Goal: Task Accomplishment & Management: Manage account settings

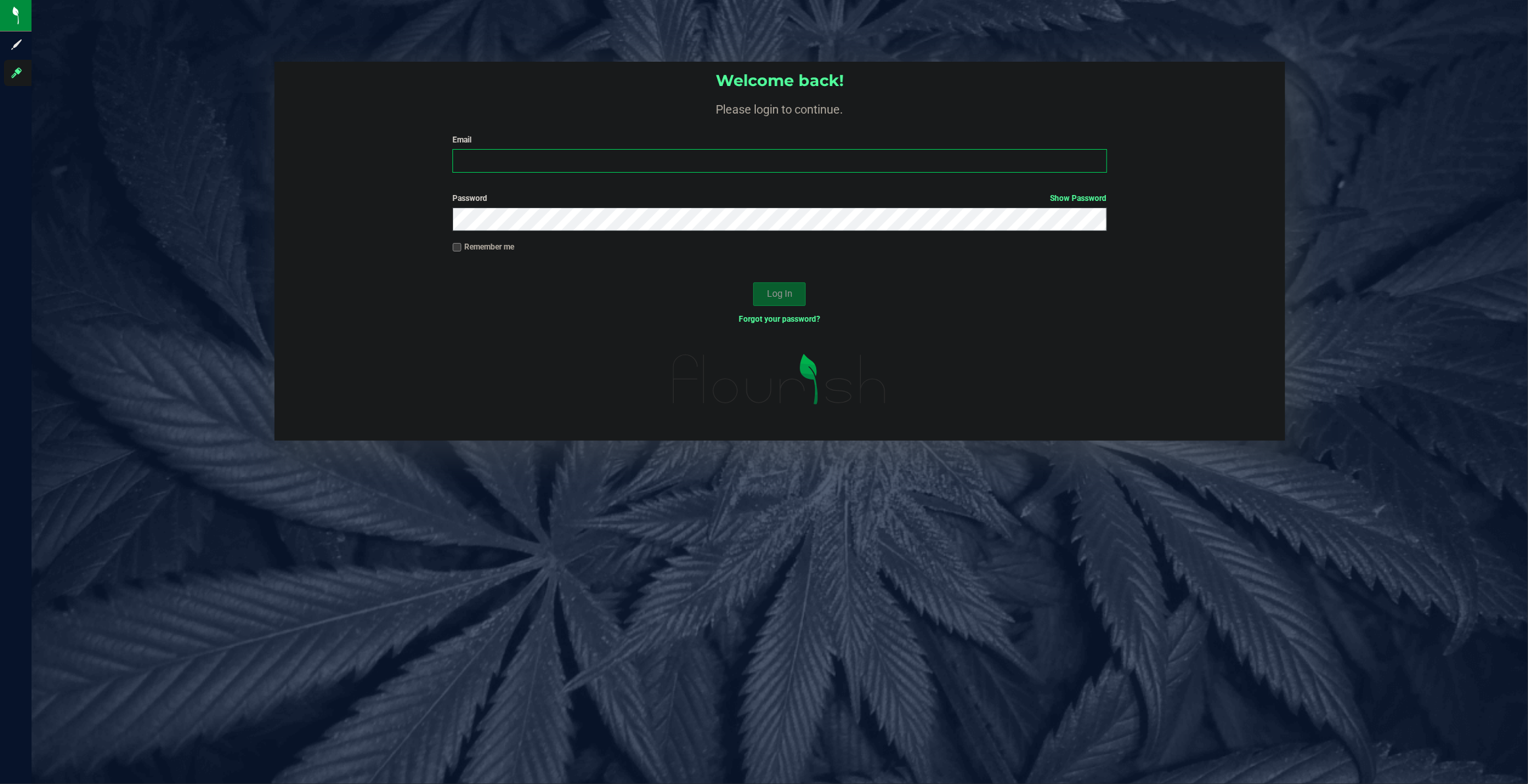
type input "[PERSON_NAME][EMAIL_ADDRESS][DOMAIN_NAME]"
click at [764, 295] on button "Log In" at bounding box center [779, 294] width 53 height 24
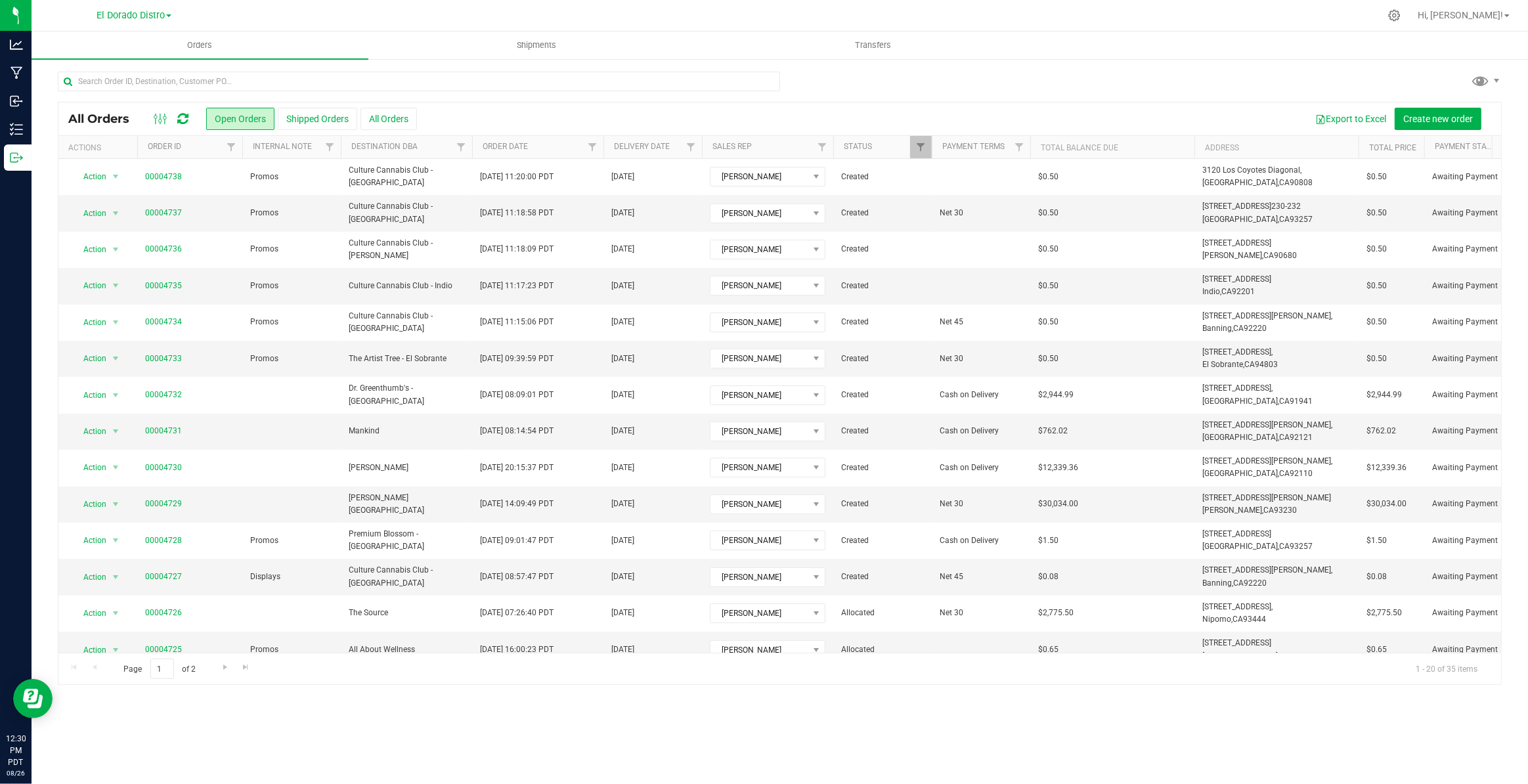
click at [984, 74] on div at bounding box center [780, 87] width 1444 height 30
click at [519, 49] on span "Shipments" at bounding box center [537, 45] width 75 height 12
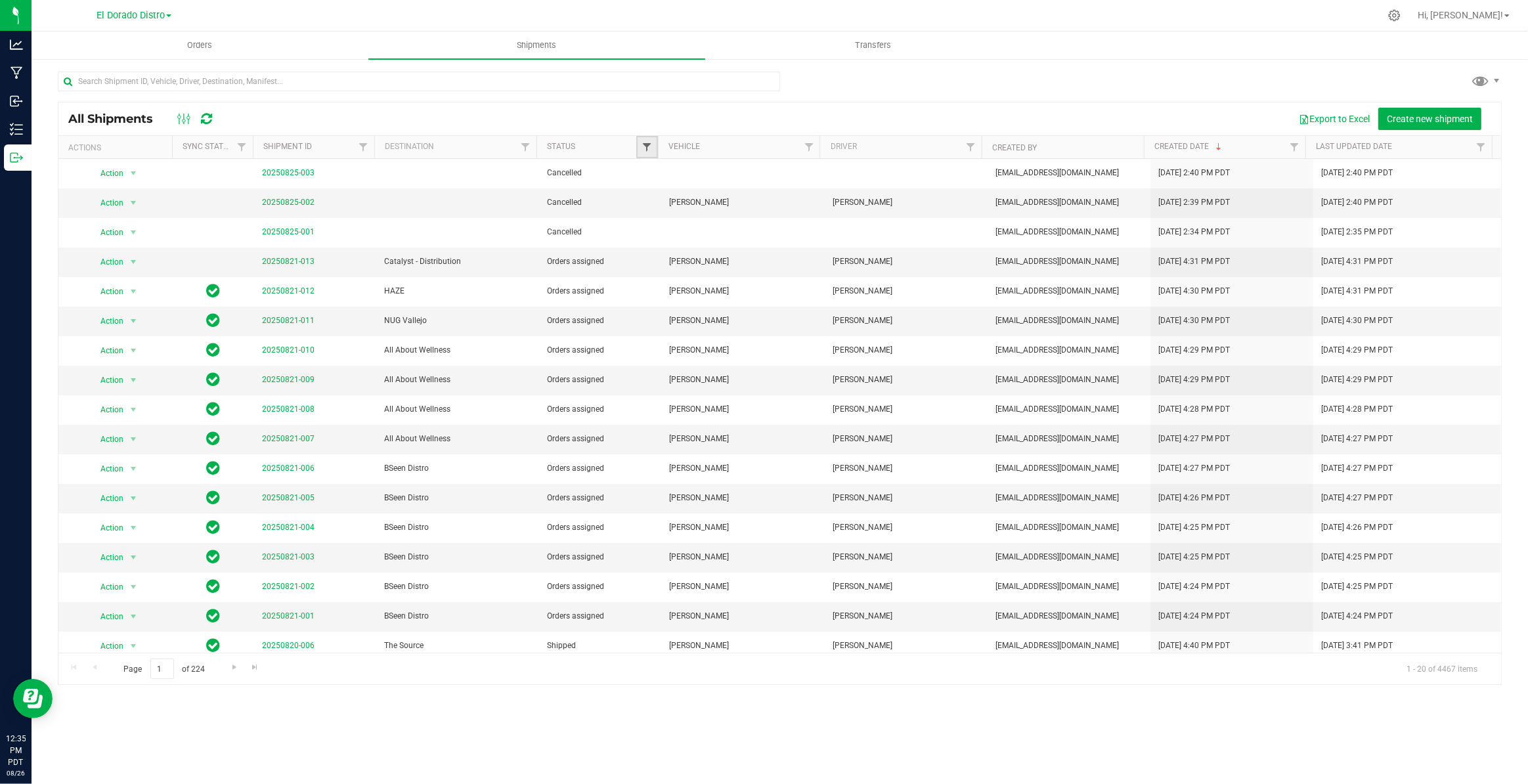
click at [646, 146] on span "Filter" at bounding box center [646, 147] width 10 height 10
click at [653, 277] on input "Orders assigned" at bounding box center [654, 274] width 8 height 8
checkbox input "true"
click at [674, 346] on button "Filter" at bounding box center [676, 341] width 63 height 29
click at [301, 262] on link "20250821-010" at bounding box center [288, 261] width 53 height 9
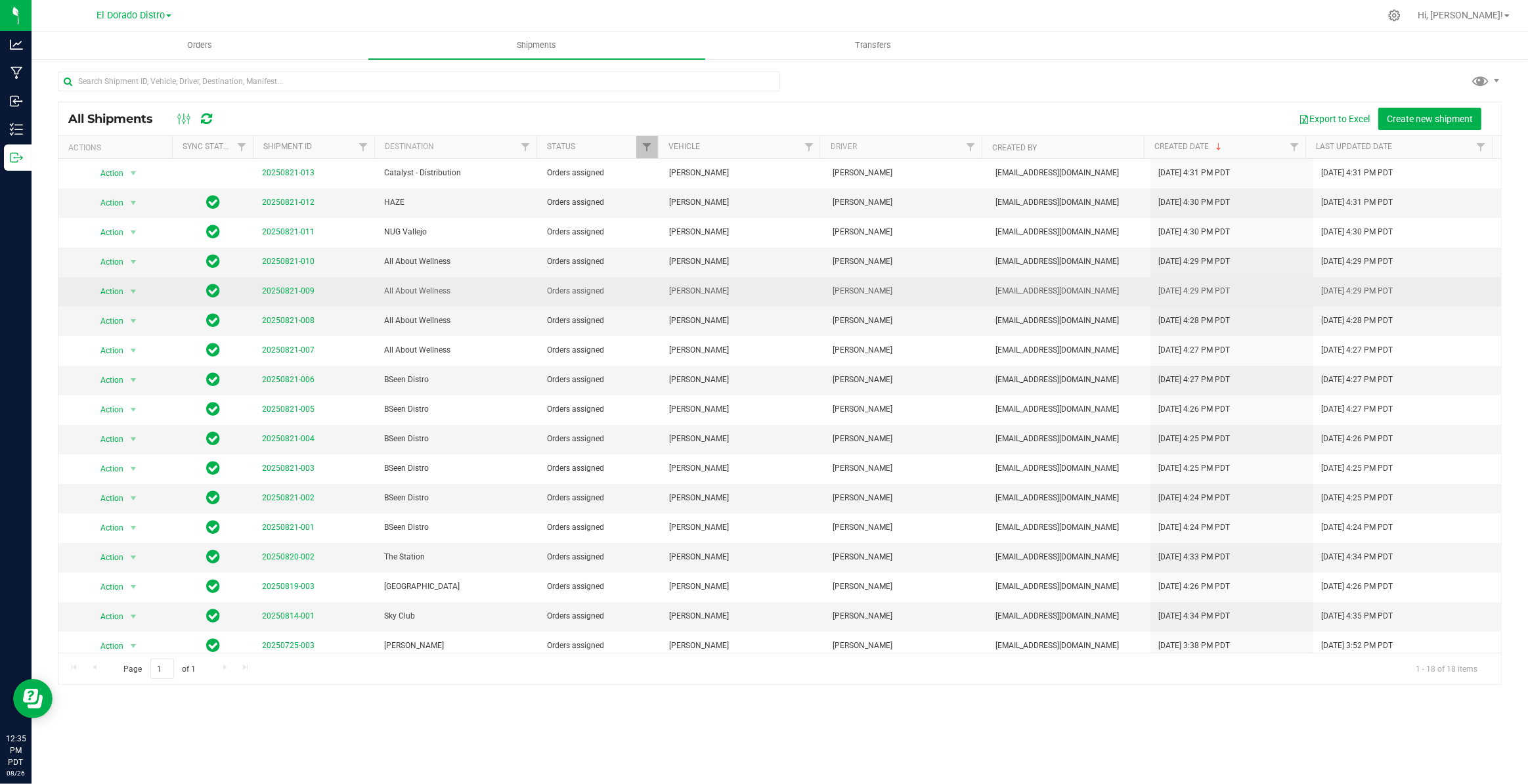
click at [281, 295] on span "20250821-009" at bounding box center [288, 291] width 53 height 12
click at [284, 289] on link "20250821-009" at bounding box center [288, 290] width 53 height 9
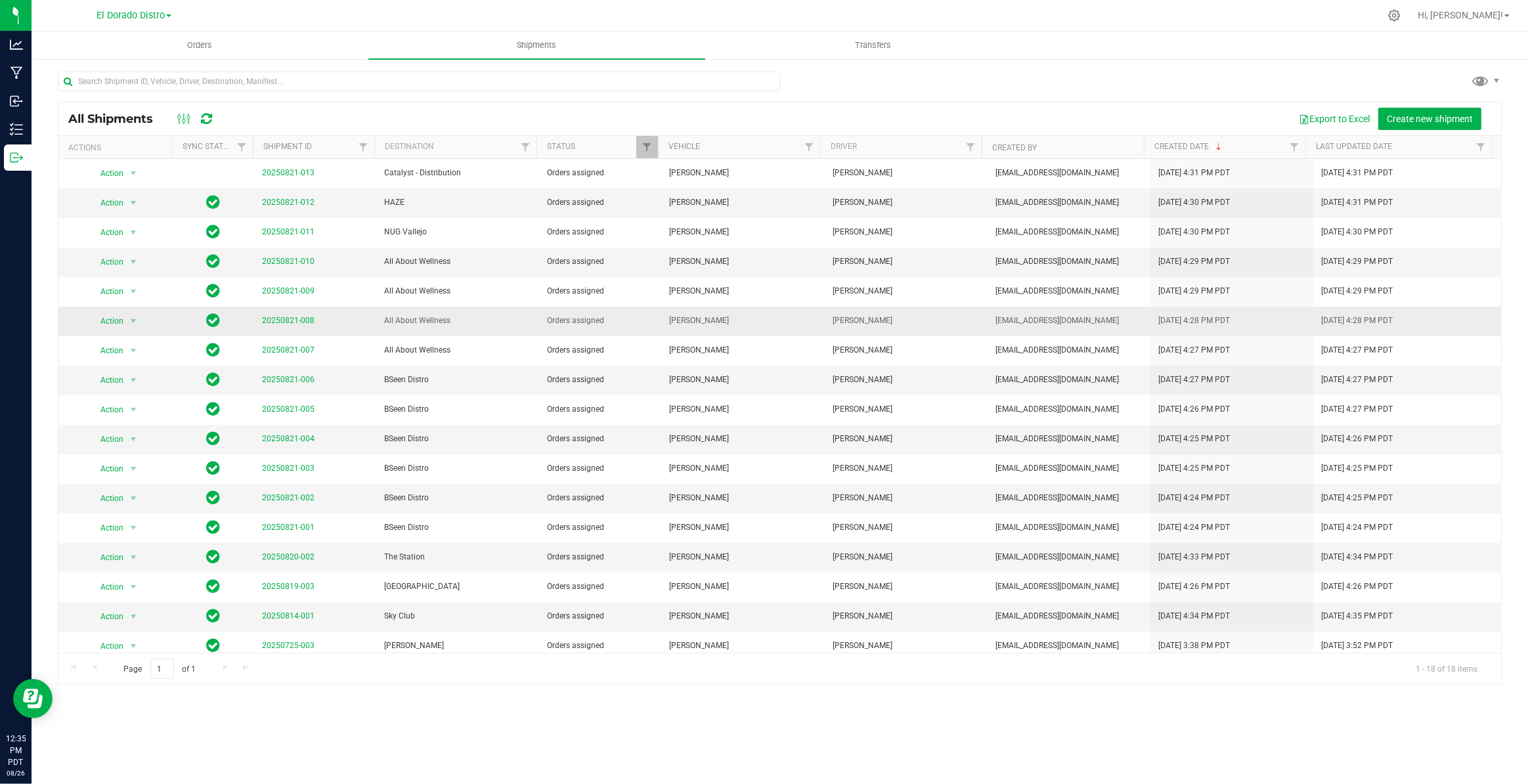
click at [308, 330] on td "20250821-008" at bounding box center [315, 321] width 122 height 29
click at [303, 320] on link "20250821-008" at bounding box center [288, 320] width 53 height 9
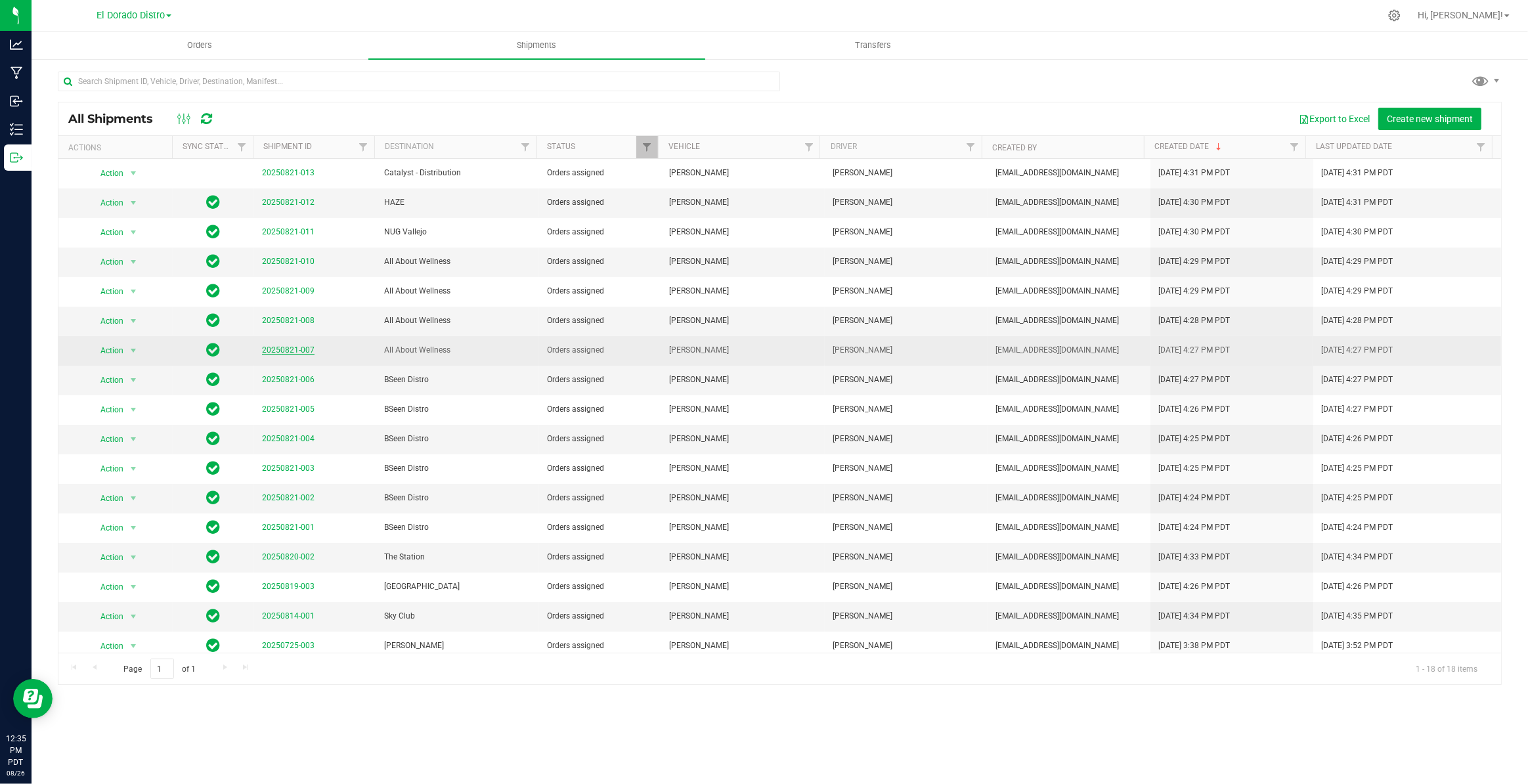
click at [288, 351] on link "20250821-007" at bounding box center [288, 350] width 53 height 9
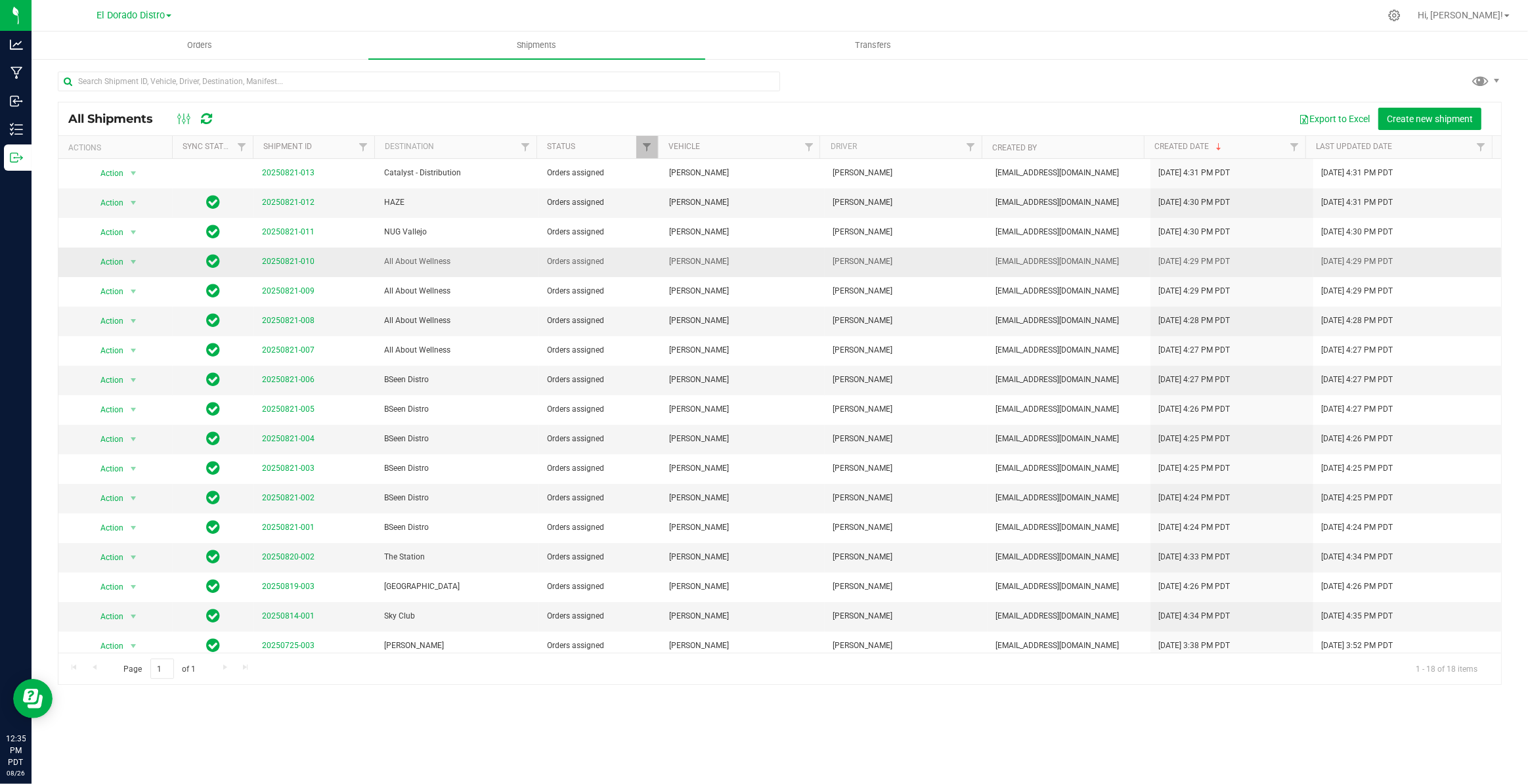
drag, startPoint x: 143, startPoint y: 263, endPoint x: 125, endPoint y: 263, distance: 18.0
click at [143, 262] on div "Action Action Cancel shipment Edit shipment Manifest by lot Manifest by package…" at bounding box center [115, 262] width 98 height 18
click at [126, 262] on span "select" at bounding box center [134, 262] width 16 height 18
click at [130, 400] on li "Ship shipment" at bounding box center [138, 397] width 97 height 20
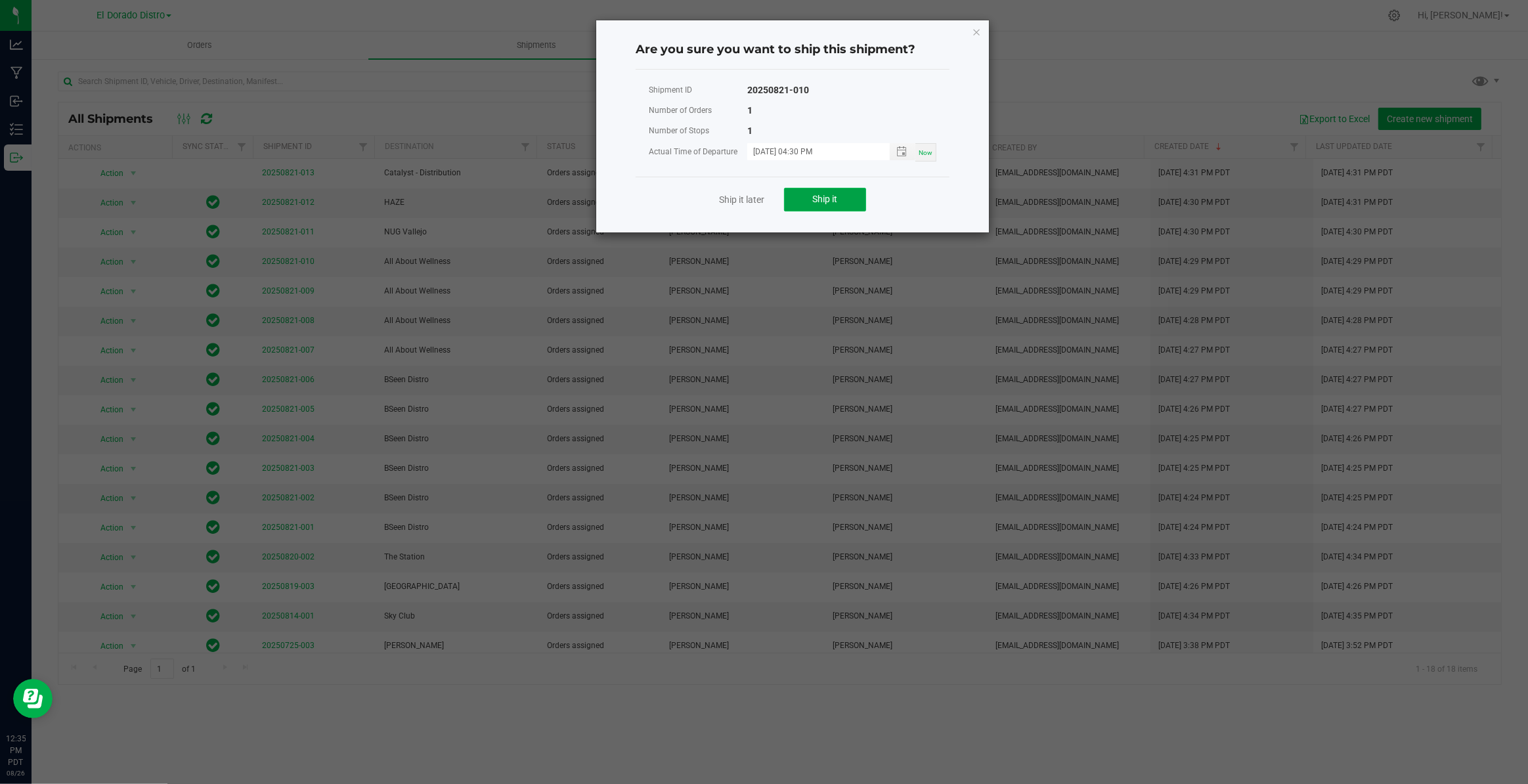
click at [813, 203] on span "Ship it" at bounding box center [825, 199] width 25 height 10
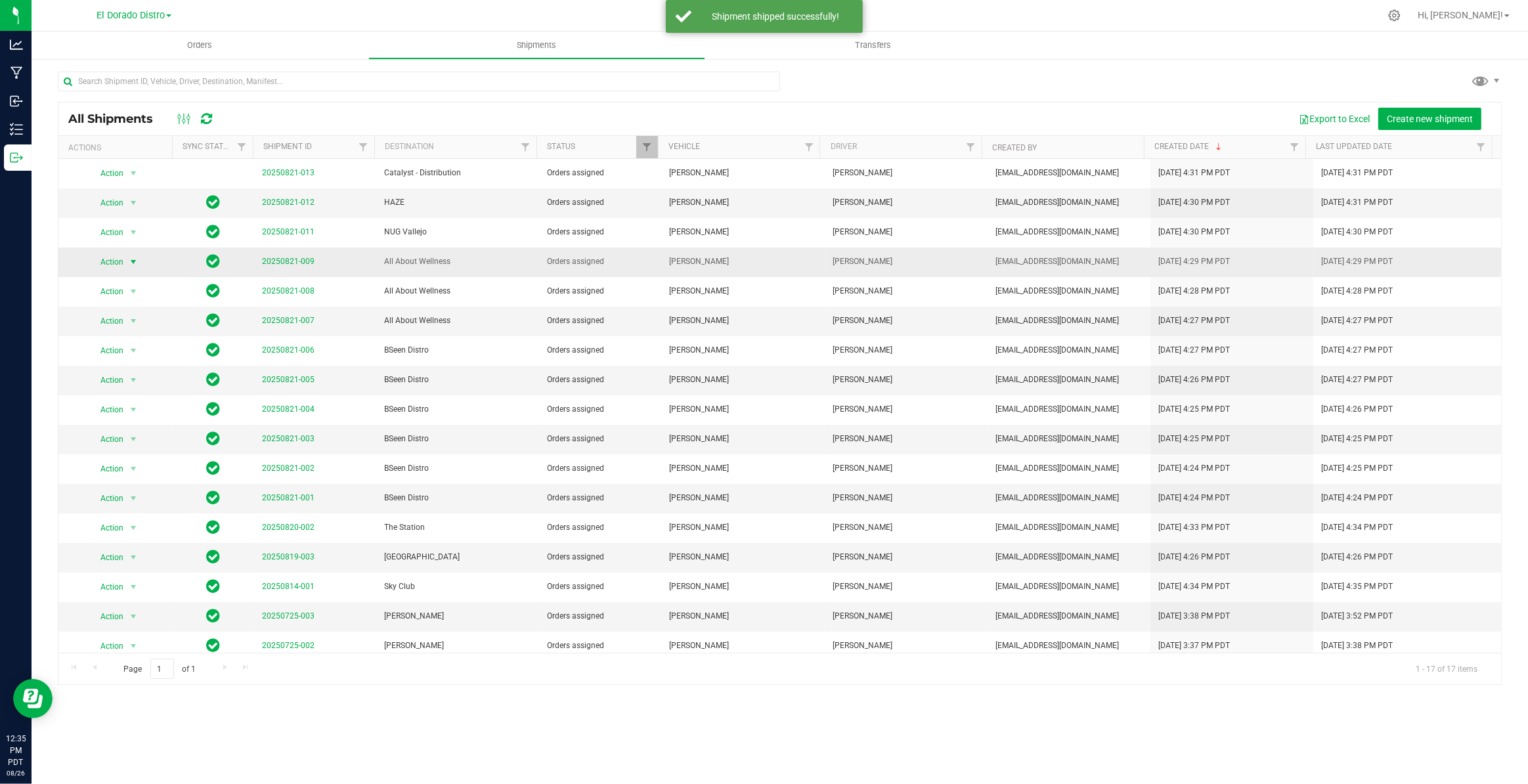
click at [135, 265] on span "select" at bounding box center [133, 262] width 10 height 10
click at [141, 394] on li "Ship shipment" at bounding box center [138, 397] width 97 height 20
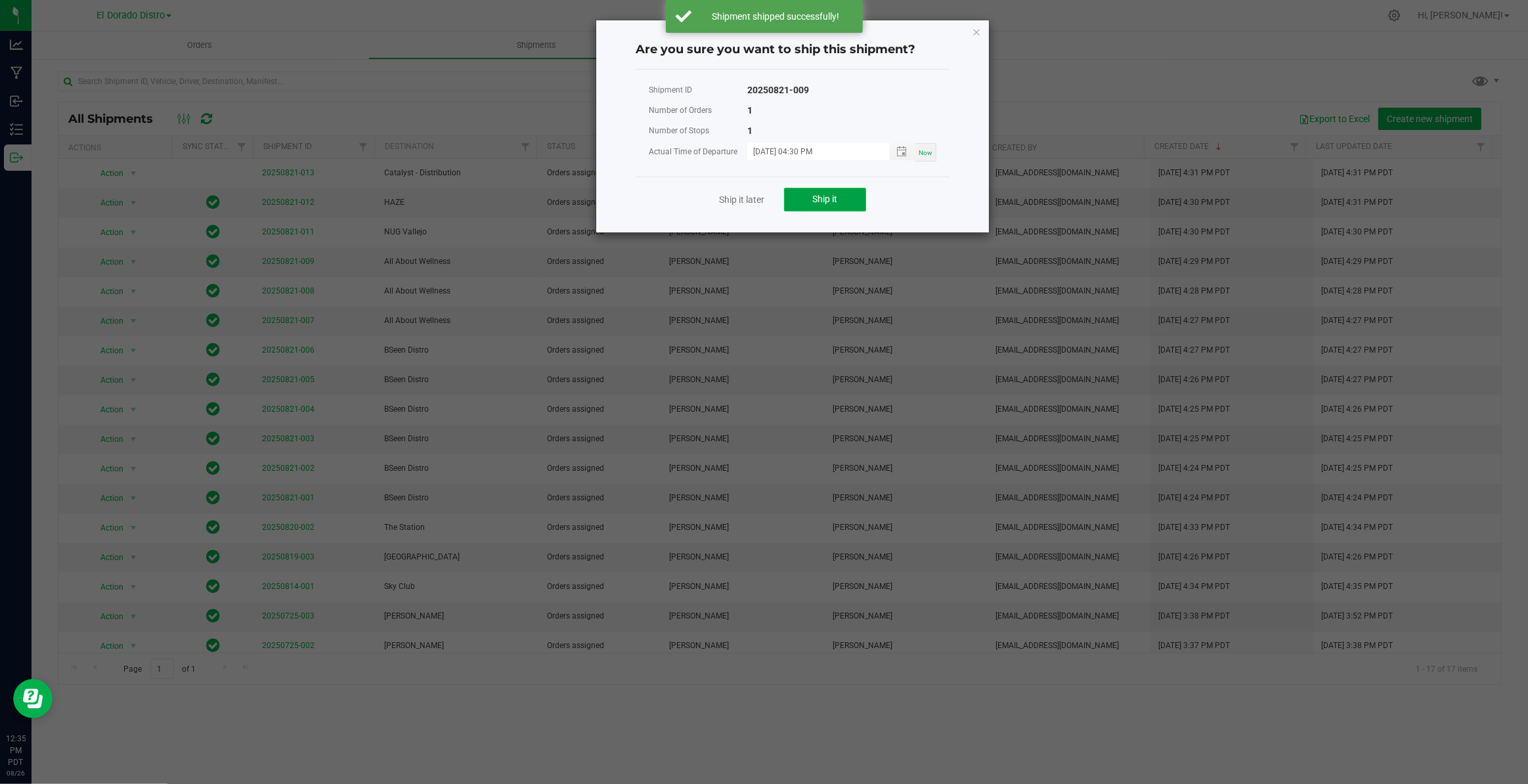
click at [802, 199] on button "Ship it" at bounding box center [825, 199] width 82 height 24
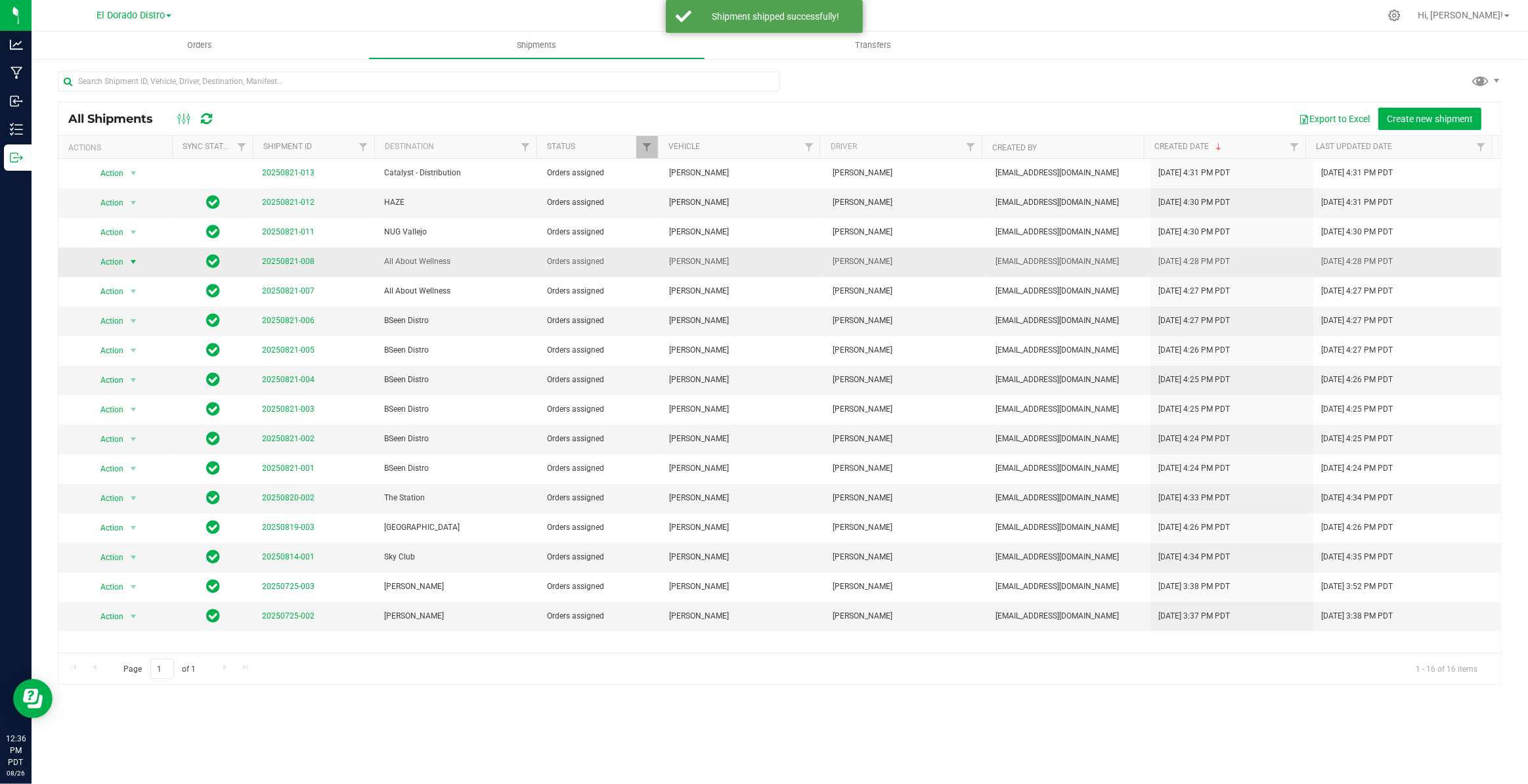
click at [132, 263] on span "select" at bounding box center [133, 262] width 10 height 10
click at [130, 393] on li "Ship shipment" at bounding box center [138, 397] width 97 height 20
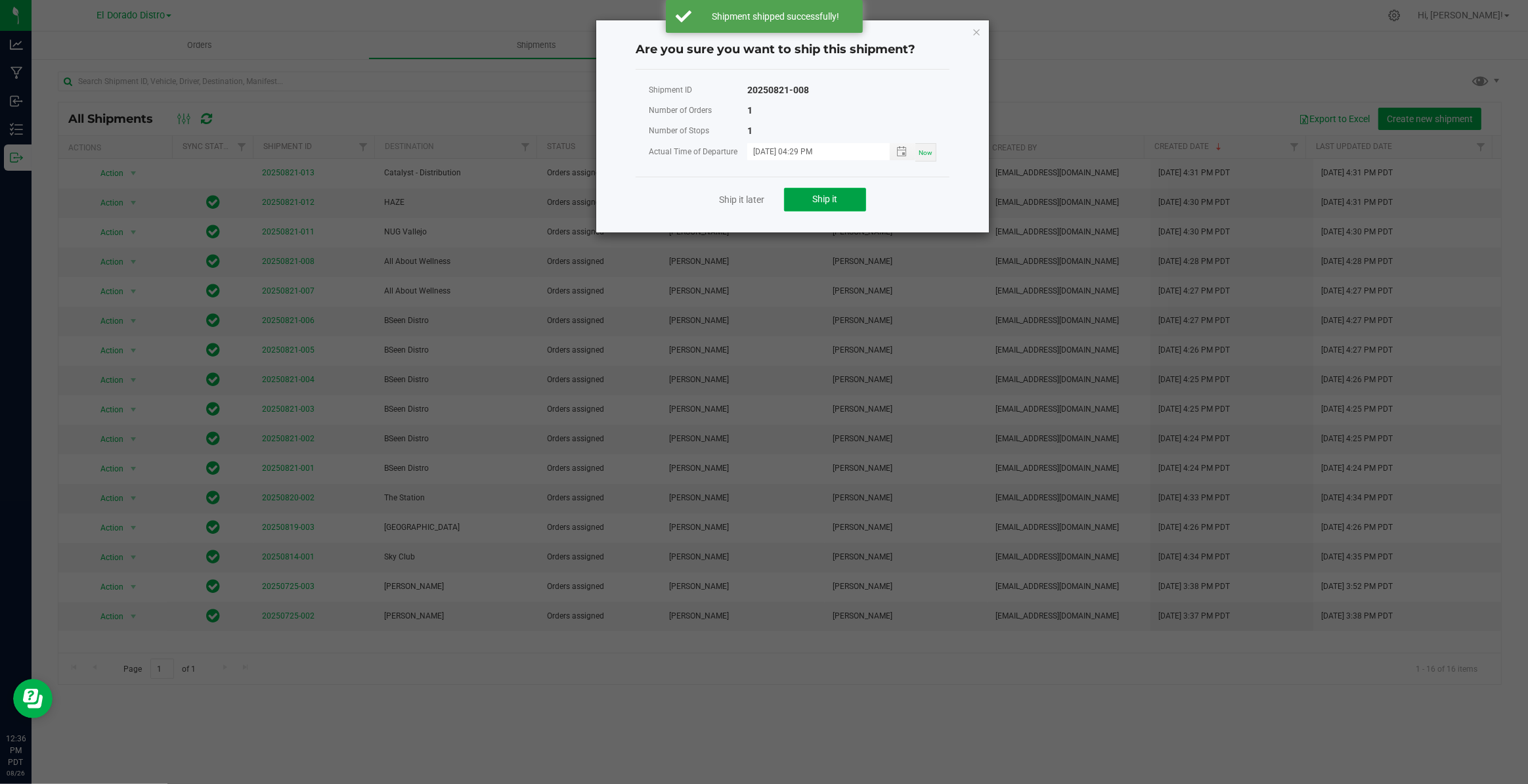
click at [822, 199] on span "Ship it" at bounding box center [825, 199] width 25 height 10
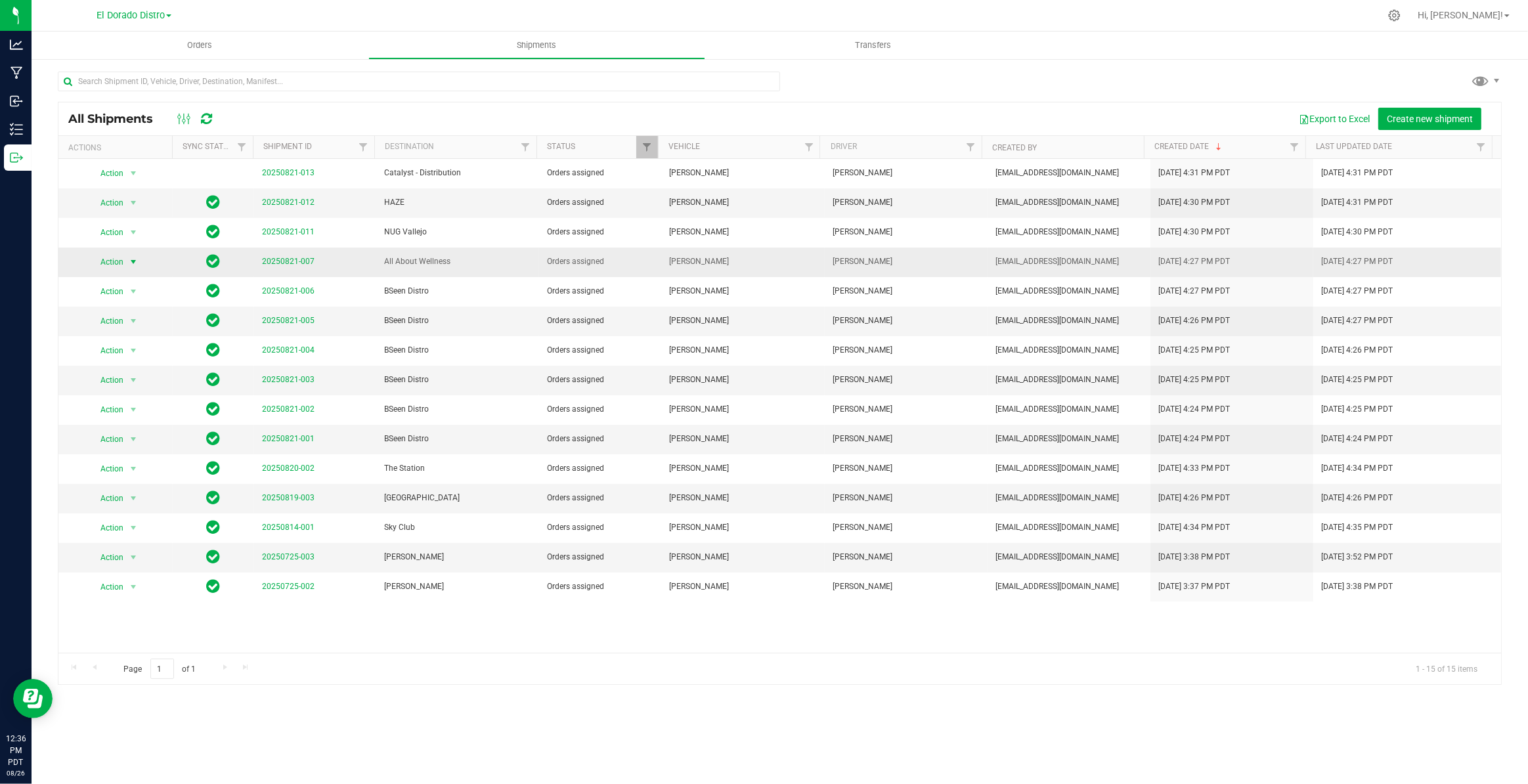
click at [135, 266] on span "select" at bounding box center [133, 262] width 10 height 10
click at [125, 397] on li "Ship shipment" at bounding box center [138, 397] width 97 height 20
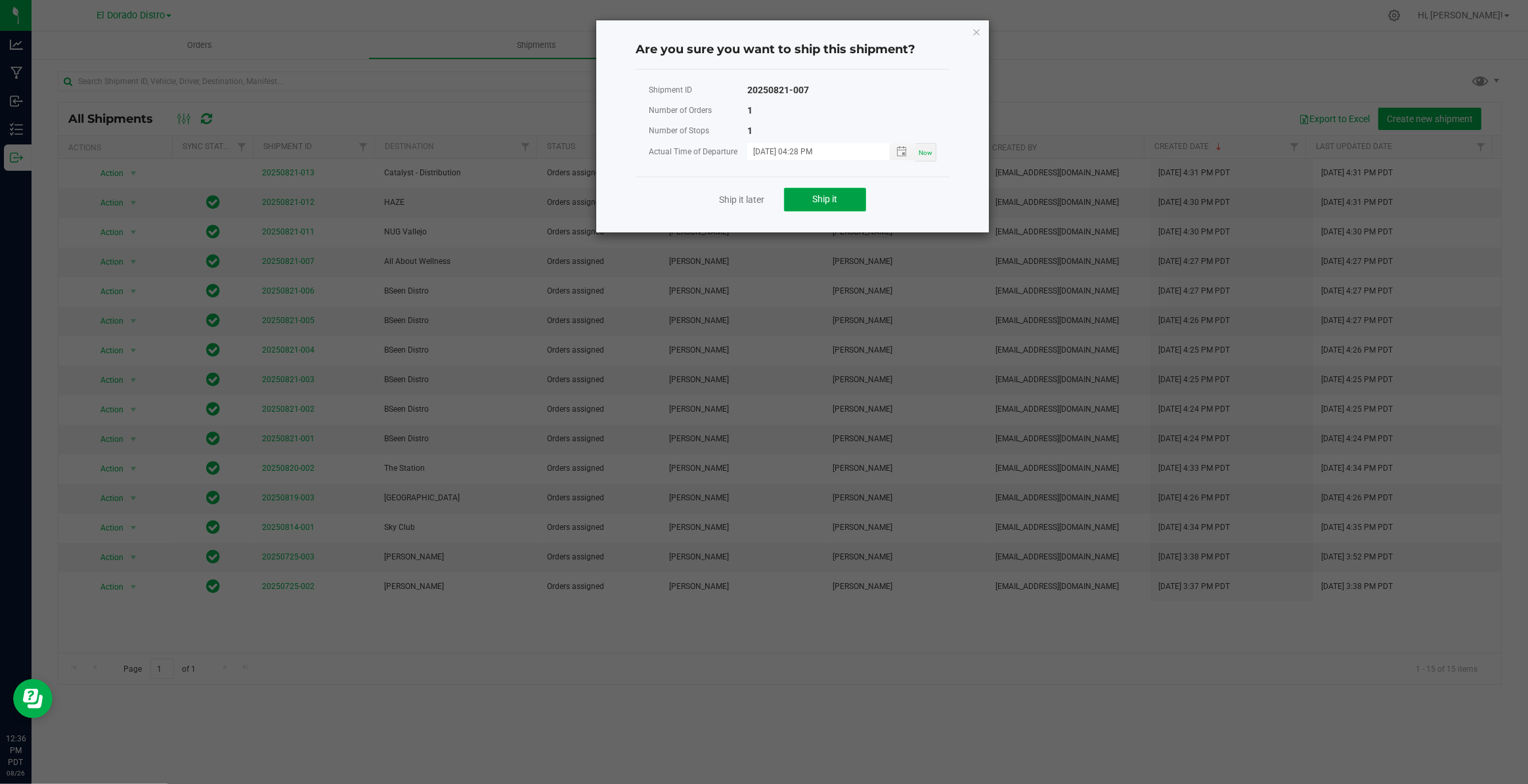
click at [837, 201] on span "Ship it" at bounding box center [825, 199] width 25 height 10
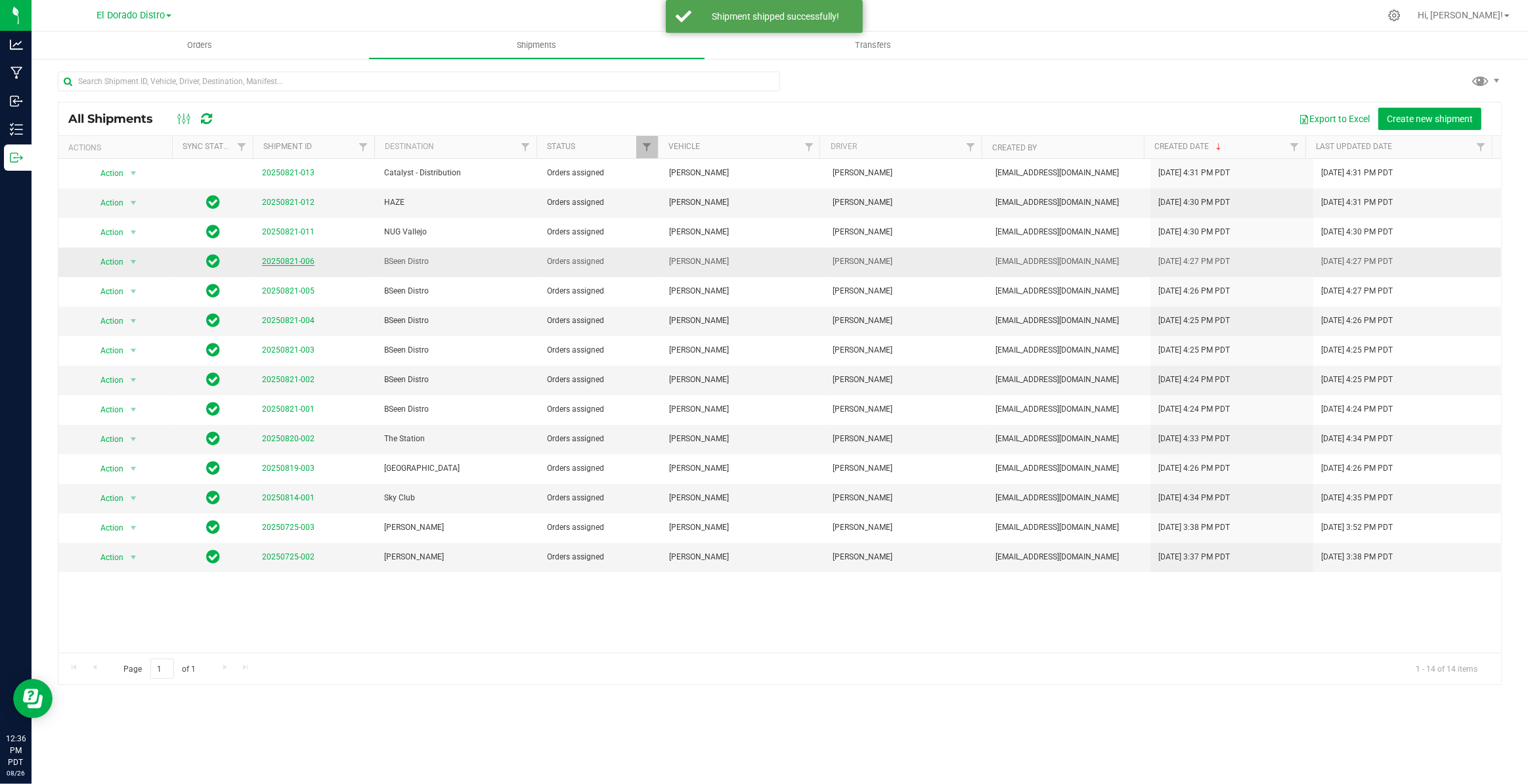
click at [300, 262] on link "20250821-006" at bounding box center [288, 261] width 53 height 9
click at [137, 261] on span "select" at bounding box center [133, 262] width 10 height 10
click at [145, 402] on li "Ship shipment" at bounding box center [138, 397] width 97 height 20
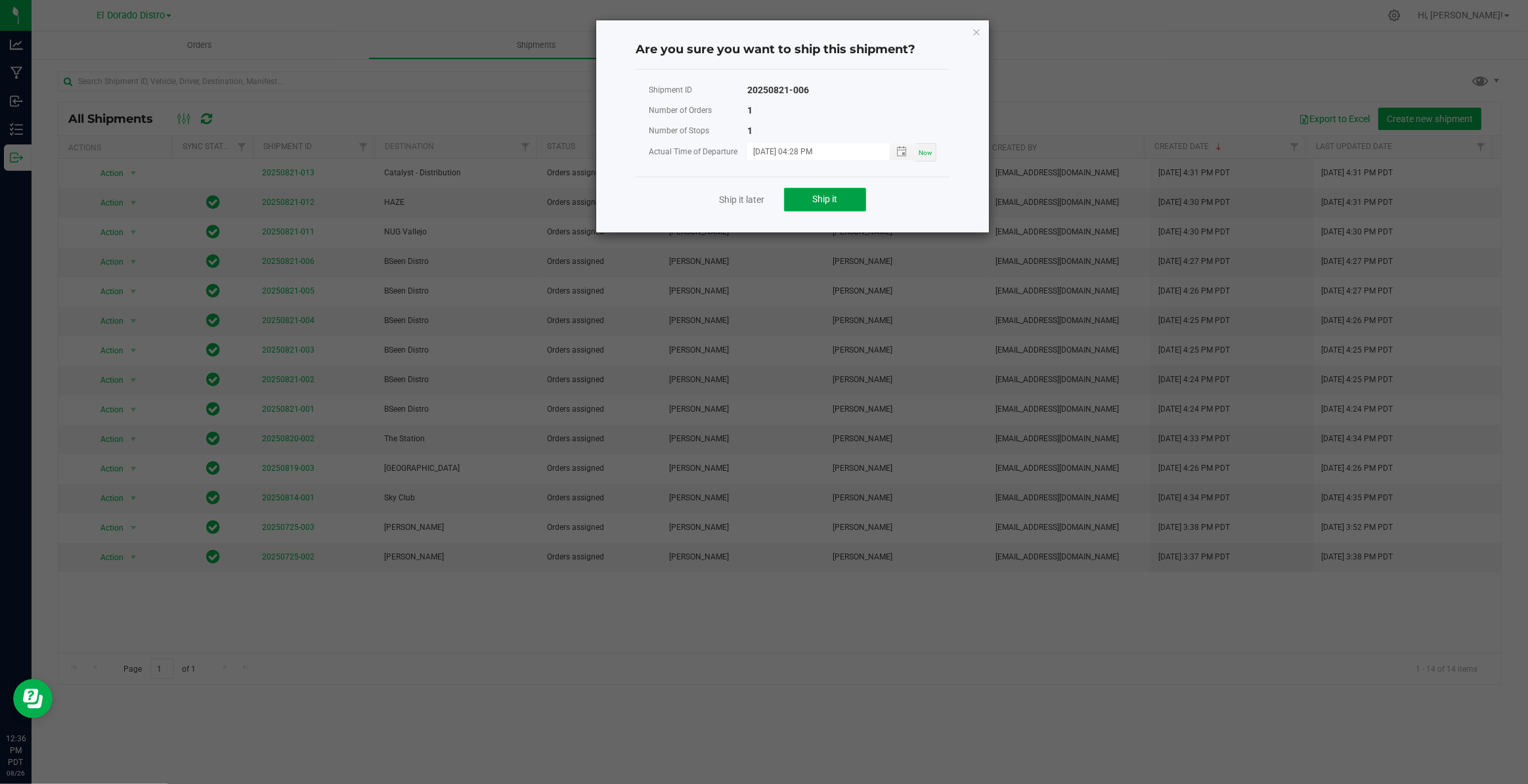
click at [840, 195] on button "Ship it" at bounding box center [825, 199] width 82 height 24
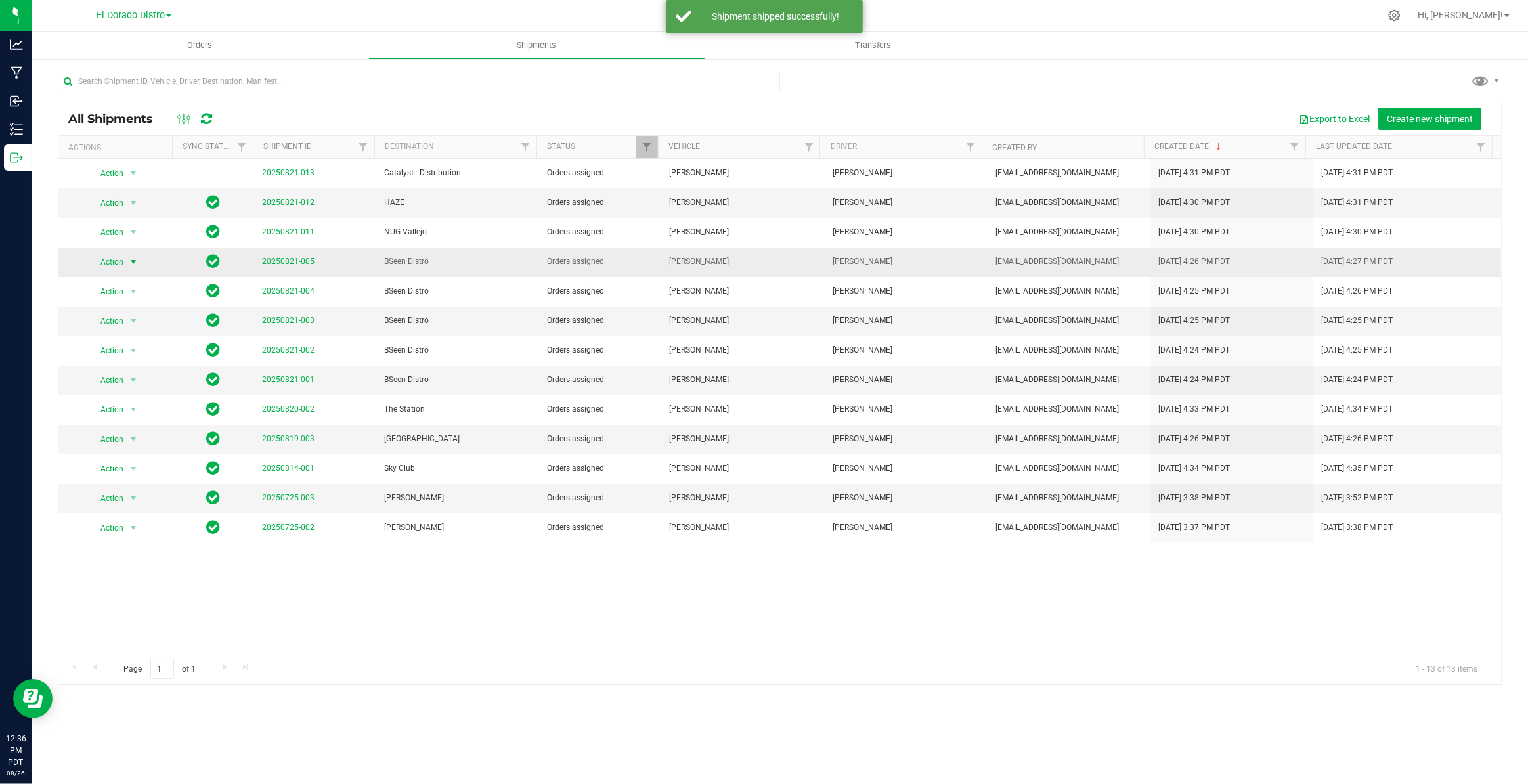
click at [129, 259] on span "select" at bounding box center [133, 262] width 10 height 10
click at [120, 393] on li "Ship shipment" at bounding box center [138, 397] width 97 height 20
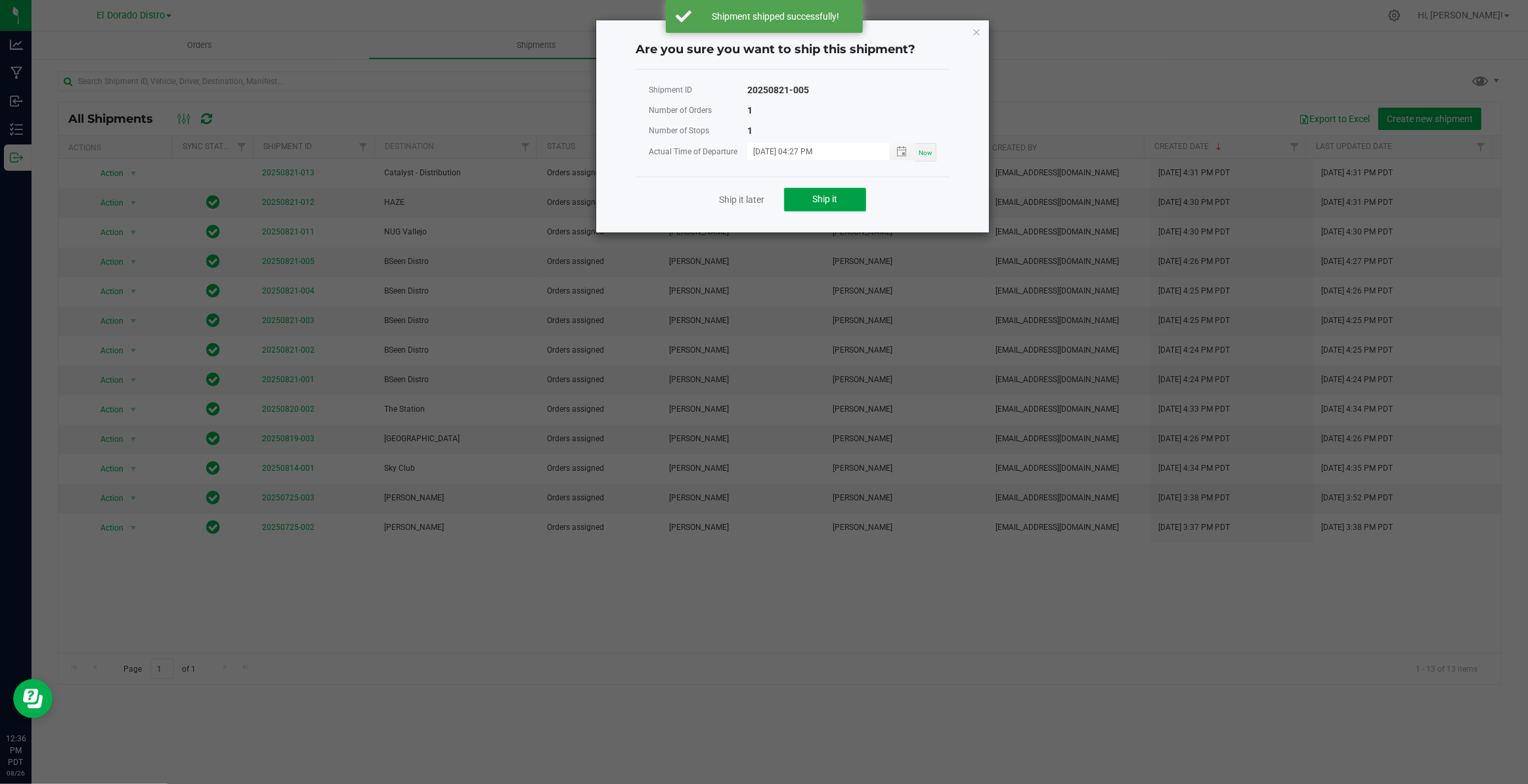
click at [805, 203] on button "Ship it" at bounding box center [825, 199] width 82 height 24
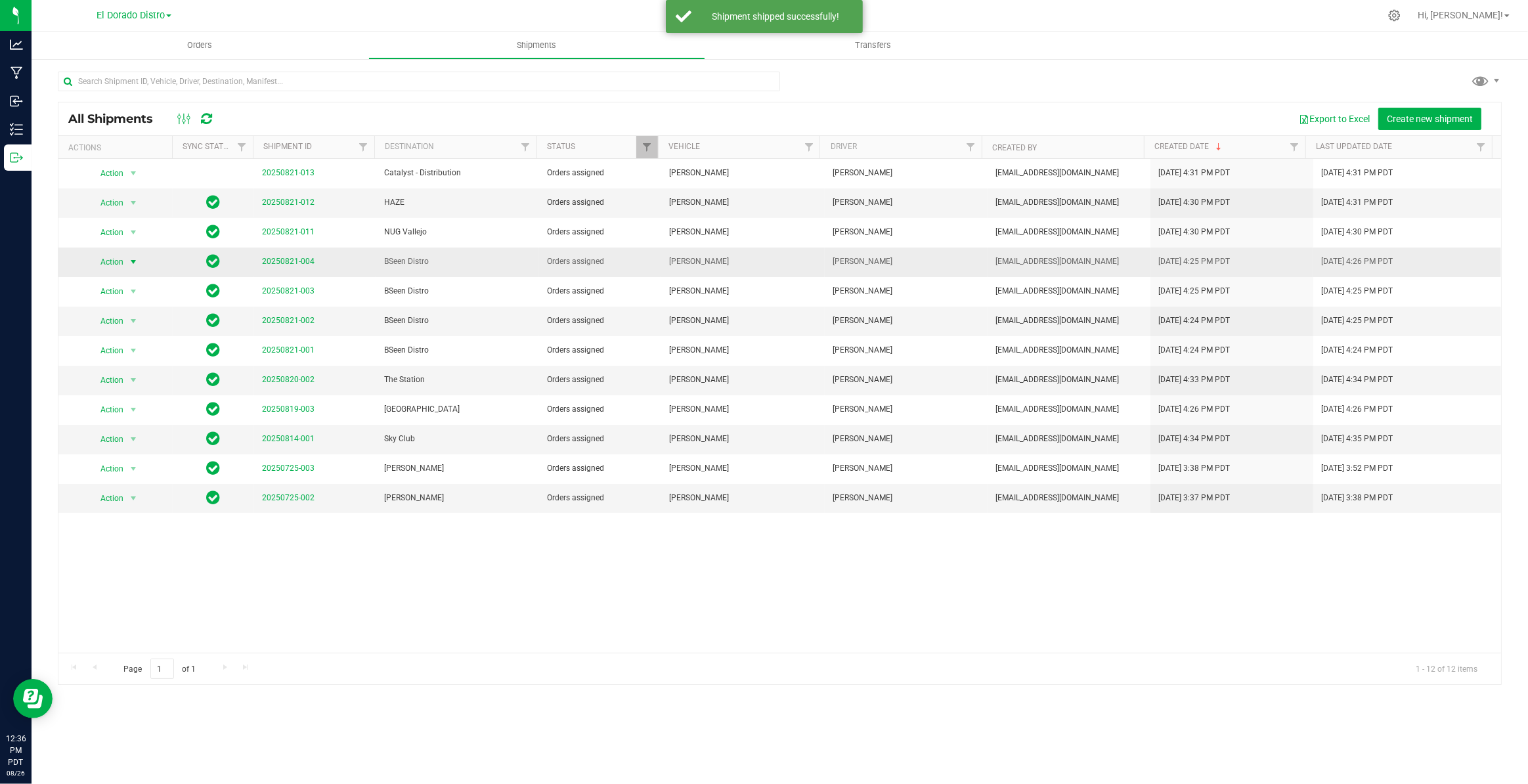
click at [132, 261] on span "select" at bounding box center [133, 262] width 10 height 10
drag, startPoint x: 120, startPoint y: 391, endPoint x: 174, endPoint y: 374, distance: 56.6
click at [120, 391] on li "Ship shipment" at bounding box center [138, 397] width 97 height 20
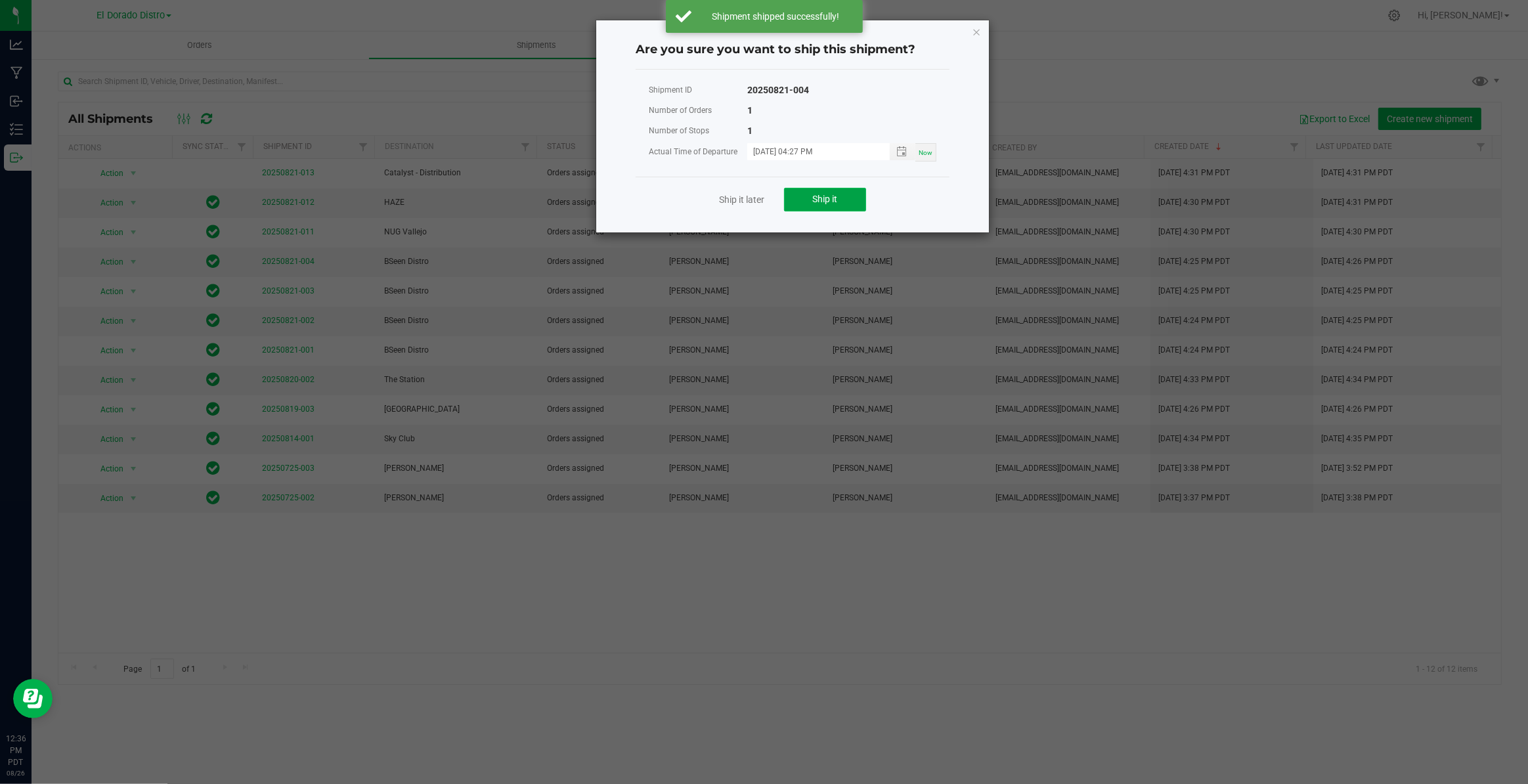
click at [824, 207] on button "Ship it" at bounding box center [825, 199] width 82 height 24
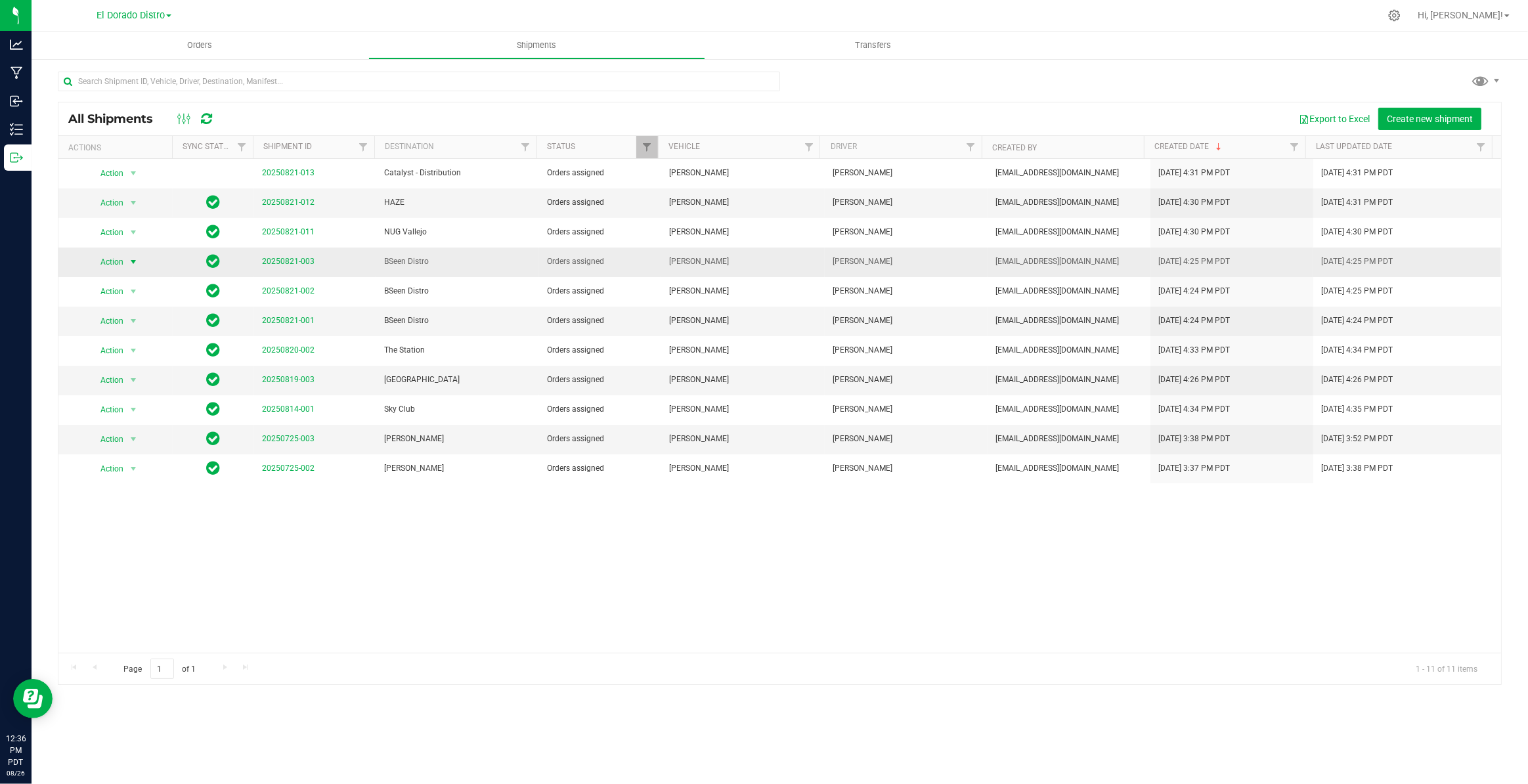
click at [131, 263] on span "select" at bounding box center [133, 262] width 10 height 10
drag, startPoint x: 113, startPoint y: 394, endPoint x: 152, endPoint y: 381, distance: 41.1
click at [115, 394] on li "Ship shipment" at bounding box center [138, 397] width 97 height 20
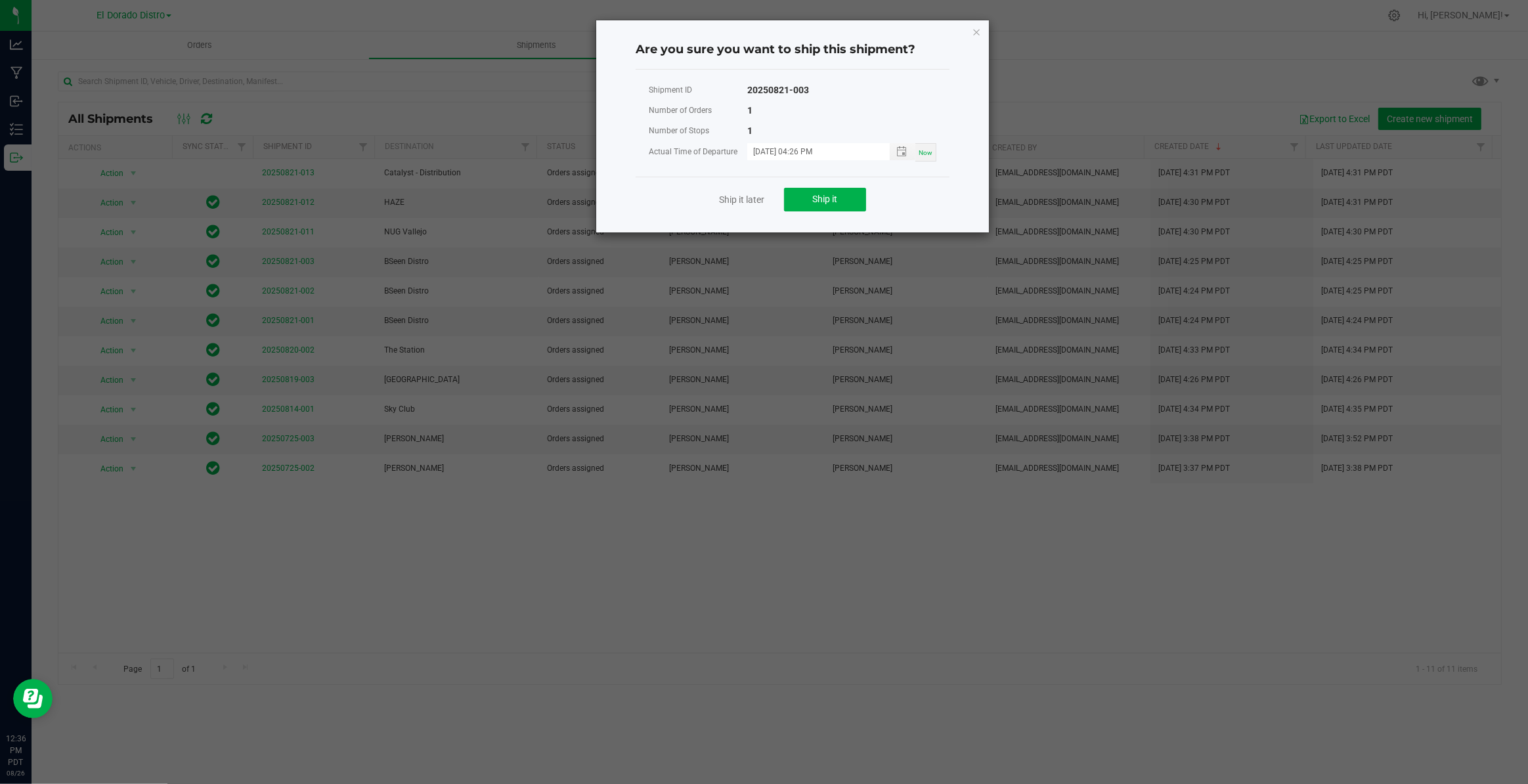
click at [830, 214] on div "Ship it later Ship it" at bounding box center [792, 199] width 314 height 45
click at [843, 201] on button "Ship it" at bounding box center [825, 199] width 82 height 24
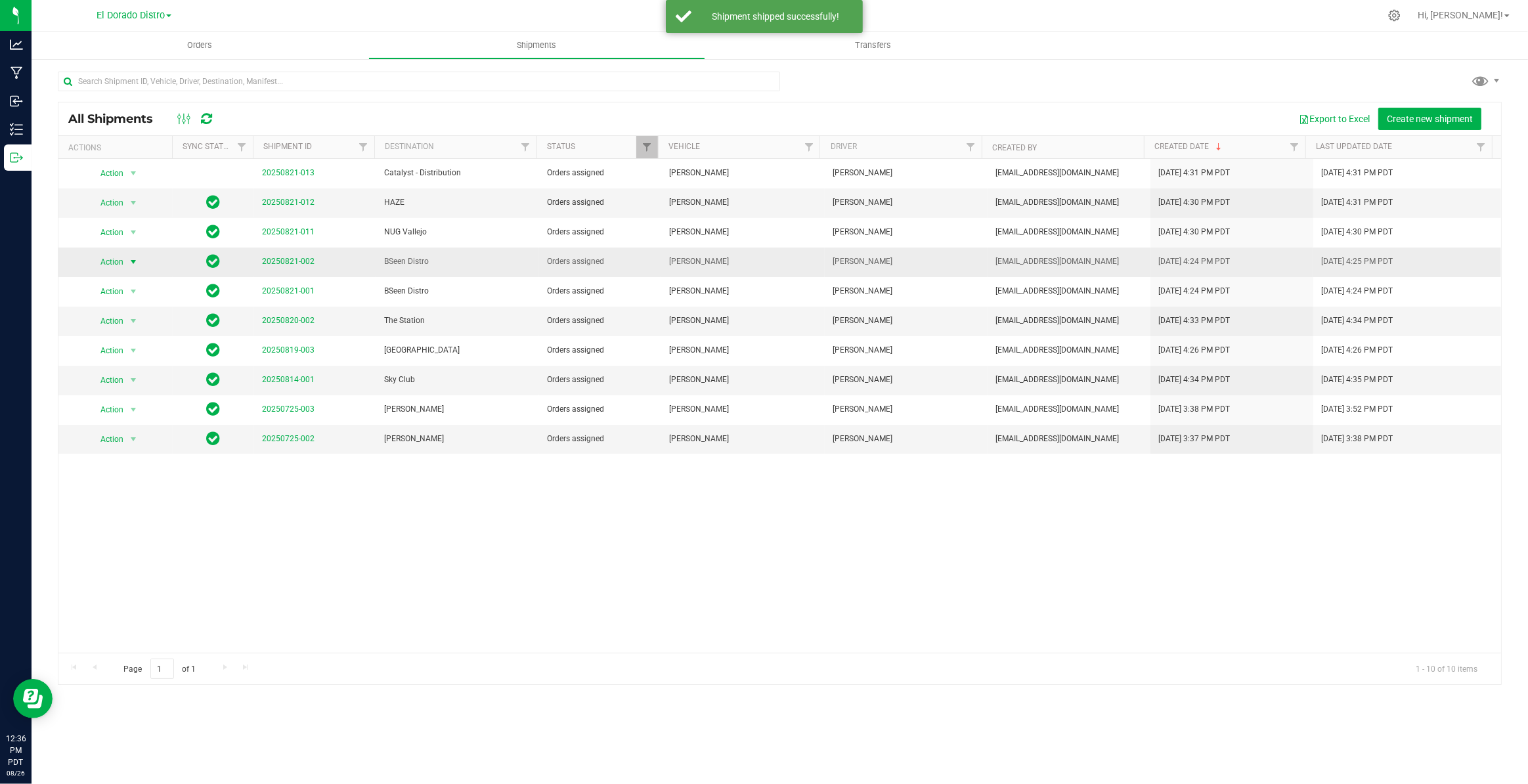
click at [133, 262] on span "select" at bounding box center [133, 262] width 10 height 10
drag, startPoint x: 115, startPoint y: 396, endPoint x: 175, endPoint y: 377, distance: 62.9
click at [117, 396] on li "Ship shipment" at bounding box center [138, 397] width 97 height 20
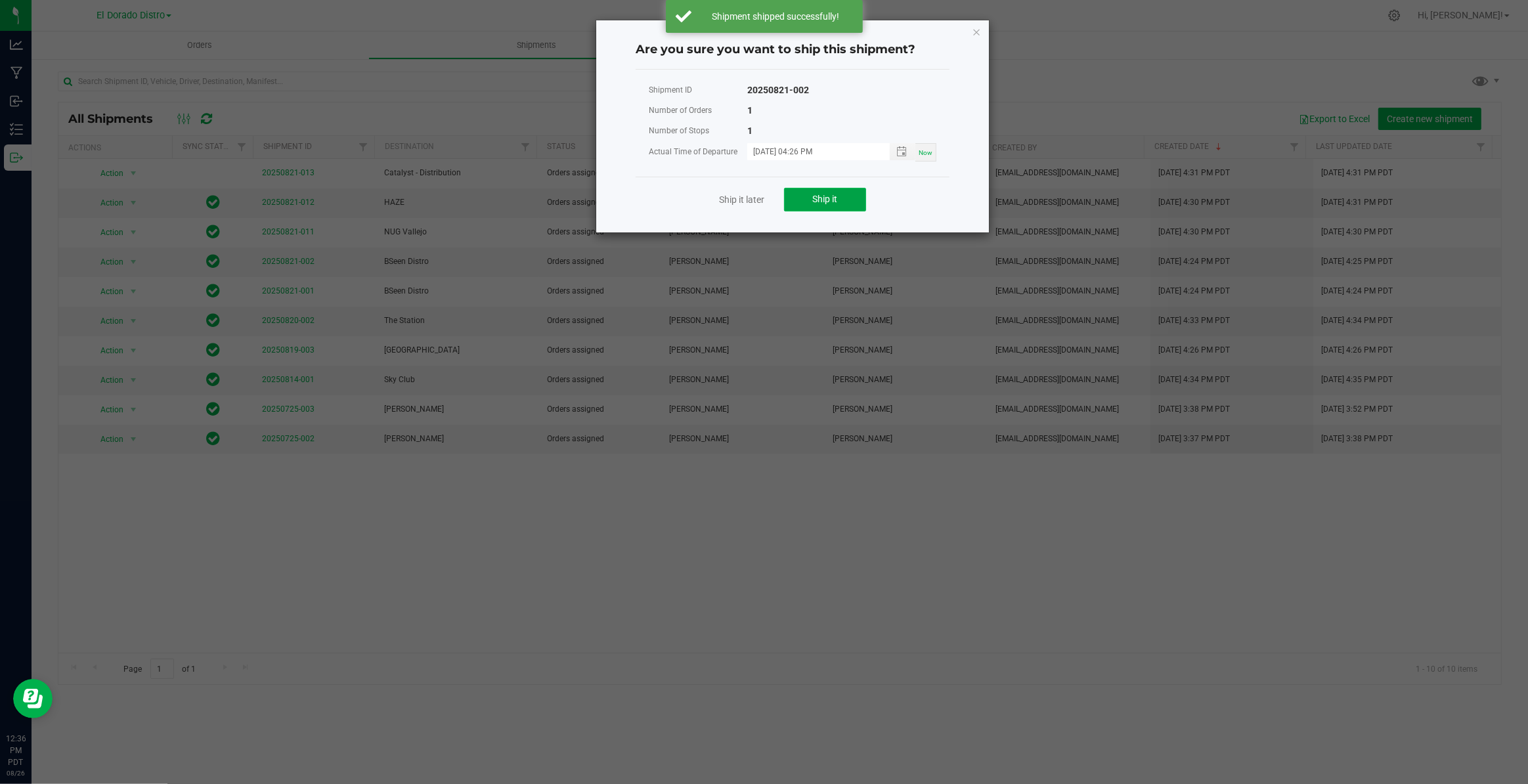
click at [863, 197] on button "Ship it" at bounding box center [825, 199] width 82 height 24
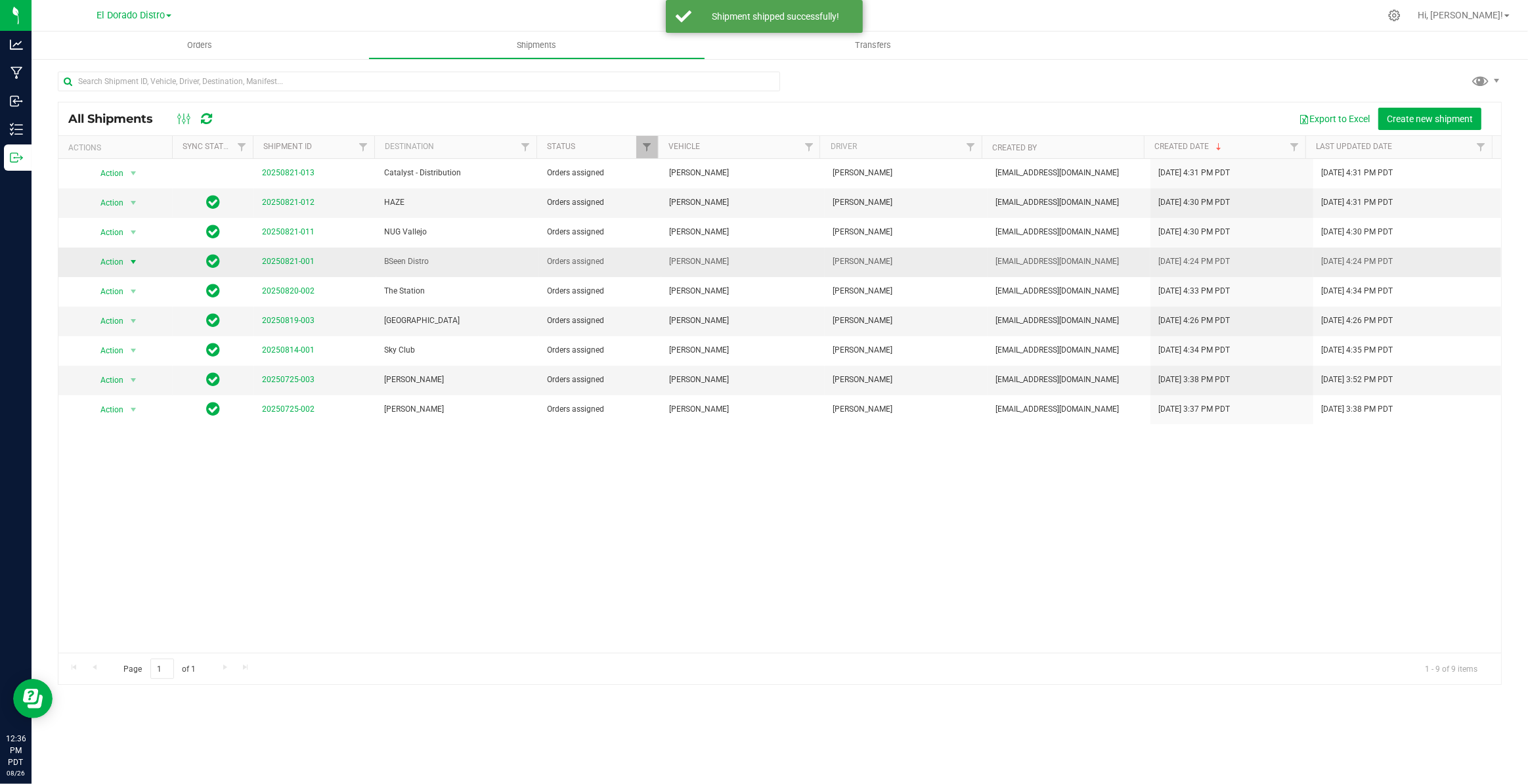
drag, startPoint x: 143, startPoint y: 262, endPoint x: 136, endPoint y: 264, distance: 7.3
click at [136, 264] on div "Action Action Cancel shipment Edit shipment Manifest by lot Manifest by package…" at bounding box center [115, 262] width 98 height 18
click at [136, 264] on span "select" at bounding box center [133, 262] width 10 height 10
click at [121, 391] on li "Ship shipment" at bounding box center [138, 397] width 97 height 20
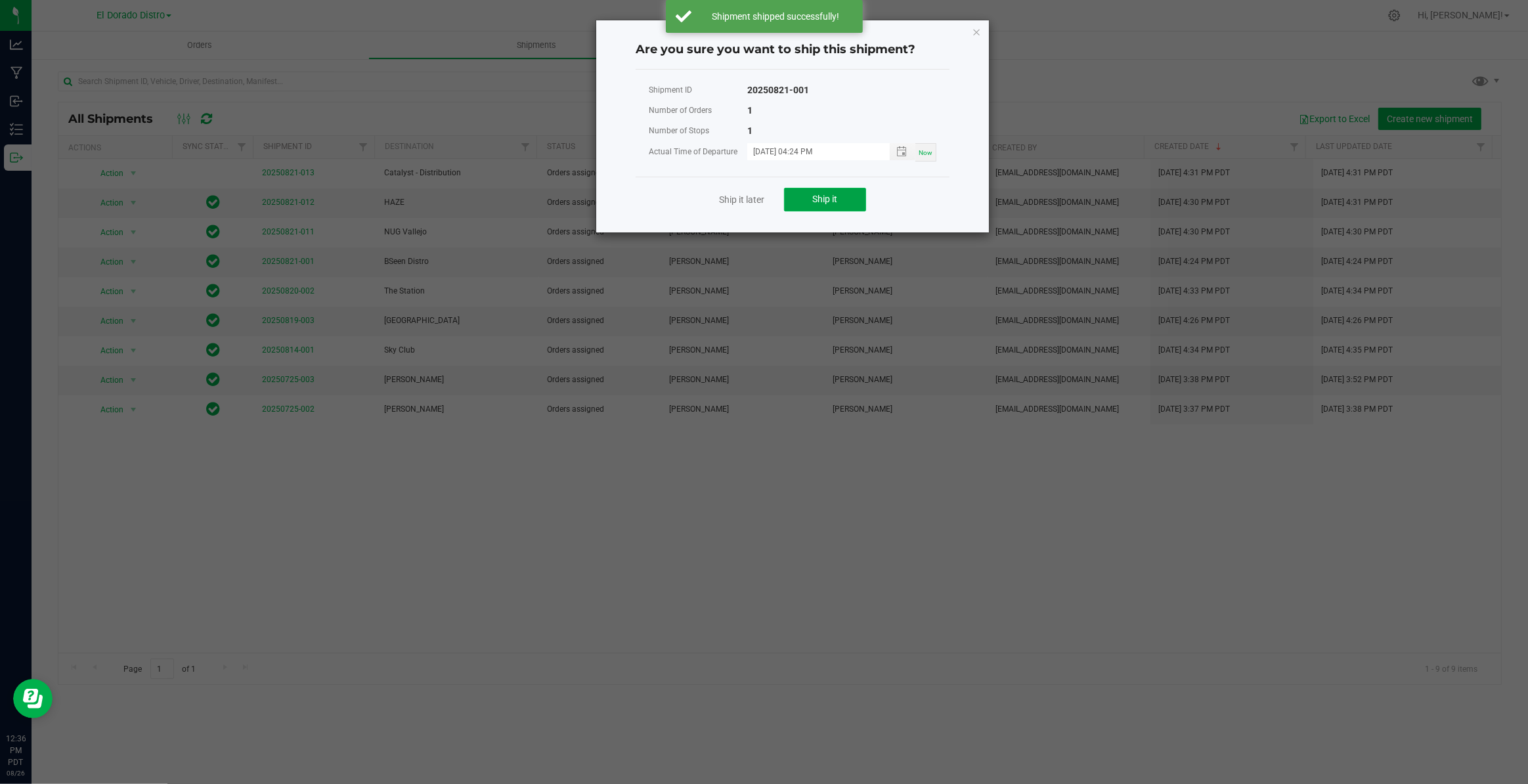
click at [809, 206] on button "Ship it" at bounding box center [825, 199] width 82 height 24
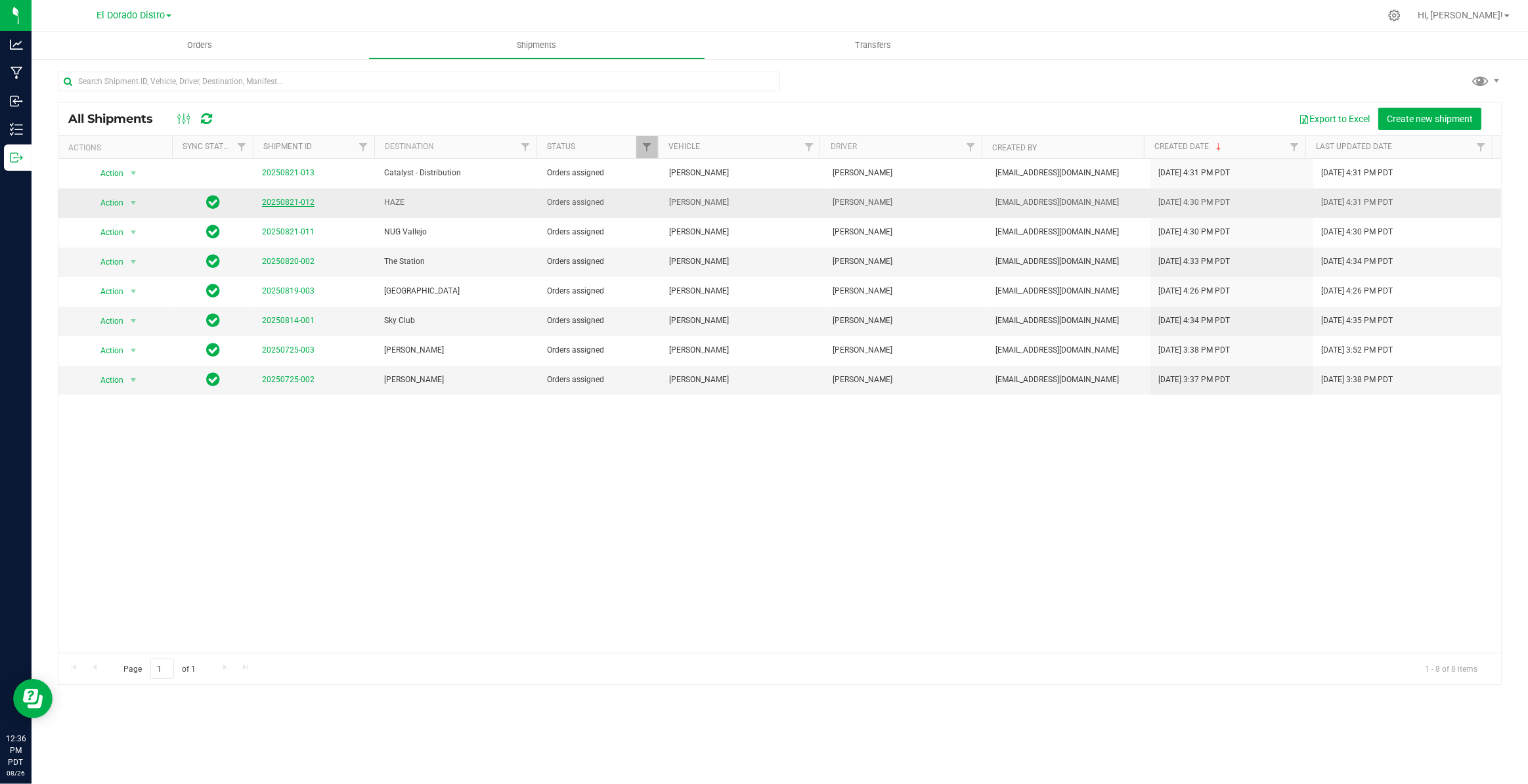
click at [301, 204] on link "20250821-012" at bounding box center [288, 201] width 53 height 9
click at [131, 202] on span "select" at bounding box center [133, 202] width 10 height 10
drag, startPoint x: 122, startPoint y: 331, endPoint x: 132, endPoint y: 330, distance: 10.0
click at [123, 331] on li "Ship shipment" at bounding box center [138, 339] width 97 height 20
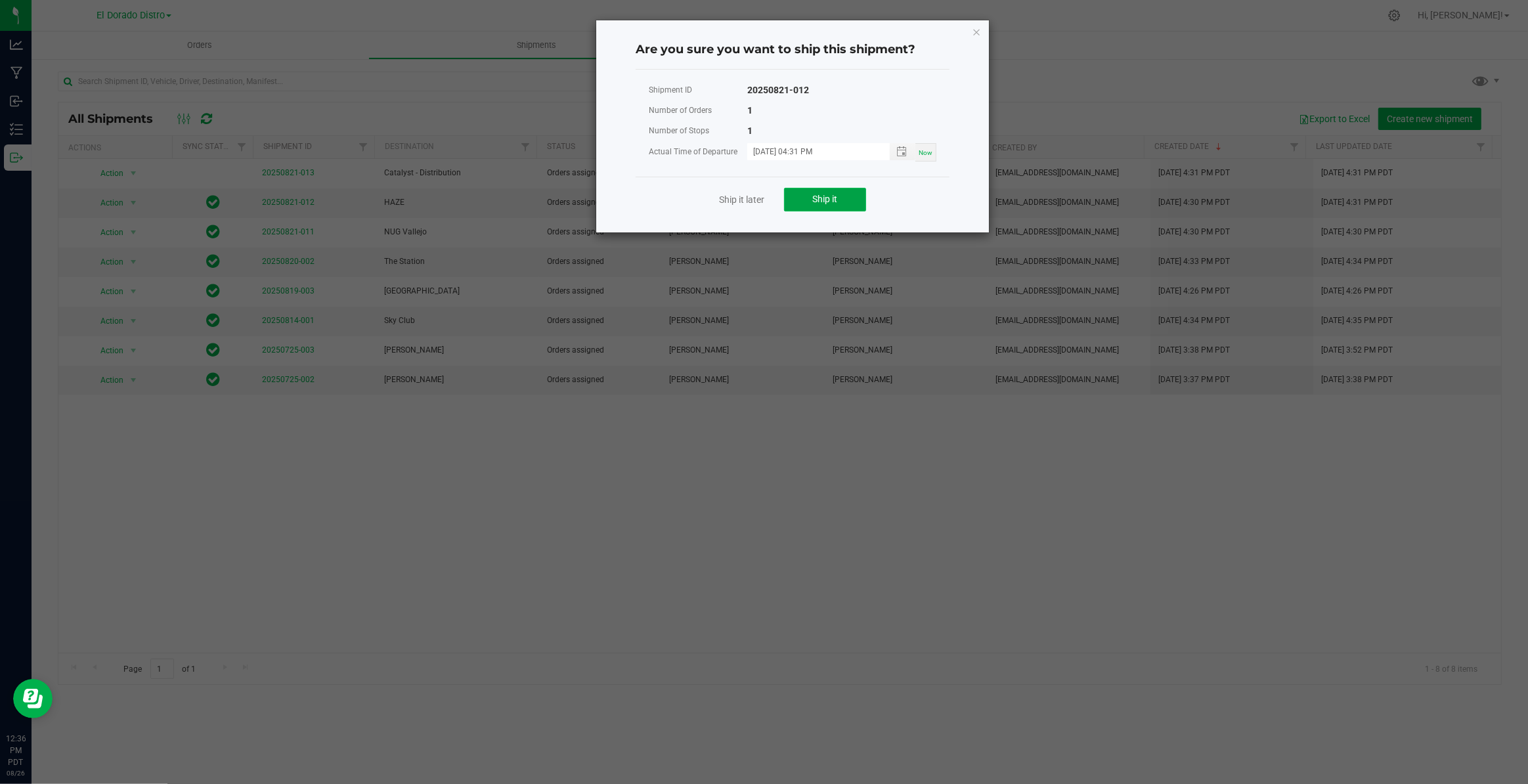
click at [815, 197] on span "Ship it" at bounding box center [825, 199] width 25 height 10
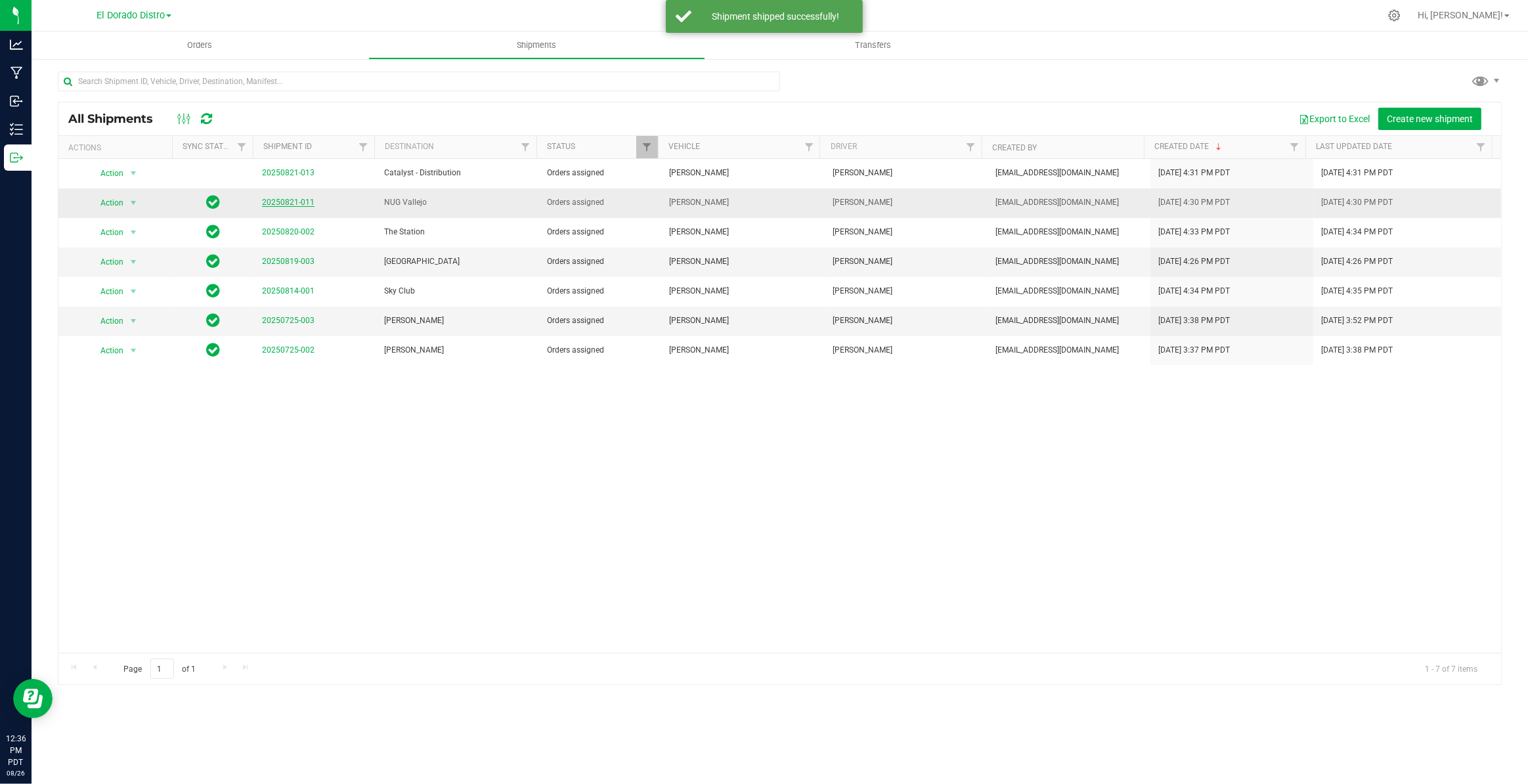
click at [294, 204] on link "20250821-011" at bounding box center [288, 201] width 53 height 9
click at [127, 204] on span "select" at bounding box center [134, 203] width 16 height 18
click at [111, 339] on li "Ship shipment" at bounding box center [138, 339] width 97 height 20
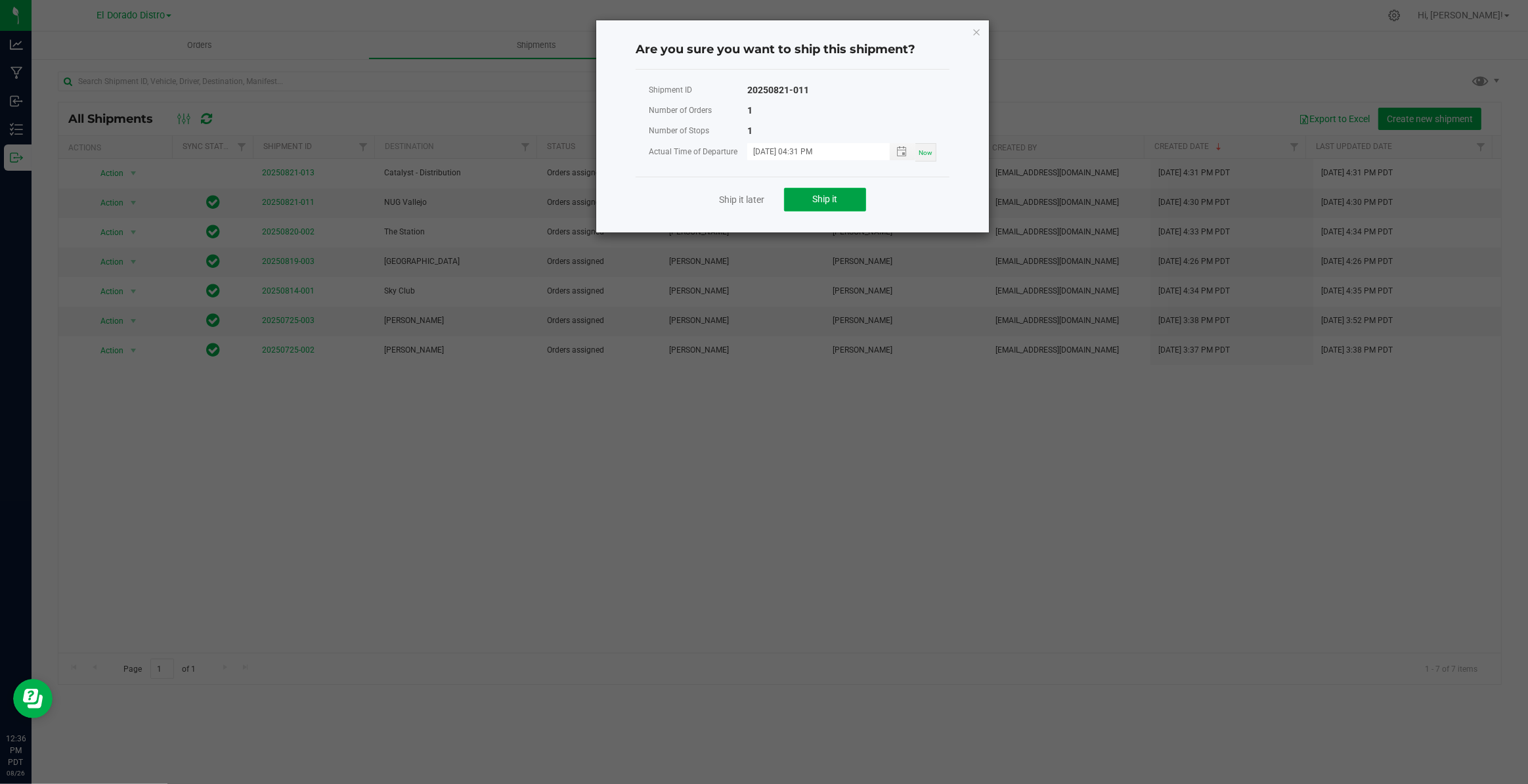
click at [839, 205] on button "Ship it" at bounding box center [825, 199] width 82 height 24
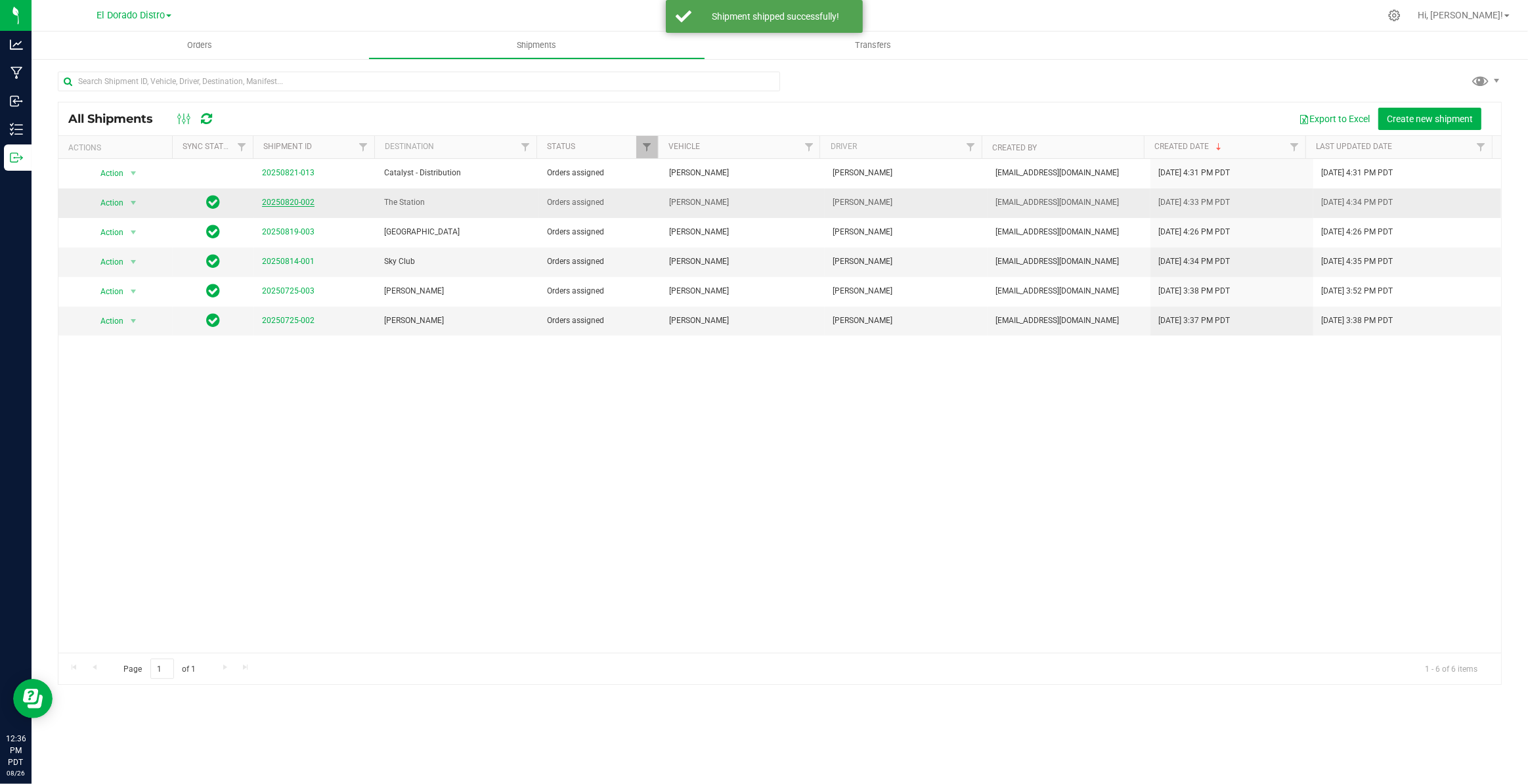
click at [283, 205] on link "20250820-002" at bounding box center [288, 201] width 53 height 9
click at [139, 201] on span "select" at bounding box center [134, 203] width 16 height 18
click at [117, 337] on li "Ship shipment" at bounding box center [138, 339] width 97 height 20
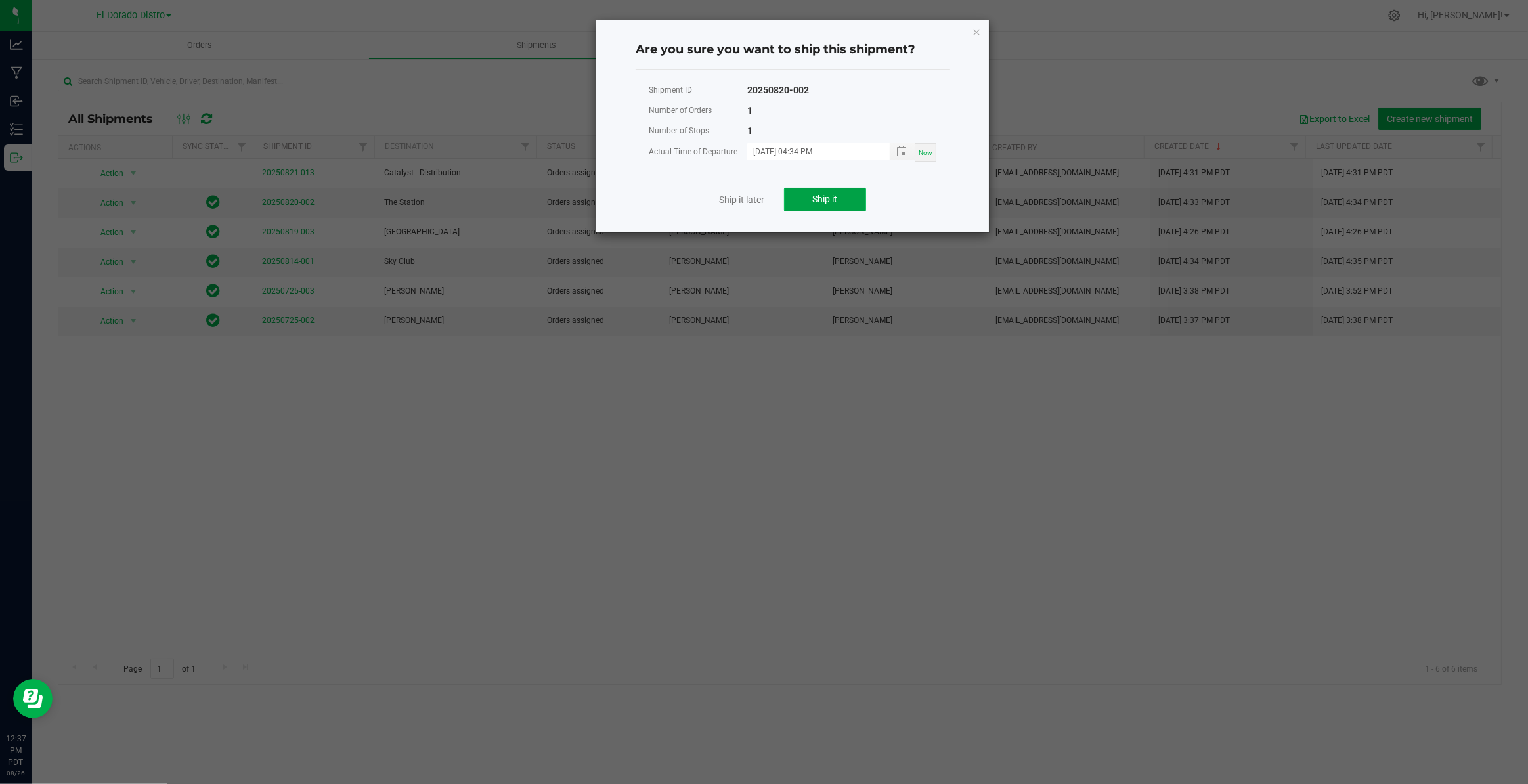
click at [804, 195] on button "Ship it" at bounding box center [825, 199] width 82 height 24
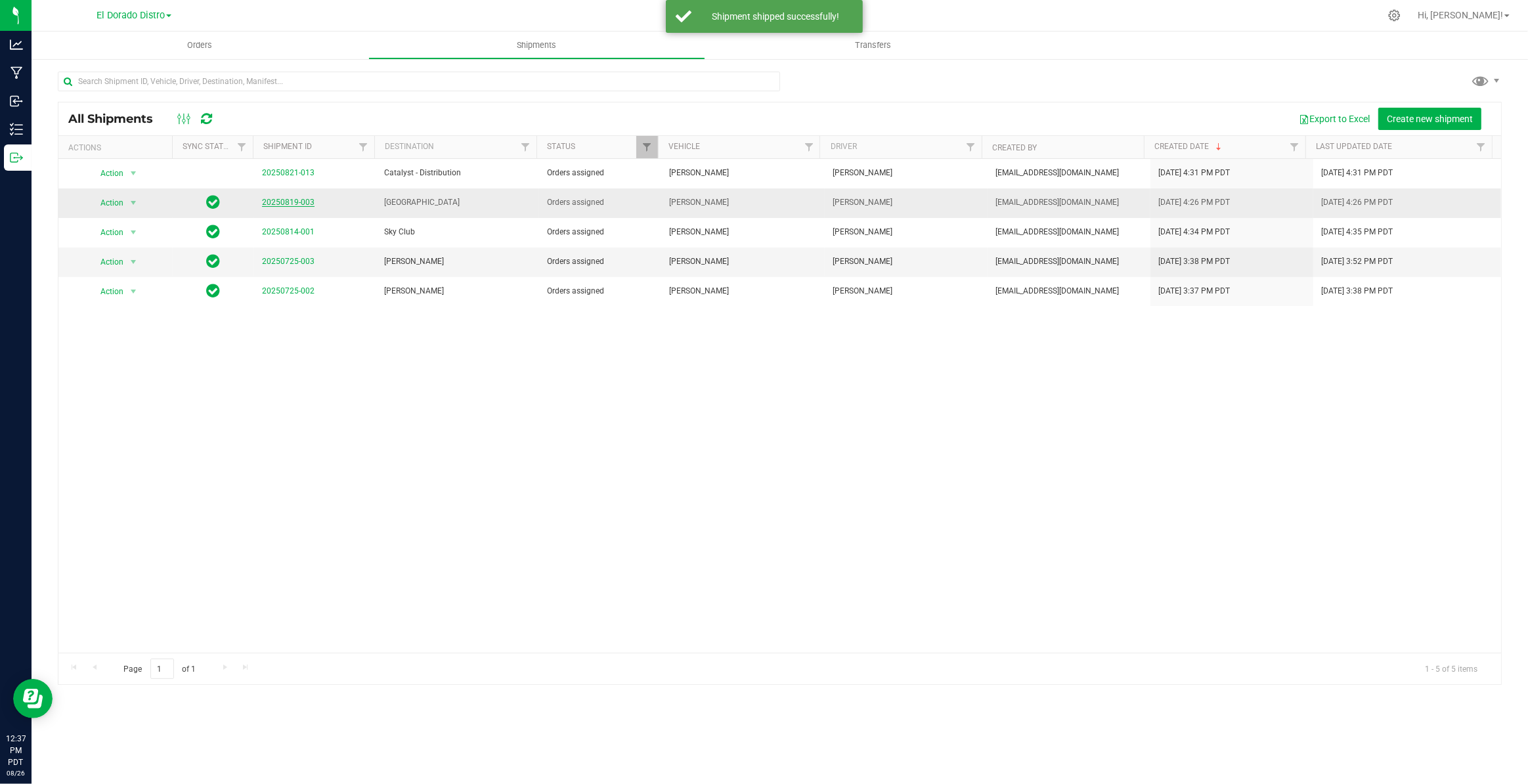
click at [272, 204] on link "20250819-003" at bounding box center [288, 201] width 53 height 9
click at [280, 260] on link "20250725-003" at bounding box center [288, 261] width 53 height 9
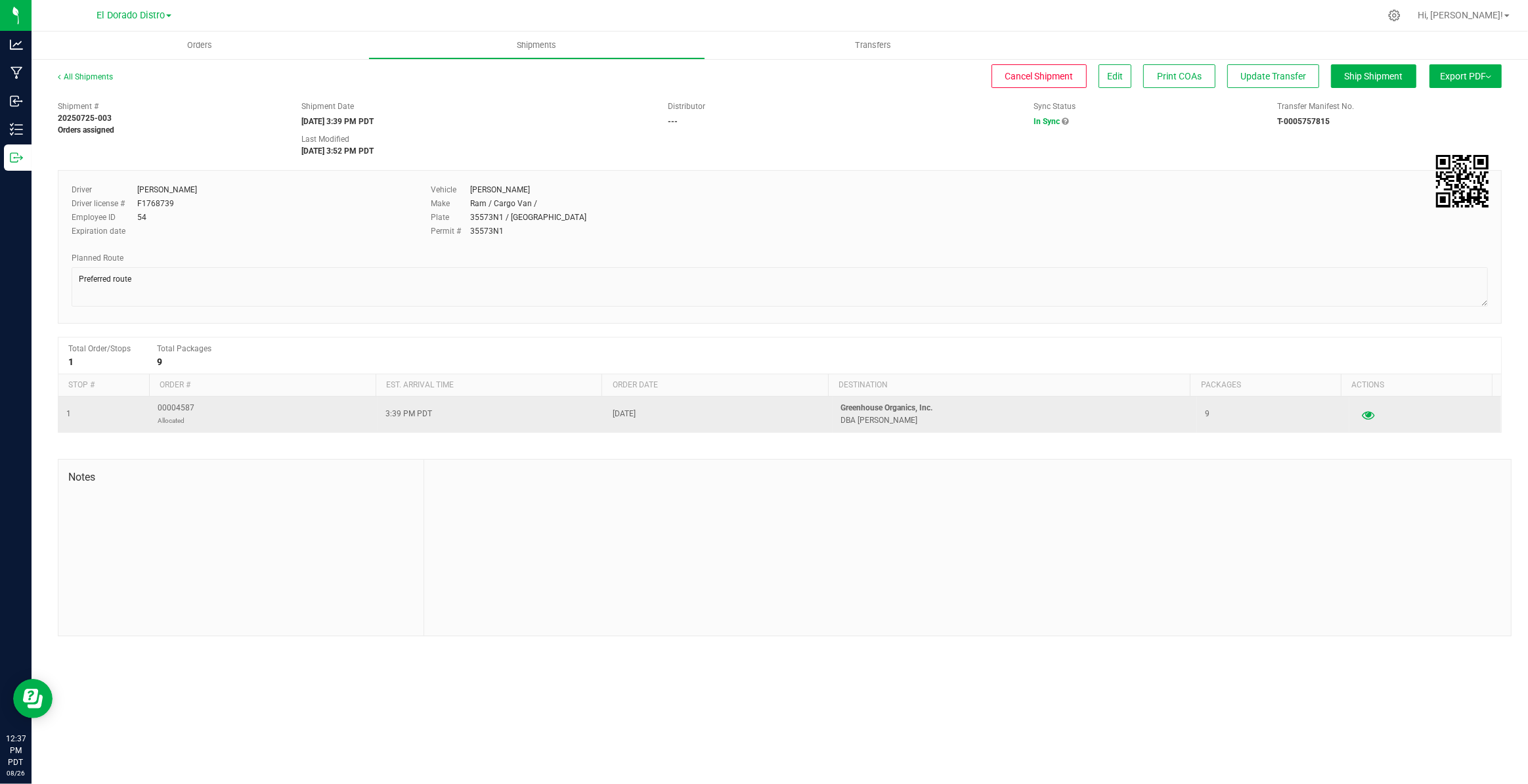
click at [1362, 418] on icon "button" at bounding box center [1368, 414] width 12 height 9
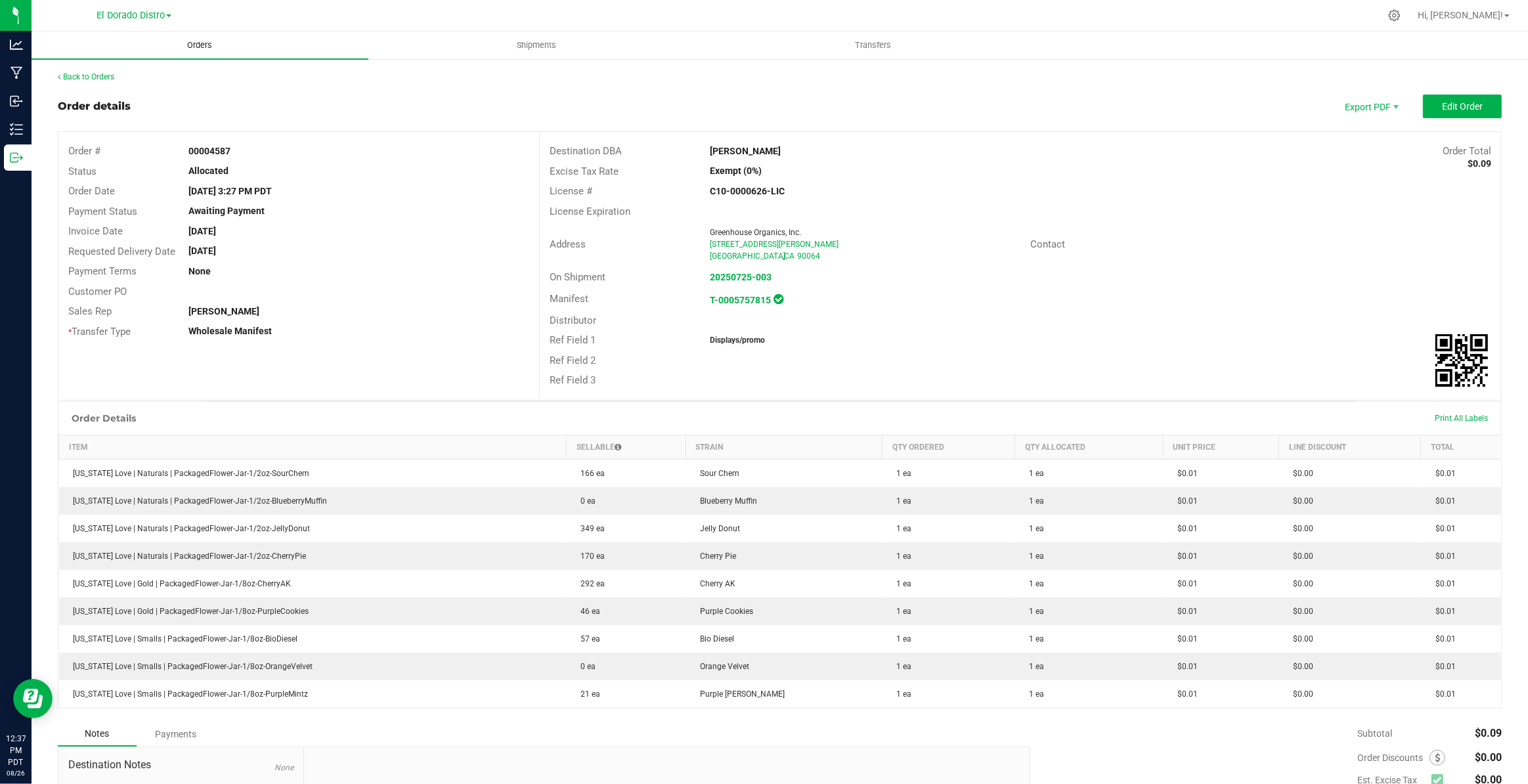
click at [195, 46] on span "Orders" at bounding box center [199, 45] width 60 height 12
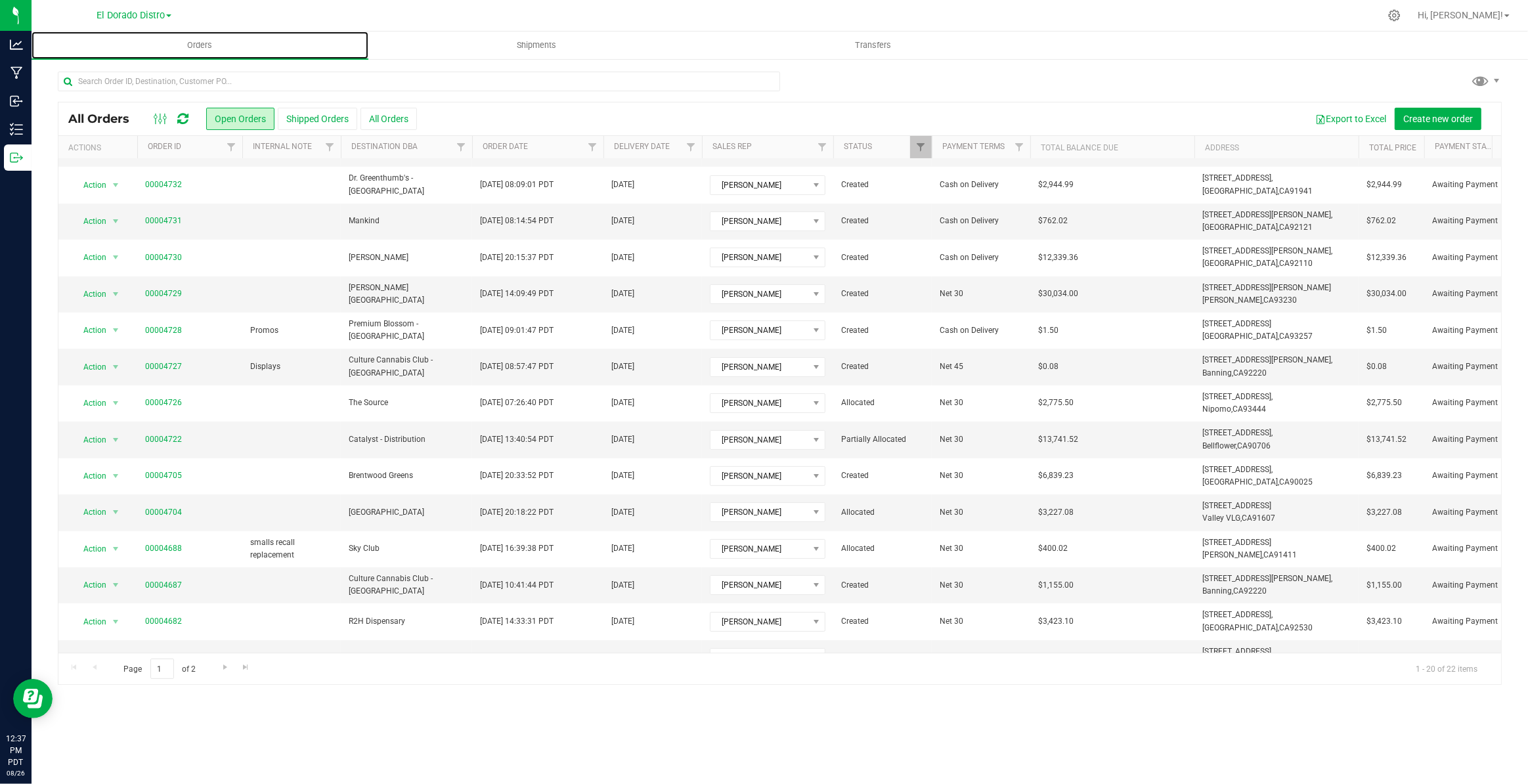
scroll to position [241, 0]
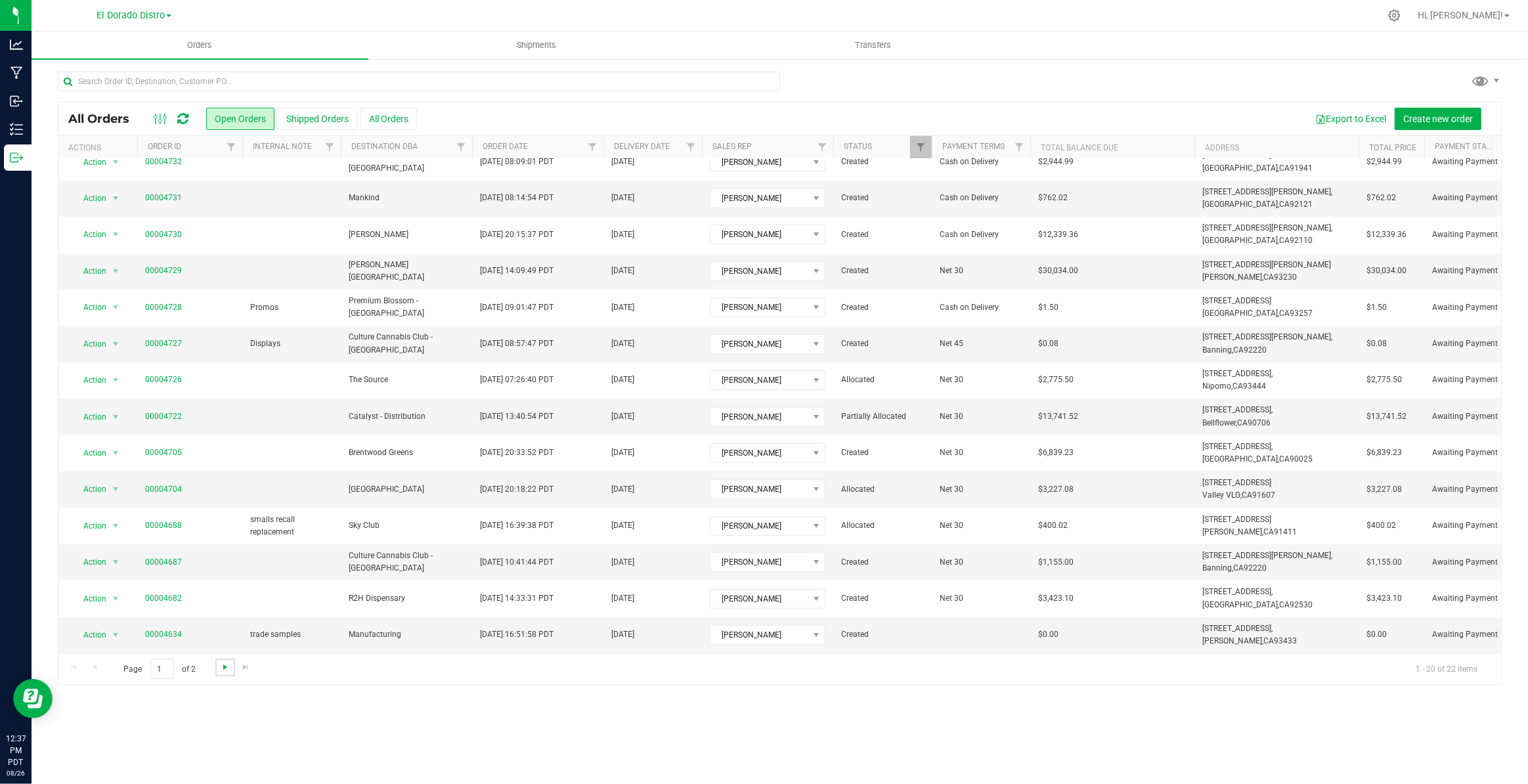
click at [224, 666] on span "Go to the next page" at bounding box center [225, 667] width 10 height 10
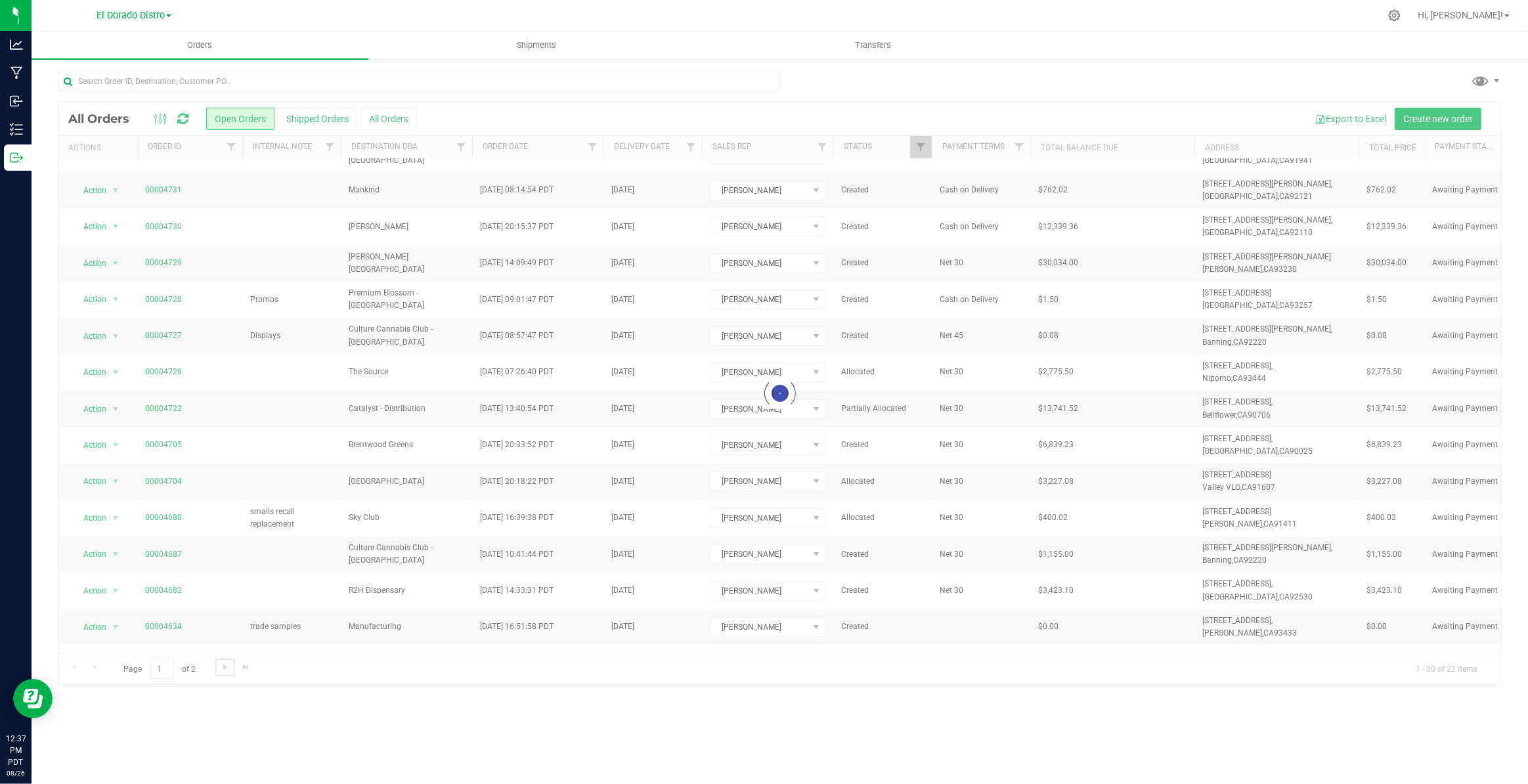
scroll to position [0, 0]
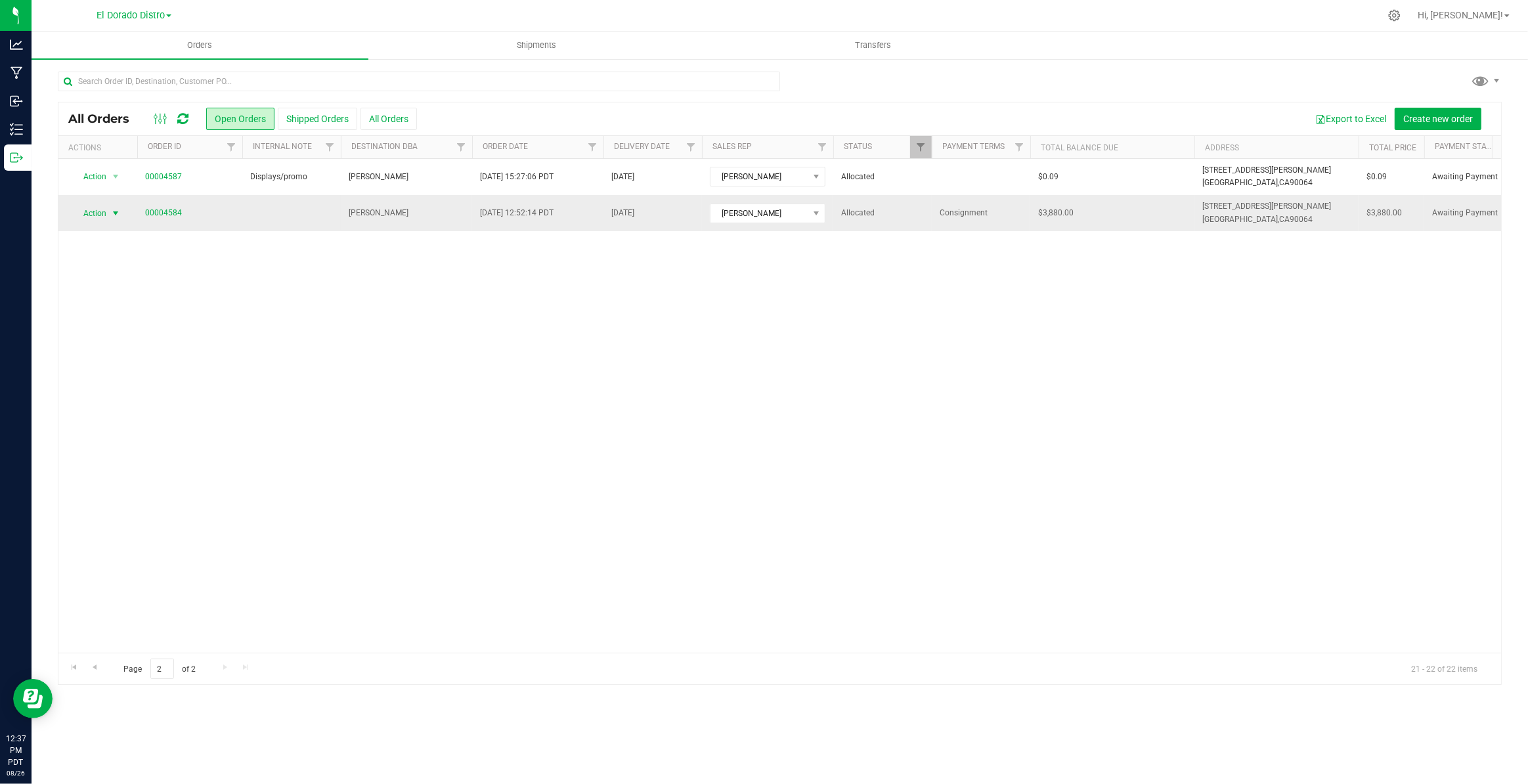
click at [112, 210] on span "select" at bounding box center [115, 213] width 10 height 10
click at [120, 238] on li "Cancel order" at bounding box center [122, 235] width 98 height 20
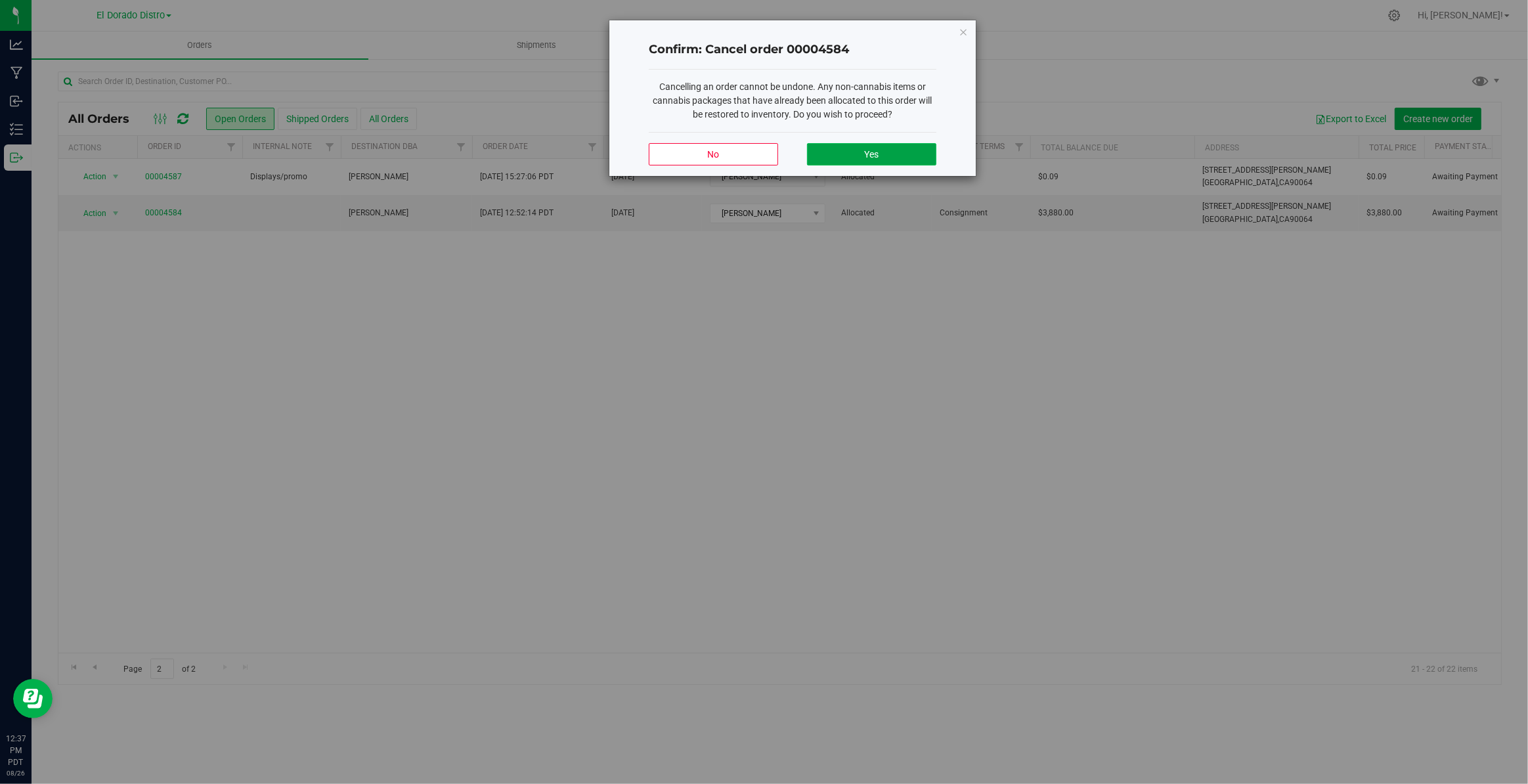
click at [900, 155] on button "Yes" at bounding box center [871, 154] width 129 height 23
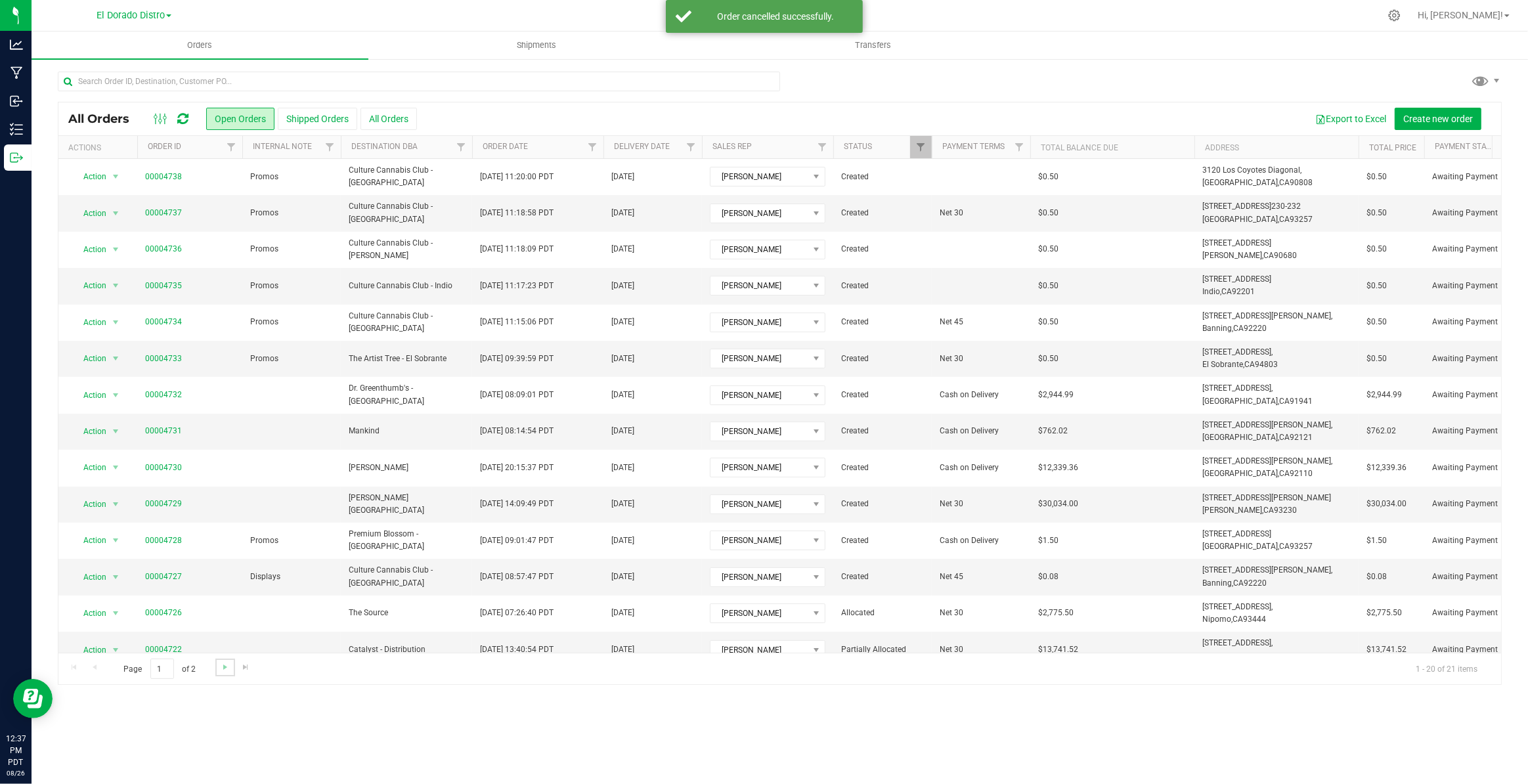
click at [230, 664] on link "Go to the next page" at bounding box center [225, 667] width 19 height 18
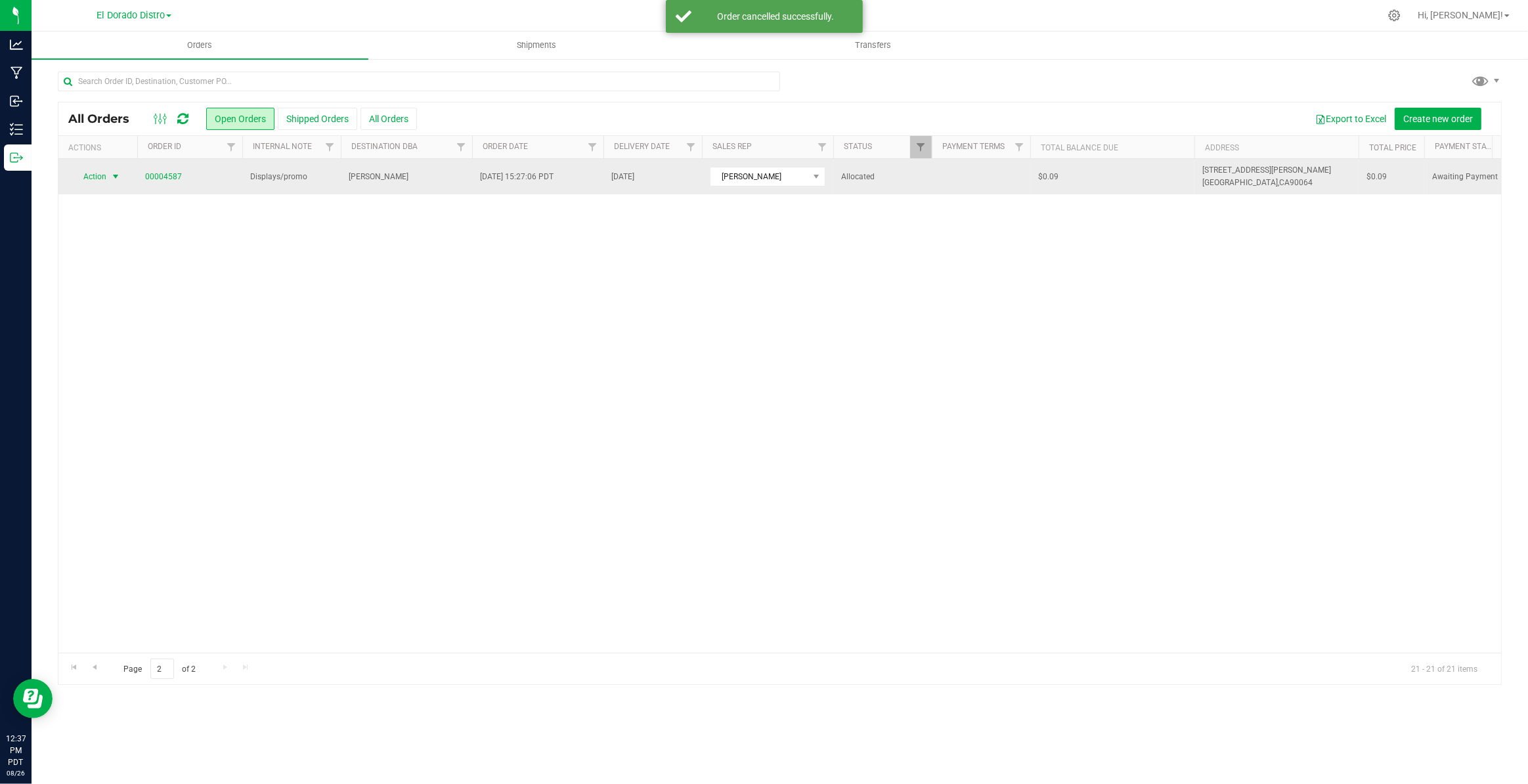
click at [117, 176] on span "select" at bounding box center [115, 176] width 10 height 10
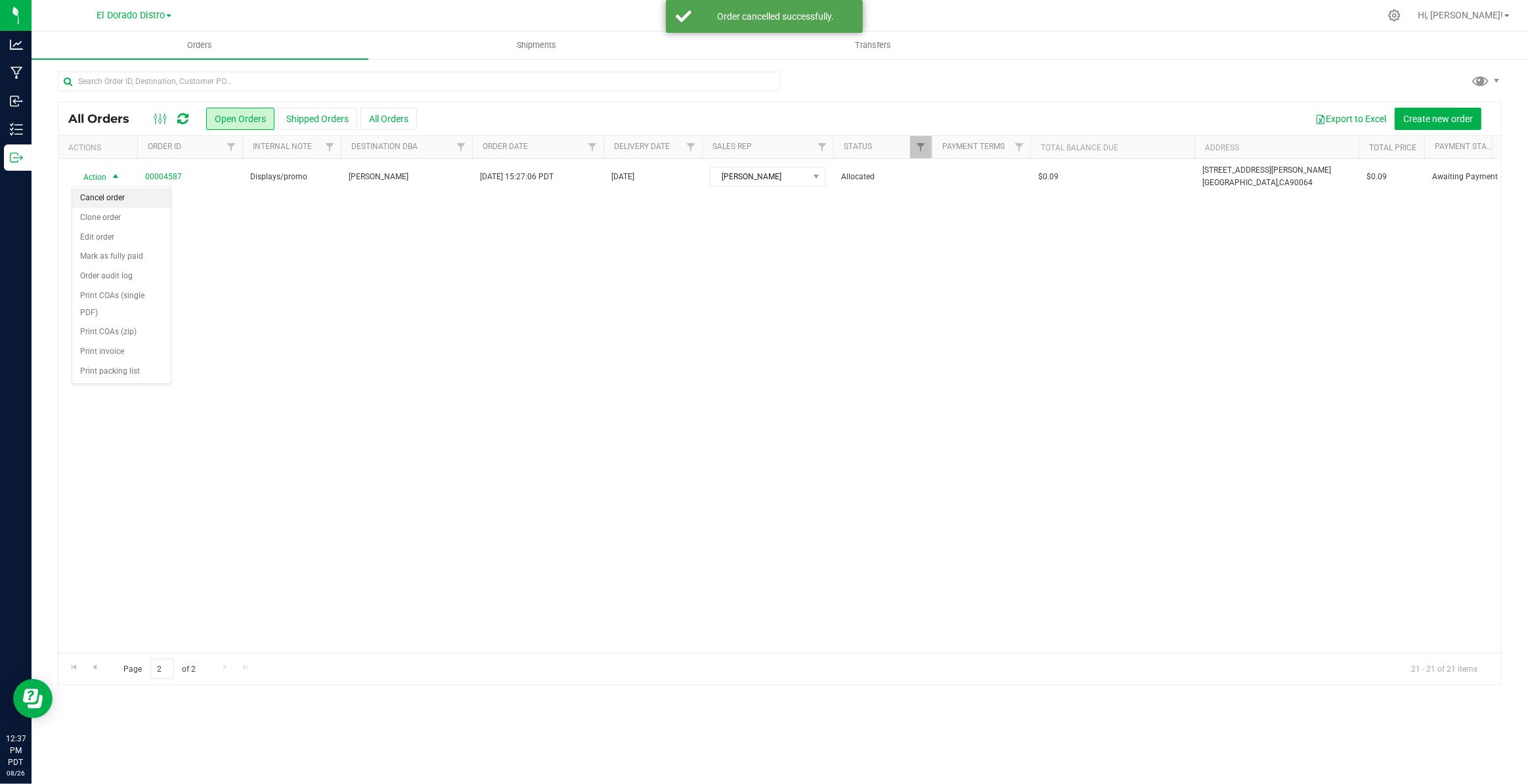
click at [123, 198] on li "Cancel order" at bounding box center [122, 198] width 98 height 20
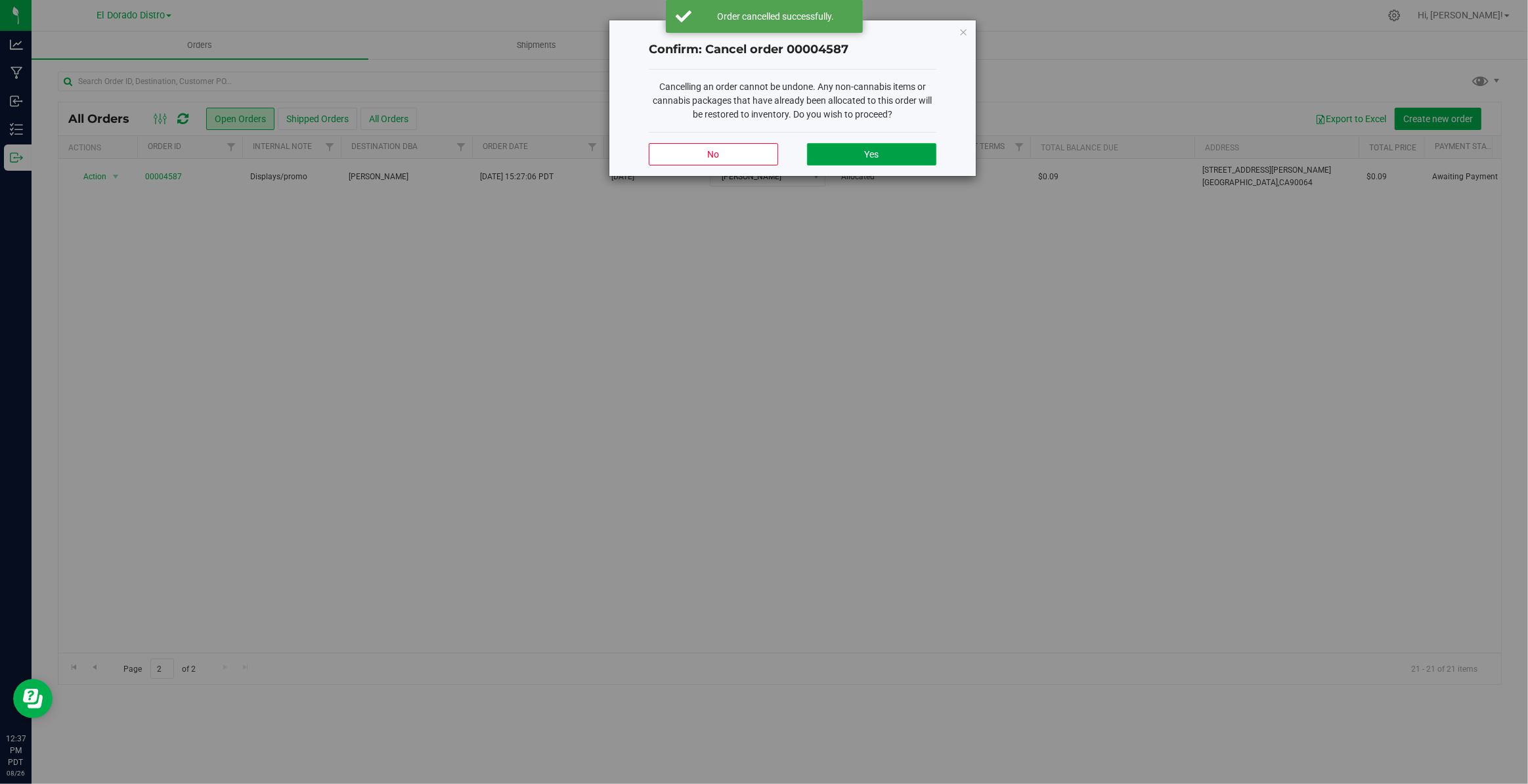
click at [856, 157] on button "Yes" at bounding box center [871, 154] width 129 height 23
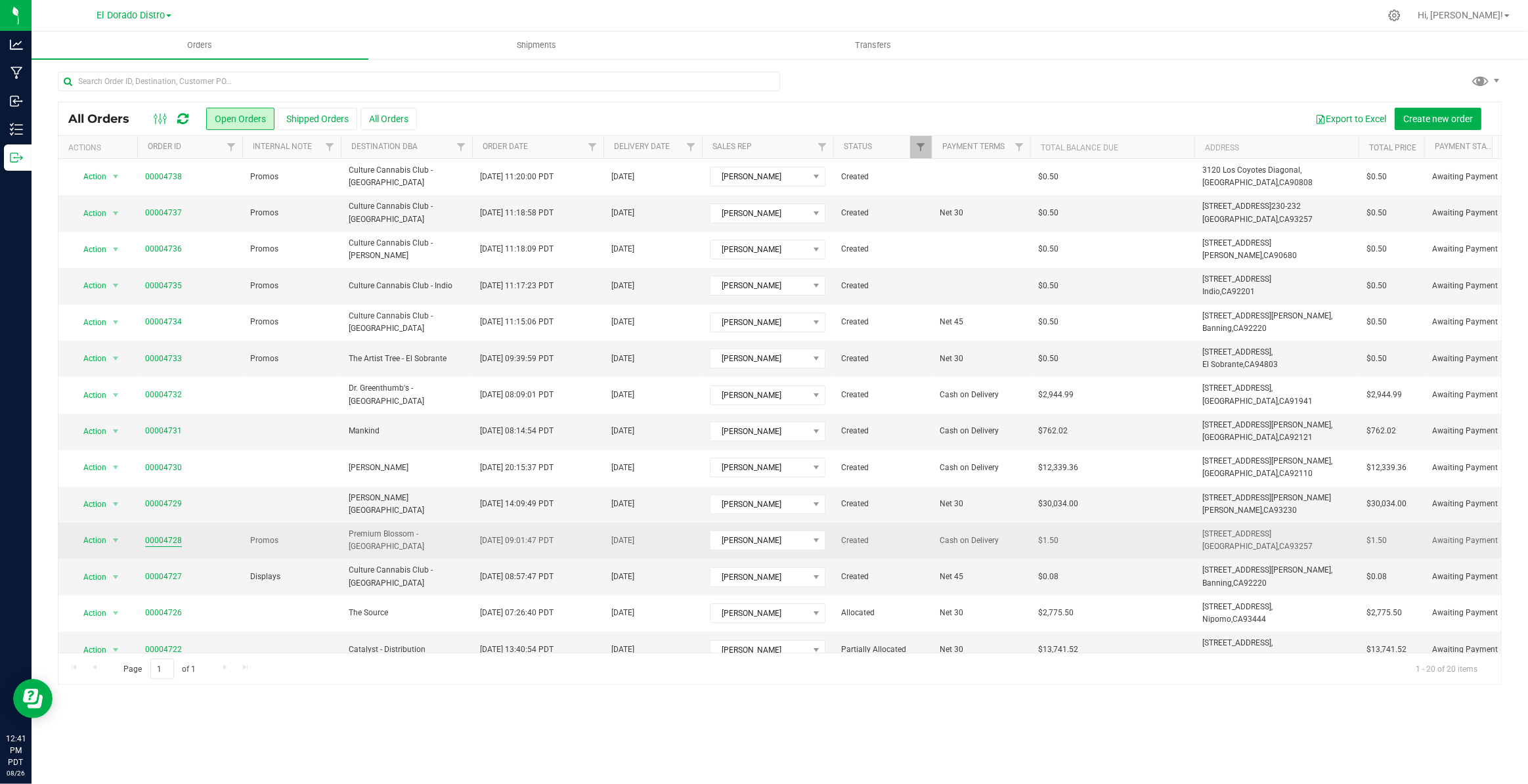
click at [163, 537] on link "00004728" at bounding box center [163, 540] width 37 height 12
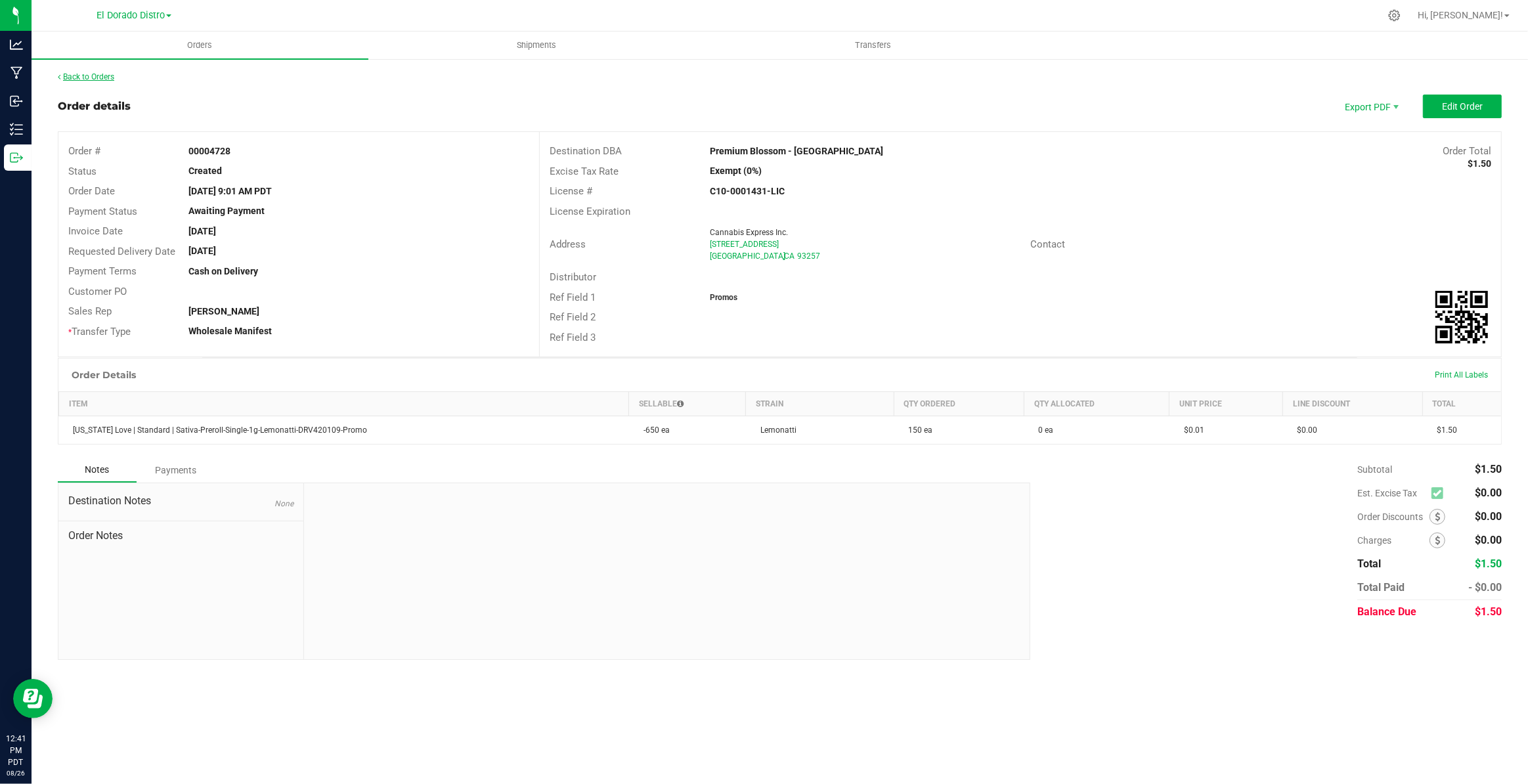
click at [108, 72] on link "Back to Orders" at bounding box center [86, 76] width 57 height 9
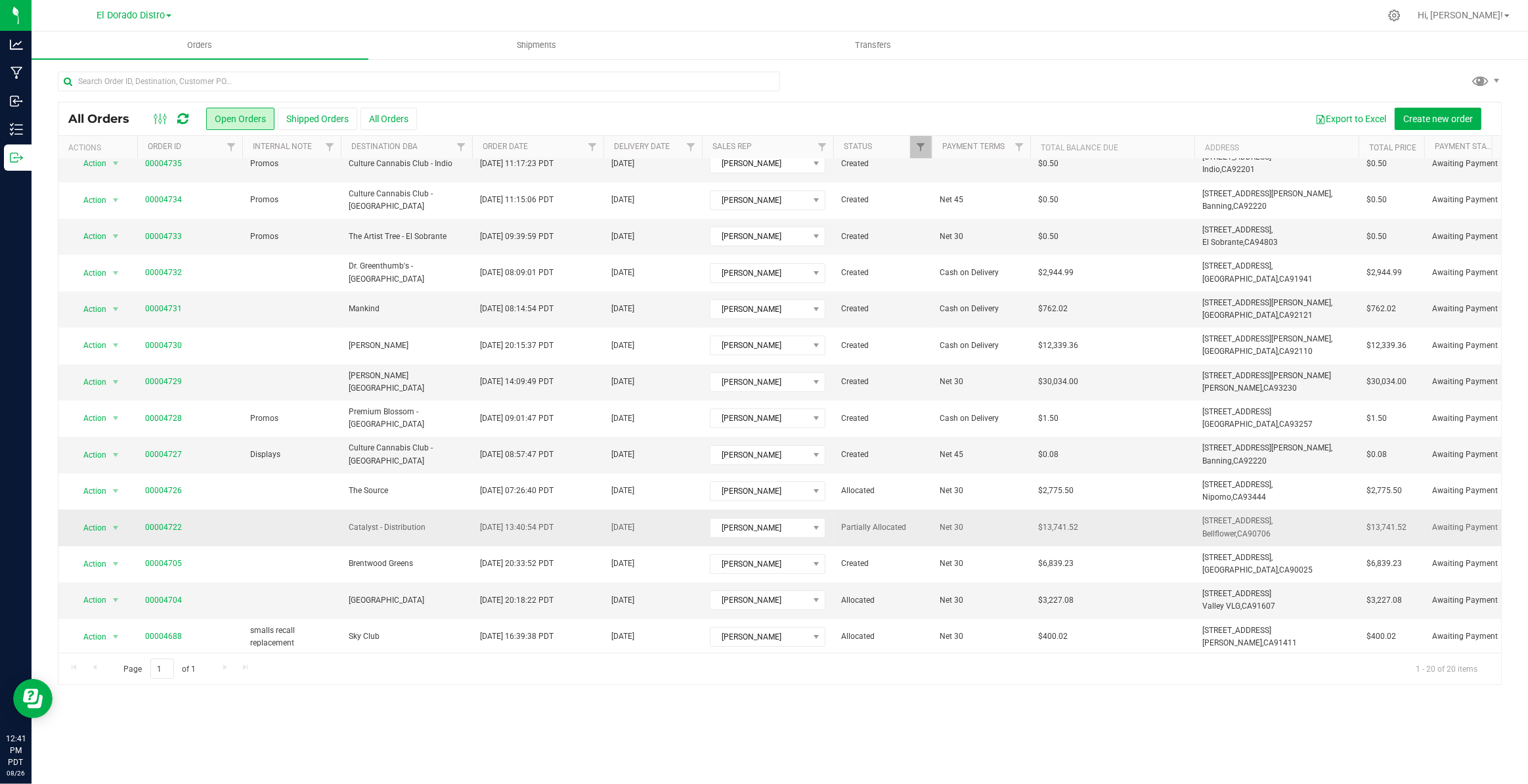
scroll to position [122, 0]
click at [538, 46] on span "Shipments" at bounding box center [537, 45] width 75 height 12
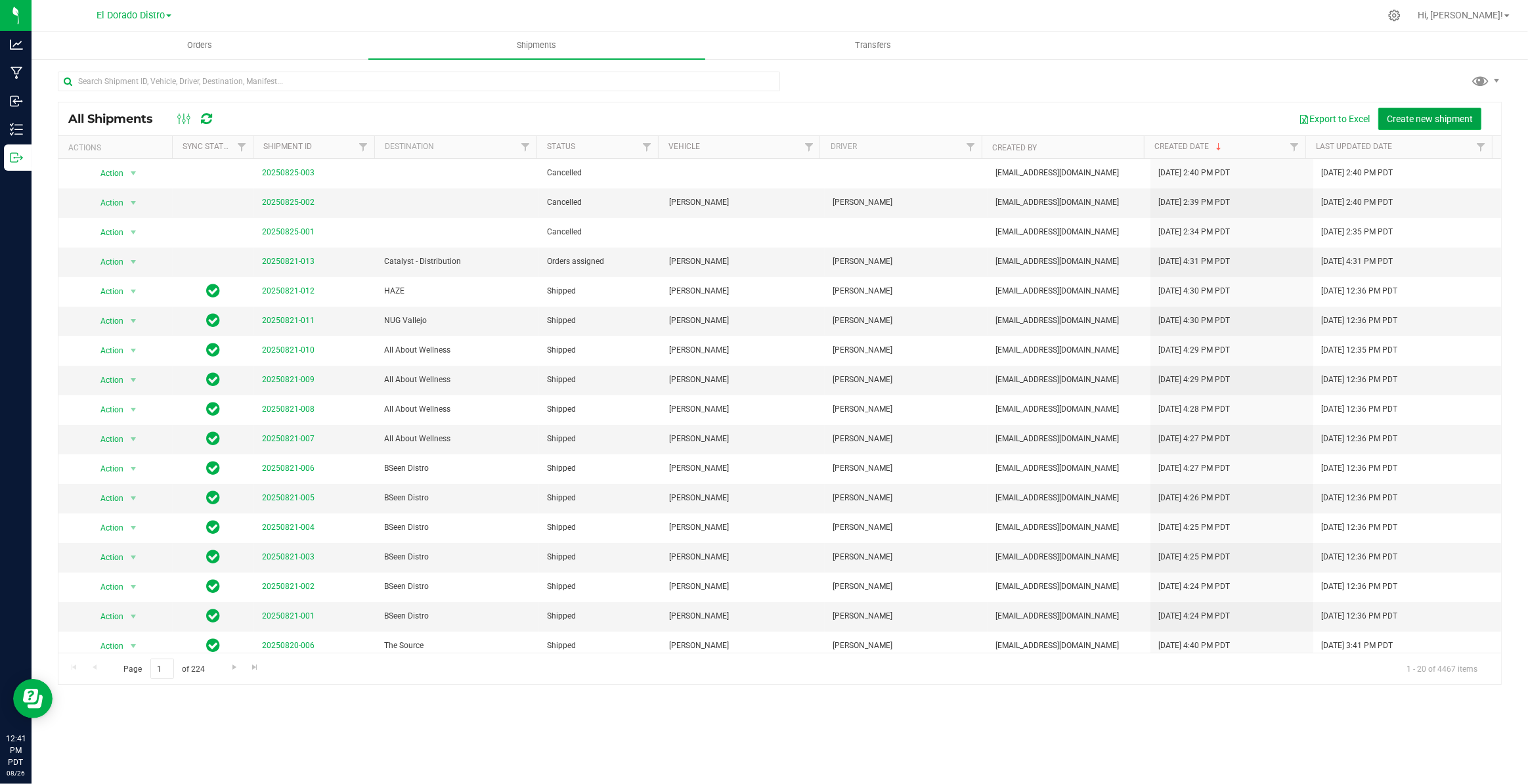
click at [1424, 119] on span "Create new shipment" at bounding box center [1430, 118] width 86 height 10
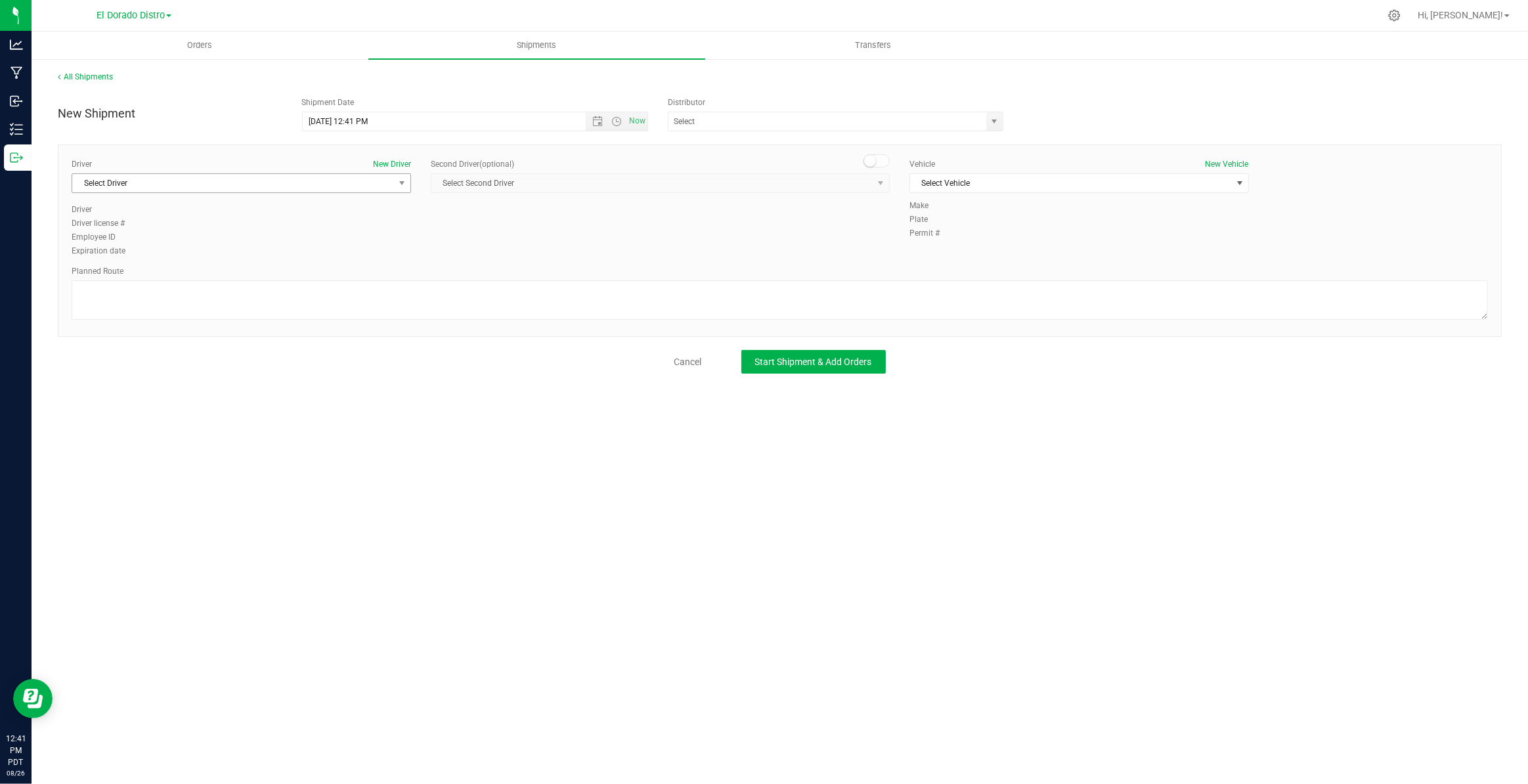
click at [342, 179] on span "Select Driver" at bounding box center [233, 183] width 322 height 18
click at [292, 182] on span "Select Driver" at bounding box center [233, 183] width 322 height 18
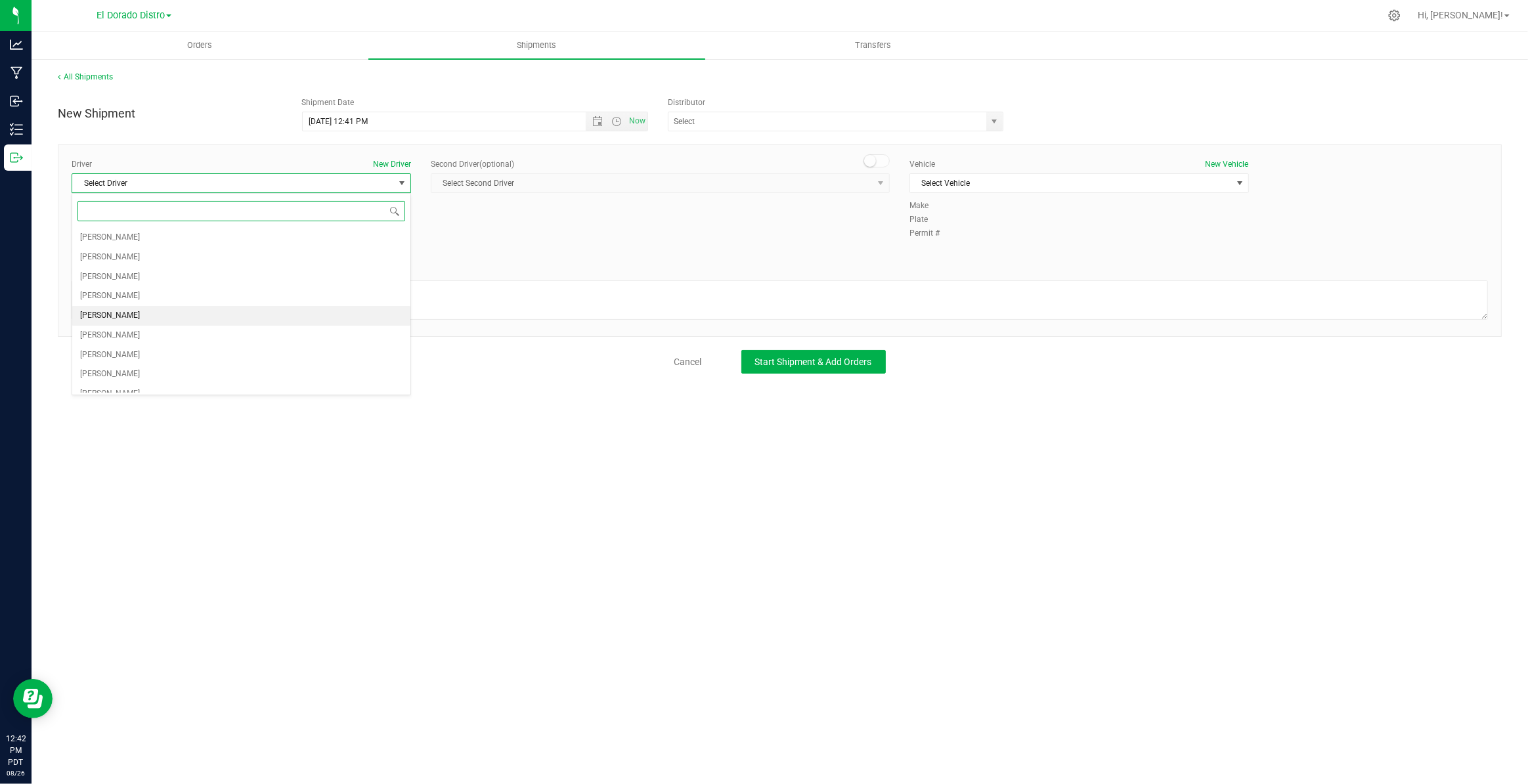
click at [132, 319] on span "Andrew Grivjack" at bounding box center [109, 316] width 59 height 17
click at [985, 188] on span "Select Vehicle" at bounding box center [1070, 183] width 322 height 18
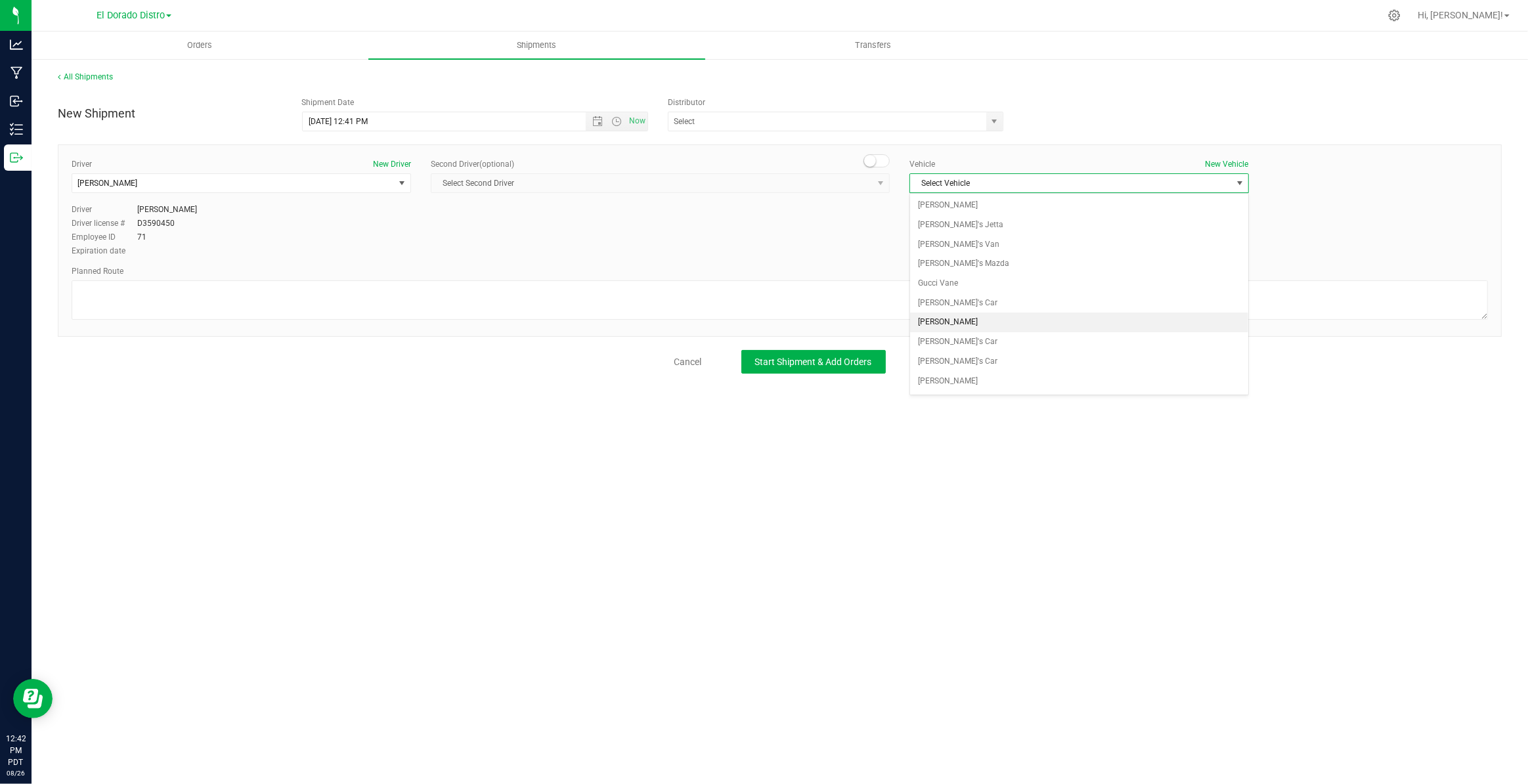
click at [965, 322] on li "Luther Vandross" at bounding box center [1079, 322] width 338 height 20
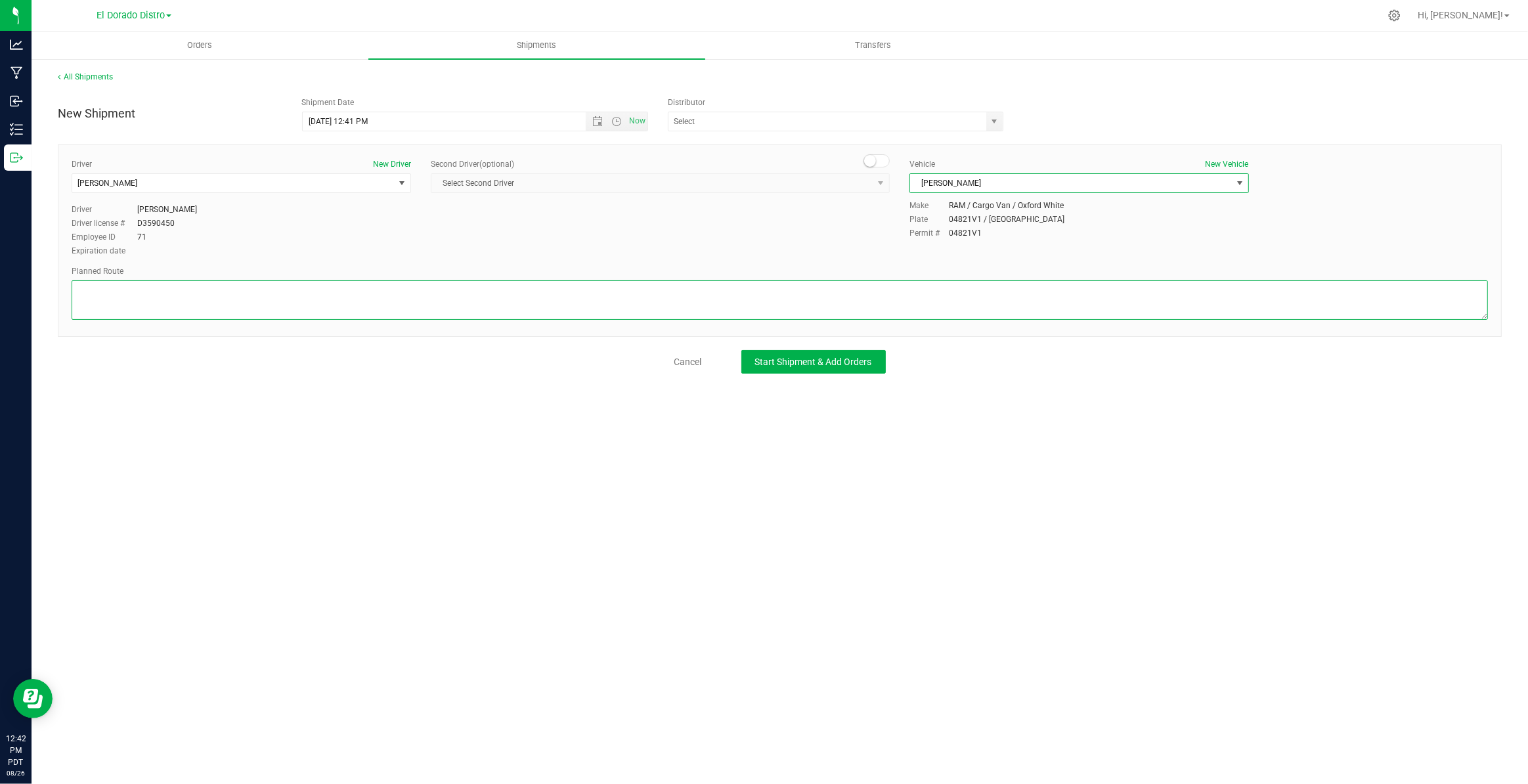
click at [953, 305] on textarea at bounding box center [779, 300] width 1416 height 40
drag, startPoint x: 953, startPoint y: 305, endPoint x: 919, endPoint y: 313, distance: 34.9
type textarea "TBD"
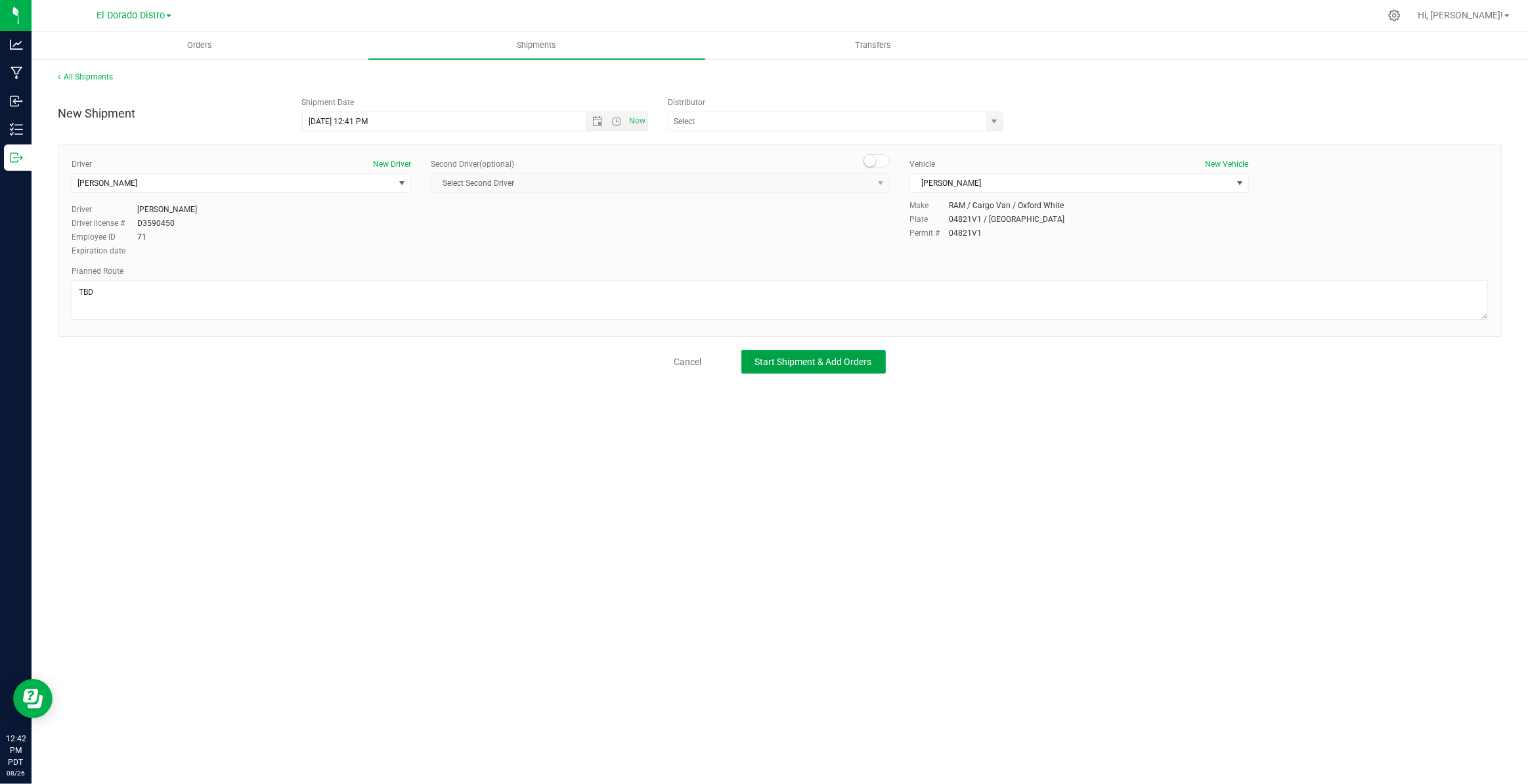
drag, startPoint x: 919, startPoint y: 313, endPoint x: 818, endPoint y: 356, distance: 109.8
click at [818, 356] on span "Start Shipment & Add Orders" at bounding box center [813, 361] width 117 height 10
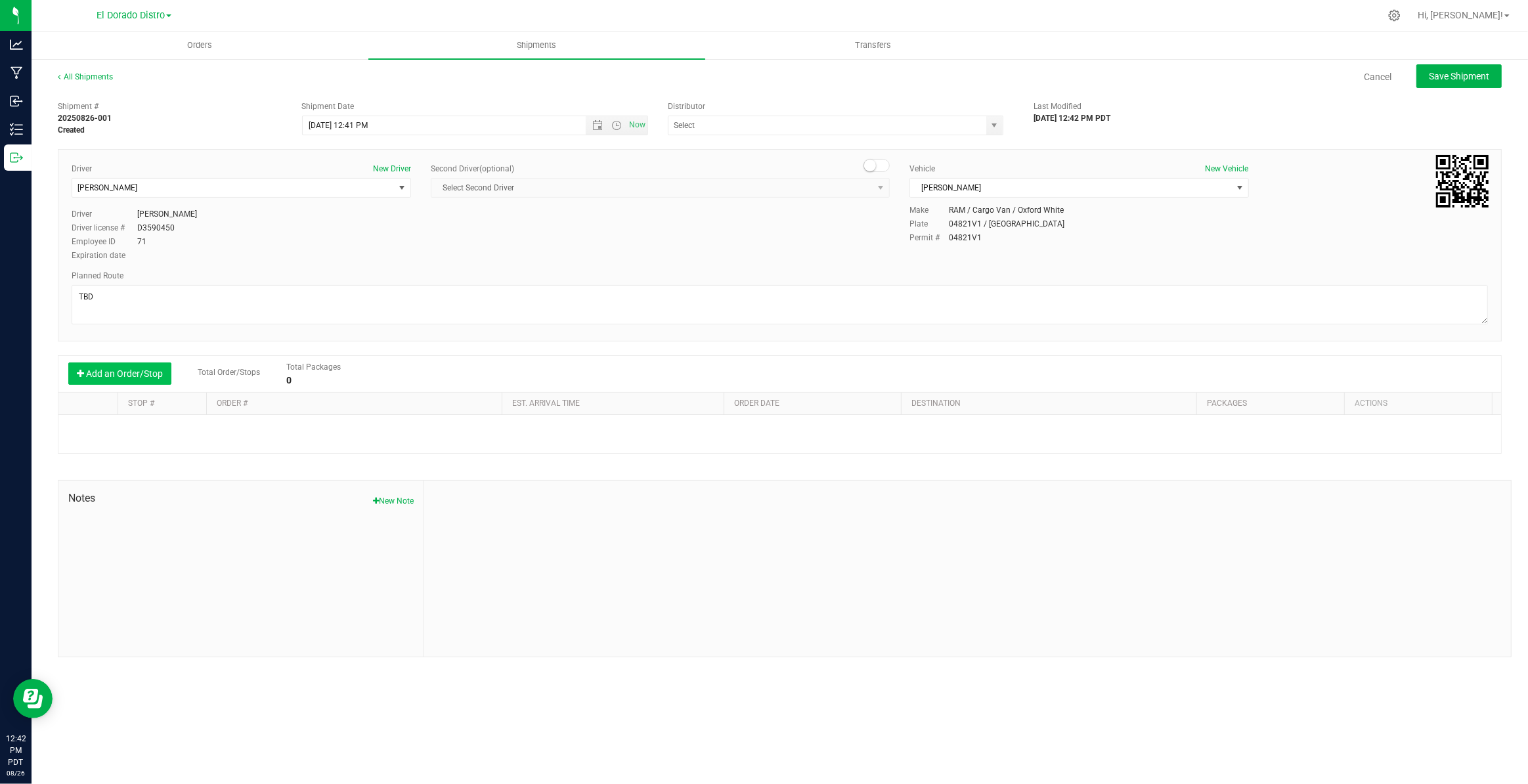
click at [144, 378] on button "Add an Order/Stop" at bounding box center [120, 374] width 103 height 23
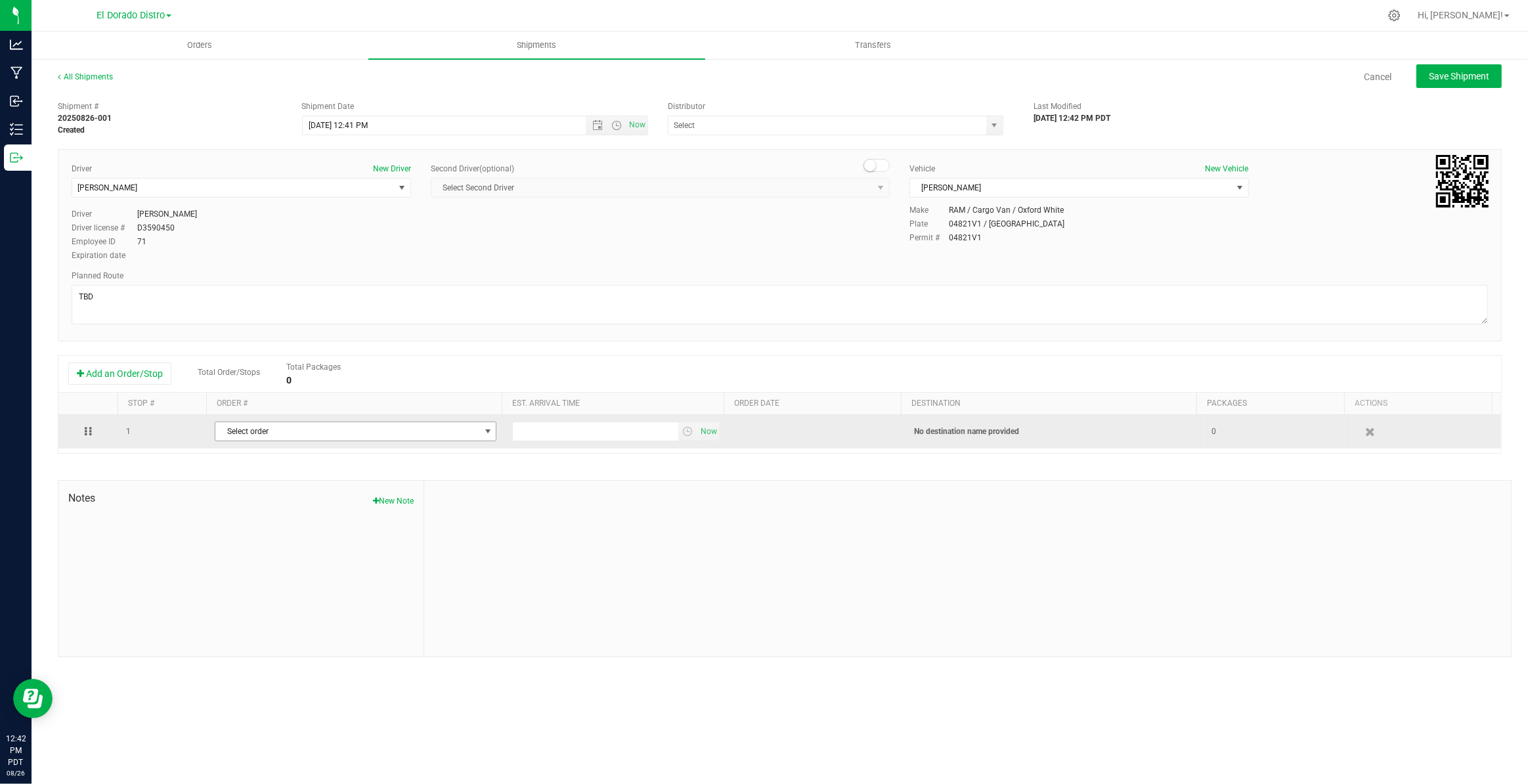
click at [229, 434] on span "Select order" at bounding box center [347, 431] width 264 height 18
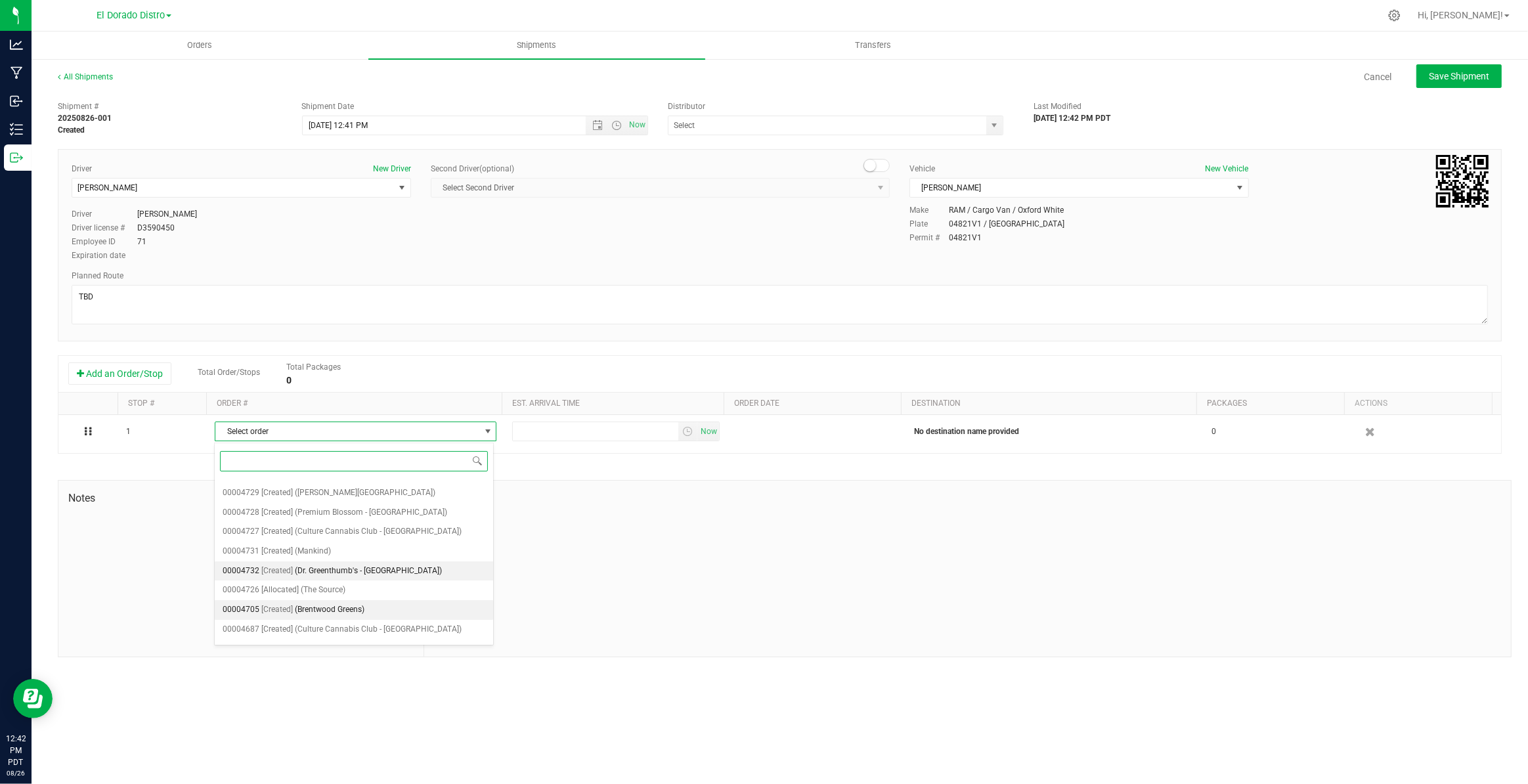
scroll to position [164, 0]
click at [374, 548] on li "00004726 [Allocated] (The Source)" at bounding box center [354, 557] width 279 height 20
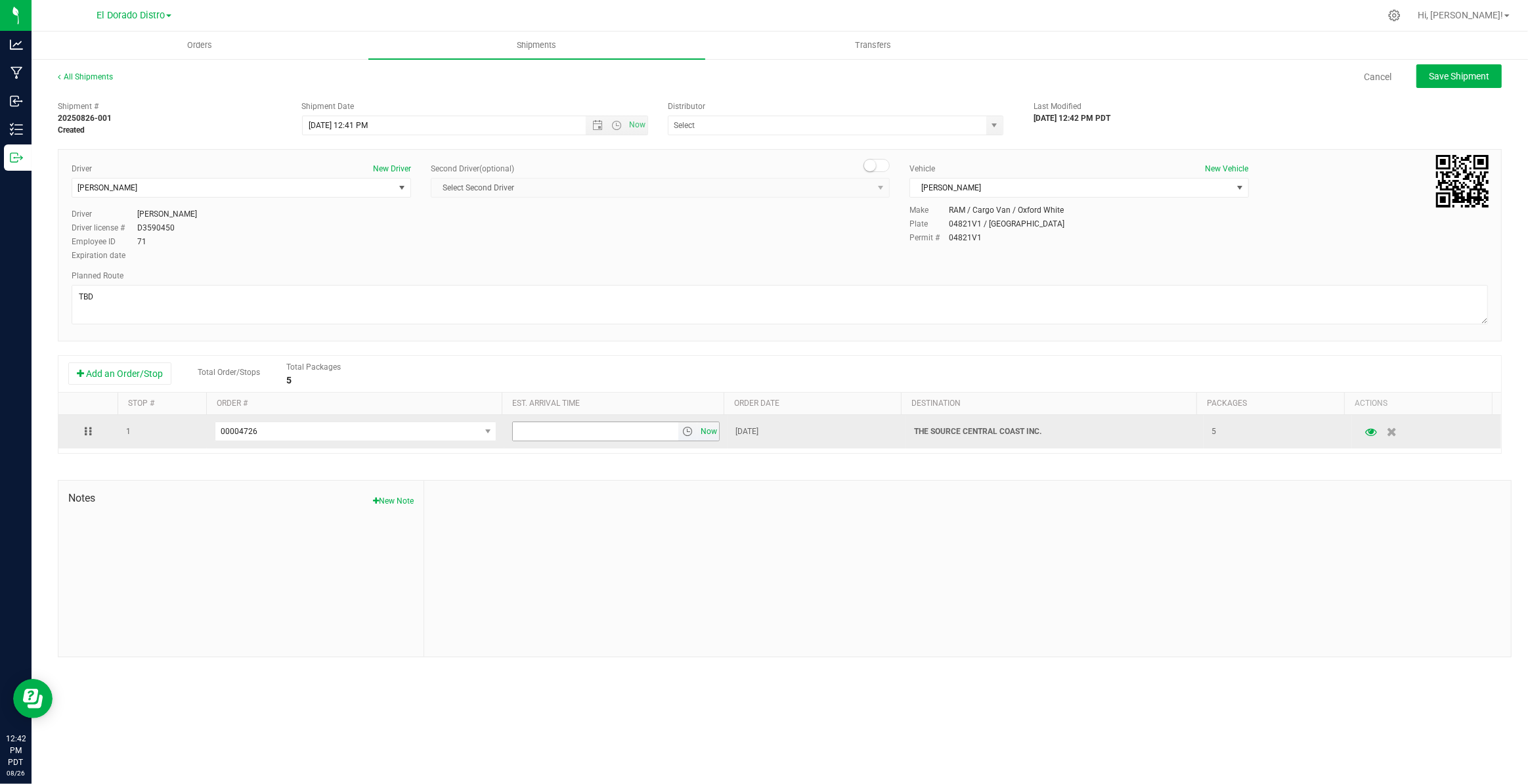
click at [709, 433] on span "Now" at bounding box center [709, 432] width 23 height 19
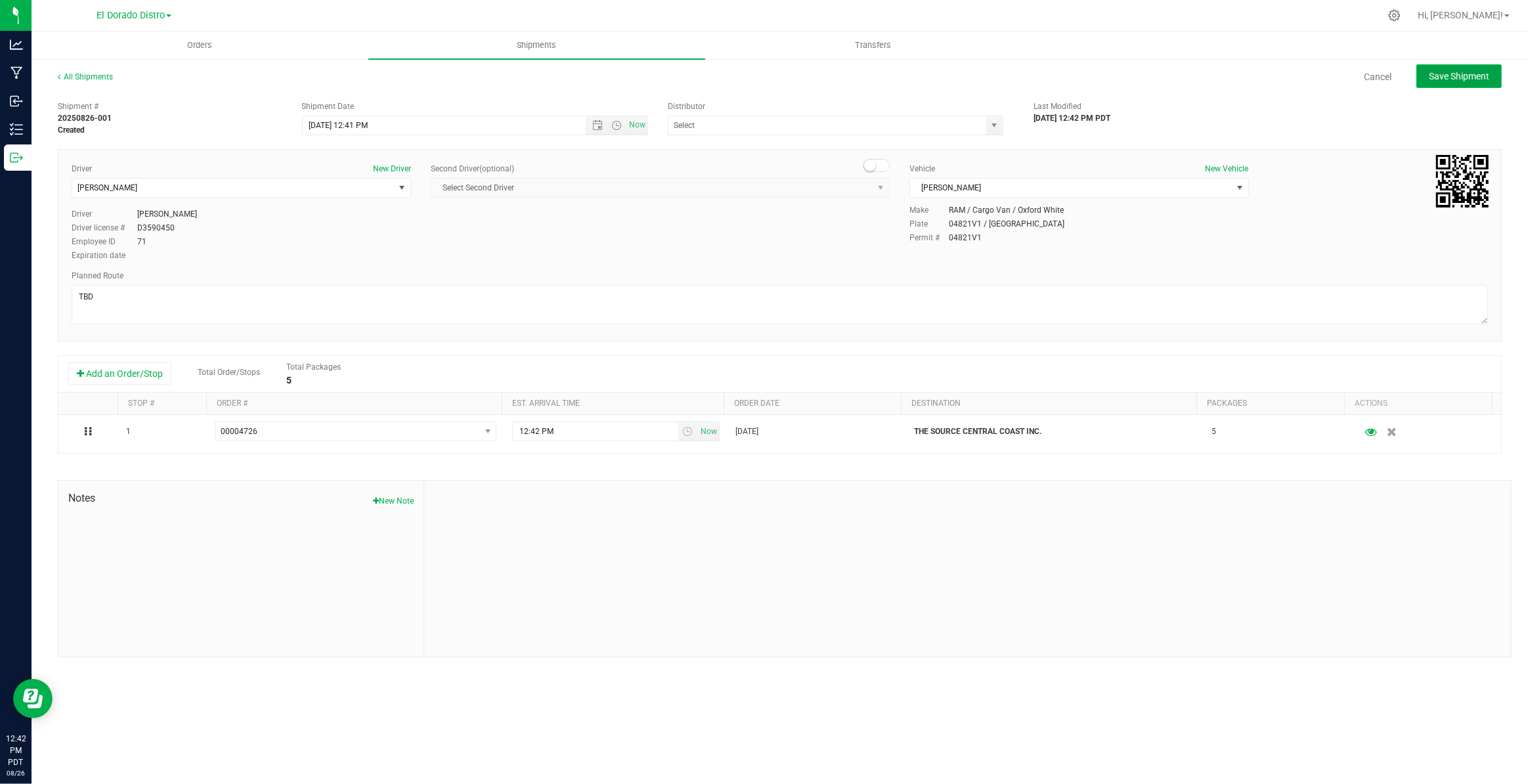
click at [1451, 80] on span "Save Shipment" at bounding box center [1459, 76] width 60 height 10
type input "8/26/2025 7:41 PM"
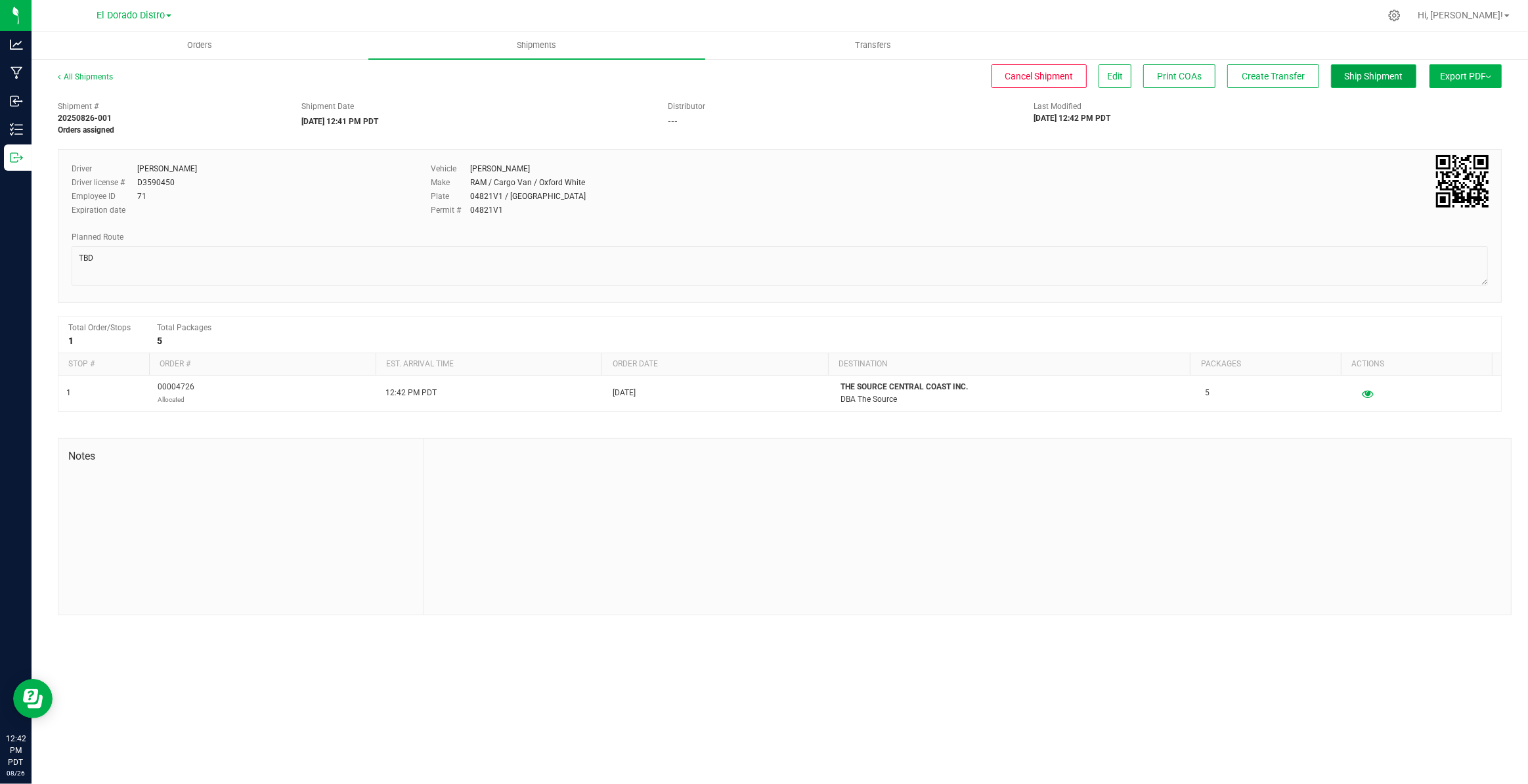
click at [1385, 73] on span "Ship Shipment" at bounding box center [1374, 76] width 59 height 10
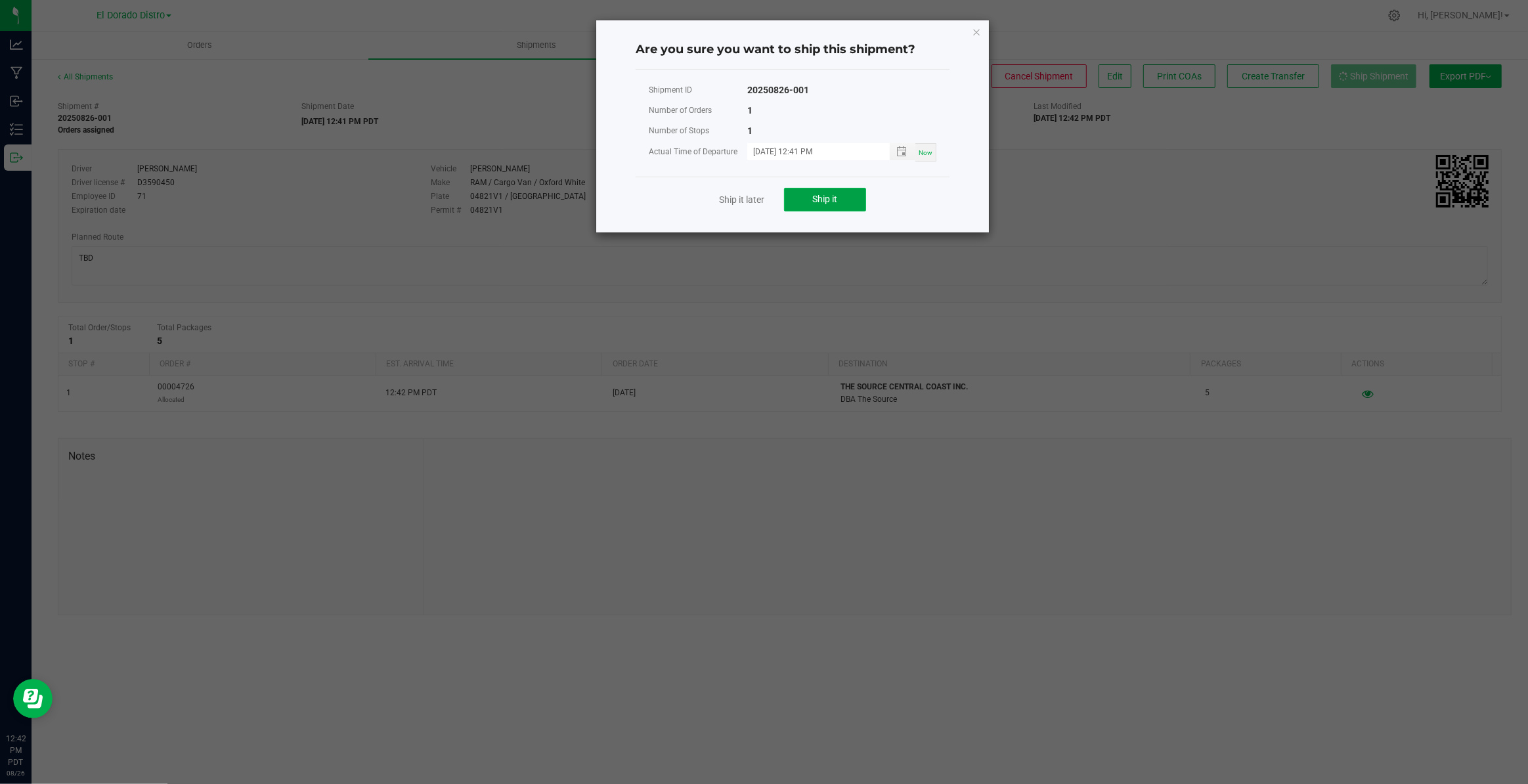
click at [854, 190] on button "Ship it" at bounding box center [825, 199] width 82 height 24
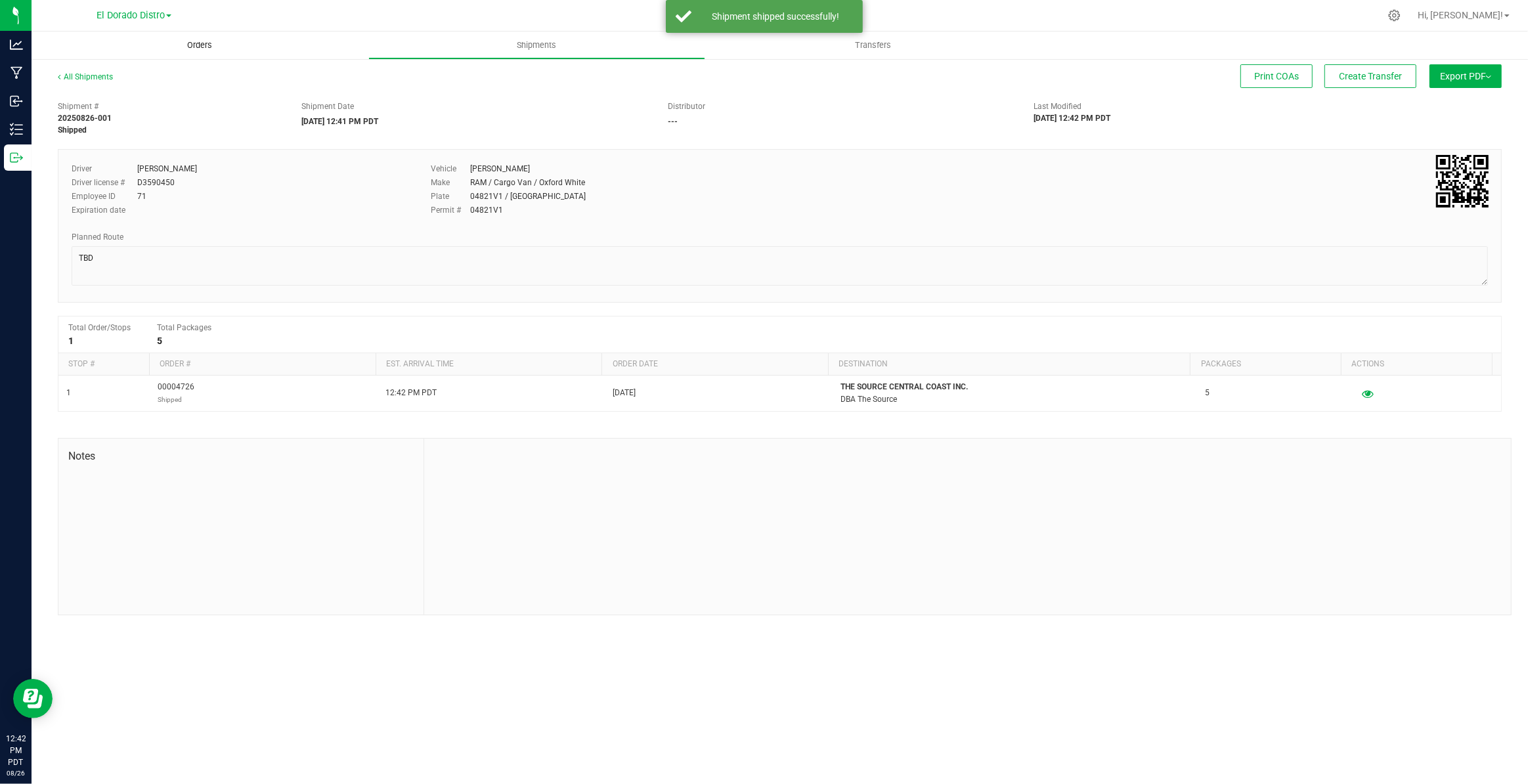
click at [198, 45] on span "Orders" at bounding box center [199, 45] width 60 height 12
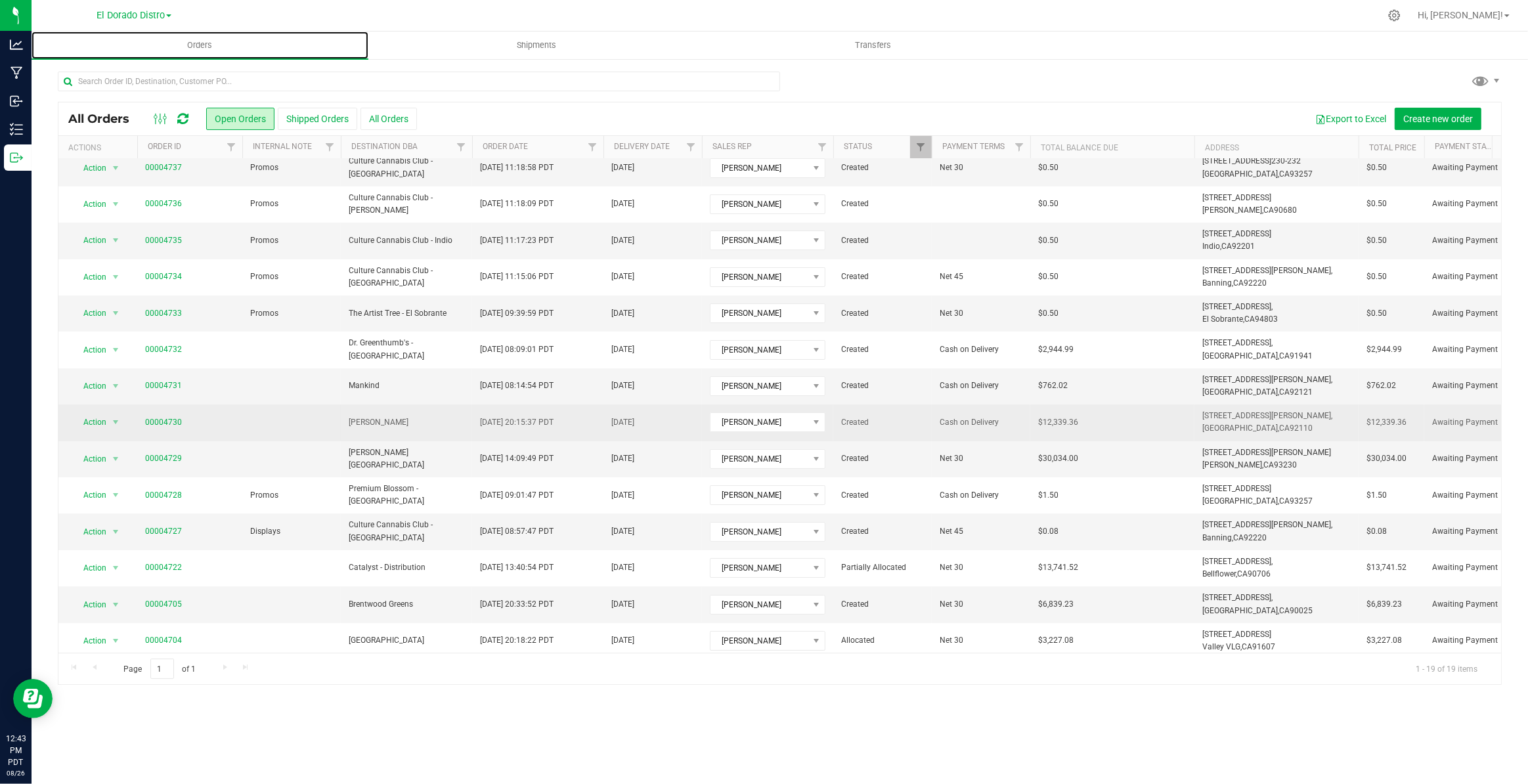
scroll to position [204, 0]
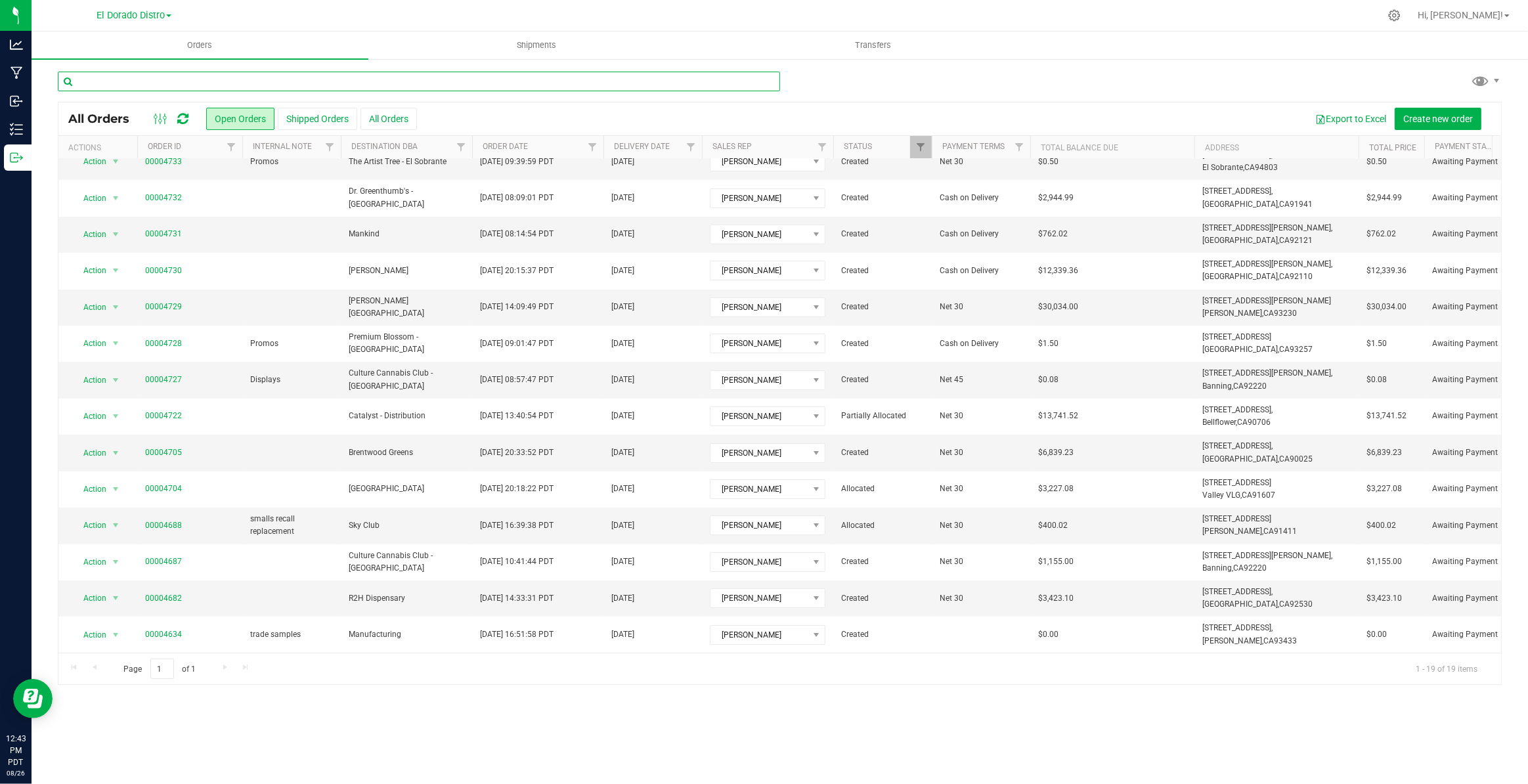
click at [305, 78] on input "text" at bounding box center [419, 81] width 722 height 20
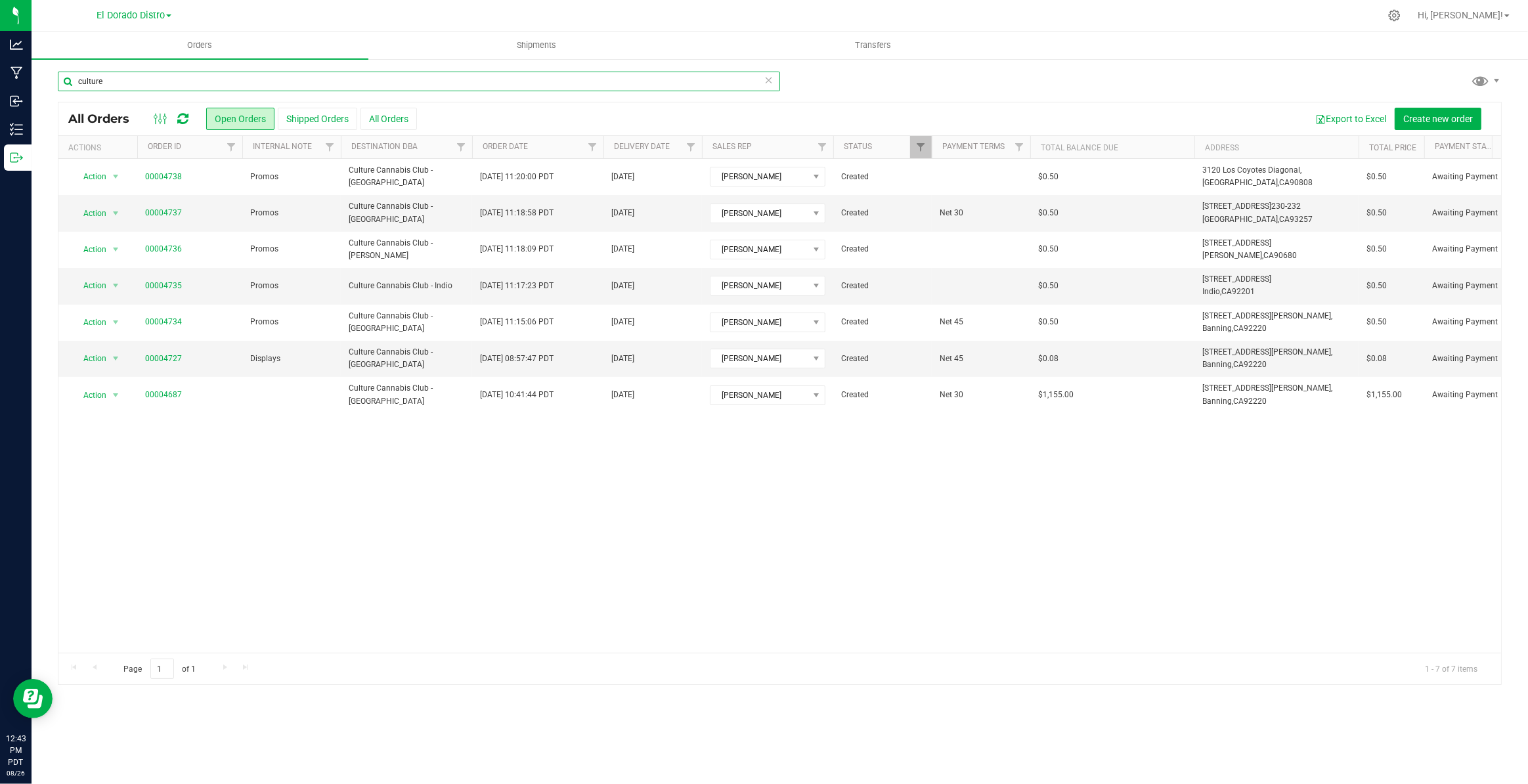
type input "culture"
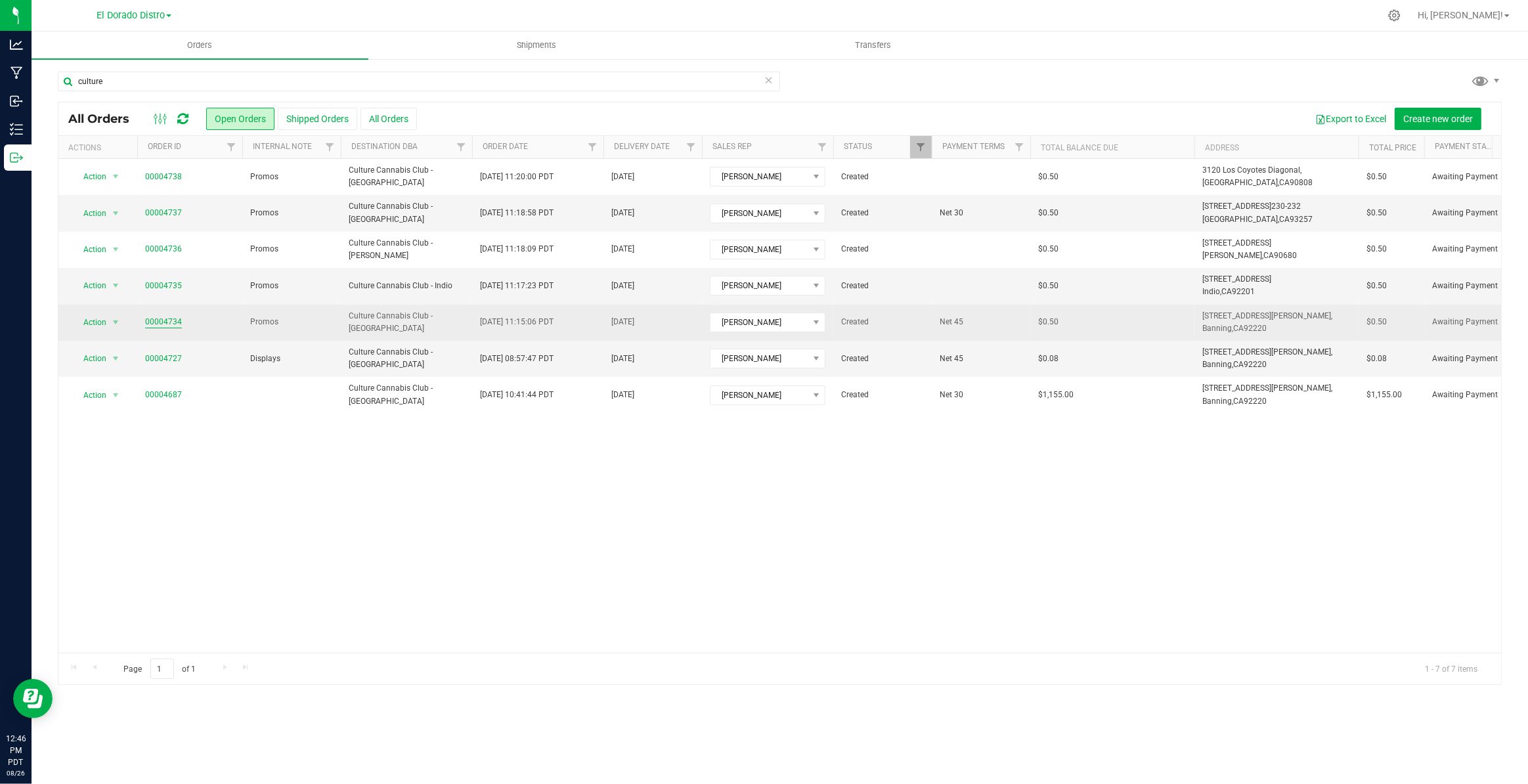
click at [165, 323] on link "00004734" at bounding box center [163, 322] width 37 height 12
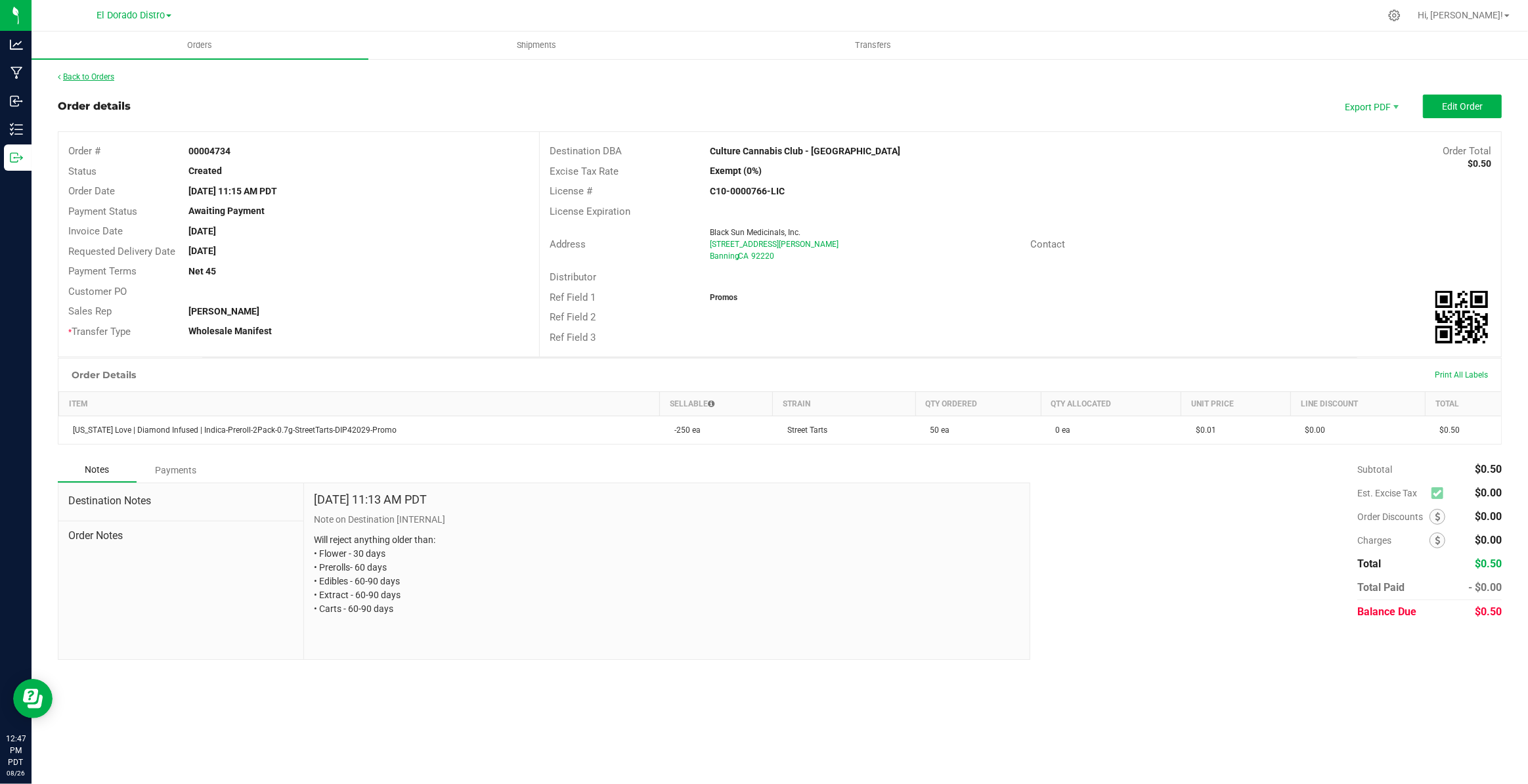
click at [87, 77] on link "Back to Orders" at bounding box center [86, 76] width 57 height 9
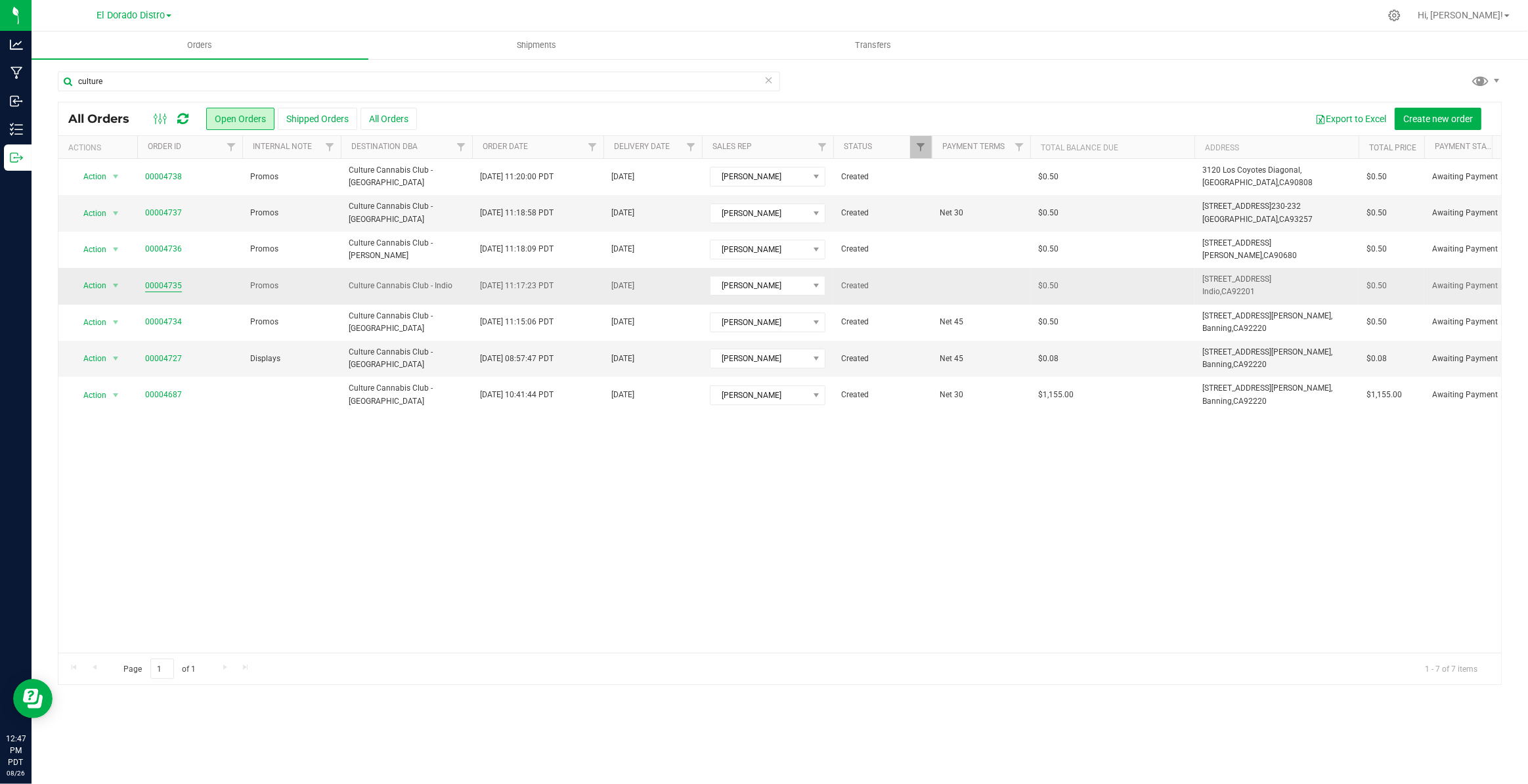
click at [168, 288] on link "00004735" at bounding box center [163, 286] width 37 height 12
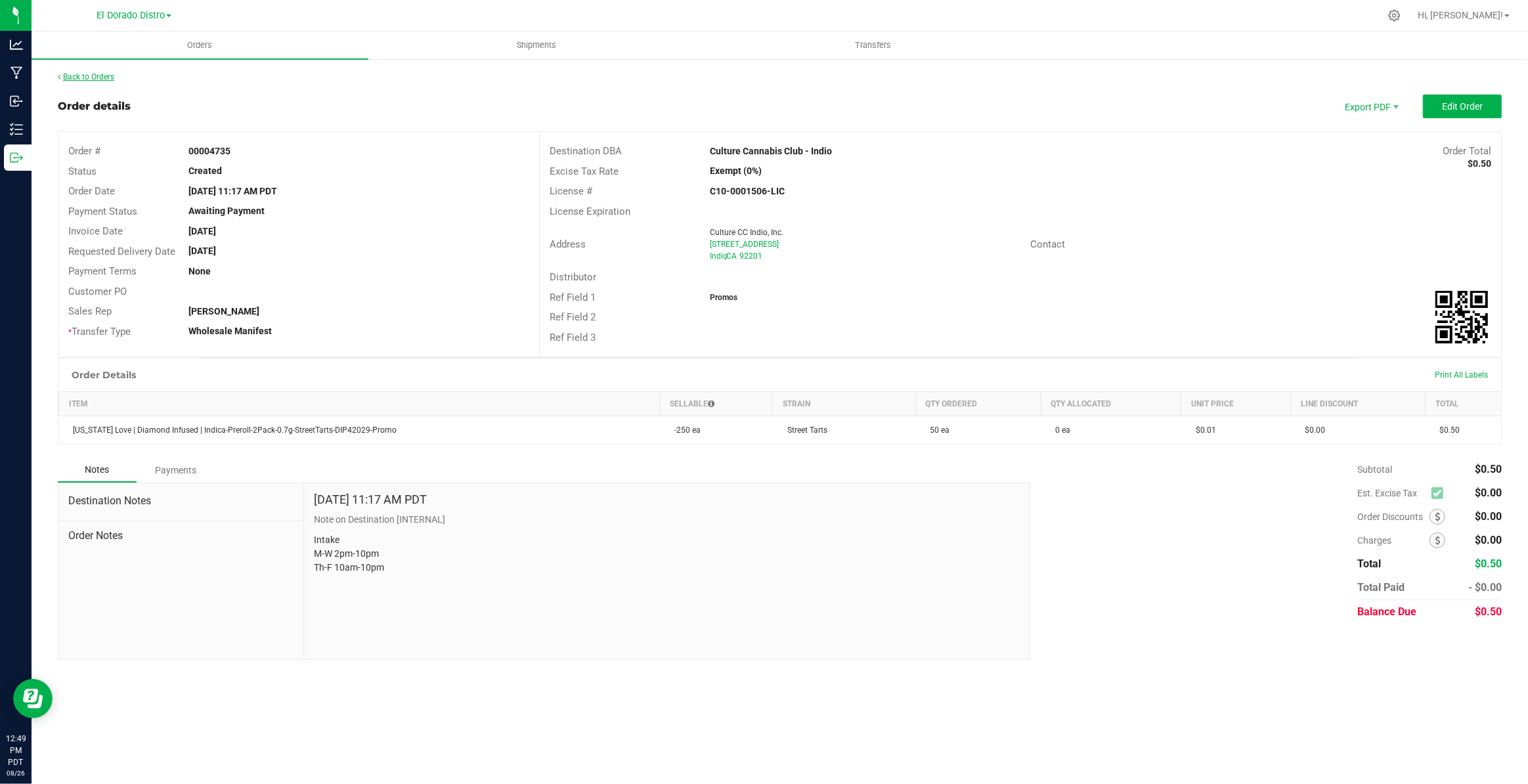
click at [83, 79] on link "Back to Orders" at bounding box center [86, 76] width 57 height 9
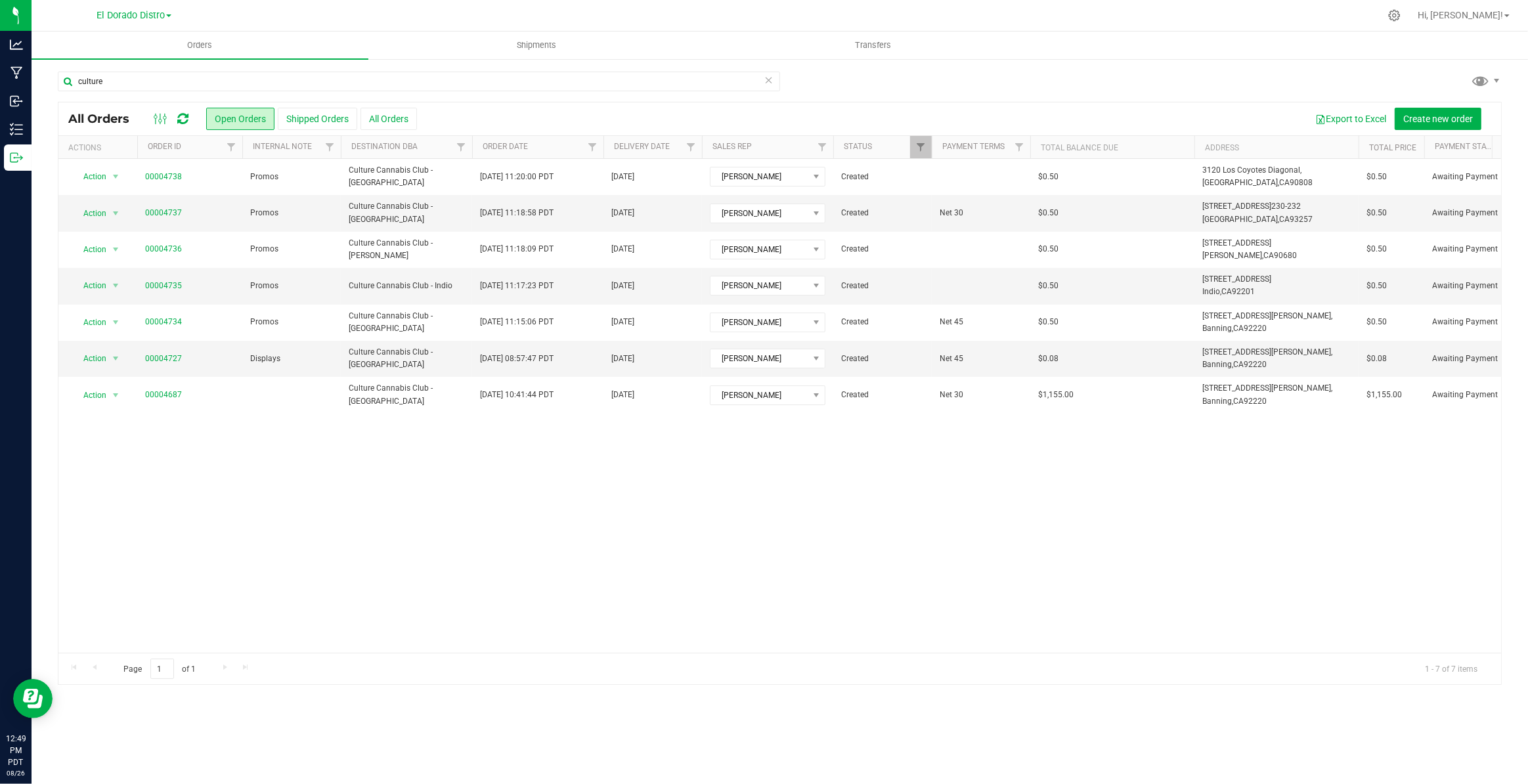
click at [770, 77] on icon at bounding box center [768, 79] width 9 height 16
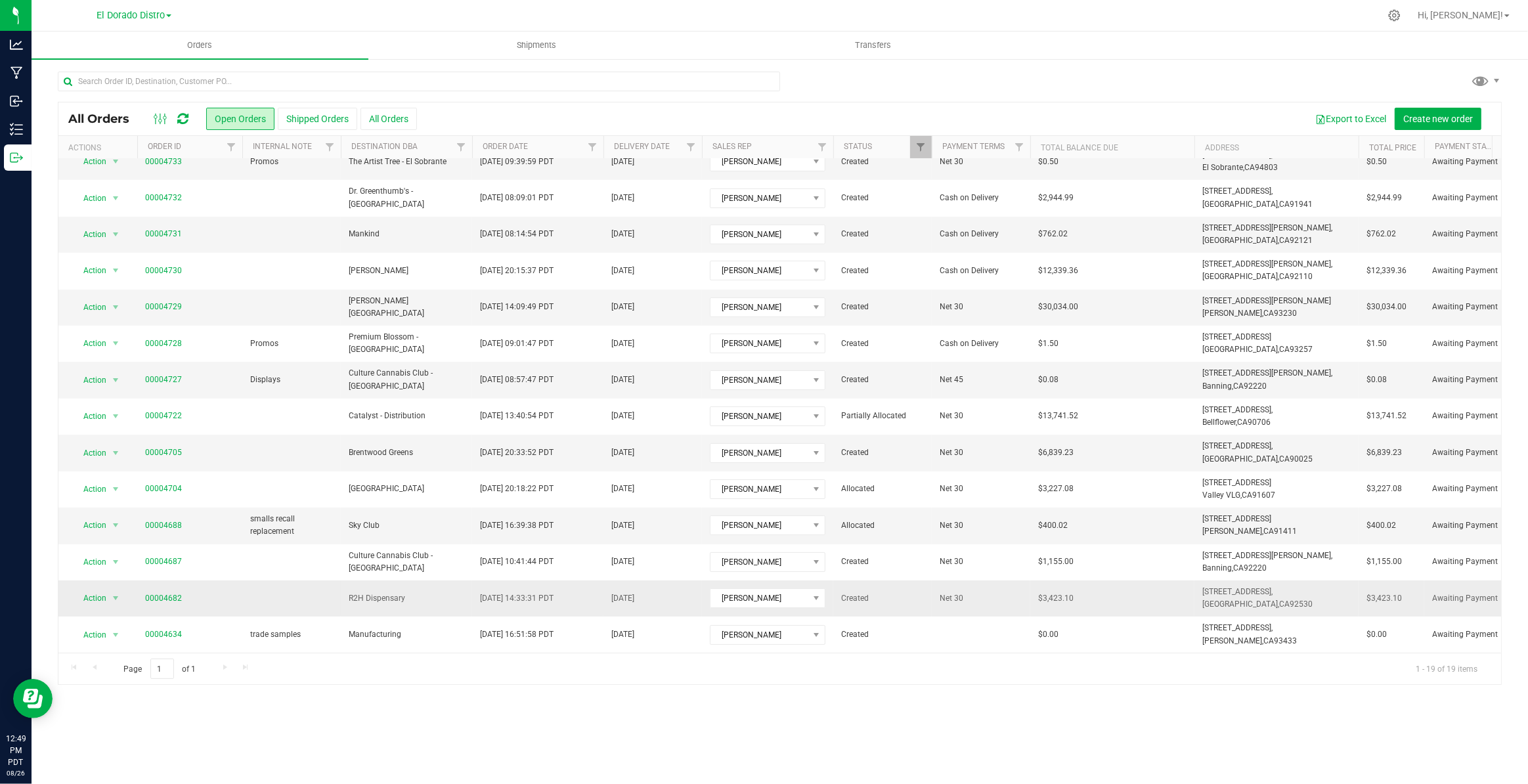
scroll to position [204, 0]
drag, startPoint x: 1199, startPoint y: 580, endPoint x: 1288, endPoint y: 591, distance: 89.7
click at [1288, 591] on td "29370 Hunco Way, Lake Elsinore, CA 92530" at bounding box center [1277, 598] width 164 height 36
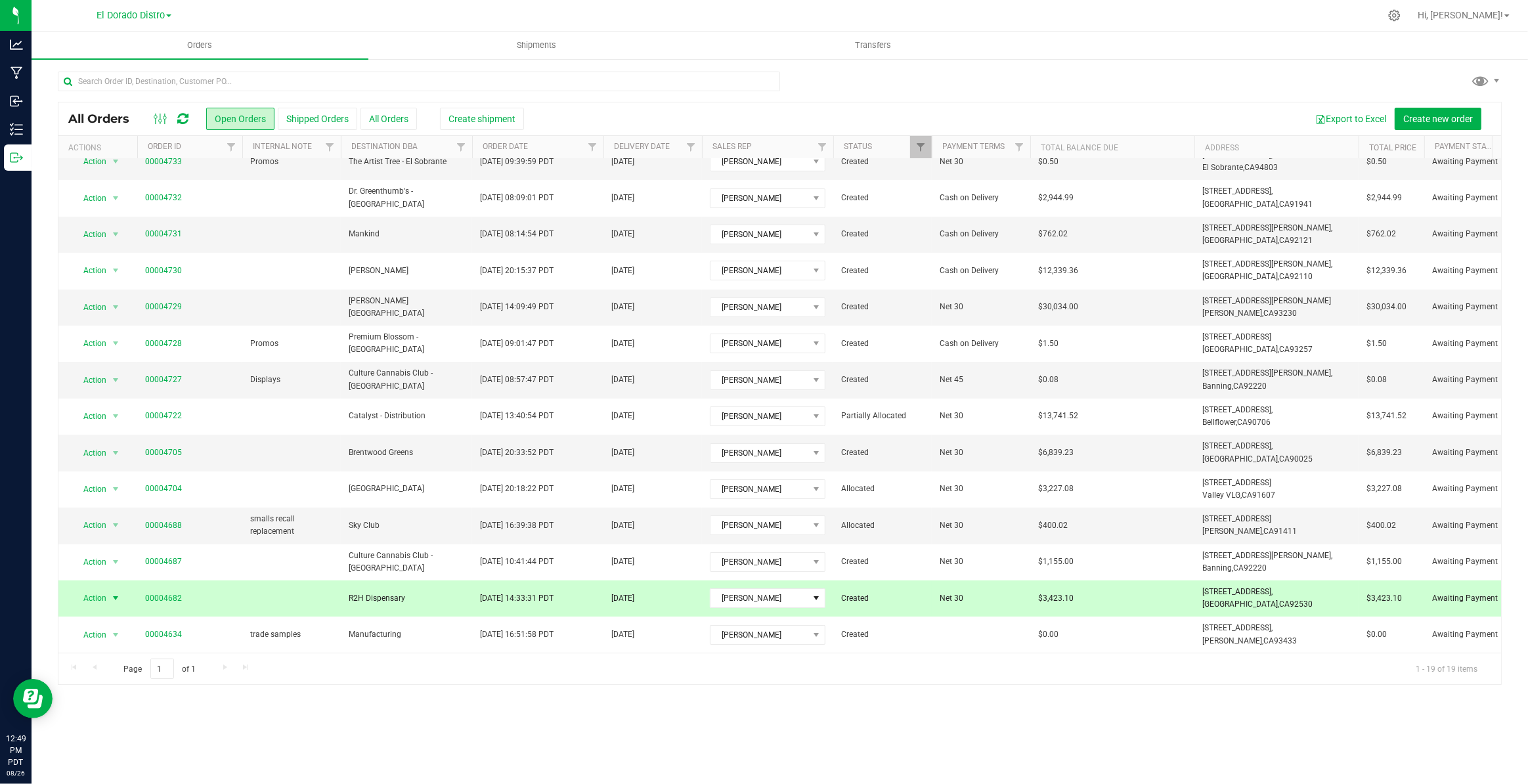
copy span "29370 Hunco Way, Lake Elsinore, CA 92530"
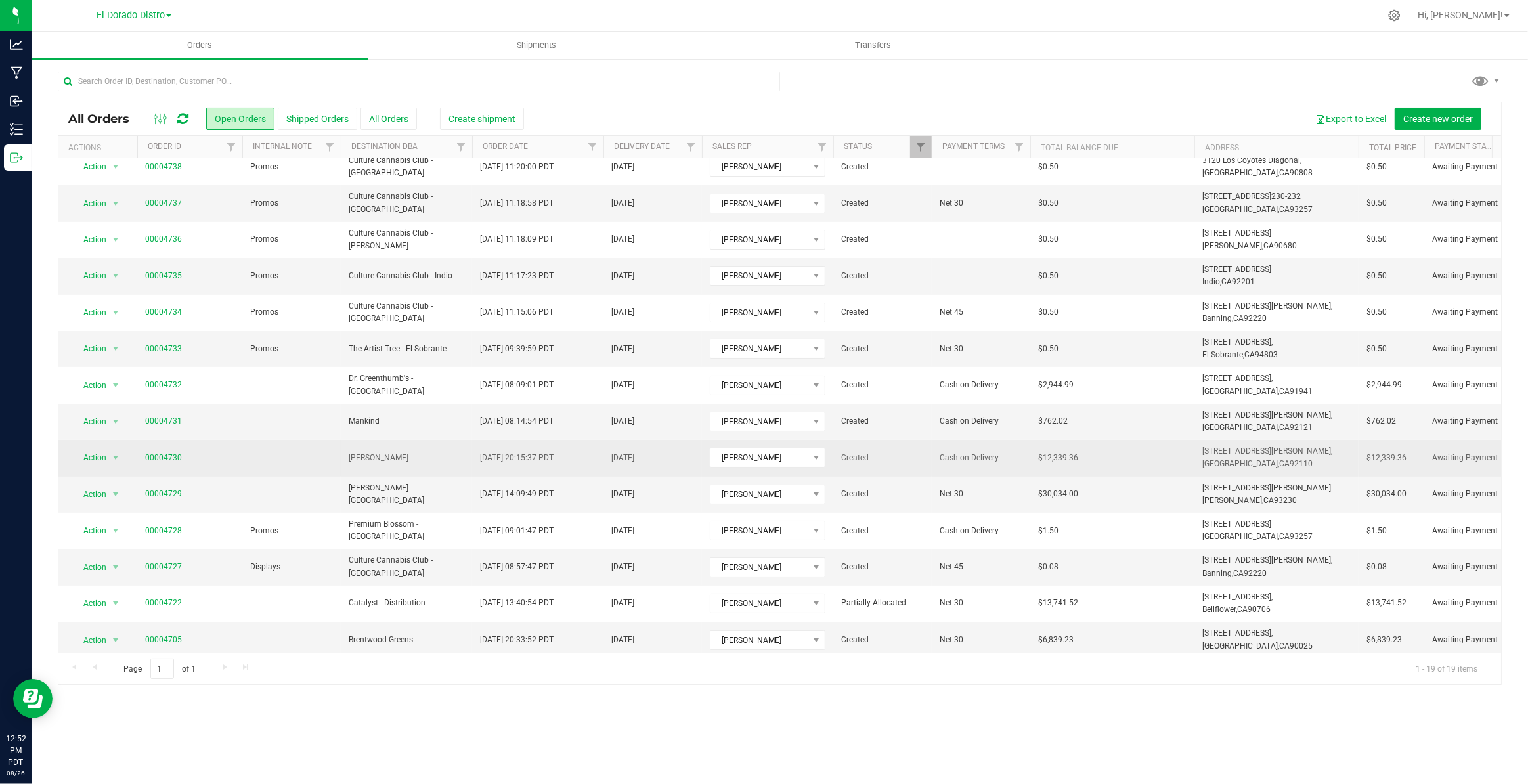
scroll to position [0, 0]
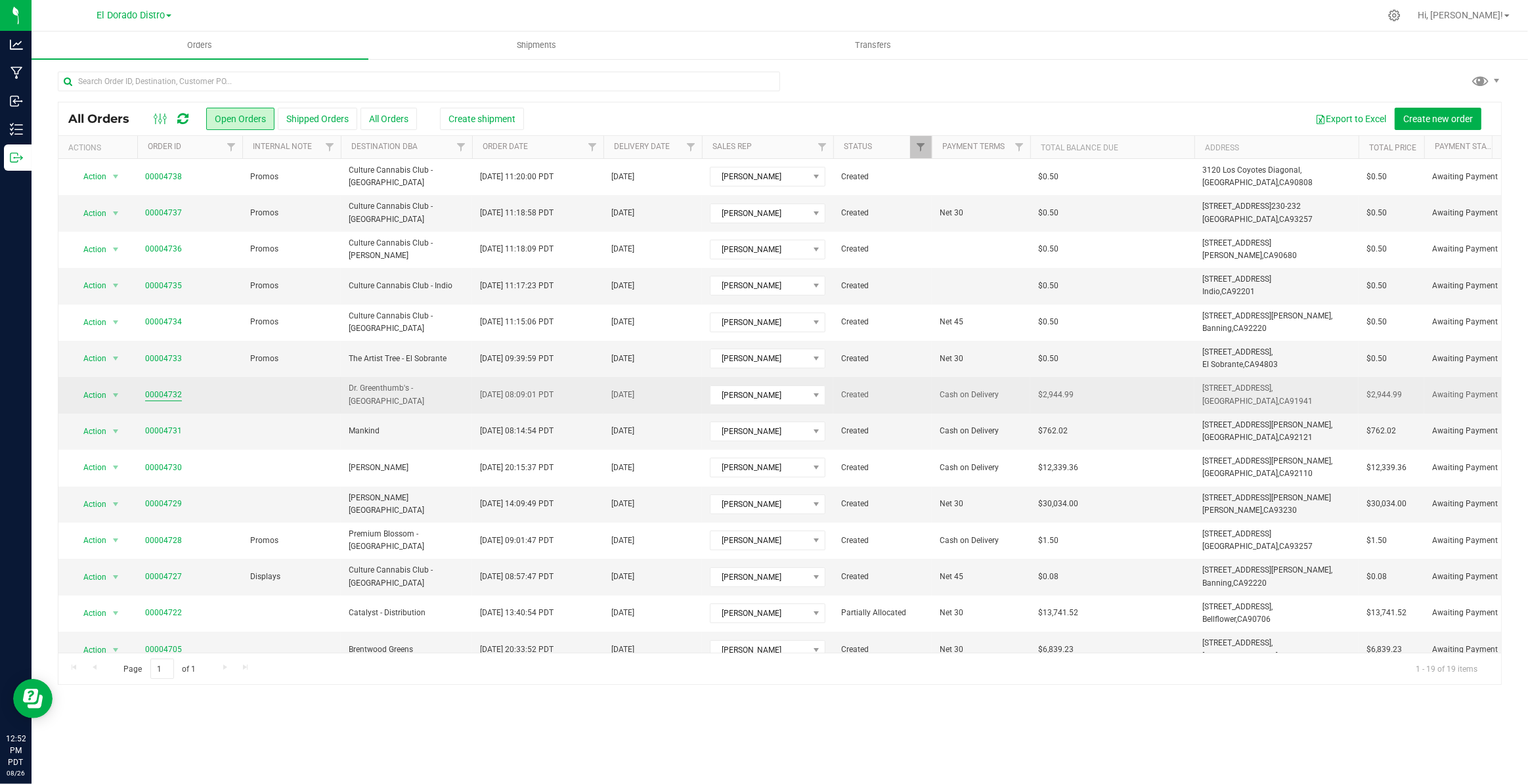
click at [168, 393] on link "00004732" at bounding box center [163, 395] width 37 height 12
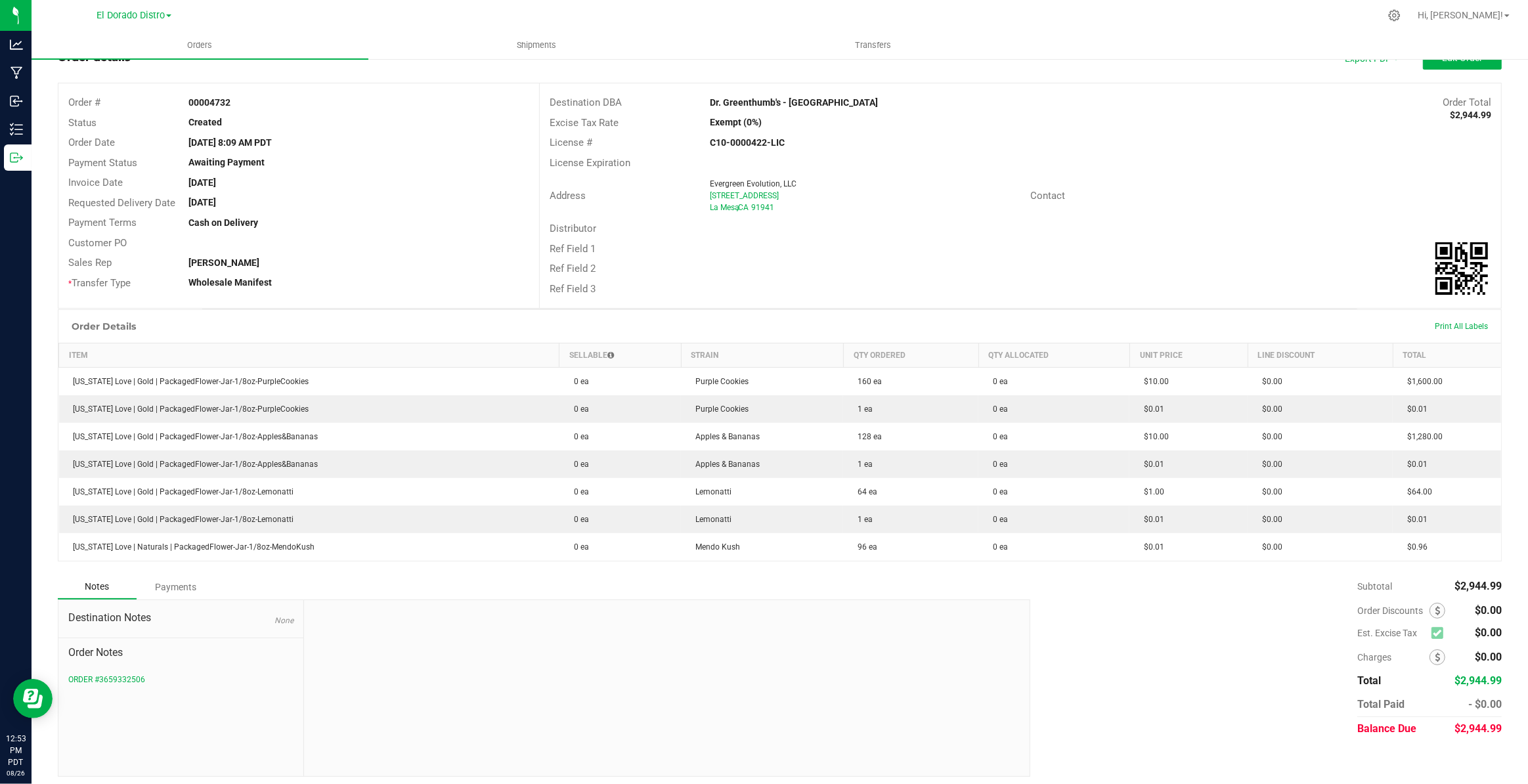
scroll to position [53, 0]
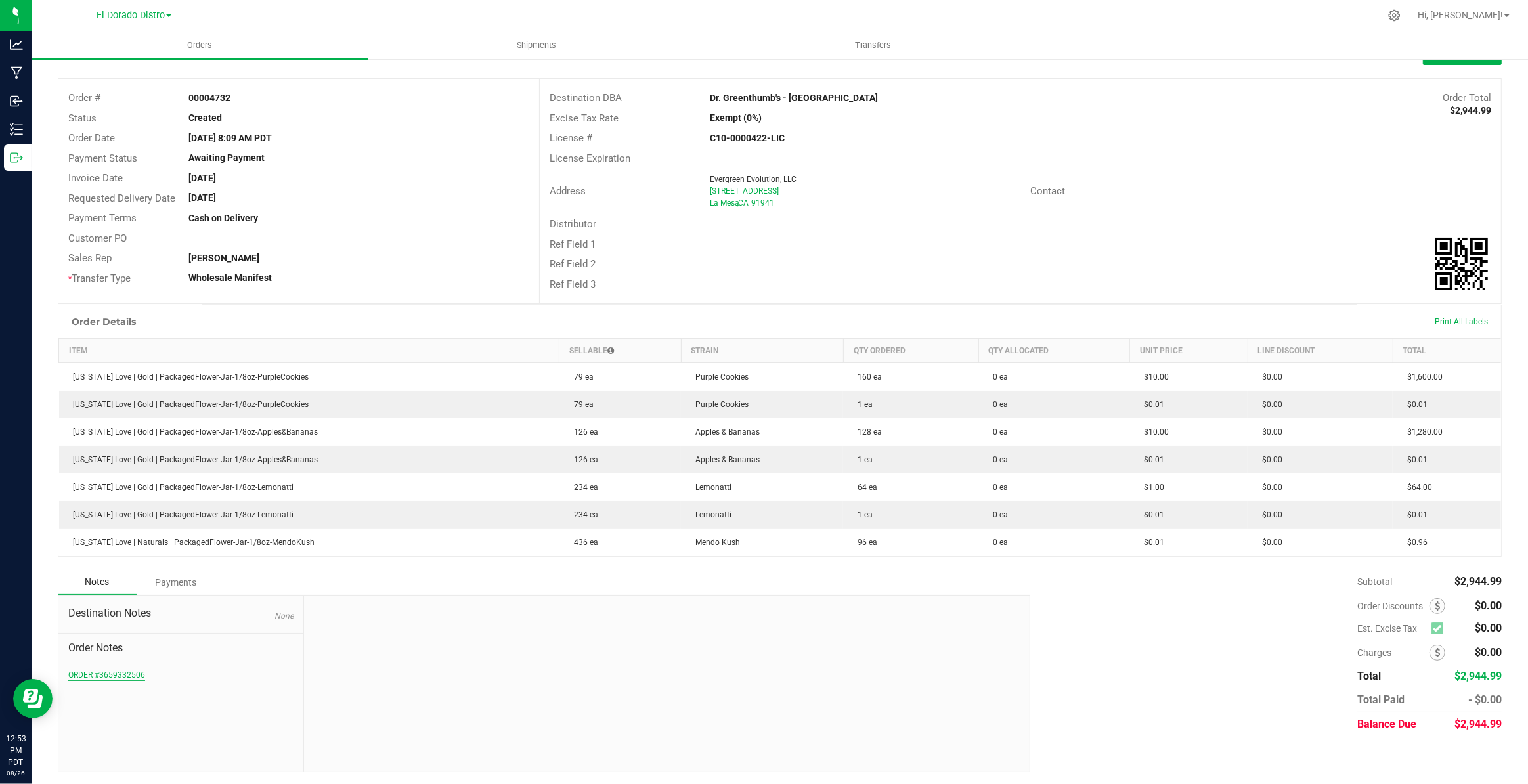
click at [139, 674] on button "ORDER #3659332506" at bounding box center [107, 675] width 77 height 12
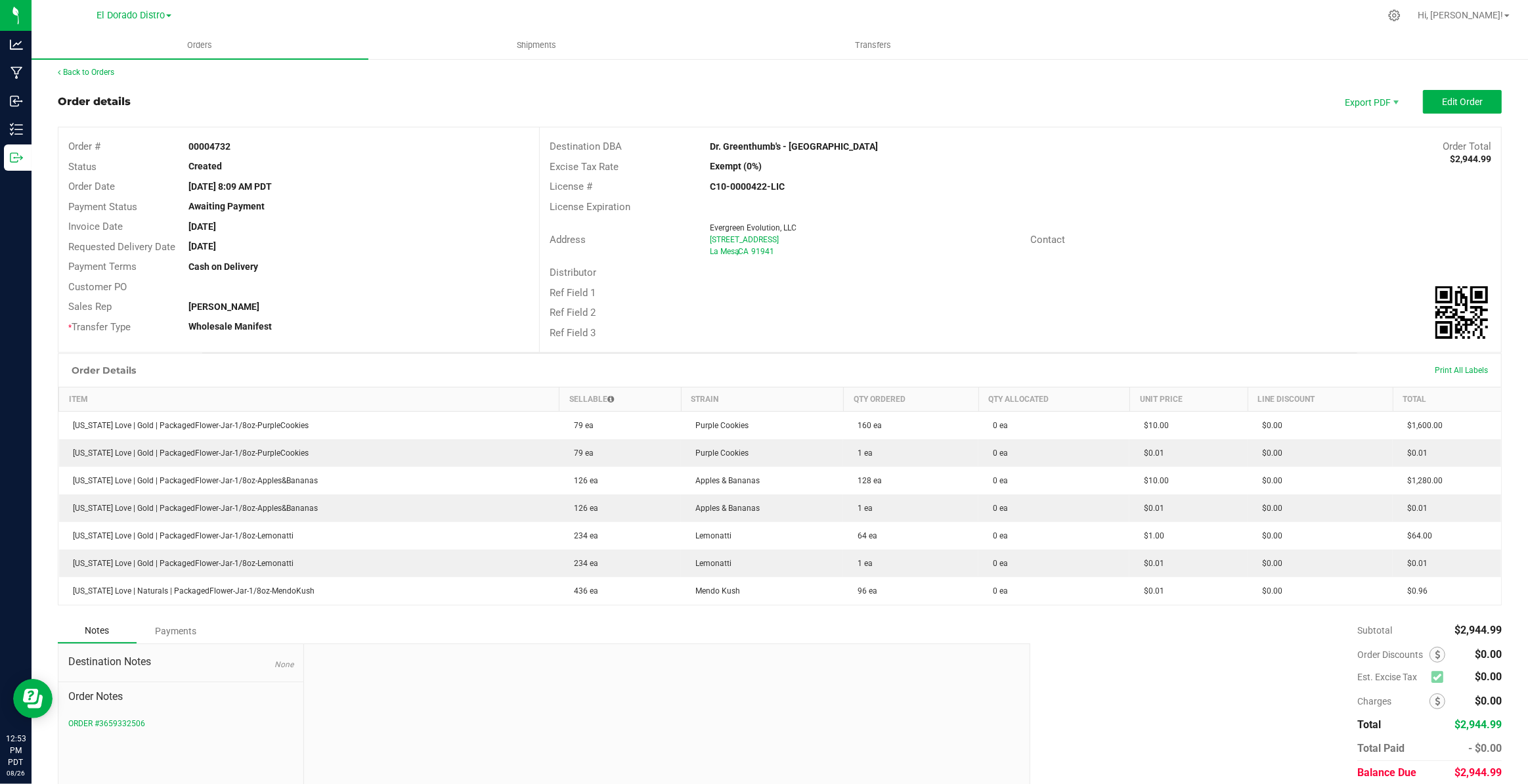
scroll to position [0, 0]
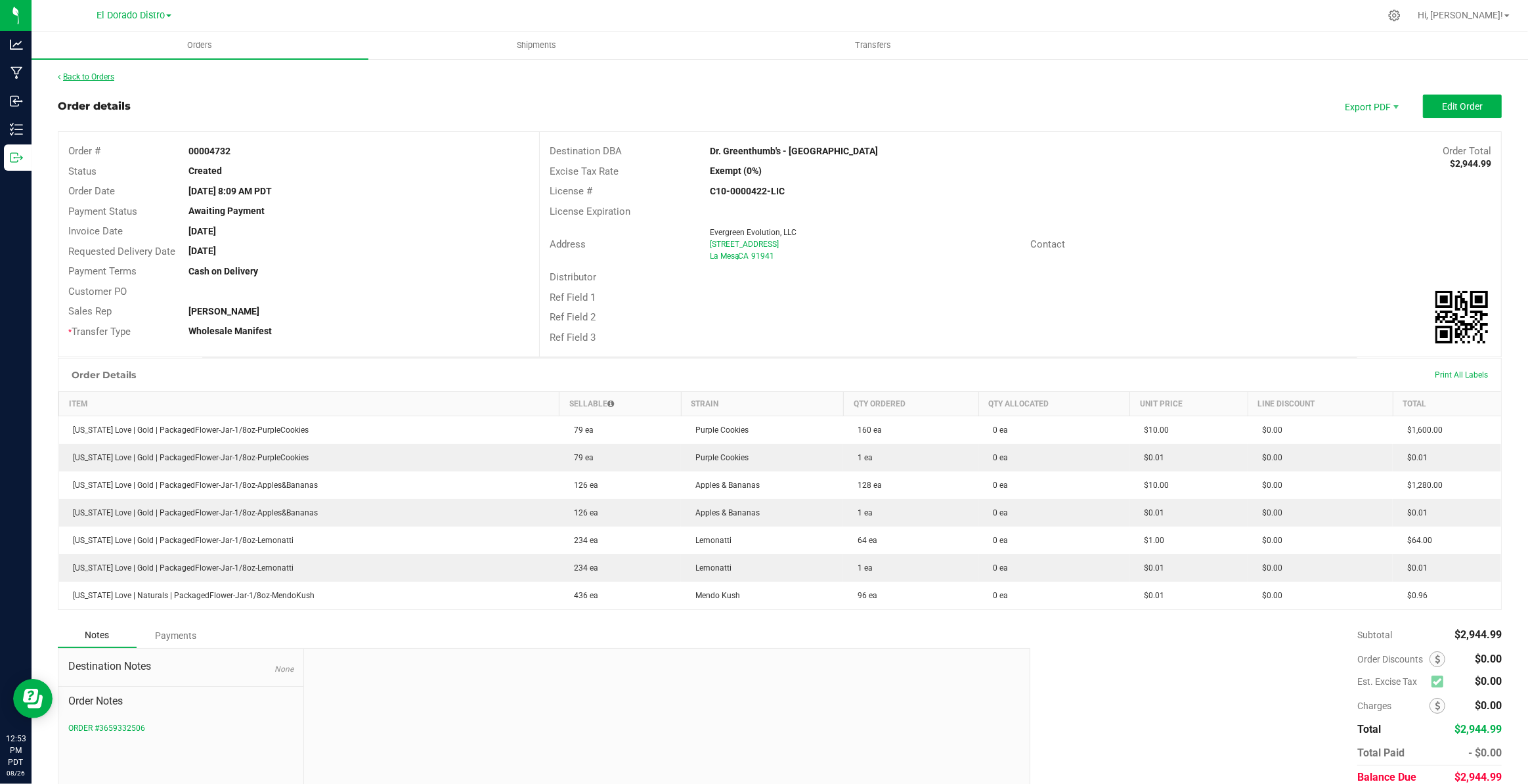
click at [94, 76] on link "Back to Orders" at bounding box center [86, 76] width 57 height 9
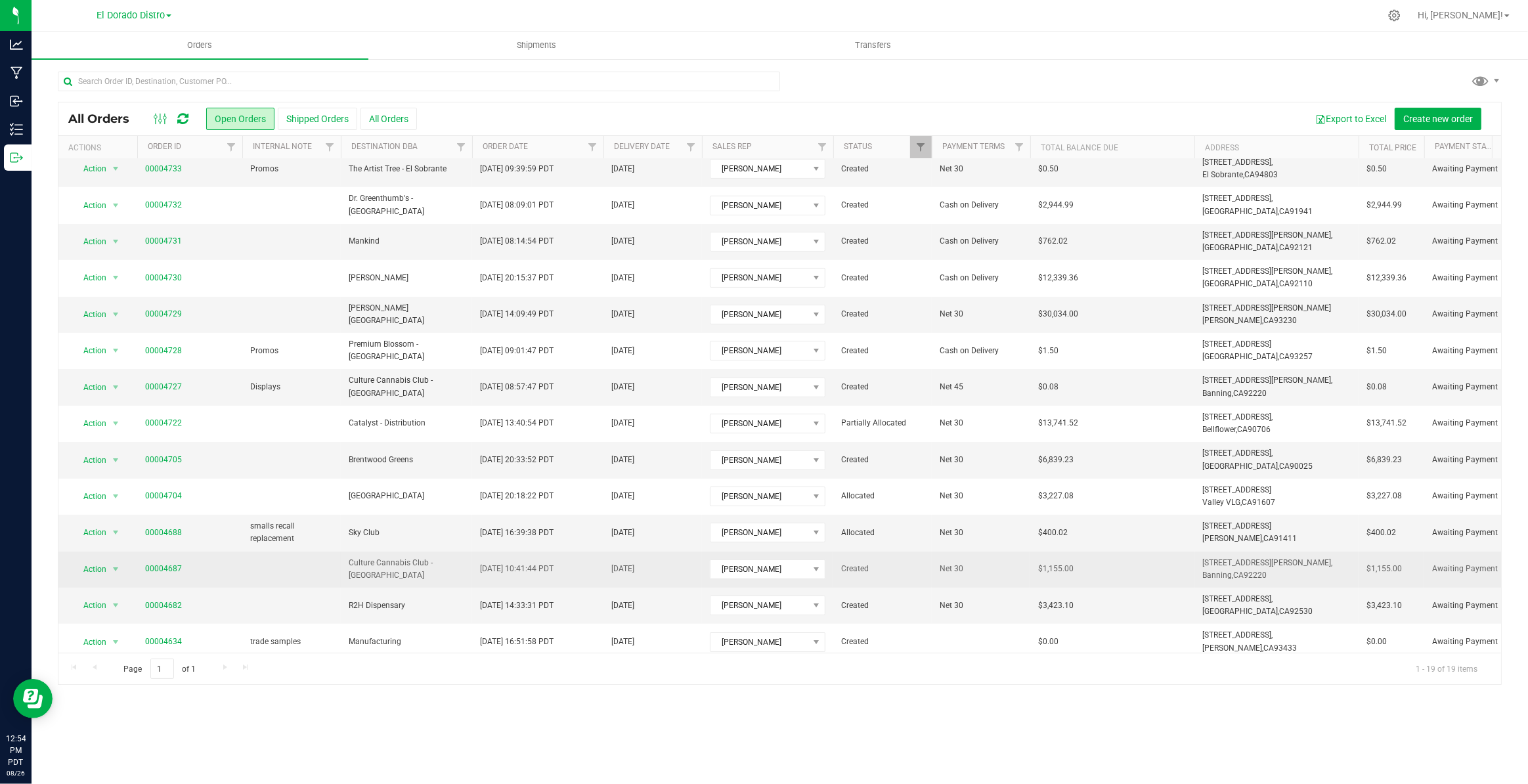
scroll to position [204, 0]
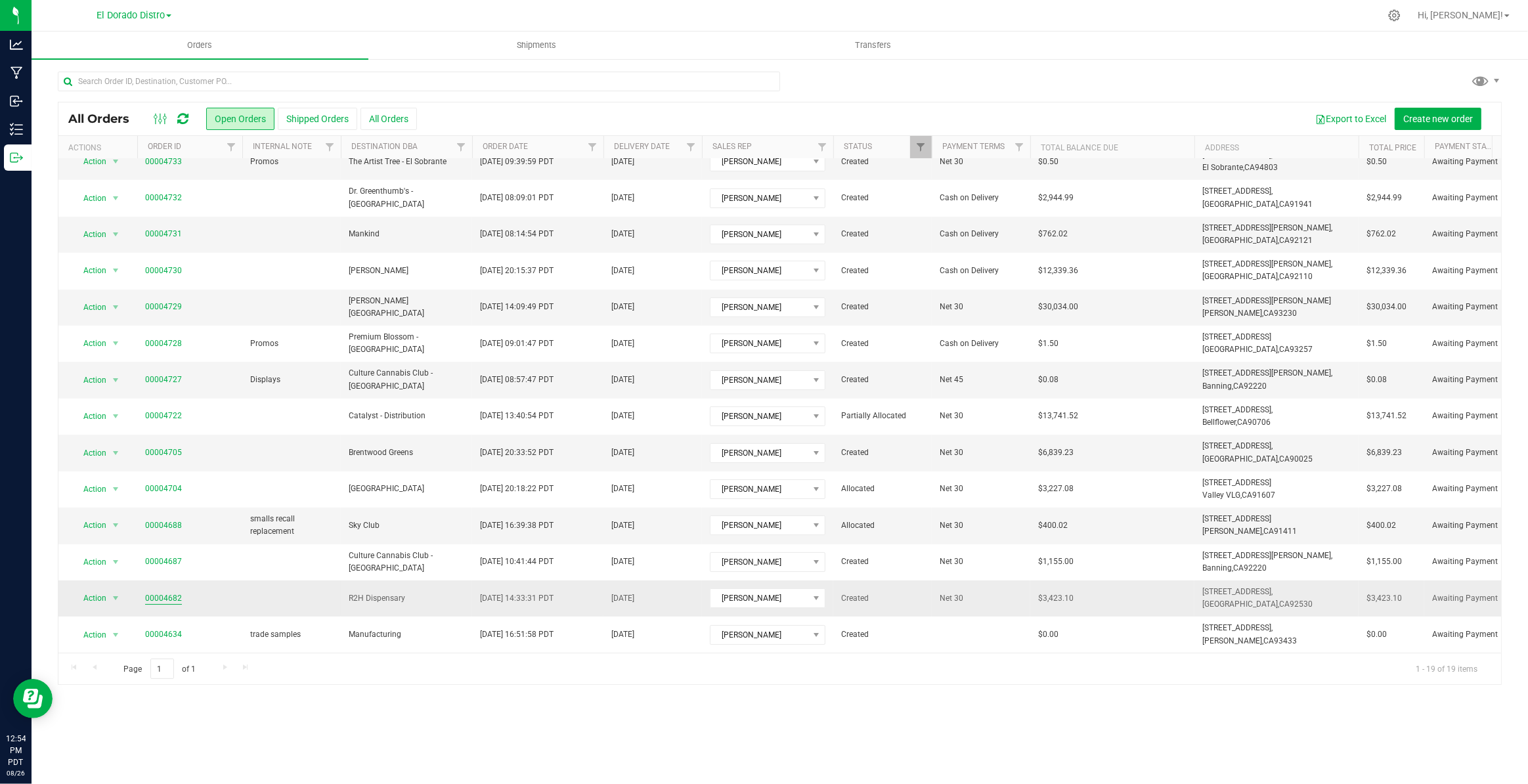
click at [168, 592] on link "00004682" at bounding box center [163, 598] width 37 height 12
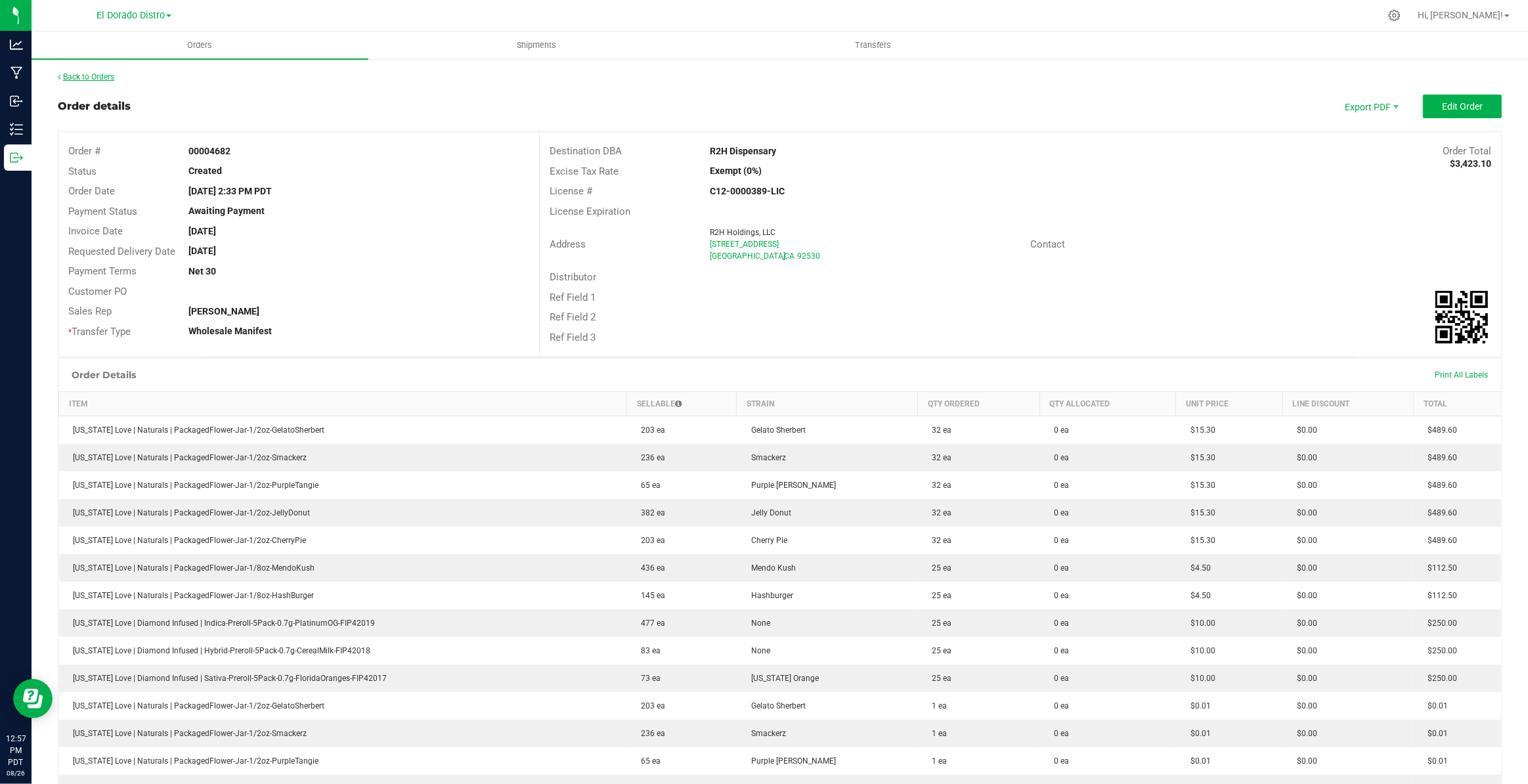
click at [94, 76] on link "Back to Orders" at bounding box center [86, 76] width 57 height 9
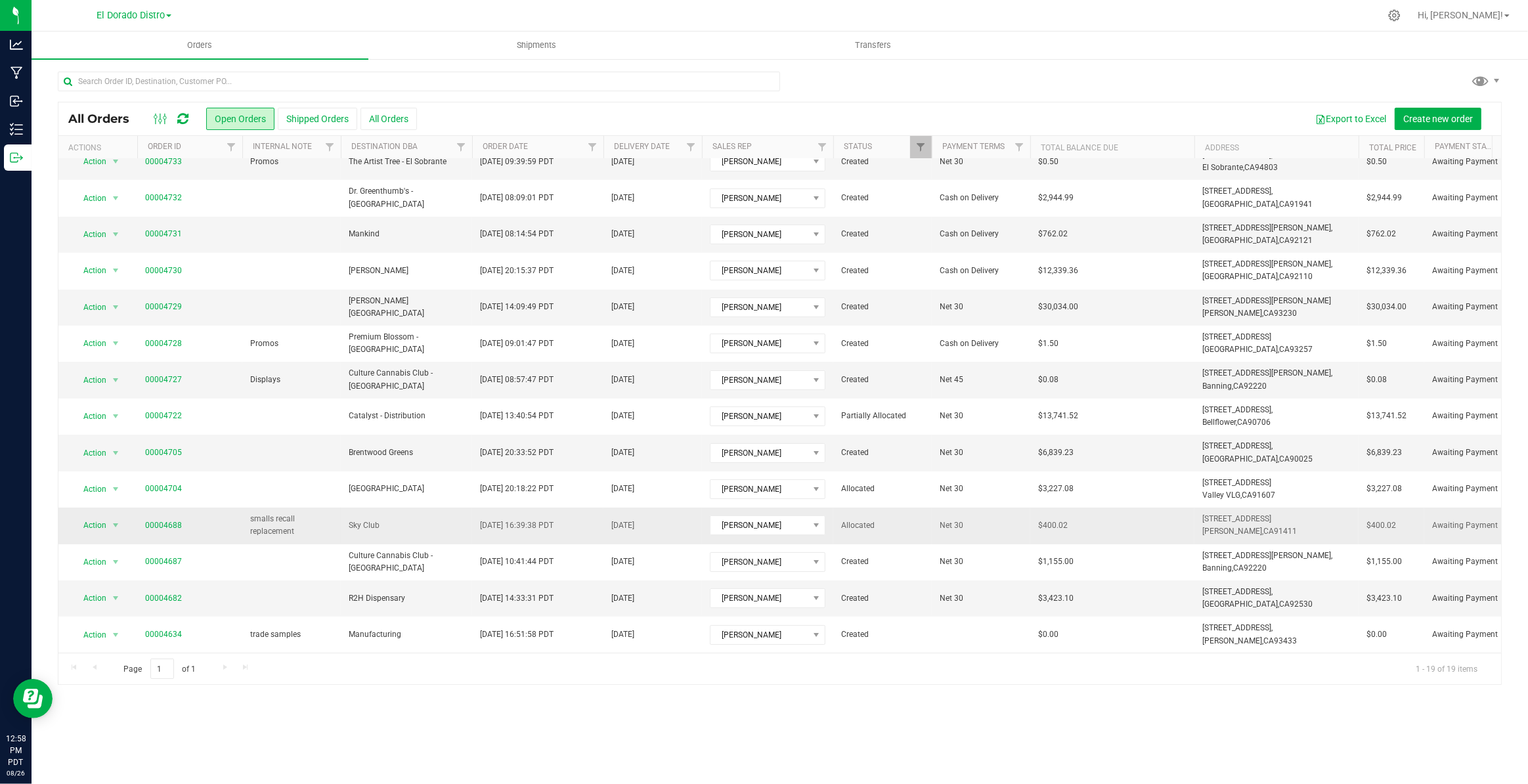
scroll to position [204, 0]
click at [156, 447] on link "00004705" at bounding box center [163, 453] width 37 height 12
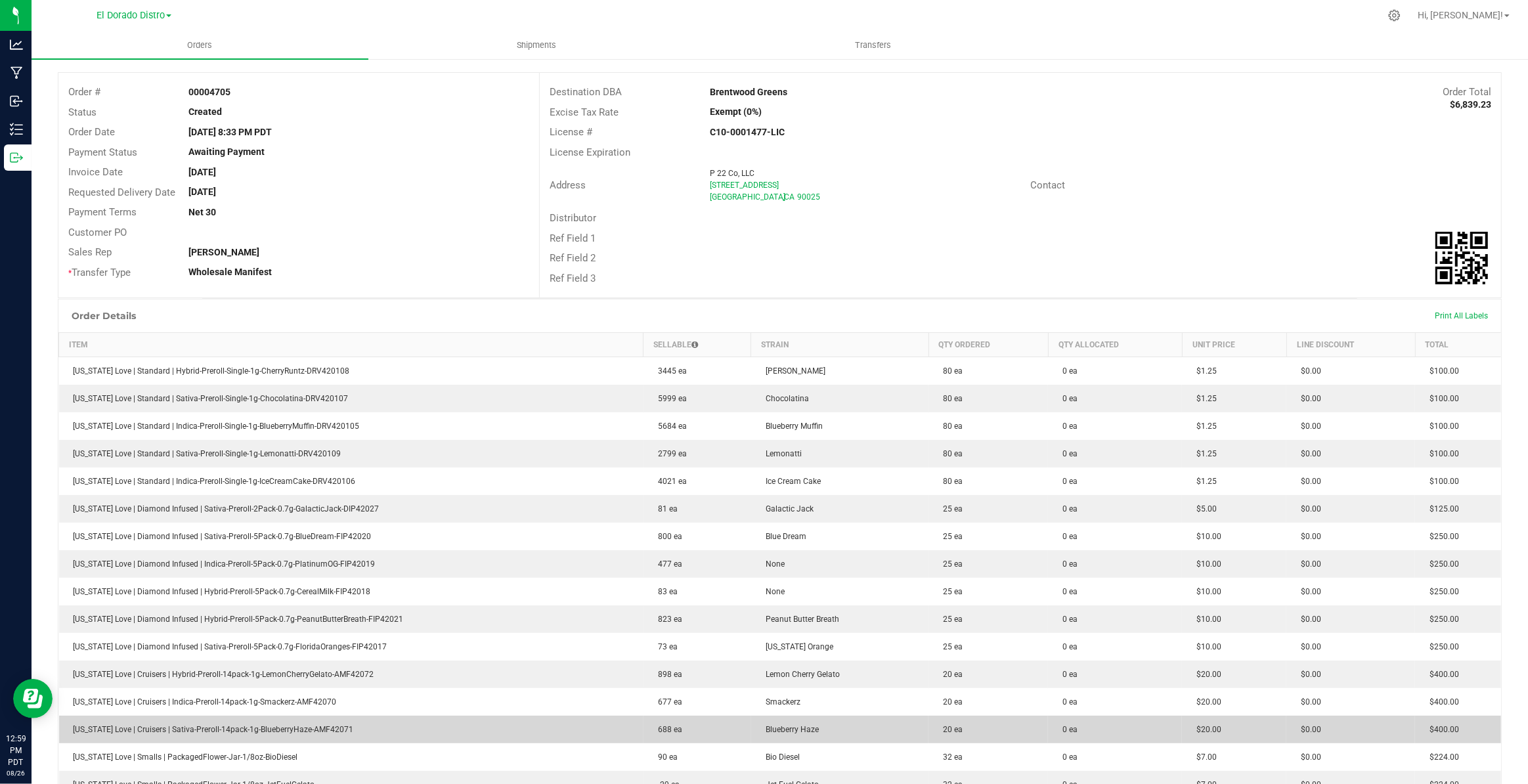
scroll to position [40, 0]
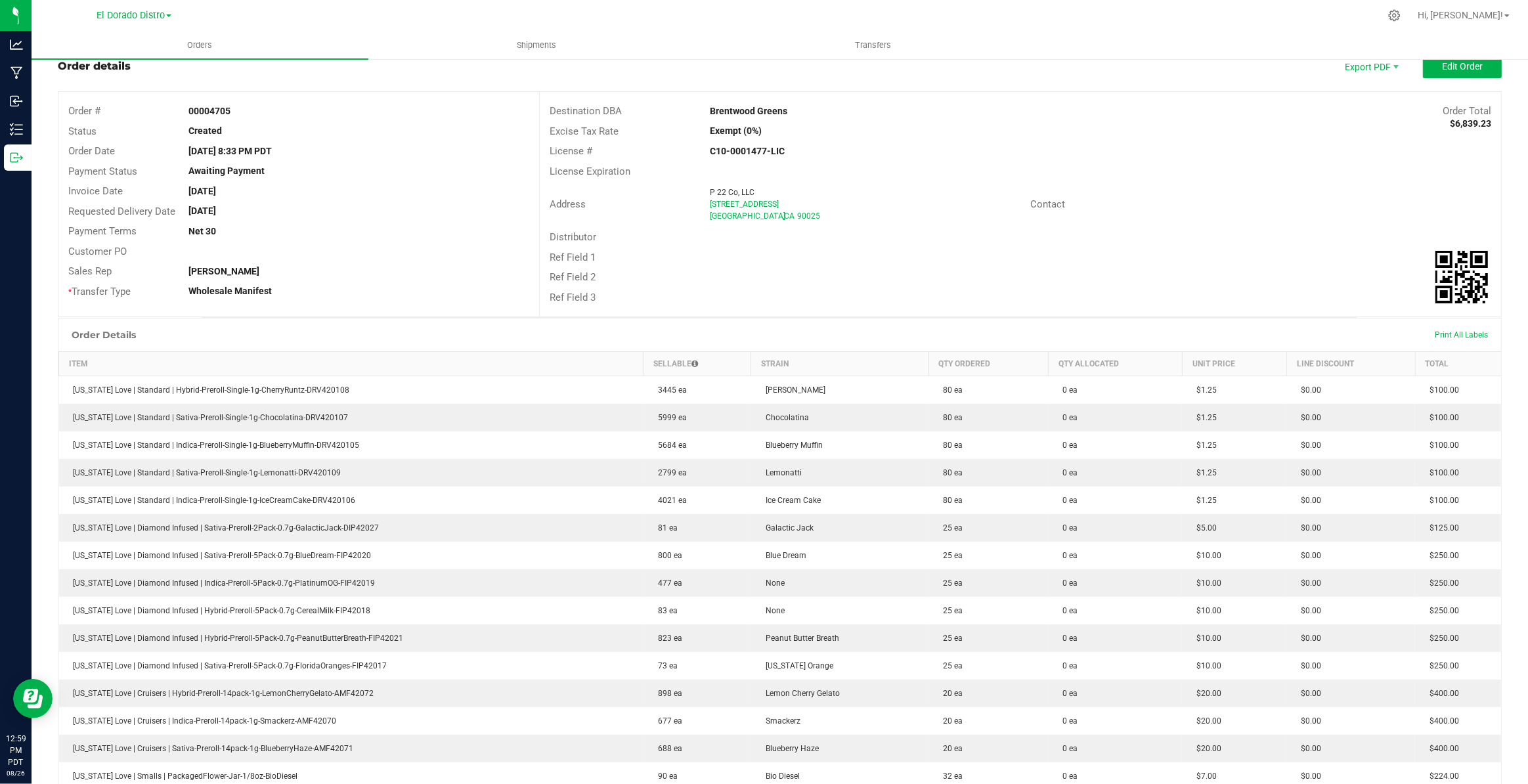
click at [913, 281] on div "Ref Field 2" at bounding box center [1020, 277] width 961 height 20
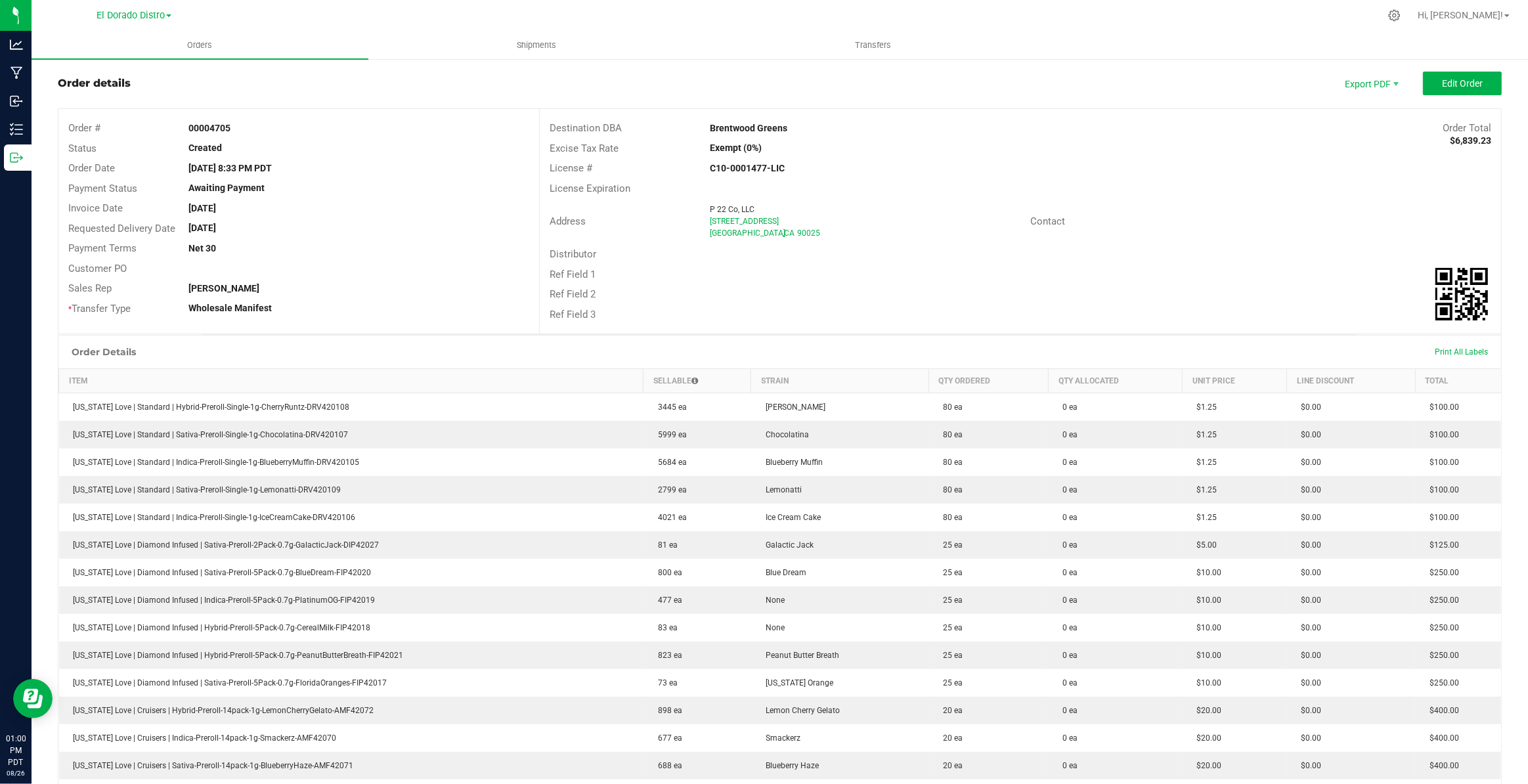
scroll to position [0, 0]
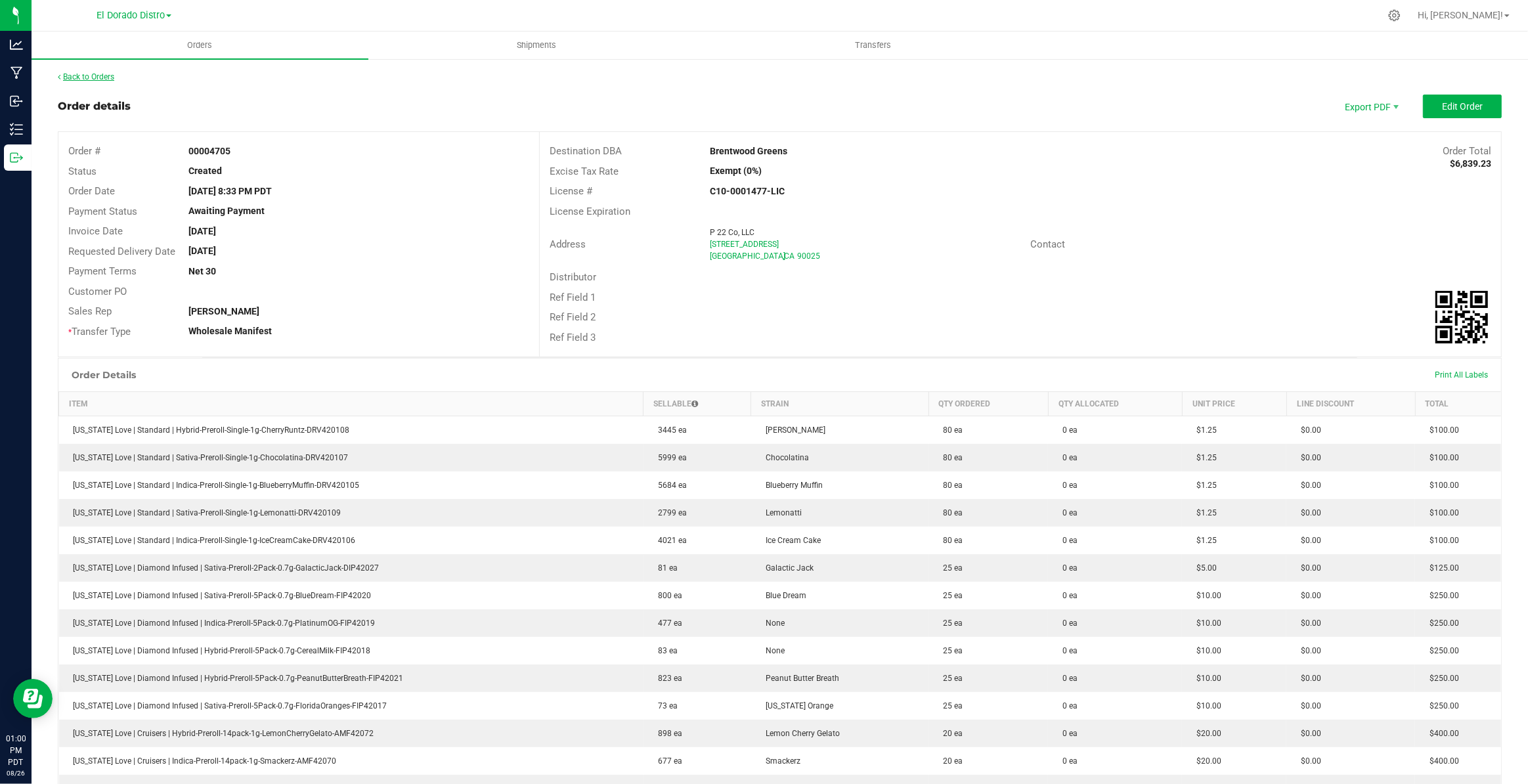
click at [100, 76] on link "Back to Orders" at bounding box center [86, 76] width 57 height 9
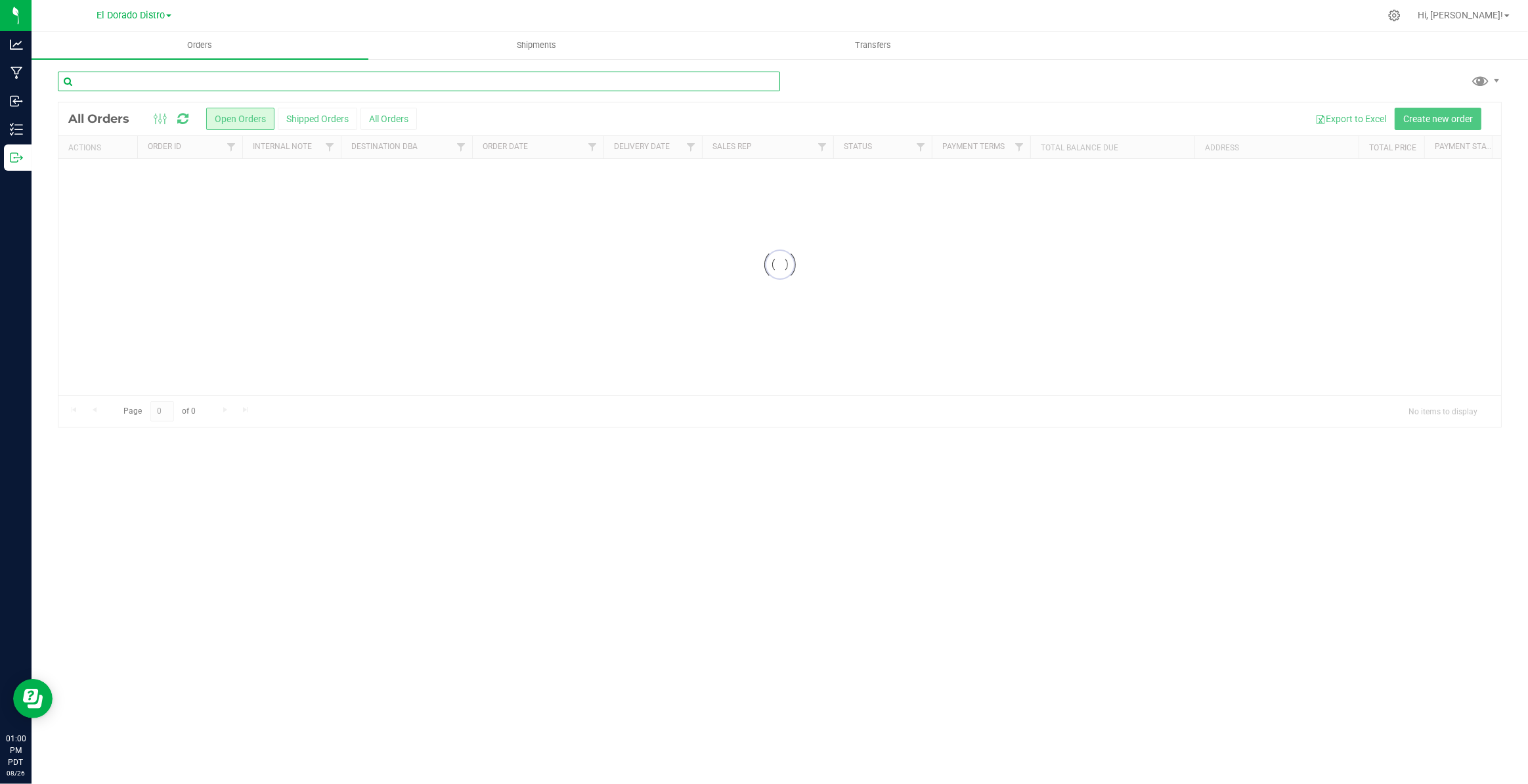
click at [132, 82] on input "text" at bounding box center [419, 81] width 722 height 20
type input "brentwood"
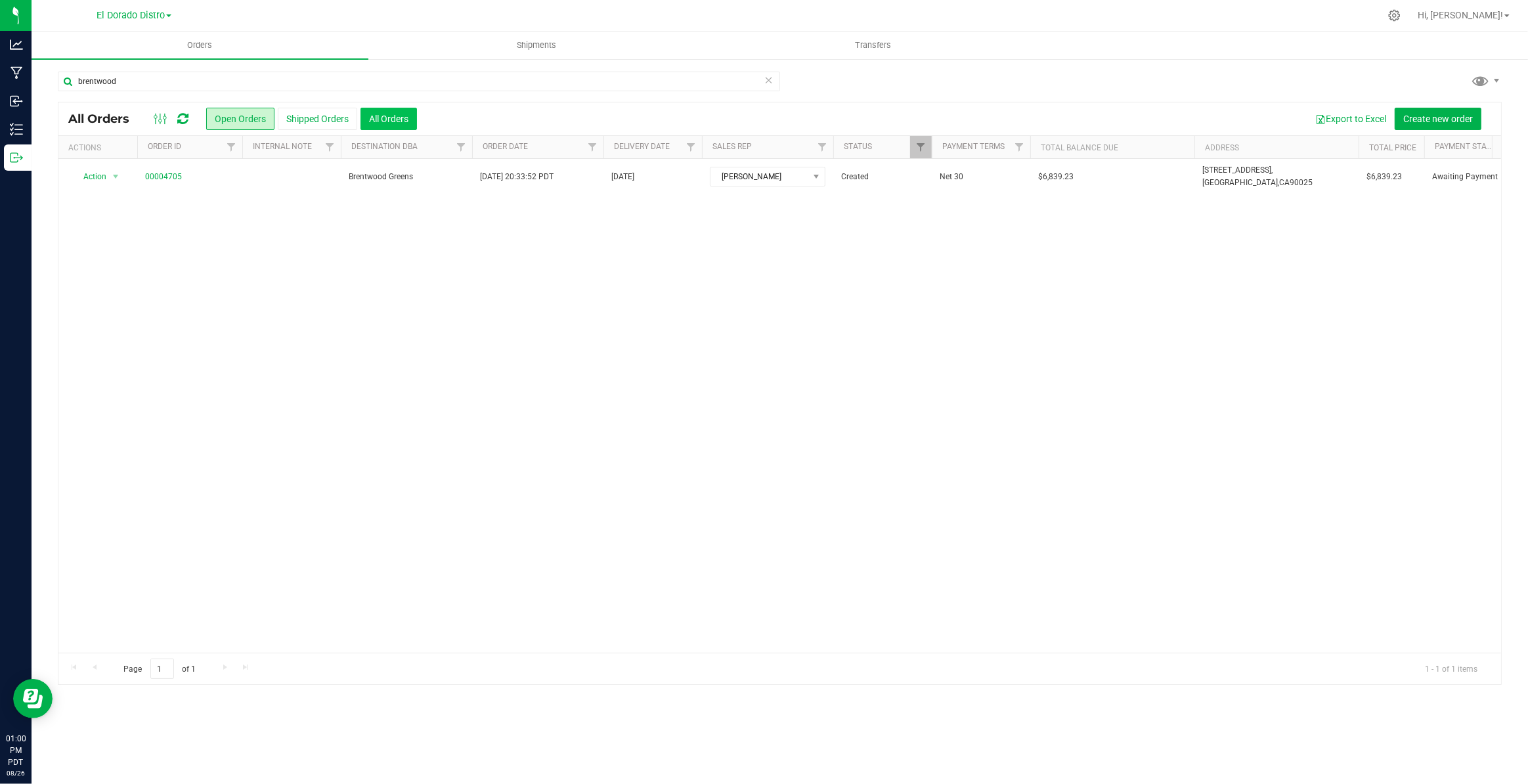
click at [401, 127] on button "All Orders" at bounding box center [389, 119] width 57 height 23
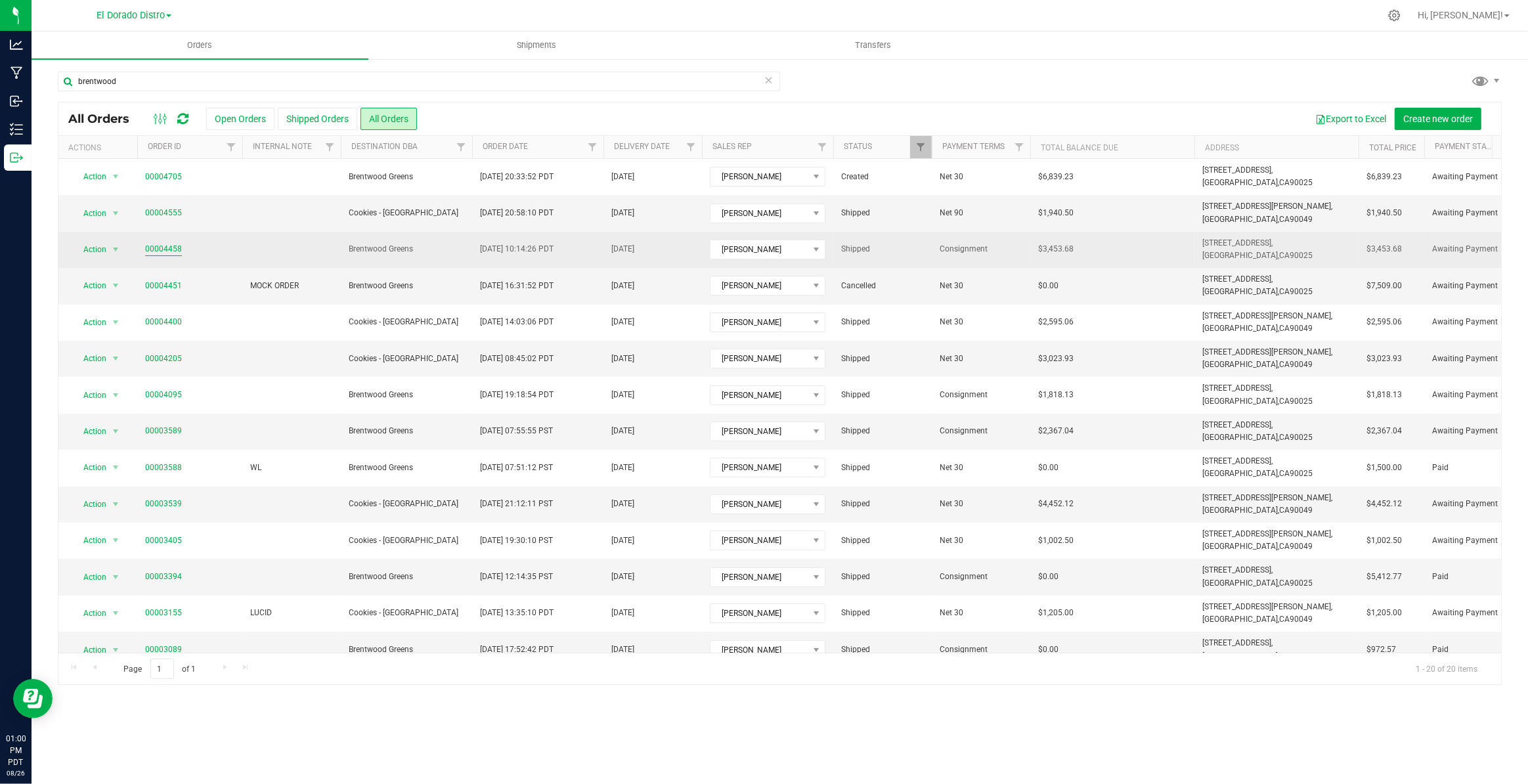
click at [165, 255] on link "00004458" at bounding box center [163, 249] width 37 height 12
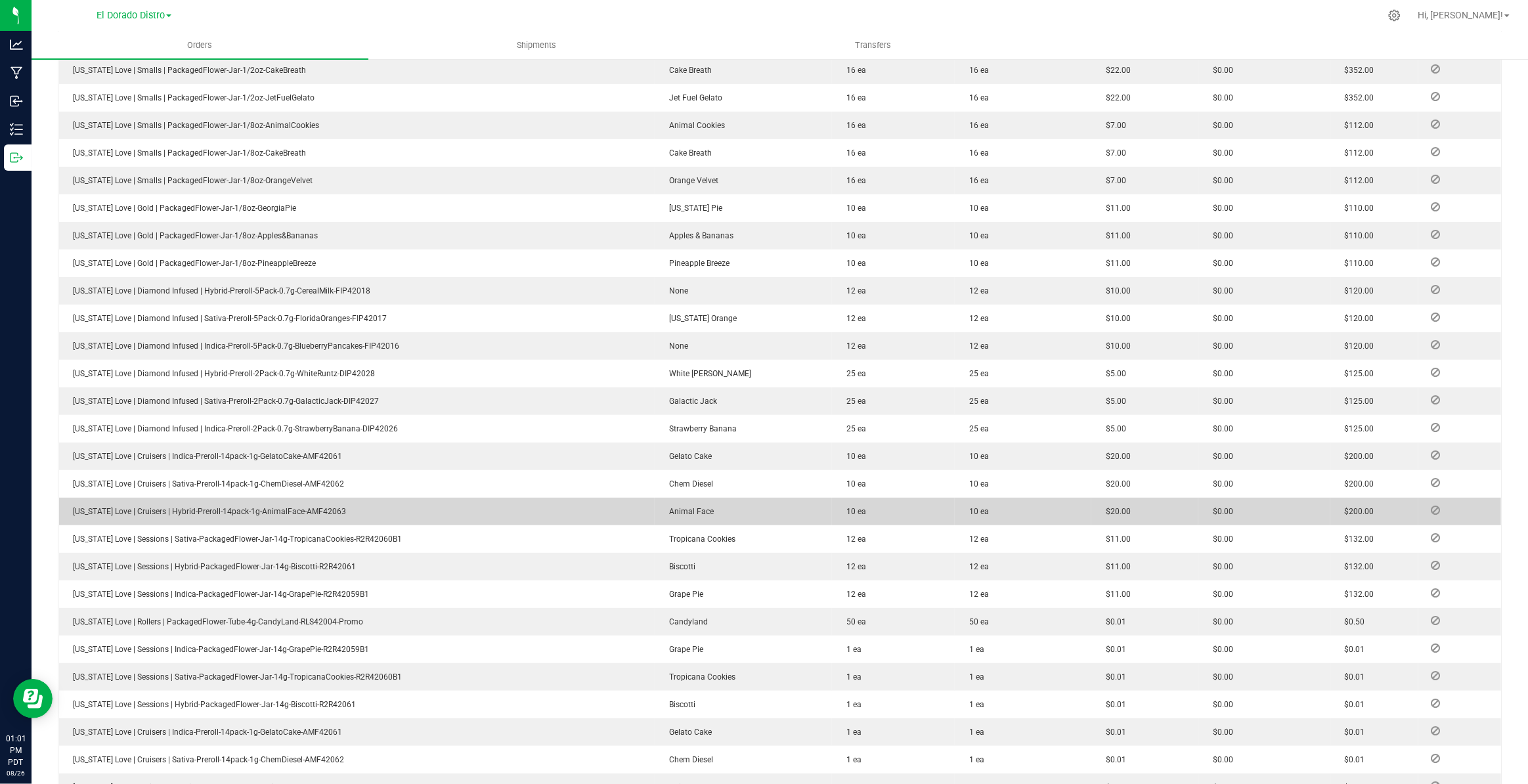
scroll to position [477, 0]
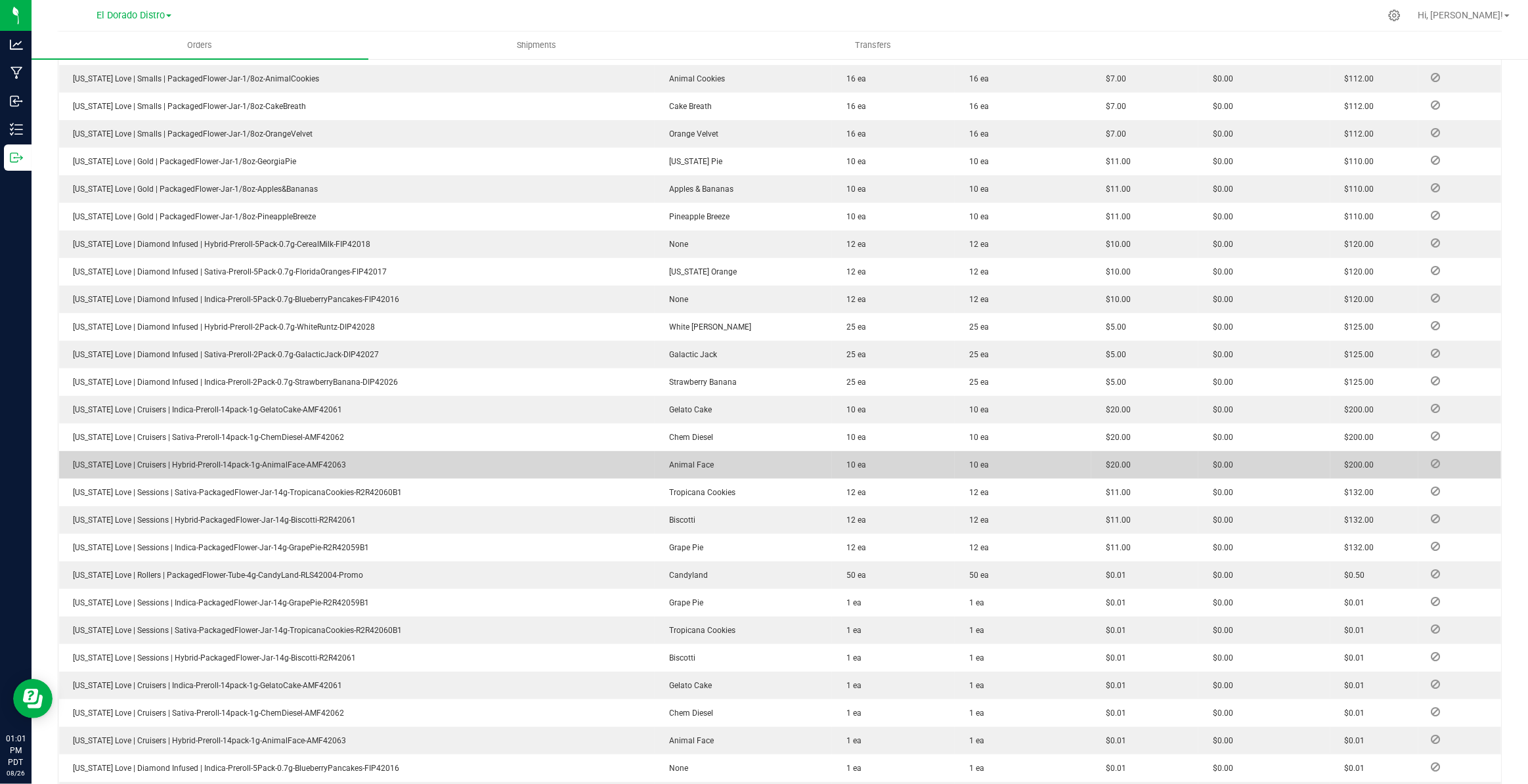
click at [439, 467] on td "California Love | Cruisers | Hybrid-Preroll-14pack-1g-AnimalFace-AMF42063" at bounding box center [357, 464] width 596 height 27
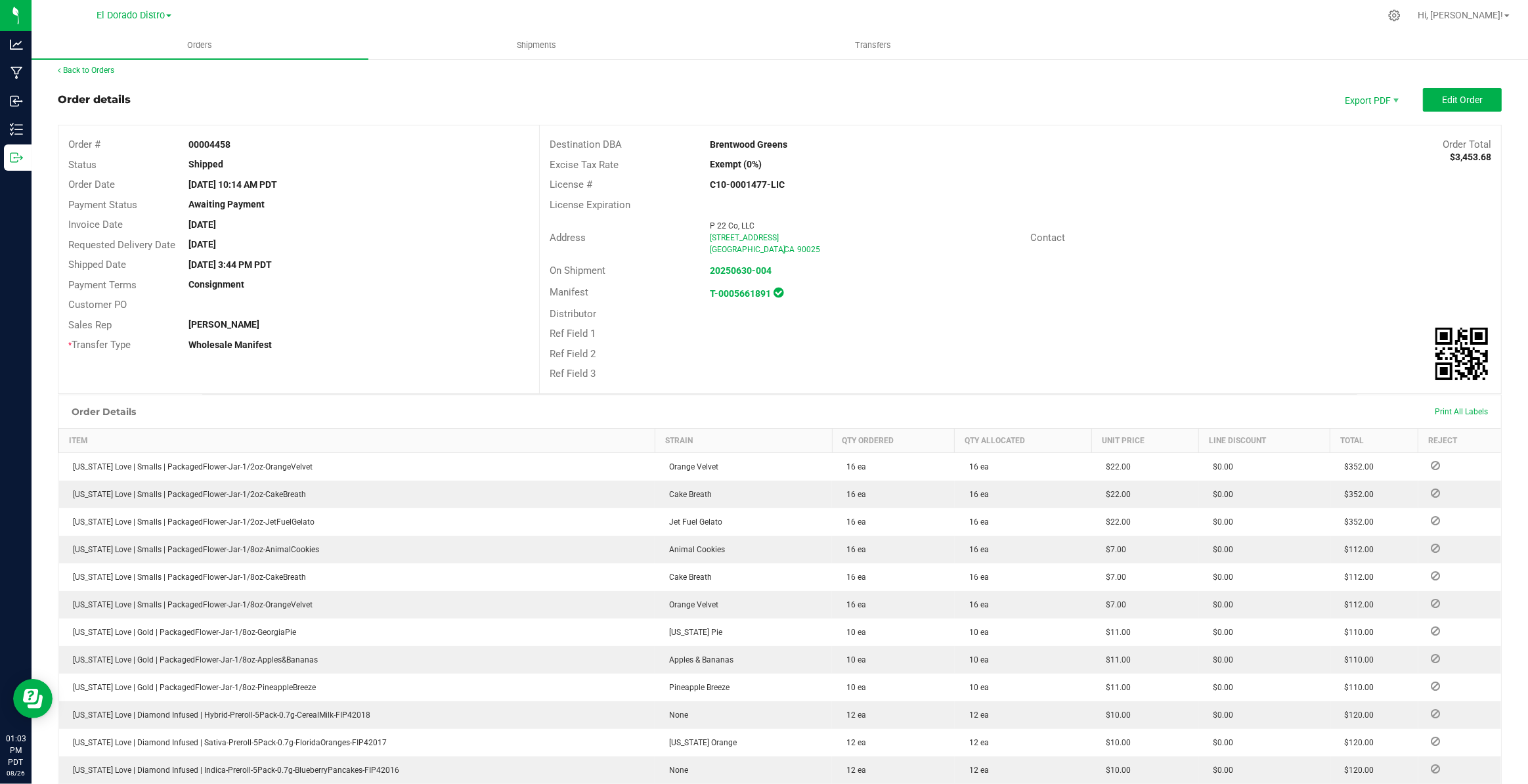
scroll to position [0, 0]
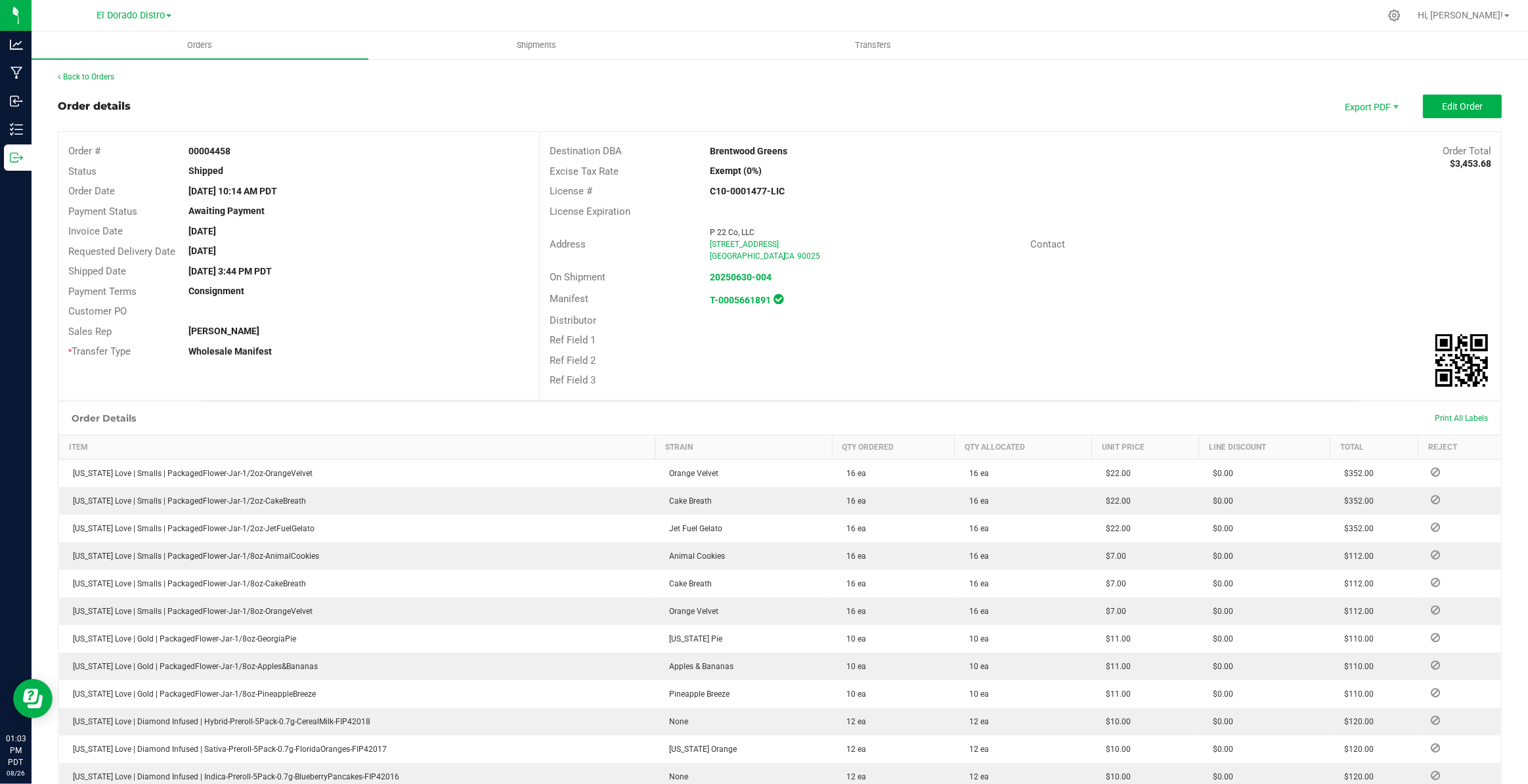
click at [1462, 99] on button "Edit Order" at bounding box center [1462, 106] width 79 height 24
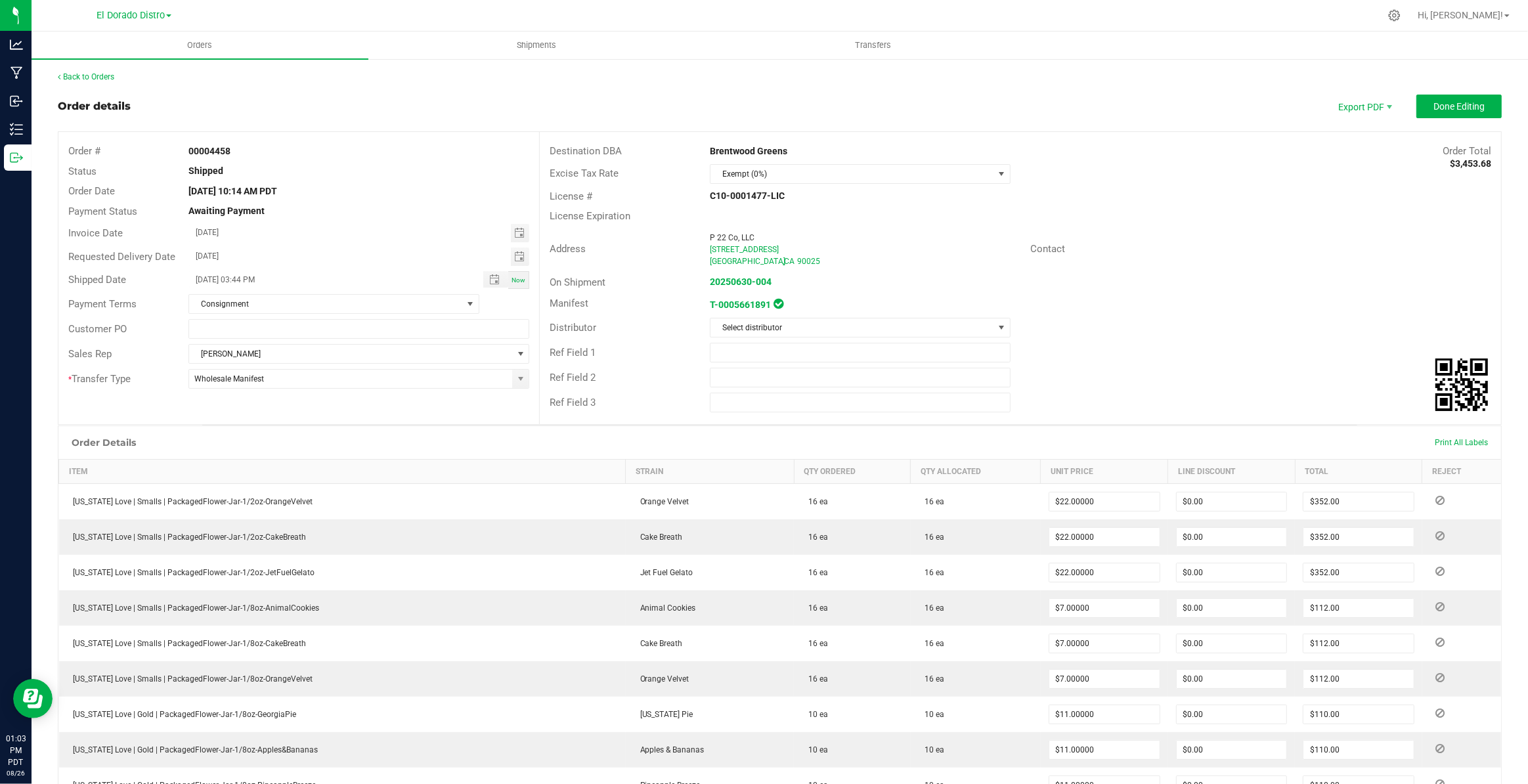
click at [94, 81] on div "Back to Orders" at bounding box center [780, 76] width 1444 height 12
click at [95, 74] on link "Back to Orders" at bounding box center [86, 76] width 57 height 9
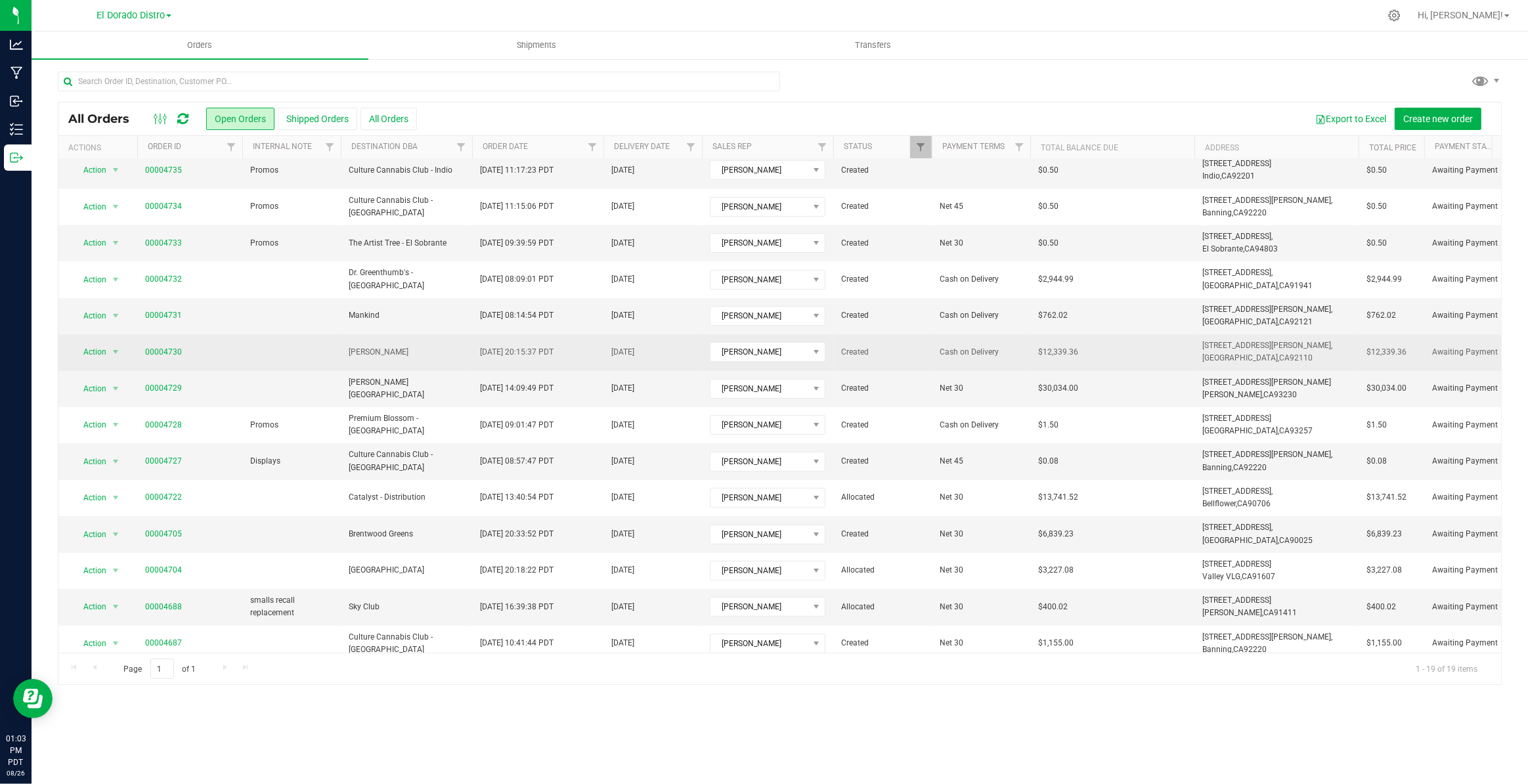
scroll to position [204, 0]
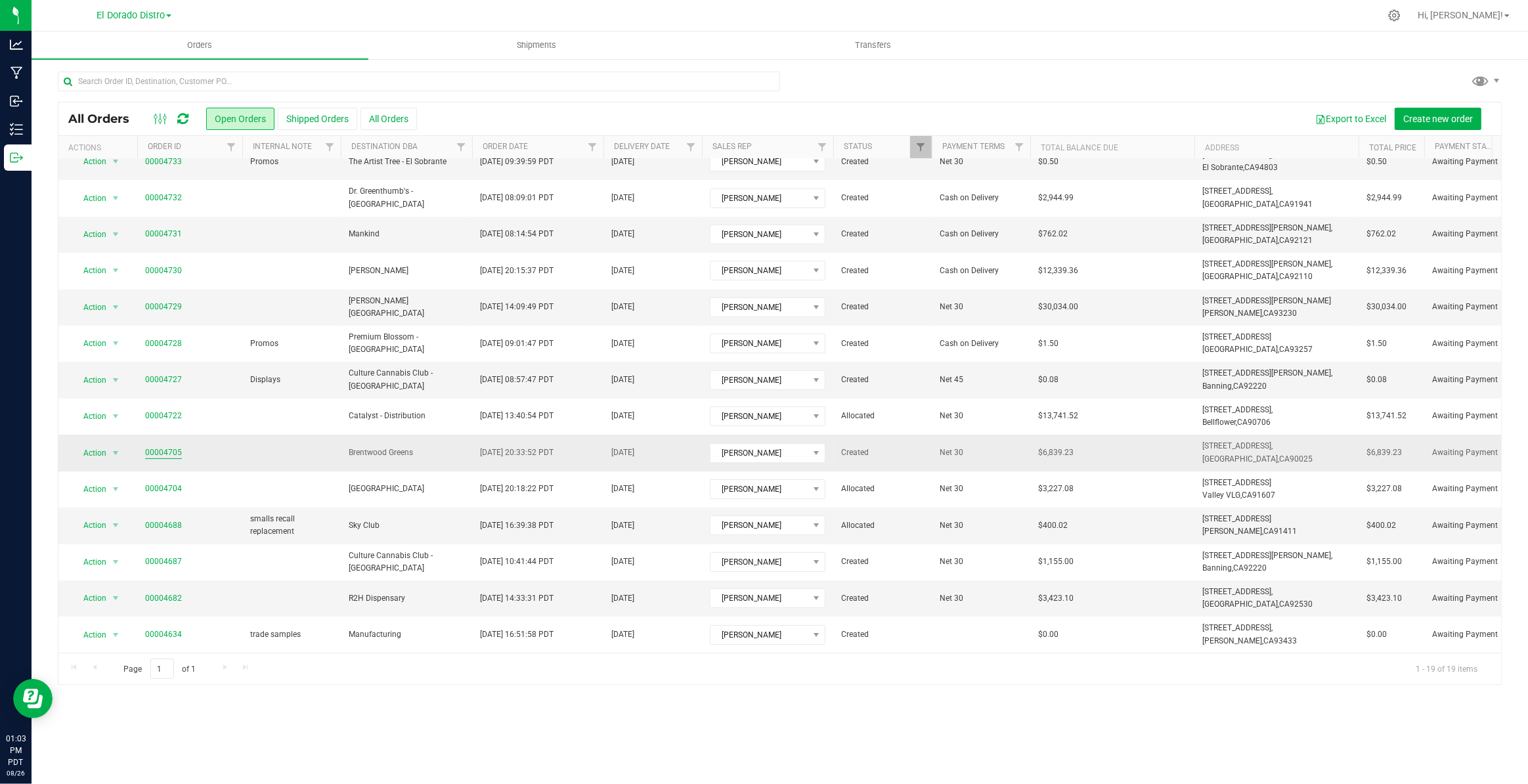
click at [171, 447] on link "00004705" at bounding box center [163, 453] width 37 height 12
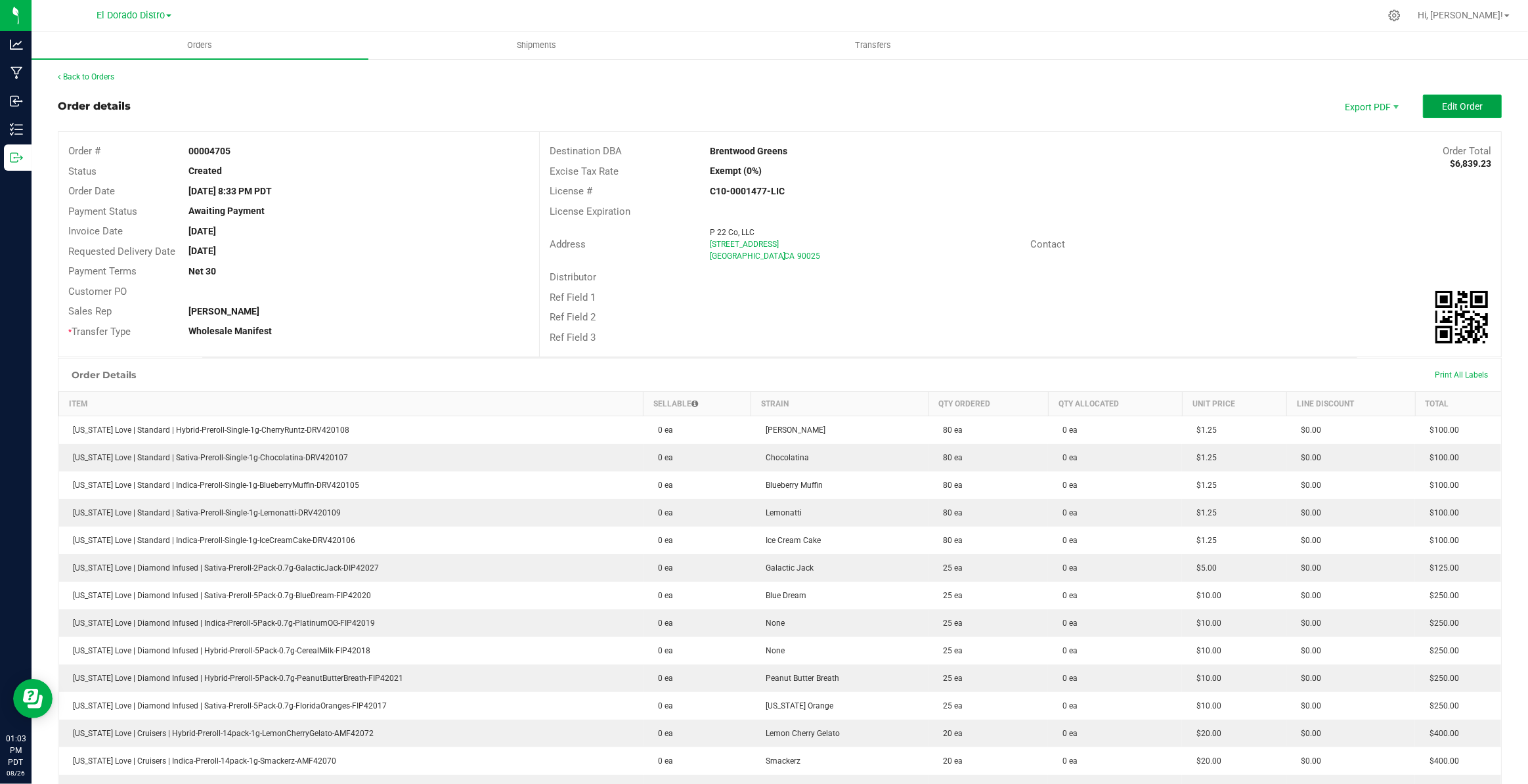
click at [1449, 107] on span "Edit Order" at bounding box center [1462, 106] width 41 height 10
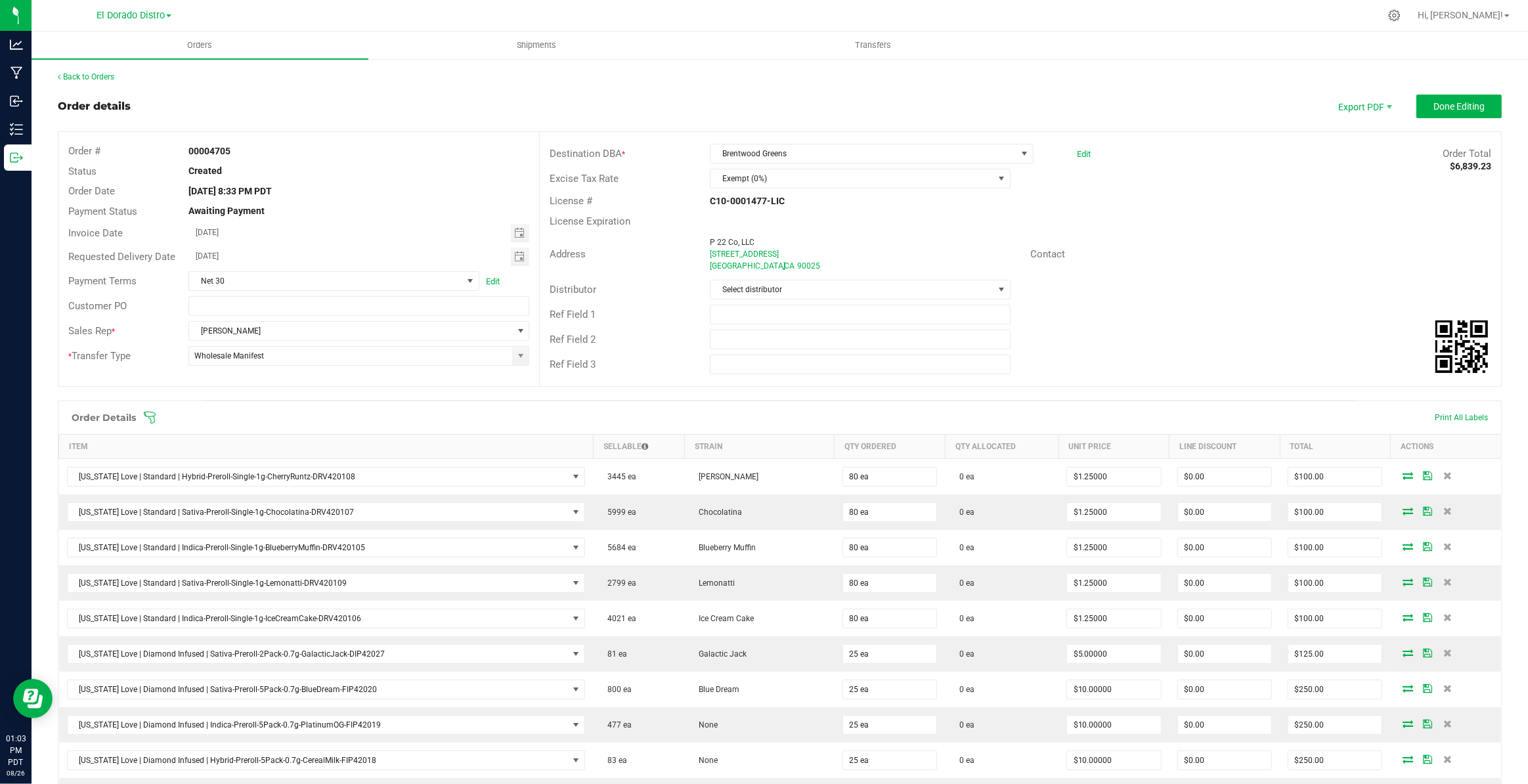
click at [1288, 247] on div "Contact" at bounding box center [1261, 255] width 481 height 20
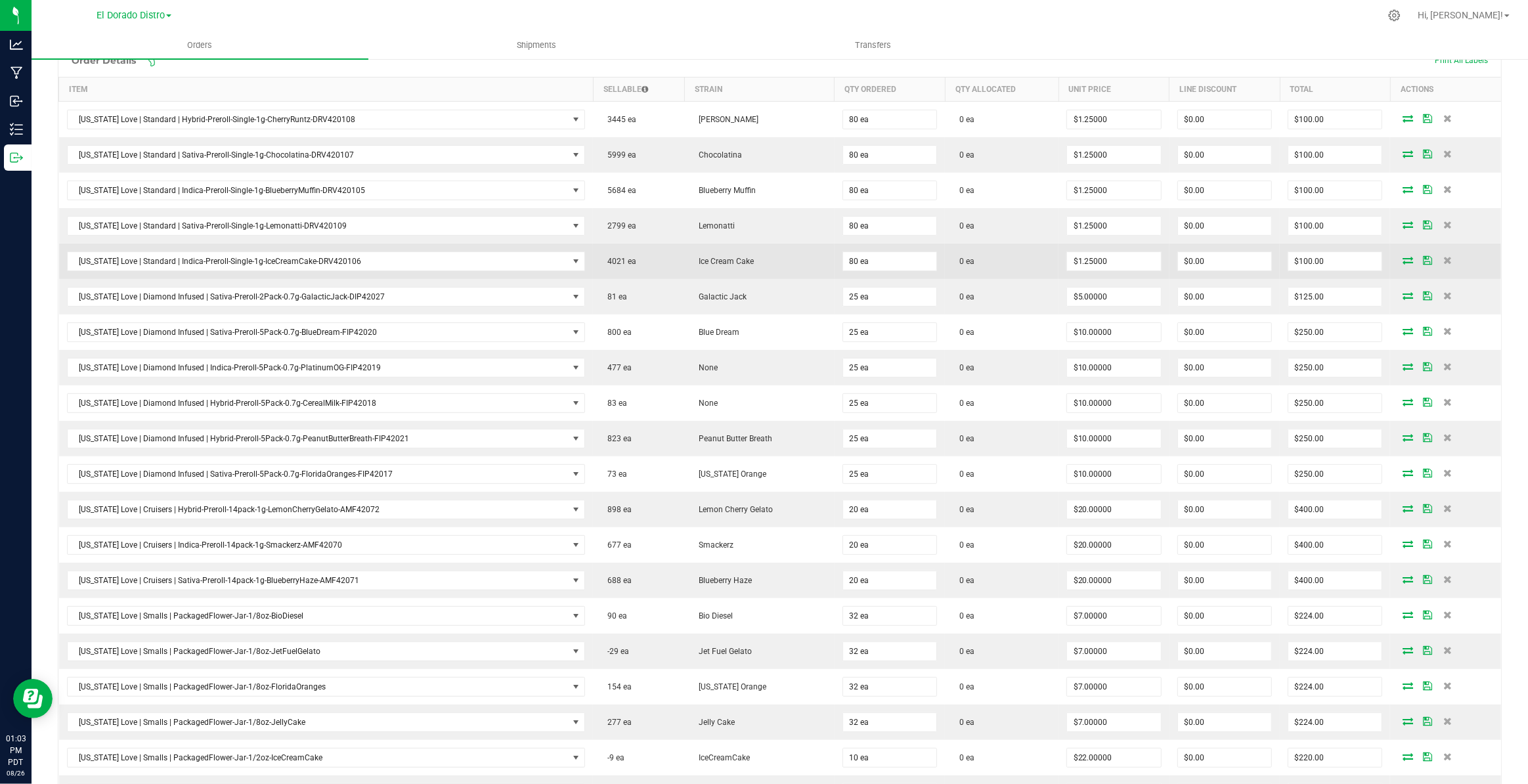
scroll to position [358, 0]
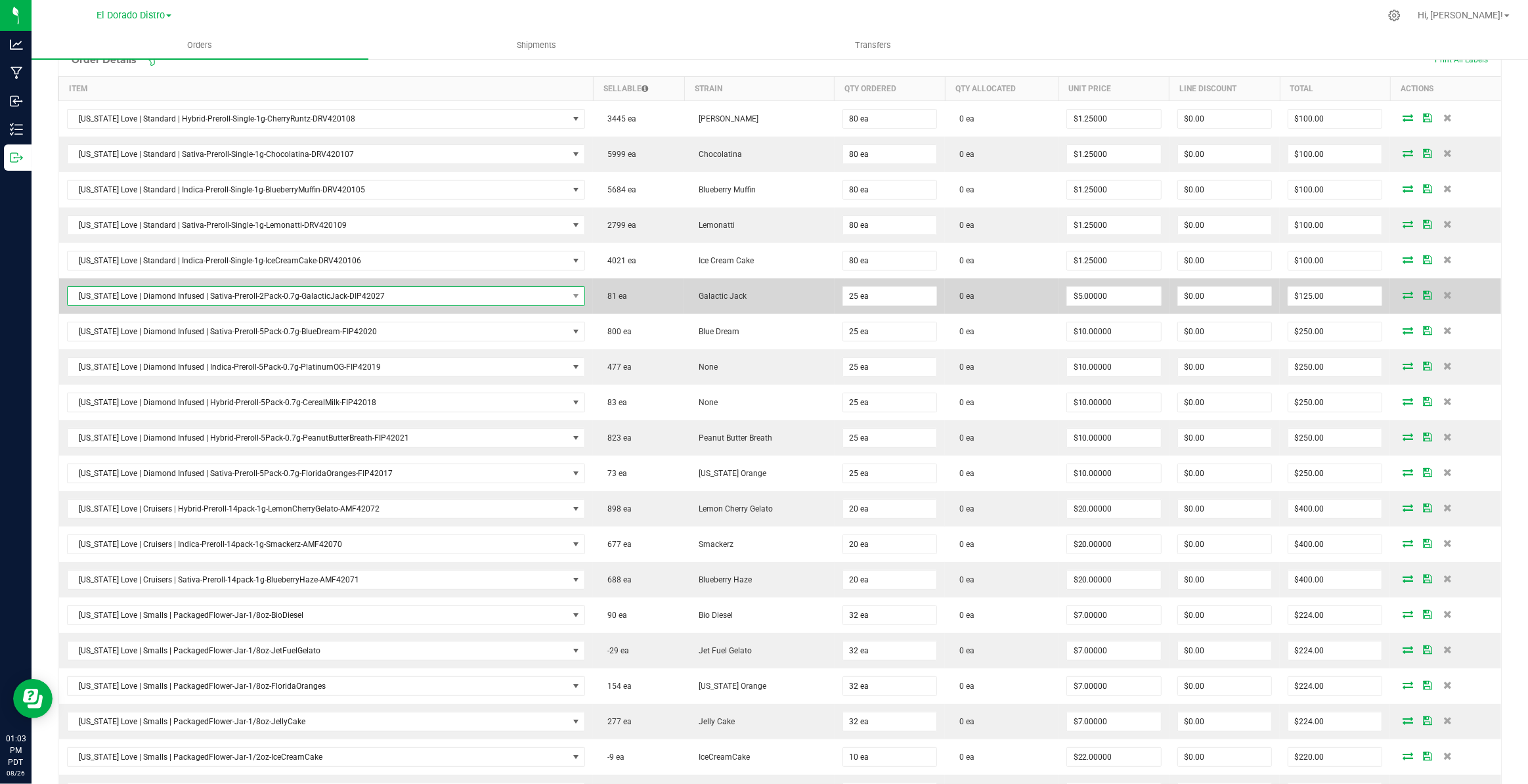
click at [500, 294] on span "[US_STATE] Love | Diamond Infused | Sativa-Preroll-2Pack-0.7g-GalacticJack-DIP4…" at bounding box center [318, 296] width 501 height 18
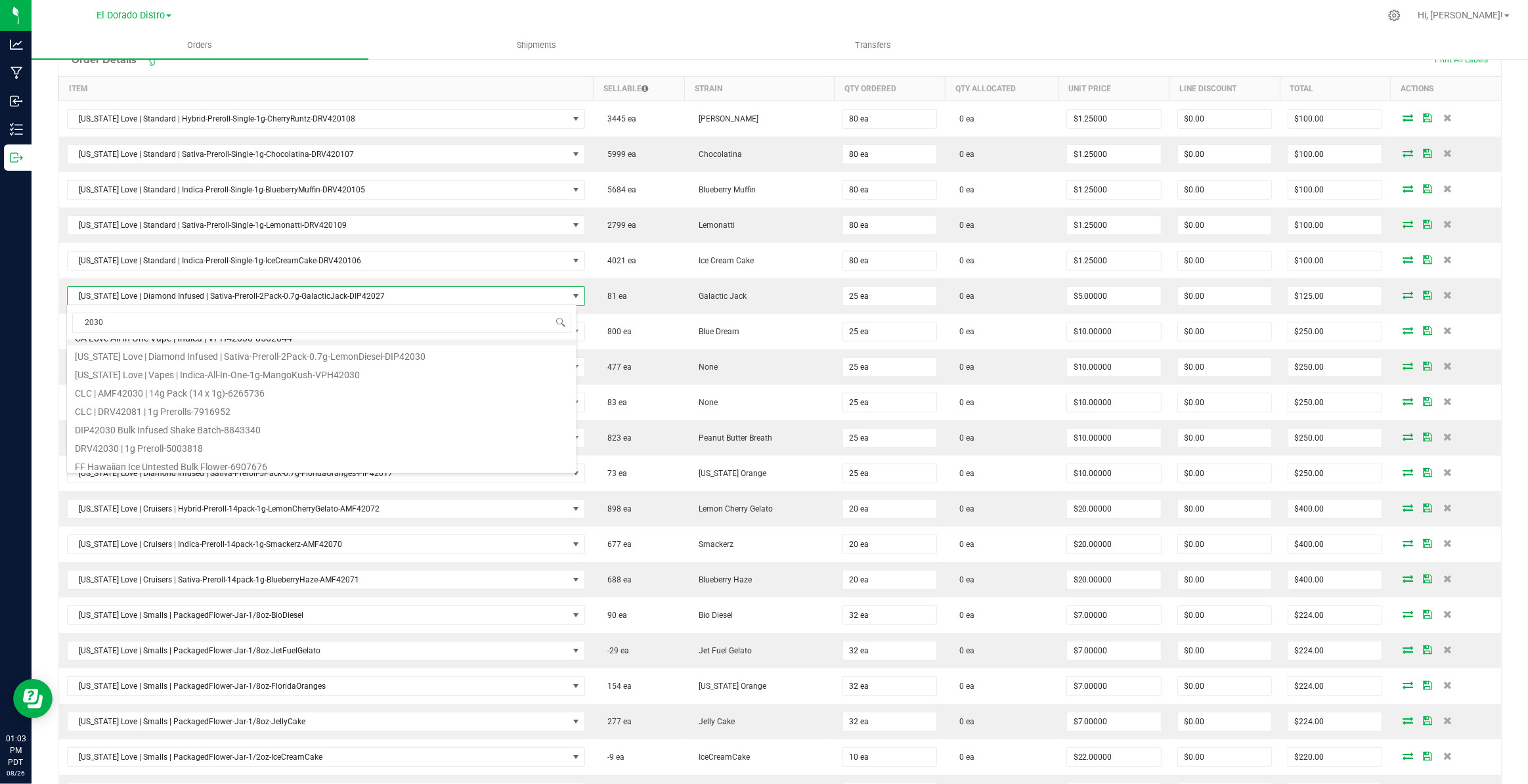
scroll to position [0, 0]
type input "2030"
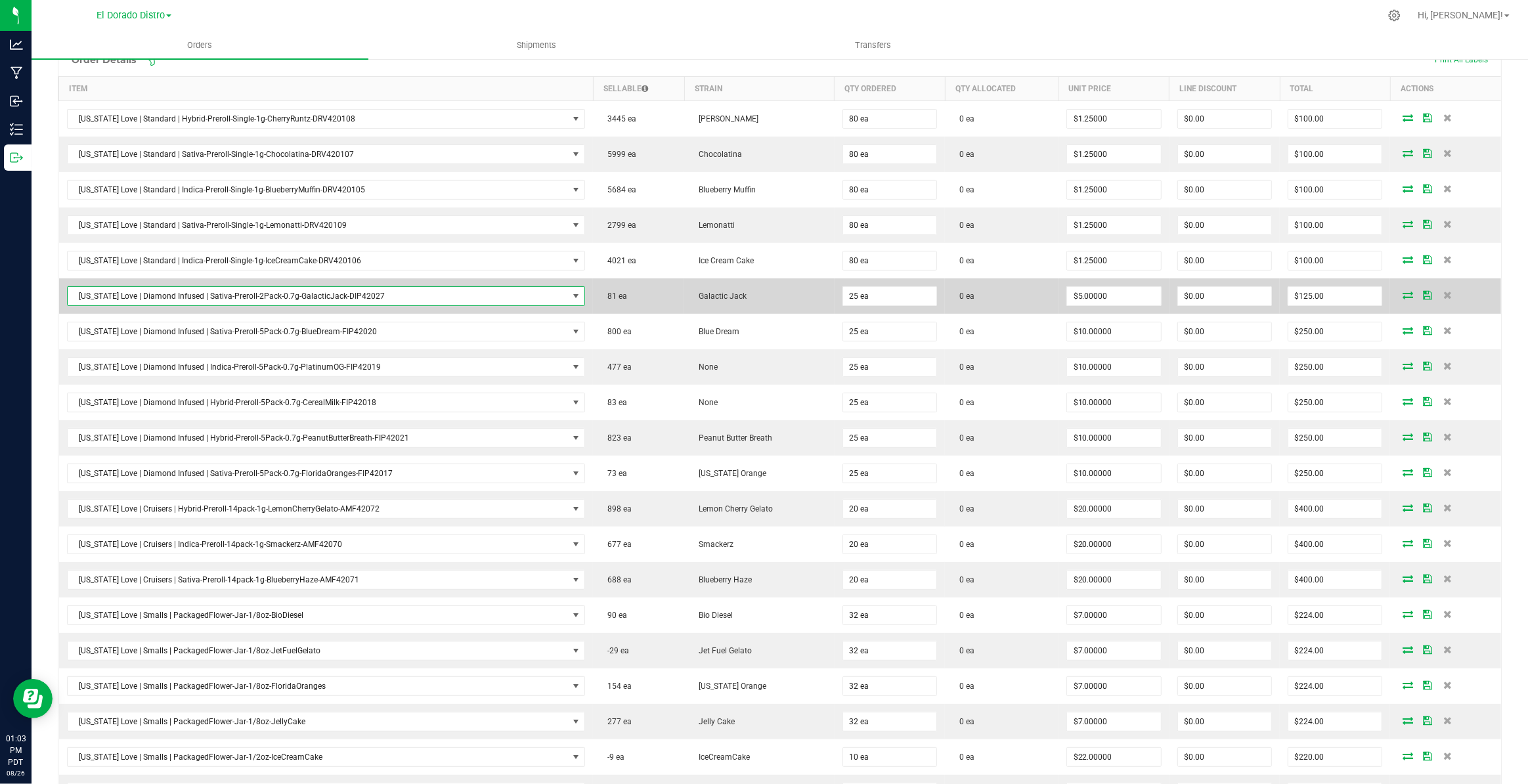
click at [393, 290] on span "[US_STATE] Love | Diamond Infused | Sativa-Preroll-2Pack-0.7g-GalacticJack-DIP4…" at bounding box center [318, 296] width 501 height 18
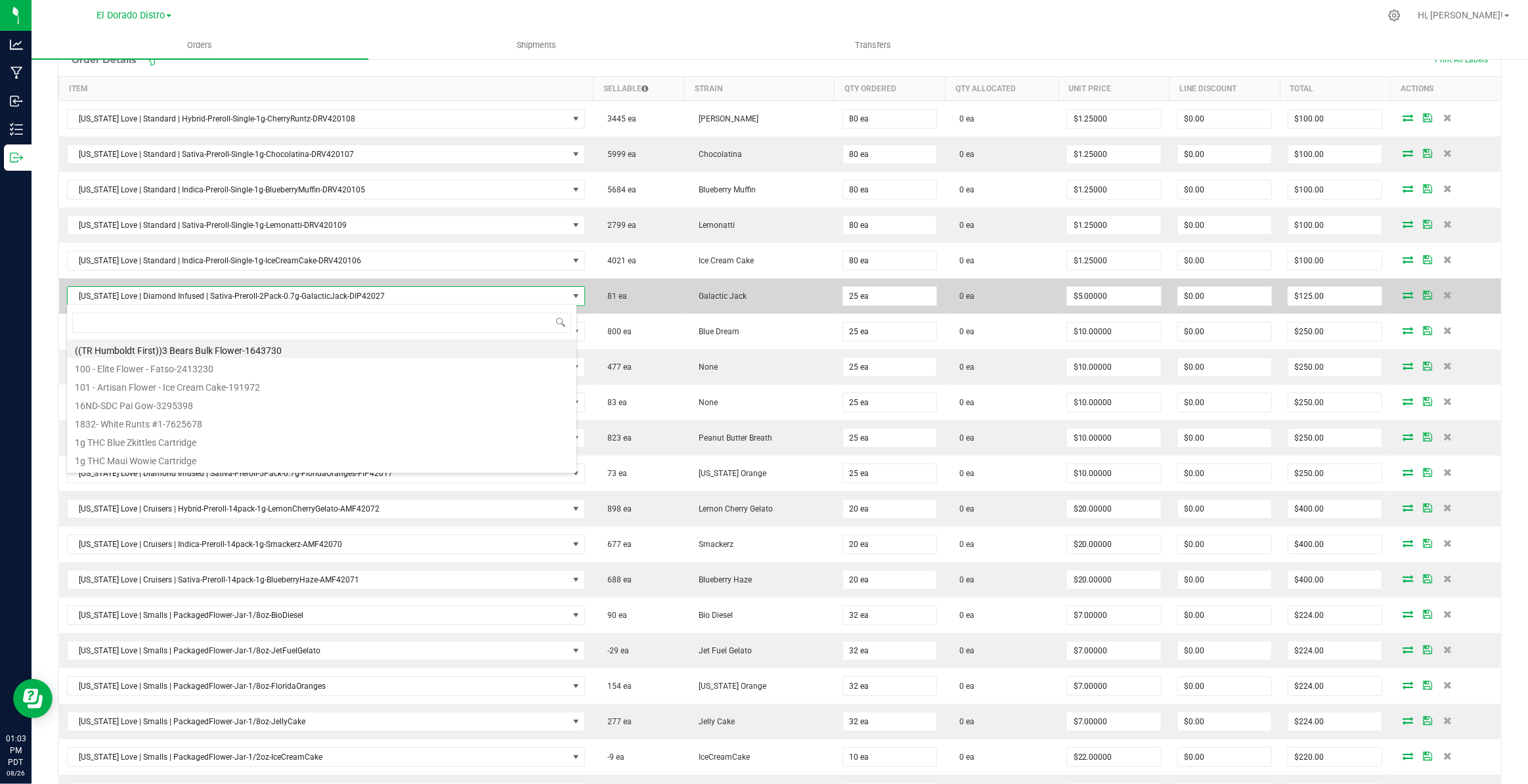
scroll to position [20, 511]
type input "2030"
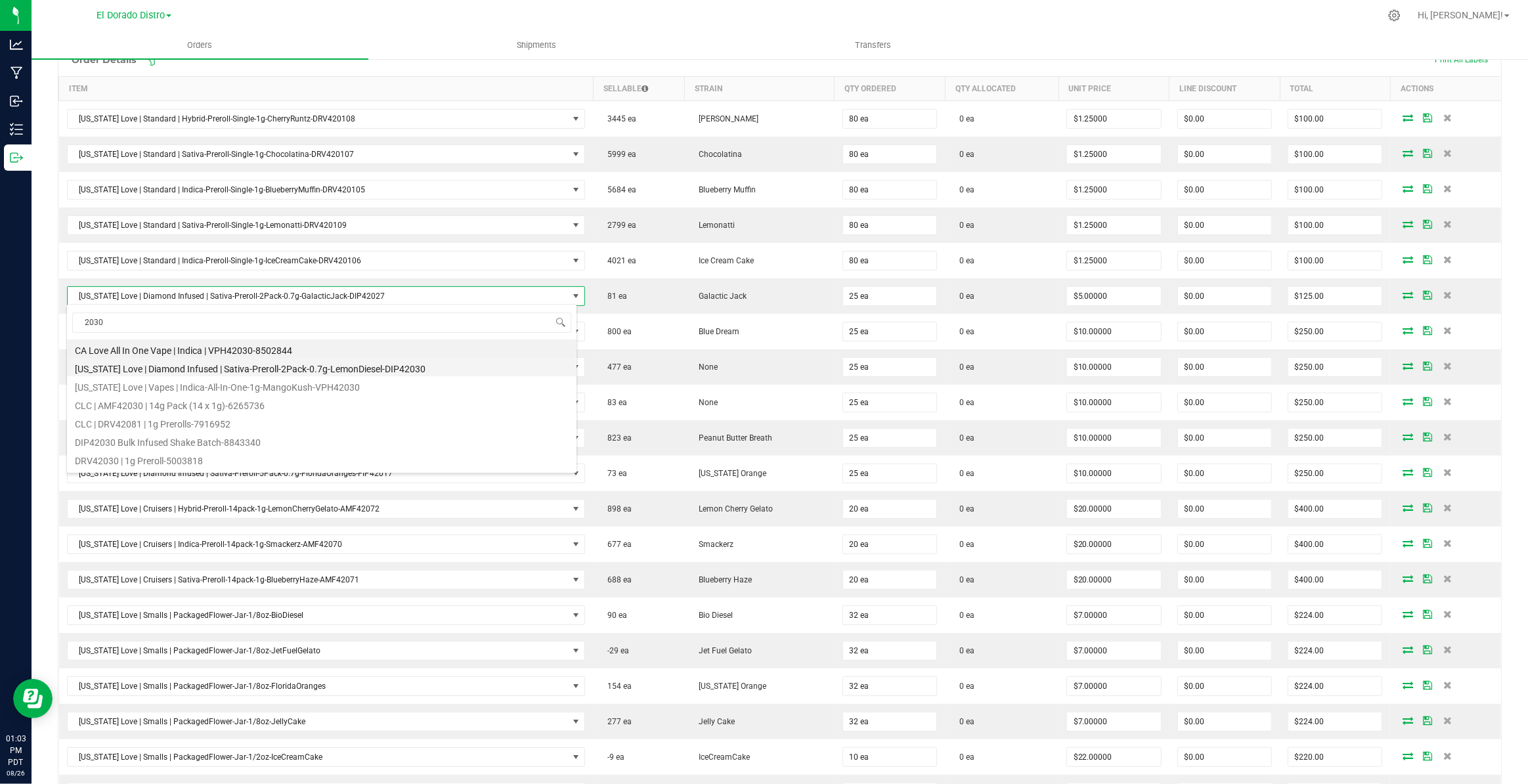
click at [433, 372] on li "California Love | Diamond Infused | Sativa-Preroll-2Pack-0.7g-LemonDiesel-DIP42…" at bounding box center [322, 367] width 510 height 18
type input "$6.00000"
type input "$150.00"
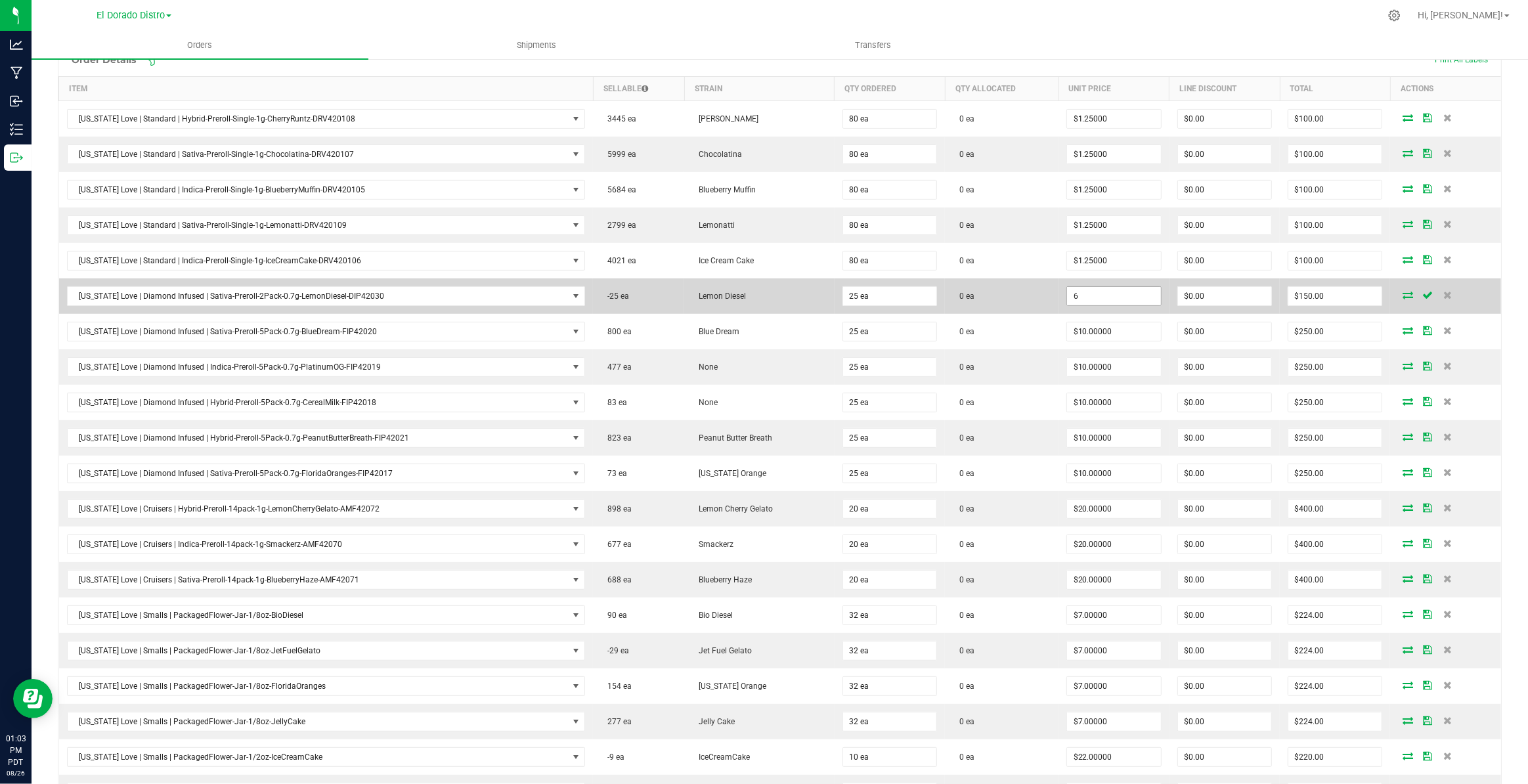
click at [1107, 297] on input "6" at bounding box center [1113, 296] width 94 height 18
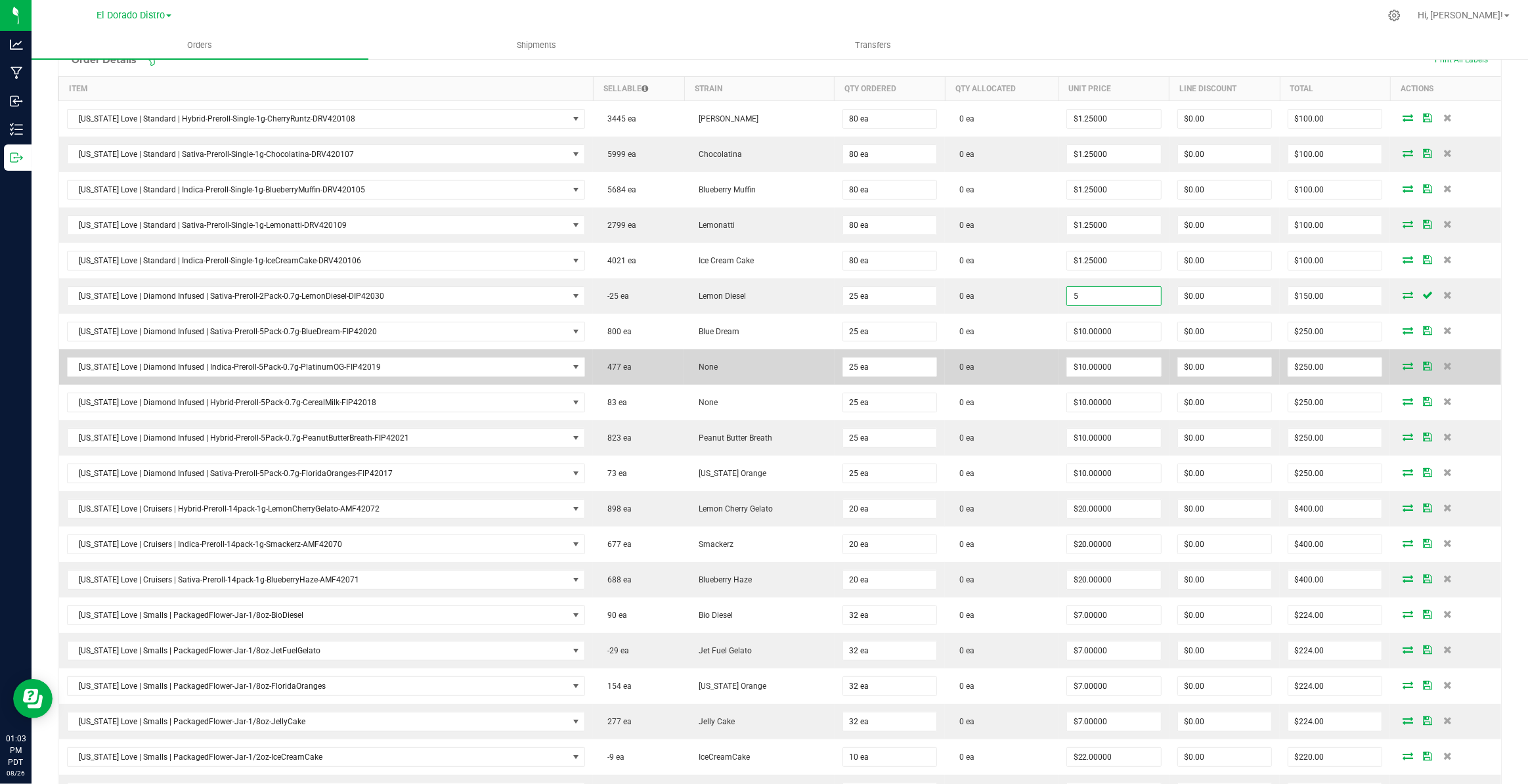
type input "$5.00000"
type input "$125.00"
click at [1036, 353] on td "0 ea" at bounding box center [1001, 367] width 113 height 36
click at [747, 359] on td "None" at bounding box center [760, 367] width 150 height 36
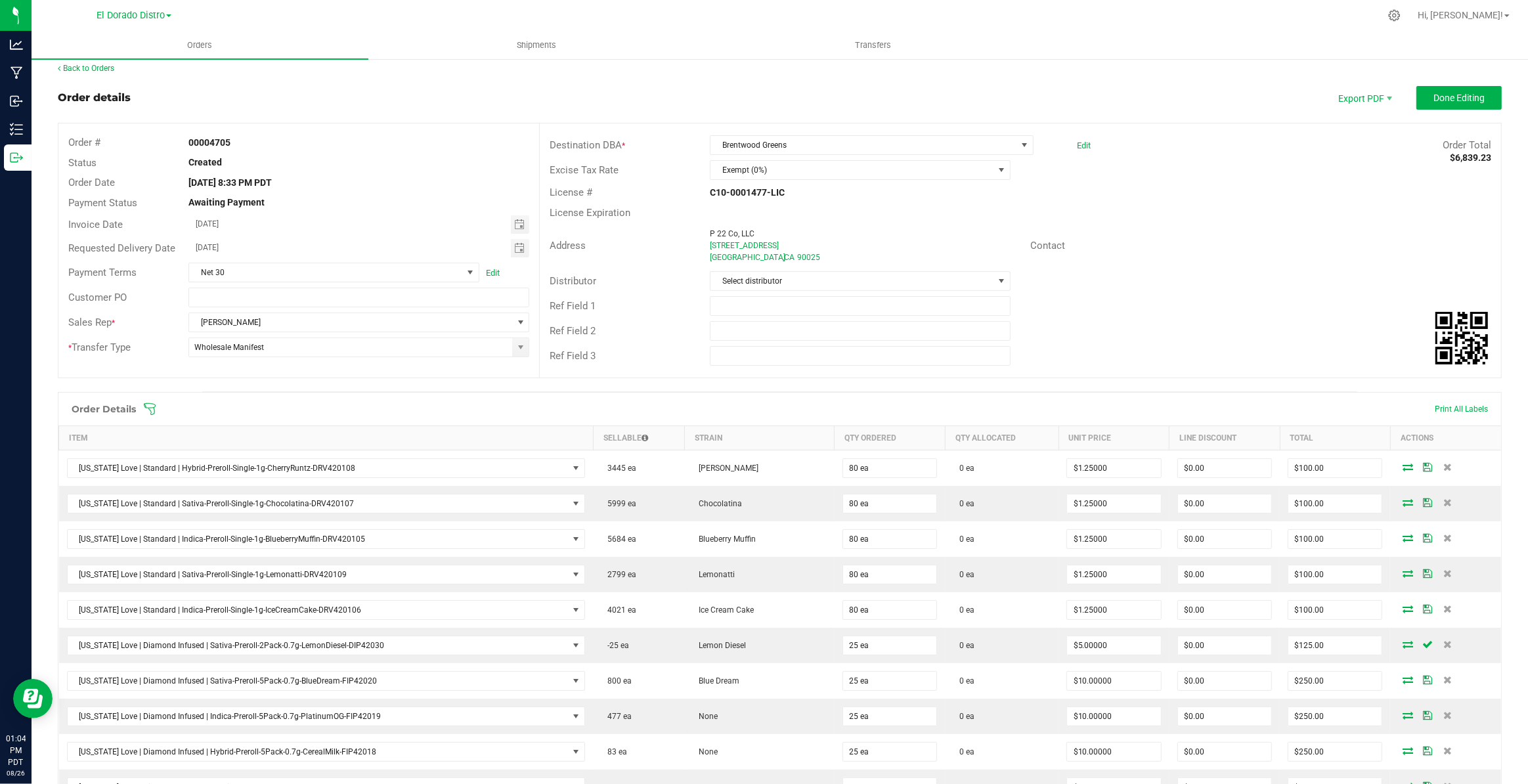
scroll to position [0, 0]
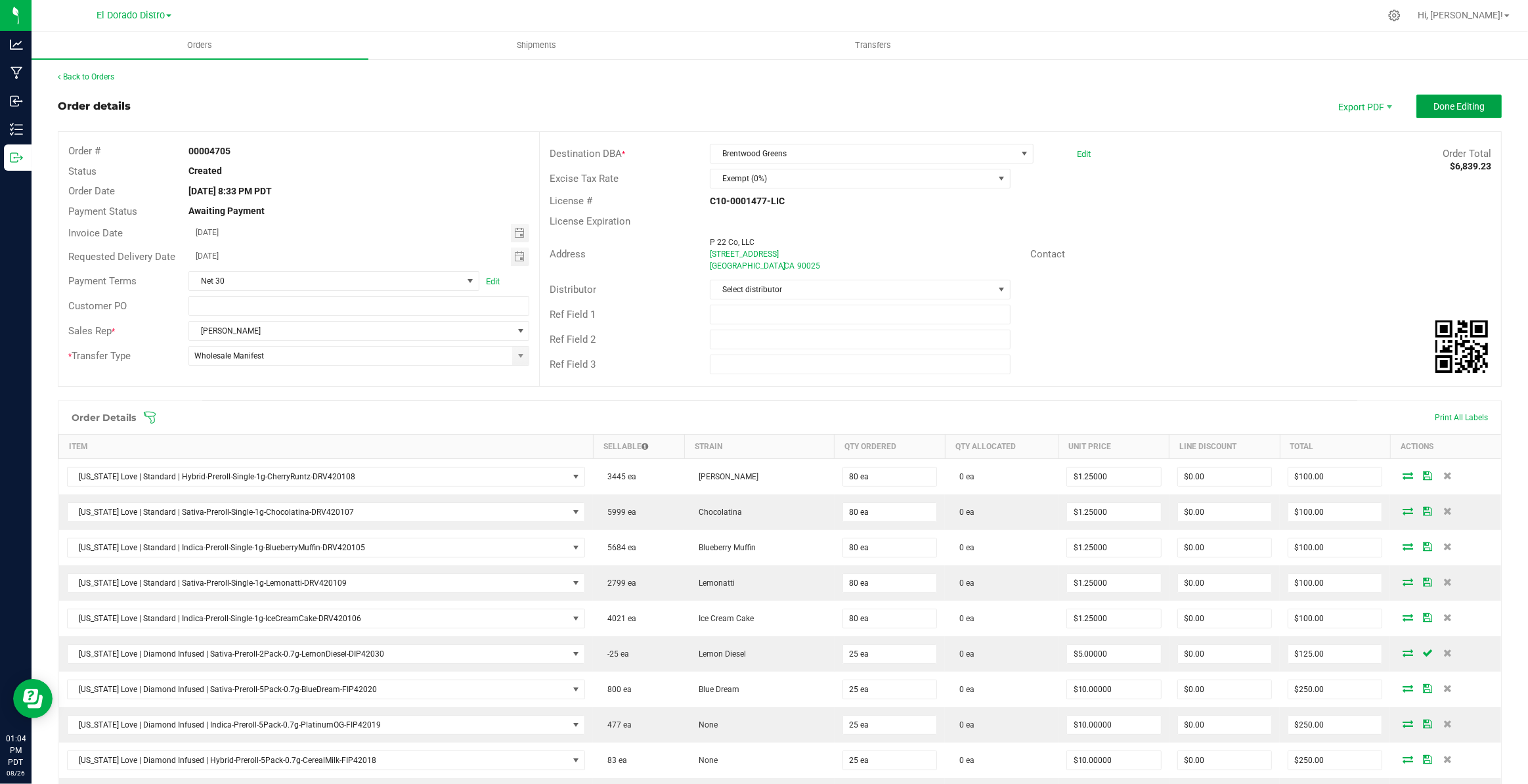
click at [1420, 109] on button "Done Editing" at bounding box center [1458, 106] width 85 height 24
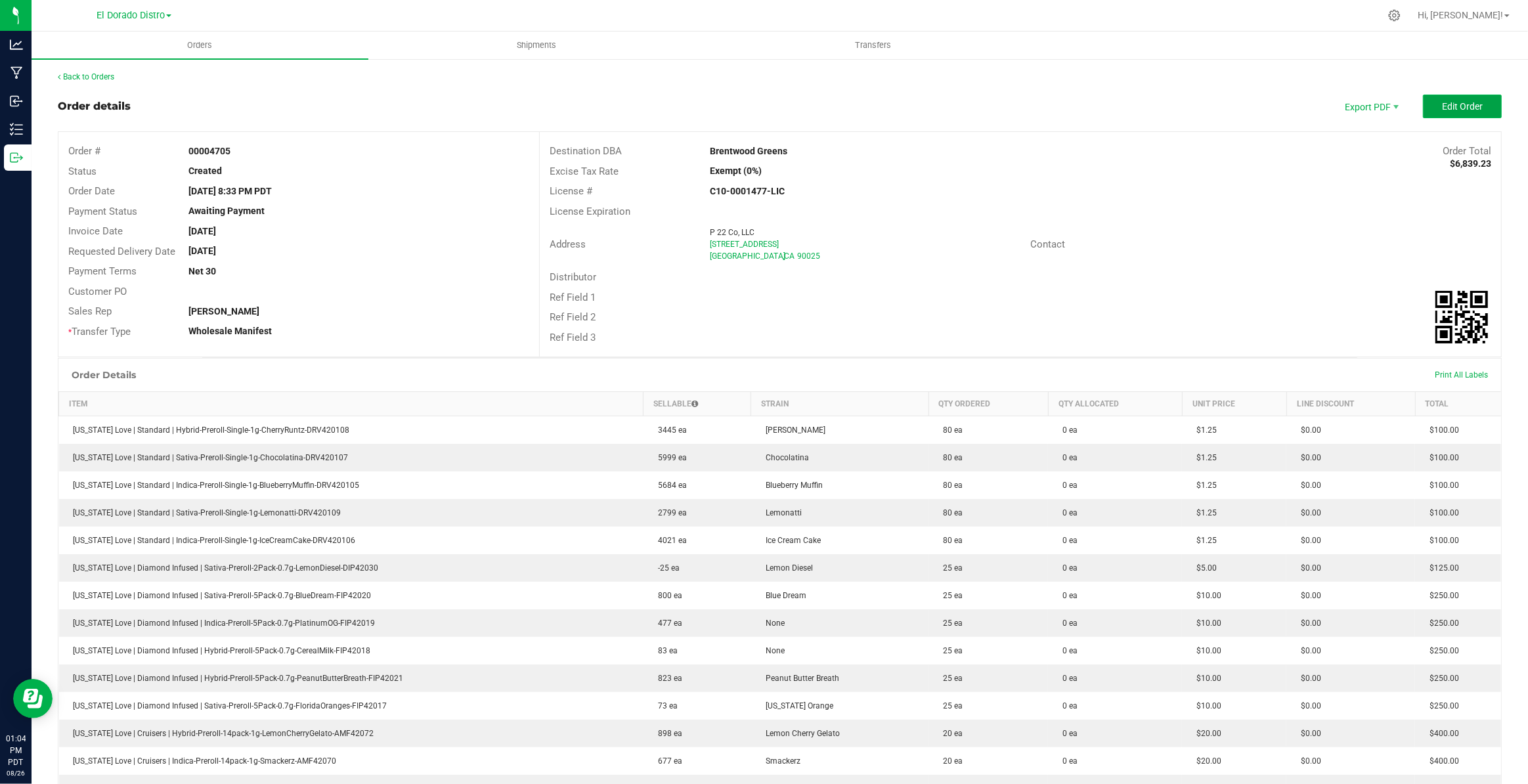
click at [1461, 110] on span "Edit Order" at bounding box center [1462, 106] width 41 height 10
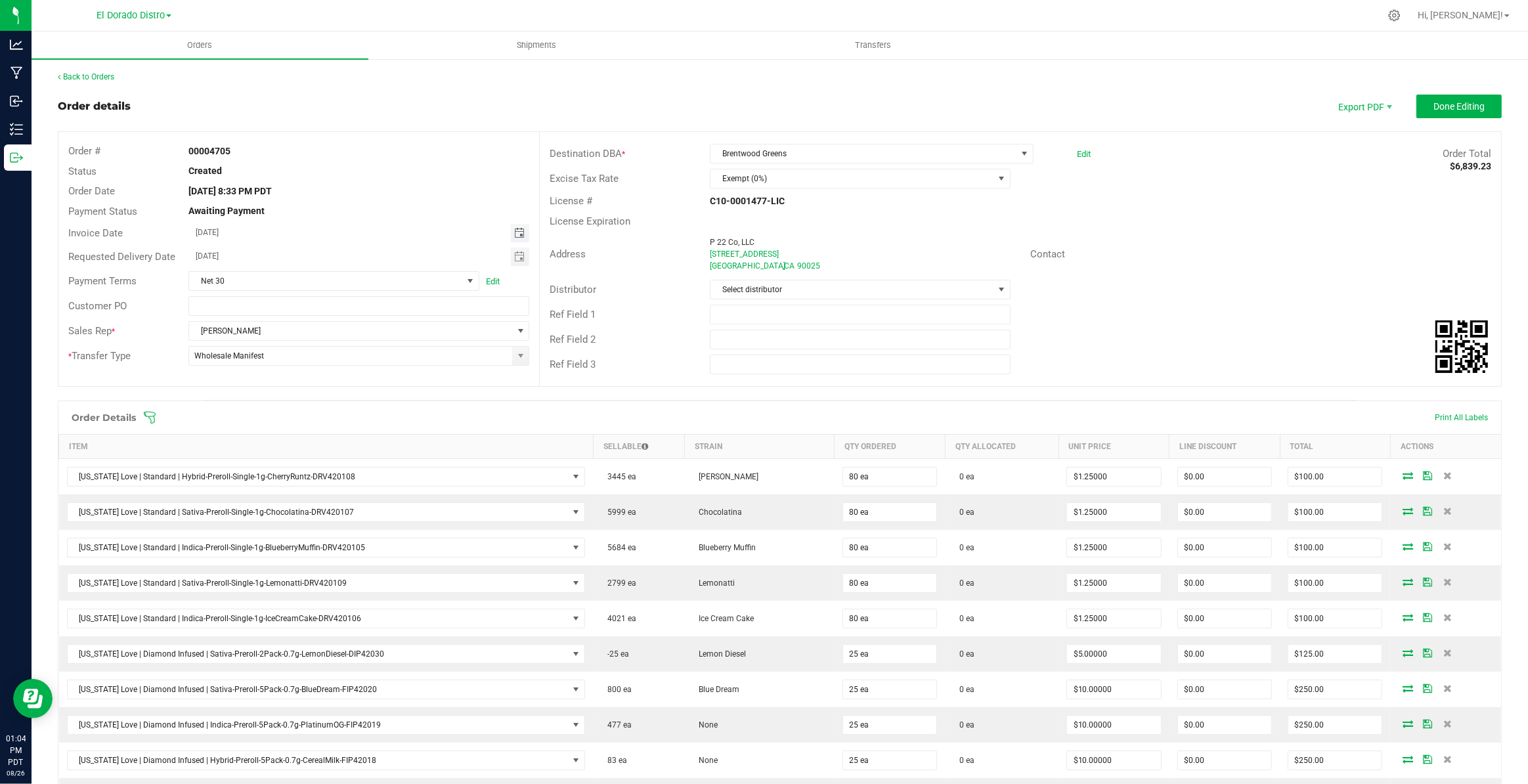
click at [515, 232] on span "Toggle calendar" at bounding box center [519, 233] width 10 height 10
click at [327, 359] on span "28" at bounding box center [324, 361] width 19 height 20
type input "[DATE]"
click at [518, 254] on span "Toggle calendar" at bounding box center [519, 256] width 10 height 10
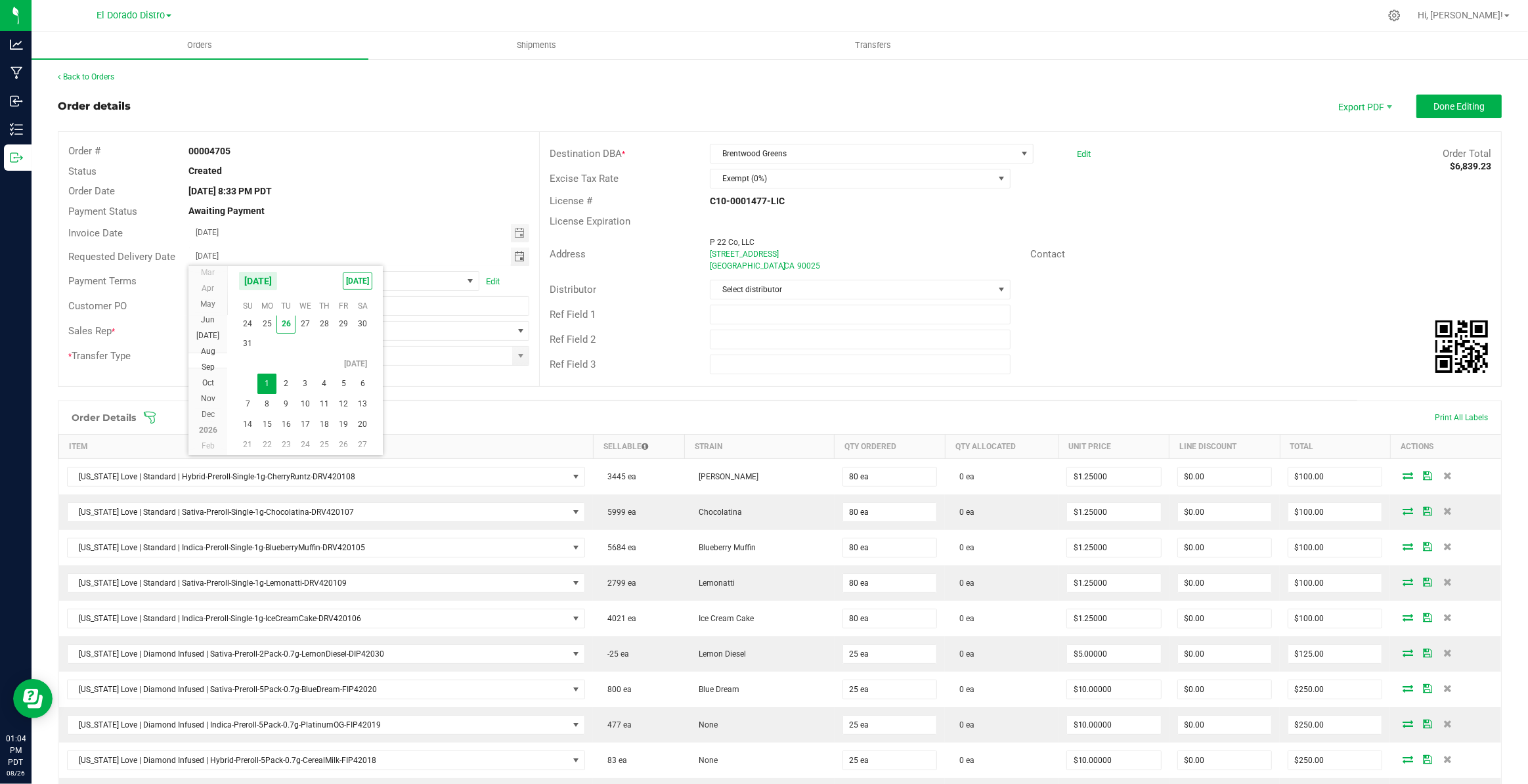
scroll to position [23743, 0]
click at [329, 321] on span "28" at bounding box center [324, 325] width 19 height 20
type input "[DATE]"
click at [1458, 110] on span "Done Editing" at bounding box center [1458, 106] width 51 height 10
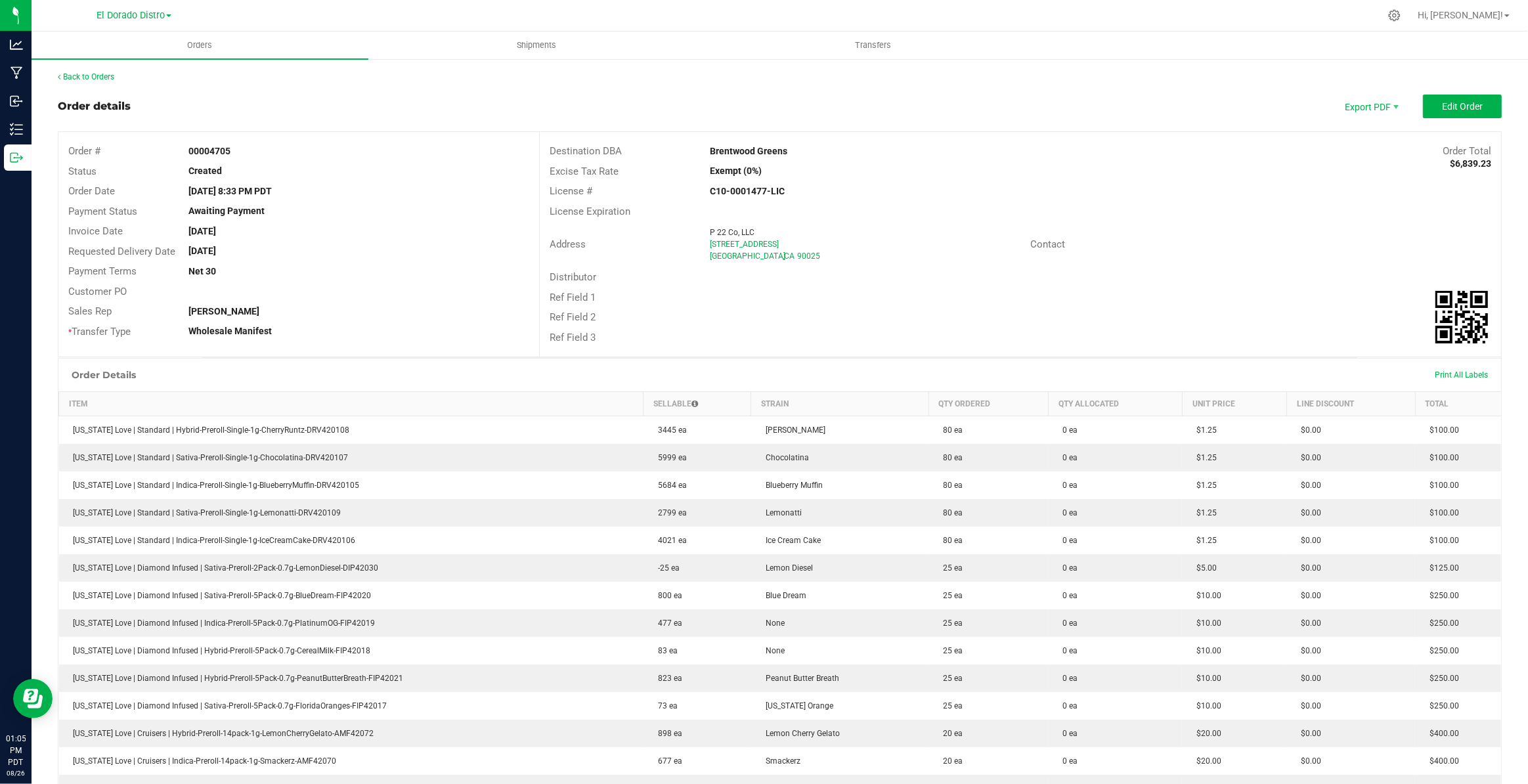
click at [1447, 121] on outbound-order-header "Order details Export PDF Edit Order Order # 00004705 Status Created Order Date …" at bounding box center [780, 225] width 1444 height 263
click at [1460, 107] on span "Edit Order" at bounding box center [1462, 106] width 41 height 10
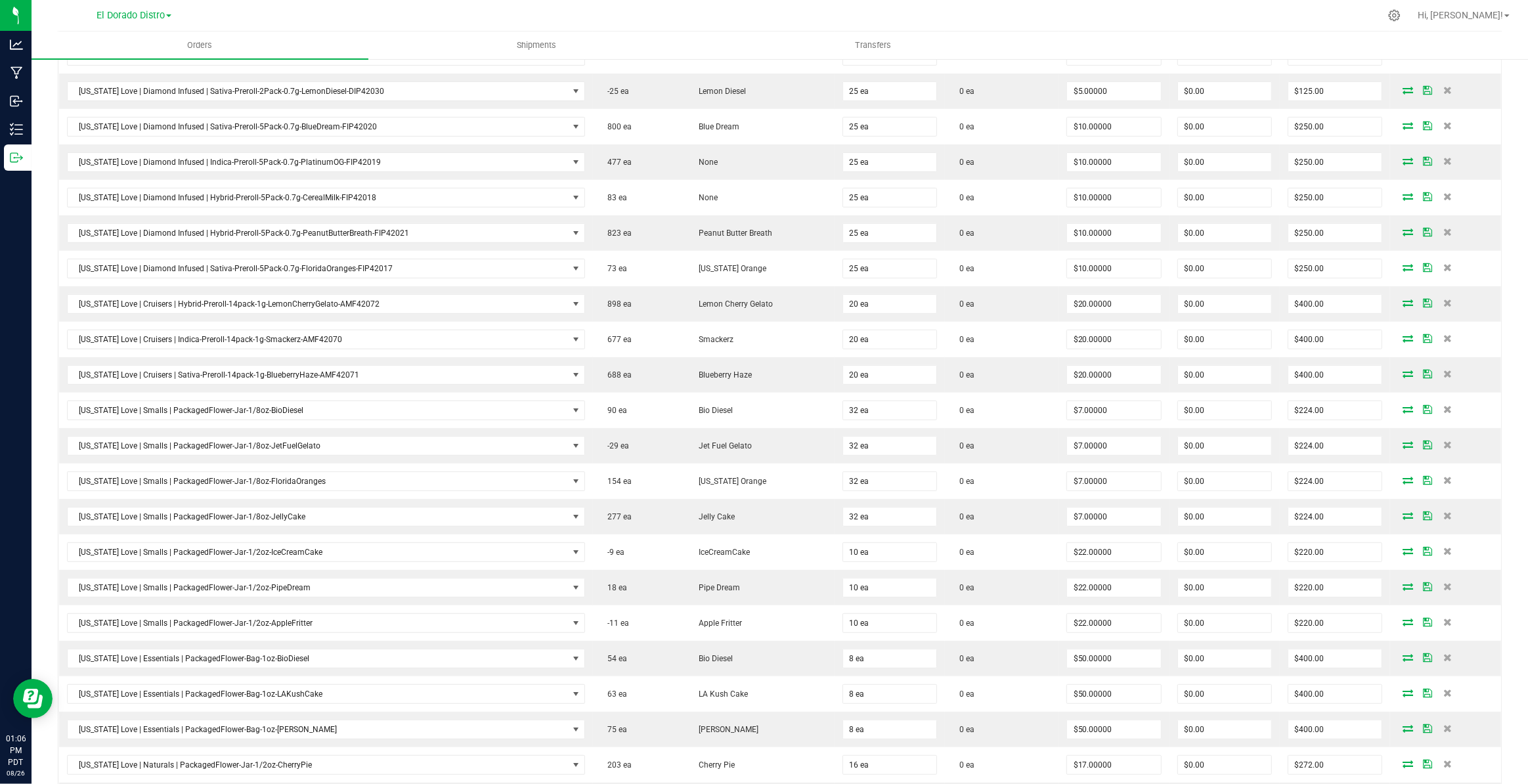
scroll to position [1022, 0]
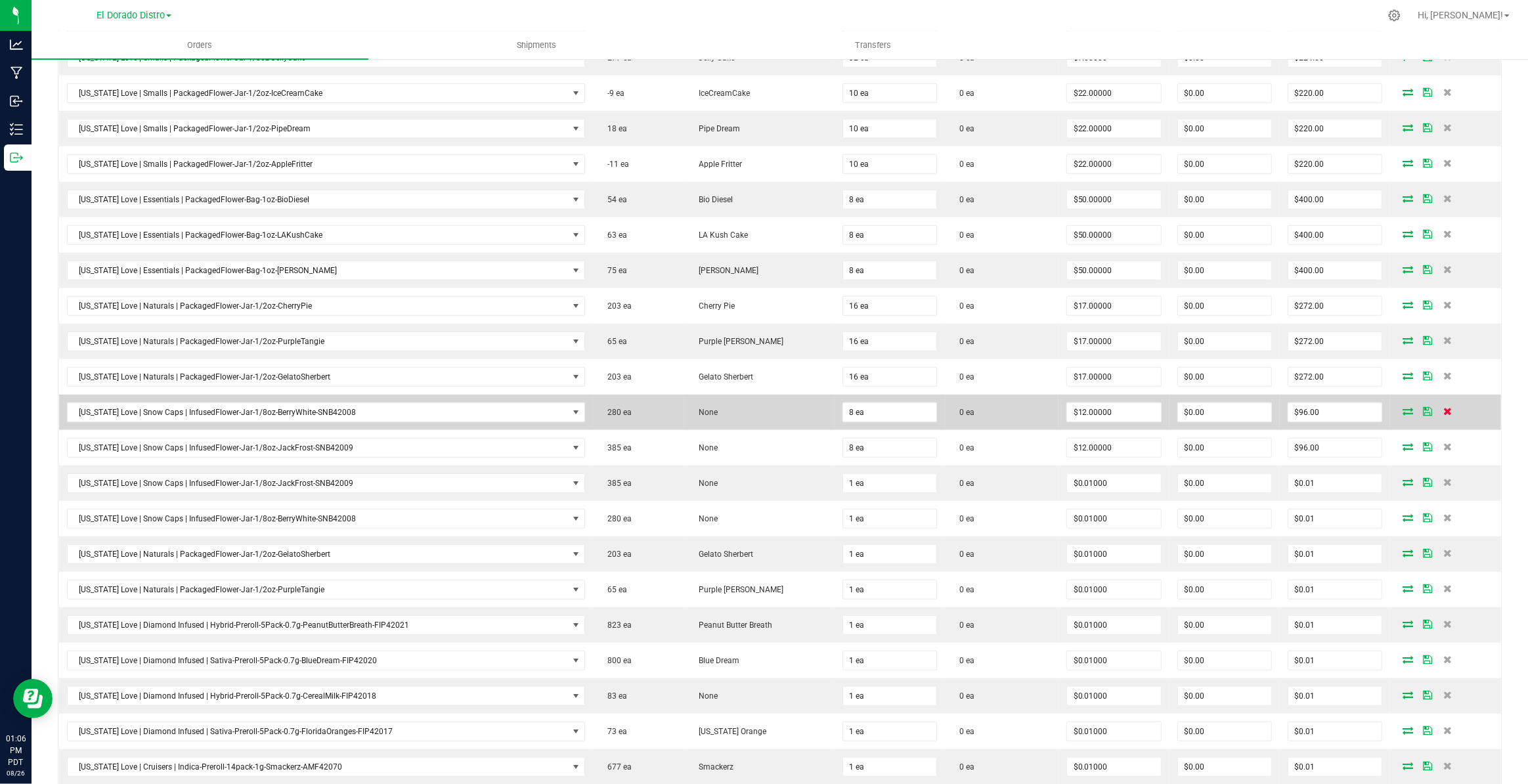
click at [1443, 407] on icon at bounding box center [1447, 411] width 8 height 8
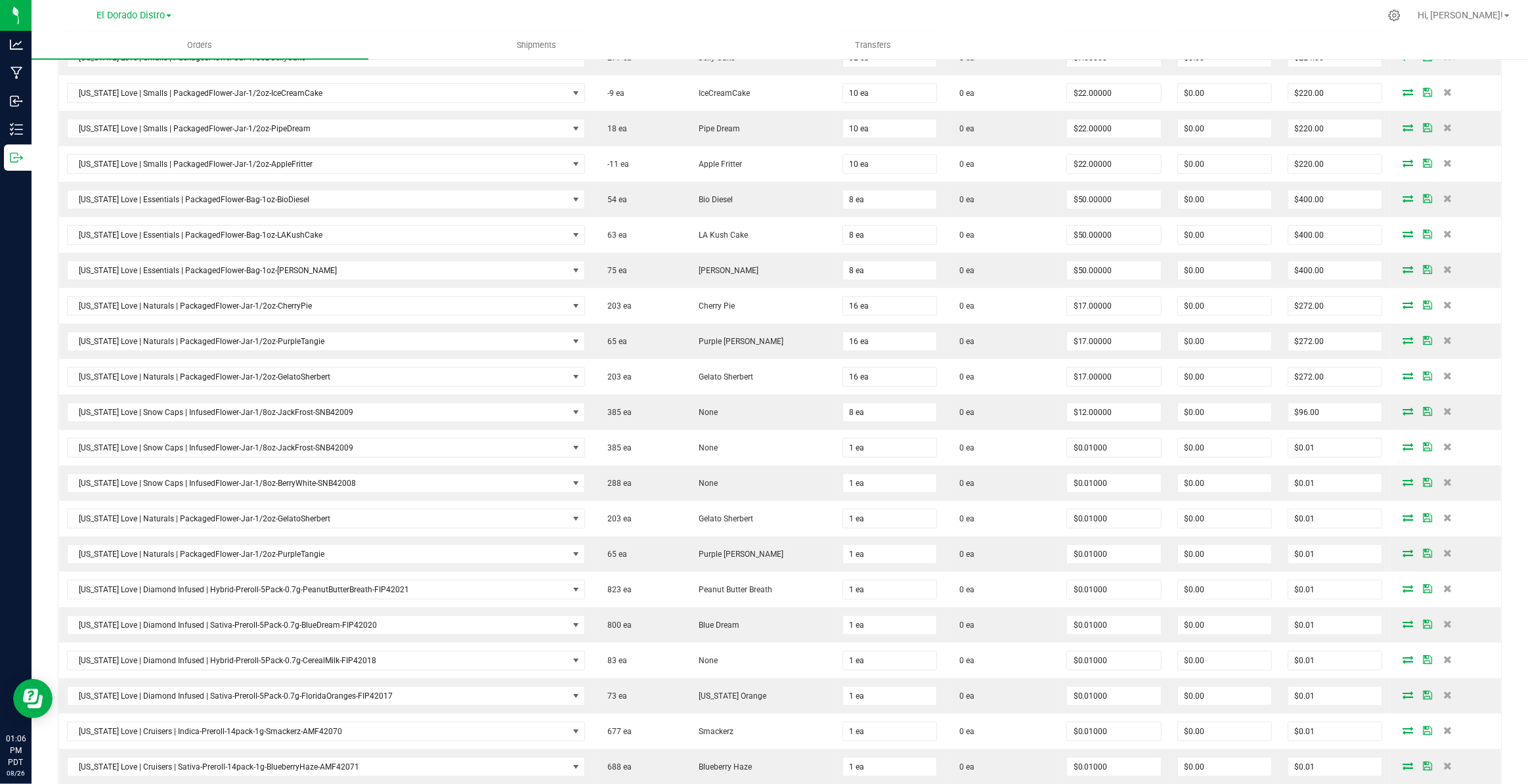
click at [1443, 407] on icon at bounding box center [1447, 411] width 8 height 8
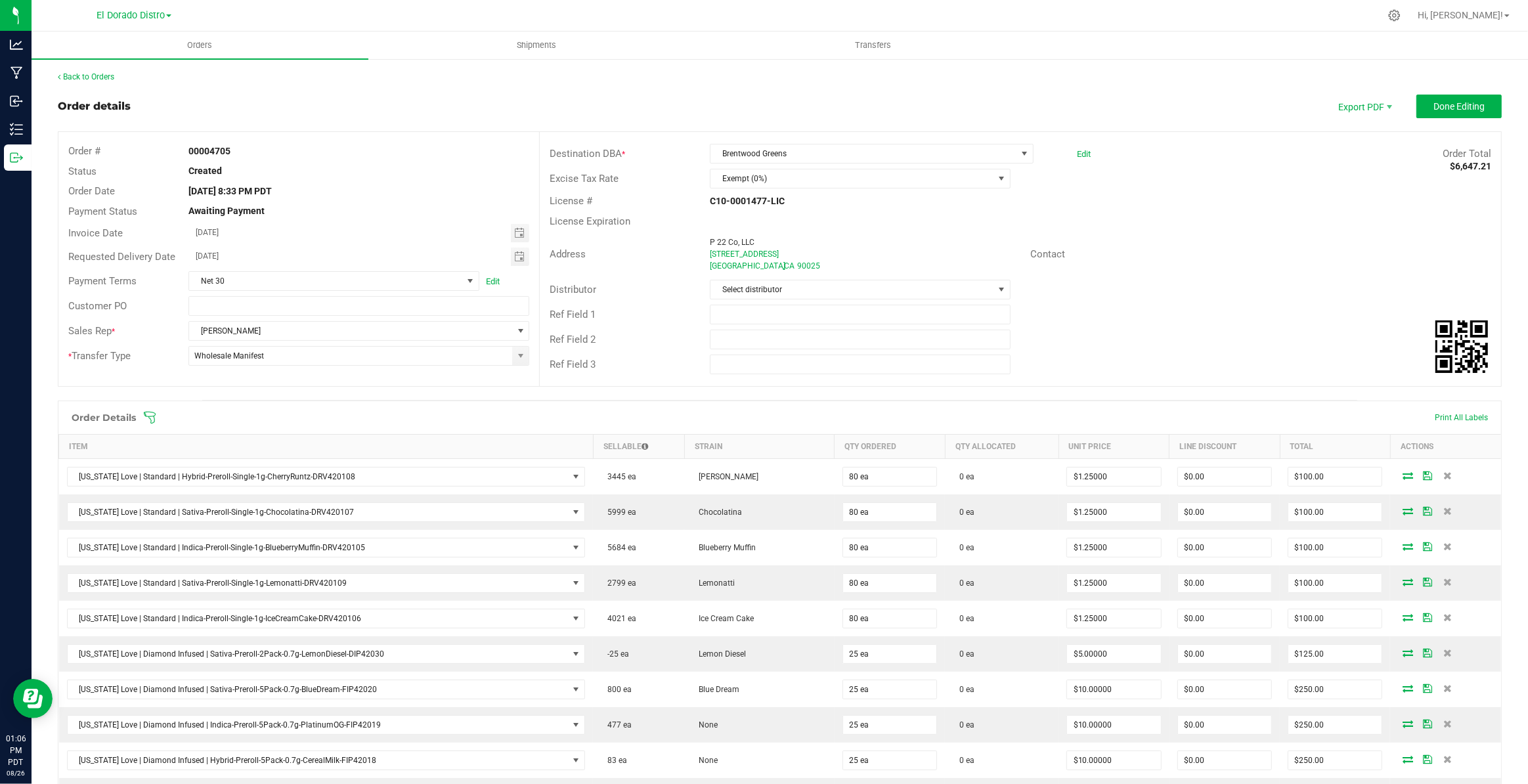
scroll to position [703, 0]
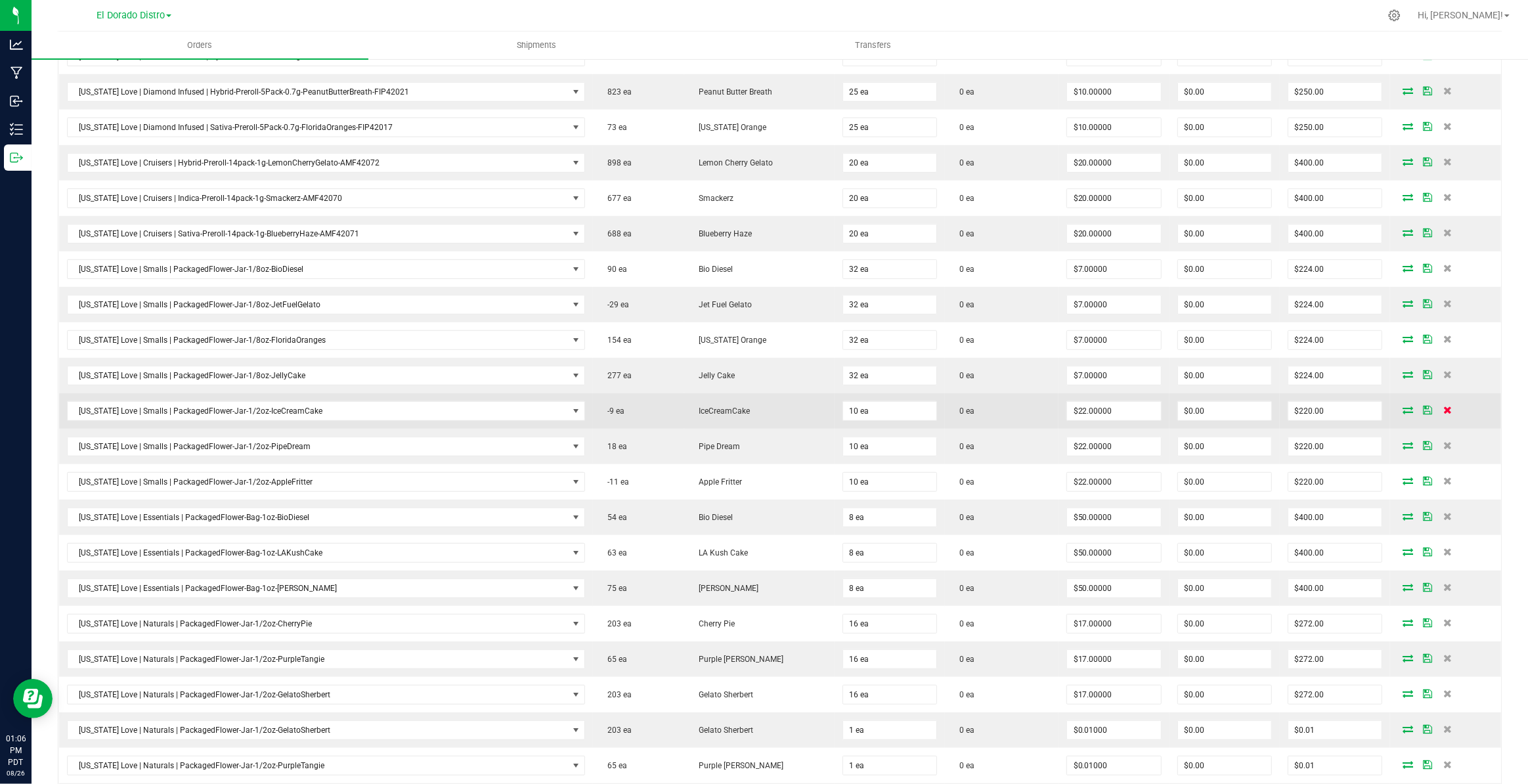
click at [1443, 406] on icon at bounding box center [1447, 410] width 8 height 8
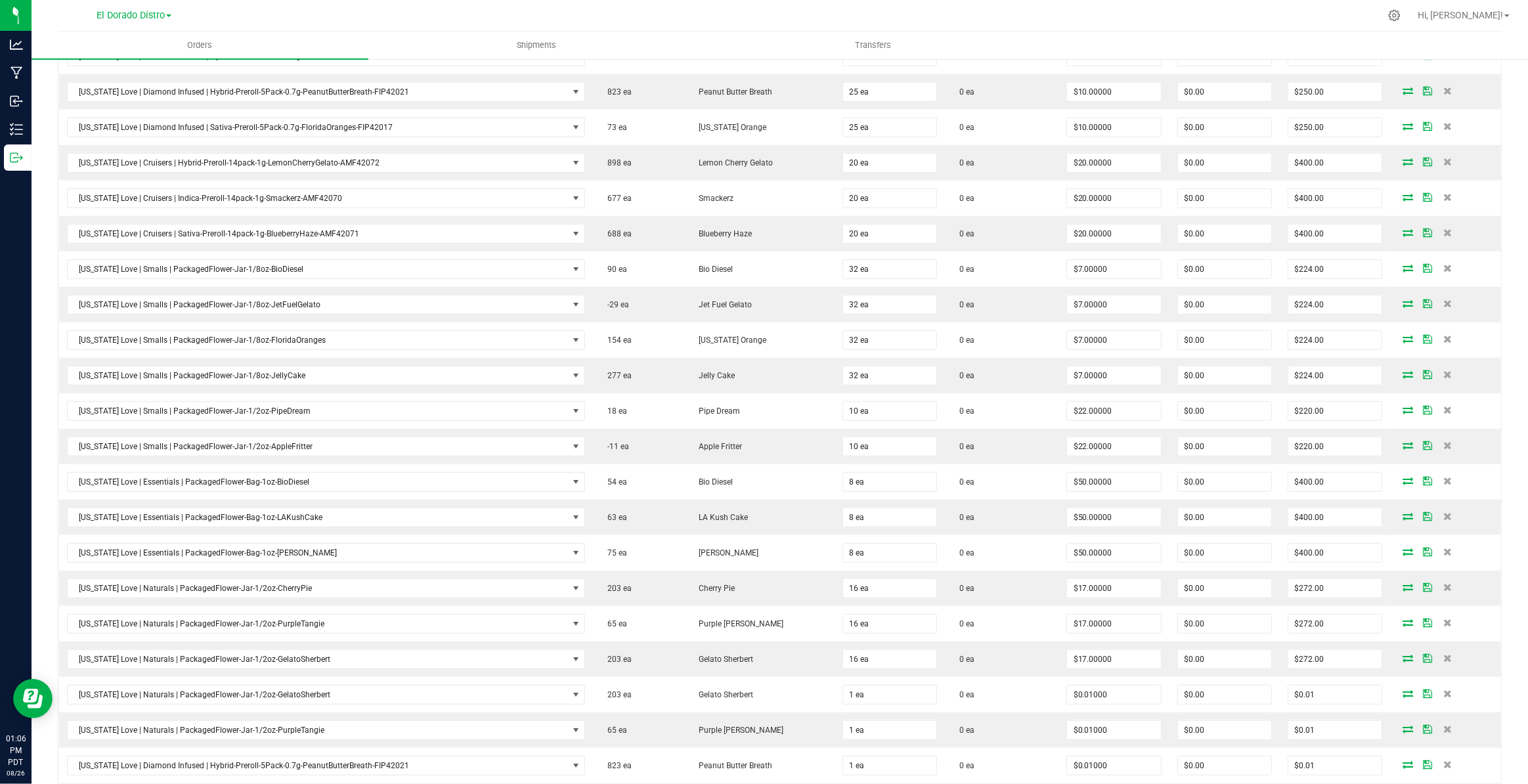
click at [1443, 406] on icon at bounding box center [1447, 410] width 8 height 8
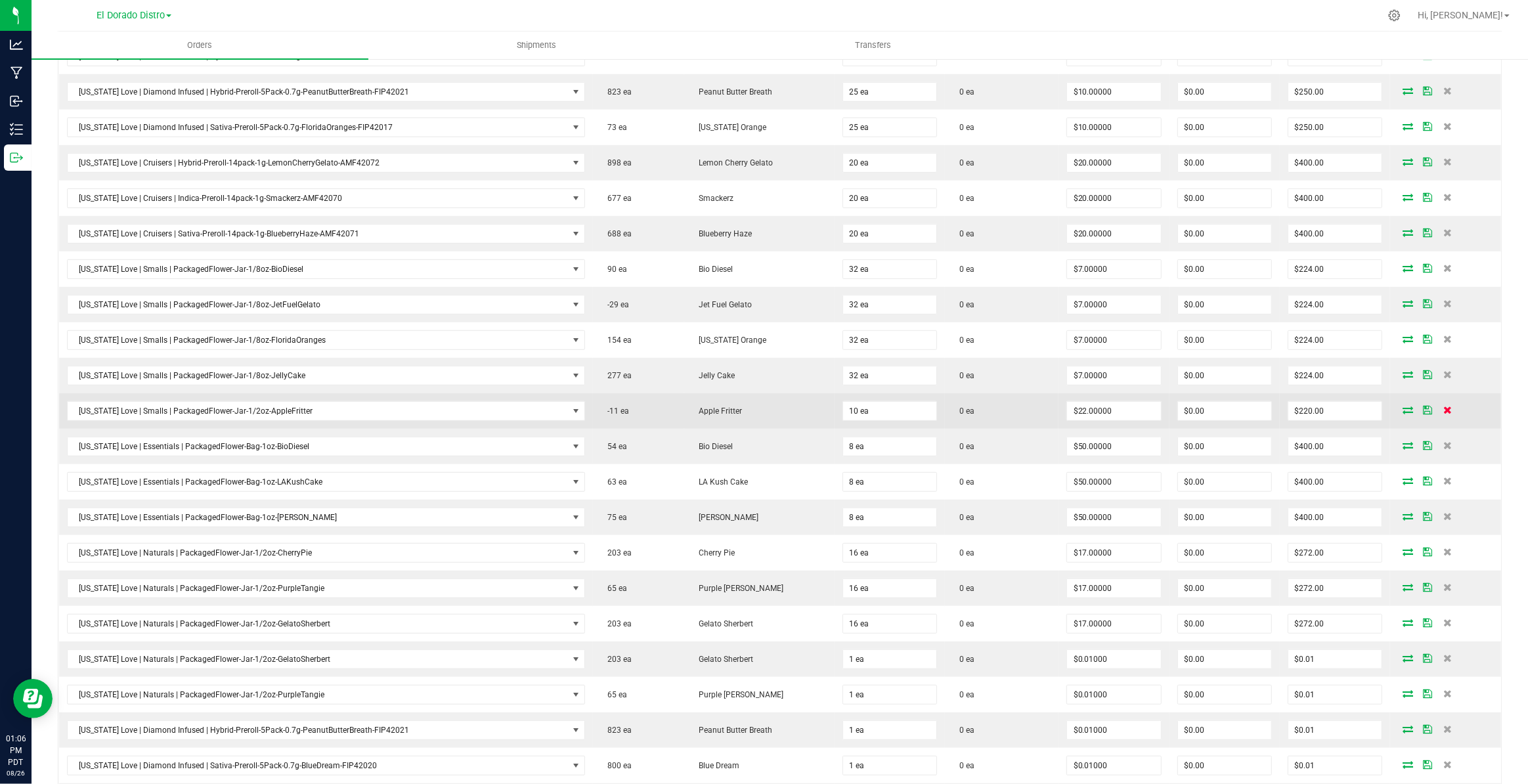
click at [1443, 406] on icon at bounding box center [1447, 410] width 8 height 8
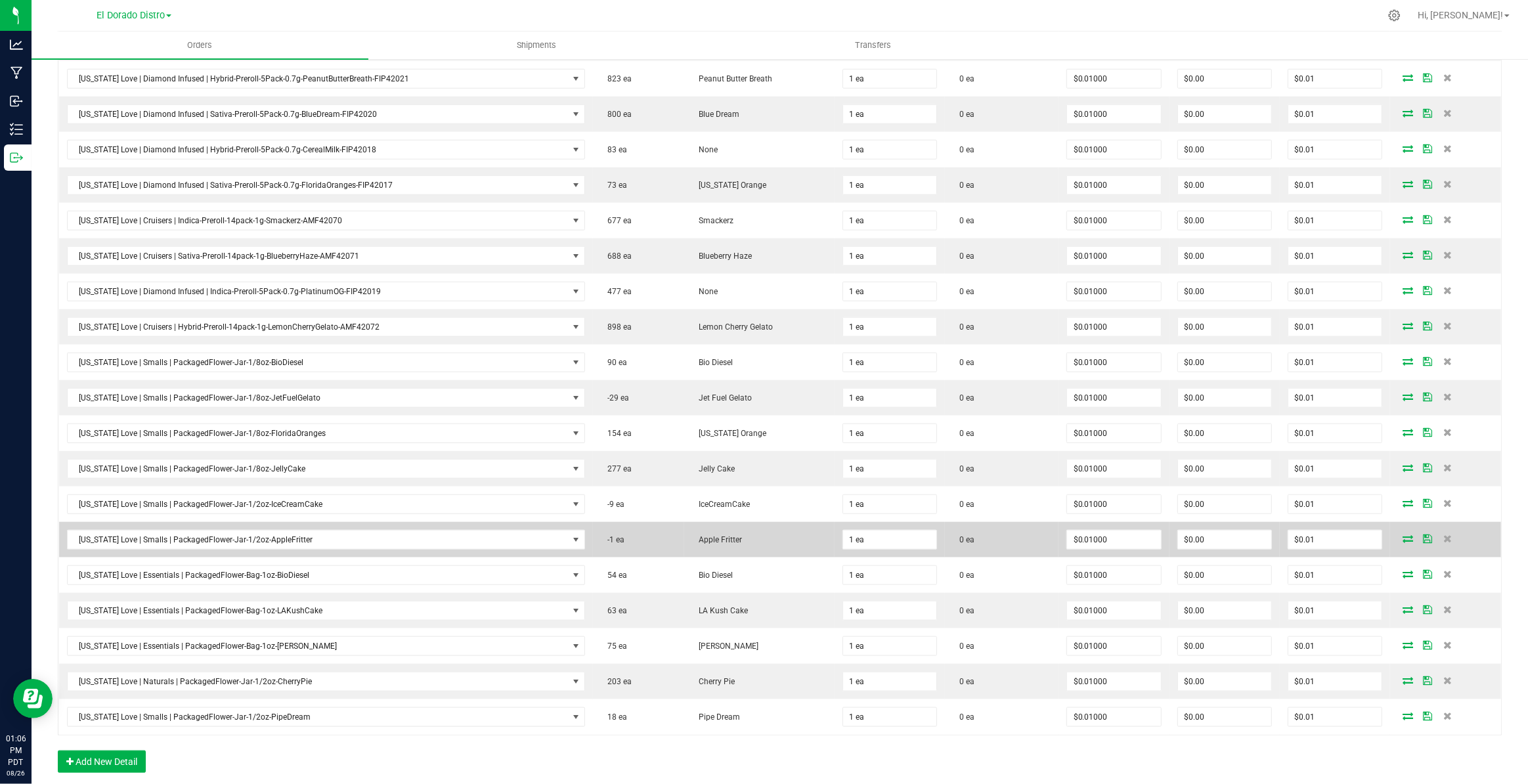
scroll to position [1360, 0]
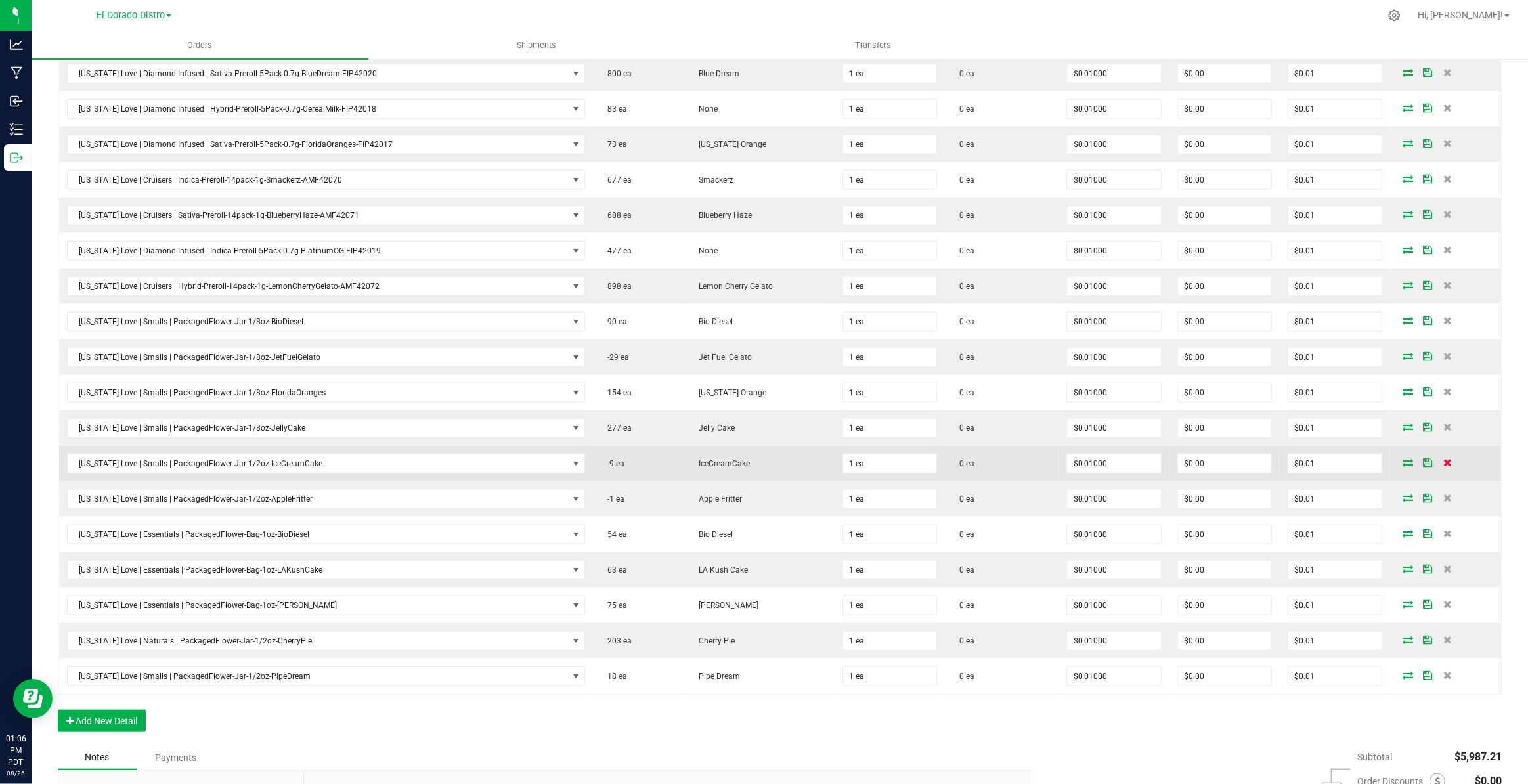
click at [1443, 458] on icon at bounding box center [1447, 462] width 8 height 8
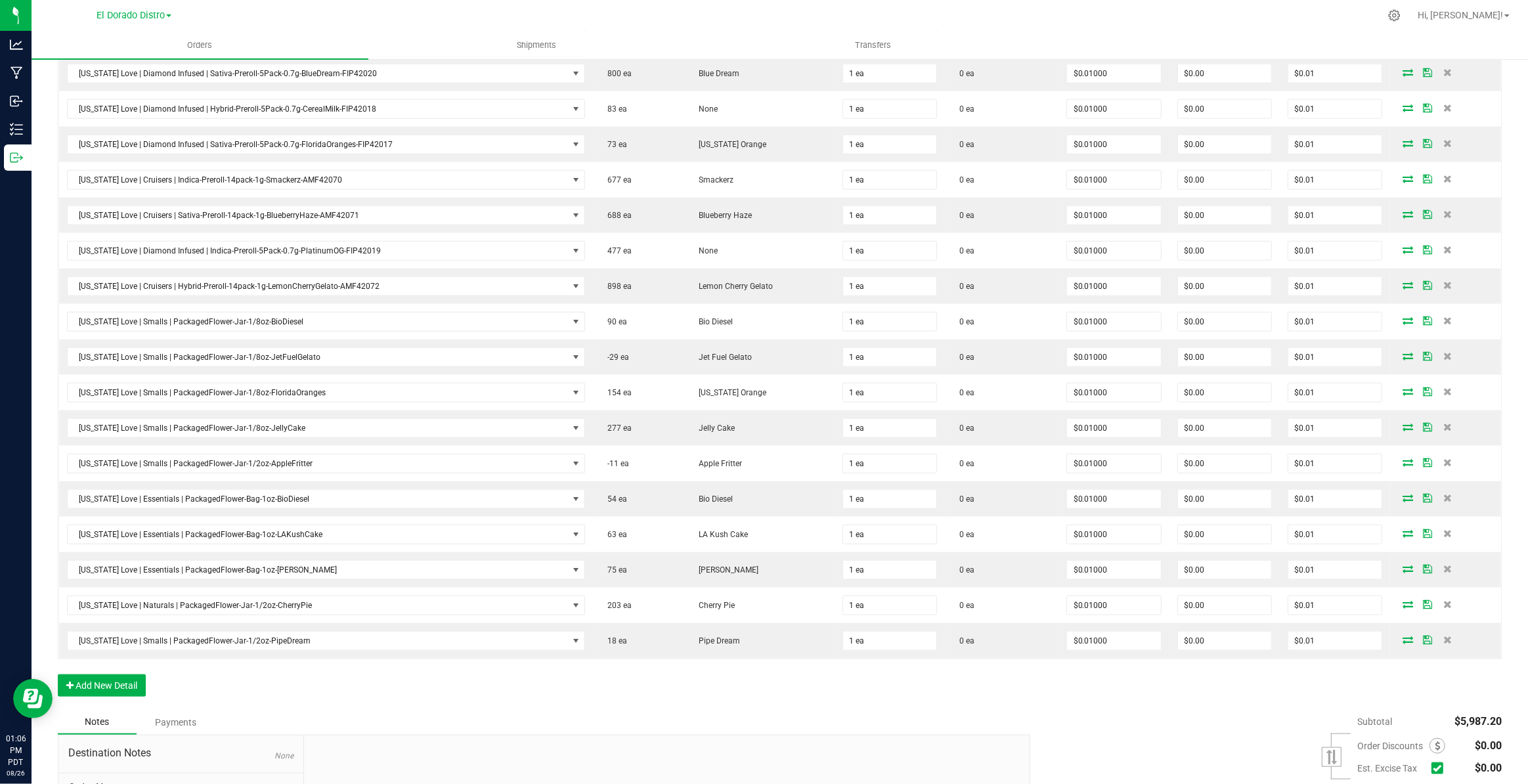
click at [1443, 458] on icon at bounding box center [1447, 462] width 8 height 8
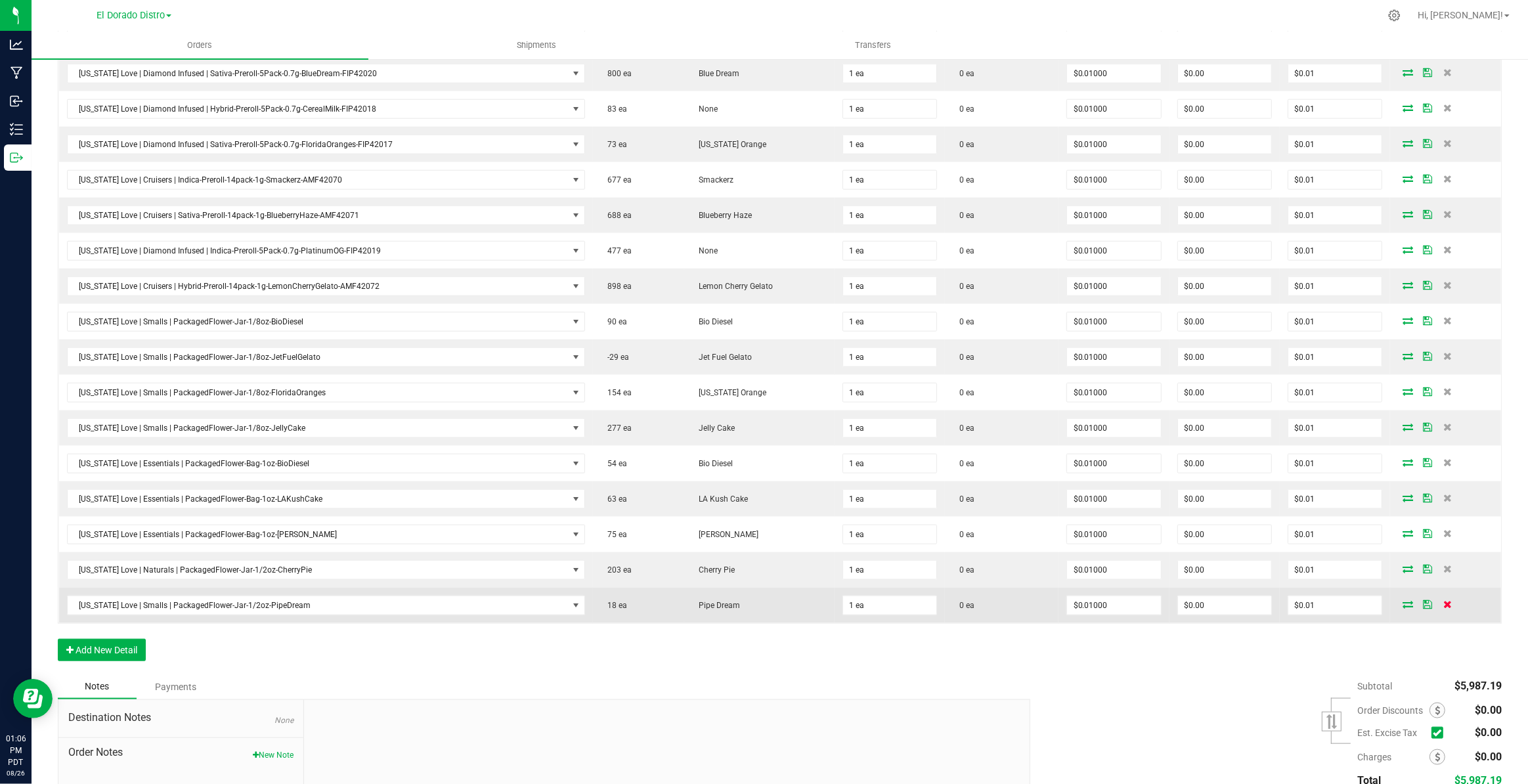
click at [1443, 600] on icon at bounding box center [1447, 604] width 8 height 8
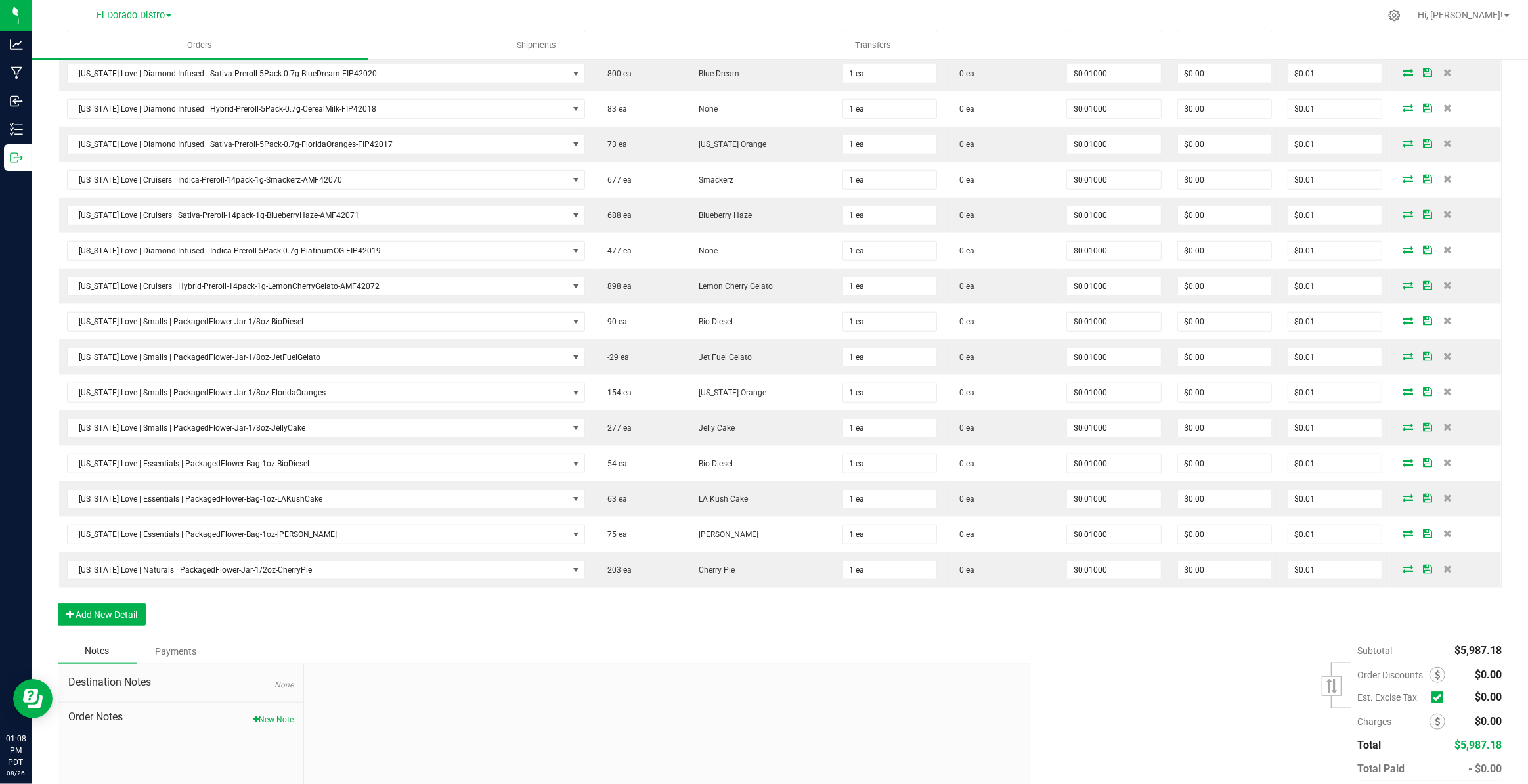
click at [458, 639] on div "Notes Payments" at bounding box center [539, 651] width 962 height 25
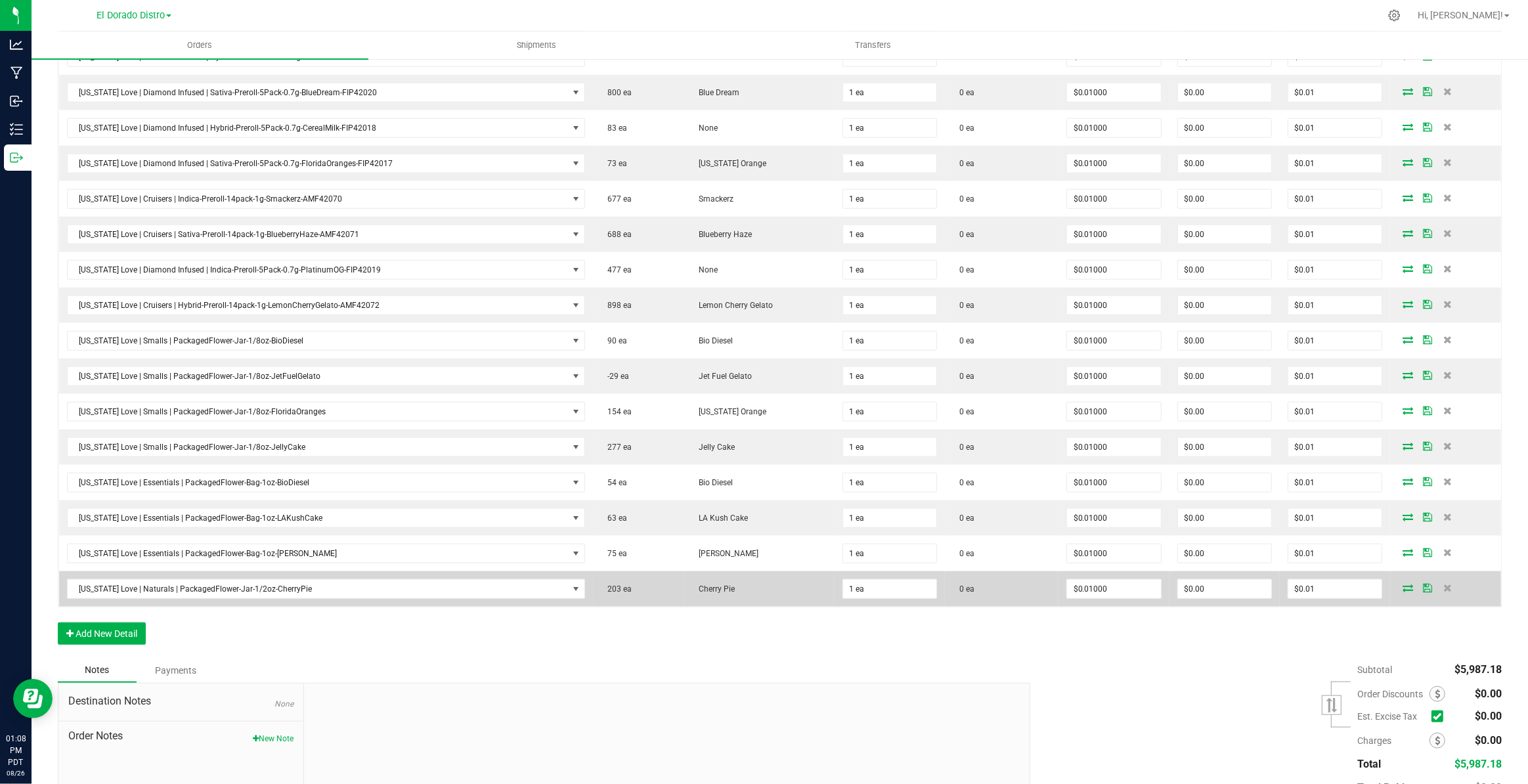
scroll to position [1372, 0]
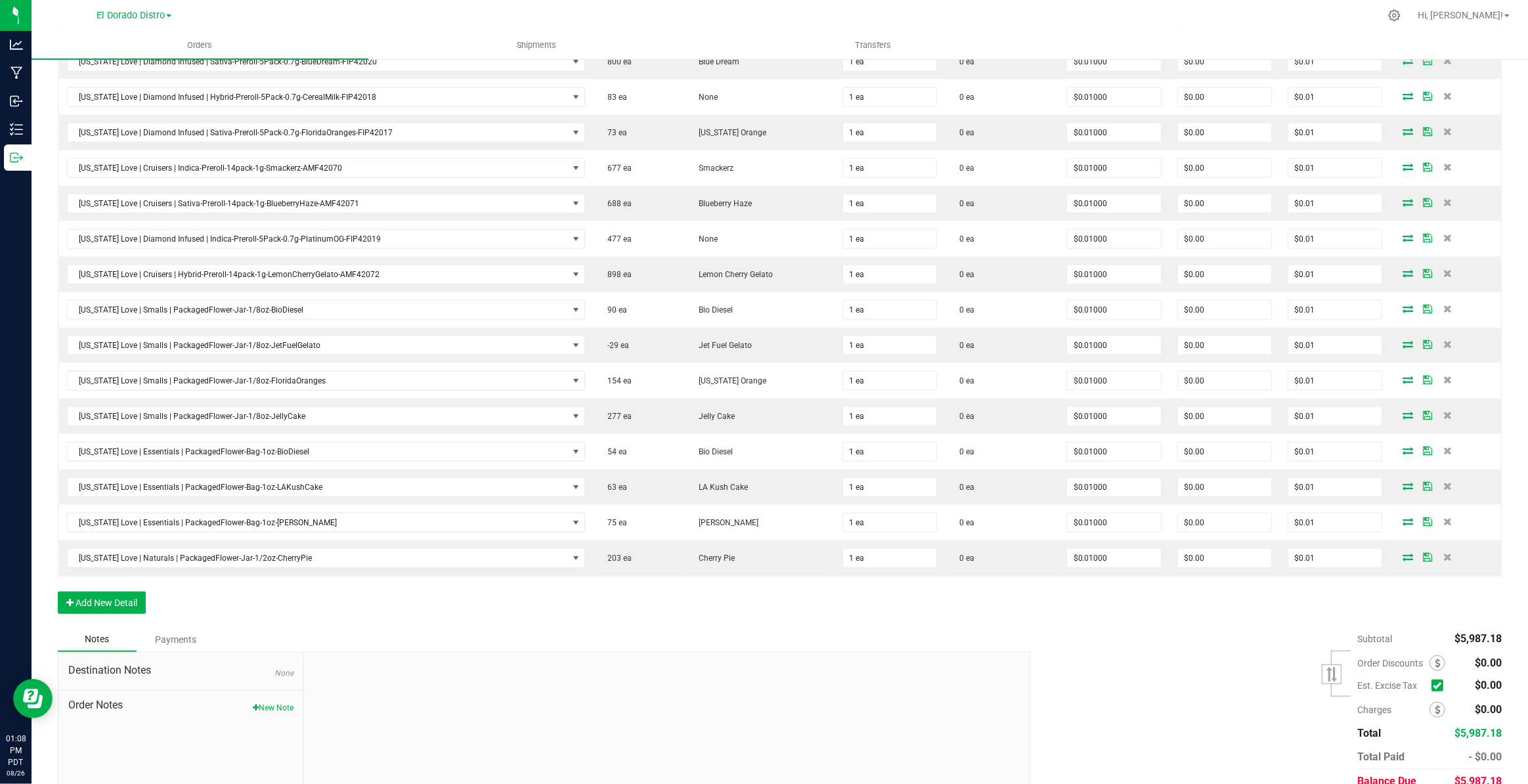
click at [130, 596] on button "Add New Detail" at bounding box center [102, 602] width 88 height 23
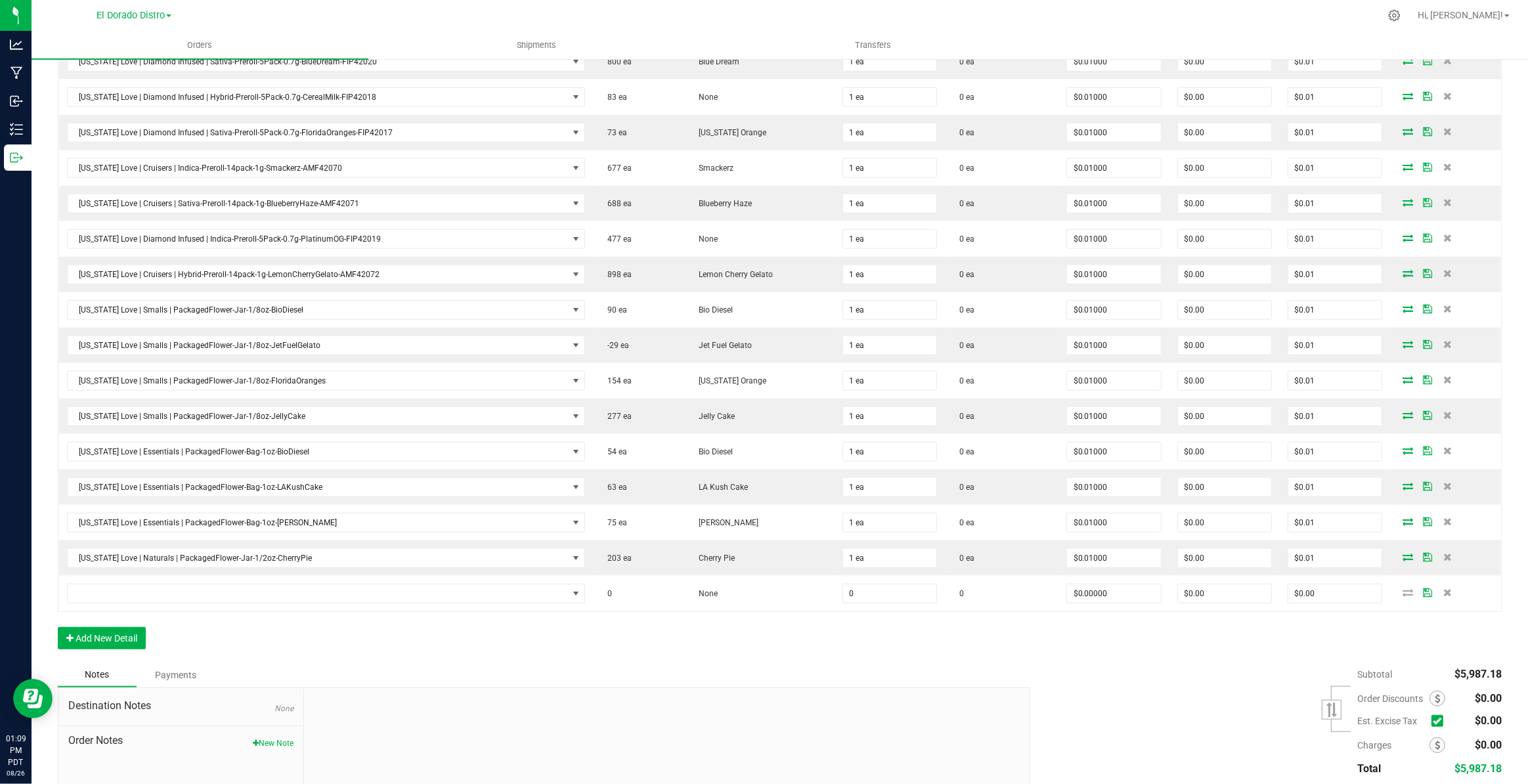
drag, startPoint x: 122, startPoint y: 621, endPoint x: 126, endPoint y: 647, distance: 26.3
click at [122, 636] on button "Add New Detail" at bounding box center [102, 638] width 88 height 23
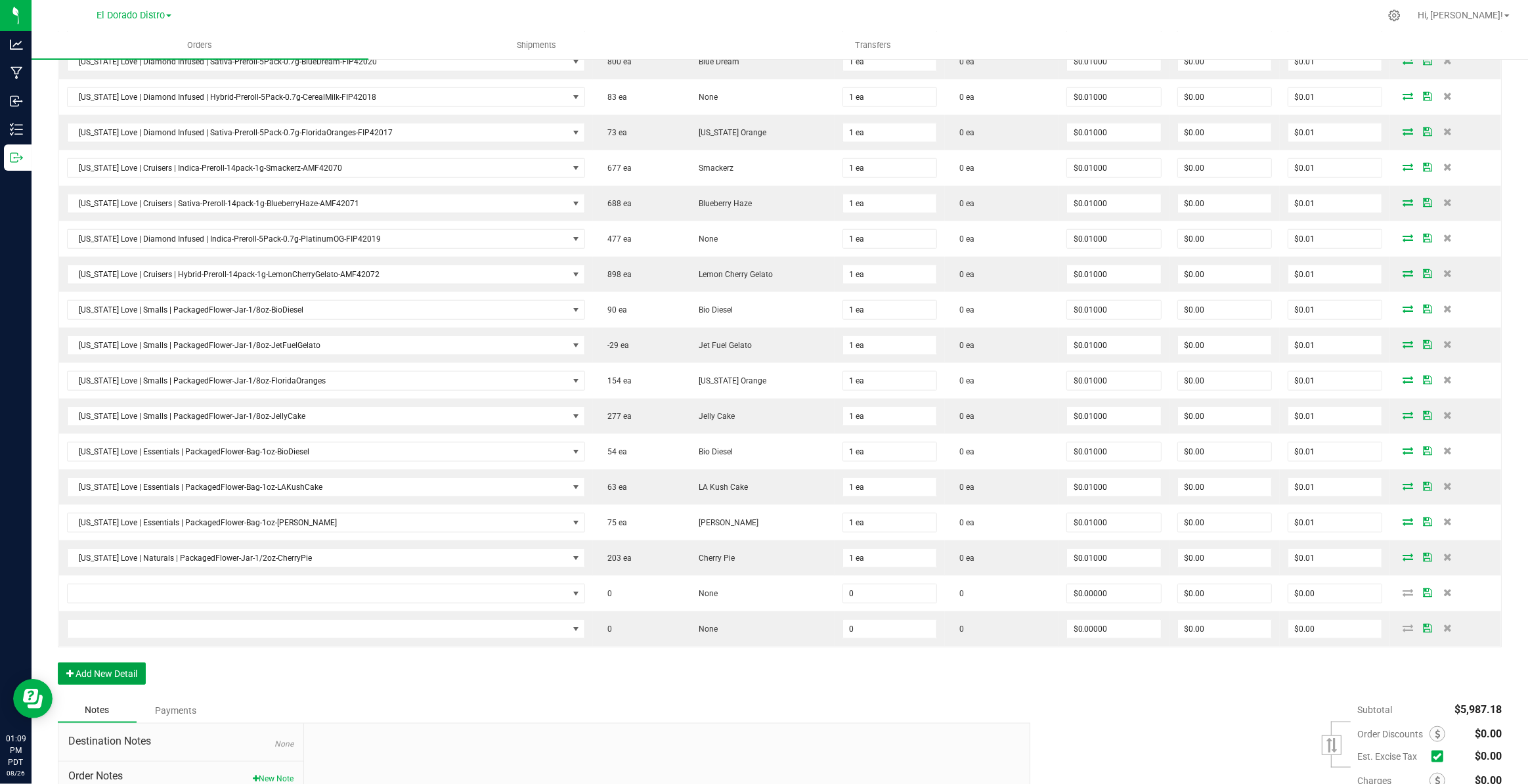
drag, startPoint x: 124, startPoint y: 664, endPoint x: 140, endPoint y: 675, distance: 19.4
click at [124, 669] on button "Add New Detail" at bounding box center [102, 673] width 88 height 23
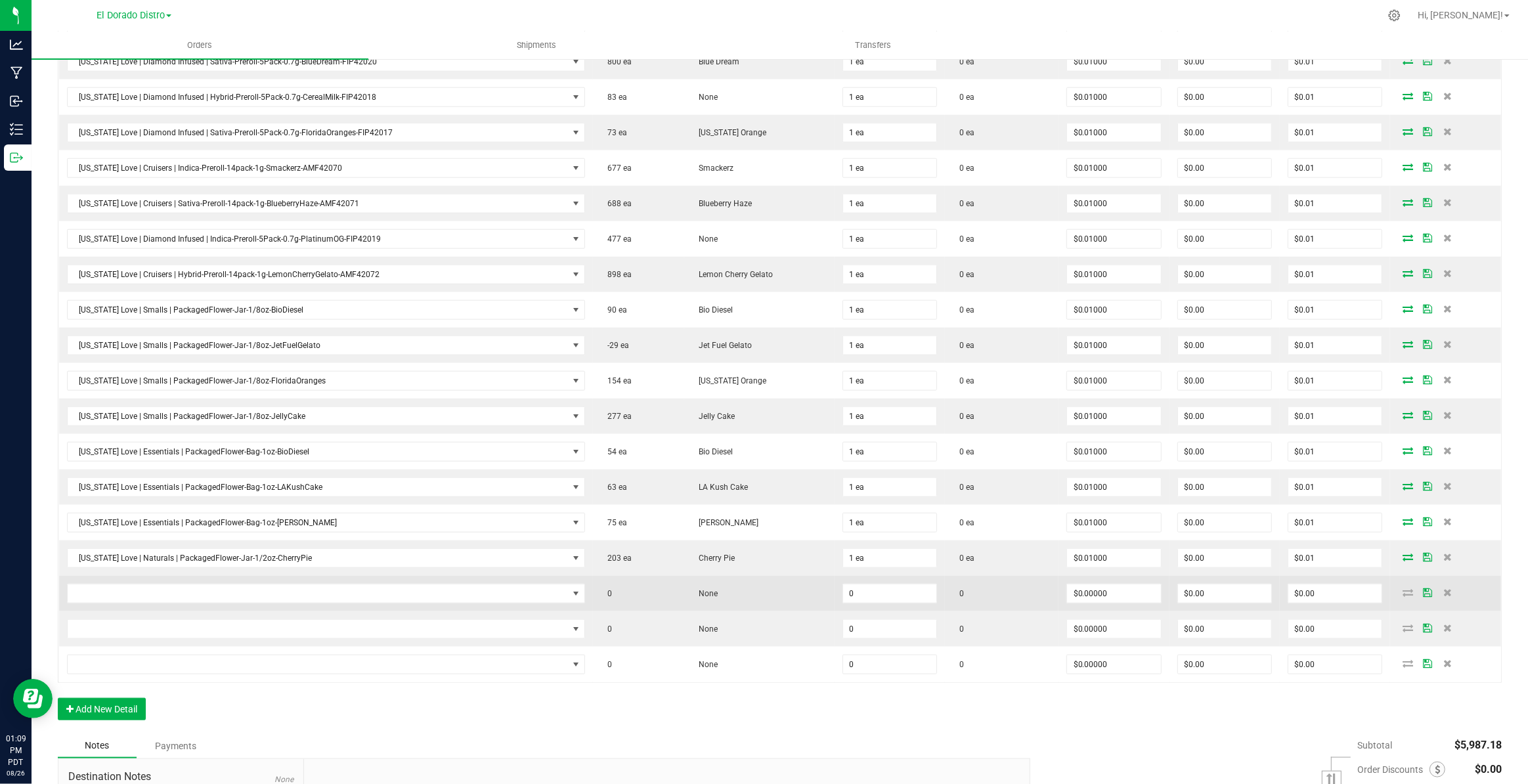
click at [160, 576] on td at bounding box center [327, 593] width 534 height 36
click at [152, 585] on span "NO DATA FOUND" at bounding box center [318, 593] width 501 height 18
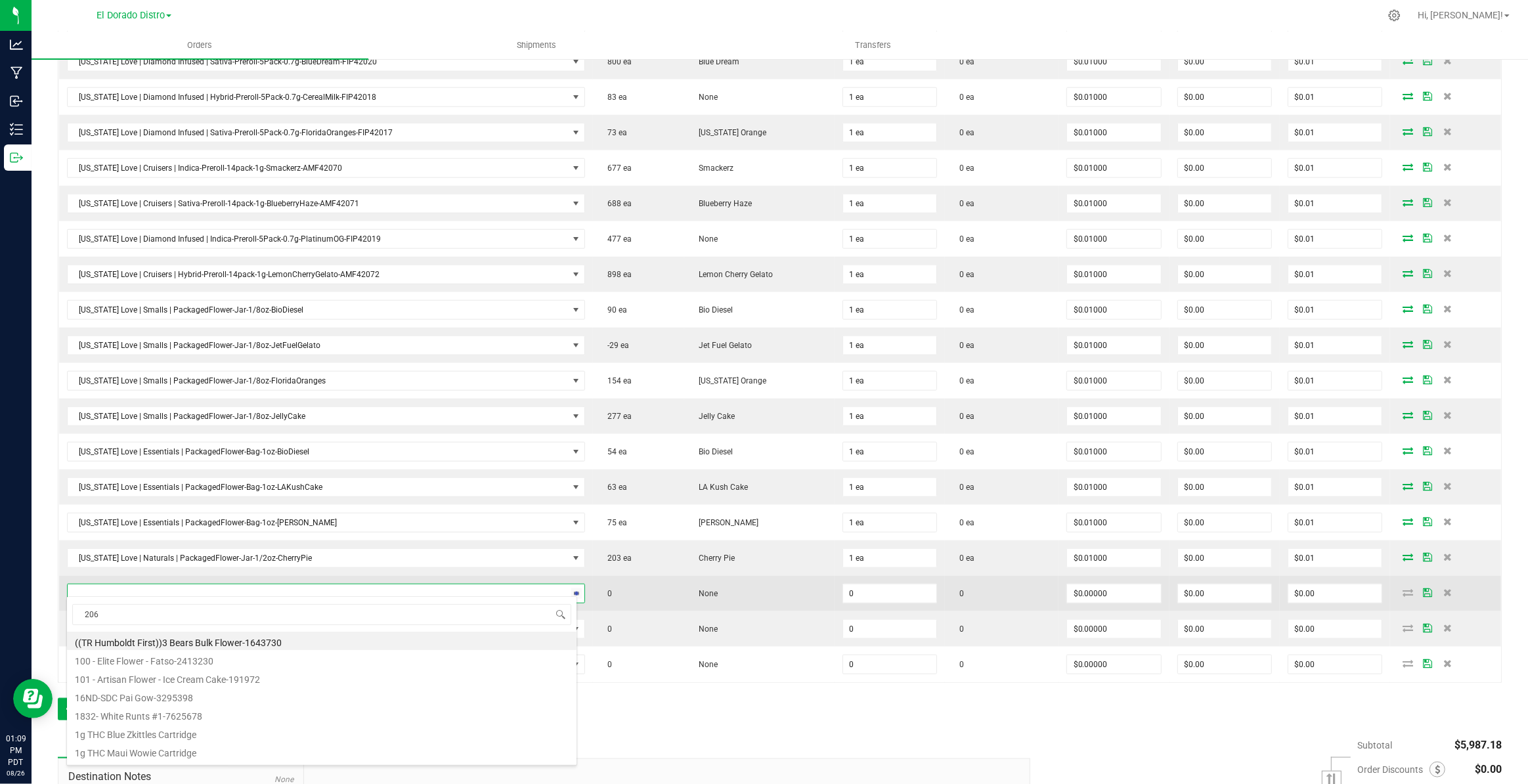
type input "2067"
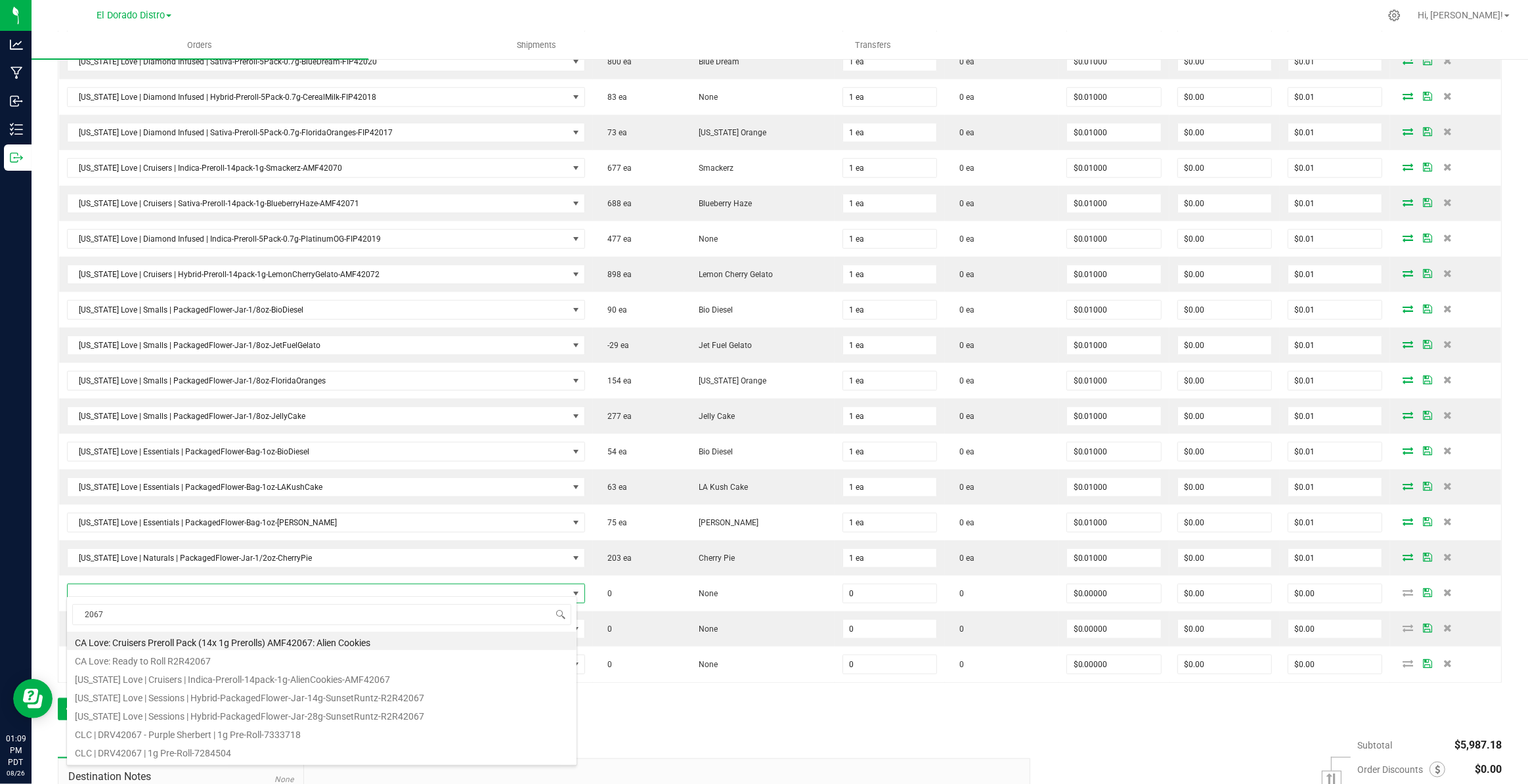
click at [366, 699] on li "[US_STATE] Love | Sessions | Hybrid-PackagedFlower-Jar-14g-SunsetRuntz-R2R42067" at bounding box center [322, 695] width 510 height 18
type input "0 ea"
type input "$12.00000"
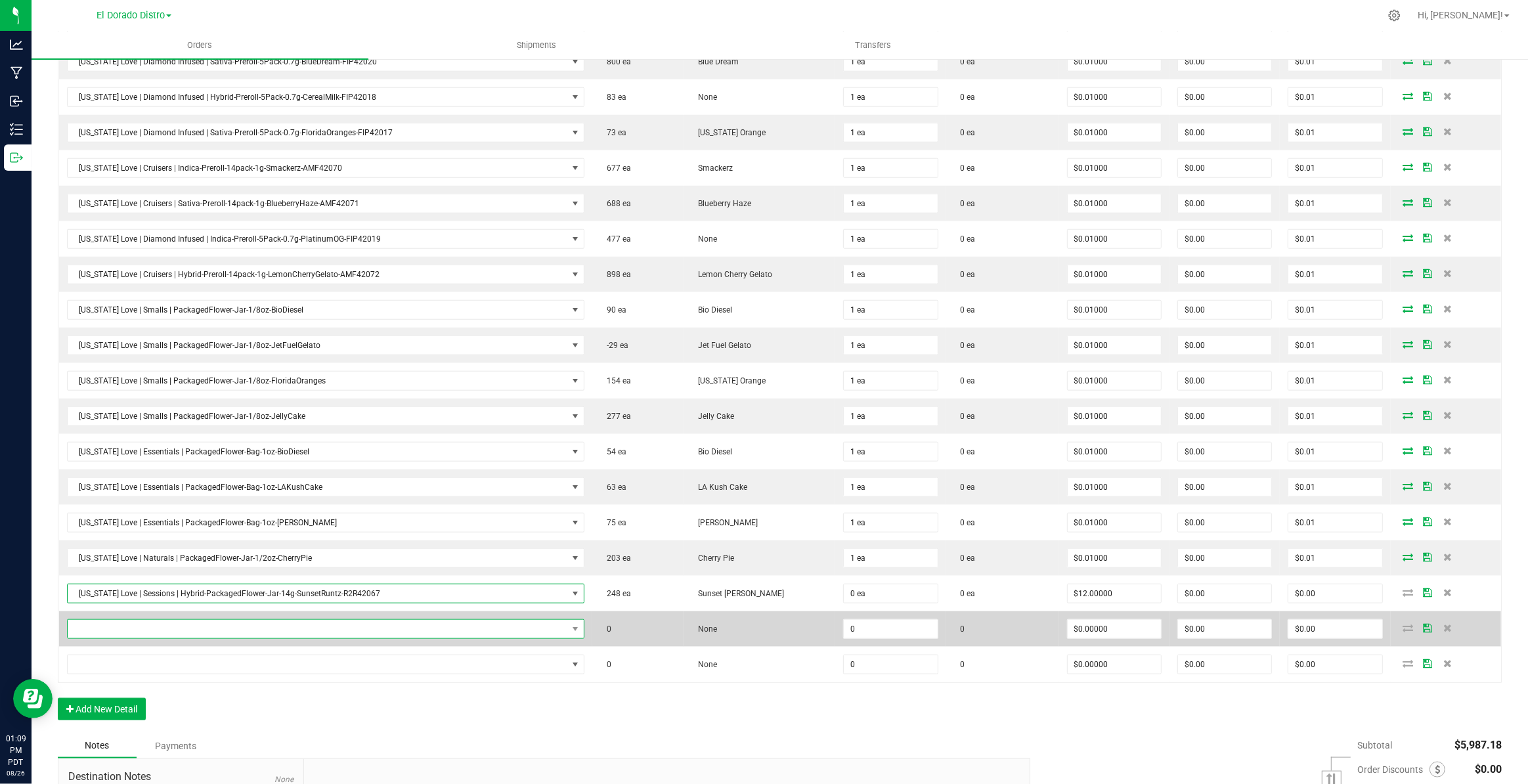
click at [296, 619] on span "NO DATA FOUND" at bounding box center [318, 628] width 500 height 18
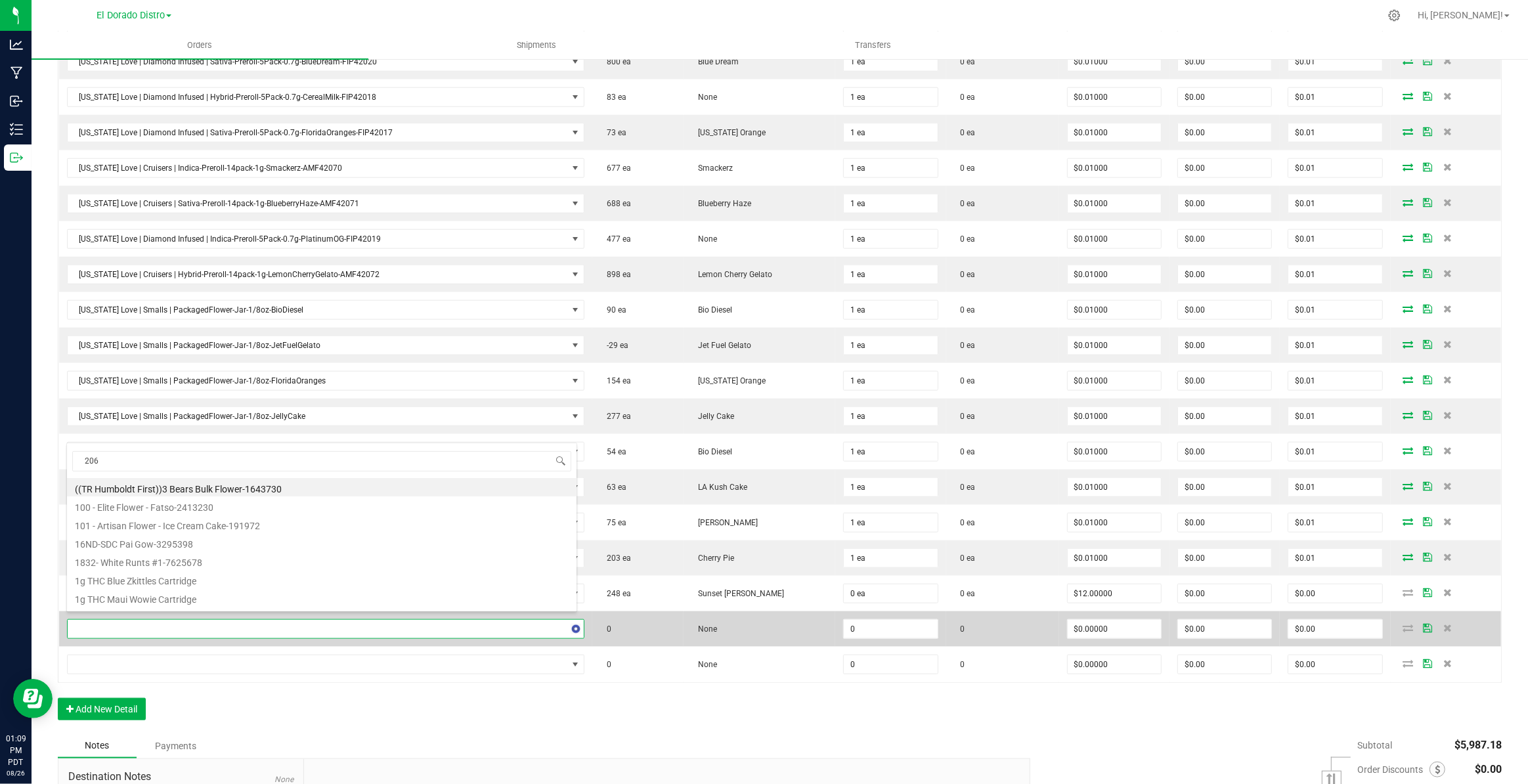
type input "2066"
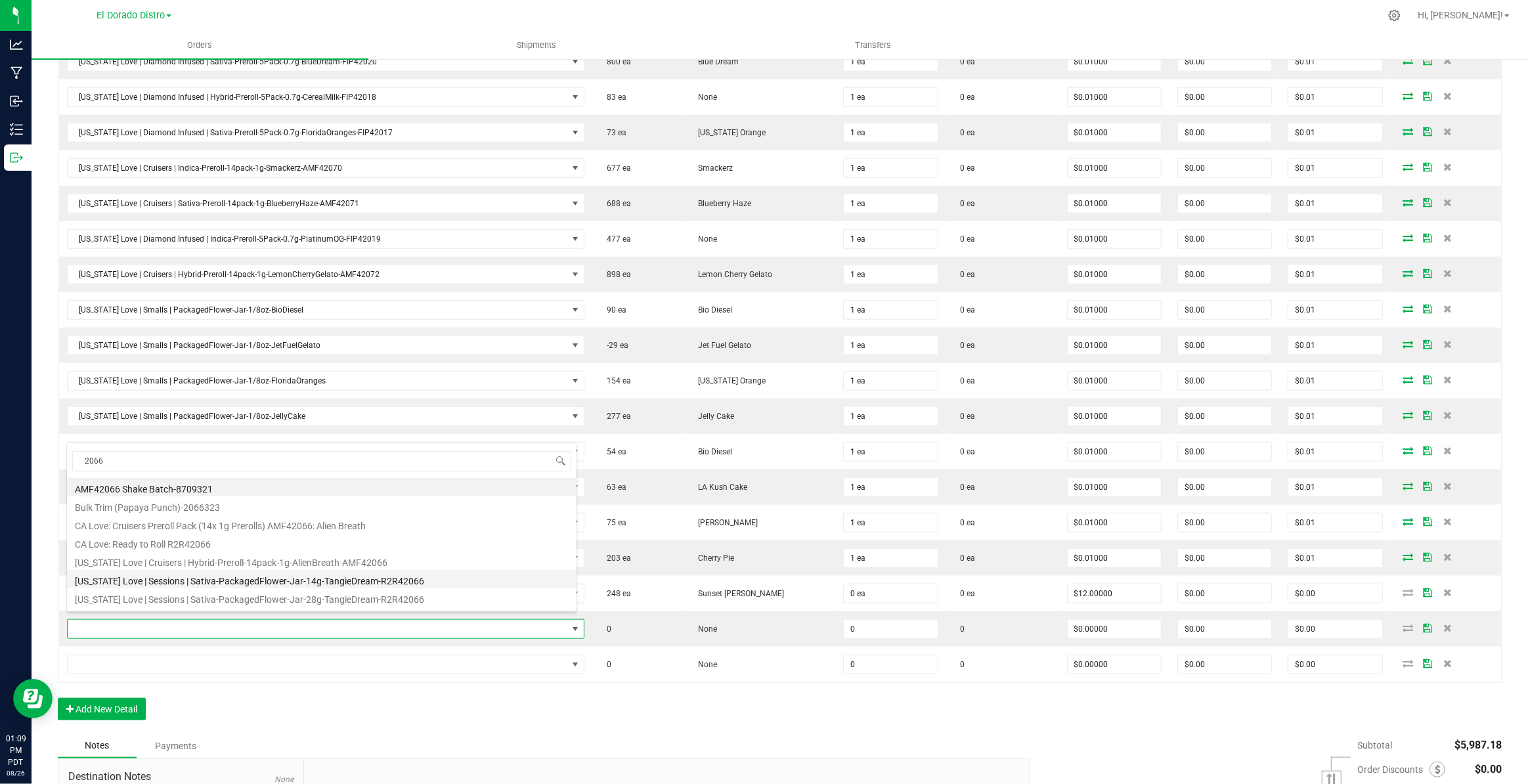
click at [344, 577] on li "[US_STATE] Love | Sessions | Sativa-PackagedFlower-Jar-14g-TangieDream-R2R42066" at bounding box center [322, 578] width 510 height 18
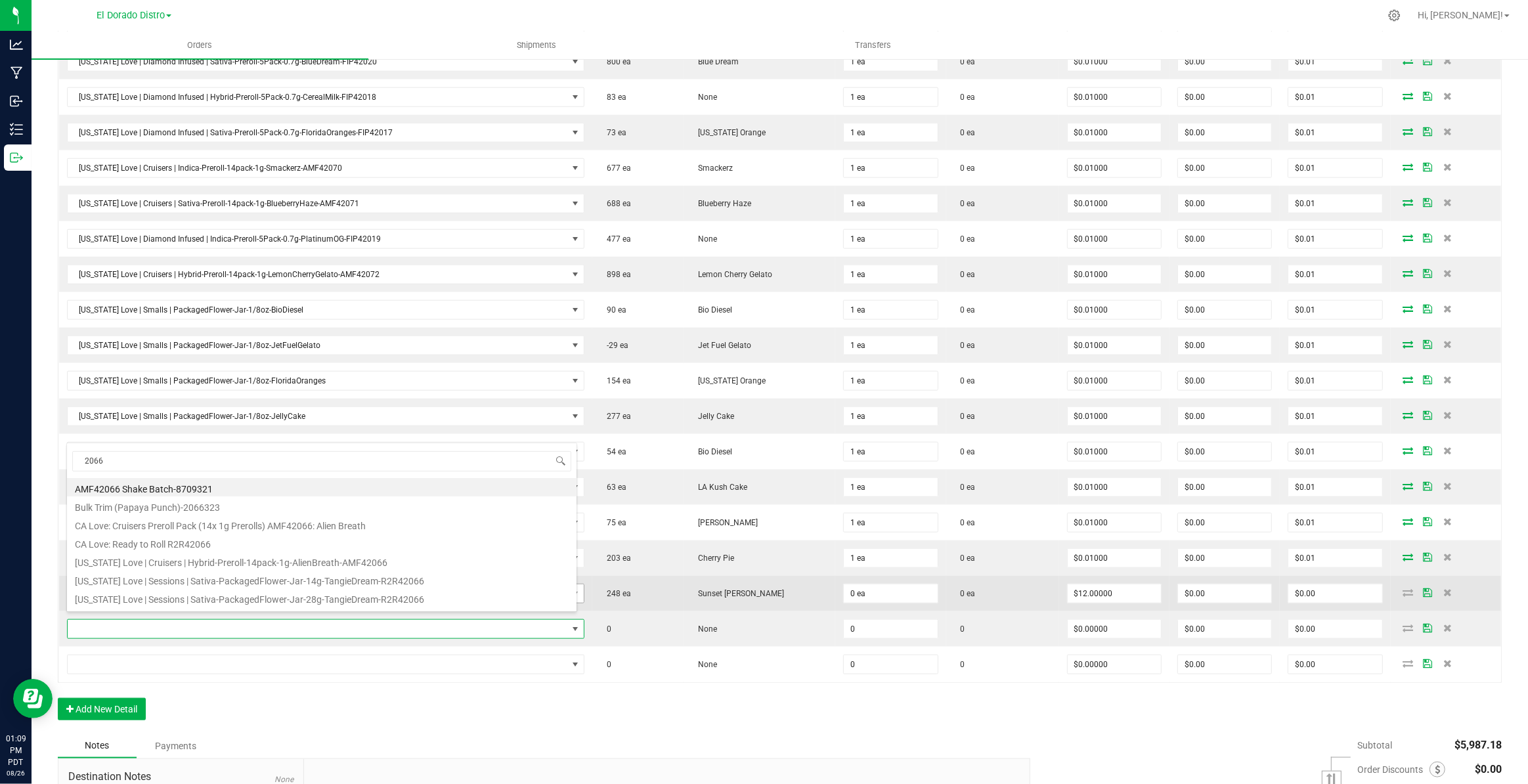
type input "0 ea"
type input "$12.00000"
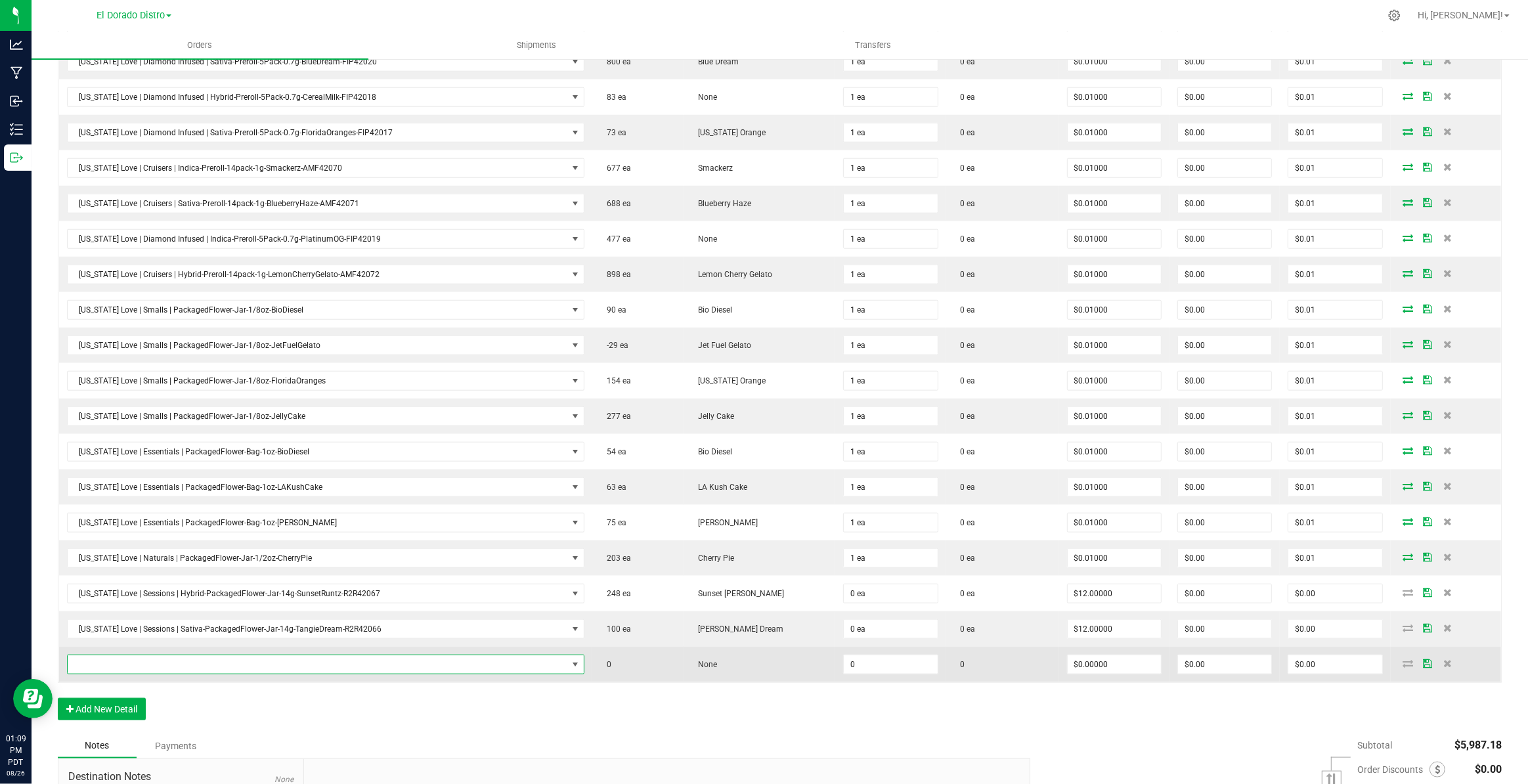
click at [320, 662] on span "NO DATA FOUND" at bounding box center [318, 664] width 500 height 18
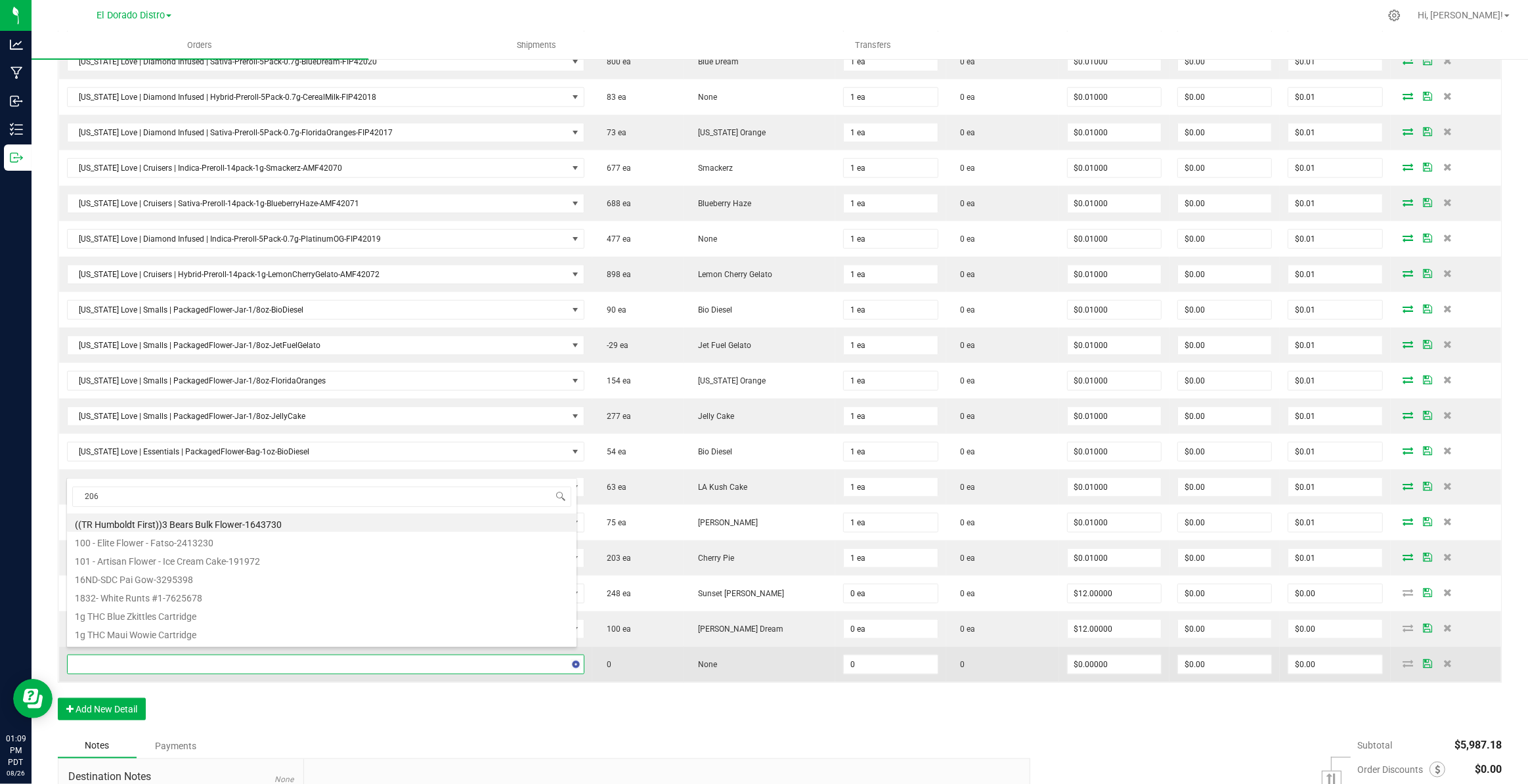
type input "2065"
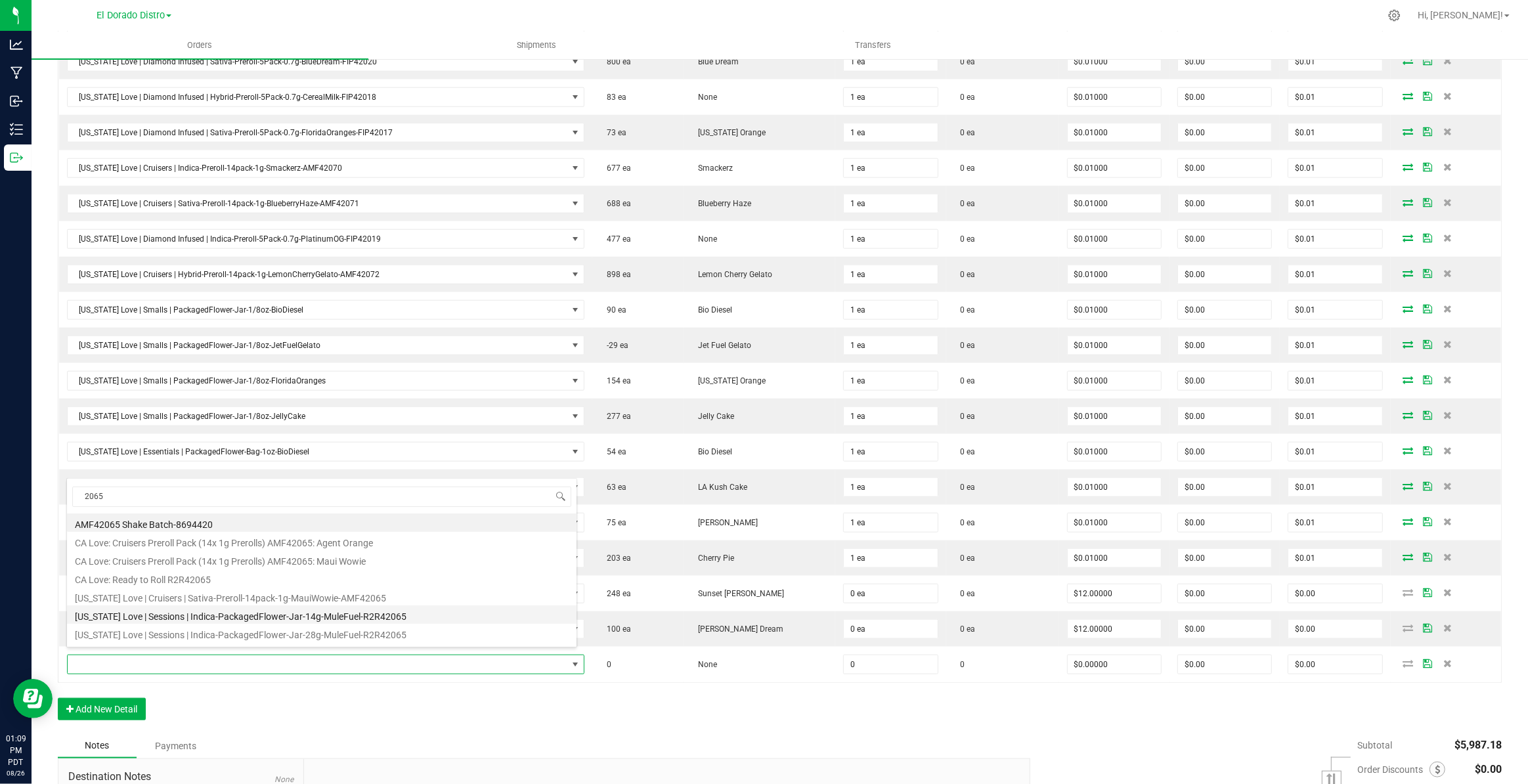
click at [381, 619] on li "[US_STATE] Love | Sessions | Indica-PackagedFlower-Jar-14g-MuleFuel-R2R42065" at bounding box center [322, 614] width 510 height 18
type input "0 ea"
type input "$12.00000"
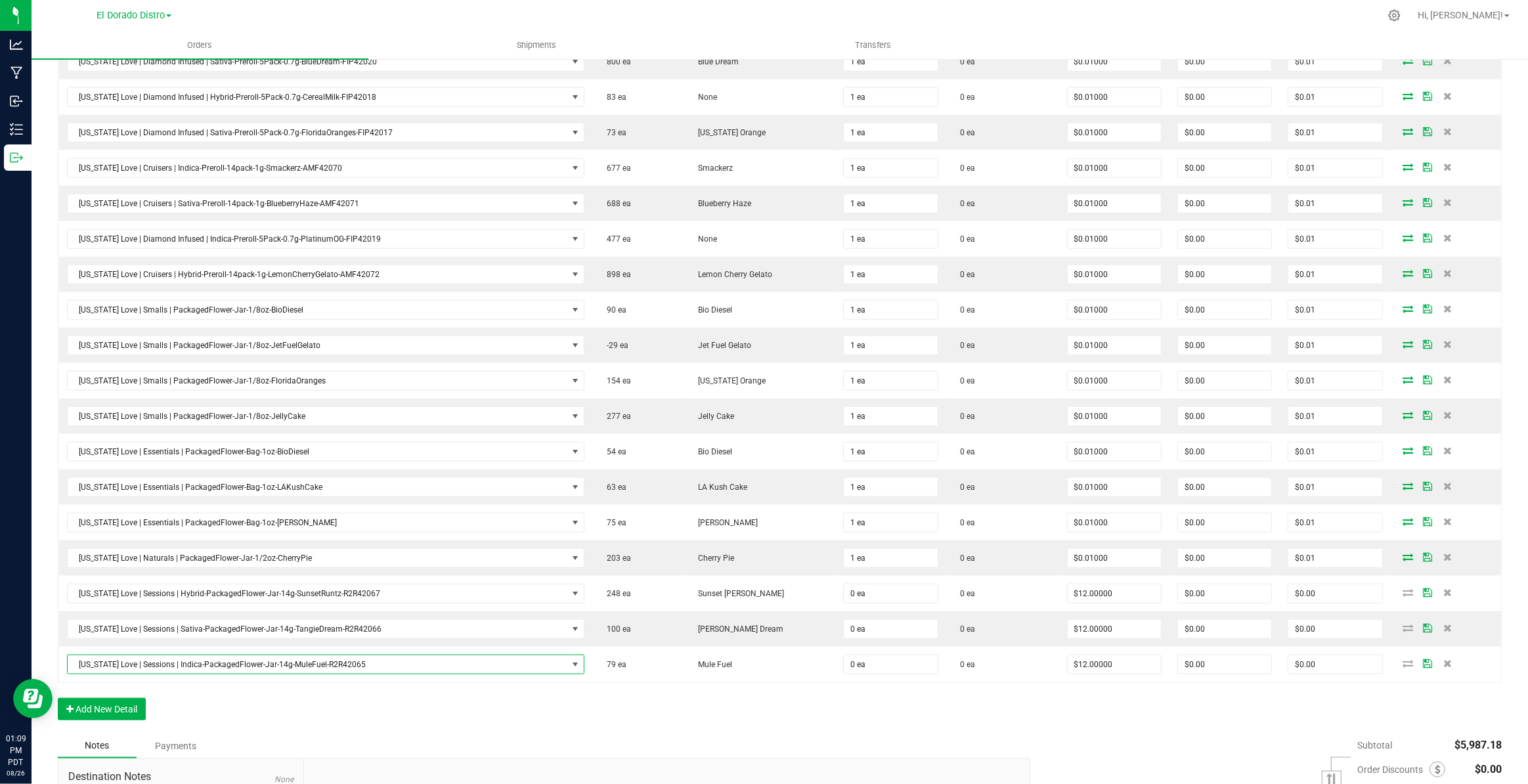
click at [471, 733] on div "Notes Payments" at bounding box center [539, 746] width 962 height 25
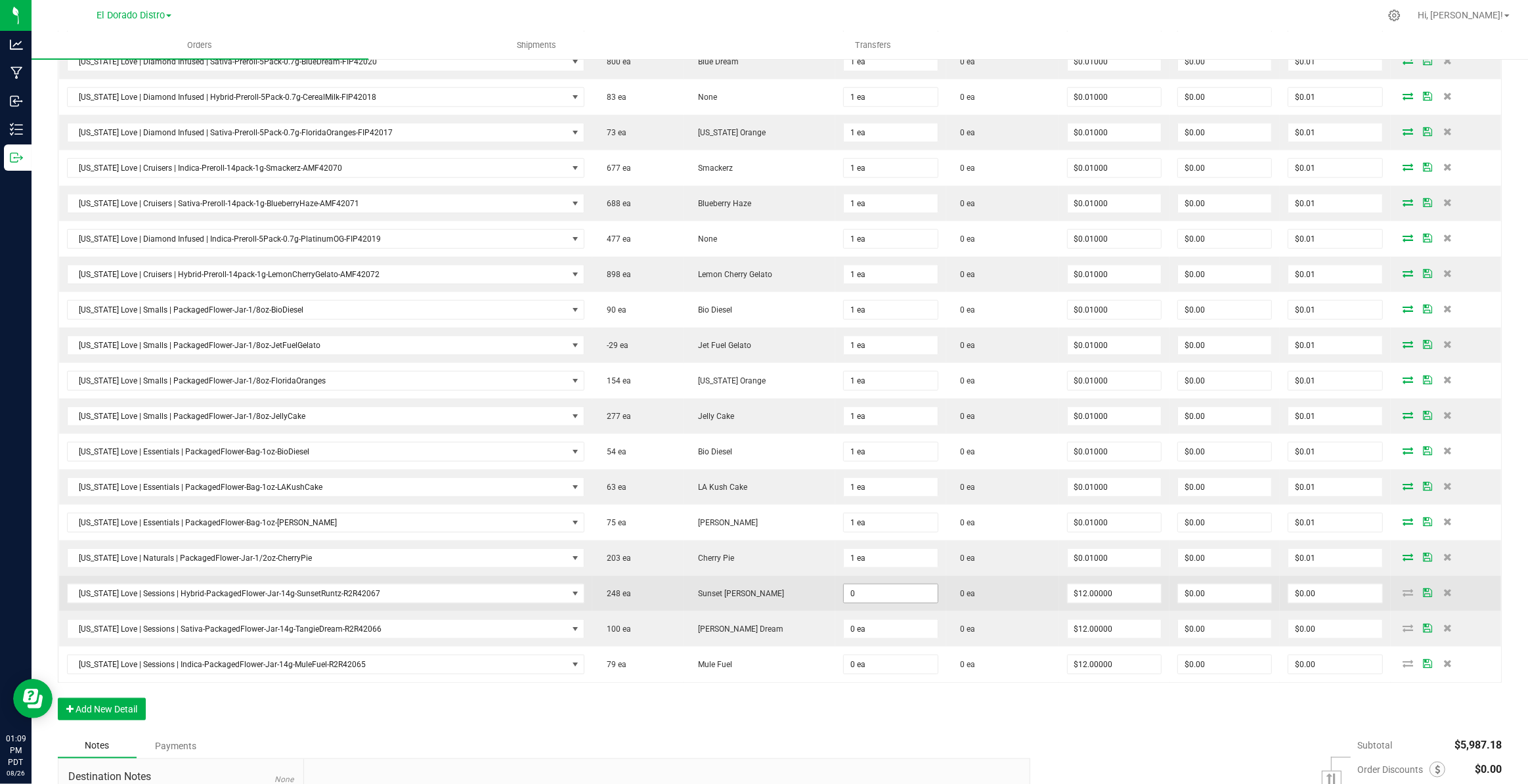
click at [859, 590] on input "0" at bounding box center [890, 593] width 94 height 18
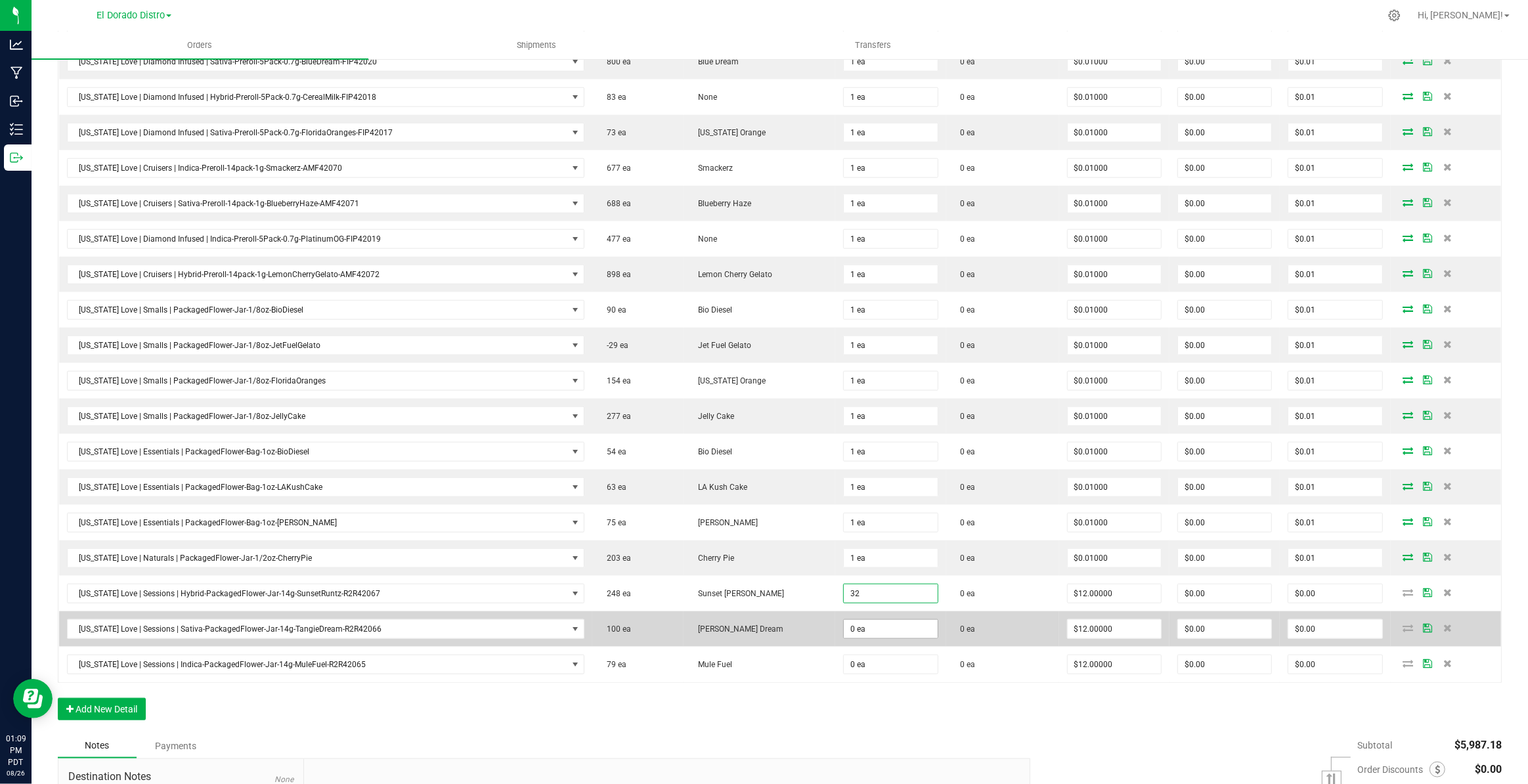
type input "32"
type input "0"
type input "32 ea"
type input "$384.00"
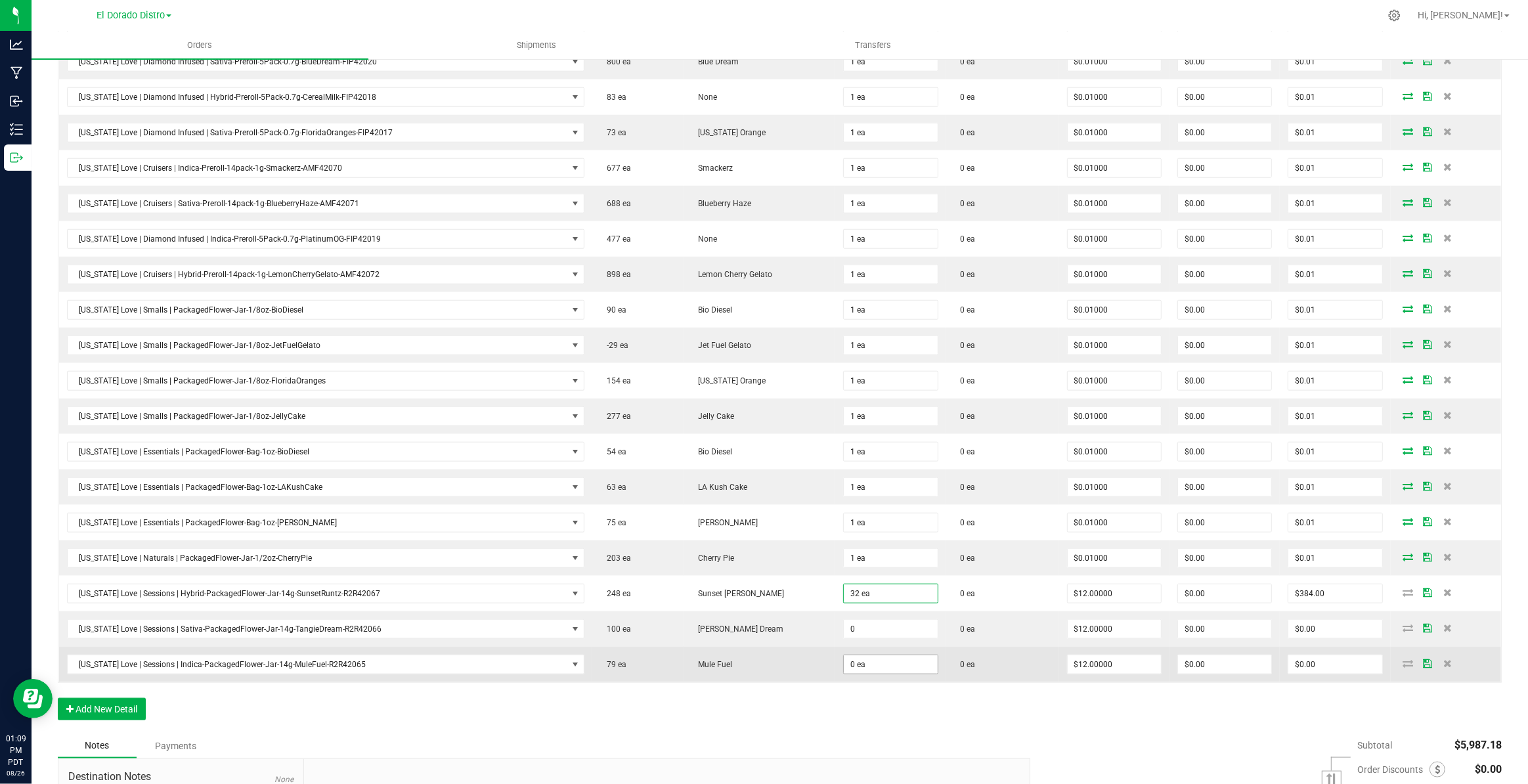
drag, startPoint x: 855, startPoint y: 621, endPoint x: 862, endPoint y: 659, distance: 38.6
click at [855, 623] on input "0" at bounding box center [890, 628] width 94 height 18
type input "32 ea"
type input "$384.00"
click at [859, 662] on input "0" at bounding box center [890, 664] width 94 height 18
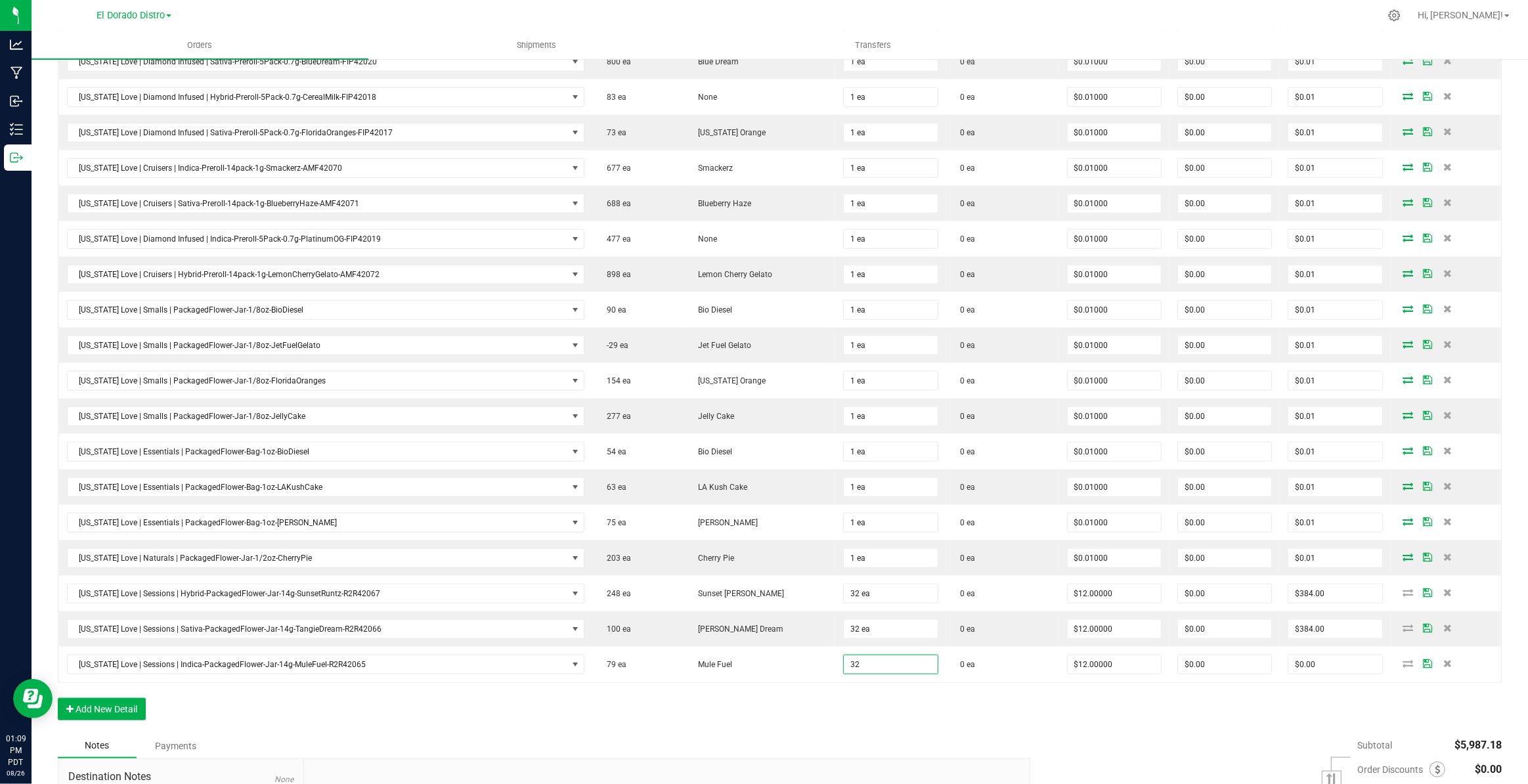
type input "32 ea"
type input "$384.00"
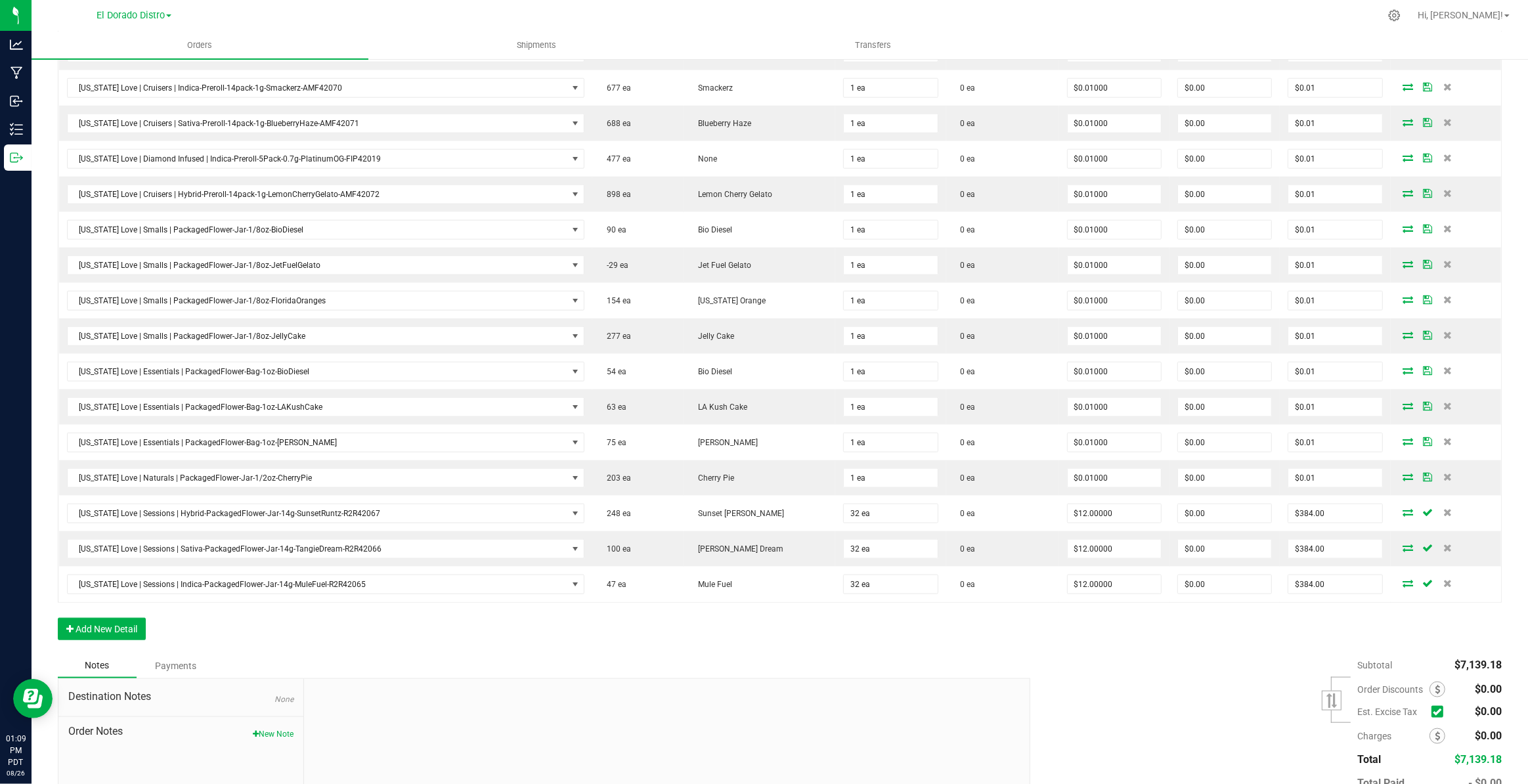
scroll to position [1492, 0]
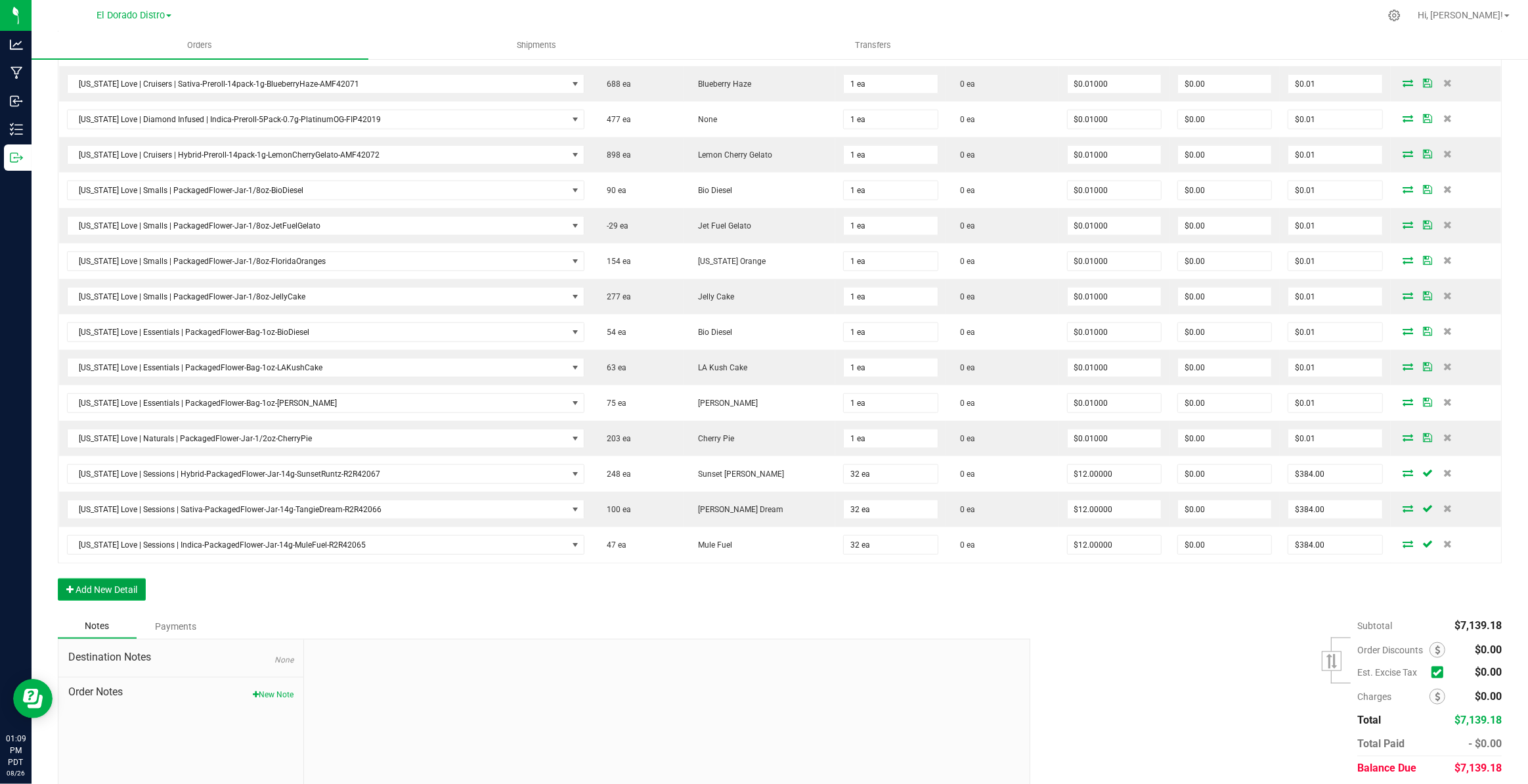
click at [143, 580] on button "Add New Detail" at bounding box center [102, 589] width 88 height 23
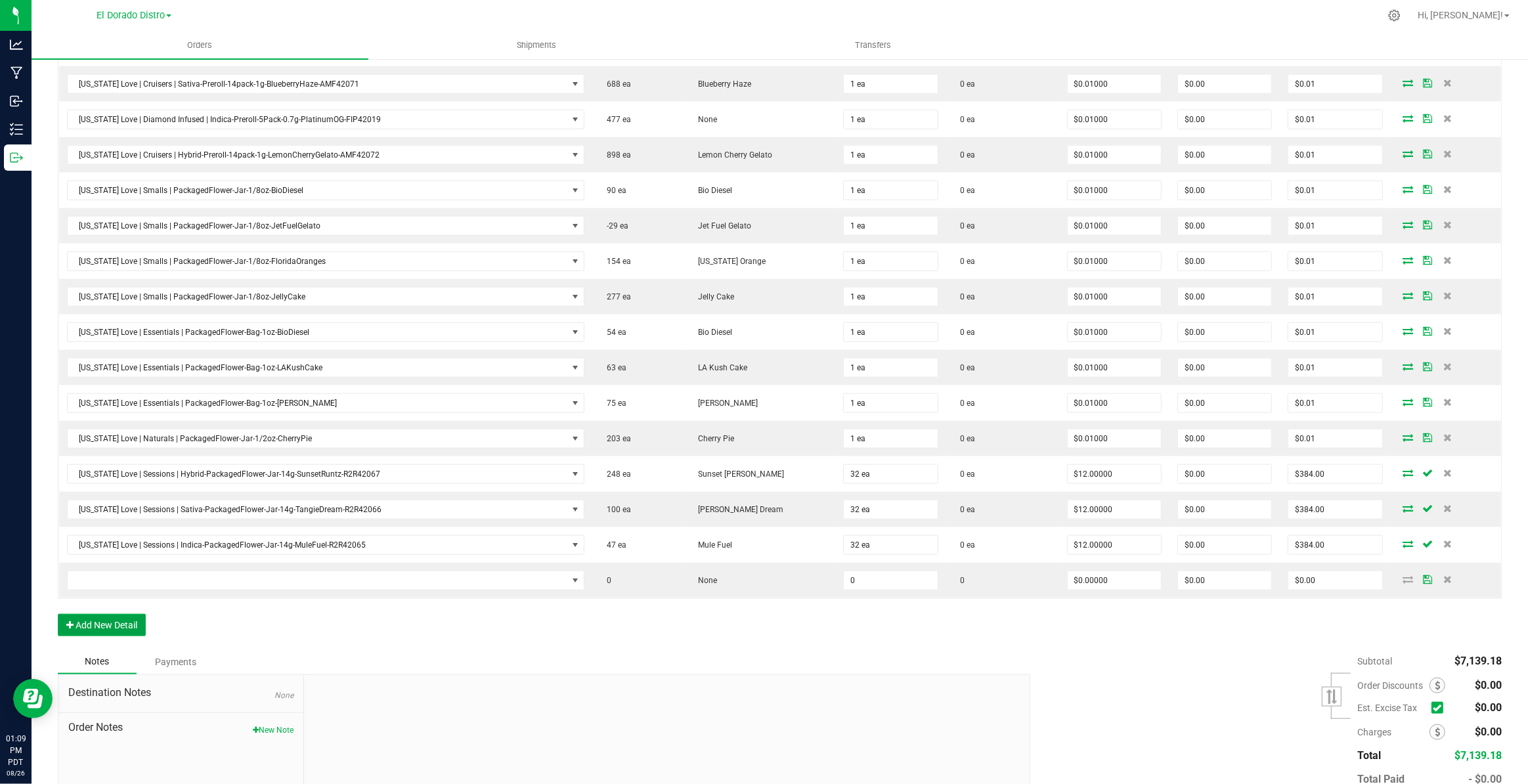
drag, startPoint x: 138, startPoint y: 611, endPoint x: 138, endPoint y: 636, distance: 25.0
click at [138, 614] on button "Add New Detail" at bounding box center [102, 625] width 88 height 23
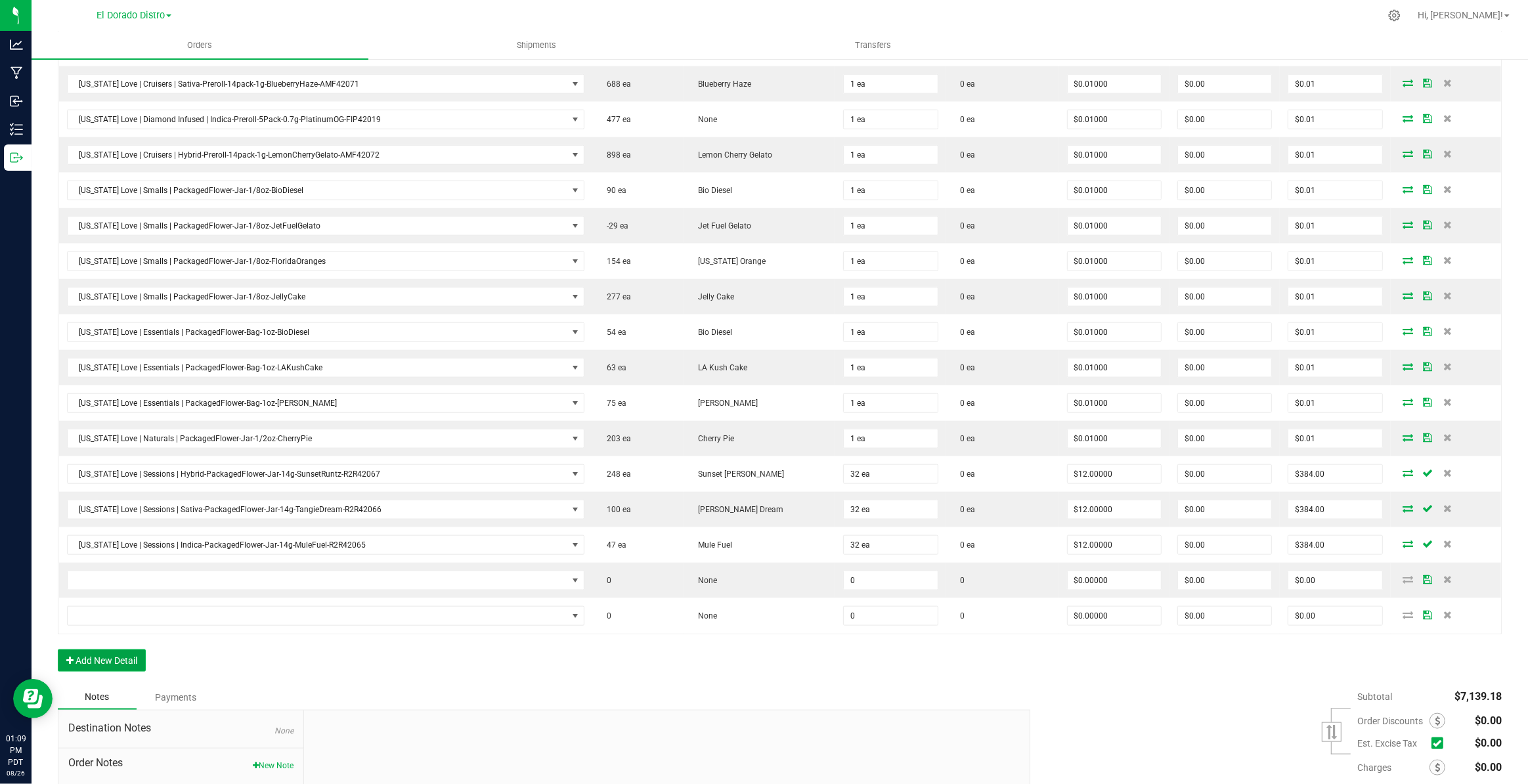
click at [137, 649] on button "Add New Detail" at bounding box center [102, 660] width 88 height 23
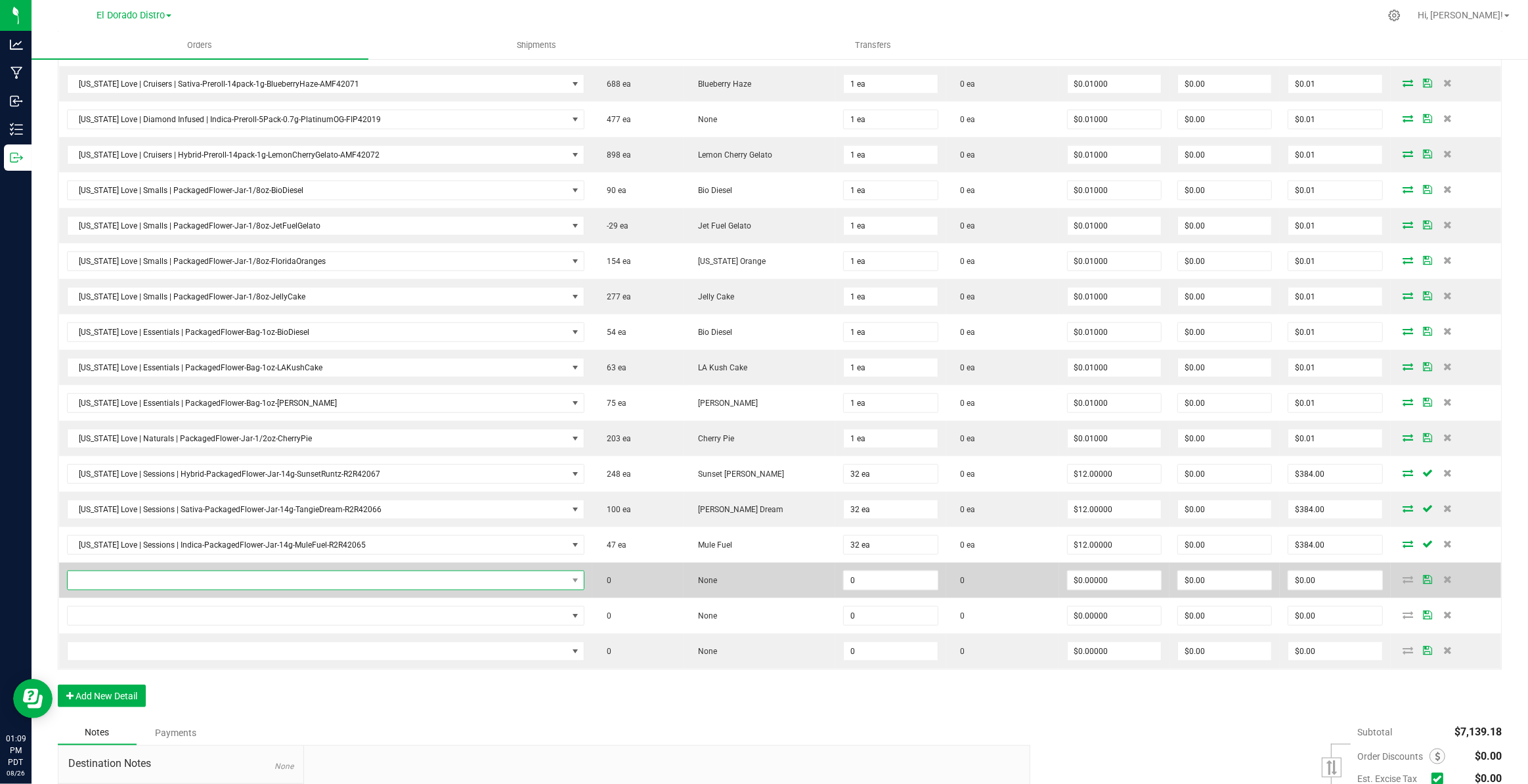
click at [180, 572] on span "NO DATA FOUND" at bounding box center [318, 580] width 500 height 18
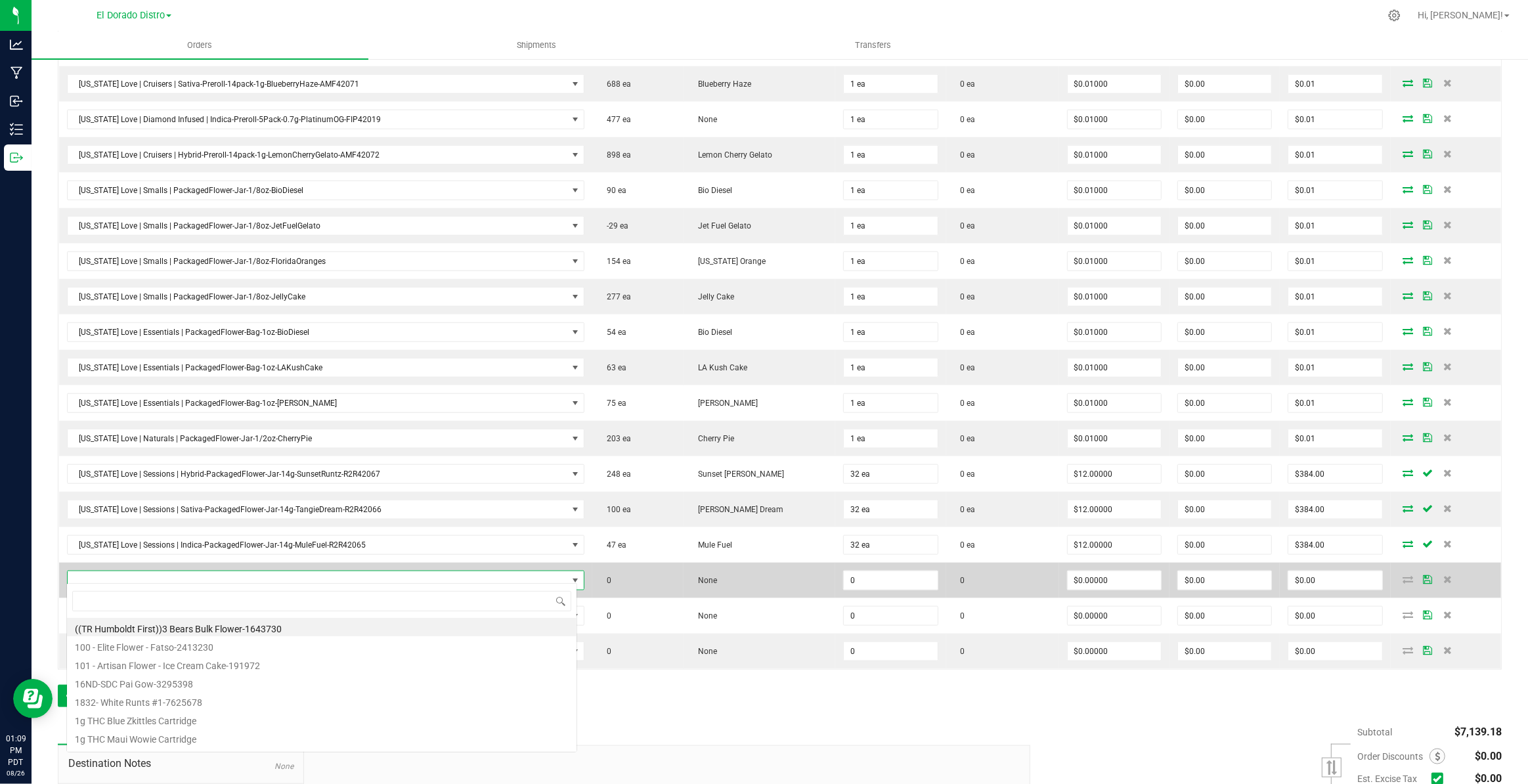
scroll to position [20, 507]
type input "2067"
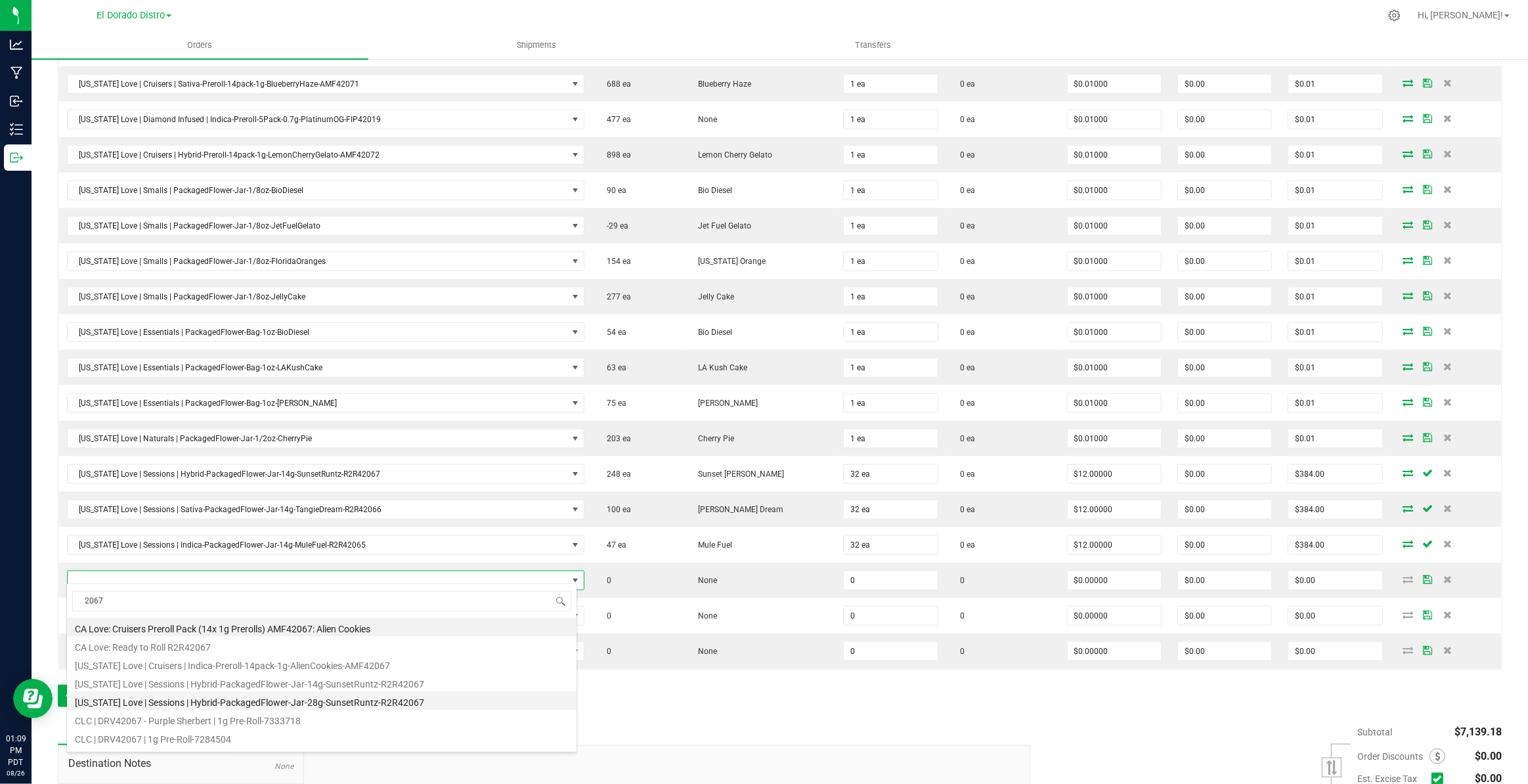
drag, startPoint x: 350, startPoint y: 701, endPoint x: 351, endPoint y: 572, distance: 129.0
click at [350, 700] on li "[US_STATE] Love | Sessions | Hybrid-PackagedFlower-Jar-28g-SunsetRuntz-R2R42067" at bounding box center [322, 700] width 510 height 18
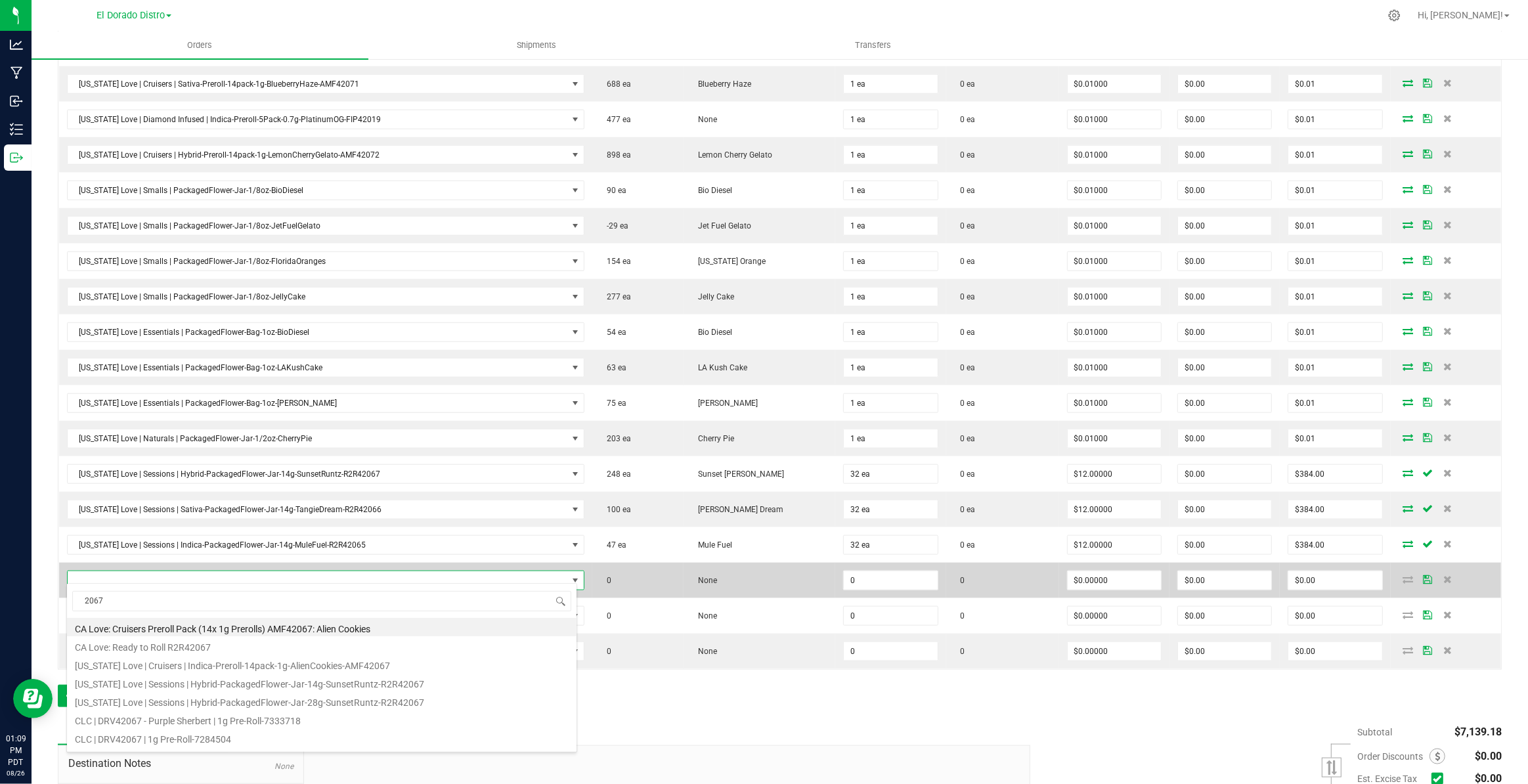
type input "0 ea"
type input "$20.00000"
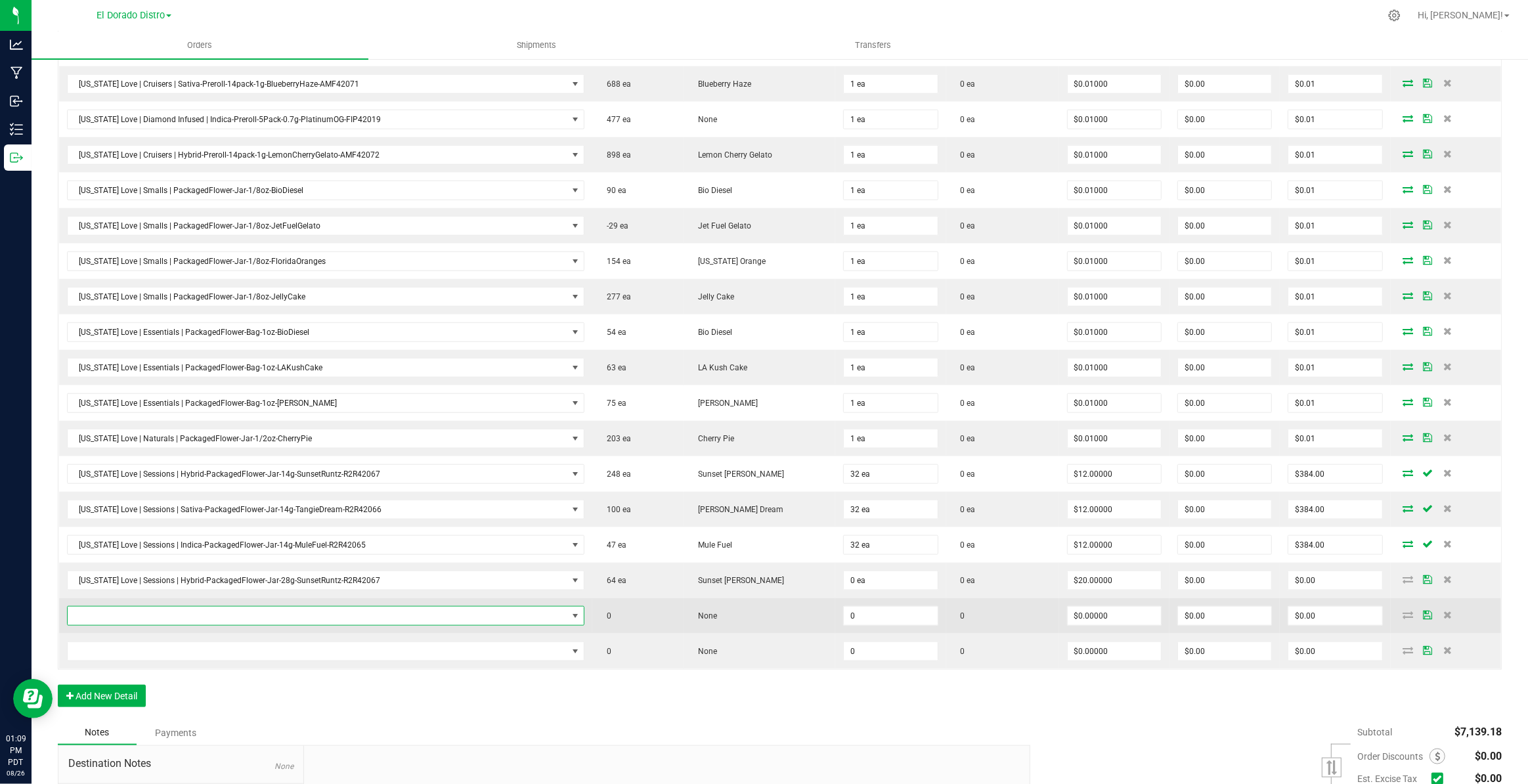
click at [348, 611] on span "NO DATA FOUND" at bounding box center [318, 615] width 500 height 18
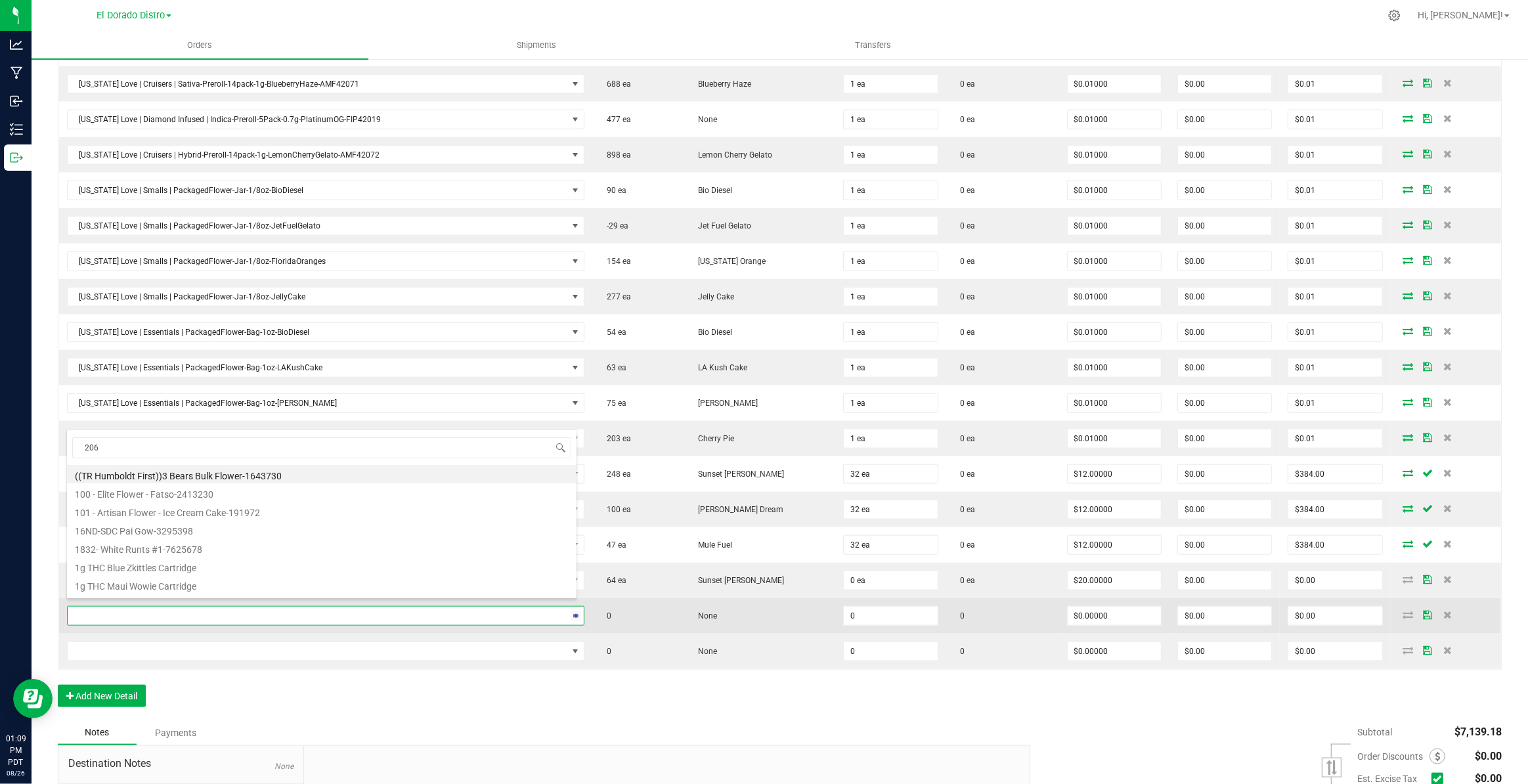
type input "2066"
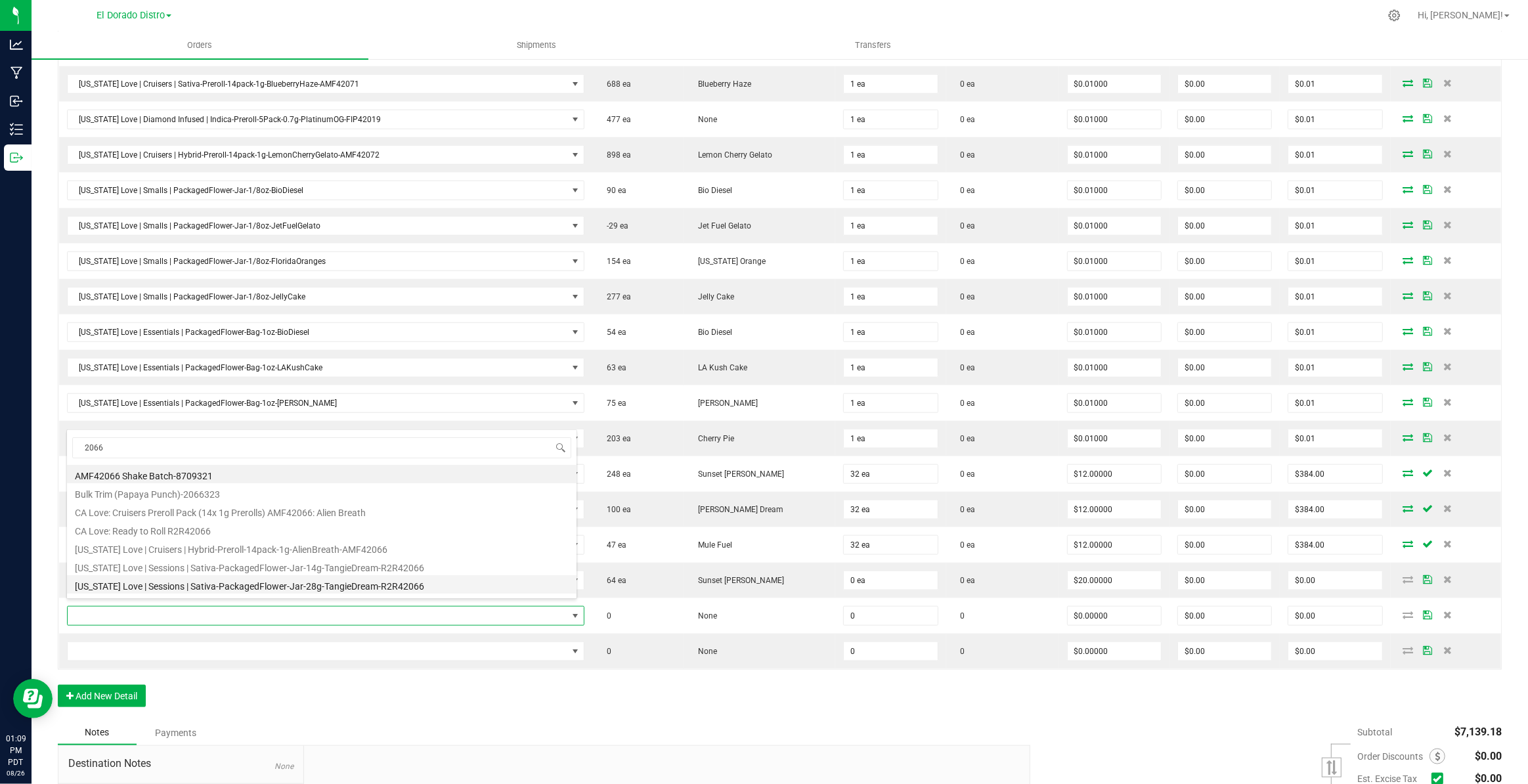
click at [378, 585] on li "[US_STATE] Love | Sessions | Sativa-PackagedFlower-Jar-28g-TangieDream-R2R42066" at bounding box center [322, 584] width 510 height 18
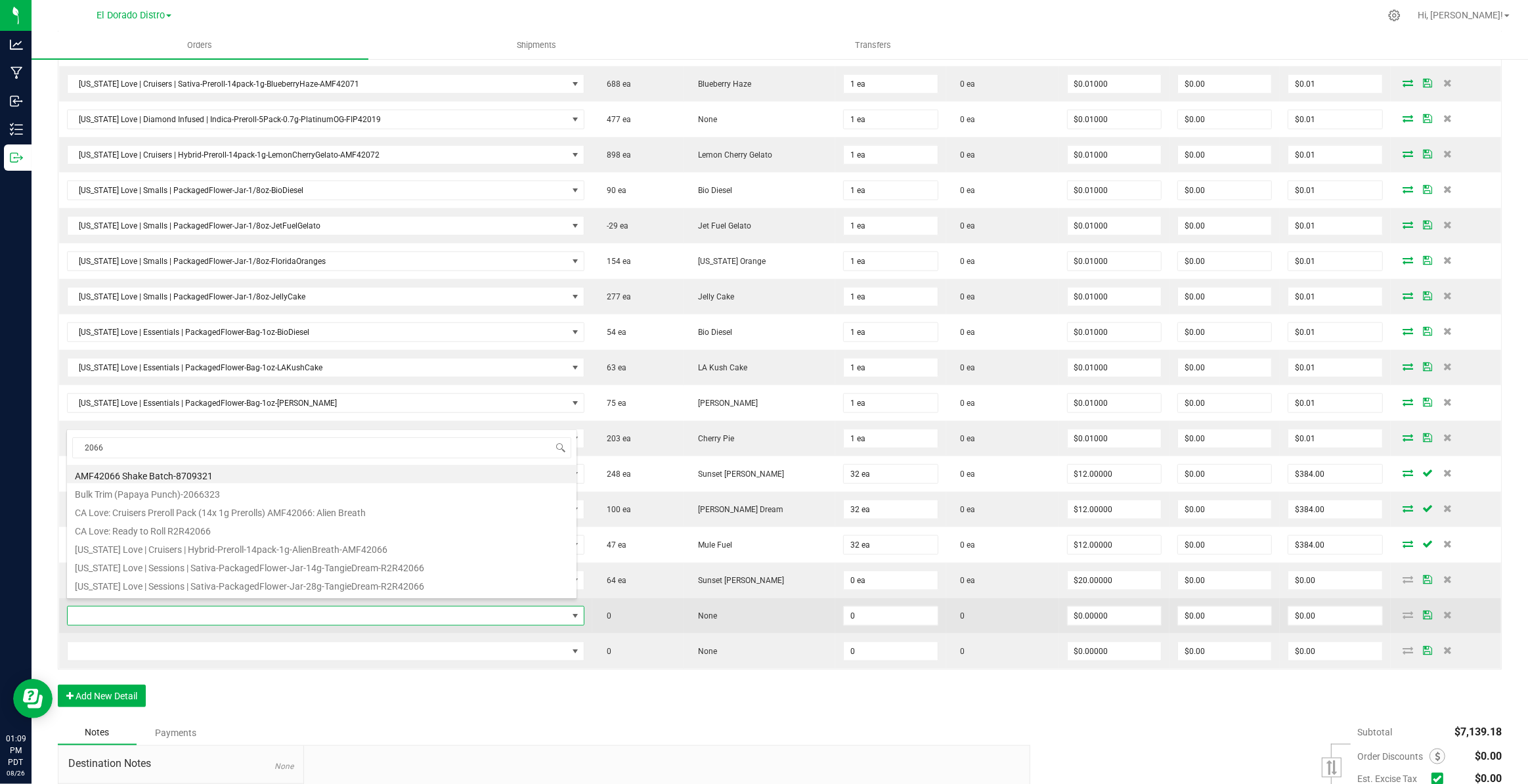
type input "0 ea"
type input "$20.00000"
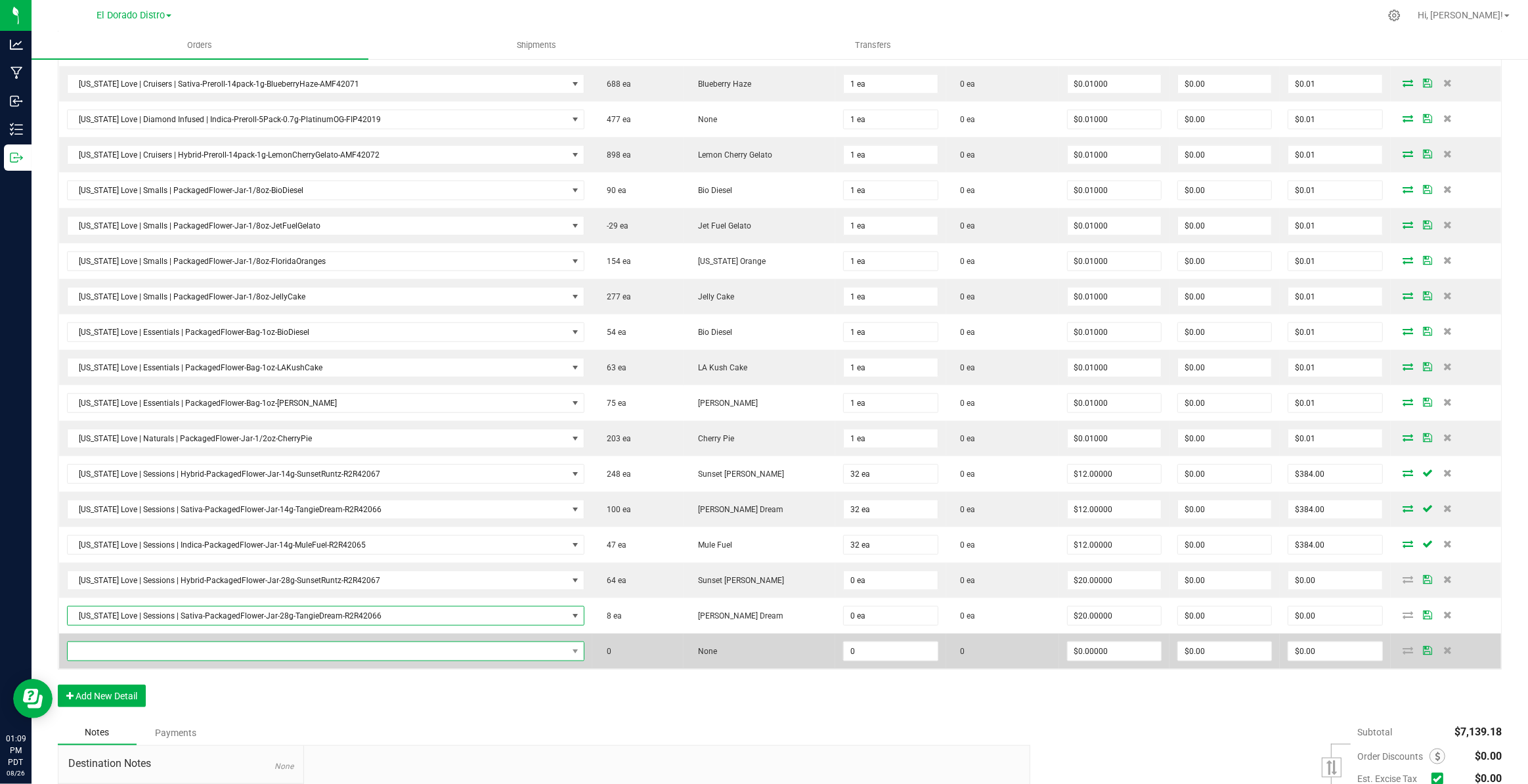
click at [358, 643] on span "NO DATA FOUND" at bounding box center [318, 651] width 500 height 18
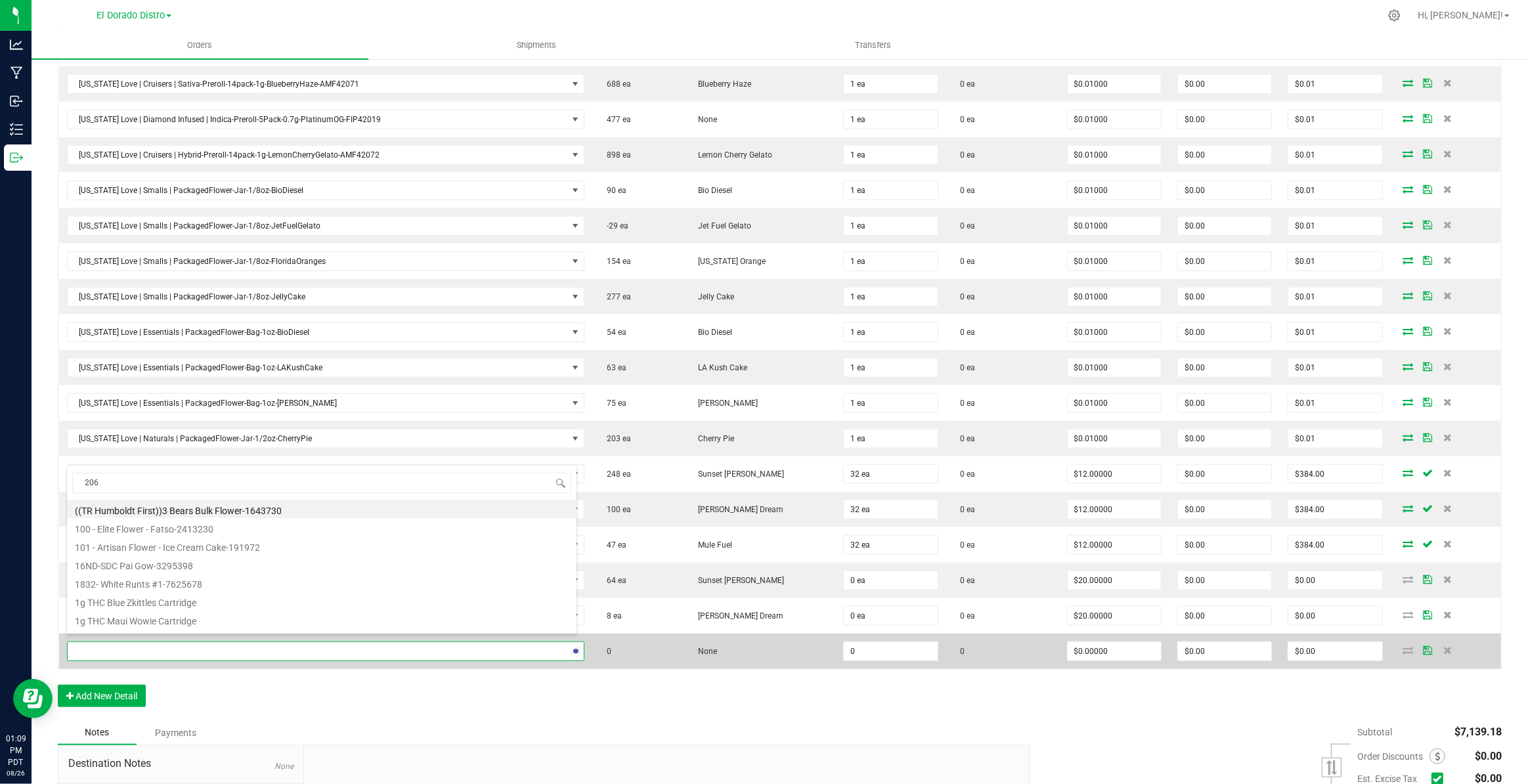
type input "2065"
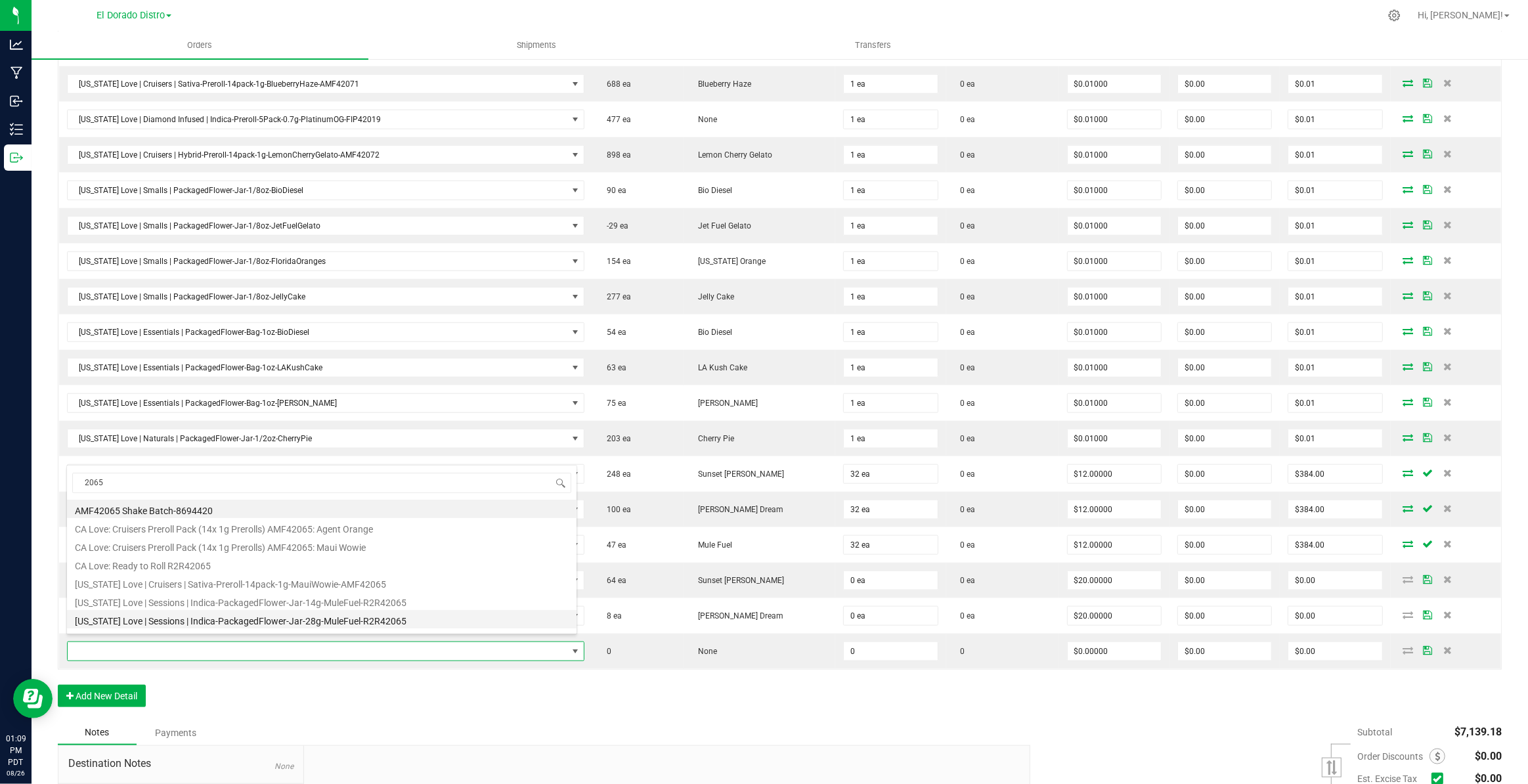
click at [370, 623] on li "[US_STATE] Love | Sessions | Indica-PackagedFlower-Jar-28g-MuleFuel-R2R42065" at bounding box center [322, 619] width 510 height 18
type input "0 ea"
type input "$20.00000"
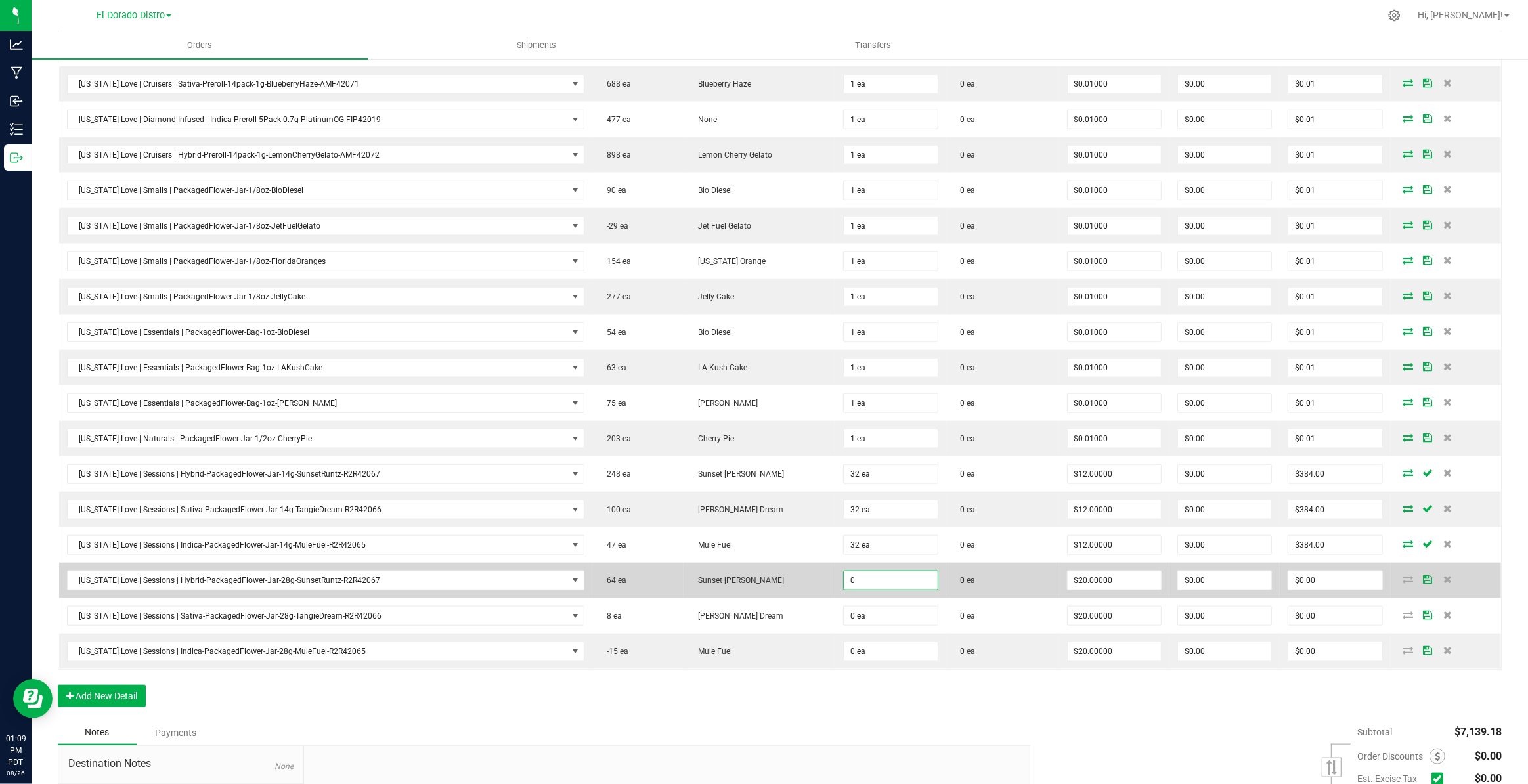
click at [844, 573] on input "0" at bounding box center [890, 580] width 94 height 18
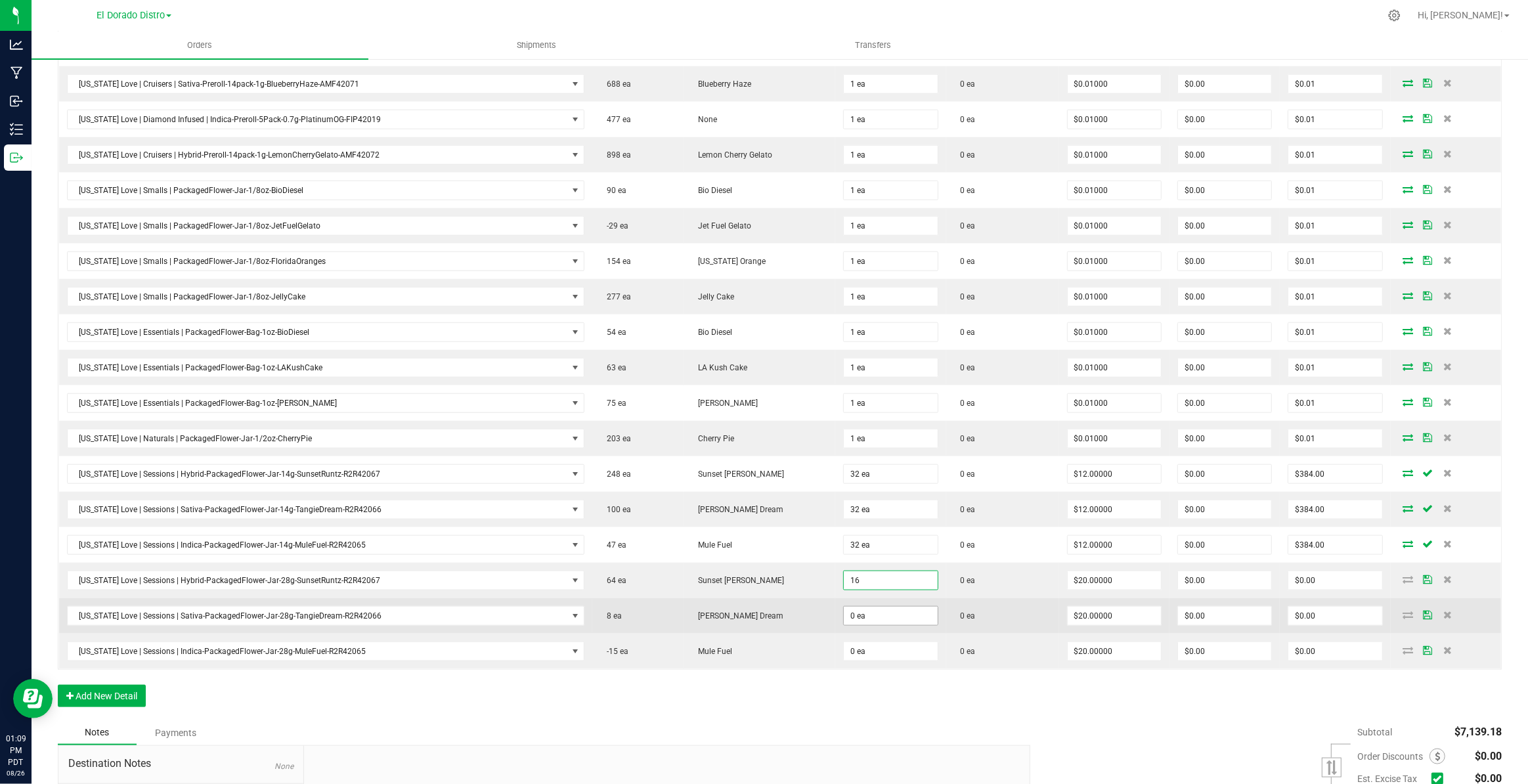
type input "16 ea"
type input "$320.00"
click at [856, 608] on input "0" at bounding box center [890, 615] width 94 height 18
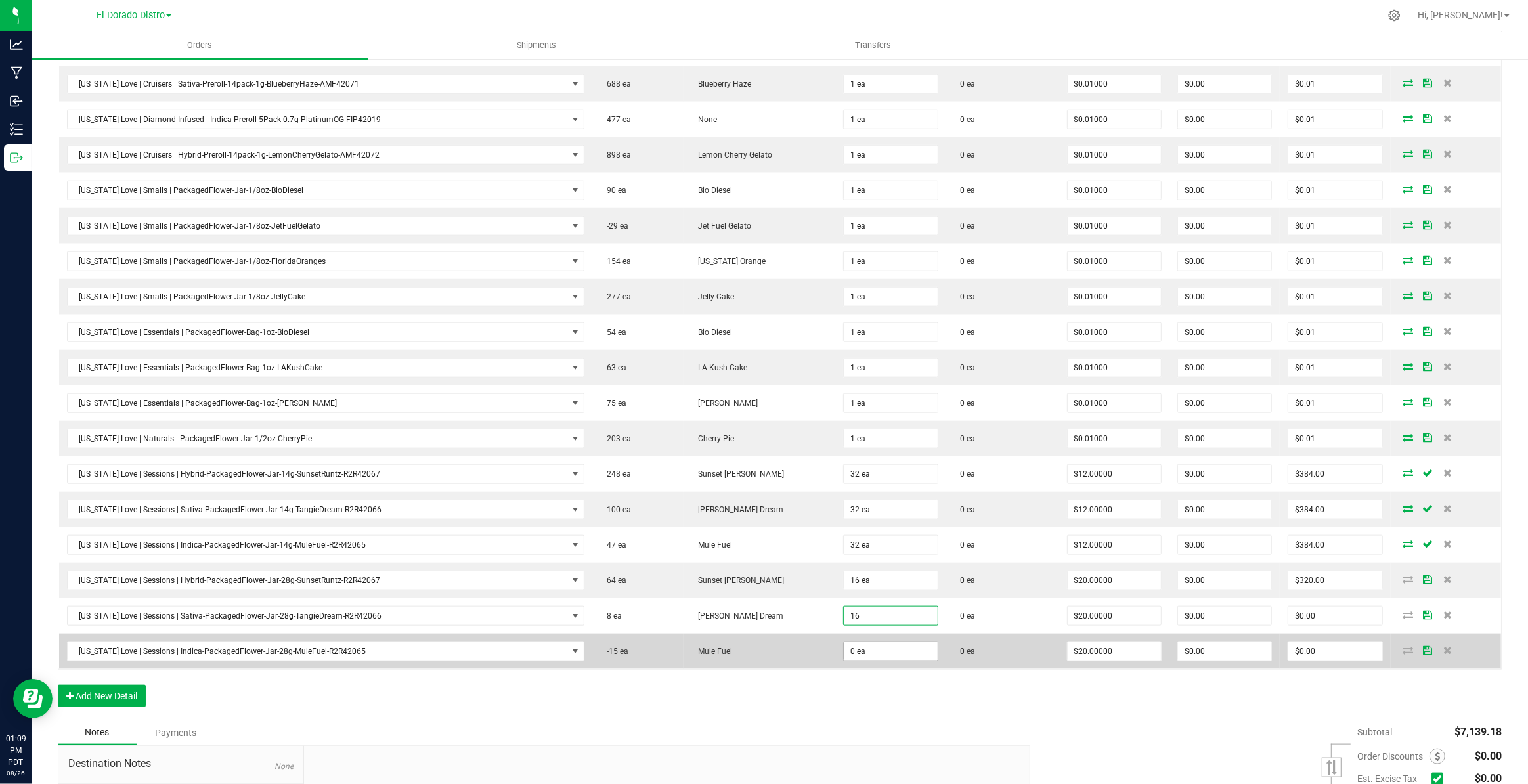
type input "16"
type input "0"
type input "16 ea"
type input "$320.00"
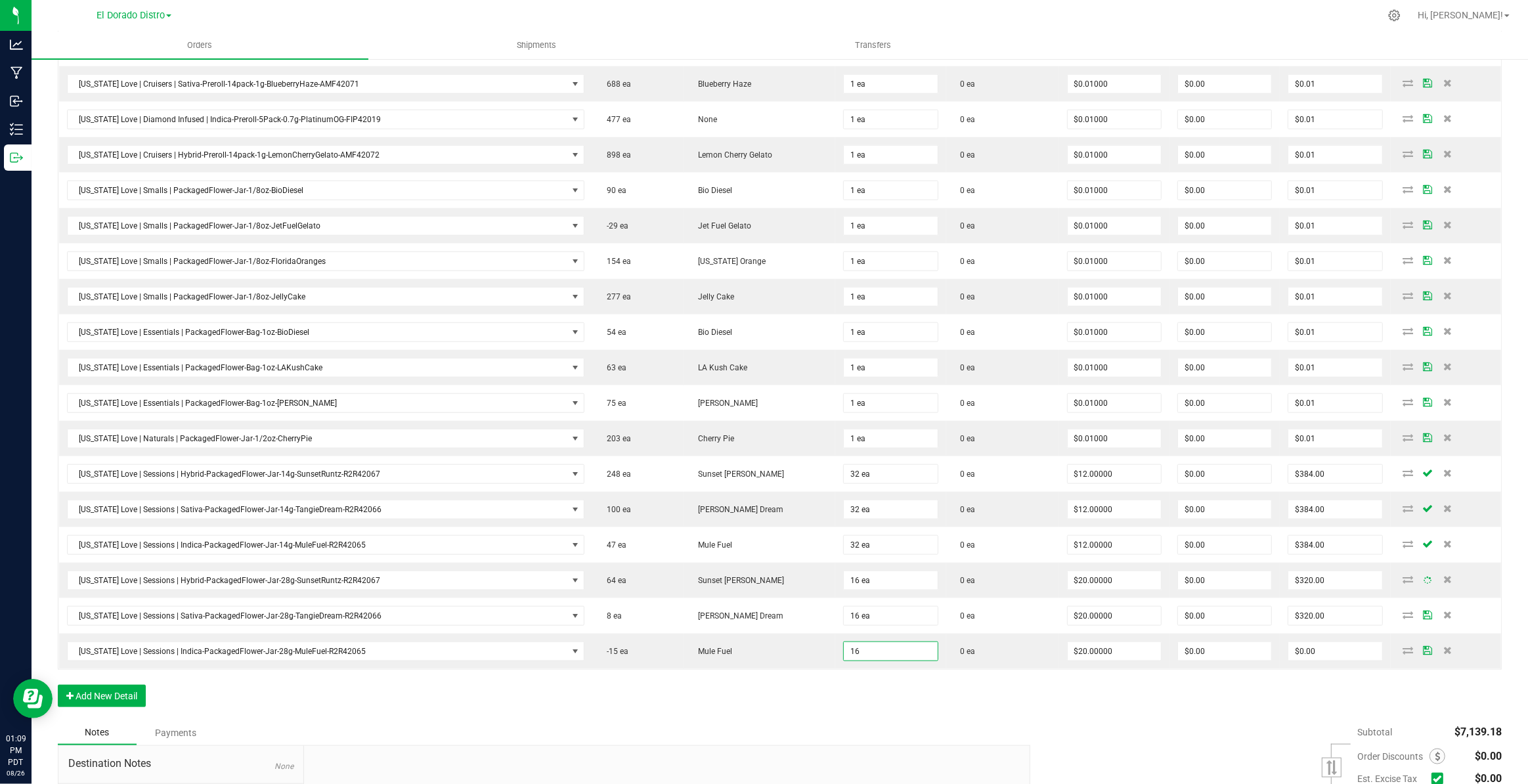
type input "16 ea"
type input "$320.00"
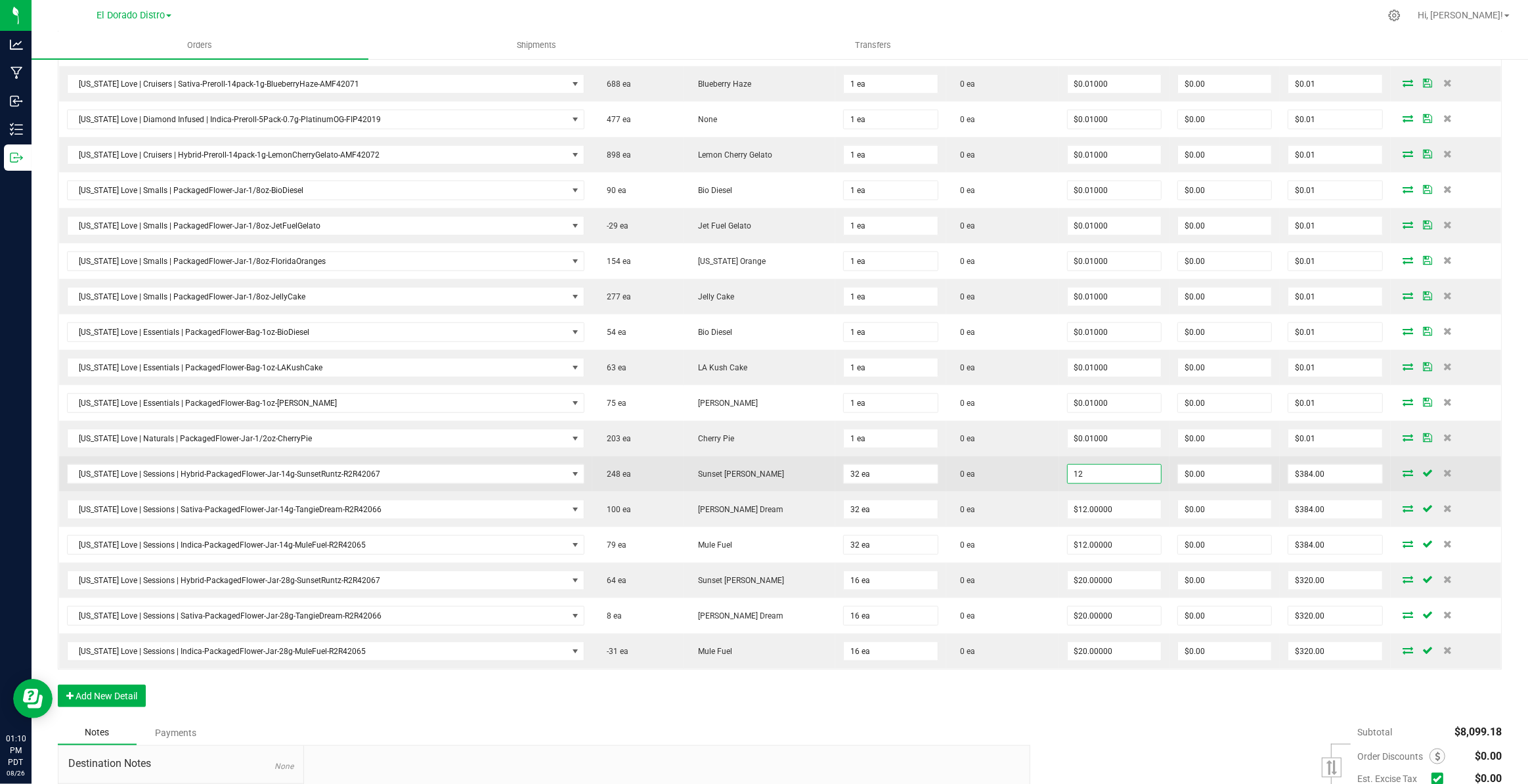
click at [1105, 468] on input "12" at bounding box center [1114, 474] width 94 height 18
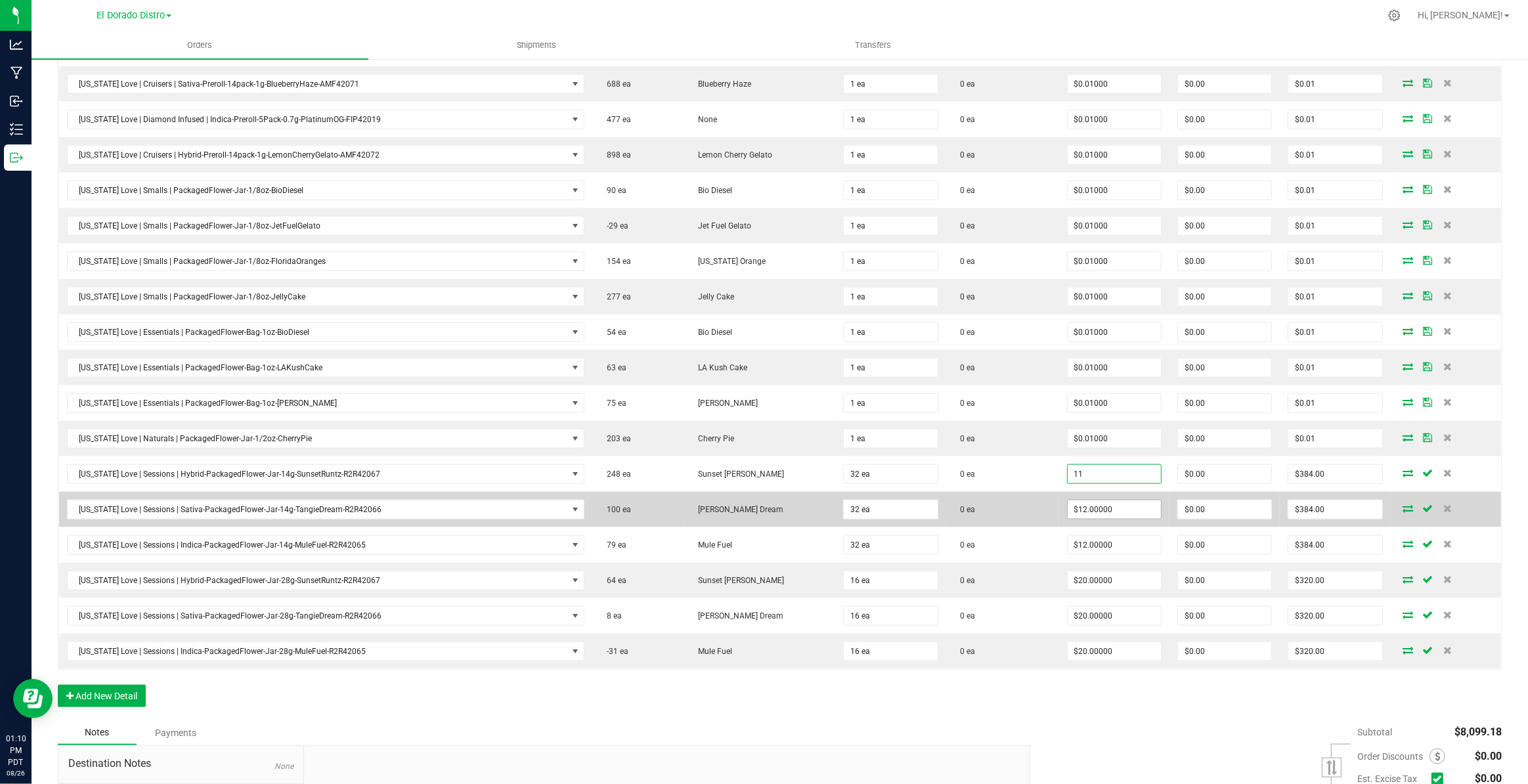
type input "$11.00000"
type input "$352.00"
click at [1090, 501] on input "12" at bounding box center [1114, 509] width 94 height 18
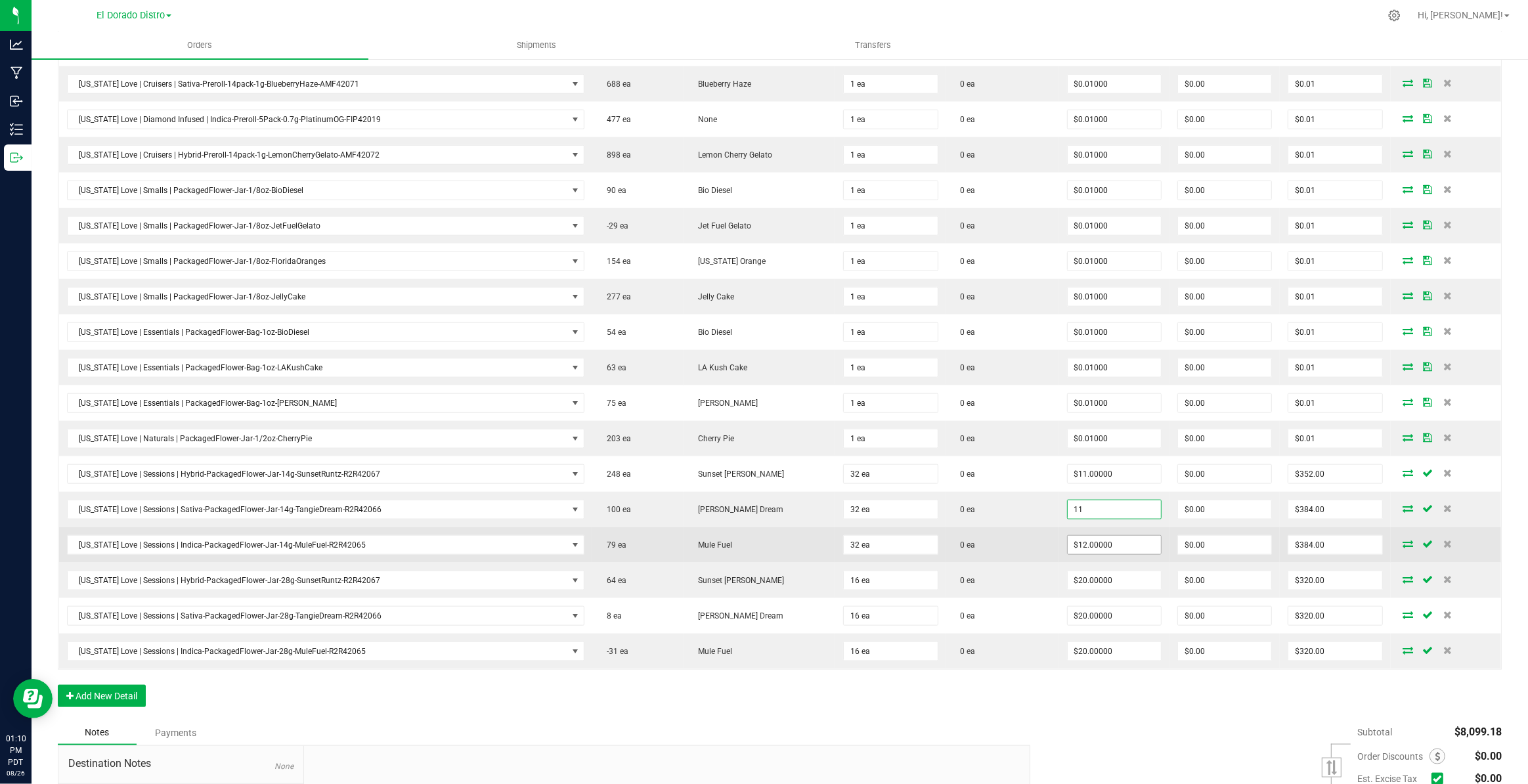
type input "$11.00000"
type input "$352.00"
click at [1075, 535] on input "12" at bounding box center [1114, 544] width 94 height 18
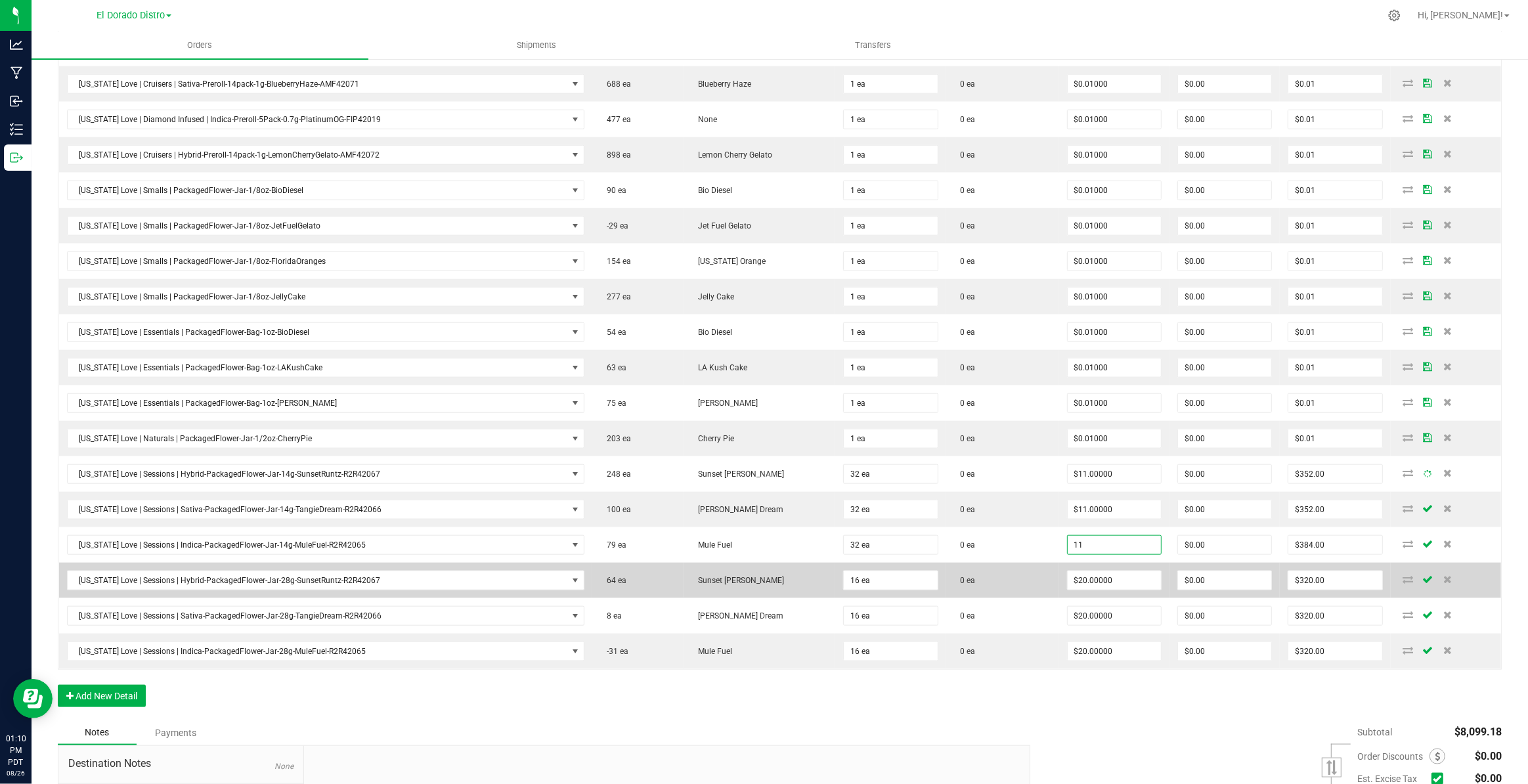
type input "$11.00000"
type input "$352.00"
click at [997, 570] on td "0 ea" at bounding box center [1002, 580] width 113 height 36
click at [1068, 575] on input "20" at bounding box center [1114, 580] width 94 height 18
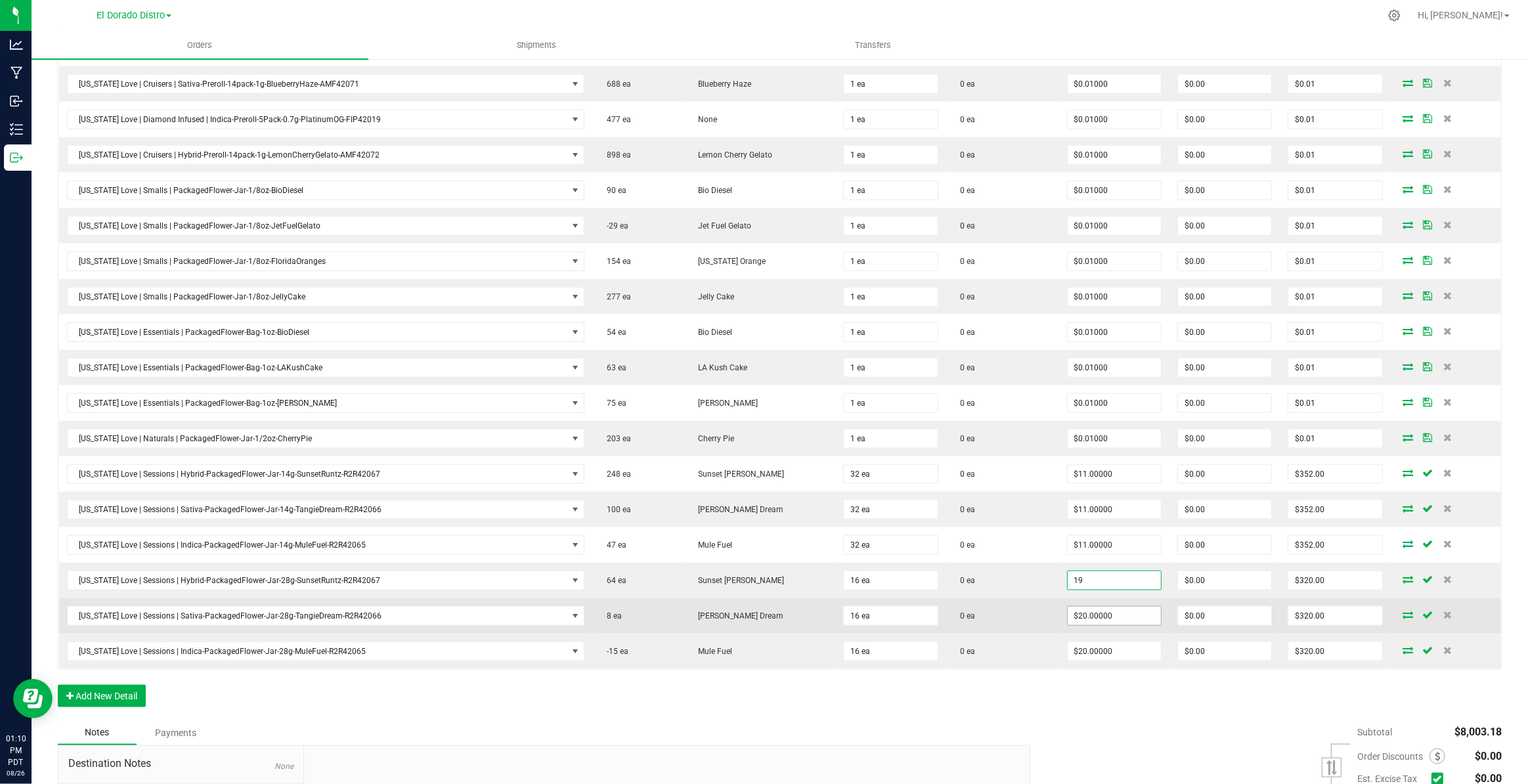
type input "$19.00000"
type input "$304.00"
click at [1082, 607] on input "20" at bounding box center [1114, 615] width 94 height 18
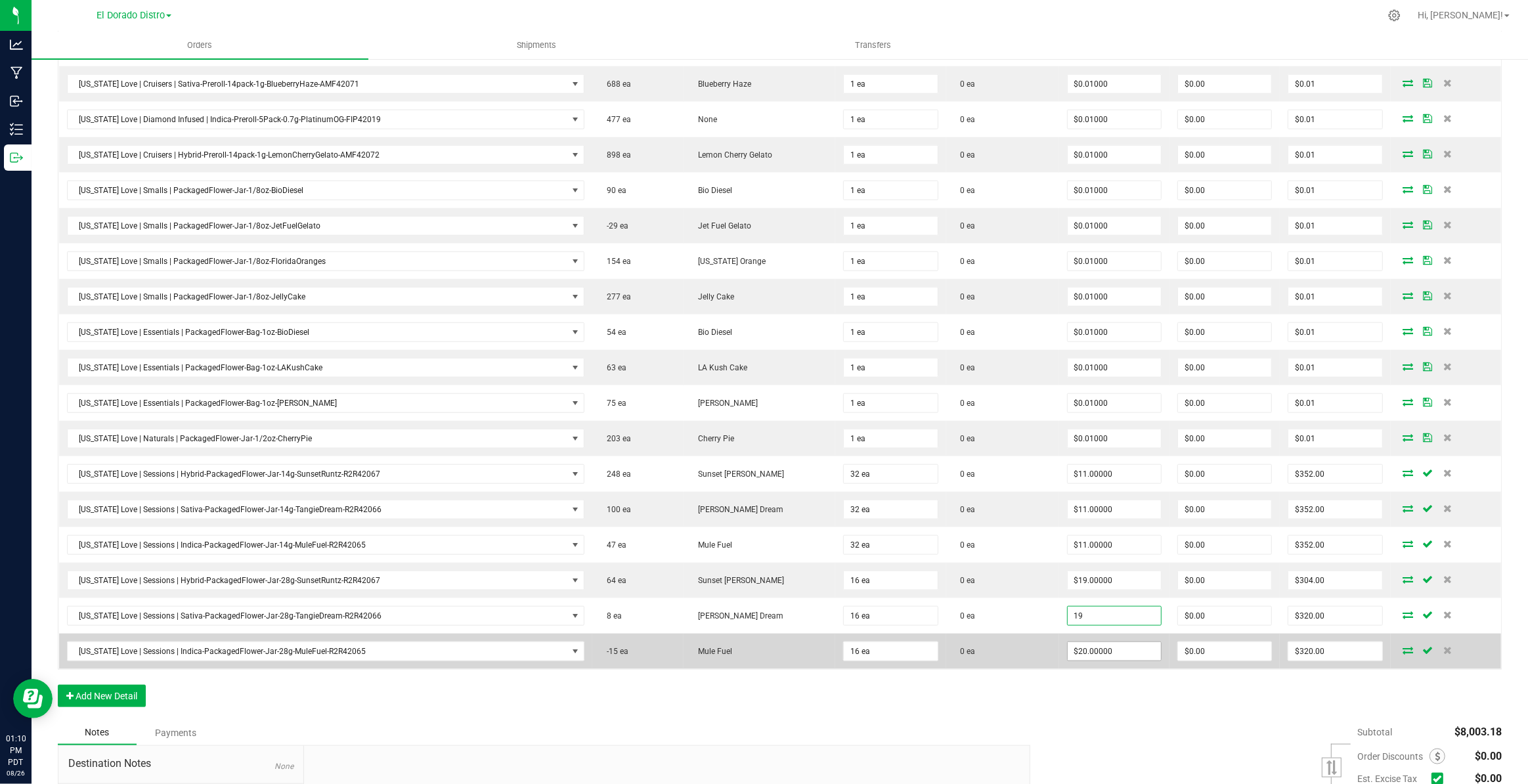
type input "$19.00000"
type input "$304.00"
drag, startPoint x: 1084, startPoint y: 636, endPoint x: 1090, endPoint y: 647, distance: 12.5
click at [1085, 642] on input "20" at bounding box center [1114, 651] width 94 height 18
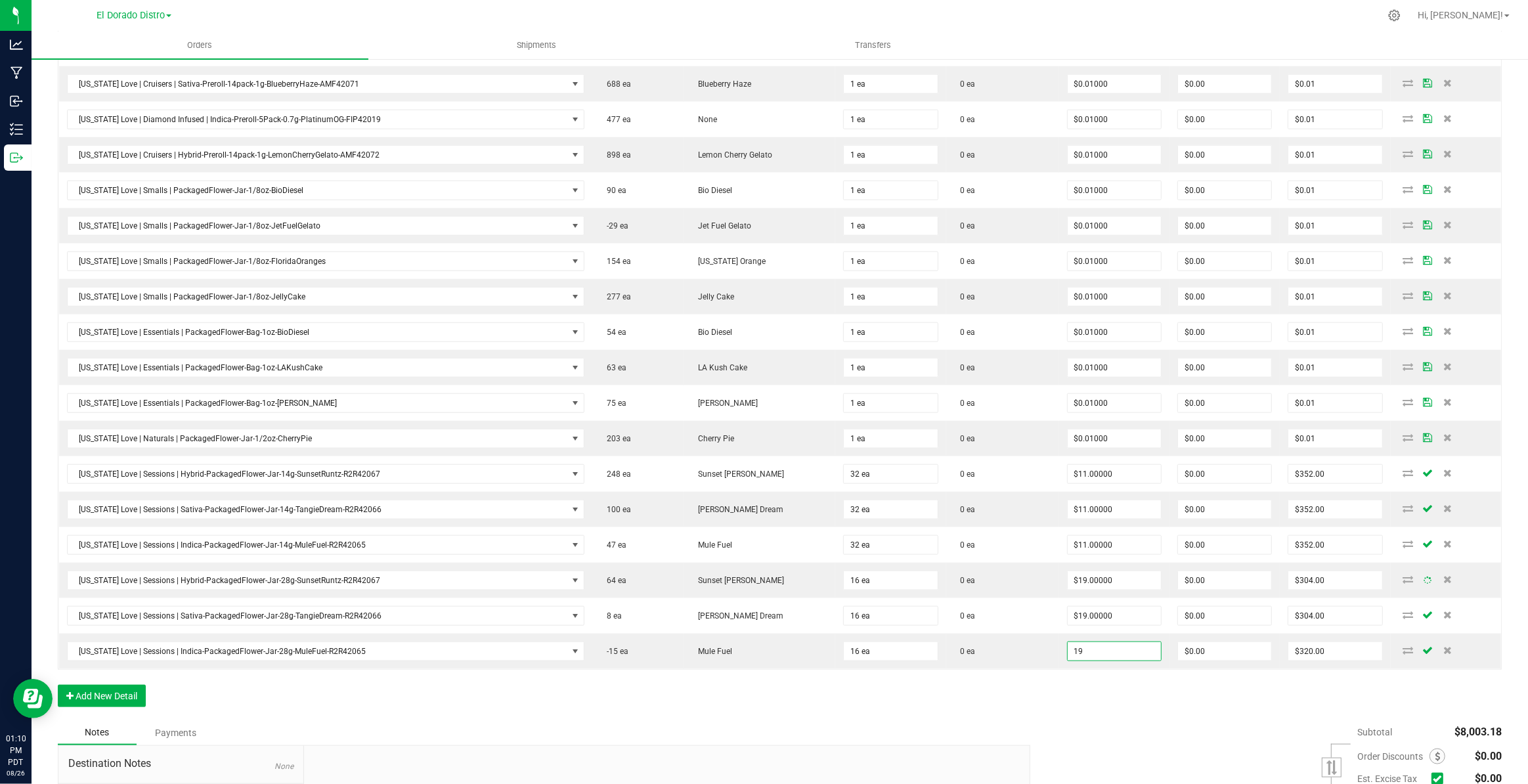
type input "$19.00000"
type input "$304.00"
drag, startPoint x: 1094, startPoint y: 675, endPoint x: 1090, endPoint y: 682, distance: 8.1
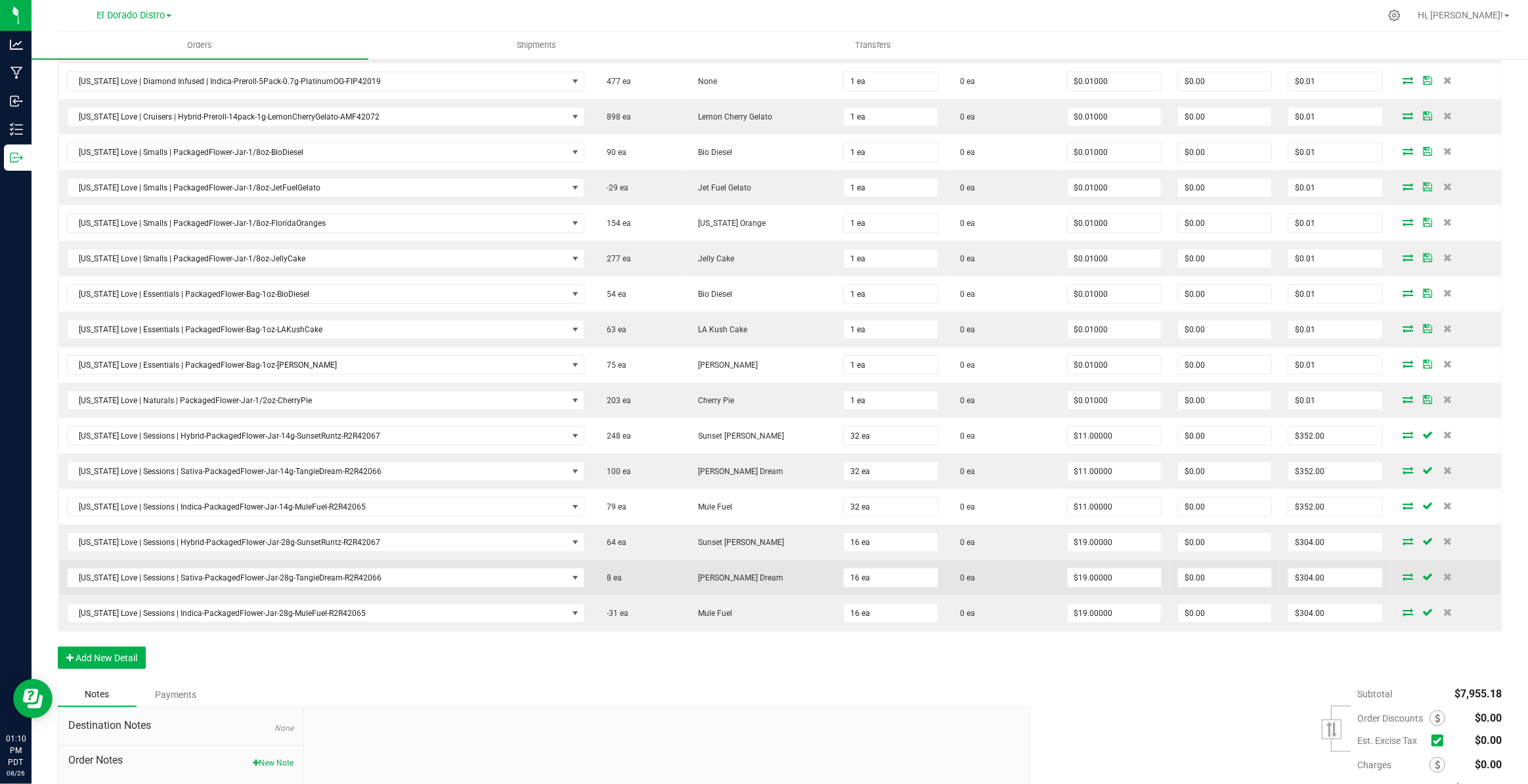
scroll to position [1517, 0]
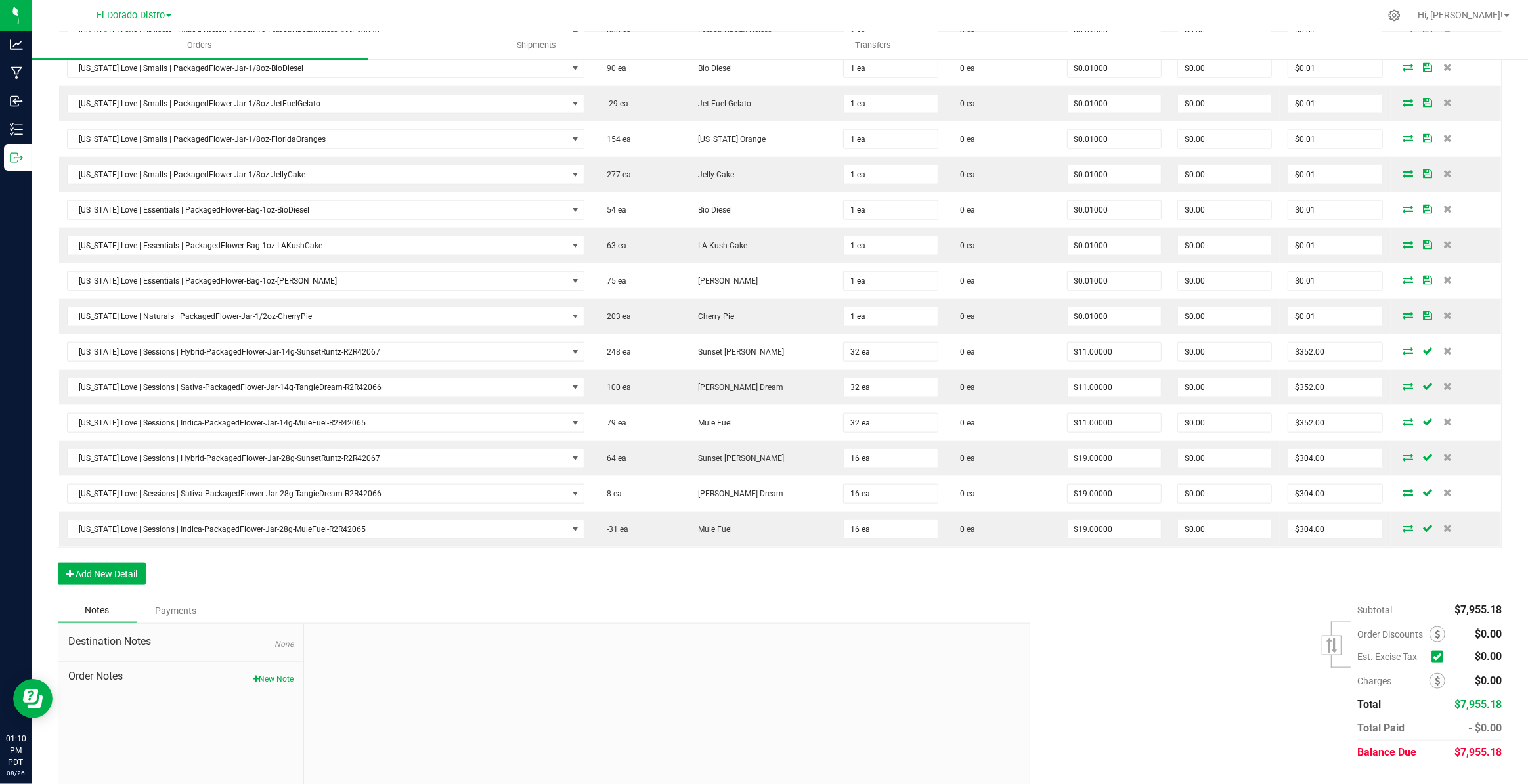
scroll to position [1636, 0]
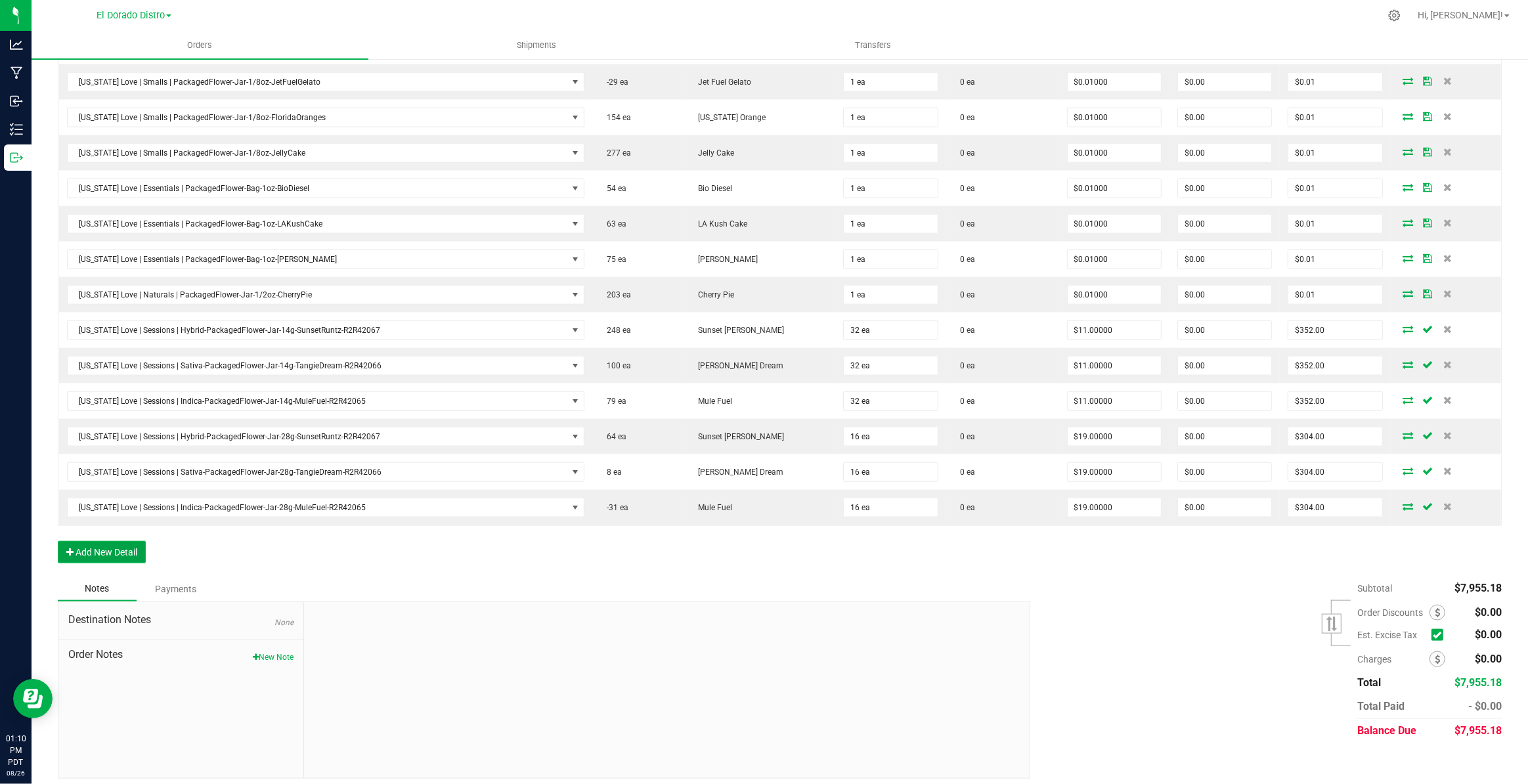
click at [120, 541] on button "Add New Detail" at bounding box center [102, 552] width 88 height 23
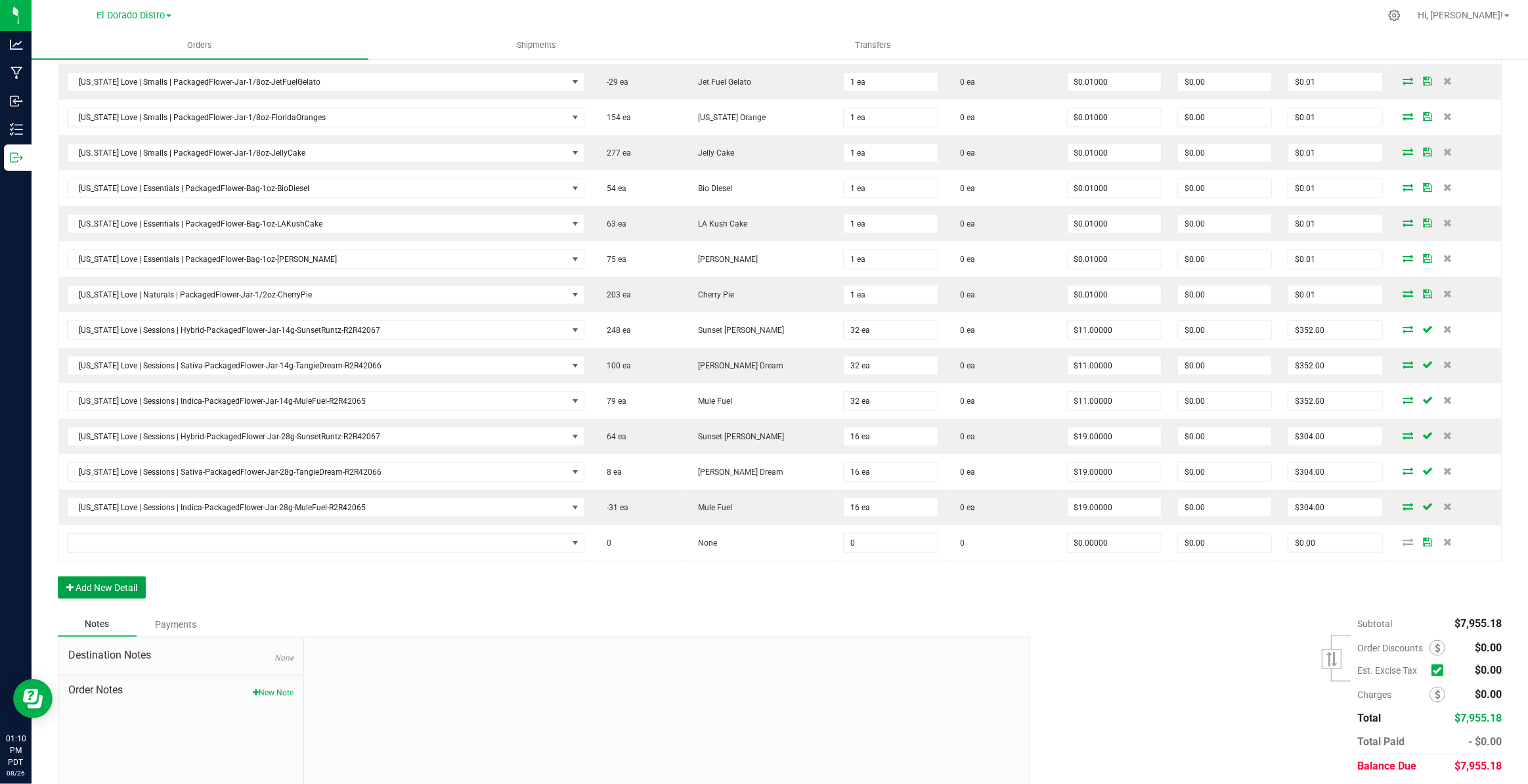
drag, startPoint x: 124, startPoint y: 569, endPoint x: 133, endPoint y: 589, distance: 21.9
click at [125, 576] on button "Add New Detail" at bounding box center [102, 587] width 88 height 23
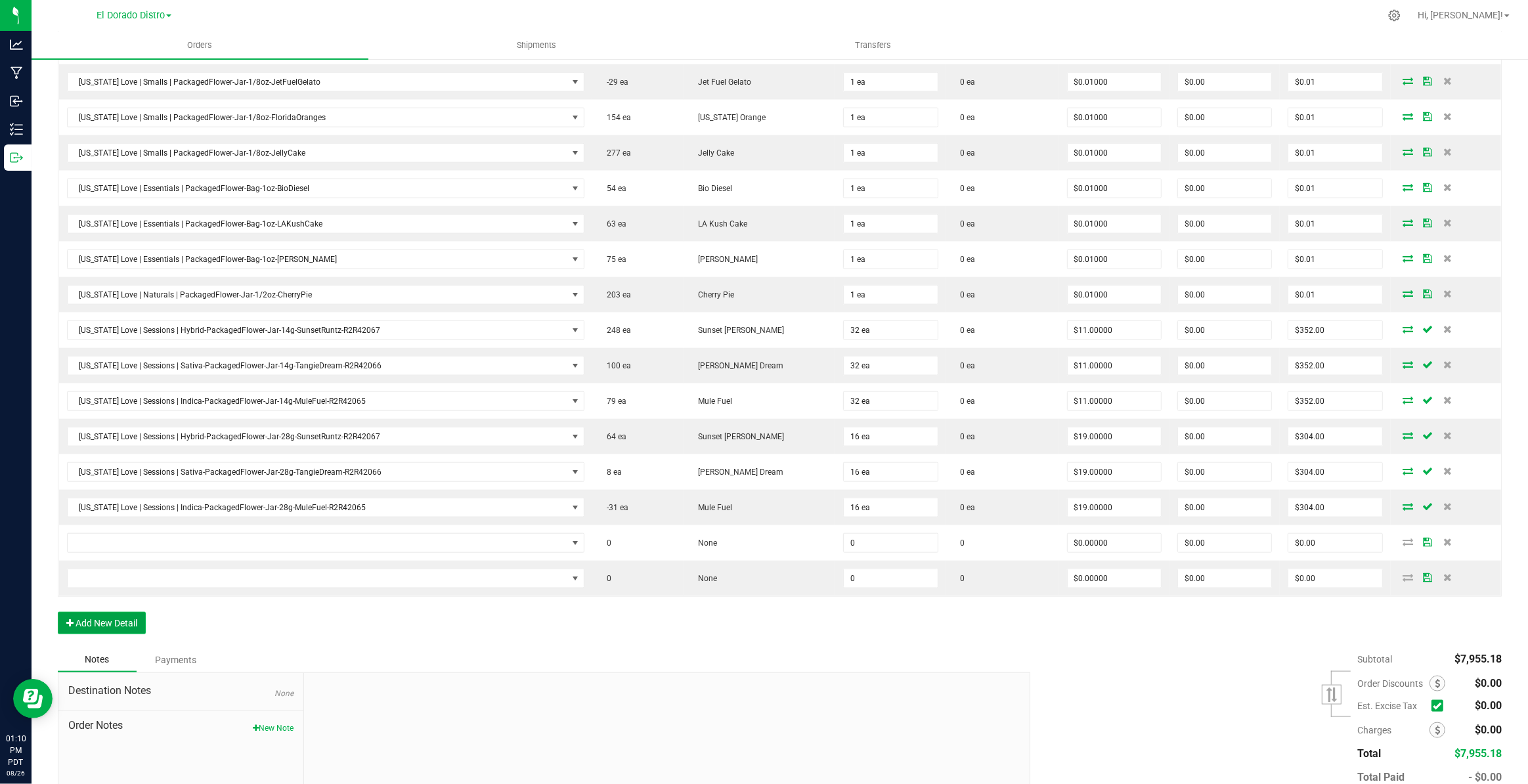
click at [133, 612] on button "Add New Detail" at bounding box center [102, 623] width 88 height 23
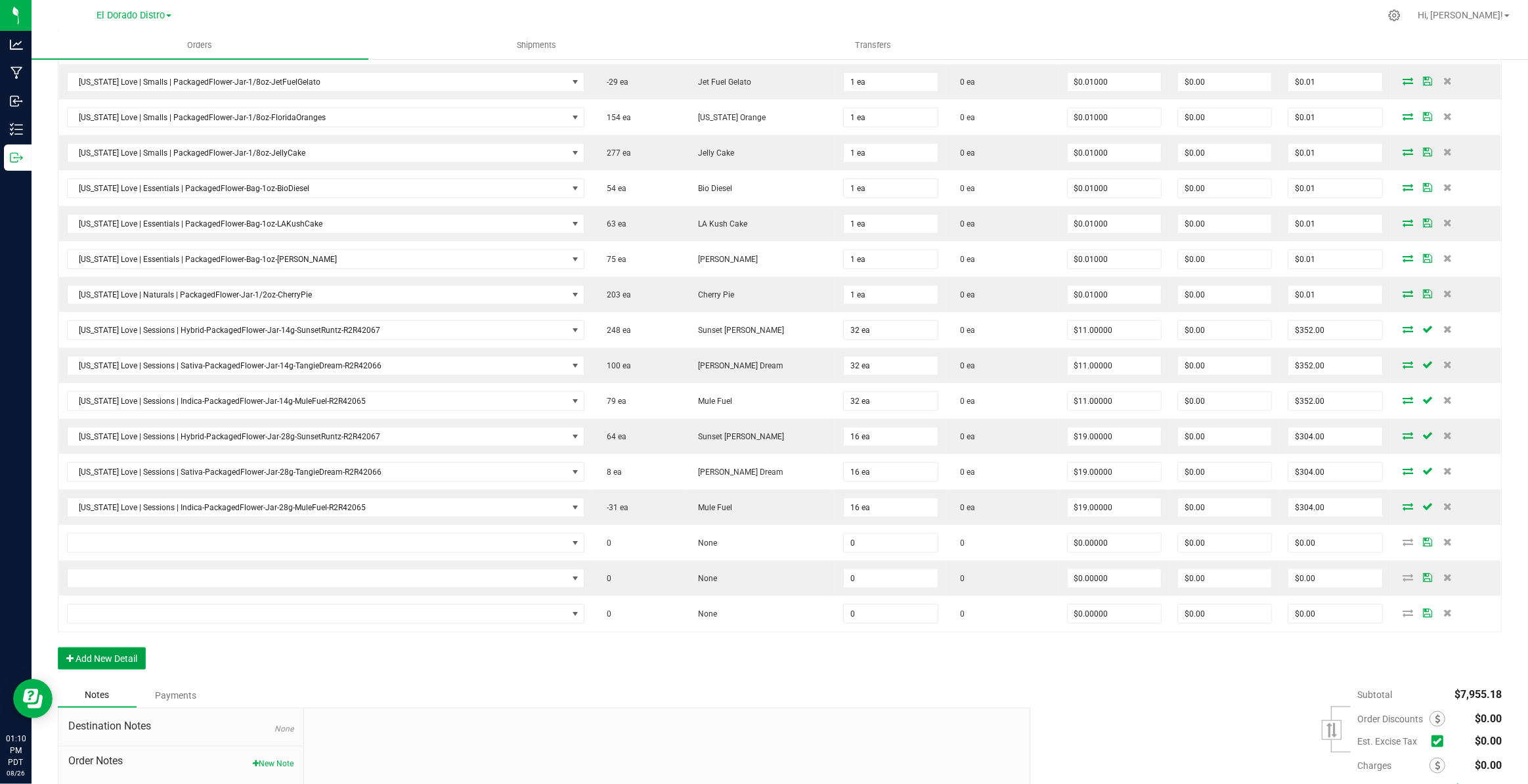
click at [125, 653] on button "Add New Detail" at bounding box center [102, 658] width 88 height 23
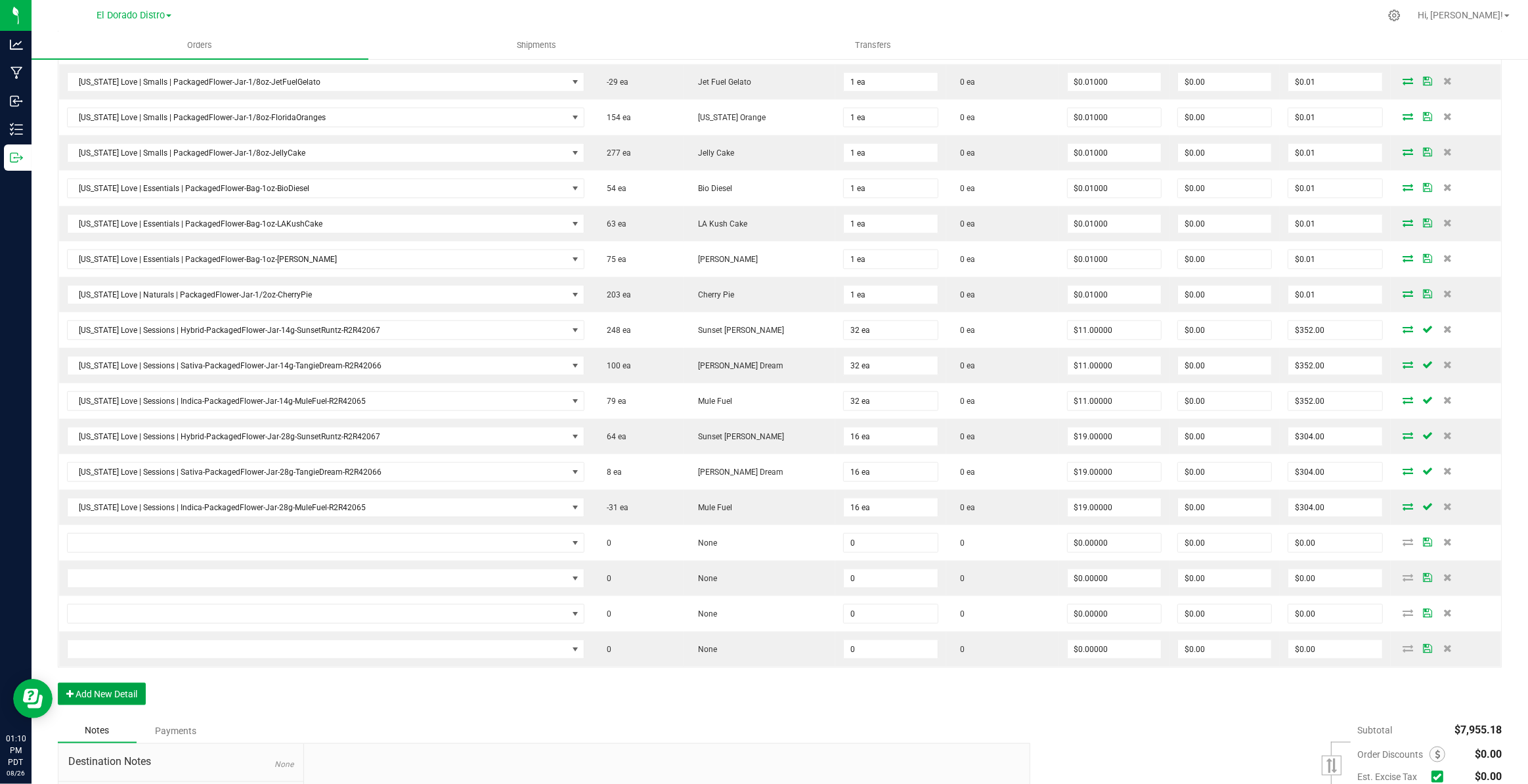
drag, startPoint x: 138, startPoint y: 688, endPoint x: 141, endPoint y: 697, distance: 9.5
click at [138, 688] on button "Add New Detail" at bounding box center [102, 694] width 88 height 23
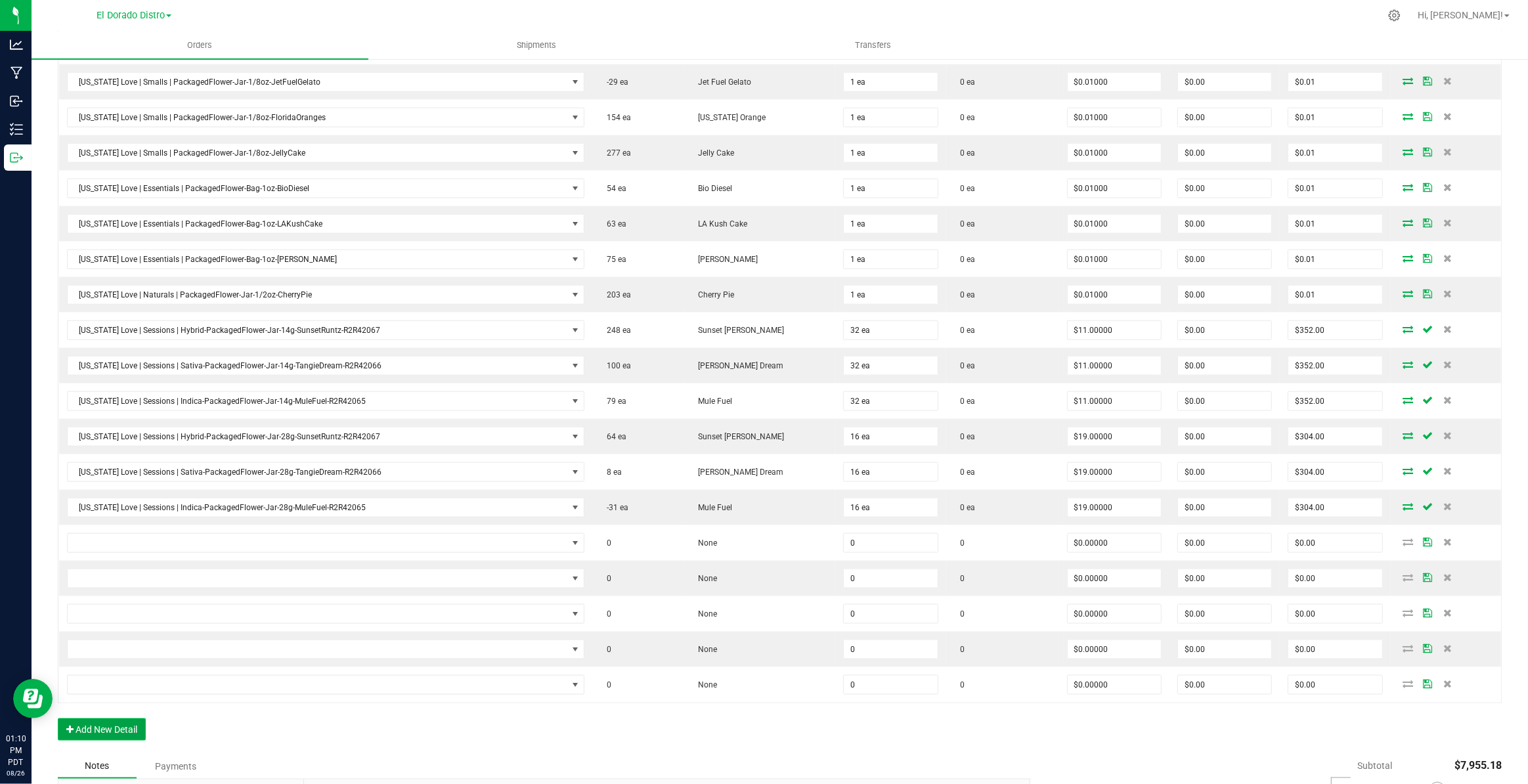
click at [135, 730] on button "Add New Detail" at bounding box center [102, 729] width 88 height 23
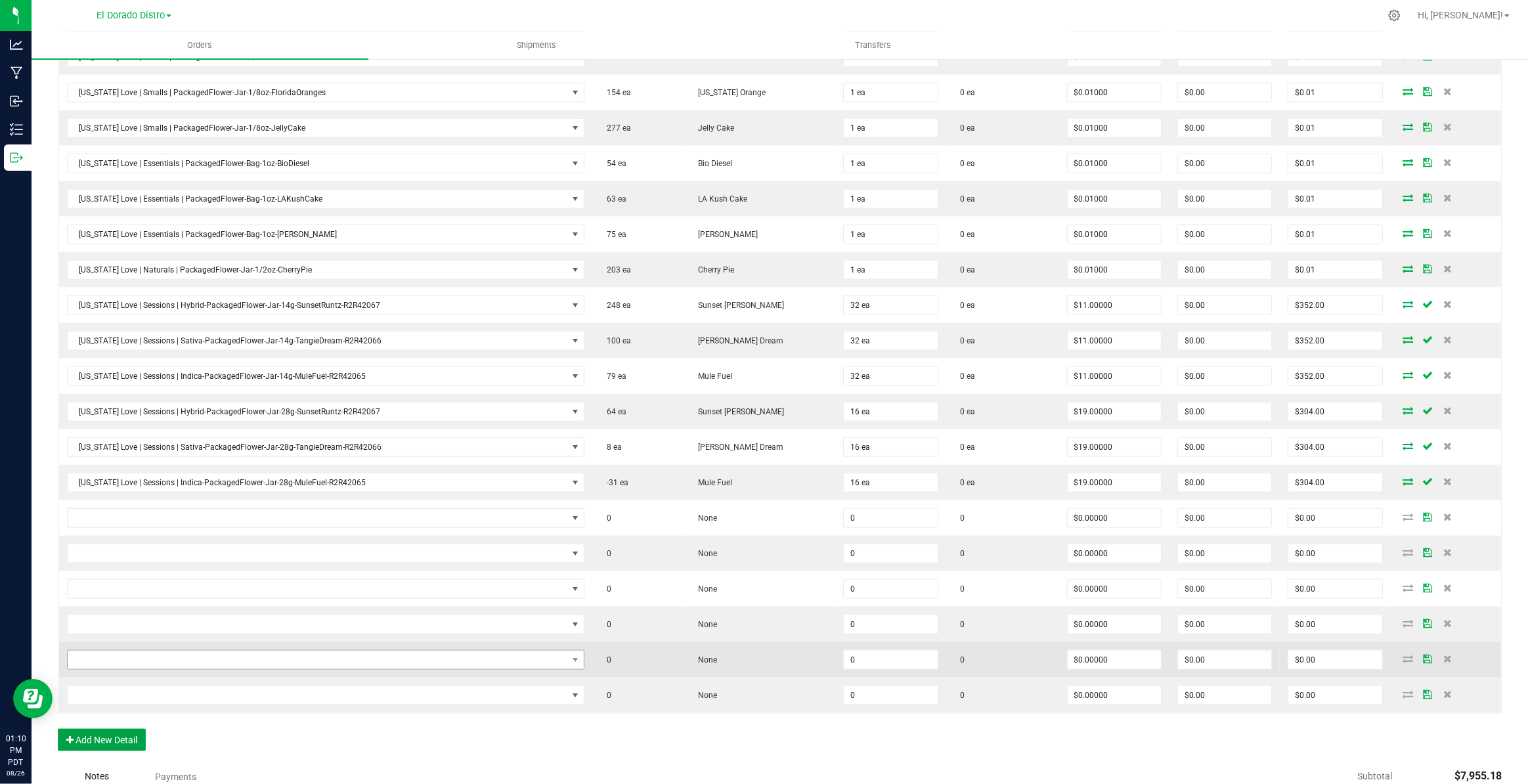
scroll to position [1754, 0]
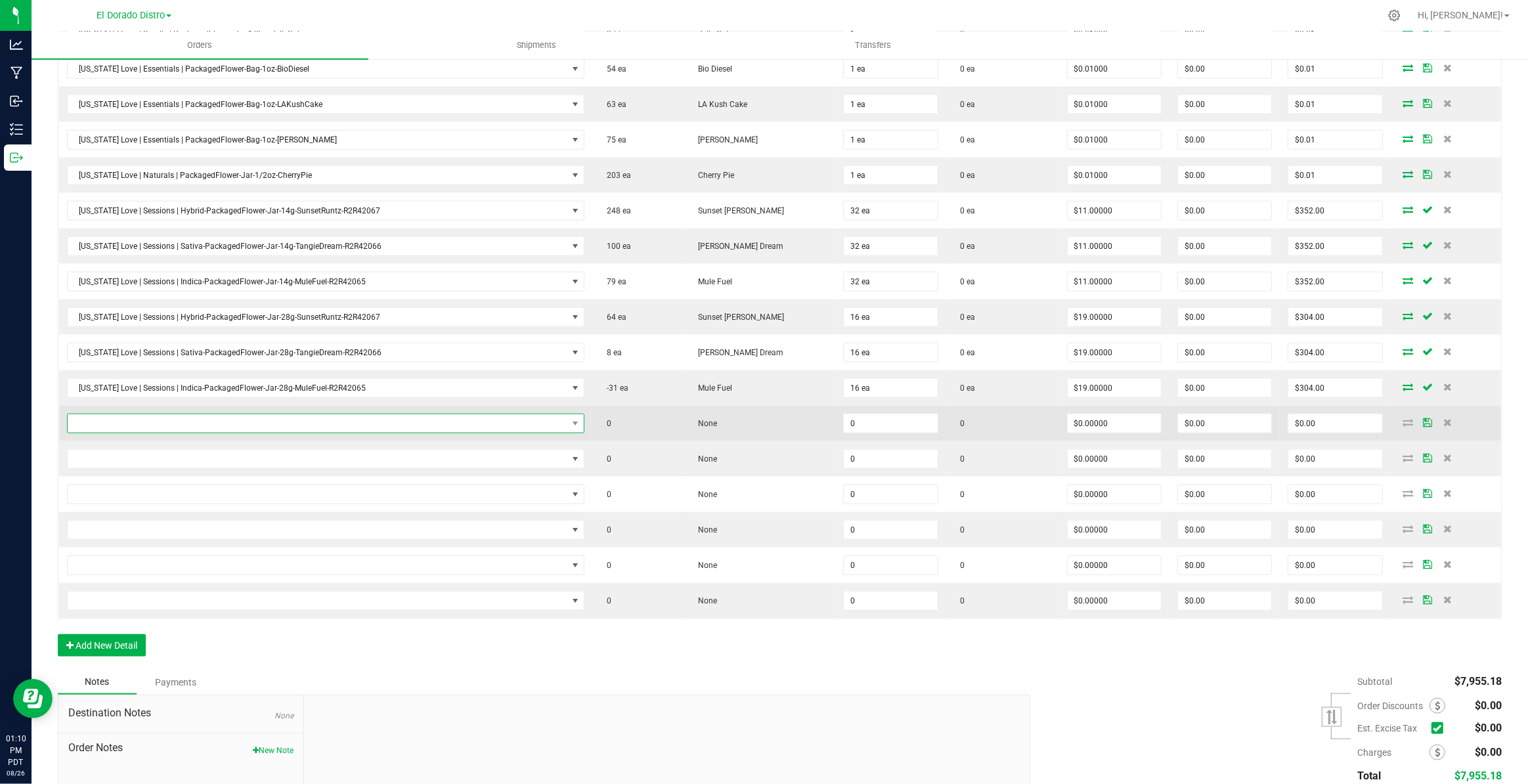
click at [531, 415] on span "NO DATA FOUND" at bounding box center [318, 423] width 500 height 18
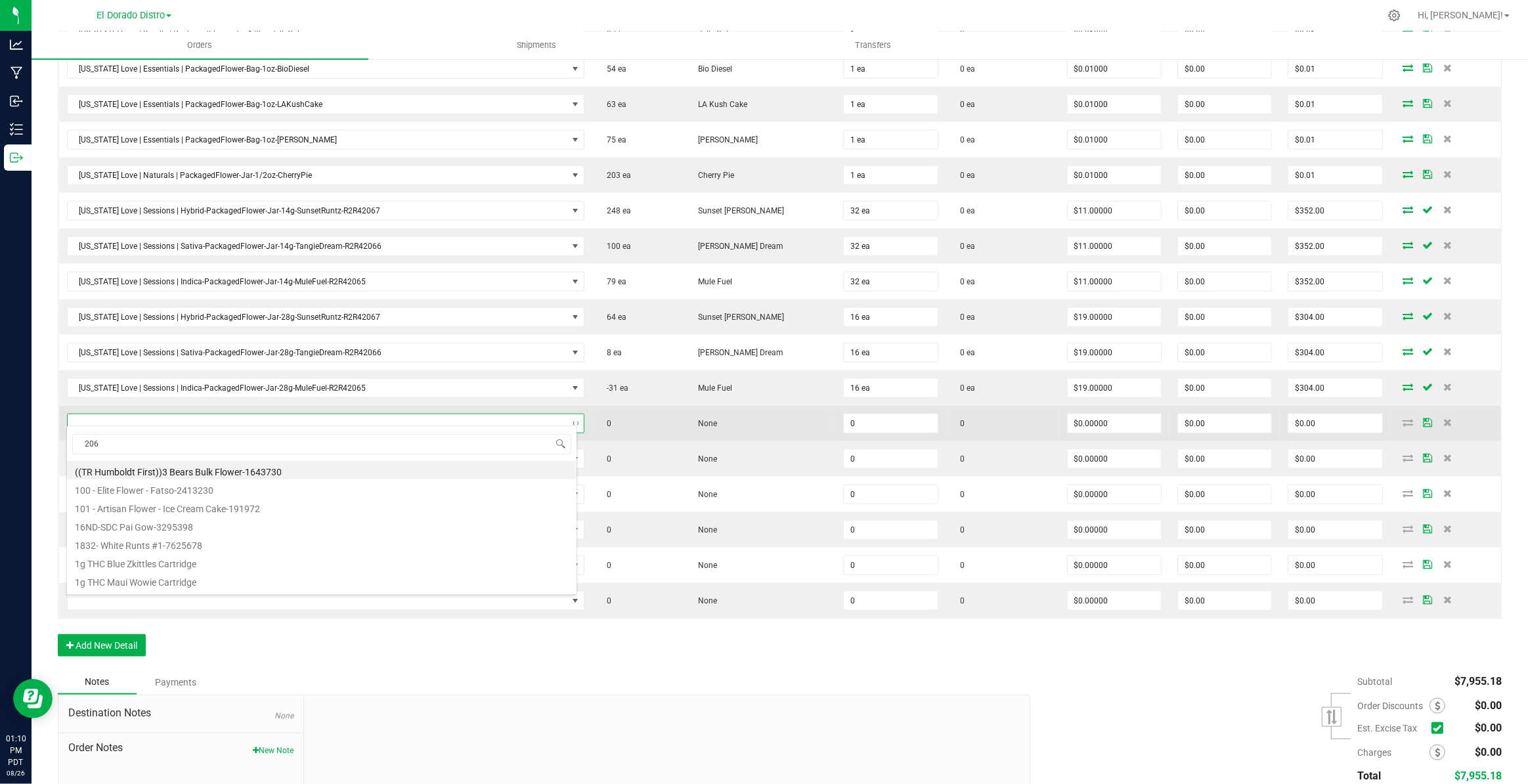
type input "2067"
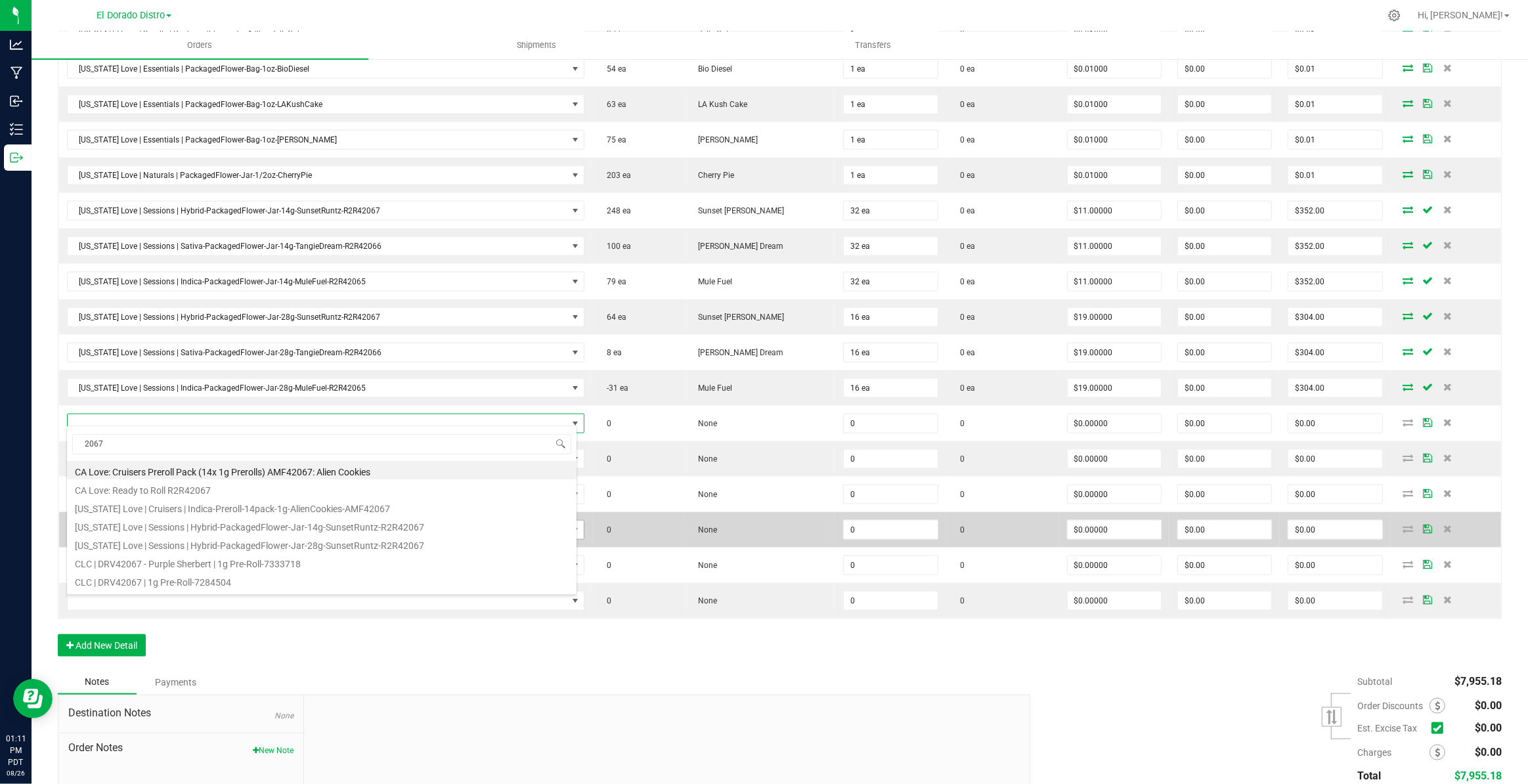
click at [420, 529] on li "[US_STATE] Love | Sessions | Hybrid-PackagedFlower-Jar-14g-SunsetRuntz-R2R42067" at bounding box center [322, 525] width 510 height 18
type input "0 ea"
type input "$12.00000"
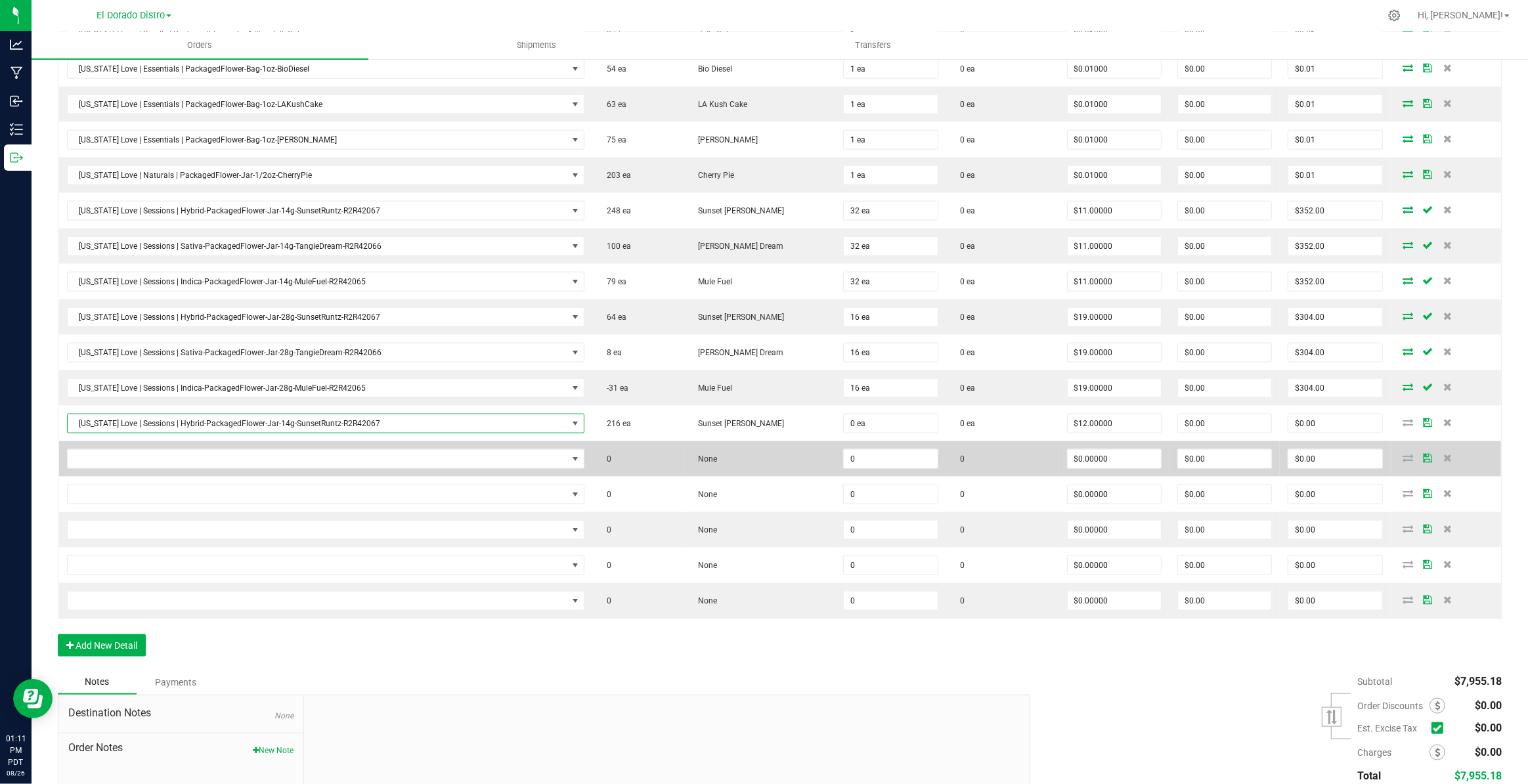
click at [419, 464] on td at bounding box center [327, 459] width 534 height 36
click at [424, 451] on span "NO DATA FOUND" at bounding box center [318, 458] width 500 height 18
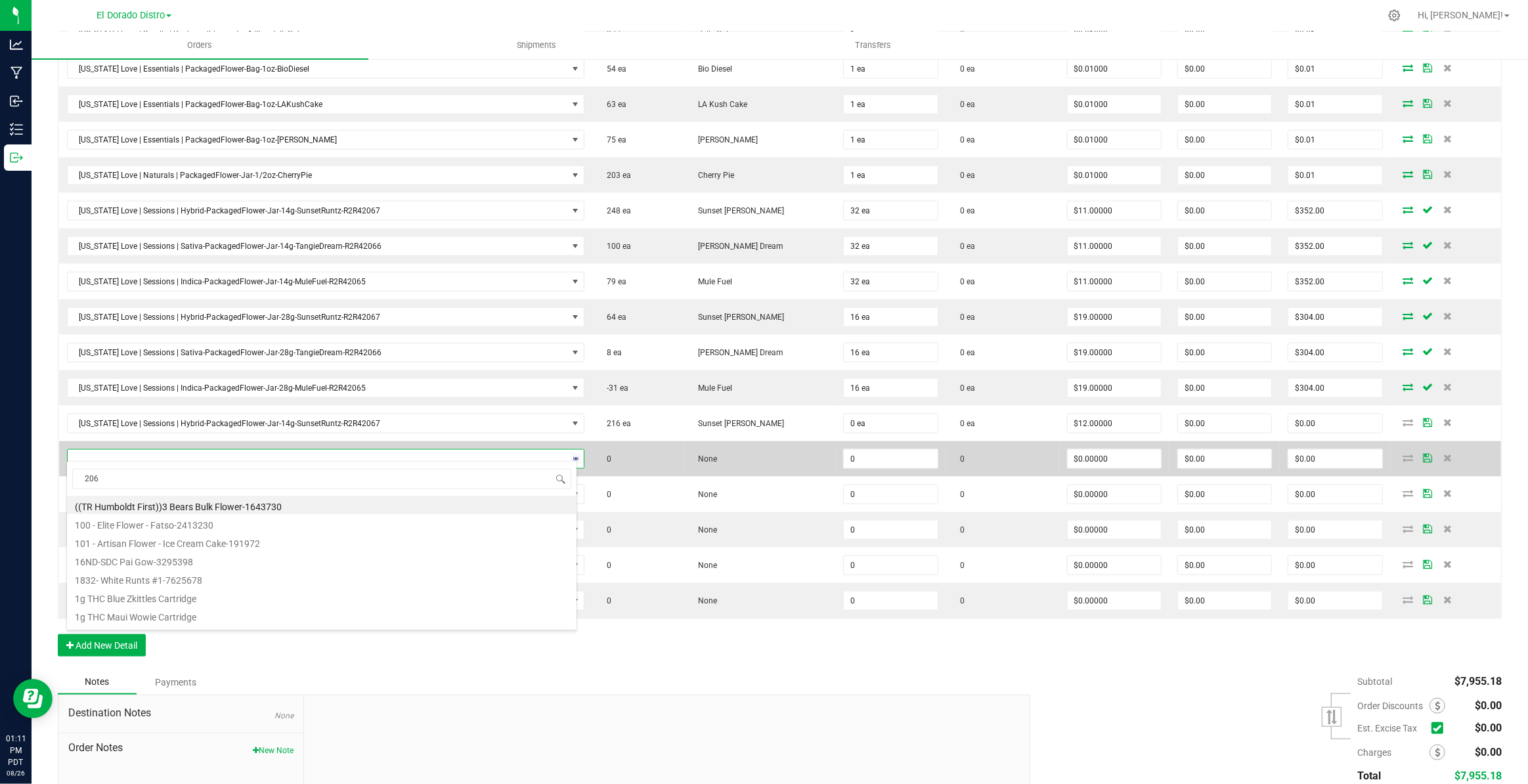
type input "2067"
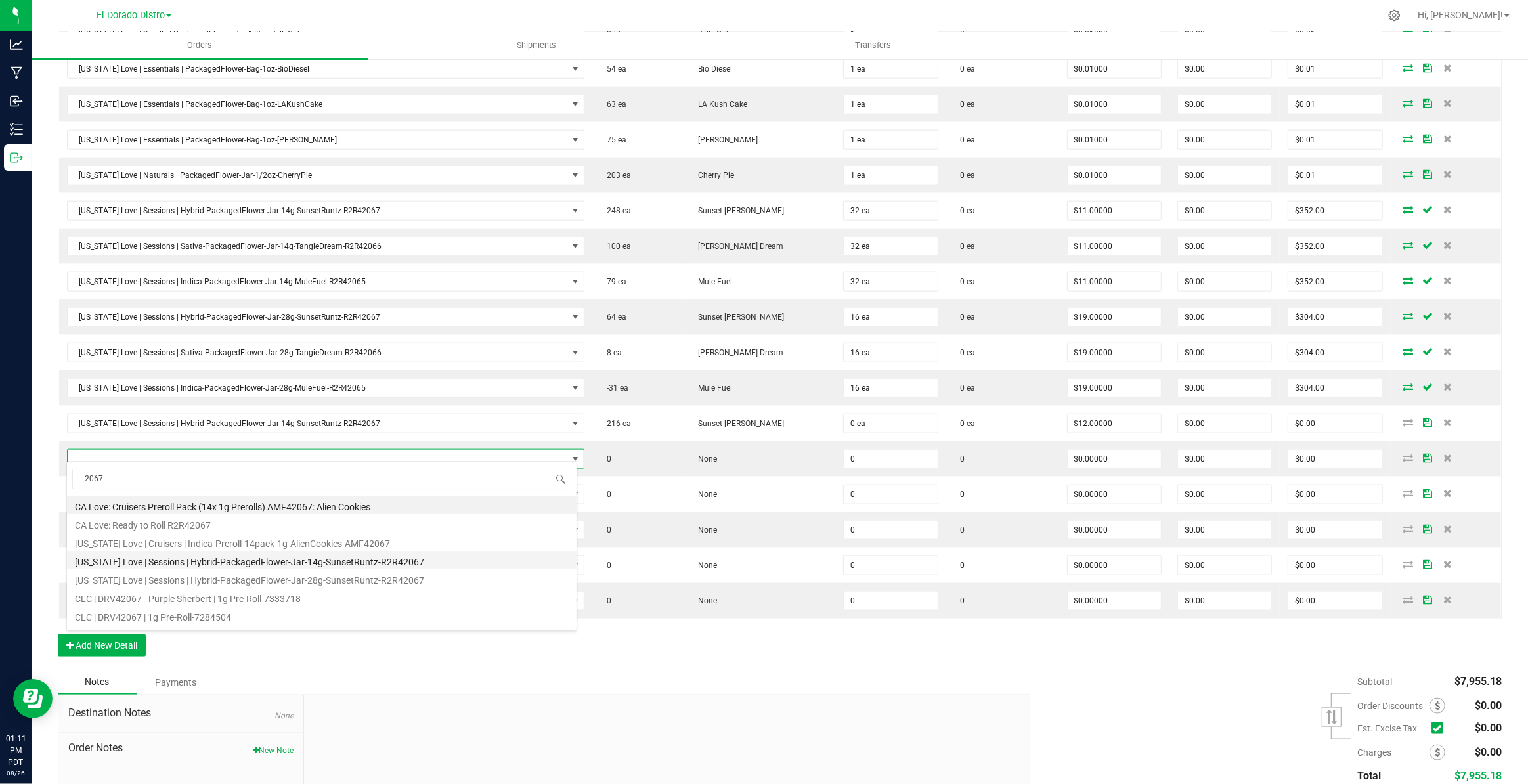
click at [377, 564] on li "[US_STATE] Love | Sessions | Hybrid-PackagedFlower-Jar-14g-SunsetRuntz-R2R42067" at bounding box center [322, 560] width 510 height 18
type input "0 ea"
type input "$12.00000"
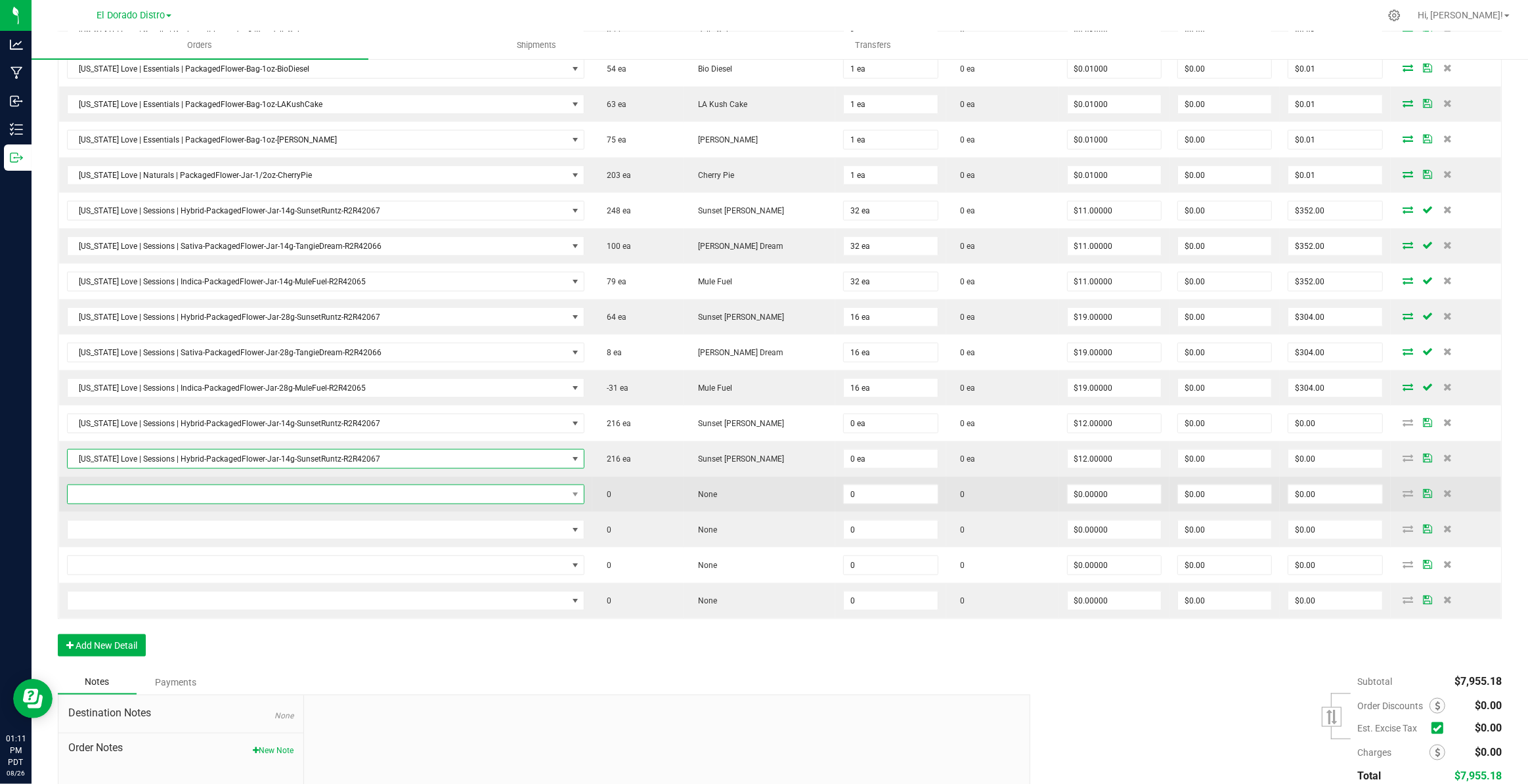
click at [370, 485] on span "NO DATA FOUND" at bounding box center [318, 494] width 500 height 18
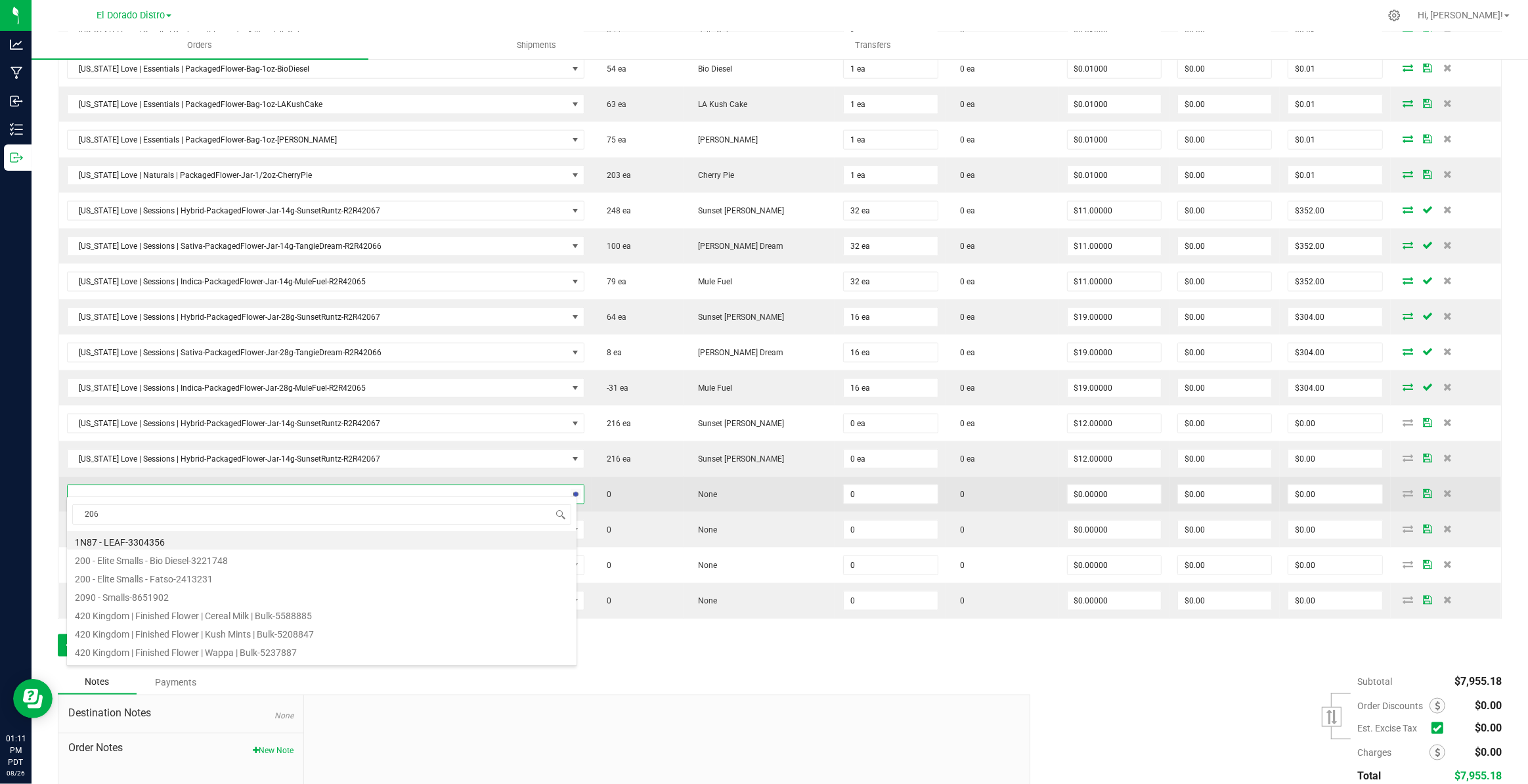
type input "2066"
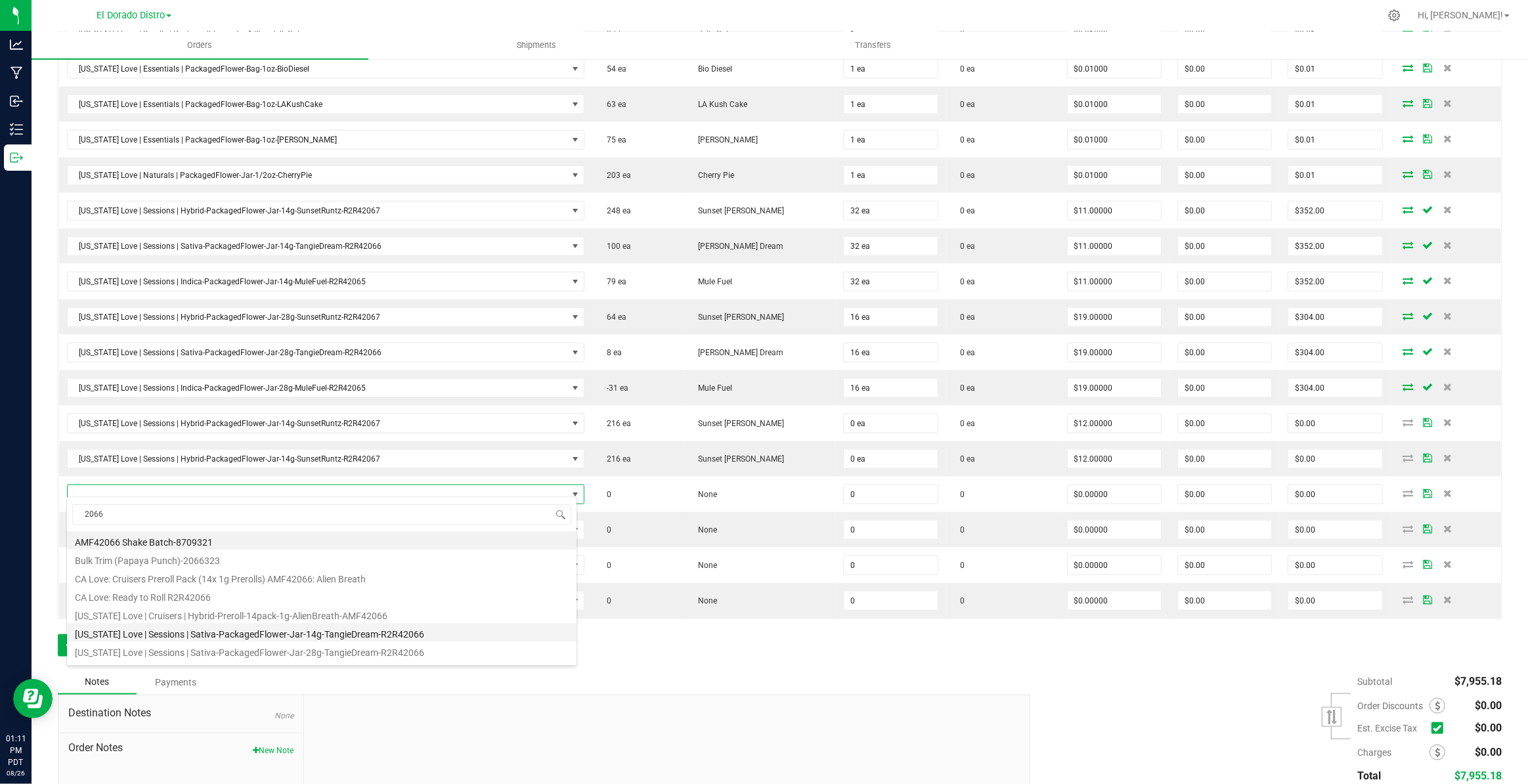
click at [378, 630] on li "[US_STATE] Love | Sessions | Sativa-PackagedFlower-Jar-14g-TangieDream-R2R42066" at bounding box center [322, 632] width 510 height 18
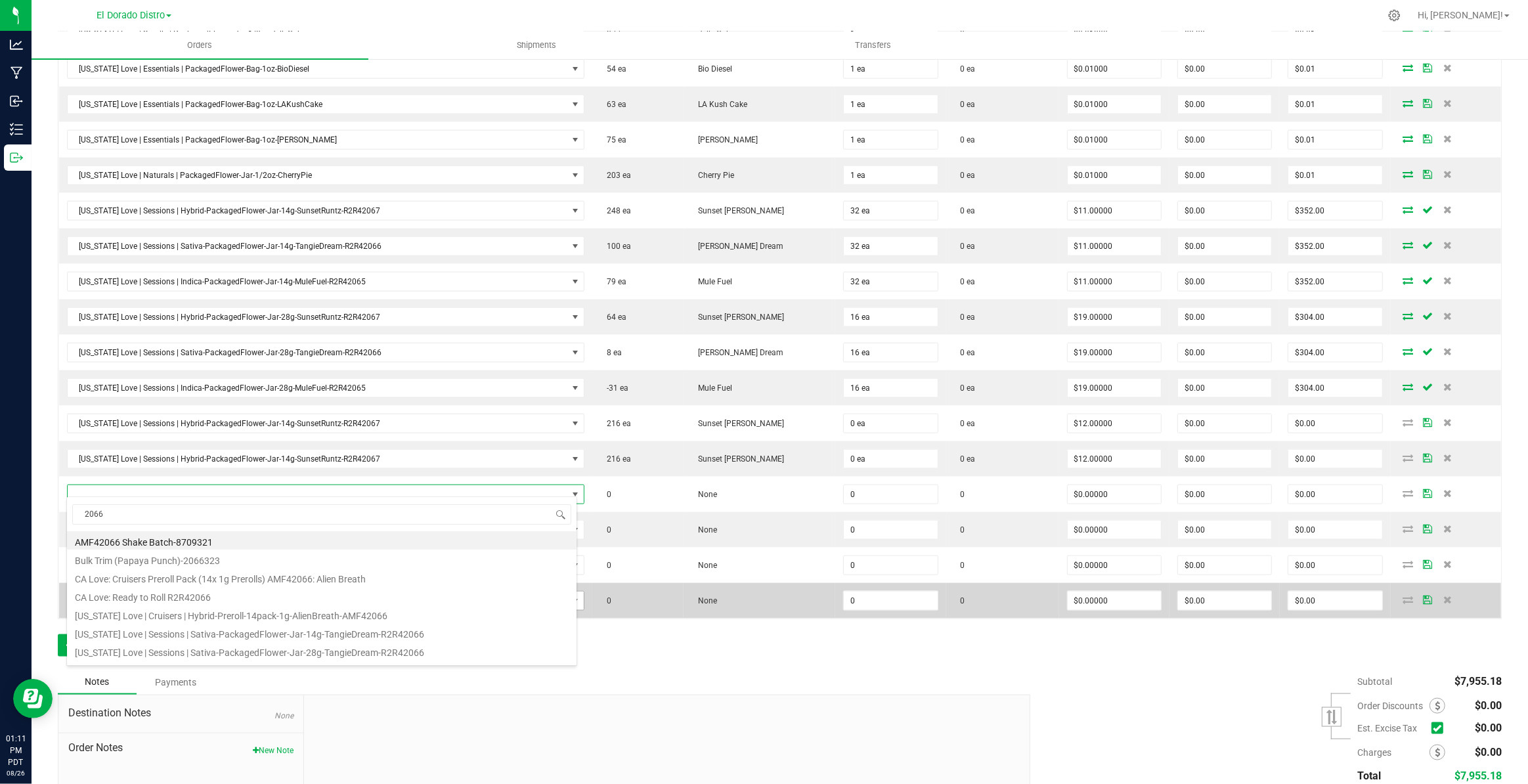
type input "0 ea"
type input "$12.00000"
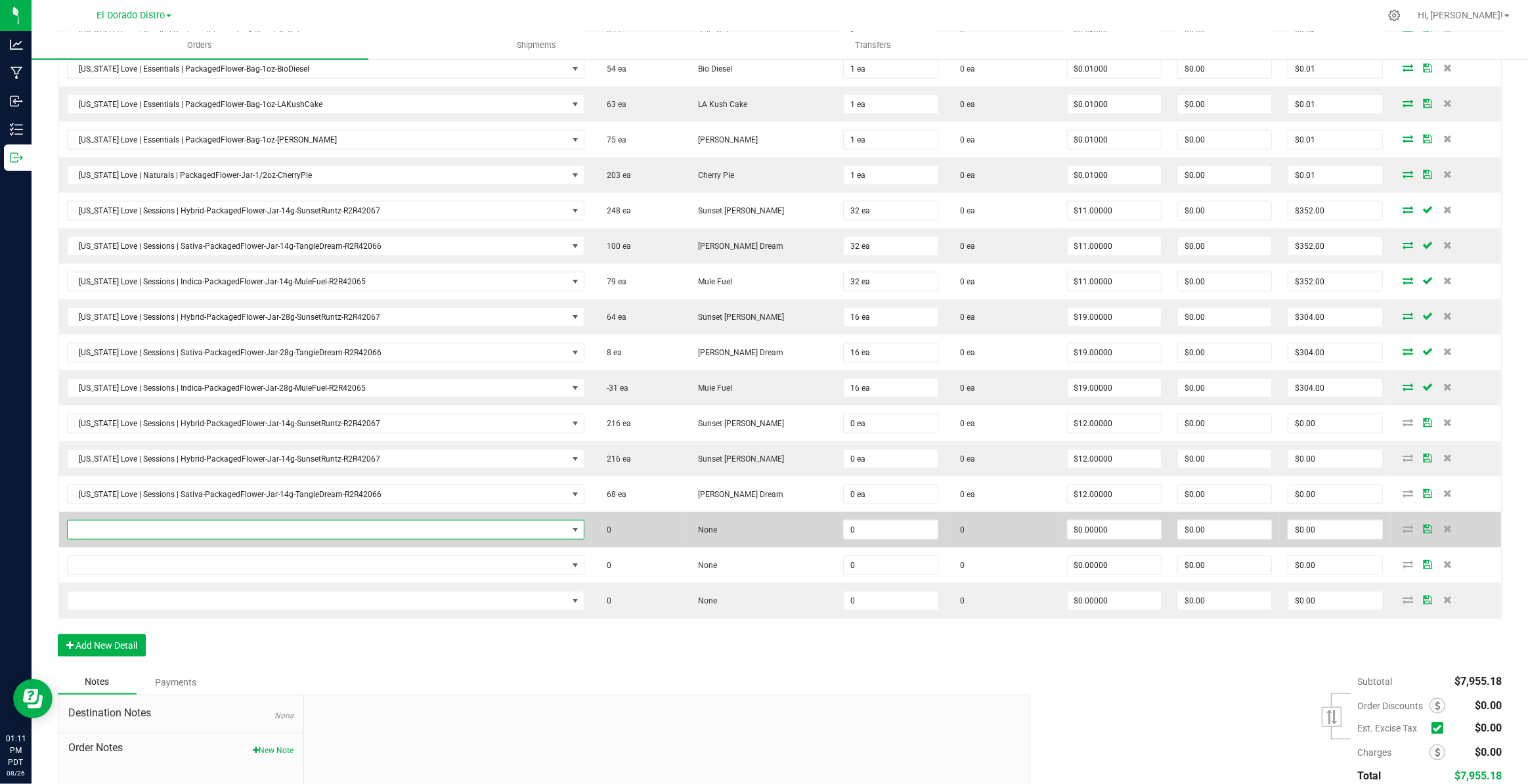
click at [383, 529] on span "NO DATA FOUND" at bounding box center [318, 529] width 500 height 18
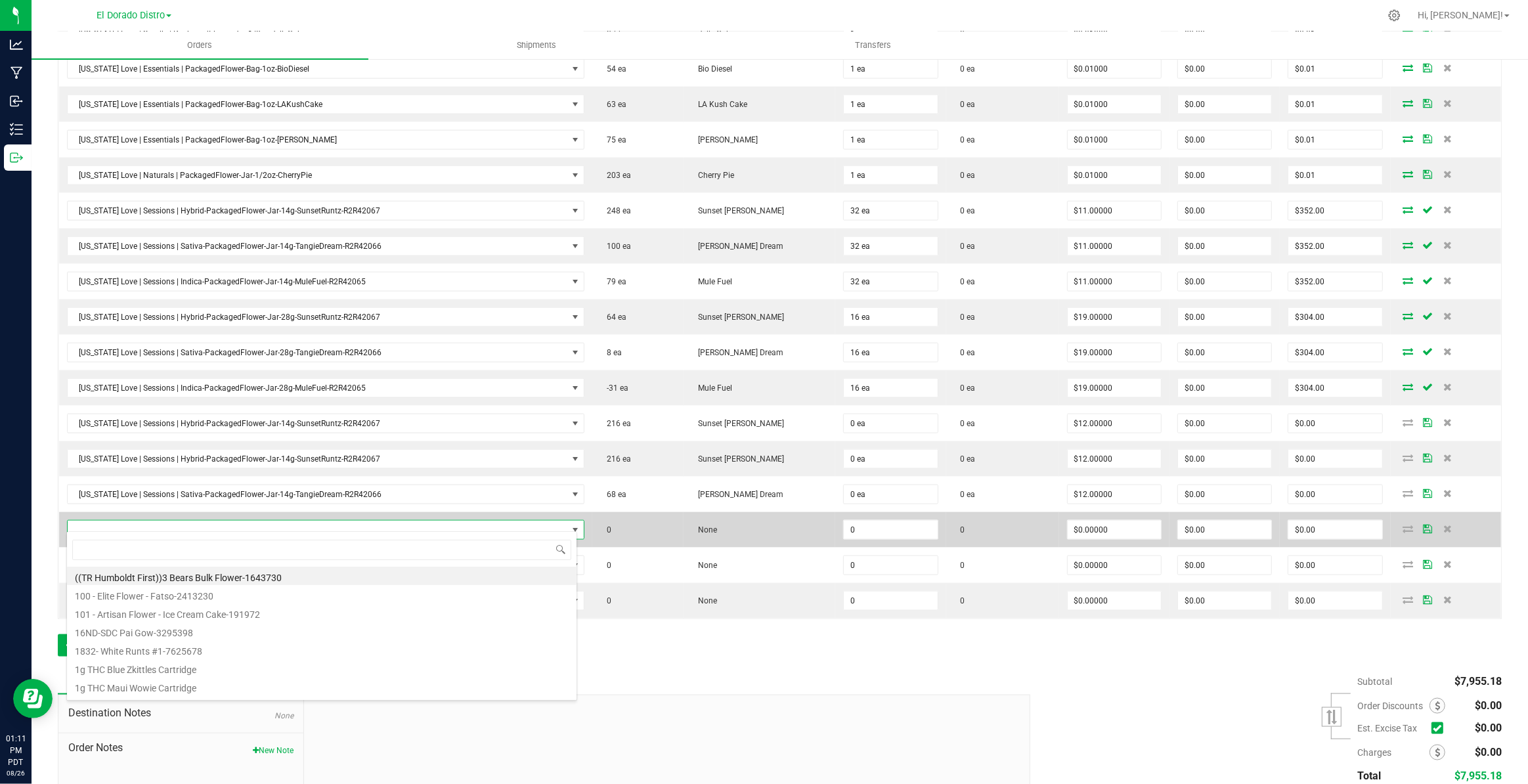
scroll to position [20, 507]
type input "2066"
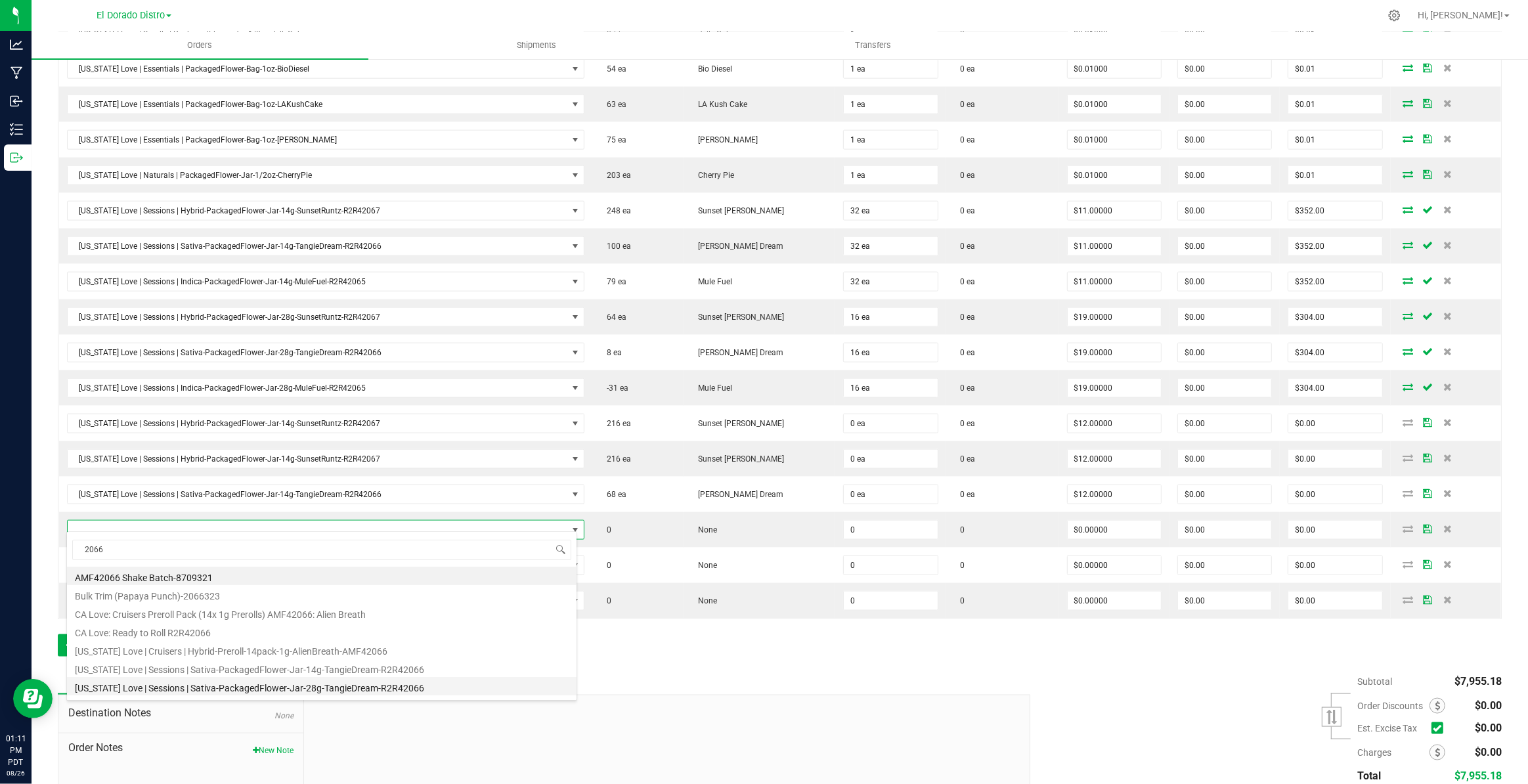
click at [415, 686] on li "[US_STATE] Love | Sessions | Sativa-PackagedFlower-Jar-28g-TangieDream-R2R42066" at bounding box center [322, 686] width 510 height 18
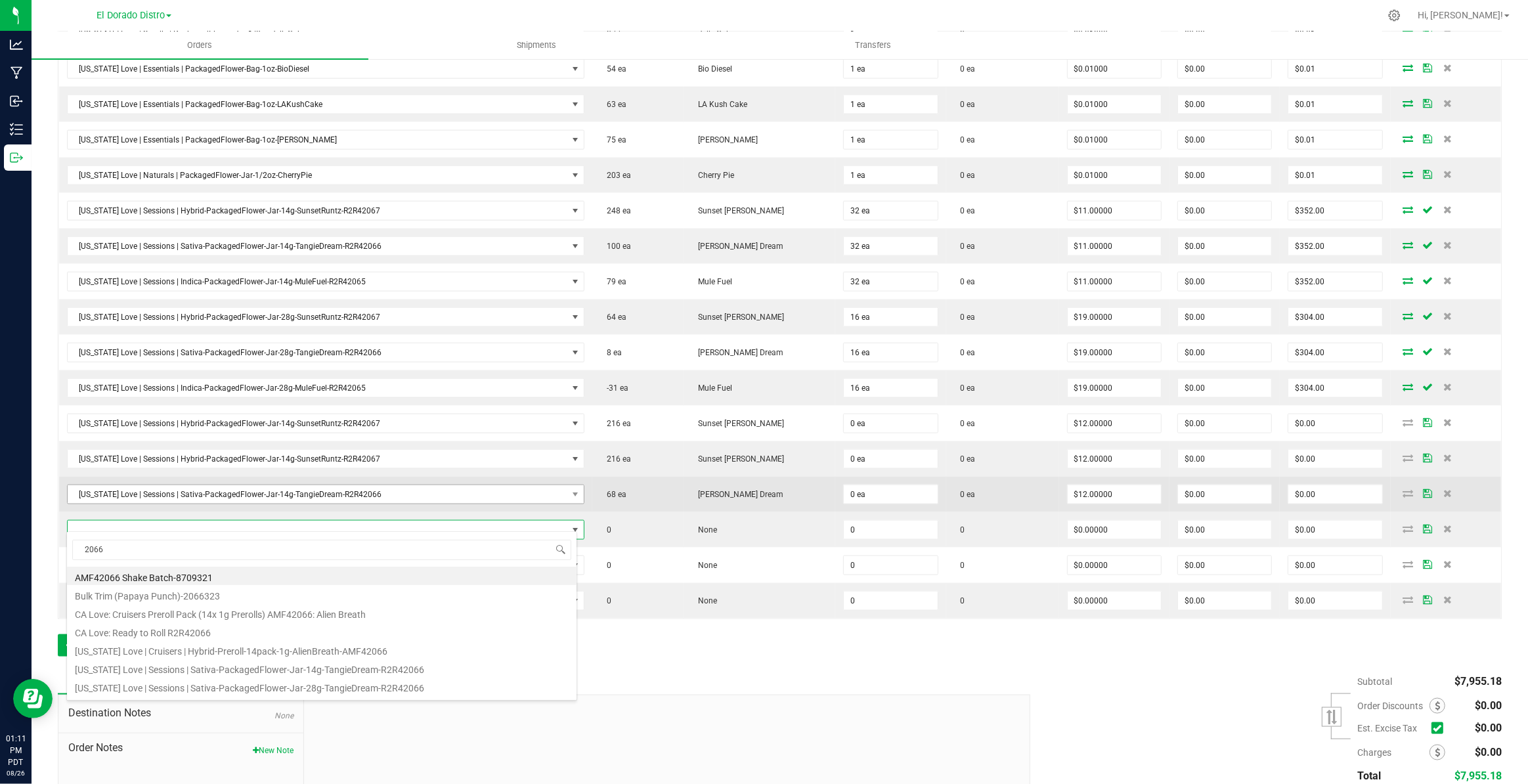
type input "0 ea"
type input "$20.00000"
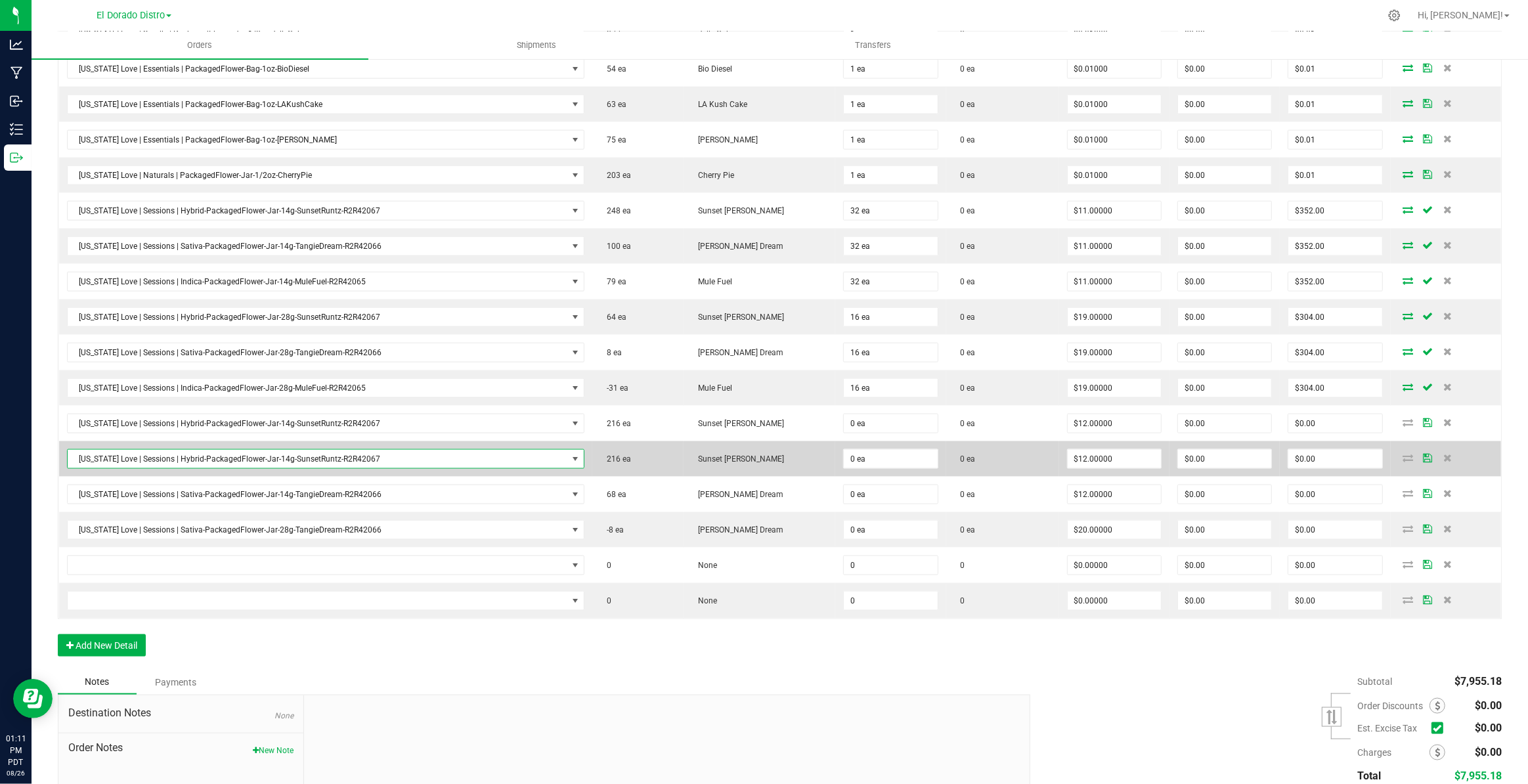
click at [390, 453] on span "[US_STATE] Love | Sessions | Hybrid-PackagedFlower-Jar-14g-SunsetRuntz-R2R42067" at bounding box center [318, 458] width 500 height 18
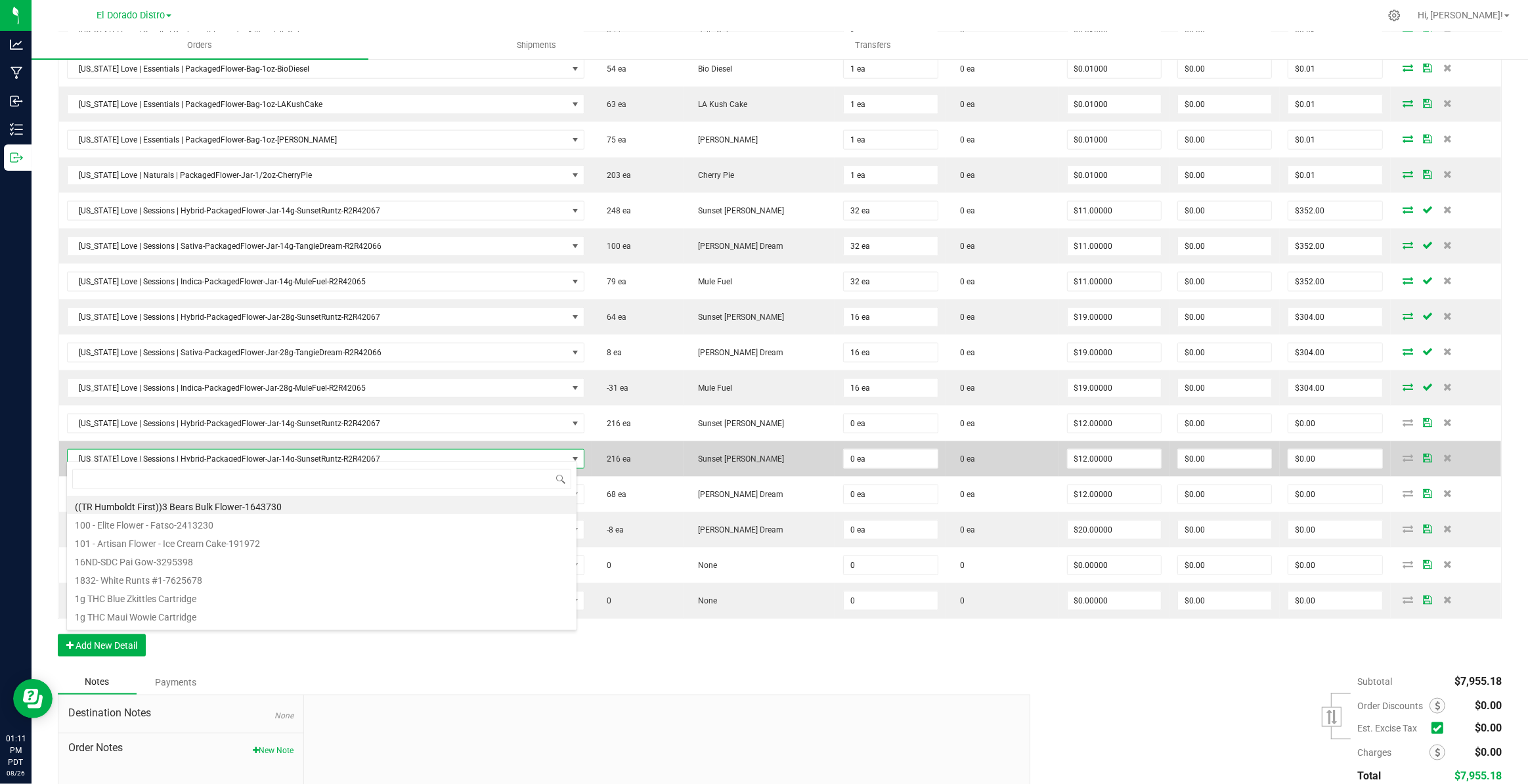
scroll to position [20, 511]
type input "2067"
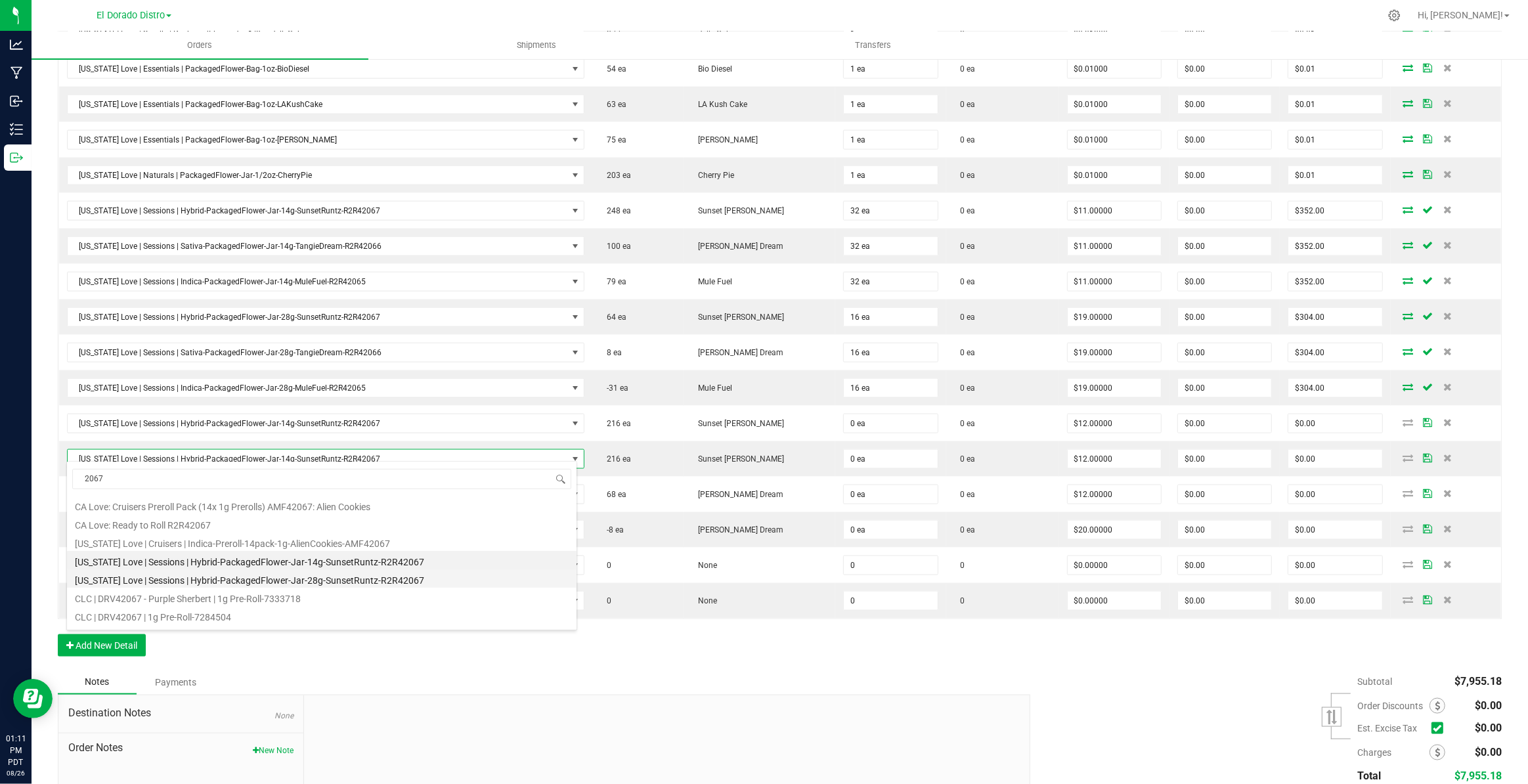
click at [408, 577] on li "[US_STATE] Love | Sessions | Hybrid-PackagedFlower-Jar-28g-SunsetRuntz-R2R42067" at bounding box center [322, 578] width 510 height 18
type input "$20.00000"
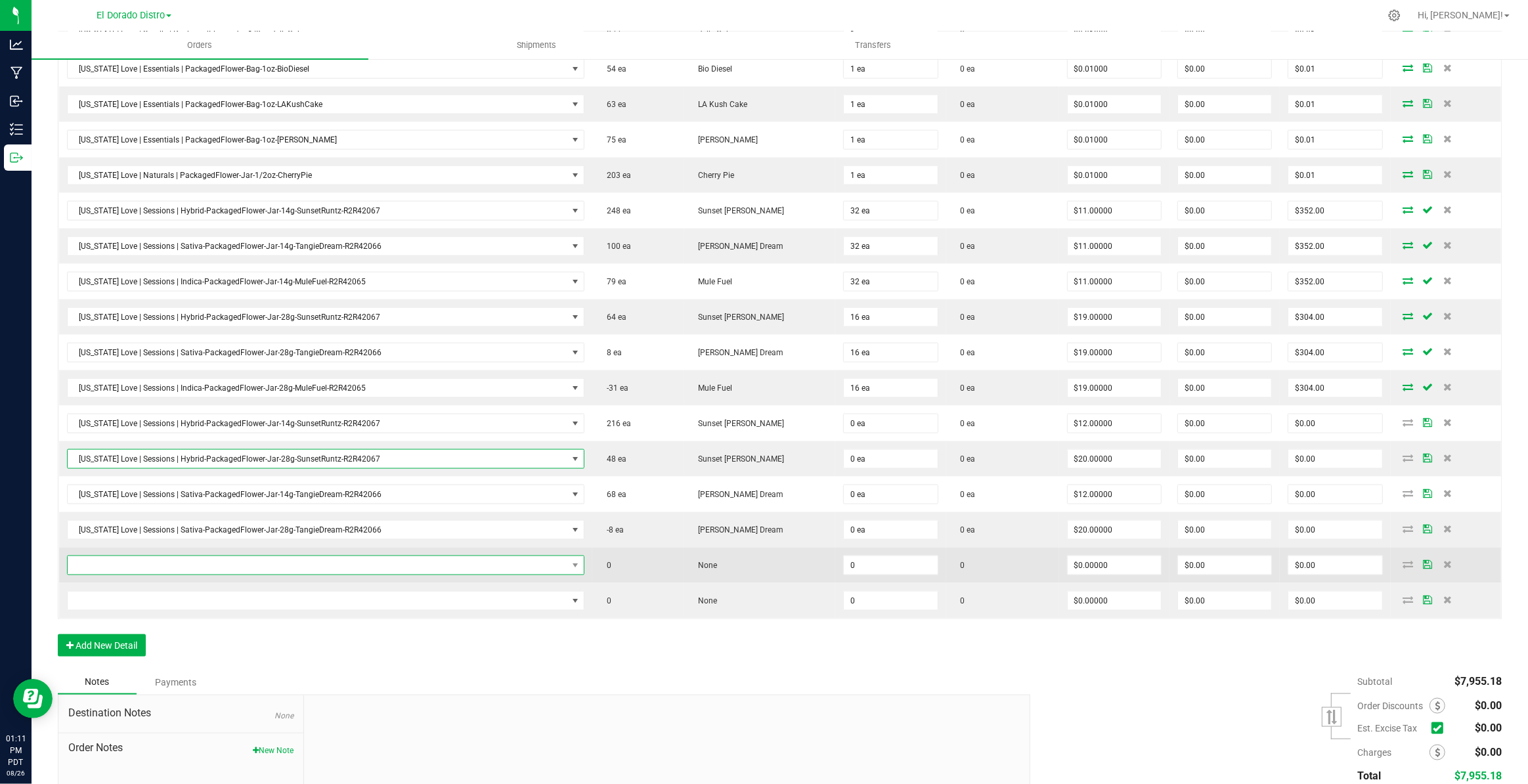
click at [364, 563] on span "NO DATA FOUND" at bounding box center [318, 565] width 500 height 18
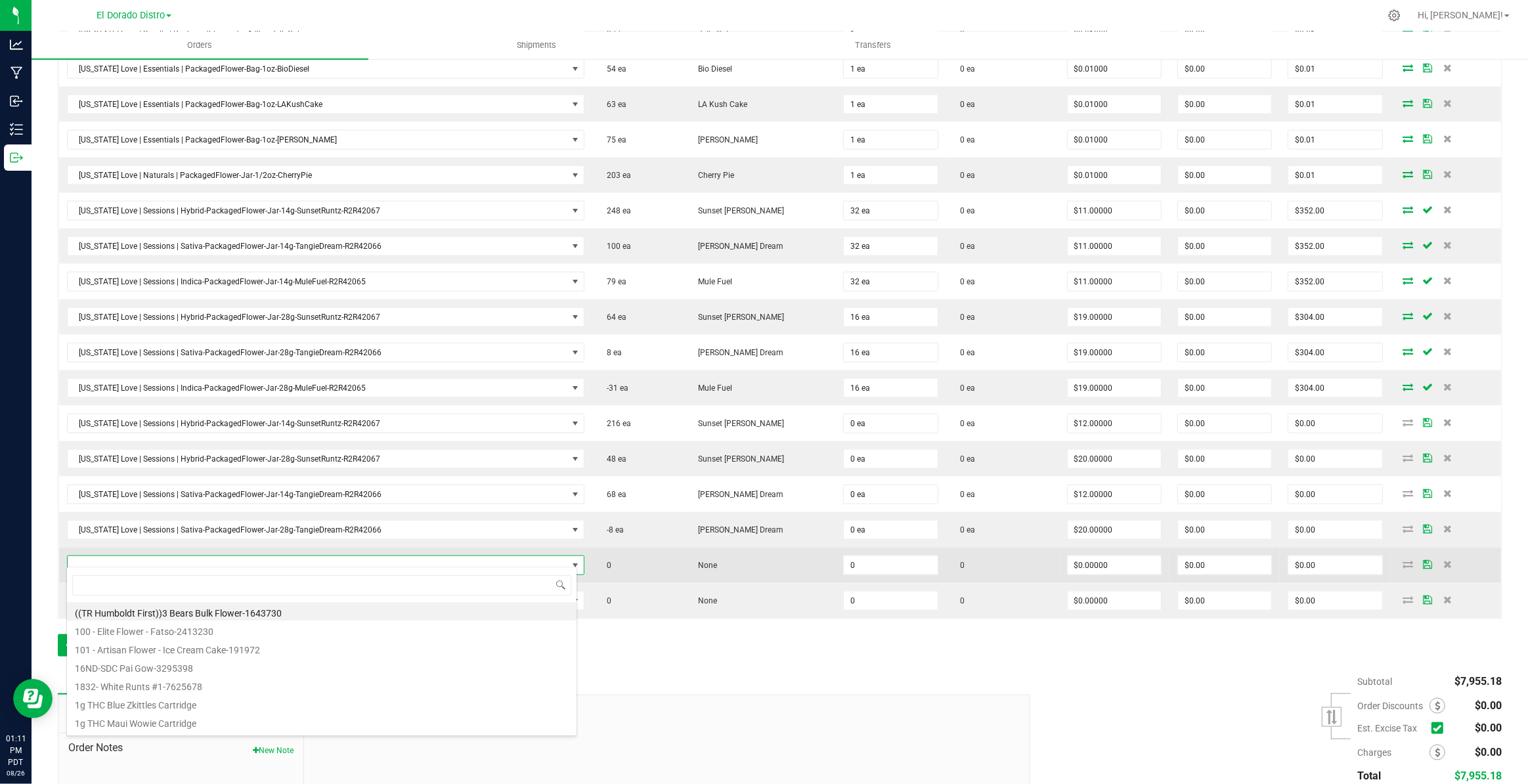
scroll to position [20, 507]
type input "2065"
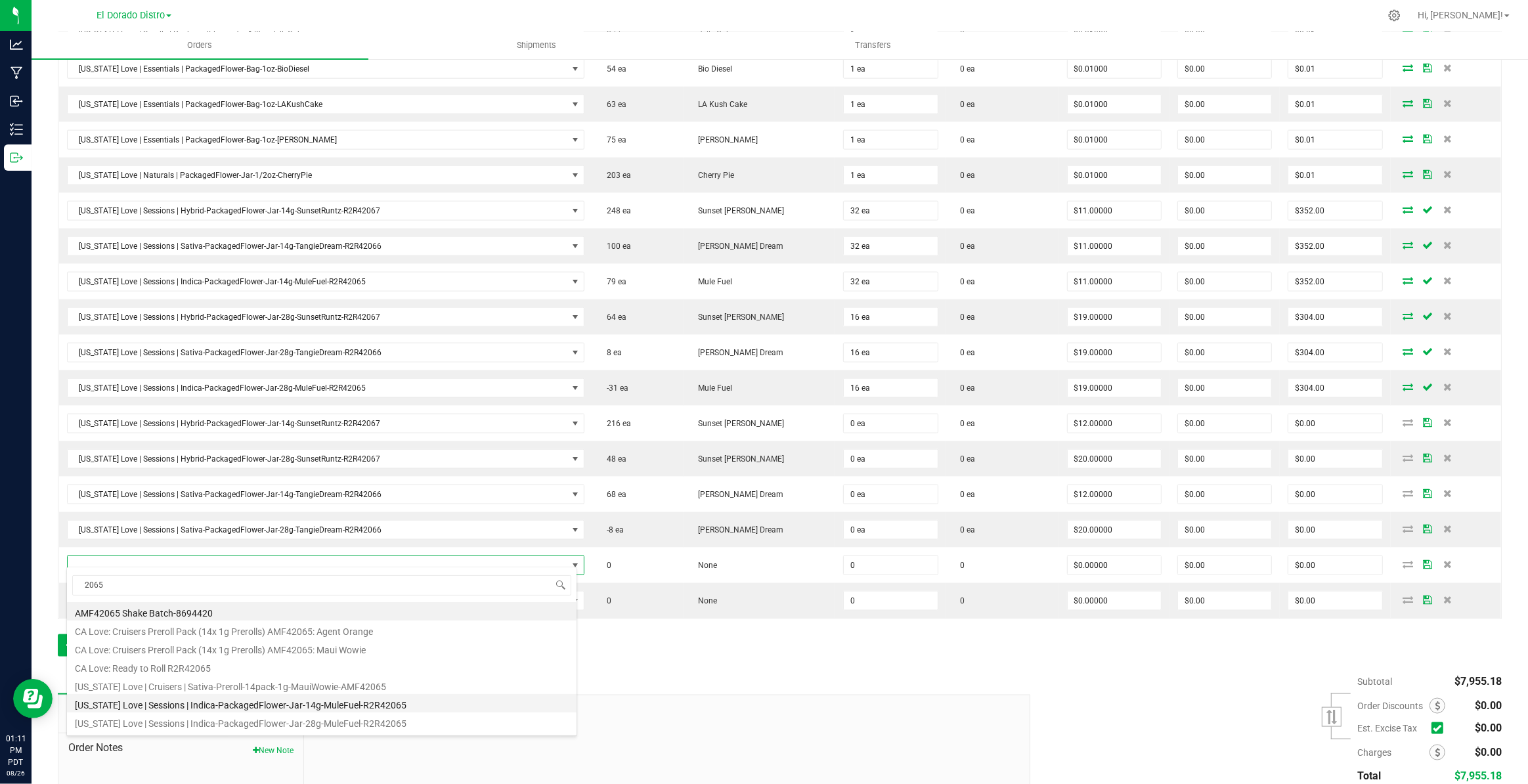
click at [361, 699] on li "[US_STATE] Love | Sessions | Indica-PackagedFlower-Jar-14g-MuleFuel-R2R42065" at bounding box center [322, 703] width 510 height 18
type input "0 ea"
type input "$12.00000"
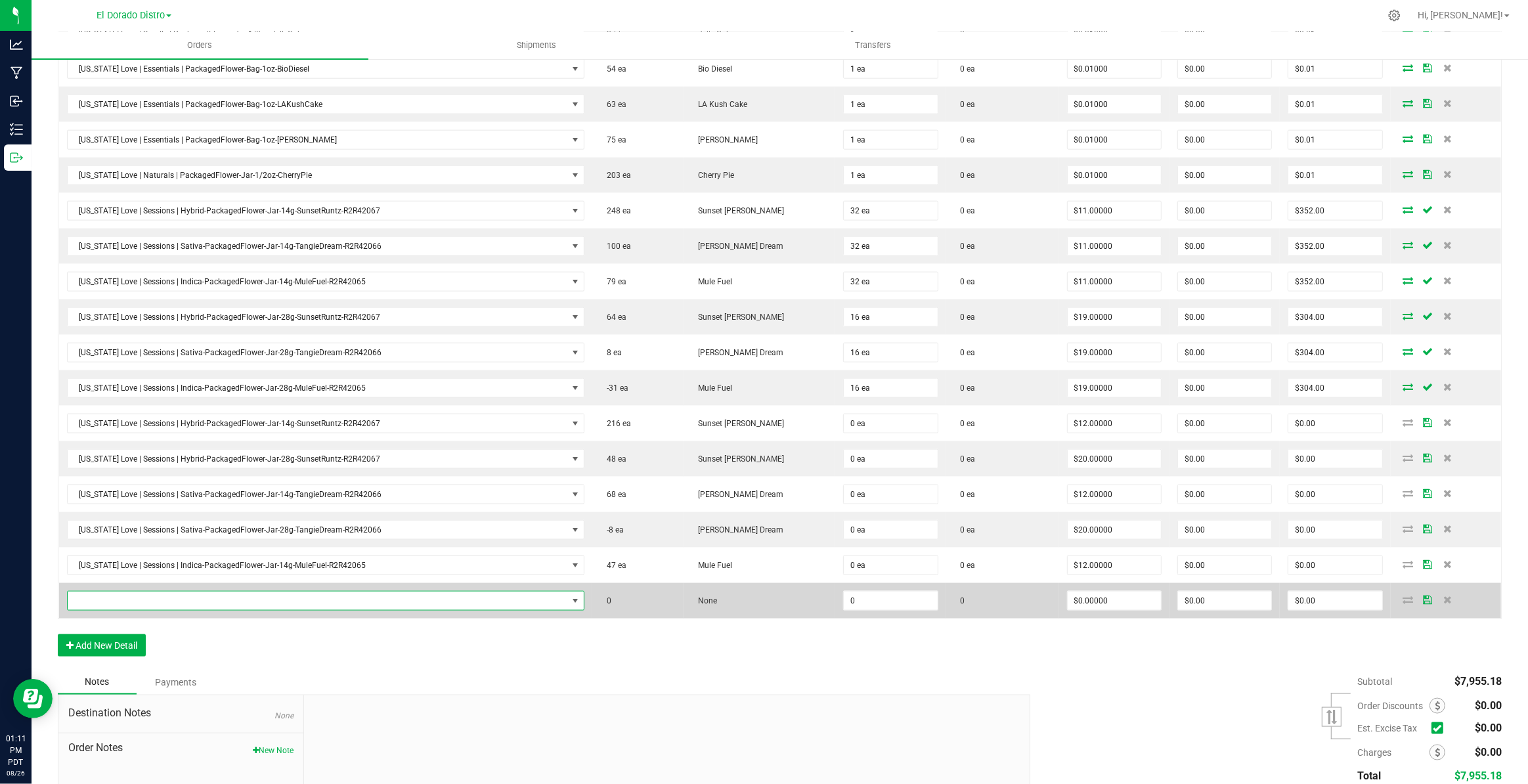
click at [362, 597] on span "NO DATA FOUND" at bounding box center [318, 600] width 500 height 18
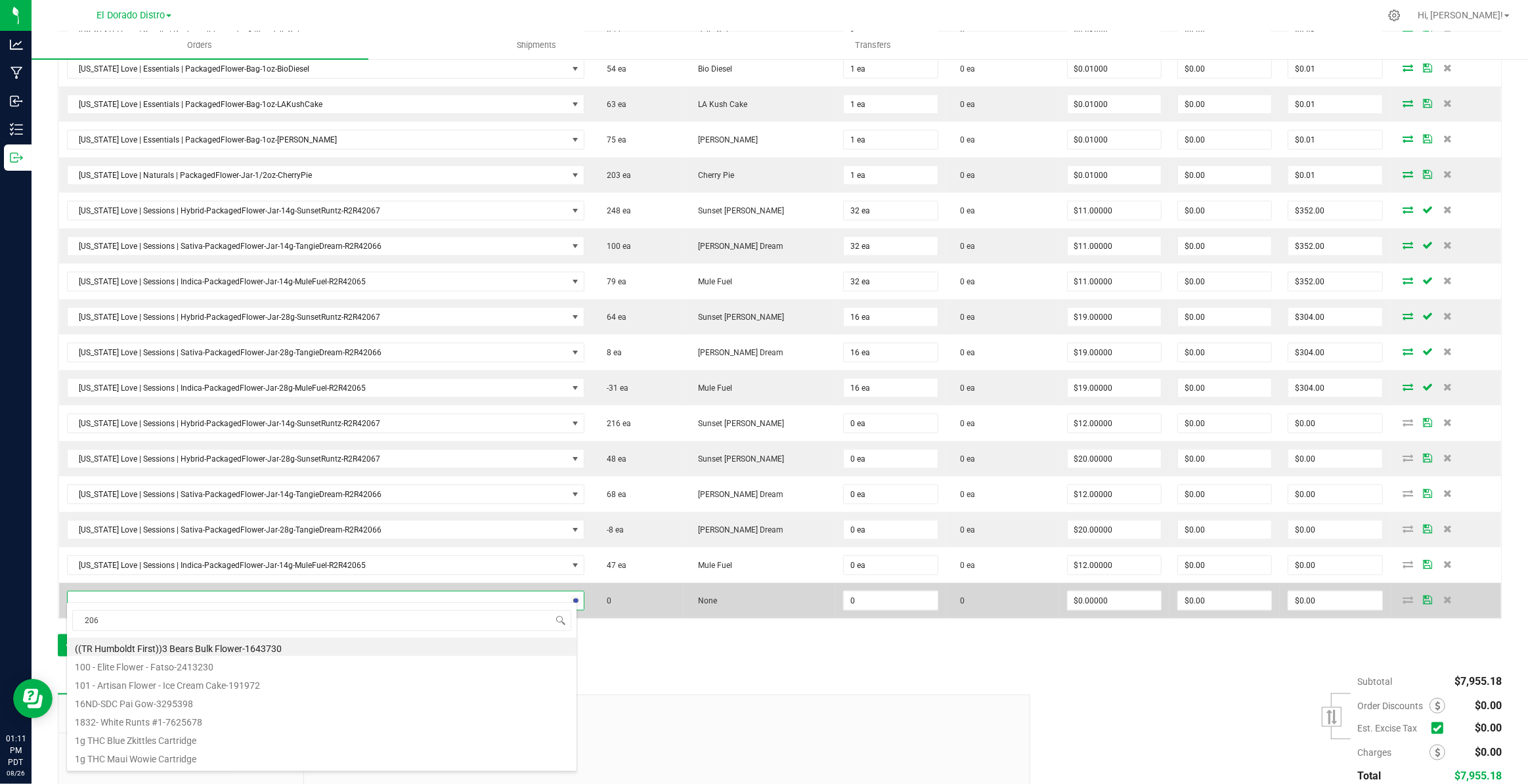
type input "2065"
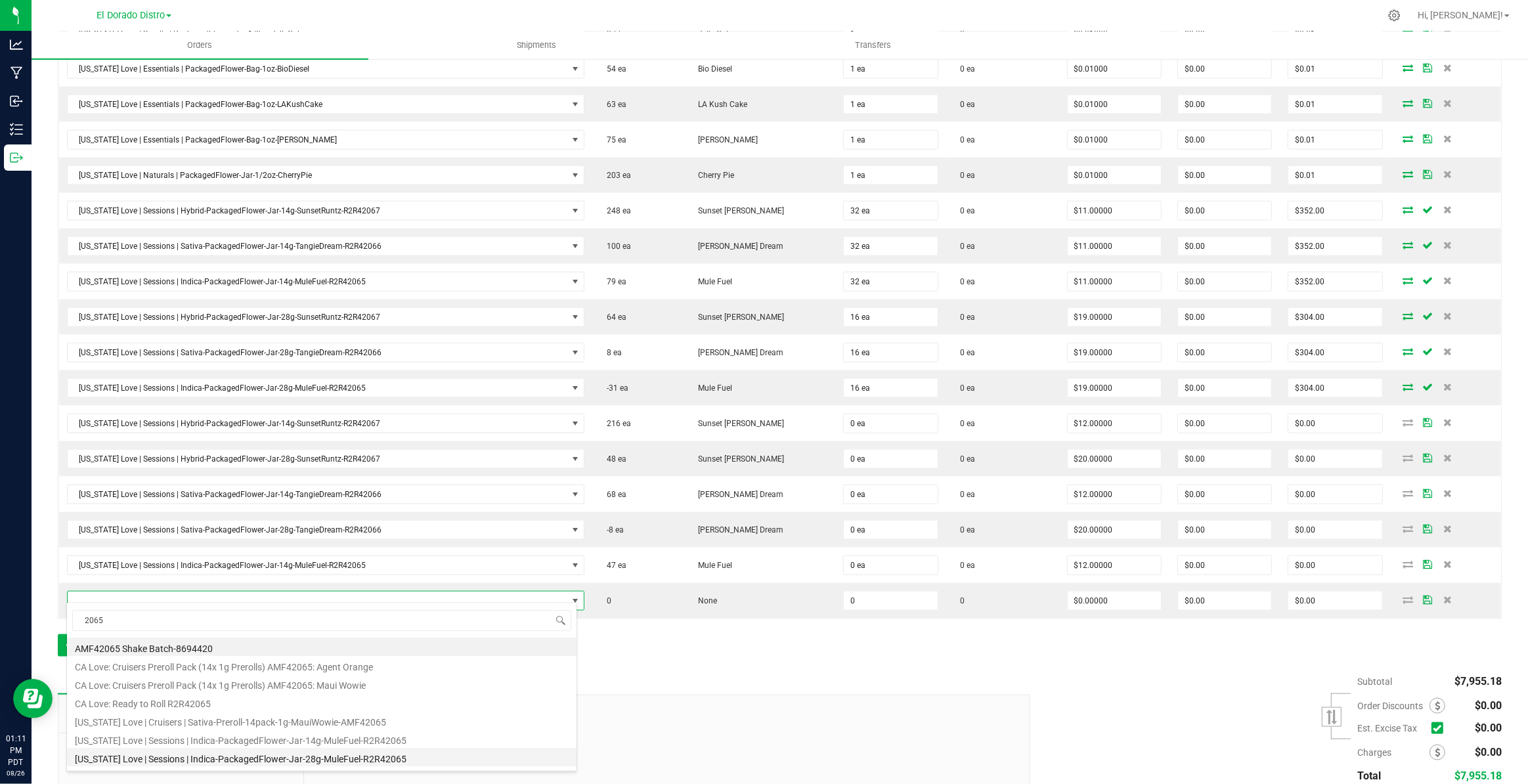
click at [387, 757] on li "[US_STATE] Love | Sessions | Indica-PackagedFlower-Jar-28g-MuleFuel-R2R42065" at bounding box center [322, 757] width 510 height 18
type input "0 ea"
type input "$20.00000"
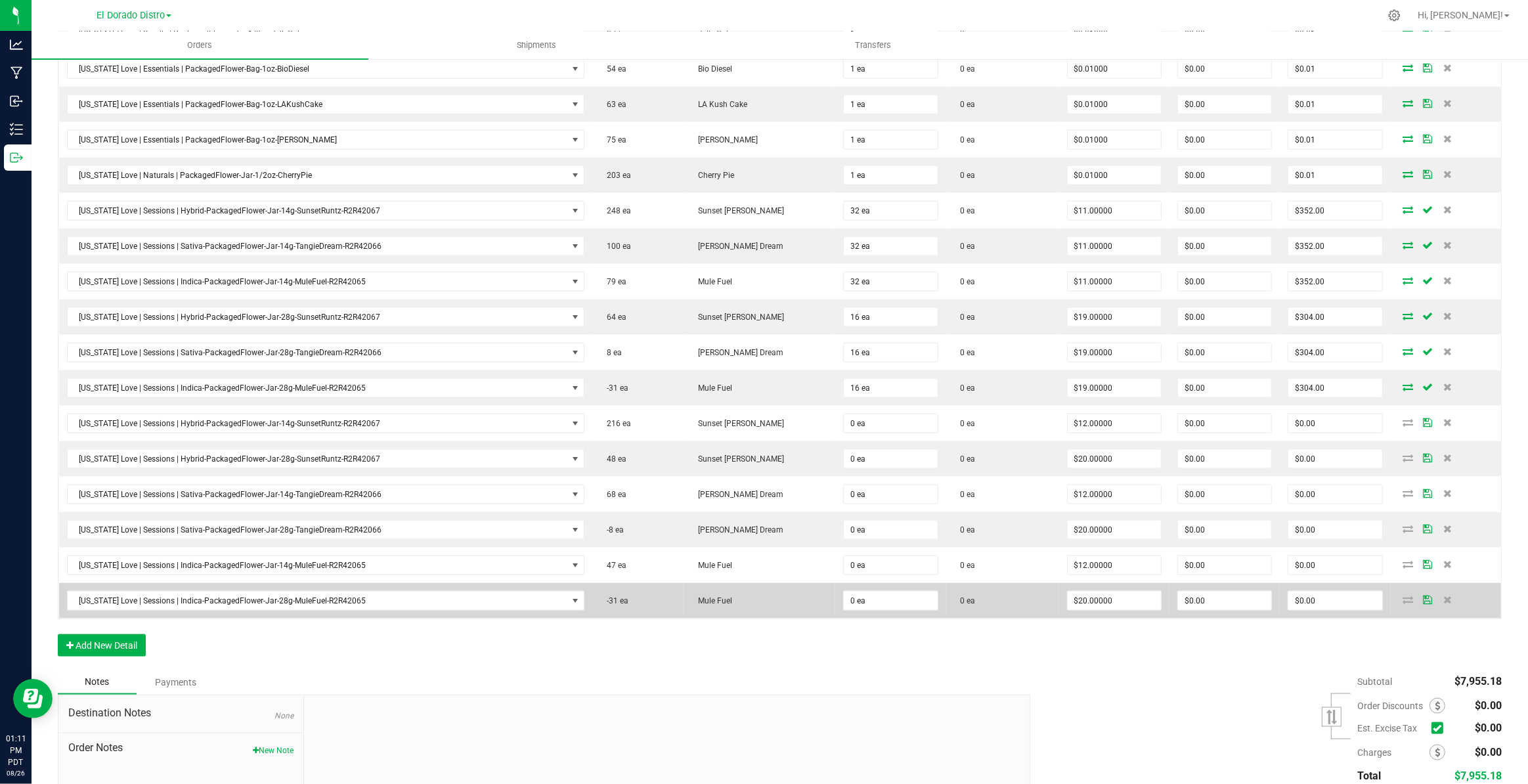
drag, startPoint x: 473, startPoint y: 667, endPoint x: 737, endPoint y: 576, distance: 279.2
click at [486, 669] on div "Notes Payments" at bounding box center [539, 682] width 962 height 25
click at [861, 594] on input "0" at bounding box center [890, 600] width 94 height 18
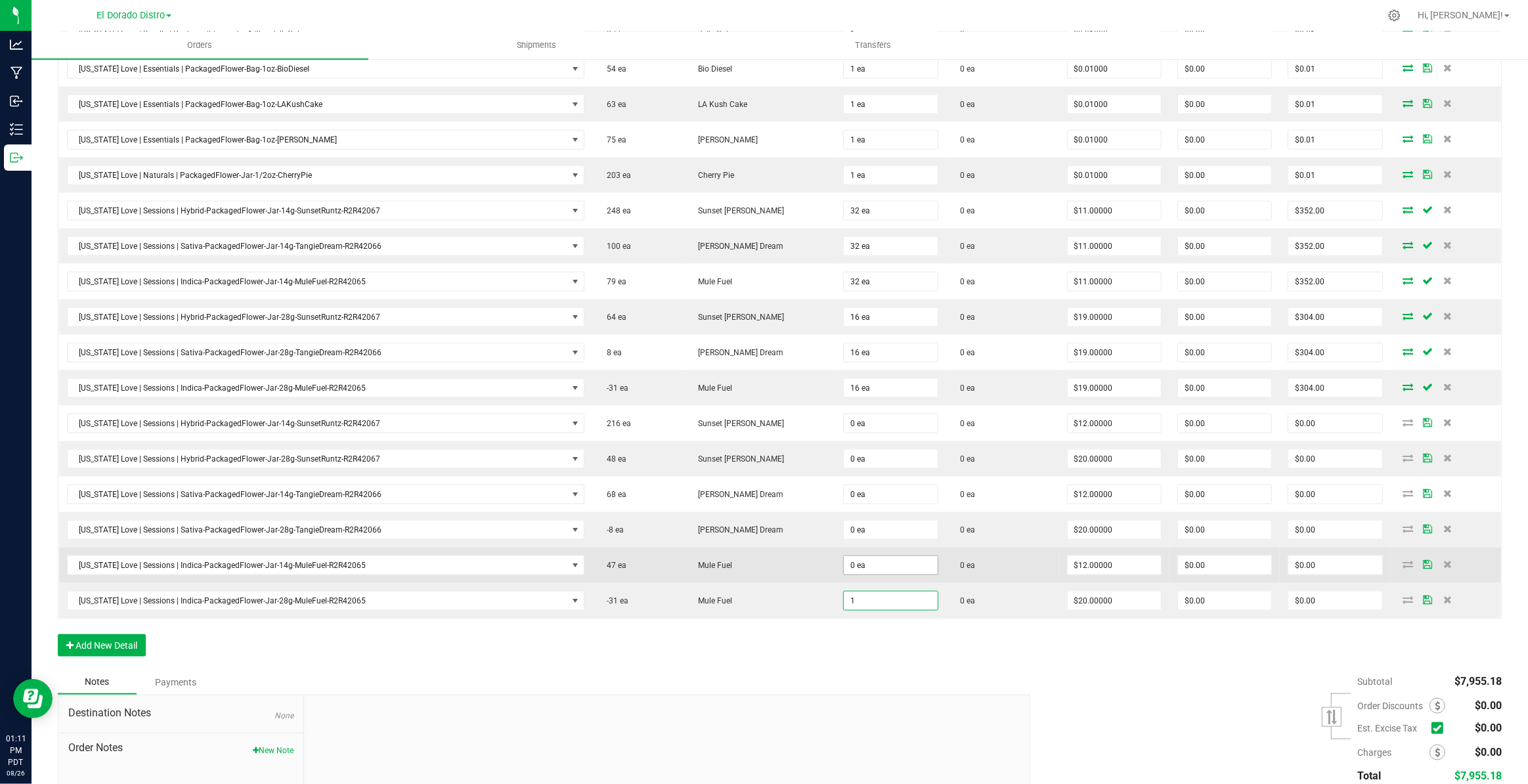
type input "1"
type input "0"
type input "1 ea"
type input "$20.00"
click at [895, 556] on input "0" at bounding box center [890, 565] width 94 height 18
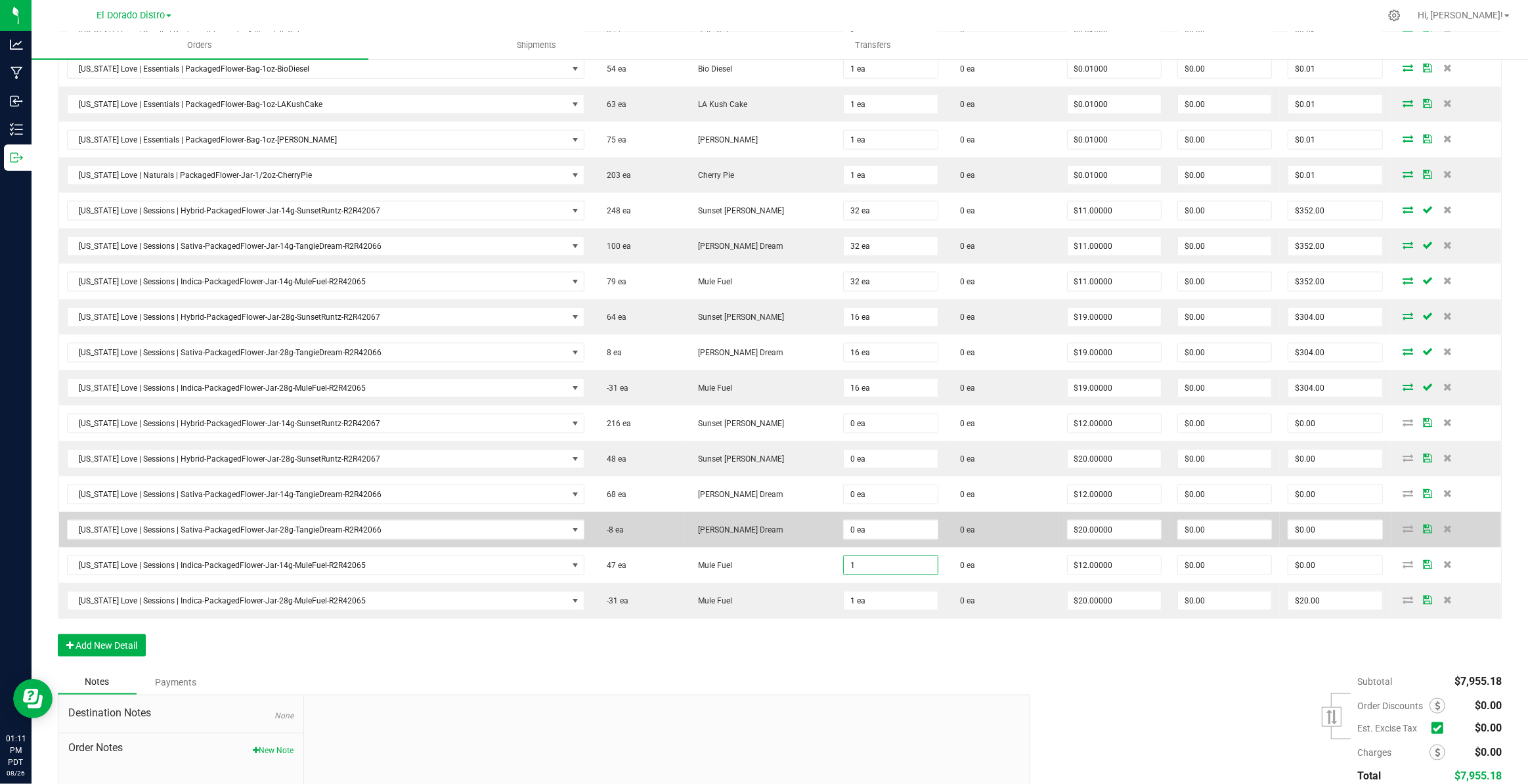
type input "1"
type input "0"
type input "1 ea"
type input "$12.00"
click at [897, 525] on input "0" at bounding box center [890, 529] width 94 height 18
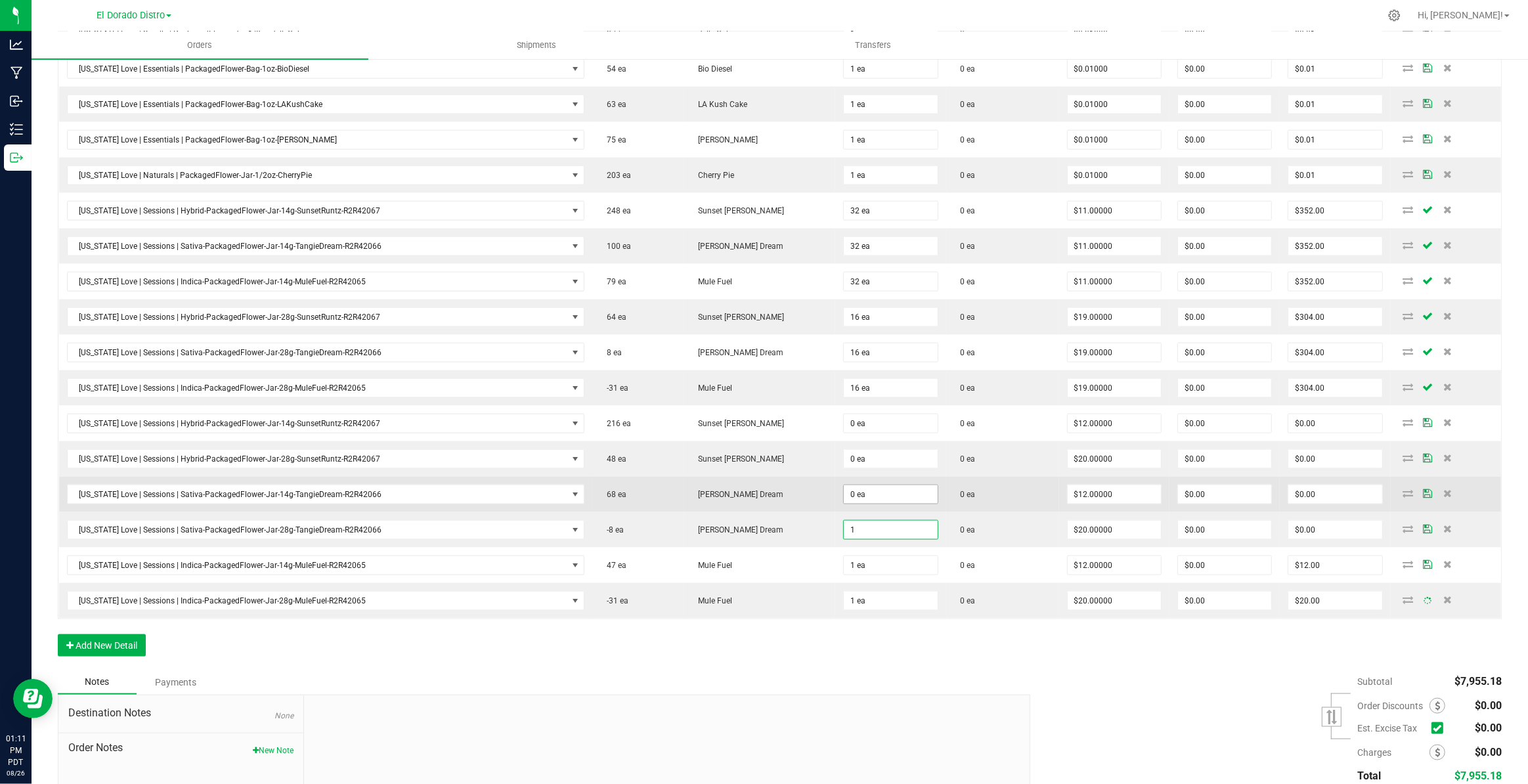
type input "1"
type input "0"
type input "1 ea"
type input "$20.00"
click at [899, 488] on input "0" at bounding box center [890, 494] width 94 height 18
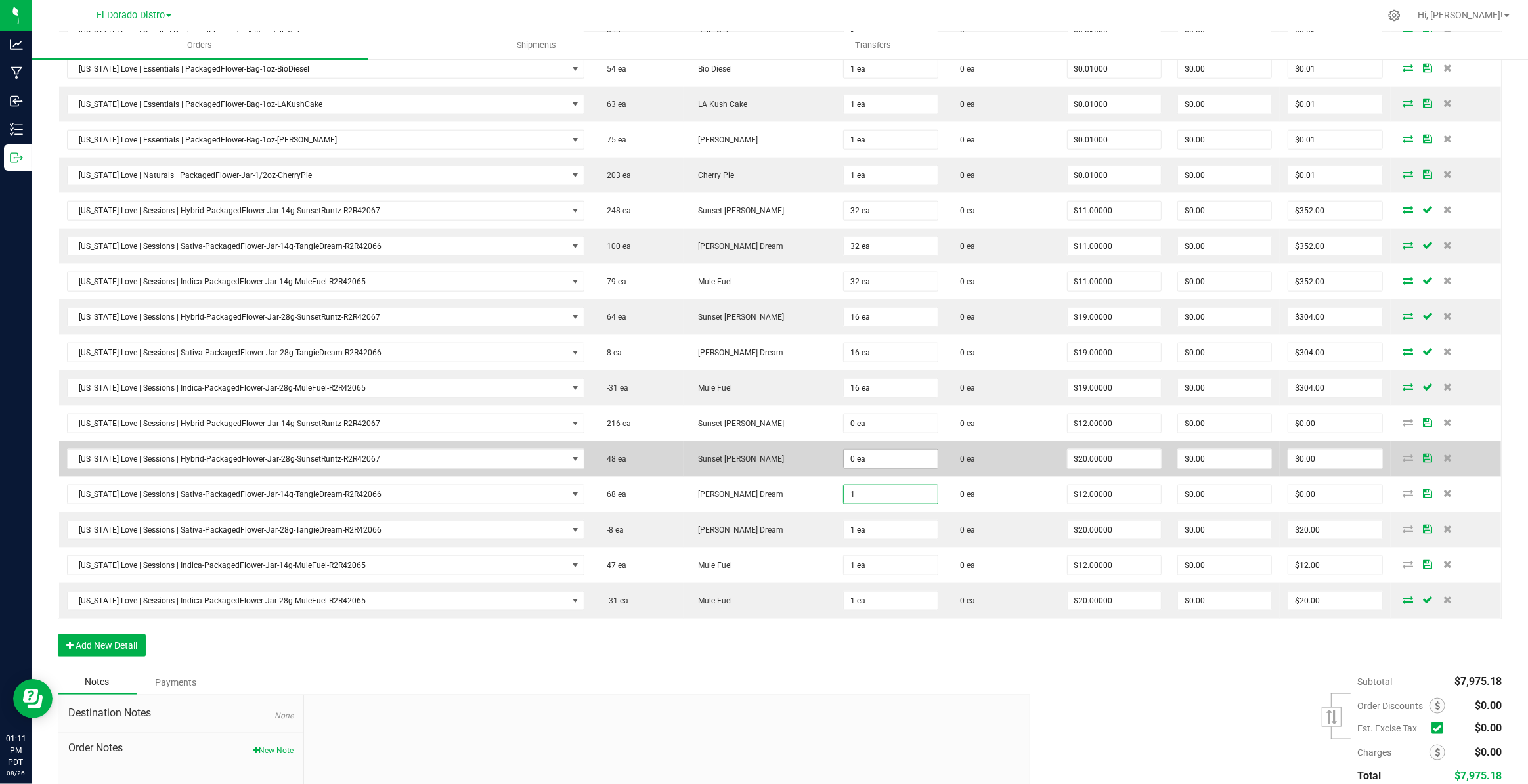
type input "1"
type input "0"
type input "1 ea"
type input "$12.00"
click at [895, 456] on input "0" at bounding box center [890, 458] width 94 height 18
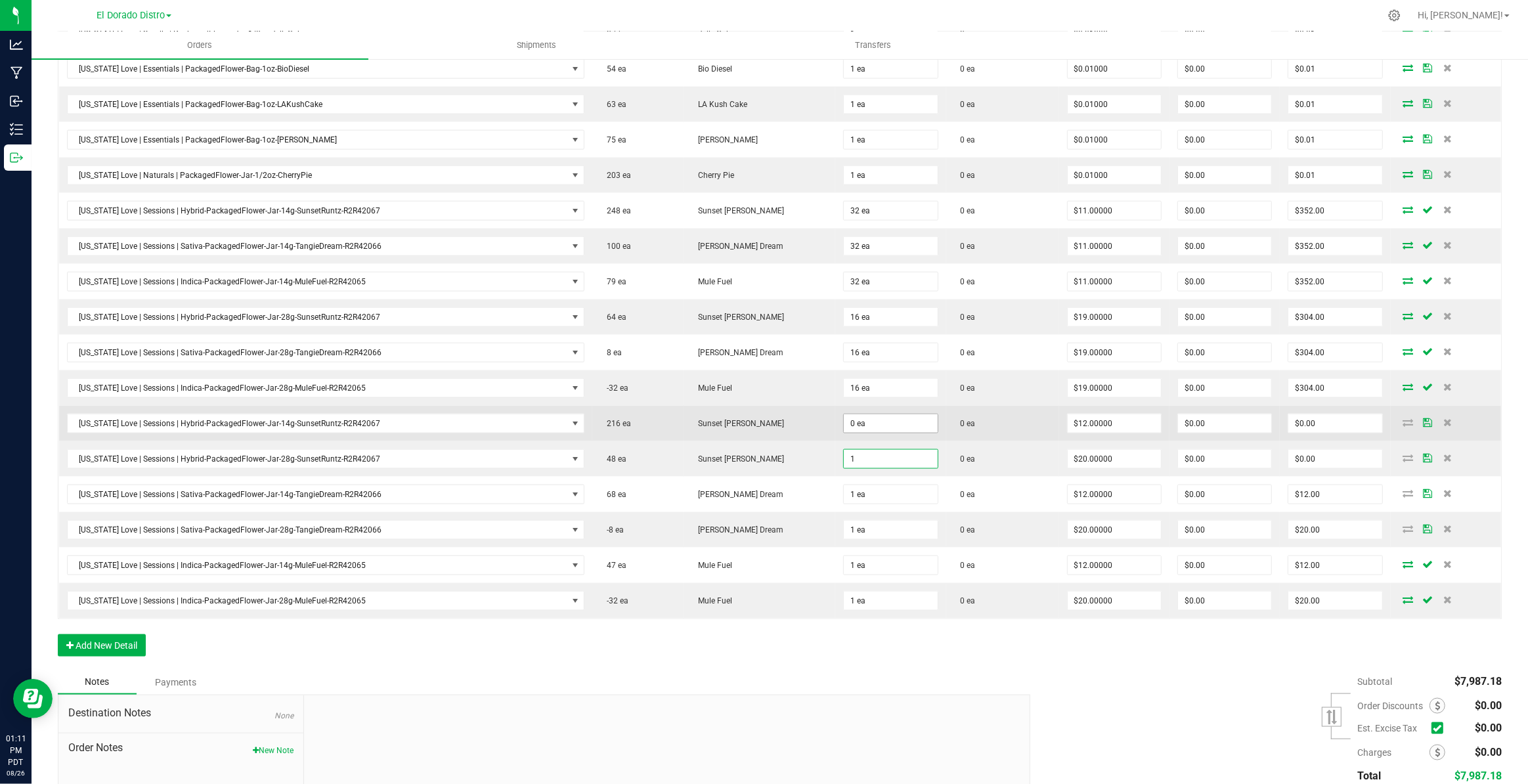
type input "1"
type input "0"
type input "1 ea"
type input "$20.00"
click at [893, 415] on input "0" at bounding box center [890, 423] width 94 height 18
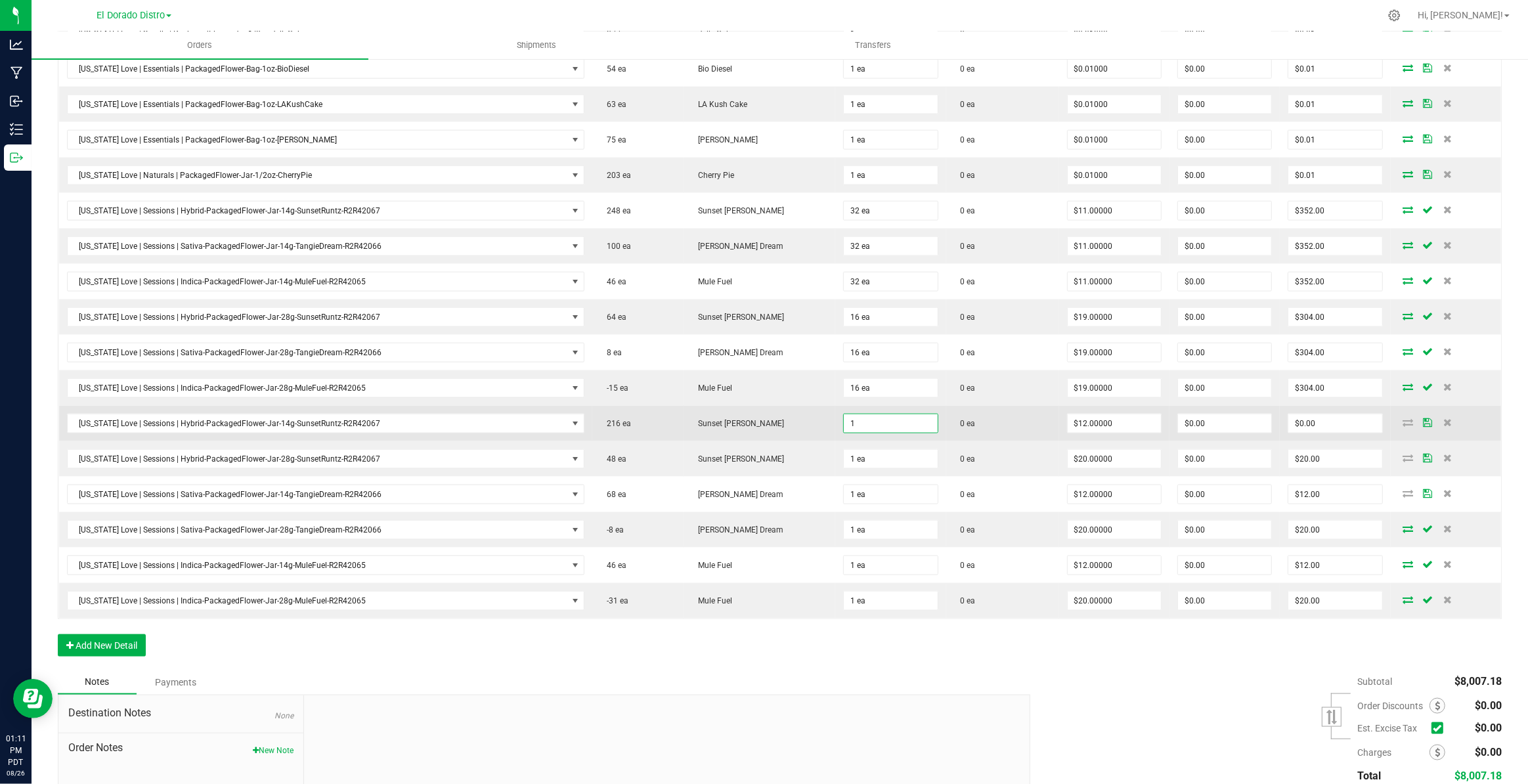
type input "1 ea"
type input "$12.00"
click at [967, 426] on td "0 ea" at bounding box center [1002, 423] width 113 height 36
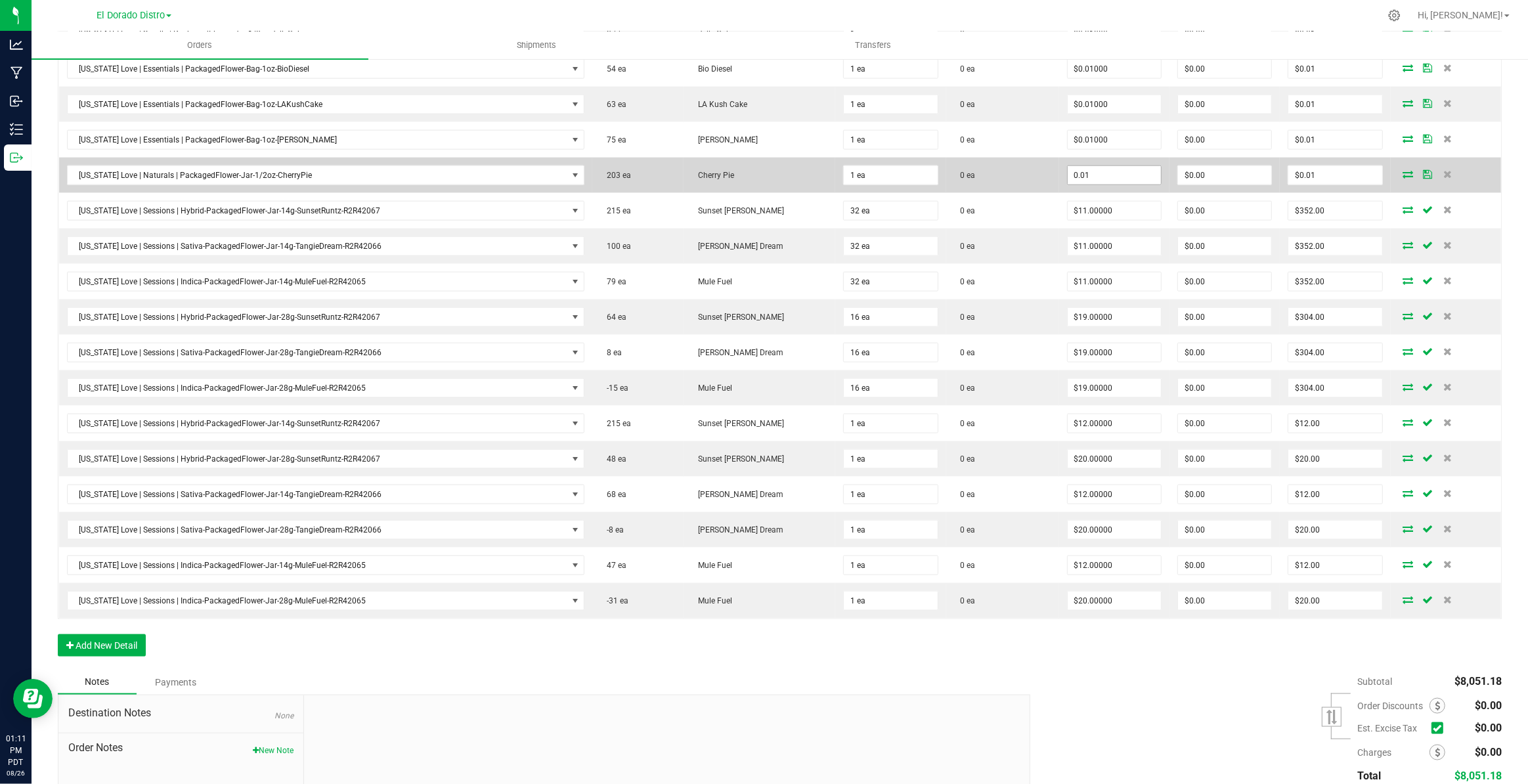
click at [1089, 173] on input "0.01" at bounding box center [1114, 175] width 94 height 18
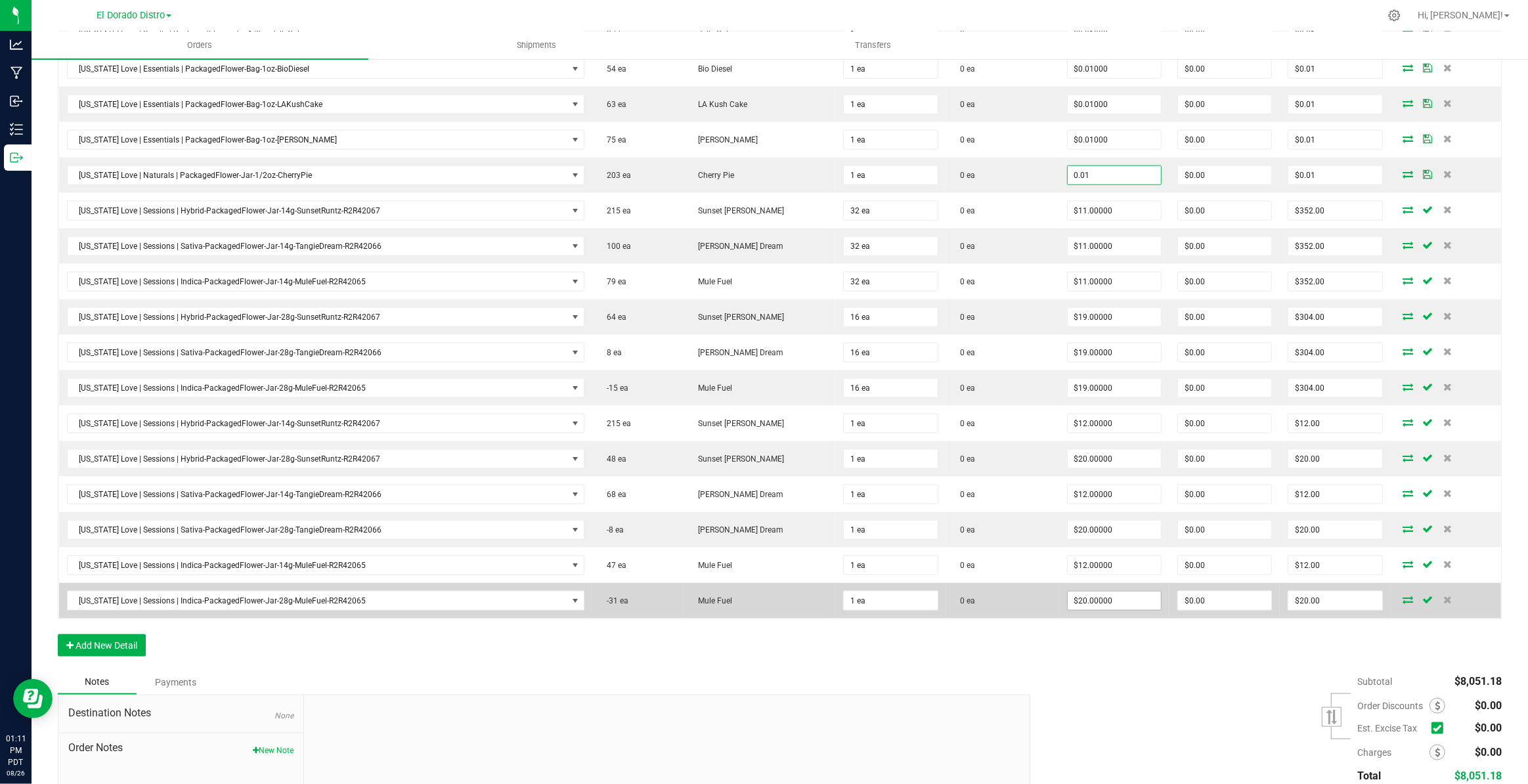
type input "$0.01000"
click at [1077, 591] on input "20" at bounding box center [1114, 600] width 94 height 18
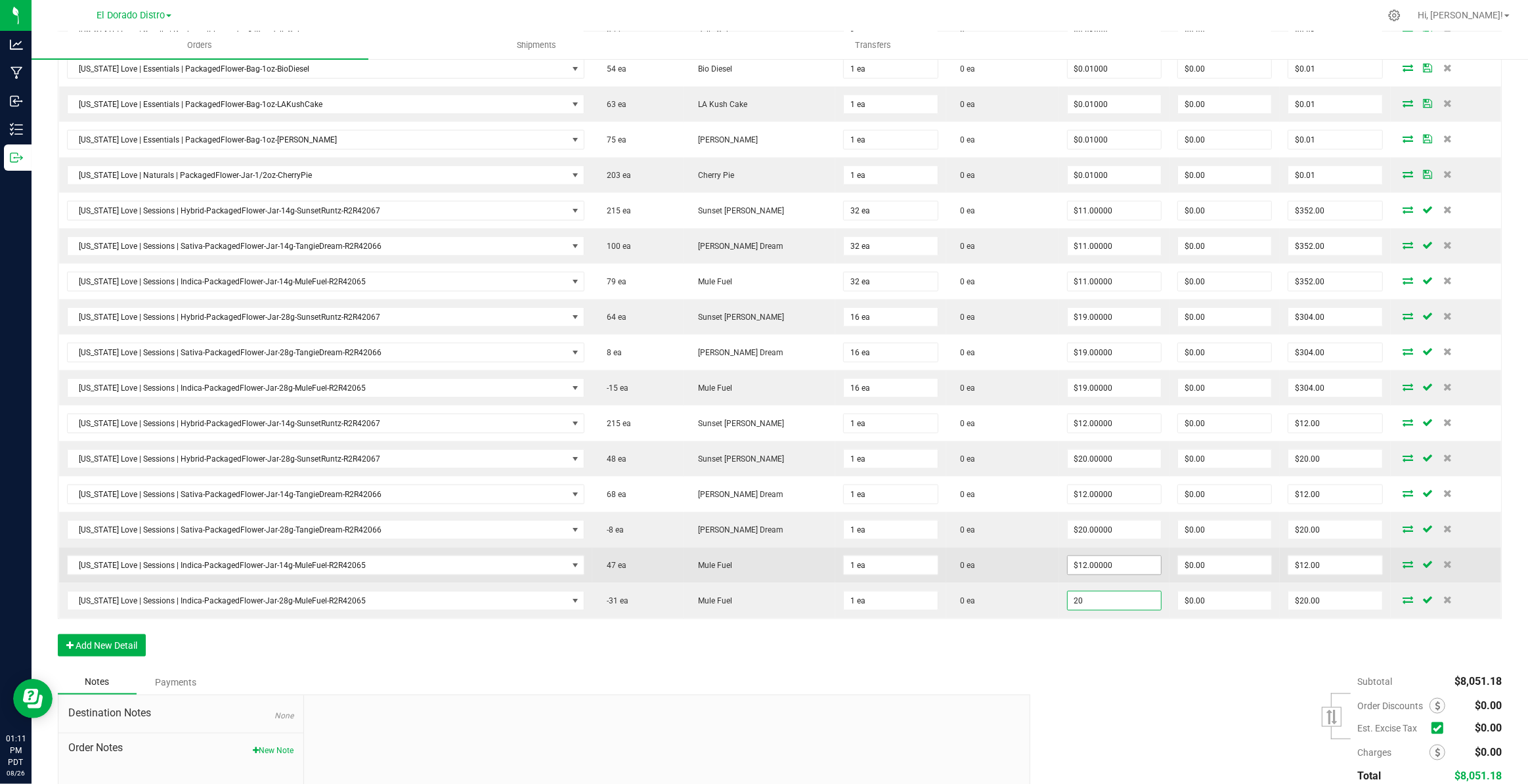
paste input "0.01"
type input "$0.01000"
type input "$0.01"
drag, startPoint x: 1082, startPoint y: 557, endPoint x: 1085, endPoint y: 550, distance: 7.6
click at [1082, 557] on input "12" at bounding box center [1114, 565] width 94 height 18
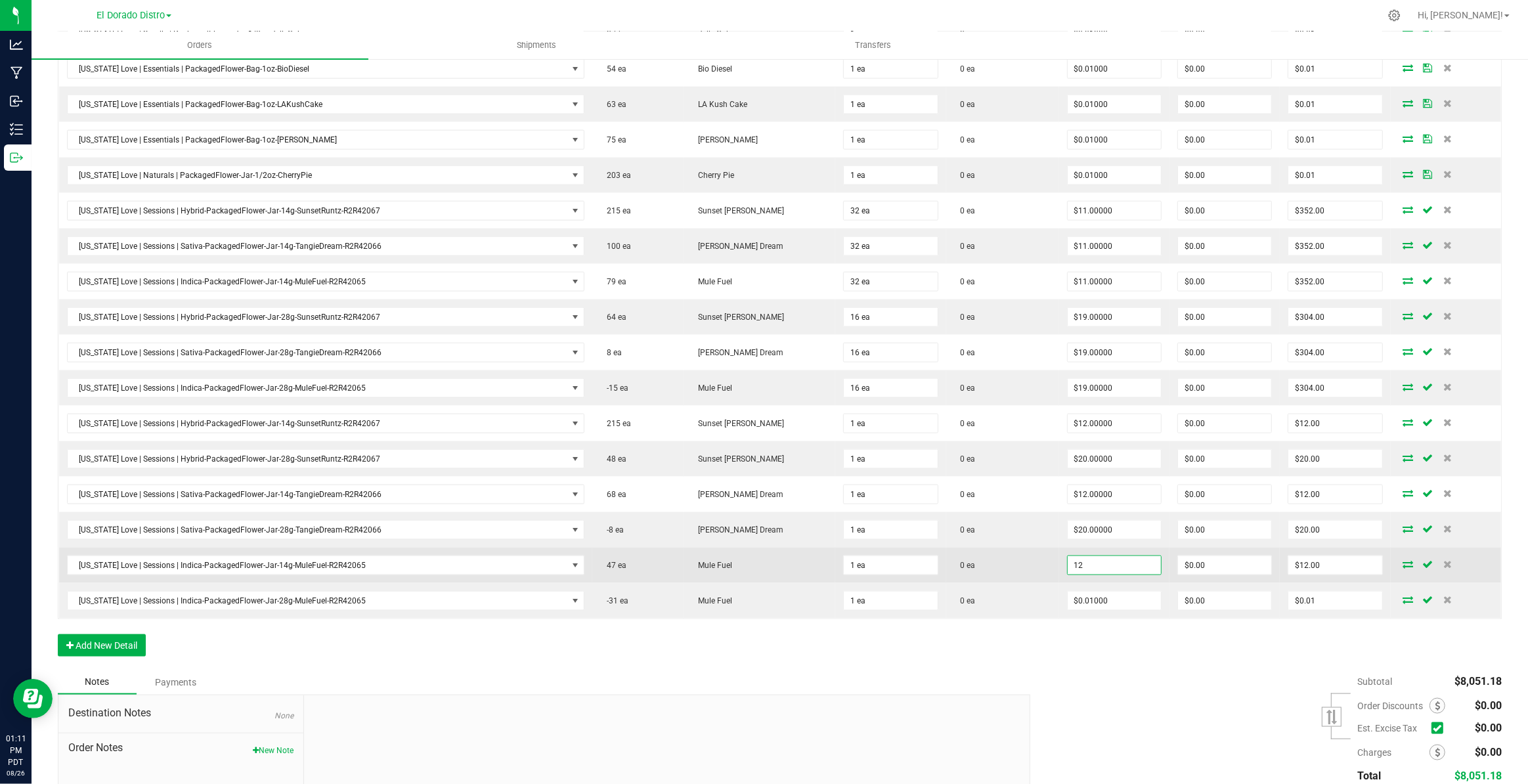
paste input "0.01"
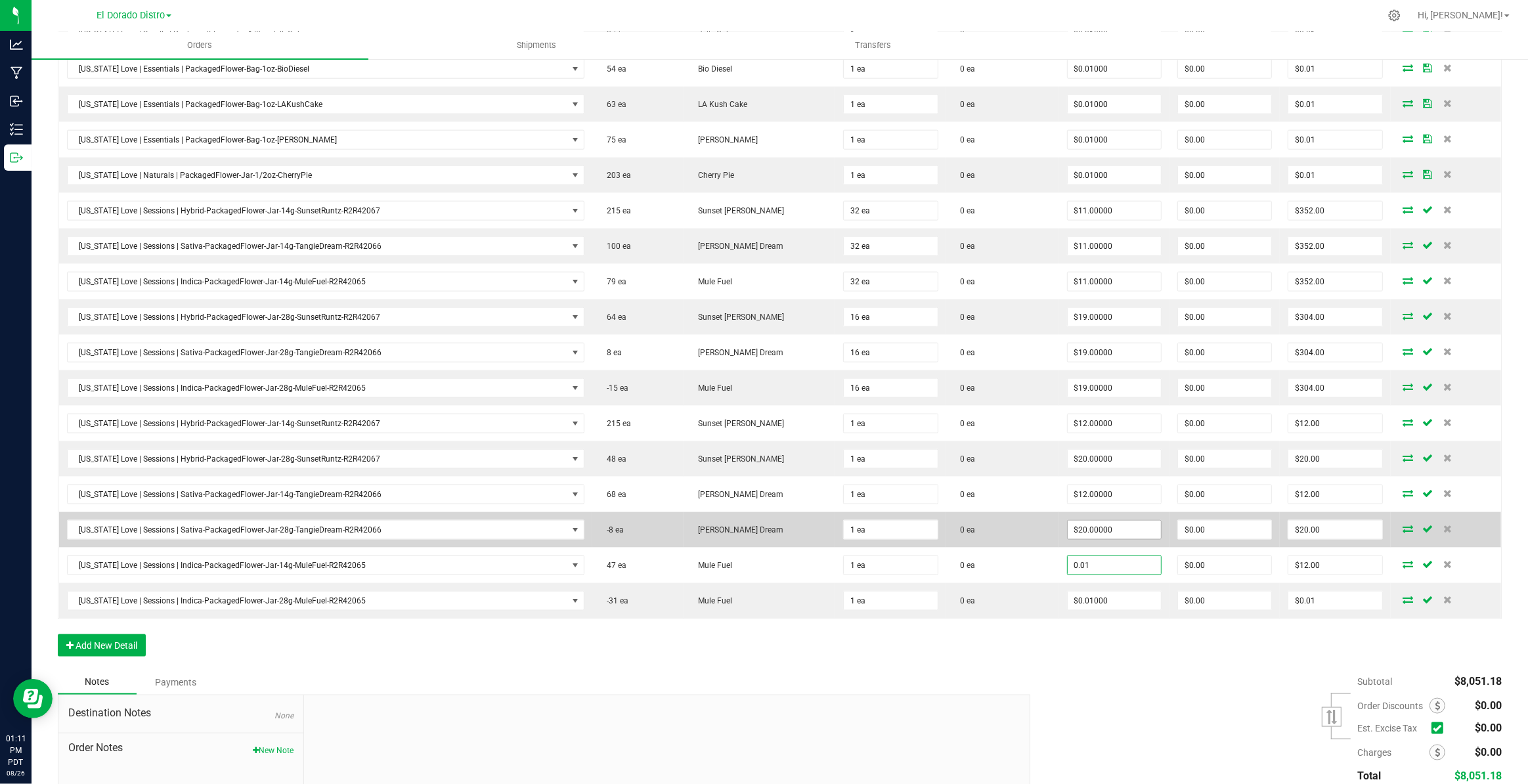
type input "$0.01000"
type input "$0.01"
click at [1094, 520] on input "20" at bounding box center [1114, 529] width 94 height 18
paste input "0.01"
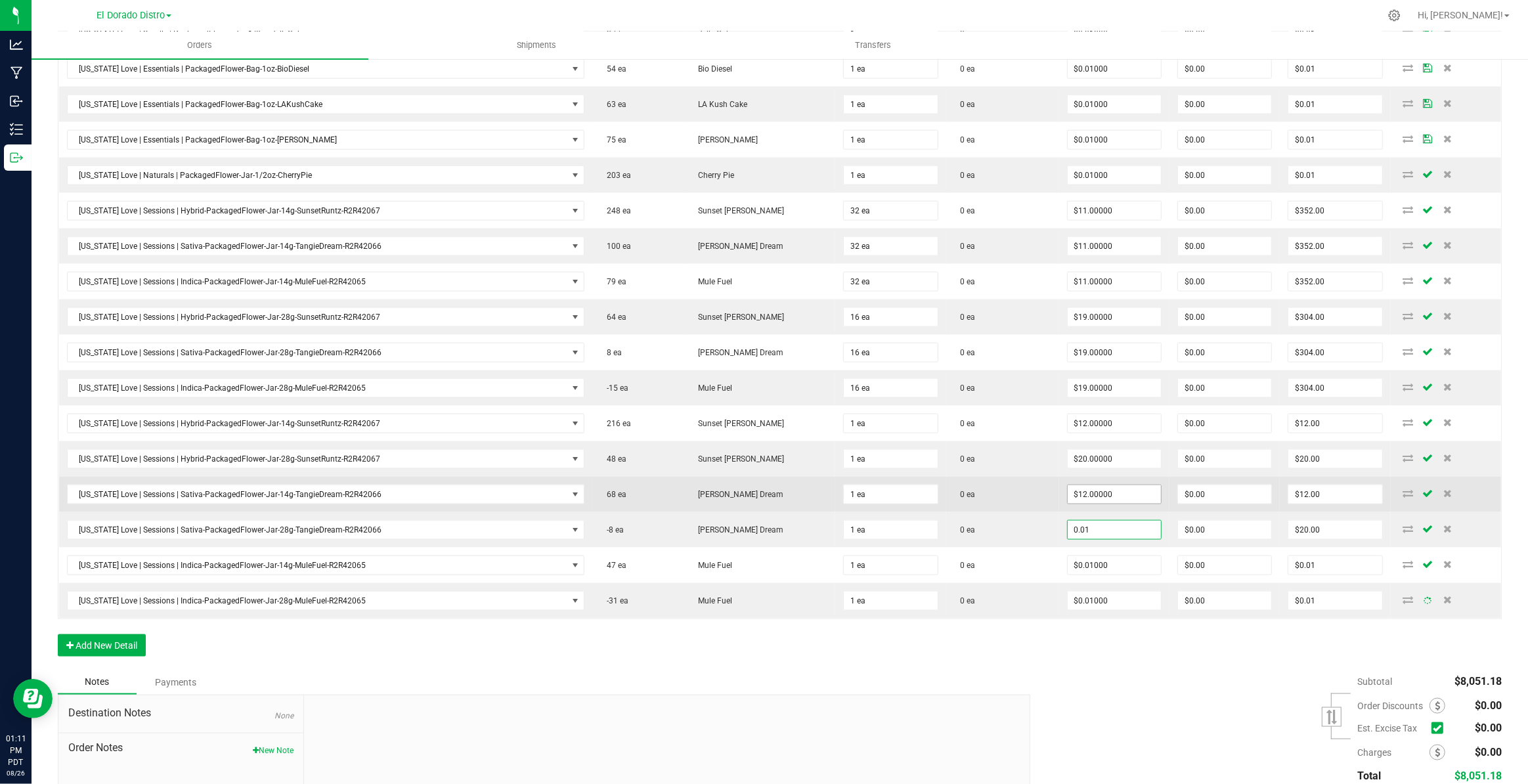
type input "$0.01000"
type input "$0.01"
click at [1096, 492] on input "12" at bounding box center [1114, 494] width 94 height 18
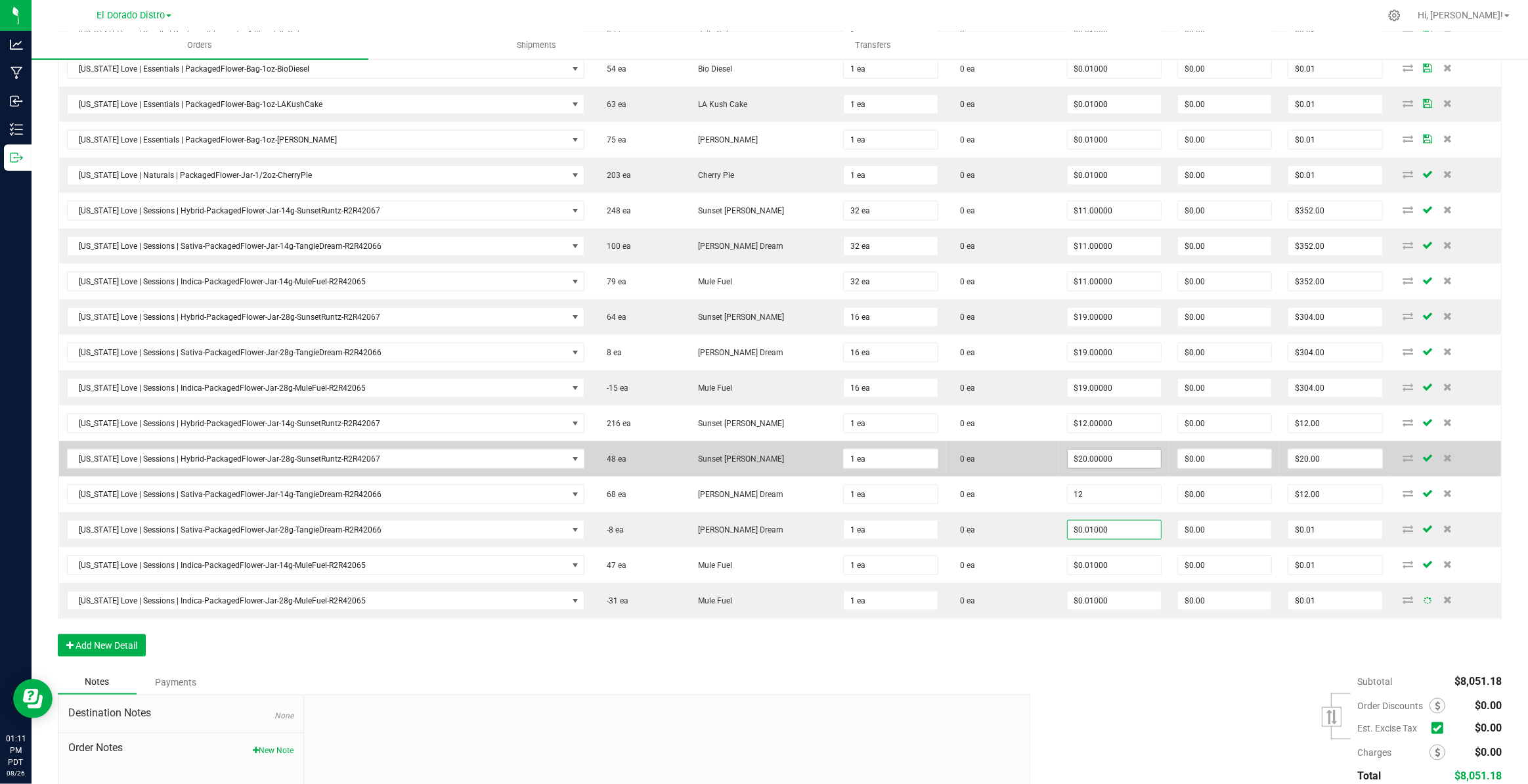
paste input "0.01"
type input "$0.01000"
type input "$0.01"
click at [1089, 457] on input "20" at bounding box center [1114, 458] width 94 height 18
paste input "0.01"
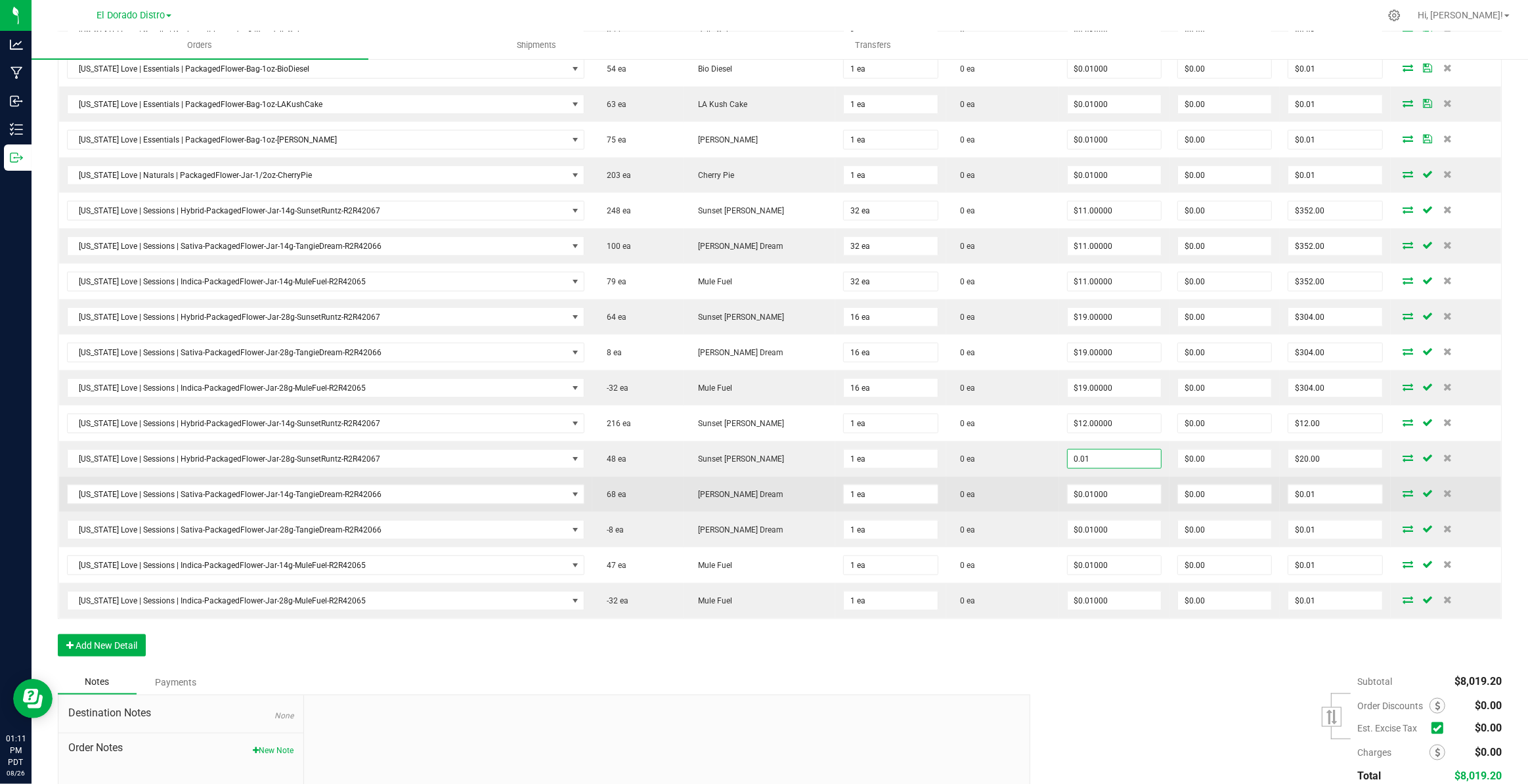
type input "$0.01000"
type input "$0.01"
click at [1031, 492] on td "0 ea" at bounding box center [1002, 494] width 113 height 36
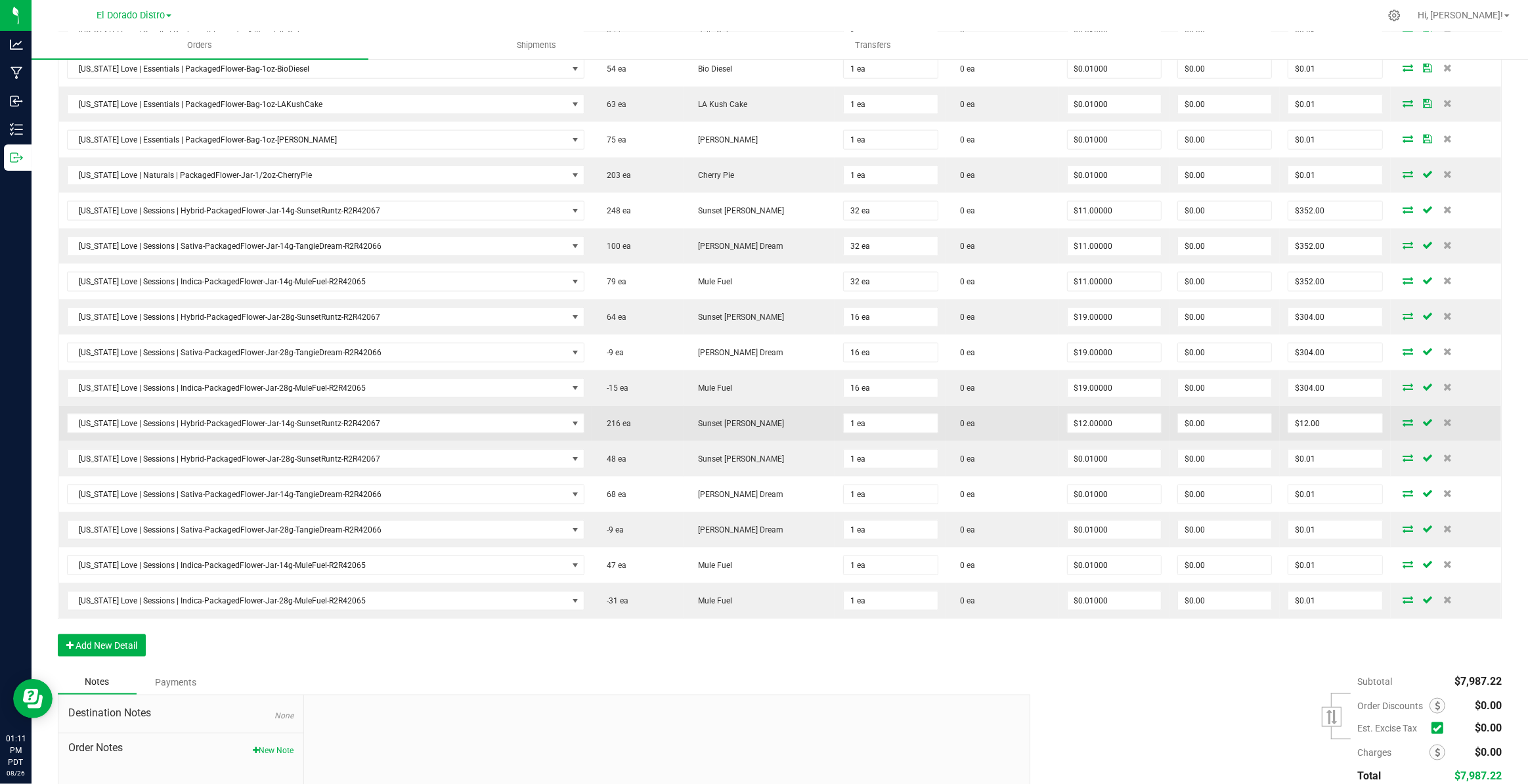
click at [1094, 427] on td "$12.00000" at bounding box center [1114, 423] width 110 height 36
click at [1094, 419] on input "12" at bounding box center [1114, 423] width 94 height 18
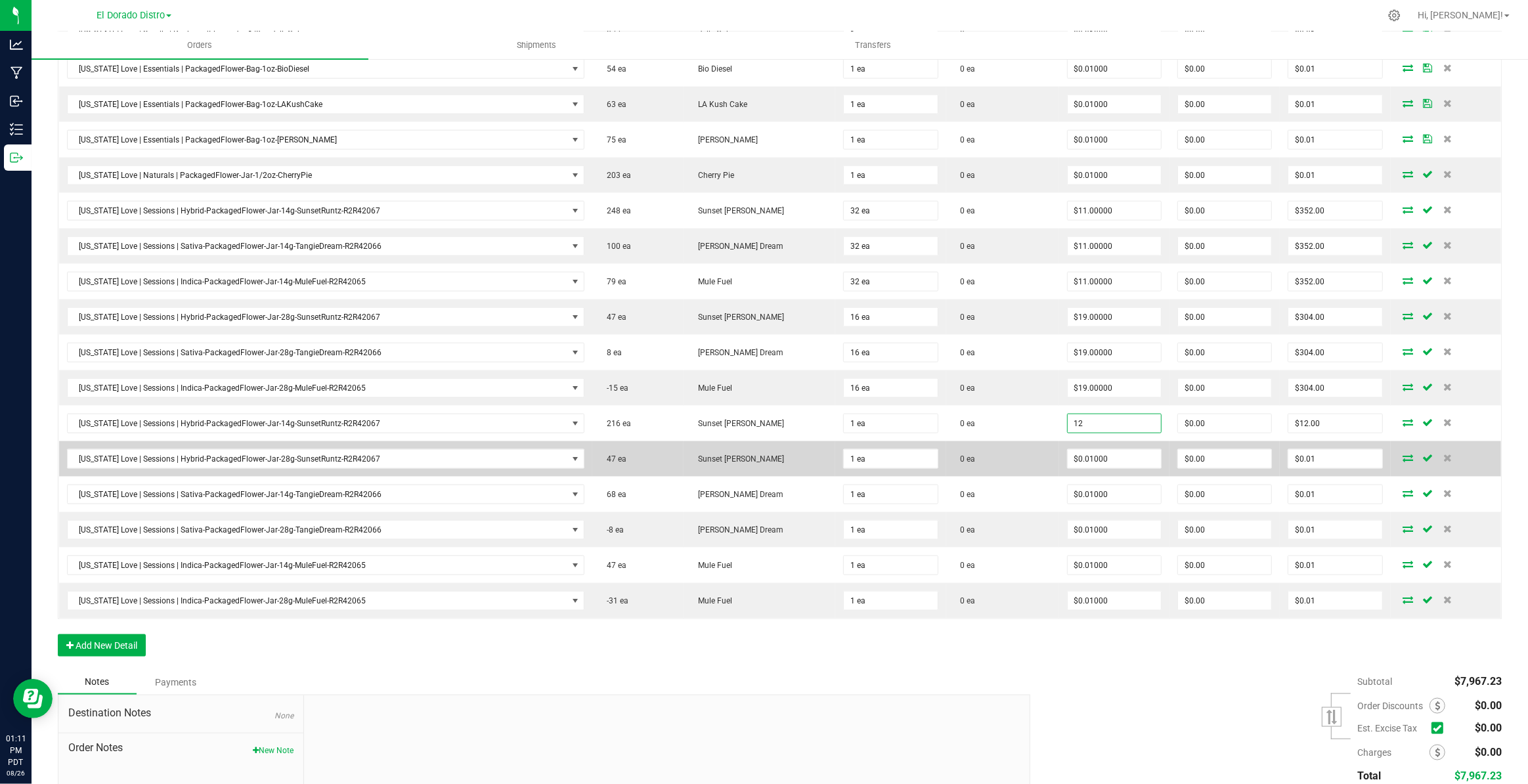
paste input "0.01"
type input "$0.01000"
type input "$0.01"
click at [1031, 460] on td "0 ea" at bounding box center [1002, 459] width 113 height 36
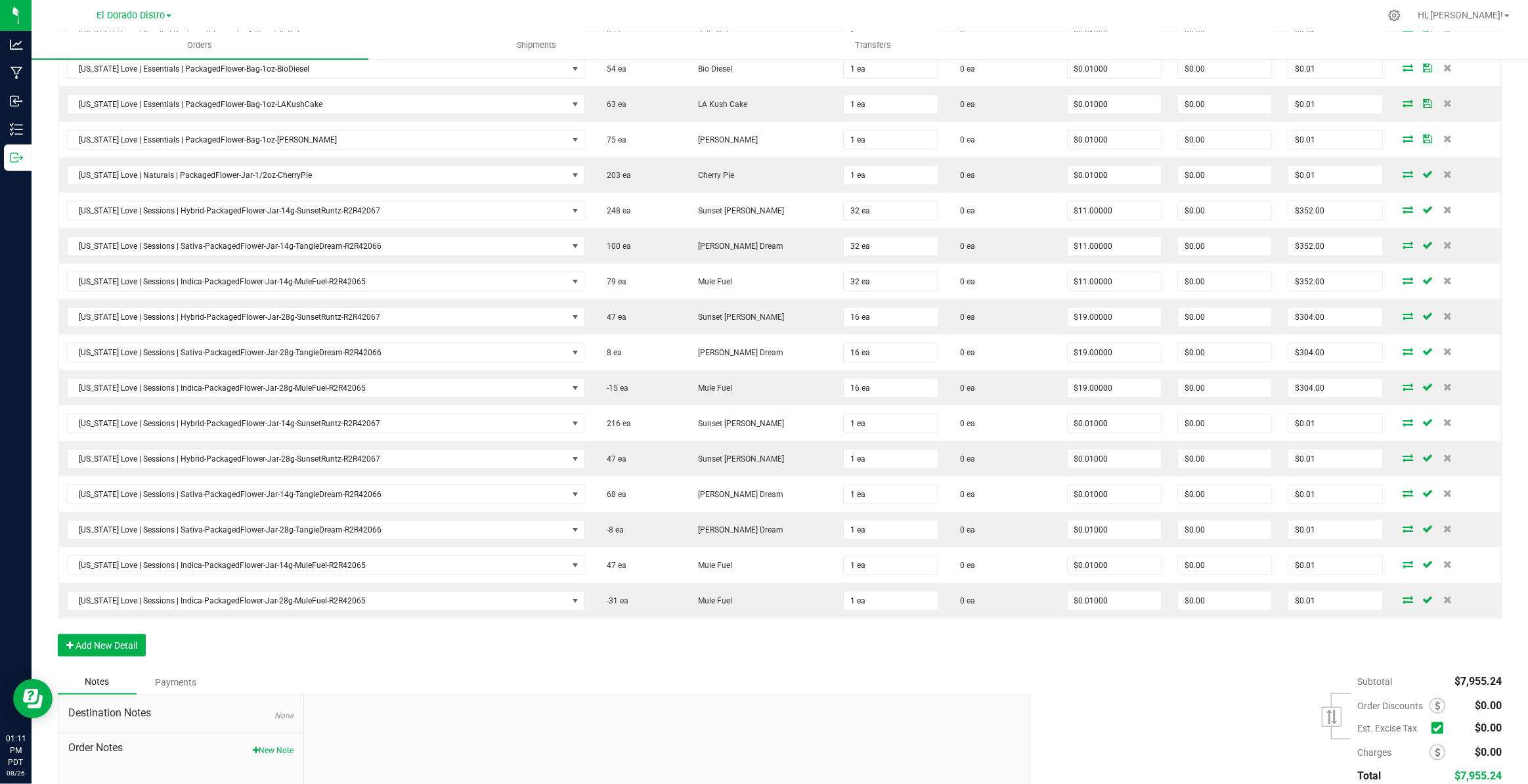
click at [110, 641] on button "Add New Detail" at bounding box center [102, 645] width 88 height 23
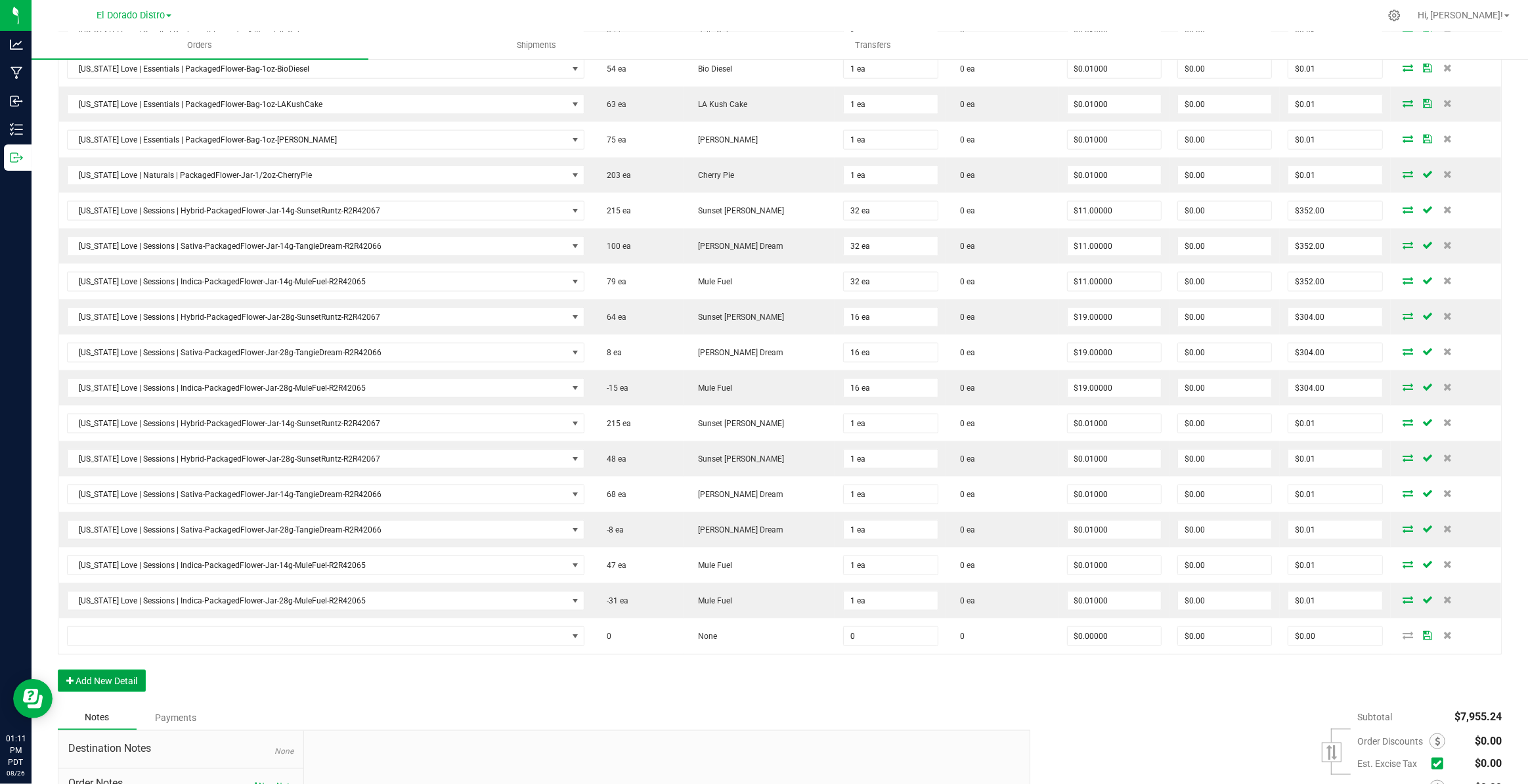
drag, startPoint x: 119, startPoint y: 667, endPoint x: 122, endPoint y: 703, distance: 36.1
click at [120, 671] on button "Add New Detail" at bounding box center [102, 680] width 88 height 23
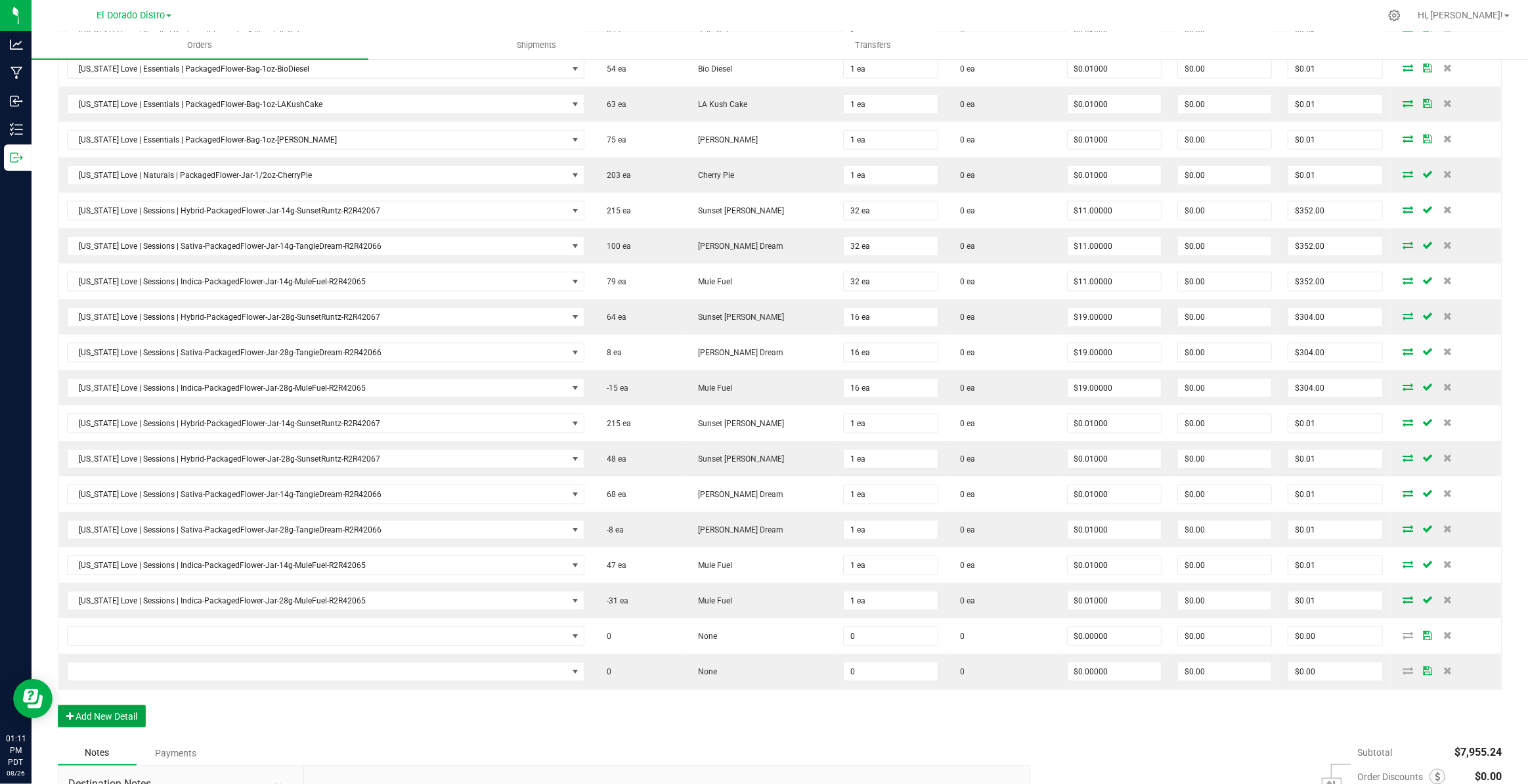
click at [120, 705] on button "Add New Detail" at bounding box center [102, 716] width 88 height 23
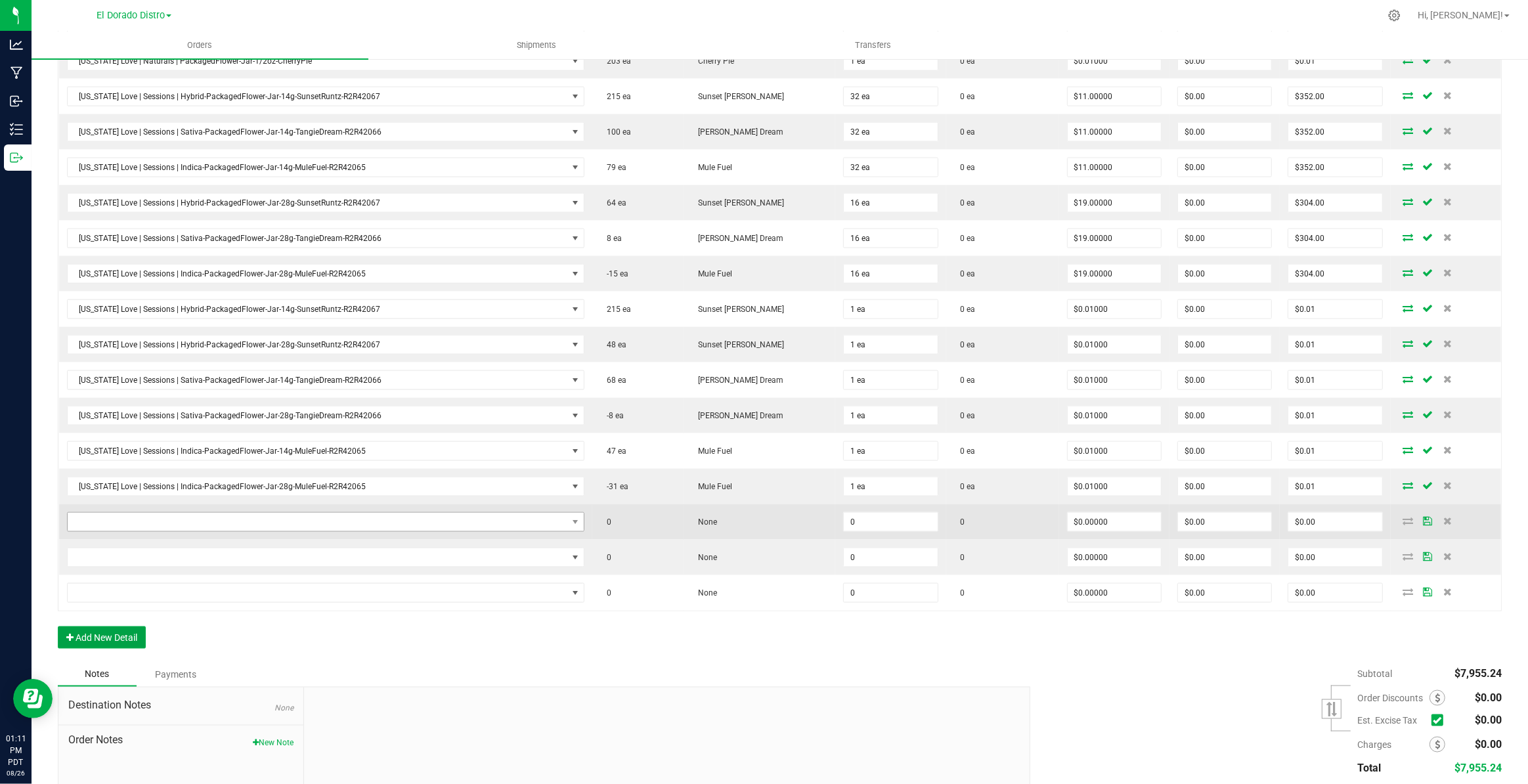
scroll to position [1874, 0]
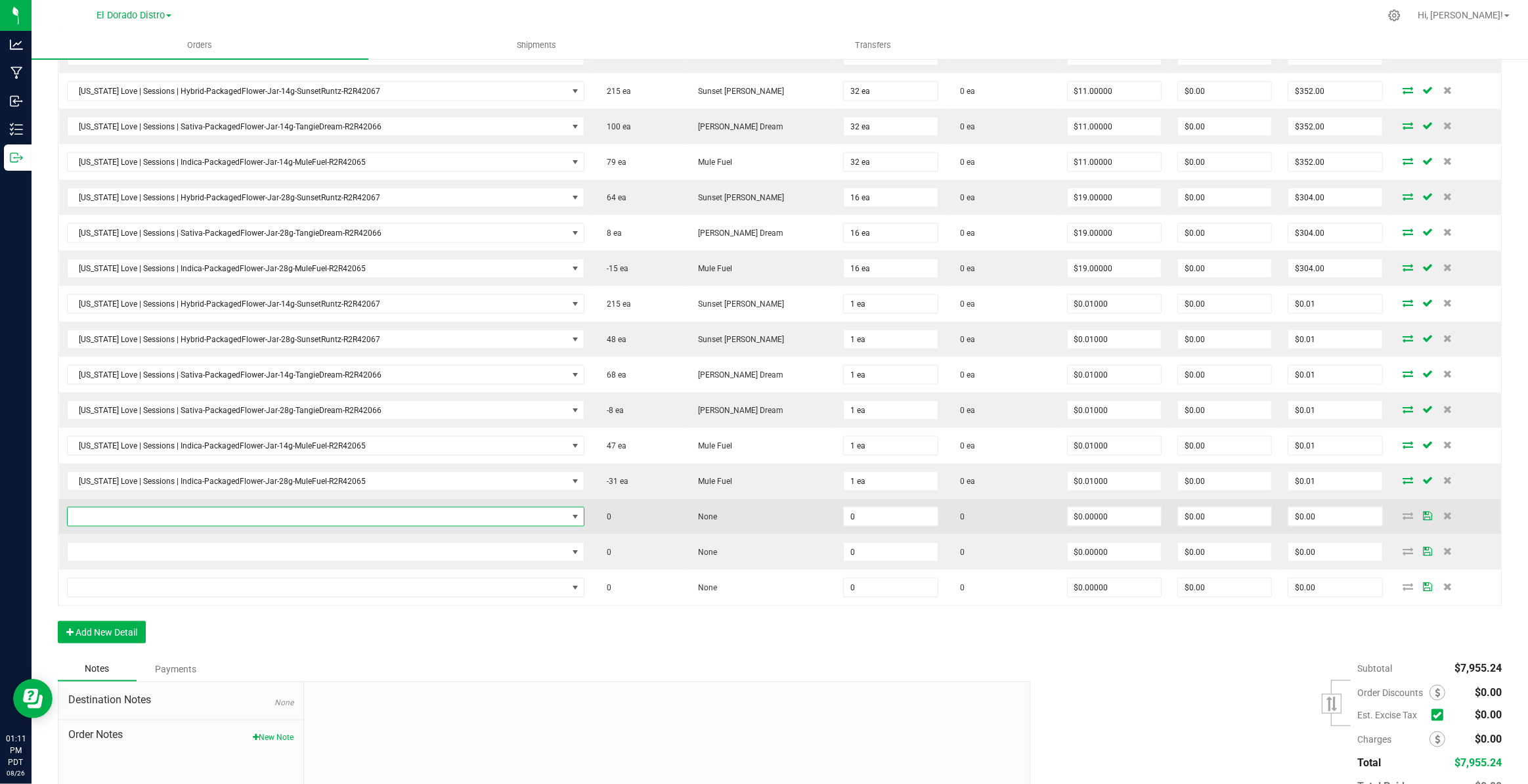
click at [312, 507] on span "NO DATA FOUND" at bounding box center [318, 516] width 500 height 18
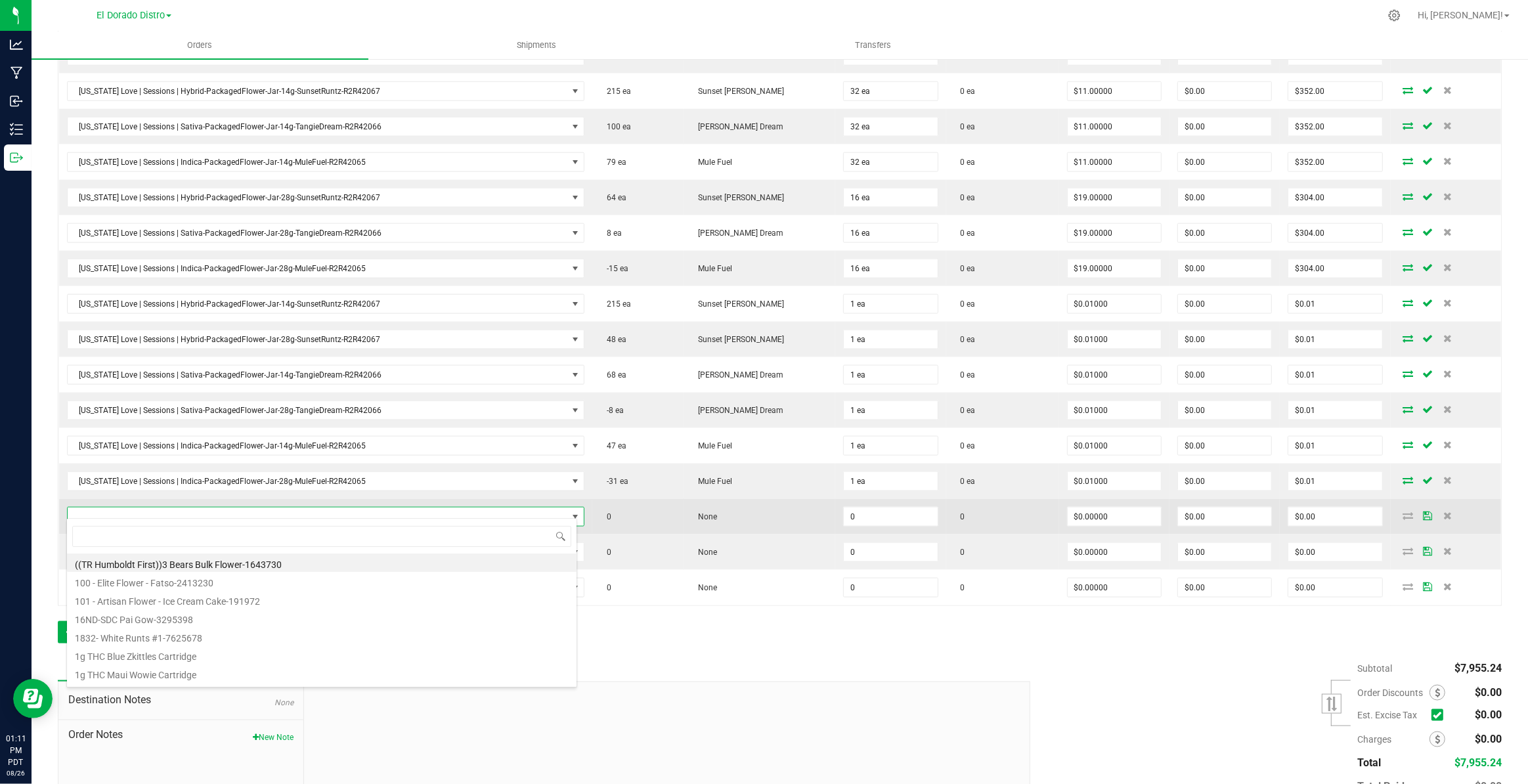
scroll to position [20, 511]
type input "20104"
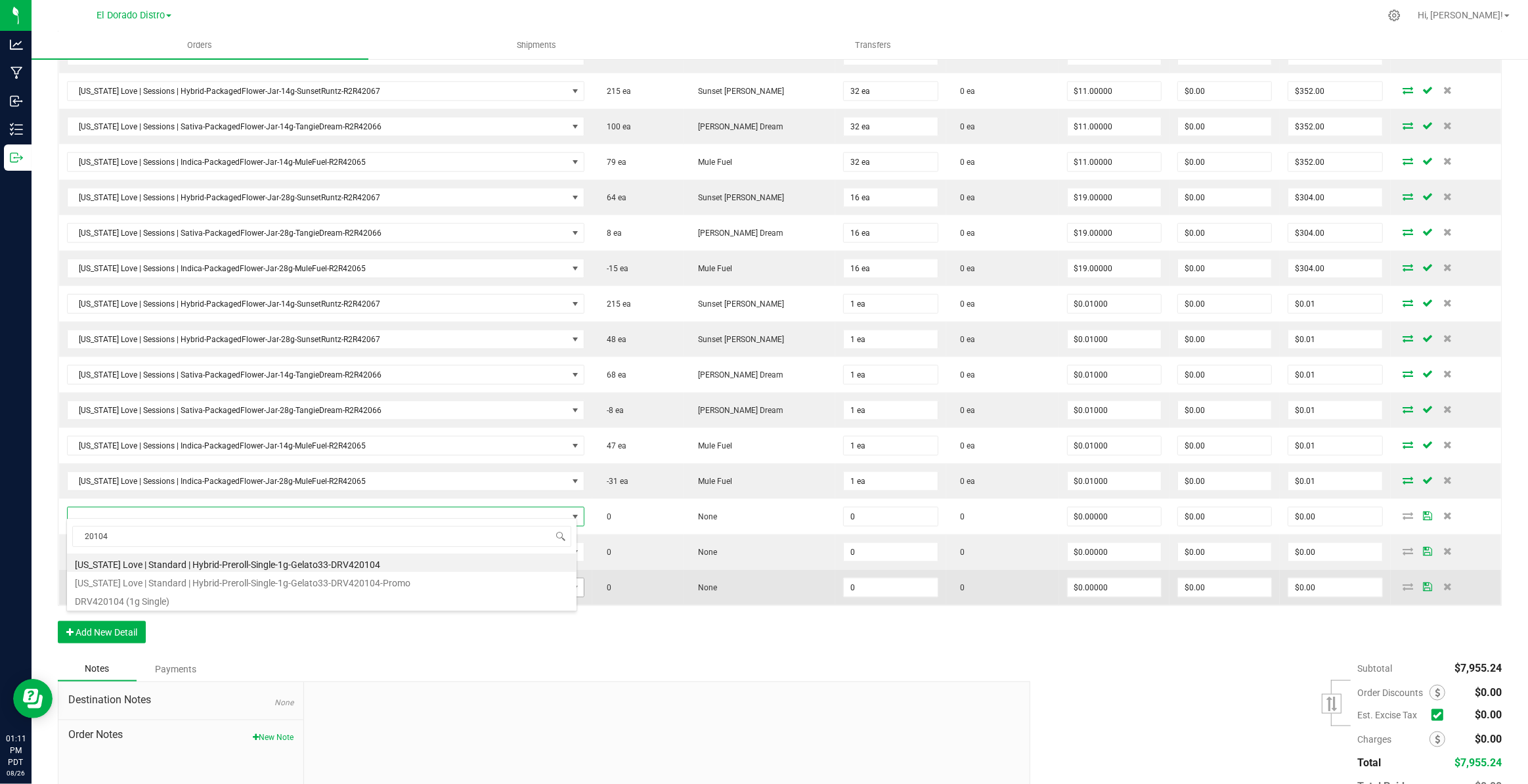
click at [396, 582] on li "[US_STATE] Love | Standard | Hybrid-Preroll-Single-1g-Gelato33-DRV420104-Promo" at bounding box center [322, 580] width 510 height 18
type input "0 ea"
type input "$0.01000"
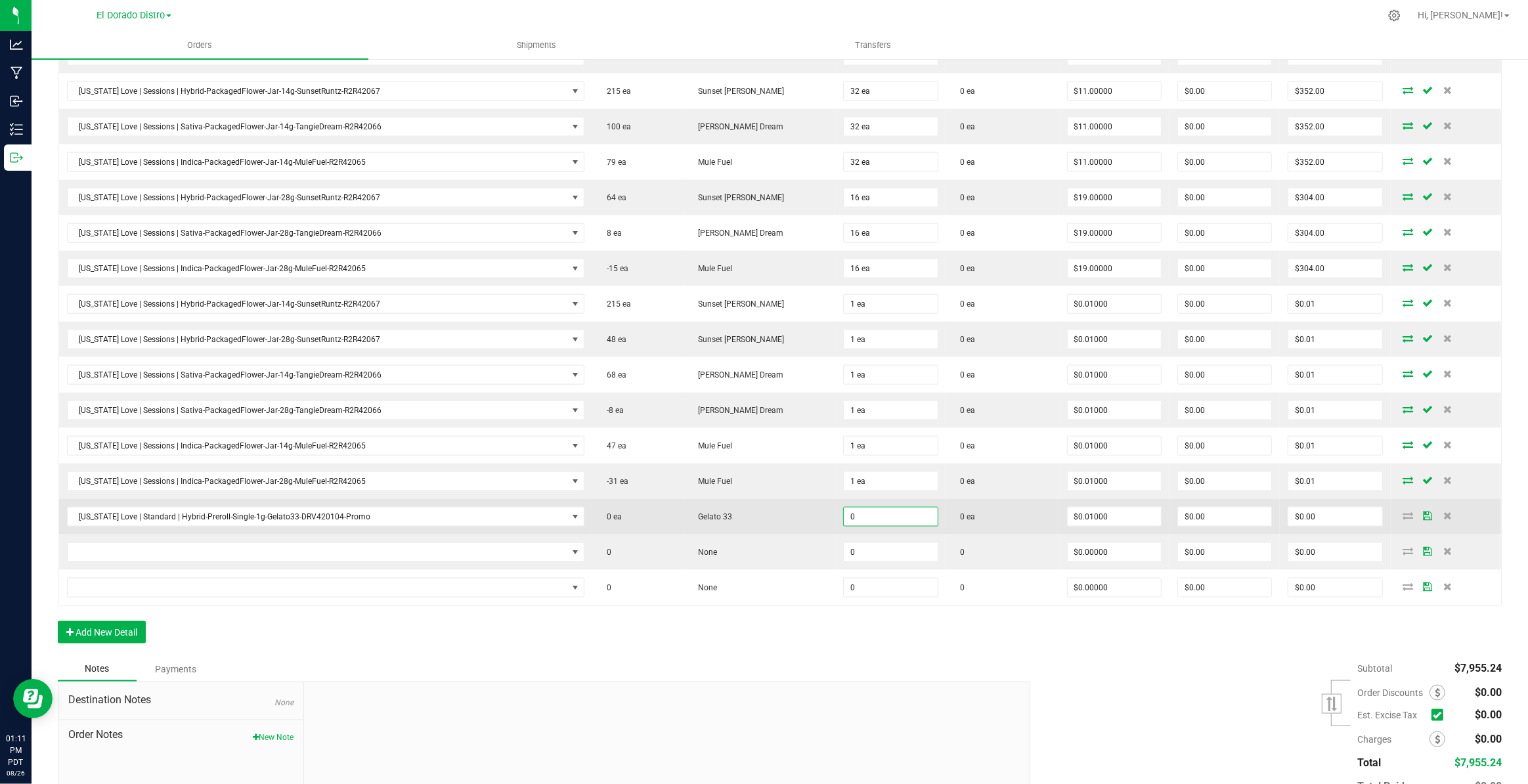
click at [853, 513] on input "0" at bounding box center [890, 516] width 94 height 18
type input "60 ea"
type input "0.01"
type input "$0.60"
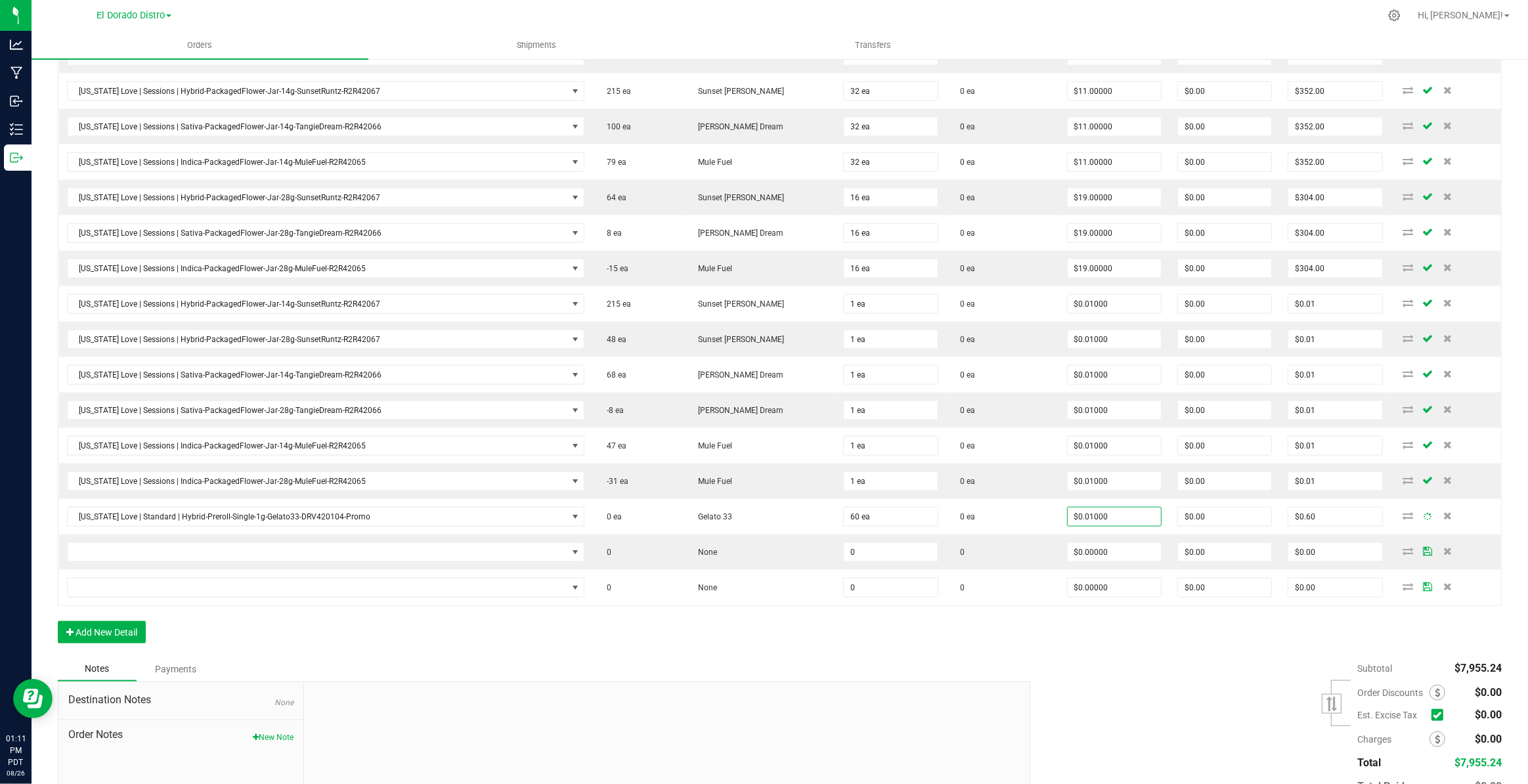
click at [931, 663] on div "Notes Payments" at bounding box center [539, 669] width 962 height 25
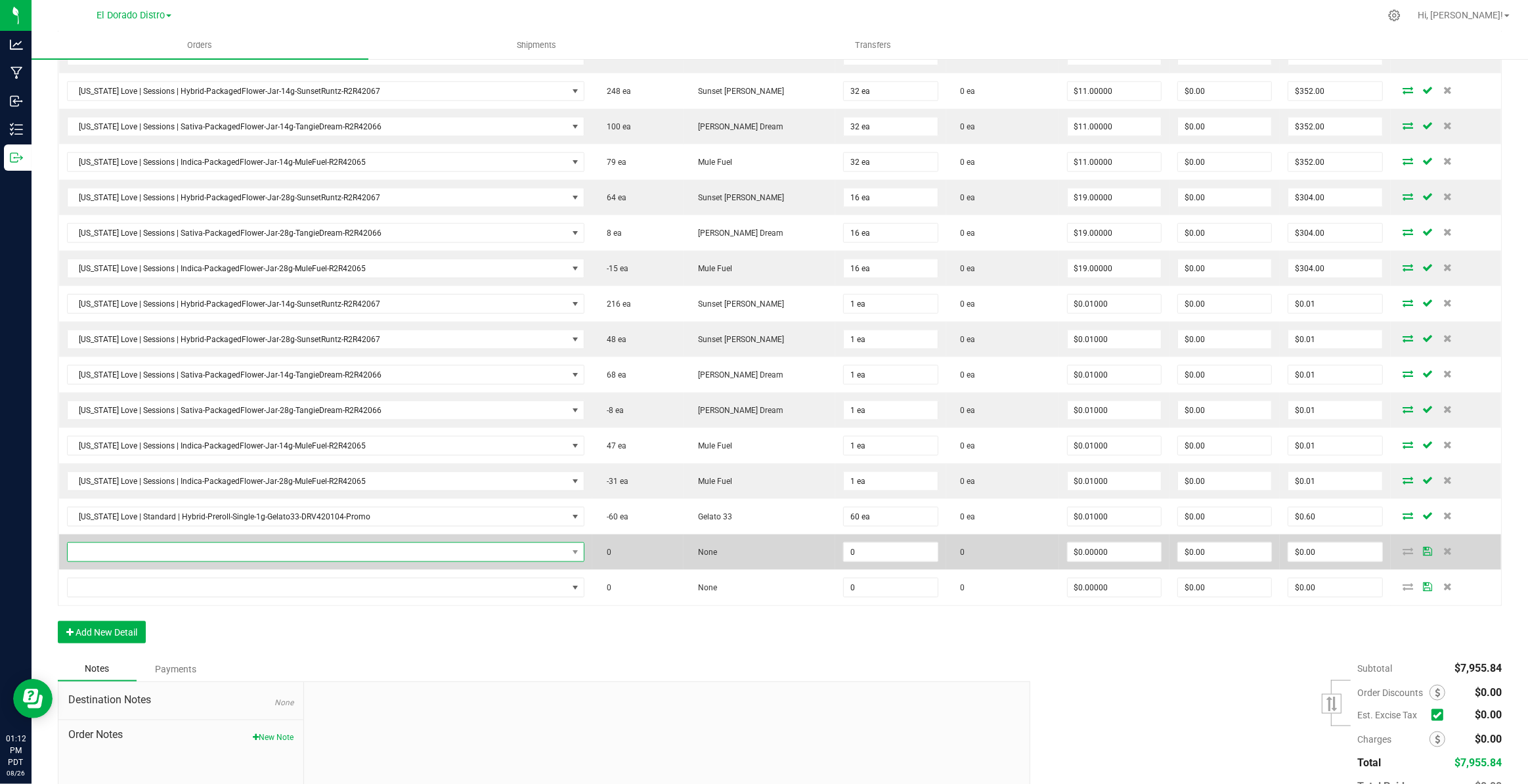
click at [365, 543] on span "NO DATA FOUND" at bounding box center [318, 552] width 500 height 18
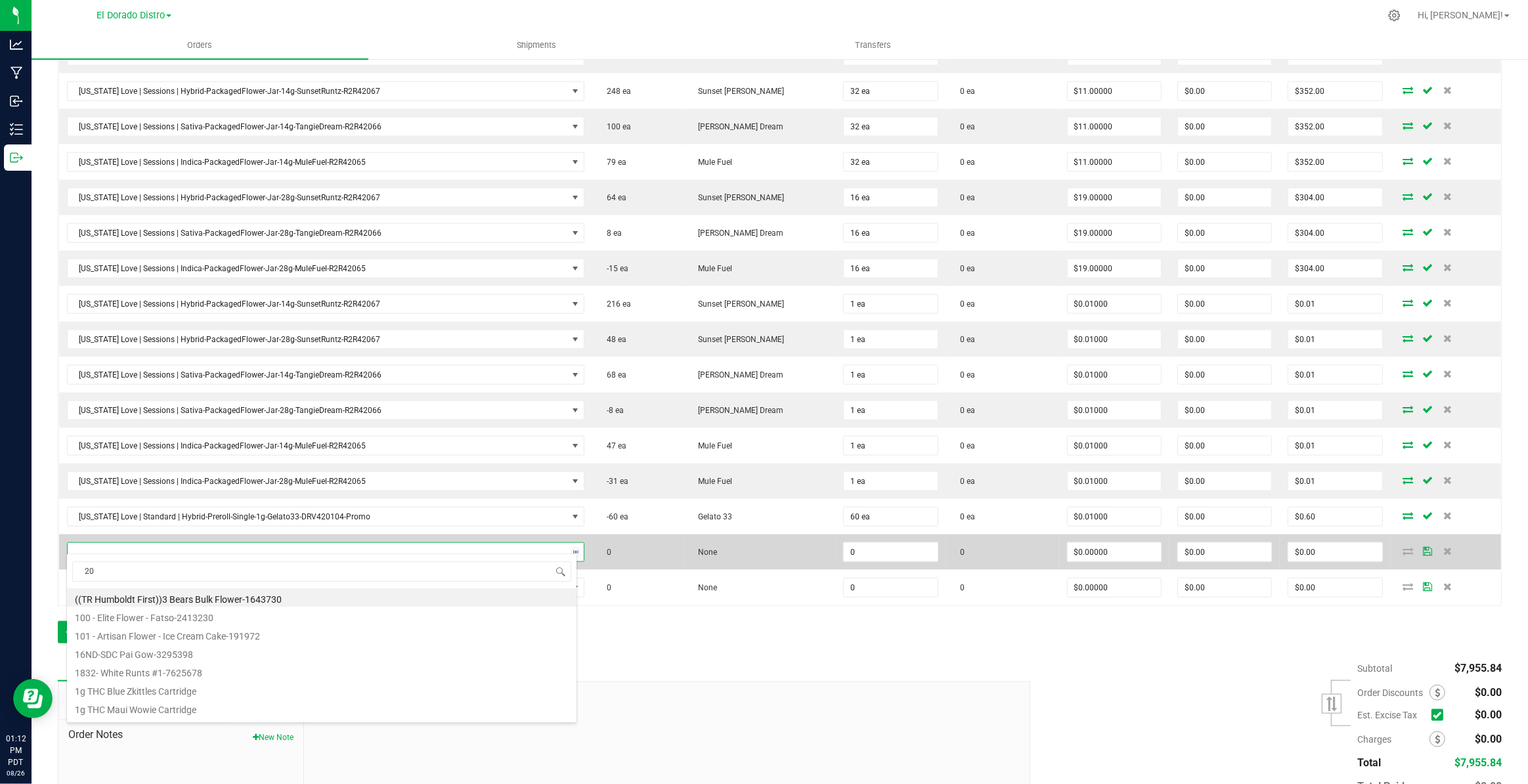
scroll to position [20, 507]
type input "2017"
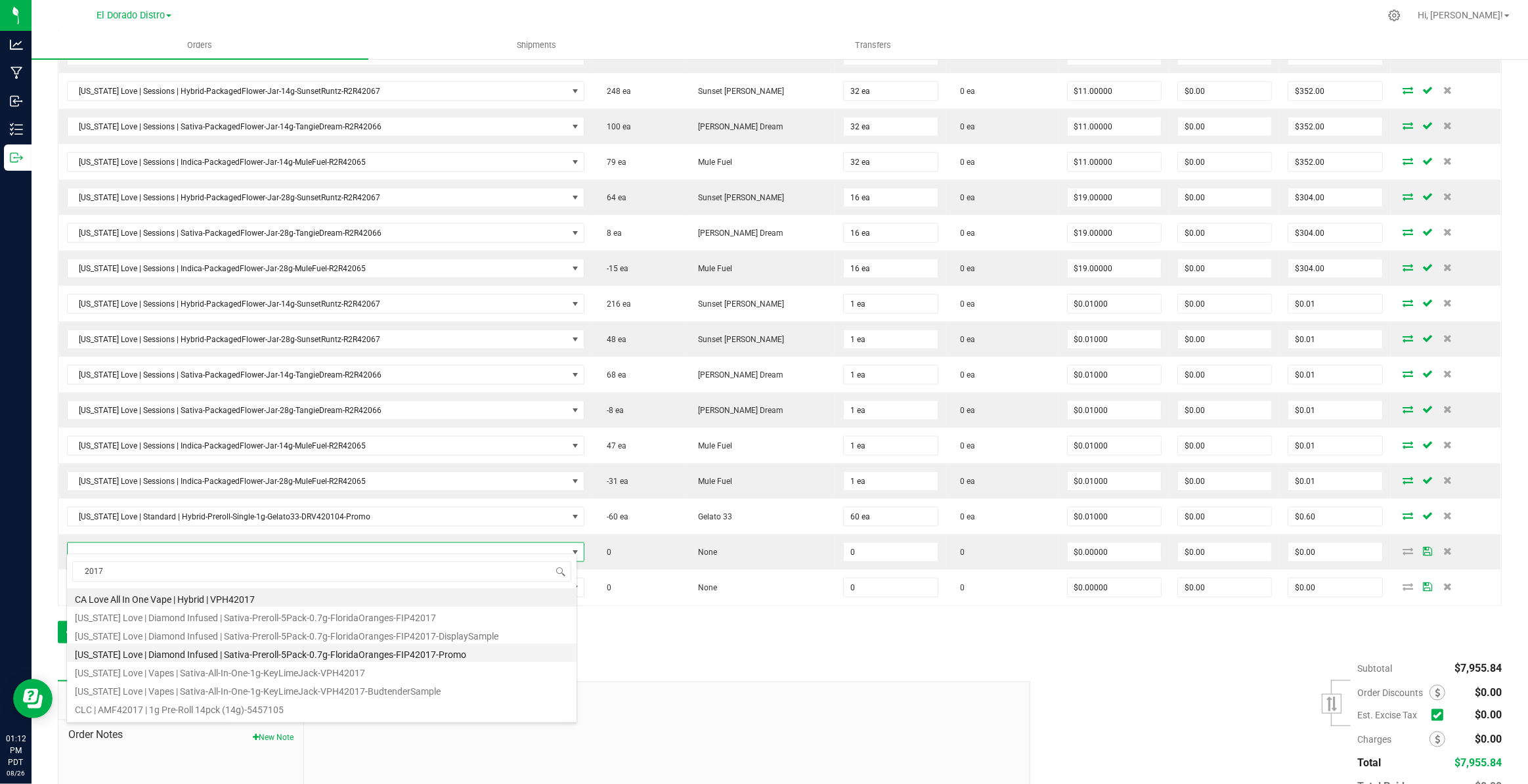
click at [459, 649] on li "[US_STATE] Love | Diamond Infused | Sativa-Preroll-5Pack-0.7g-FloridaOranges-FI…" at bounding box center [322, 652] width 510 height 18
type input "0 ea"
type input "$0.01000"
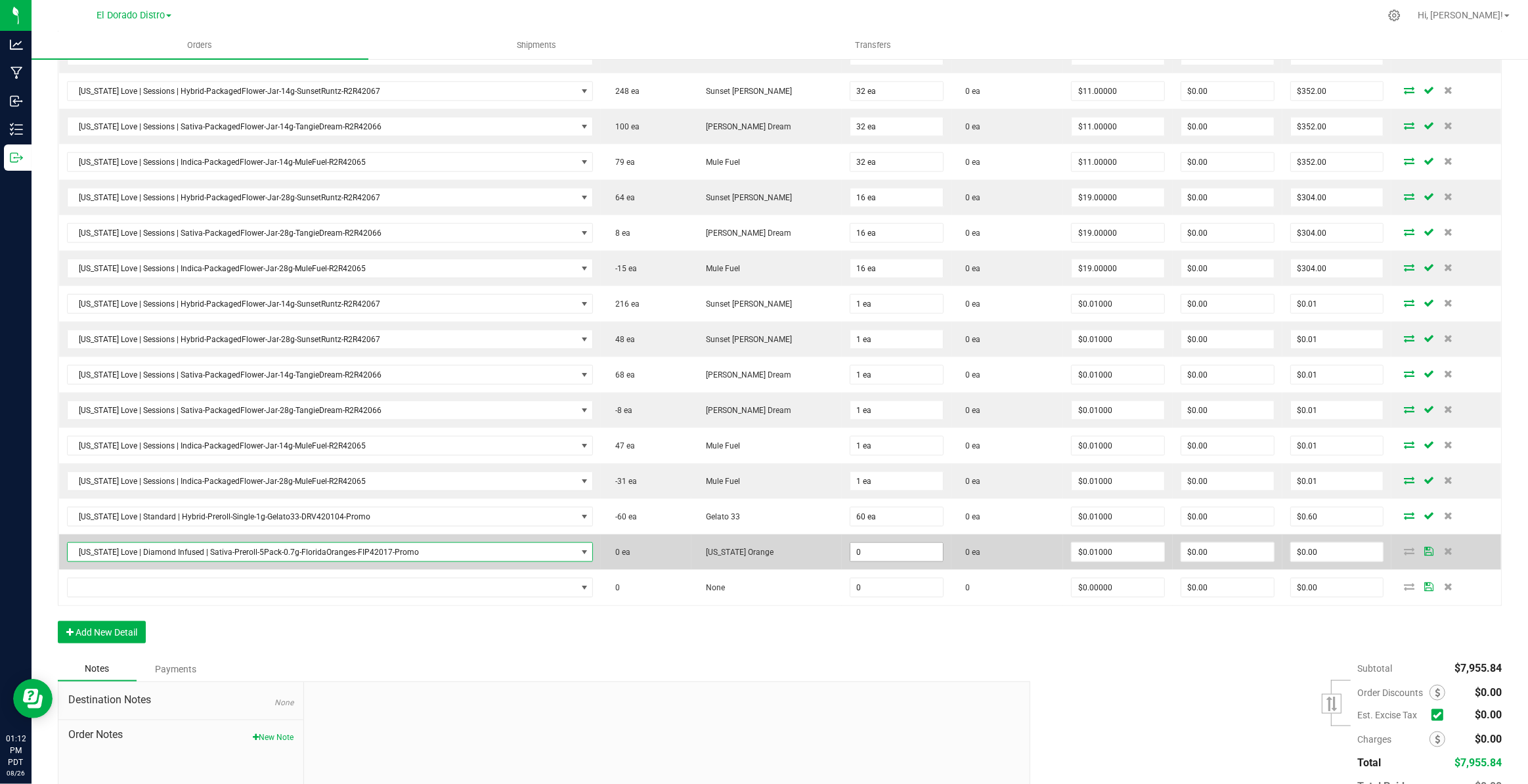
click at [868, 549] on input "0" at bounding box center [897, 552] width 93 height 18
type input "20 ea"
type input "0.01"
type input "$0.20"
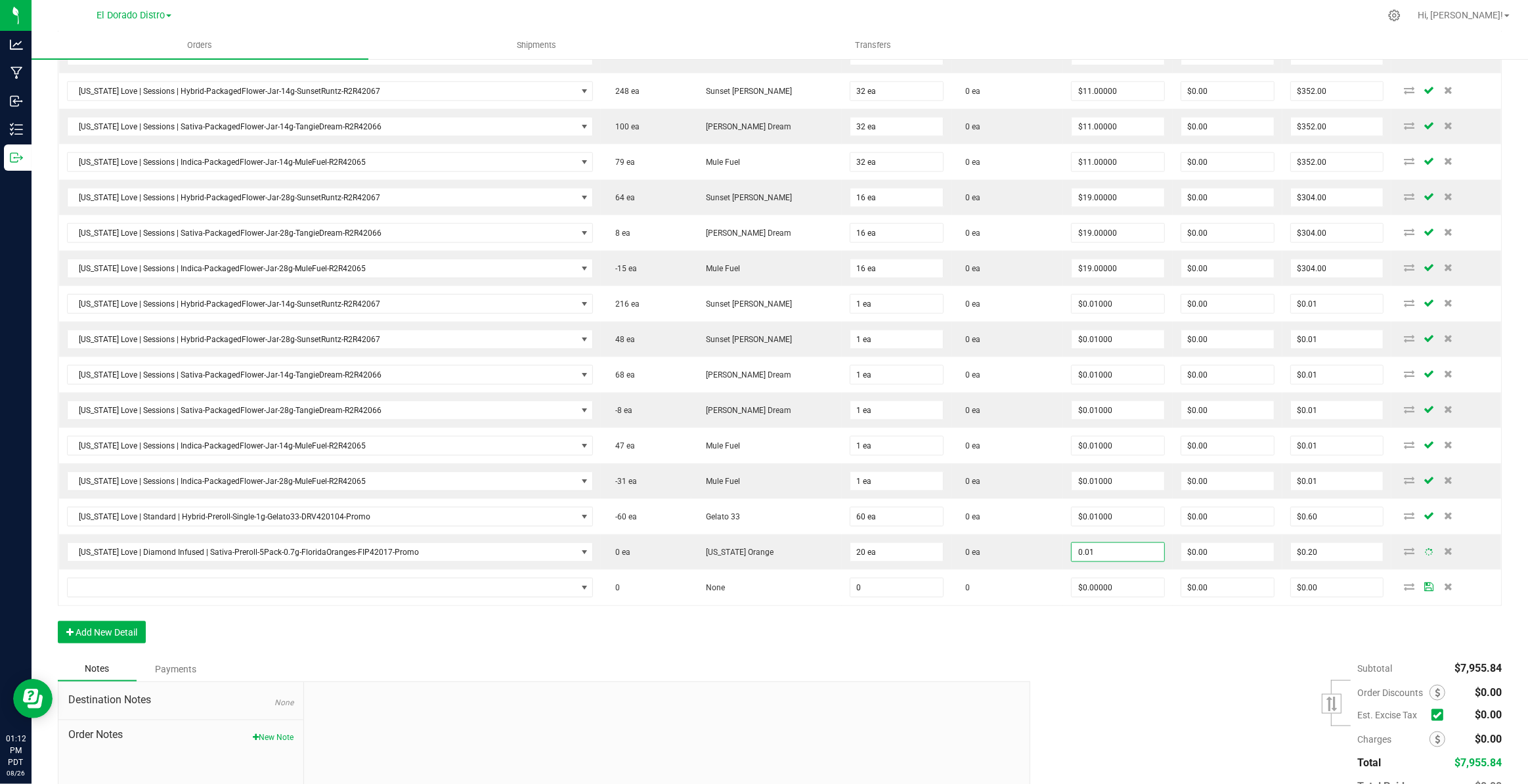
type input "$0.01000"
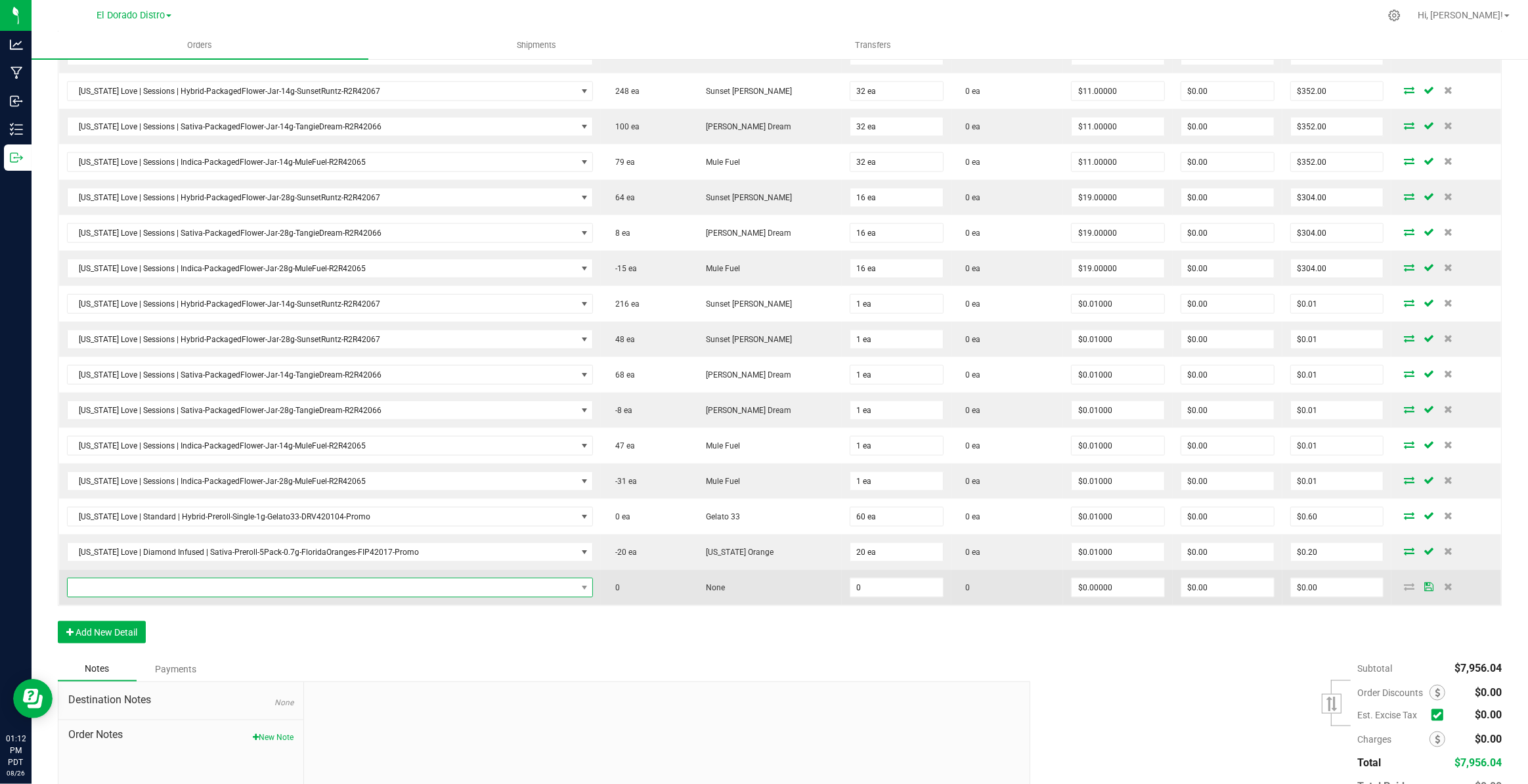
click at [341, 578] on span "NO DATA FOUND" at bounding box center [322, 587] width 509 height 18
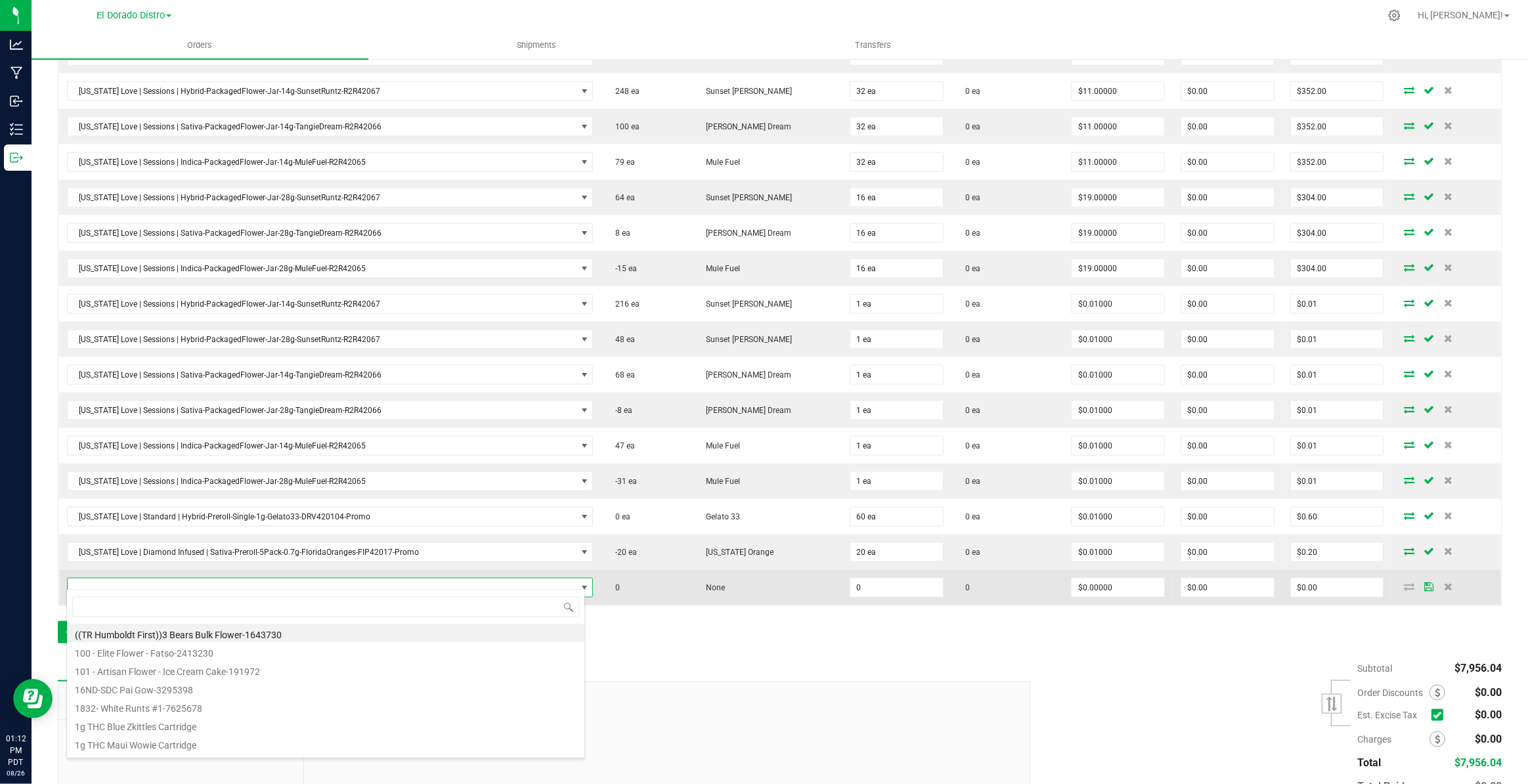
scroll to position [20, 516]
type input "icecreamca"
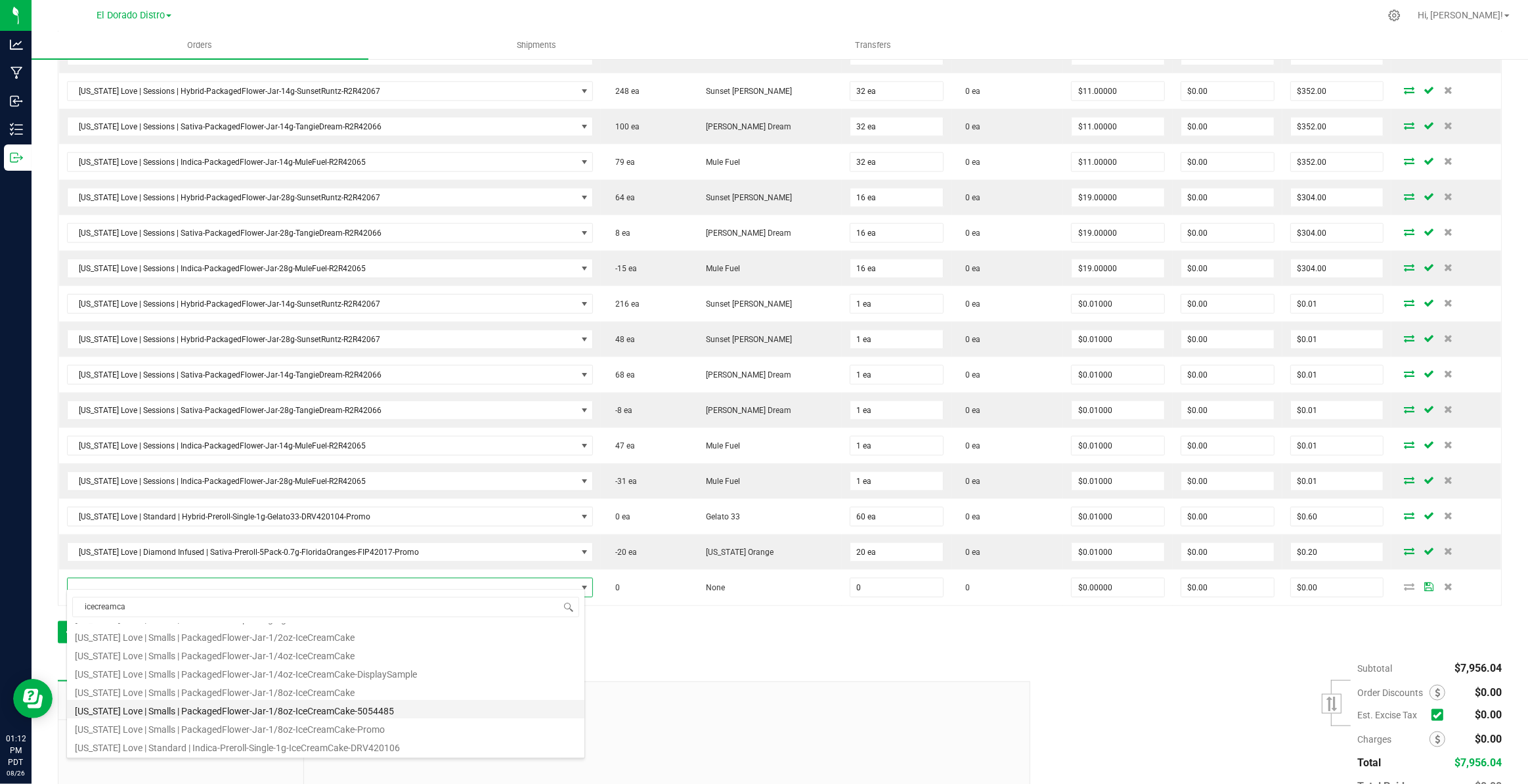
scroll to position [59, 0]
click at [383, 720] on li "[US_STATE] Love | Smalls | PackagedFlower-Jar-1/8oz-IceCreamCake-Promo" at bounding box center [325, 720] width 517 height 18
type input "0 ea"
type input "$0.01000"
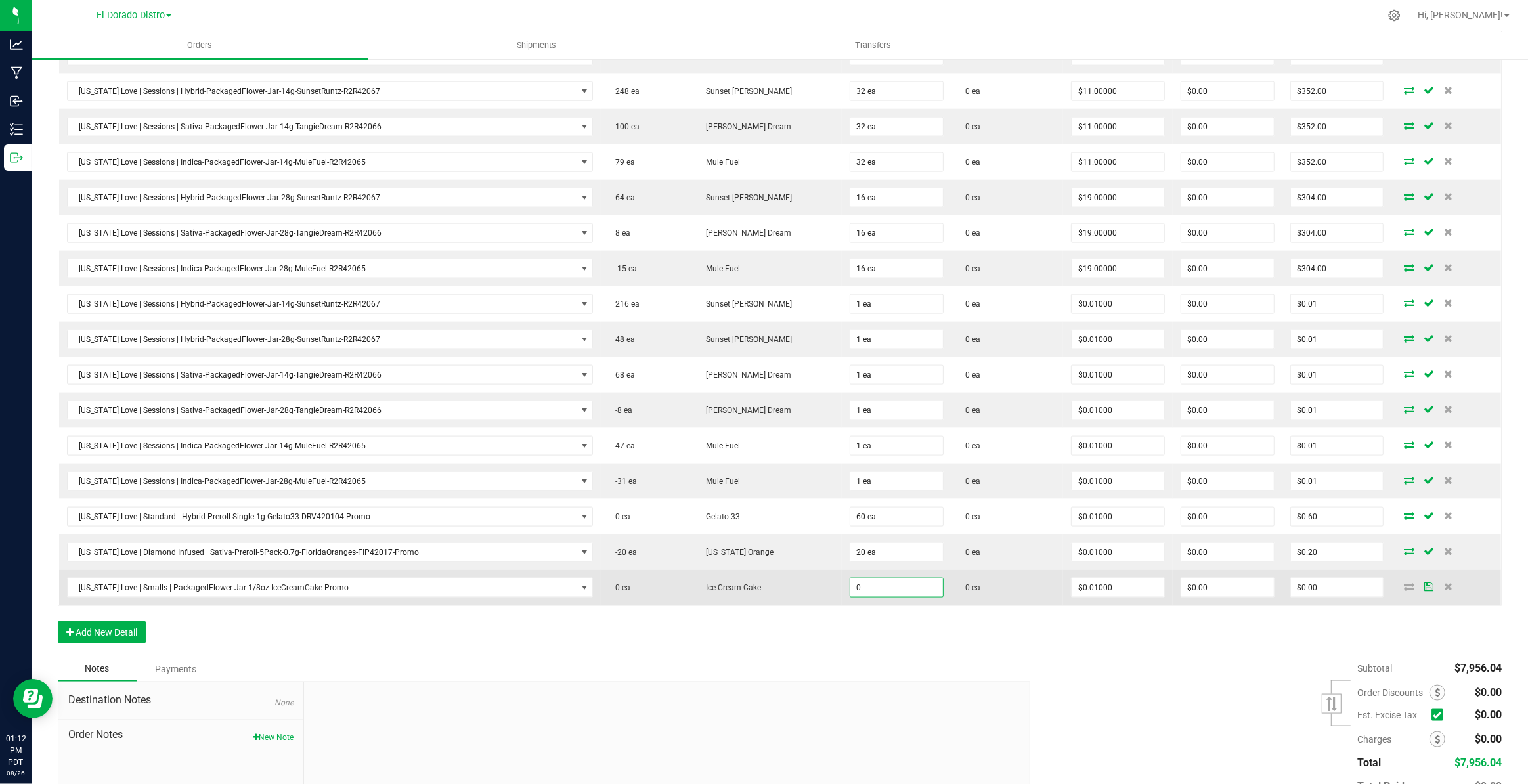
click at [898, 578] on input "0" at bounding box center [897, 587] width 93 height 18
type input "32 ea"
type input "0.01"
type input "$0.32"
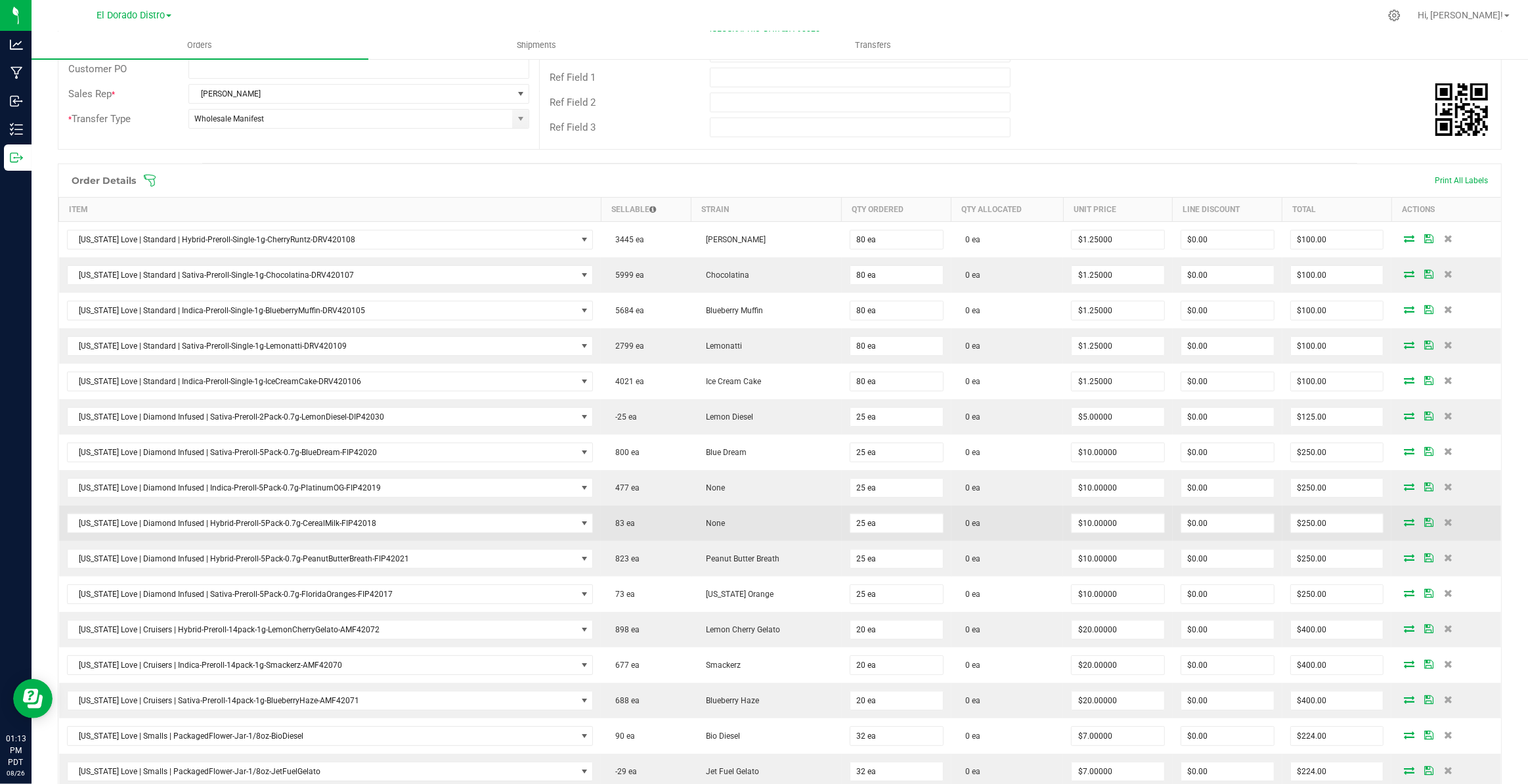
scroll to position [0, 0]
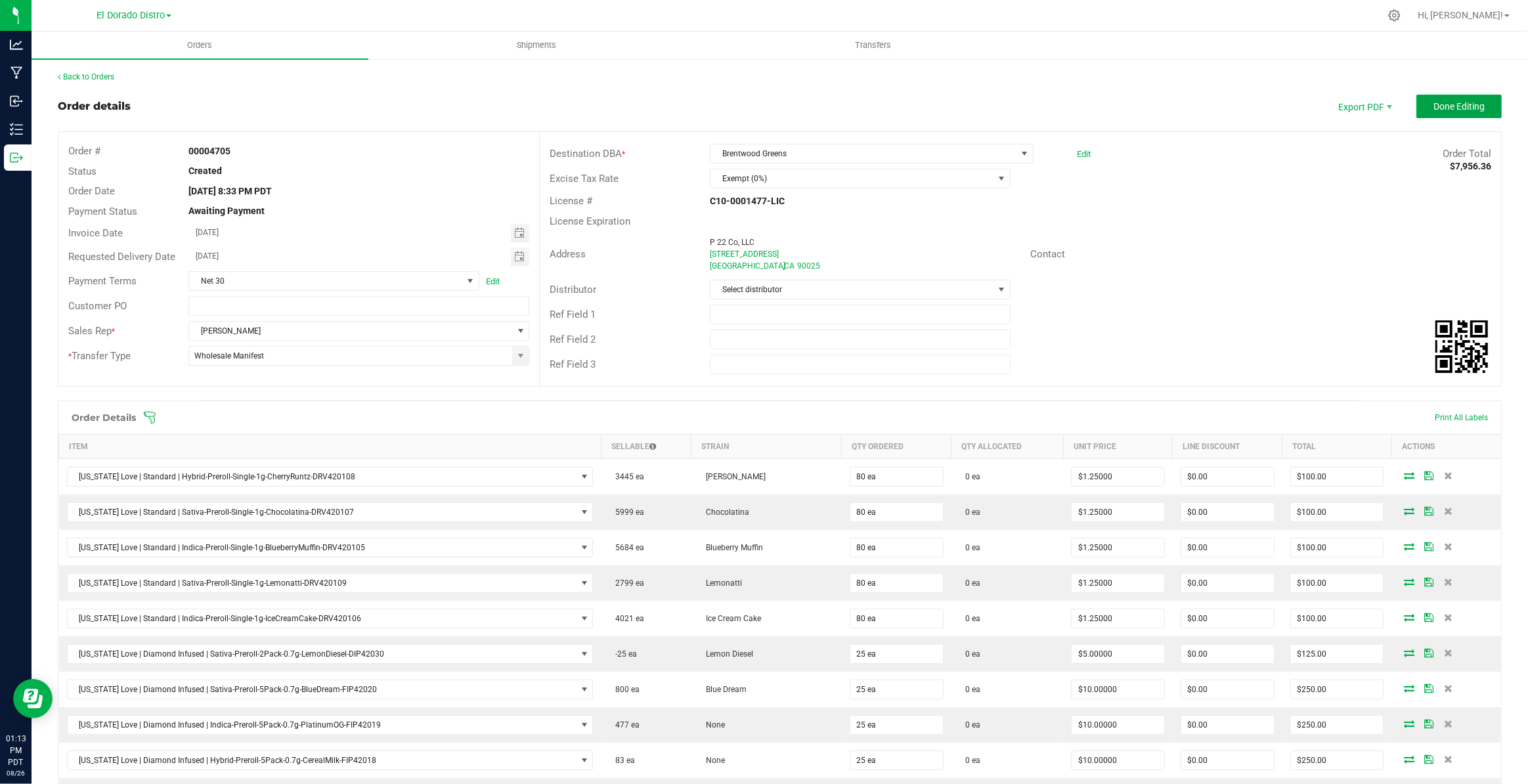
click at [1447, 113] on button "Done Editing" at bounding box center [1458, 106] width 85 height 24
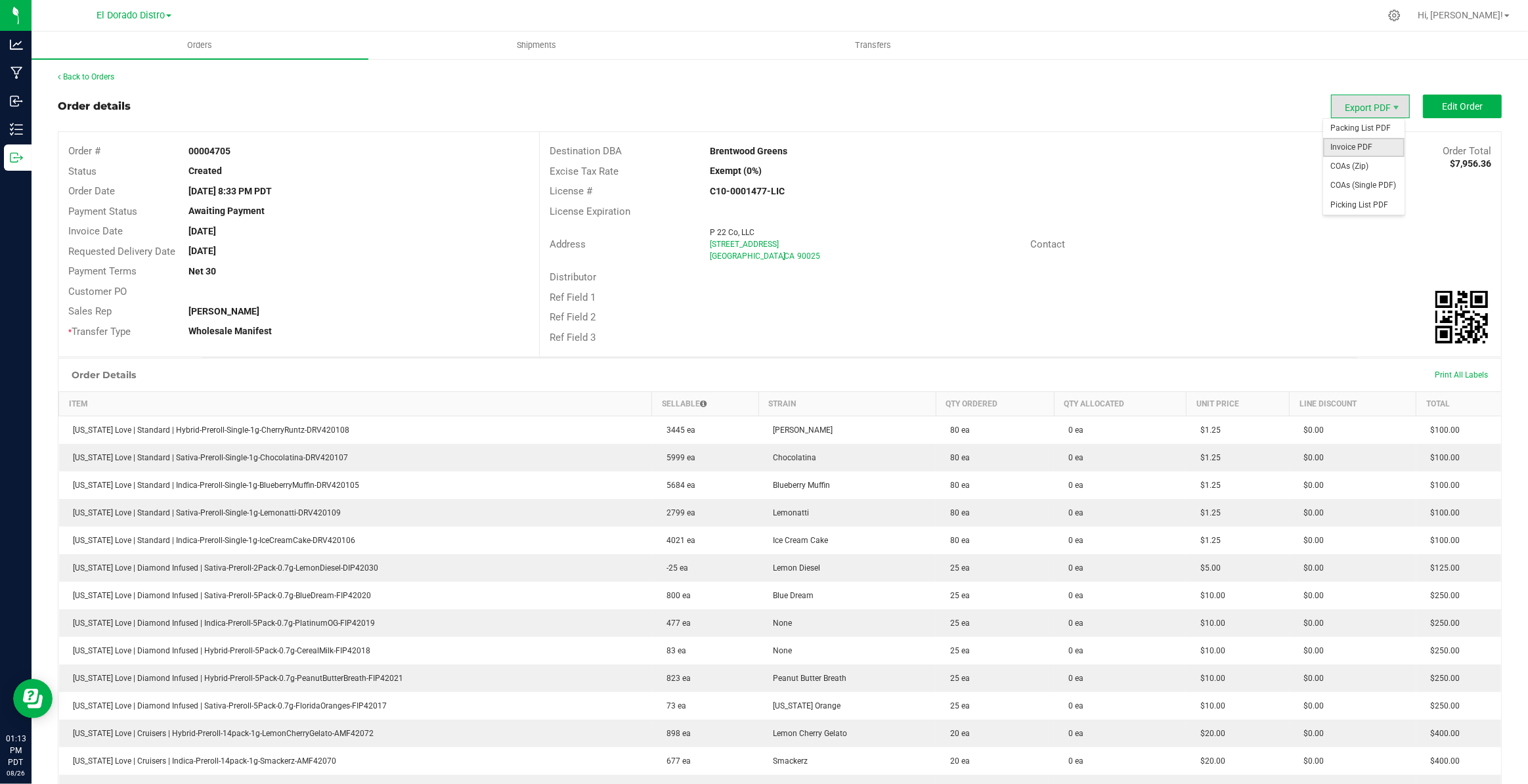
click at [1357, 152] on span "Invoice PDF" at bounding box center [1363, 148] width 81 height 19
click at [1423, 107] on button "Edit Order" at bounding box center [1462, 106] width 79 height 24
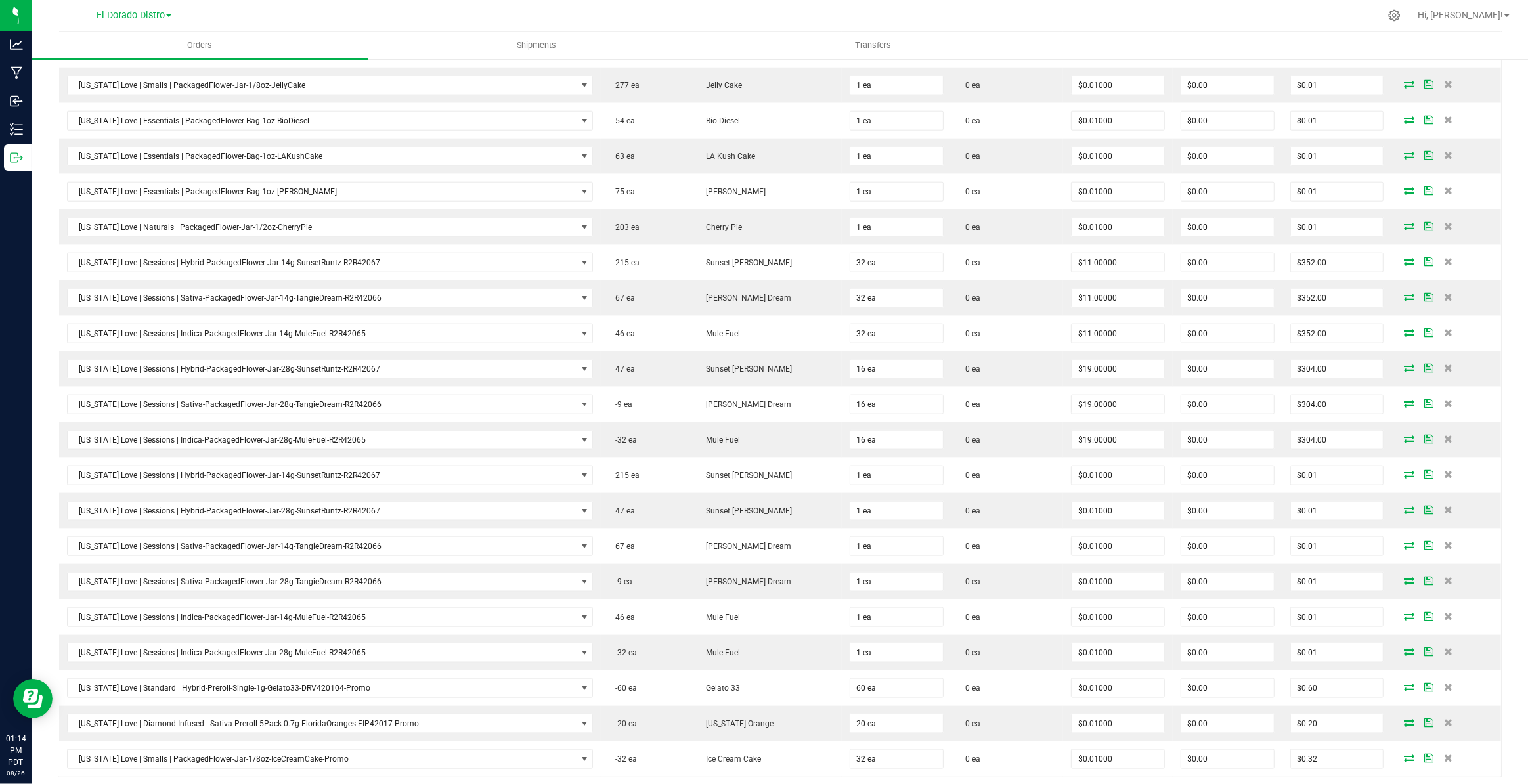
scroll to position [1954, 0]
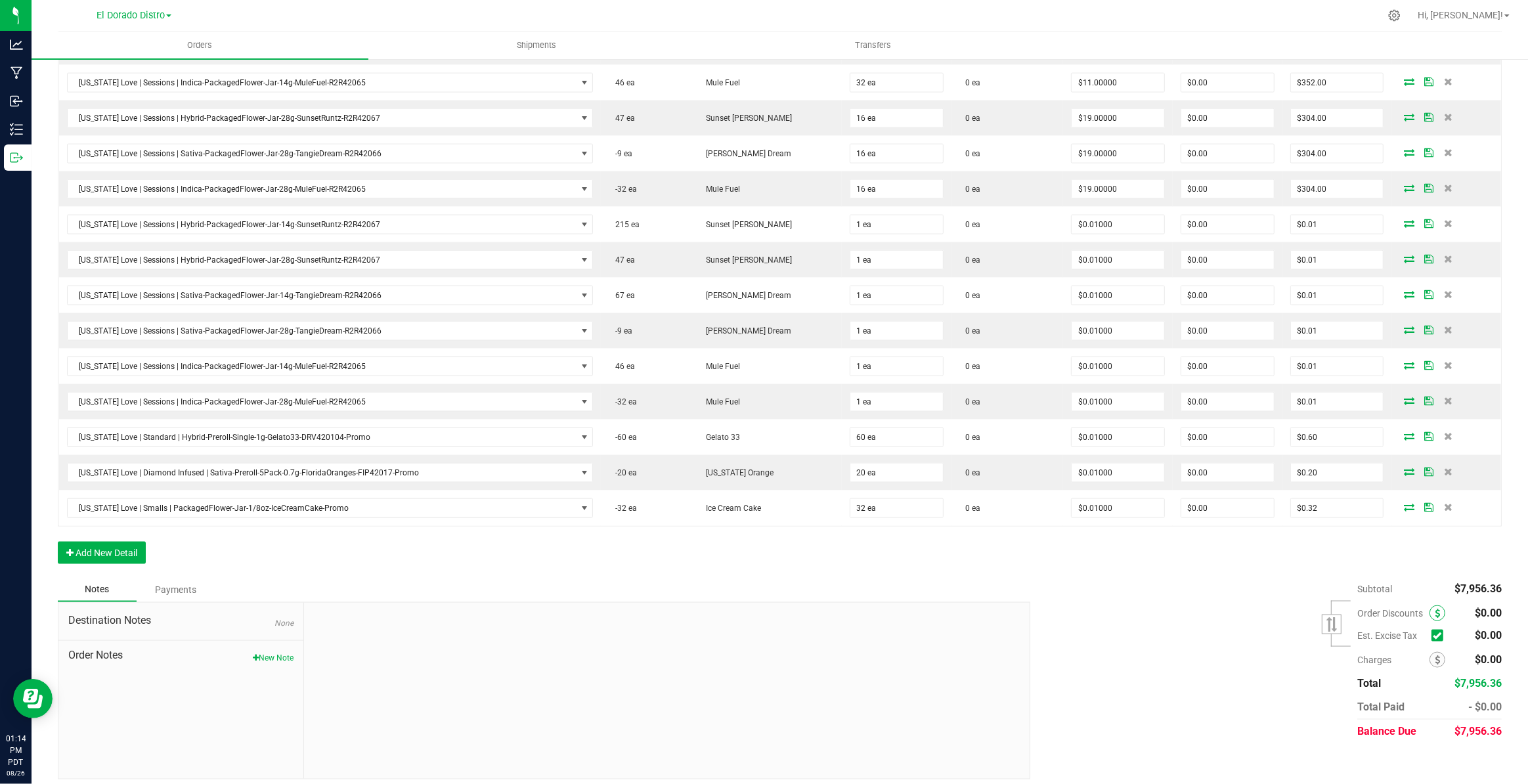
click at [1434, 608] on icon at bounding box center [1437, 613] width 5 height 9
click at [1432, 605] on span at bounding box center [1437, 613] width 16 height 16
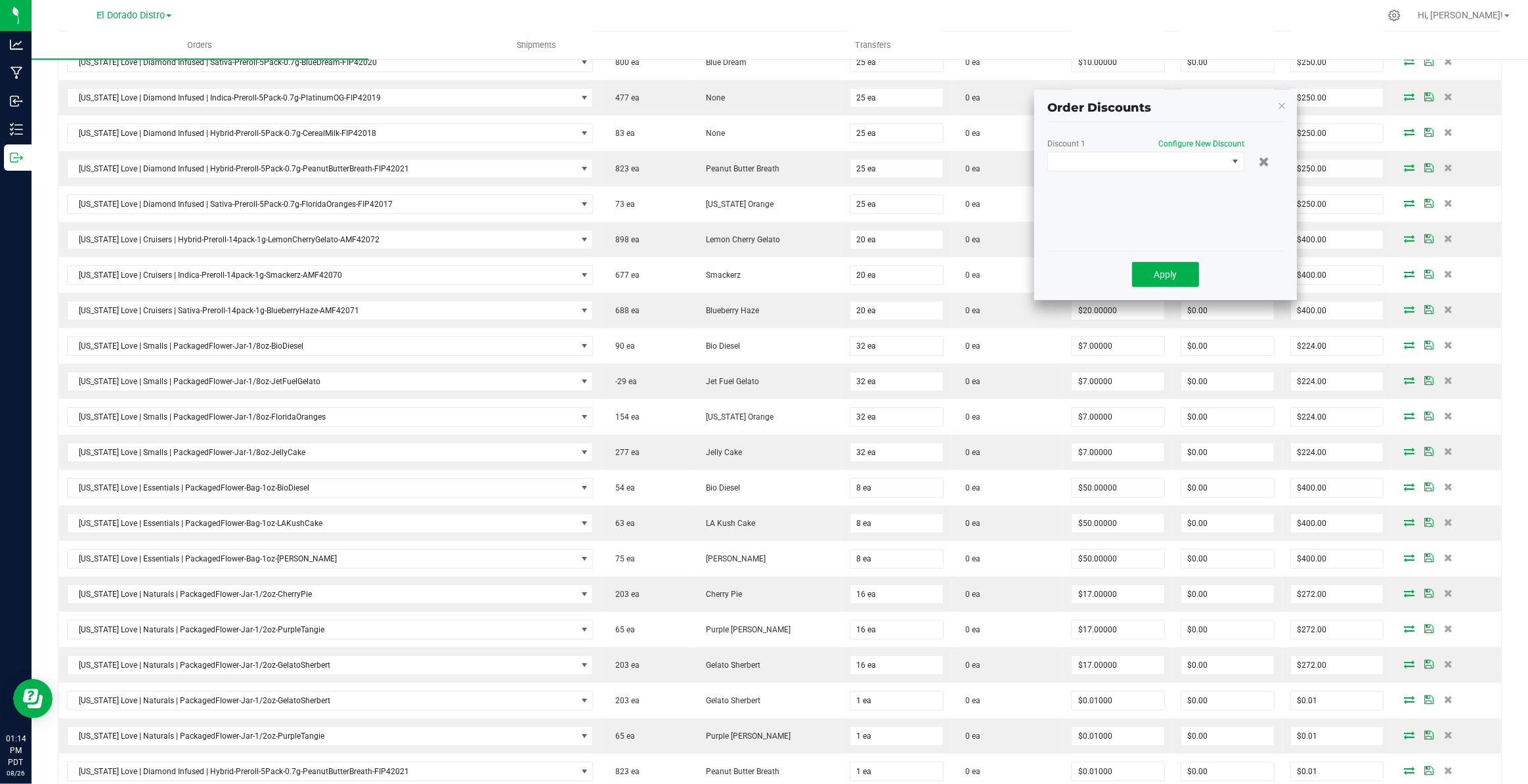
scroll to position [581, 0]
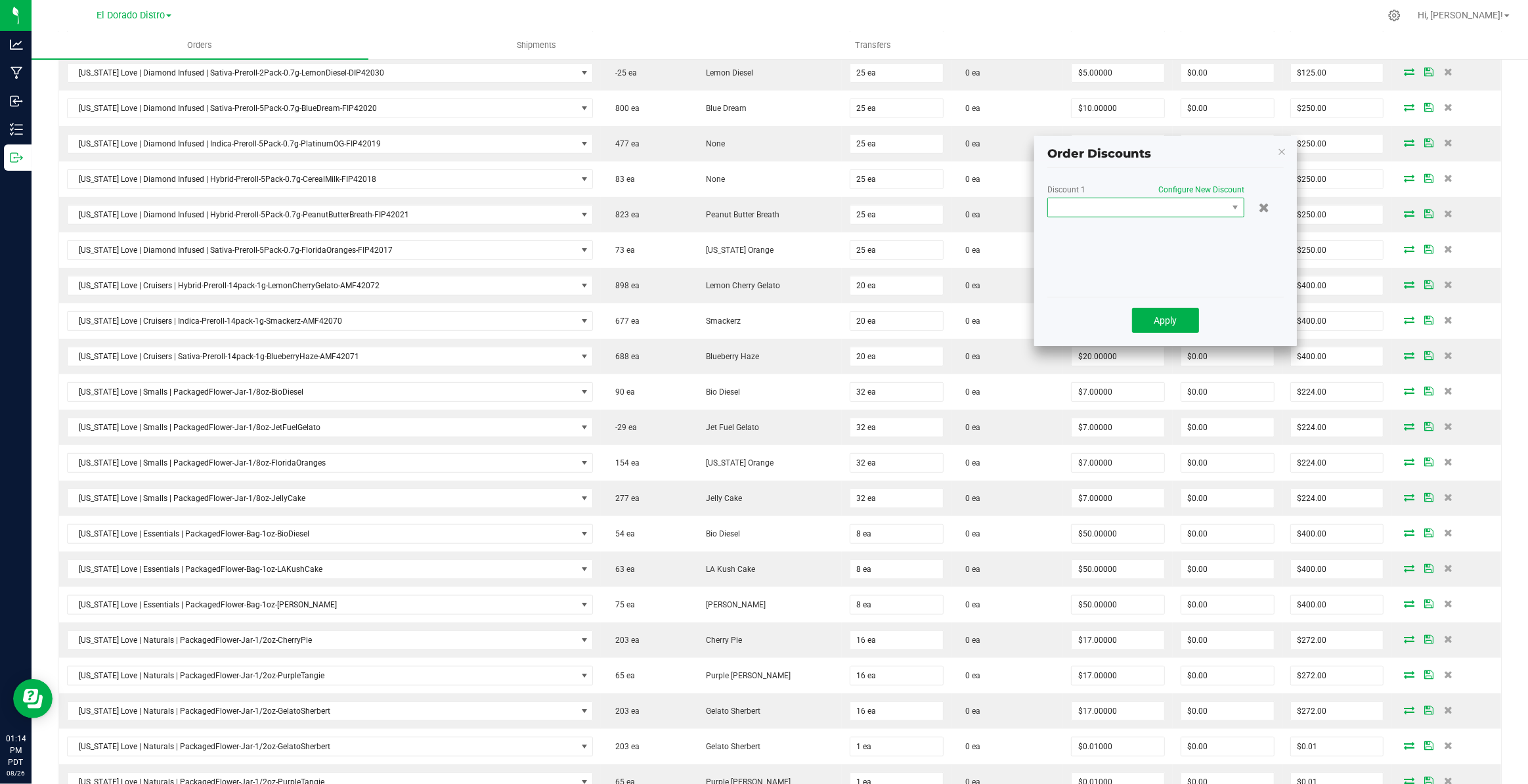
click at [1122, 204] on span at bounding box center [1137, 207] width 179 height 18
click at [1128, 307] on li "10% Marketing Discount (10.00%)" at bounding box center [1161, 307] width 226 height 23
click at [1154, 320] on span "Apply" at bounding box center [1166, 320] width 23 height 10
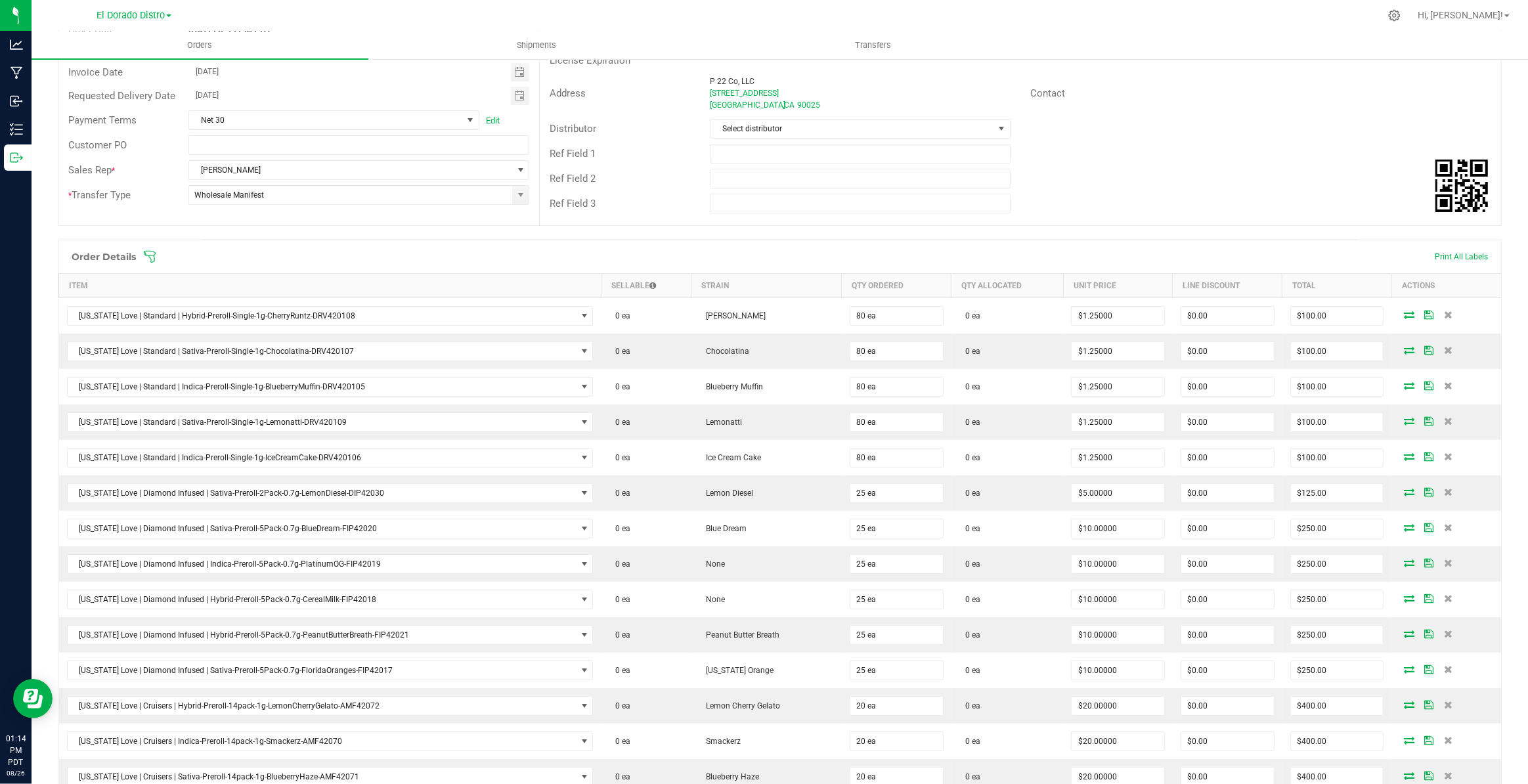
scroll to position [0, 0]
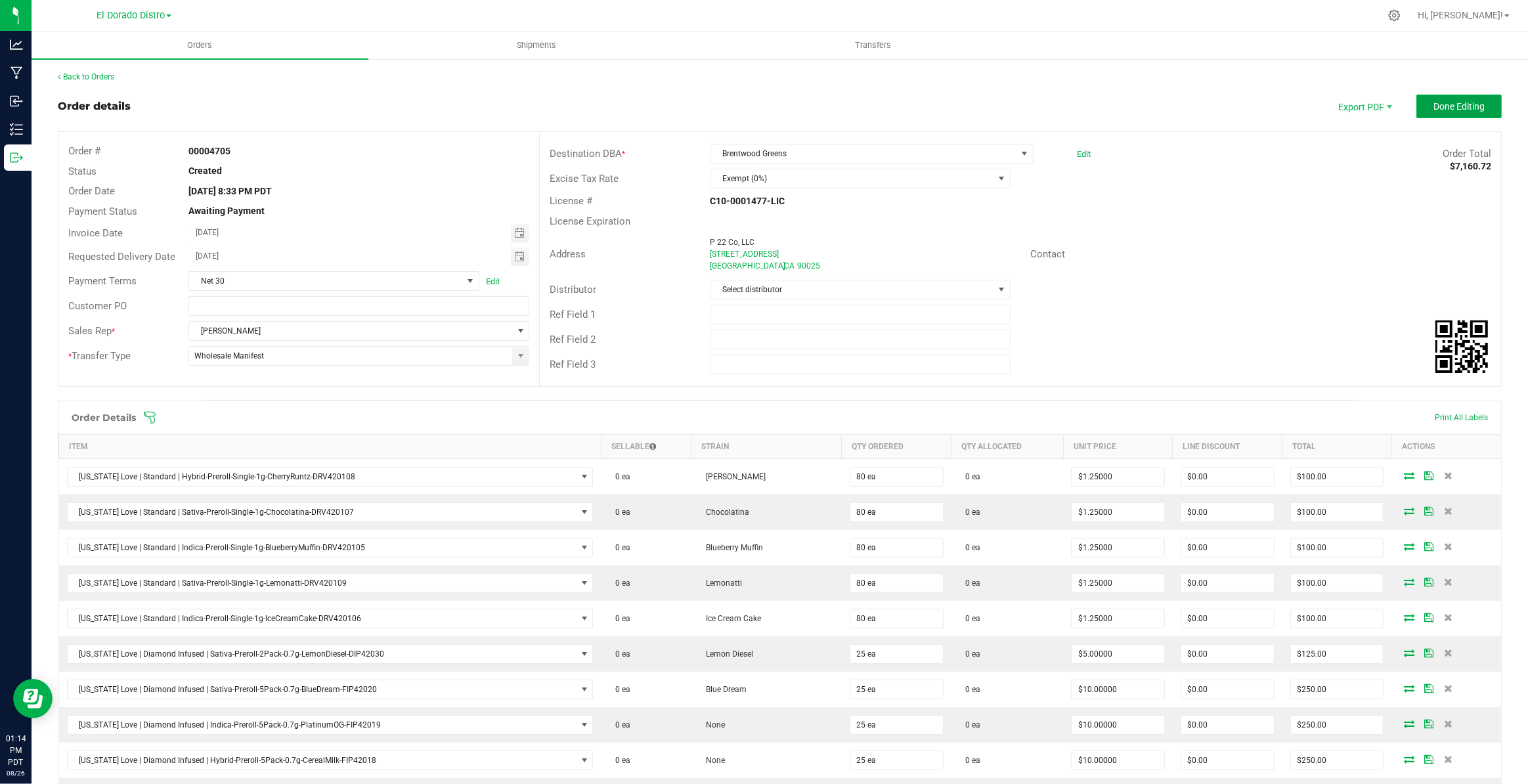
click at [1439, 102] on span "Done Editing" at bounding box center [1458, 106] width 51 height 10
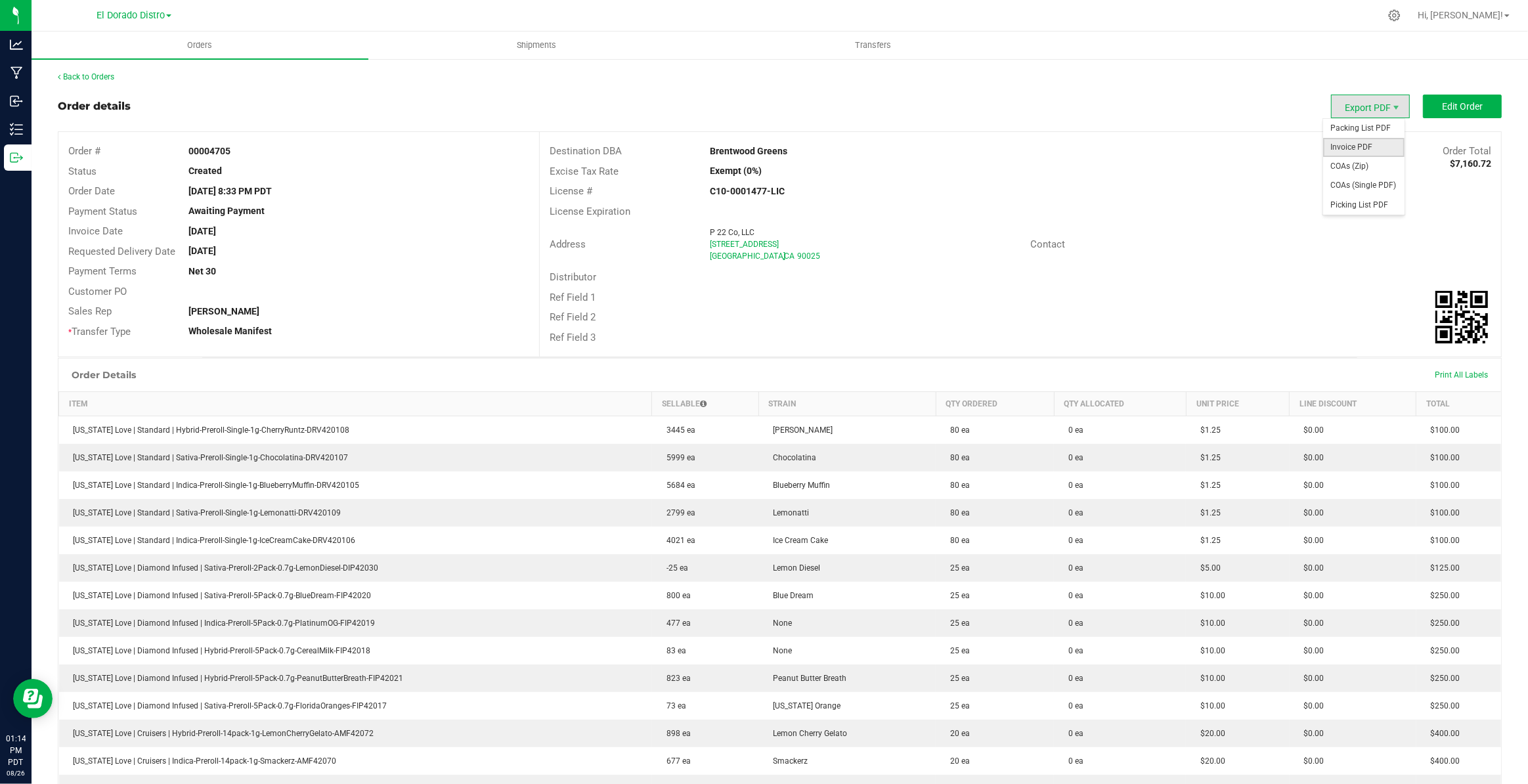
click at [1359, 141] on span "Invoice PDF" at bounding box center [1363, 148] width 81 height 19
click at [105, 76] on link "Back to Orders" at bounding box center [86, 76] width 57 height 9
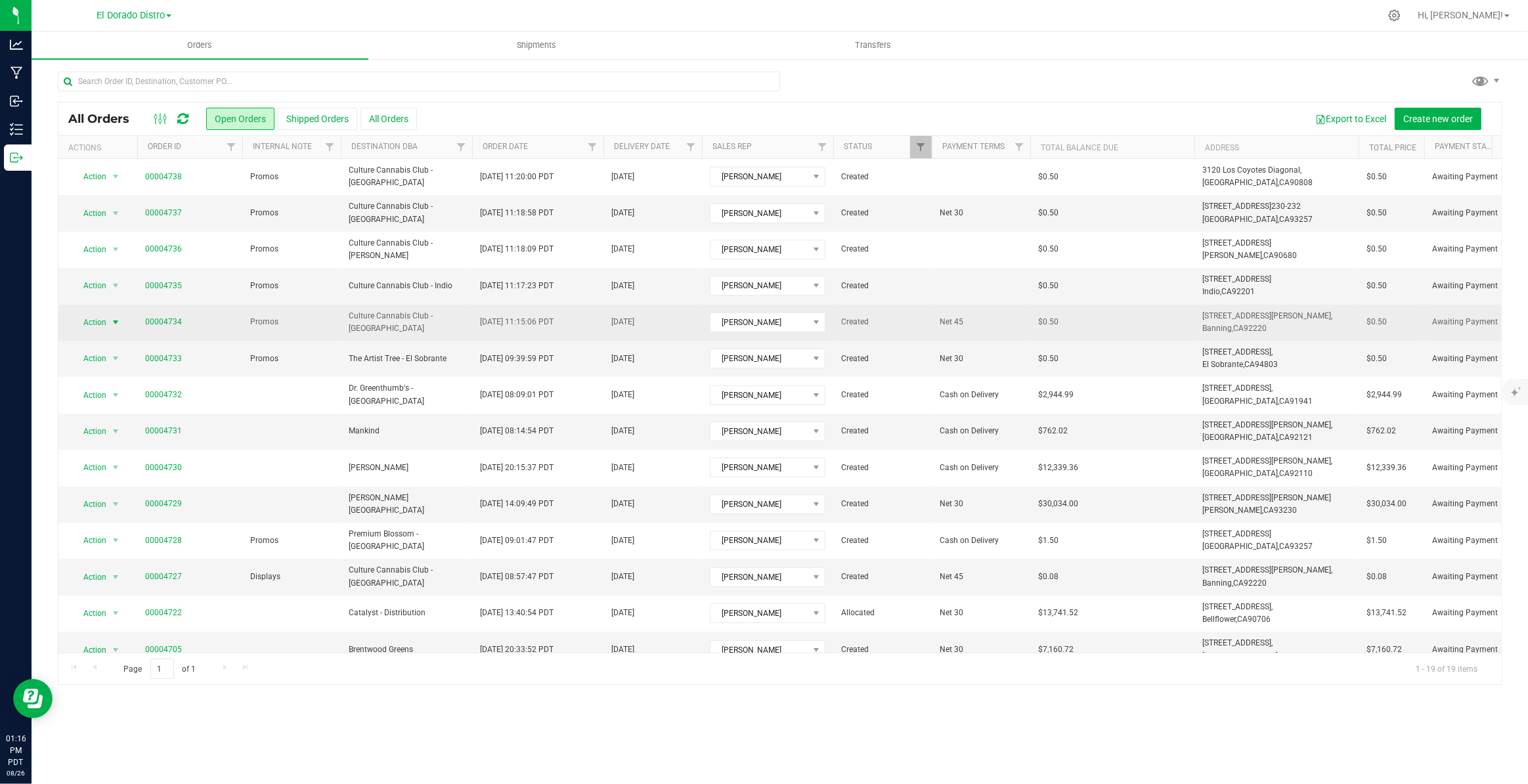
click at [113, 320] on span "select" at bounding box center [115, 322] width 10 height 10
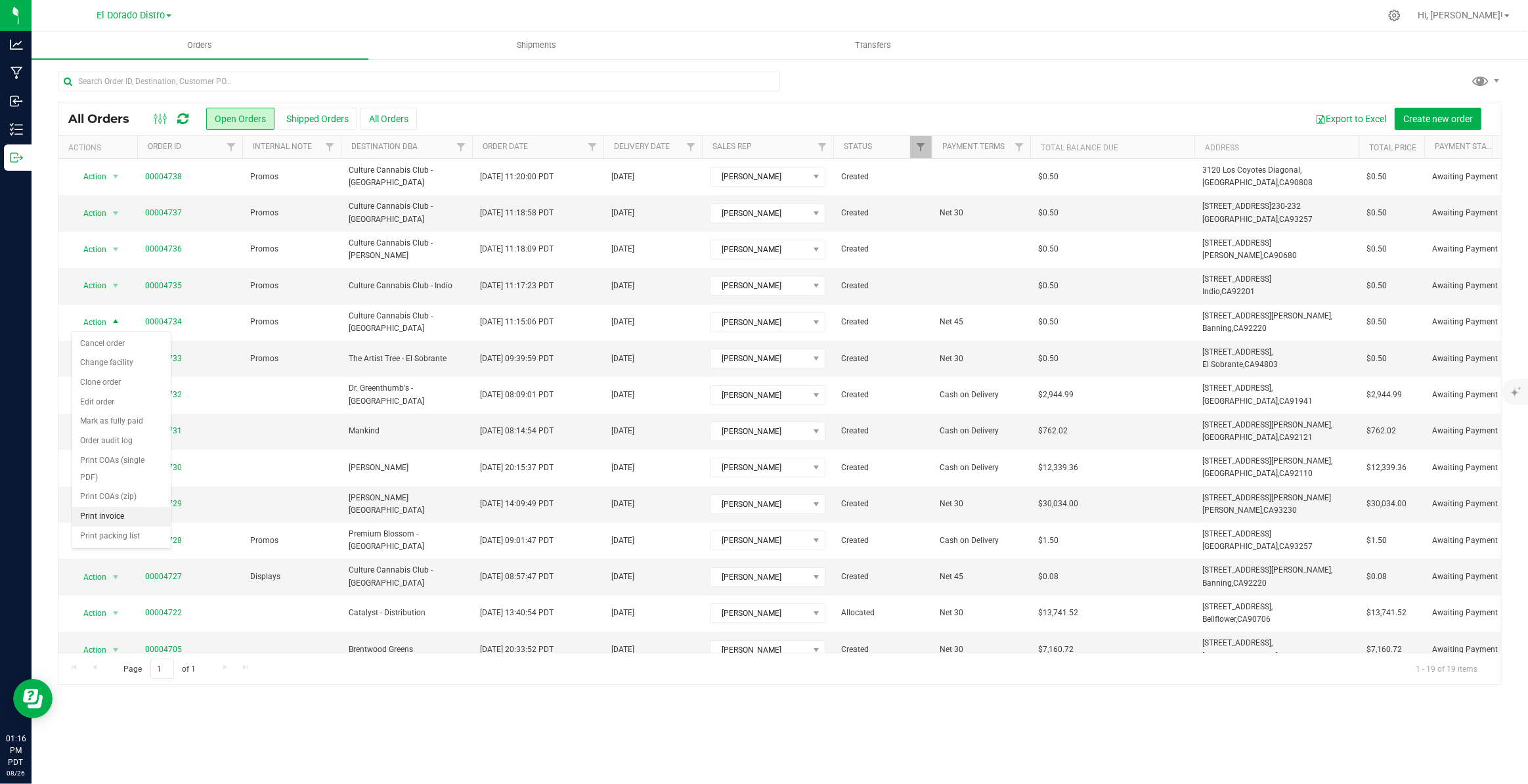
click at [105, 507] on li "Print invoice" at bounding box center [122, 516] width 98 height 20
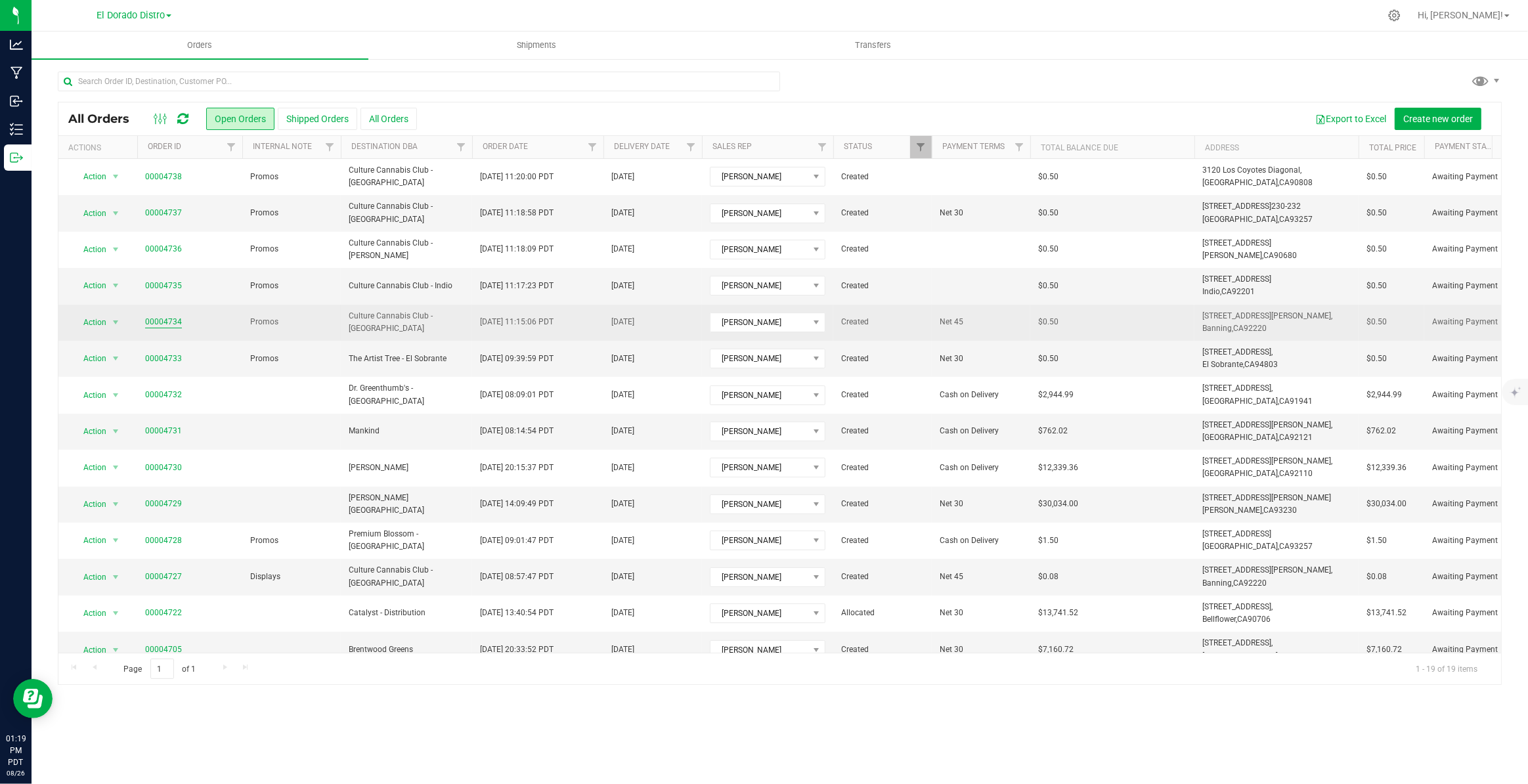
click at [154, 316] on link "00004734" at bounding box center [163, 322] width 37 height 12
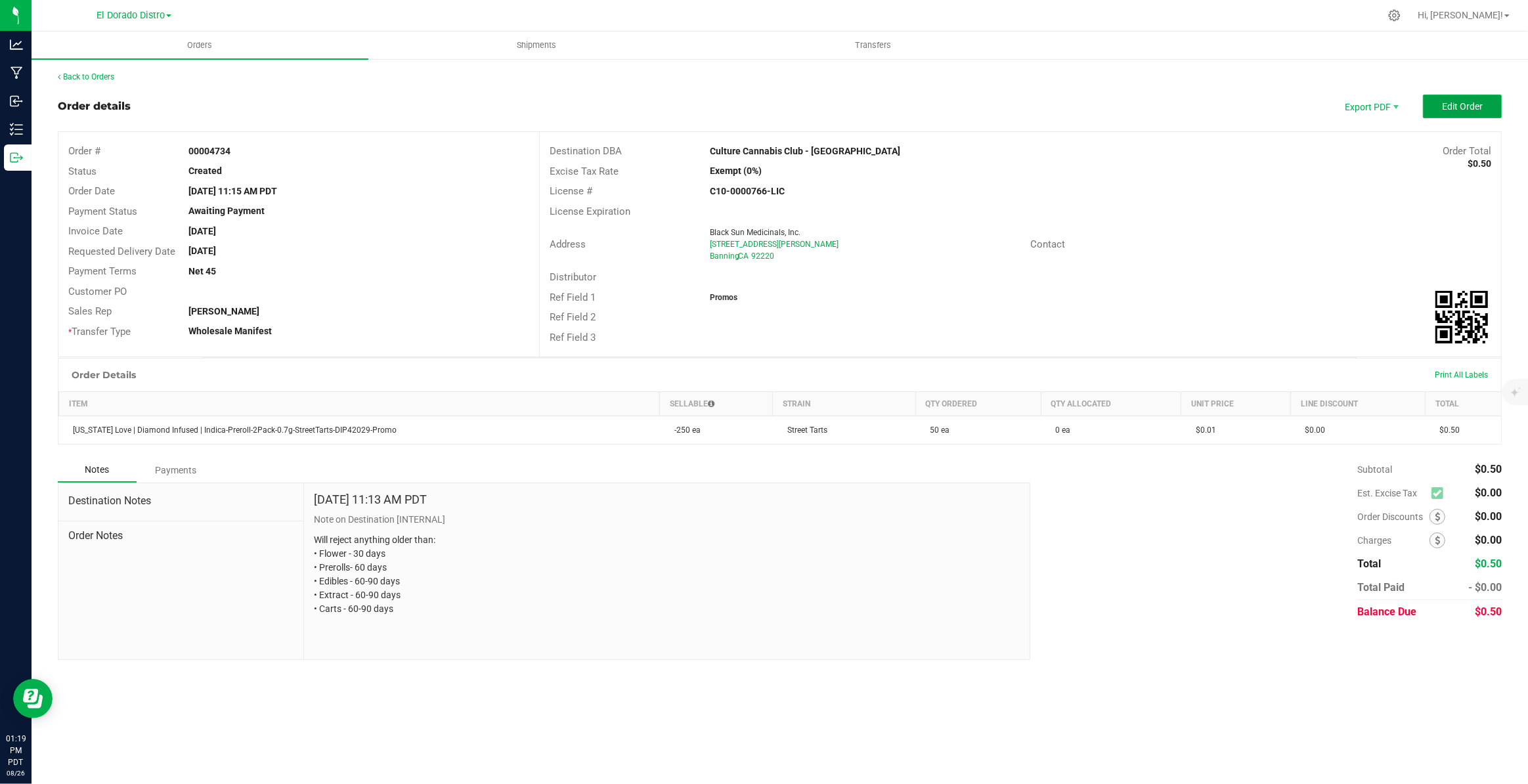
click at [1455, 101] on span "Edit Order" at bounding box center [1462, 106] width 41 height 10
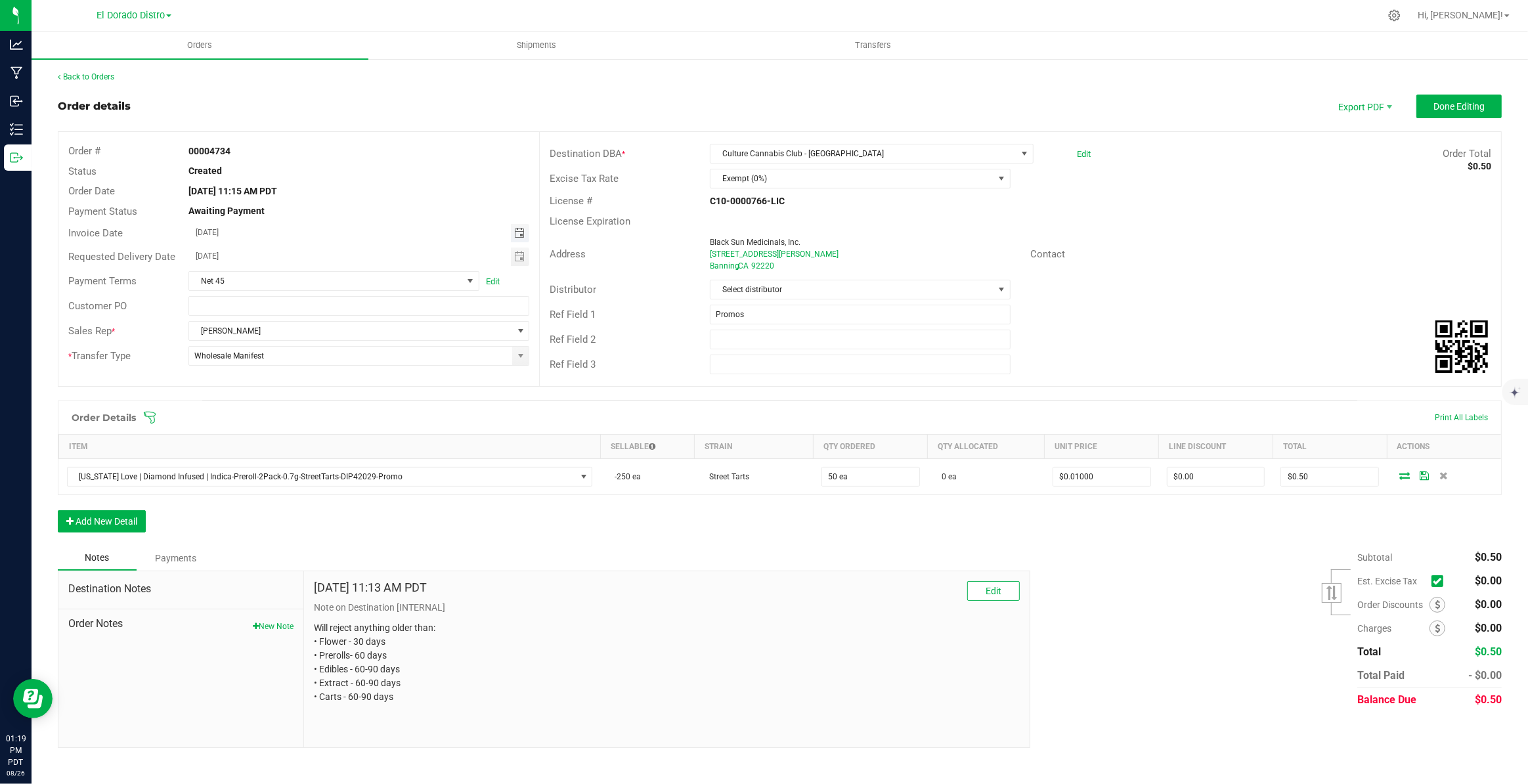
click at [514, 233] on span "Toggle calendar" at bounding box center [519, 233] width 10 height 10
click at [307, 380] on span "27" at bounding box center [306, 382] width 19 height 20
type input "[DATE]"
click at [210, 283] on span "Net 45" at bounding box center [326, 281] width 273 height 18
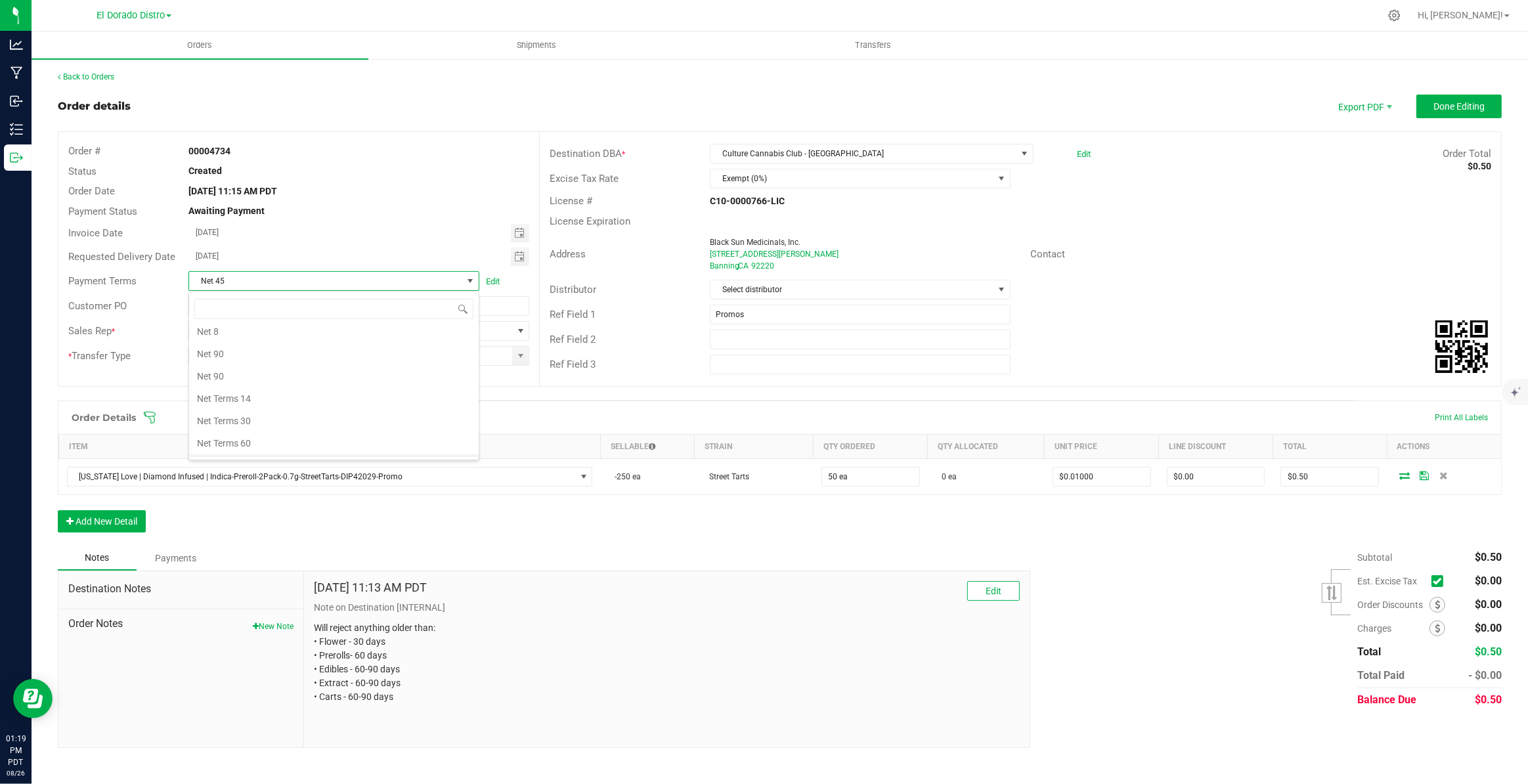
scroll to position [379, 0]
click at [230, 424] on li "None" at bounding box center [334, 426] width 290 height 23
click at [1139, 324] on div "Destination DBA * Culture Cannabis Club - Banning Edit Order Total $0.50 Excise…" at bounding box center [1020, 259] width 962 height 254
click at [1452, 106] on span "Done Editing" at bounding box center [1458, 106] width 51 height 10
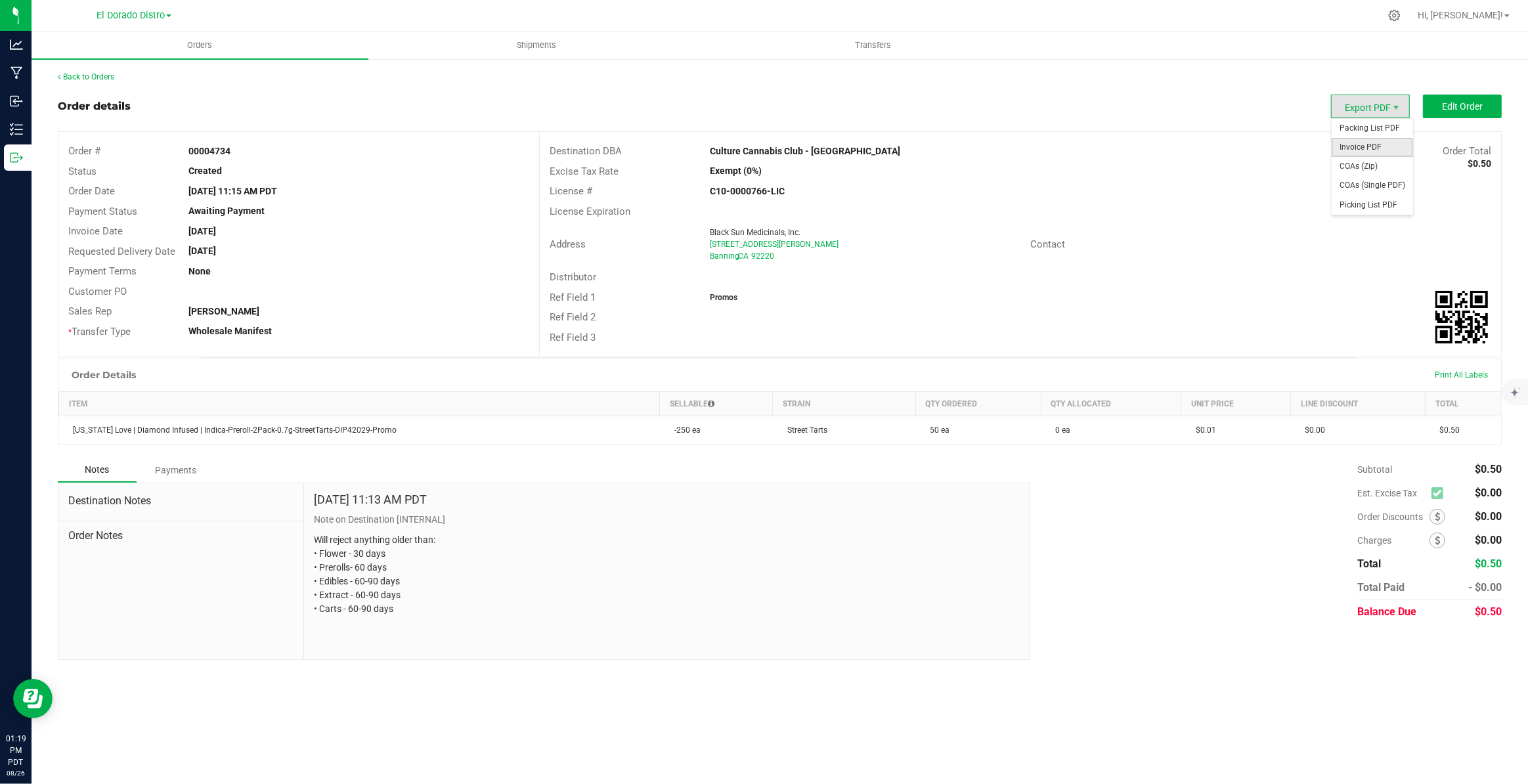
click at [1365, 142] on span "Invoice PDF" at bounding box center [1372, 148] width 81 height 19
click at [105, 76] on link "Back to Orders" at bounding box center [86, 76] width 57 height 9
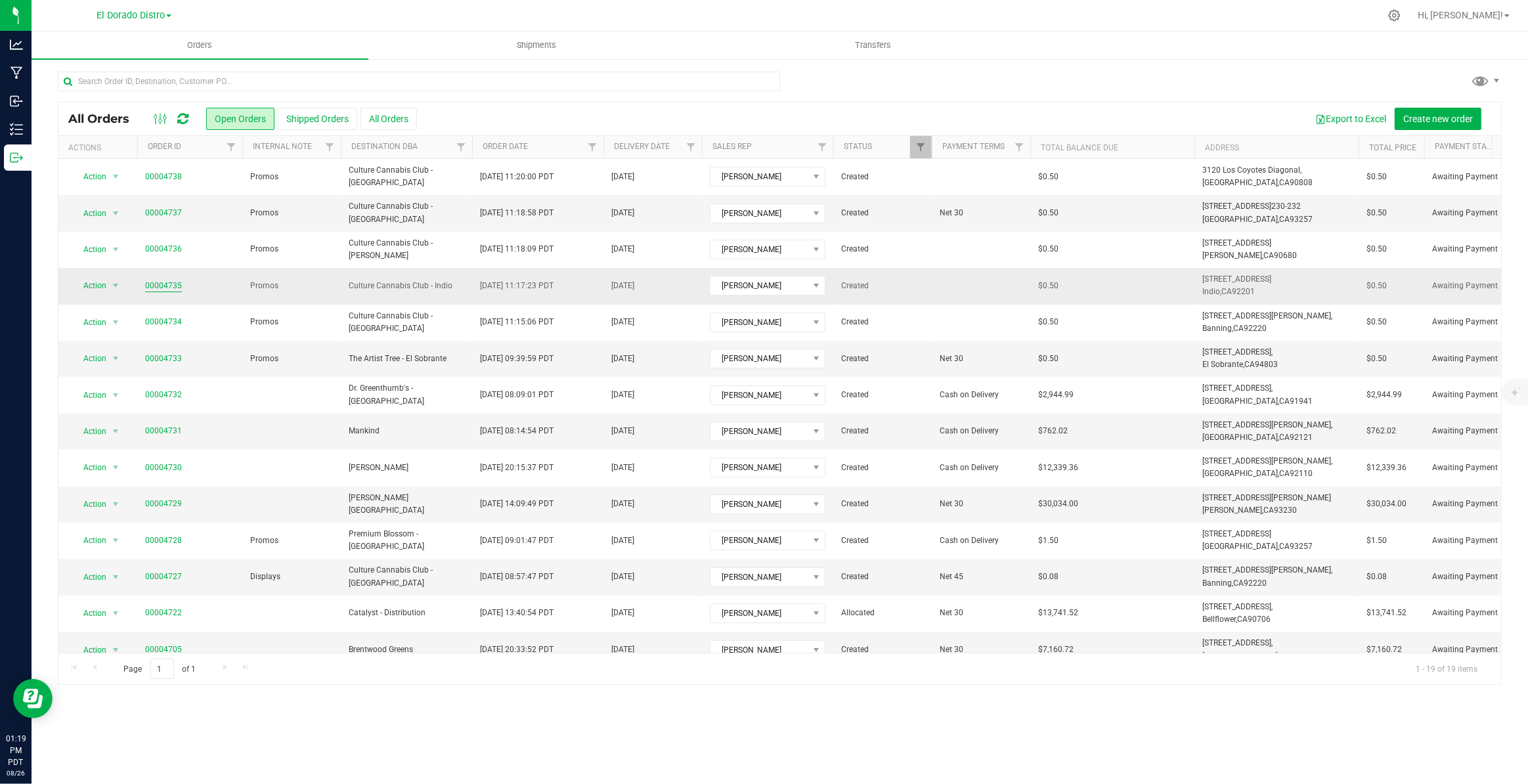
click at [168, 286] on link "00004735" at bounding box center [163, 286] width 37 height 12
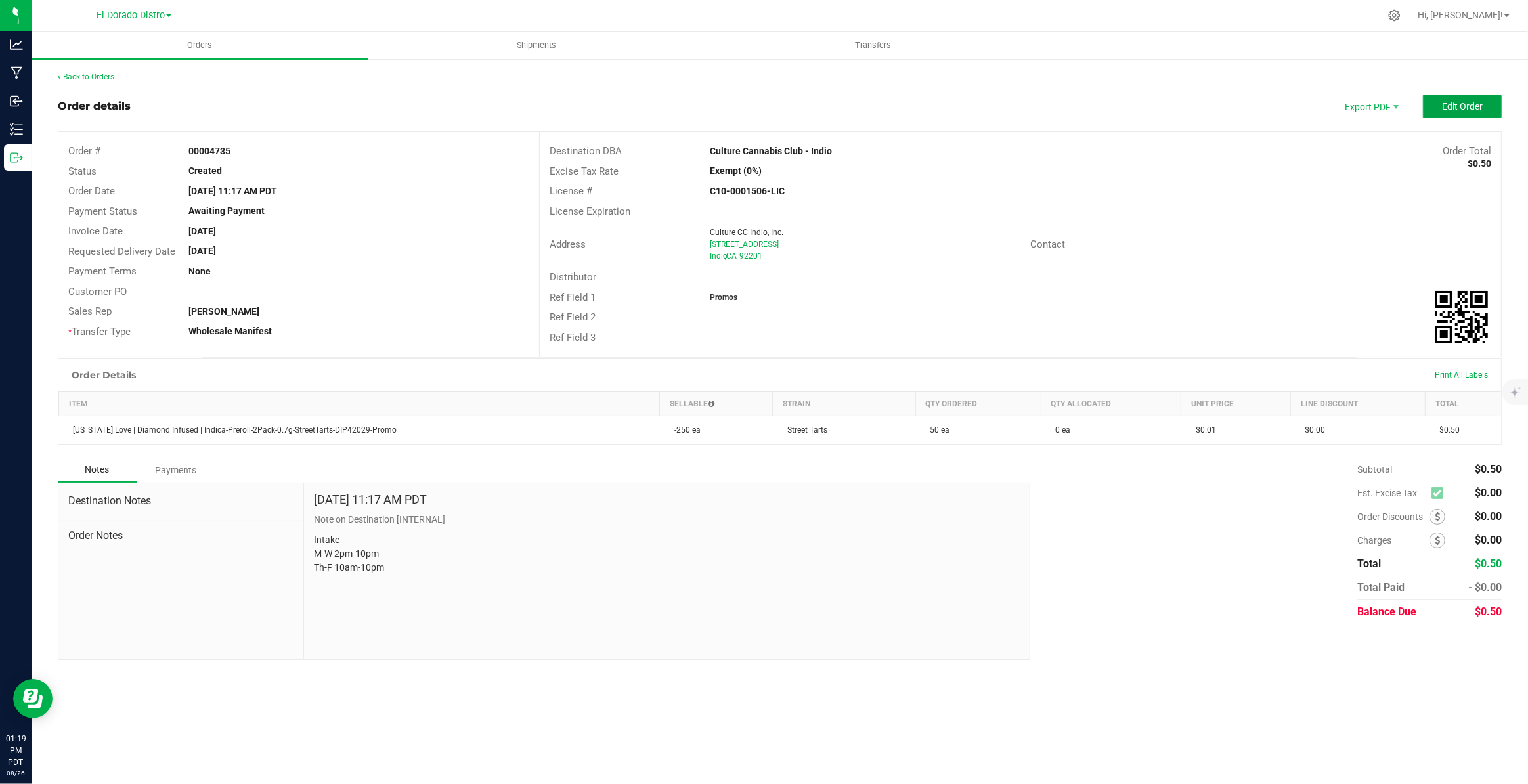
click at [1455, 103] on span "Edit Order" at bounding box center [1462, 106] width 41 height 10
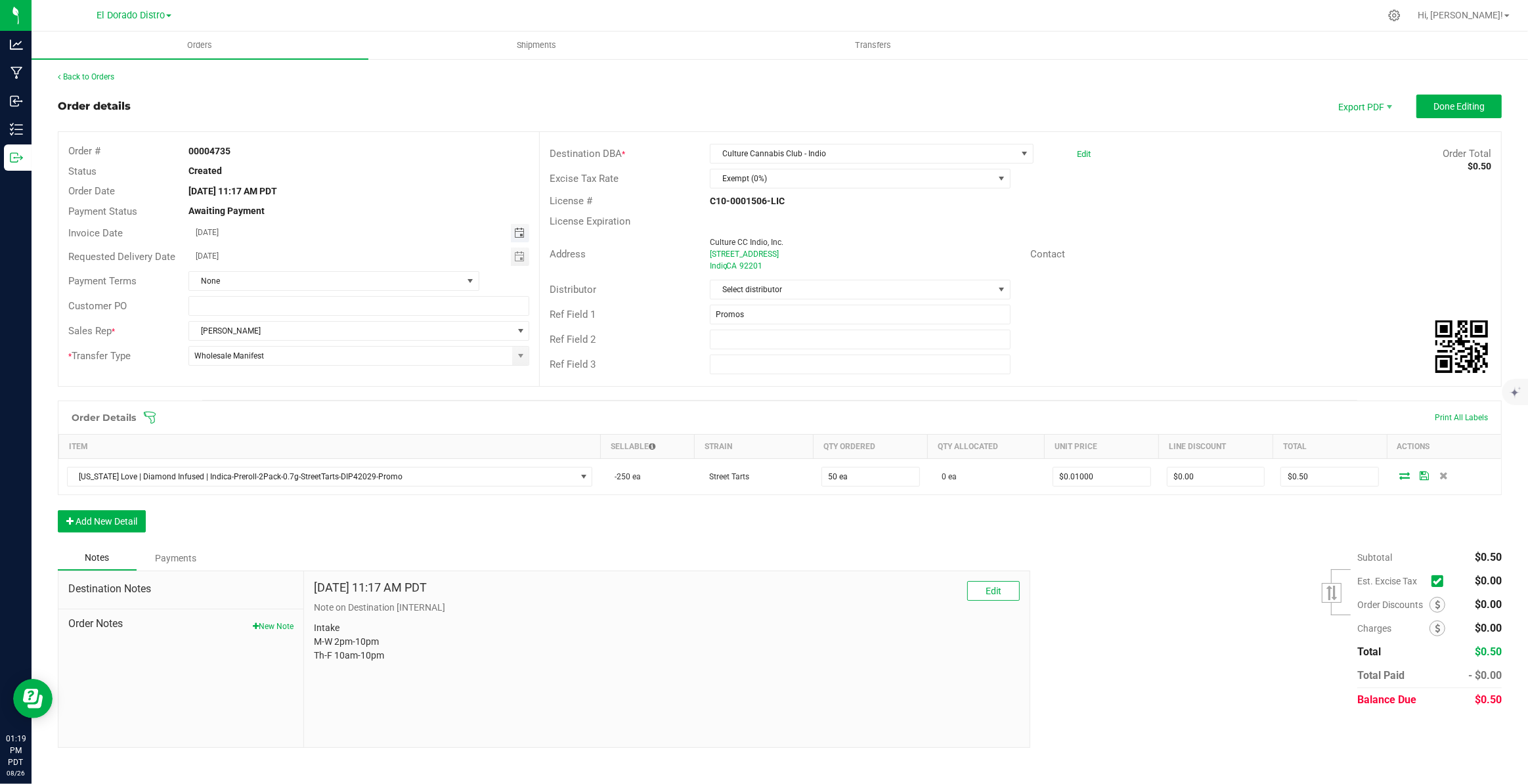
click at [518, 233] on span "Toggle calendar" at bounding box center [519, 233] width 10 height 10
click at [321, 381] on span "28" at bounding box center [325, 382] width 19 height 20
type input "08/28/2025"
click at [517, 249] on span "Toggle calendar" at bounding box center [520, 256] width 19 height 18
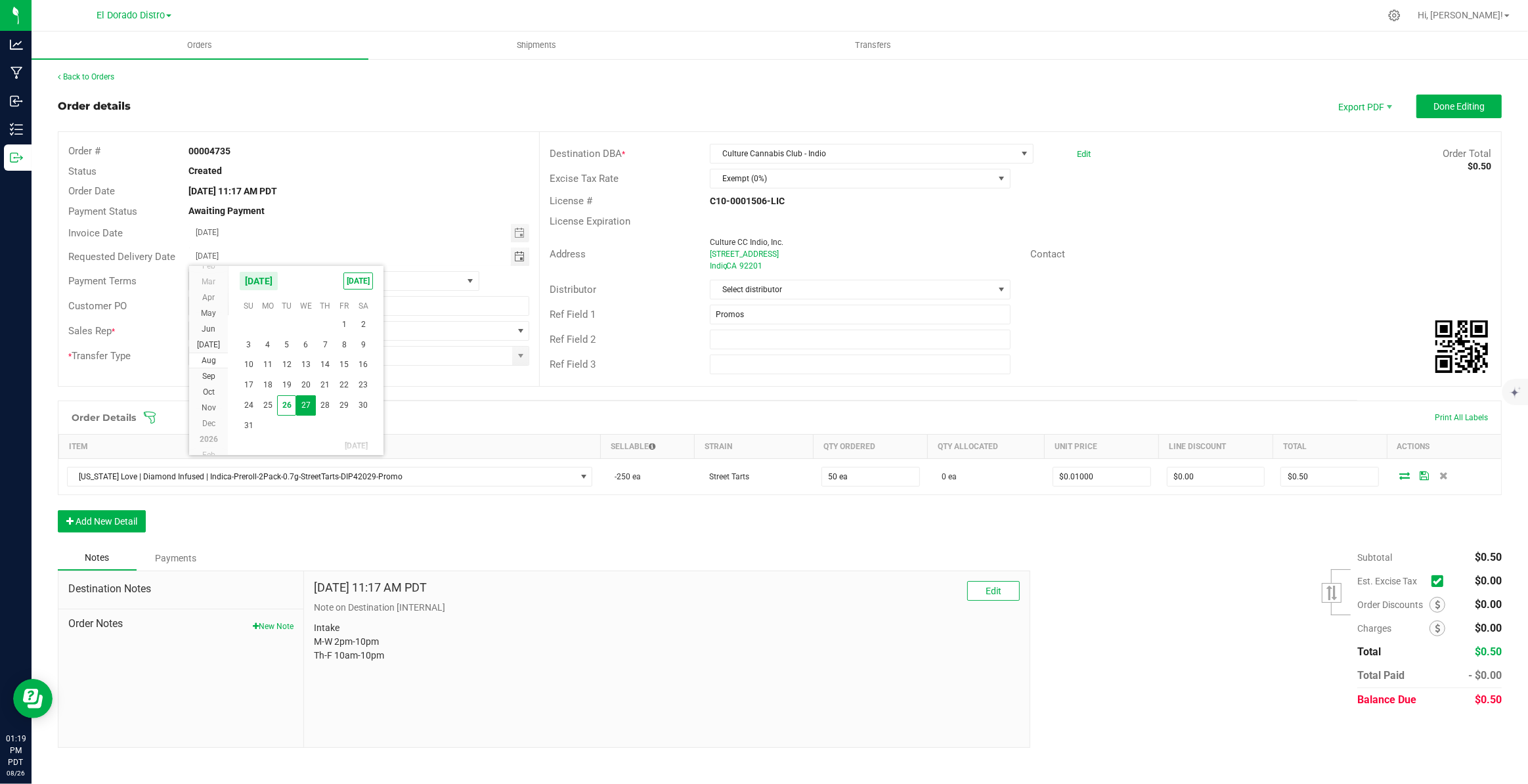
click at [324, 400] on span "28" at bounding box center [325, 406] width 19 height 20
type input "08/28/2025"
click at [1464, 101] on span "Done Editing" at bounding box center [1458, 106] width 51 height 10
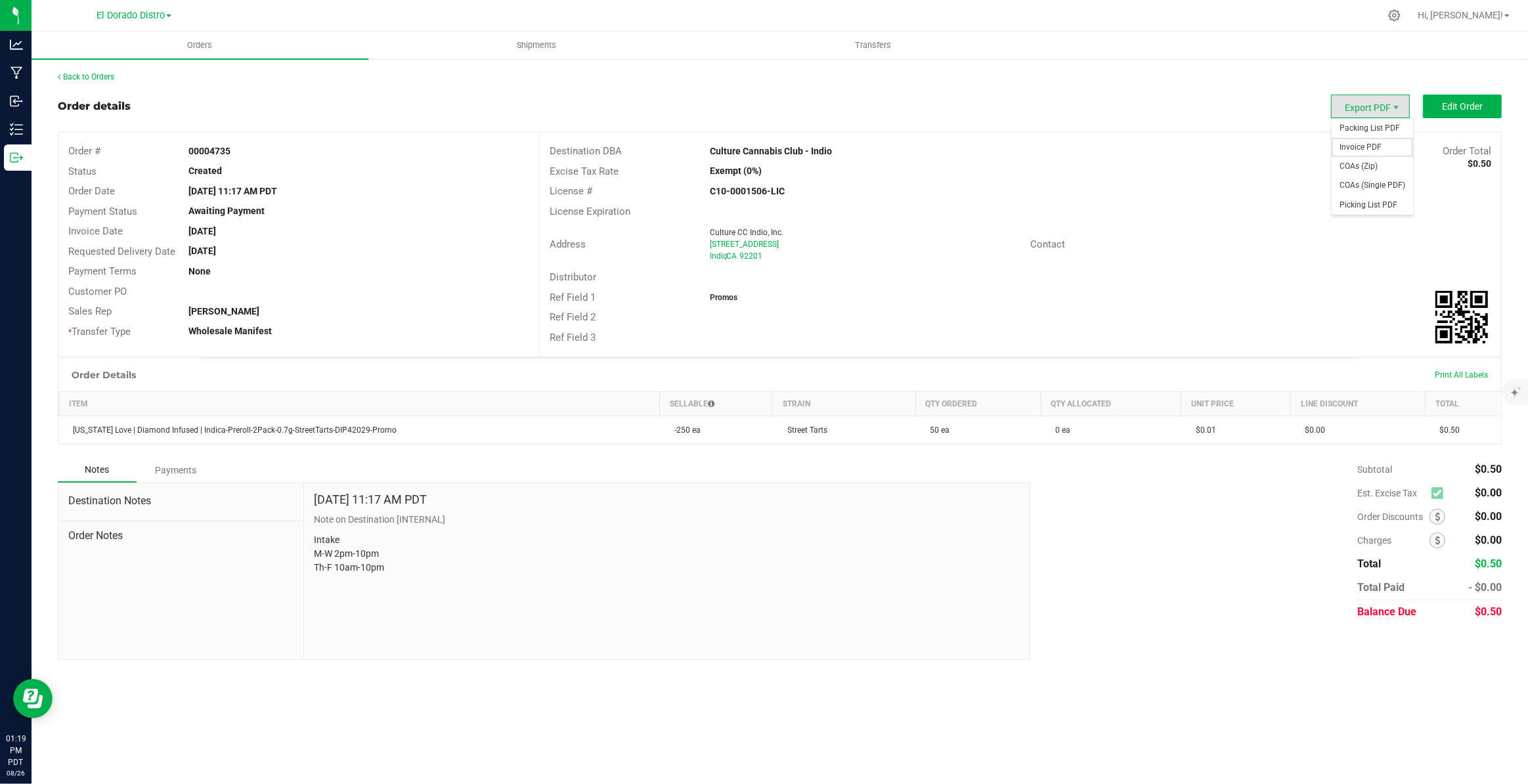
drag, startPoint x: 1367, startPoint y: 145, endPoint x: 1364, endPoint y: 169, distance: 24.2
click at [1367, 148] on span "Invoice PDF" at bounding box center [1372, 148] width 81 height 19
click at [85, 76] on link "Back to Orders" at bounding box center [86, 76] width 57 height 9
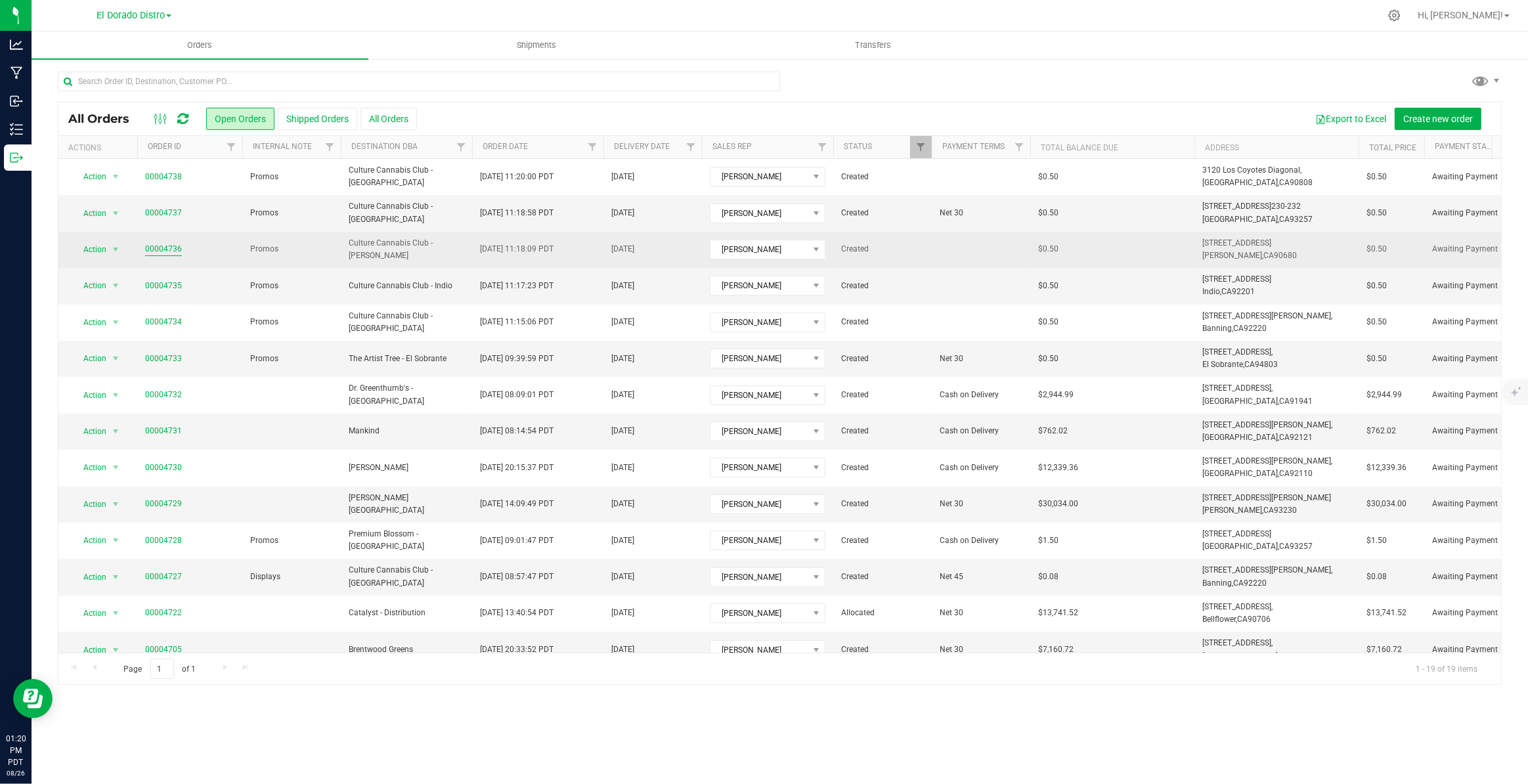
click at [150, 251] on link "00004736" at bounding box center [163, 249] width 37 height 12
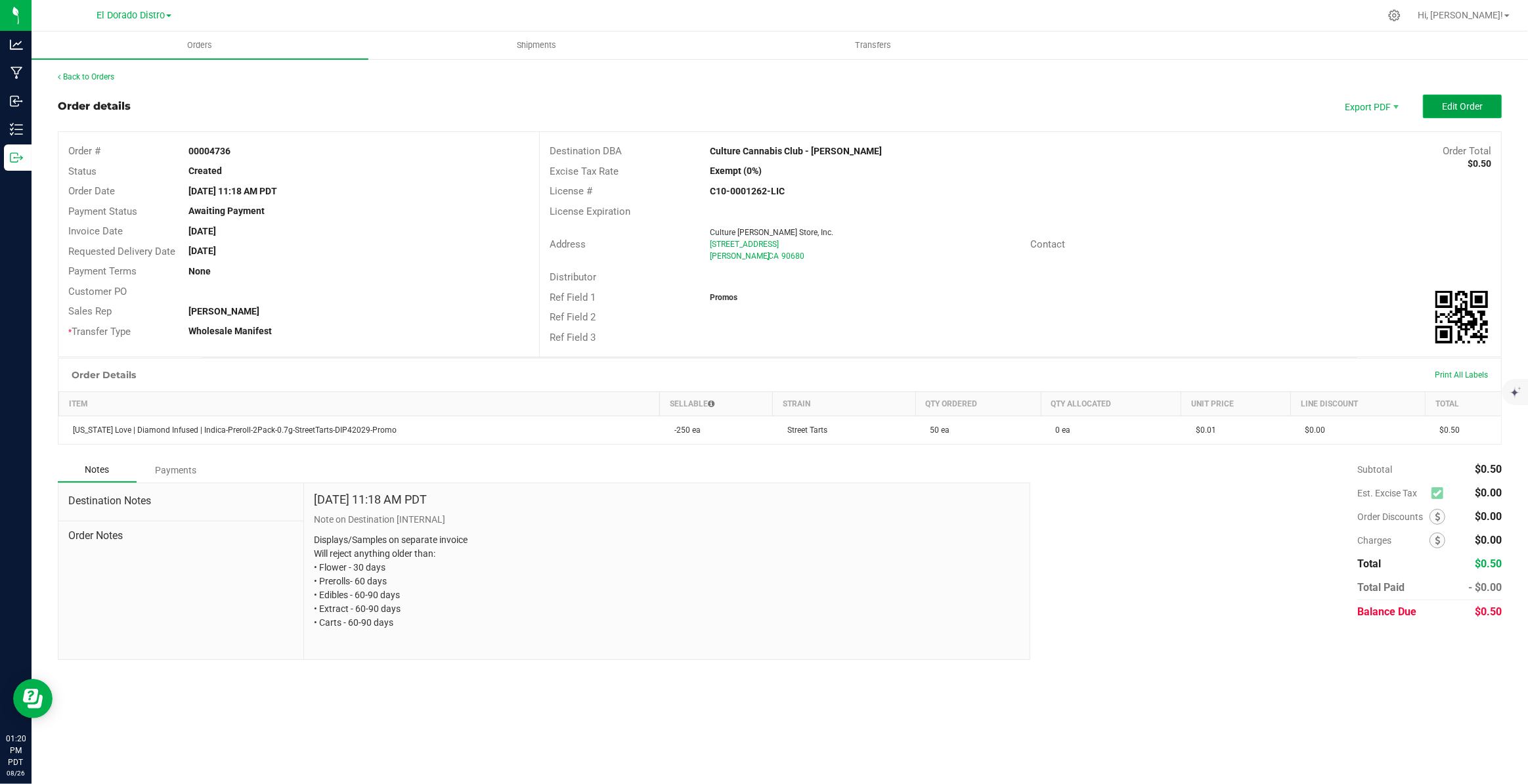
click at [1451, 107] on span "Edit Order" at bounding box center [1462, 106] width 41 height 10
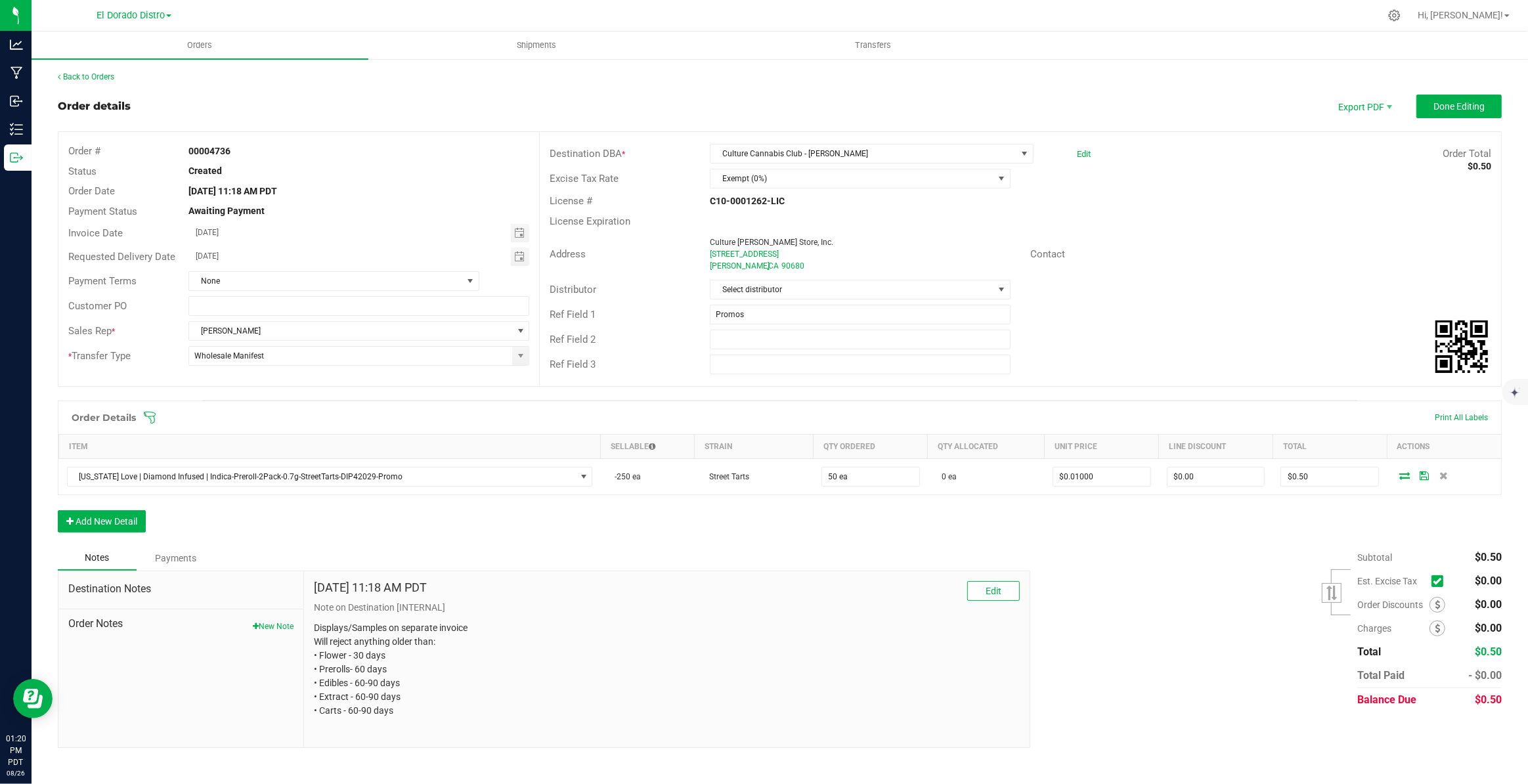
click at [1443, 118] on outbound-order-header "Order details Export PDF Done Editing Order # 00004736 Status Created Order Dat…" at bounding box center [780, 247] width 1444 height 305
click at [1442, 107] on span "Done Editing" at bounding box center [1458, 106] width 51 height 10
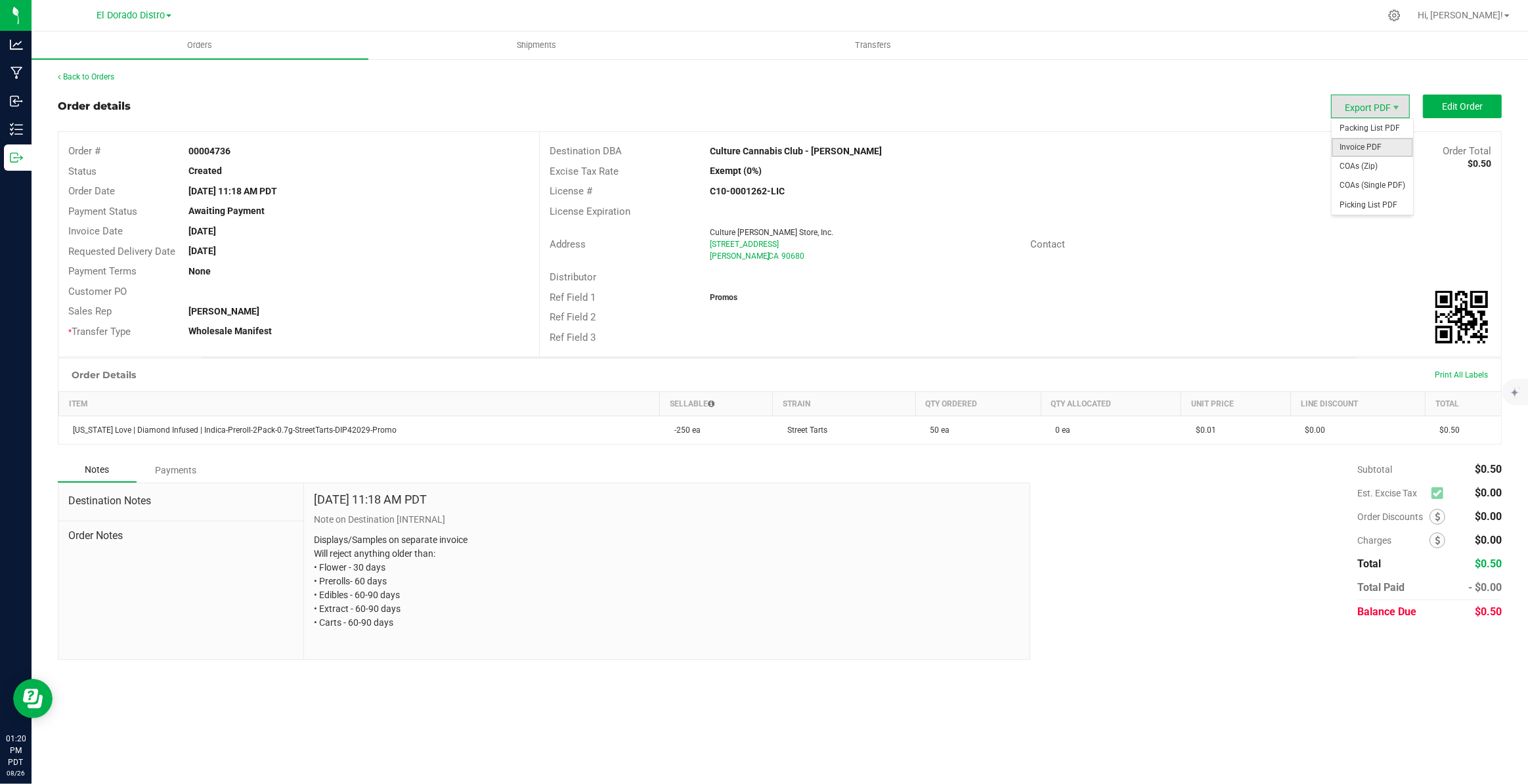
click at [1350, 154] on span "Invoice PDF" at bounding box center [1372, 148] width 81 height 19
click at [72, 75] on link "Back to Orders" at bounding box center [86, 76] width 57 height 9
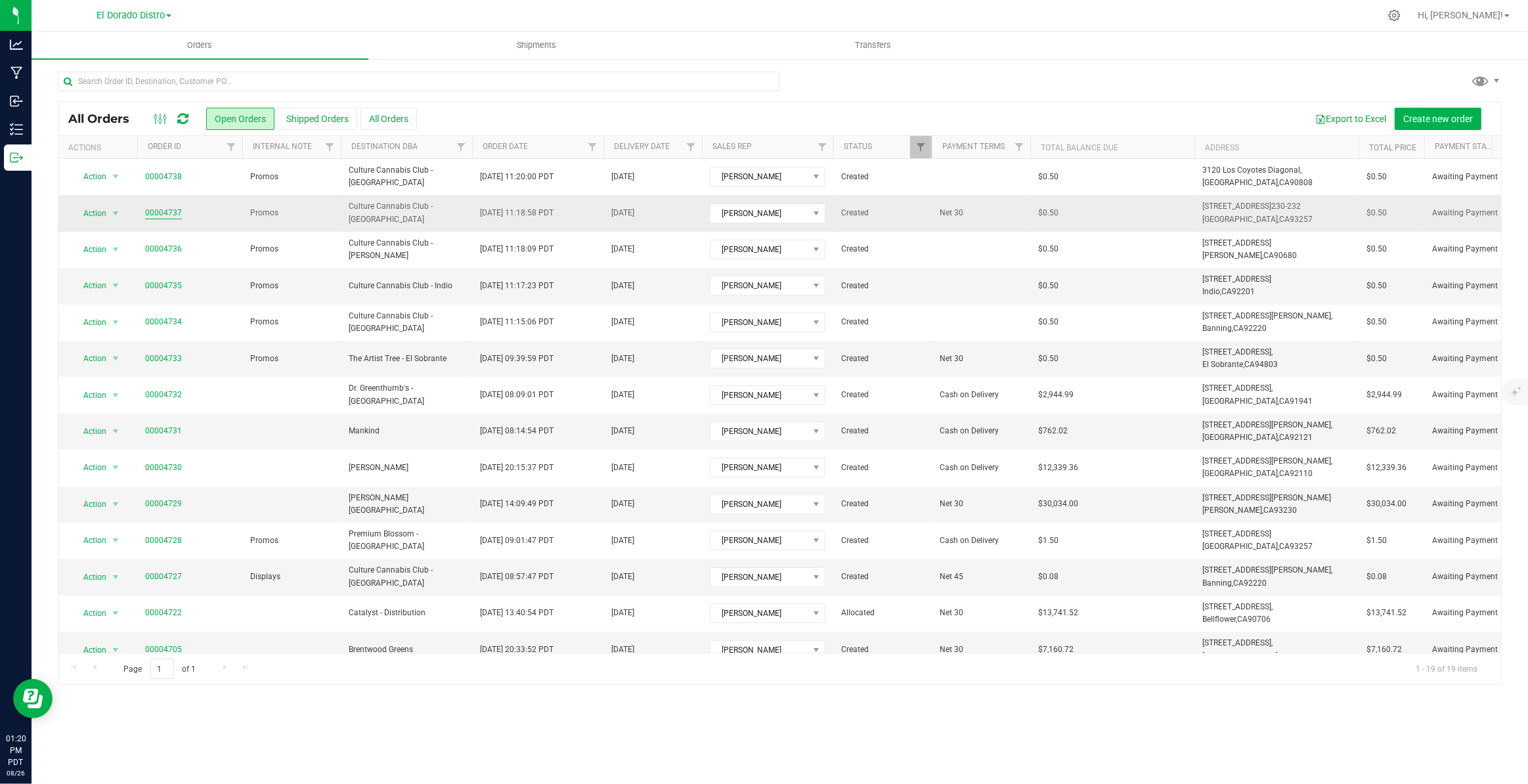
click at [150, 213] on link "00004737" at bounding box center [163, 213] width 37 height 12
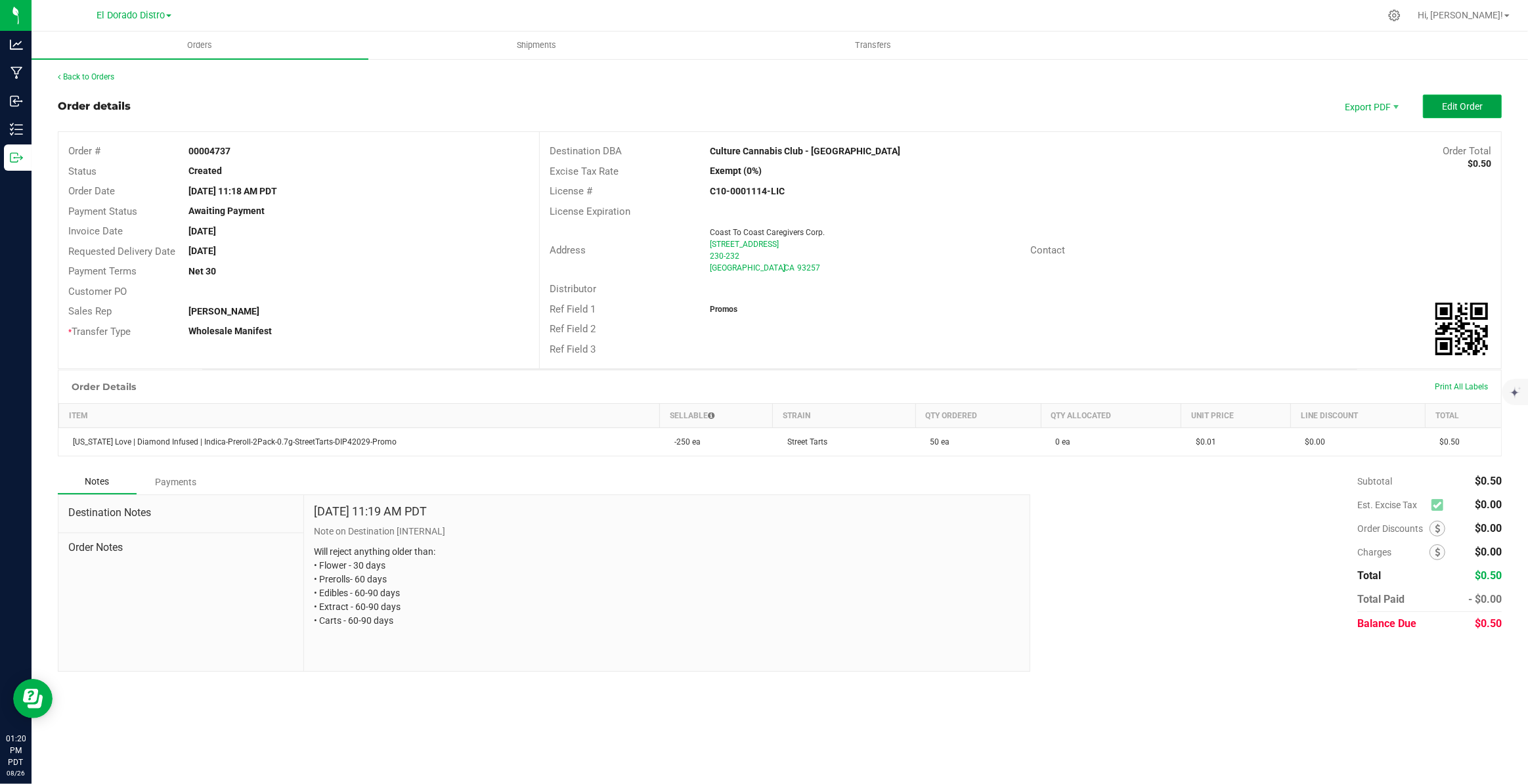
click at [1463, 107] on span "Edit Order" at bounding box center [1462, 106] width 41 height 10
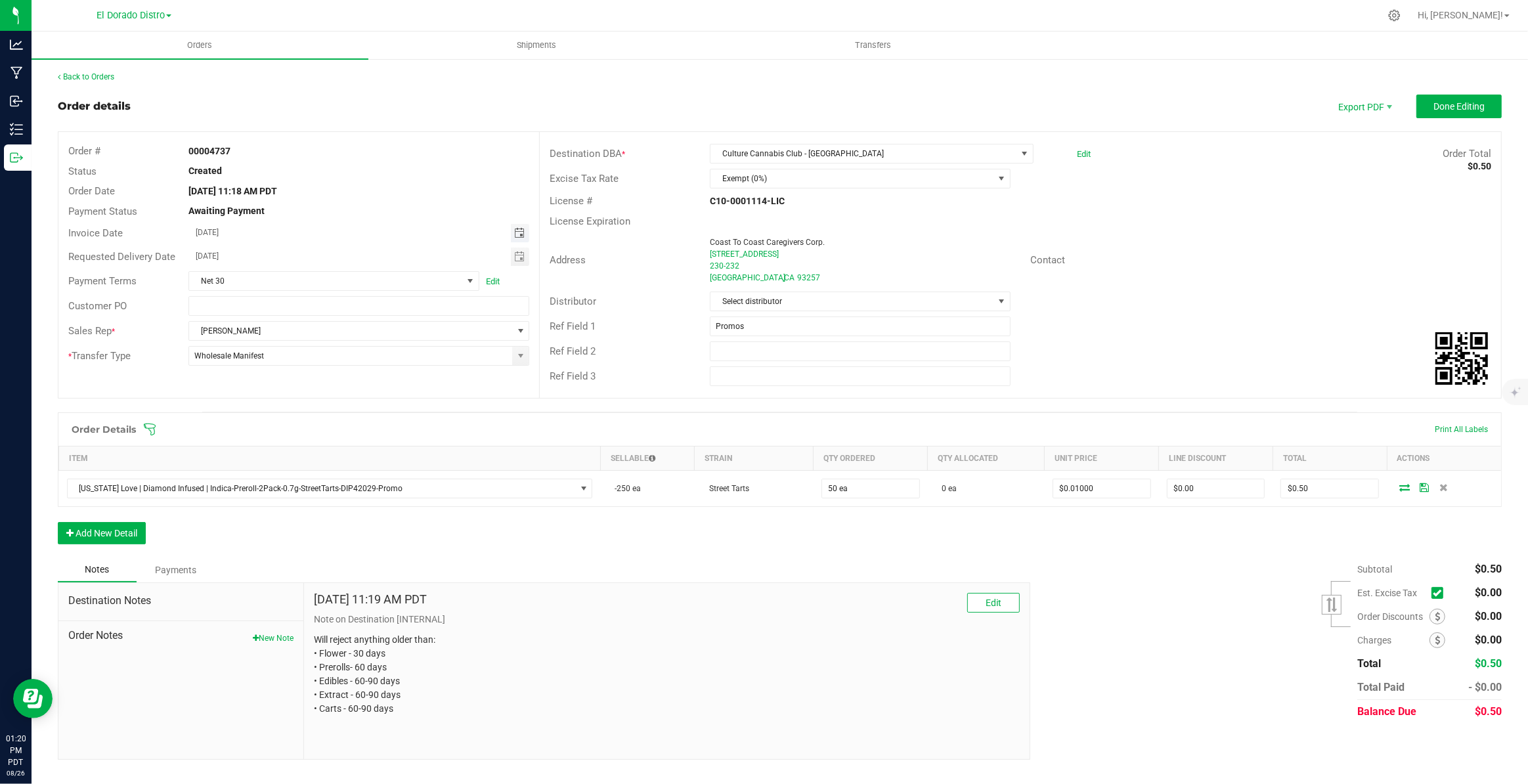
click at [521, 232] on span "Toggle calendar" at bounding box center [519, 233] width 10 height 10
drag, startPoint x: 337, startPoint y: 380, endPoint x: 346, endPoint y: 376, distance: 9.8
click at [338, 380] on span "29" at bounding box center [344, 382] width 19 height 20
type input "08/29/2025"
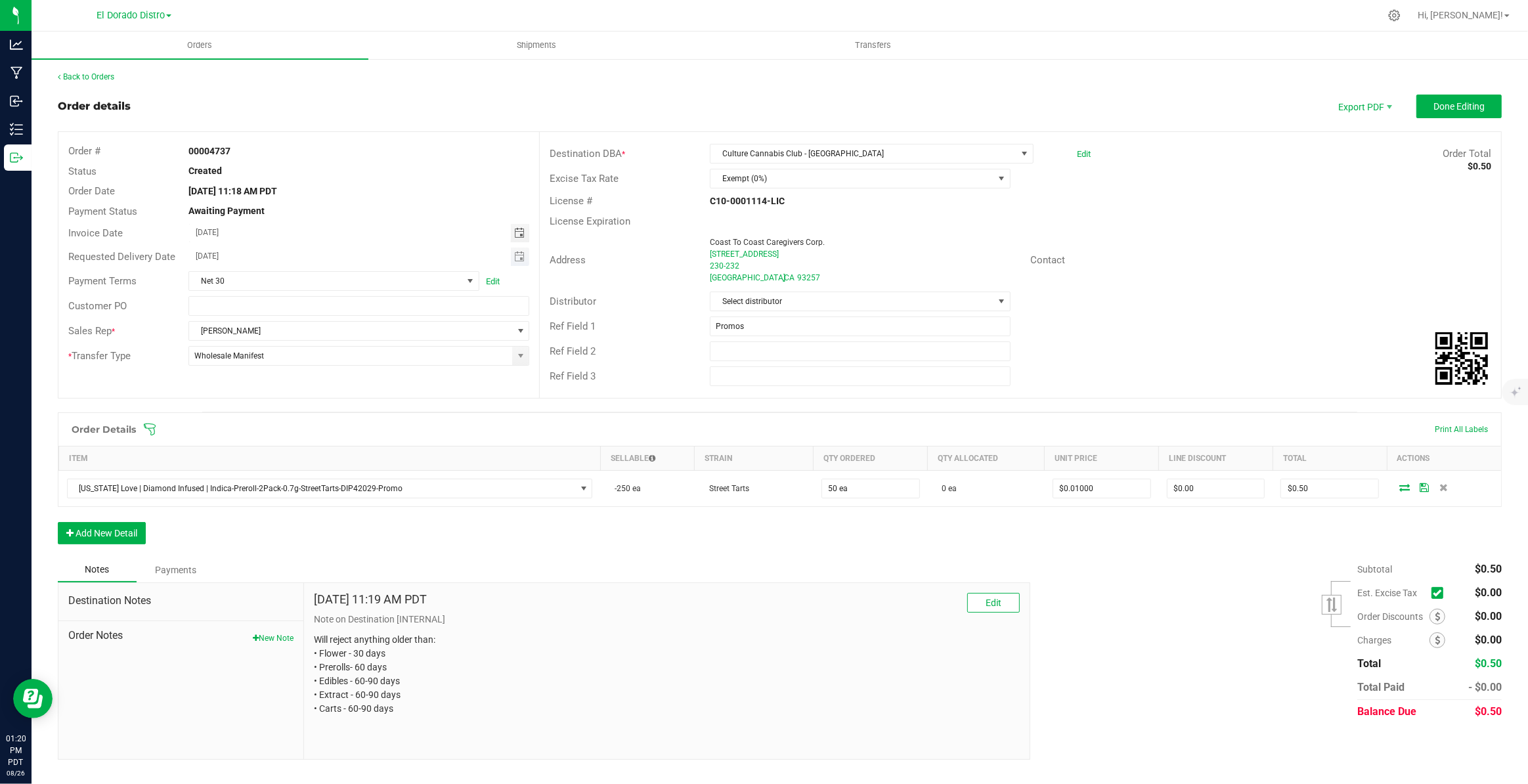
click at [525, 260] on span "Toggle calendar" at bounding box center [520, 256] width 19 height 18
click at [350, 404] on span "29" at bounding box center [344, 406] width 19 height 20
type input "08/29/2025"
click at [253, 276] on span "Net 30" at bounding box center [326, 281] width 273 height 18
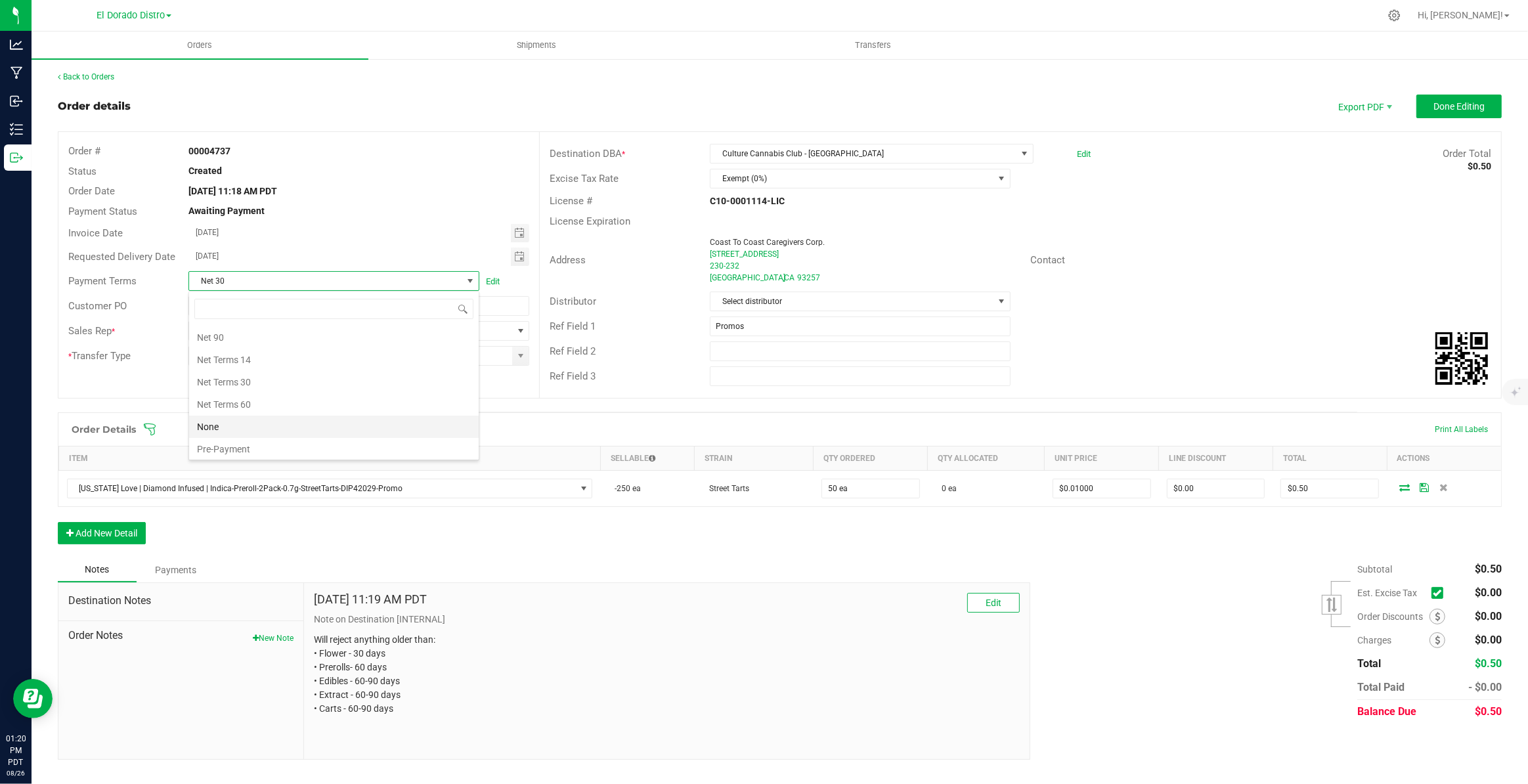
click at [233, 421] on li "None" at bounding box center [334, 426] width 290 height 23
click at [1462, 98] on button "Done Editing" at bounding box center [1458, 106] width 85 height 24
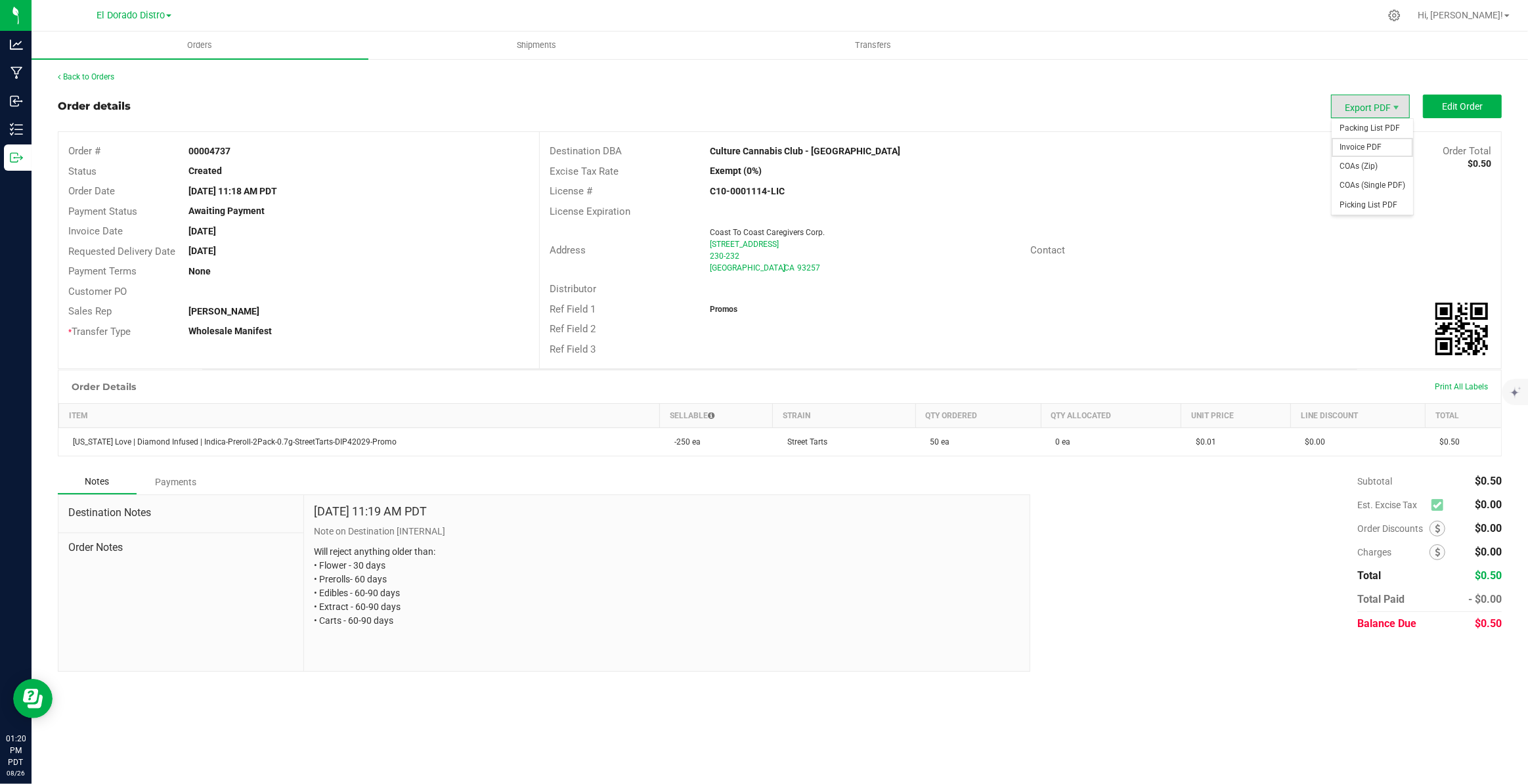
click at [1359, 145] on span "Invoice PDF" at bounding box center [1372, 148] width 81 height 19
click at [105, 72] on link "Back to Orders" at bounding box center [86, 76] width 57 height 9
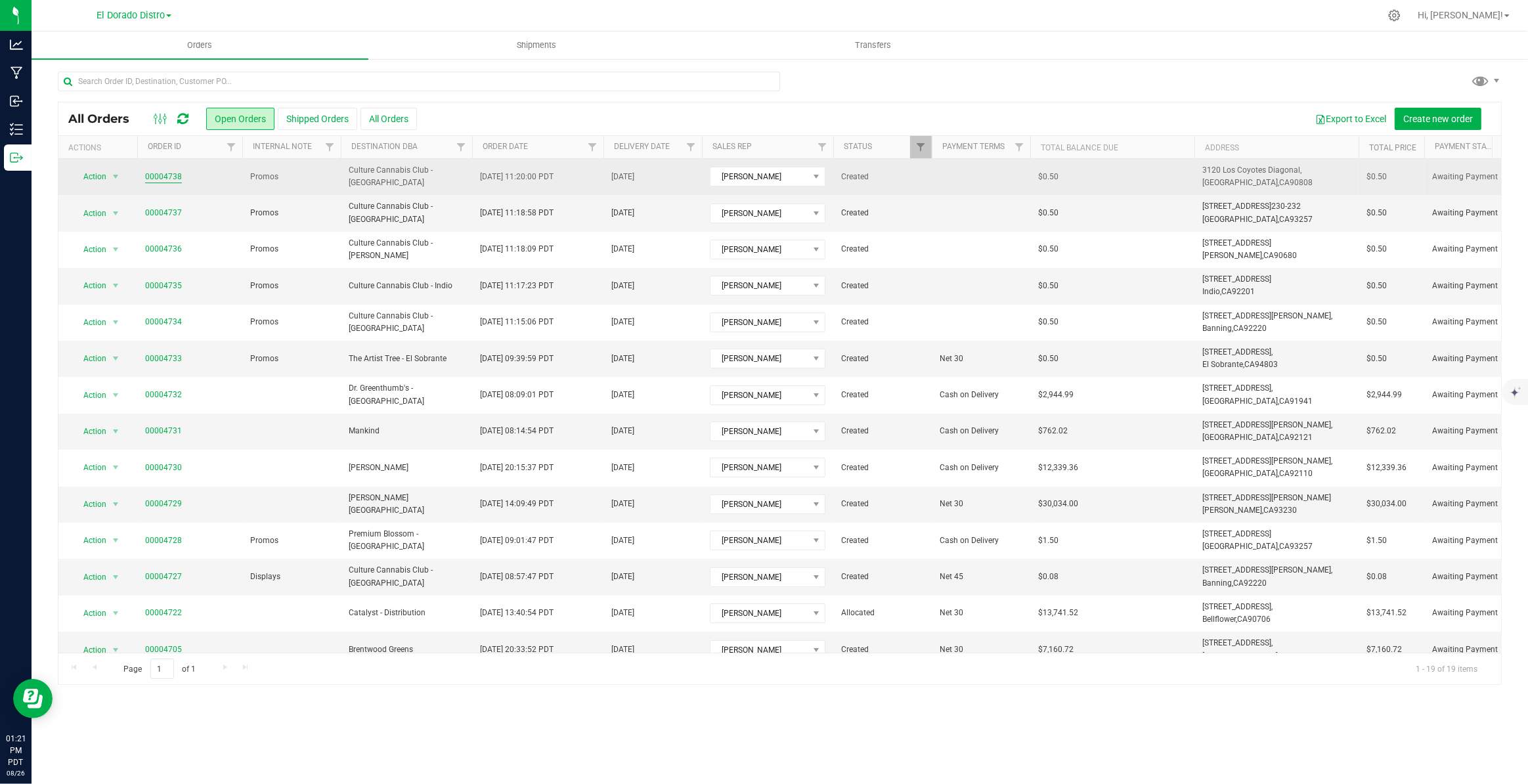
click at [166, 178] on link "00004738" at bounding box center [163, 177] width 37 height 12
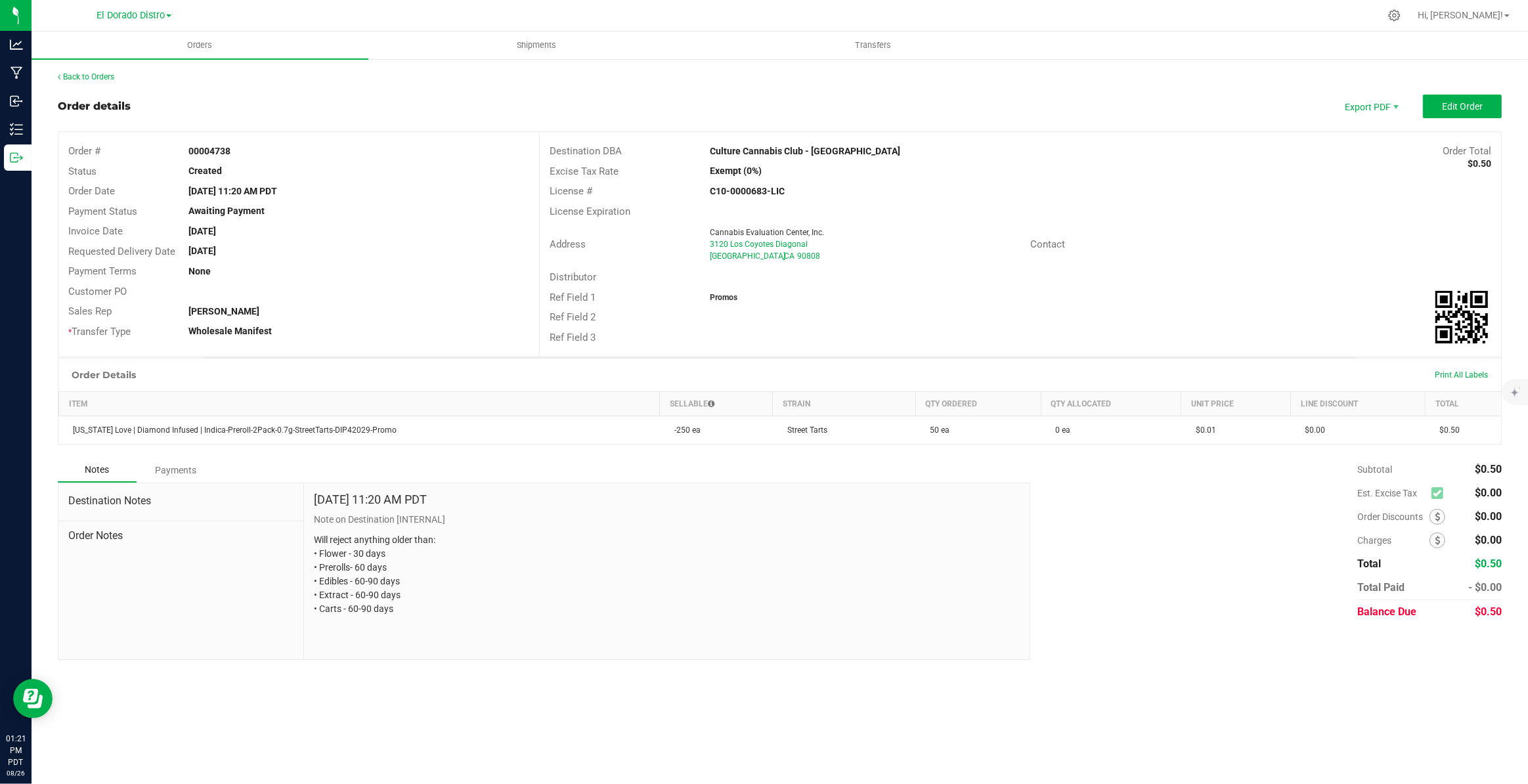
click at [1445, 118] on outbound-order-header "Order details Export PDF Edit Order Order # 00004738 Status Created Order Date …" at bounding box center [780, 225] width 1444 height 263
click at [1449, 113] on button "Edit Order" at bounding box center [1462, 106] width 79 height 24
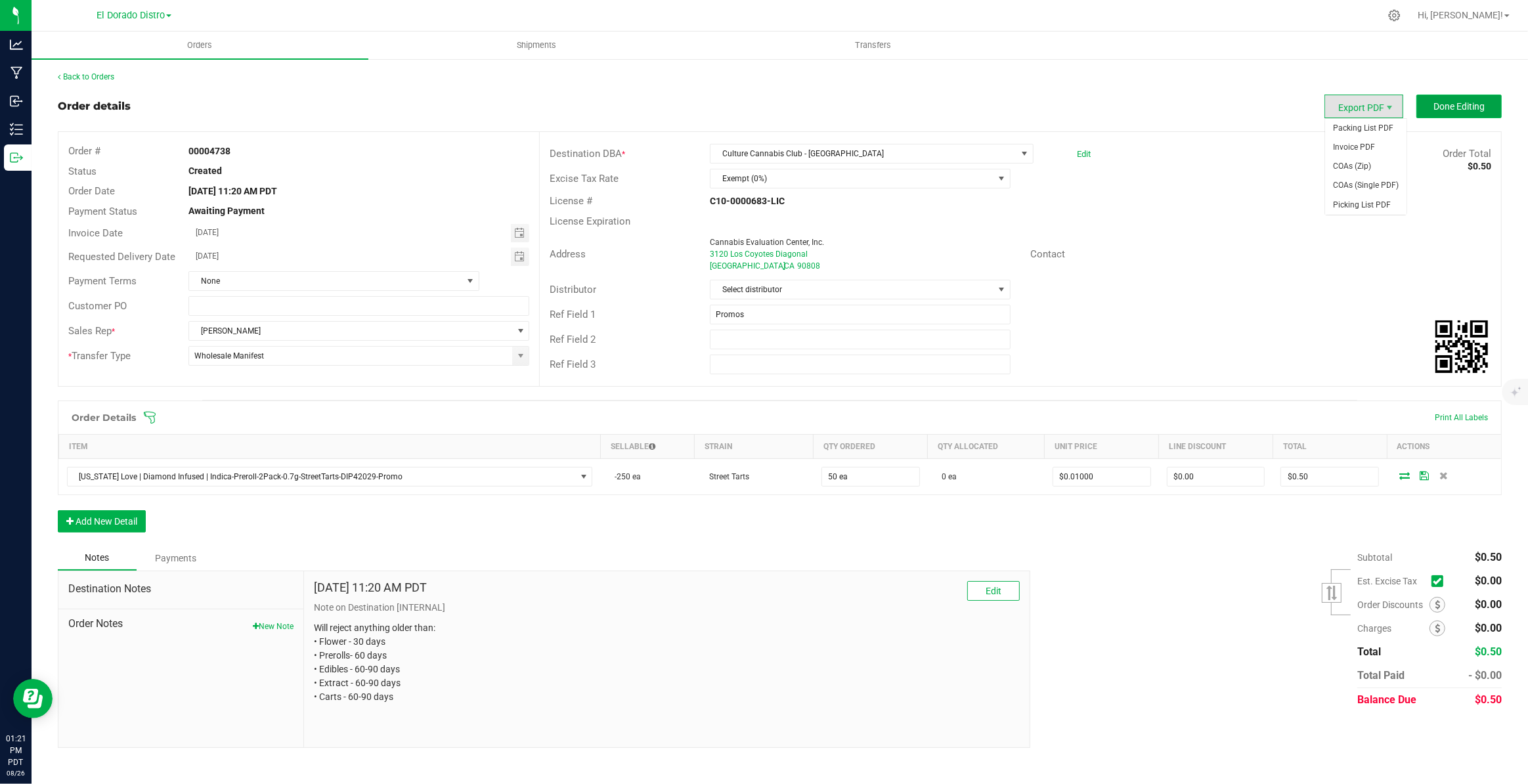
click at [1467, 109] on span "Done Editing" at bounding box center [1458, 106] width 51 height 10
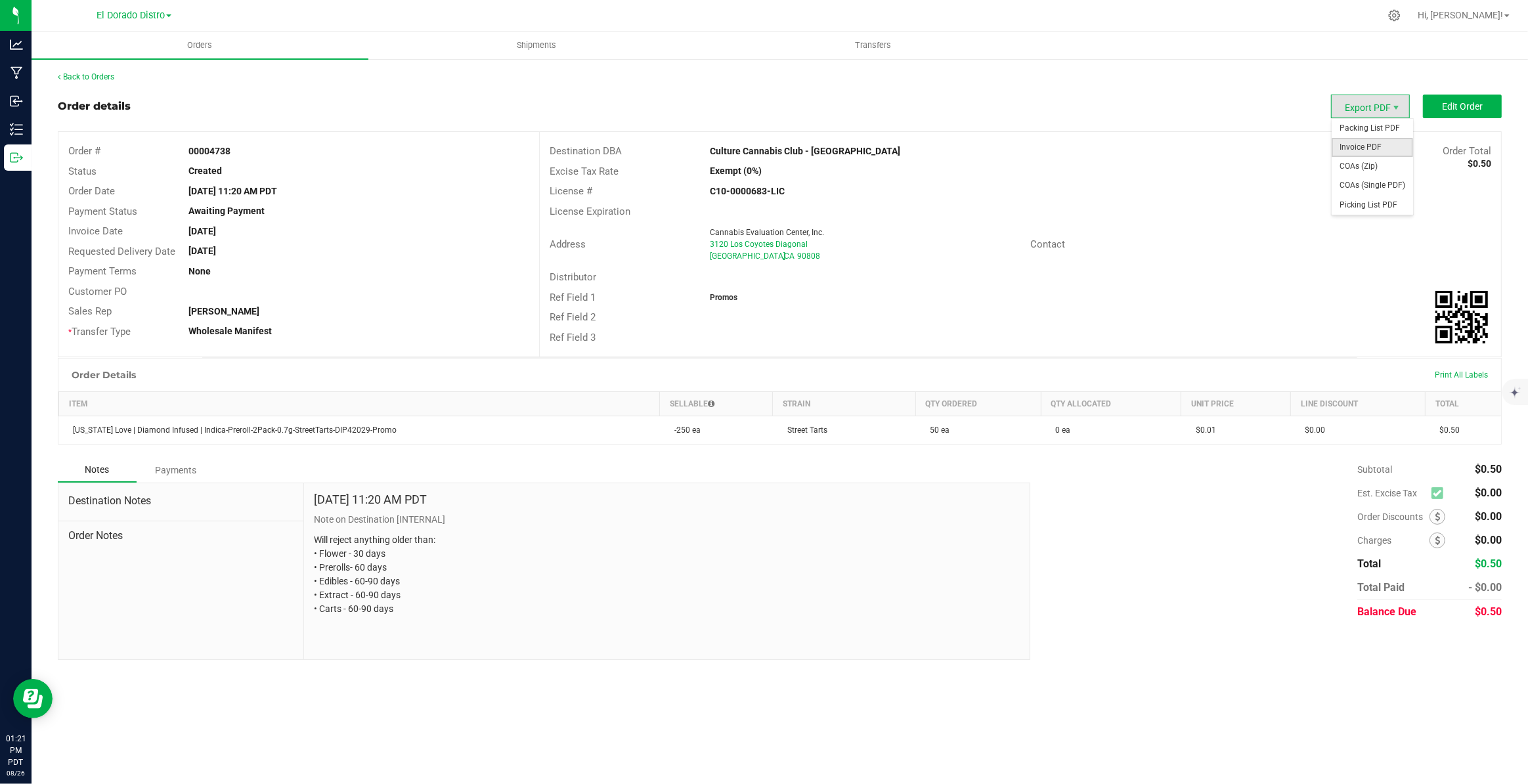
click at [1368, 150] on span "Invoice PDF" at bounding box center [1372, 148] width 81 height 19
click at [96, 76] on link "Back to Orders" at bounding box center [86, 76] width 57 height 9
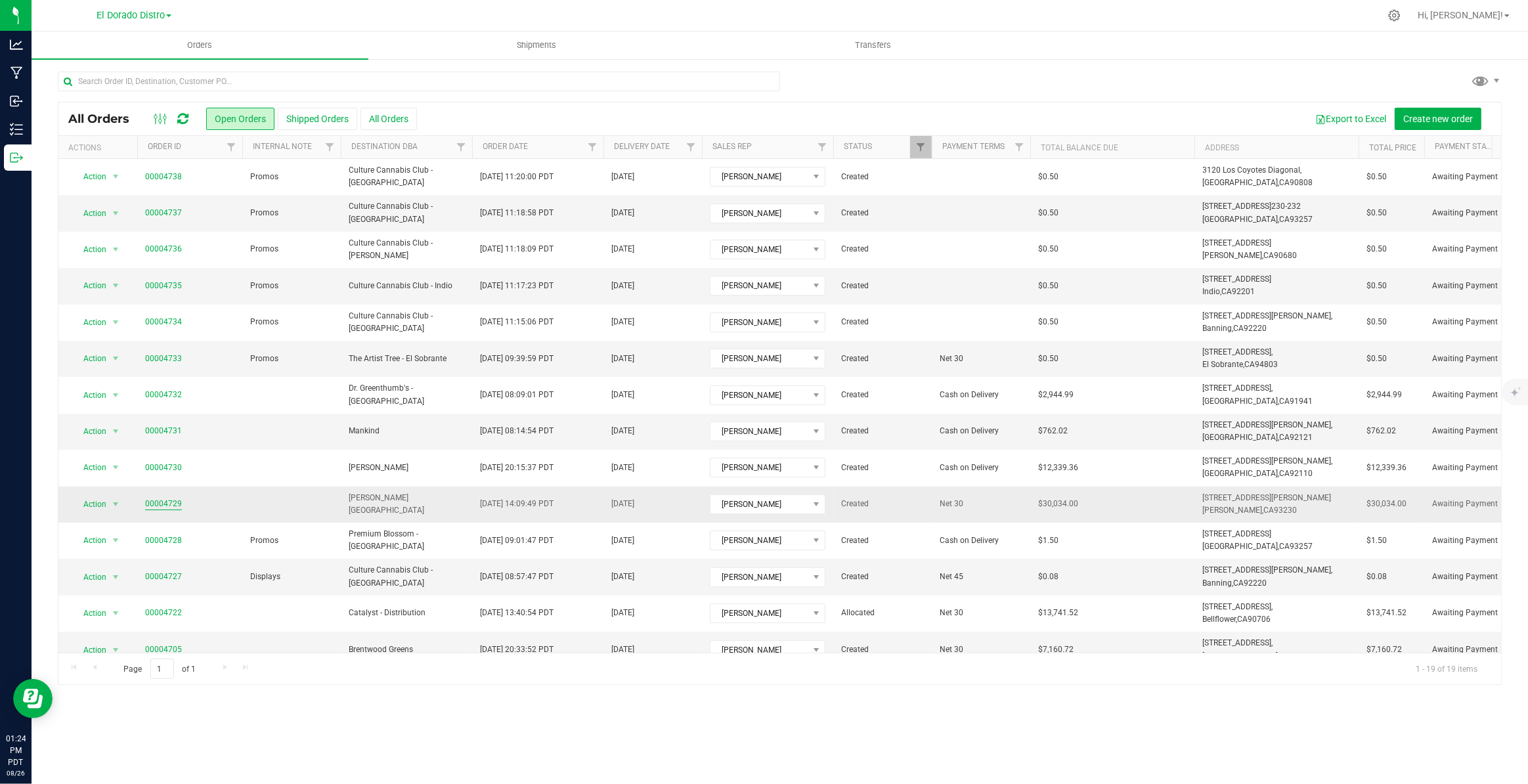
click at [150, 501] on link "00004729" at bounding box center [163, 504] width 37 height 12
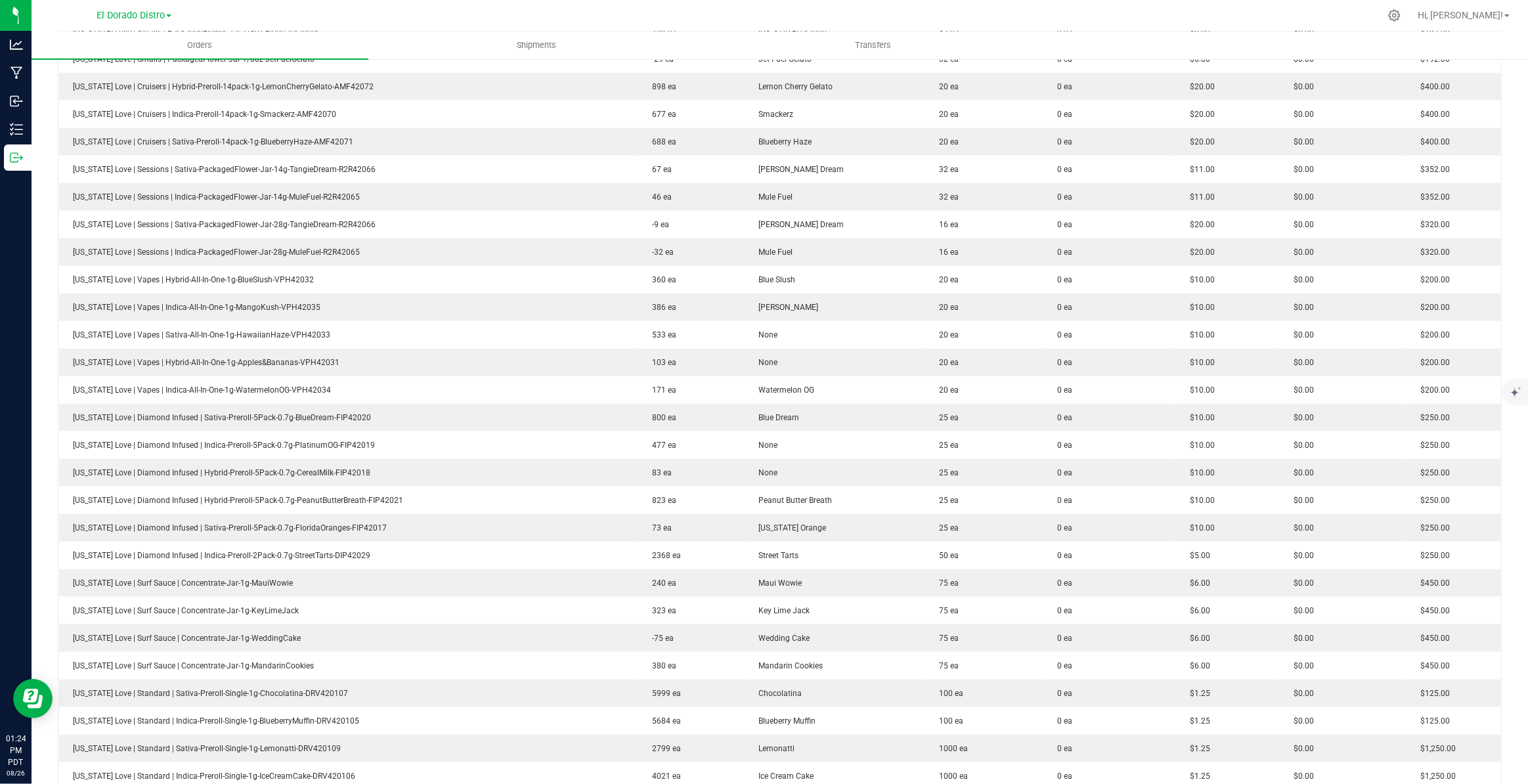
scroll to position [1486, 0]
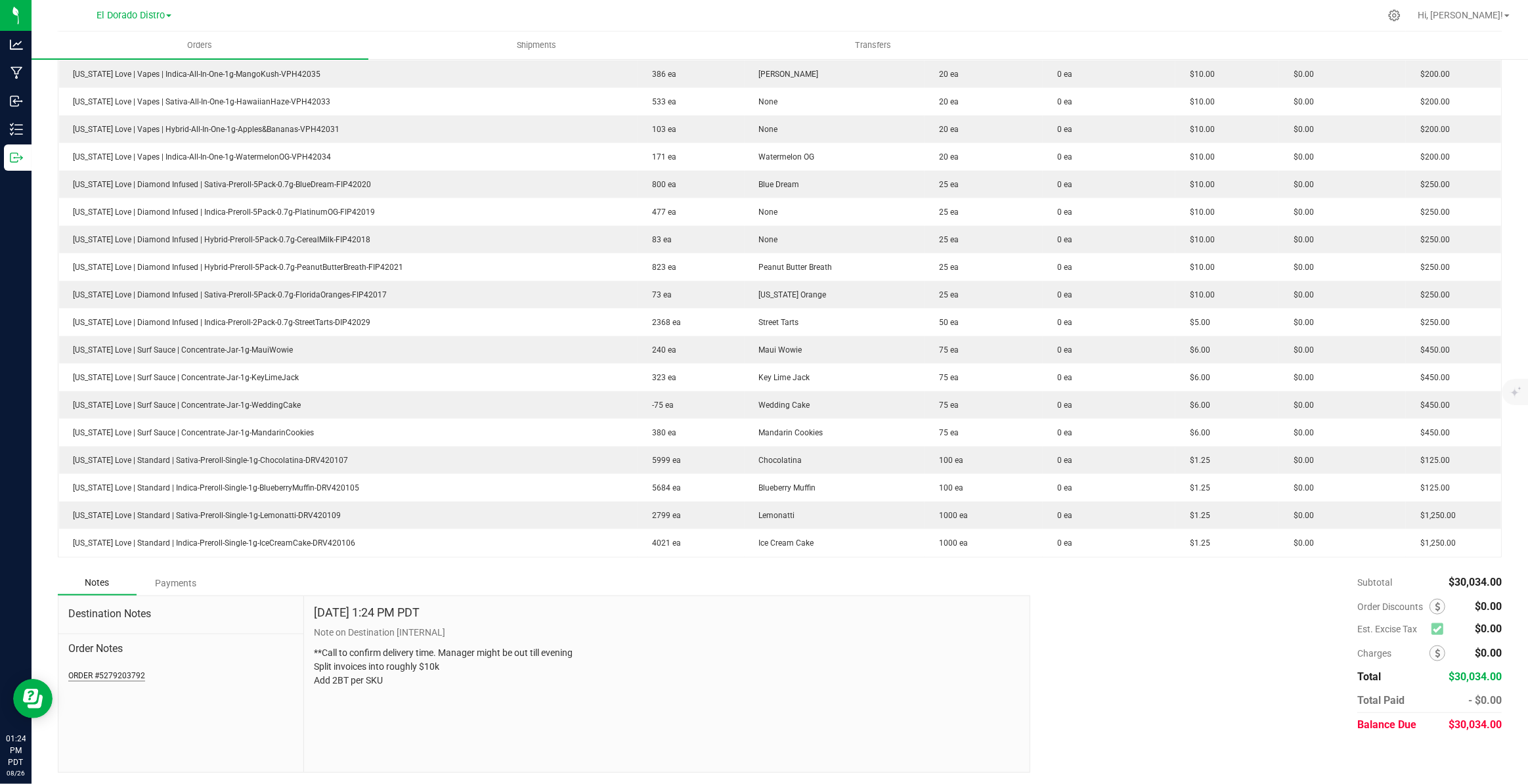
click at [129, 675] on button "ORDER #5279203792" at bounding box center [107, 675] width 77 height 12
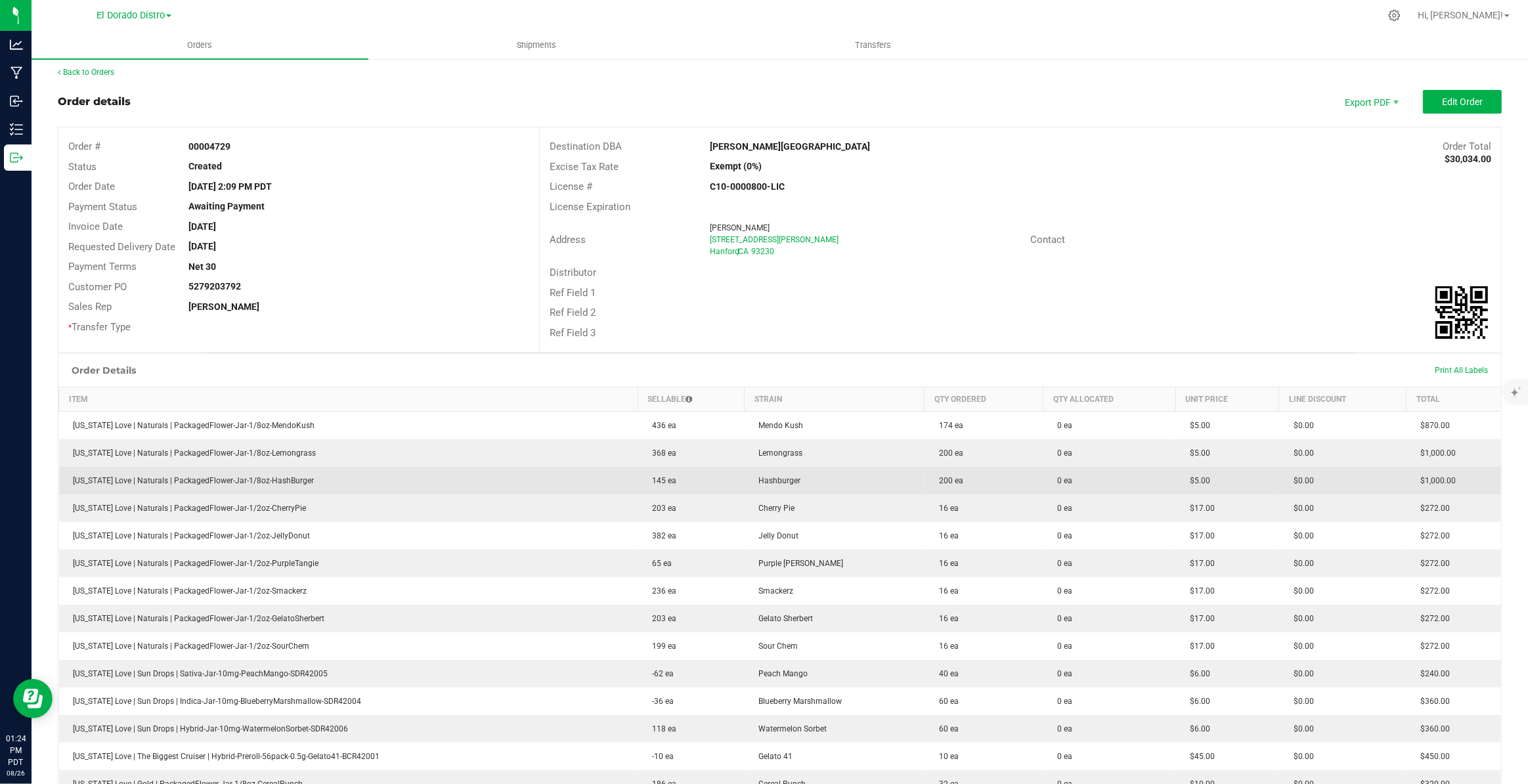
scroll to position [0, 0]
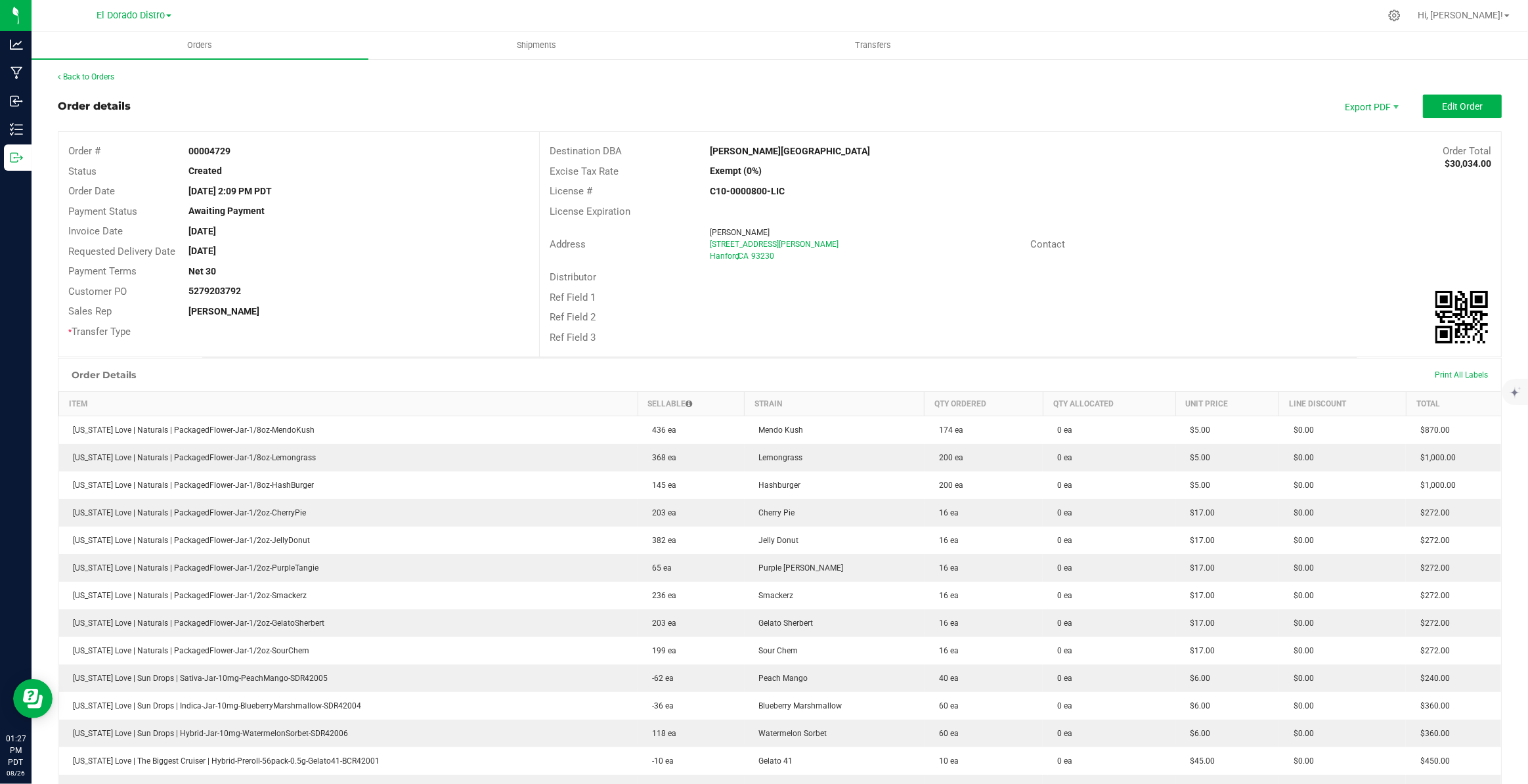
click at [342, 400] on th "Item" at bounding box center [349, 404] width 579 height 25
click at [1411, 23] on div at bounding box center [1395, 15] width 33 height 28
click at [1411, 23] on div at bounding box center [1395, 15] width 33 height 28
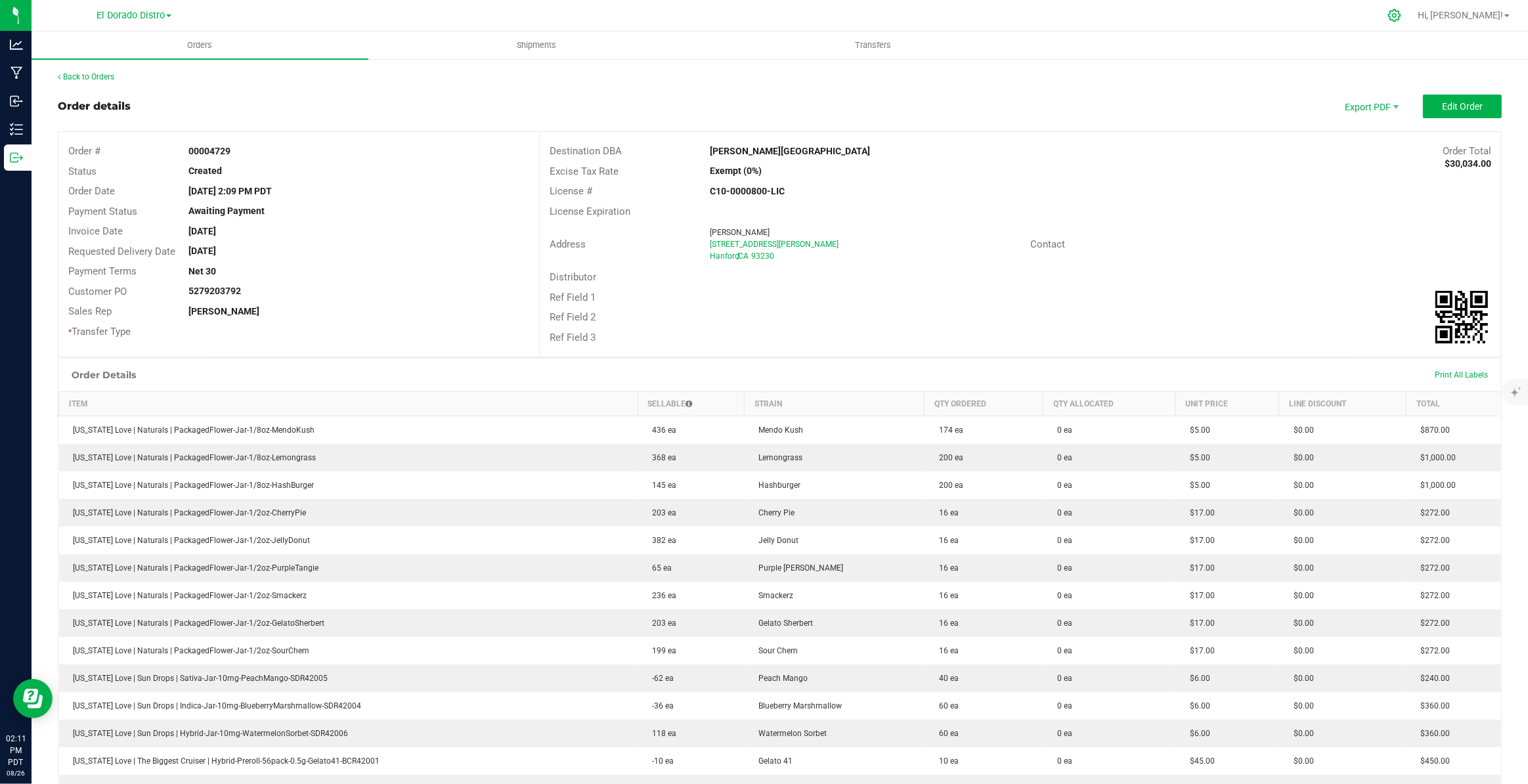
click at [1411, 21] on div at bounding box center [1395, 15] width 33 height 28
click at [1401, 20] on icon at bounding box center [1394, 15] width 14 height 14
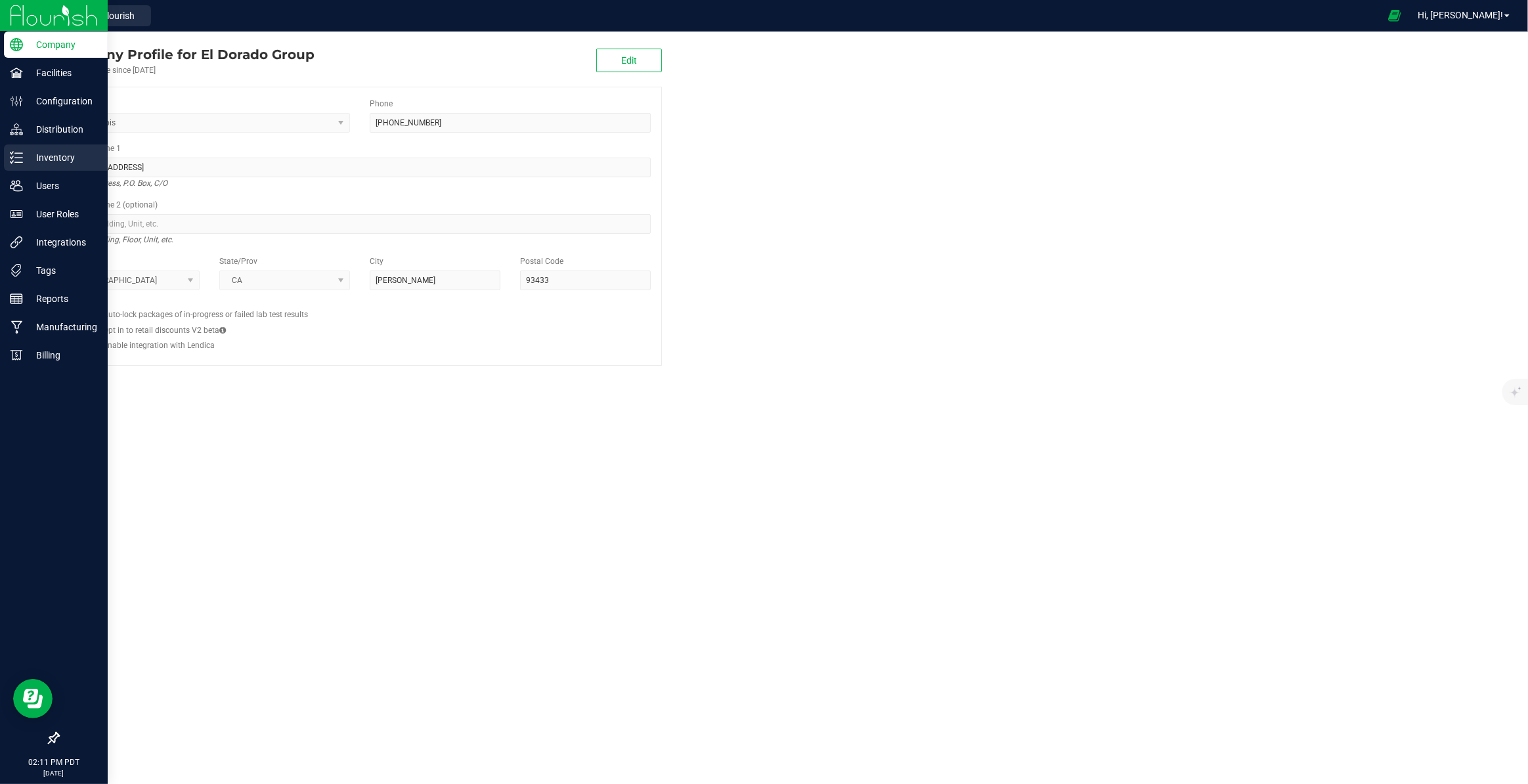
click at [65, 150] on p "Inventory" at bounding box center [62, 157] width 79 height 16
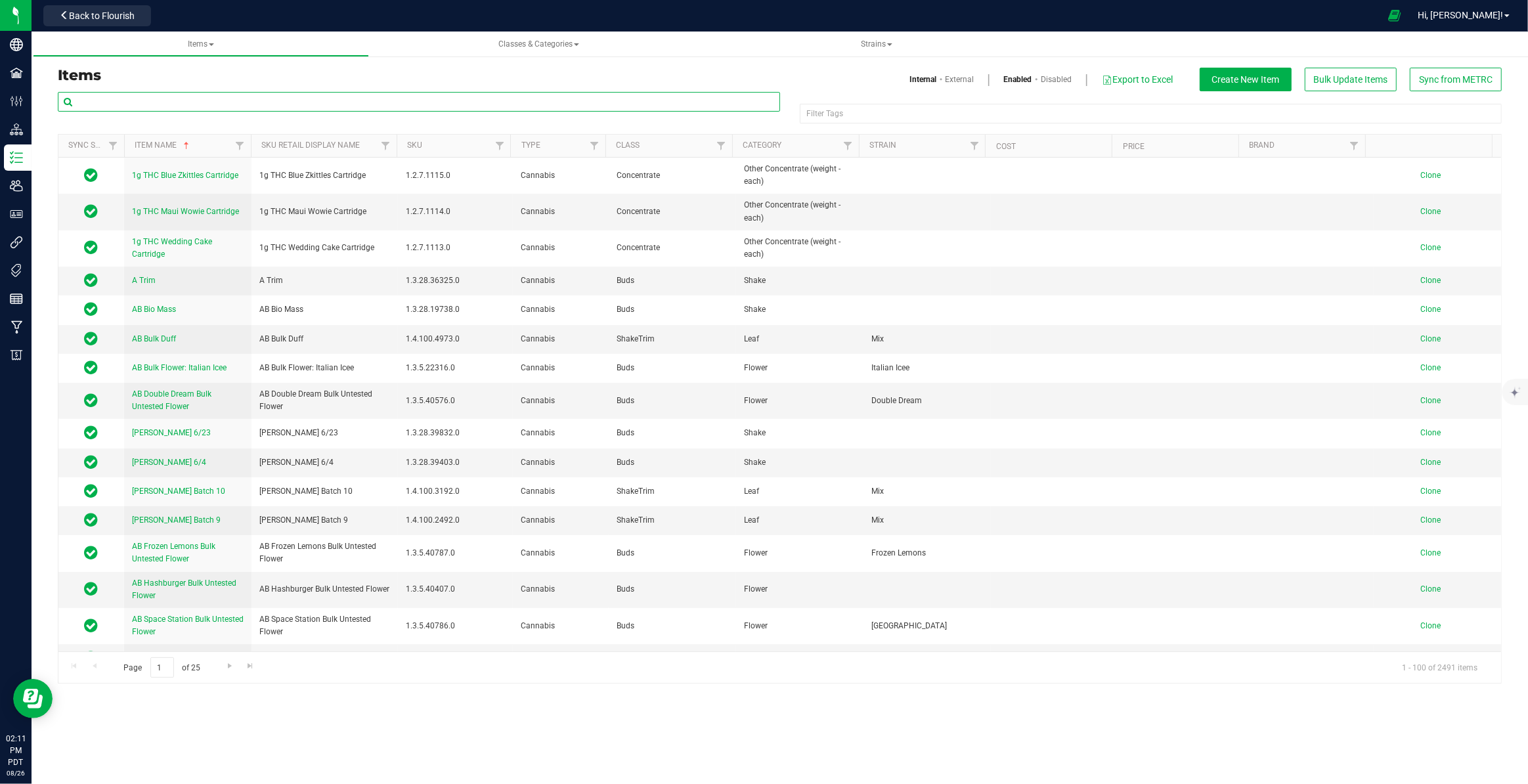
click at [202, 94] on input "text" at bounding box center [419, 102] width 722 height 20
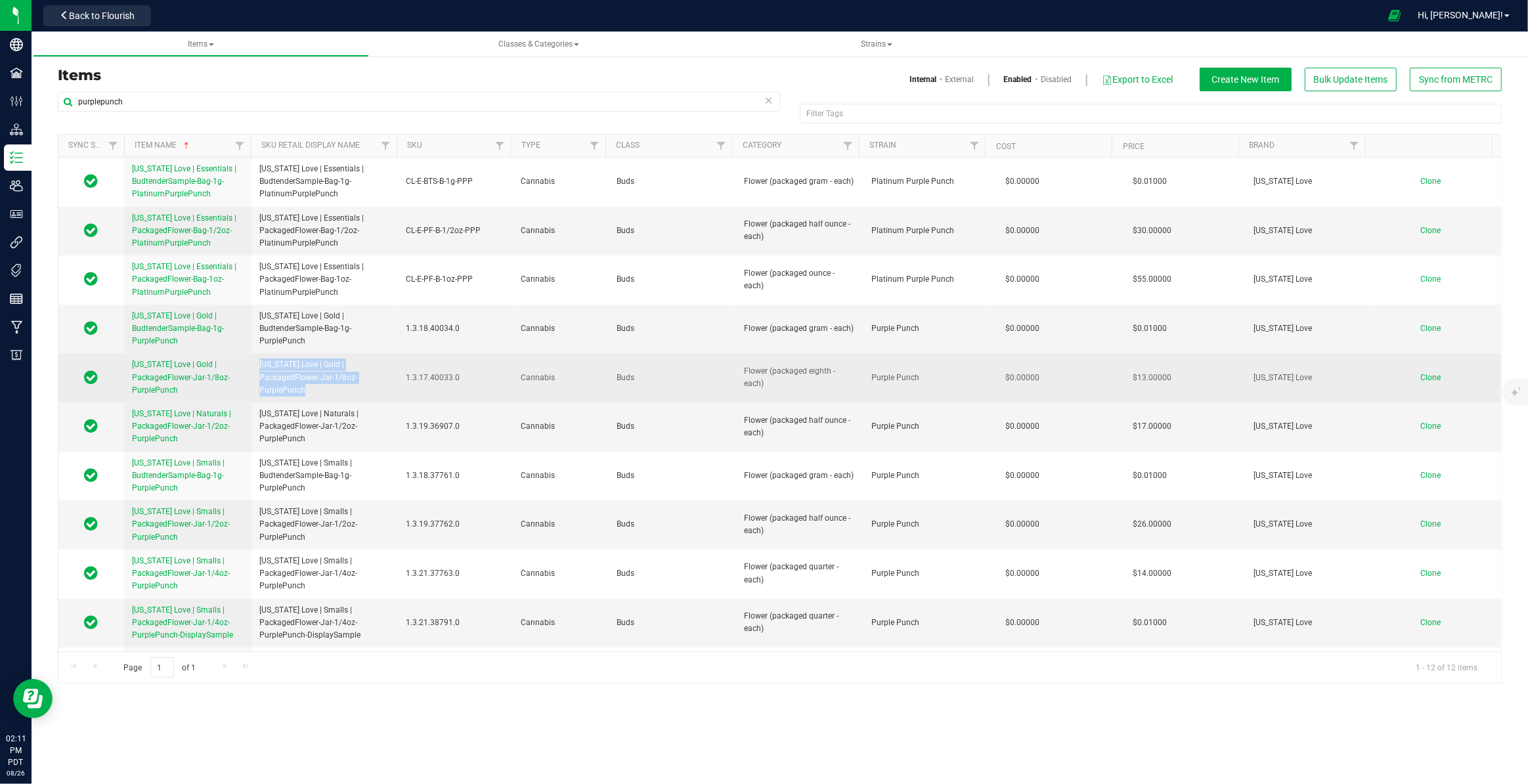
drag, startPoint x: 259, startPoint y: 366, endPoint x: 306, endPoint y: 394, distance: 54.7
click at [306, 394] on span "California Love | Gold | PackagedFlower-Jar-1/8oz-PurplePunch" at bounding box center [324, 378] width 130 height 38
copy span "California Love | Gold | PackagedFlower-Jar-1/8oz-PurplePunch"
drag, startPoint x: 401, startPoint y: 381, endPoint x: 456, endPoint y: 379, distance: 55.0
click at [456, 379] on td "1.3.17.40033.0" at bounding box center [456, 378] width 115 height 49
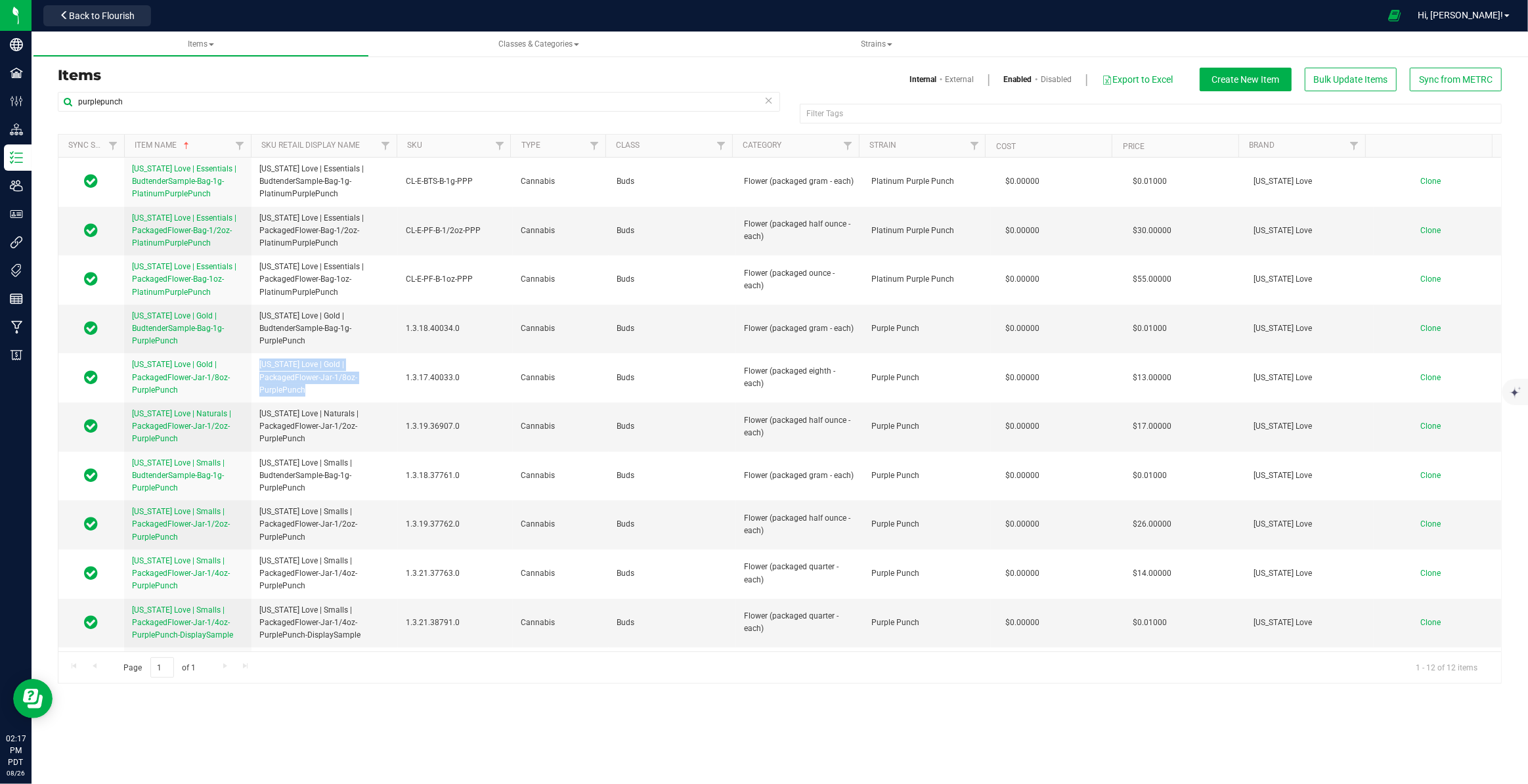
copy span "1.3.17.40033.0"
click at [128, 104] on input "purplepunch" at bounding box center [419, 102] width 722 height 20
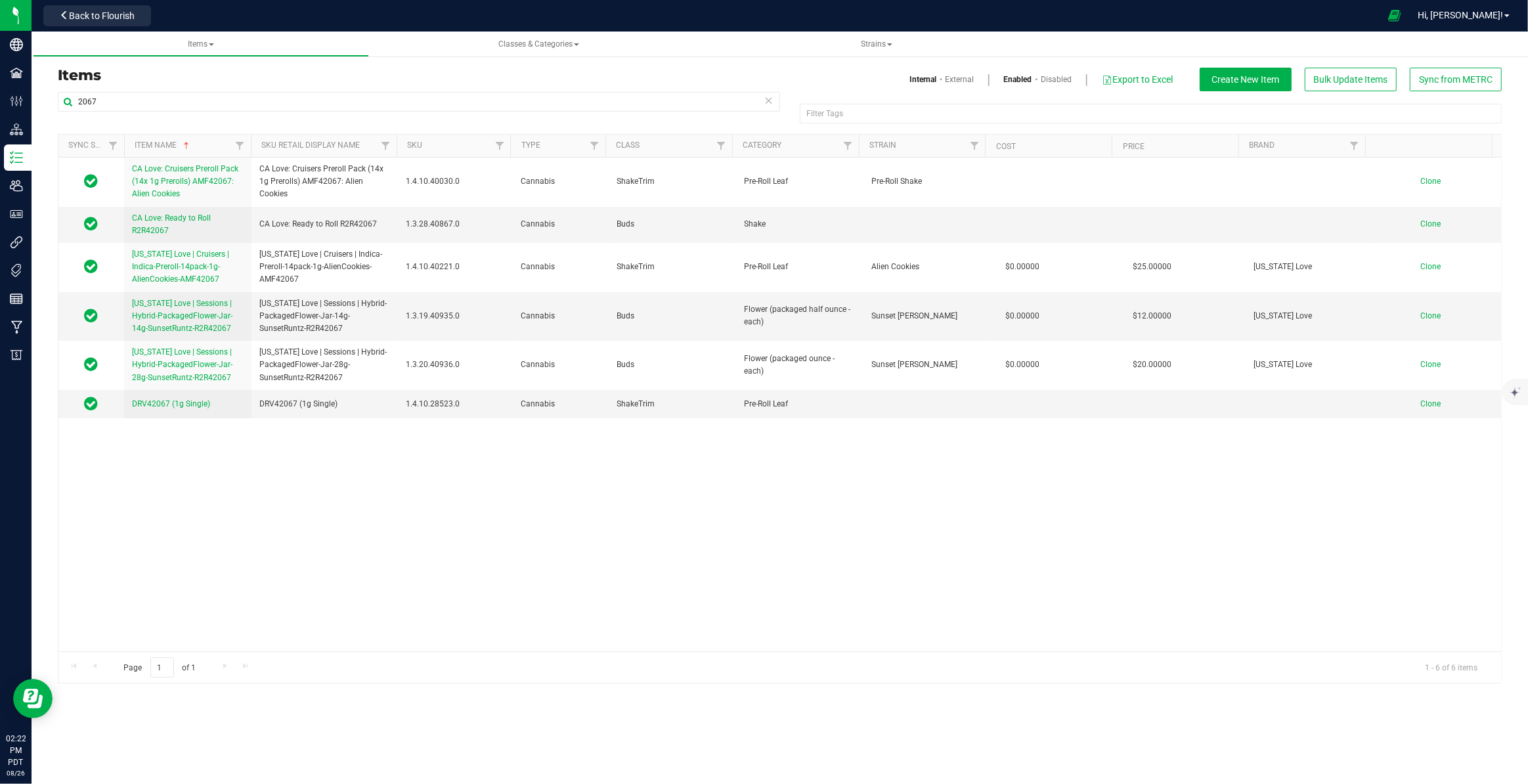
click at [294, 742] on div "Items Classes & Categories Strains Items Internal External Enabled Disabled Exp…" at bounding box center [779, 408] width 1497 height 753
drag, startPoint x: 258, startPoint y: 302, endPoint x: 342, endPoint y: 331, distance: 88.9
click at [346, 330] on span "[US_STATE] Love | Sessions | Hybrid-PackagedFlower-Jar-14g-SunsetRuntz-R2R42067" at bounding box center [324, 316] width 130 height 38
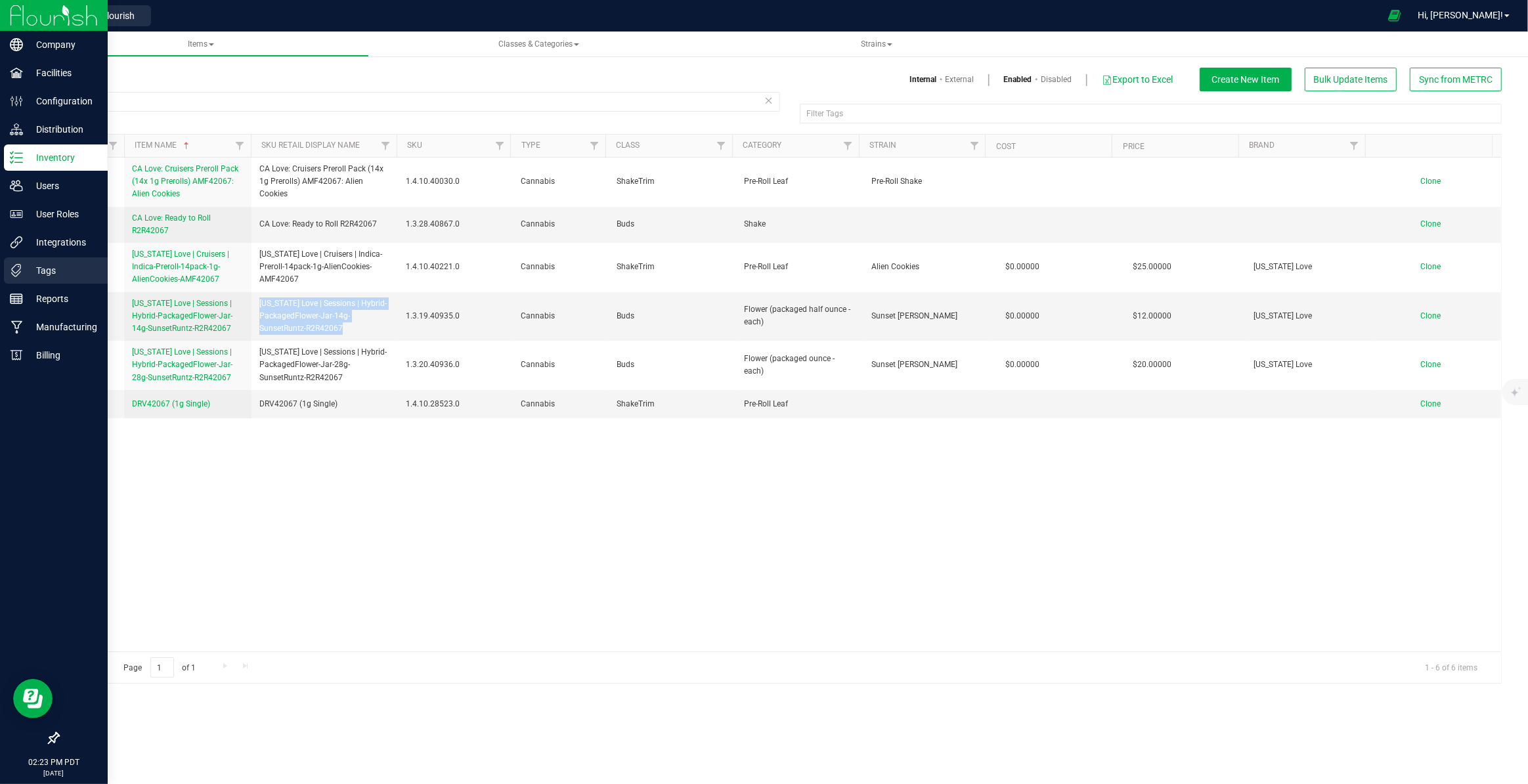
copy span "[US_STATE] Love | Sessions | Hybrid-PackagedFlower-Jar-14g-SunsetRuntz-R2R42067"
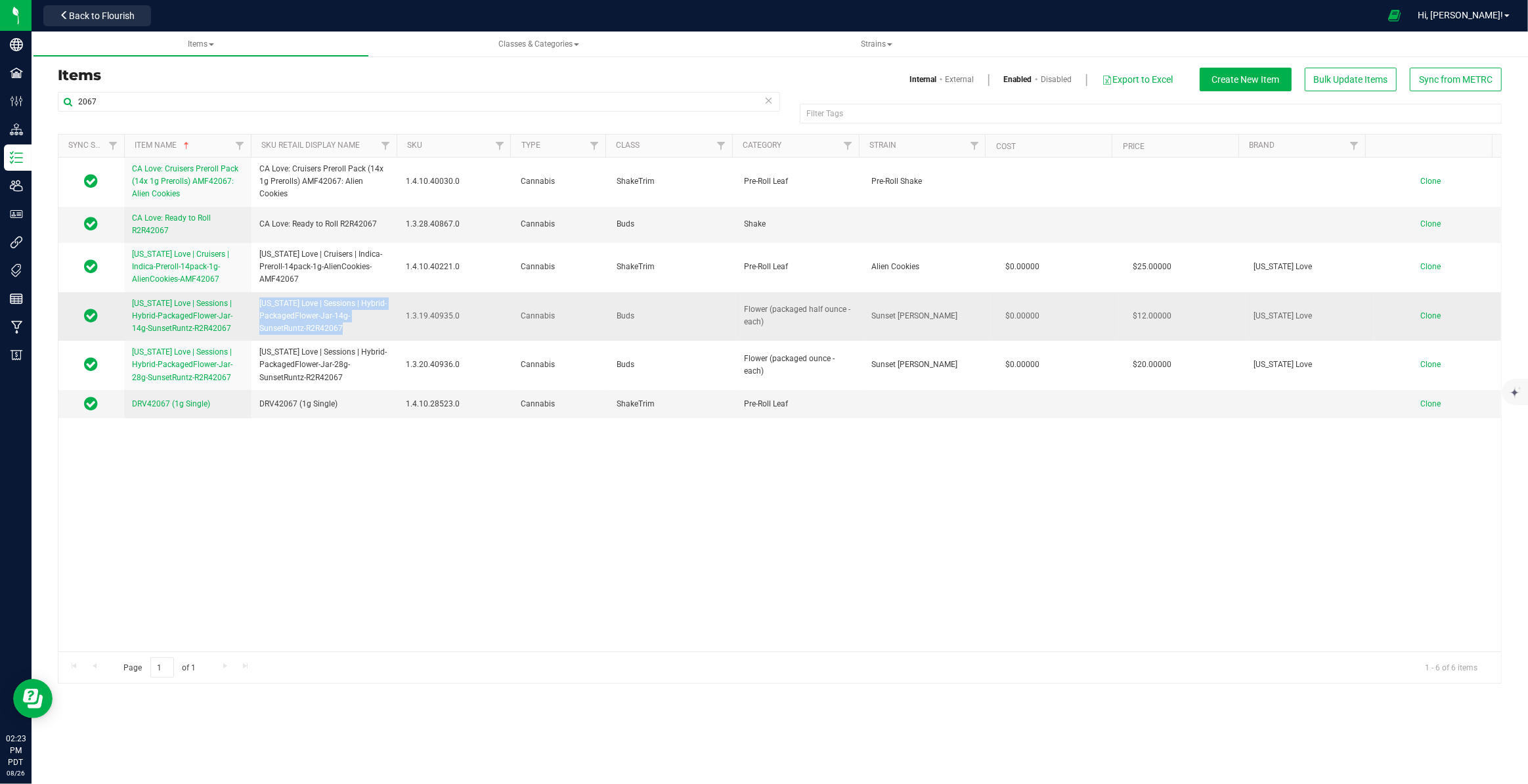
drag, startPoint x: 401, startPoint y: 315, endPoint x: 457, endPoint y: 318, distance: 56.1
click at [457, 318] on td "1.3.19.40935.0" at bounding box center [456, 317] width 115 height 49
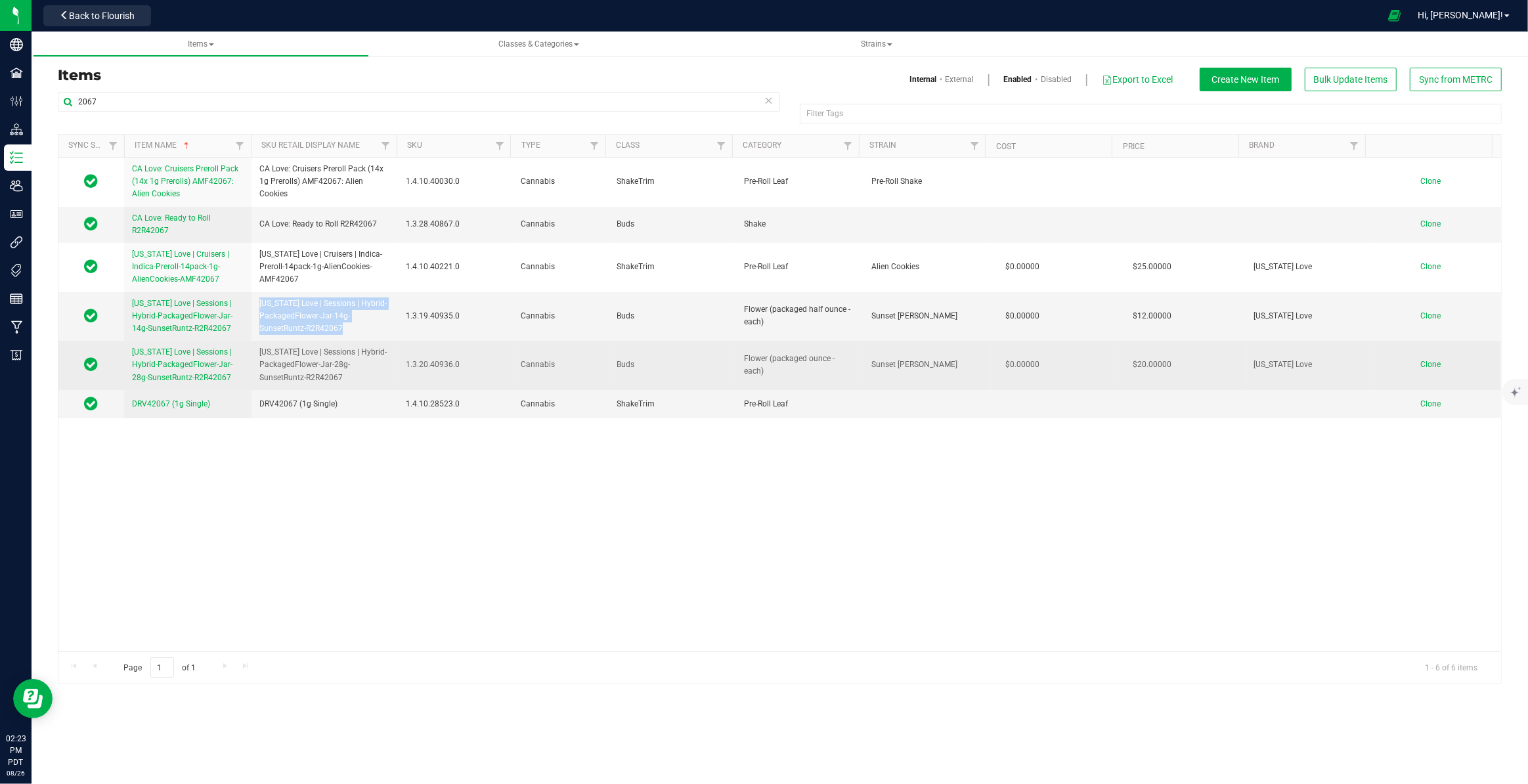
copy span "1.3.19.40935.0"
drag, startPoint x: 260, startPoint y: 350, endPoint x: 342, endPoint y: 377, distance: 86.3
click at [342, 377] on span "[US_STATE] Love | Sessions | Hybrid-PackagedFlower-Jar-28g-SunsetRuntz-R2R42067" at bounding box center [324, 365] width 130 height 38
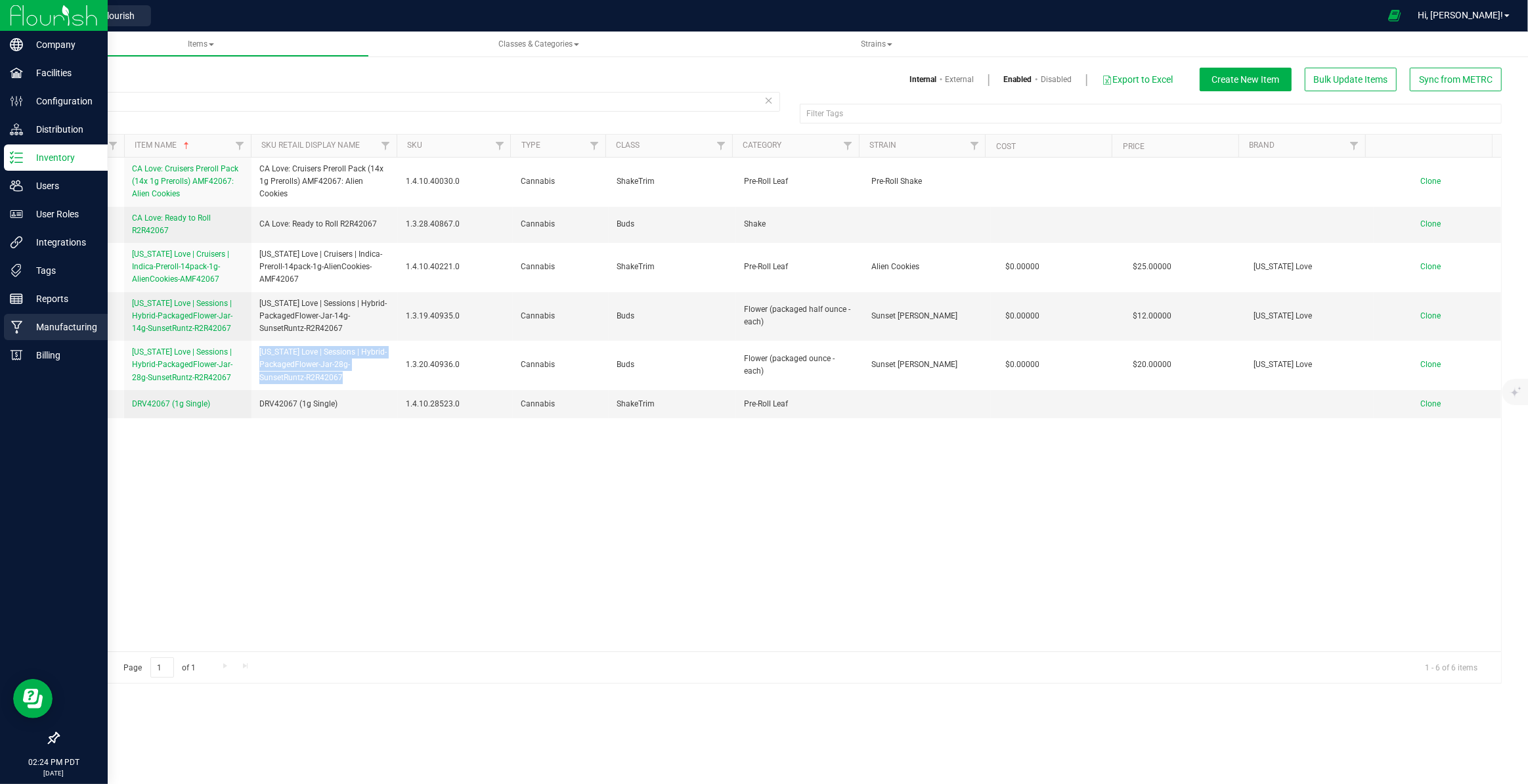
copy span "[US_STATE] Love | Sessions | Hybrid-PackagedFlower-Jar-28g-SunsetRuntz-R2R42067"
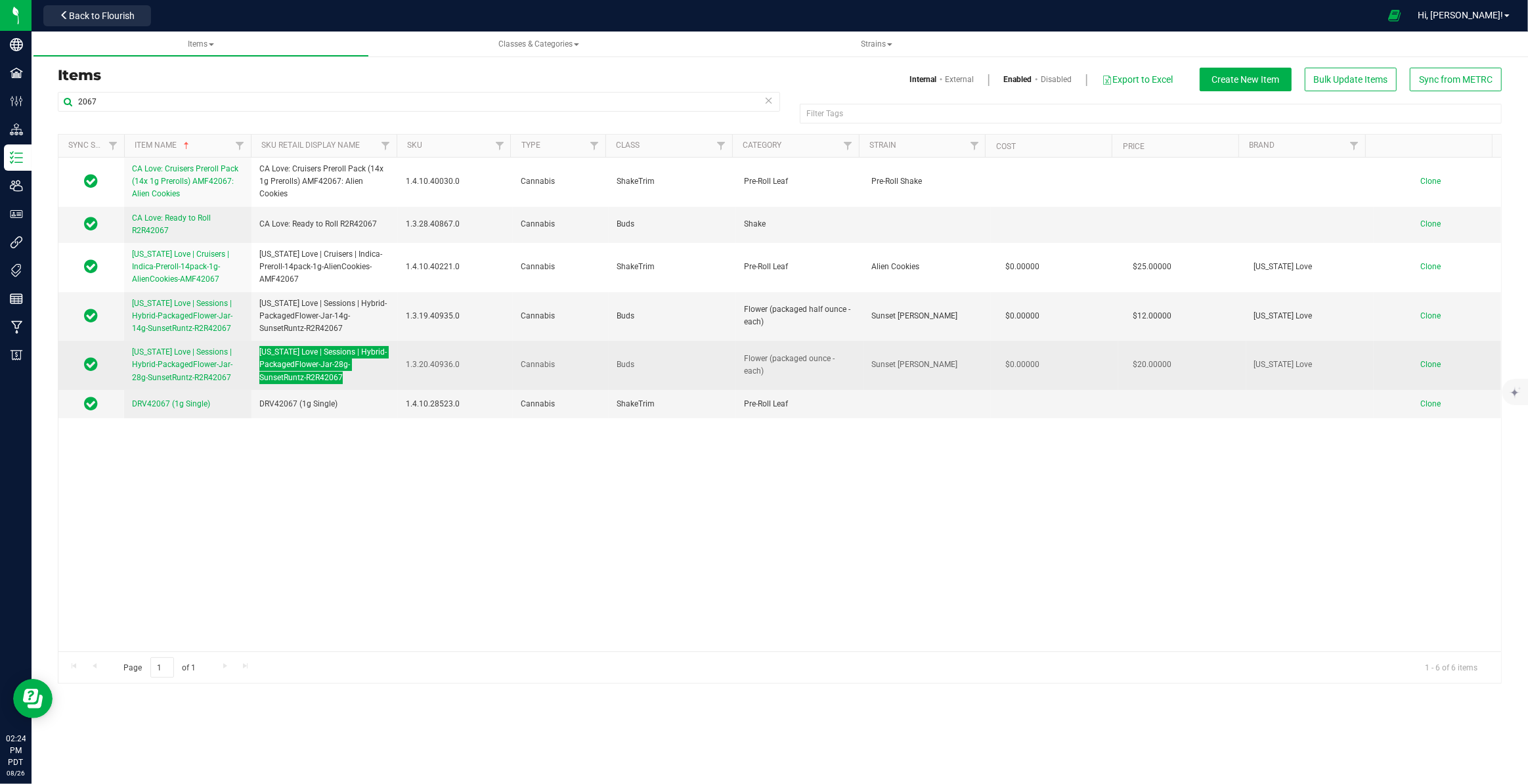
drag, startPoint x: 402, startPoint y: 363, endPoint x: 457, endPoint y: 365, distance: 55.0
click at [457, 365] on td "1.3.20.40936.0" at bounding box center [456, 365] width 115 height 49
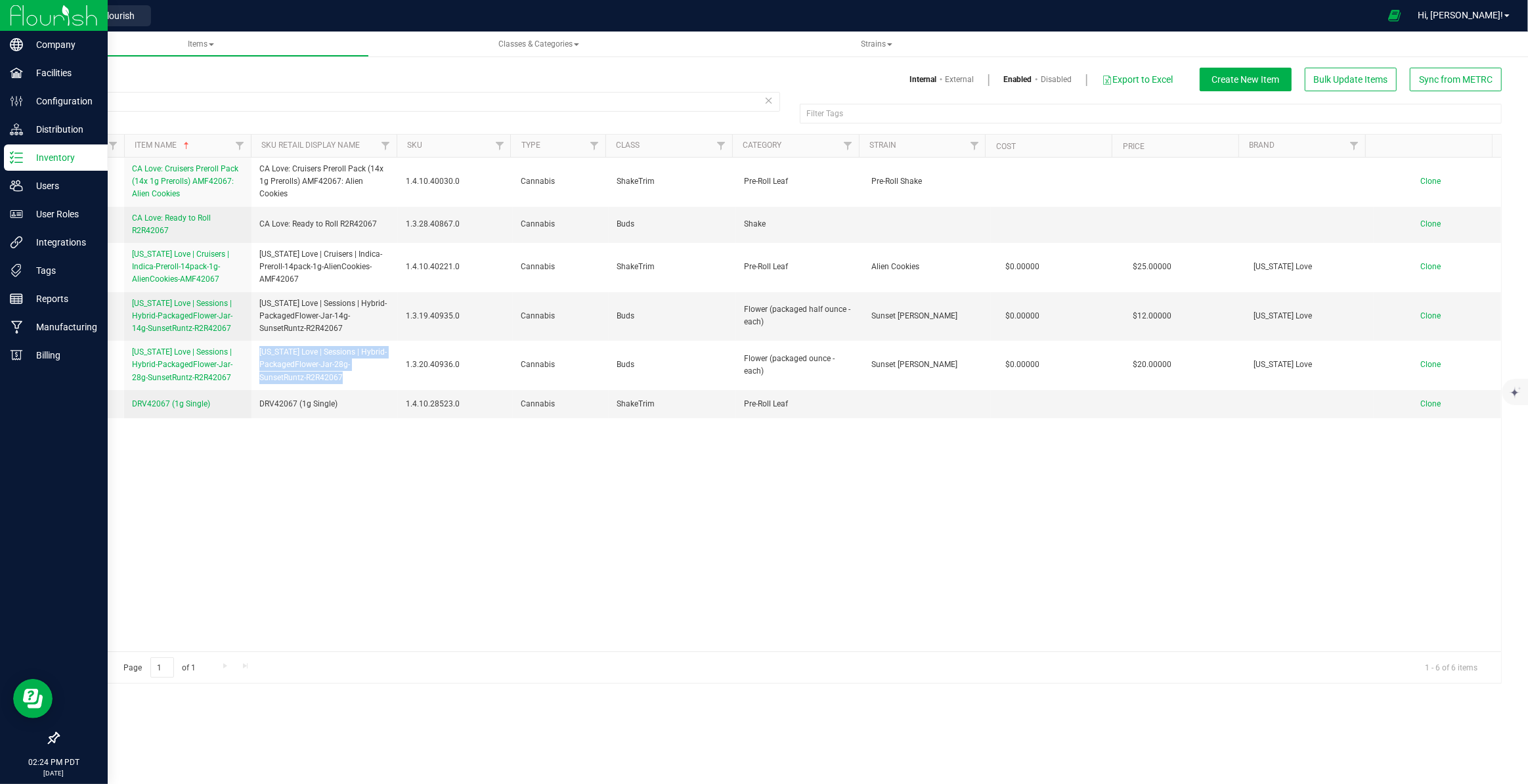
copy span "1.3.20.40936.0"
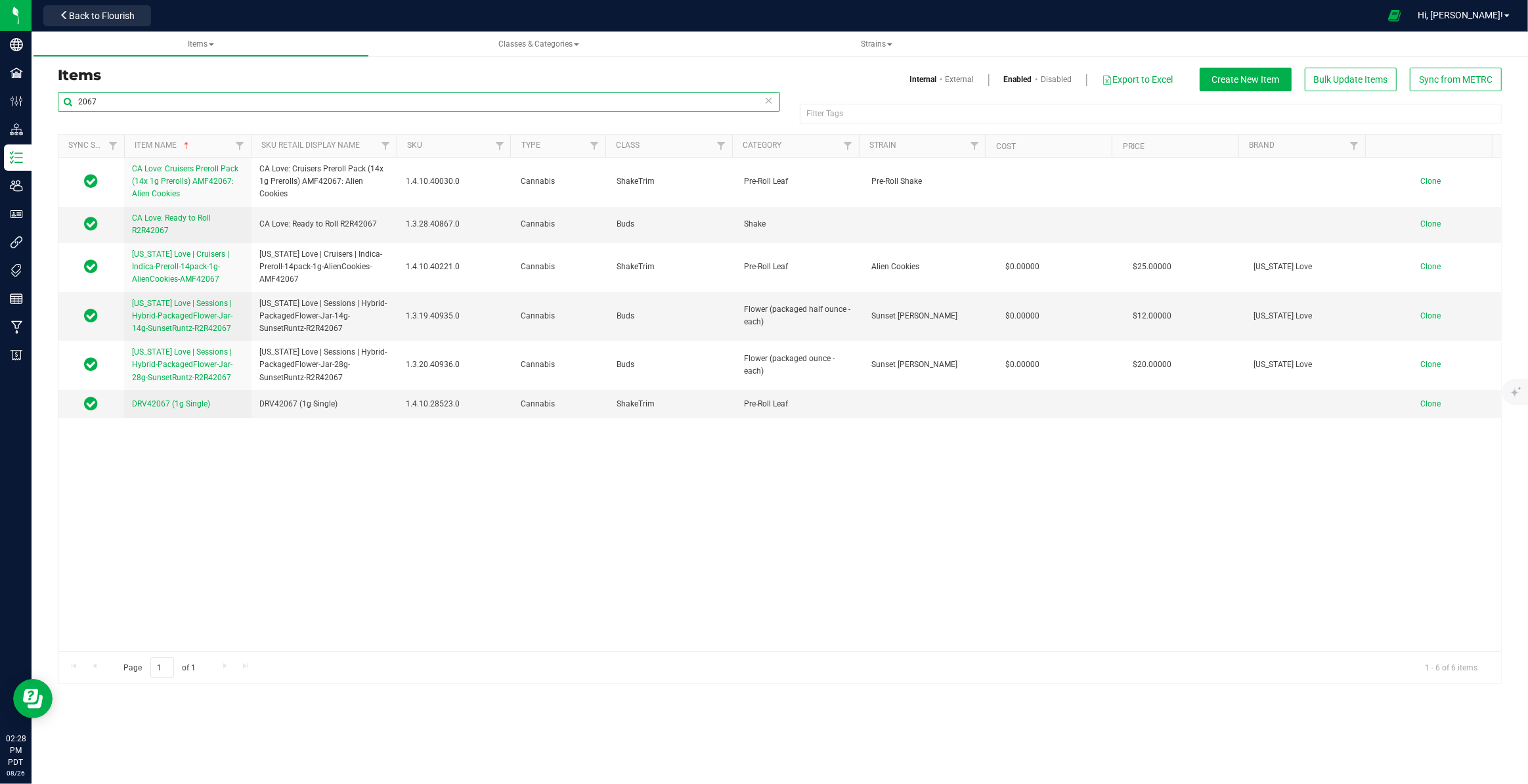
click at [129, 100] on input "2067" at bounding box center [419, 102] width 722 height 20
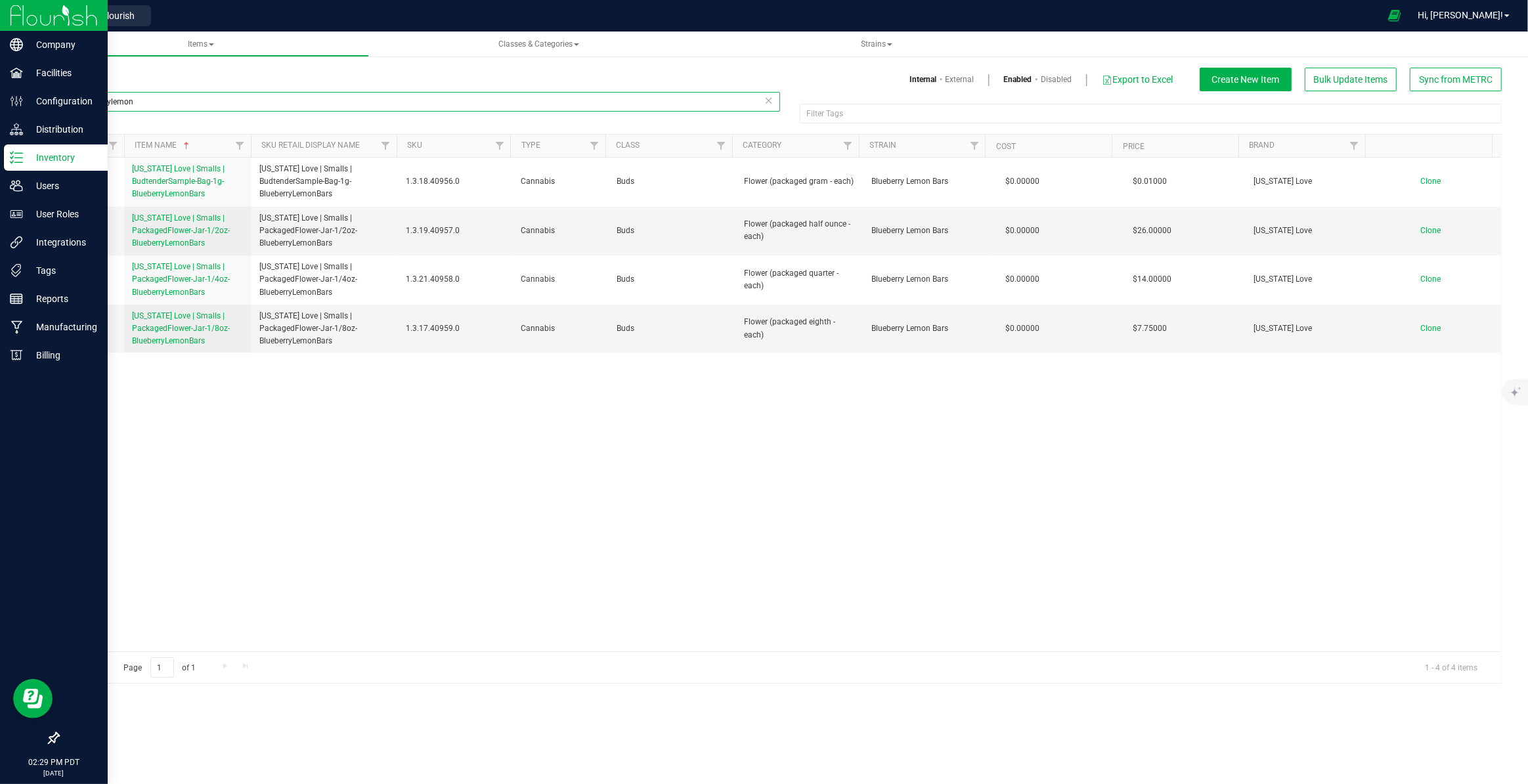
type input "blueberrylemon"
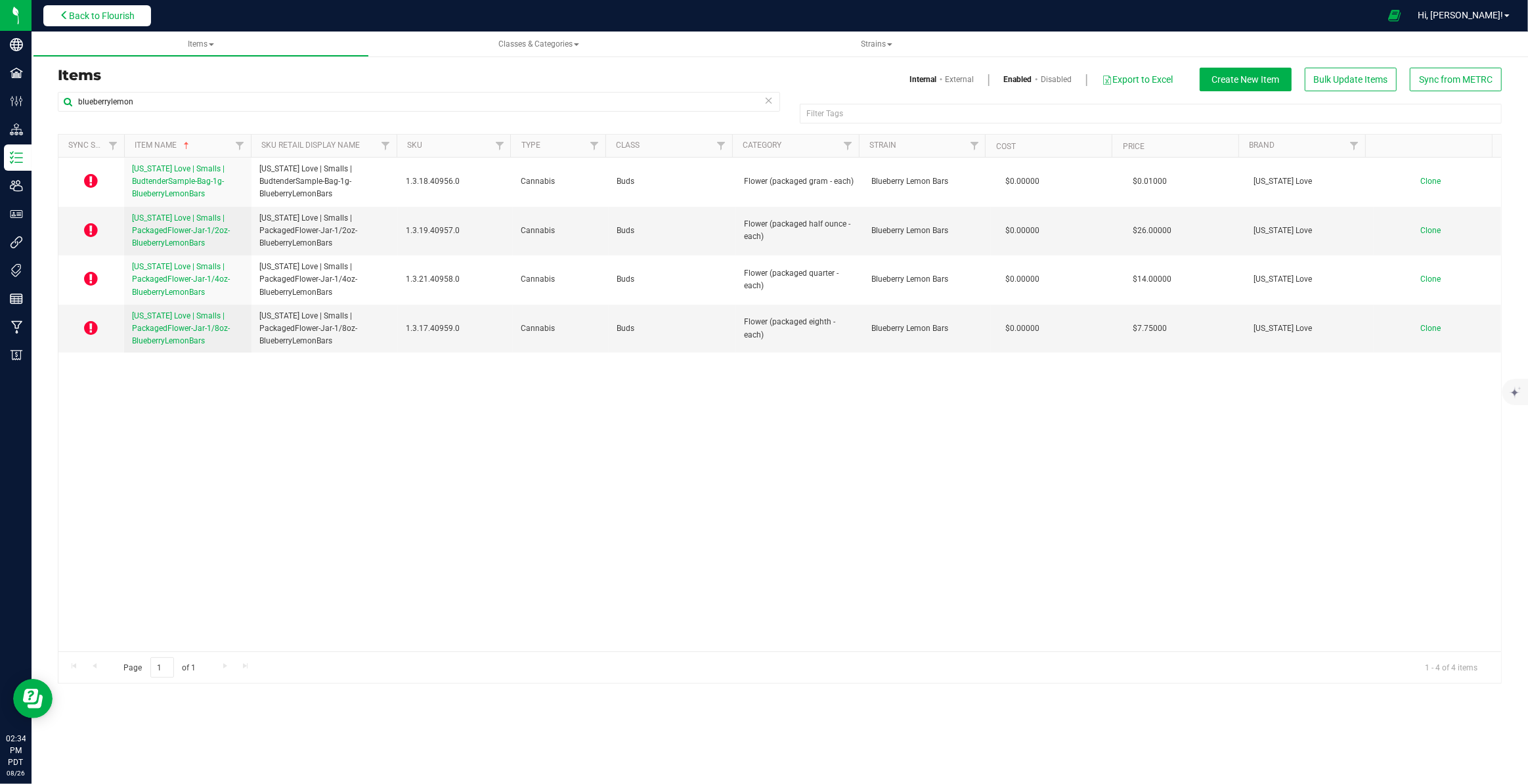
click at [116, 23] on button "Back to Flourish" at bounding box center [97, 16] width 108 height 21
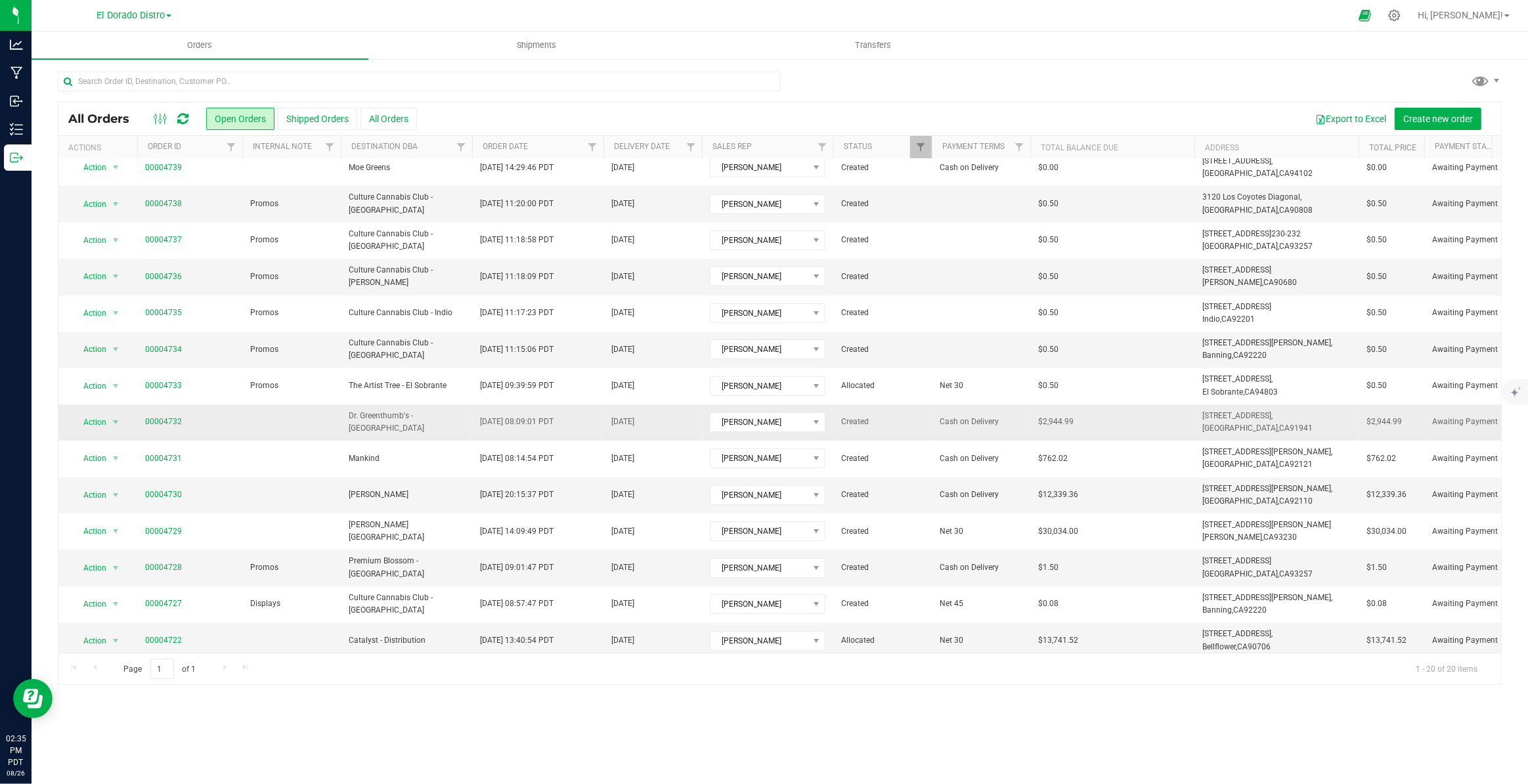
scroll to position [2, 0]
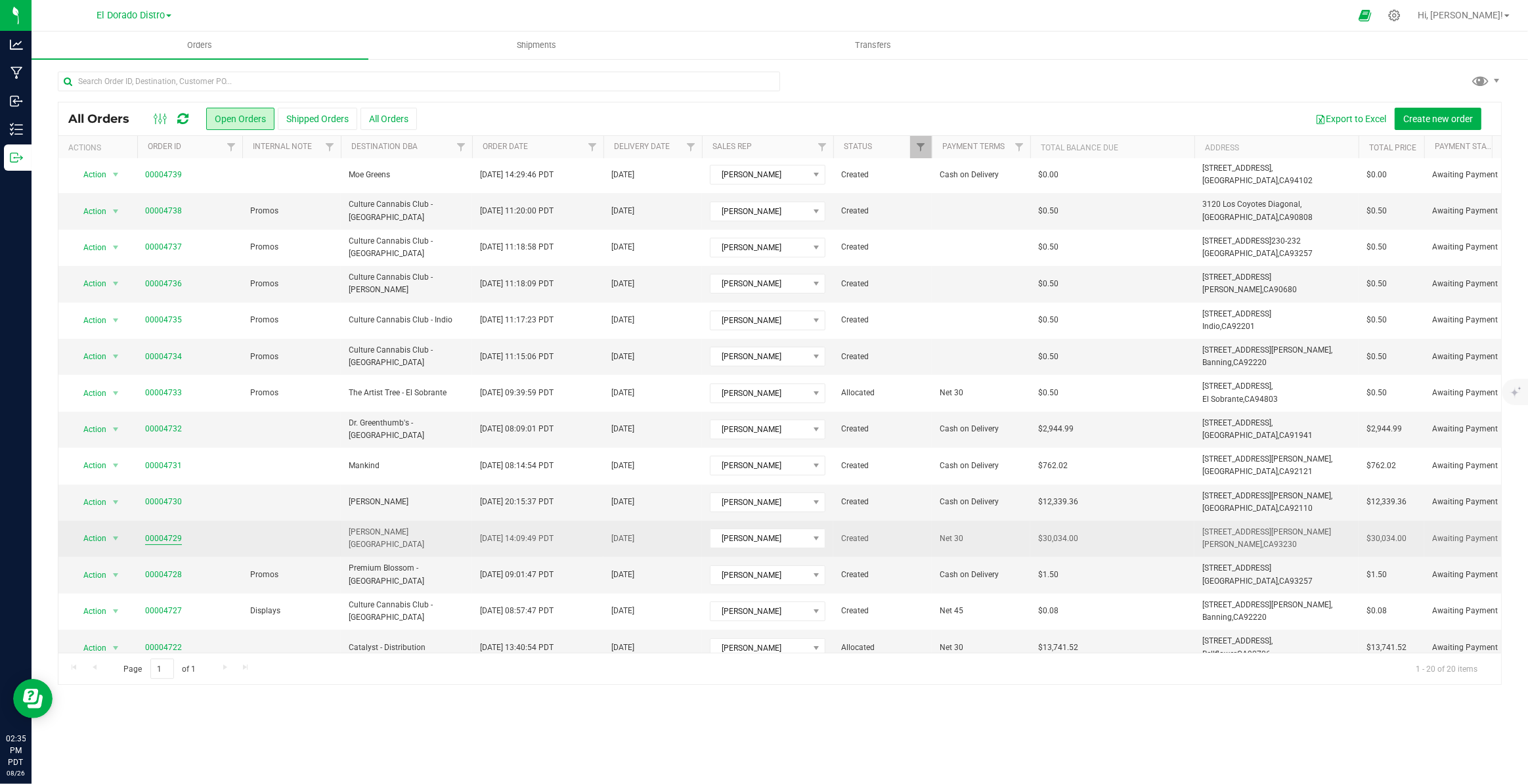
click at [161, 534] on link "00004729" at bounding box center [163, 539] width 37 height 12
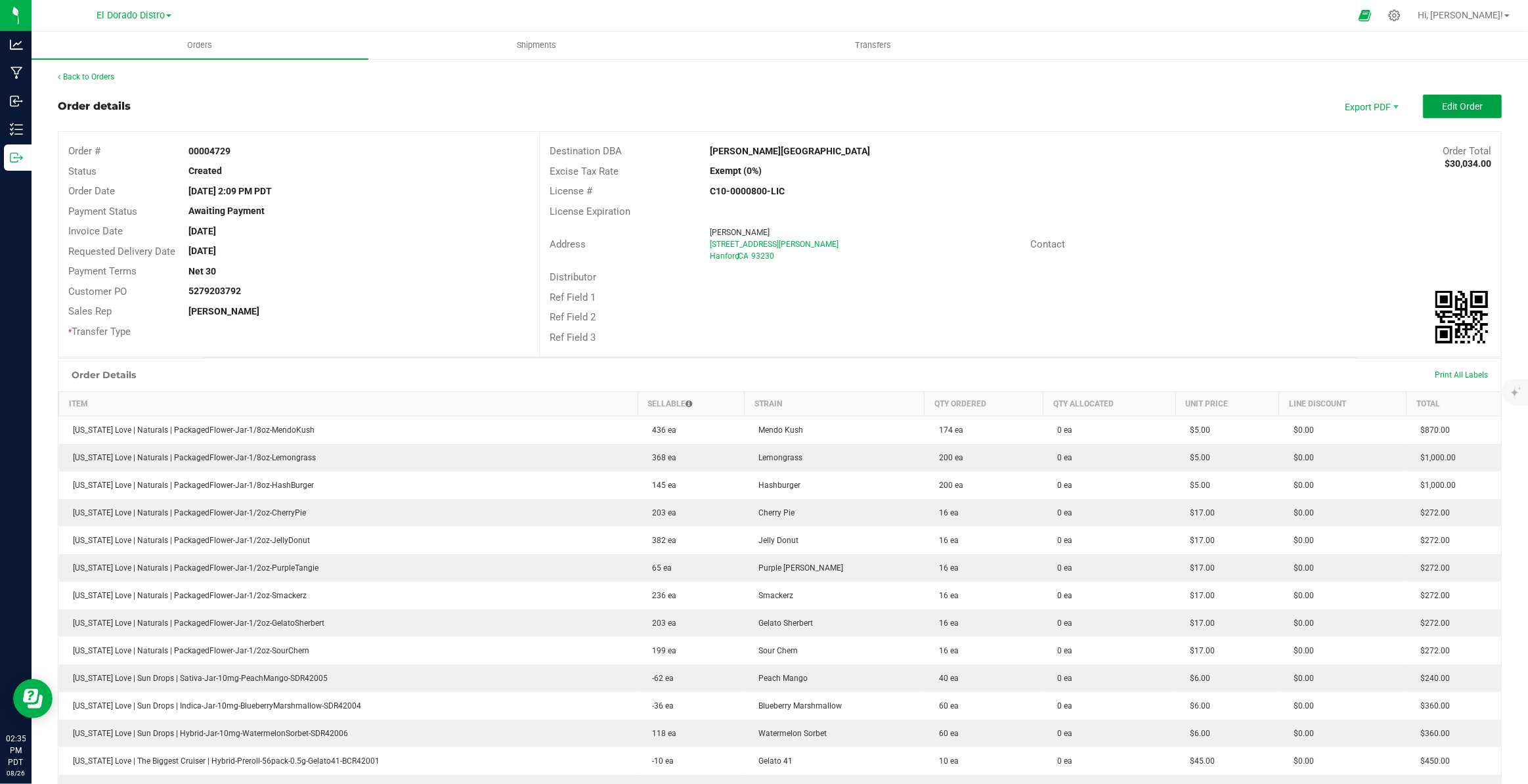
click at [1467, 104] on span "Edit Order" at bounding box center [1462, 106] width 41 height 10
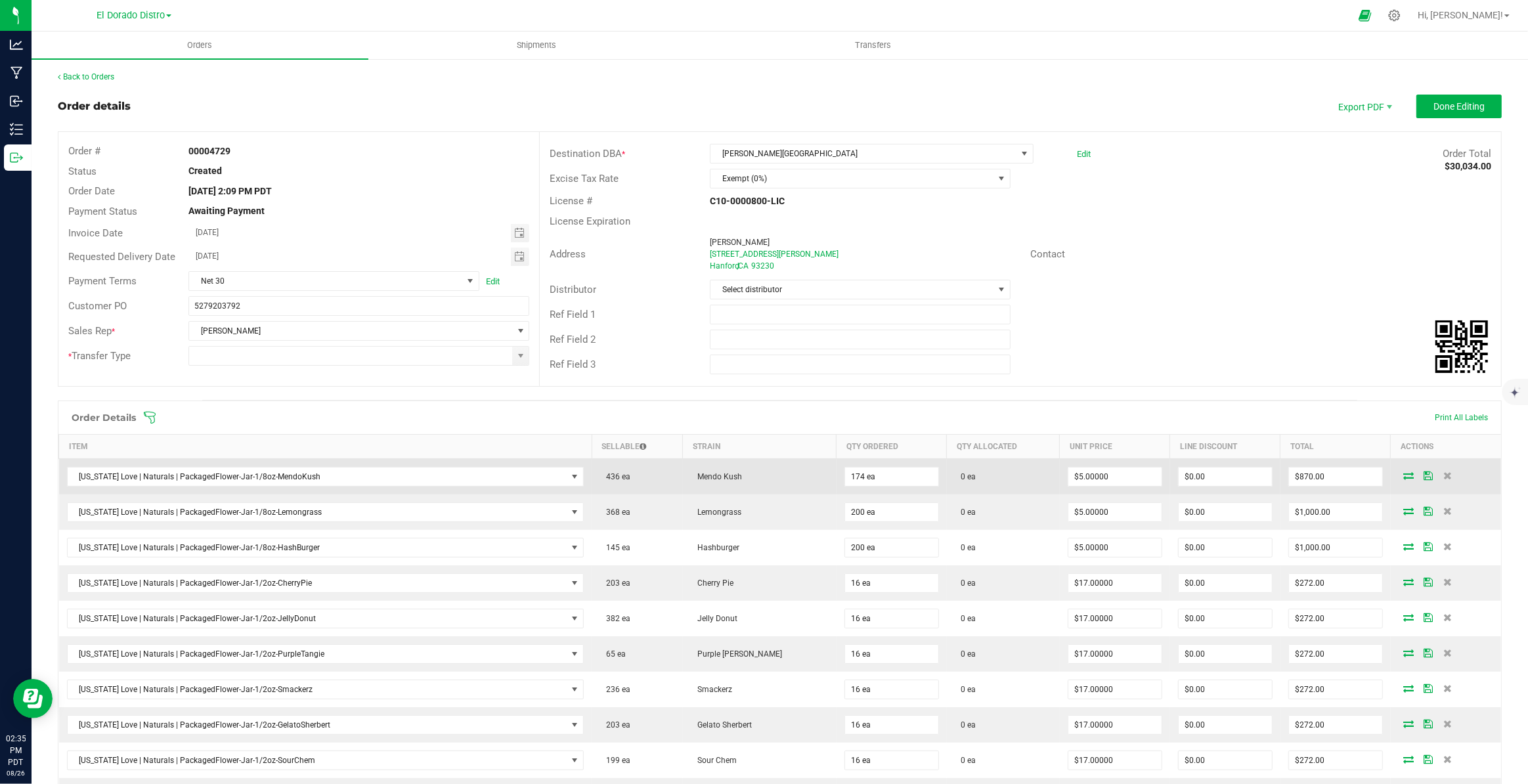
click at [918, 486] on td "174 ea" at bounding box center [891, 477] width 110 height 36
click at [913, 479] on input "174" at bounding box center [891, 476] width 94 height 18
type input "200 ea"
type input "5"
type input "$1,000.00"
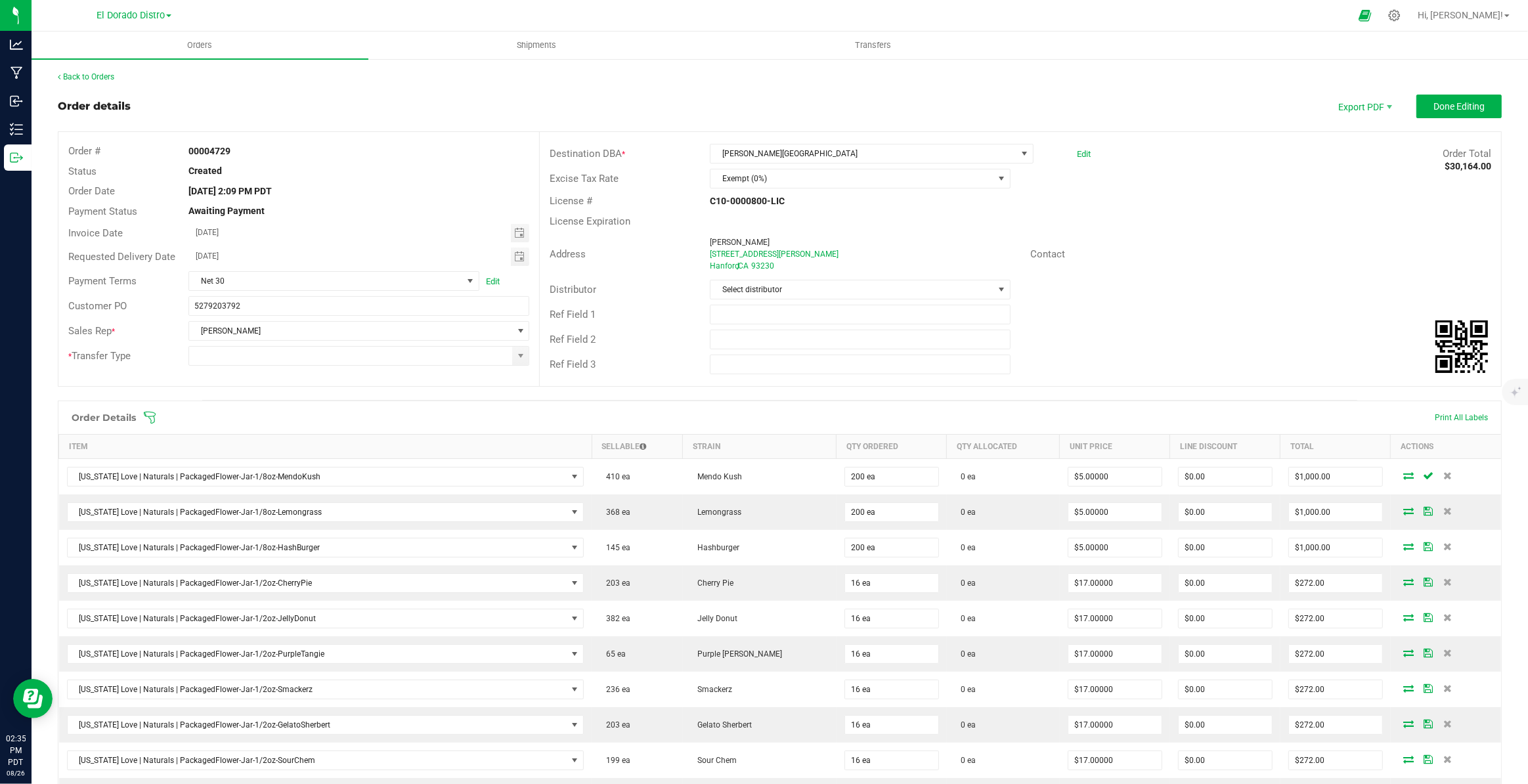
click at [1265, 332] on div "Ref Field 2" at bounding box center [1020, 339] width 961 height 25
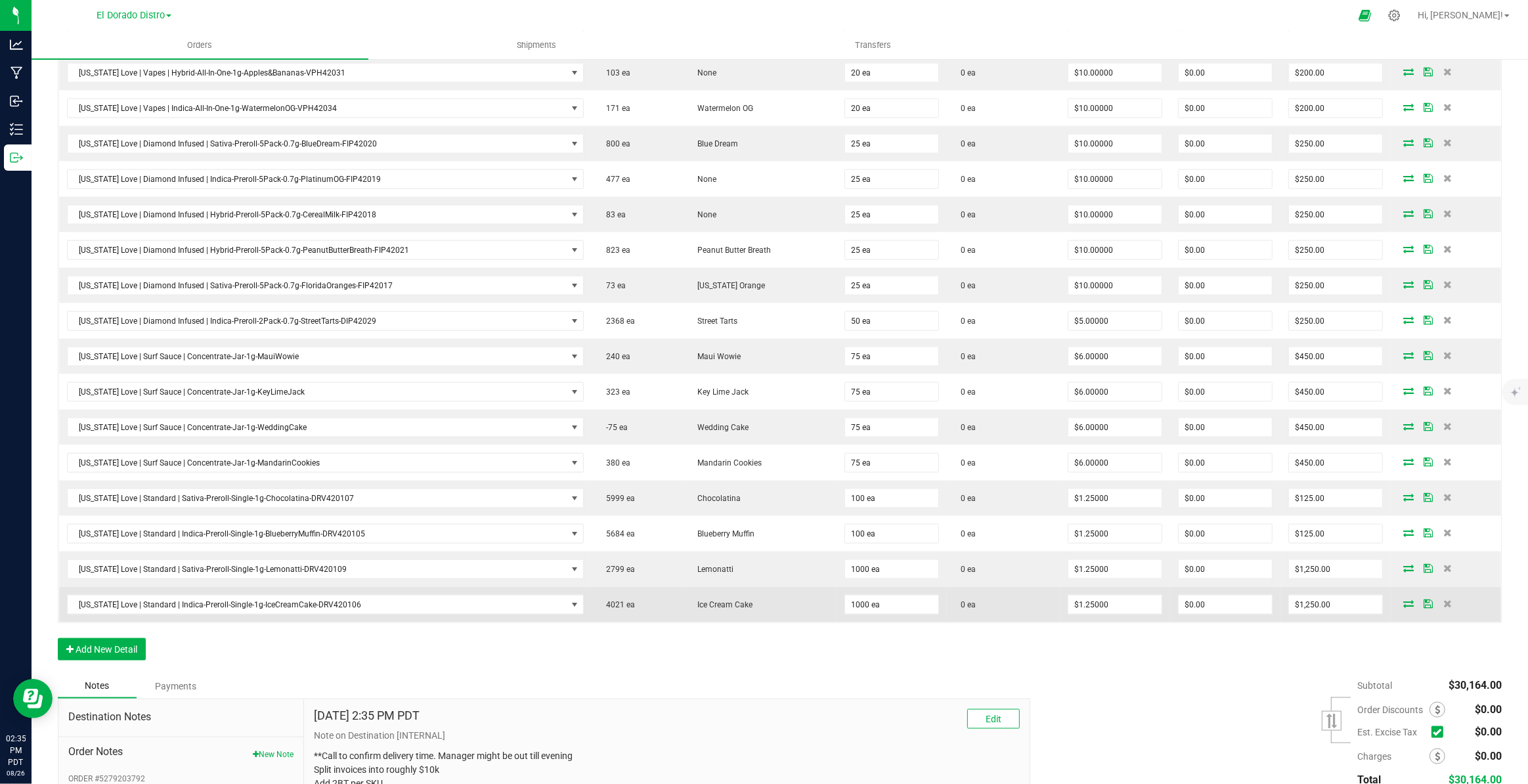
scroll to position [1970, 0]
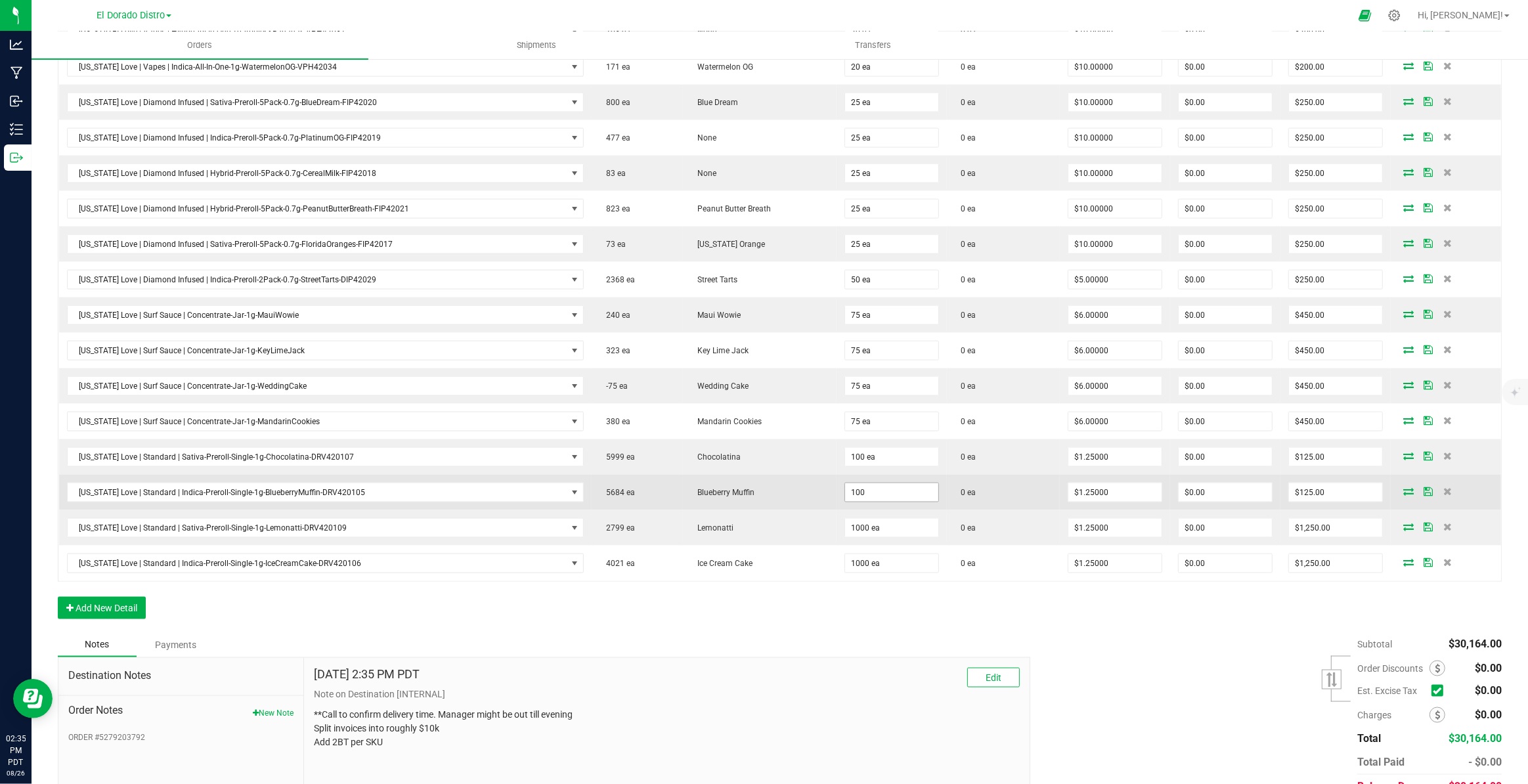
click at [855, 486] on input "100" at bounding box center [891, 492] width 94 height 18
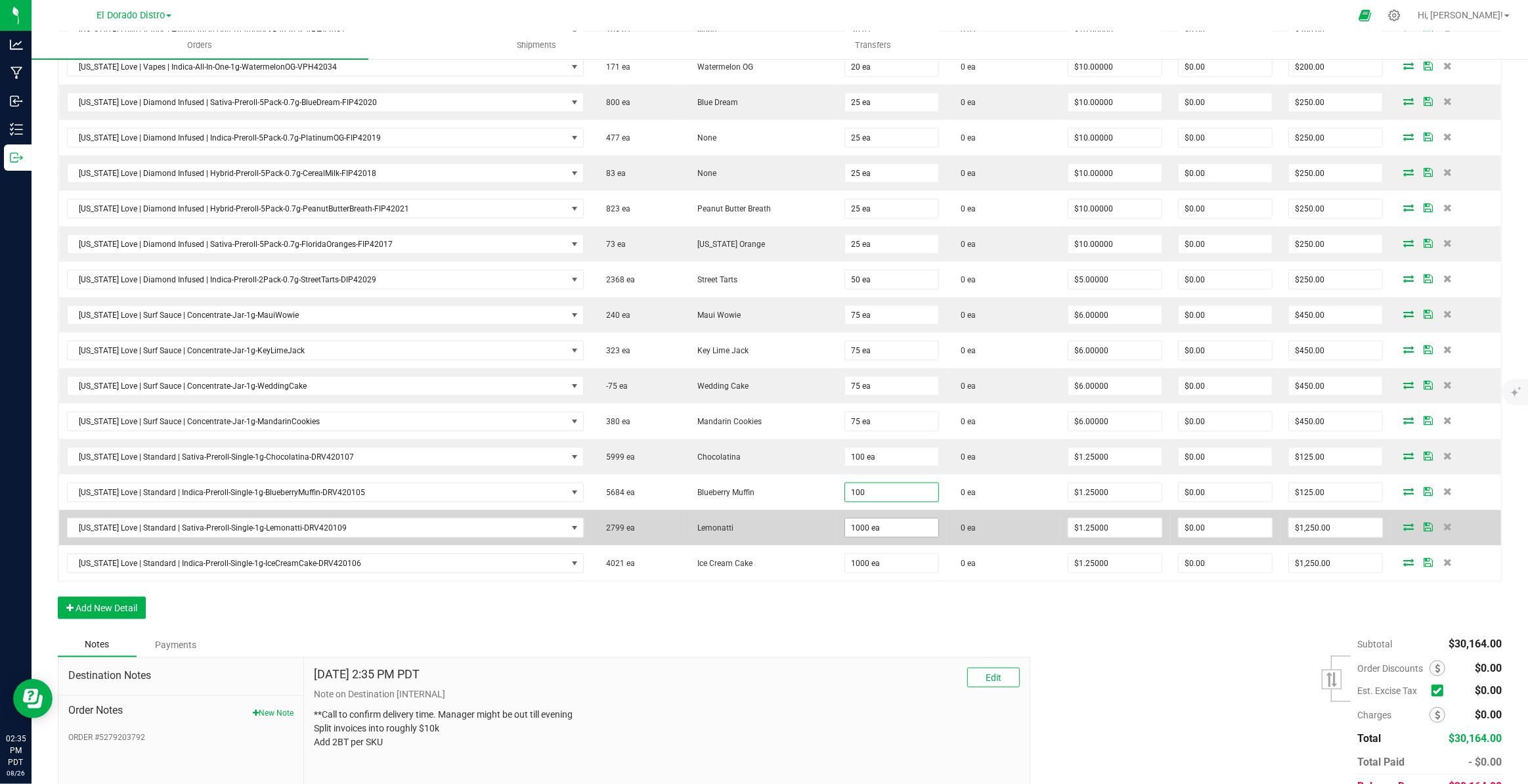
type input "100 ea"
click at [867, 518] on input "1000" at bounding box center [891, 527] width 94 height 18
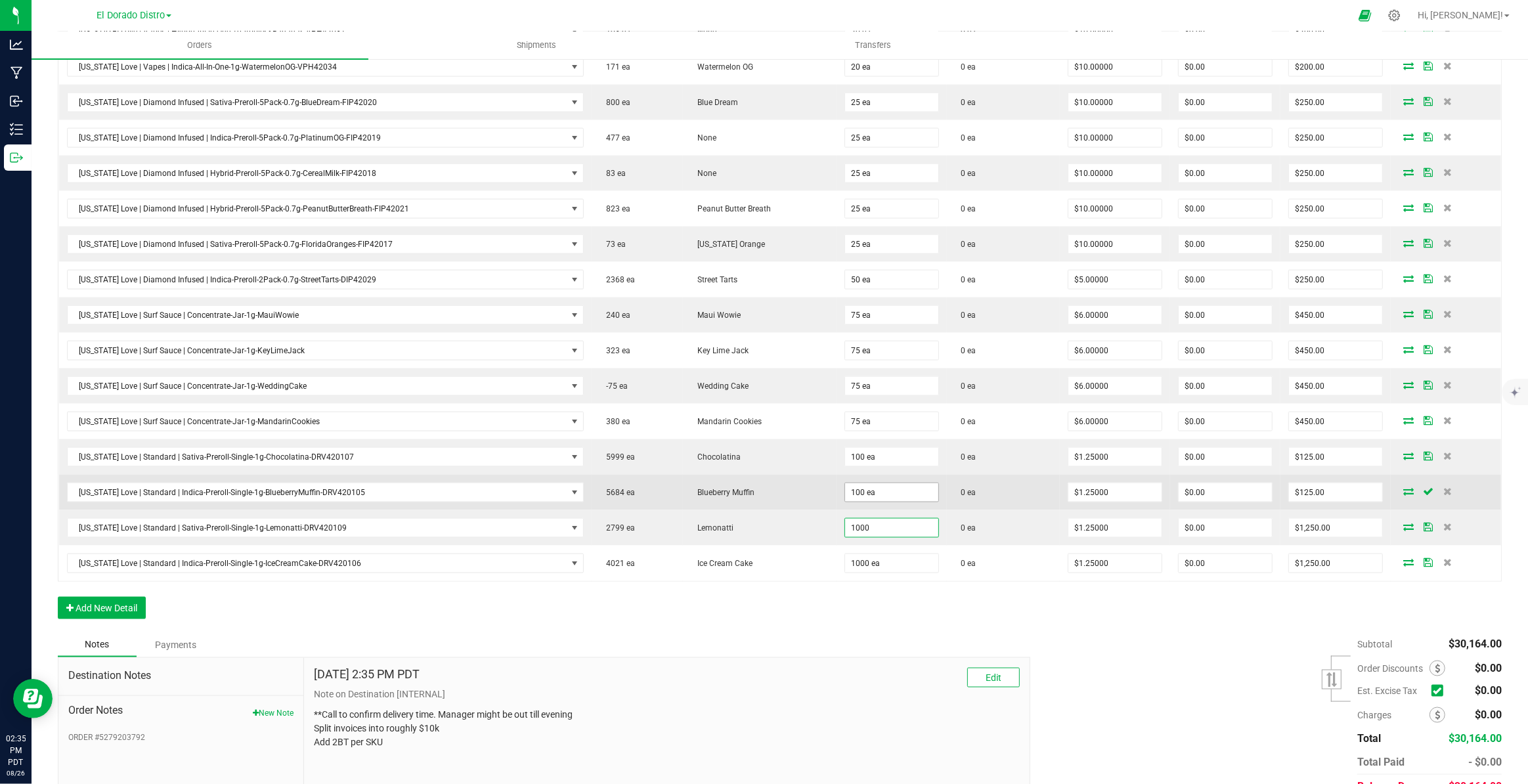
type input "1000 ea"
click at [885, 483] on input "100" at bounding box center [891, 492] width 94 height 18
paste input "0"
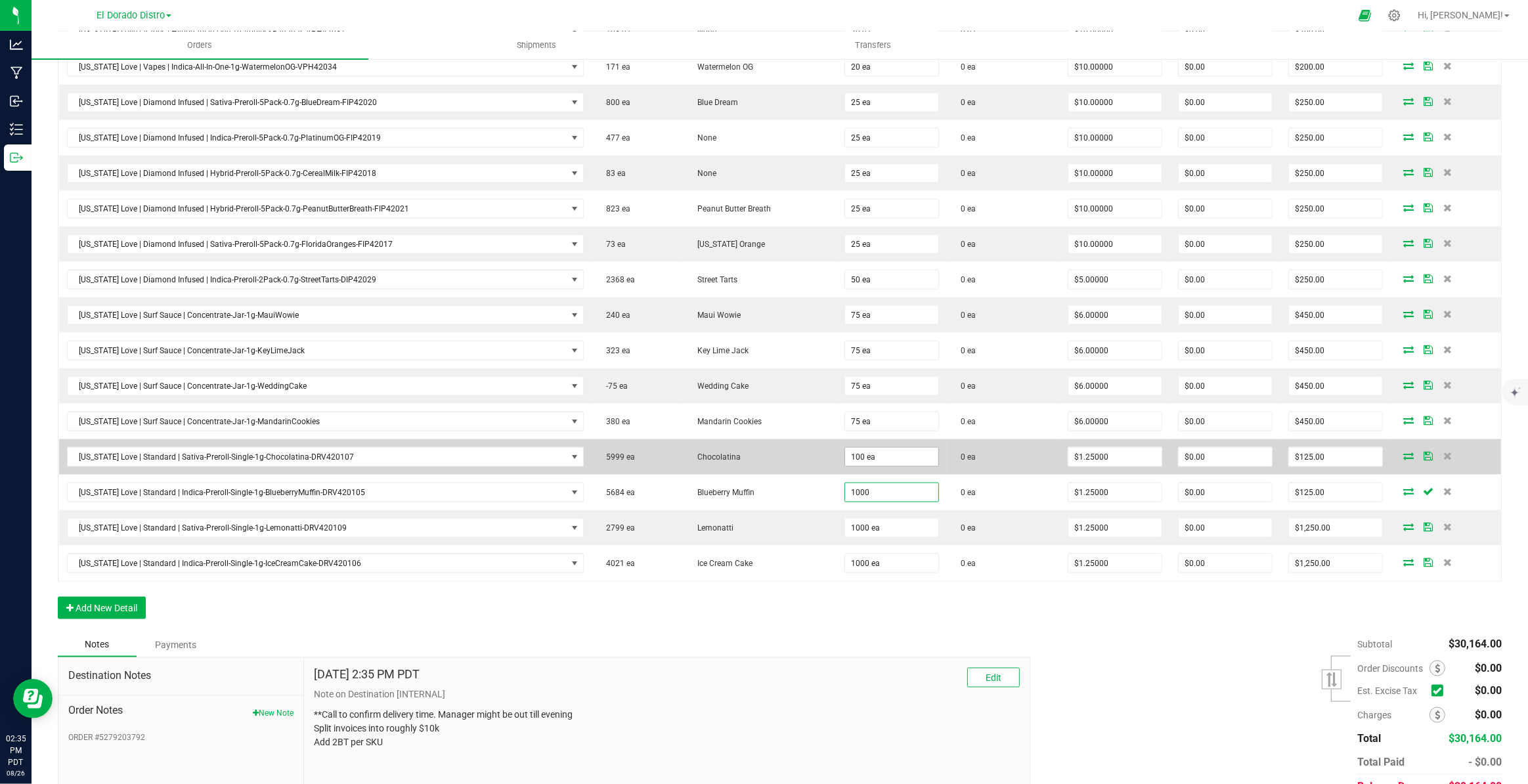
type input "1000"
type input "100"
type input "1000 ea"
type input "$1,250.00"
click at [901, 453] on input "100" at bounding box center [891, 457] width 94 height 18
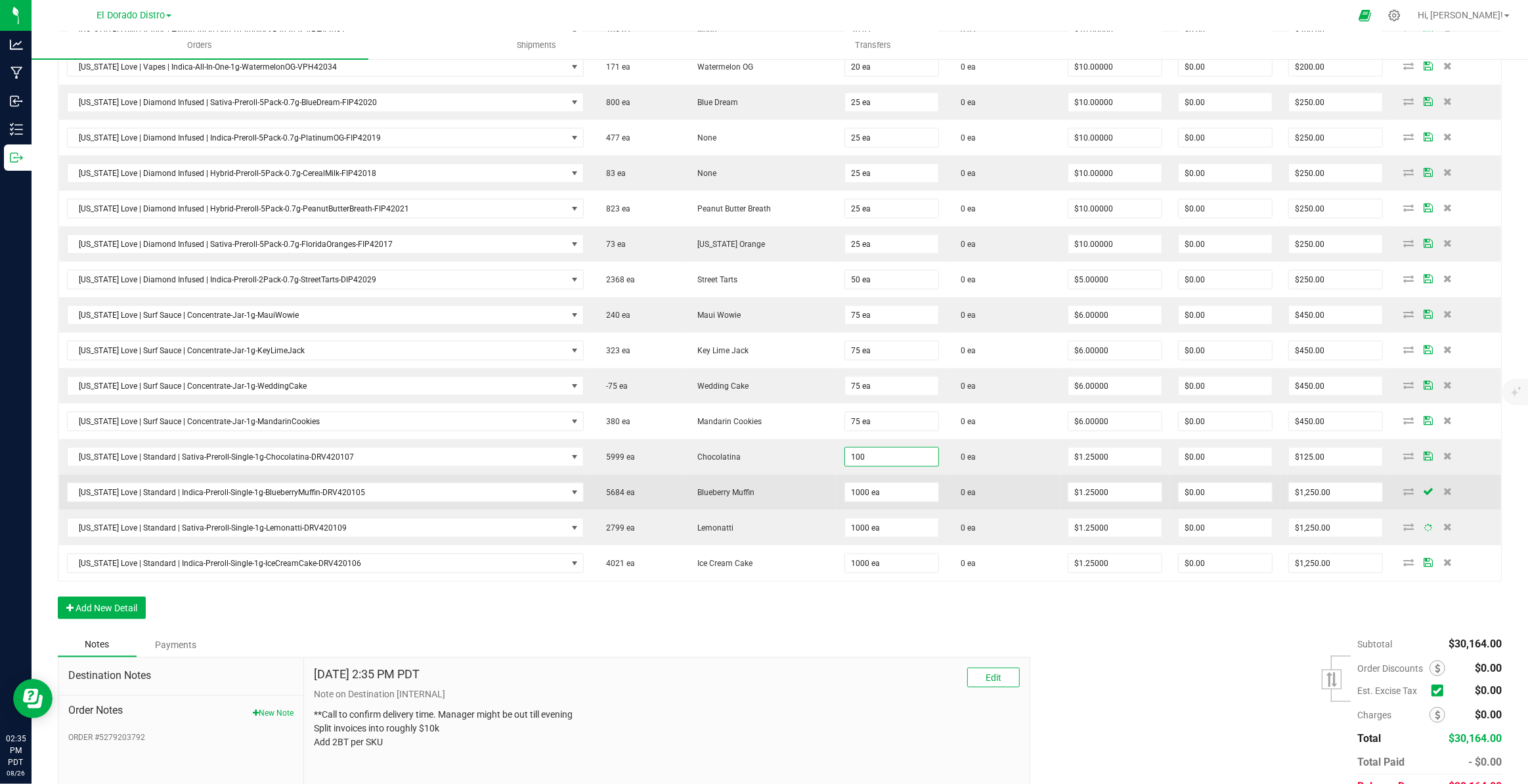
paste input "0"
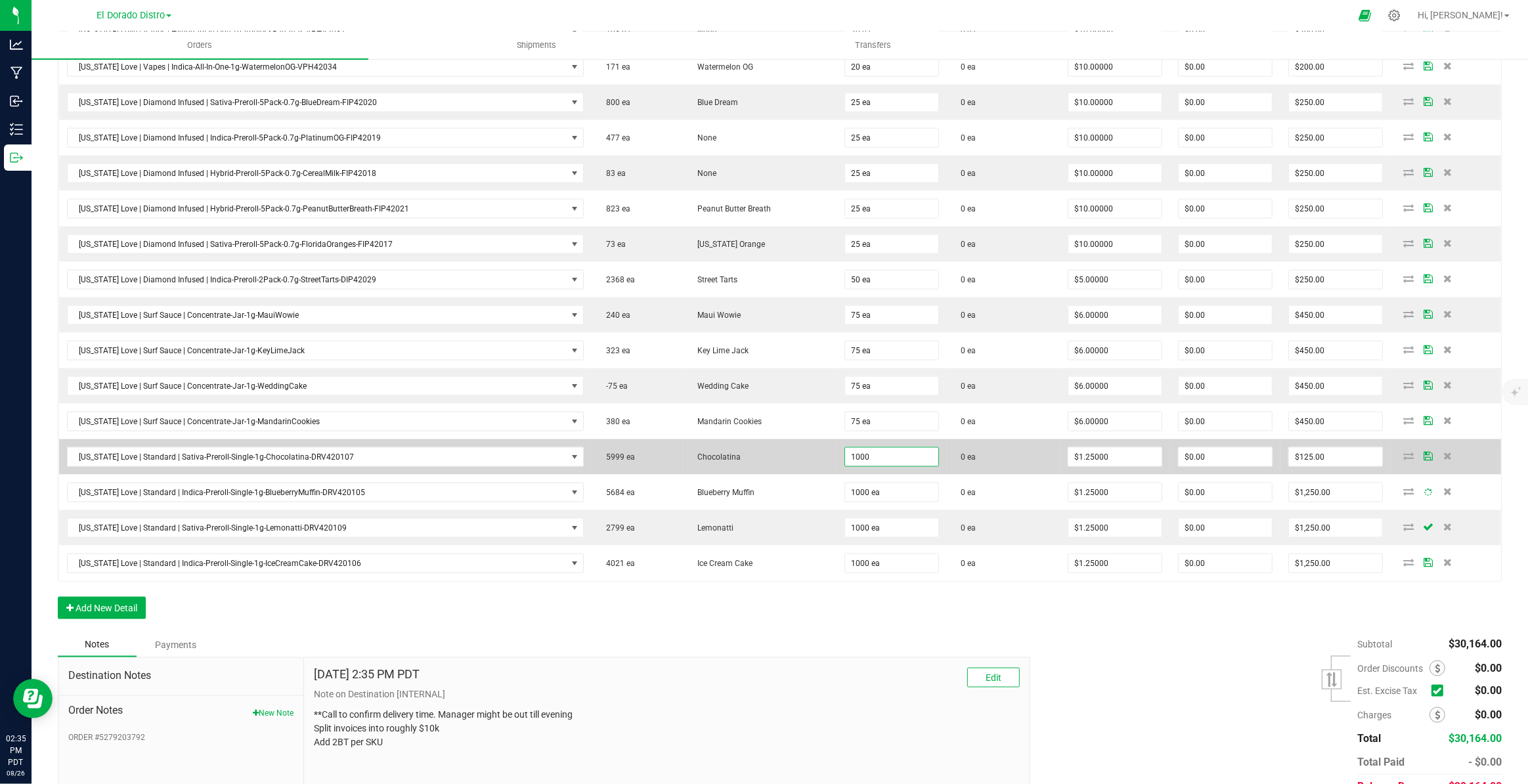
type input "1000 ea"
type input "$1,250.00"
click at [1005, 460] on td "0 ea" at bounding box center [1003, 457] width 113 height 36
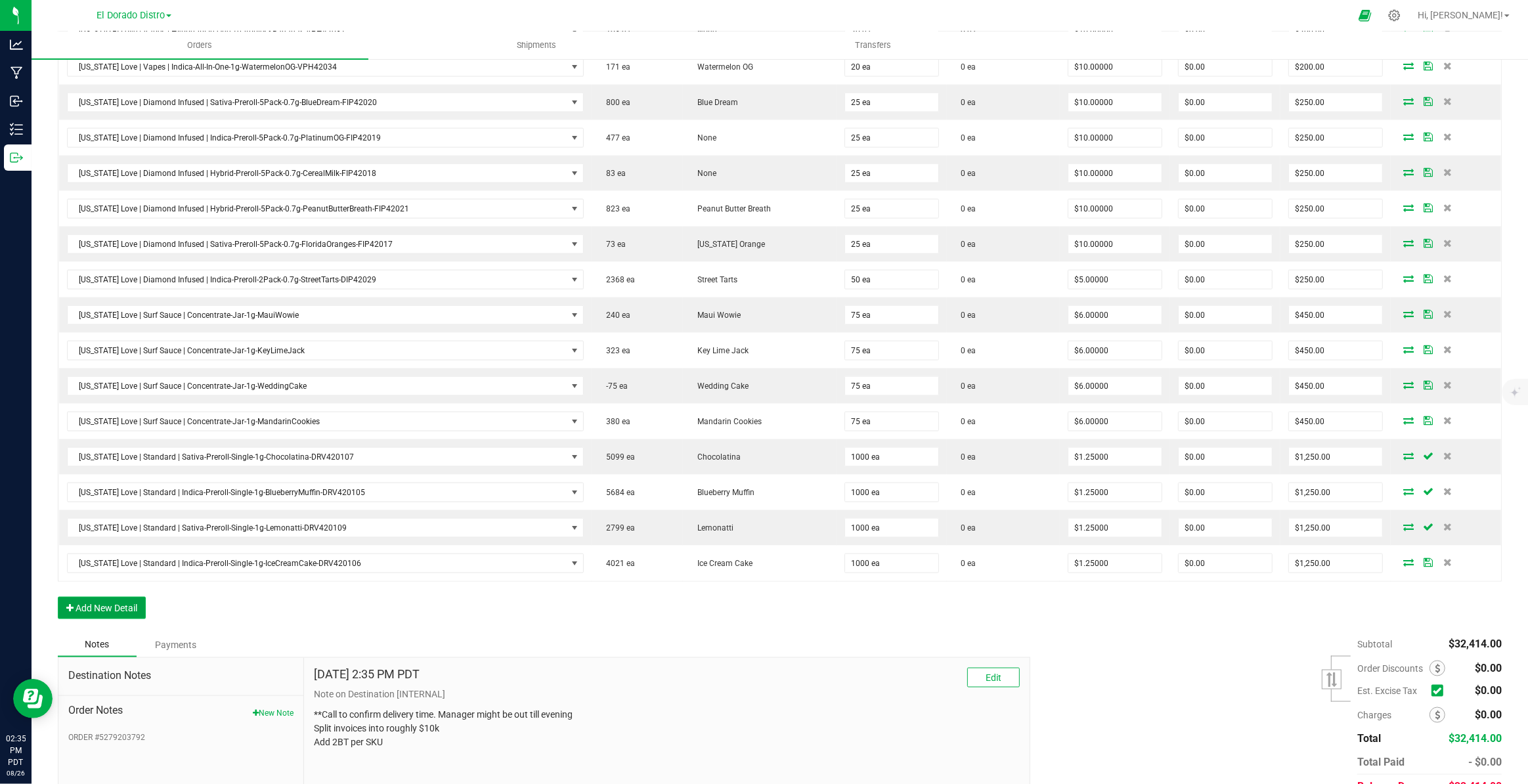
click at [139, 601] on button "Add New Detail" at bounding box center [102, 608] width 88 height 23
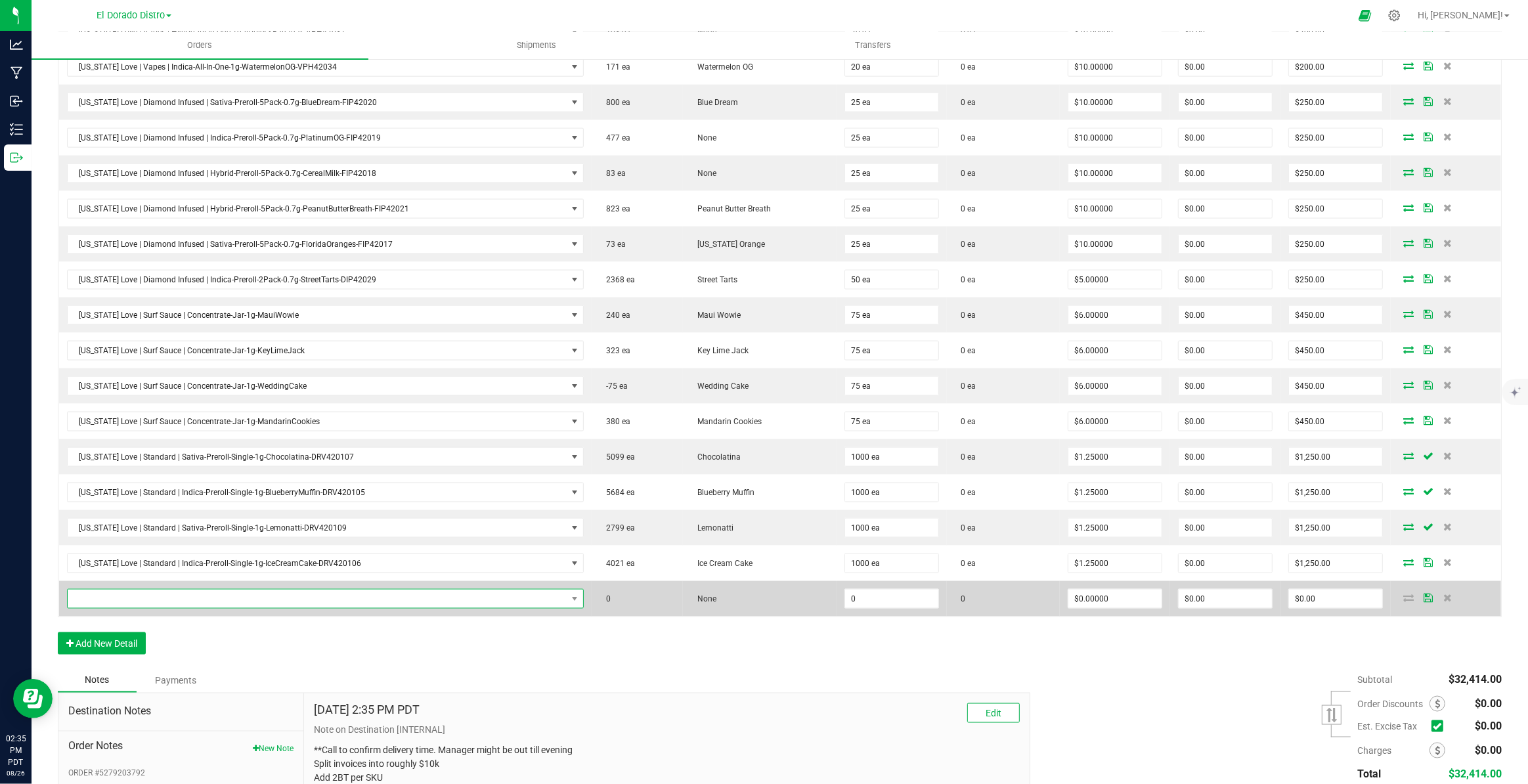
click at [352, 589] on span "NO DATA FOUND" at bounding box center [318, 598] width 500 height 18
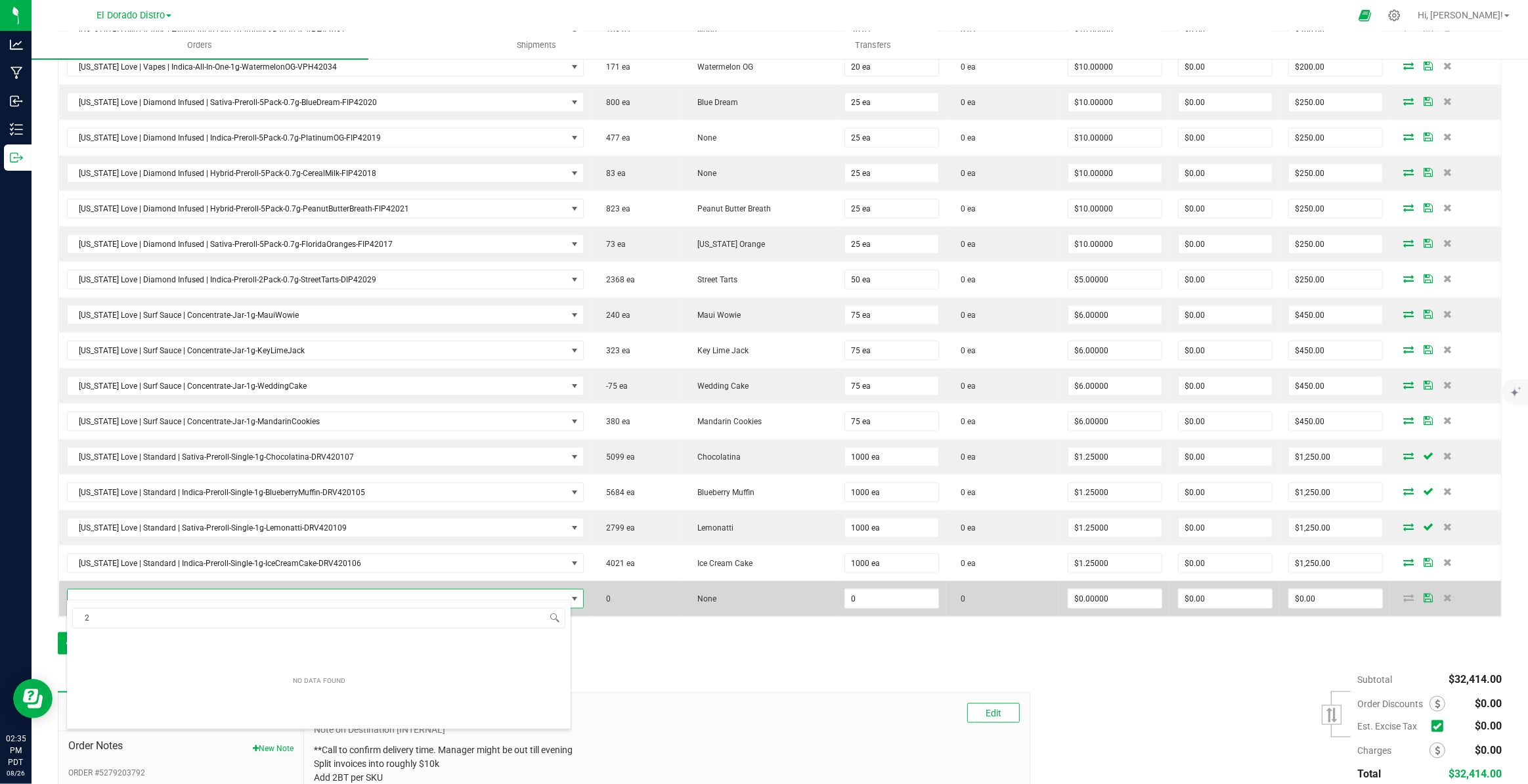
scroll to position [20, 501]
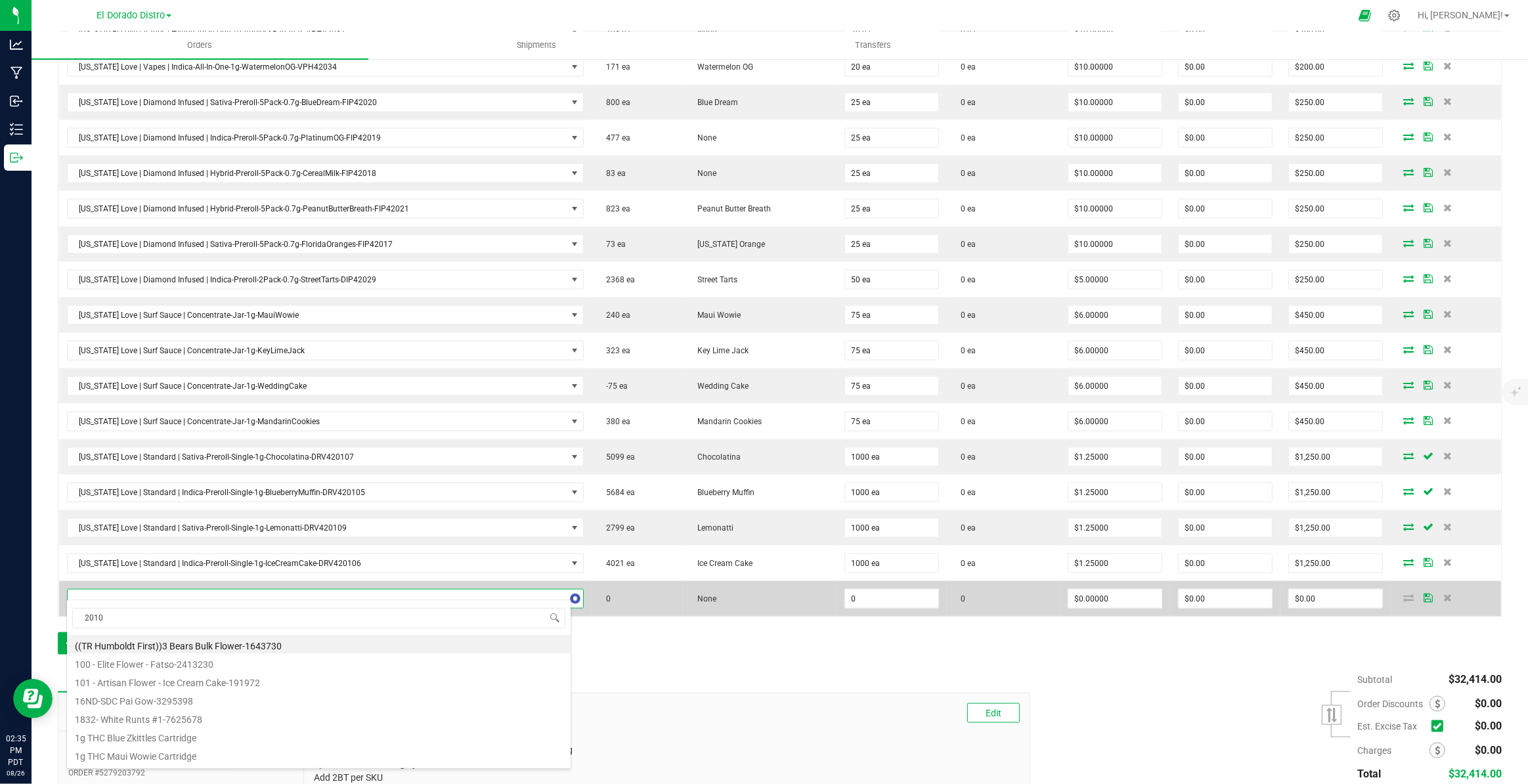
type input "20108"
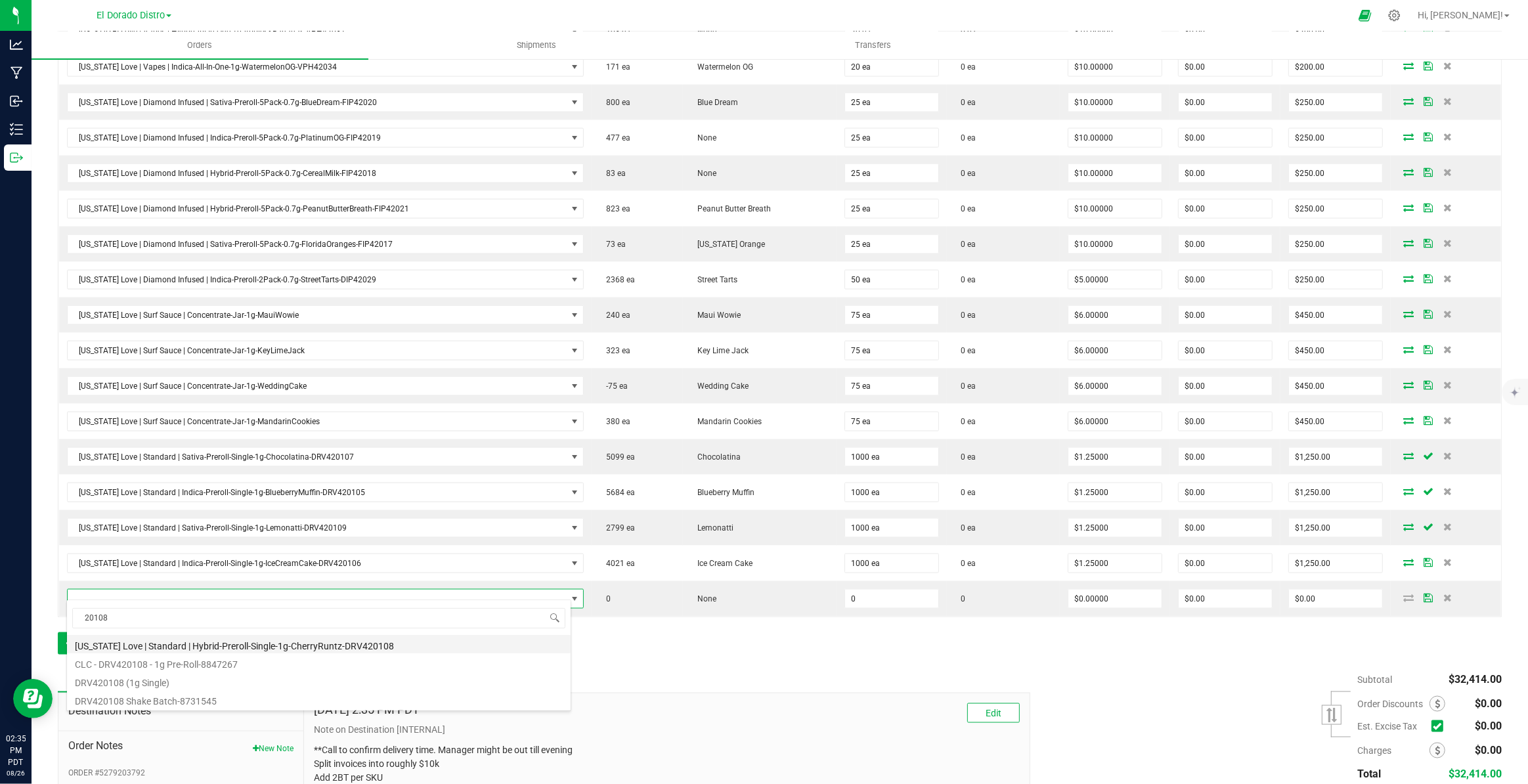
click at [404, 643] on li "[US_STATE] Love | Standard | Hybrid-Preroll-Single-1g-CherryRuntz-DRV420108" at bounding box center [318, 644] width 503 height 18
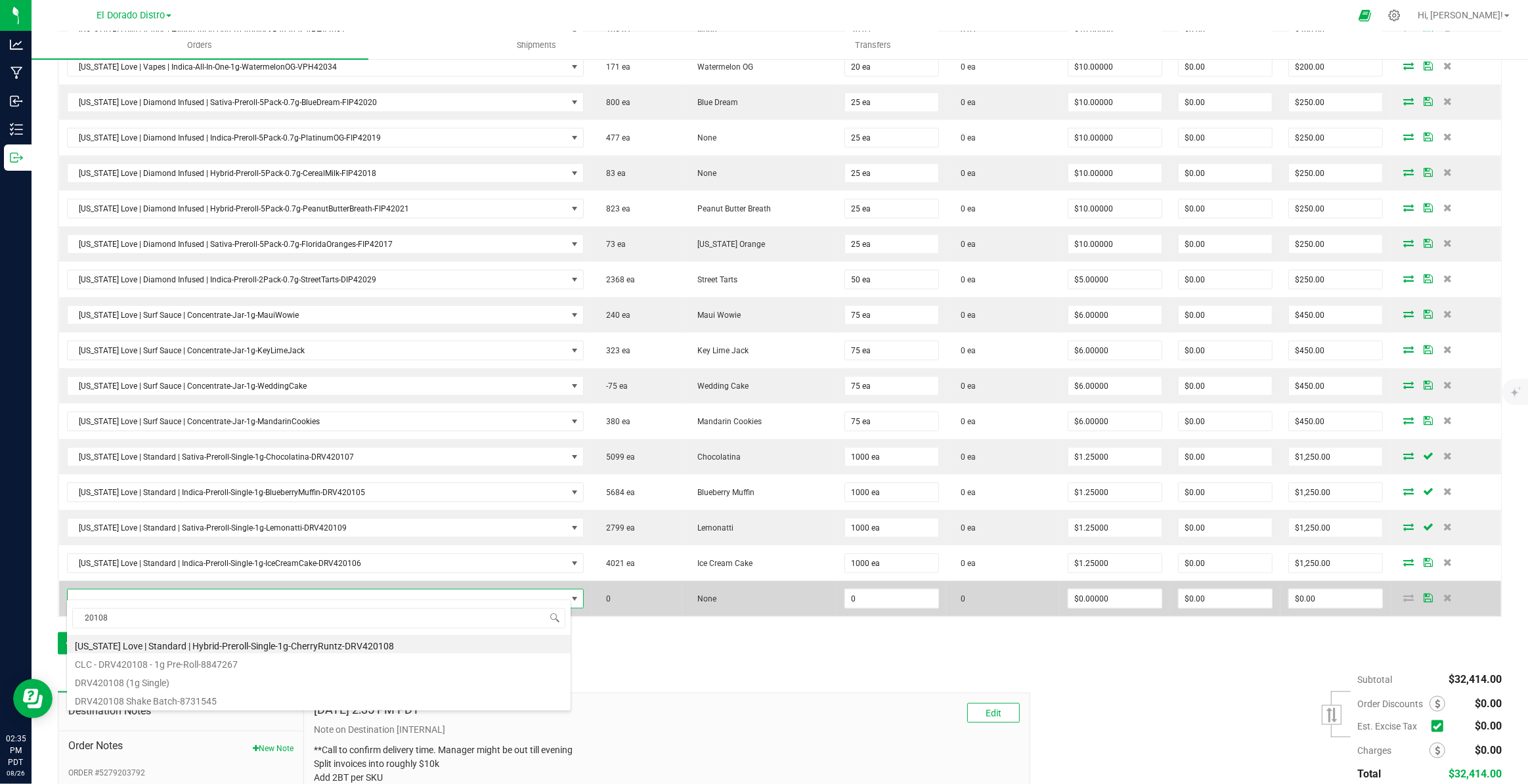
type input "0 ea"
type input "$2.00000"
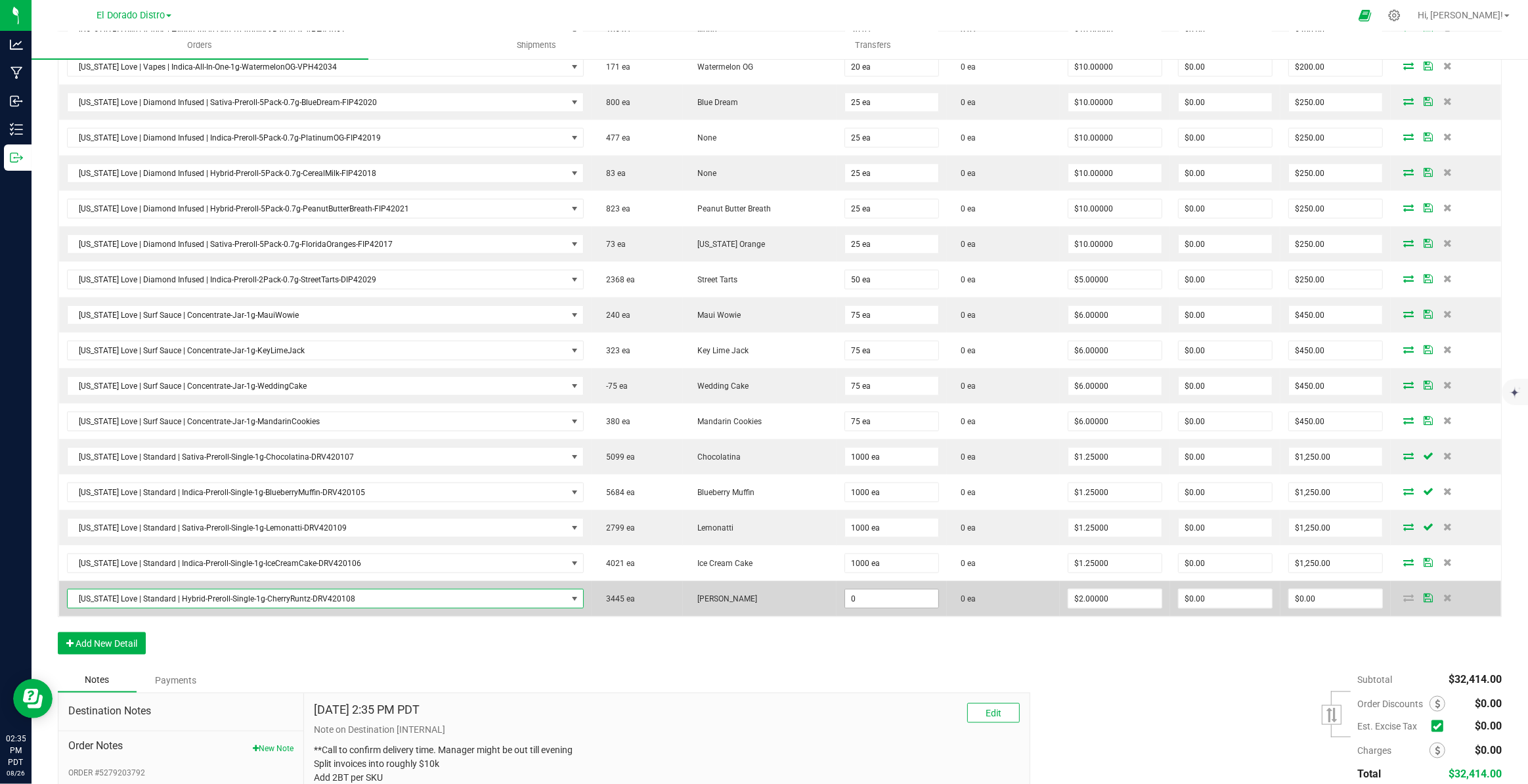
click at [852, 591] on input "0" at bounding box center [891, 598] width 94 height 18
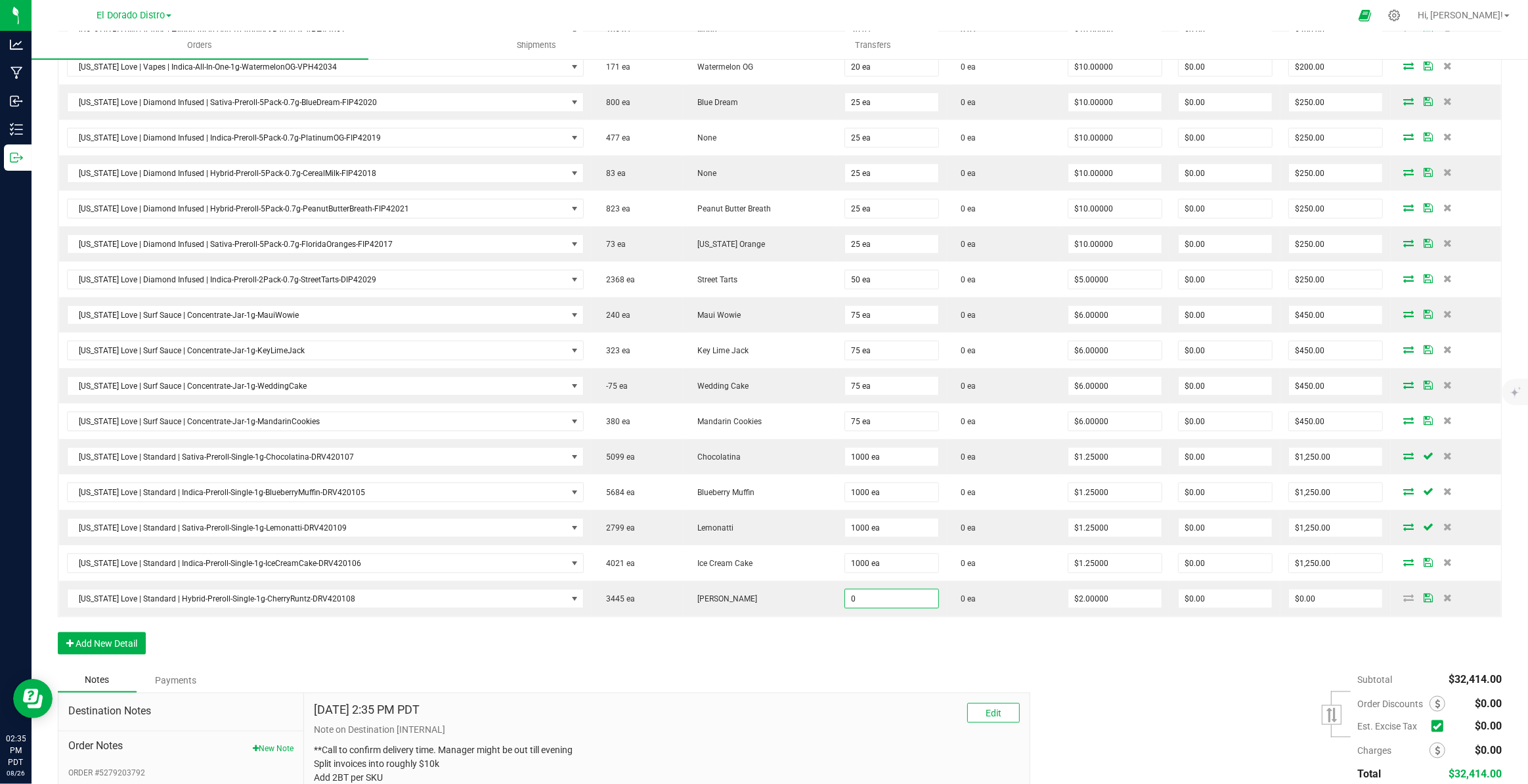
paste input "100"
type input "1000 ea"
type input "$2,000.00"
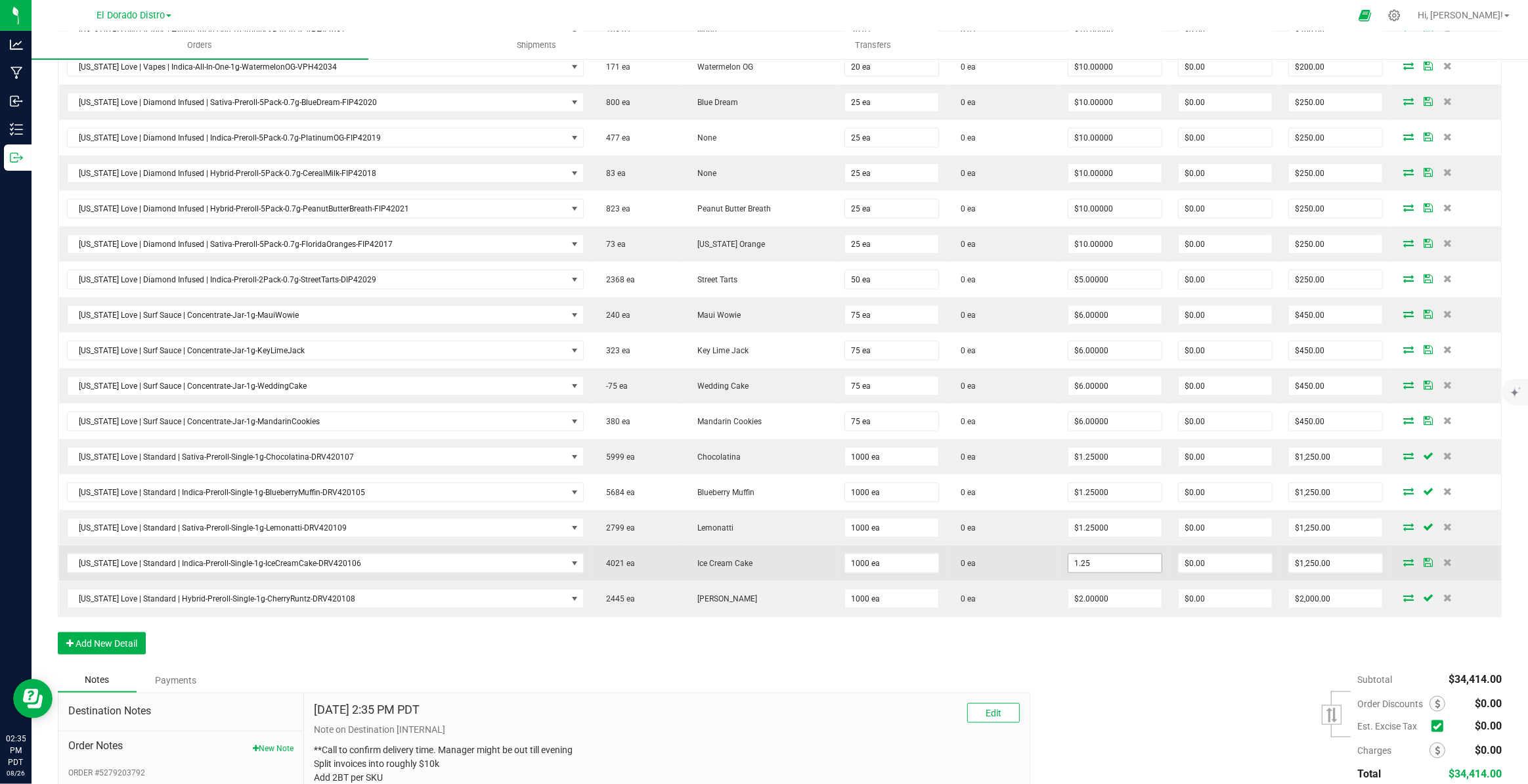
click at [1089, 554] on input "1.25" at bounding box center [1115, 563] width 94 height 18
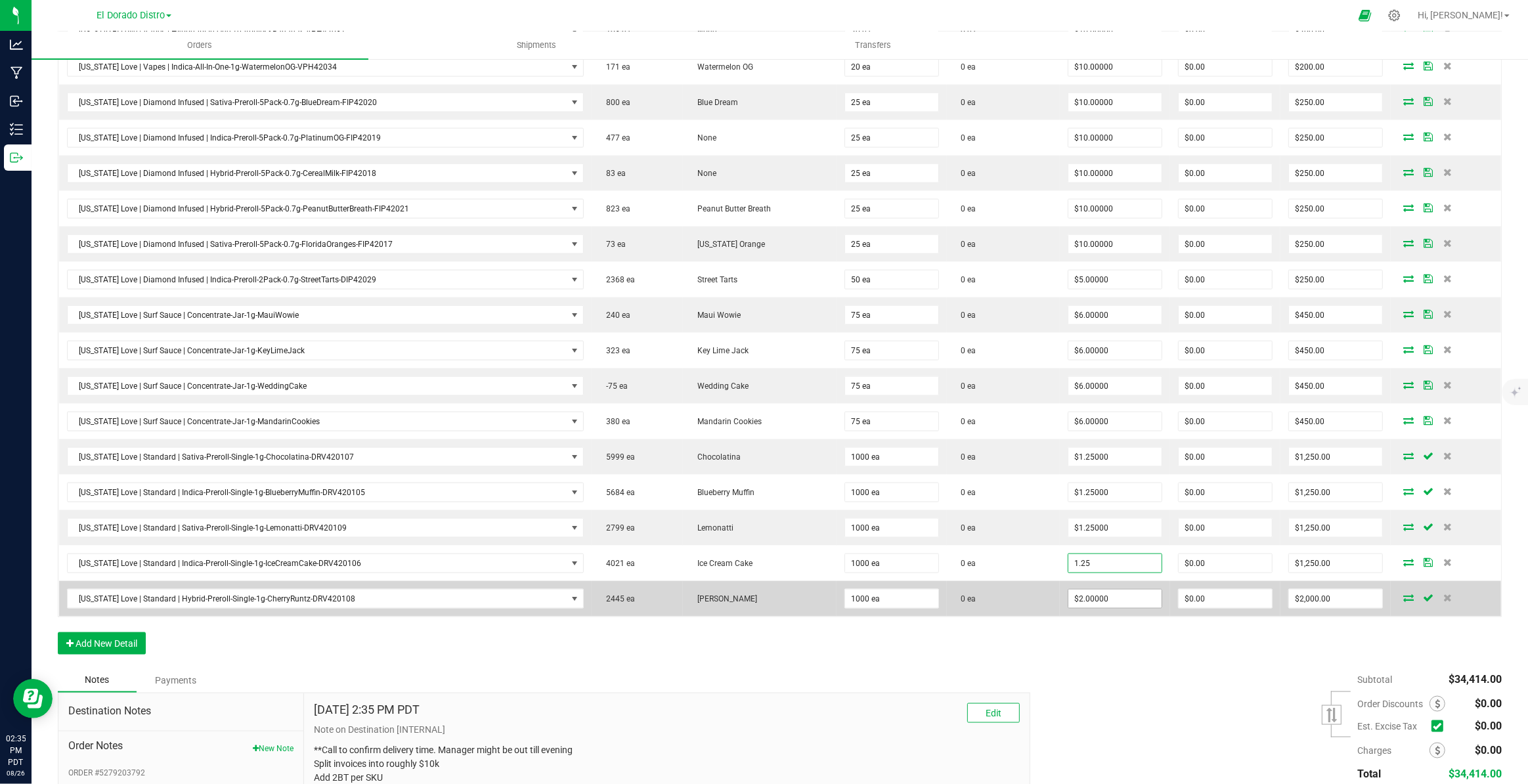
type input "$1.25000"
click at [1102, 592] on input "2" at bounding box center [1115, 598] width 94 height 18
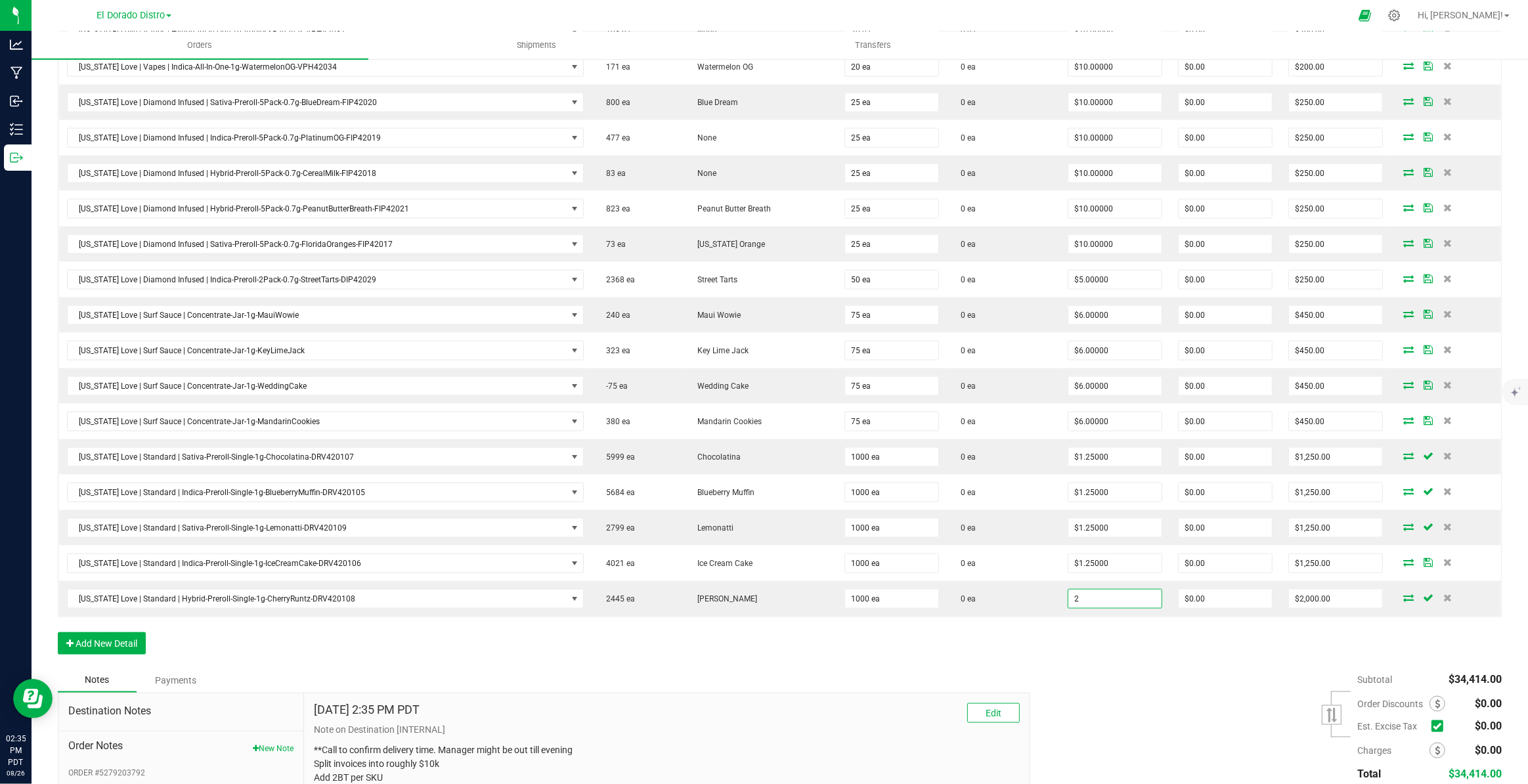
paste input "1.25"
type input "$1.25000"
type input "$1,250.00"
click at [122, 632] on button "Add New Detail" at bounding box center [102, 643] width 88 height 23
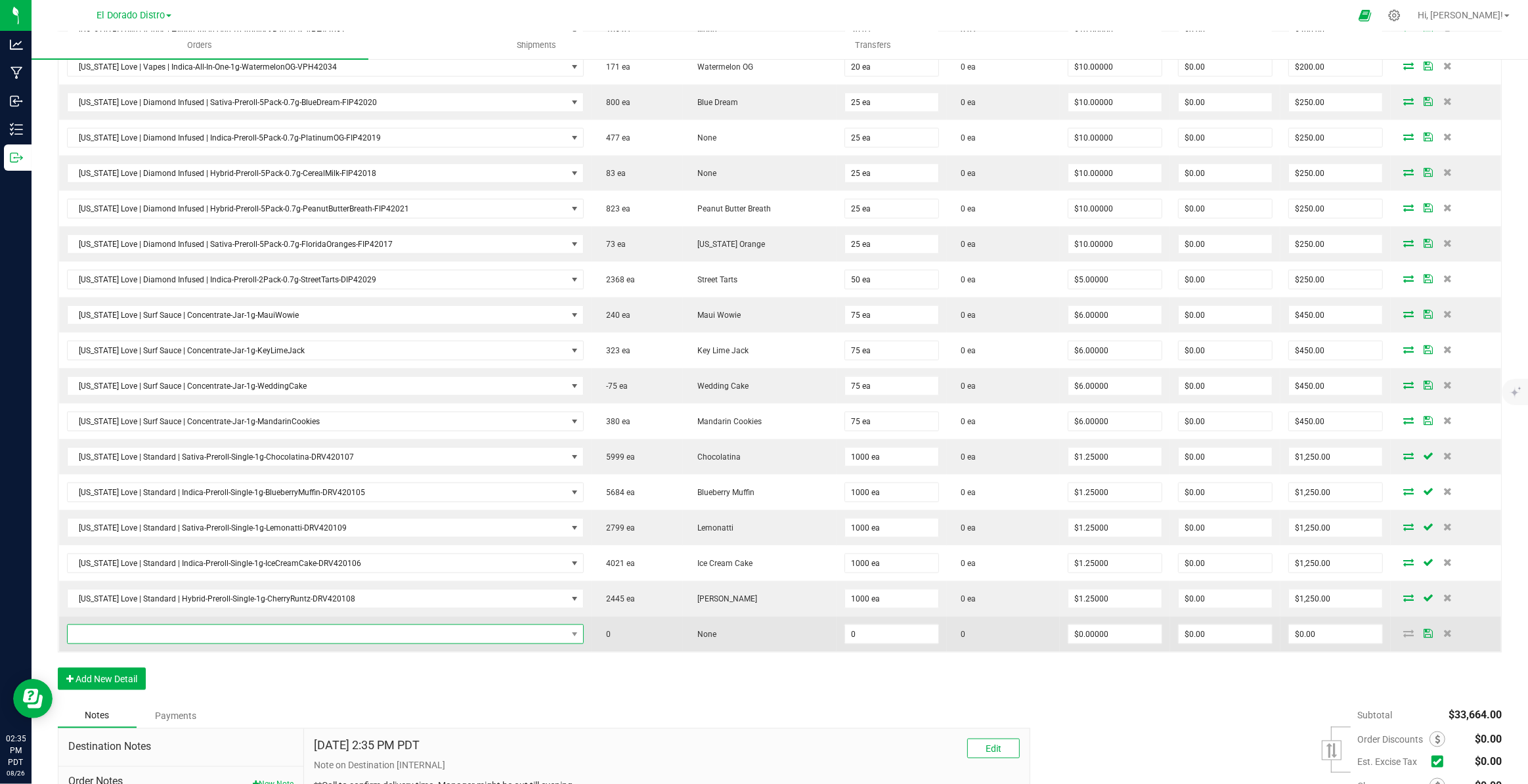
click at [127, 625] on span "NO DATA FOUND" at bounding box center [318, 634] width 500 height 18
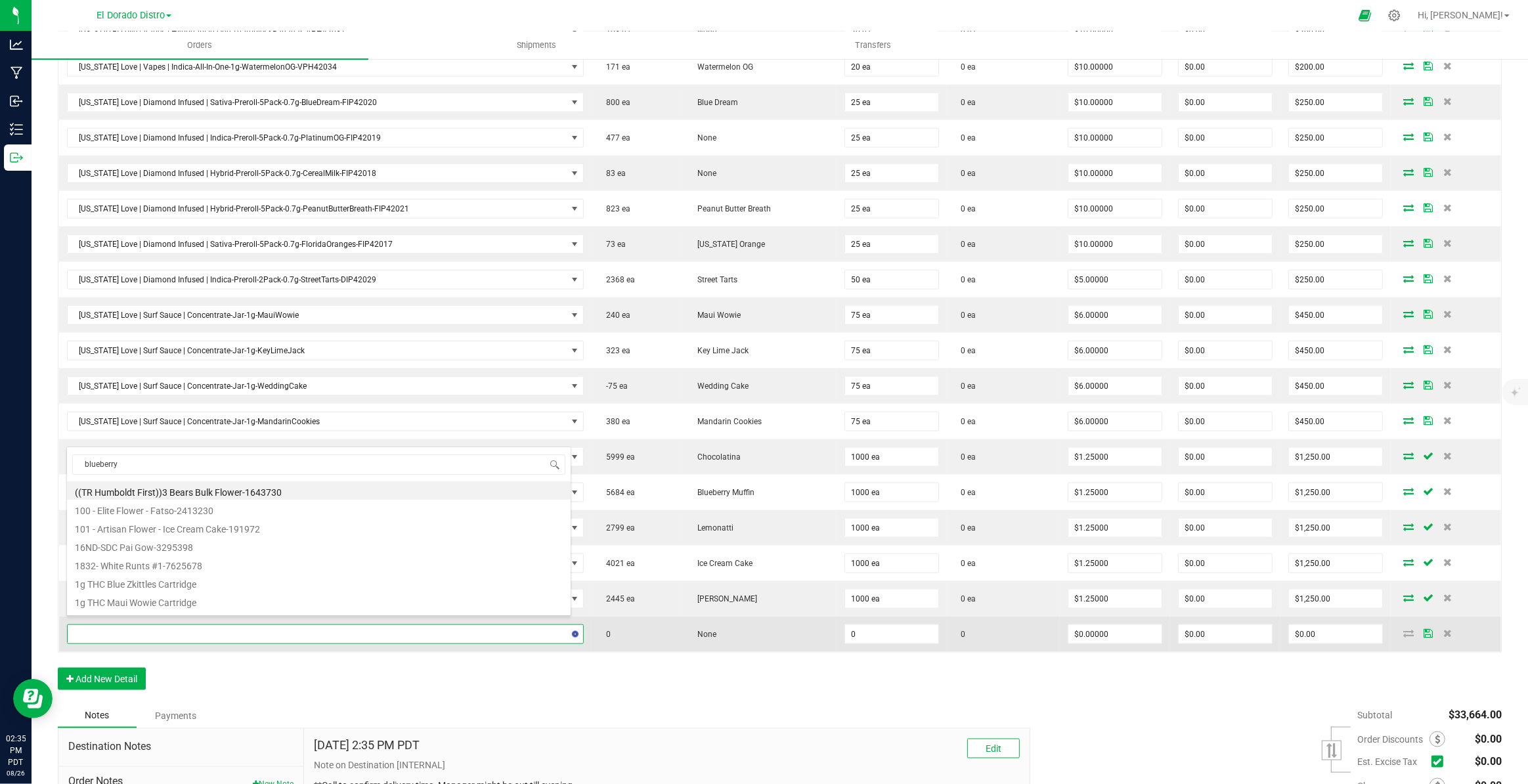
type input "blueberryf"
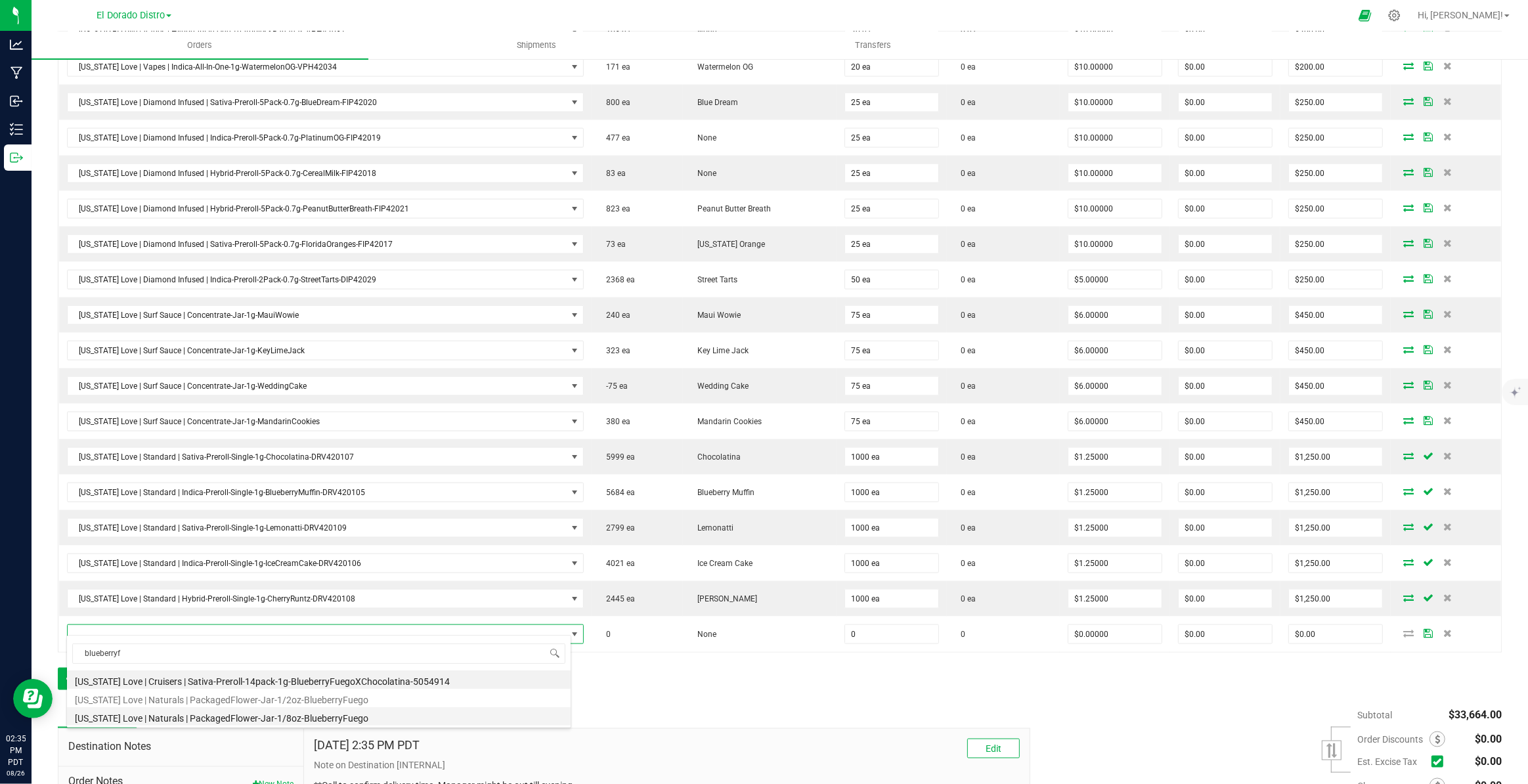
click at [316, 714] on li "California Love | Naturals | PackagedFlower-Jar-1/8oz-BlueberryFuego" at bounding box center [318, 716] width 503 height 18
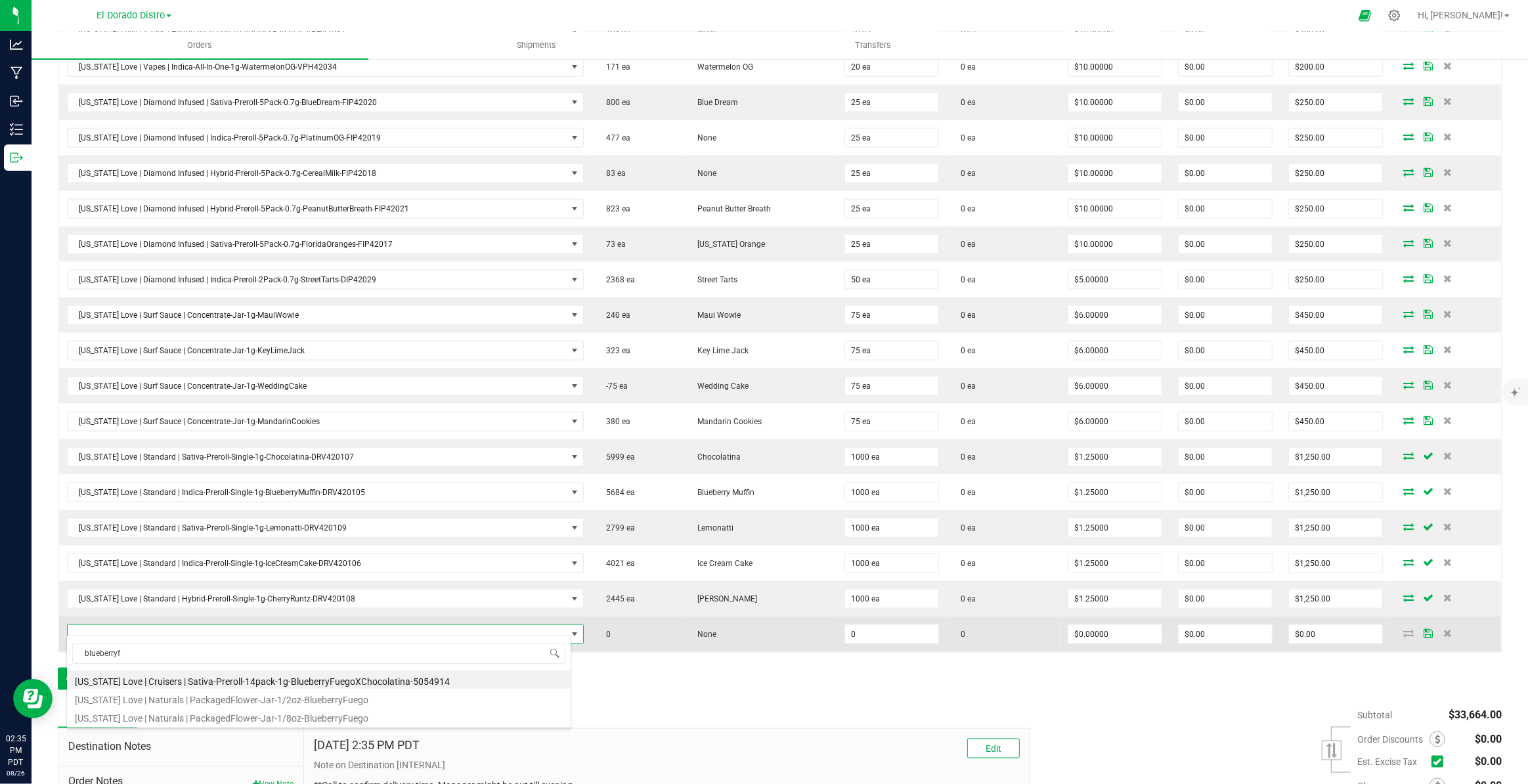
type input "0 ea"
type input "$5.00000"
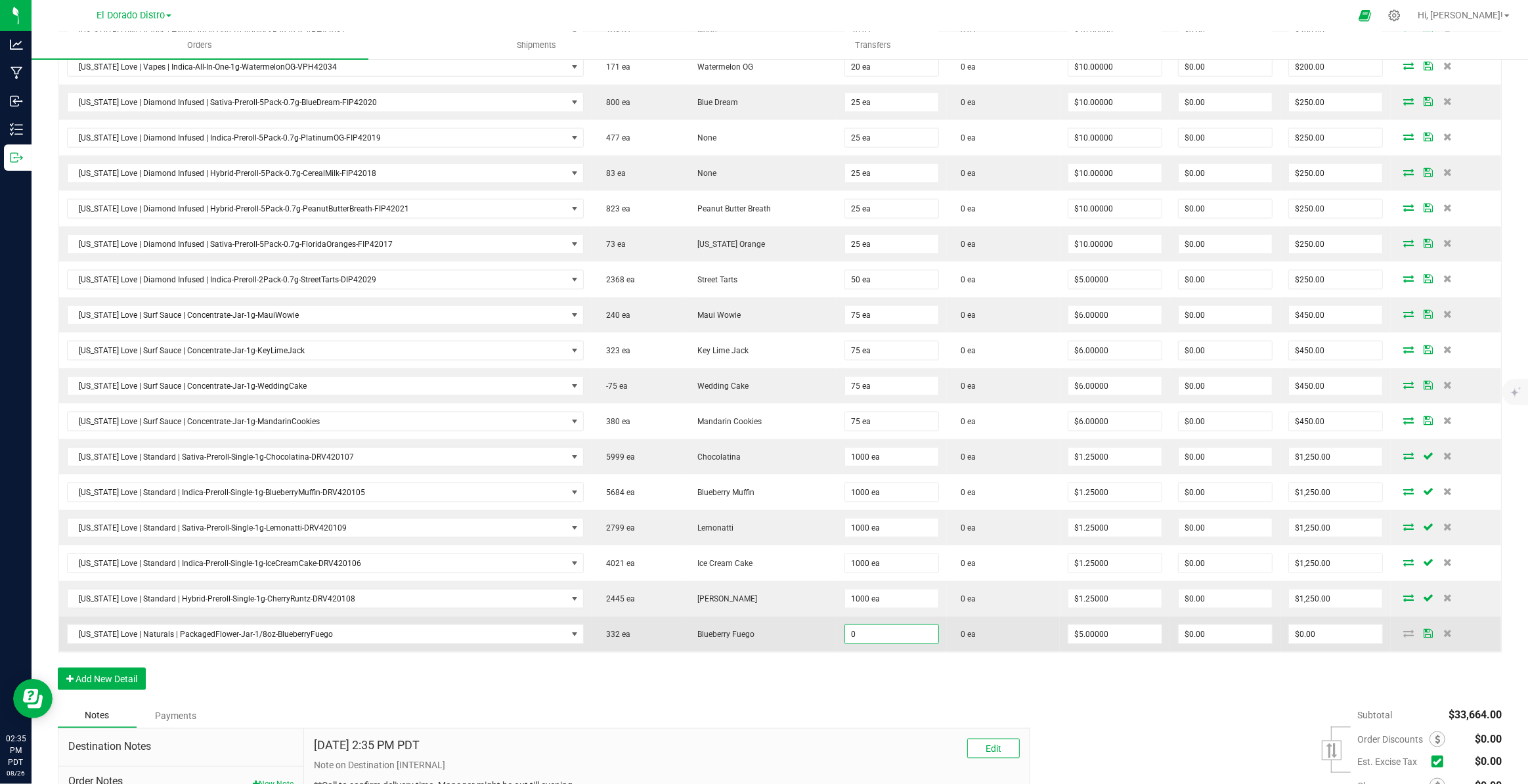
click at [907, 628] on input "0" at bounding box center [891, 634] width 94 height 18
type input "200 ea"
type input "5"
type input "$1,000.00"
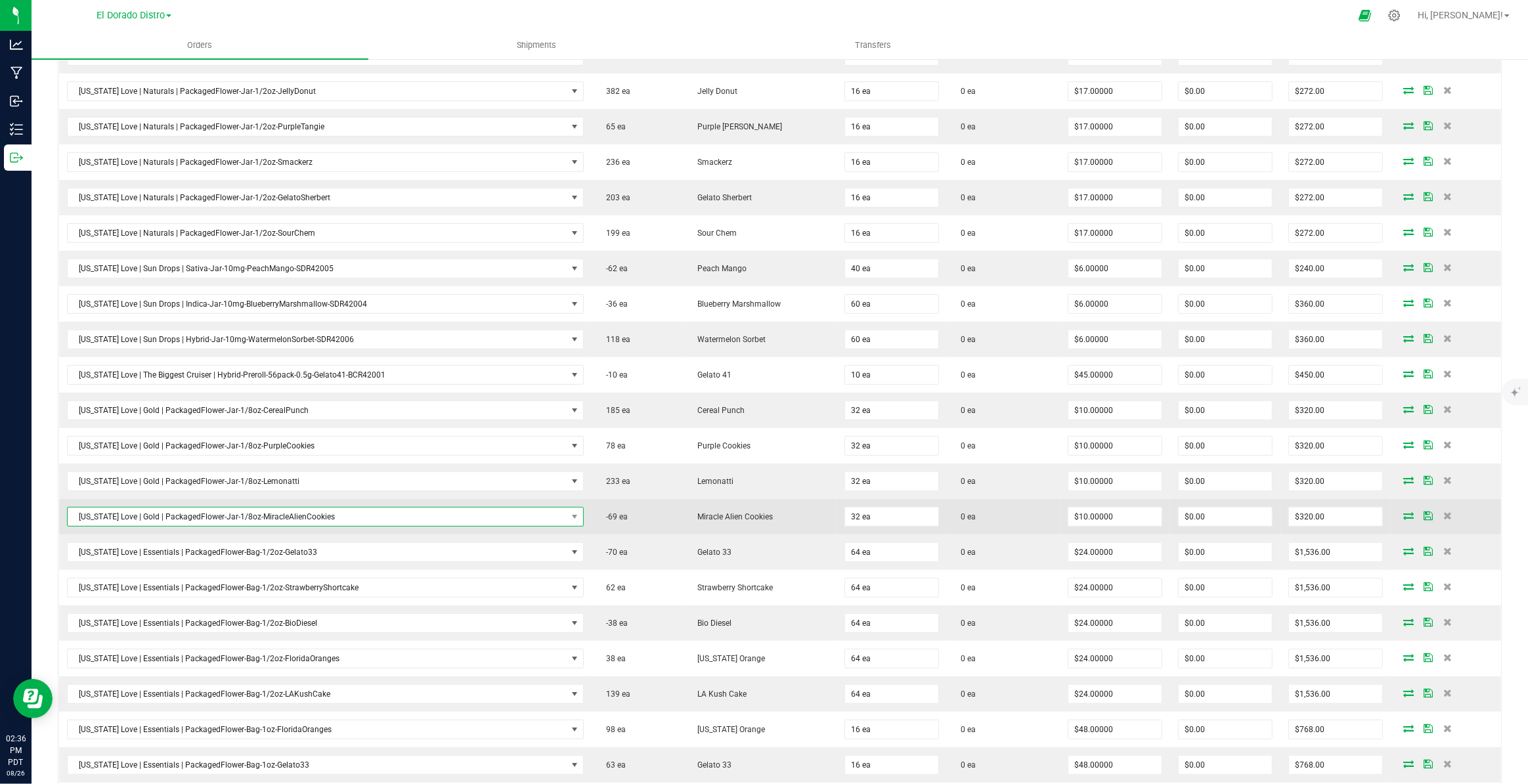
click at [302, 511] on span "California Love | Gold | PackagedFlower-Jar-1/8oz-MiracleAlienCookies" at bounding box center [318, 516] width 500 height 18
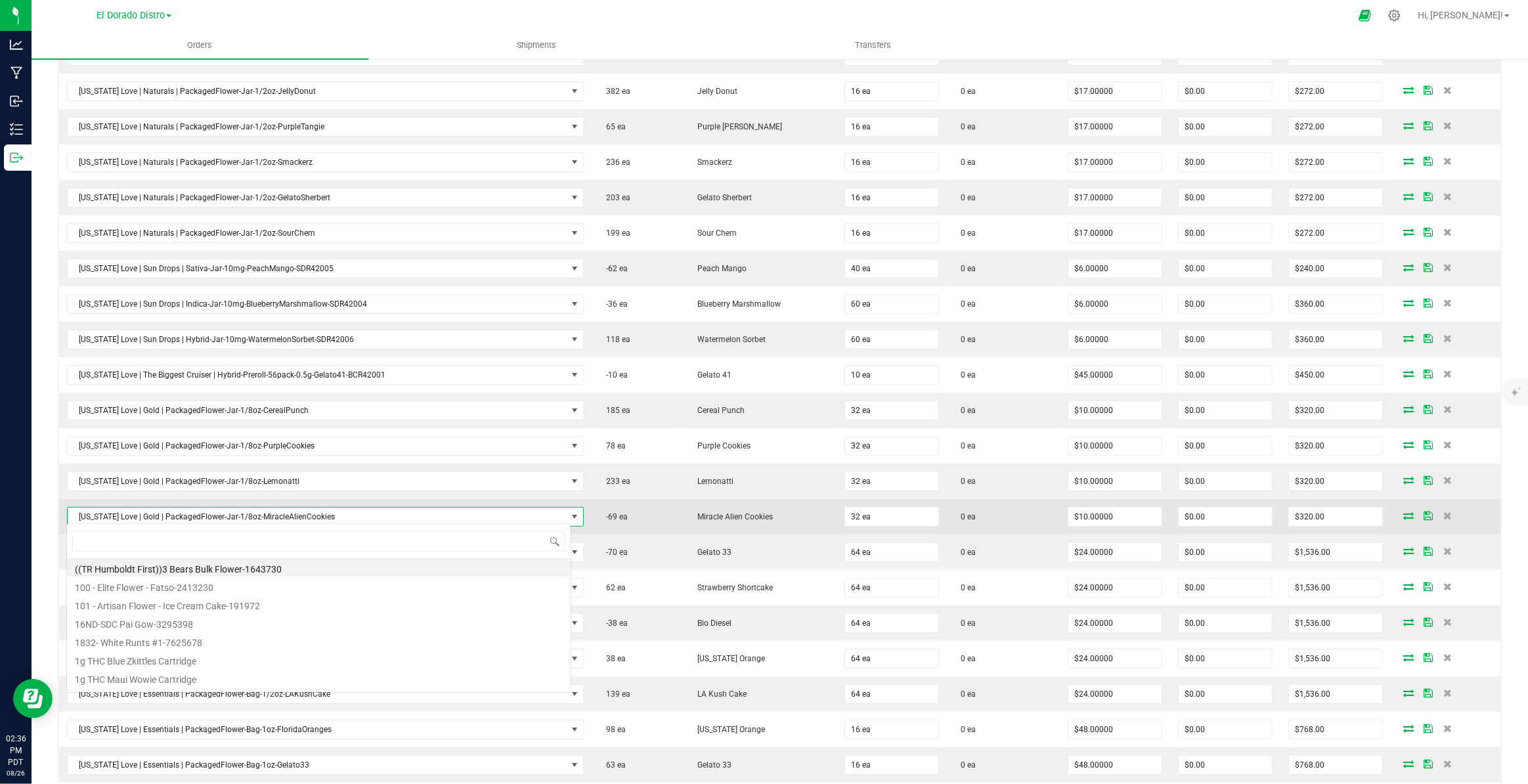
scroll to position [20, 501]
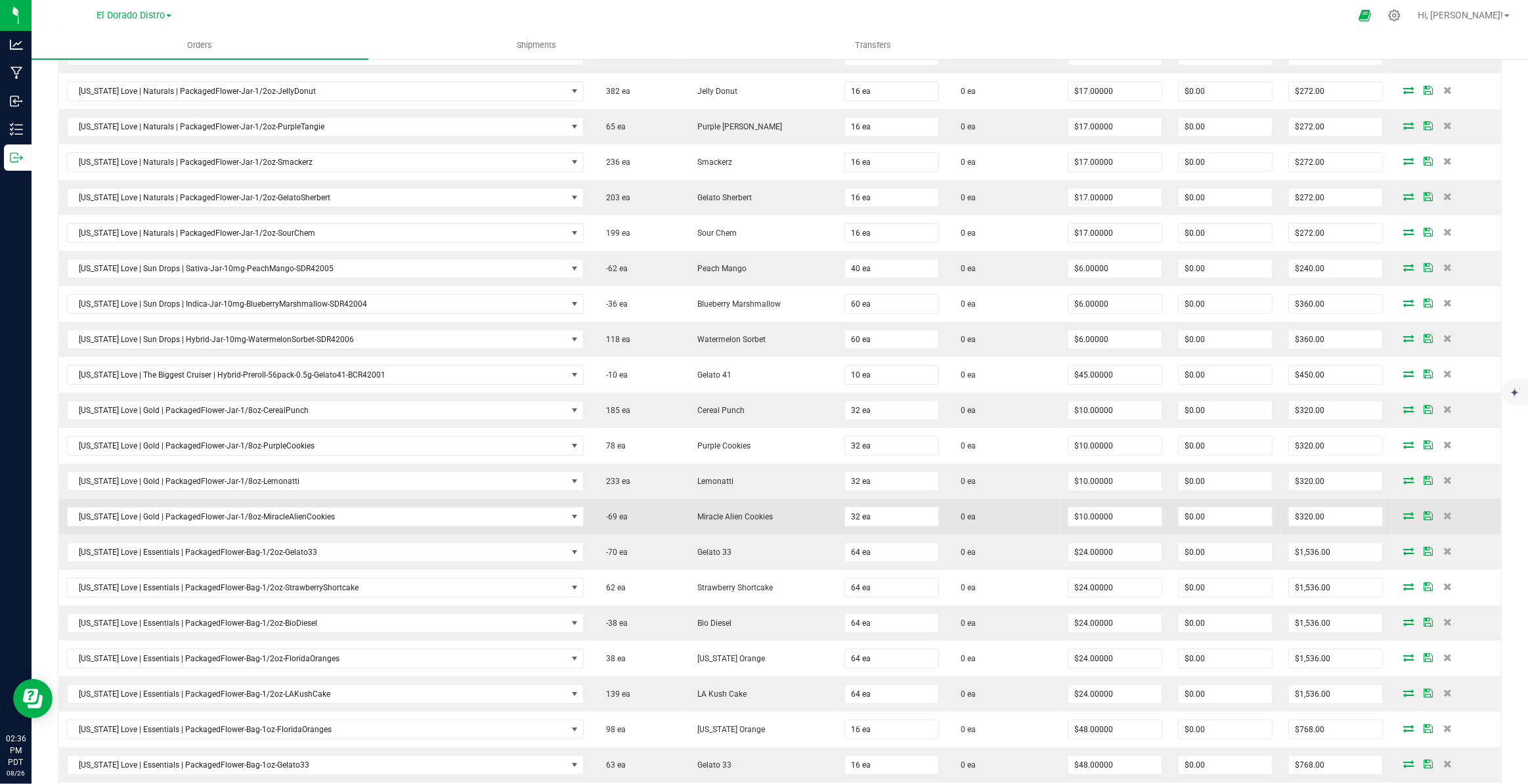
click at [696, 519] on td "Miracle Alien Cookies" at bounding box center [760, 517] width 154 height 36
click at [314, 507] on span "California Love | Gold | PackagedFlower-Jar-1/8oz-MiracleAlienCookies" at bounding box center [318, 516] width 500 height 18
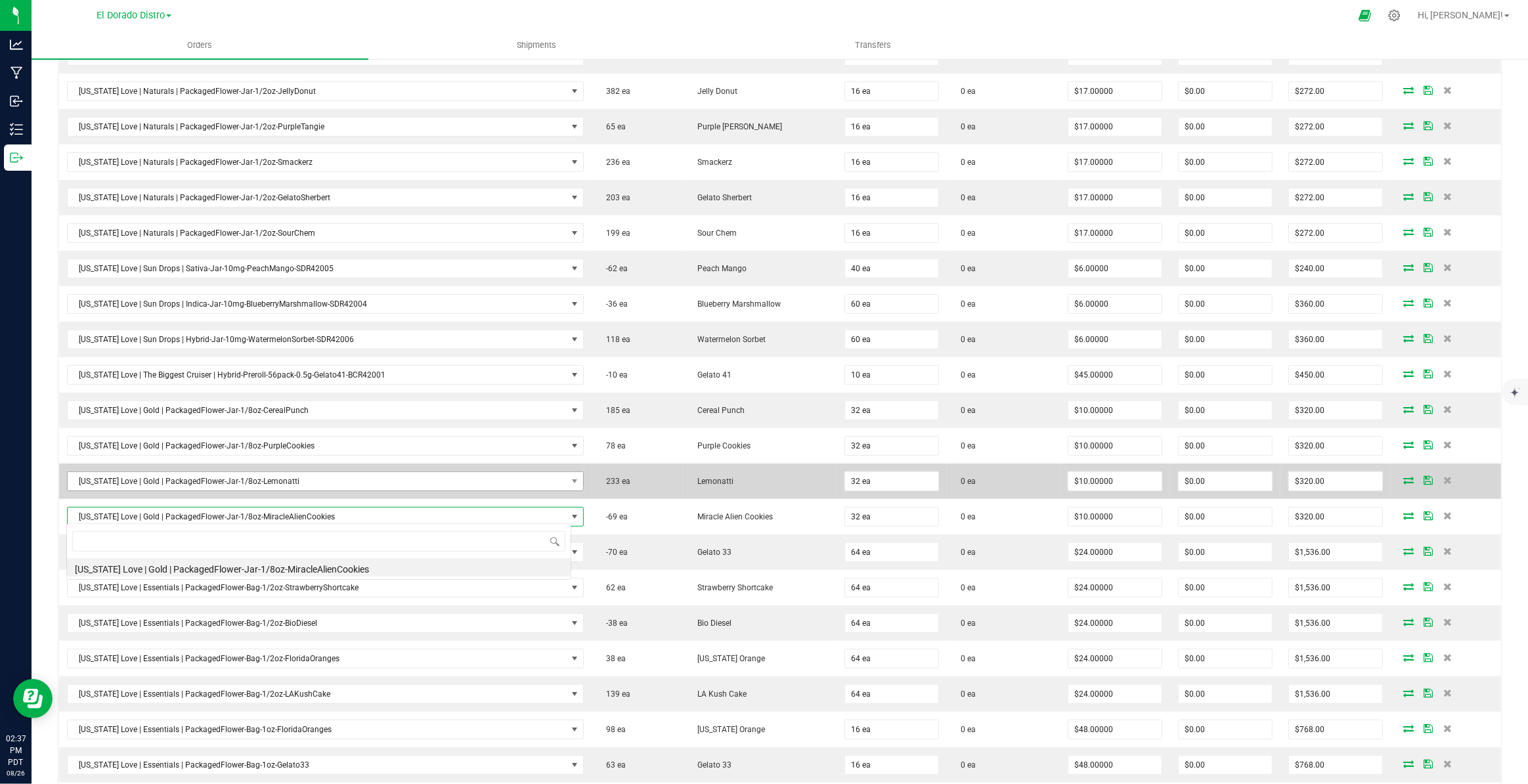
scroll to position [20, 505]
type input "purplep"
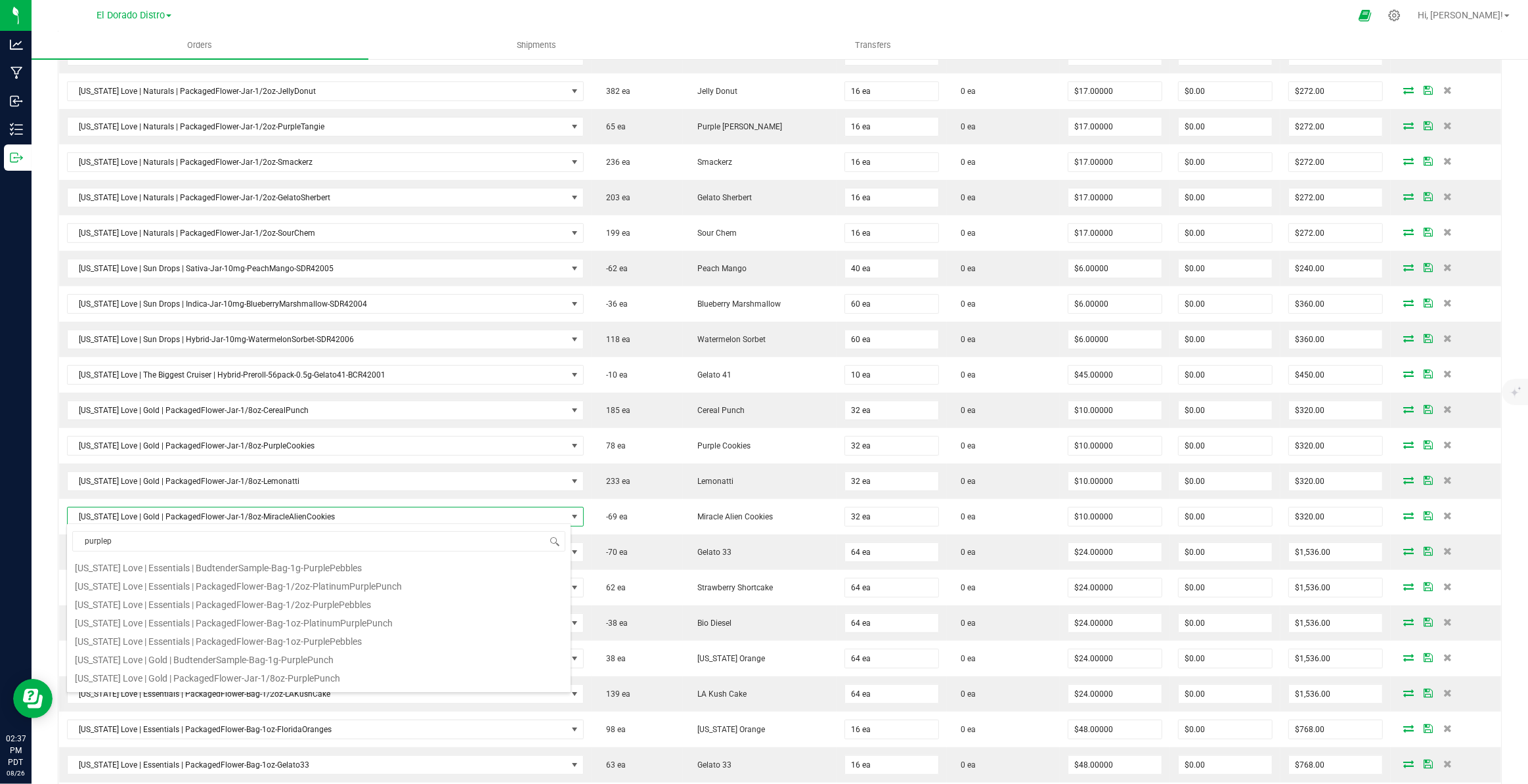
scroll to position [59, 0]
click at [328, 637] on li "California Love | Gold | PackagedFlower-Jar-1/8oz-PurplePunch" at bounding box center [318, 636] width 503 height 18
type input "$13.00000"
type input "$416.00"
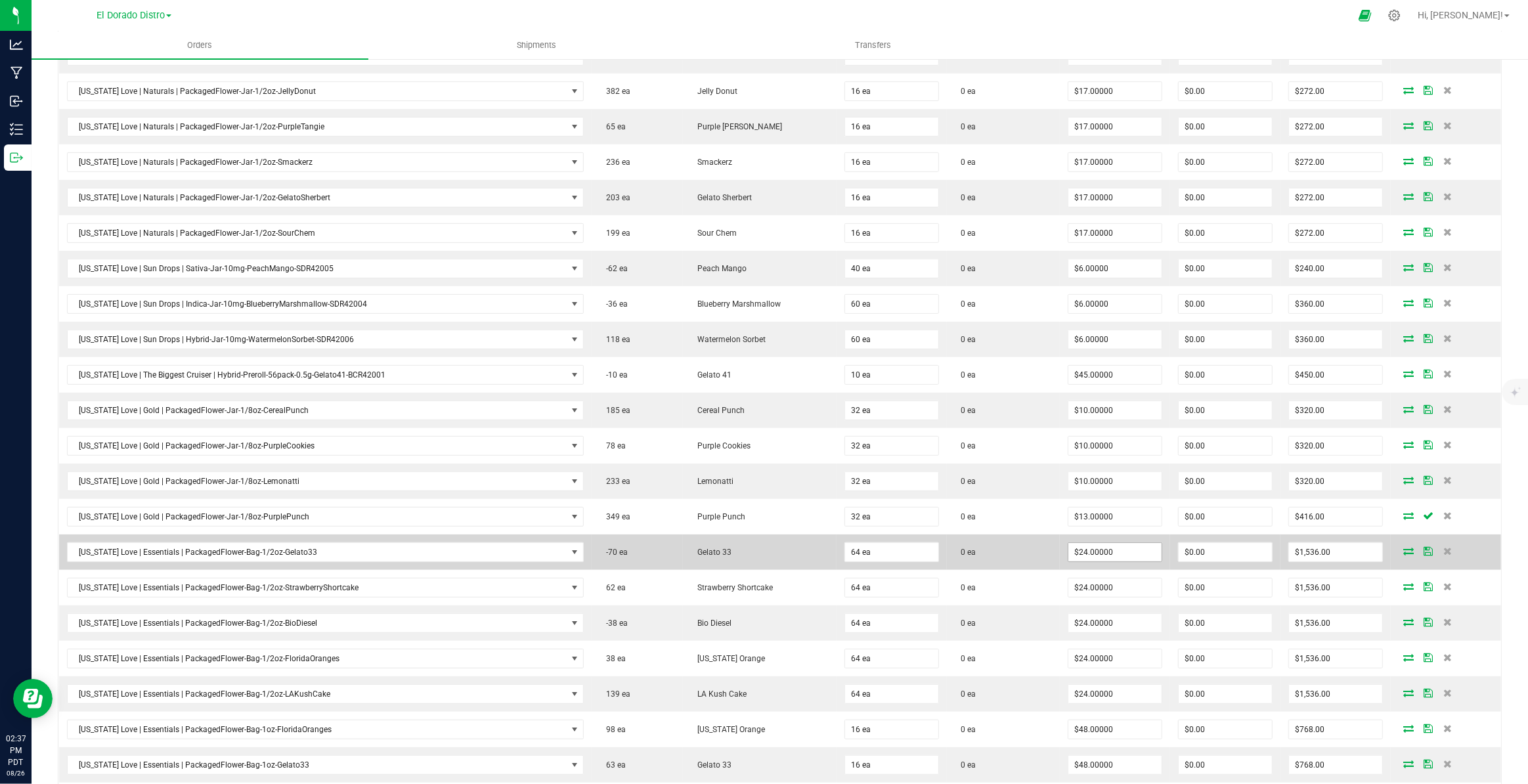
scroll to position [563, 0]
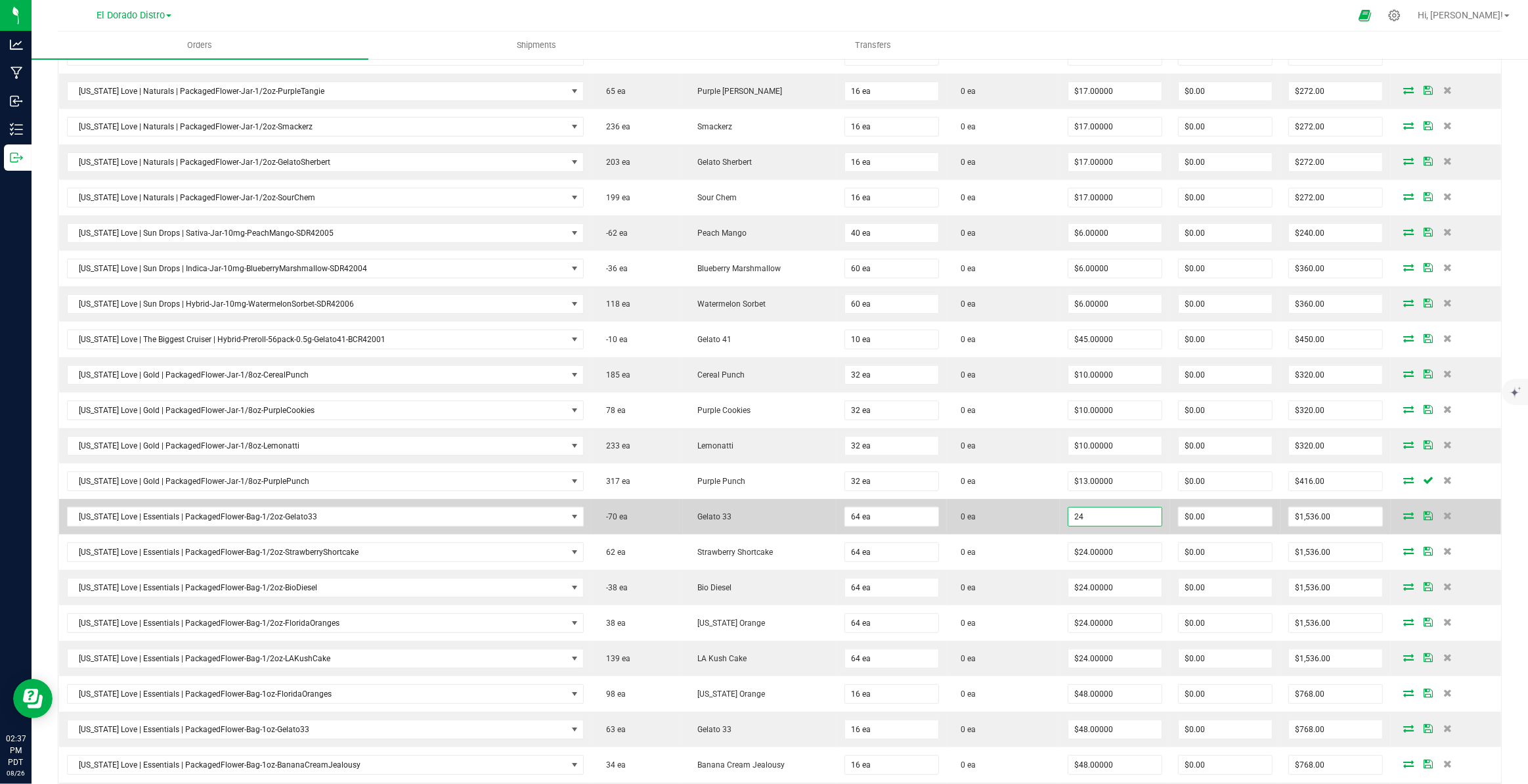
click at [1082, 514] on input "24" at bounding box center [1115, 516] width 94 height 18
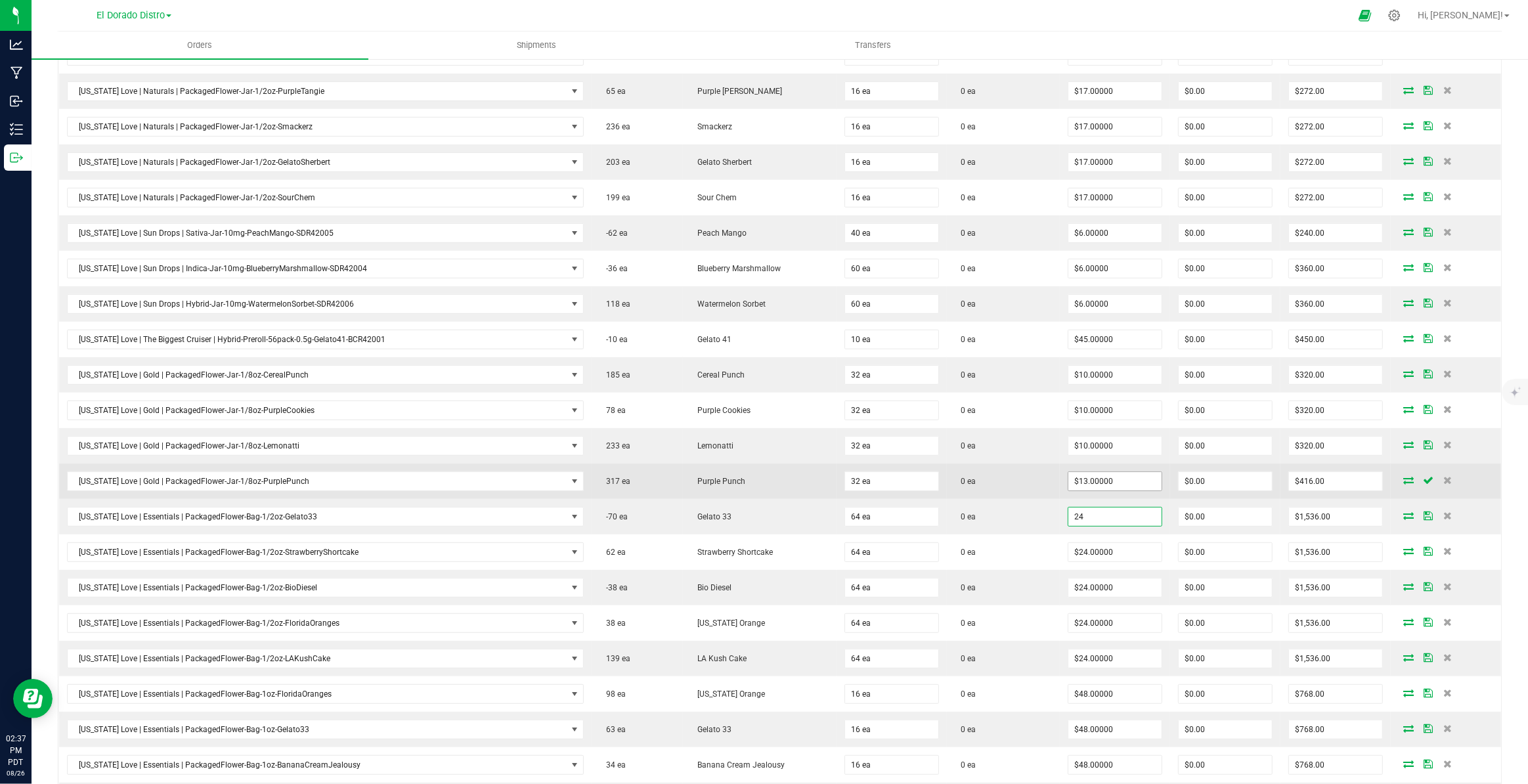
type input "$24.00000"
click at [1113, 480] on input "13" at bounding box center [1115, 481] width 94 height 18
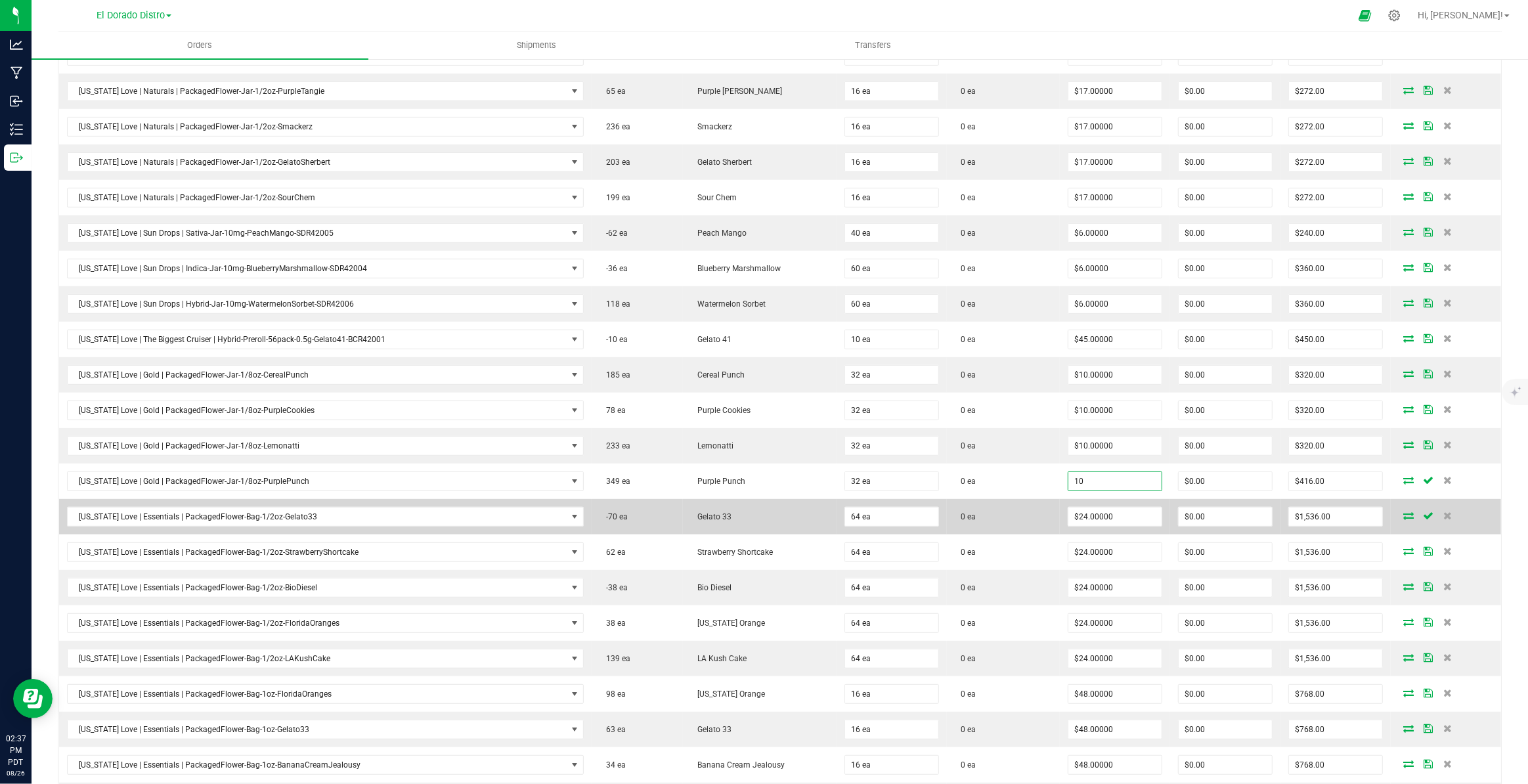
type input "$10.00000"
type input "$320.00"
click at [1033, 499] on td "0 ea" at bounding box center [1003, 517] width 113 height 36
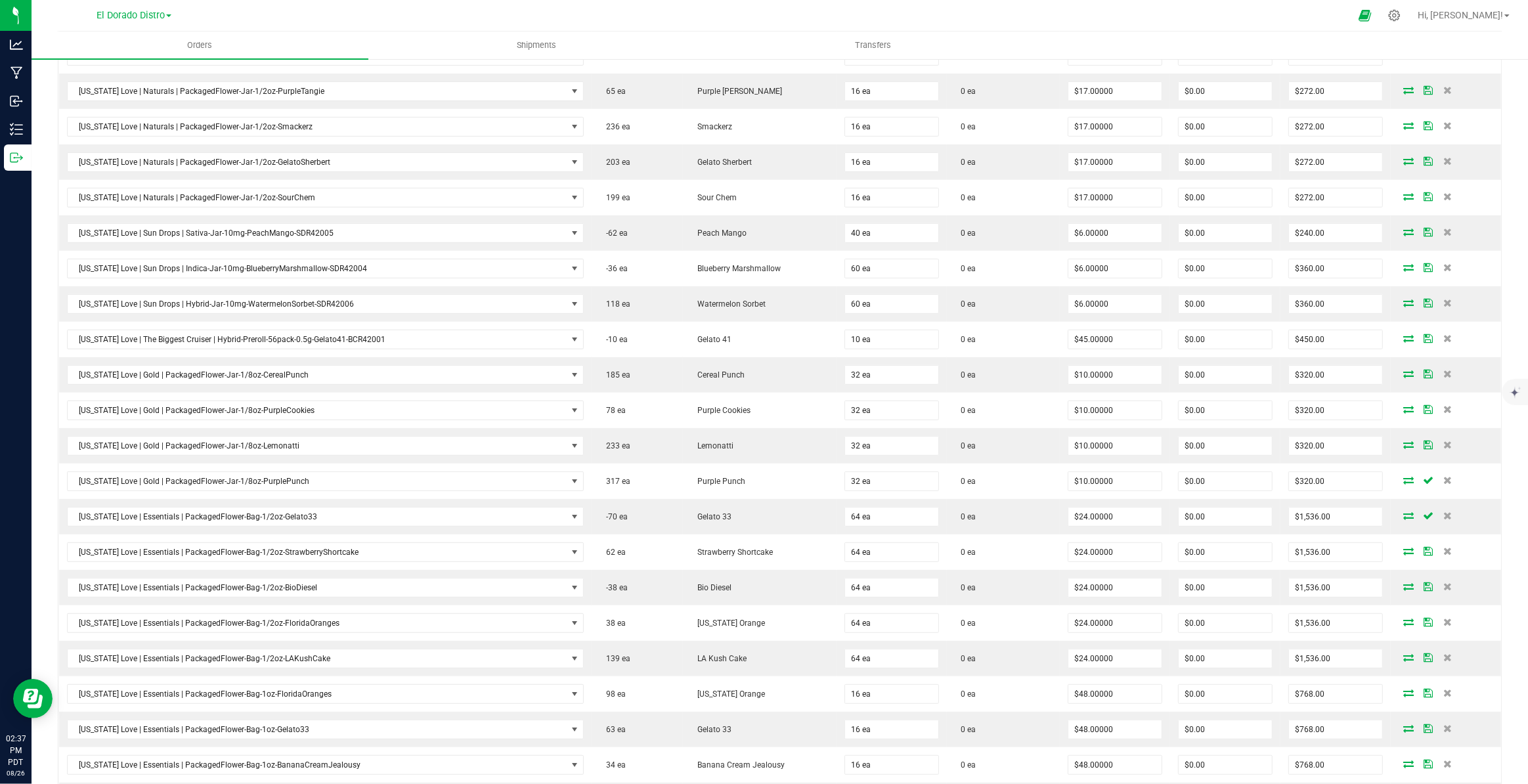
scroll to position [1057, 0]
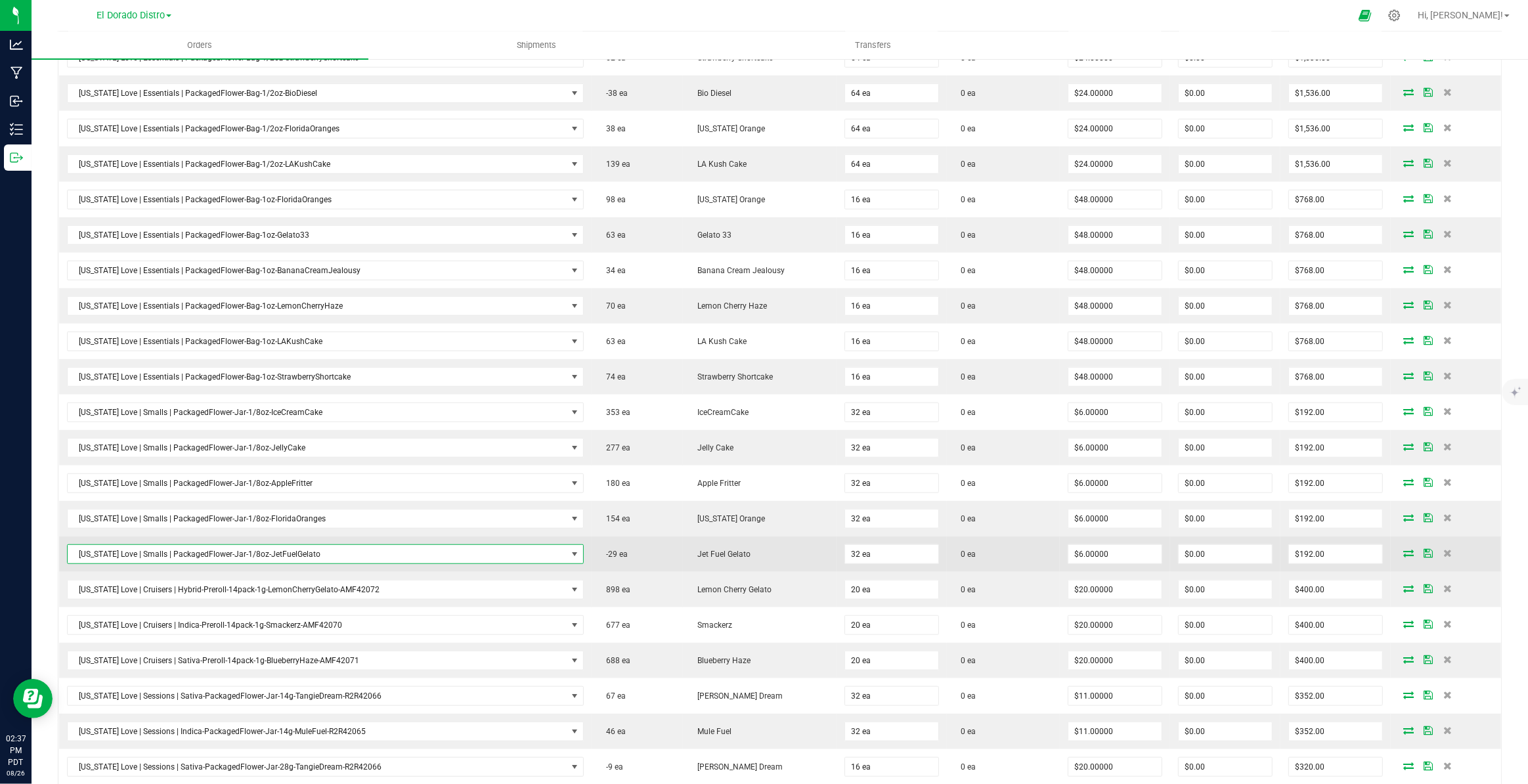
click at [281, 549] on span "[US_STATE] Love | Smalls | PackagedFlower-Jar-1/8oz-JetFuelGelato" at bounding box center [318, 554] width 500 height 18
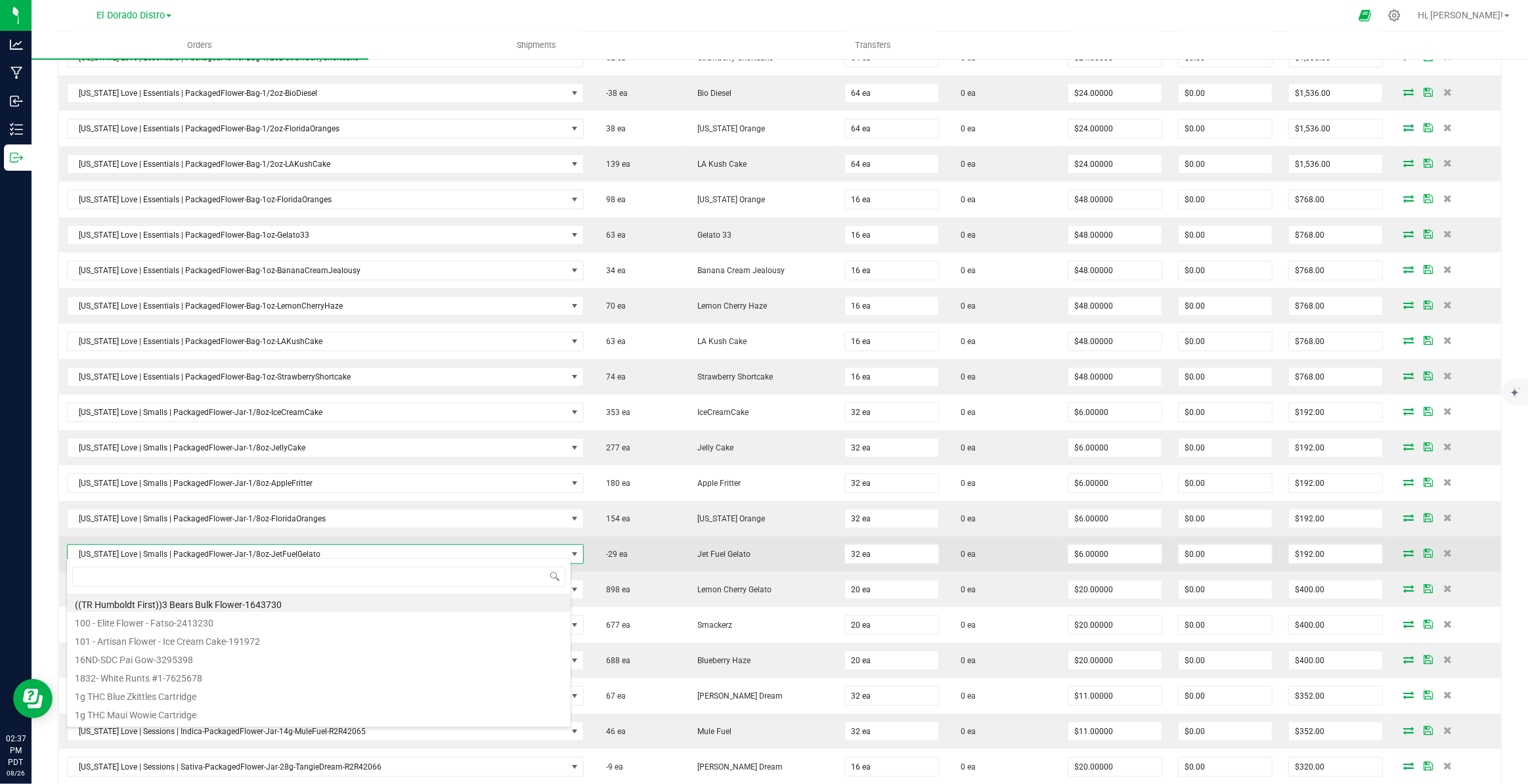
scroll to position [20, 501]
type input "blueberrylemon"
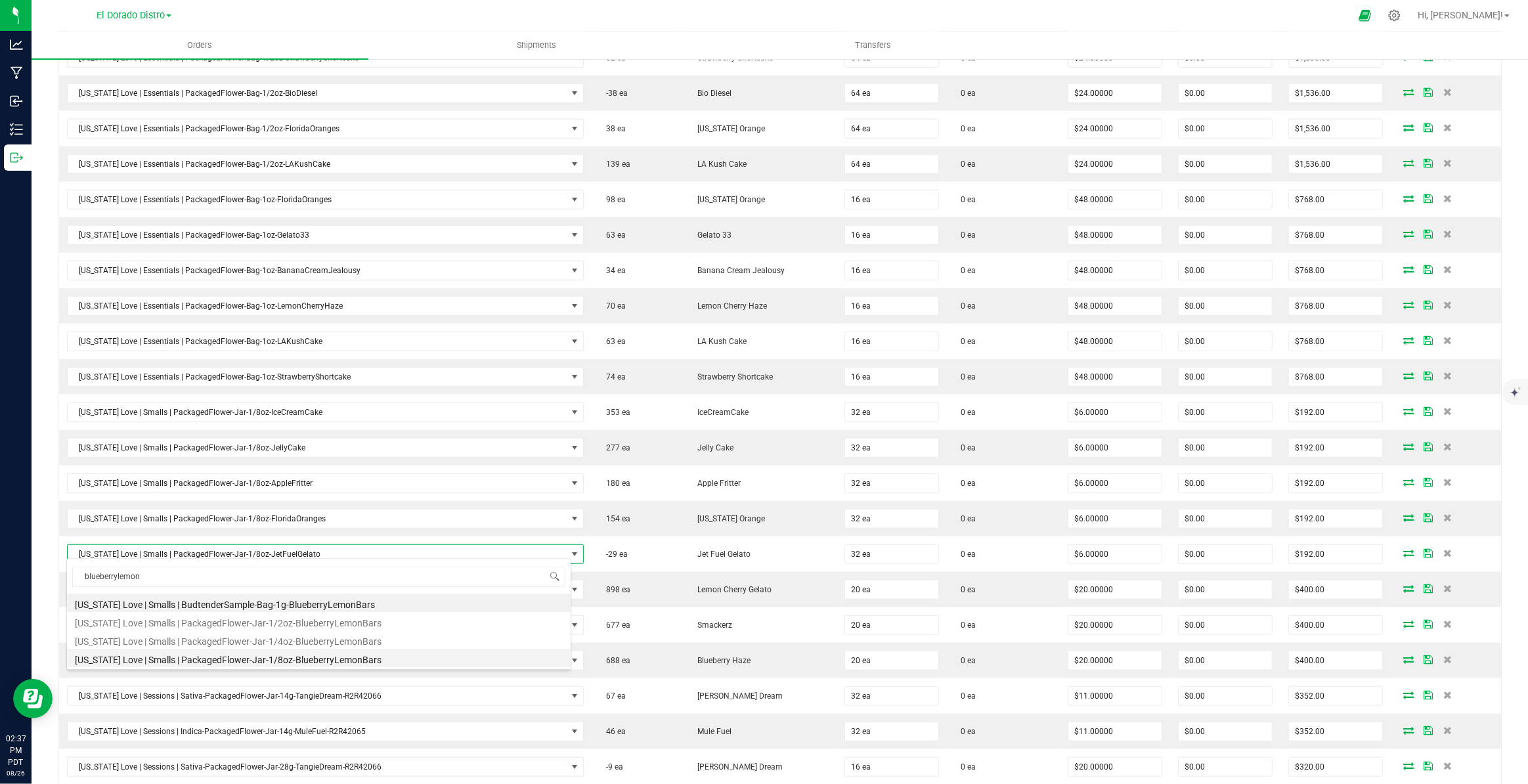
click at [339, 650] on li "California Love | Smalls | PackagedFlower-Jar-1/8oz-BlueberryLemonBars" at bounding box center [318, 658] width 503 height 18
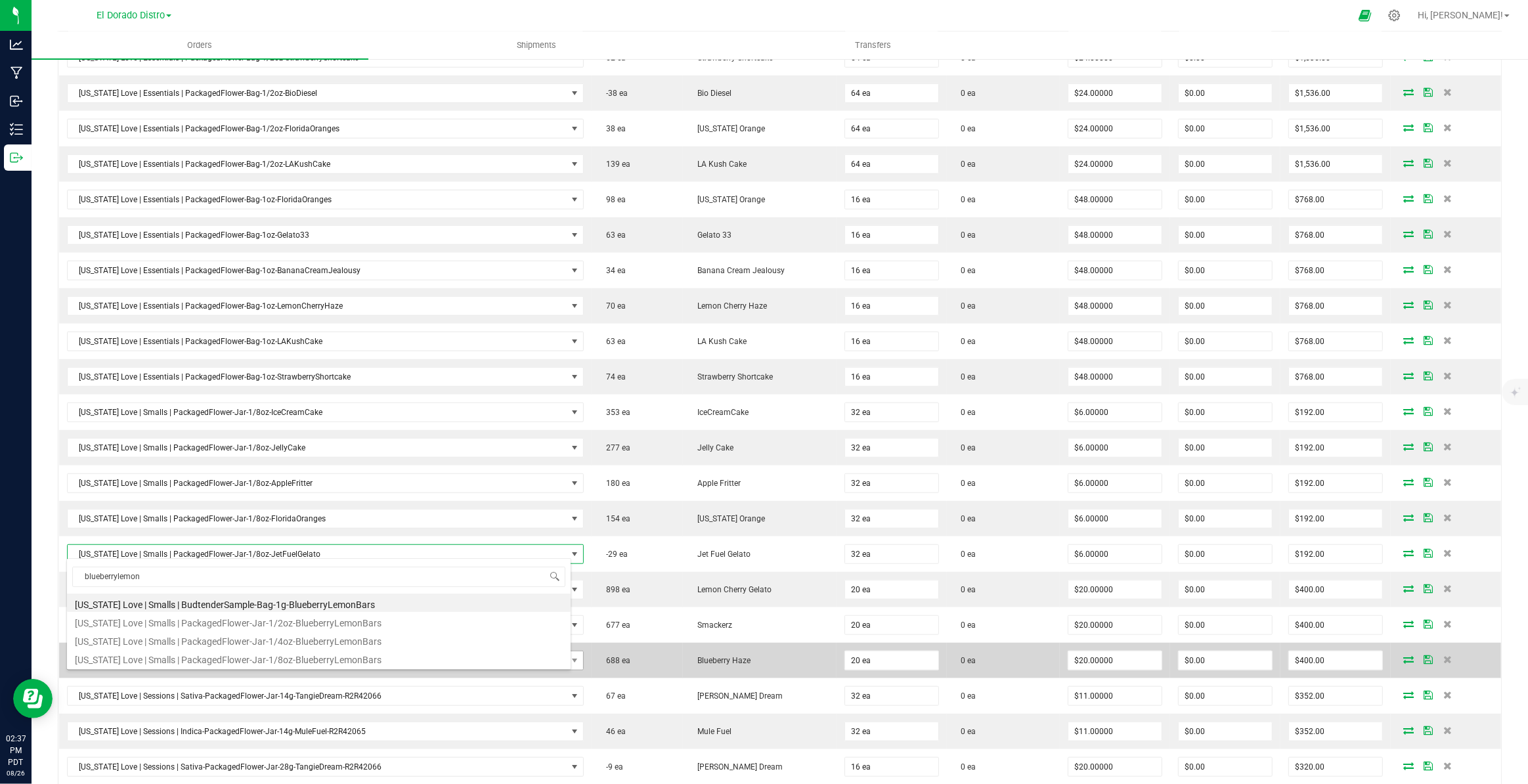
type input "$7.75000"
type input "$248.00"
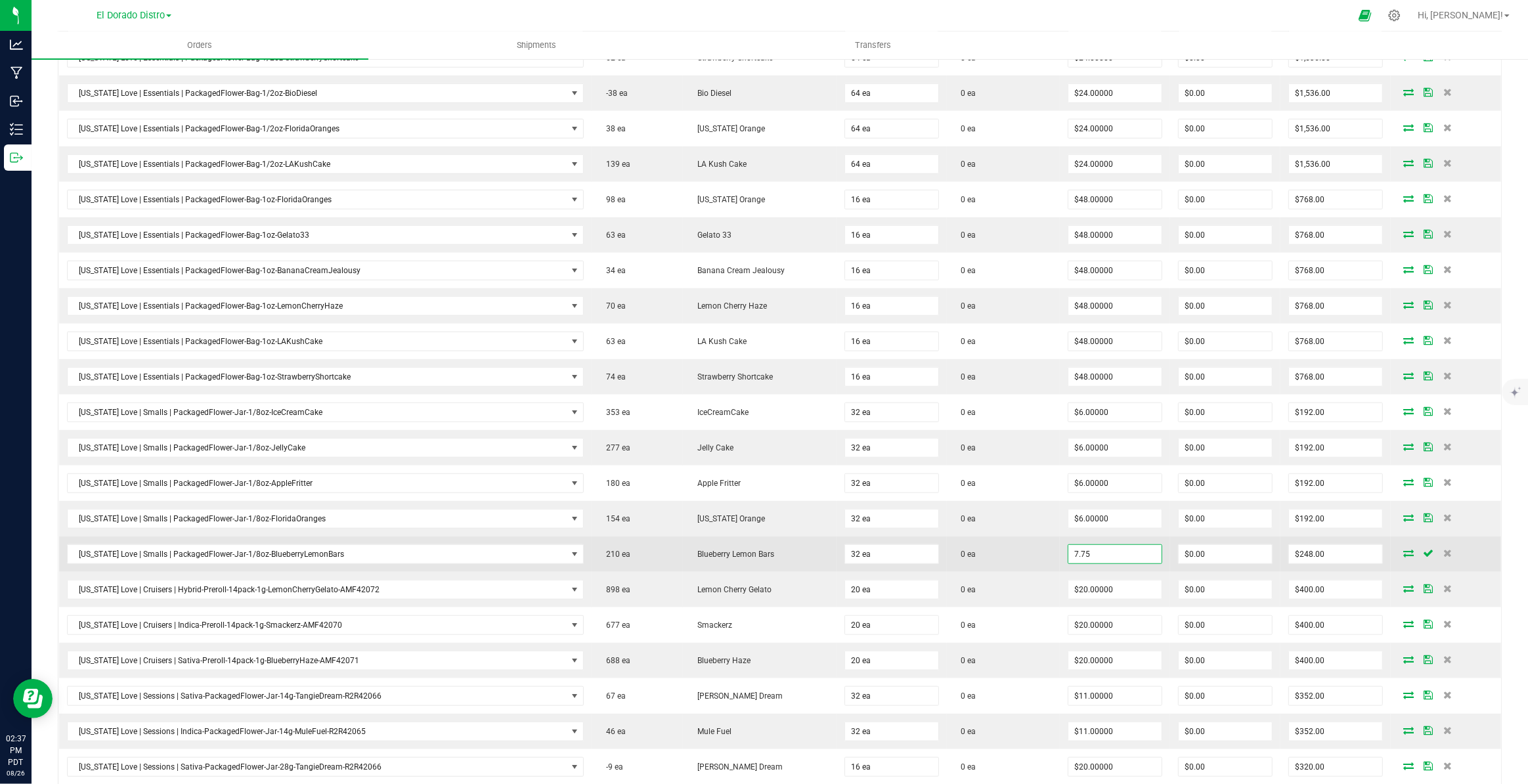
click at [1081, 554] on input "7.75" at bounding box center [1115, 554] width 94 height 18
type input "$6.00000"
type input "$192.00"
click at [1016, 557] on td "0 ea" at bounding box center [1003, 554] width 113 height 36
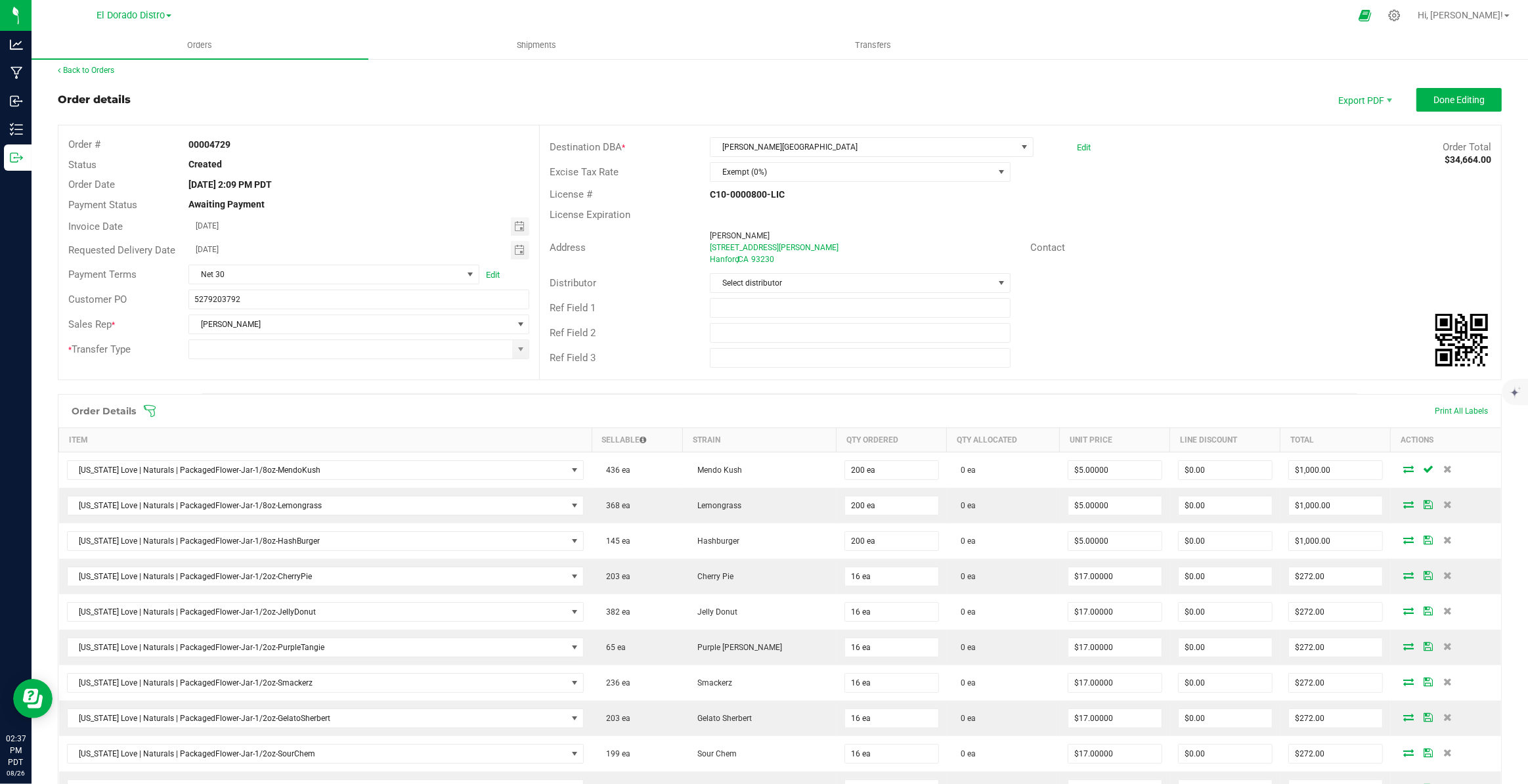
scroll to position [0, 0]
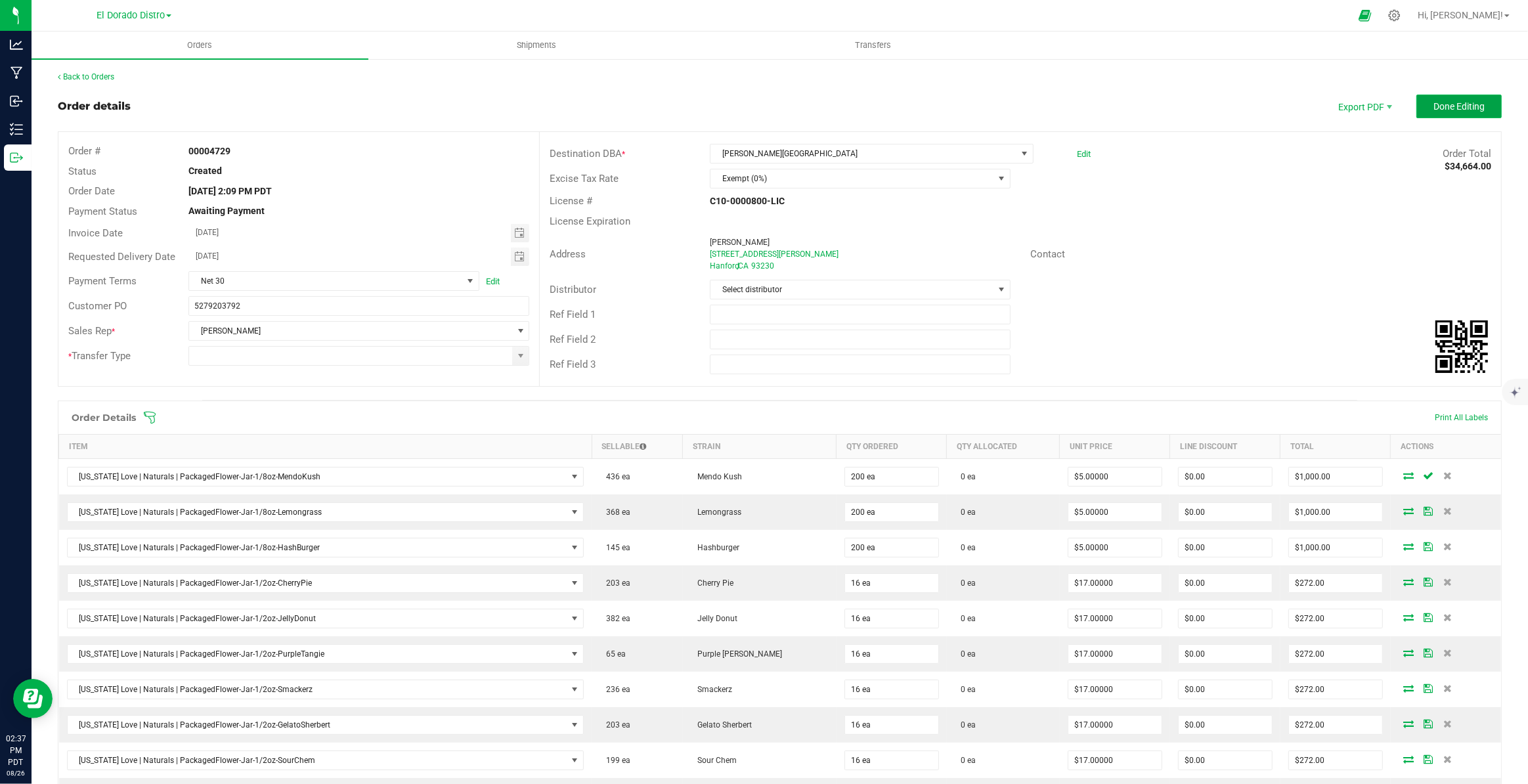
click at [1433, 104] on span "Done Editing" at bounding box center [1458, 106] width 51 height 10
click at [274, 296] on input "5279203792" at bounding box center [359, 306] width 341 height 20
click at [274, 295] on div "Customer PO 5279203792" at bounding box center [299, 306] width 481 height 25
click at [516, 352] on span at bounding box center [520, 355] width 10 height 10
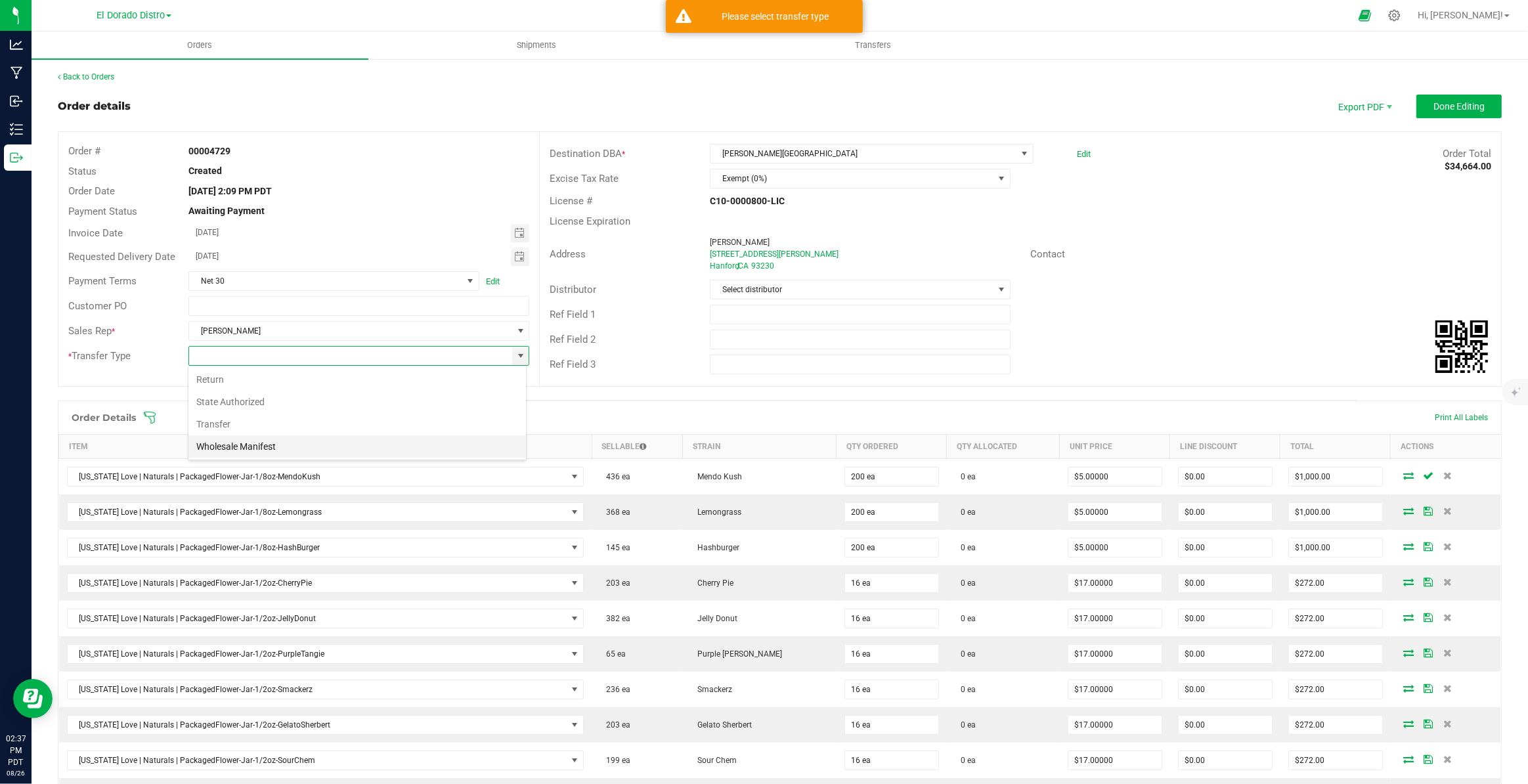
scroll to position [20, 338]
click at [288, 446] on li "Wholesale Manifest" at bounding box center [357, 446] width 337 height 23
type input "Wholesale Manifest"
click at [685, 346] on div "Ref Field 2" at bounding box center [620, 339] width 161 height 15
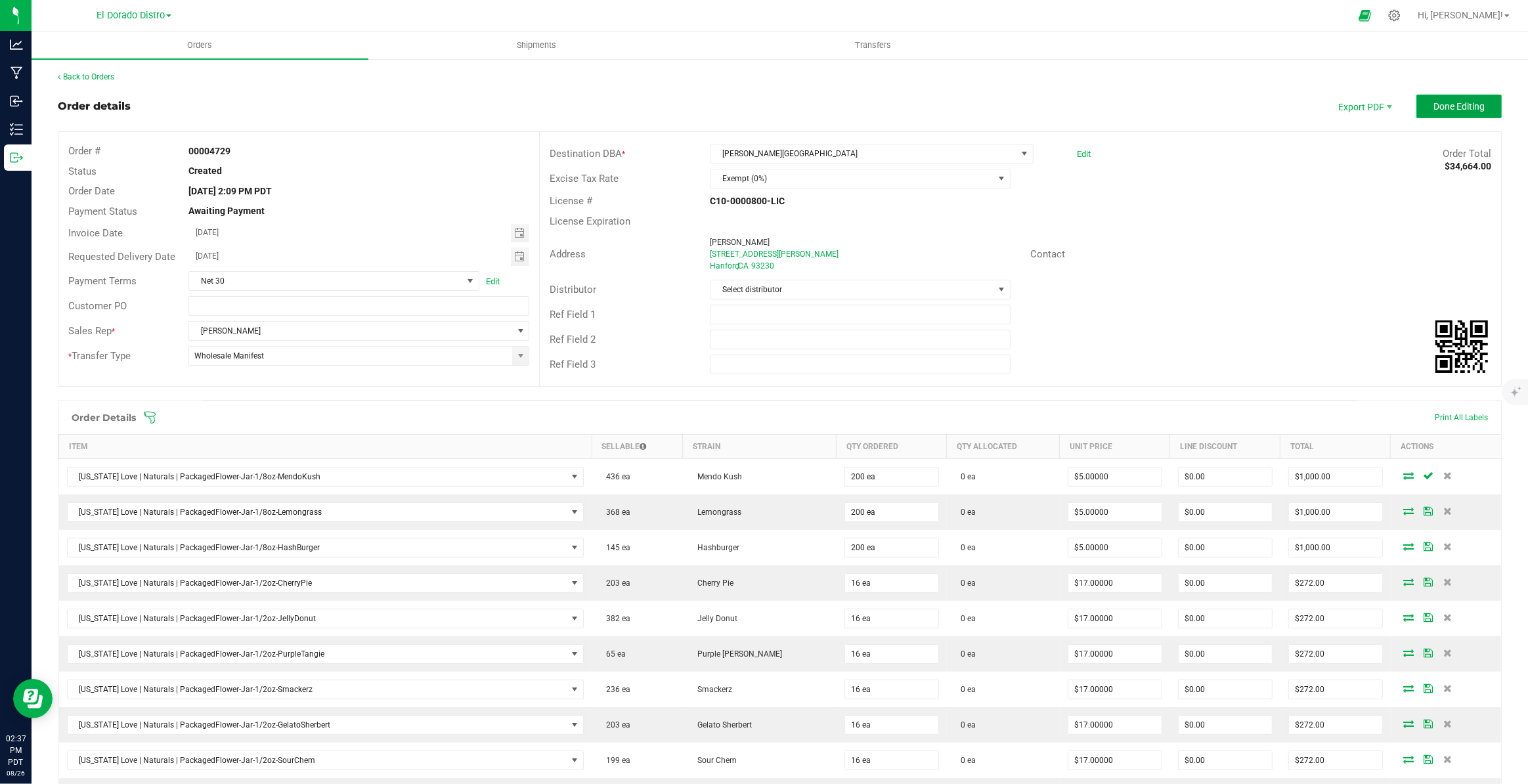
click at [1464, 101] on span "Done Editing" at bounding box center [1458, 106] width 51 height 10
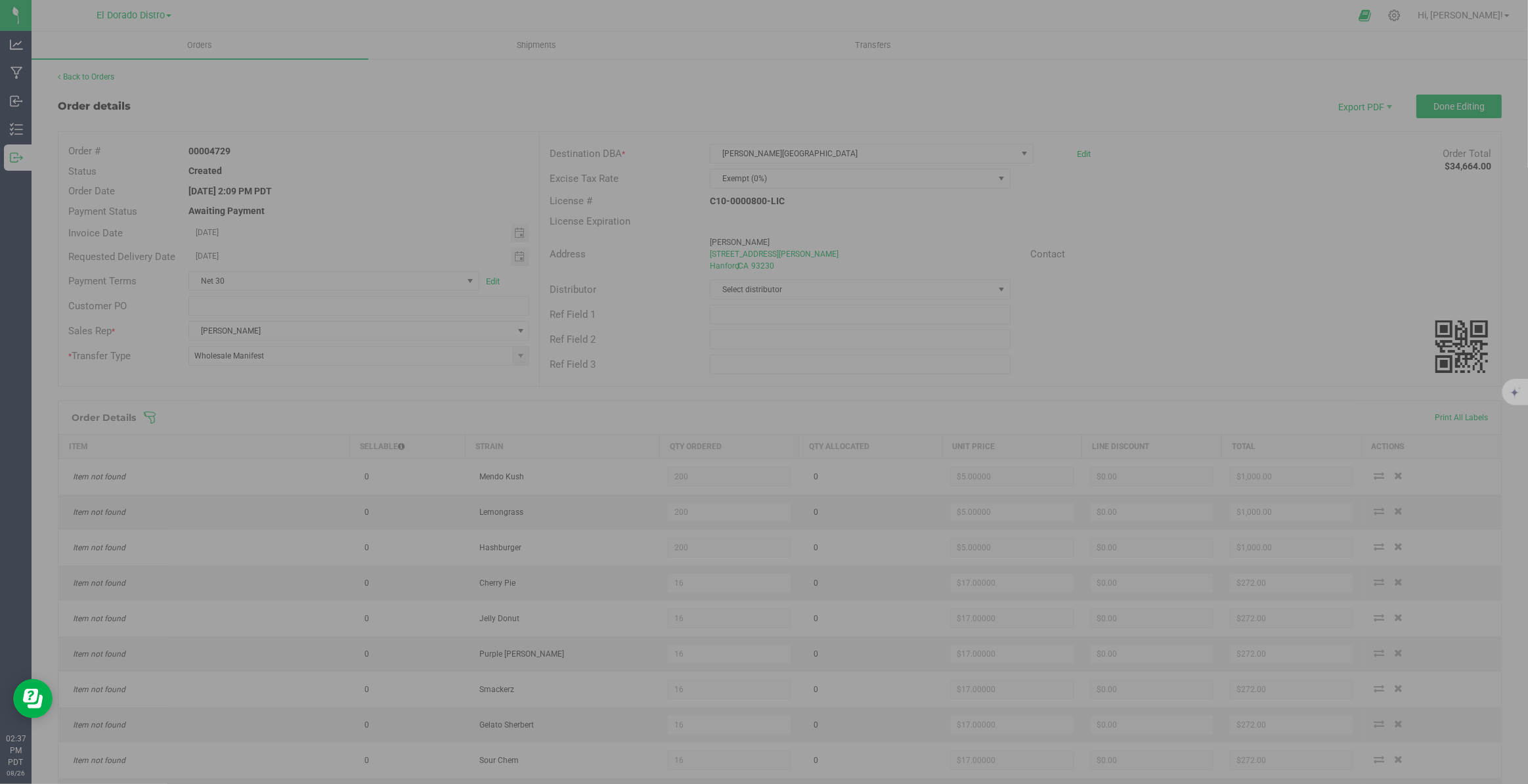
click at [1326, 204] on div at bounding box center [764, 392] width 1528 height 784
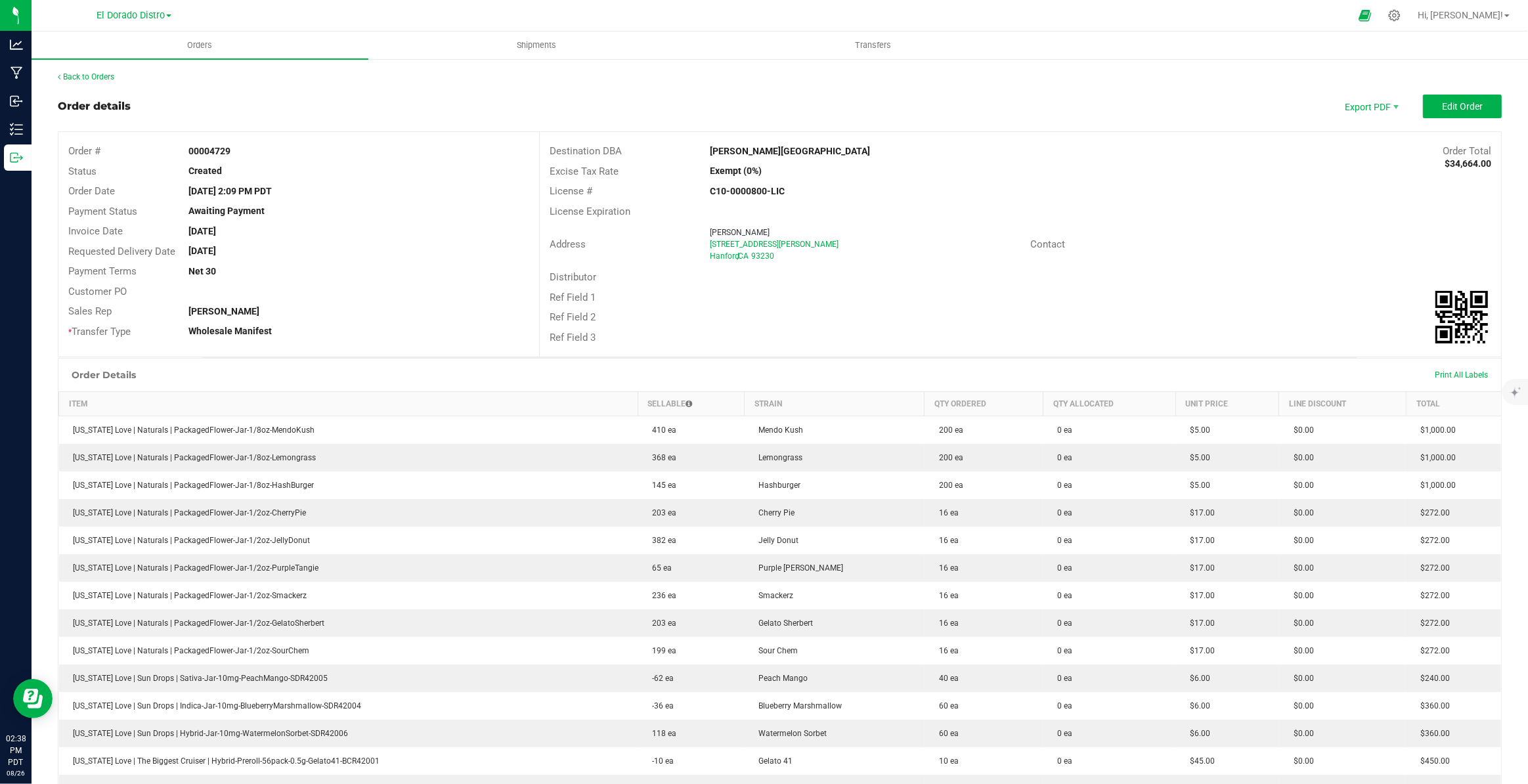
click at [69, 71] on div "Back to Orders" at bounding box center [780, 76] width 1444 height 12
click at [75, 75] on link "Back to Orders" at bounding box center [86, 76] width 57 height 9
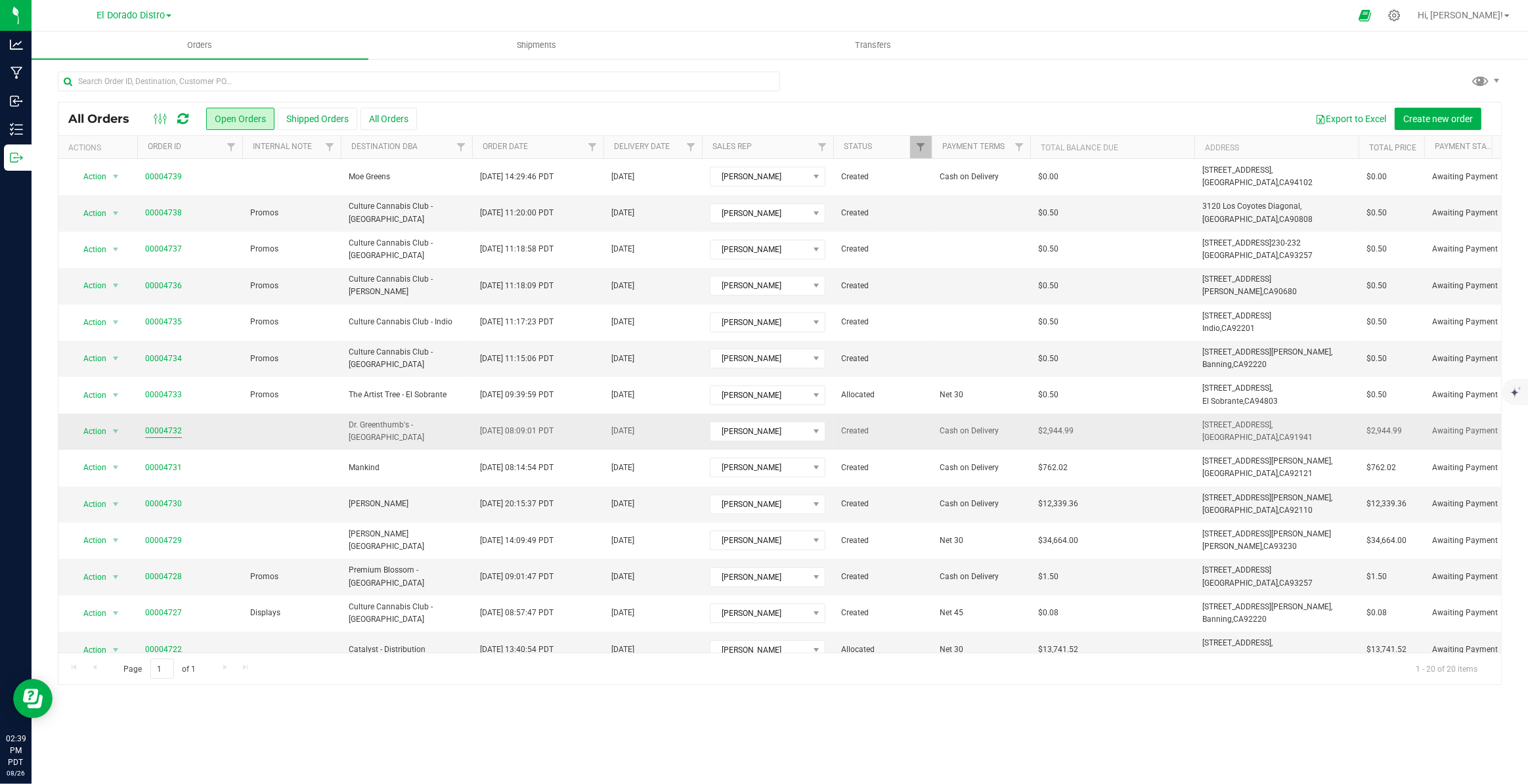
click at [159, 430] on link "00004732" at bounding box center [163, 431] width 37 height 12
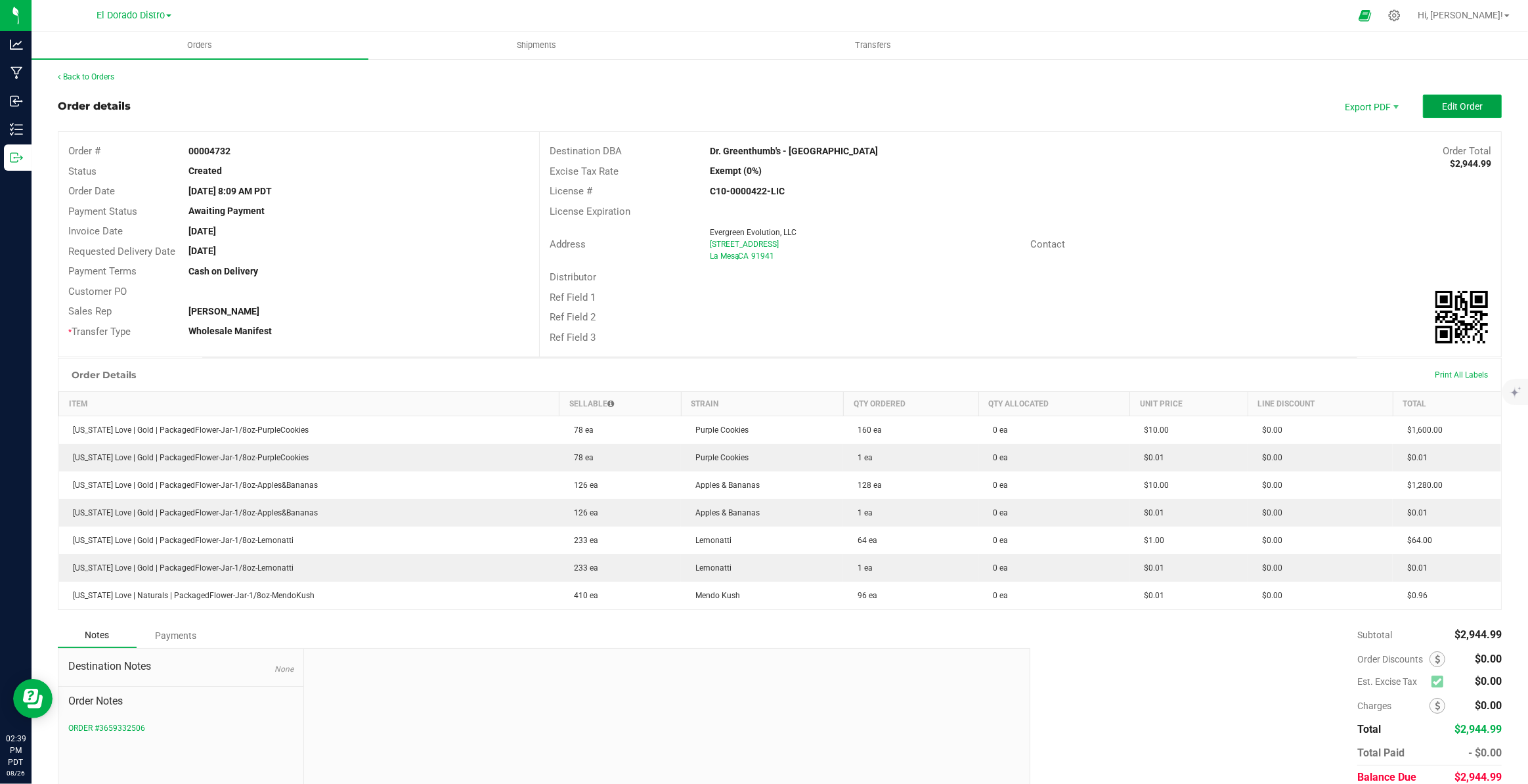
click at [1474, 112] on button "Edit Order" at bounding box center [1462, 106] width 79 height 24
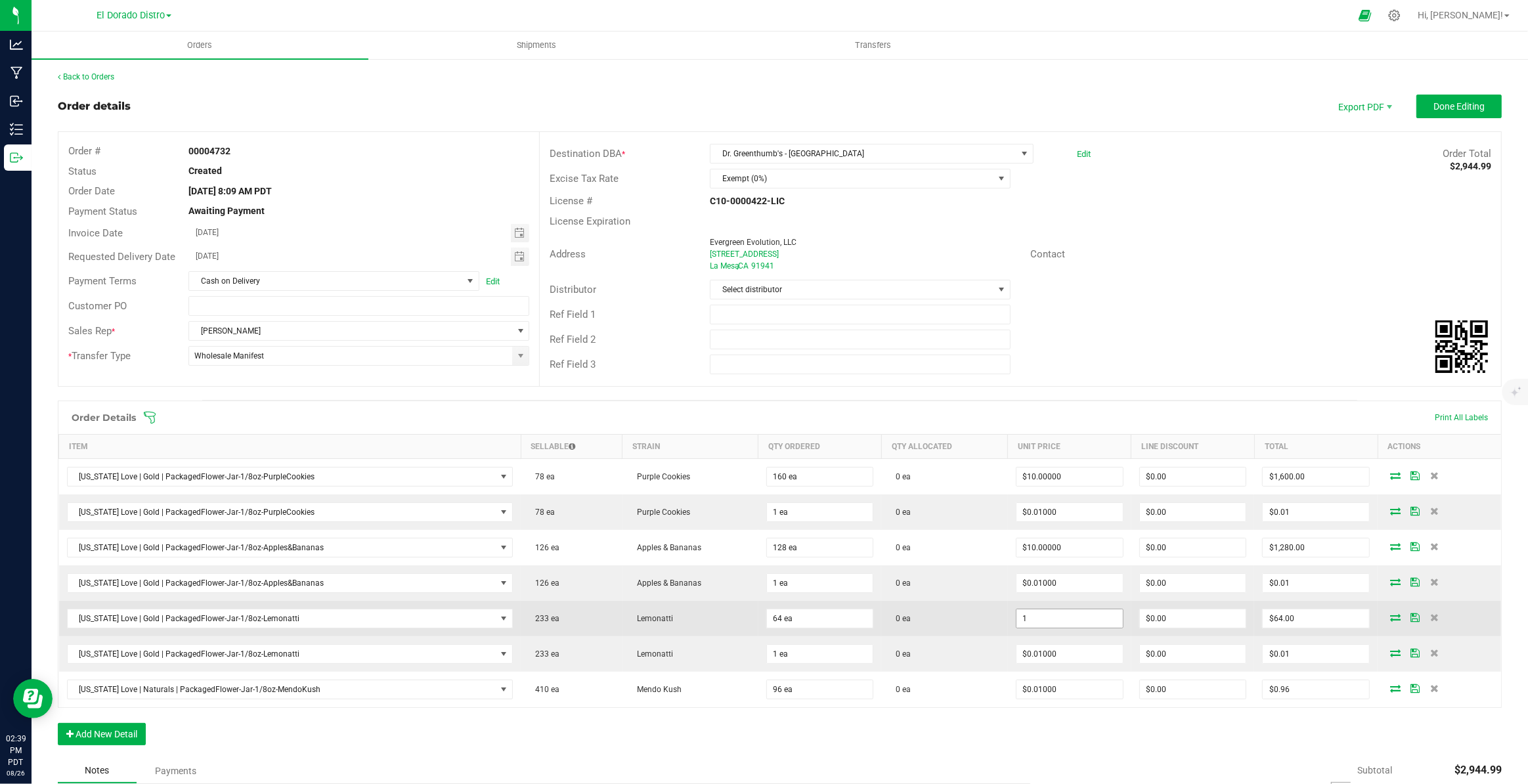
click at [1039, 623] on input "1" at bounding box center [1070, 618] width 107 height 18
type input "$10.00000"
type input "0"
type input "$640.00"
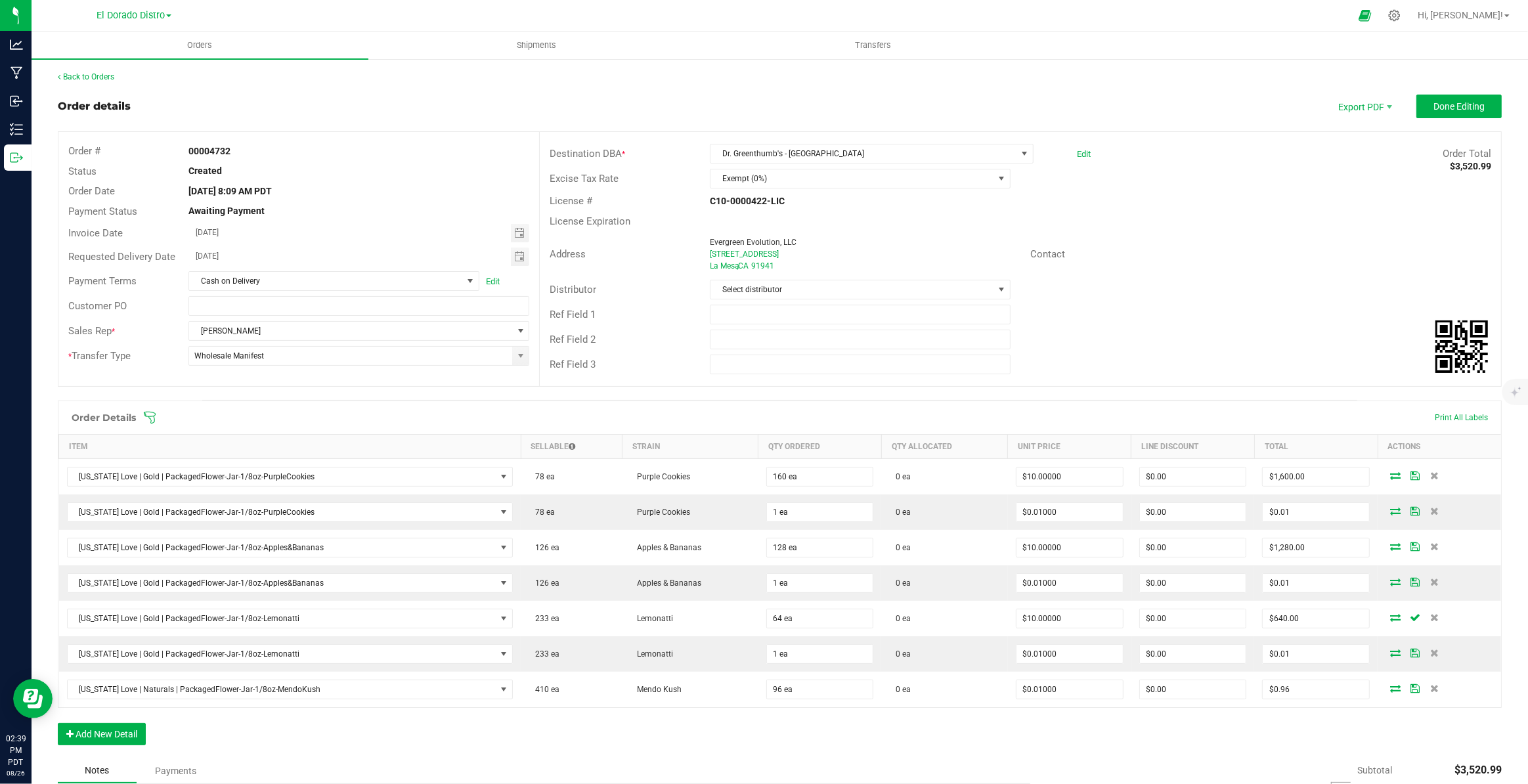
click at [1020, 726] on div "Order Details Print All Labels Item Sellable Strain Qty Ordered Qty Allocated U…" at bounding box center [780, 579] width 1444 height 358
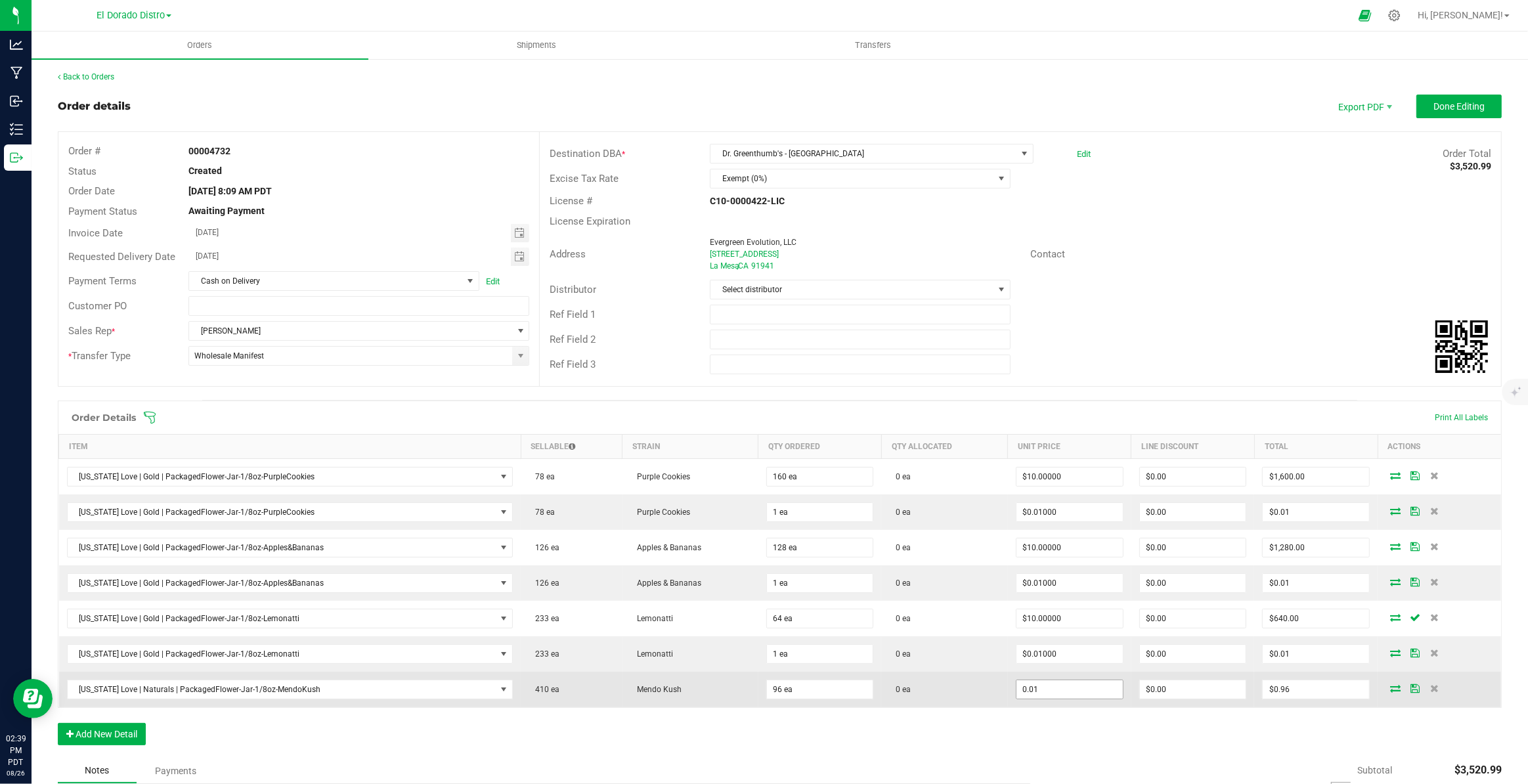
click at [1034, 688] on input "0.01" at bounding box center [1070, 689] width 107 height 18
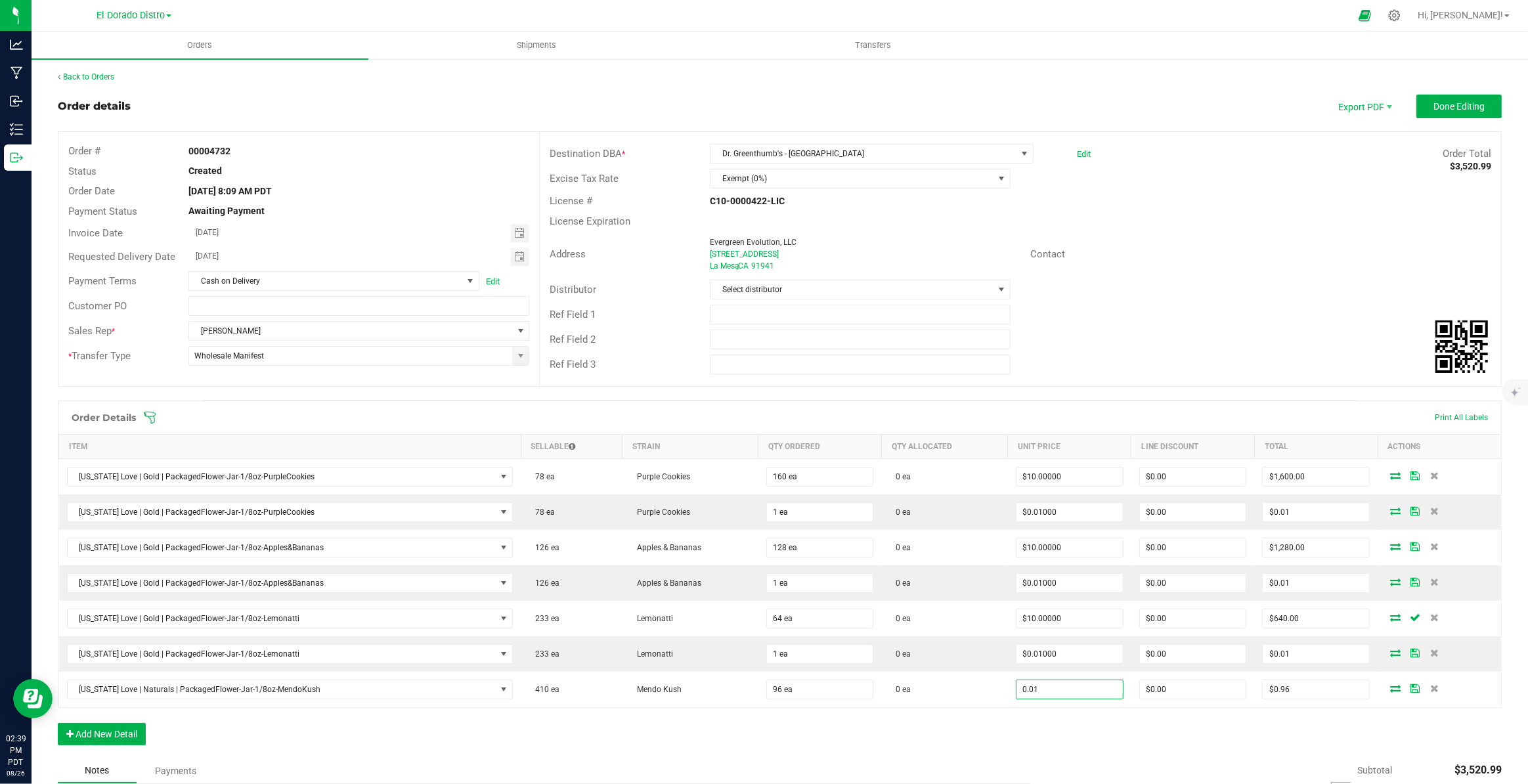
type input "$0.01000"
click at [1003, 719] on div "Order Details Print All Labels Item Sellable Strain Qty Ordered Qty Allocated U…" at bounding box center [780, 579] width 1444 height 358
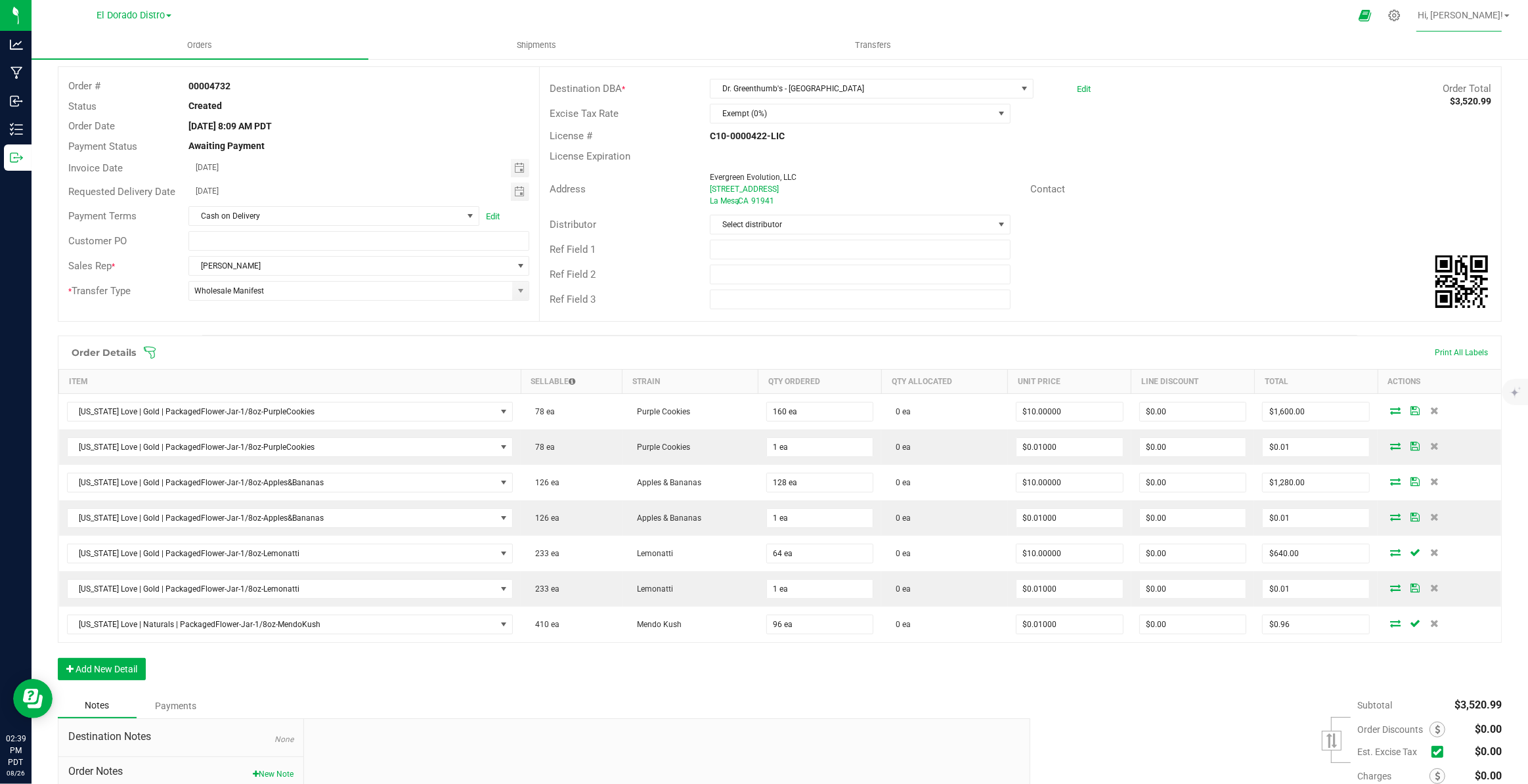
scroll to position [59, 0]
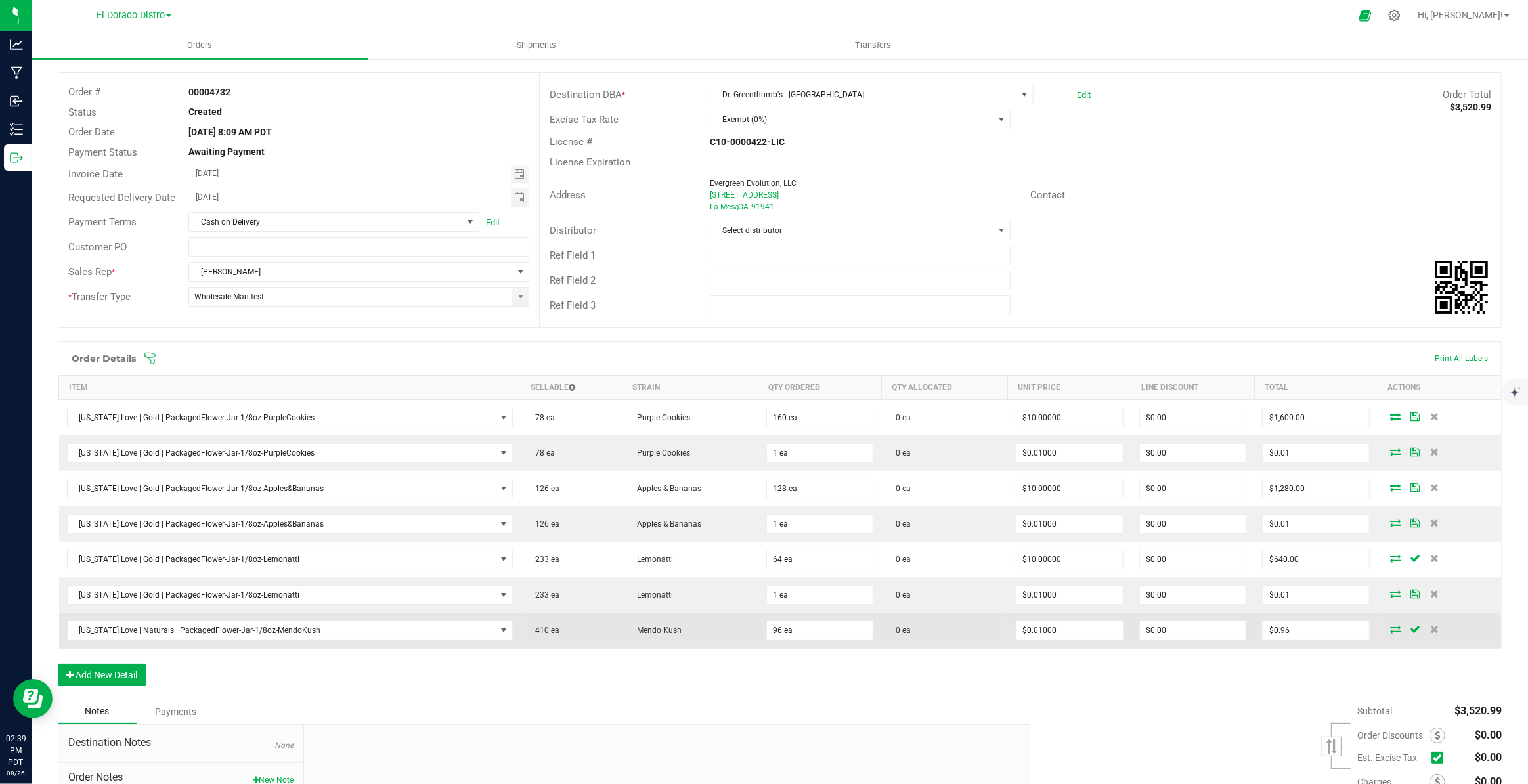
click at [896, 632] on td "0 ea" at bounding box center [944, 630] width 126 height 36
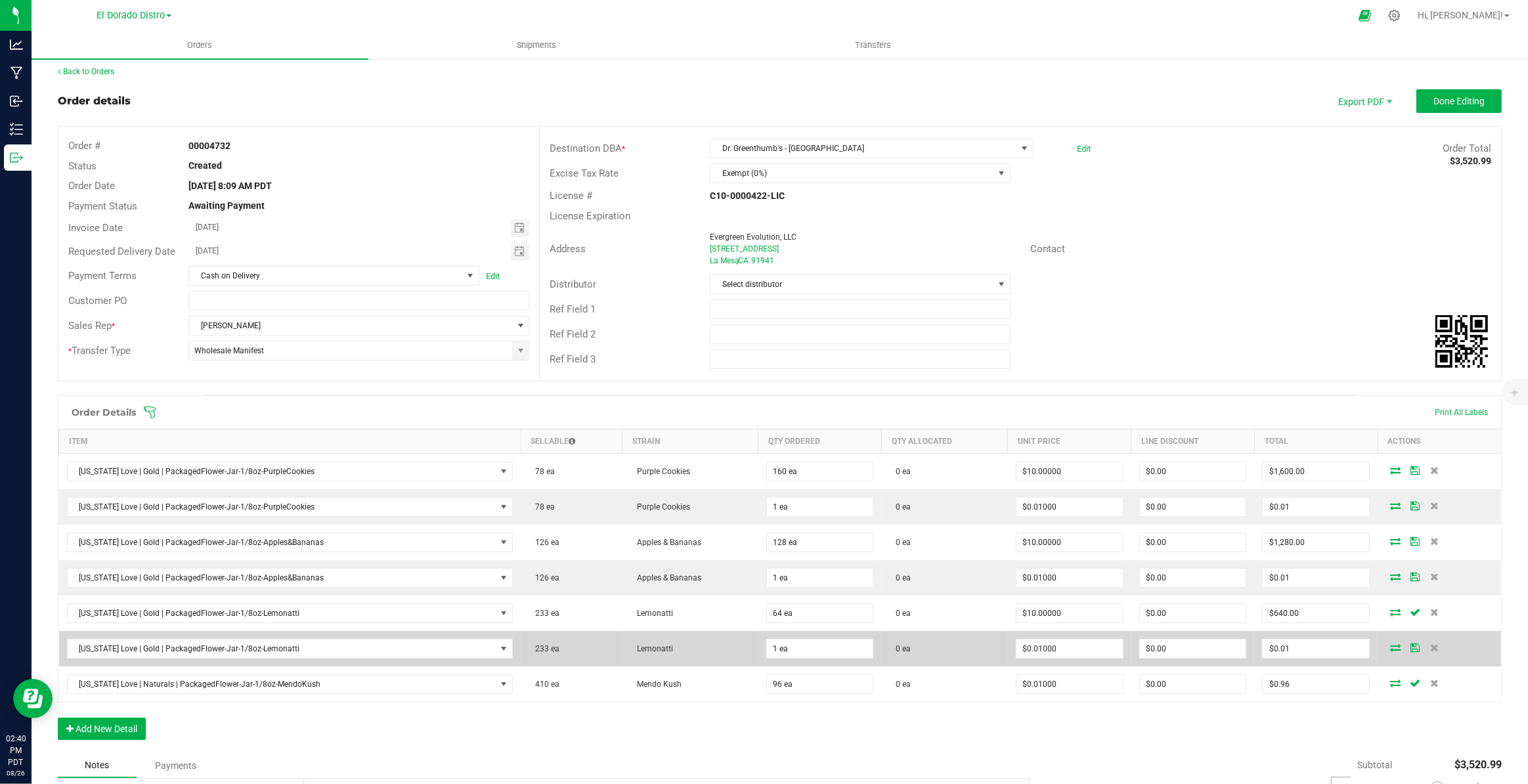
scroll to position [0, 0]
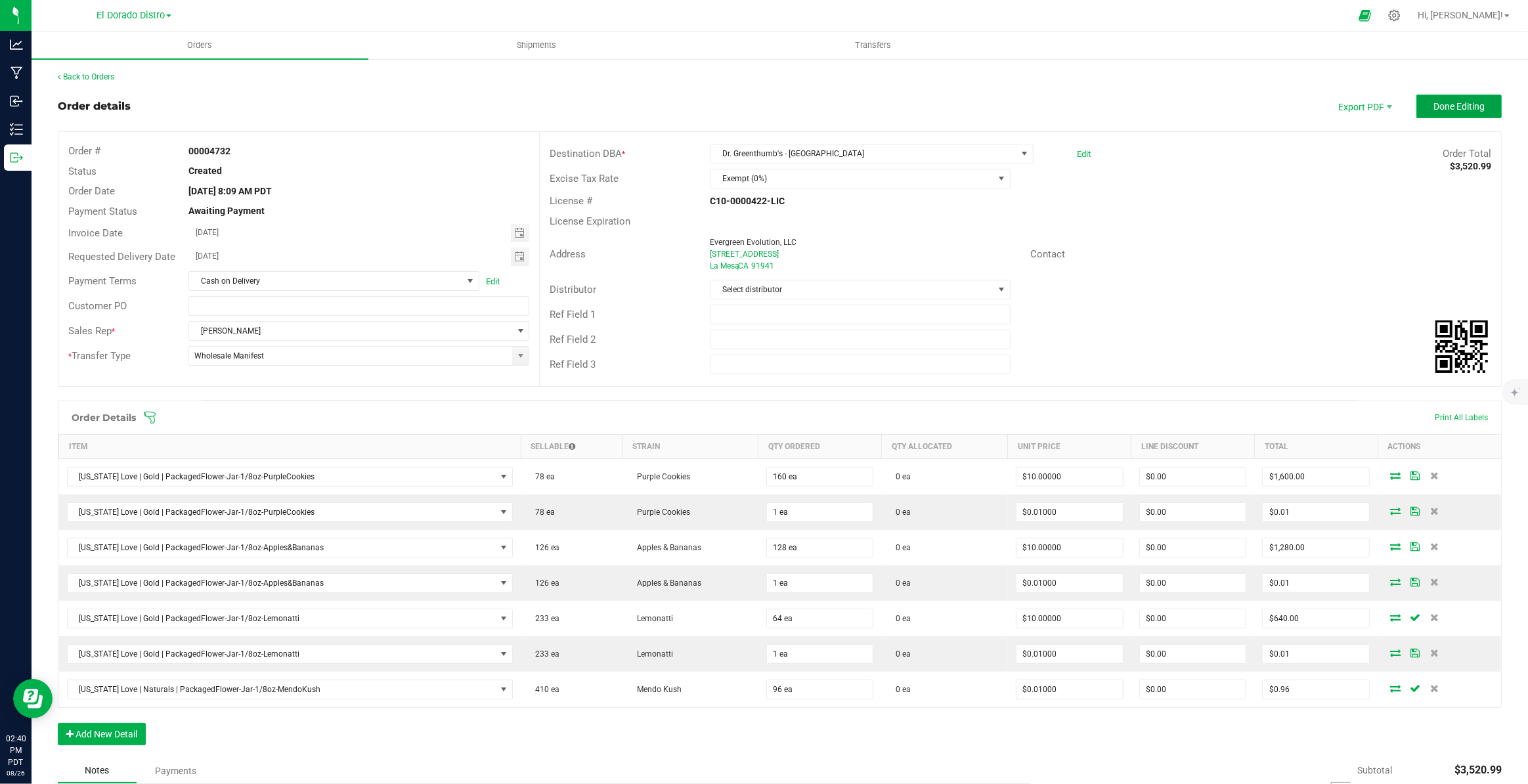
click at [1433, 110] on span "Done Editing" at bounding box center [1458, 106] width 51 height 10
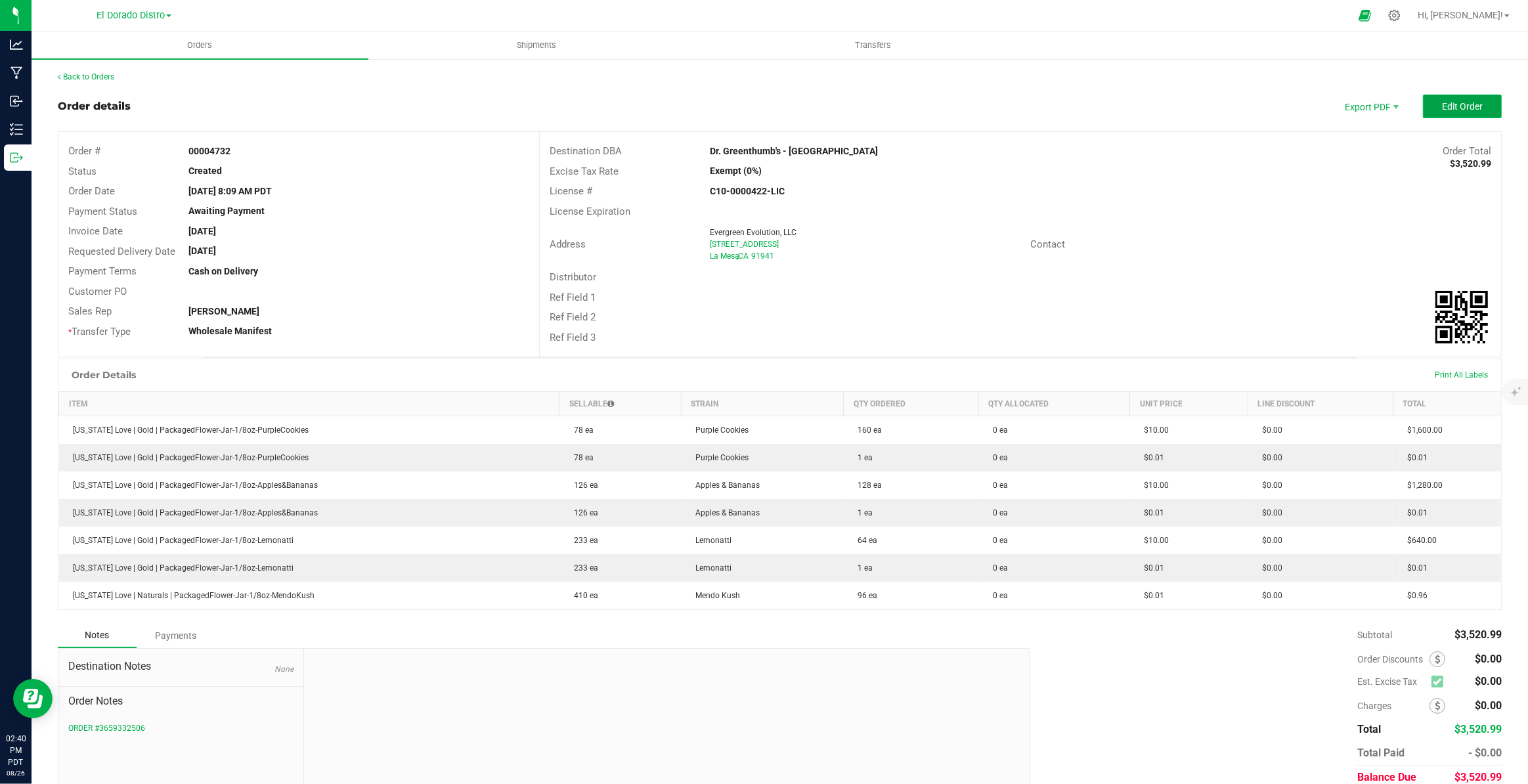
click at [1439, 95] on button "Edit Order" at bounding box center [1462, 106] width 79 height 24
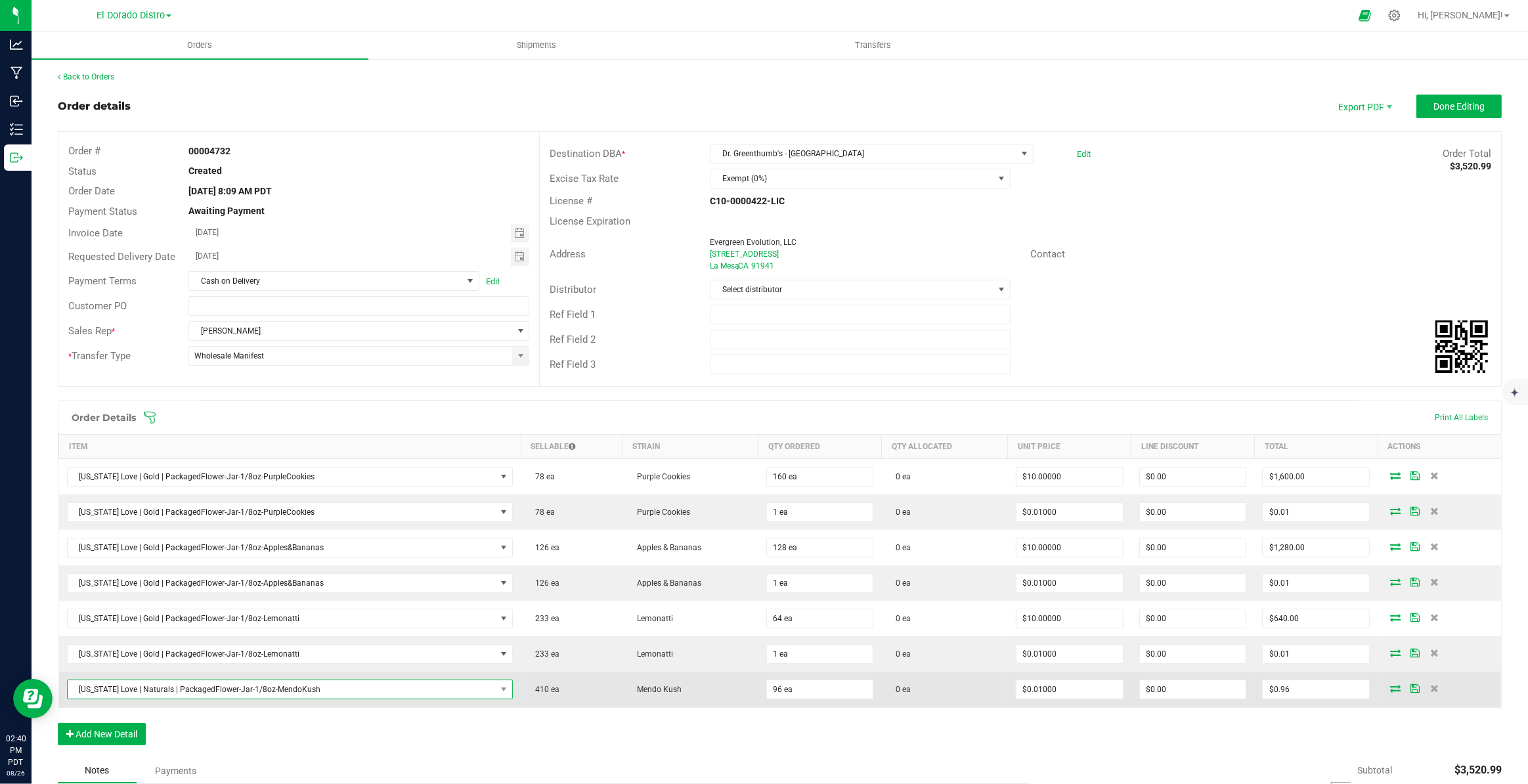
click at [310, 691] on span "California Love | Naturals | PackagedFlower-Jar-1/8oz-MendoKush" at bounding box center [282, 689] width 429 height 18
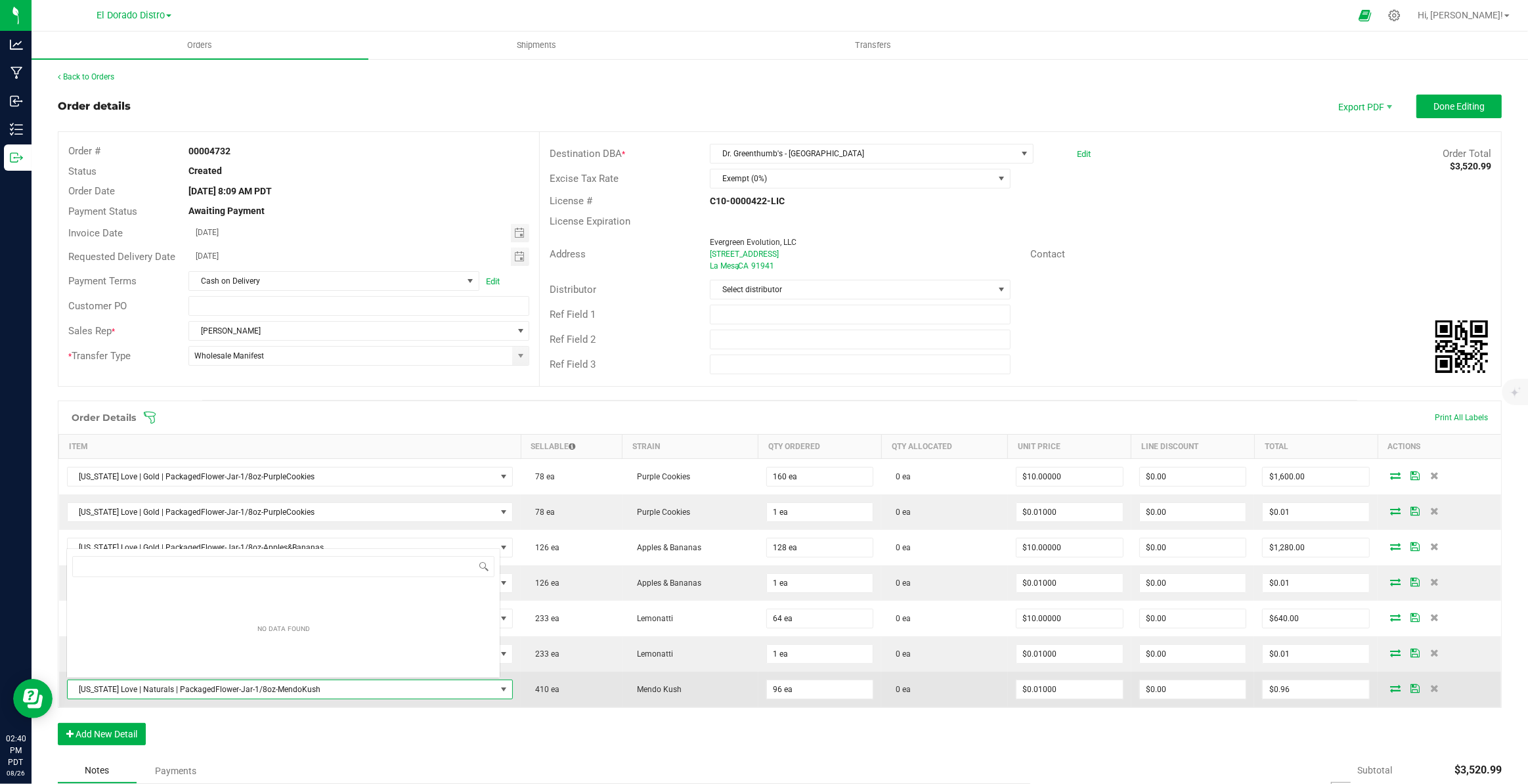
scroll to position [20, 432]
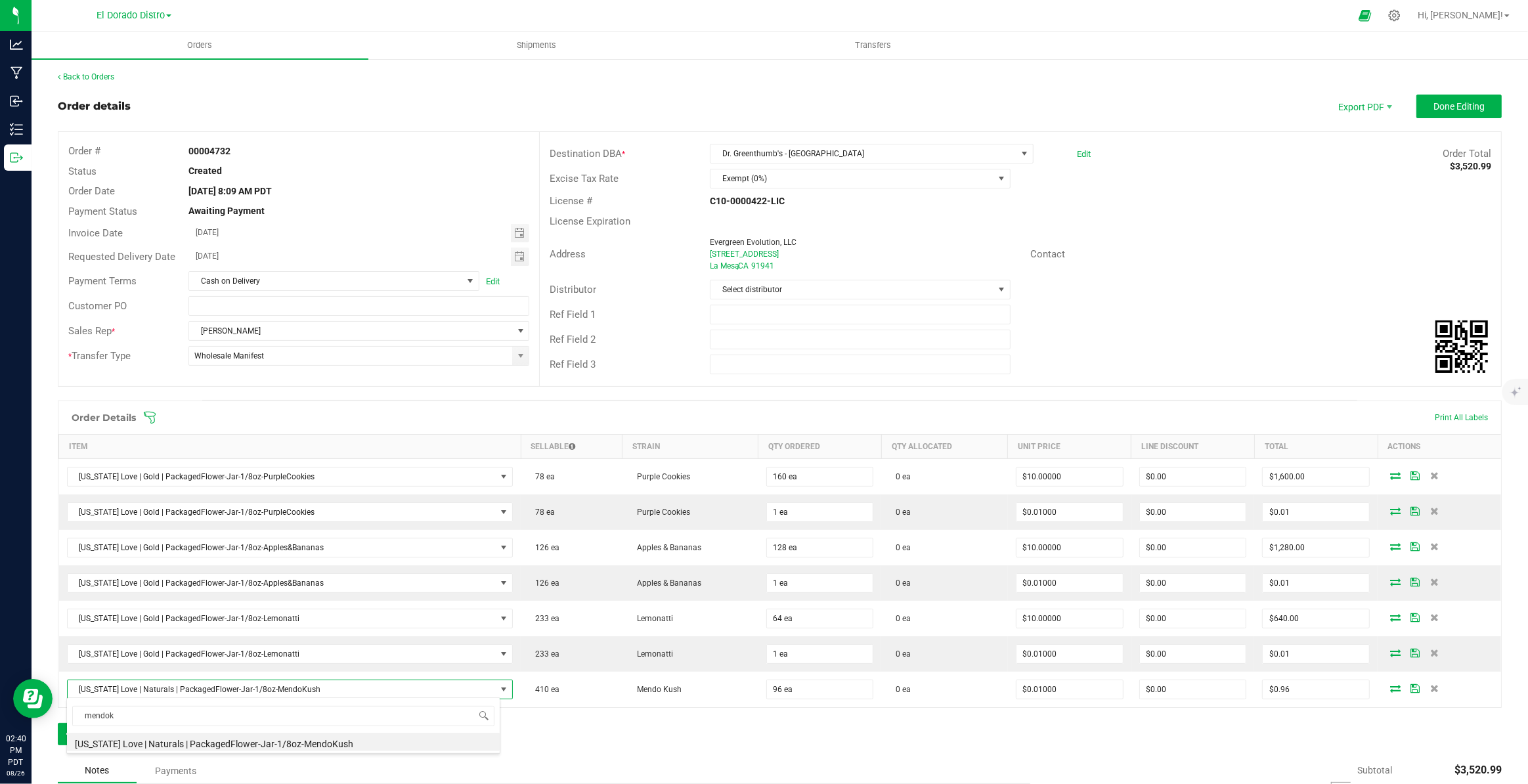
type input "mendok"
click at [548, 751] on div "Order Details Print All Labels Item Sellable Strain Qty Ordered Qty Allocated U…" at bounding box center [780, 579] width 1444 height 358
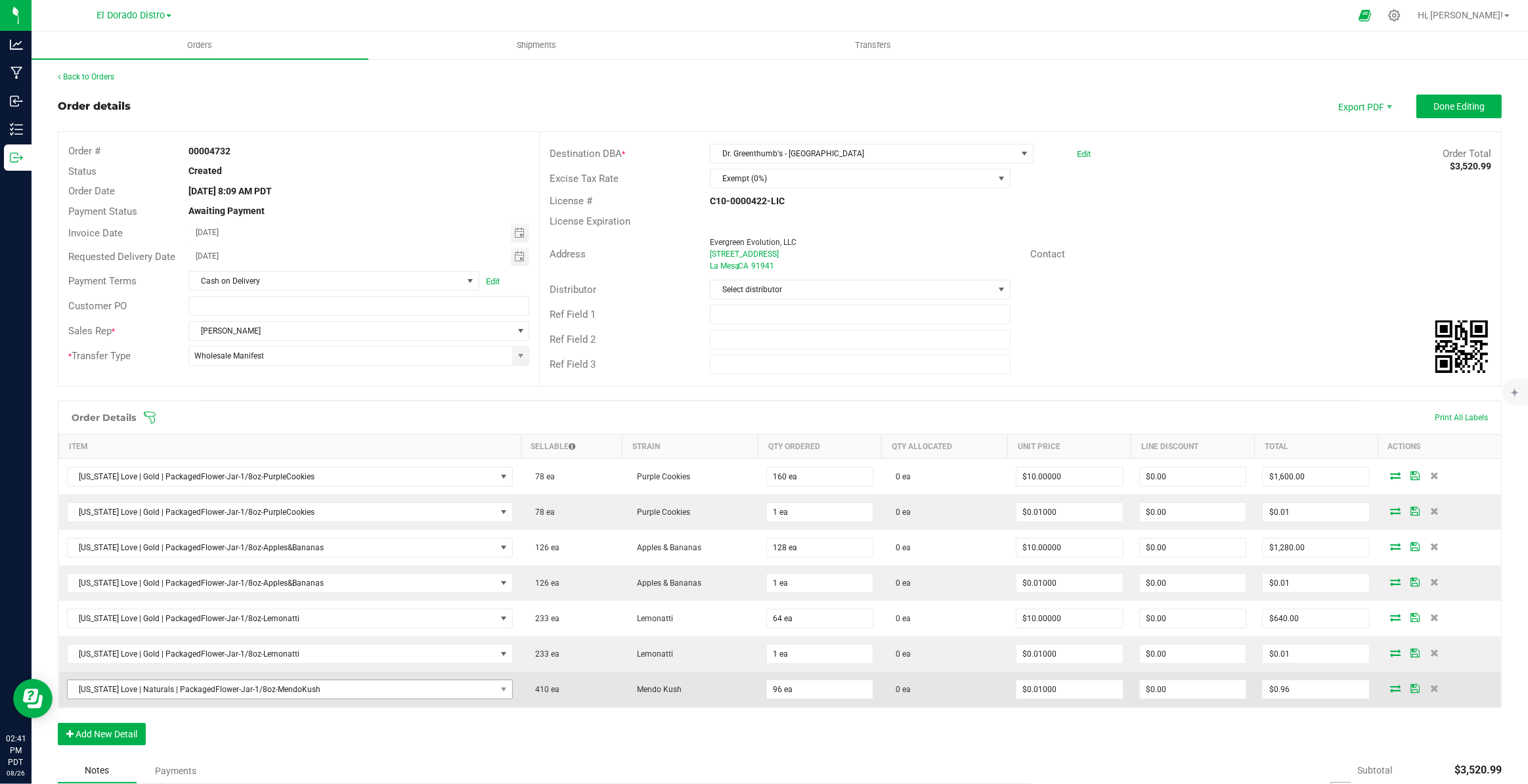
click at [420, 697] on td "California Love | Naturals | PackagedFlower-Jar-1/8oz-MendoKush" at bounding box center [290, 689] width 462 height 36
click at [422, 693] on span "California Love | Naturals | PackagedFlower-Jar-1/8oz-MendoKush" at bounding box center [282, 689] width 429 height 18
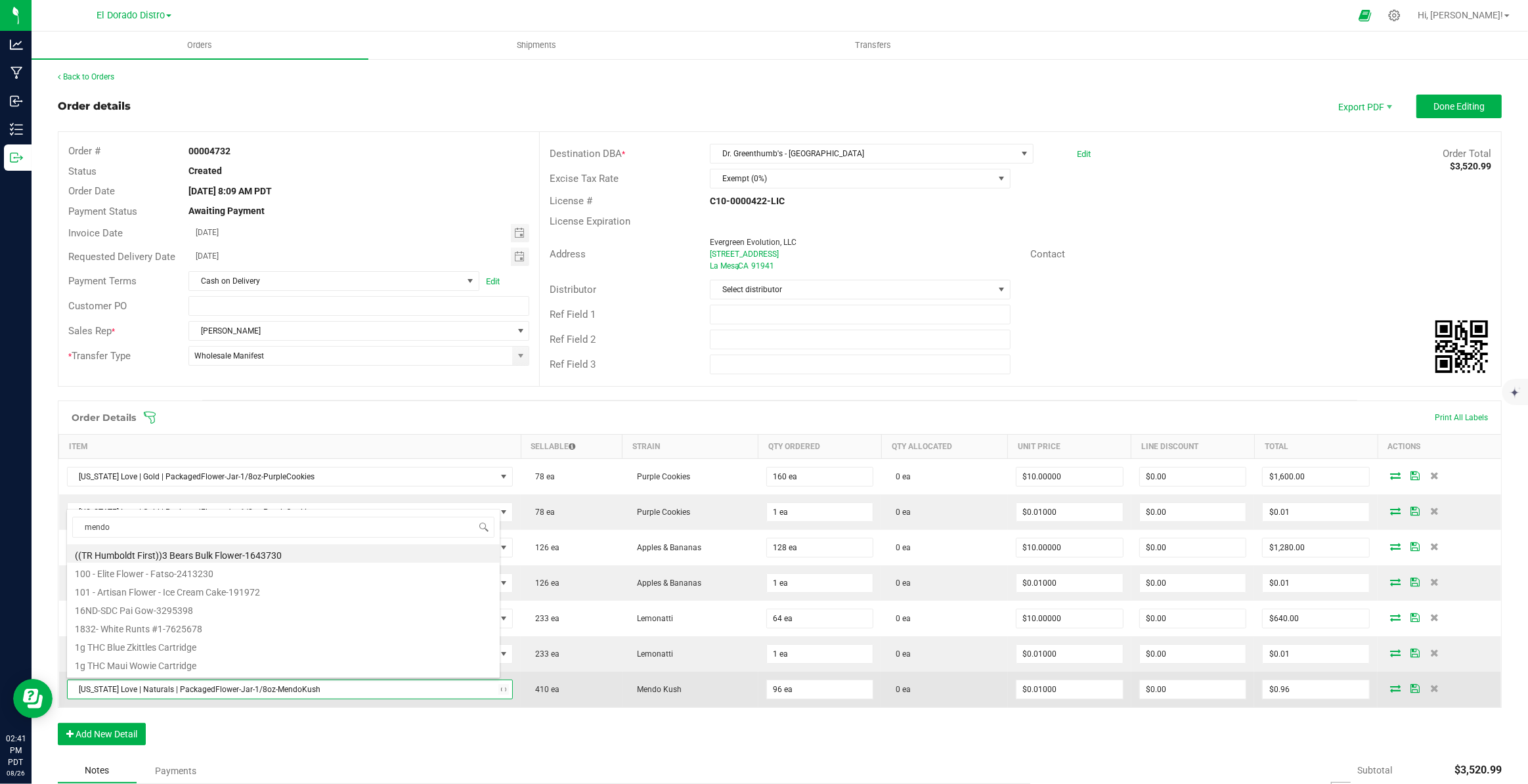
type input "mendok"
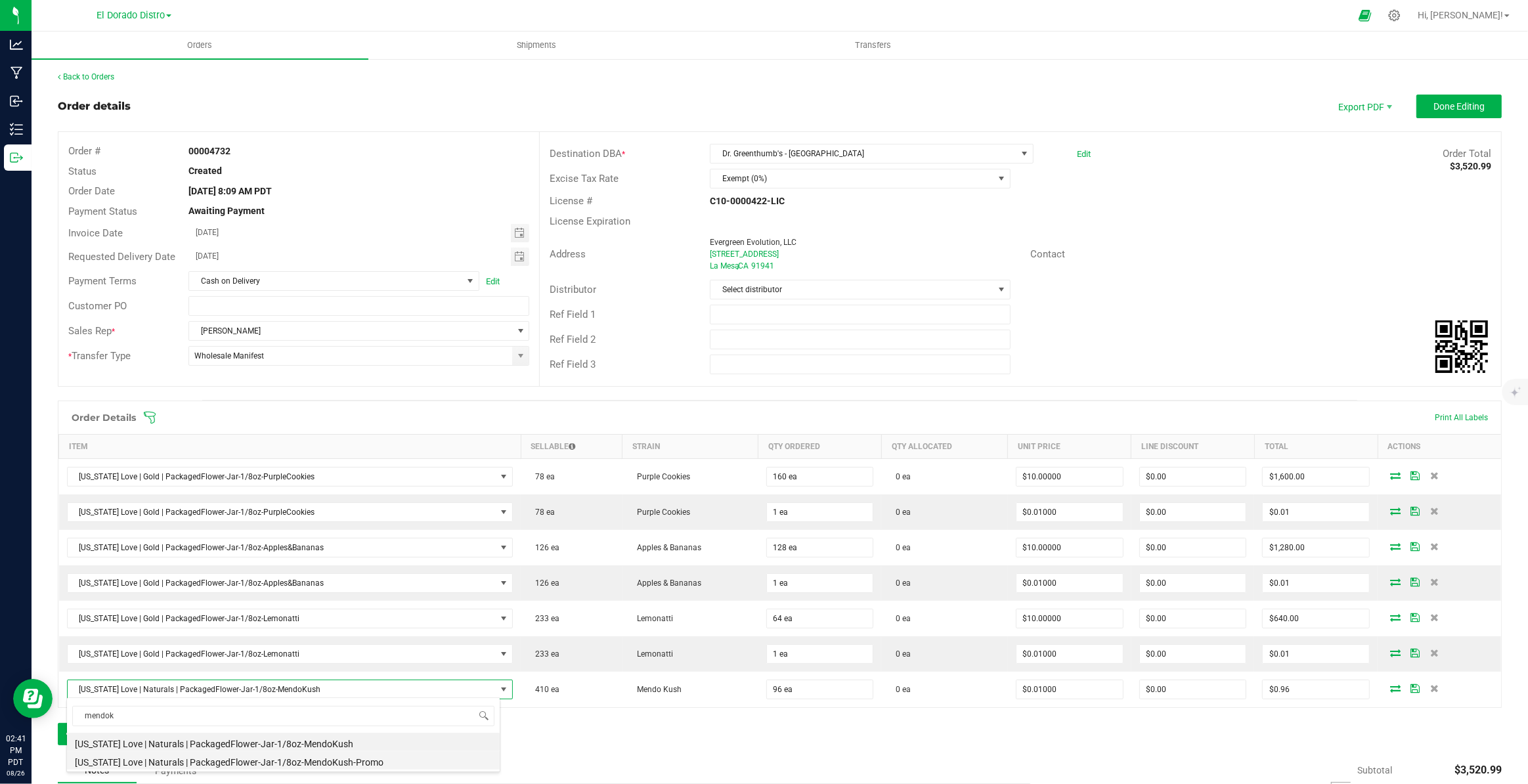
click at [376, 761] on li "California Love | Naturals | PackagedFlower-Jar-1/8oz-MendoKush-Promo" at bounding box center [283, 760] width 432 height 18
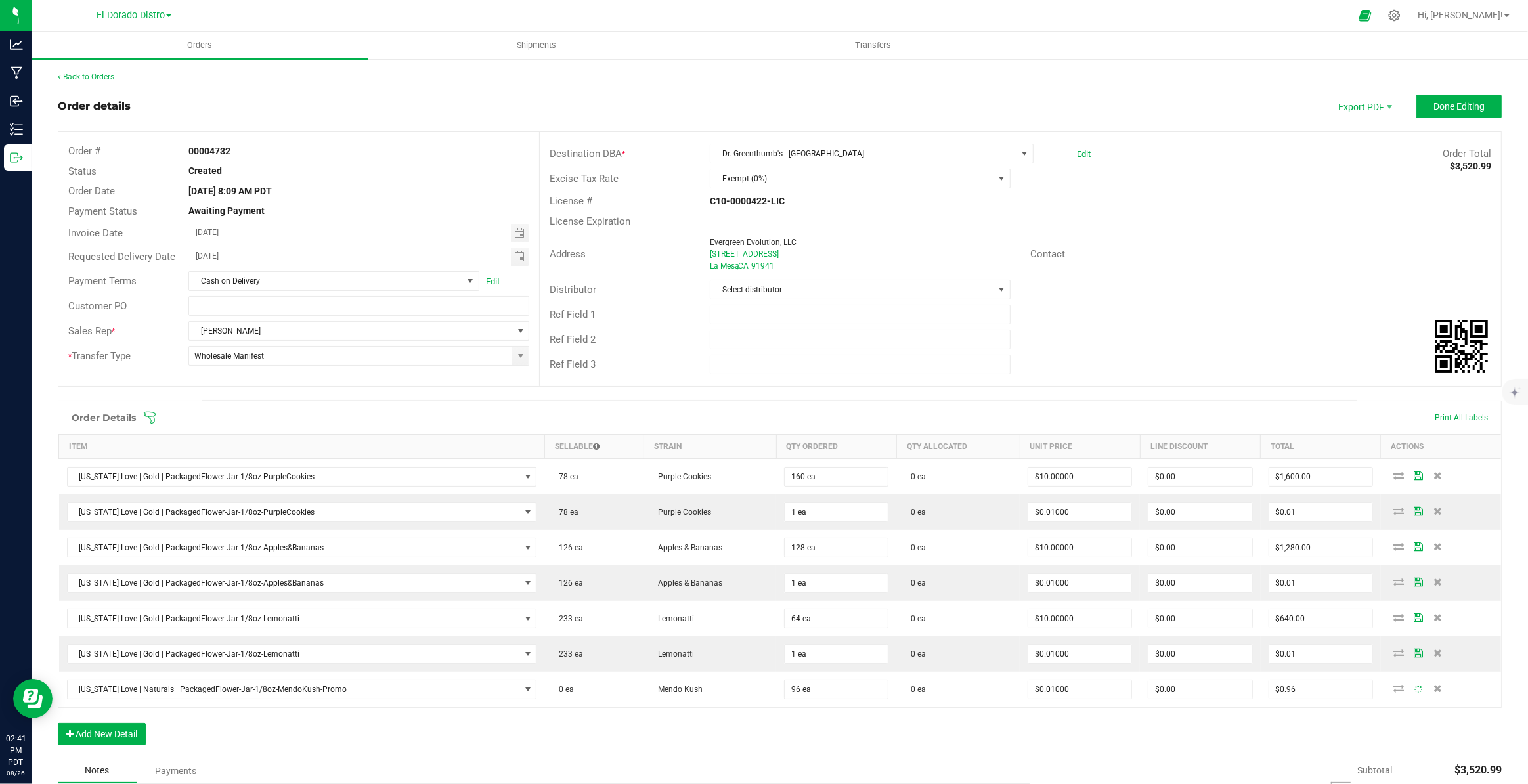
click at [705, 768] on div "Notes Payments" at bounding box center [539, 770] width 962 height 25
drag, startPoint x: 518, startPoint y: 234, endPoint x: 517, endPoint y: 244, distance: 10.0
click at [518, 233] on span "Toggle calendar" at bounding box center [519, 233] width 10 height 10
drag, startPoint x: 347, startPoint y: 380, endPoint x: 406, endPoint y: 341, distance: 70.7
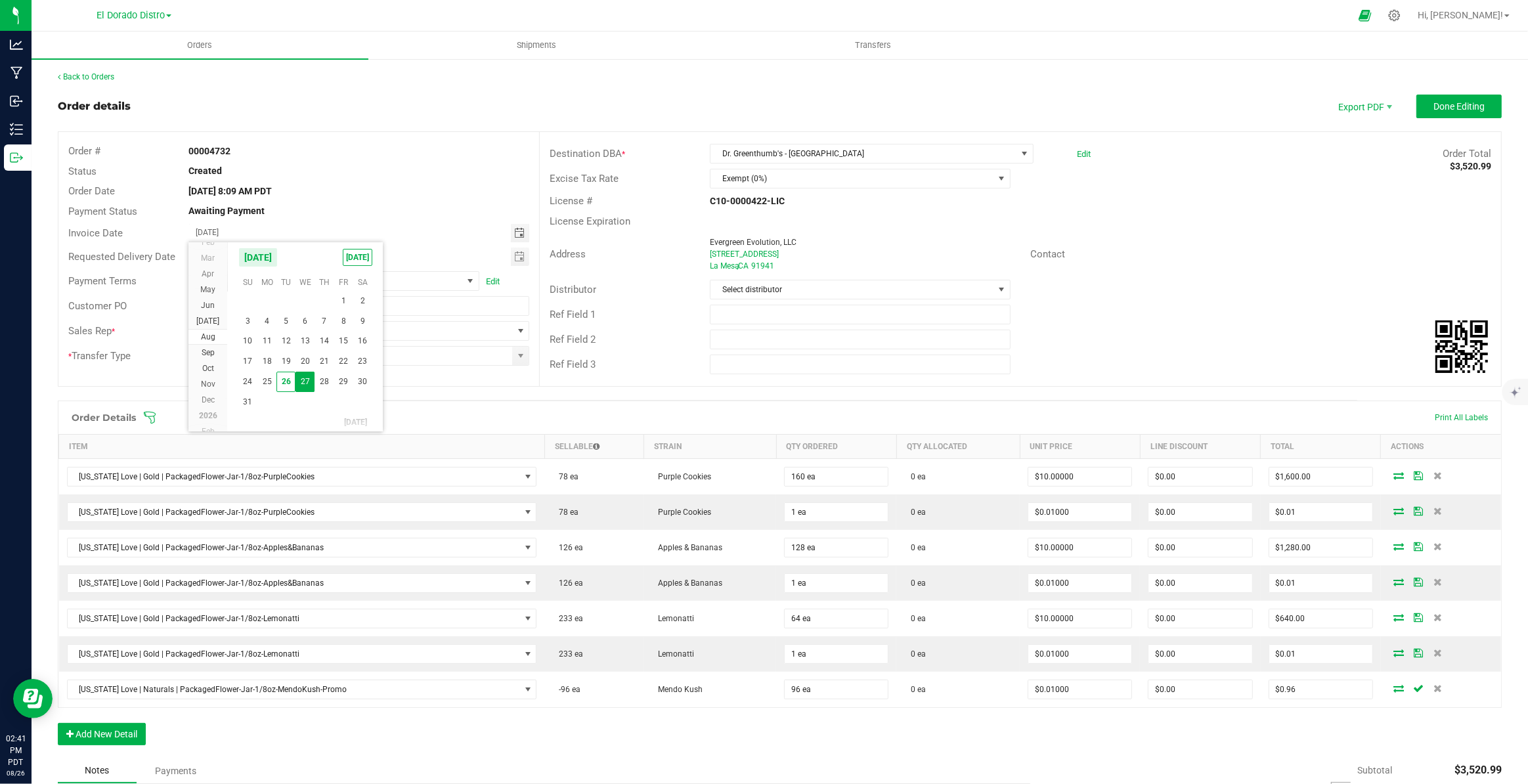
click at [347, 380] on span "29" at bounding box center [344, 382] width 19 height 20
type input "08/29/2025"
click at [519, 262] on span "Toggle calendar" at bounding box center [519, 256] width 10 height 10
click at [351, 405] on span "29" at bounding box center [344, 406] width 19 height 20
type input "08/29/2025"
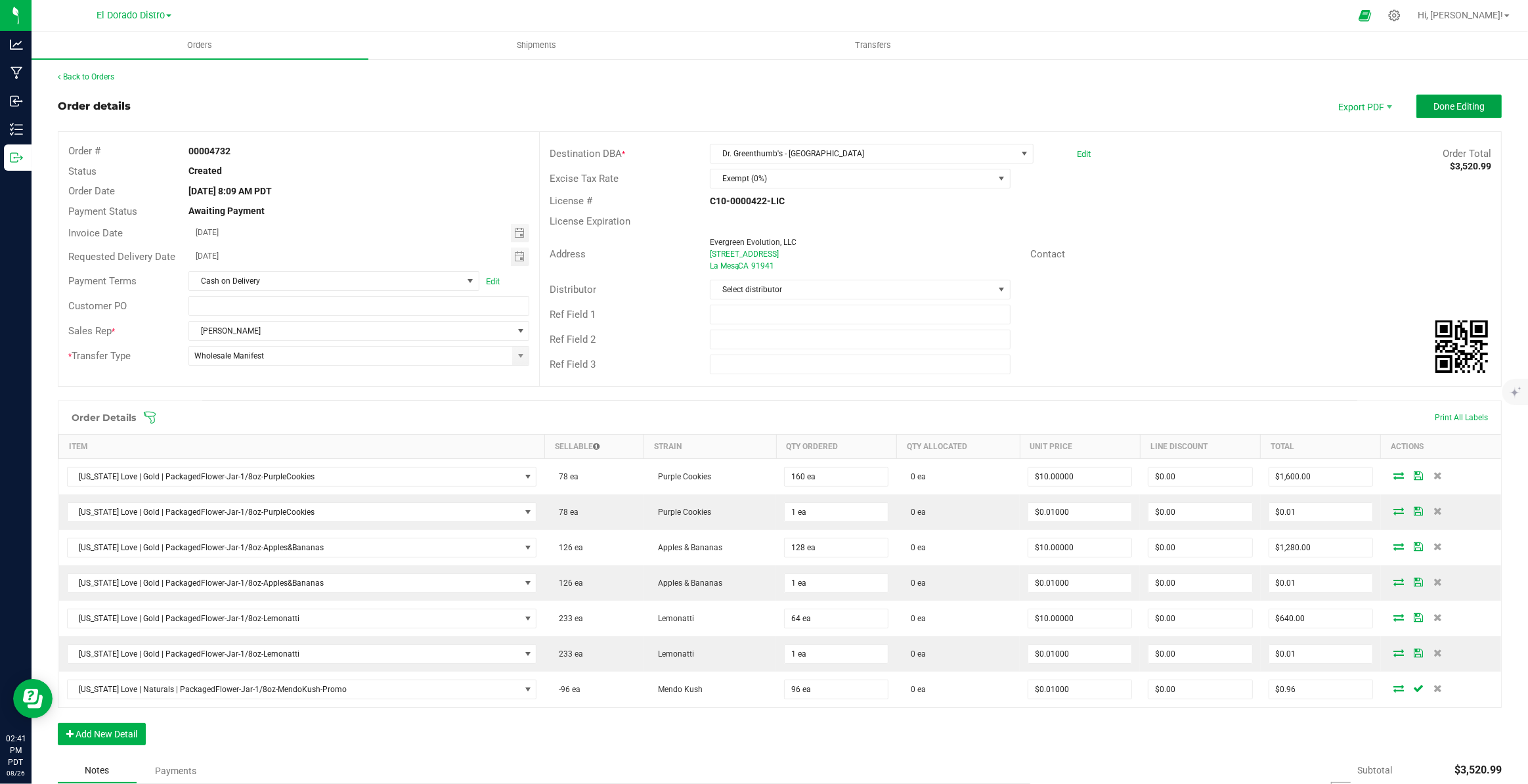
click at [1434, 109] on span "Done Editing" at bounding box center [1458, 106] width 51 height 10
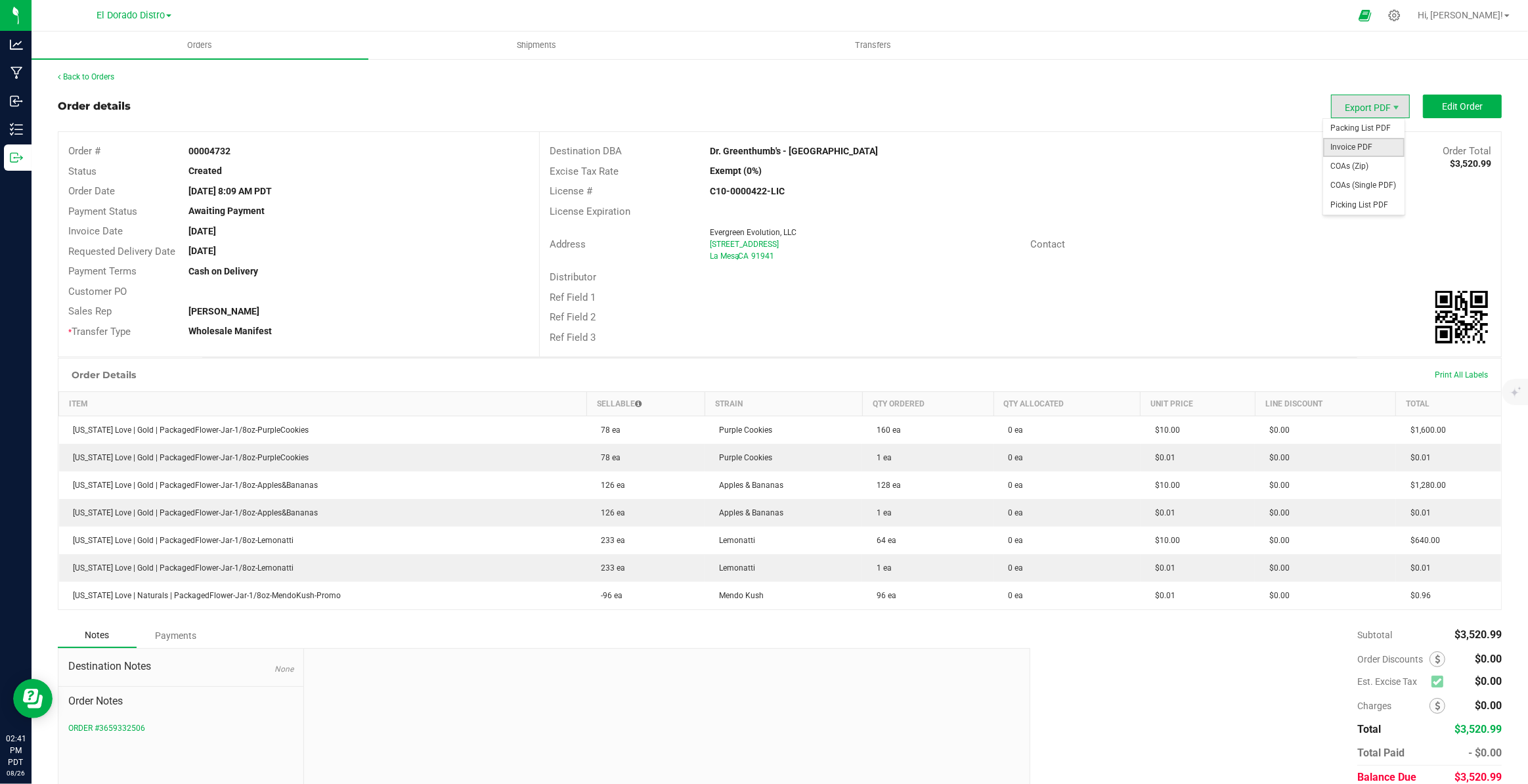
click at [1360, 145] on span "Invoice PDF" at bounding box center [1363, 148] width 81 height 19
click at [105, 71] on div "Back to Orders" at bounding box center [780, 76] width 1444 height 12
click at [105, 76] on link "Back to Orders" at bounding box center [86, 76] width 57 height 9
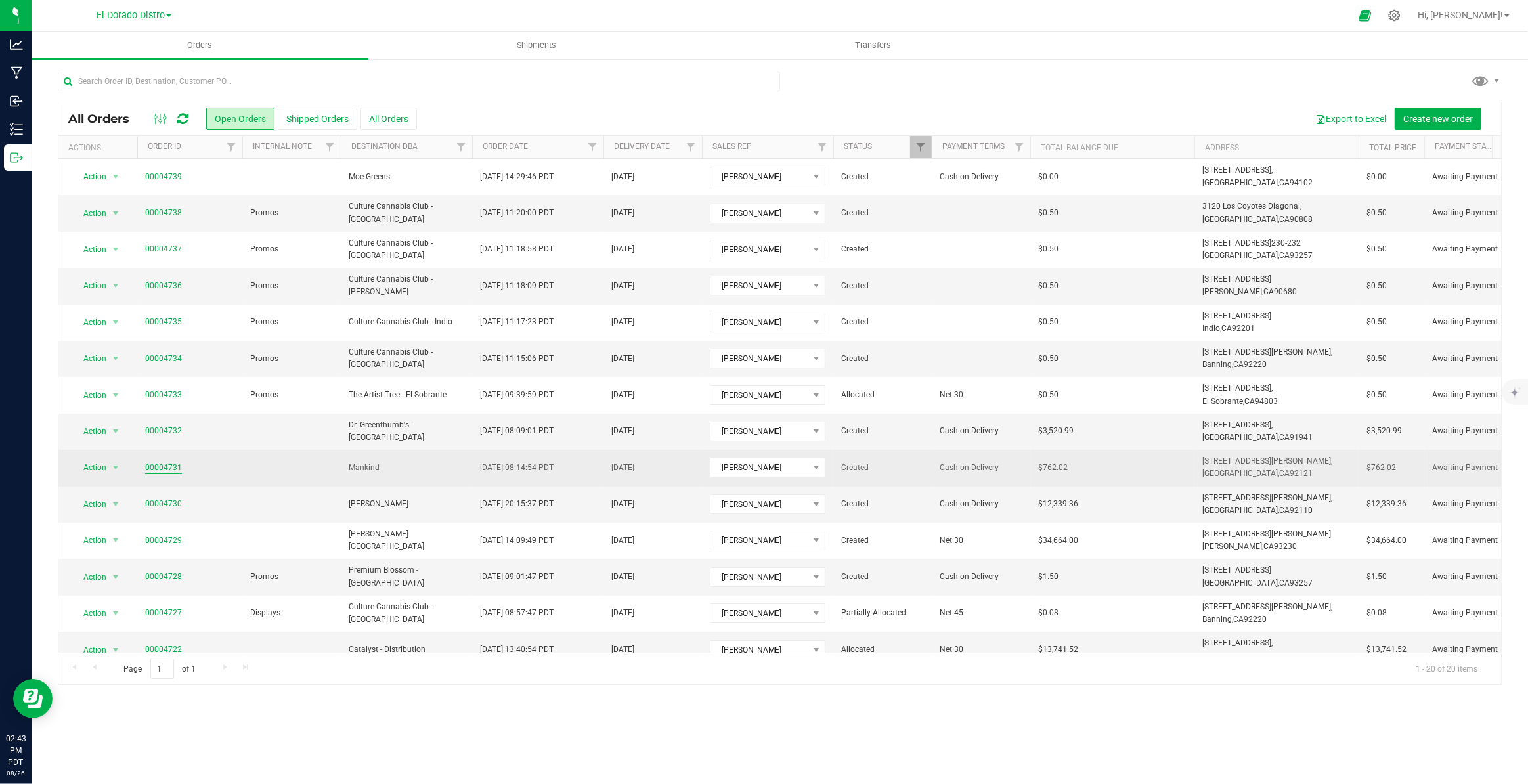
click at [169, 466] on link "00004731" at bounding box center [163, 468] width 37 height 12
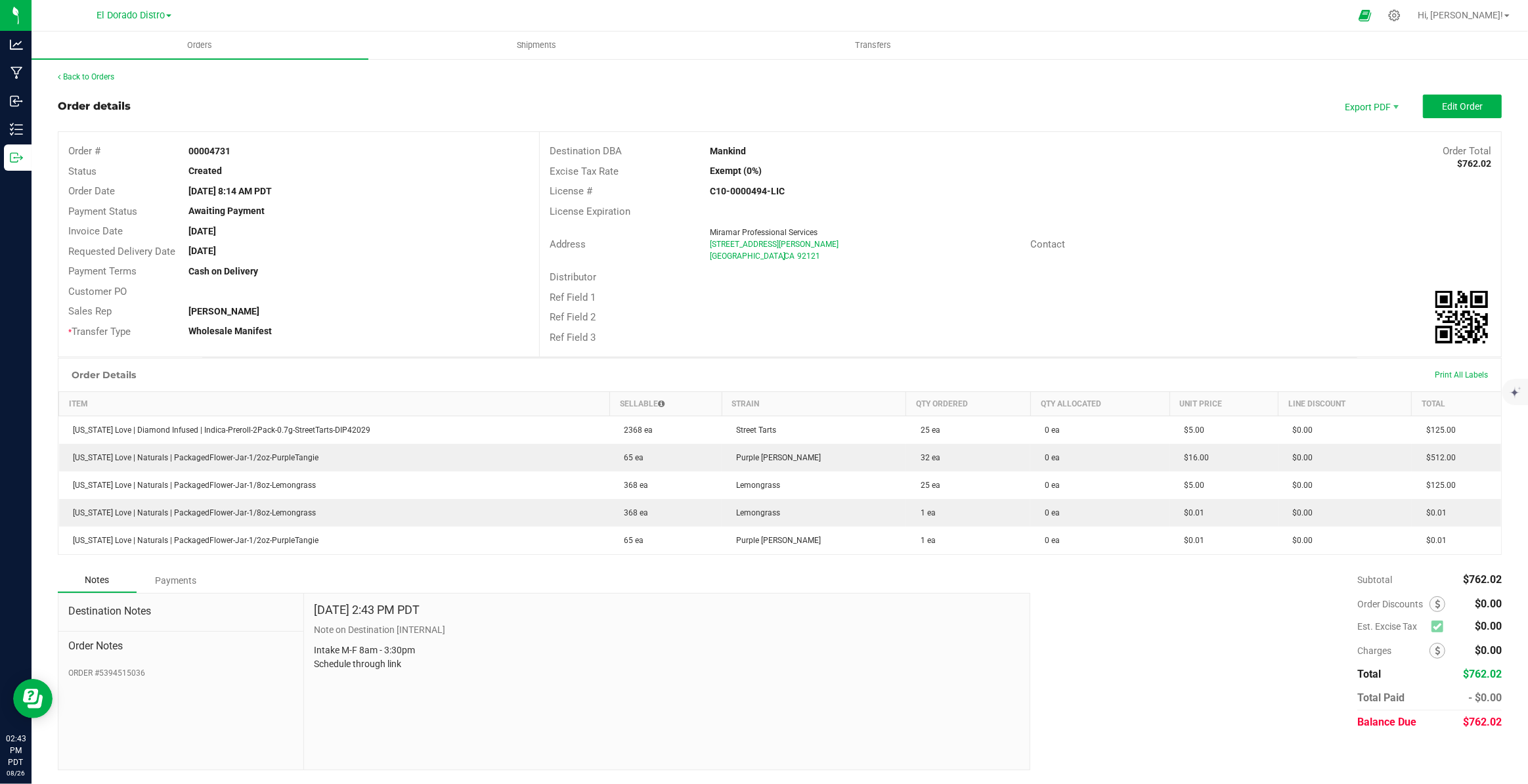
click at [121, 663] on div "Order Notes ORDER #5394515036" at bounding box center [181, 655] width 225 height 47
click at [125, 668] on button "ORDER #5394515036" at bounding box center [107, 673] width 77 height 12
click at [1469, 111] on span "Edit Order" at bounding box center [1462, 106] width 41 height 10
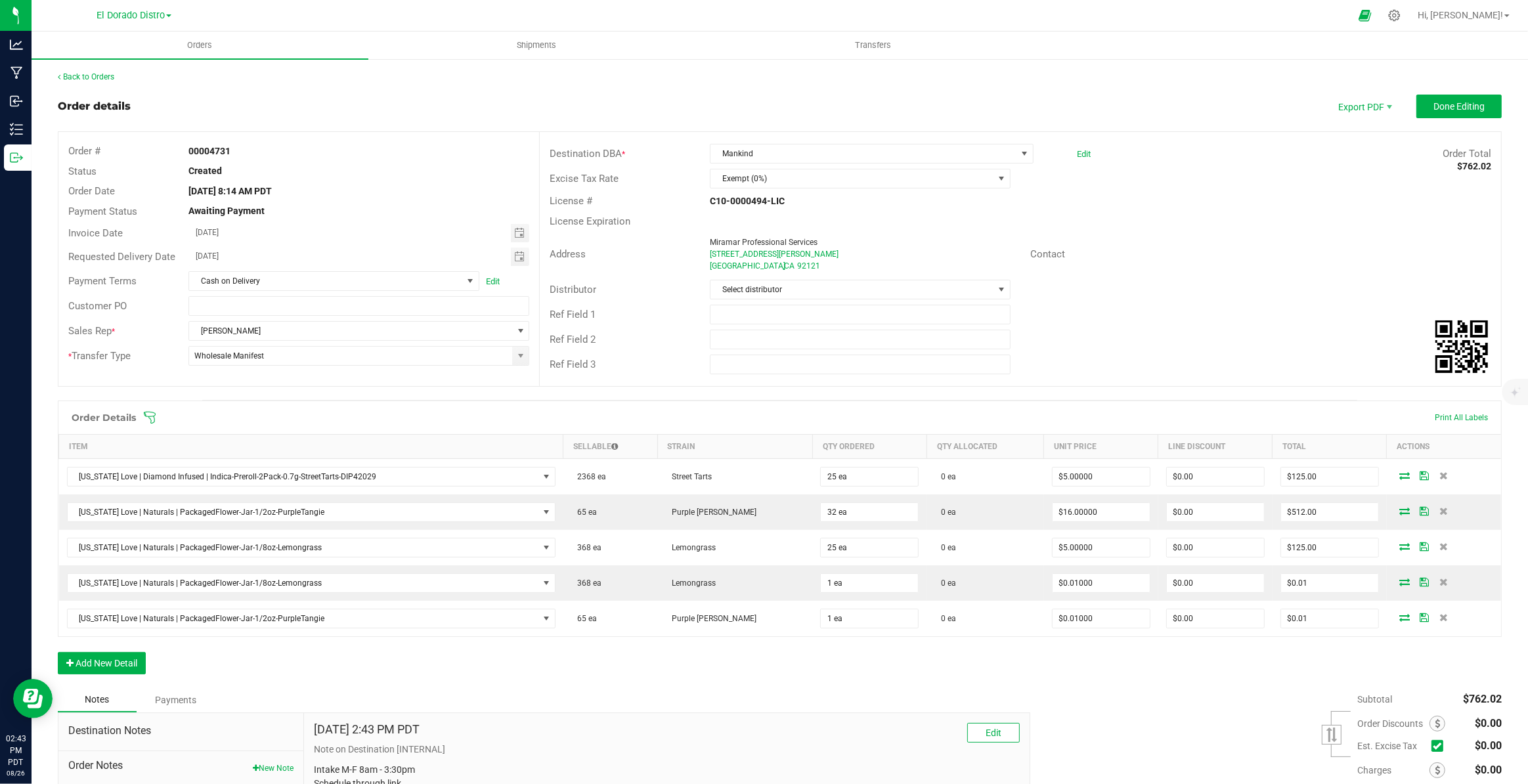
click at [527, 229] on div "08/27/2025" at bounding box center [359, 233] width 361 height 18
click at [516, 239] on span "Toggle calendar" at bounding box center [520, 233] width 19 height 18
click at [345, 386] on span "29" at bounding box center [344, 382] width 19 height 20
type input "08/29/2025"
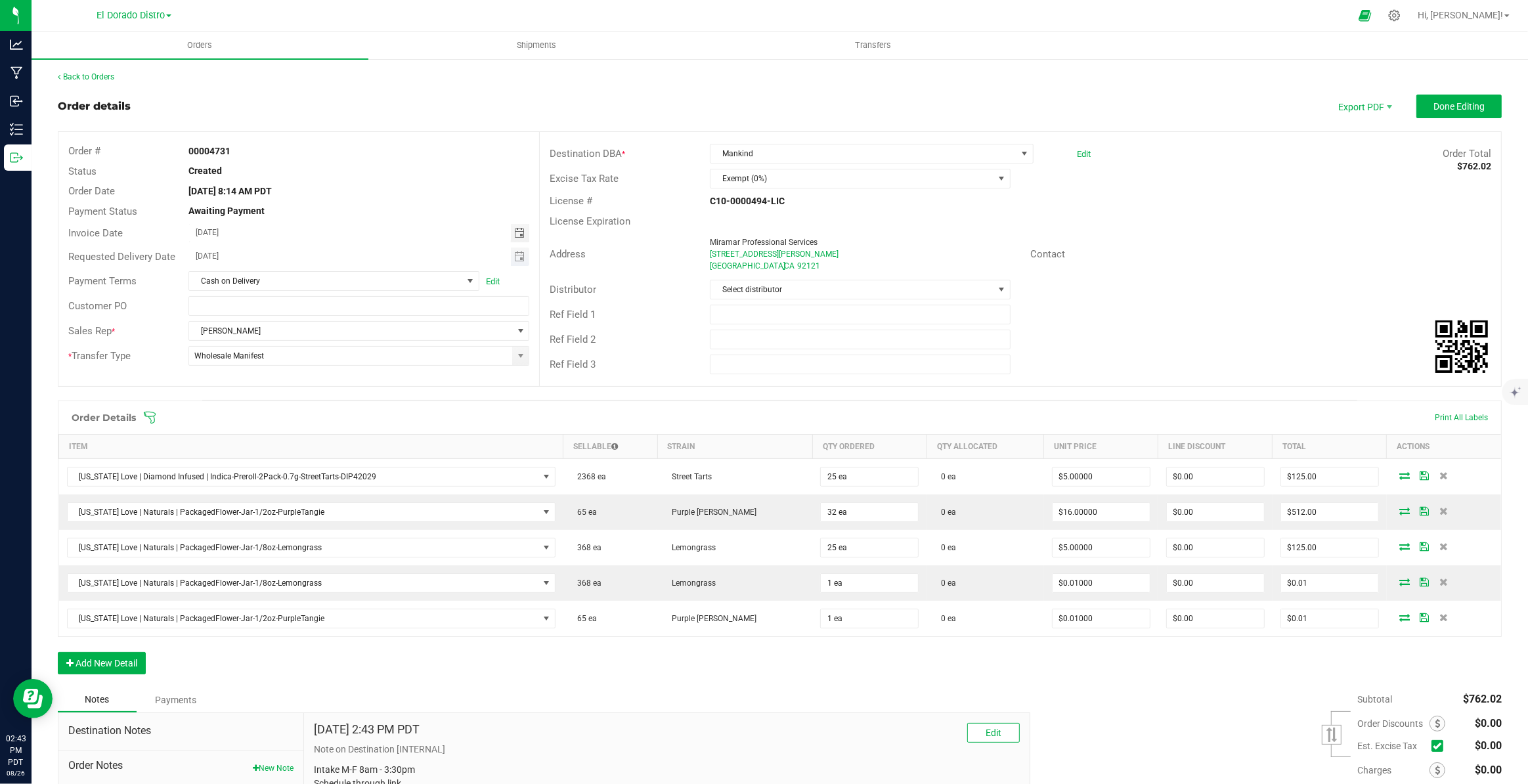
click at [517, 257] on span "Toggle calendar" at bounding box center [519, 256] width 10 height 10
click at [350, 407] on span "29" at bounding box center [344, 406] width 19 height 20
type input "08/29/2025"
click at [1458, 113] on button "Done Editing" at bounding box center [1458, 106] width 85 height 24
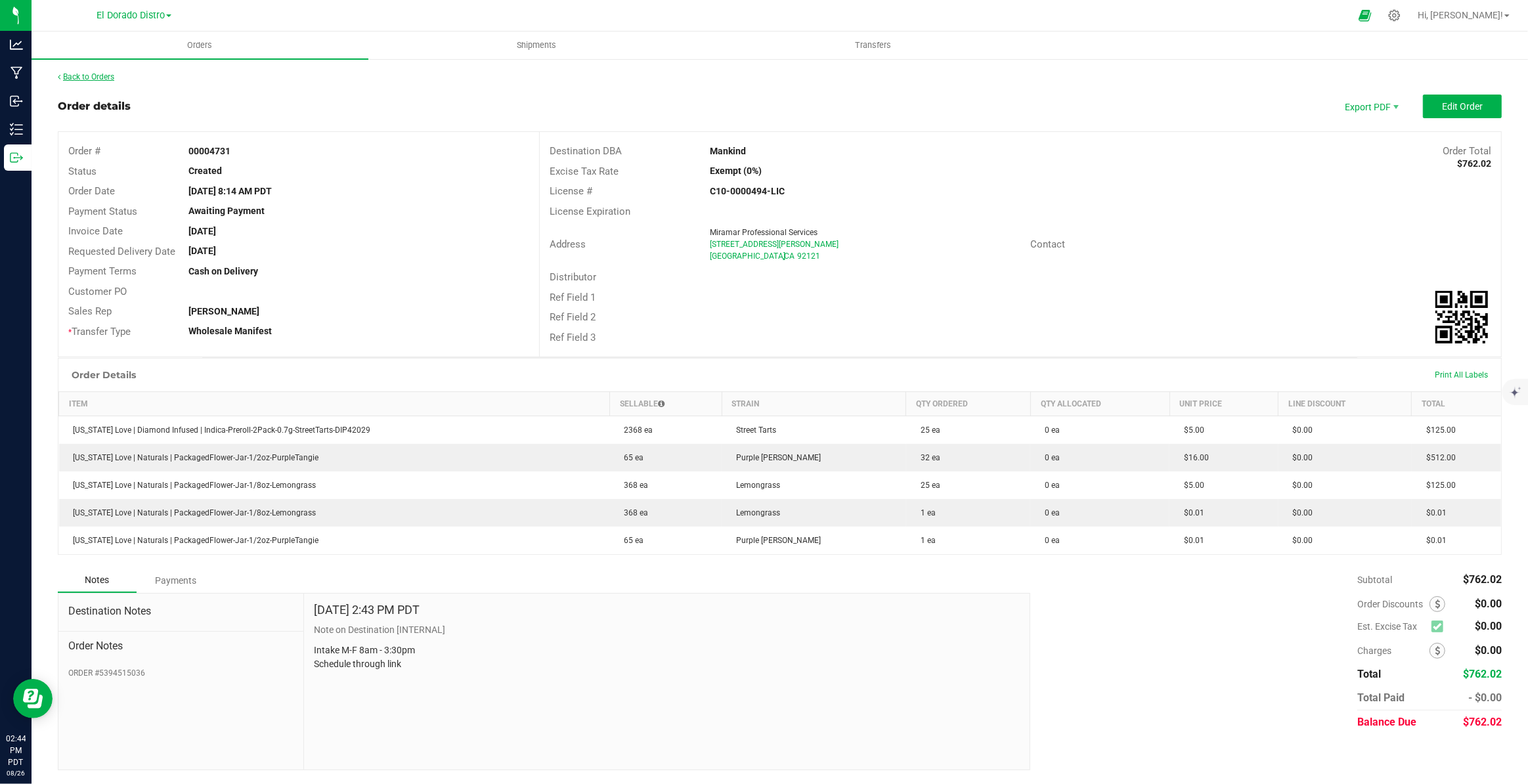
click at [103, 78] on link "Back to Orders" at bounding box center [86, 76] width 57 height 9
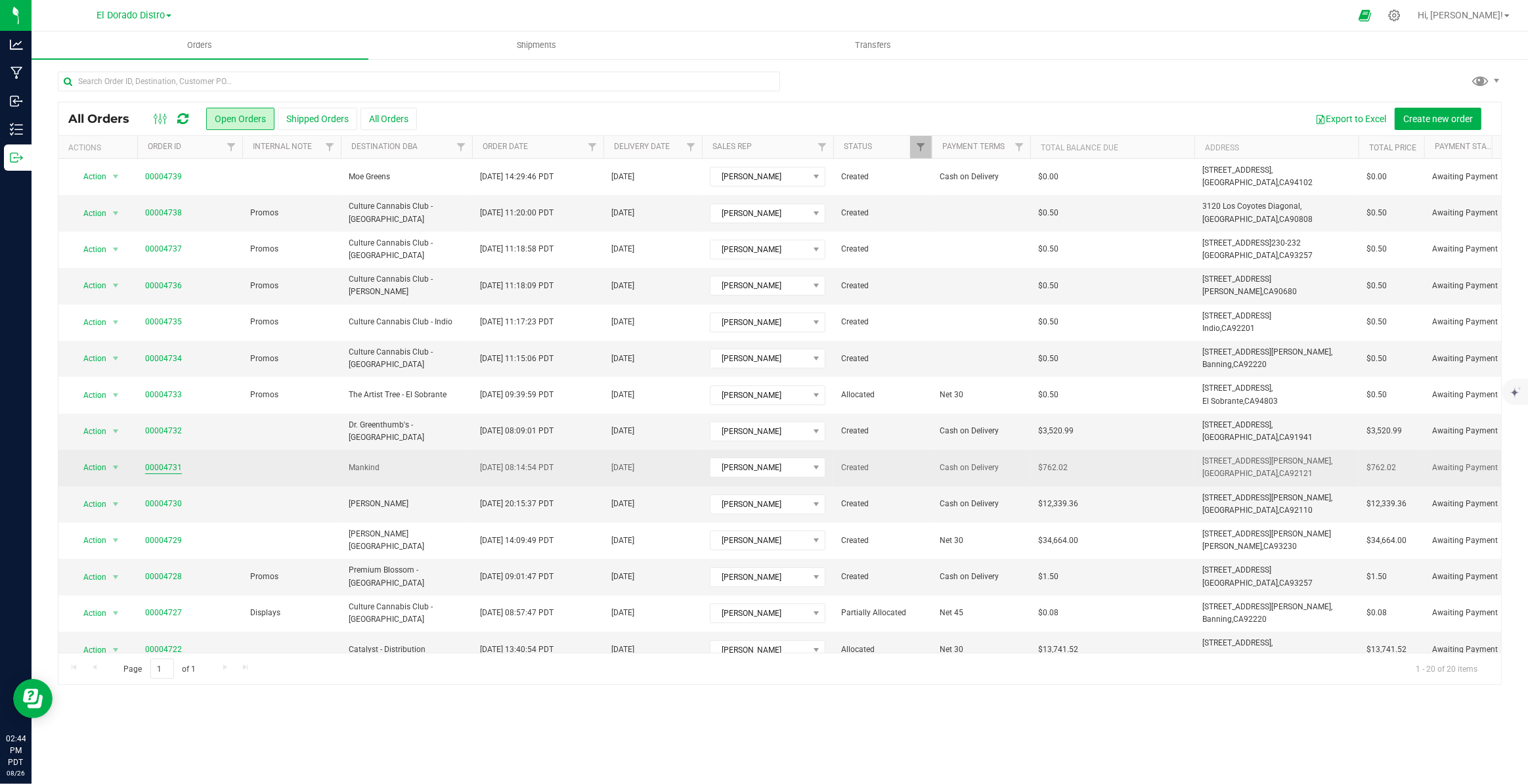
click at [156, 470] on link "00004731" at bounding box center [163, 468] width 37 height 12
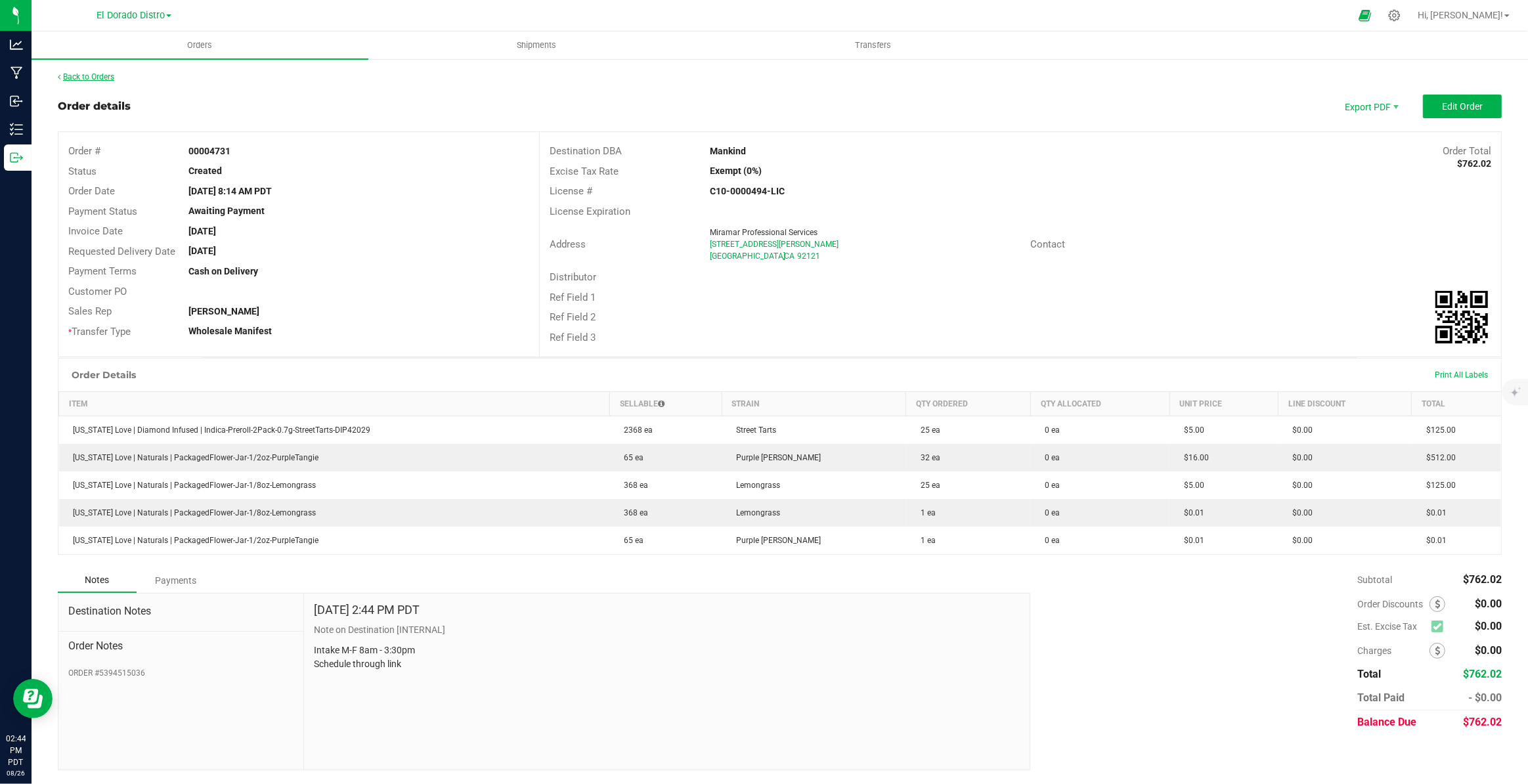
click at [87, 79] on link "Back to Orders" at bounding box center [86, 76] width 57 height 9
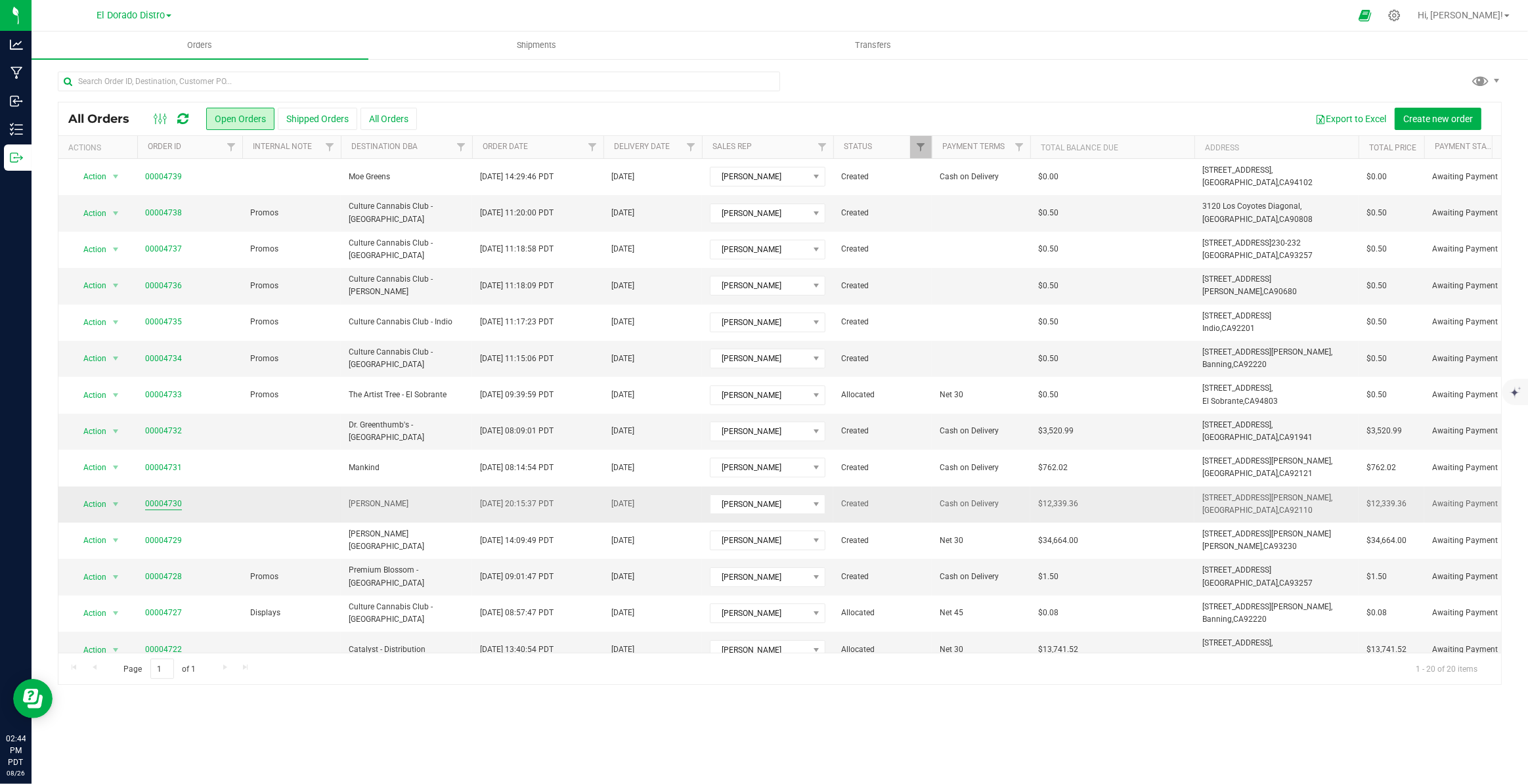
click at [164, 500] on link "00004730" at bounding box center [163, 504] width 37 height 12
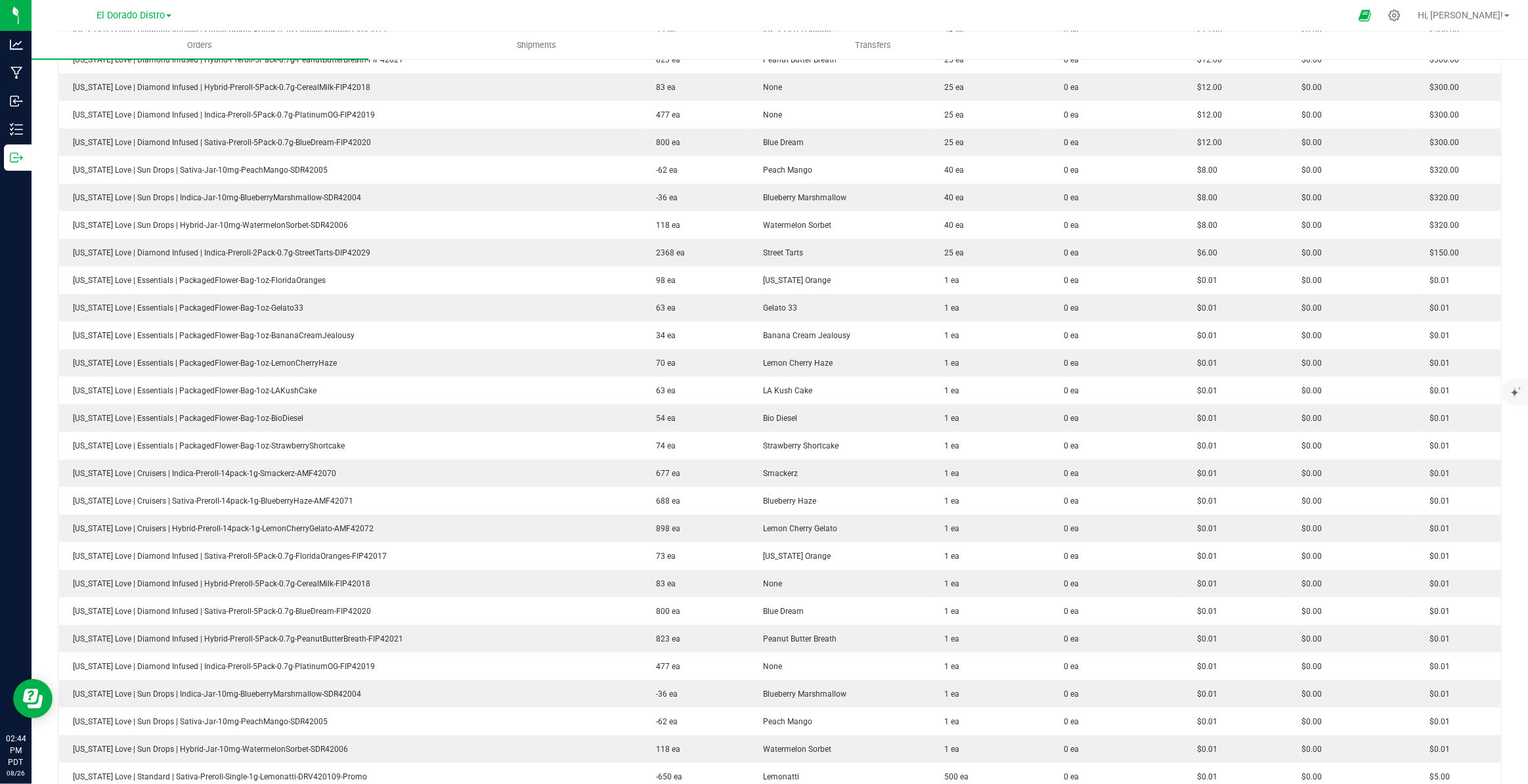
scroll to position [1569, 0]
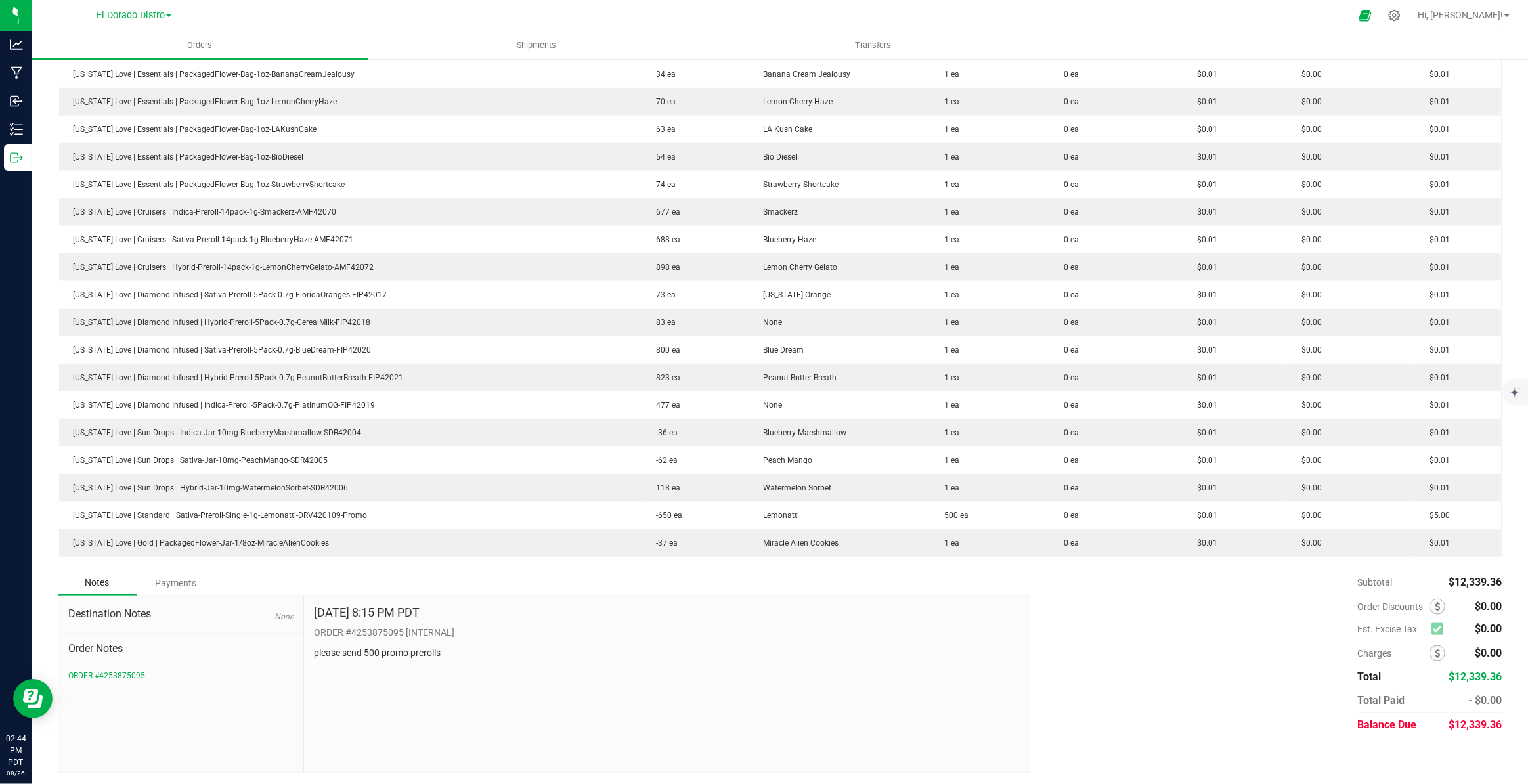
click at [566, 571] on div "Notes Payments" at bounding box center [539, 583] width 962 height 25
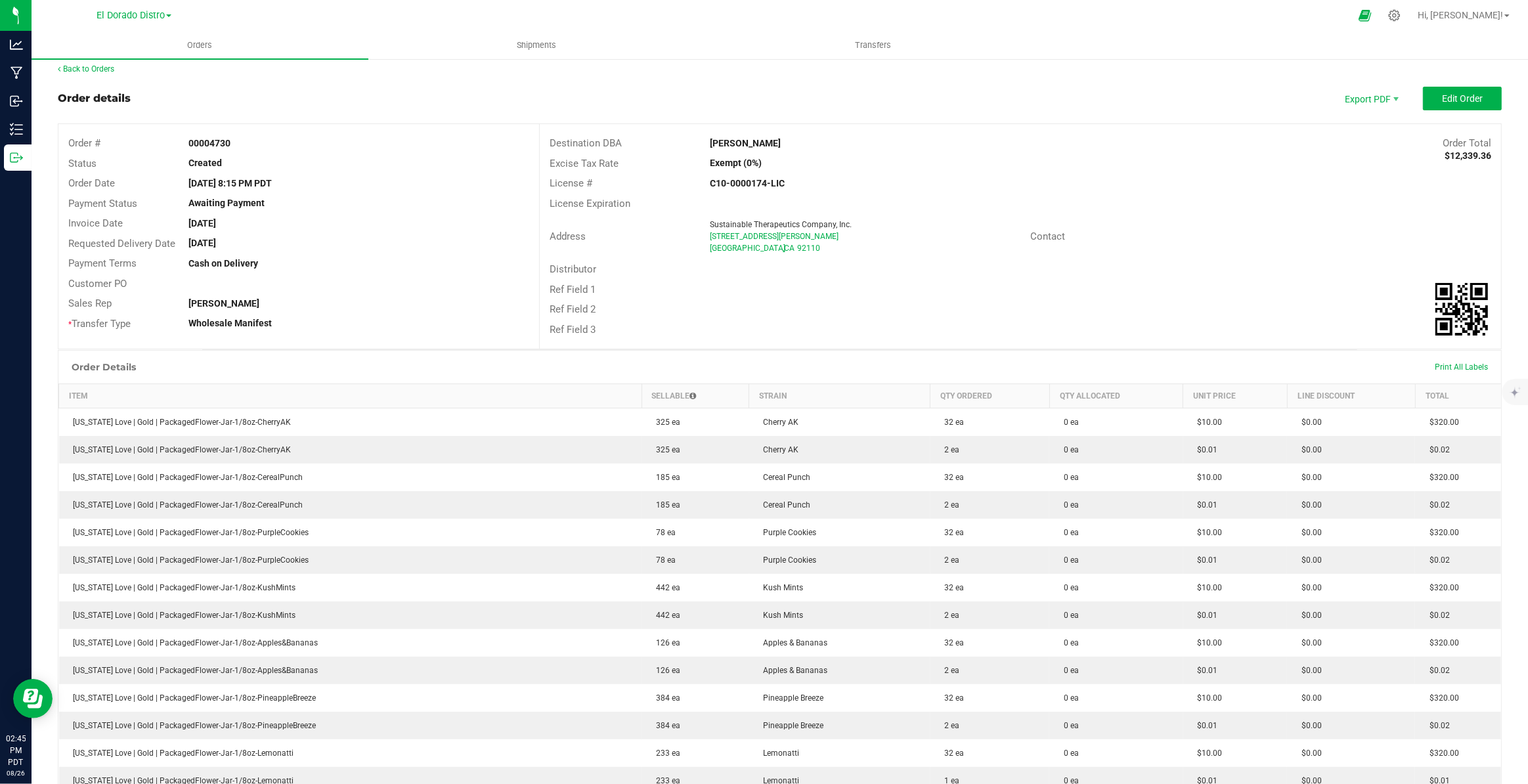
scroll to position [0, 0]
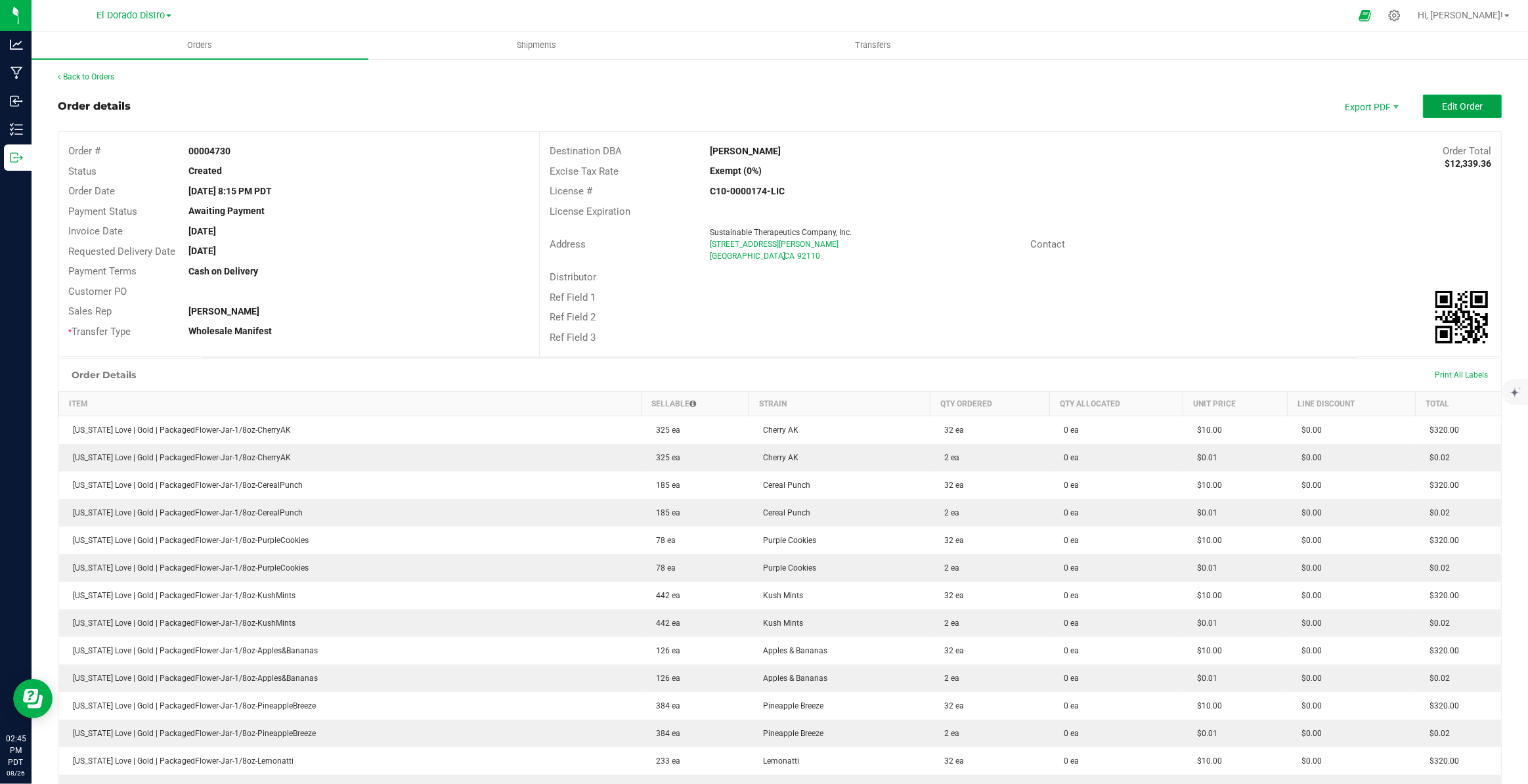
click at [1484, 109] on button "Edit Order" at bounding box center [1462, 106] width 79 height 24
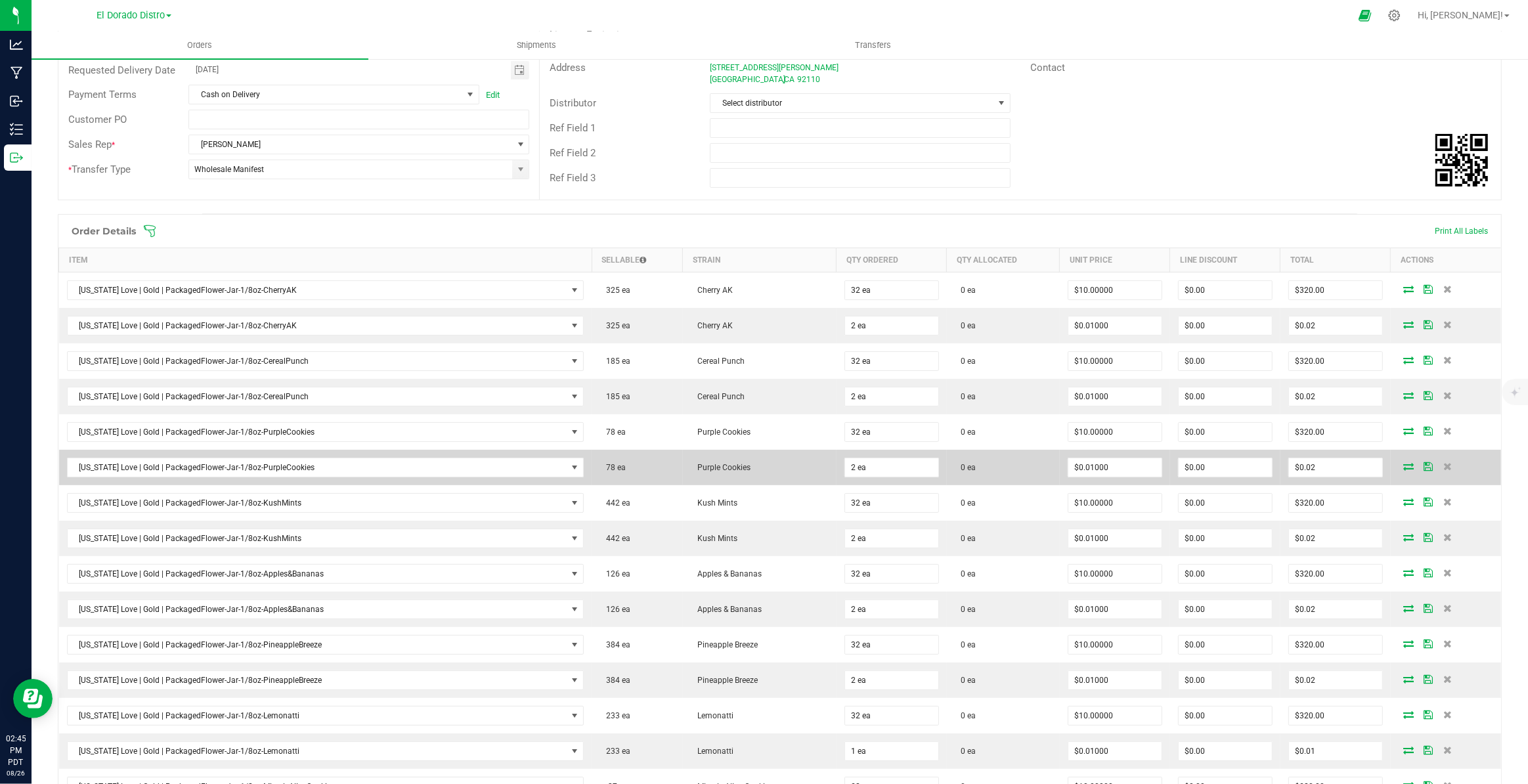
scroll to position [238, 0]
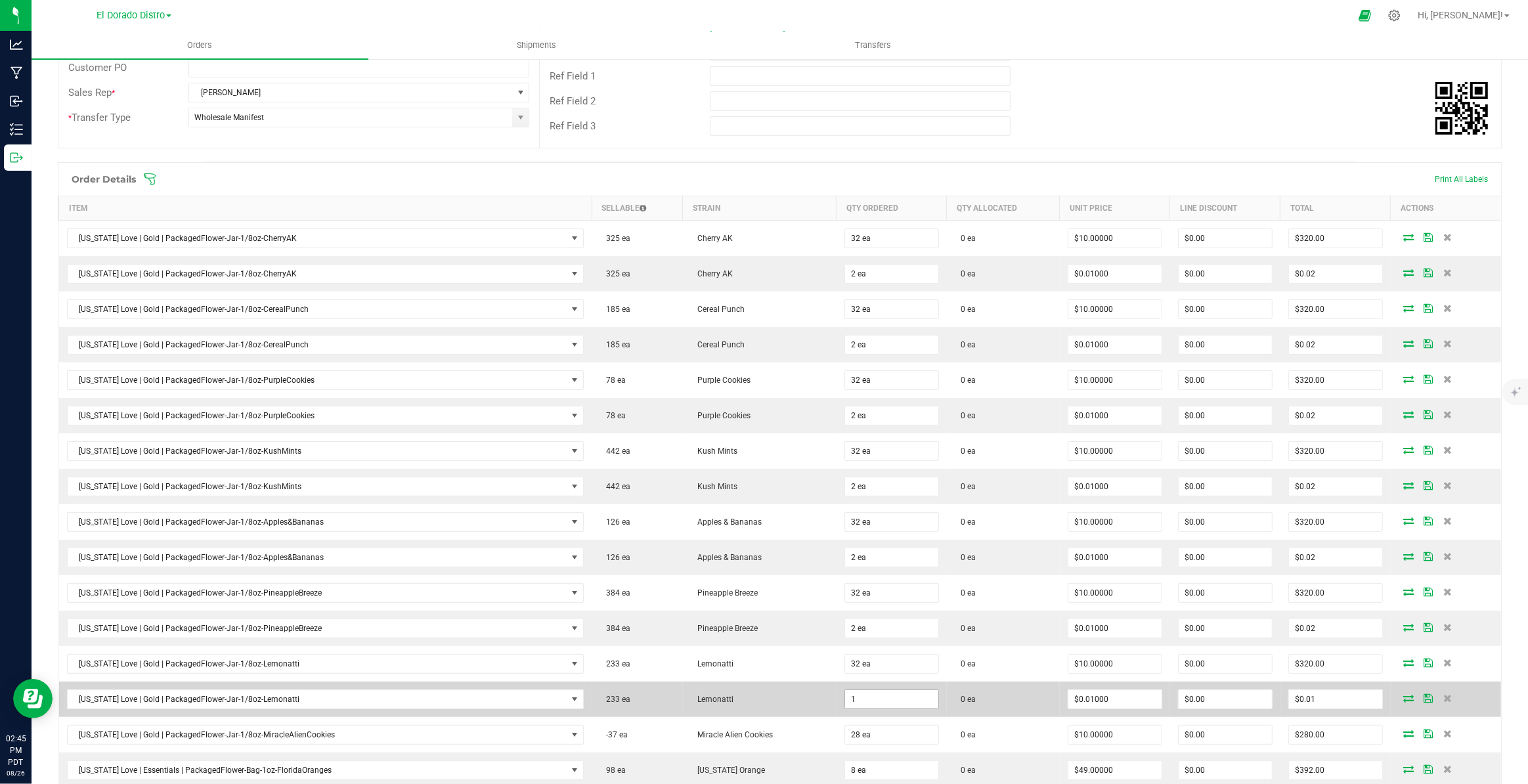
click at [859, 695] on input "1" at bounding box center [891, 699] width 94 height 18
type input "3"
type input "2 ea"
type input "$0.02"
click at [780, 699] on td "Lemonatti" at bounding box center [760, 699] width 154 height 36
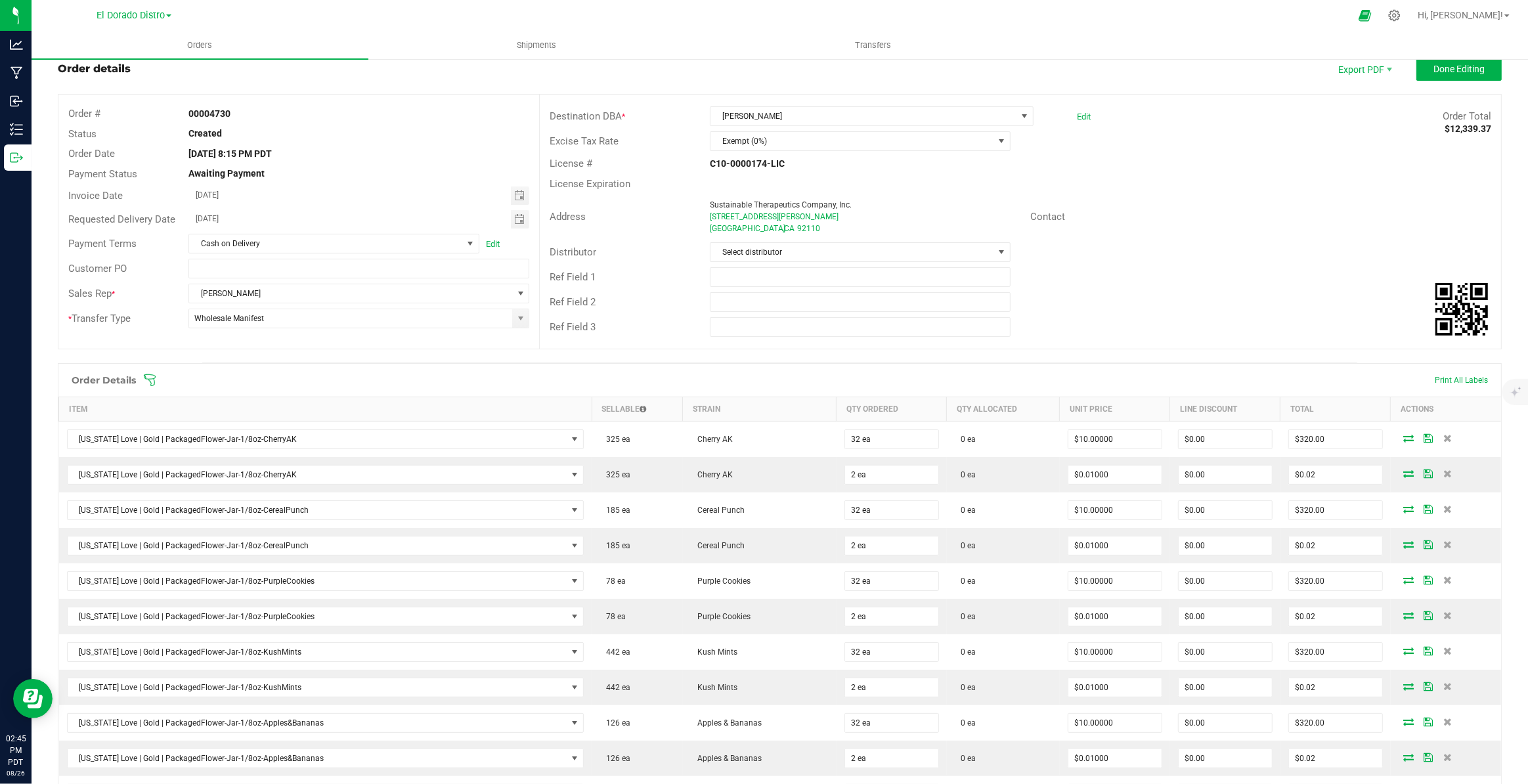
scroll to position [0, 0]
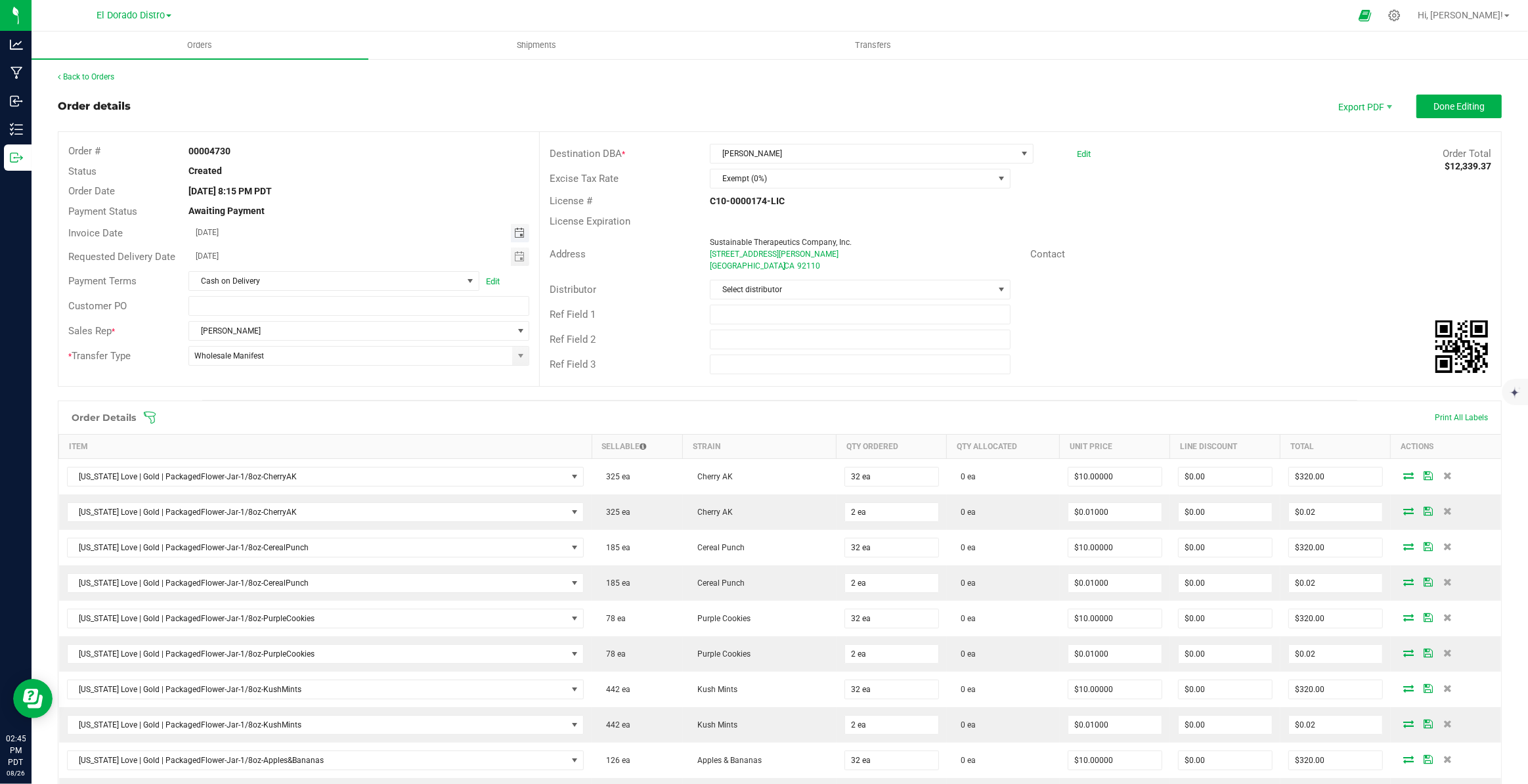
click at [517, 233] on span "Toggle calendar" at bounding box center [519, 233] width 10 height 10
click at [344, 378] on span "29" at bounding box center [344, 382] width 19 height 20
type input "08/29/2025"
drag, startPoint x: 513, startPoint y: 256, endPoint x: 517, endPoint y: 264, distance: 8.9
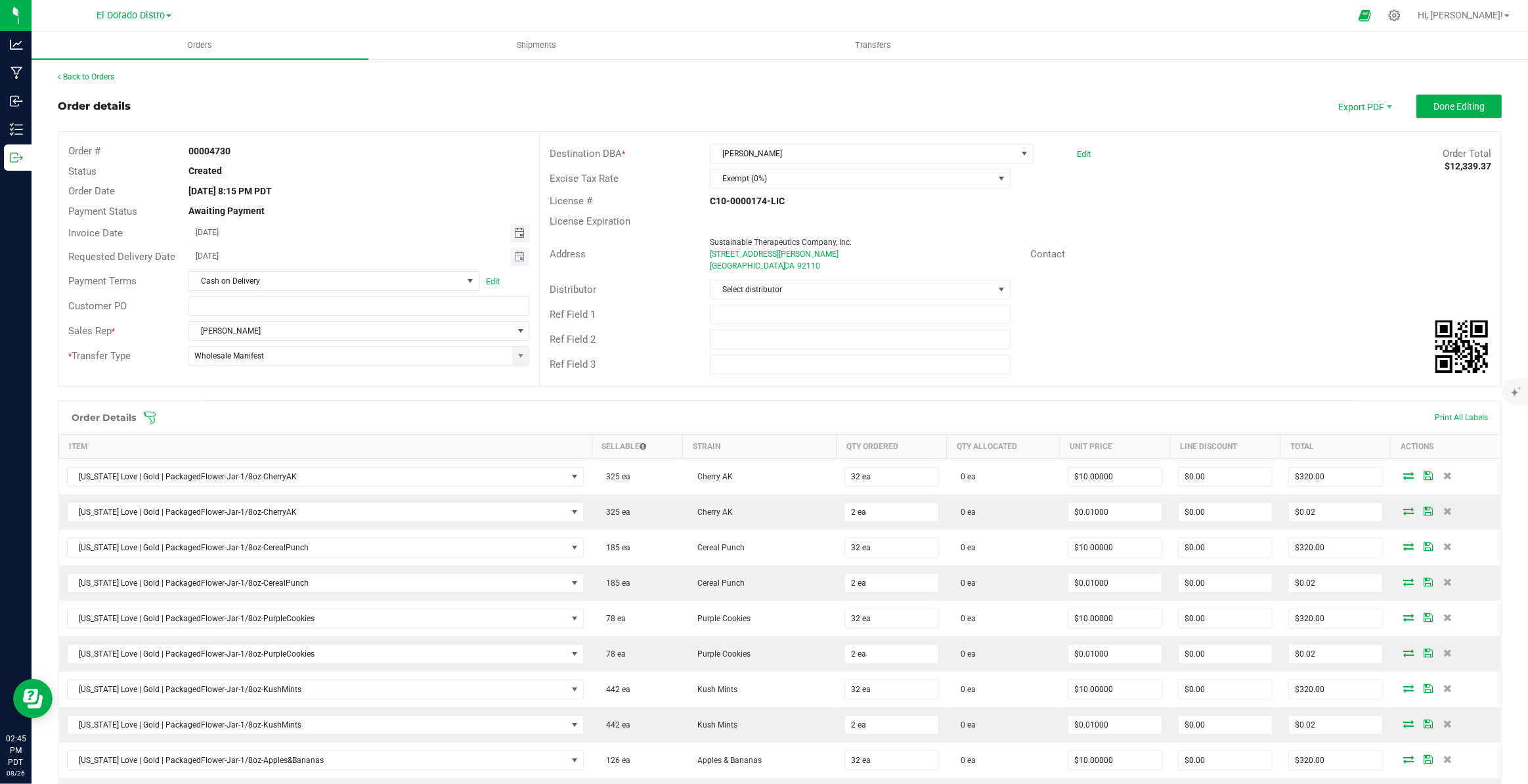
click at [514, 255] on span "Toggle calendar" at bounding box center [519, 256] width 10 height 10
click at [348, 407] on span "29" at bounding box center [344, 406] width 19 height 20
type input "08/29/2025"
click at [1416, 105] on button "Done Editing" at bounding box center [1458, 106] width 85 height 24
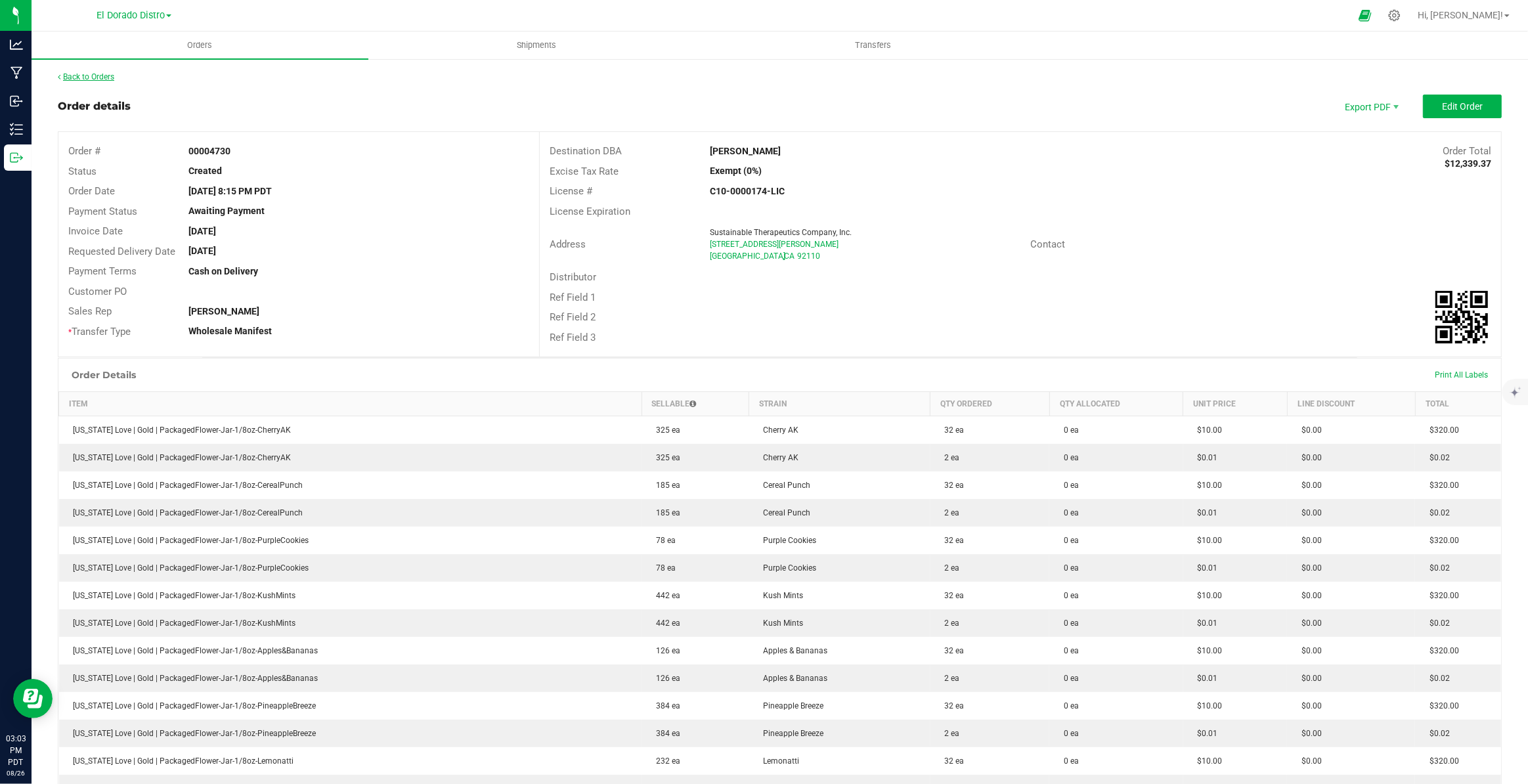
click at [102, 76] on link "Back to Orders" at bounding box center [86, 76] width 57 height 9
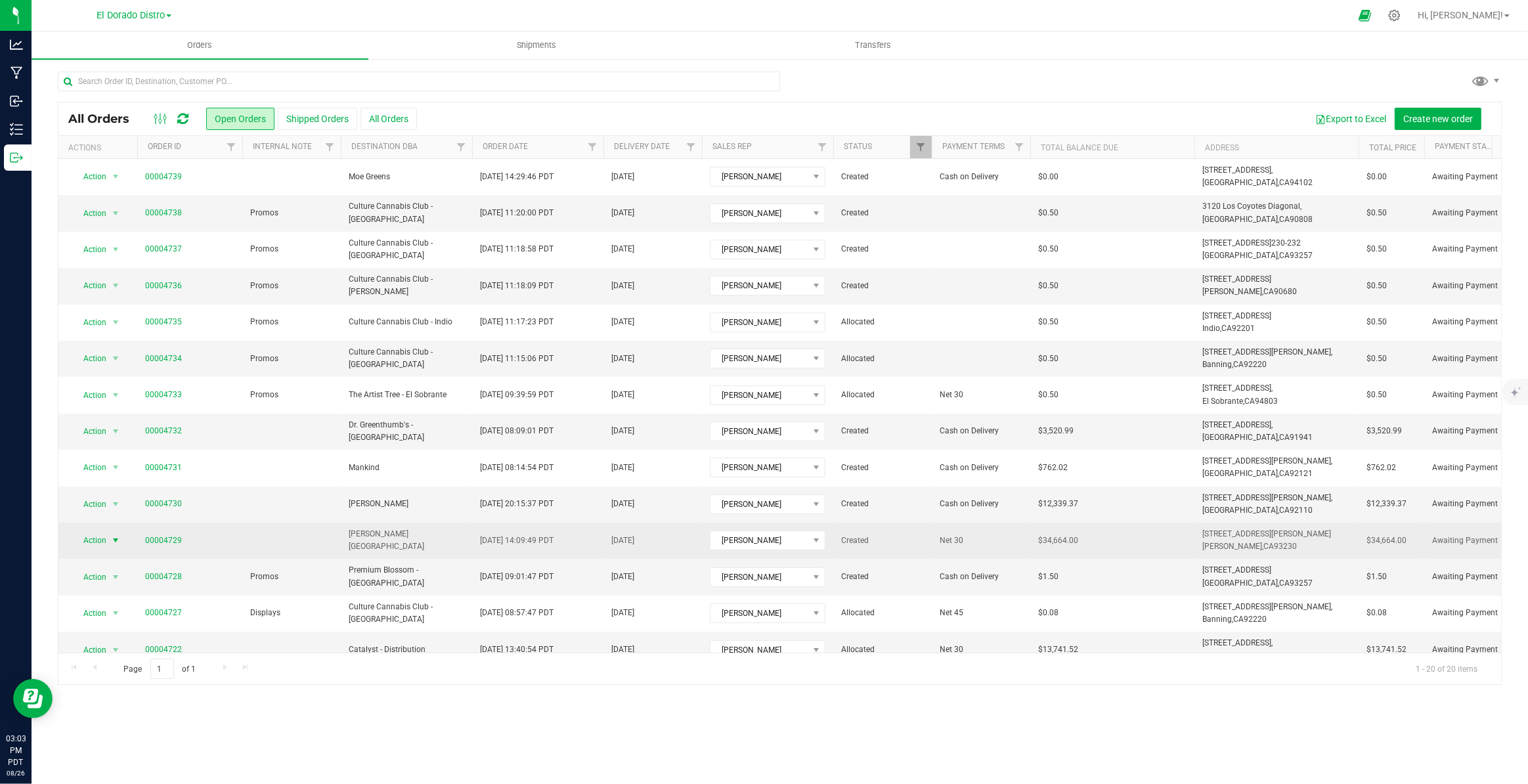
click at [114, 540] on span "select" at bounding box center [115, 540] width 10 height 10
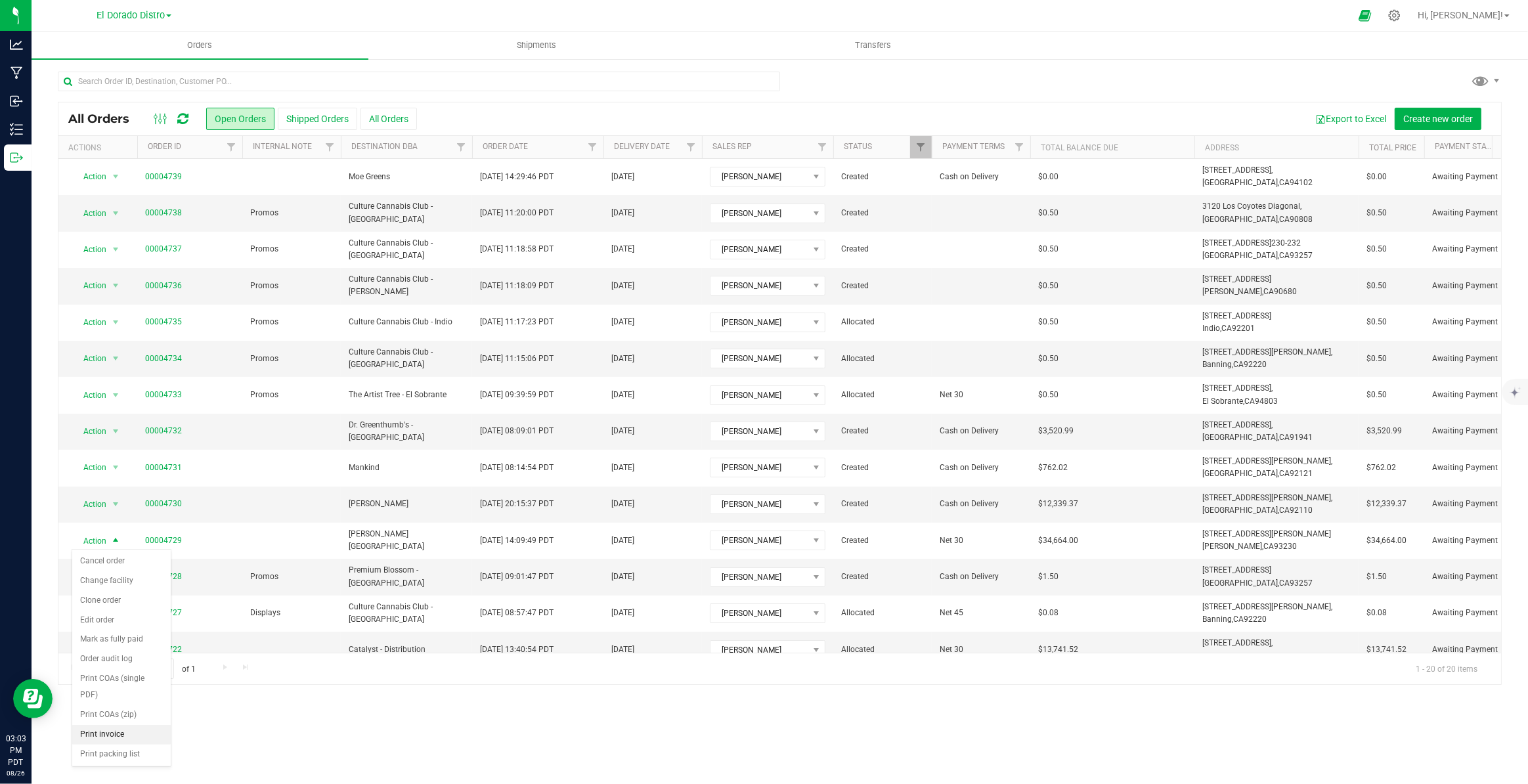
click at [111, 725] on li "Print invoice" at bounding box center [122, 734] width 98 height 20
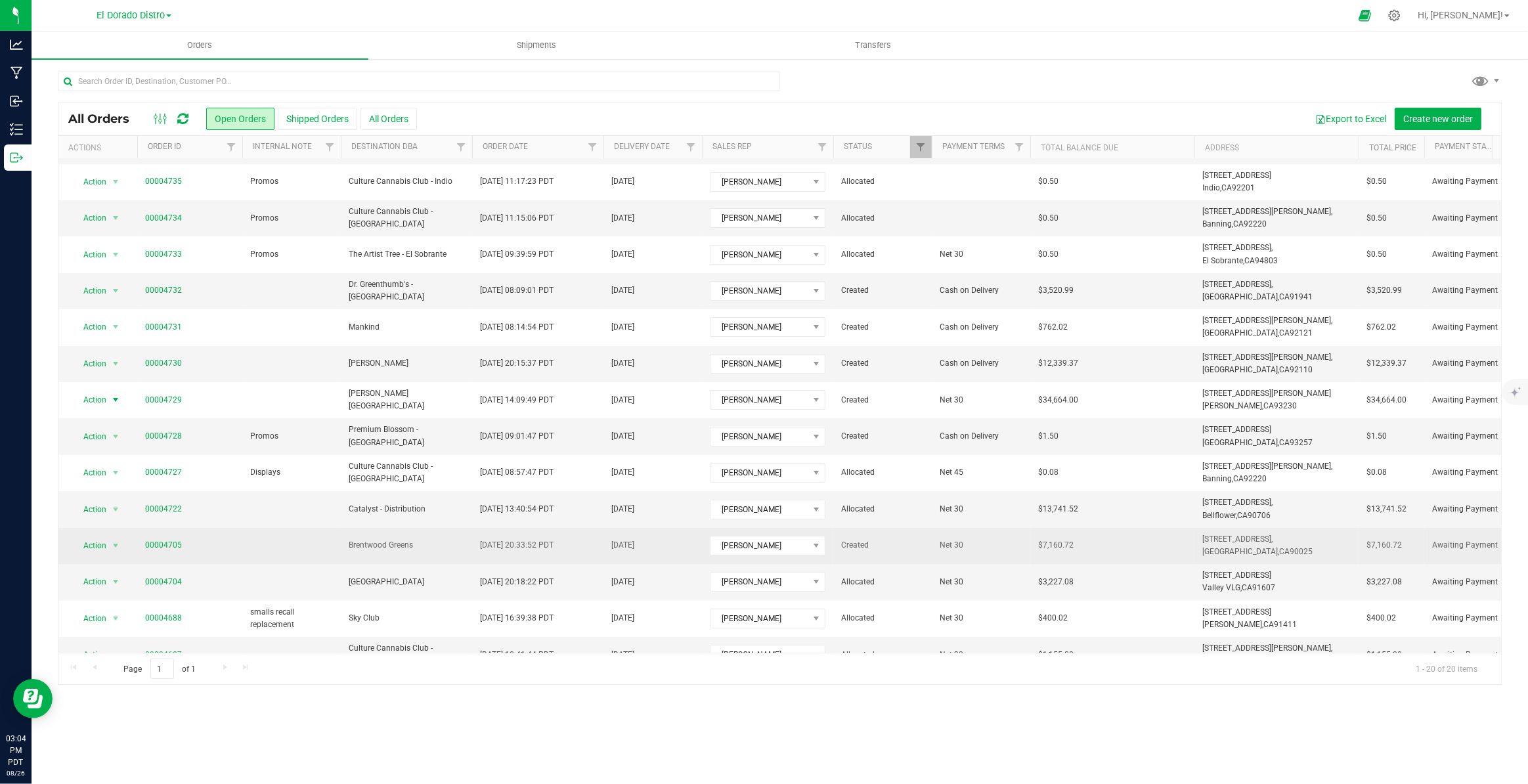
scroll to position [178, 0]
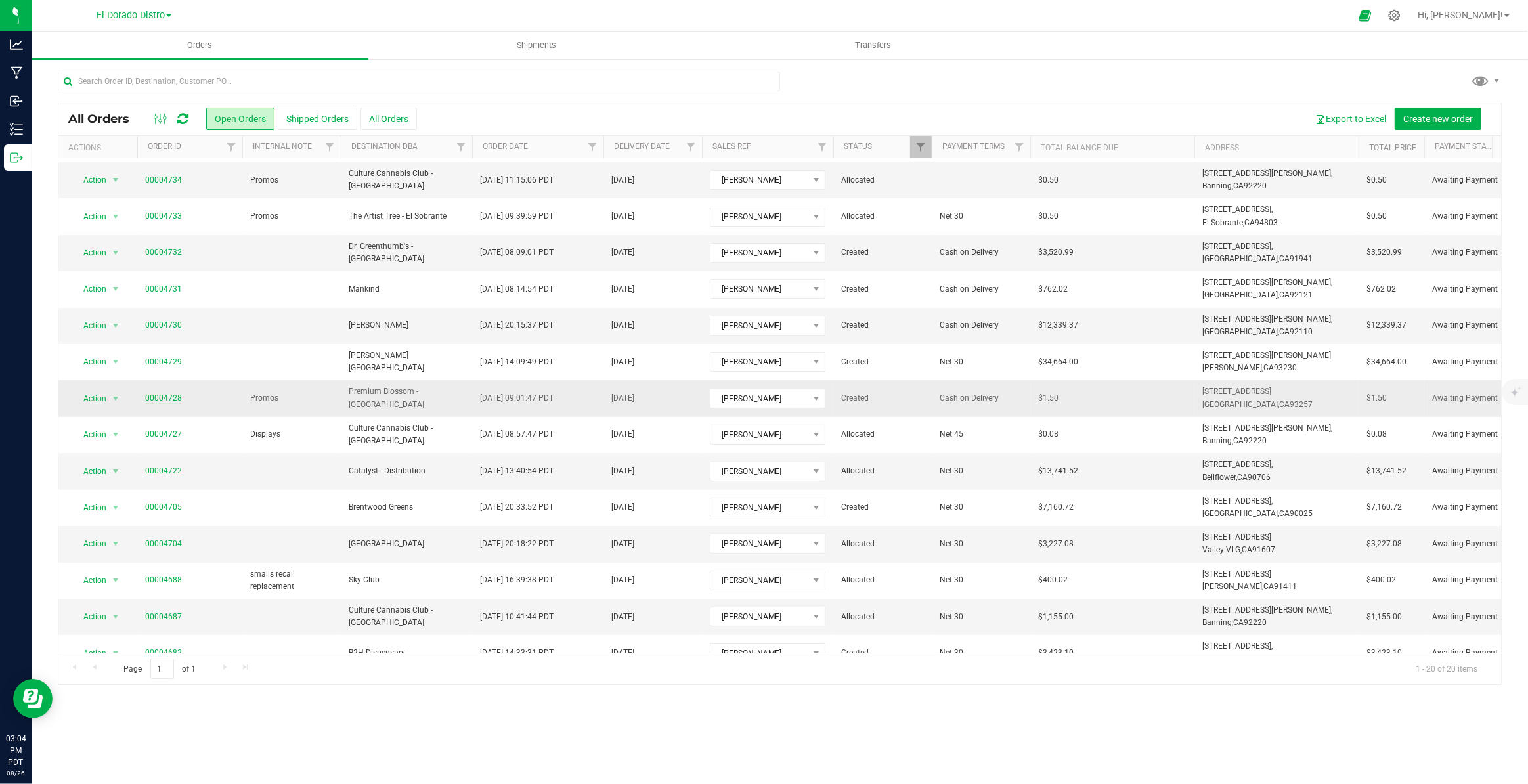
click at [163, 398] on link "00004728" at bounding box center [163, 398] width 37 height 12
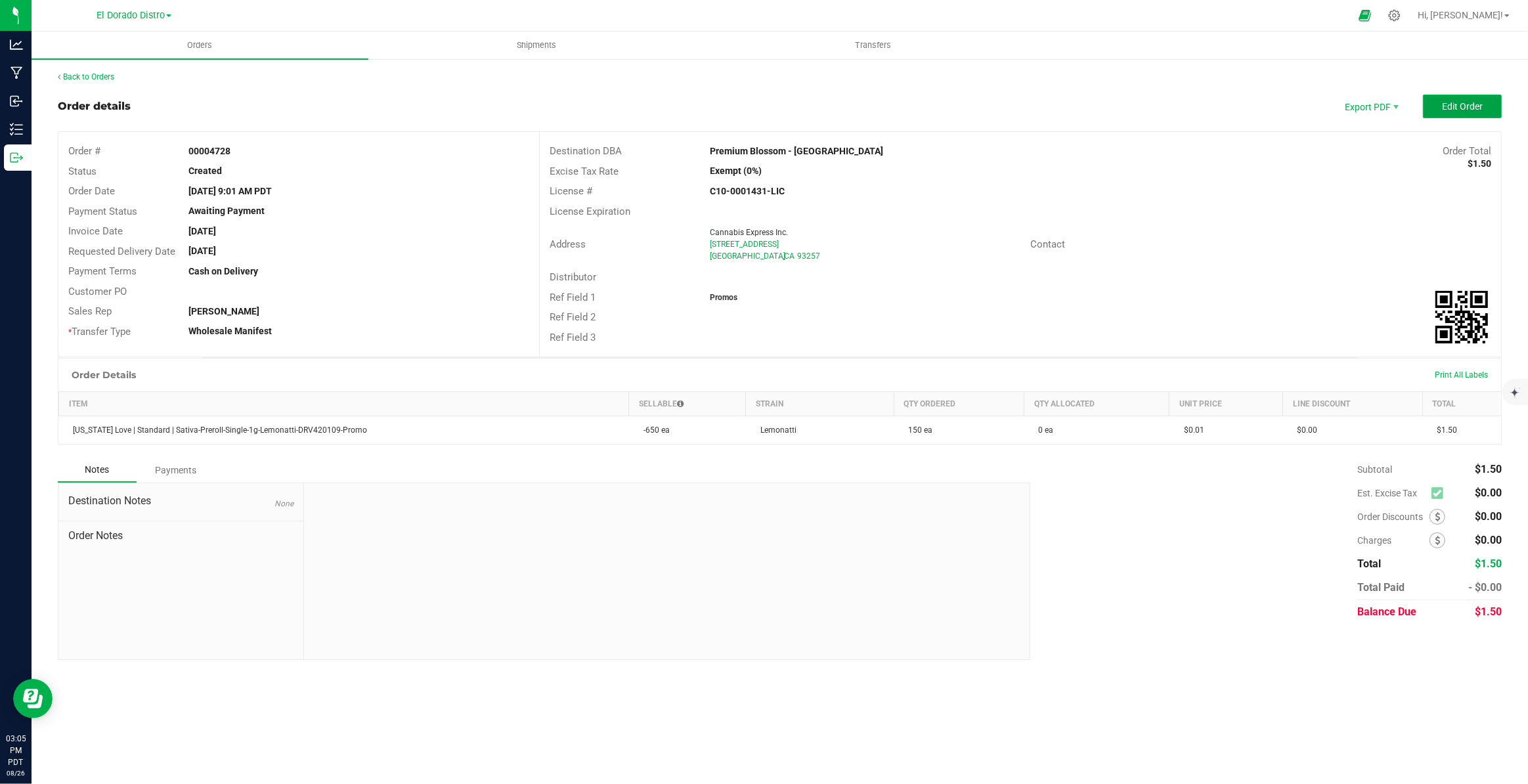
click at [1468, 105] on span "Edit Order" at bounding box center [1462, 106] width 41 height 10
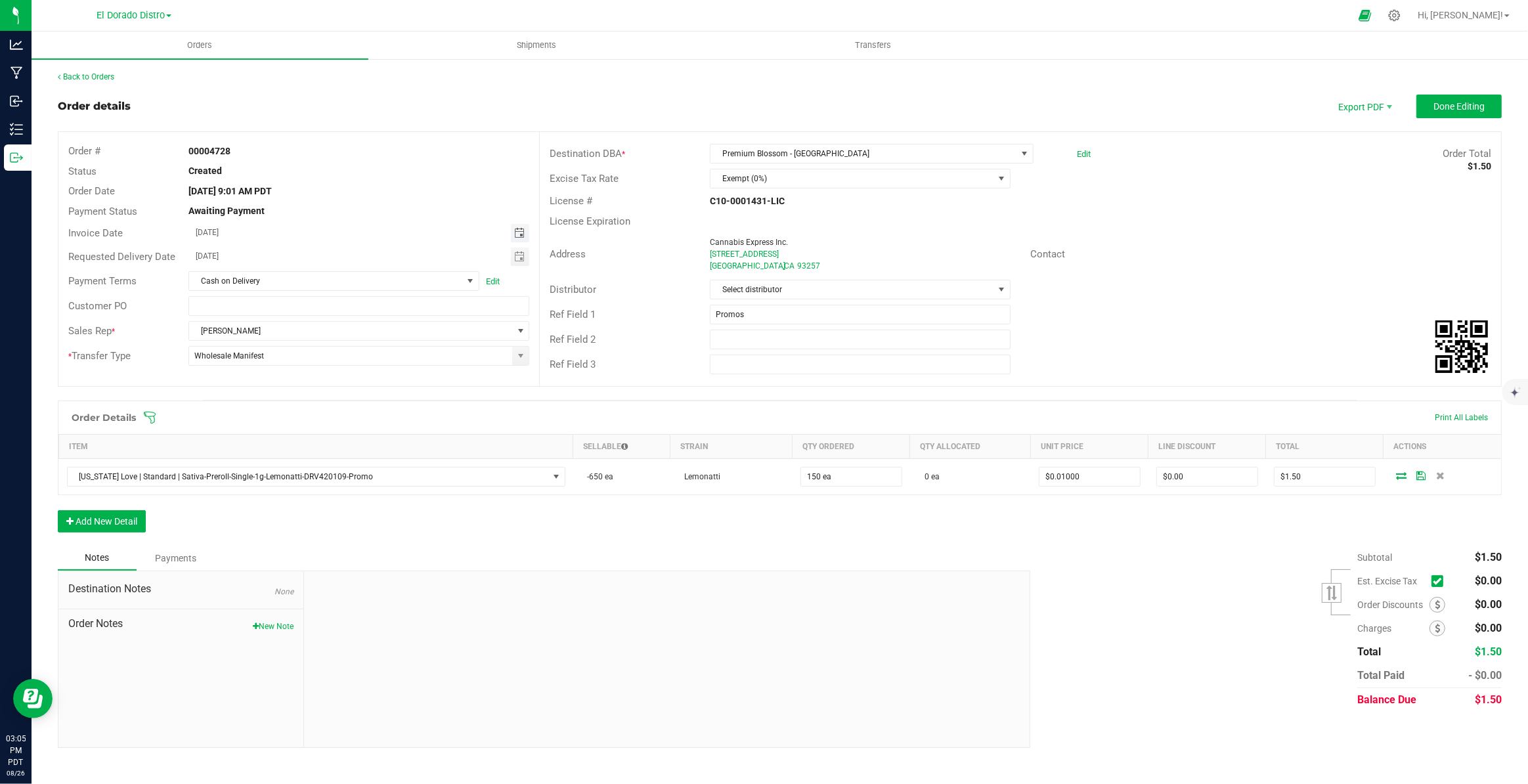
click at [518, 229] on span "Toggle calendar" at bounding box center [519, 233] width 10 height 10
drag, startPoint x: 346, startPoint y: 384, endPoint x: 360, endPoint y: 378, distance: 15.2
click at [348, 383] on span "29" at bounding box center [344, 382] width 19 height 20
type input "08/29/2025"
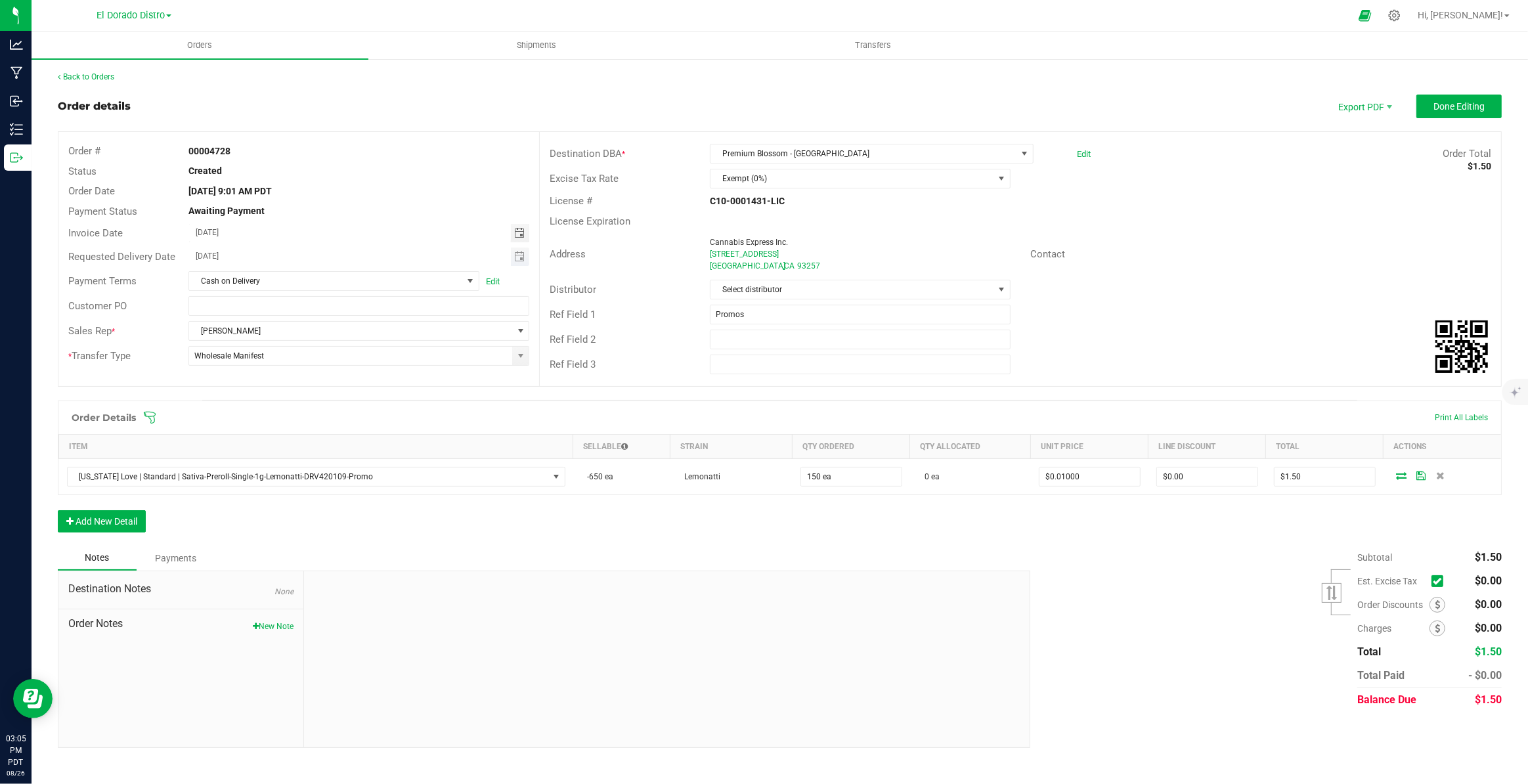
click at [528, 251] on span "Toggle calendar" at bounding box center [520, 256] width 19 height 18
click at [341, 408] on span "29" at bounding box center [344, 406] width 19 height 20
type input "08/29/2025"
click at [1144, 328] on div "Ref Field 2" at bounding box center [1020, 339] width 961 height 25
click at [402, 281] on span "Cash on Delivery" at bounding box center [326, 281] width 273 height 18
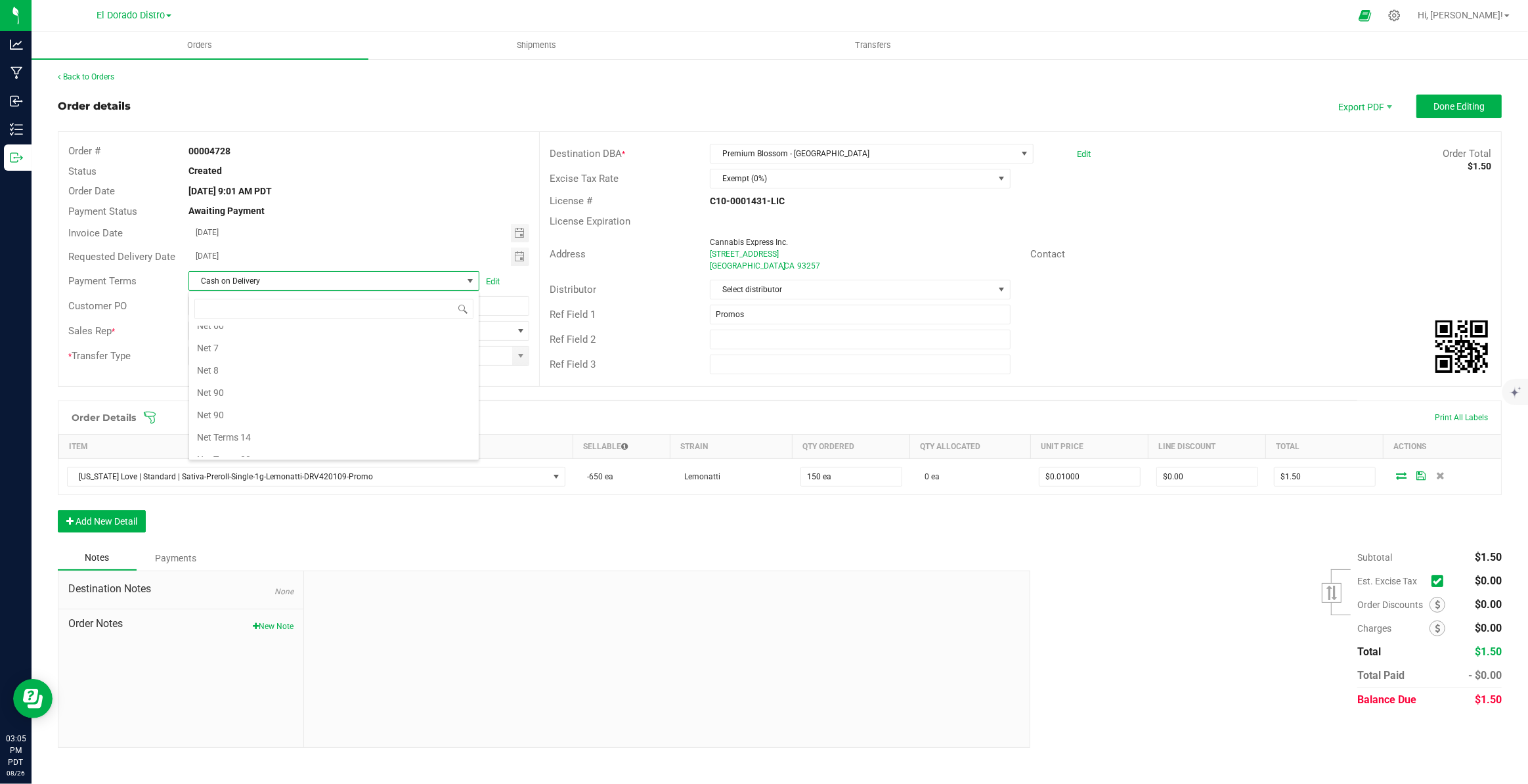
scroll to position [358, 0]
click at [249, 440] on li "None" at bounding box center [334, 447] width 290 height 23
click at [1095, 234] on div "Address Cannabis Express Inc. 200 Main St. Porterville , CA 93257 Contact" at bounding box center [1020, 253] width 961 height 46
click at [1462, 111] on button "Done Editing" at bounding box center [1458, 106] width 85 height 24
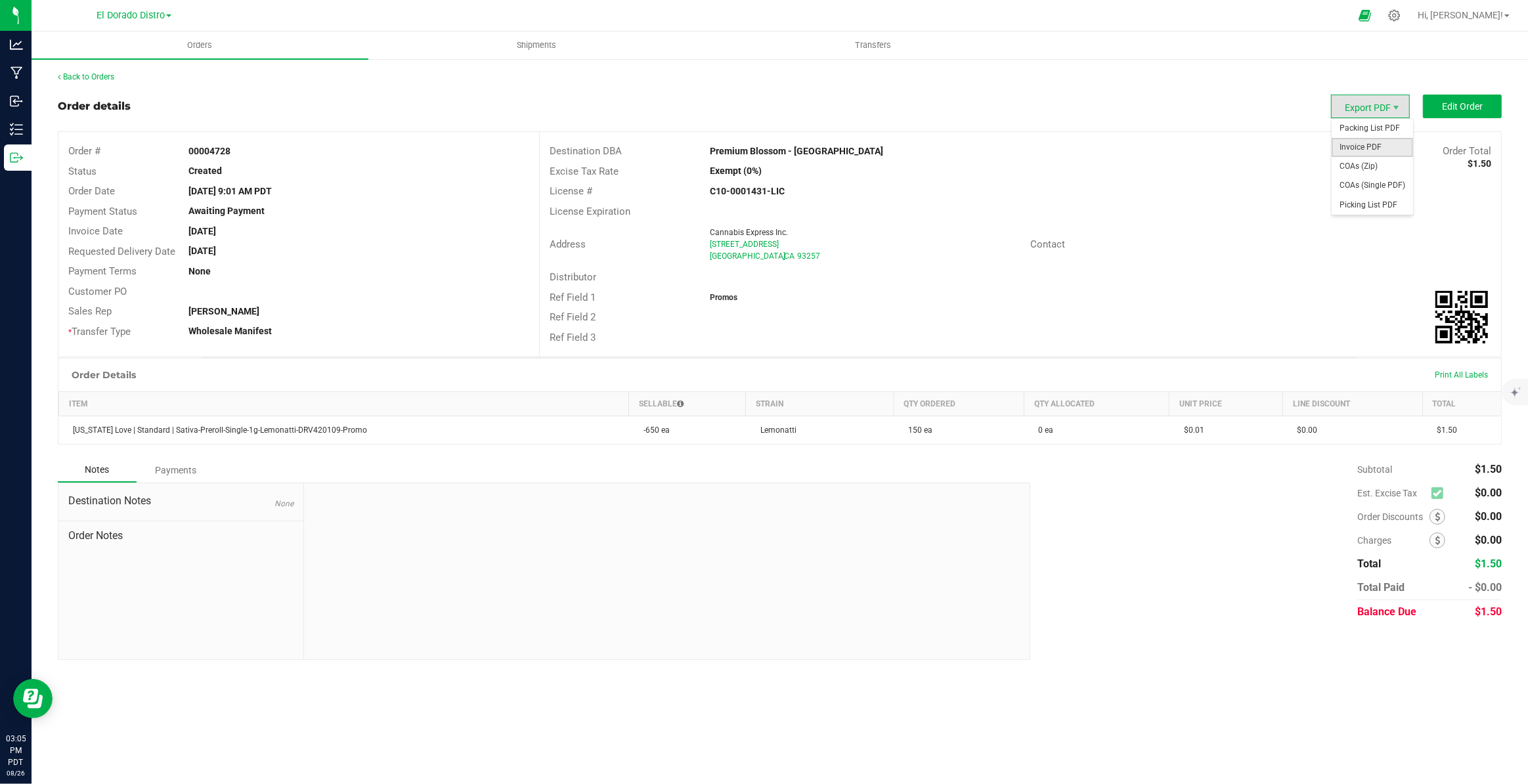
click at [1379, 141] on span "Invoice PDF" at bounding box center [1372, 148] width 81 height 19
click at [96, 79] on link "Back to Orders" at bounding box center [86, 76] width 57 height 9
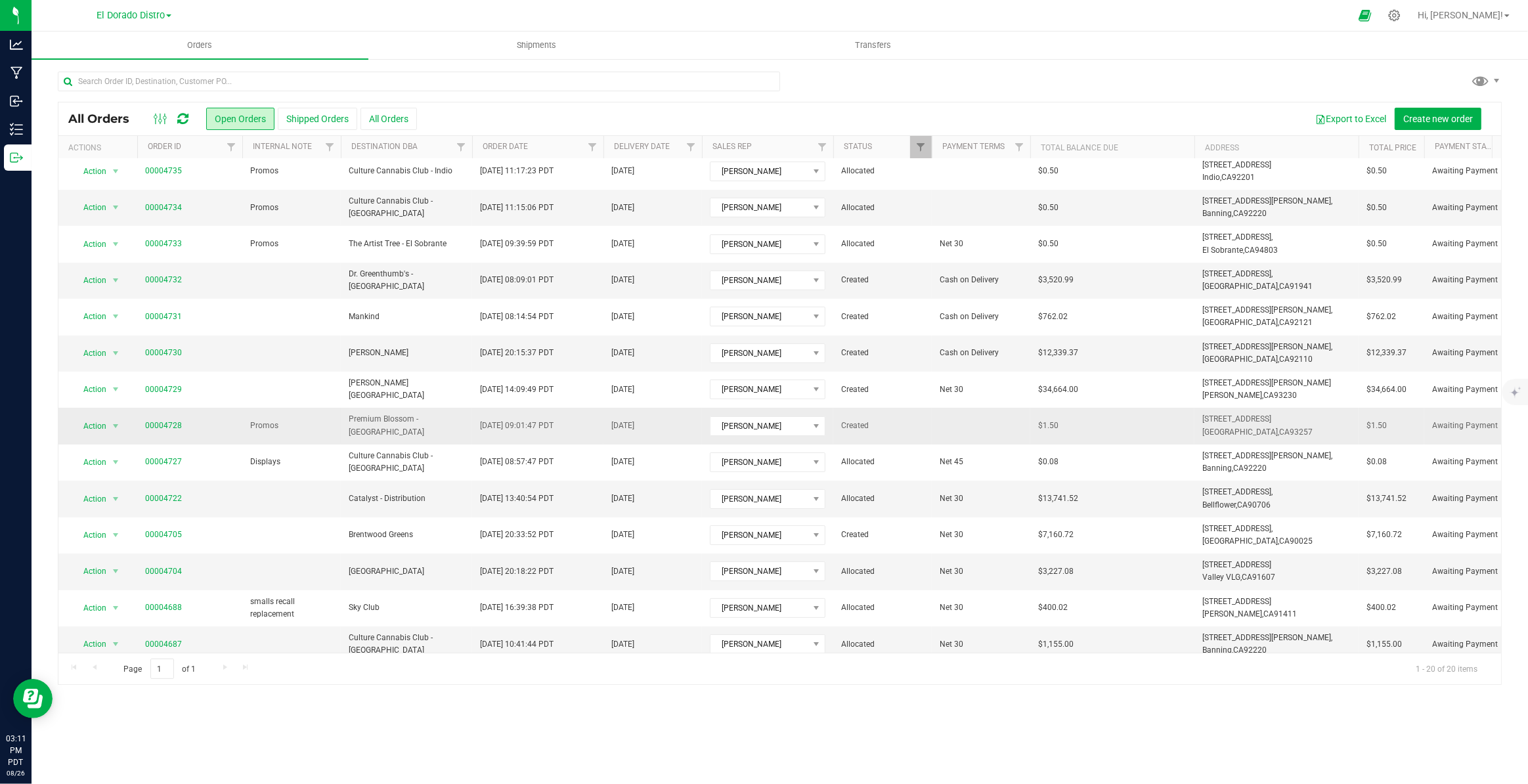
scroll to position [238, 0]
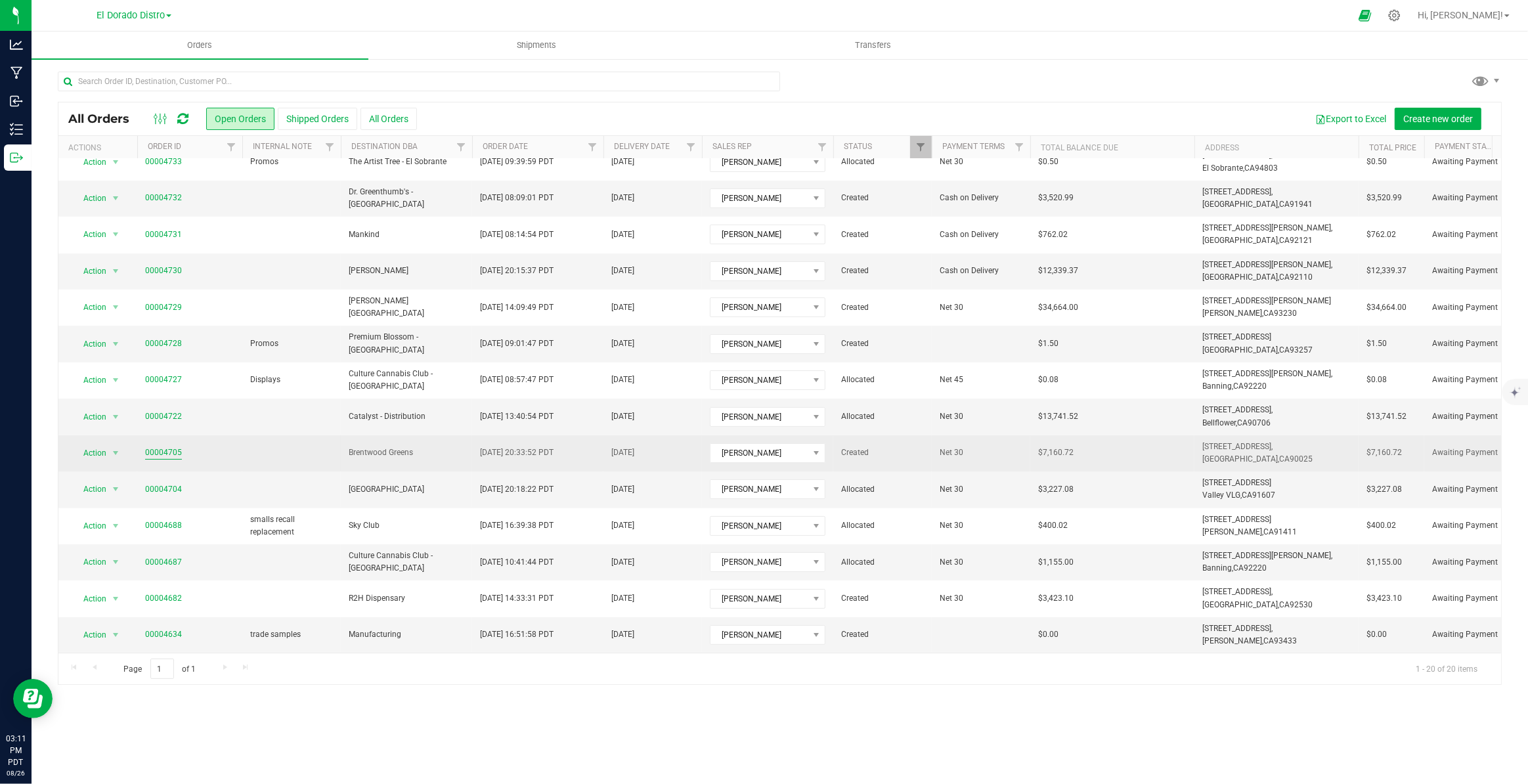
click at [169, 447] on link "00004705" at bounding box center [163, 453] width 37 height 12
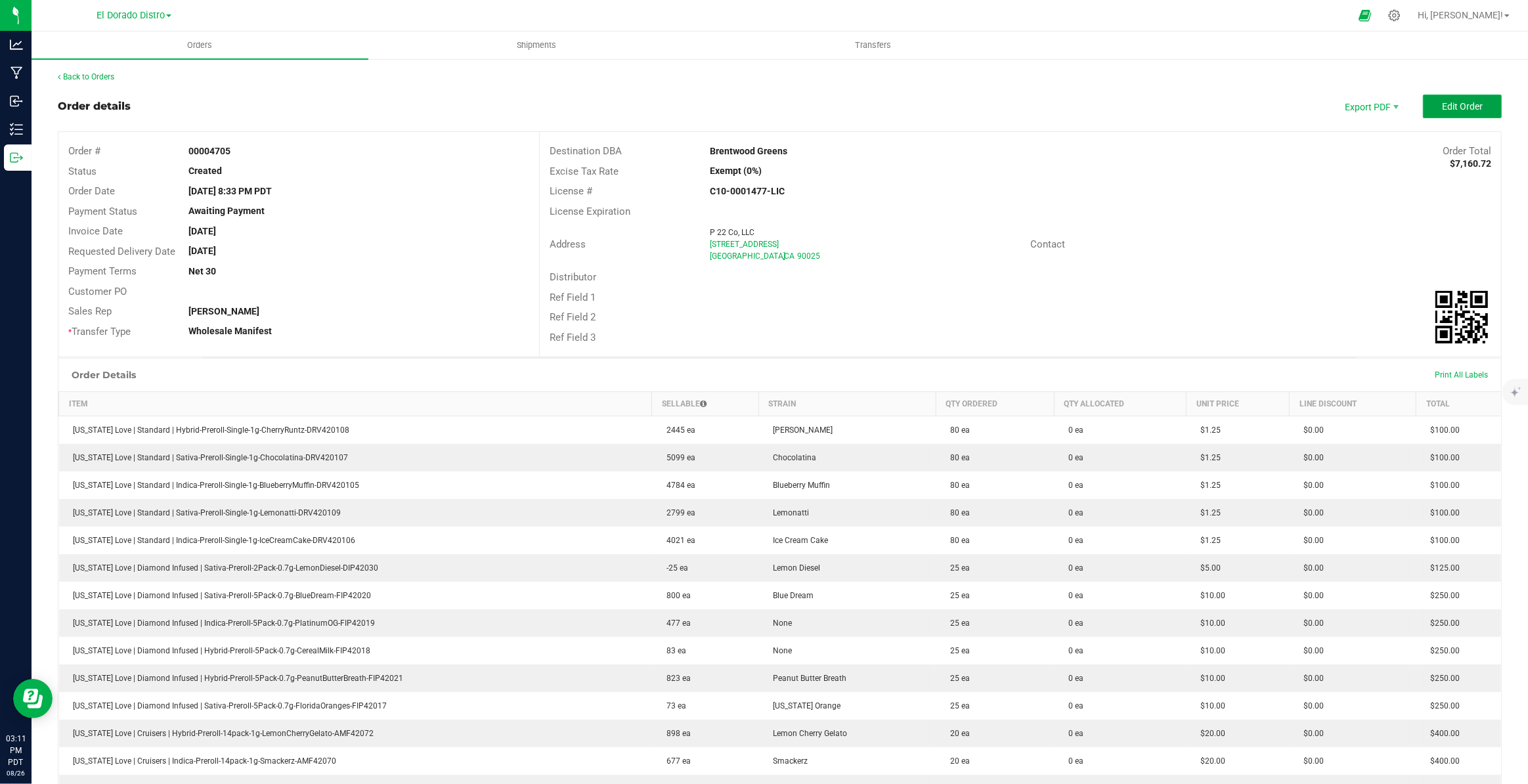
click at [1464, 107] on span "Edit Order" at bounding box center [1462, 106] width 41 height 10
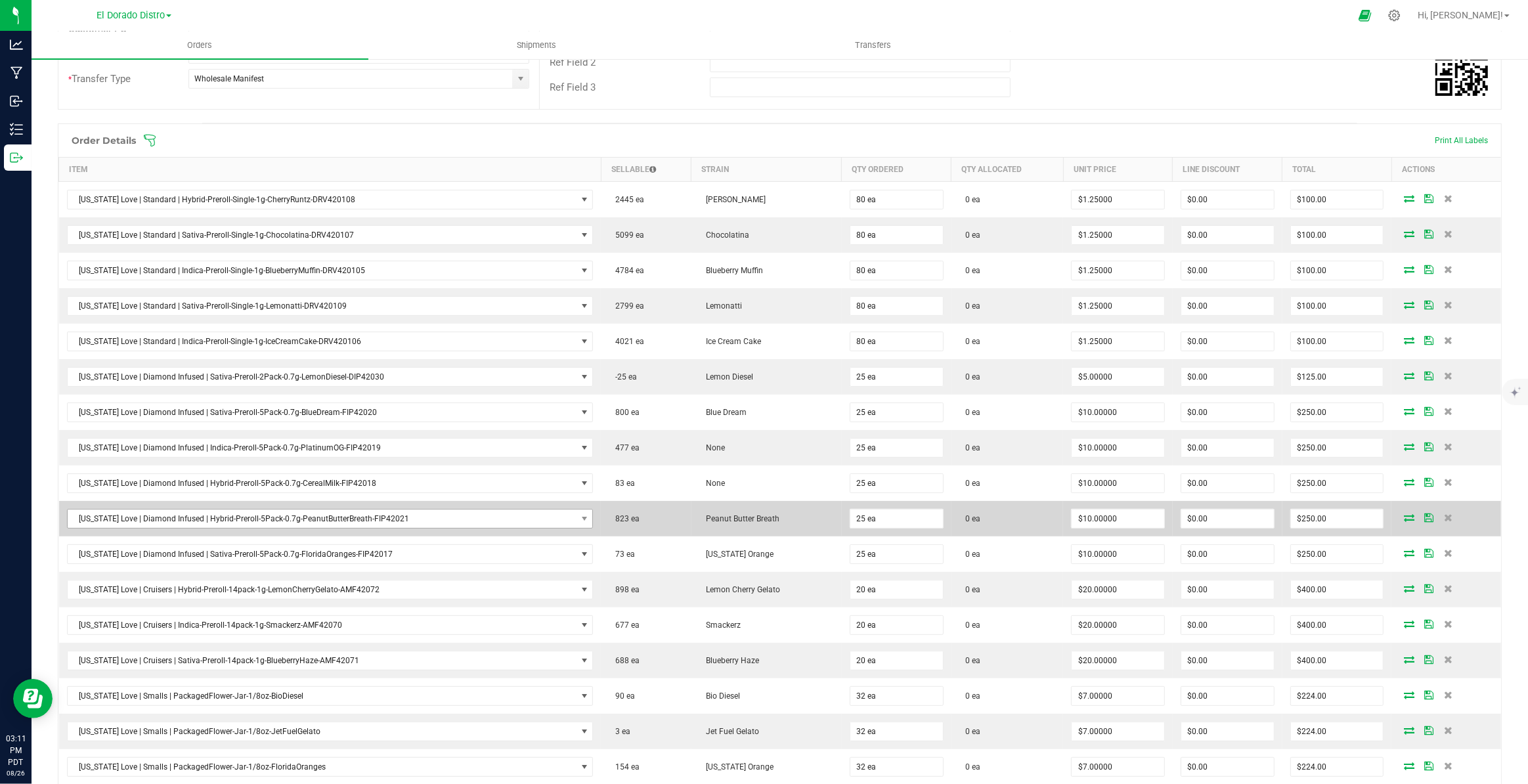
scroll to position [298, 0]
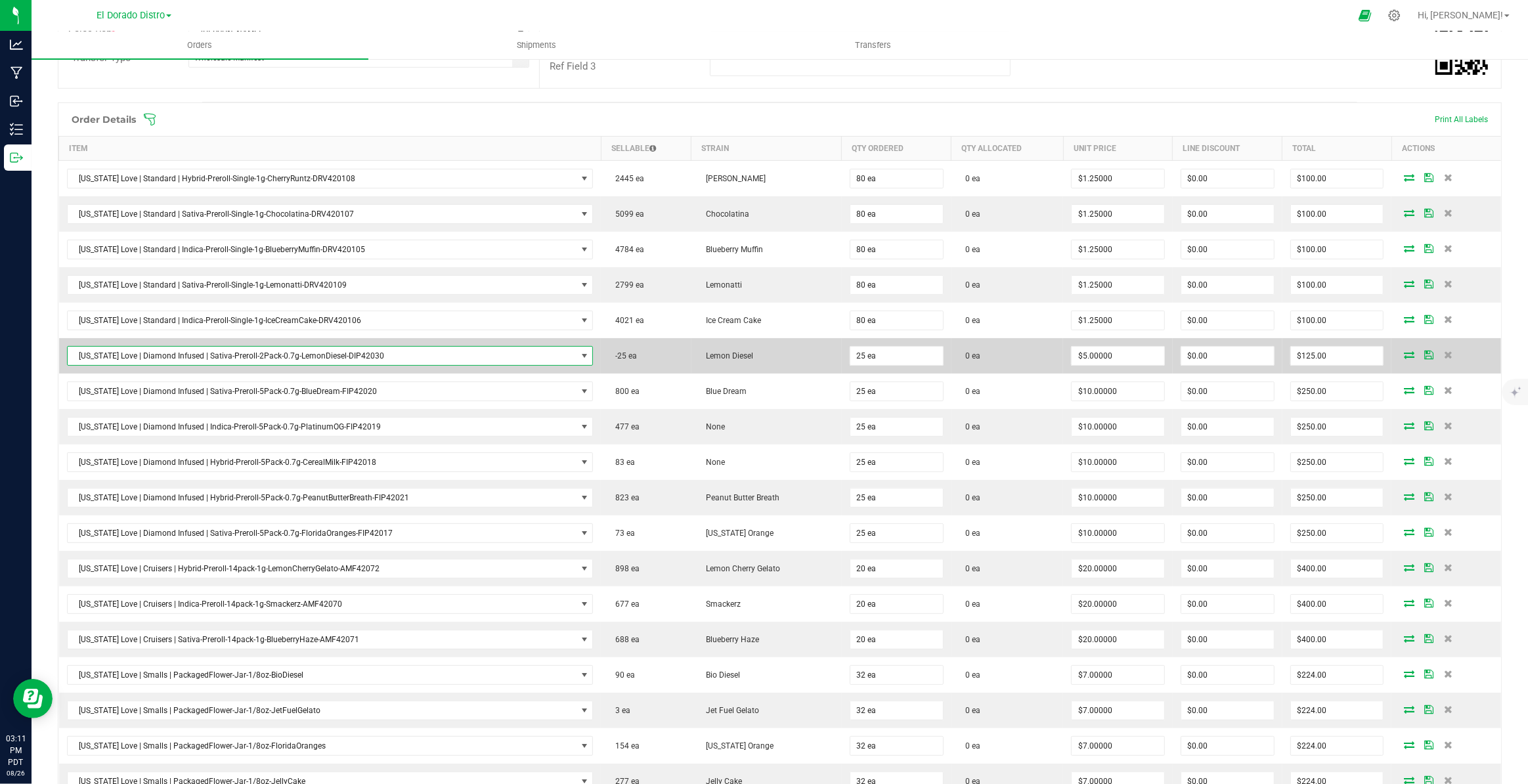
click at [553, 351] on span "California Love | Diamond Infused | Sativa-Preroll-2Pack-0.7g-LemonDiesel-DIP42…" at bounding box center [322, 356] width 509 height 18
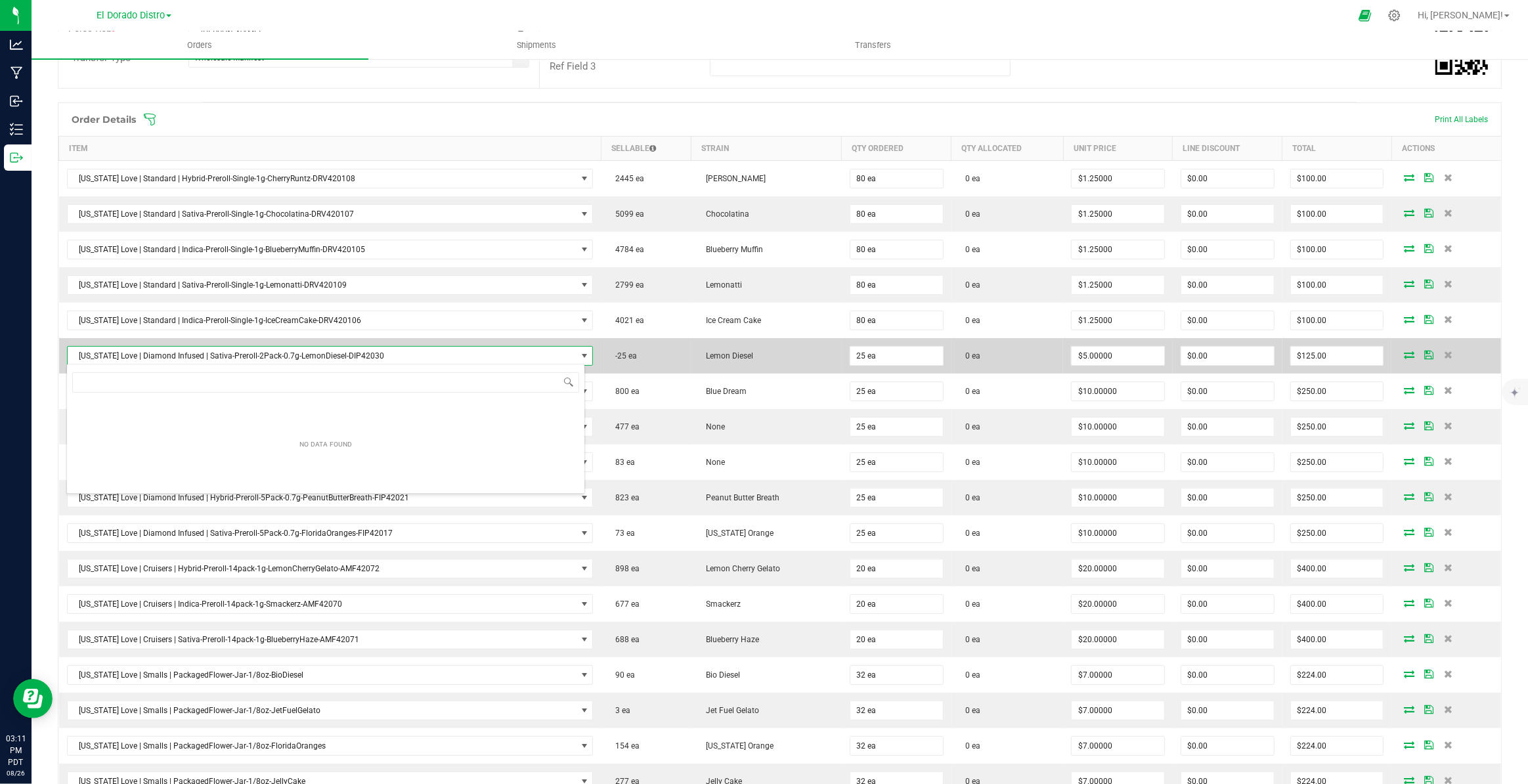
scroll to position [20, 518]
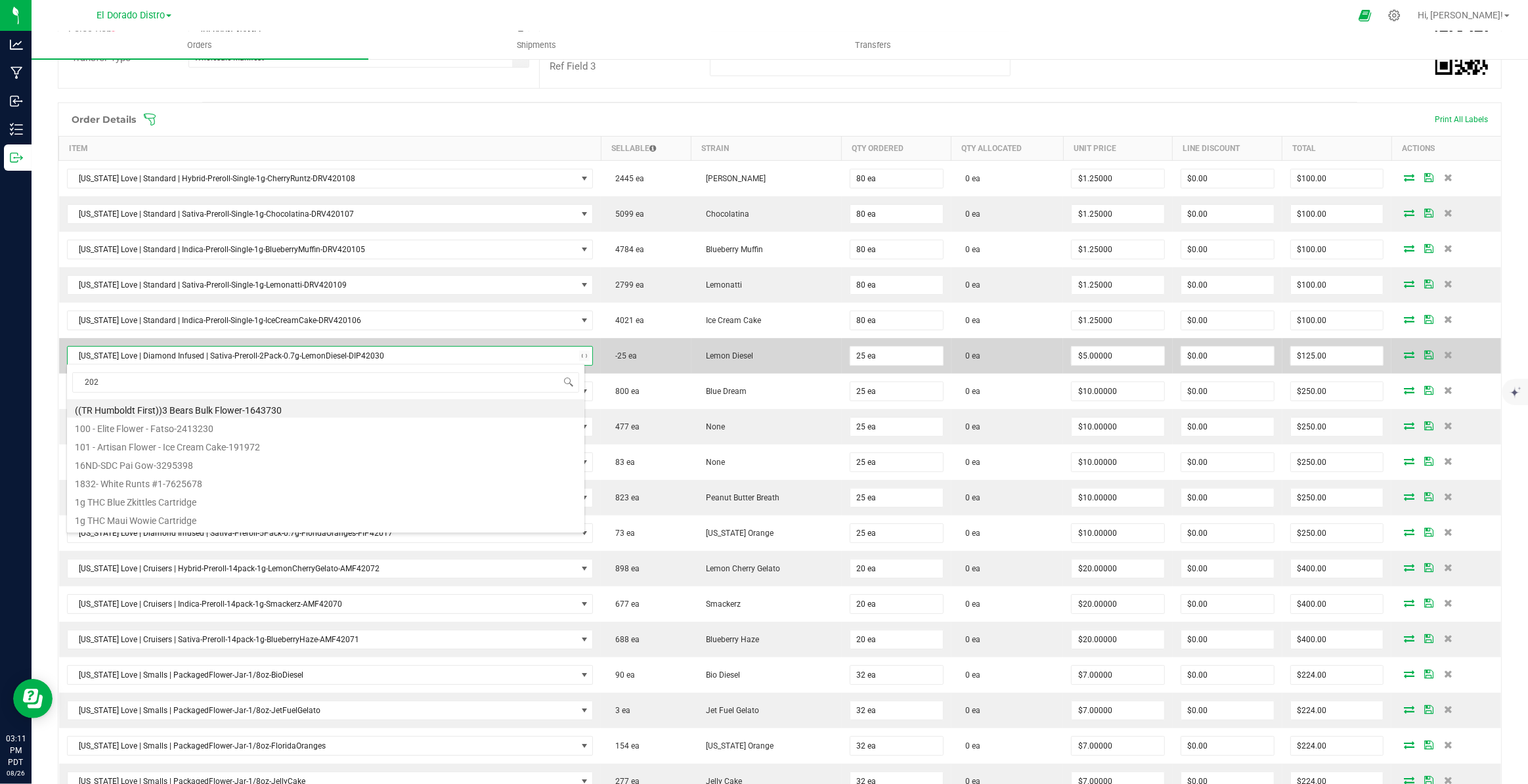
type input "2027"
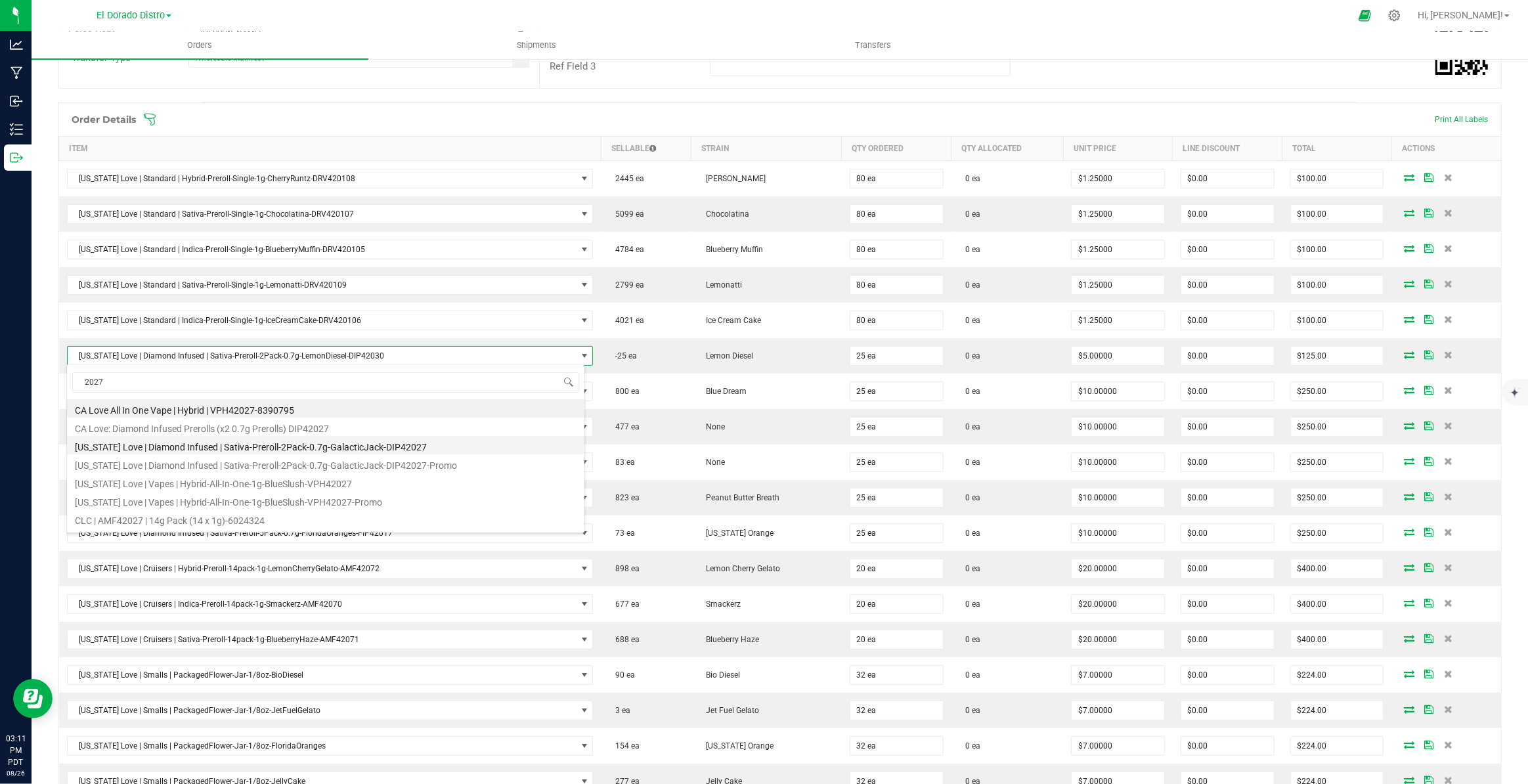
click at [415, 445] on li "[US_STATE] Love | Diamond Infused | Sativa-Preroll-2Pack-0.7g-GalacticJack-DIP4…" at bounding box center [325, 445] width 517 height 18
type input "$6.00000"
type input "$150.00"
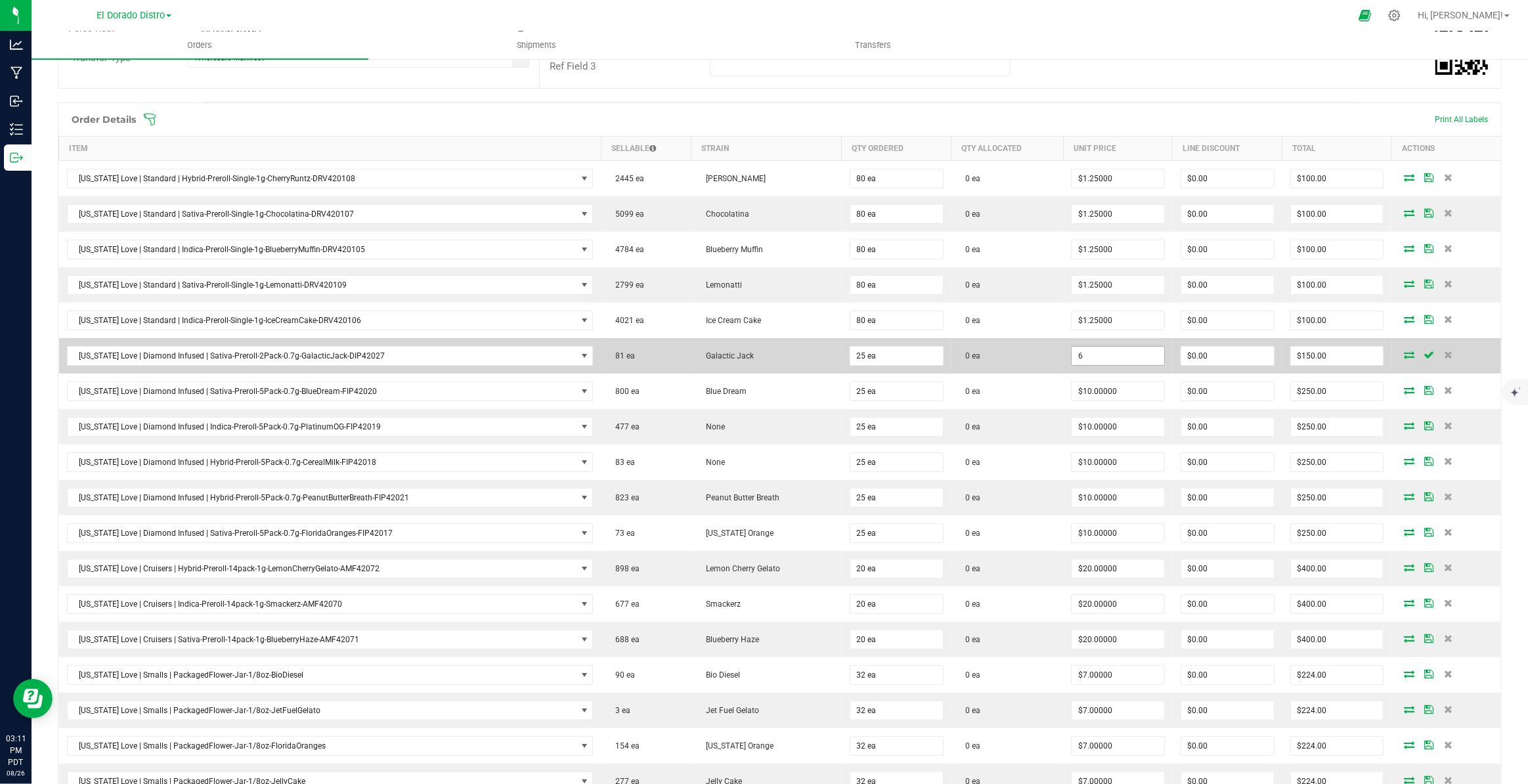
click at [1081, 361] on input "6" at bounding box center [1118, 356] width 93 height 18
type input "$5.00000"
type input "$125.00"
click at [1026, 370] on td "0 ea" at bounding box center [1008, 356] width 112 height 36
click at [904, 354] on input "25" at bounding box center [897, 356] width 93 height 18
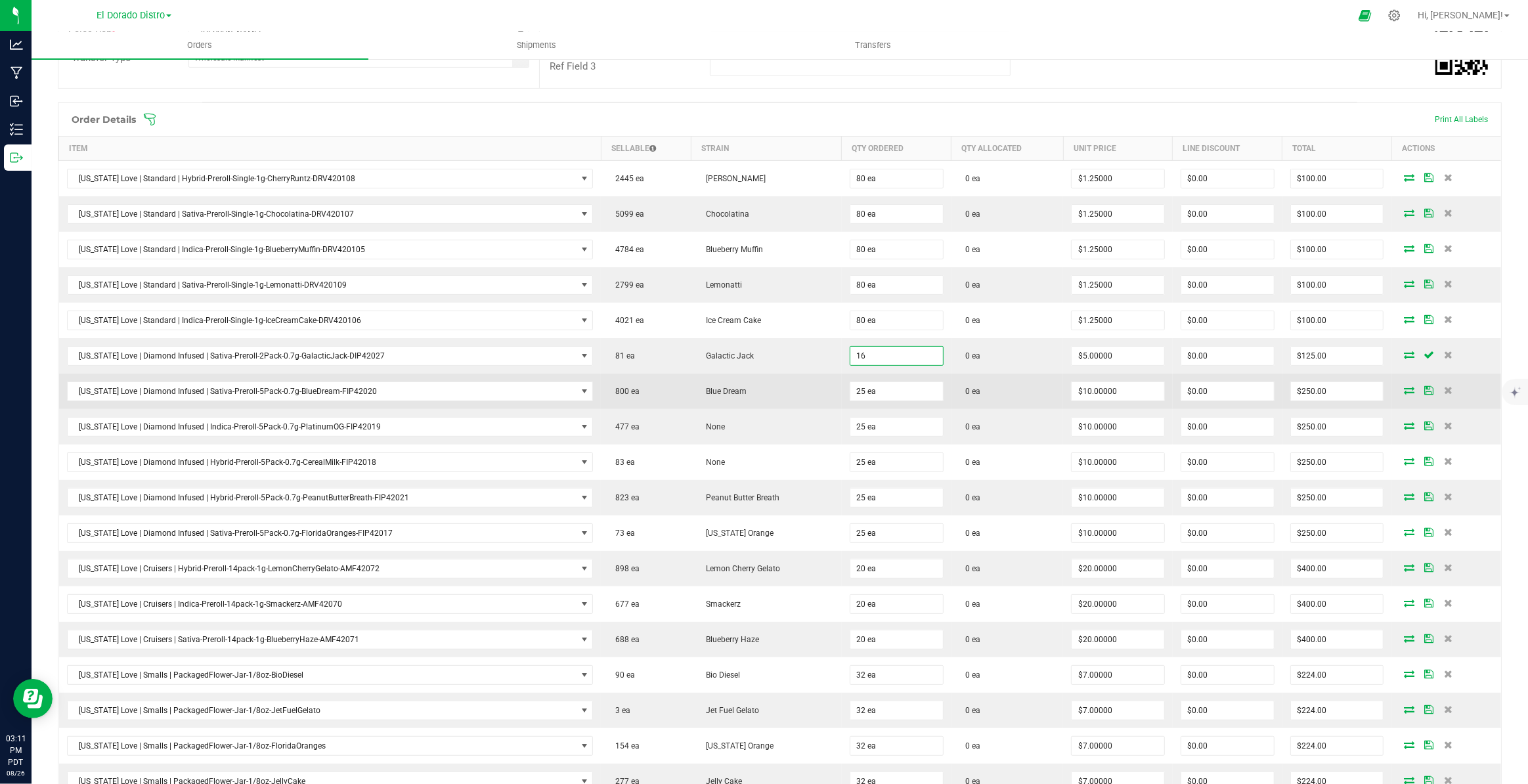
type input "16 ea"
type input "$80.00"
click at [992, 374] on td "0 ea" at bounding box center [1008, 391] width 112 height 36
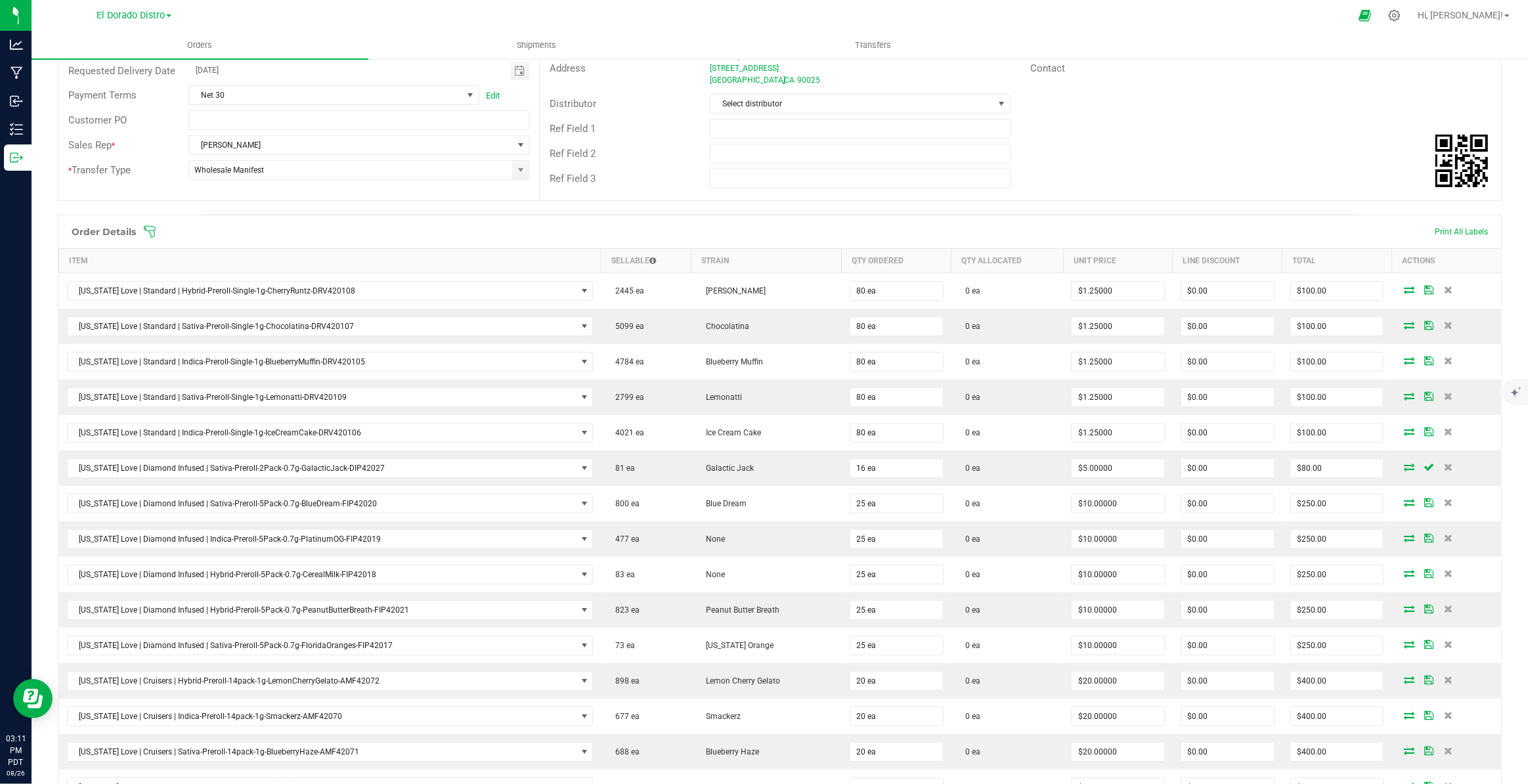
scroll to position [0, 0]
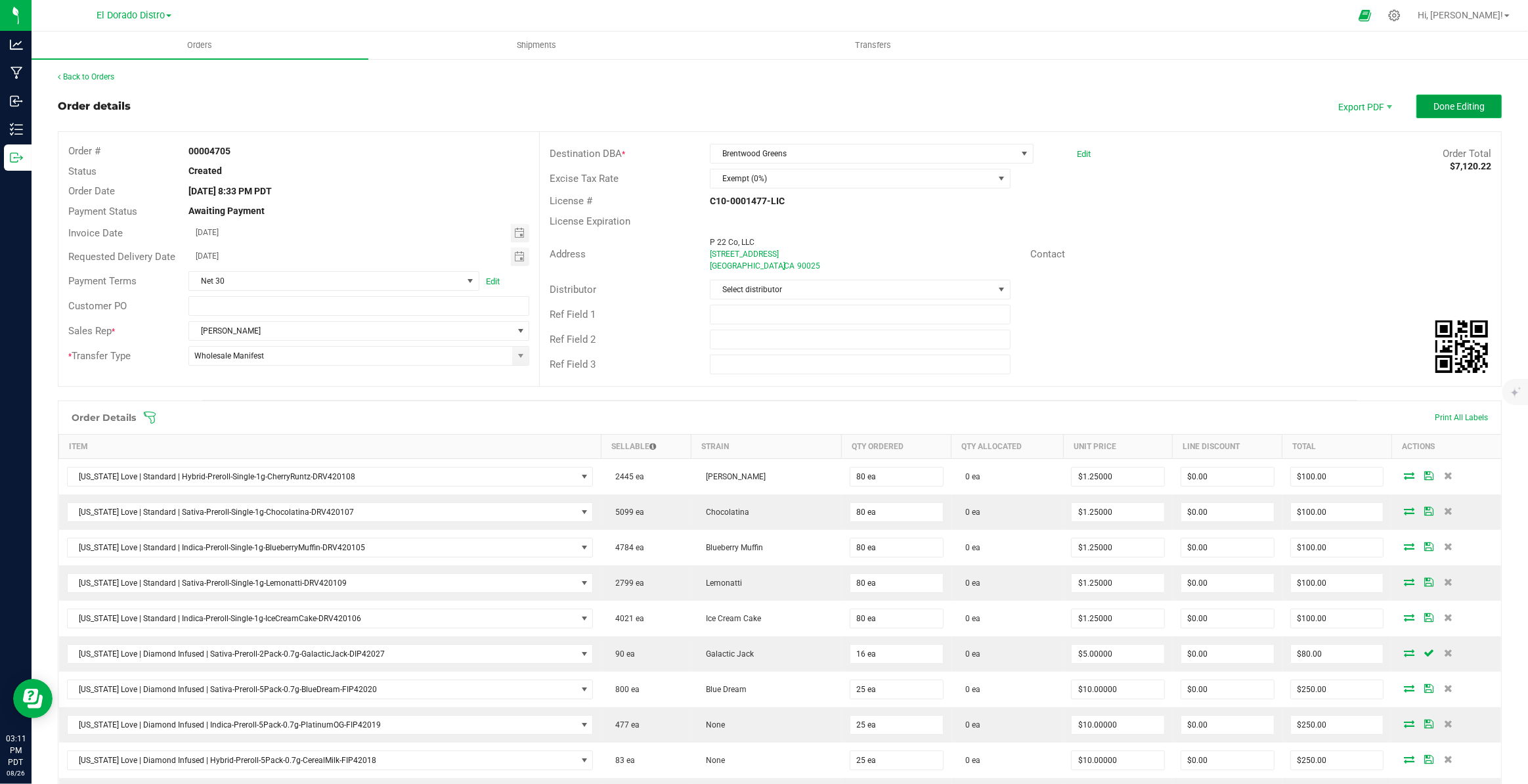
click at [1433, 105] on span "Done Editing" at bounding box center [1458, 106] width 51 height 10
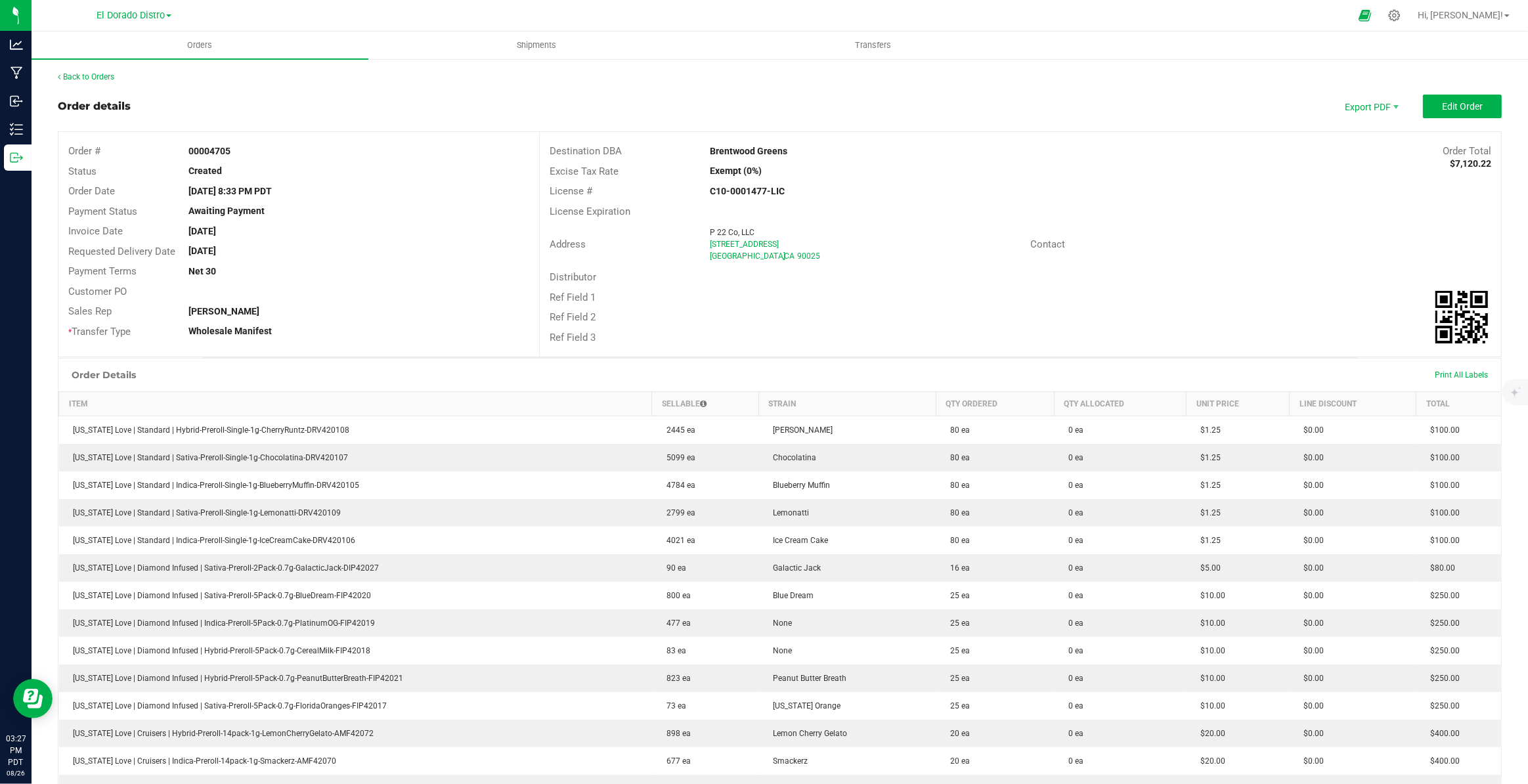
click at [76, 71] on div "Back to Orders" at bounding box center [780, 76] width 1444 height 12
click at [75, 81] on div "Back to Orders" at bounding box center [780, 76] width 1444 height 12
click at [77, 76] on link "Back to Orders" at bounding box center [86, 76] width 57 height 9
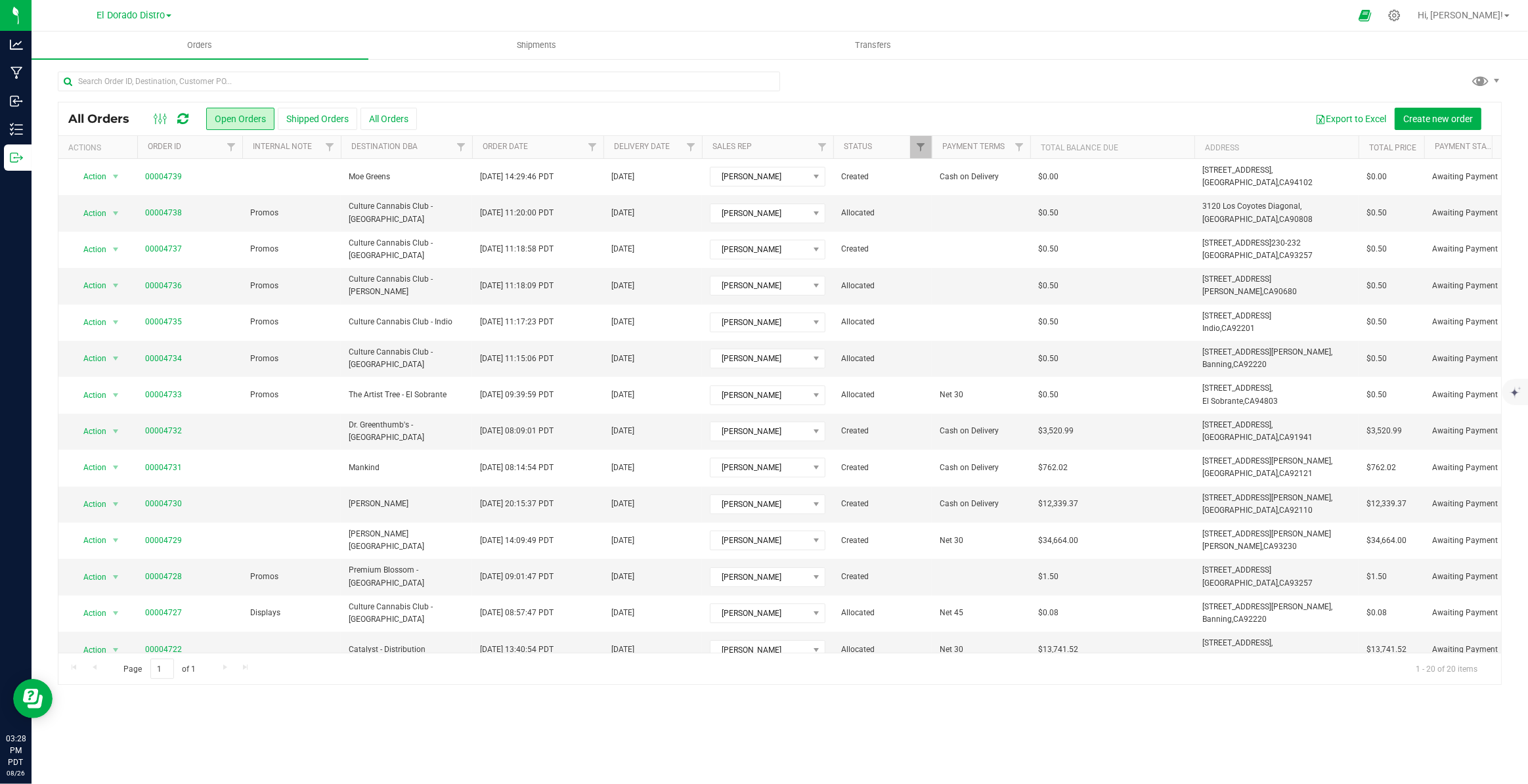
click at [1245, 727] on div "Orders Shipments Transfers All Orders Open Orders Shipped Orders" at bounding box center [779, 408] width 1497 height 753
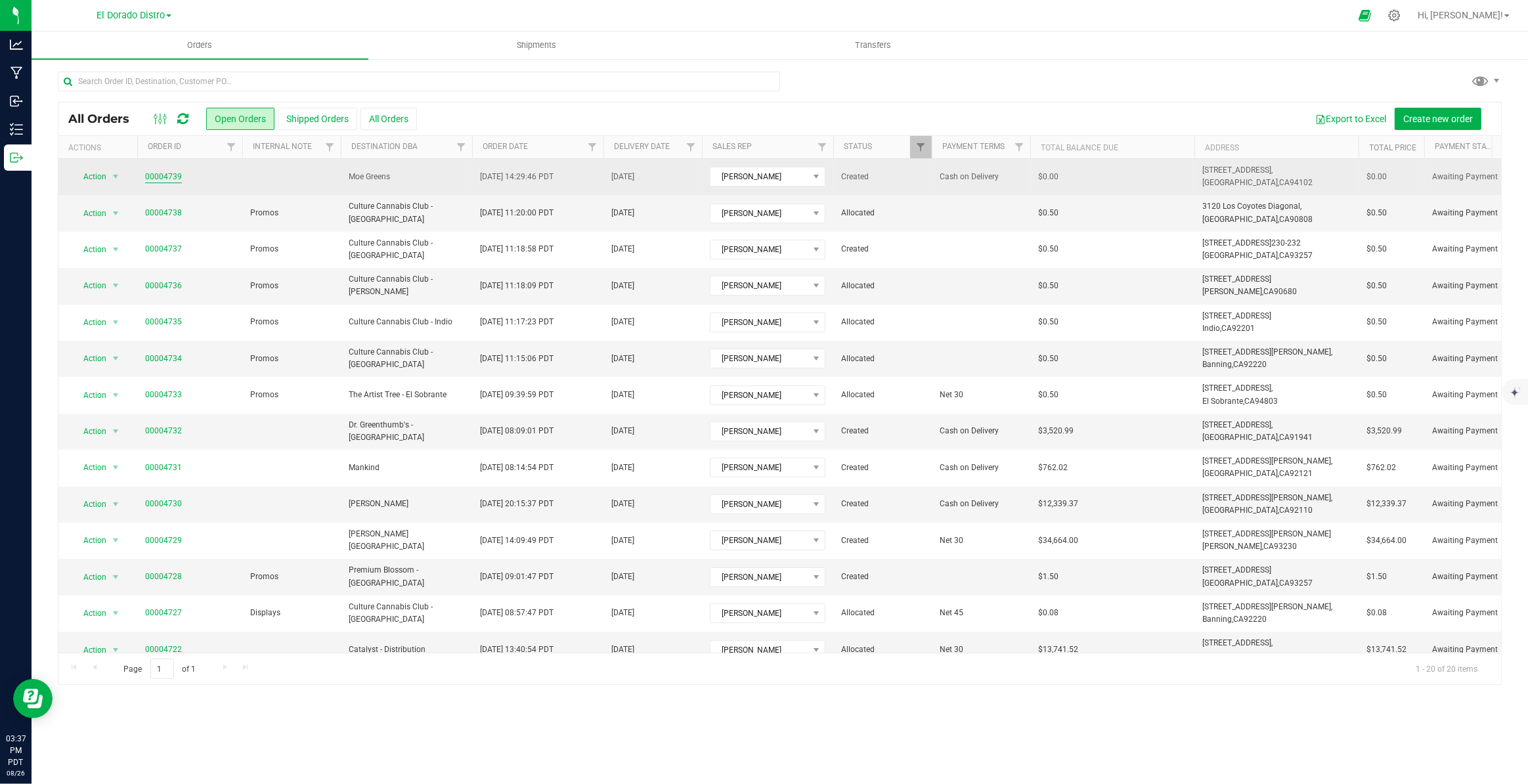
click at [176, 176] on link "00004739" at bounding box center [163, 177] width 37 height 12
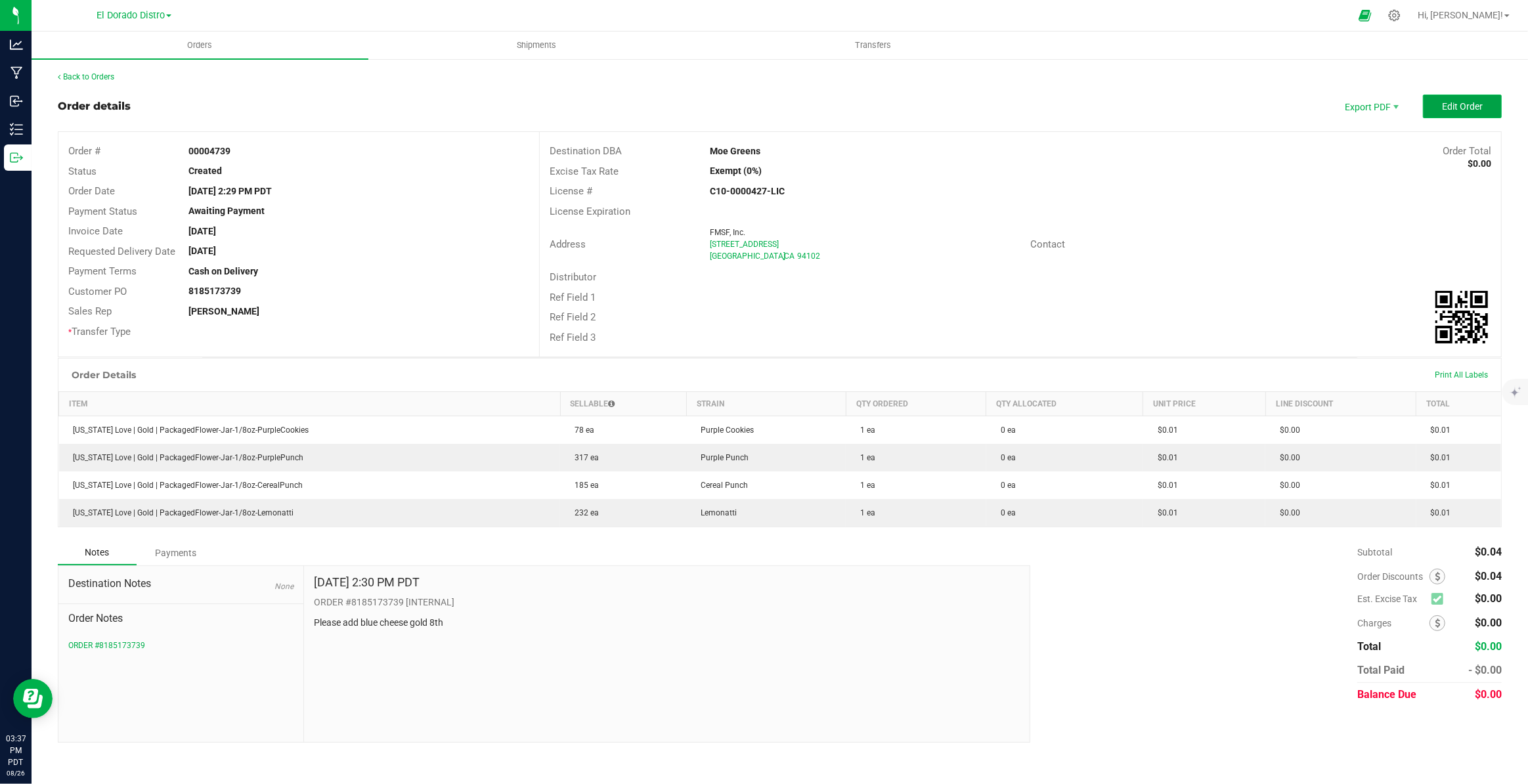
drag, startPoint x: 1484, startPoint y: 104, endPoint x: 1484, endPoint y: 111, distance: 7.0
click at [1484, 111] on button "Edit Order" at bounding box center [1462, 106] width 79 height 24
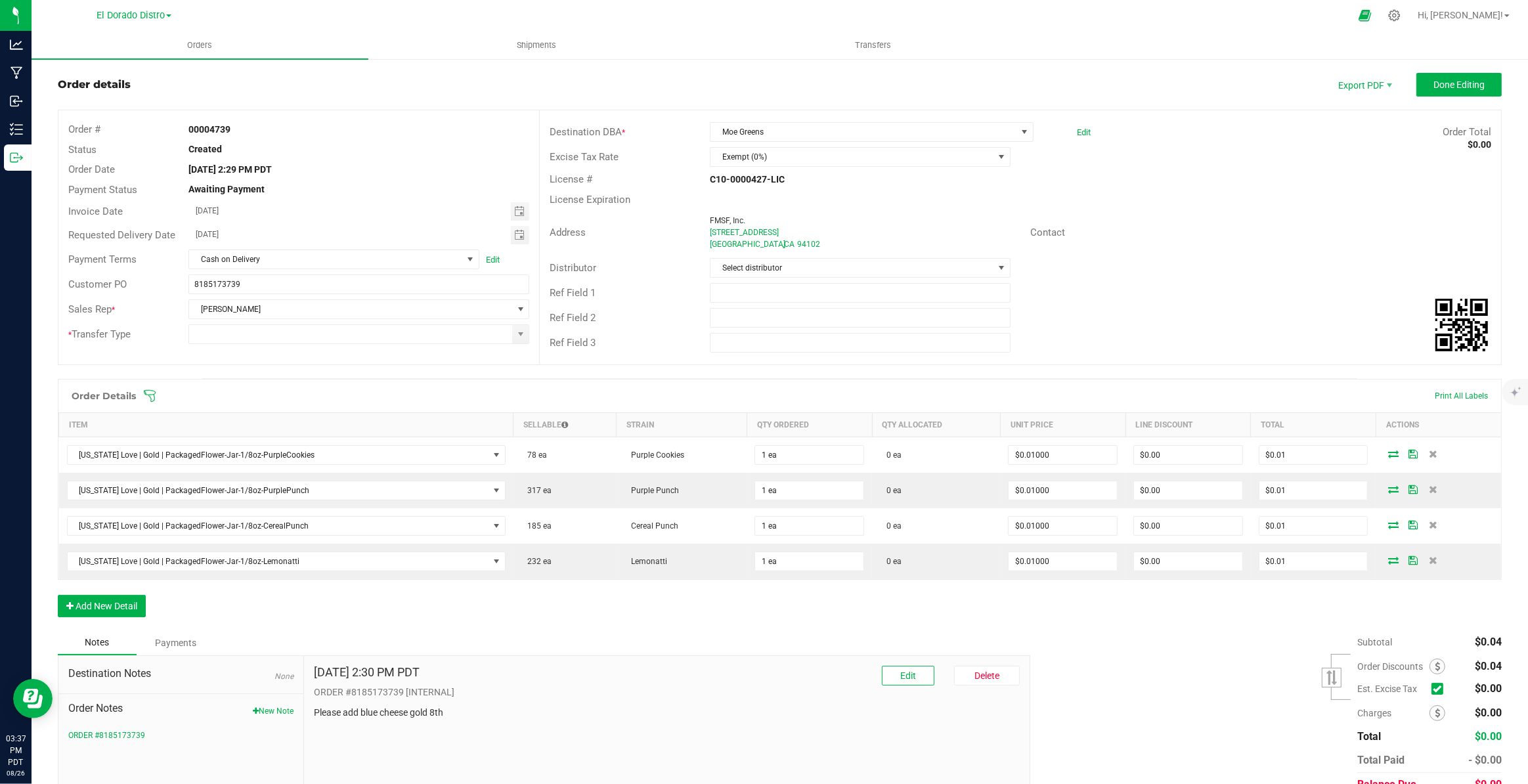
scroll to position [59, 0]
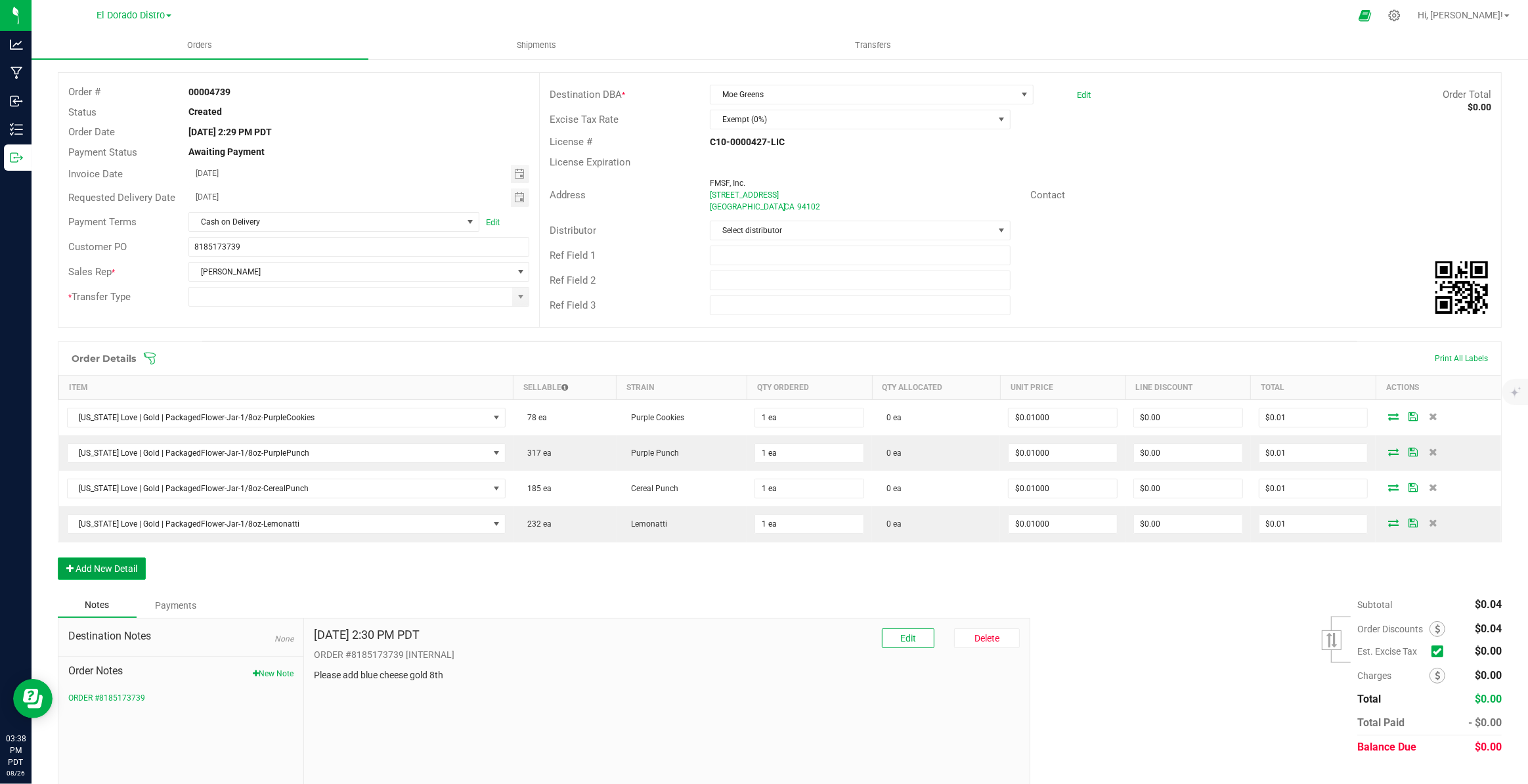
click at [128, 566] on button "Add New Detail" at bounding box center [102, 568] width 88 height 23
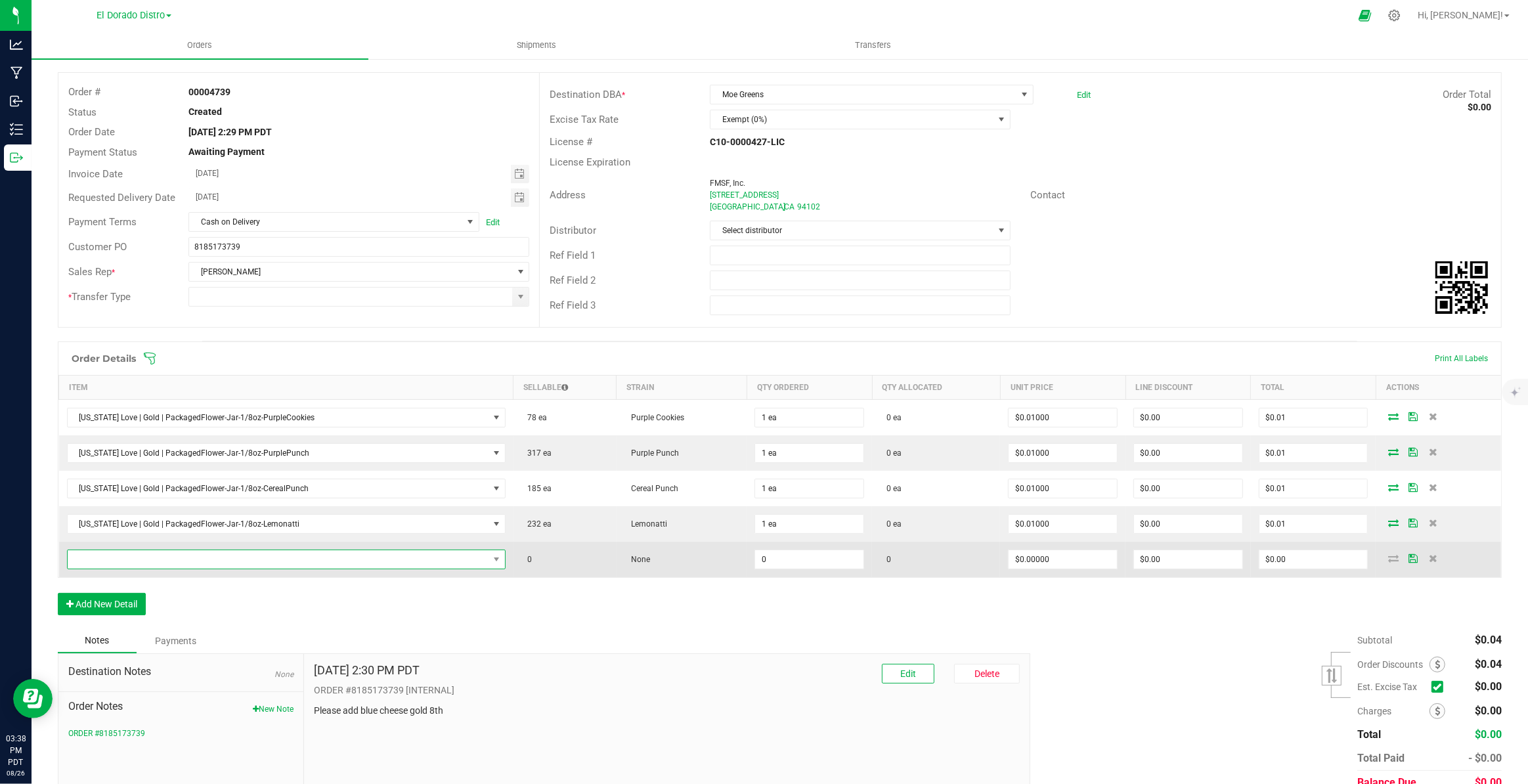
drag, startPoint x: 128, startPoint y: 566, endPoint x: 152, endPoint y: 559, distance: 25.0
click at [152, 559] on span "NO DATA FOUND" at bounding box center [278, 559] width 421 height 18
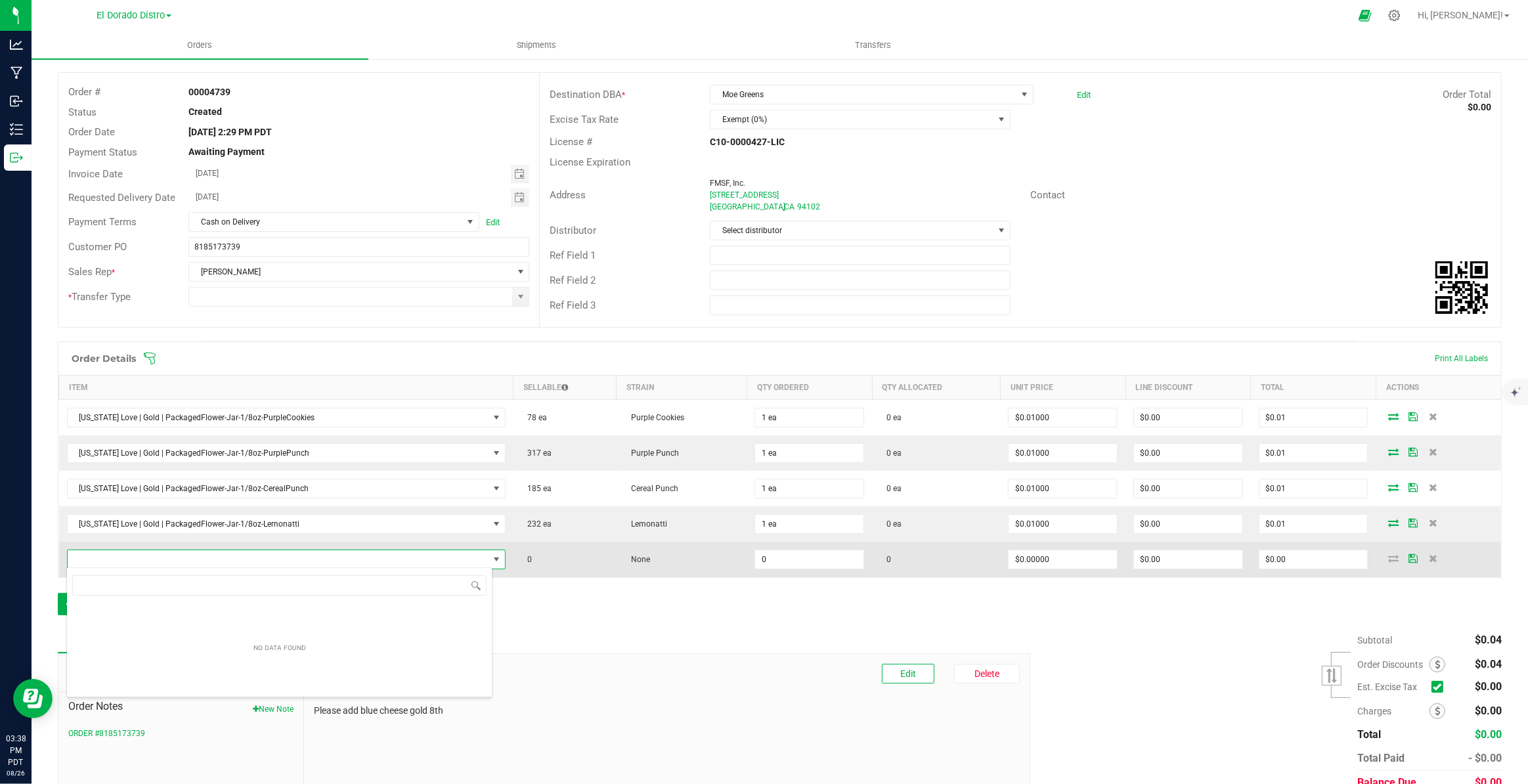
scroll to position [20, 423]
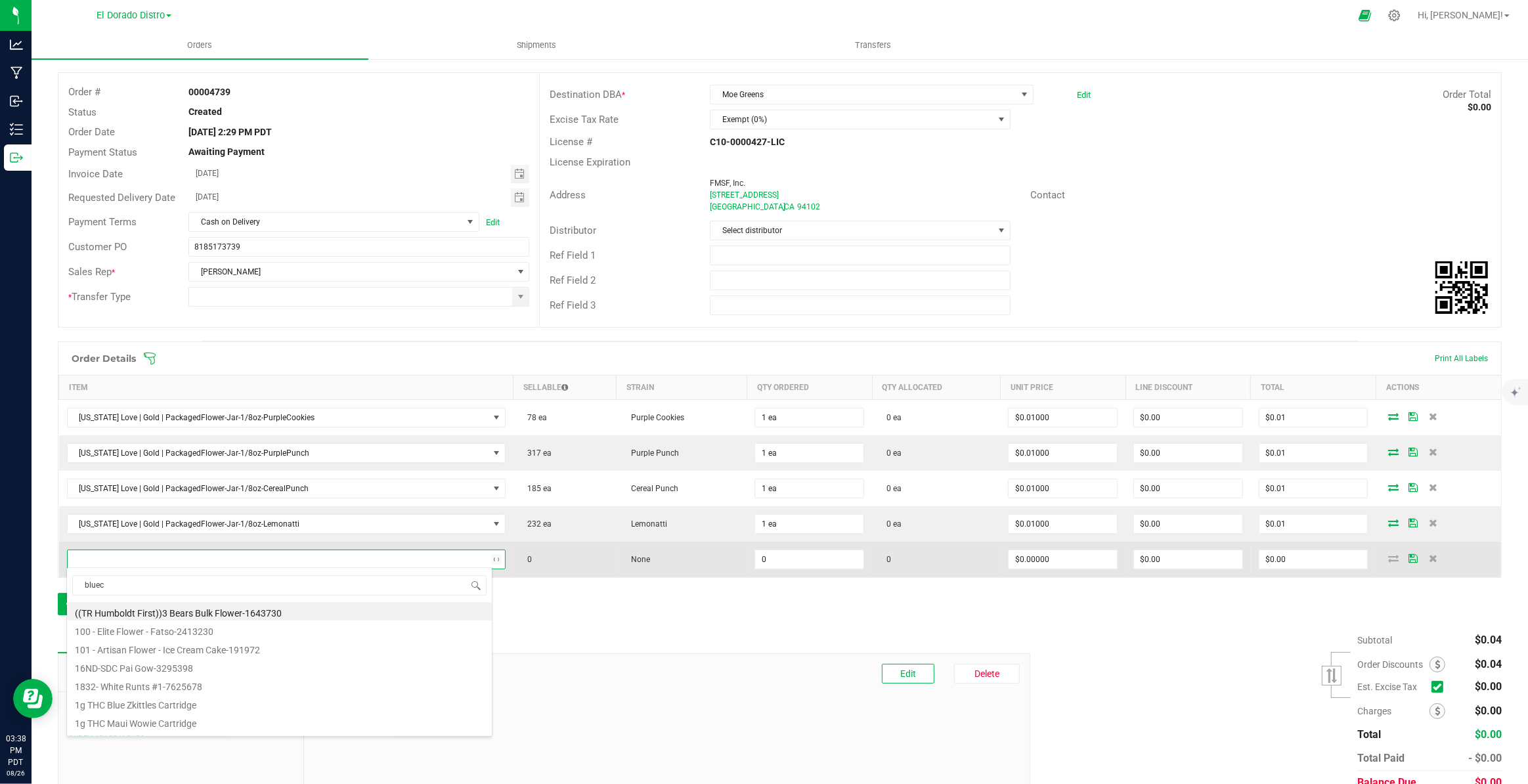
type input "bluech"
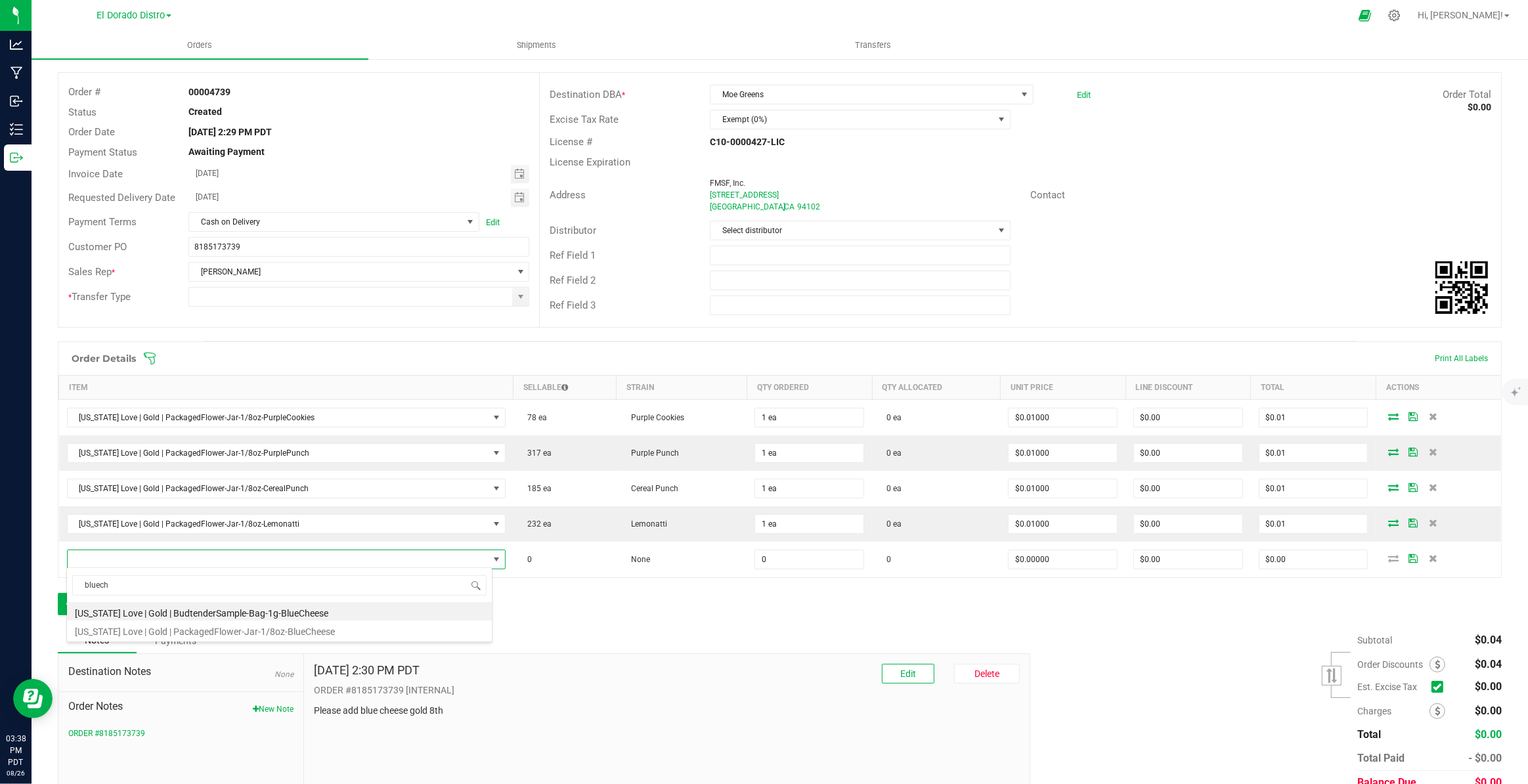
drag, startPoint x: 277, startPoint y: 632, endPoint x: 293, endPoint y: 630, distance: 16.1
click at [278, 632] on li "California Love | Gold | PackagedFlower-Jar-1/8oz-BlueCheese" at bounding box center [279, 629] width 425 height 18
type input "0 ea"
type input "$13.00000"
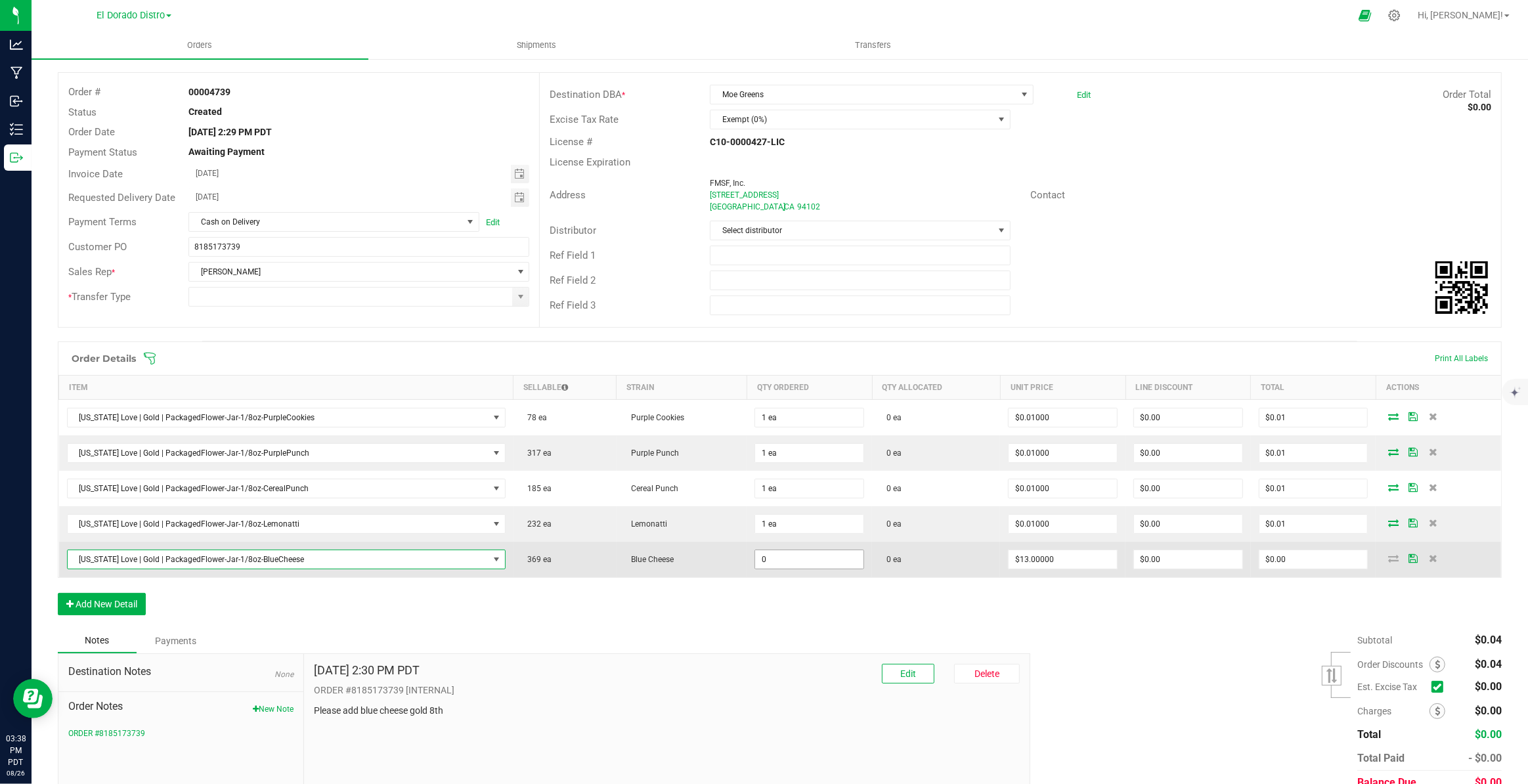
click at [821, 564] on input "0" at bounding box center [809, 559] width 109 height 18
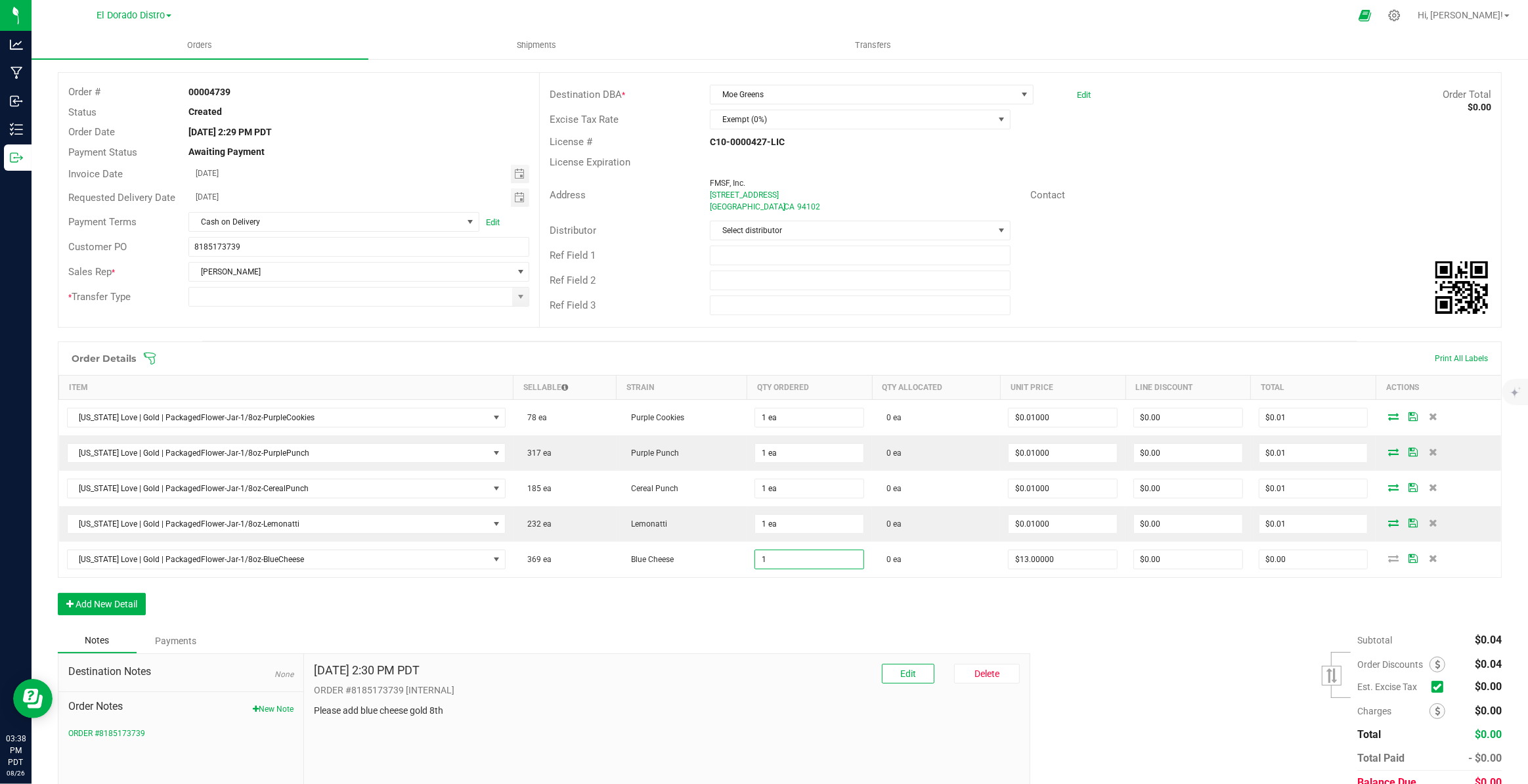
type input "1 ea"
type input "$13.00"
click at [976, 619] on div "Order Details Print All Labels Item Sellable Strain Qty Ordered Qty Allocated U…" at bounding box center [780, 485] width 1444 height 287
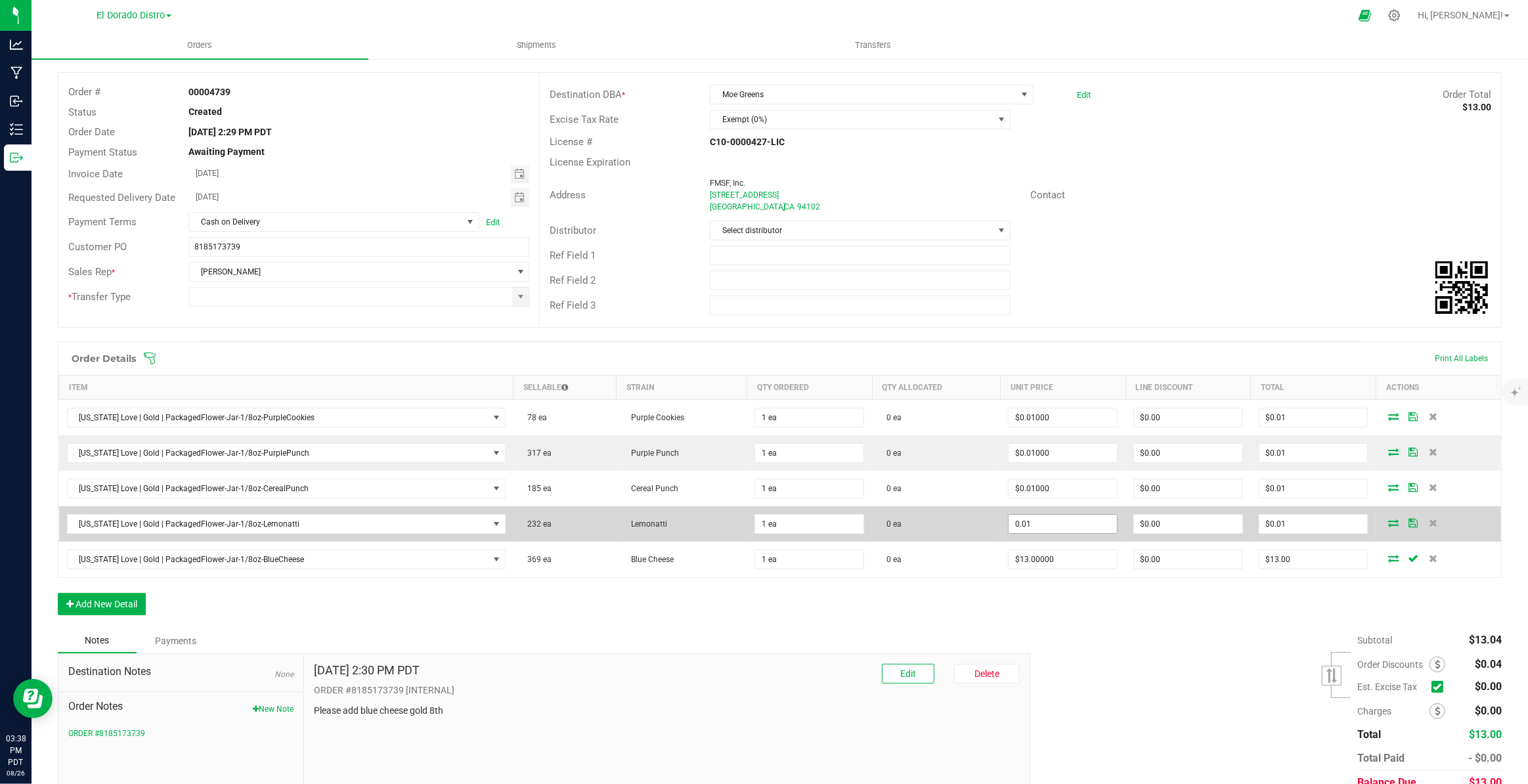
click at [1052, 523] on input "0.01" at bounding box center [1063, 524] width 109 height 18
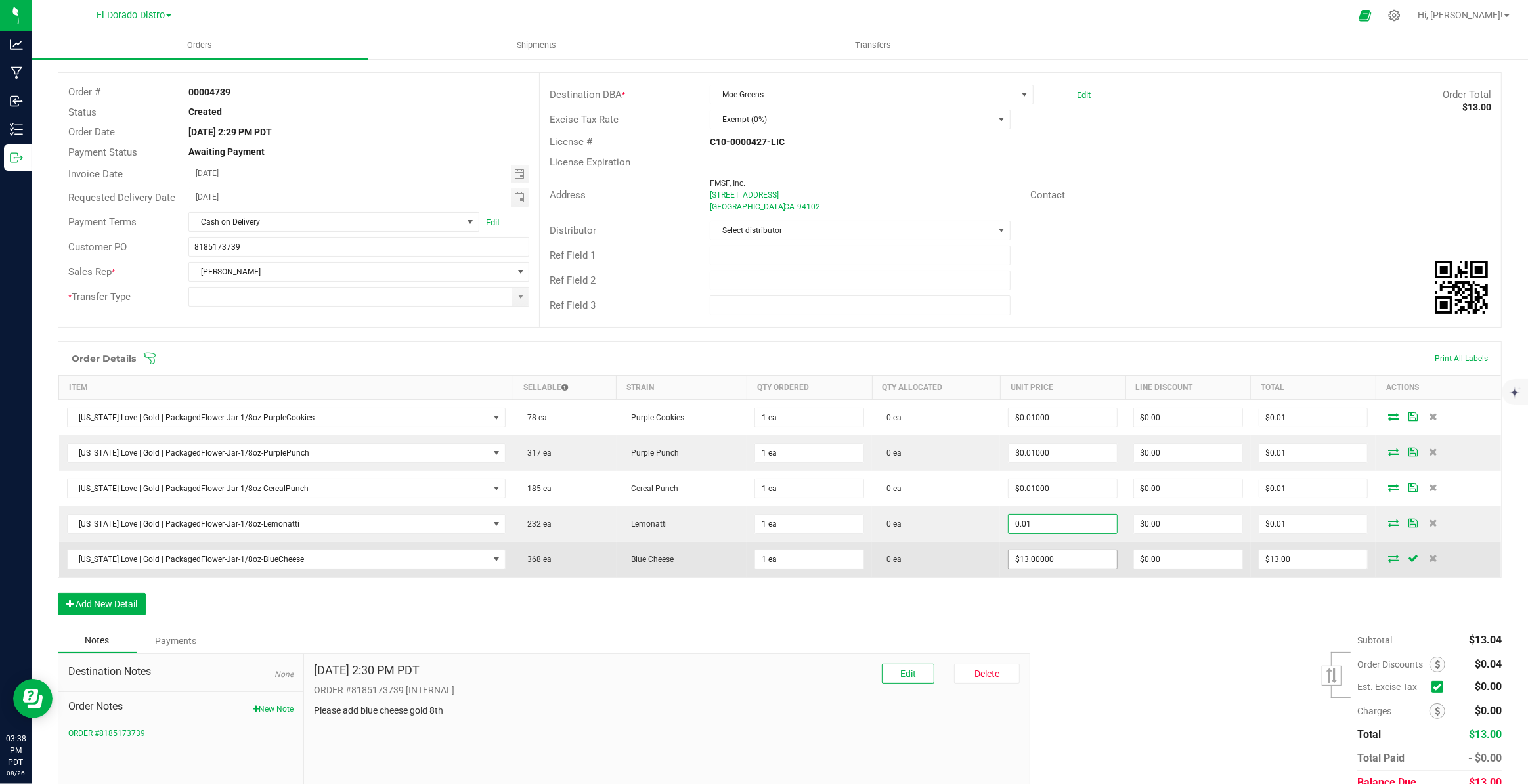
type input "$0.01000"
click at [1055, 564] on input "13" at bounding box center [1063, 559] width 109 height 18
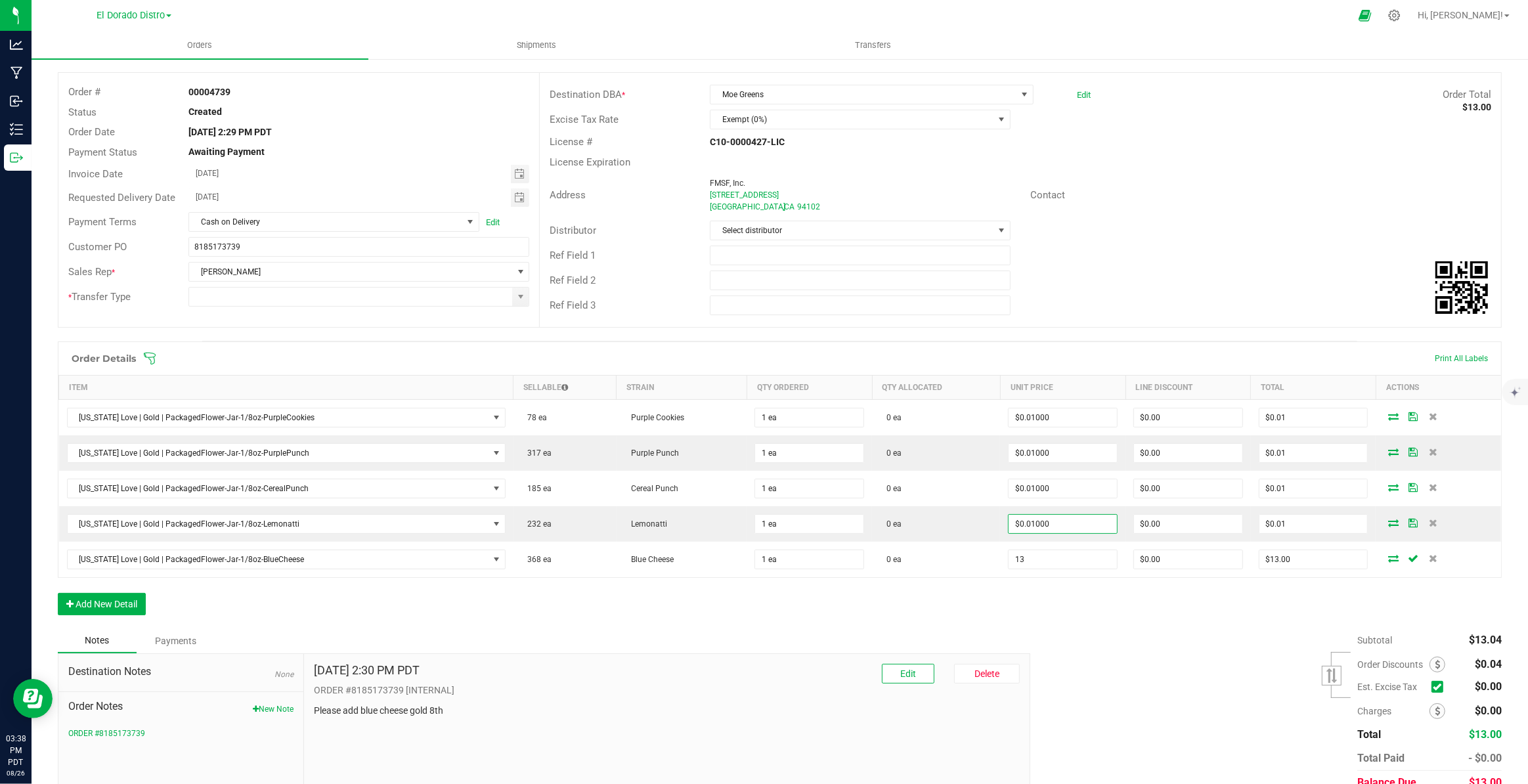
paste input "0.01"
type input "$0.01000"
type input "$0.01"
click at [1048, 602] on div "Order Details Print All Labels Item Sellable Strain Qty Ordered Qty Allocated U…" at bounding box center [780, 485] width 1444 height 287
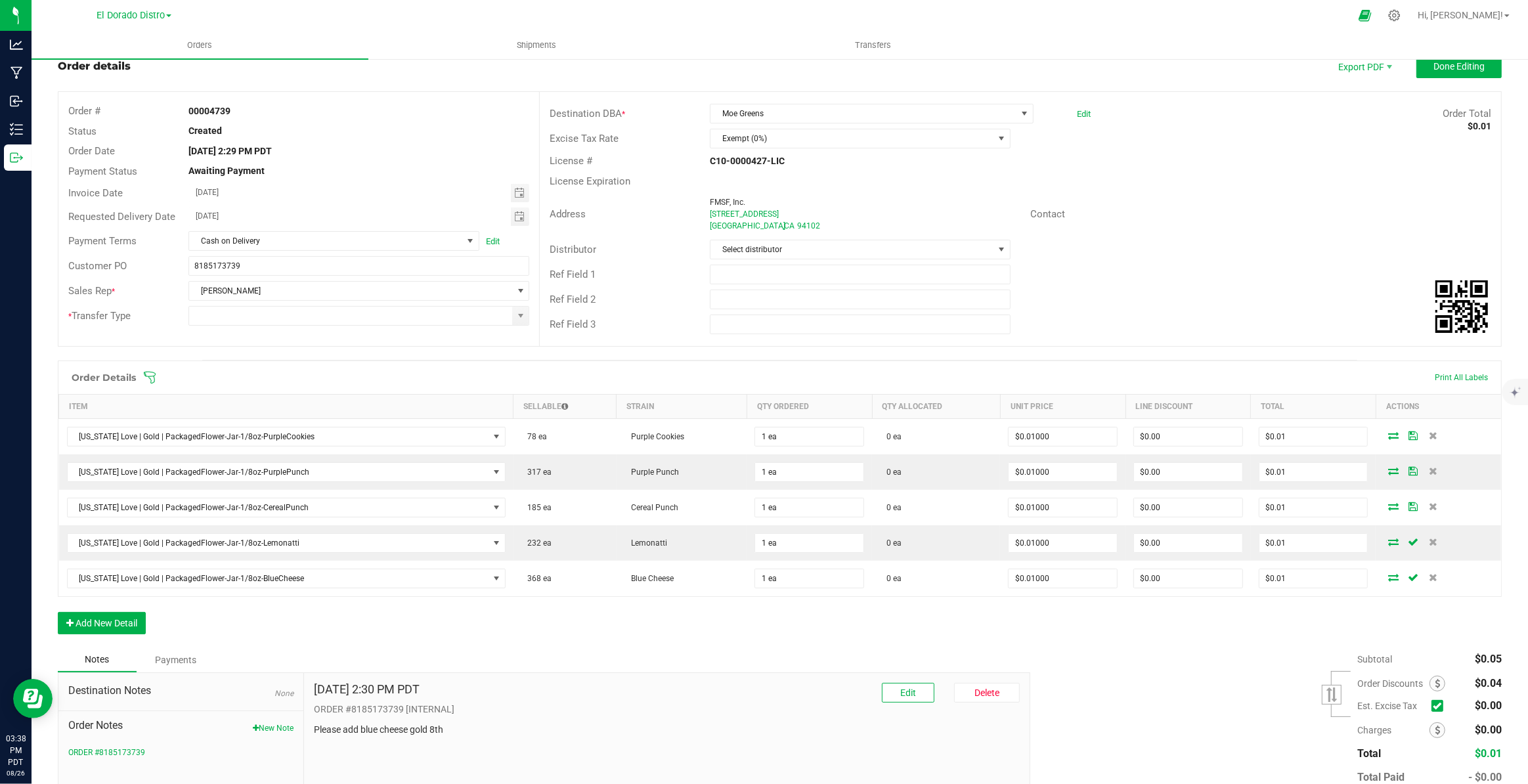
scroll to position [0, 0]
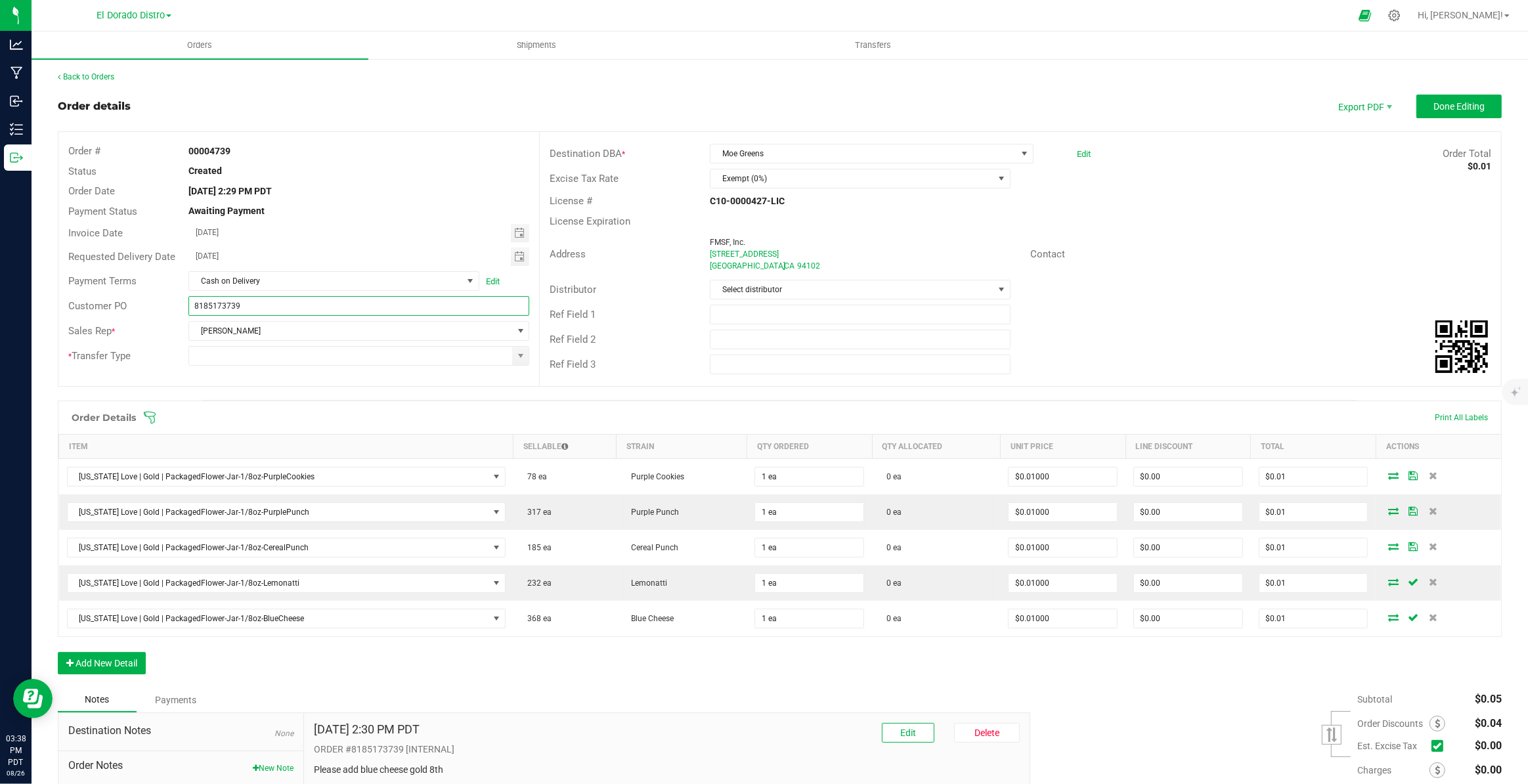
click at [237, 308] on input "8185173739" at bounding box center [359, 306] width 341 height 20
click at [520, 355] on span at bounding box center [520, 355] width 10 height 10
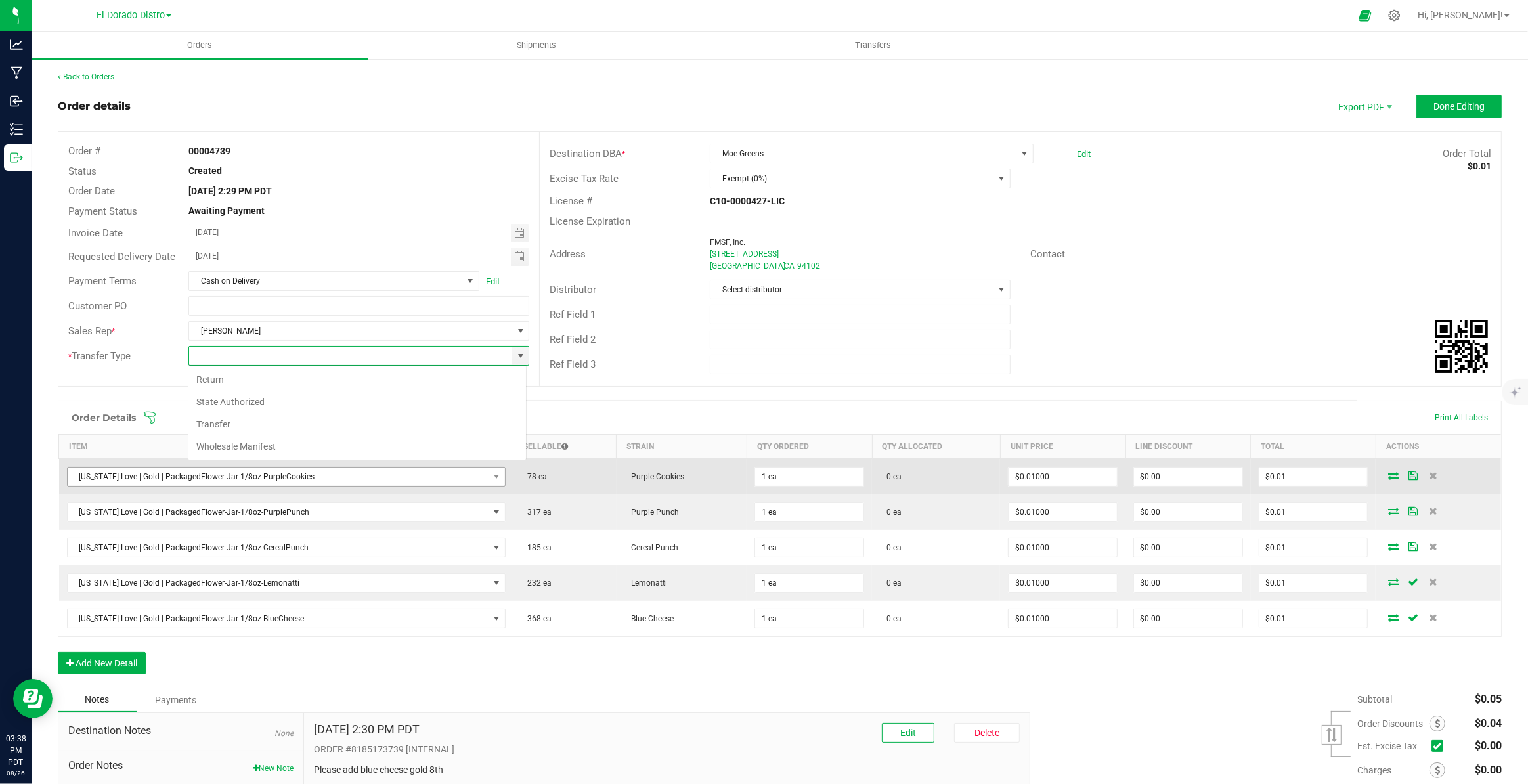
scroll to position [20, 338]
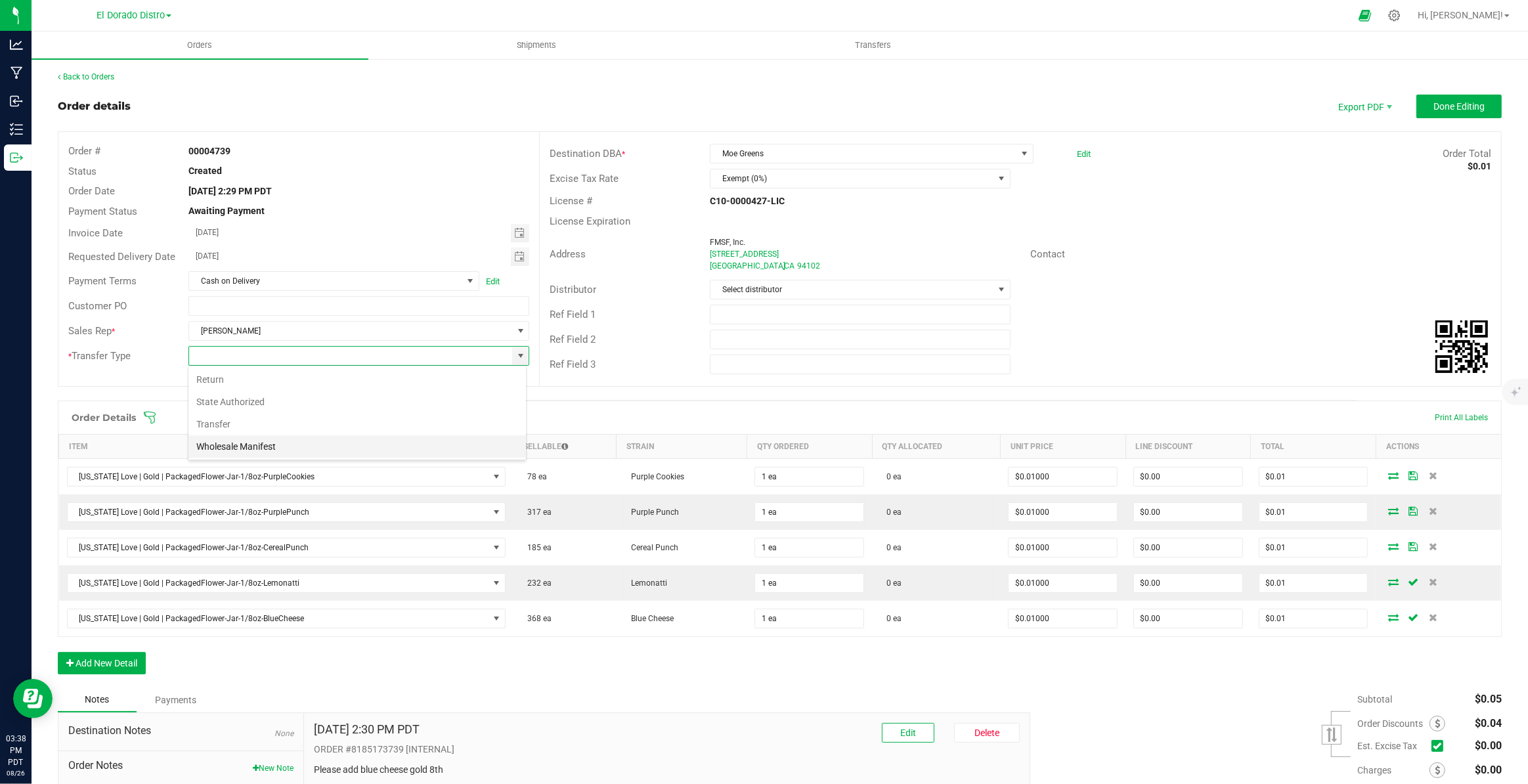
click at [276, 441] on li "Wholesale Manifest" at bounding box center [357, 446] width 337 height 23
type input "Wholesale Manifest"
click at [288, 292] on div "Payment Terms Cash on Delivery Edit" at bounding box center [299, 281] width 481 height 25
click at [292, 284] on span "Cash on Delivery" at bounding box center [326, 281] width 273 height 18
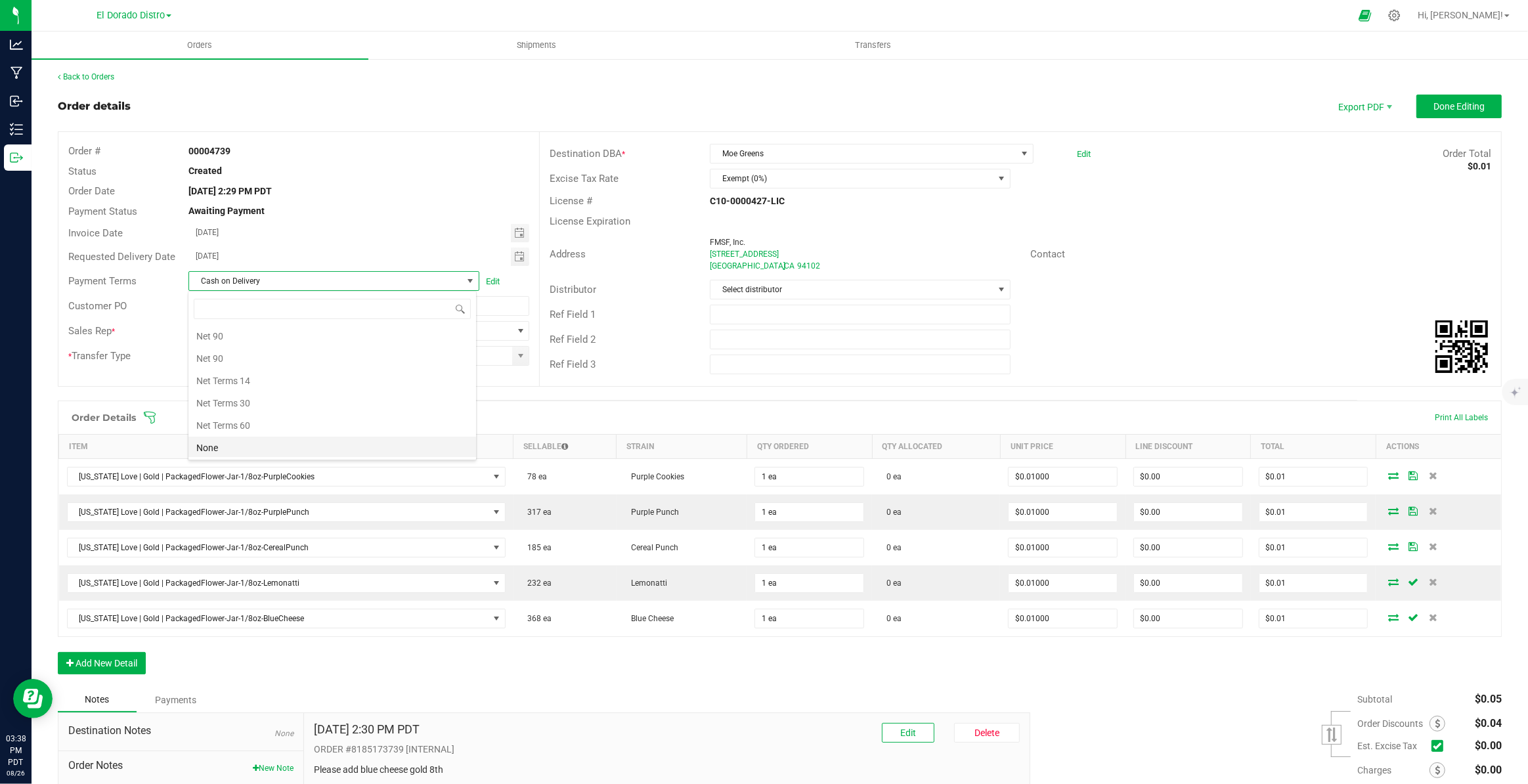
click at [247, 437] on li "None" at bounding box center [332, 447] width 288 height 23
click at [1443, 104] on span "Done Editing" at bounding box center [1458, 106] width 51 height 10
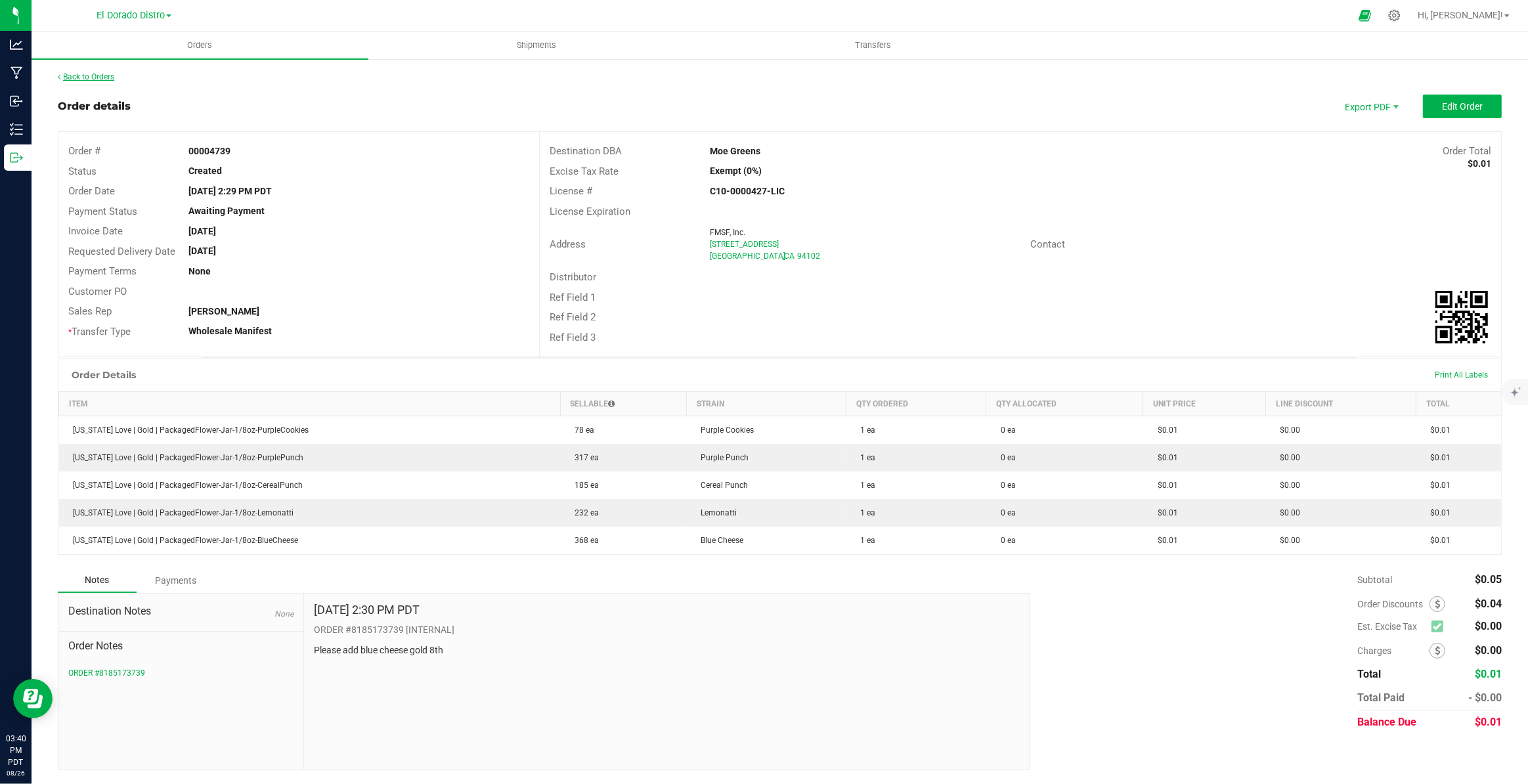
click at [89, 76] on link "Back to Orders" at bounding box center [86, 76] width 57 height 9
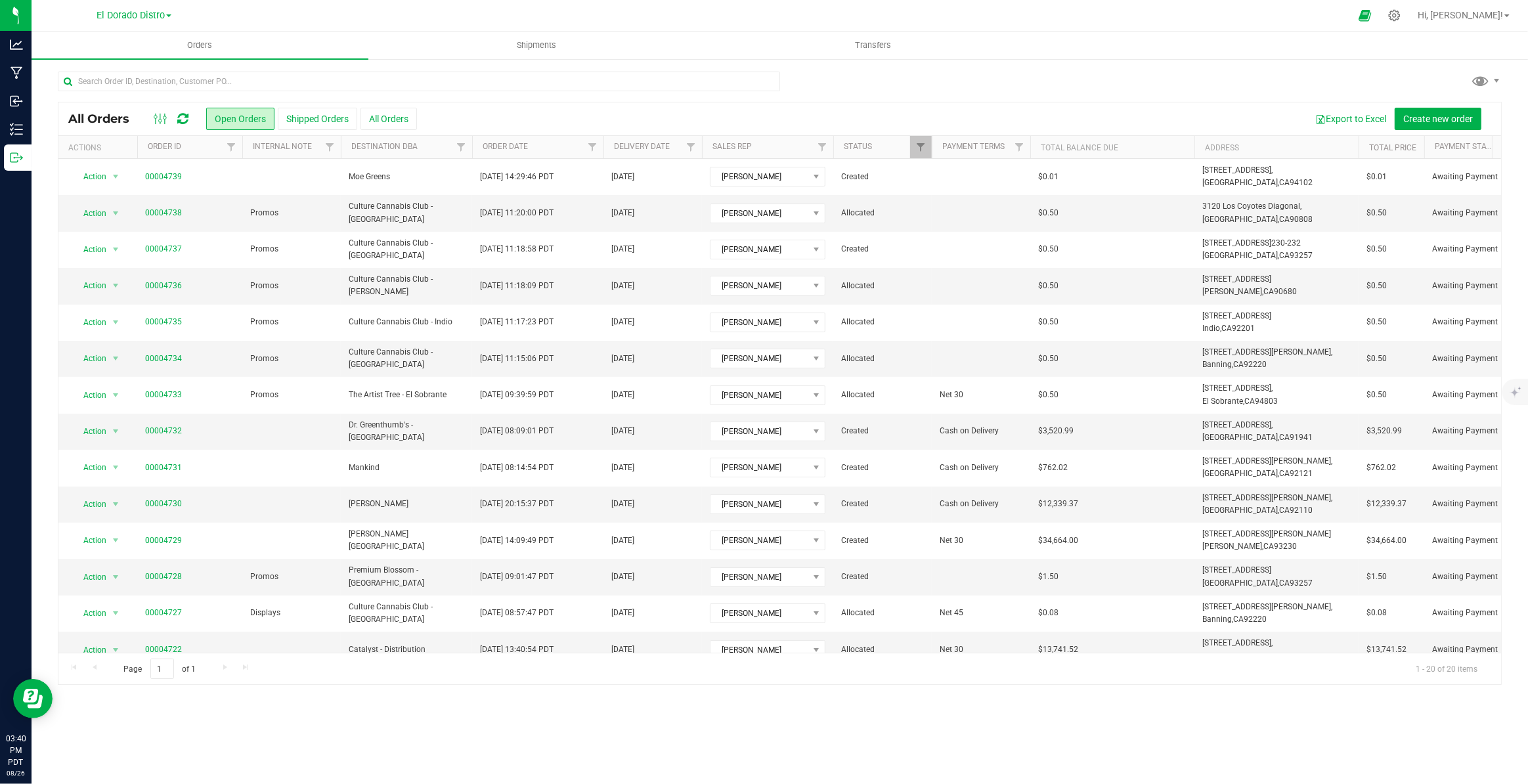
click at [758, 723] on div "Orders Shipments Transfers All Orders Open Orders Shipped Orders" at bounding box center [779, 408] width 1497 height 753
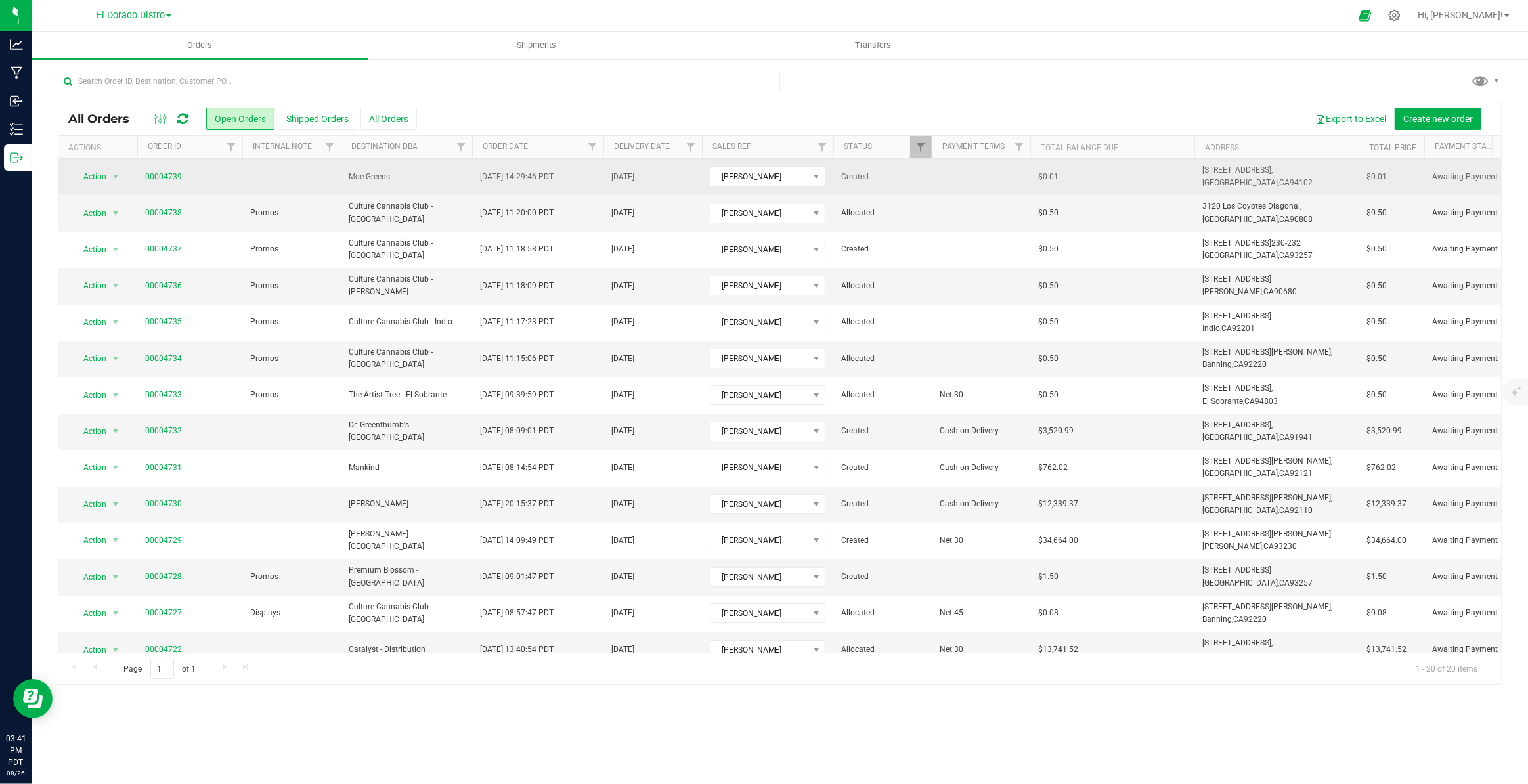
click at [161, 177] on link "00004739" at bounding box center [163, 177] width 37 height 12
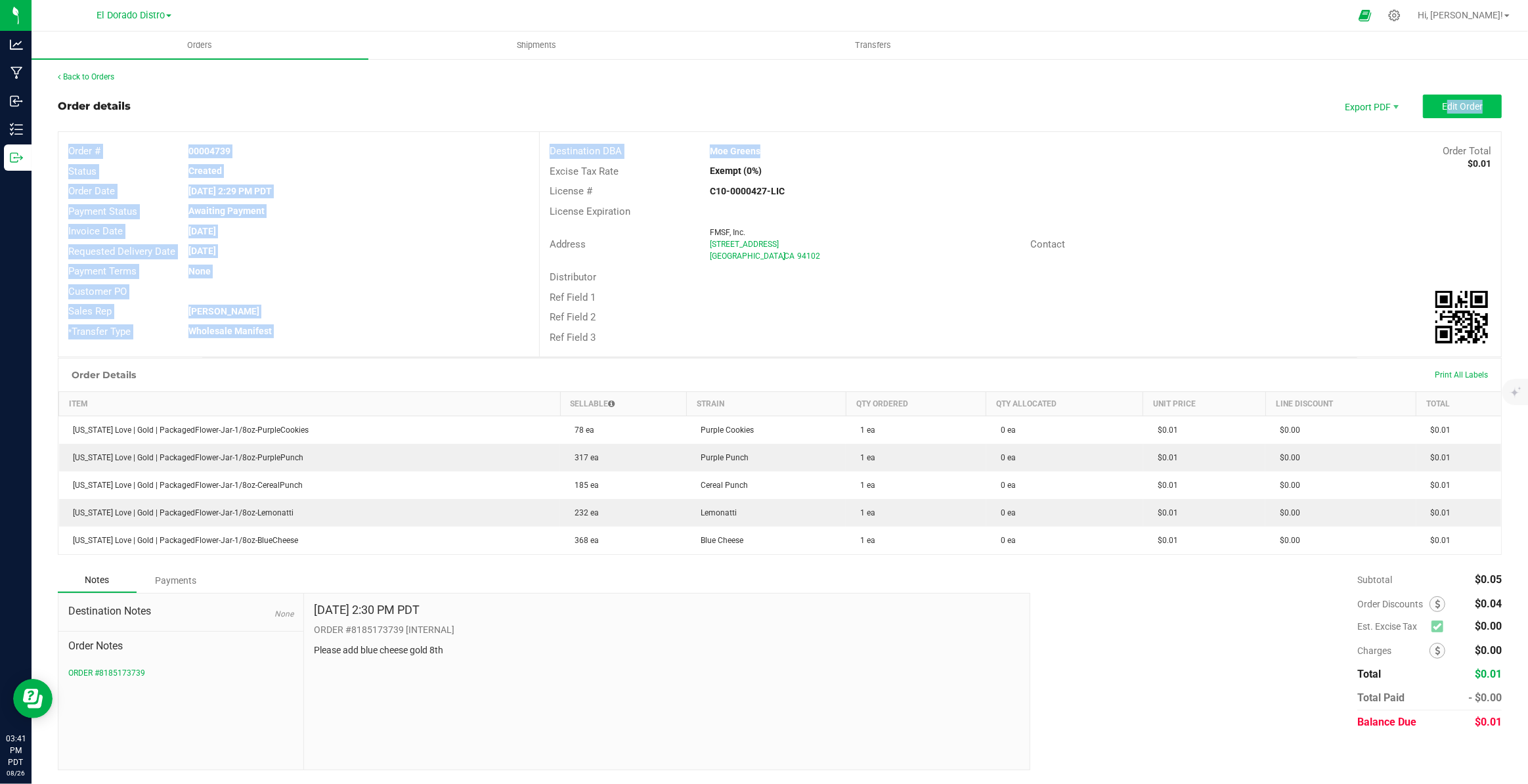
click at [1441, 117] on outbound-order-header "Order details Export PDF Edit Order Order # 00004739 Status Created Order Date …" at bounding box center [780, 225] width 1444 height 263
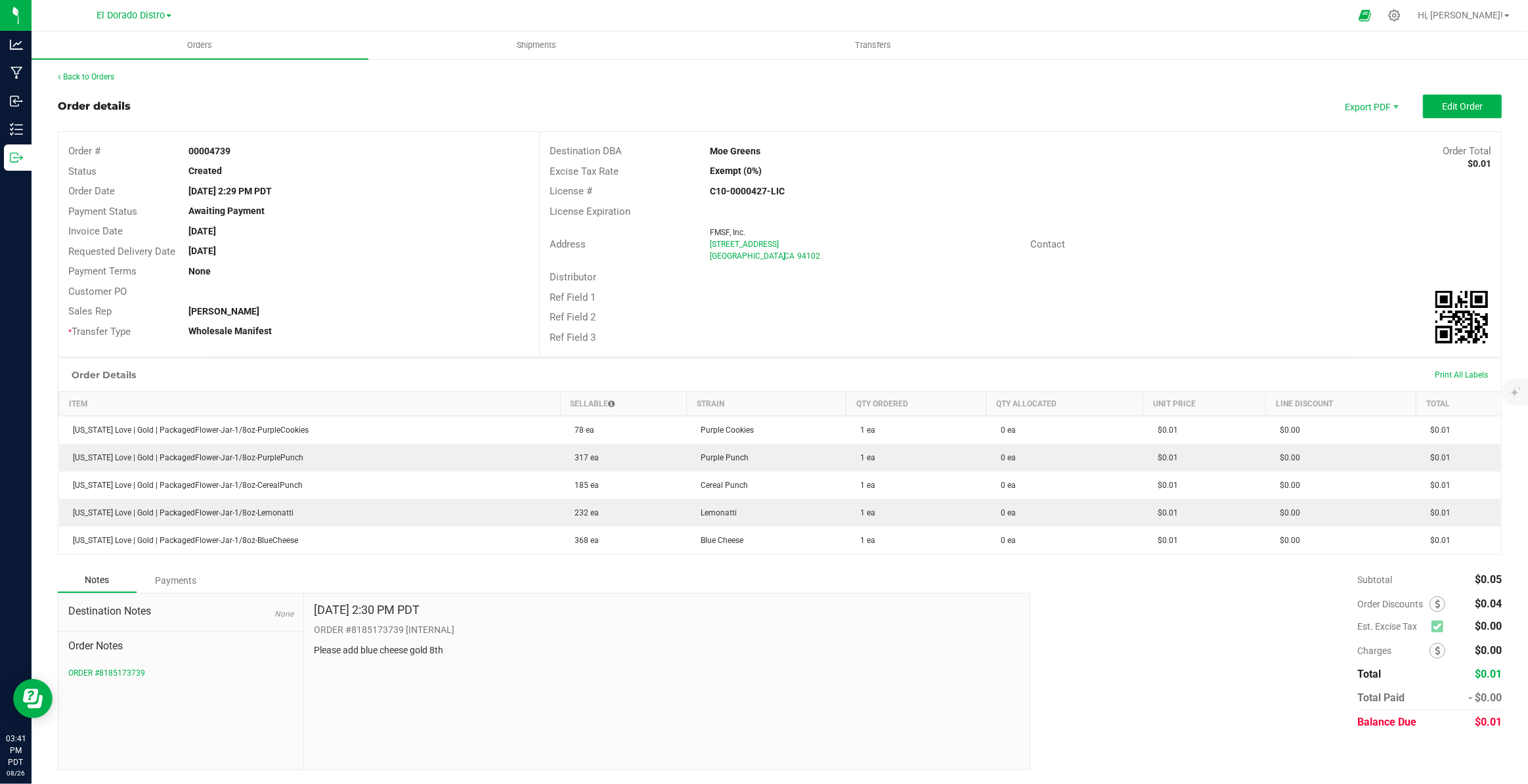
drag, startPoint x: 1297, startPoint y: 204, endPoint x: 1372, endPoint y: 188, distance: 76.7
click at [1312, 204] on div "License Expiration" at bounding box center [1020, 212] width 961 height 20
click at [1490, 102] on button "Edit Order" at bounding box center [1462, 106] width 79 height 24
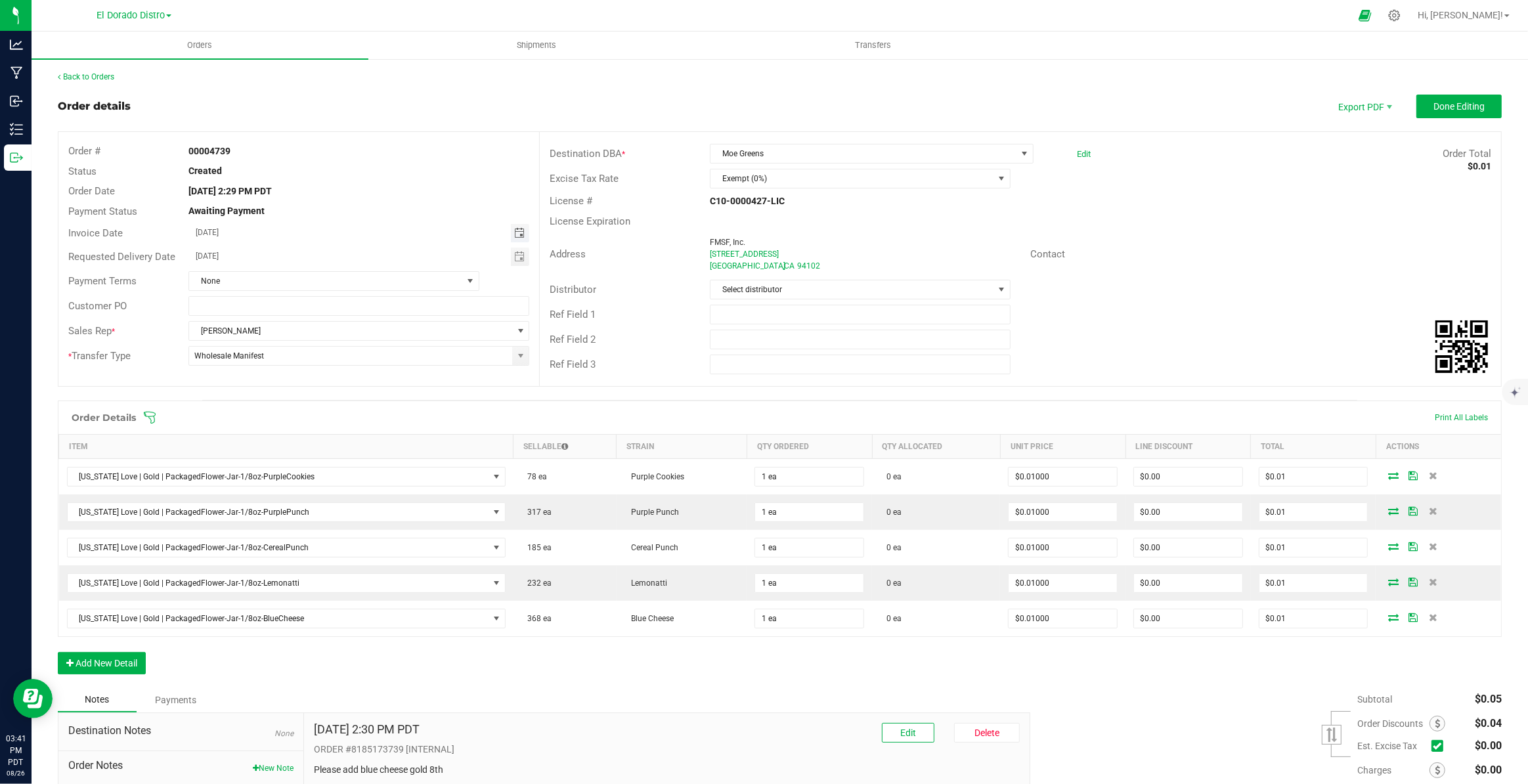
click at [519, 230] on span "Toggle calendar" at bounding box center [519, 233] width 10 height 10
drag, startPoint x: 305, startPoint y: 377, endPoint x: 316, endPoint y: 371, distance: 12.5
click at [306, 377] on span "27" at bounding box center [305, 382] width 19 height 20
type input "08/27/2025"
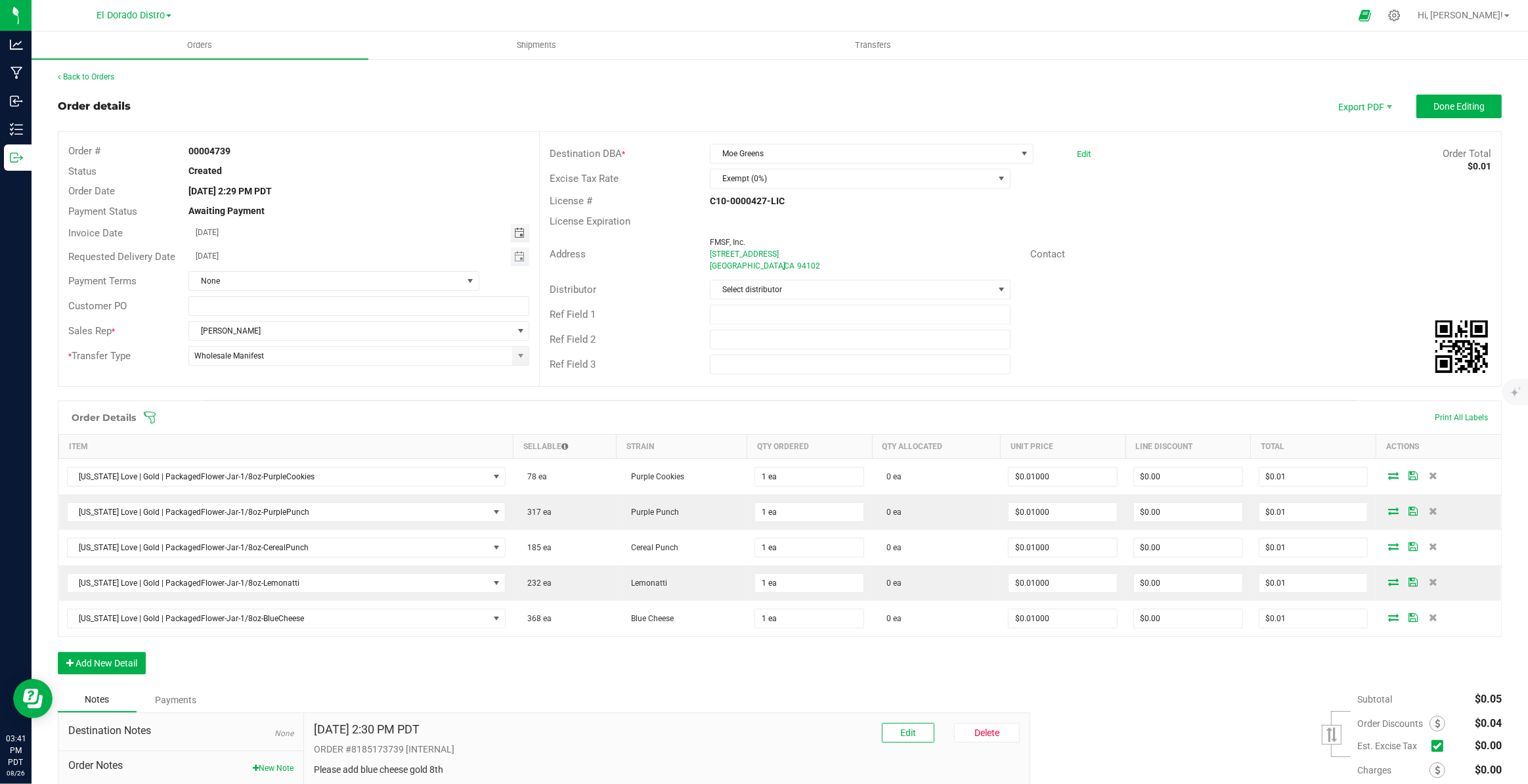
click at [523, 254] on span "Toggle calendar" at bounding box center [520, 256] width 19 height 18
click at [296, 407] on tr "24 25 26 27 28 29 30" at bounding box center [305, 406] width 134 height 20
click at [305, 407] on span "27" at bounding box center [305, 406] width 19 height 20
type input "08/27/2025"
click at [1280, 255] on div "Contact" at bounding box center [1261, 255] width 481 height 20
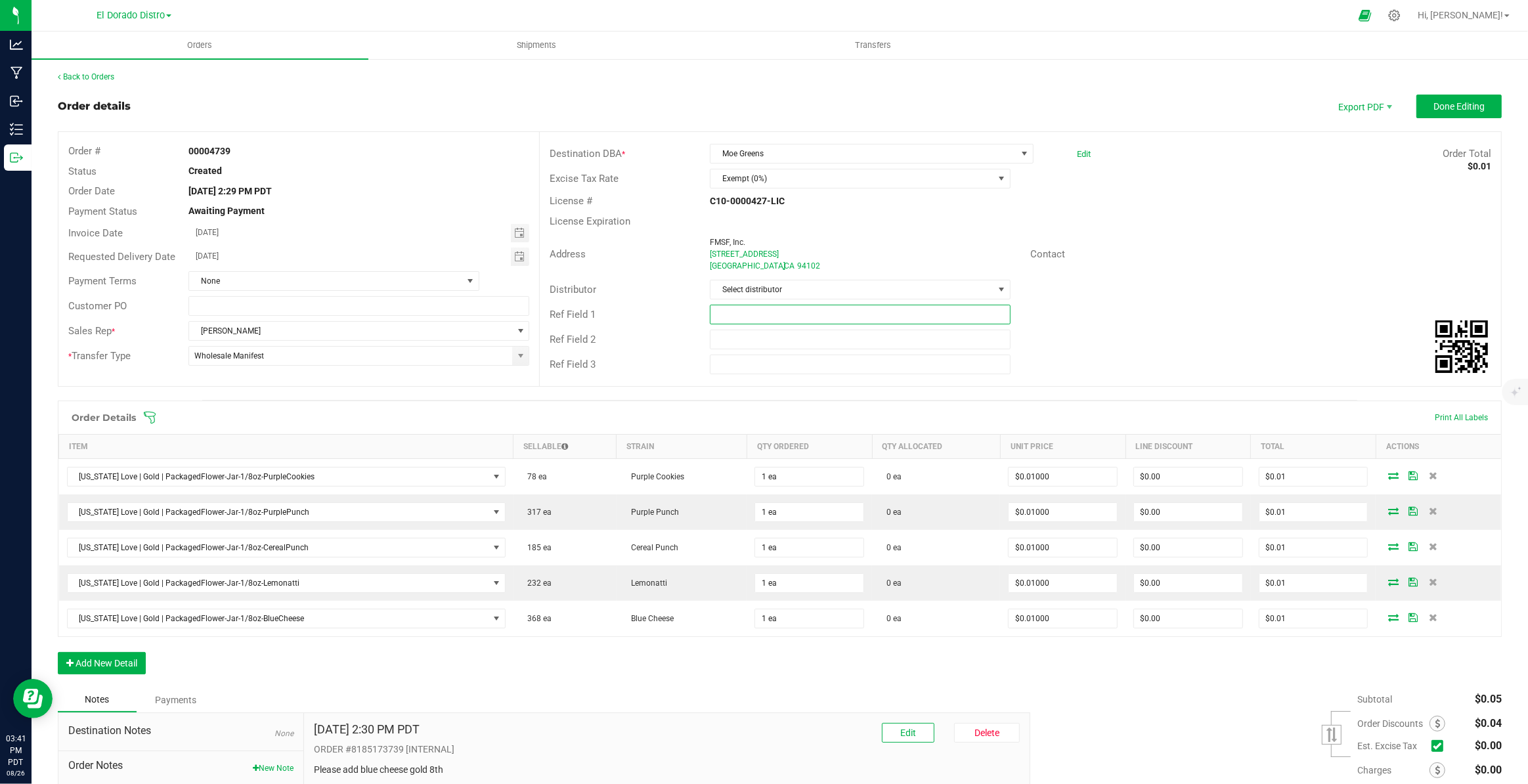
click at [722, 317] on input "text" at bounding box center [860, 314] width 301 height 20
type input "samples"
click at [1445, 109] on span "Done Editing" at bounding box center [1458, 106] width 51 height 10
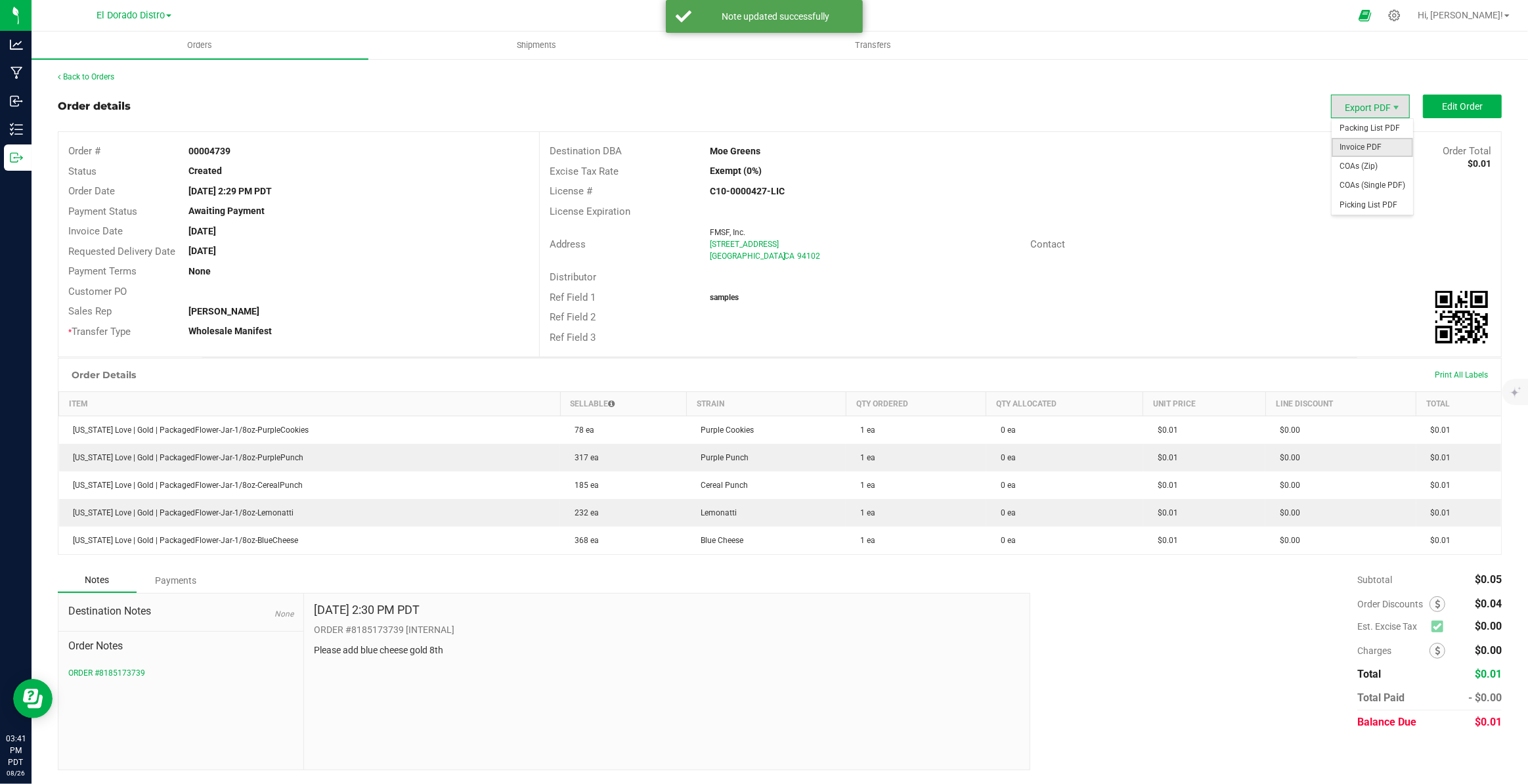
click at [1380, 146] on span "Invoice PDF" at bounding box center [1372, 148] width 81 height 19
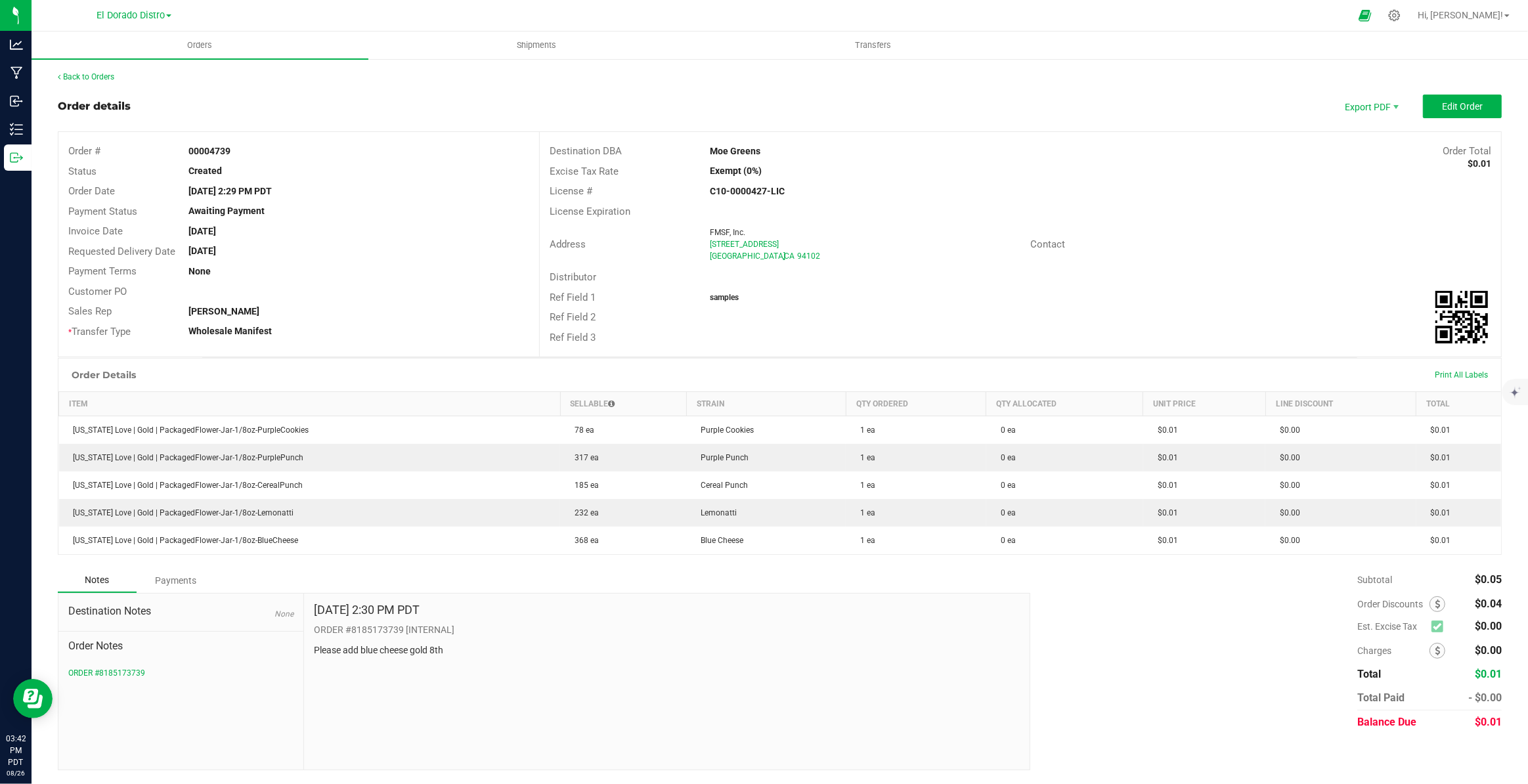
click at [92, 83] on div "Back to Orders Order details Export PDF Edit Order Order # 00004739 Status Crea…" at bounding box center [780, 421] width 1444 height 699
click at [88, 76] on link "Back to Orders" at bounding box center [86, 76] width 57 height 9
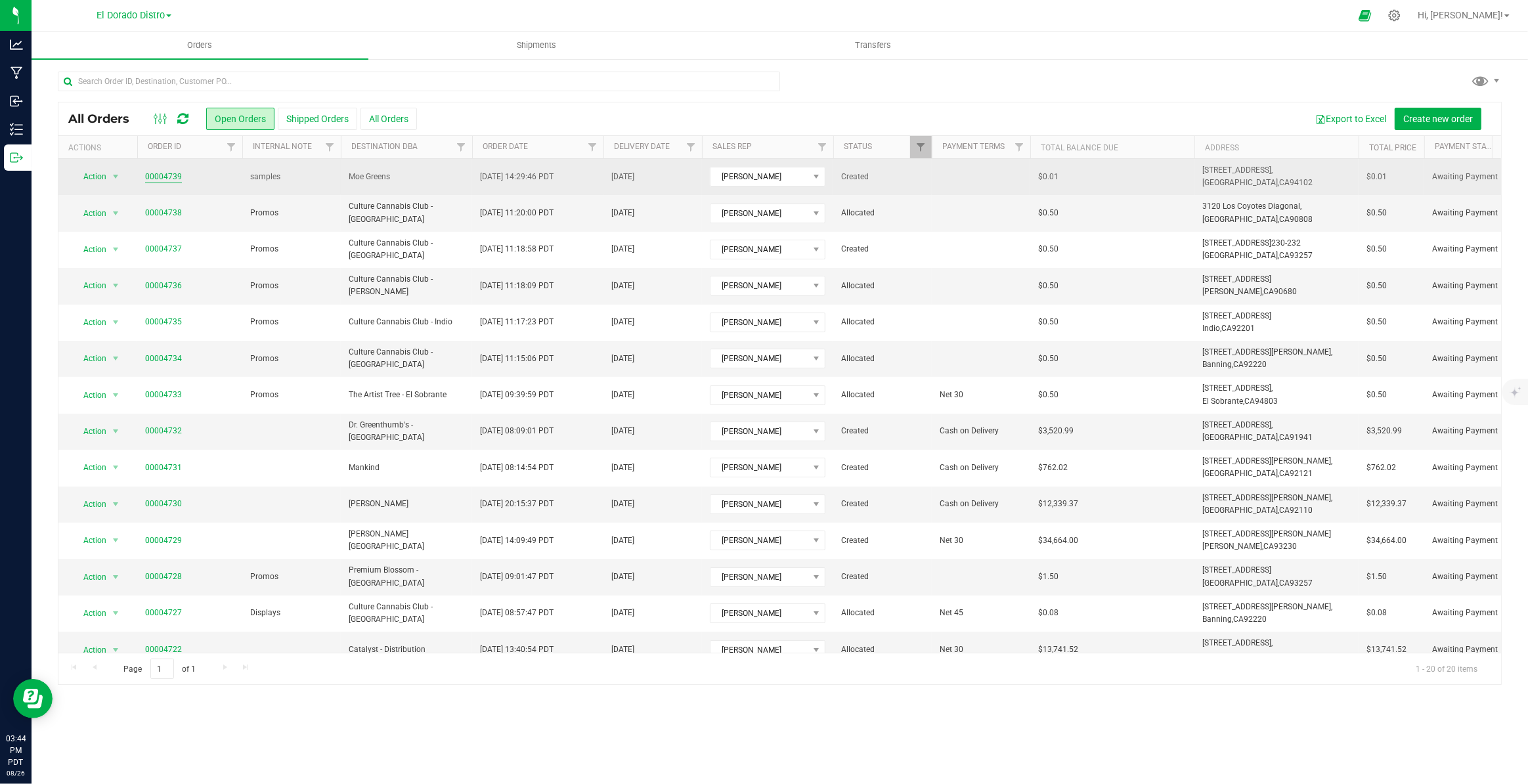
click at [171, 173] on link "00004739" at bounding box center [163, 177] width 37 height 12
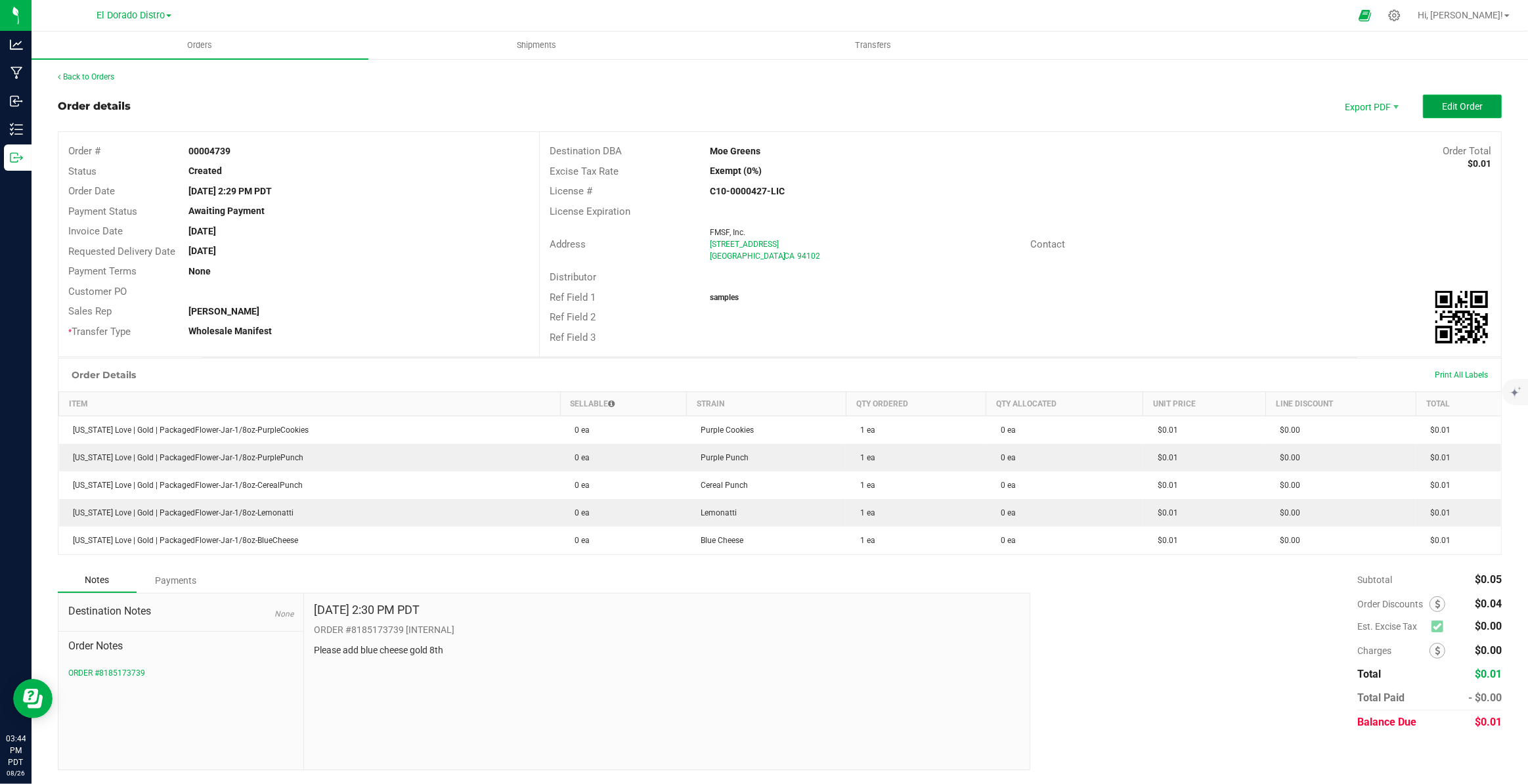
click at [1451, 109] on span "Edit Order" at bounding box center [1462, 106] width 41 height 10
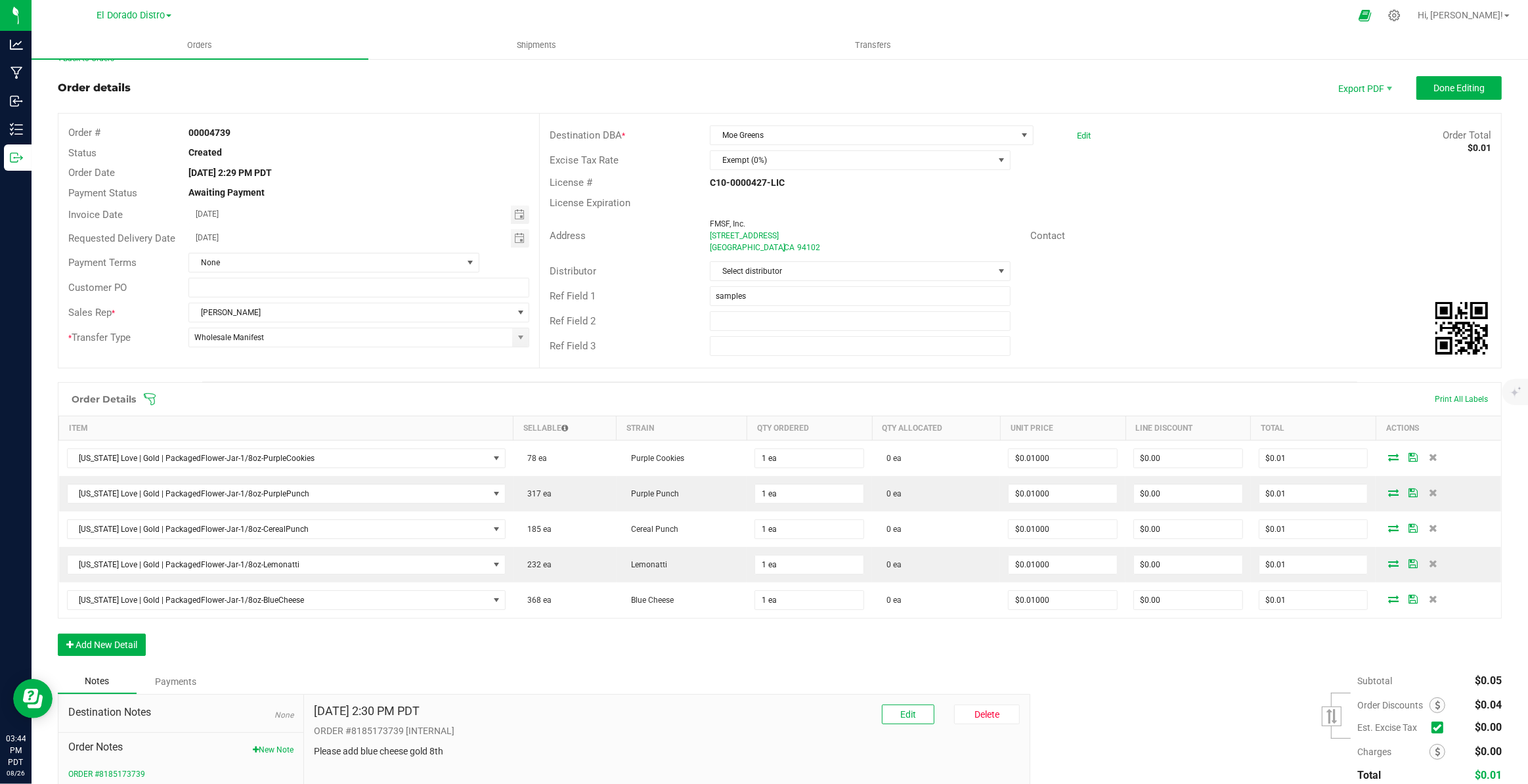
scroll to position [117, 0]
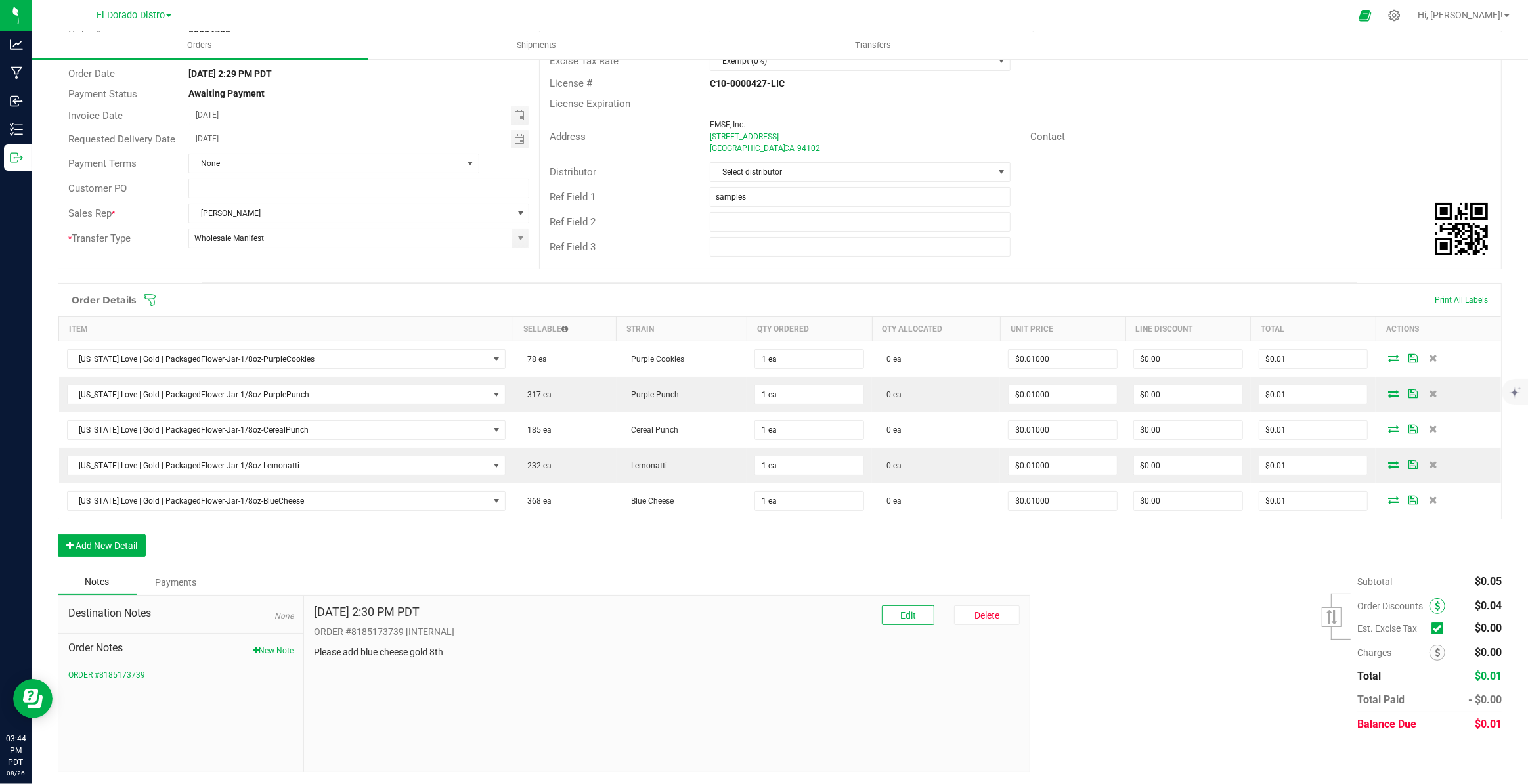
click at [1434, 602] on icon at bounding box center [1437, 606] width 5 height 9
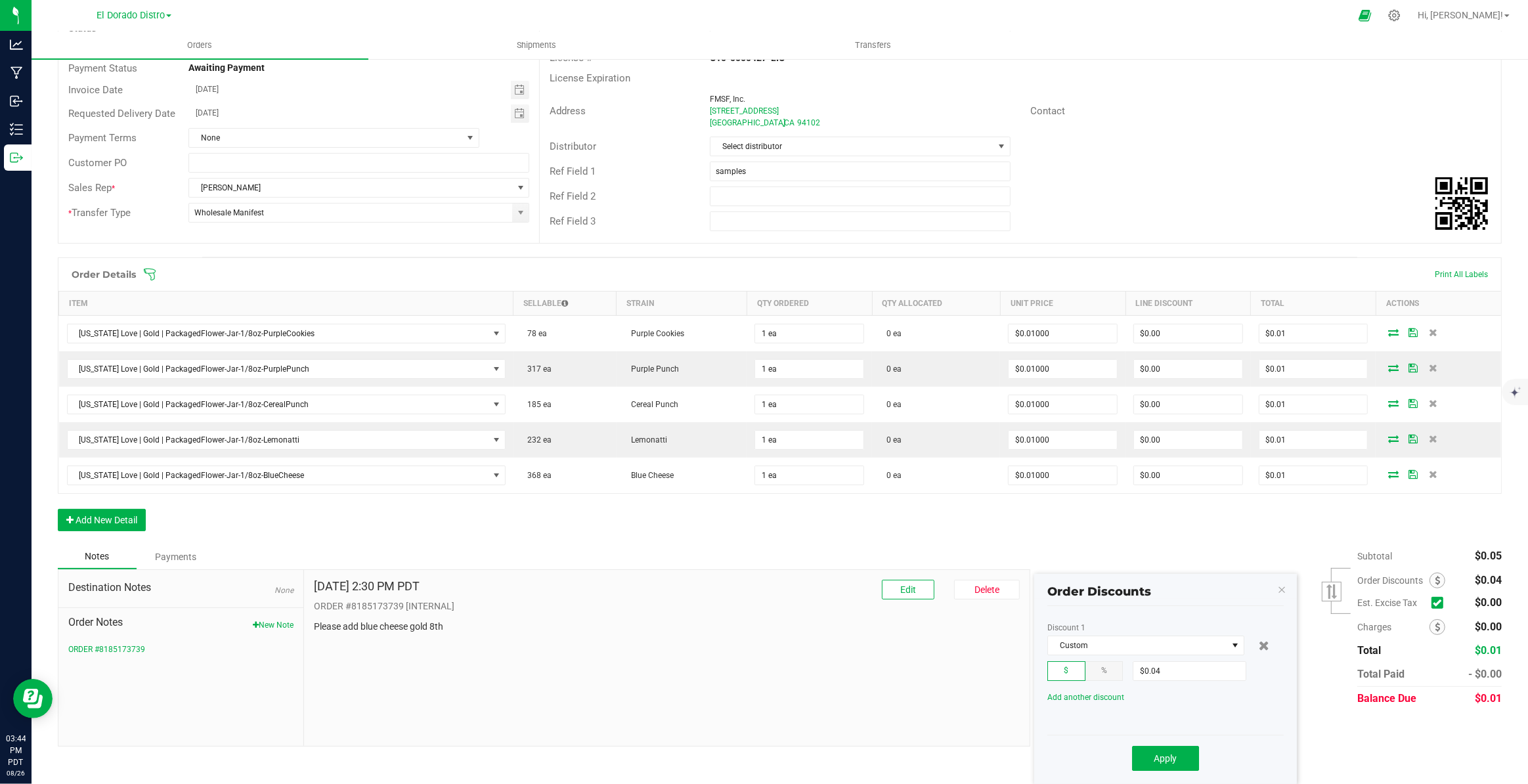
click at [1105, 666] on span "%" at bounding box center [1104, 670] width 6 height 9
click at [1155, 662] on input "0.04" at bounding box center [1189, 671] width 112 height 18
type input "100%"
click at [1183, 746] on button "Apply" at bounding box center [1165, 758] width 67 height 25
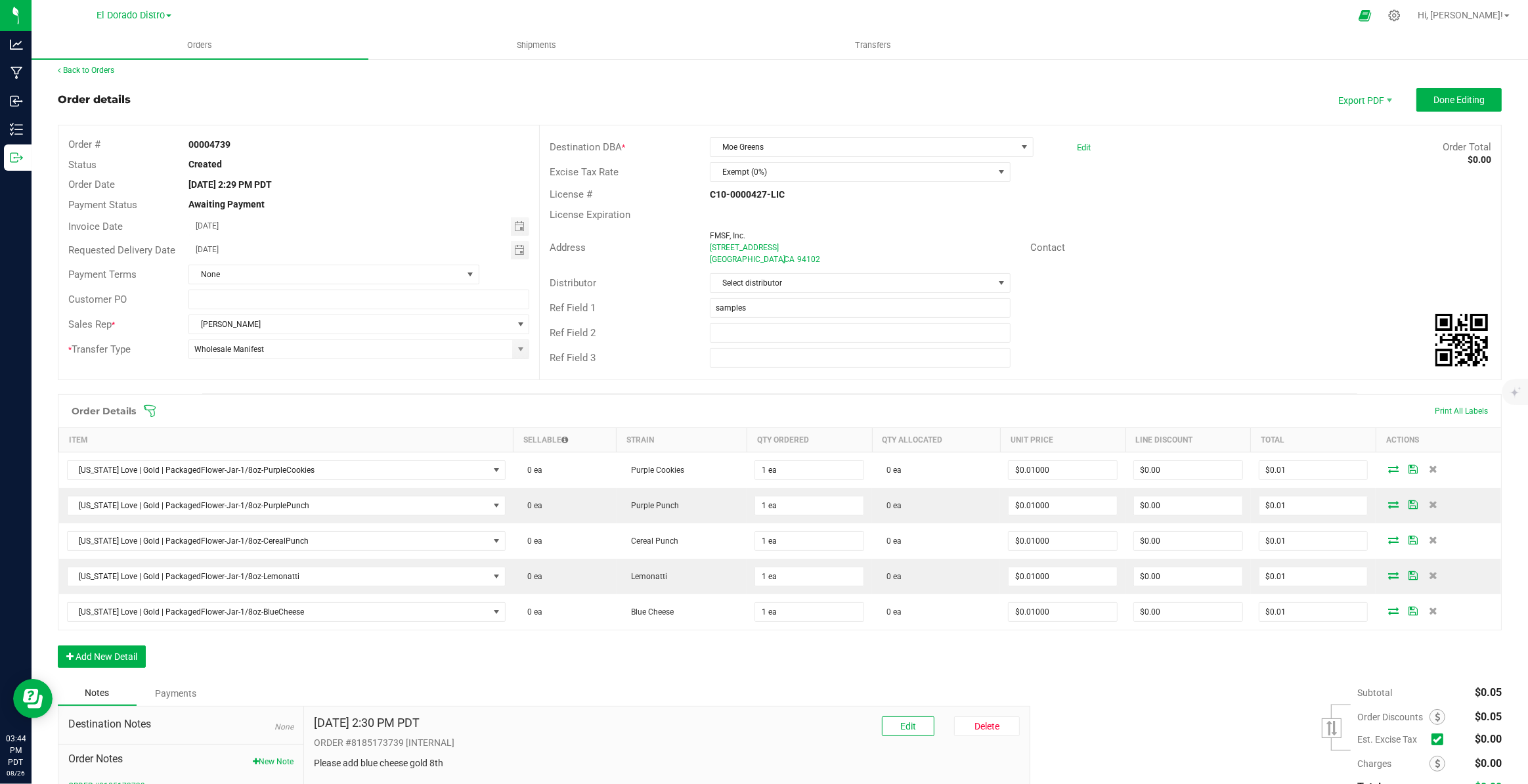
scroll to position [0, 0]
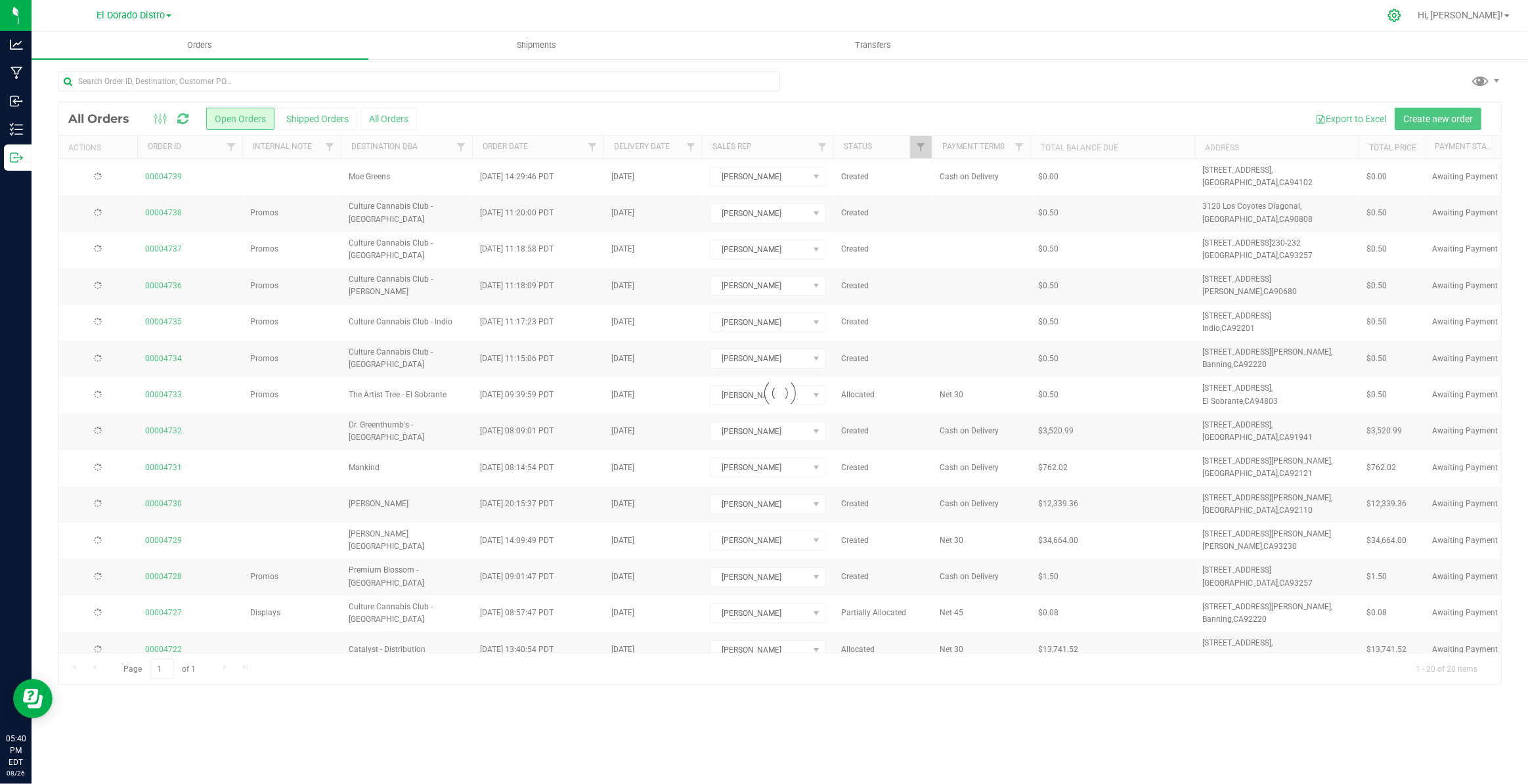
click at [1401, 15] on icon at bounding box center [1394, 15] width 14 height 14
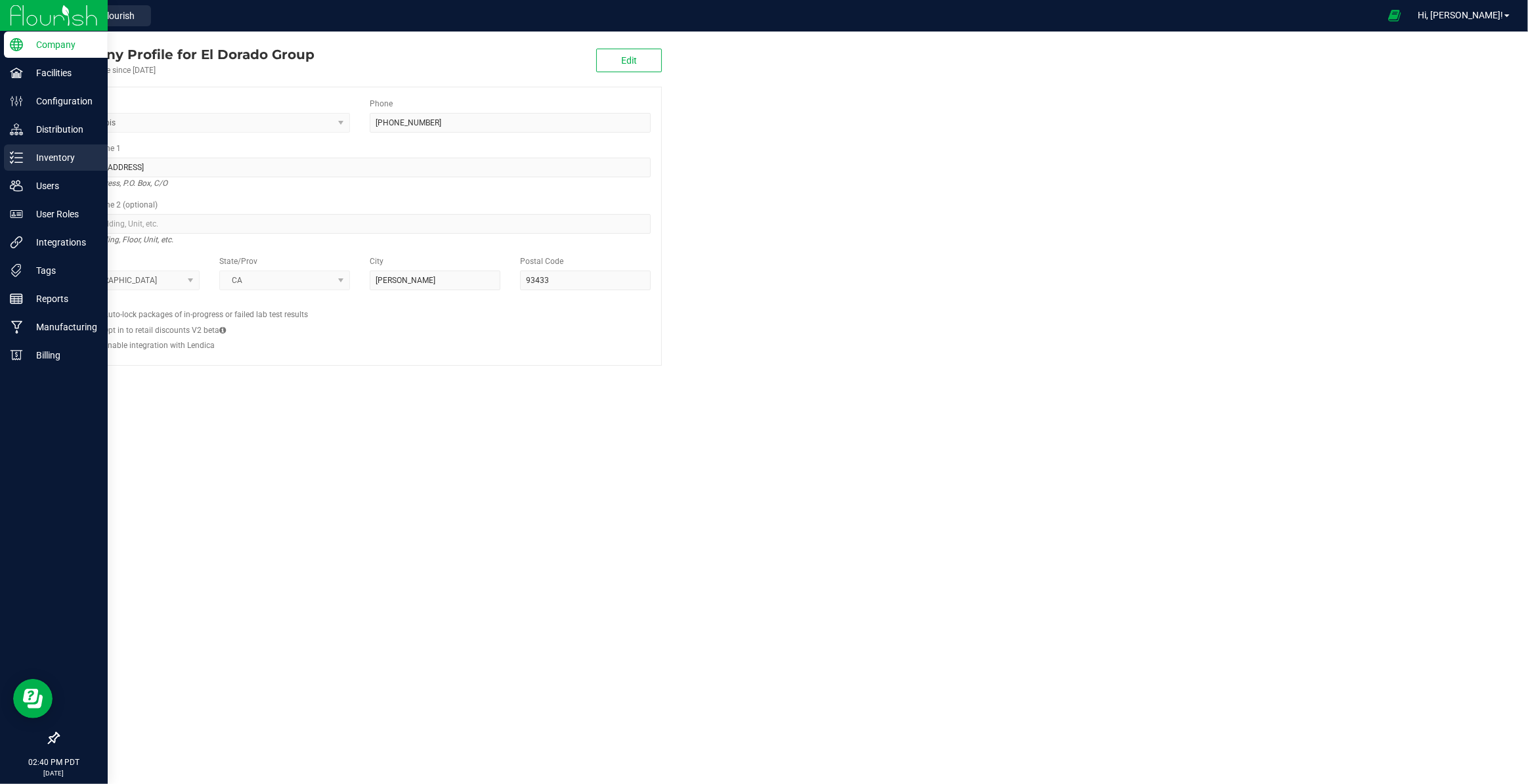
click at [26, 158] on p "Inventory" at bounding box center [62, 157] width 79 height 16
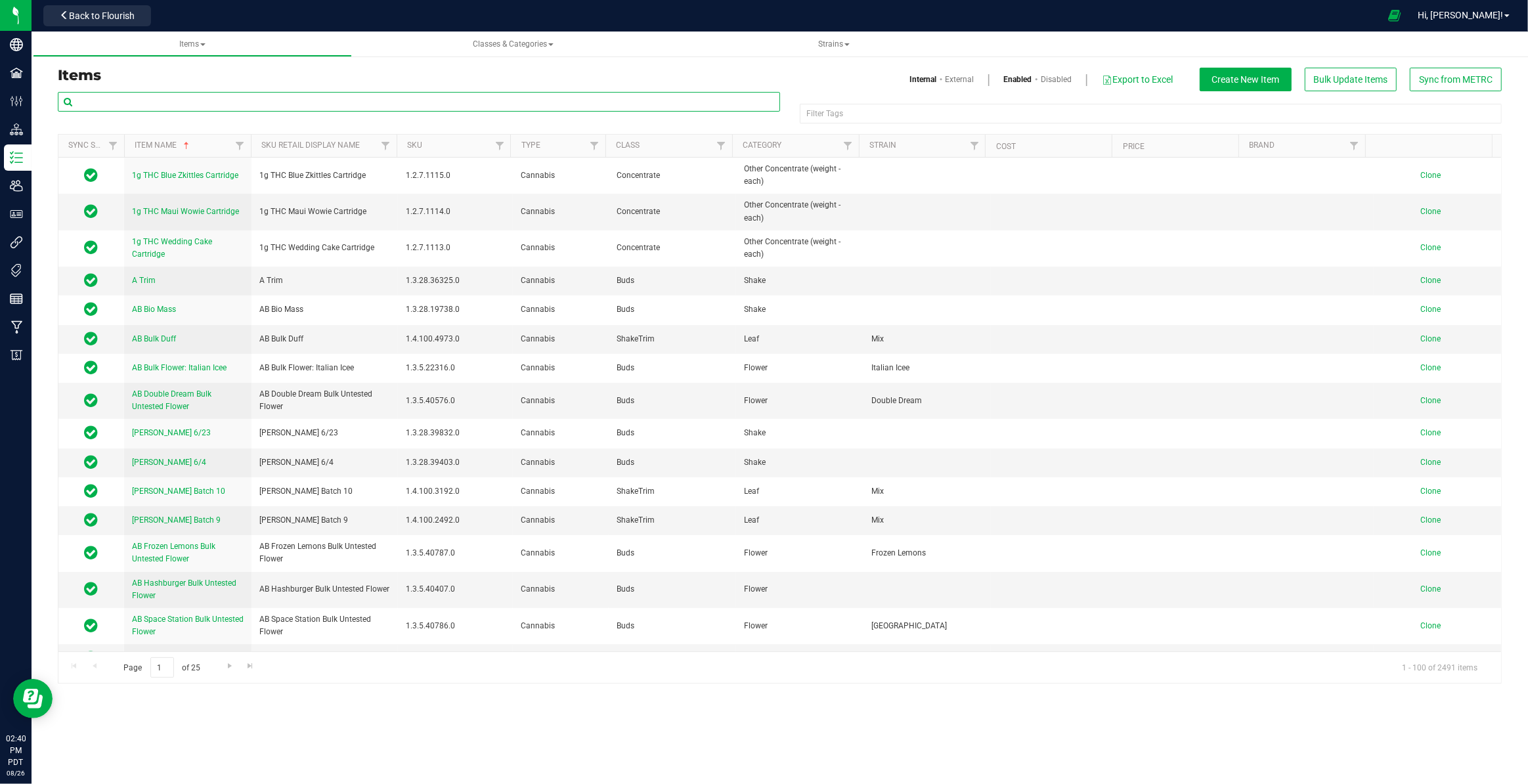
click at [236, 101] on input "text" at bounding box center [419, 102] width 722 height 20
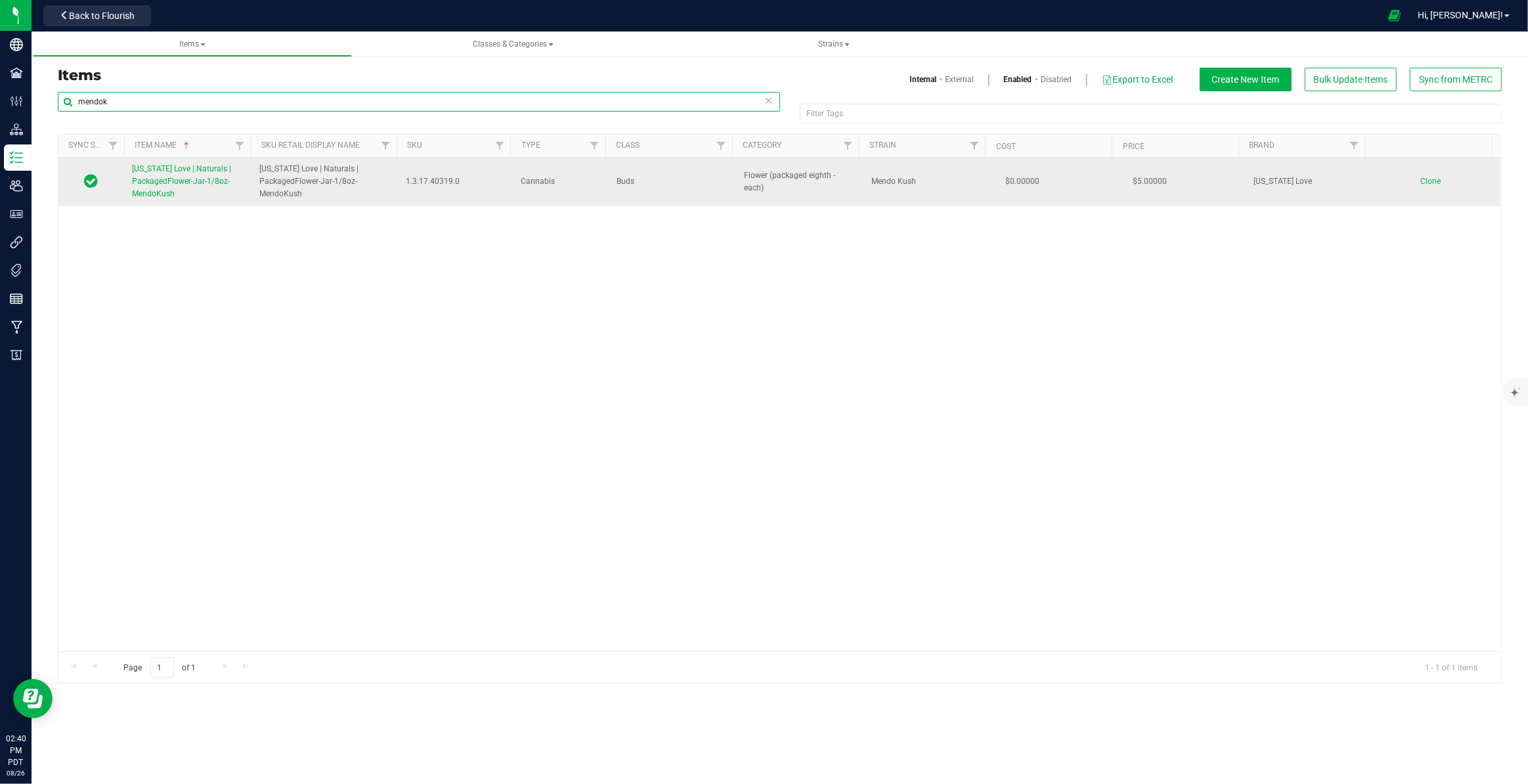
type input "mendok"
drag, startPoint x: 256, startPoint y: 169, endPoint x: 301, endPoint y: 195, distance: 52.0
click at [301, 195] on td "California Love | Naturals | PackagedFlower-Jar-1/8oz-MendoKush" at bounding box center [324, 182] width 146 height 48
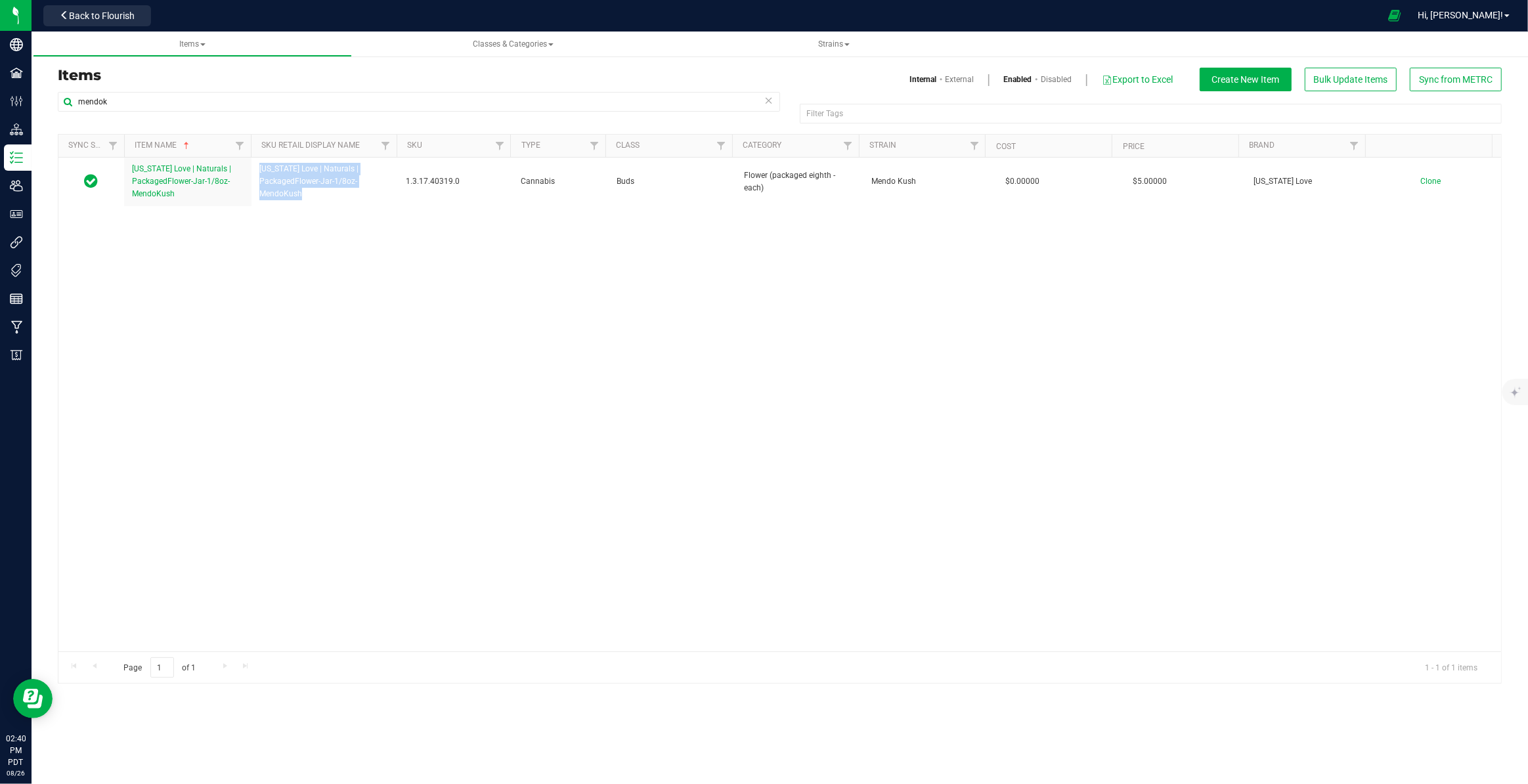
copy span "California Love | Naturals | PackagedFlower-Jar-1/8oz-MendoKush"
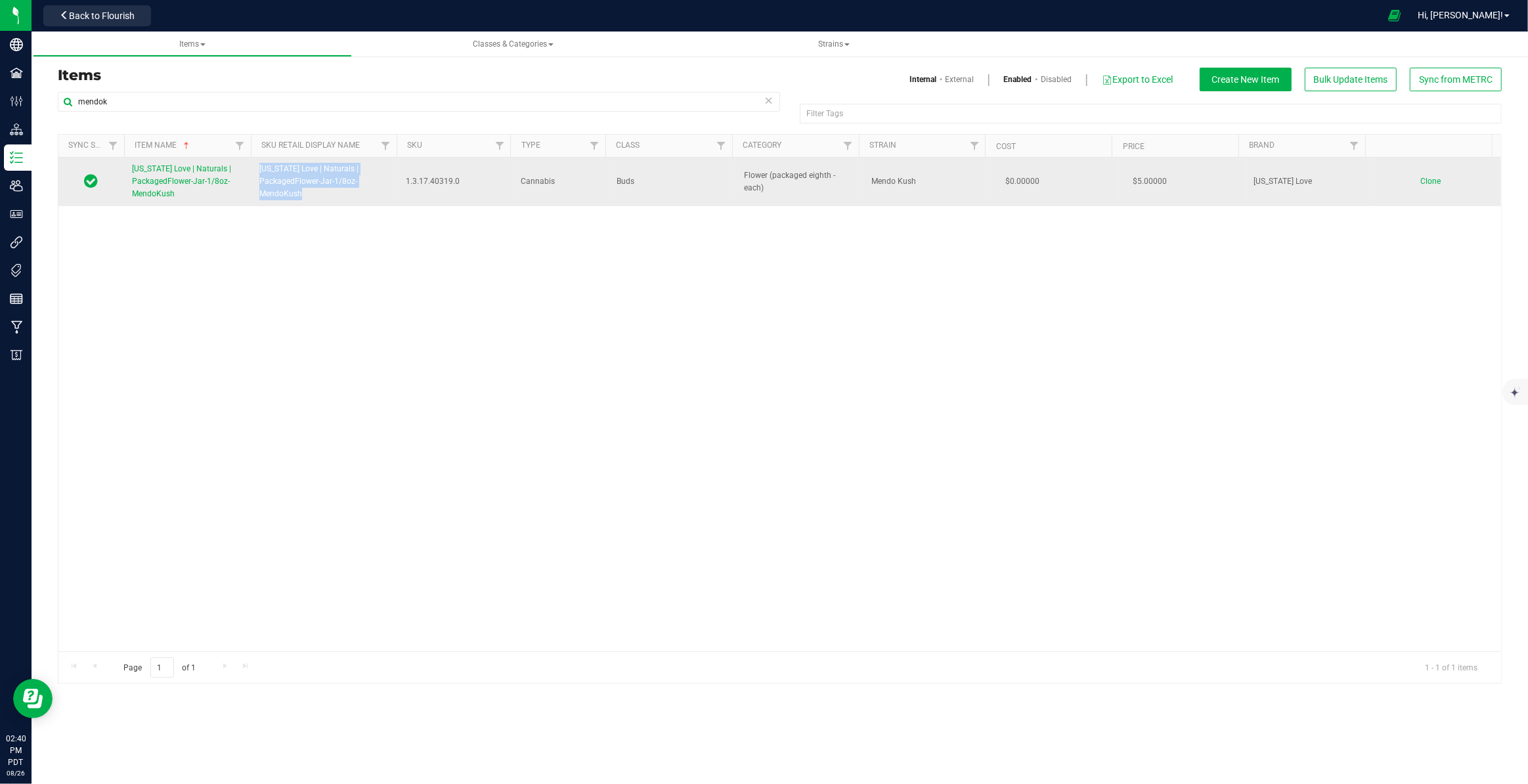
click at [1420, 182] on span "Clone" at bounding box center [1430, 181] width 20 height 9
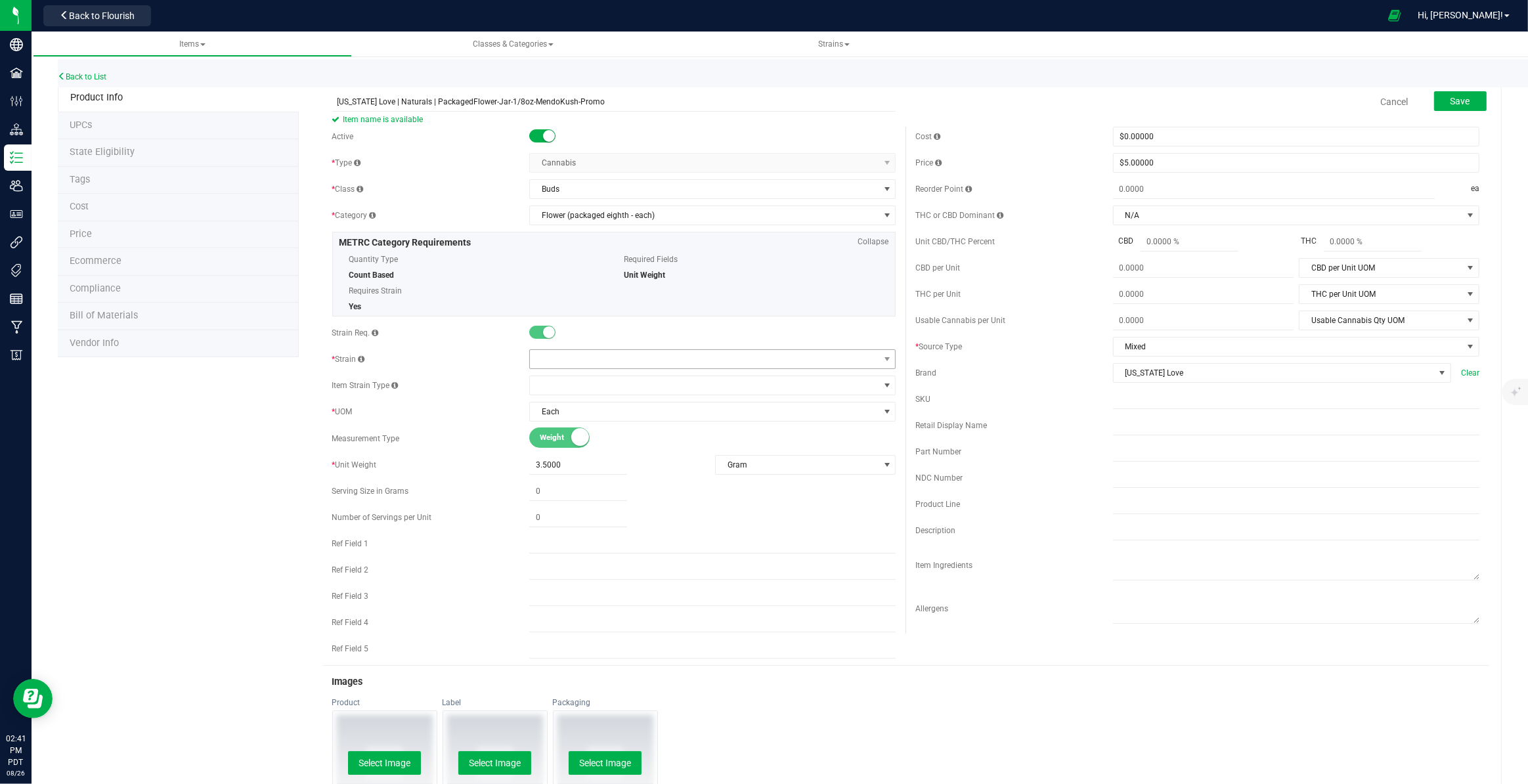
type input "California Love | Naturals | PackagedFlower-Jar-1/8oz-MendoKush-Promo"
click at [568, 363] on span at bounding box center [704, 359] width 348 height 18
type input "mendo k"
click at [635, 410] on li "Mendo Kush" at bounding box center [709, 412] width 363 height 18
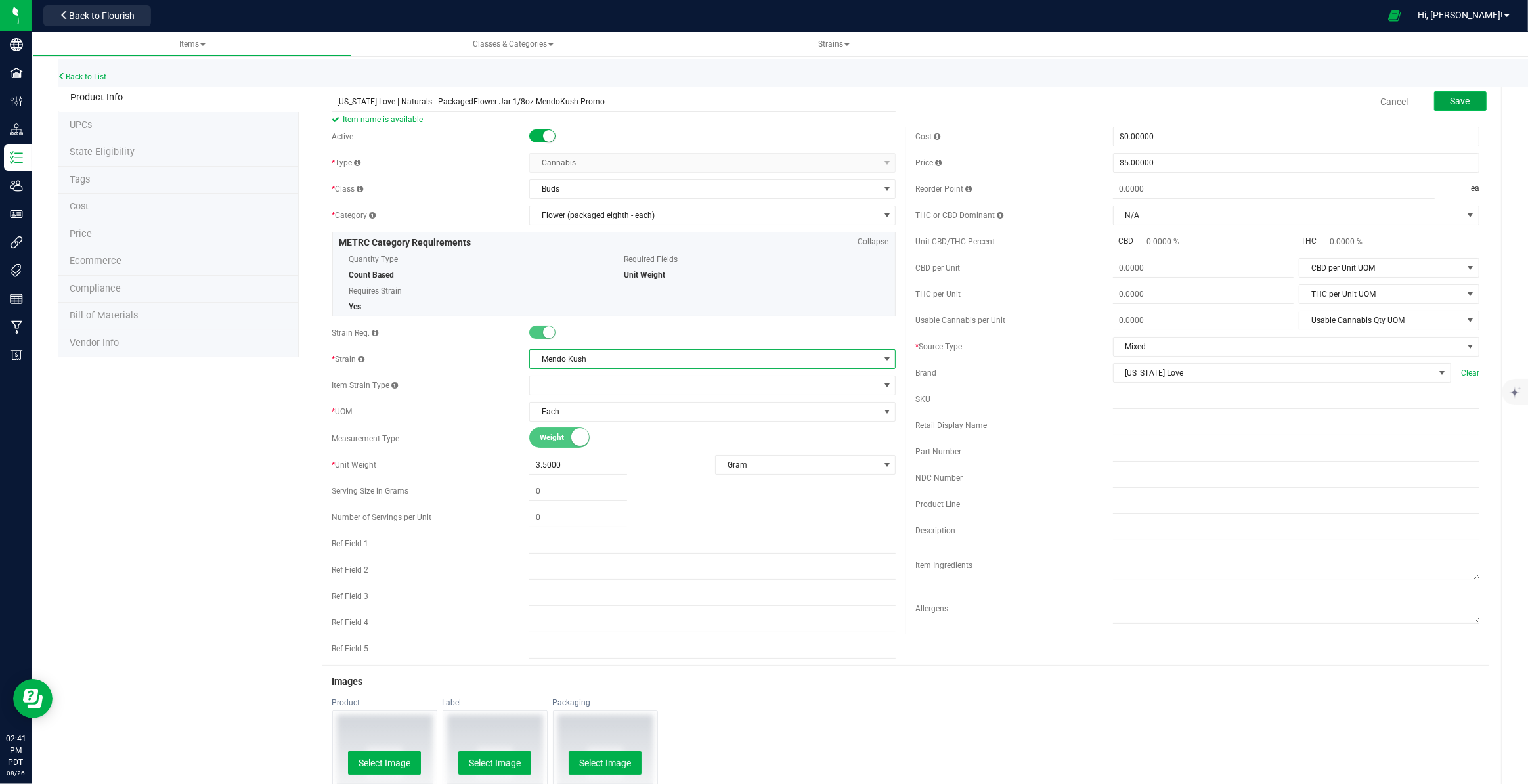
click at [1436, 101] on button "Save" at bounding box center [1460, 101] width 53 height 20
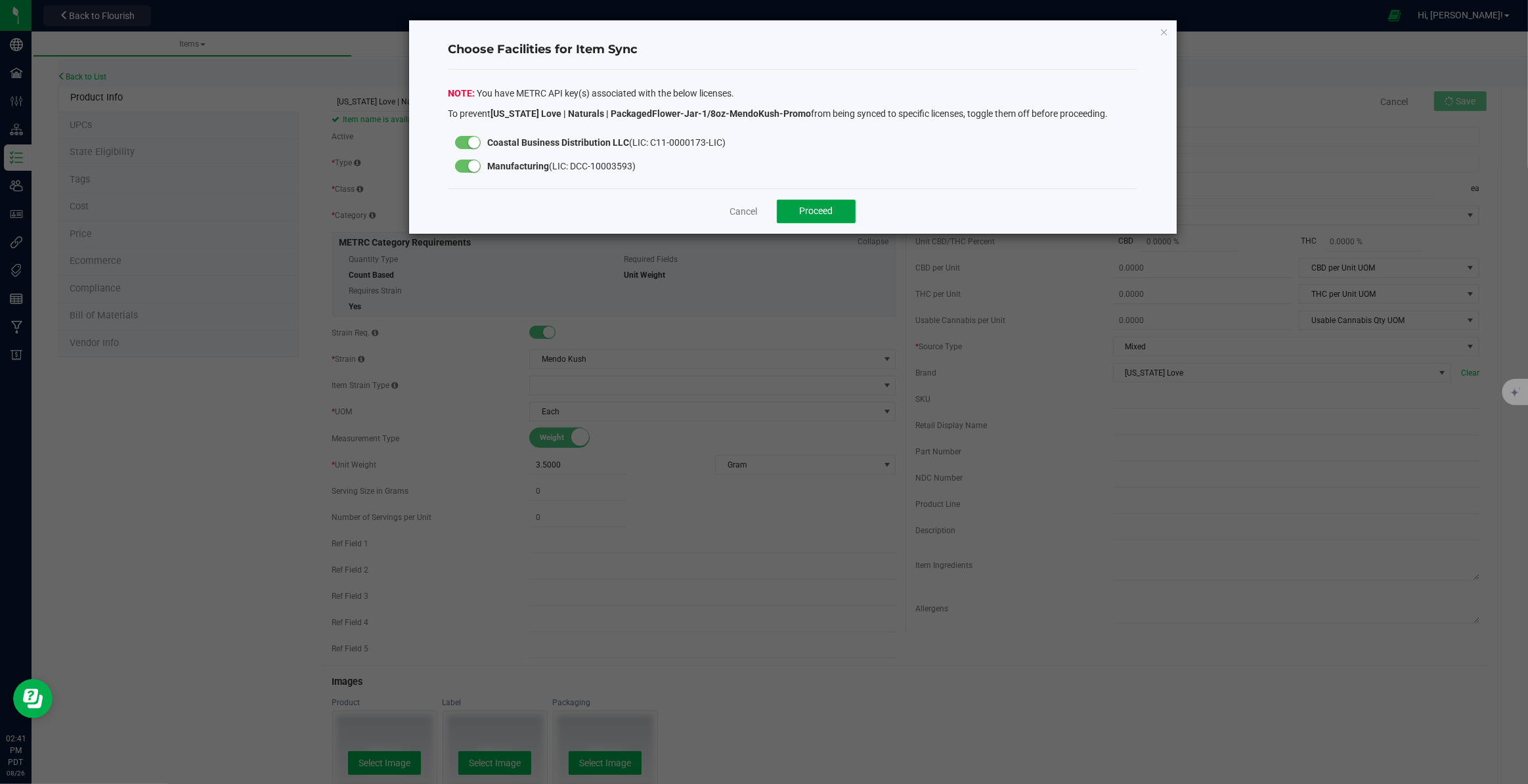
click at [822, 206] on span "Proceed" at bounding box center [816, 210] width 33 height 10
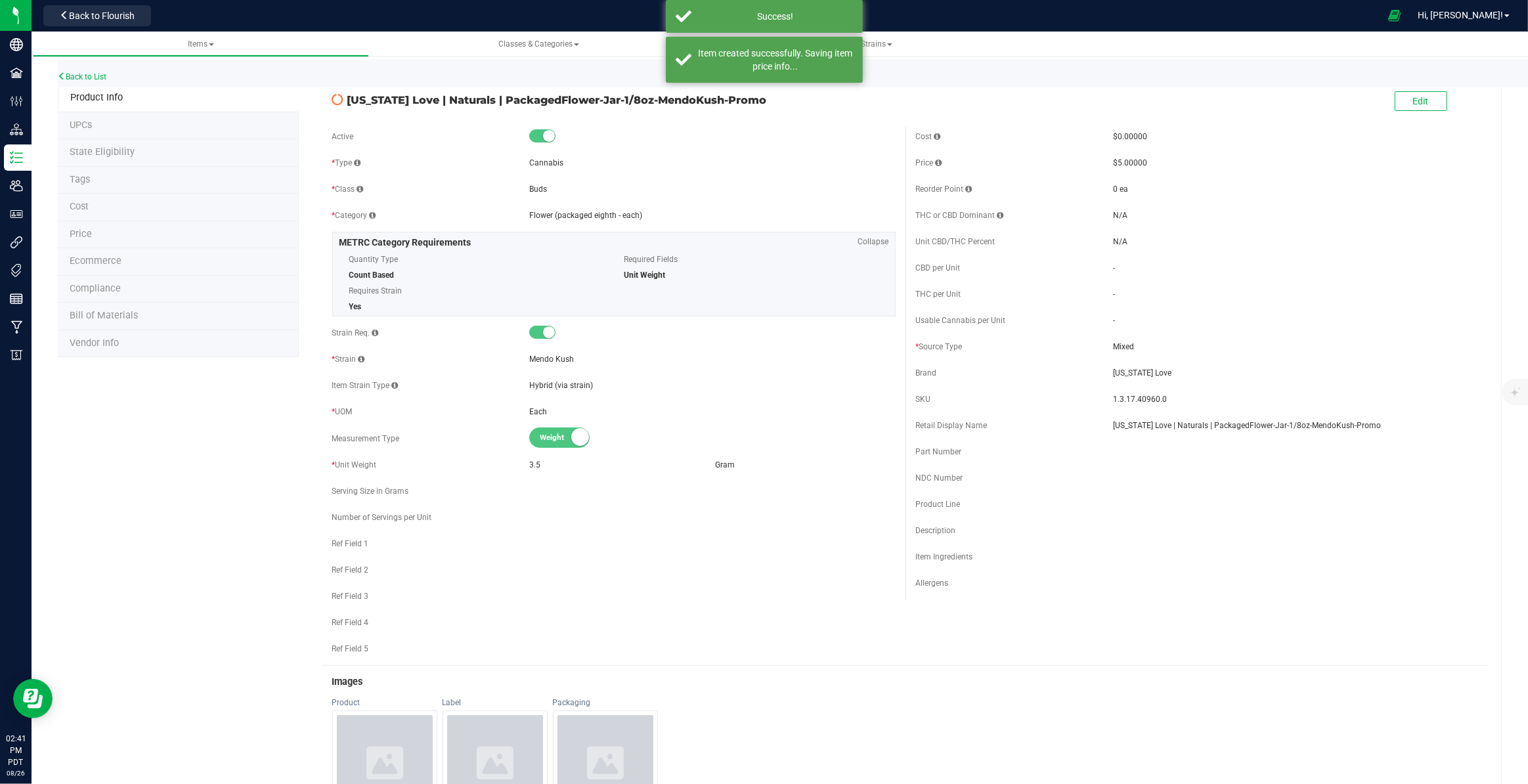
click at [94, 232] on li "Price" at bounding box center [178, 235] width 241 height 27
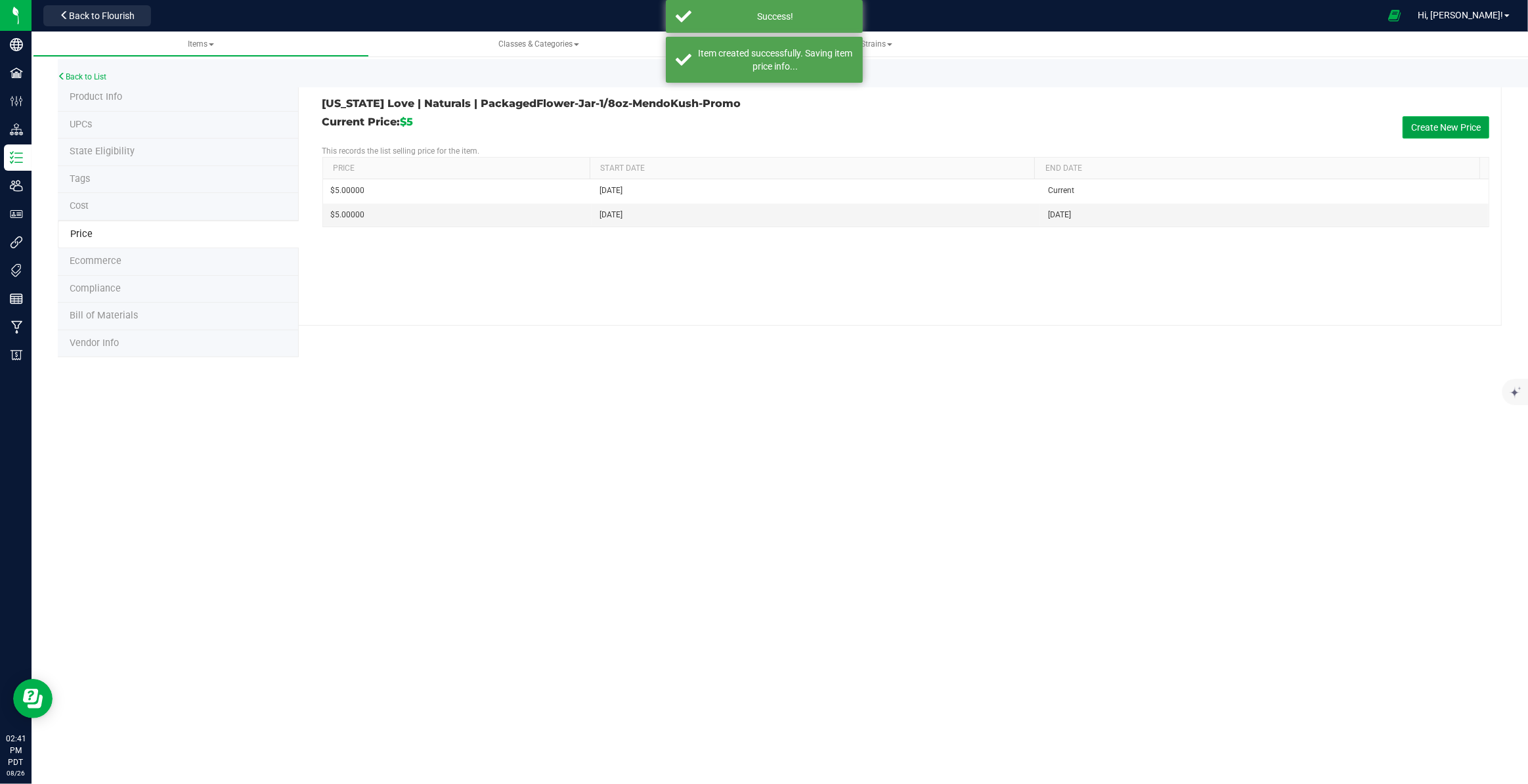
click at [1460, 135] on button "Create New Price" at bounding box center [1445, 127] width 87 height 23
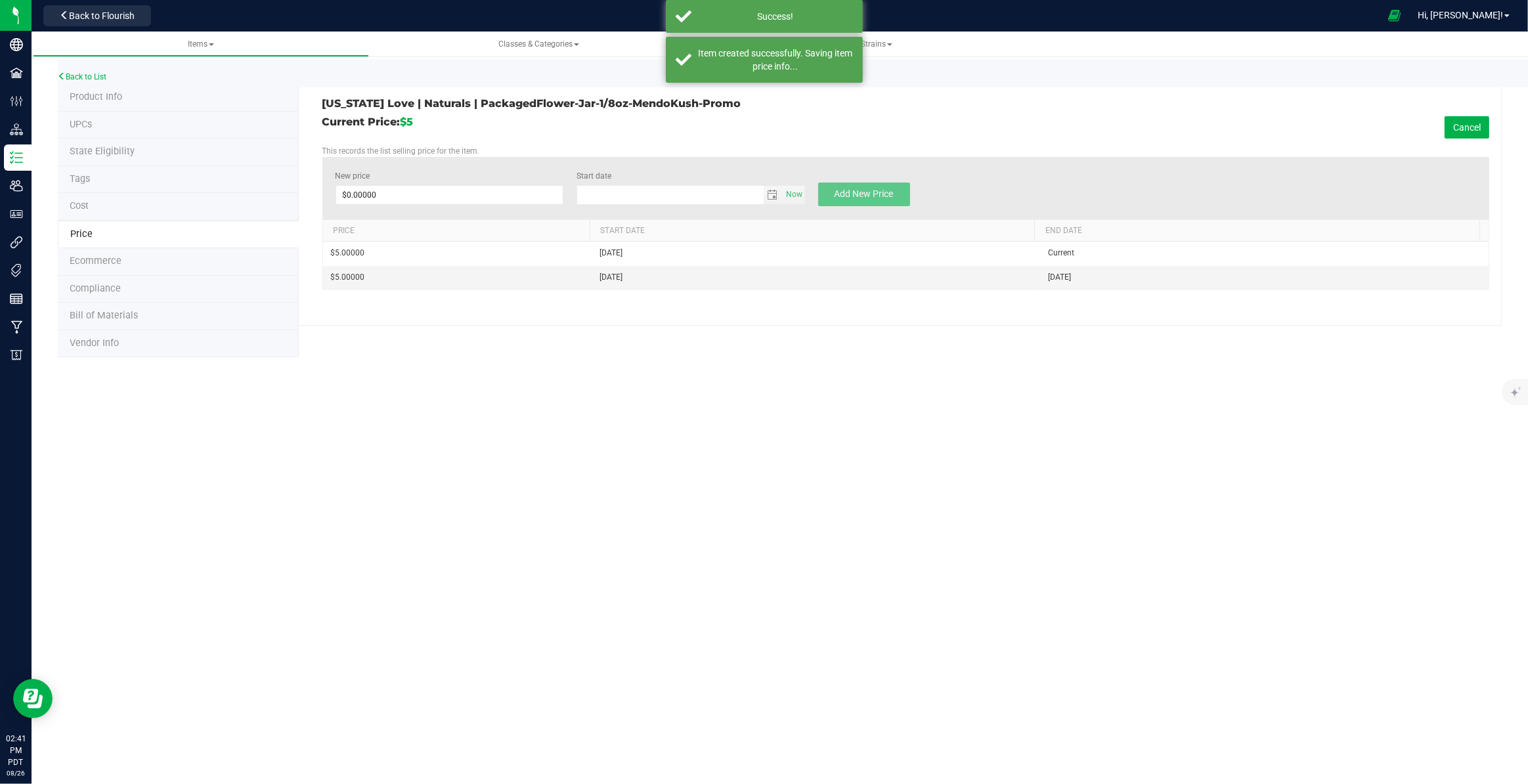
type input "8/26/2025"
click at [475, 192] on span at bounding box center [449, 195] width 229 height 20
type input "0.01"
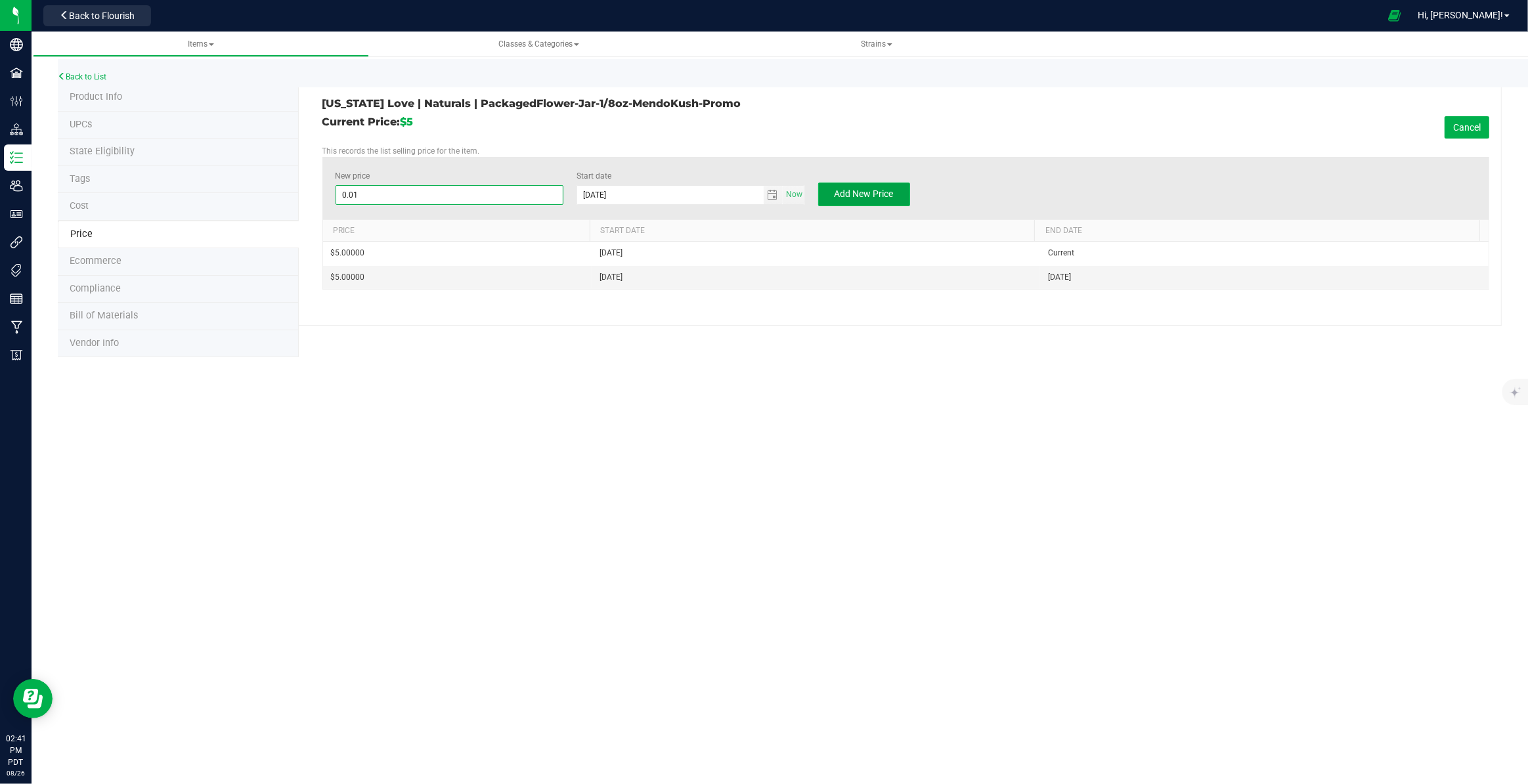
click at [892, 203] on button "Add New Price" at bounding box center [864, 194] width 92 height 24
type input "$0.00000"
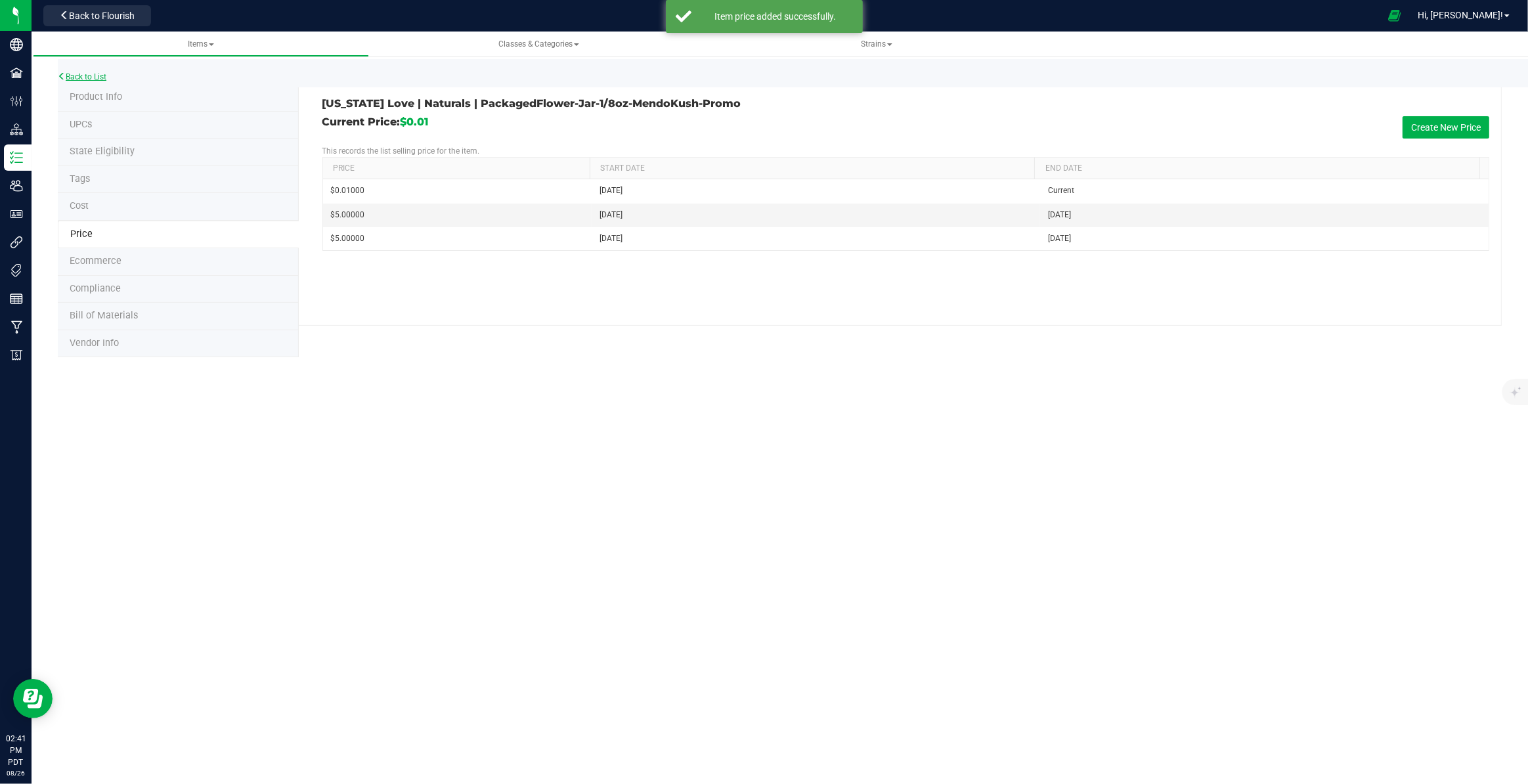
click at [96, 77] on link "Back to List" at bounding box center [82, 76] width 48 height 9
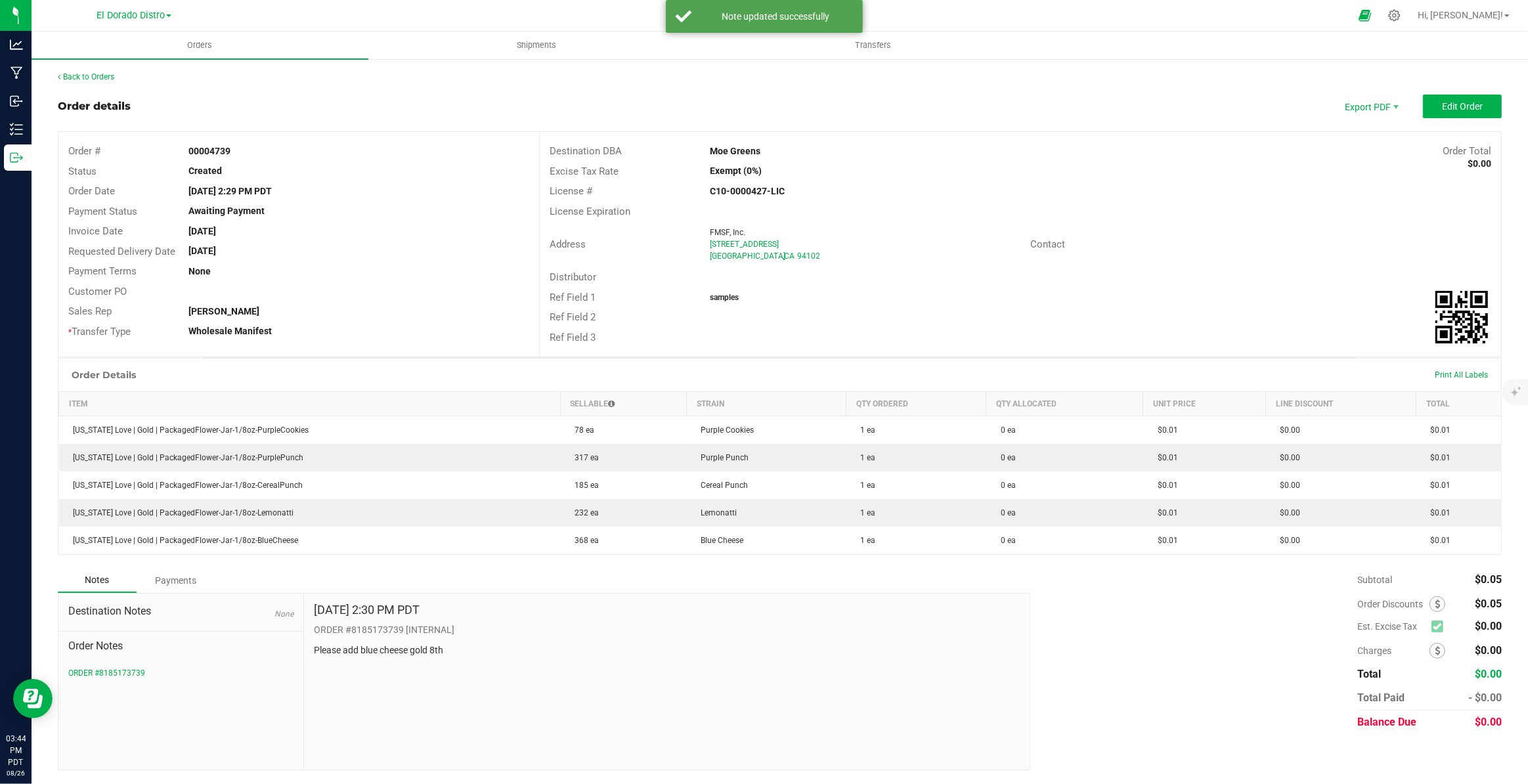
click at [876, 606] on div "[DATE] 2:30 PM PDT" at bounding box center [666, 613] width 706 height 20
click at [96, 82] on div "Back to Orders Order details Export PDF Edit Order Order # 00004739 Status Crea…" at bounding box center [780, 421] width 1444 height 699
click at [94, 75] on link "Back to Orders" at bounding box center [86, 76] width 57 height 9
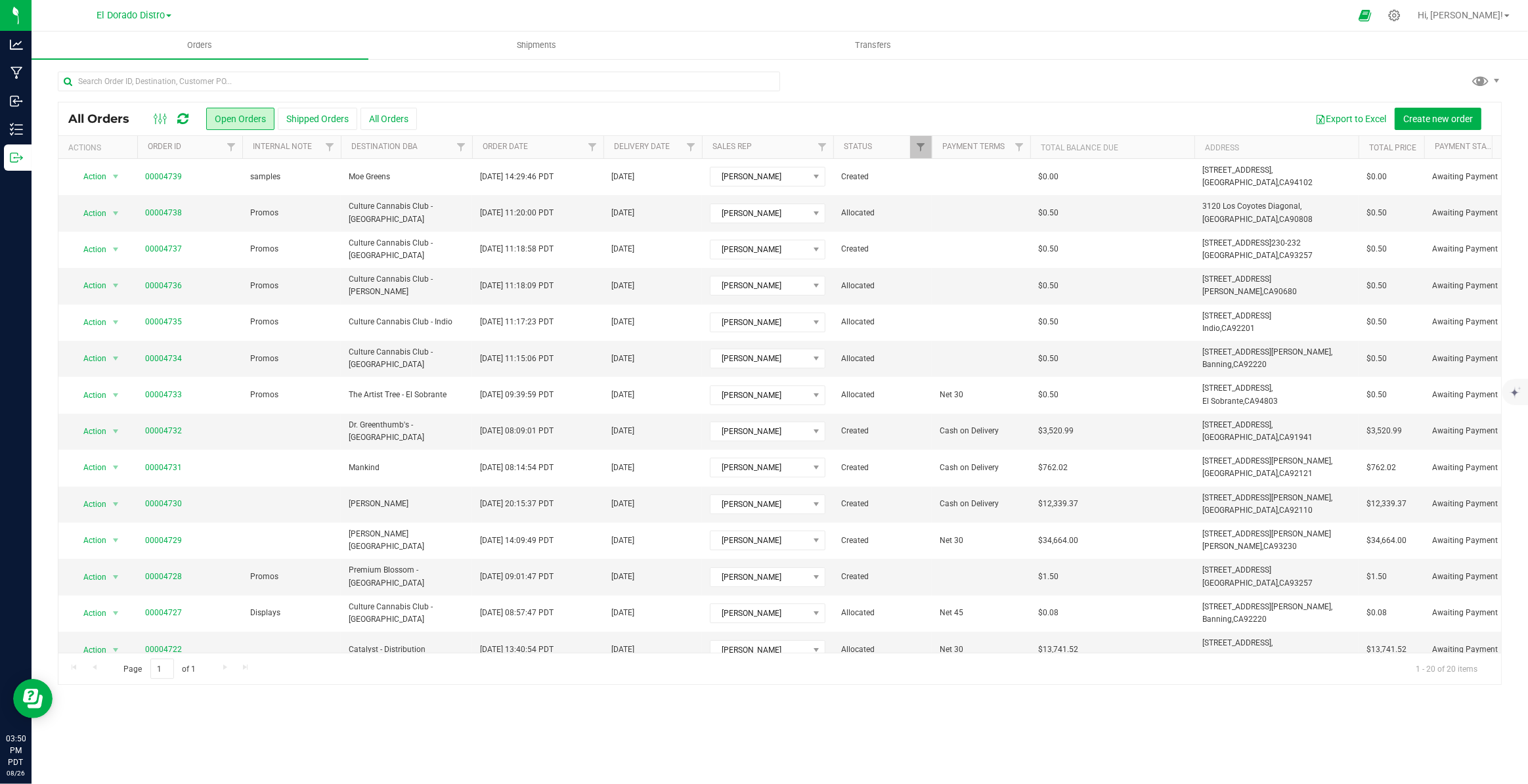
click at [187, 123] on icon at bounding box center [183, 118] width 11 height 13
click at [607, 735] on div "Orders Shipments Transfers All Orders Open Orders Shipped Orders" at bounding box center [779, 408] width 1497 height 753
click at [1460, 116] on span "Create new order" at bounding box center [1438, 118] width 70 height 10
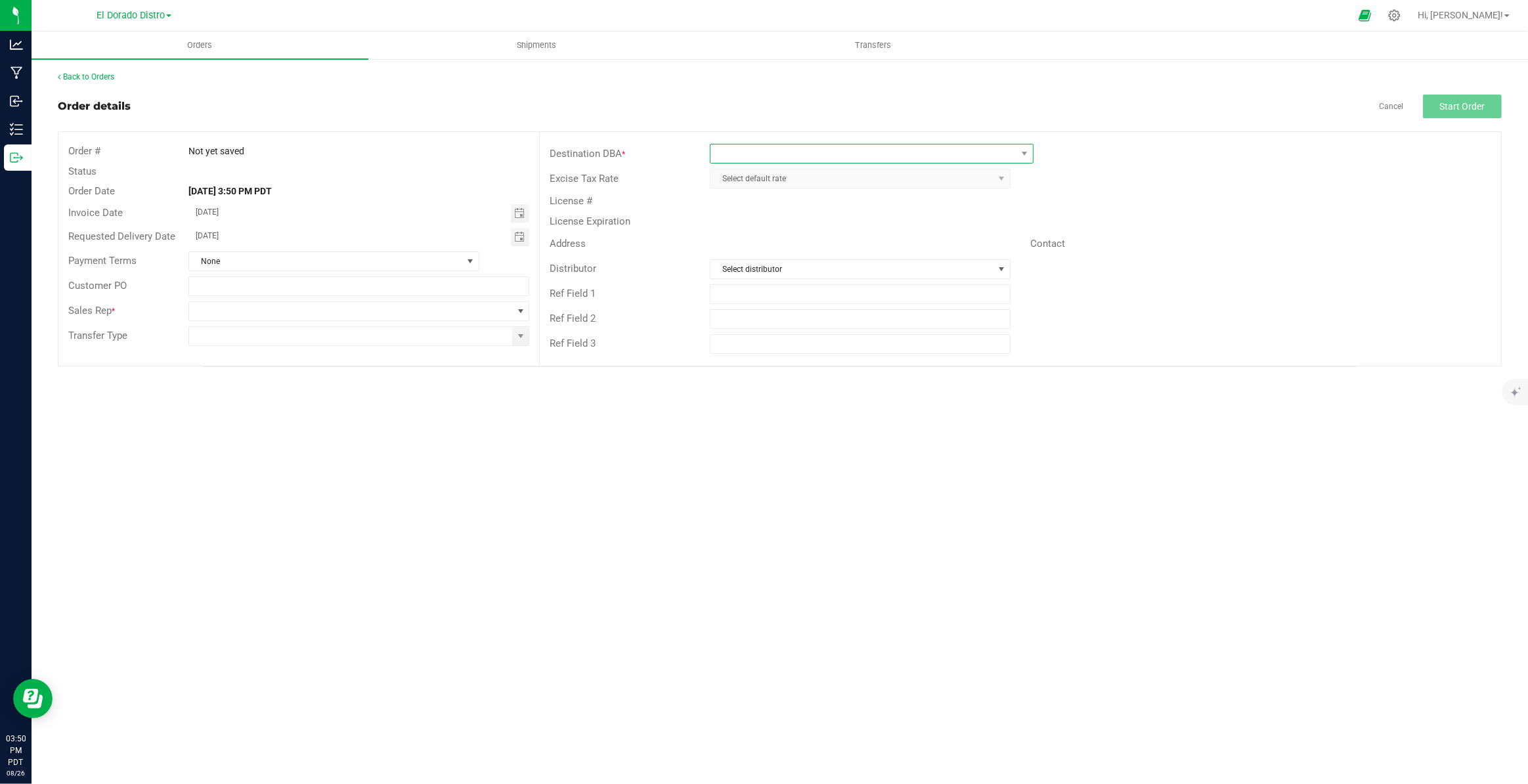
click at [811, 145] on span at bounding box center [863, 153] width 306 height 18
type input "[GEOGRAPHIC_DATA]"
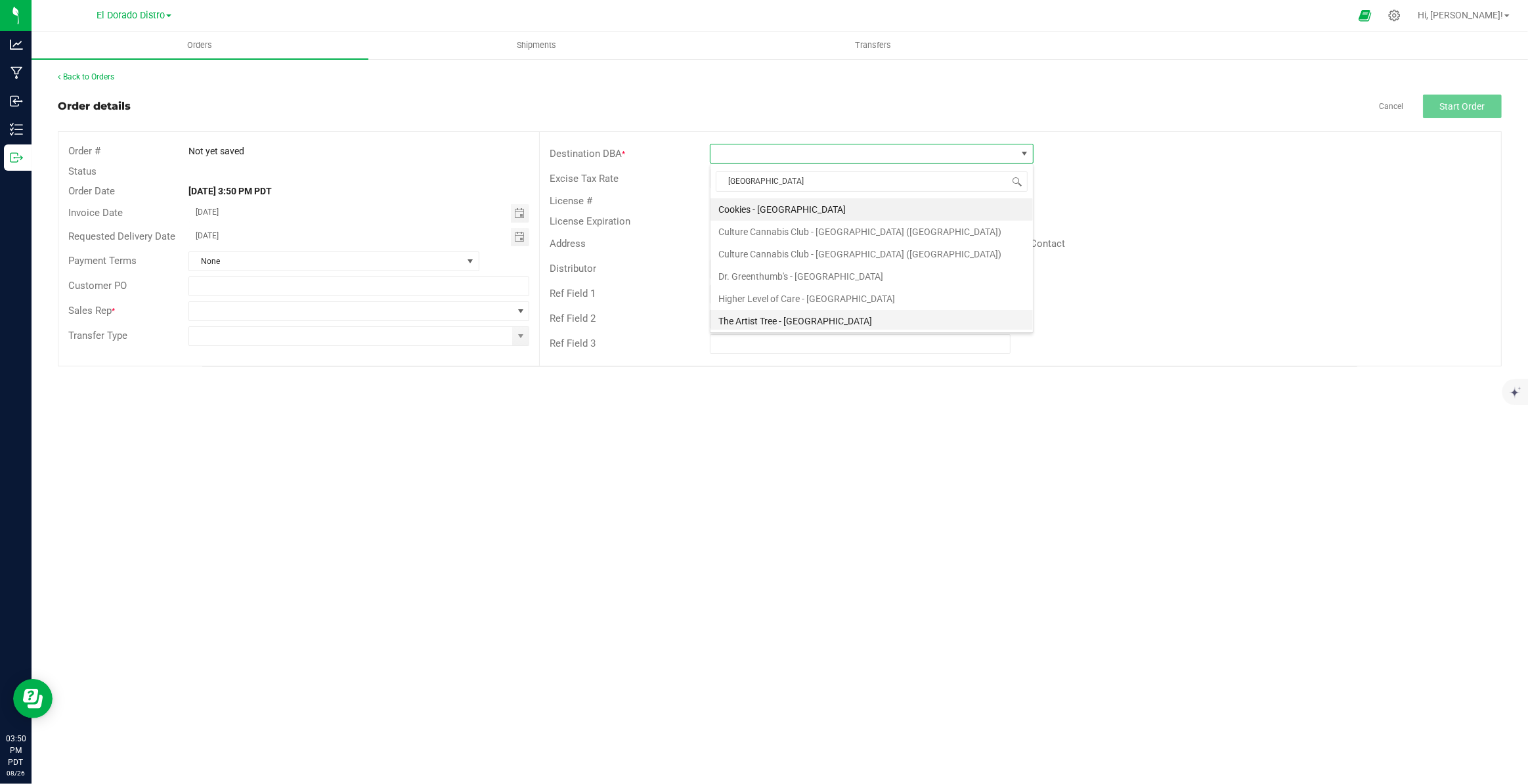
click at [823, 318] on li "The Artist Tree - [GEOGRAPHIC_DATA]" at bounding box center [872, 321] width 322 height 23
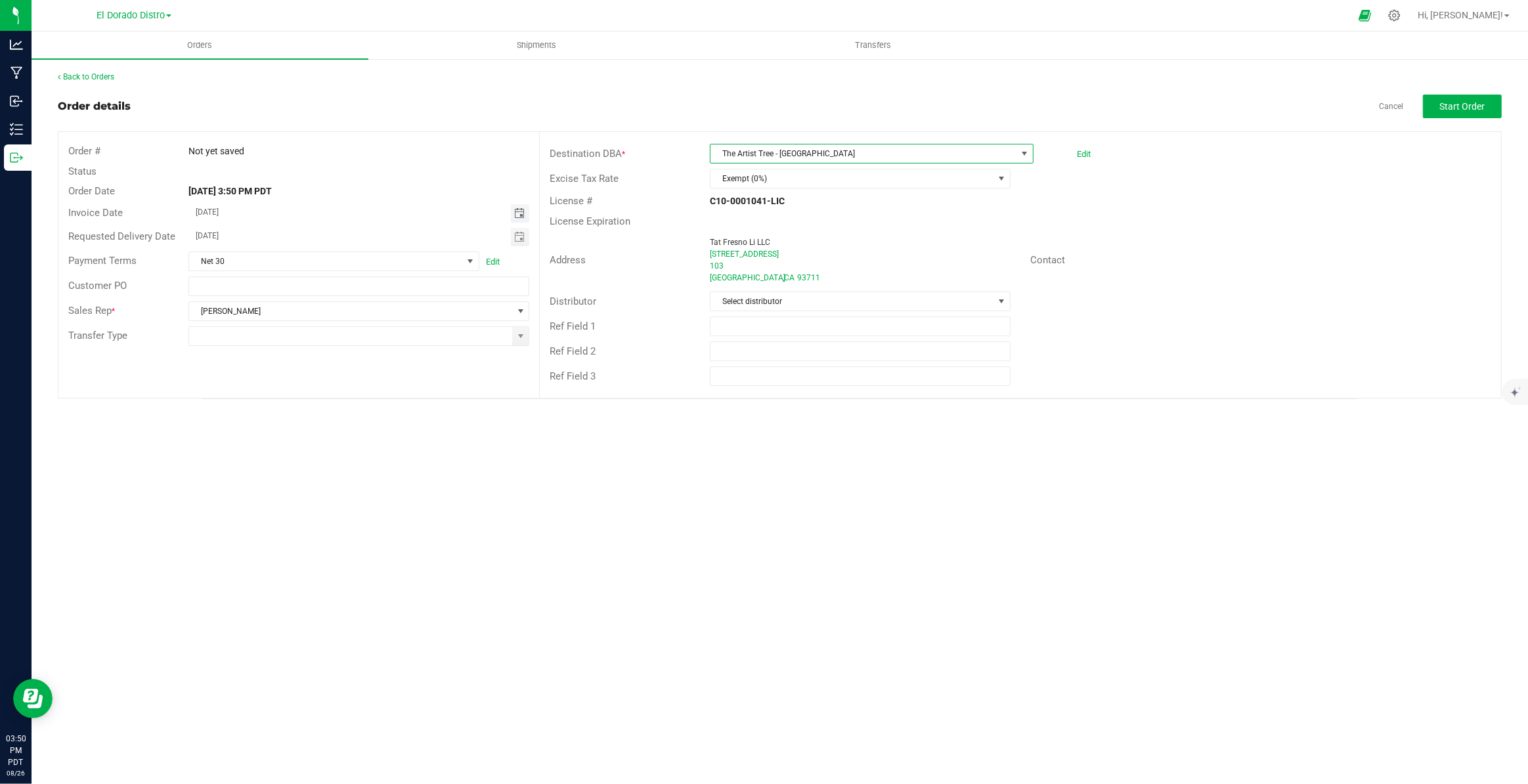
click at [523, 217] on span "Toggle calendar" at bounding box center [519, 213] width 10 height 10
click at [286, 362] on span "2" at bounding box center [287, 362] width 19 height 20
type input "[DATE]"
click at [522, 235] on span "Toggle calendar" at bounding box center [519, 236] width 10 height 10
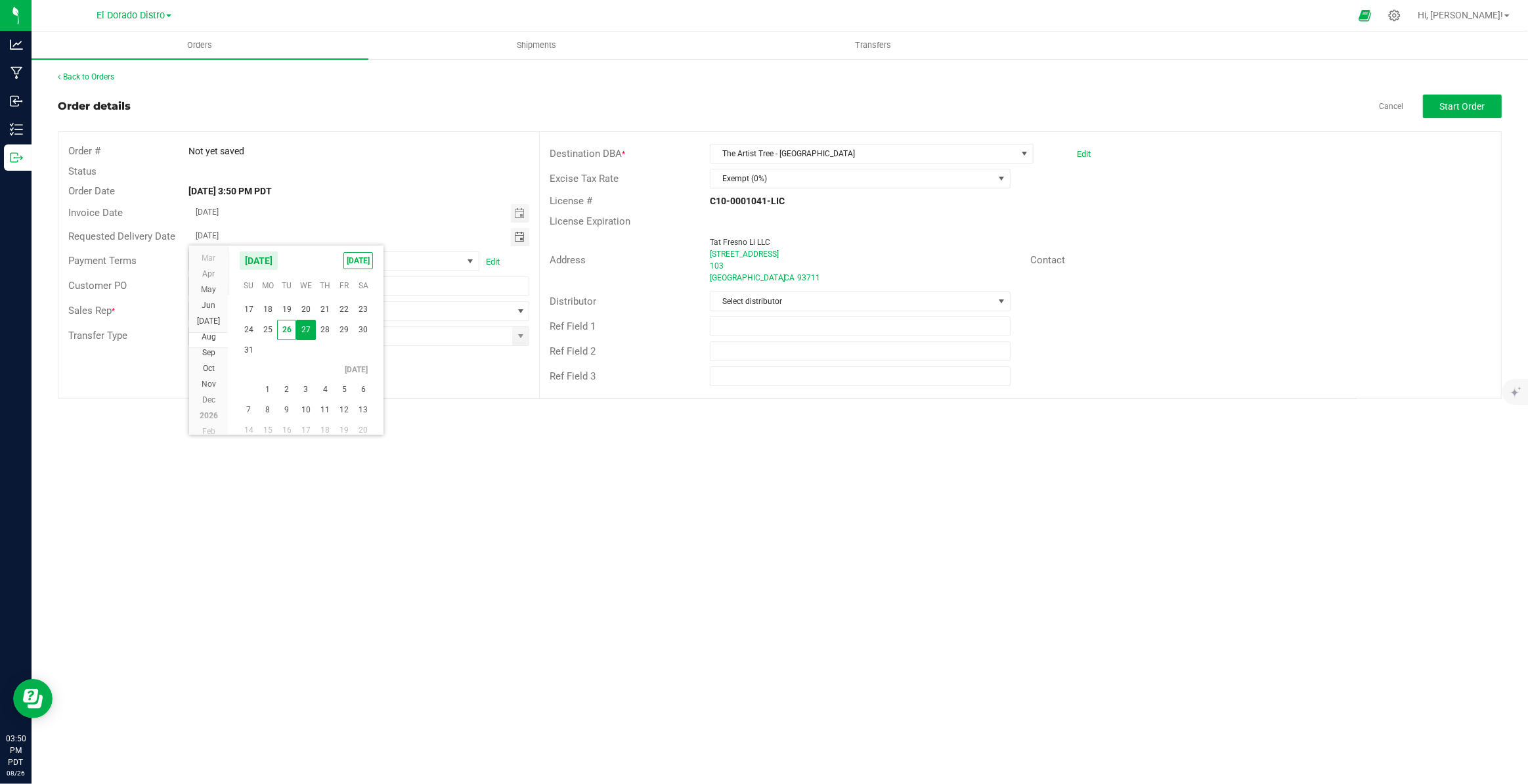
scroll to position [23741, 0]
click at [294, 381] on span "2" at bounding box center [287, 386] width 19 height 20
type input "[DATE]"
click at [523, 339] on span at bounding box center [520, 335] width 10 height 10
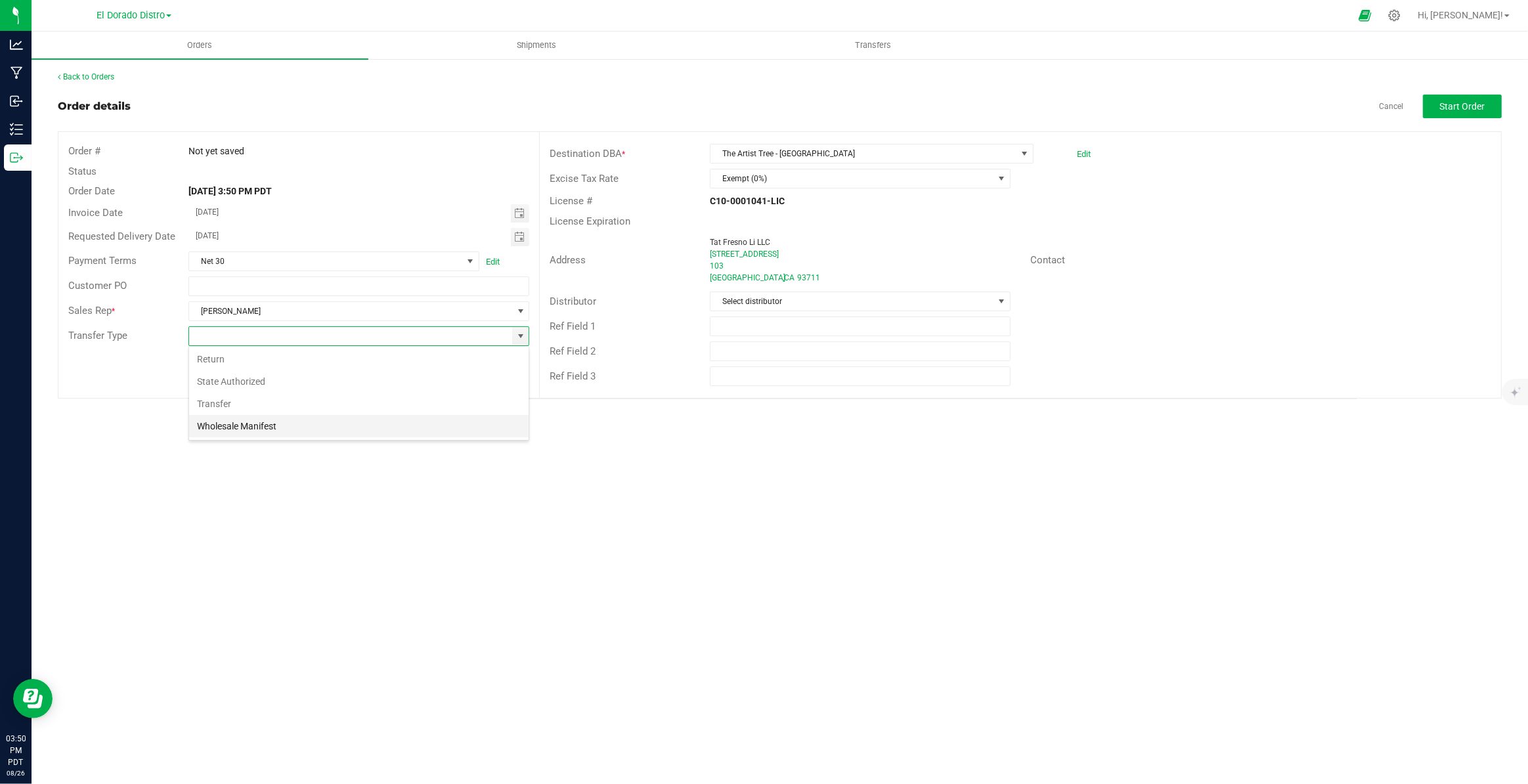
click at [350, 423] on li "Wholesale Manifest" at bounding box center [359, 426] width 339 height 23
type input "Wholesale Manifest"
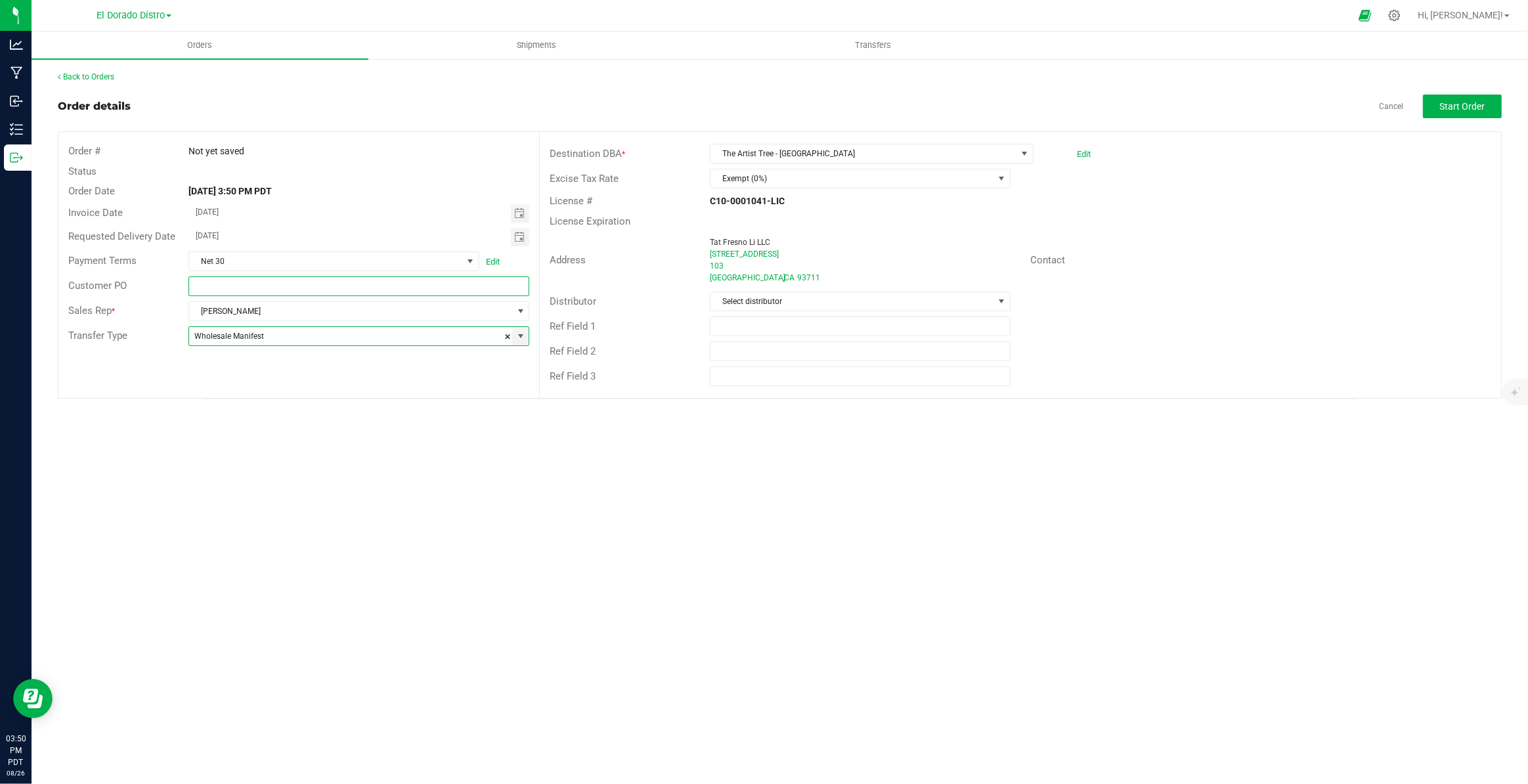
click at [226, 281] on input "text" at bounding box center [359, 286] width 341 height 20
type input "47279"
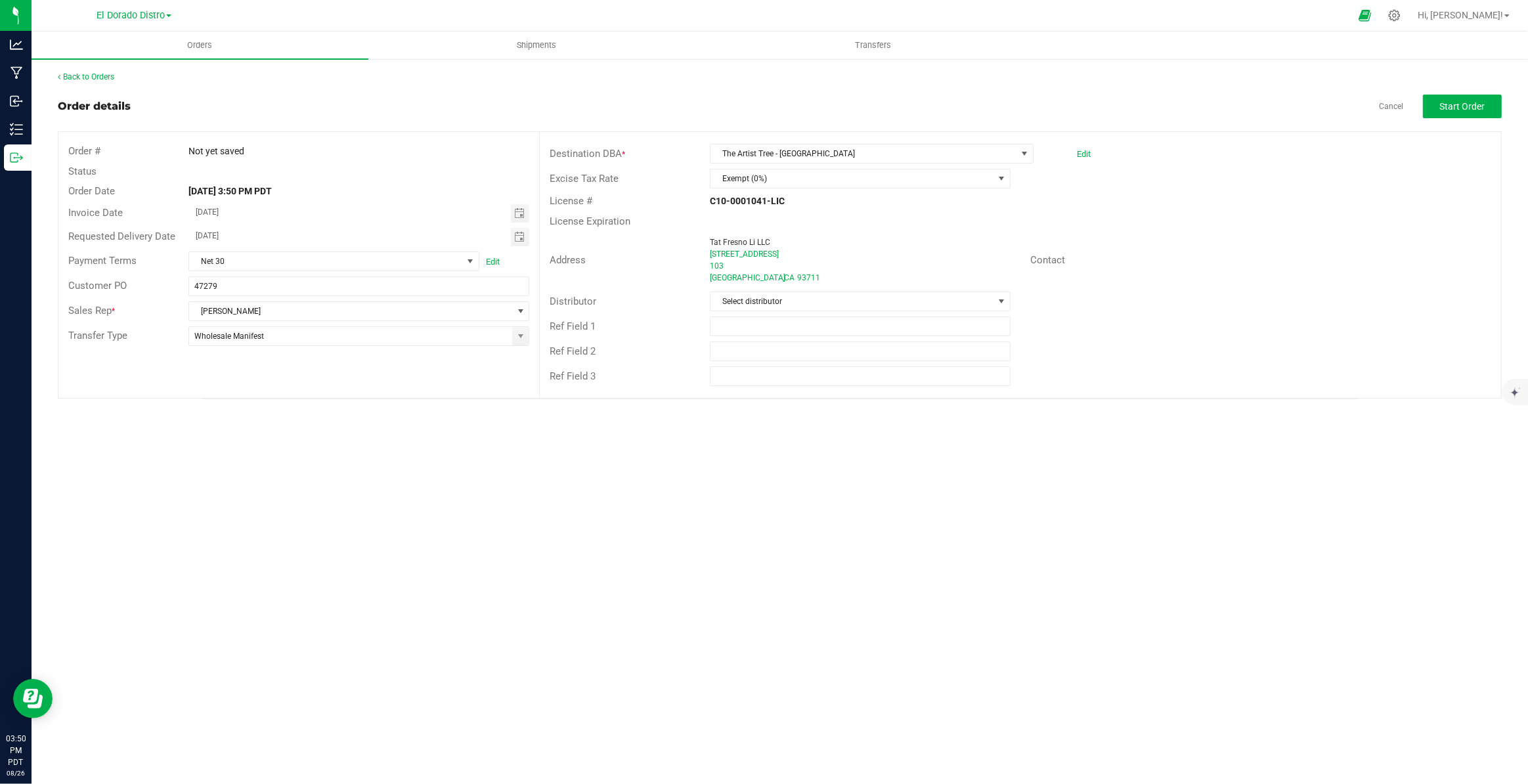
click at [327, 386] on div "Order # Not yet saved Status Order Date [DATE] 3:50 PM PDT Invoice Date [DATE] …" at bounding box center [780, 264] width 1443 height 266
click at [1452, 101] on span "Start Order" at bounding box center [1462, 106] width 45 height 10
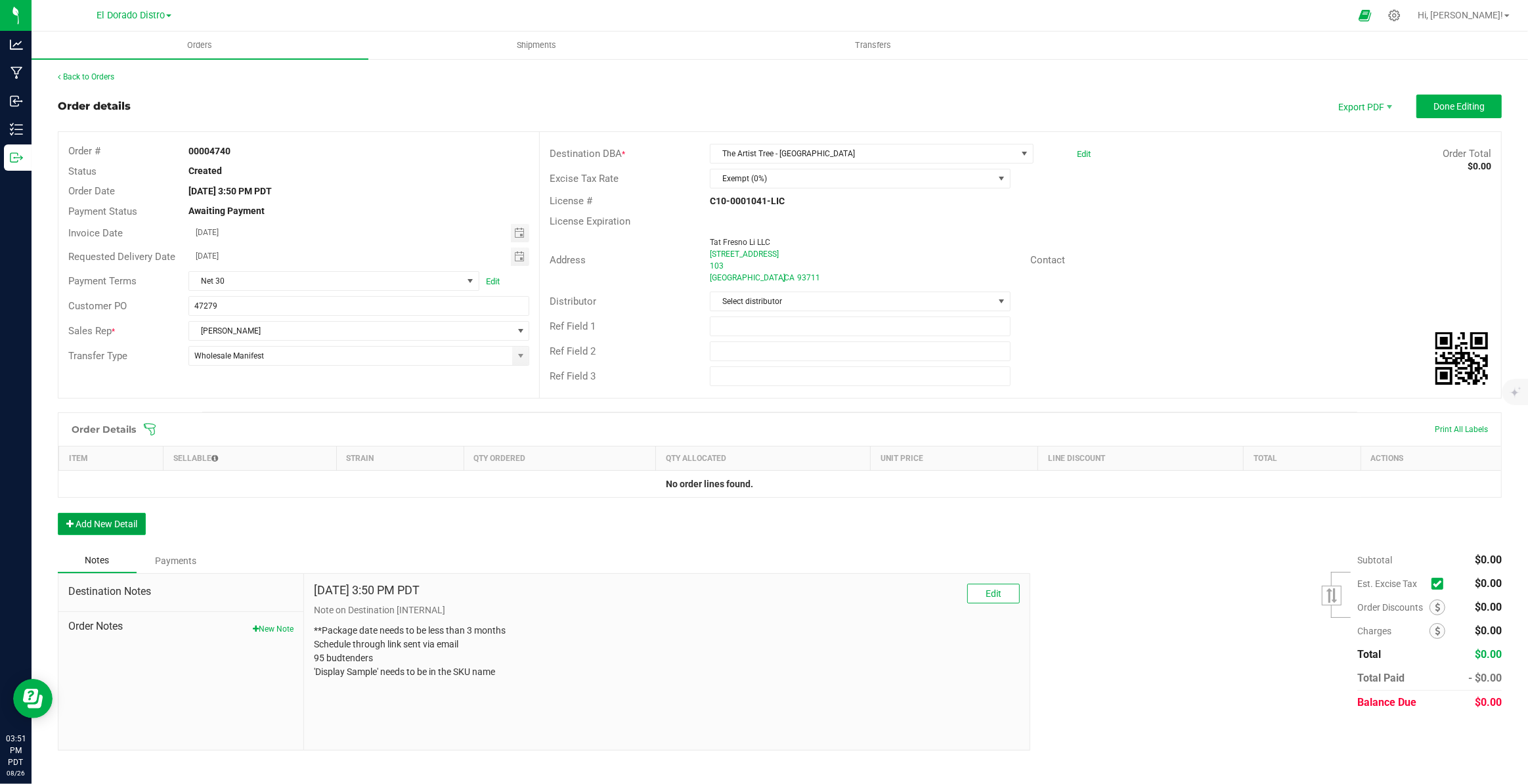
click at [131, 525] on button "Add New Detail" at bounding box center [102, 524] width 88 height 23
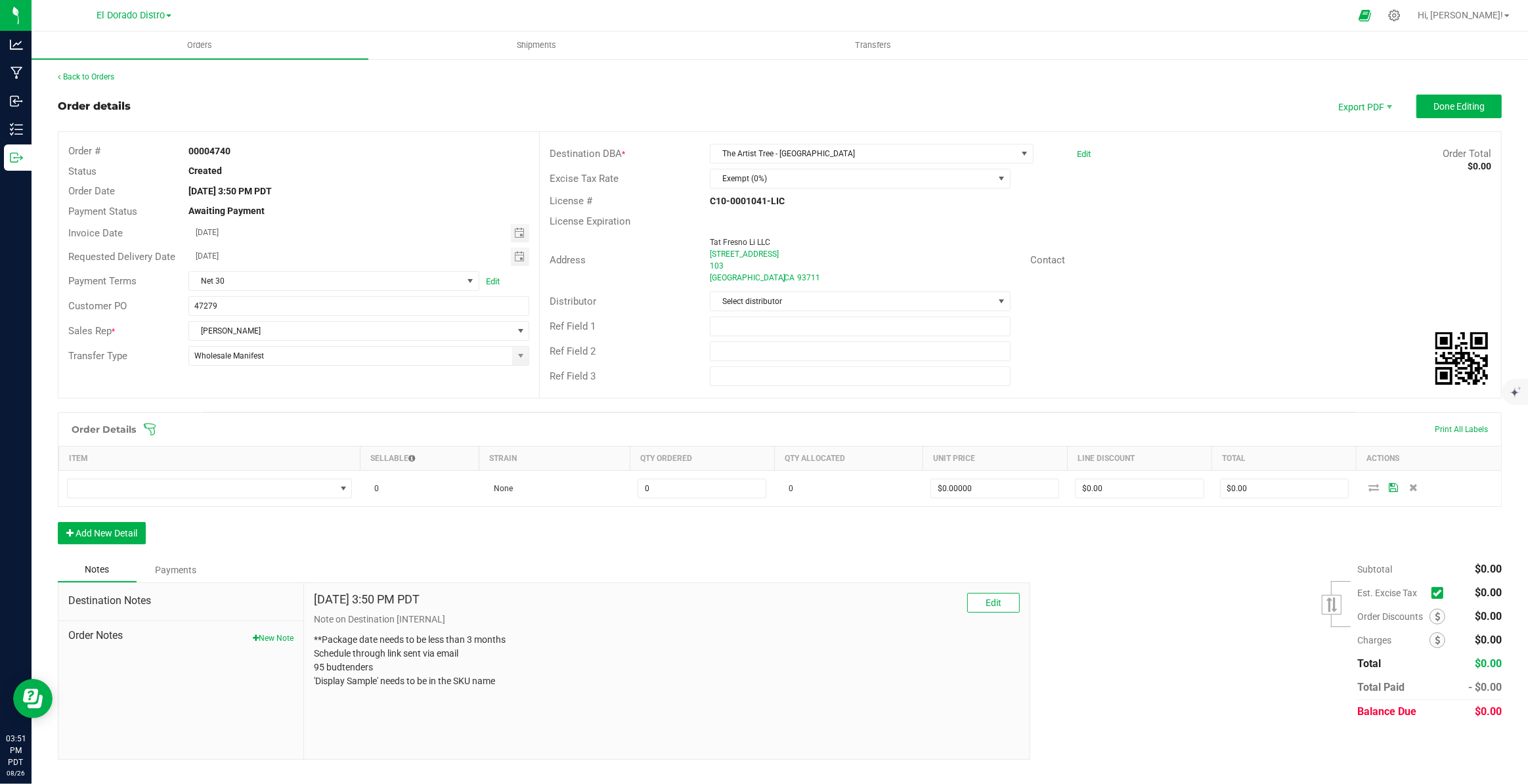
click at [121, 548] on div "Order Details Print All Labels Item Sellable Strain Qty Ordered Qty Allocated U…" at bounding box center [780, 485] width 1444 height 145
drag, startPoint x: 132, startPoint y: 535, endPoint x: 131, endPoint y: 545, distance: 10.0
click at [132, 534] on button "Add New Detail" at bounding box center [102, 533] width 88 height 23
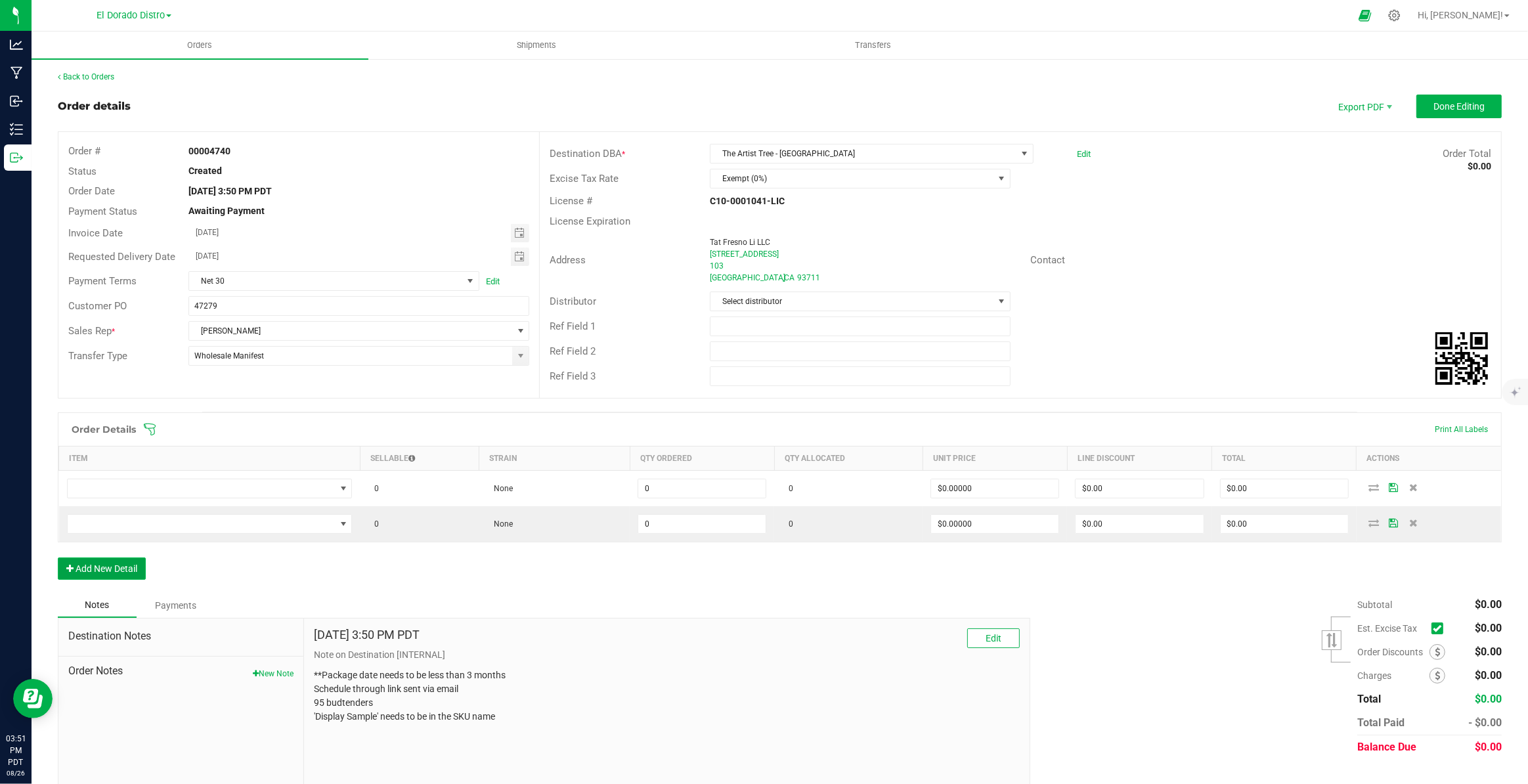
click at [128, 561] on button "Add New Detail" at bounding box center [102, 568] width 88 height 23
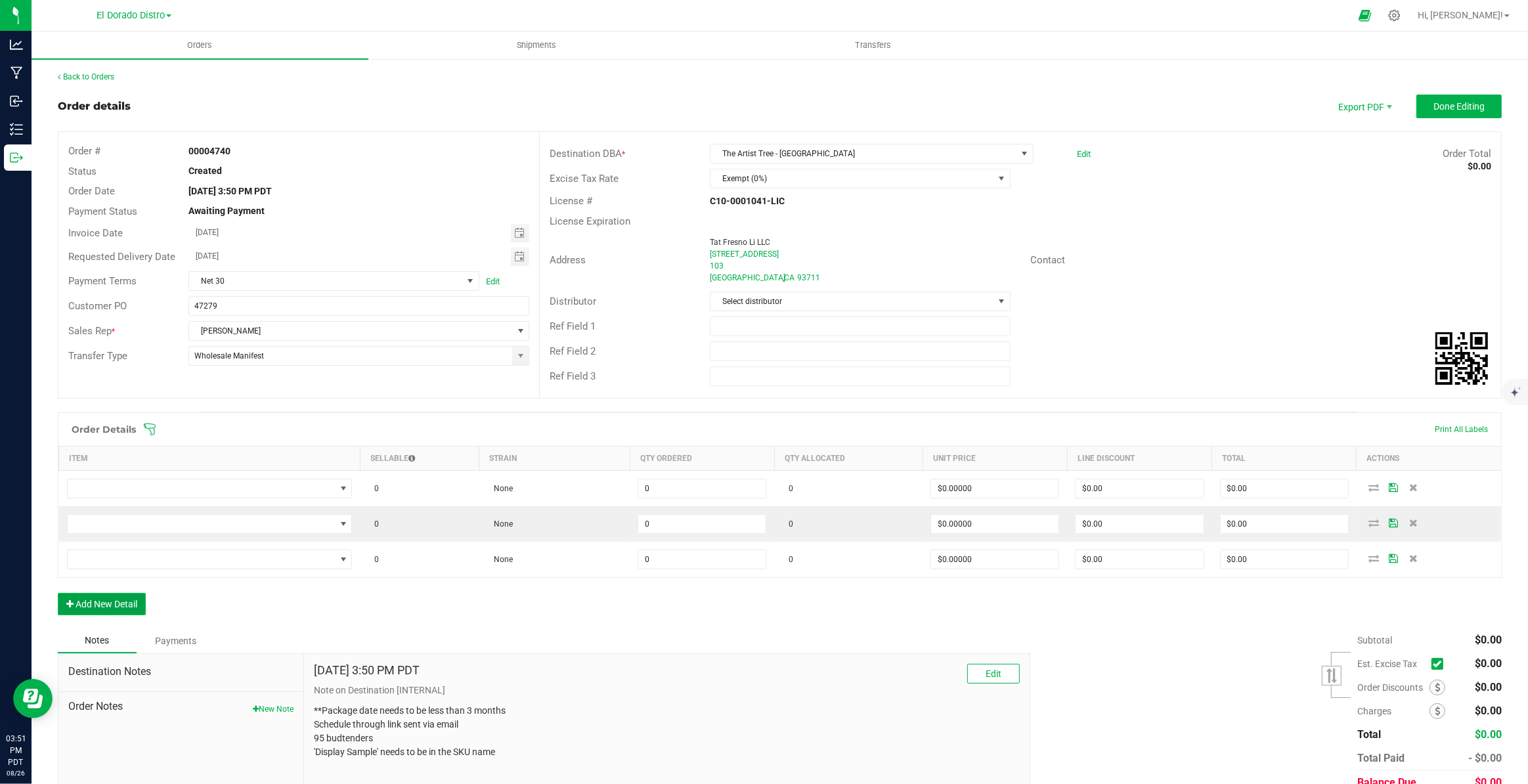
click at [134, 599] on button "Add New Detail" at bounding box center [102, 604] width 88 height 23
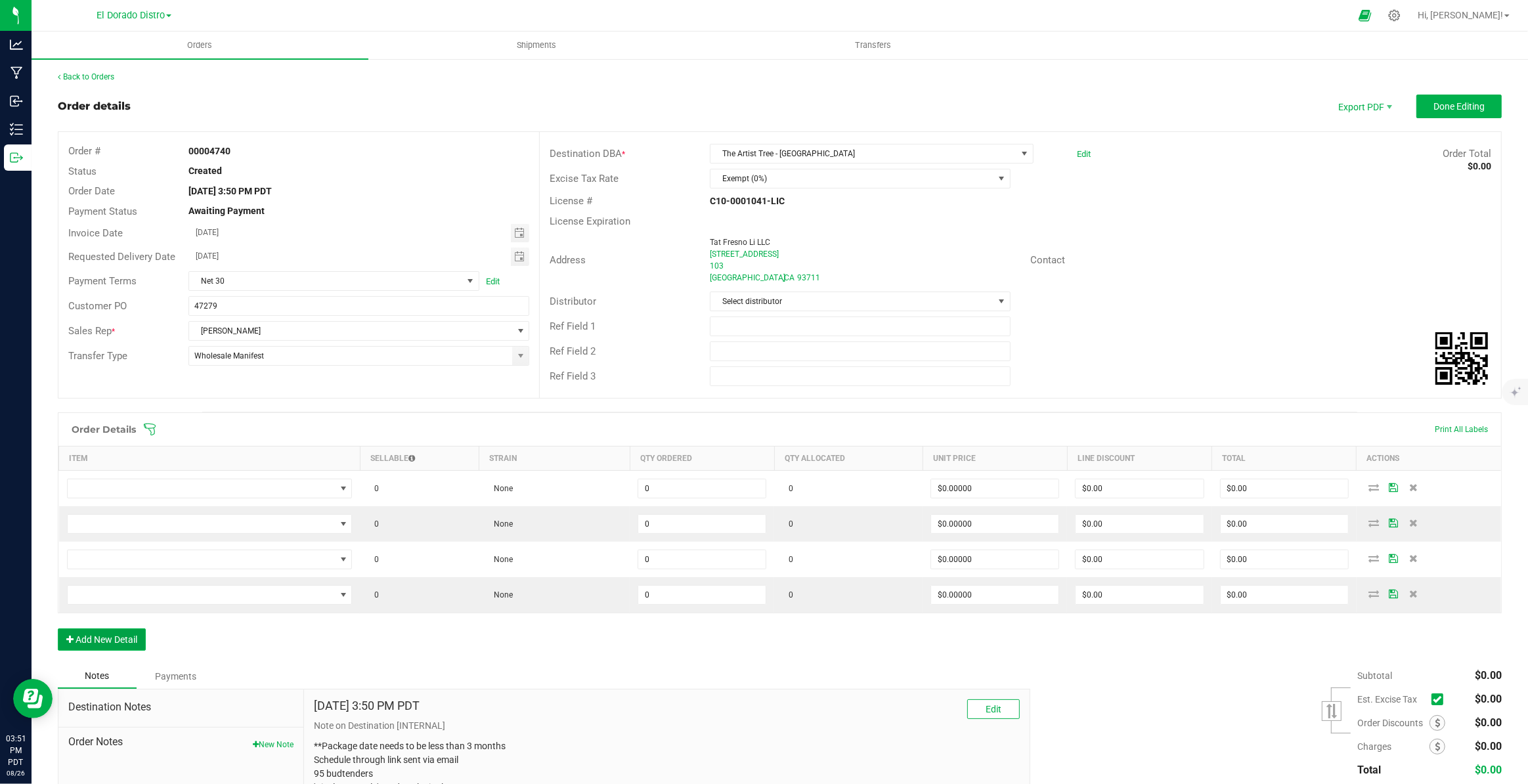
drag, startPoint x: 134, startPoint y: 639, endPoint x: 134, endPoint y: 663, distance: 24.0
click at [135, 639] on button "Add New Detail" at bounding box center [102, 639] width 88 height 23
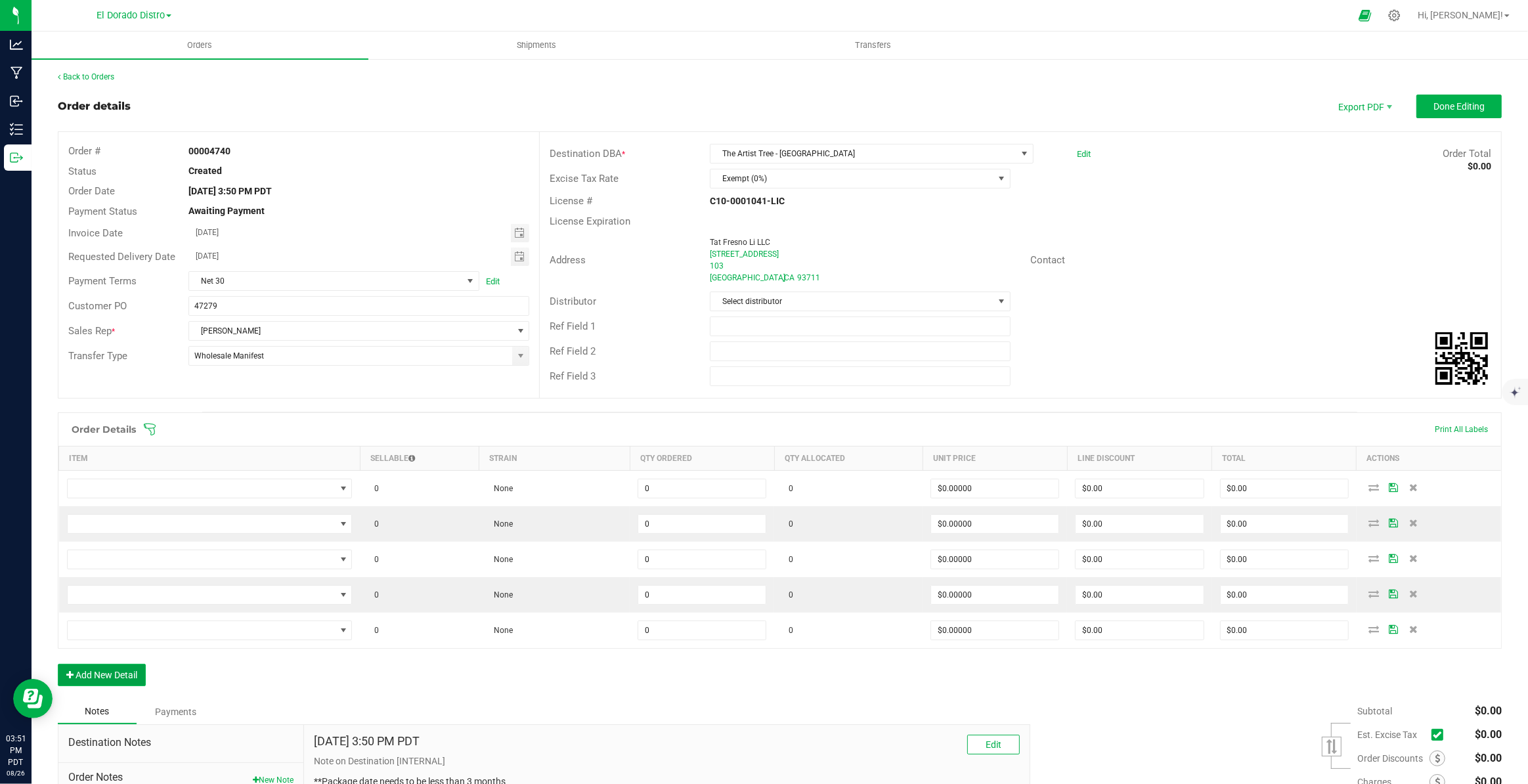
click at [131, 671] on button "Add New Detail" at bounding box center [102, 675] width 88 height 23
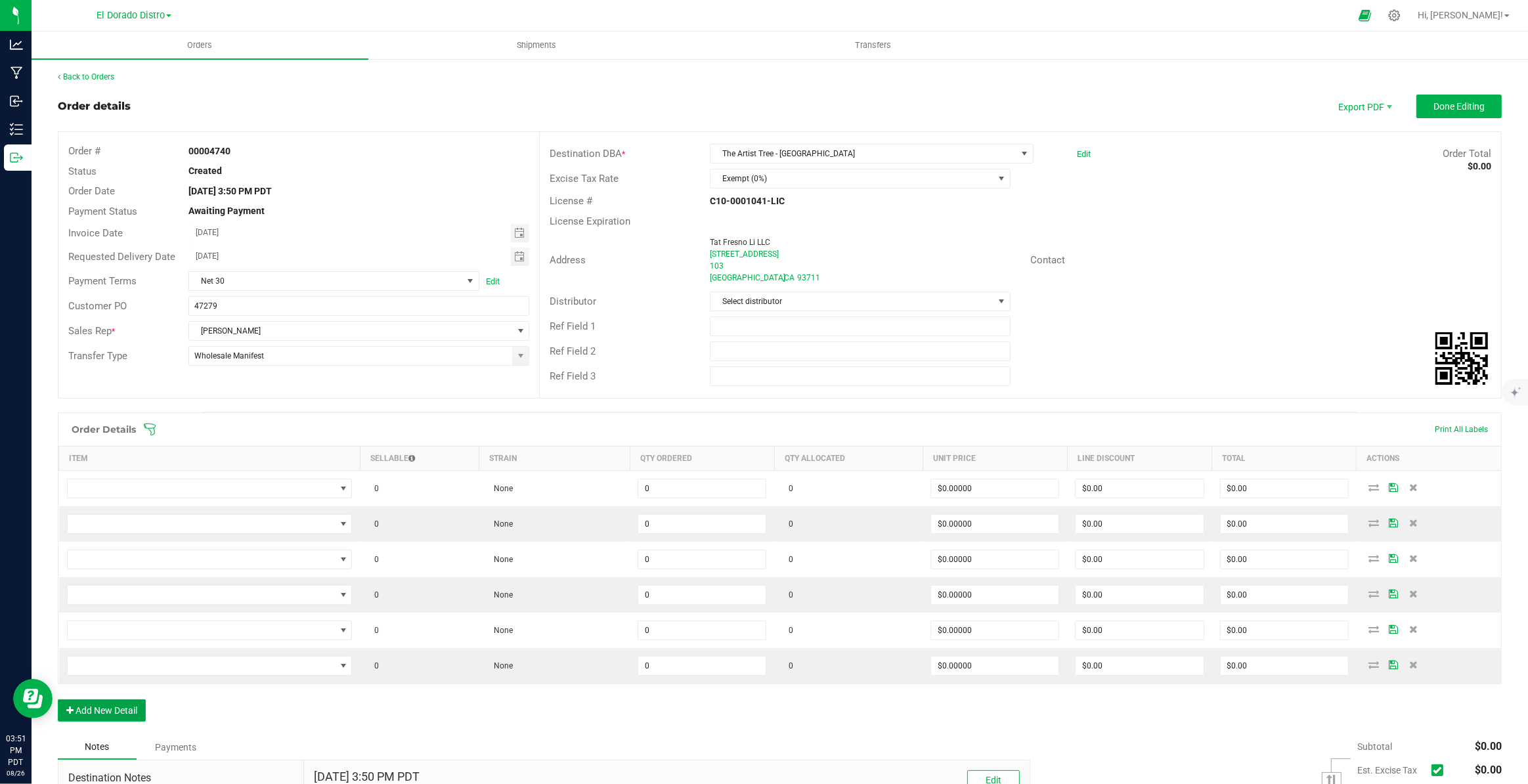
click at [128, 710] on button "Add New Detail" at bounding box center [102, 710] width 88 height 23
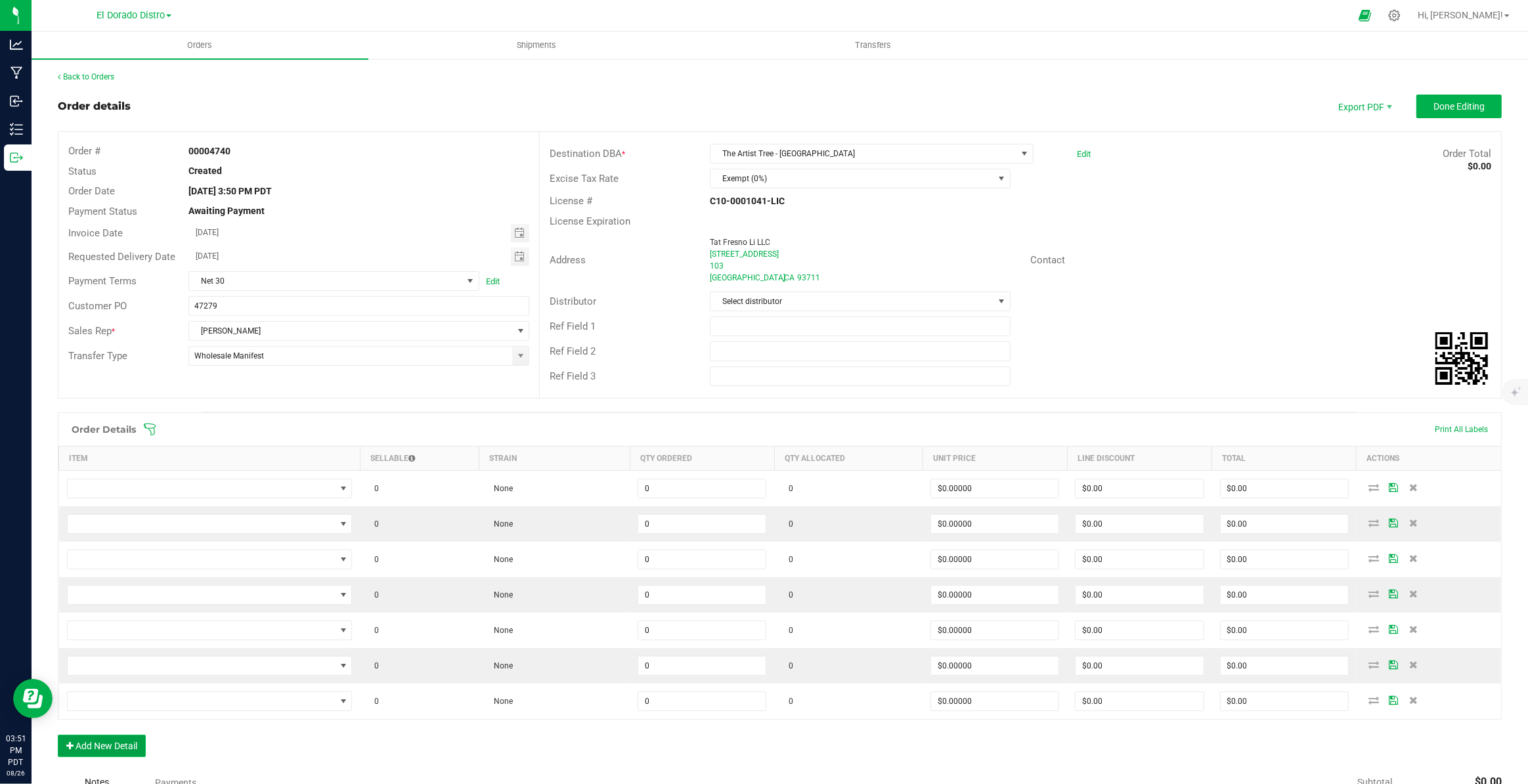
click at [126, 738] on button "Add New Detail" at bounding box center [102, 746] width 88 height 23
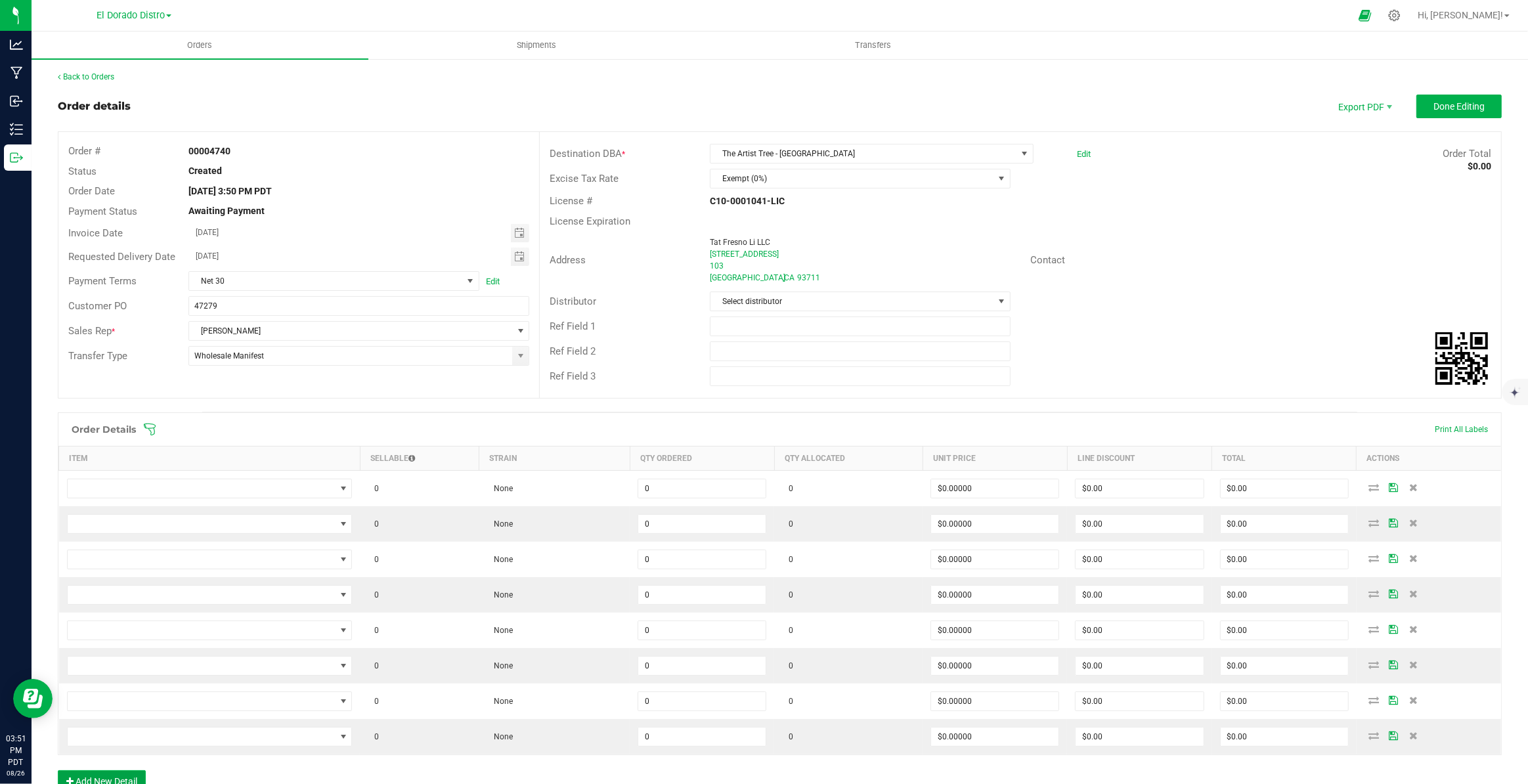
click at [125, 777] on button "Add New Detail" at bounding box center [102, 781] width 88 height 23
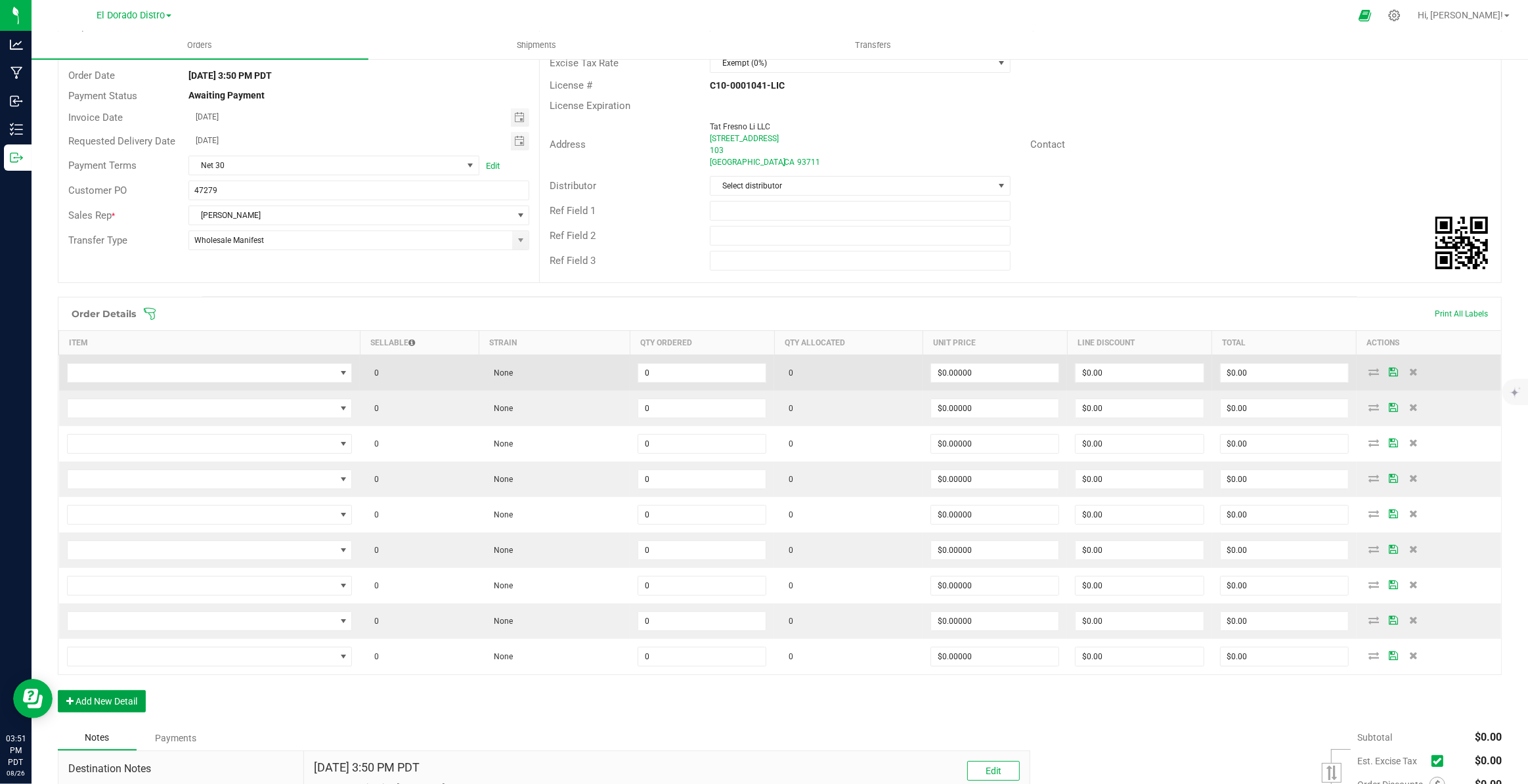
scroll to position [119, 0]
click at [309, 362] on span "NO DATA FOUND" at bounding box center [202, 369] width 268 height 18
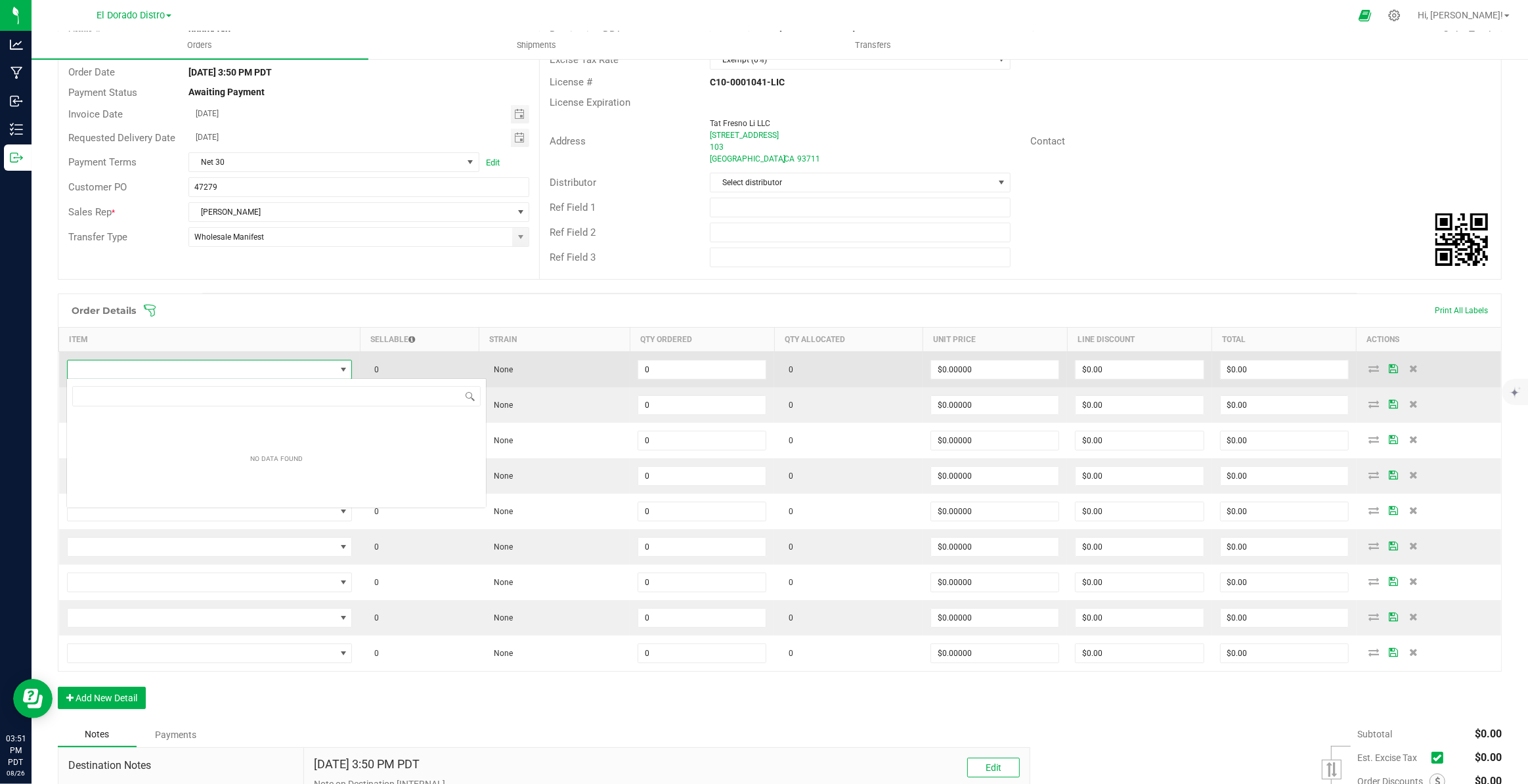
scroll to position [20, 282]
click at [235, 372] on span "NO DATA FOUND" at bounding box center [202, 369] width 268 height 18
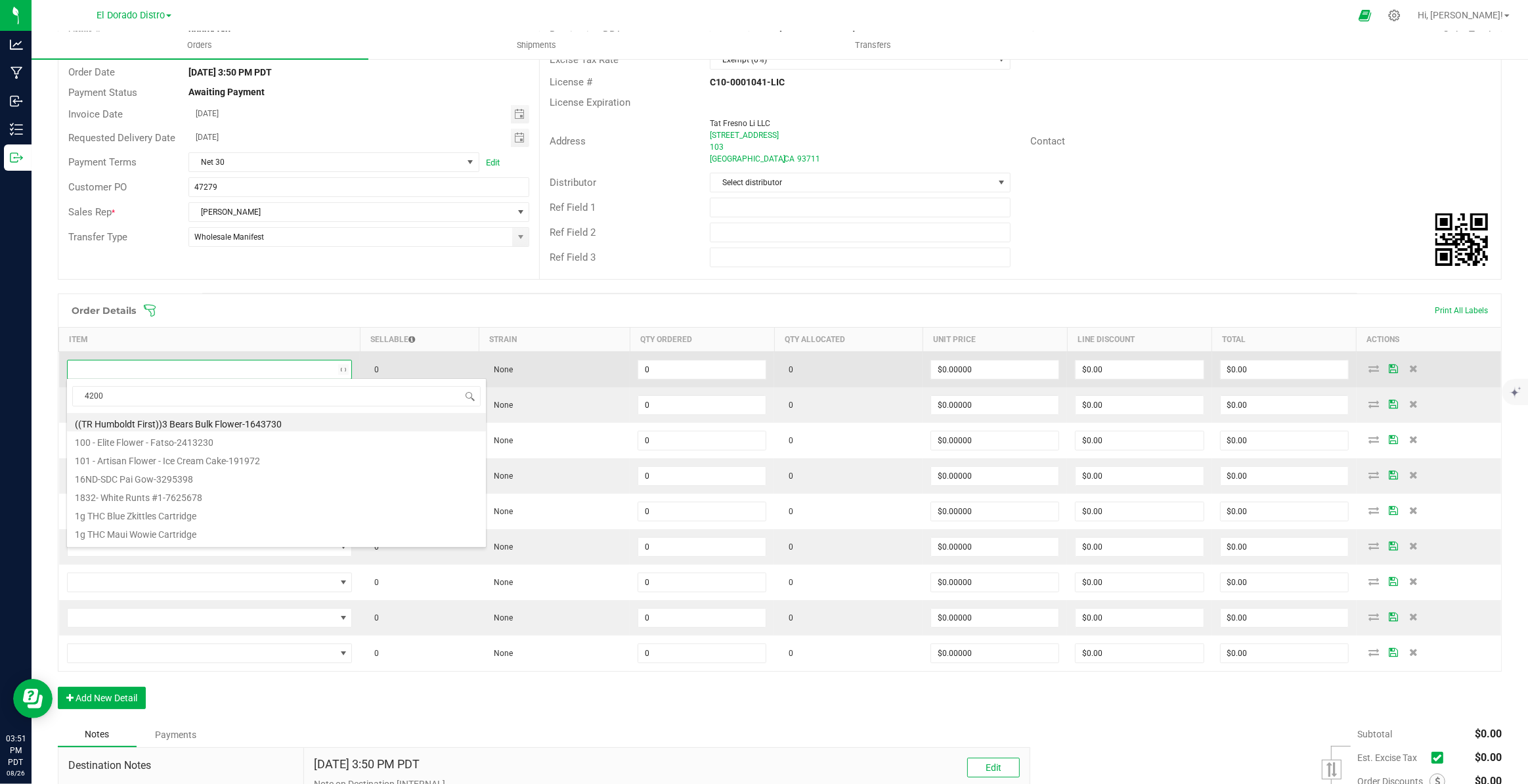
type input "42006"
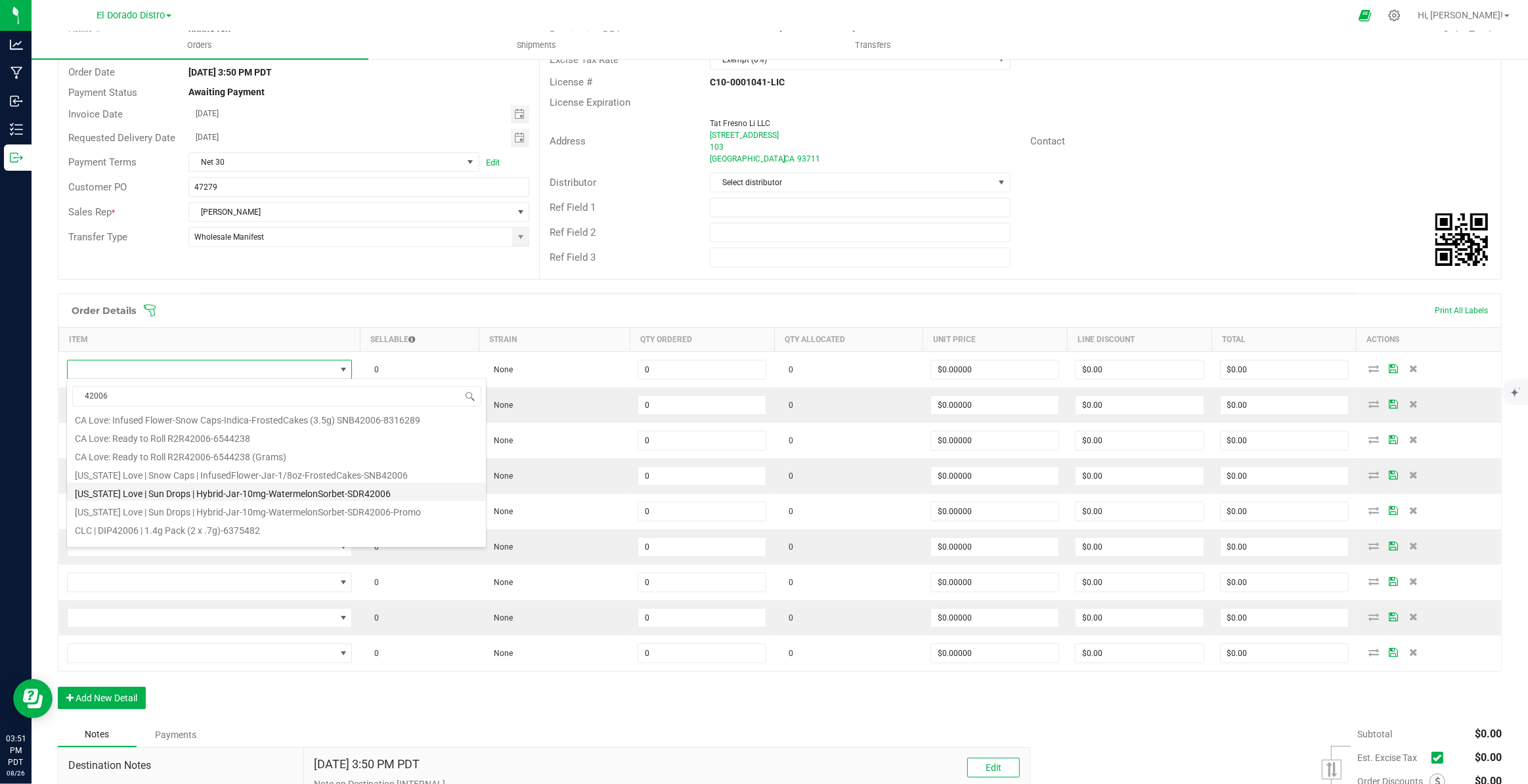
scroll to position [119, 0]
click at [394, 483] on li "California Love | Sun Drops | Hybrid-Jar-10mg-WatermelonSorbet-SDR42006" at bounding box center [276, 487] width 419 height 18
type input "0 ea"
type input "$8.00000"
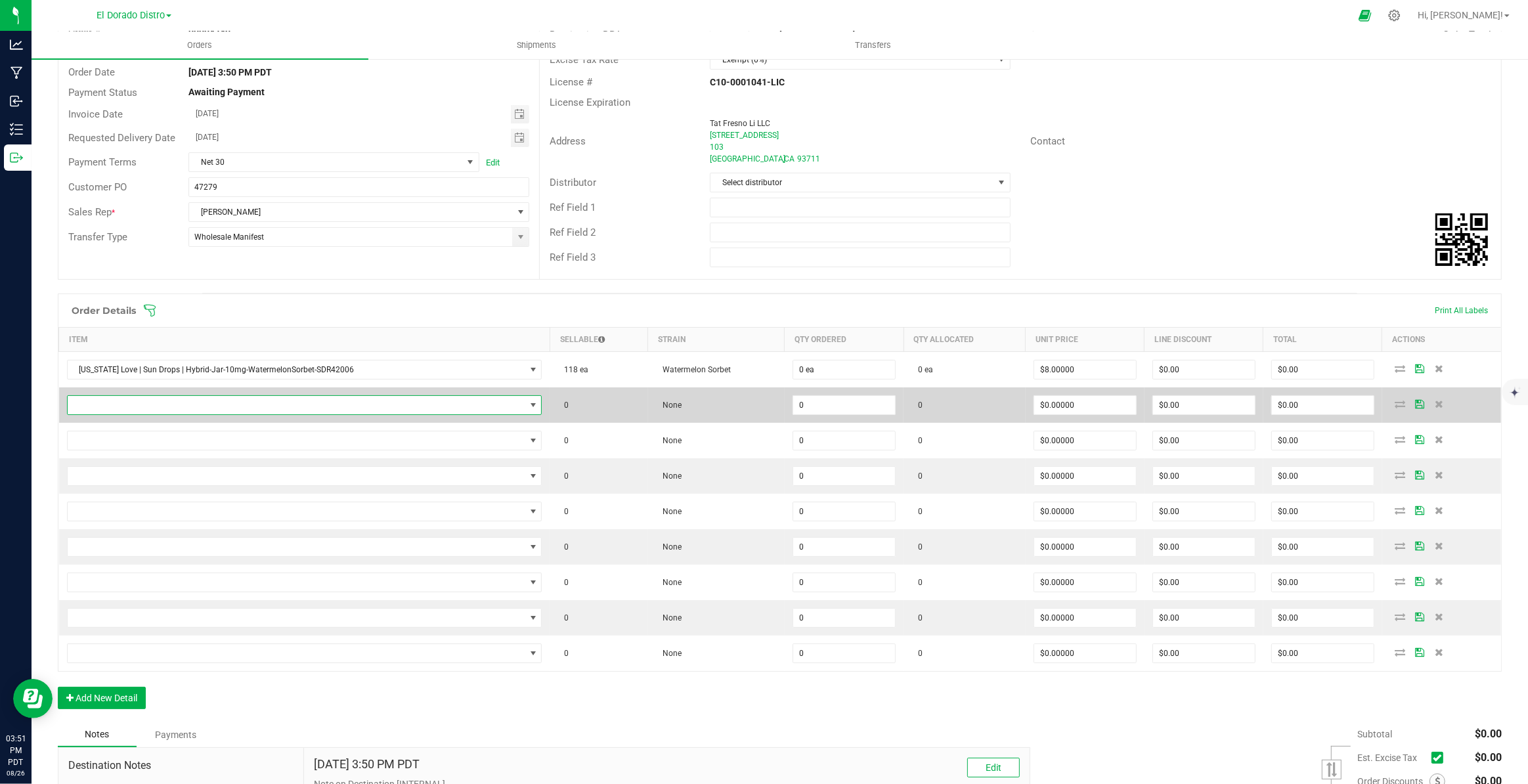
click at [381, 406] on span "NO DATA FOUND" at bounding box center [296, 405] width 458 height 18
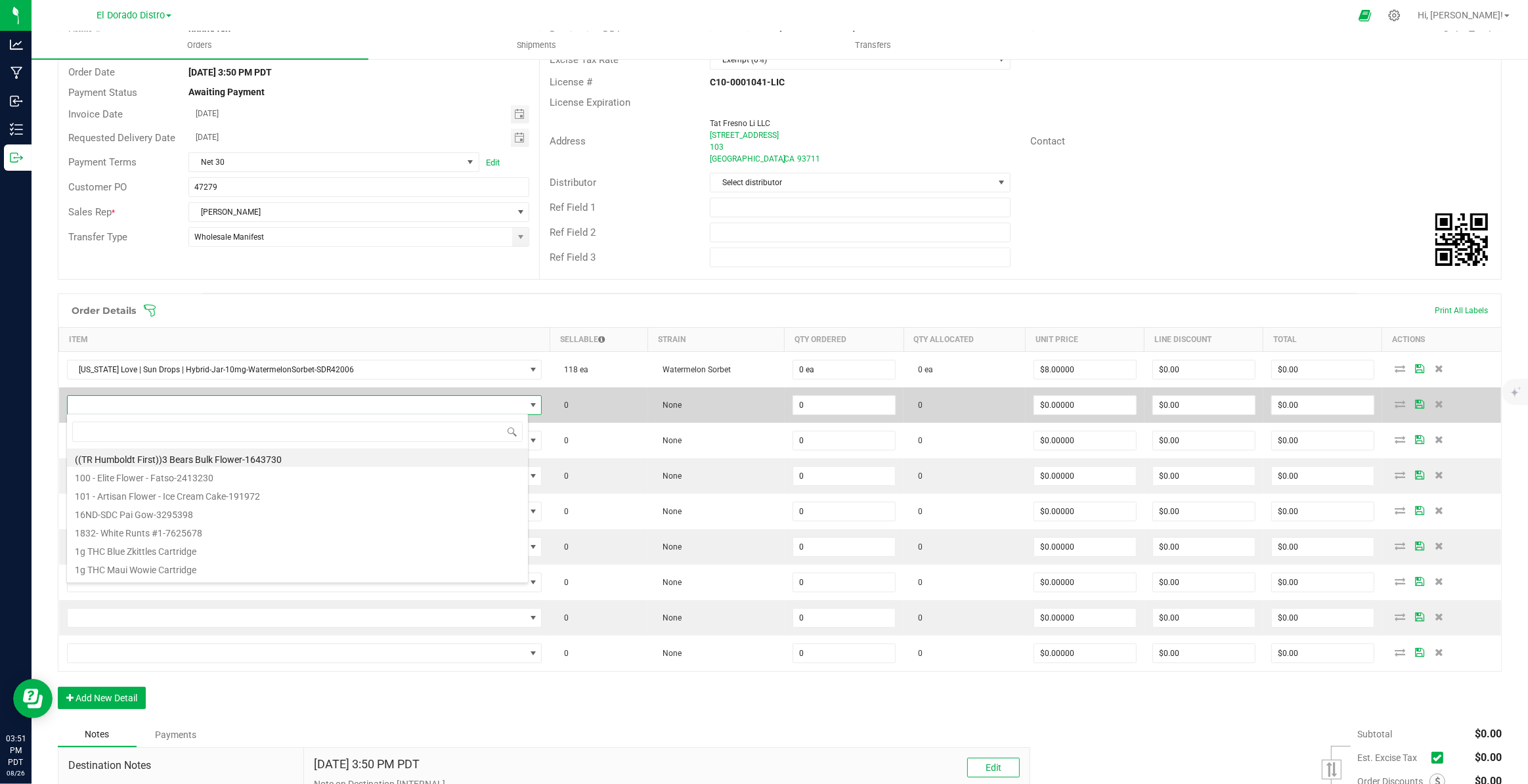
scroll to position [20, 462]
type input "42005"
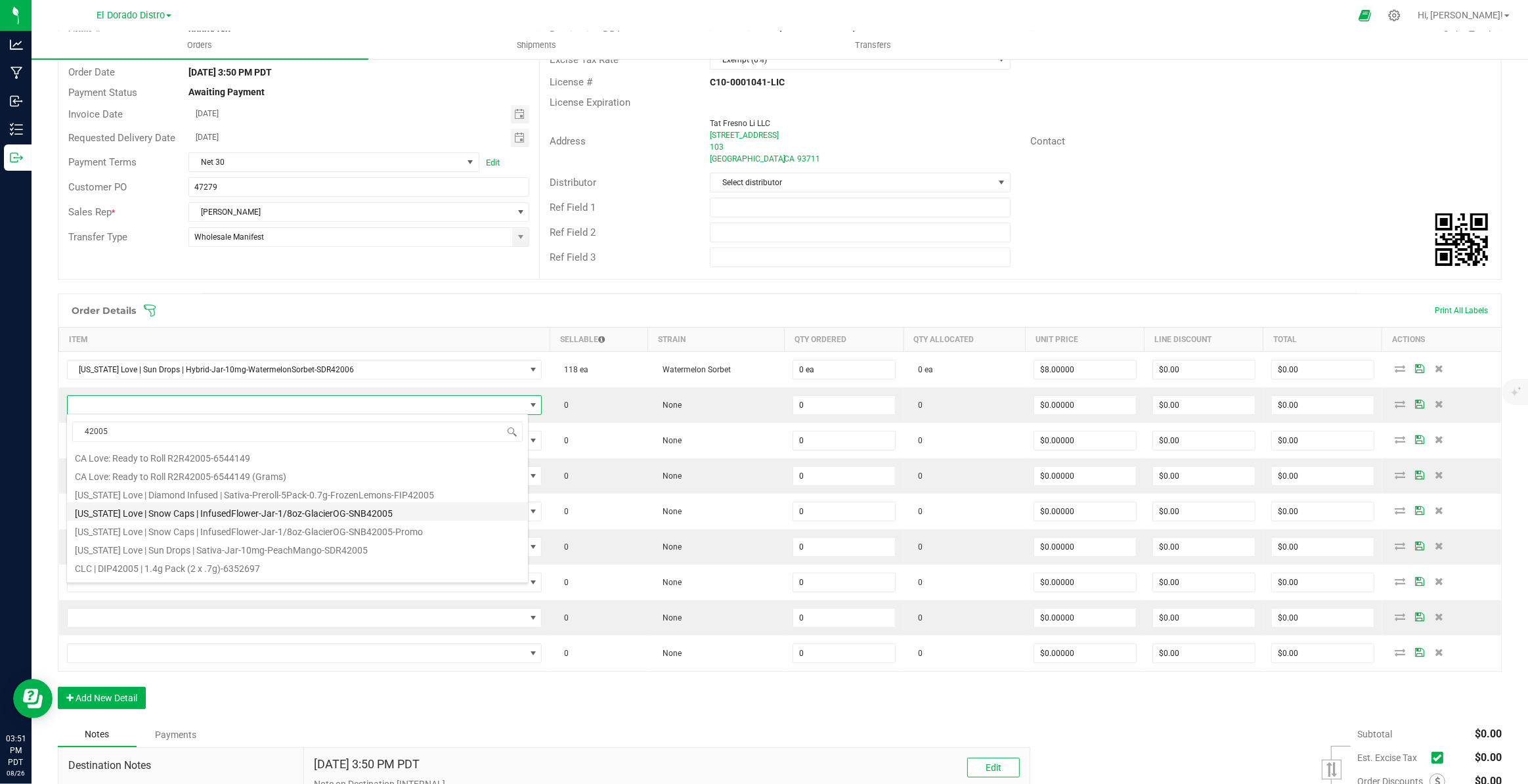
scroll to position [119, 0]
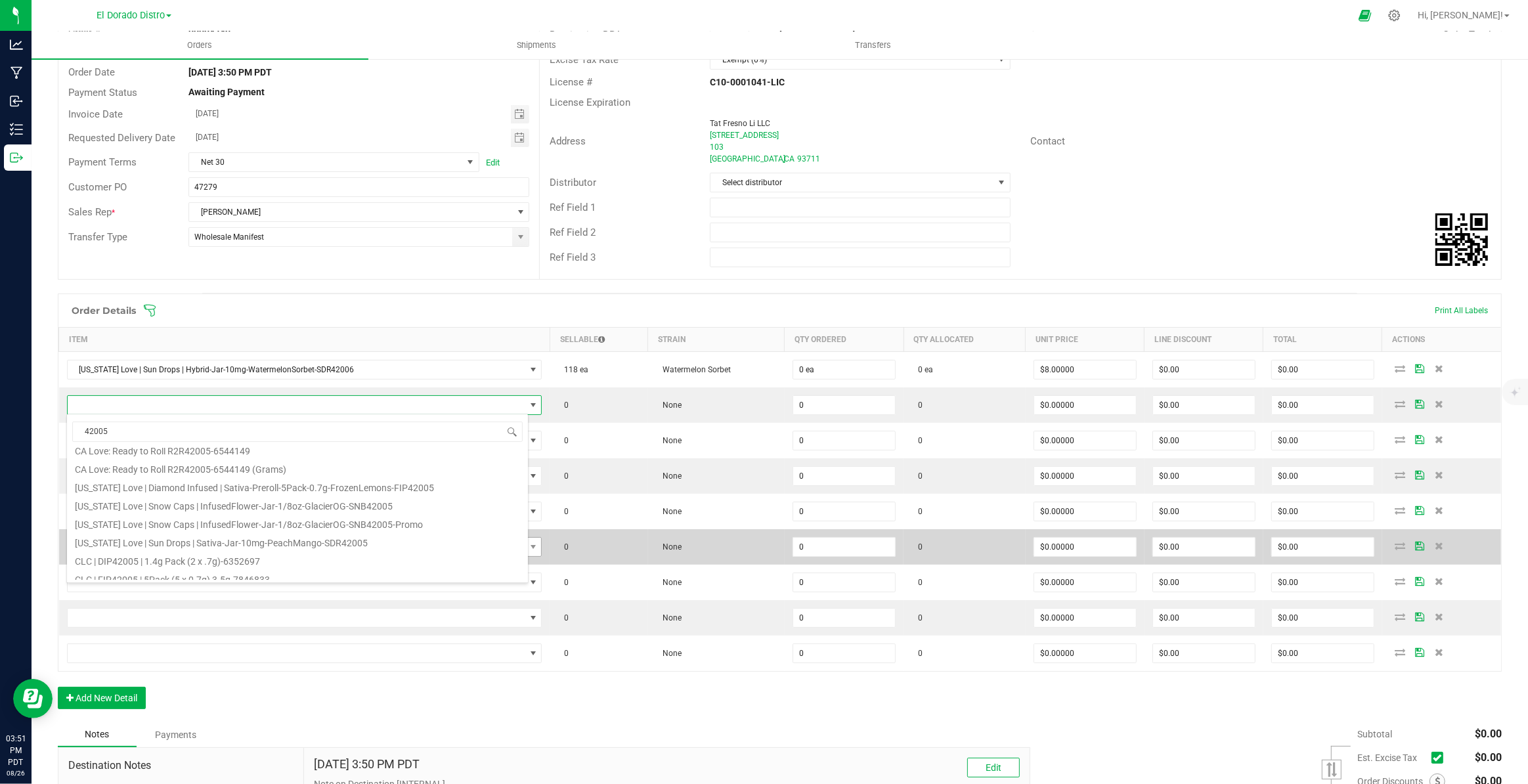
click at [333, 537] on li "California Love | Sun Drops | Sativa-Jar-10mg-PeachMango-SDR42005" at bounding box center [297, 541] width 461 height 18
type input "0 ea"
type input "$8.00000"
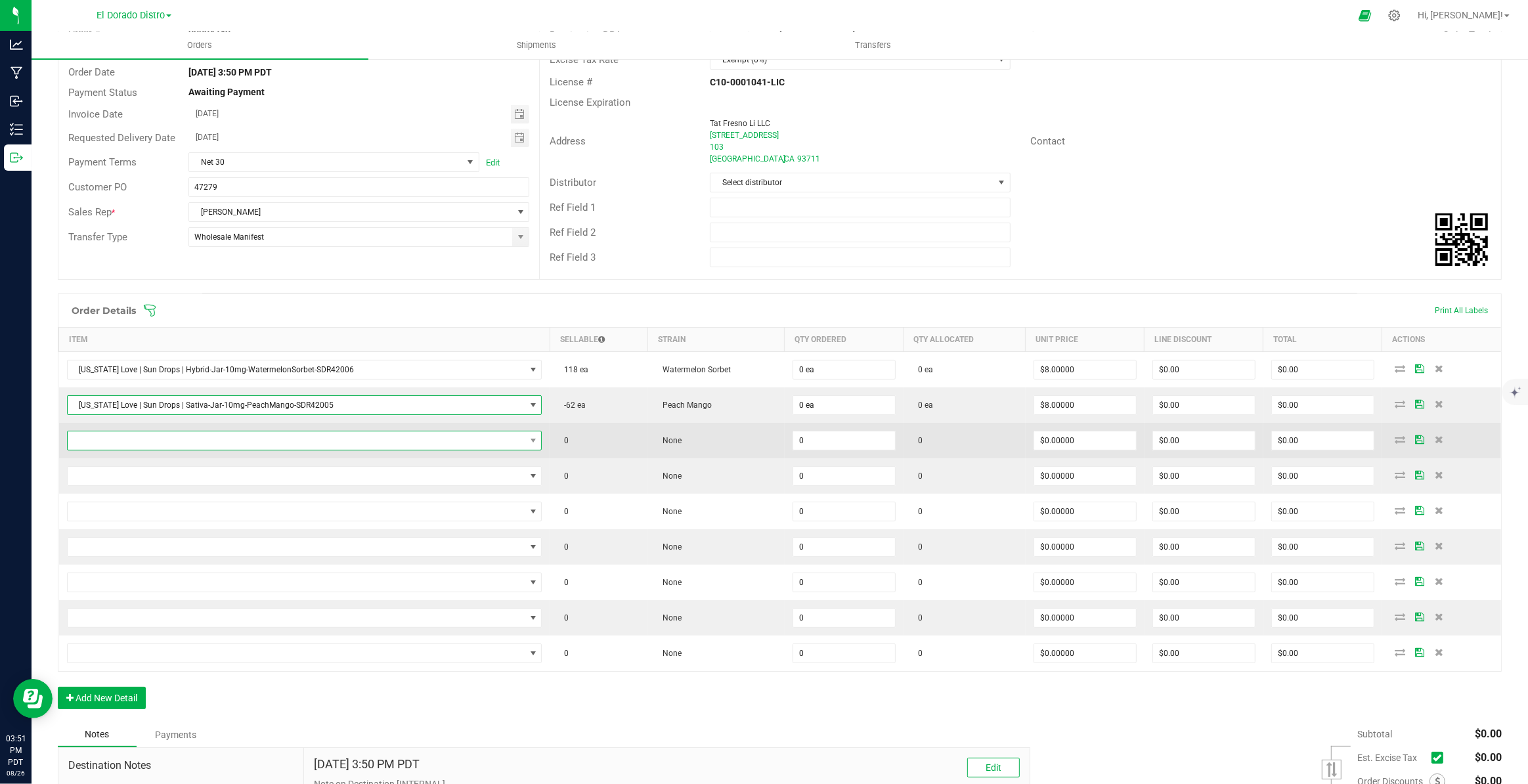
click at [367, 447] on span "NO DATA FOUND" at bounding box center [296, 440] width 458 height 18
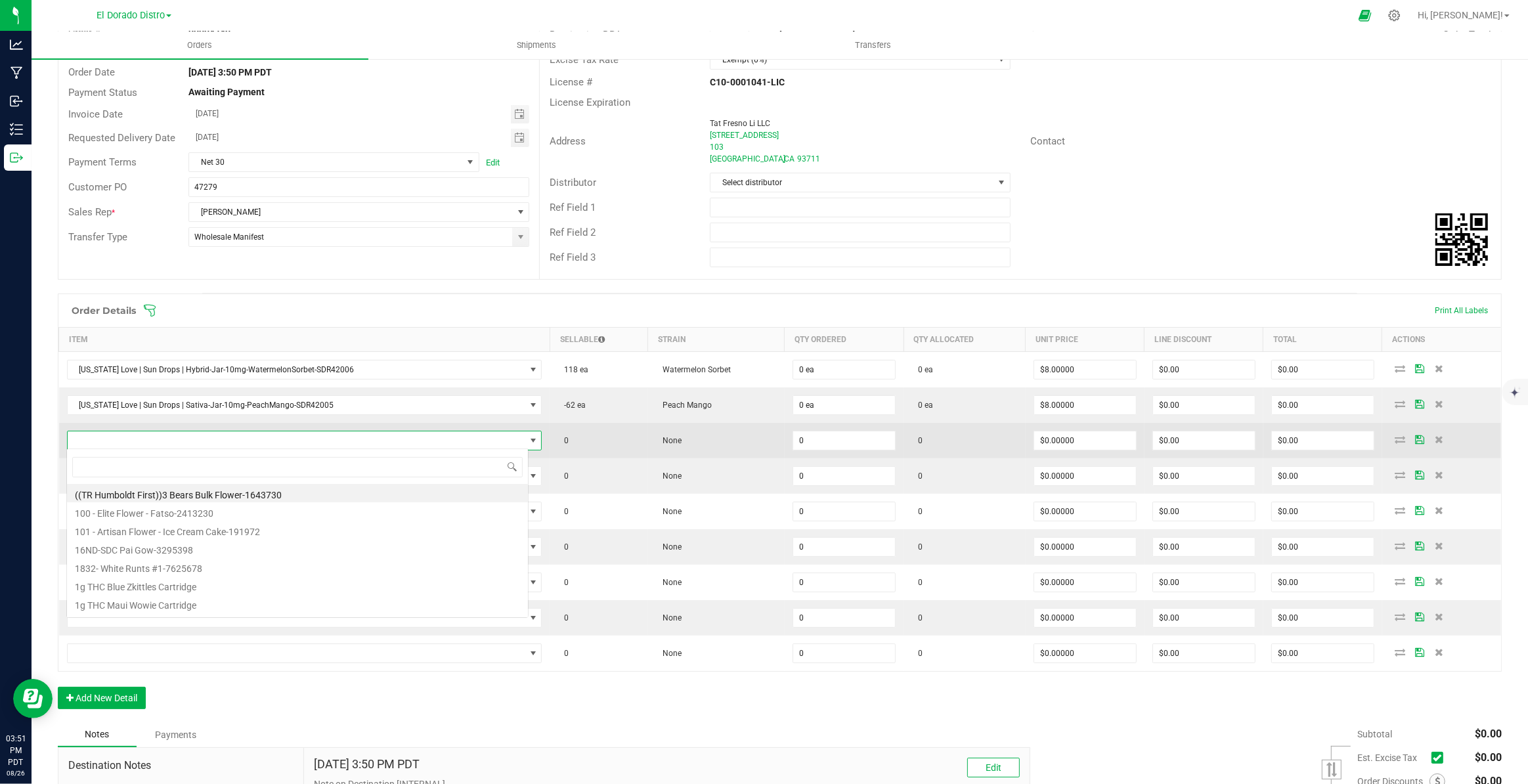
scroll to position [20, 462]
type input "42004"
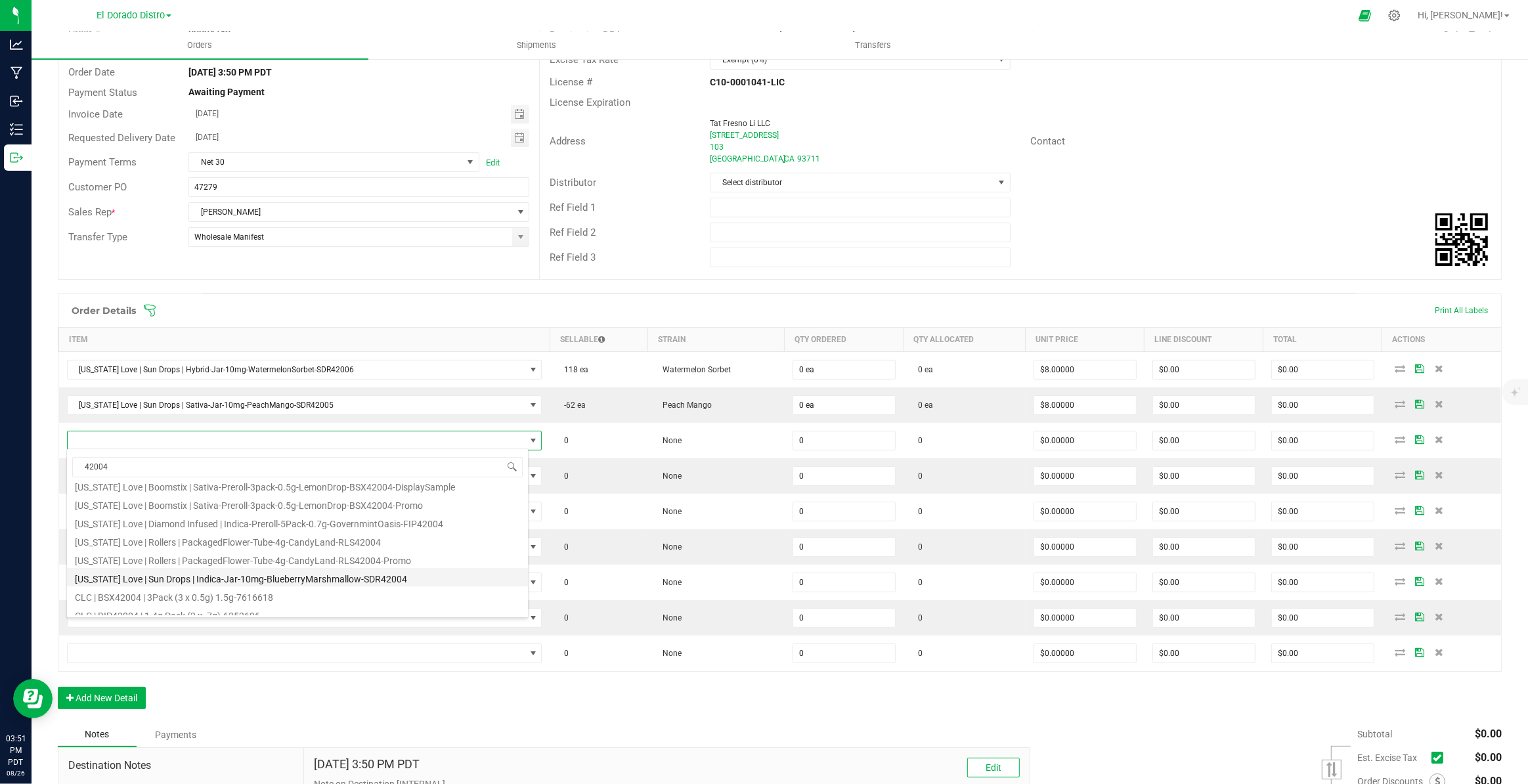
scroll to position [178, 0]
click at [403, 575] on li "California Love | Sun Drops | Indica-Jar-10mg-BlueberryMarshmallow-SDR42004" at bounding box center [297, 572] width 461 height 18
type input "0 ea"
type input "$8.00000"
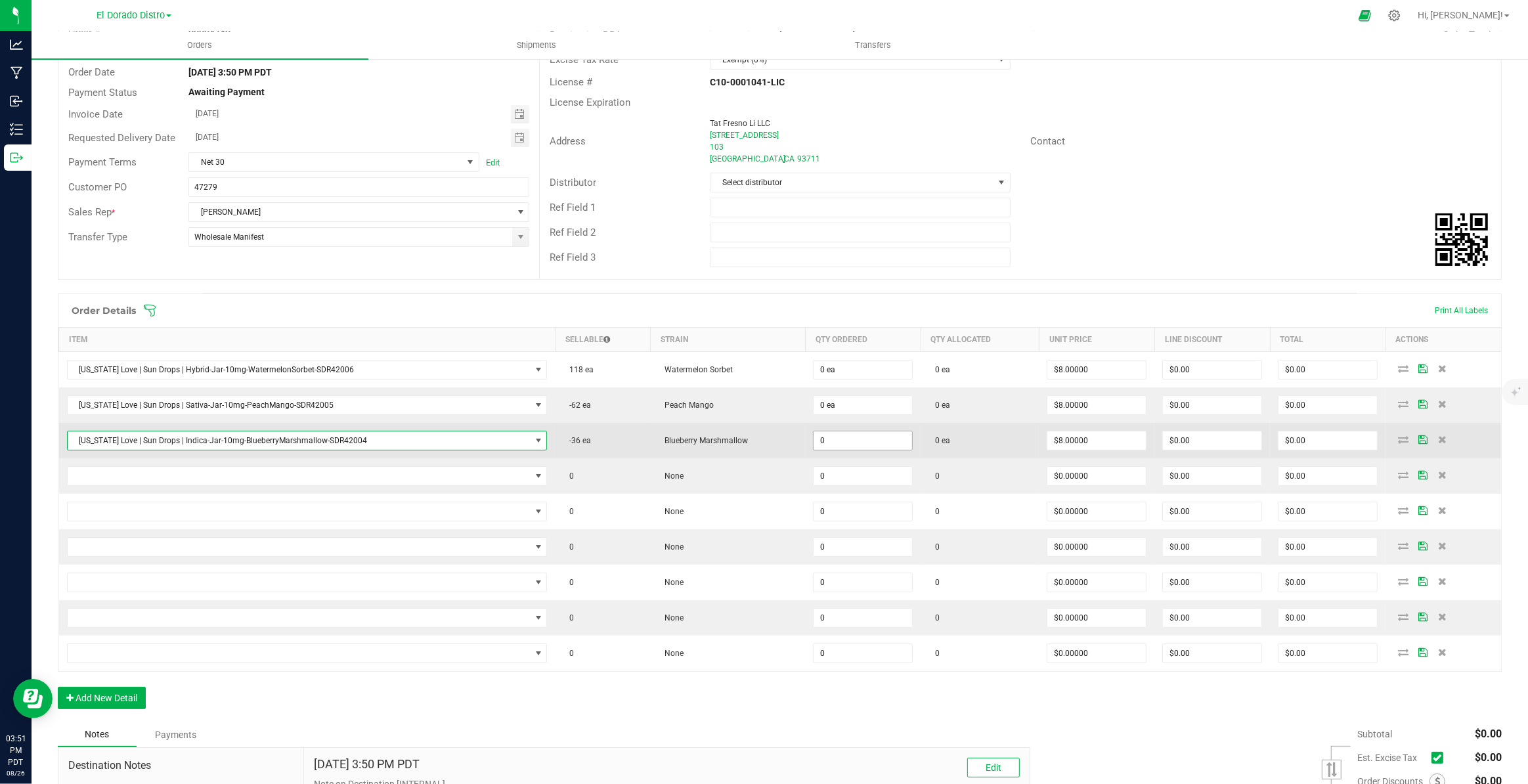
click at [859, 440] on input "0" at bounding box center [863, 440] width 98 height 18
type input "120 ea"
type input "8"
type input "$960.00"
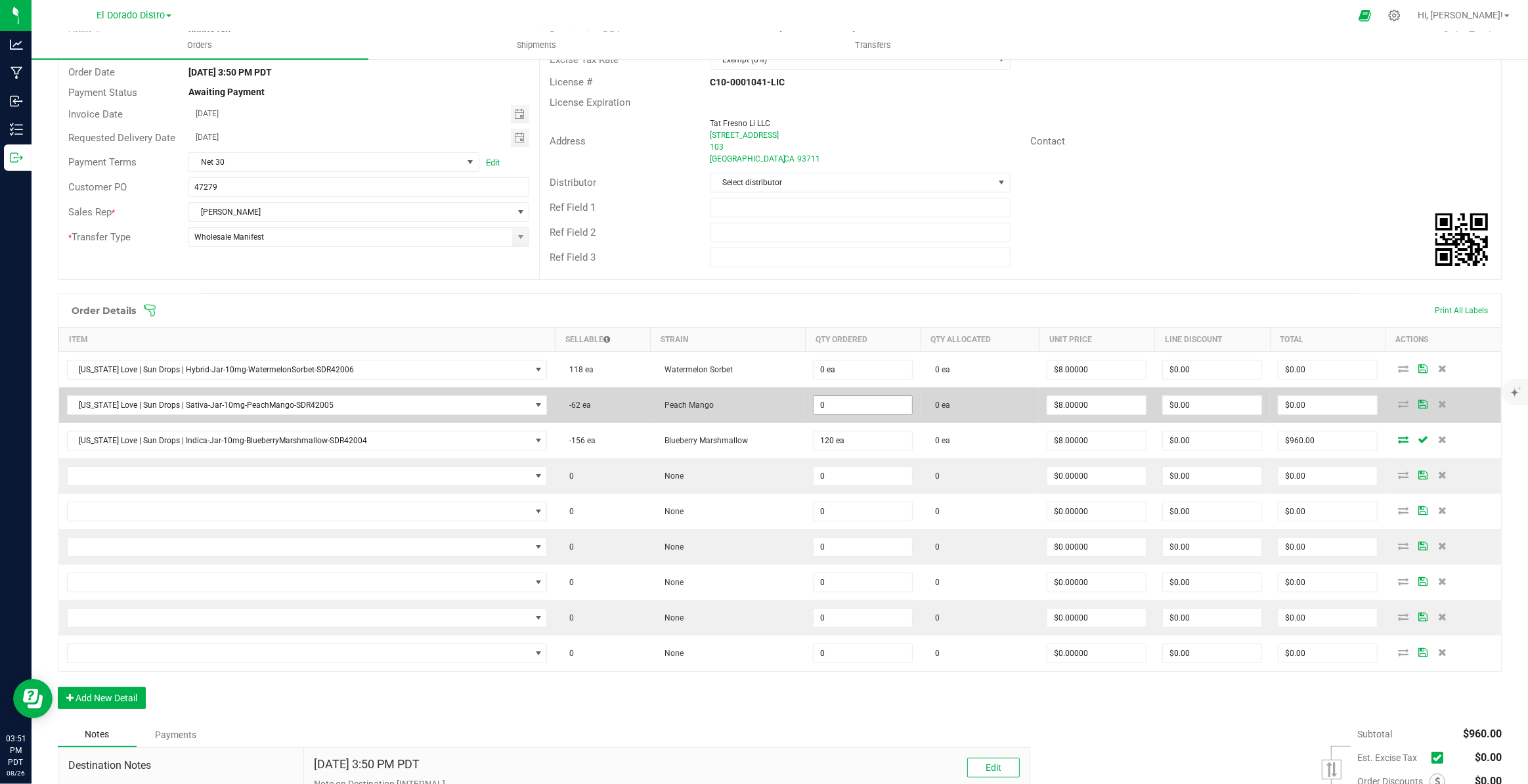
click at [860, 407] on input "0" at bounding box center [863, 405] width 98 height 18
type input "100 ea"
type input "8"
type input "$800.00"
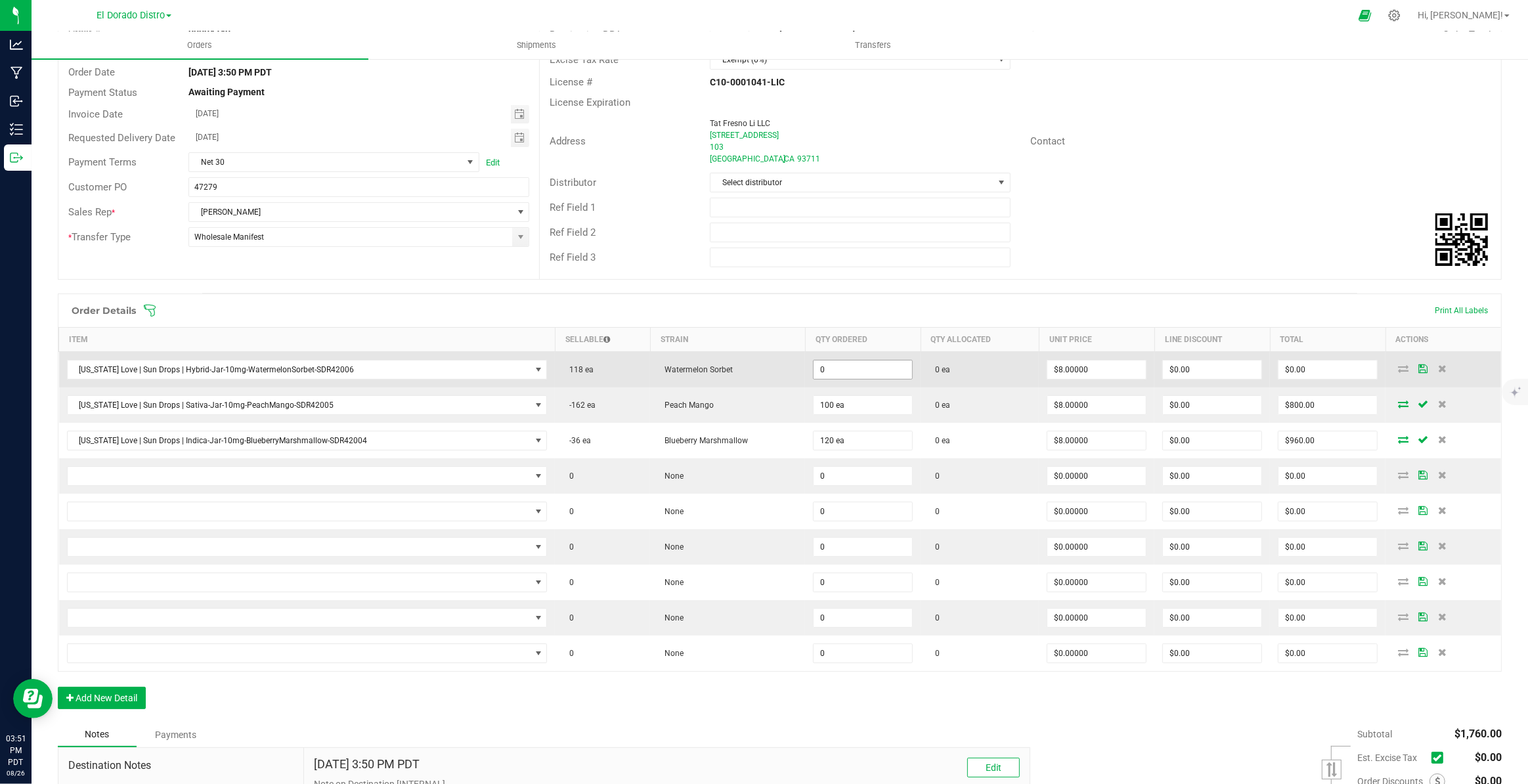
click at [890, 369] on input "0" at bounding box center [863, 369] width 98 height 18
type input "120 ea"
type input "8"
type input "$960.00"
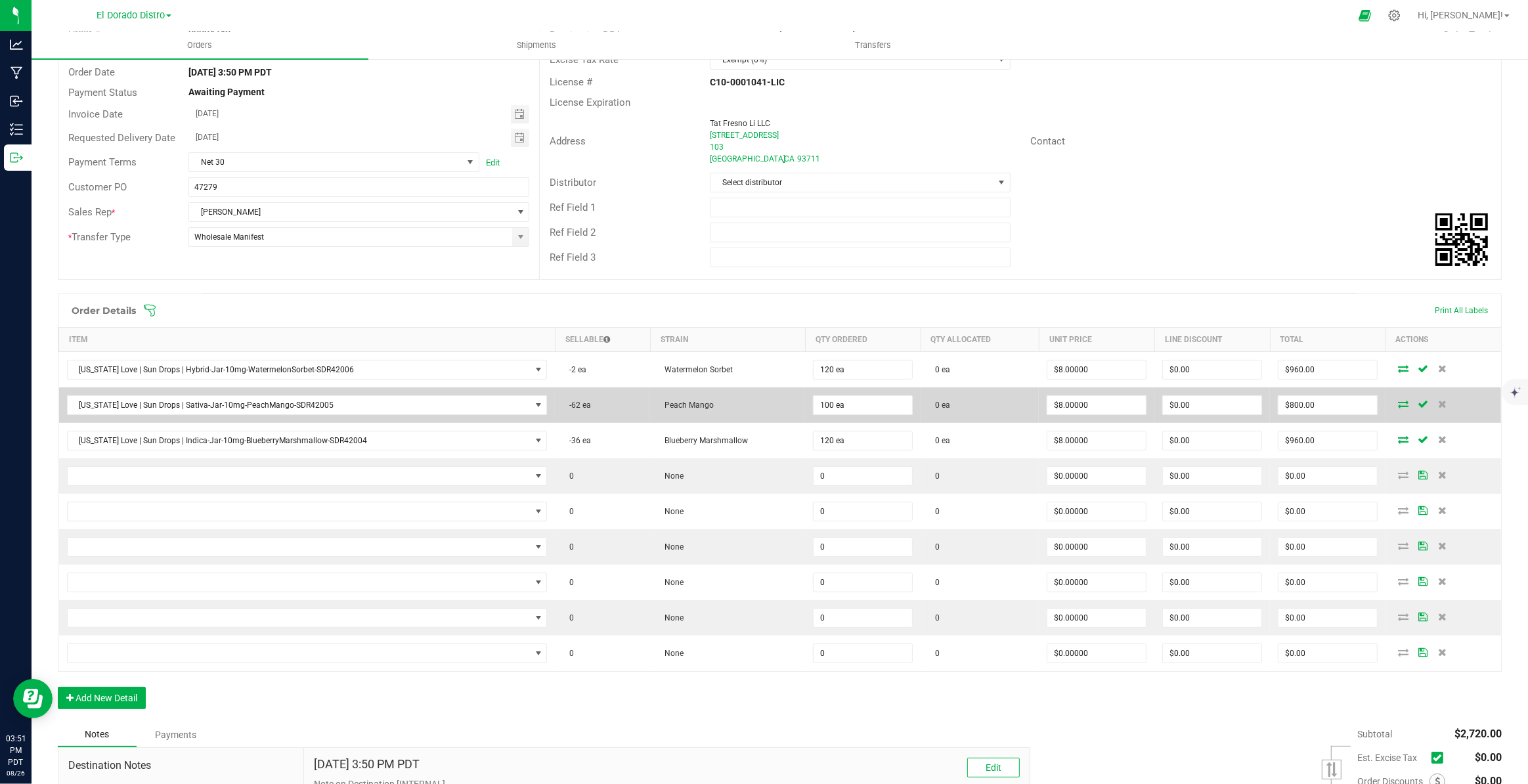
click at [992, 405] on td "0 ea" at bounding box center [980, 405] width 118 height 36
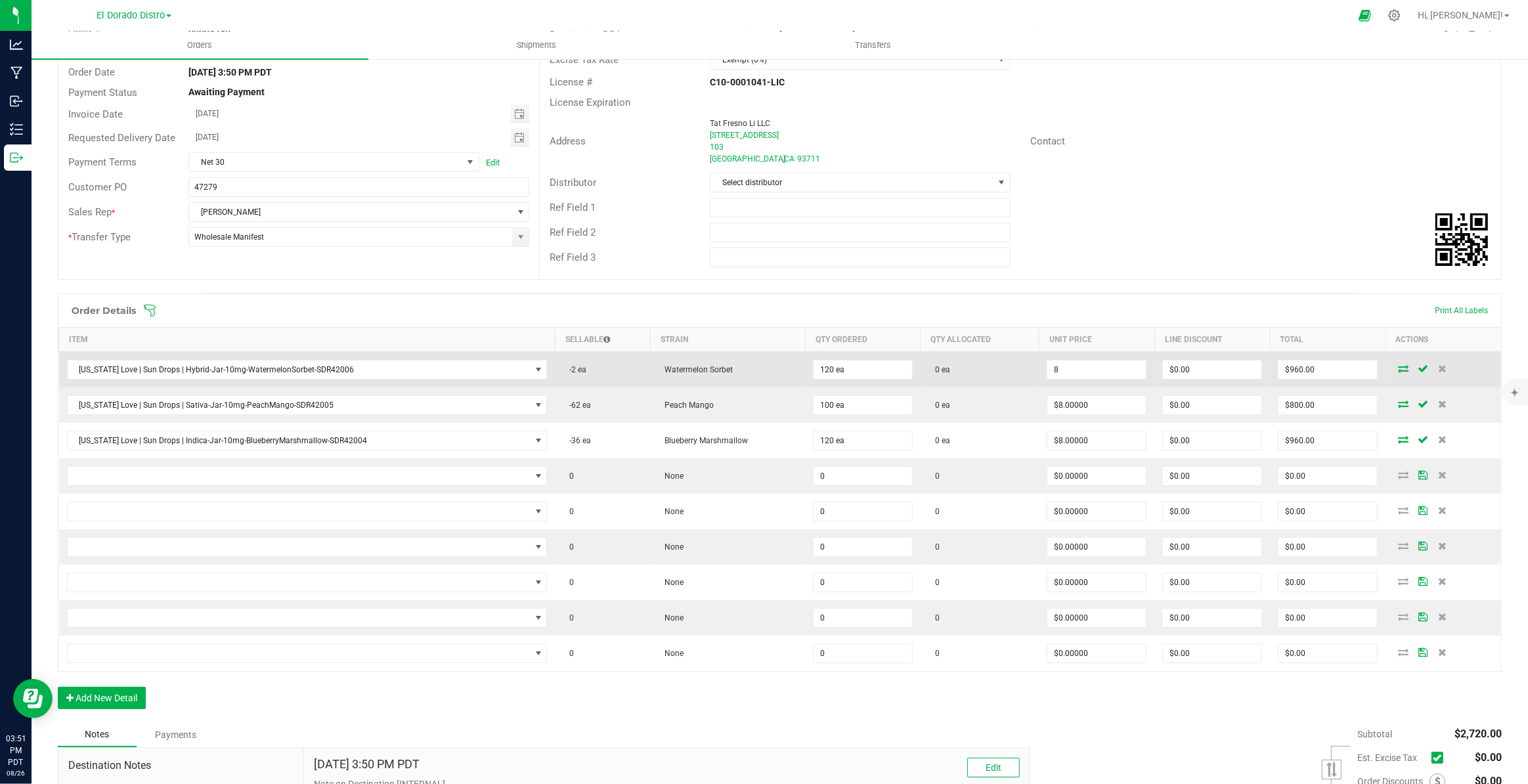
drag, startPoint x: 1097, startPoint y: 369, endPoint x: 1094, endPoint y: 384, distance: 15.3
click at [1096, 369] on input "8" at bounding box center [1096, 369] width 98 height 18
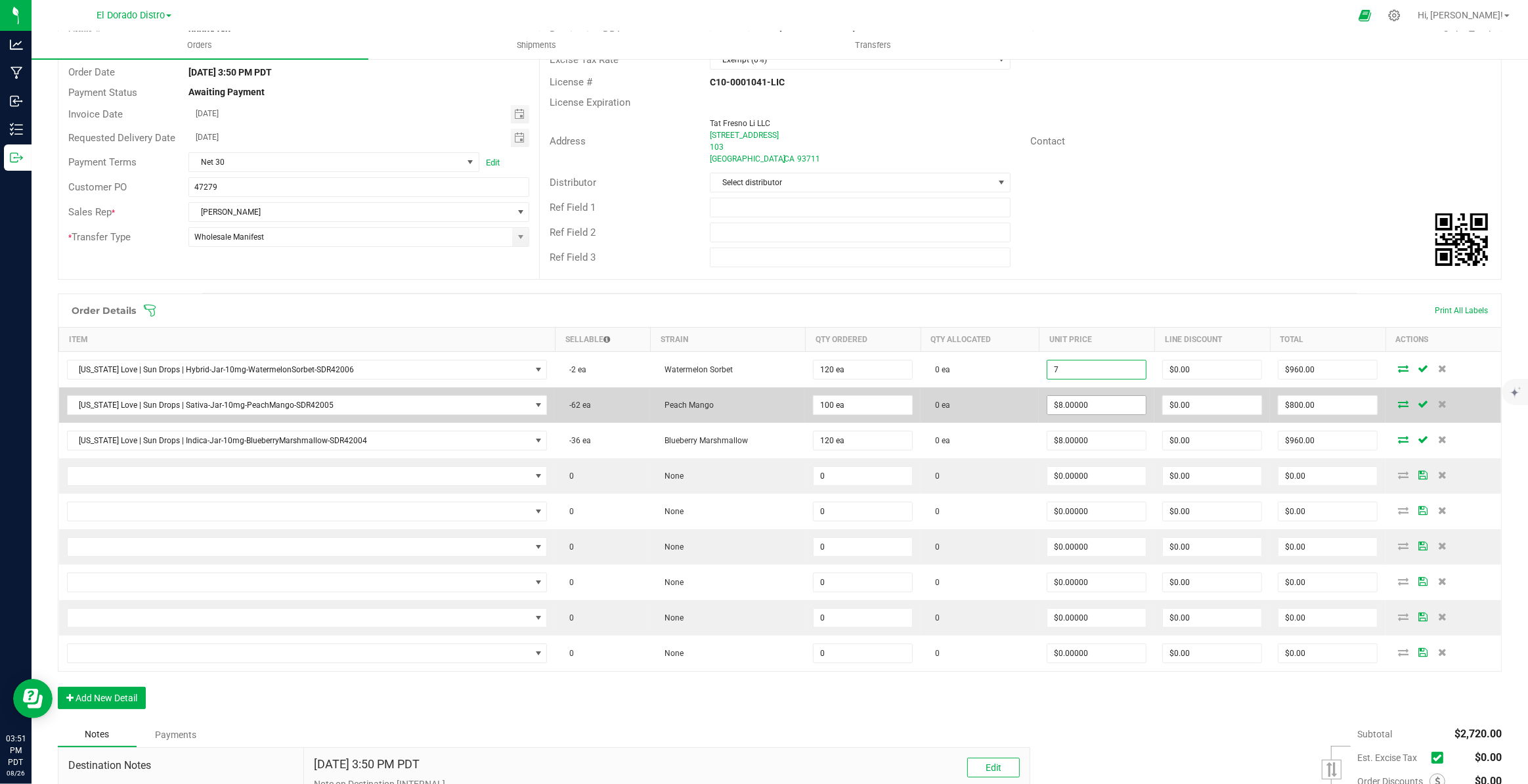
type input "7"
type input "8"
type input "$7.00000"
type input "$840.00"
click at [1083, 401] on input "8" at bounding box center [1096, 405] width 98 height 18
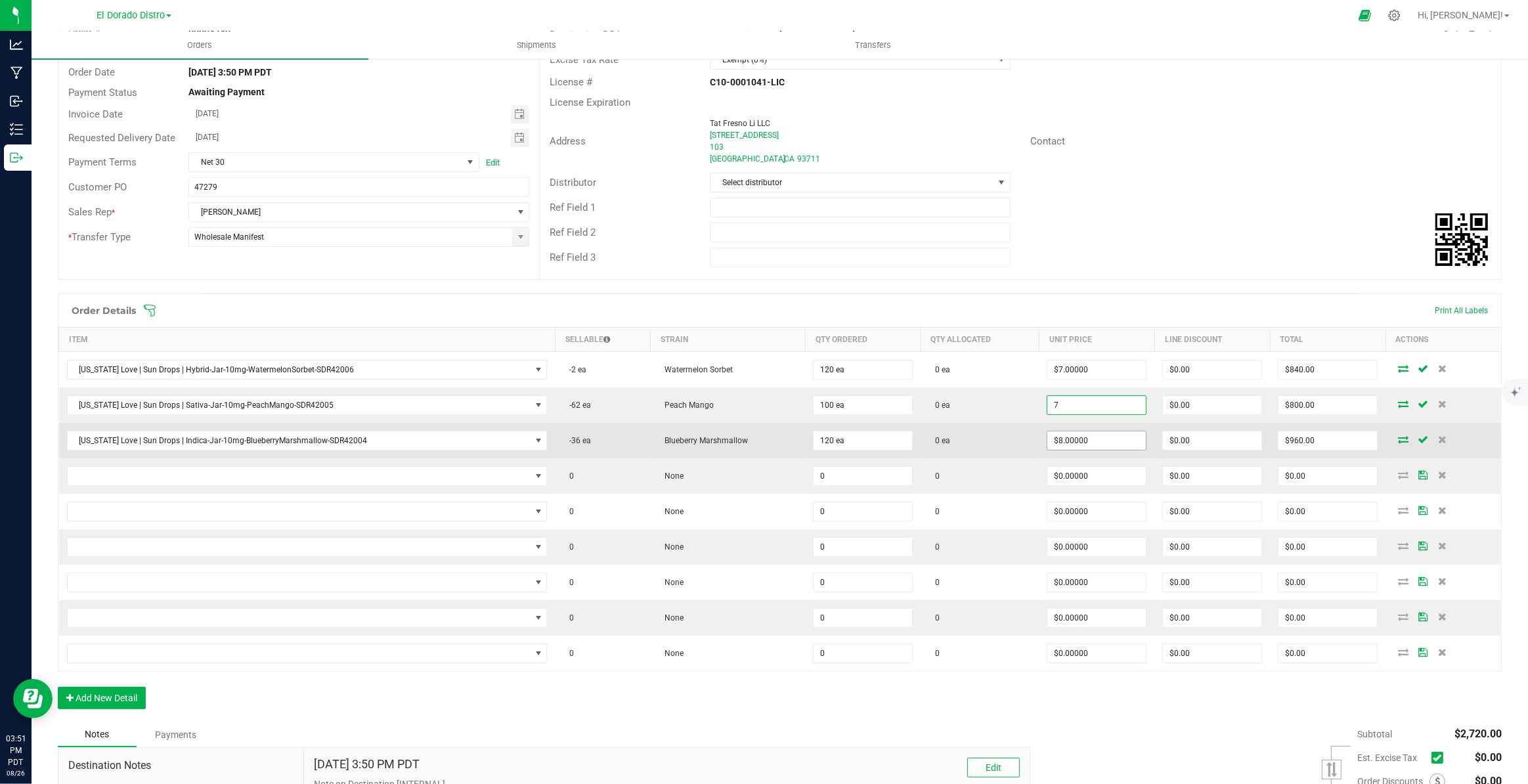
type input "7"
type input "8"
type input "$7.00000"
type input "$700.00"
click at [1074, 447] on input "8" at bounding box center [1096, 440] width 98 height 18
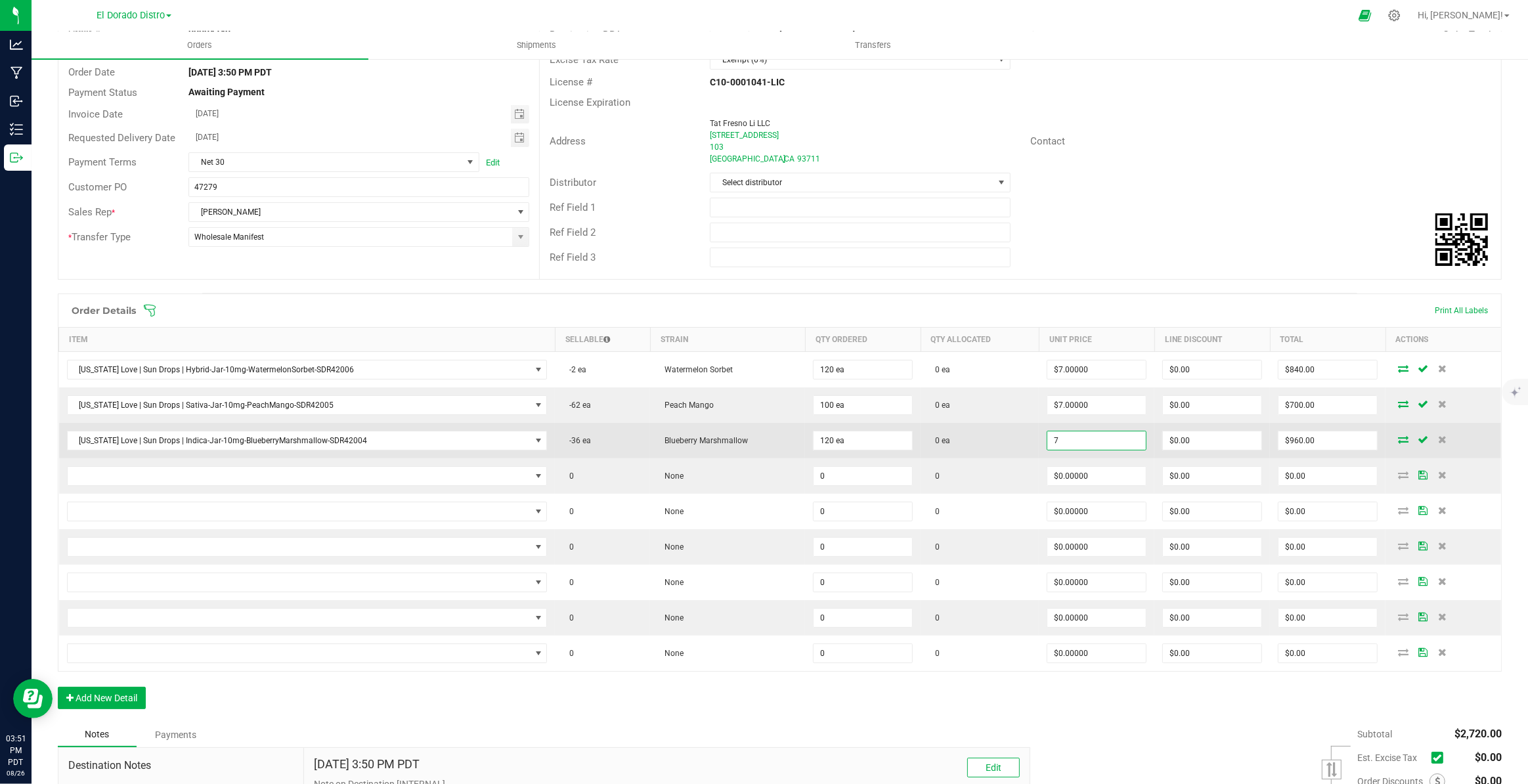
type input "$7.00000"
type input "$840.00"
drag, startPoint x: 946, startPoint y: 451, endPoint x: 958, endPoint y: 453, distance: 12.2
click at [947, 451] on td "0 ea" at bounding box center [980, 440] width 118 height 36
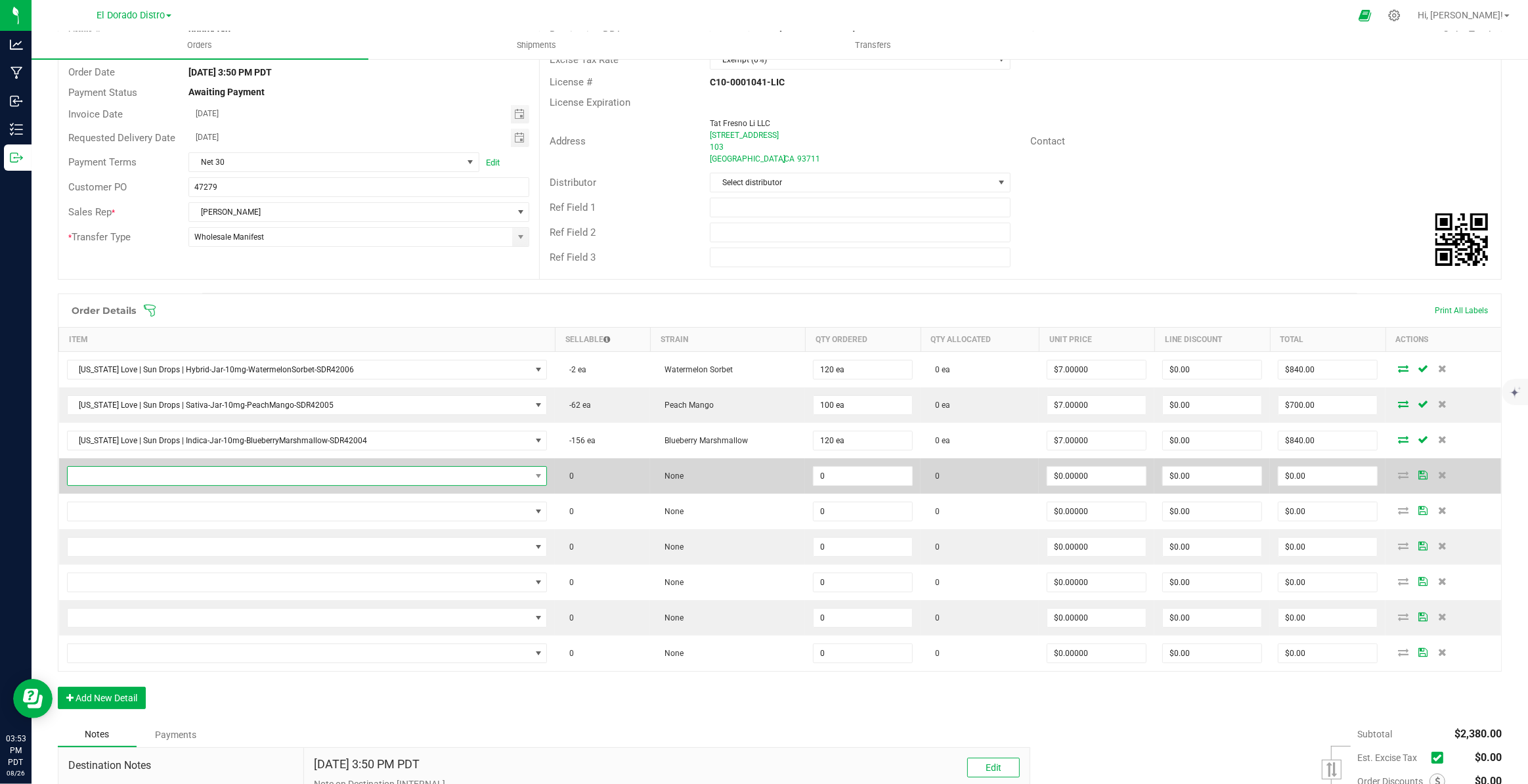
click at [417, 473] on span "NO DATA FOUND" at bounding box center [299, 475] width 463 height 18
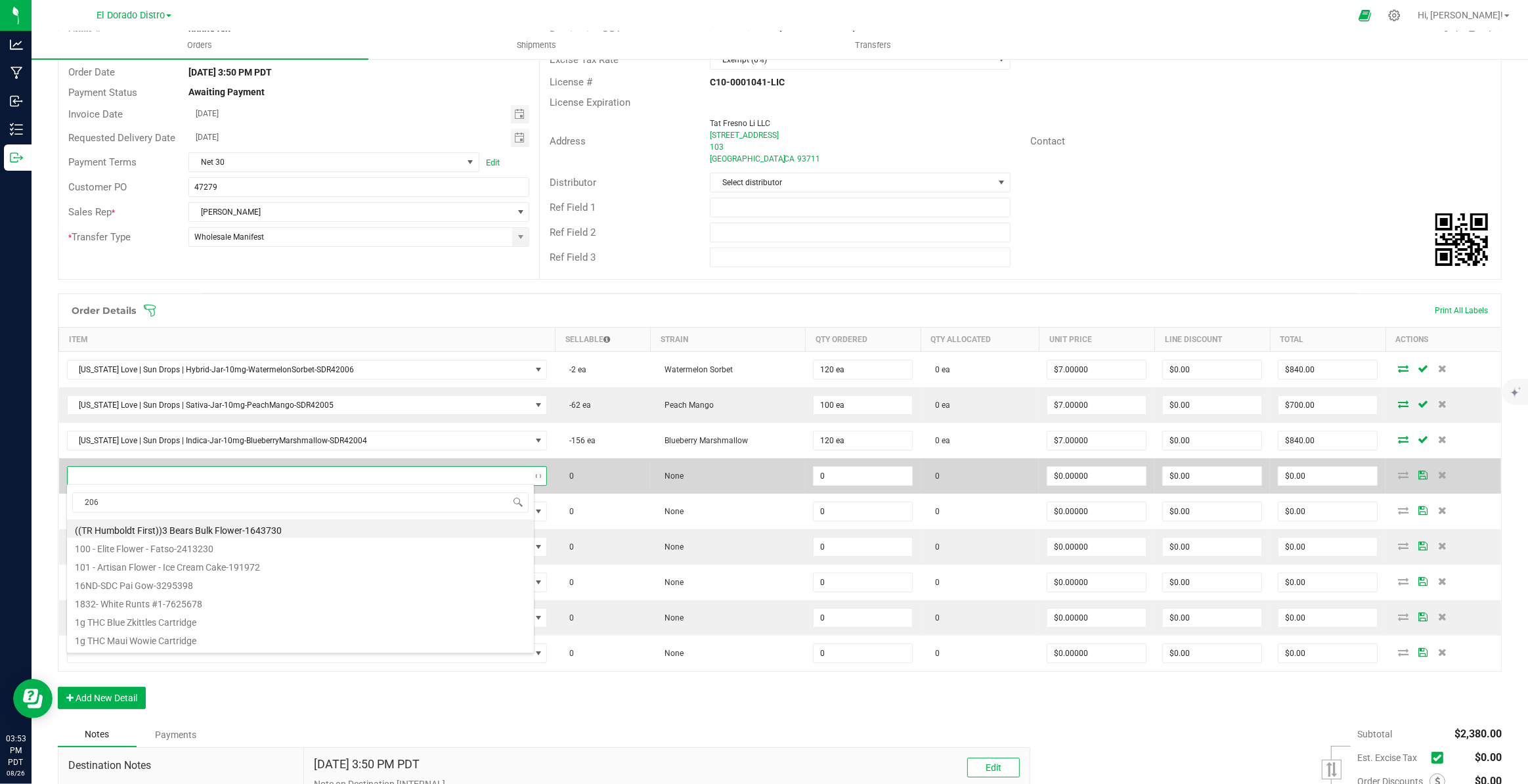
type input "2067"
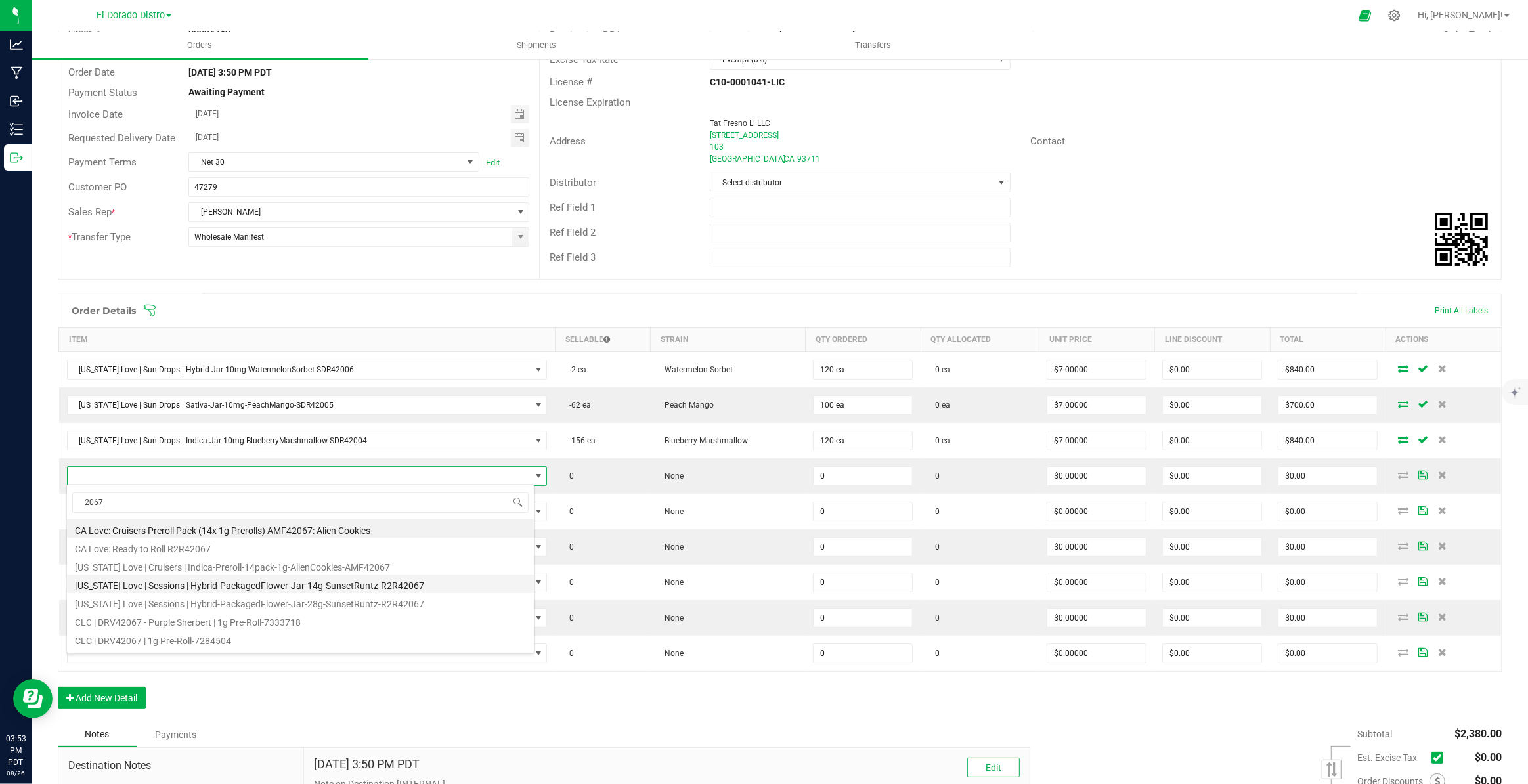
click at [400, 580] on li "California Love | Sessions | Hybrid-PackagedFlower-Jar-14g-SunsetRuntz-R2R42067" at bounding box center [300, 583] width 467 height 18
type input "0 ea"
type input "$12.00000"
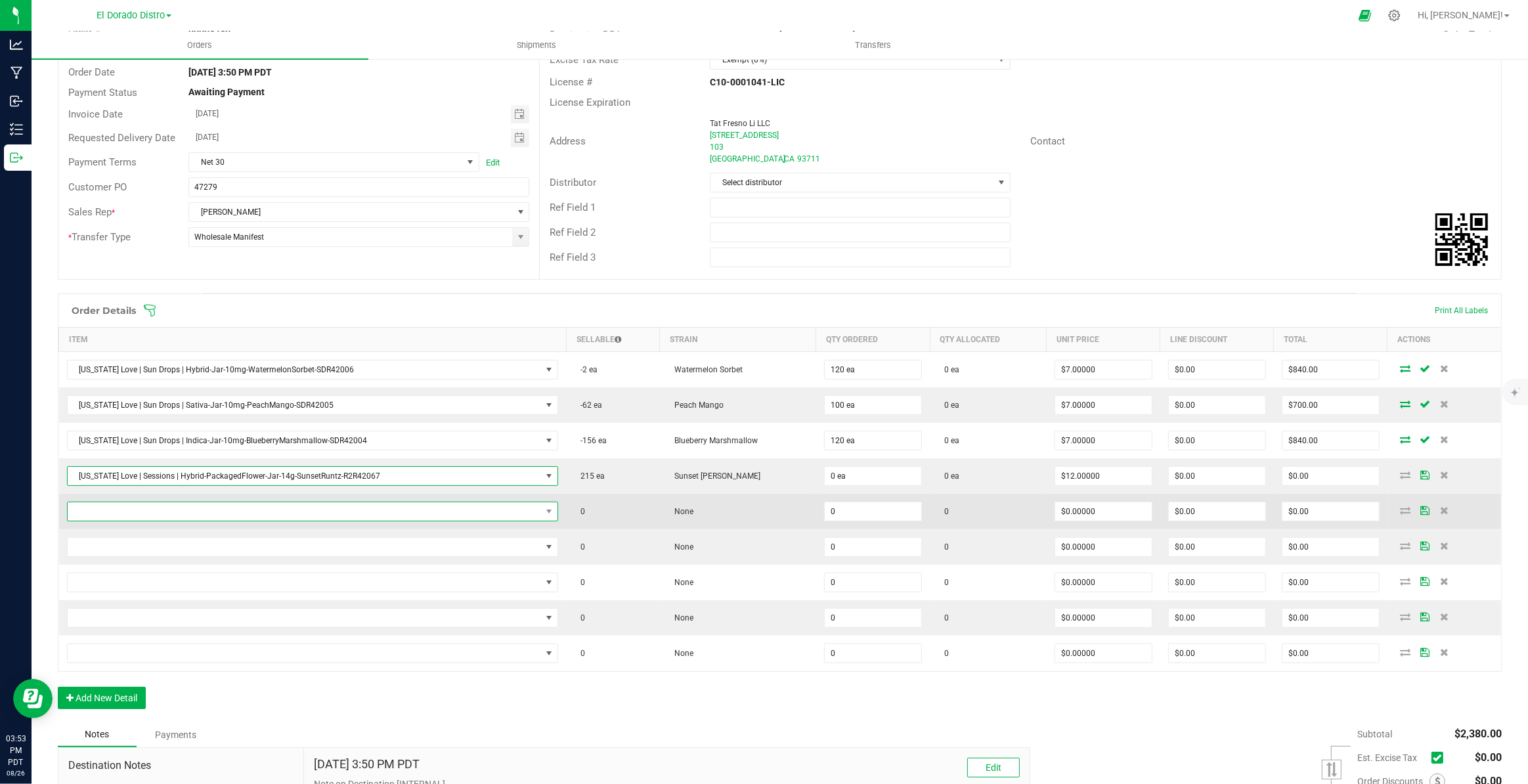
click at [414, 514] on span "NO DATA FOUND" at bounding box center [305, 511] width 474 height 18
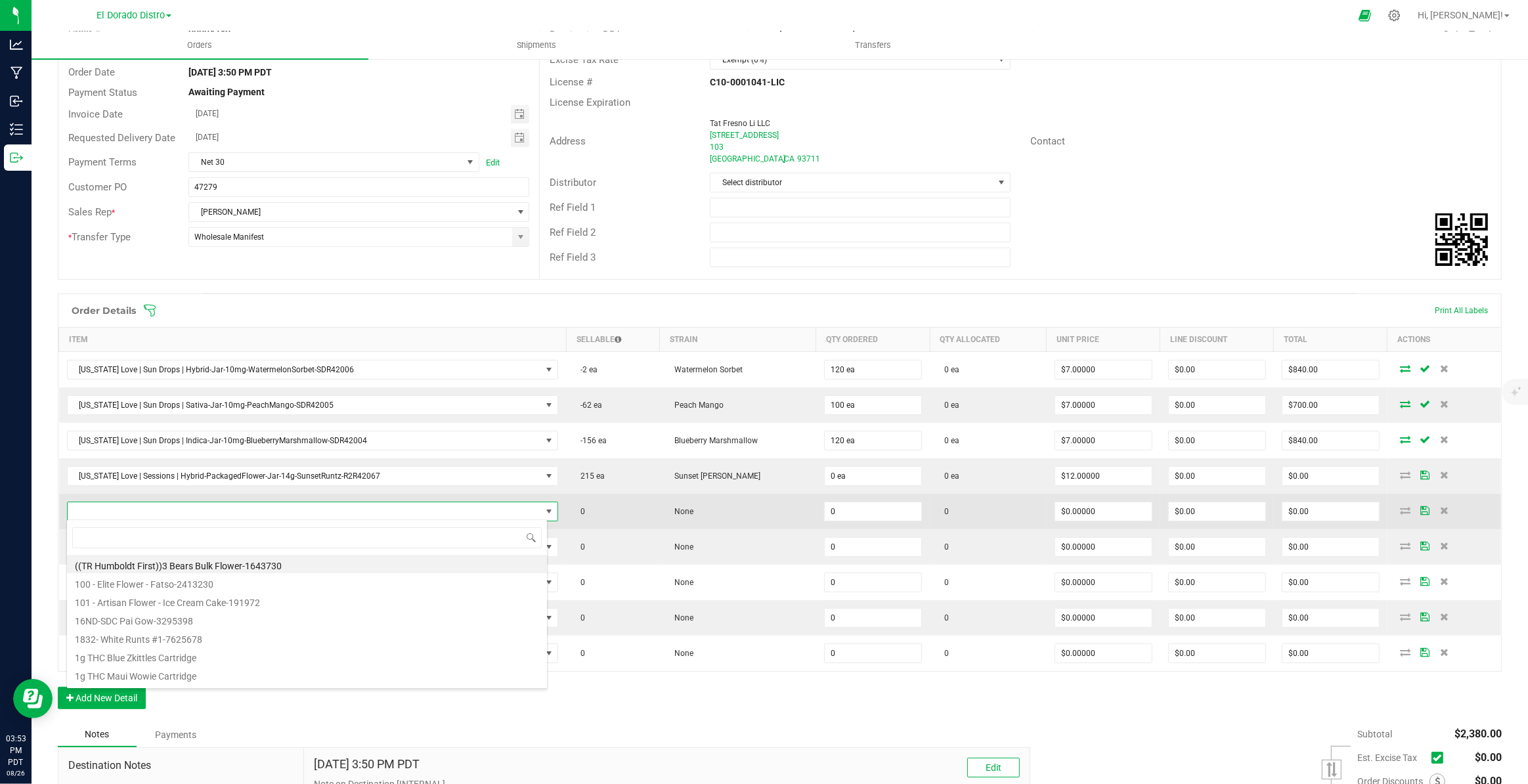
scroll to position [20, 481]
type input "2066"
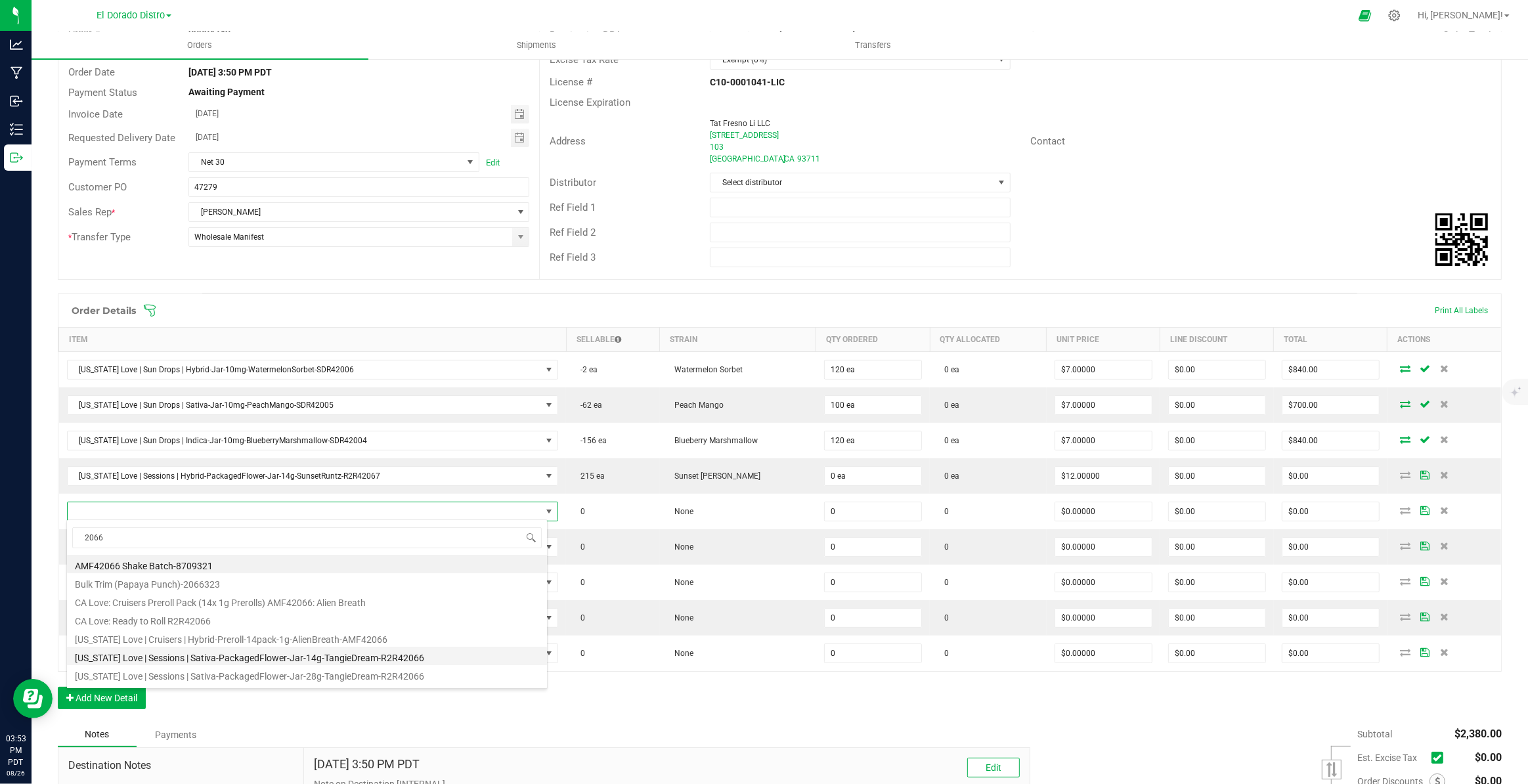
click at [403, 655] on li "California Love | Sessions | Sativa-PackagedFlower-Jar-14g-TangieDream-R2R42066" at bounding box center [307, 656] width 480 height 18
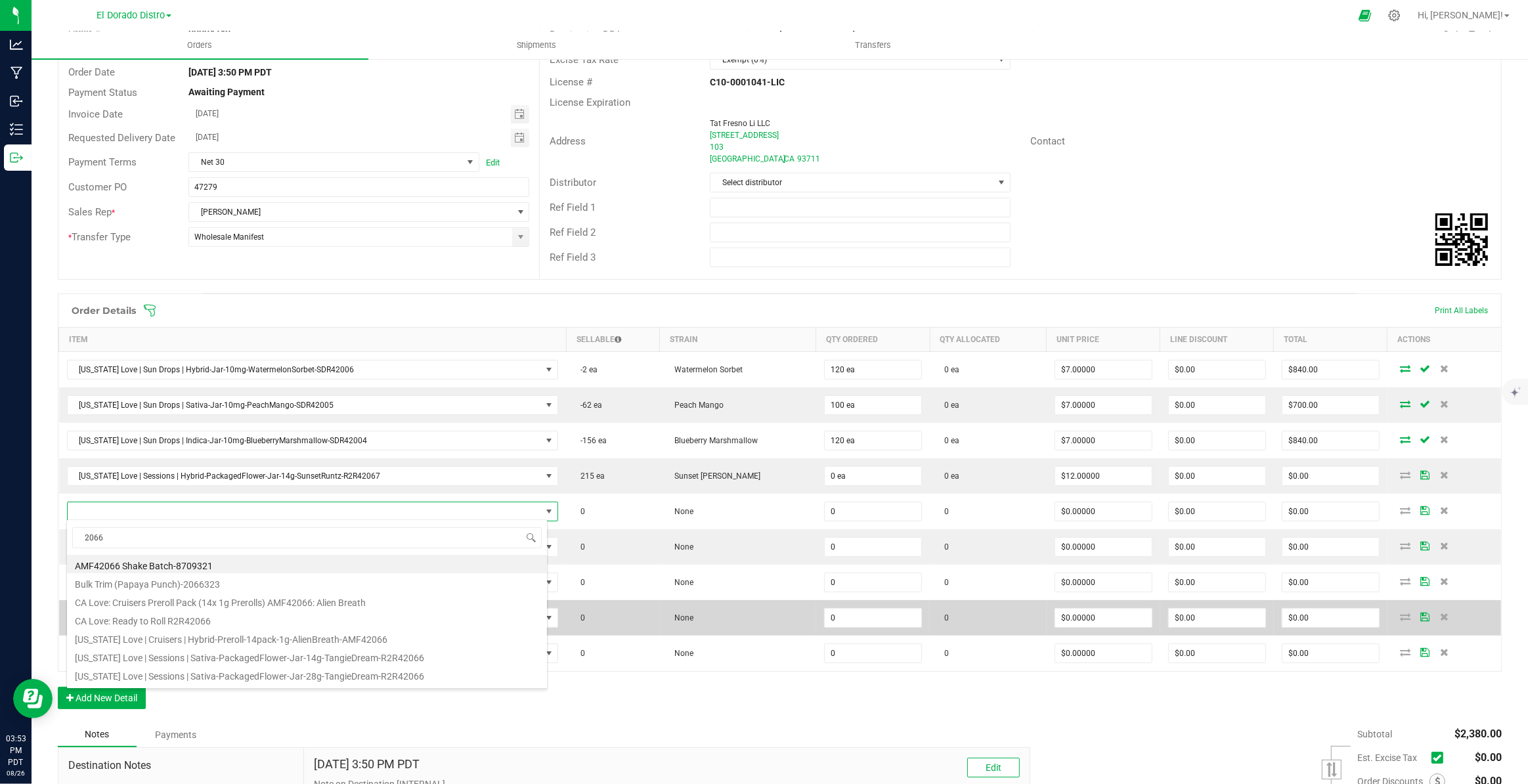
type input "0 ea"
type input "$12.00000"
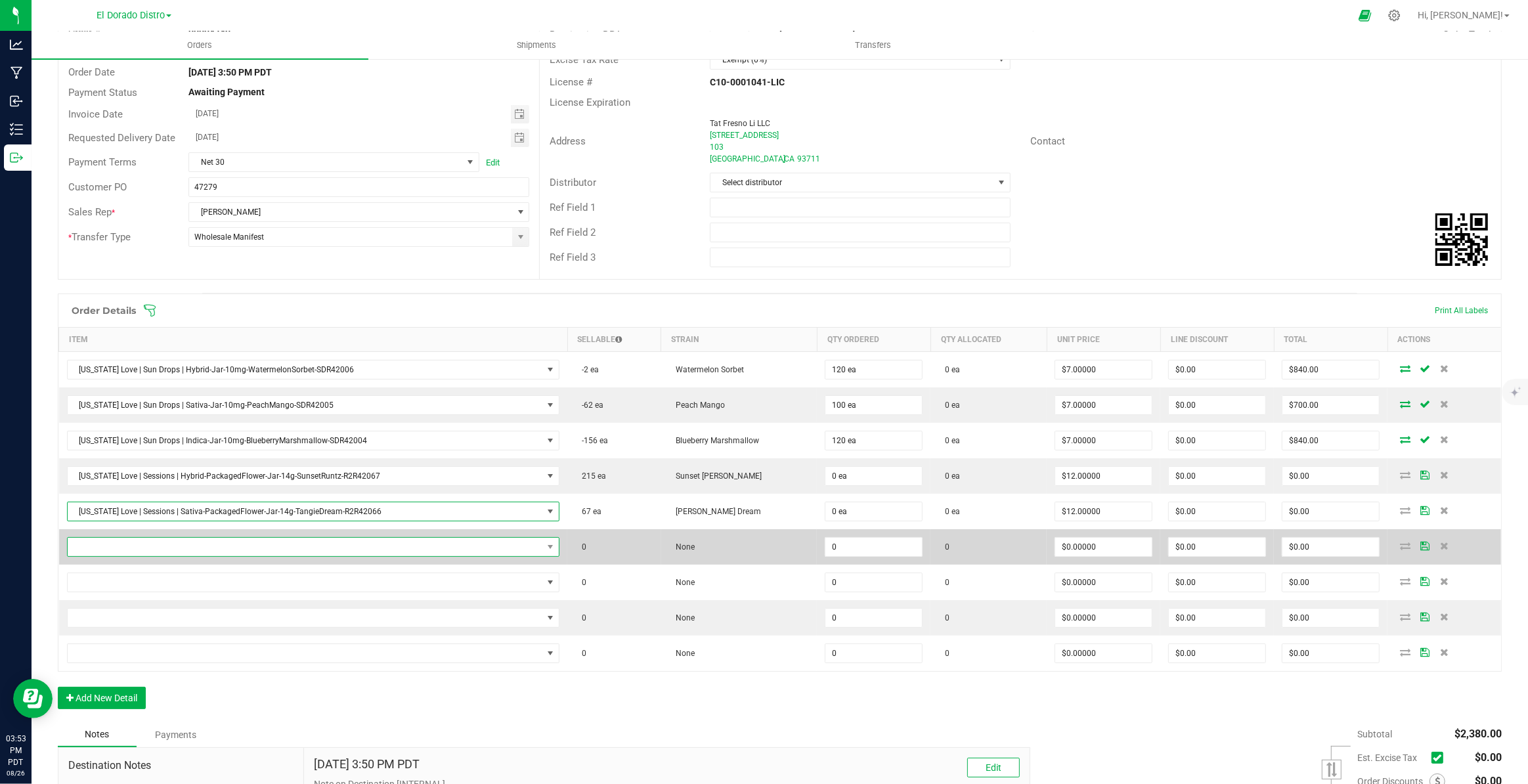
click at [348, 544] on span "NO DATA FOUND" at bounding box center [305, 546] width 475 height 18
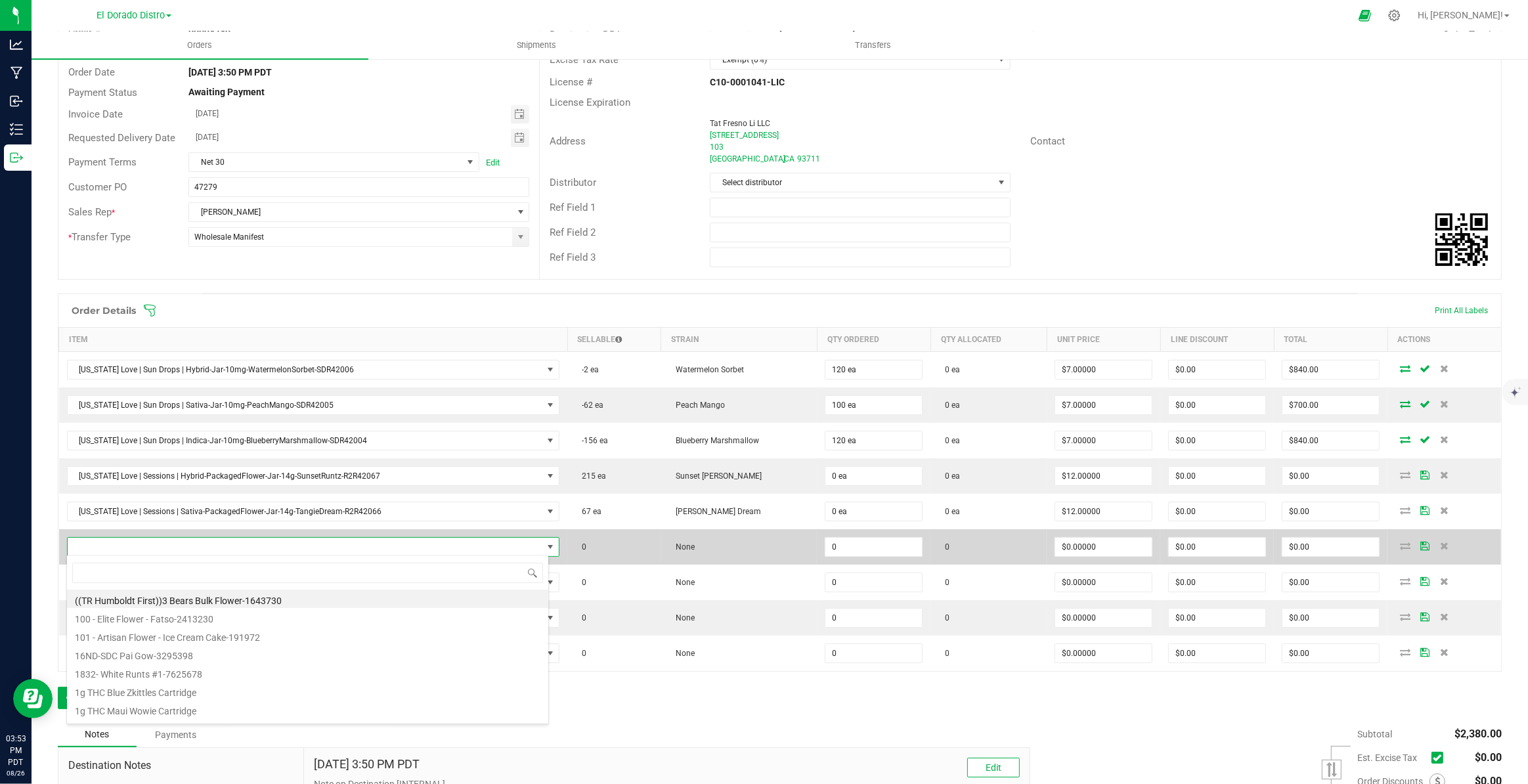
scroll to position [20, 480]
type input "2065"
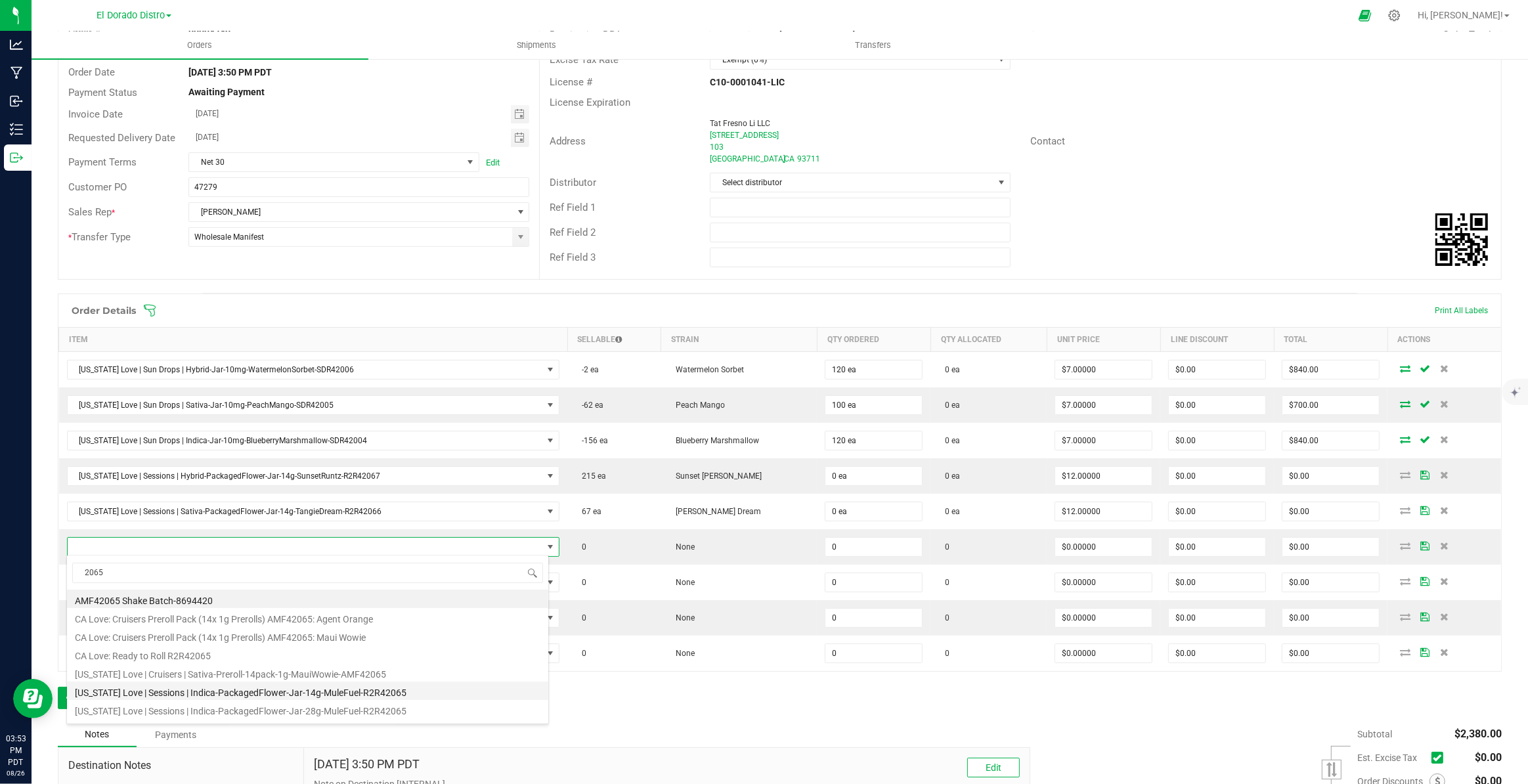
click at [397, 692] on li "California Love | Sessions | Indica-PackagedFlower-Jar-14g-MuleFuel-R2R42065" at bounding box center [307, 690] width 482 height 18
type input "0 ea"
type input "$12.00000"
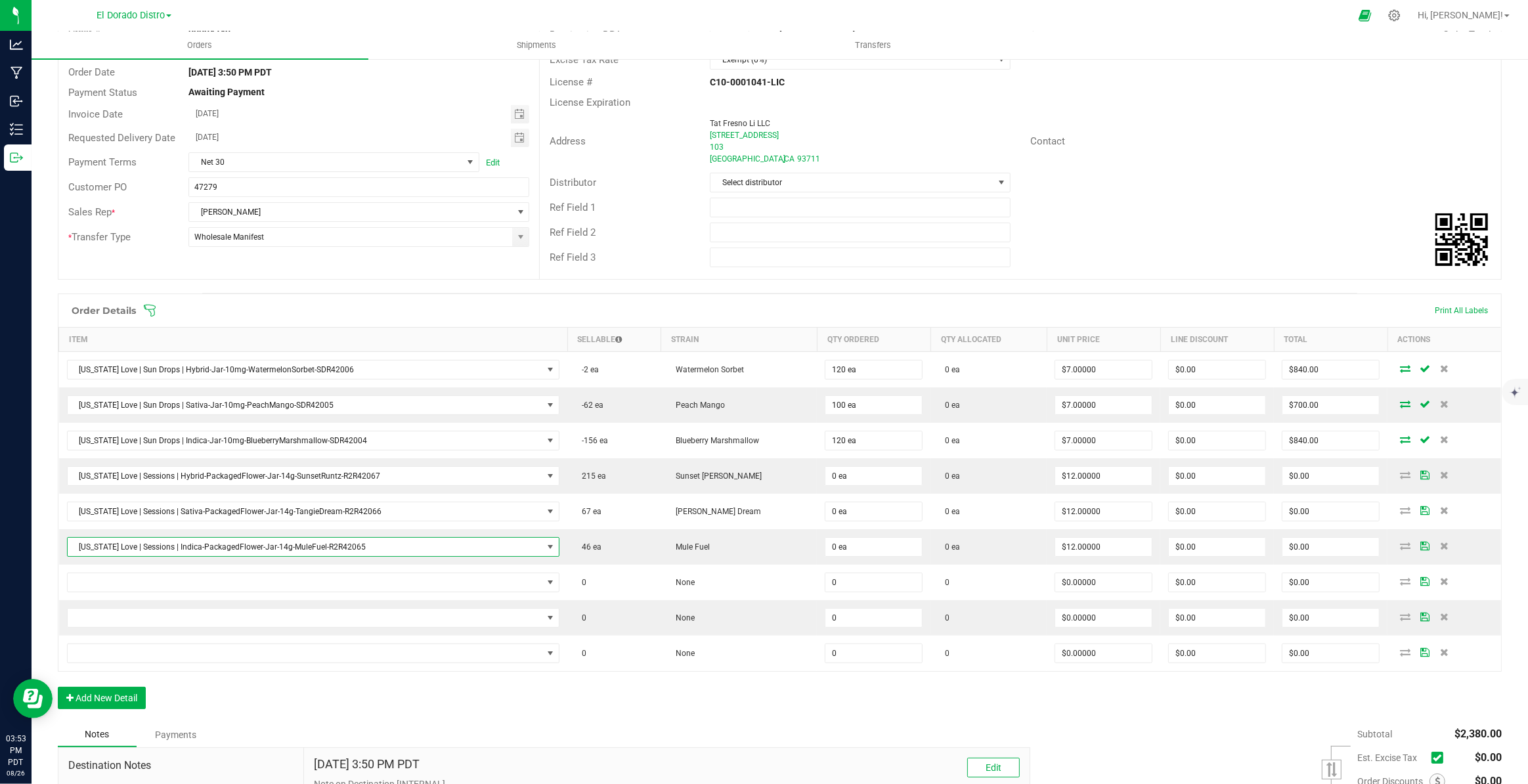
click at [617, 690] on div "Order Details Print All Labels Item Sellable Strain Qty Ordered Qty Allocated U…" at bounding box center [780, 508] width 1444 height 429
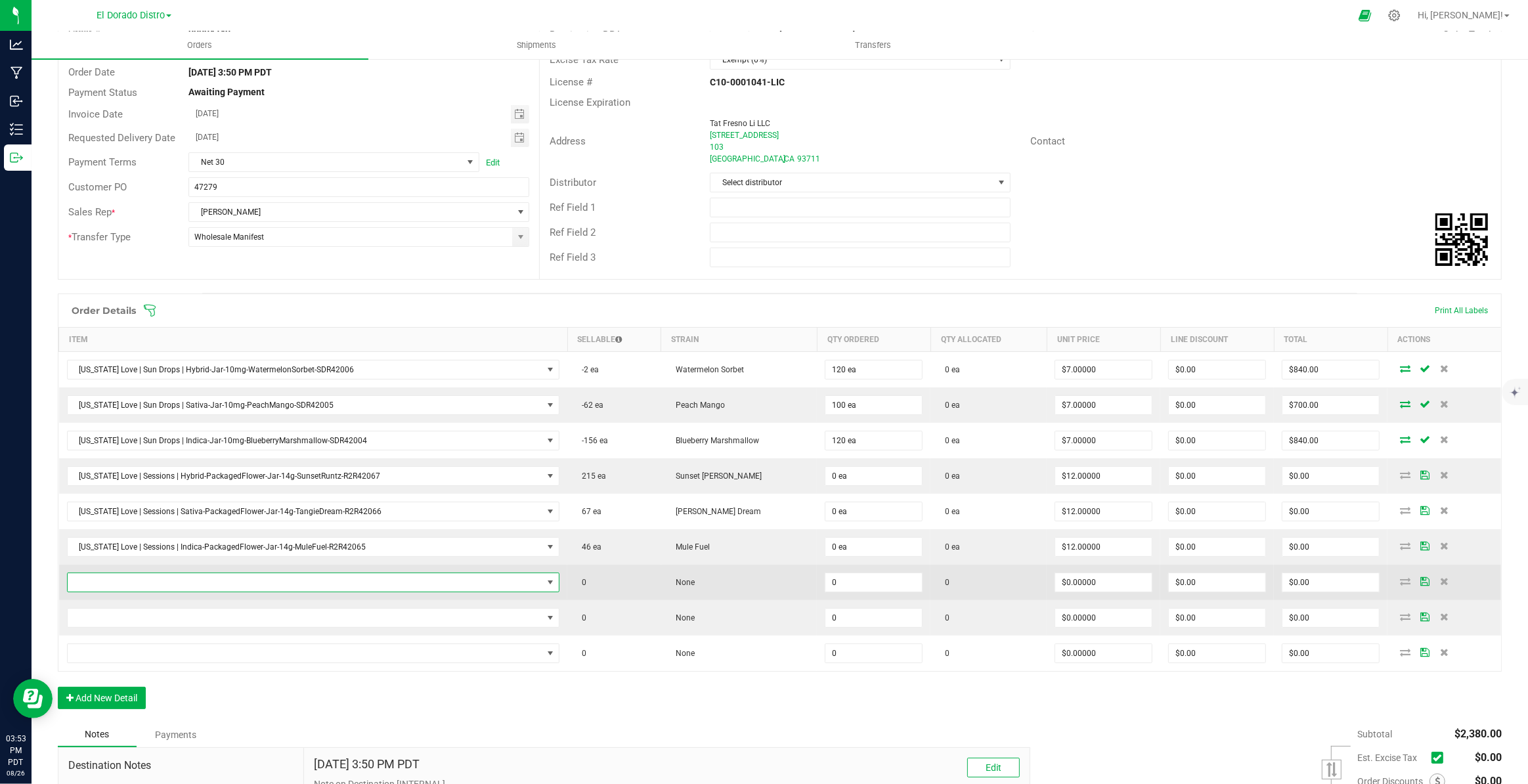
click at [281, 578] on span "NO DATA FOUND" at bounding box center [305, 582] width 475 height 18
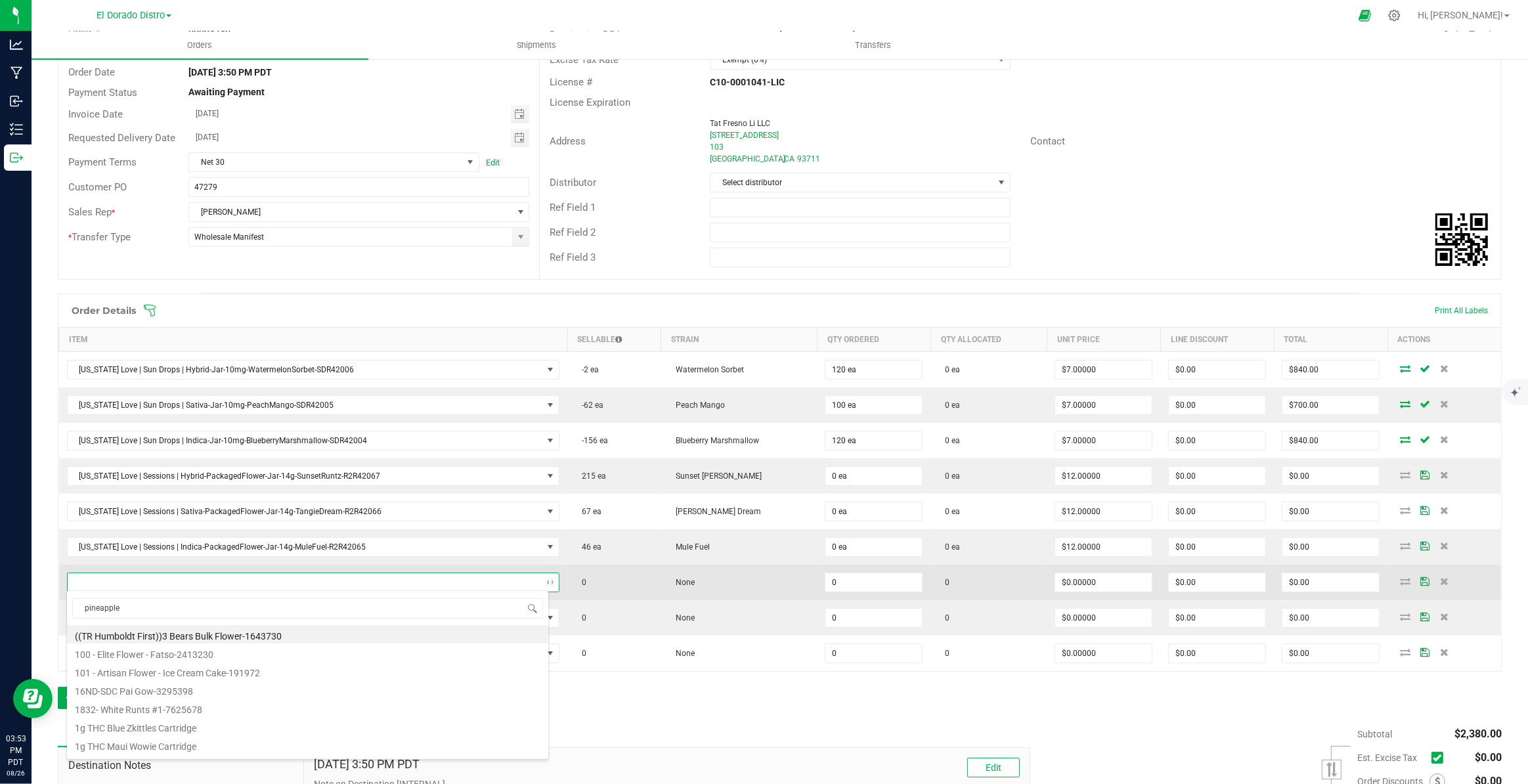
type input "pineappleb"
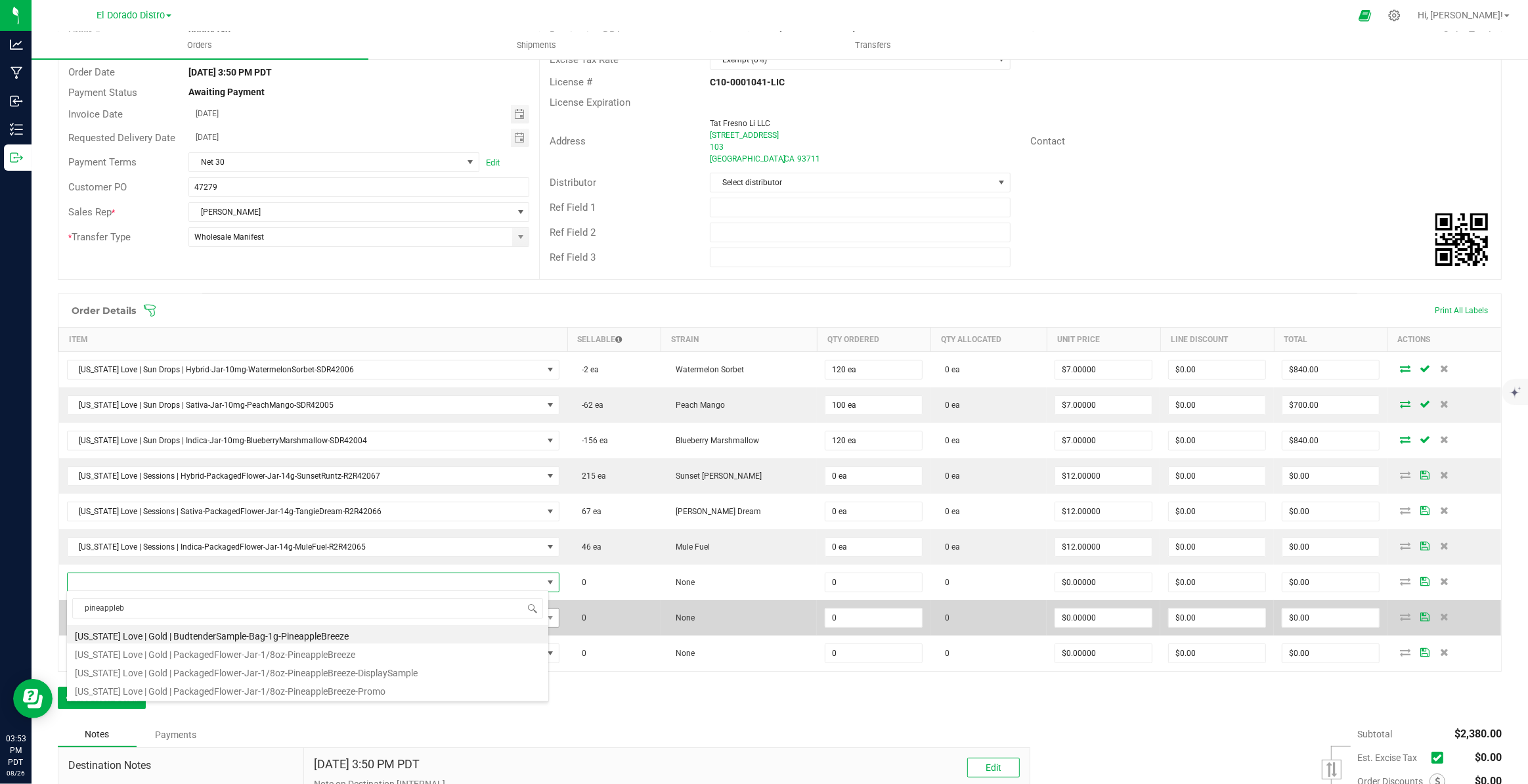
drag, startPoint x: 331, startPoint y: 656, endPoint x: 294, endPoint y: 622, distance: 50.2
click at [331, 655] on li "California Love | Gold | PackagedFlower-Jar-1/8oz-PineappleBreeze" at bounding box center [307, 652] width 482 height 18
type input "0 ea"
type input "$13.00000"
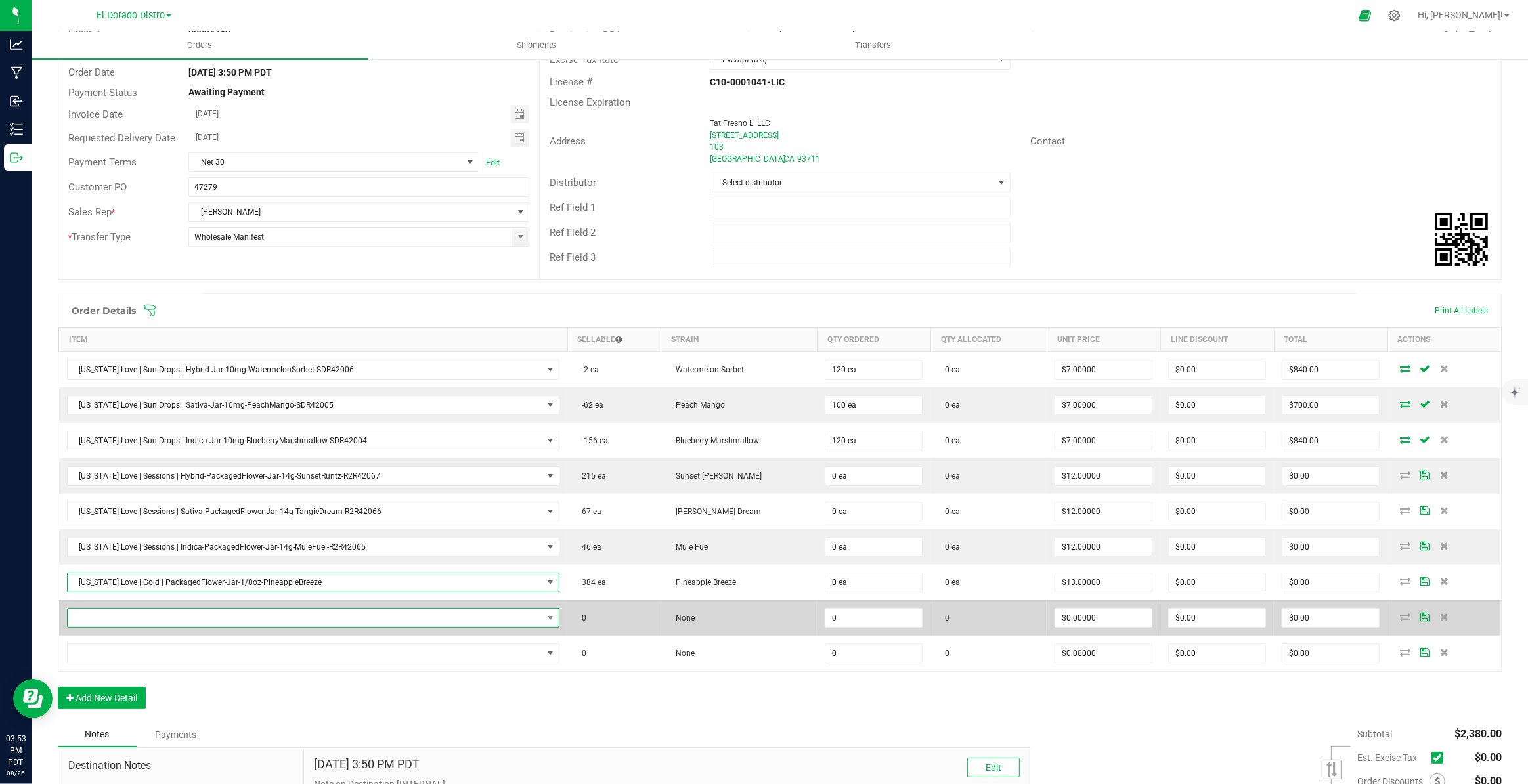
click at [288, 616] on span "NO DATA FOUND" at bounding box center [305, 617] width 475 height 18
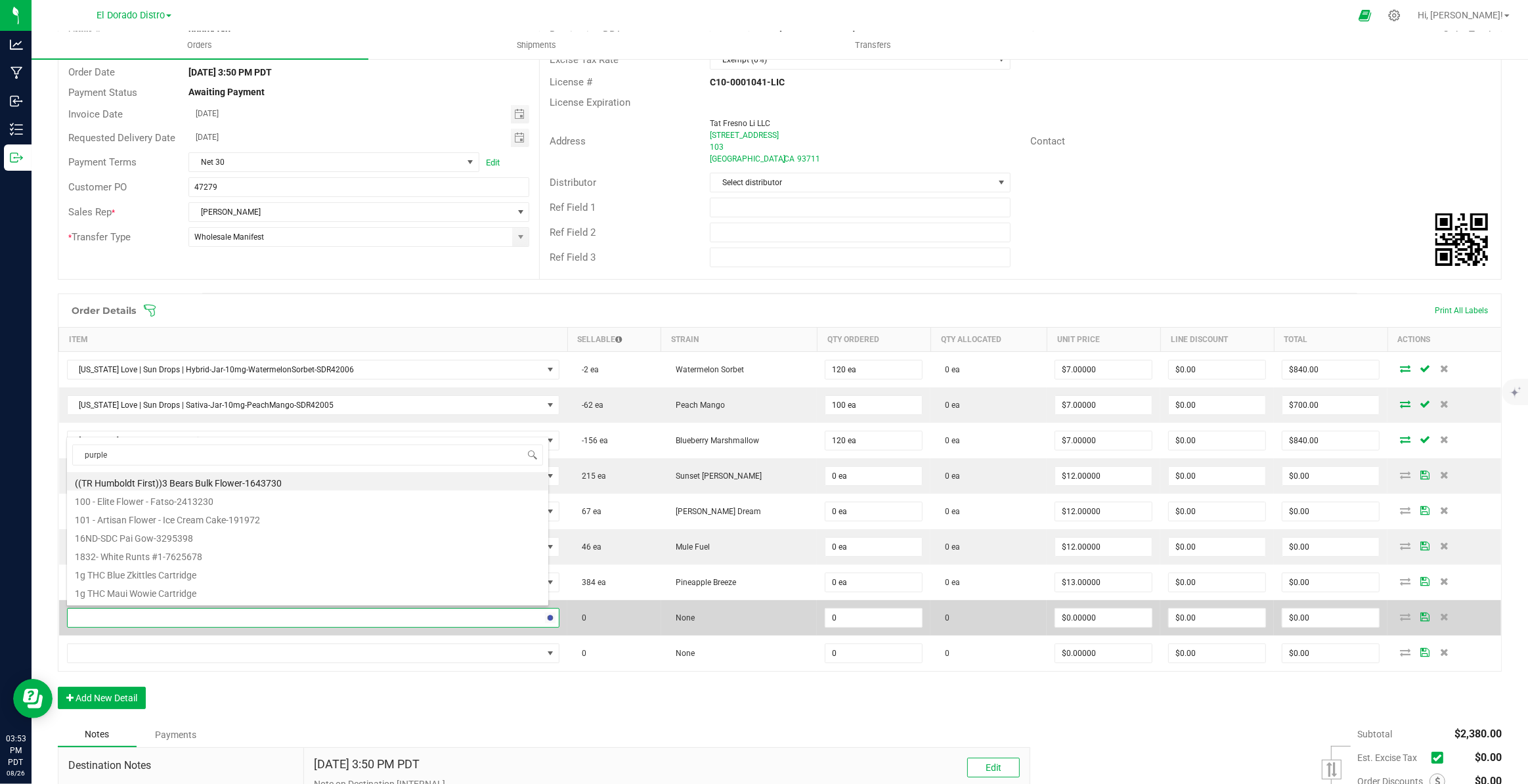
type input "purplec"
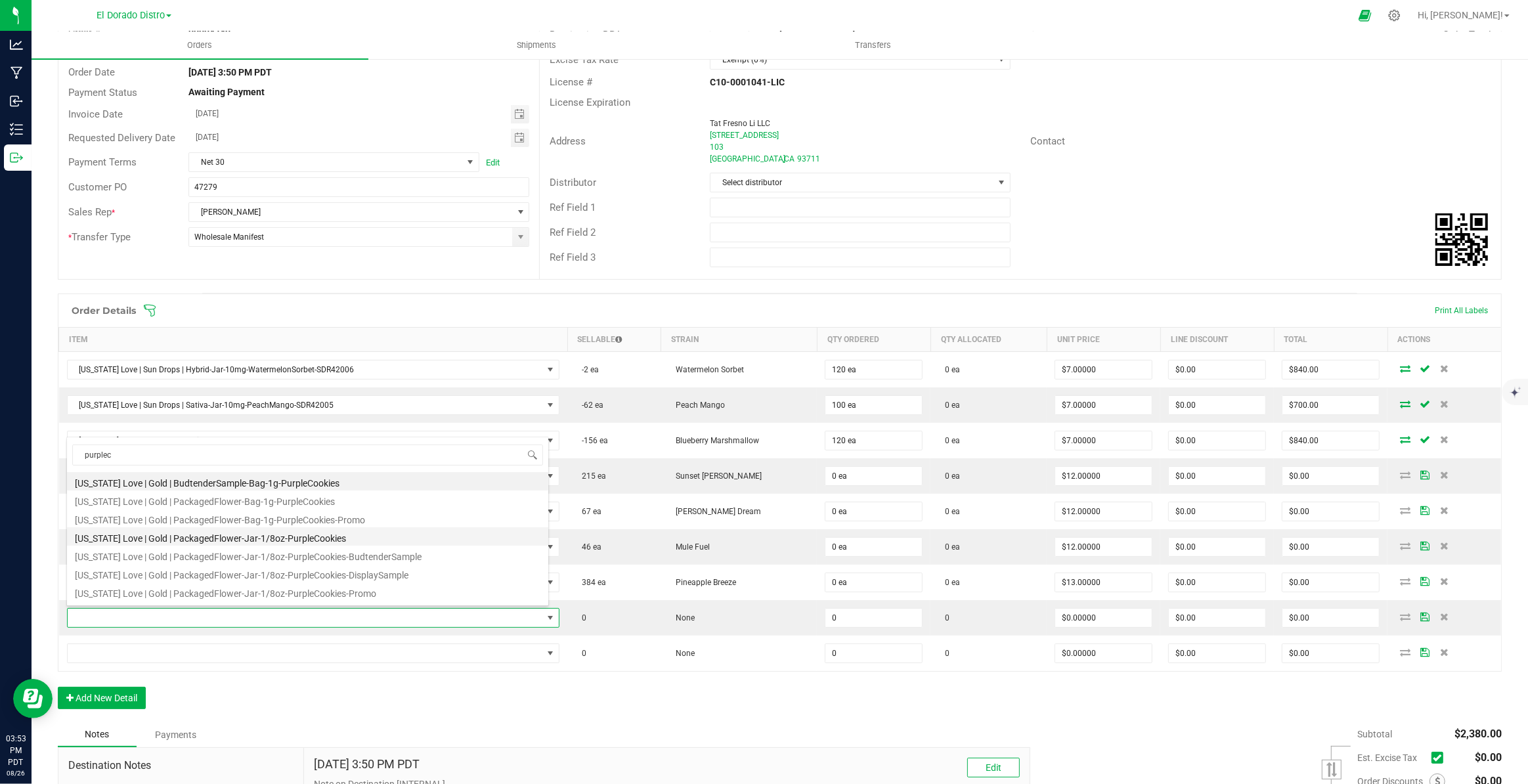
click at [313, 542] on li "California Love | Gold | PackagedFlower-Jar-1/8oz-PurpleCookies" at bounding box center [307, 536] width 482 height 18
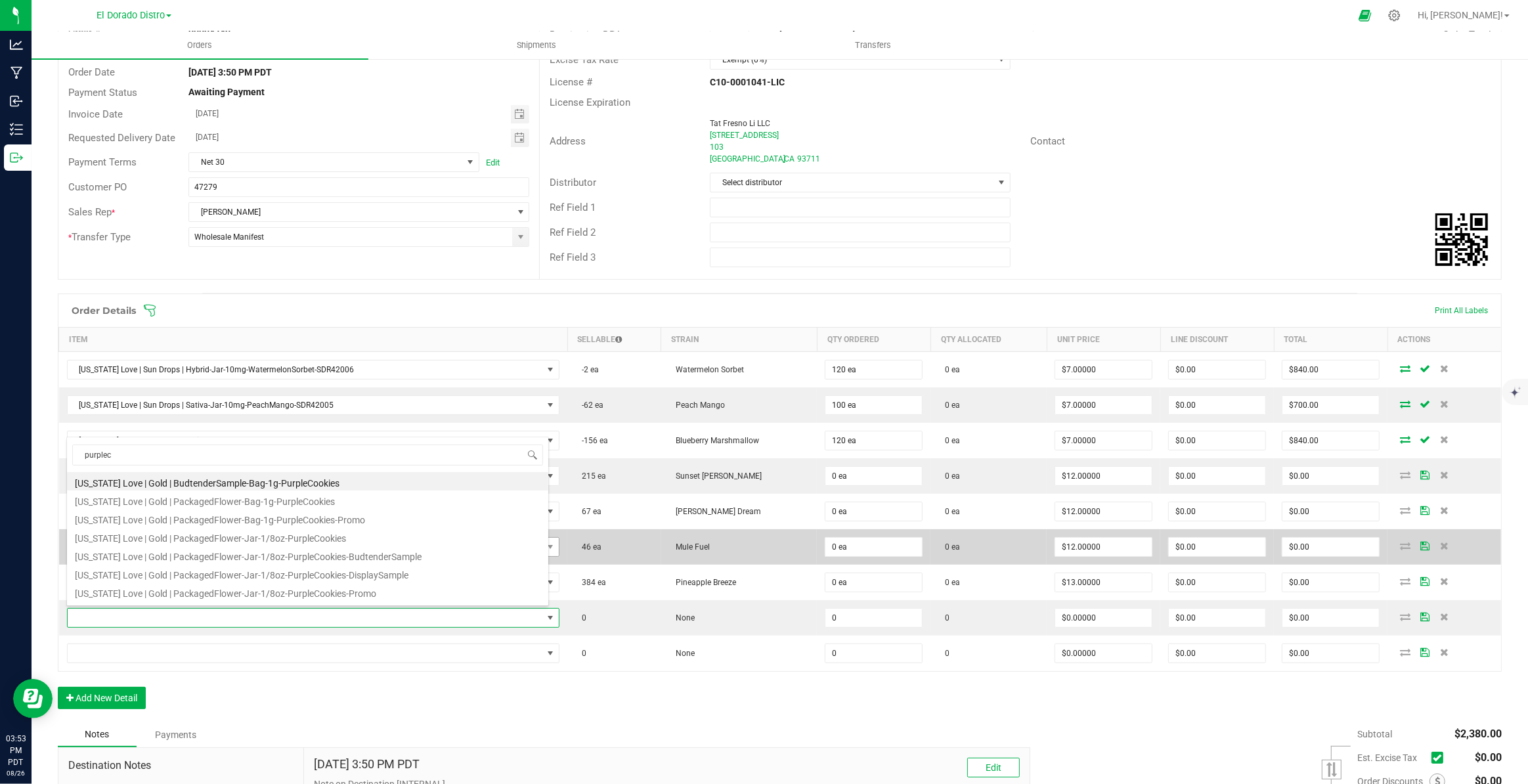
type input "0 ea"
type input "$13.00000"
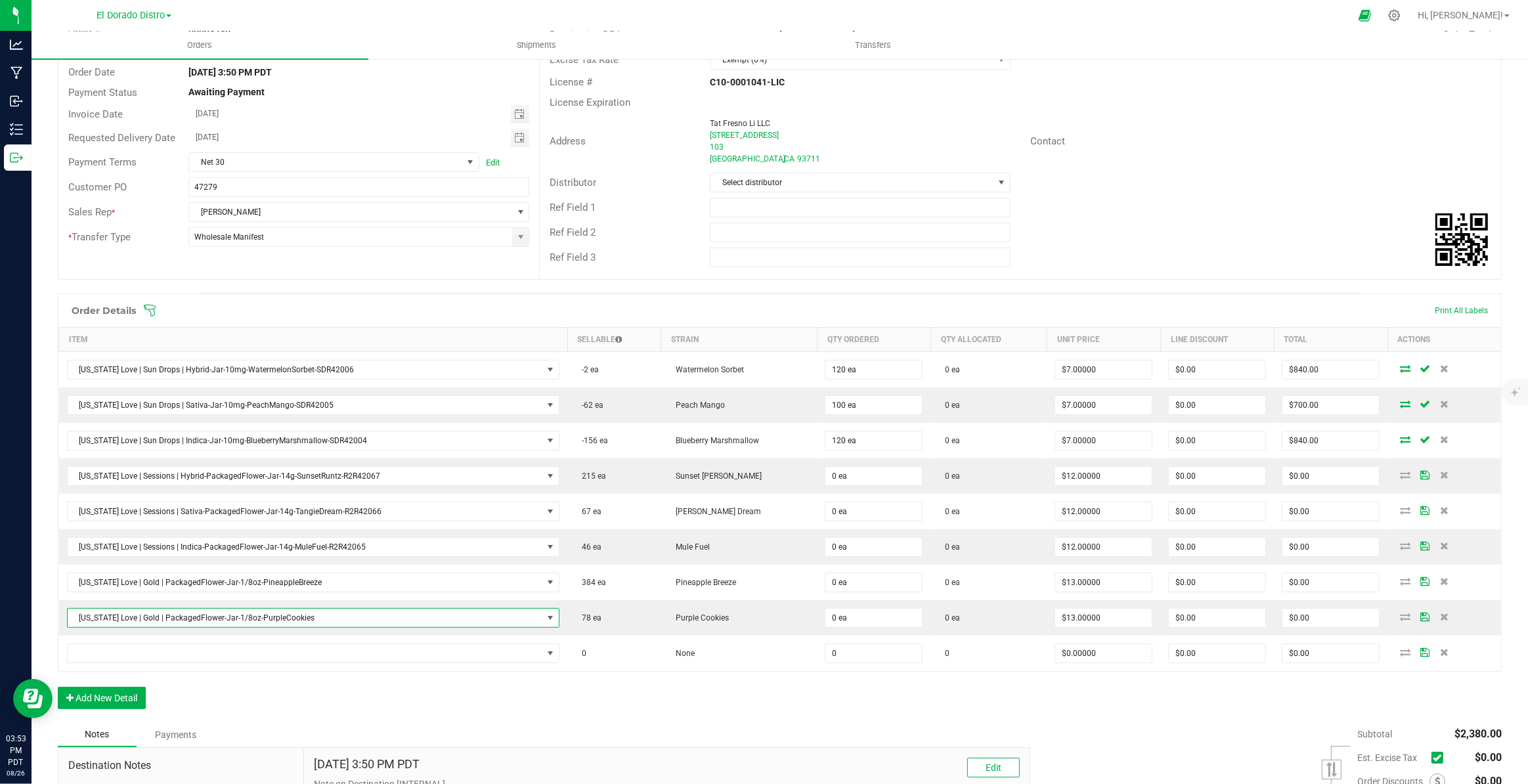
click at [406, 691] on div "Order Details Print All Labels Item Sellable Strain Qty Ordered Qty Allocated U…" at bounding box center [780, 508] width 1444 height 429
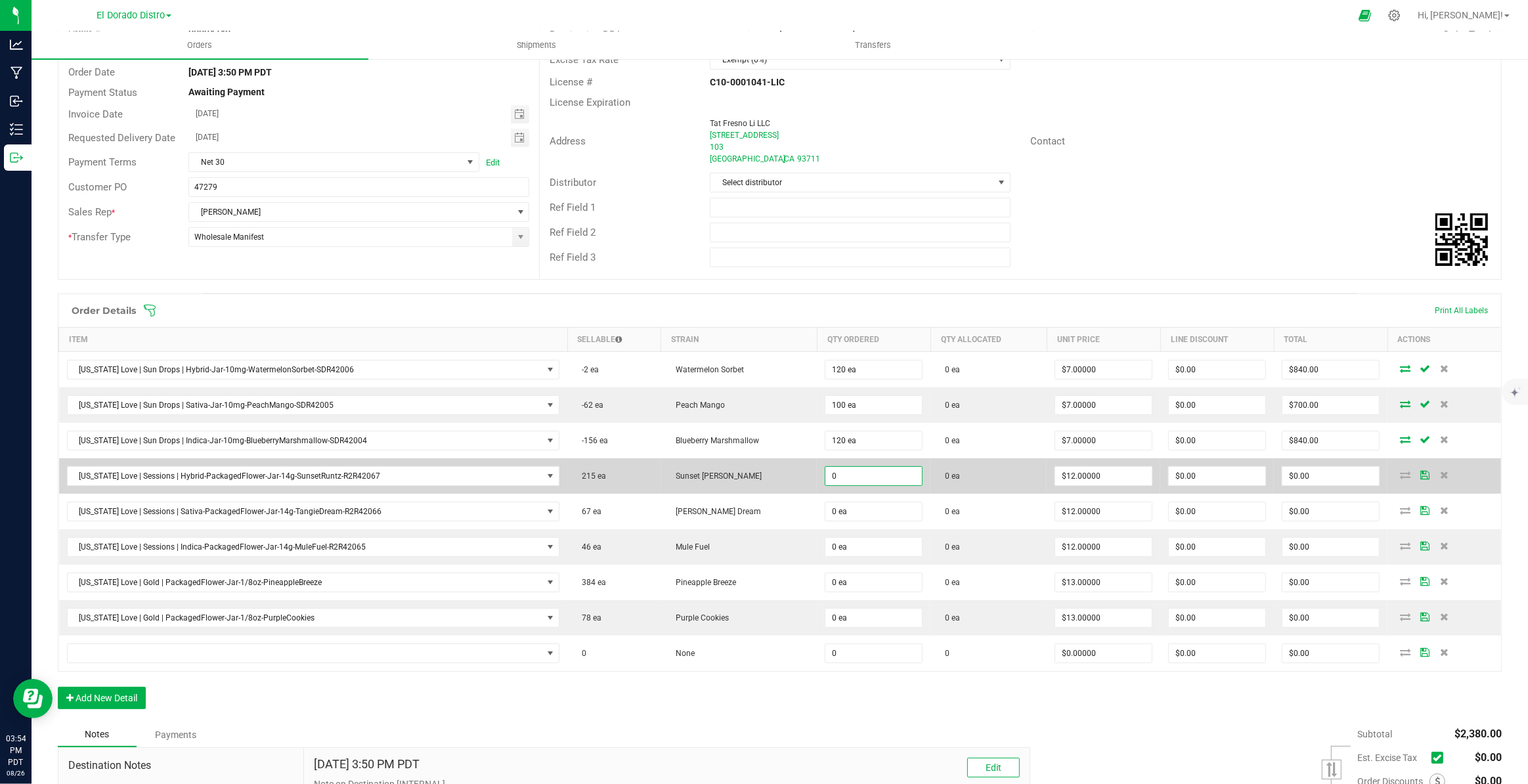
click at [839, 482] on input "0" at bounding box center [873, 475] width 96 height 18
type input "128 ea"
type input "12"
type input "$1,536.00"
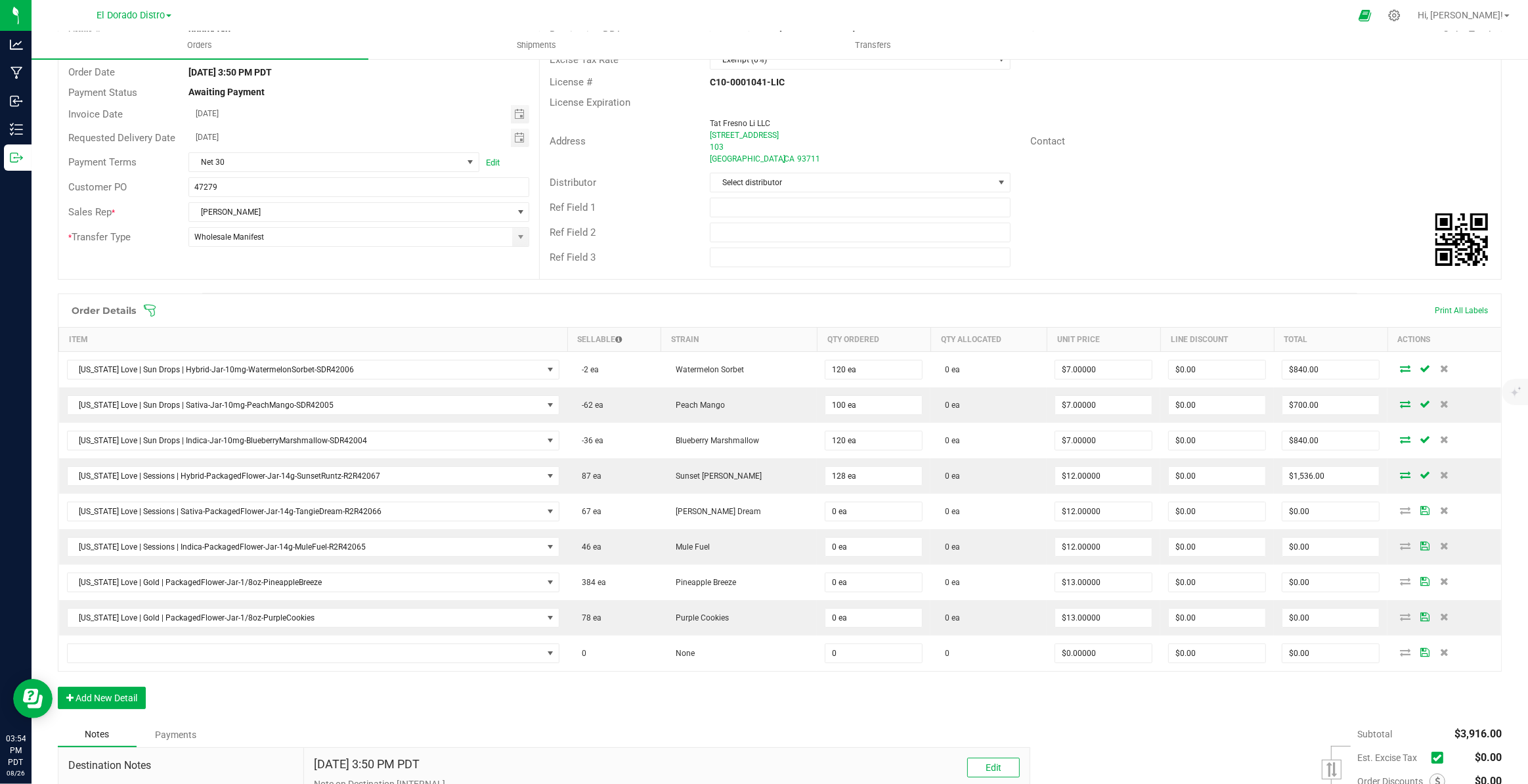
click at [839, 484] on td "128 ea" at bounding box center [874, 476] width 113 height 36
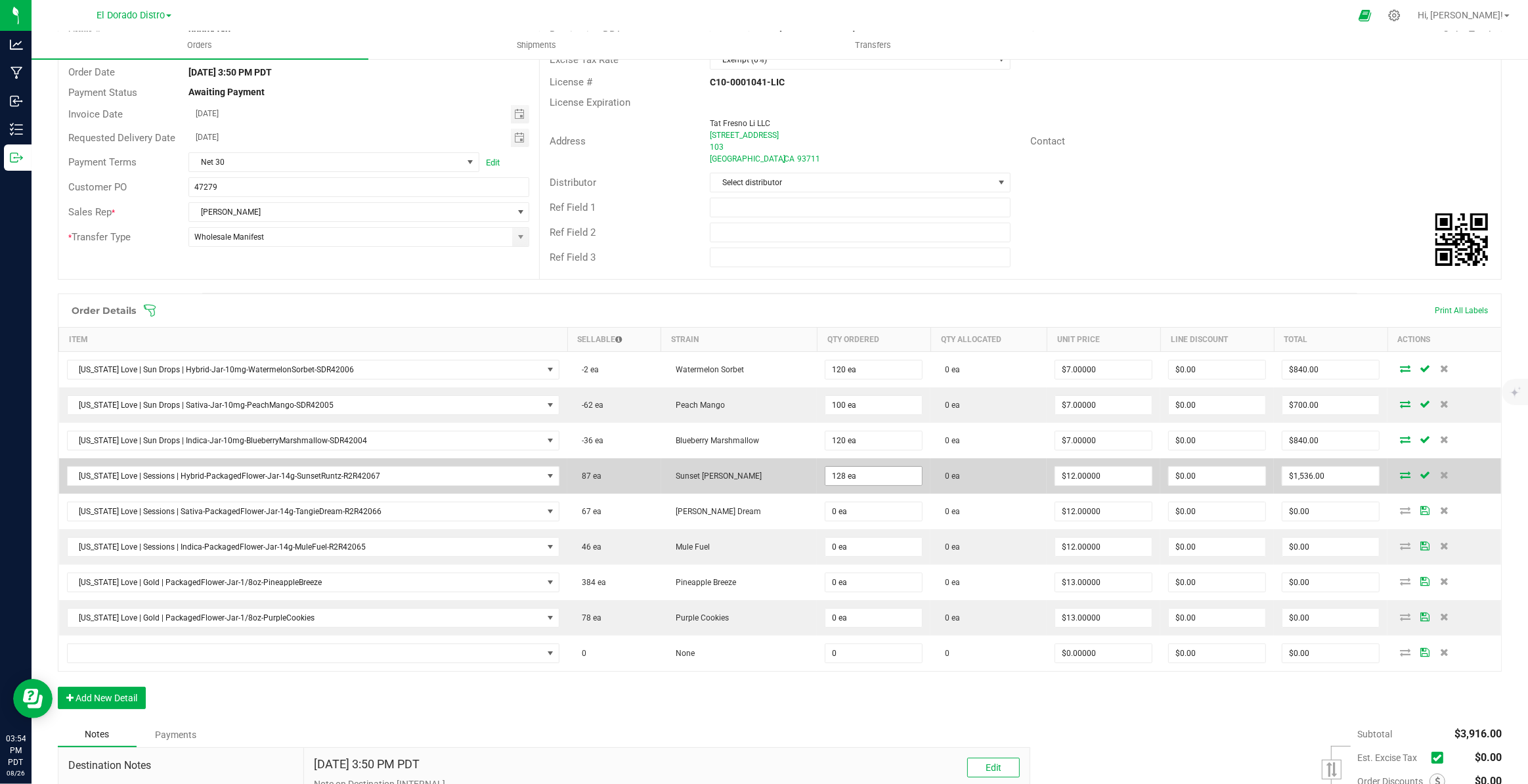
type input "128"
click at [846, 476] on input "128" at bounding box center [873, 475] width 96 height 18
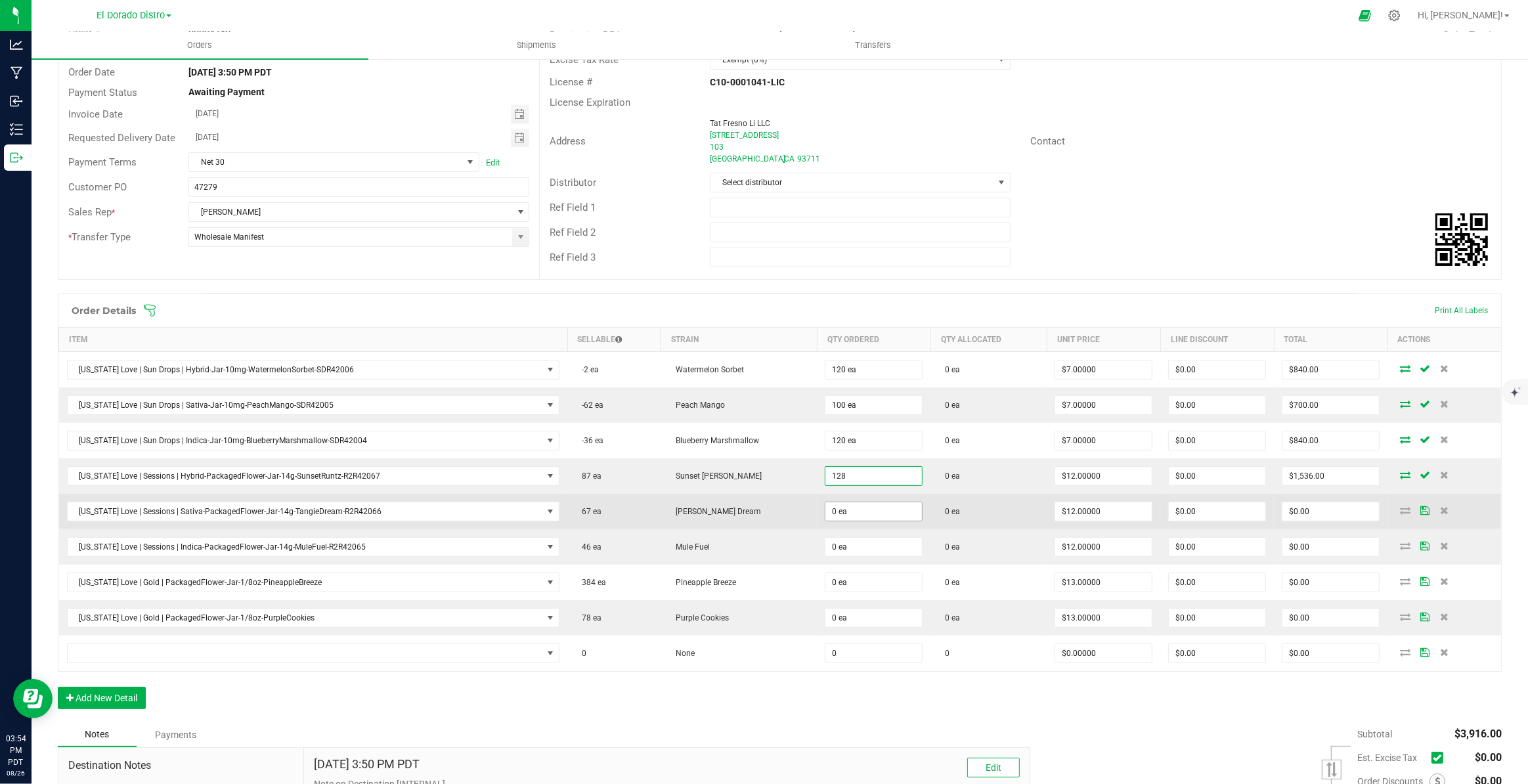
type input "0"
type input "128 ea"
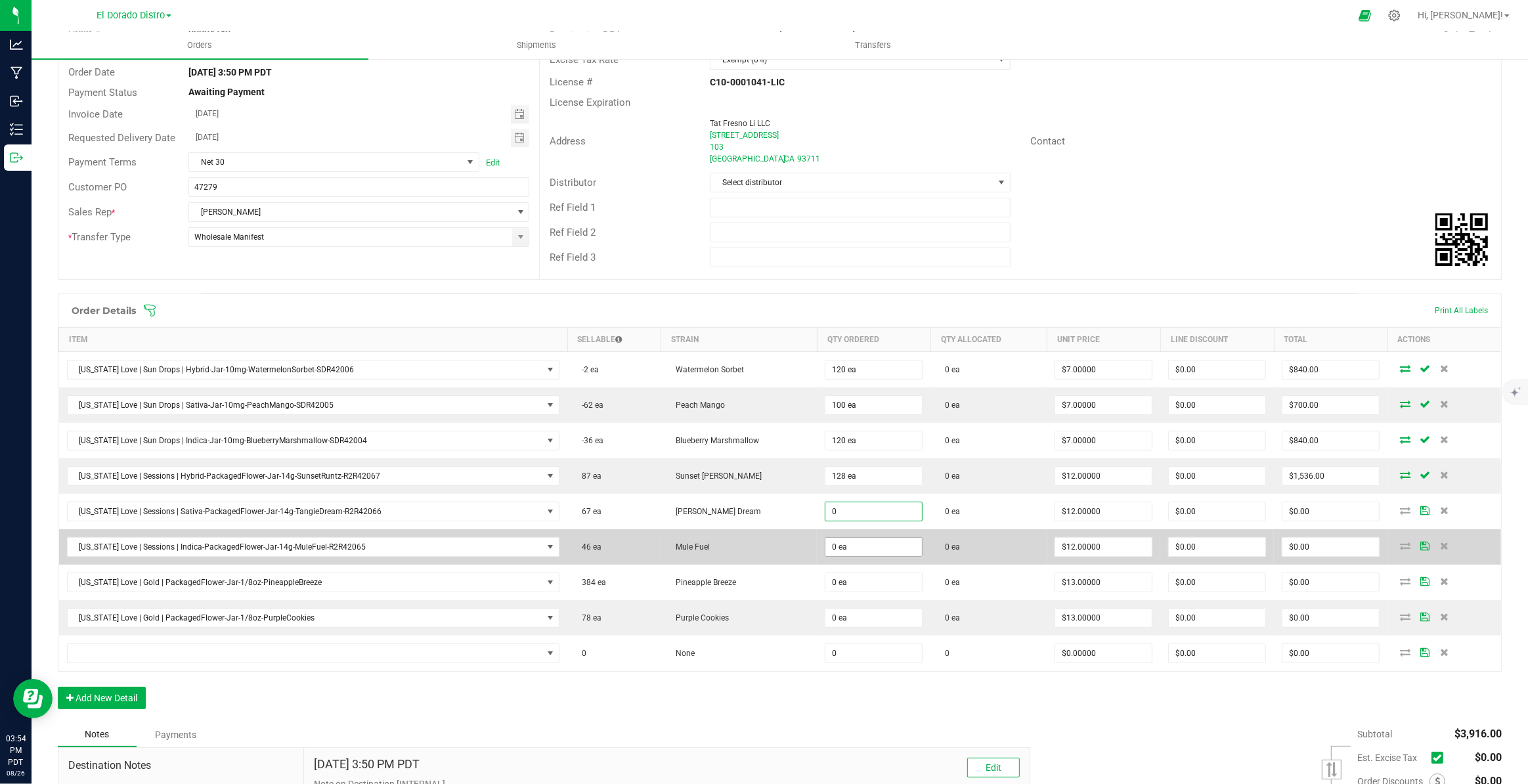
paste input "128"
type input "128 ea"
type input "$1,536.00"
click at [846, 541] on input "0" at bounding box center [873, 546] width 96 height 18
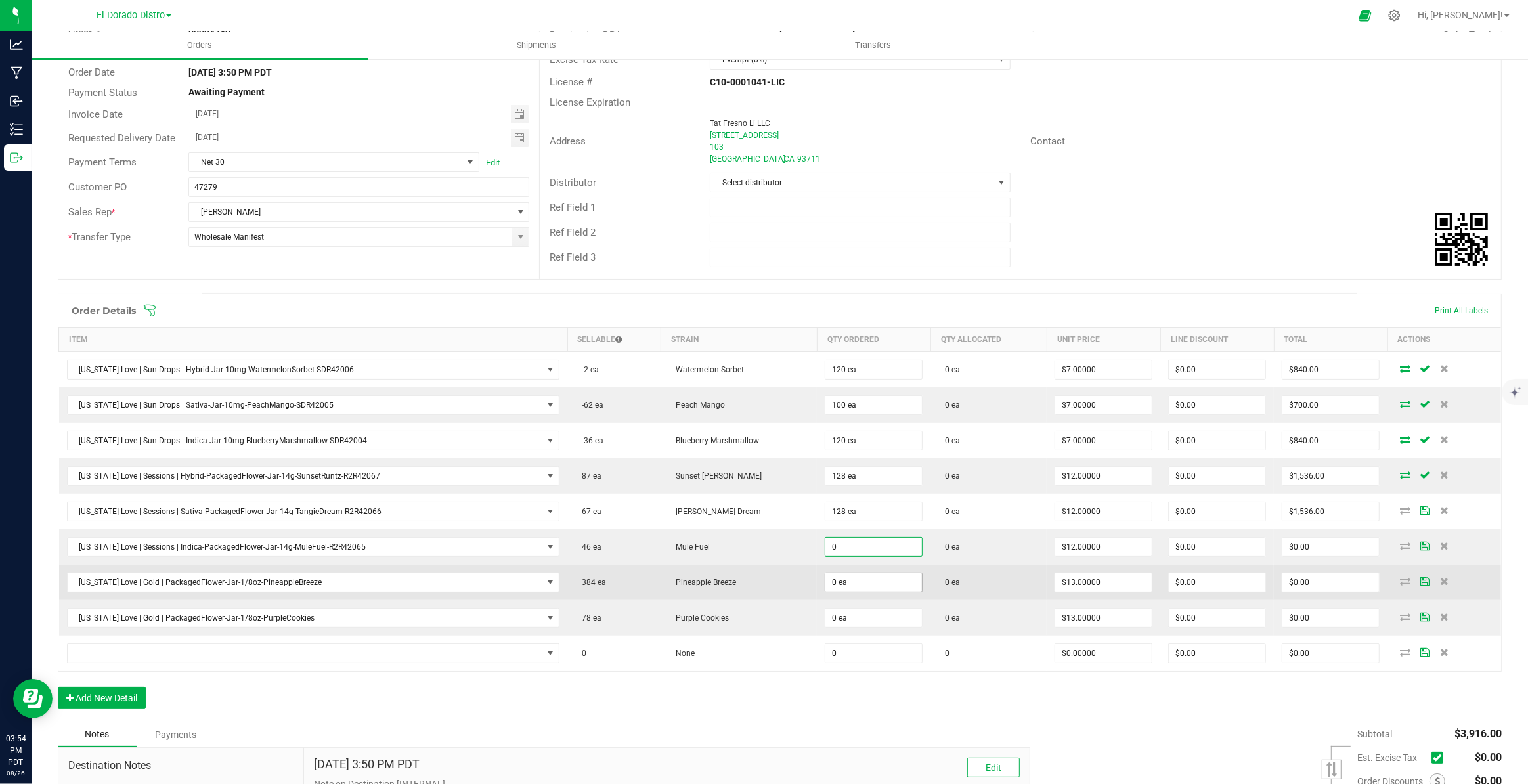
paste input "128"
type input "128 ea"
type input "$1,536.00"
click at [847, 585] on input "0" at bounding box center [873, 582] width 96 height 18
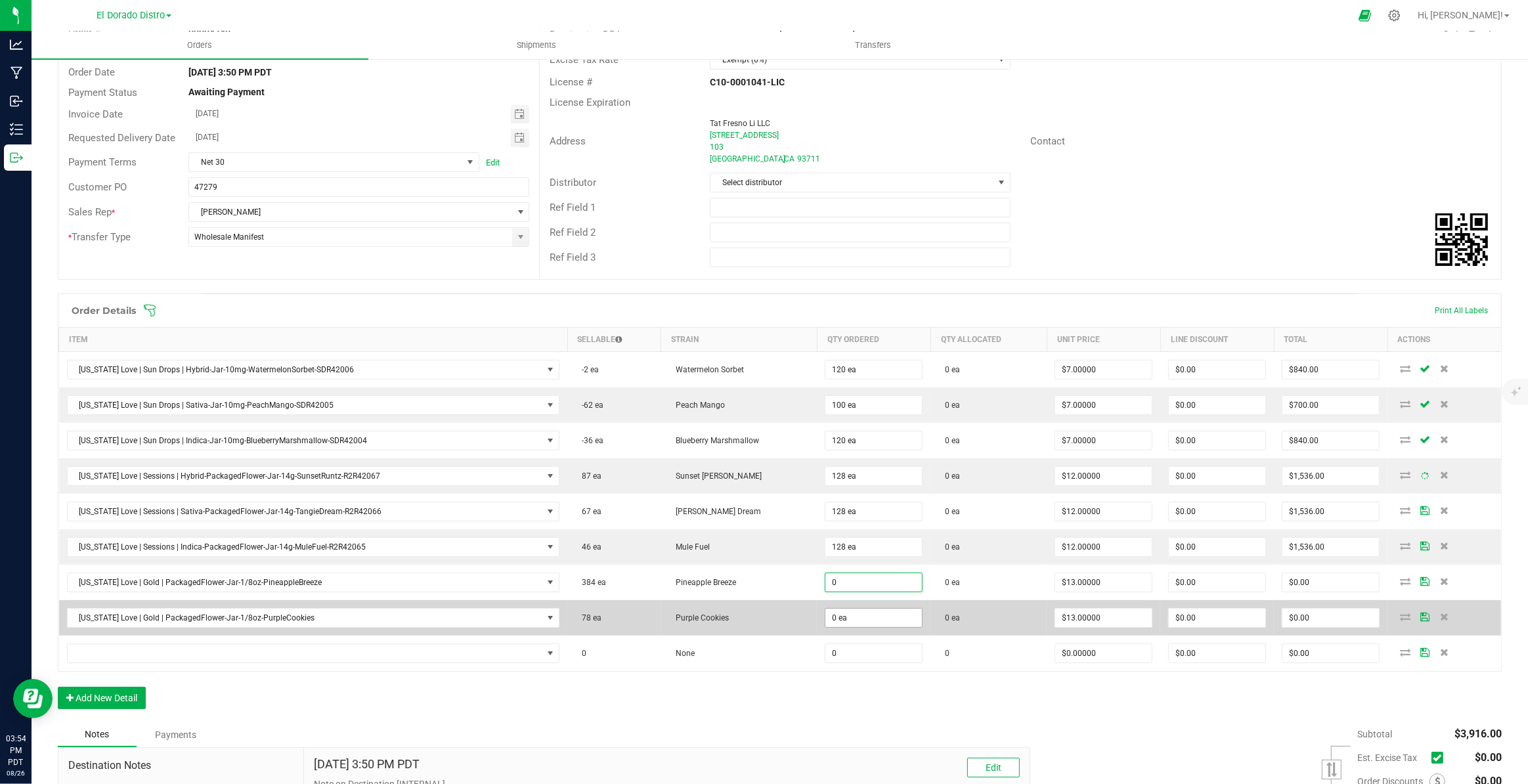
paste input "128"
type input "128 ea"
type input "$1,664.00"
click at [840, 380] on span "0 ea" at bounding box center [873, 369] width 98 height 20
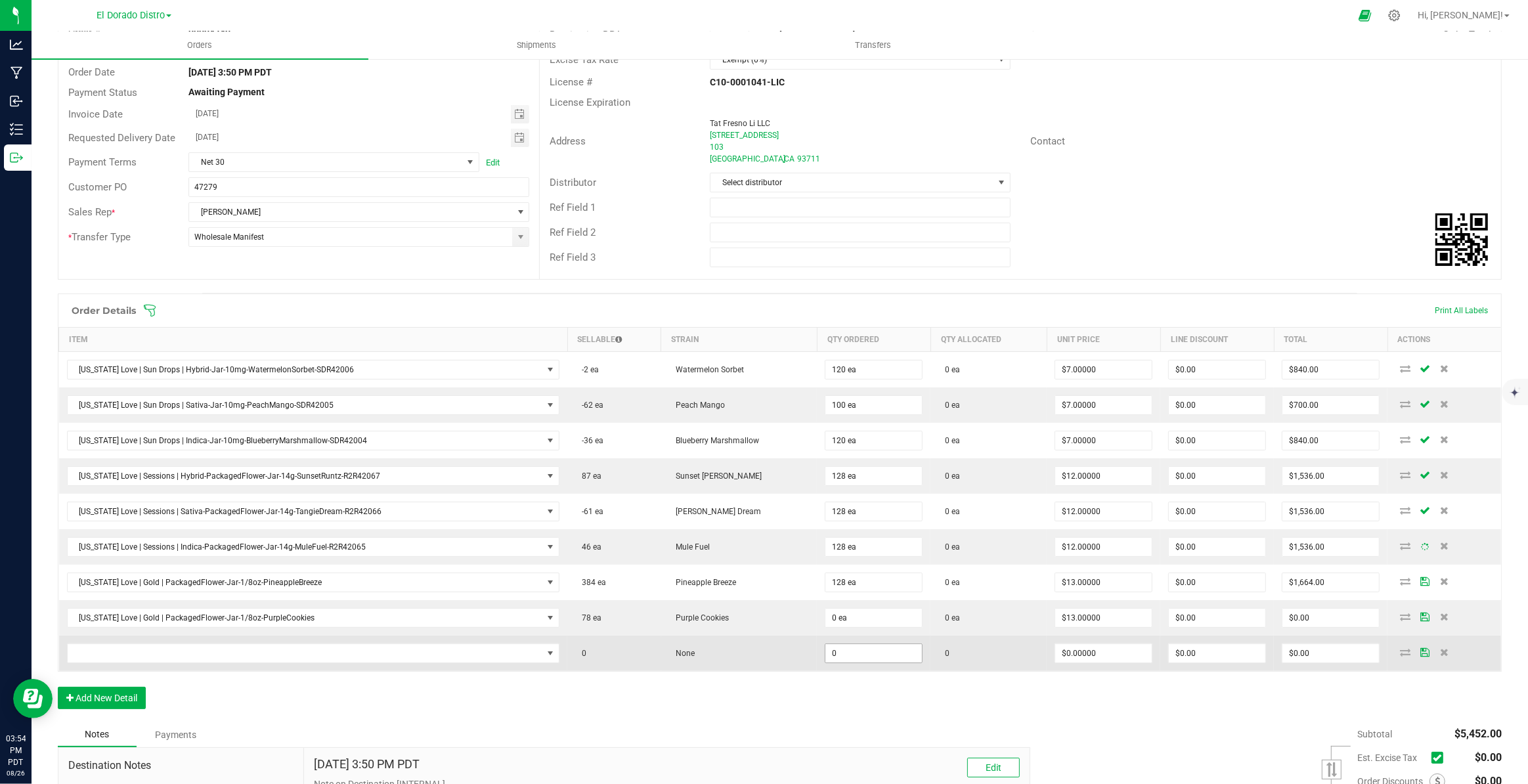
drag, startPoint x: 842, startPoint y: 685, endPoint x: 860, endPoint y: 656, distance: 34.1
click at [842, 686] on div "Order Details Print All Labels Item Sellable Strain Qty Ordered Qty Allocated U…" at bounding box center [780, 508] width 1444 height 429
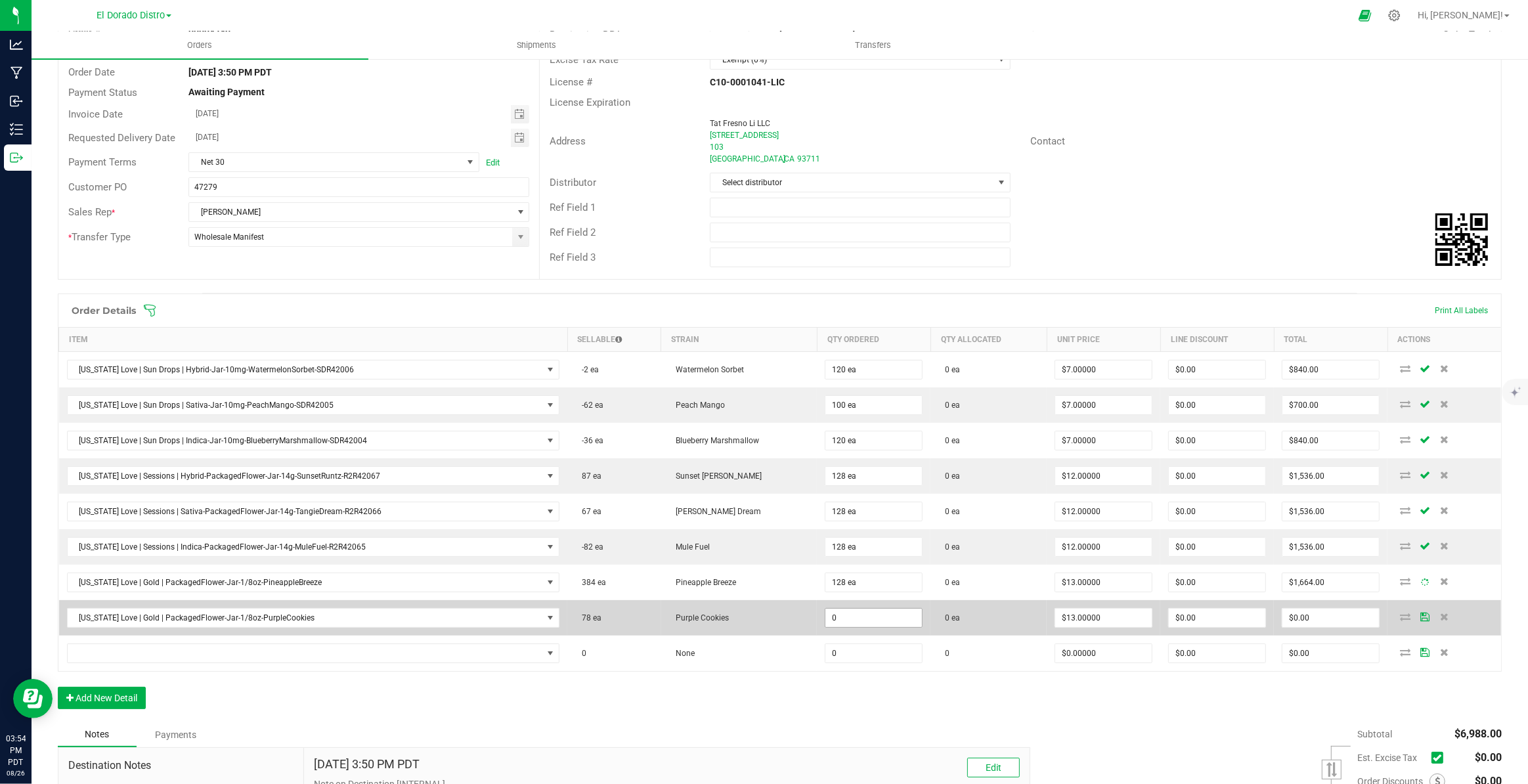
click at [862, 620] on input "0" at bounding box center [873, 617] width 96 height 18
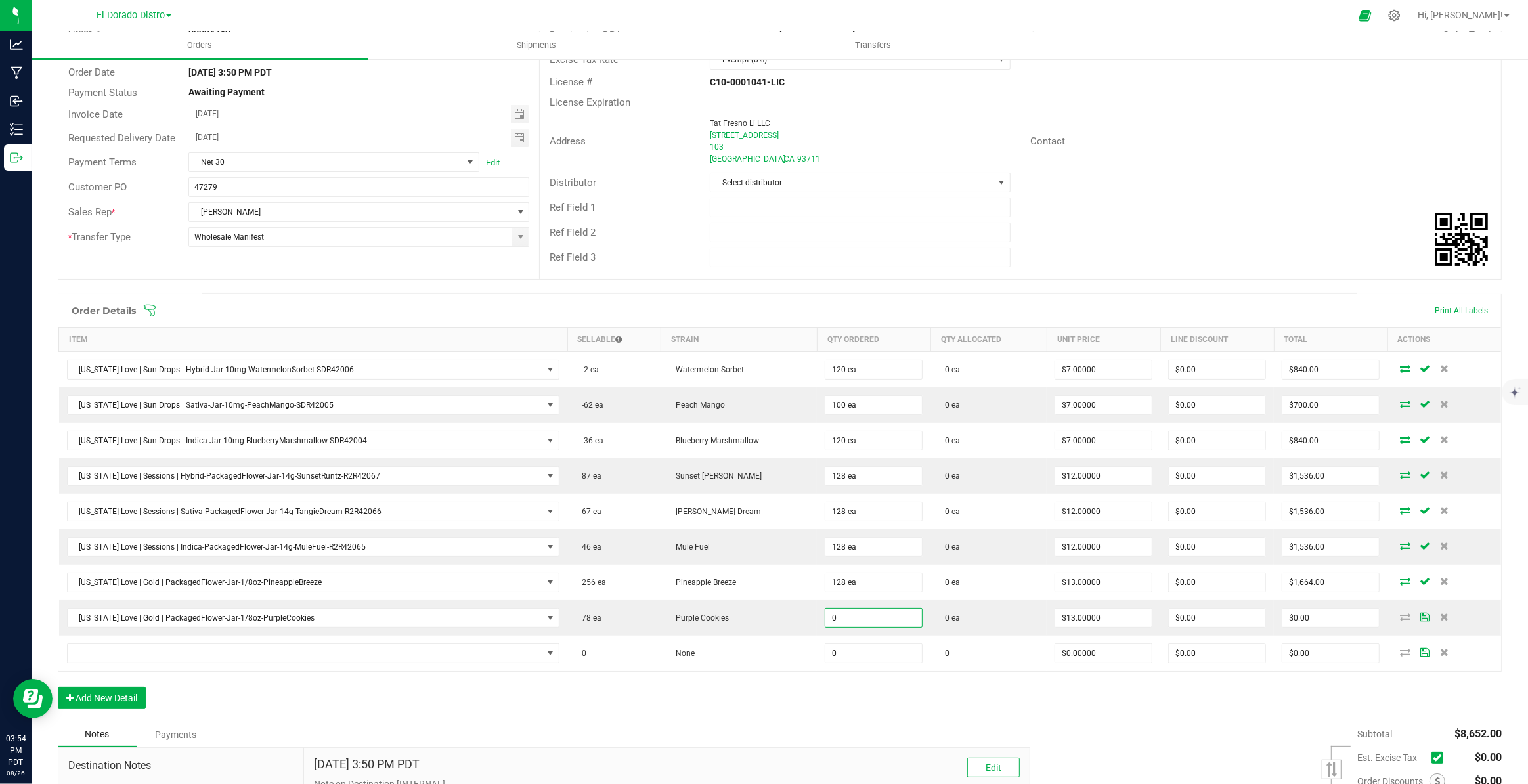
paste input "128"
type input "128 ea"
type input "$1,664.00"
click at [874, 697] on div "Order Details Print All Labels Item Sellable Strain Qty Ordered Qty Allocated U…" at bounding box center [780, 508] width 1444 height 429
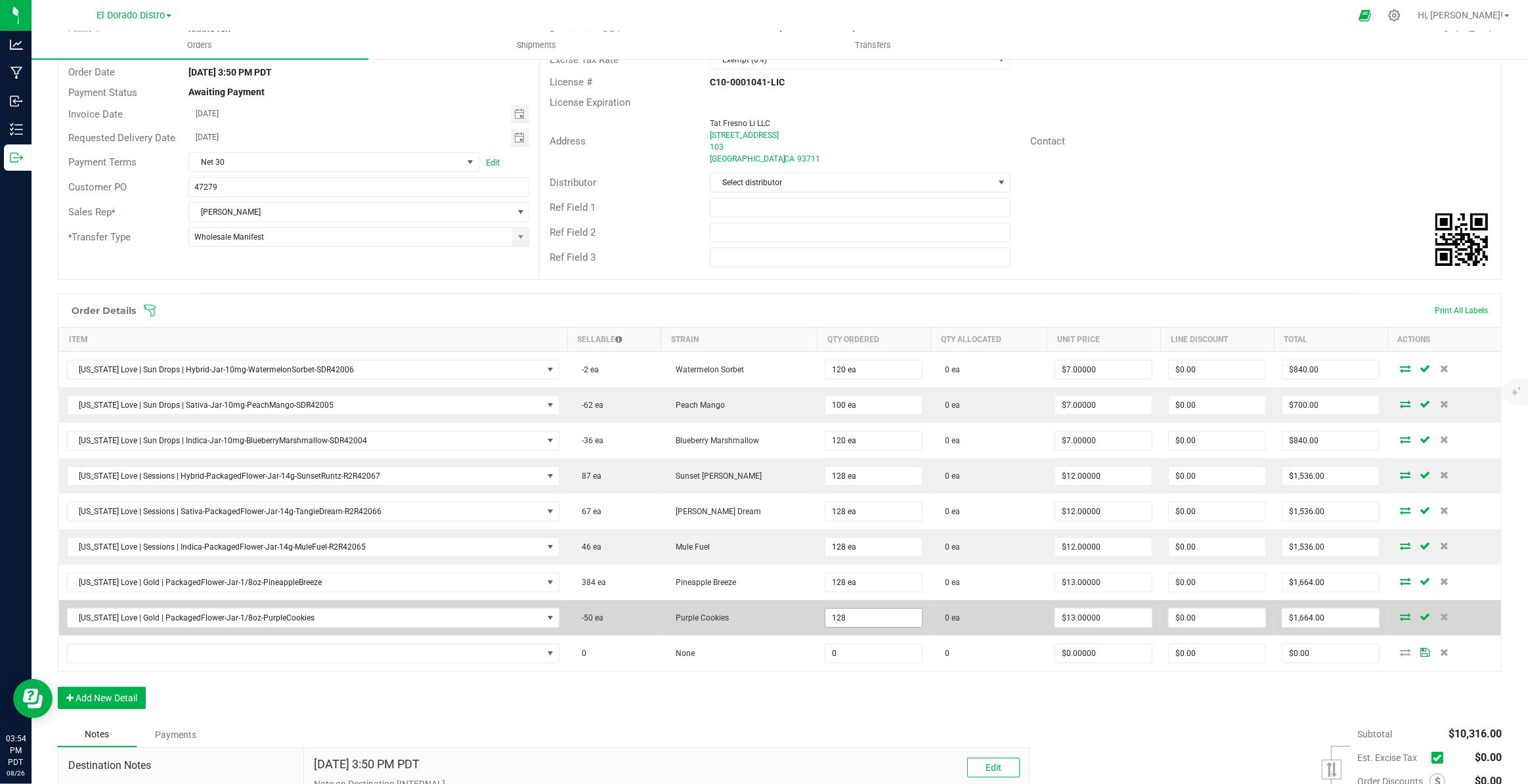
click at [884, 617] on input "128" at bounding box center [873, 617] width 96 height 18
type input "32 ea"
type input "$416.00"
click at [1012, 626] on td "0 ea" at bounding box center [988, 618] width 116 height 36
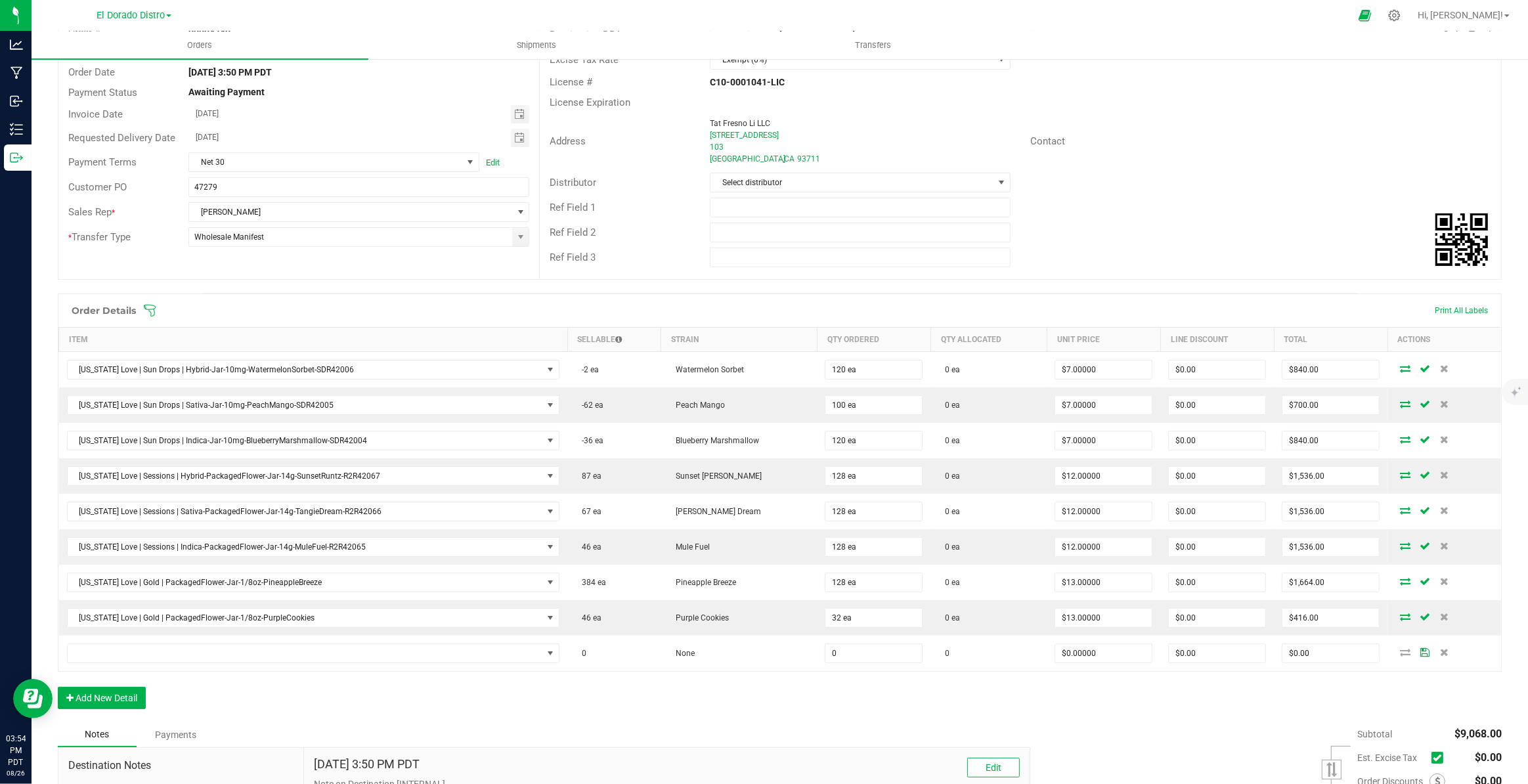
click at [924, 705] on div "Order Details Print All Labels Item Sellable Strain Qty Ordered Qty Allocated U…" at bounding box center [780, 508] width 1444 height 429
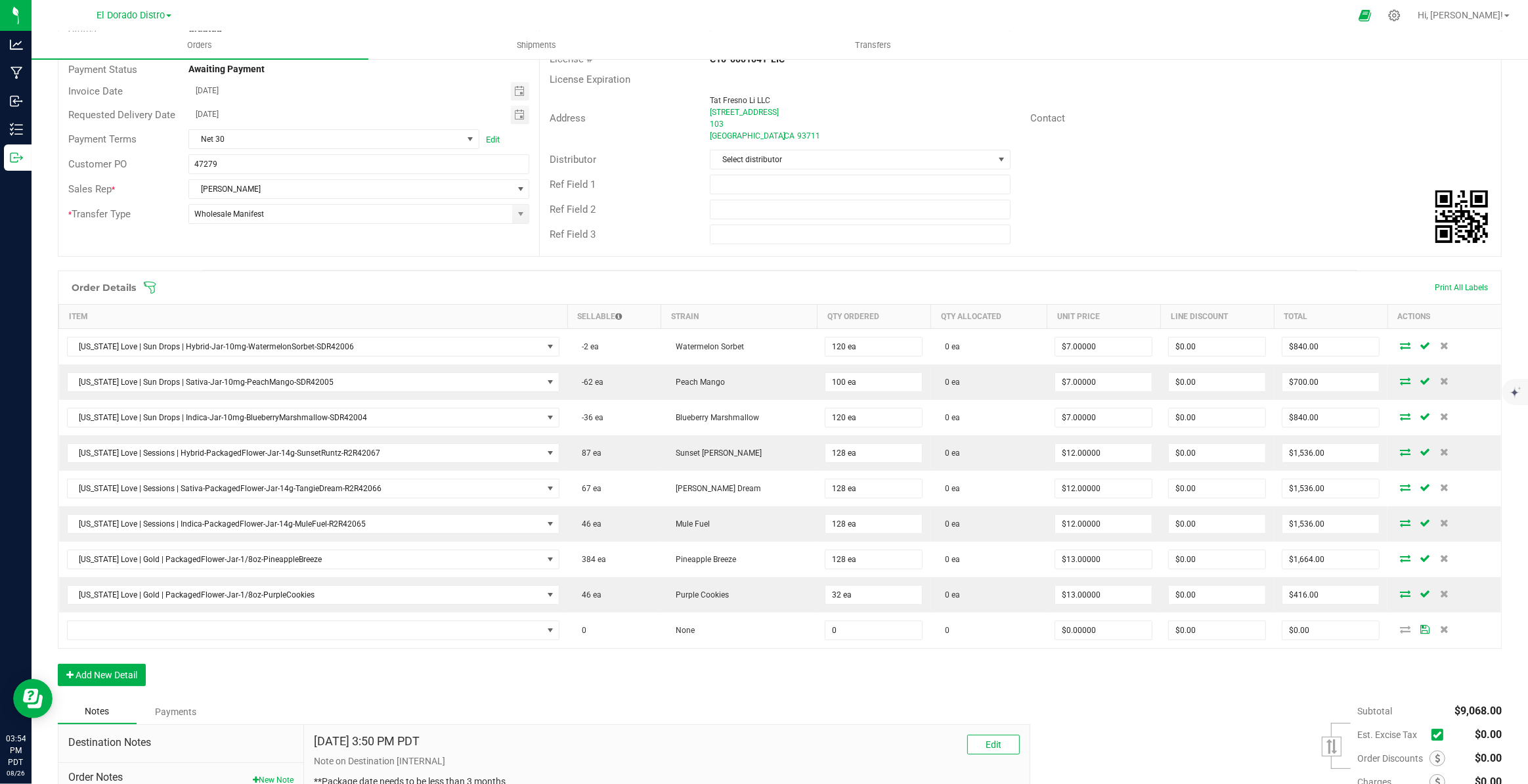
scroll to position [238, 0]
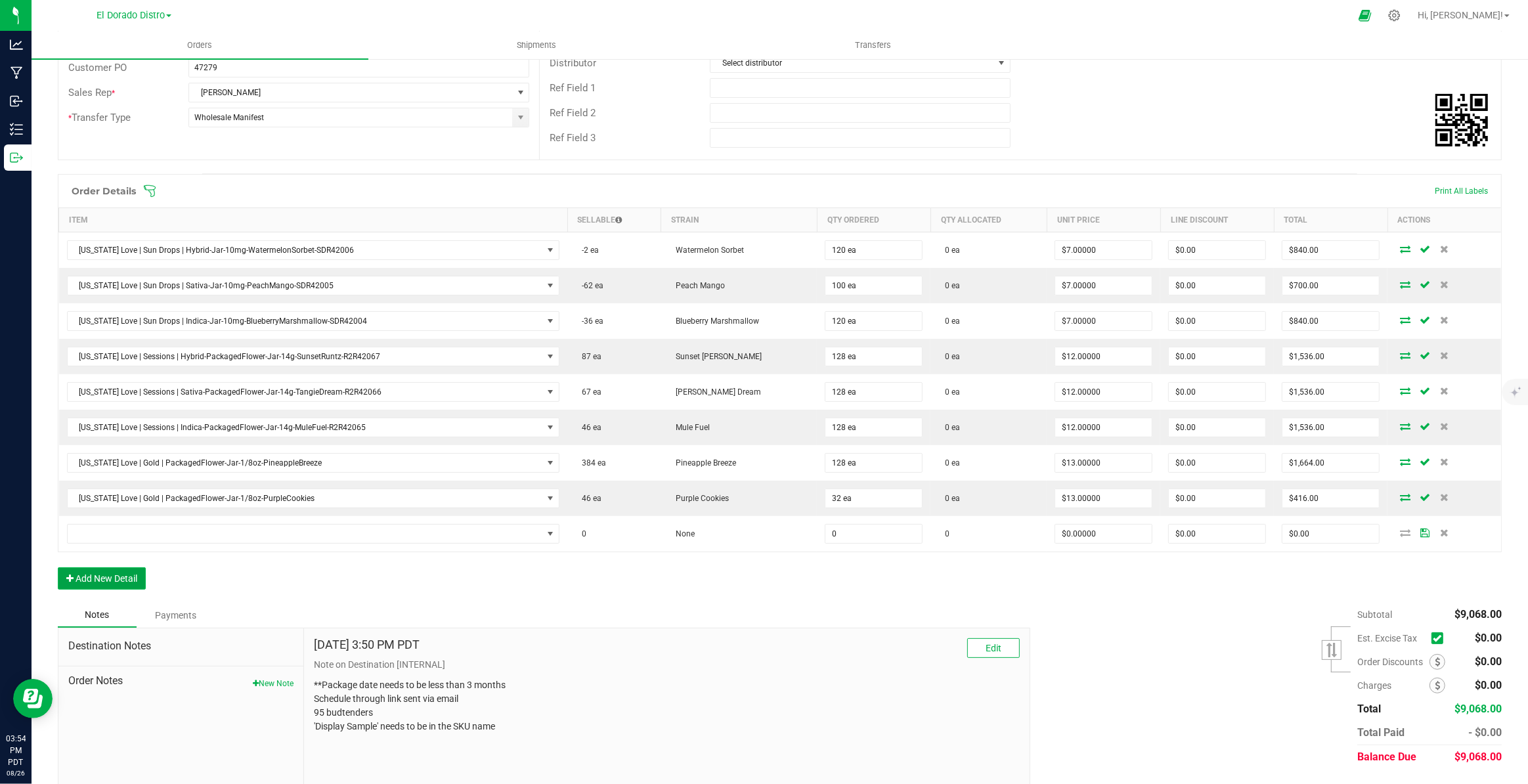
click at [119, 574] on button "Add New Detail" at bounding box center [102, 578] width 88 height 23
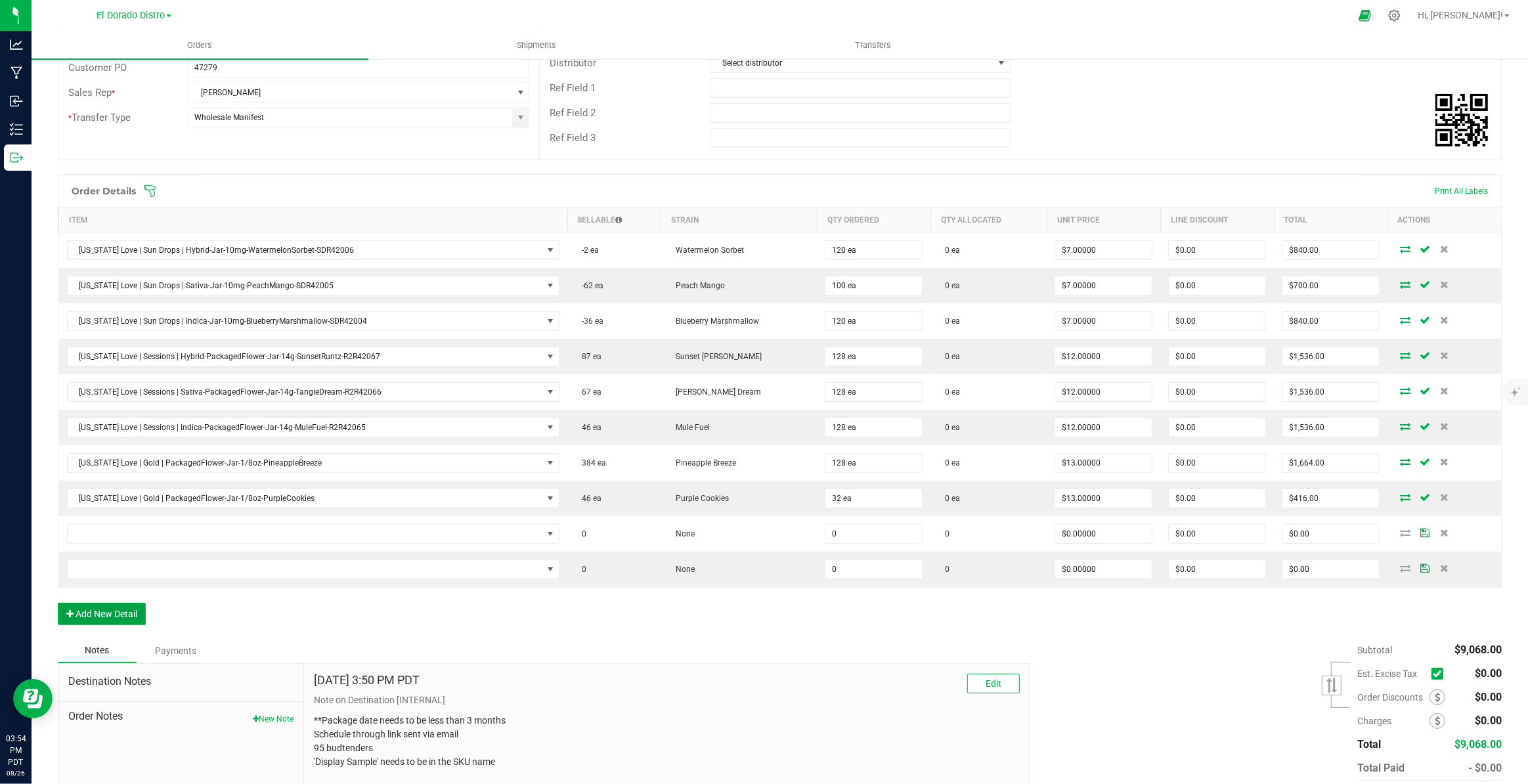
click at [133, 611] on button "Add New Detail" at bounding box center [102, 613] width 88 height 23
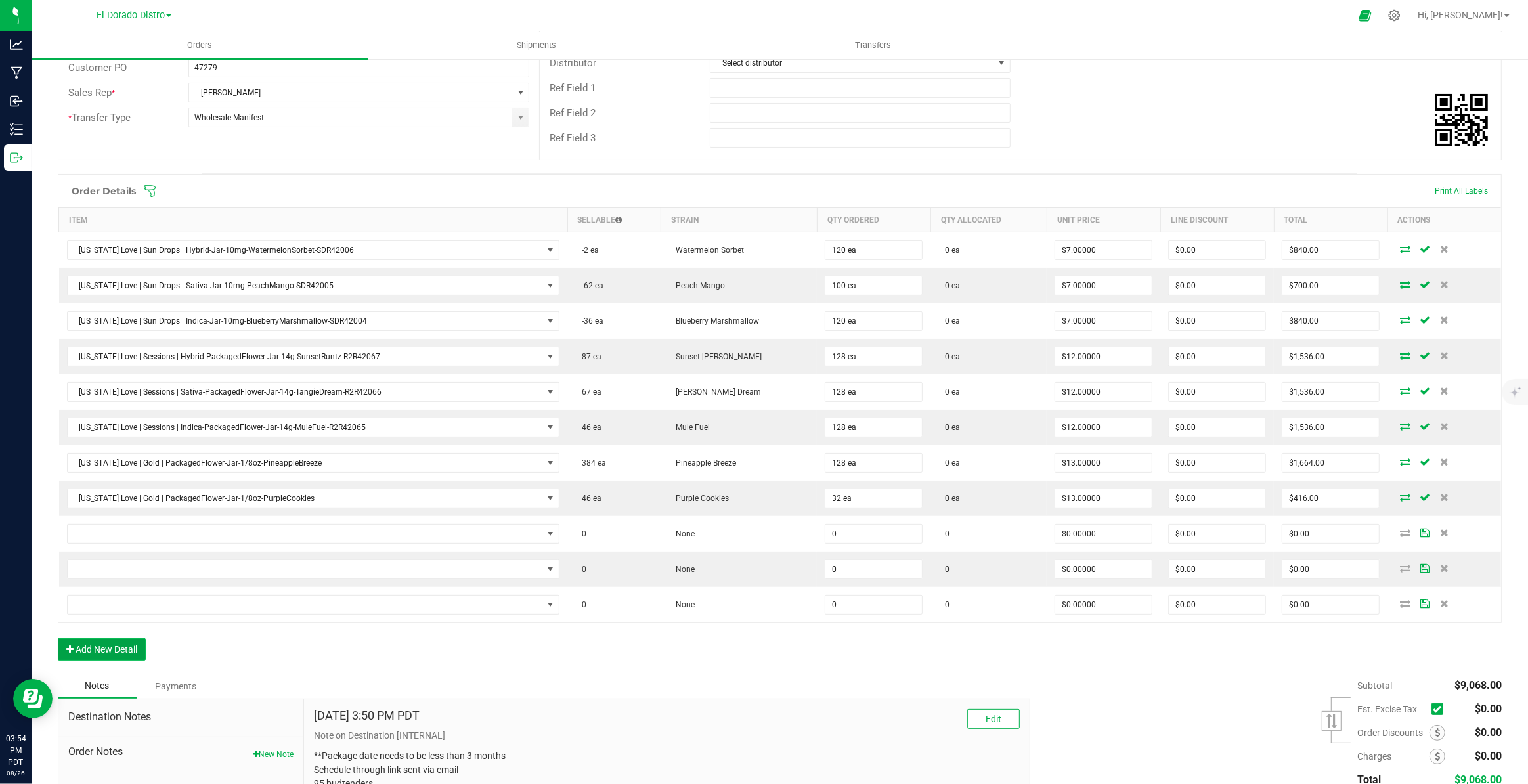
click at [130, 648] on button "Add New Detail" at bounding box center [102, 649] width 88 height 23
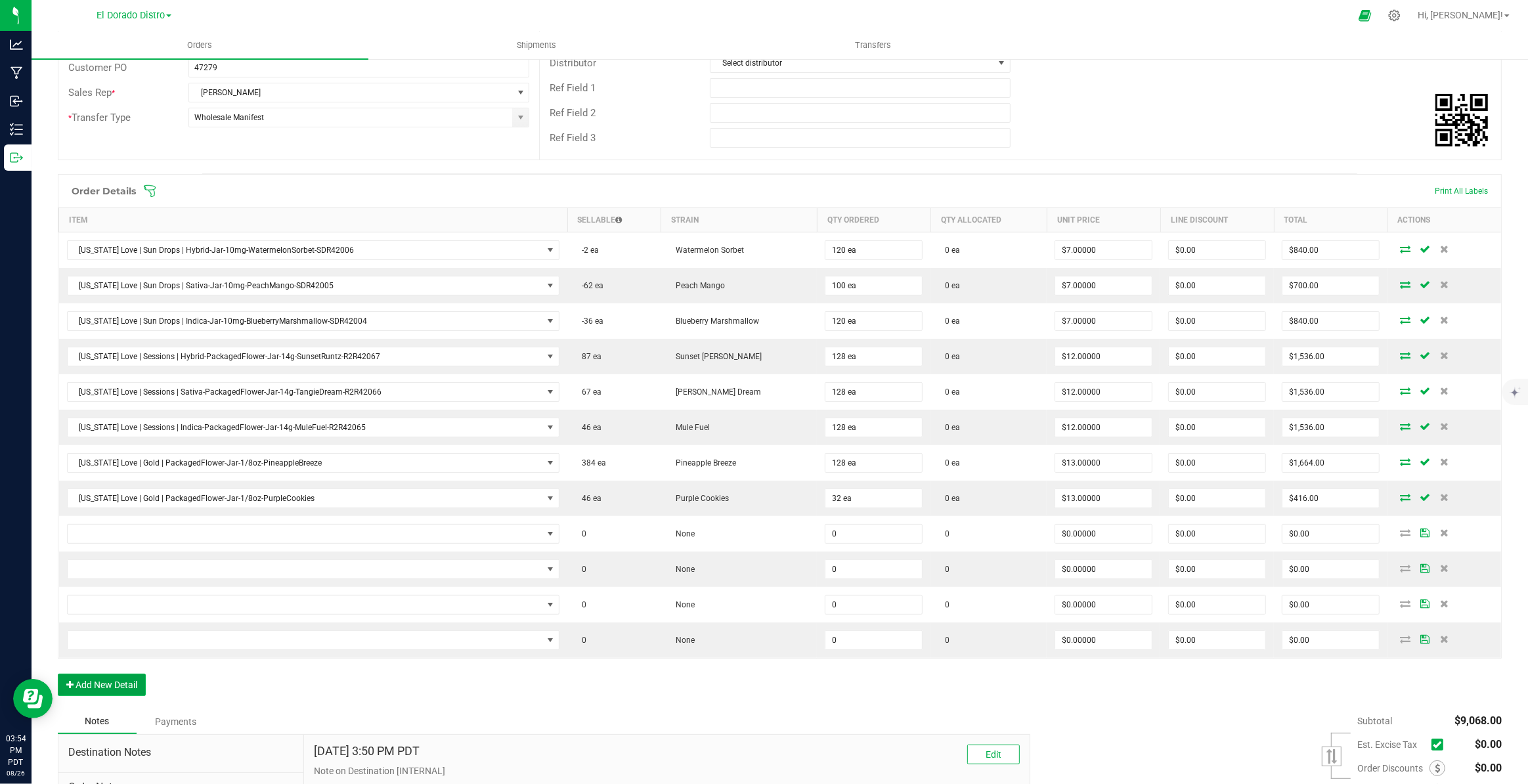
click at [137, 679] on button "Add New Detail" at bounding box center [102, 684] width 88 height 23
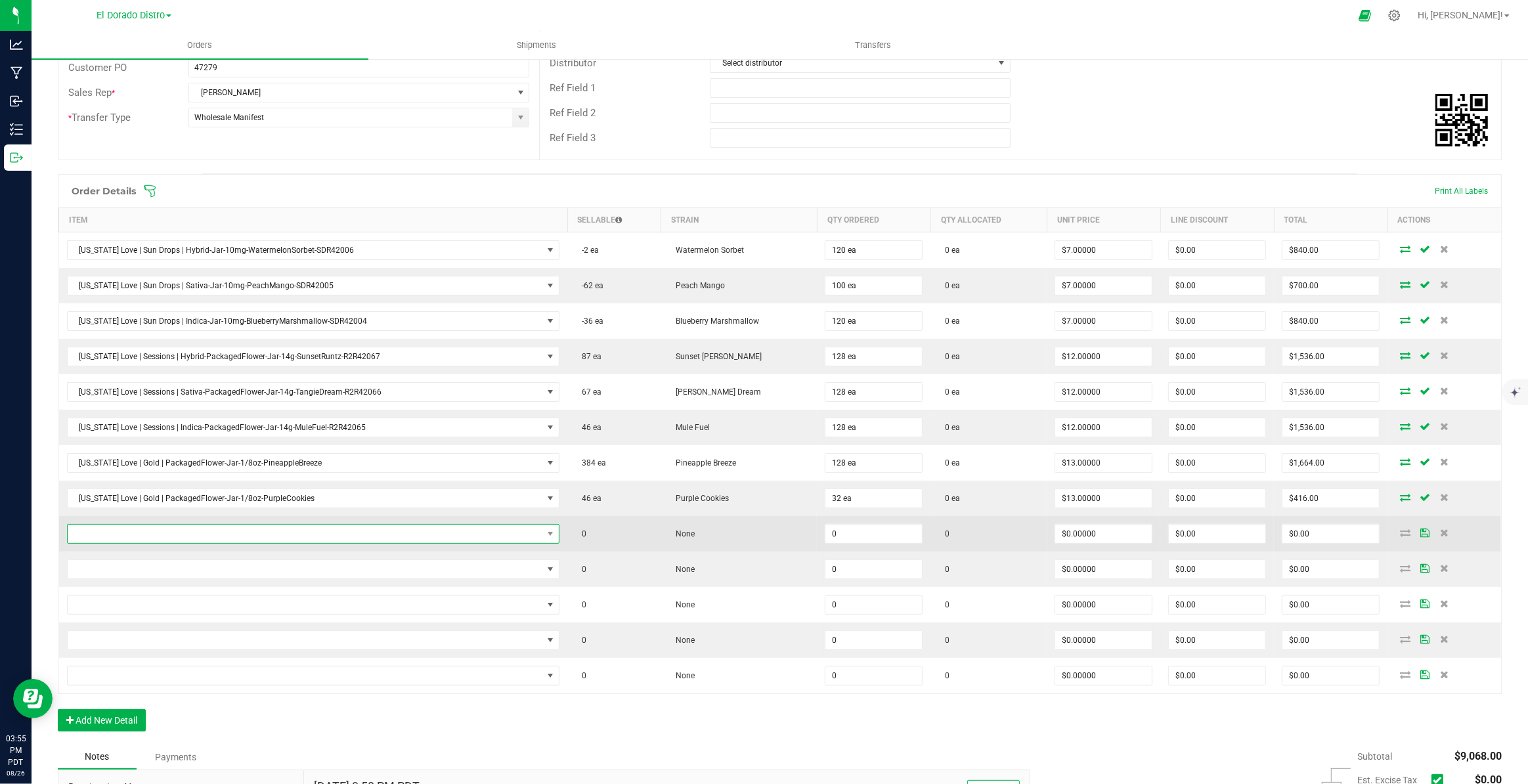
click at [277, 533] on span "NO DATA FOUND" at bounding box center [305, 533] width 475 height 18
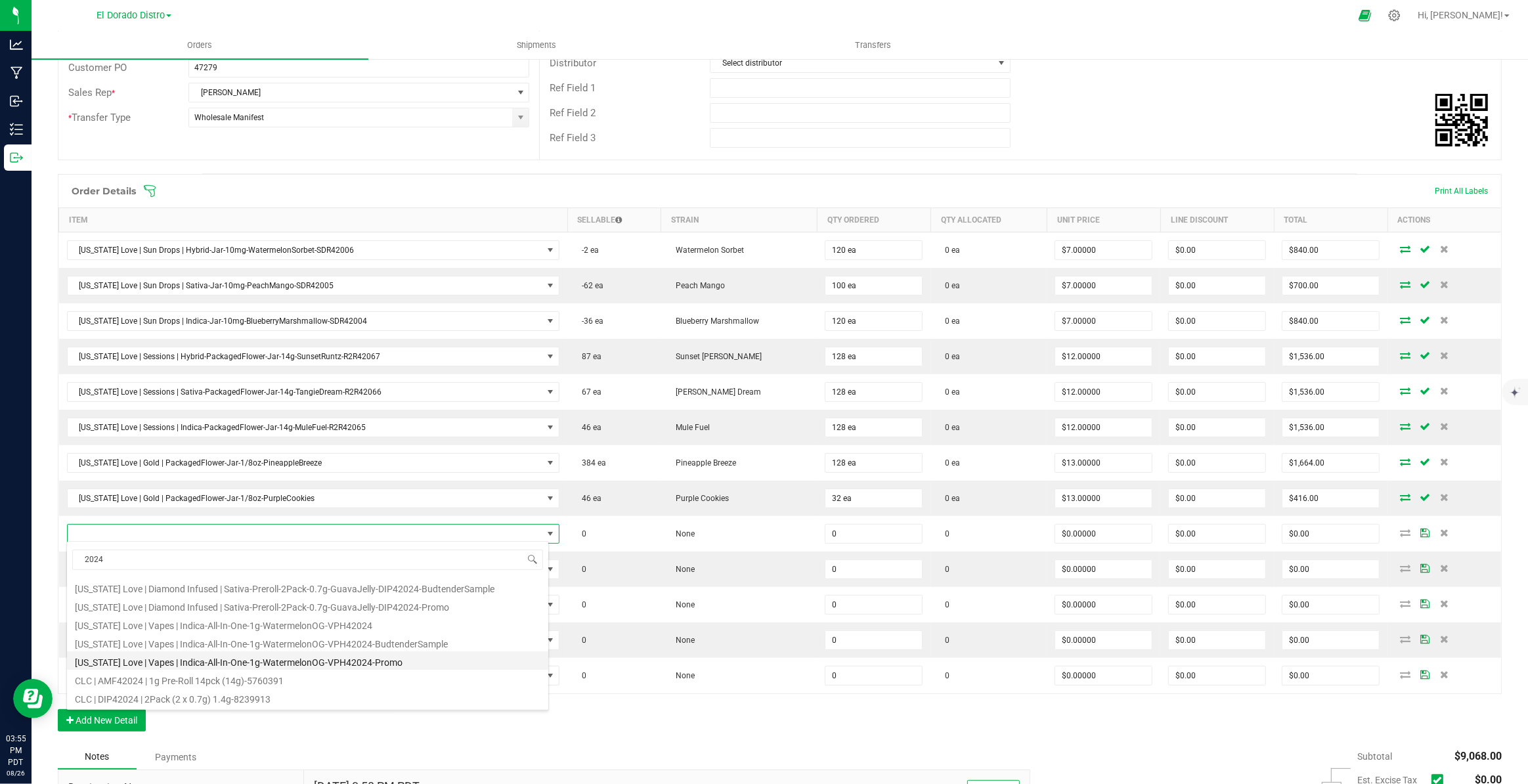
scroll to position [59, 0]
type input "2024"
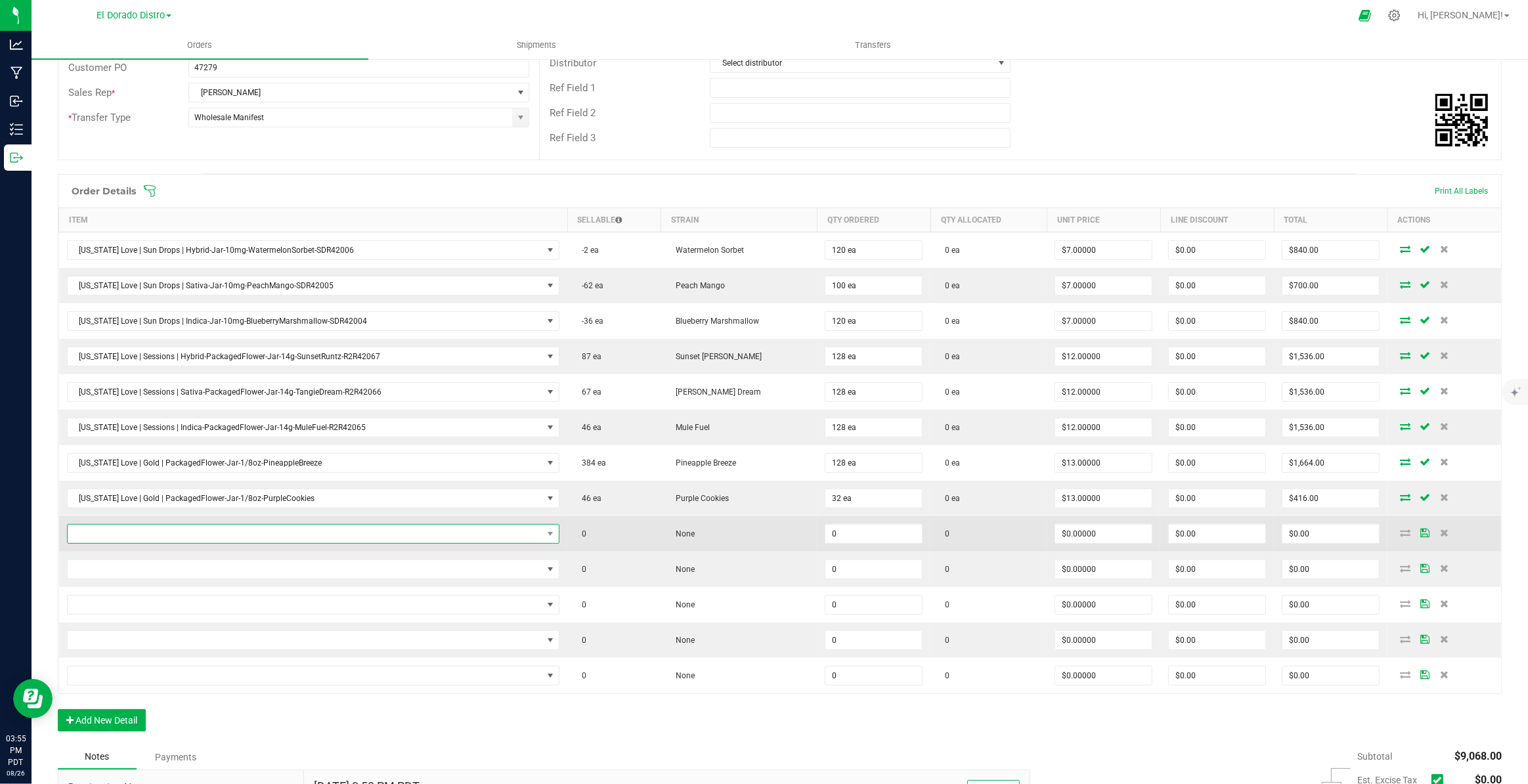
click at [281, 538] on span "NO DATA FOUND" at bounding box center [305, 533] width 475 height 18
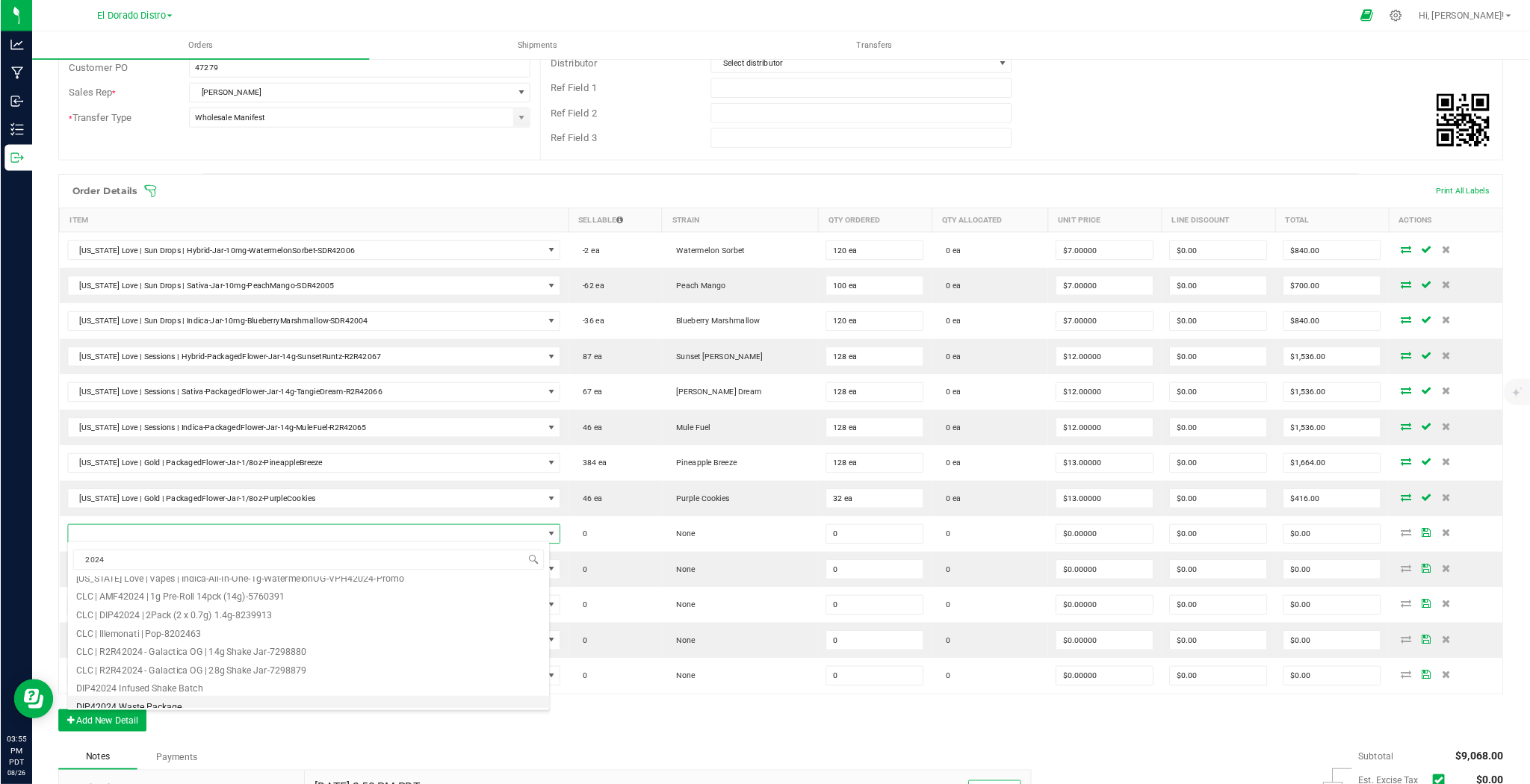
scroll to position [0, 0]
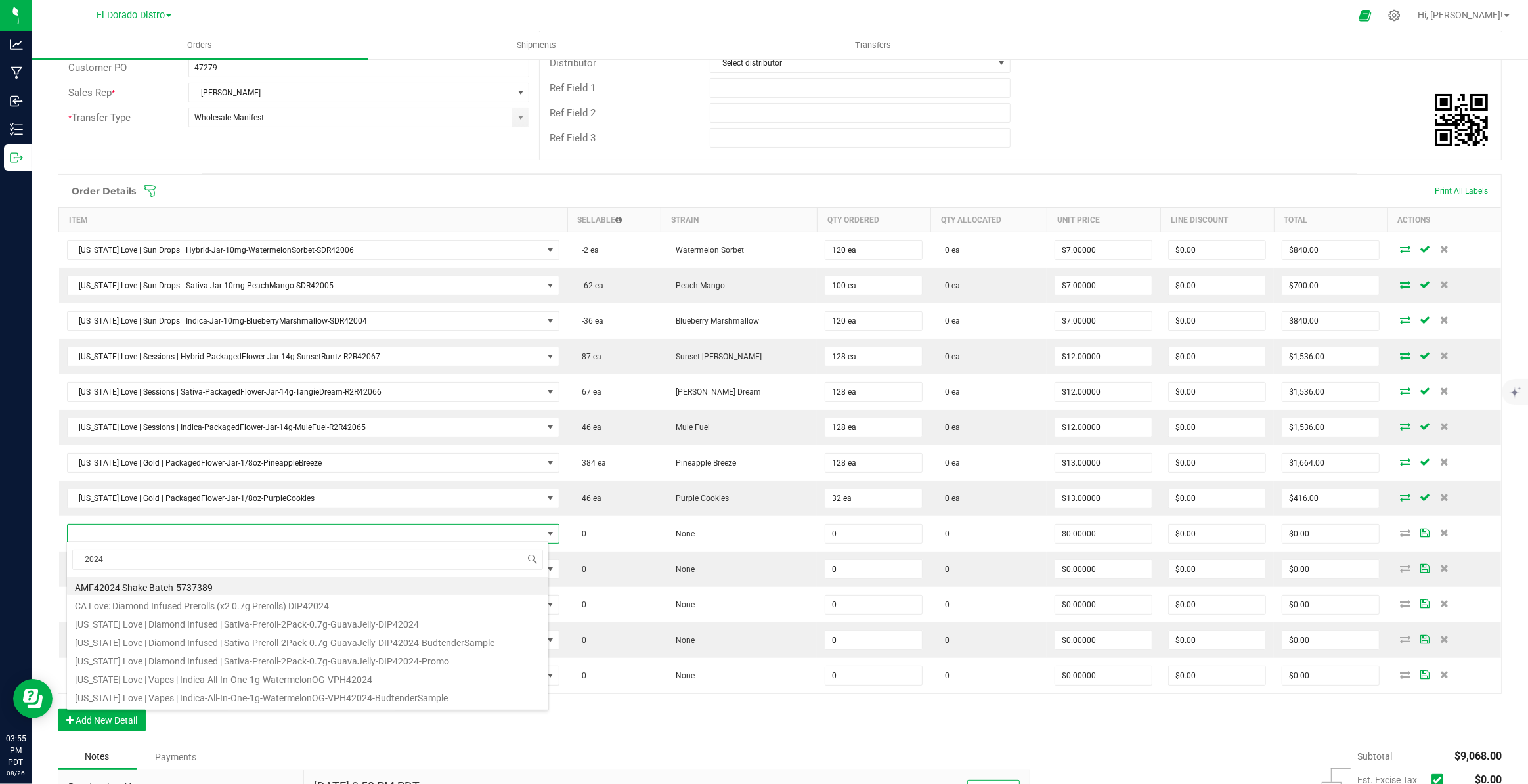
type input "2024"
click at [736, 740] on div "Order Details Print All Labels Item Sellable Strain Qty Ordered Qty Allocated U…" at bounding box center [780, 459] width 1444 height 570
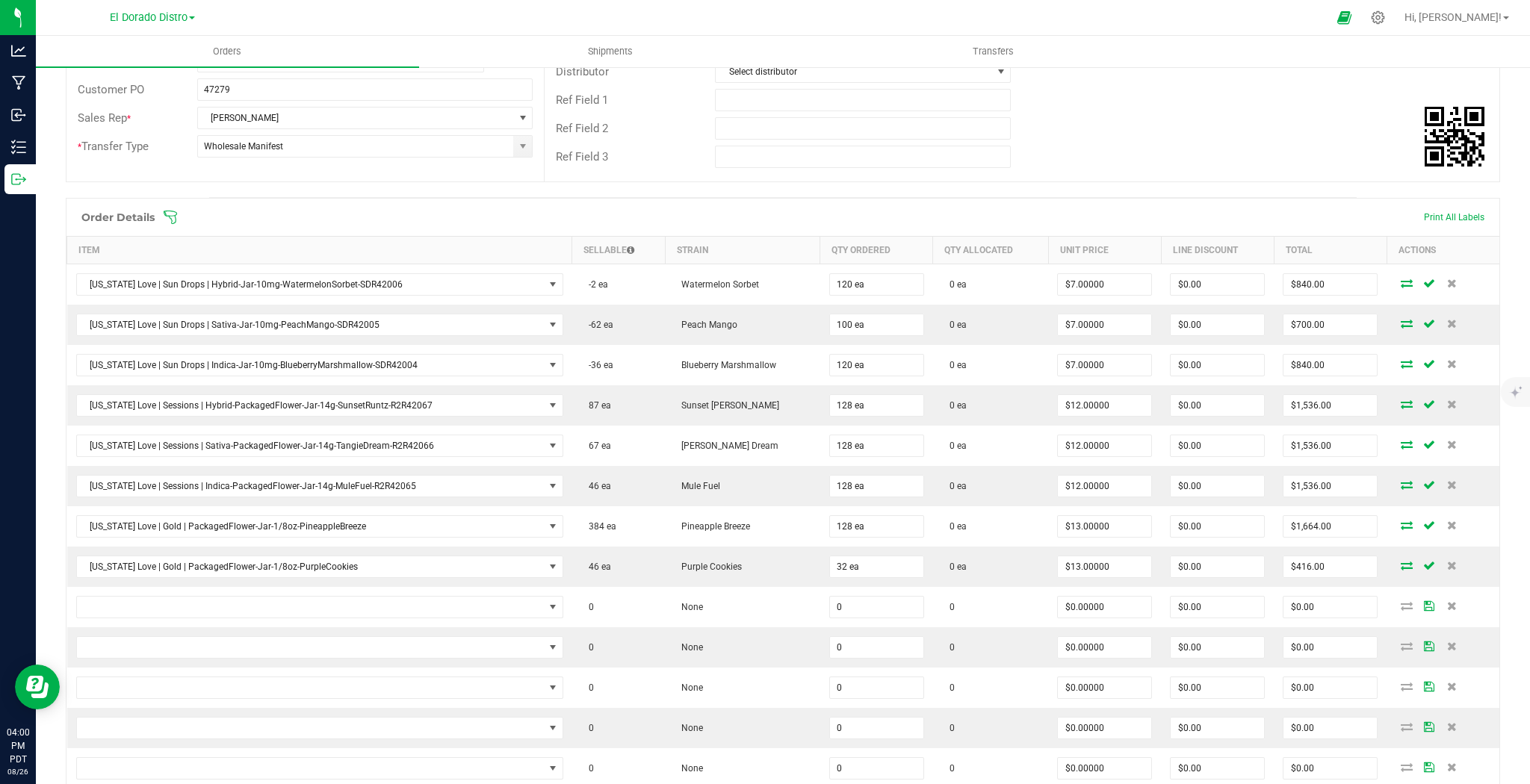
scroll to position [272, 0]
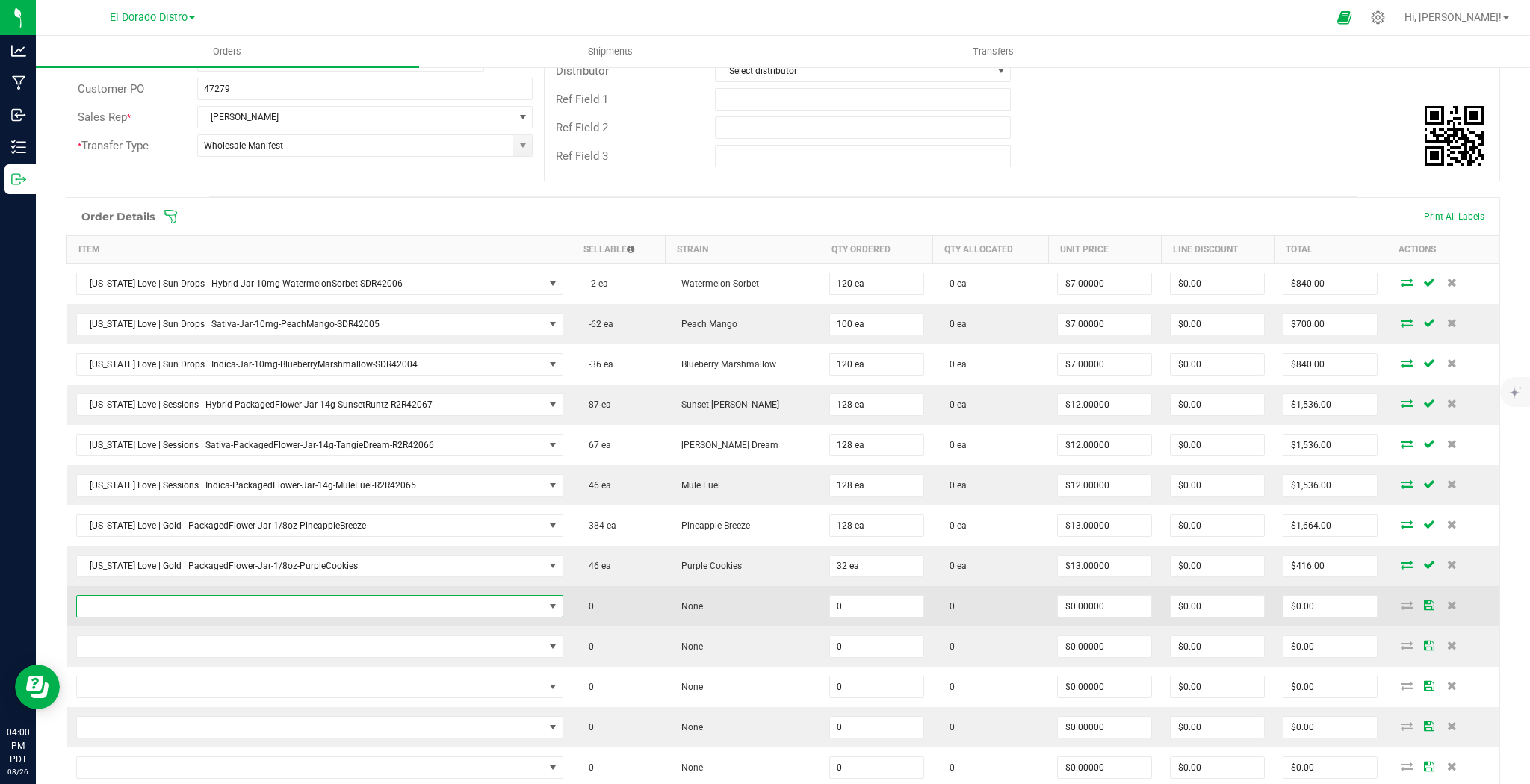
click at [256, 608] on span "NO DATA FOUND" at bounding box center [310, 606] width 467 height 21
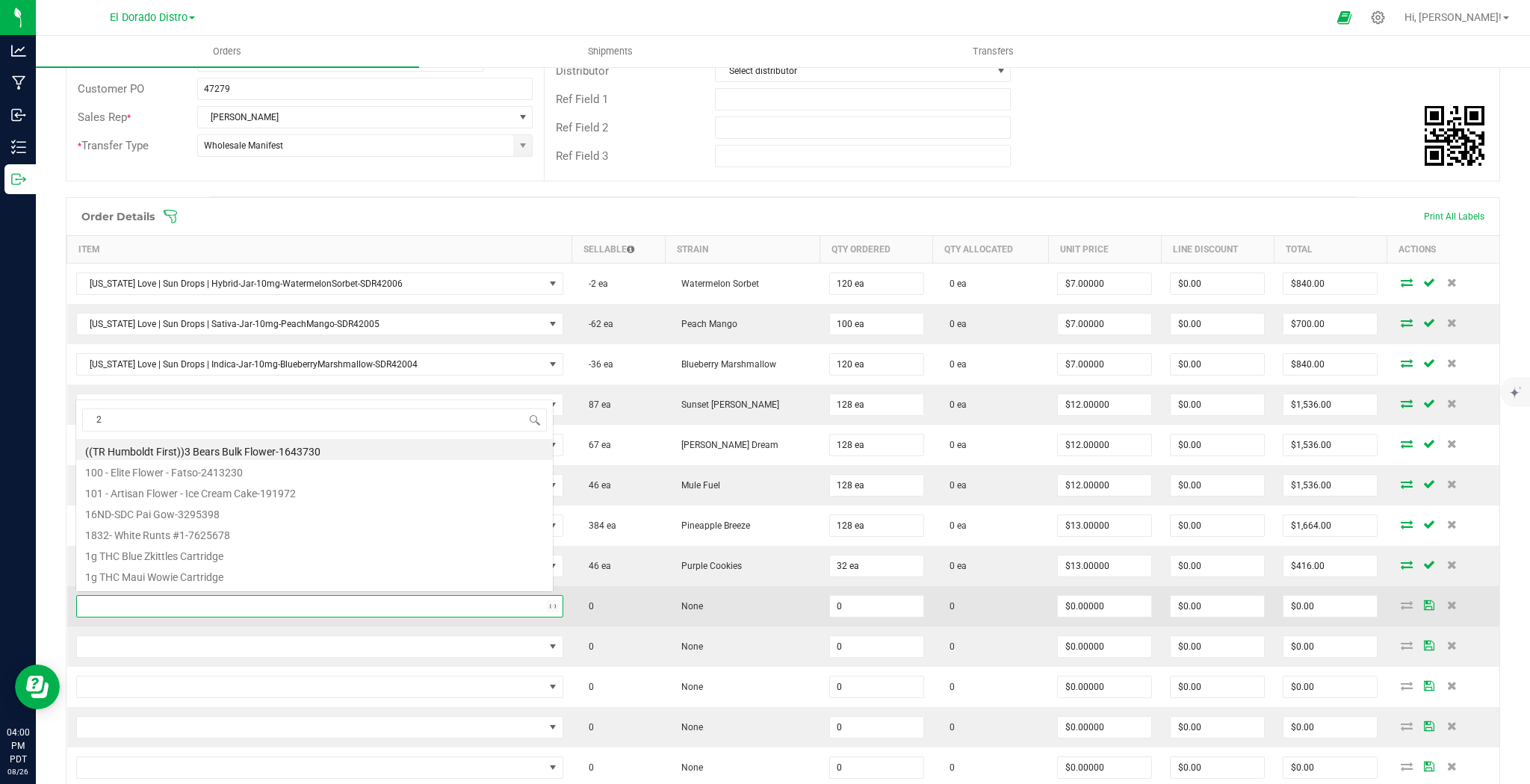
scroll to position [22, 472]
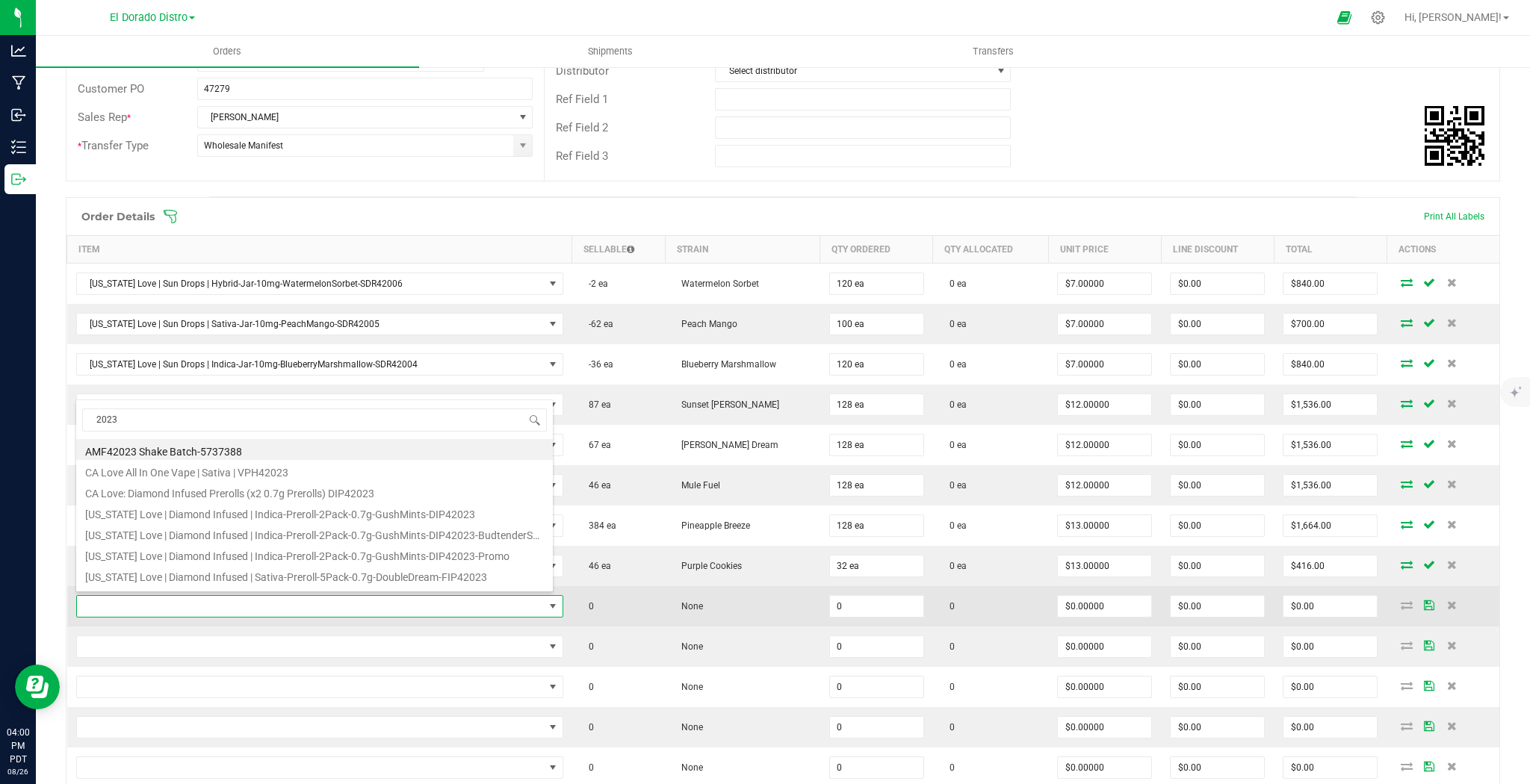
type input "2023"
click at [667, 612] on td "None" at bounding box center [743, 607] width 155 height 40
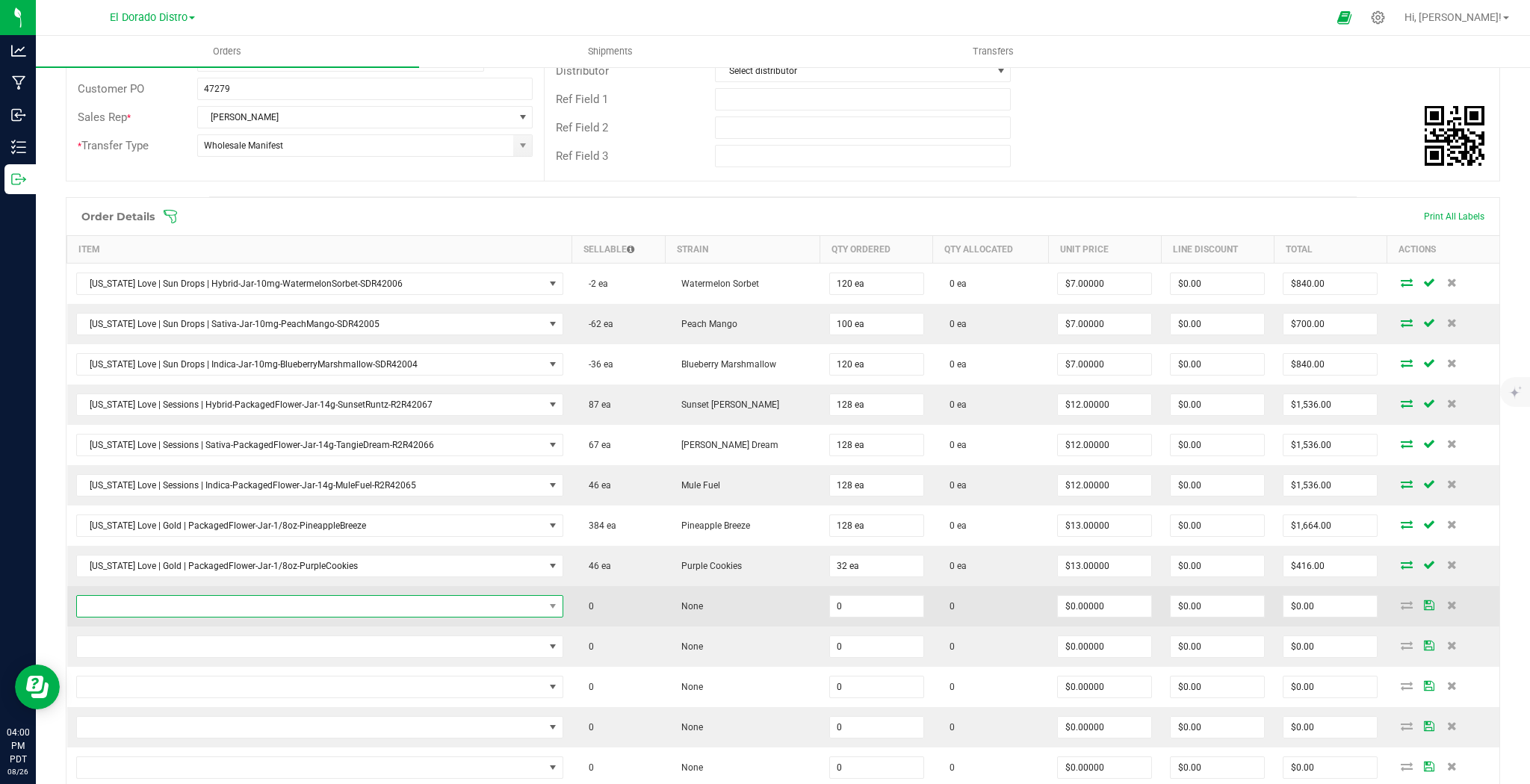
click at [326, 597] on span "NO DATA FOUND" at bounding box center [310, 606] width 467 height 21
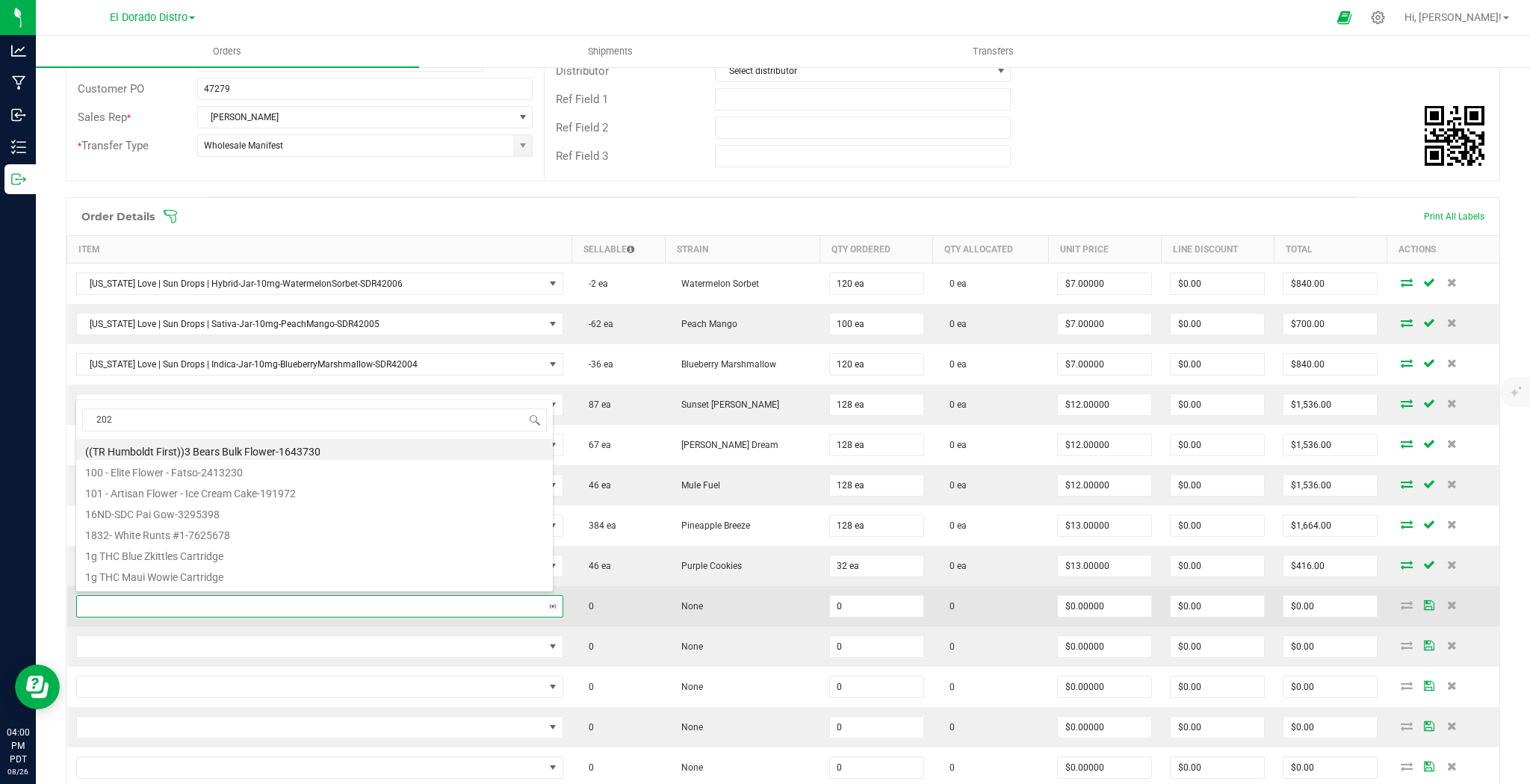
type input "2024"
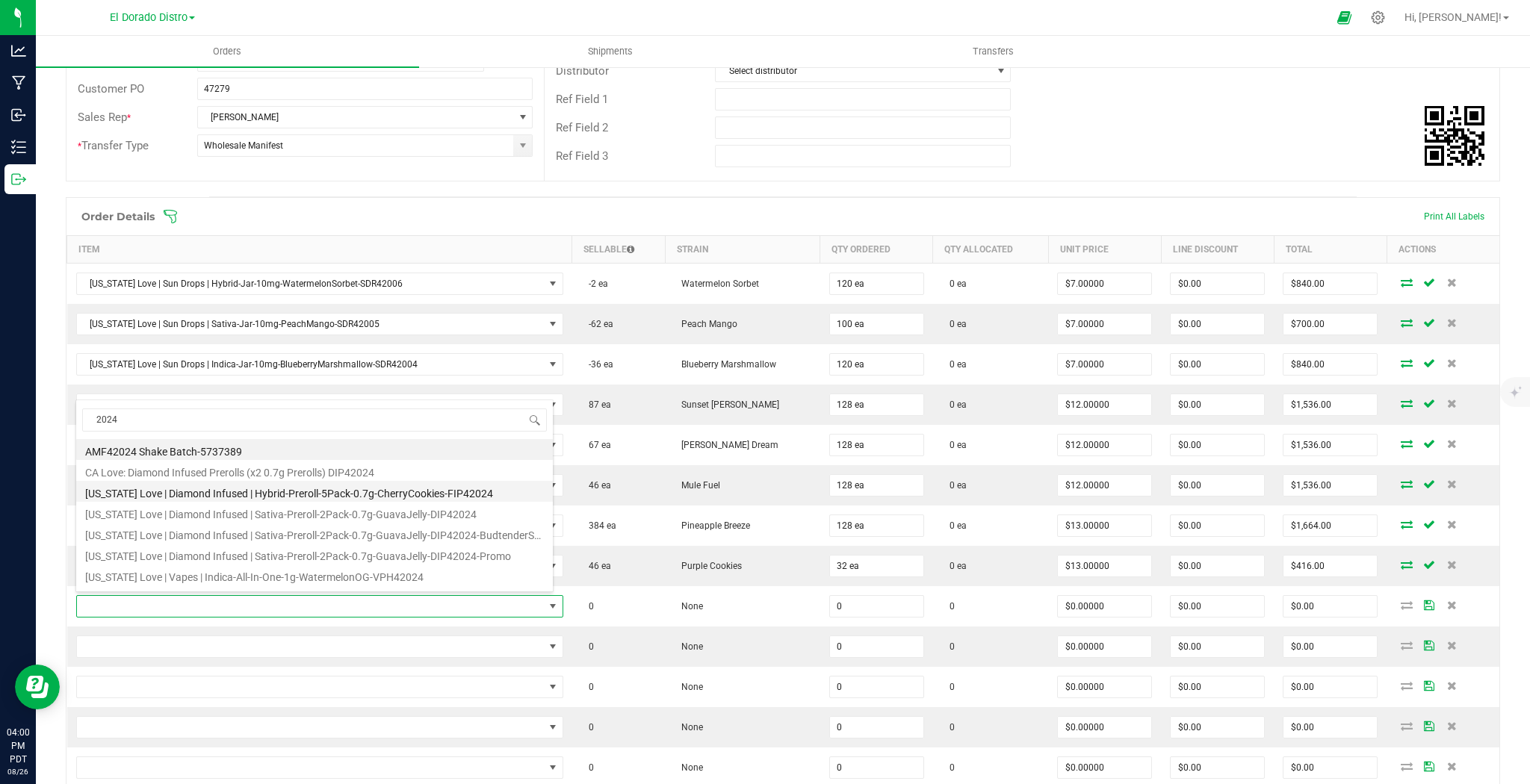
click at [491, 494] on li "[US_STATE] Love | Diamond Infused | Hybrid-Preroll-5Pack-0.7g-CherryCookies-FIP…" at bounding box center [314, 491] width 476 height 21
type input "0 ea"
type input "$14.00000"
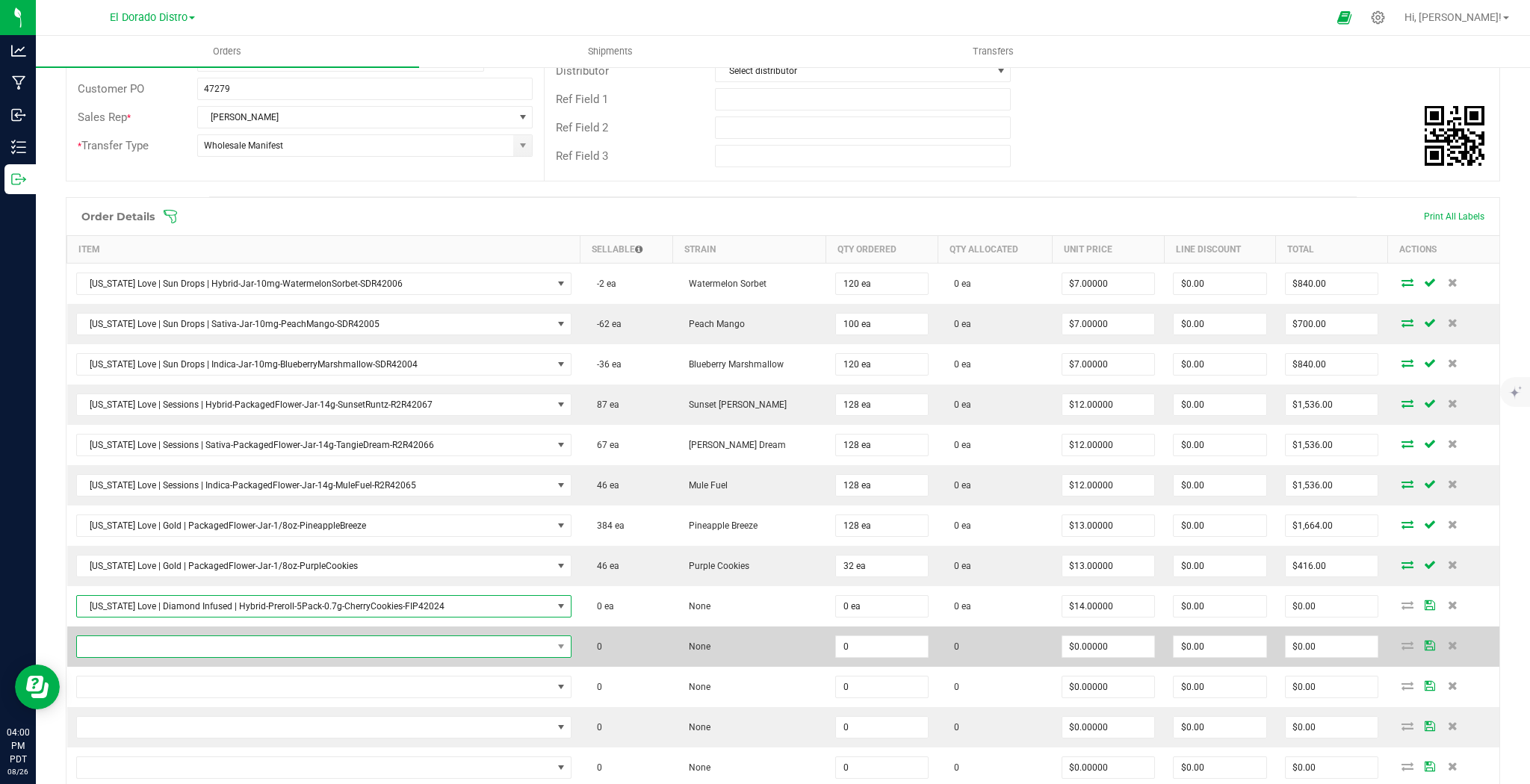
click at [442, 639] on span "NO DATA FOUND" at bounding box center [314, 646] width 475 height 21
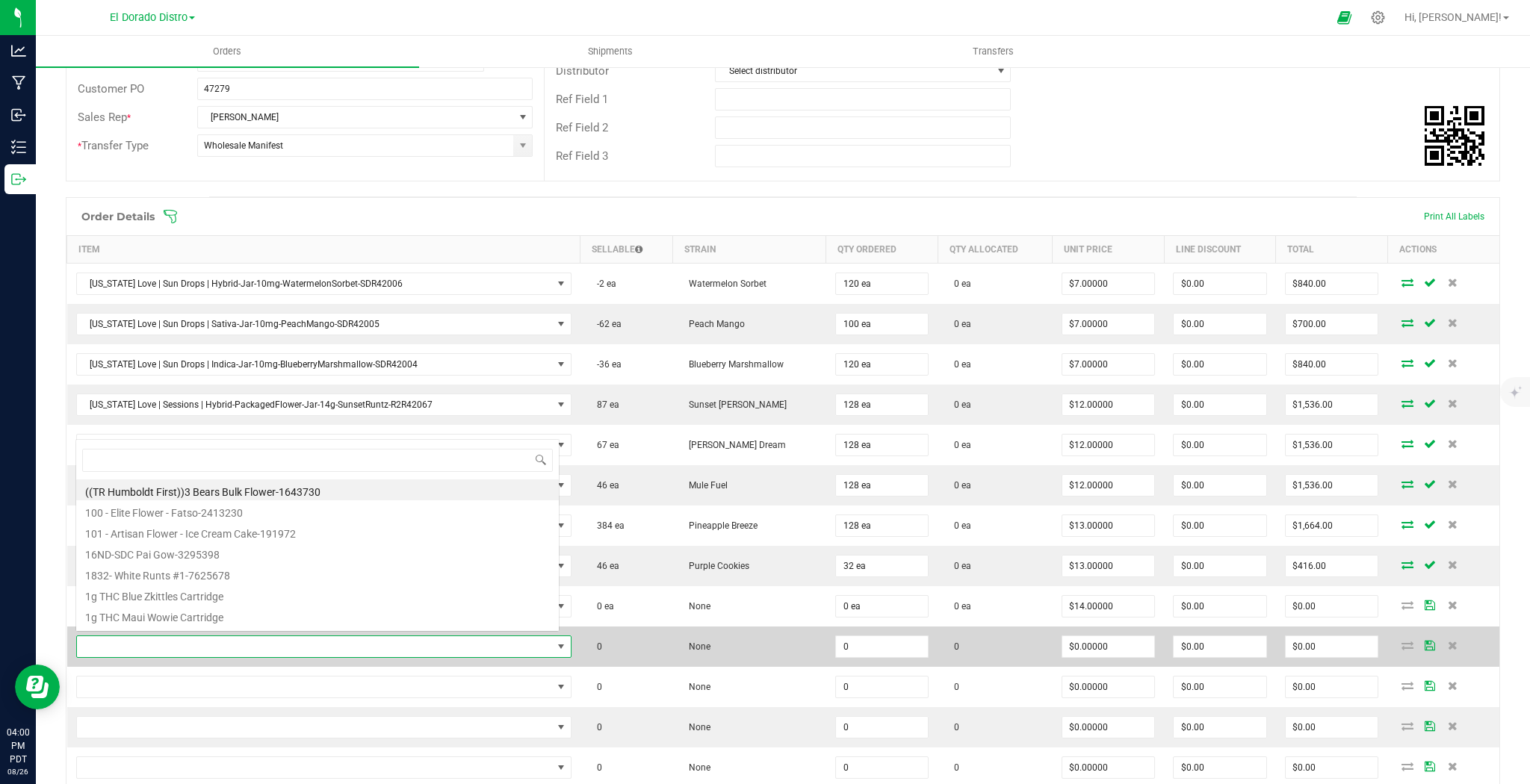
scroll to position [0, 0]
type input "2023"
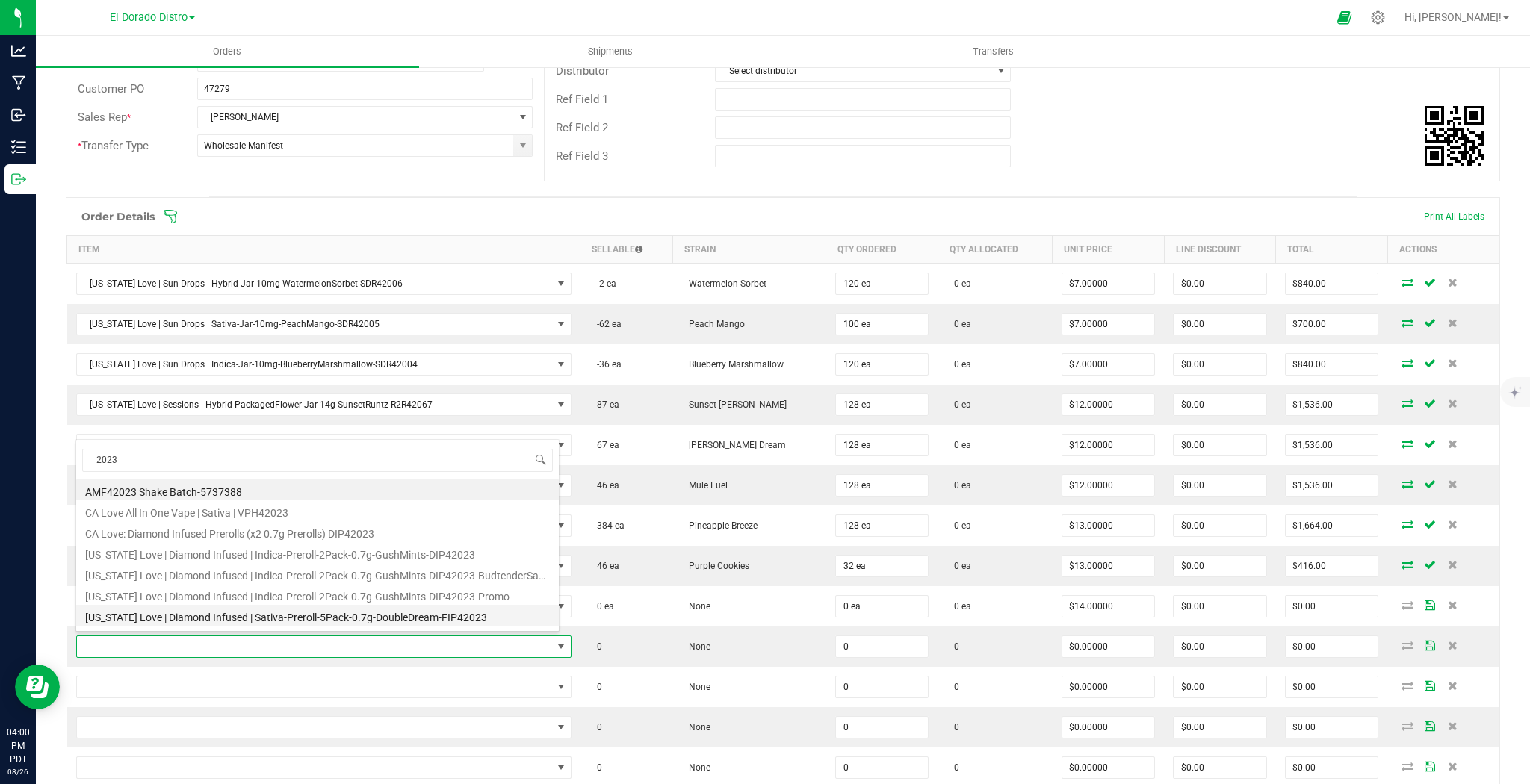
click at [500, 617] on li "[US_STATE] Love | Diamond Infused | Sativa-Preroll-5Pack-0.7g-DoubleDream-FIP42…" at bounding box center [317, 615] width 483 height 21
type input "0 ea"
type input "$14.00000"
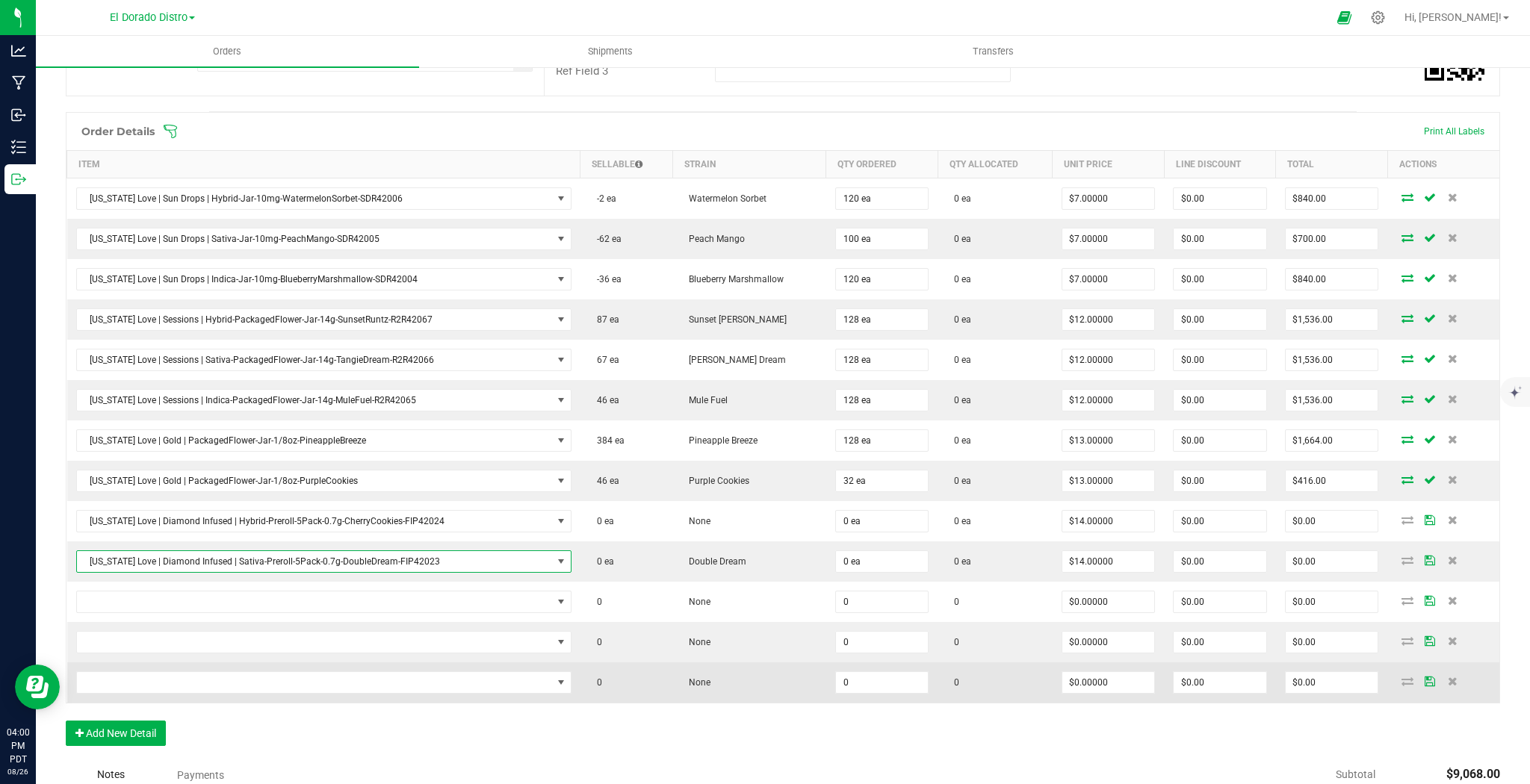
scroll to position [392, 0]
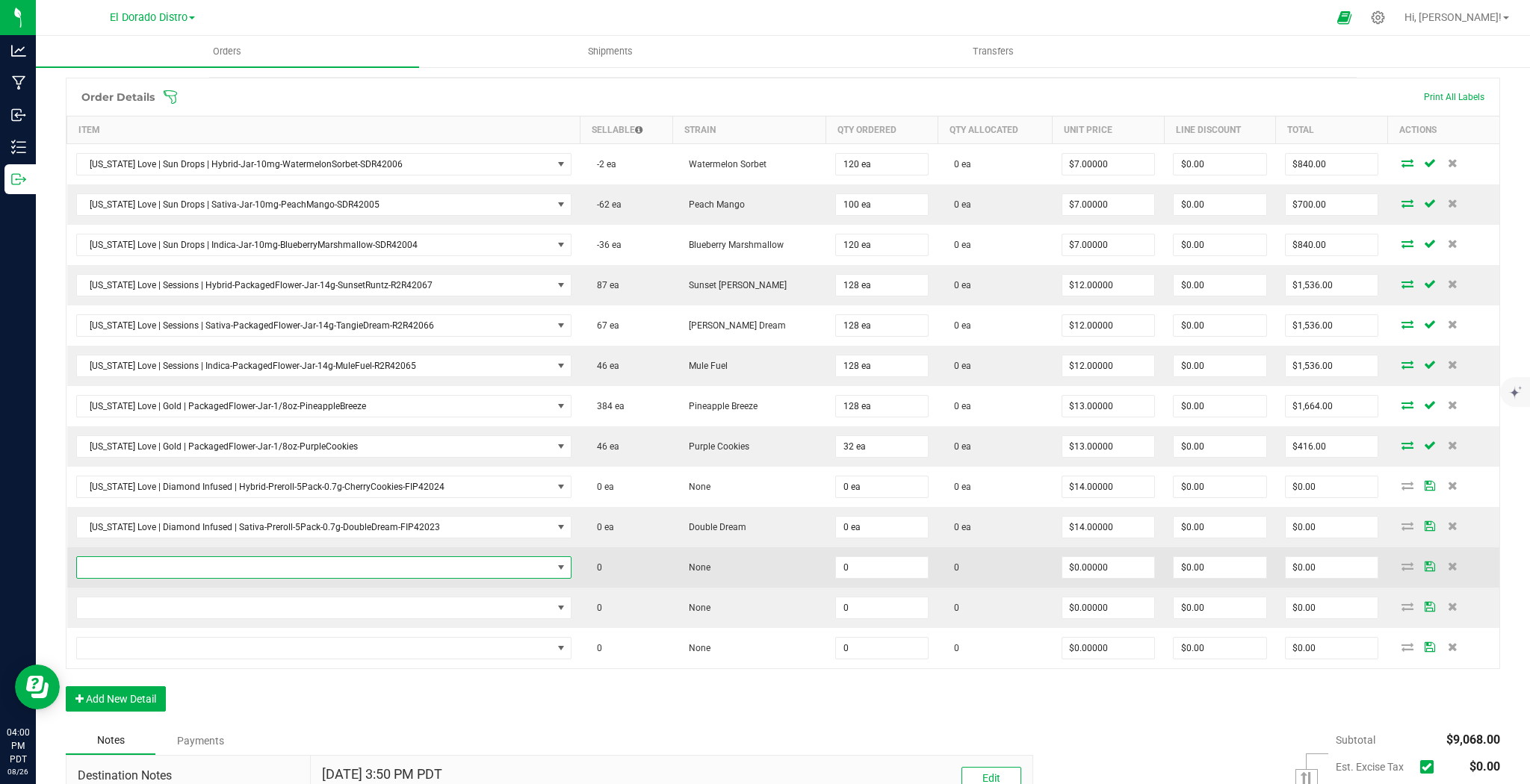
click at [406, 568] on span "NO DATA FOUND" at bounding box center [314, 567] width 475 height 21
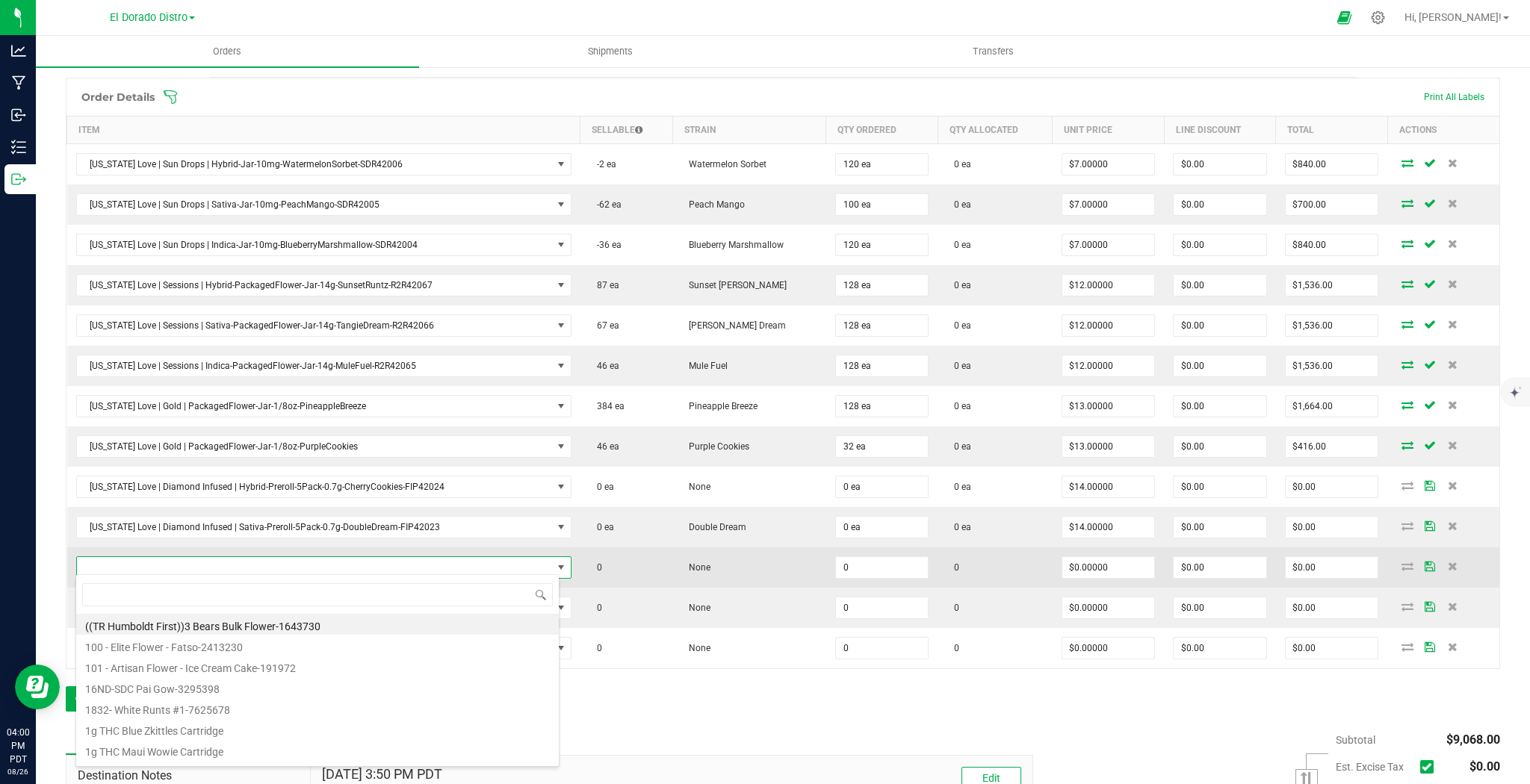
scroll to position [22, 481]
type input "2021"
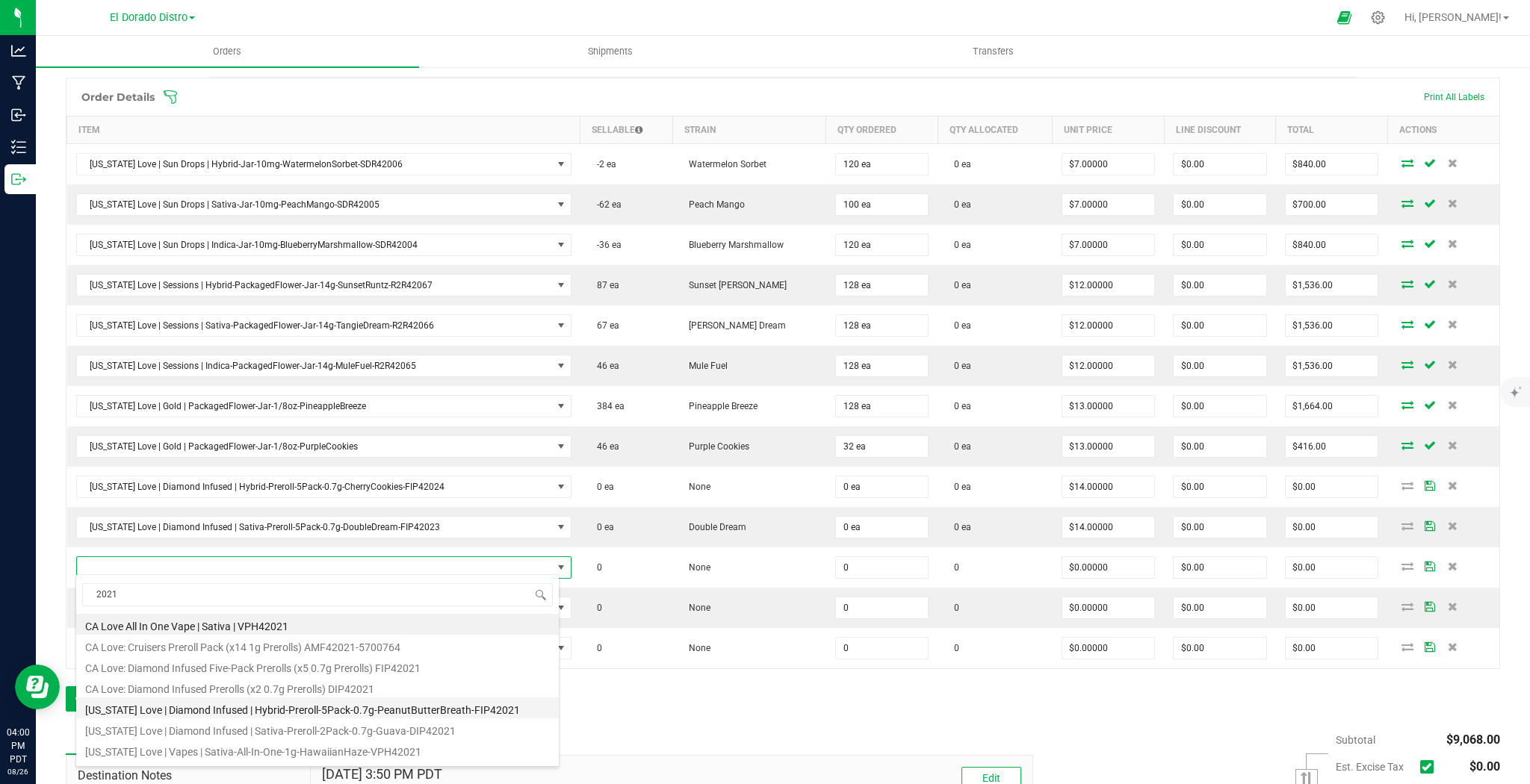
click at [478, 711] on li "[US_STATE] Love | Diamond Infused | Hybrid-Preroll-5Pack-0.7g-PeanutButterBreat…" at bounding box center [317, 708] width 483 height 21
type input "0 ea"
type input "$14.00000"
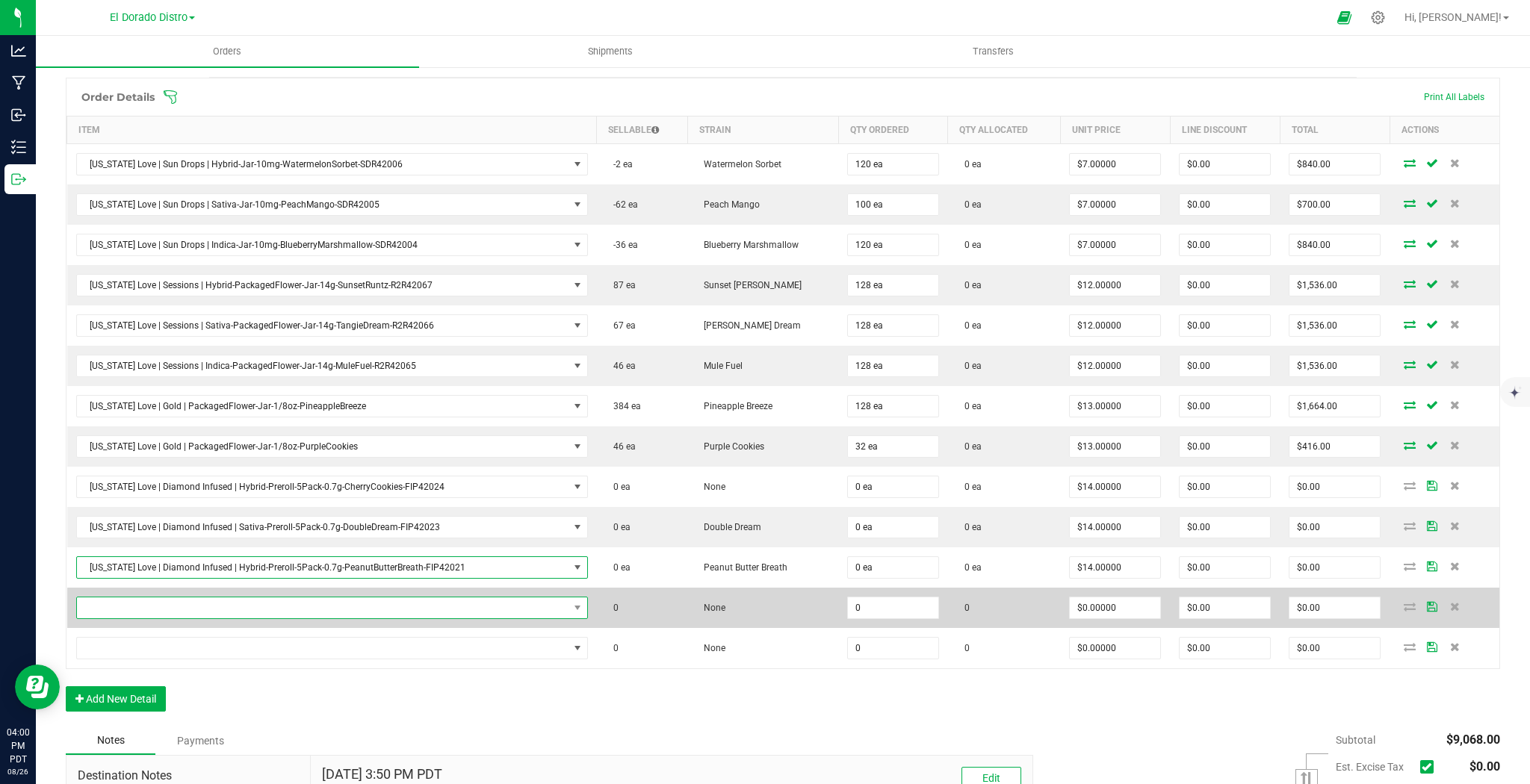
click at [454, 604] on span "NO DATA FOUND" at bounding box center [322, 608] width 492 height 21
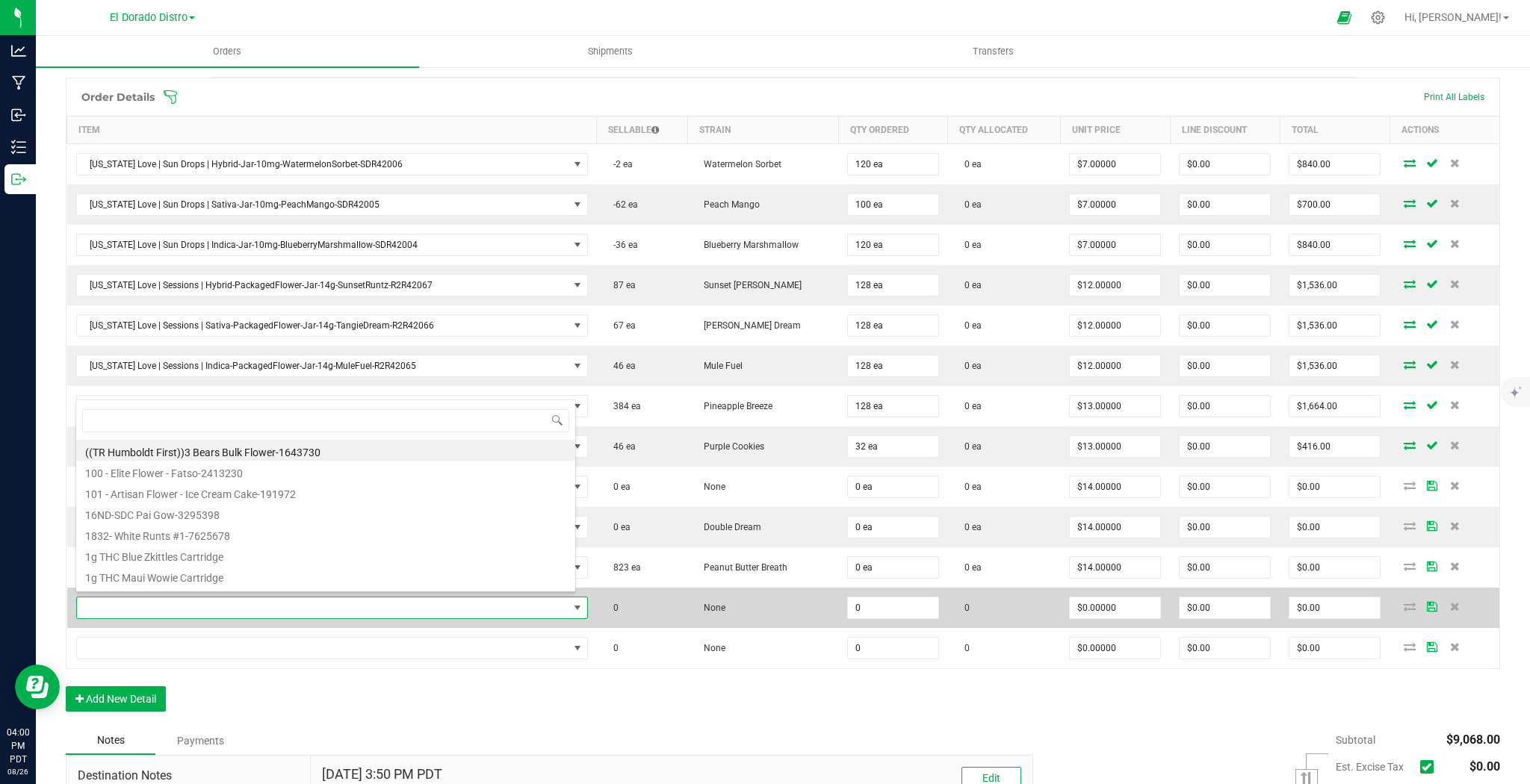
scroll to position [22, 497]
type input "2020"
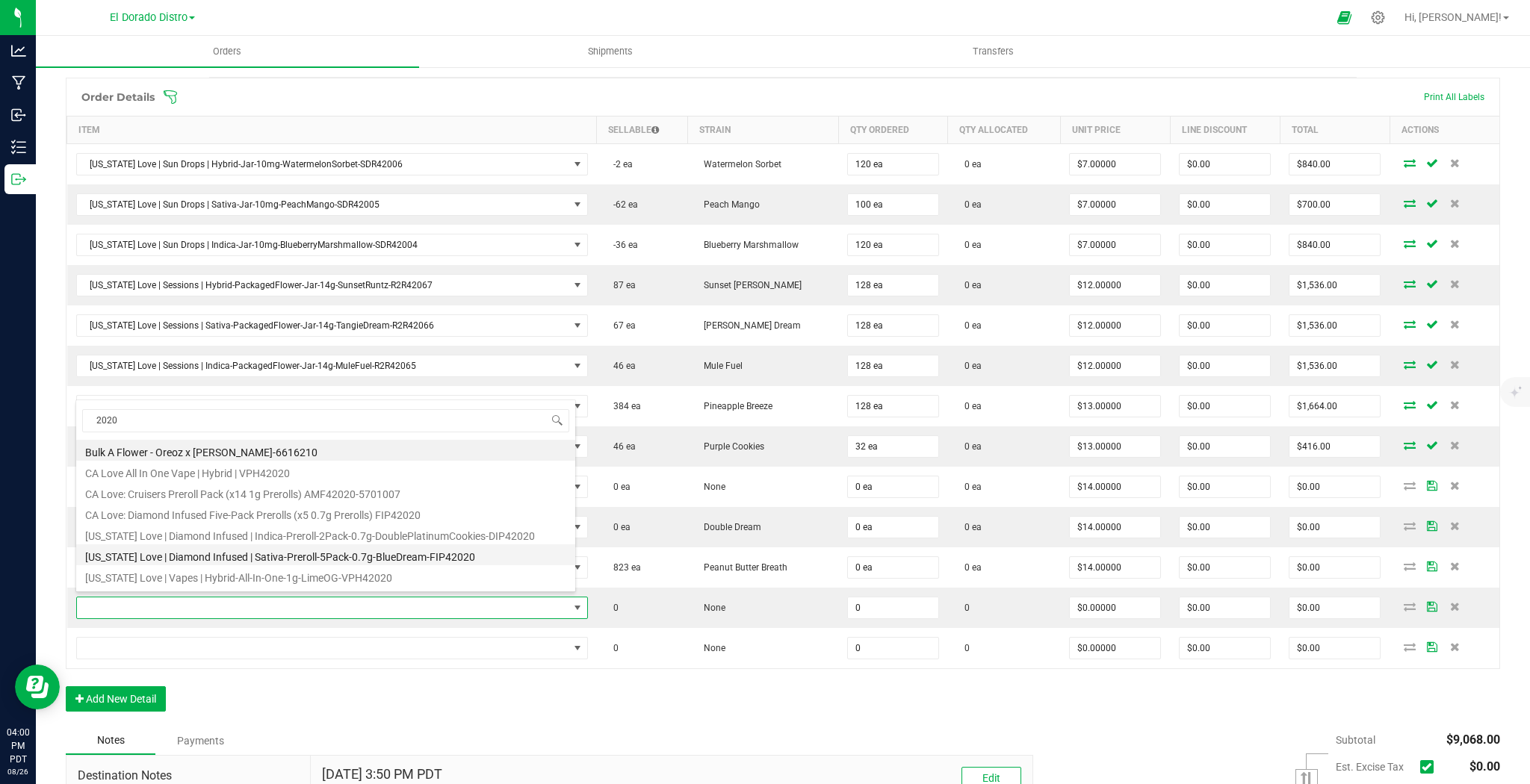
click at [508, 557] on li "[US_STATE] Love | Diamond Infused | Sativa-Preroll-5Pack-0.7g-BlueDream-FIP42020" at bounding box center [326, 555] width 499 height 21
type input "0 ea"
type input "$14.00000"
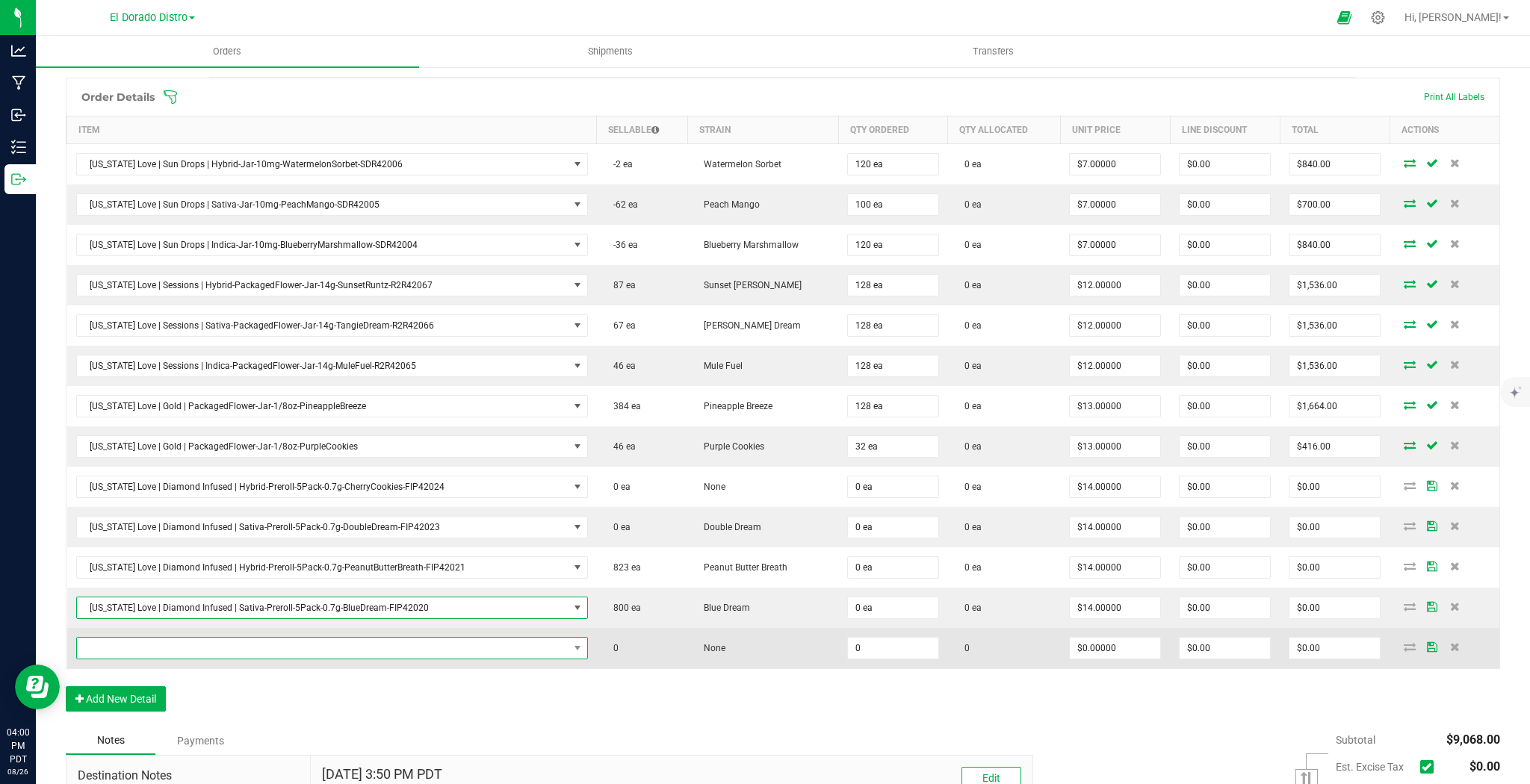
click at [483, 646] on span "NO DATA FOUND" at bounding box center [322, 648] width 492 height 21
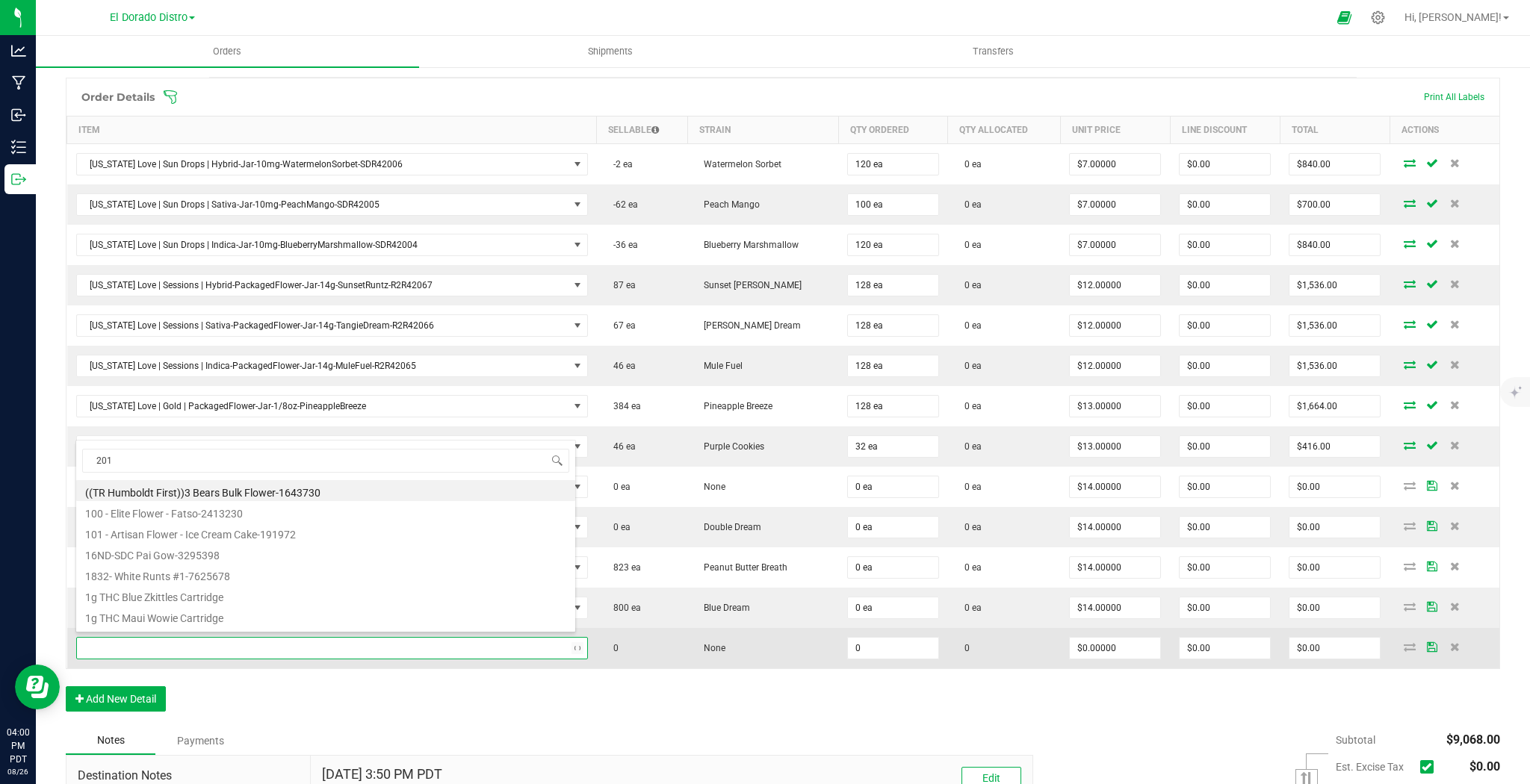
type input "2019"
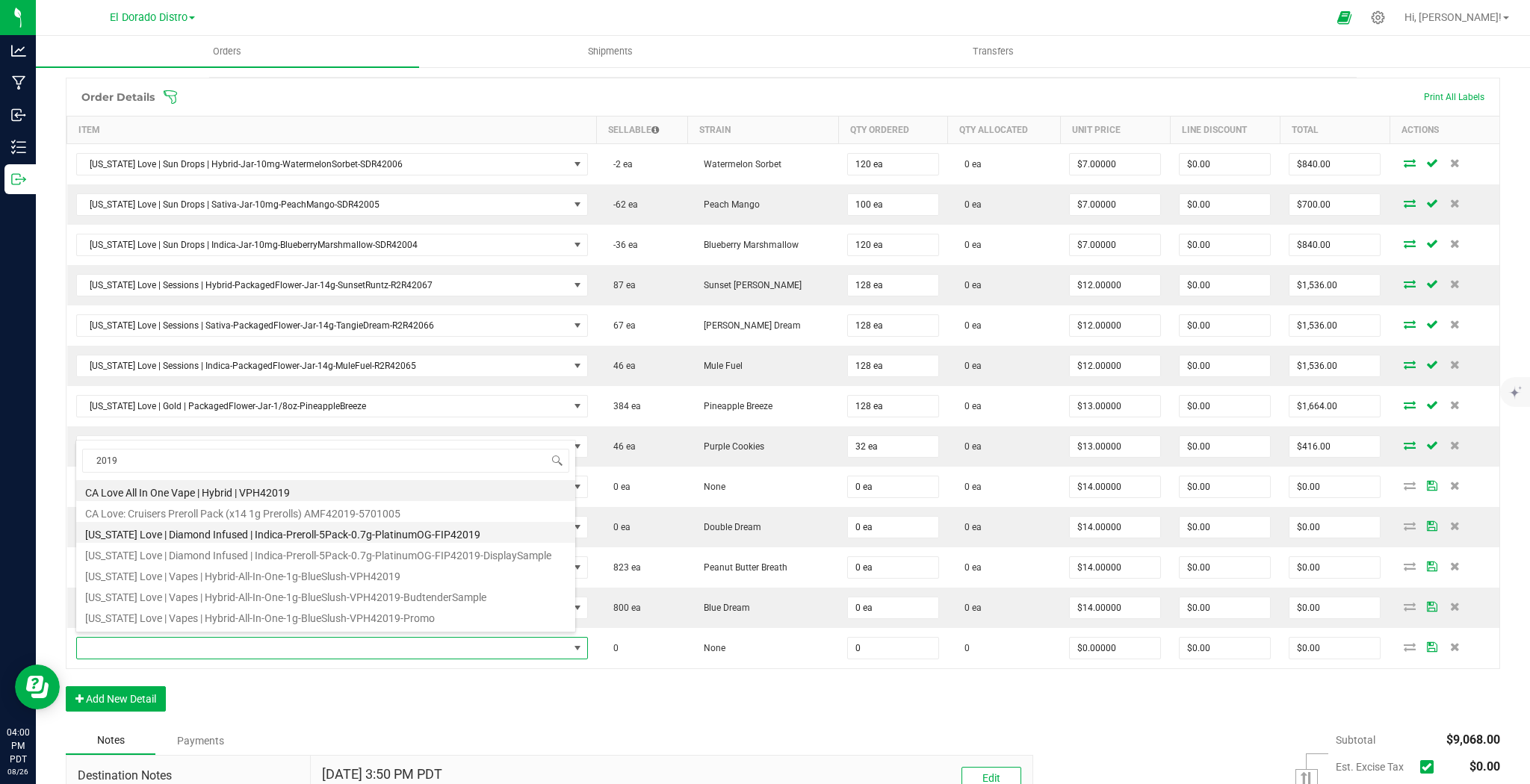
click at [490, 535] on li "California Love | Diamond Infused | Indica-Preroll-5Pack-0.7g-PlatinumOG-FIP420…" at bounding box center [326, 532] width 499 height 21
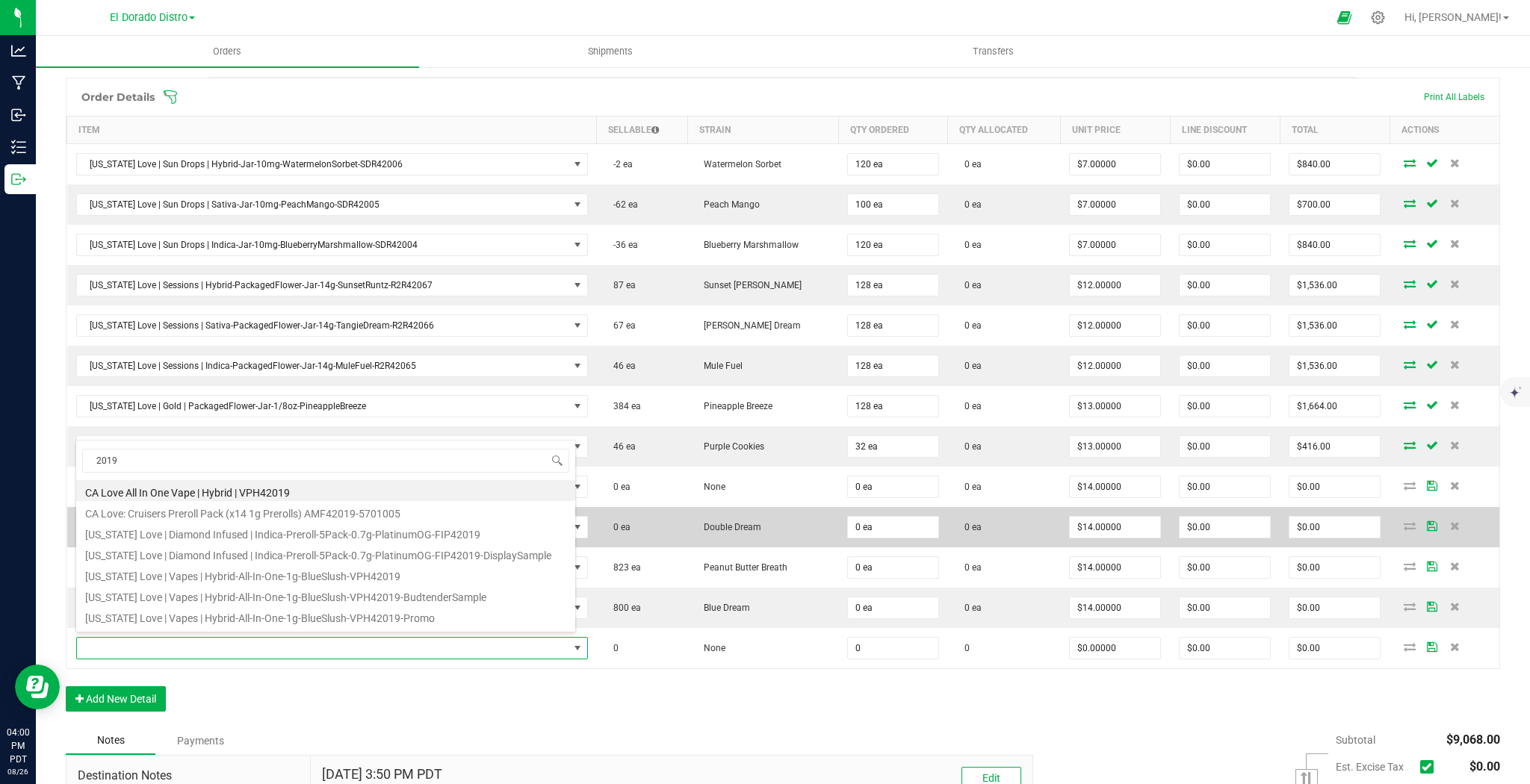
type input "0 ea"
type input "$14.00000"
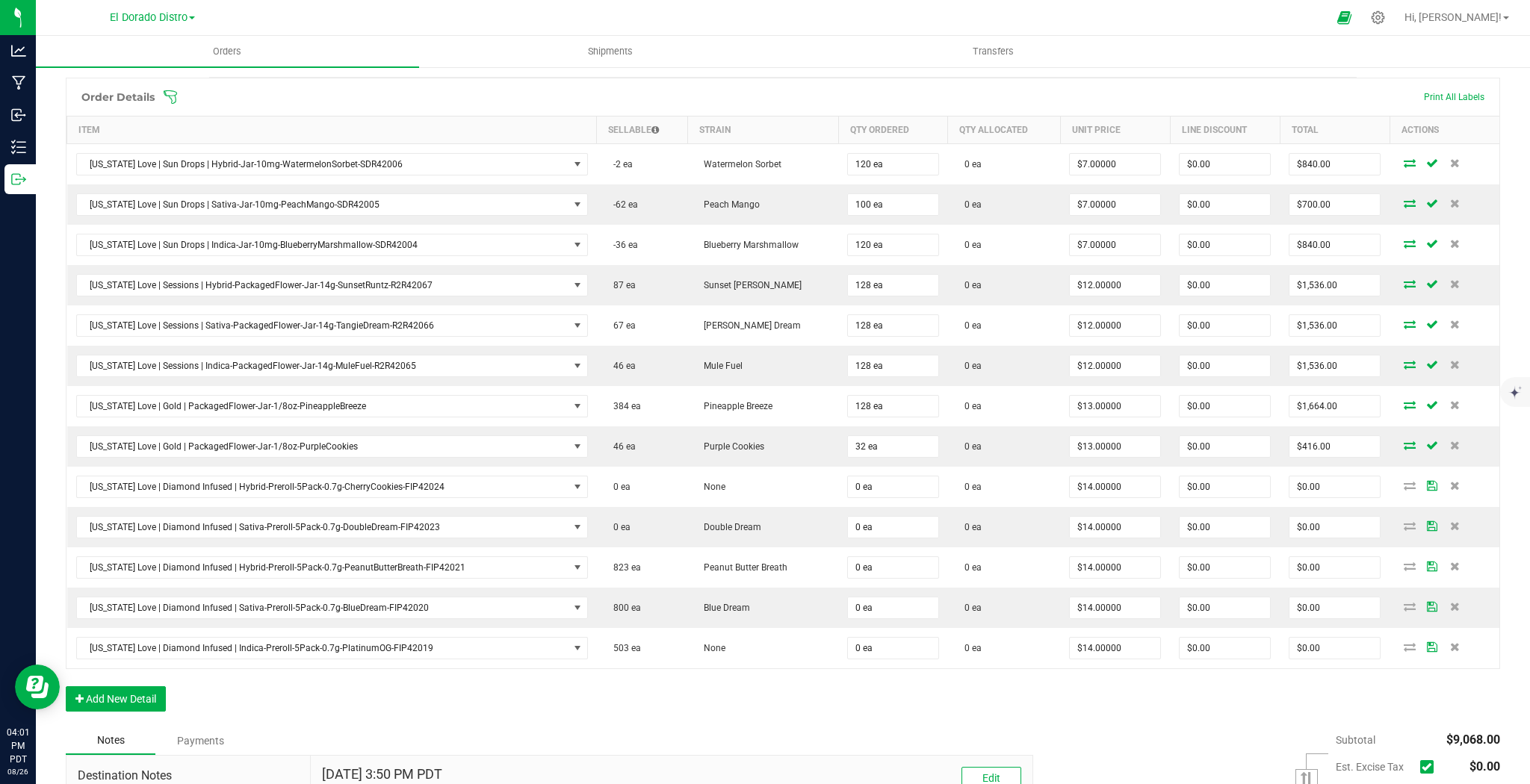
click at [761, 715] on div "Order Details Print All Labels Item Sellable Strain Qty Ordered Qty Allocated U…" at bounding box center [783, 402] width 1434 height 649
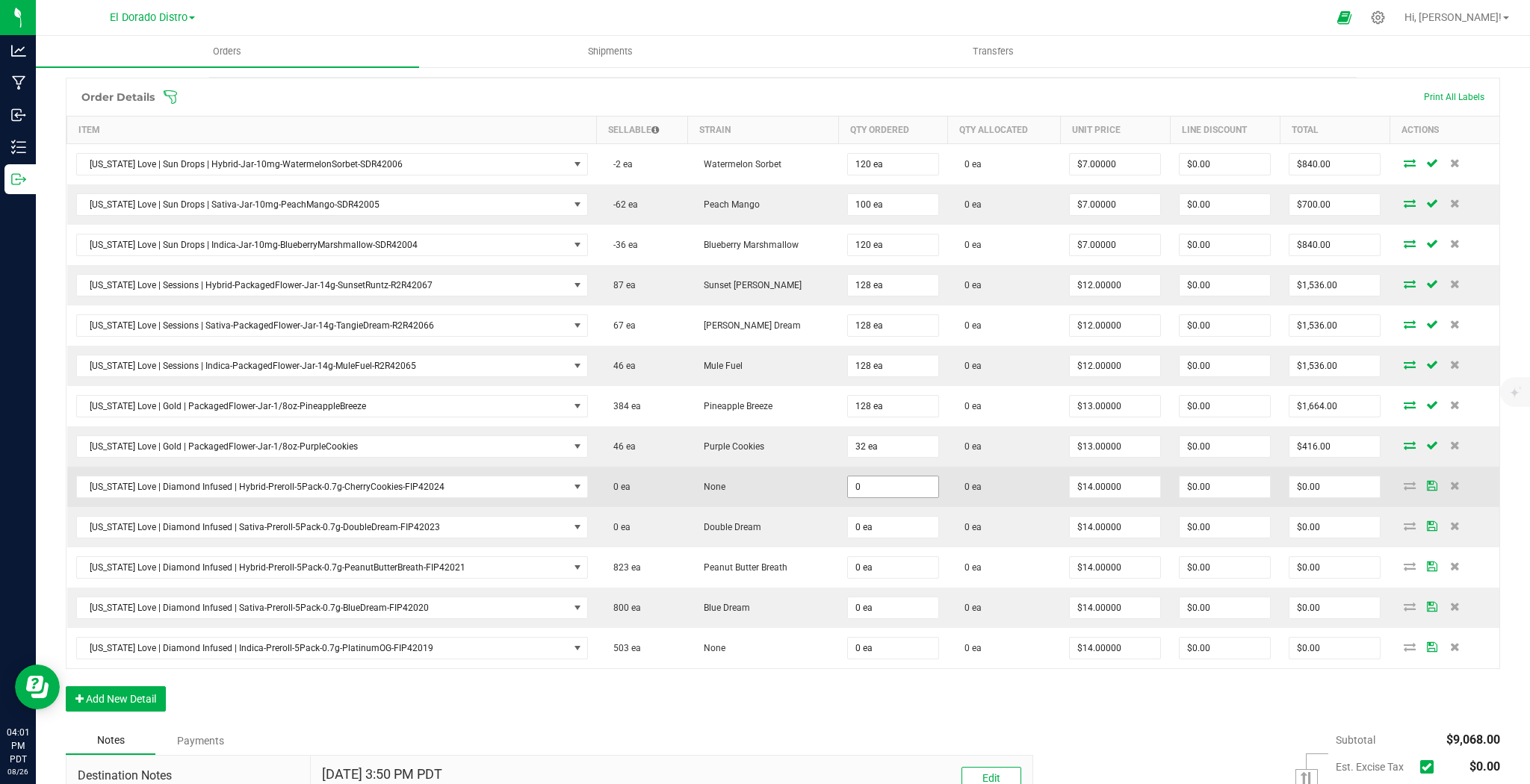
click at [870, 485] on input "0" at bounding box center [893, 486] width 90 height 21
type input "100 ea"
type input "$1,400.00"
click at [996, 502] on tbody "California Love | Sun Drops | Hybrid-Jar-10mg-WatermelonSorbet-SDR42006 -2 ea W…" at bounding box center [784, 407] width 1433 height 525
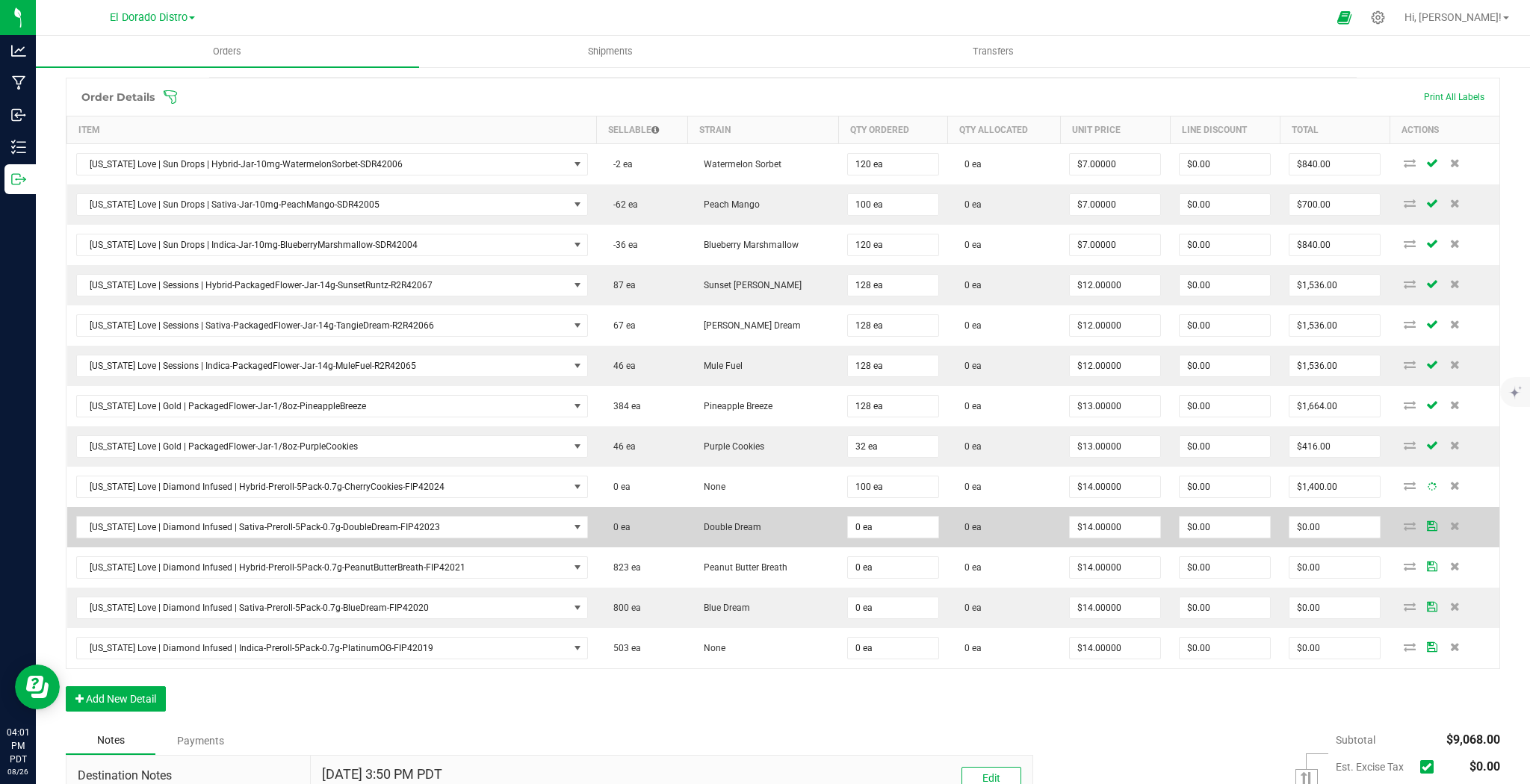
click at [999, 529] on td "0 ea" at bounding box center [1004, 528] width 113 height 40
click at [863, 519] on input "0" at bounding box center [893, 527] width 90 height 21
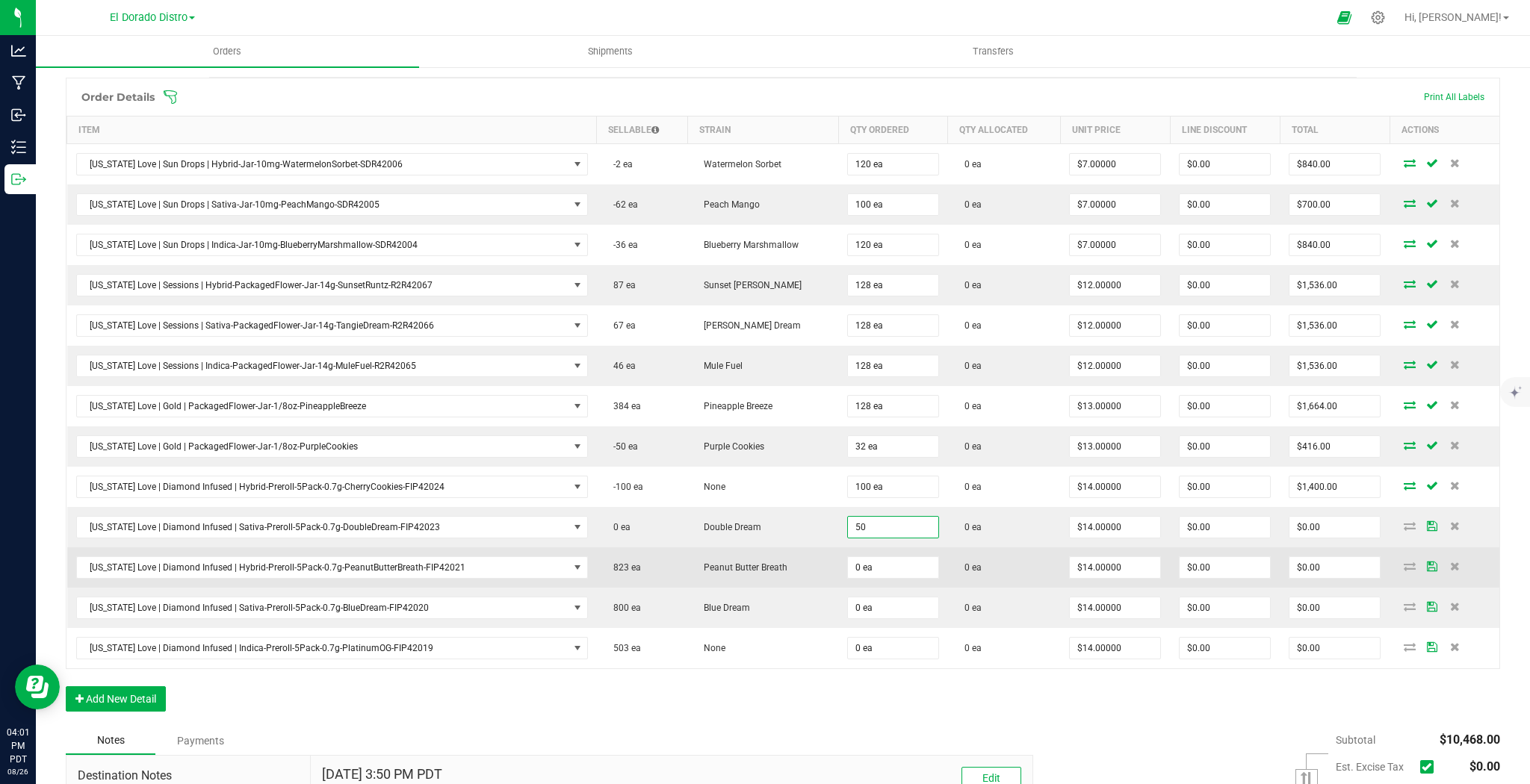
type input "50 ea"
type input "$700.00"
drag, startPoint x: 1023, startPoint y: 563, endPoint x: 947, endPoint y: 570, distance: 76.3
click at [1019, 563] on td "0 ea" at bounding box center [1004, 568] width 113 height 40
click at [877, 566] on input "0" at bounding box center [893, 567] width 90 height 21
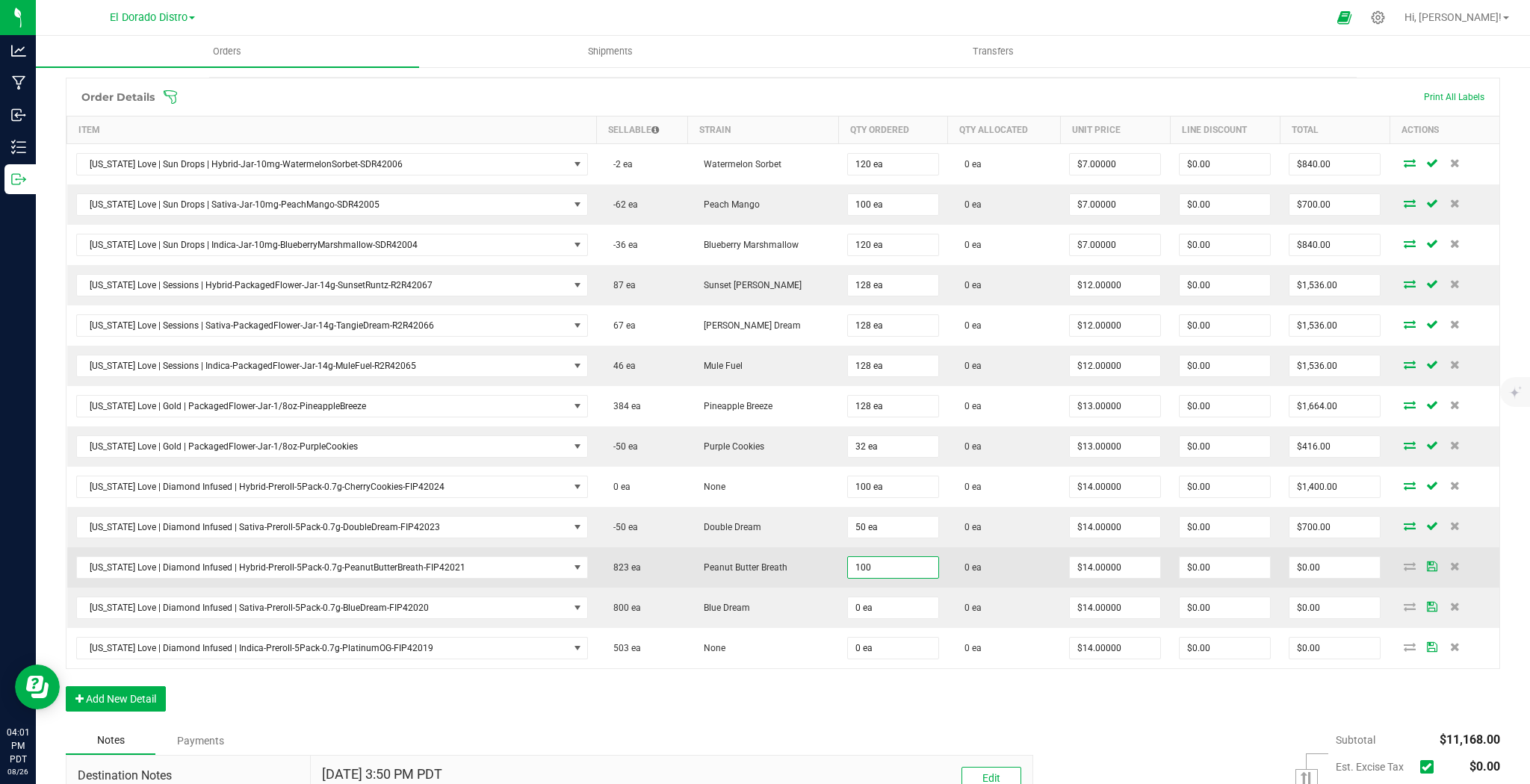
type input "100 ea"
type input "$1,400.00"
drag, startPoint x: 988, startPoint y: 569, endPoint x: 950, endPoint y: 579, distance: 39.3
click at [980, 571] on td "0 ea" at bounding box center [1004, 568] width 113 height 40
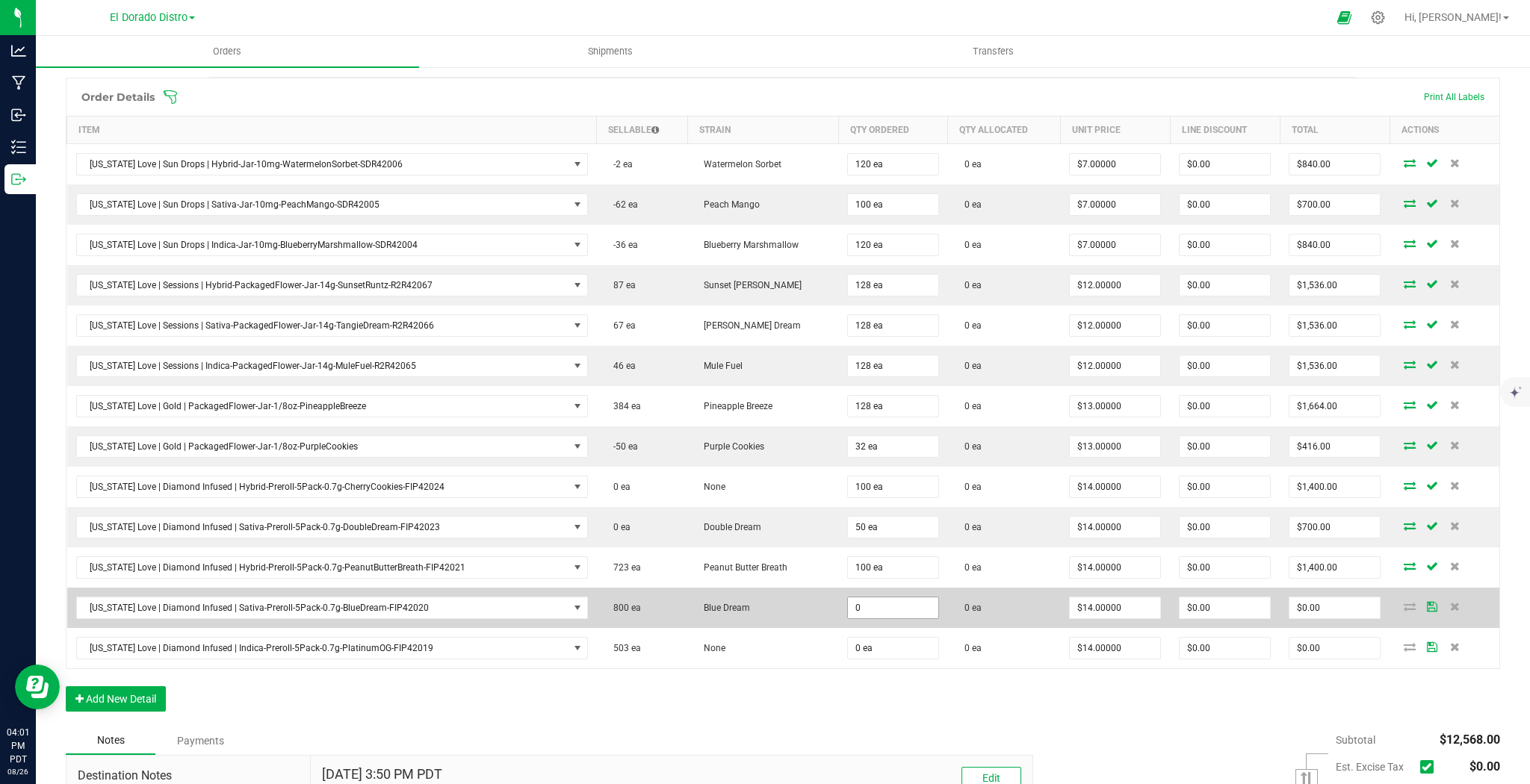
click at [885, 601] on input "0" at bounding box center [893, 608] width 90 height 21
type input "100 ea"
type input "$1,400.00"
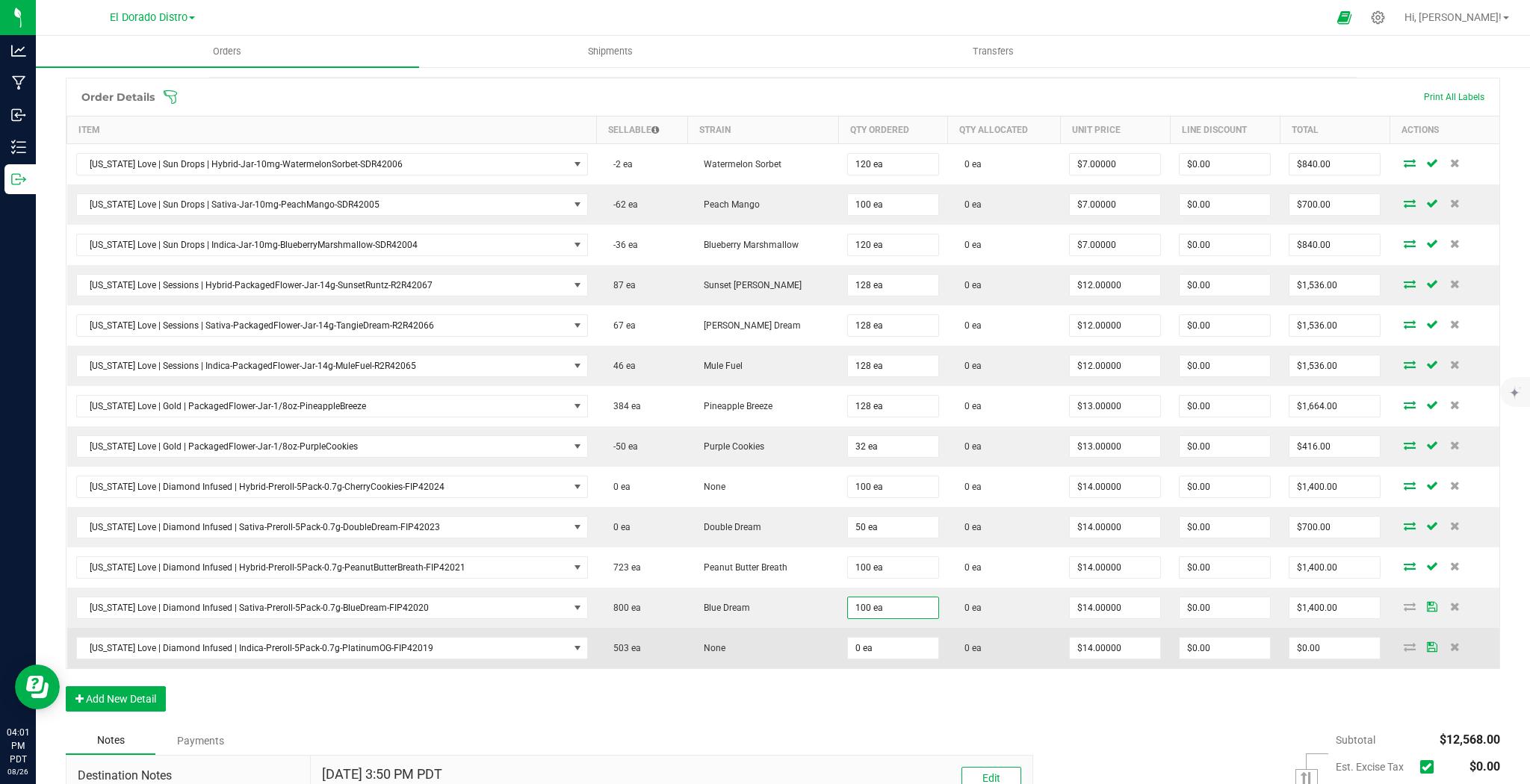
drag, startPoint x: 972, startPoint y: 615, endPoint x: 941, endPoint y: 627, distance: 33.2
click at [965, 619] on td "0 ea" at bounding box center [1004, 608] width 113 height 40
click at [902, 638] on input "0" at bounding box center [893, 648] width 90 height 21
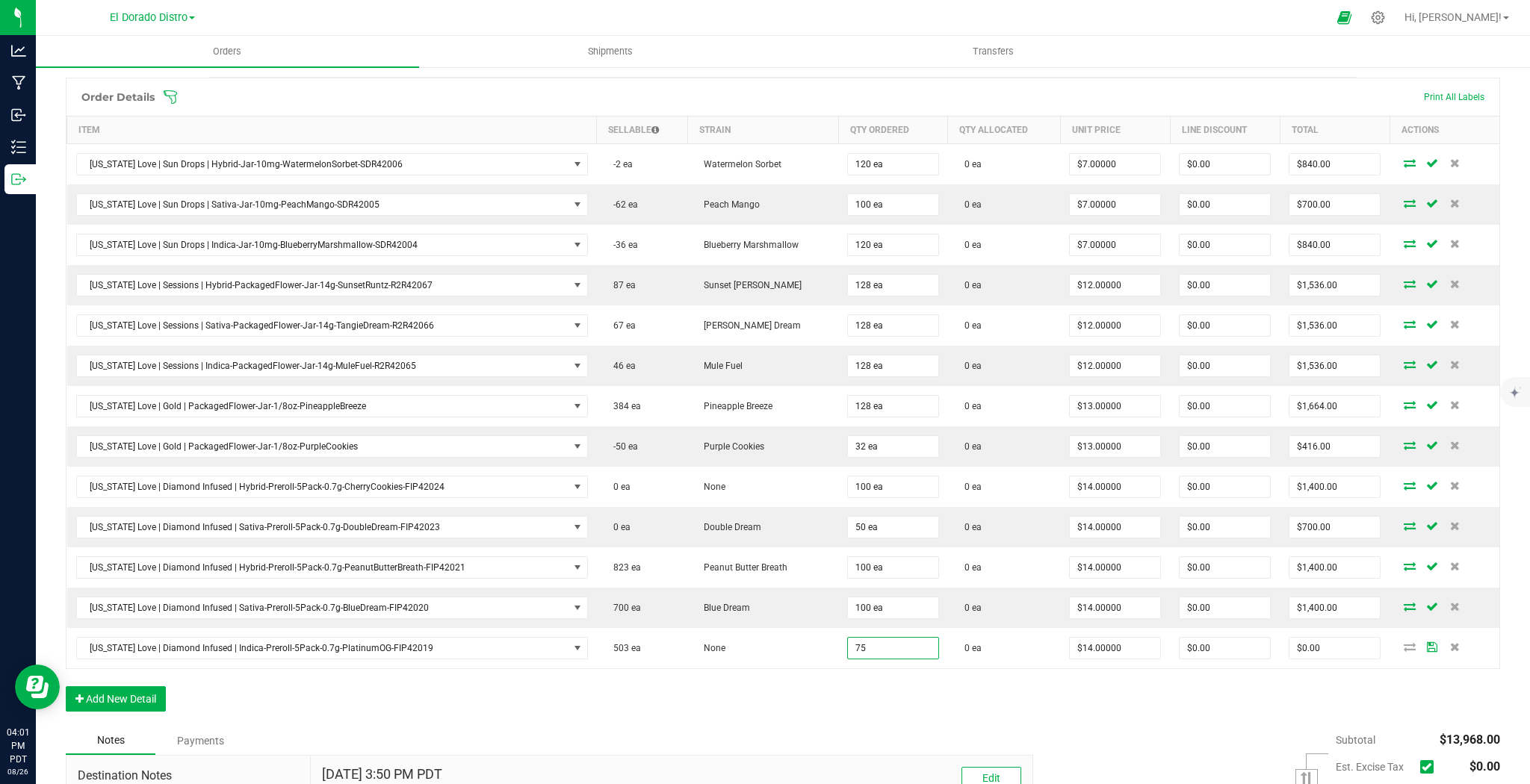
type input "75 ea"
type input "$1,050.00"
click at [1005, 664] on div "Order Details Print All Labels Item Sellable Strain Qty Ordered Qty Allocated U…" at bounding box center [783, 402] width 1434 height 649
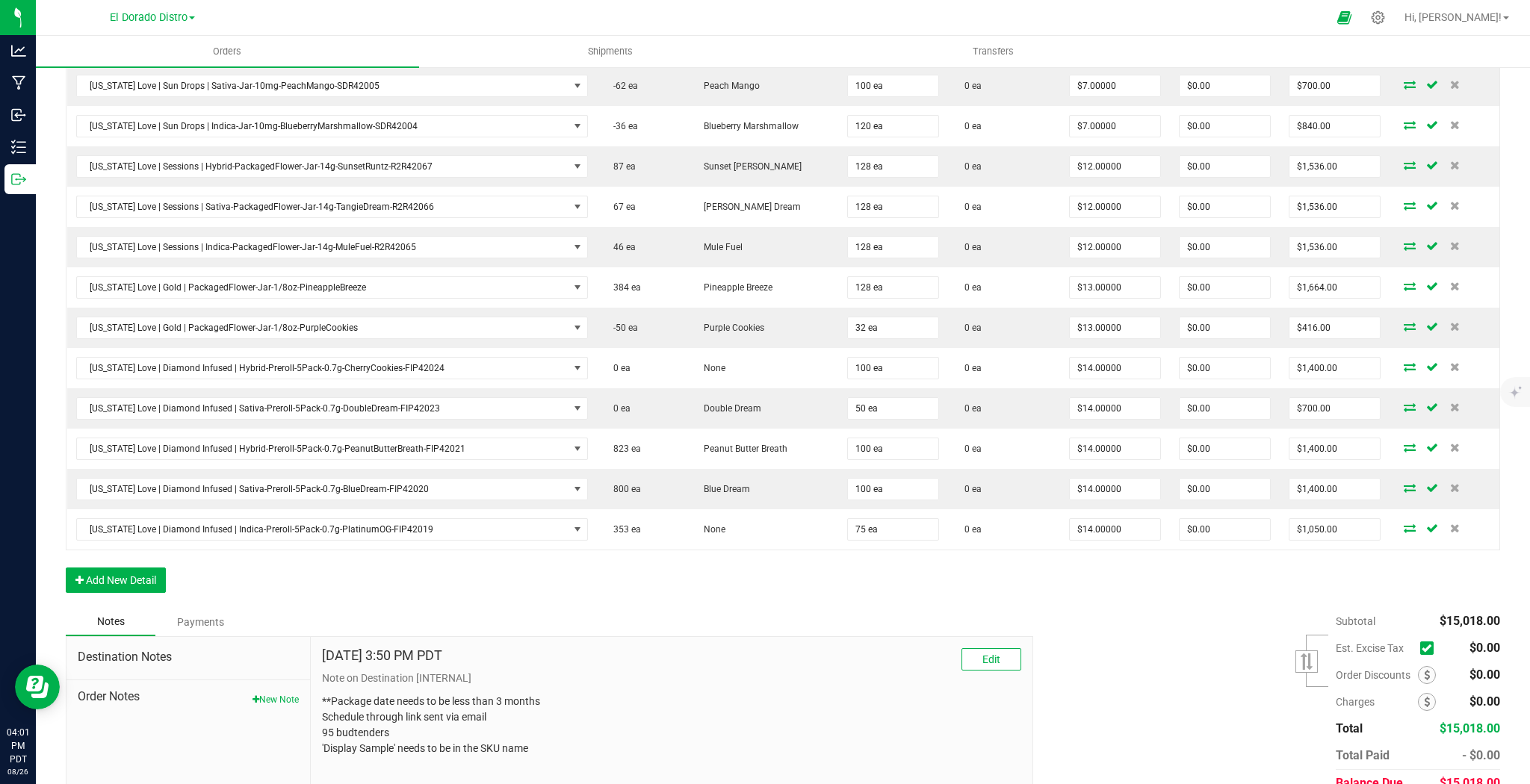
scroll to position [511, 0]
click at [128, 567] on button "Add New Detail" at bounding box center [116, 580] width 100 height 26
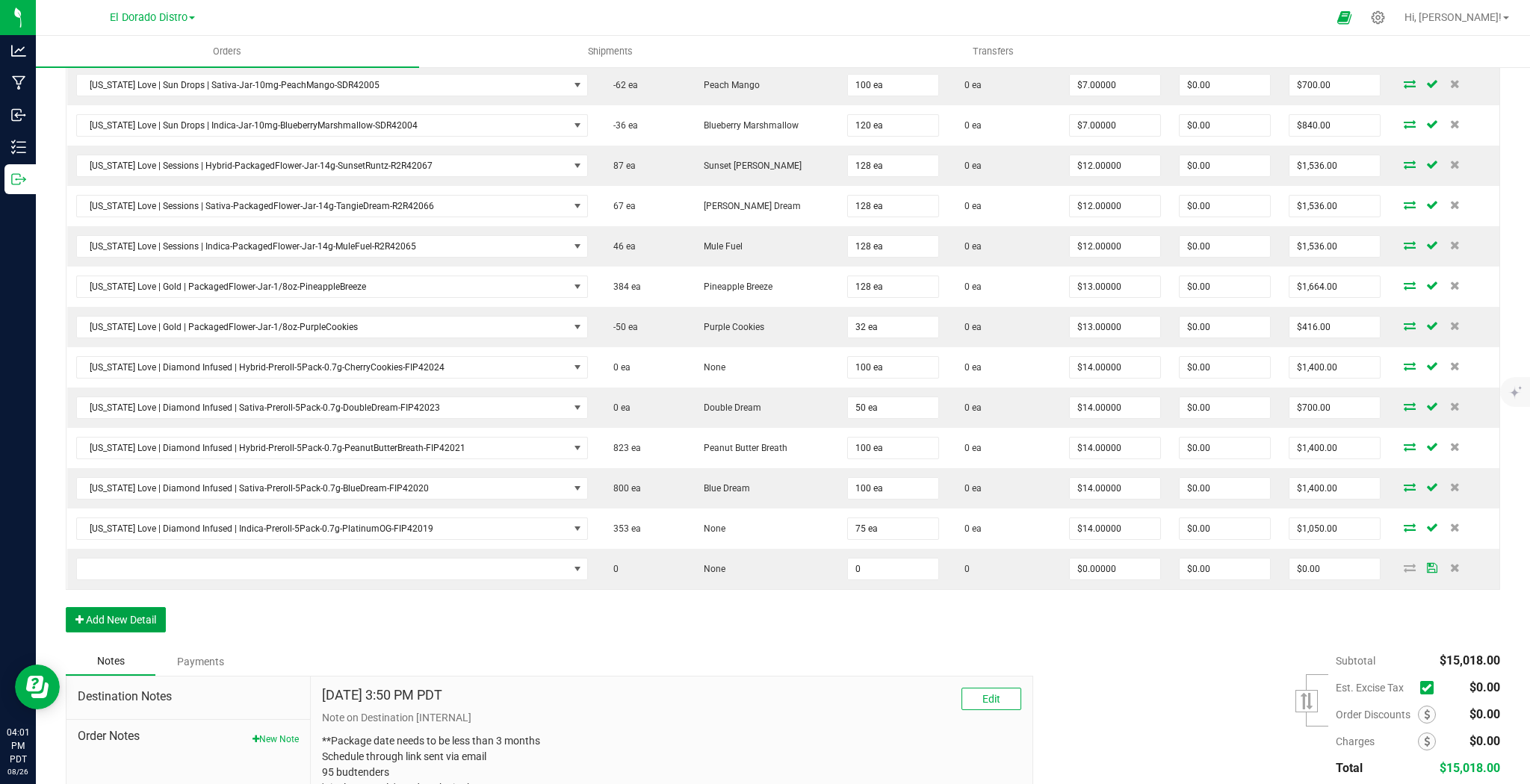
drag, startPoint x: 164, startPoint y: 607, endPoint x: 152, endPoint y: 627, distance: 23.3
click at [164, 608] on button "Add New Detail" at bounding box center [116, 620] width 100 height 26
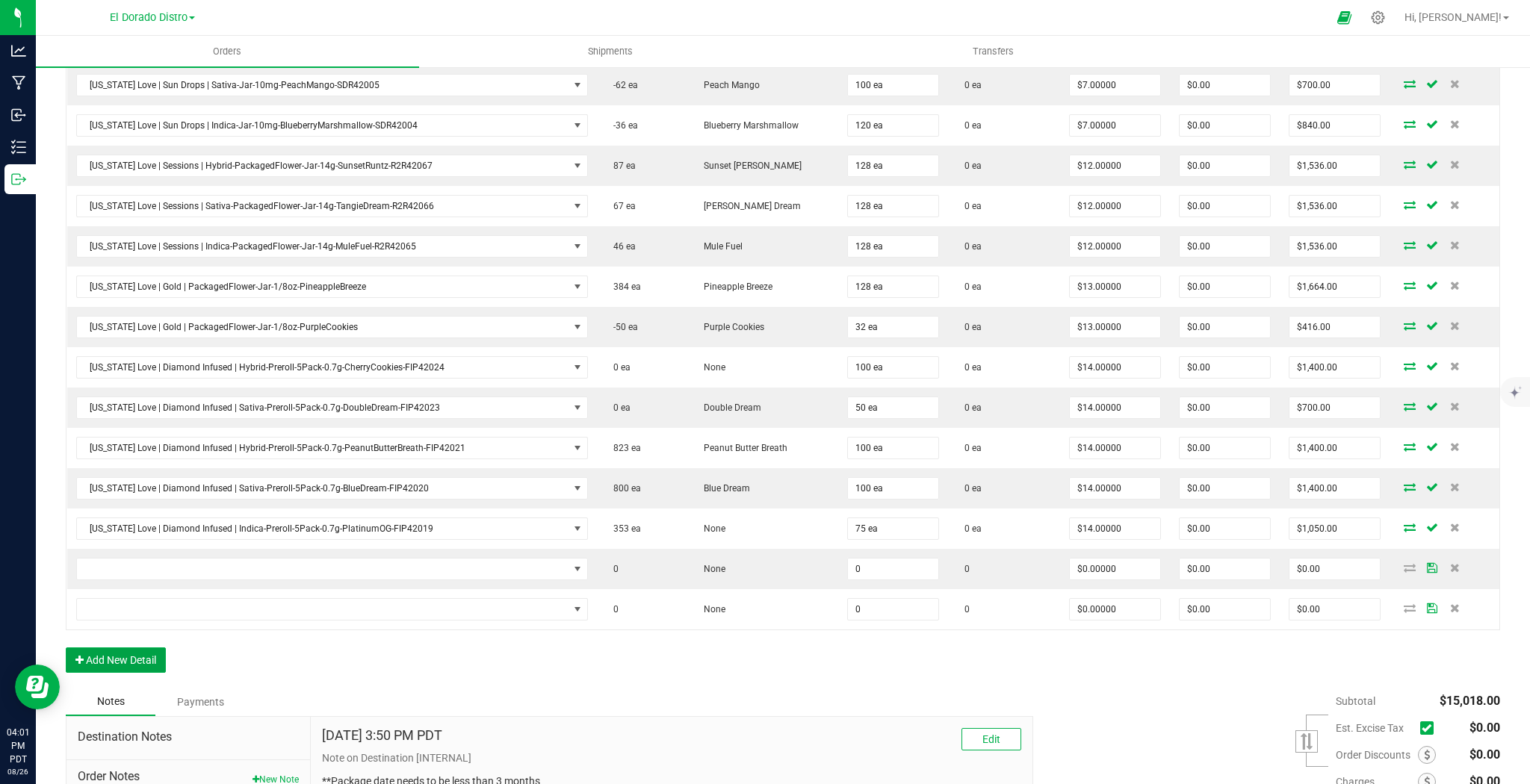
drag, startPoint x: 148, startPoint y: 651, endPoint x: 154, endPoint y: 664, distance: 14.3
click at [150, 653] on button "Add New Detail" at bounding box center [116, 660] width 100 height 26
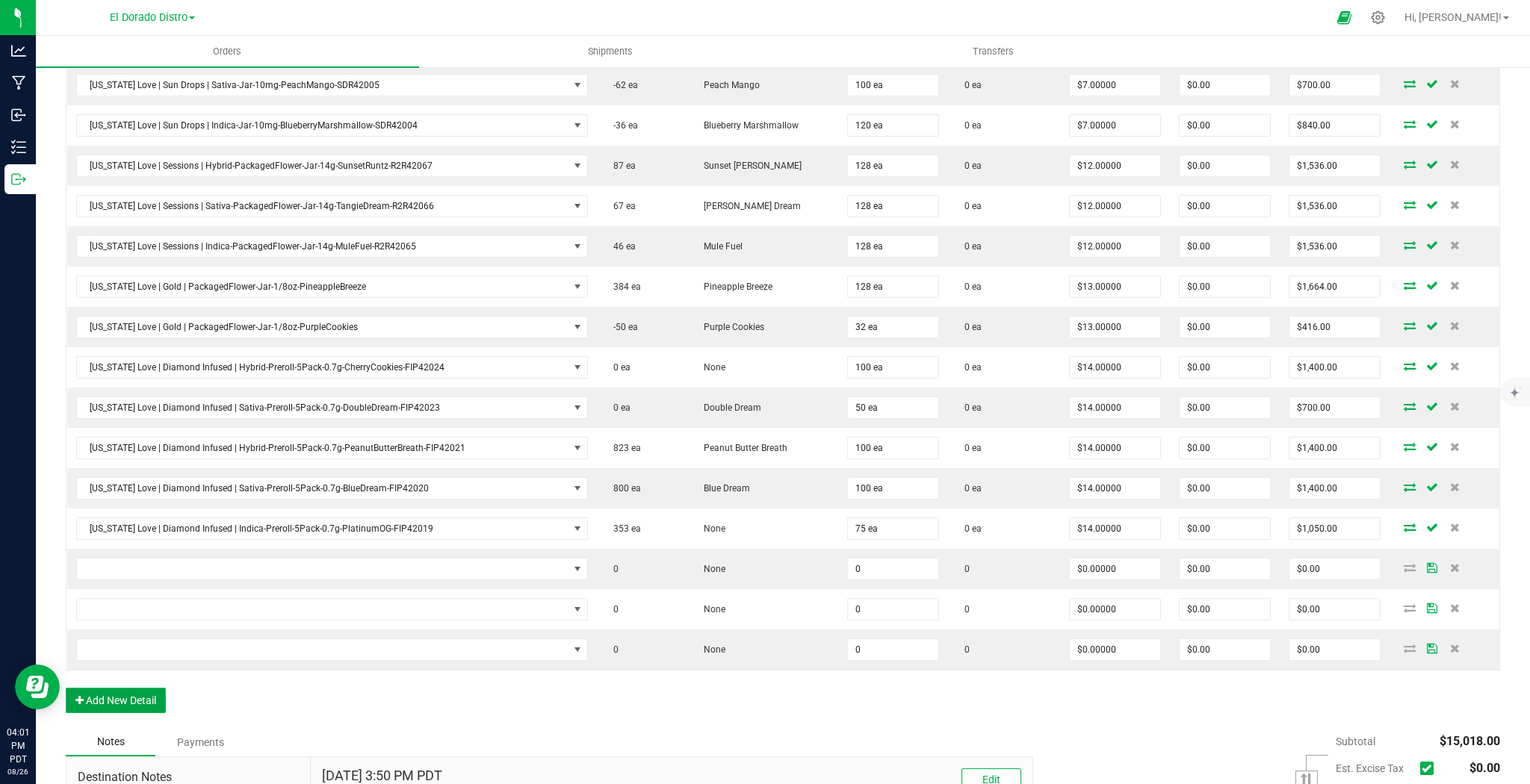
click at [144, 692] on button "Add New Detail" at bounding box center [116, 700] width 100 height 26
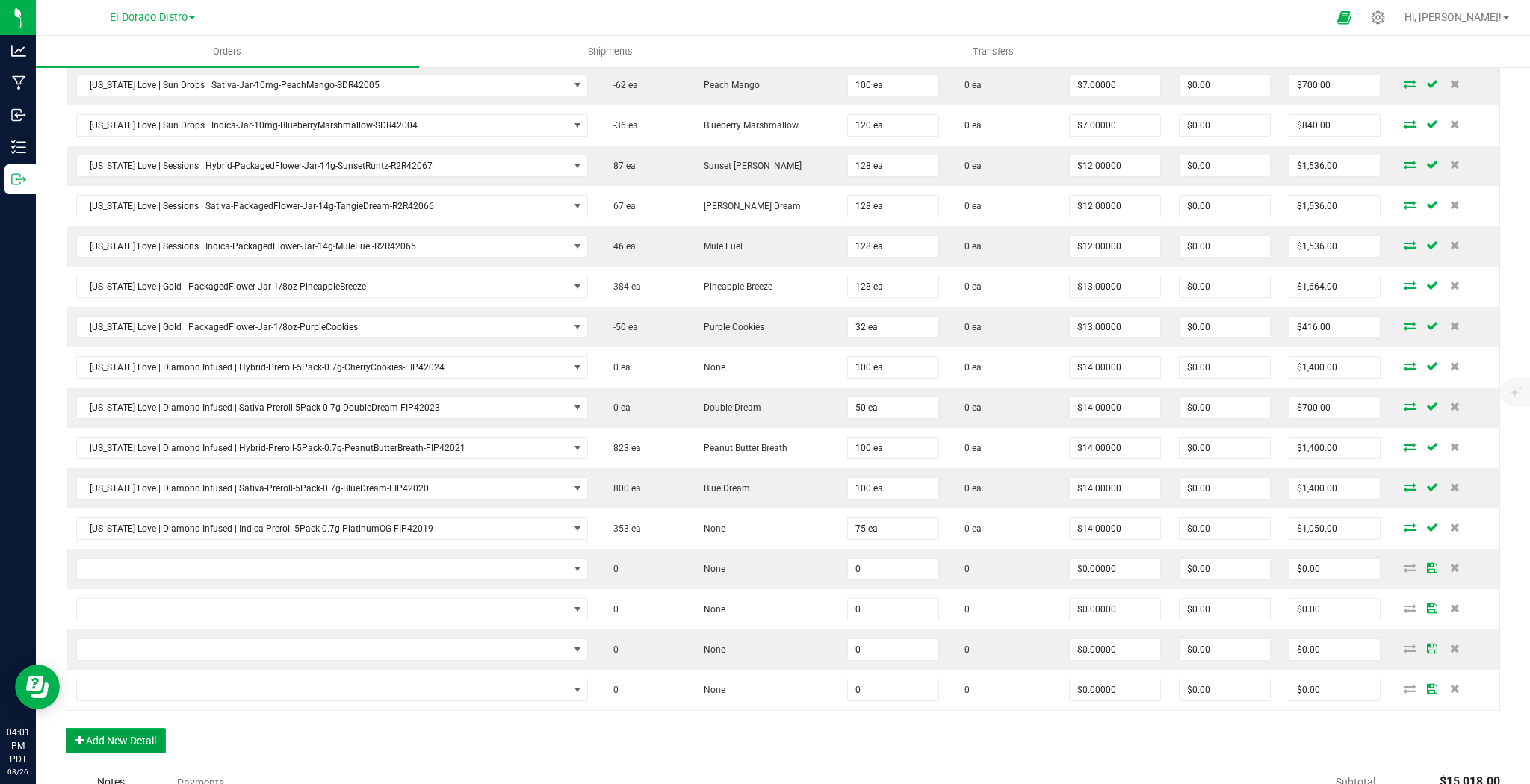
click at [148, 732] on button "Add New Detail" at bounding box center [116, 740] width 100 height 26
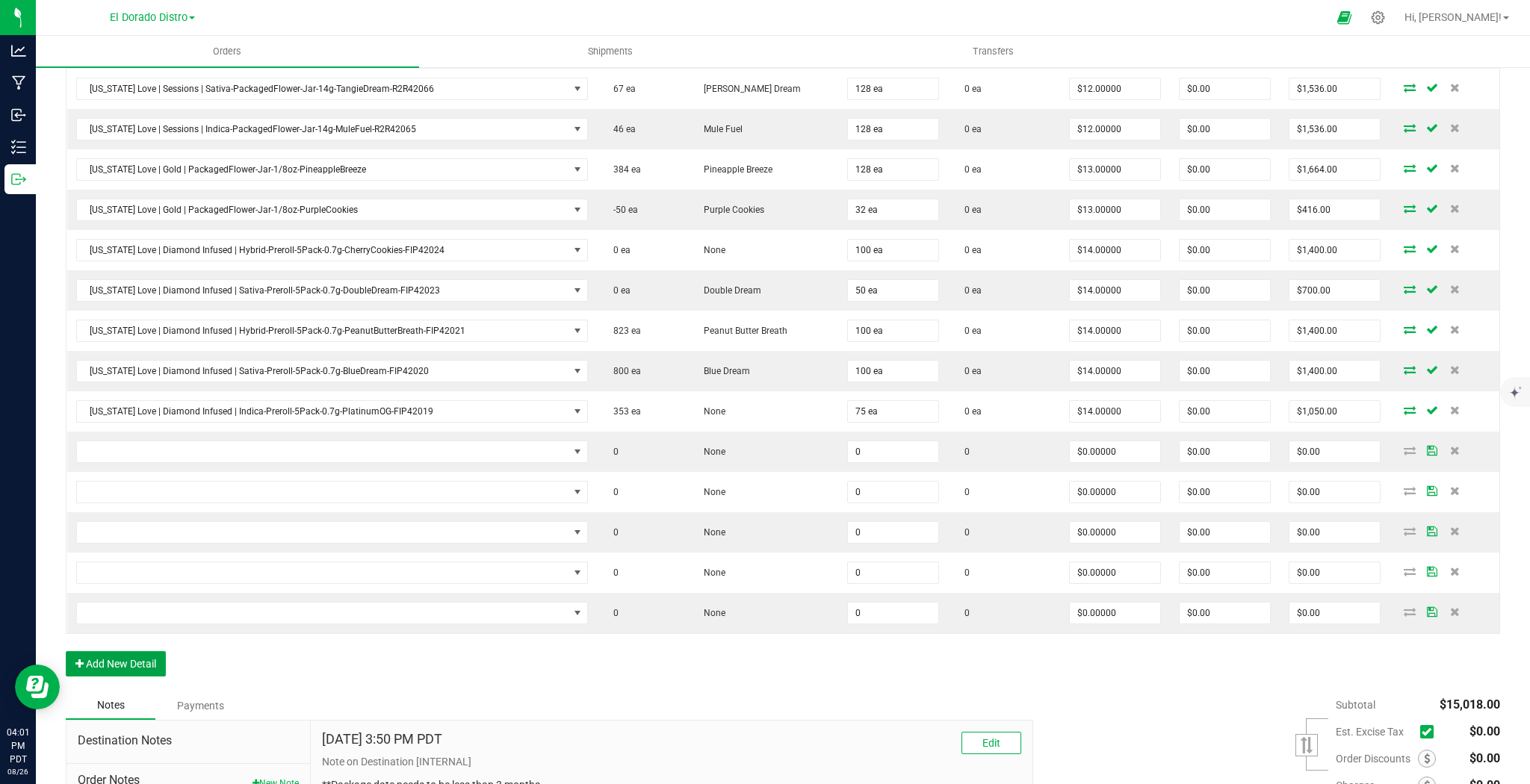
scroll to position [690, 0]
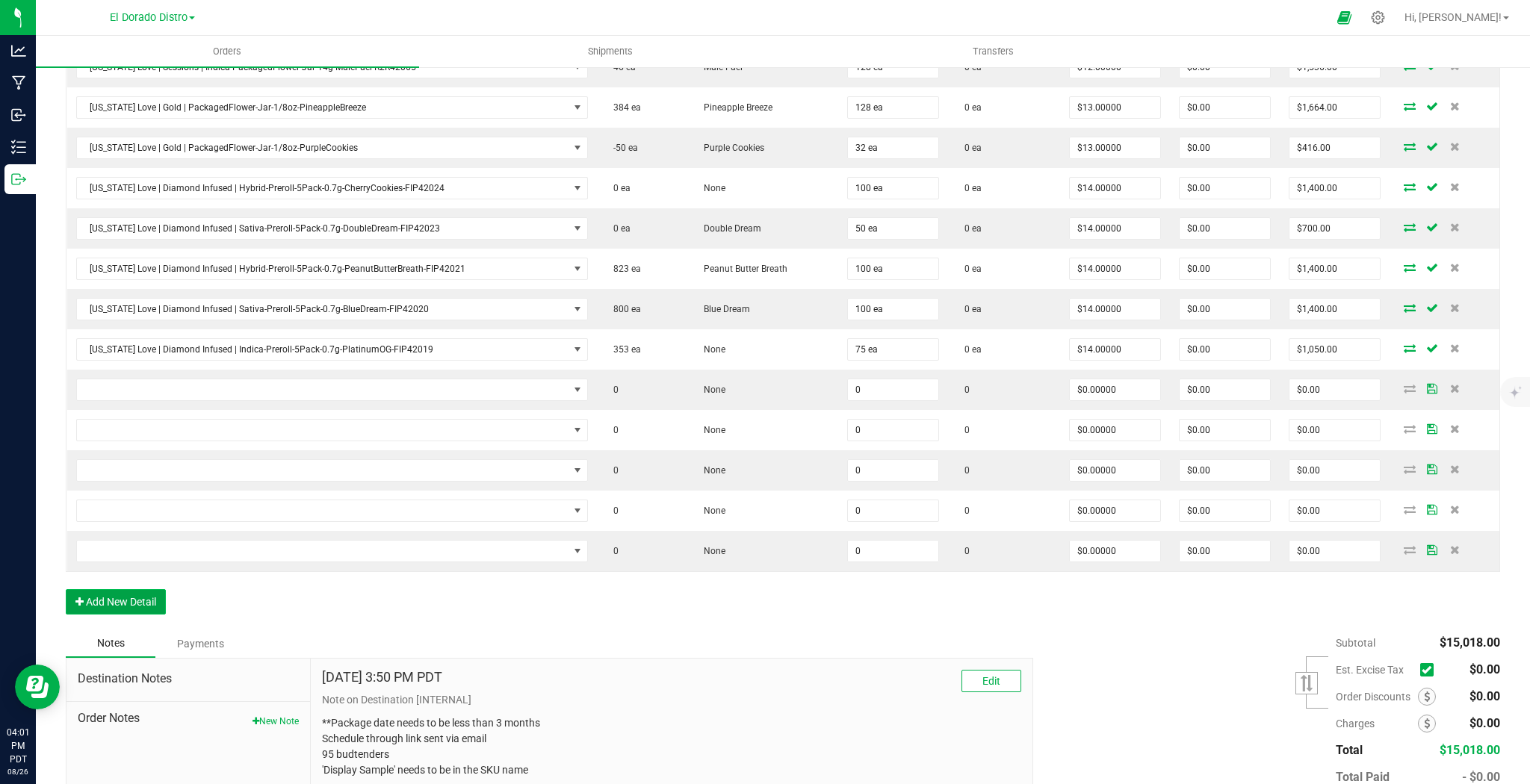
click at [164, 606] on button "Add New Detail" at bounding box center [116, 601] width 100 height 26
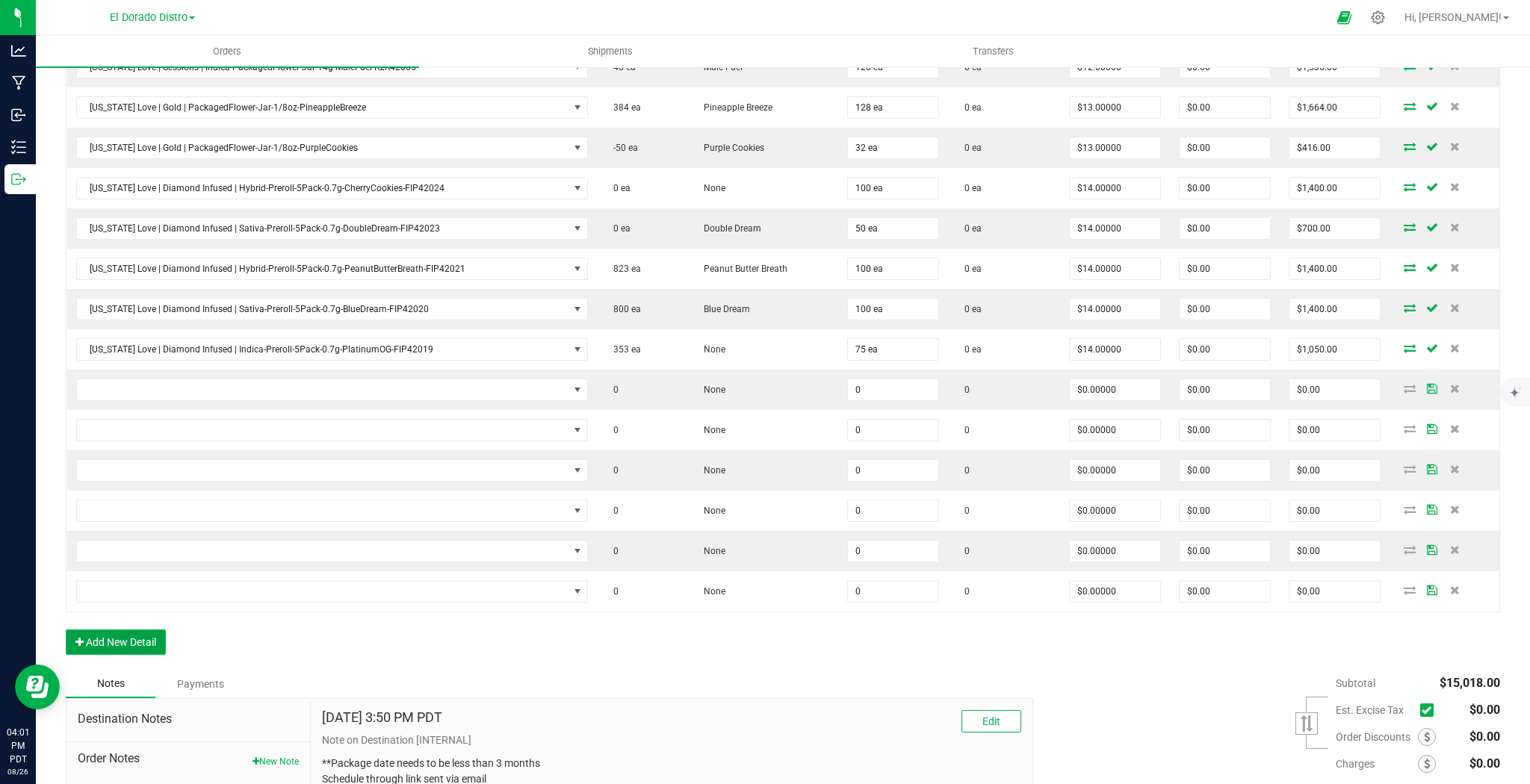
click at [152, 630] on button "Add New Detail" at bounding box center [116, 642] width 100 height 26
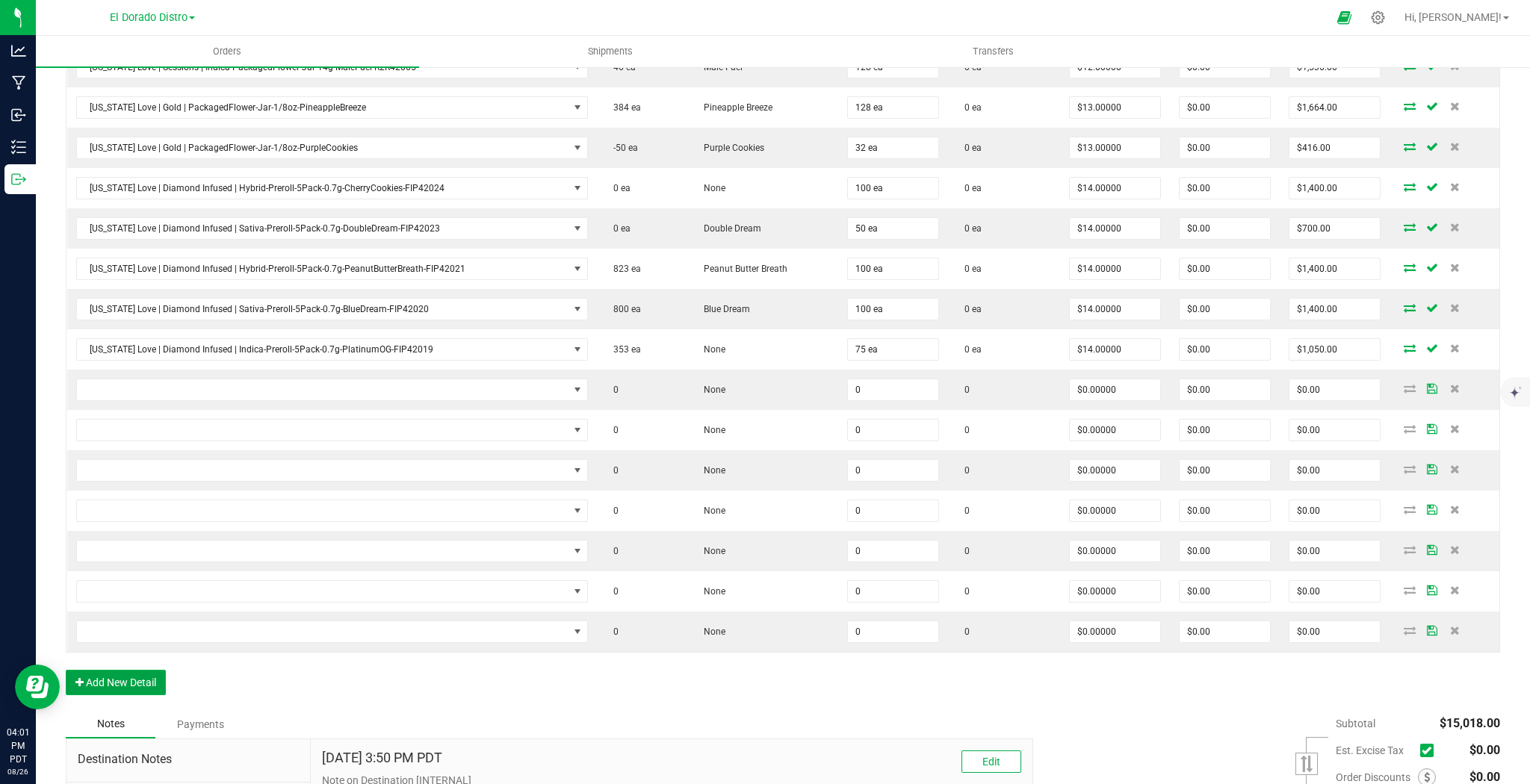
drag, startPoint x: 148, startPoint y: 674, endPoint x: 248, endPoint y: 717, distance: 108.9
click at [148, 675] on button "Add New Detail" at bounding box center [116, 682] width 100 height 26
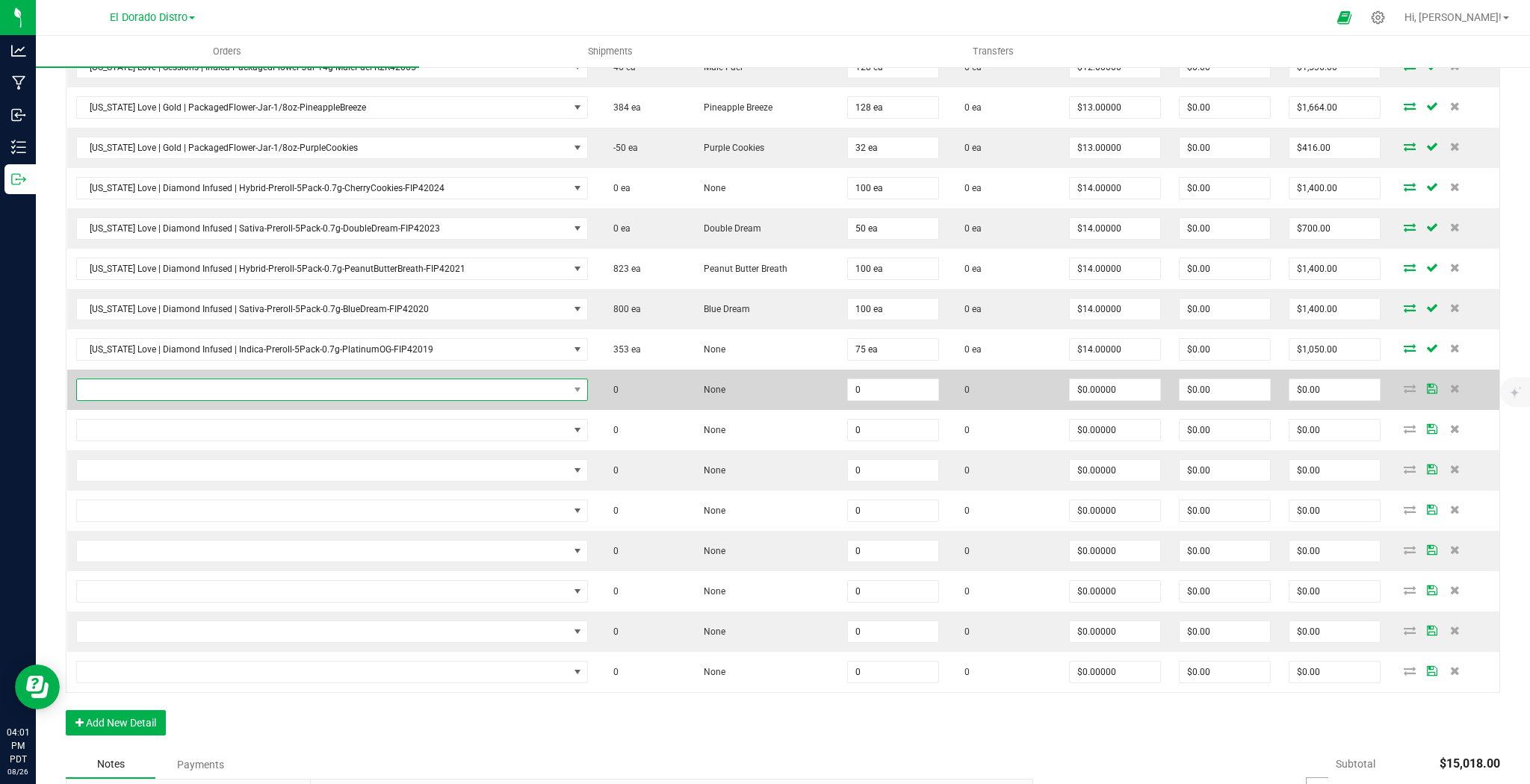
click at [332, 390] on span "NO DATA FOUND" at bounding box center [322, 389] width 492 height 21
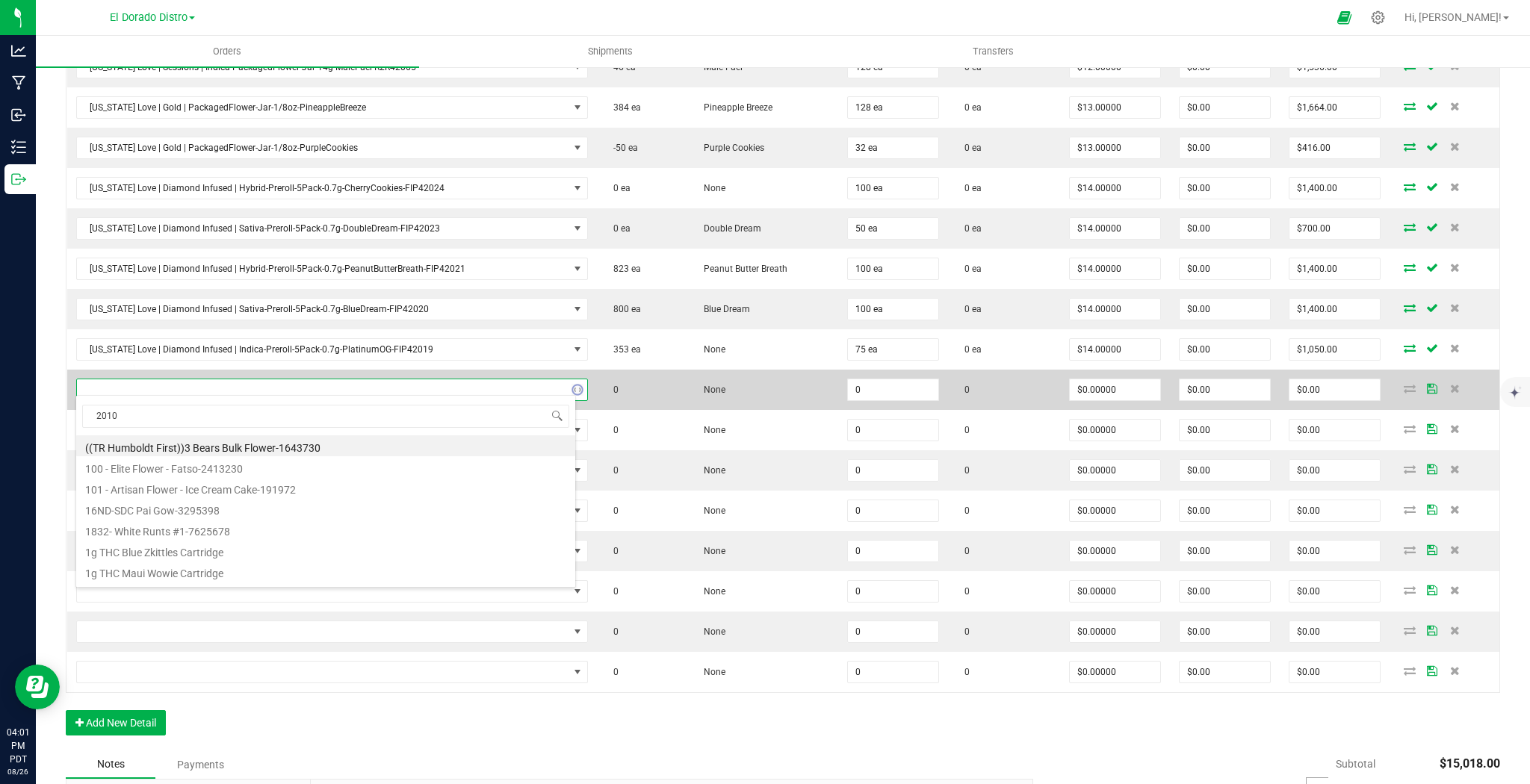
type input "20109"
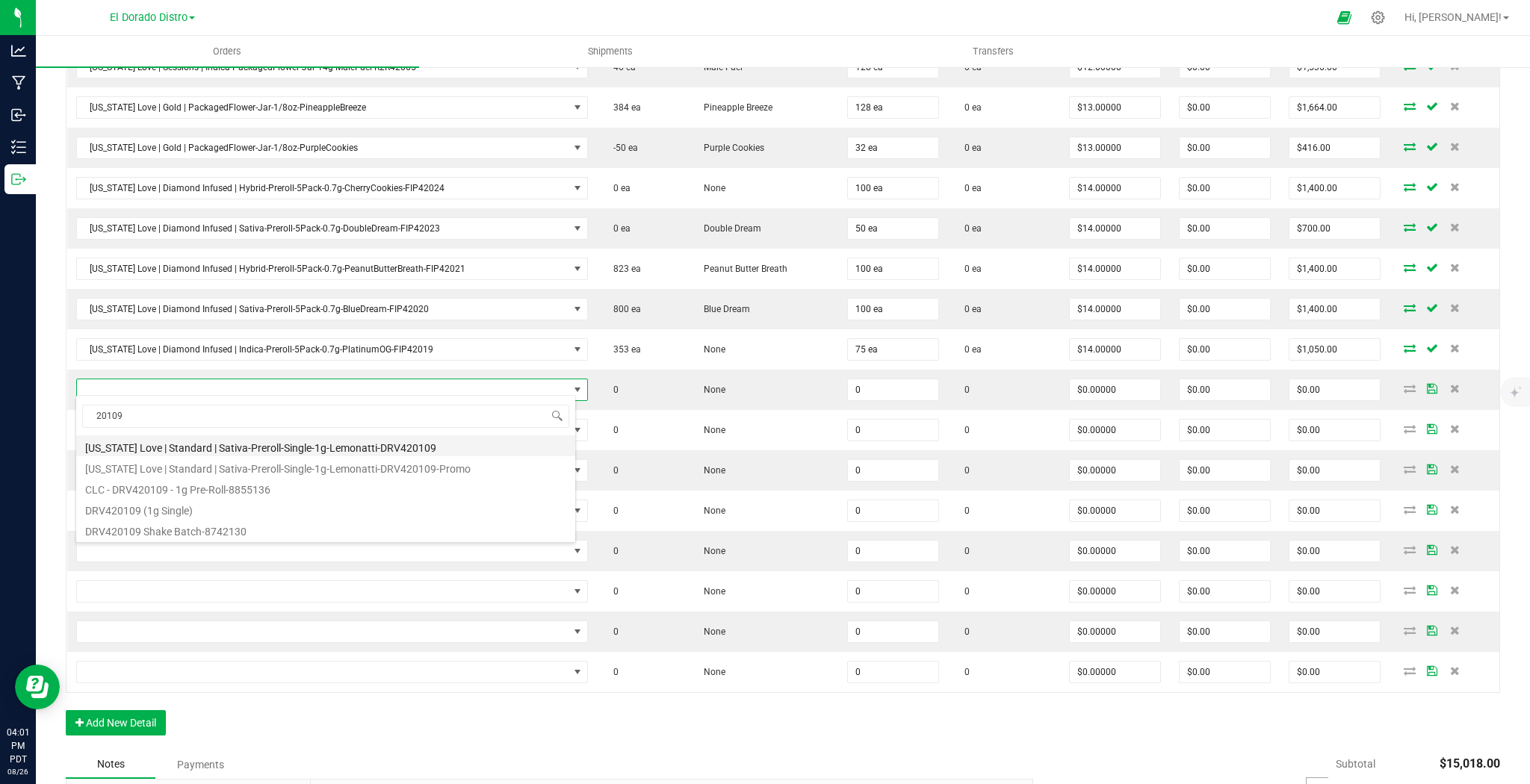
click at [423, 444] on li "[US_STATE] Love | Standard | Sativa-Preroll-Single-1g-Lemonatti-DRV420109" at bounding box center [326, 445] width 499 height 21
type input "0 ea"
type input "$2.00000"
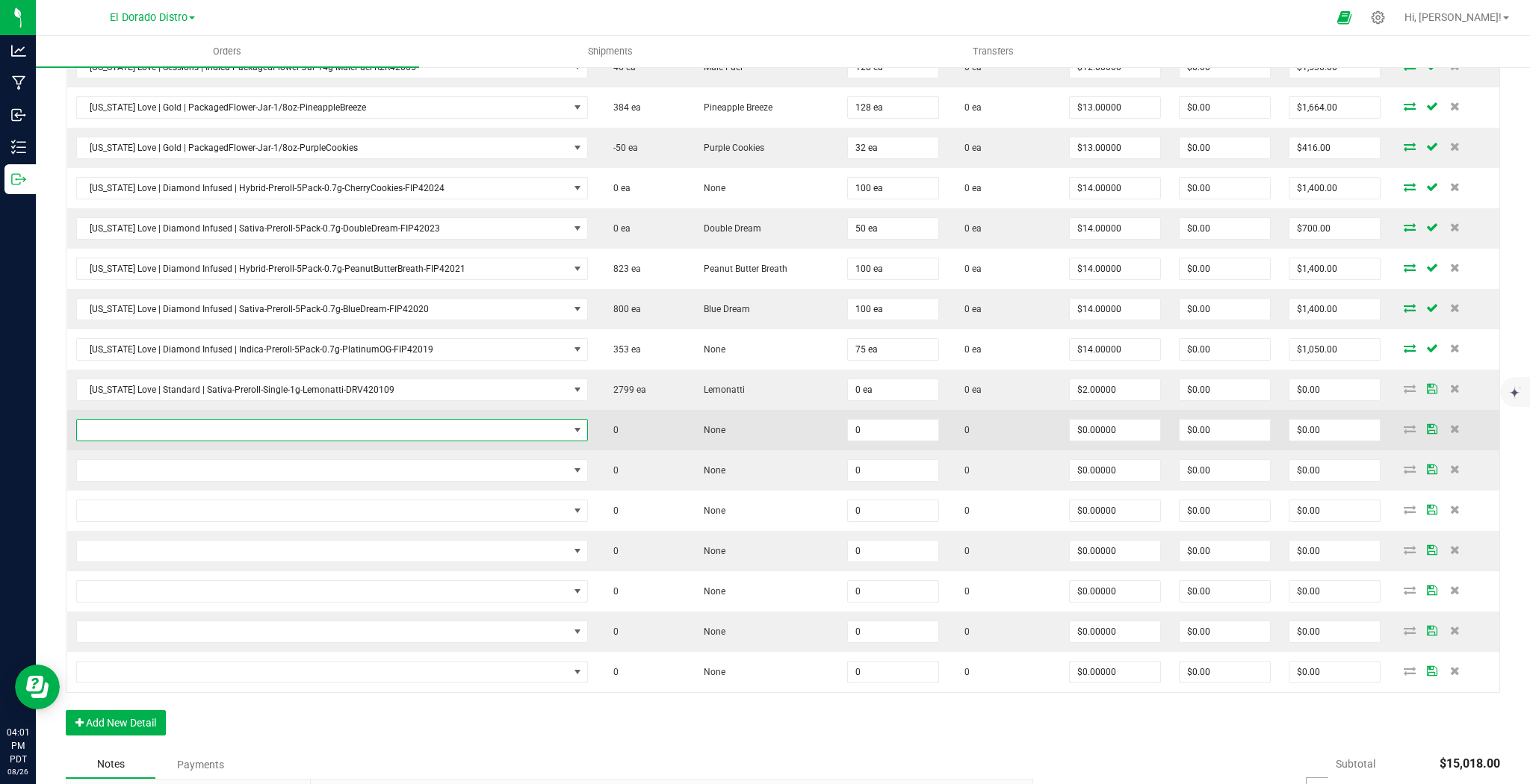
click at [436, 420] on span "NO DATA FOUND" at bounding box center [322, 430] width 492 height 21
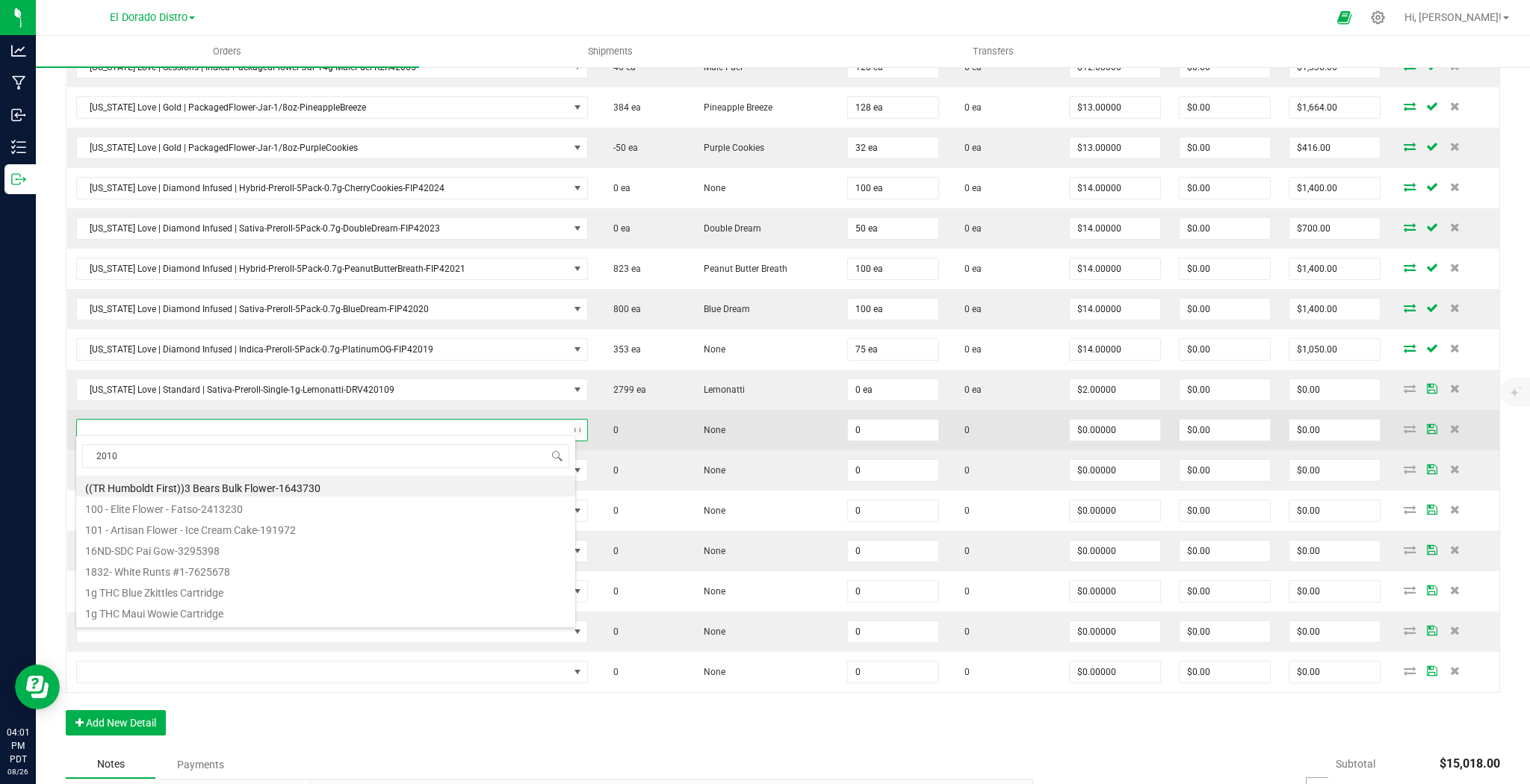
type input "20108"
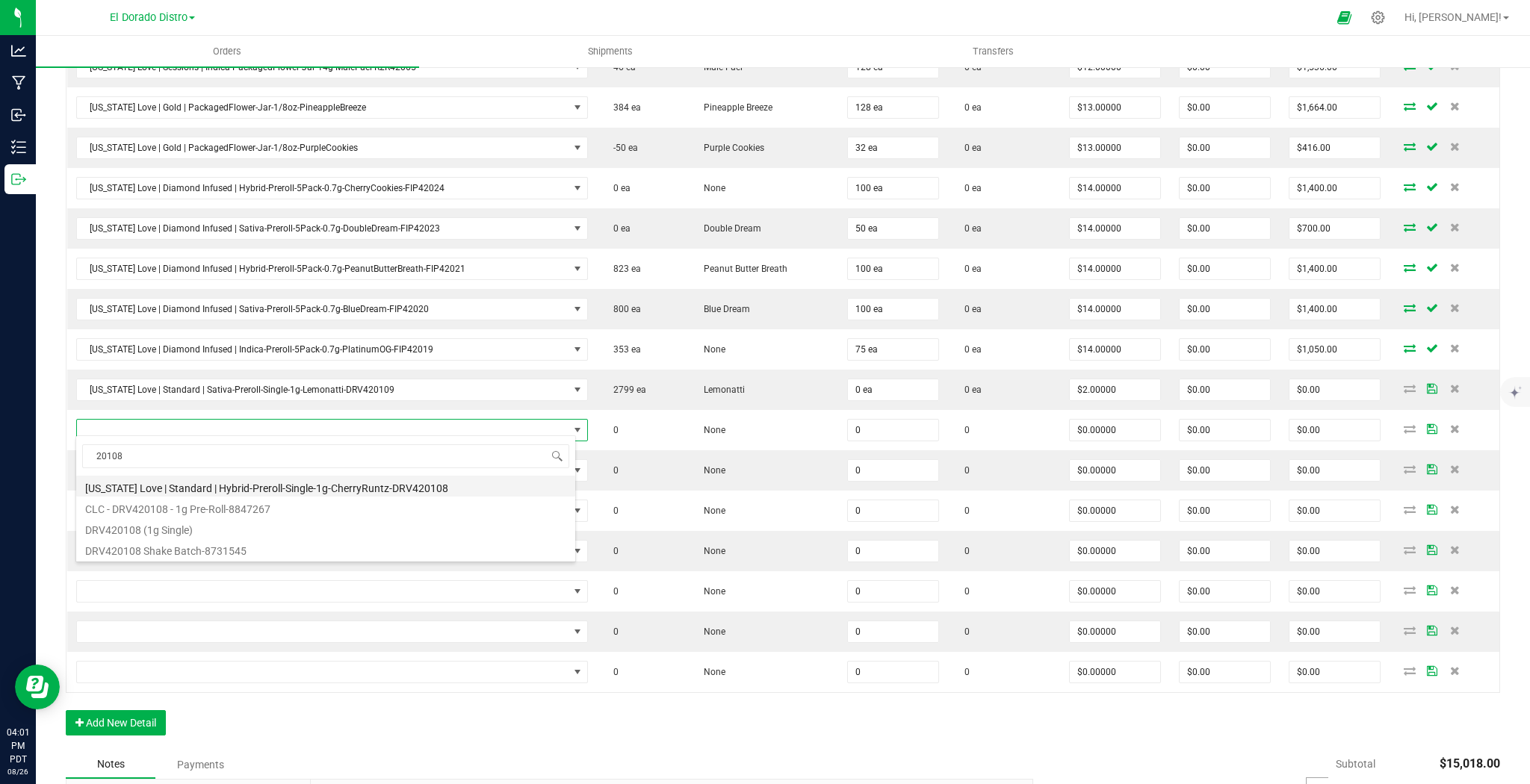
click at [428, 478] on li "[US_STATE] Love | Standard | Hybrid-Preroll-Single-1g-CherryRuntz-DRV420108" at bounding box center [326, 486] width 499 height 21
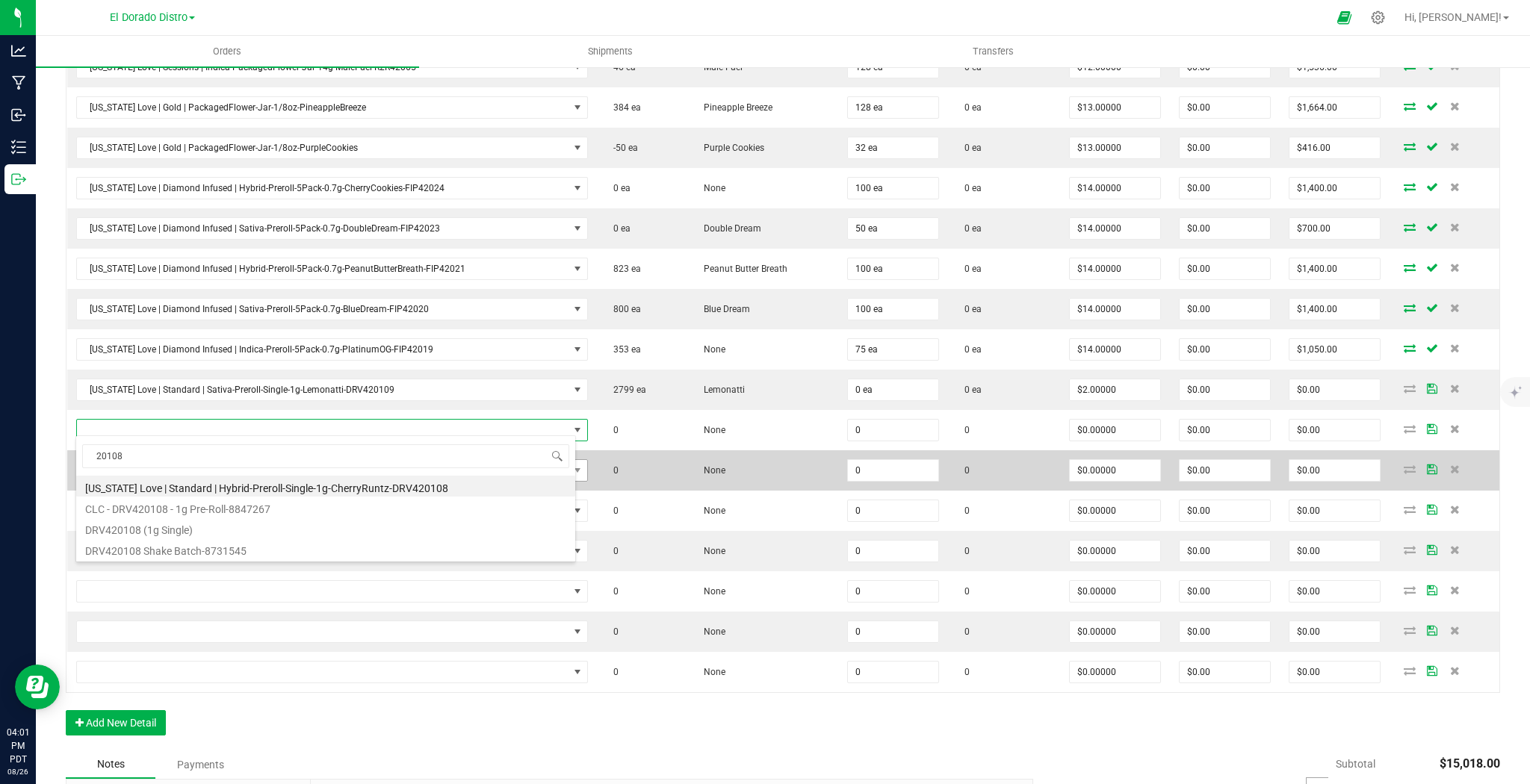
type input "0 ea"
type input "$2.00000"
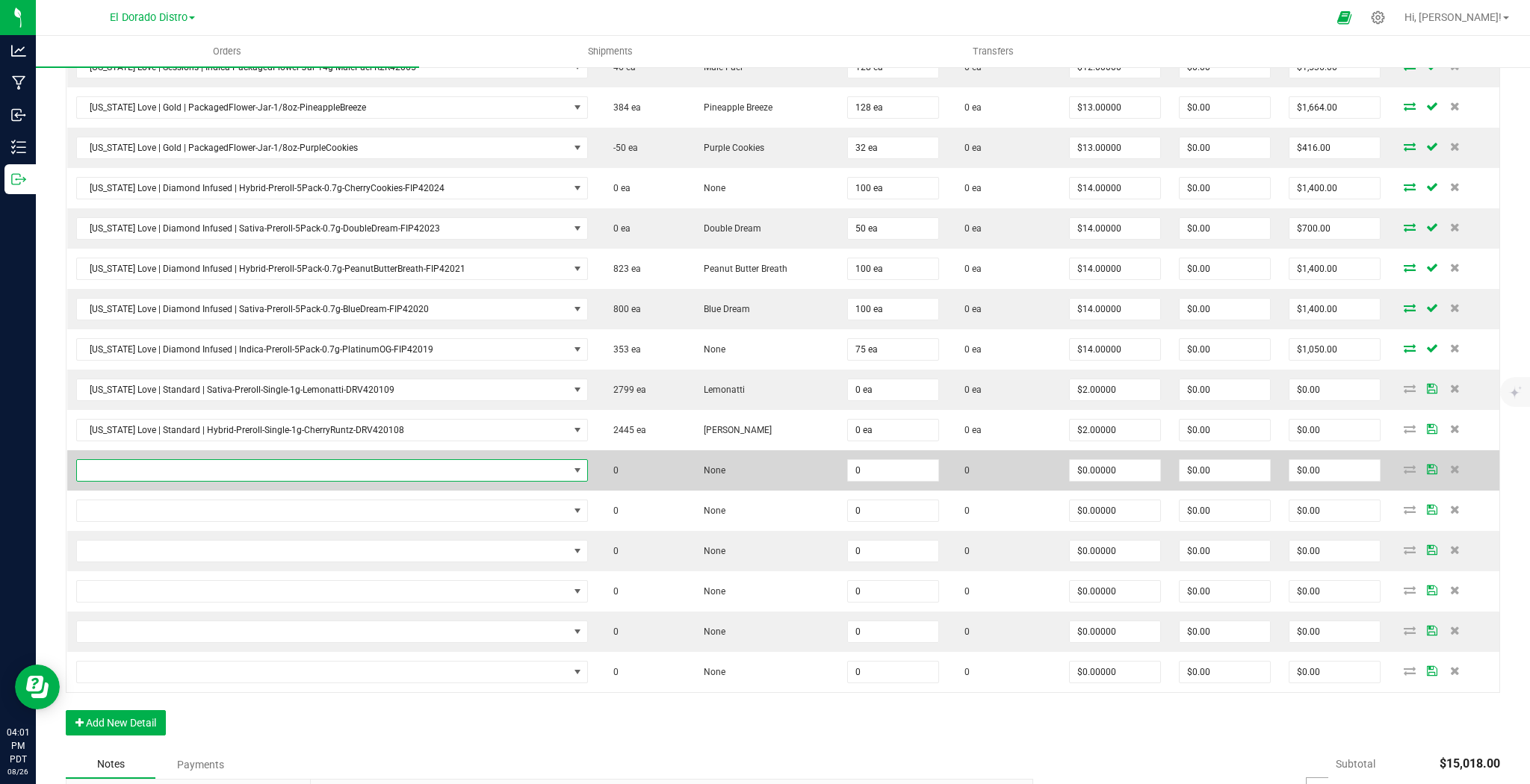
click at [431, 467] on span "NO DATA FOUND" at bounding box center [322, 470] width 492 height 21
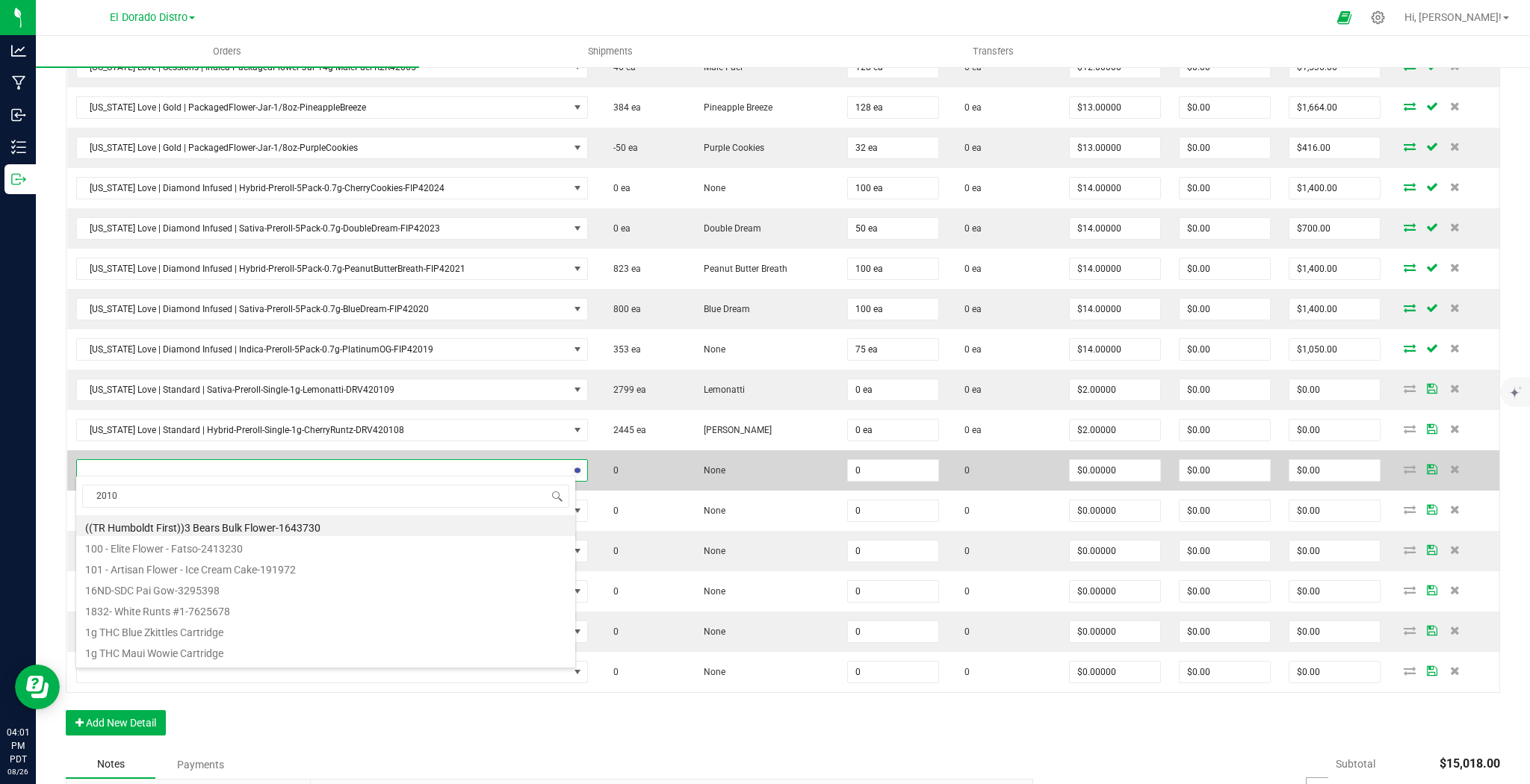
type input "20107"
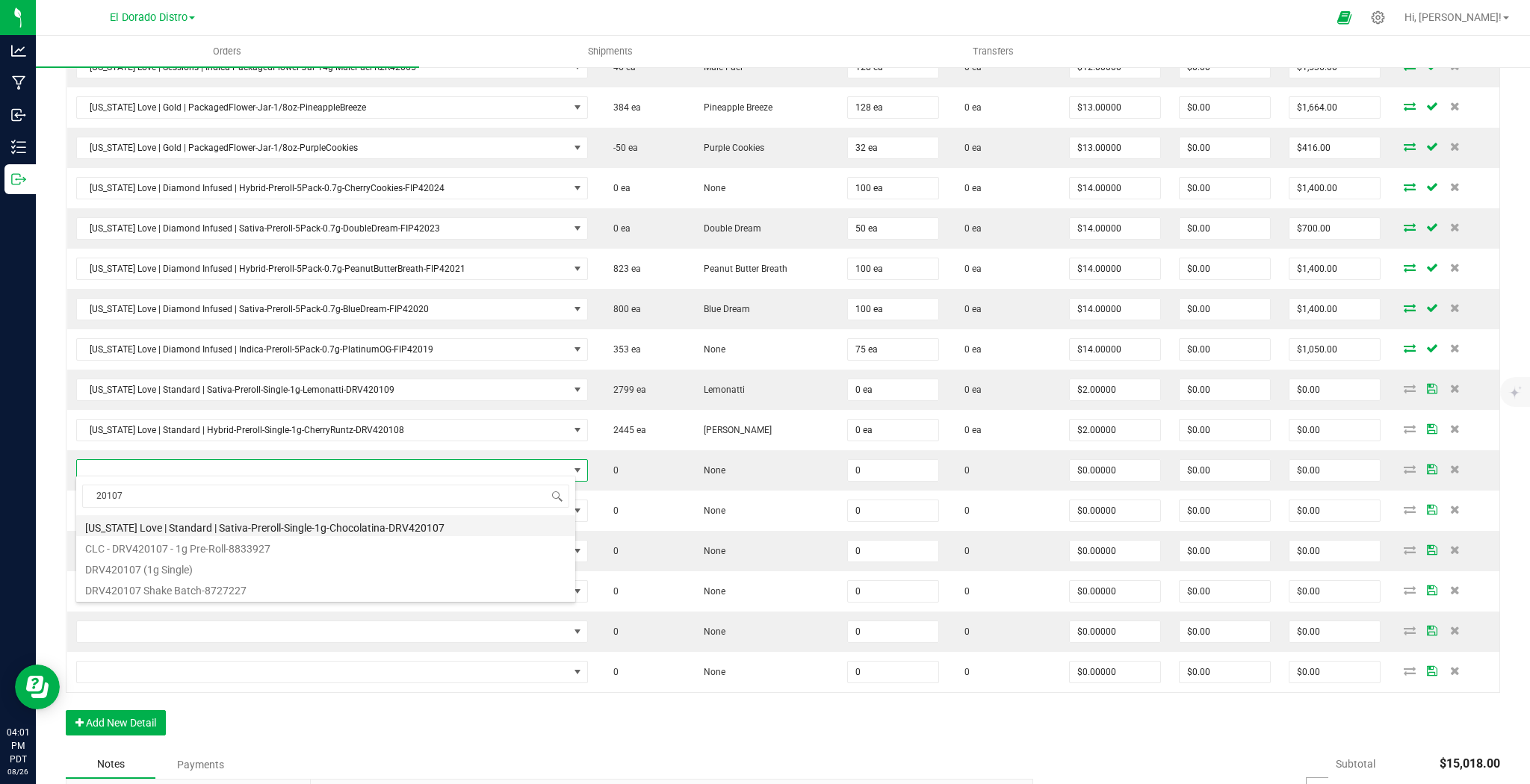
click at [434, 529] on li "[US_STATE] Love | Standard | Sativa-Preroll-Single-1g-Chocolatina-DRV420107" at bounding box center [326, 525] width 499 height 21
type input "0 ea"
type input "$2.00000"
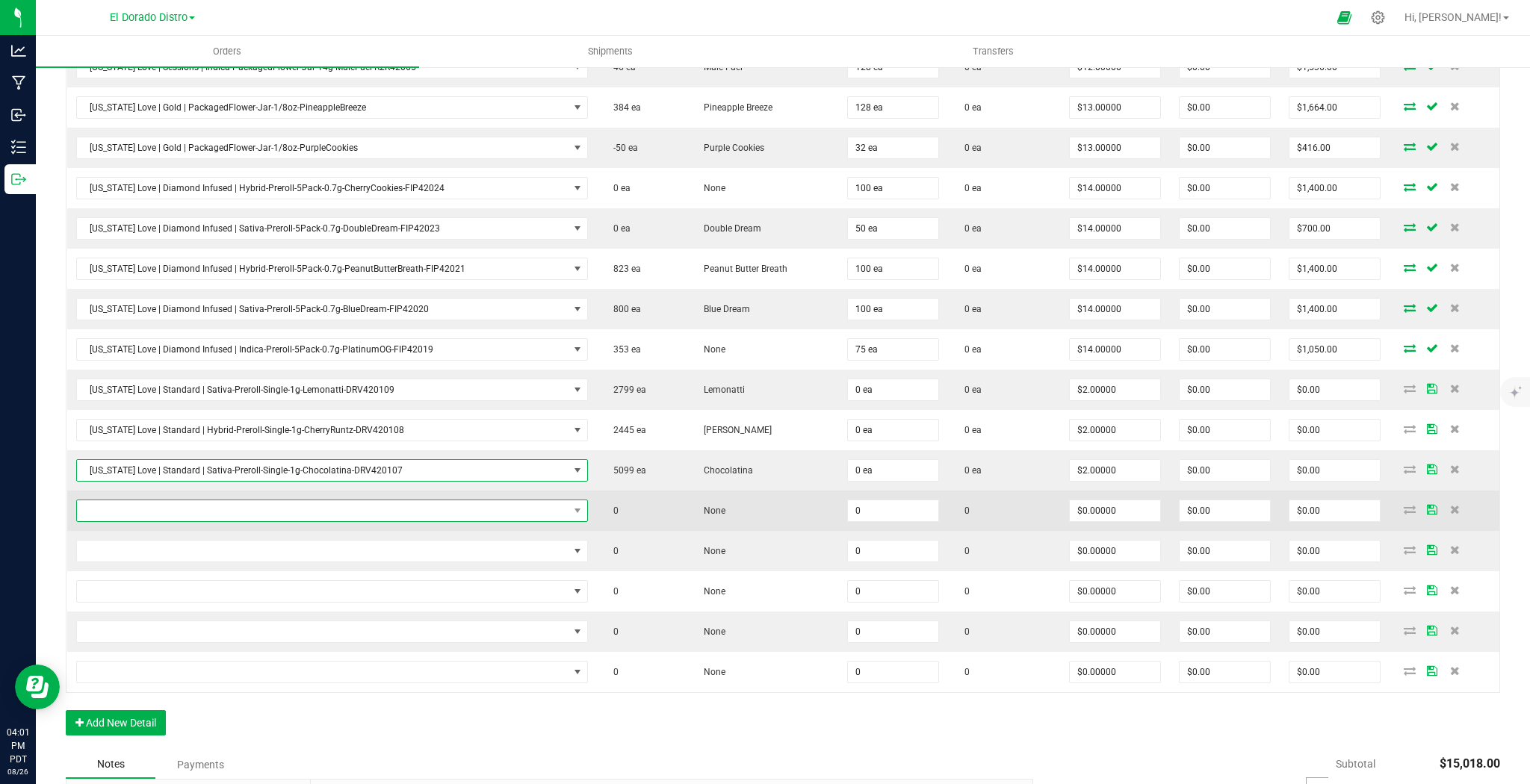
click at [416, 502] on span "NO DATA FOUND" at bounding box center [322, 510] width 492 height 21
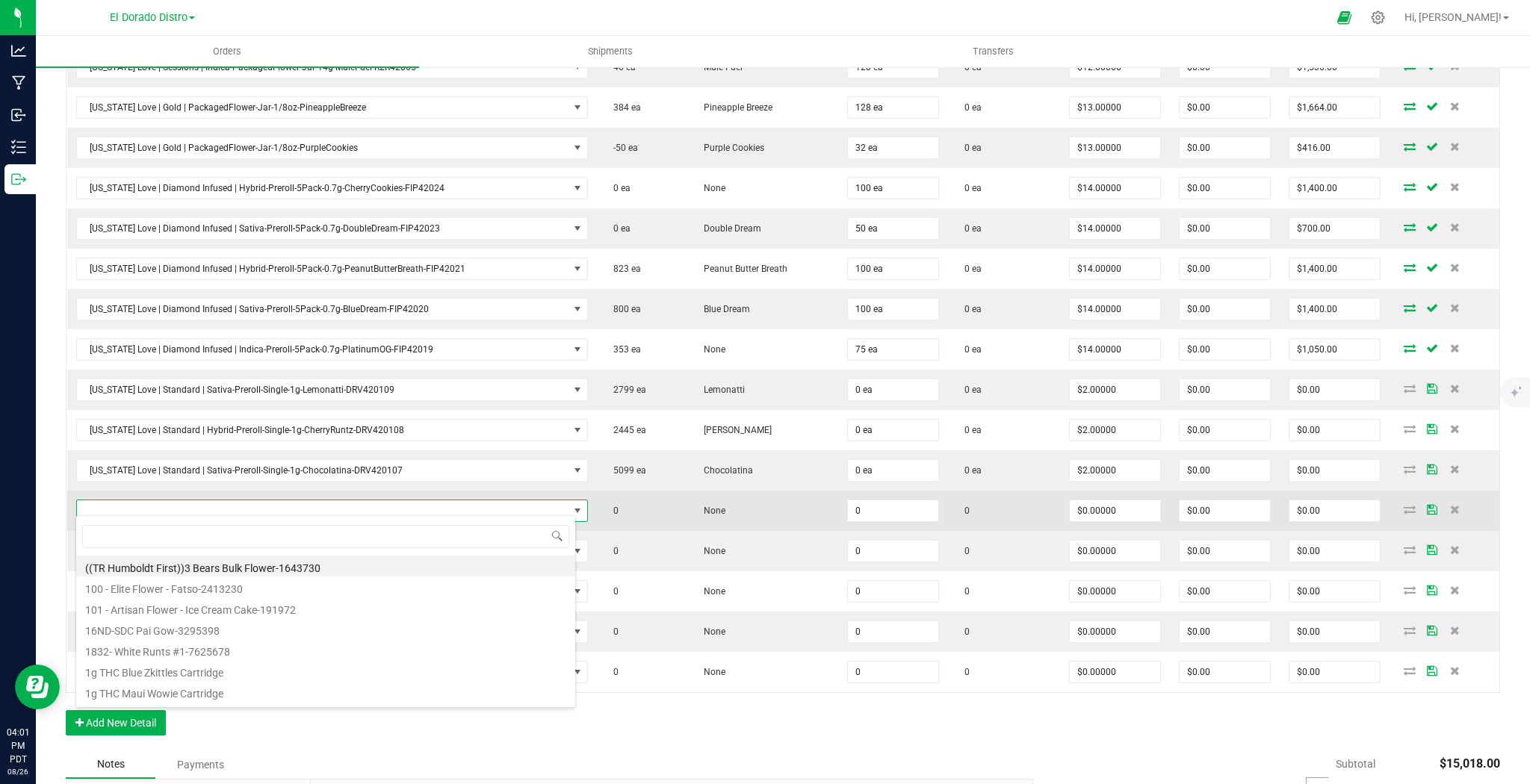
scroll to position [22, 497]
type input "20106"
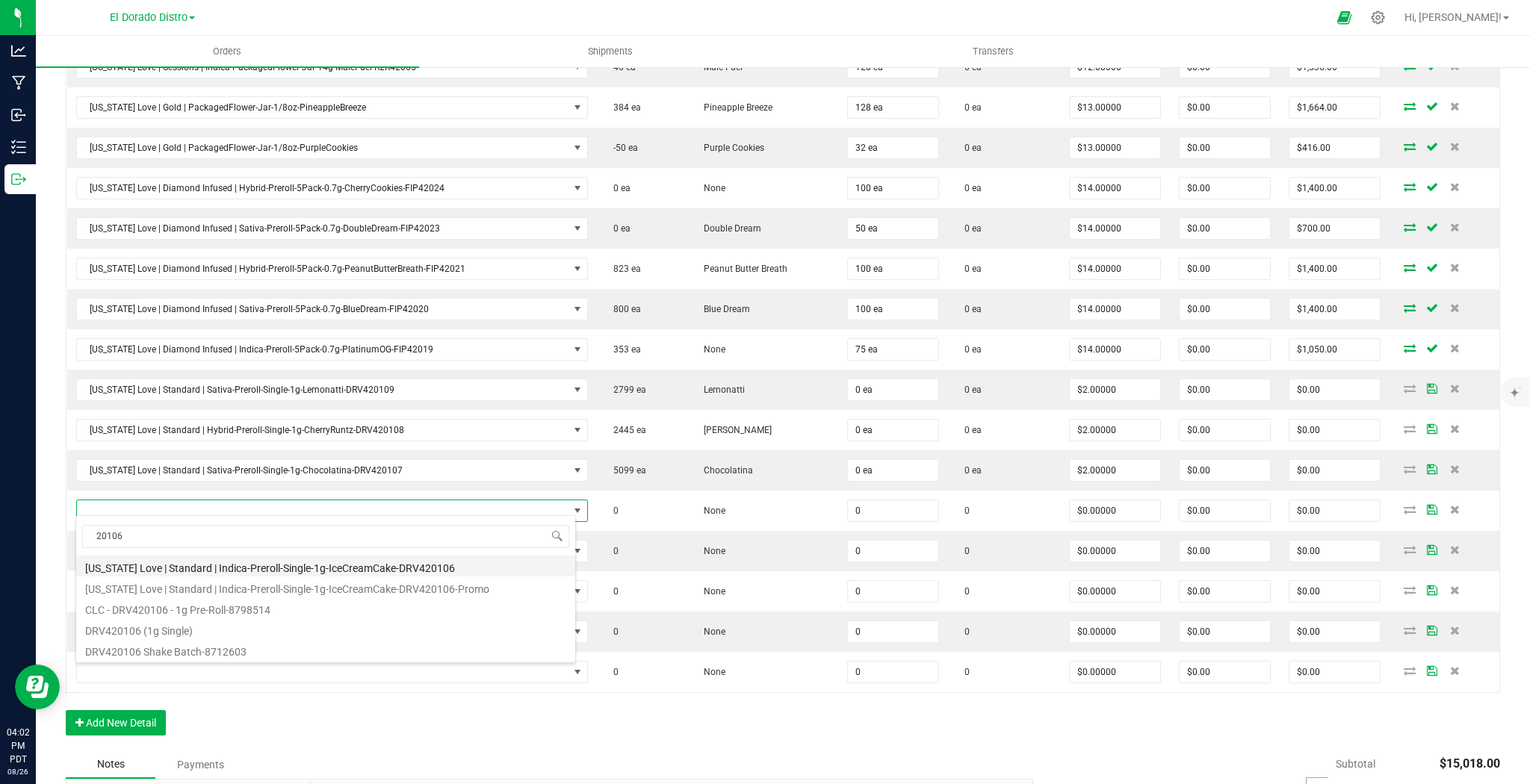
click at [451, 568] on li "[US_STATE] Love | Standard | Indica-Preroll-Single-1g-IceCreamCake-DRV420106" at bounding box center [326, 566] width 499 height 21
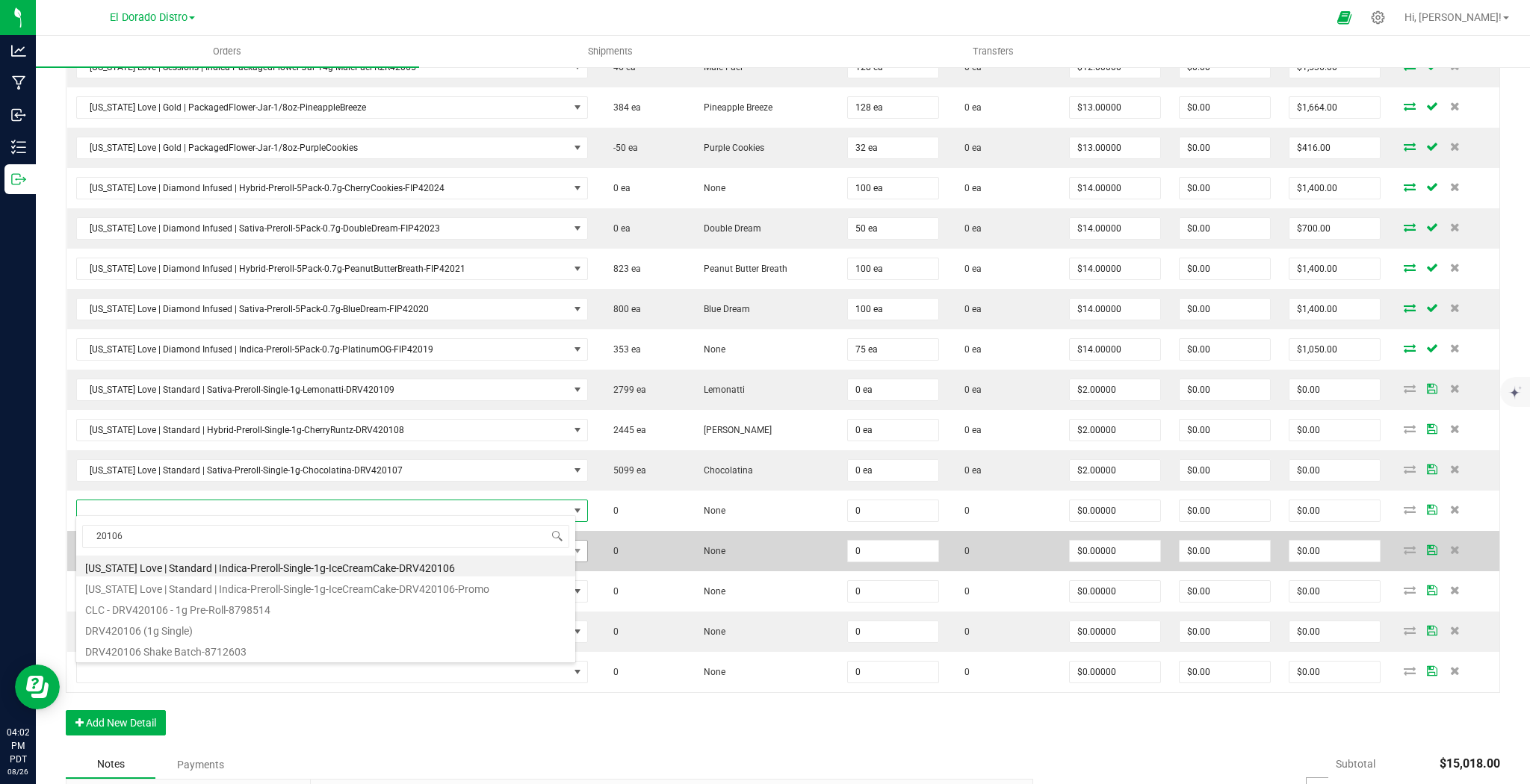
type input "0 ea"
type input "$2.00000"
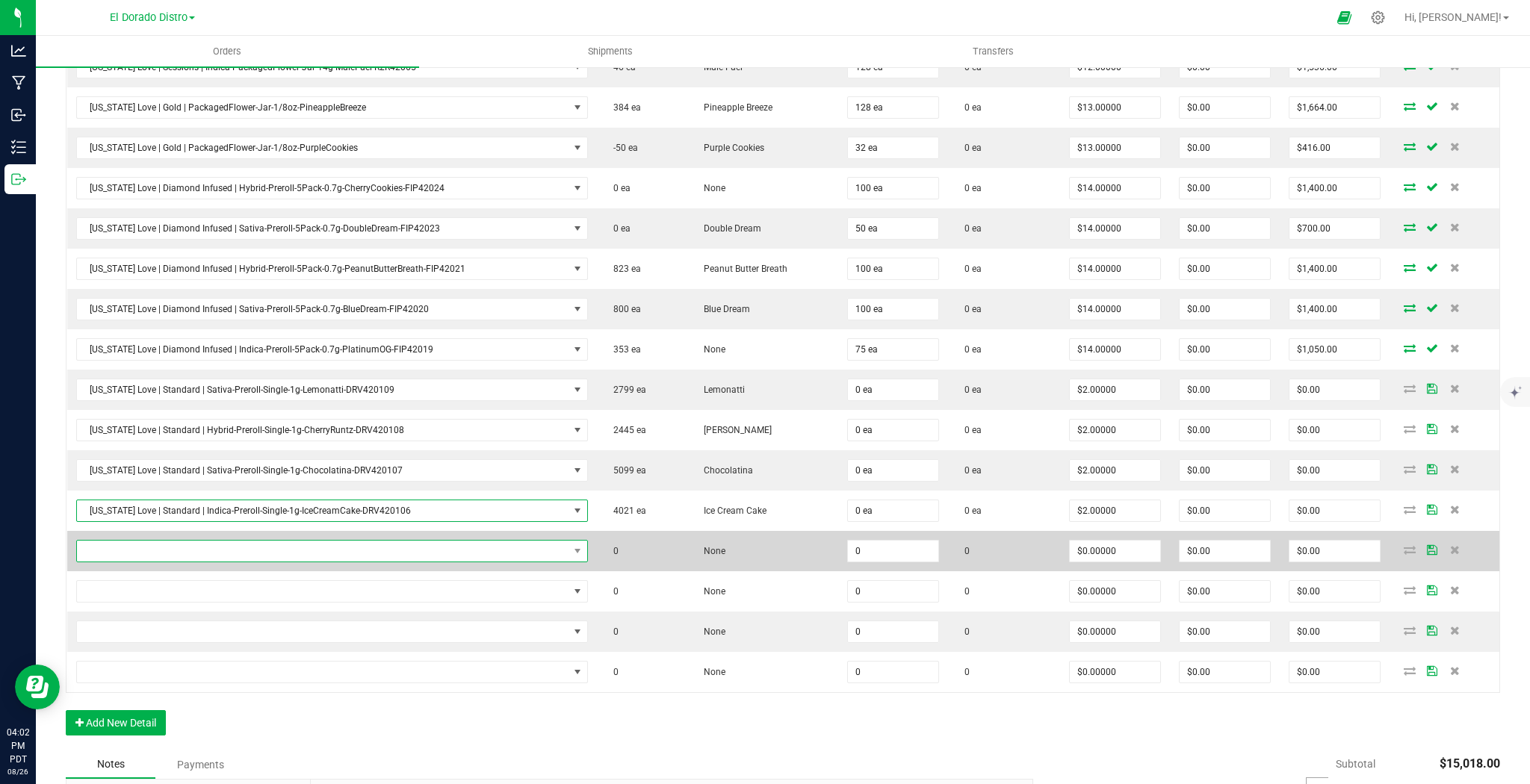
click at [396, 548] on span "NO DATA FOUND" at bounding box center [322, 551] width 492 height 21
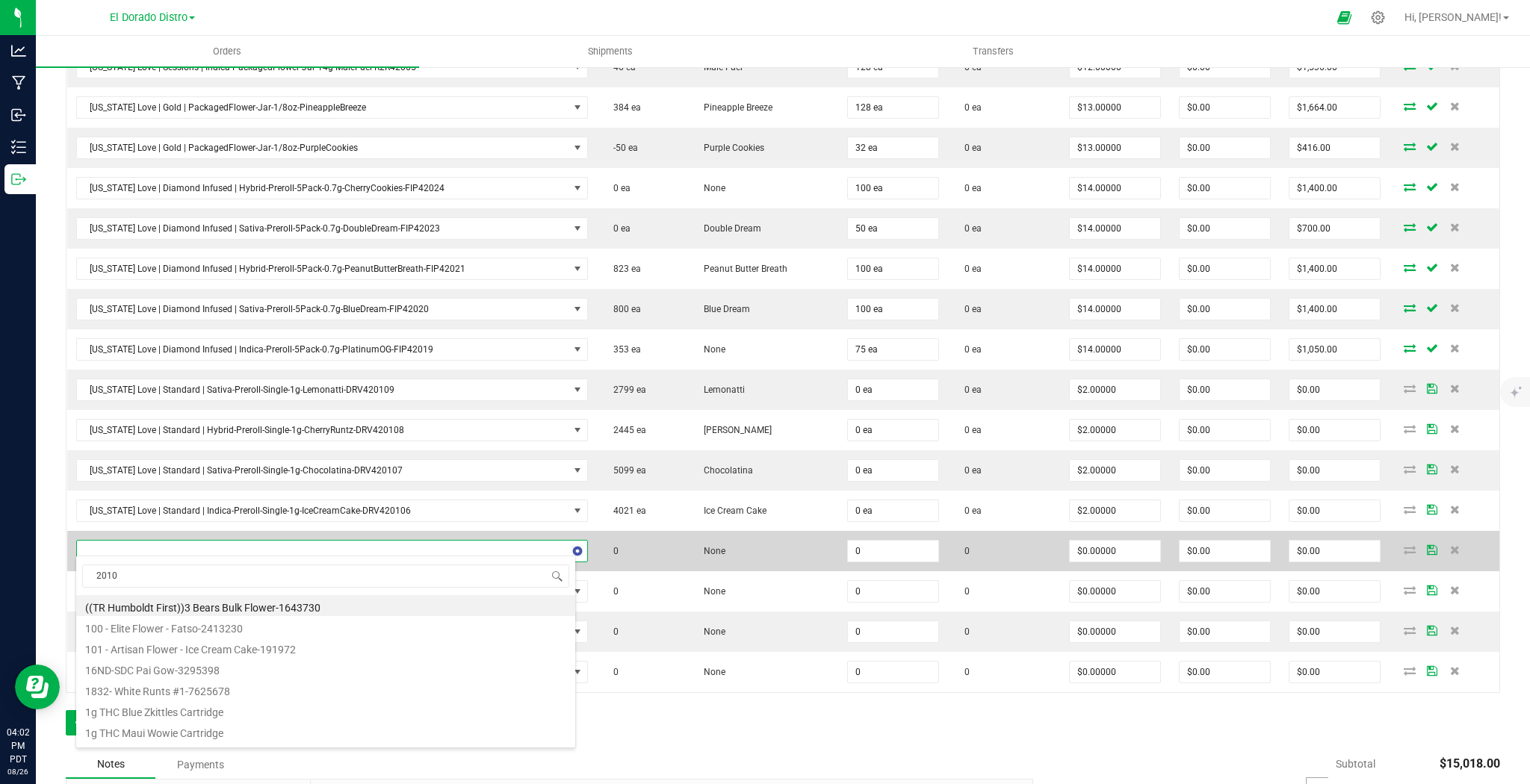
type input "20105"
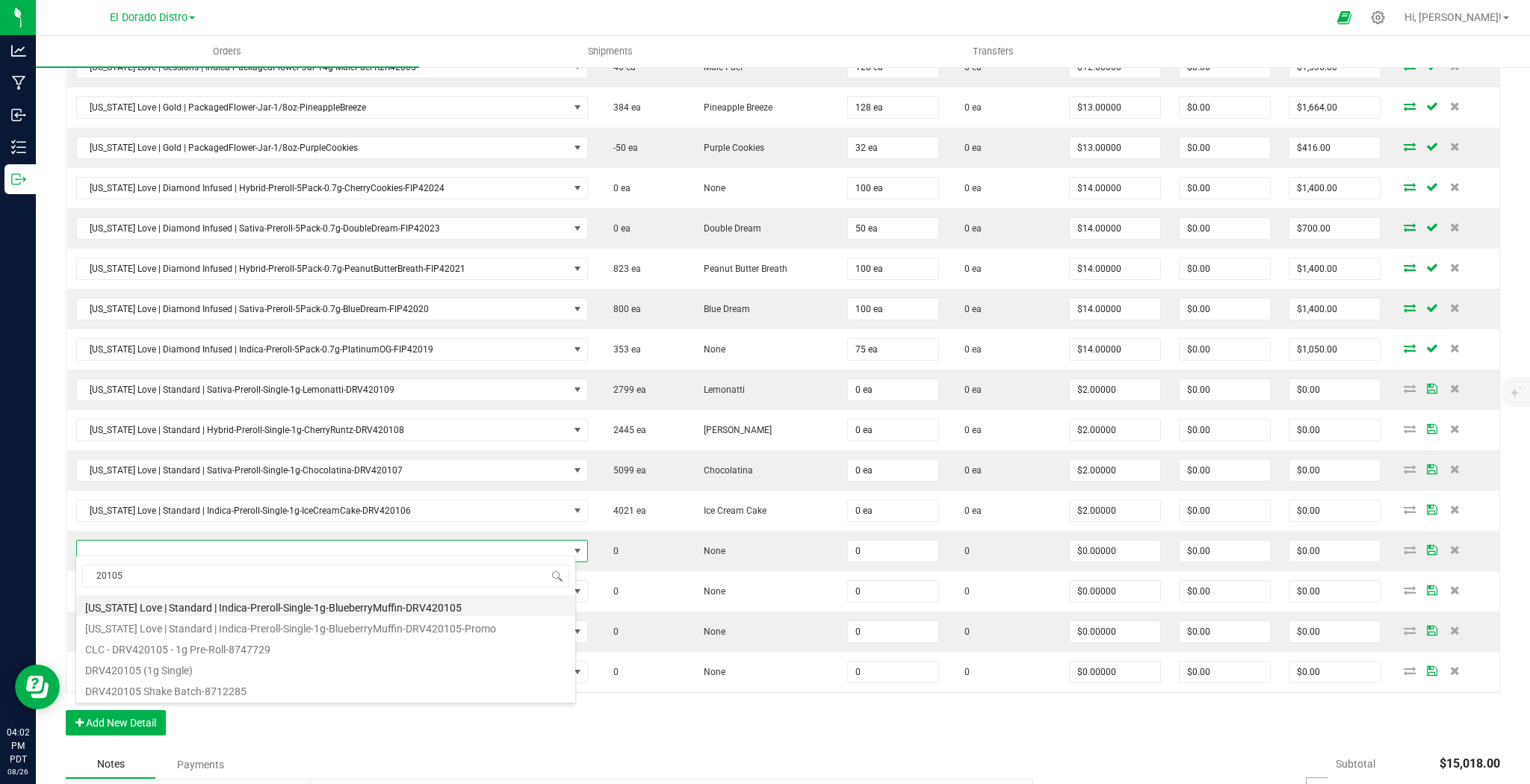
click at [406, 601] on li "[US_STATE] Love | Standard | Indica-Preroll-Single-1g-BlueberryMuffin-DRV420105" at bounding box center [326, 605] width 499 height 21
type input "0 ea"
type input "$2.00000"
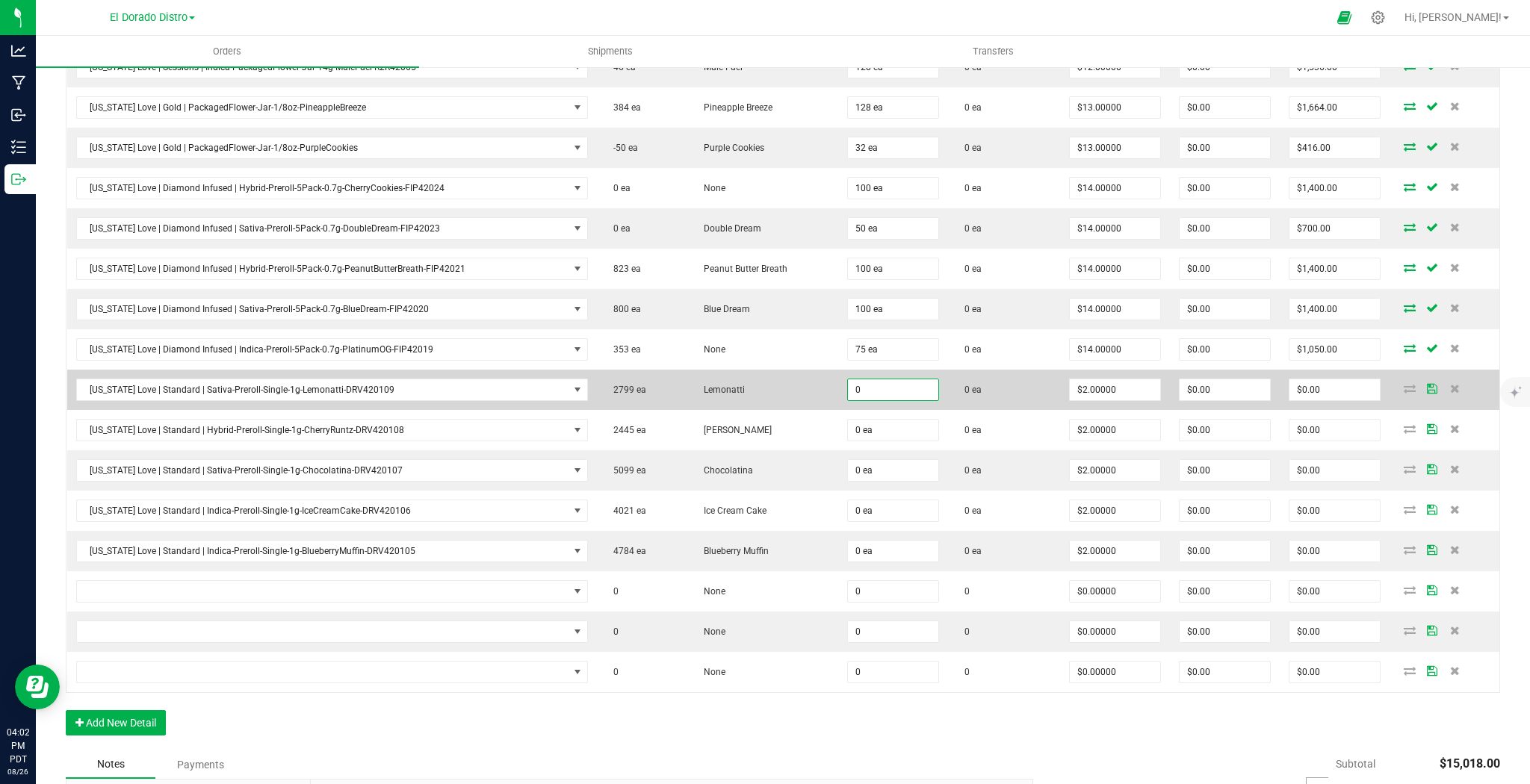
click at [877, 388] on input "0" at bounding box center [893, 389] width 90 height 21
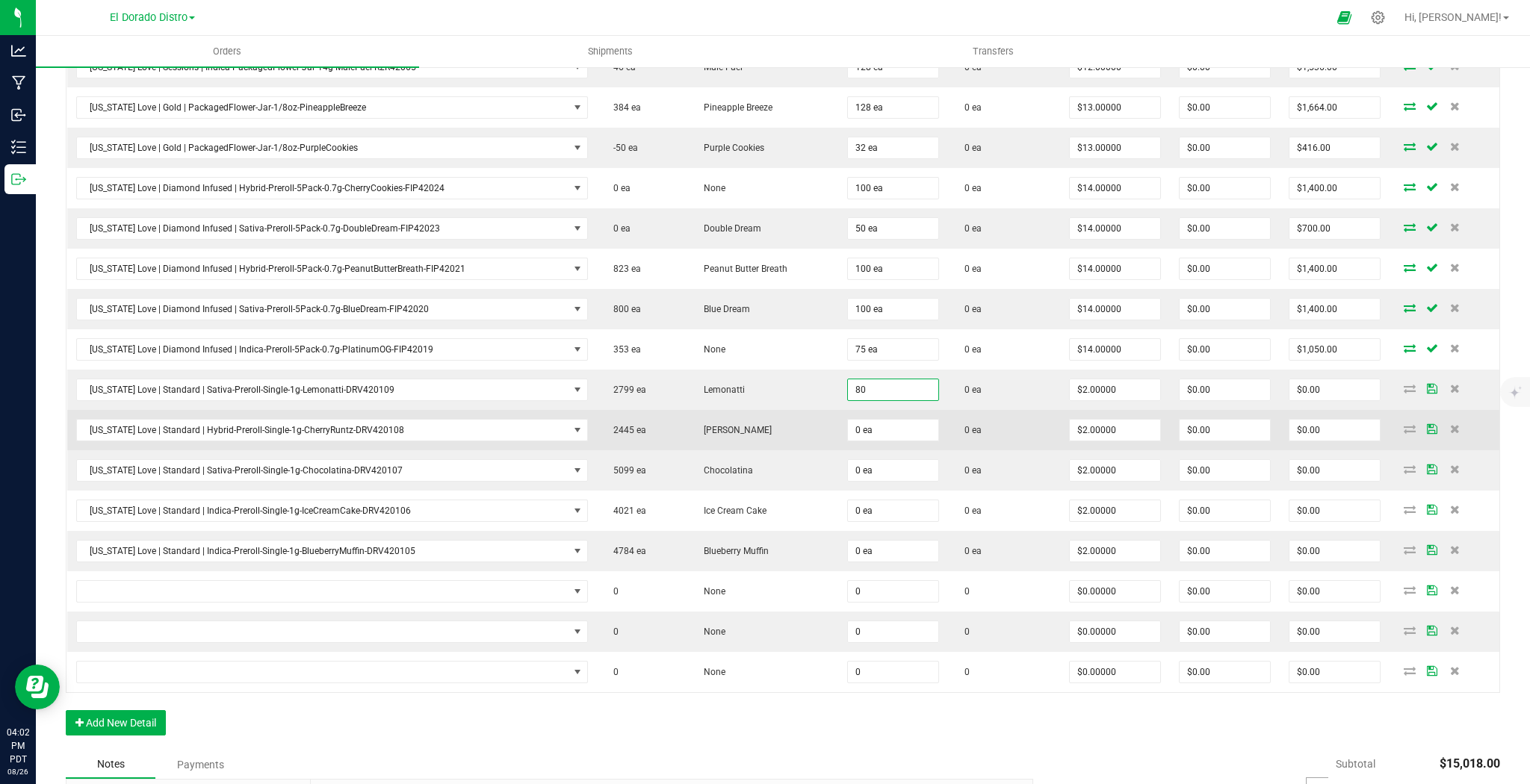
type input "80 ea"
type input "$160.00"
click at [970, 429] on td "0 ea" at bounding box center [1004, 430] width 113 height 40
click at [895, 421] on input "0" at bounding box center [893, 430] width 90 height 21
type input "100 ea"
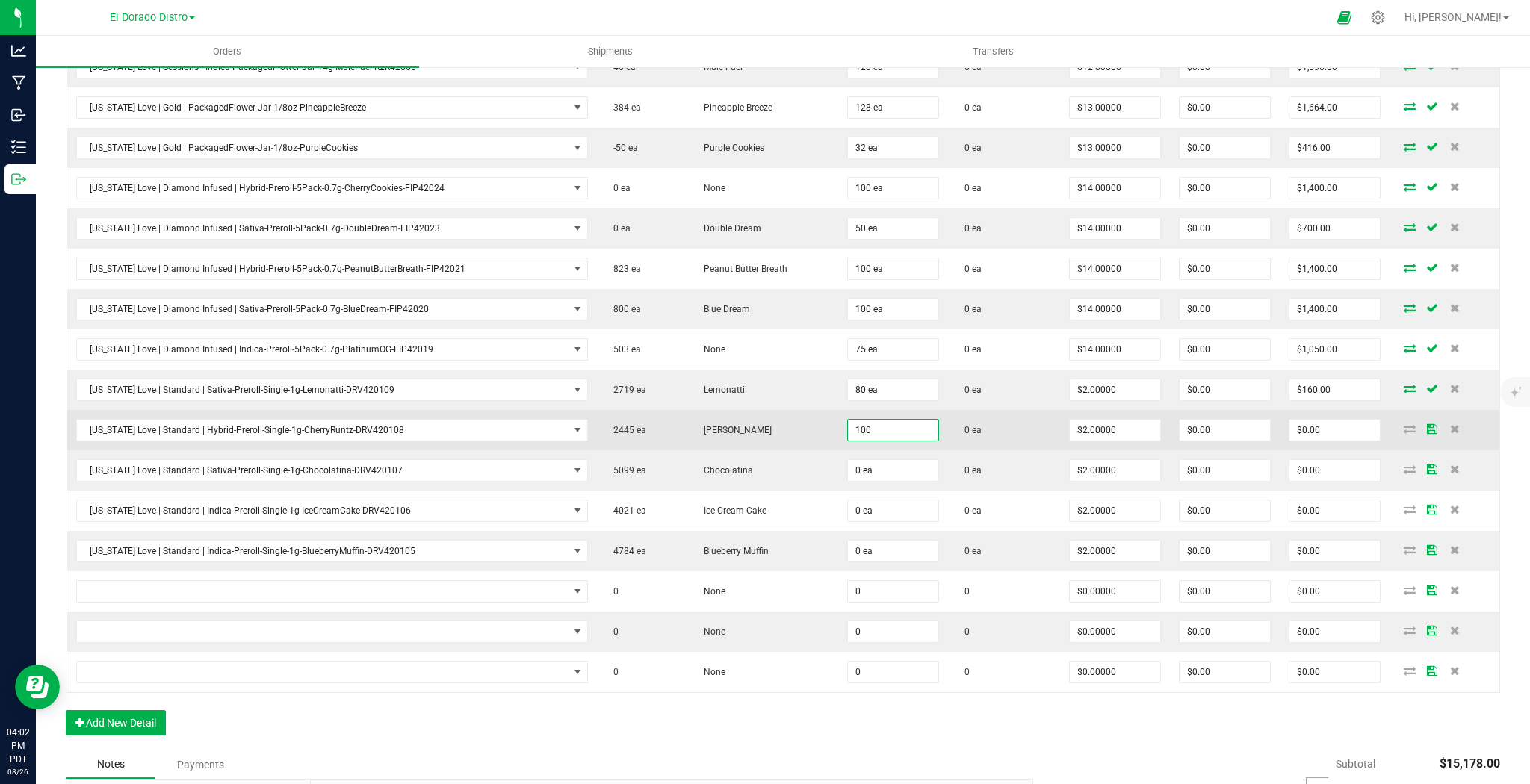
type input "$200.00"
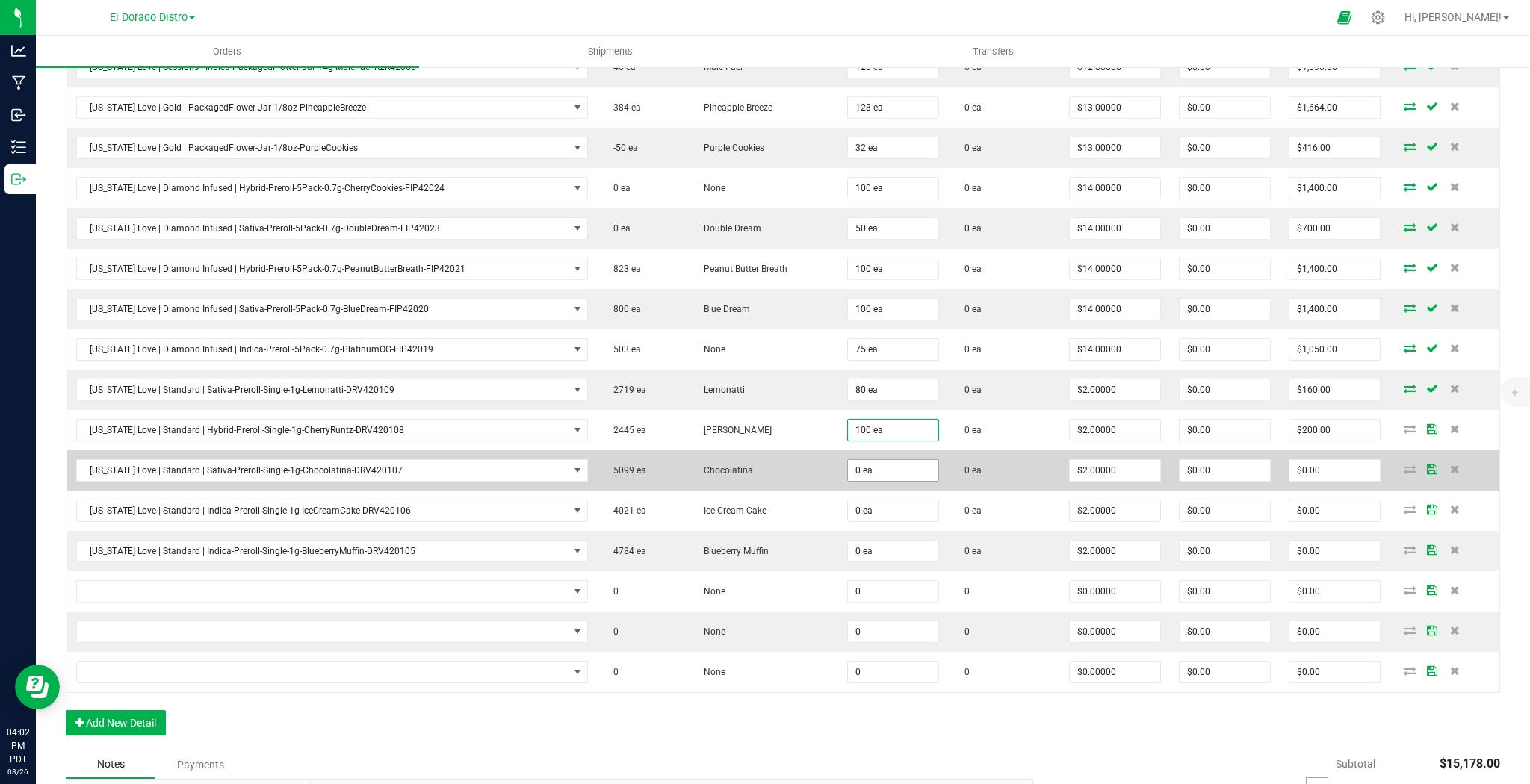
drag, startPoint x: 965, startPoint y: 435, endPoint x: 901, endPoint y: 457, distance: 67.7
click at [963, 436] on td "0 ea" at bounding box center [1004, 430] width 113 height 40
click at [887, 461] on input "0" at bounding box center [893, 470] width 90 height 21
type input "180 ea"
type input "$360.00"
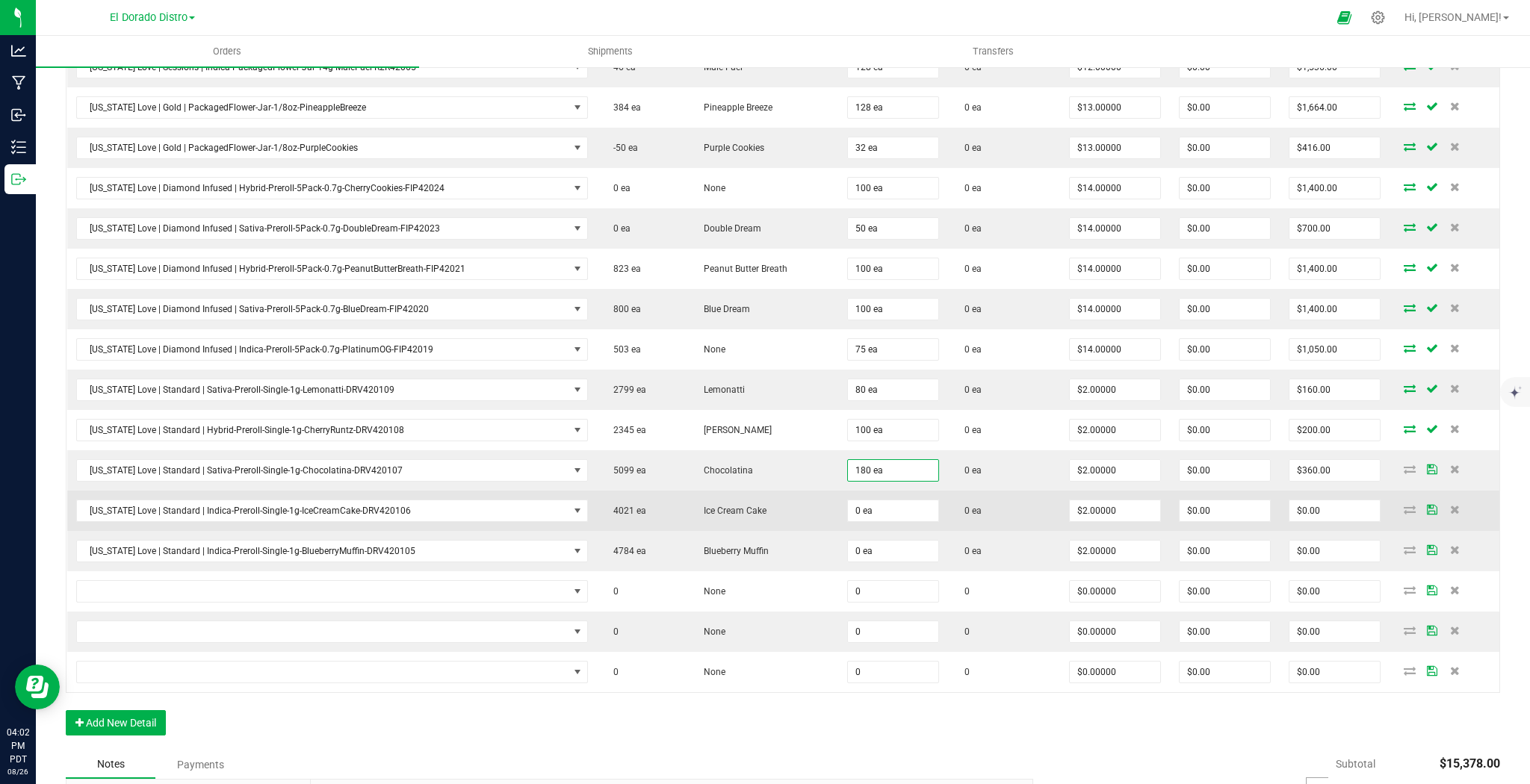
drag, startPoint x: 965, startPoint y: 478, endPoint x: 927, endPoint y: 493, distance: 40.9
click at [963, 479] on td "0 ea" at bounding box center [1004, 471] width 113 height 40
click at [897, 500] on input "0" at bounding box center [893, 510] width 90 height 21
type input "60 ea"
type input "$120.00"
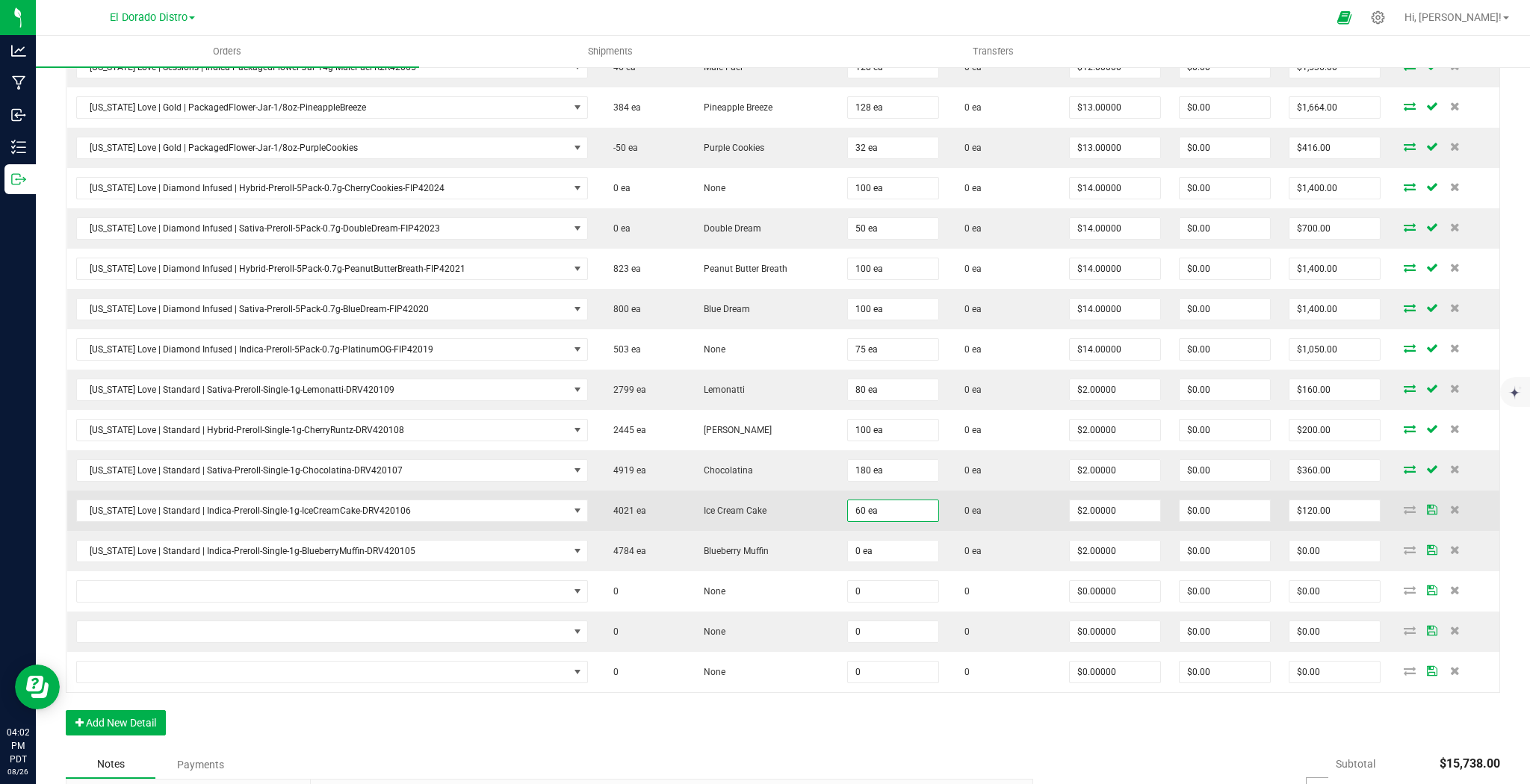
drag, startPoint x: 964, startPoint y: 514, endPoint x: 911, endPoint y: 531, distance: 55.7
click at [963, 515] on td "0 ea" at bounding box center [1004, 511] width 113 height 40
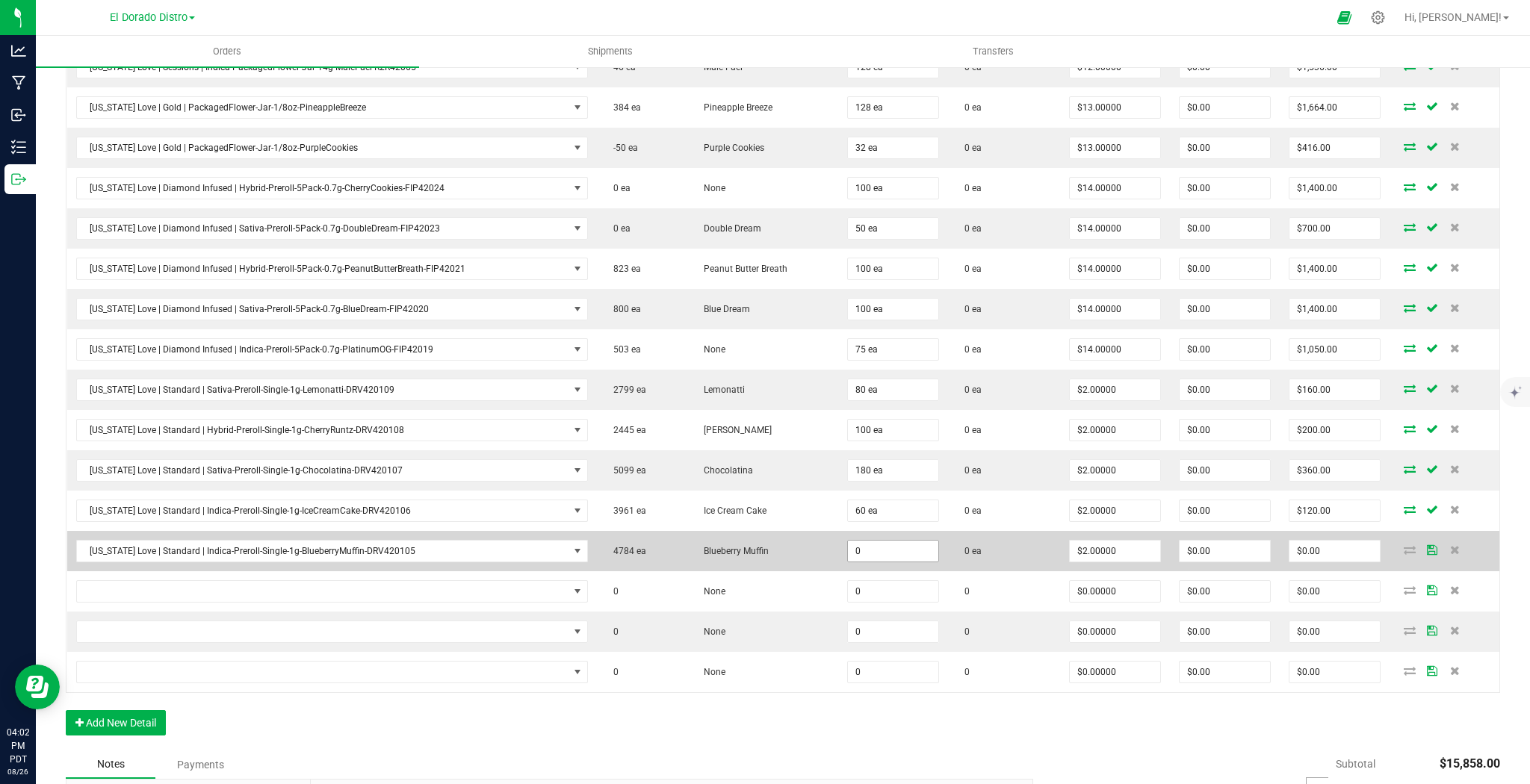
click at [867, 545] on input "0" at bounding box center [893, 551] width 90 height 21
type input "200 ea"
type input "$400.00"
click at [993, 553] on td "0 ea" at bounding box center [1004, 551] width 113 height 40
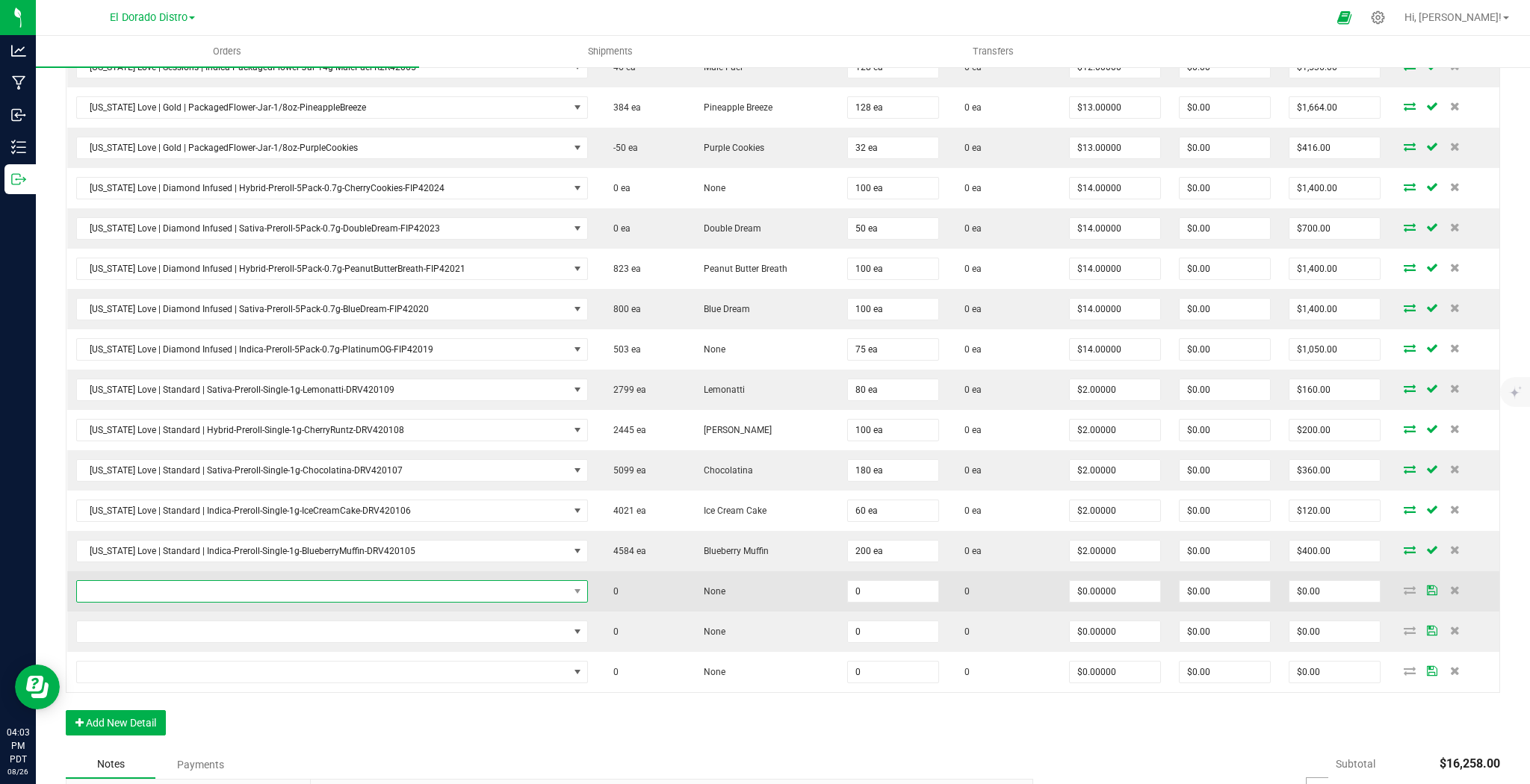
click at [284, 587] on span "NO DATA FOUND" at bounding box center [322, 591] width 492 height 21
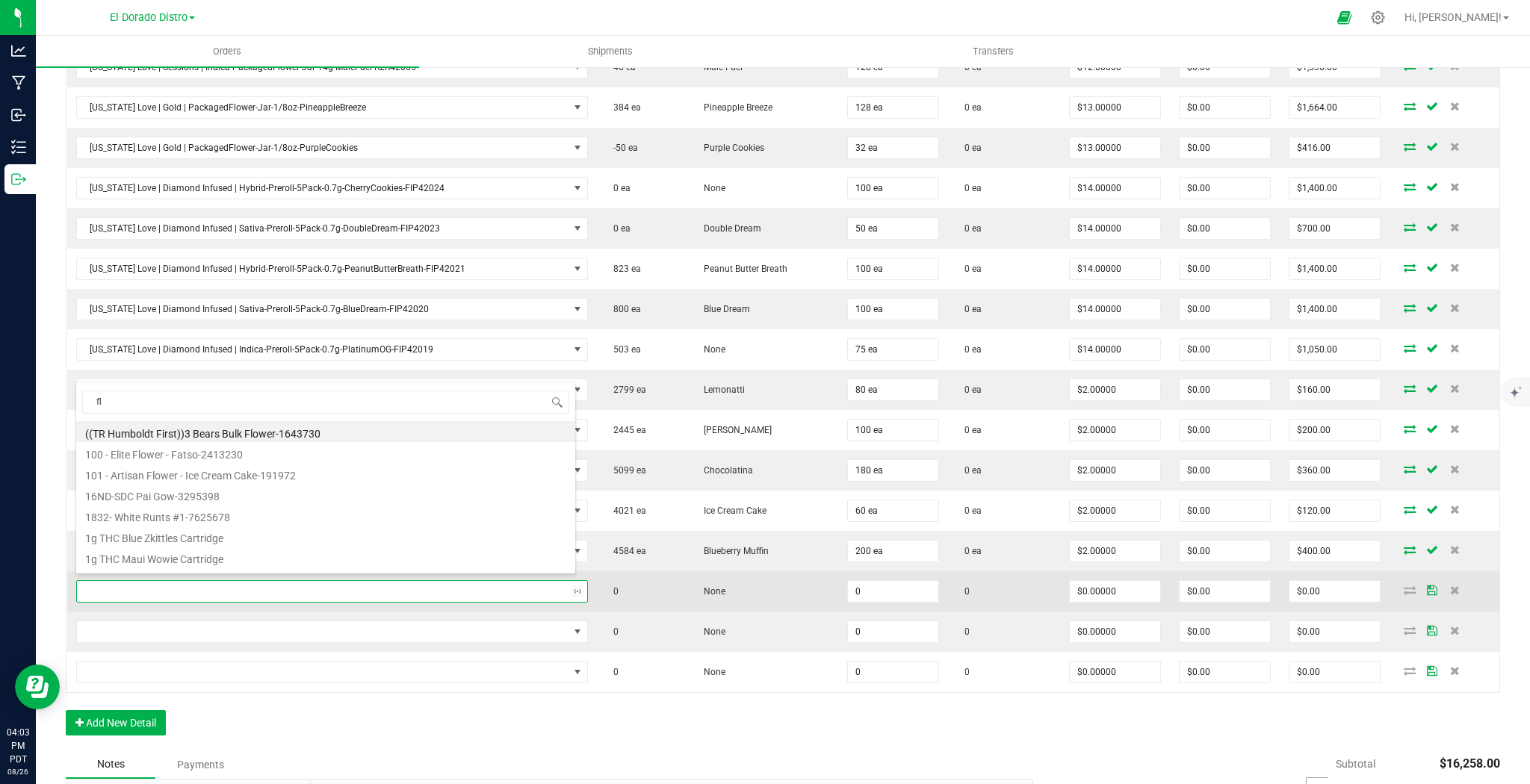
scroll to position [0, 0]
type input "floridao"
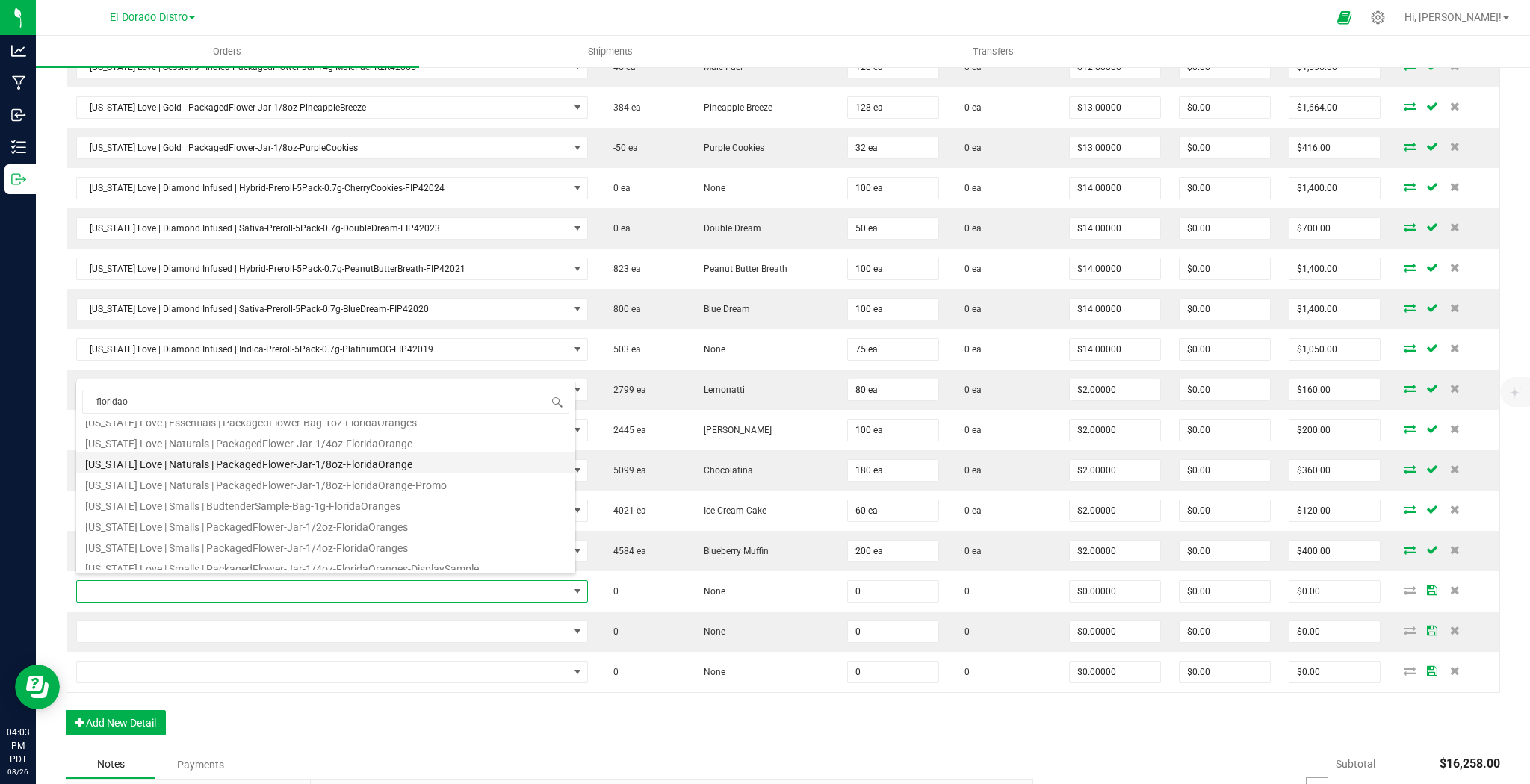
scroll to position [120, 0]
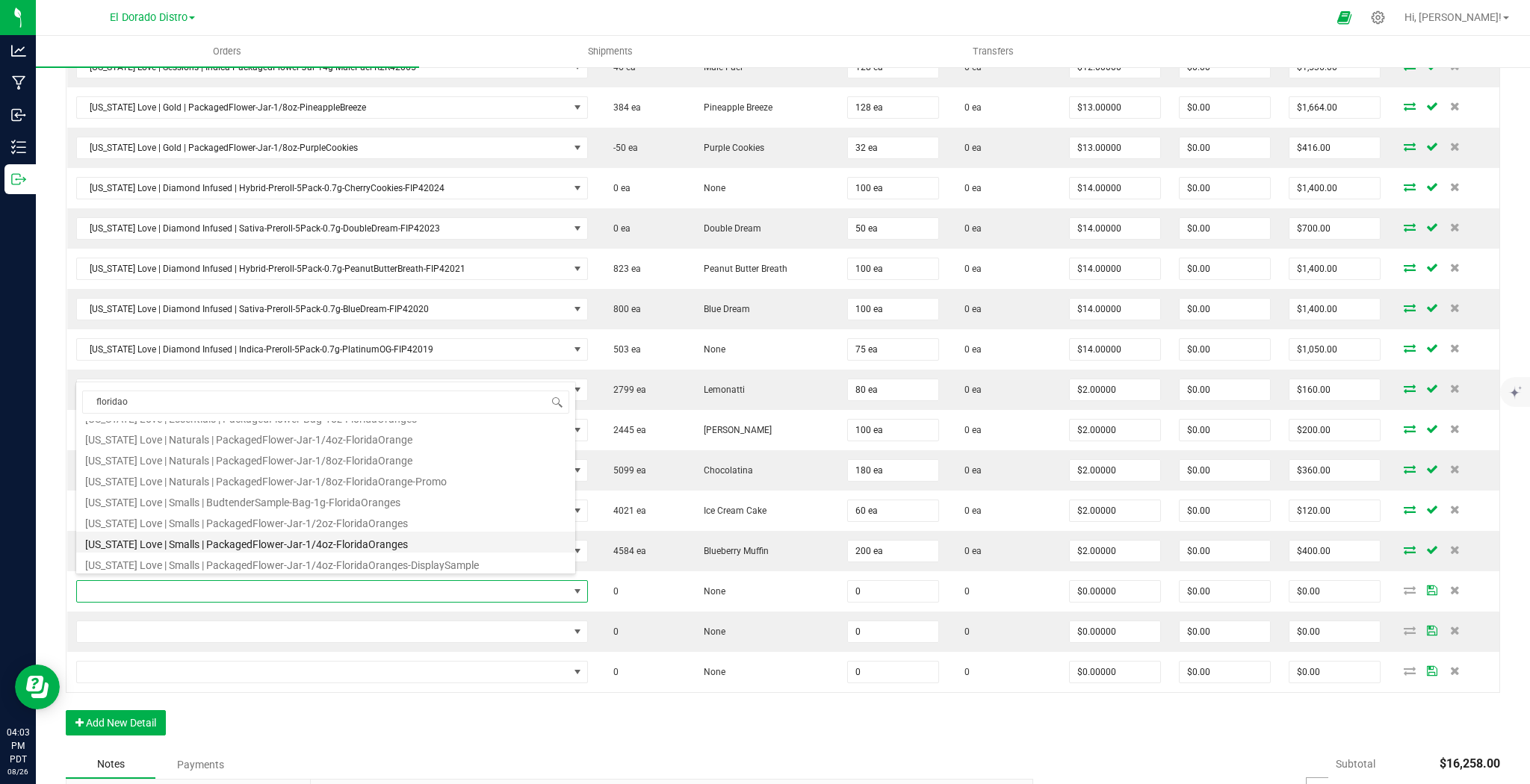
click at [356, 542] on li "[US_STATE] Love | Smalls | PackagedFlower-Jar-1/4oz-FloridaOranges" at bounding box center [326, 542] width 499 height 21
type input "0 ea"
type input "$14.00000"
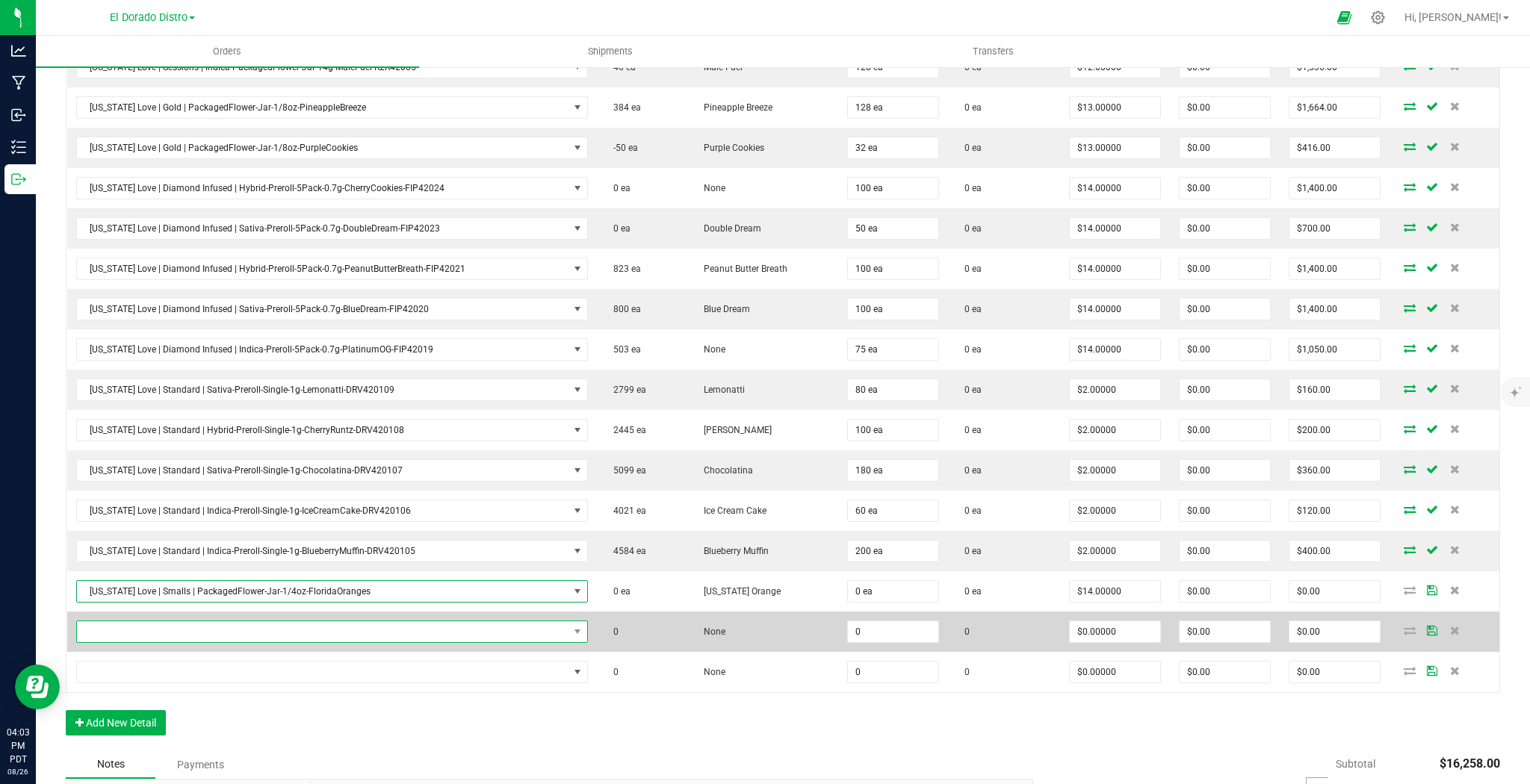
click at [355, 622] on span "NO DATA FOUND" at bounding box center [322, 632] width 492 height 21
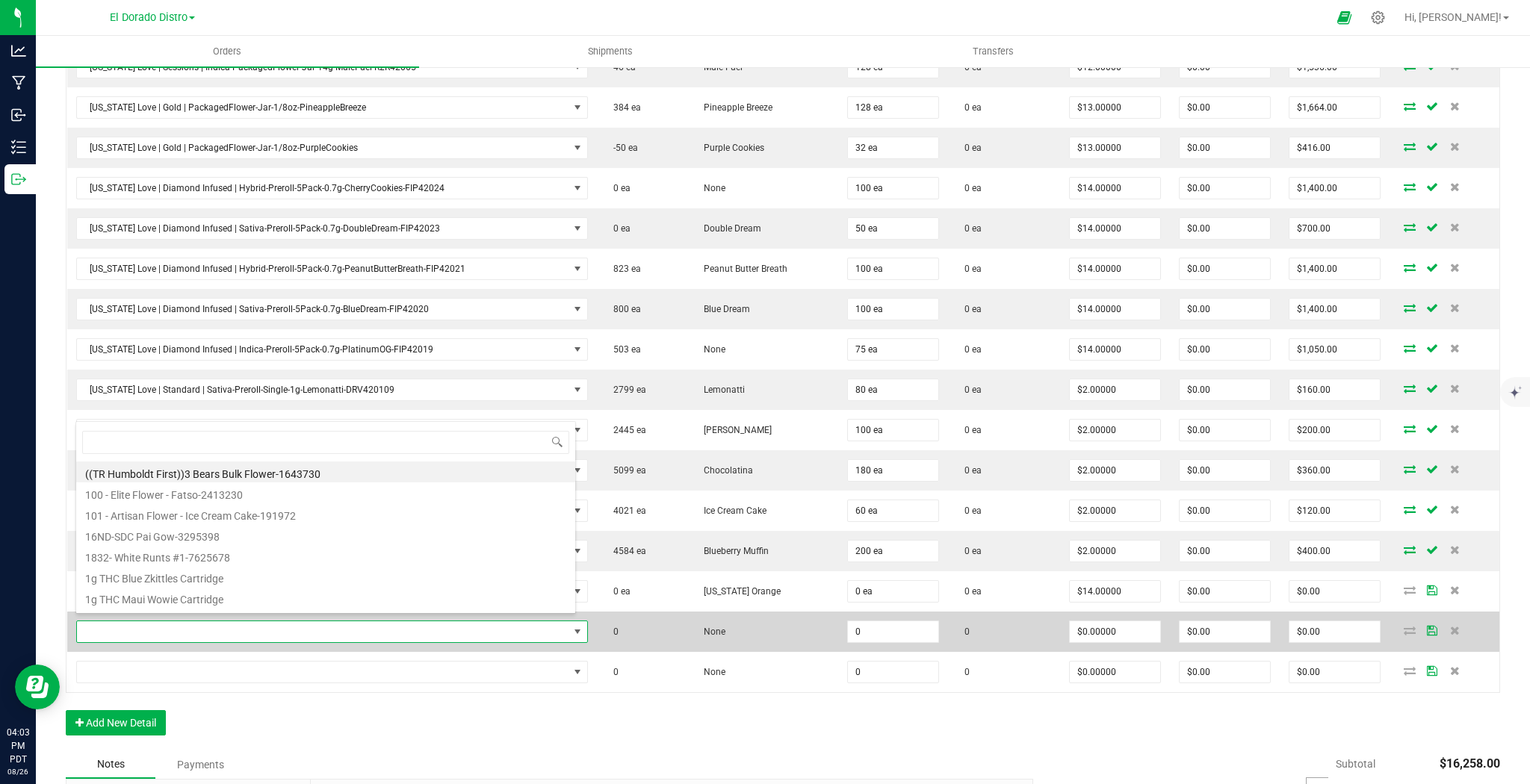
scroll to position [22, 497]
type input "jellyca"
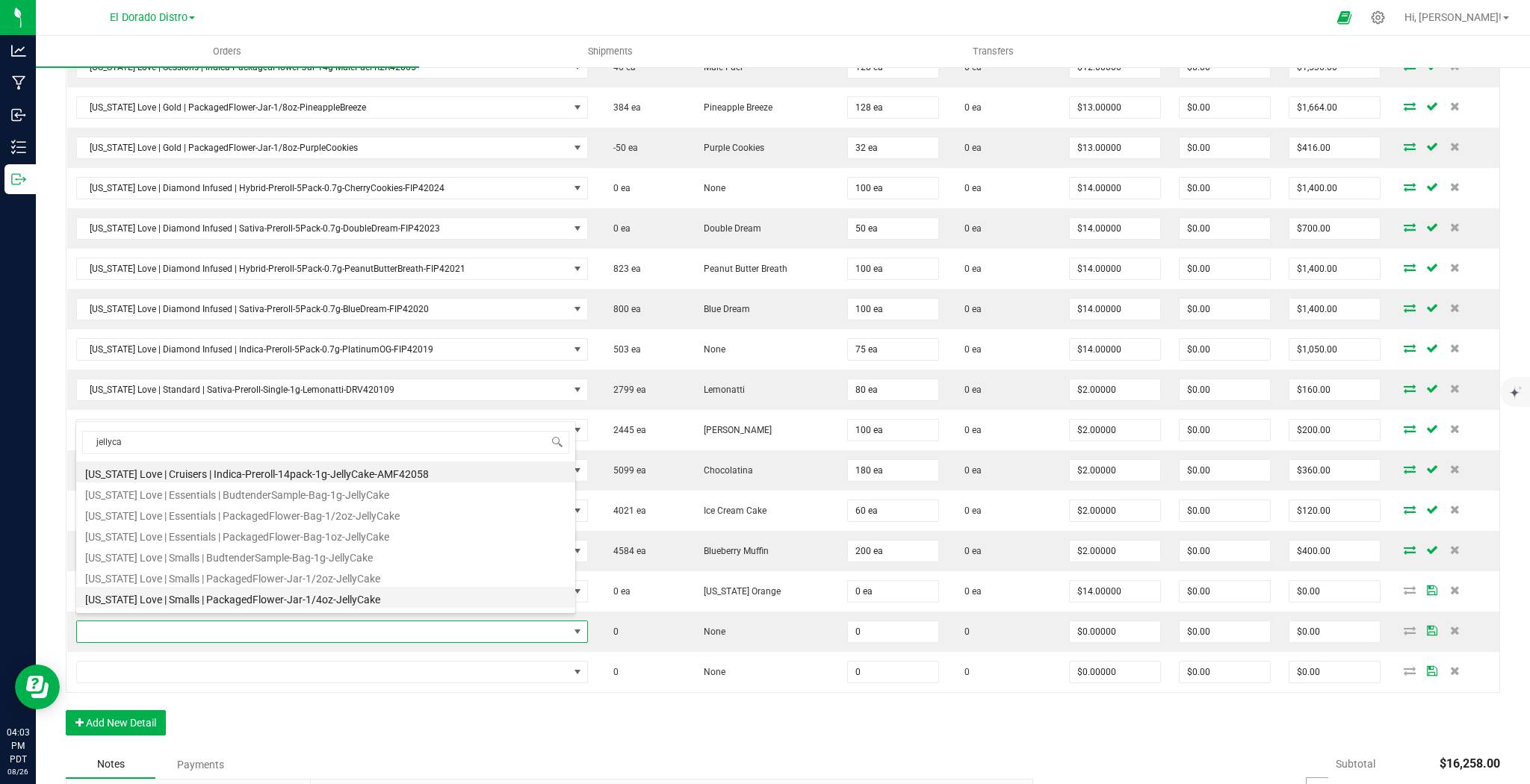
click at [422, 598] on li "[US_STATE] Love | Smalls | PackagedFlower-Jar-1/4oz-JellyCake" at bounding box center [326, 598] width 499 height 21
type input "0 ea"
type input "$14.00000"
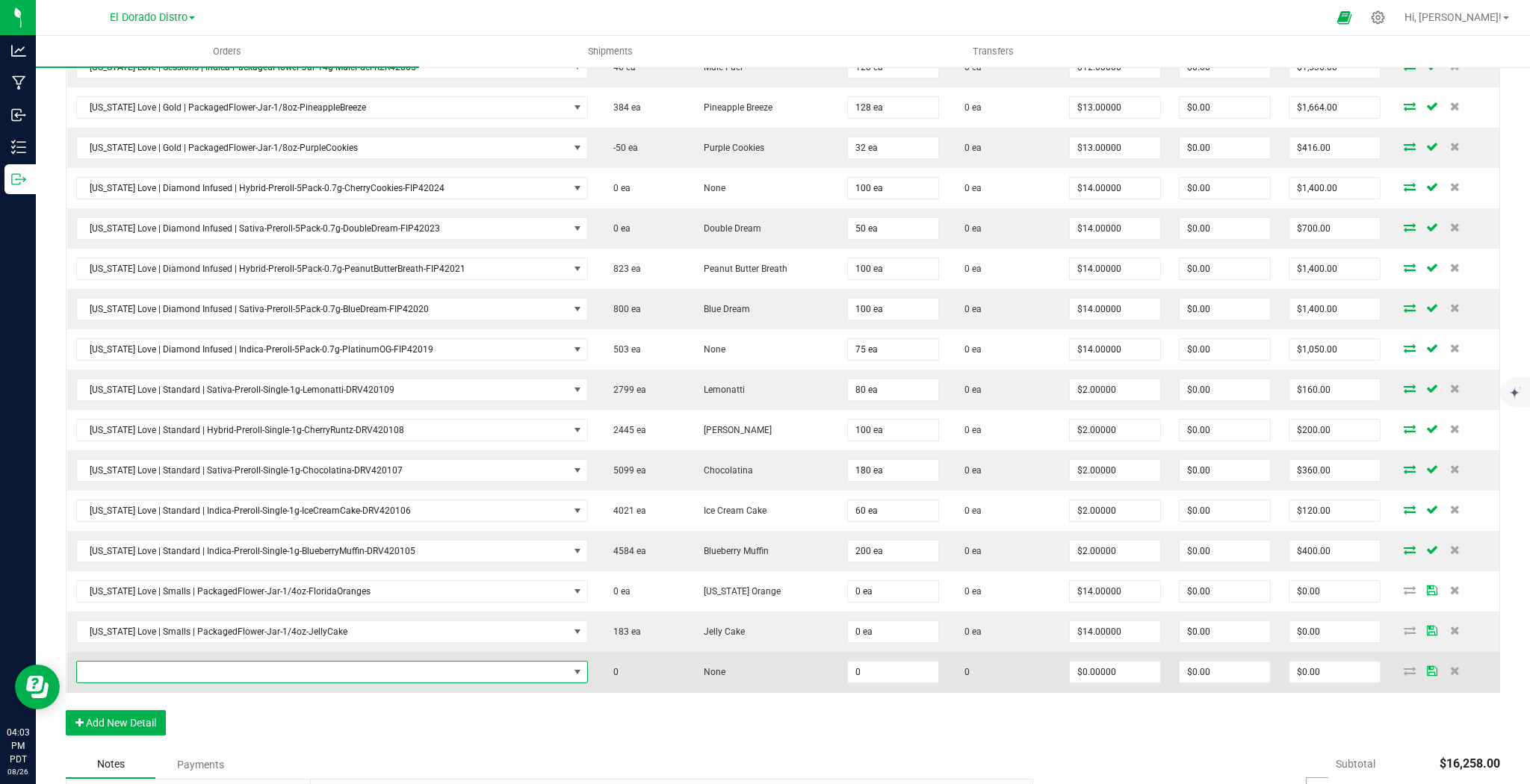
click at [356, 672] on span "NO DATA FOUND" at bounding box center [322, 672] width 492 height 21
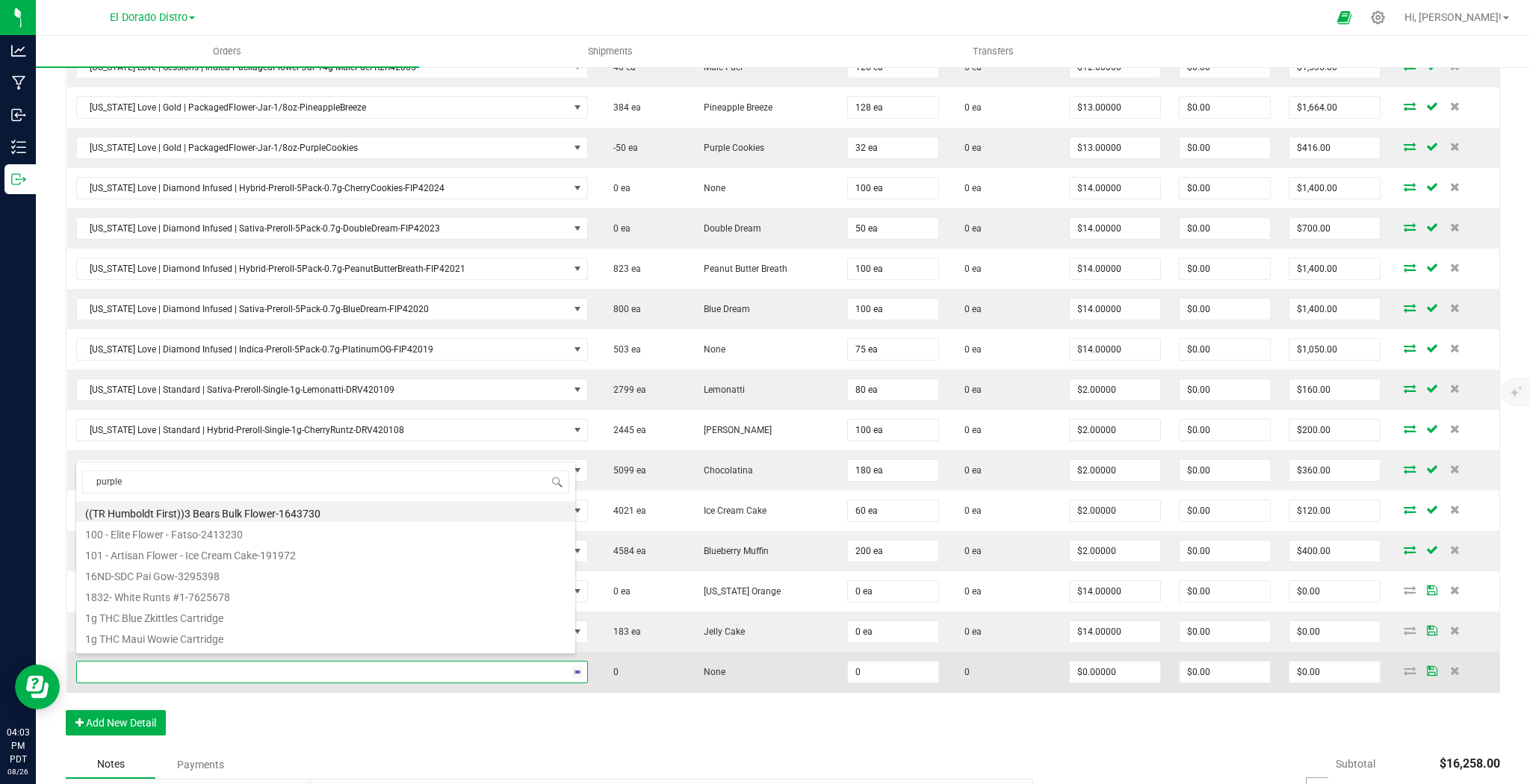
type input "purplem"
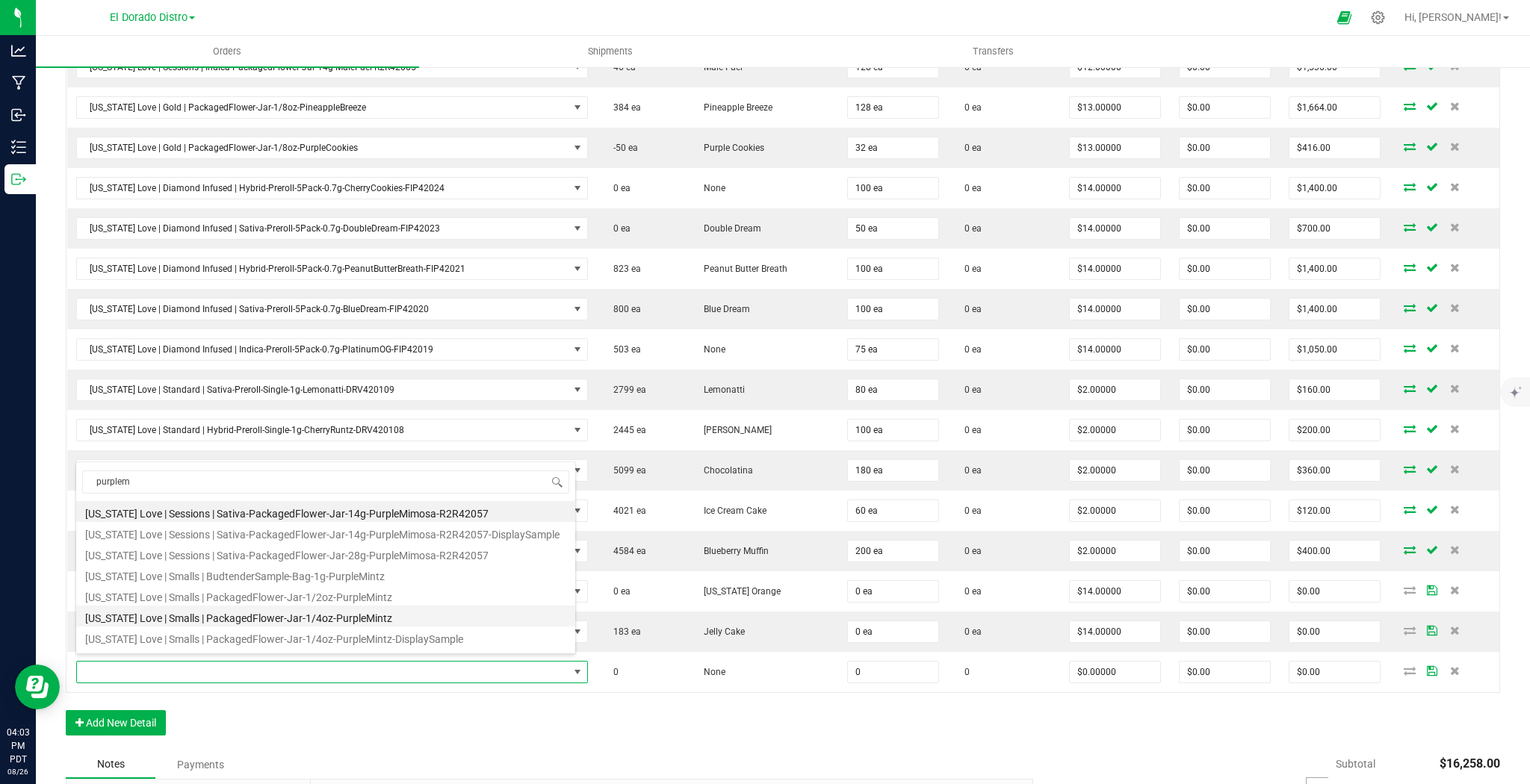
click at [428, 610] on li "California Love | Smalls | PackagedFlower-Jar-1/4oz-PurpleMintz" at bounding box center [326, 616] width 499 height 21
type input "0 ea"
type input "$14.00000"
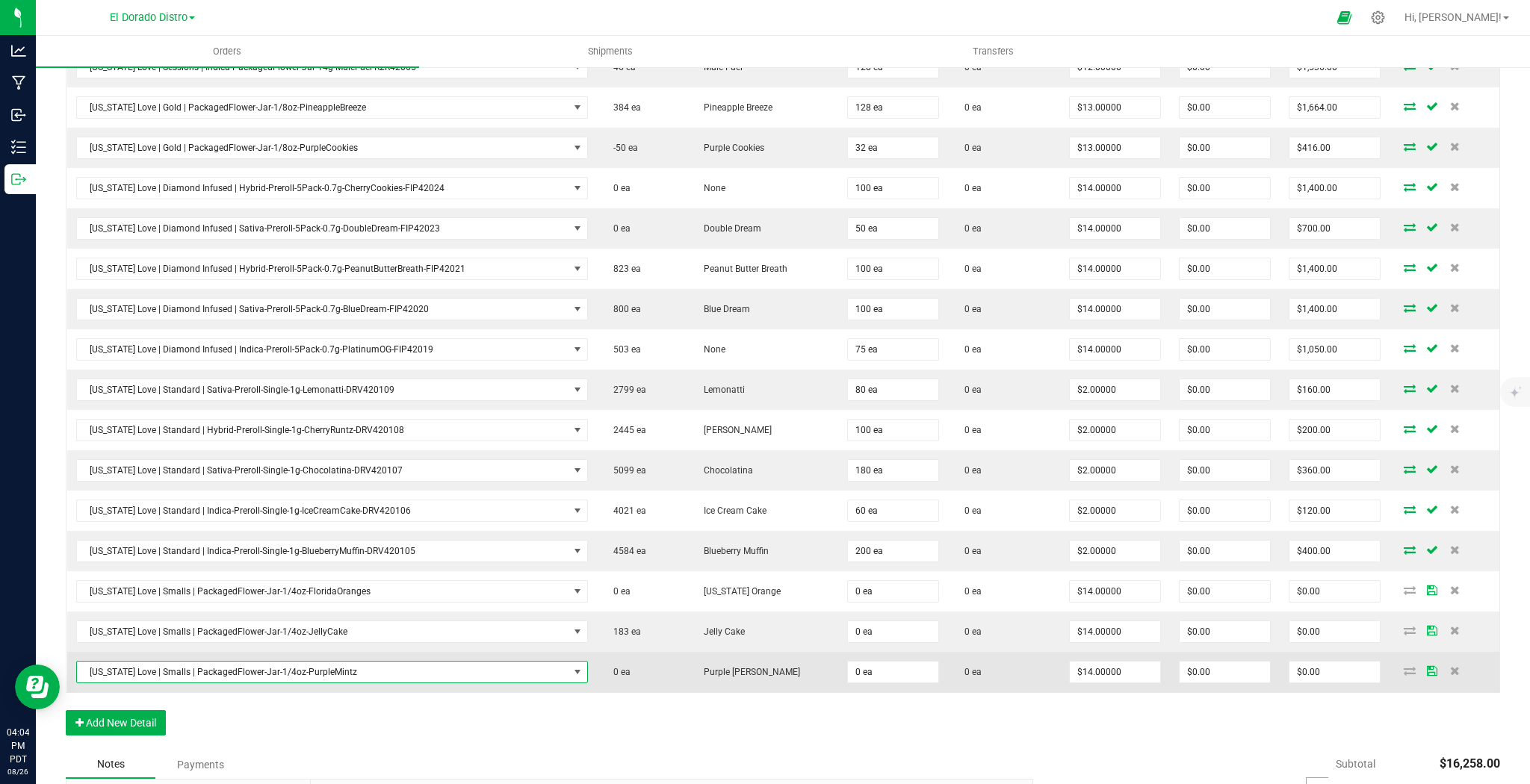
click at [314, 670] on span "California Love | Smalls | PackagedFlower-Jar-1/4oz-PurpleMintz" at bounding box center [322, 672] width 492 height 21
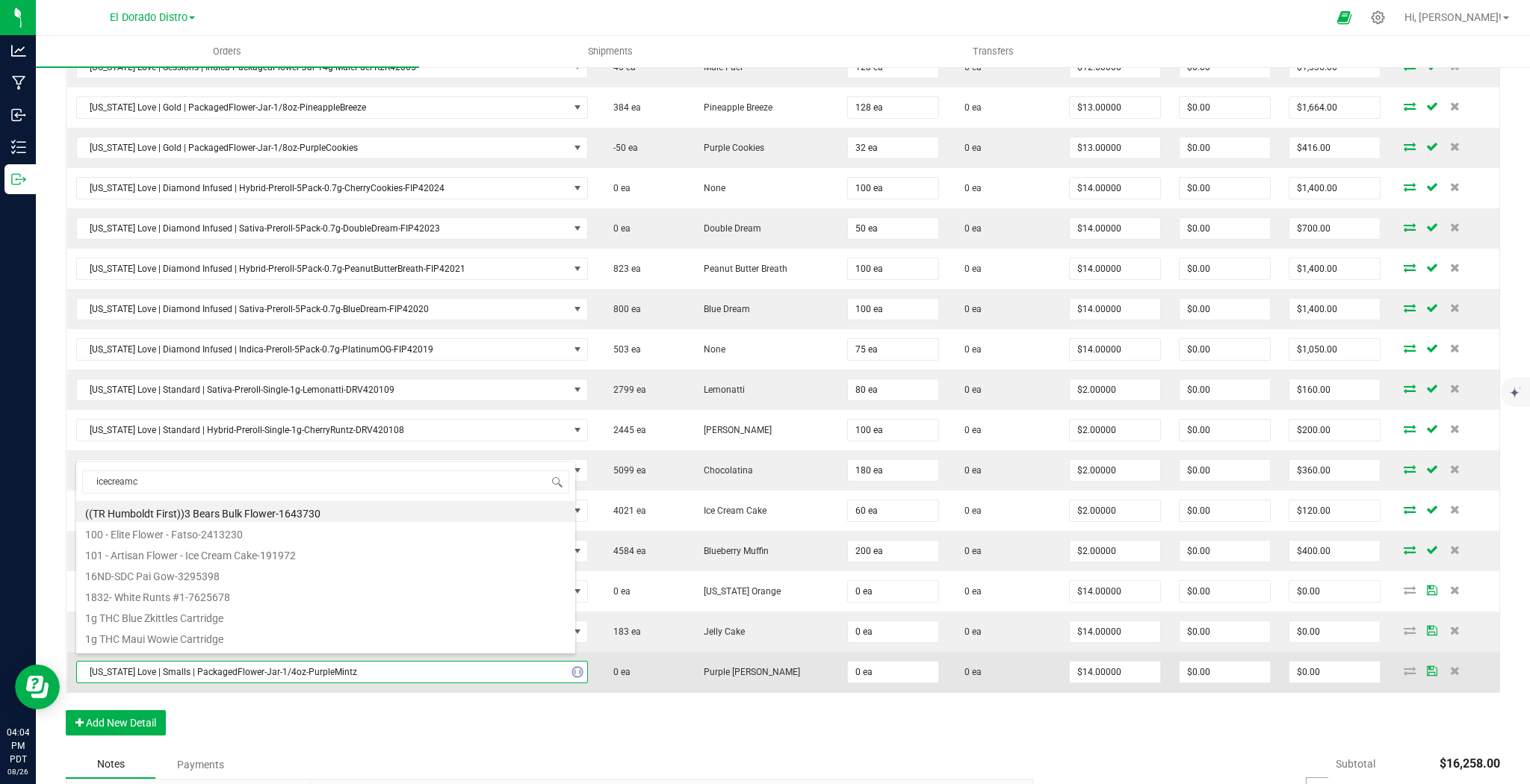
type input "icecreamca"
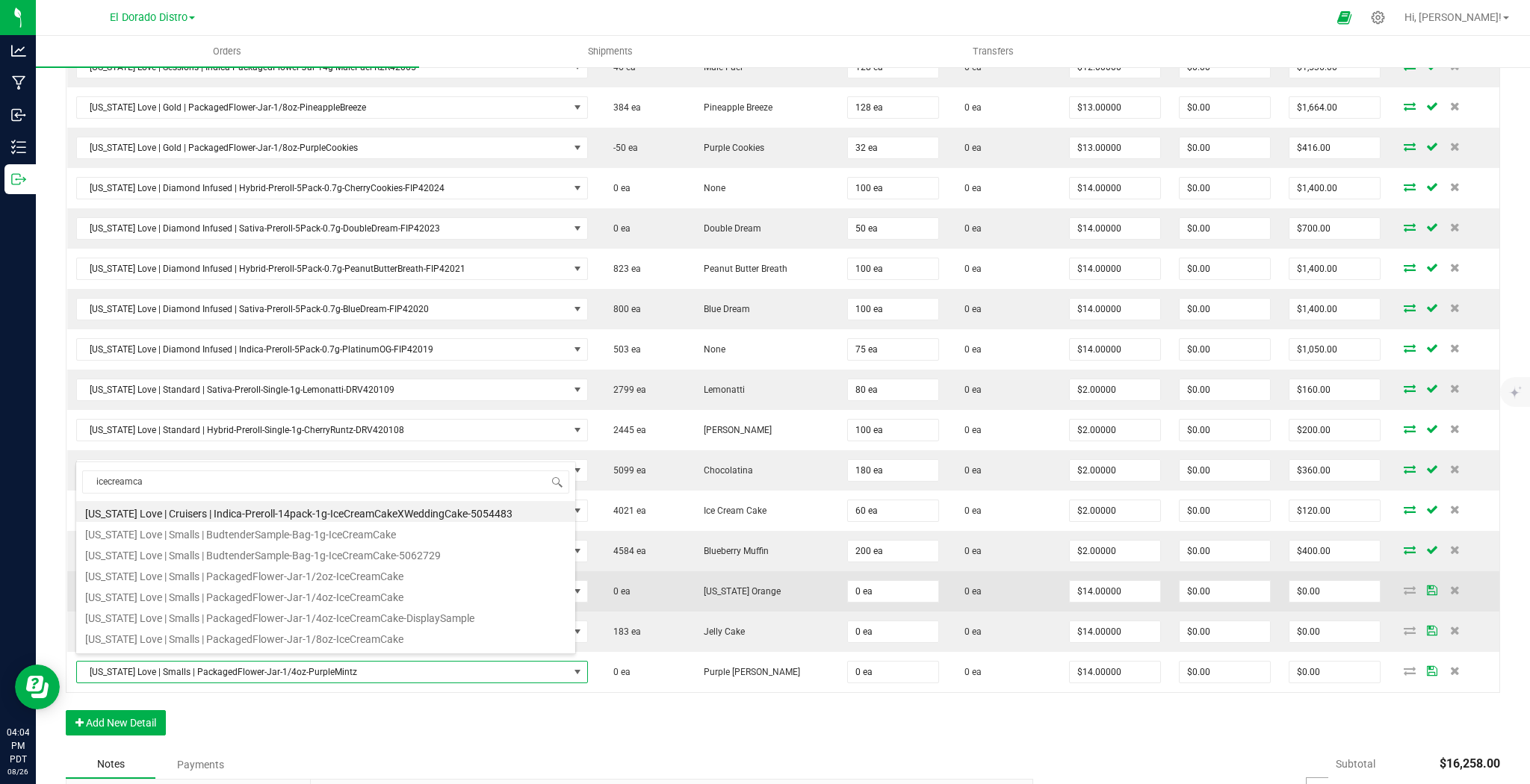
click at [395, 595] on li "[US_STATE] Love | Smalls | PackagedFlower-Jar-1/4oz-IceCreamCake" at bounding box center [326, 595] width 499 height 21
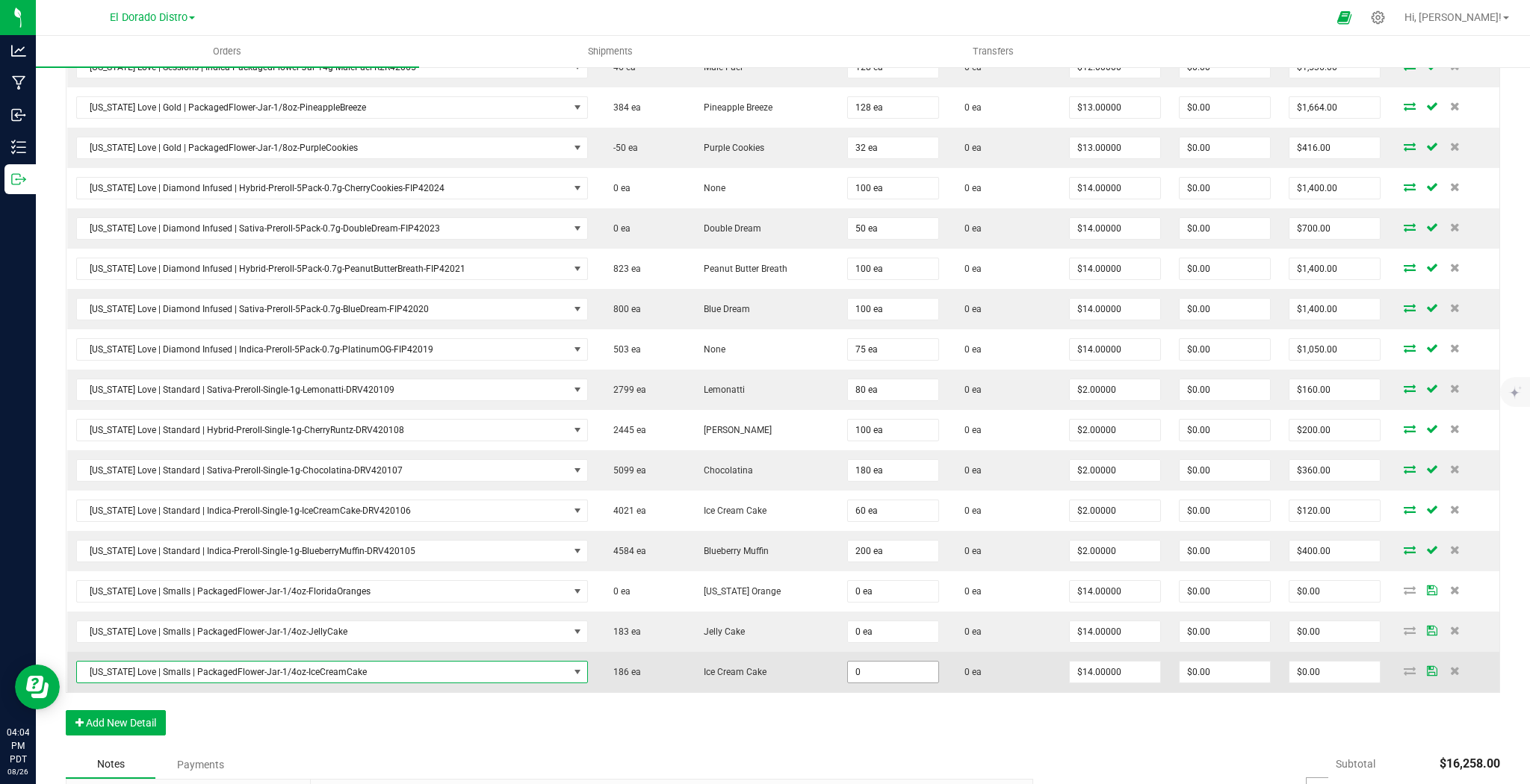
click at [849, 667] on input "0" at bounding box center [893, 672] width 90 height 21
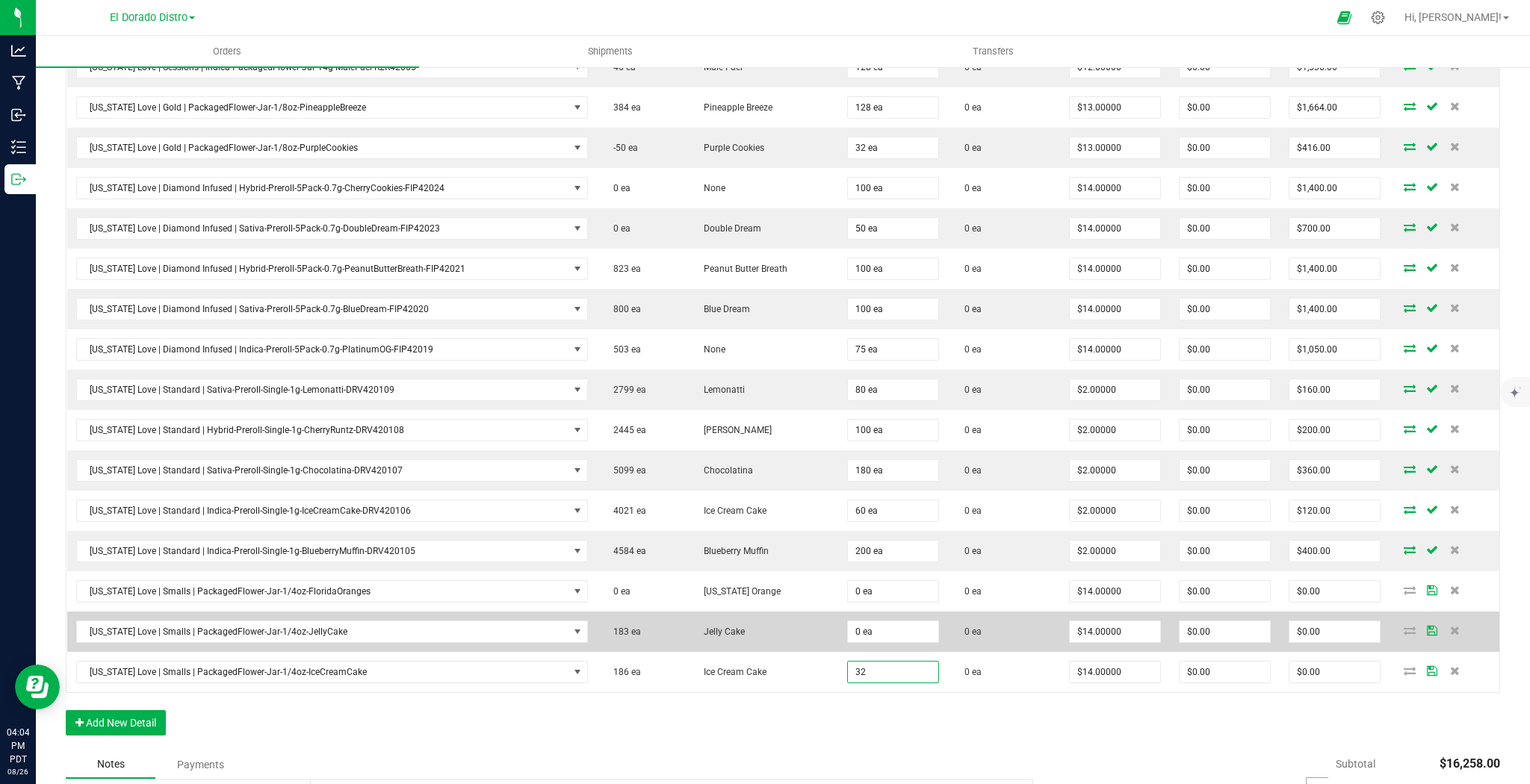
type input "32 ea"
type input "$448.00"
click at [960, 630] on td "0 ea" at bounding box center [1004, 632] width 113 height 40
click at [881, 625] on input "0" at bounding box center [893, 632] width 90 height 21
type input "32 ea"
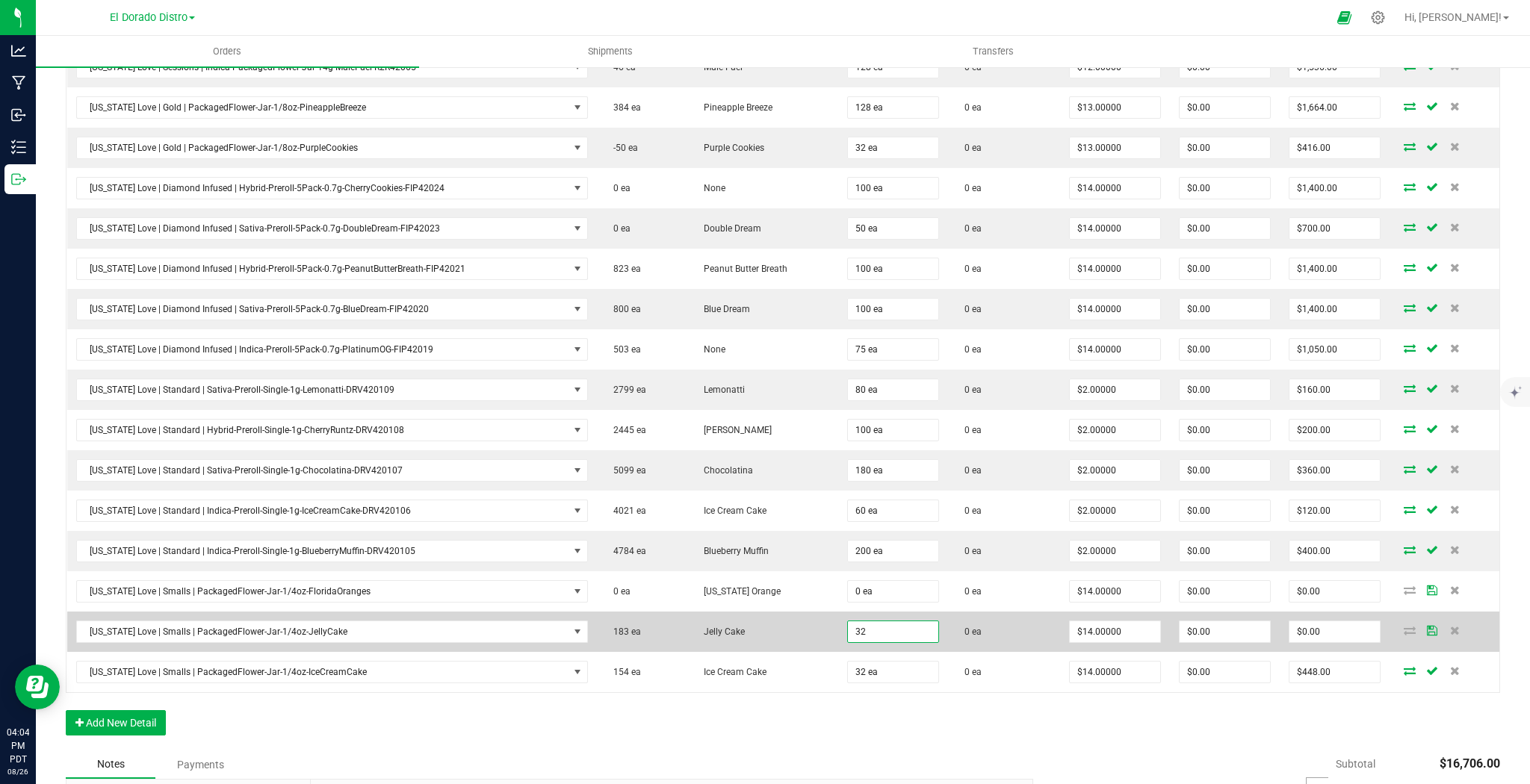
type input "$448.00"
click at [974, 612] on td "0 ea" at bounding box center [1004, 632] width 113 height 40
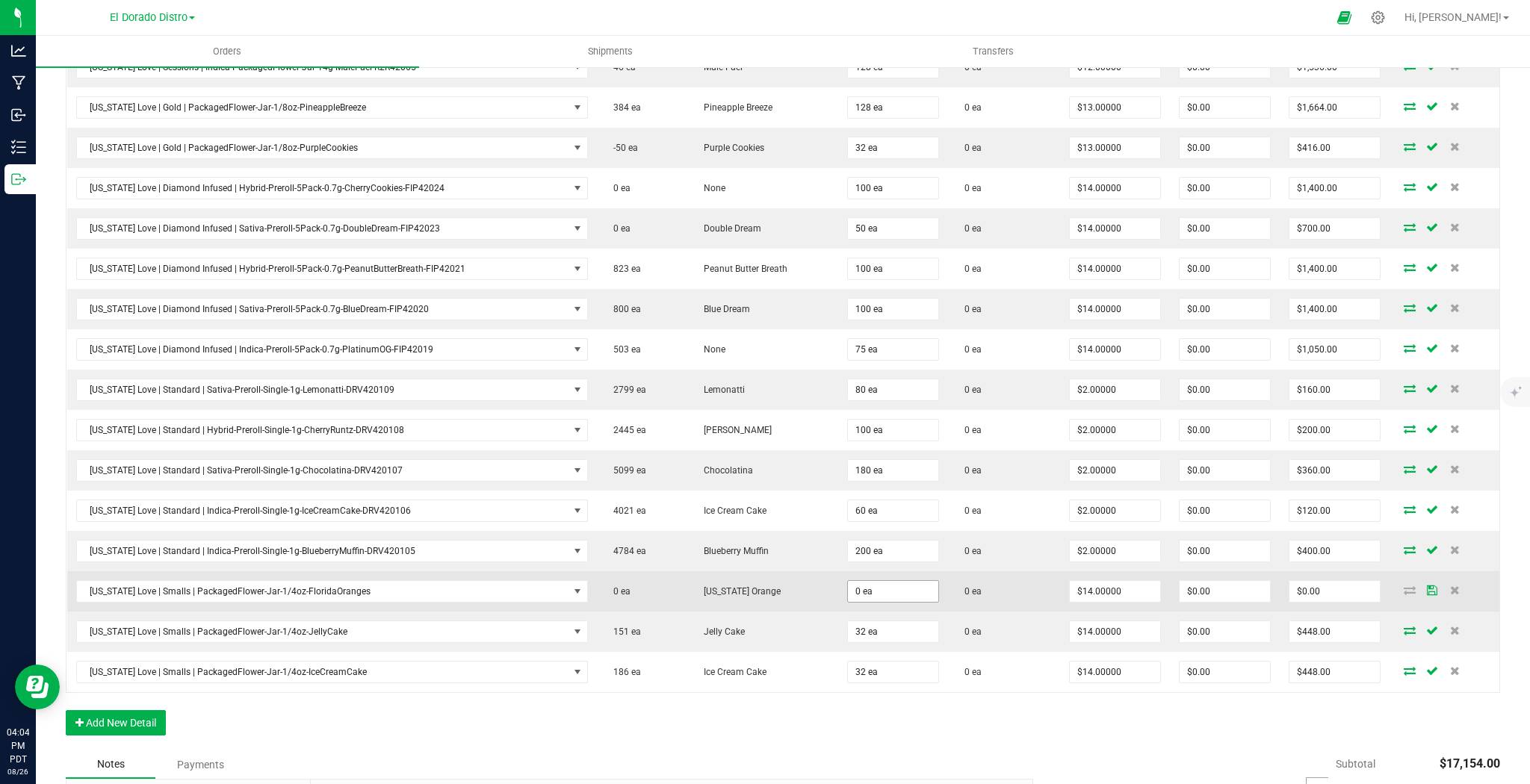
click at [978, 591] on td "0 ea" at bounding box center [1004, 591] width 113 height 40
click at [895, 587] on input "6" at bounding box center [893, 591] width 90 height 21
type input "64 ea"
type input "$896.00"
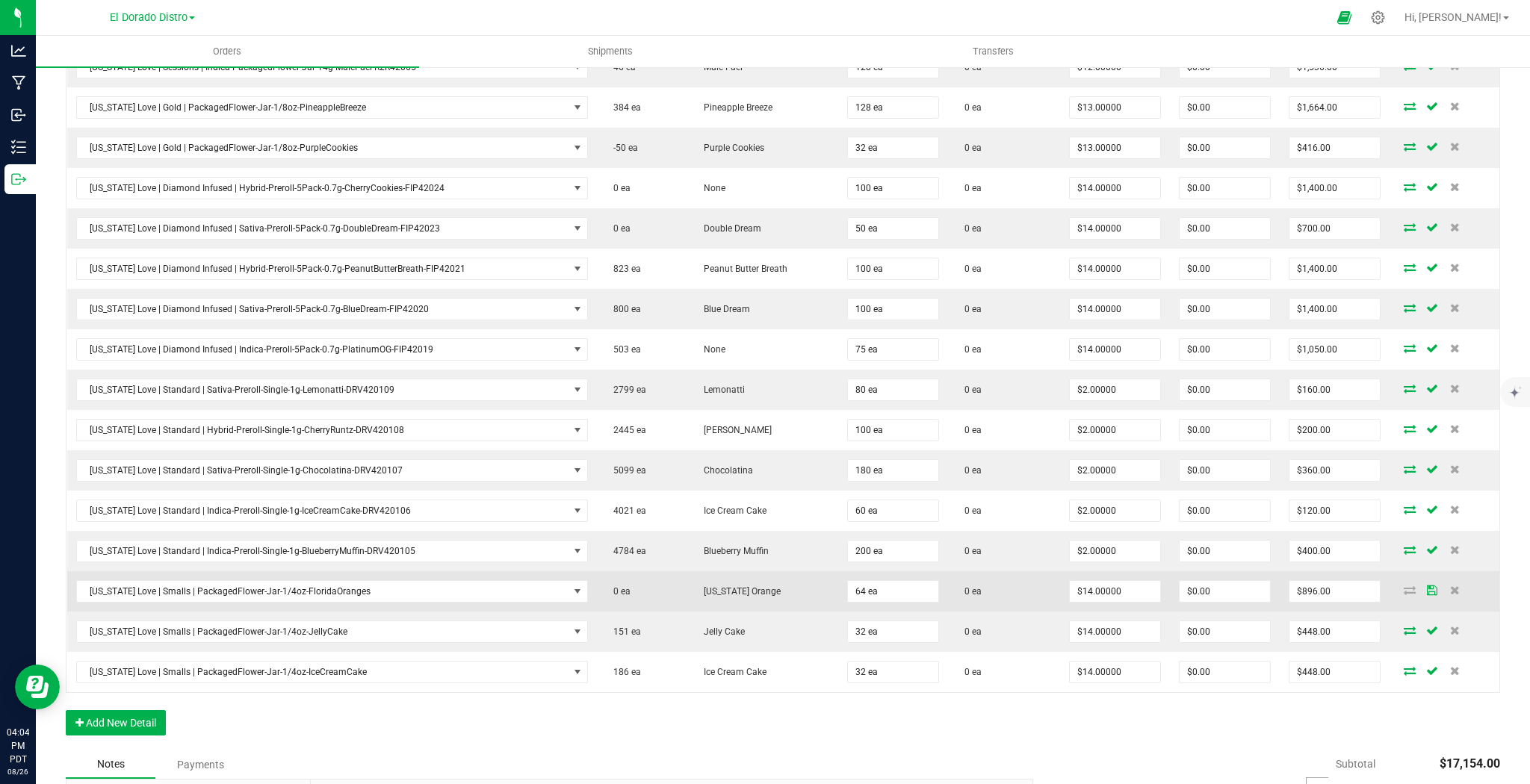
click at [970, 590] on td "0 ea" at bounding box center [1004, 591] width 113 height 40
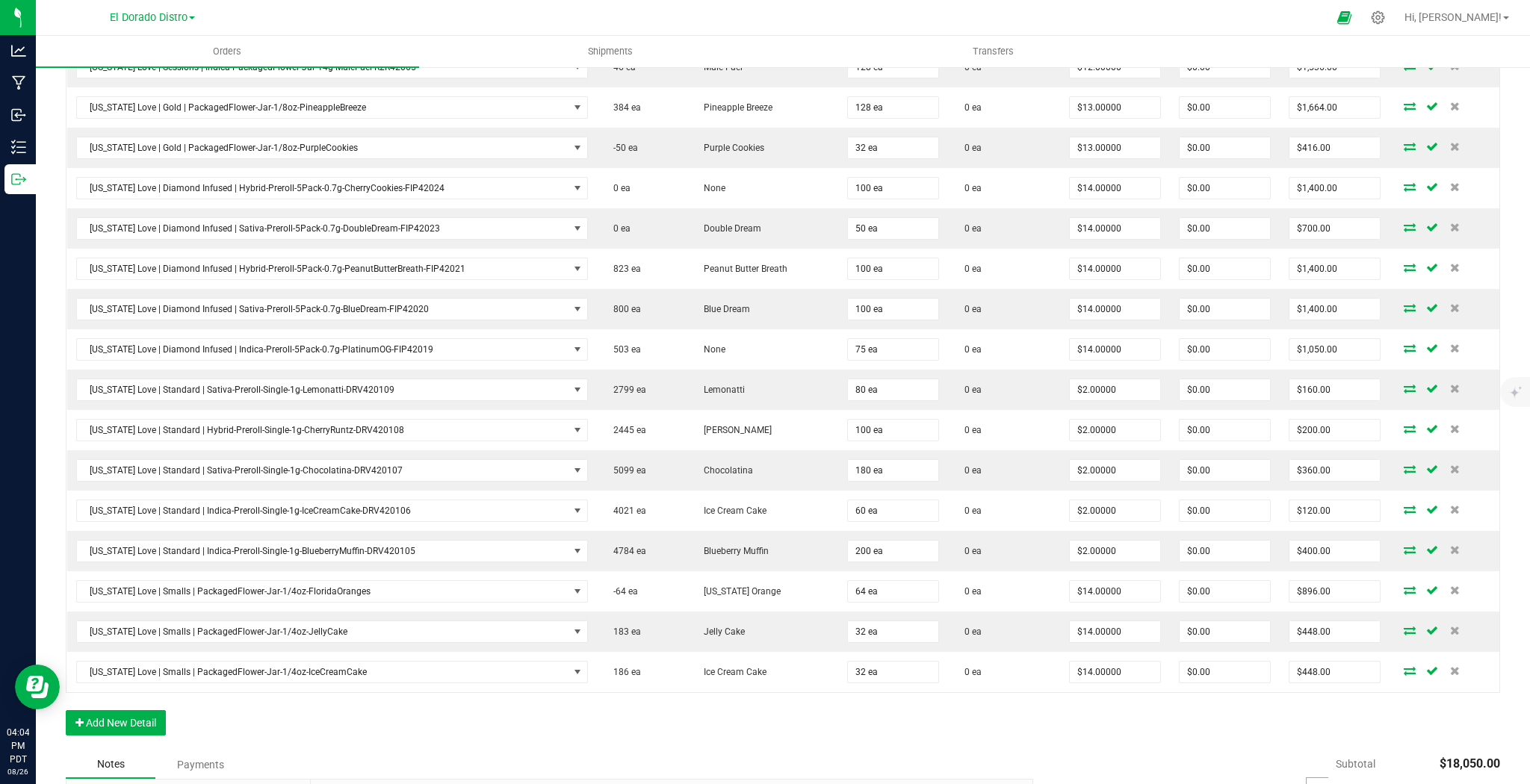
click at [1010, 696] on div "Order Details Print All Labels Item Sellable Strain Qty Ordered Qty Allocated U…" at bounding box center [783, 264] width 1434 height 972
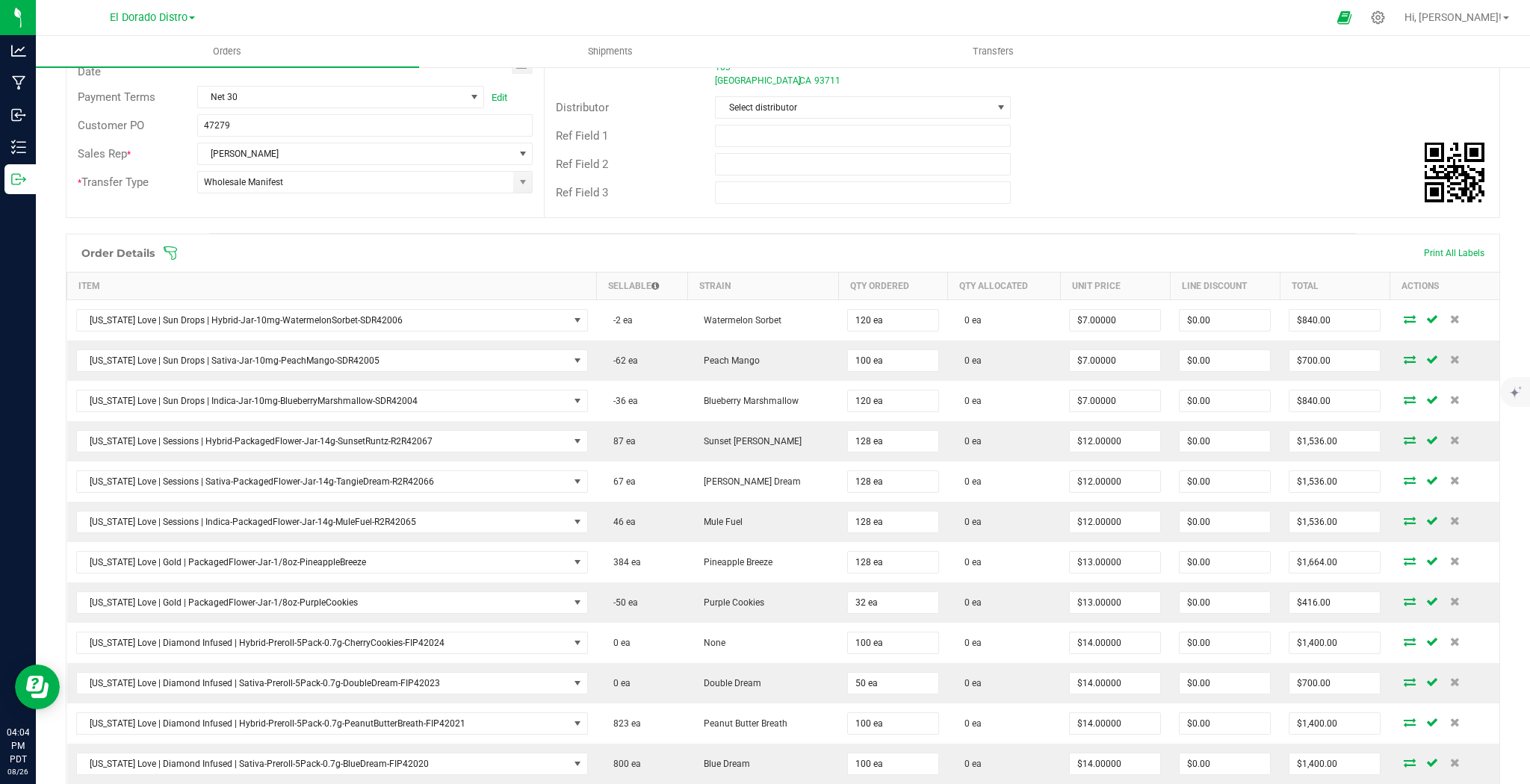
scroll to position [33, 0]
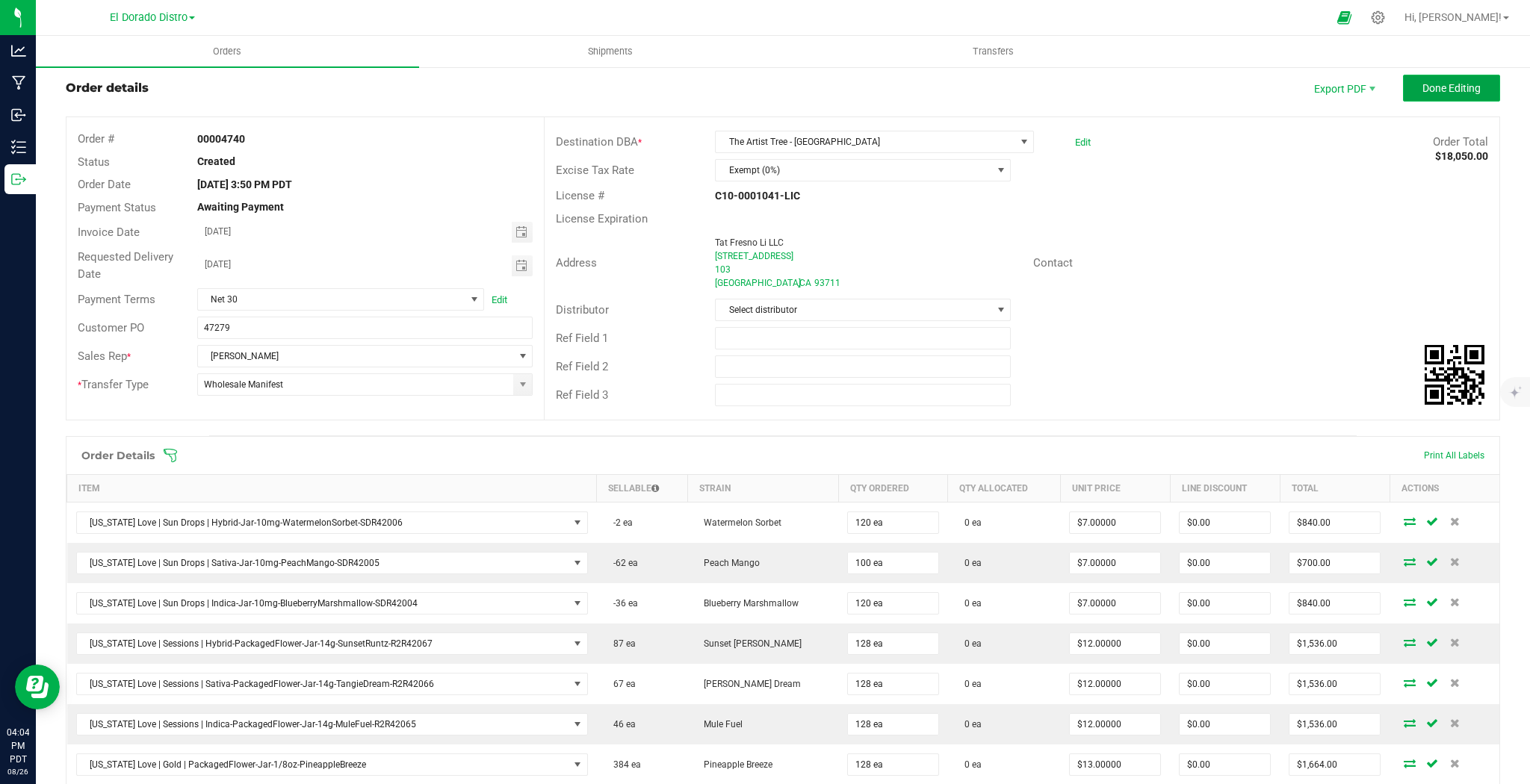
click at [1455, 89] on span "Done Editing" at bounding box center [1451, 88] width 58 height 12
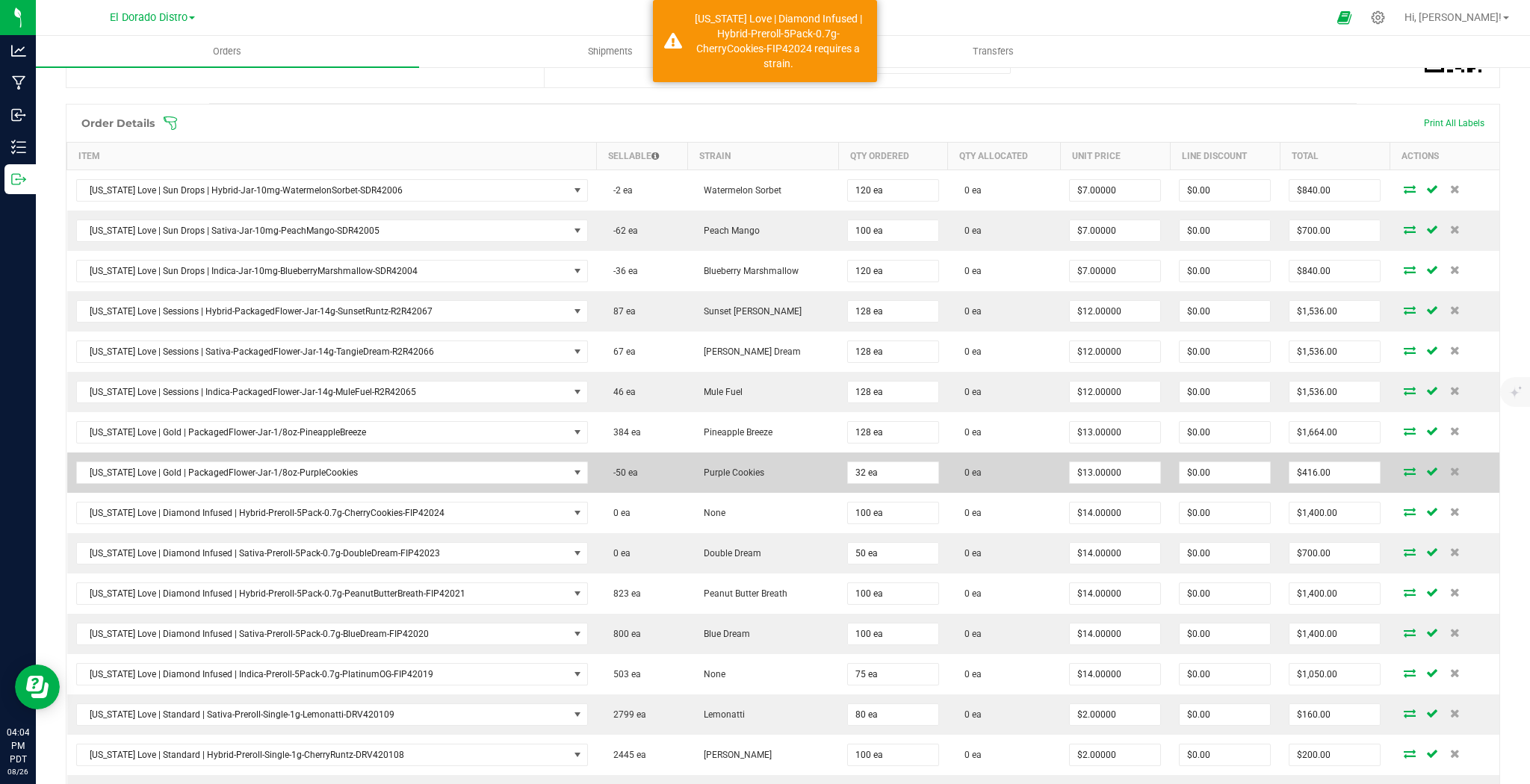
scroll to position [392, 0]
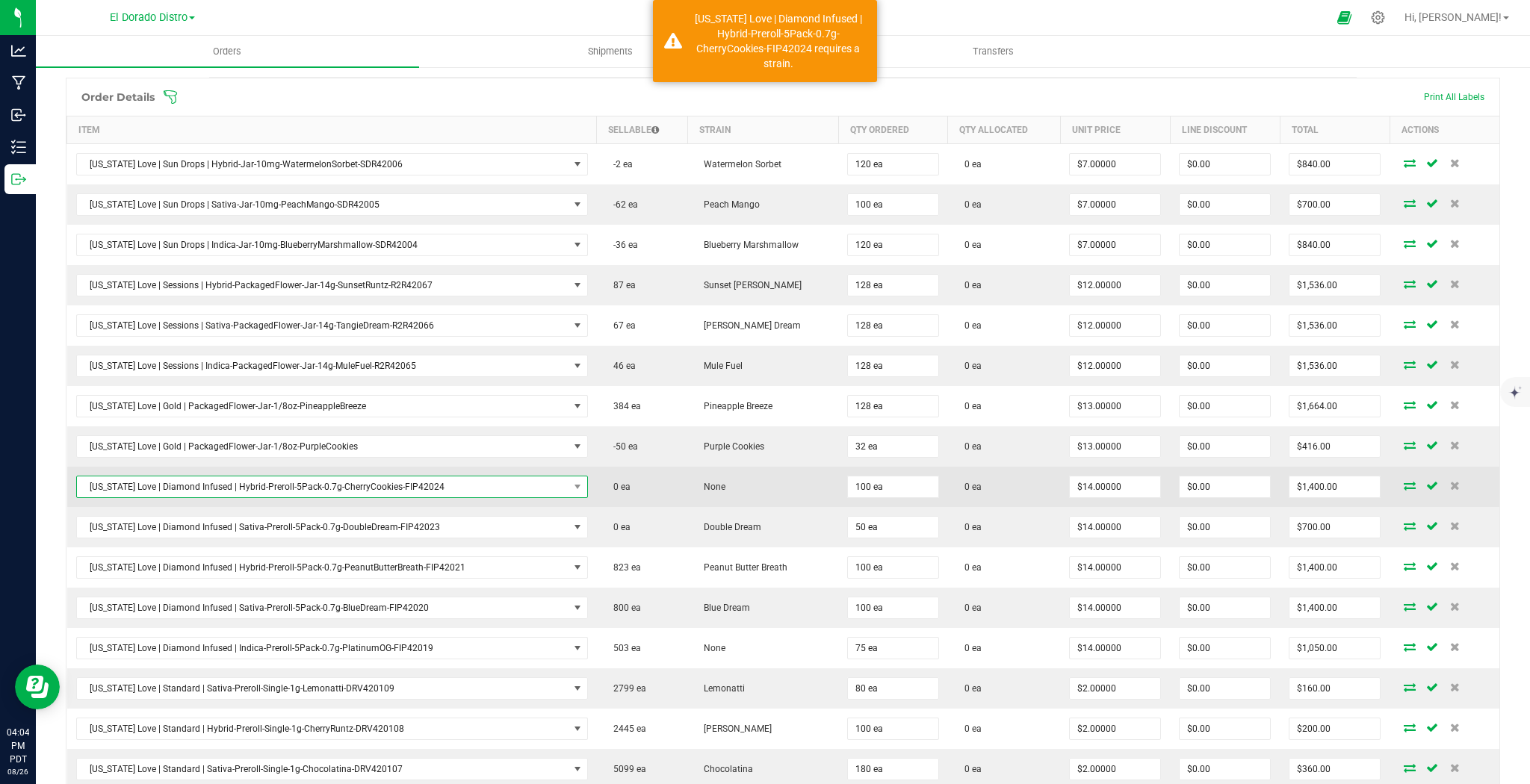
click at [507, 478] on span "[US_STATE] Love | Diamond Infused | Hybrid-Preroll-5Pack-0.7g-CherryCookies-FIP…" at bounding box center [322, 486] width 492 height 21
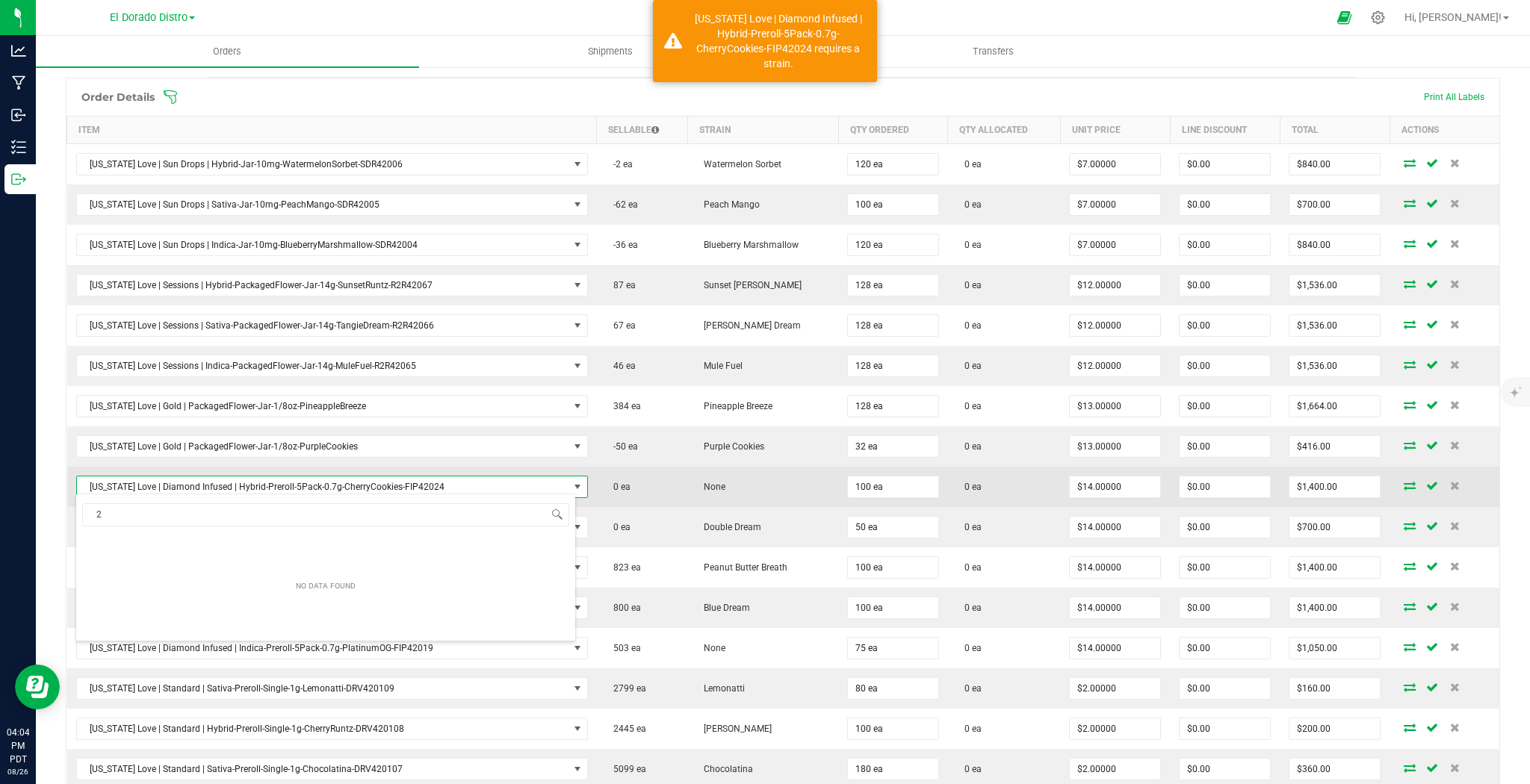
scroll to position [22, 497]
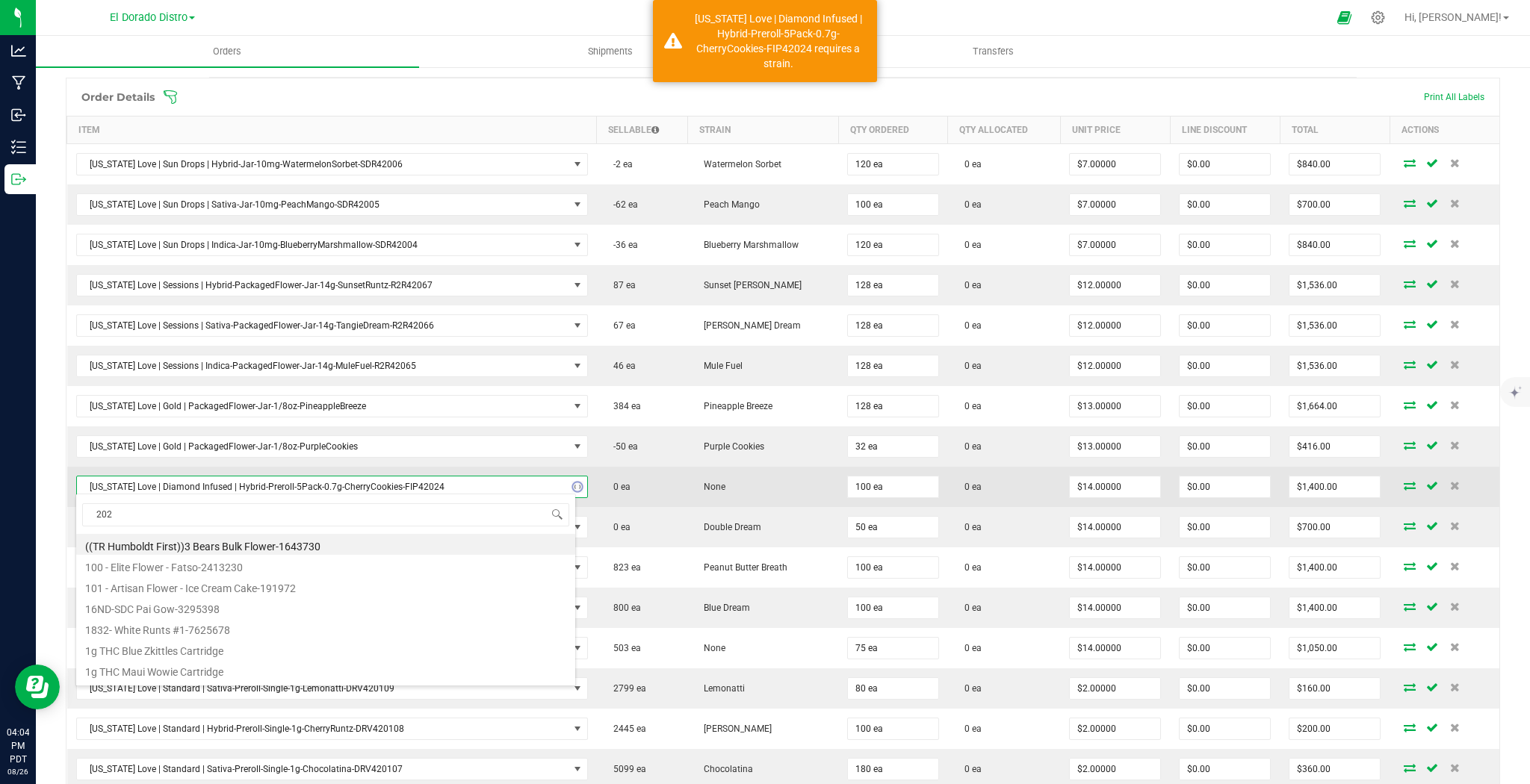
type input "2024"
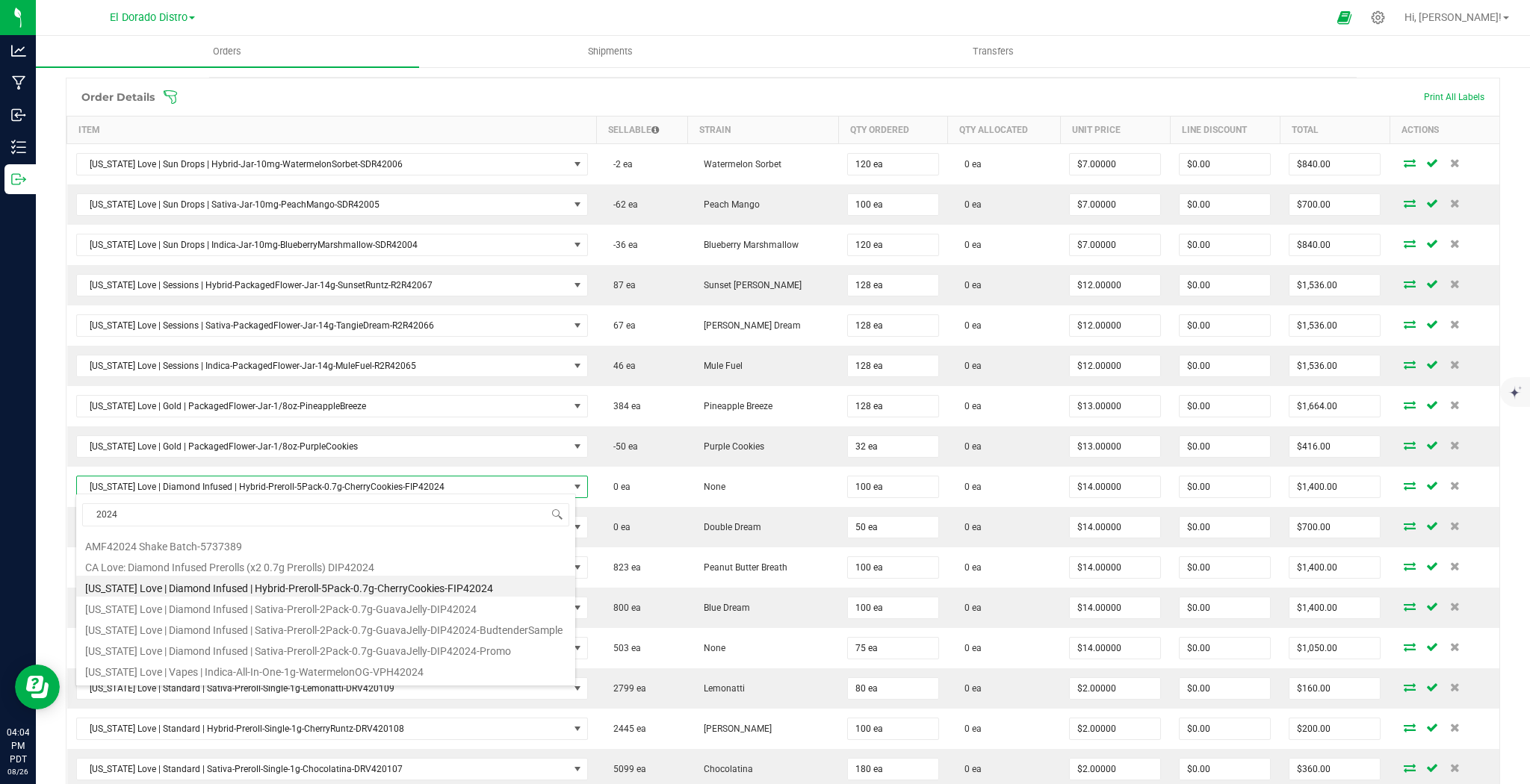
click at [465, 584] on li "[US_STATE] Love | Diamond Infused | Hybrid-Preroll-5Pack-0.7g-CherryCookies-FIP…" at bounding box center [326, 586] width 499 height 21
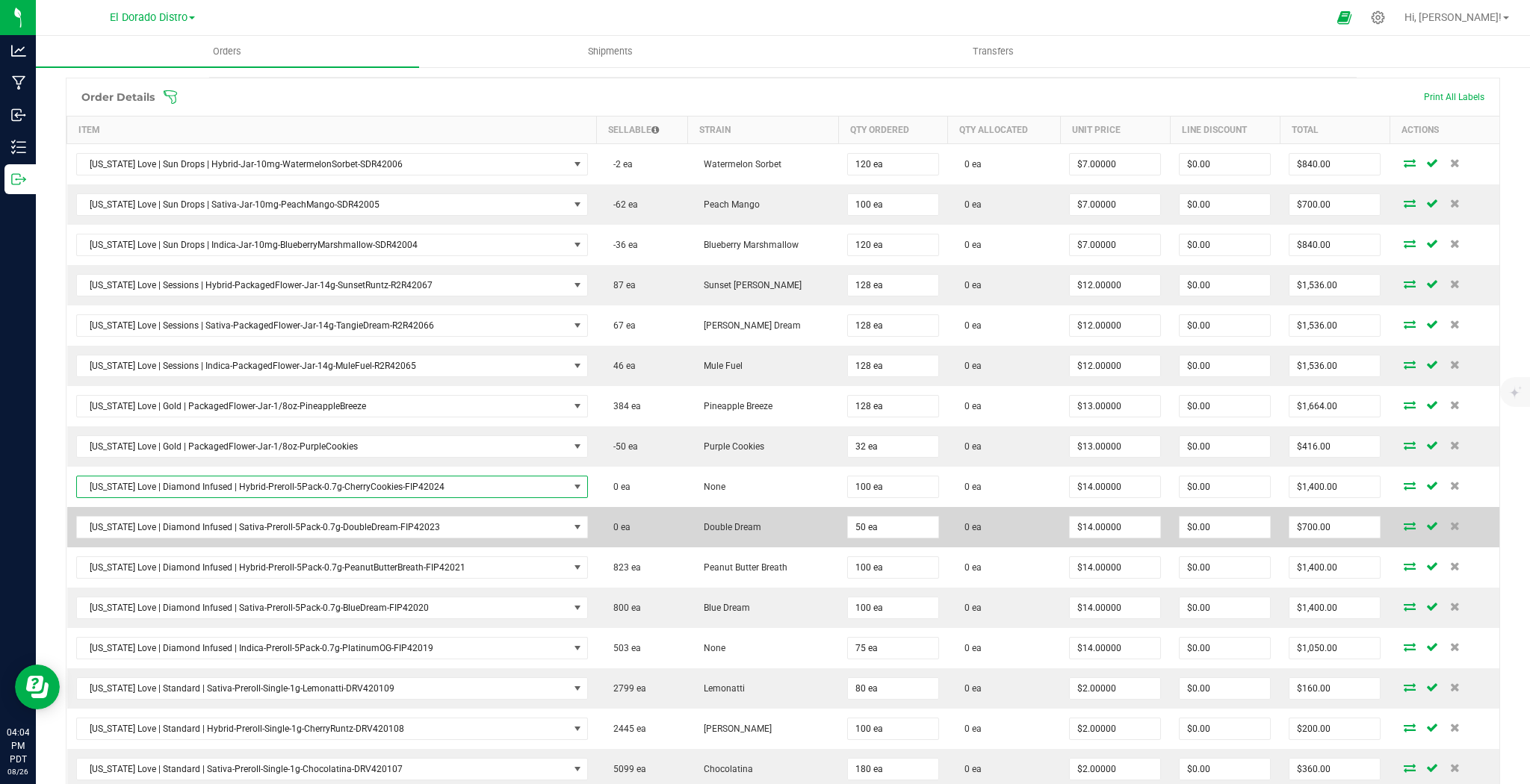
click at [674, 507] on td "0 ea" at bounding box center [642, 528] width 90 height 40
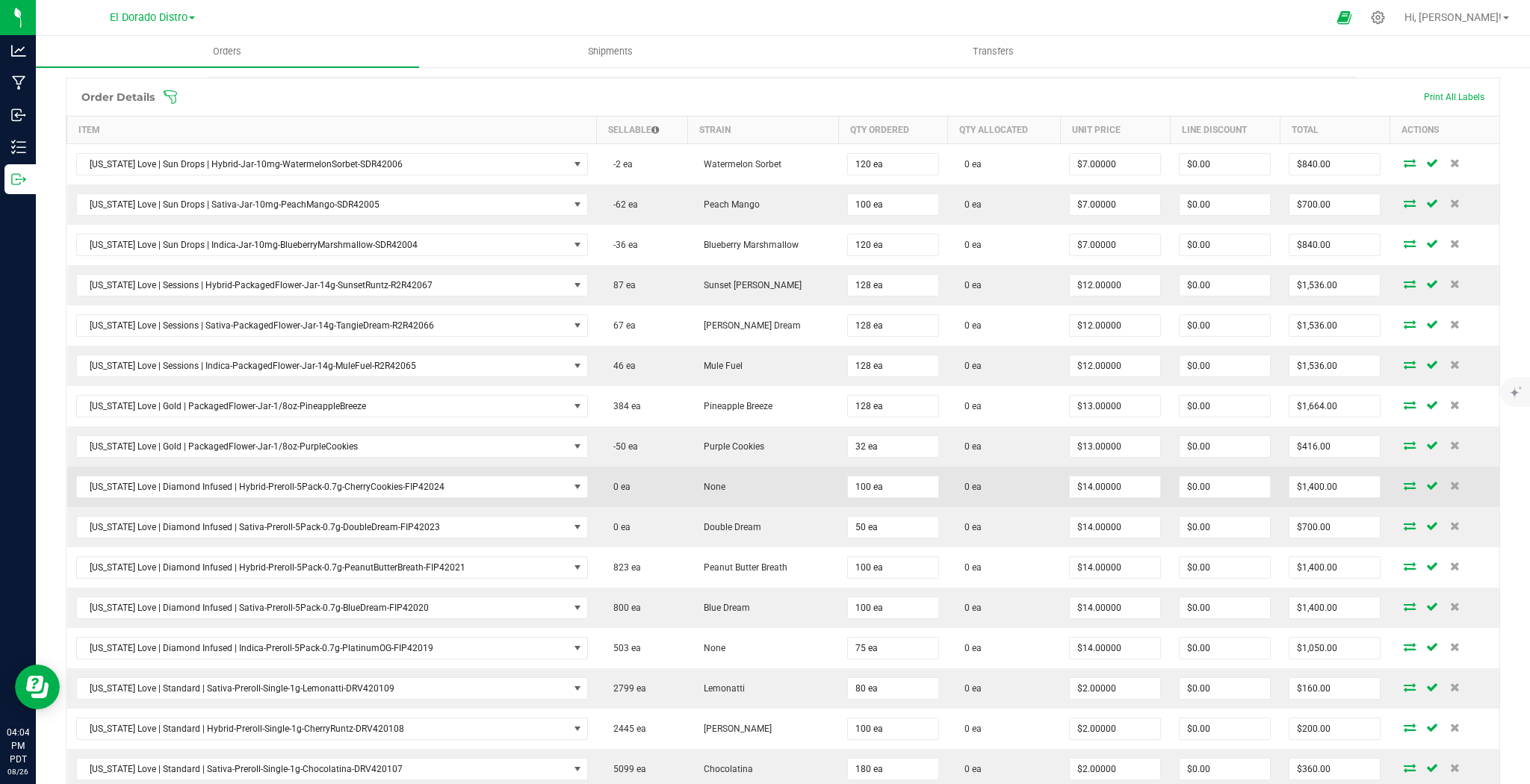
click at [726, 478] on td "None" at bounding box center [762, 487] width 151 height 40
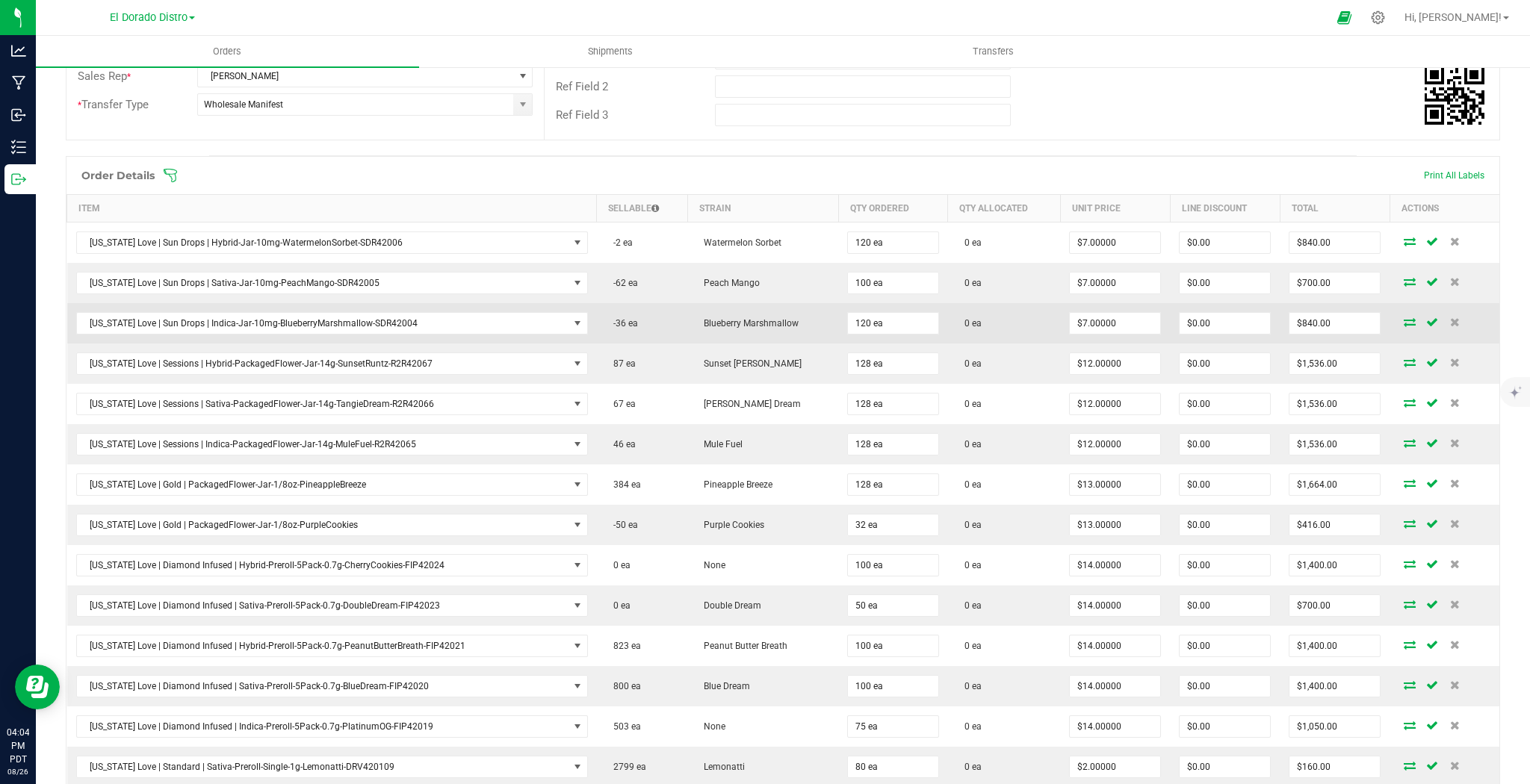
scroll to position [92, 0]
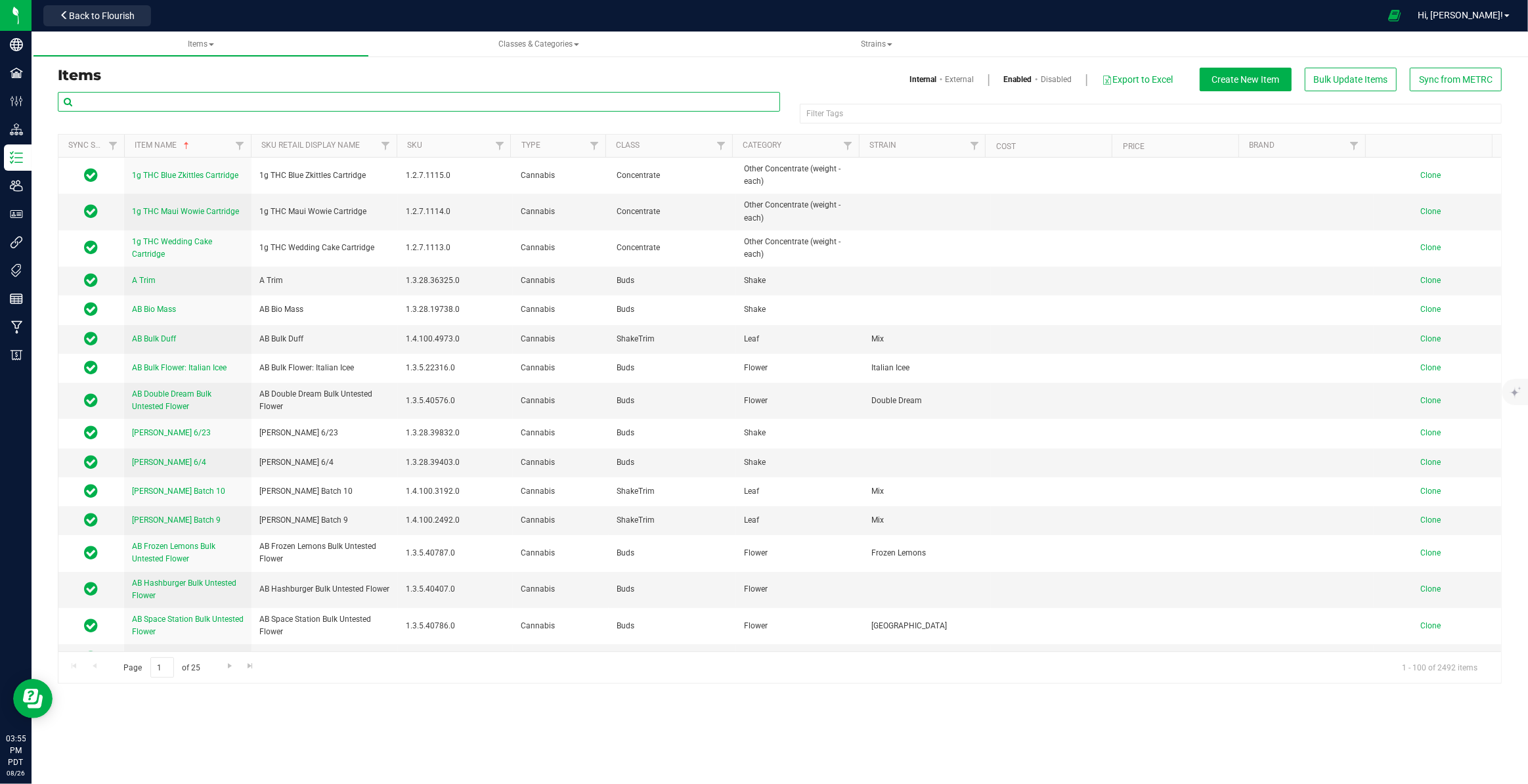
click at [185, 103] on input "text" at bounding box center [419, 102] width 722 height 20
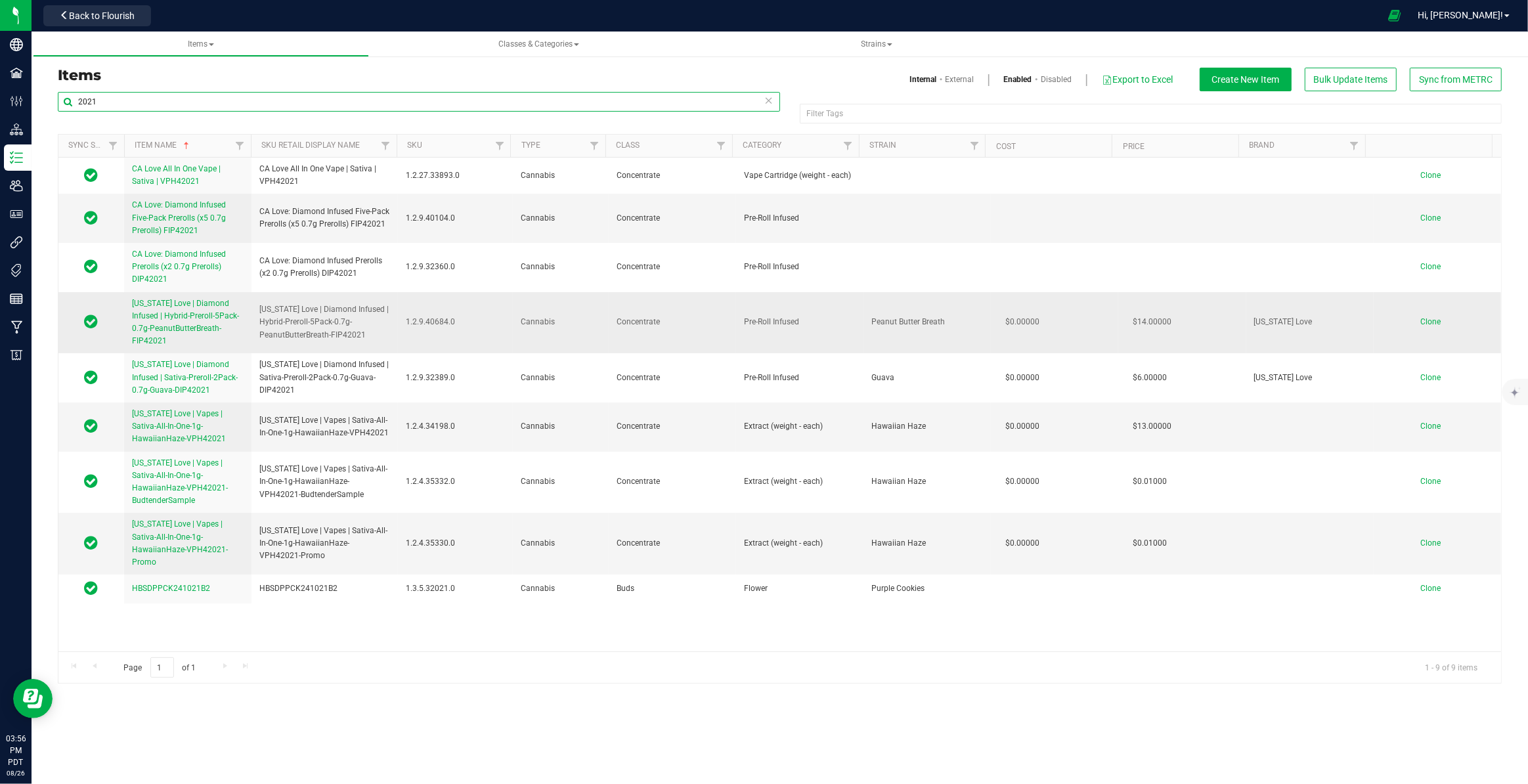
type input "2021"
drag, startPoint x: 258, startPoint y: 310, endPoint x: 363, endPoint y: 333, distance: 107.5
click at [363, 333] on span "[US_STATE] Love | Diamond Infused | Hybrid-Preroll-5Pack-0.7g-PeanutButterBreat…" at bounding box center [324, 322] width 130 height 38
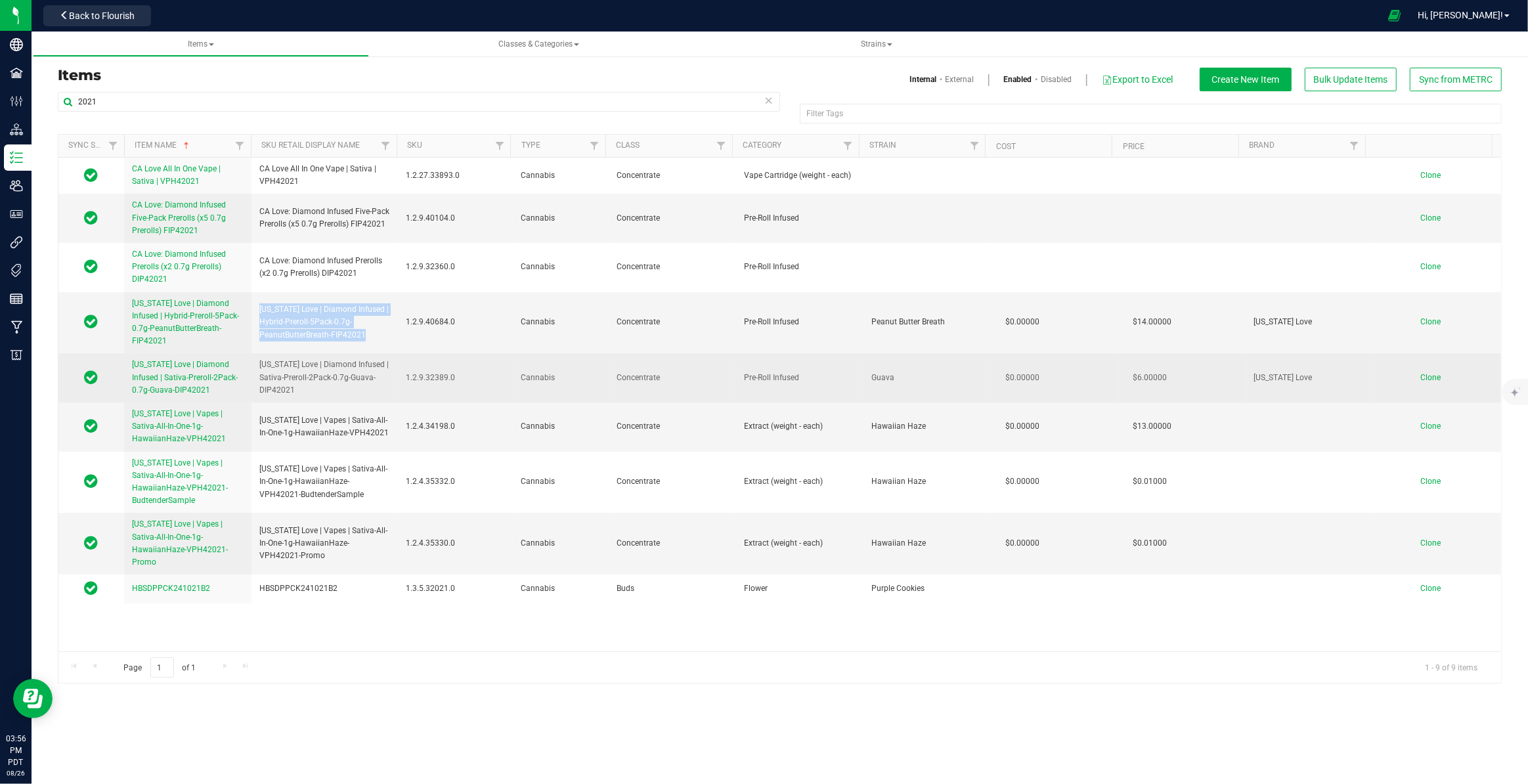
copy span "[US_STATE] Love | Diamond Infused | Hybrid-Preroll-5Pack-0.7g-PeanutButterBreat…"
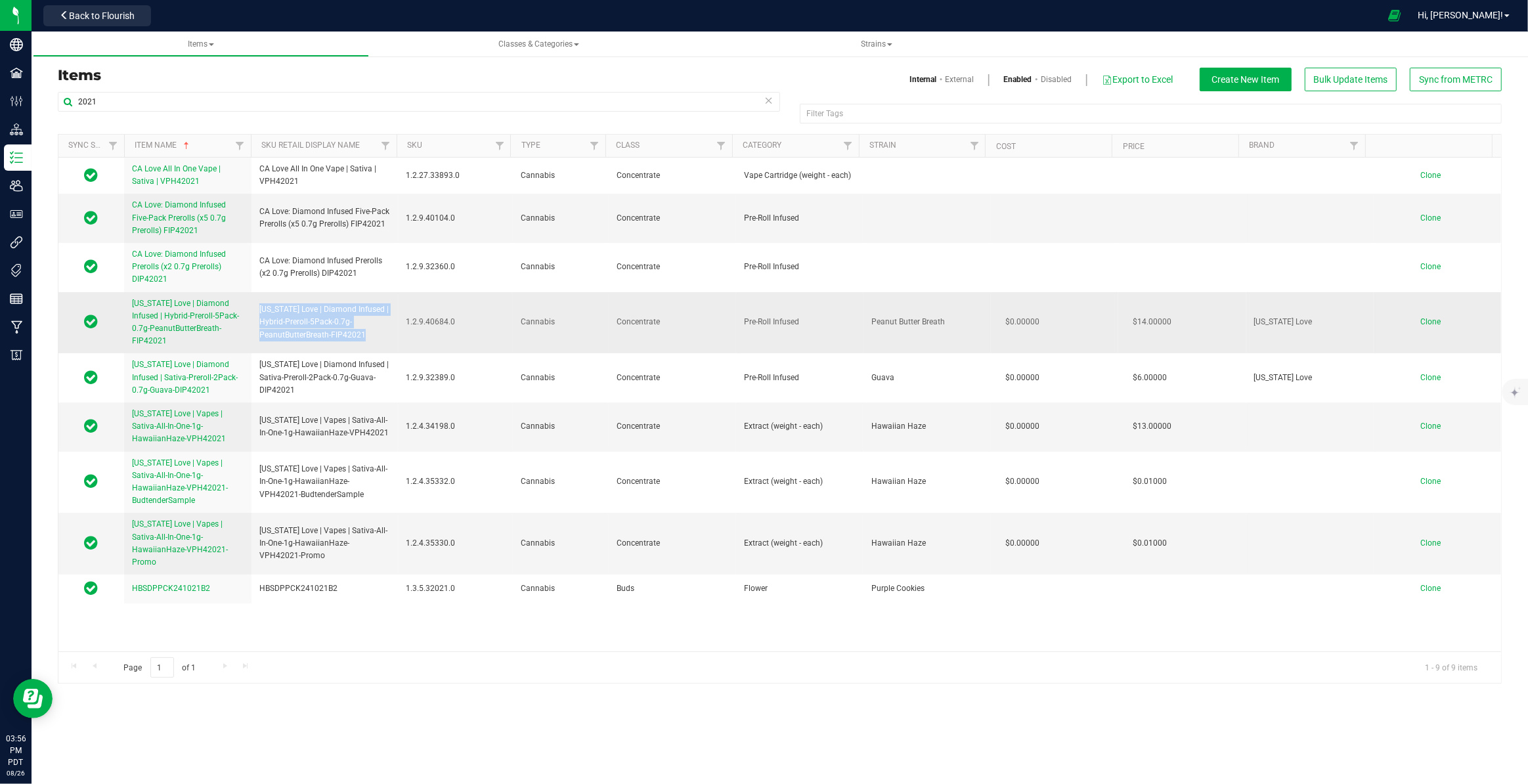
click at [1423, 322] on span "Clone" at bounding box center [1430, 321] width 20 height 9
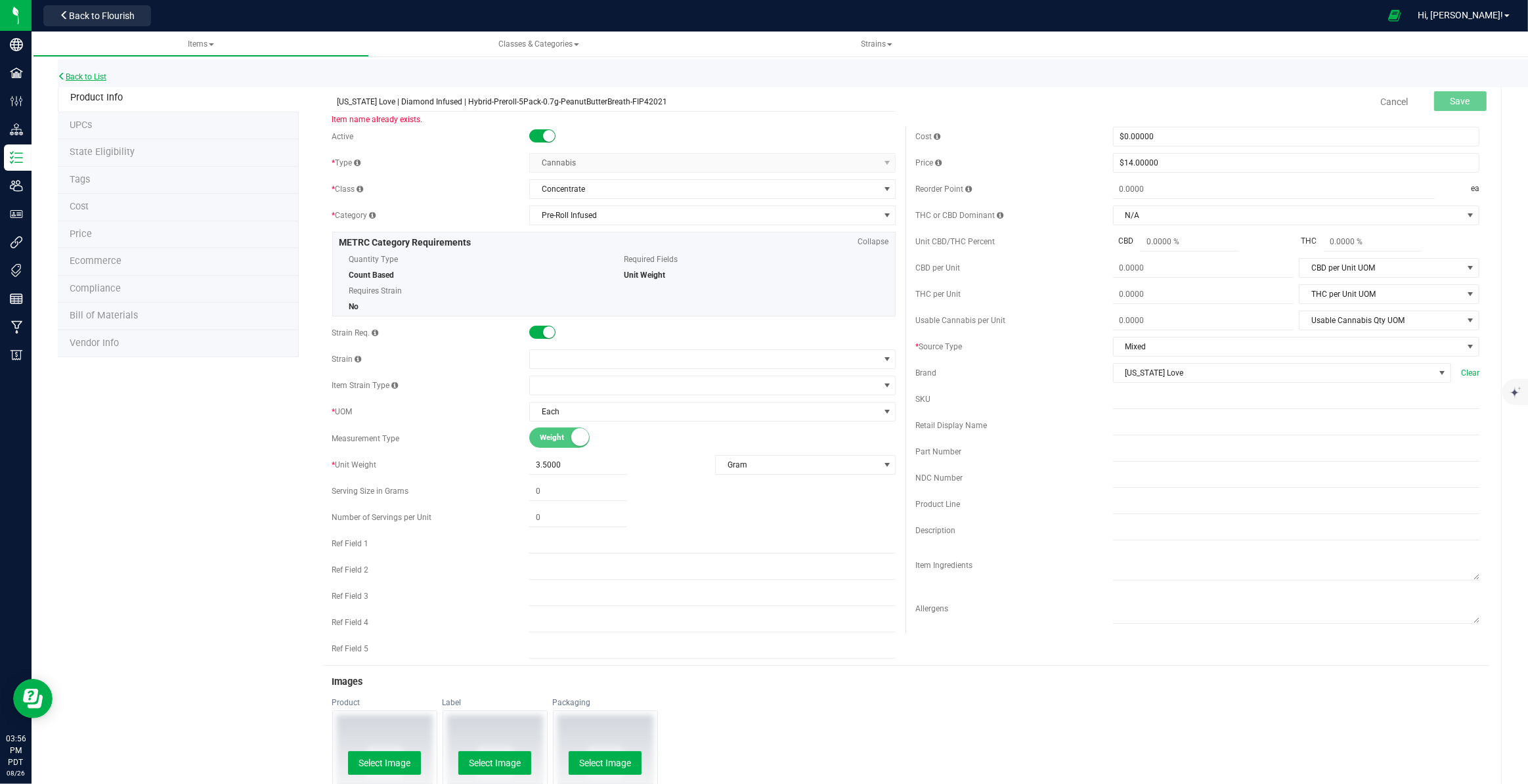
type input "[US_STATE] Love | Diamond Infused | Hybrid-Preroll-5Pack-0.7g-PeanutButterBreat…"
click at [98, 78] on link "Back to List" at bounding box center [82, 76] width 48 height 9
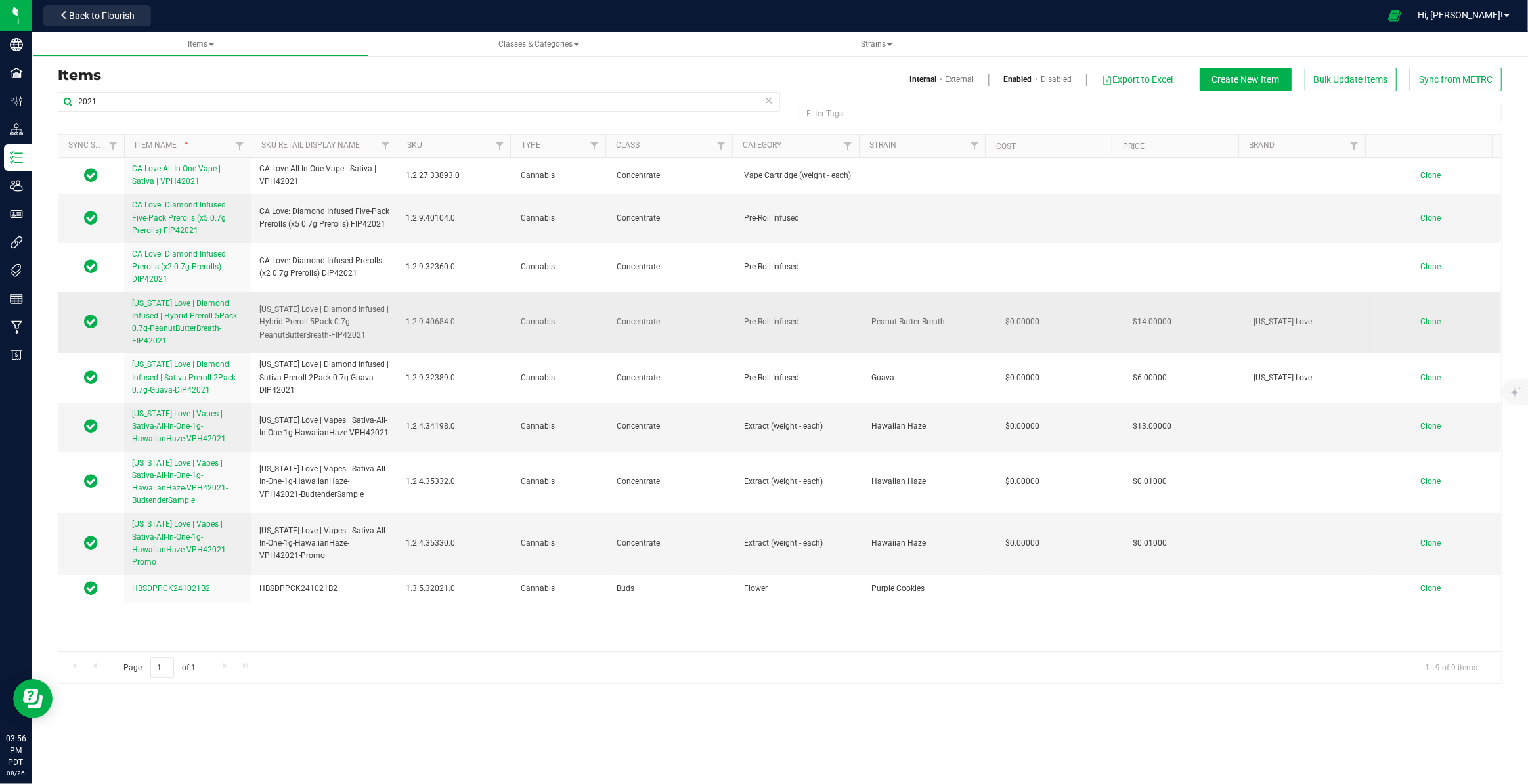
click at [1428, 326] on td "Clone" at bounding box center [1437, 323] width 127 height 61
click at [1430, 321] on span "Clone" at bounding box center [1430, 321] width 20 height 9
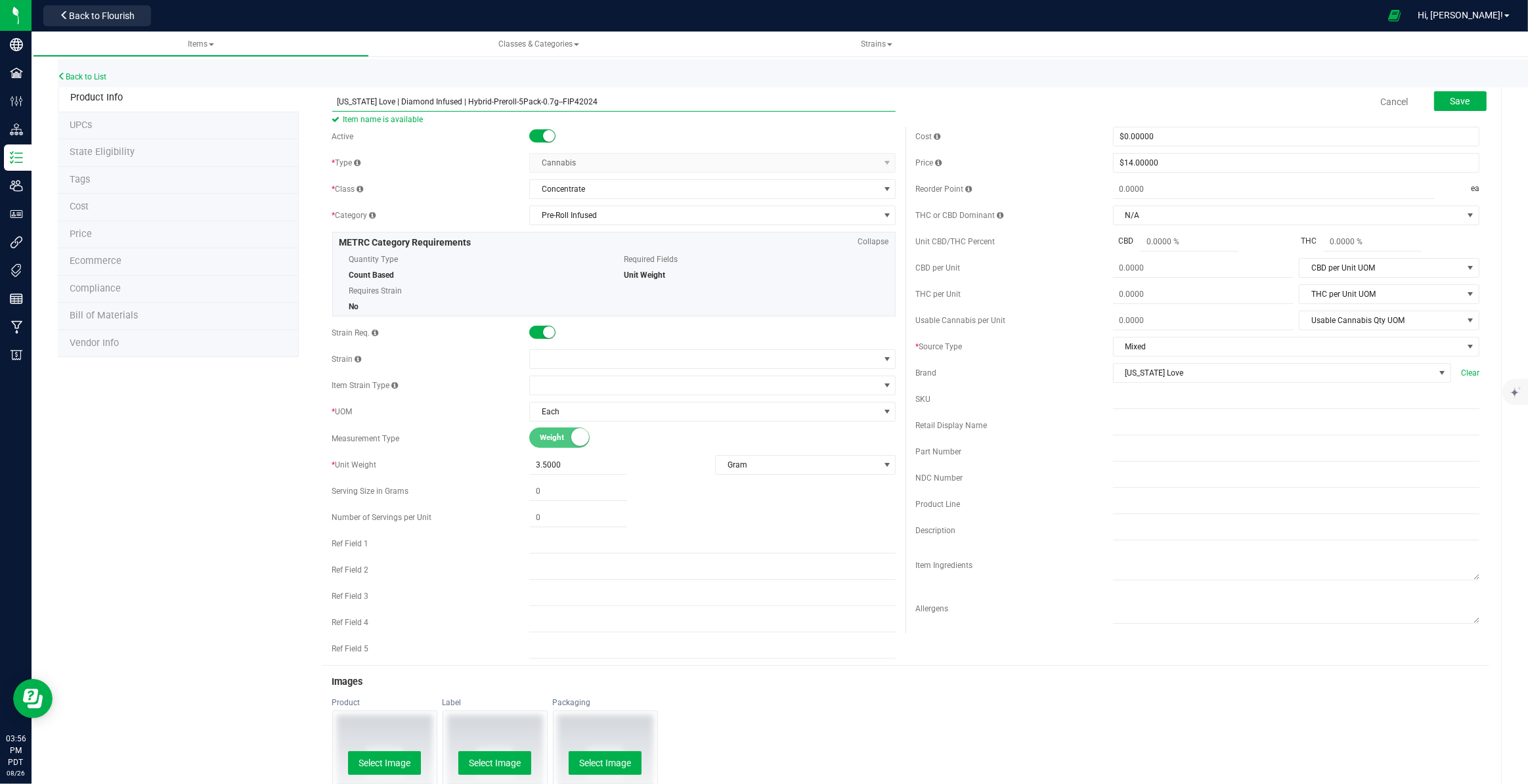
click at [551, 102] on input "[US_STATE] Love | Diamond Infused | Hybrid-Preroll-5Pack-0.7g--FIP42024" at bounding box center [614, 102] width 564 height 20
type input "[US_STATE] Love | Diamond Infused | Hybrid-Preroll-5Pack-0.7g-CherryCookies-FIP…"
click at [600, 359] on span at bounding box center [704, 359] width 348 height 18
type input "cherry c"
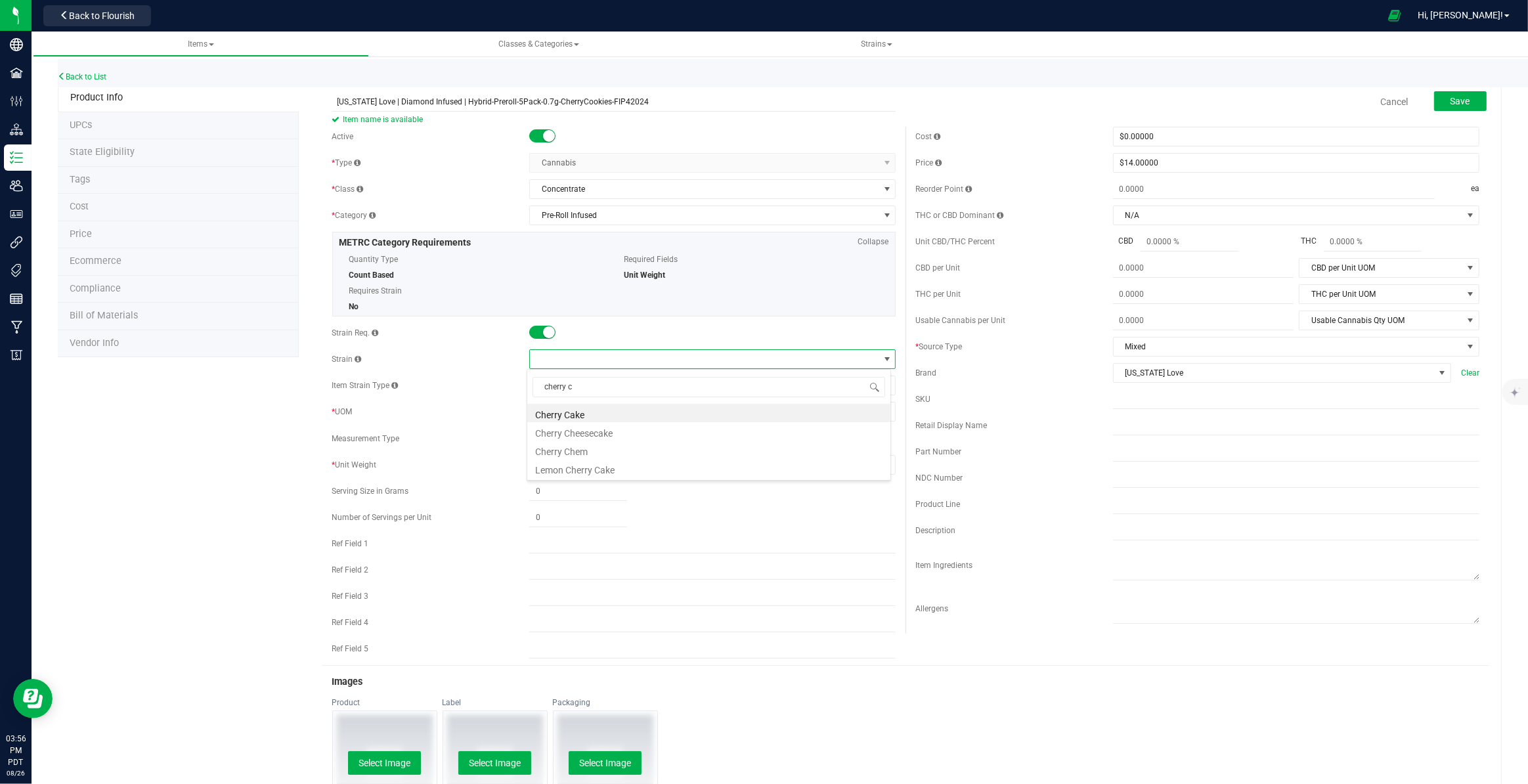
click at [512, 415] on div "* UOM" at bounding box center [430, 411] width 197 height 12
click at [873, 51] on link "Strains" at bounding box center [876, 44] width 337 height 25
click at [878, 47] on span "Strains" at bounding box center [876, 44] width 31 height 9
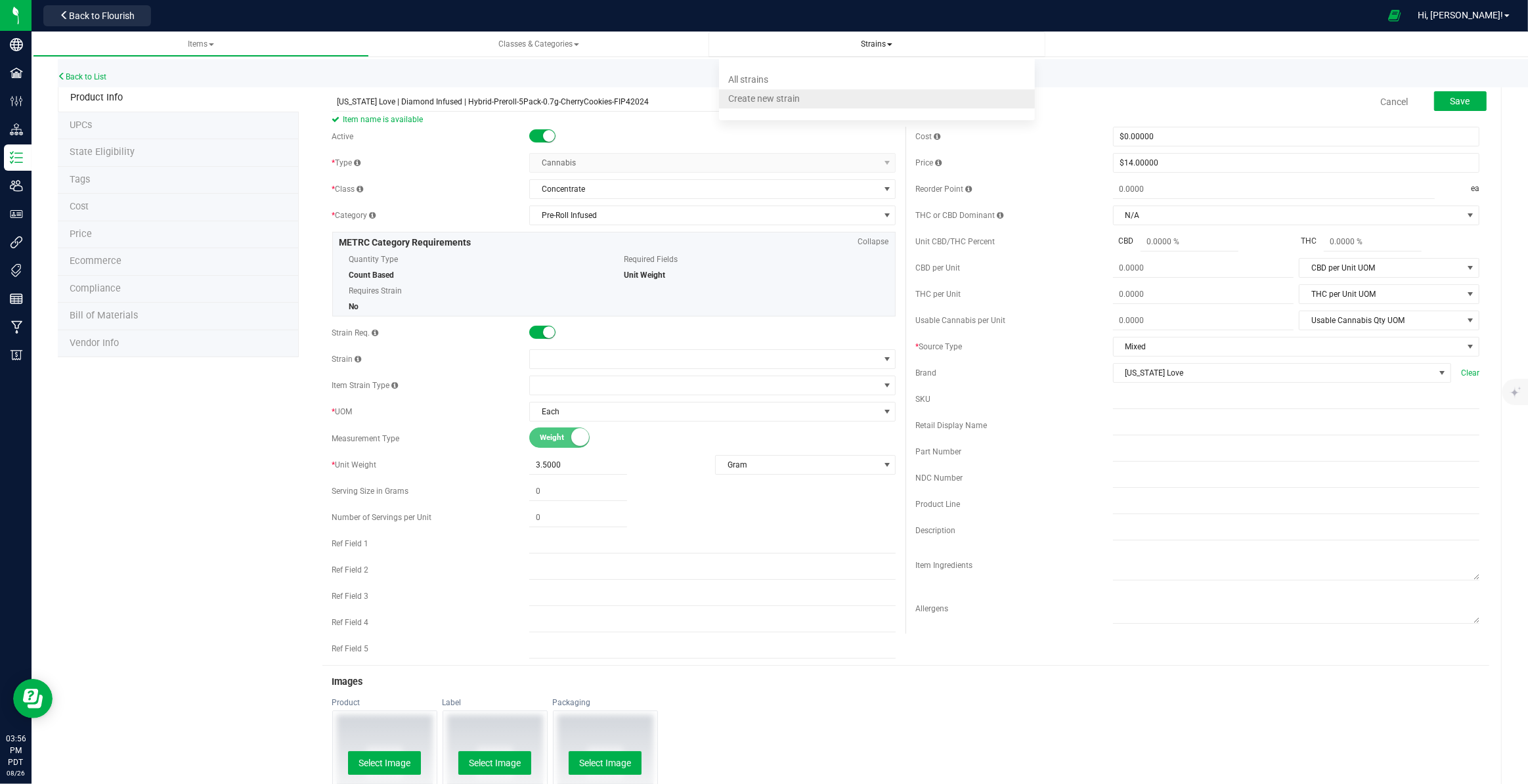
click at [845, 92] on li "Create new strain" at bounding box center [877, 99] width 316 height 19
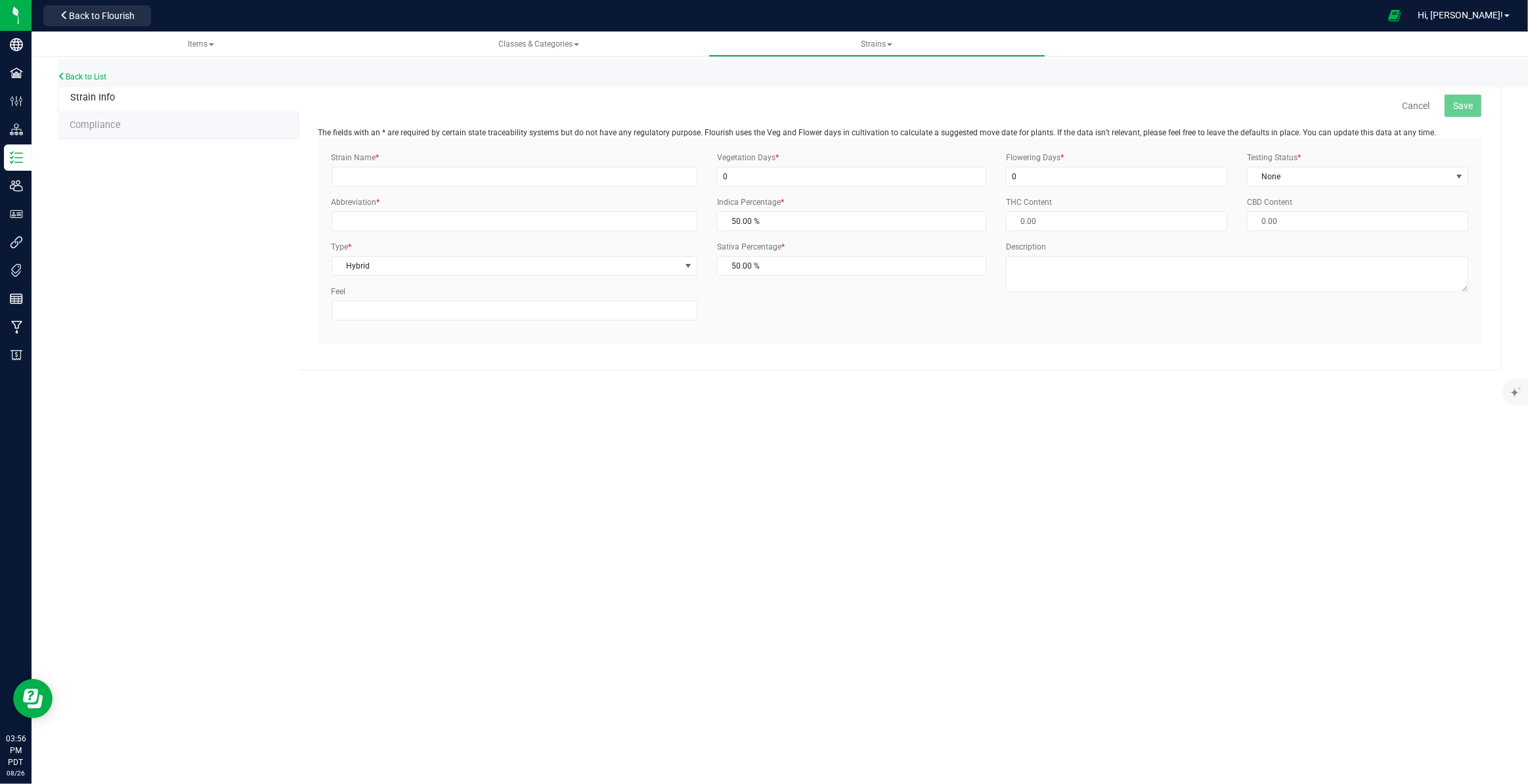
click at [448, 160] on div "Strain Name *" at bounding box center [514, 169] width 385 height 35
click at [443, 170] on input "Strain Name *" at bounding box center [514, 176] width 365 height 20
type input "Cherry Cookies"
type input "CCK"
click at [788, 173] on input "0" at bounding box center [852, 176] width 269 height 20
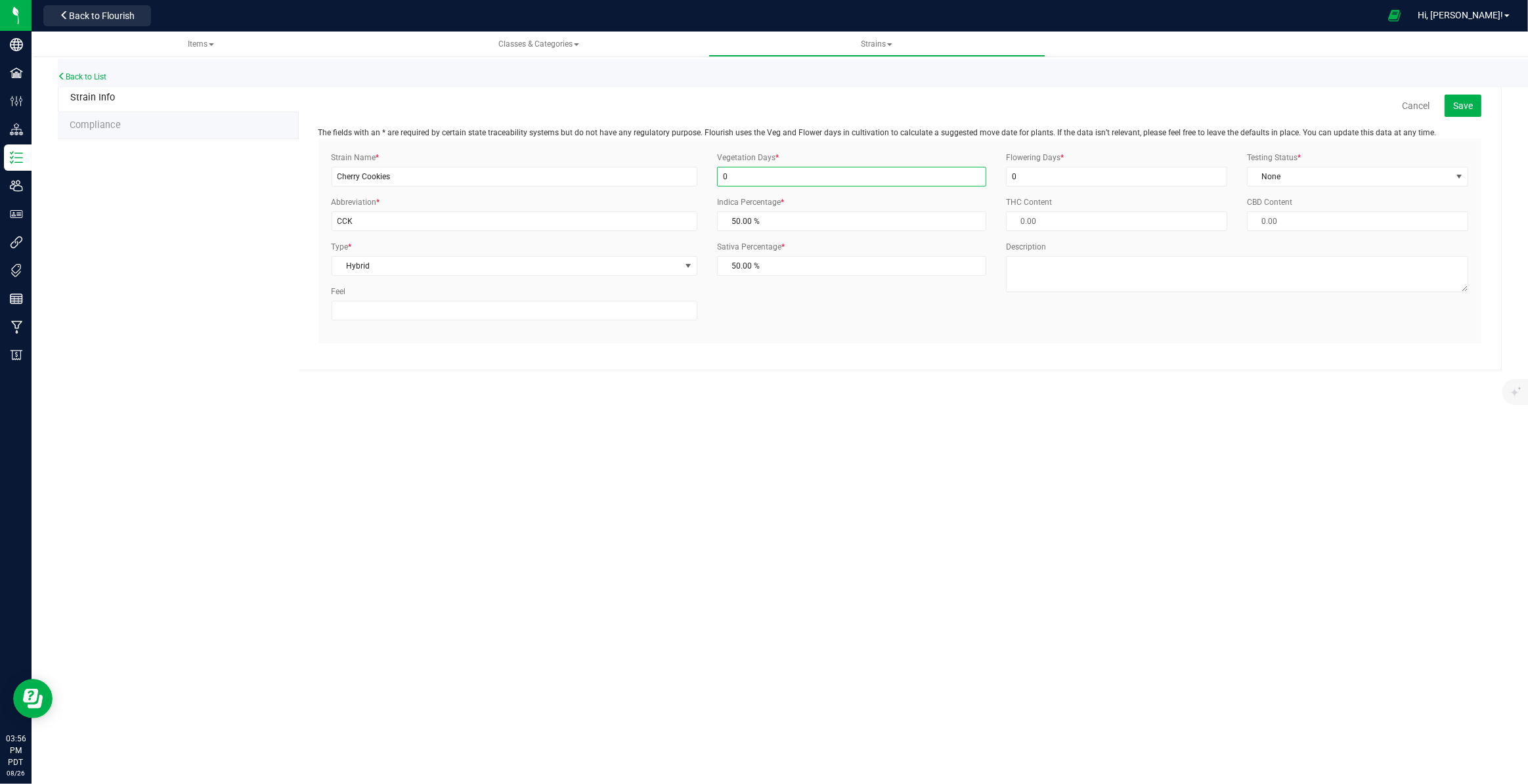
click at [775, 175] on input "0" at bounding box center [852, 176] width 269 height 20
type input "10"
click at [1387, 171] on span "None" at bounding box center [1349, 176] width 204 height 18
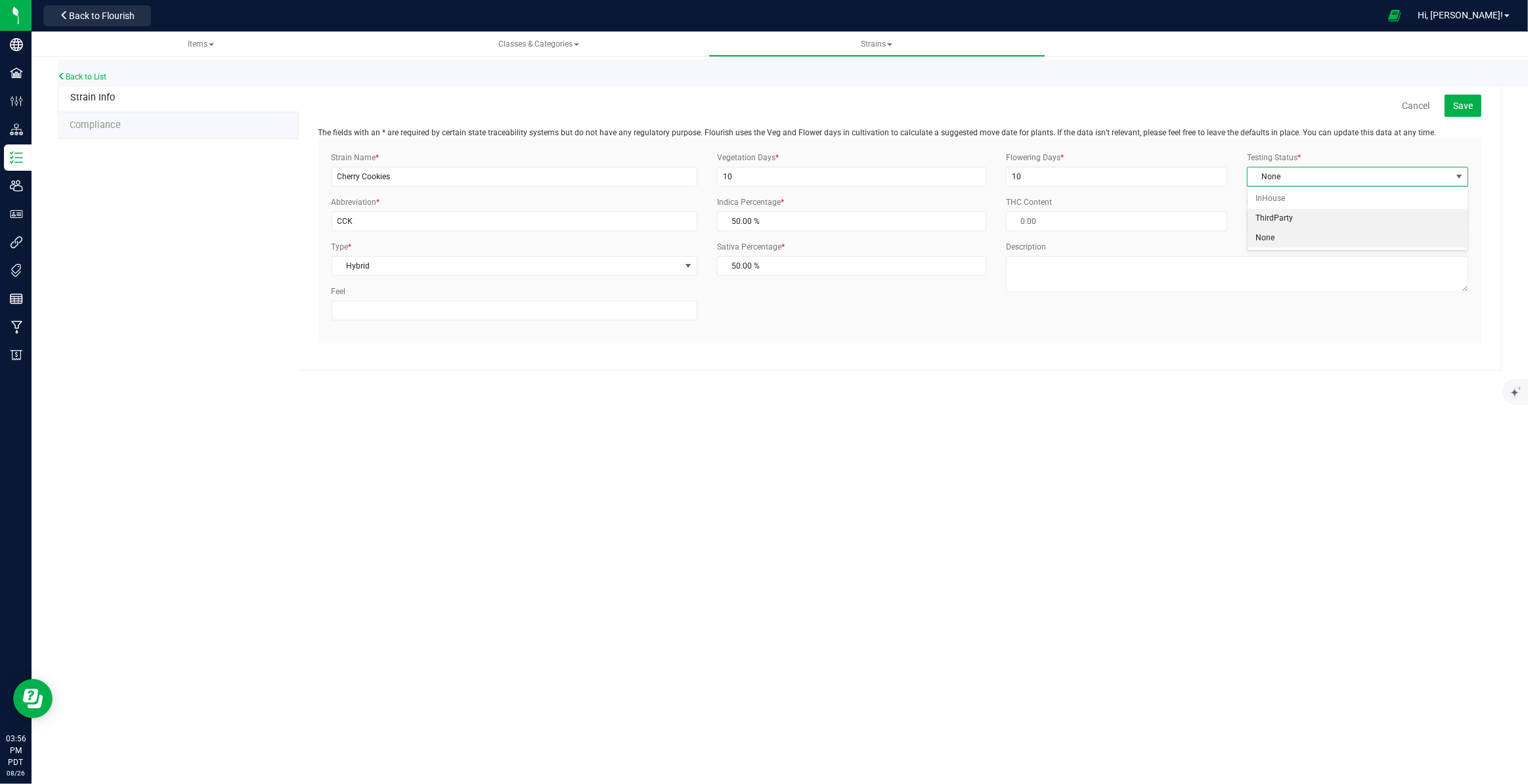
click at [1326, 216] on li "ThirdParty" at bounding box center [1357, 219] width 220 height 20
click at [1256, 407] on div "Items Classes & Categories Strains All strains Create new strain Back to List S…" at bounding box center [779, 408] width 1497 height 753
click at [1473, 105] on button "Save" at bounding box center [1463, 105] width 37 height 23
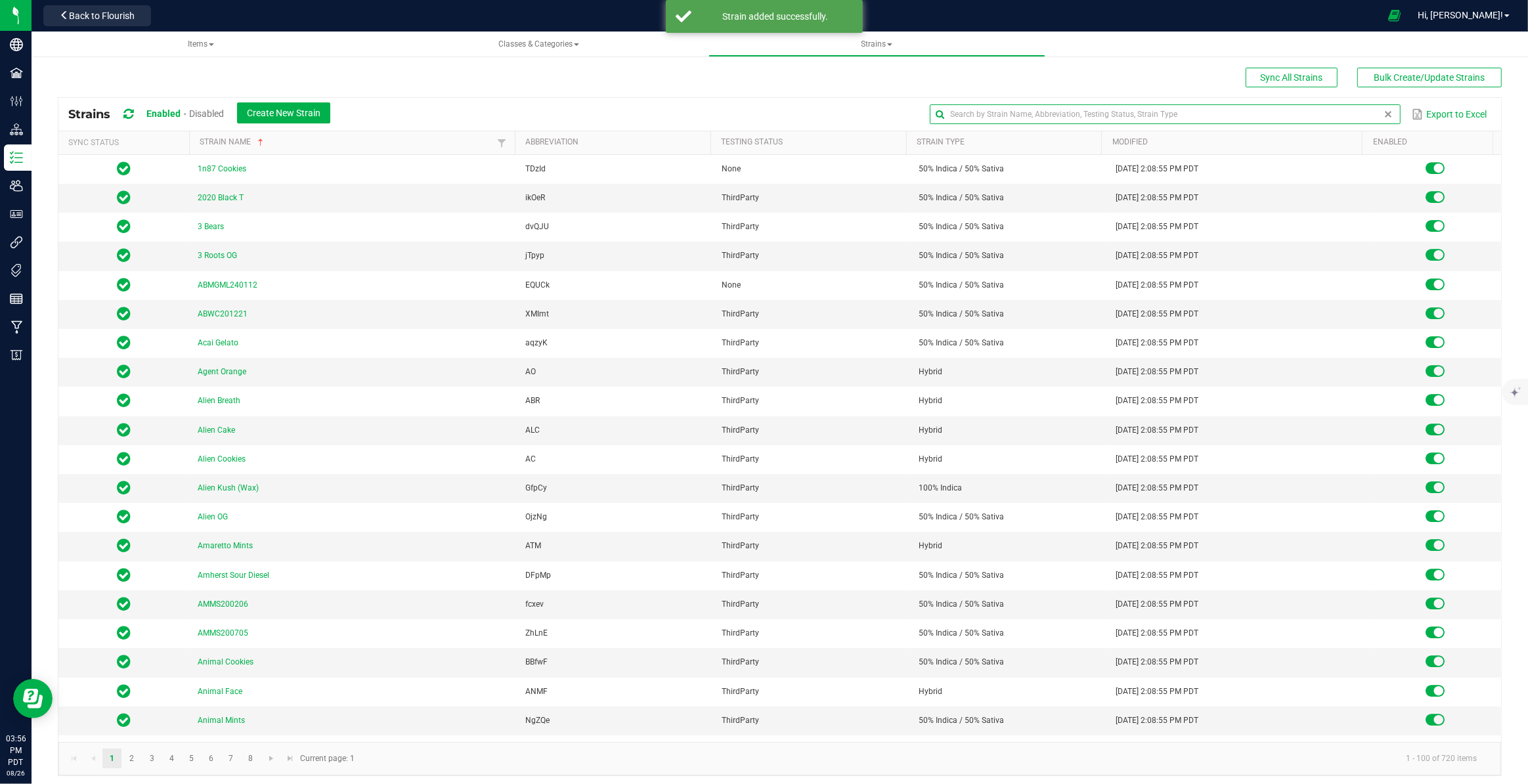
click at [1365, 114] on input "text" at bounding box center [1165, 114] width 471 height 20
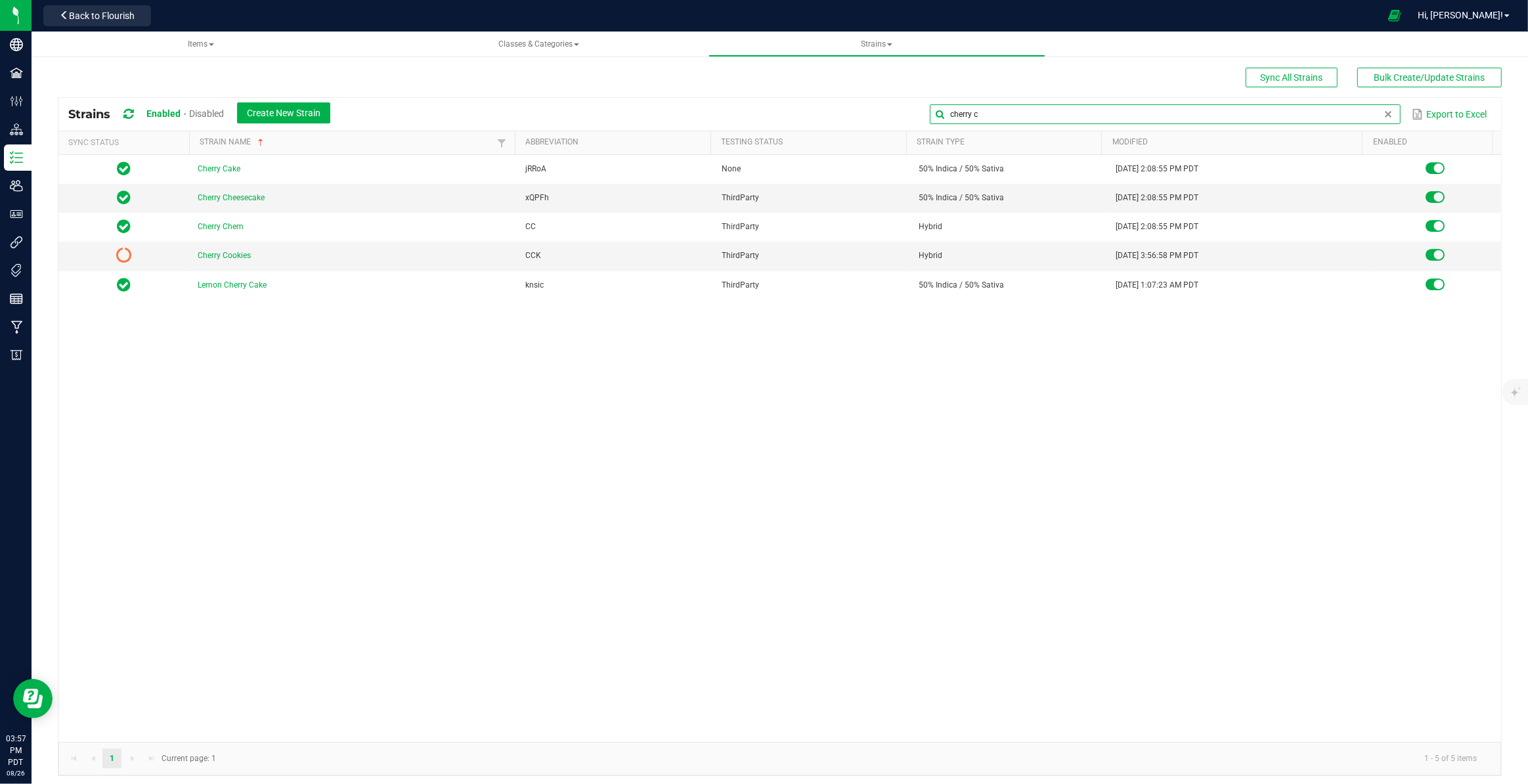
type input "cherry c"
click at [129, 117] on icon at bounding box center [128, 114] width 10 height 12
click at [205, 44] on span "Items" at bounding box center [201, 44] width 26 height 9
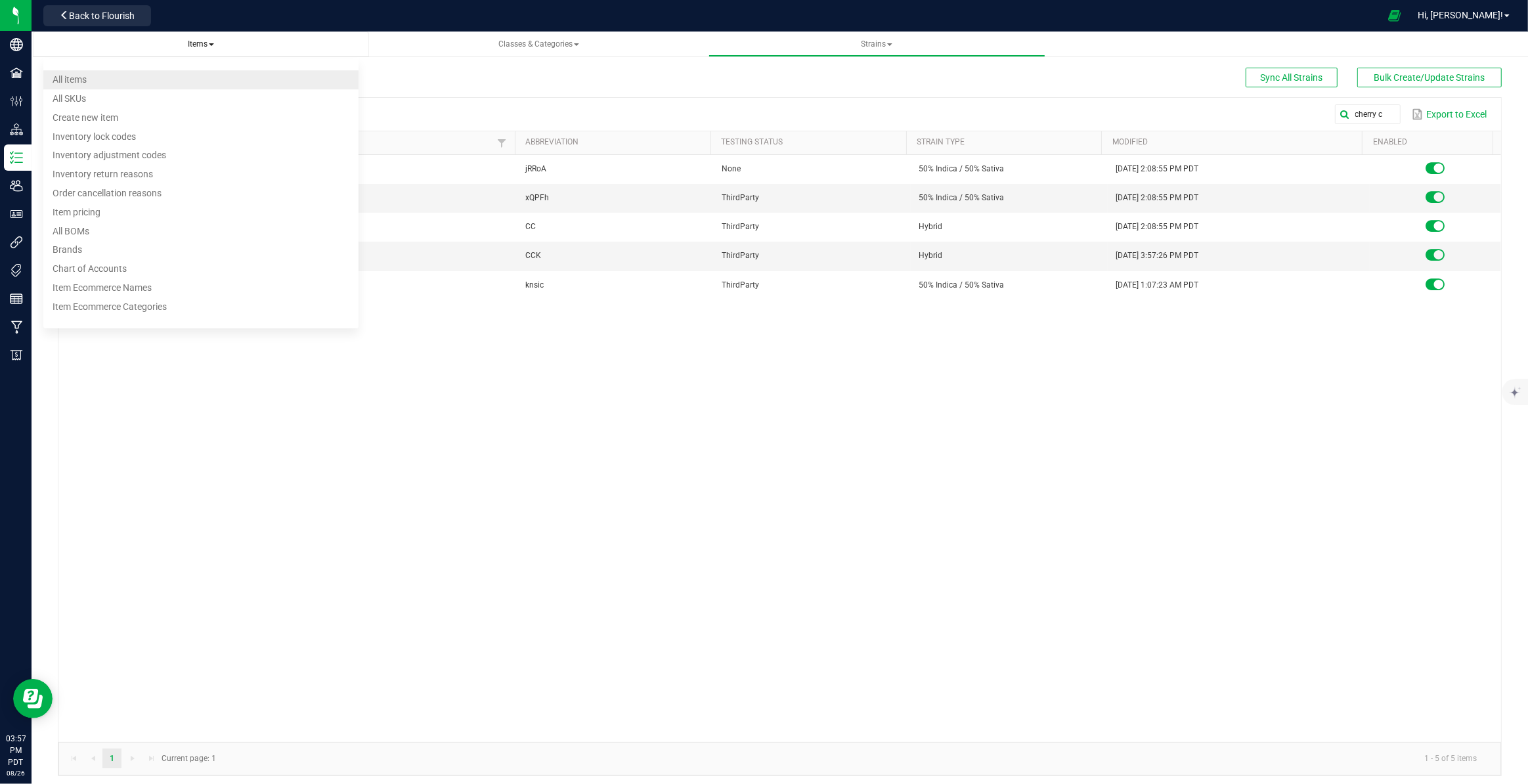
click at [164, 73] on li "All items" at bounding box center [201, 80] width 316 height 19
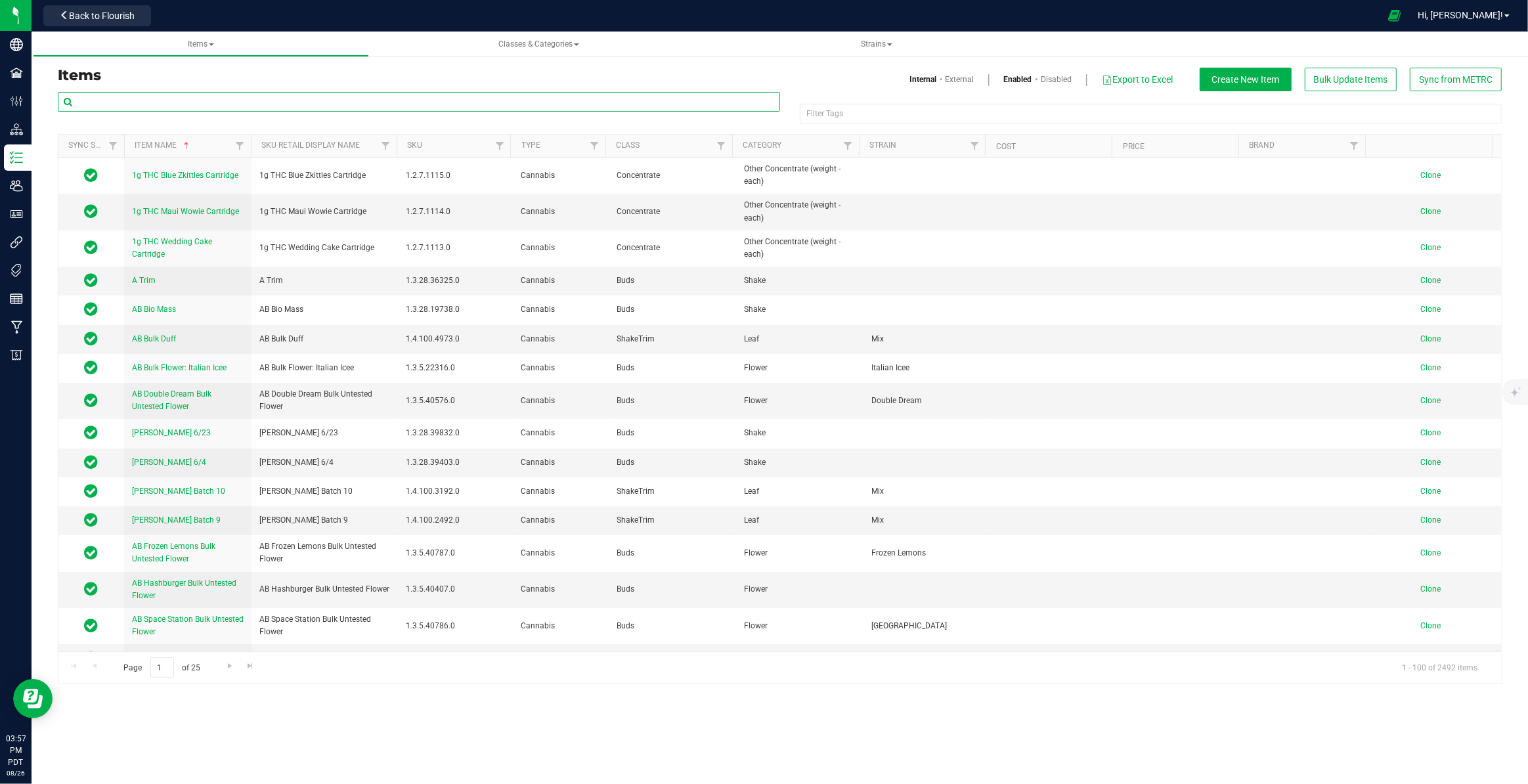
click at [201, 99] on input "text" at bounding box center [419, 102] width 722 height 20
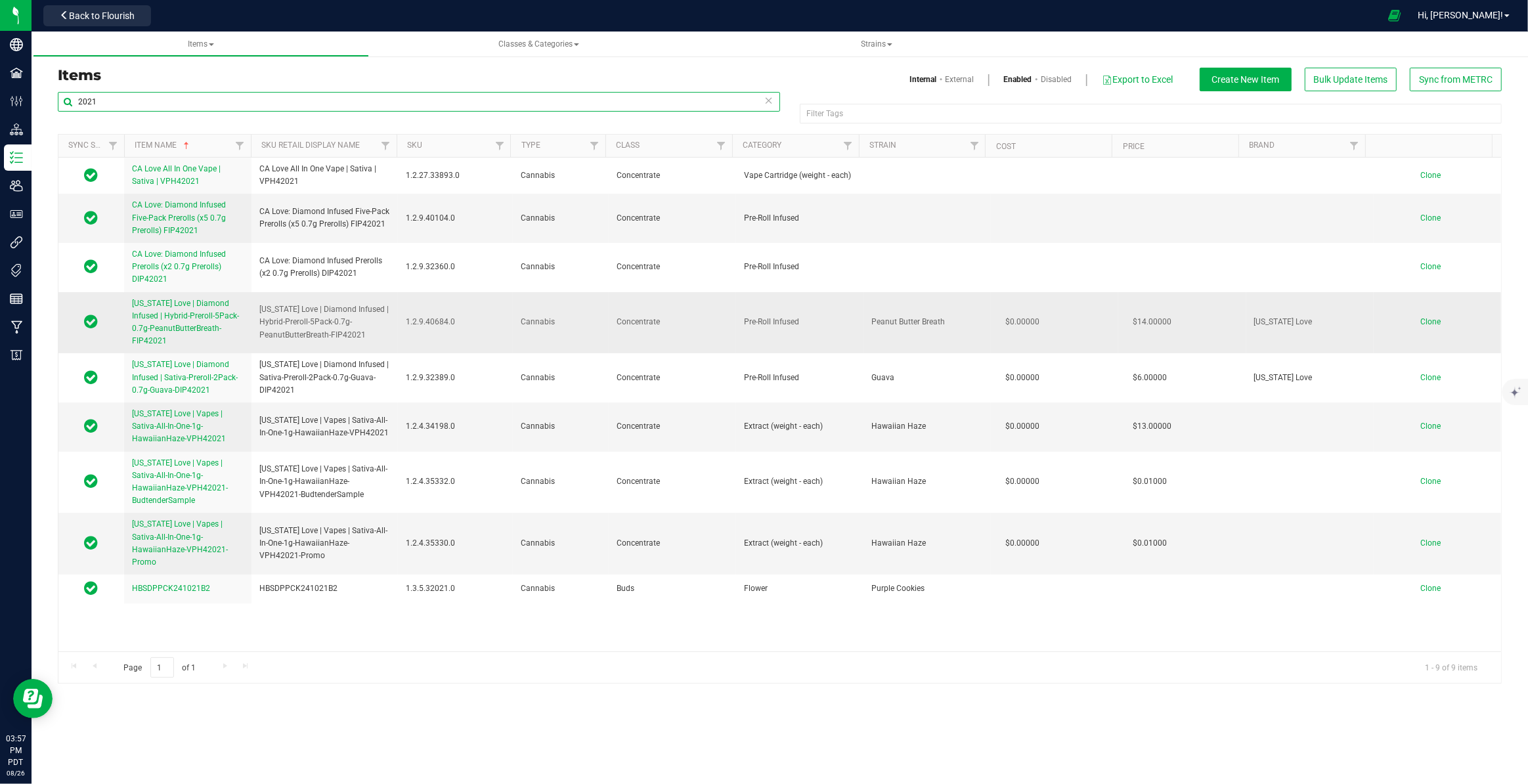
type input "2021"
drag, startPoint x: 256, startPoint y: 306, endPoint x: 366, endPoint y: 331, distance: 112.8
click at [366, 331] on td "[US_STATE] Love | Diamond Infused | Hybrid-Preroll-5Pack-0.7g-PeanutButterBreat…" at bounding box center [324, 323] width 146 height 61
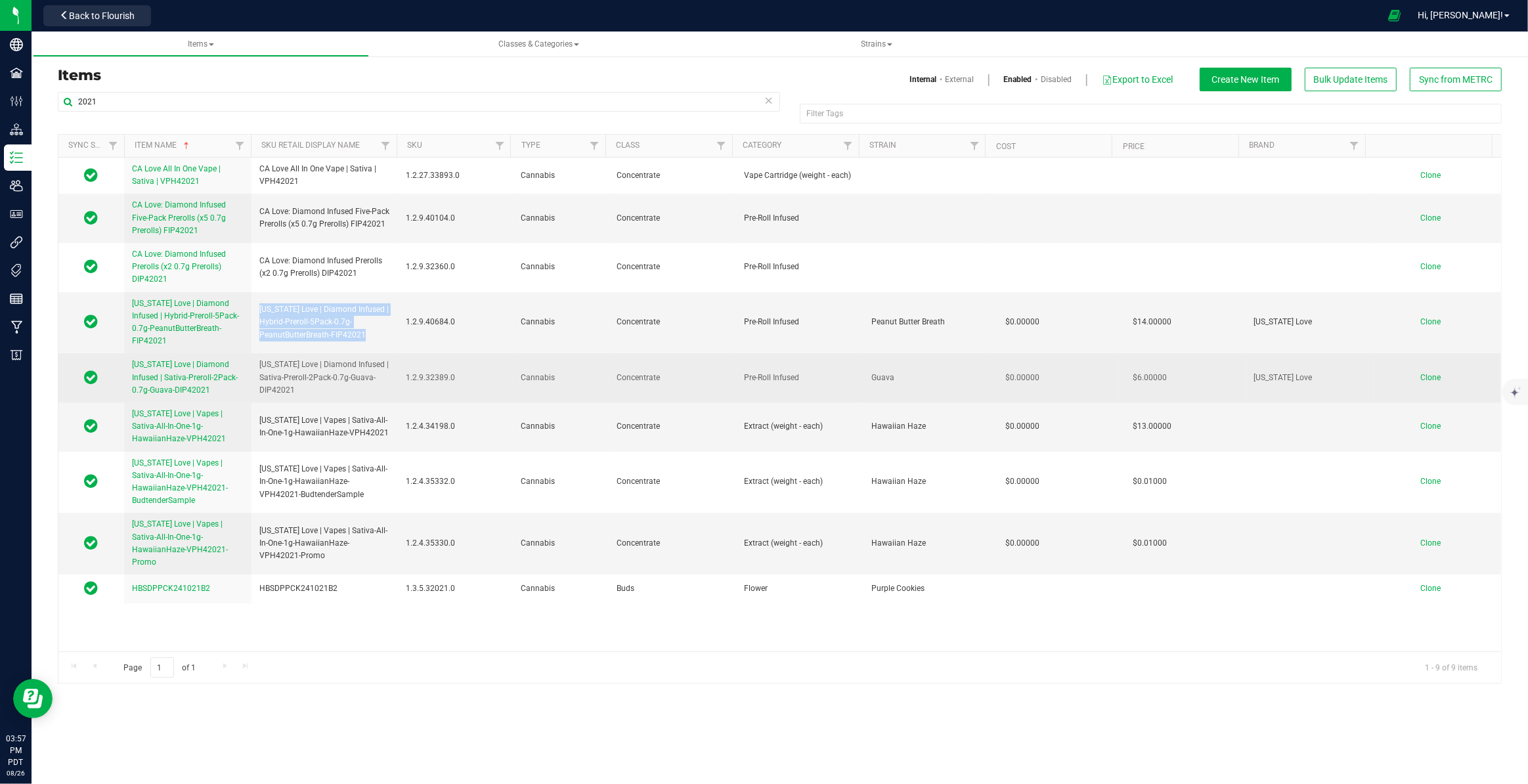
copy span "[US_STATE] Love | Diamond Infused | Hybrid-Preroll-5Pack-0.7g-PeanutButterBreat…"
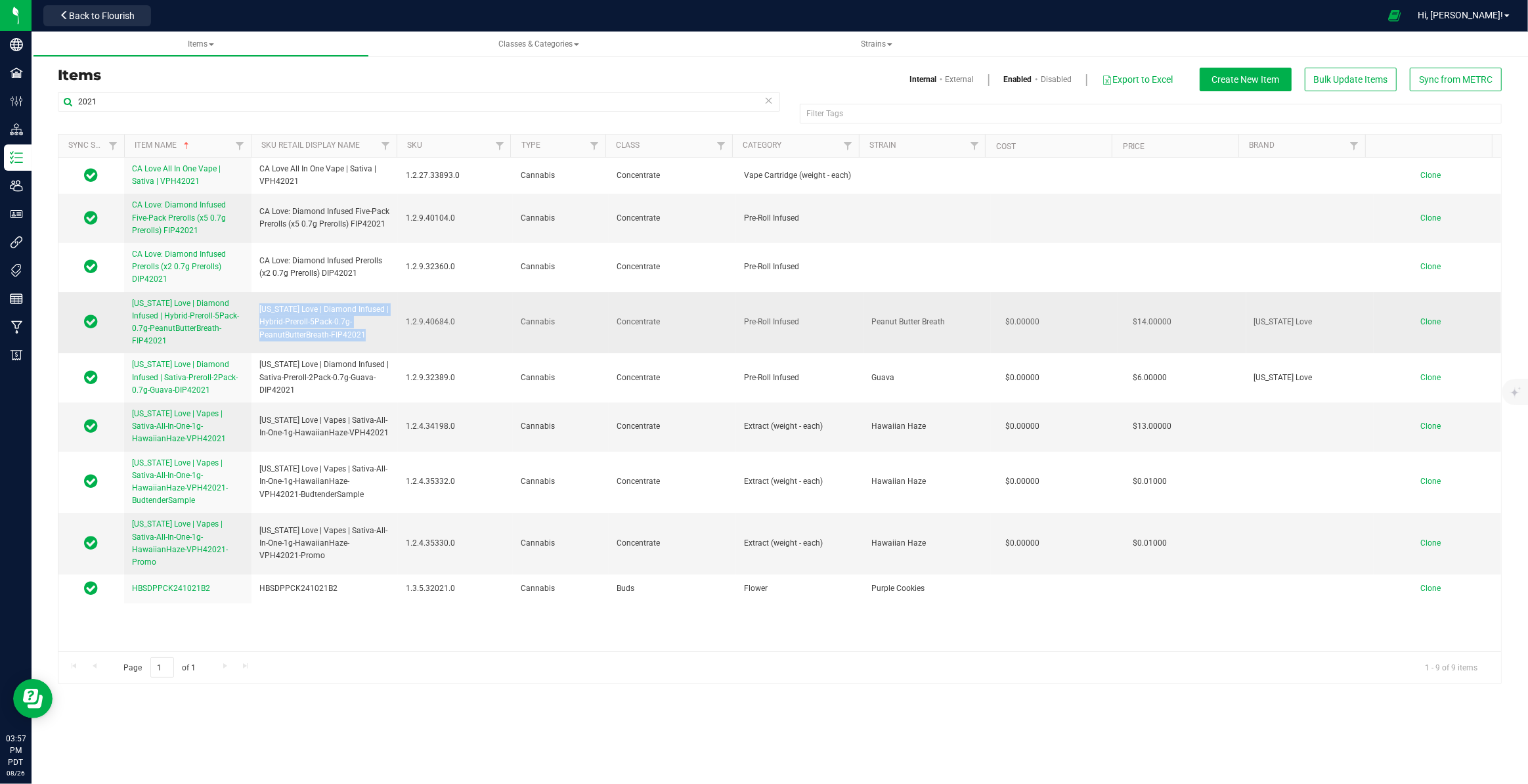
click at [1430, 325] on span "Clone" at bounding box center [1430, 321] width 20 height 9
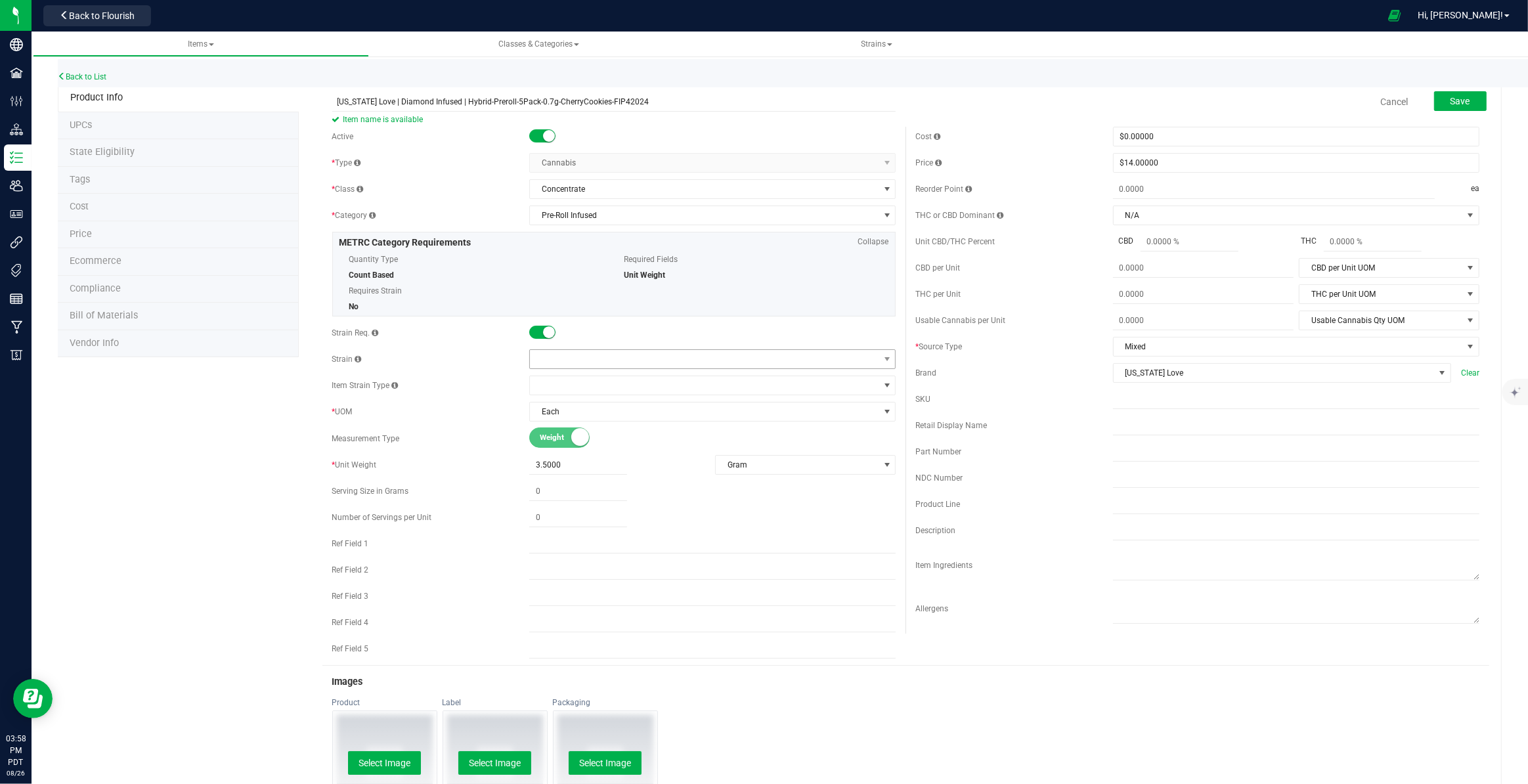
type input "[US_STATE] Love | Diamond Infused | Hybrid-Preroll-5Pack-0.7g-CherryCookies-FIP…"
click at [572, 359] on span at bounding box center [704, 359] width 348 height 18
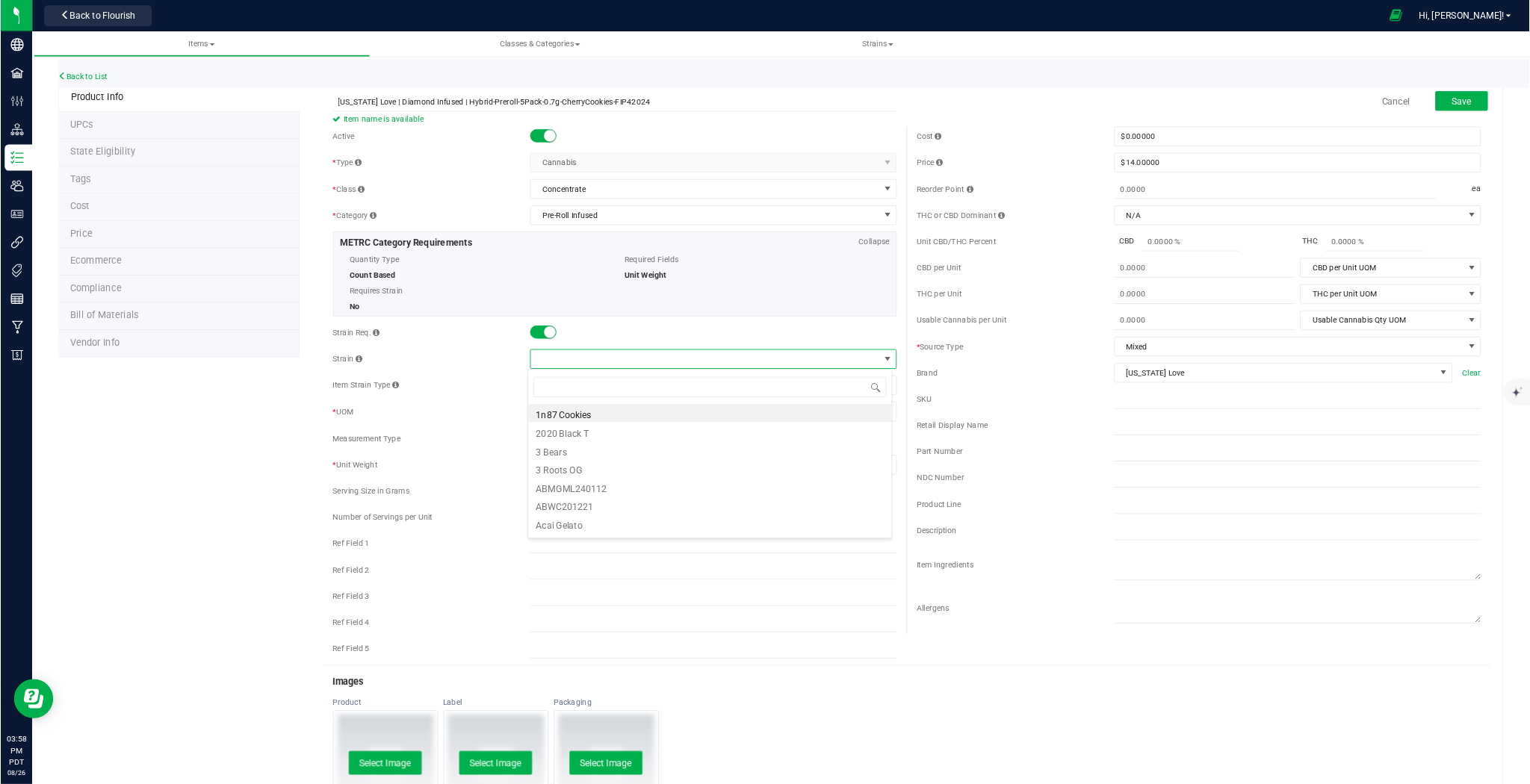
scroll to position [23, 414]
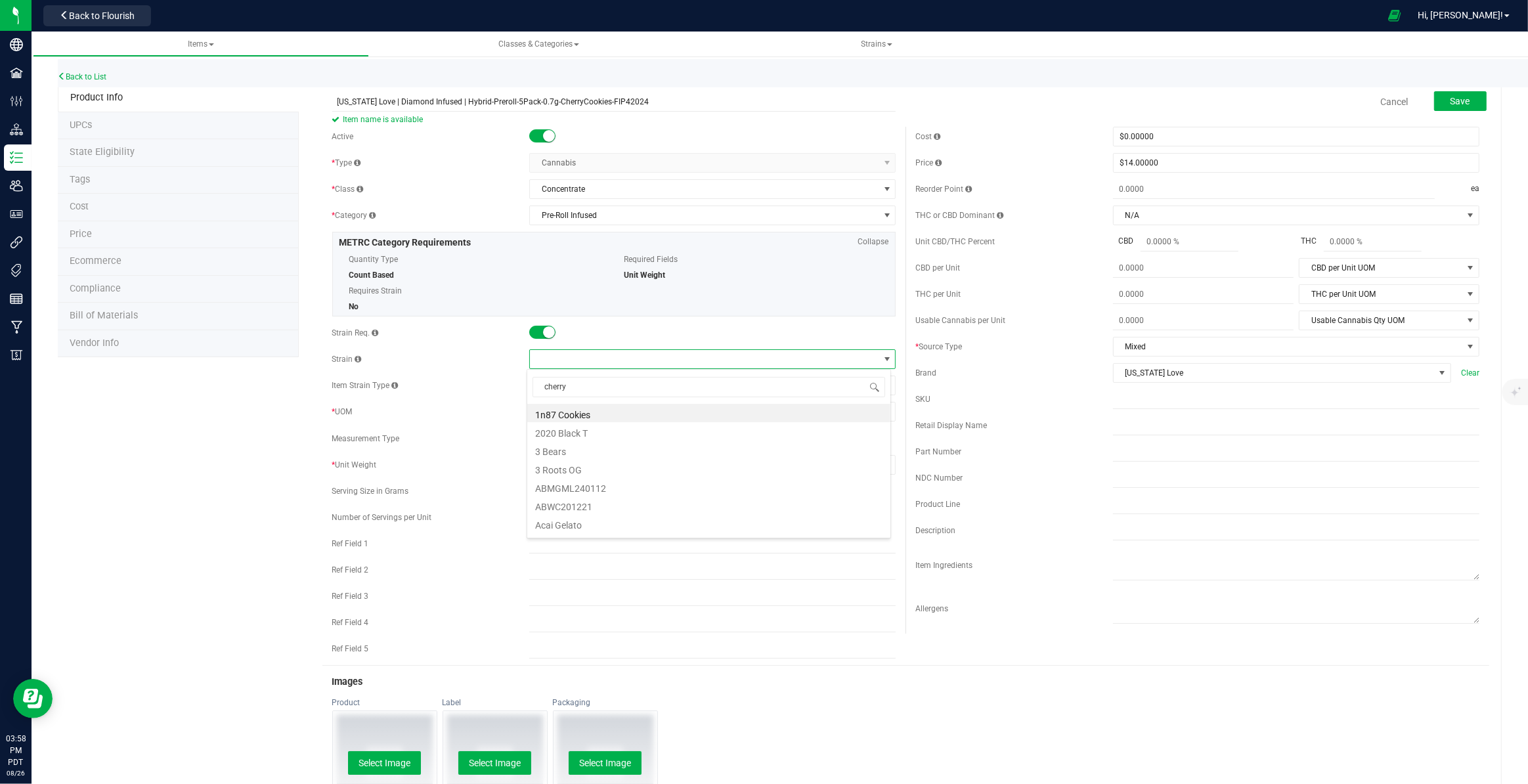
type input "cherry c"
click at [604, 468] on li "Cherry Cookies" at bounding box center [709, 468] width 363 height 18
click at [1450, 98] on span "Save" at bounding box center [1460, 100] width 20 height 10
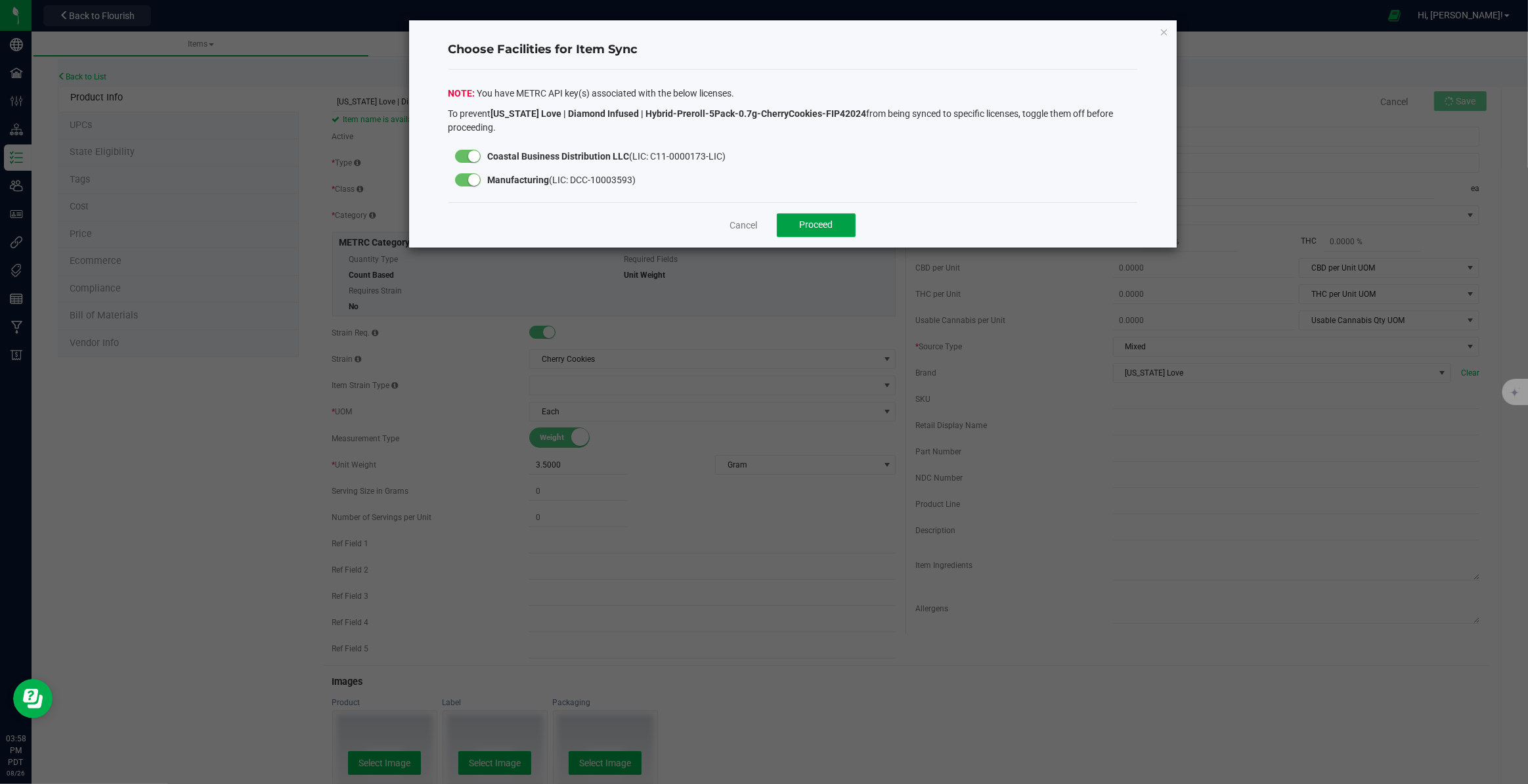
click at [784, 221] on button "Proceed" at bounding box center [816, 225] width 79 height 24
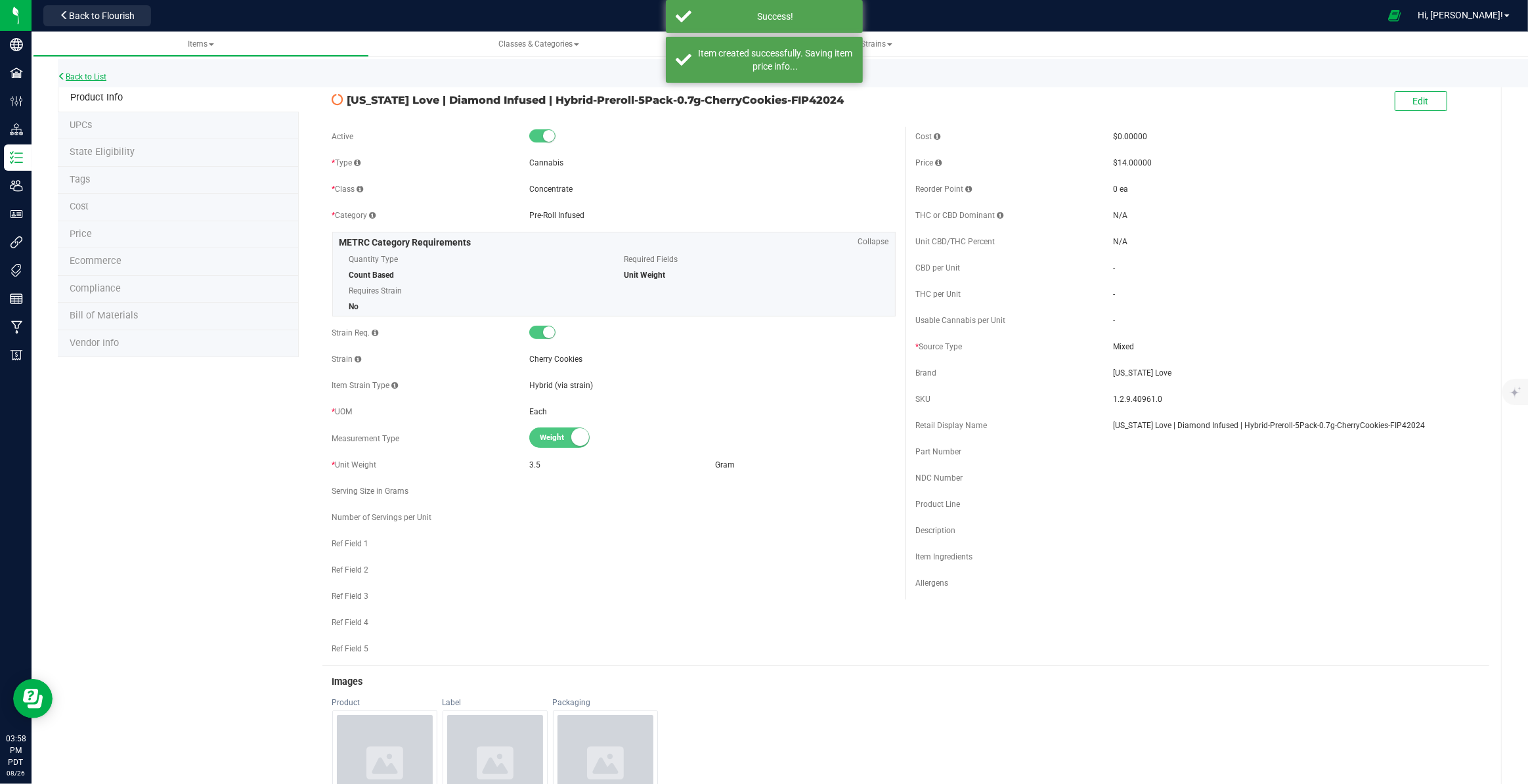
click at [96, 77] on link "Back to List" at bounding box center [82, 76] width 48 height 9
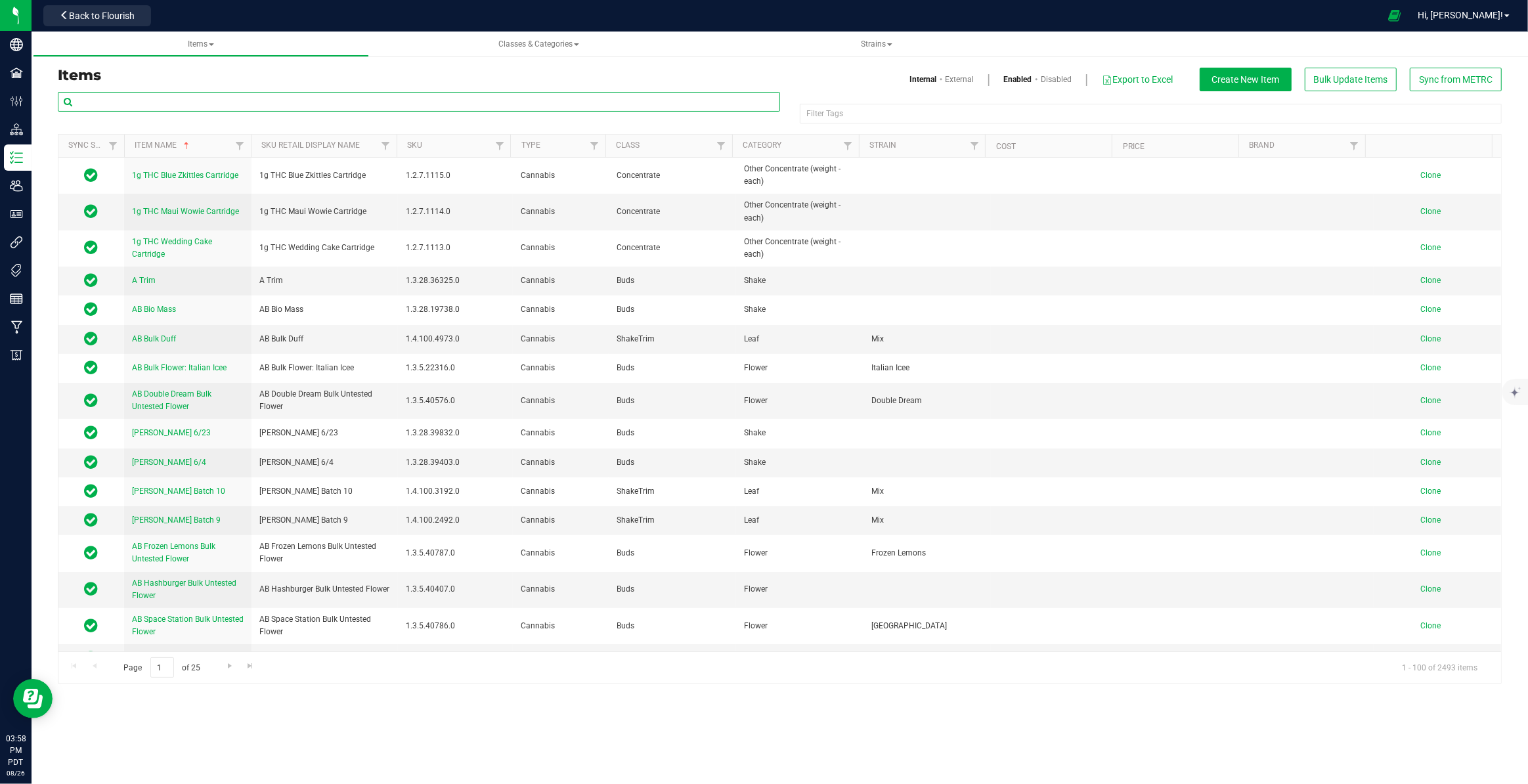
click at [148, 105] on input "text" at bounding box center [419, 102] width 722 height 20
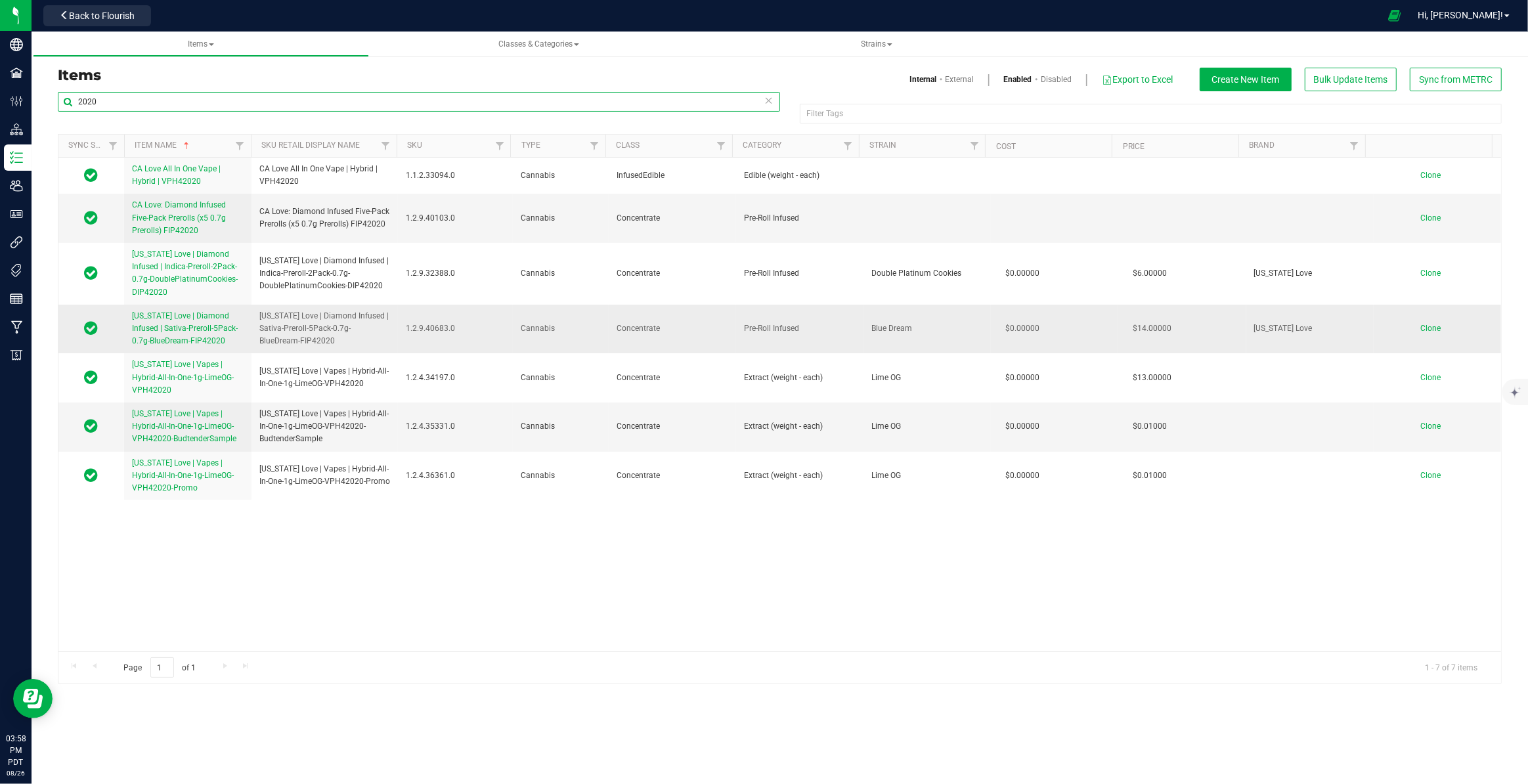
type input "2020"
drag, startPoint x: 256, startPoint y: 316, endPoint x: 336, endPoint y: 350, distance: 86.9
click at [336, 350] on td "[US_STATE] Love | Diamond Infused | Sativa-Preroll-5Pack-0.7g-BlueDream-FIP42020" at bounding box center [324, 329] width 146 height 49
copy span "[US_STATE] Love | Diamond Infused | Sativa-Preroll-5Pack-0.7g-BlueDream-FIP42020"
click at [1421, 331] on span "Clone" at bounding box center [1430, 328] width 20 height 9
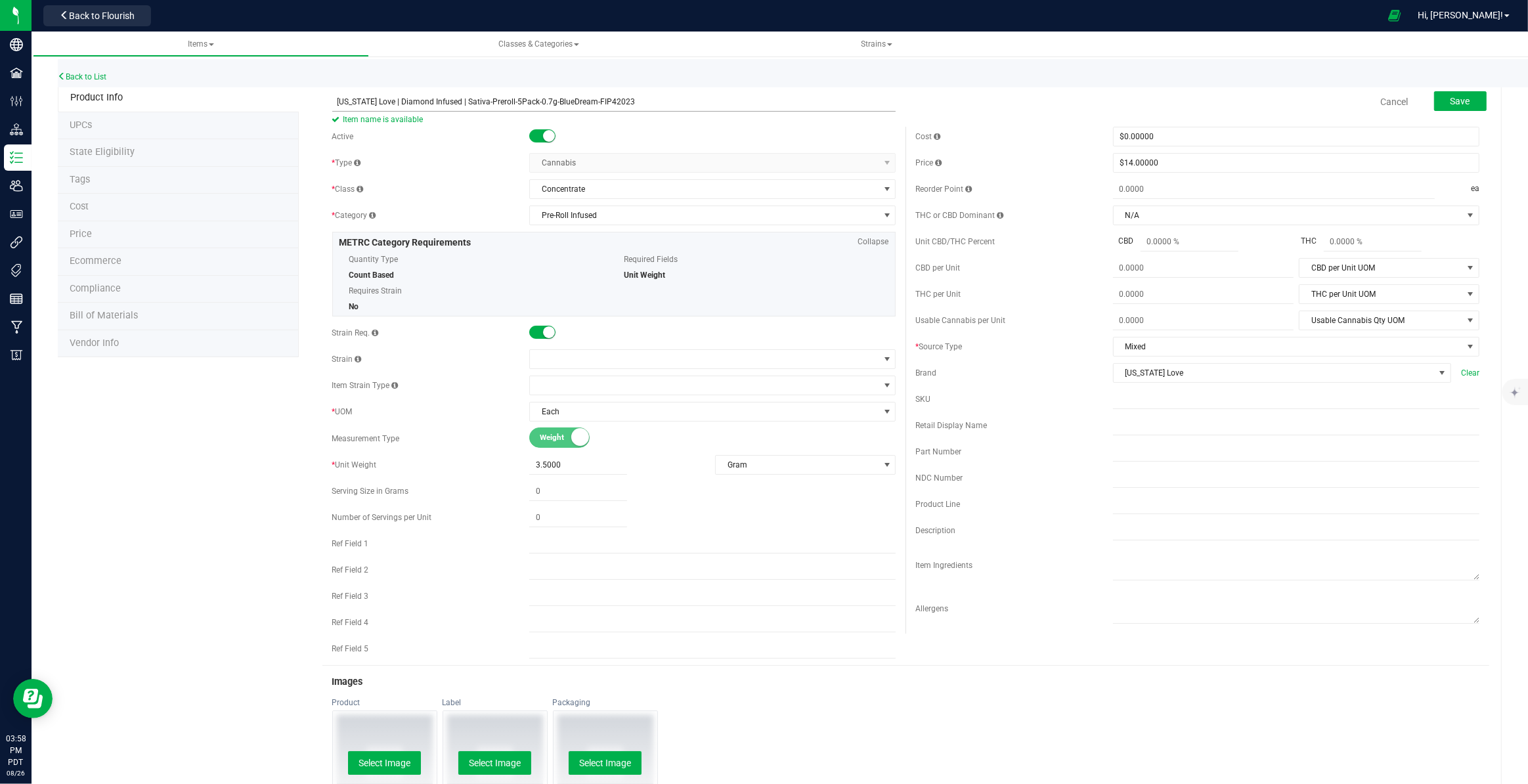
drag, startPoint x: 549, startPoint y: 102, endPoint x: 585, endPoint y: 105, distance: 36.1
click at [585, 105] on input "[US_STATE] Love | Diamond Infused | Sativa-Preroll-5Pack-0.7g-BlueDream-FIP42023" at bounding box center [614, 102] width 564 height 20
type input "[US_STATE] Love | Diamond Infused | Sativa-Preroll-5Pack-0.7g-DoubleDream-FIP42…"
click at [456, 425] on div "Active * Type Cannabis Select type Cannabis Non-Inventory Raw Materials Supplie…" at bounding box center [614, 396] width 584 height 538
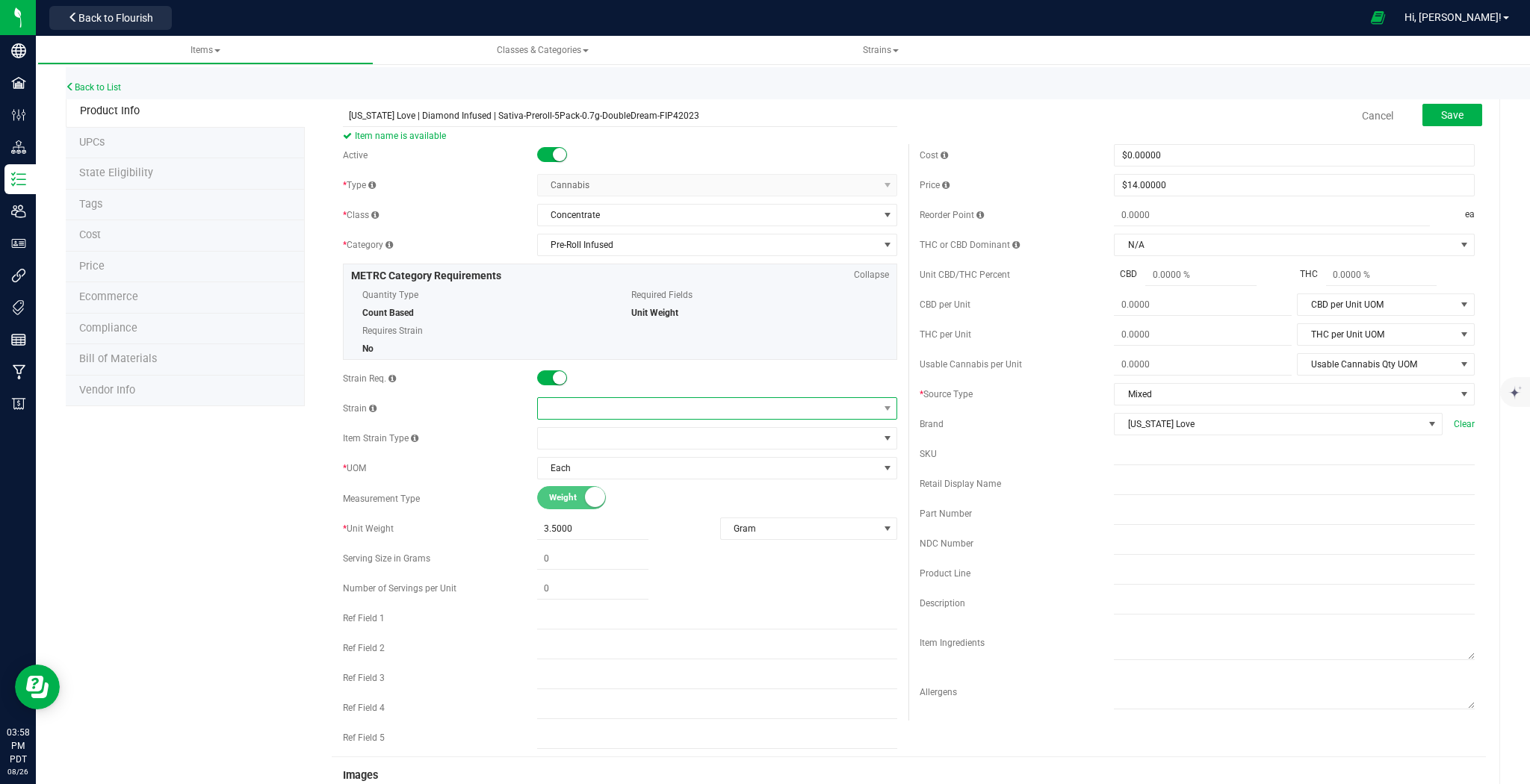
click at [570, 411] on span at bounding box center [708, 408] width 340 height 21
type input "double"
click at [674, 509] on li "Double Dream" at bounding box center [713, 511] width 357 height 21
click at [1465, 120] on button "Save" at bounding box center [1452, 115] width 60 height 23
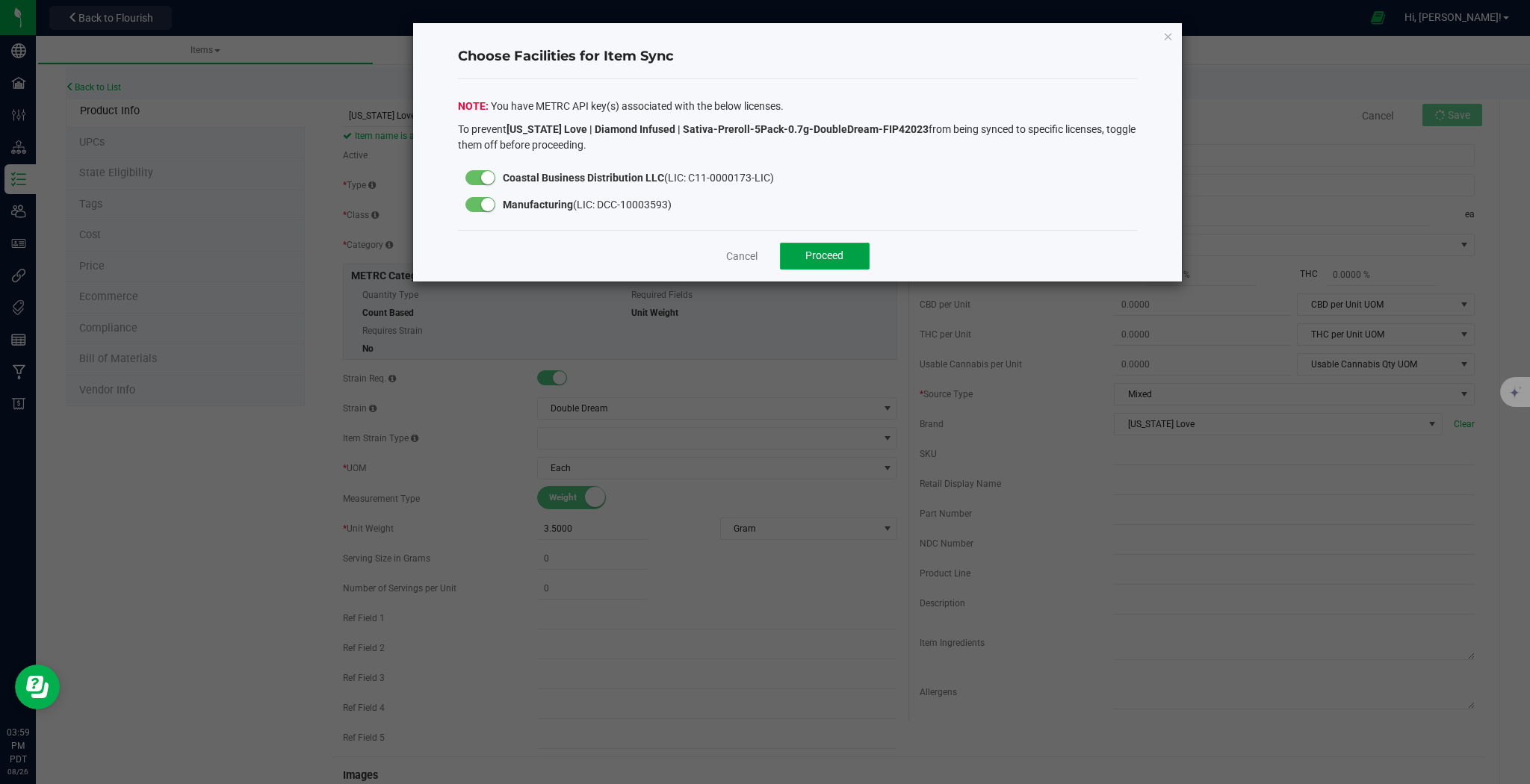
click at [837, 254] on span "Proceed" at bounding box center [824, 255] width 38 height 12
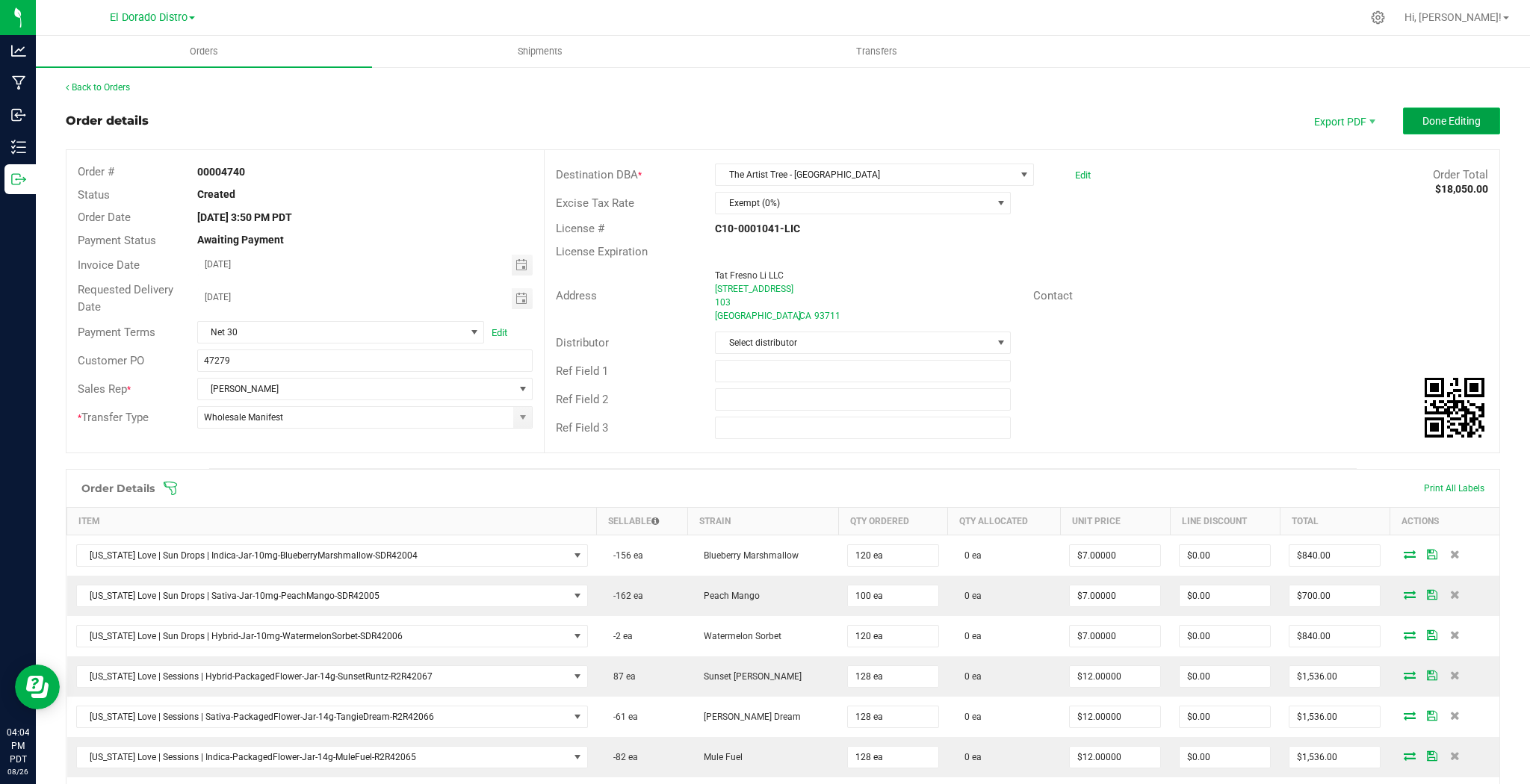
click at [1462, 123] on span "Done Editing" at bounding box center [1451, 120] width 58 height 12
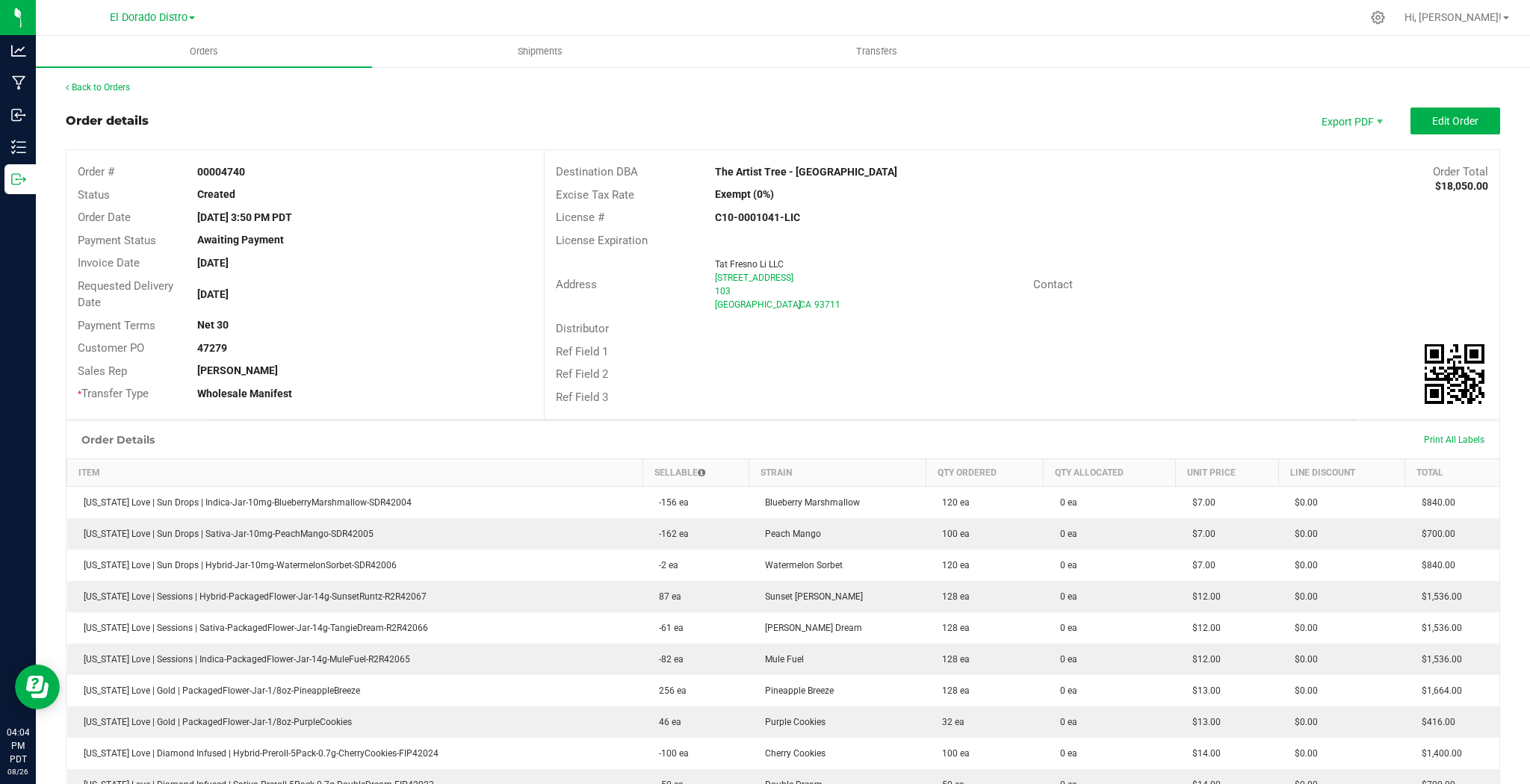
click at [1363, 253] on div "Address Tat Fresno Li LLC [STREET_ADDRESS] Contact" at bounding box center [1022, 284] width 955 height 66
click at [103, 85] on link "Back to Orders" at bounding box center [98, 87] width 64 height 10
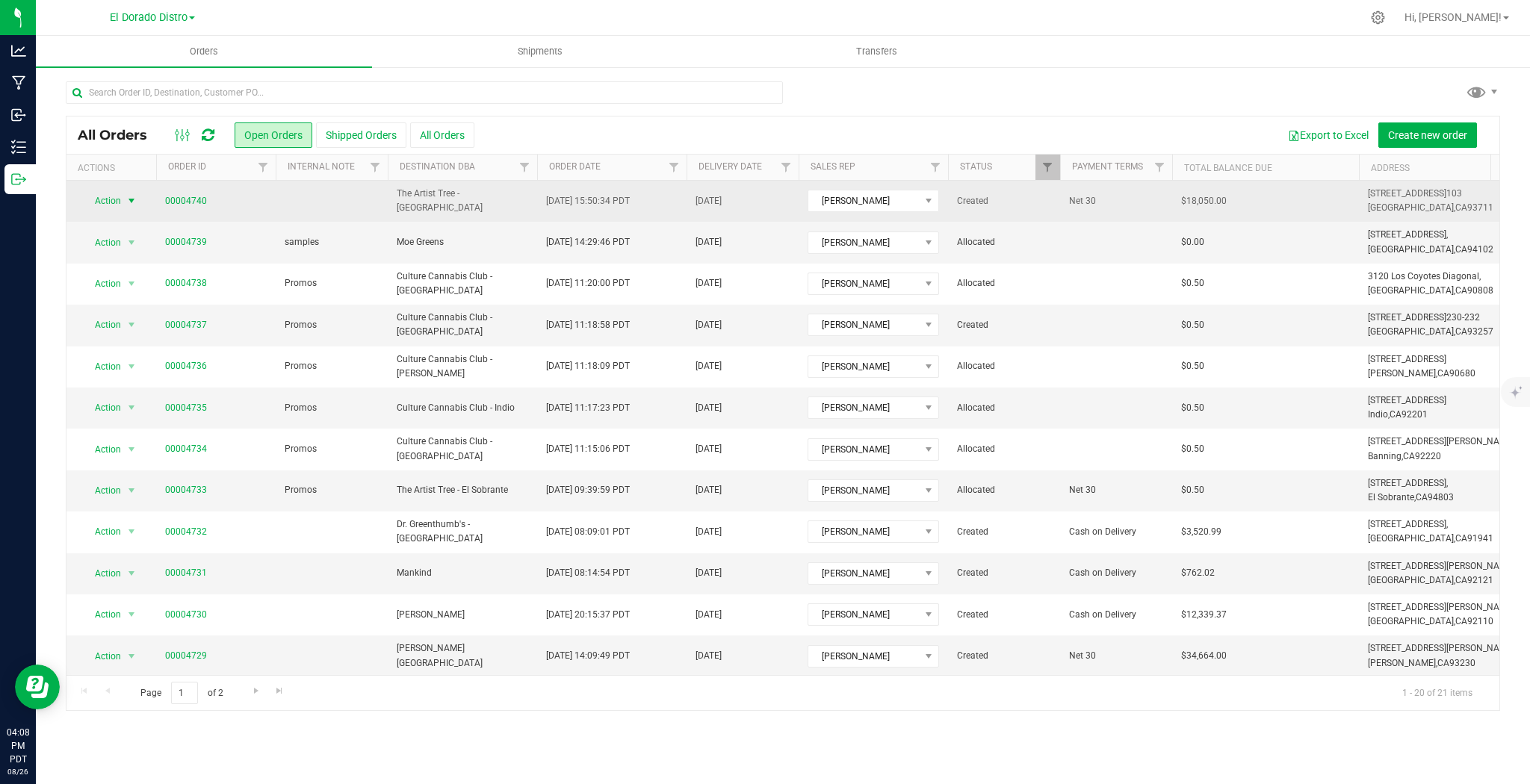
click at [134, 199] on span "select" at bounding box center [131, 200] width 12 height 12
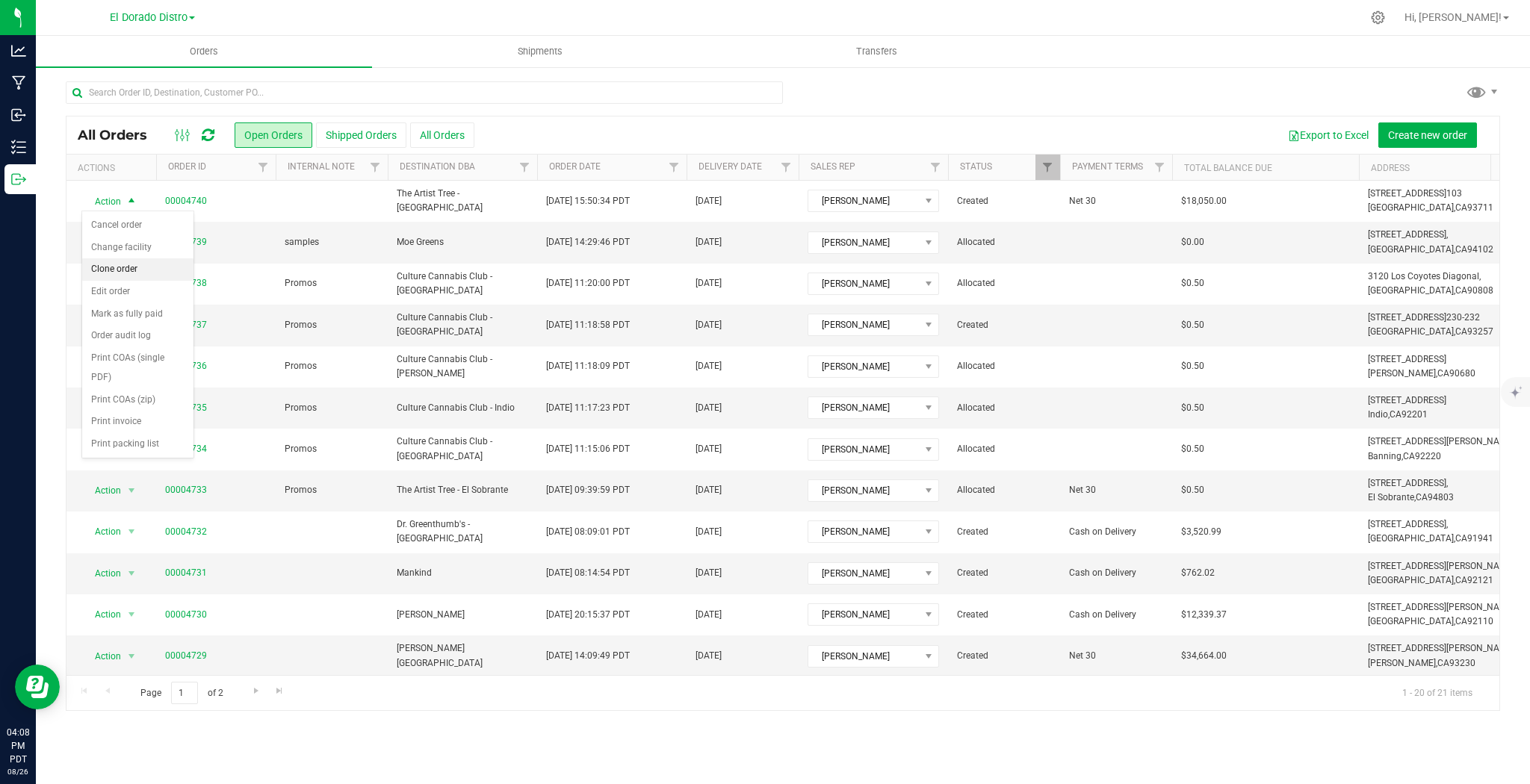
click at [132, 265] on li "Clone order" at bounding box center [138, 270] width 111 height 23
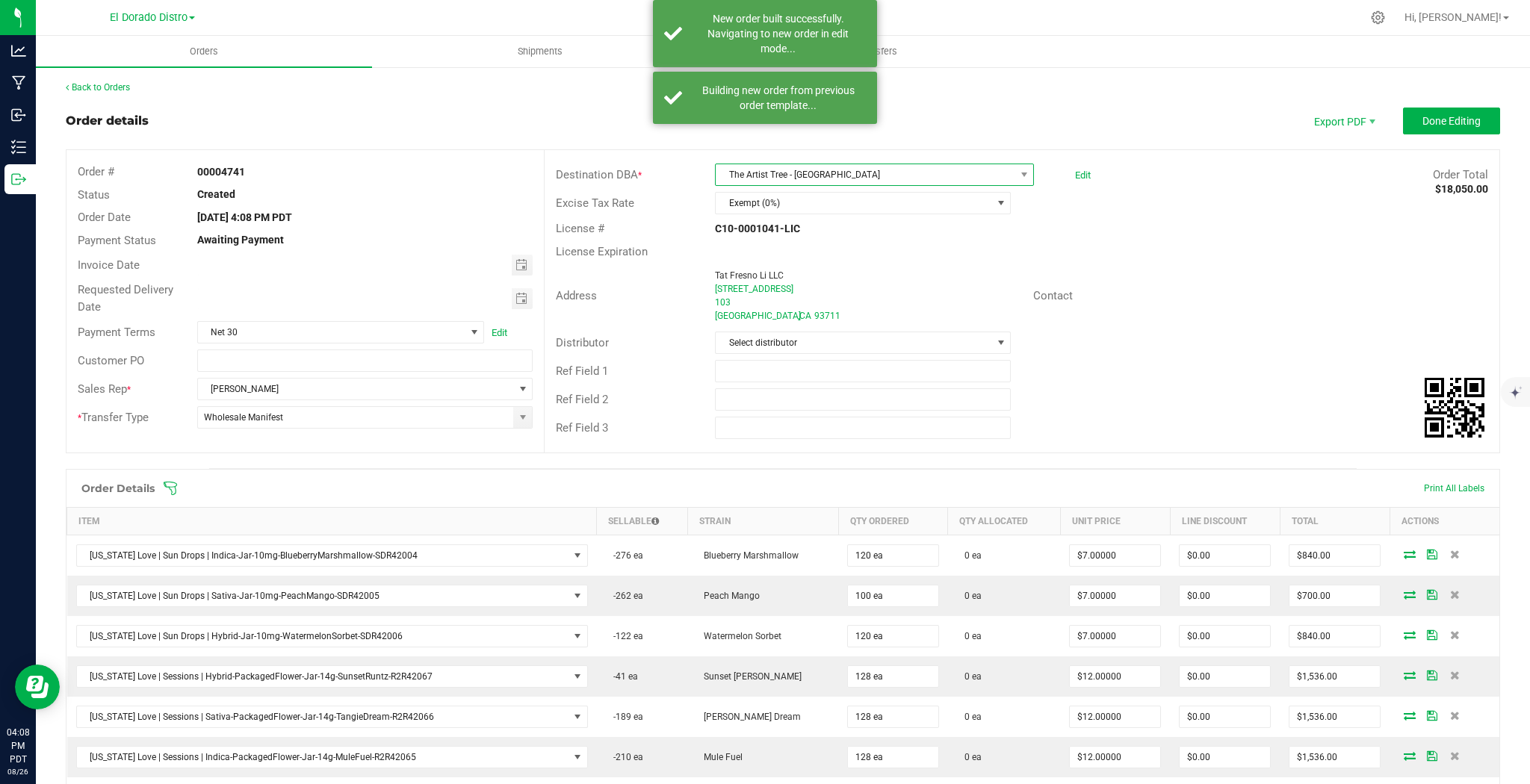
click at [768, 173] on span "The Artist Tree - [GEOGRAPHIC_DATA]" at bounding box center [865, 174] width 299 height 21
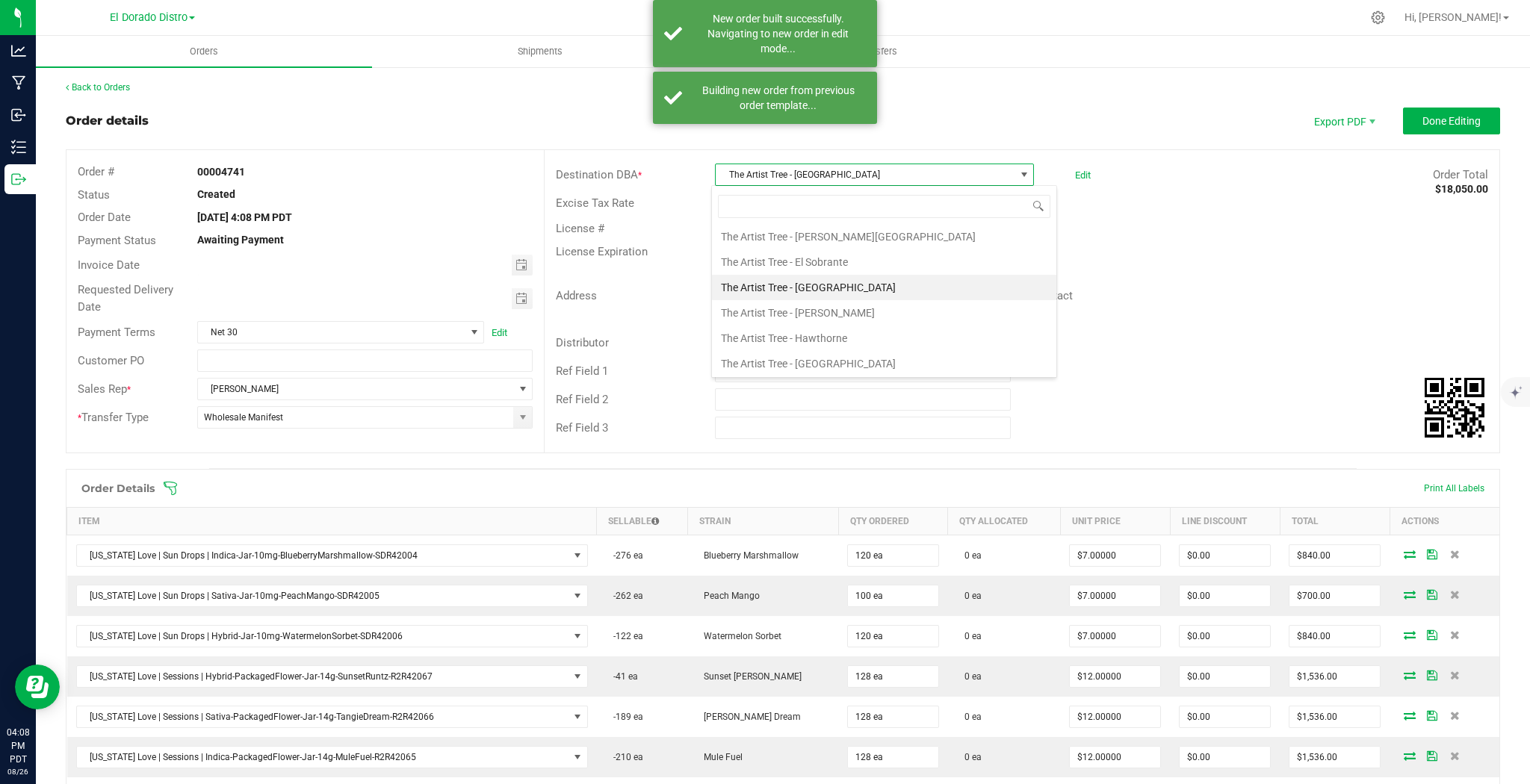
scroll to position [8413, 0]
click at [864, 371] on li "The Artist Tree - [GEOGRAPHIC_DATA][PERSON_NAME]" at bounding box center [883, 384] width 344 height 26
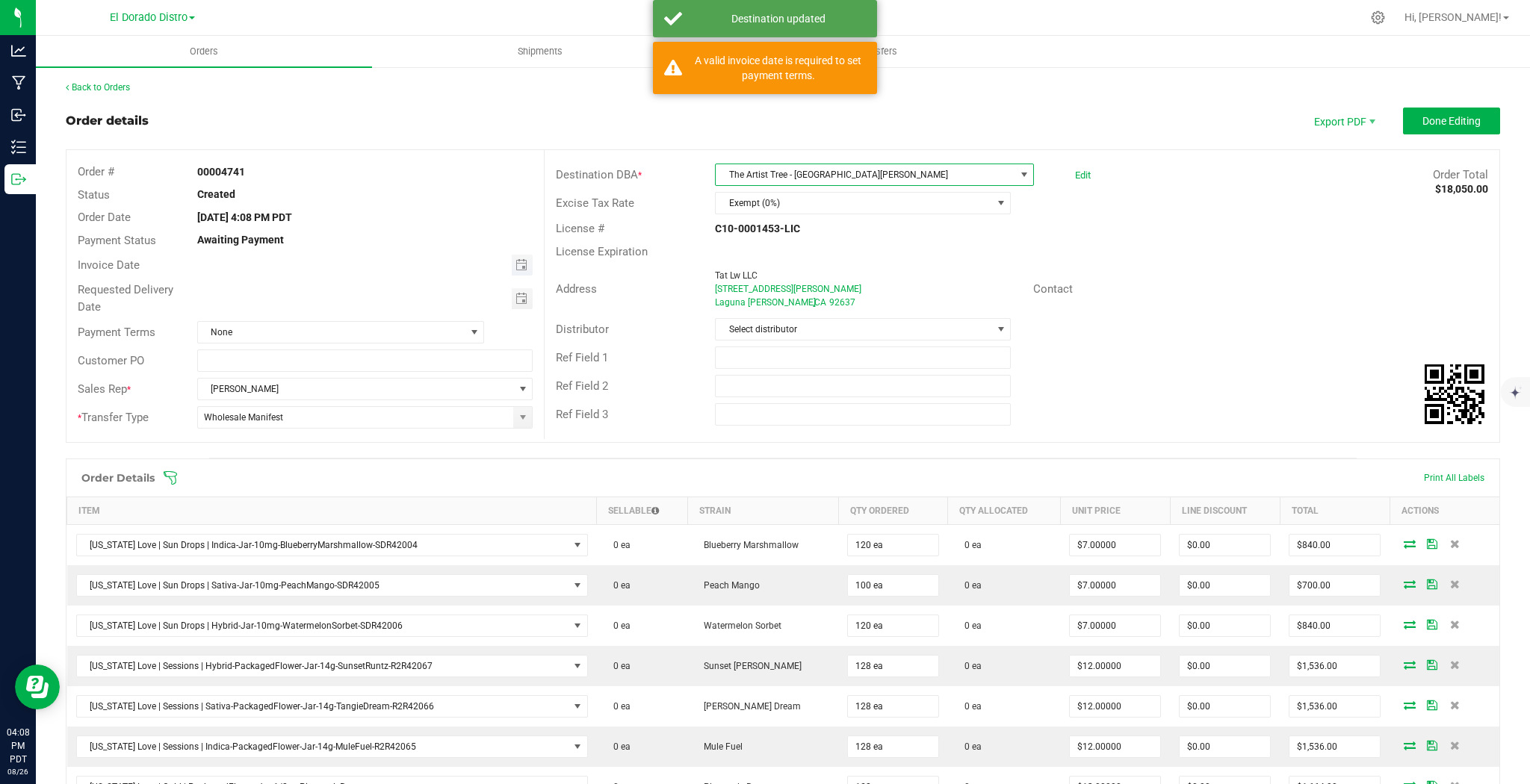
click at [511, 268] on span "Toggle calendar" at bounding box center [522, 265] width 22 height 21
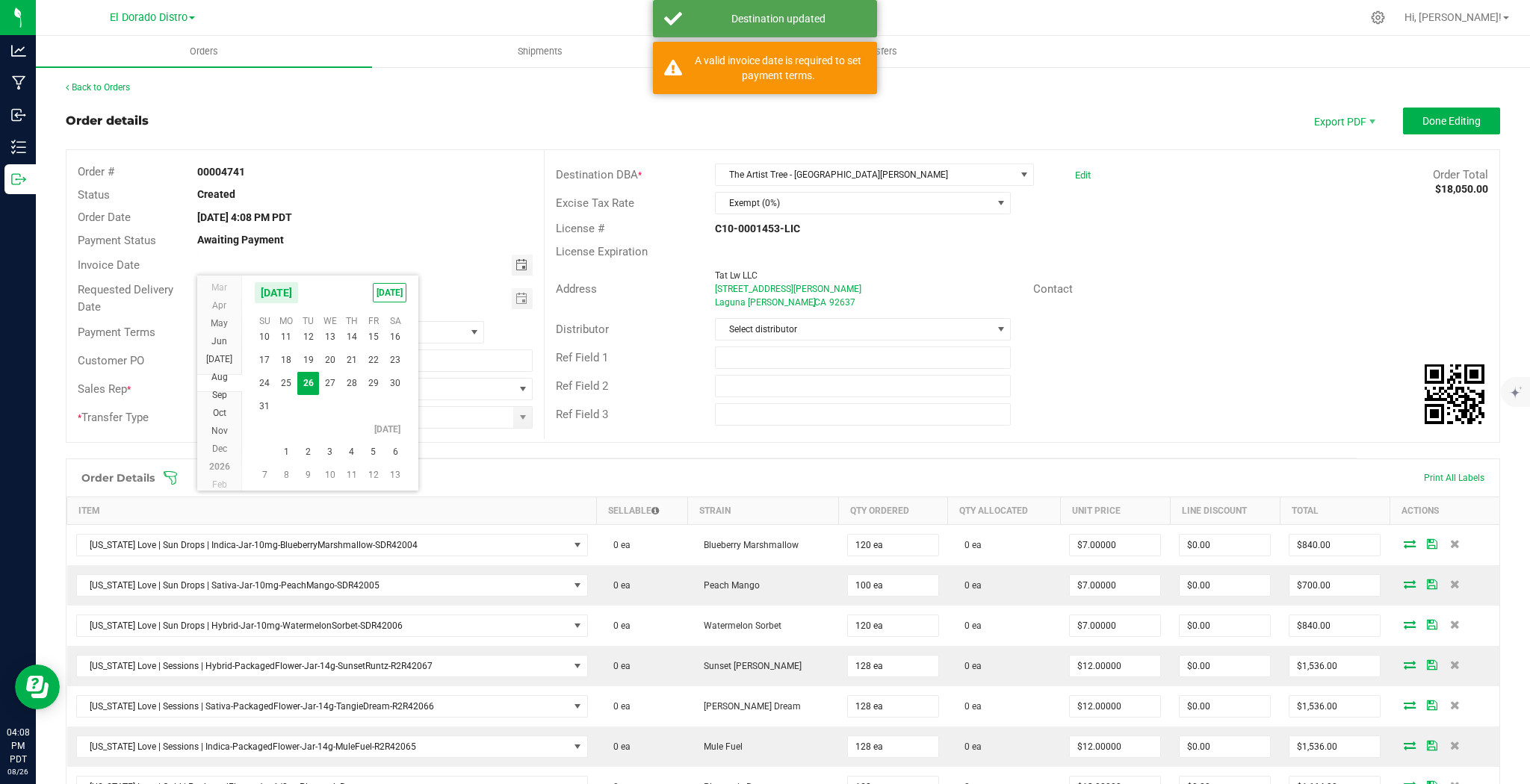
scroll to position [242177, 0]
click at [305, 441] on span "2" at bounding box center [308, 445] width 22 height 23
type input "[DATE]"
click at [511, 301] on span "Toggle calendar" at bounding box center [522, 298] width 22 height 21
click at [305, 474] on span "2" at bounding box center [308, 478] width 22 height 23
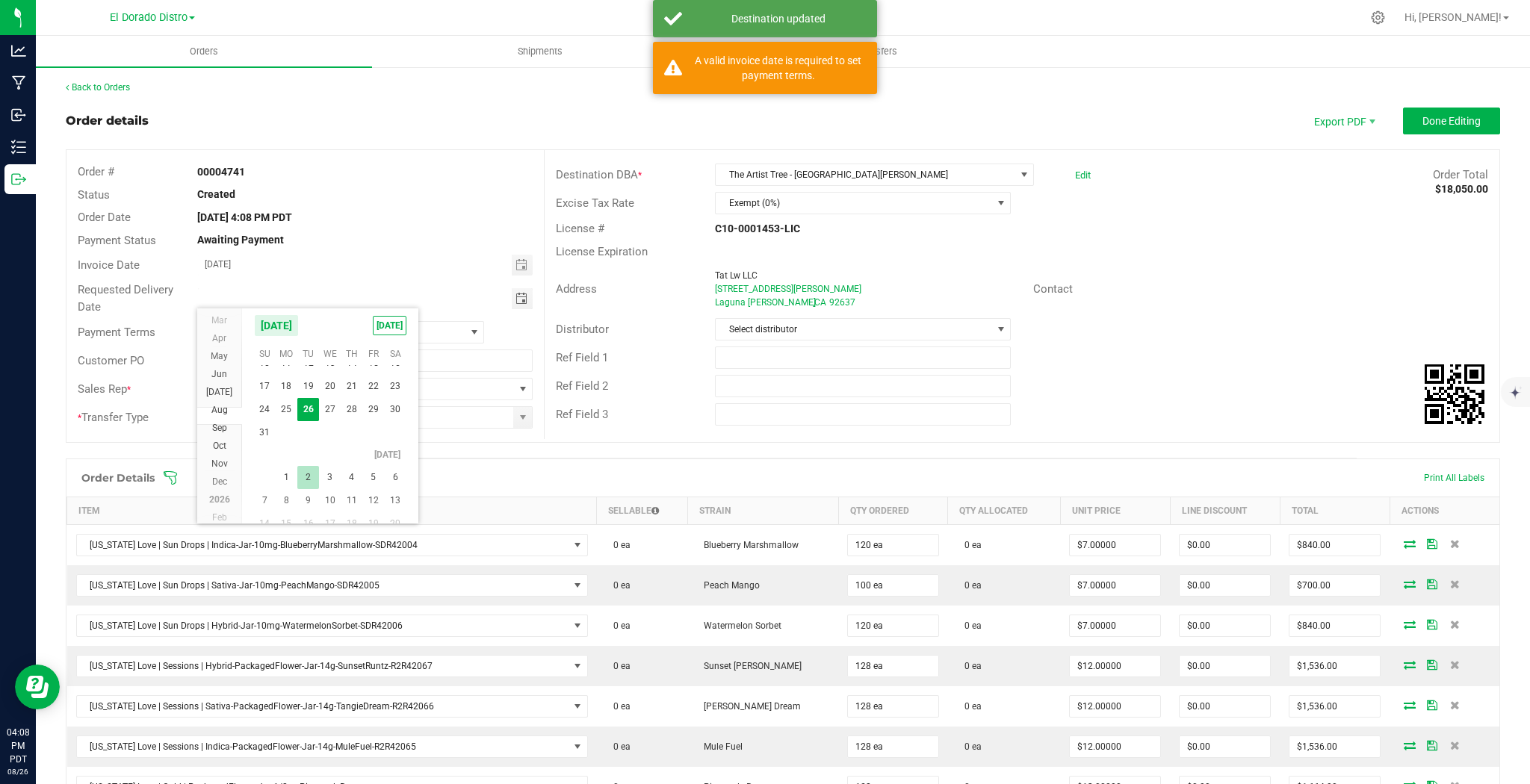
type input "[DATE]"
click at [244, 338] on span "None" at bounding box center [332, 332] width 267 height 21
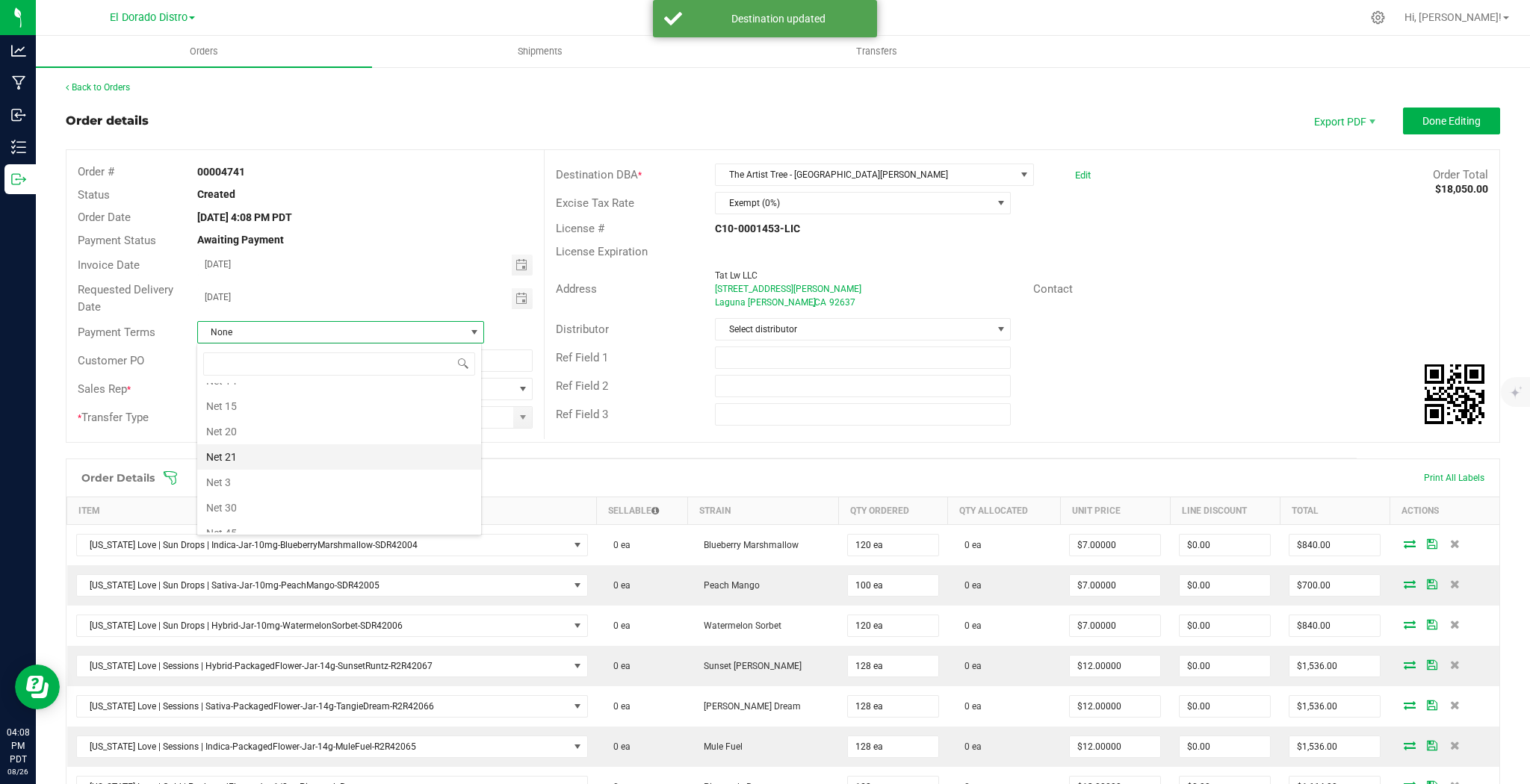
scroll to position [164, 0]
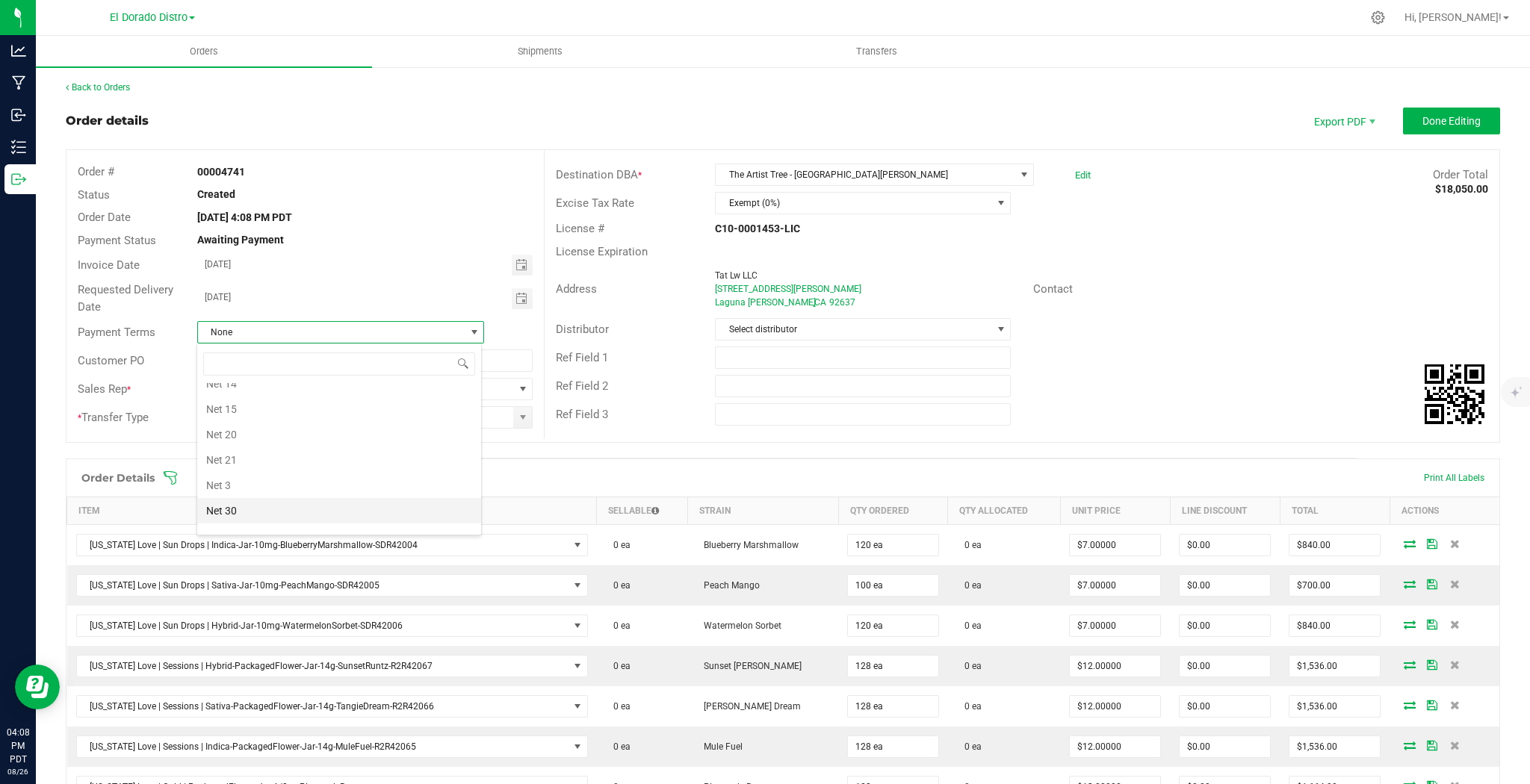
click at [249, 507] on li "Net 30" at bounding box center [339, 510] width 284 height 26
click at [249, 367] on input "text" at bounding box center [365, 361] width 336 height 23
type input "47292"
click at [1169, 386] on div "Ref Field 2" at bounding box center [1022, 386] width 955 height 29
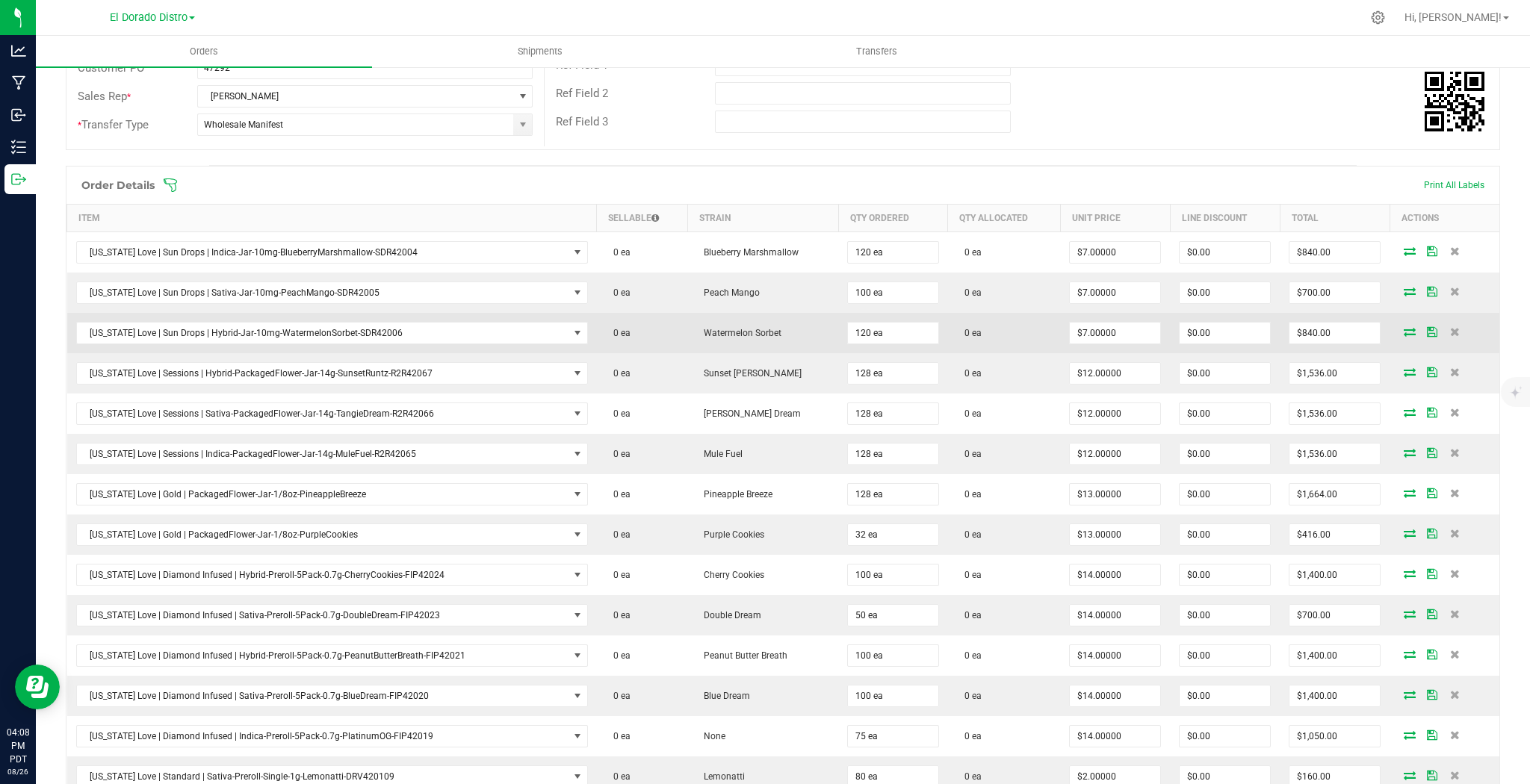
scroll to position [358, 0]
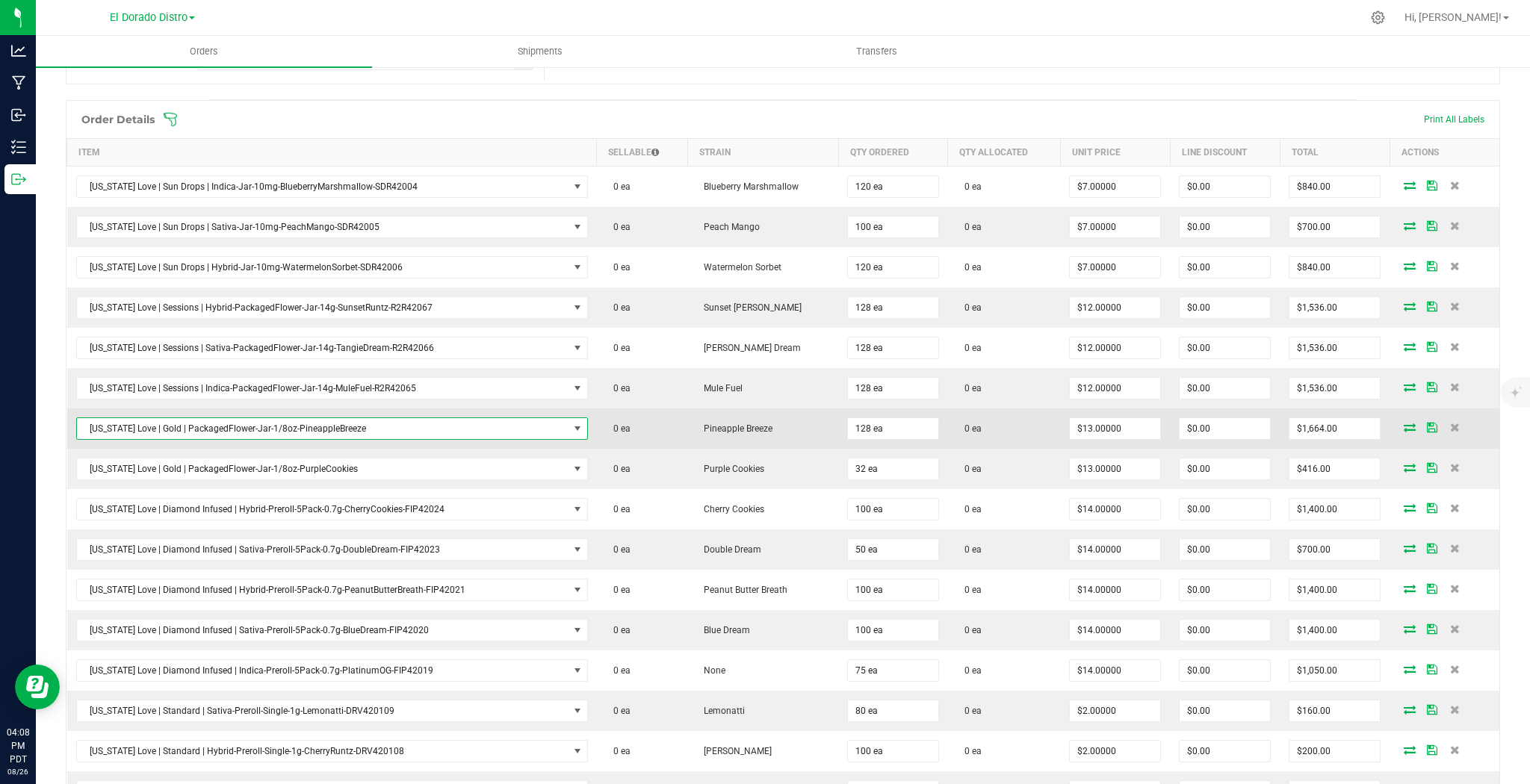
click at [321, 434] on span "[US_STATE] Love | Gold | PackagedFlower-Jar-1/8oz-PineappleBreeze" at bounding box center [322, 428] width 492 height 21
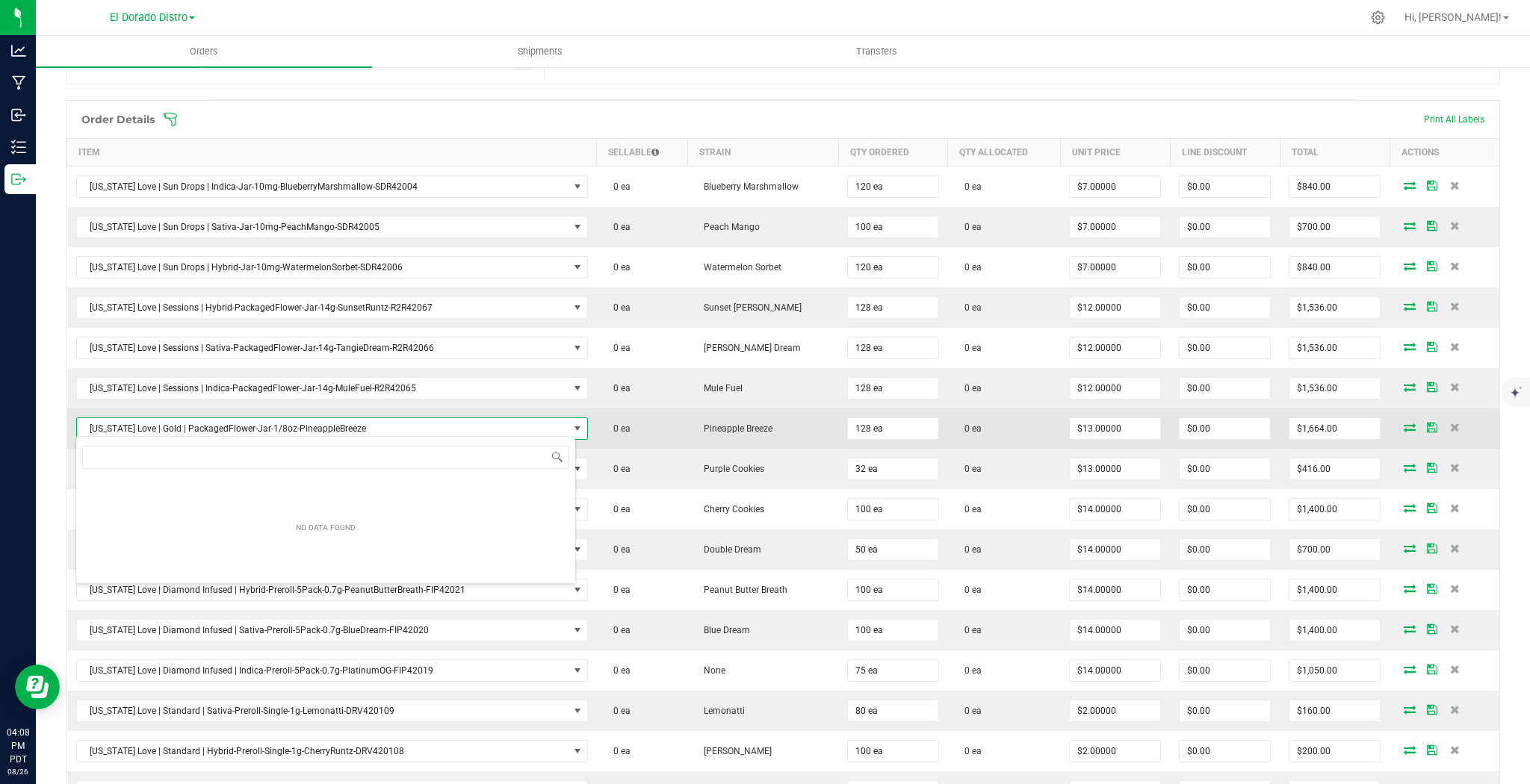
scroll to position [22, 500]
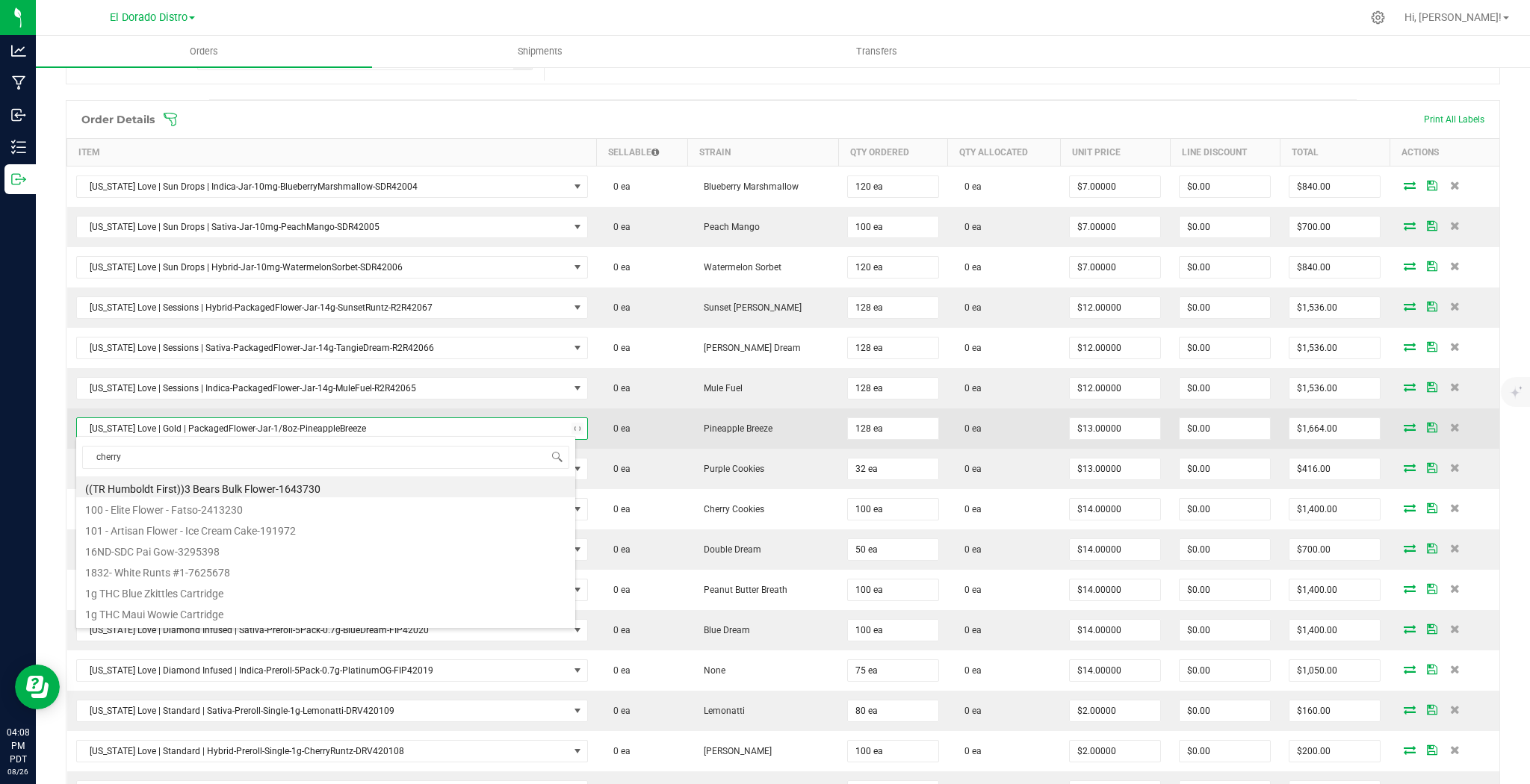
type input "cherrya"
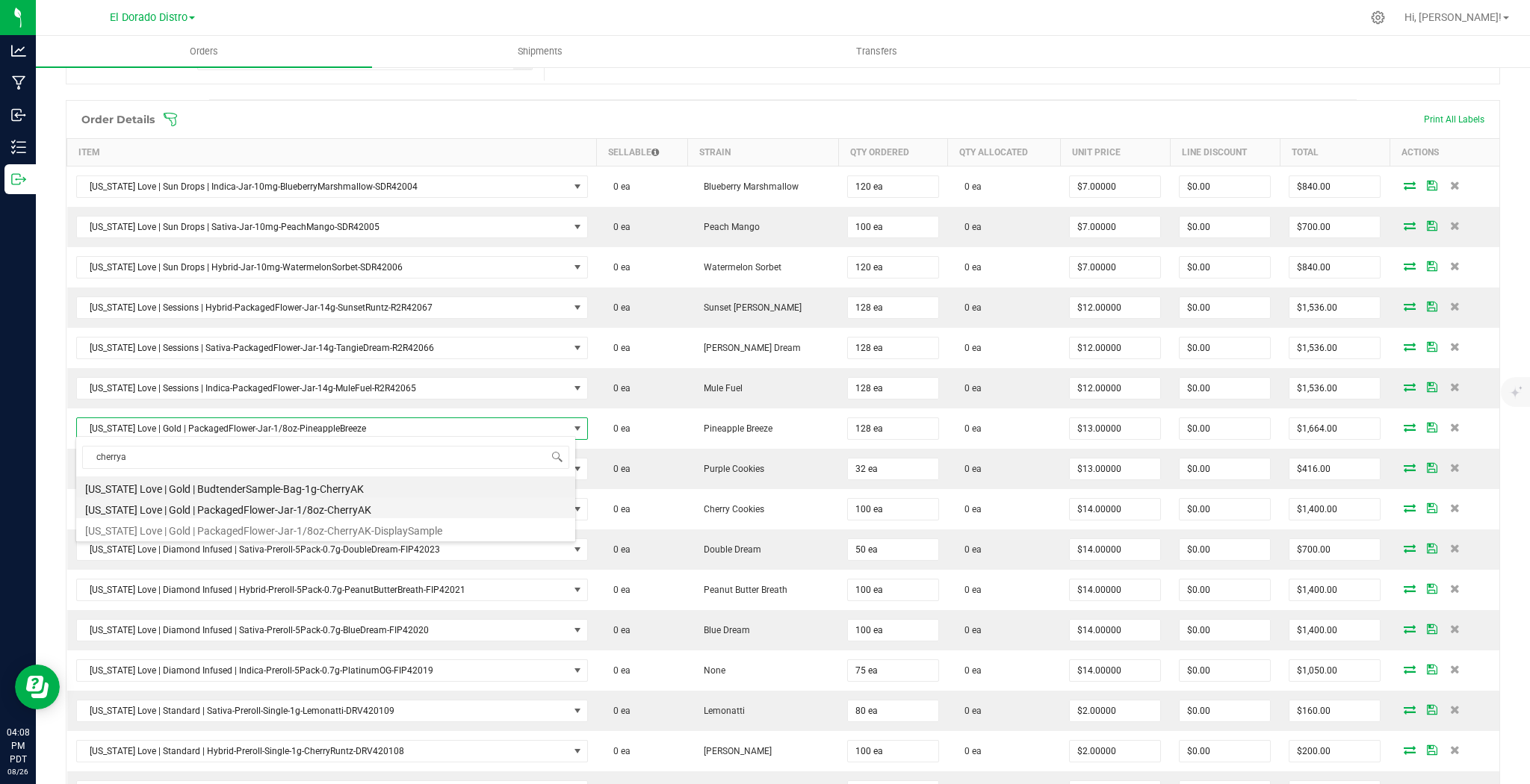
click at [358, 502] on li "[US_STATE] Love | Gold | PackagedFlower-Jar-1/8oz-CherryAK" at bounding box center [326, 507] width 499 height 21
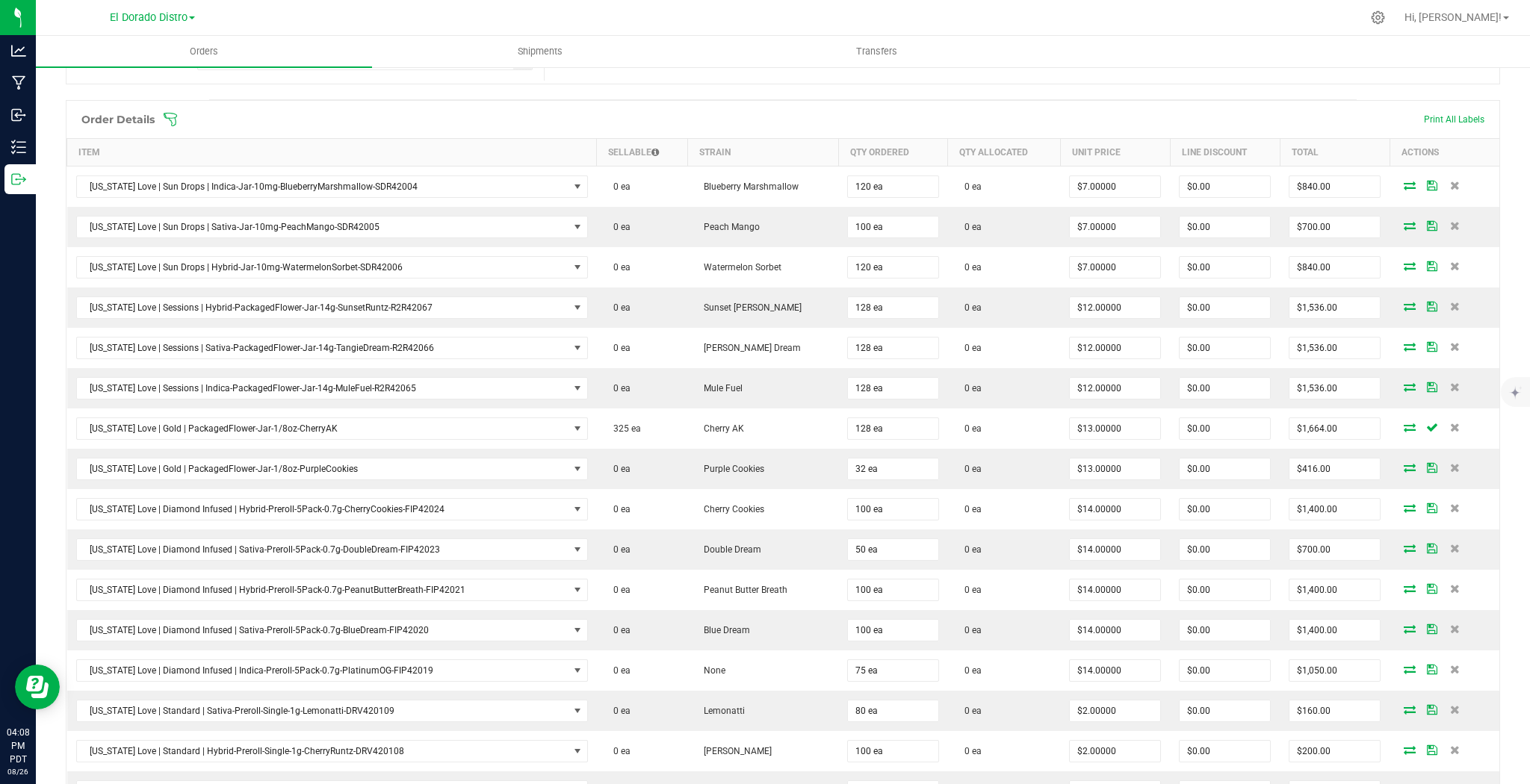
click at [998, 442] on td "0 ea" at bounding box center [1004, 429] width 113 height 40
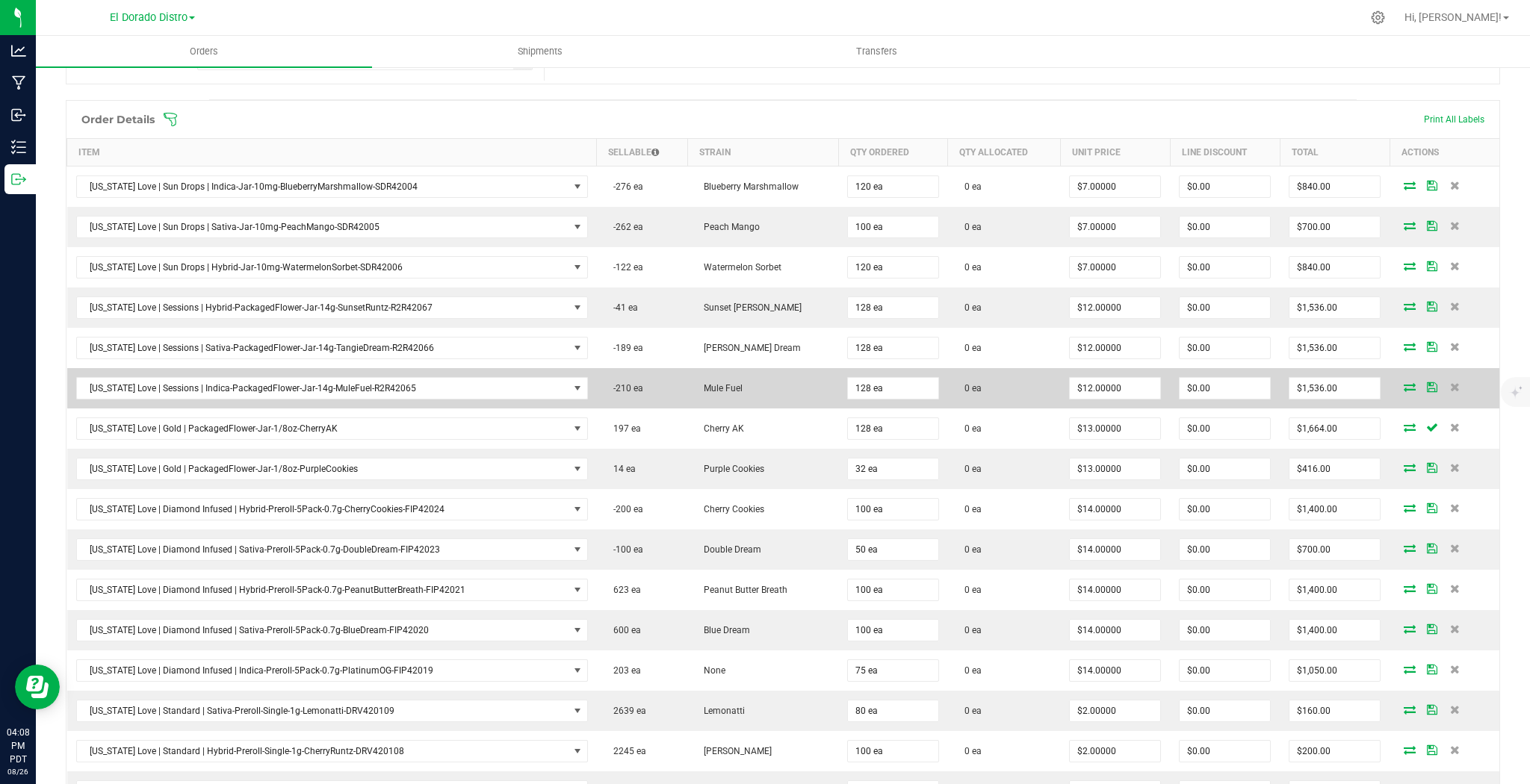
click at [977, 379] on td "0 ea" at bounding box center [1004, 389] width 113 height 40
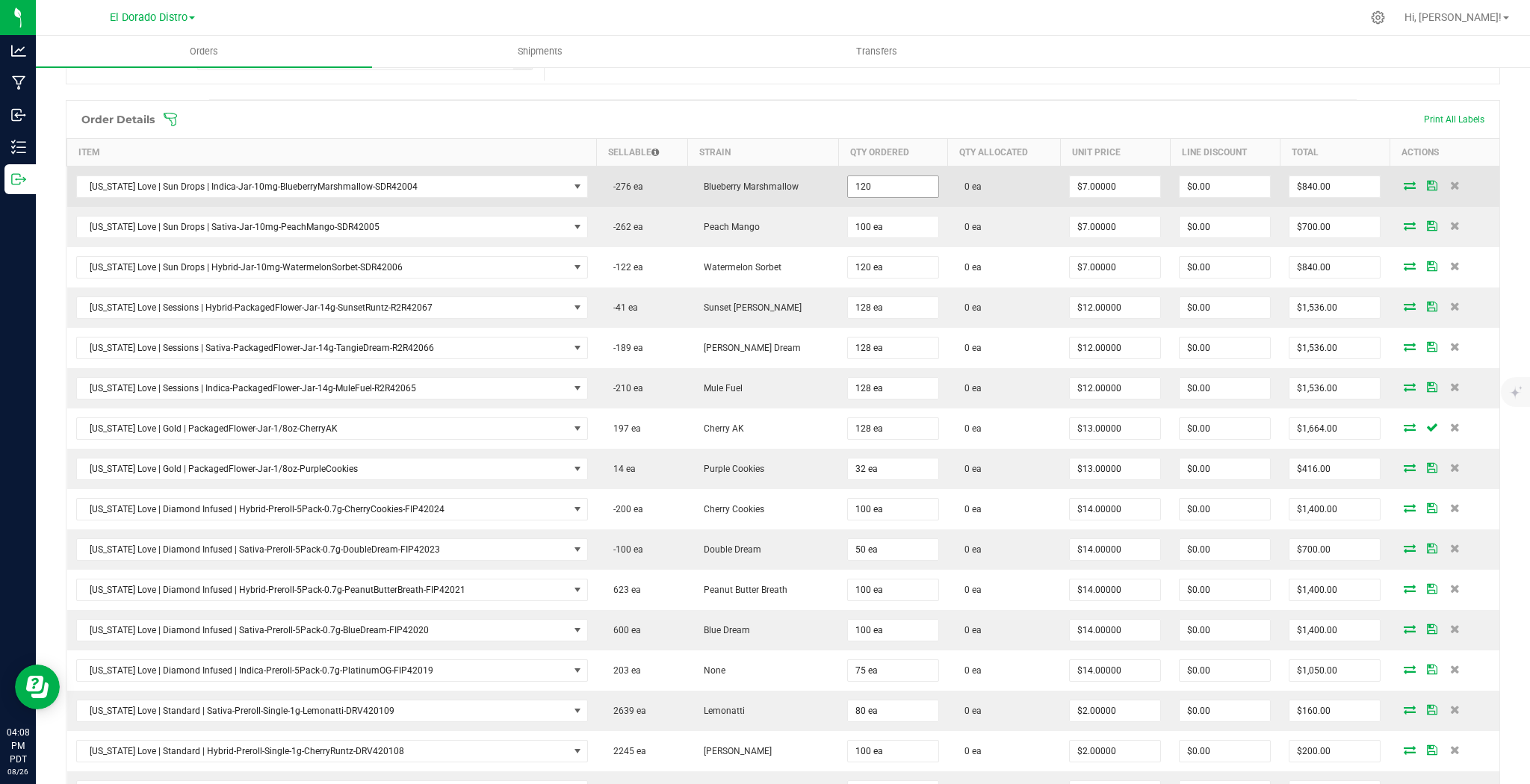
click at [894, 185] on input "120" at bounding box center [893, 186] width 90 height 21
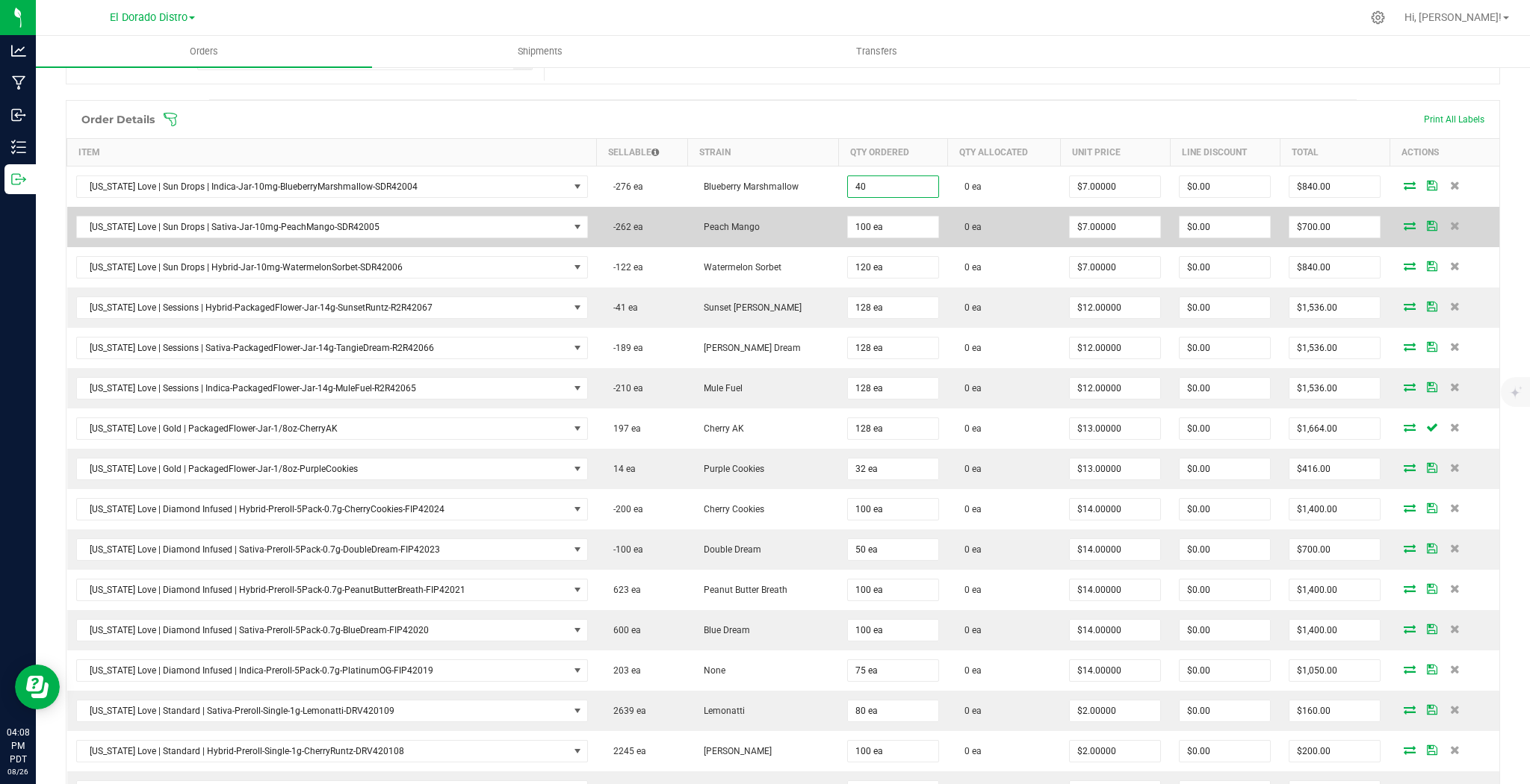
type input "40 ea"
type input "$280.00"
drag, startPoint x: 947, startPoint y: 206, endPoint x: 916, endPoint y: 215, distance: 32.3
click at [948, 207] on td "0 ea" at bounding box center [1004, 227] width 113 height 40
click at [891, 225] on input "100" at bounding box center [893, 227] width 90 height 21
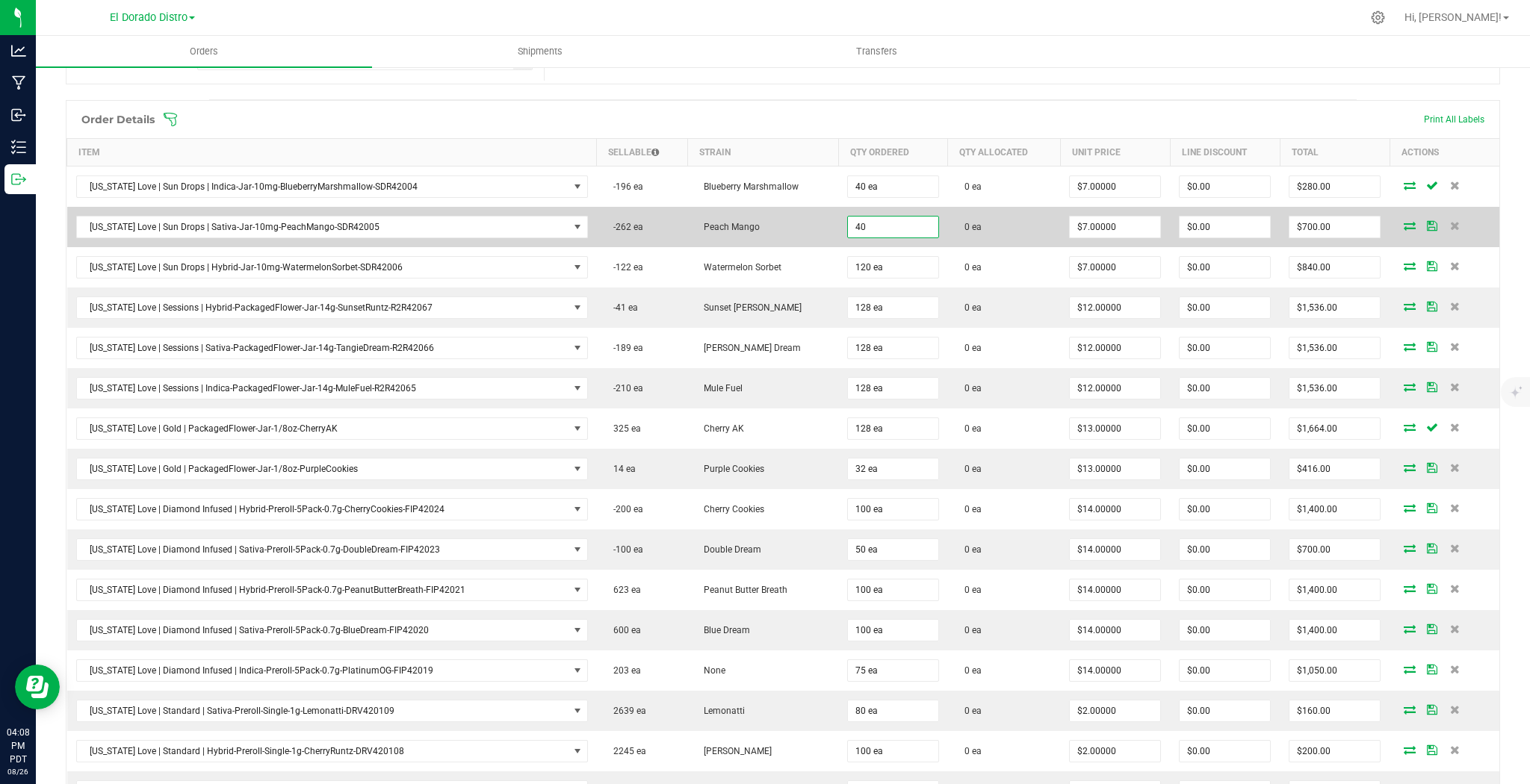
type input "40 ea"
type input "$280.00"
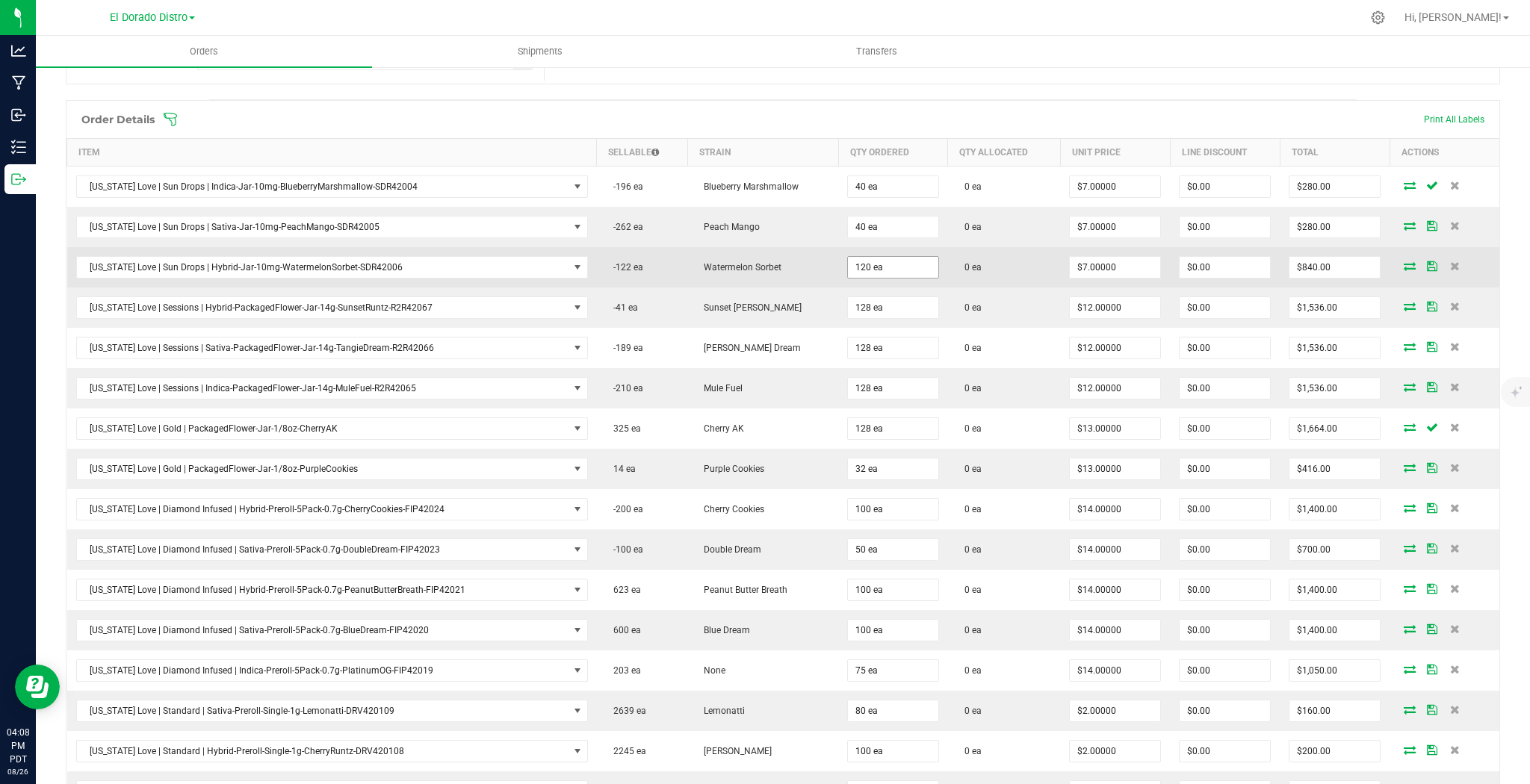
drag, startPoint x: 991, startPoint y: 244, endPoint x: 922, endPoint y: 260, distance: 70.8
click at [989, 245] on tbody "[US_STATE] Love | Sun Drops | Indica-Jar-10mg-BlueberryMarshmallow-SDR42004 -19…" at bounding box center [784, 590] width 1433 height 848
click at [960, 272] on td "0 ea" at bounding box center [1004, 267] width 113 height 40
click at [897, 273] on input "120" at bounding box center [893, 267] width 90 height 21
type input "60 ea"
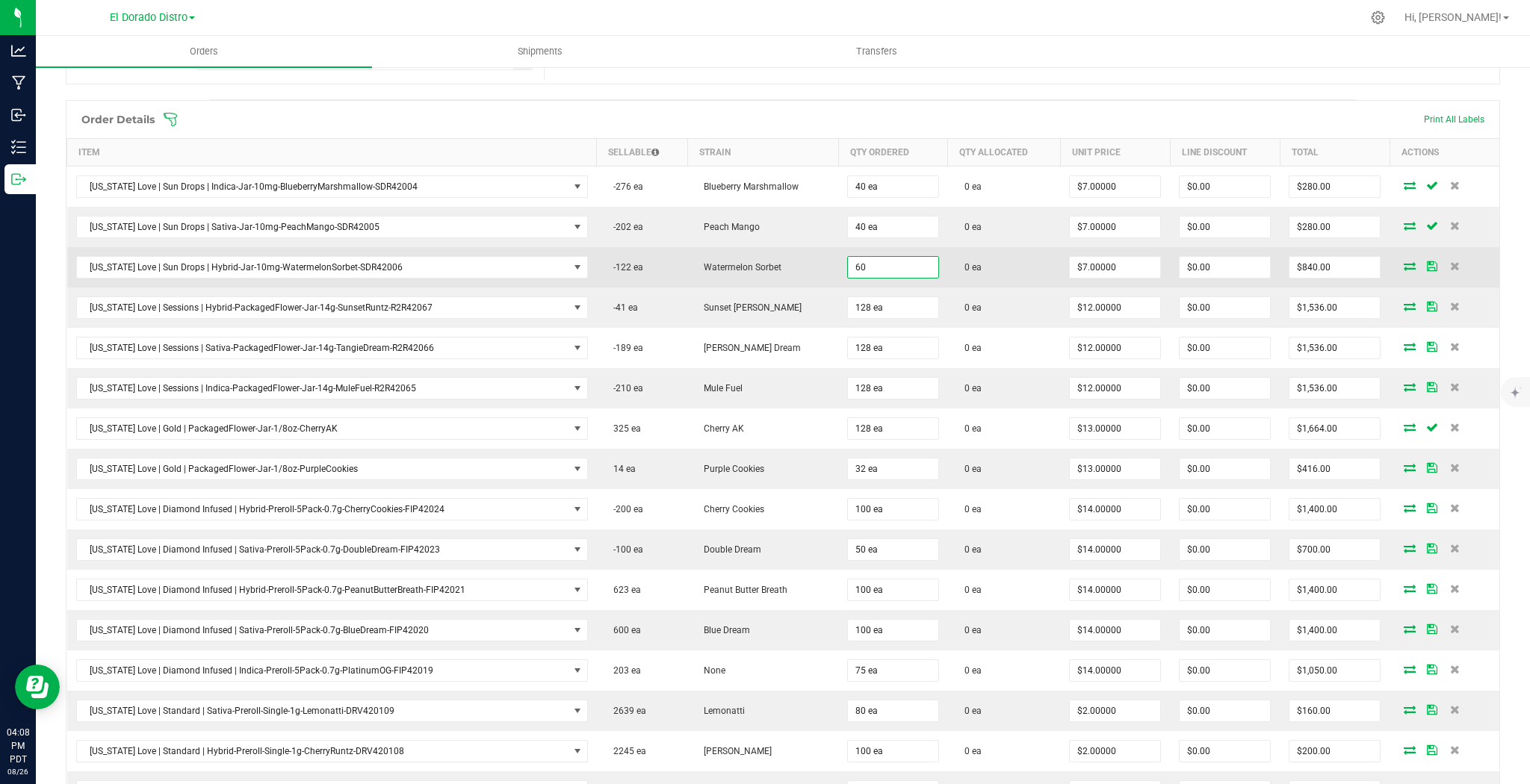
type input "$420.00"
click at [999, 283] on td "0 ea" at bounding box center [1004, 267] width 113 height 40
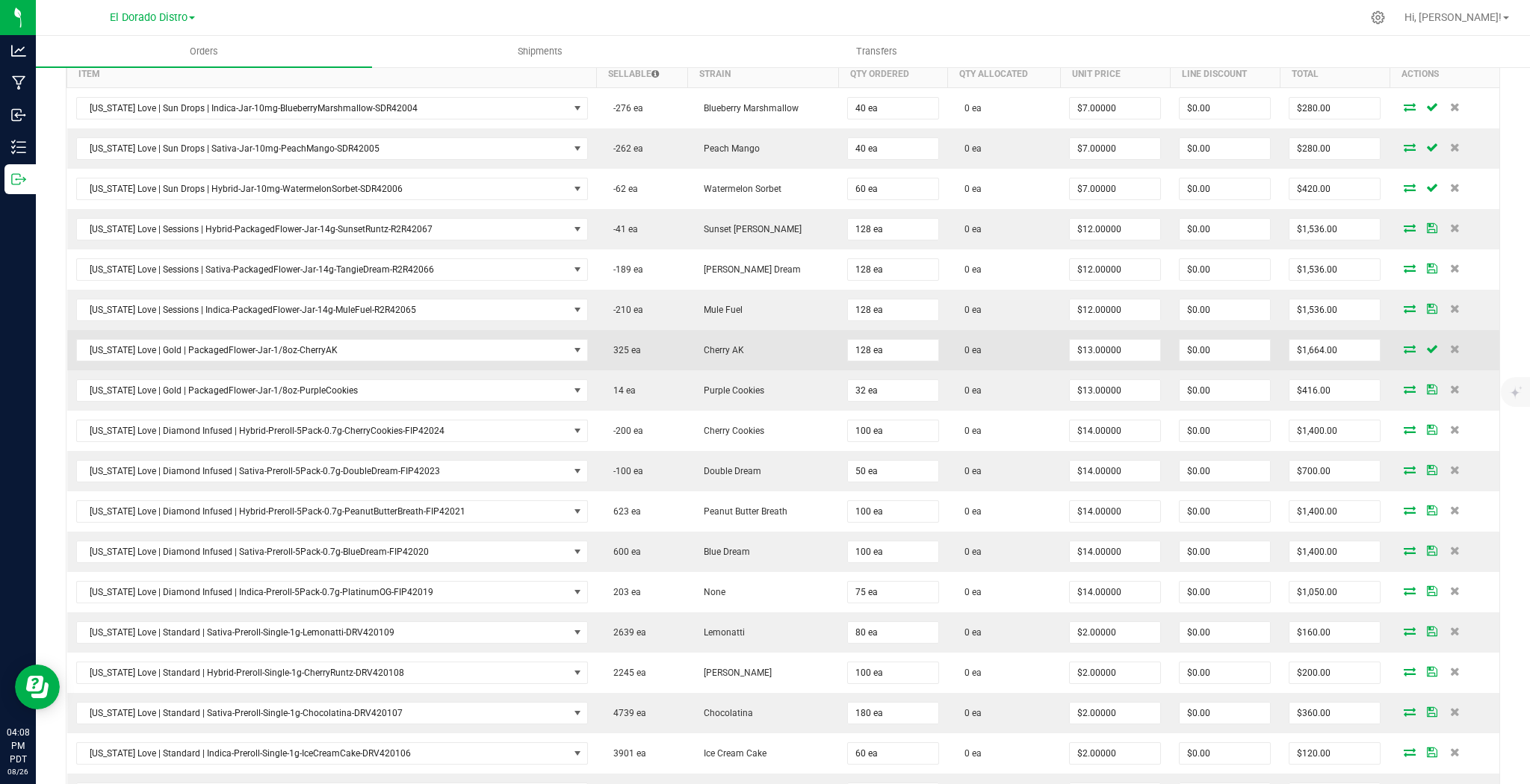
scroll to position [478, 0]
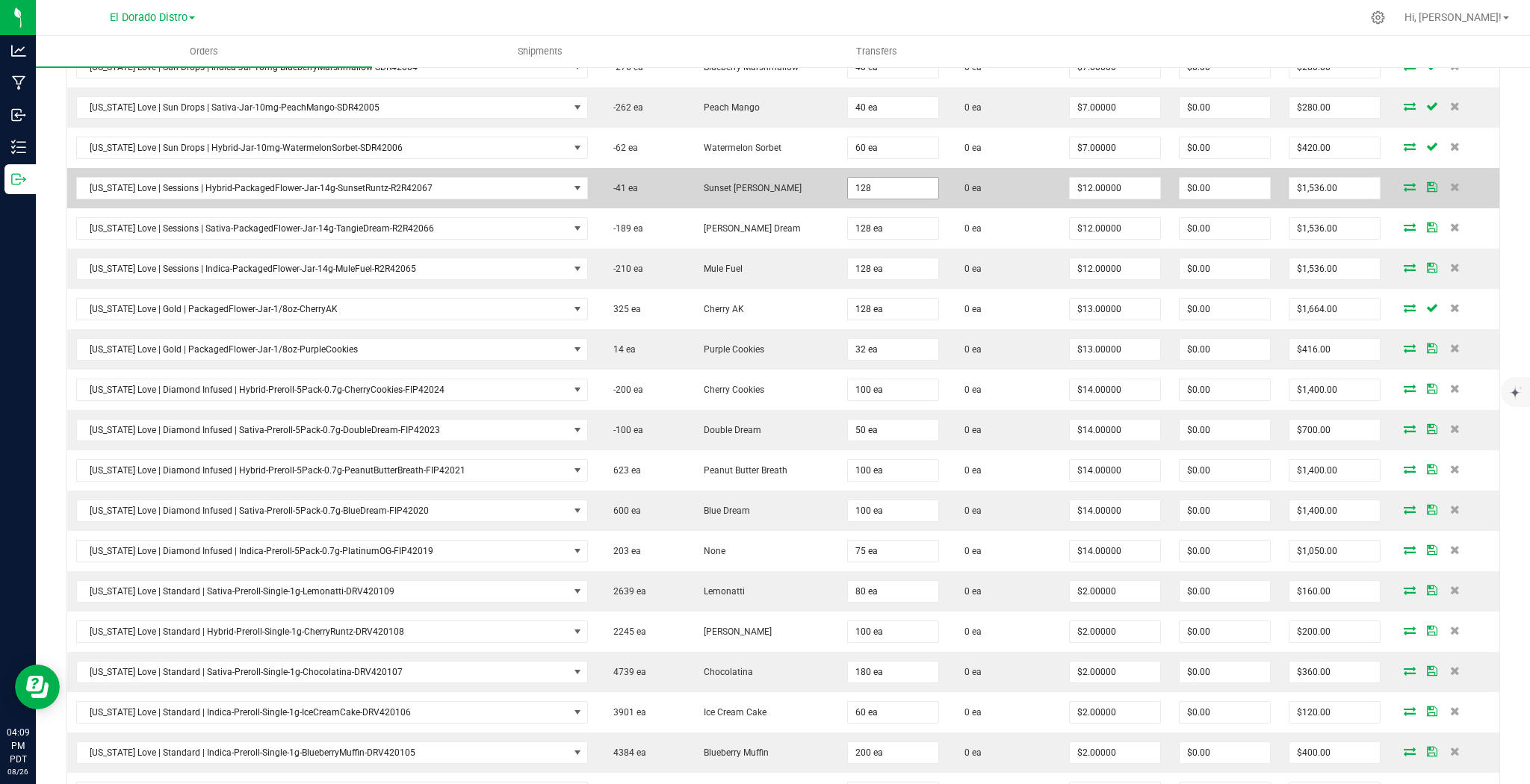
click at [873, 180] on input "128" at bounding box center [893, 188] width 90 height 21
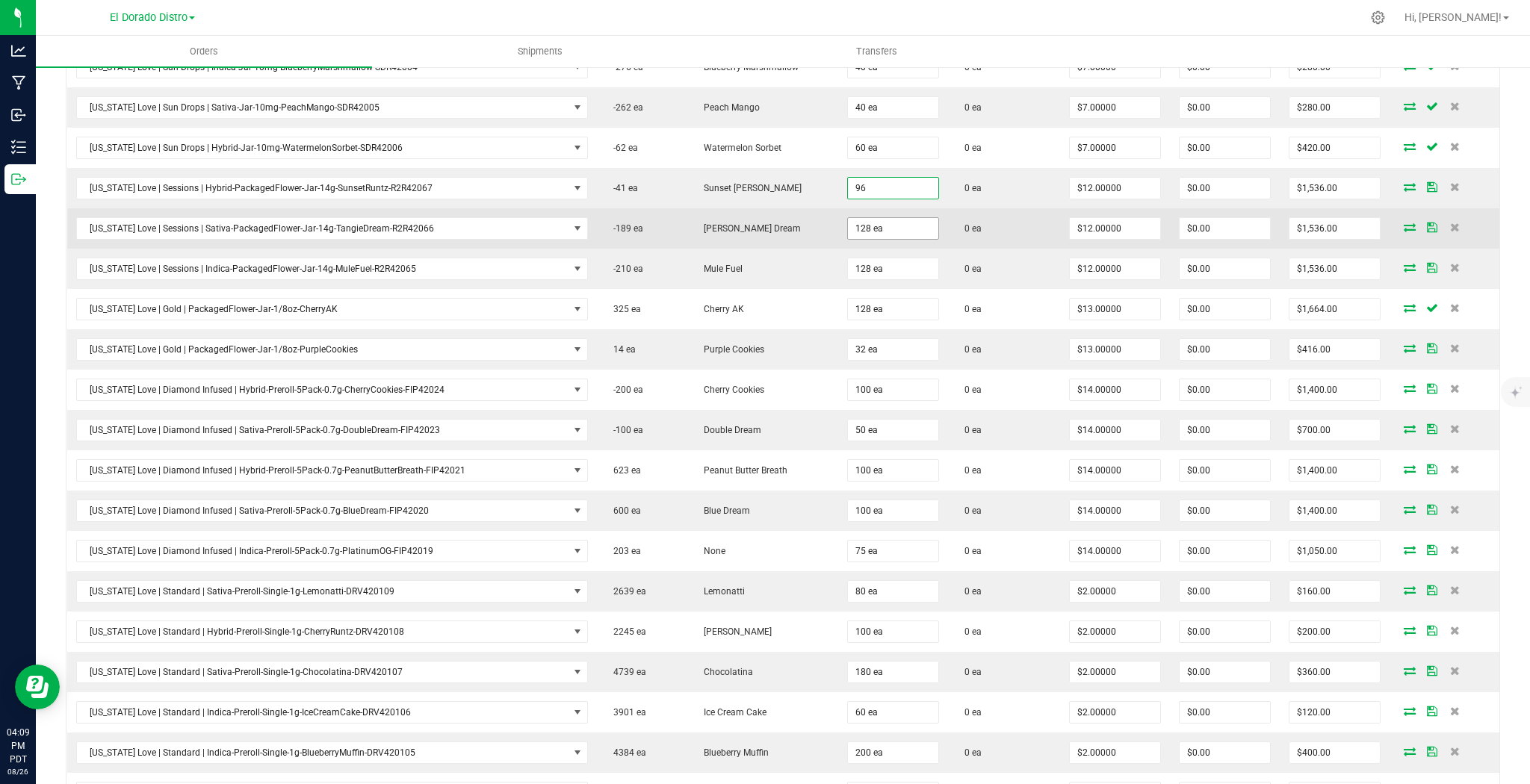
type input "96 ea"
type input "$1,152.00"
click at [866, 218] on input "128" at bounding box center [893, 228] width 90 height 21
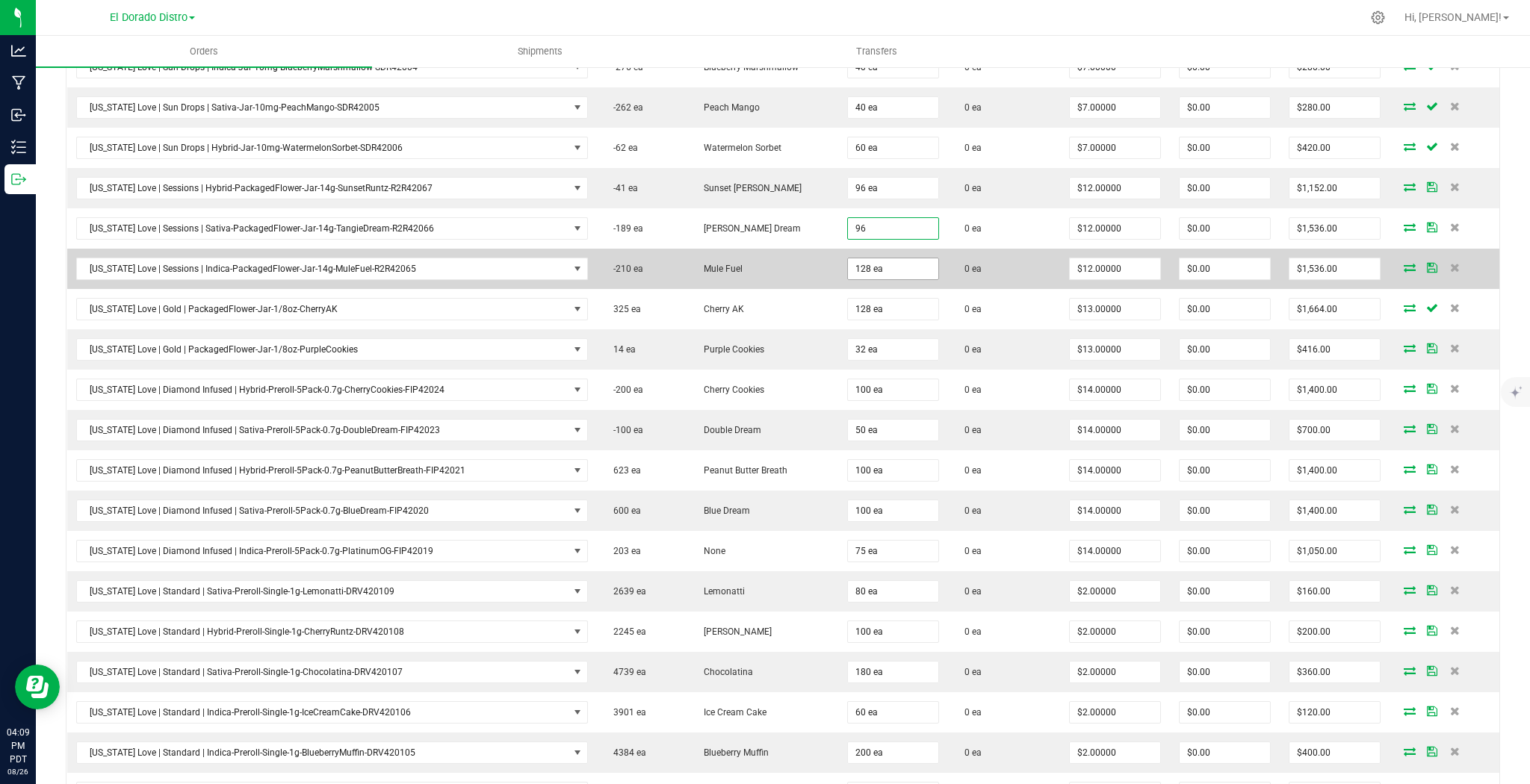
type input "96 ea"
type input "$1,152.00"
click at [870, 263] on input "128" at bounding box center [893, 269] width 90 height 21
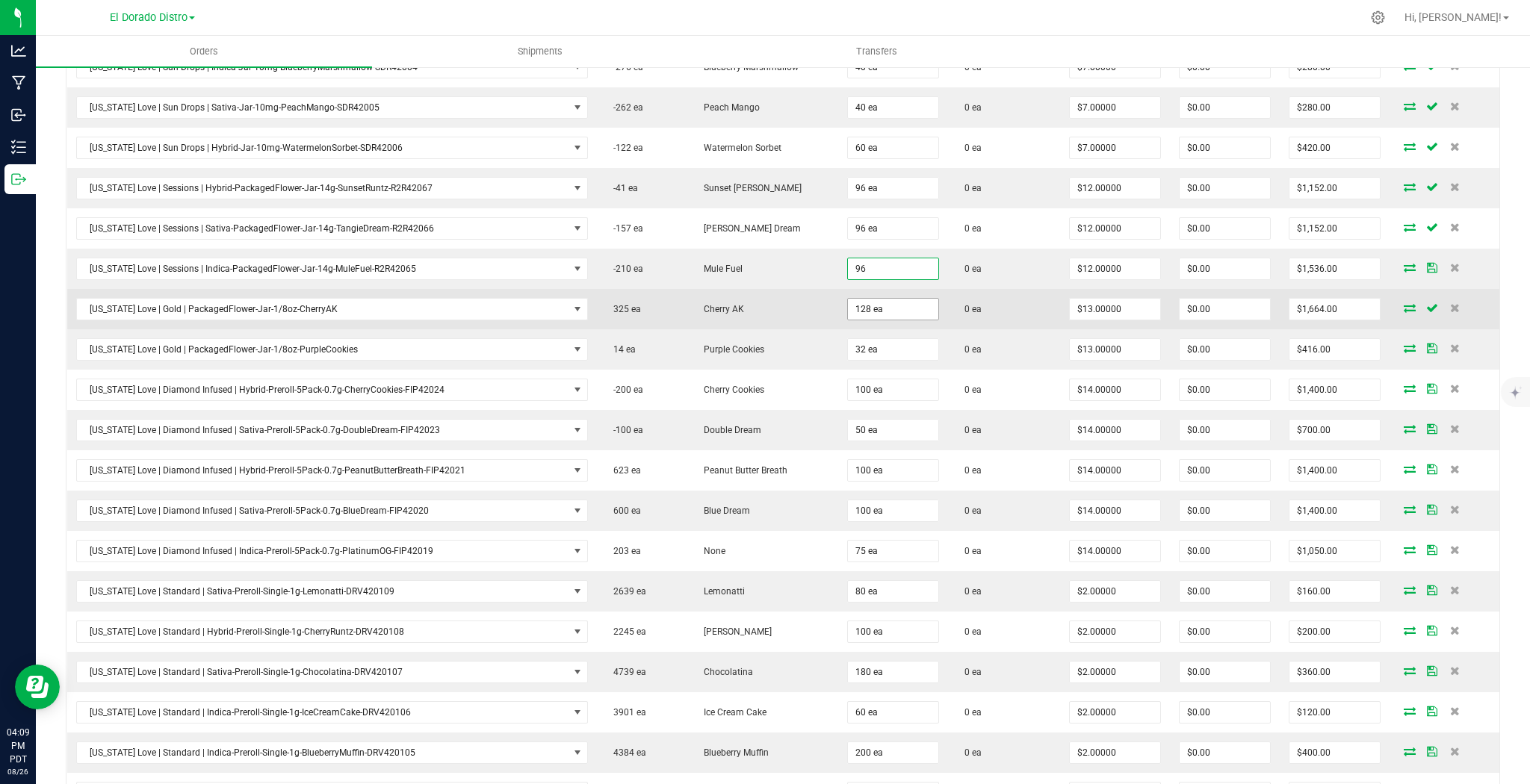
type input "96 ea"
type input "$1,152.00"
click at [873, 300] on input "128" at bounding box center [893, 309] width 90 height 21
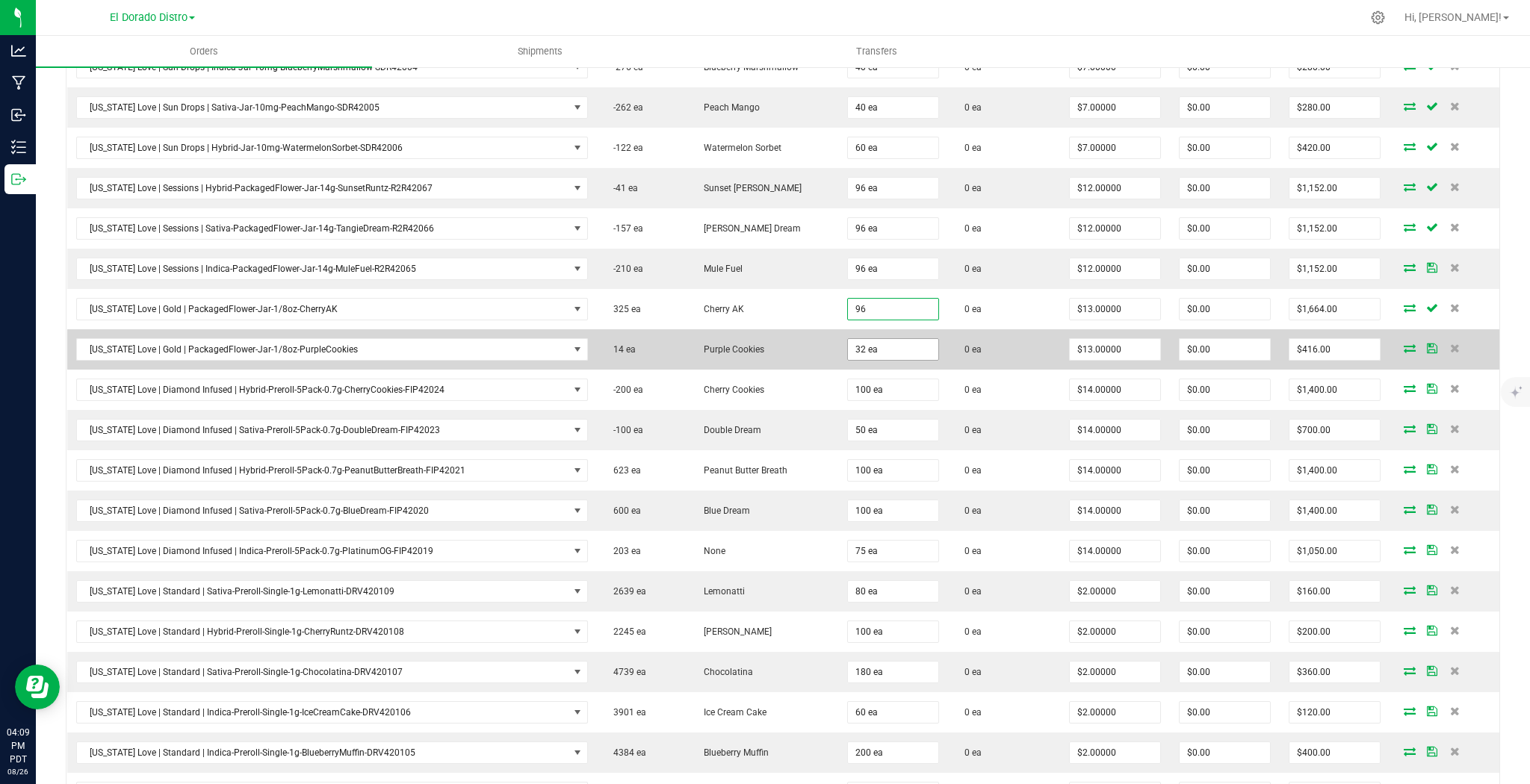
type input "96"
type input "32"
type input "96 ea"
type input "$1,248.00"
click at [873, 348] on input "32" at bounding box center [893, 349] width 90 height 21
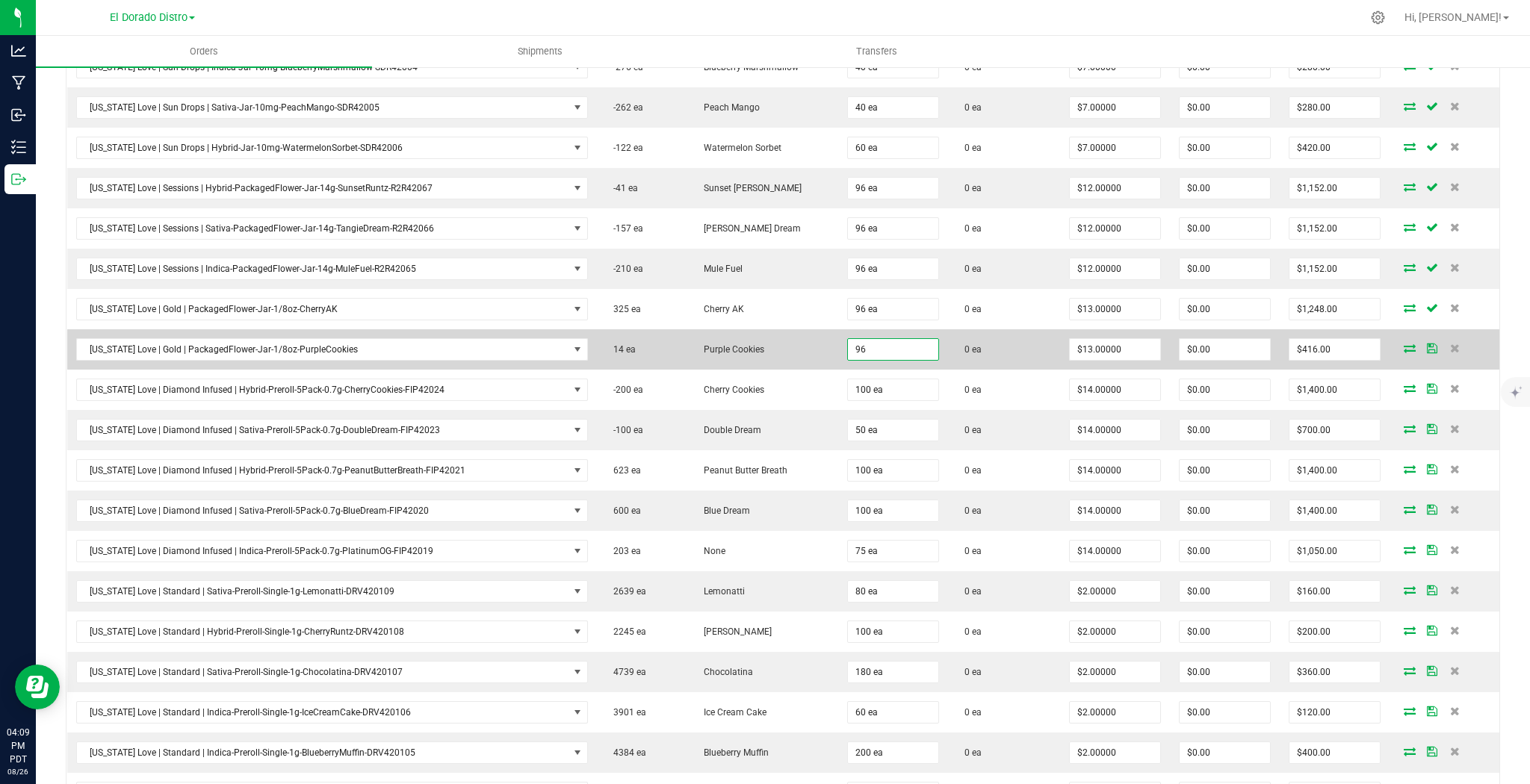
type input "96 ea"
type input "$1,248.00"
click at [960, 351] on td "0 ea" at bounding box center [1004, 350] width 113 height 40
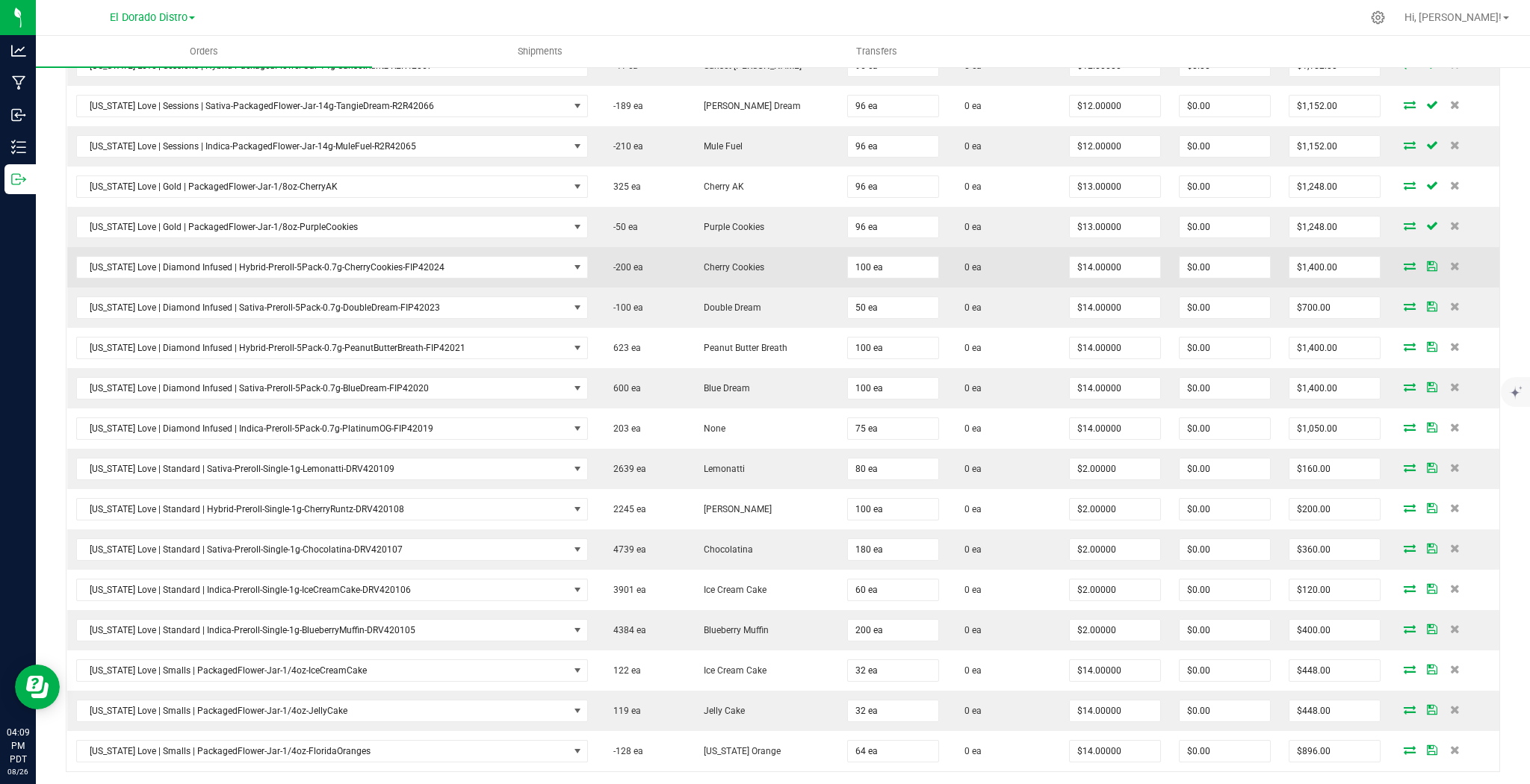
scroll to position [657, 0]
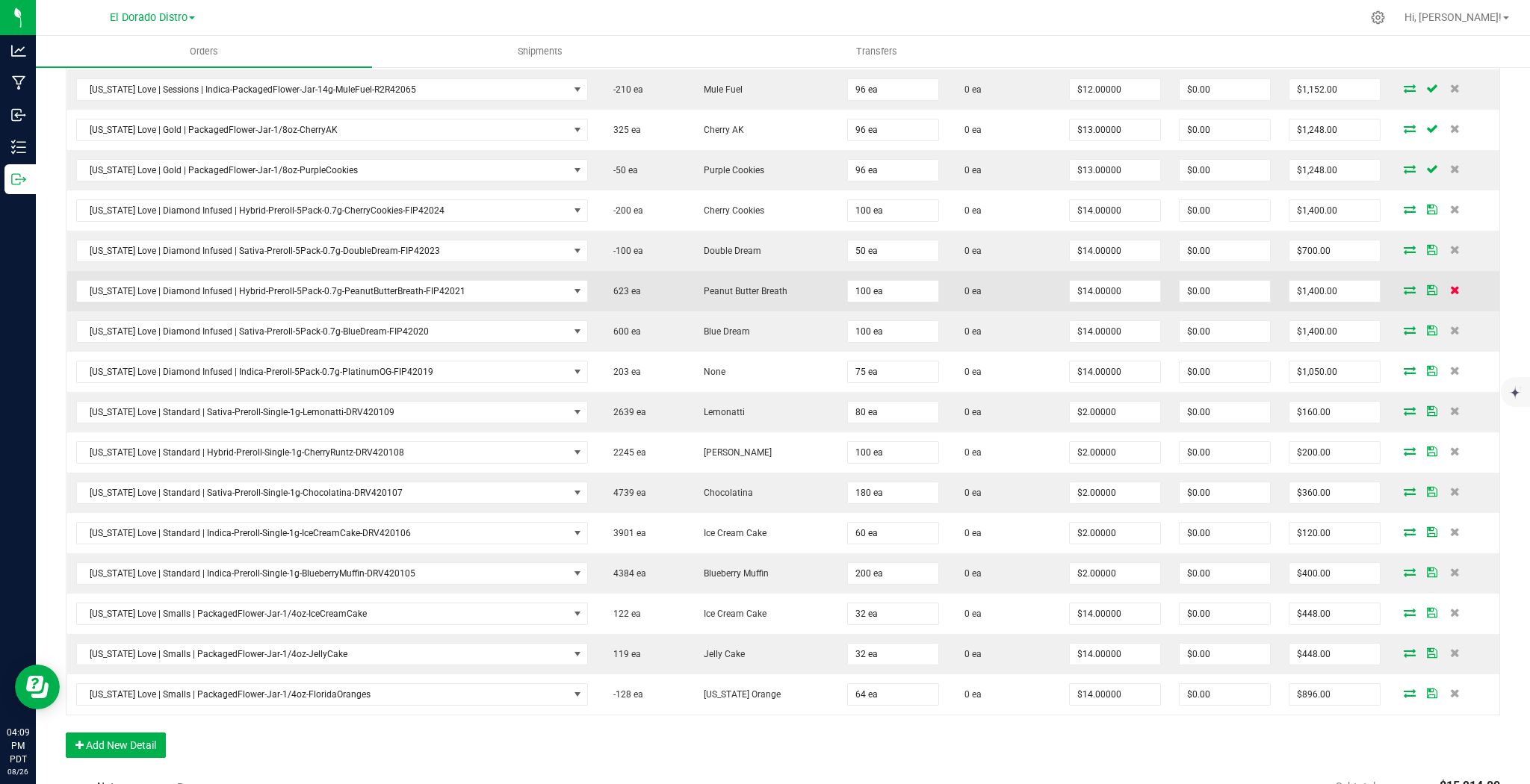
click at [1450, 286] on icon at bounding box center [1455, 290] width 9 height 9
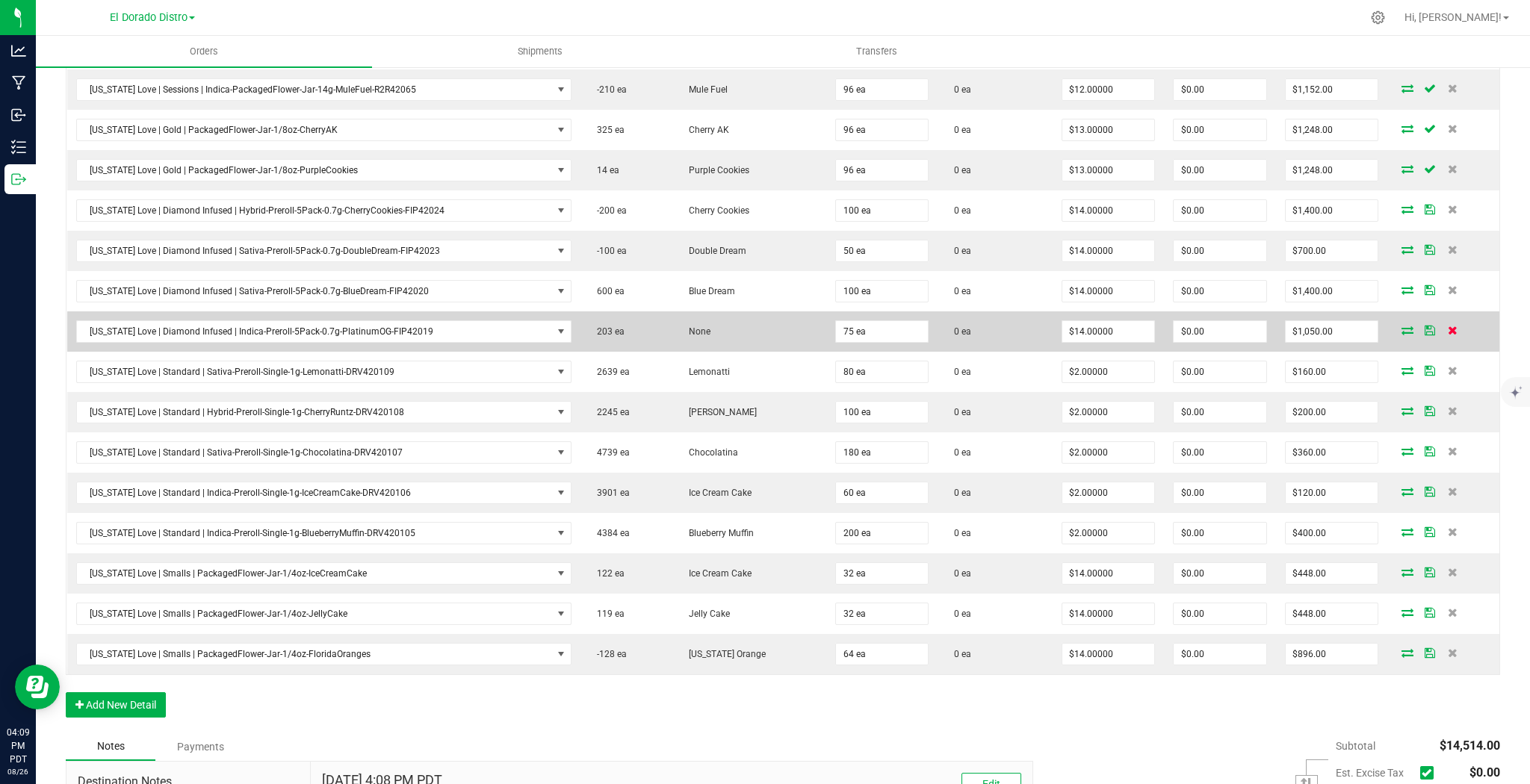
click at [1448, 329] on icon at bounding box center [1452, 330] width 9 height 9
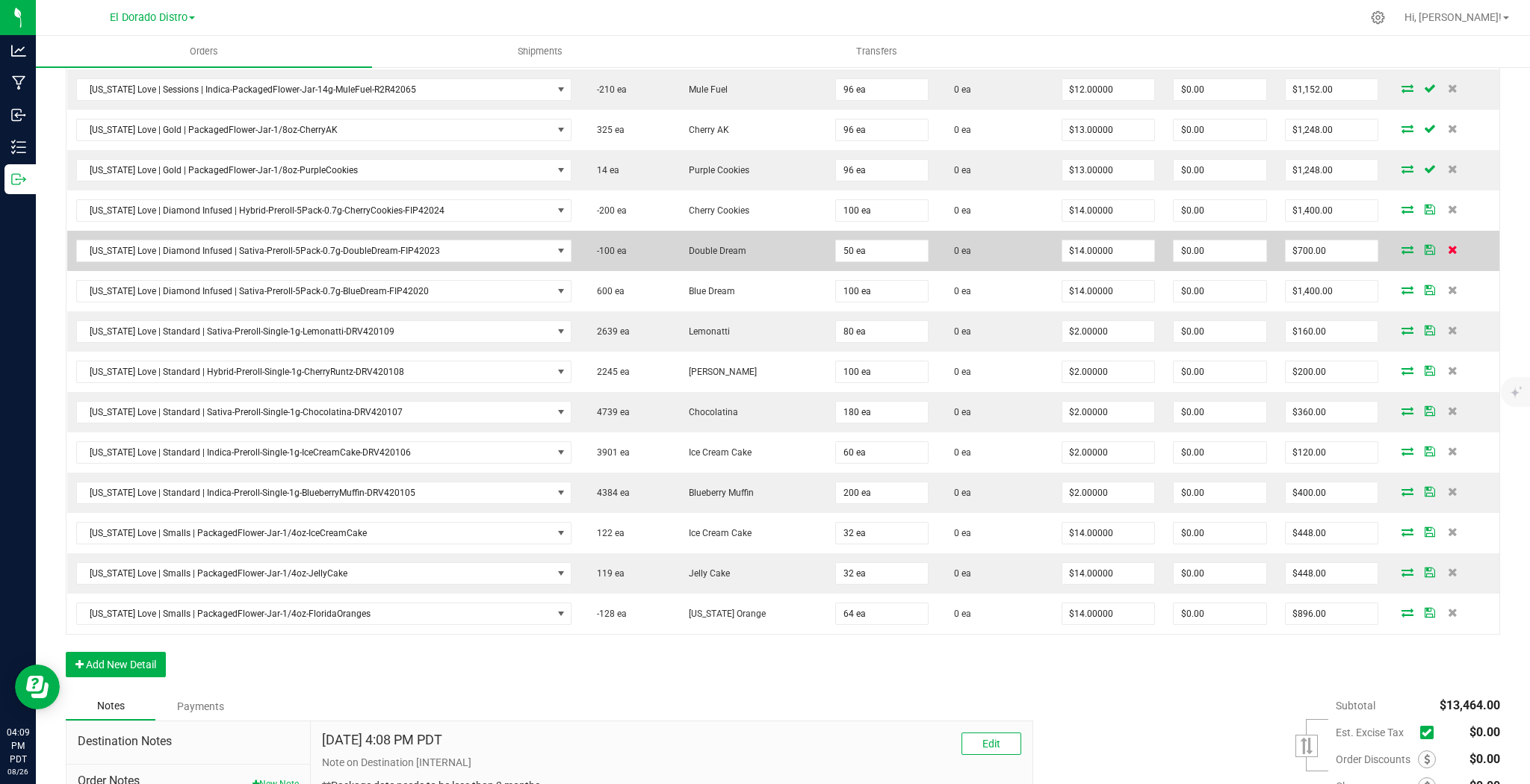
click at [1448, 246] on icon at bounding box center [1452, 249] width 9 height 9
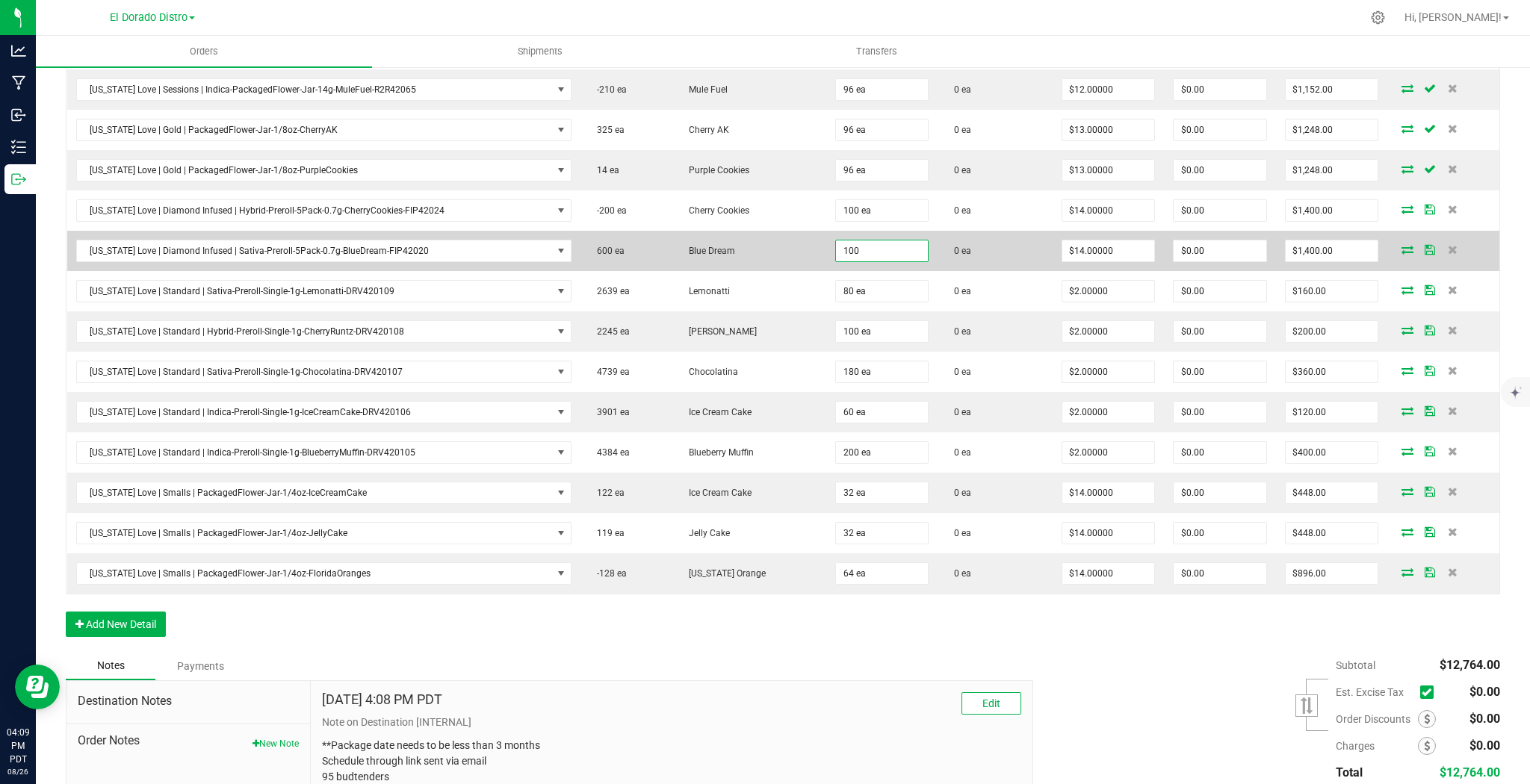
click at [877, 251] on input "100" at bounding box center [882, 251] width 92 height 21
type input "50 ea"
type input "$700.00"
click at [957, 246] on span "0 ea" at bounding box center [959, 250] width 25 height 10
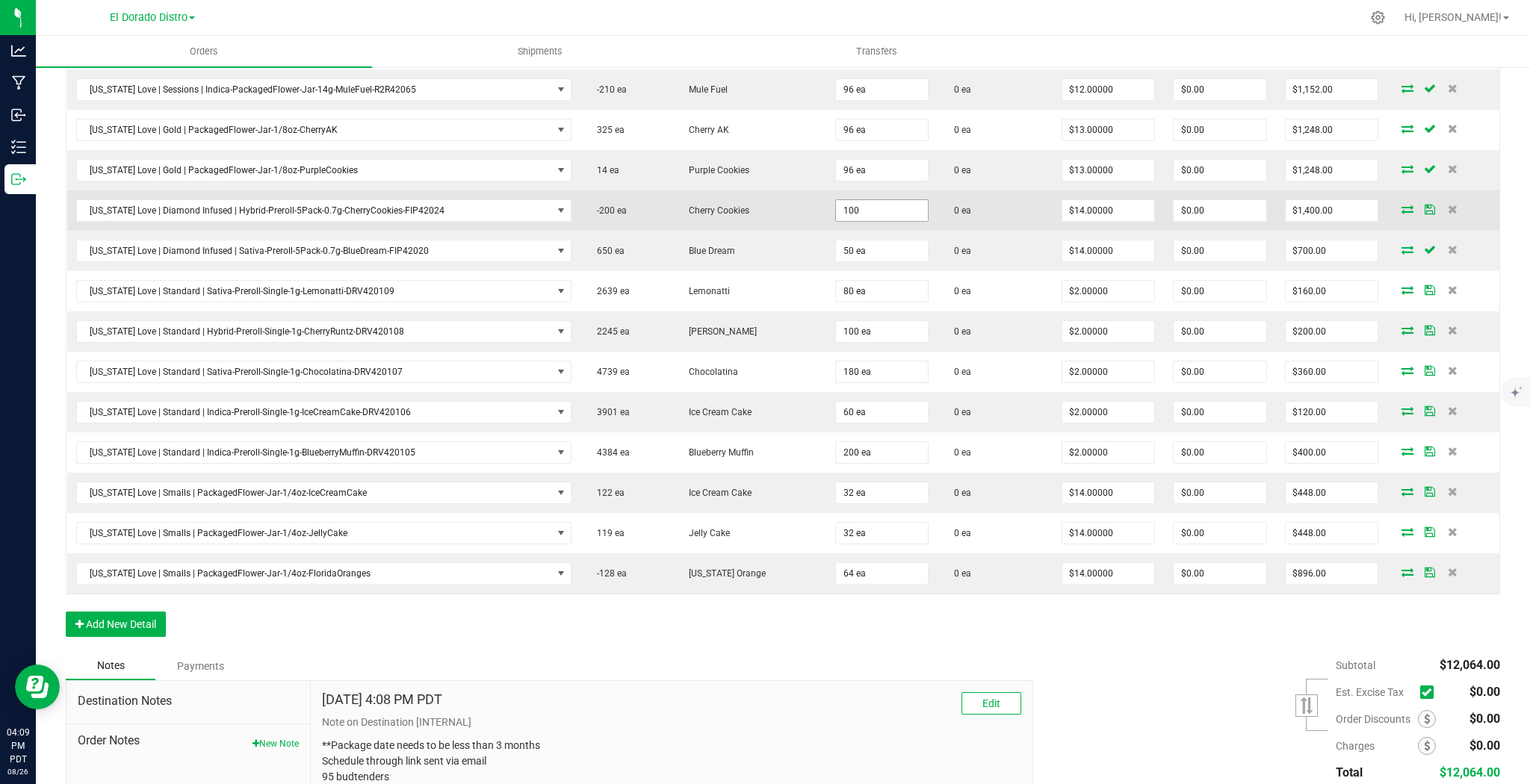
click at [899, 209] on input "100" at bounding box center [882, 211] width 92 height 21
type input "40 ea"
type input "$560.00"
click at [984, 221] on td "0 ea" at bounding box center [994, 211] width 114 height 40
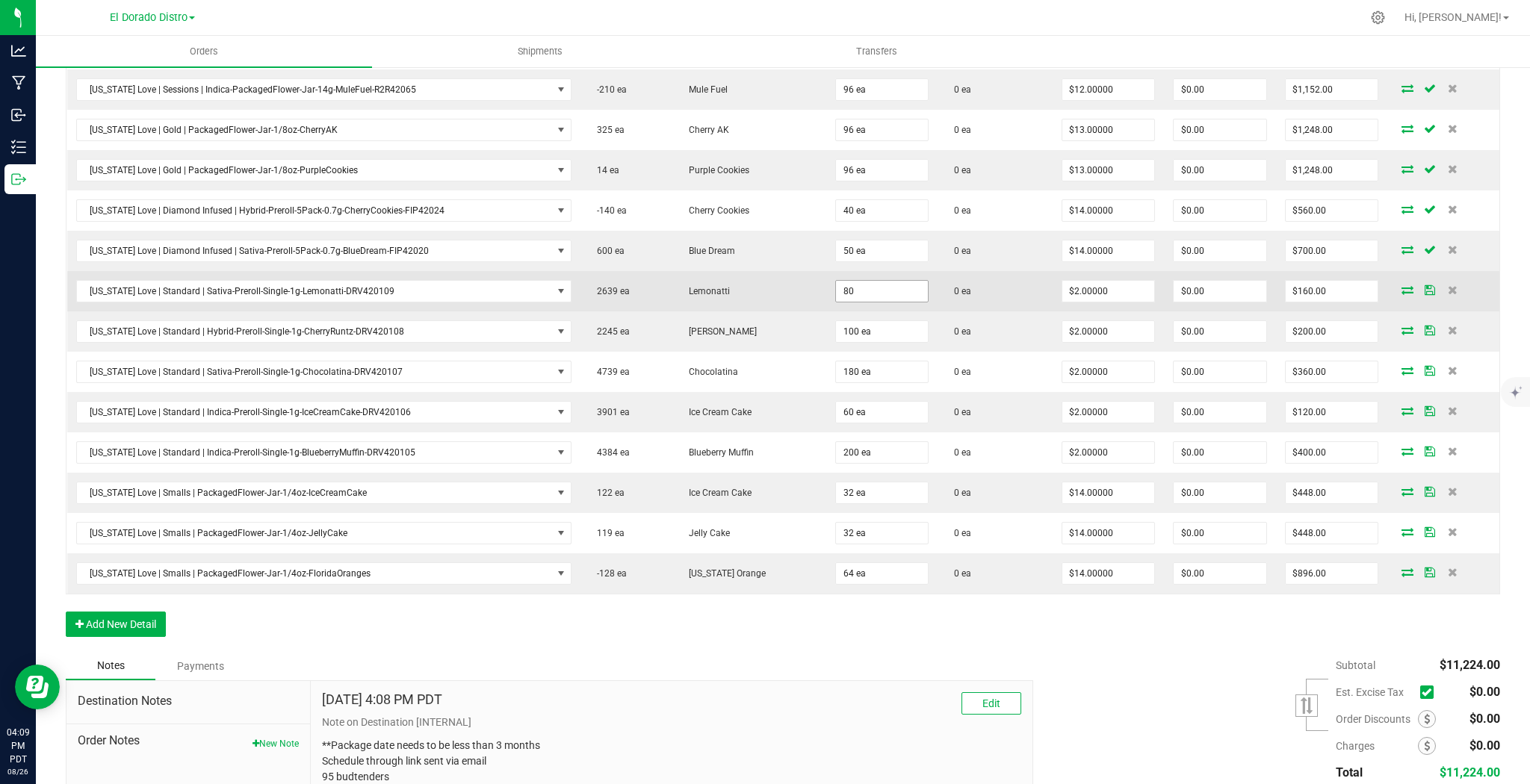
click at [863, 284] on input "80" at bounding box center [882, 291] width 92 height 21
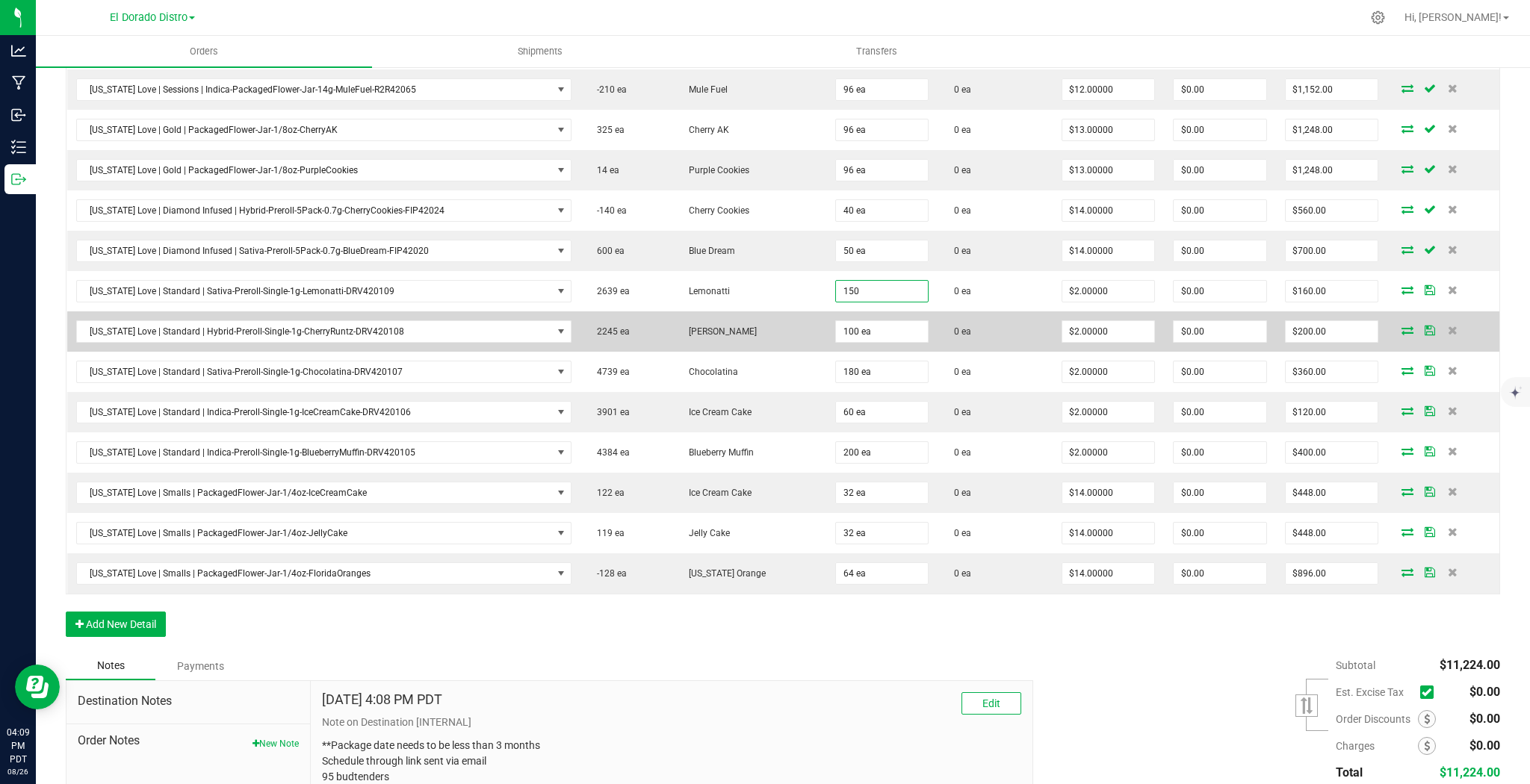
type input "150 ea"
type input "$300.00"
click at [916, 312] on td "100 ea" at bounding box center [882, 332] width 112 height 40
click at [880, 329] on input "100" at bounding box center [882, 331] width 92 height 21
type input "80 ea"
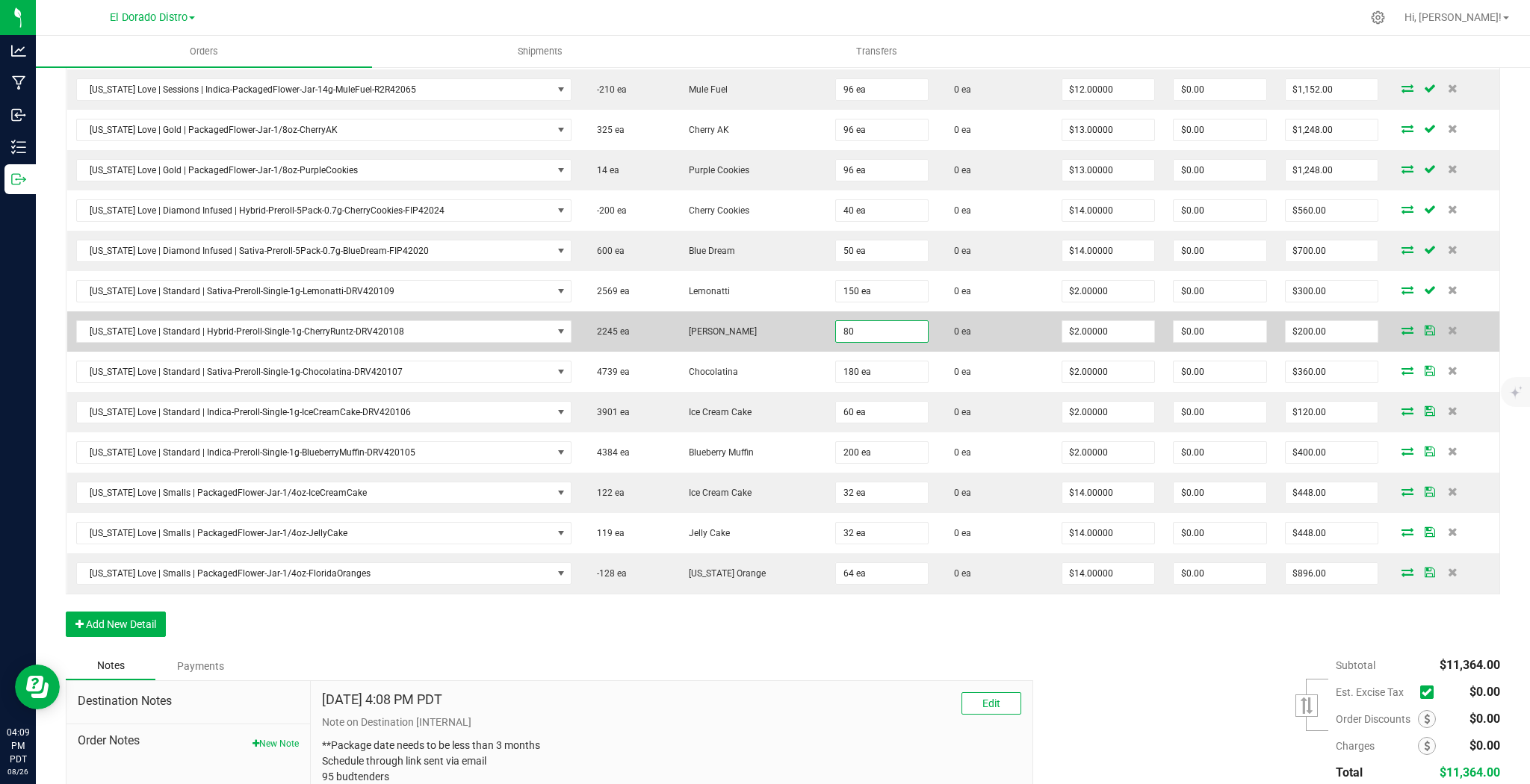
type input "$160.00"
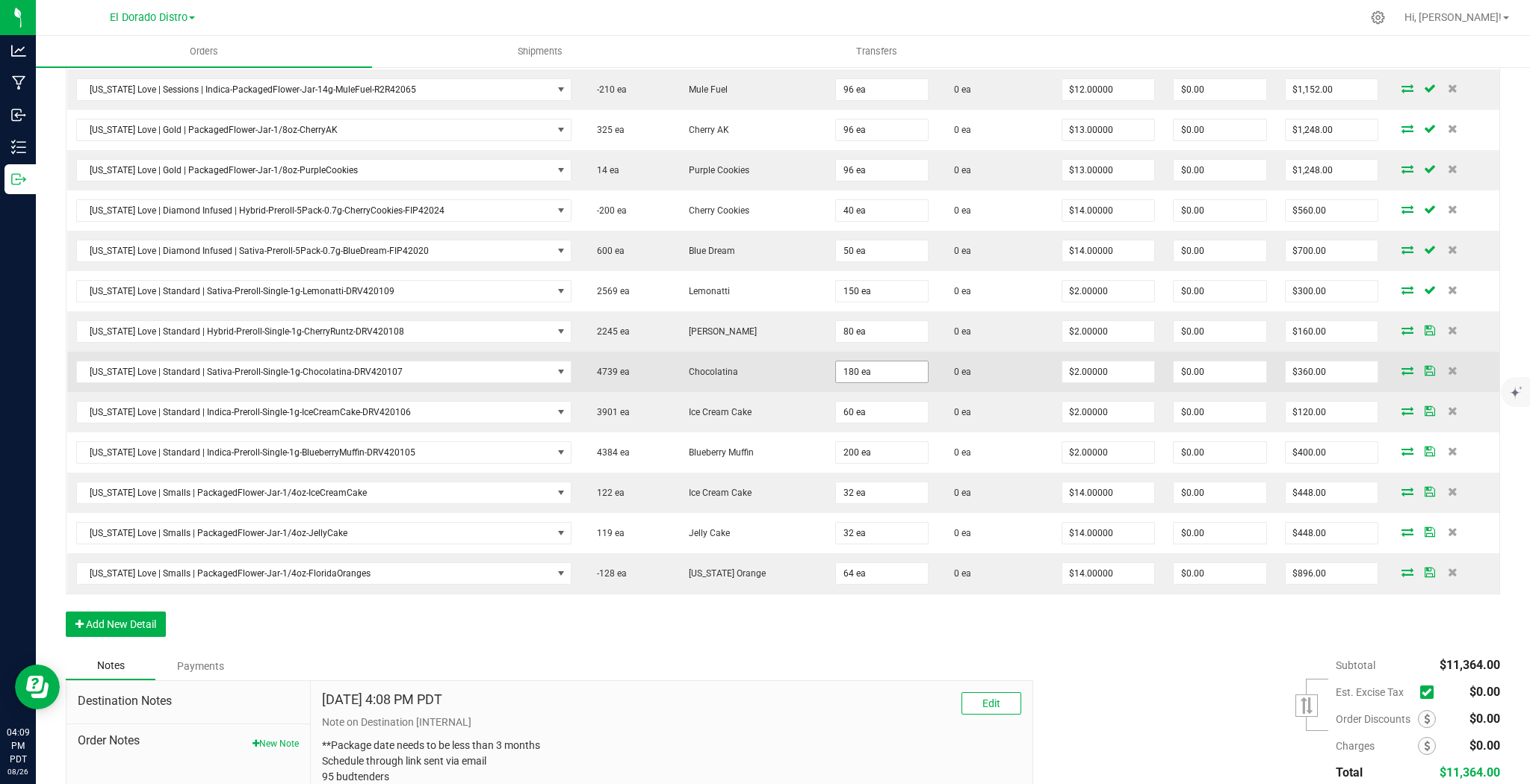
drag, startPoint x: 956, startPoint y: 329, endPoint x: 881, endPoint y: 356, distance: 79.7
click at [951, 333] on td "0 ea" at bounding box center [994, 332] width 114 height 40
click at [866, 361] on input "180" at bounding box center [882, 371] width 92 height 21
type input "140 ea"
type input "$280.00"
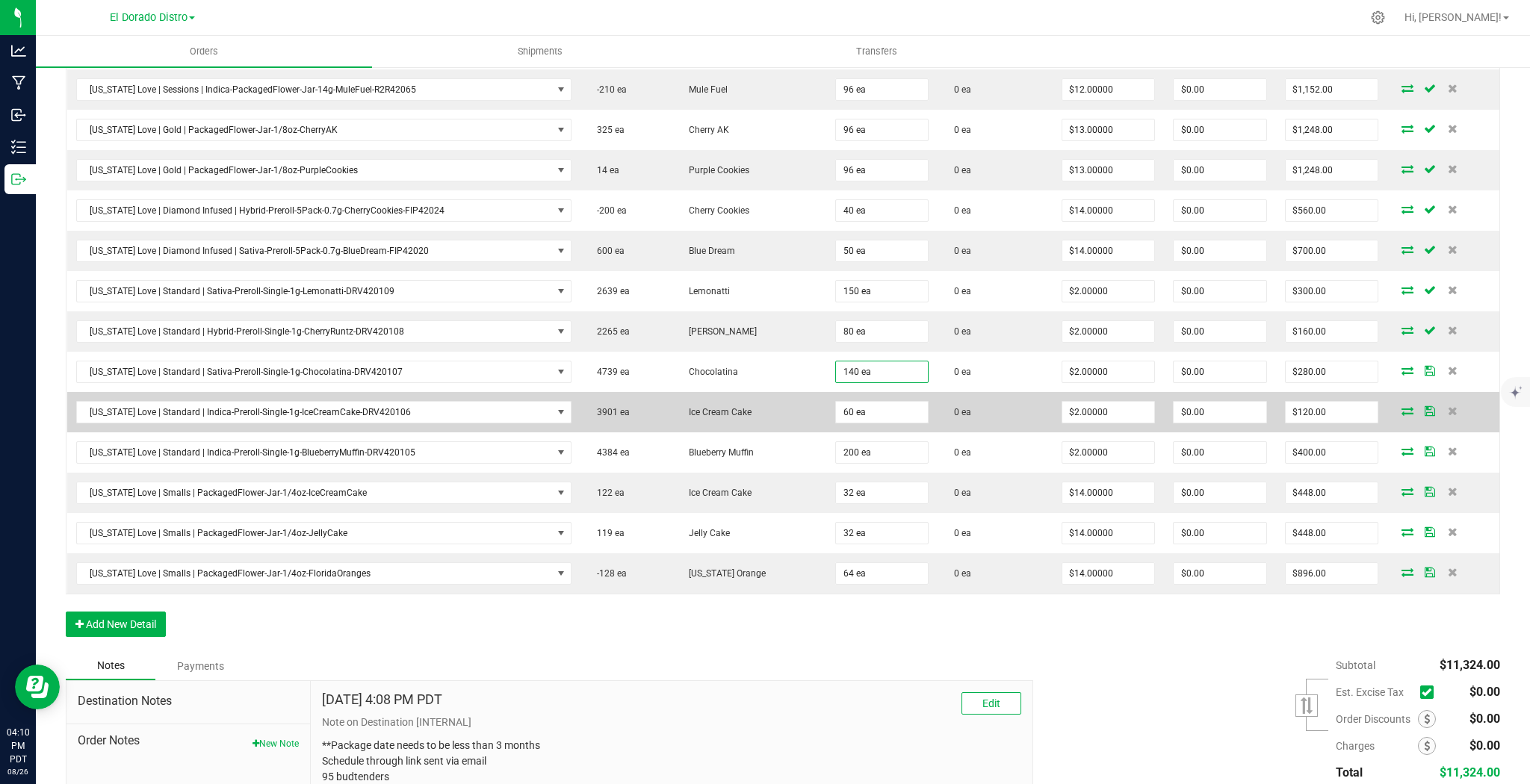
drag, startPoint x: 936, startPoint y: 369, endPoint x: 906, endPoint y: 388, distance: 35.5
click at [946, 369] on span "0 ea" at bounding box center [959, 371] width 25 height 10
click at [876, 402] on input "60" at bounding box center [882, 412] width 92 height 21
type input "140 ea"
type input "$280.00"
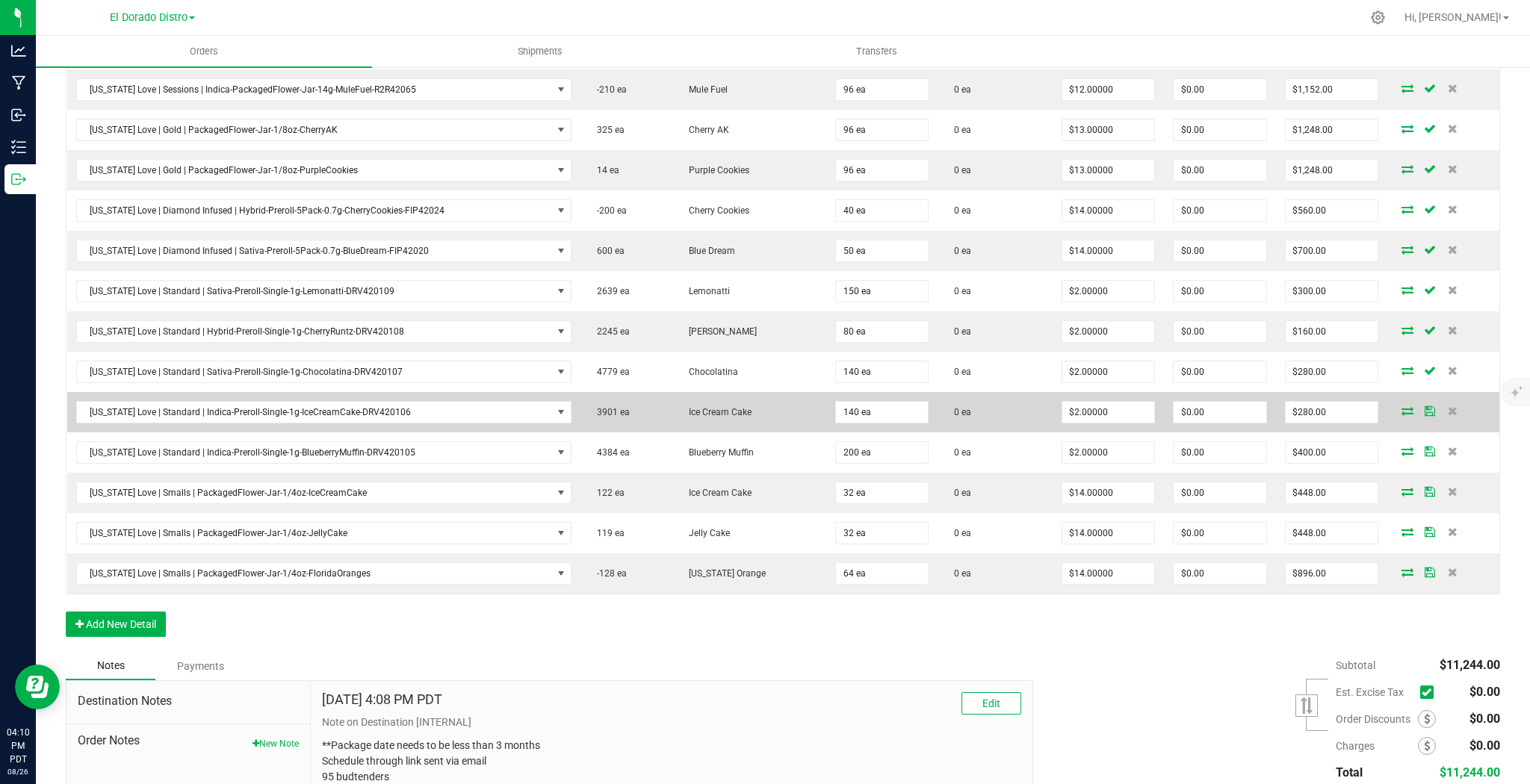
click at [947, 413] on td "0 ea" at bounding box center [994, 413] width 114 height 40
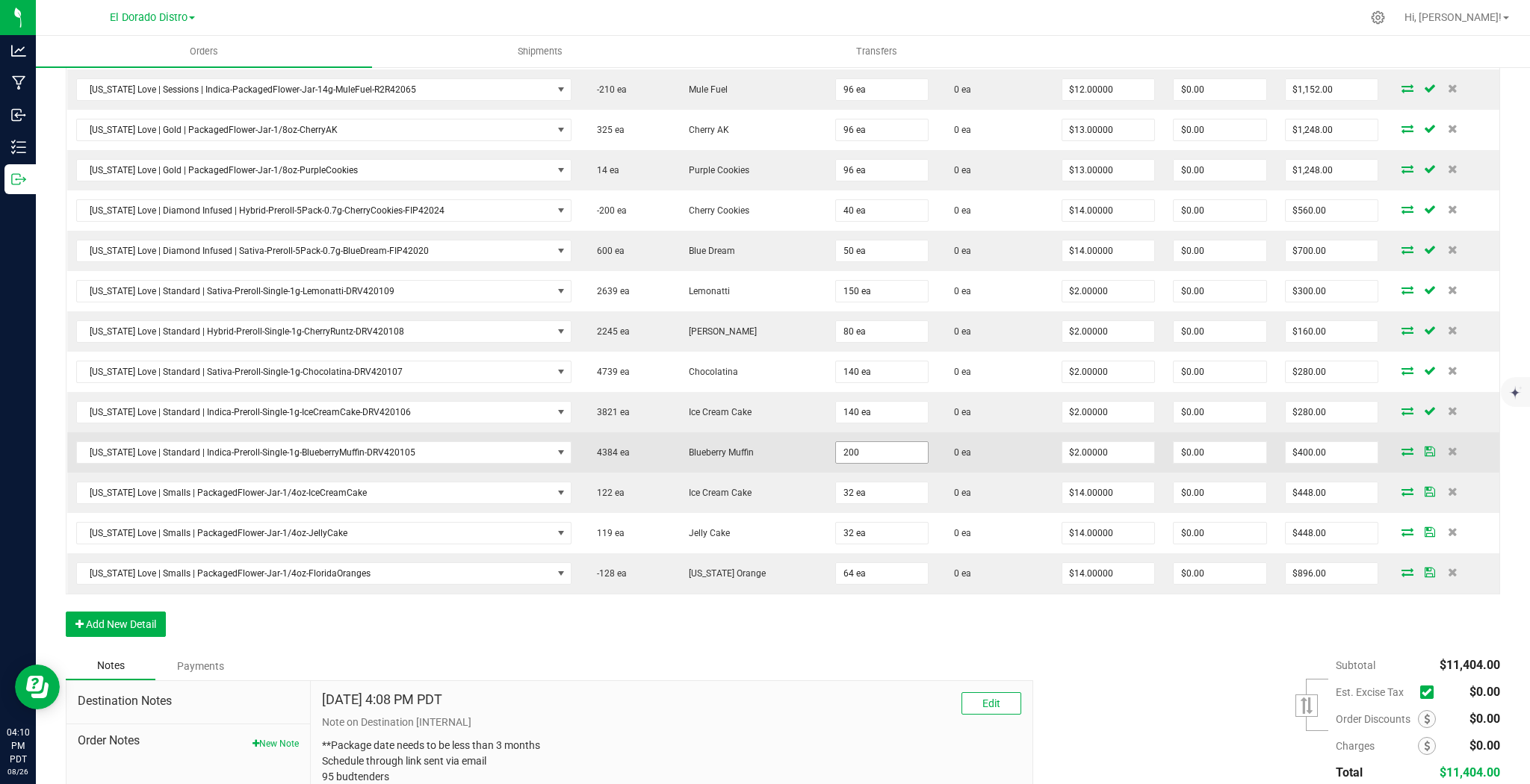
click at [863, 442] on input "200" at bounding box center [882, 452] width 92 height 21
type input "20 ea"
type input "$40.00"
click at [967, 455] on td "0 ea" at bounding box center [994, 453] width 114 height 40
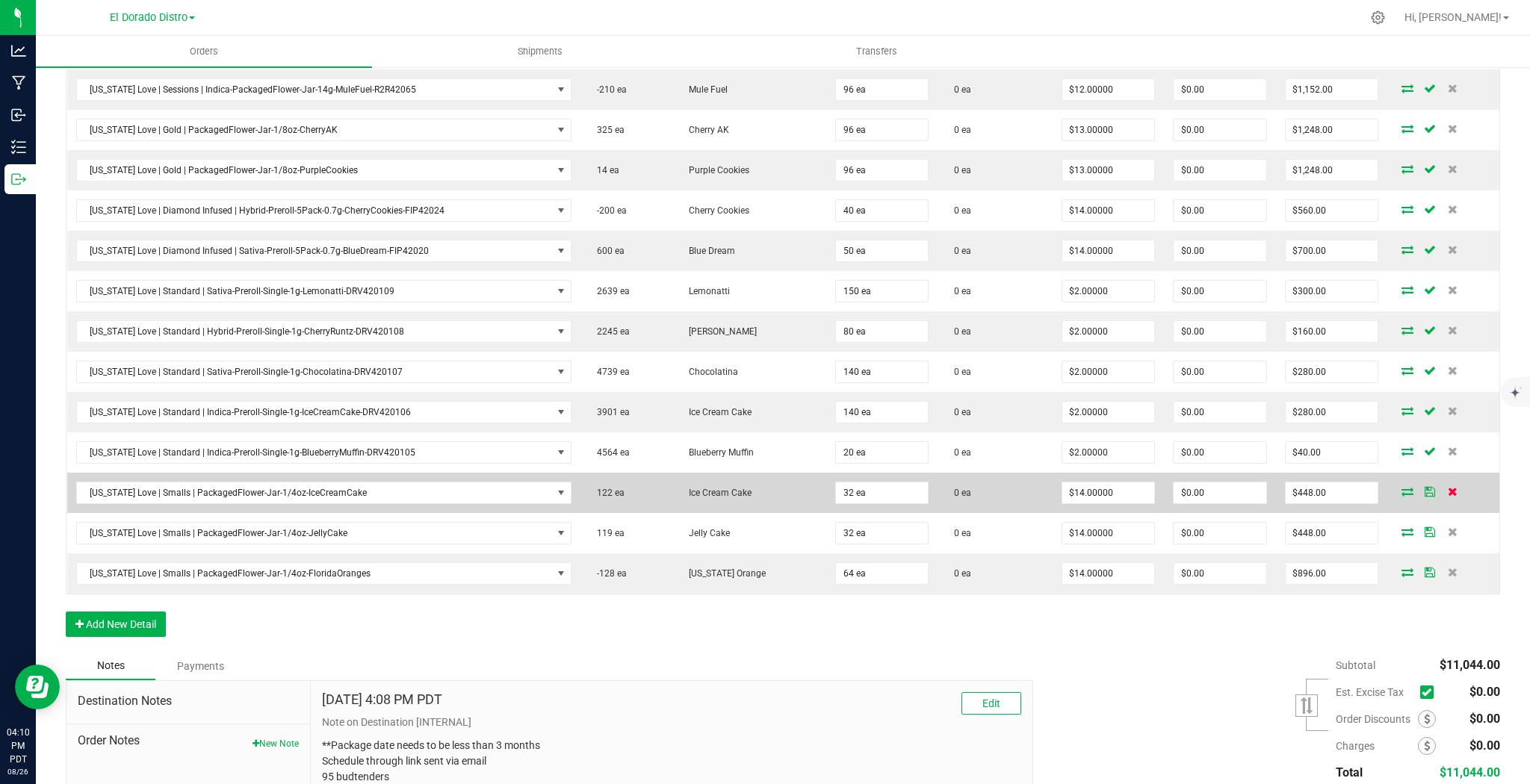
click at [1448, 487] on icon at bounding box center [1452, 492] width 9 height 9
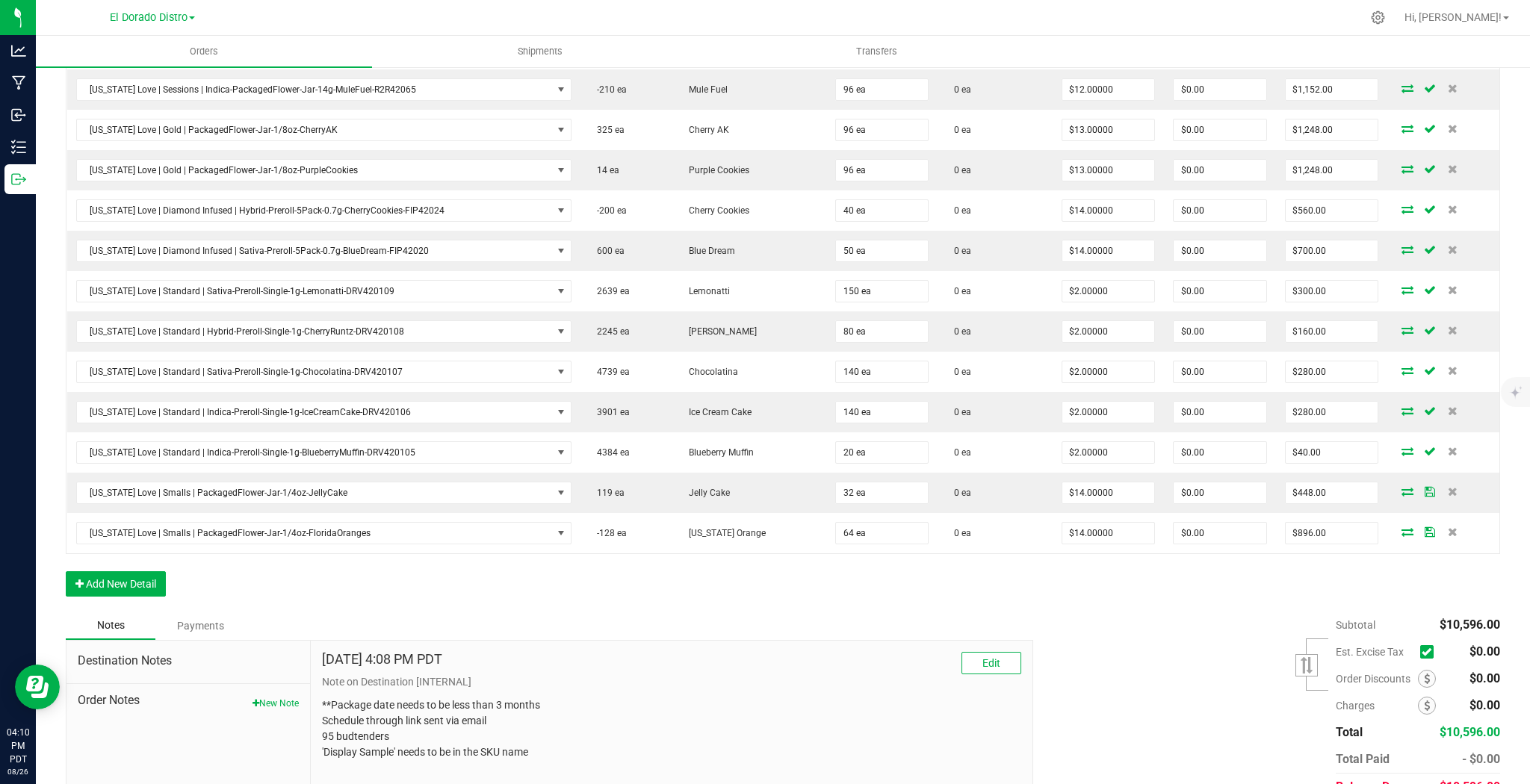
click at [1448, 487] on icon at bounding box center [1452, 492] width 9 height 9
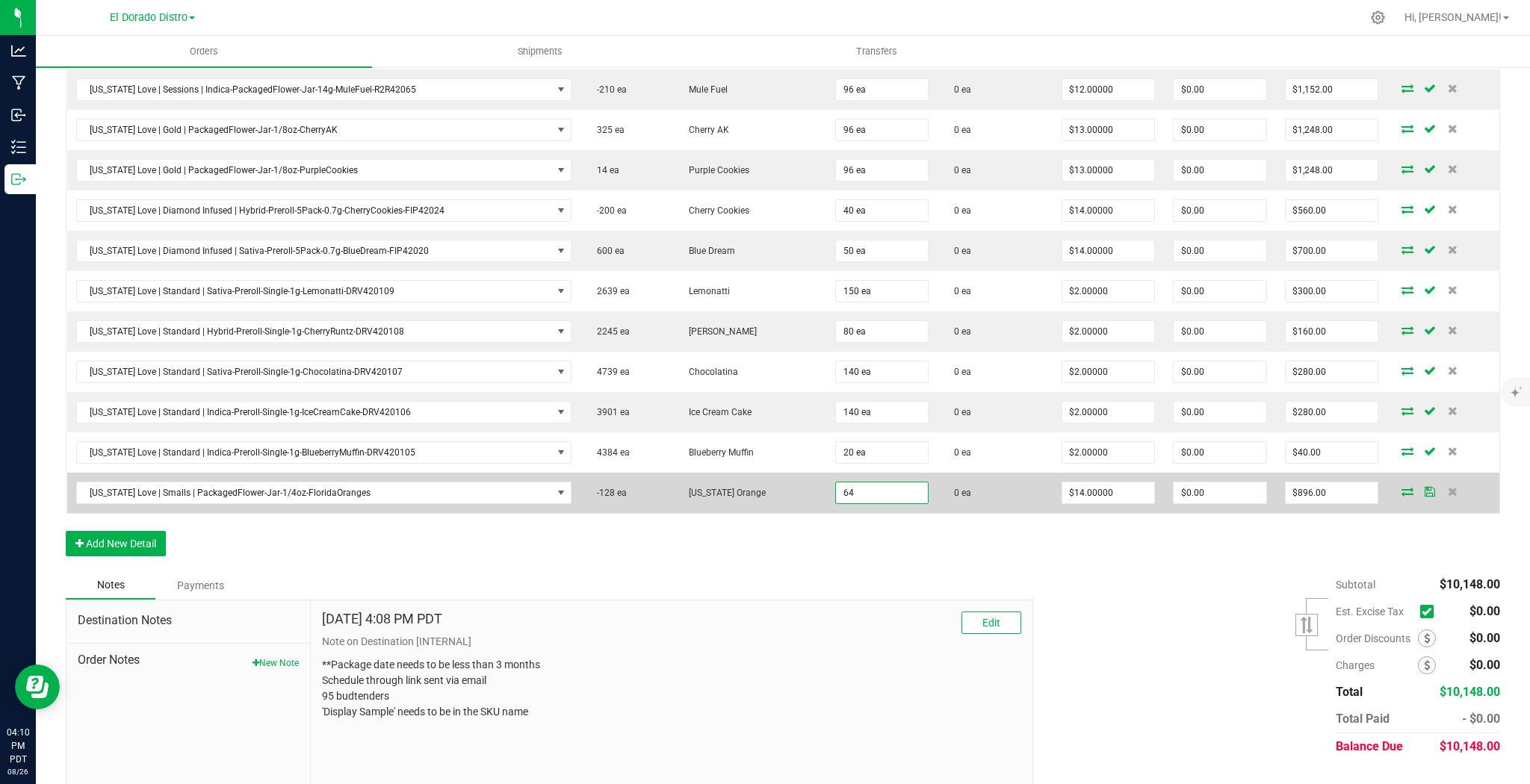
click at [883, 487] on input "64" at bounding box center [882, 493] width 92 height 21
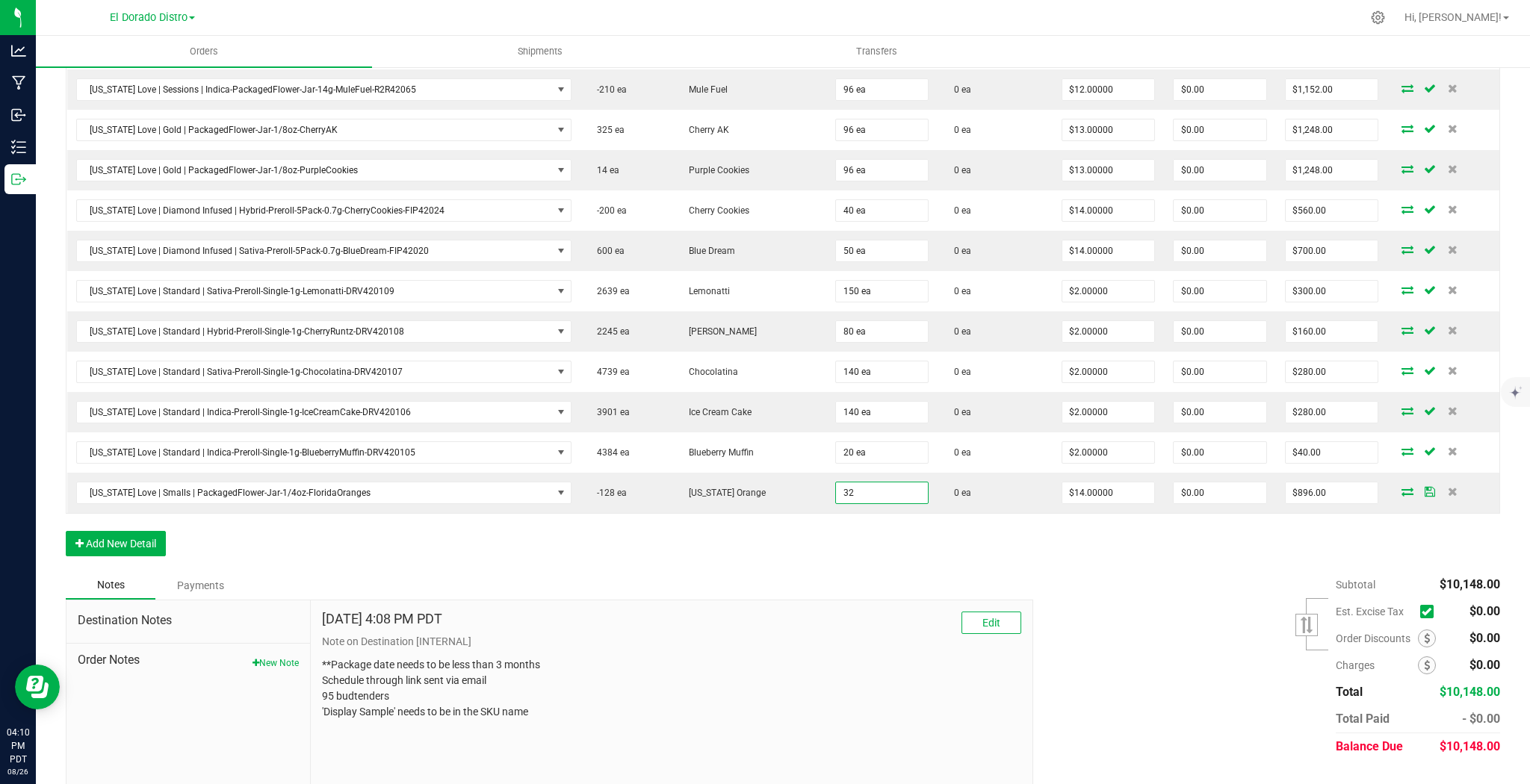
type input "32 ea"
type input "$448.00"
click at [932, 530] on div "Order Details Print All Labels Item Sellable Strain Qty Ordered Qty Allocated U…" at bounding box center [783, 186] width 1434 height 770
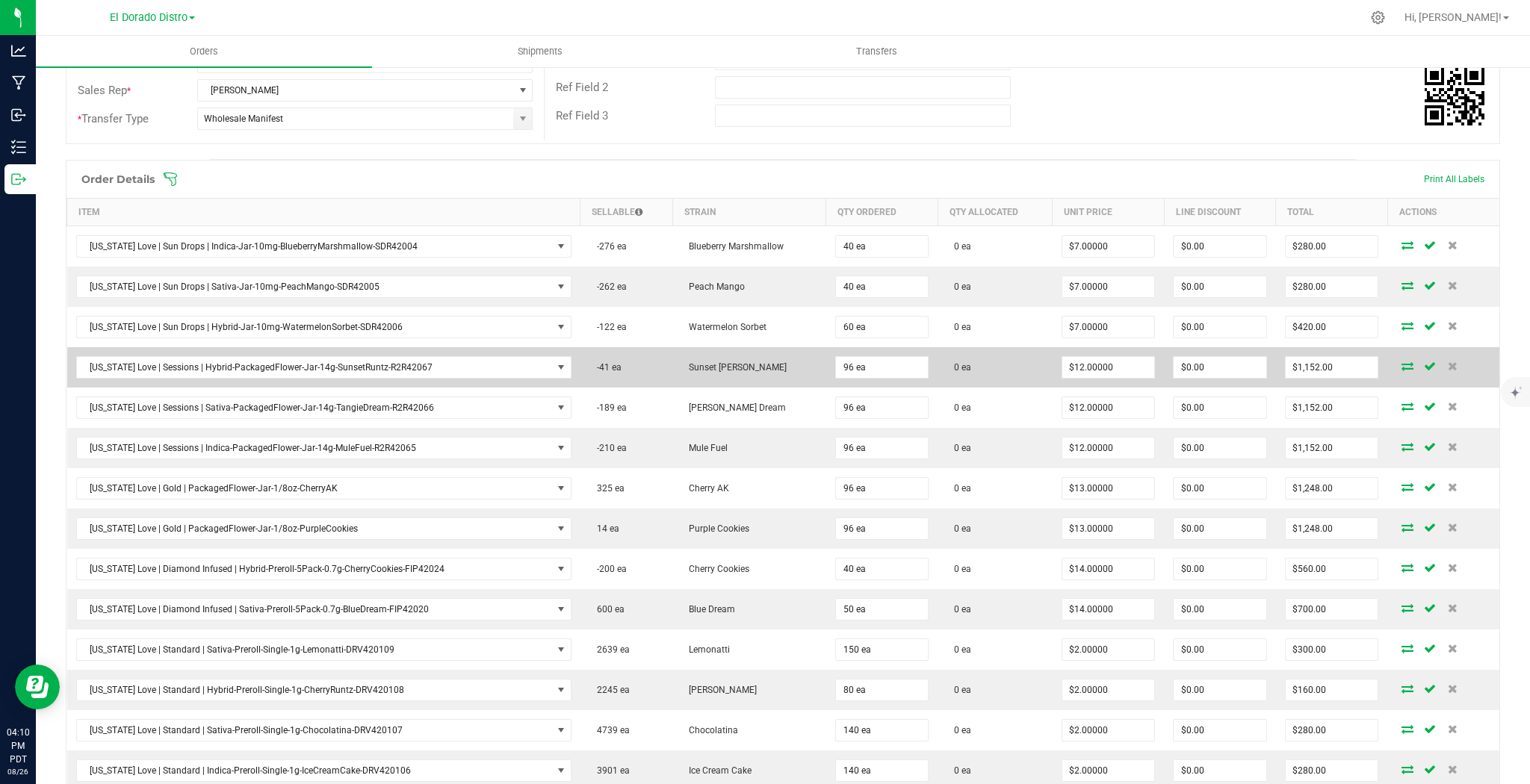
scroll to position [0, 0]
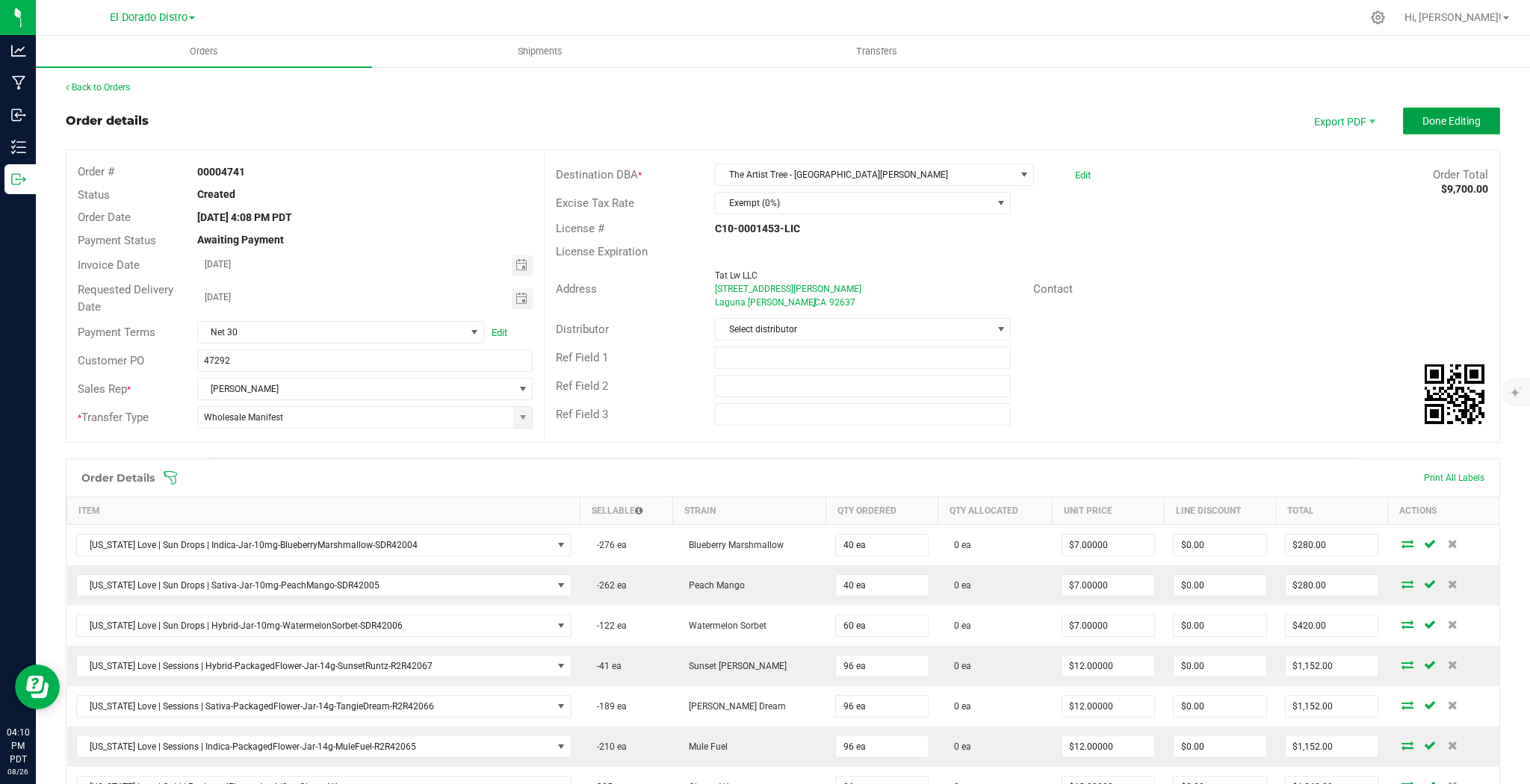
click at [1446, 120] on span "Done Editing" at bounding box center [1451, 120] width 58 height 12
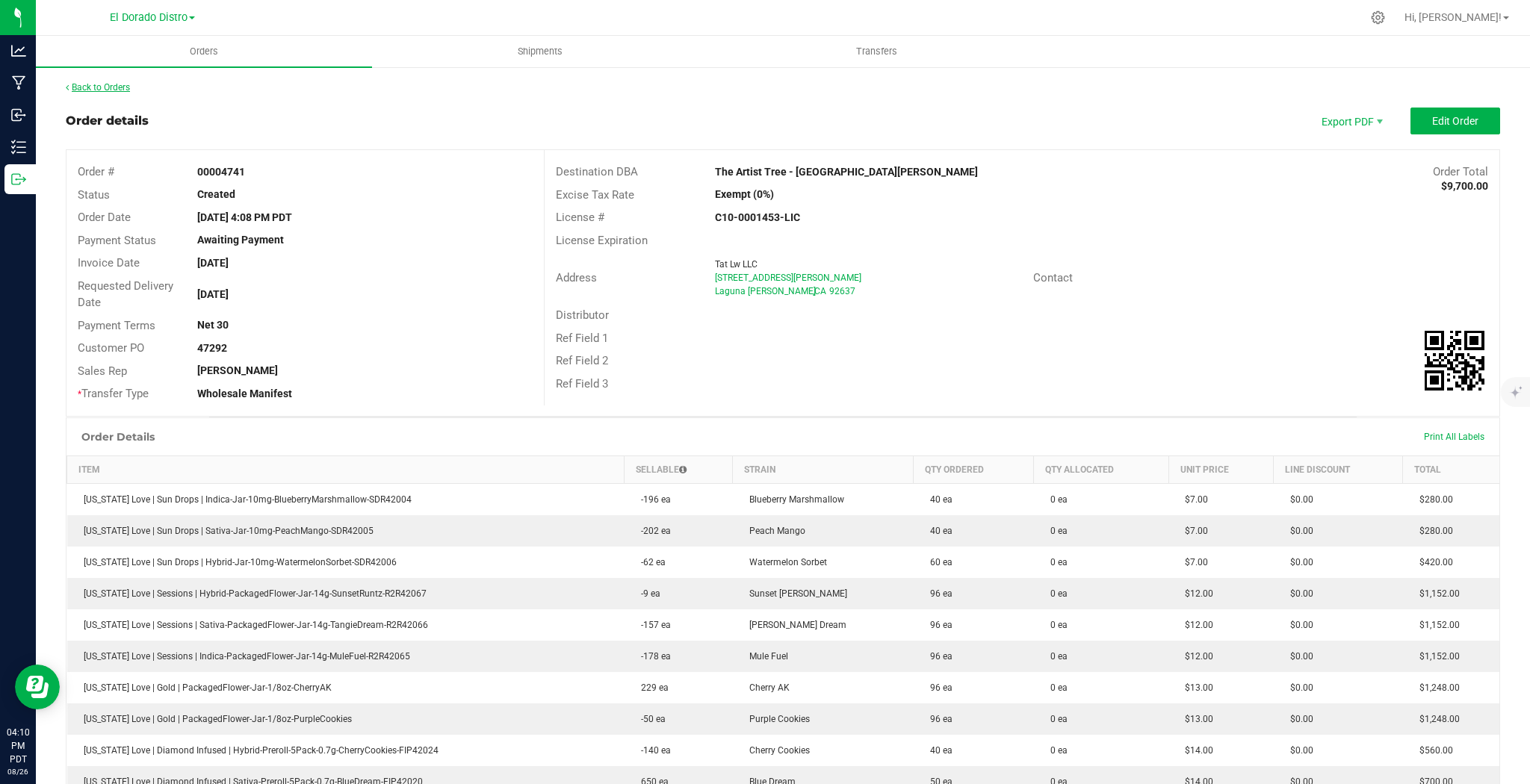
click at [118, 91] on link "Back to Orders" at bounding box center [98, 87] width 64 height 10
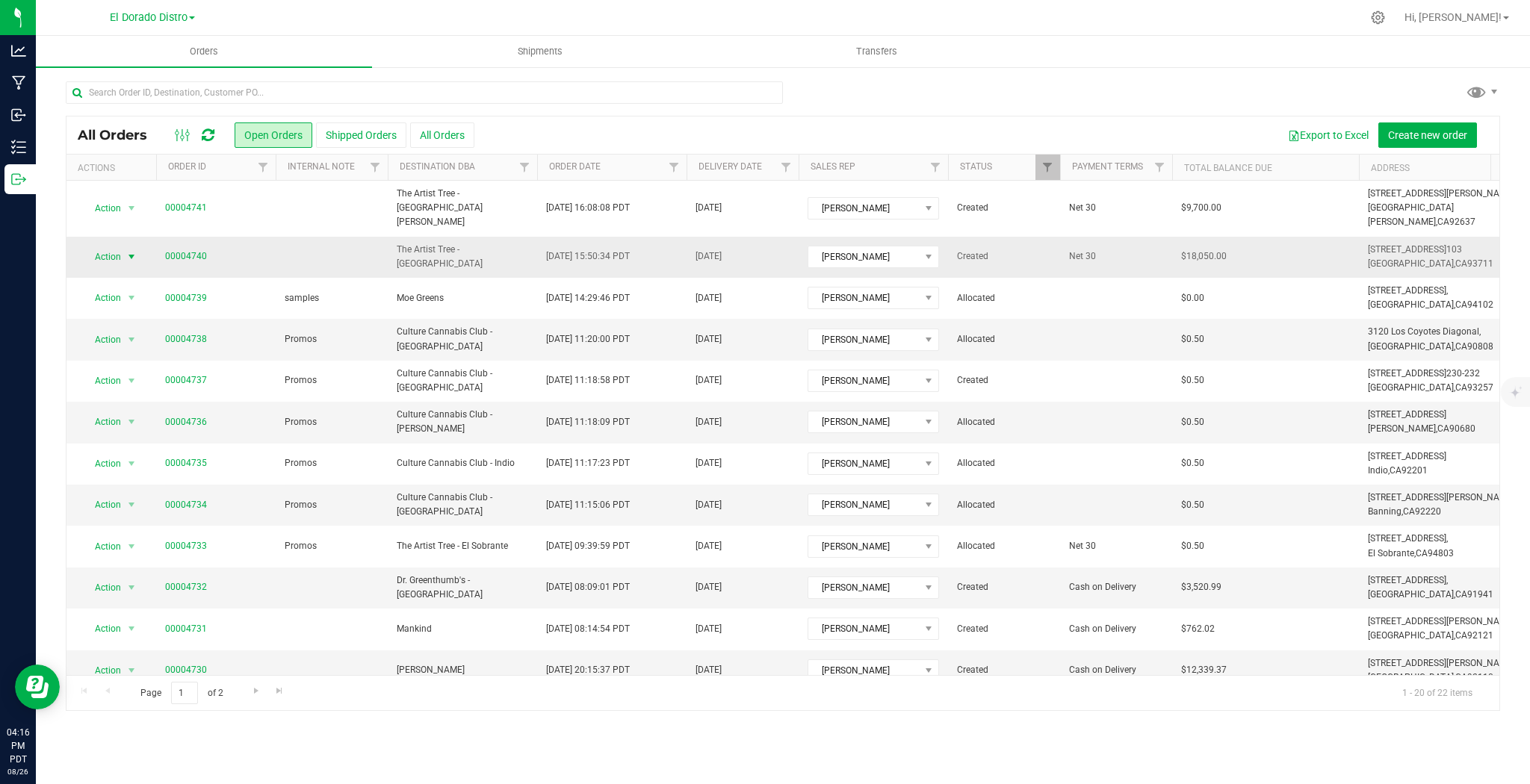
click at [132, 251] on span "select" at bounding box center [131, 256] width 12 height 12
click at [133, 306] on li "Clone order" at bounding box center [138, 310] width 111 height 23
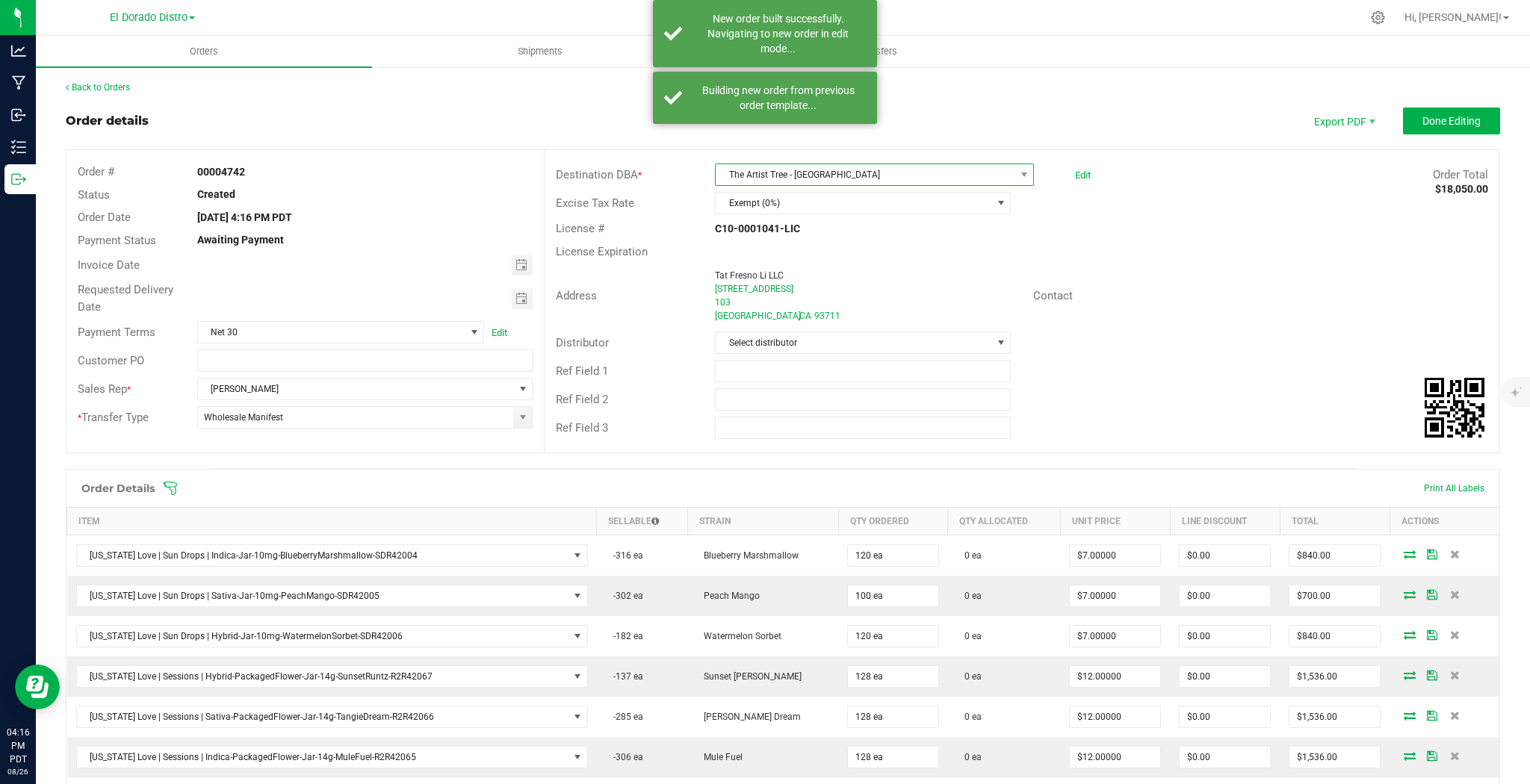
click at [796, 172] on span "The Artist Tree - [GEOGRAPHIC_DATA]" at bounding box center [865, 174] width 299 height 21
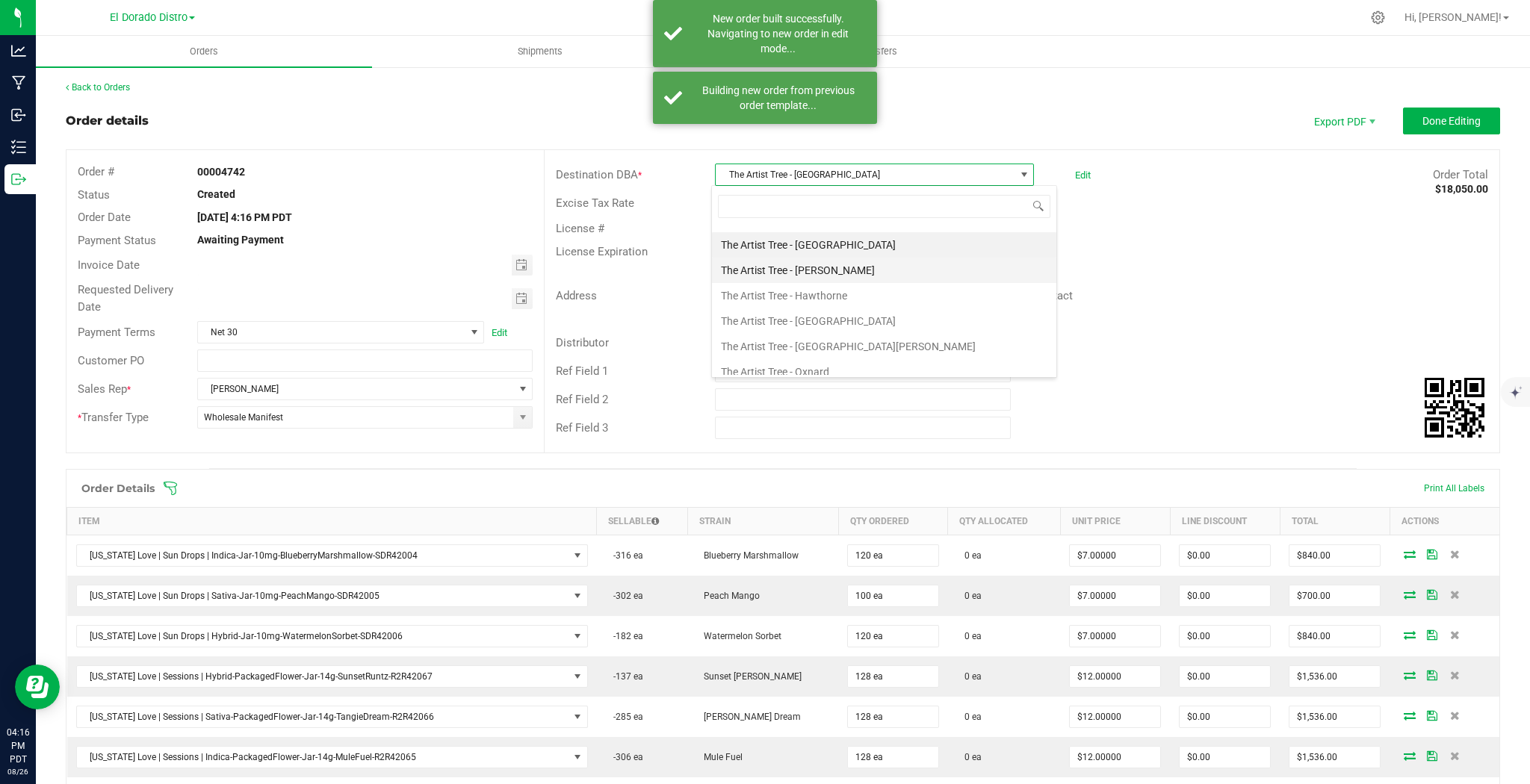
scroll to position [8472, 0]
click at [844, 388] on li "The Artist Tree - [GEOGRAPHIC_DATA]" at bounding box center [883, 400] width 344 height 26
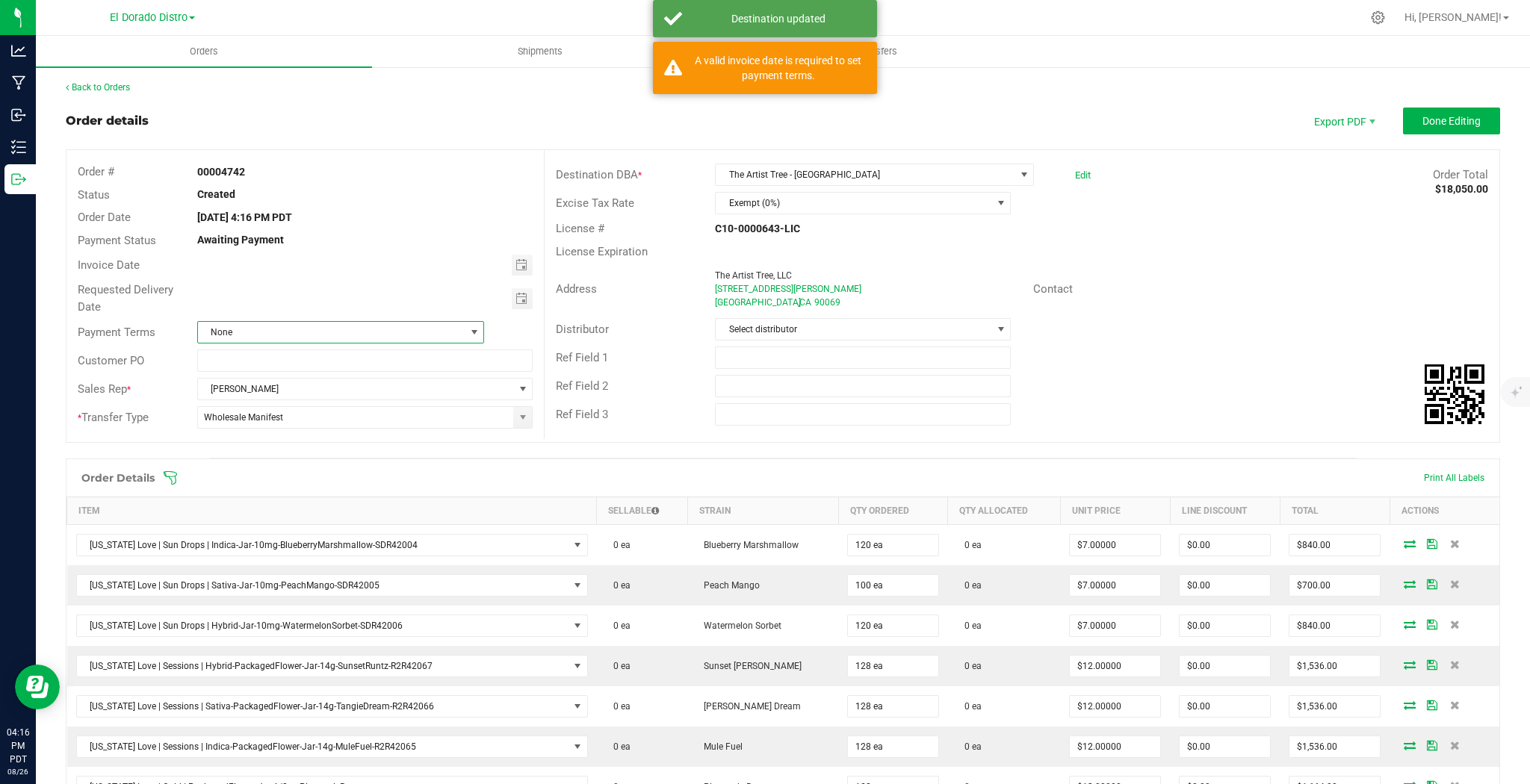
click at [457, 337] on span "None" at bounding box center [332, 332] width 267 height 21
click at [260, 424] on li "Net 30" at bounding box center [339, 427] width 284 height 26
drag, startPoint x: 526, startPoint y: 260, endPoint x: 503, endPoint y: 284, distance: 33.2
click at [526, 260] on span "Toggle calendar" at bounding box center [522, 265] width 22 height 21
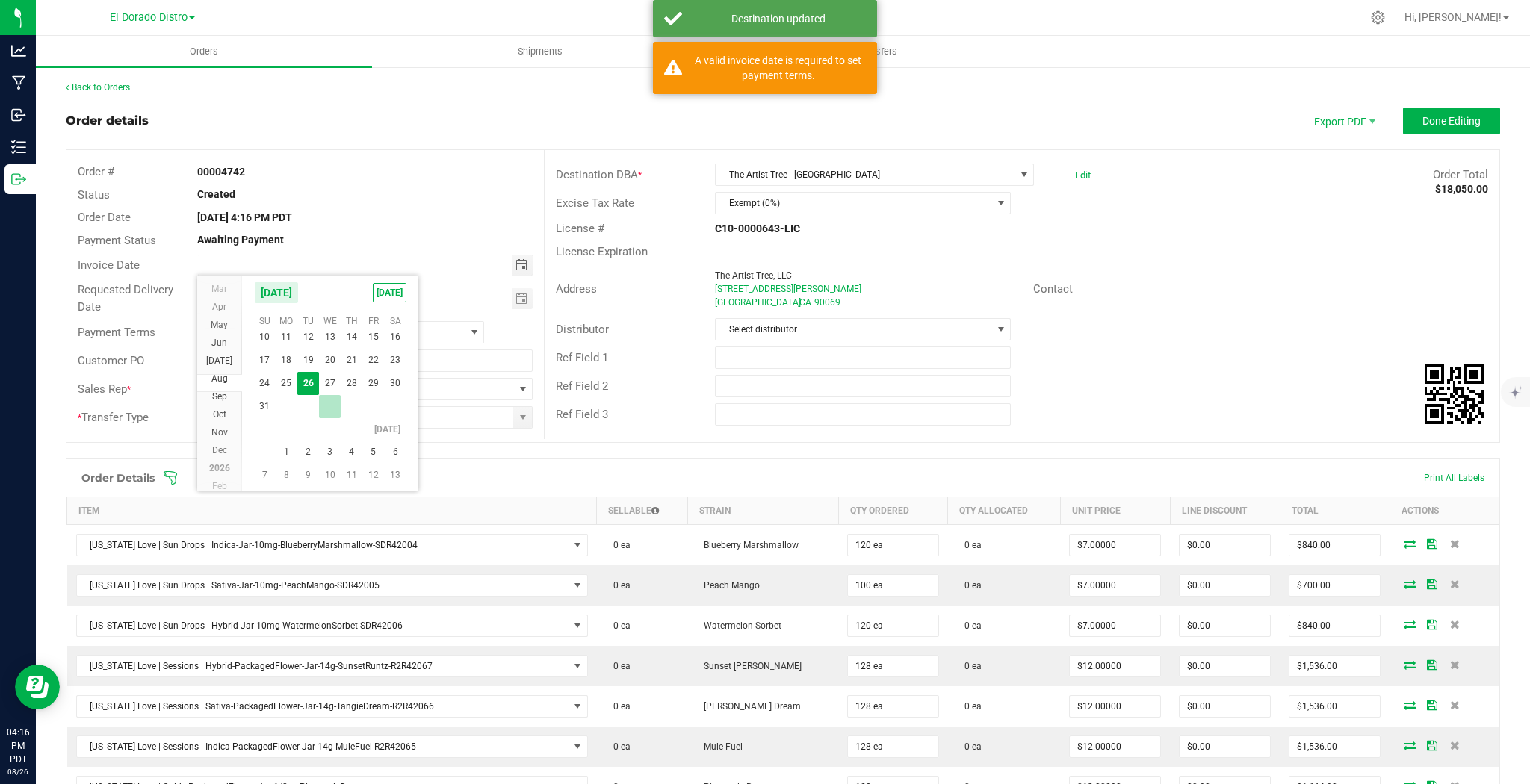
scroll to position [242177, 0]
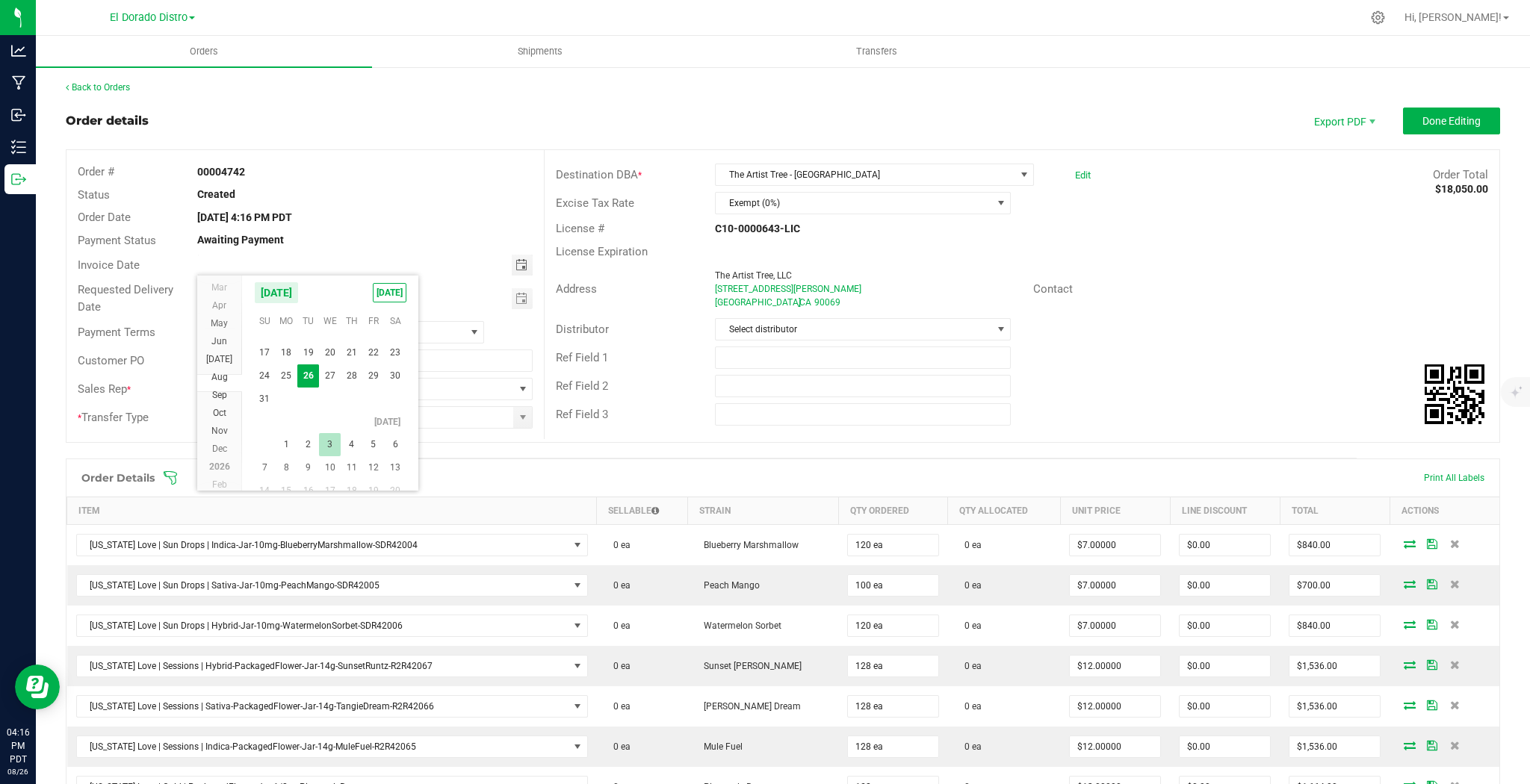
click at [319, 441] on span "3" at bounding box center [329, 445] width 22 height 23
click at [521, 269] on span "Toggle calendar" at bounding box center [521, 265] width 12 height 12
click at [308, 345] on span "2" at bounding box center [308, 344] width 22 height 23
type input "[DATE]"
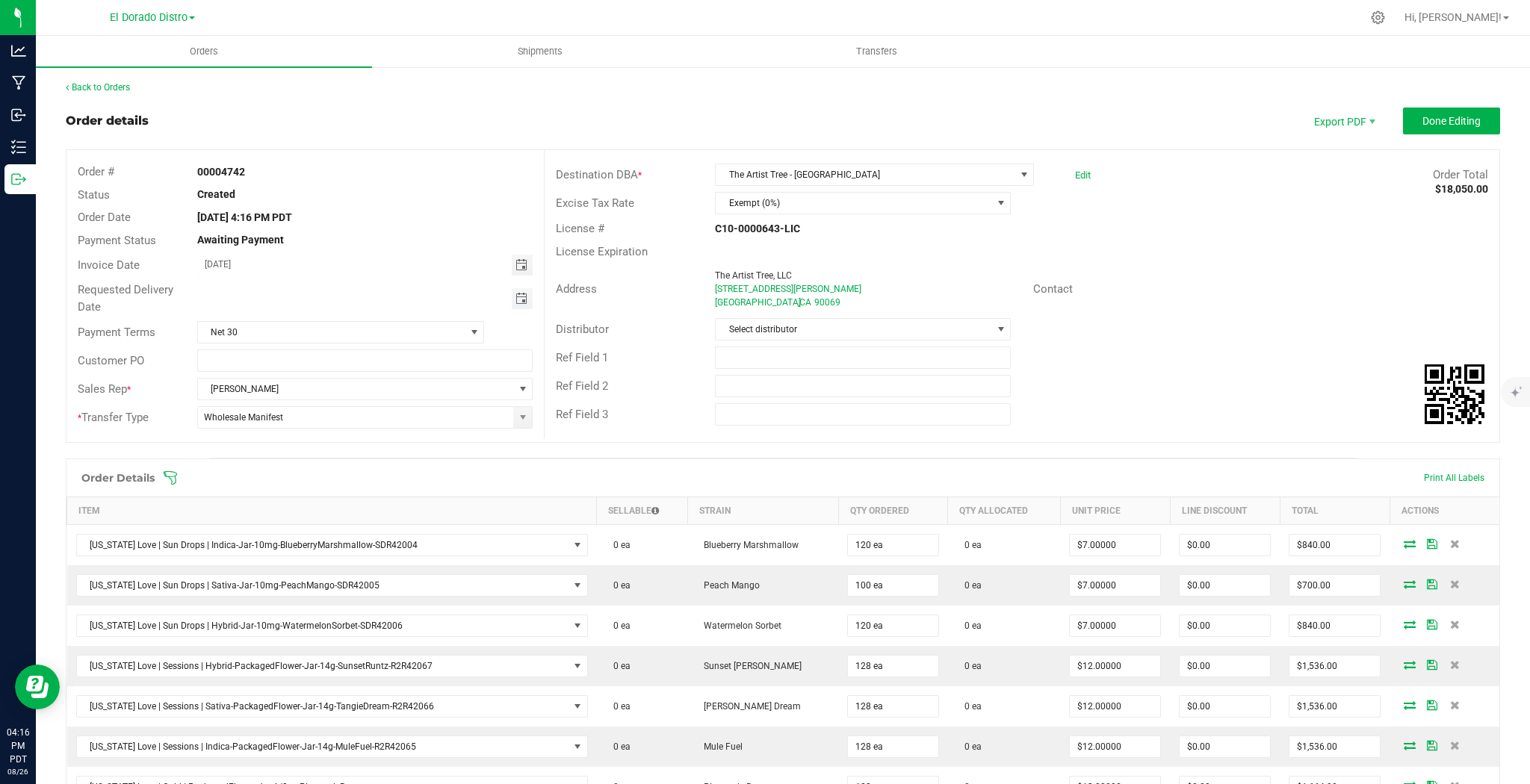
click at [520, 296] on span "Toggle calendar" at bounding box center [521, 298] width 12 height 12
click at [306, 479] on span "2" at bounding box center [308, 478] width 22 height 23
type input "[DATE]"
click at [288, 355] on input "text" at bounding box center [365, 361] width 336 height 23
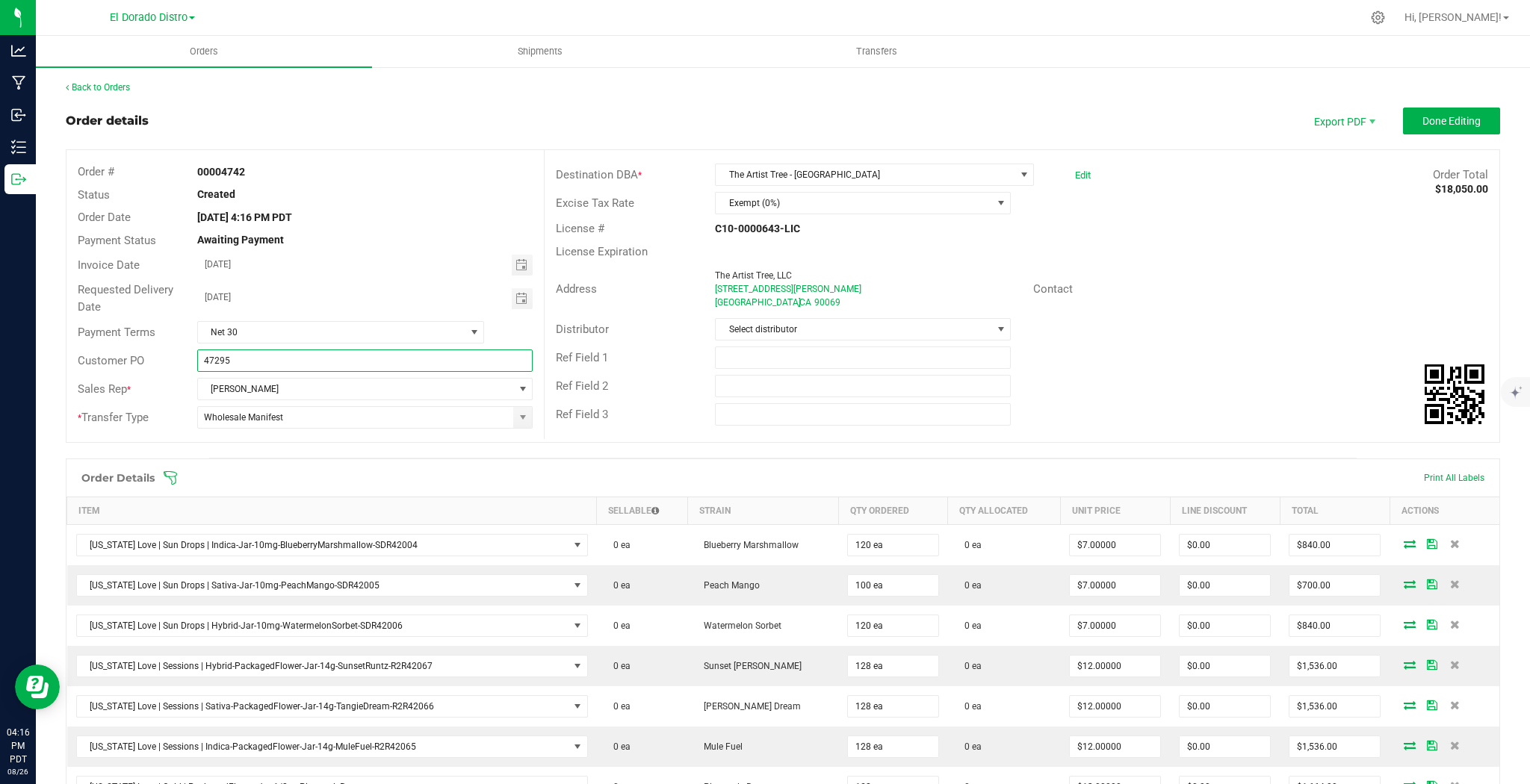
type input "47295"
click at [1283, 372] on div "Ref Field 2" at bounding box center [1022, 386] width 955 height 29
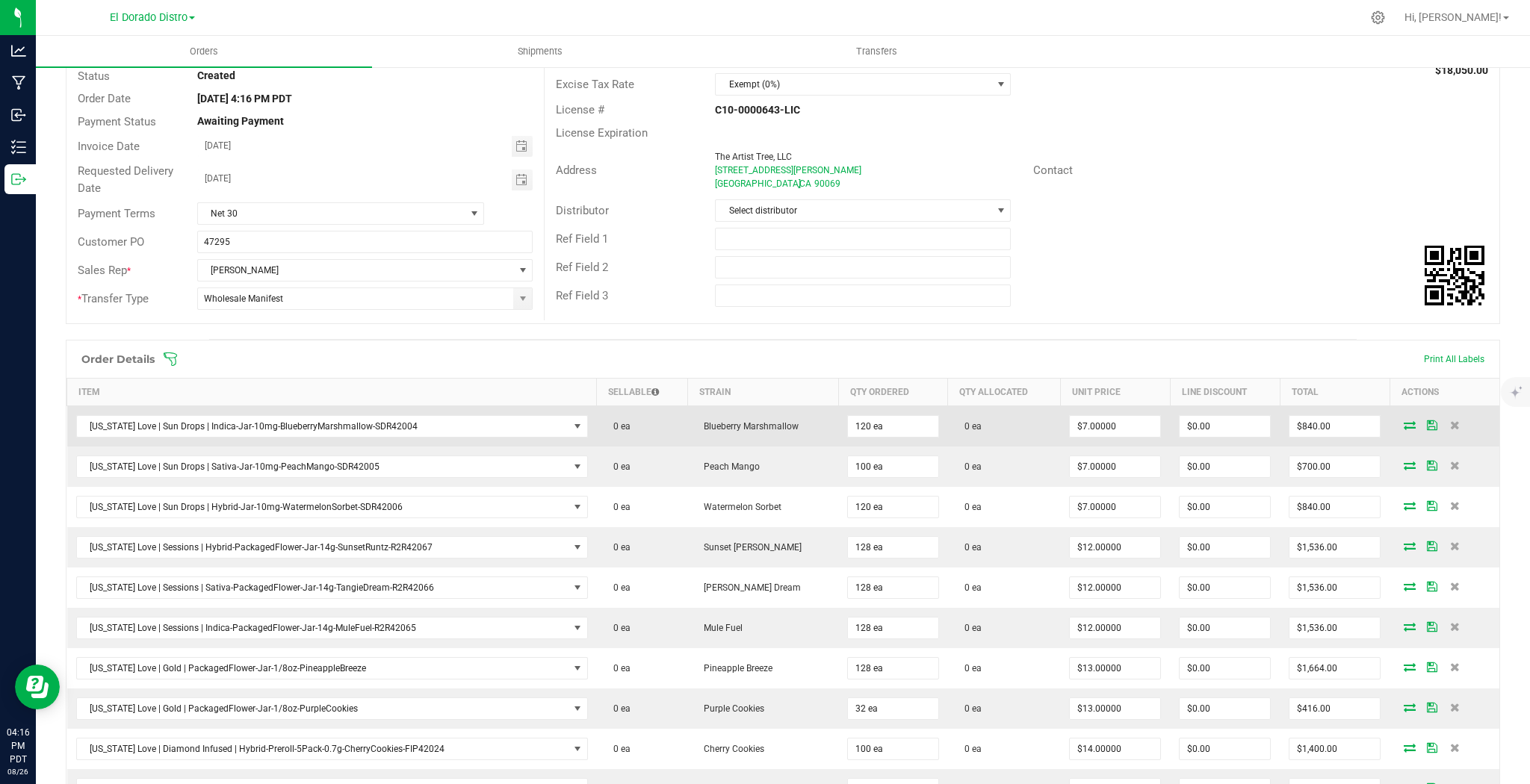
scroll to position [120, 0]
click at [1450, 420] on icon at bounding box center [1455, 424] width 9 height 9
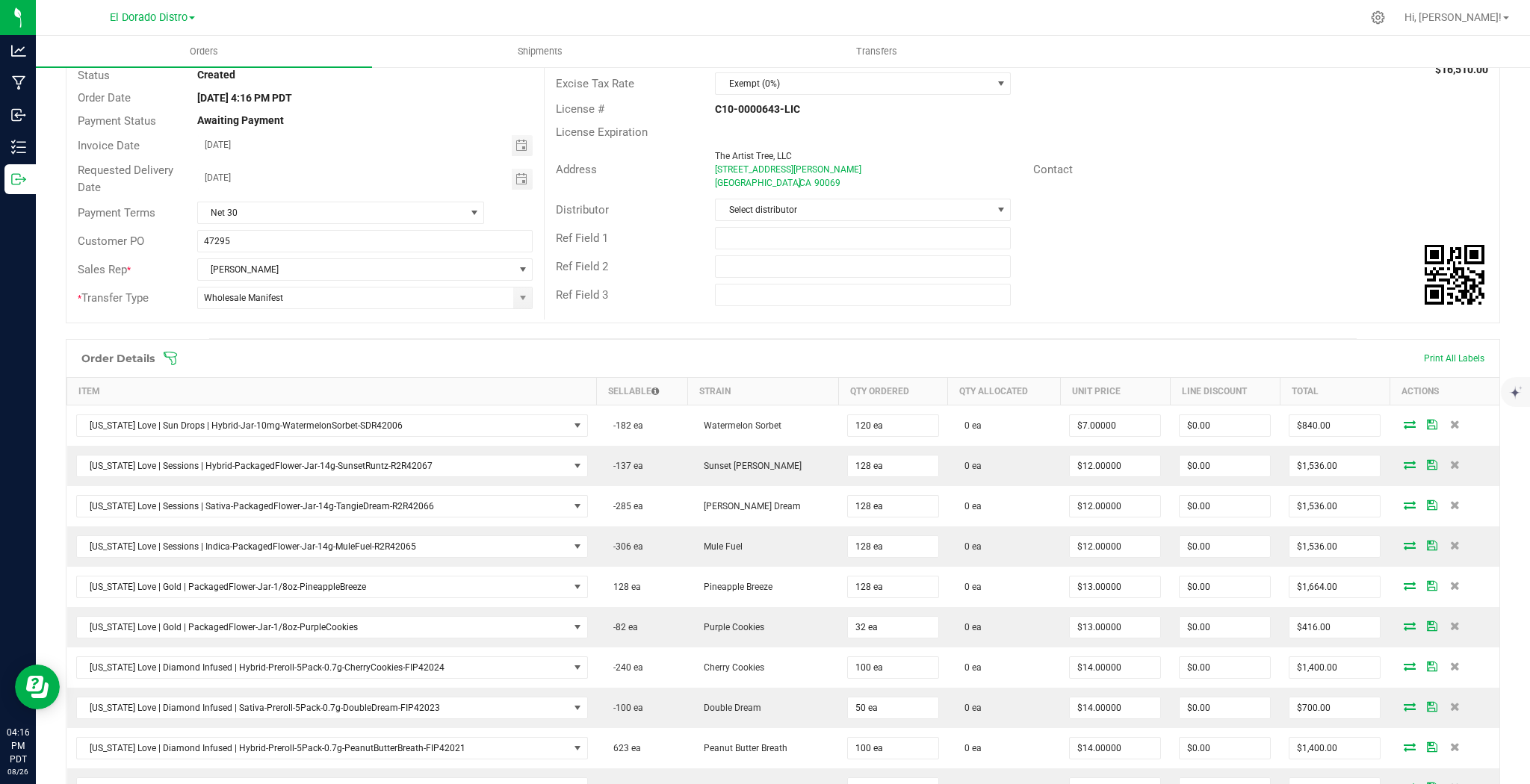
click at [1450, 420] on icon at bounding box center [1455, 424] width 9 height 9
click at [1450, 460] on icon at bounding box center [1455, 465] width 9 height 9
click at [1448, 420] on icon at bounding box center [1453, 424] width 9 height 9
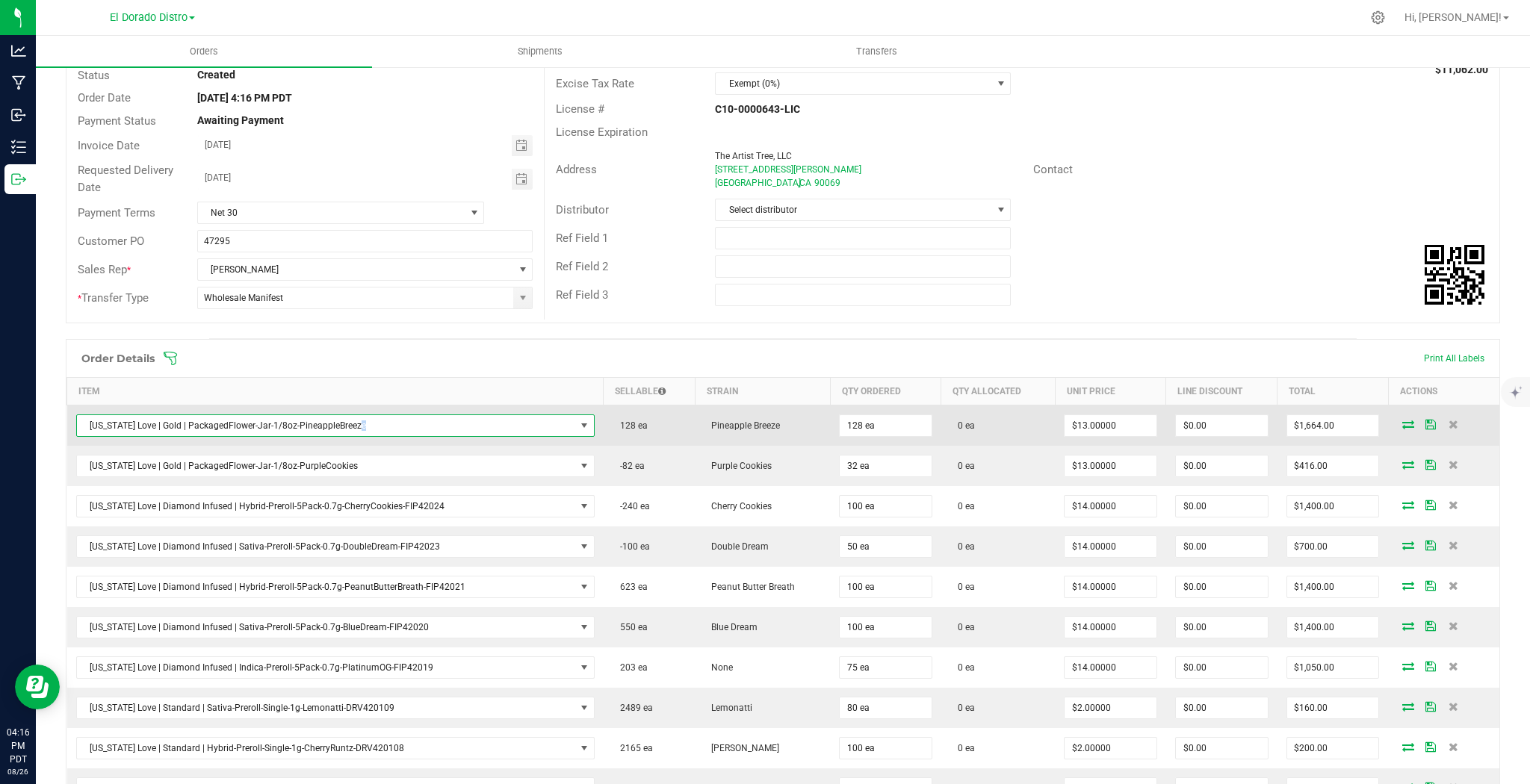
click at [354, 421] on span "[US_STATE] Love | Gold | PackagedFlower-Jar-1/8oz-PineappleBreeze" at bounding box center [326, 425] width 498 height 21
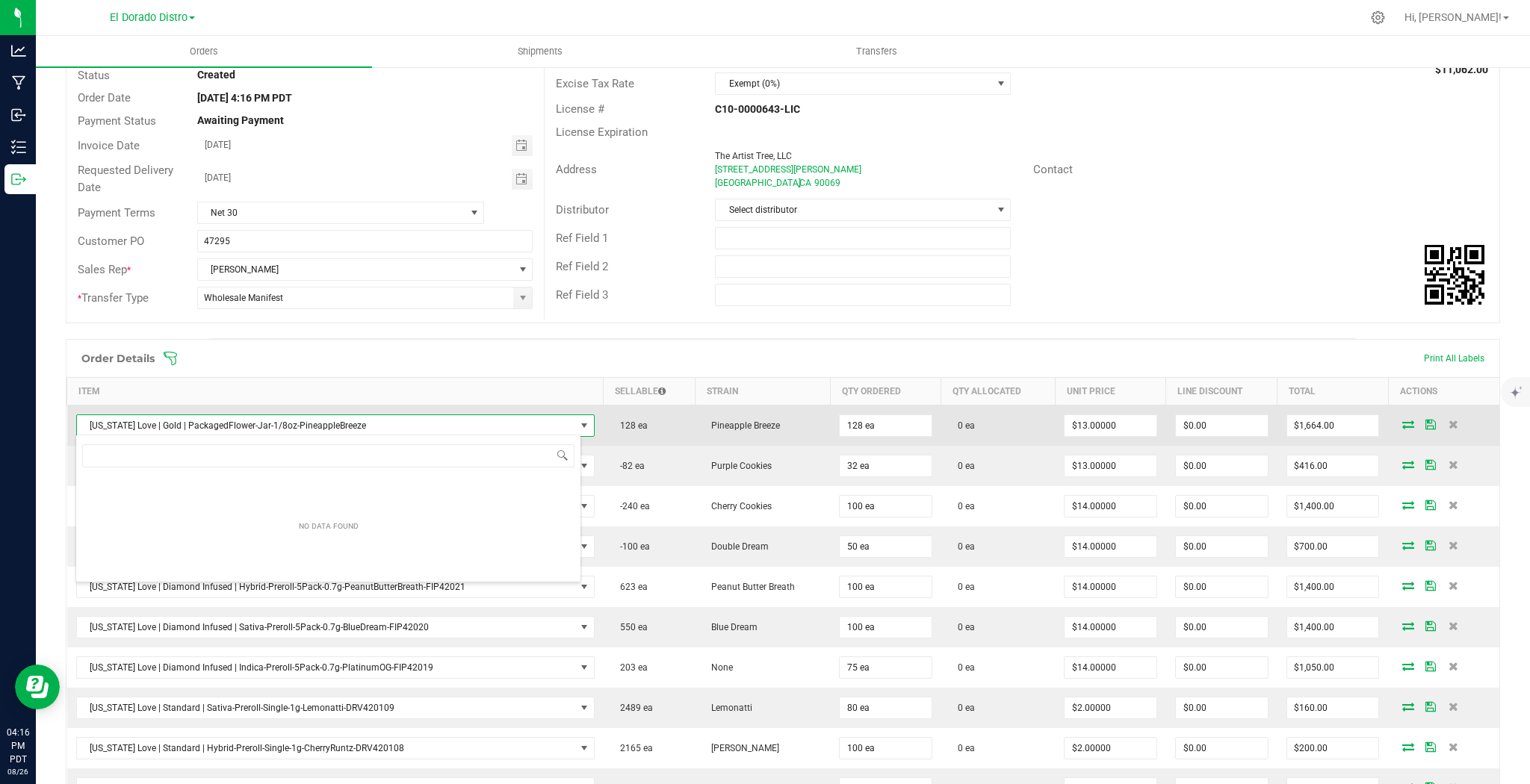
scroll to position [22, 505]
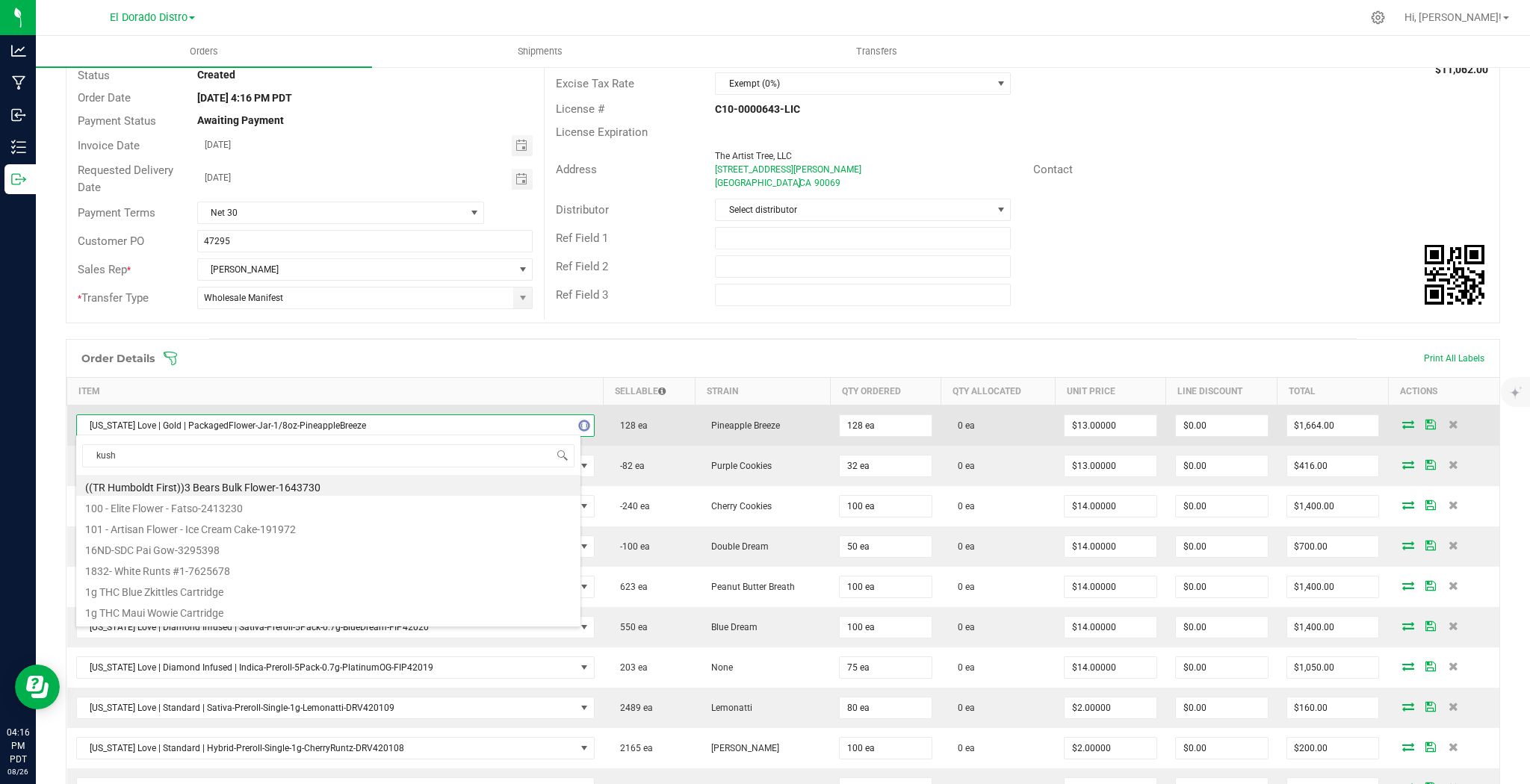
type input "kushm"
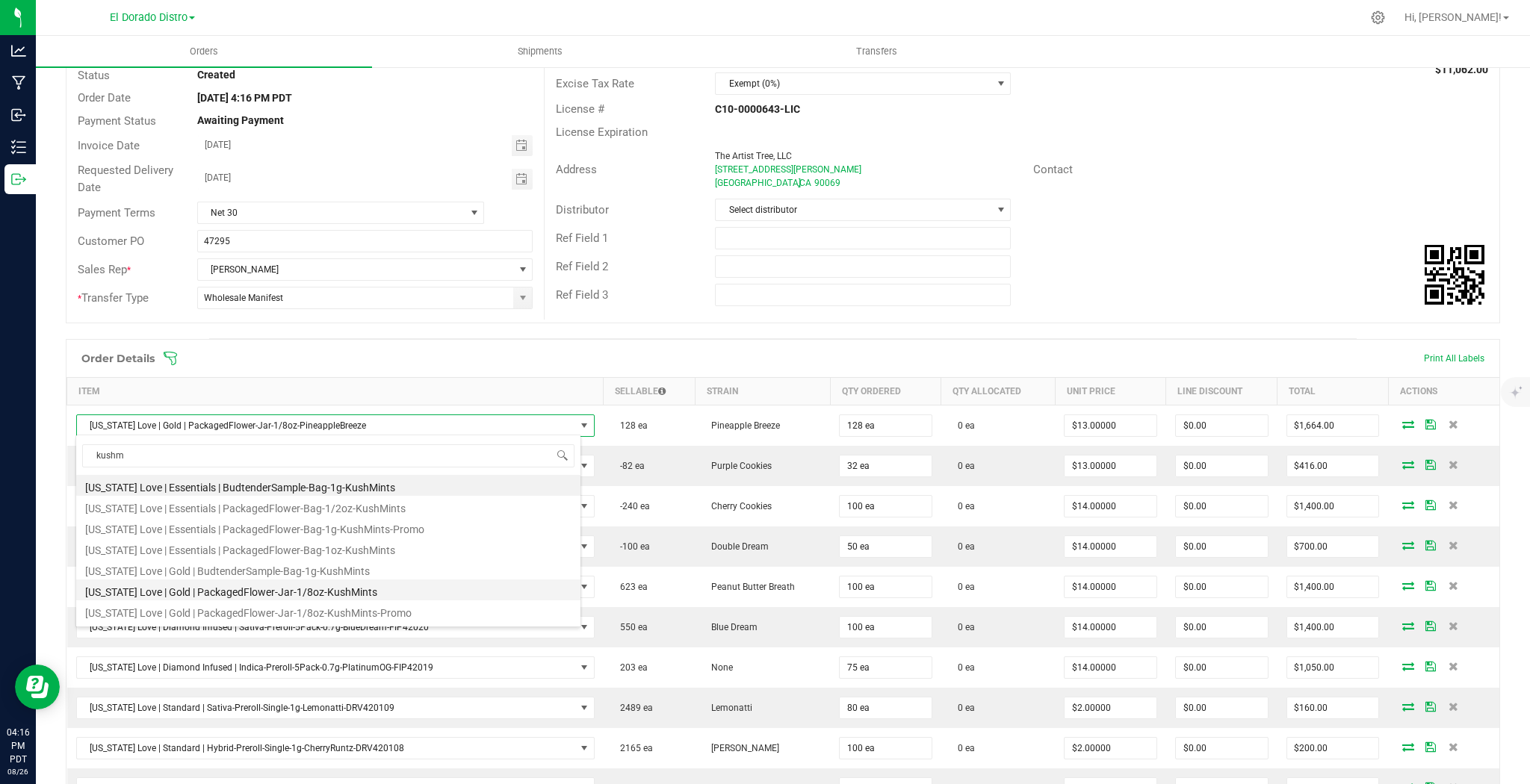
click at [344, 588] on li "[US_STATE] Love | Gold | PackagedFlower-Jar-1/8oz-KushMints" at bounding box center [328, 590] width 504 height 21
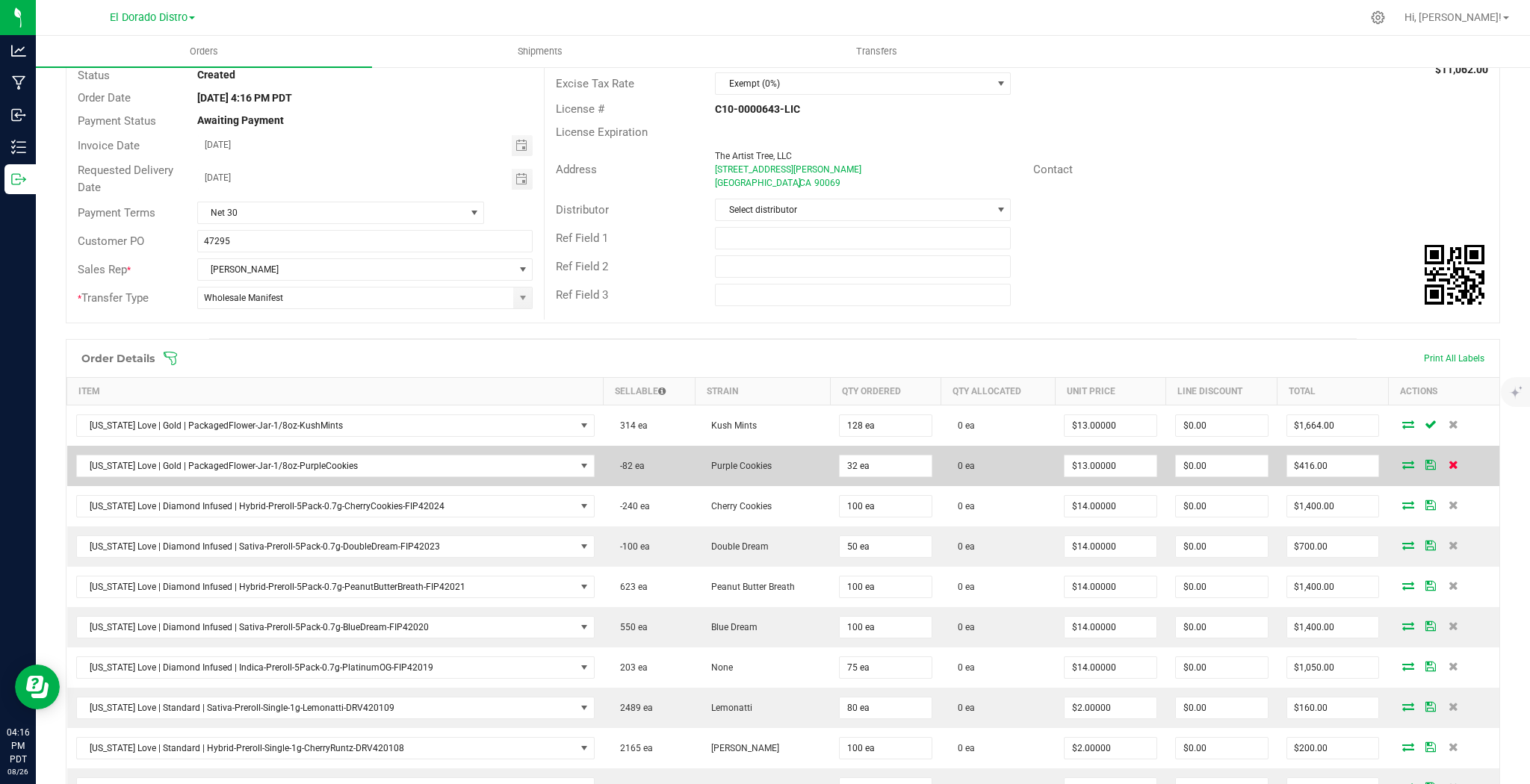
click at [1448, 465] on icon at bounding box center [1453, 465] width 9 height 9
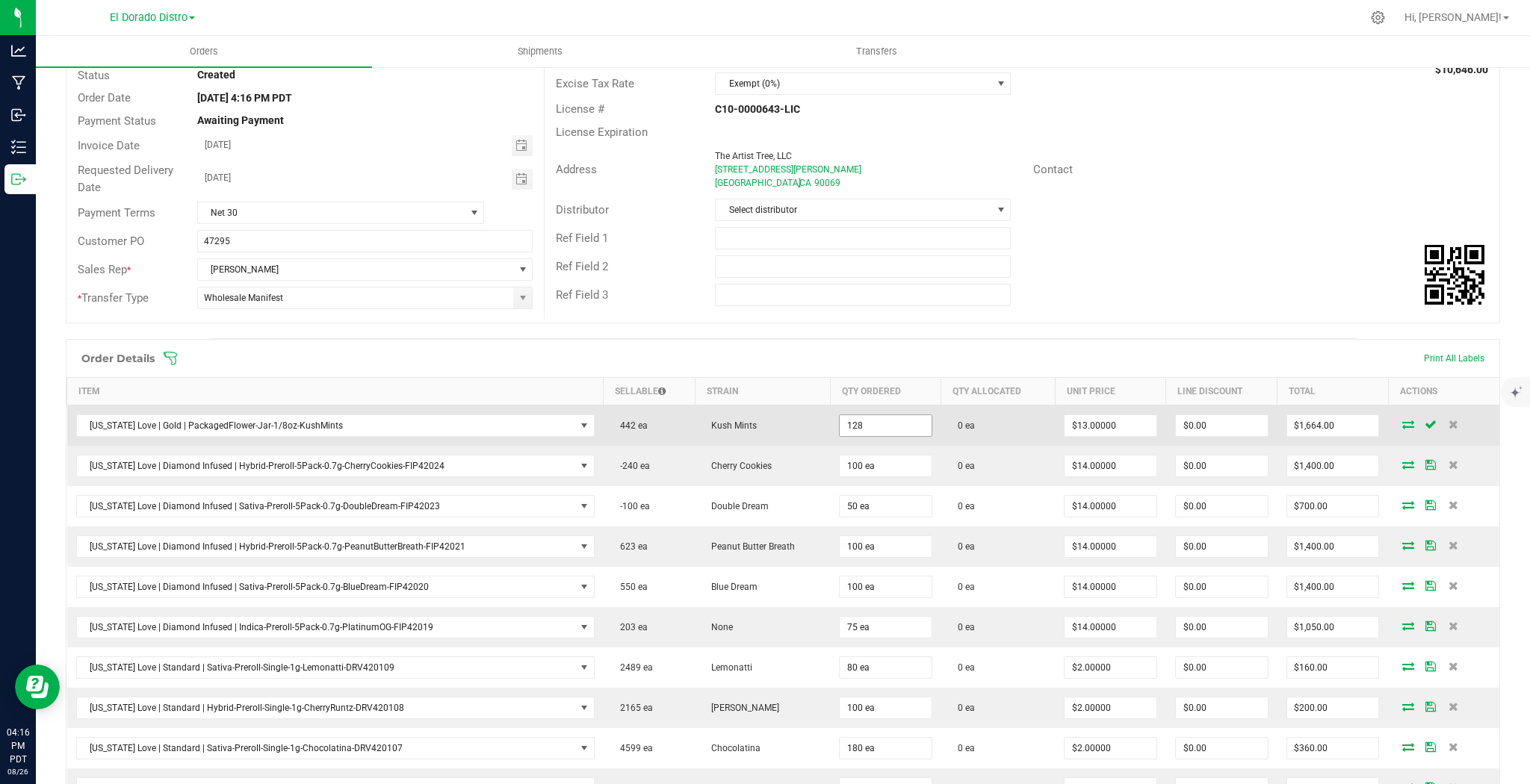
click at [870, 423] on input "128" at bounding box center [885, 425] width 92 height 21
type input "32 ea"
type input "$416.00"
click at [975, 438] on td "0 ea" at bounding box center [998, 426] width 113 height 41
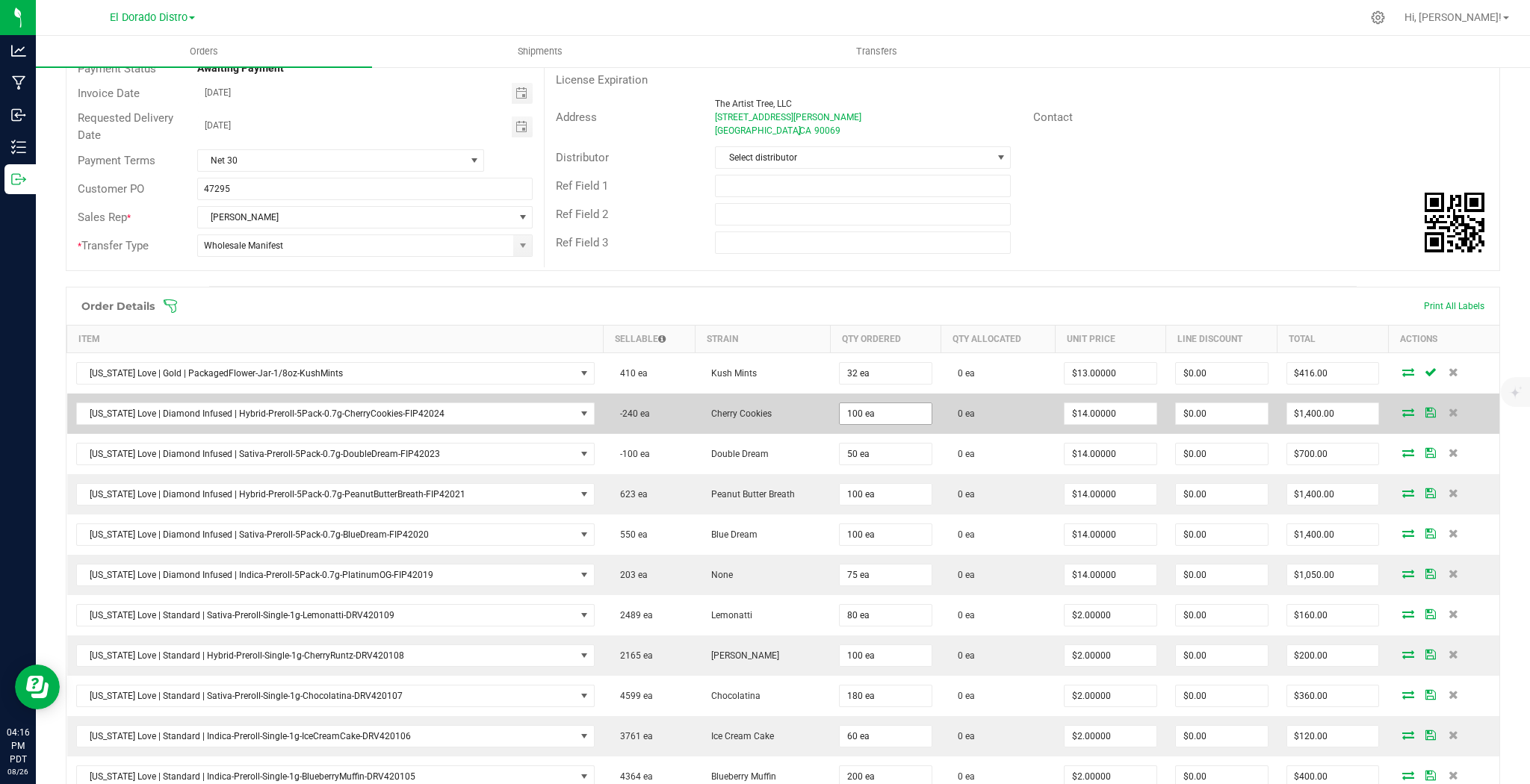
scroll to position [179, 0]
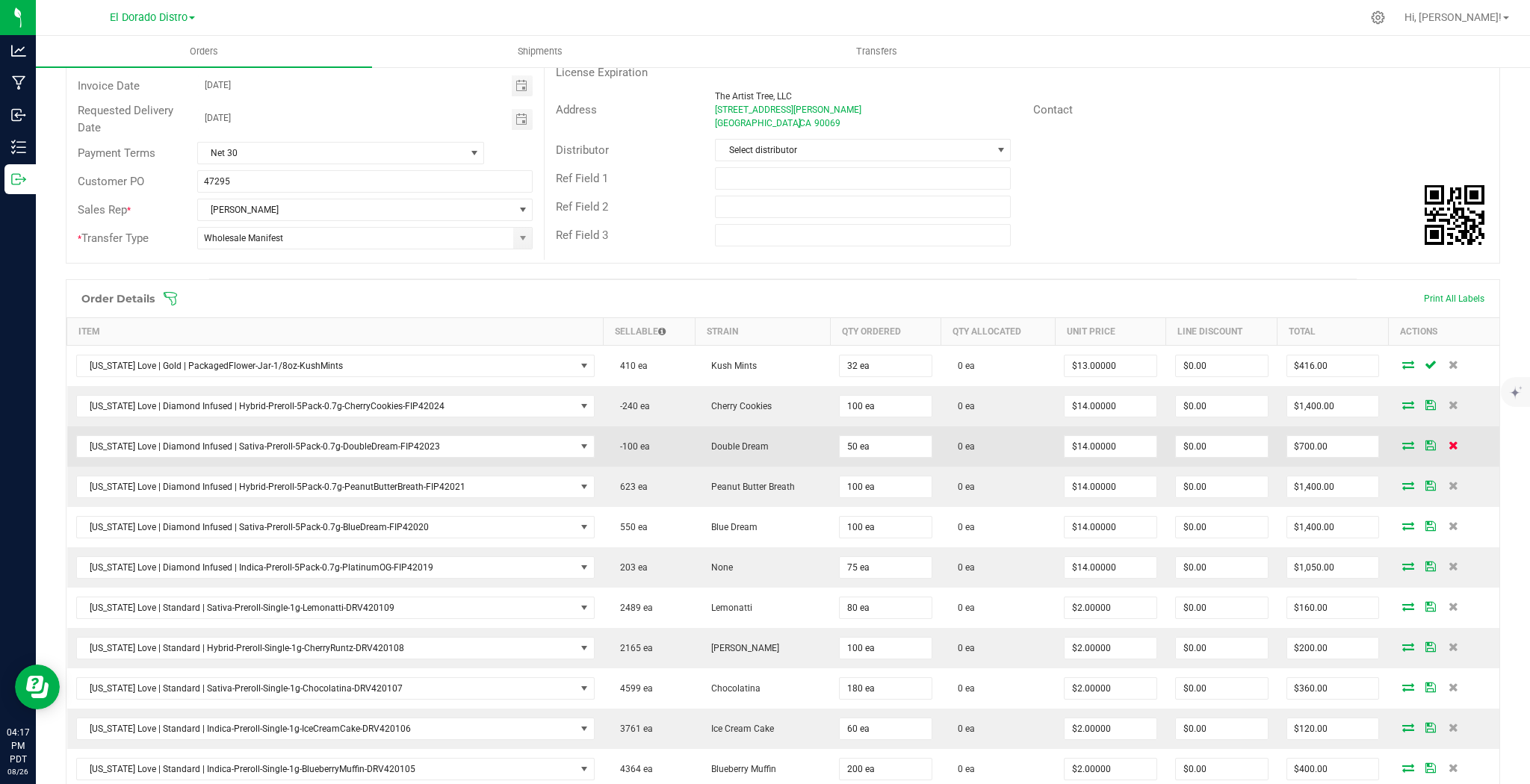
click at [1448, 441] on icon at bounding box center [1453, 445] width 9 height 9
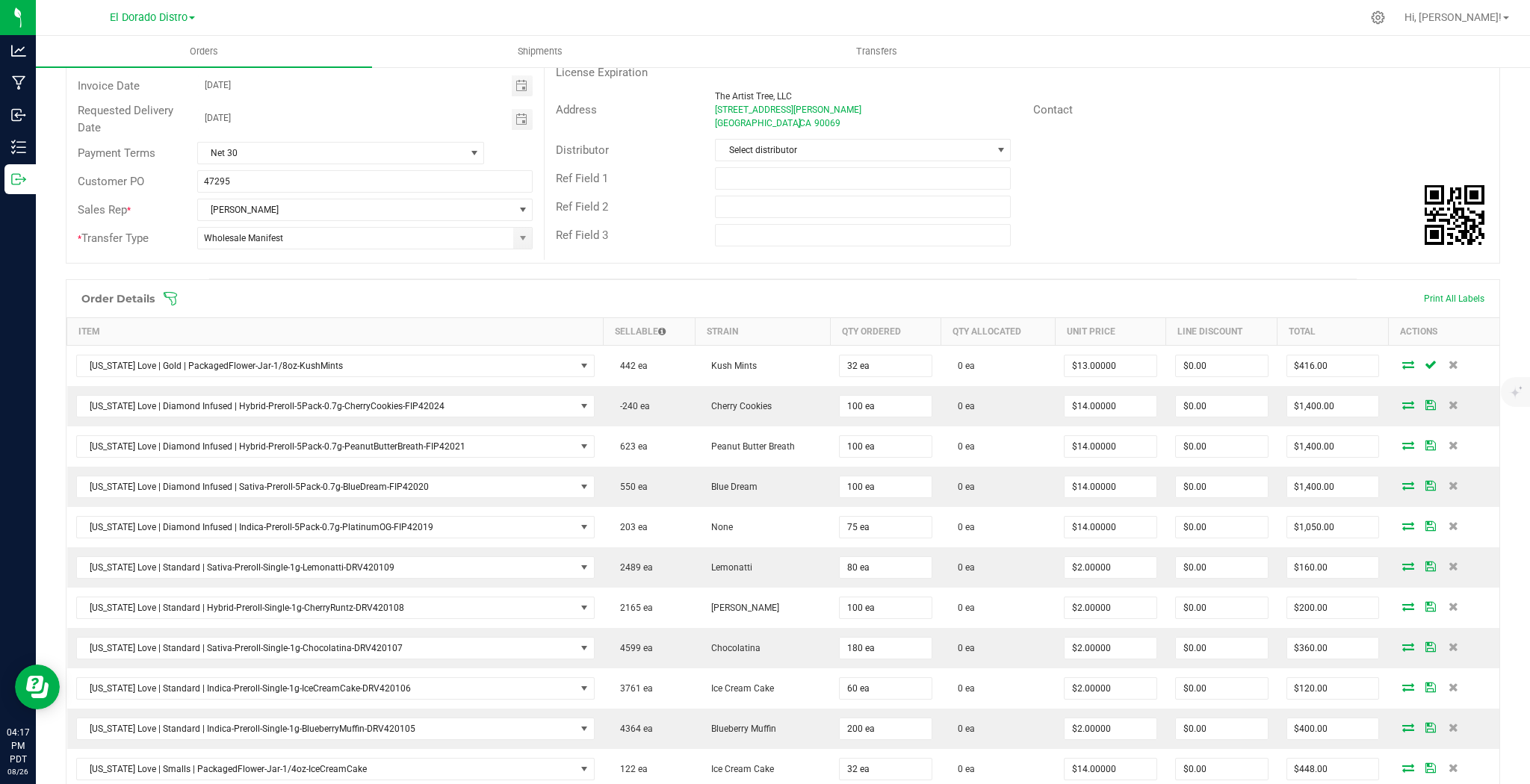
click at [1448, 441] on icon at bounding box center [1453, 445] width 9 height 9
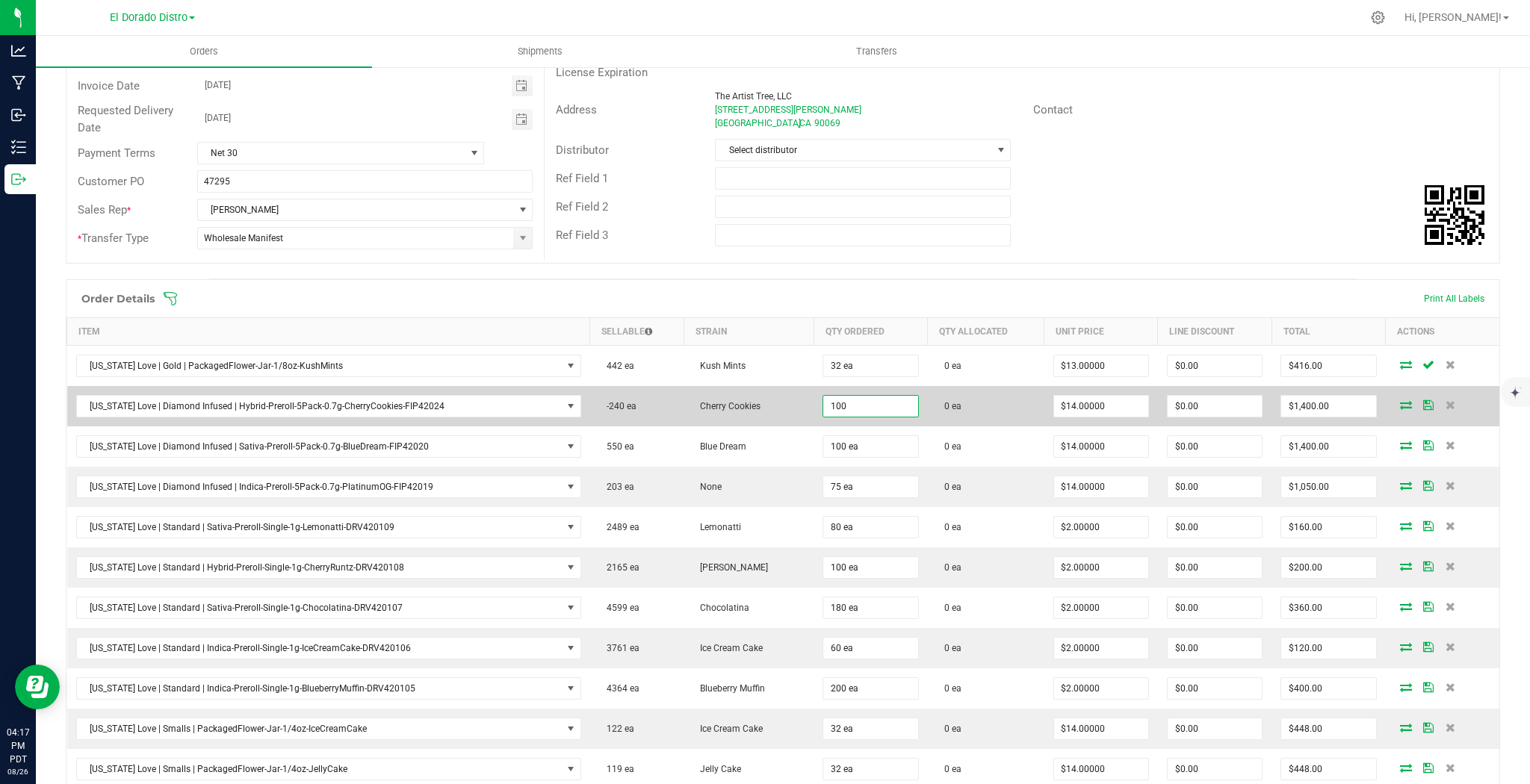
click at [876, 409] on input "100" at bounding box center [870, 406] width 94 height 21
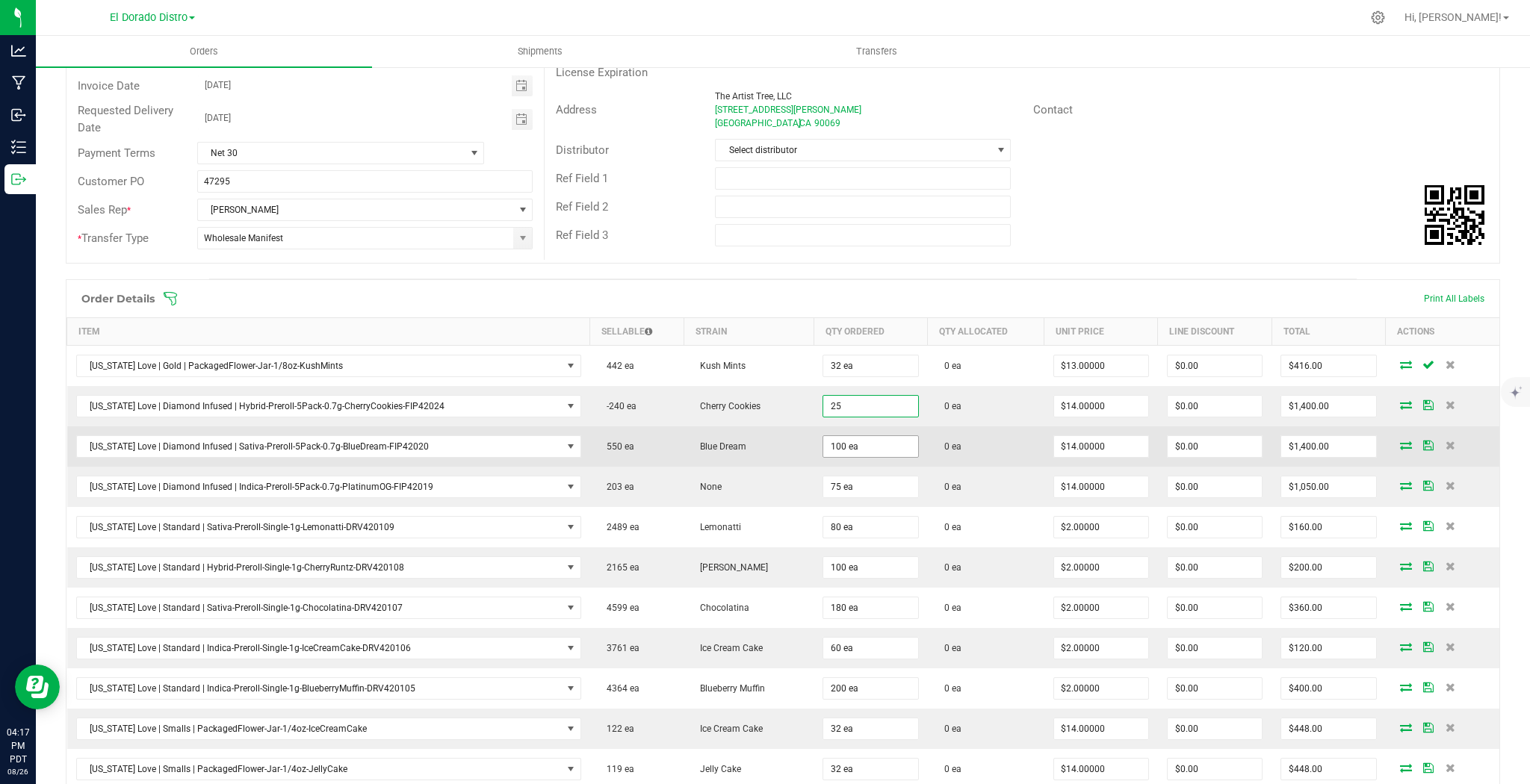
type input "25 ea"
type input "$350.00"
click at [868, 444] on input "100" at bounding box center [870, 446] width 94 height 21
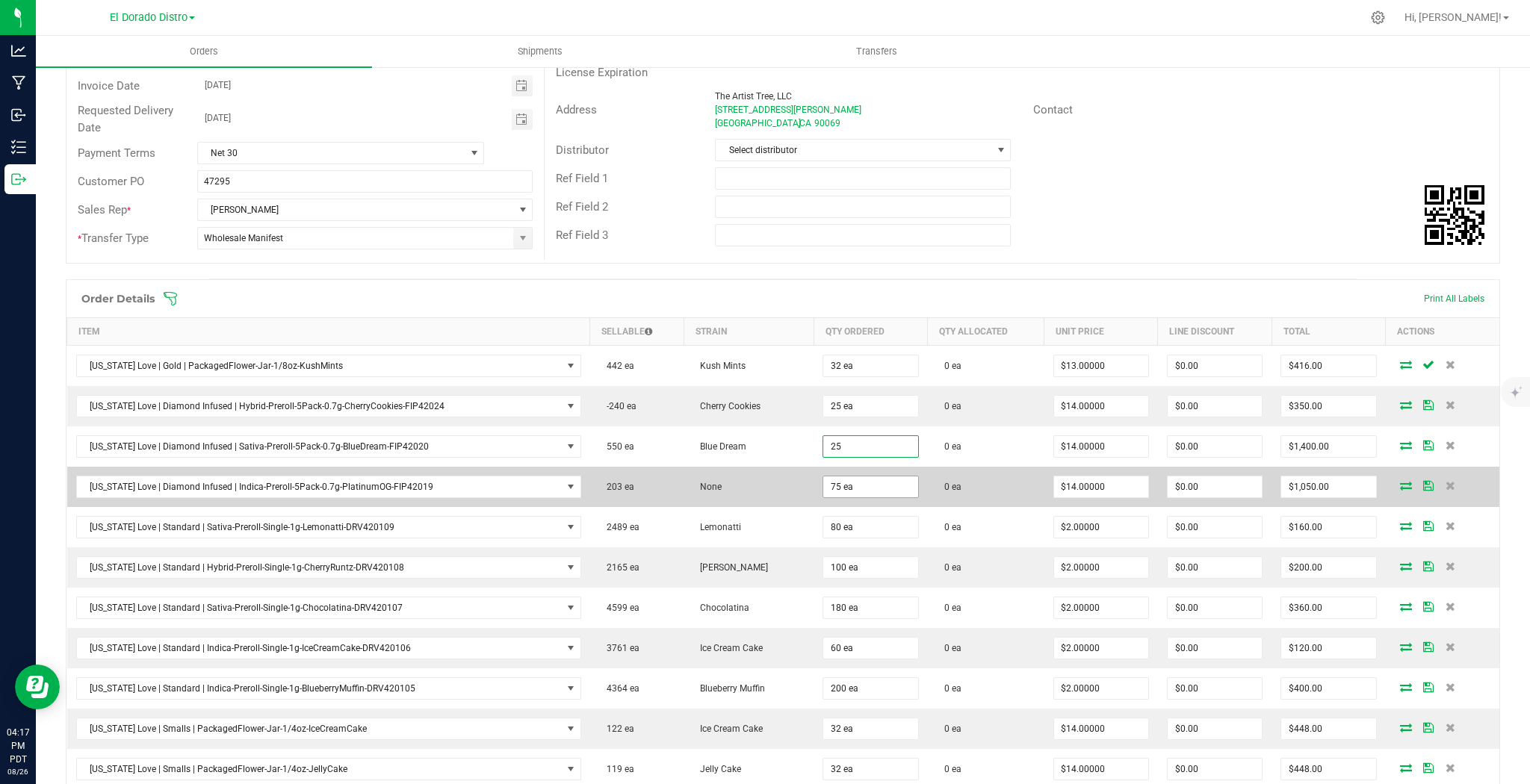
type input "25 ea"
type input "$350.00"
click at [863, 476] on input "75" at bounding box center [870, 486] width 94 height 21
type input "25 ea"
type input "$350.00"
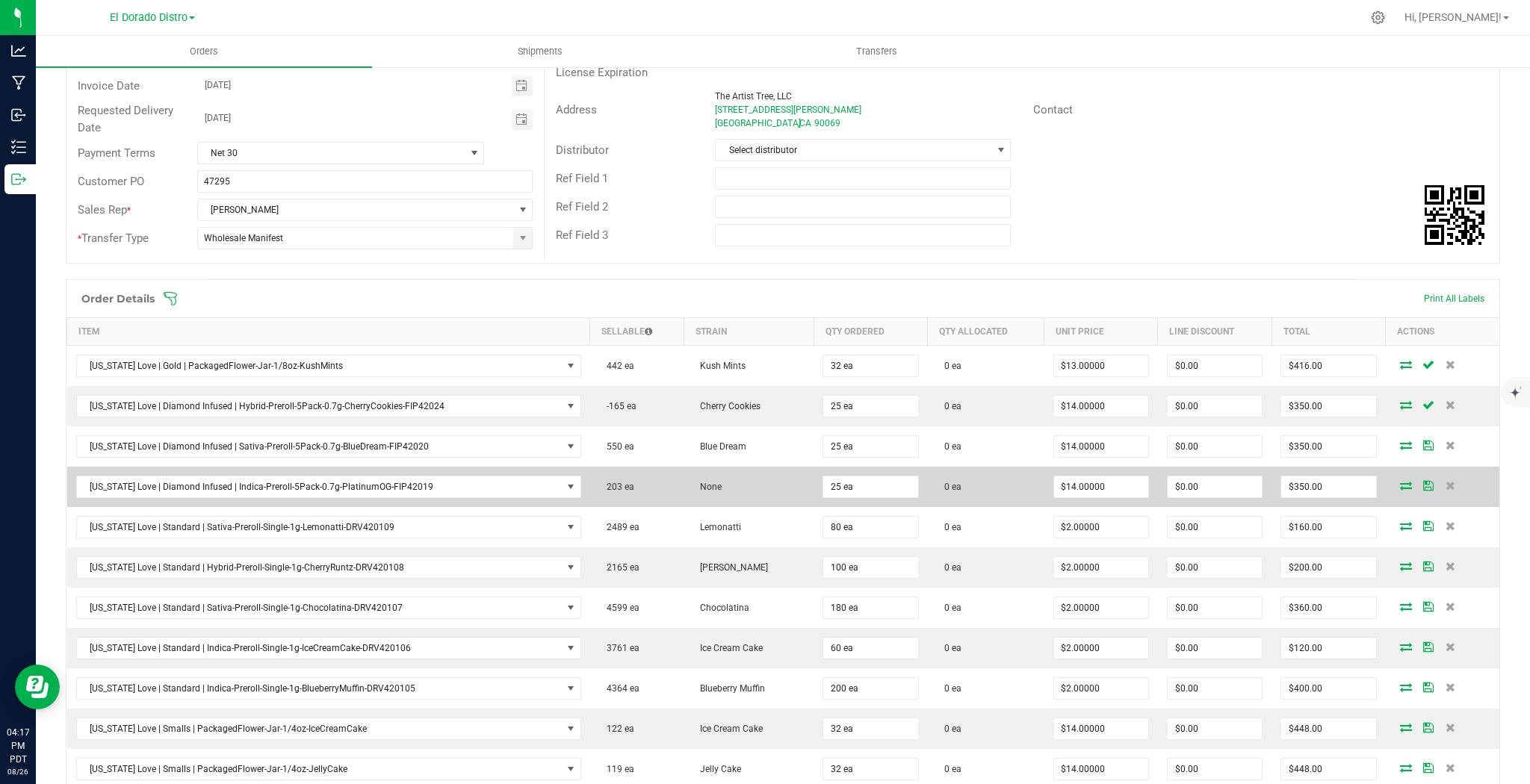
click at [971, 482] on td "0 ea" at bounding box center [986, 487] width 117 height 40
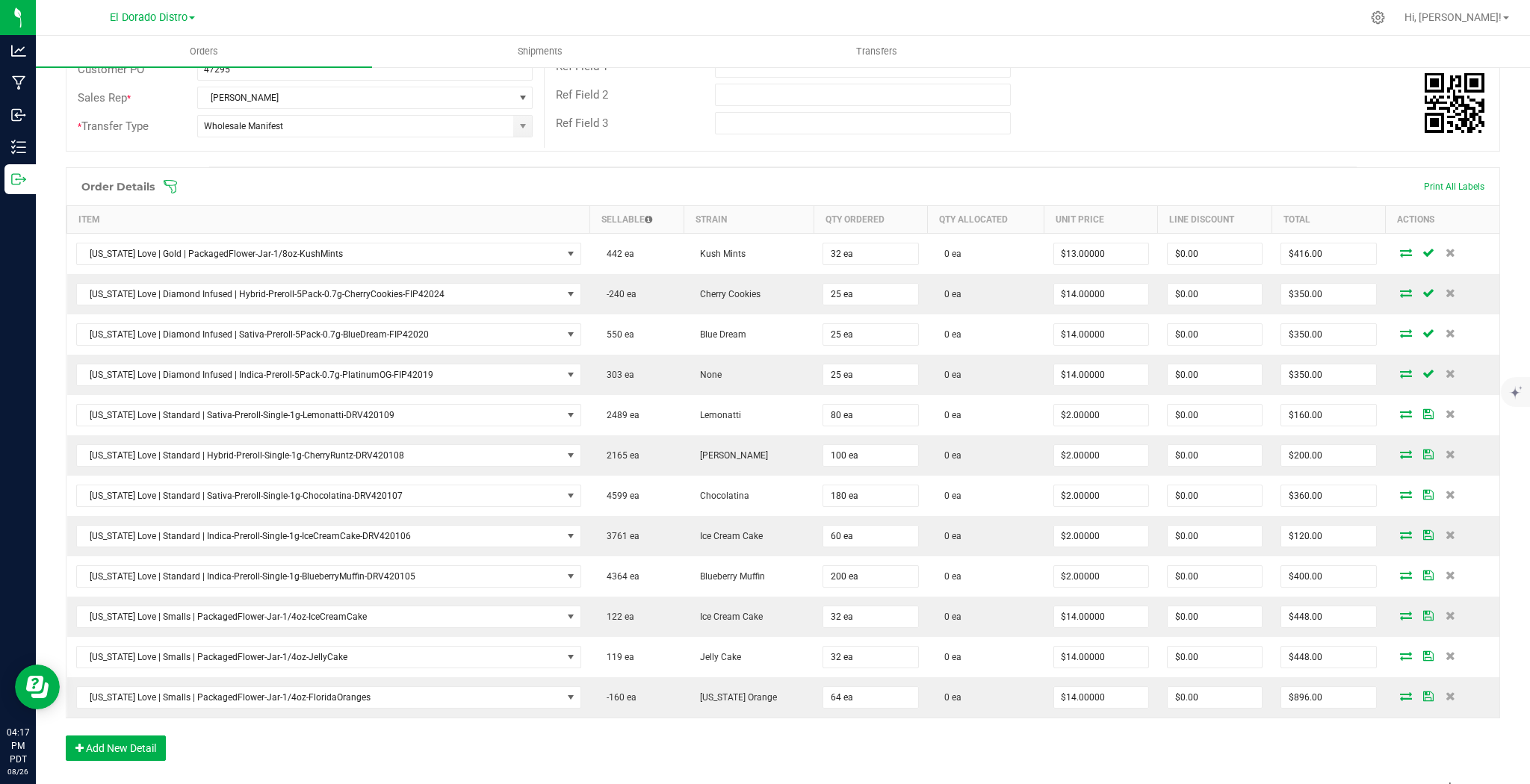
scroll to position [358, 0]
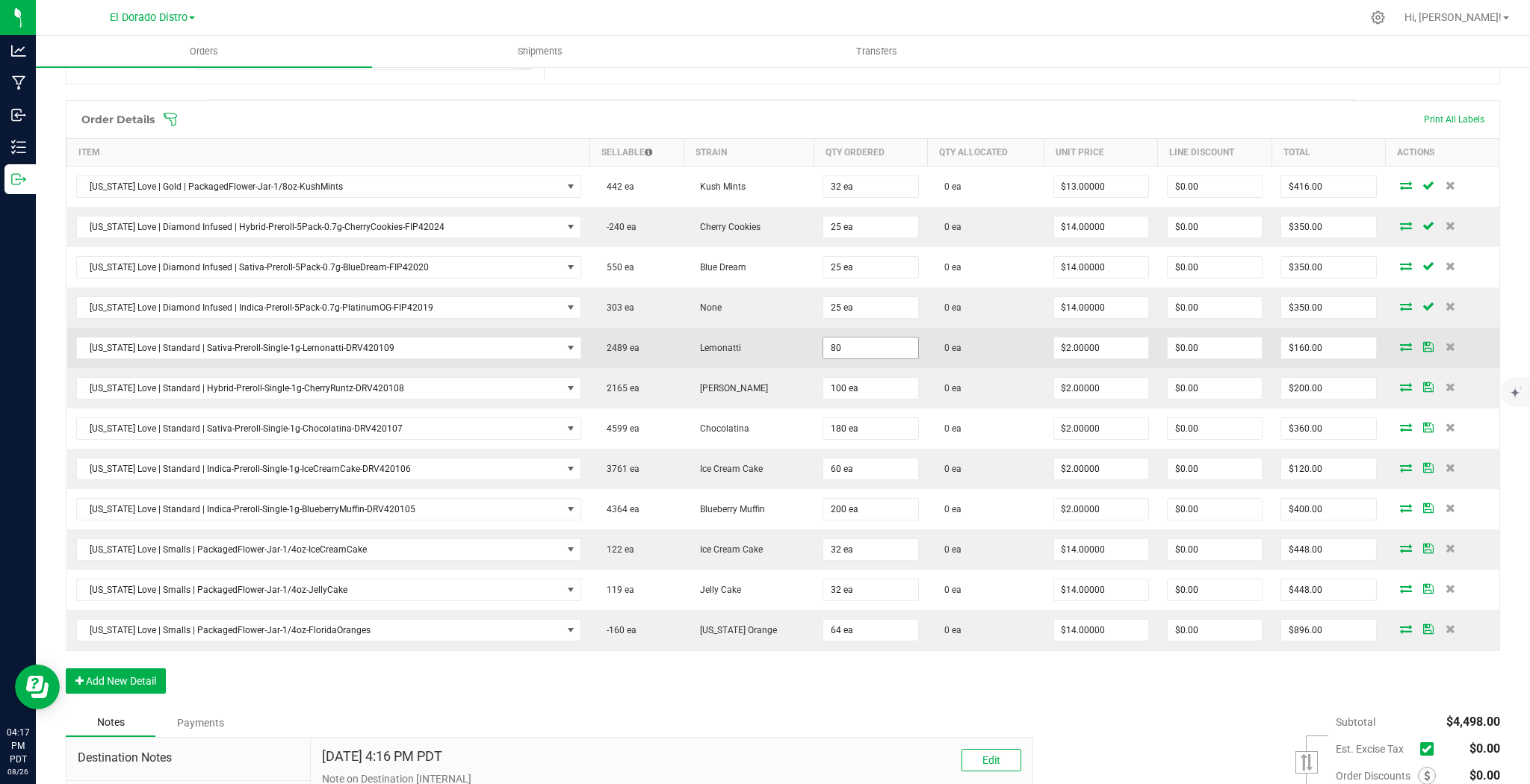
click at [871, 342] on input "80" at bounding box center [870, 347] width 94 height 21
type input "40 ea"
type input "$80.00"
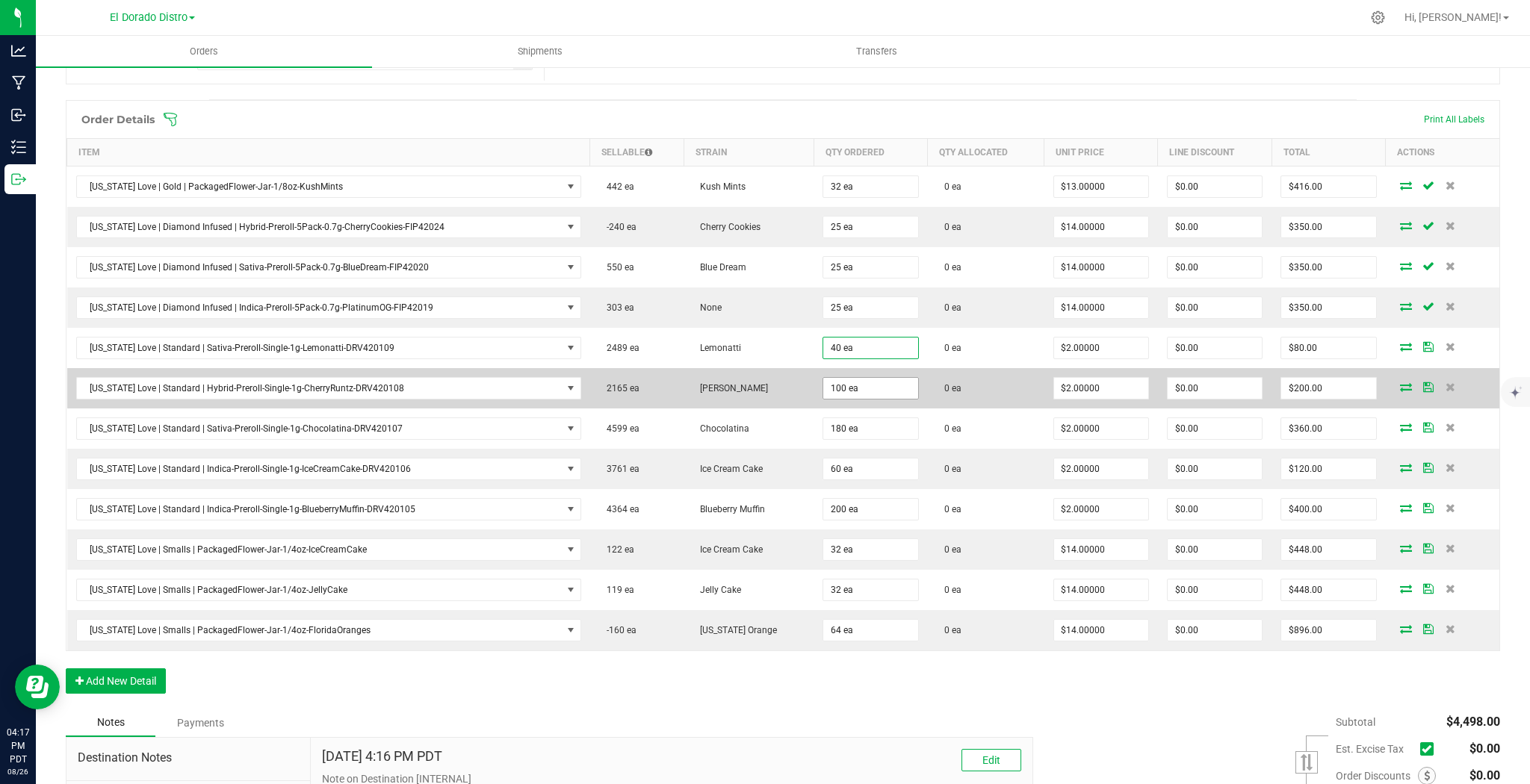
drag, startPoint x: 950, startPoint y: 361, endPoint x: 866, endPoint y: 378, distance: 85.7
click at [944, 361] on td "0 ea" at bounding box center [986, 348] width 117 height 40
click at [859, 379] on input "100" at bounding box center [870, 388] width 94 height 21
type input "40 ea"
type input "$80.00"
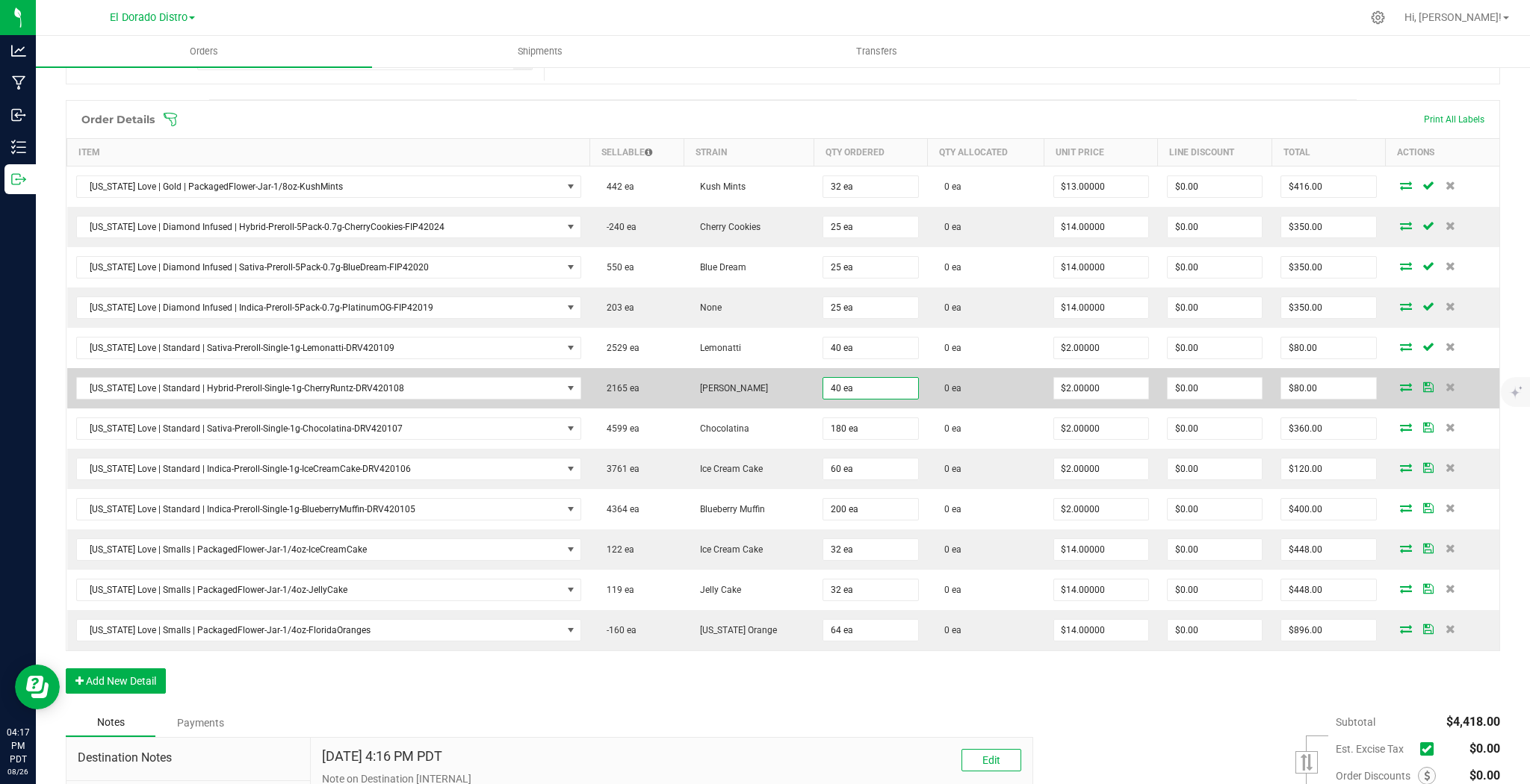
click at [952, 395] on td "0 ea" at bounding box center [986, 389] width 117 height 40
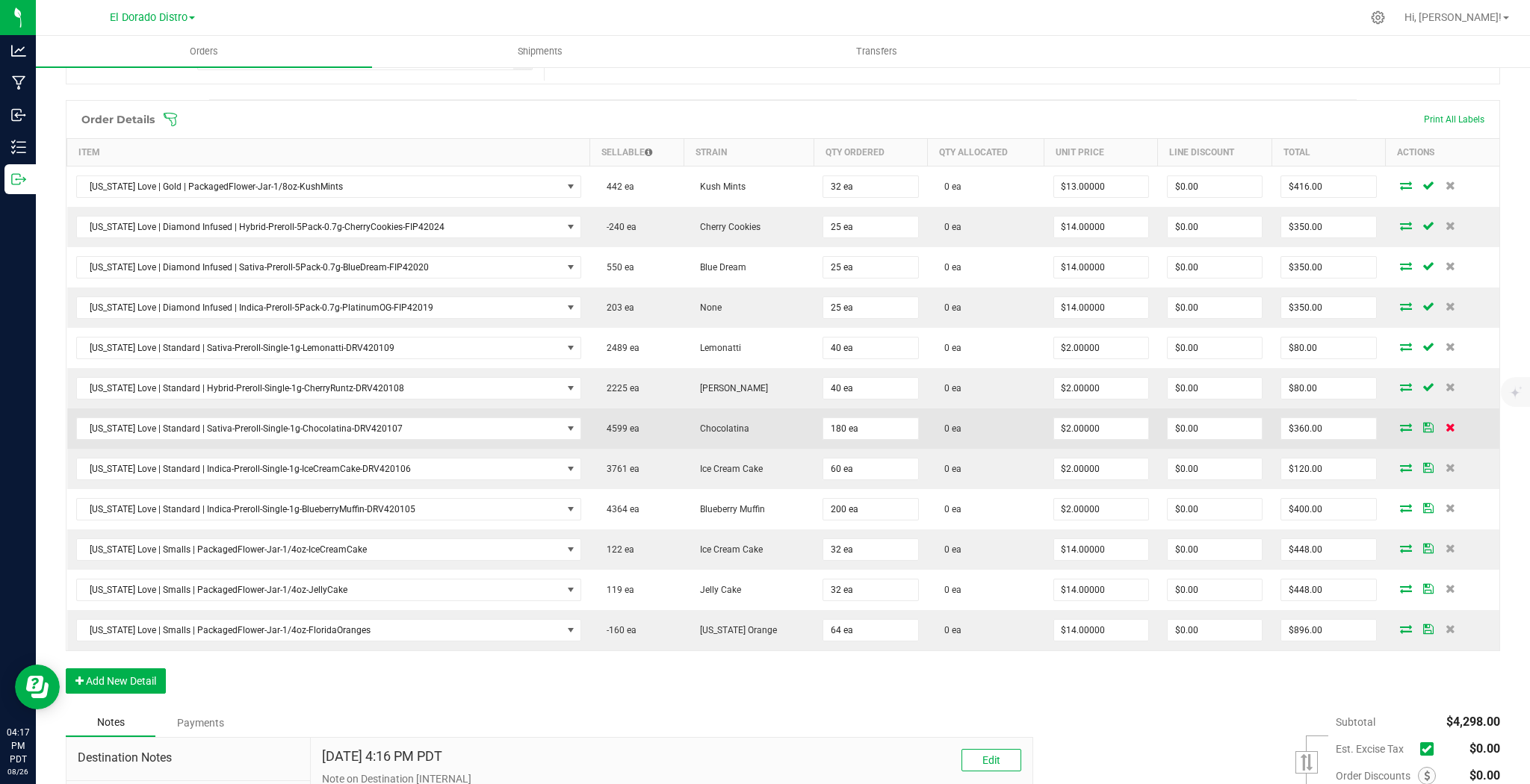
click at [1445, 427] on icon at bounding box center [1450, 427] width 9 height 9
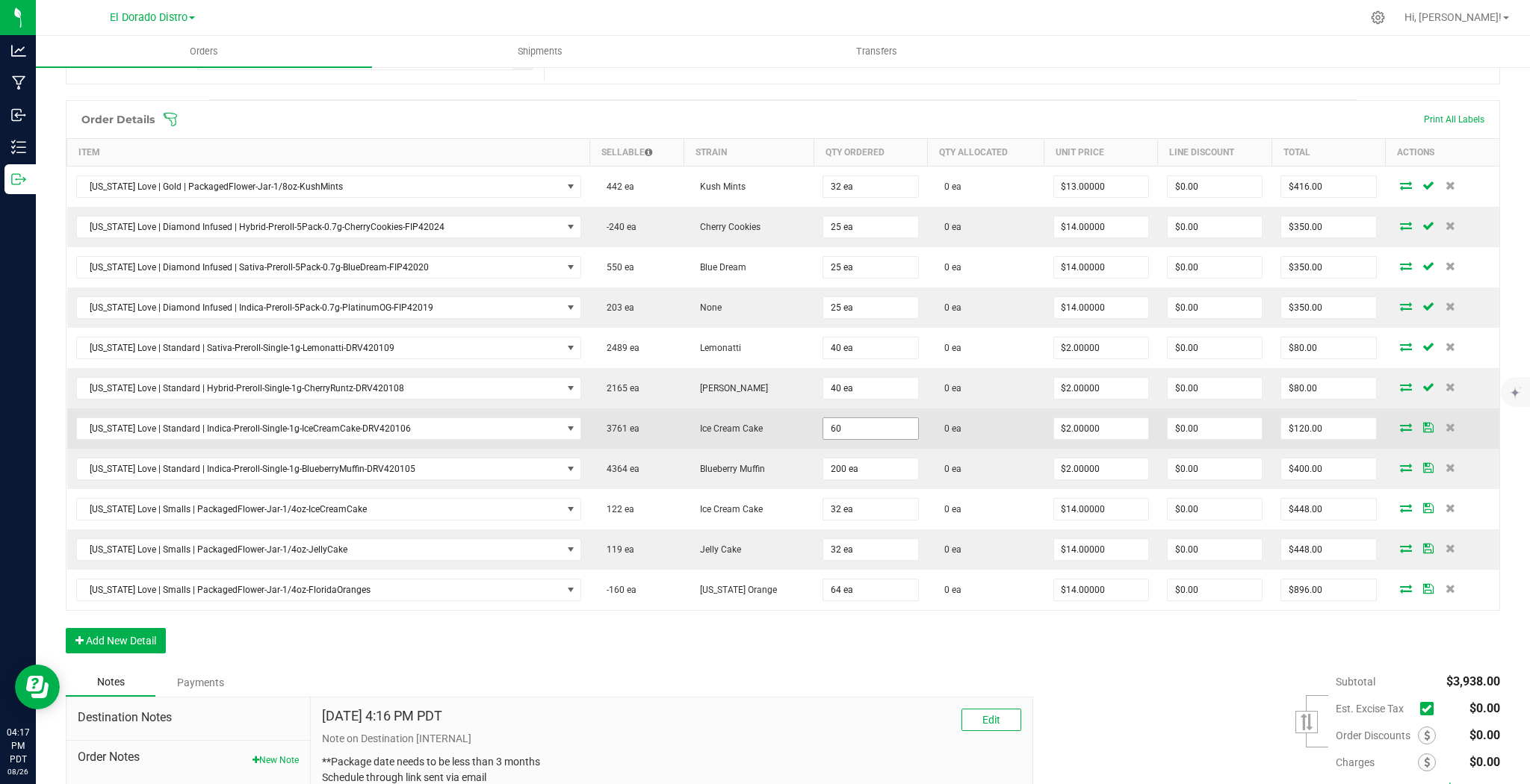
click at [861, 430] on input "60" at bounding box center [870, 428] width 94 height 21
type input "20 ea"
type input "$40.00"
click at [958, 437] on td "0 ea" at bounding box center [986, 429] width 117 height 40
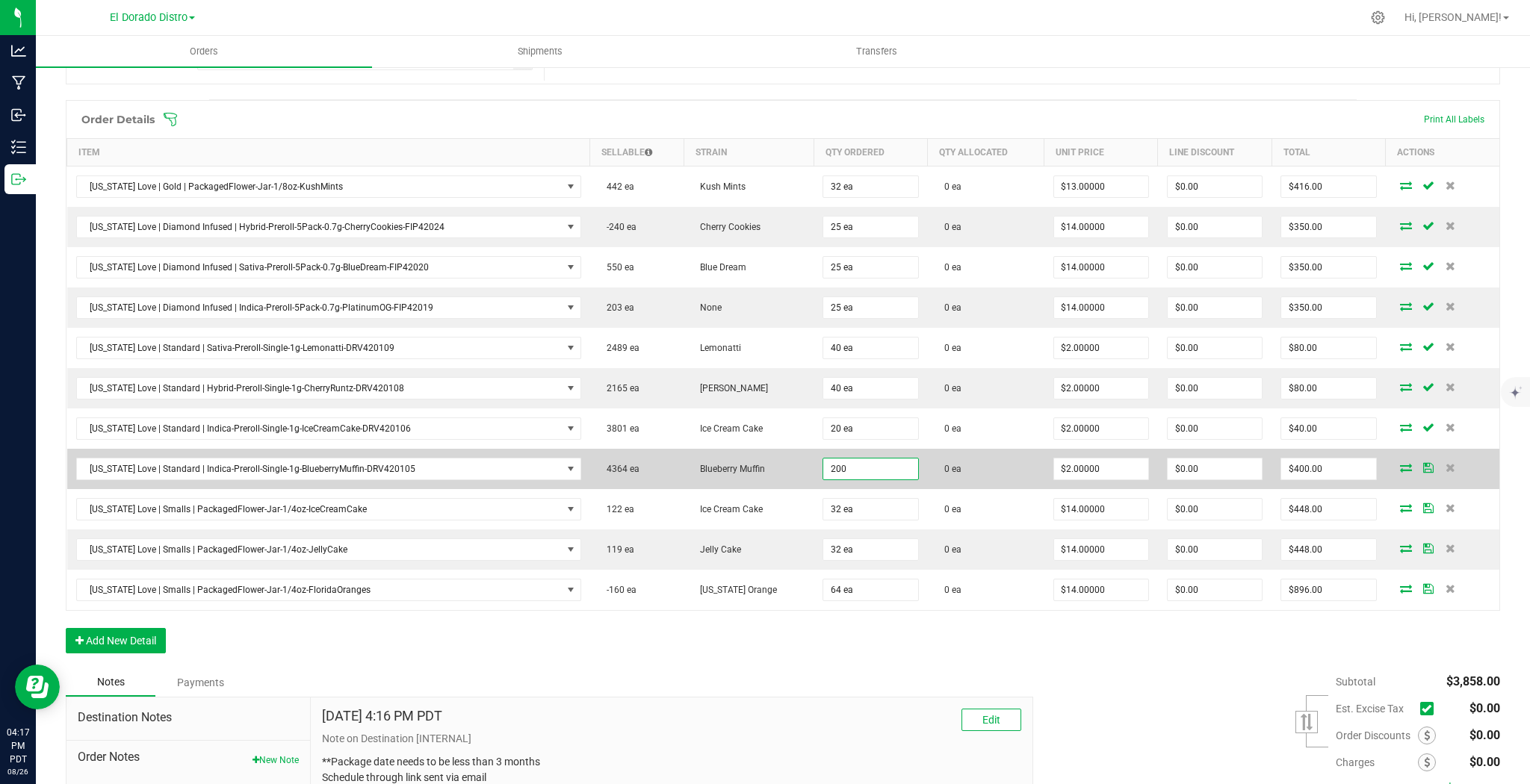
click at [834, 463] on input "200" at bounding box center [870, 469] width 94 height 21
type input "40 ea"
type input "$80.00"
click at [960, 478] on td "0 ea" at bounding box center [986, 469] width 117 height 40
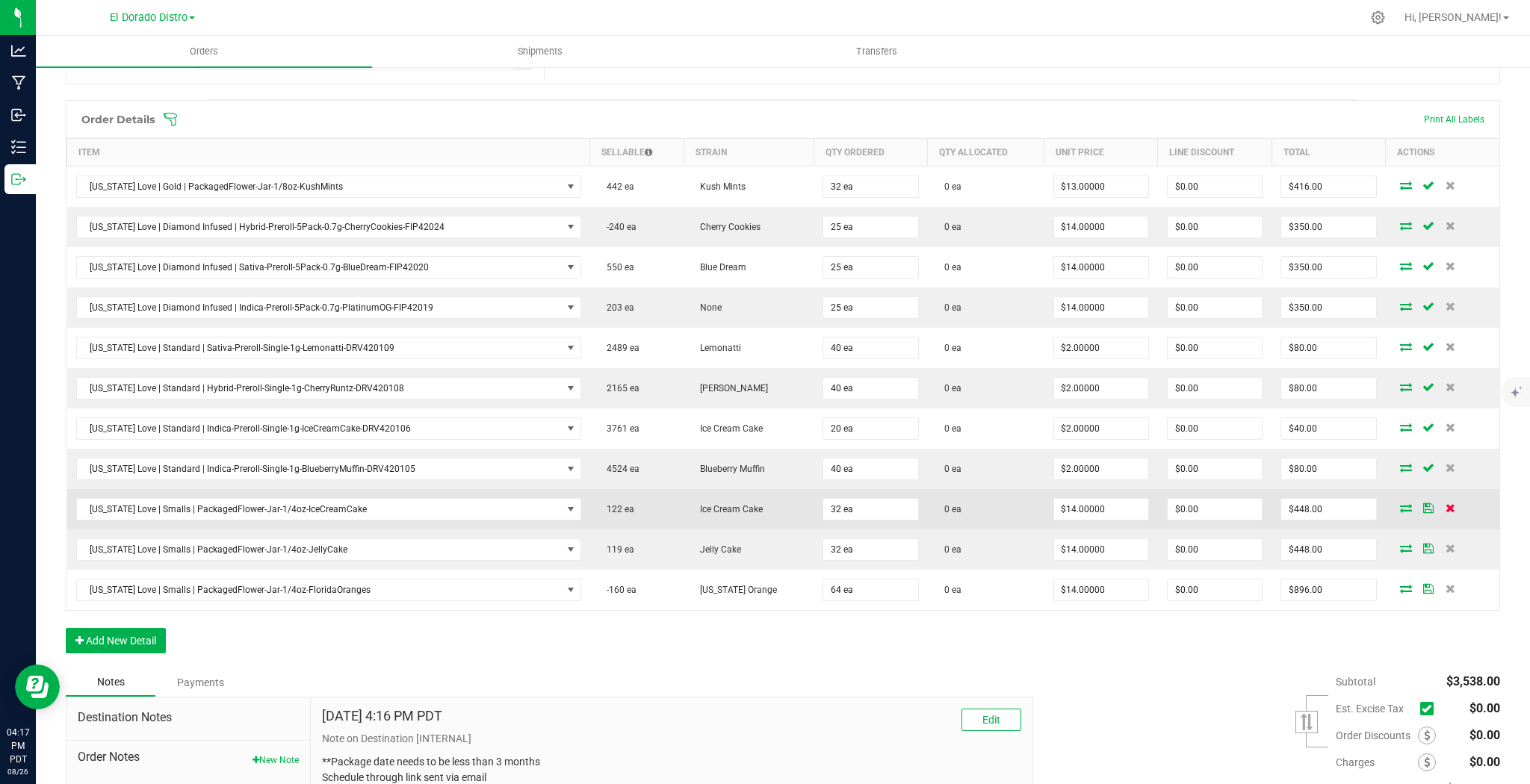
click at [1445, 506] on icon at bounding box center [1450, 508] width 9 height 9
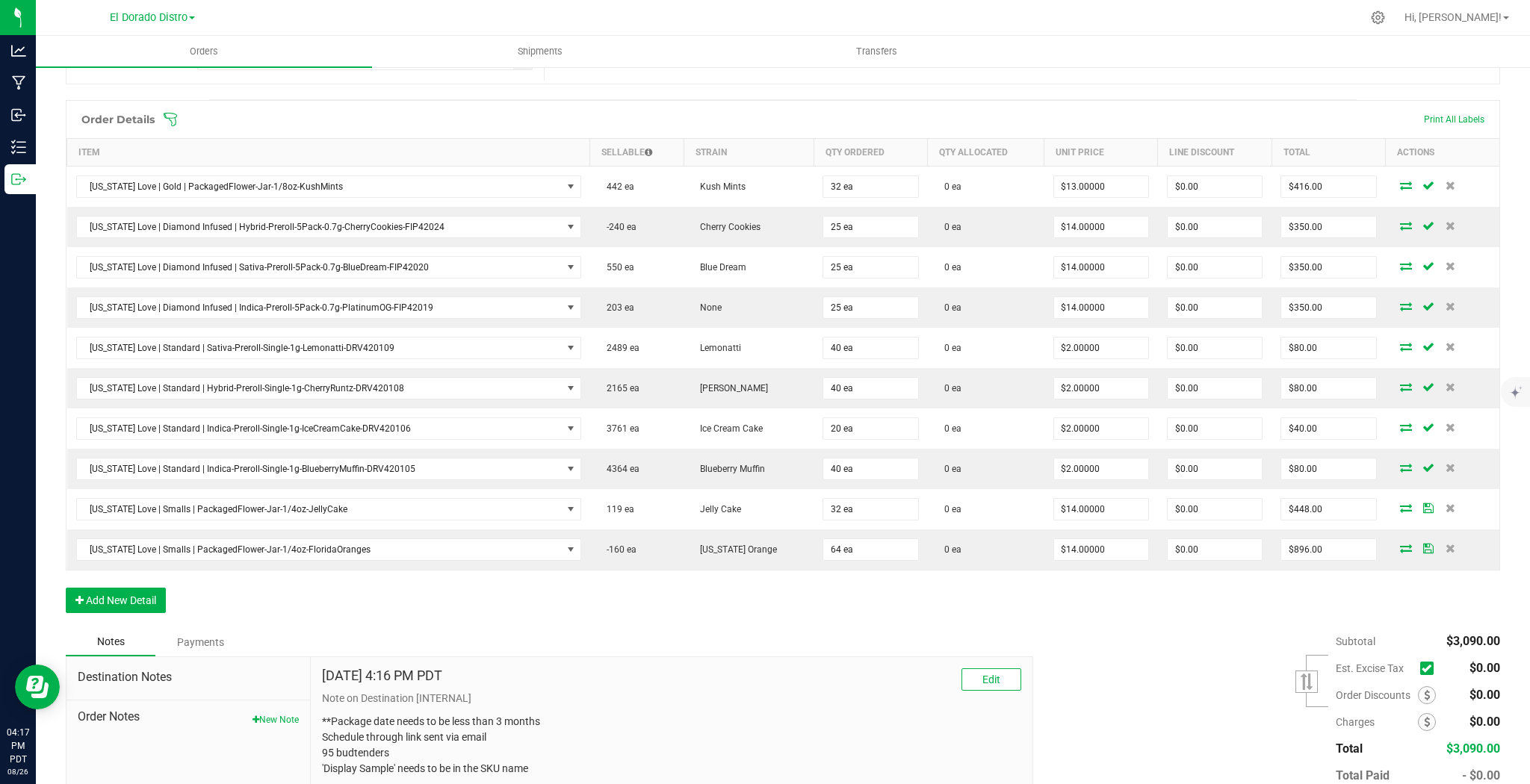
click at [1445, 506] on icon at bounding box center [1450, 508] width 9 height 9
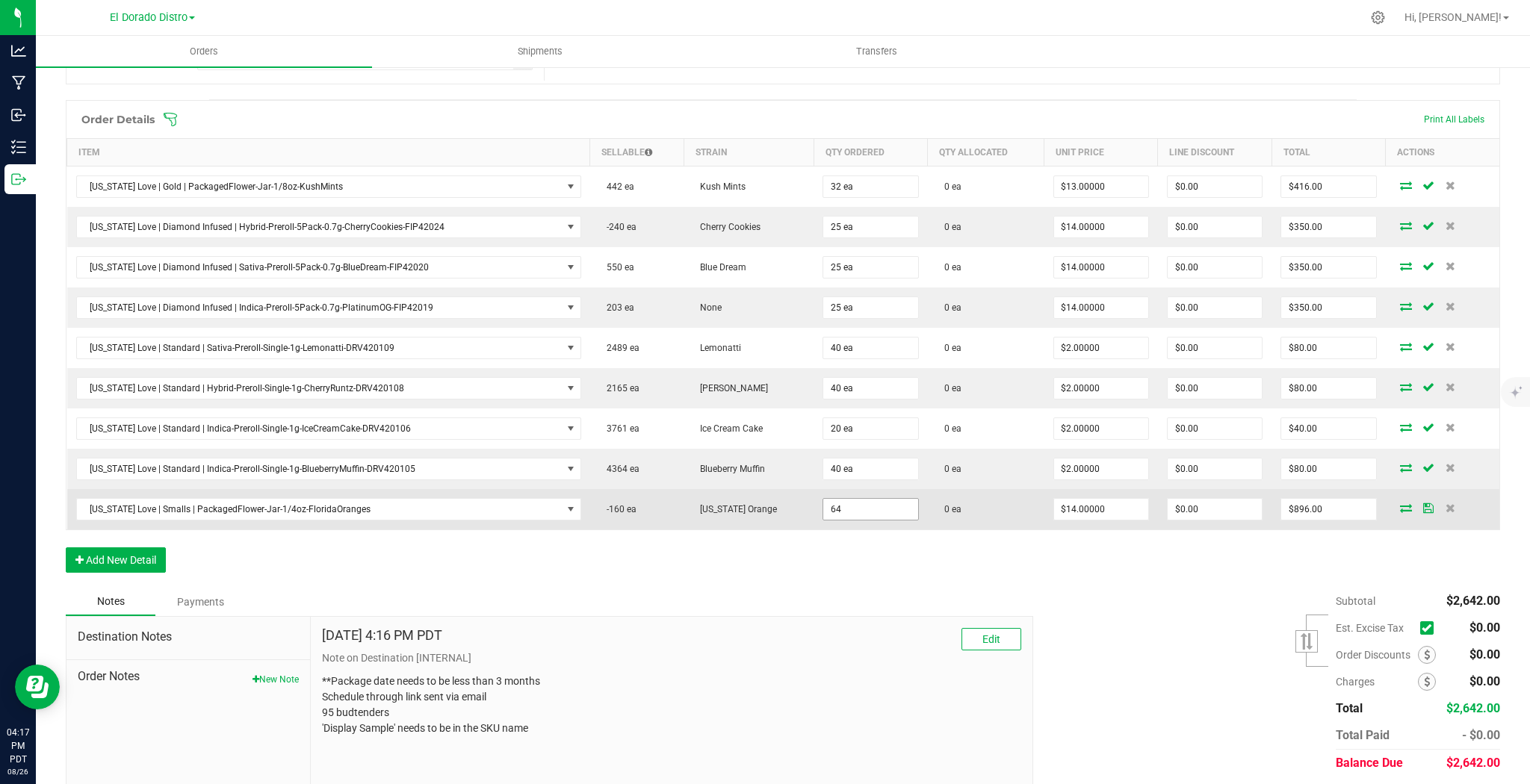
click at [870, 503] on input "64" at bounding box center [870, 509] width 94 height 21
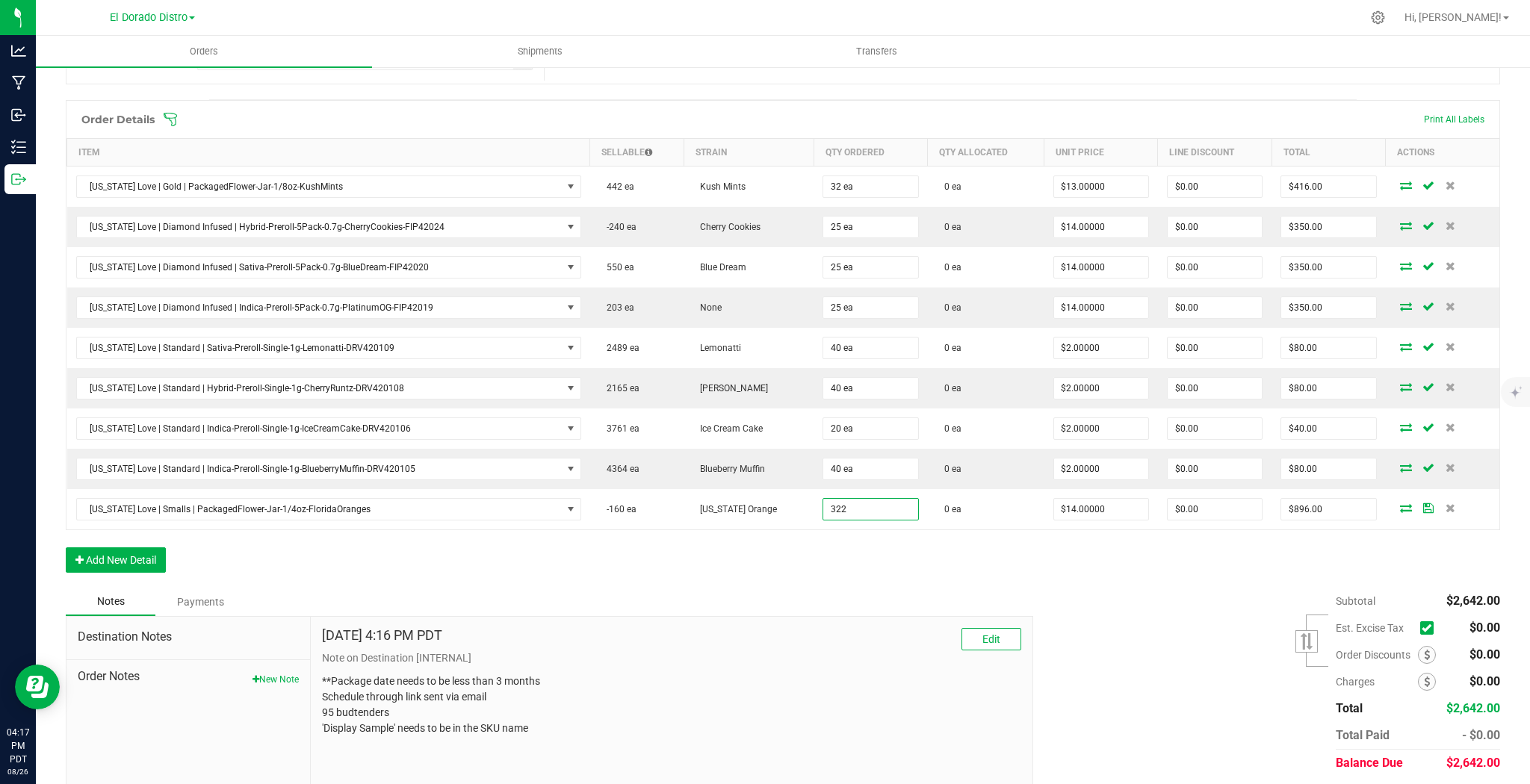
type input "322 ea"
type input "$4,508.00"
click at [987, 540] on div "Order Details Print All Labels Item Sellable Strain Qty Ordered Qty Allocated U…" at bounding box center [783, 344] width 1434 height 488
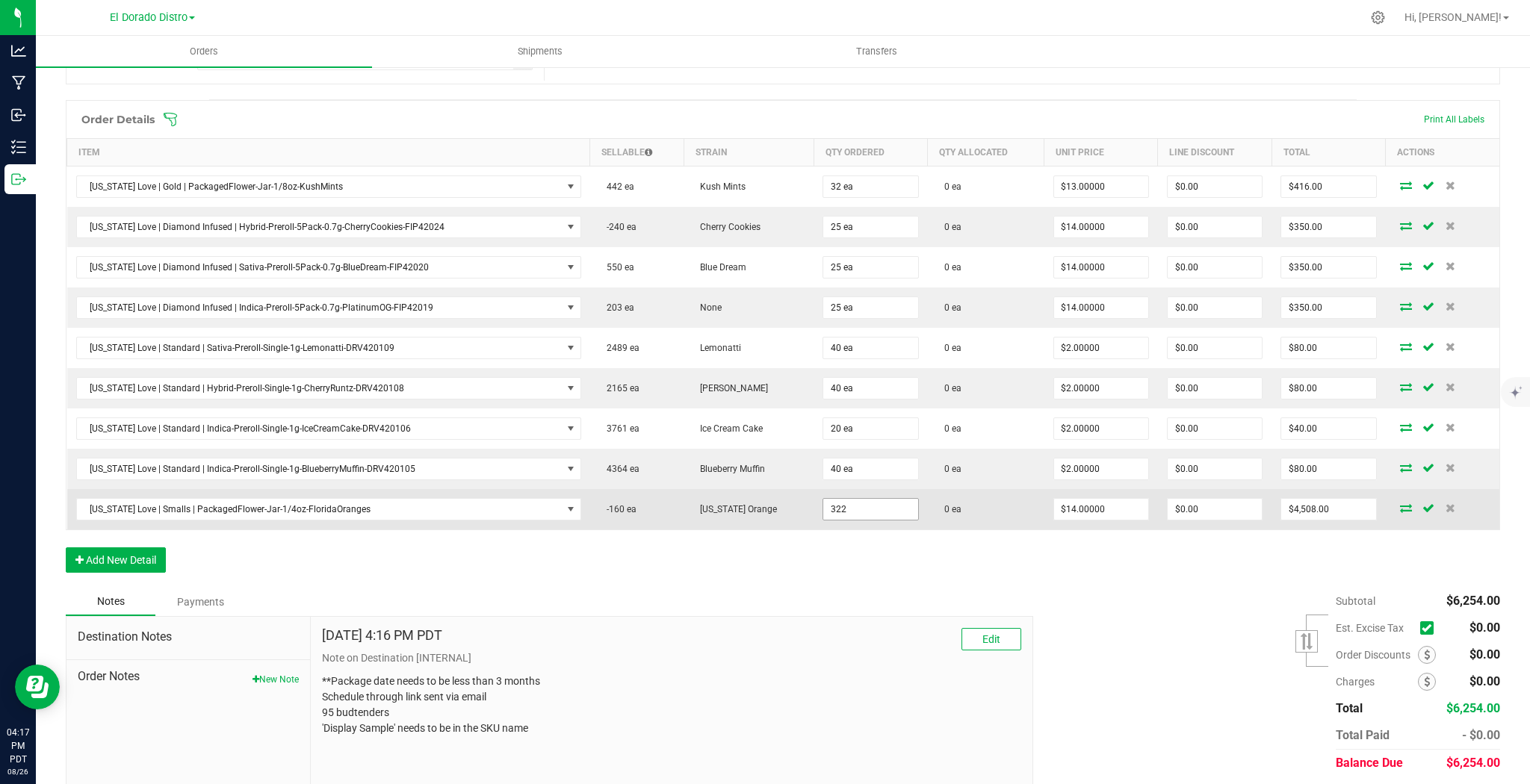
click at [857, 505] on input "322" at bounding box center [870, 509] width 94 height 21
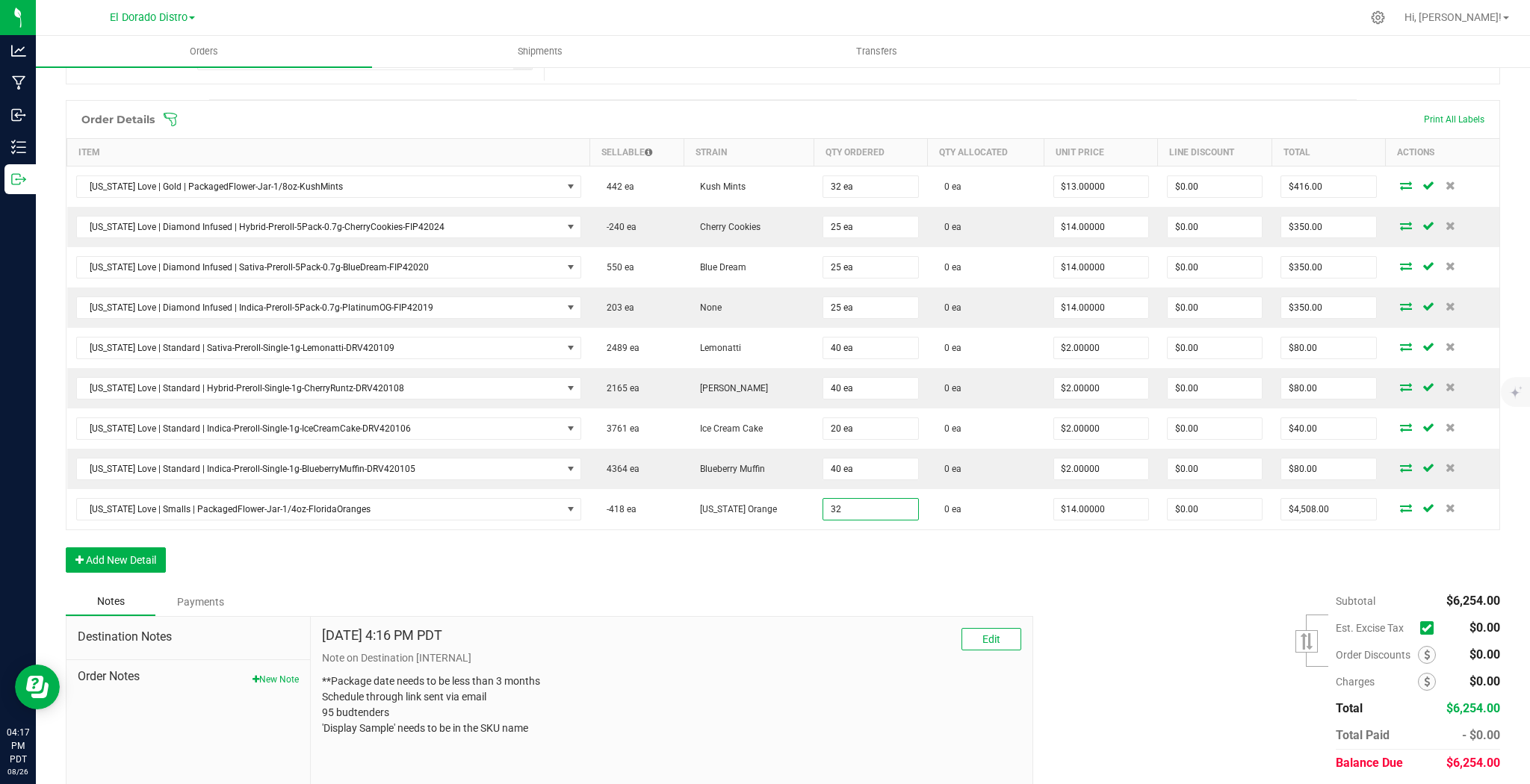
type input "32 ea"
type input "$448.00"
click at [935, 531] on div "Order Details Print All Labels Item Sellable Strain Qty Ordered Qty Allocated U…" at bounding box center [783, 344] width 1434 height 488
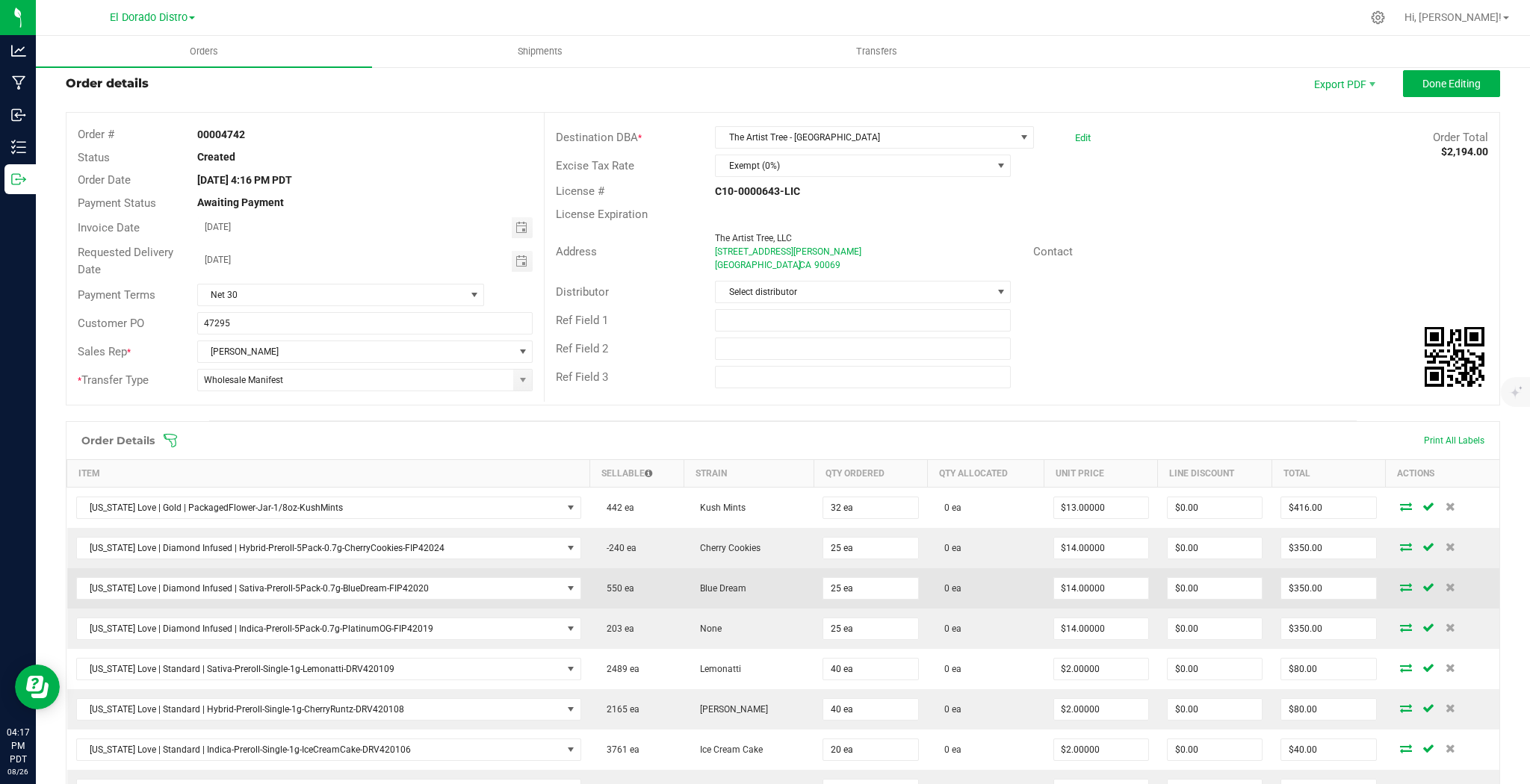
scroll to position [0, 0]
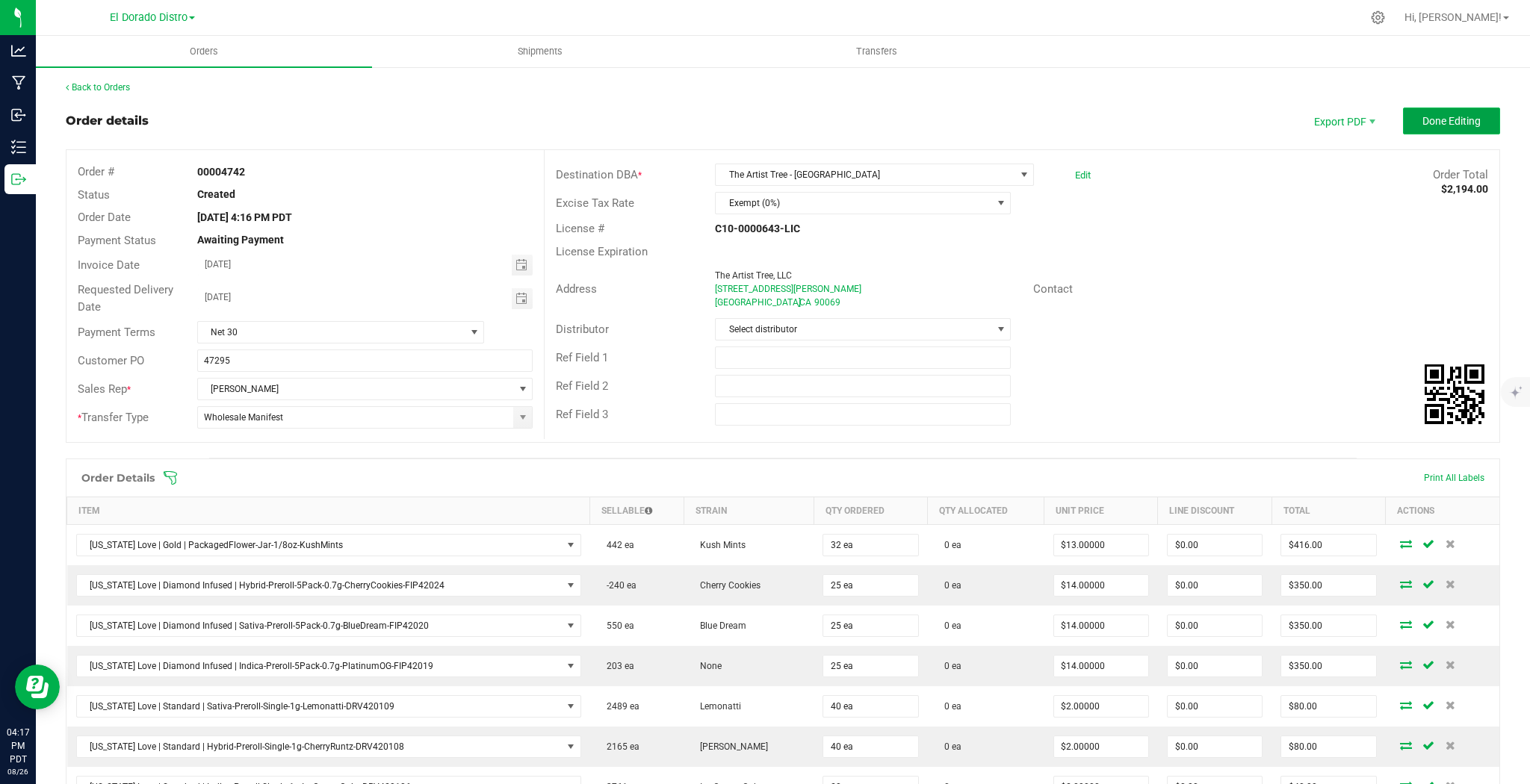
click at [1452, 128] on button "Done Editing" at bounding box center [1451, 120] width 97 height 27
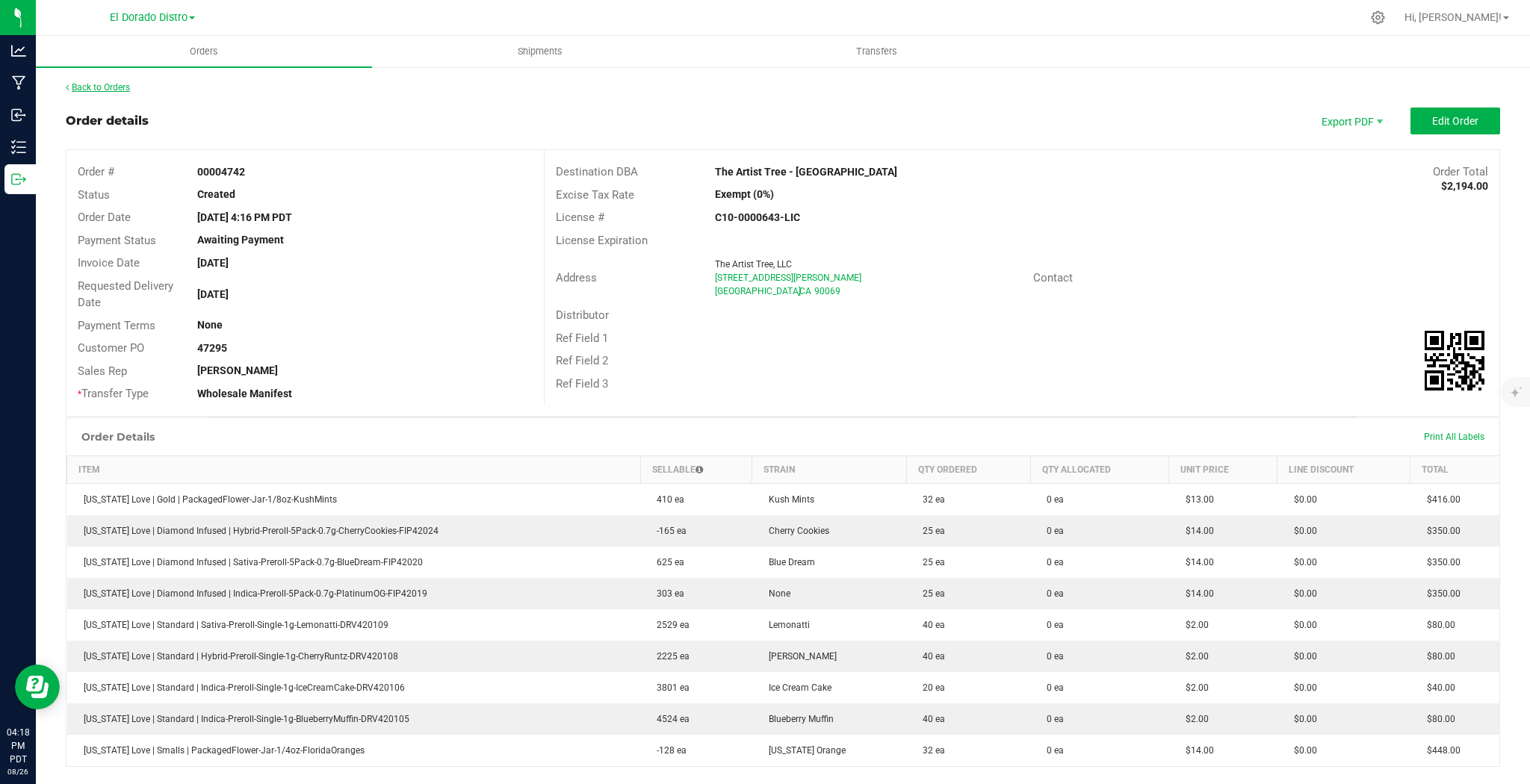
click at [92, 84] on link "Back to Orders" at bounding box center [98, 87] width 64 height 10
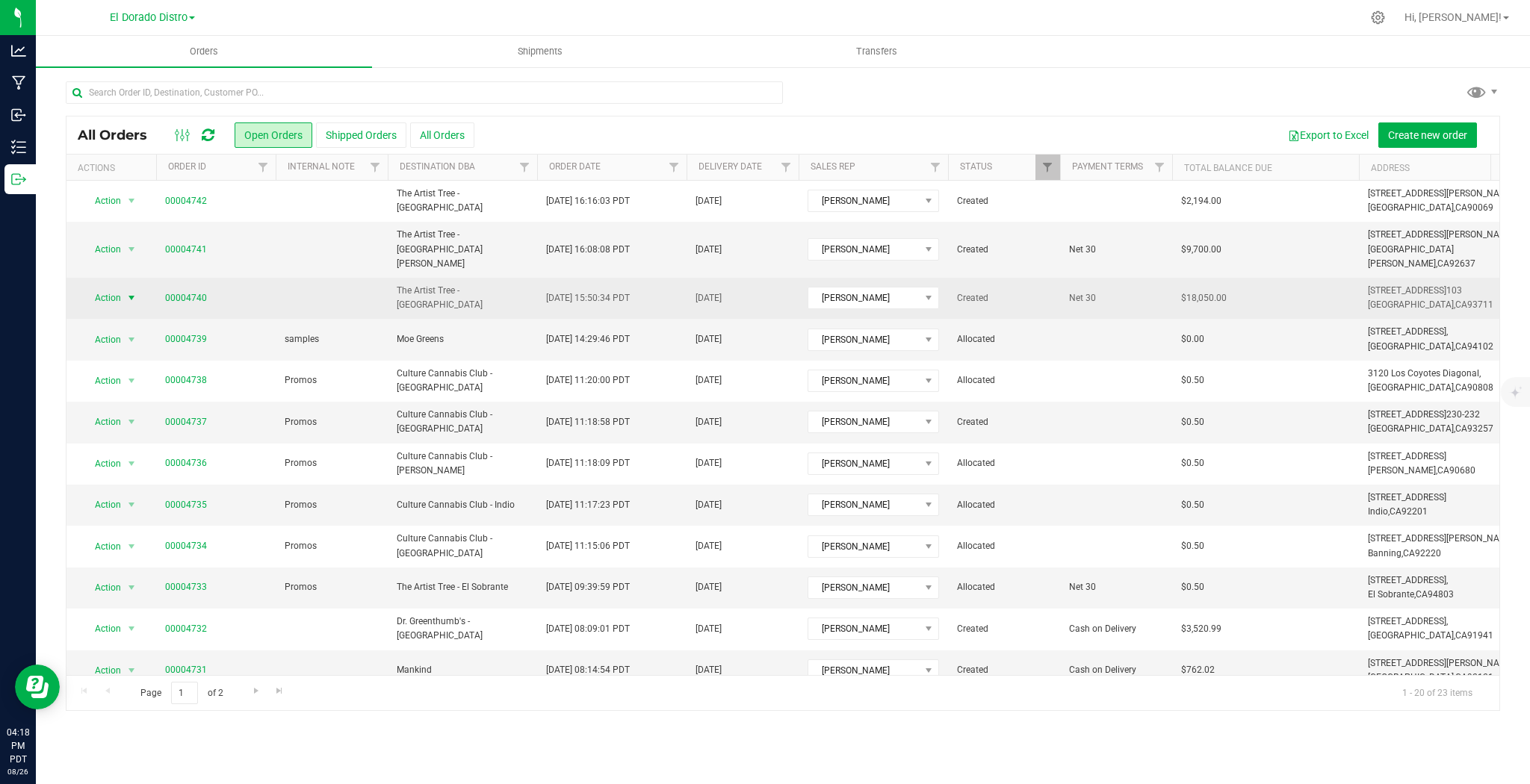
click at [131, 292] on span "select" at bounding box center [131, 298] width 12 height 12
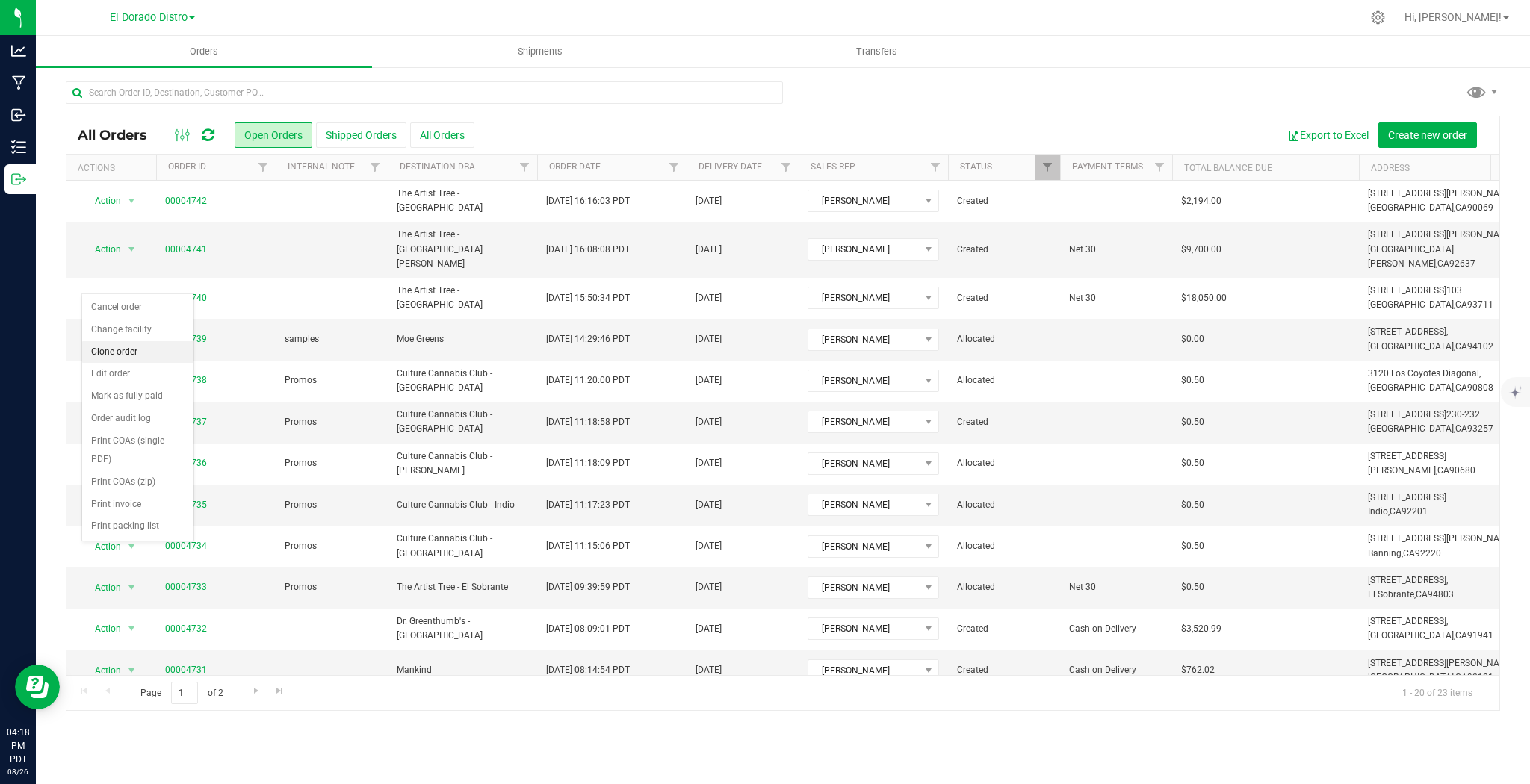
click at [129, 350] on li "Clone order" at bounding box center [138, 352] width 111 height 23
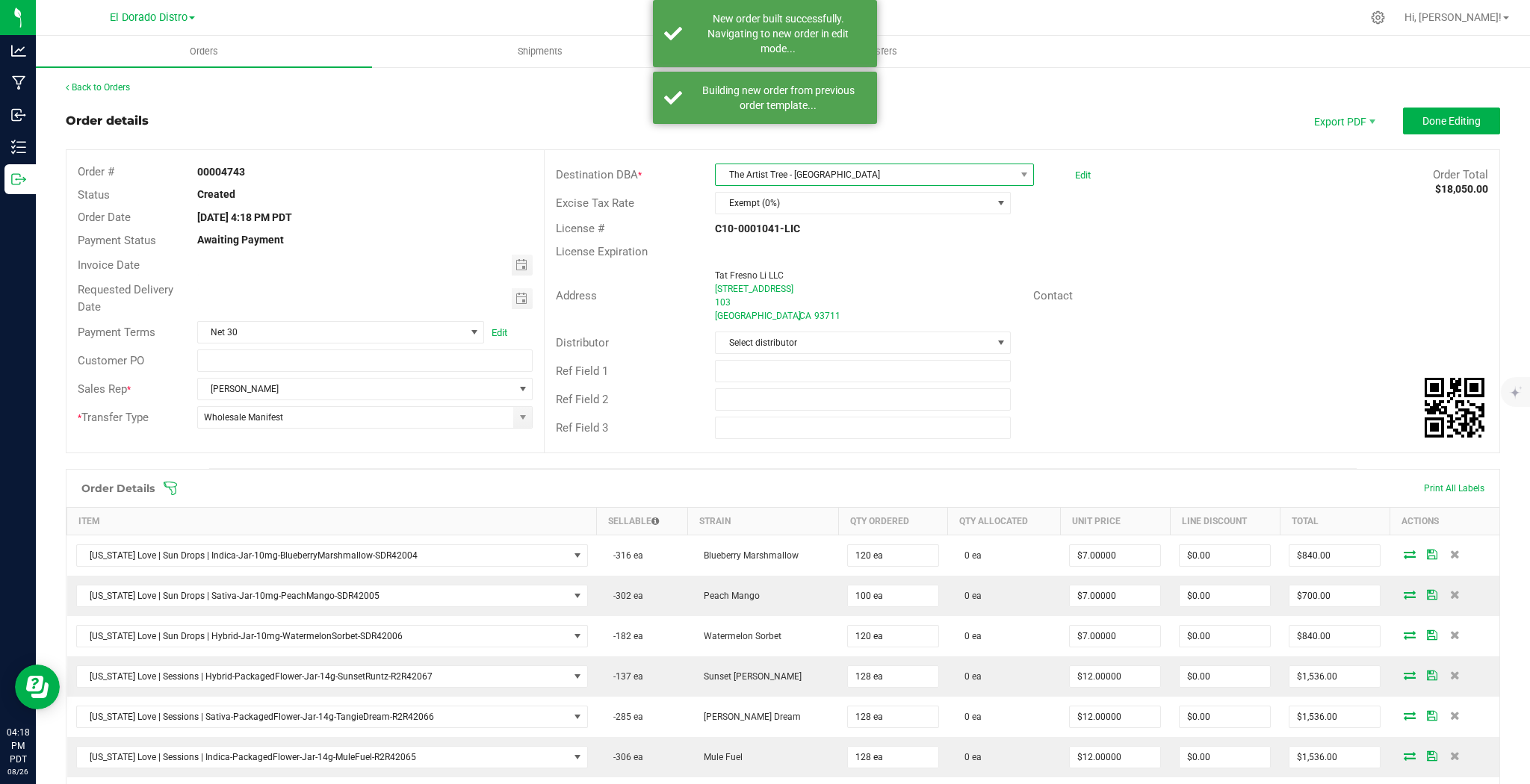
click at [871, 172] on span "The Artist Tree - [GEOGRAPHIC_DATA]" at bounding box center [865, 174] width 299 height 21
drag, startPoint x: 1183, startPoint y: 221, endPoint x: 1134, endPoint y: 186, distance: 60.2
click at [1183, 220] on div "License # C10-0001041-LIC" at bounding box center [1022, 229] width 955 height 23
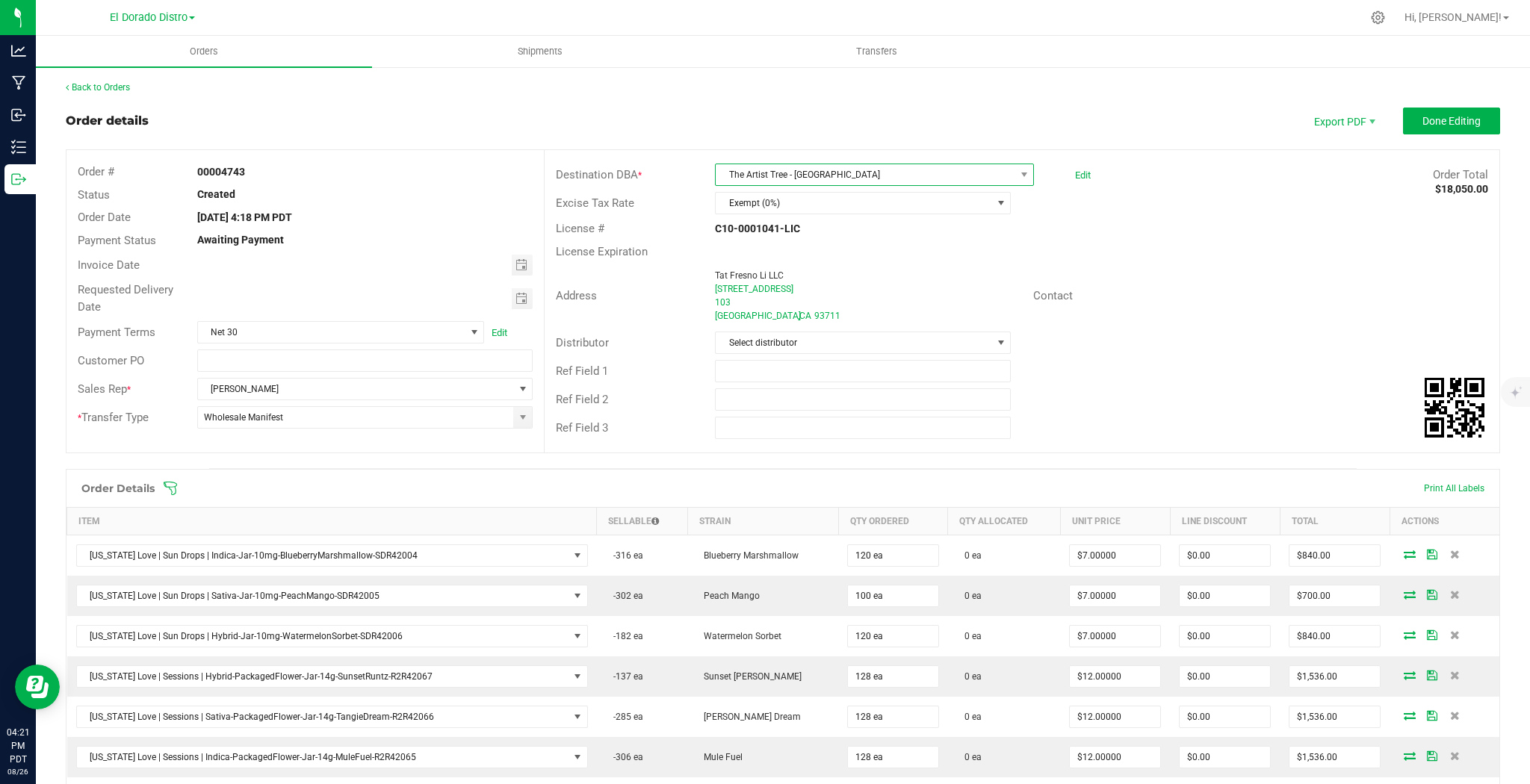
click at [908, 176] on span "The Artist Tree - [GEOGRAPHIC_DATA]" at bounding box center [865, 174] width 299 height 21
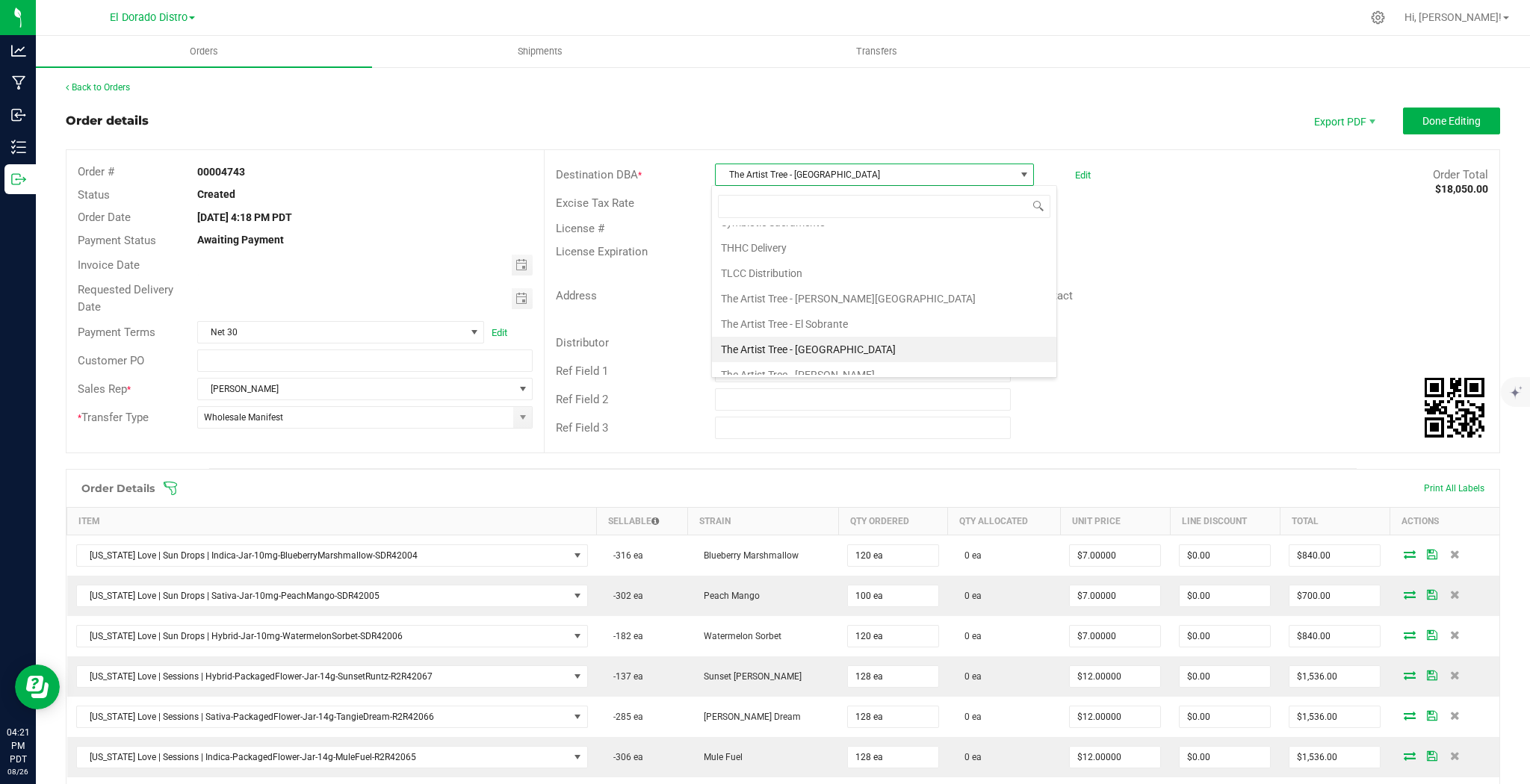
scroll to position [8353, 0]
click at [858, 406] on li "The Artist Tree - [GEOGRAPHIC_DATA]" at bounding box center [883, 418] width 344 height 26
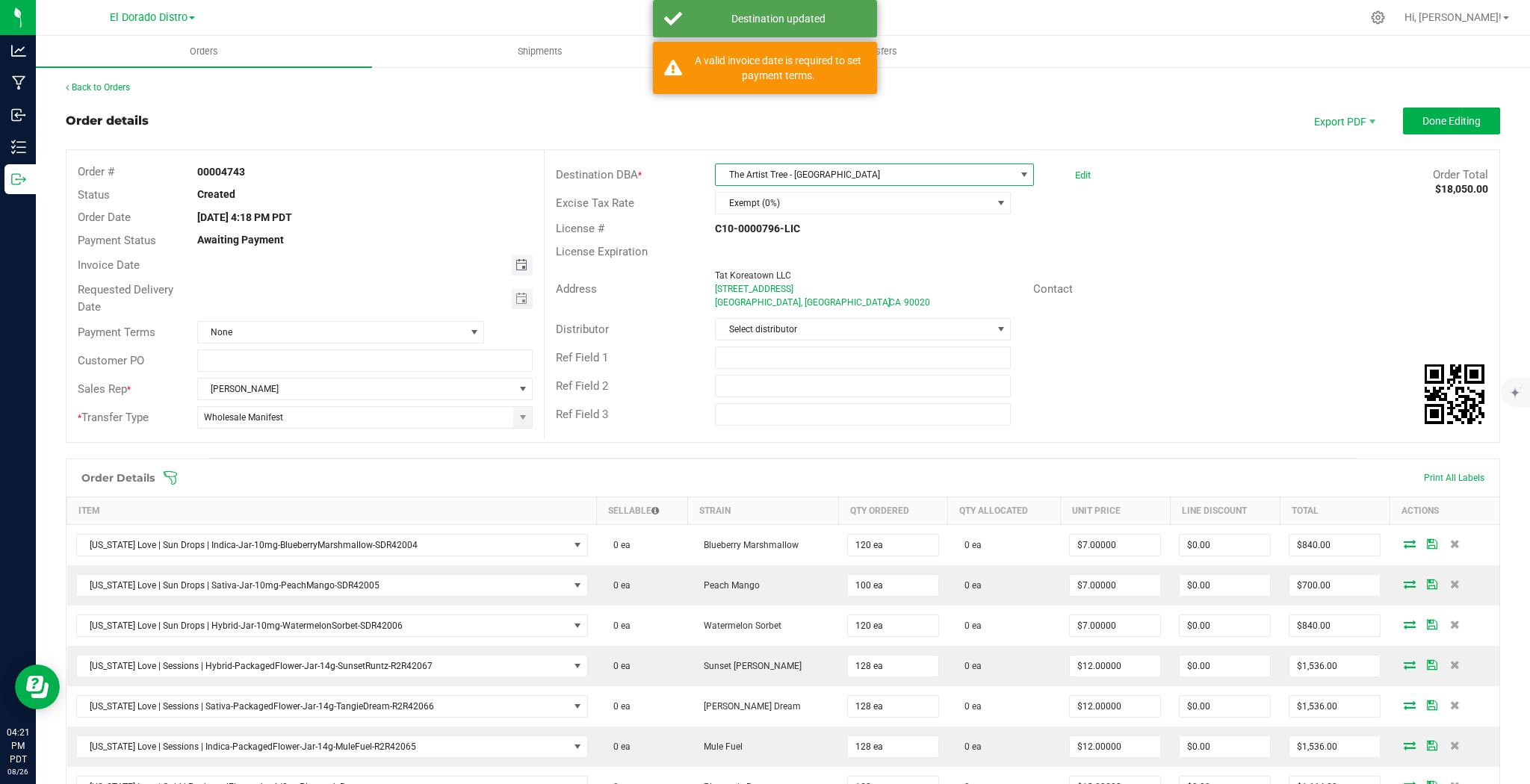
click at [522, 268] on span "Toggle calendar" at bounding box center [521, 265] width 12 height 12
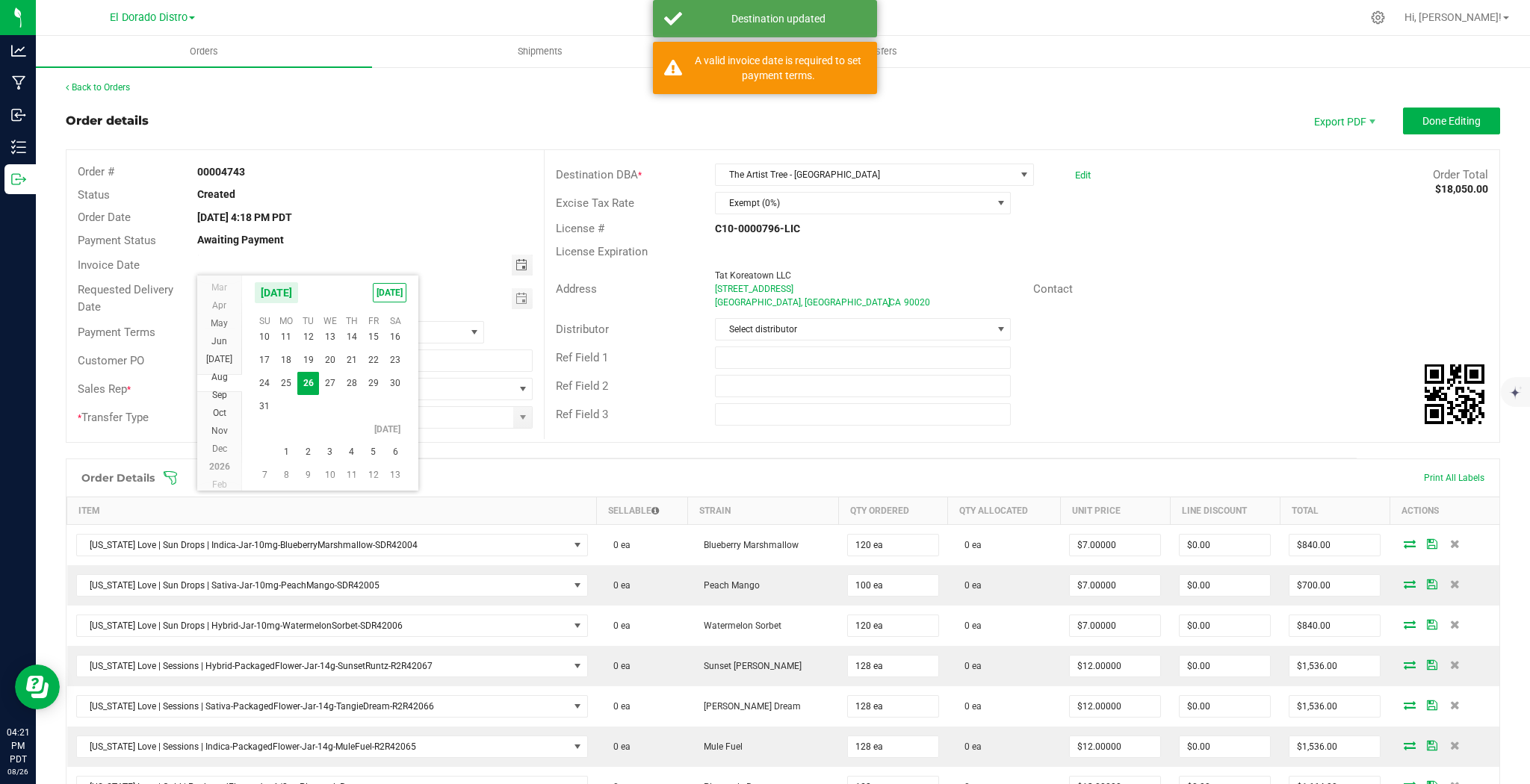
scroll to position [242177, 0]
drag, startPoint x: 311, startPoint y: 441, endPoint x: 347, endPoint y: 416, distance: 43.8
click at [312, 441] on span "2" at bounding box center [308, 445] width 22 height 23
type input "[DATE]"
click at [524, 296] on span "Toggle calendar" at bounding box center [521, 298] width 12 height 12
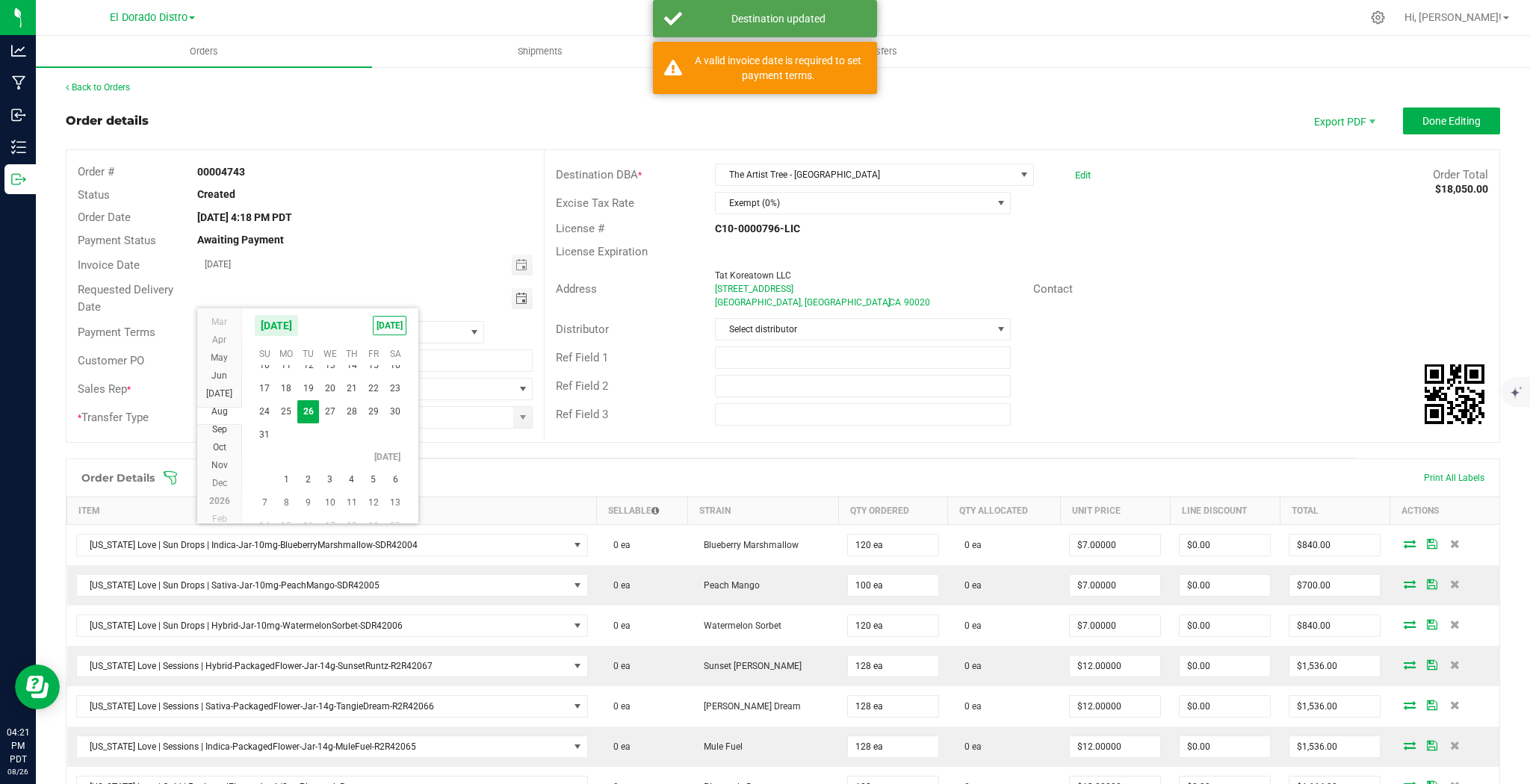
scroll to position [27020, 0]
click at [308, 473] on span "2" at bounding box center [308, 478] width 22 height 23
type input "[DATE]"
click at [257, 339] on span "None" at bounding box center [332, 332] width 267 height 21
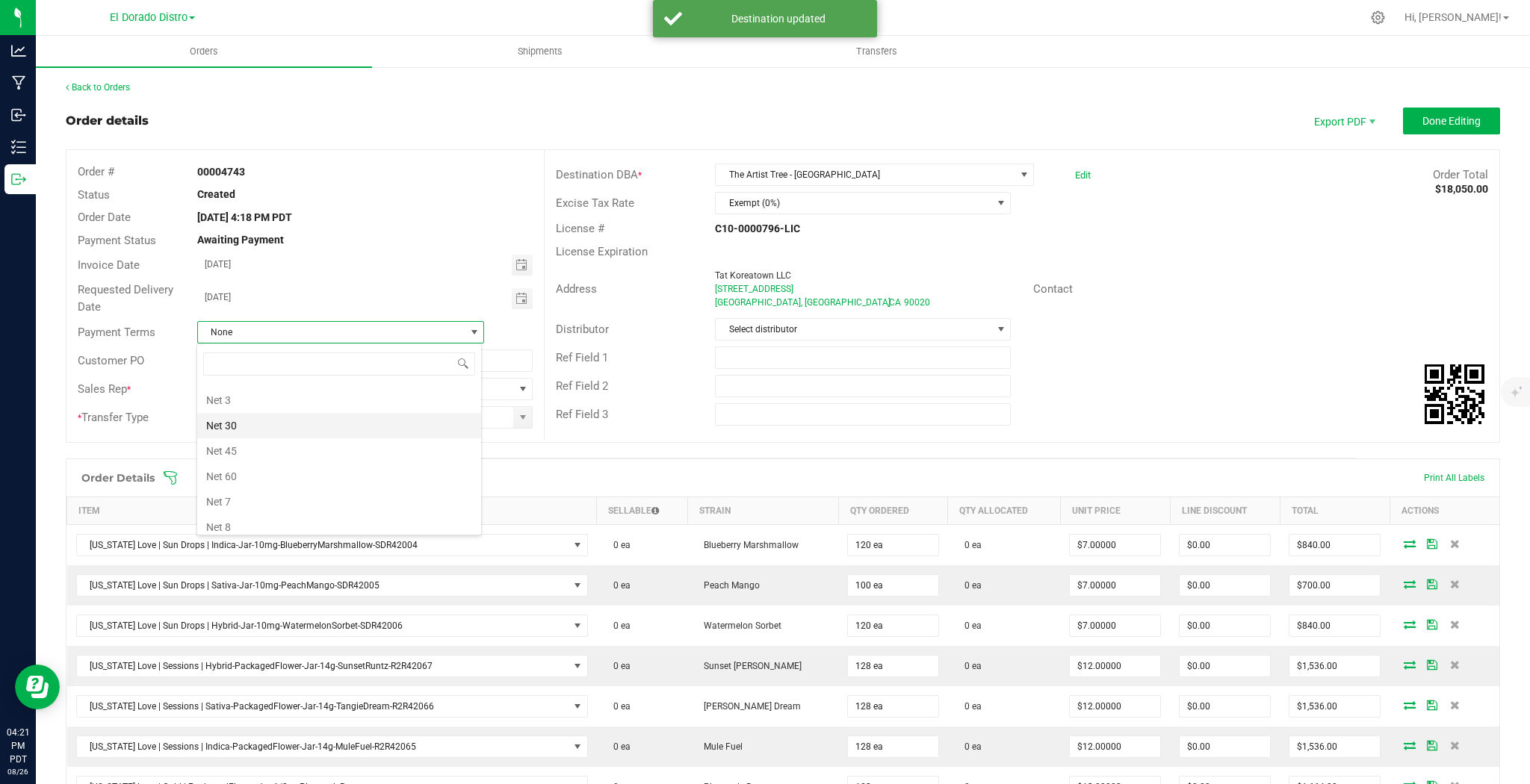
scroll to position [224, 0]
click at [251, 448] on li "Net 30" at bounding box center [339, 451] width 284 height 26
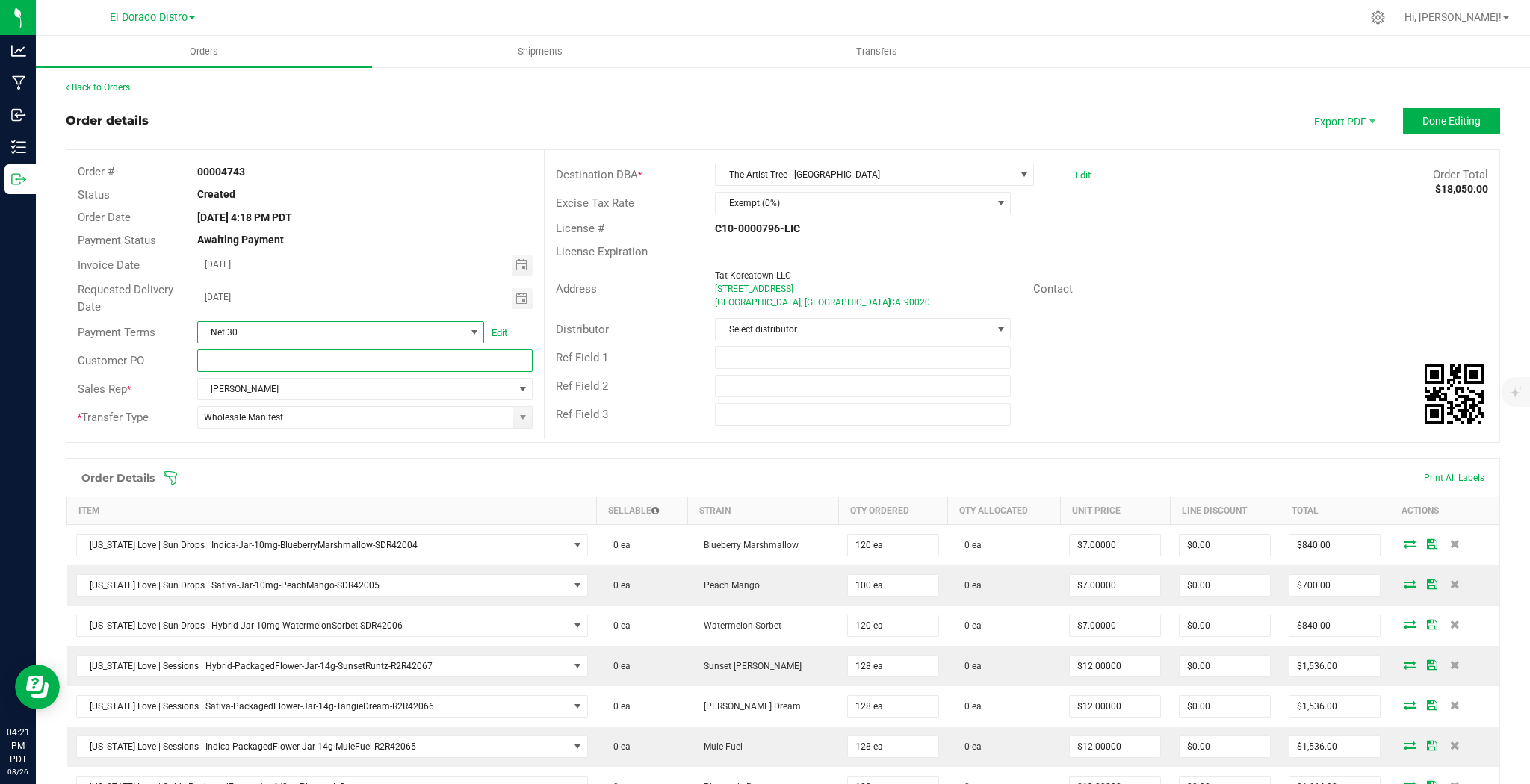
click at [258, 363] on input "text" at bounding box center [365, 361] width 336 height 23
type input "47290"
click at [1201, 335] on div "Distributor Select distributor" at bounding box center [1022, 329] width 955 height 29
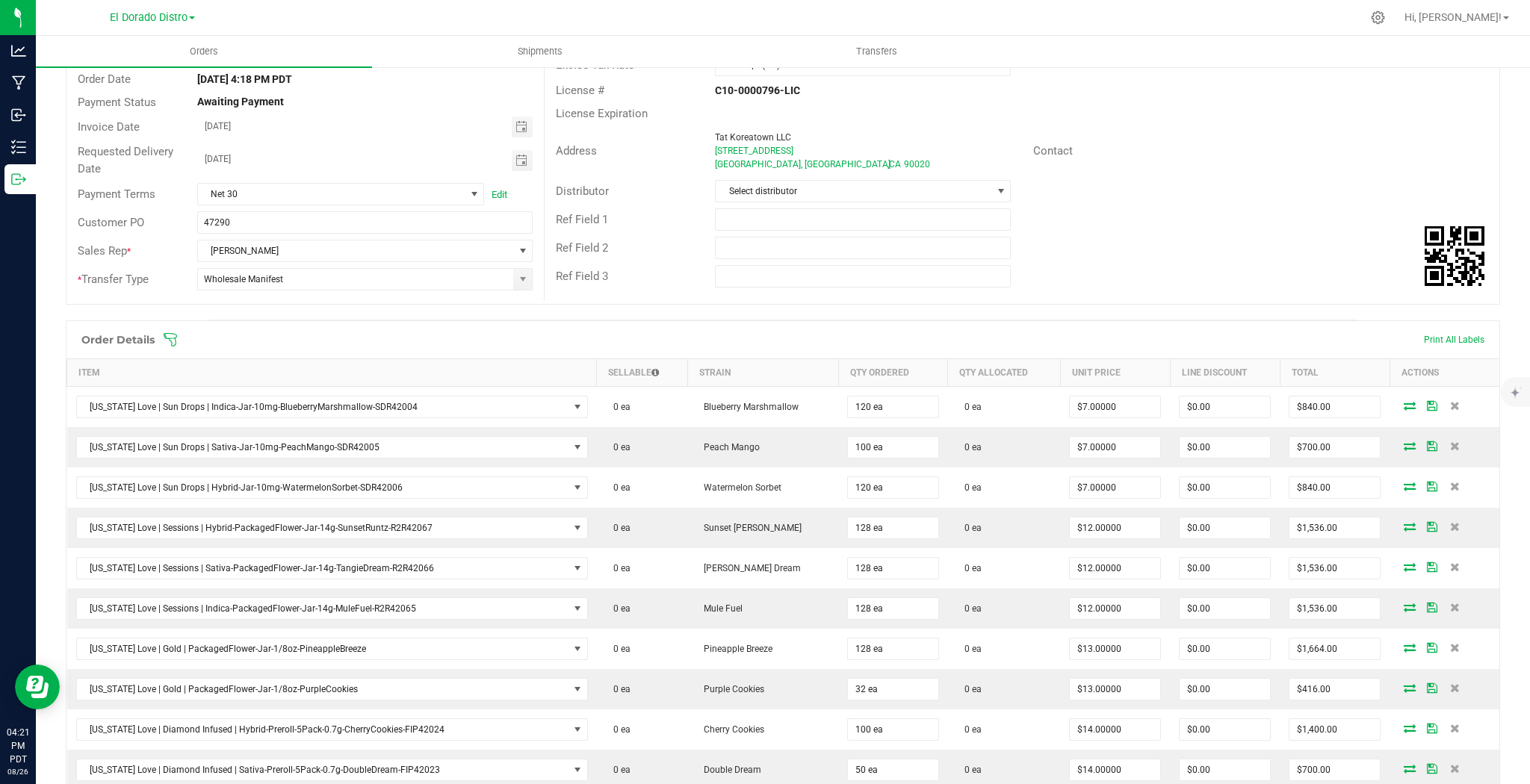
scroll to position [179, 0]
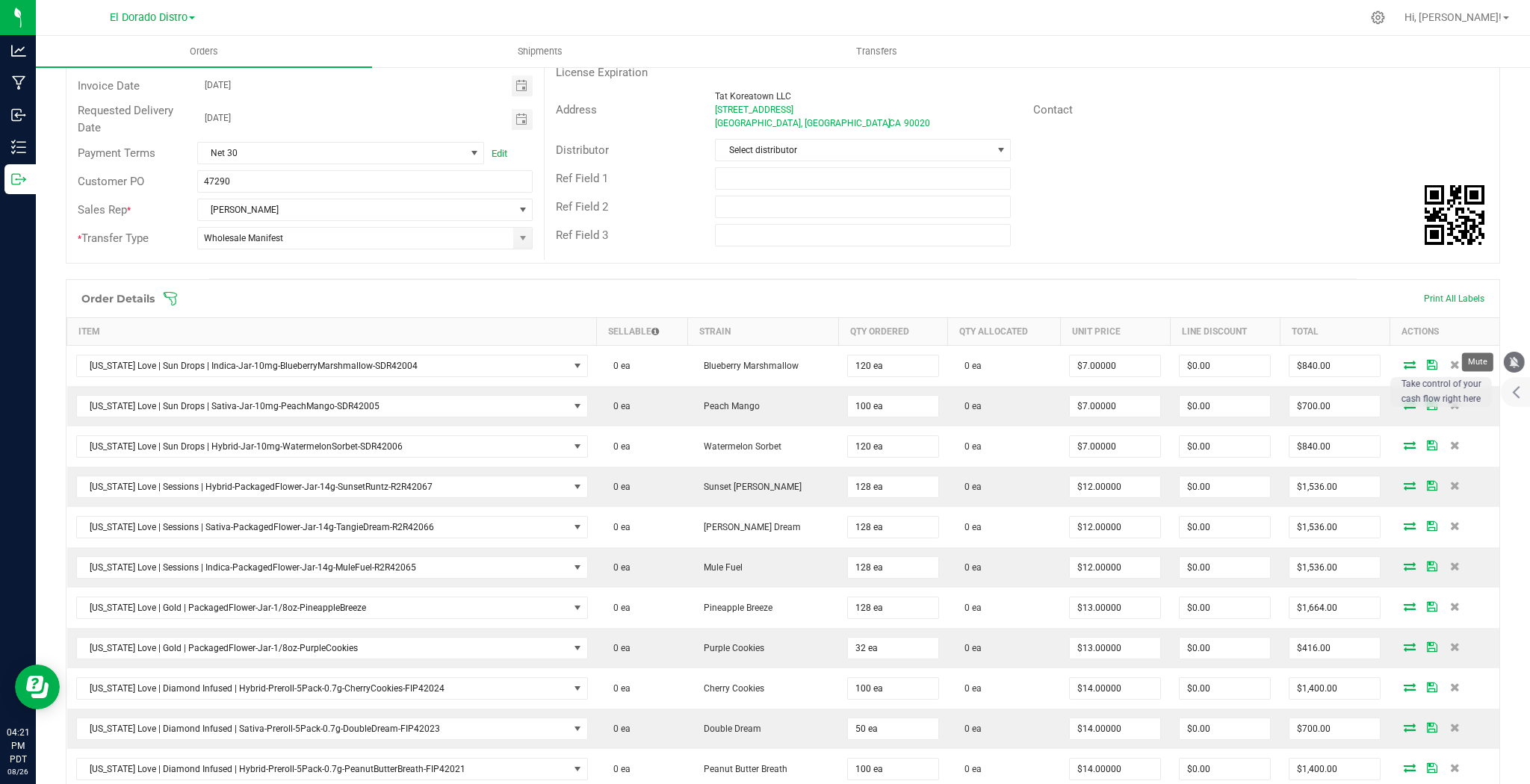
click at [1510, 364] on icon "mute" at bounding box center [1514, 362] width 13 height 13
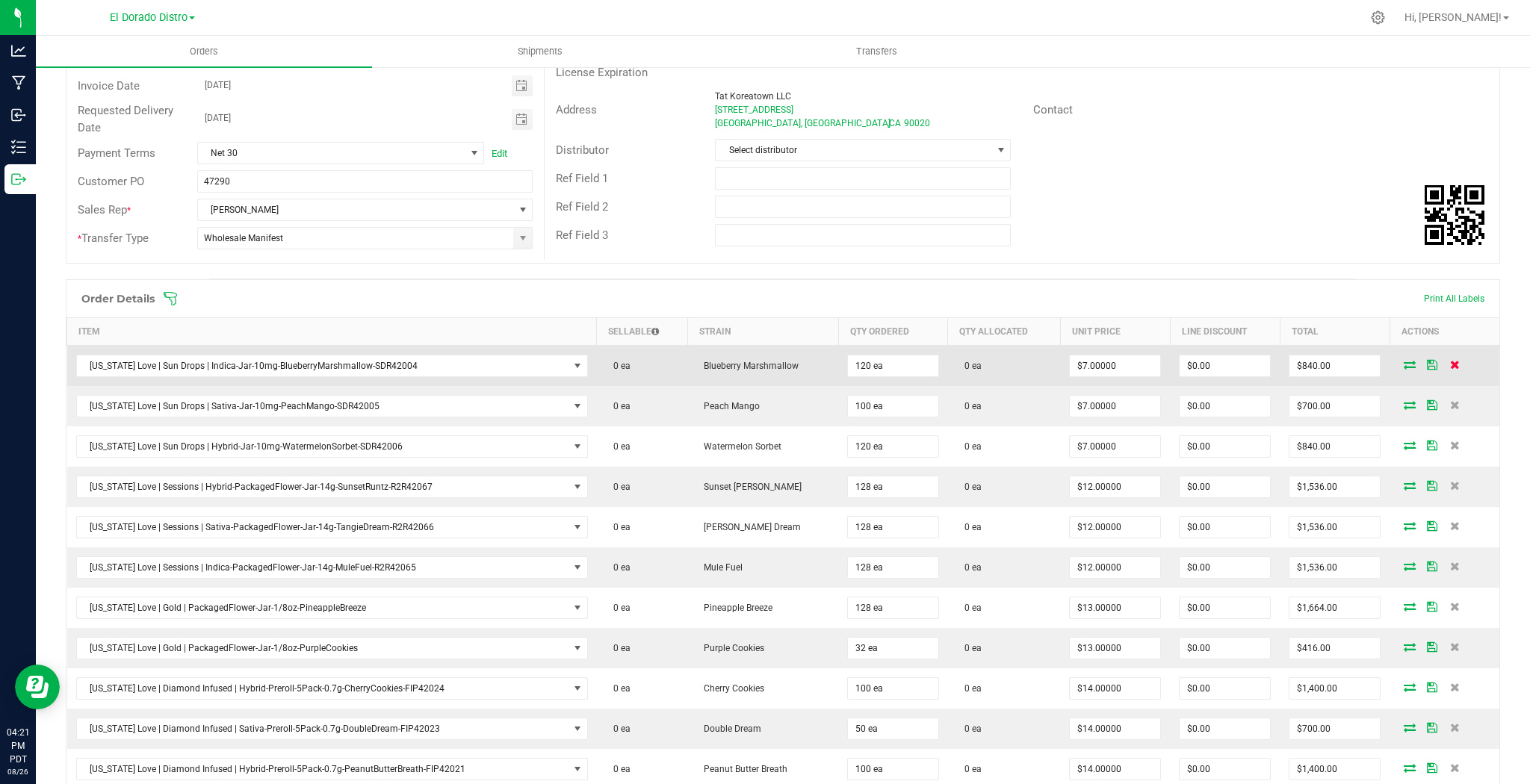
click at [1450, 364] on icon at bounding box center [1455, 364] width 9 height 9
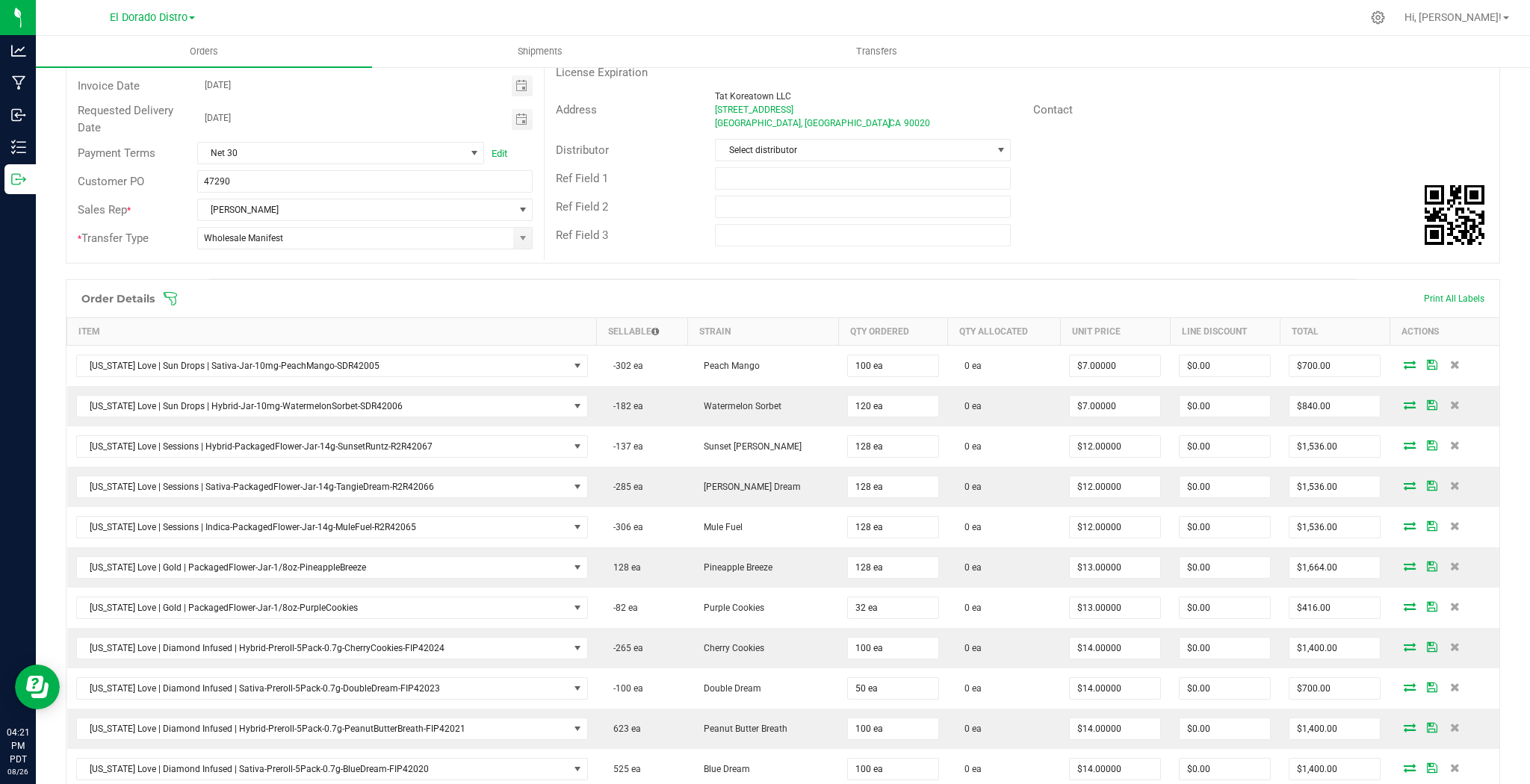
click at [1450, 364] on icon at bounding box center [1455, 364] width 9 height 9
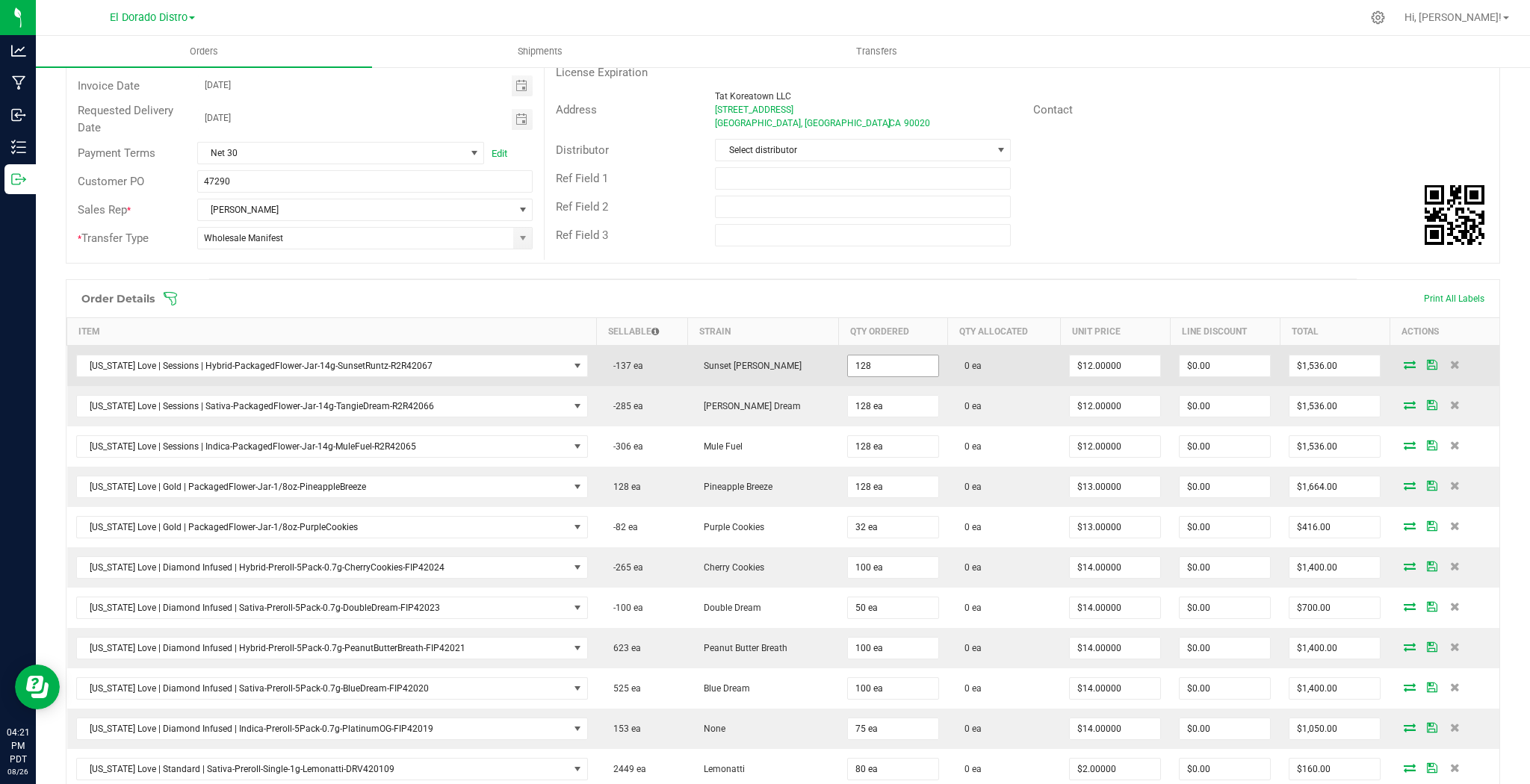
click at [894, 368] on input "128" at bounding box center [893, 366] width 90 height 21
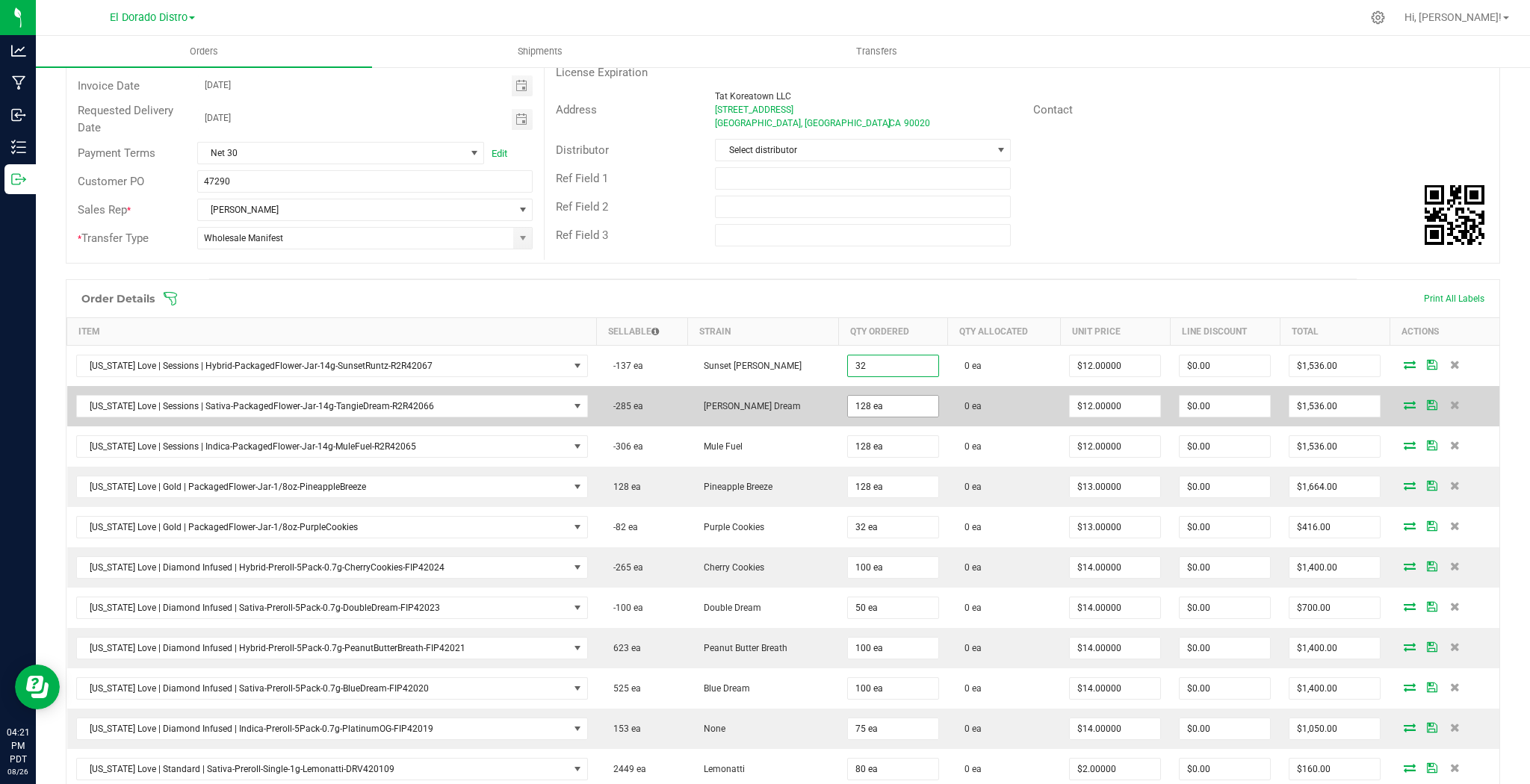
type input "32 ea"
type input "$384.00"
click at [881, 402] on input "128" at bounding box center [893, 406] width 90 height 21
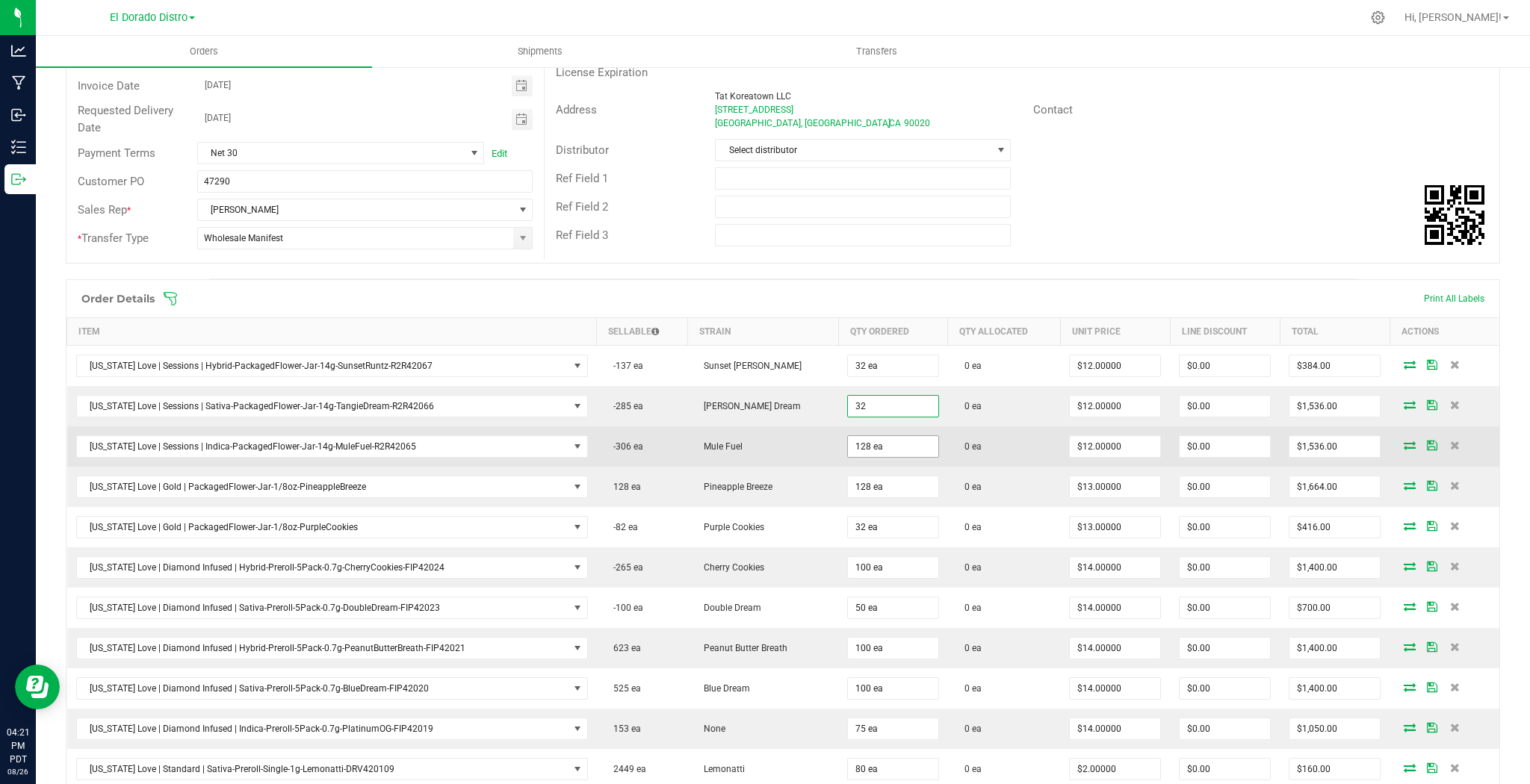
type input "32 ea"
type input "$384.00"
click at [870, 444] on input "3" at bounding box center [893, 446] width 90 height 21
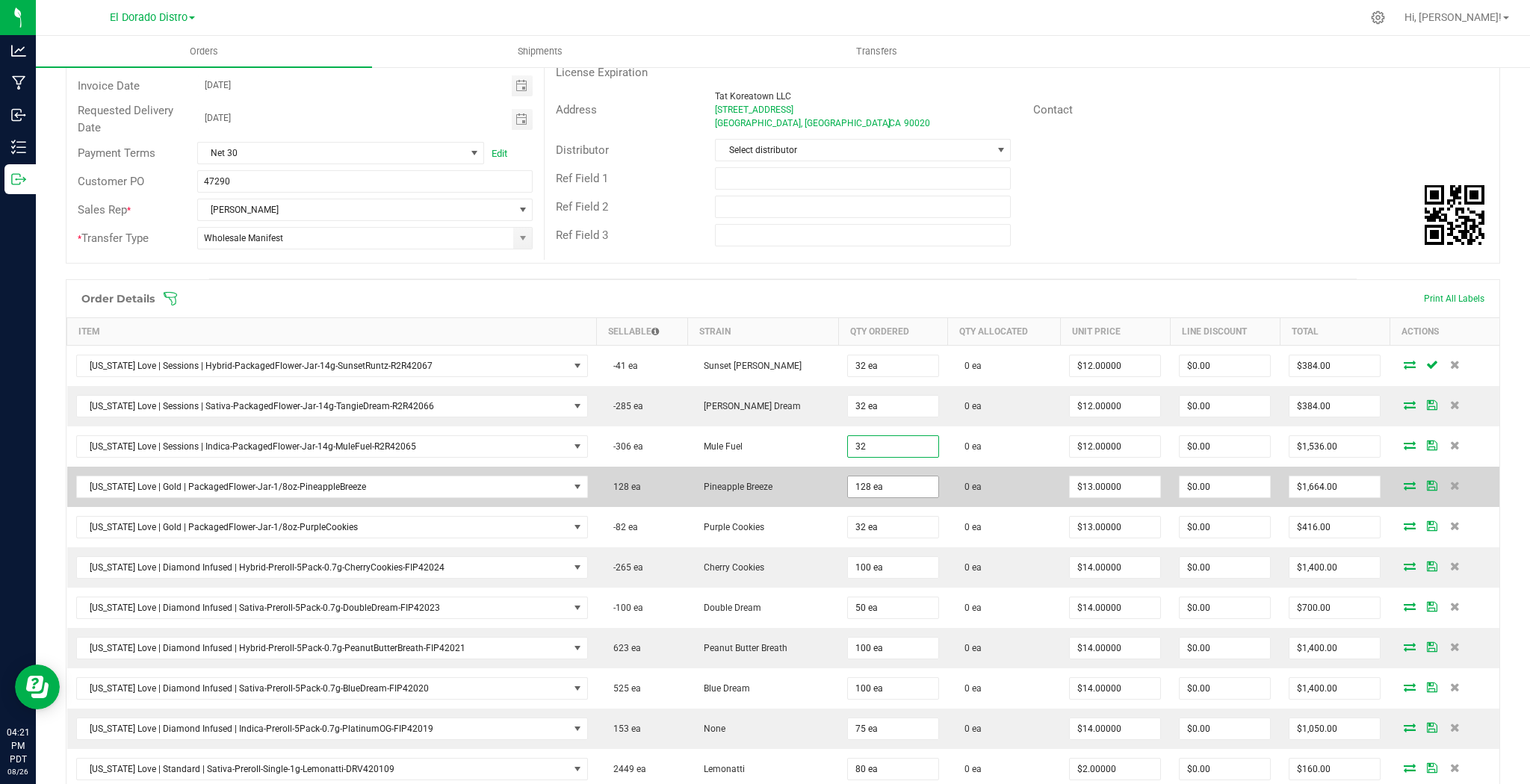
type input "32 ea"
type input "$384.00"
click at [863, 479] on input "128" at bounding box center [893, 486] width 90 height 21
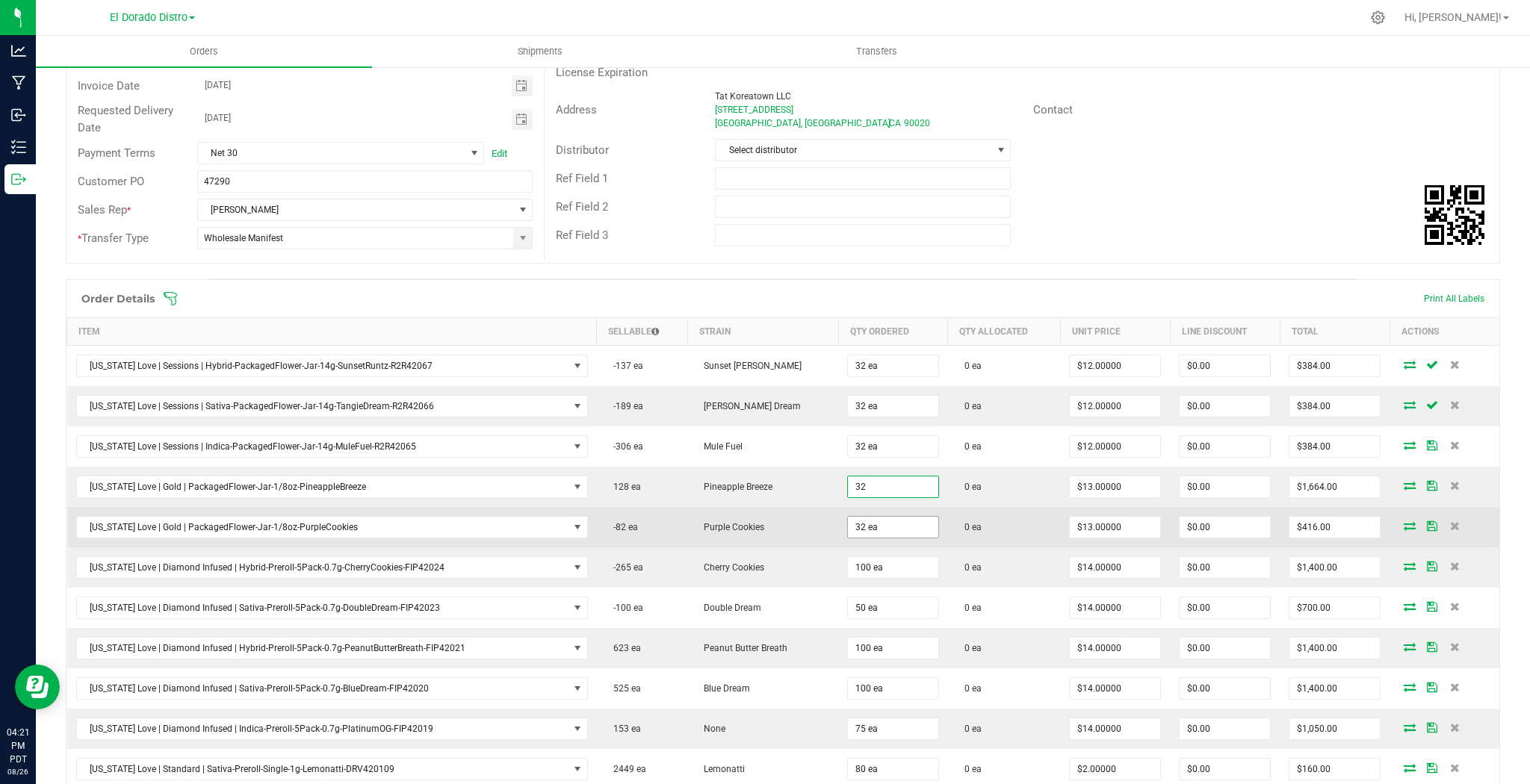
type input "32 ea"
type input "$416.00"
click at [872, 528] on input "32" at bounding box center [893, 527] width 90 height 21
type input "32 ea"
click at [977, 523] on td "0 ea" at bounding box center [1004, 528] width 113 height 40
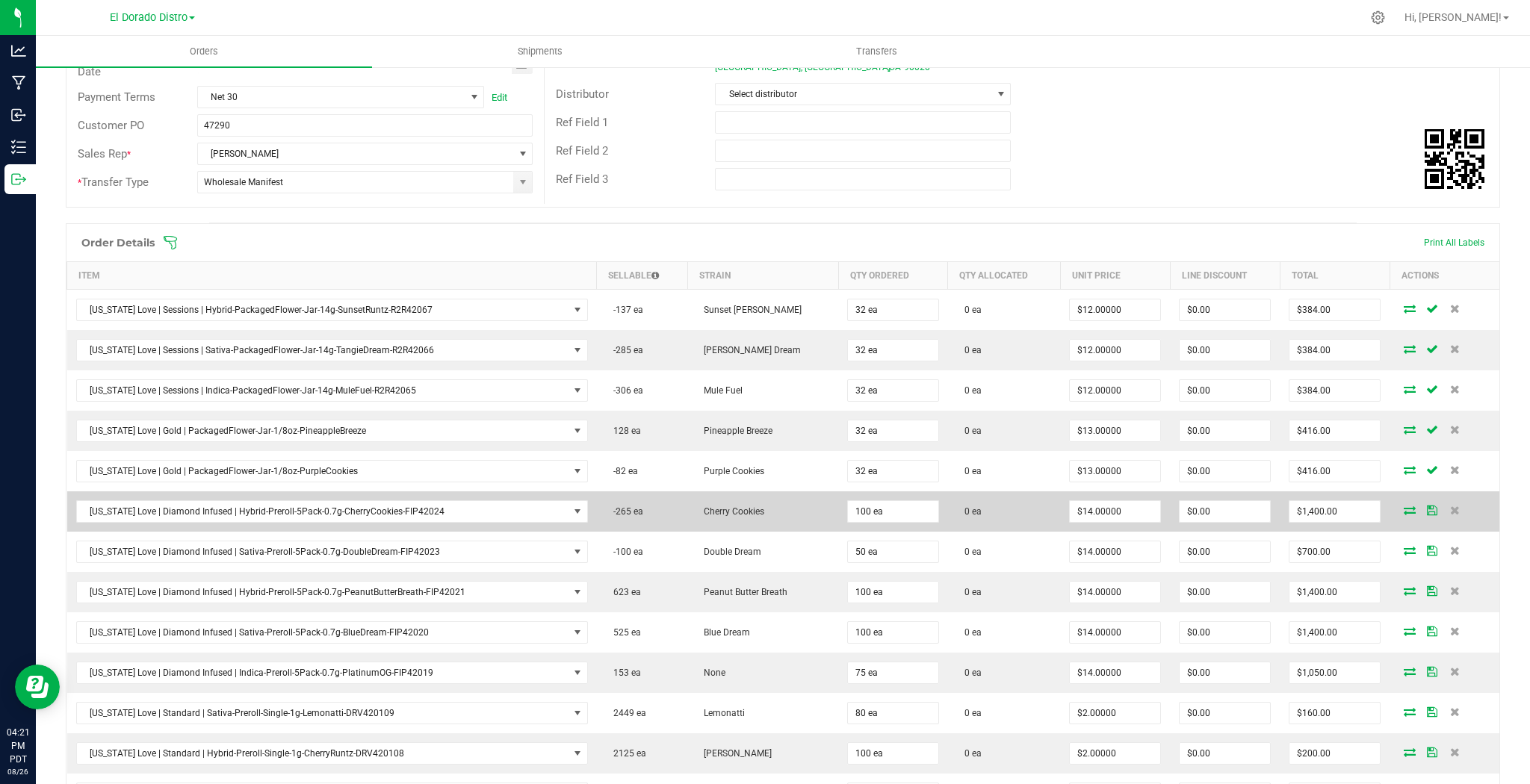
scroll to position [239, 0]
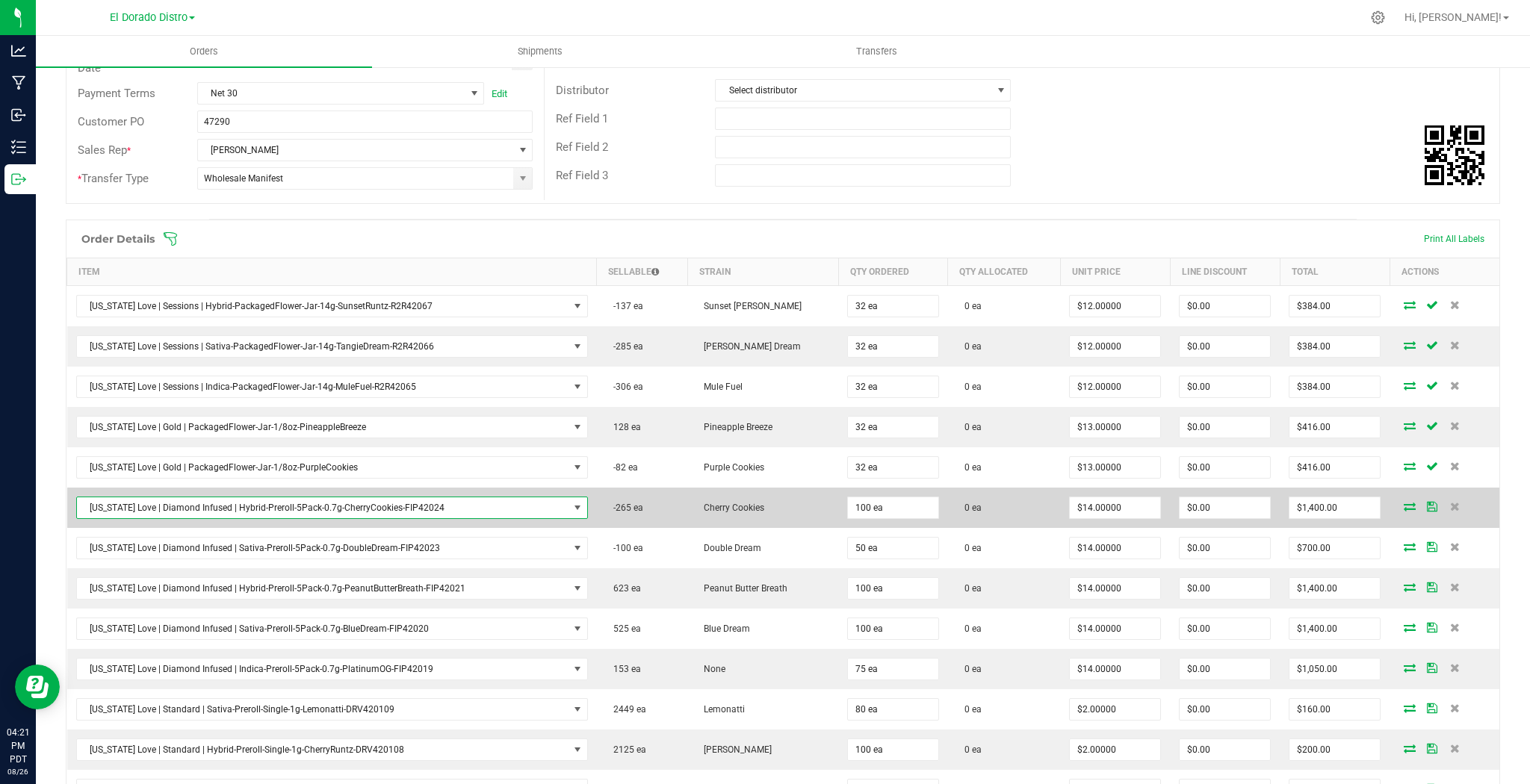
click at [272, 504] on span "[US_STATE] Love | Diamond Infused | Hybrid-Preroll-5Pack-0.7g-CherryCookies-FIP…" at bounding box center [322, 507] width 492 height 21
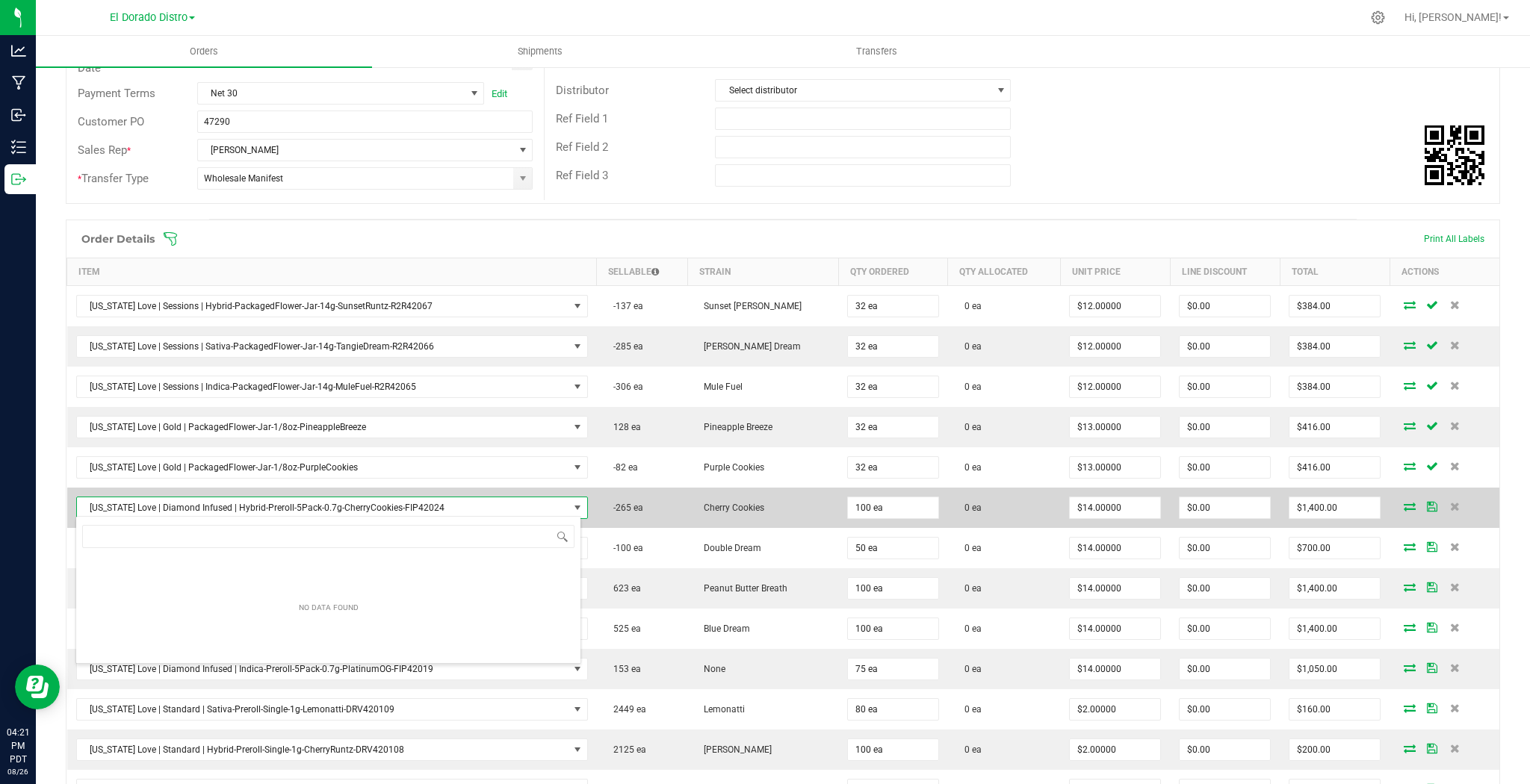
scroll to position [22, 502]
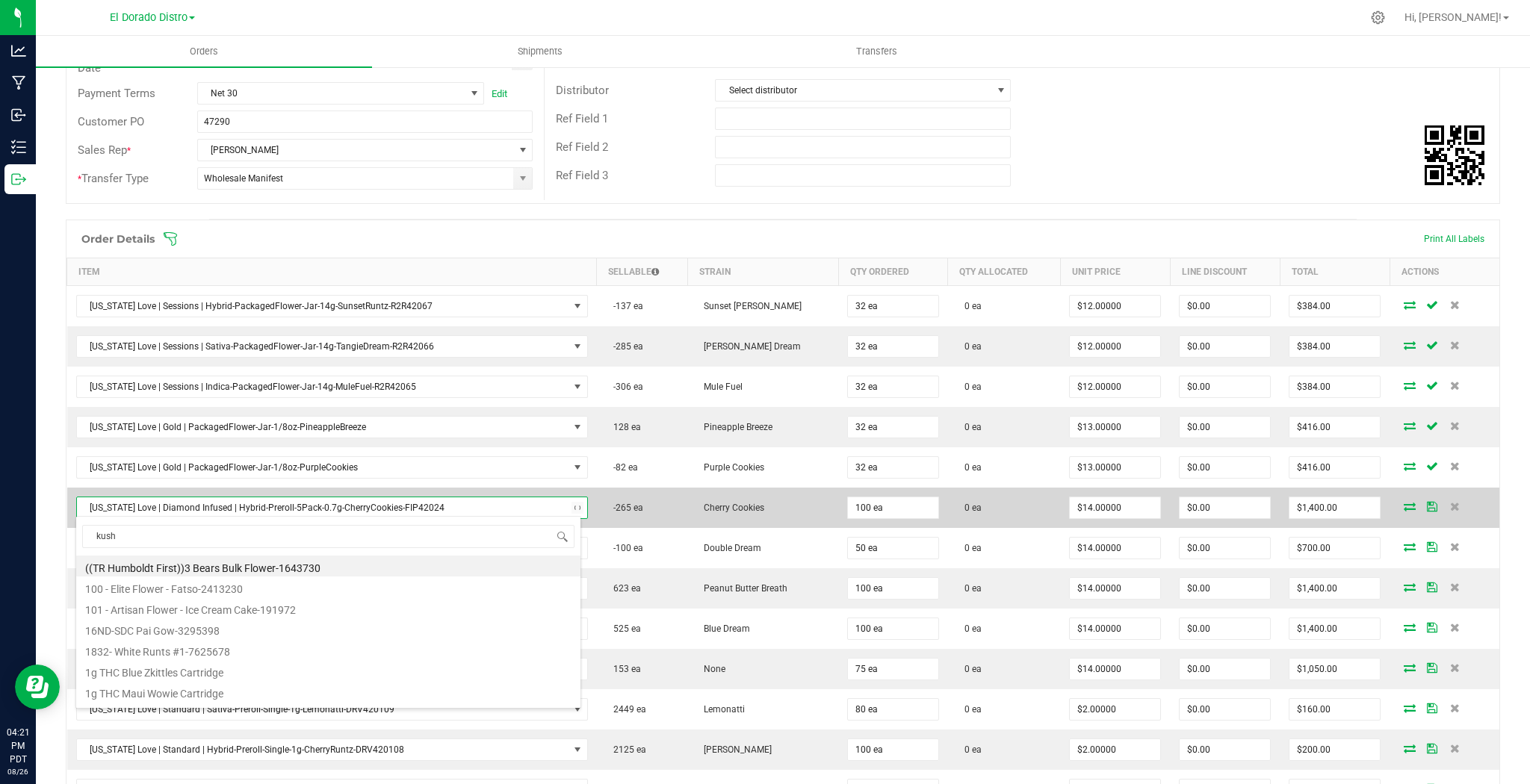
type input "kushm"
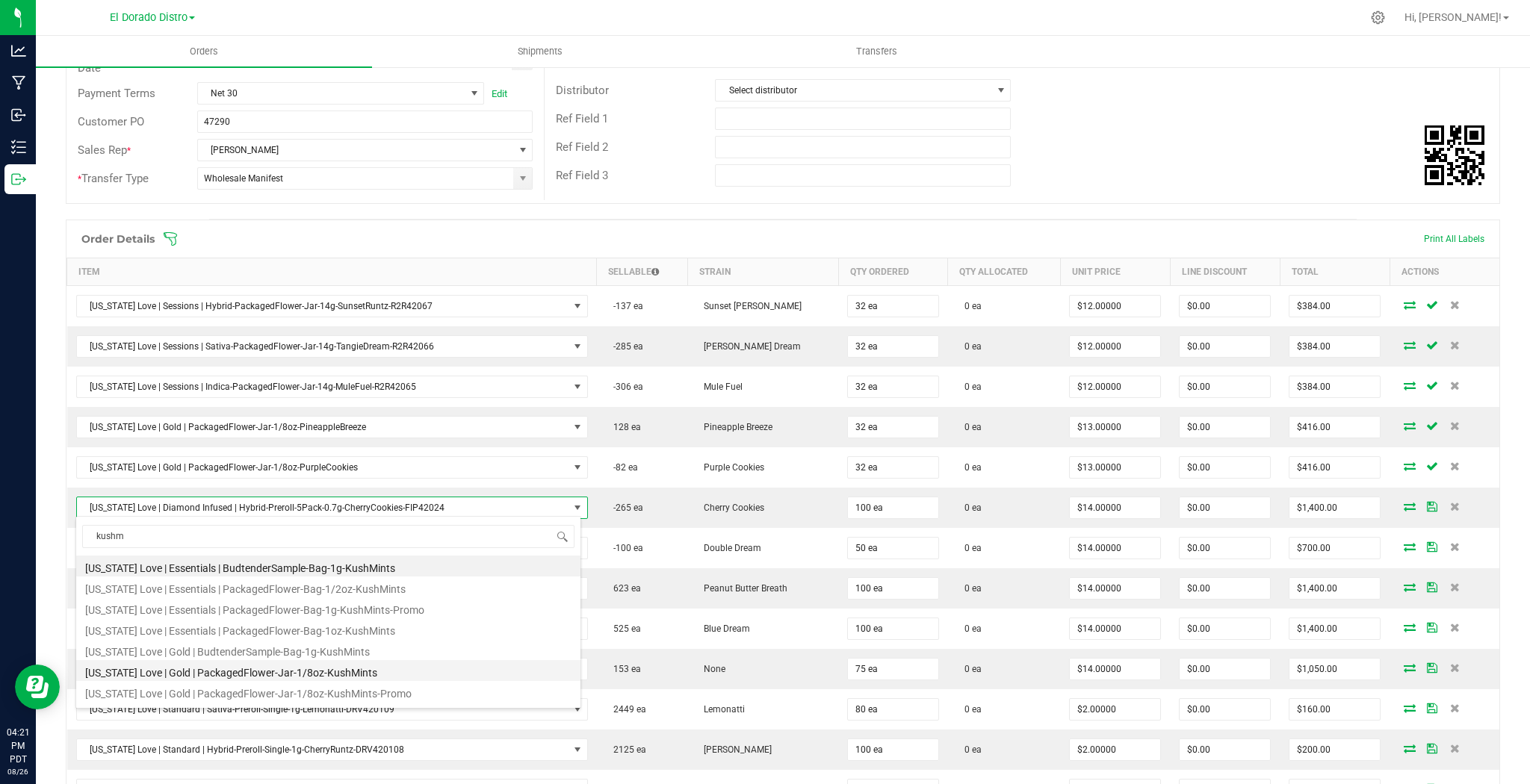
click at [342, 669] on li "[US_STATE] Love | Gold | PackagedFlower-Jar-1/8oz-KushMints" at bounding box center [328, 671] width 504 height 21
type input "$13.00000"
type input "$1,300.00"
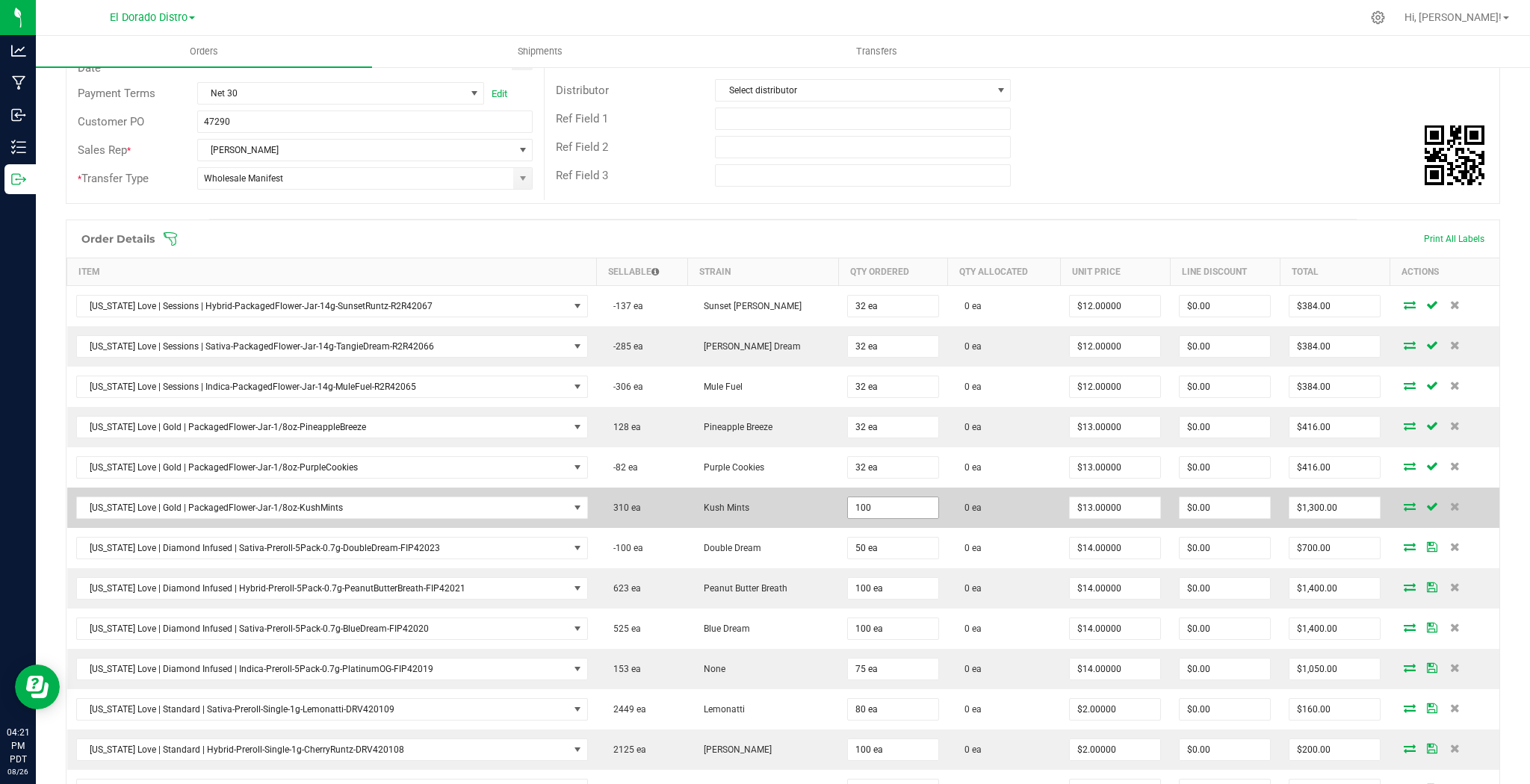
click at [866, 502] on input "100" at bounding box center [893, 507] width 90 height 21
type input "32 ea"
type input "$416.00"
click at [985, 520] on td "0 ea" at bounding box center [1004, 508] width 113 height 40
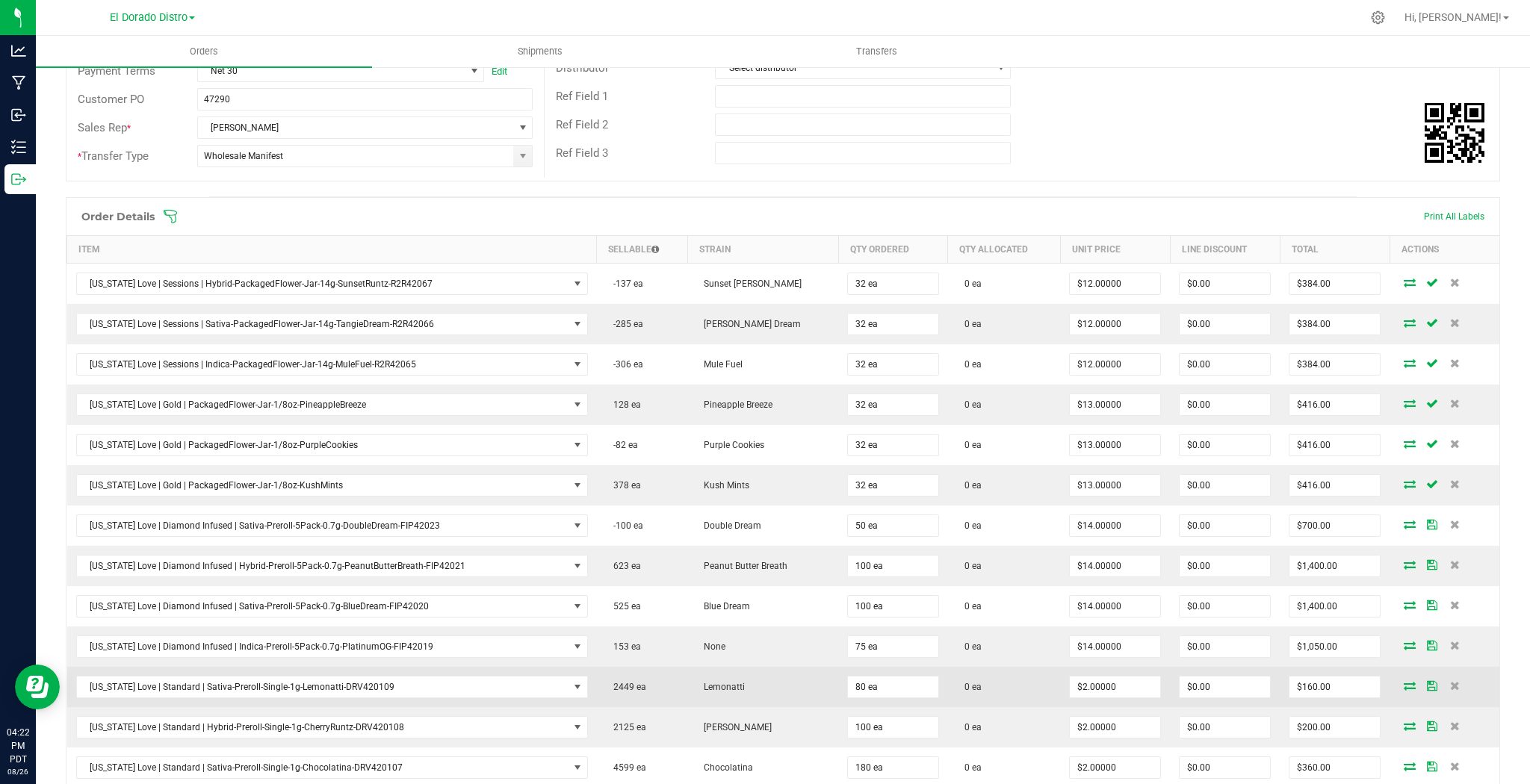
scroll to position [358, 0]
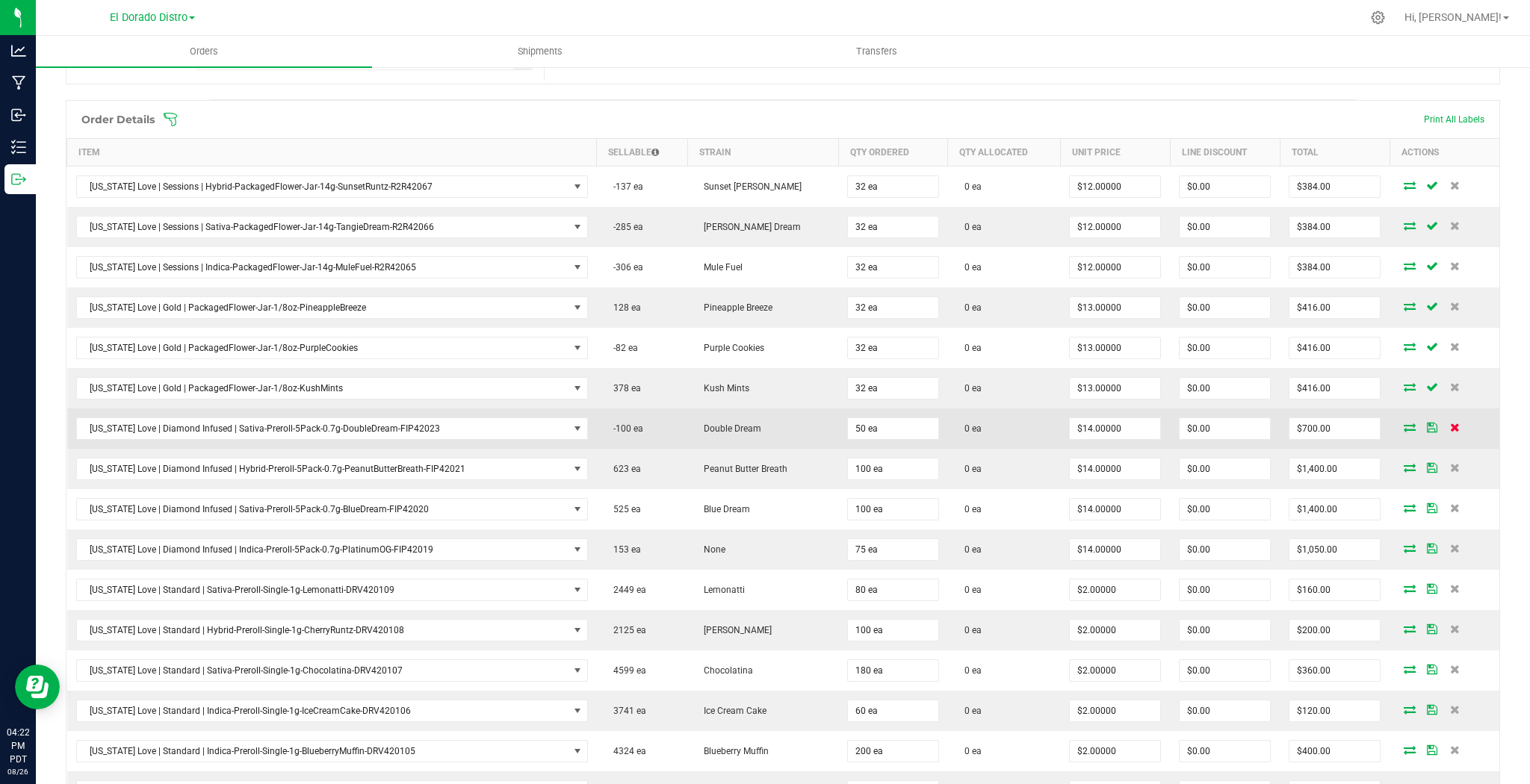
click at [1450, 424] on icon at bounding box center [1455, 427] width 9 height 9
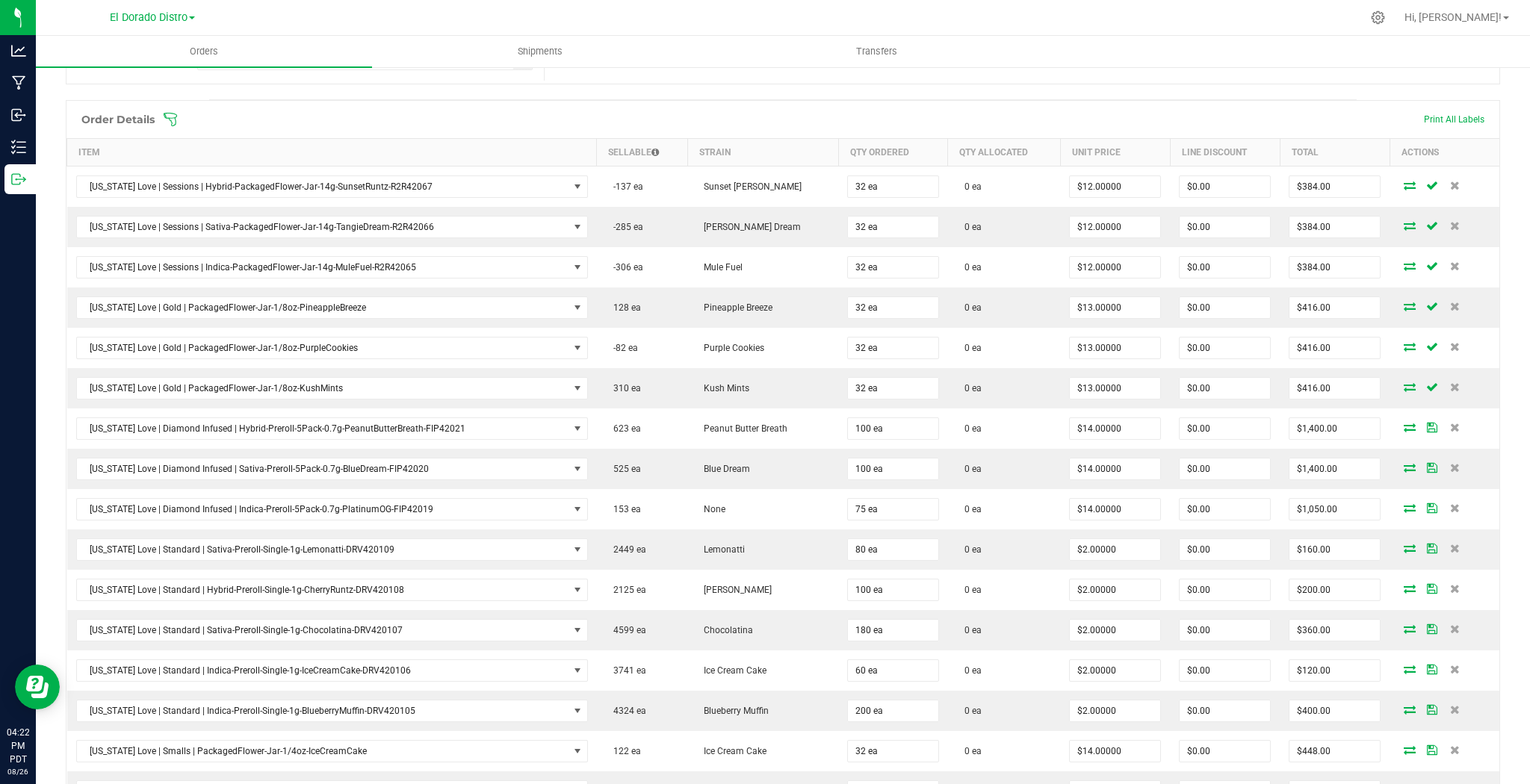
click at [1450, 424] on icon at bounding box center [1455, 427] width 9 height 9
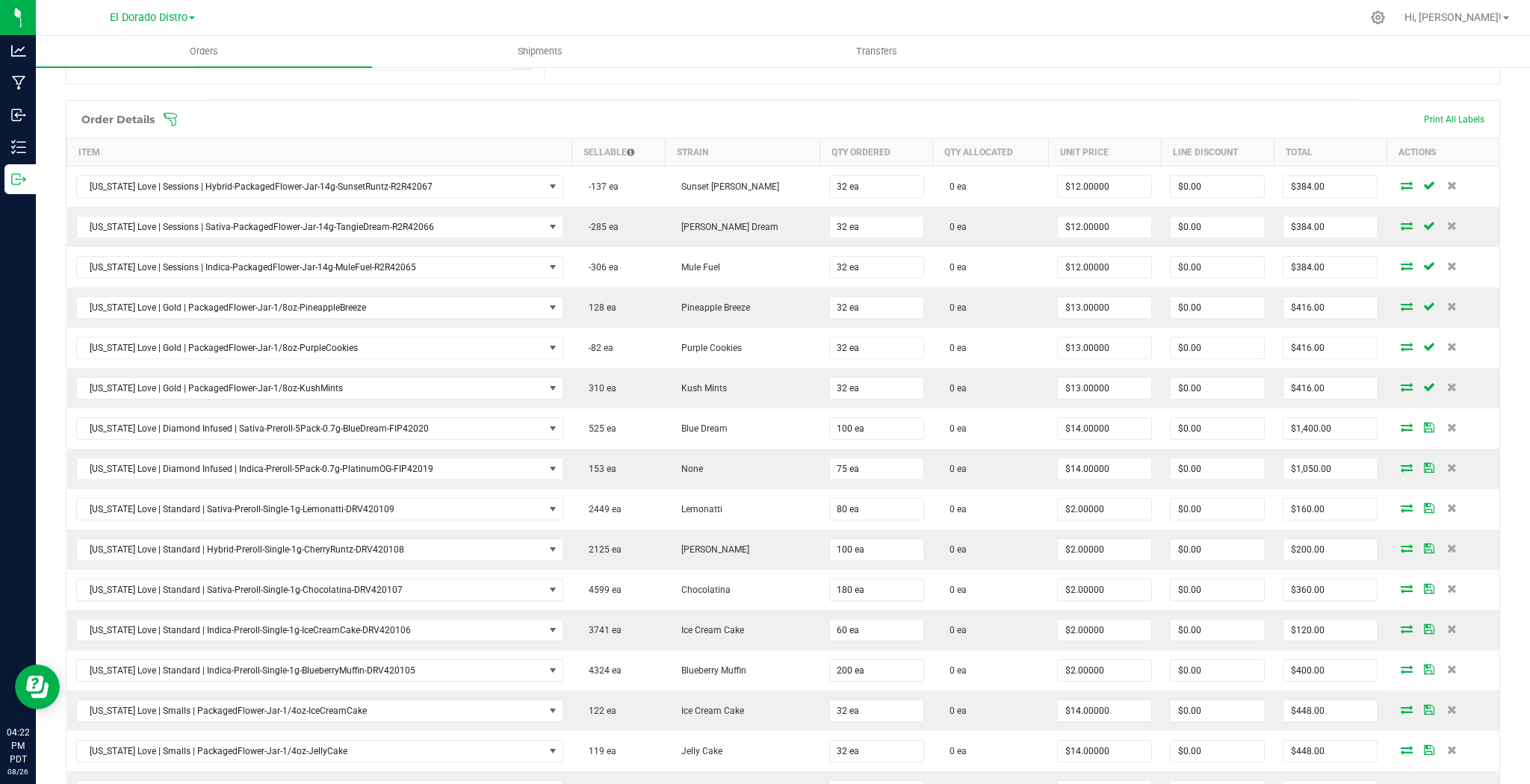
click at [1447, 424] on icon at bounding box center [1452, 427] width 9 height 9
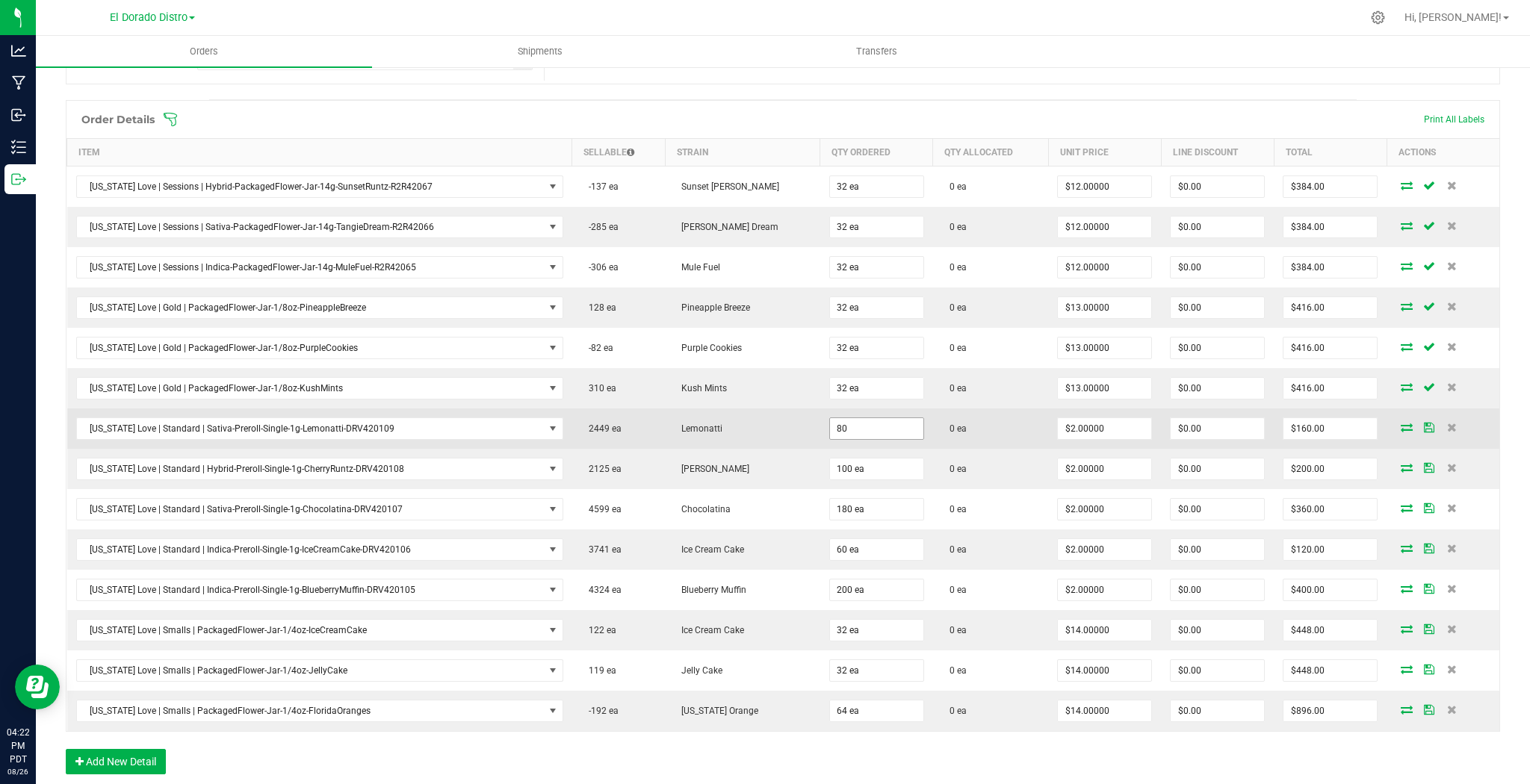
click at [830, 425] on input "80" at bounding box center [877, 428] width 93 height 21
type input "40 ea"
type input "$80.00"
drag, startPoint x: 923, startPoint y: 442, endPoint x: 884, endPoint y: 464, distance: 44.8
click at [933, 443] on td "0 ea" at bounding box center [991, 429] width 116 height 40
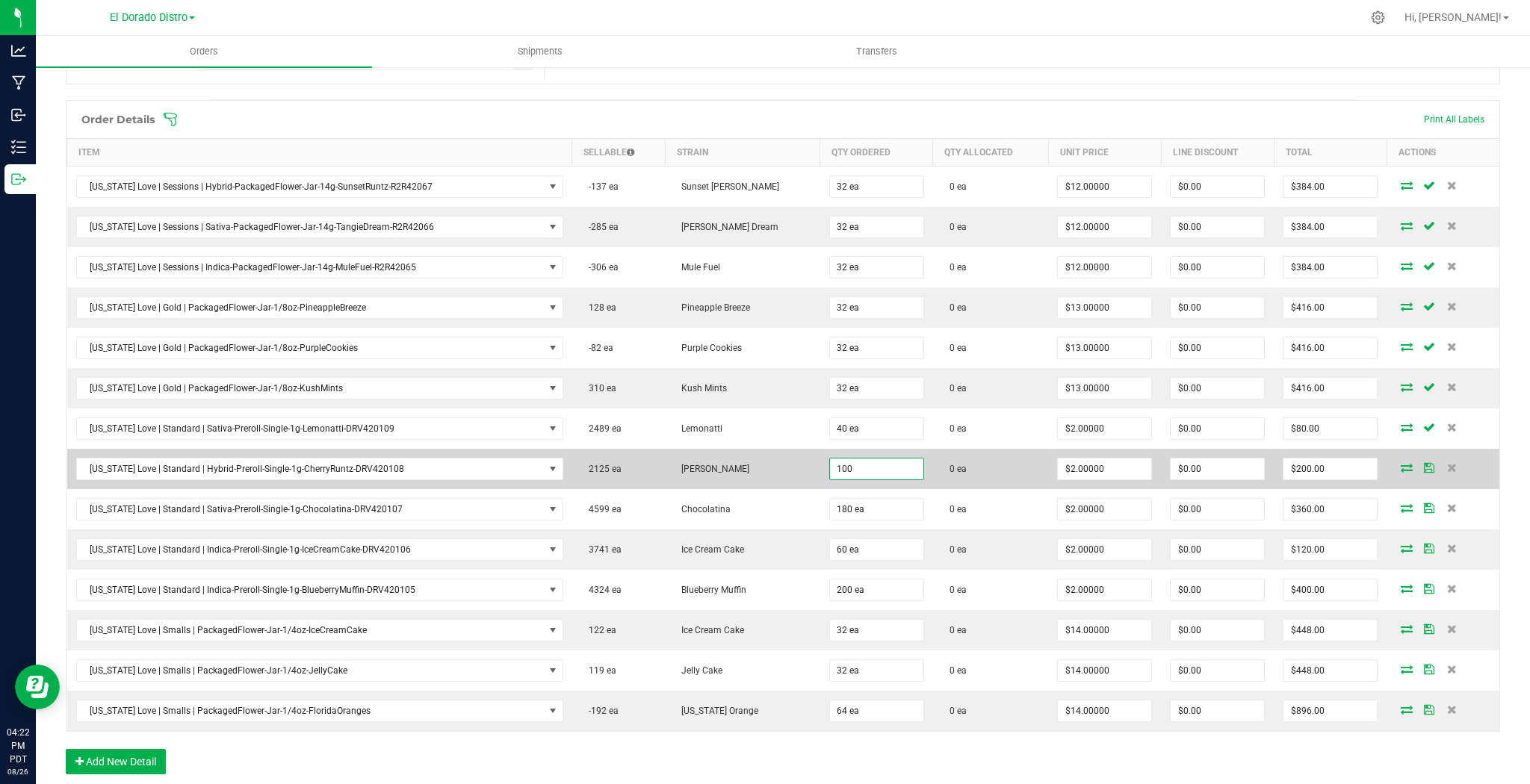
click at [866, 470] on input "100" at bounding box center [877, 469] width 93 height 21
type input "60 ea"
type input "$120.00"
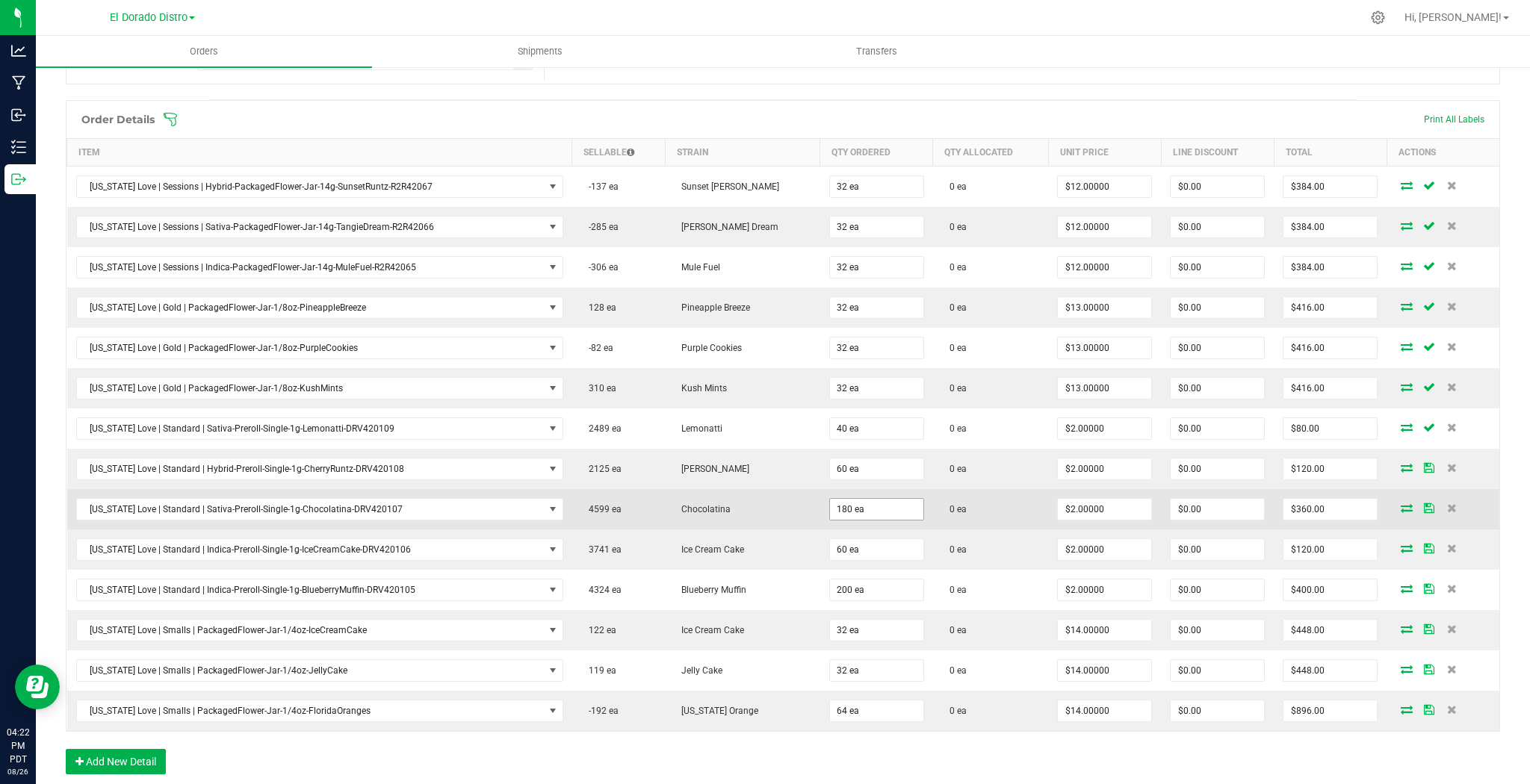
drag, startPoint x: 946, startPoint y: 484, endPoint x: 866, endPoint y: 500, distance: 81.6
click at [944, 485] on tbody "[US_STATE] Love | Sessions | Hybrid-PackagedFlower-Jar-14g-SunsetRuntz-R2R42067…" at bounding box center [784, 449] width 1433 height 566
click at [866, 500] on input "180" at bounding box center [877, 509] width 93 height 21
type input "40 ea"
type input "$80.00"
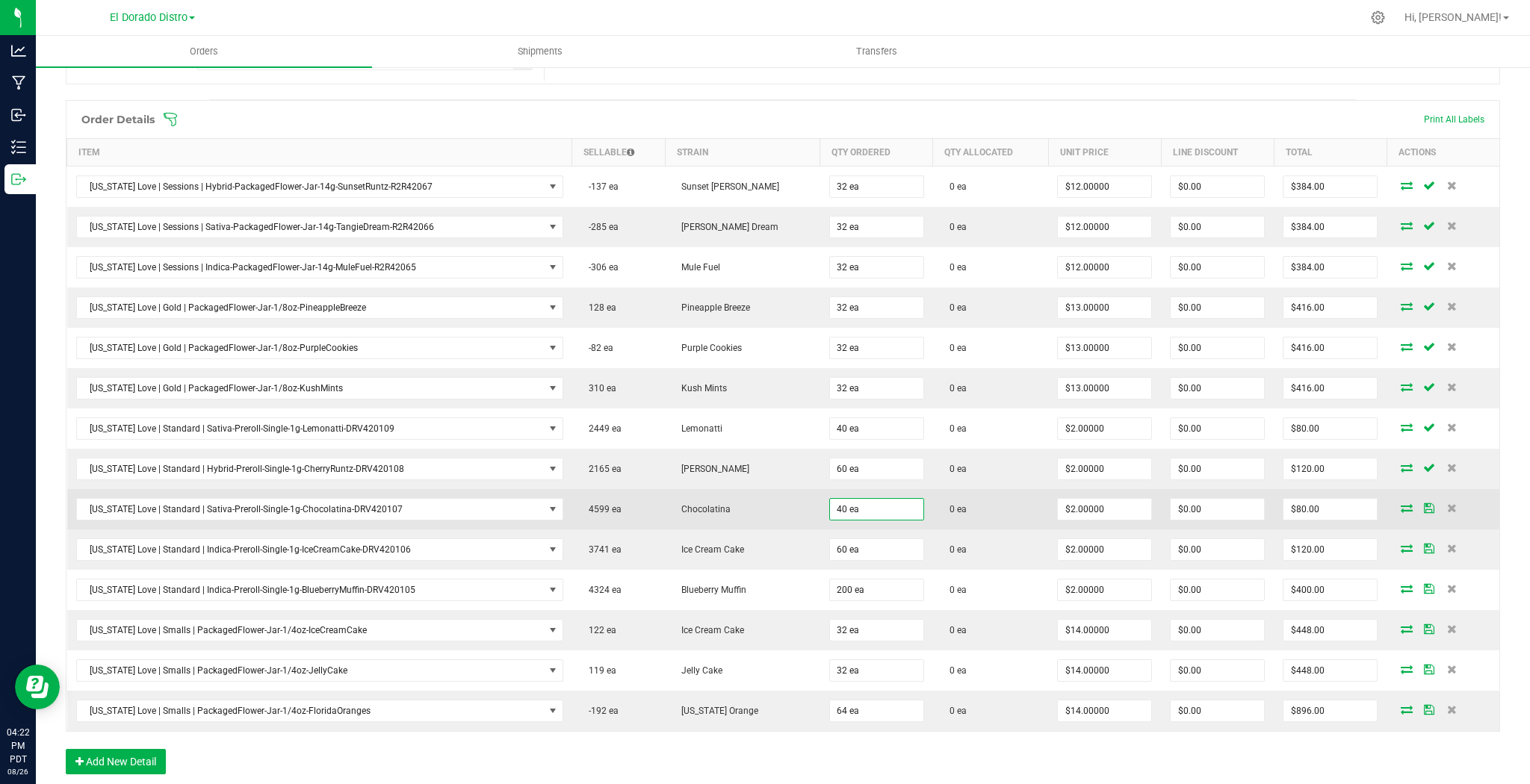
click at [963, 514] on td "0 ea" at bounding box center [991, 510] width 116 height 40
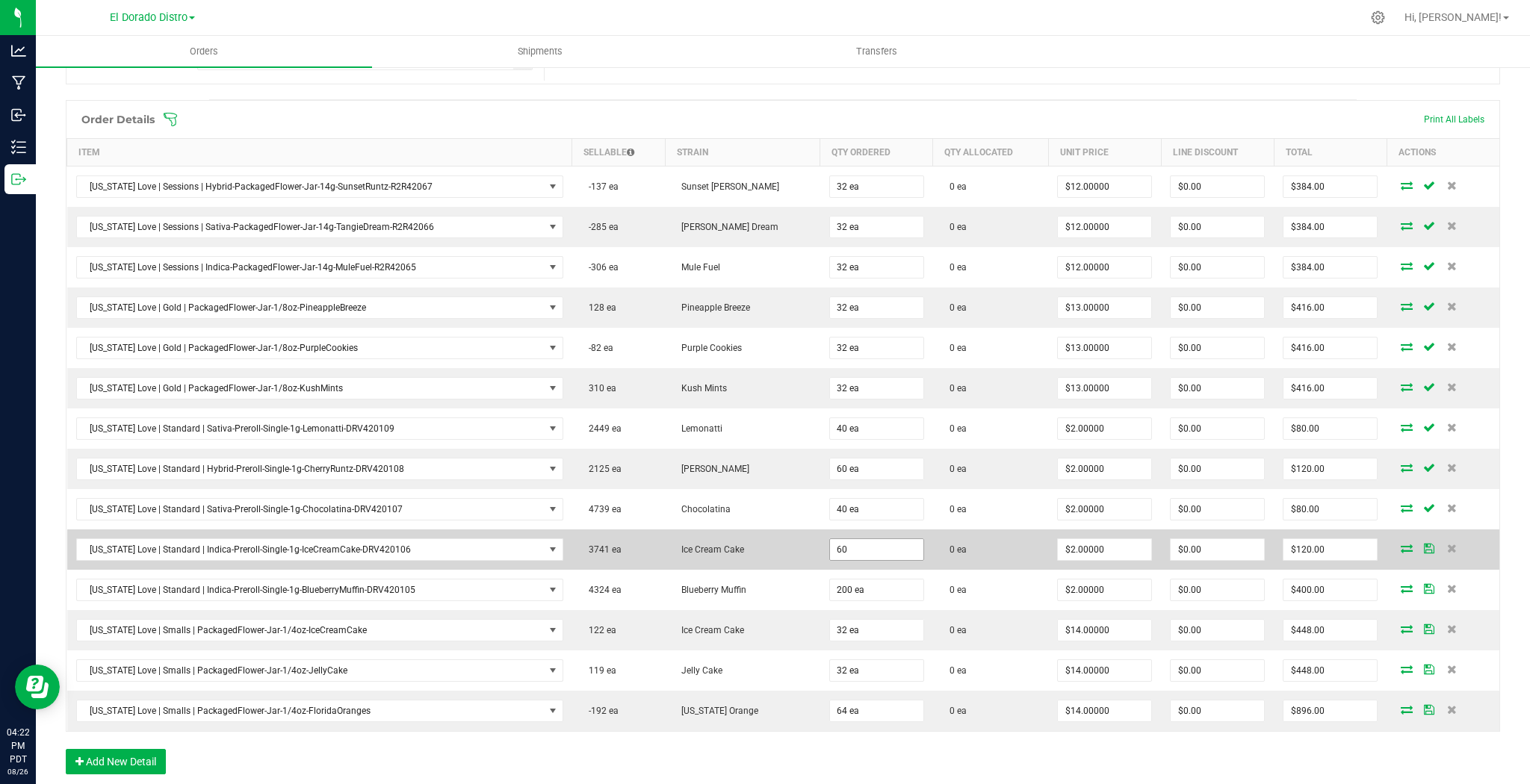
click at [863, 539] on input "60" at bounding box center [877, 549] width 93 height 21
type input "20 ea"
type input "$40.00"
drag, startPoint x: 950, startPoint y: 549, endPoint x: 878, endPoint y: 582, distance: 79.2
click at [950, 549] on td "0 ea" at bounding box center [991, 550] width 116 height 40
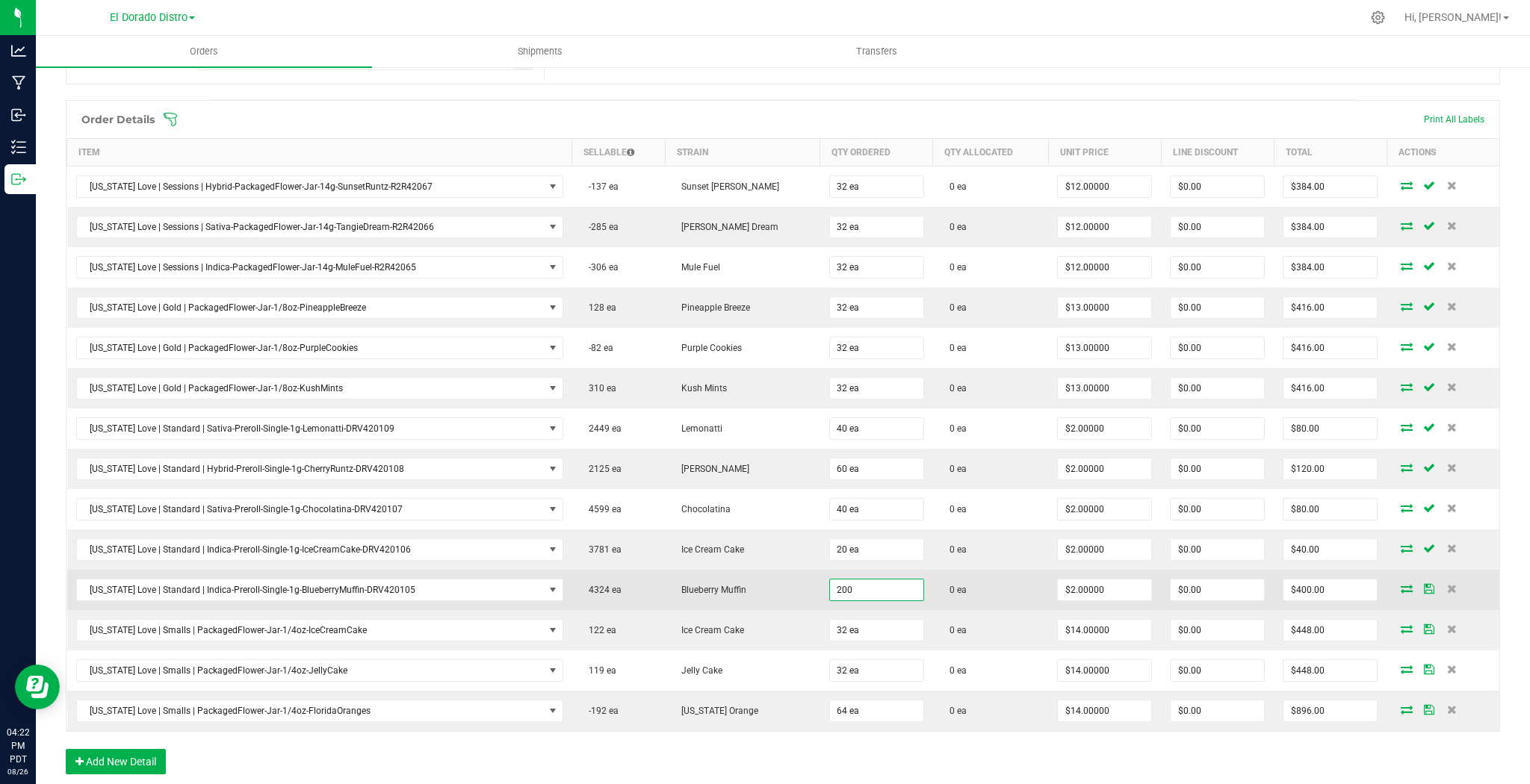
click at [870, 586] on input "200" at bounding box center [877, 590] width 93 height 21
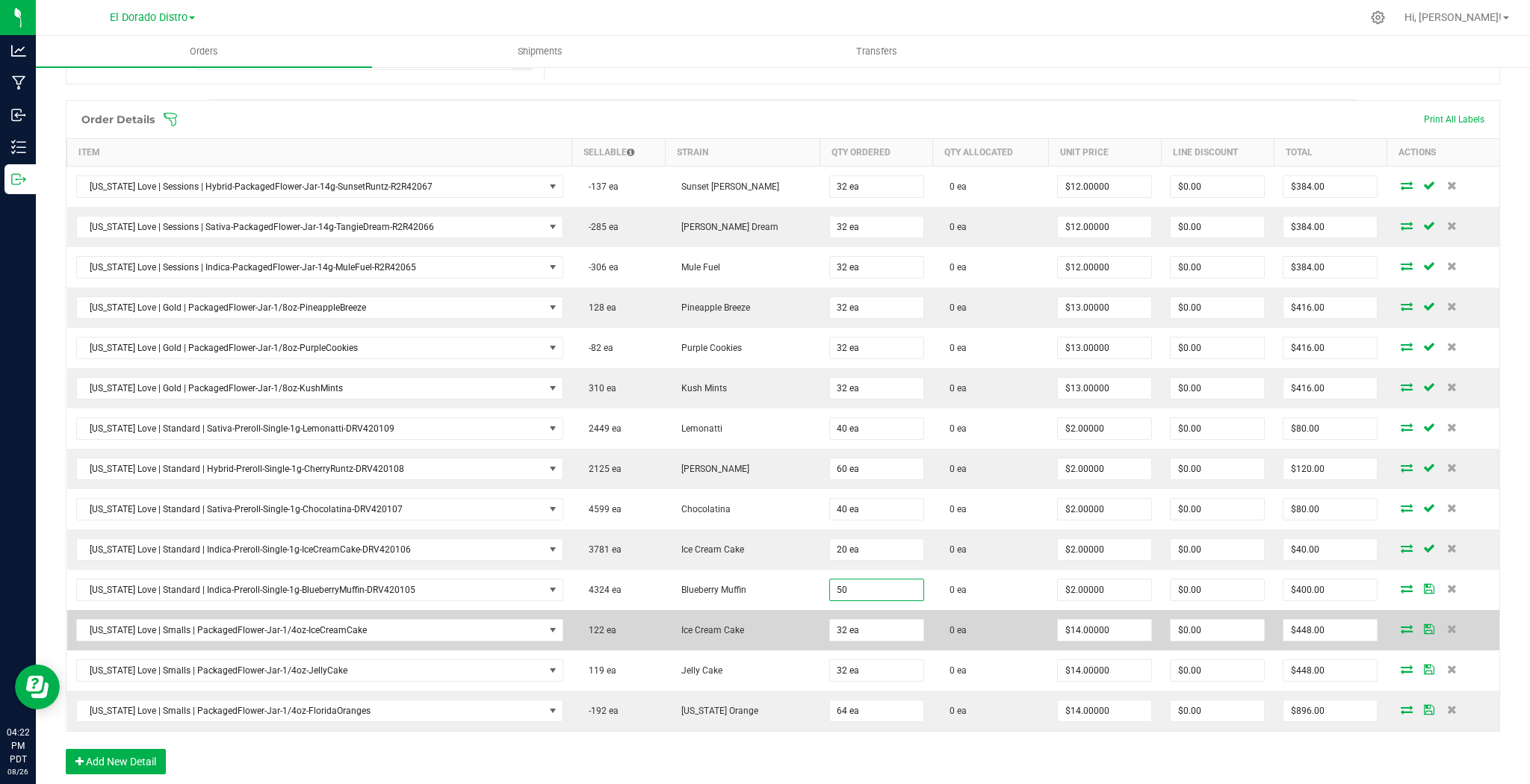
type input "50 ea"
type input "$100.00"
click at [968, 610] on td "0 ea" at bounding box center [991, 630] width 116 height 40
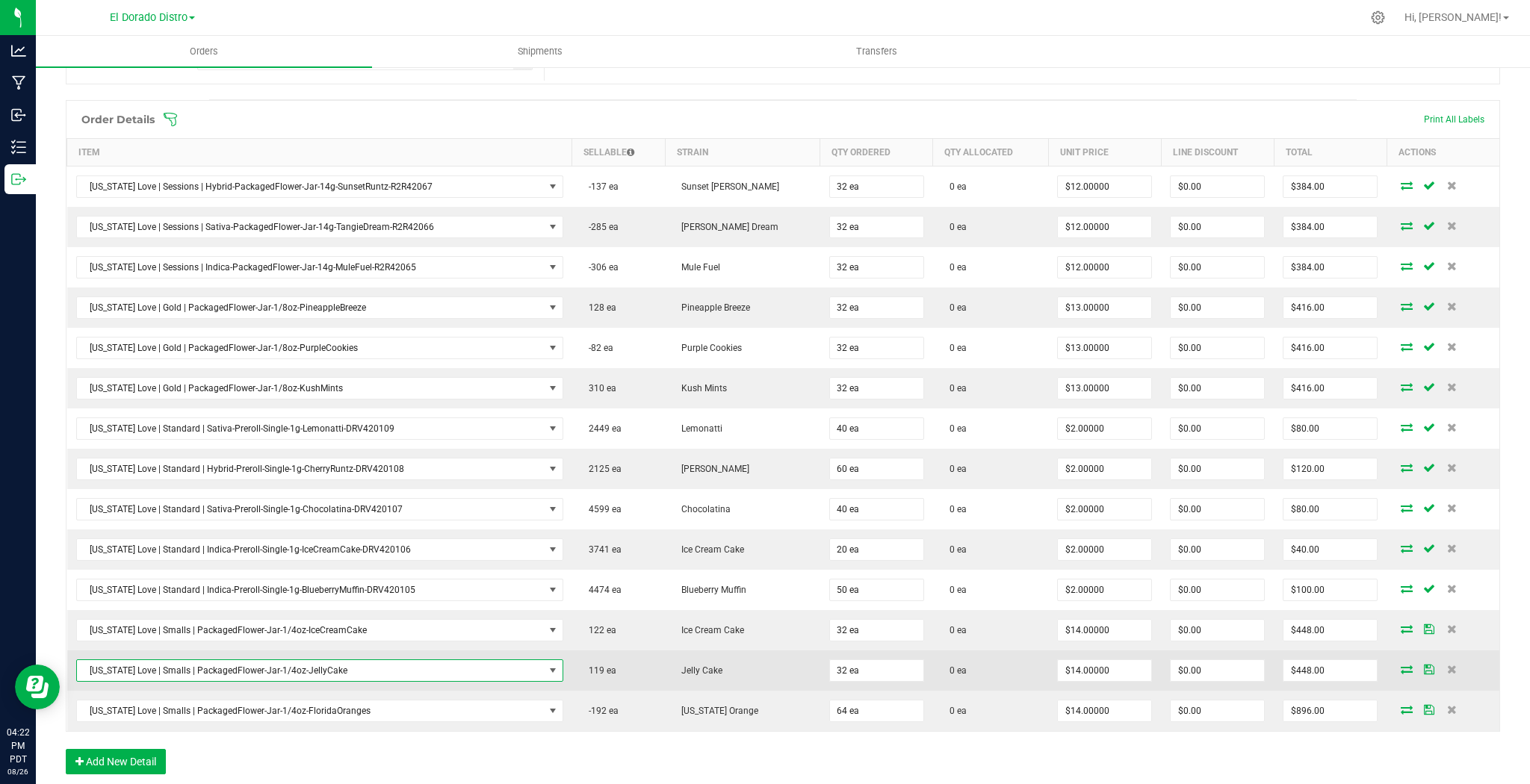
click at [350, 674] on span "[US_STATE] Love | Smalls | PackagedFlower-Jar-1/4oz-JellyCake" at bounding box center [310, 671] width 467 height 21
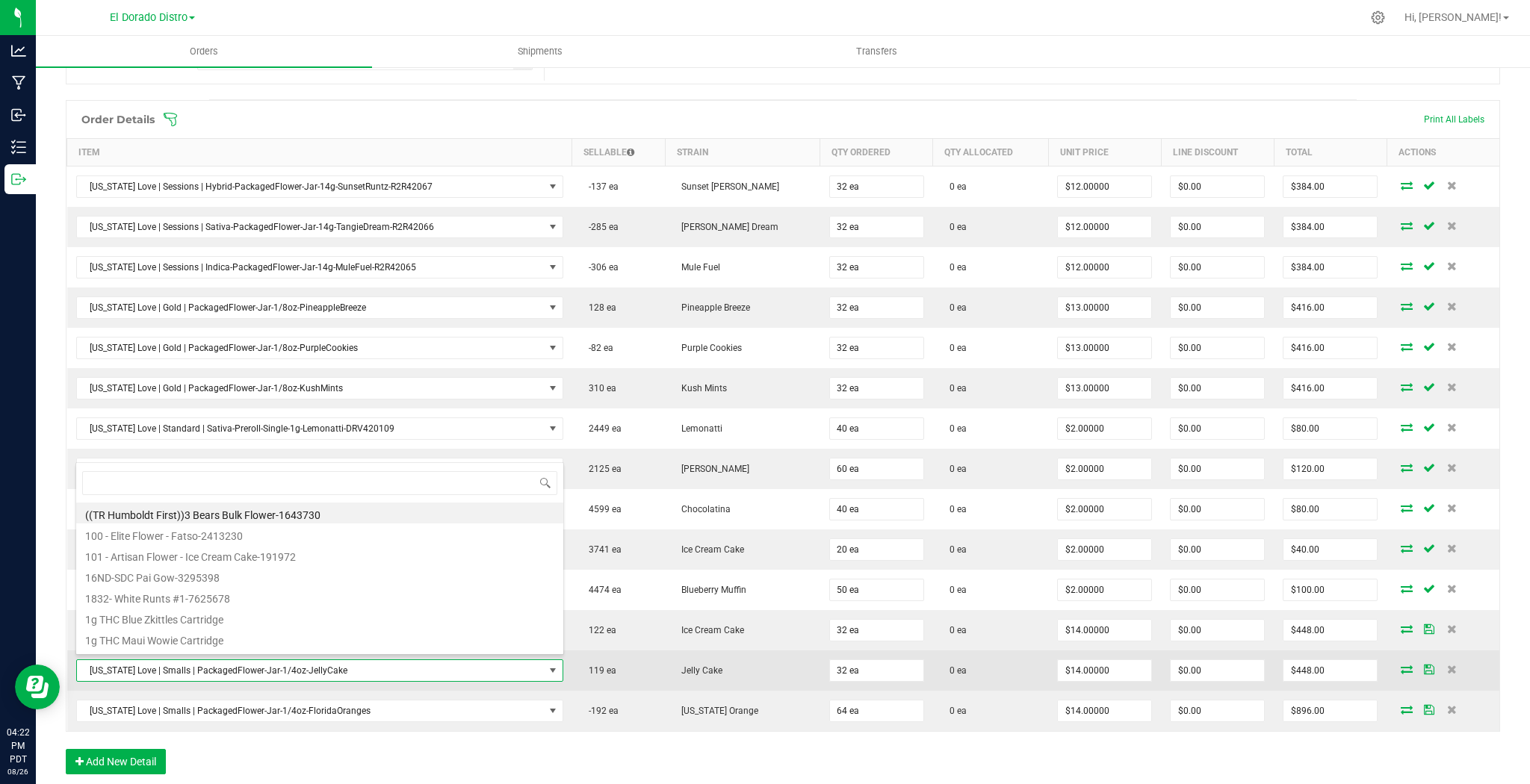
scroll to position [22, 484]
type input "applef"
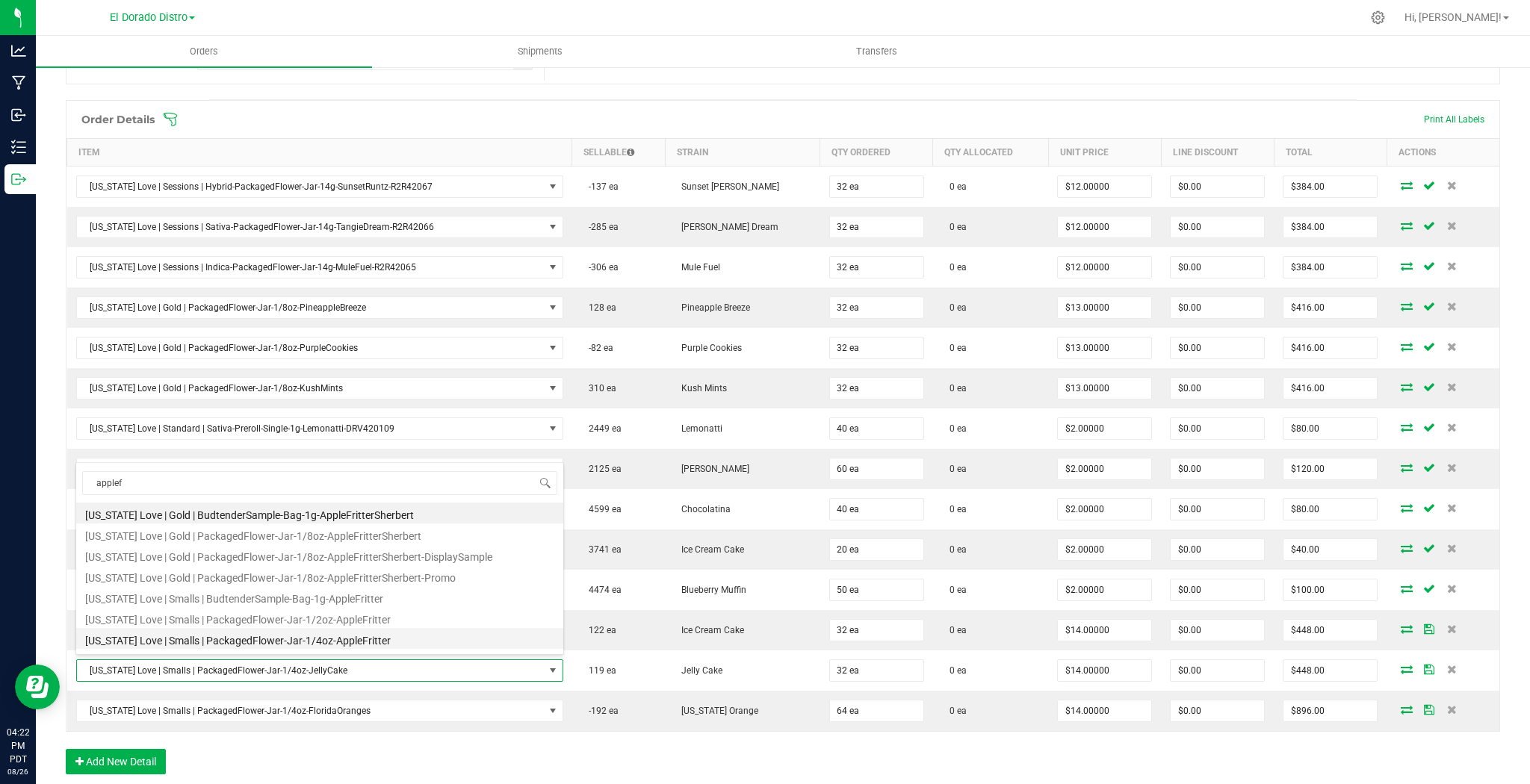
click at [357, 639] on li "[US_STATE] Love | Smalls | PackagedFlower-Jar-1/4oz-AppleFritter" at bounding box center [319, 638] width 487 height 21
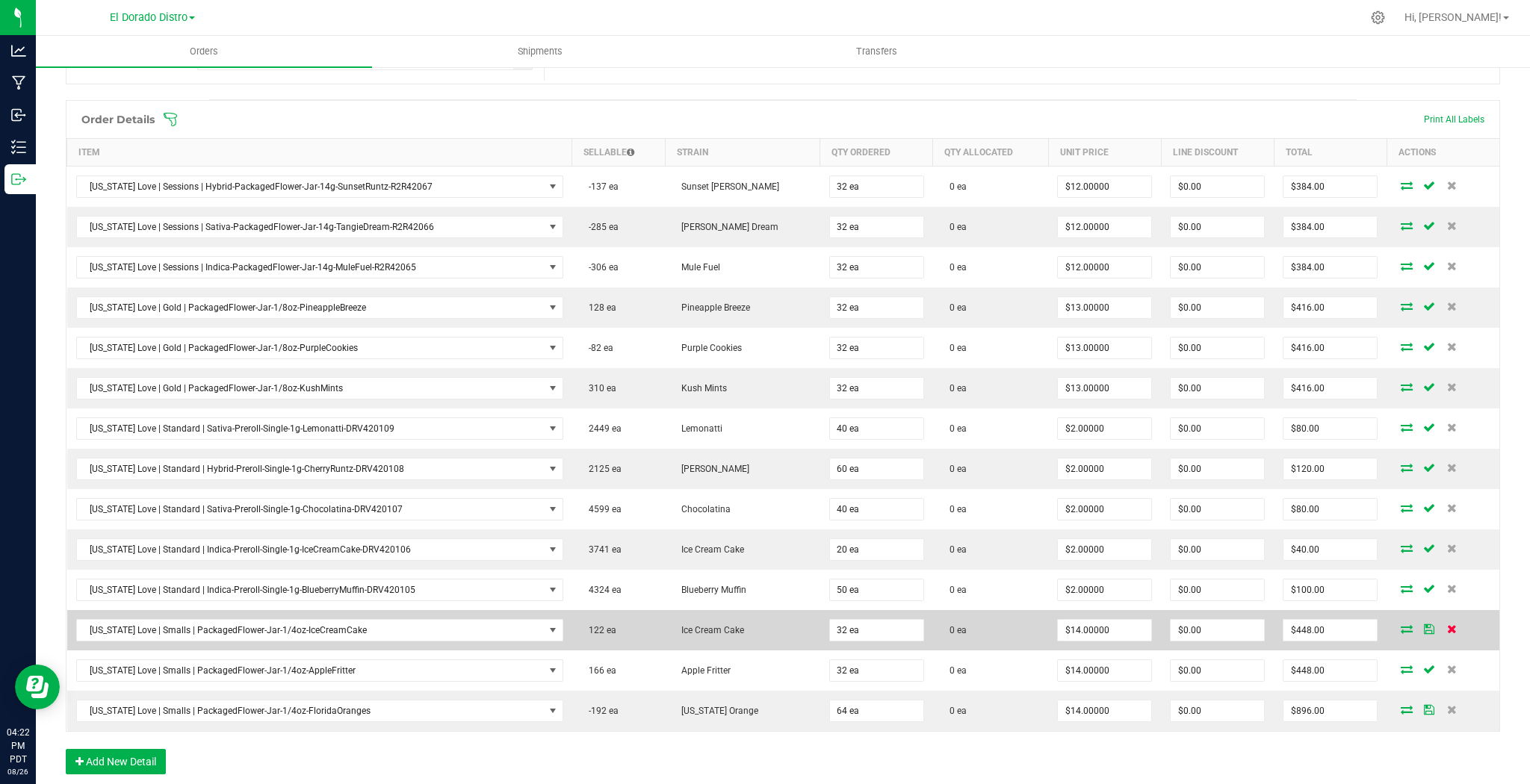
click at [1447, 627] on icon at bounding box center [1452, 629] width 9 height 9
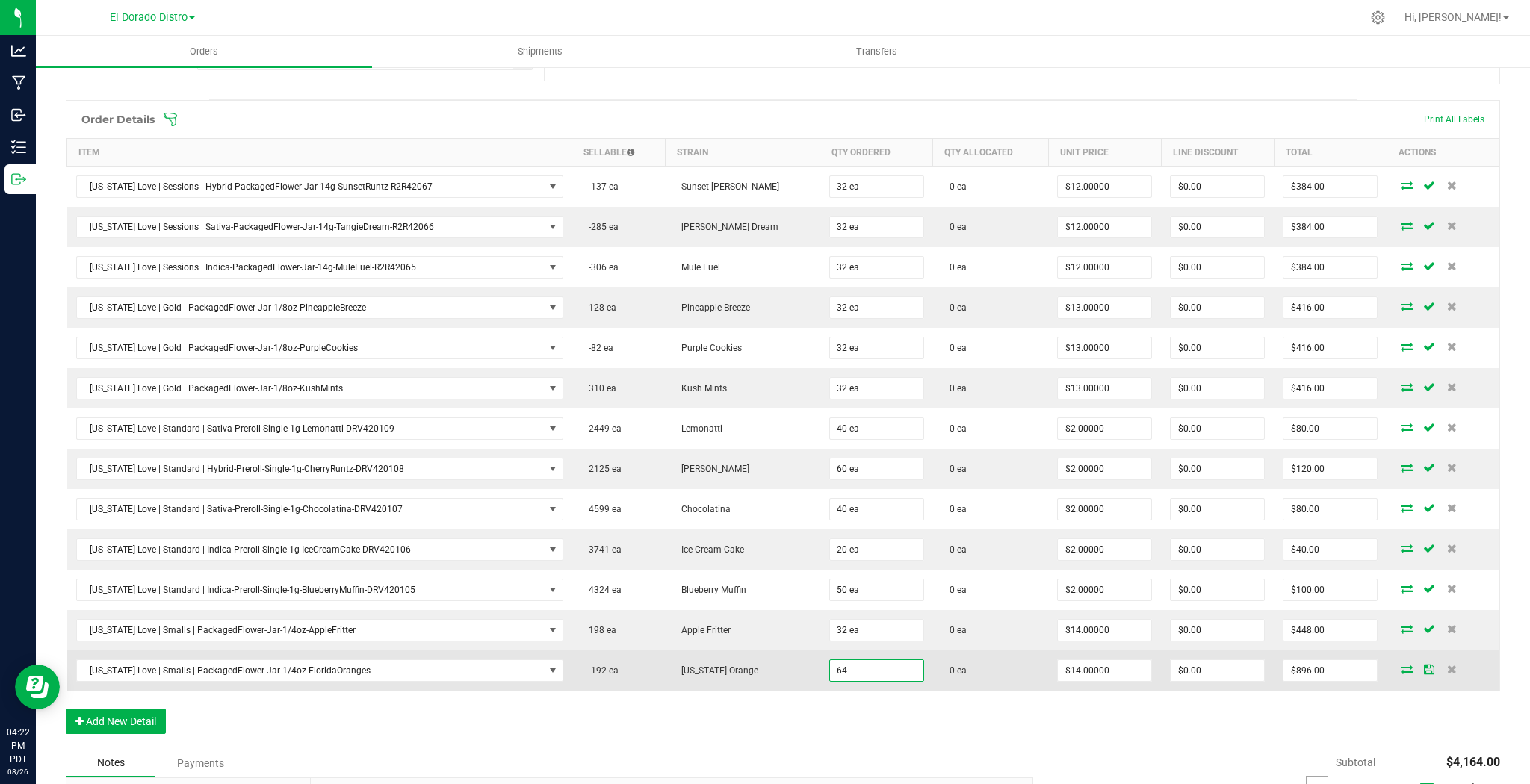
click at [843, 666] on input "64" at bounding box center [877, 671] width 93 height 21
type input "32 ea"
type input "$448.00"
click at [962, 673] on td "0 ea" at bounding box center [991, 671] width 116 height 40
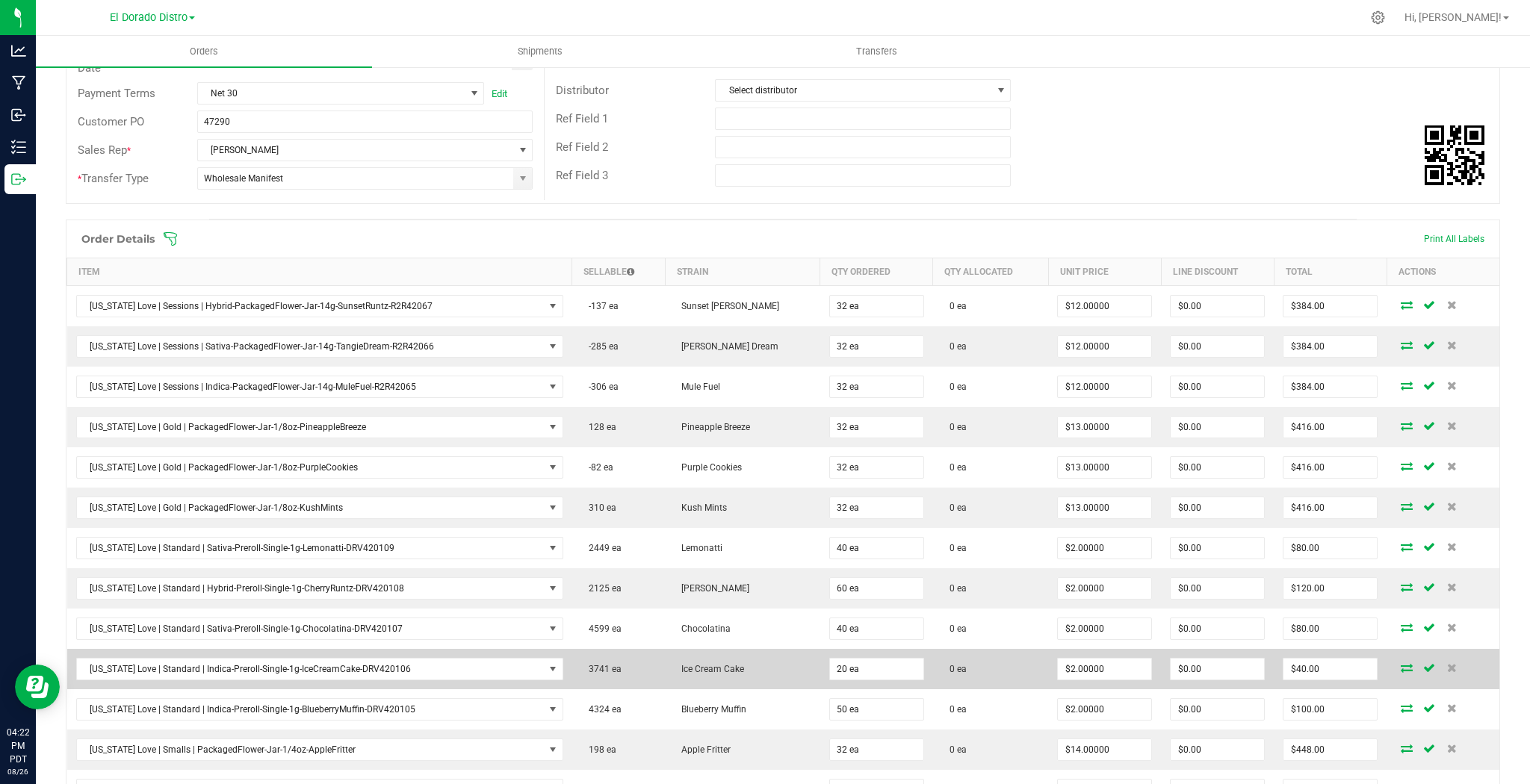
scroll to position [0, 0]
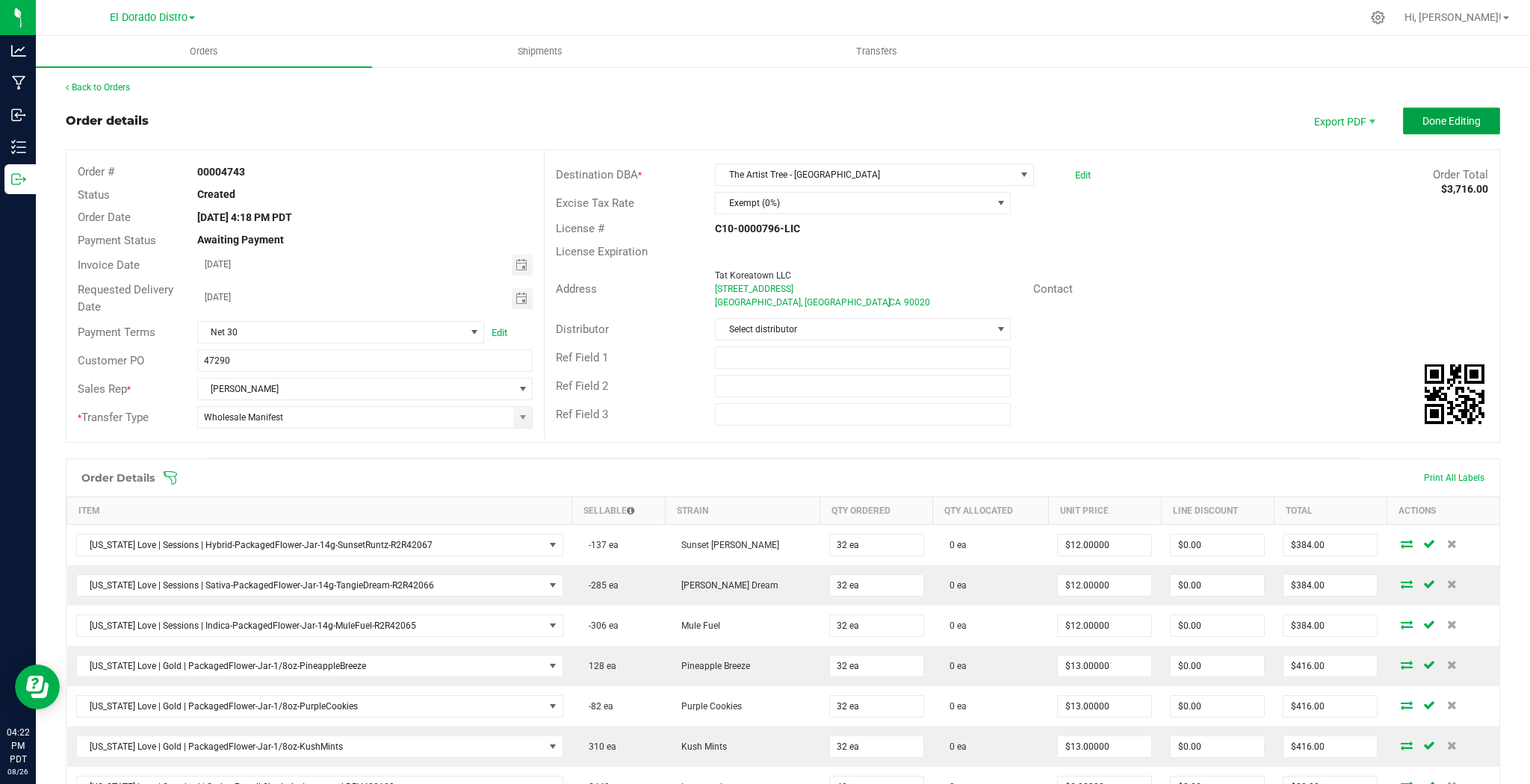
click at [1434, 127] on button "Done Editing" at bounding box center [1451, 120] width 97 height 27
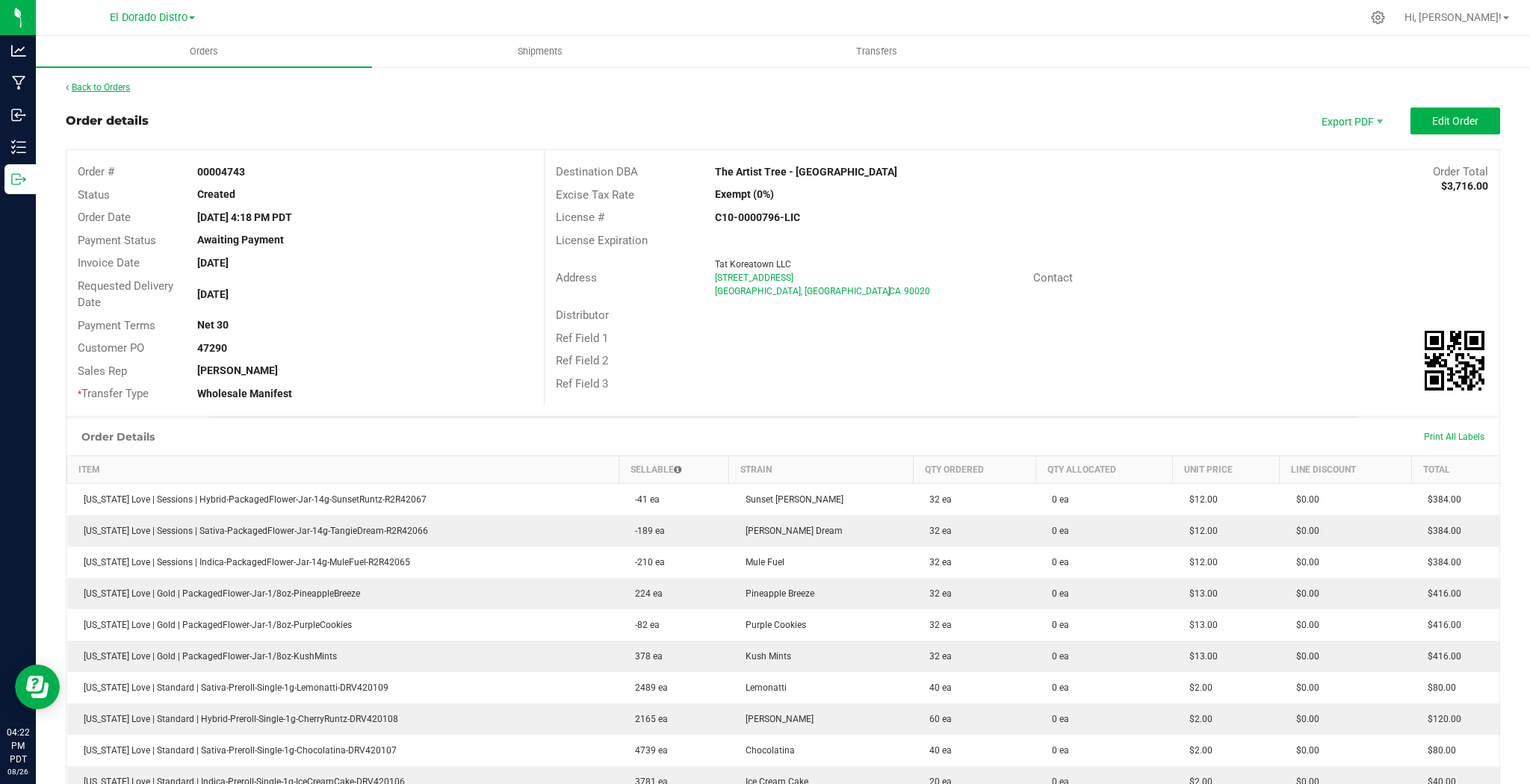
click at [118, 89] on link "Back to Orders" at bounding box center [98, 87] width 64 height 10
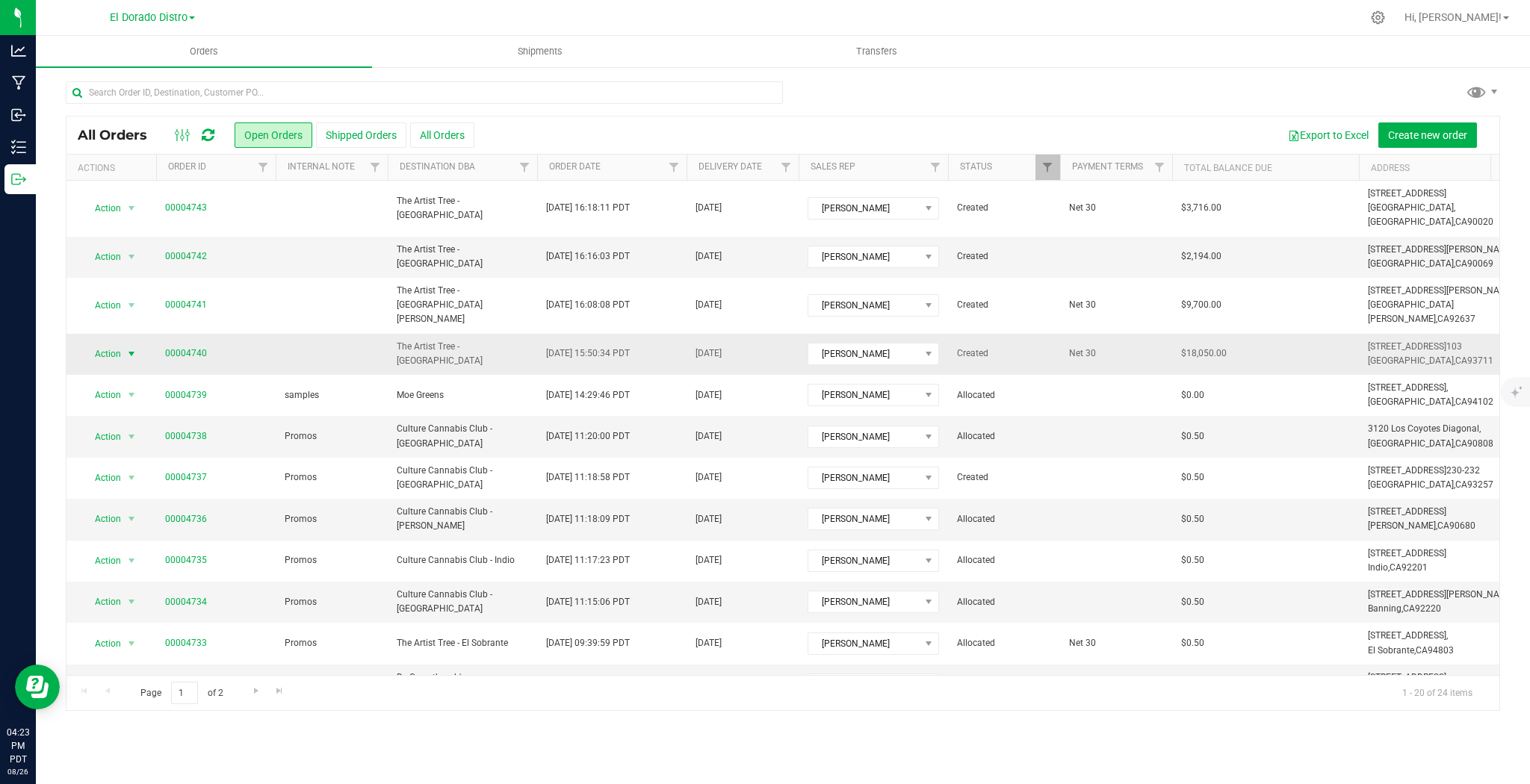
click at [129, 348] on span "select" at bounding box center [131, 354] width 12 height 12
click at [133, 390] on li "Clone order" at bounding box center [138, 393] width 111 height 23
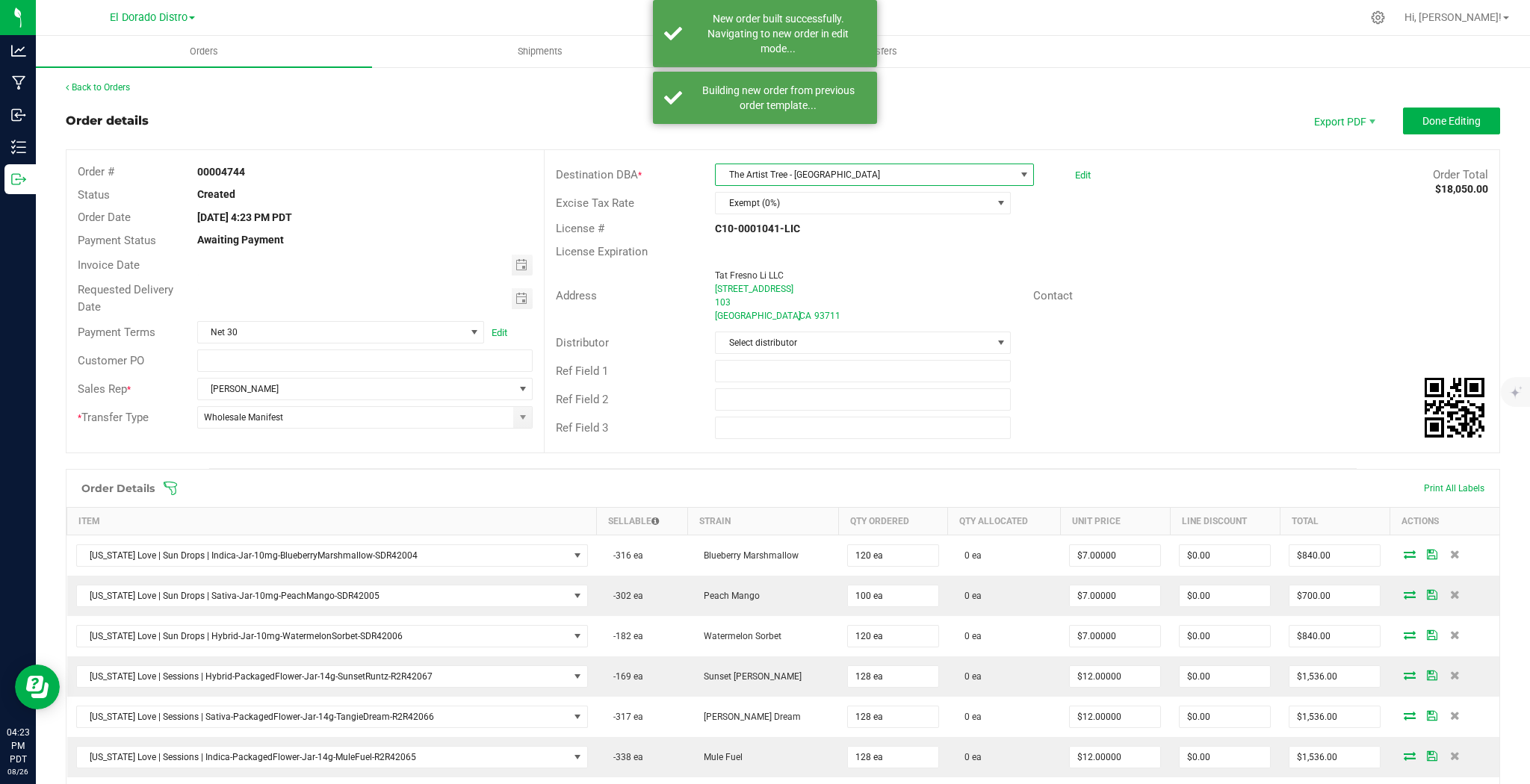
click at [852, 164] on span "The Artist Tree - [GEOGRAPHIC_DATA]" at bounding box center [865, 174] width 299 height 21
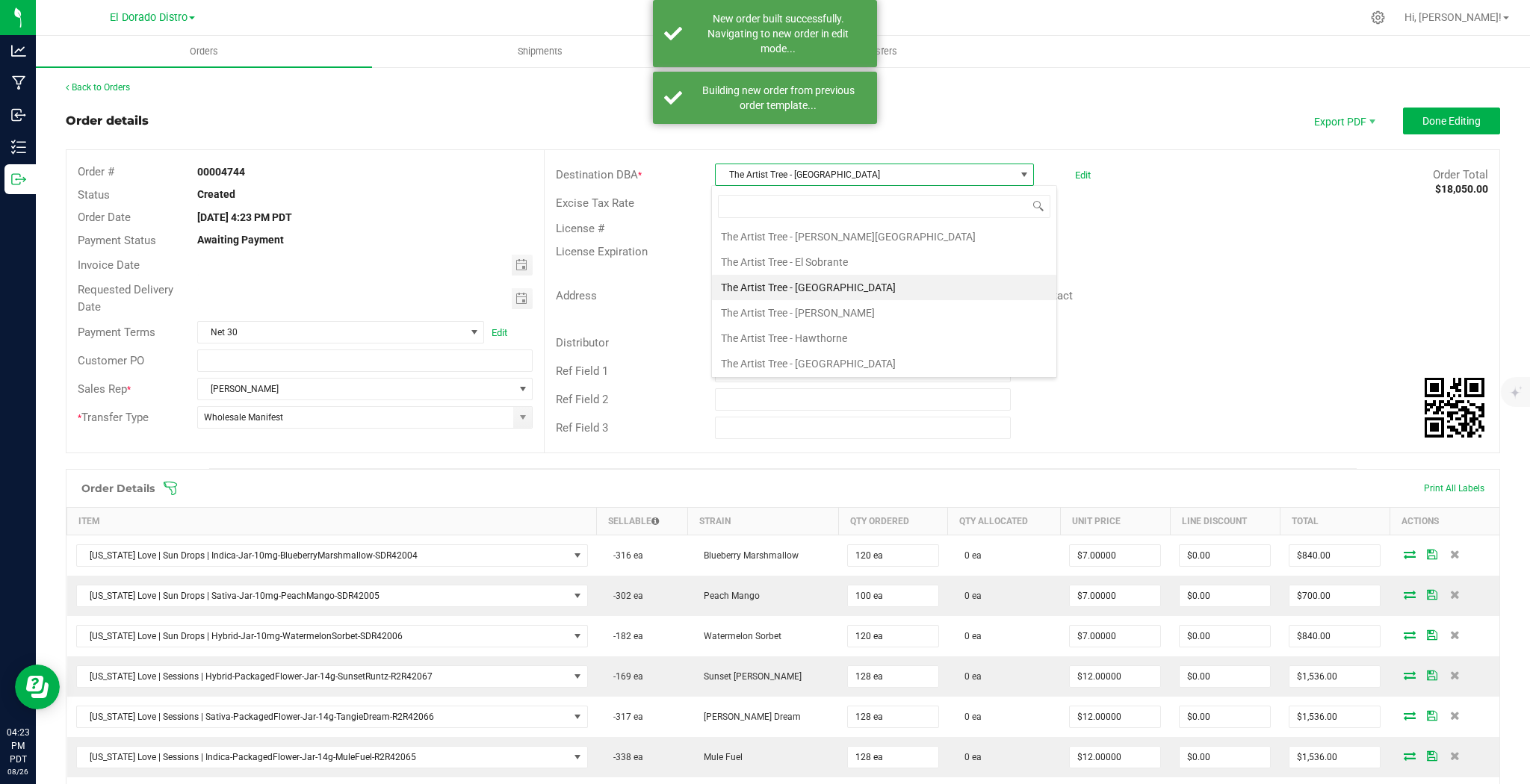
scroll to position [8413, 0]
click at [845, 422] on li "The Artist Tree - [GEOGRAPHIC_DATA]" at bounding box center [883, 434] width 344 height 26
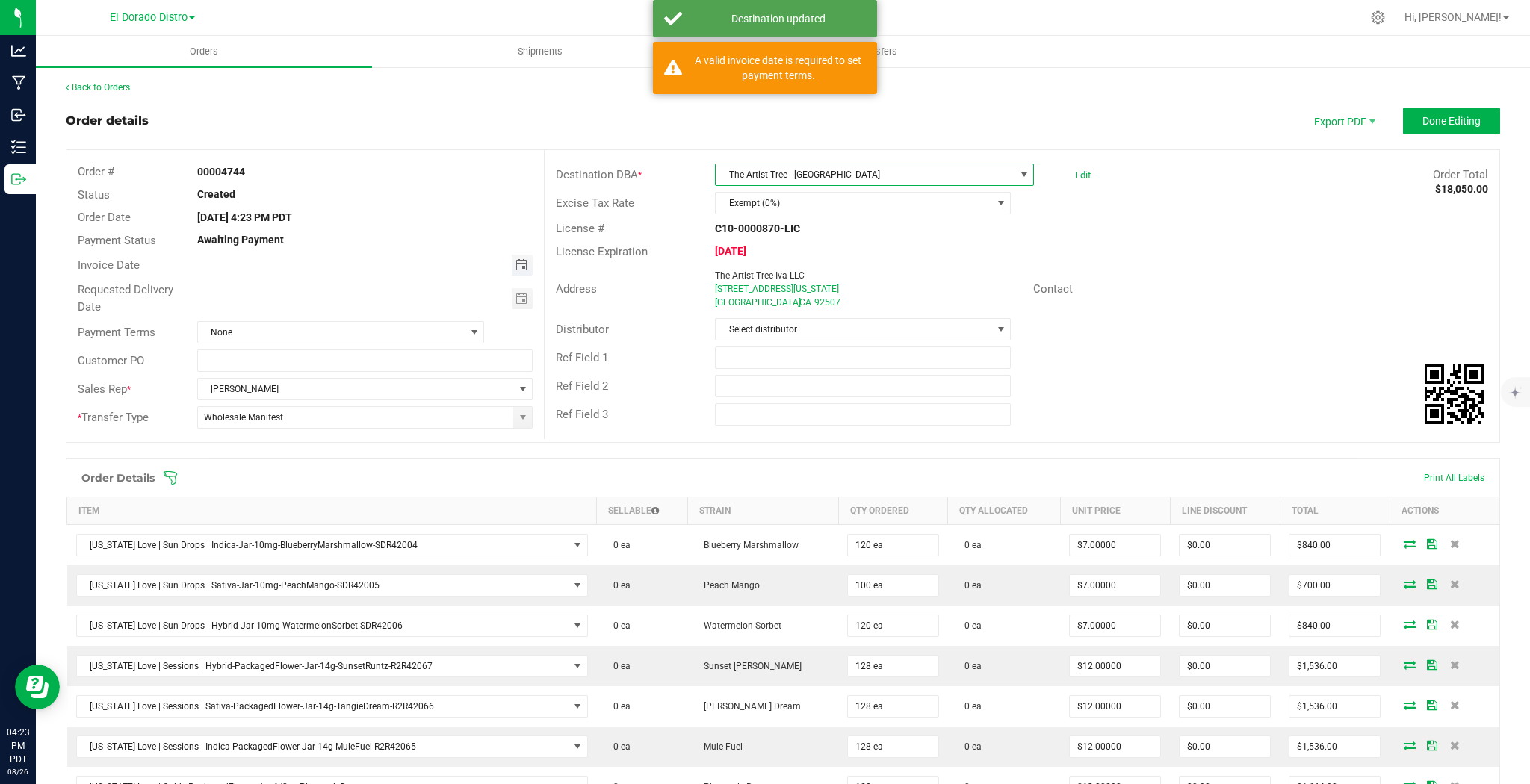
click at [519, 270] on span "Toggle calendar" at bounding box center [521, 265] width 12 height 12
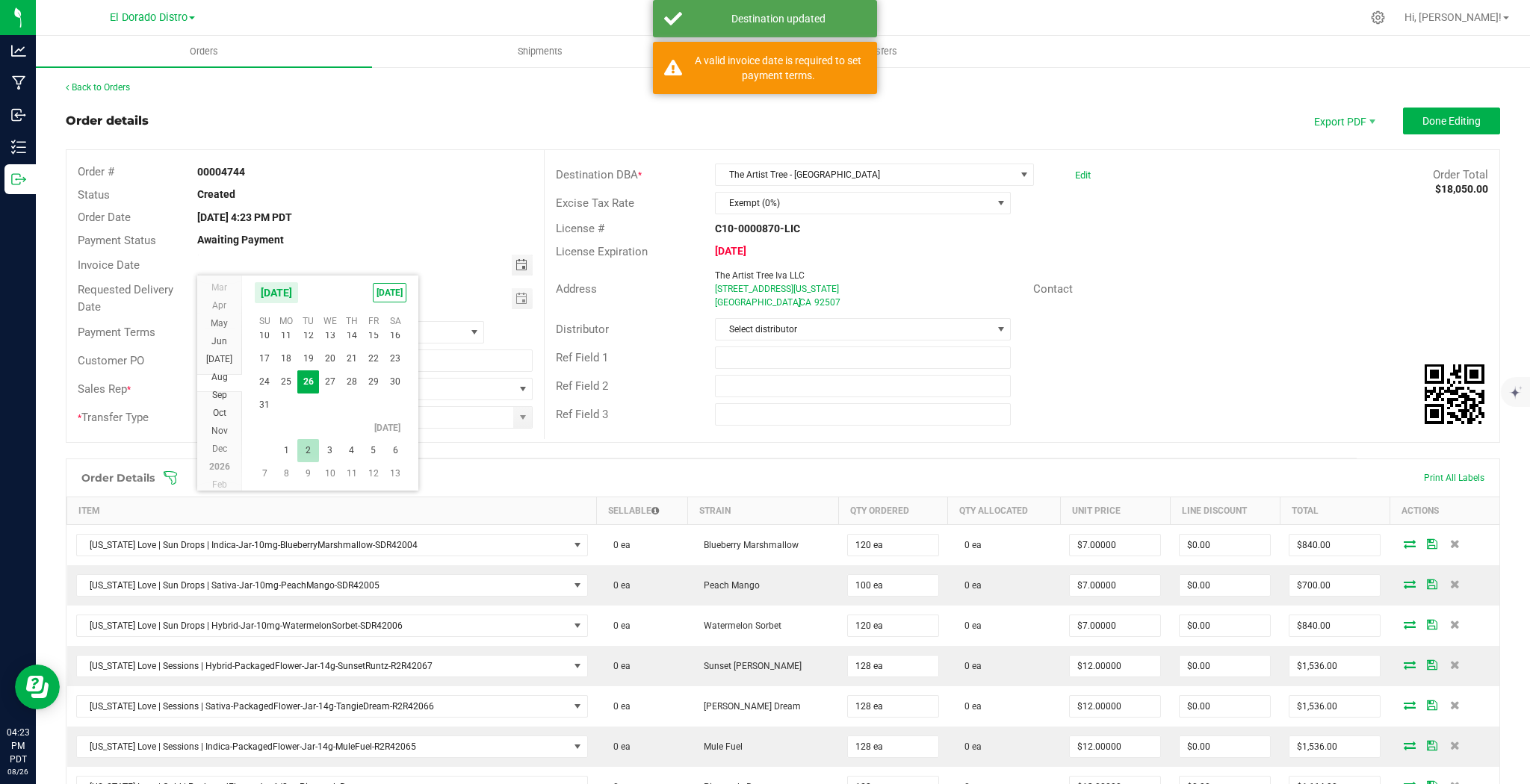
scroll to position [242177, 0]
click at [315, 439] on span "2" at bounding box center [308, 445] width 22 height 23
type input "[DATE]"
click at [511, 302] on span "Toggle calendar" at bounding box center [522, 298] width 22 height 21
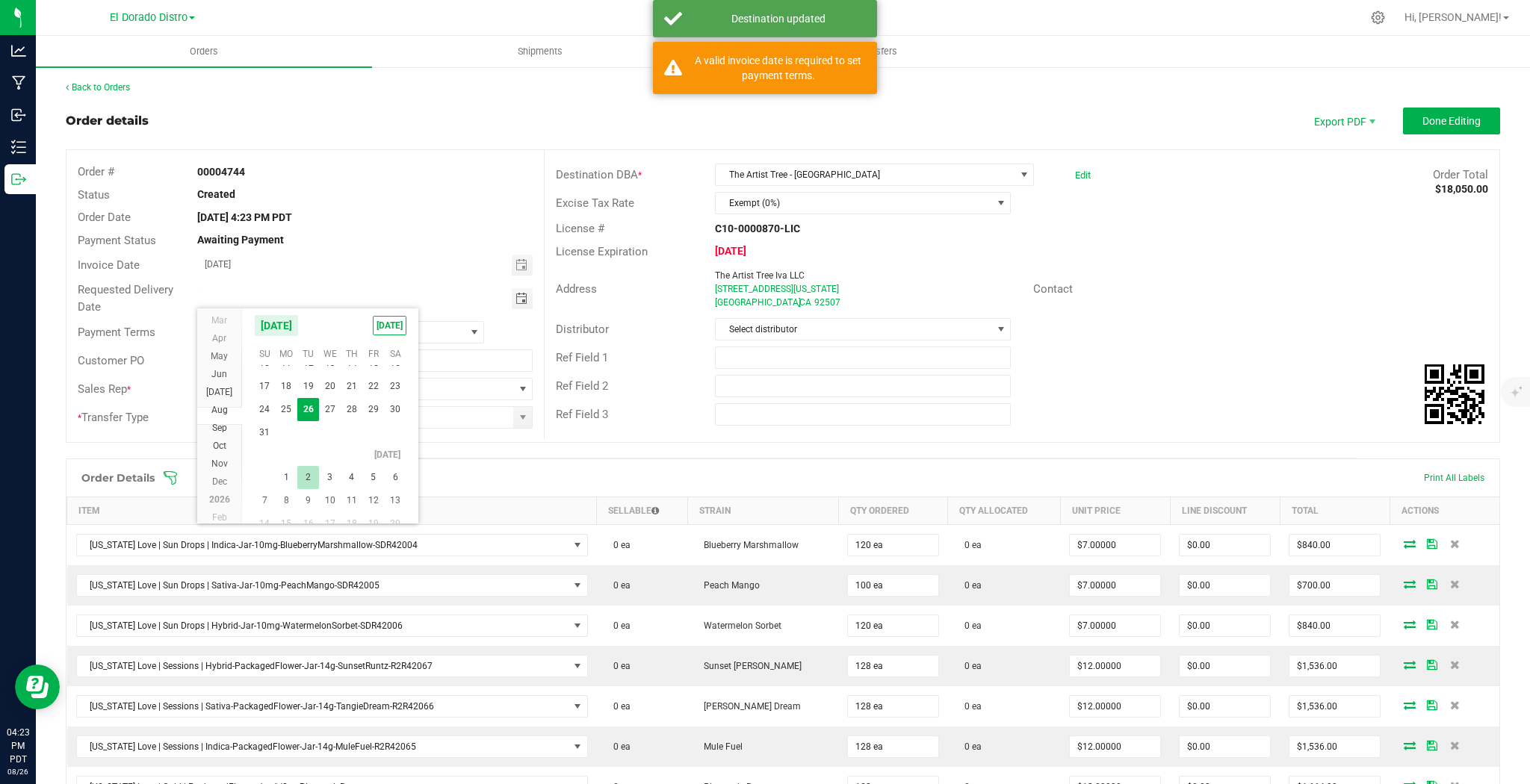
click at [309, 472] on span "2" at bounding box center [308, 478] width 22 height 23
type input "[DATE]"
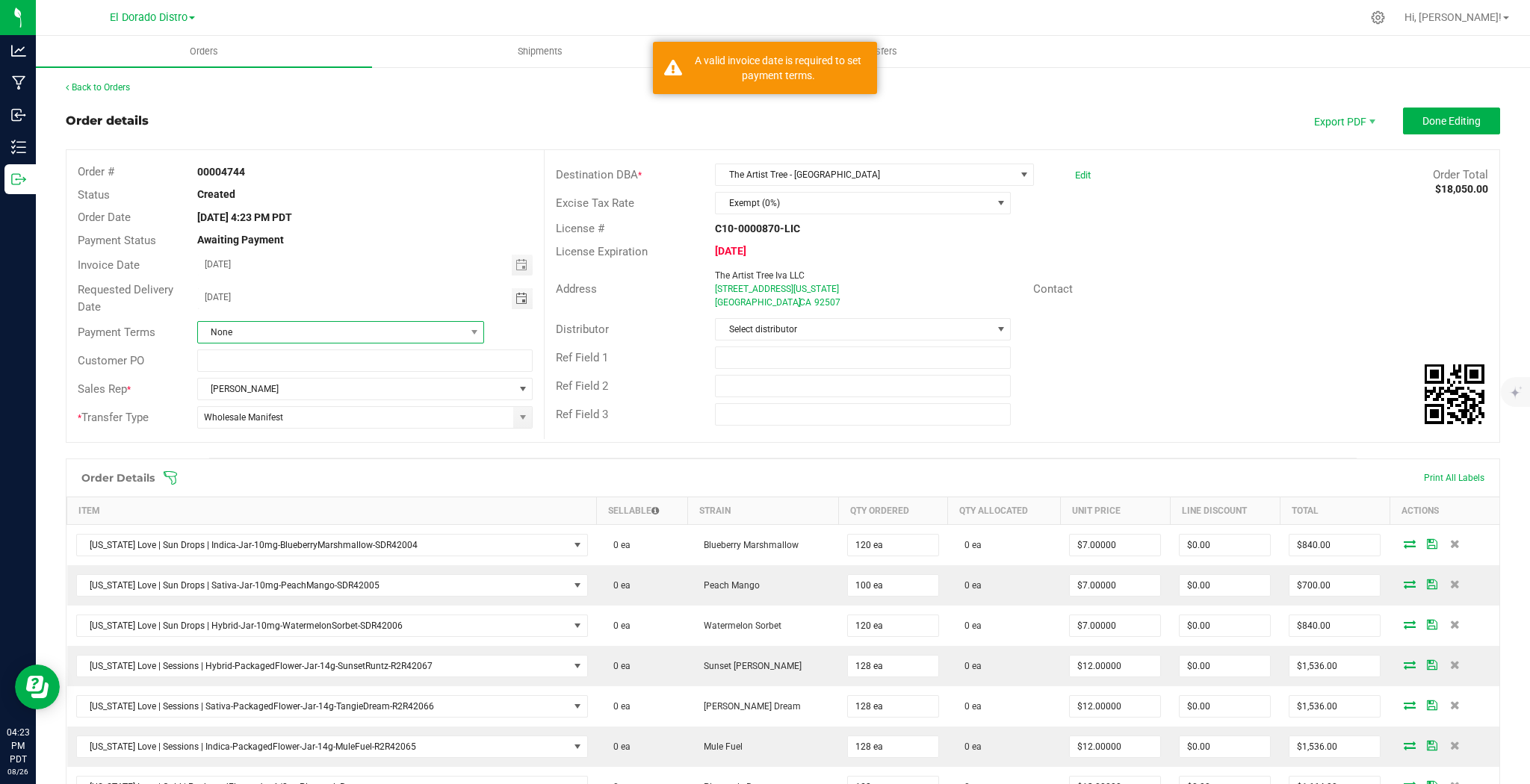
click at [243, 329] on span "None" at bounding box center [332, 332] width 267 height 21
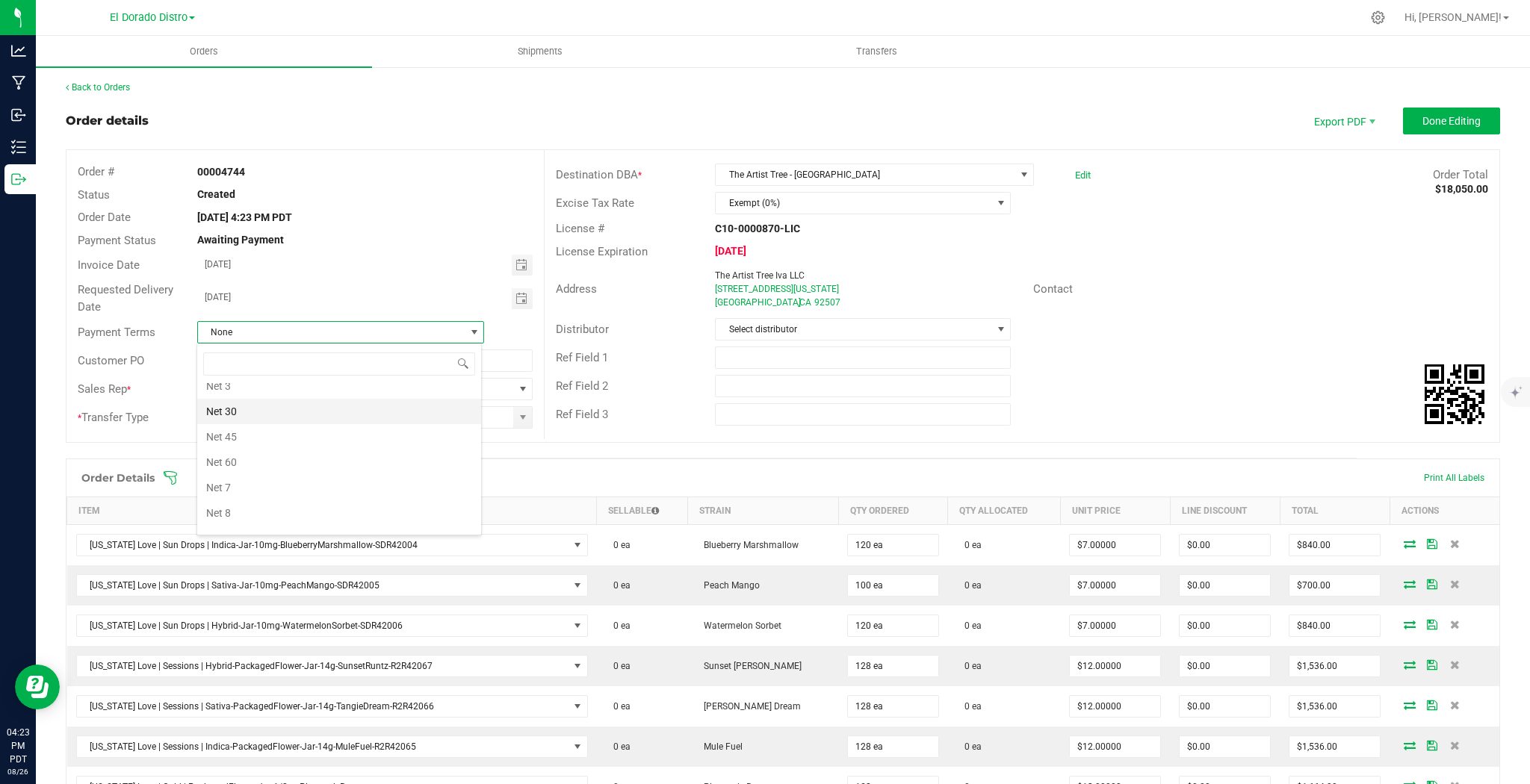
scroll to position [224, 0]
click at [254, 445] on li "Net 30" at bounding box center [339, 451] width 284 height 26
click at [301, 357] on input "text" at bounding box center [365, 361] width 336 height 23
type input "47296"
click at [1103, 371] on div "Ref Field 1" at bounding box center [1022, 357] width 955 height 29
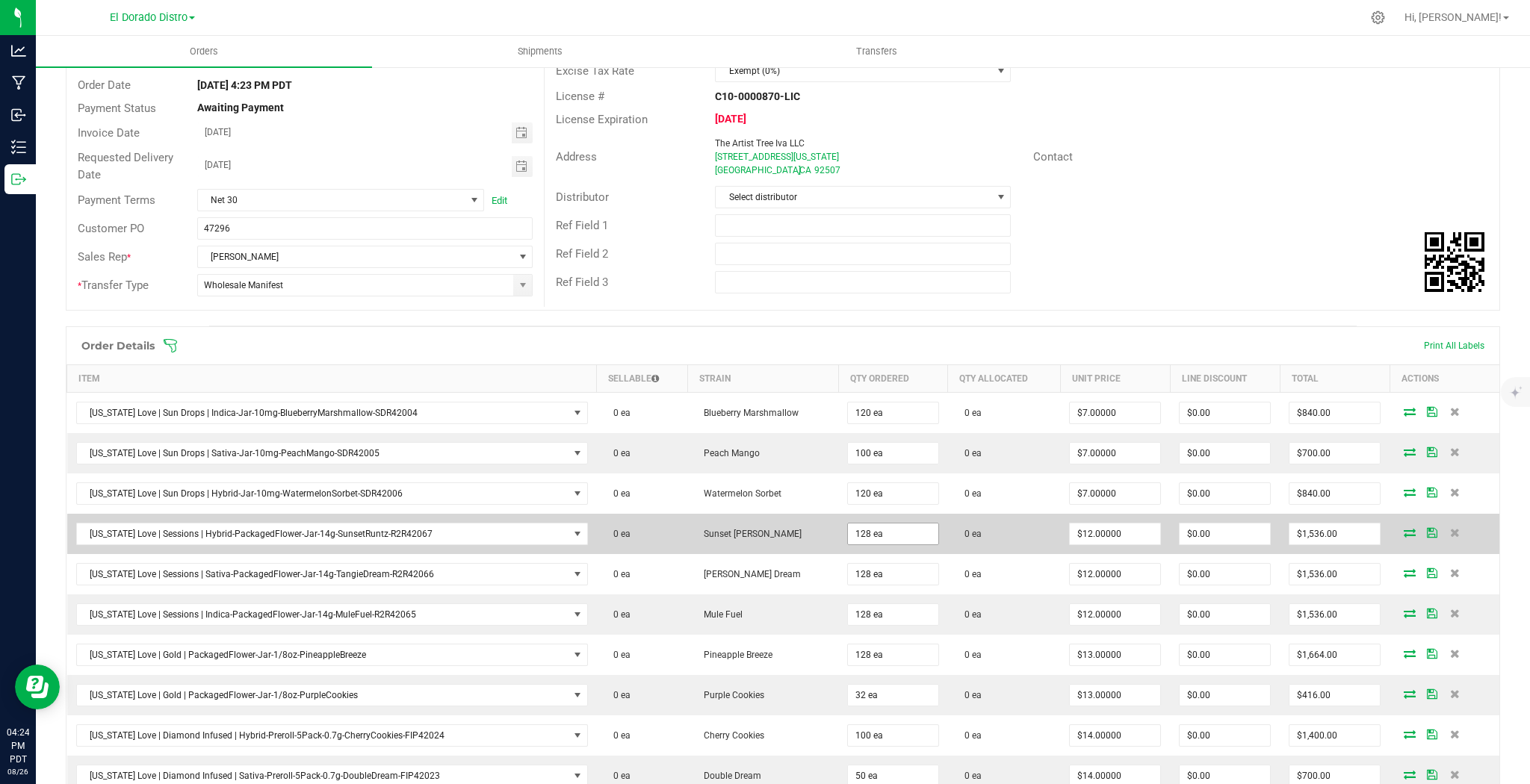
scroll to position [179, 0]
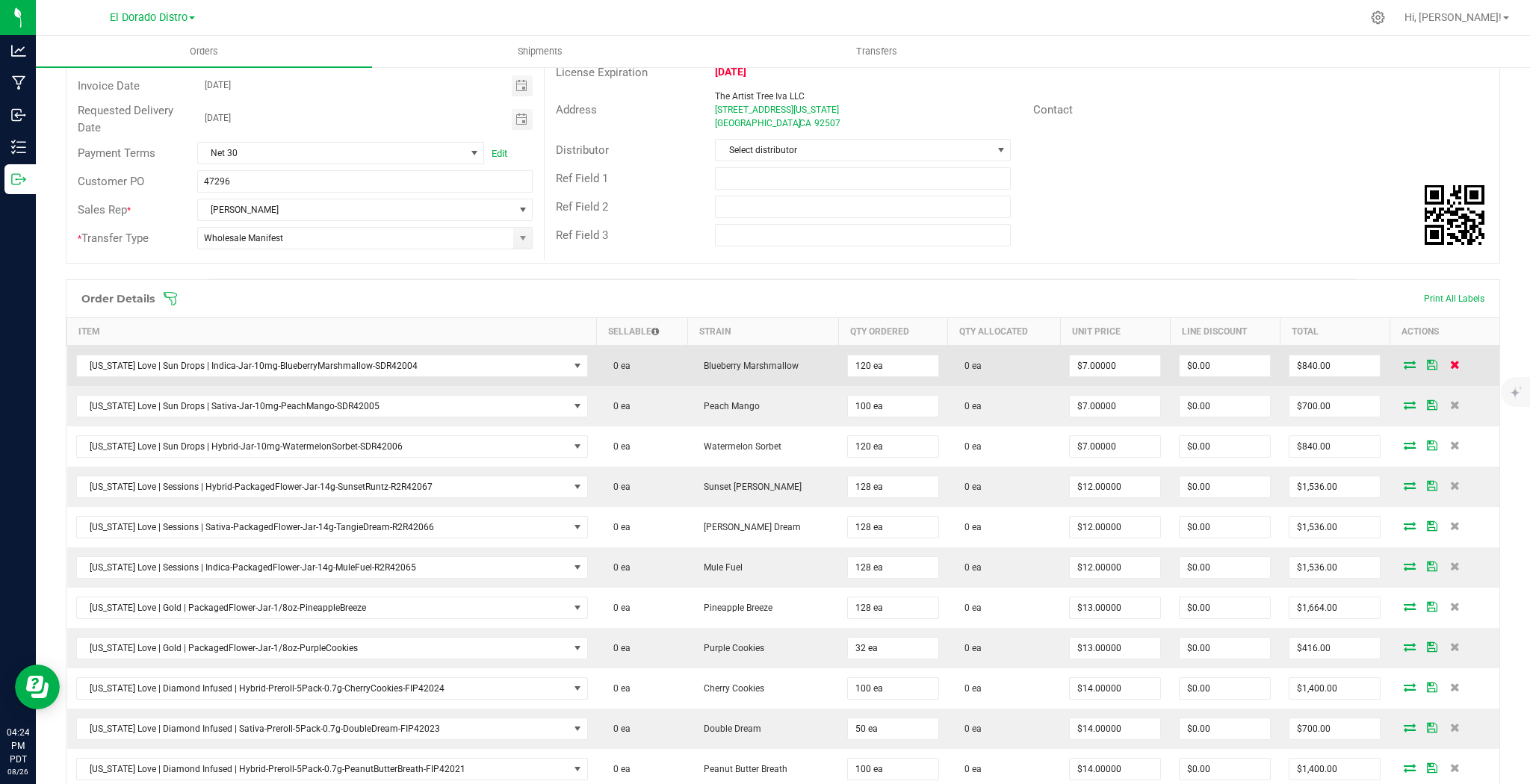
click at [1450, 364] on icon at bounding box center [1455, 364] width 9 height 9
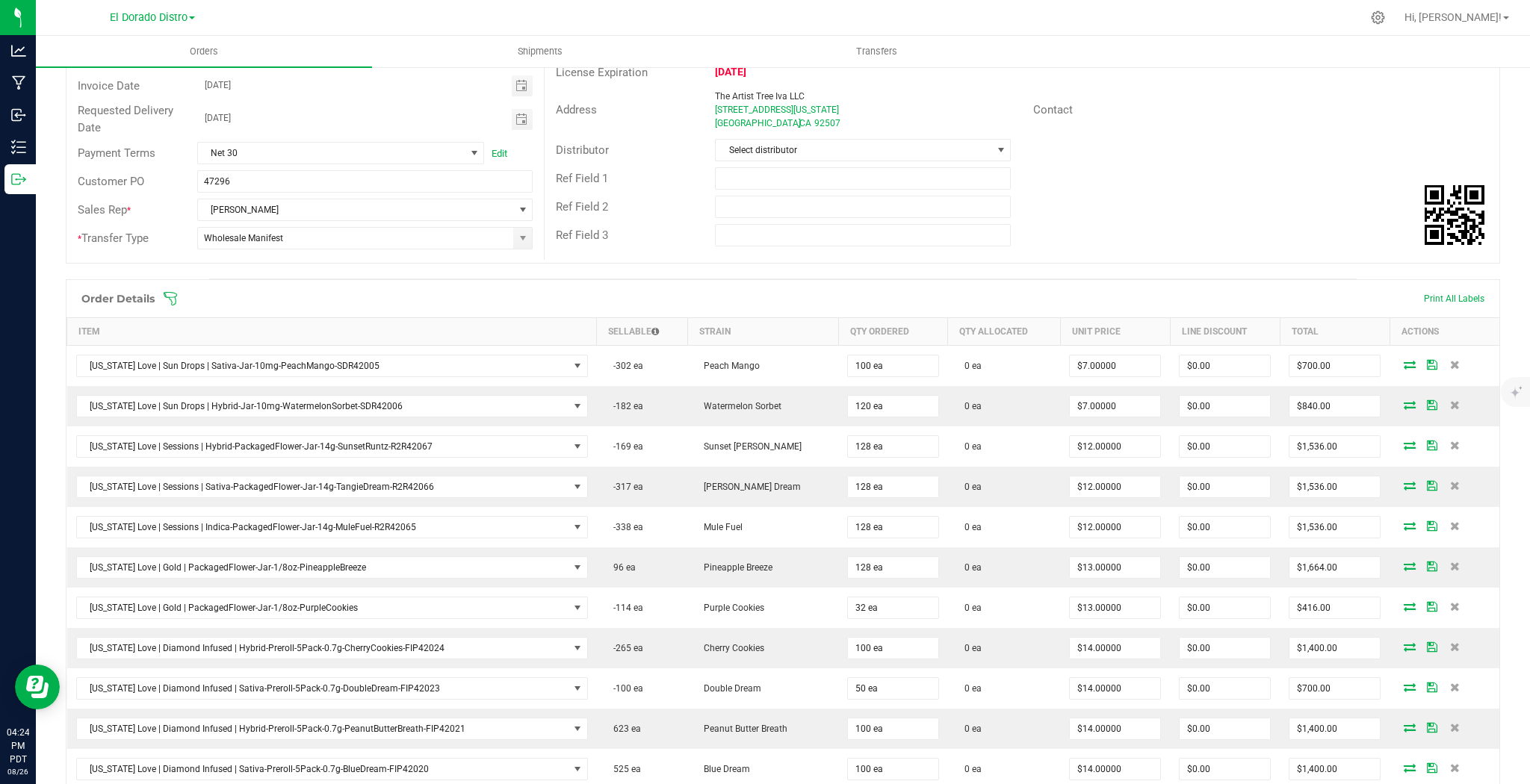
click at [1450, 364] on icon at bounding box center [1455, 364] width 9 height 9
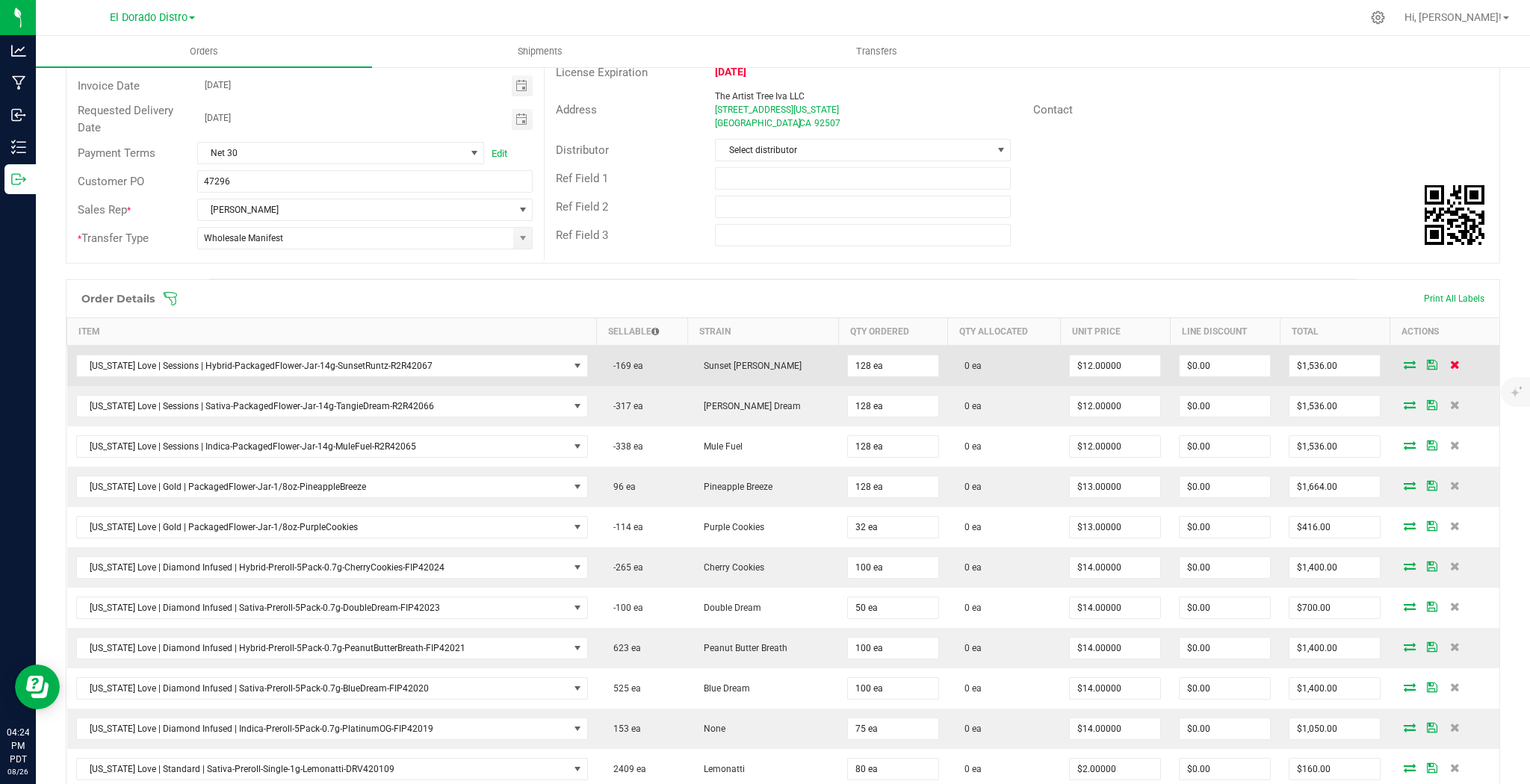
click at [1450, 368] on icon at bounding box center [1455, 364] width 9 height 9
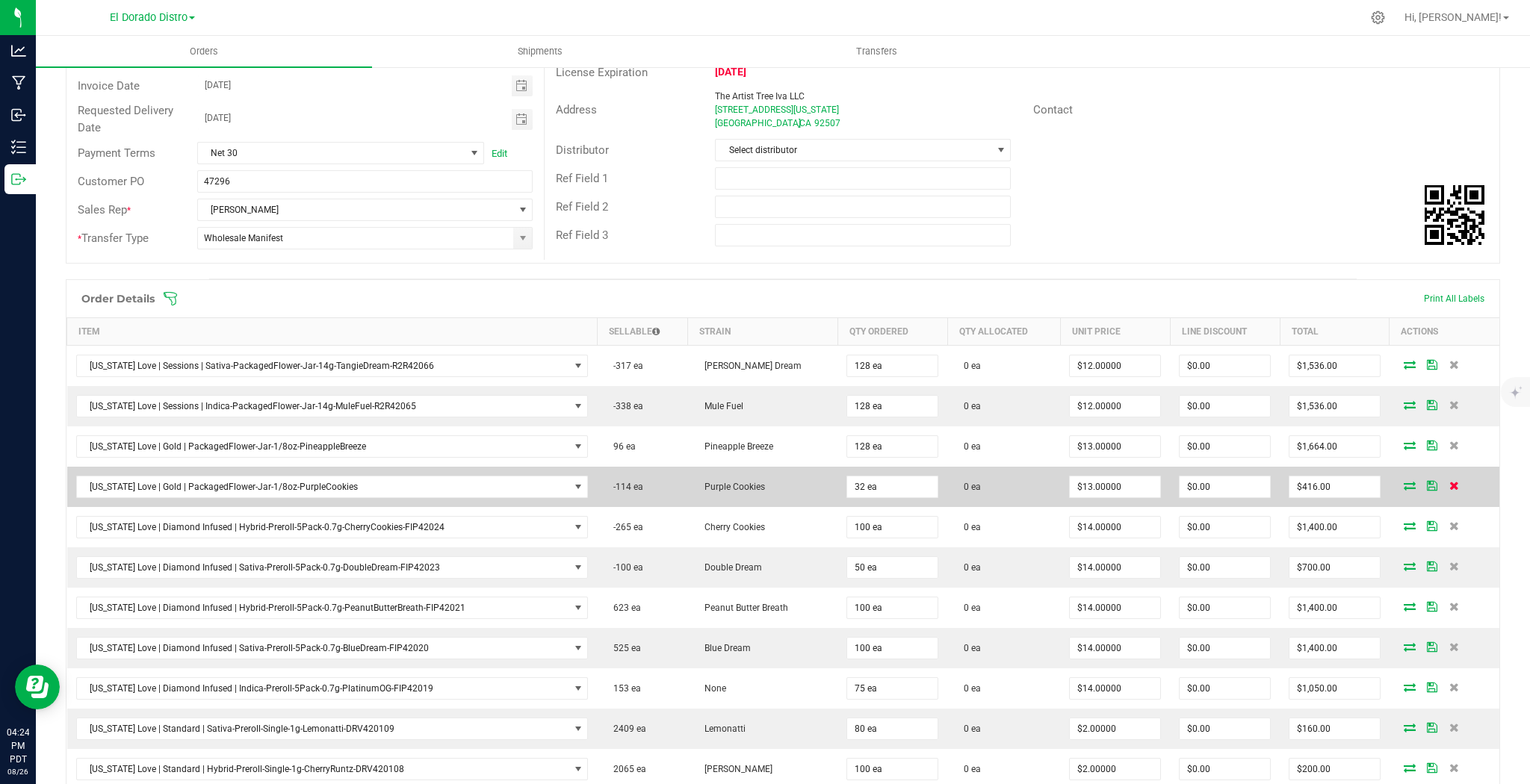
click at [1449, 485] on span at bounding box center [1454, 486] width 23 height 9
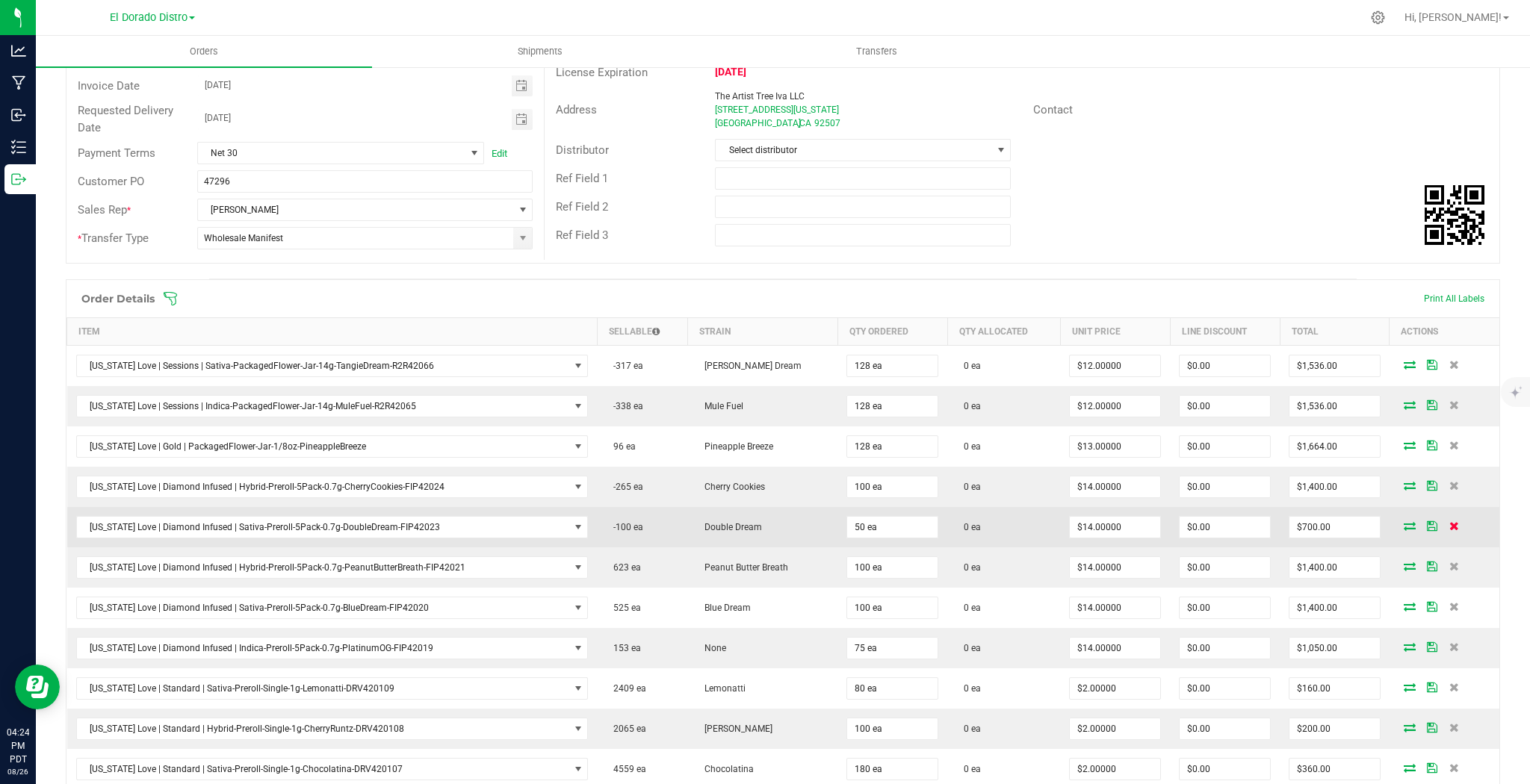
click at [1449, 524] on icon at bounding box center [1454, 526] width 9 height 9
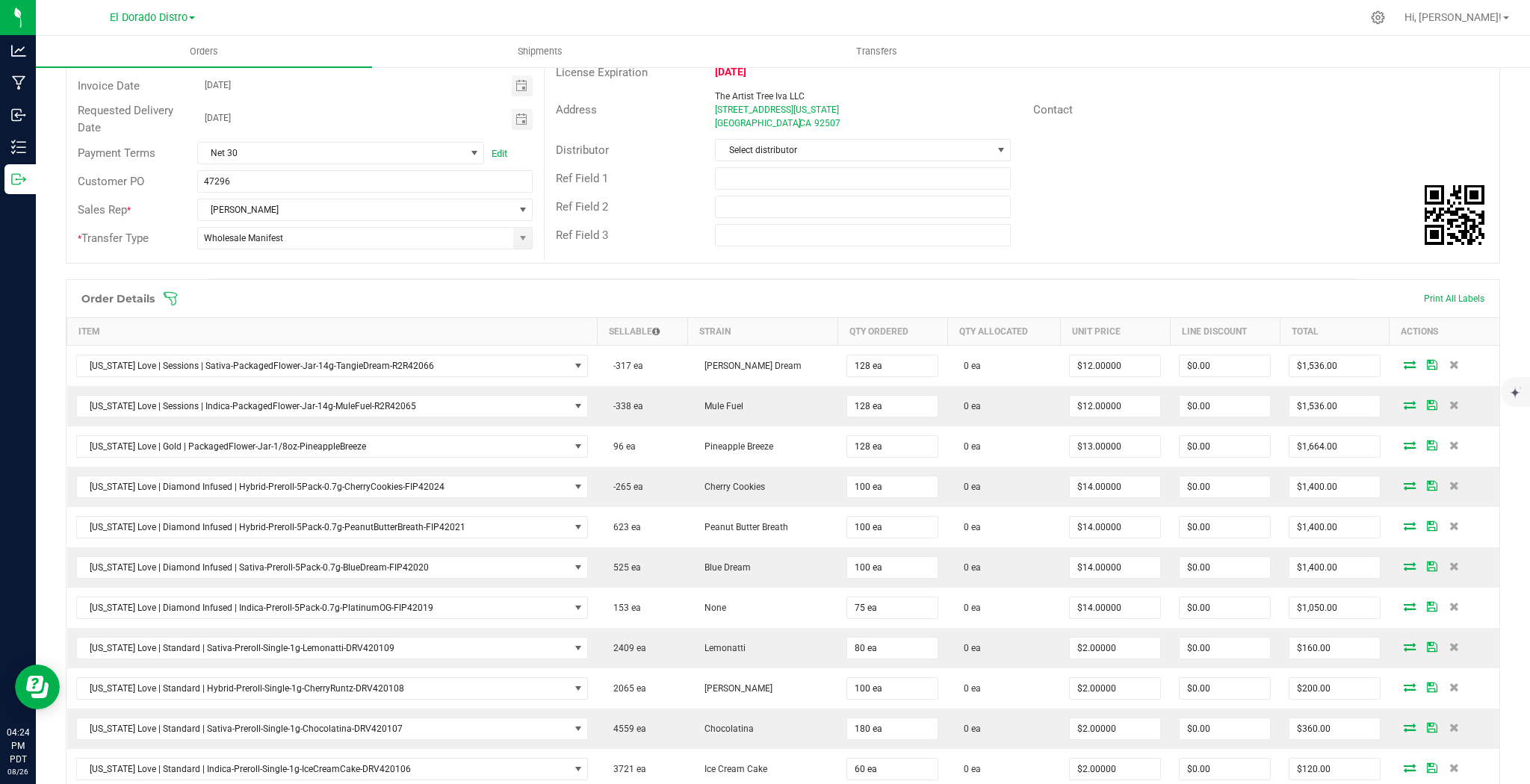
click at [1449, 524] on icon at bounding box center [1454, 526] width 9 height 9
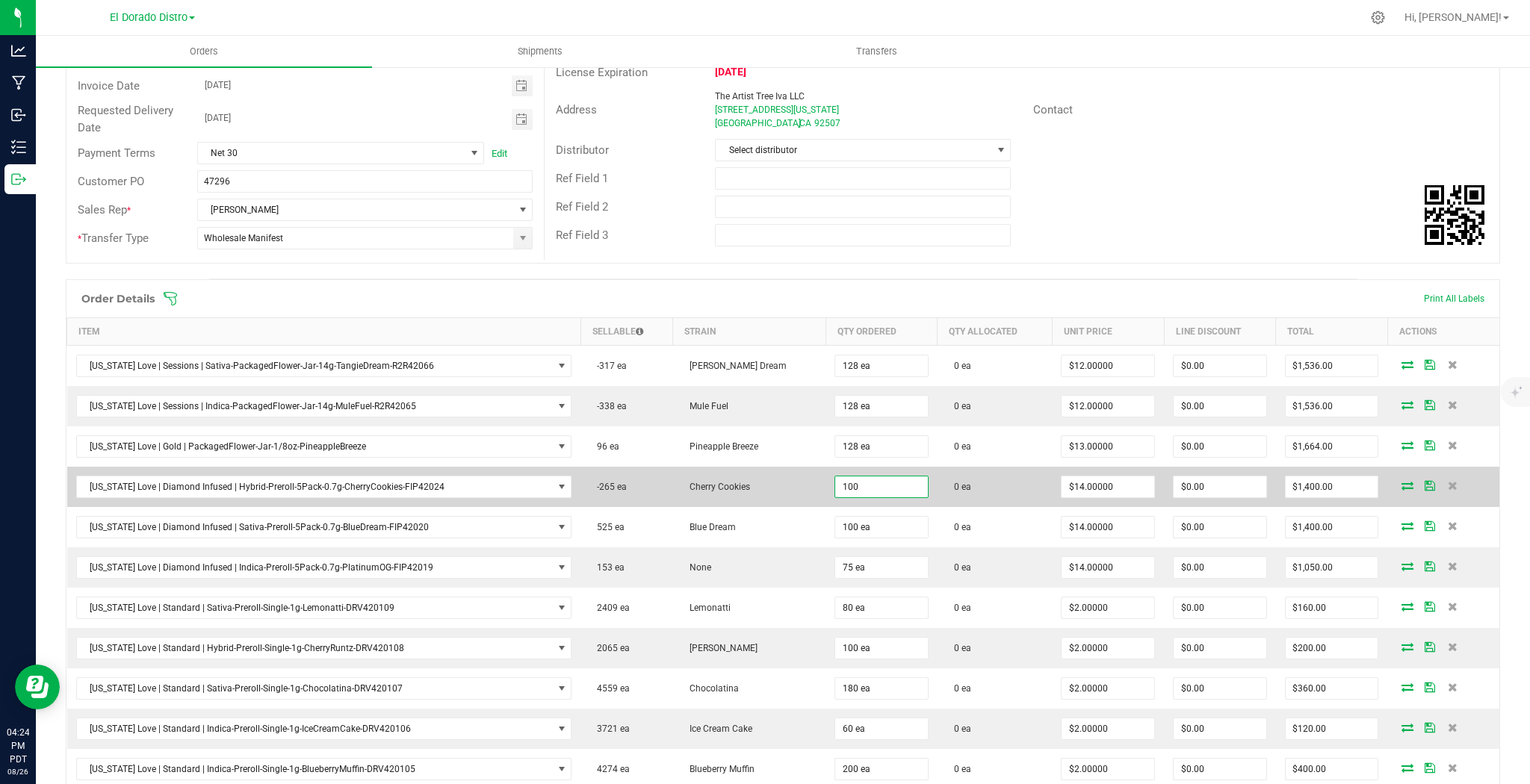
click at [835, 481] on input "100" at bounding box center [881, 486] width 92 height 21
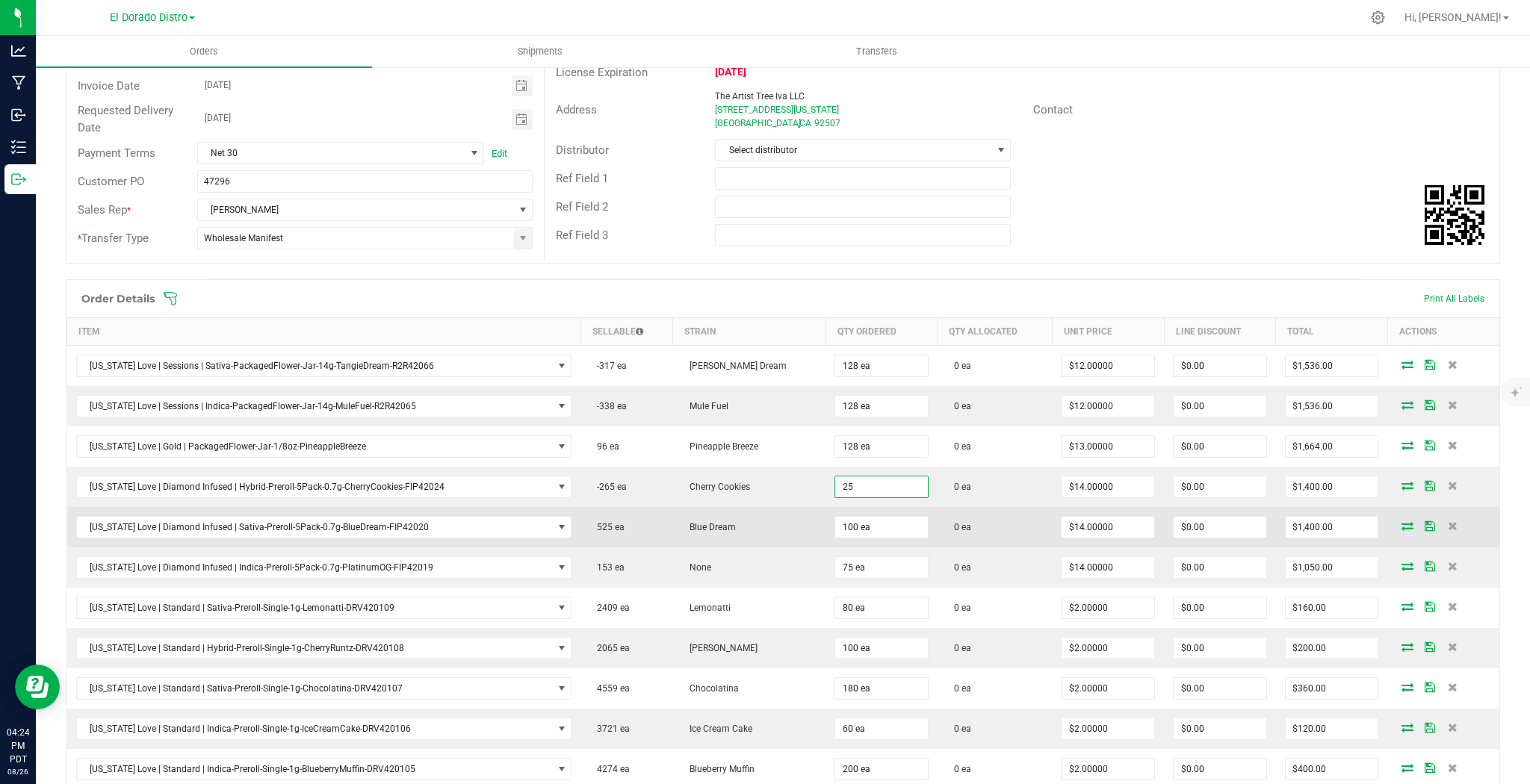
type input "25 ea"
type input "$350.00"
click at [828, 511] on td "100 ea" at bounding box center [881, 528] width 112 height 40
click at [835, 526] on input "100" at bounding box center [881, 527] width 92 height 21
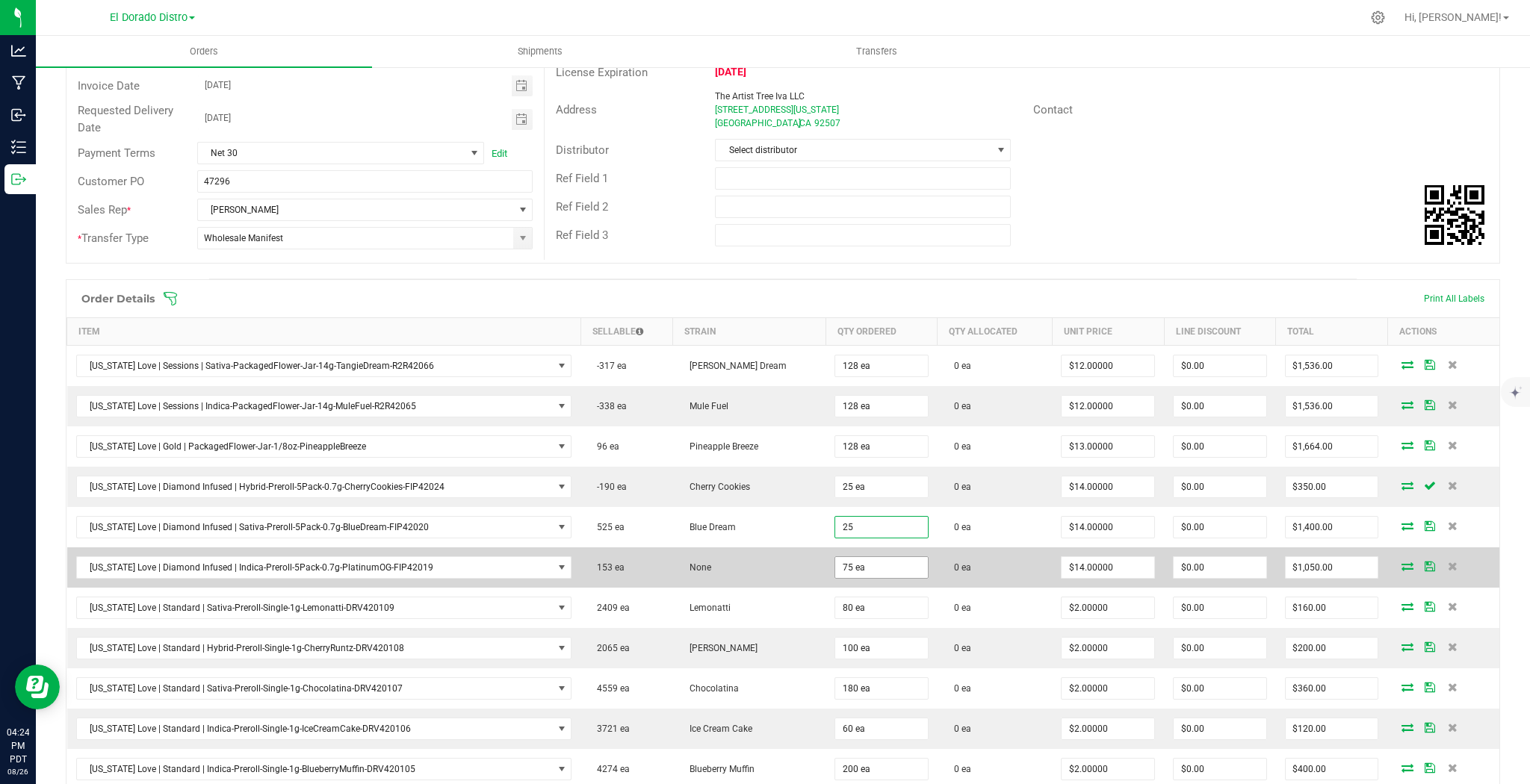
type input "25 ea"
type input "$350.00"
drag, startPoint x: 828, startPoint y: 559, endPoint x: 894, endPoint y: 568, distance: 66.6
click at [835, 559] on input "75" at bounding box center [881, 567] width 92 height 21
type input "25 ea"
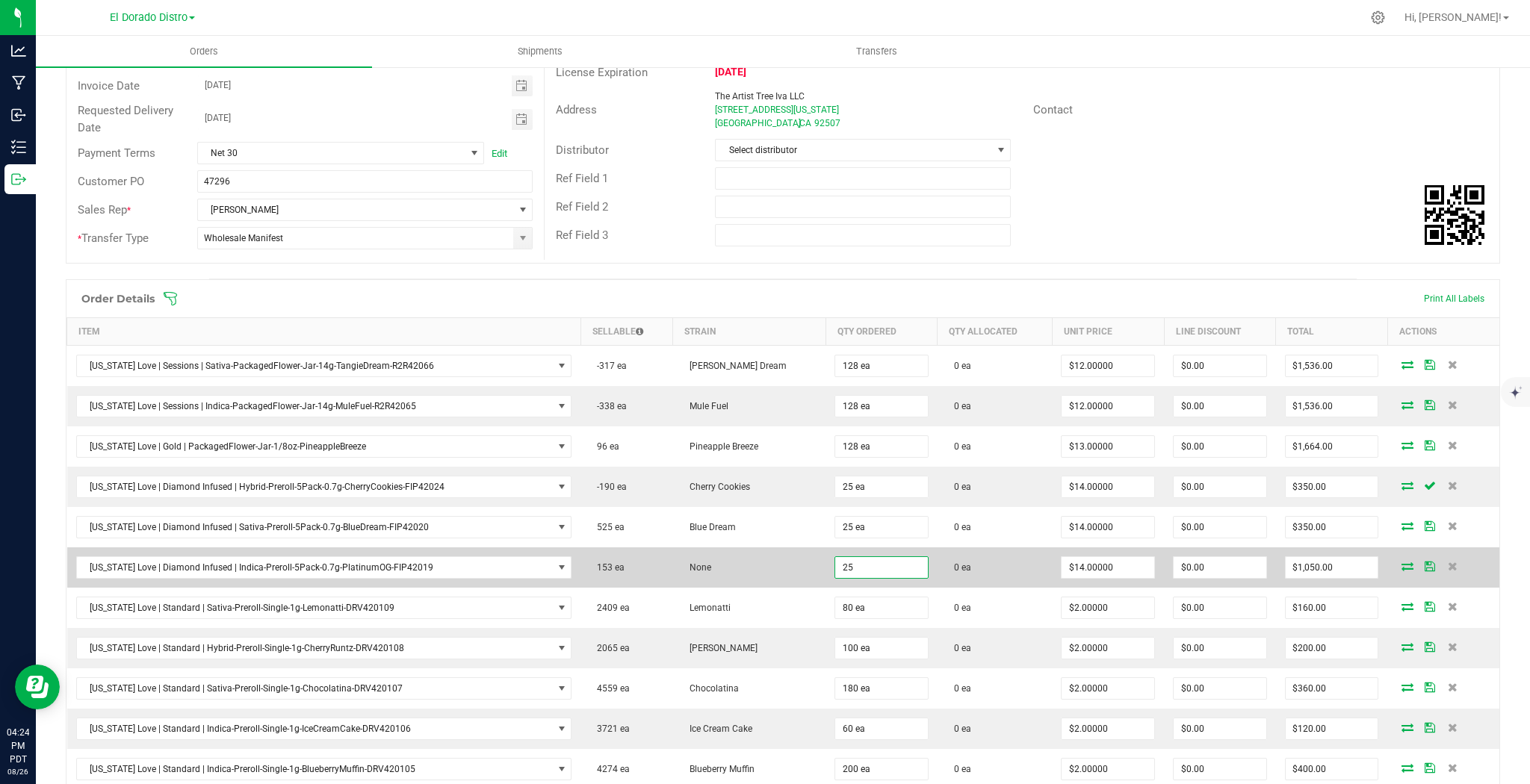
type input "$350.00"
click at [997, 567] on td "0 ea" at bounding box center [994, 568] width 114 height 40
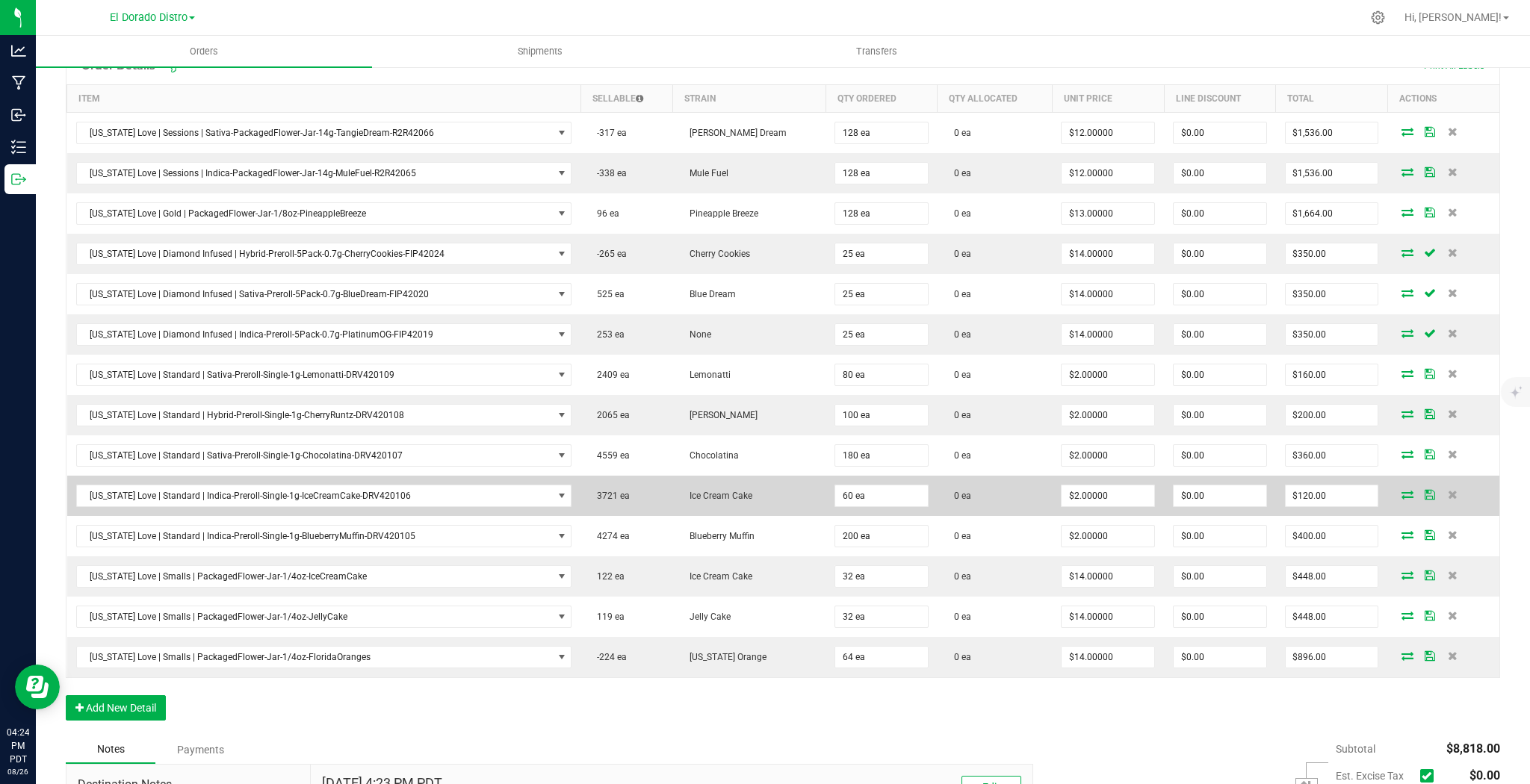
scroll to position [418, 0]
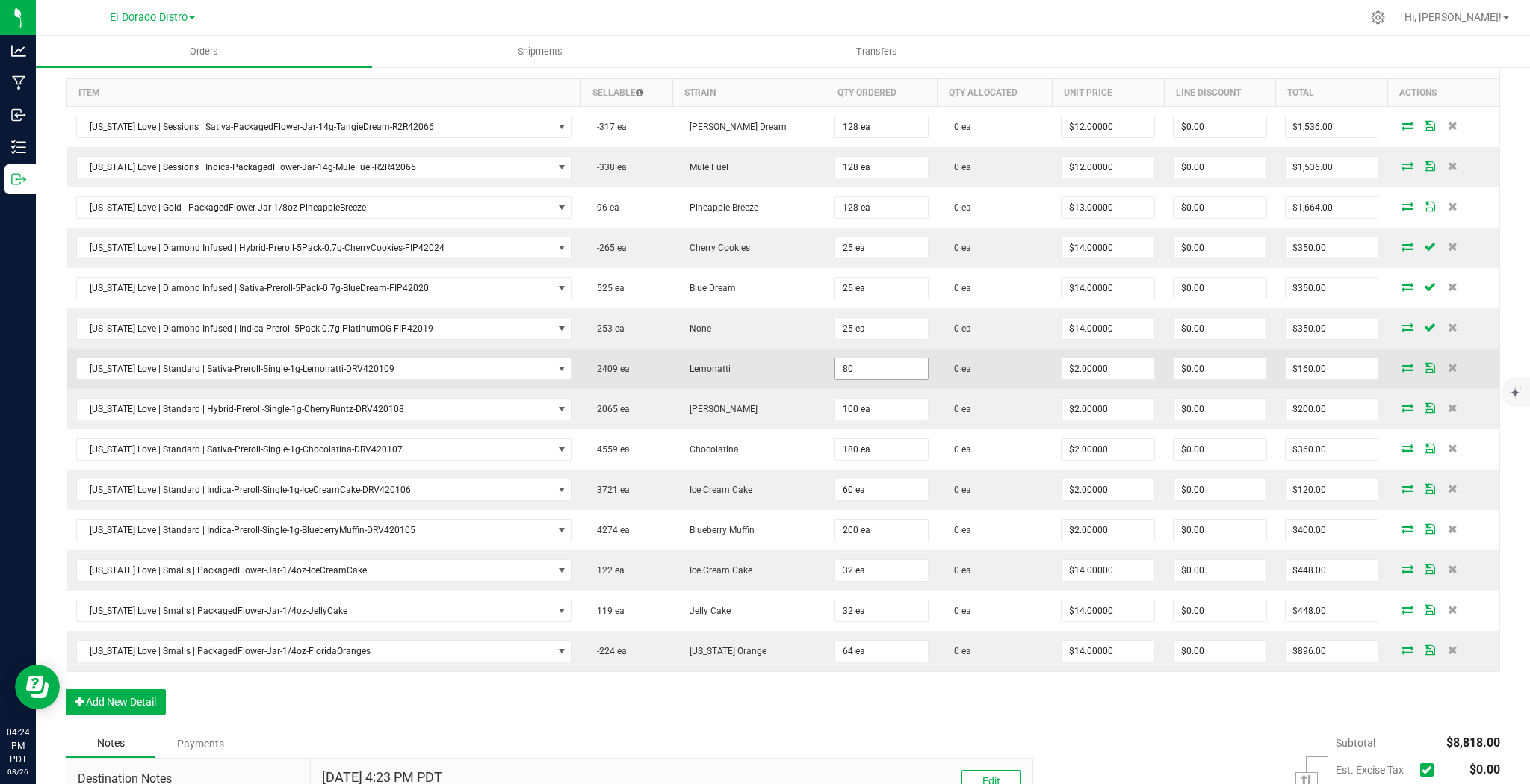
click at [845, 362] on input "80" at bounding box center [881, 368] width 92 height 21
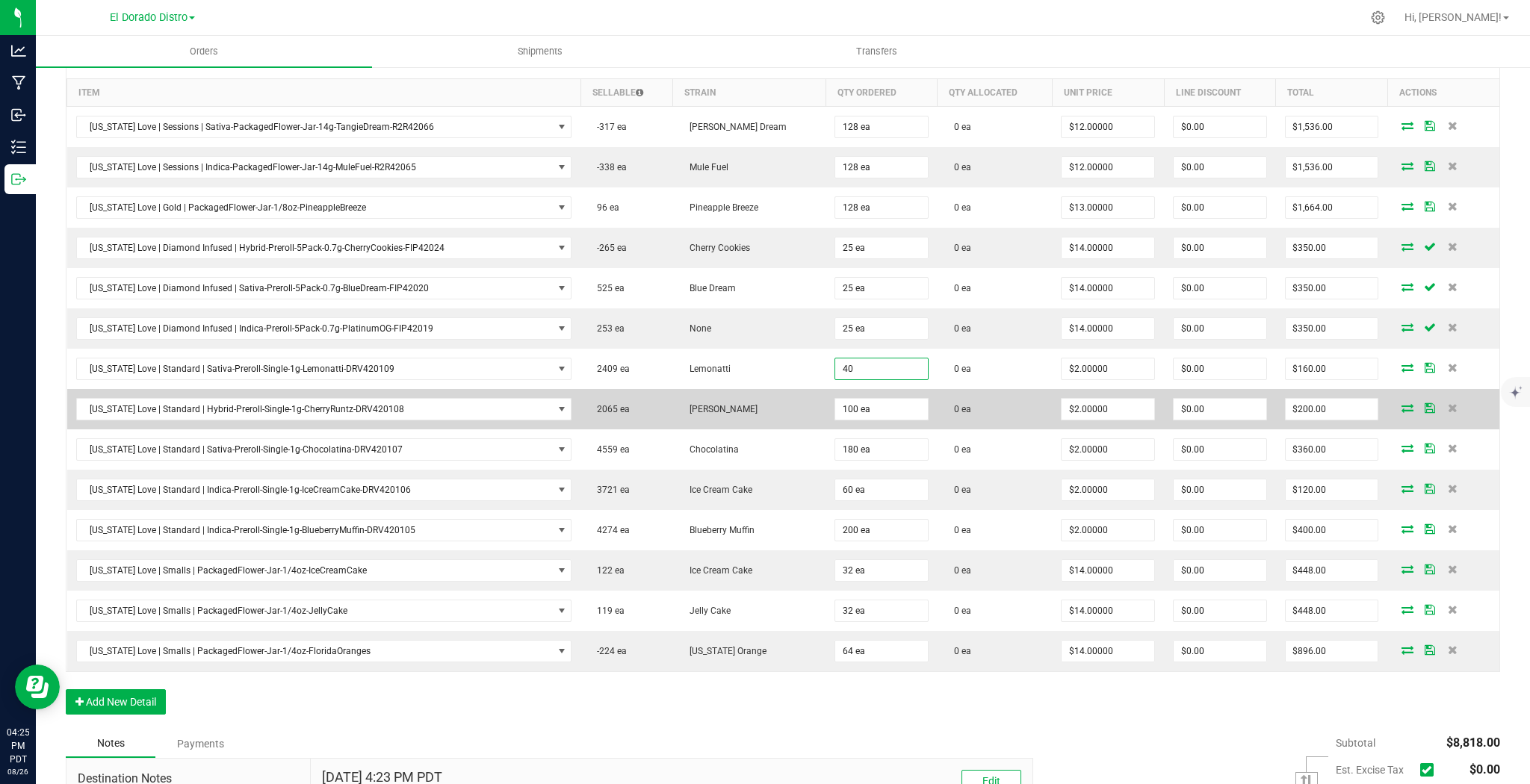
type input "40 ea"
type input "$80.00"
click at [953, 416] on td "0 ea" at bounding box center [994, 409] width 114 height 40
click at [839, 406] on input "100" at bounding box center [881, 409] width 92 height 21
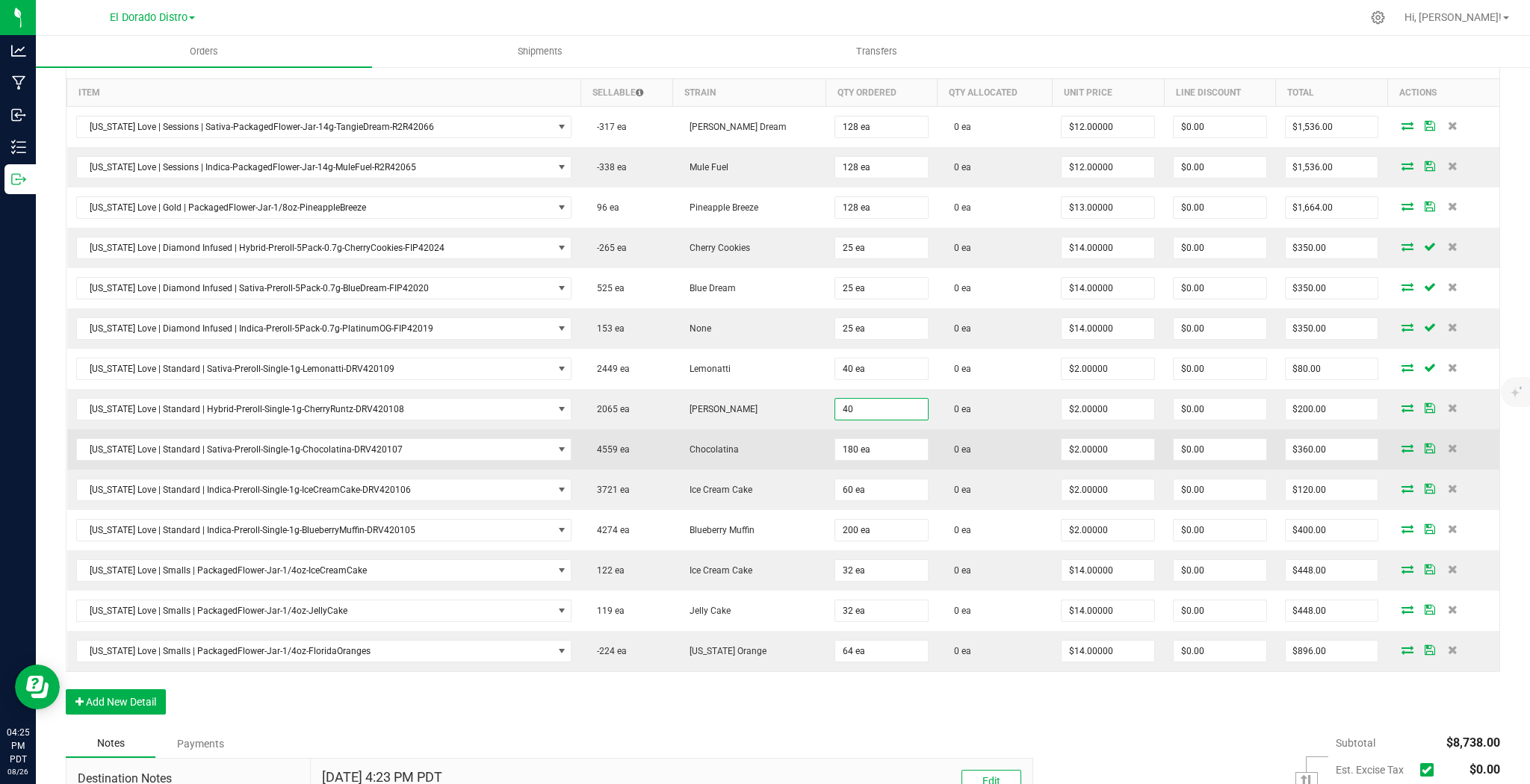
type input "40 ea"
type input "$80.00"
drag, startPoint x: 943, startPoint y: 439, endPoint x: 866, endPoint y: 441, distance: 77.0
click at [943, 440] on td "0 ea" at bounding box center [994, 450] width 114 height 40
click at [1448, 445] on icon at bounding box center [1452, 448] width 9 height 9
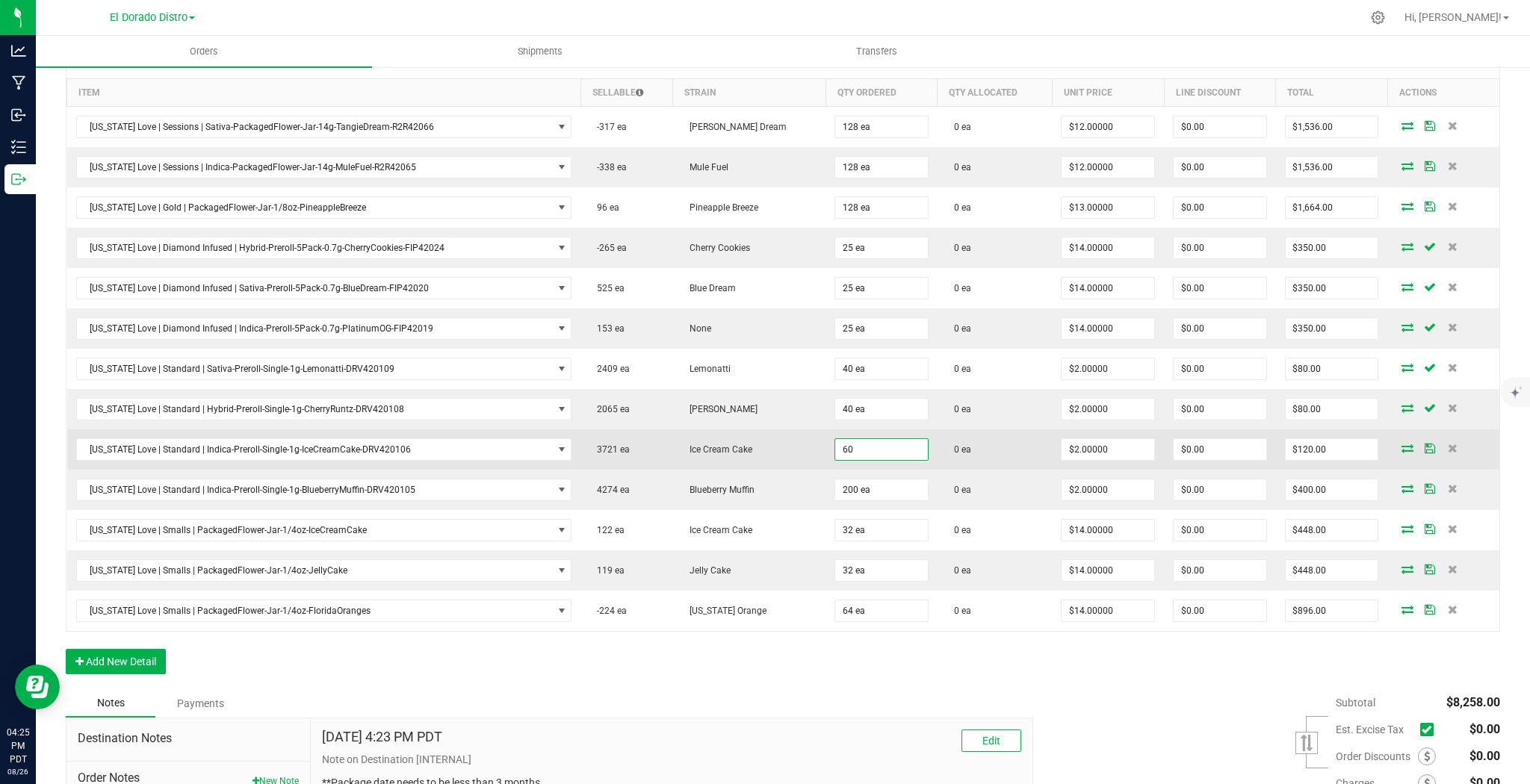
click at [867, 451] on input "60" at bounding box center [881, 449] width 92 height 21
type input "40 ea"
type input "$80.00"
click at [937, 462] on td "0 ea" at bounding box center [994, 450] width 114 height 40
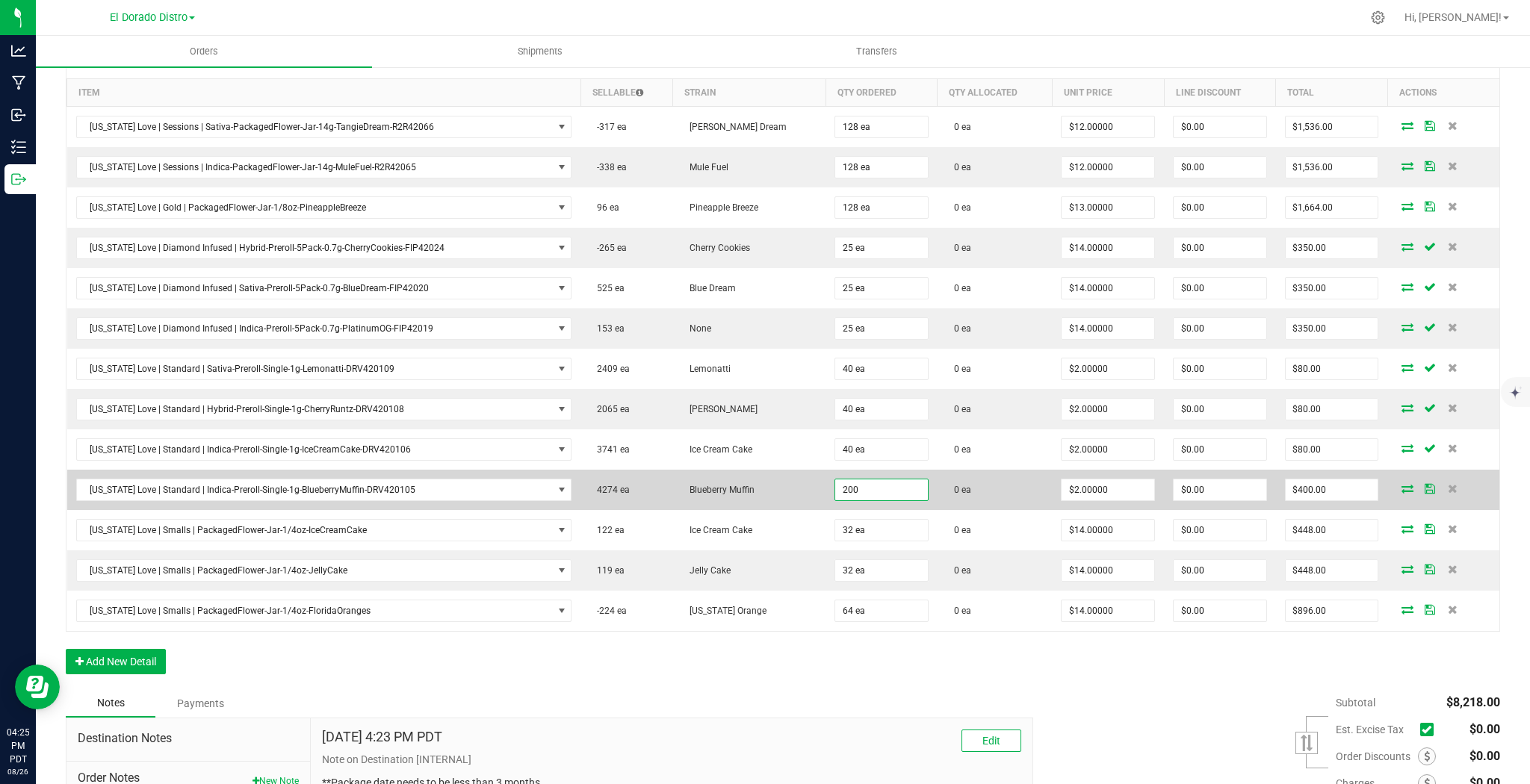
click at [851, 482] on input "200" at bounding box center [881, 490] width 92 height 21
type input "40 ea"
type input "$80.00"
click at [965, 491] on td "0 ea" at bounding box center [994, 490] width 114 height 40
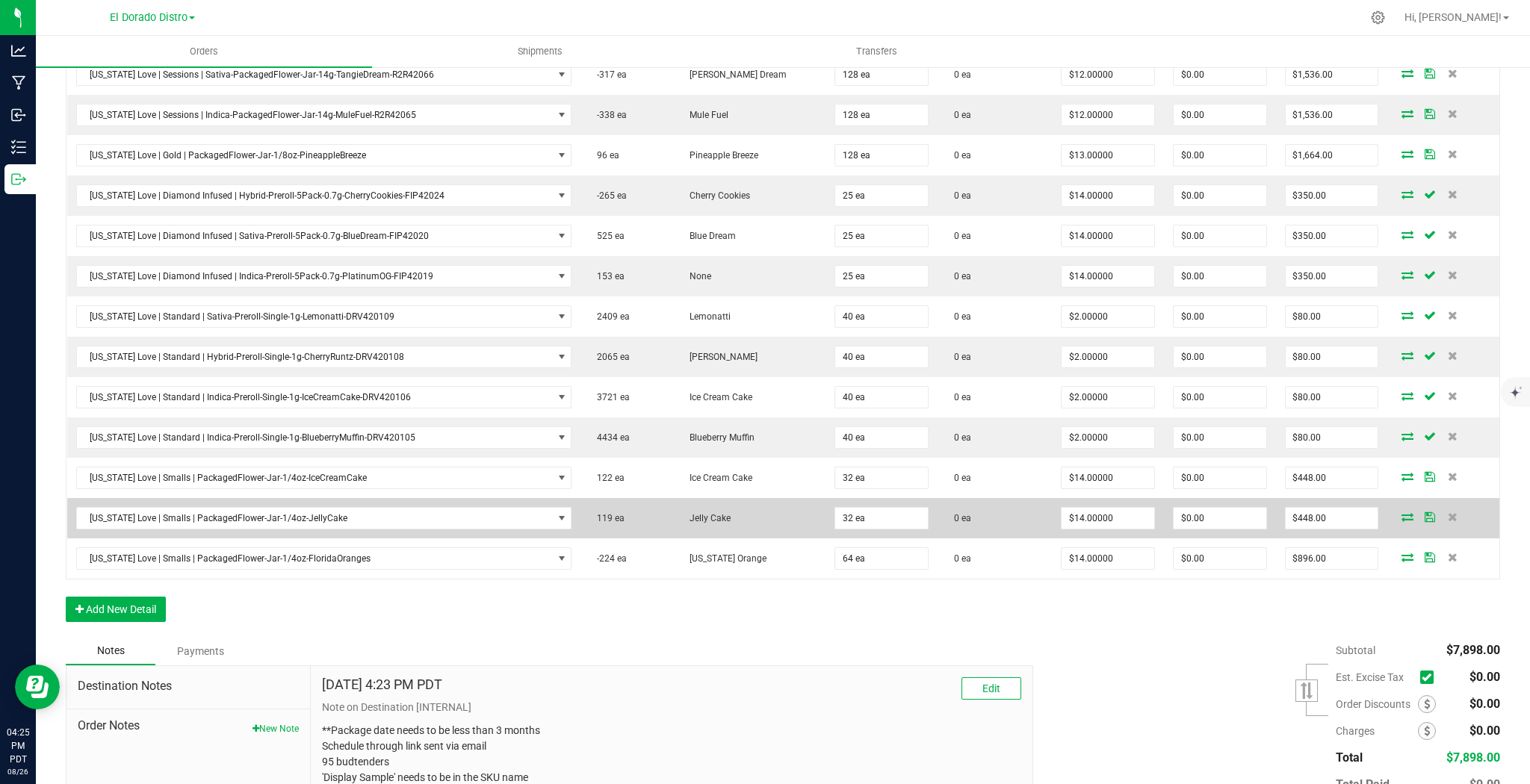
scroll to position [478, 0]
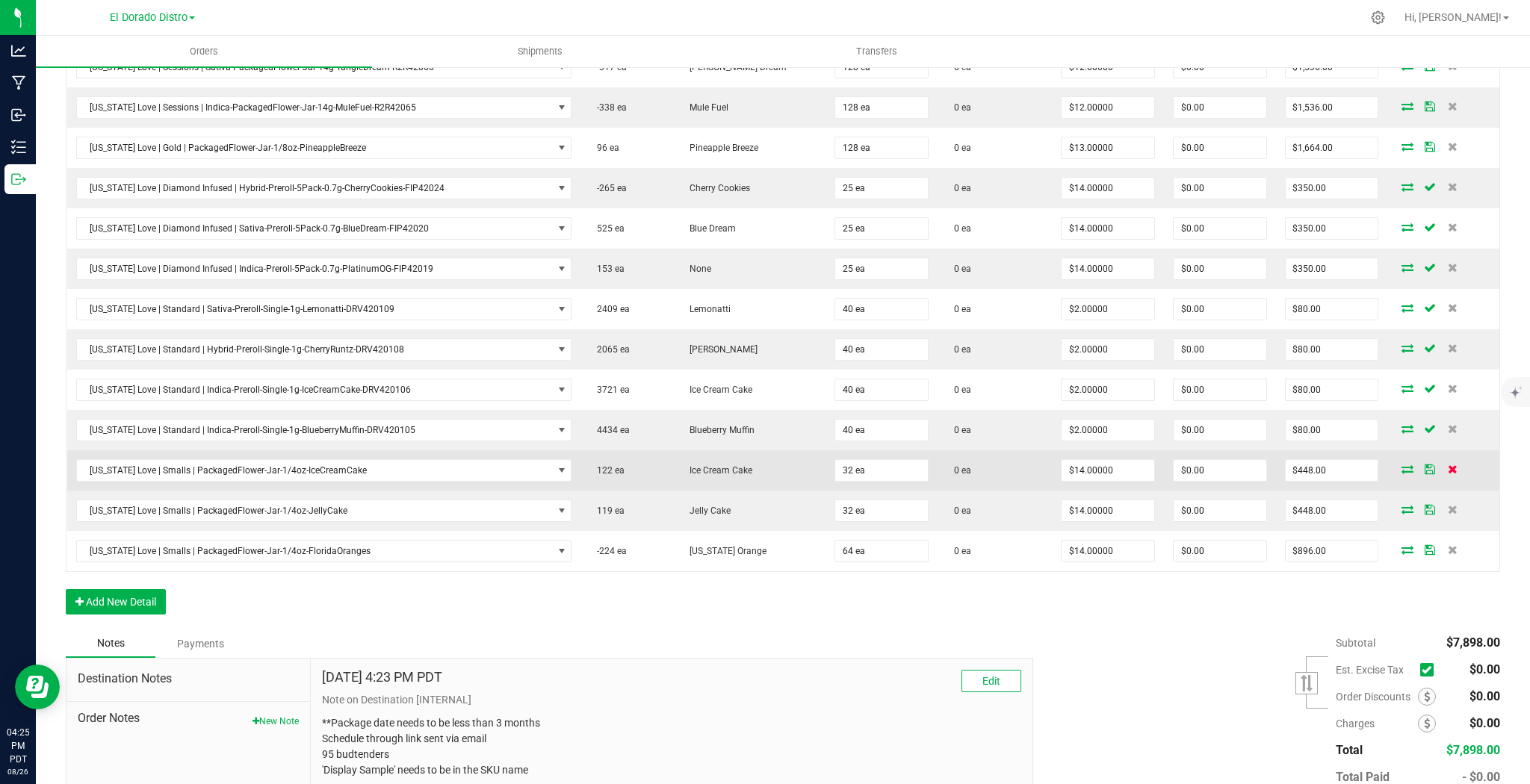
click at [1448, 467] on icon at bounding box center [1452, 469] width 9 height 9
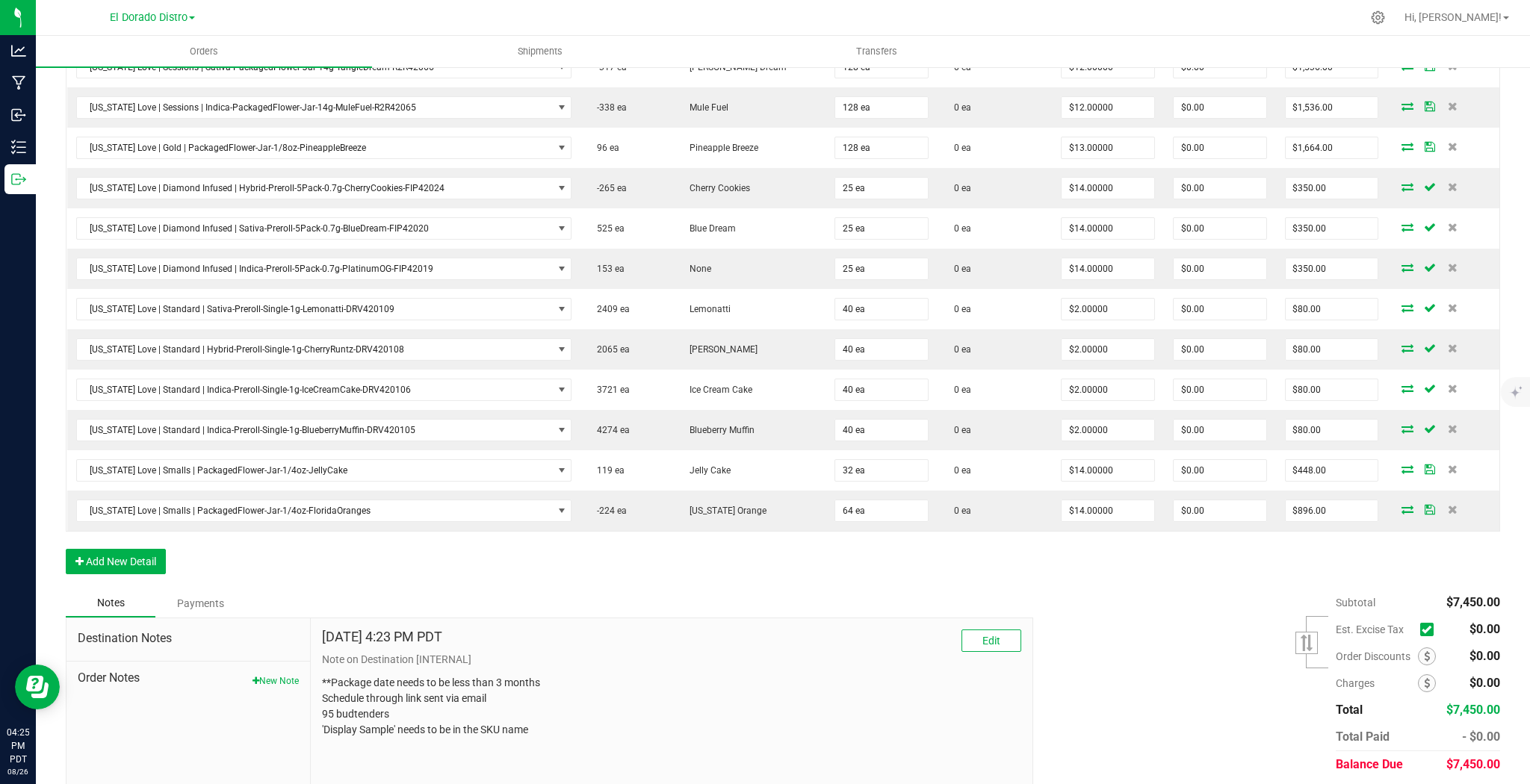
click at [1448, 467] on icon at bounding box center [1452, 469] width 9 height 9
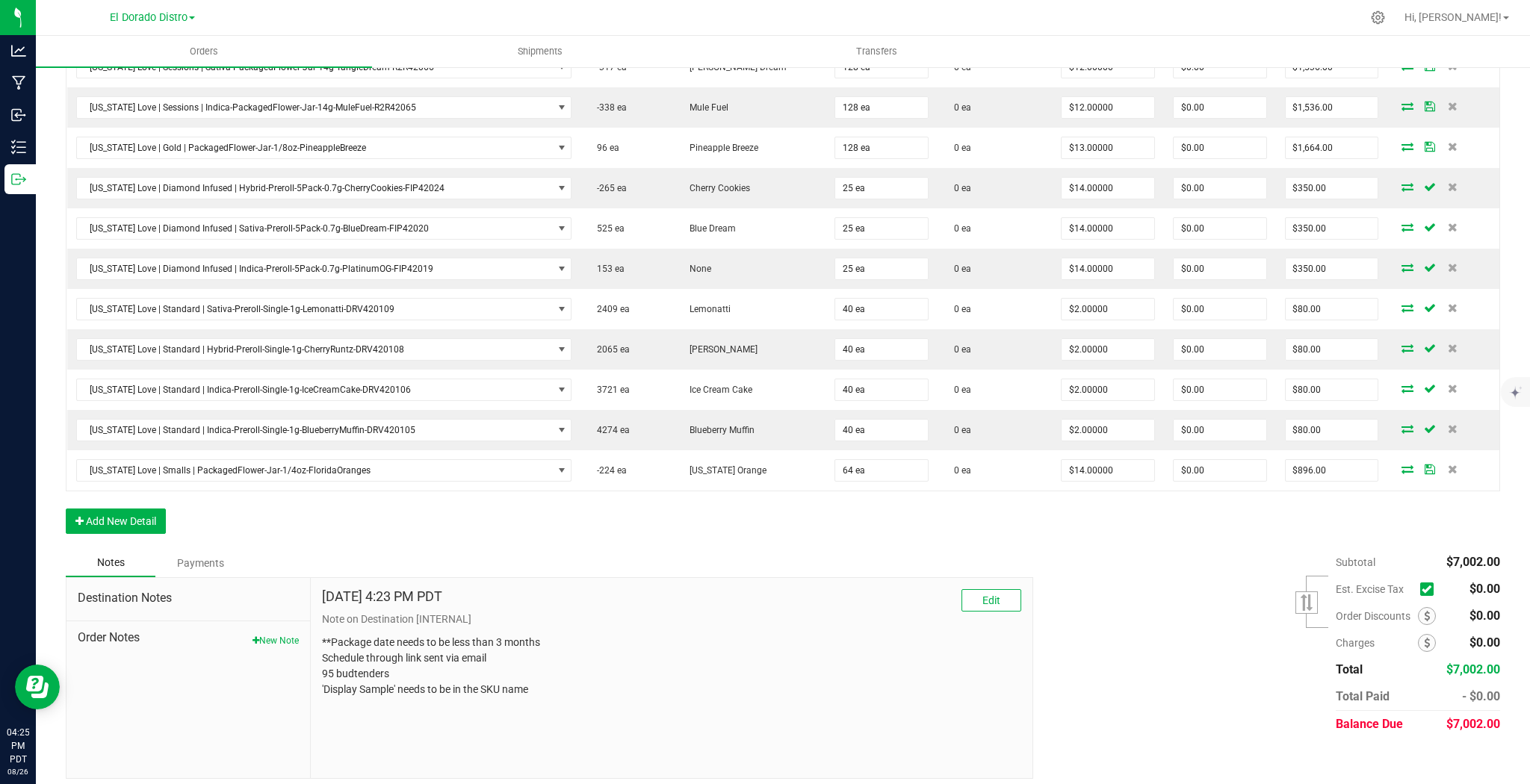
click at [1448, 467] on icon at bounding box center [1452, 469] width 9 height 9
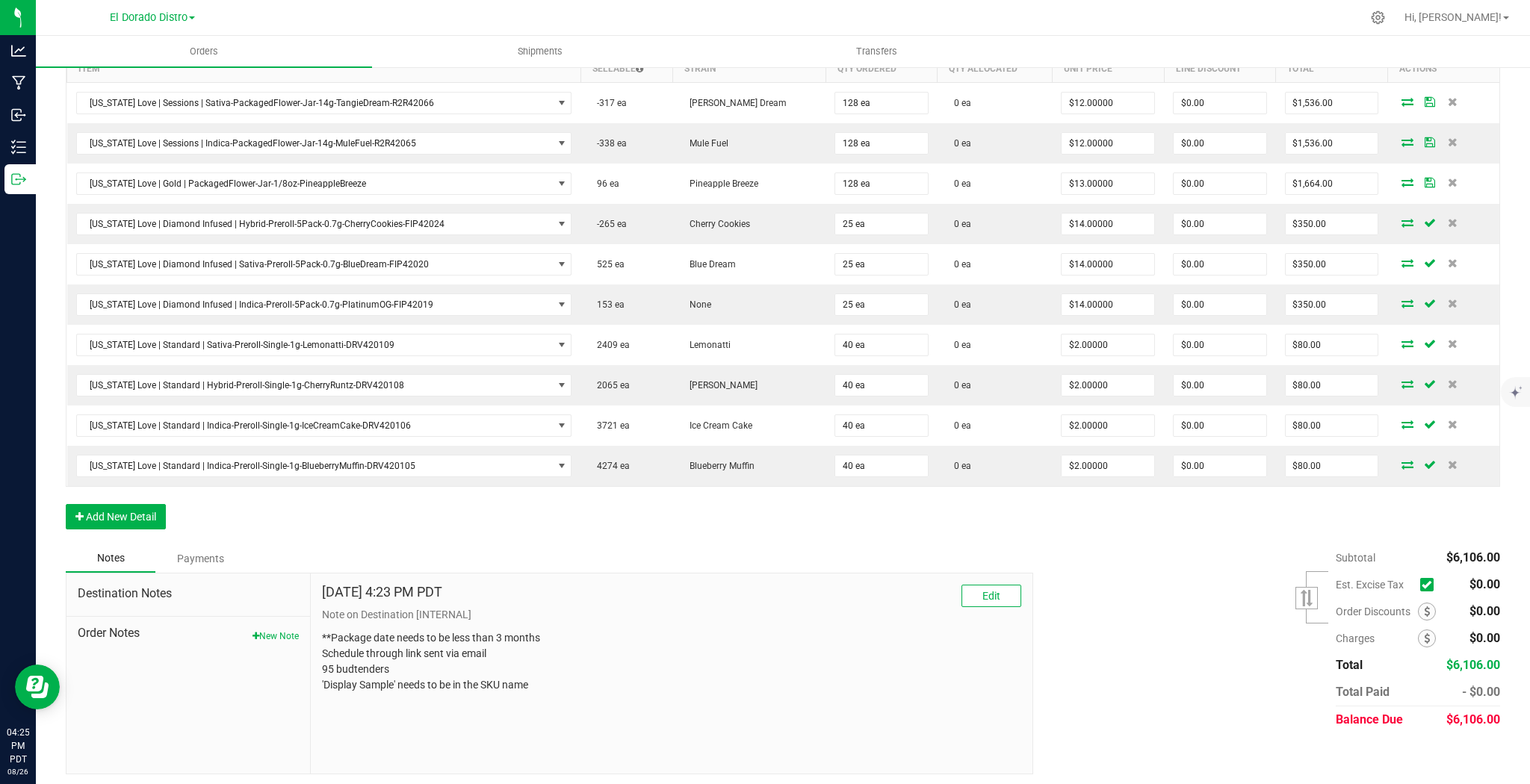
click at [1109, 577] on div "Subtotal $6,106.00 Est. Excise Tax" at bounding box center [1260, 639] width 478 height 189
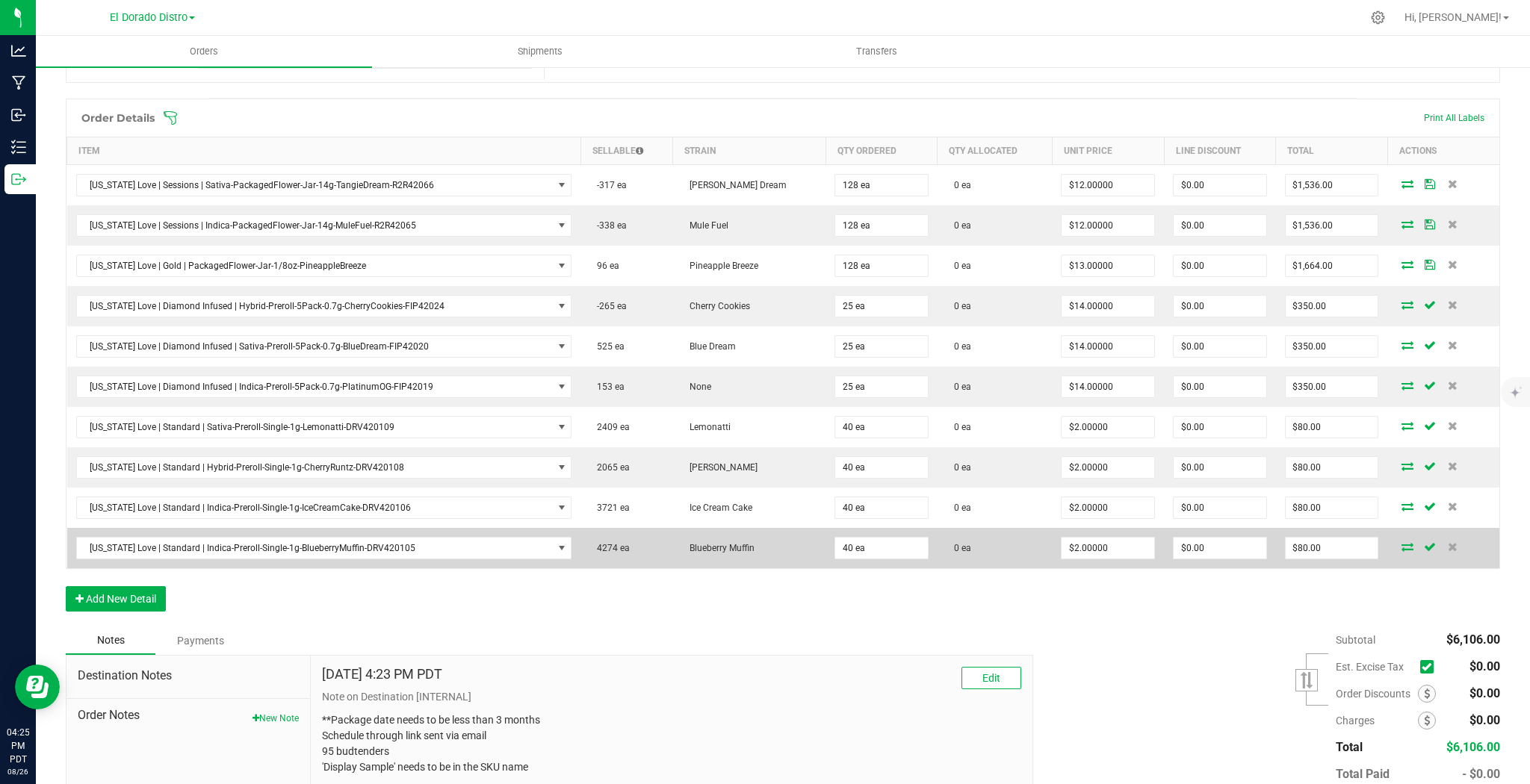
scroll to position [322, 0]
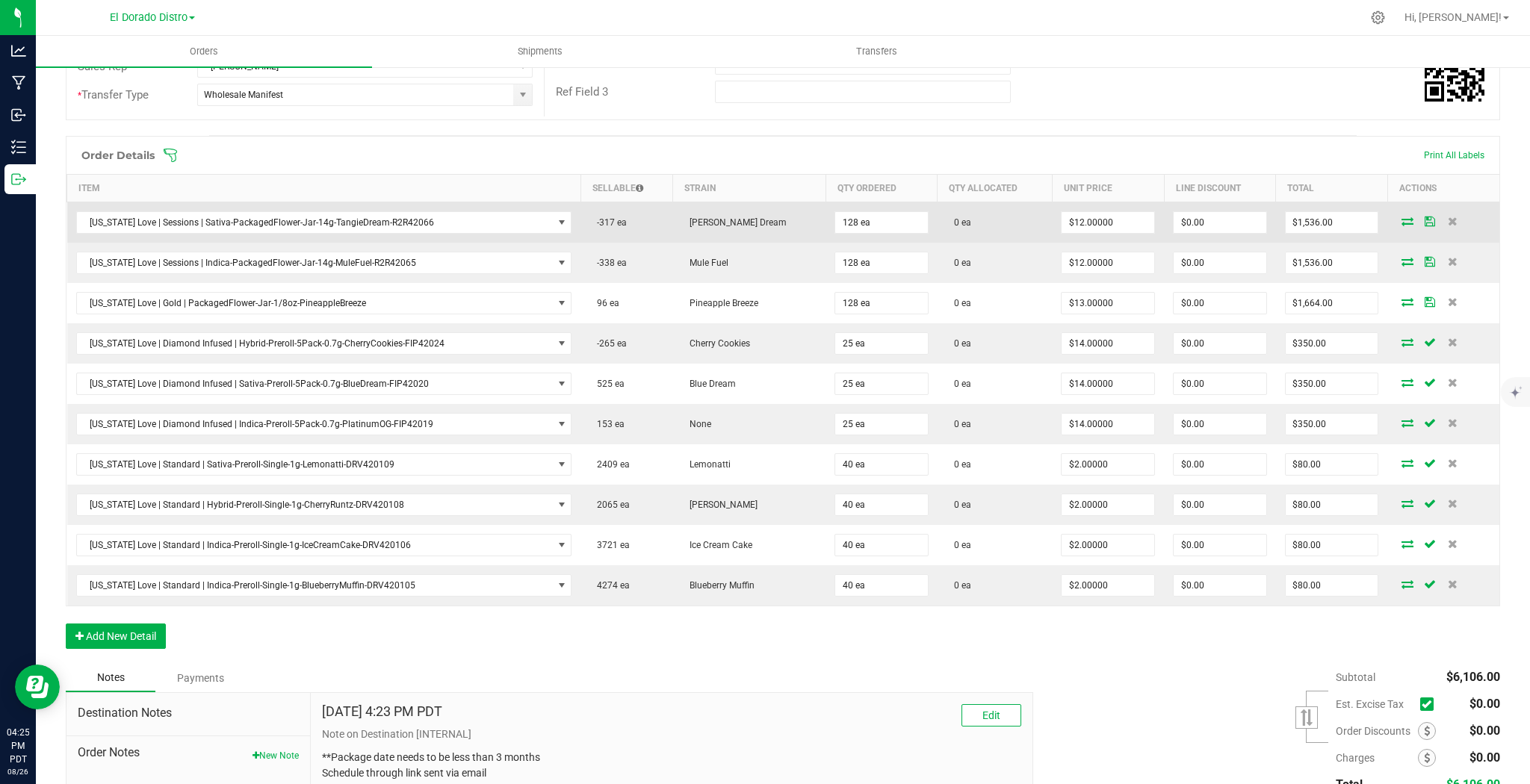
click at [863, 232] on td "128 ea" at bounding box center [881, 223] width 112 height 41
click at [859, 221] on input "128" at bounding box center [881, 222] width 92 height 21
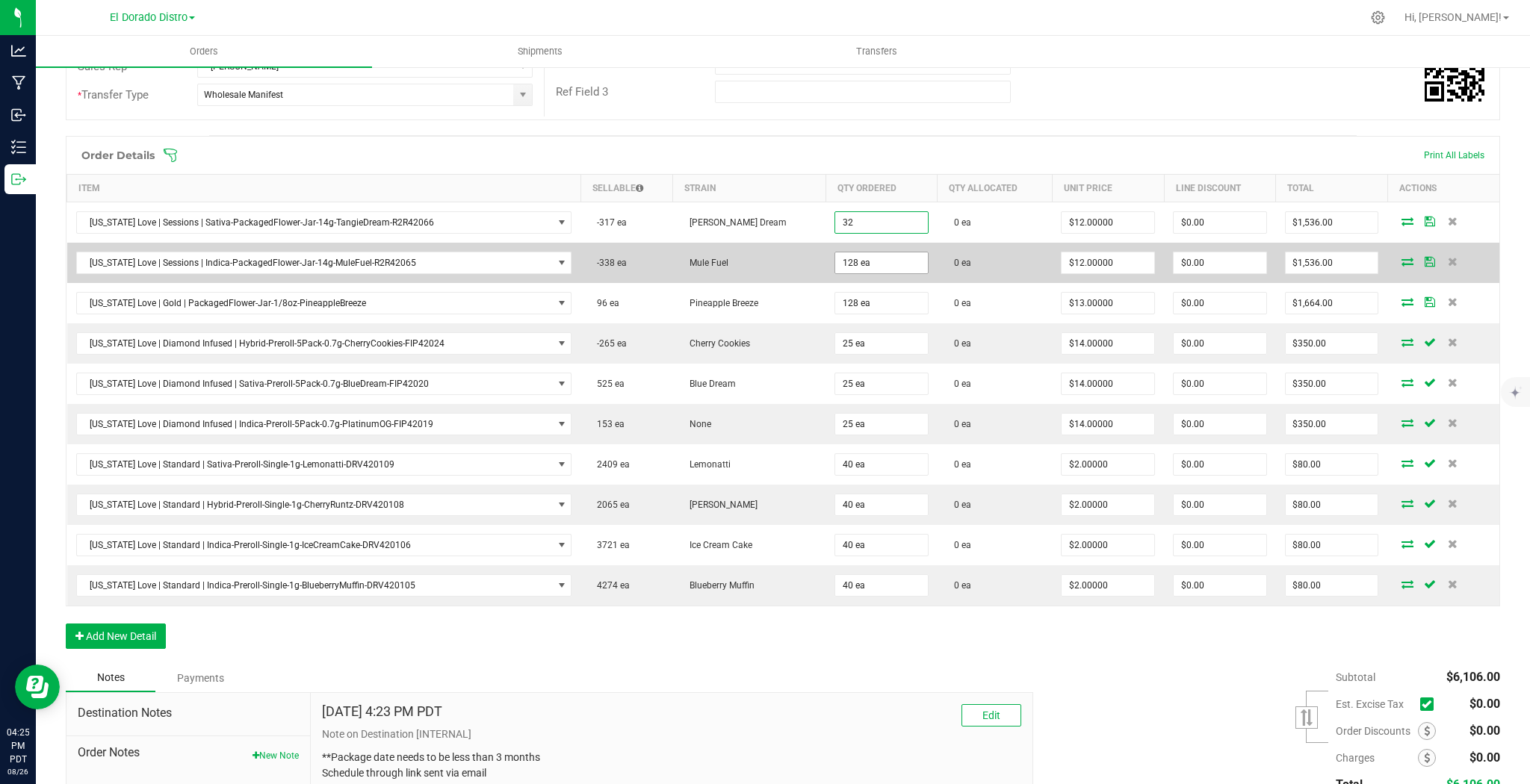
type input "32 ea"
type input "$384.00"
click at [866, 260] on input "128" at bounding box center [881, 263] width 92 height 21
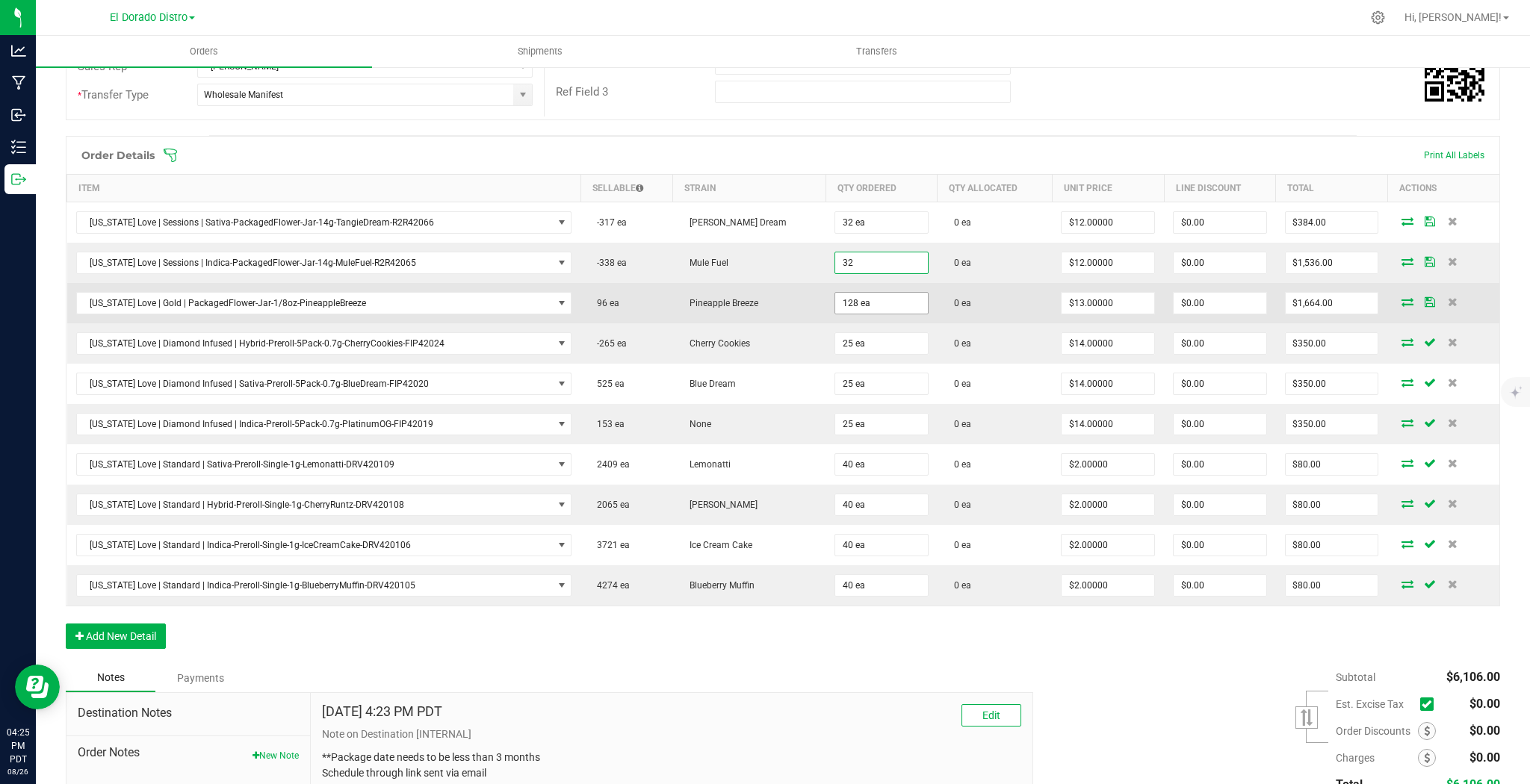
type input "32 ea"
type input "$384.00"
click at [863, 293] on input "128" at bounding box center [881, 303] width 92 height 21
type input "32 ea"
type input "$416.00"
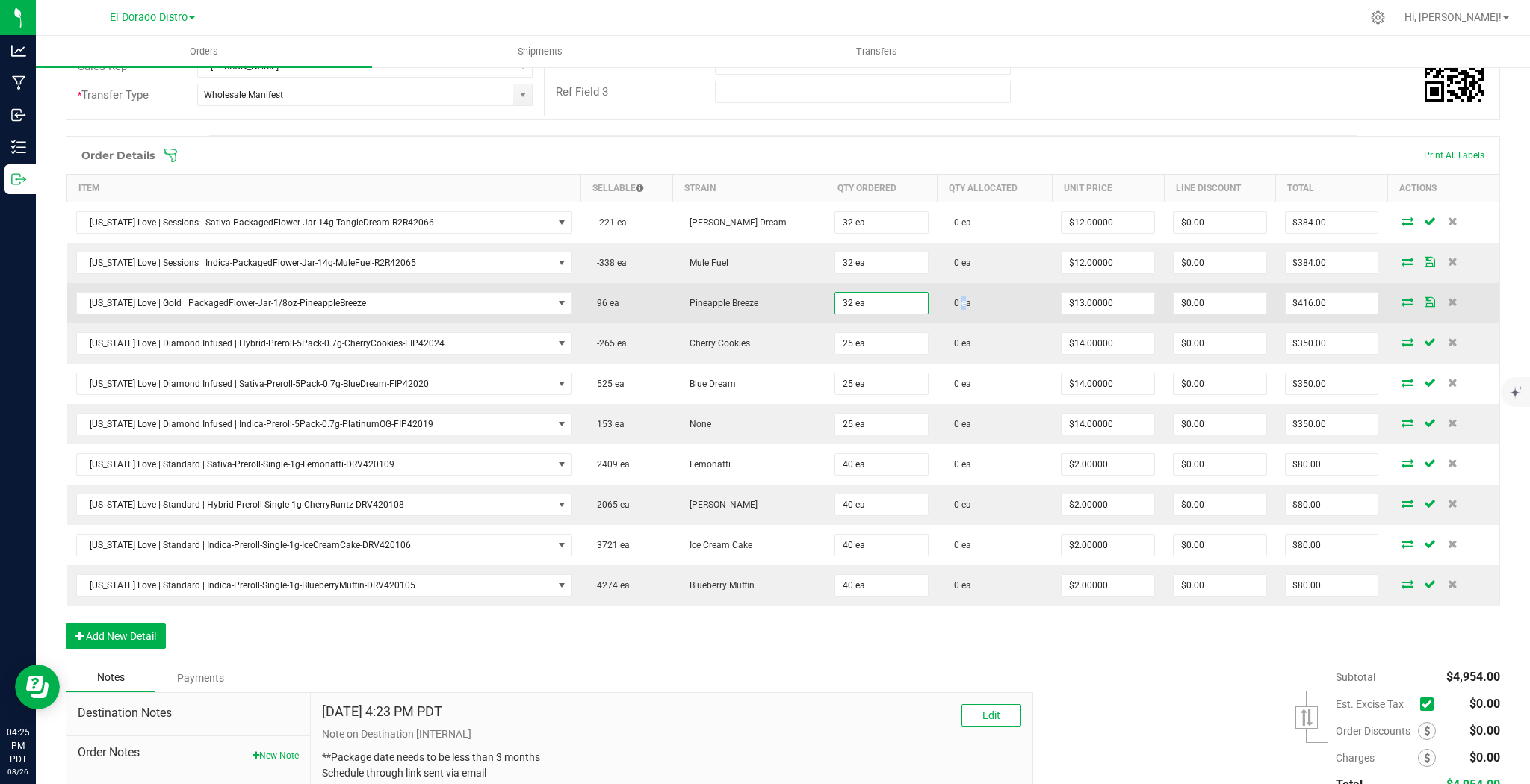
click at [937, 308] on td "0 ea" at bounding box center [994, 303] width 114 height 40
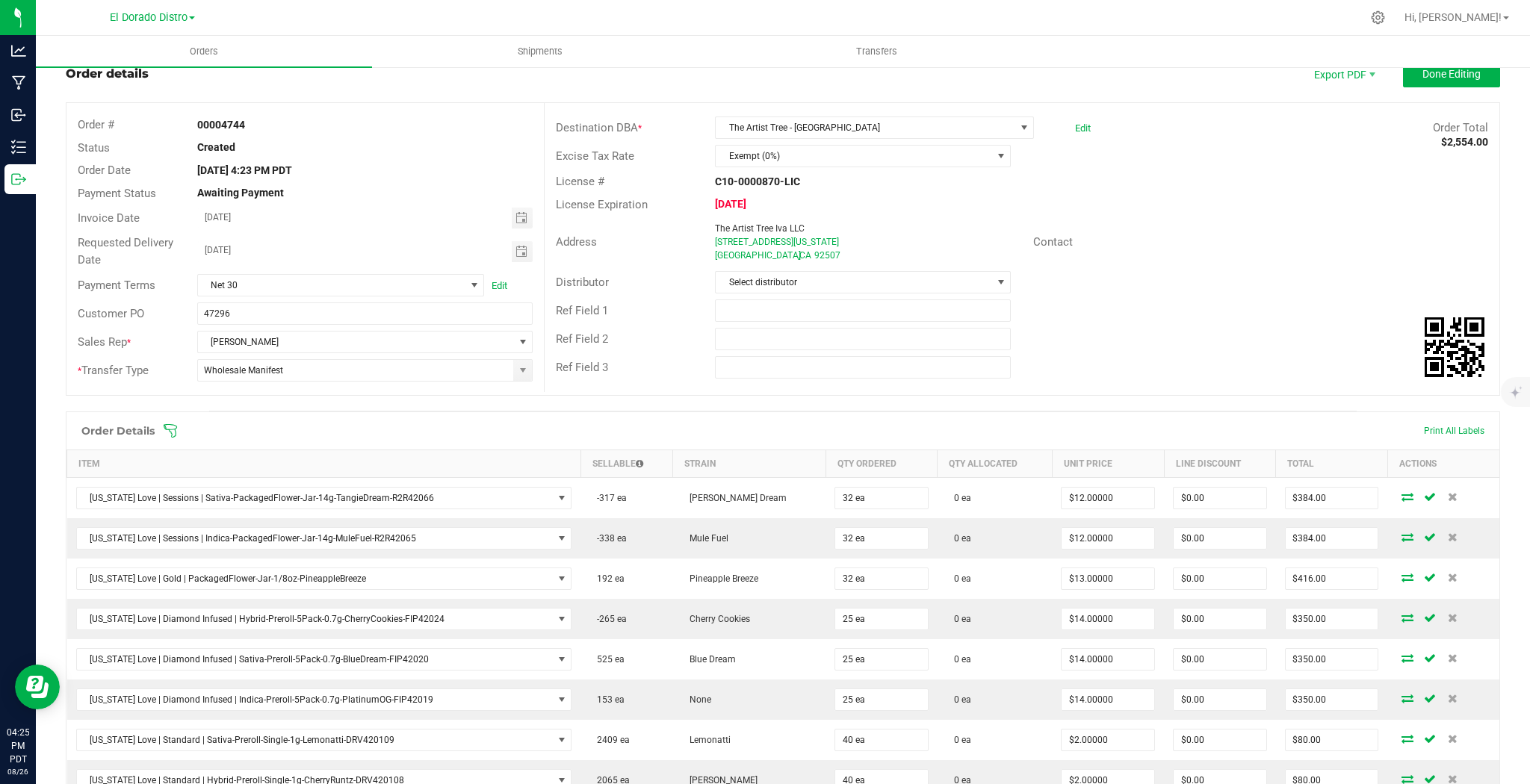
scroll to position [24, 0]
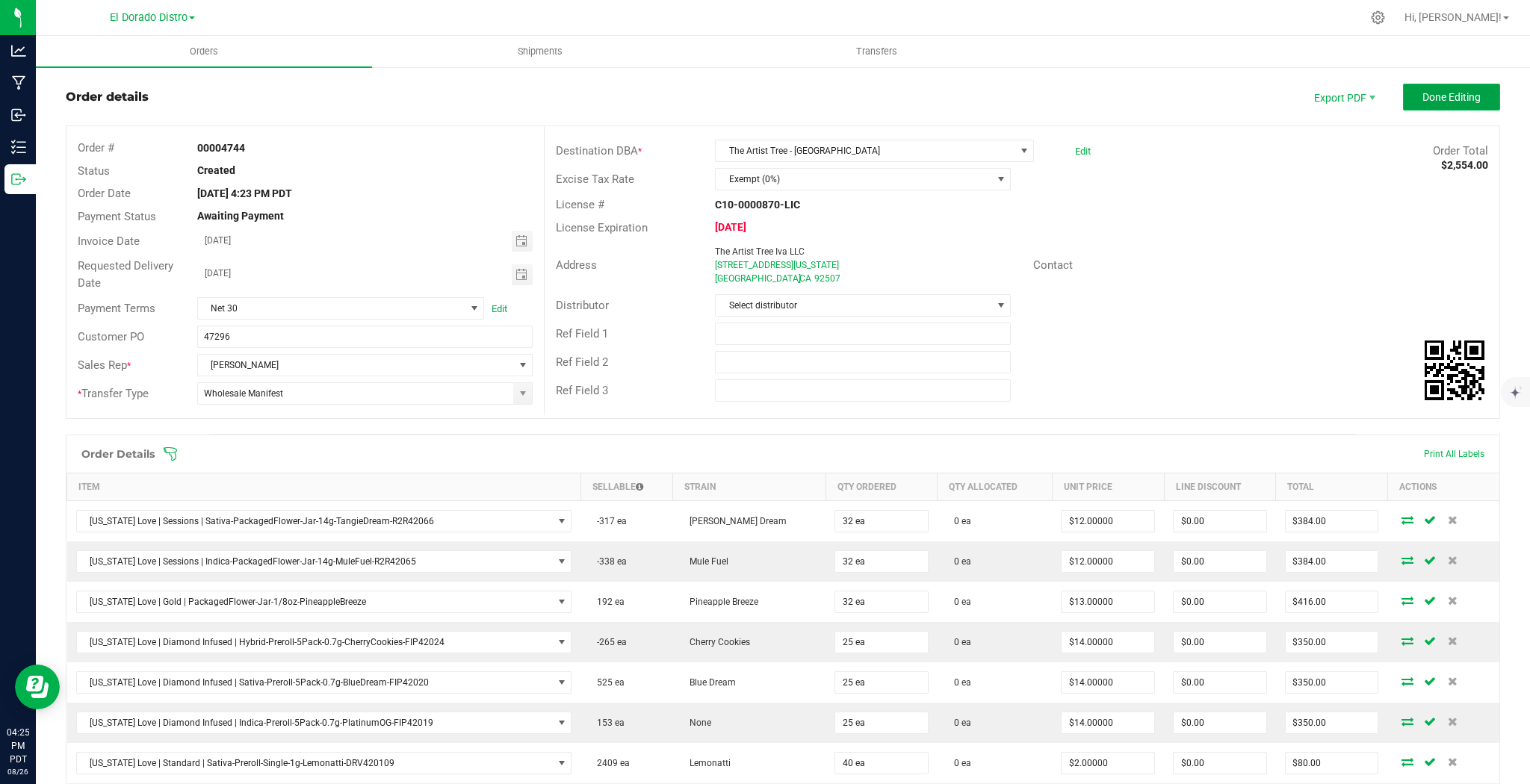
click at [1425, 104] on button "Done Editing" at bounding box center [1451, 97] width 97 height 27
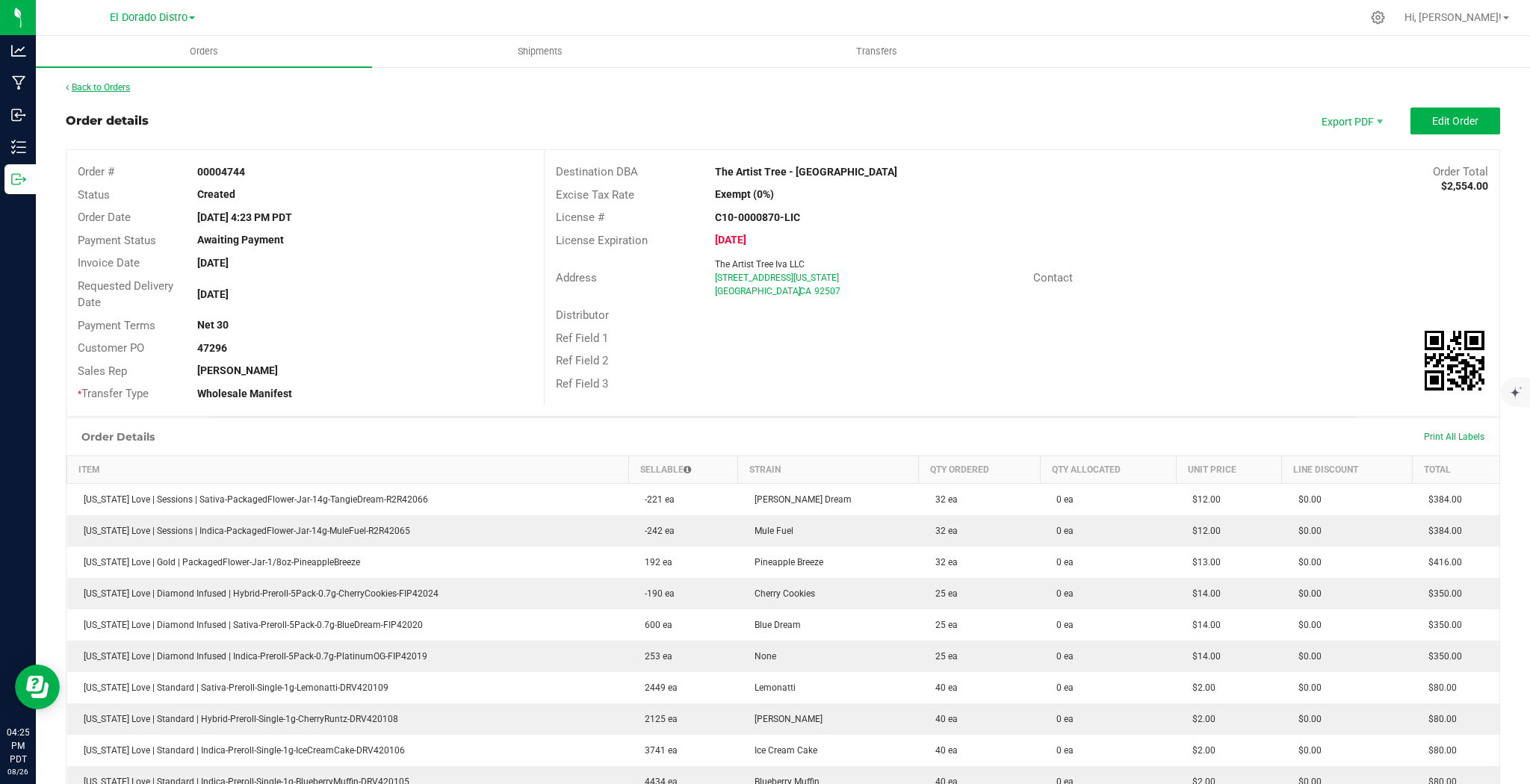
click at [107, 85] on link "Back to Orders" at bounding box center [98, 87] width 64 height 10
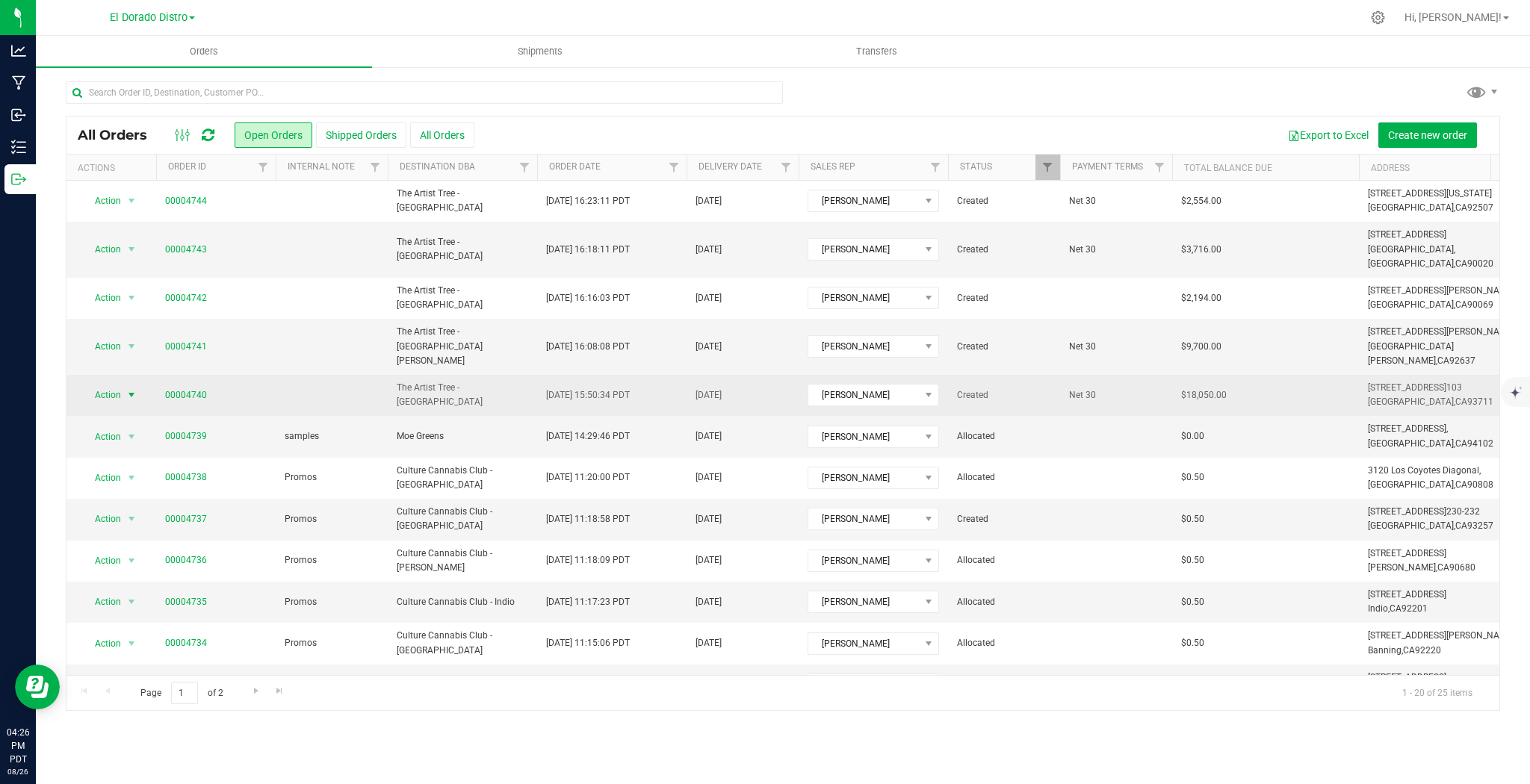
click at [128, 389] on span "select" at bounding box center [131, 395] width 12 height 12
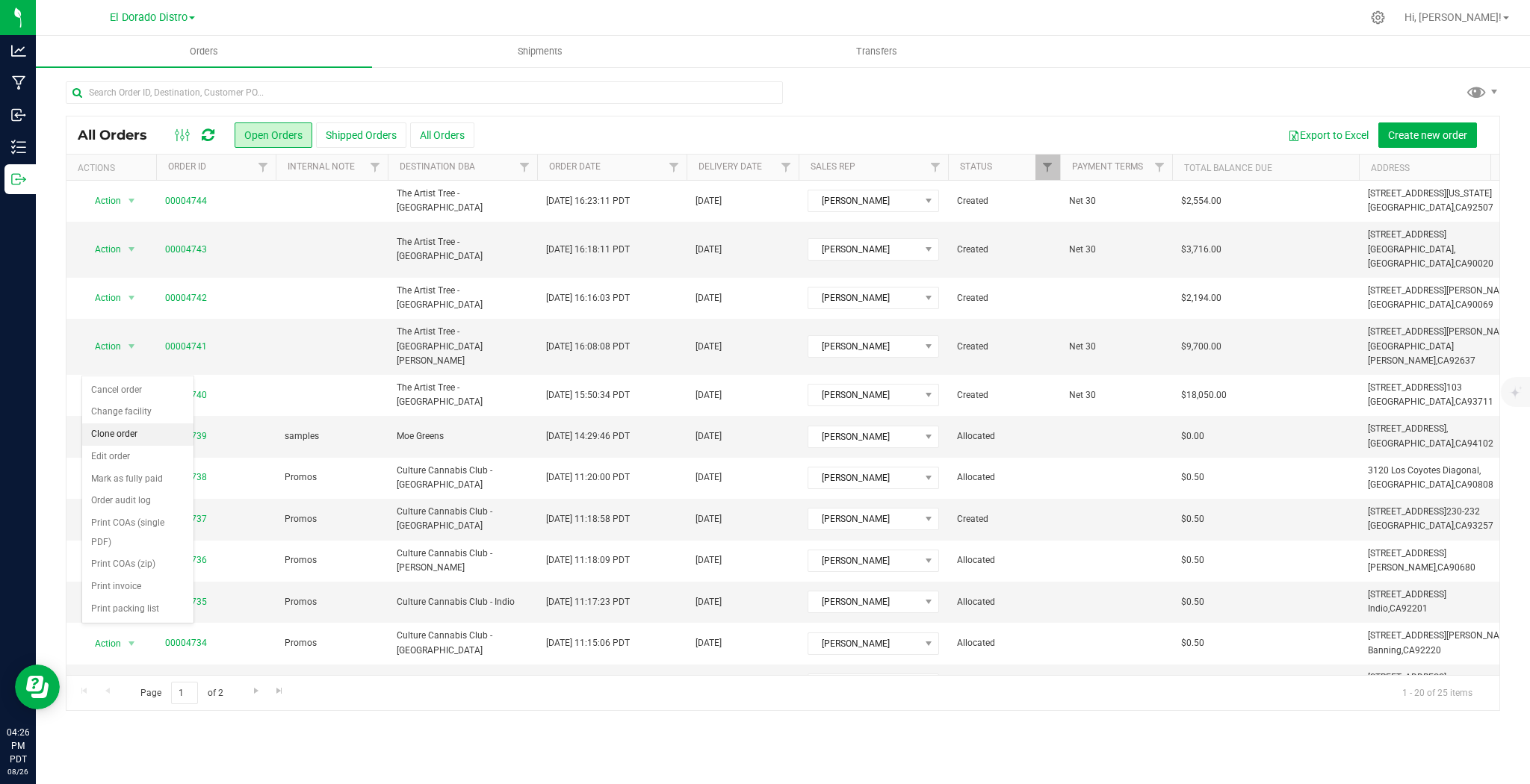
click at [134, 430] on li "Clone order" at bounding box center [138, 434] width 111 height 23
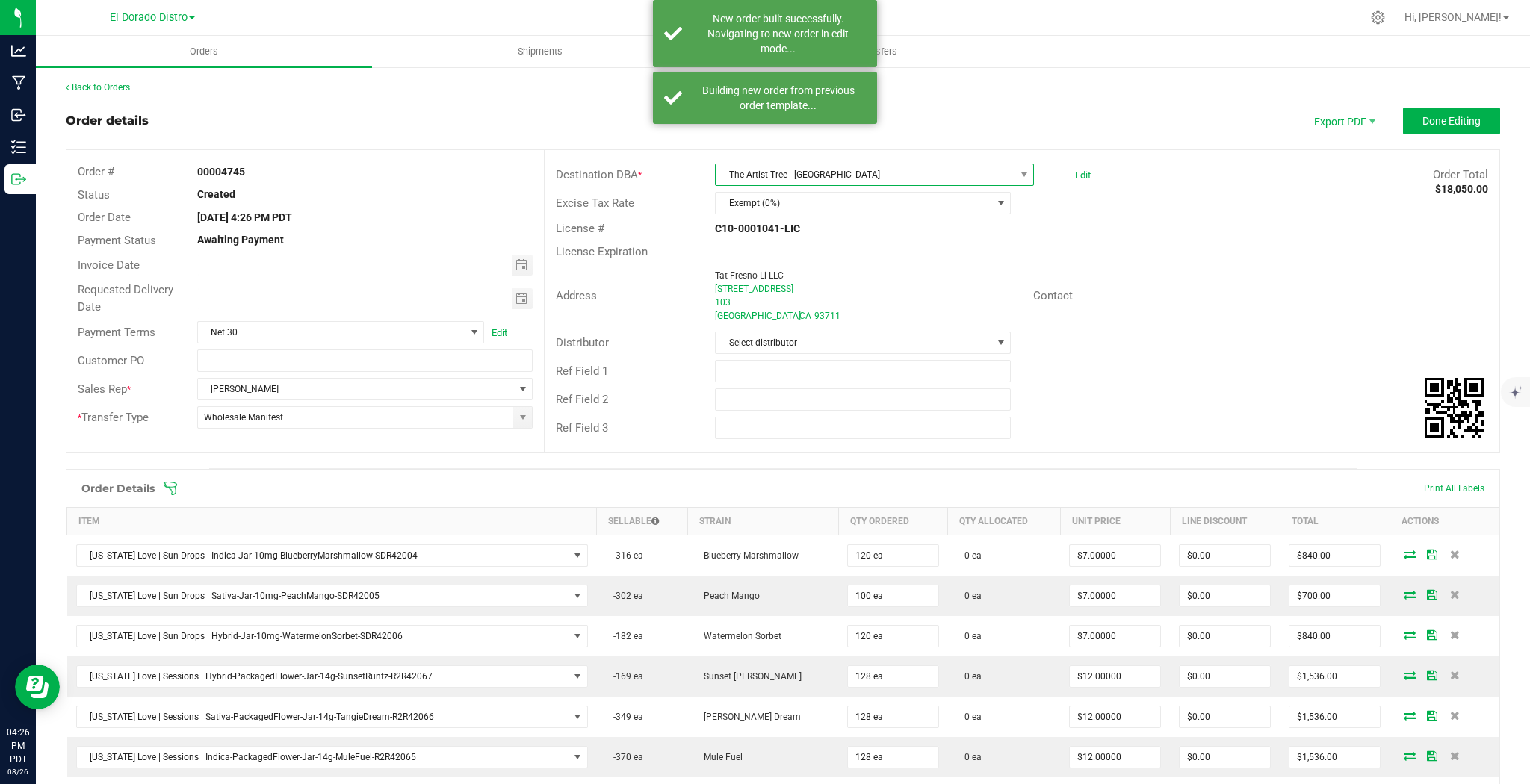
drag, startPoint x: 977, startPoint y: 170, endPoint x: 975, endPoint y: 179, distance: 9.2
click at [977, 169] on span "The Artist Tree - [GEOGRAPHIC_DATA]" at bounding box center [865, 174] width 299 height 21
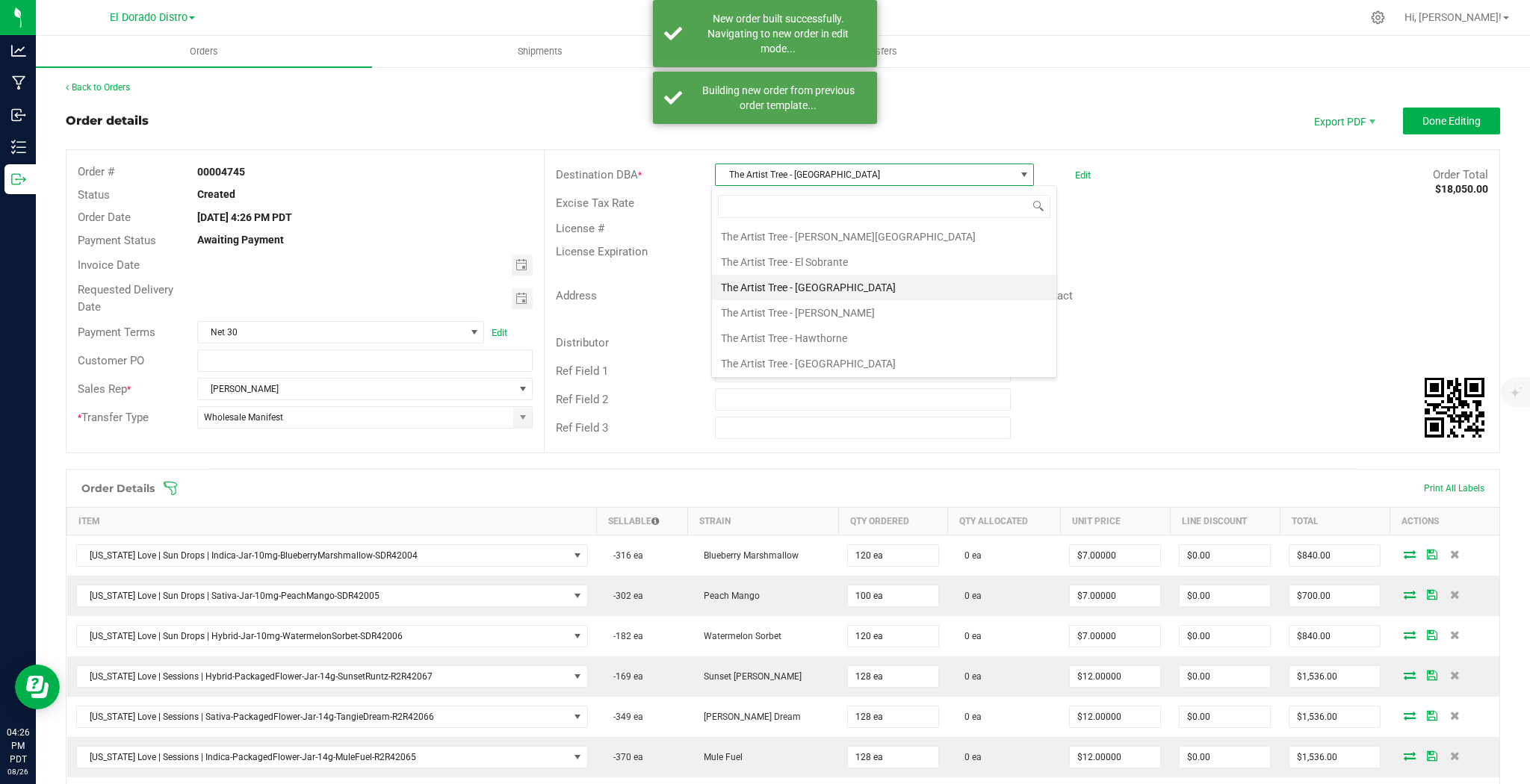
scroll to position [8413, 0]
click at [845, 396] on li "The Artist Tree - Oxnard" at bounding box center [883, 409] width 344 height 26
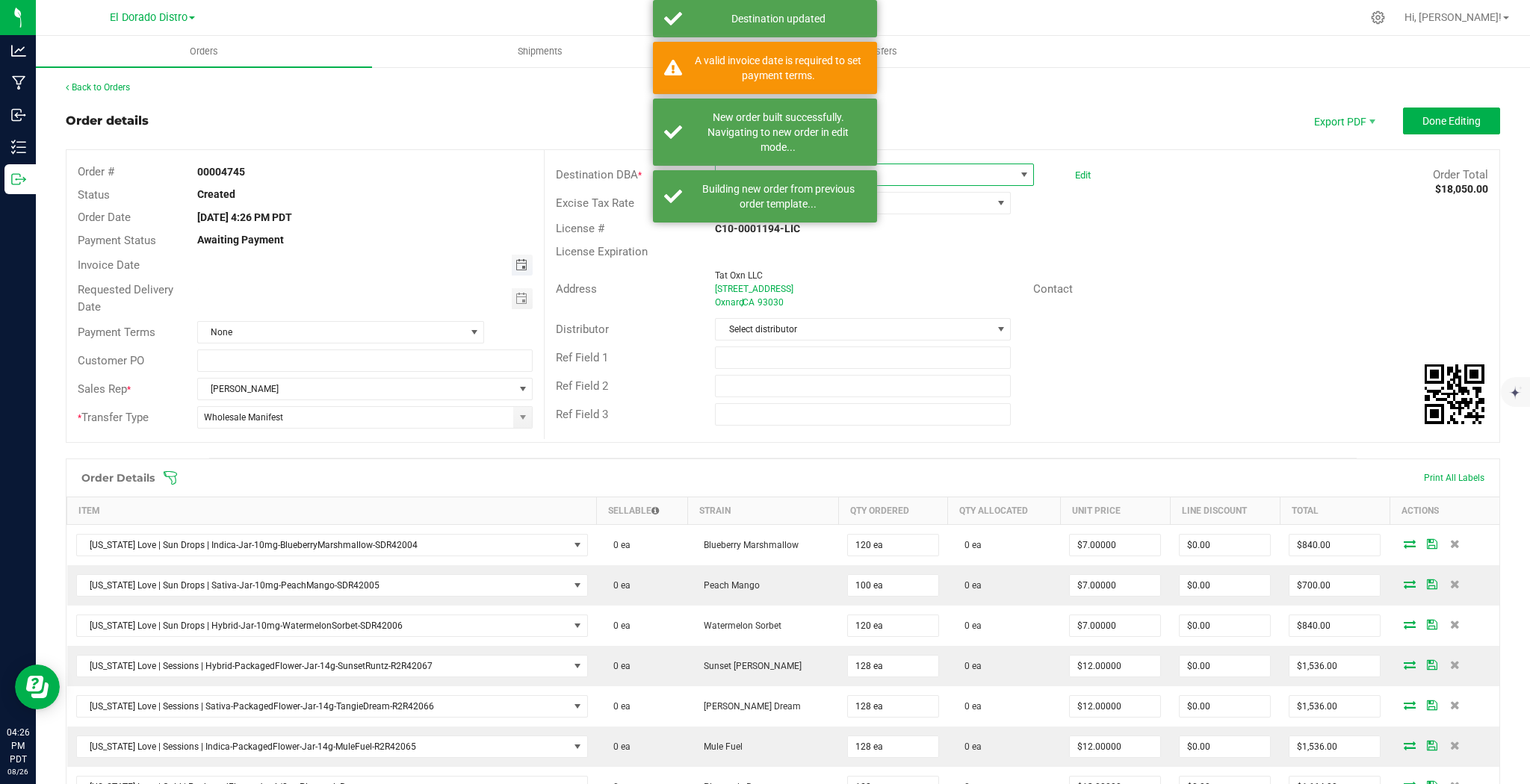
click at [520, 264] on span "Toggle calendar" at bounding box center [521, 265] width 12 height 12
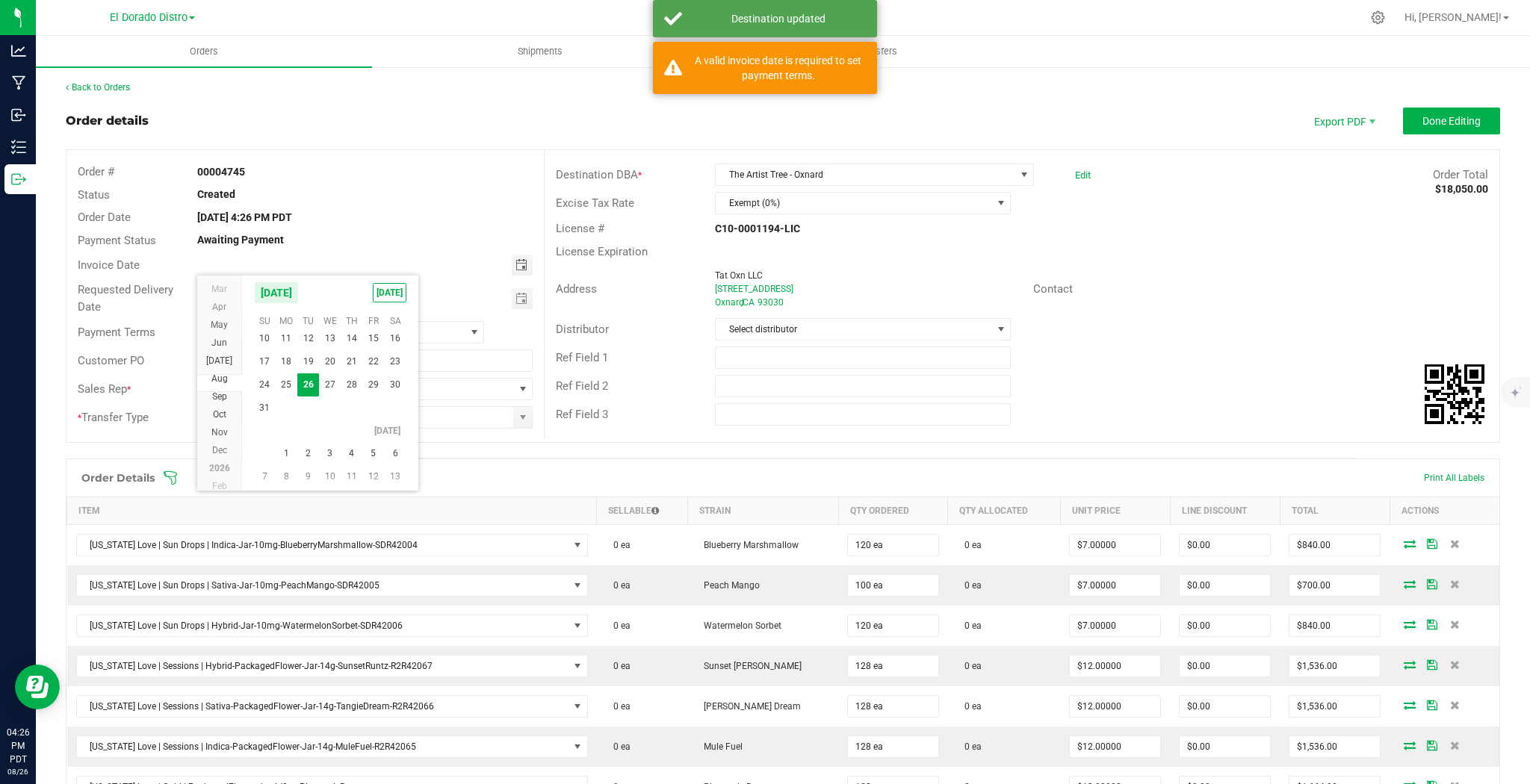
scroll to position [242177, 0]
click at [309, 440] on span "2" at bounding box center [308, 445] width 22 height 23
type input "[DATE]"
click at [518, 296] on span "Toggle calendar" at bounding box center [521, 298] width 12 height 12
click at [299, 475] on span "2" at bounding box center [308, 478] width 22 height 23
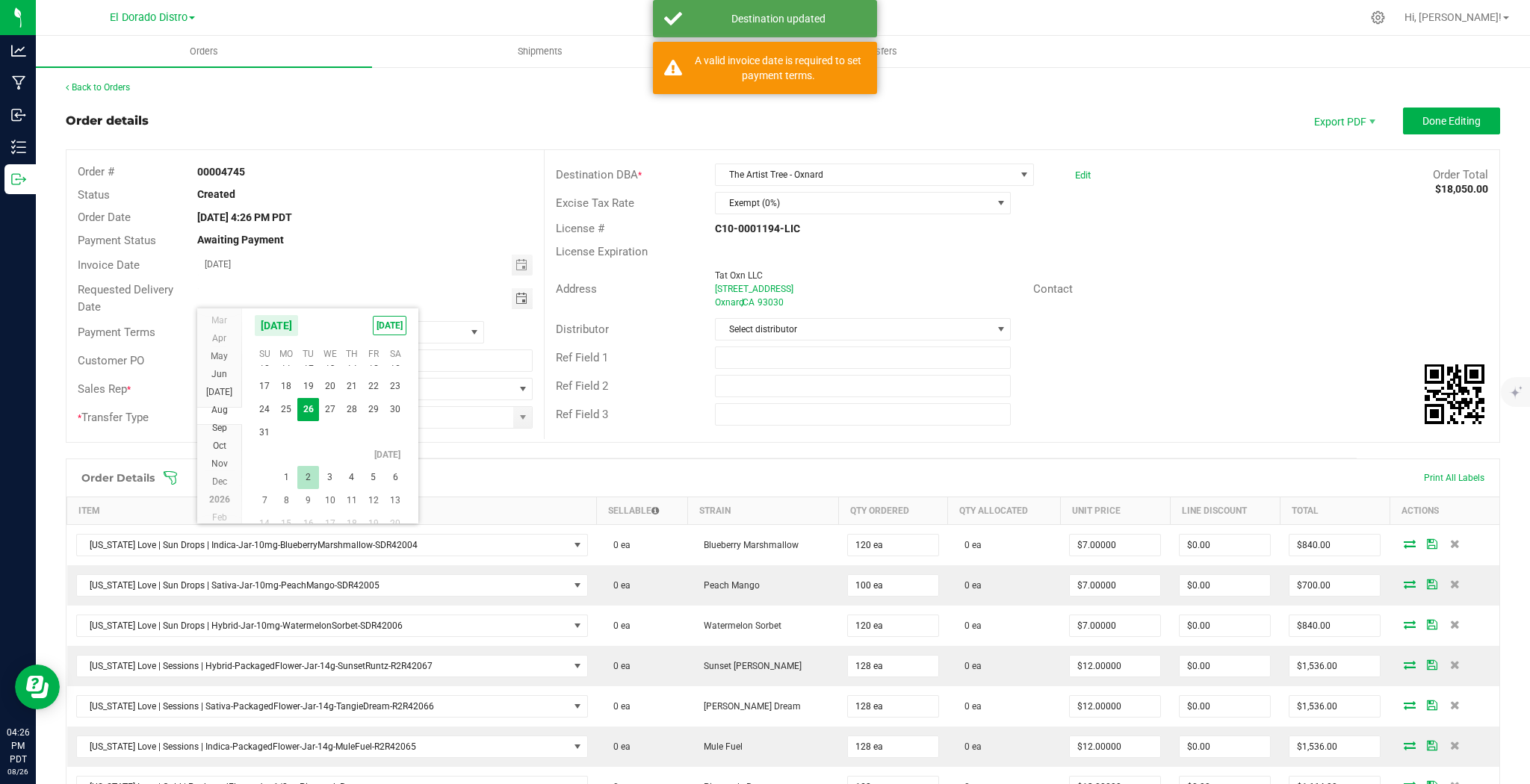
type input "[DATE]"
click at [241, 329] on span "None" at bounding box center [332, 332] width 267 height 21
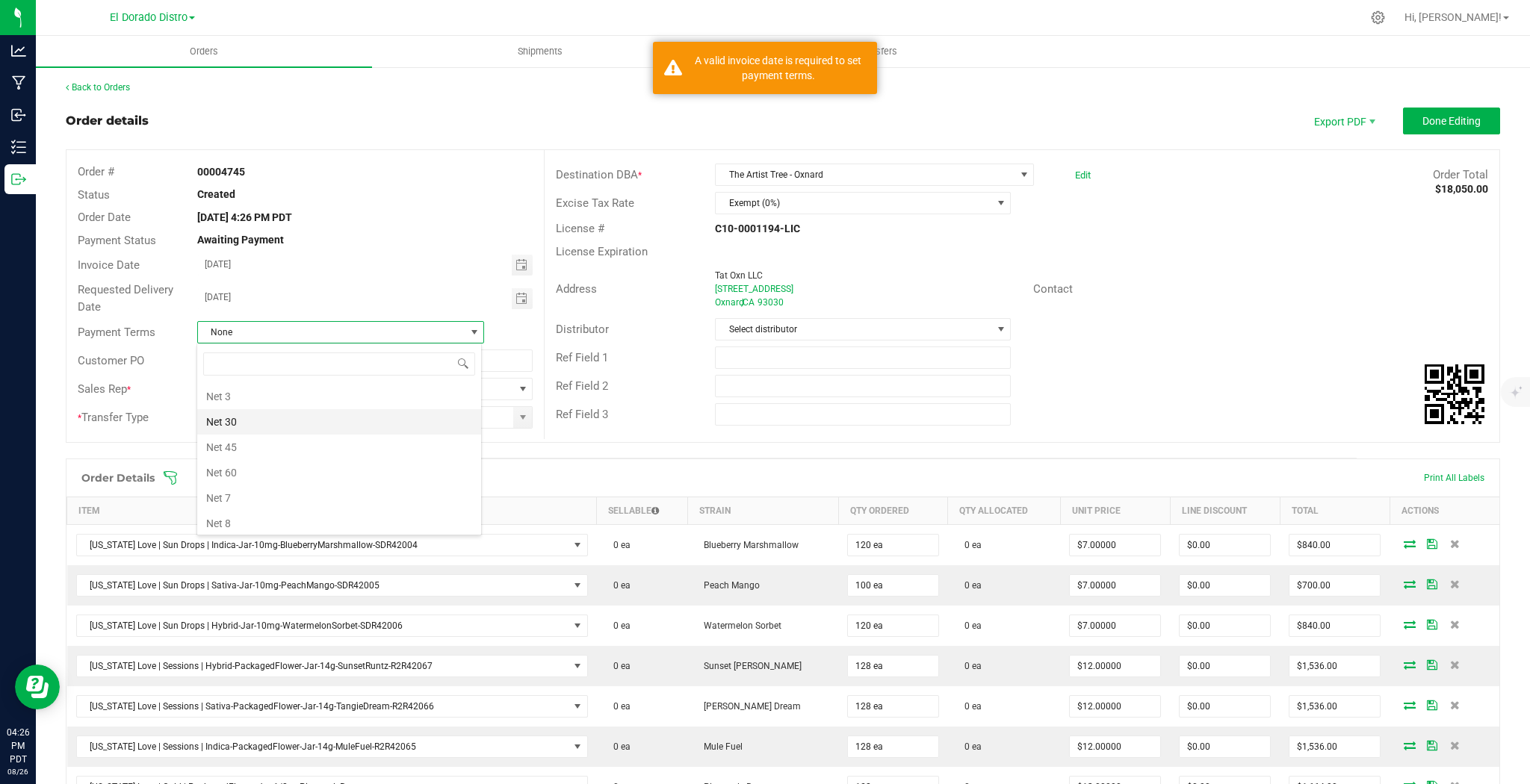
scroll to position [224, 0]
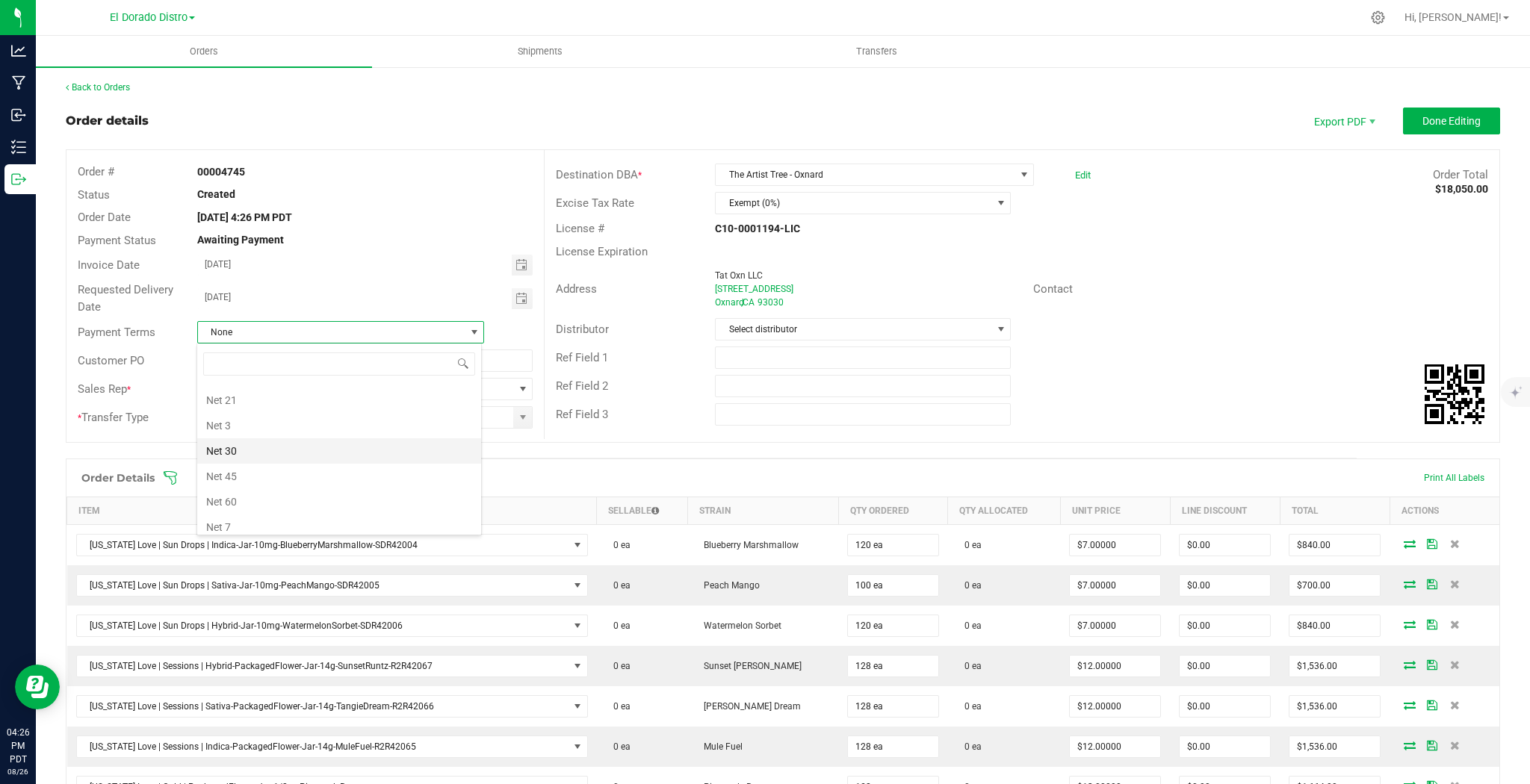
click at [248, 453] on li "Net 30" at bounding box center [339, 451] width 284 height 26
click at [434, 367] on input "text" at bounding box center [365, 361] width 336 height 23
type input "47294"
click at [1114, 325] on div "Distributor Select distributor" at bounding box center [1022, 329] width 955 height 29
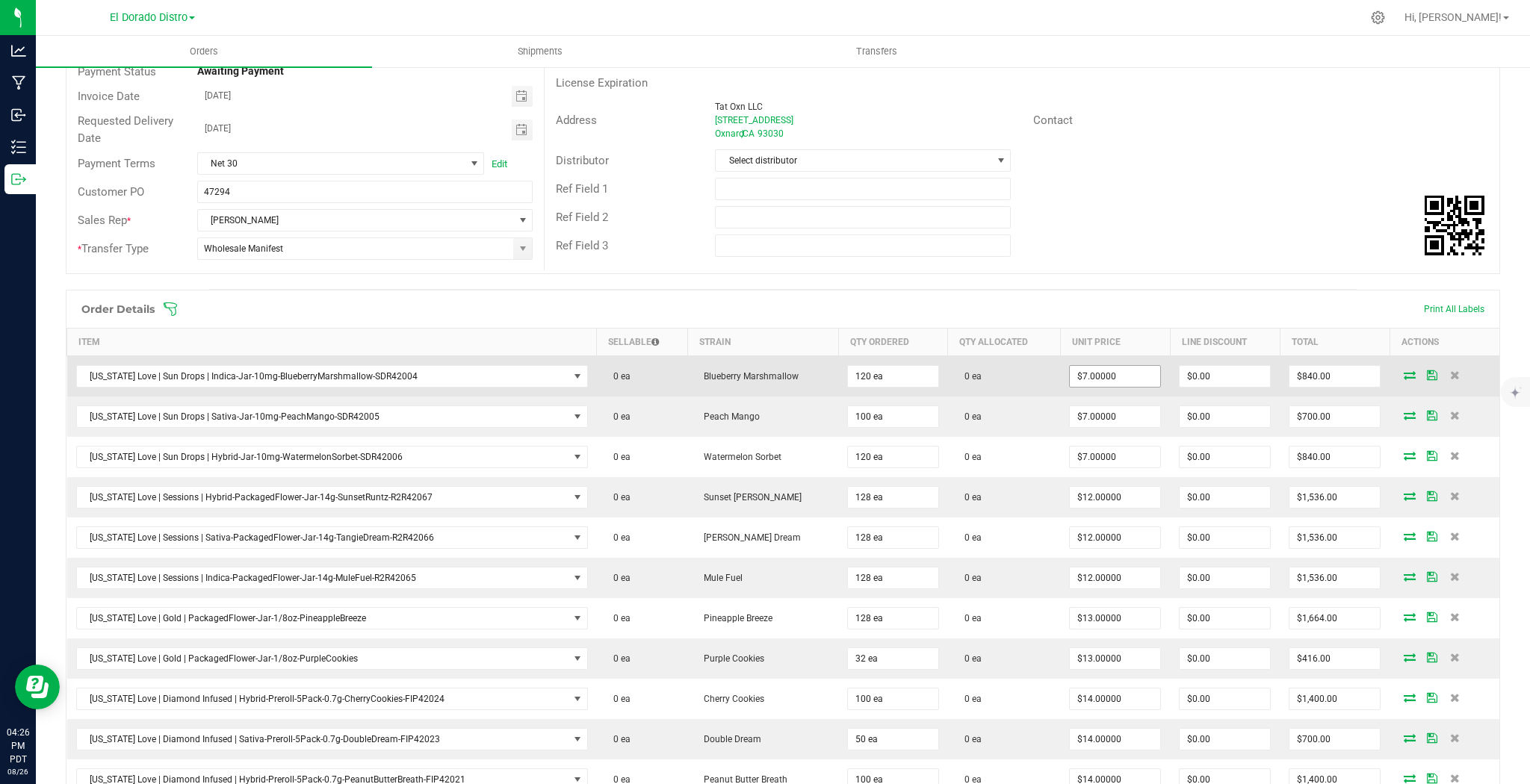
scroll to position [179, 0]
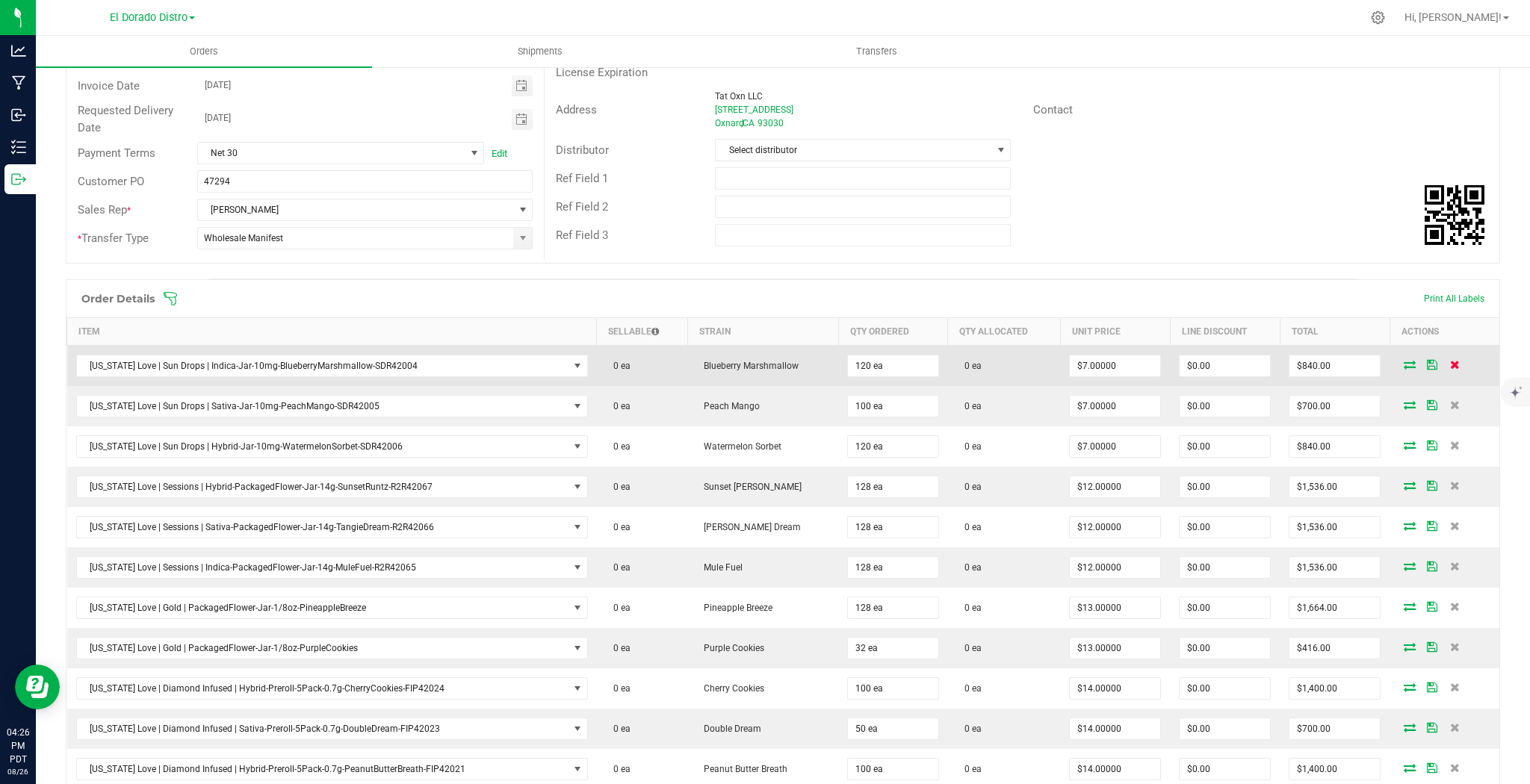
click at [1450, 360] on icon at bounding box center [1455, 364] width 9 height 9
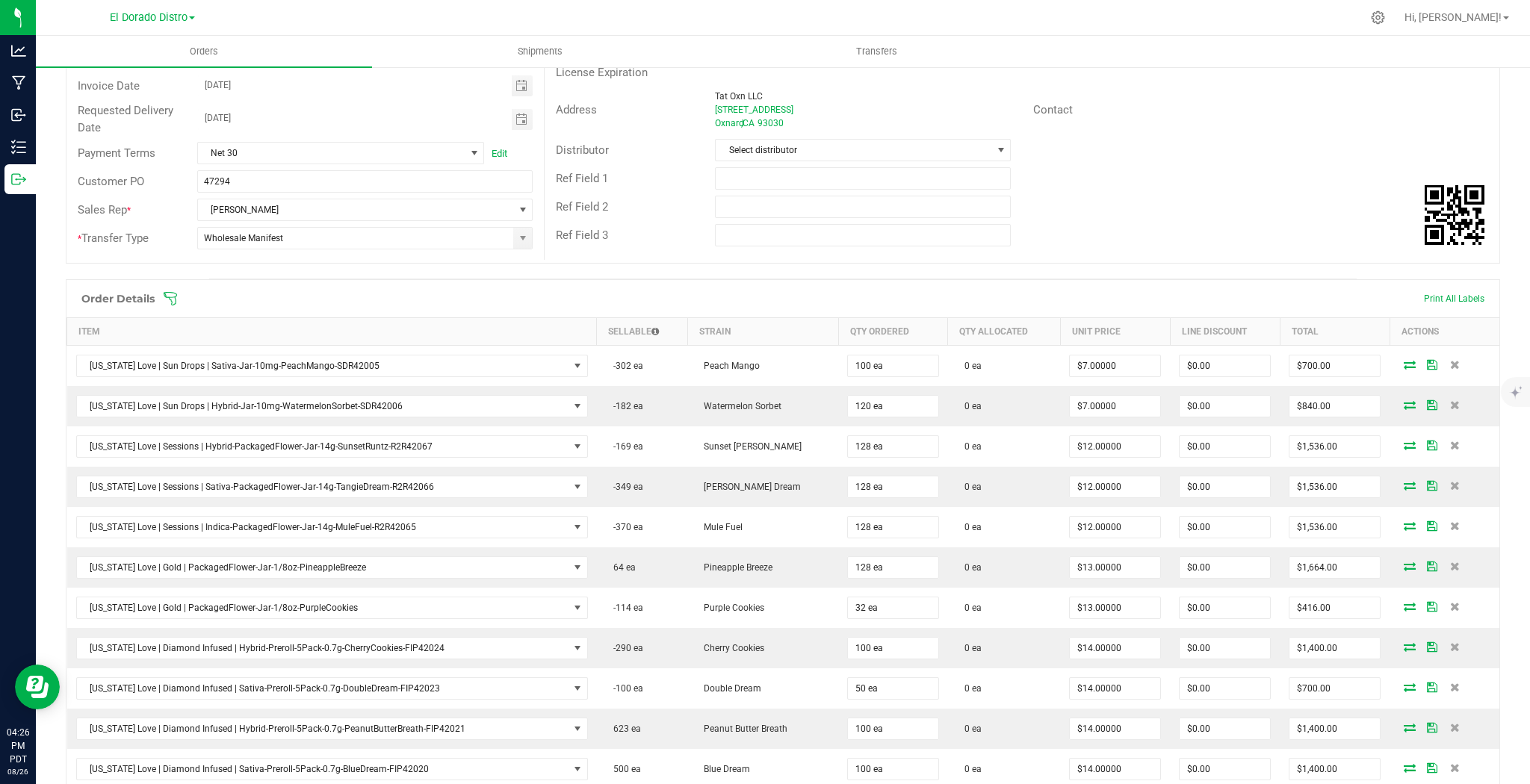
click at [1450, 360] on icon at bounding box center [1455, 364] width 9 height 9
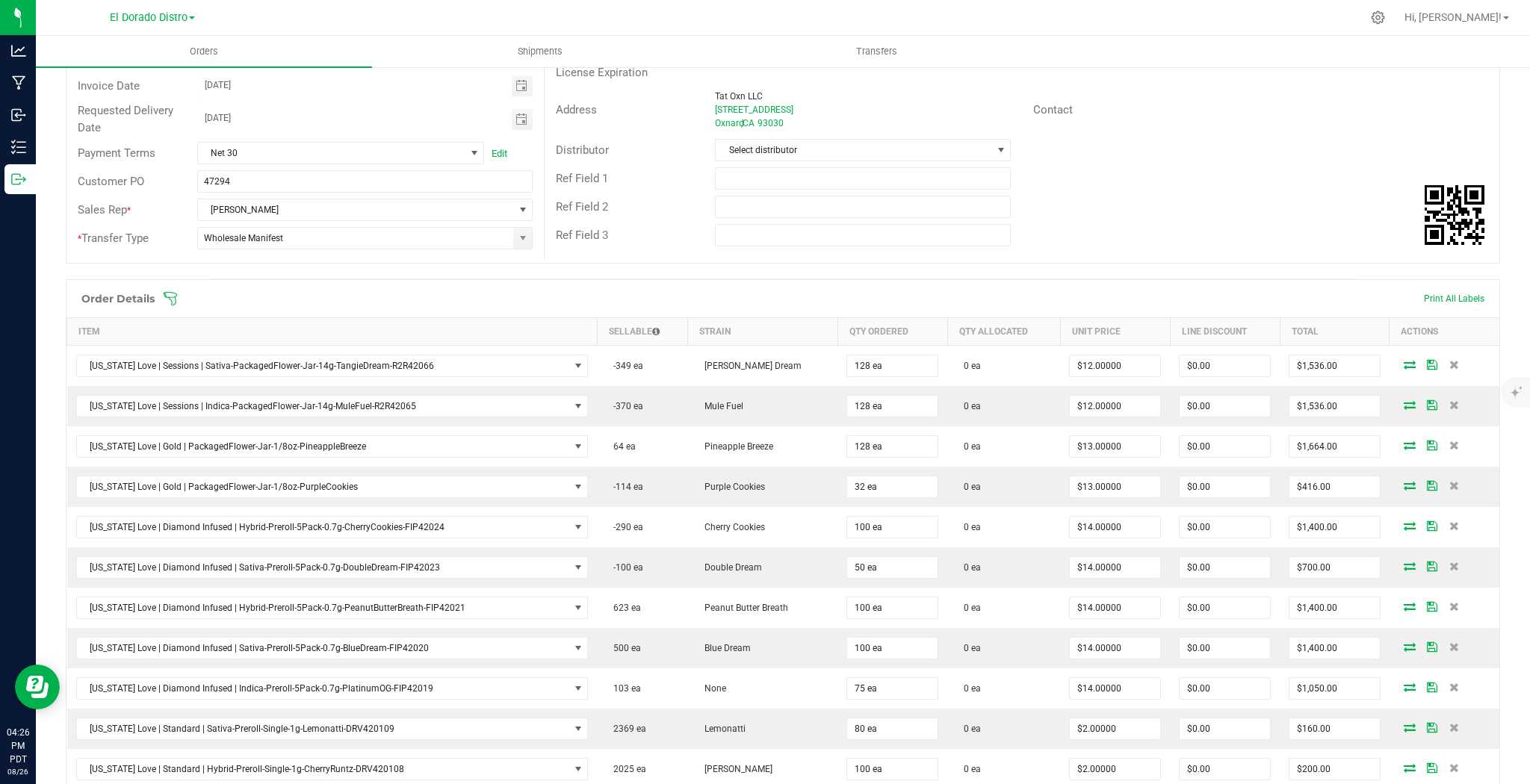
click at [1449, 360] on icon at bounding box center [1454, 364] width 9 height 9
click at [1448, 360] on icon at bounding box center [1453, 364] width 9 height 9
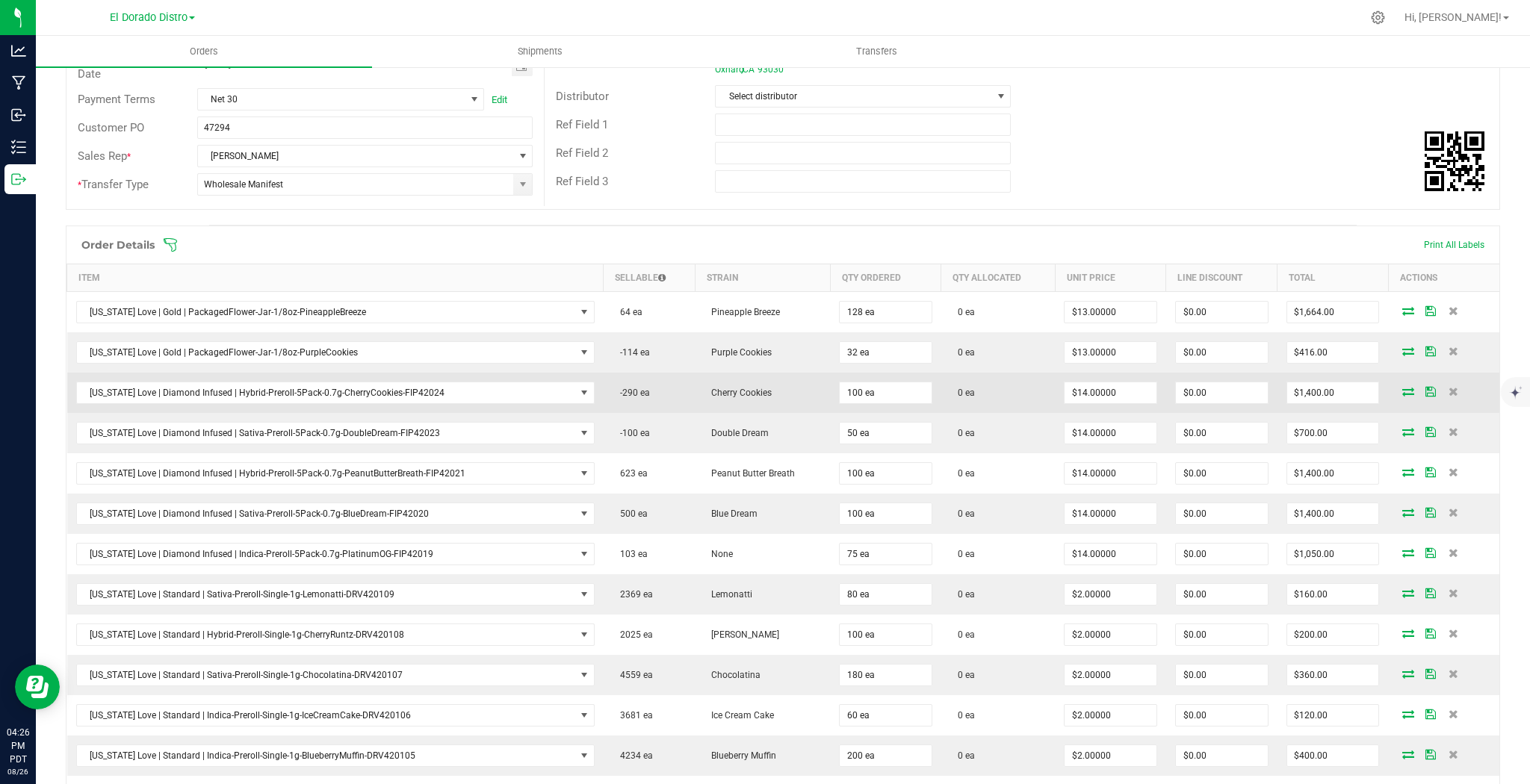
scroll to position [239, 0]
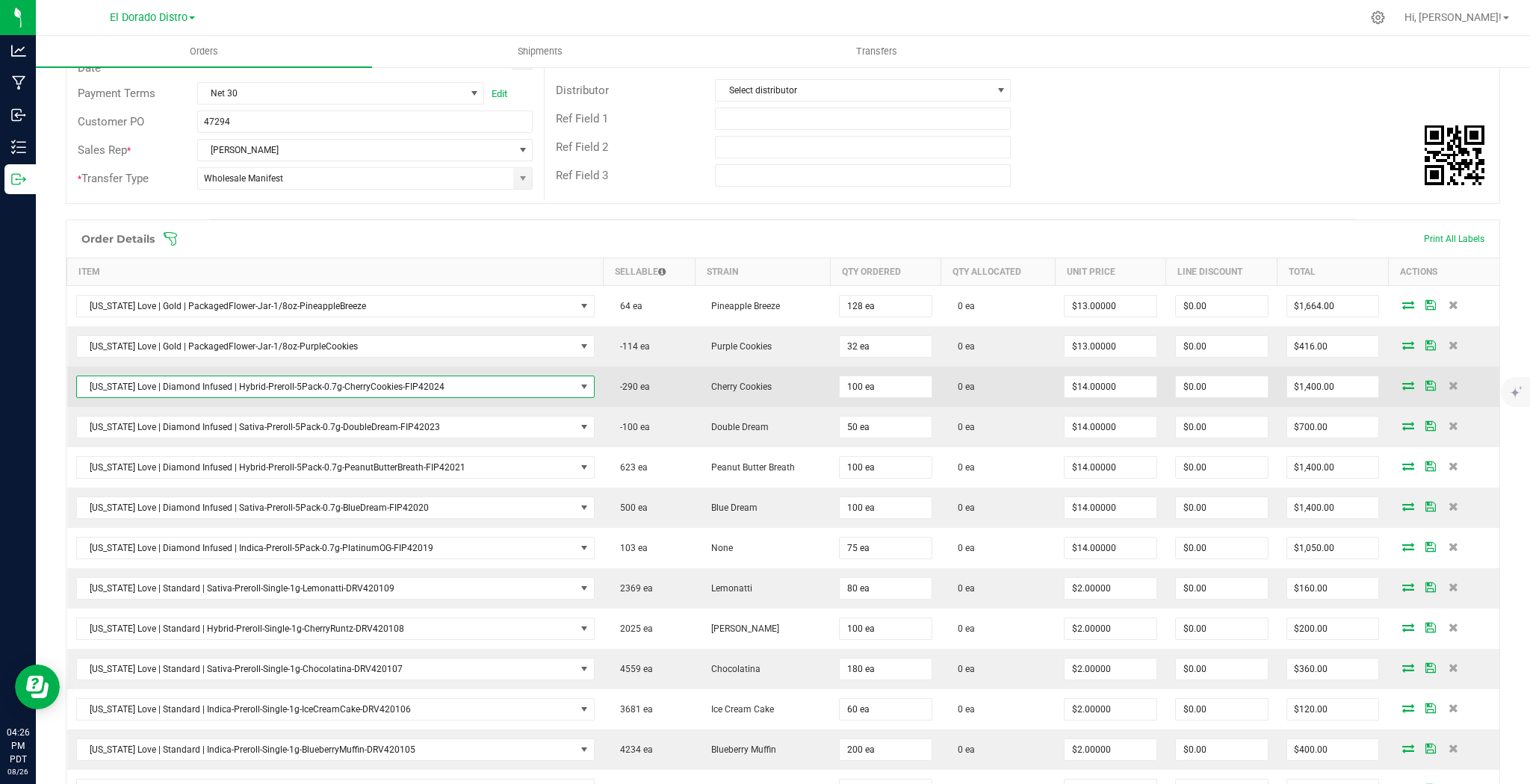
click at [460, 388] on span "[US_STATE] Love | Diamond Infused | Hybrid-Preroll-5Pack-0.7g-CherryCookies-FIP…" at bounding box center [326, 386] width 498 height 21
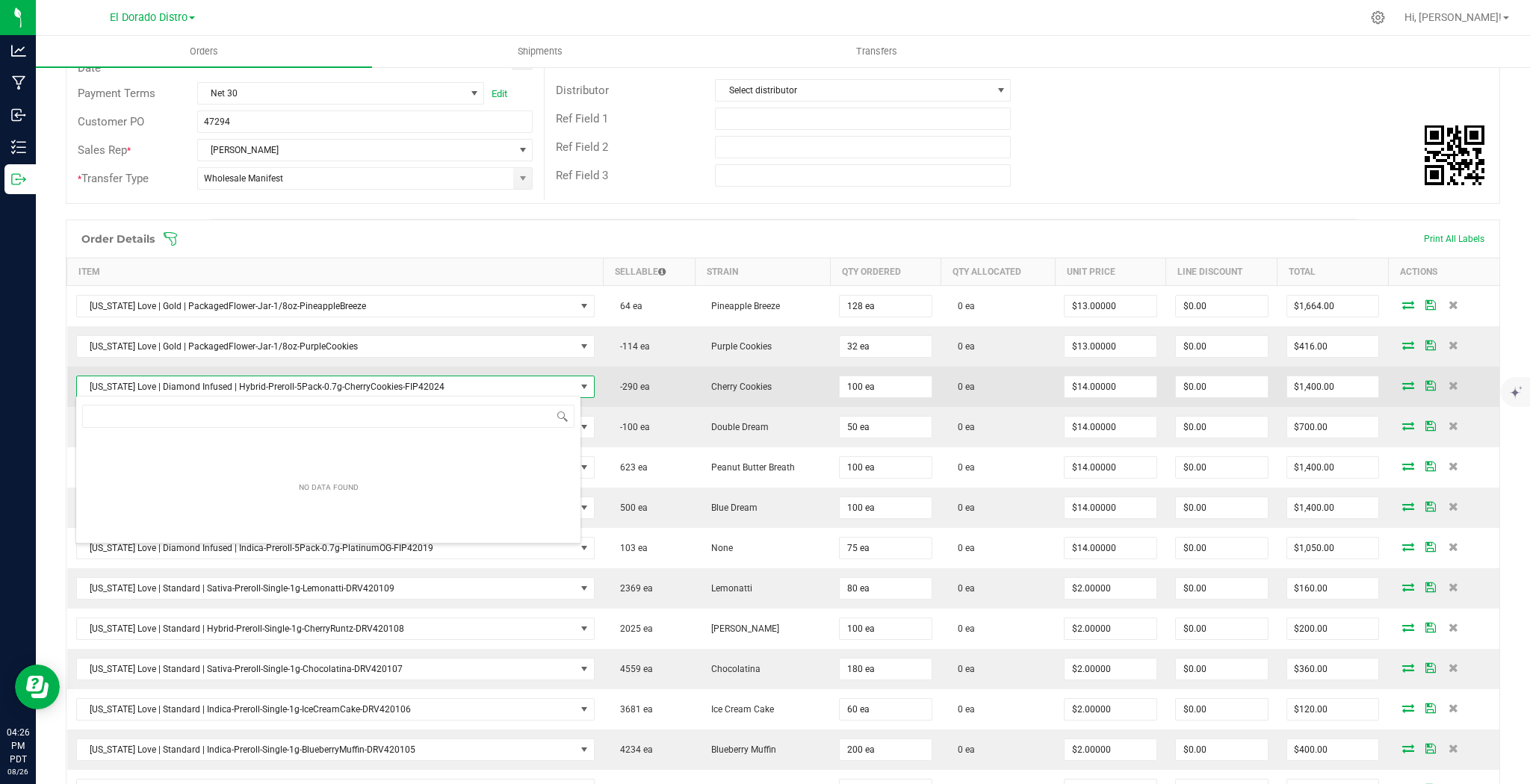
scroll to position [22, 505]
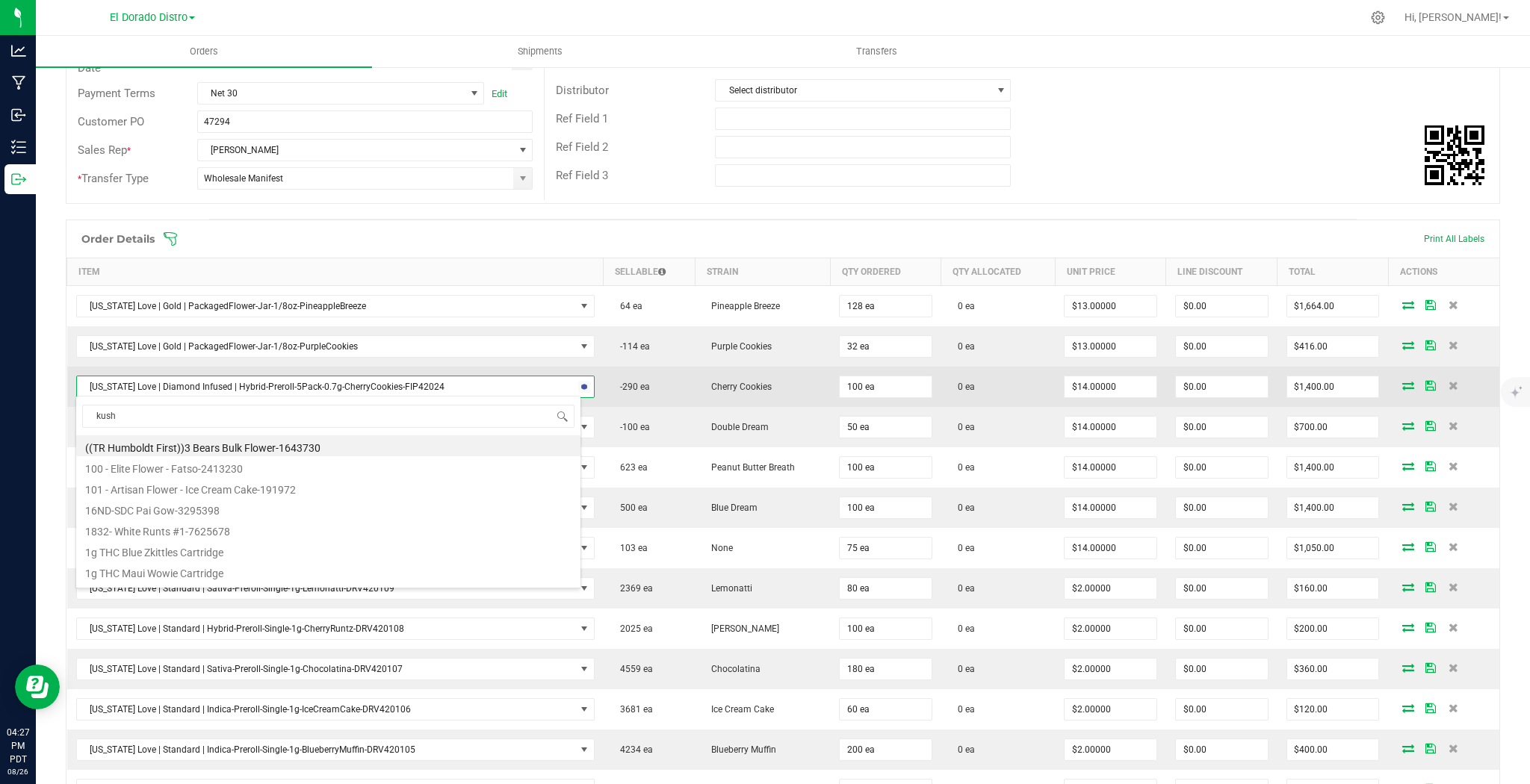
type input "kushm"
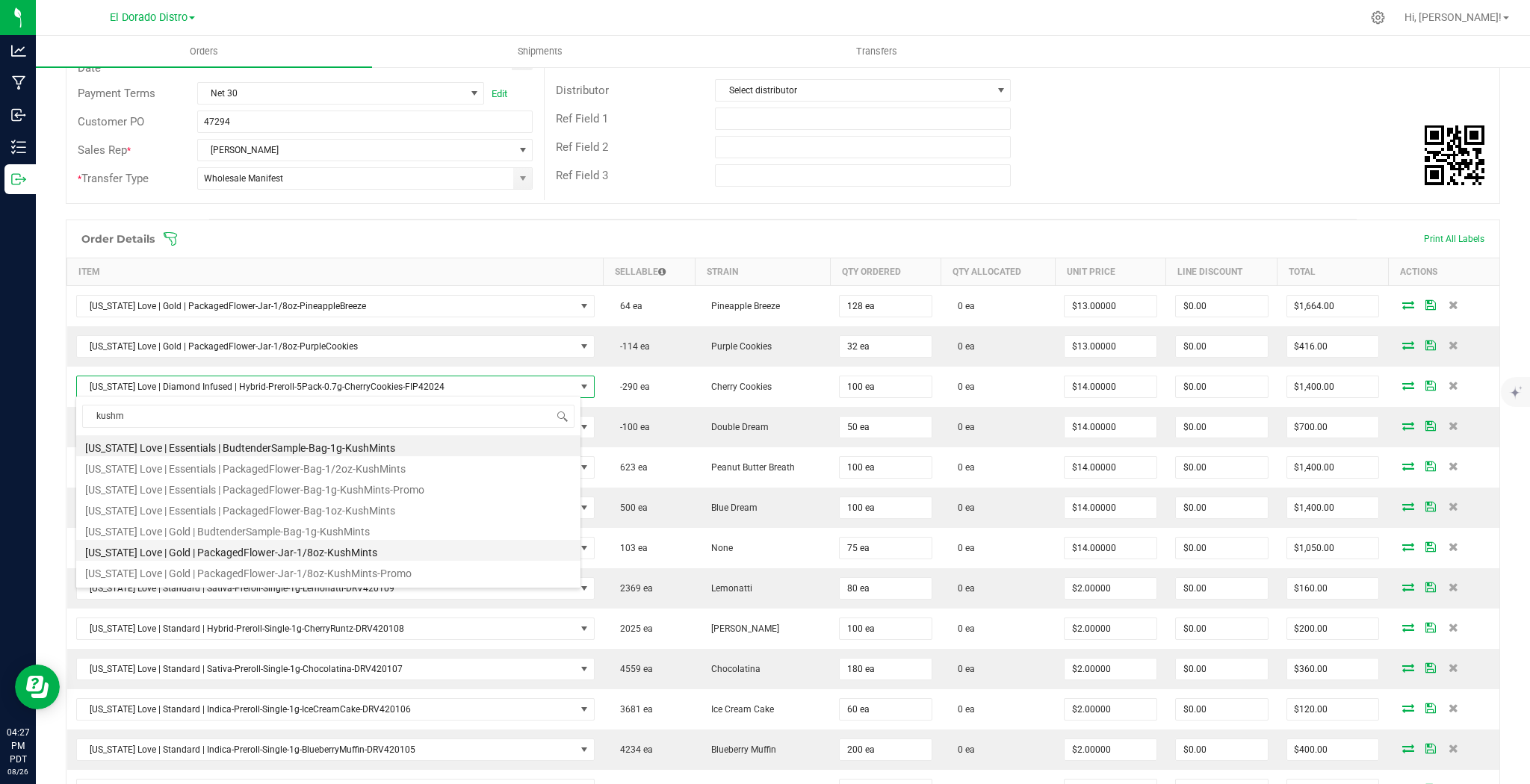
click at [385, 544] on li "[US_STATE] Love | Gold | PackagedFlower-Jar-1/8oz-KushMints" at bounding box center [328, 550] width 504 height 21
type input "$13.00000"
type input "$1,300.00"
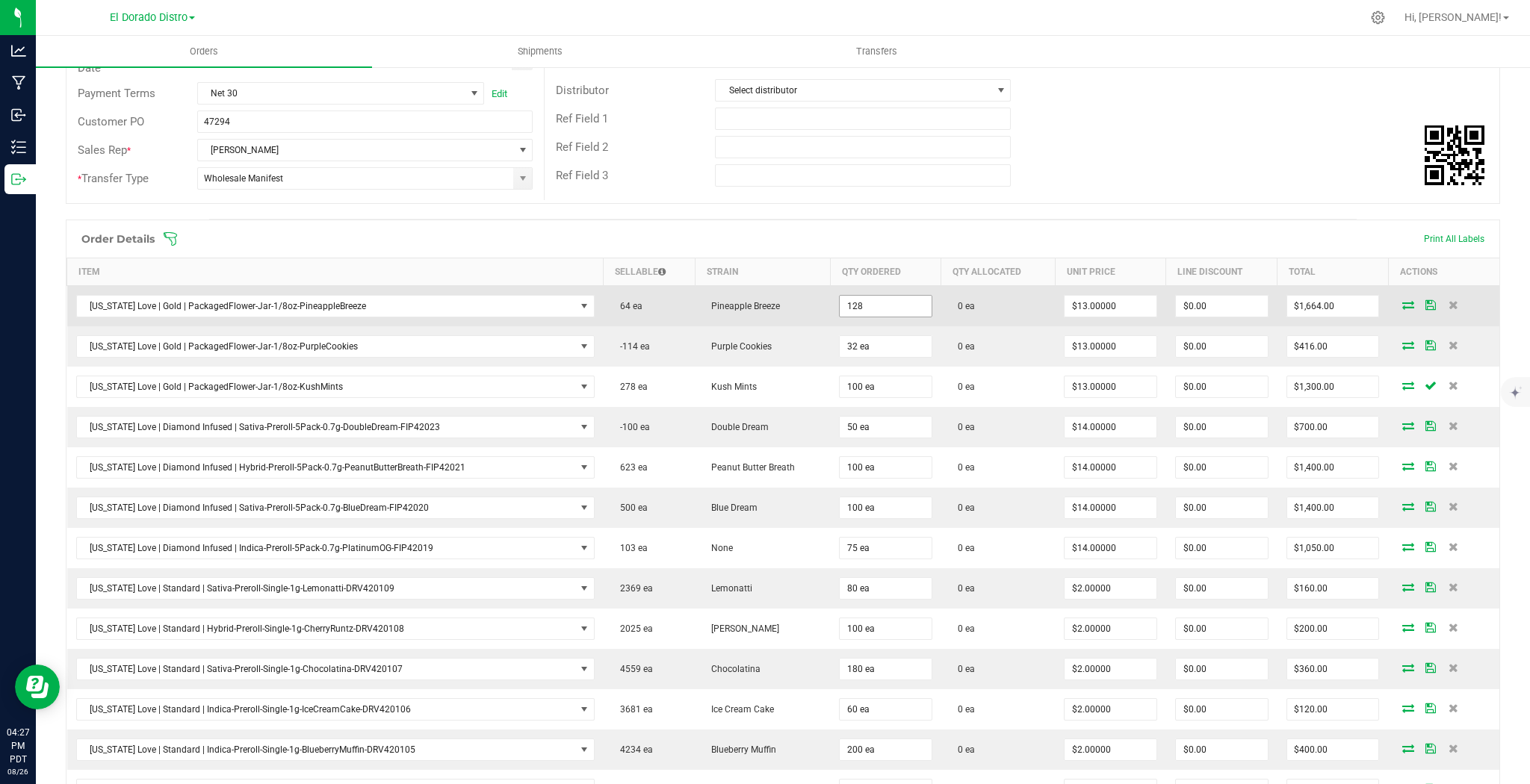
click at [890, 305] on input "128" at bounding box center [885, 306] width 92 height 21
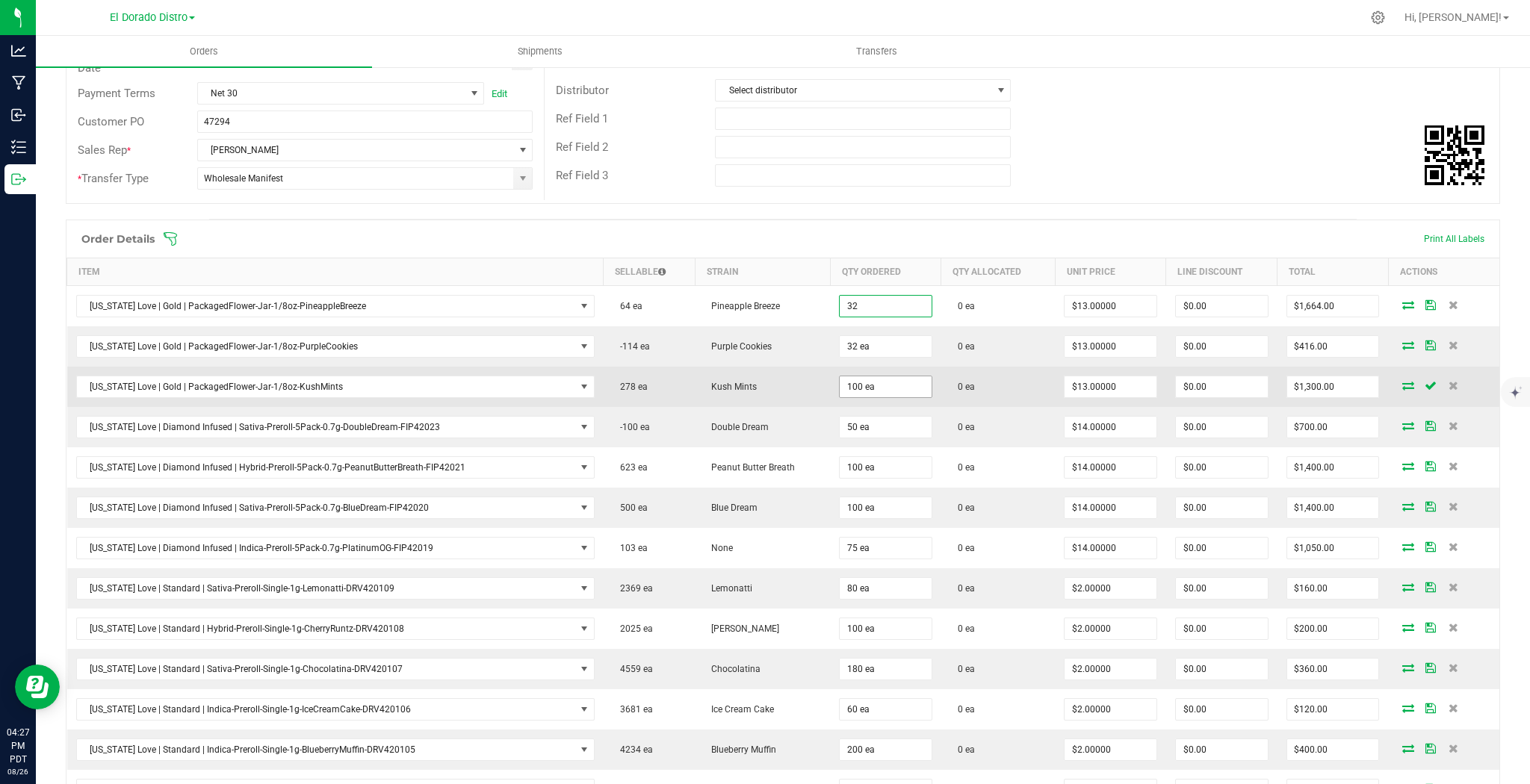
type input "32 ea"
type input "$416.00"
click at [887, 378] on input "100" at bounding box center [885, 386] width 92 height 21
type input "32 ea"
type input "$416.00"
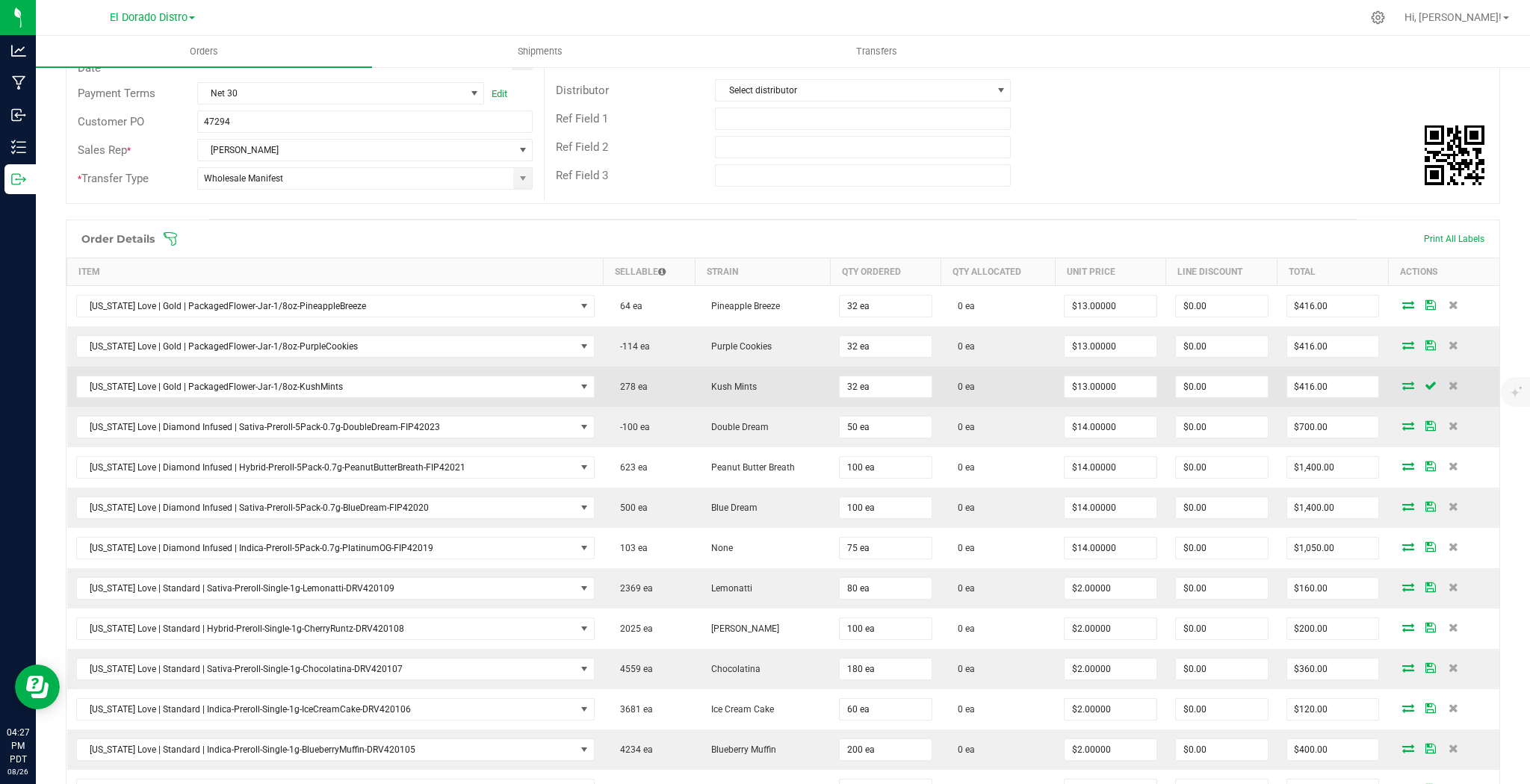
click at [986, 379] on td "0 ea" at bounding box center [998, 387] width 113 height 40
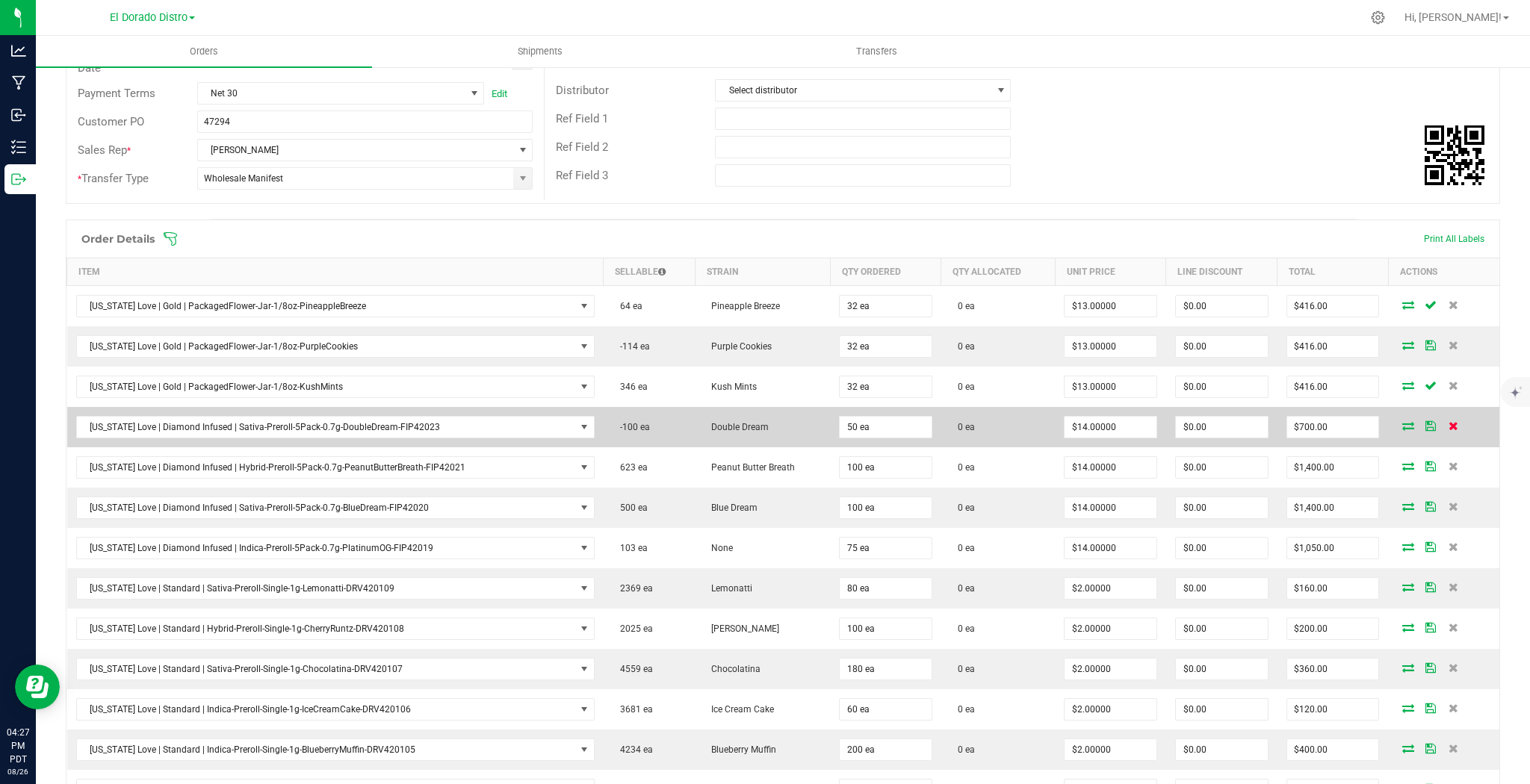
click at [1448, 424] on icon at bounding box center [1453, 426] width 9 height 9
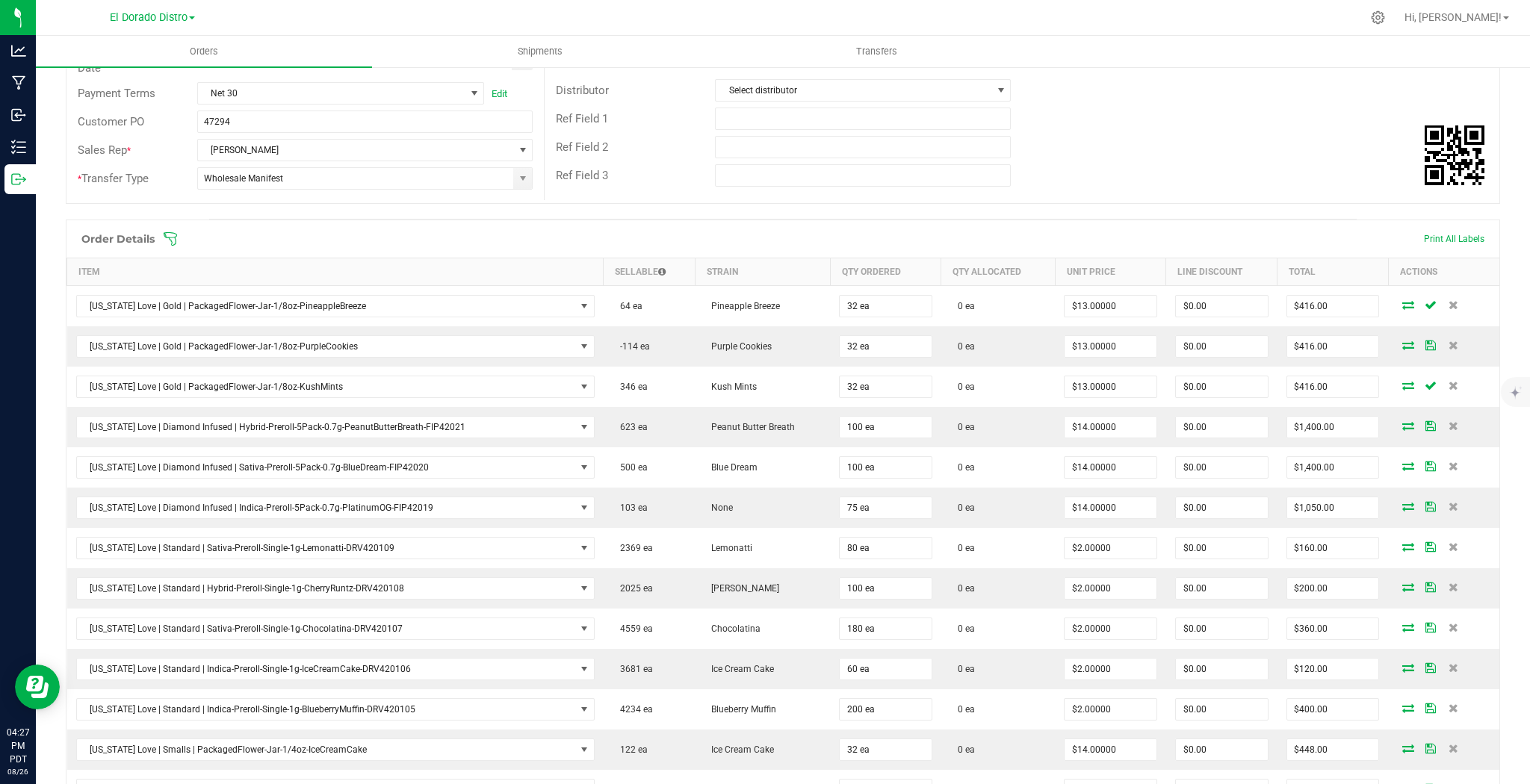
click at [1448, 424] on icon at bounding box center [1453, 426] width 9 height 9
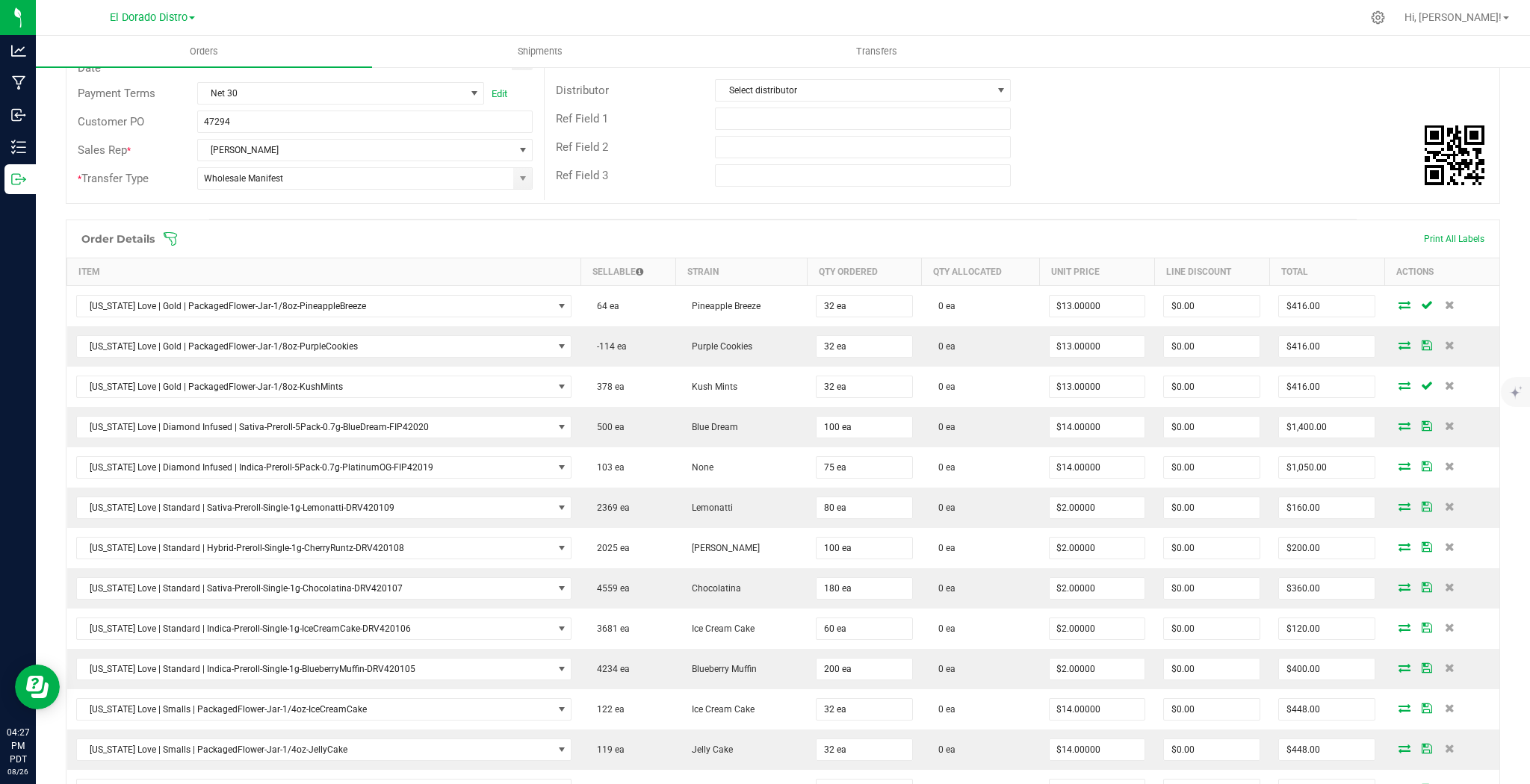
click at [1445, 424] on span at bounding box center [1448, 426] width 23 height 9
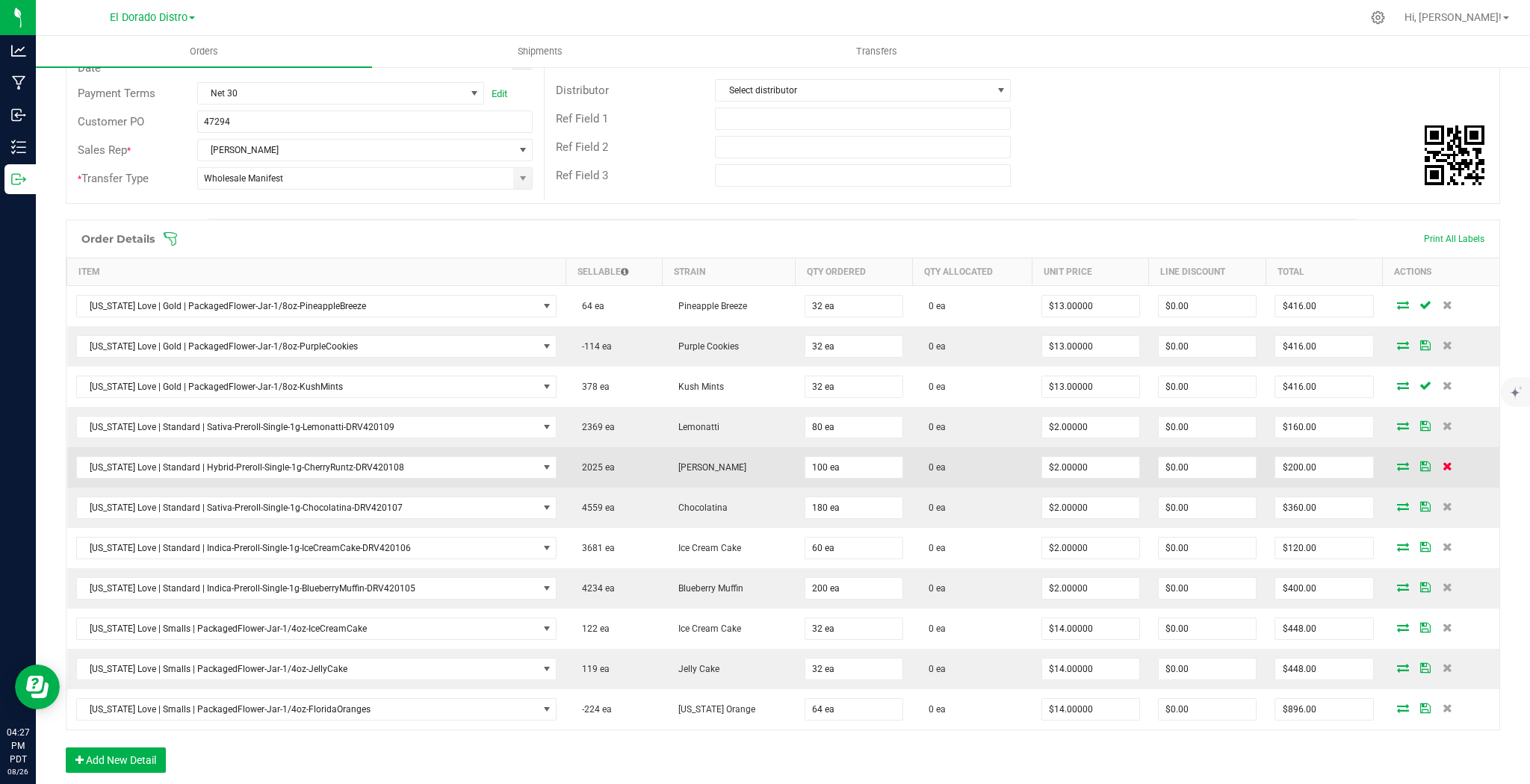
click at [1442, 465] on icon at bounding box center [1447, 466] width 9 height 9
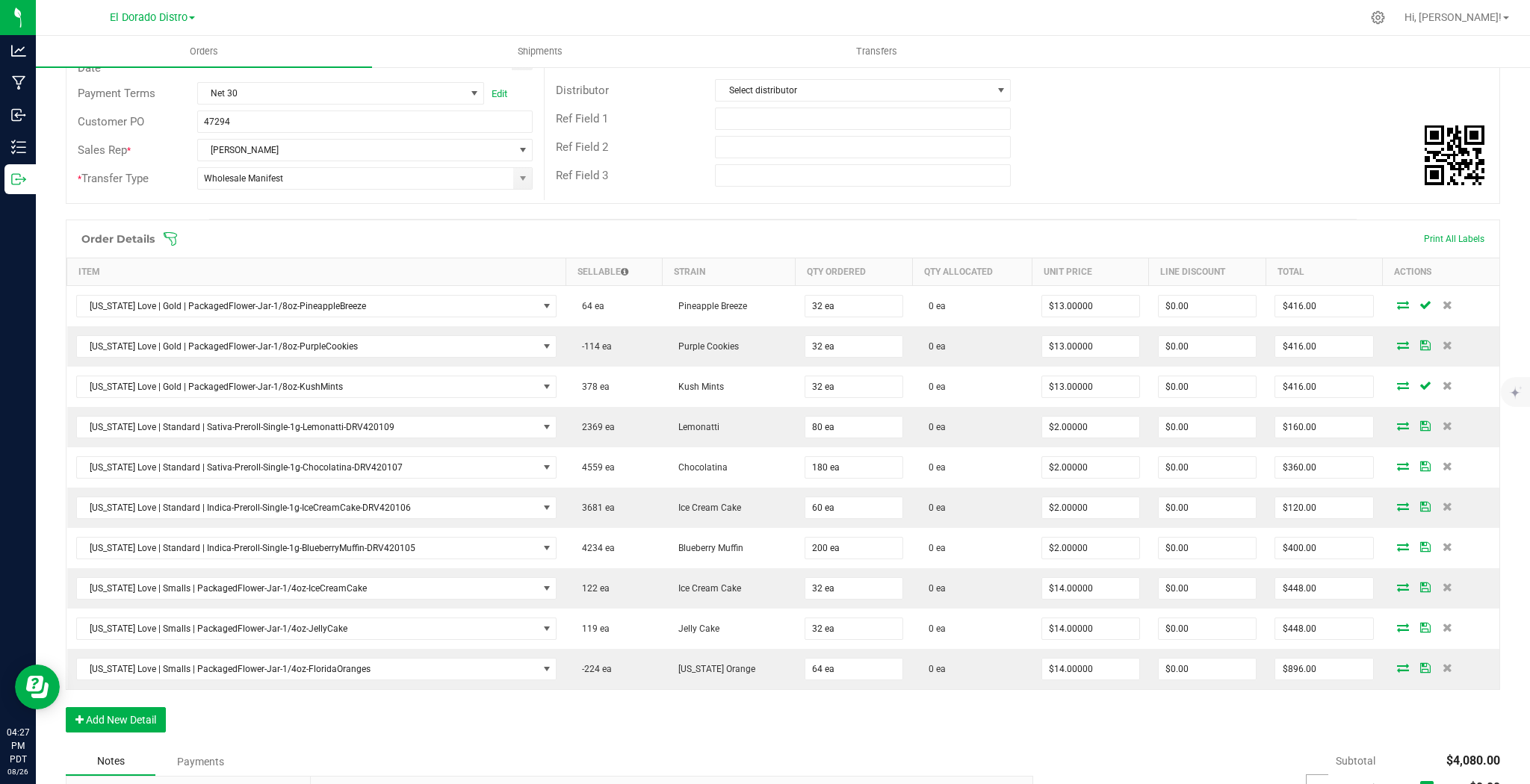
click at [1442, 465] on icon at bounding box center [1447, 466] width 9 height 9
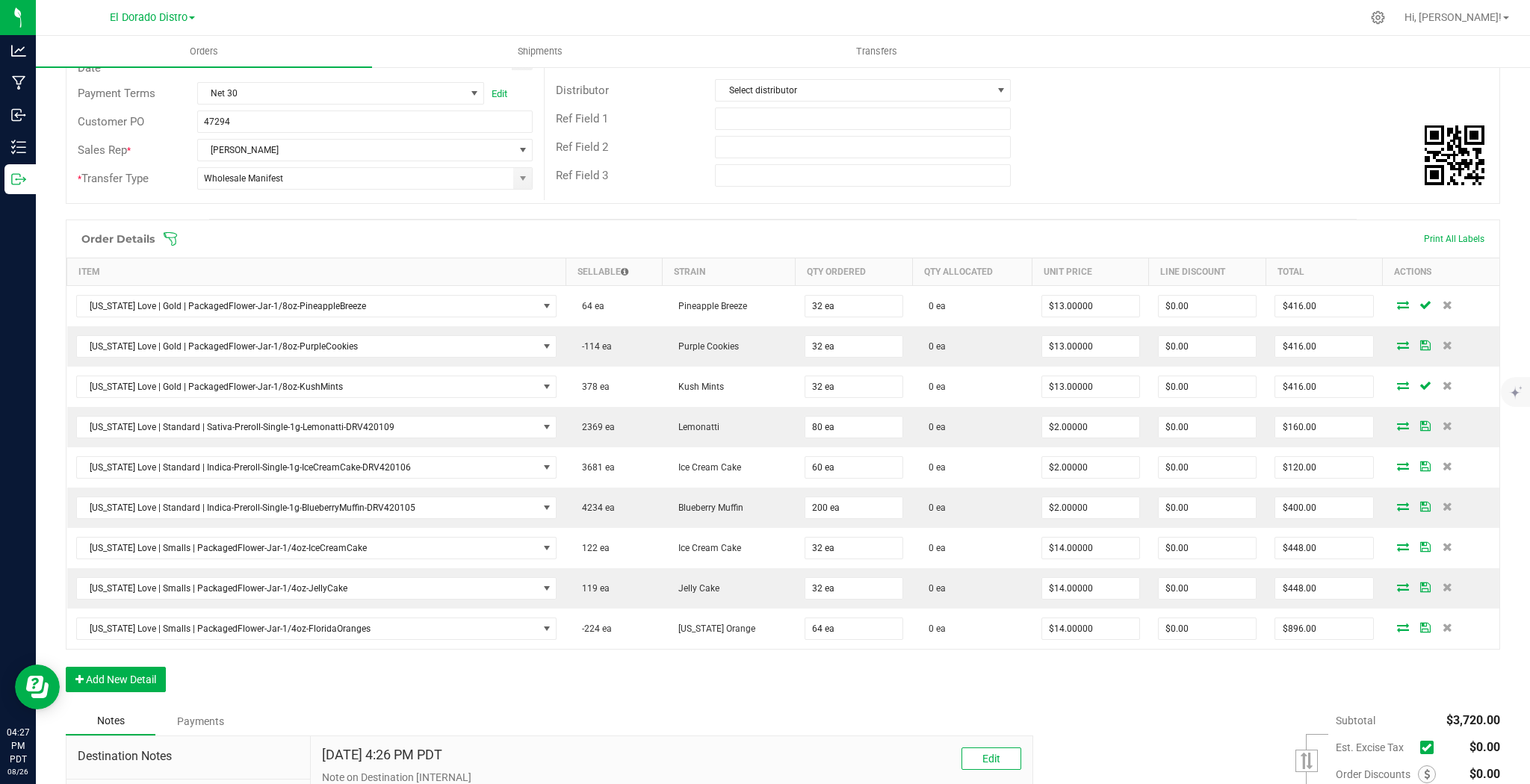
click at [1442, 465] on icon at bounding box center [1447, 466] width 9 height 9
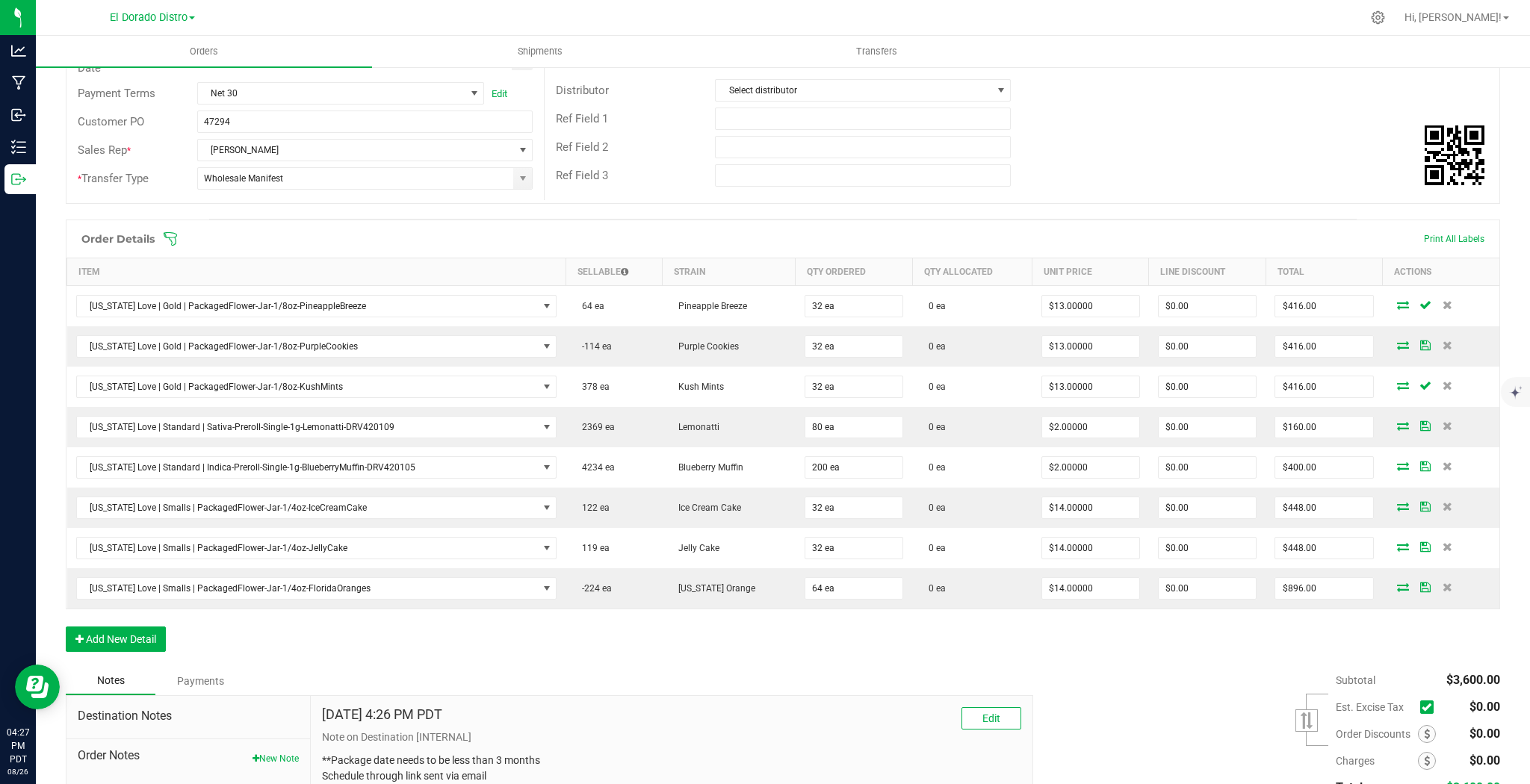
click at [1442, 465] on icon at bounding box center [1447, 466] width 9 height 9
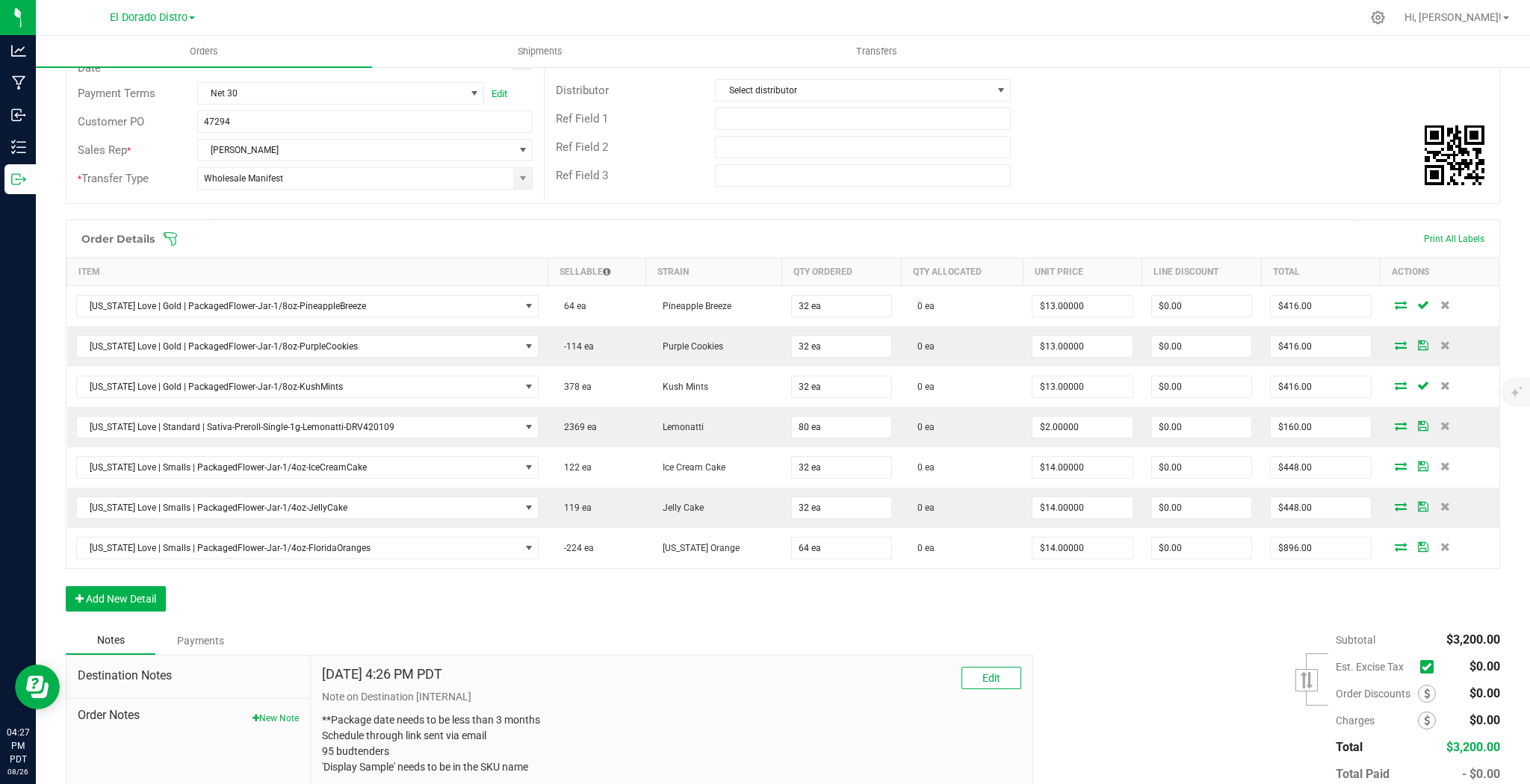
click at [1440, 465] on icon at bounding box center [1445, 466] width 9 height 9
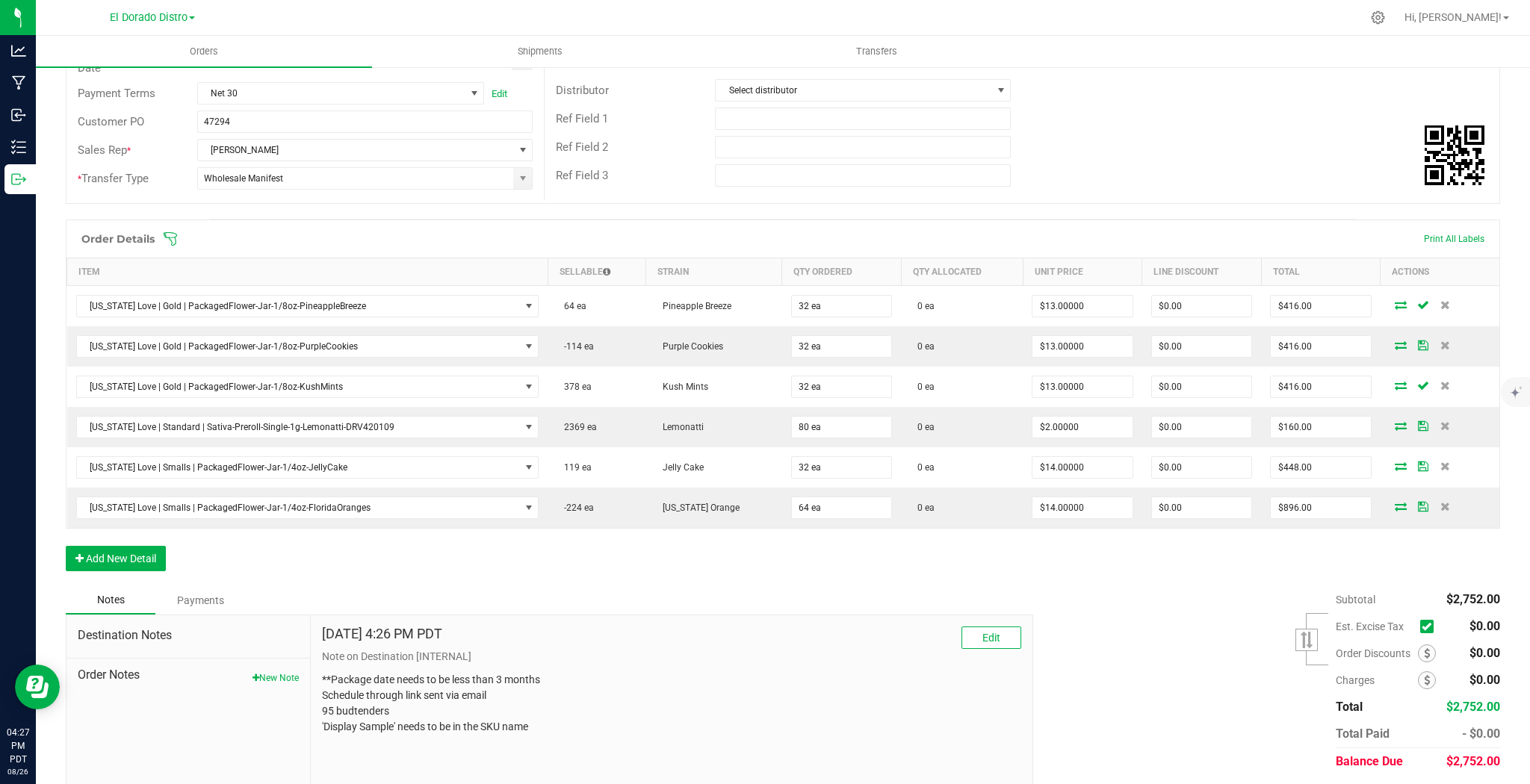
click at [1440, 465] on icon at bounding box center [1445, 466] width 9 height 9
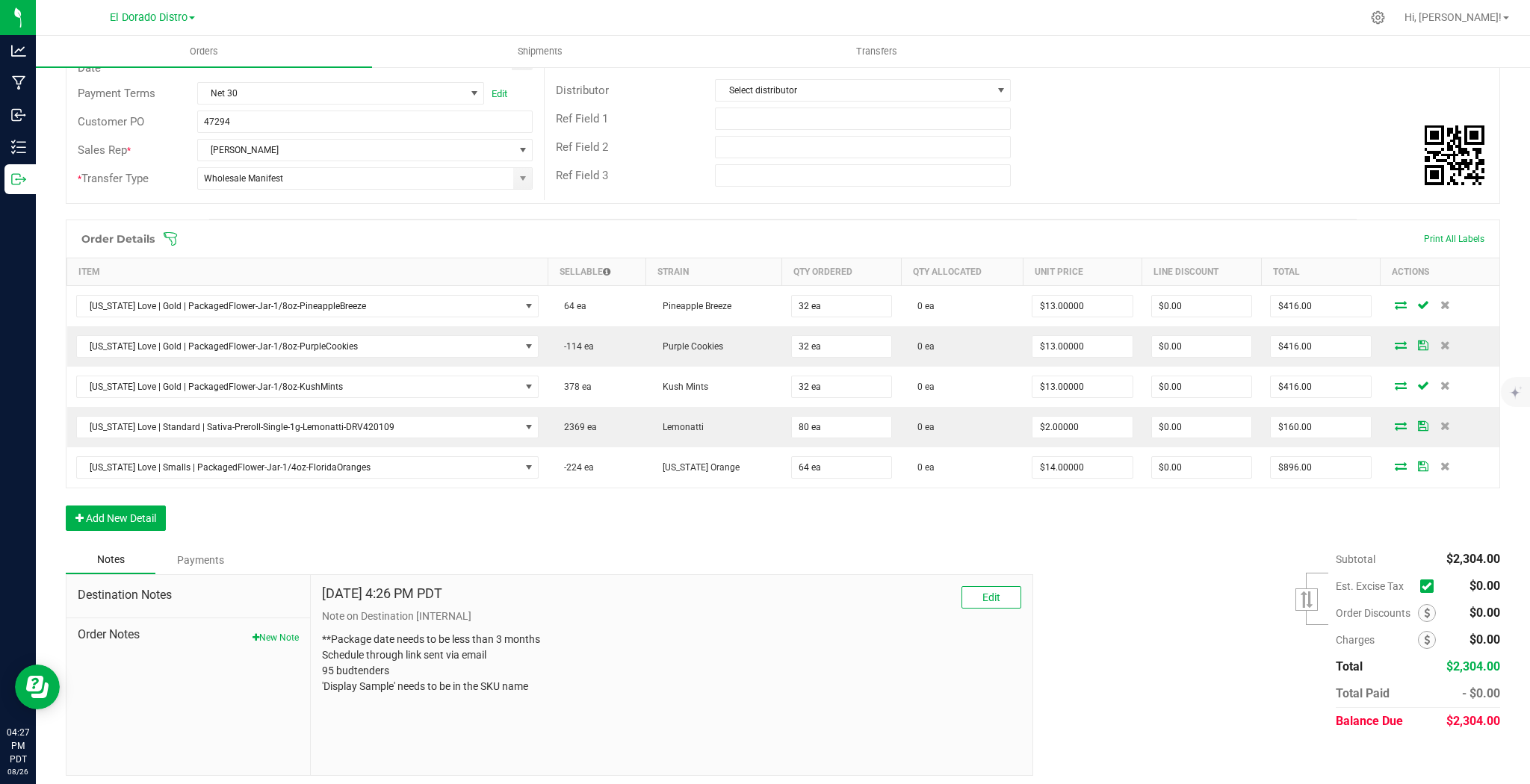
click at [1440, 465] on icon at bounding box center [1445, 466] width 9 height 9
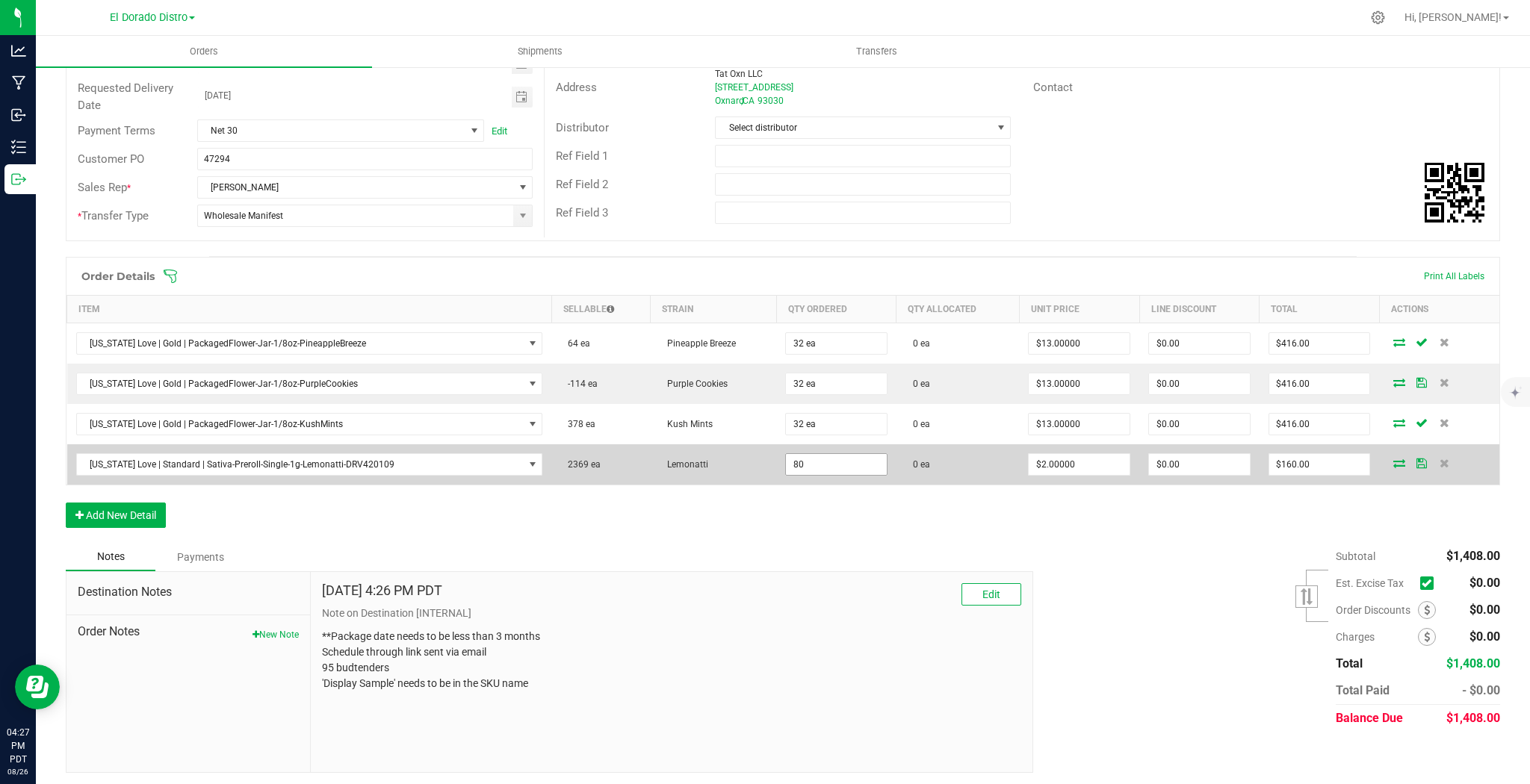
click at [814, 462] on input "80" at bounding box center [836, 464] width 101 height 21
type input "15 ea"
type input "2"
type input "$30.00"
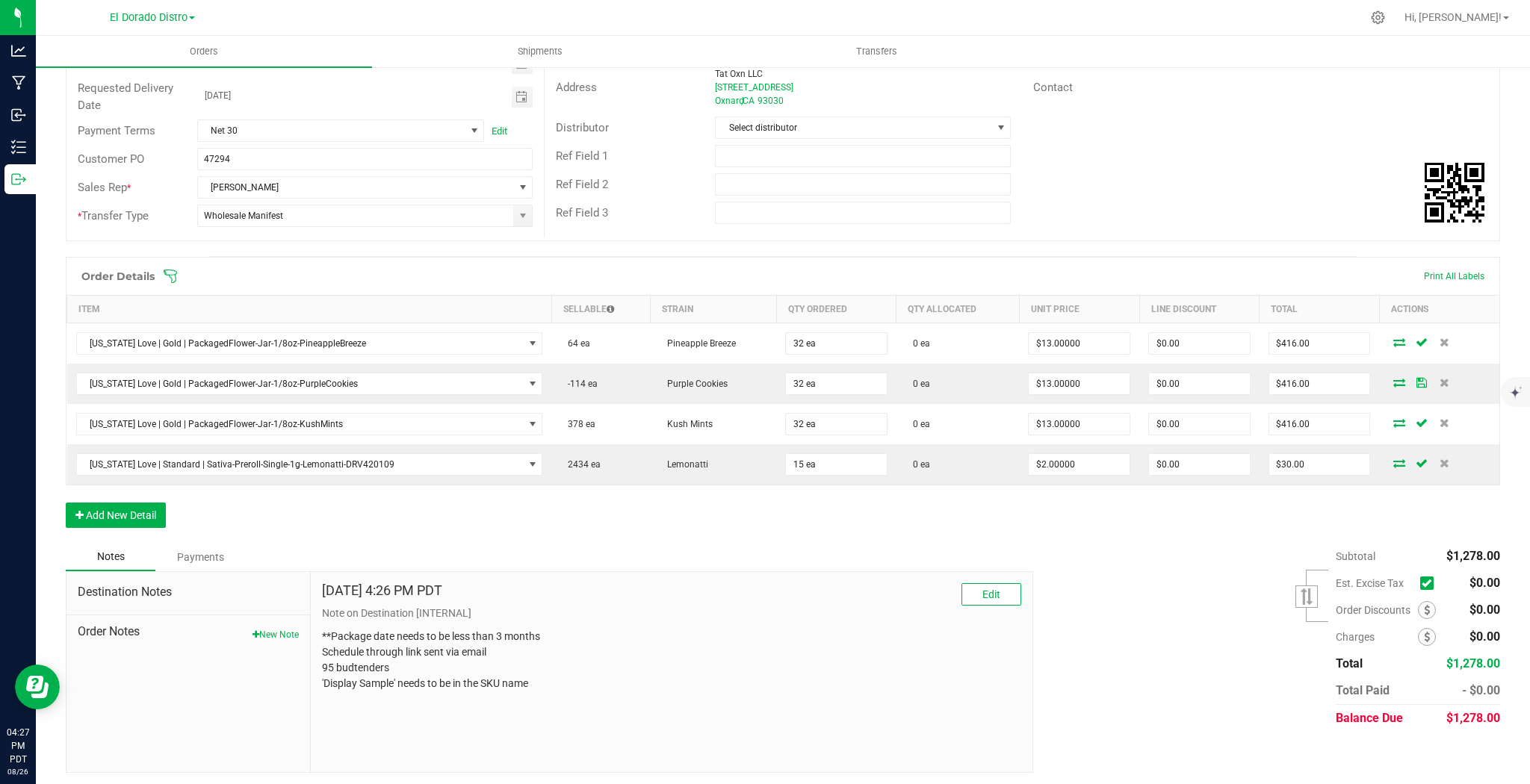
click at [932, 510] on div "Order Details Print All Labels Item Sellable Strain Qty Ordered Qty Allocated U…" at bounding box center [783, 400] width 1434 height 286
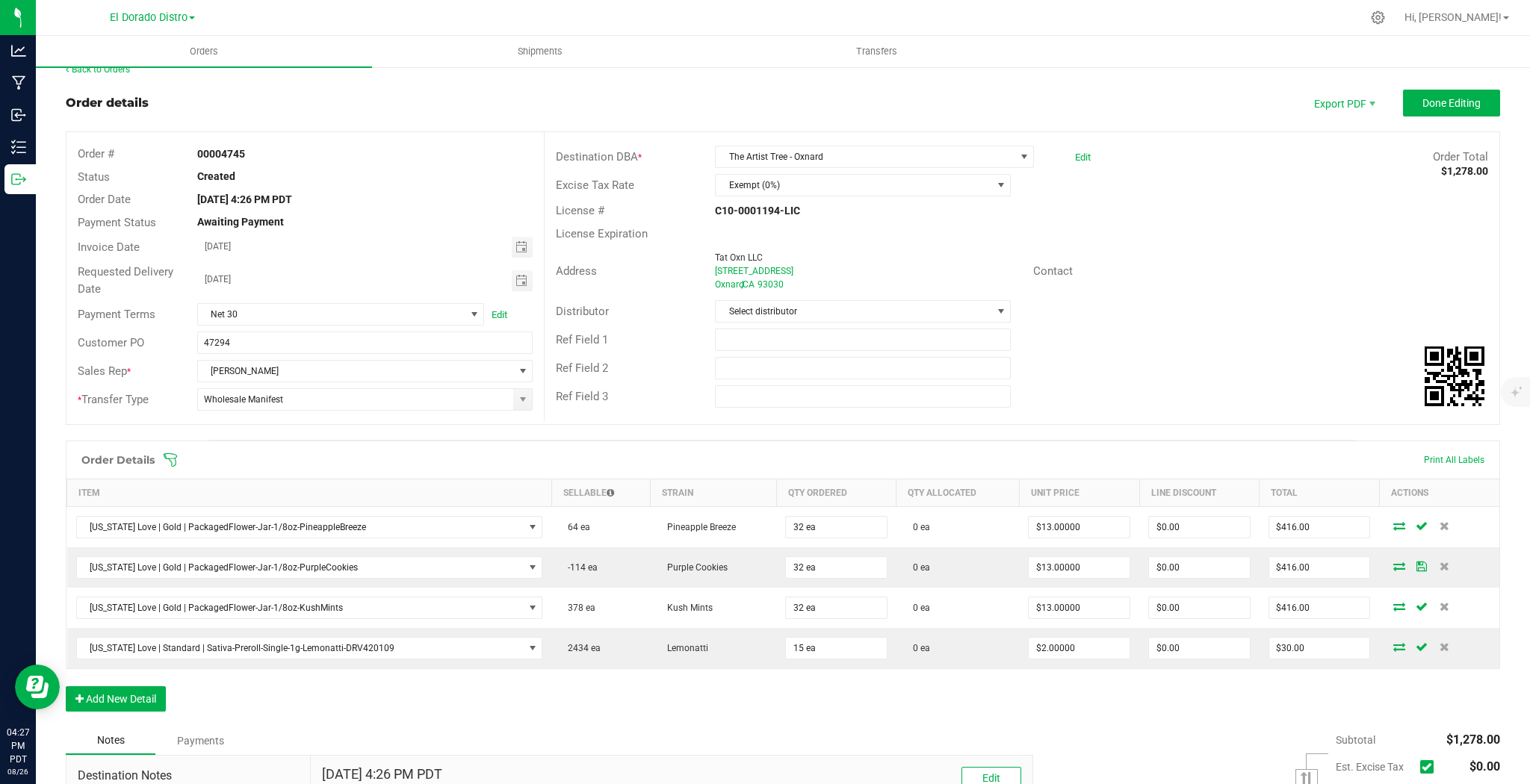
scroll to position [0, 0]
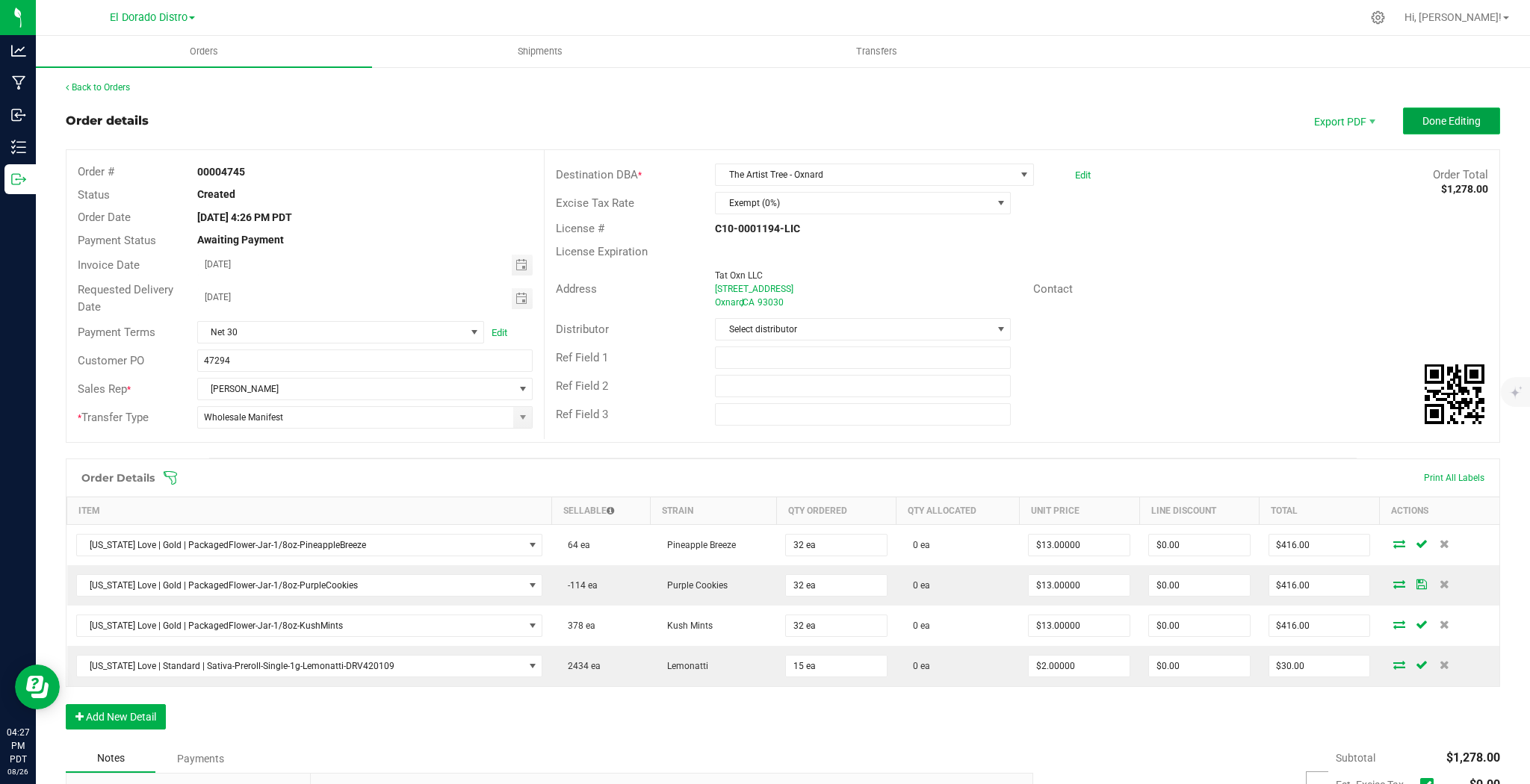
click at [1434, 117] on span "Done Editing" at bounding box center [1451, 120] width 58 height 12
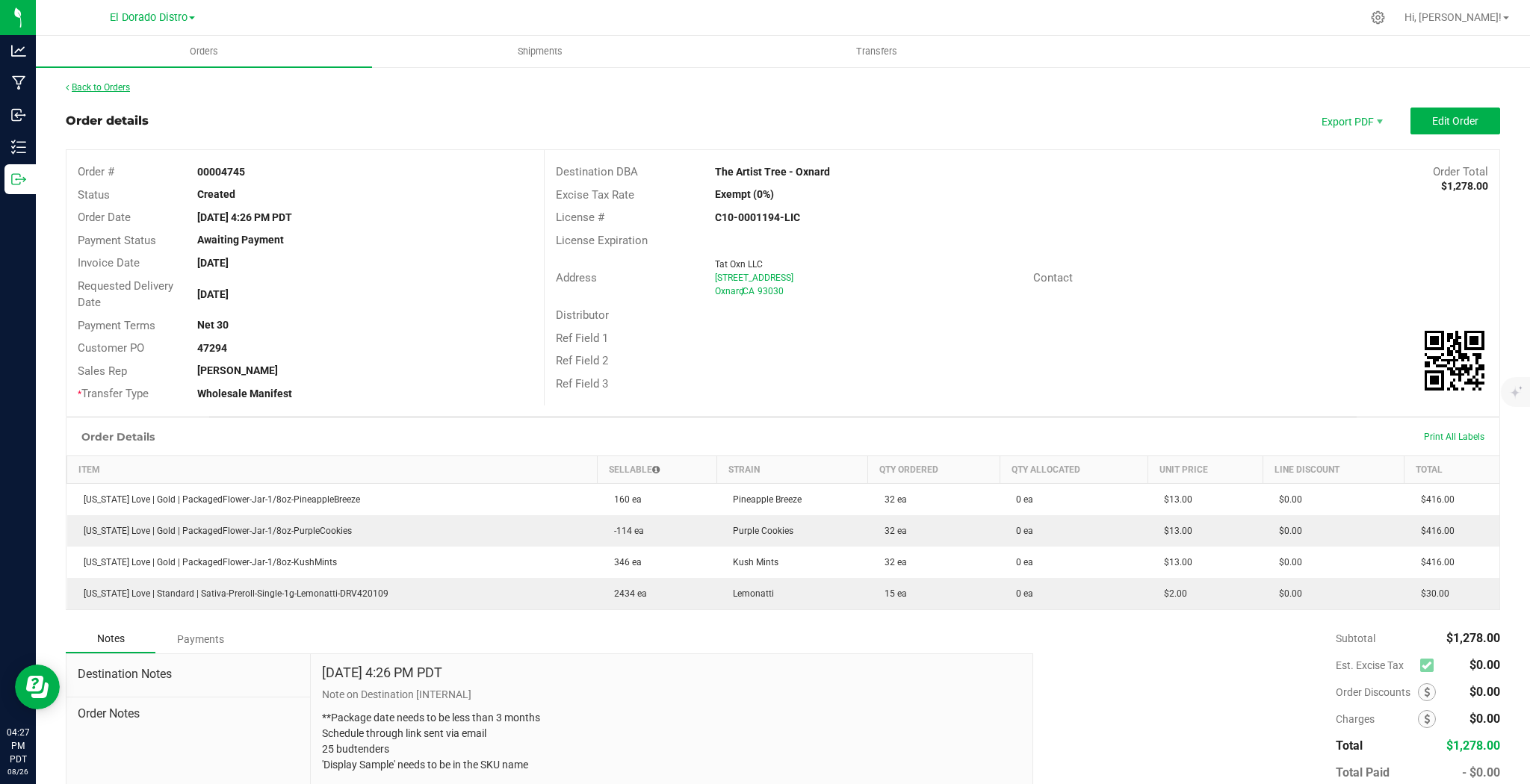
click at [123, 89] on link "Back to Orders" at bounding box center [98, 87] width 64 height 10
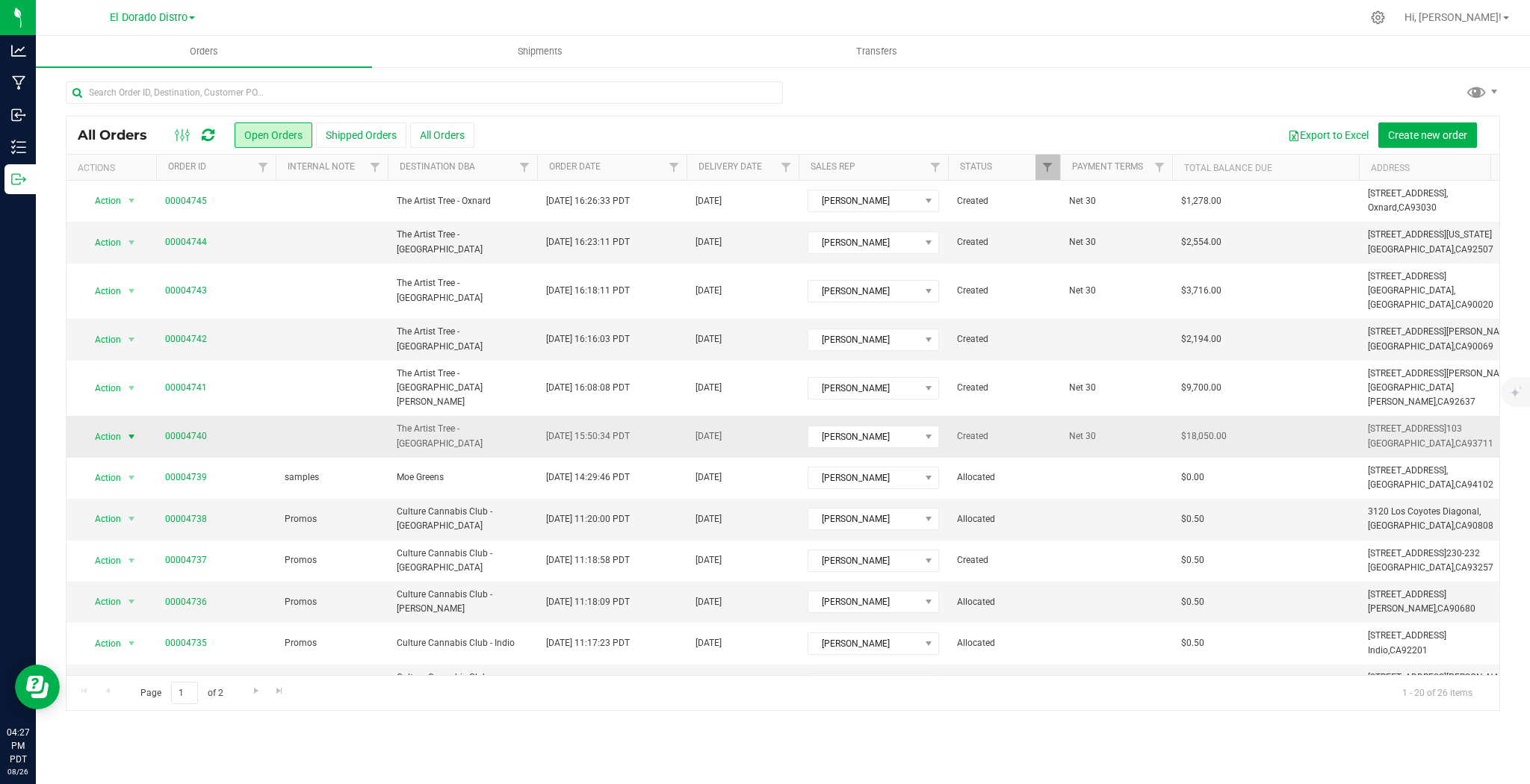
click at [125, 427] on span "select" at bounding box center [132, 437] width 19 height 21
click at [137, 472] on li "Clone order" at bounding box center [138, 476] width 111 height 23
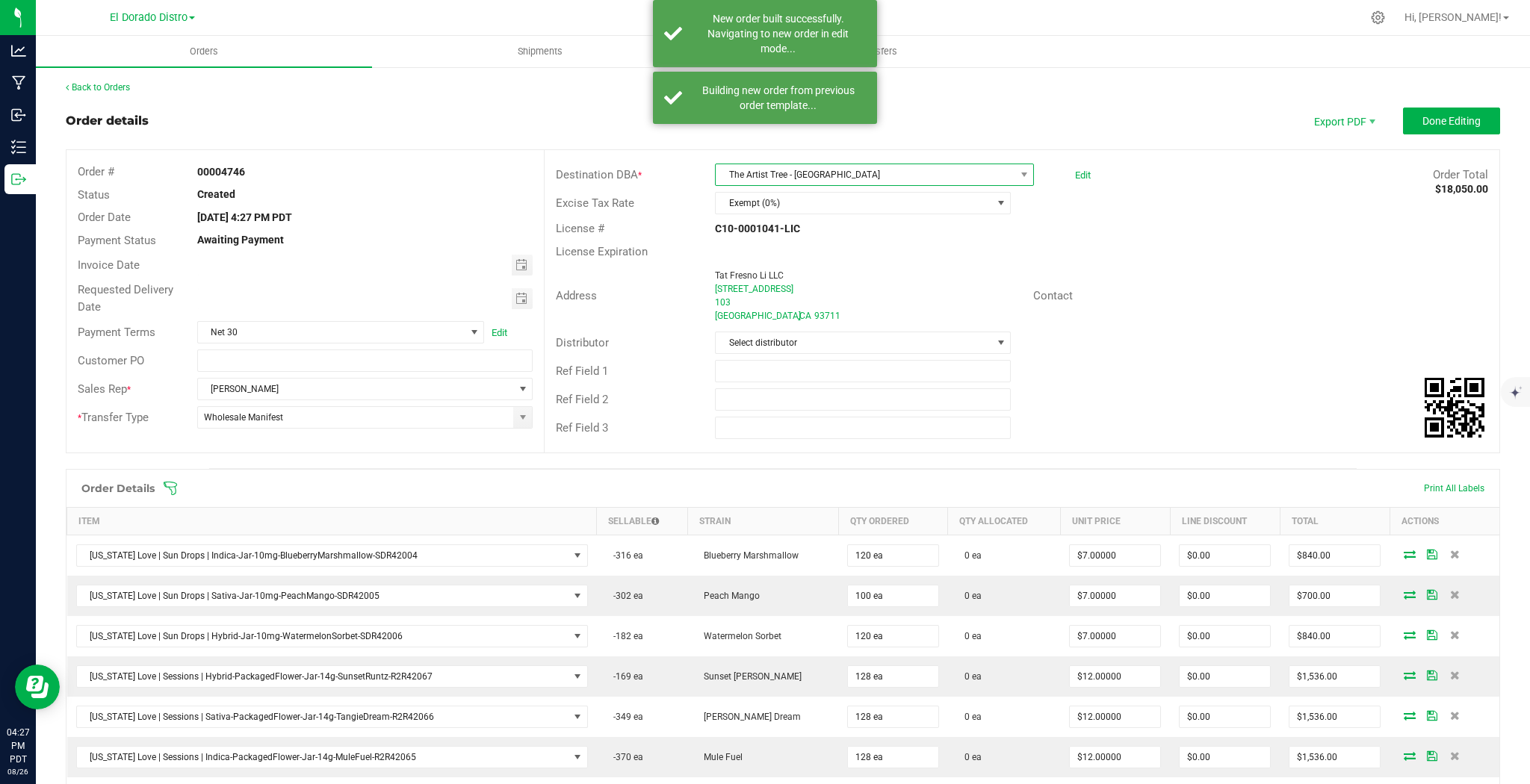
click at [873, 172] on span "The Artist Tree - [GEOGRAPHIC_DATA]" at bounding box center [865, 174] width 299 height 21
click at [849, 423] on li "The Artist Tree - El Sobrante" at bounding box center [883, 436] width 344 height 26
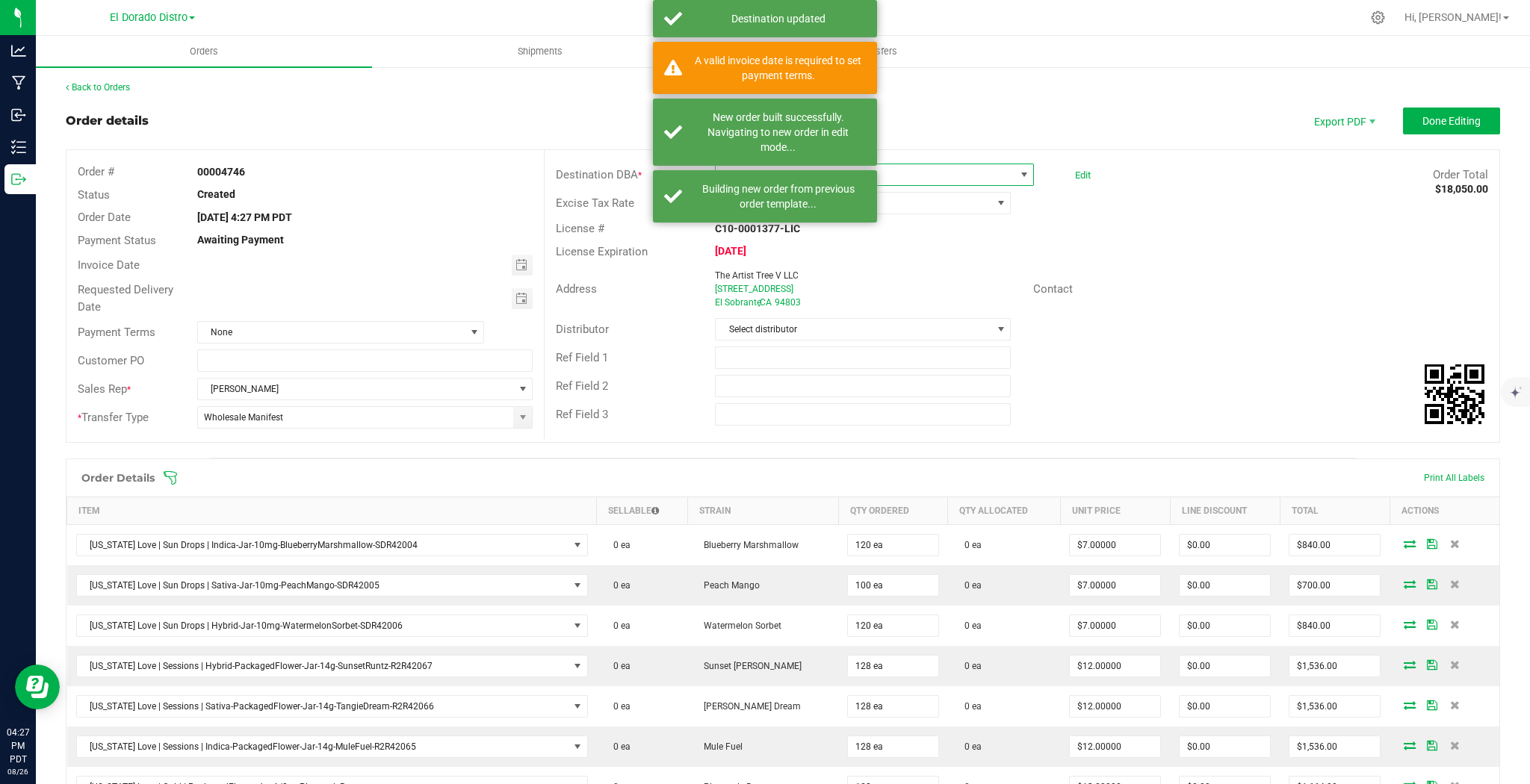
click at [530, 268] on div at bounding box center [364, 265] width 357 height 21
click at [525, 267] on span "Toggle calendar" at bounding box center [522, 265] width 22 height 21
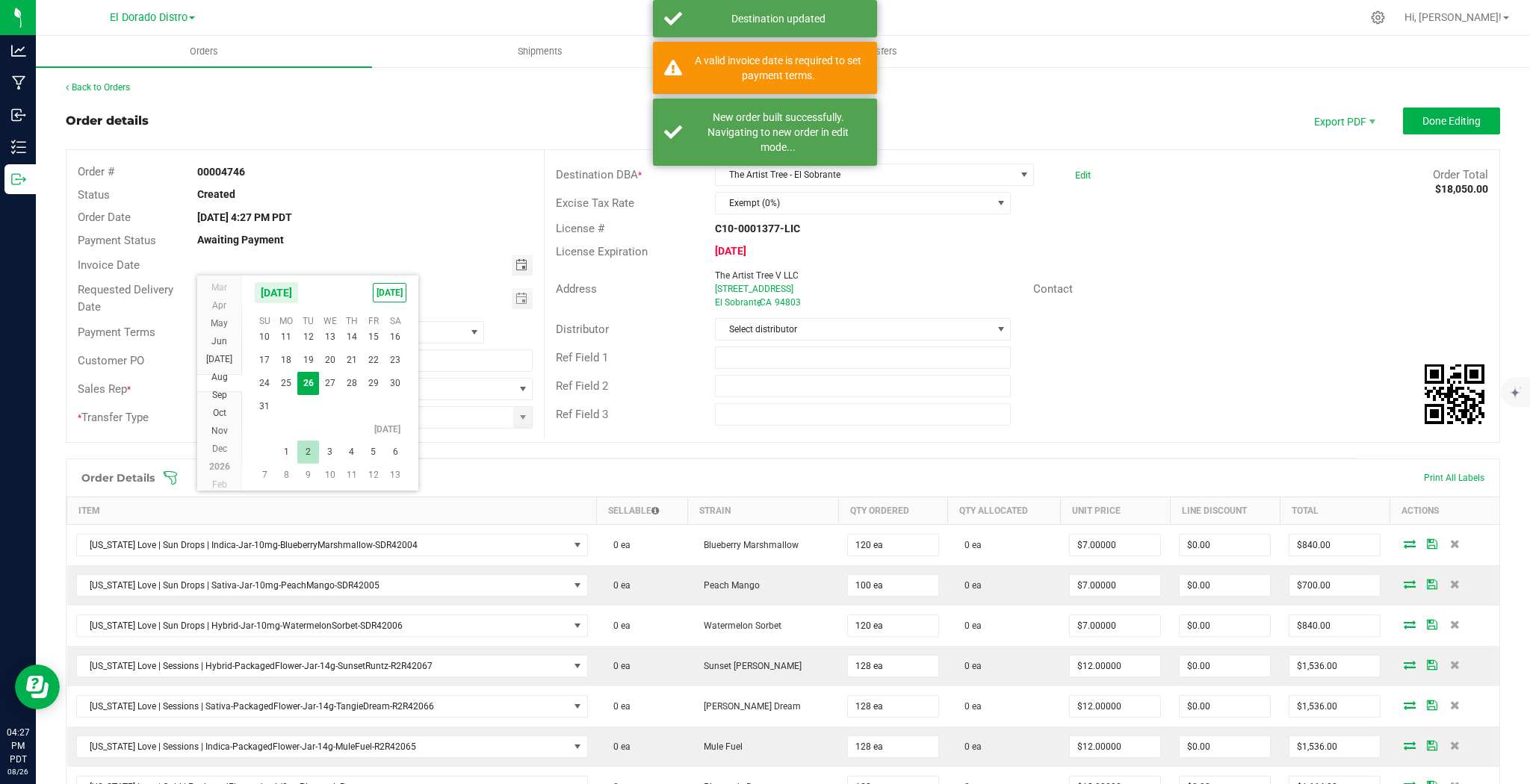
scroll to position [242177, 0]
click at [309, 445] on span "2" at bounding box center [308, 445] width 22 height 23
type input "[DATE]"
click at [523, 294] on span "Toggle calendar" at bounding box center [521, 298] width 12 height 12
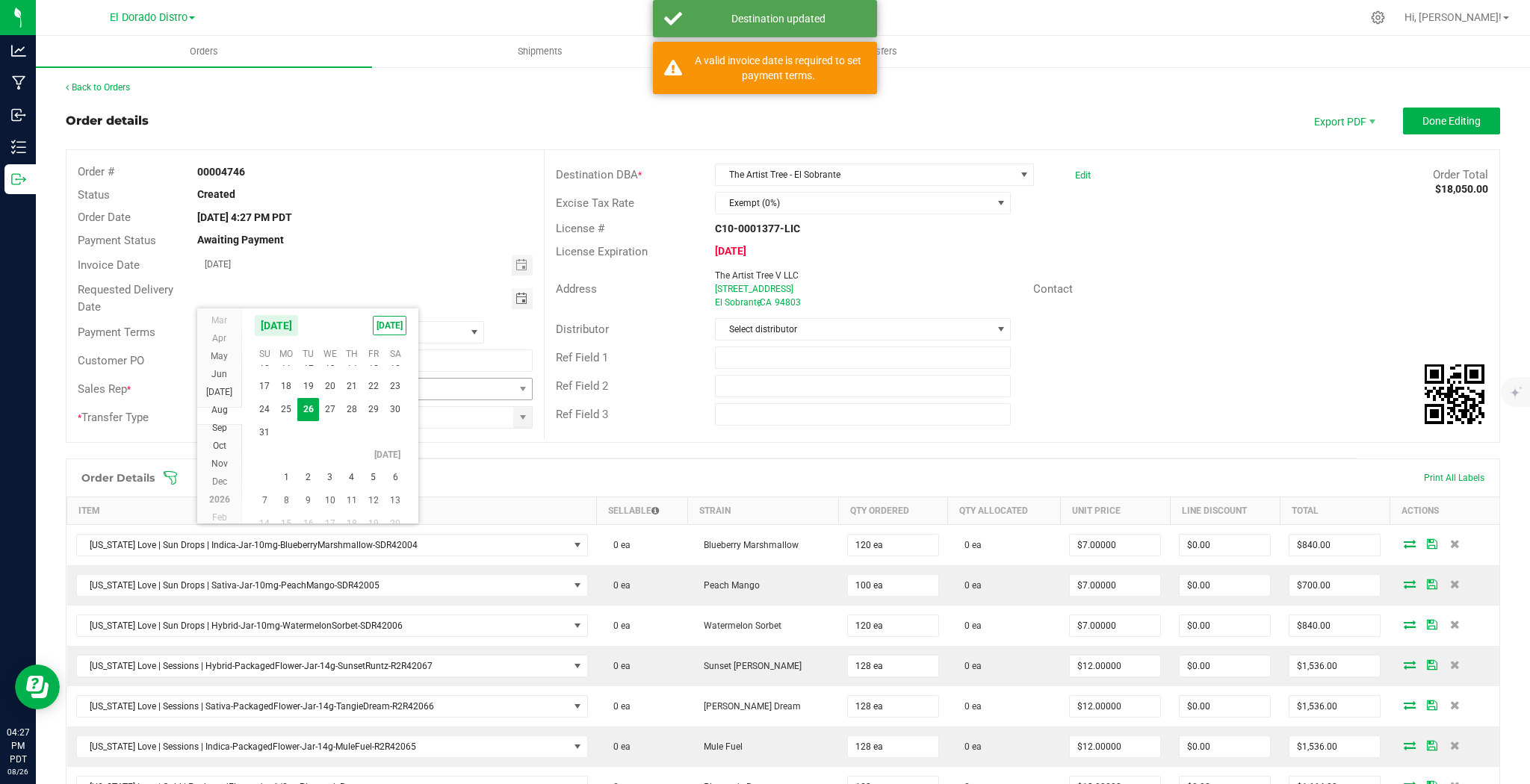
drag, startPoint x: 307, startPoint y: 472, endPoint x: 317, endPoint y: 392, distance: 80.6
click at [308, 472] on span "2" at bounding box center [308, 478] width 22 height 23
type input "[DATE]"
click at [260, 332] on span "None" at bounding box center [332, 332] width 267 height 21
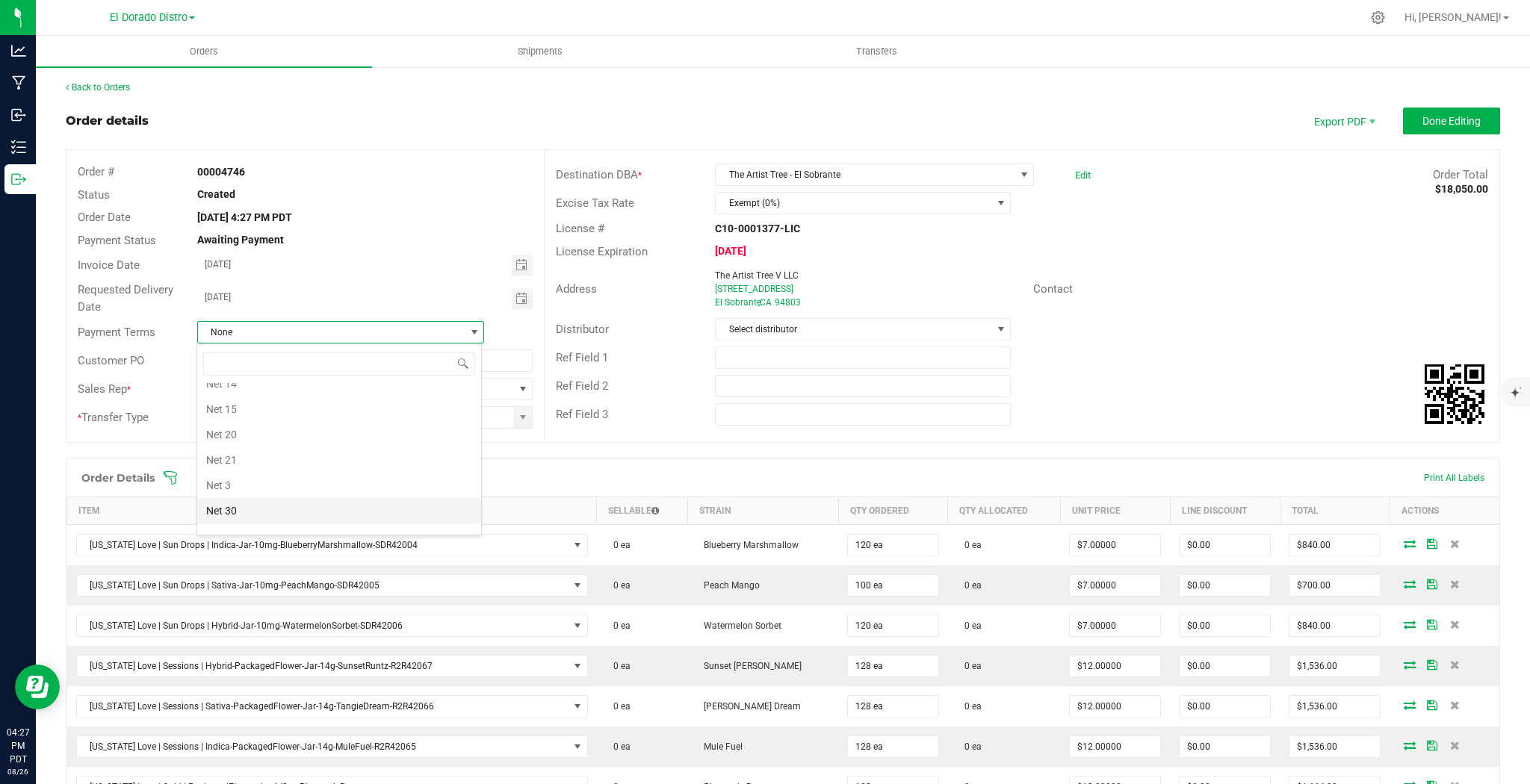
click at [248, 501] on li "Net 30" at bounding box center [339, 510] width 284 height 26
click at [228, 357] on input "text" at bounding box center [365, 361] width 336 height 23
type input "47278"
click at [1086, 413] on div "Ref Field 3" at bounding box center [1022, 414] width 955 height 29
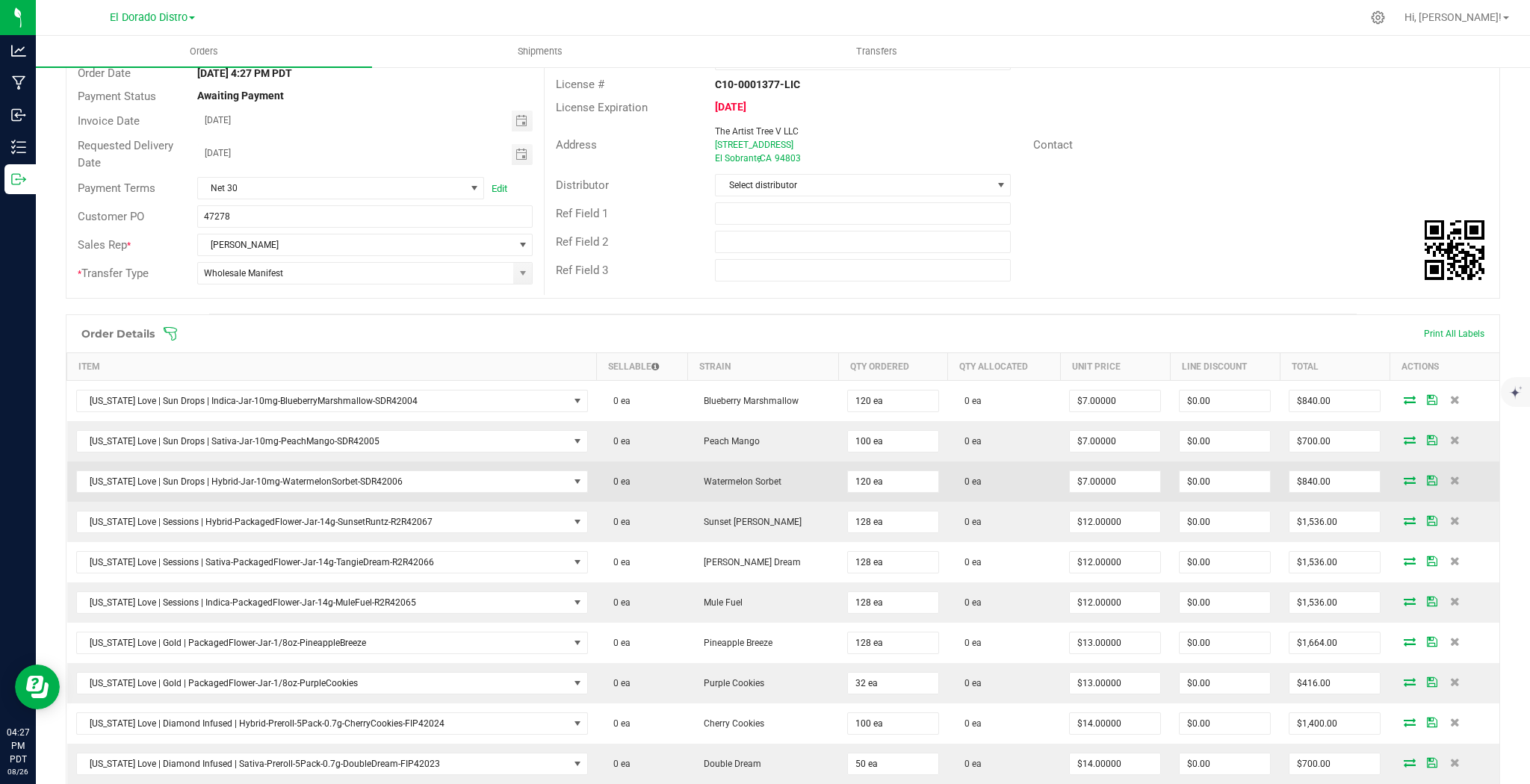
scroll to position [239, 0]
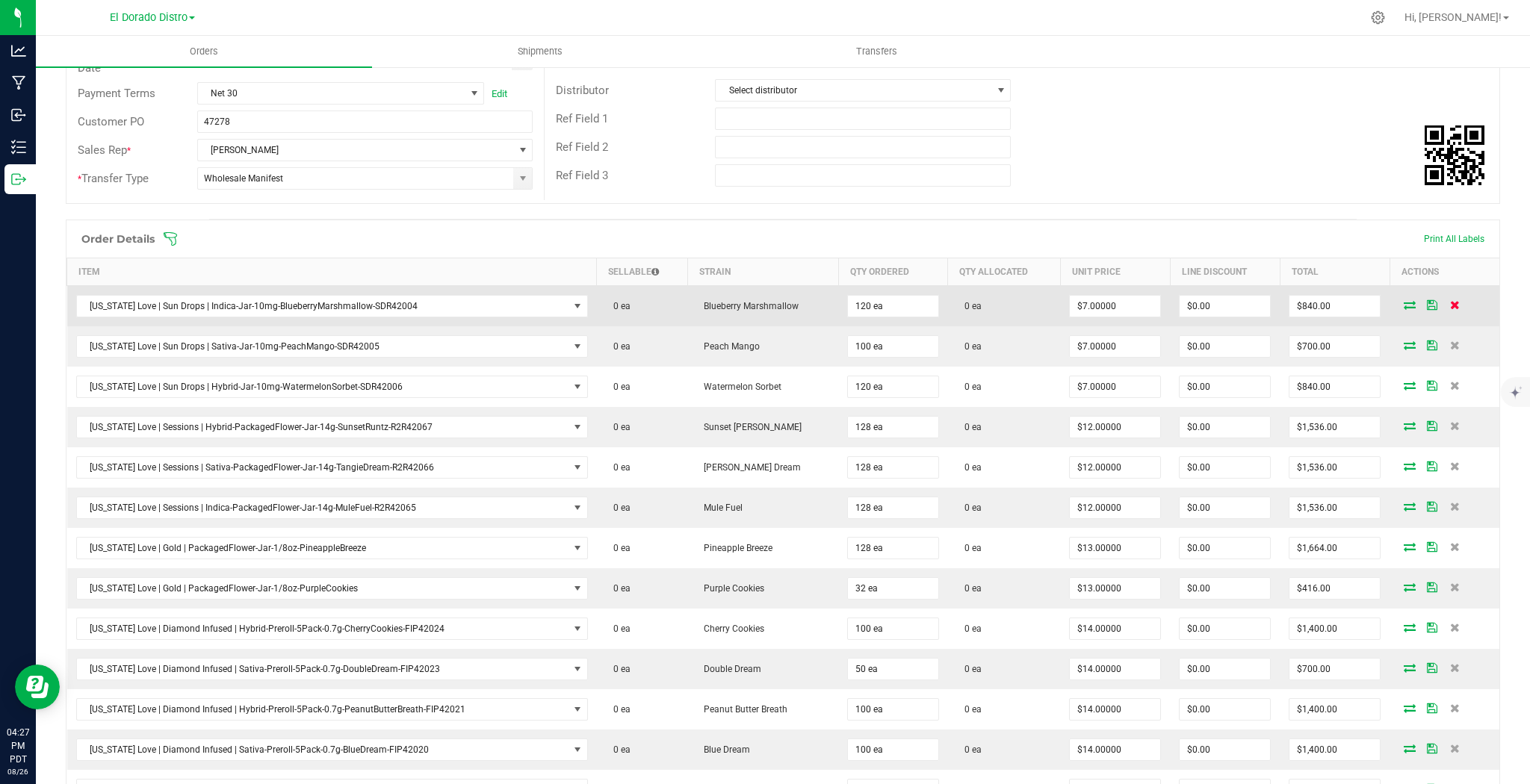
click at [1450, 302] on span at bounding box center [1454, 305] width 23 height 9
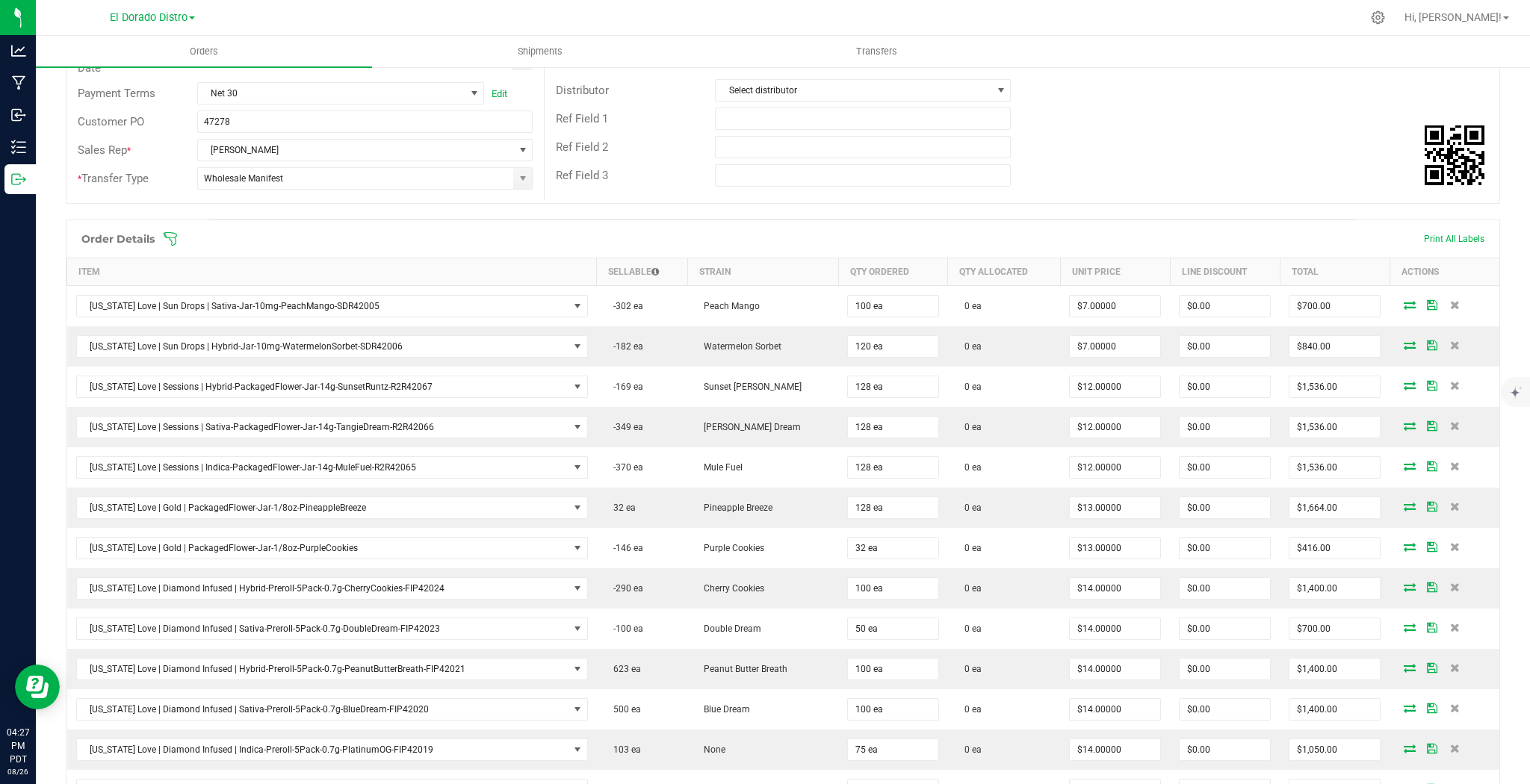
click at [1450, 302] on span at bounding box center [1454, 305] width 23 height 9
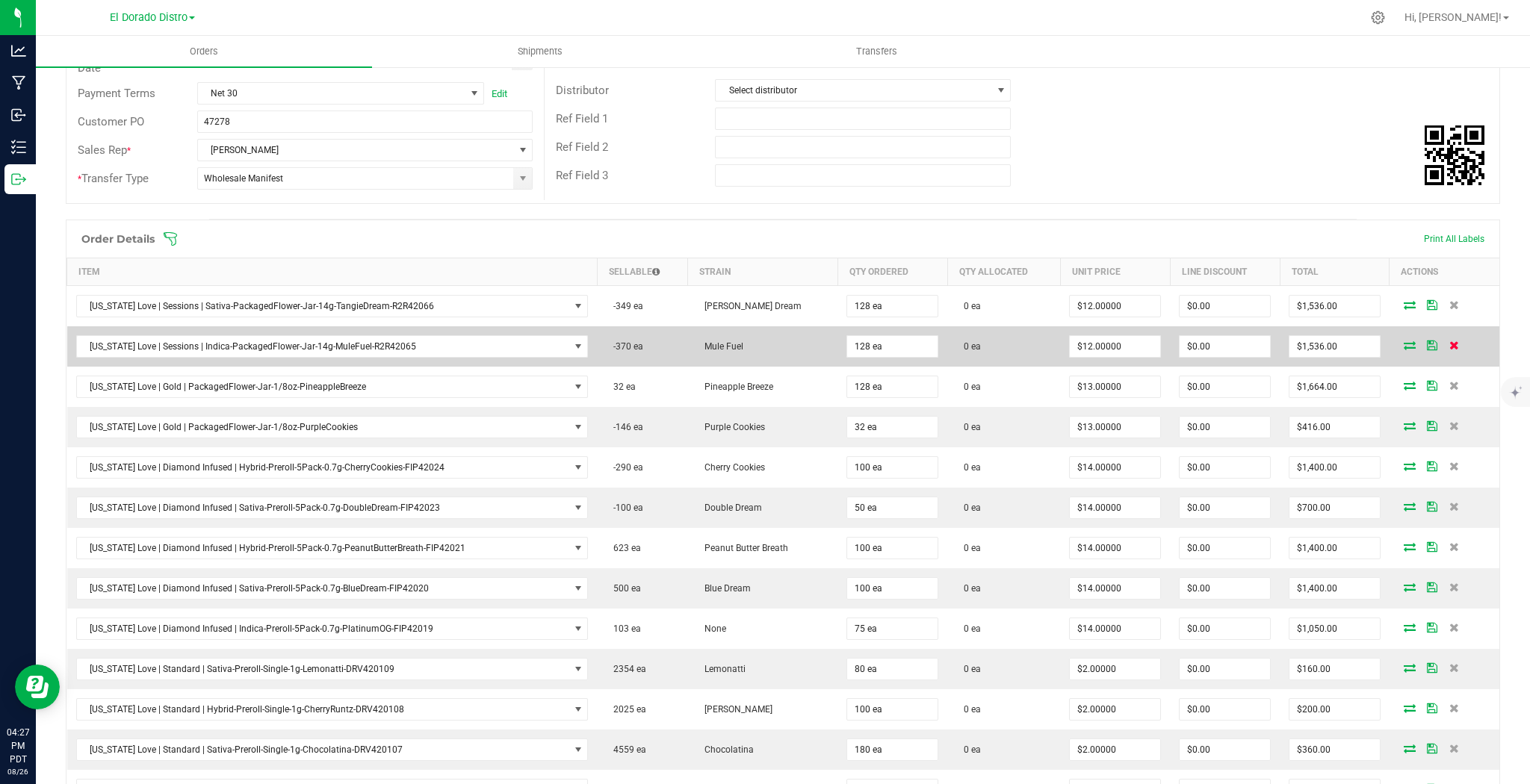
click at [1449, 340] on icon at bounding box center [1454, 345] width 9 height 9
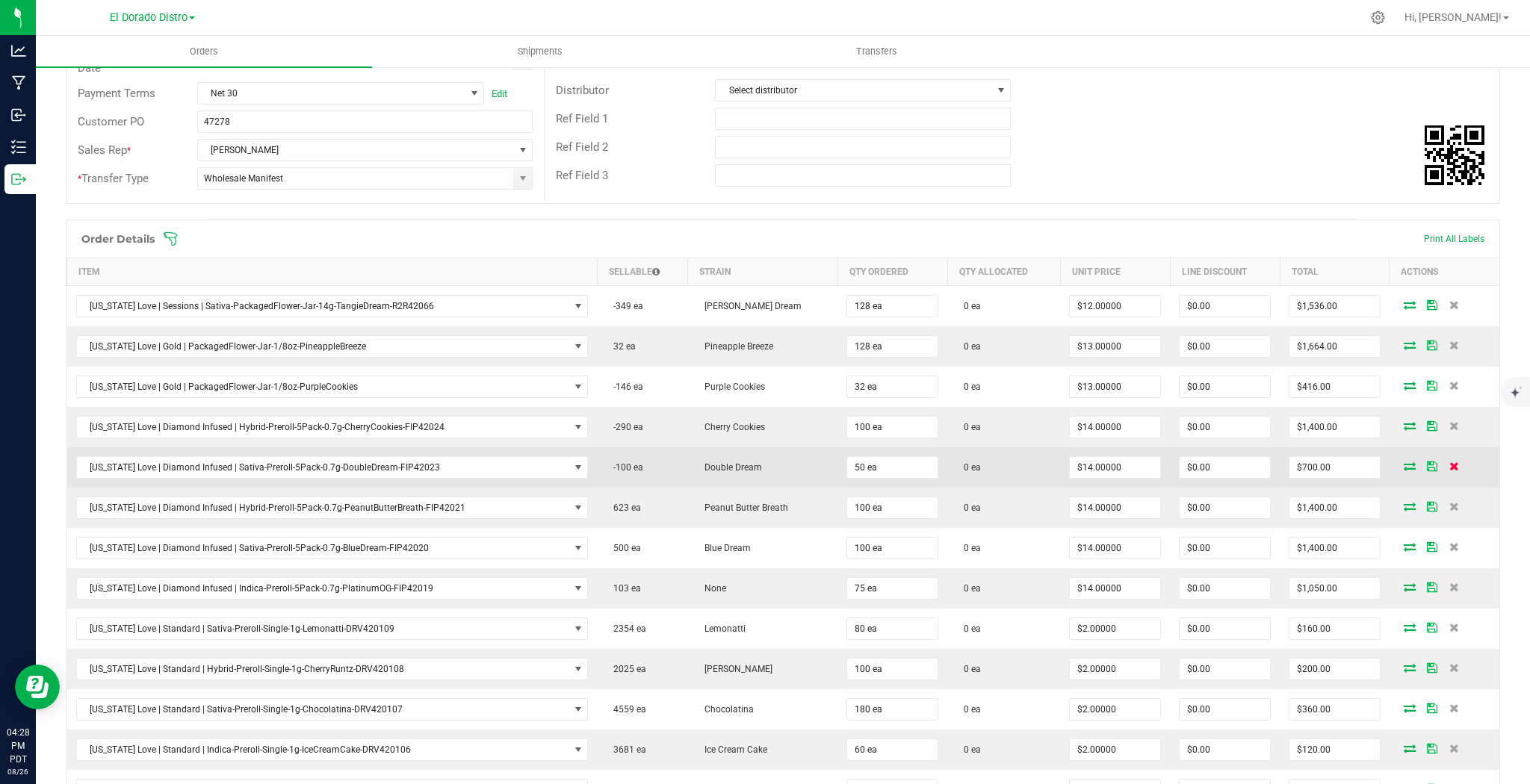
click at [1449, 465] on icon at bounding box center [1454, 466] width 9 height 9
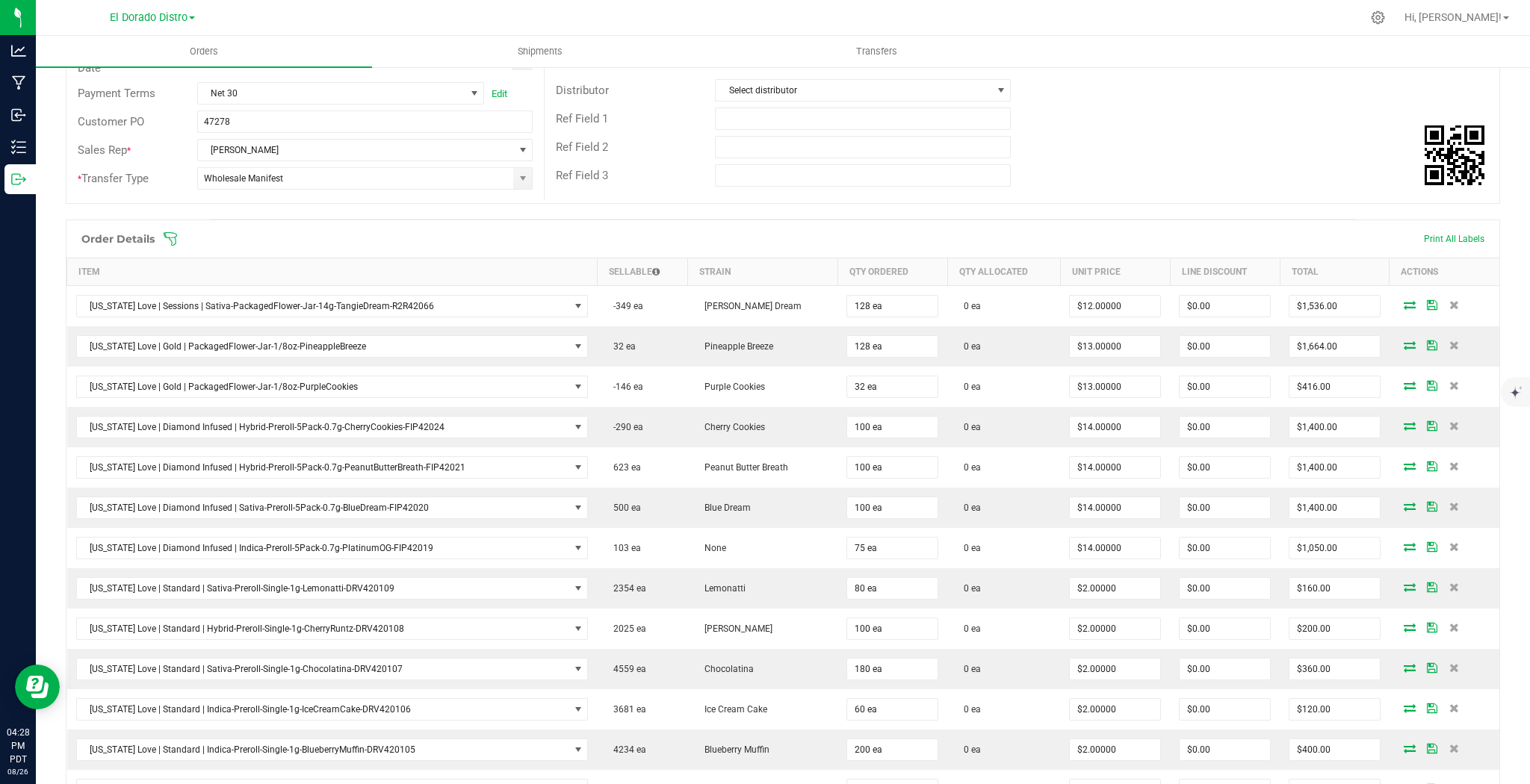
click at [1449, 465] on icon at bounding box center [1454, 466] width 9 height 9
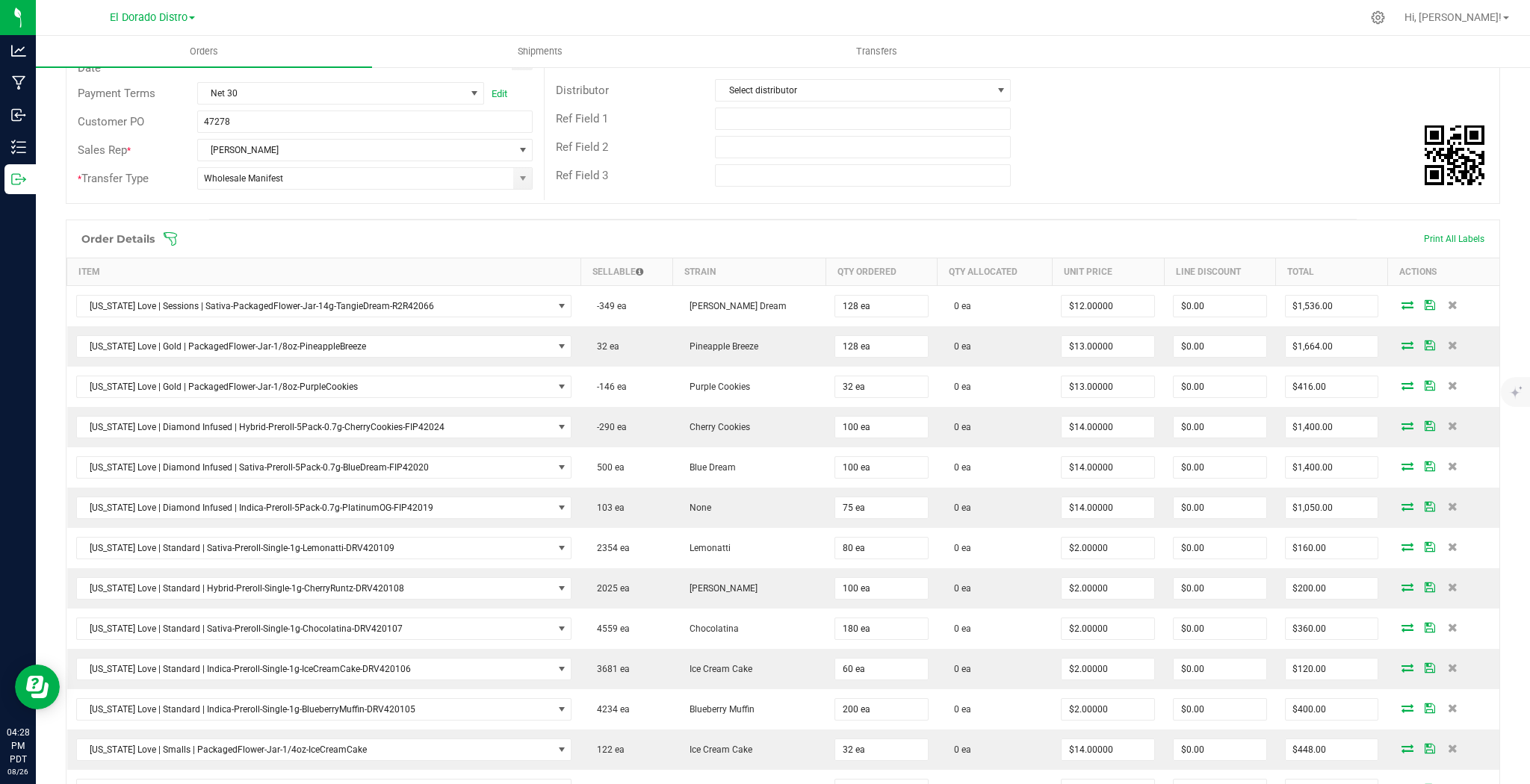
click at [1446, 465] on span at bounding box center [1452, 466] width 23 height 9
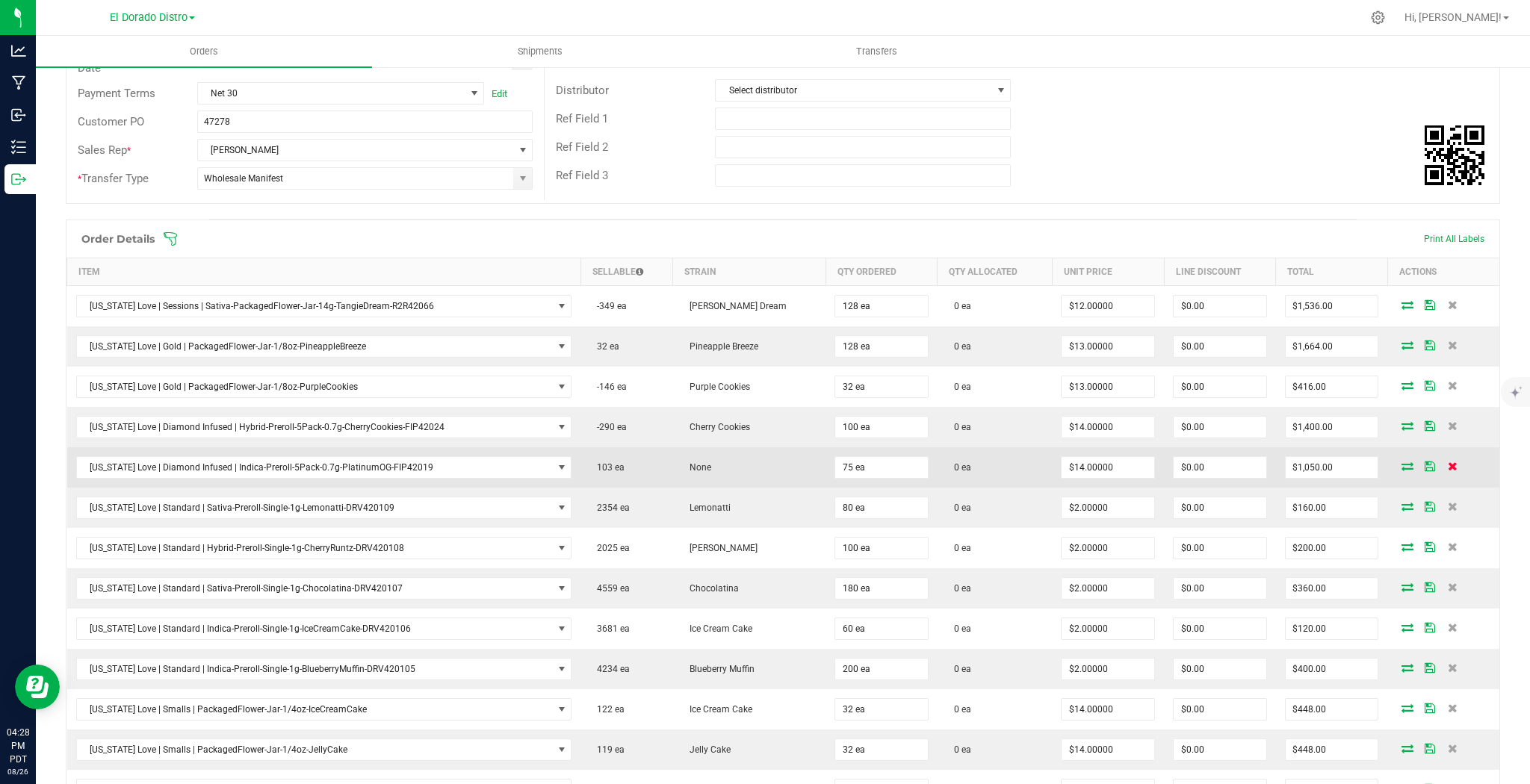
click at [1448, 465] on icon at bounding box center [1452, 466] width 9 height 9
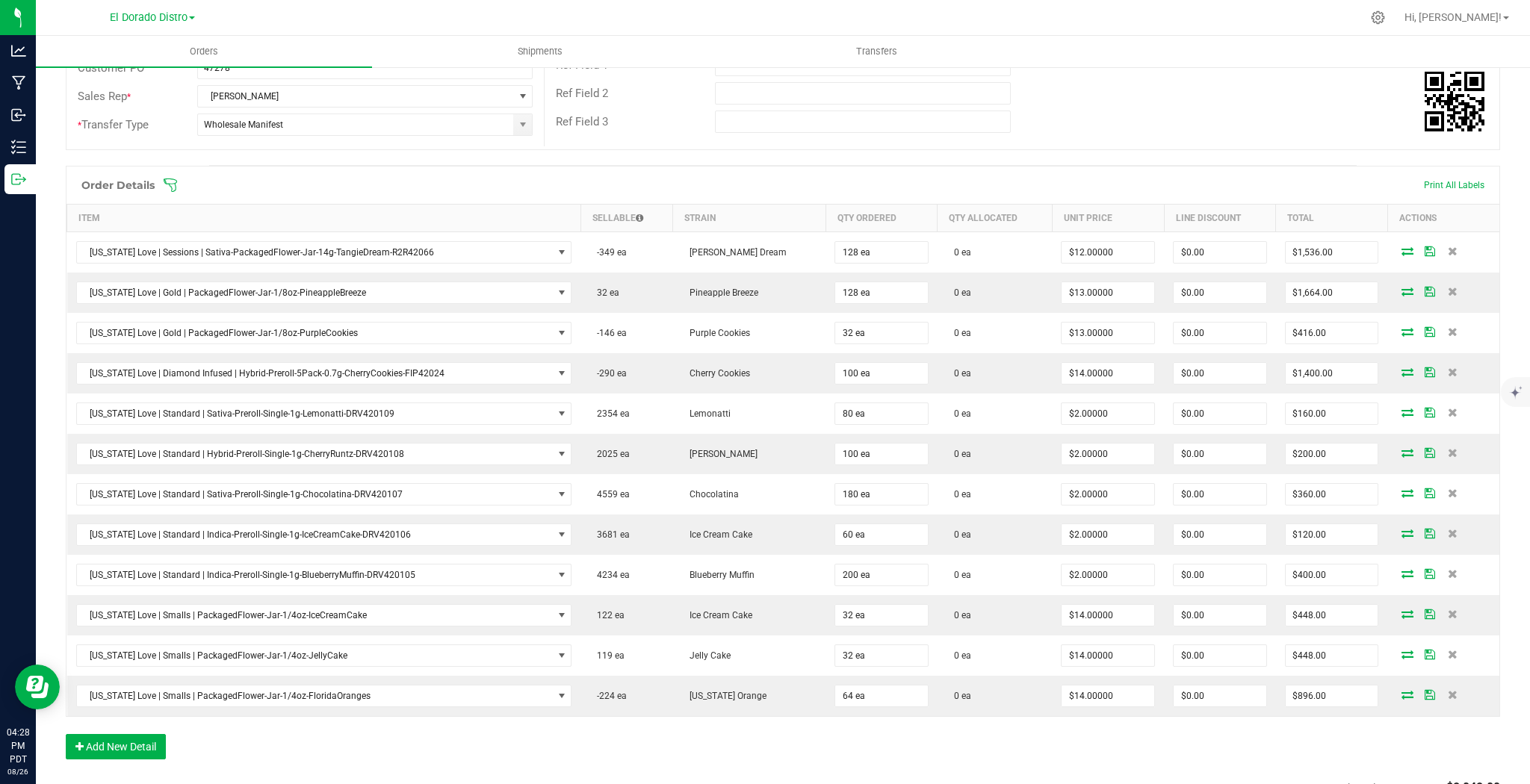
scroll to position [299, 0]
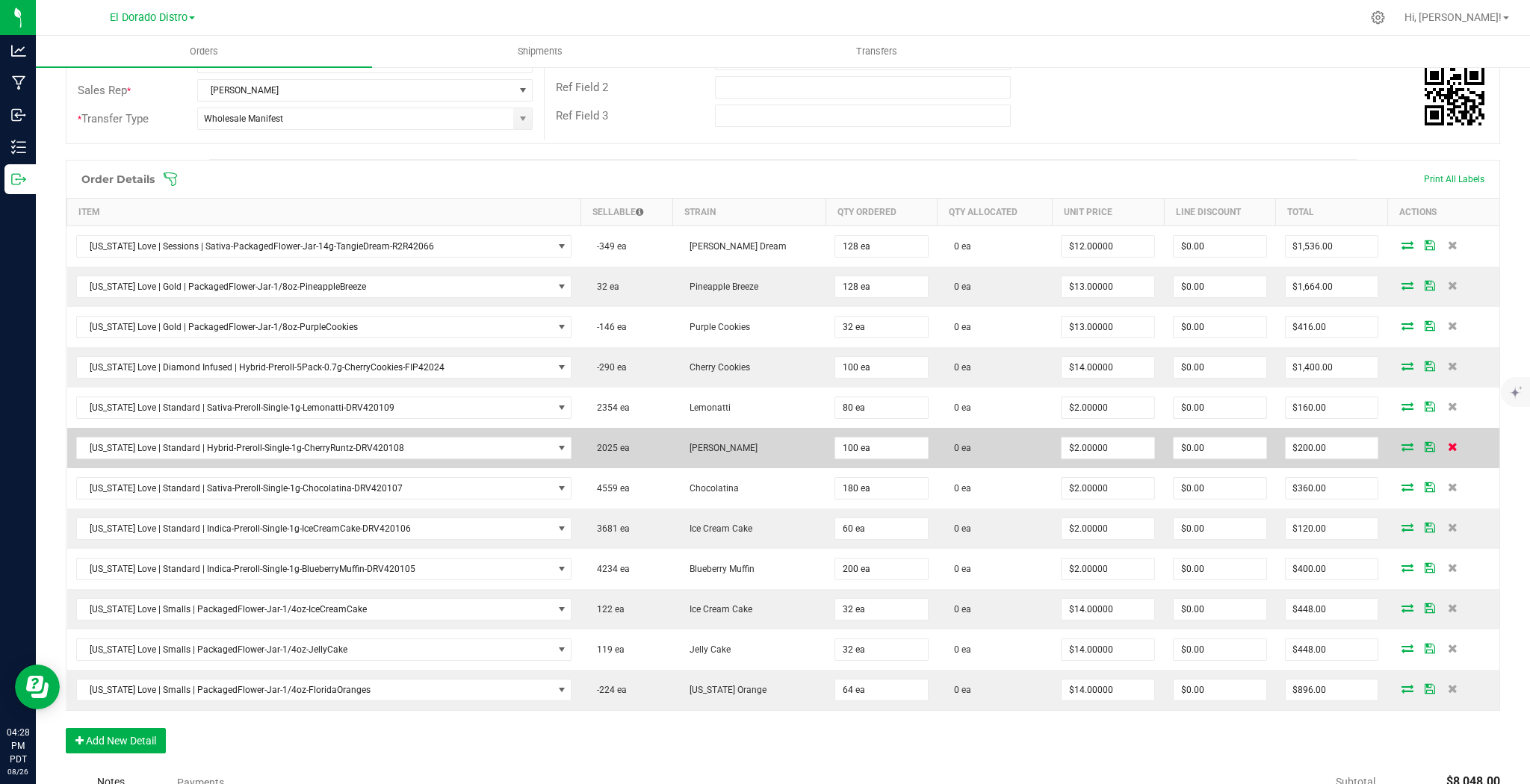
click at [1448, 445] on icon at bounding box center [1452, 447] width 9 height 9
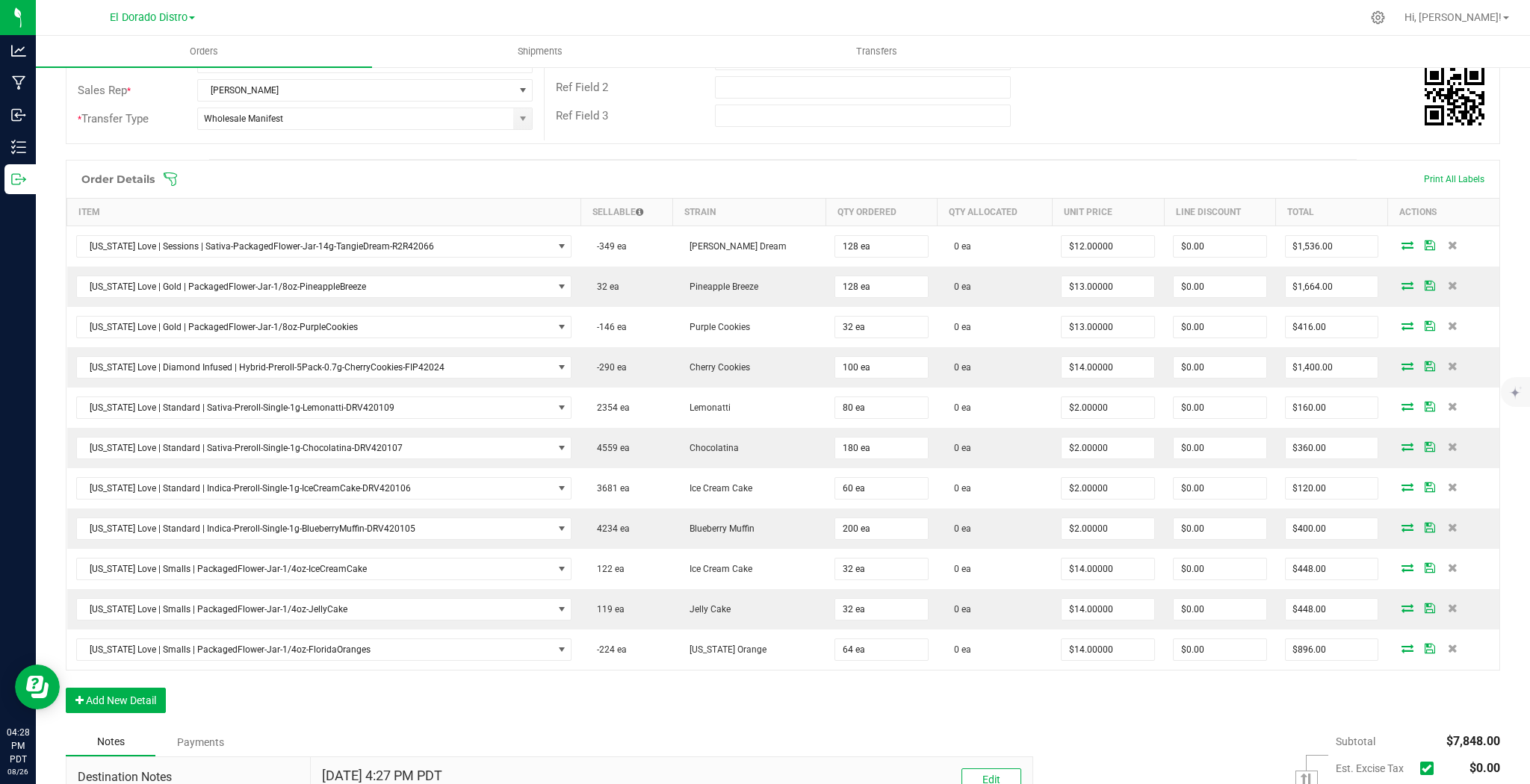
click at [1448, 445] on icon at bounding box center [1452, 447] width 9 height 9
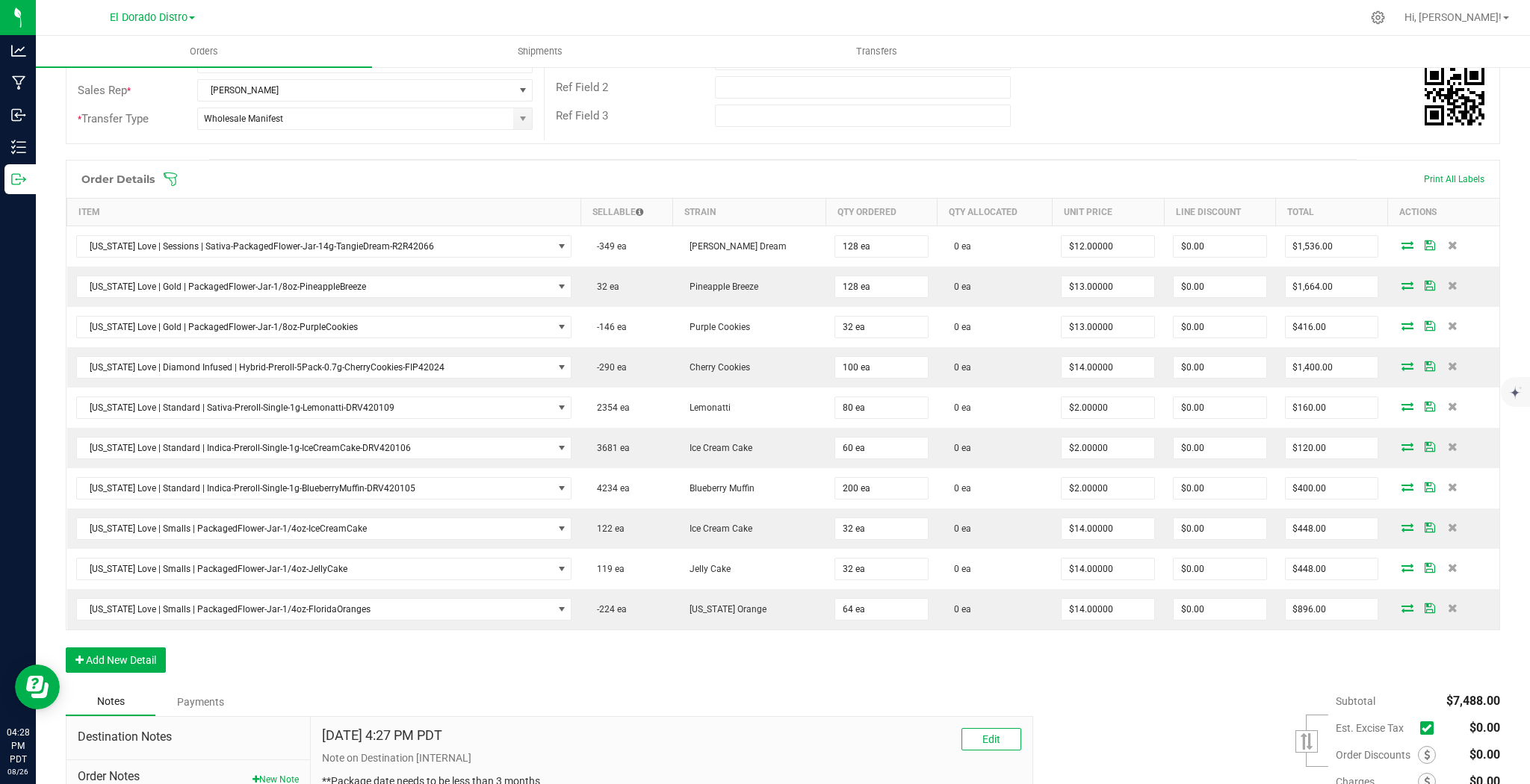
click at [1448, 445] on icon at bounding box center [1452, 447] width 9 height 9
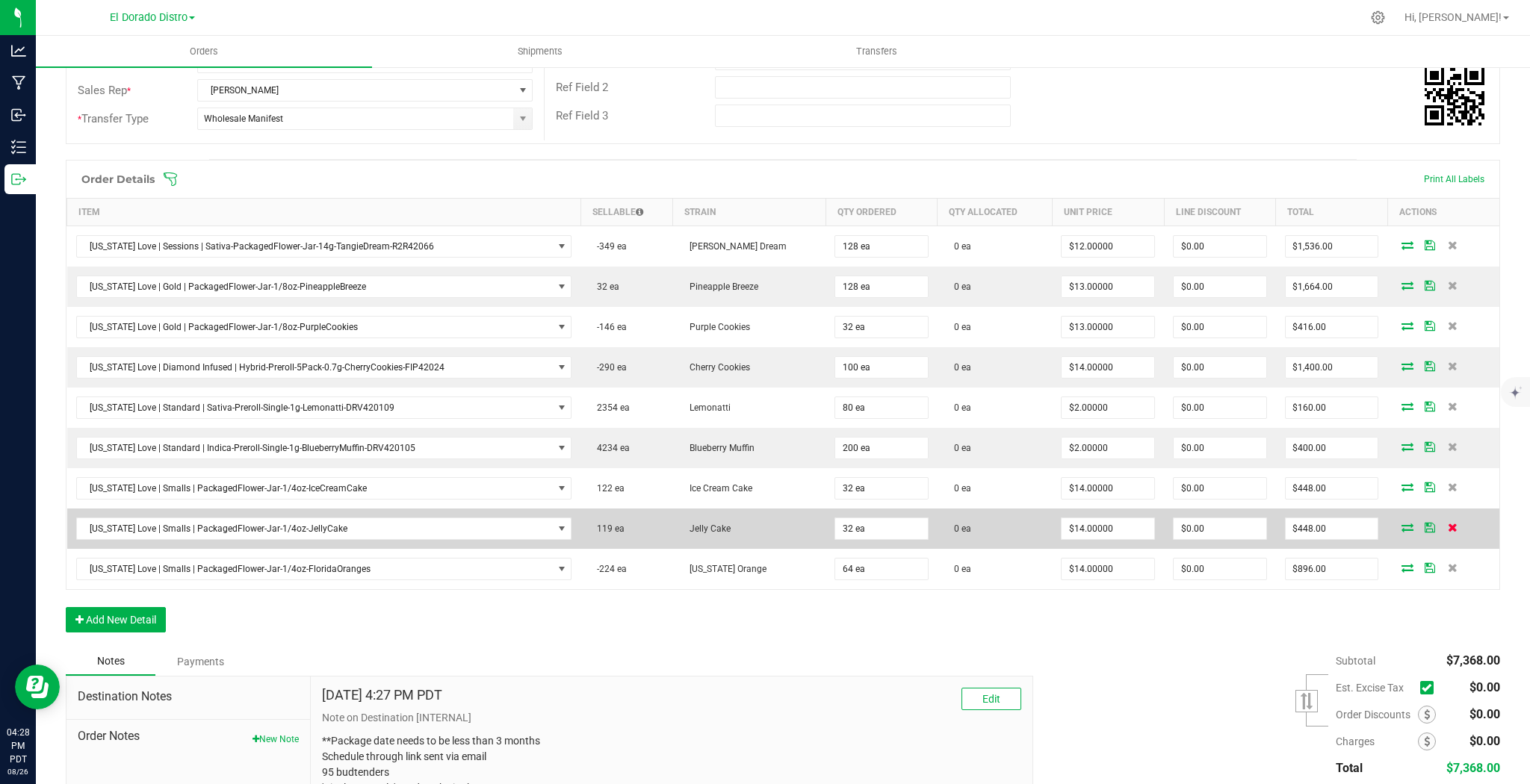
click at [1448, 526] on icon at bounding box center [1452, 528] width 9 height 9
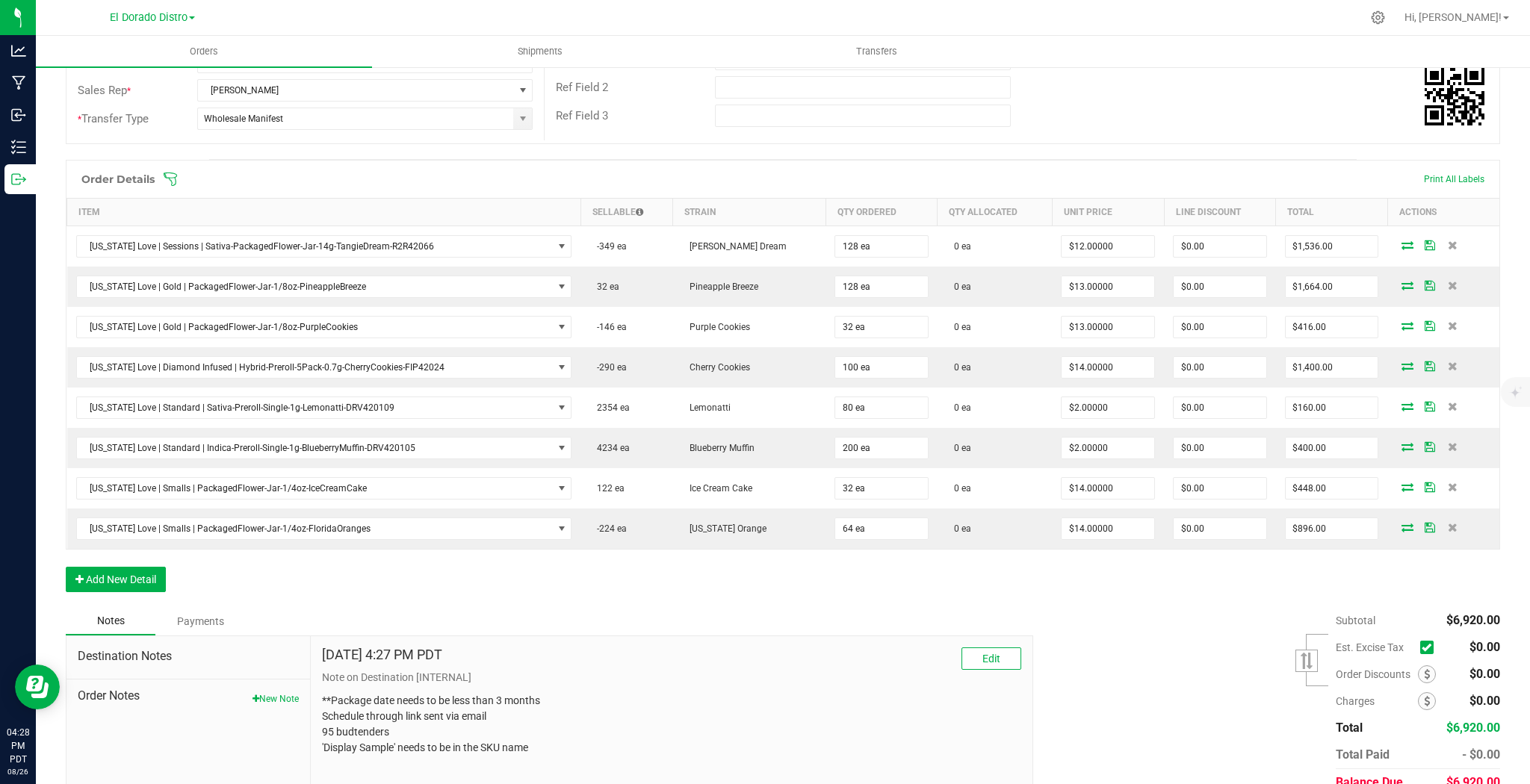
click at [1448, 526] on icon at bounding box center [1452, 528] width 9 height 9
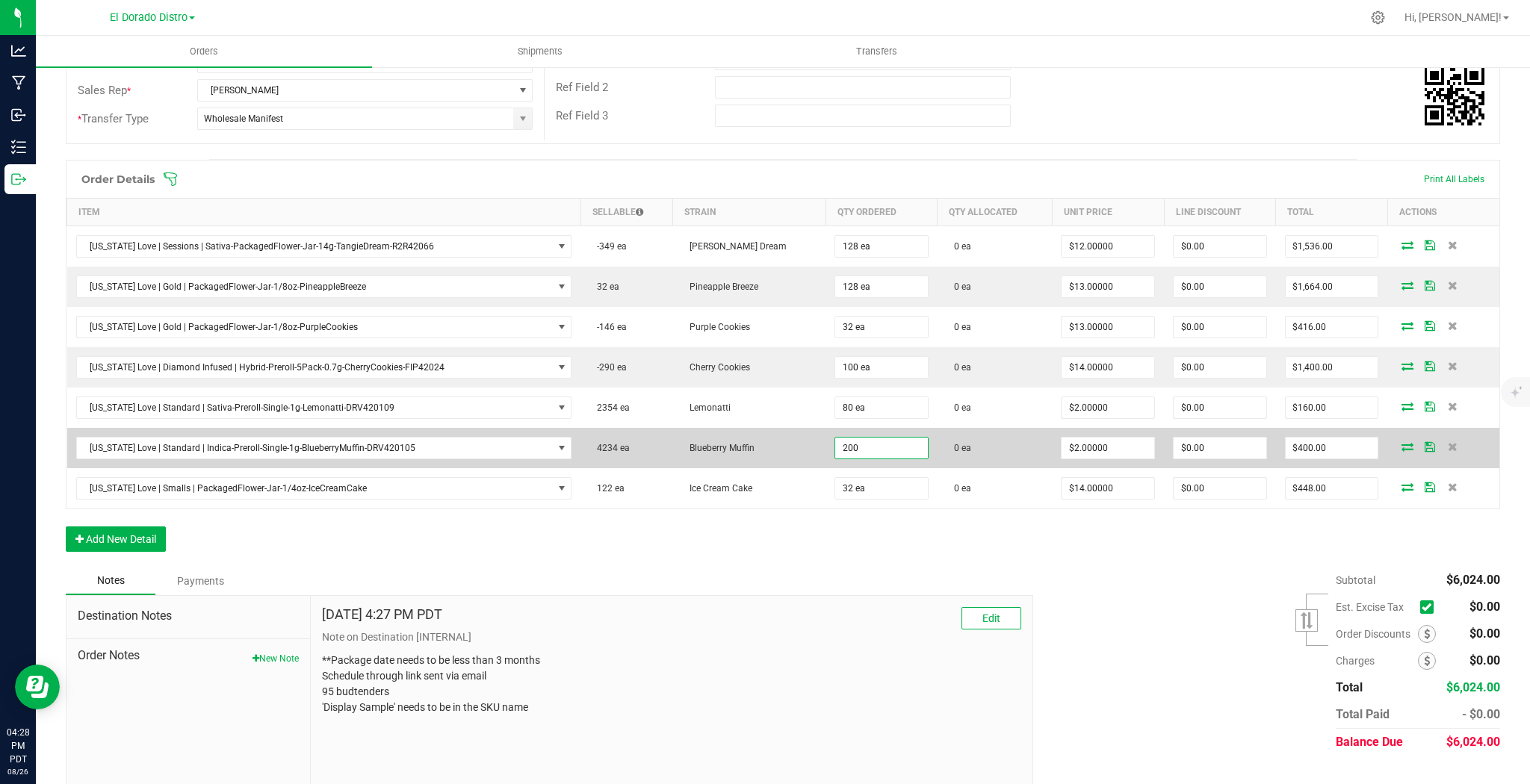
click at [863, 442] on input "200" at bounding box center [881, 448] width 92 height 21
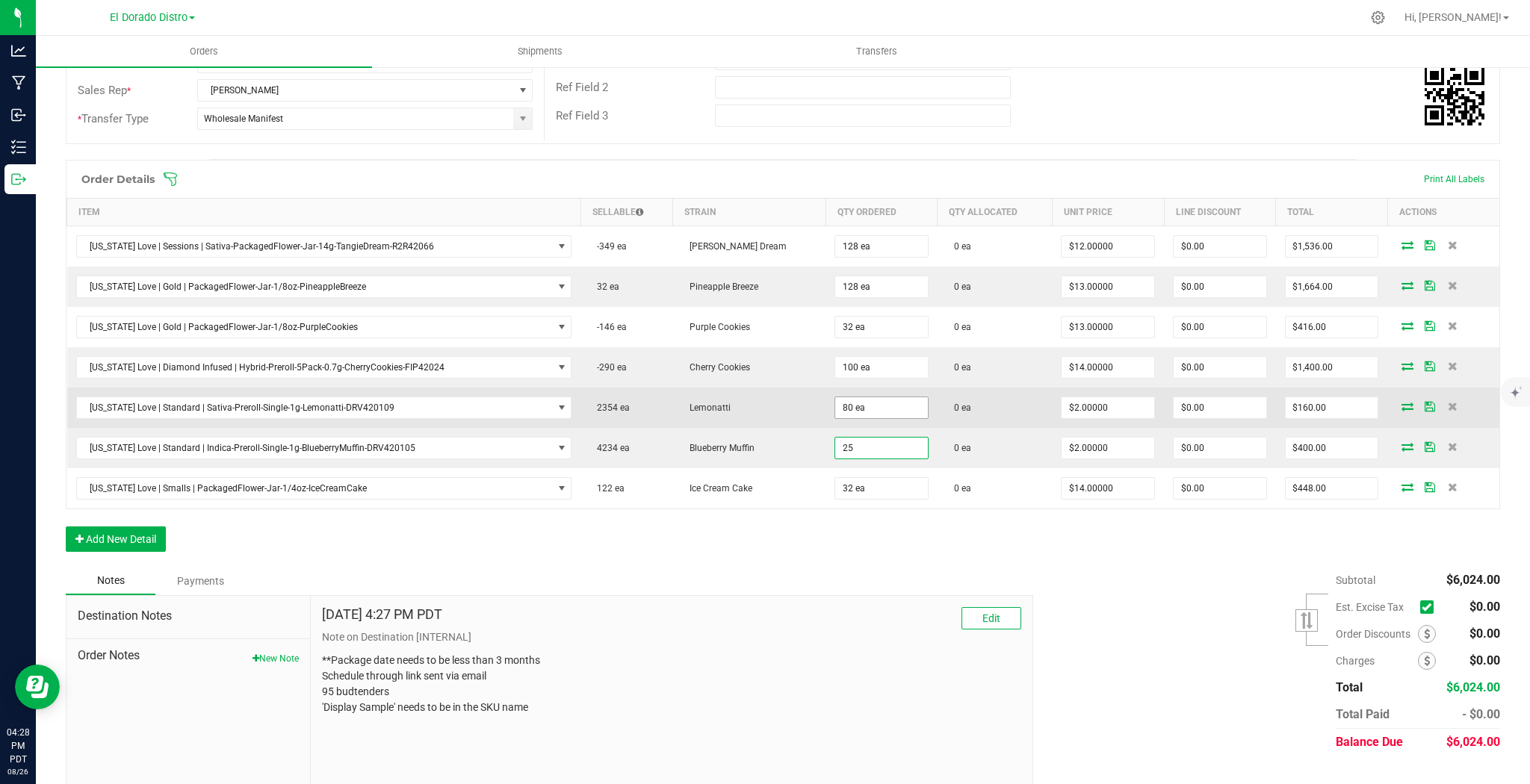
type input "25"
type input "80"
type input "25 ea"
type input "$50.00"
click at [859, 412] on input "80" at bounding box center [881, 407] width 92 height 21
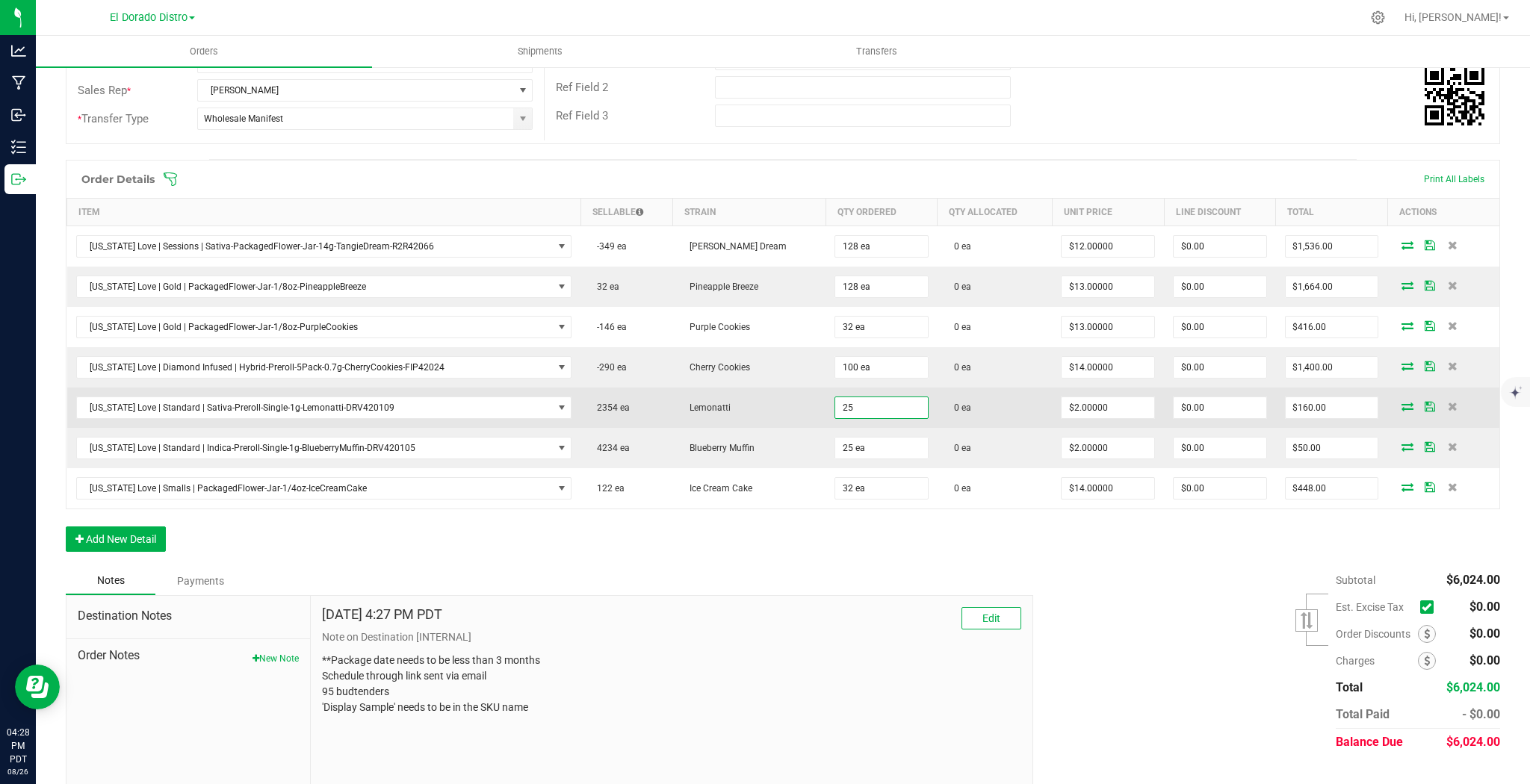
type input "25 ea"
type input "$50.00"
click at [946, 406] on td "0 ea" at bounding box center [994, 408] width 114 height 40
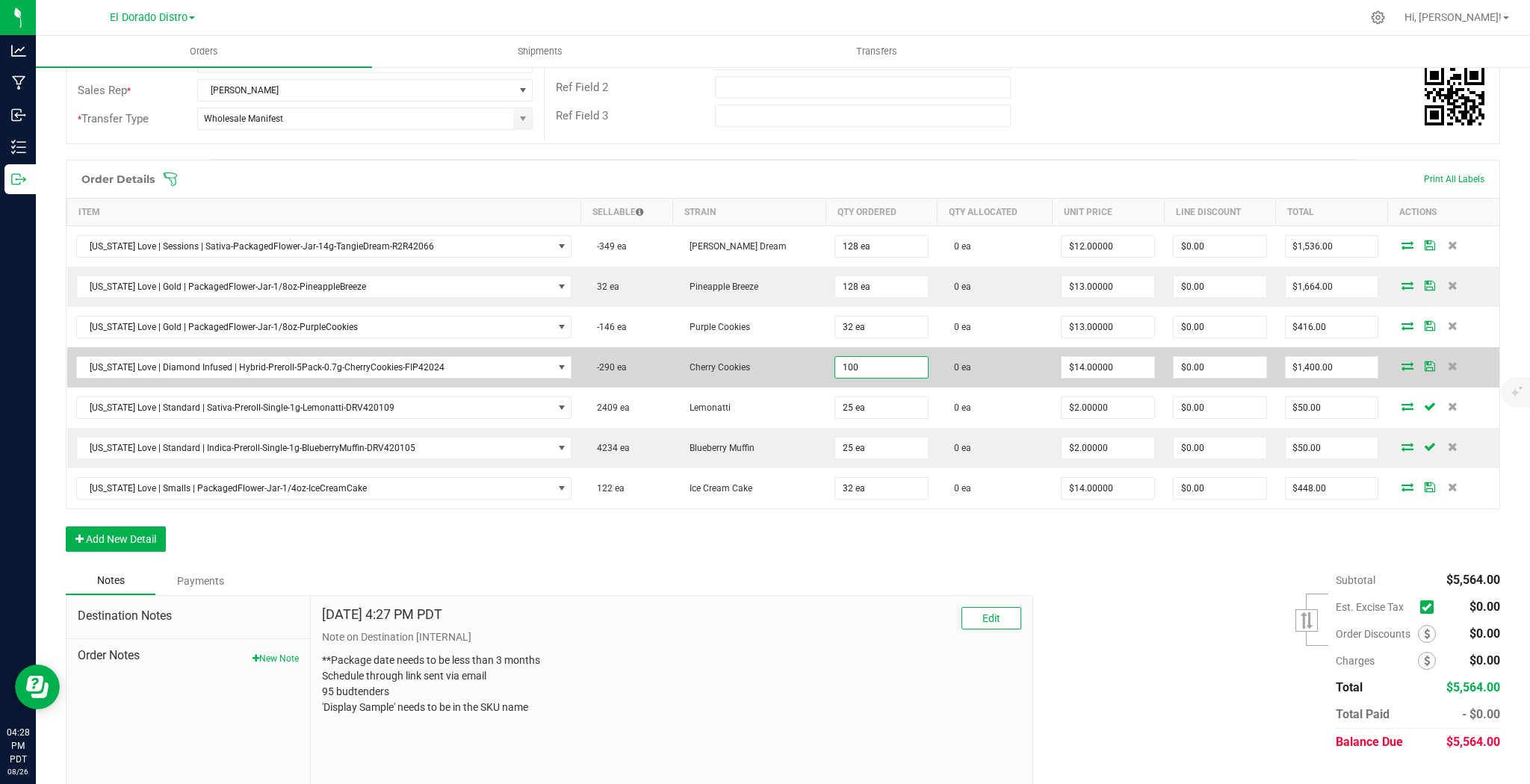
click at [855, 368] on input "100" at bounding box center [881, 367] width 92 height 21
type input "25 ea"
type input "$350.00"
click at [971, 372] on td "0 ea" at bounding box center [994, 368] width 114 height 40
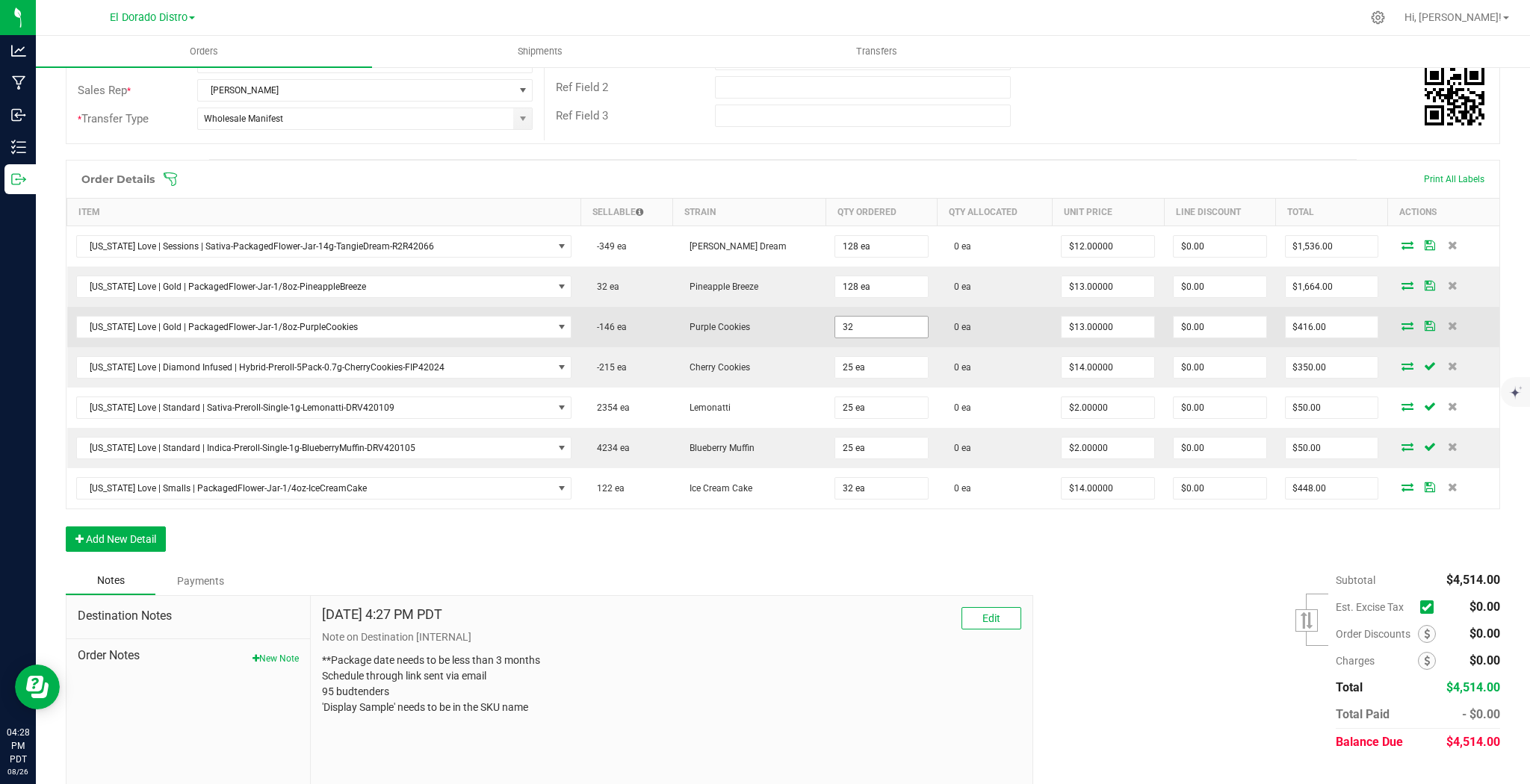
click at [878, 328] on input "32" at bounding box center [881, 327] width 92 height 21
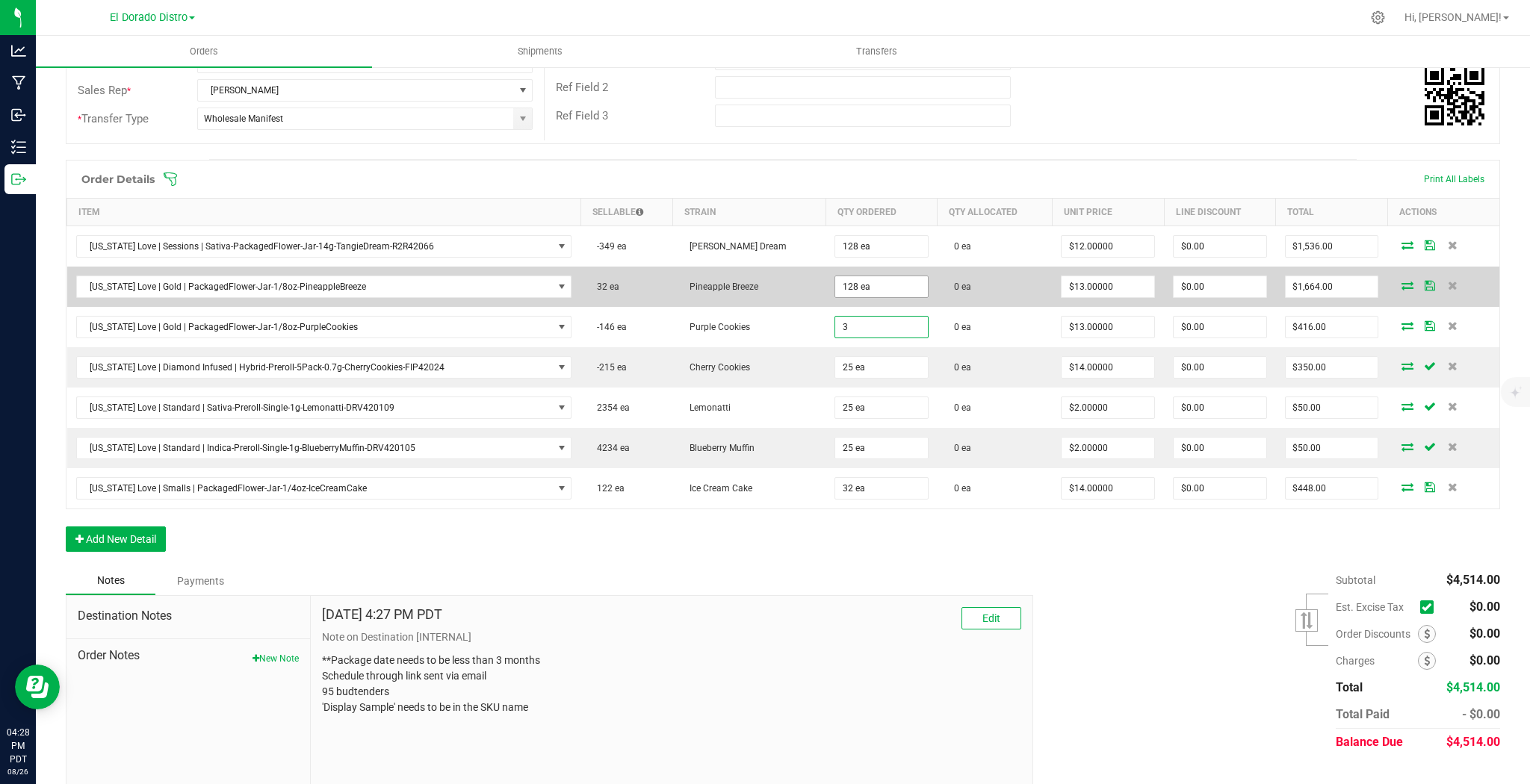
type input "32"
type input "128"
type input "32 ea"
click at [863, 283] on input "128" at bounding box center [881, 287] width 92 height 21
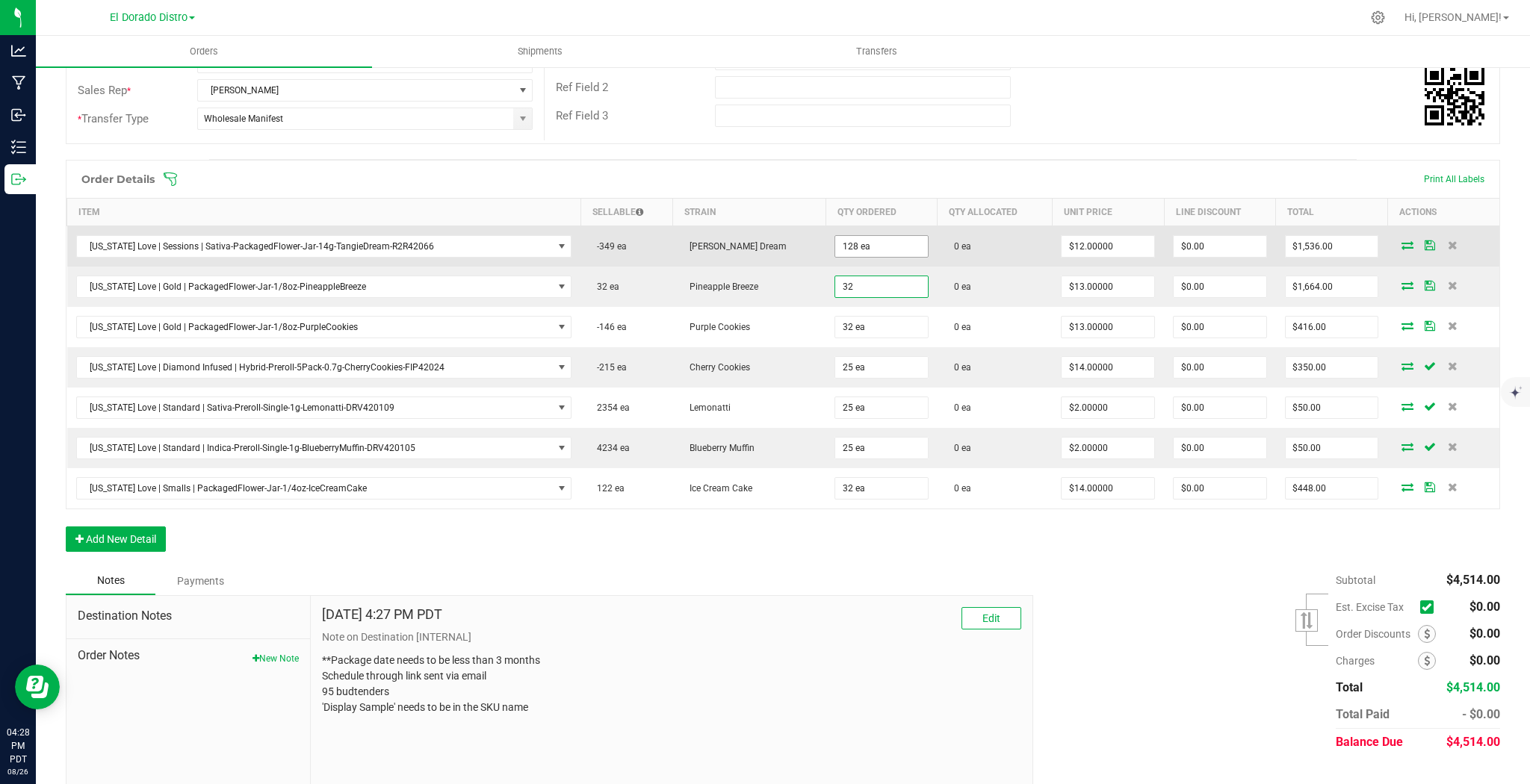
type input "32"
type input "128"
type input "32 ea"
type input "$416.00"
click at [867, 255] on input "128" at bounding box center [881, 246] width 92 height 21
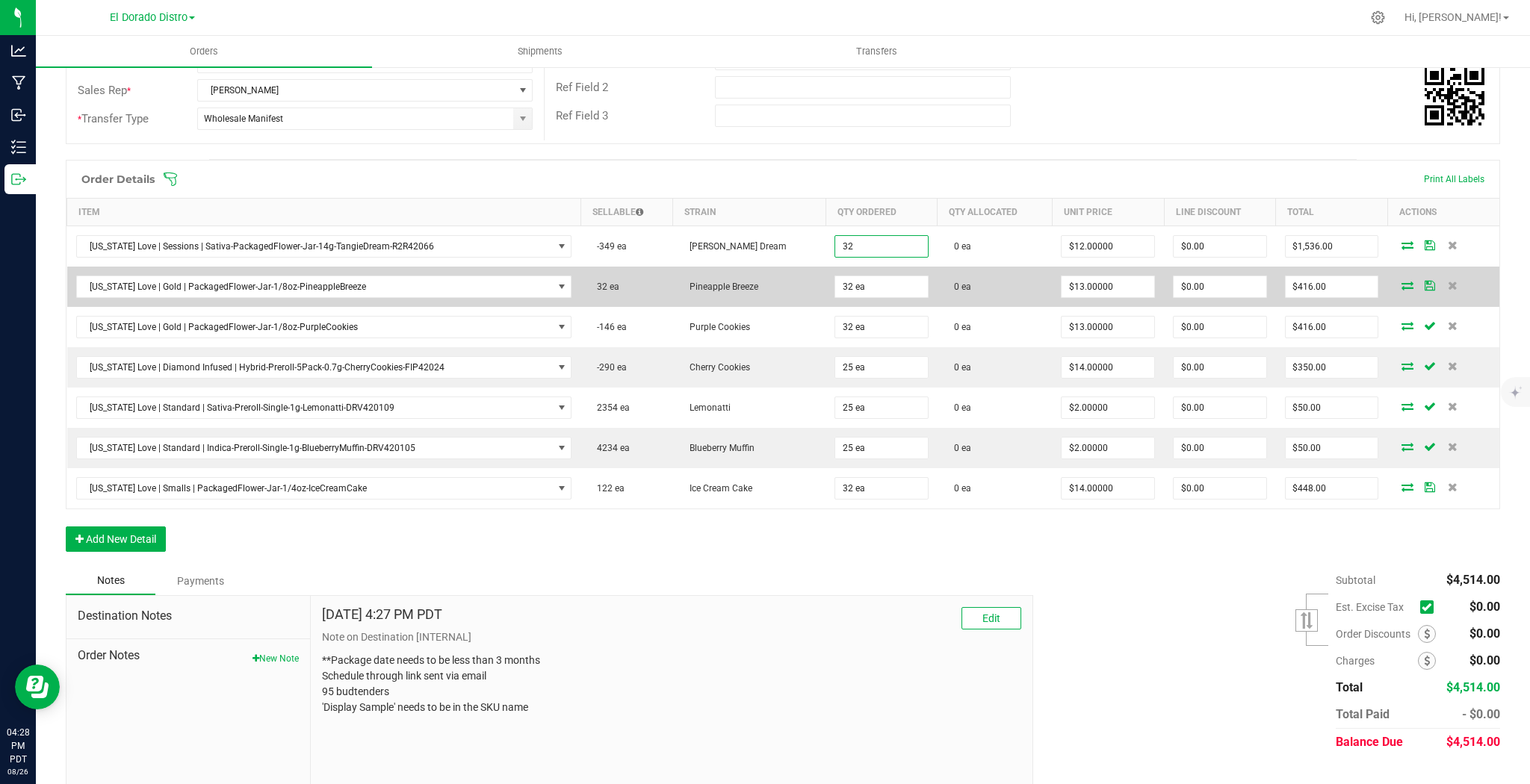
type input "32 ea"
type input "$384.00"
click at [960, 269] on td "0 ea" at bounding box center [994, 287] width 114 height 40
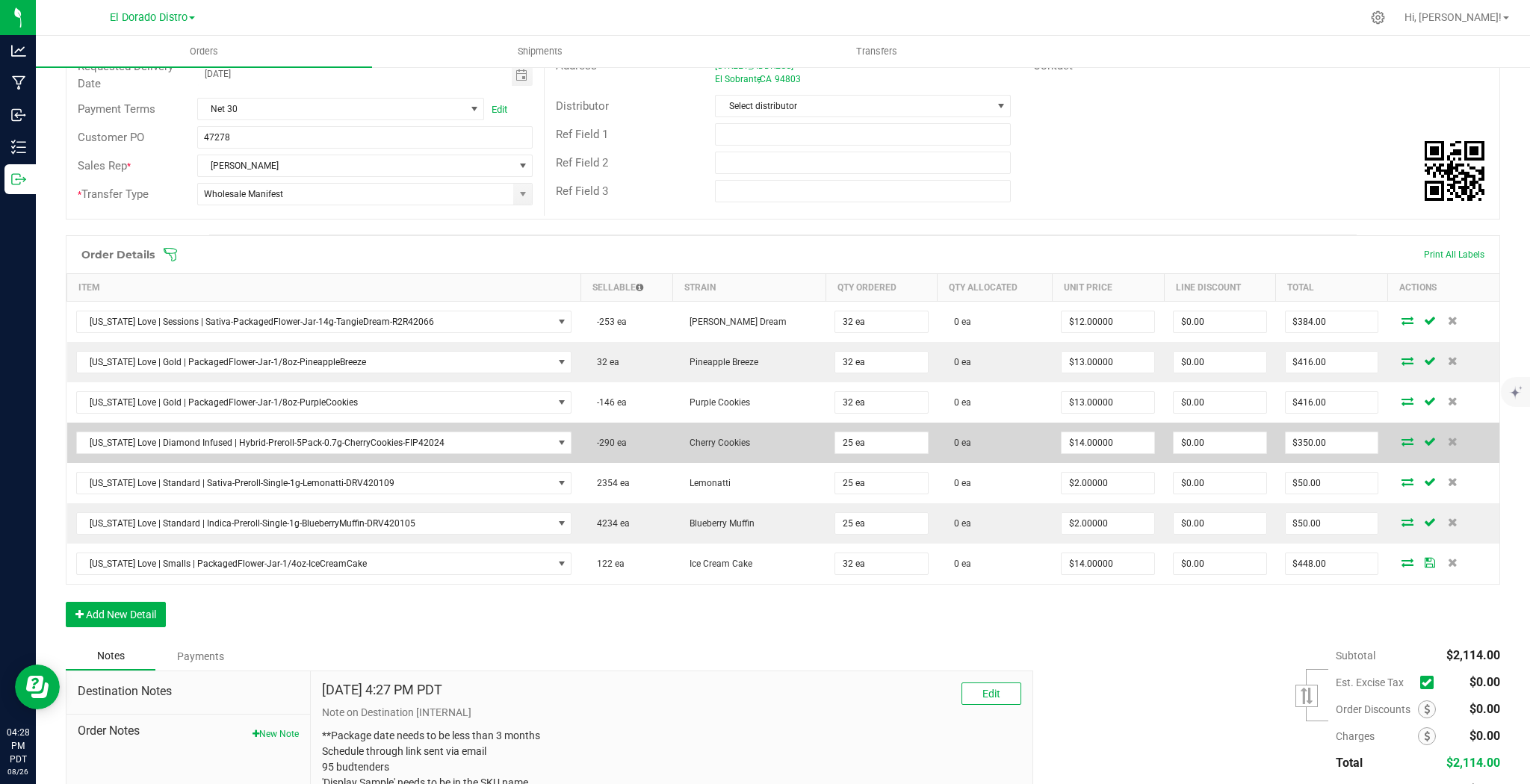
scroll to position [0, 0]
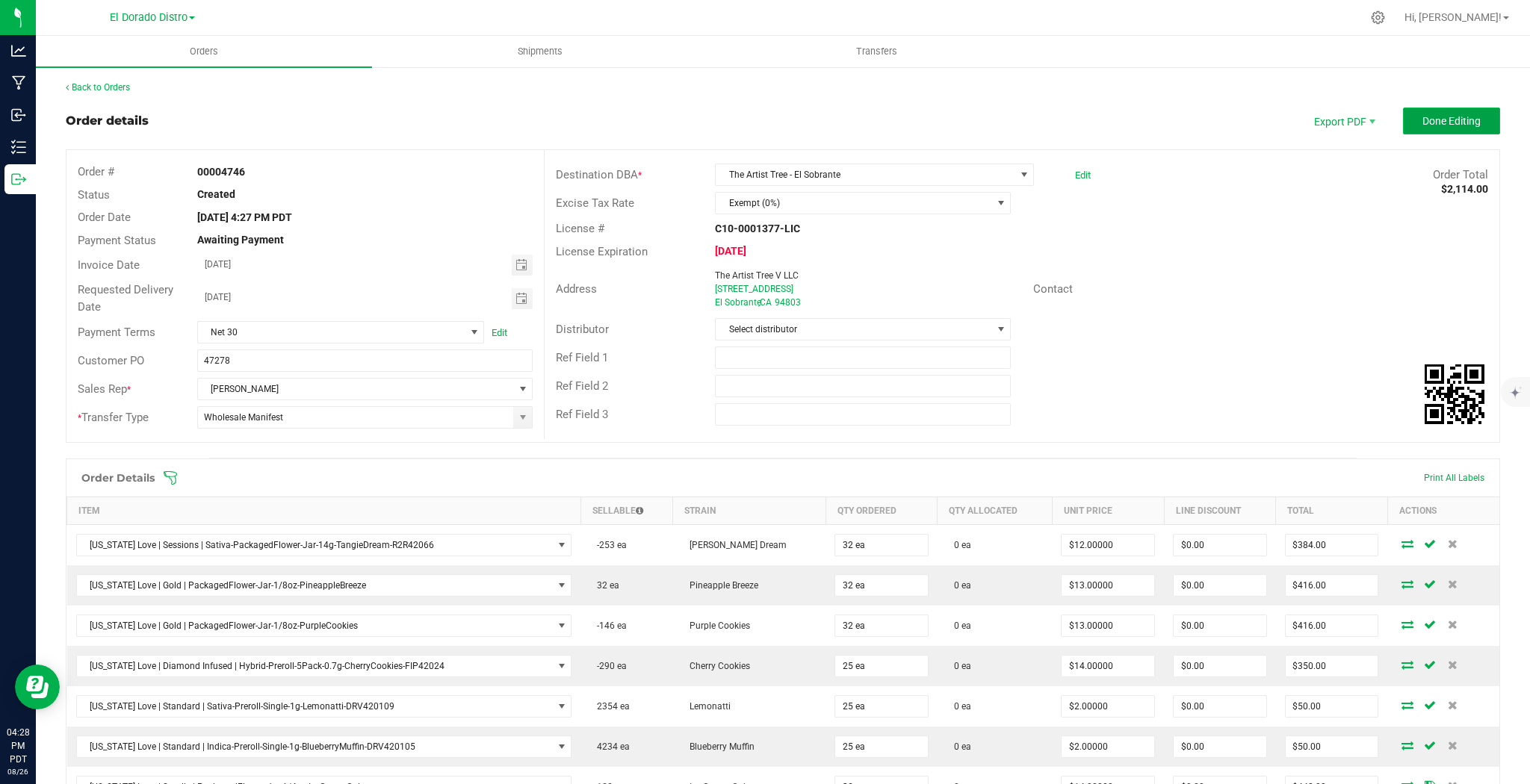
click at [1451, 123] on span "Done Editing" at bounding box center [1451, 120] width 58 height 12
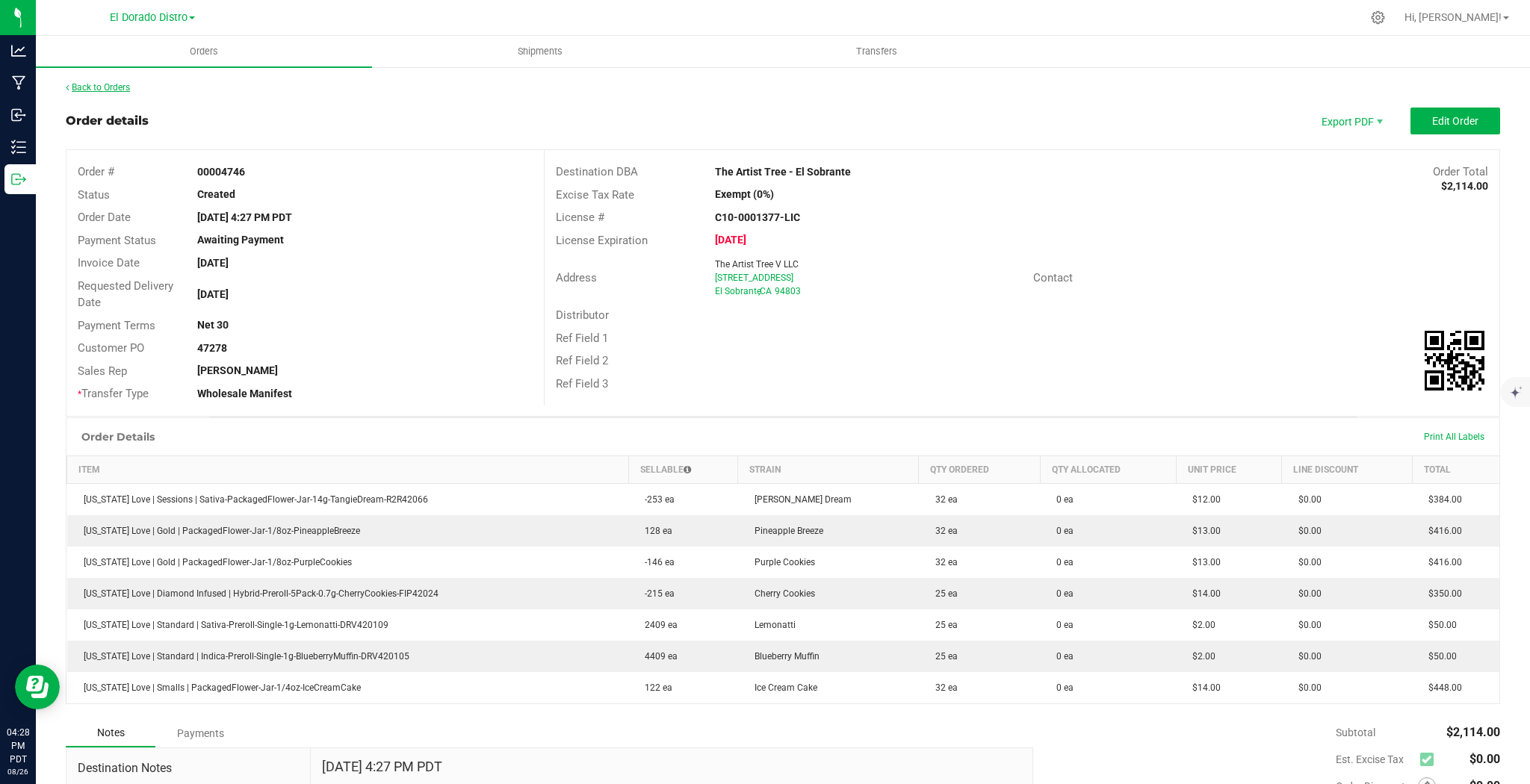
click at [108, 84] on link "Back to Orders" at bounding box center [98, 87] width 64 height 10
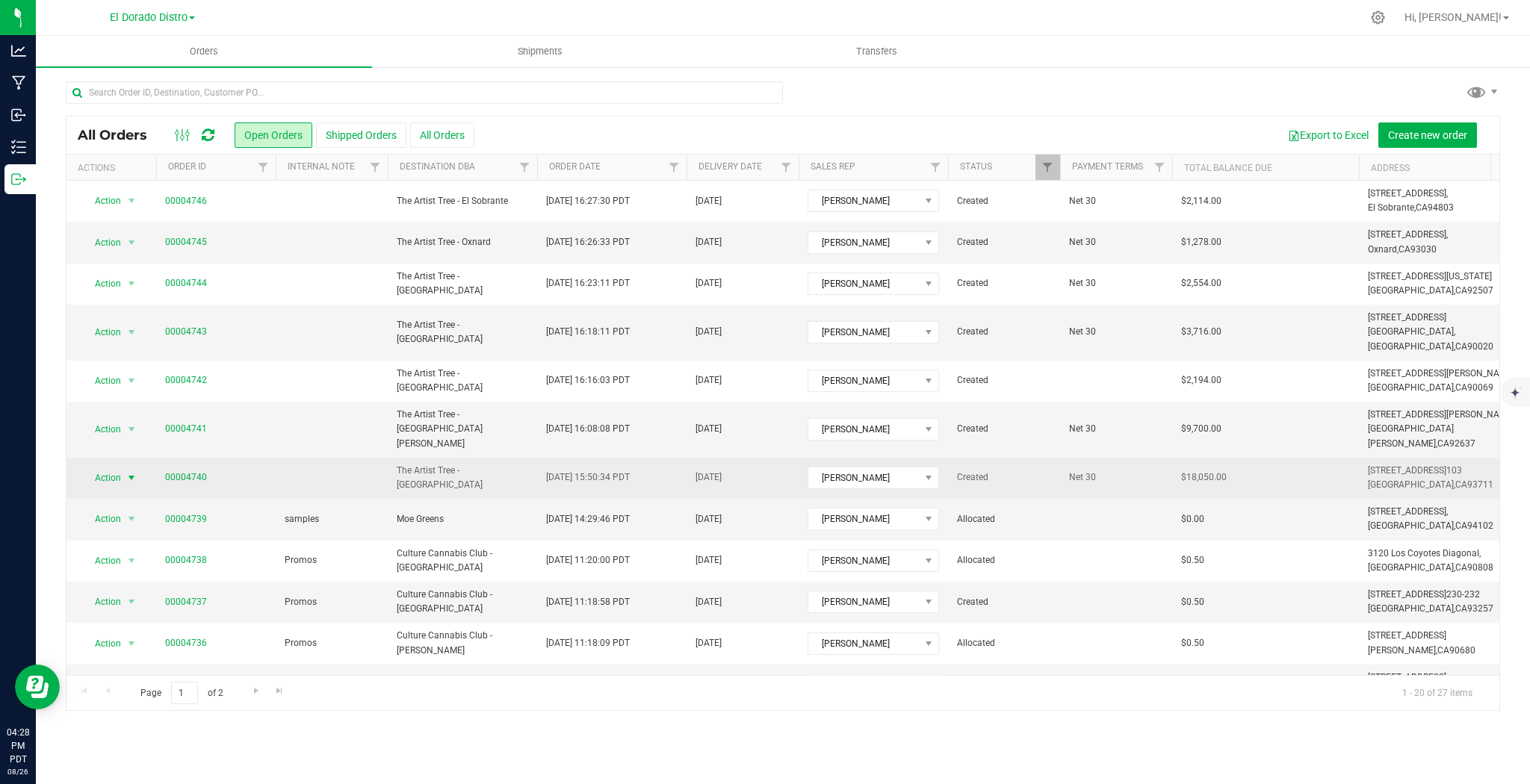
click at [136, 472] on span "select" at bounding box center [131, 478] width 12 height 12
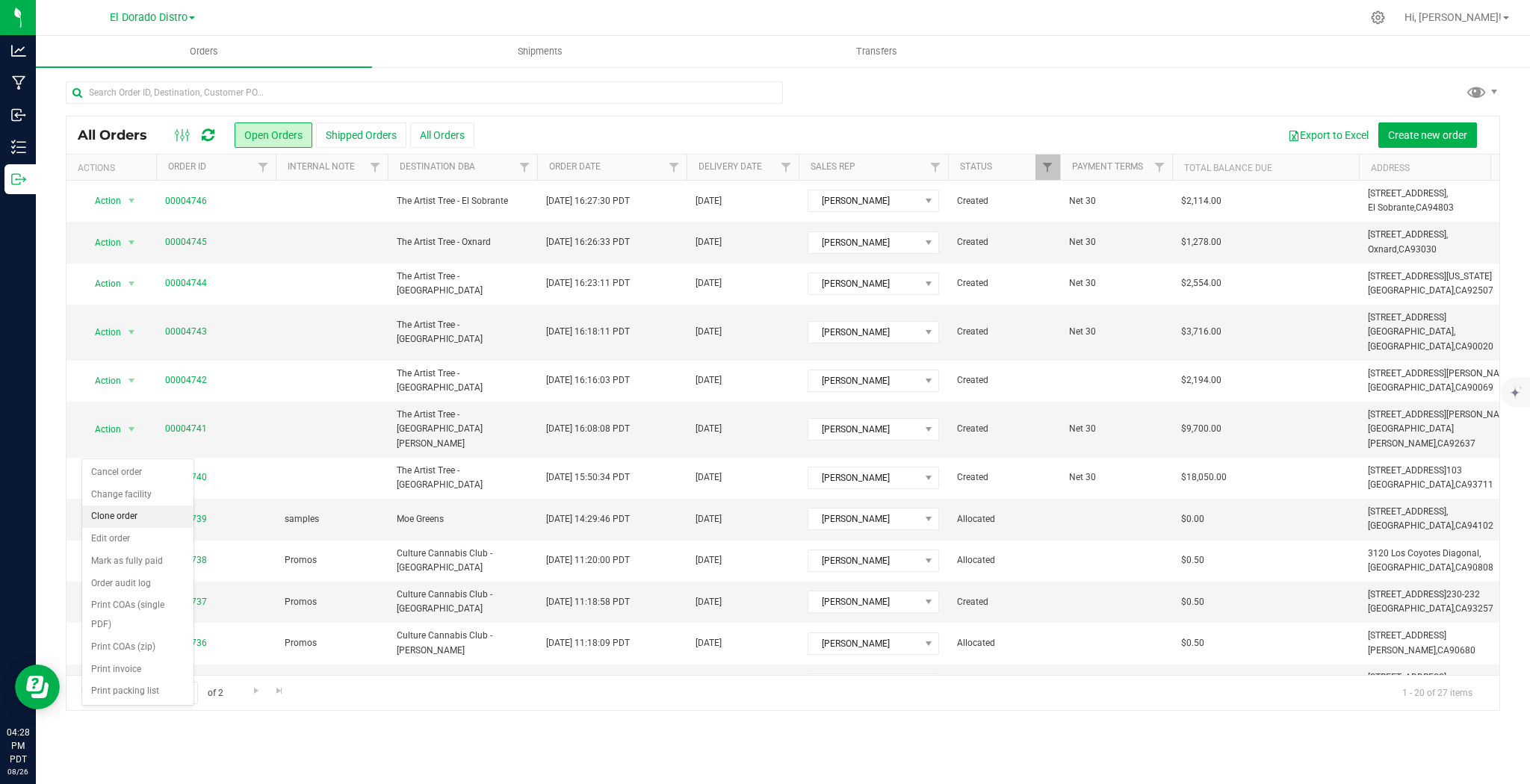
click at [143, 511] on li "Clone order" at bounding box center [138, 517] width 111 height 23
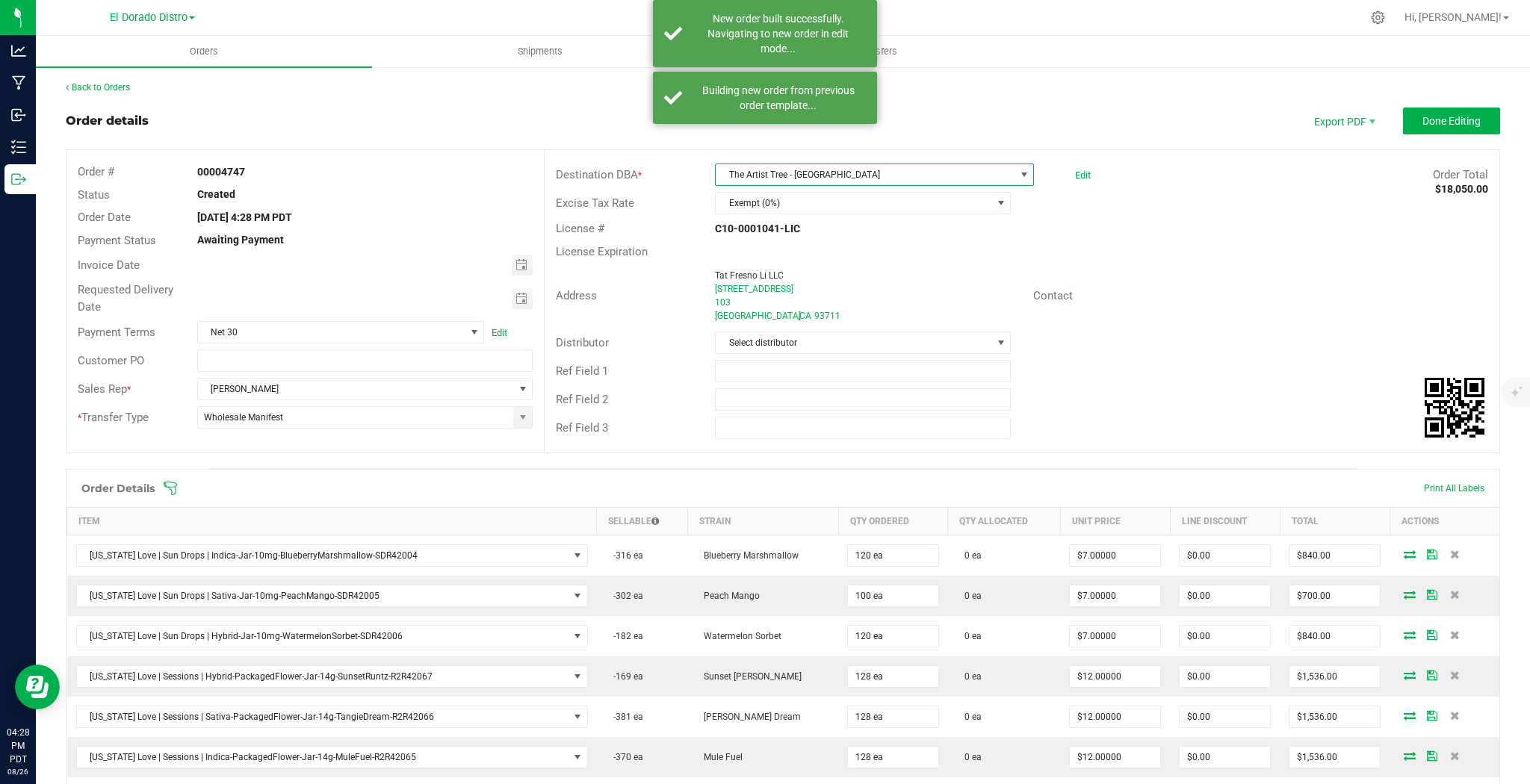
click at [971, 173] on span "The Artist Tree - [GEOGRAPHIC_DATA]" at bounding box center [865, 174] width 299 height 21
click at [845, 440] on li "The Artist Tree - Hawthorne" at bounding box center [883, 452] width 344 height 26
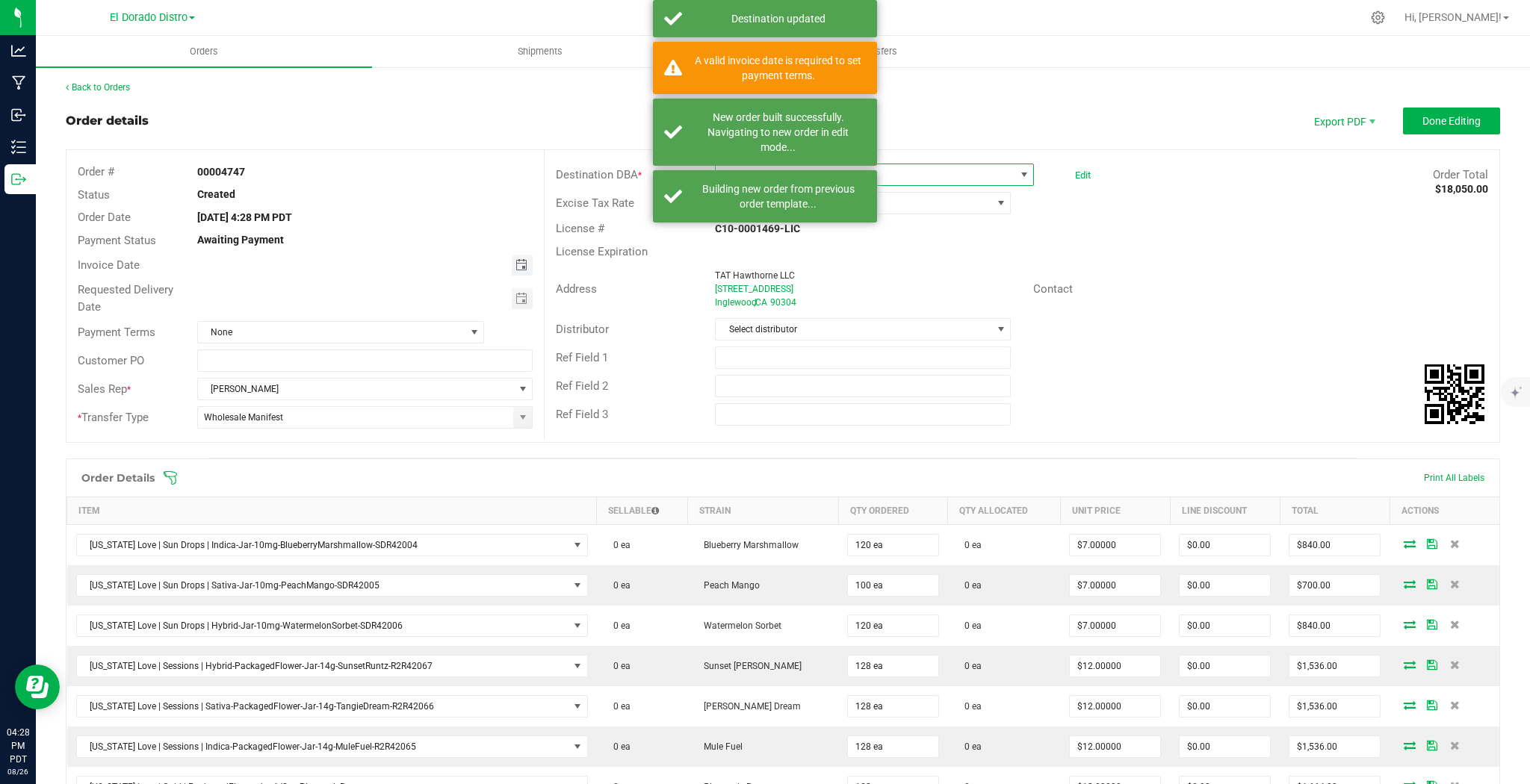
click at [520, 269] on span "Toggle calendar" at bounding box center [521, 265] width 12 height 12
click at [308, 443] on span "2" at bounding box center [308, 445] width 22 height 23
type input "[DATE]"
click at [521, 299] on span "Toggle calendar" at bounding box center [521, 298] width 12 height 12
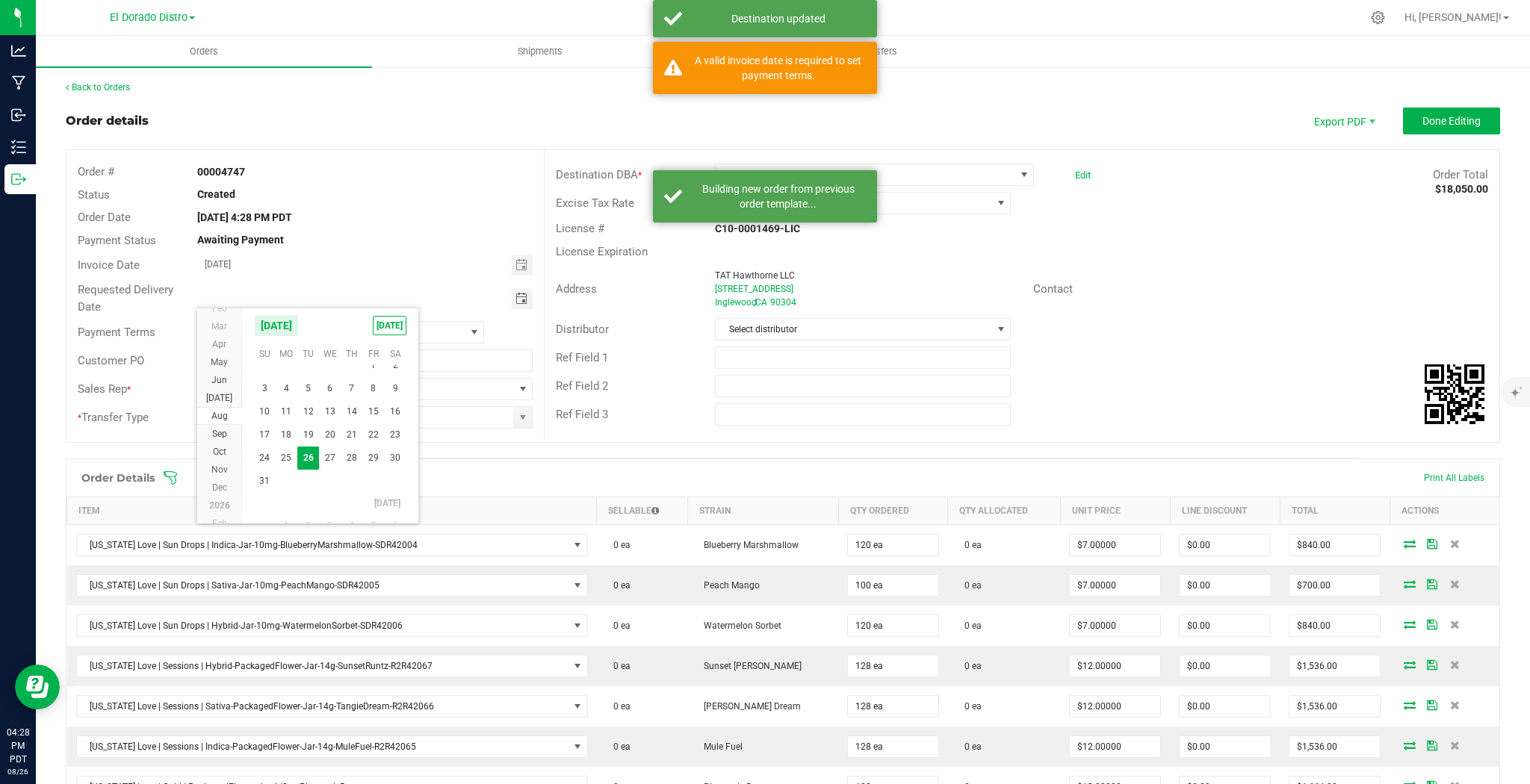
scroll to position [27020, 0]
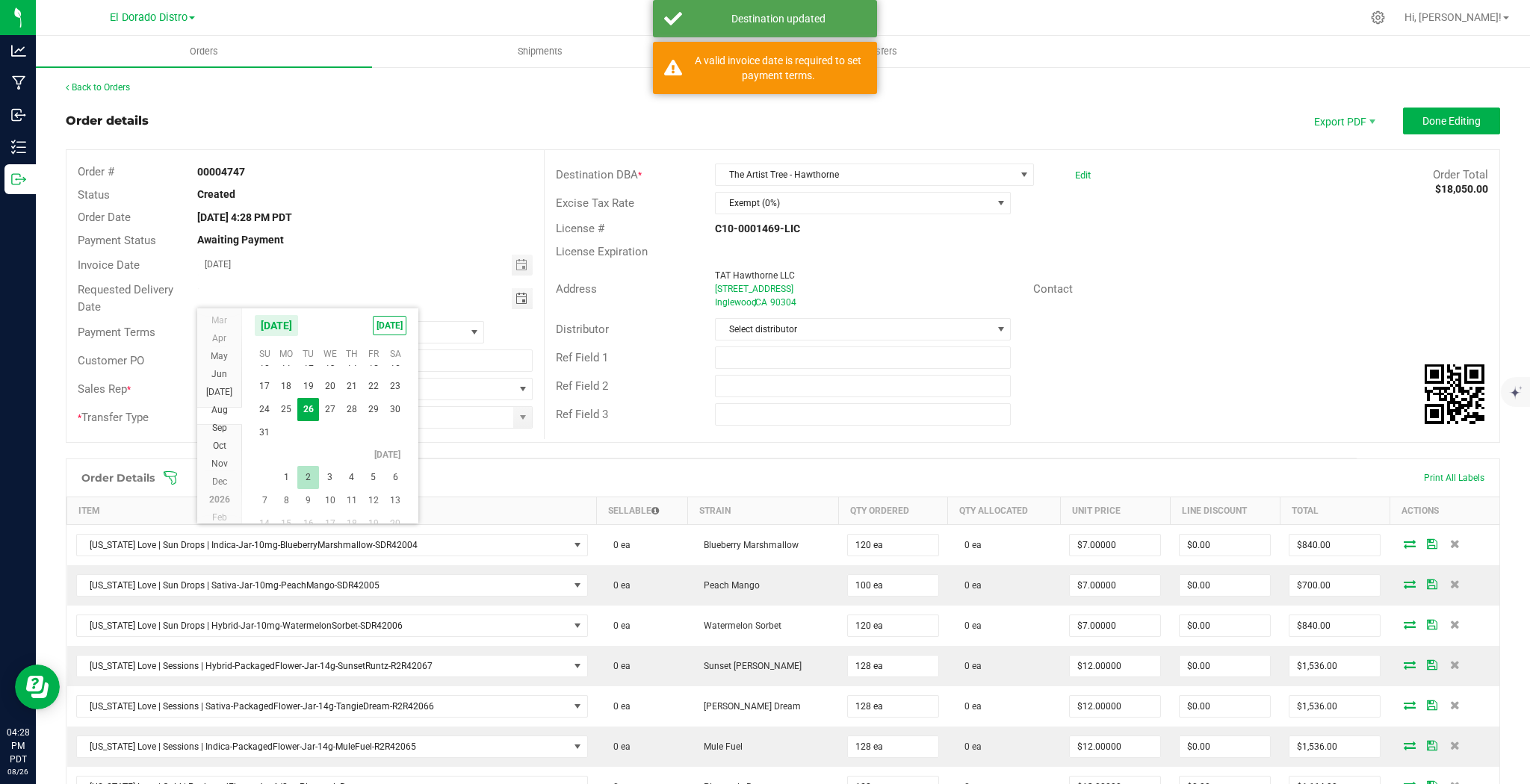
click at [302, 472] on span "2" at bounding box center [308, 478] width 22 height 23
type input "[DATE]"
click at [242, 329] on span "None" at bounding box center [332, 332] width 267 height 21
click at [244, 438] on li "Net 30" at bounding box center [339, 451] width 284 height 26
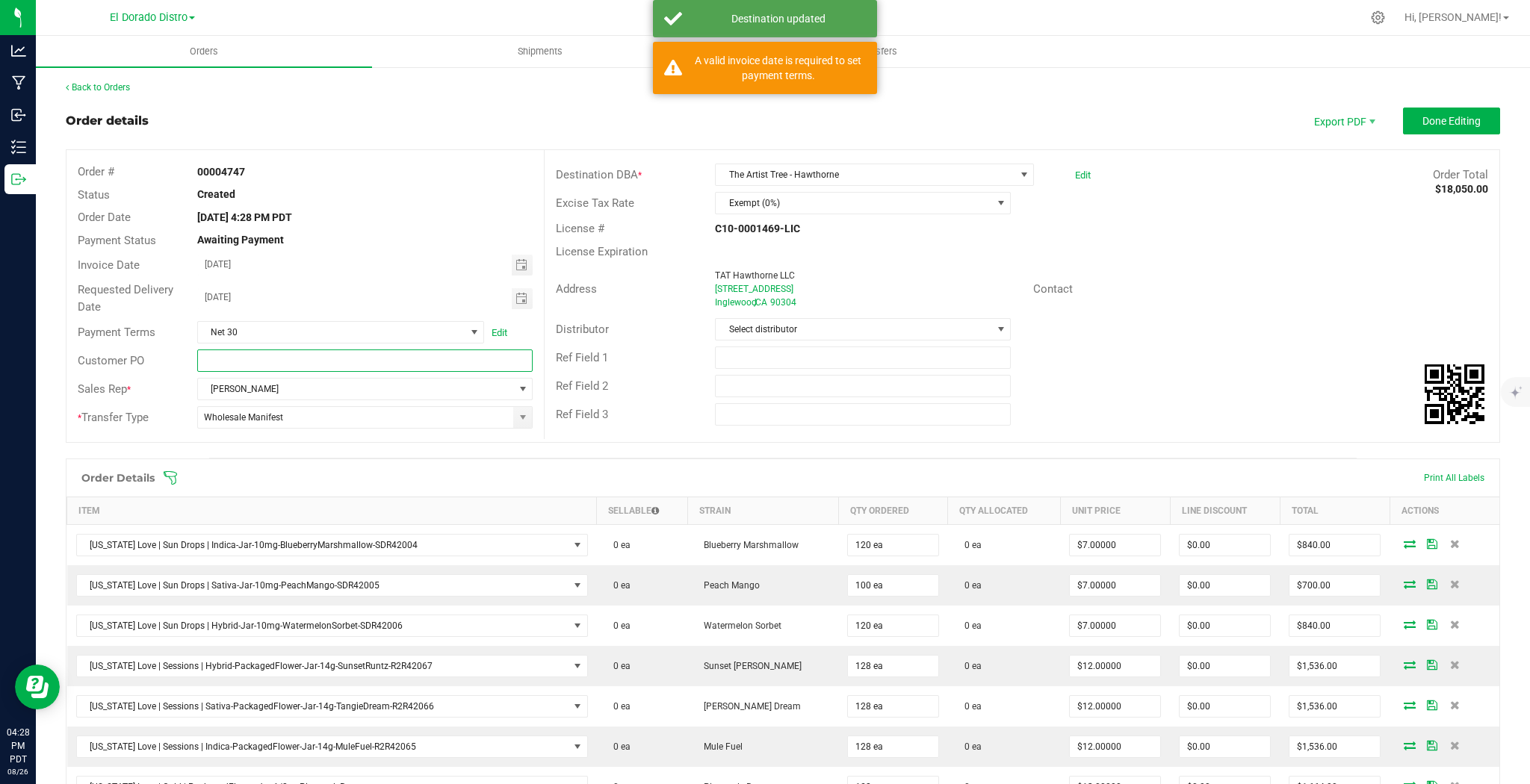
click at [254, 361] on input "text" at bounding box center [365, 361] width 336 height 23
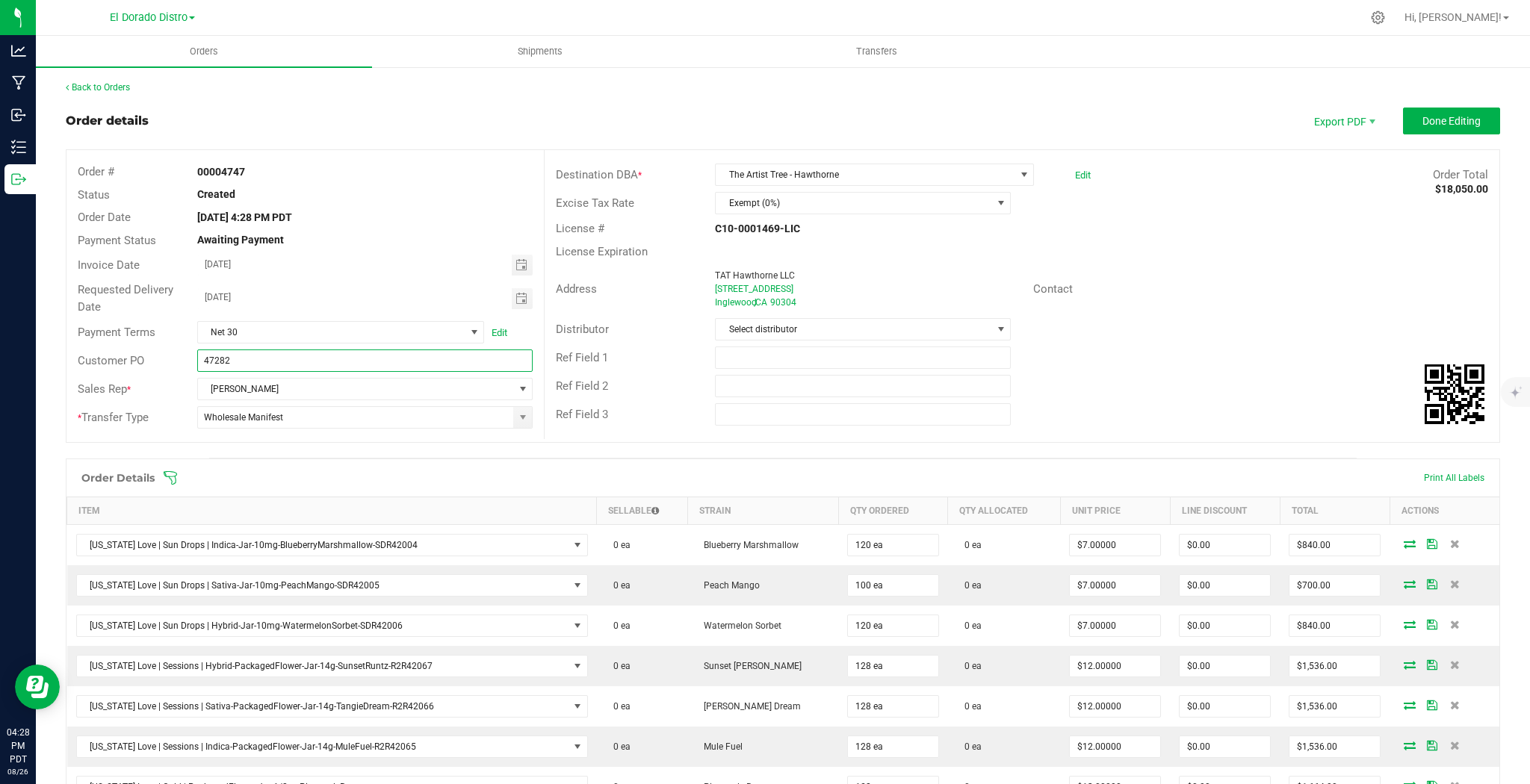
type input "47282"
click at [1190, 387] on div "Ref Field 2" at bounding box center [1022, 386] width 955 height 29
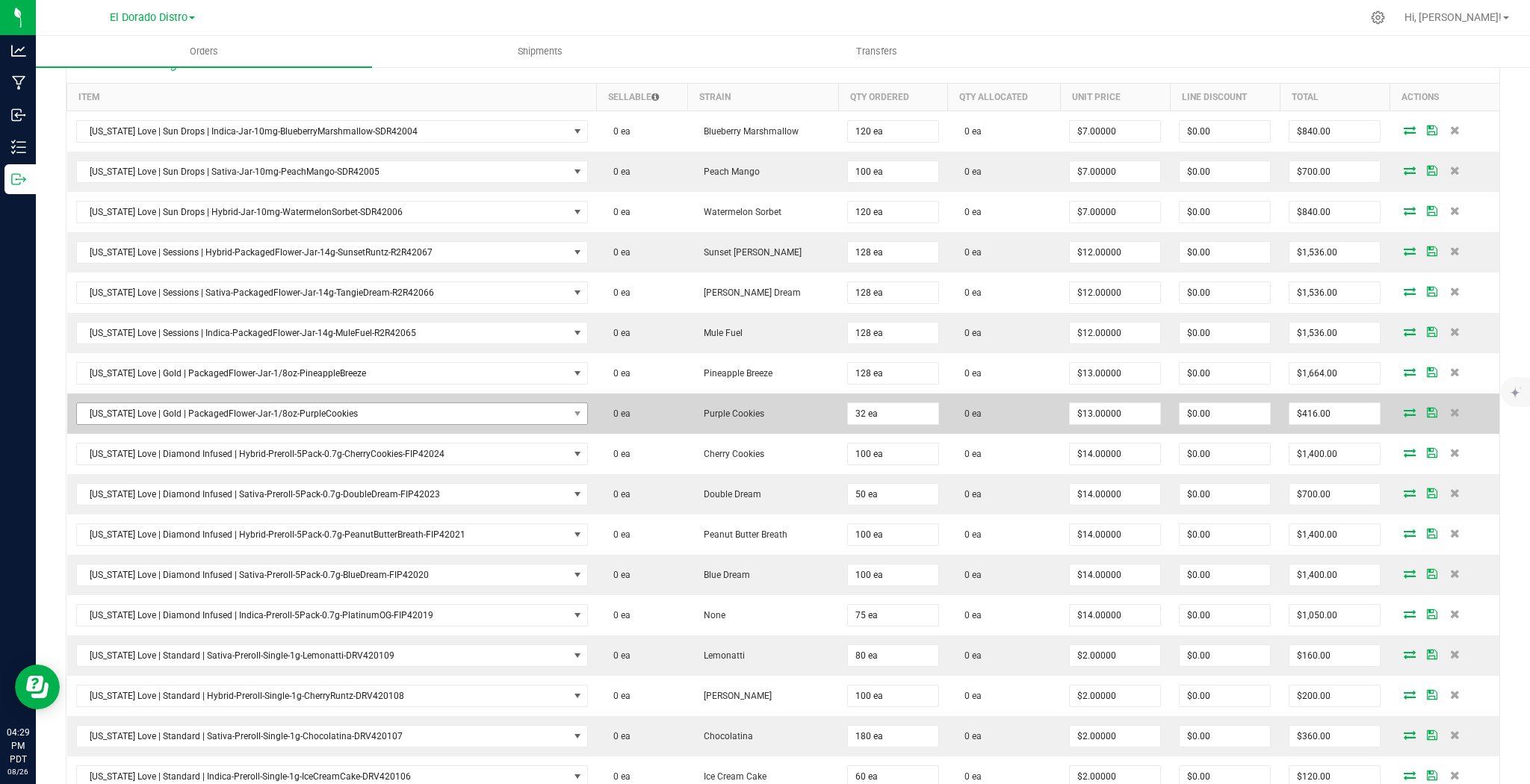
scroll to position [418, 0]
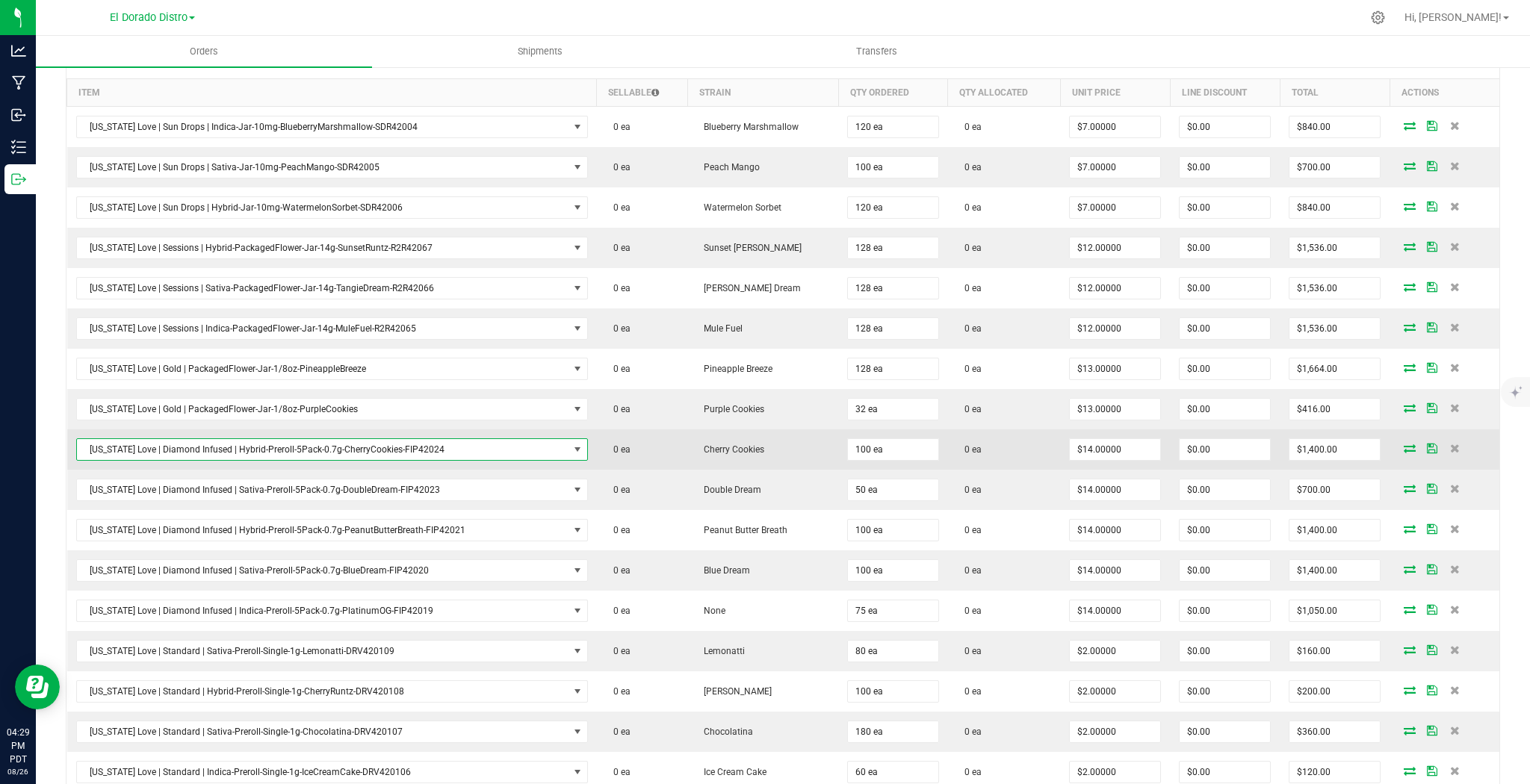
click at [245, 451] on span "[US_STATE] Love | Diamond Infused | Hybrid-Preroll-5Pack-0.7g-CherryCookies-FIP…" at bounding box center [322, 449] width 492 height 21
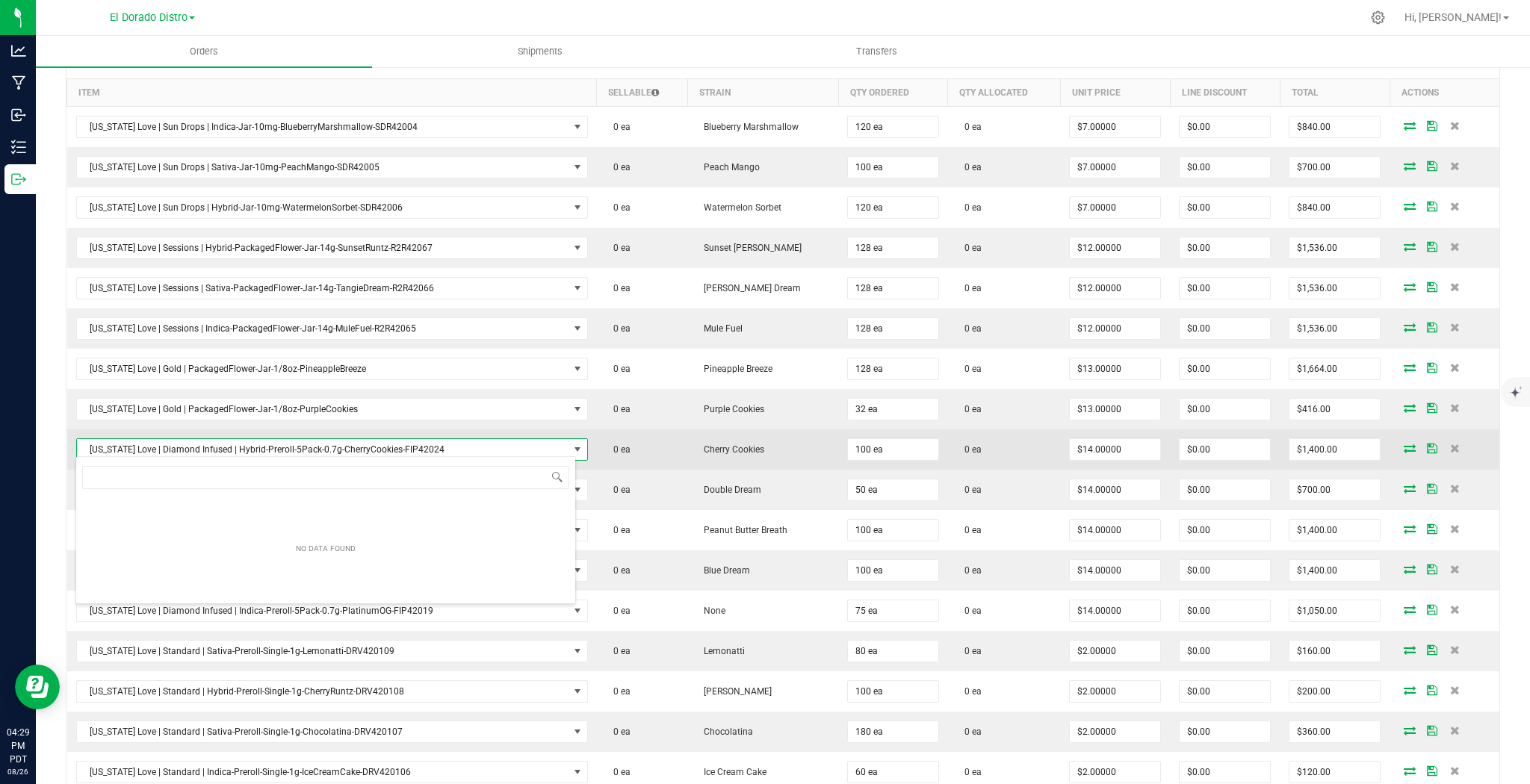
scroll to position [22, 500]
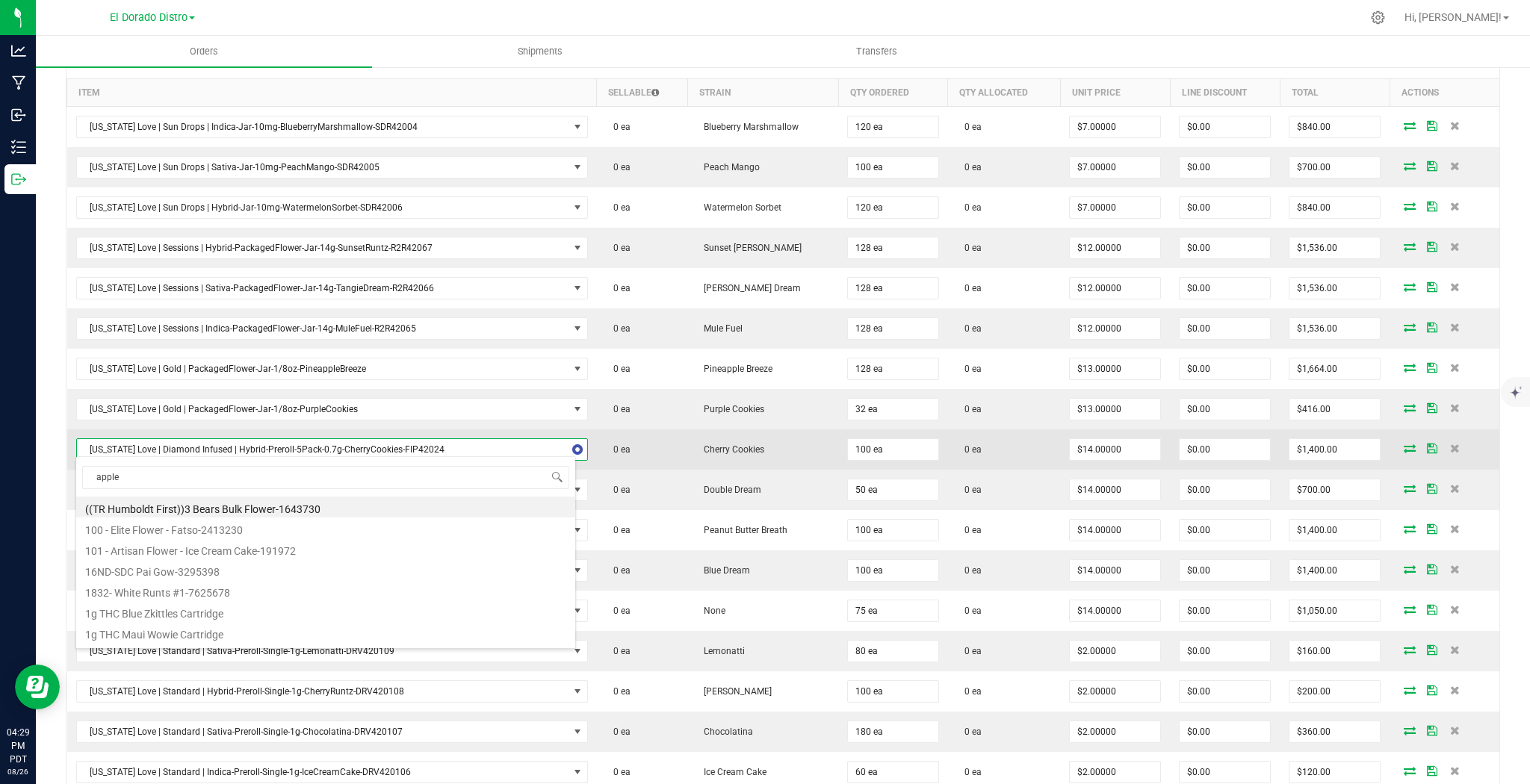
type input "apples"
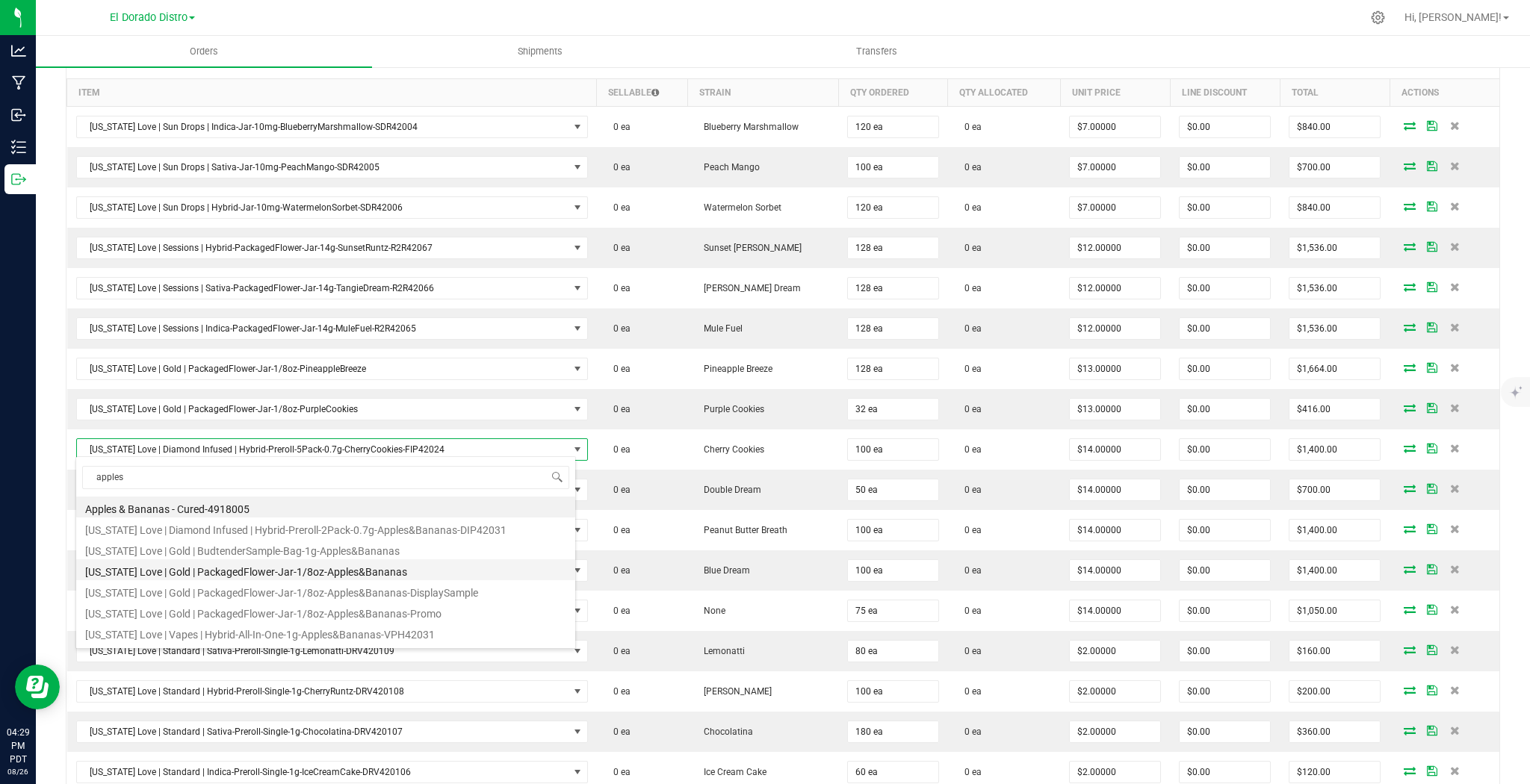
click at [451, 568] on li "[US_STATE] Love | Gold | PackagedFlower-Jar-1/8oz-Apples&Bananas" at bounding box center [326, 570] width 499 height 21
type input "$13.00000"
type input "$1,300.00"
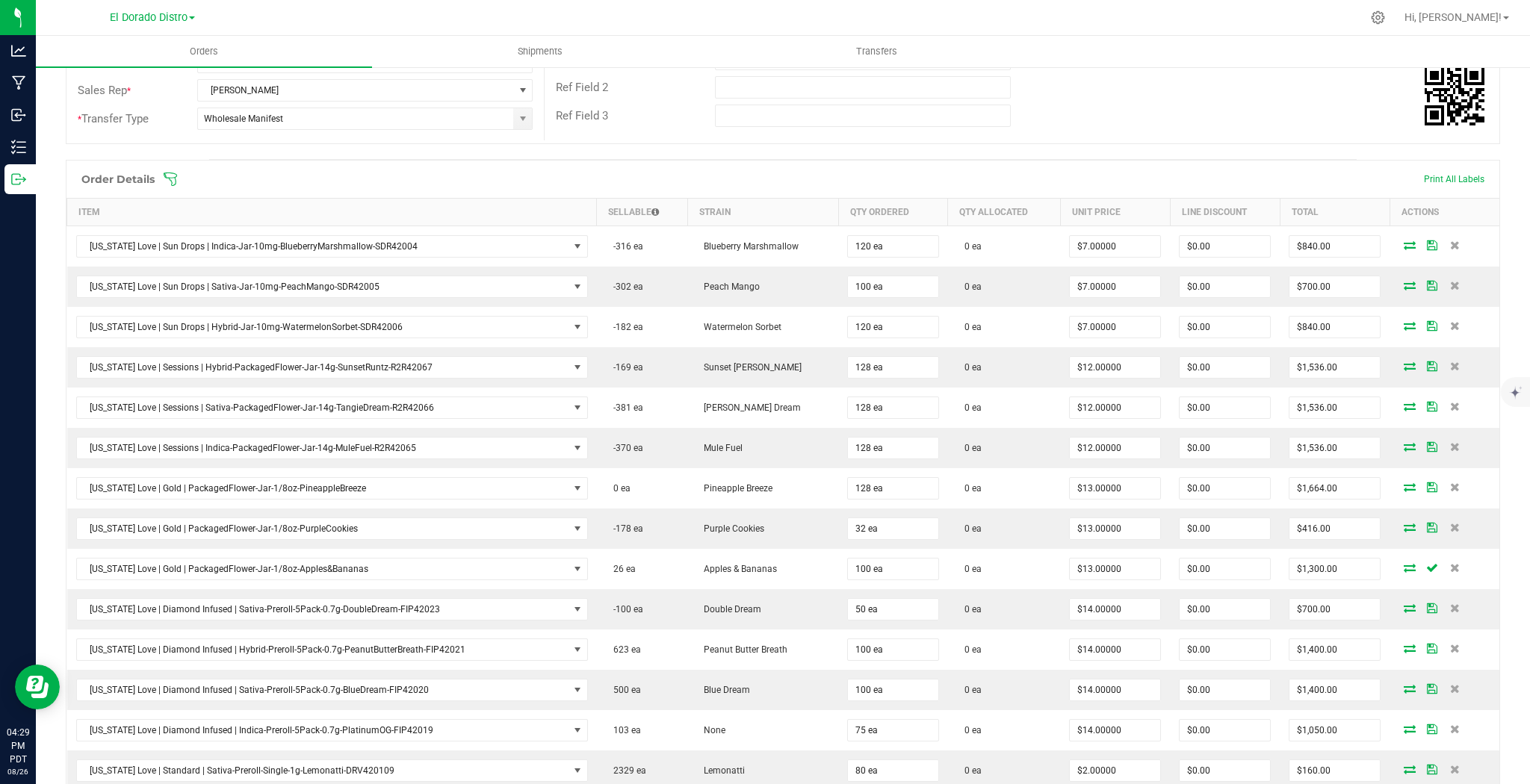
scroll to position [299, 0]
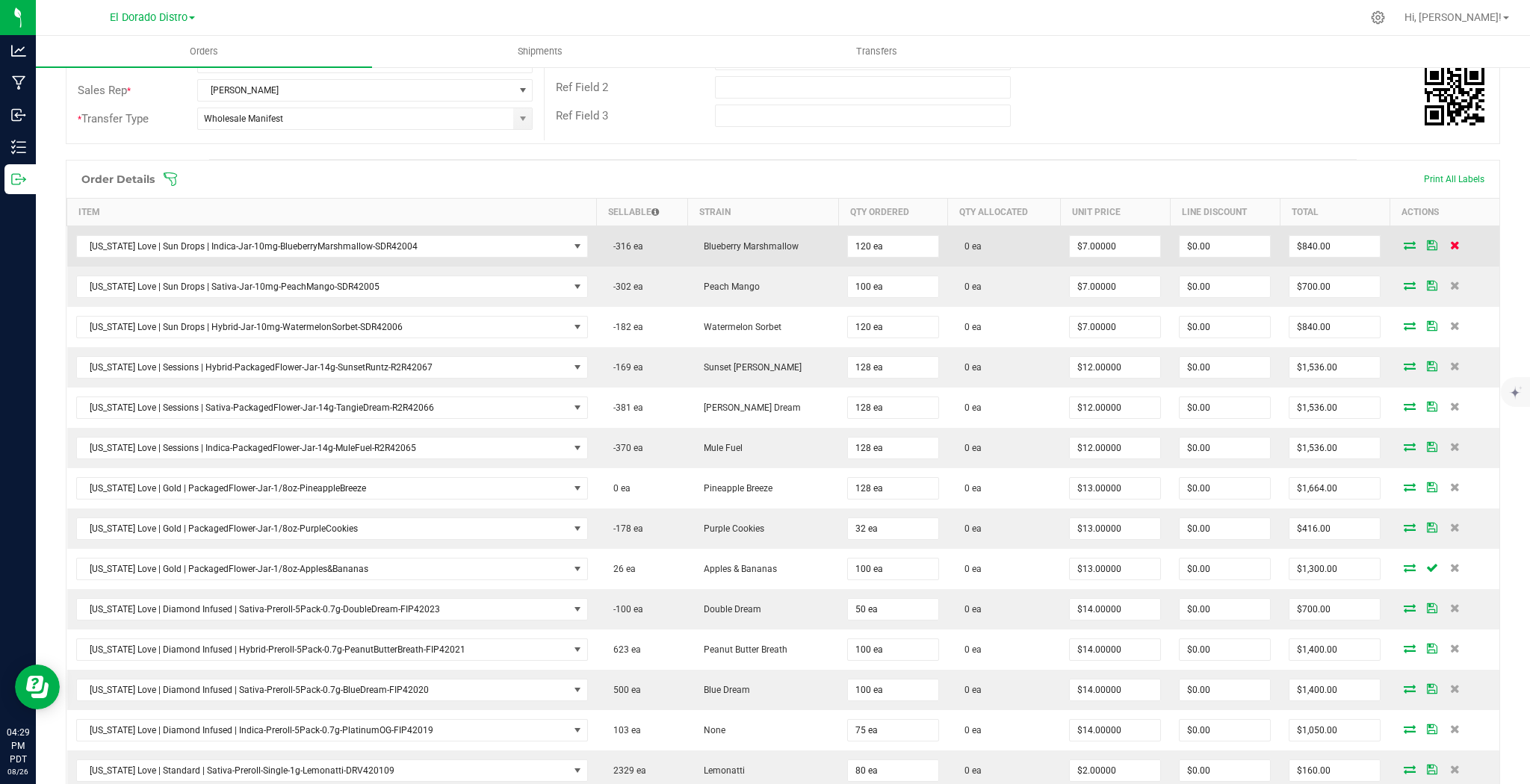
click at [1450, 245] on icon at bounding box center [1455, 246] width 9 height 9
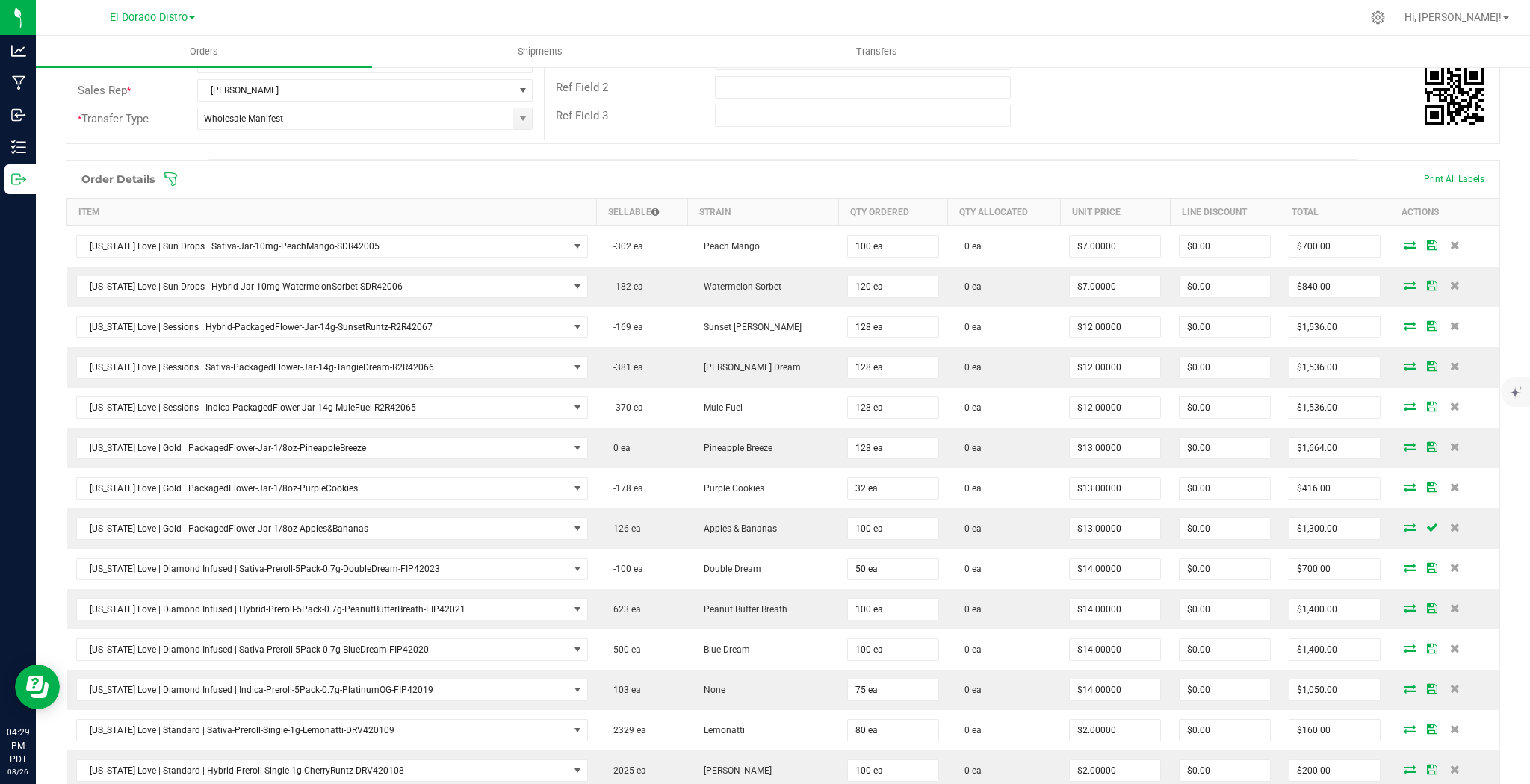
click at [1450, 245] on icon at bounding box center [1455, 246] width 9 height 9
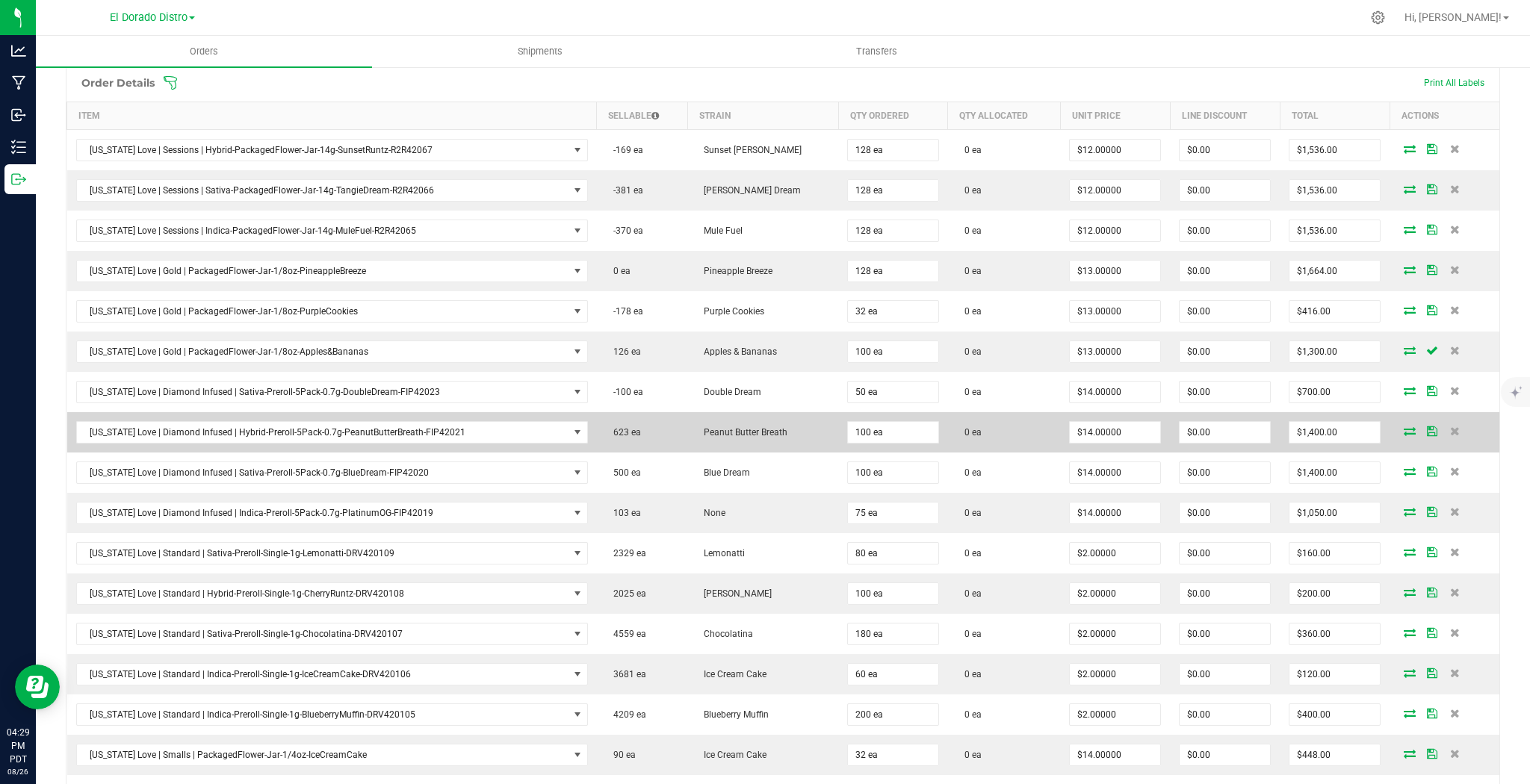
scroll to position [478, 0]
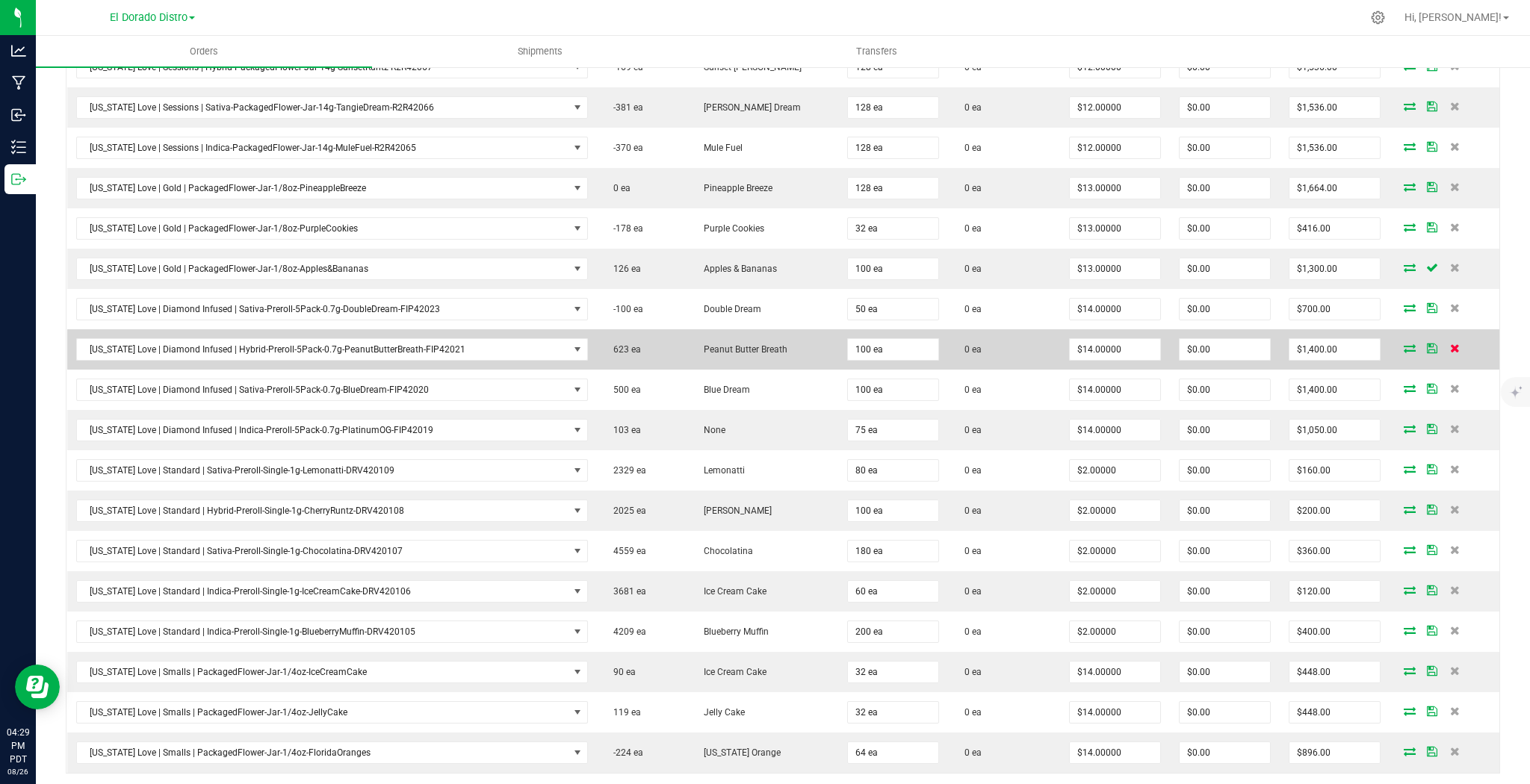
click at [1450, 343] on icon at bounding box center [1455, 348] width 9 height 9
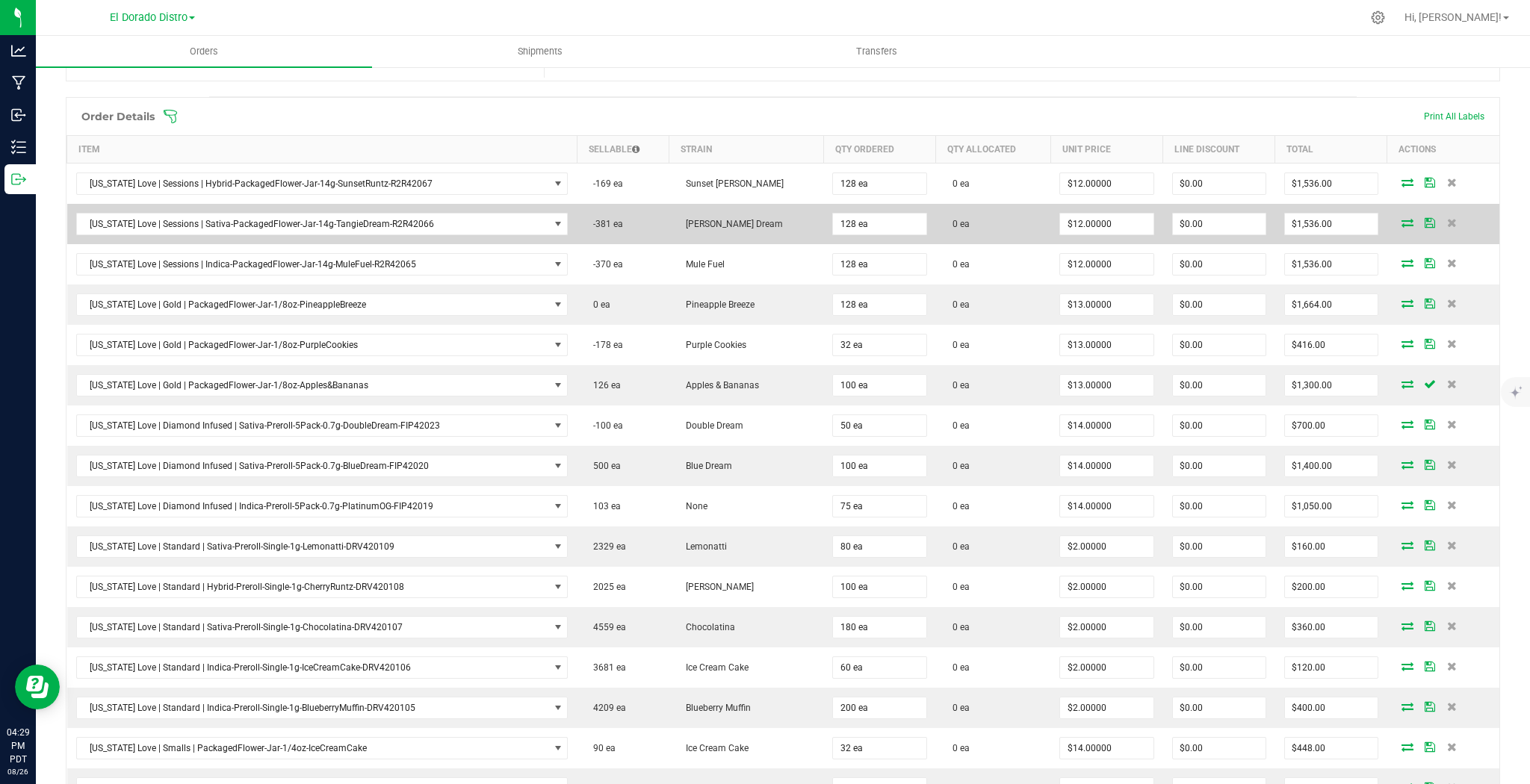
scroll to position [299, 0]
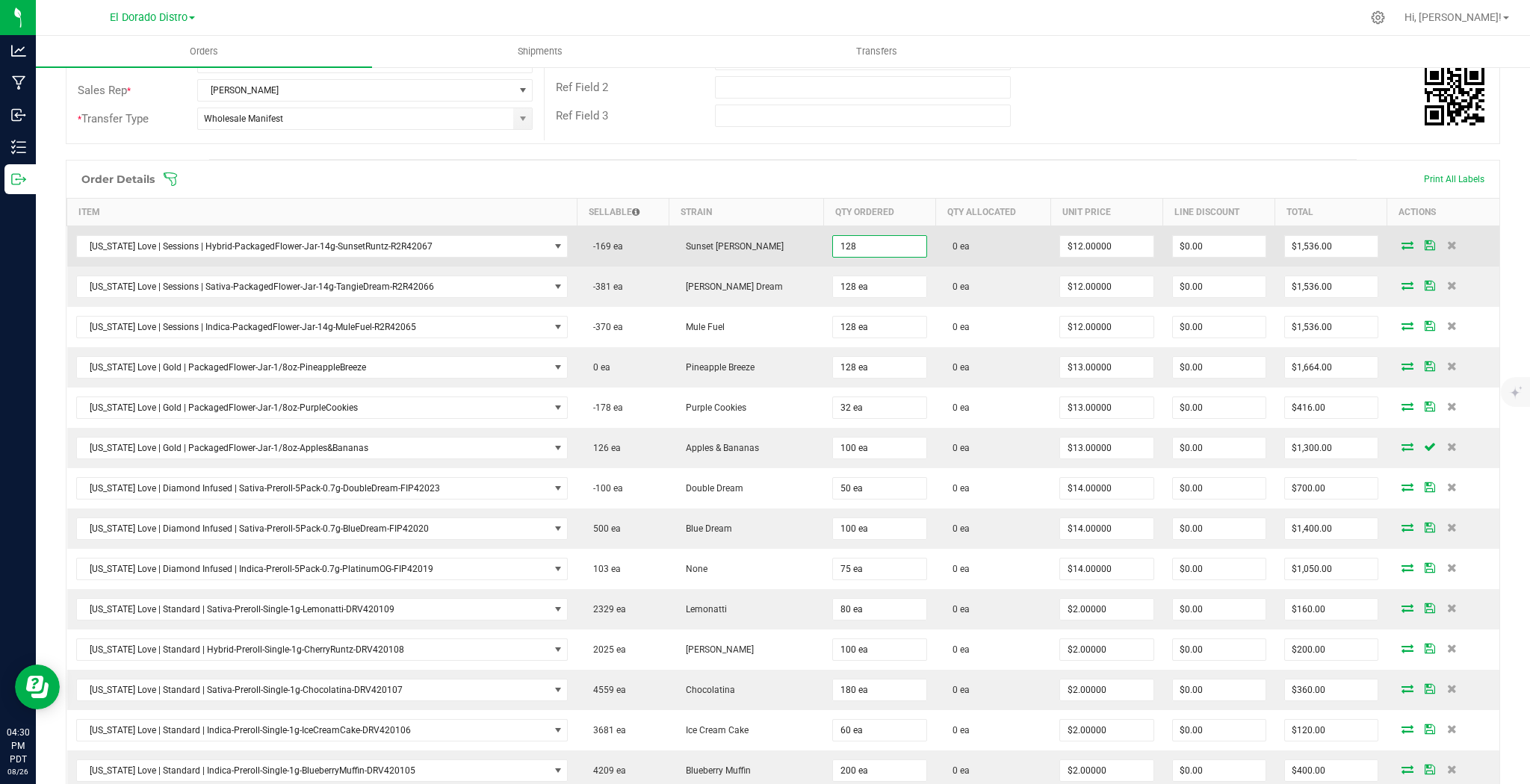
click at [859, 251] on input "128" at bounding box center [879, 246] width 92 height 21
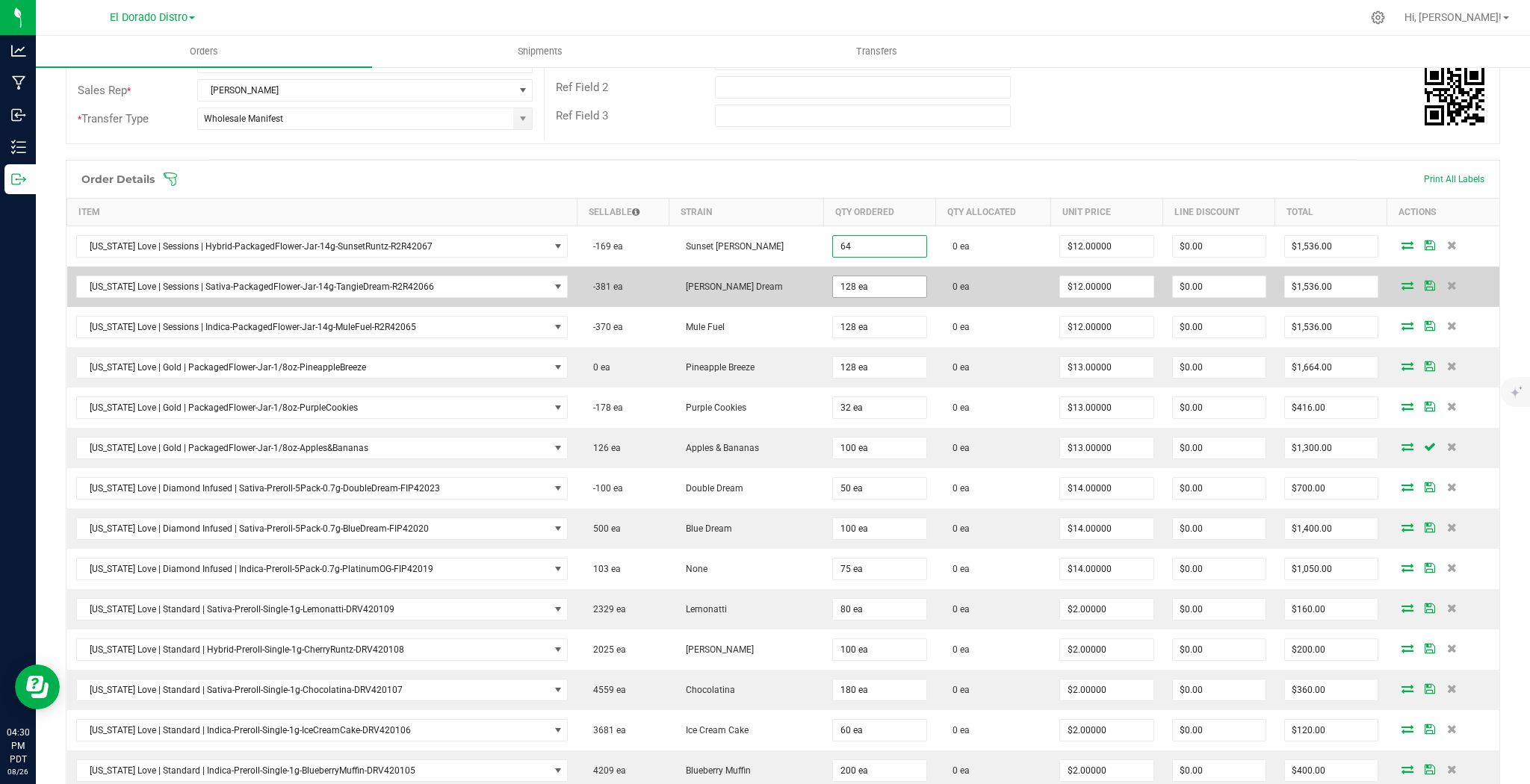
type input "64 ea"
type input "$768.00"
click at [841, 278] on input "128" at bounding box center [879, 287] width 92 height 21
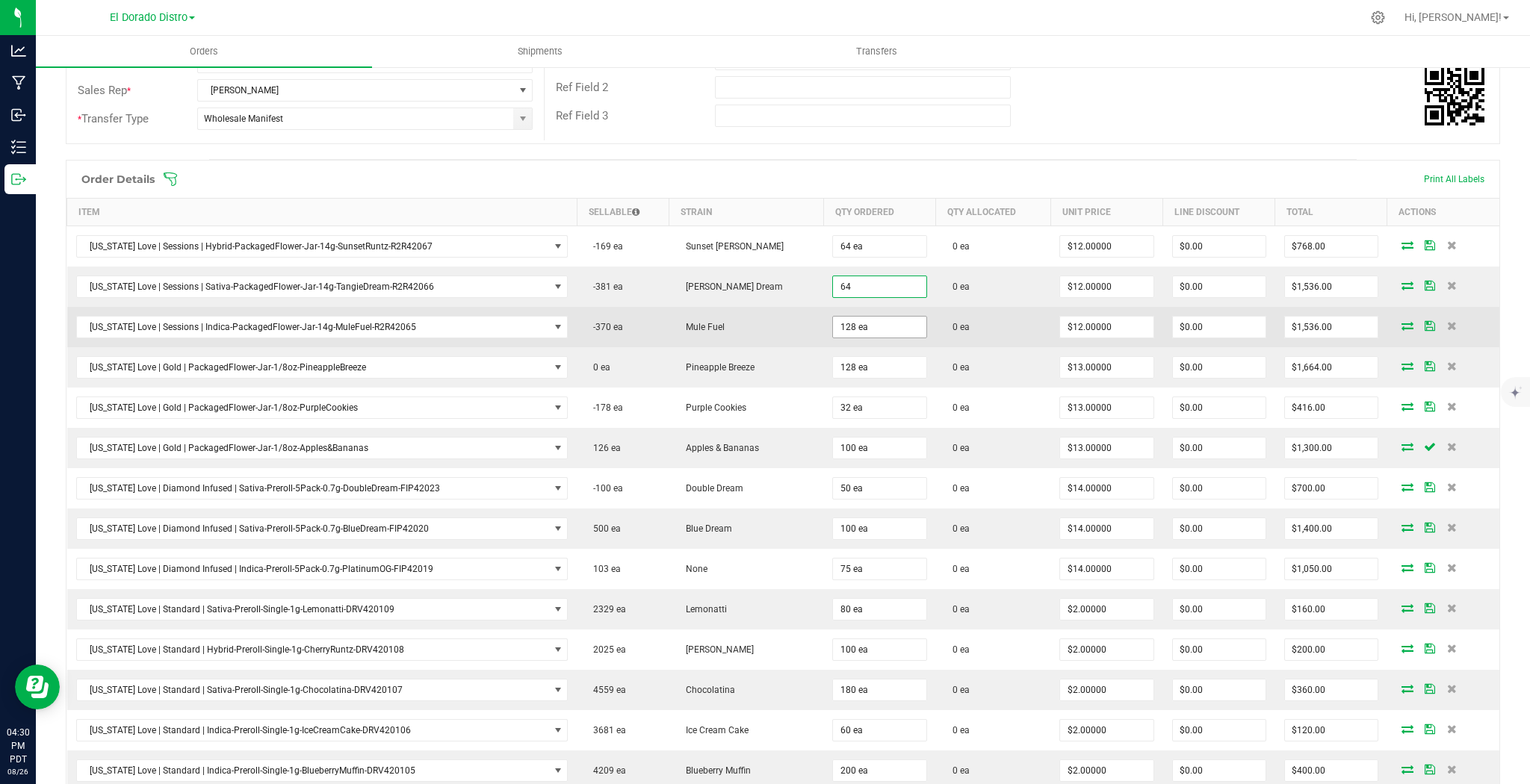
type input "64 ea"
type input "$768.00"
type input "64 ea"
type input "$768.00"
click at [936, 331] on td "0 ea" at bounding box center [993, 327] width 115 height 40
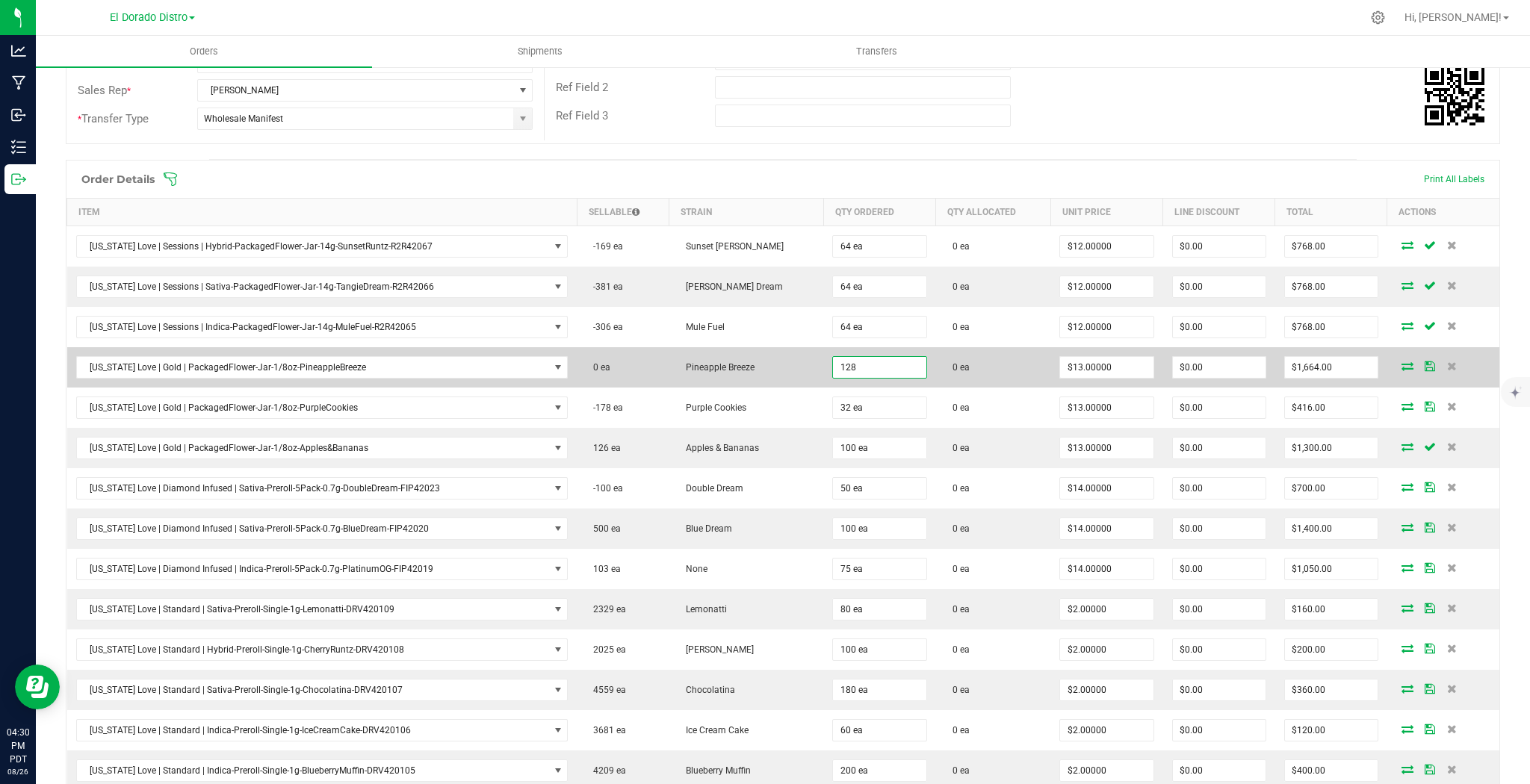
click at [871, 364] on input "128" at bounding box center [879, 367] width 92 height 21
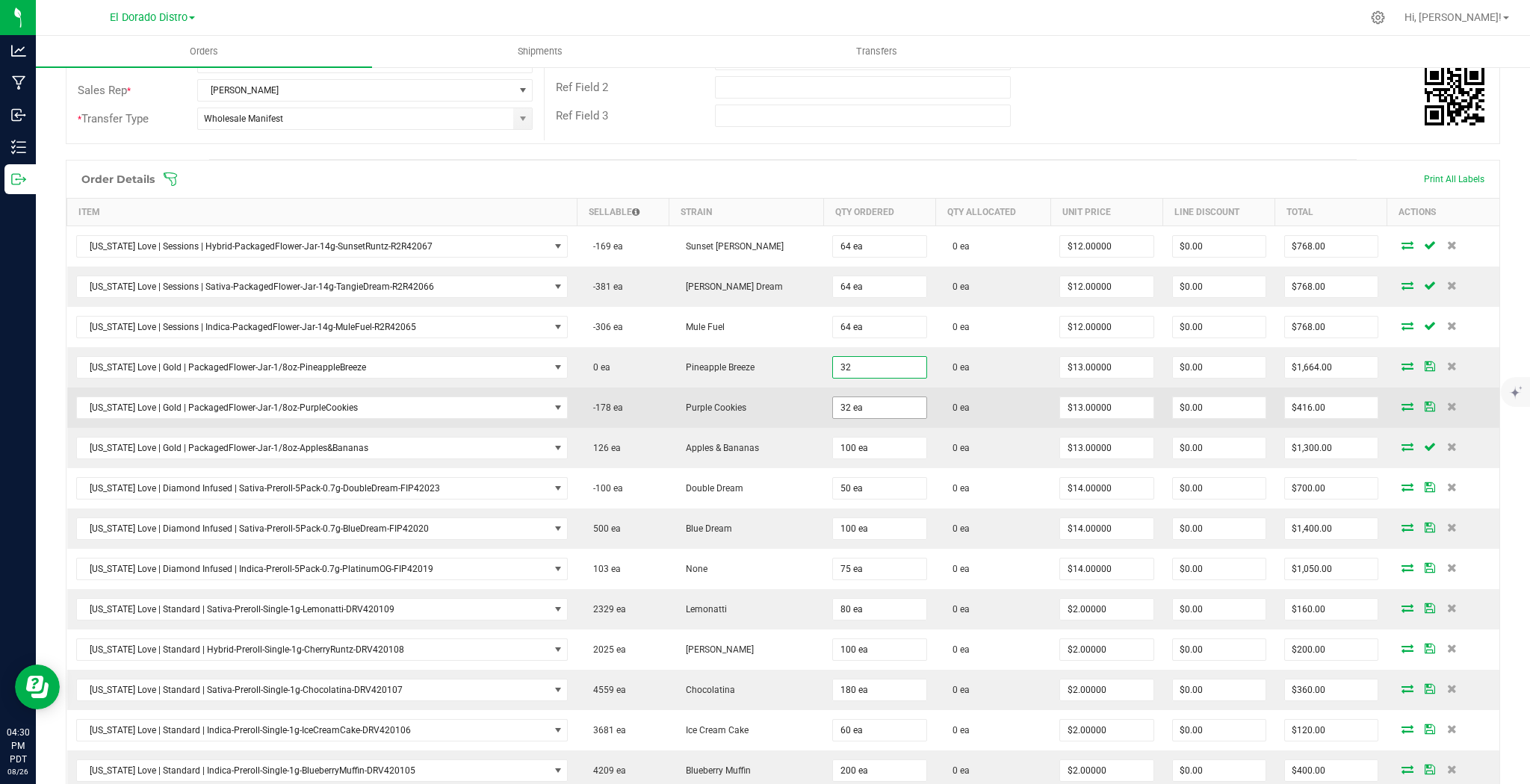
type input "32 ea"
type input "$416.00"
click at [859, 409] on input "32" at bounding box center [879, 407] width 92 height 21
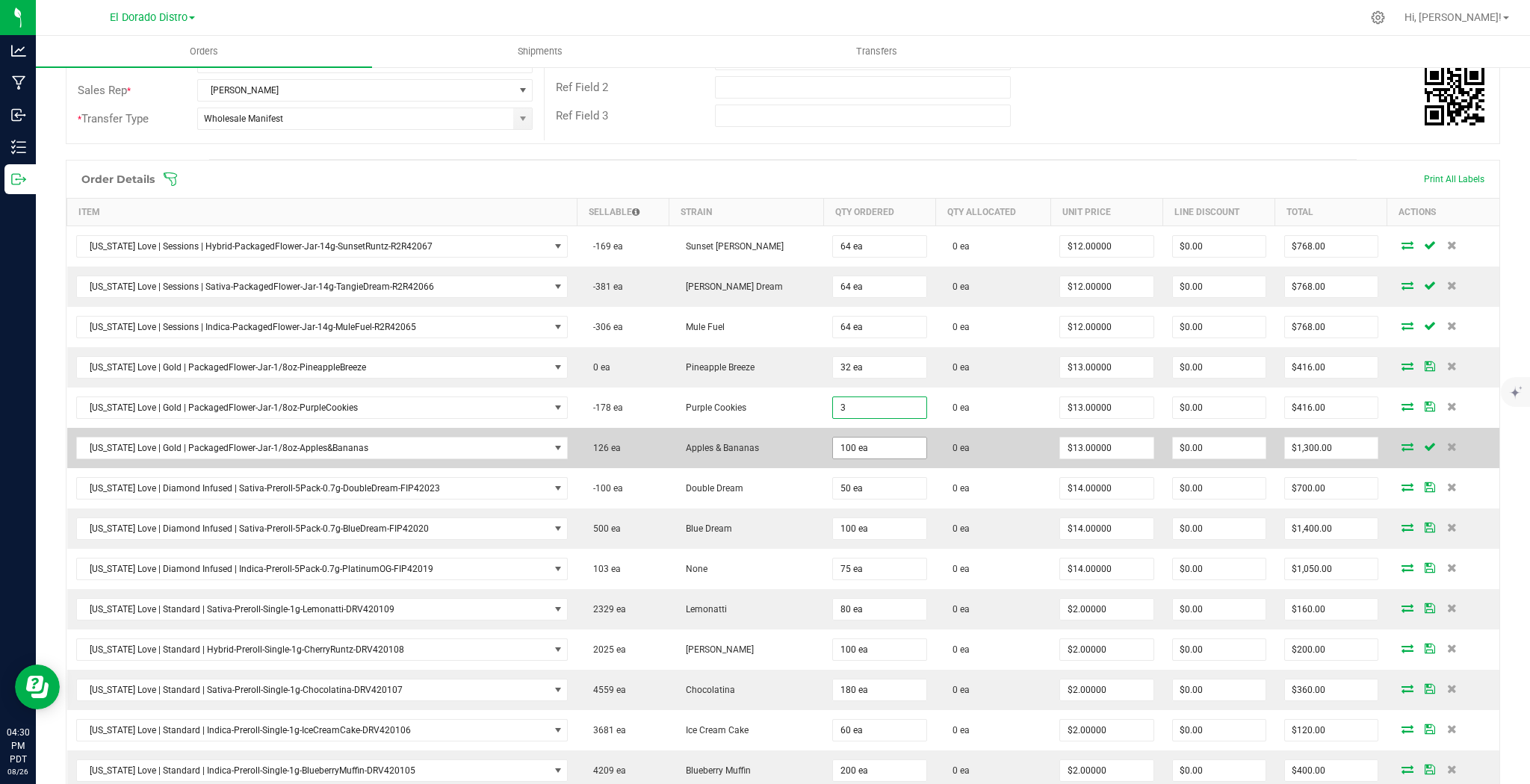
type input "32"
type input "100"
type input "32 ea"
drag, startPoint x: 853, startPoint y: 440, endPoint x: 918, endPoint y: 441, distance: 65.0
click at [854, 444] on input "100" at bounding box center [879, 448] width 92 height 21
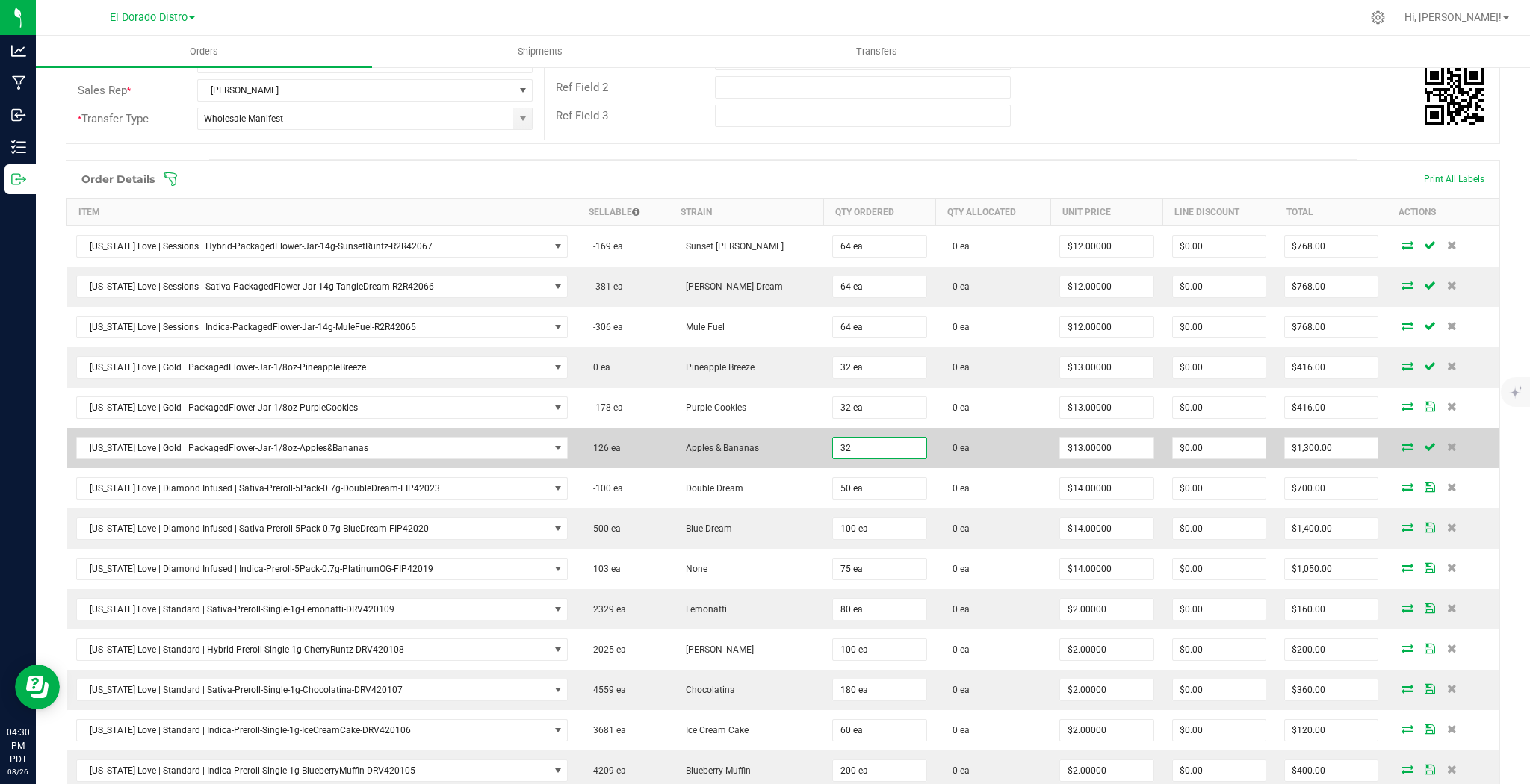
type input "32 ea"
type input "$416.00"
click at [936, 441] on td "0 ea" at bounding box center [993, 448] width 115 height 40
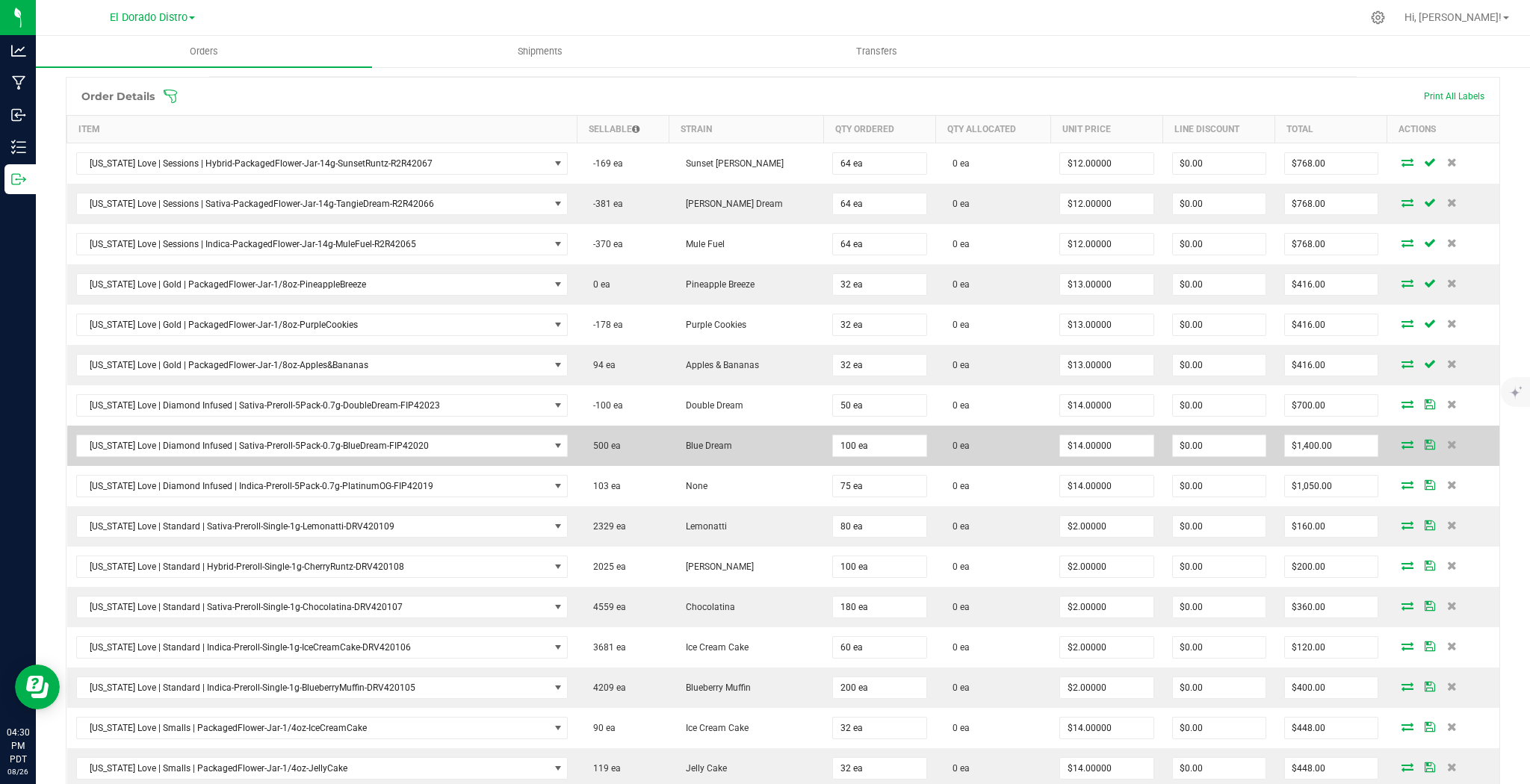
scroll to position [478, 0]
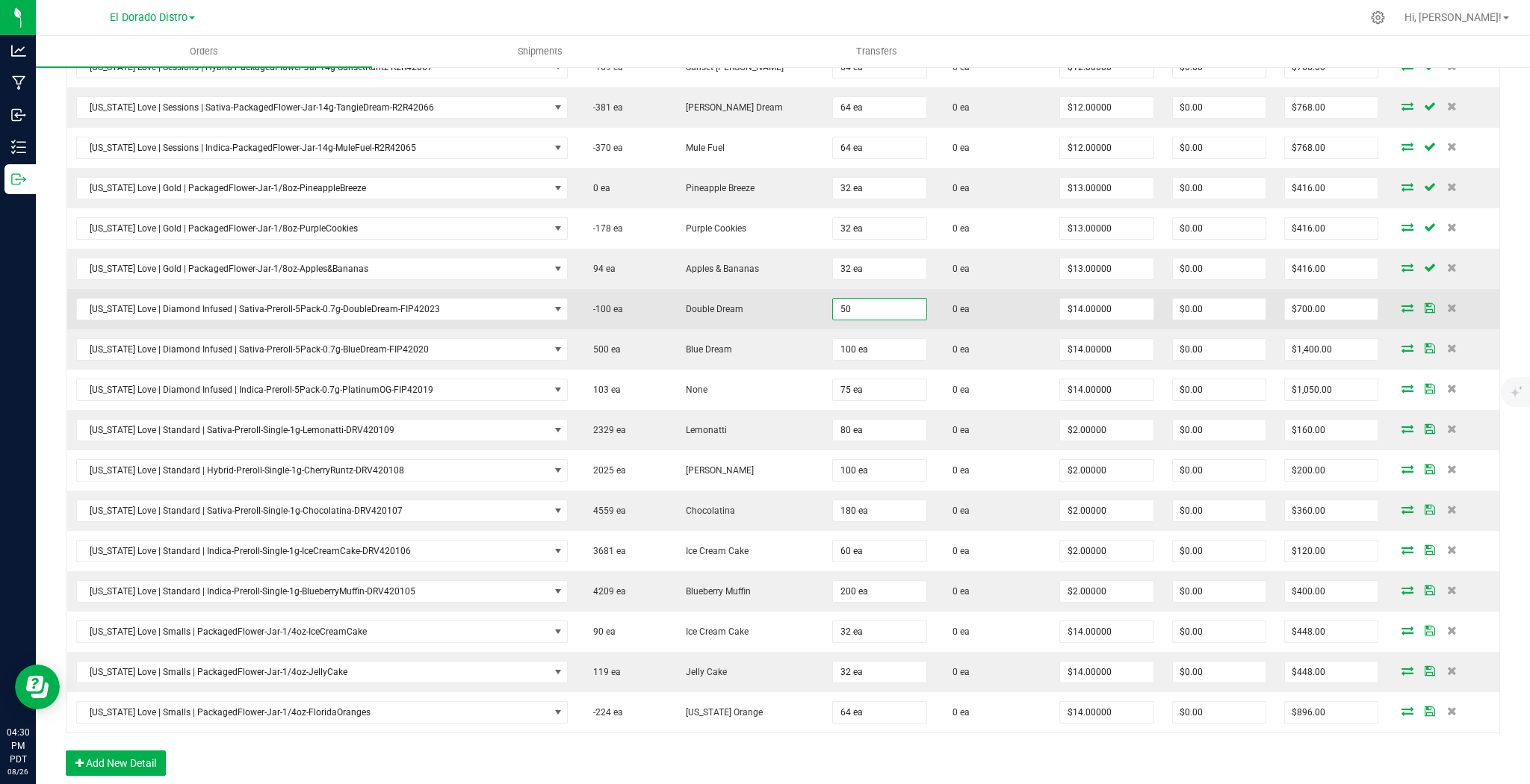
click at [840, 308] on input "50" at bounding box center [879, 309] width 92 height 21
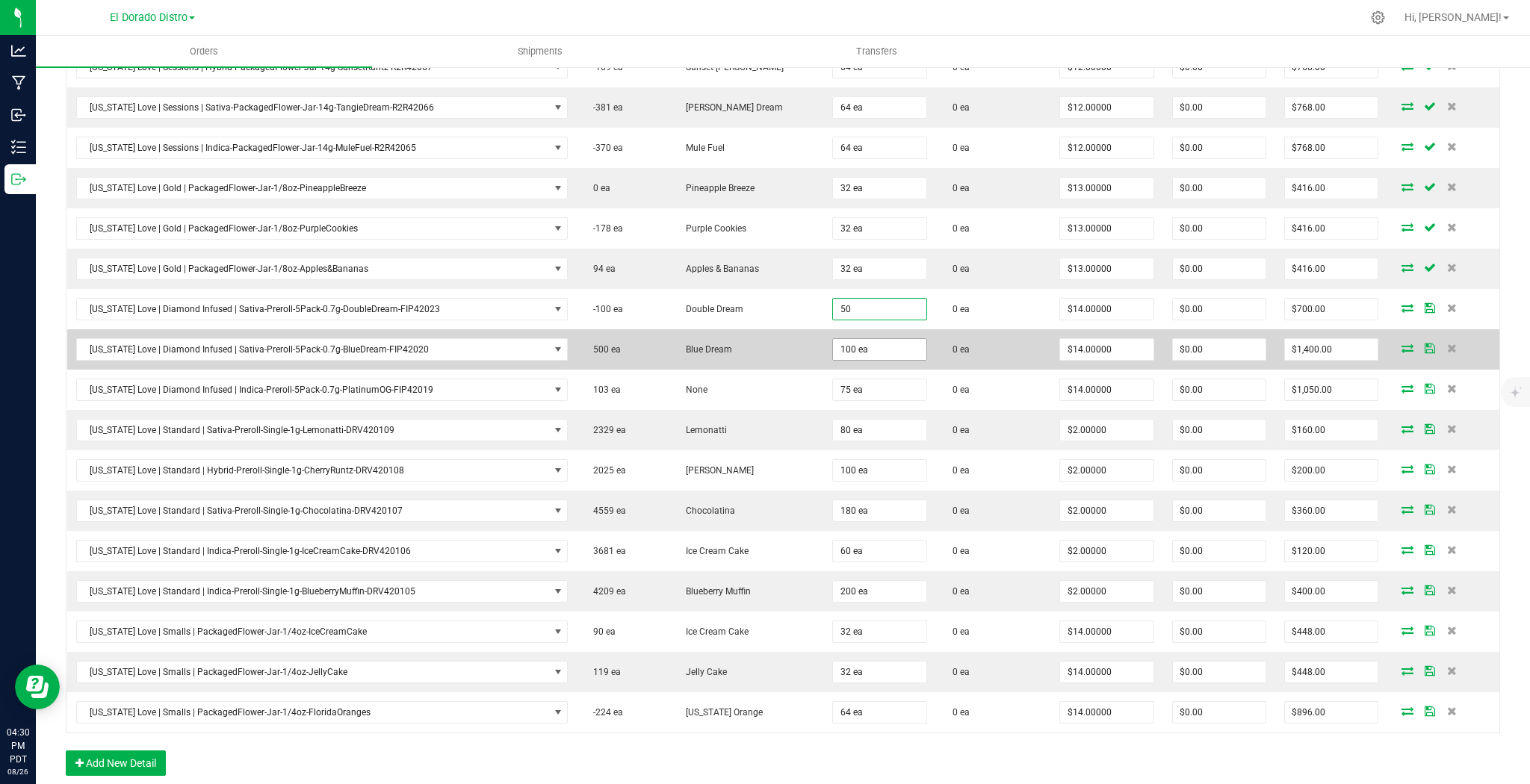
type input "50 ea"
click at [849, 354] on input "100" at bounding box center [879, 349] width 92 height 21
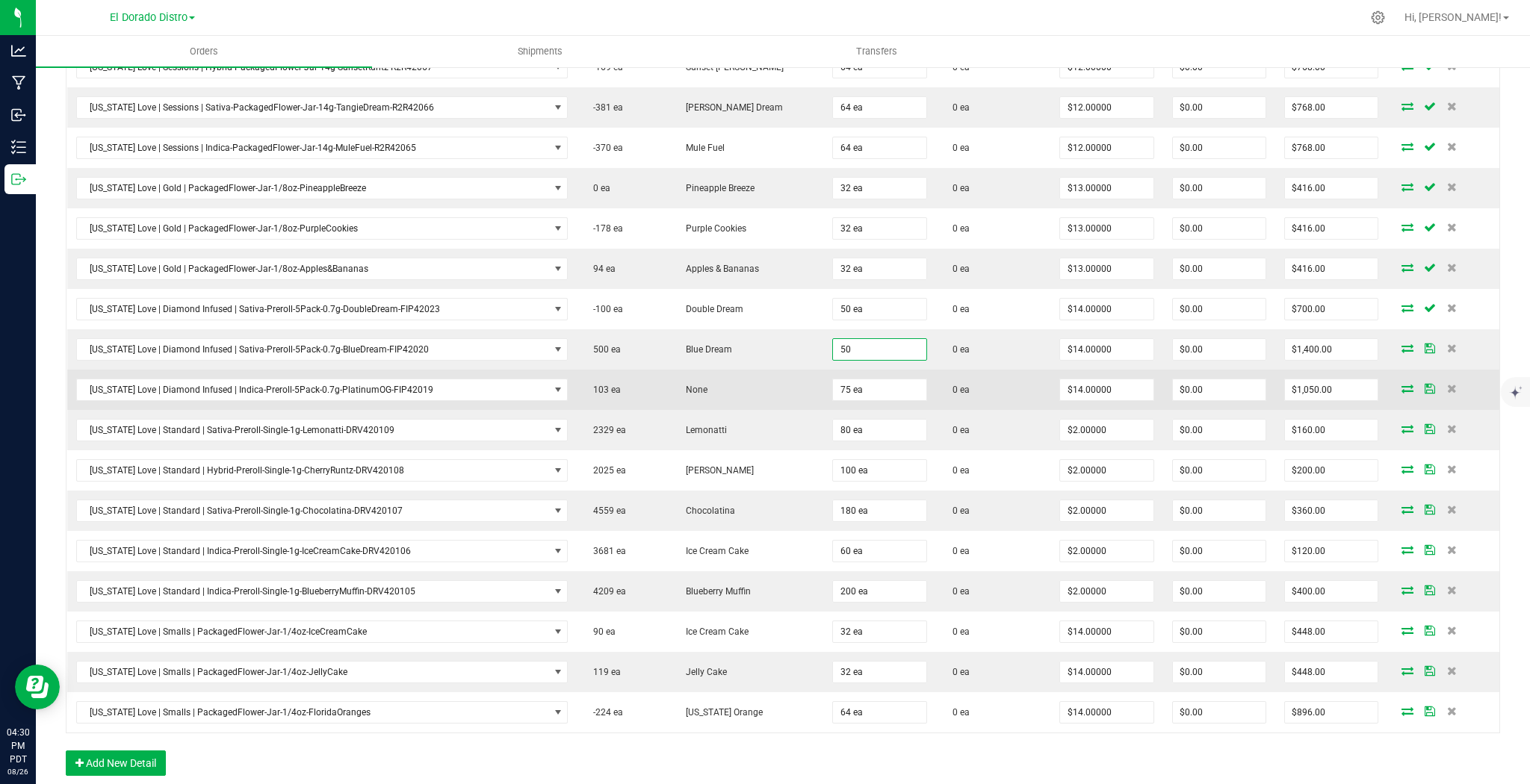
type input "50 ea"
type input "$700.00"
click at [986, 378] on td "0 ea" at bounding box center [993, 390] width 115 height 40
click at [880, 385] on input "75" at bounding box center [879, 389] width 92 height 21
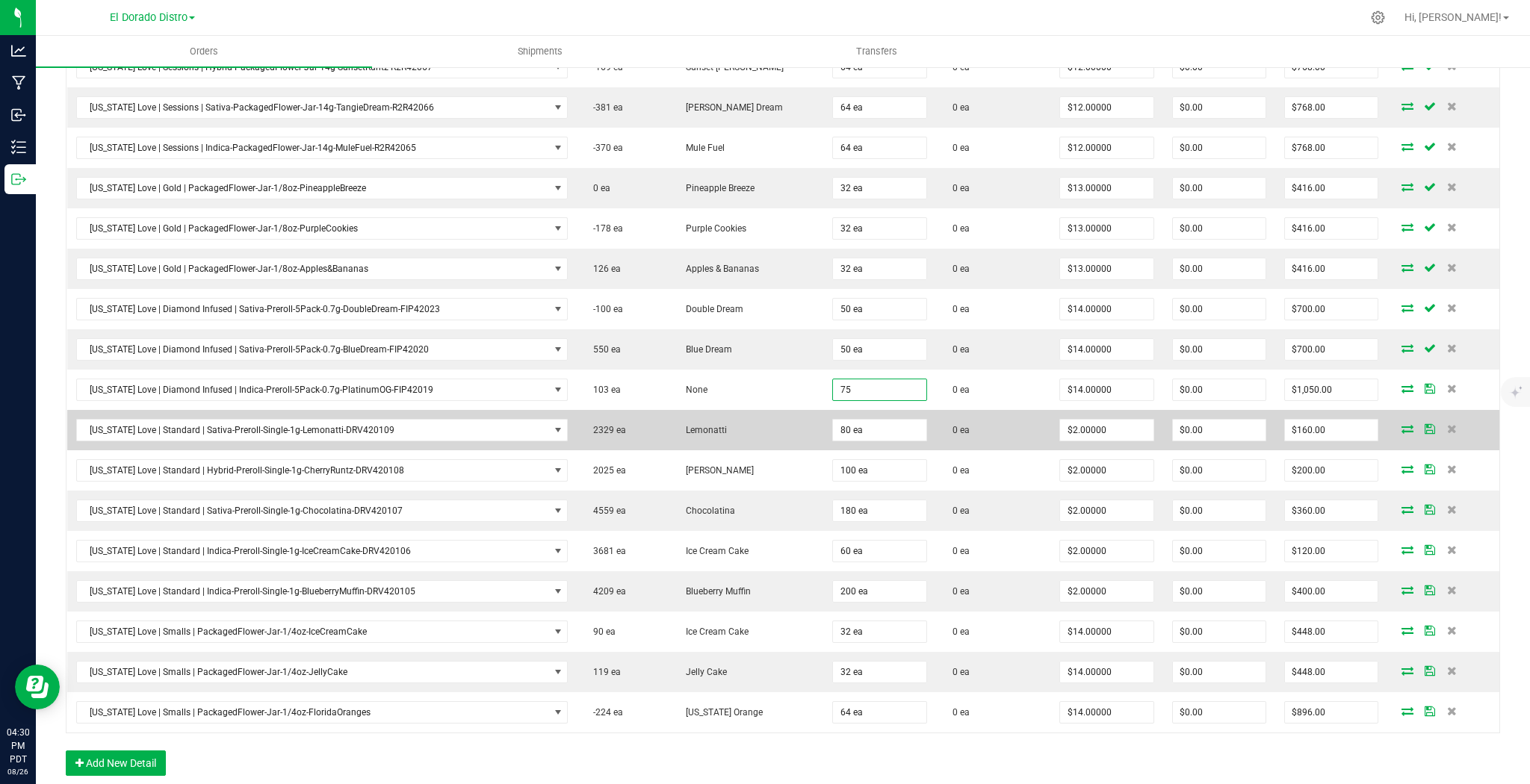
type input "75 ea"
click at [992, 414] on td "0 ea" at bounding box center [993, 430] width 115 height 40
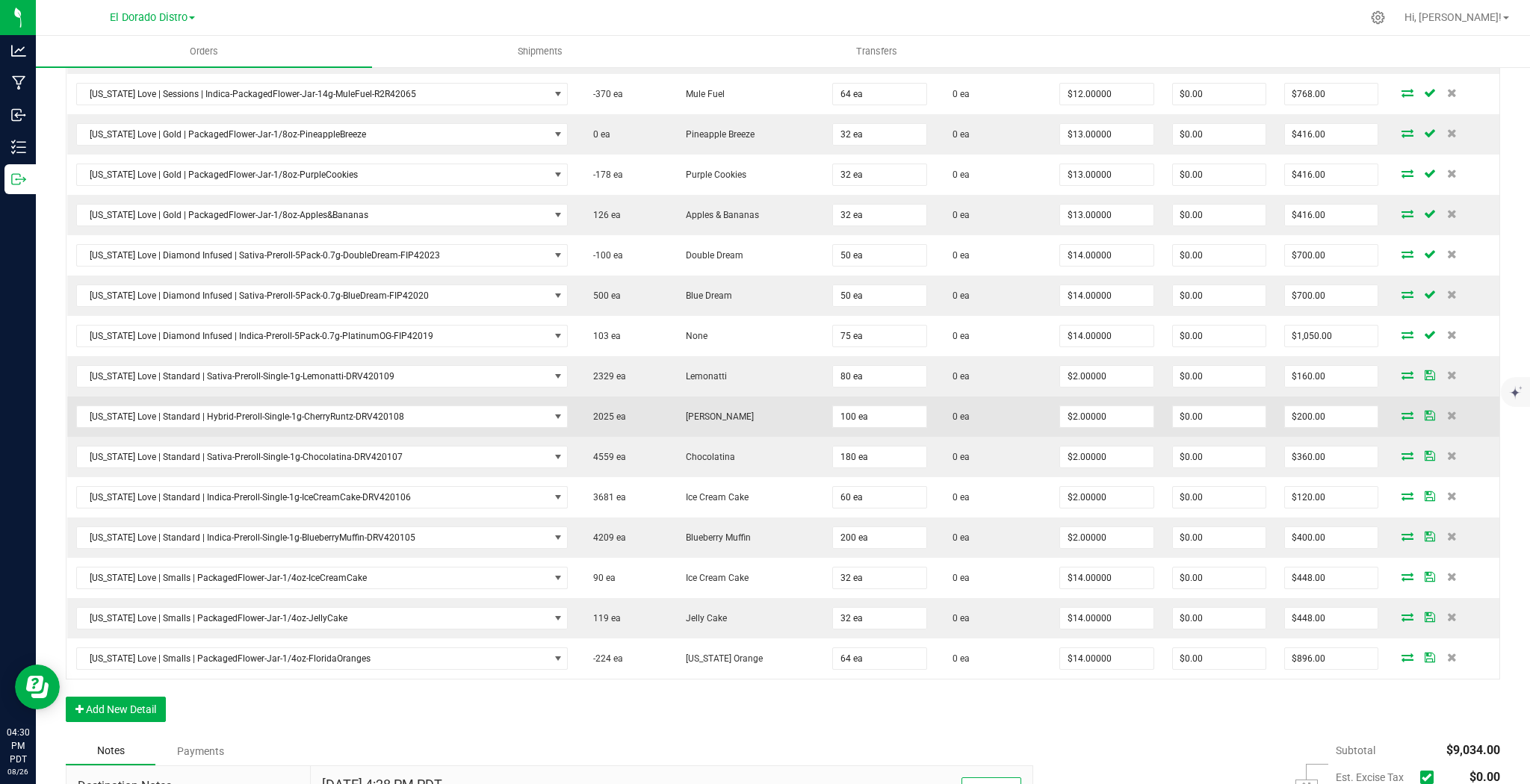
scroll to position [538, 0]
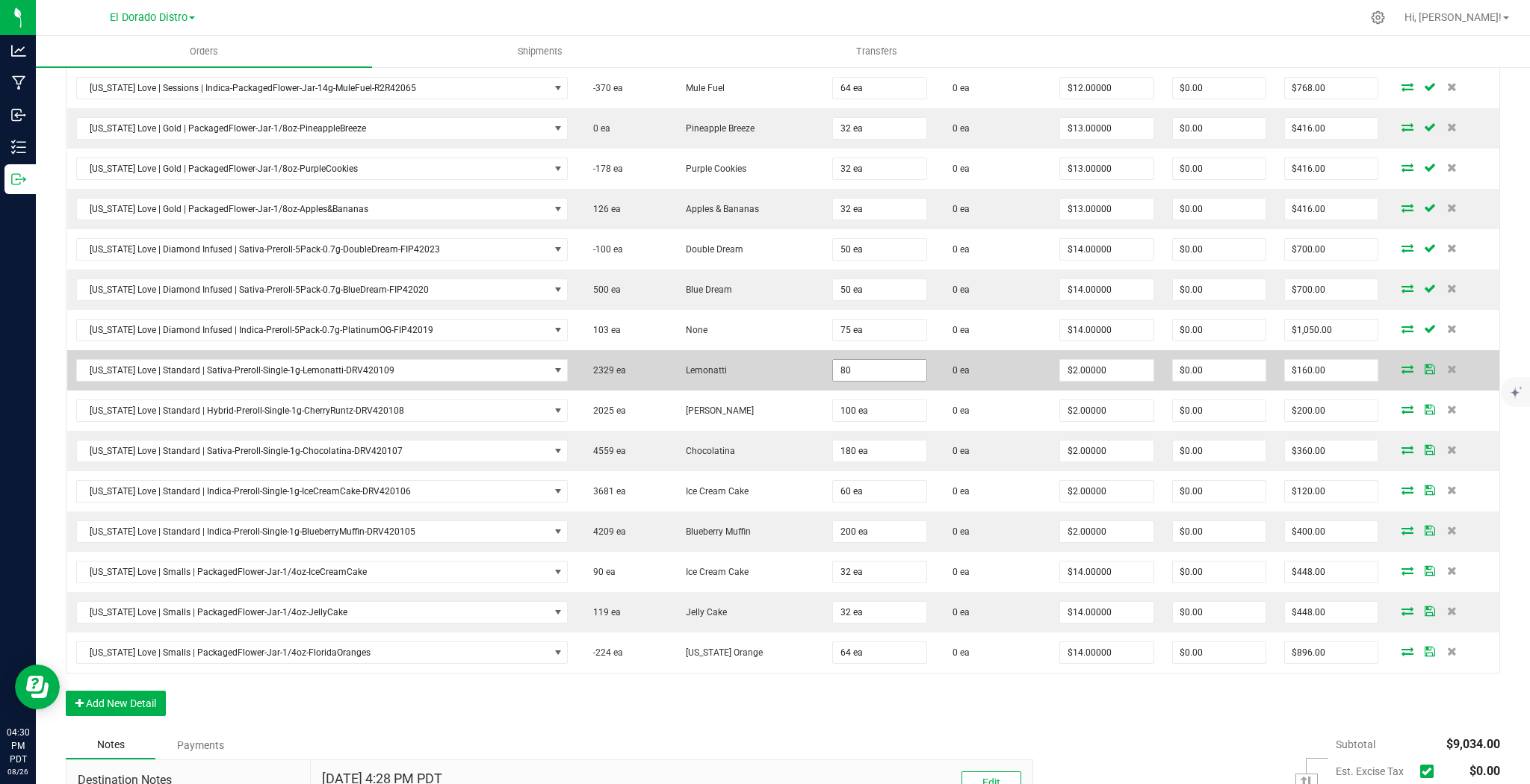
click at [866, 367] on input "80" at bounding box center [879, 370] width 92 height 21
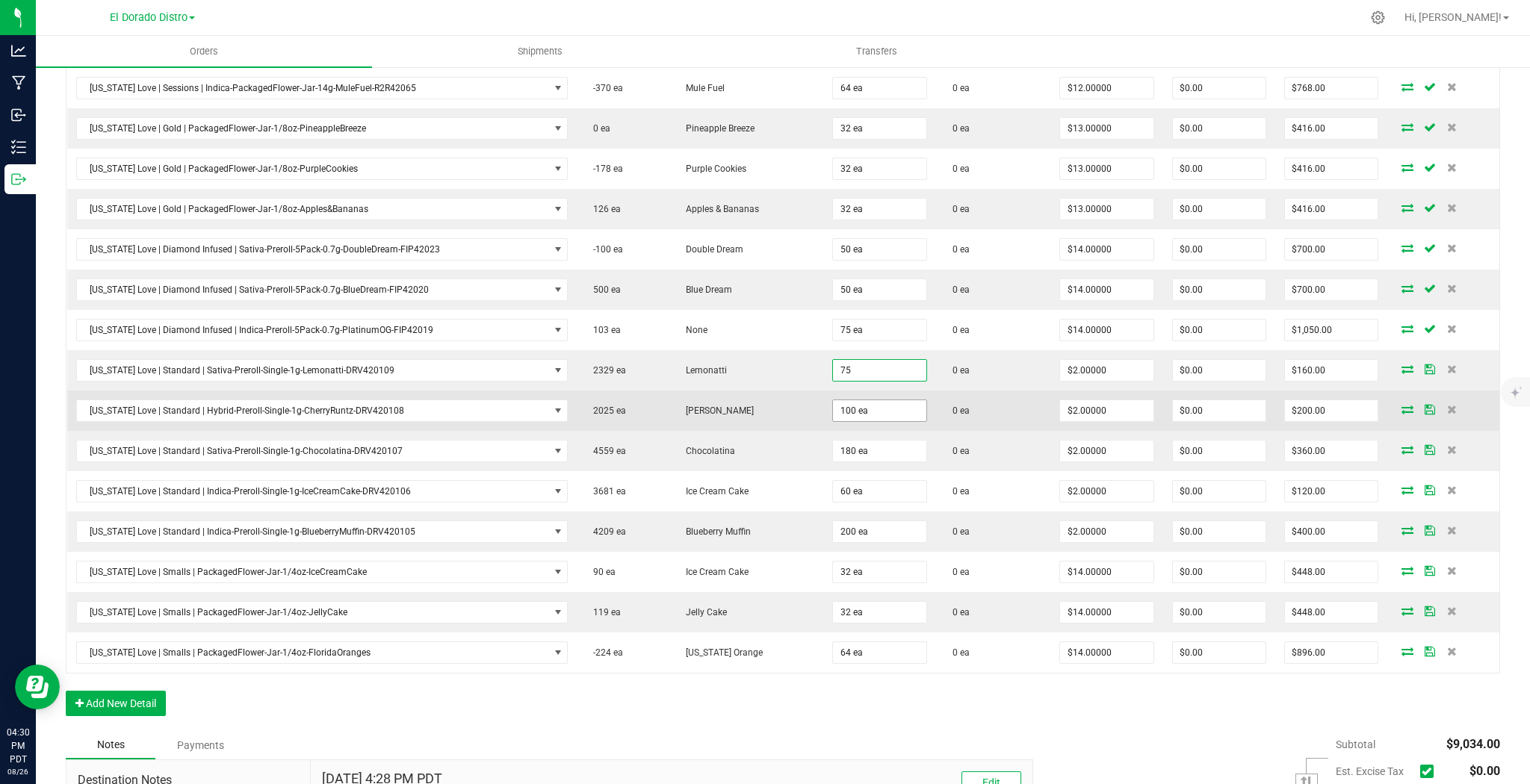
type input "75 ea"
type input "$150.00"
click at [870, 409] on input "100" at bounding box center [879, 410] width 92 height 21
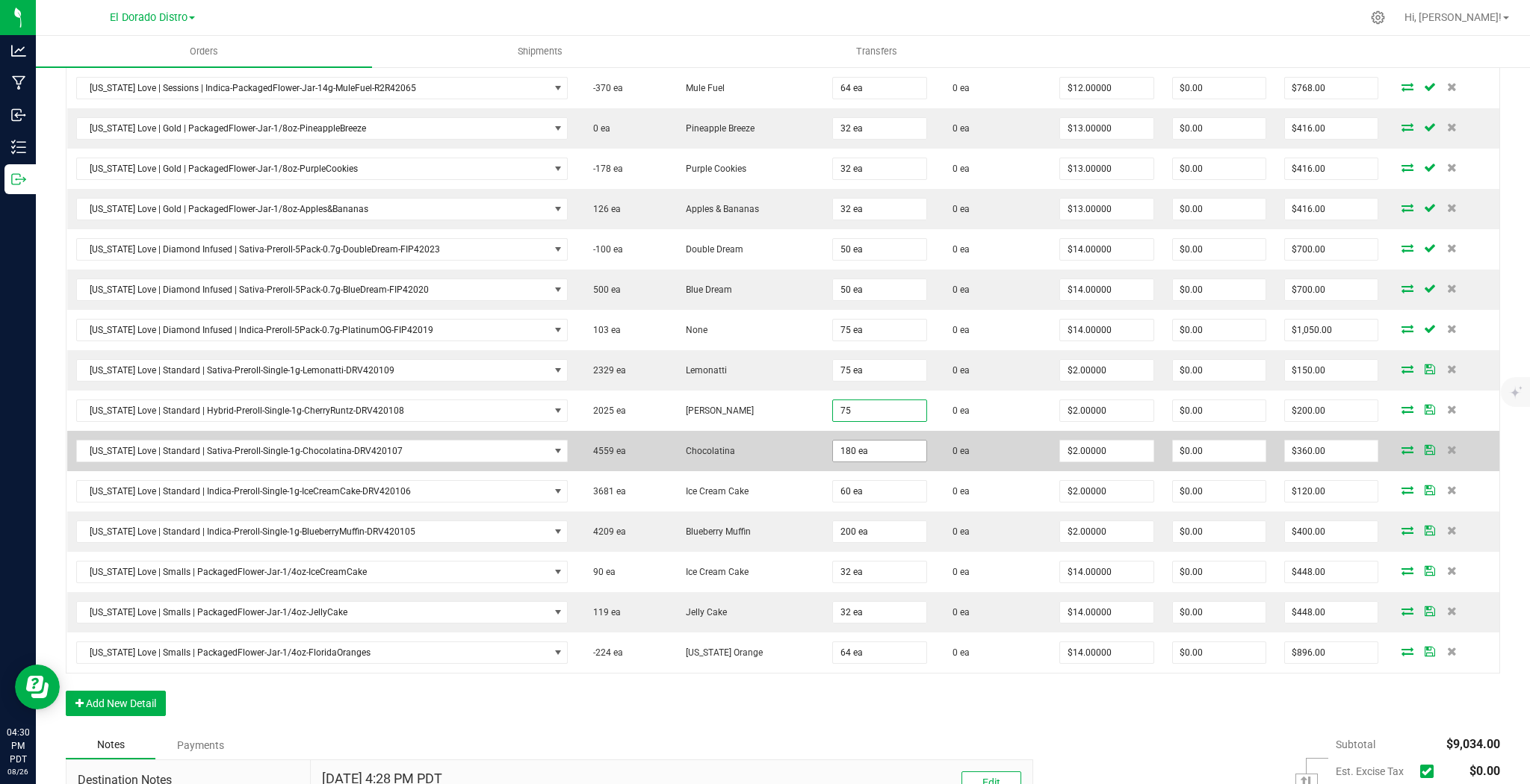
type input "75 ea"
type input "$150.00"
click at [863, 441] on input "180" at bounding box center [879, 451] width 92 height 21
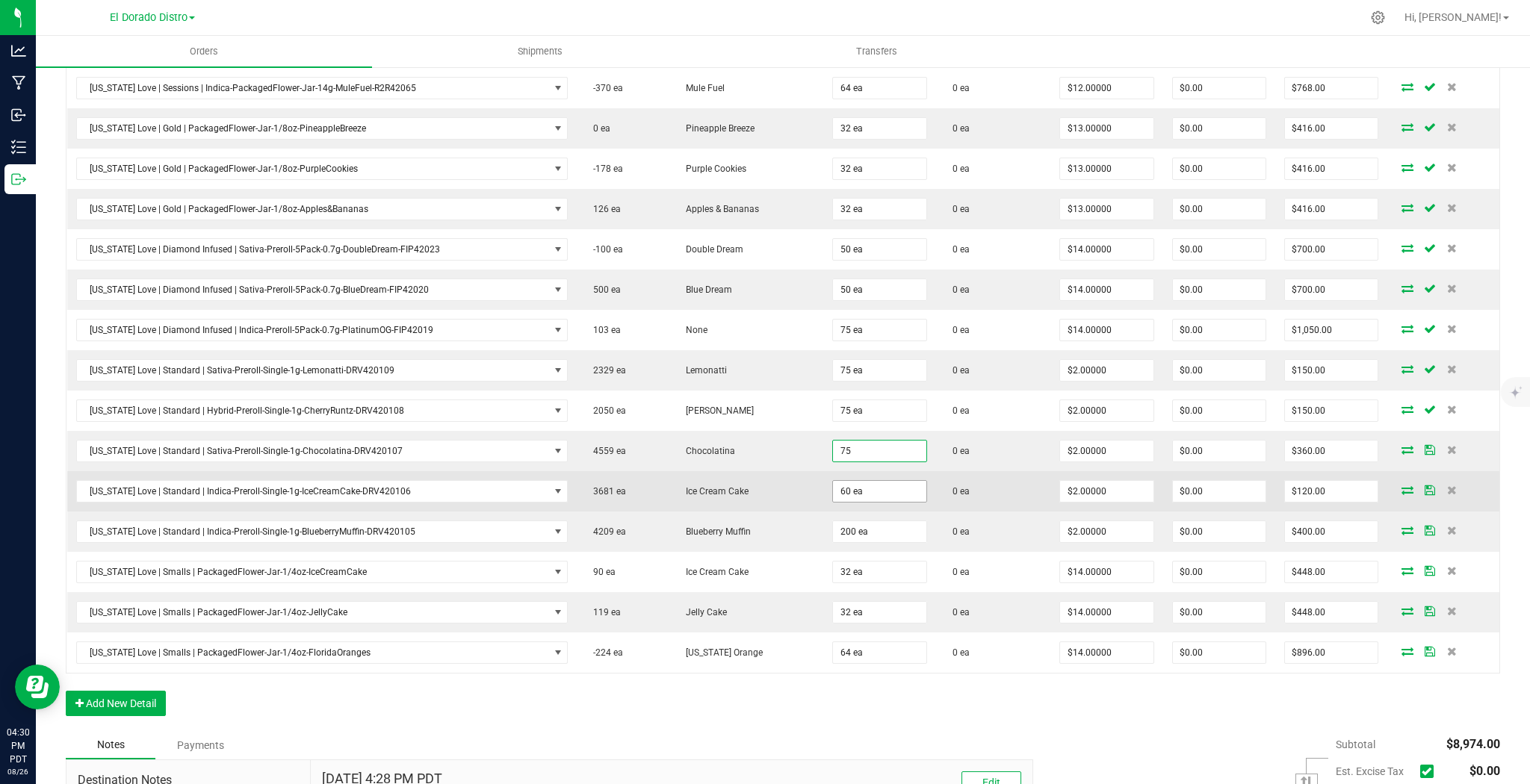
type input "75 ea"
type input "$150.00"
click at [857, 487] on input "60" at bounding box center [879, 491] width 92 height 21
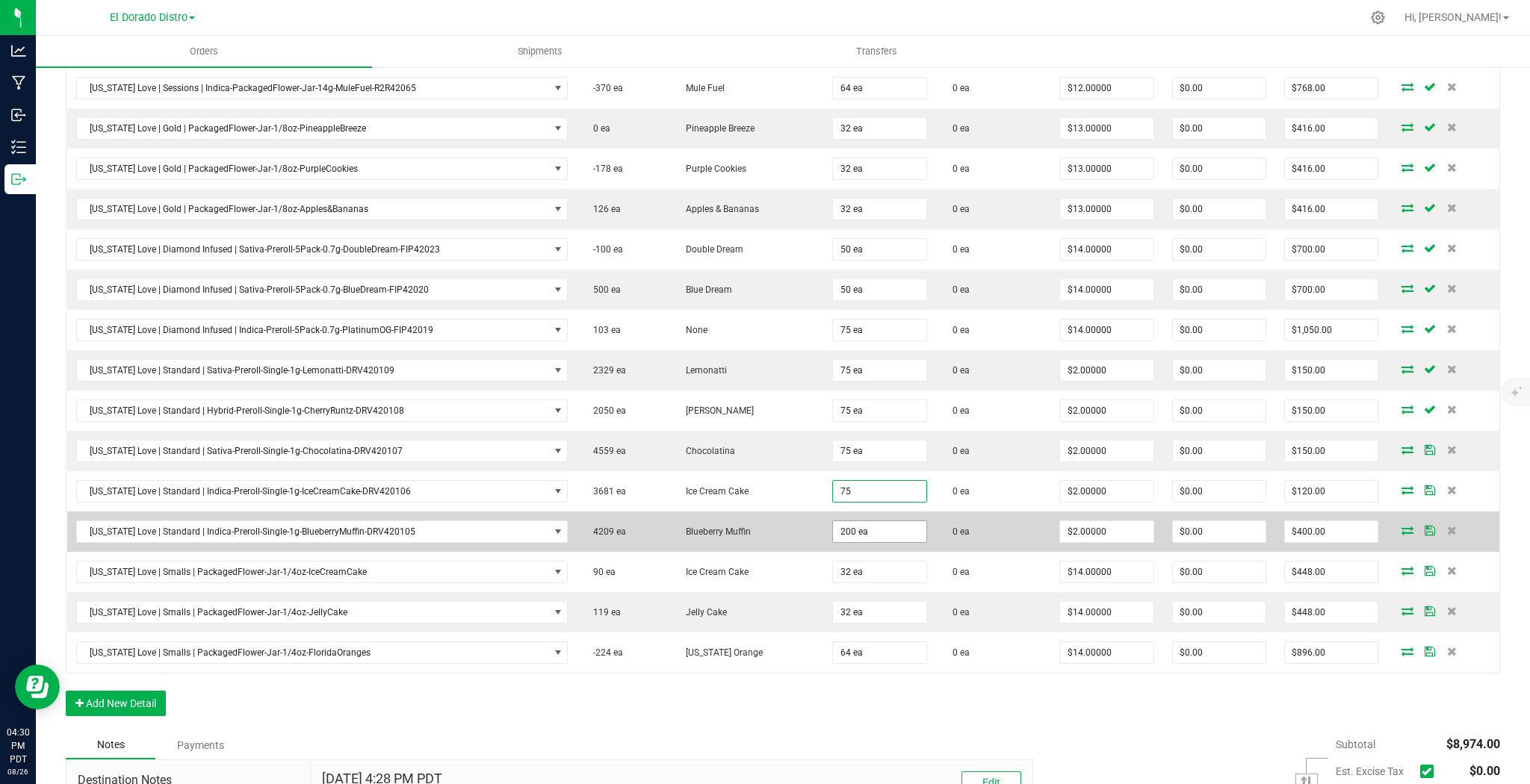
type input "75 ea"
type input "$150.00"
type input "75 ea"
type input "$150.00"
click at [937, 540] on td "0 ea" at bounding box center [993, 531] width 115 height 40
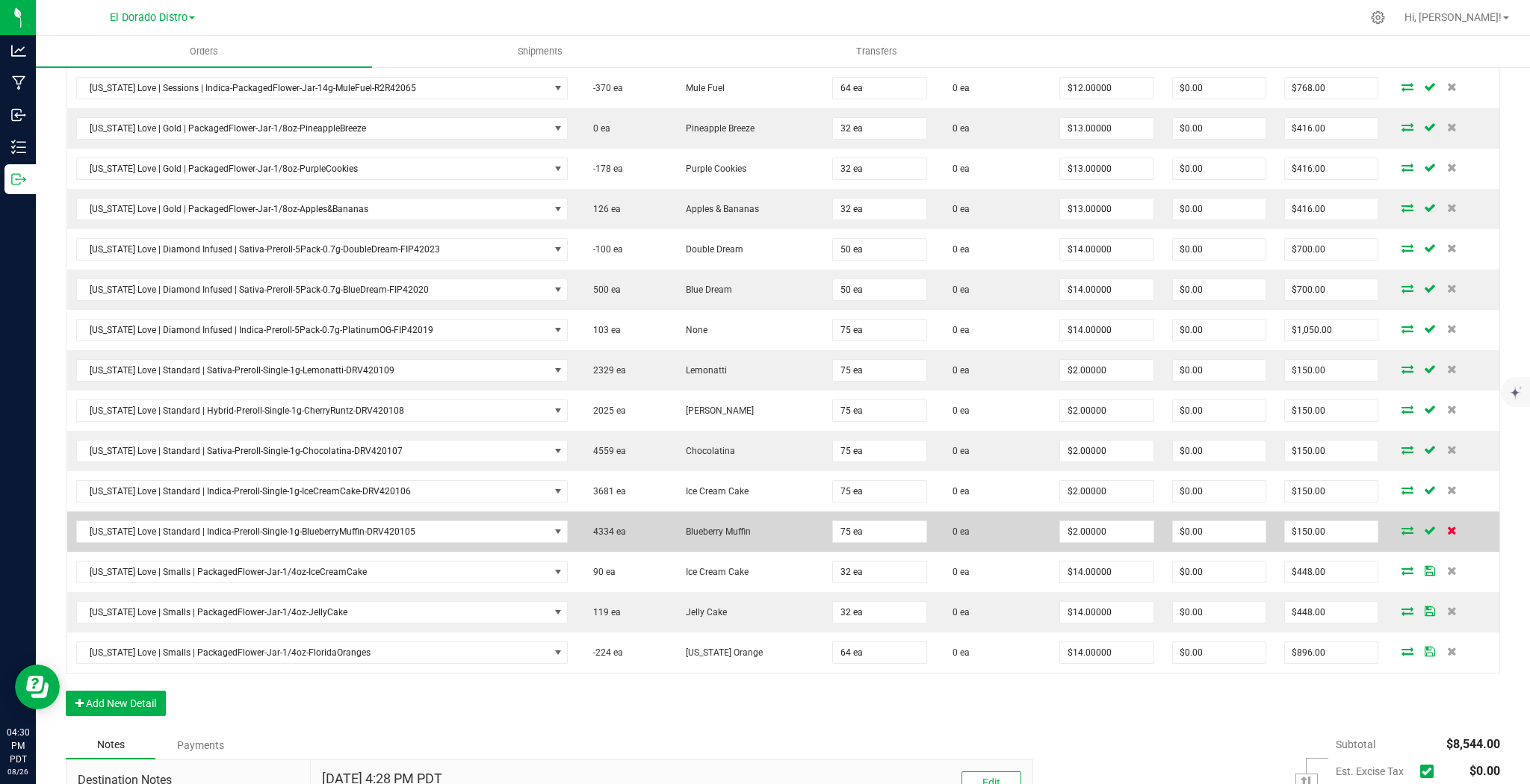
click at [1447, 526] on icon at bounding box center [1452, 531] width 9 height 9
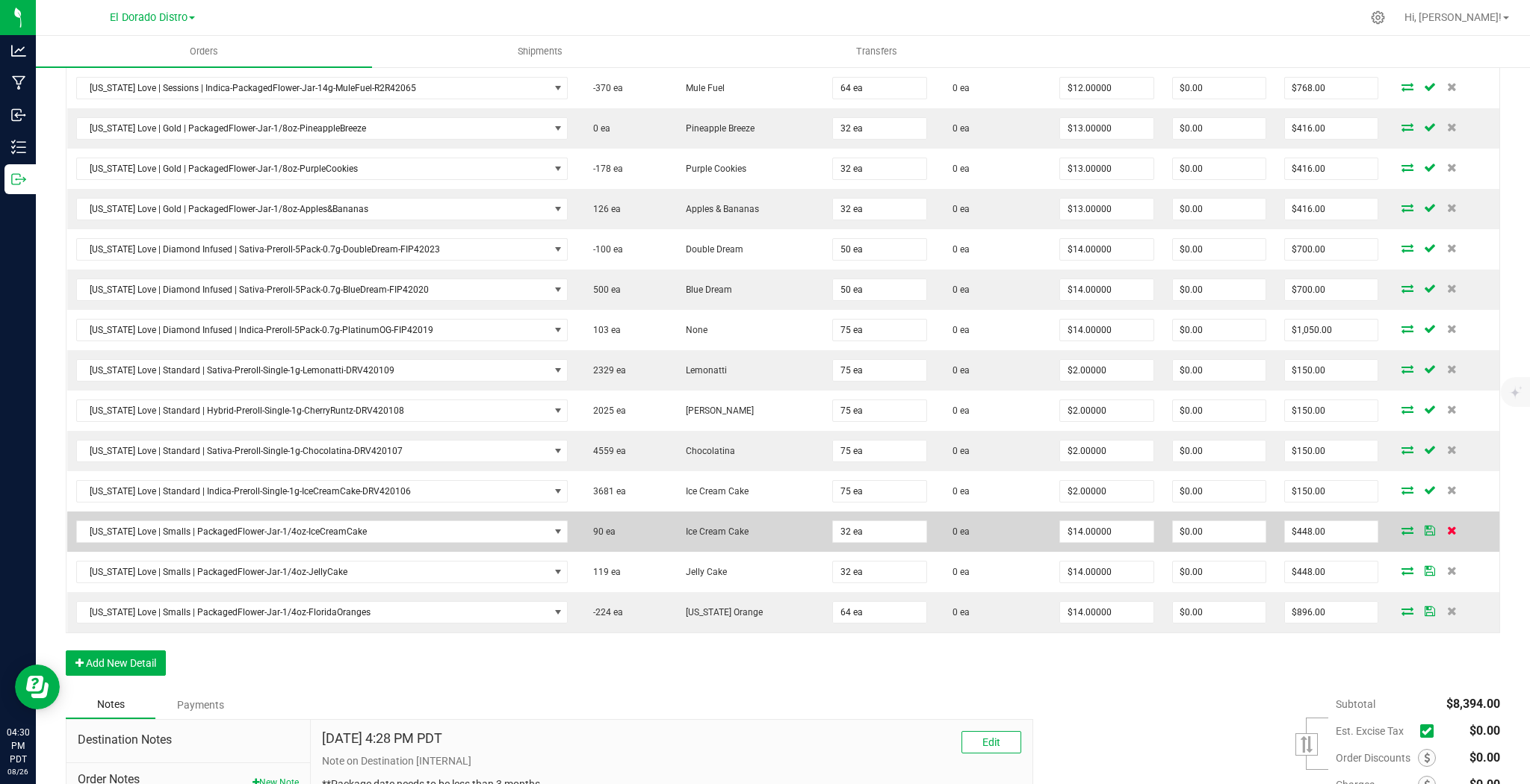
click at [1447, 530] on icon at bounding box center [1452, 531] width 9 height 9
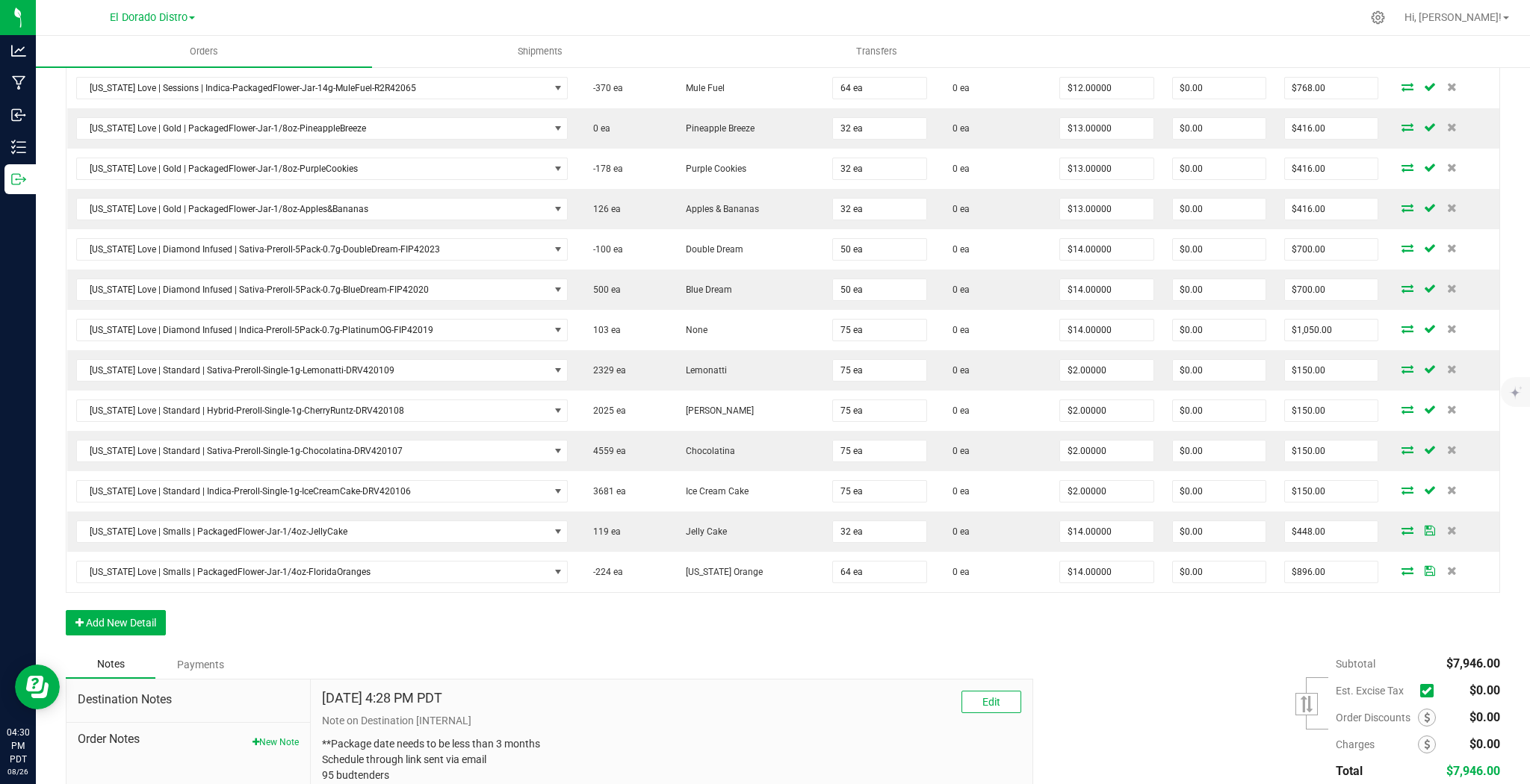
click at [1447, 530] on icon at bounding box center [1452, 531] width 9 height 9
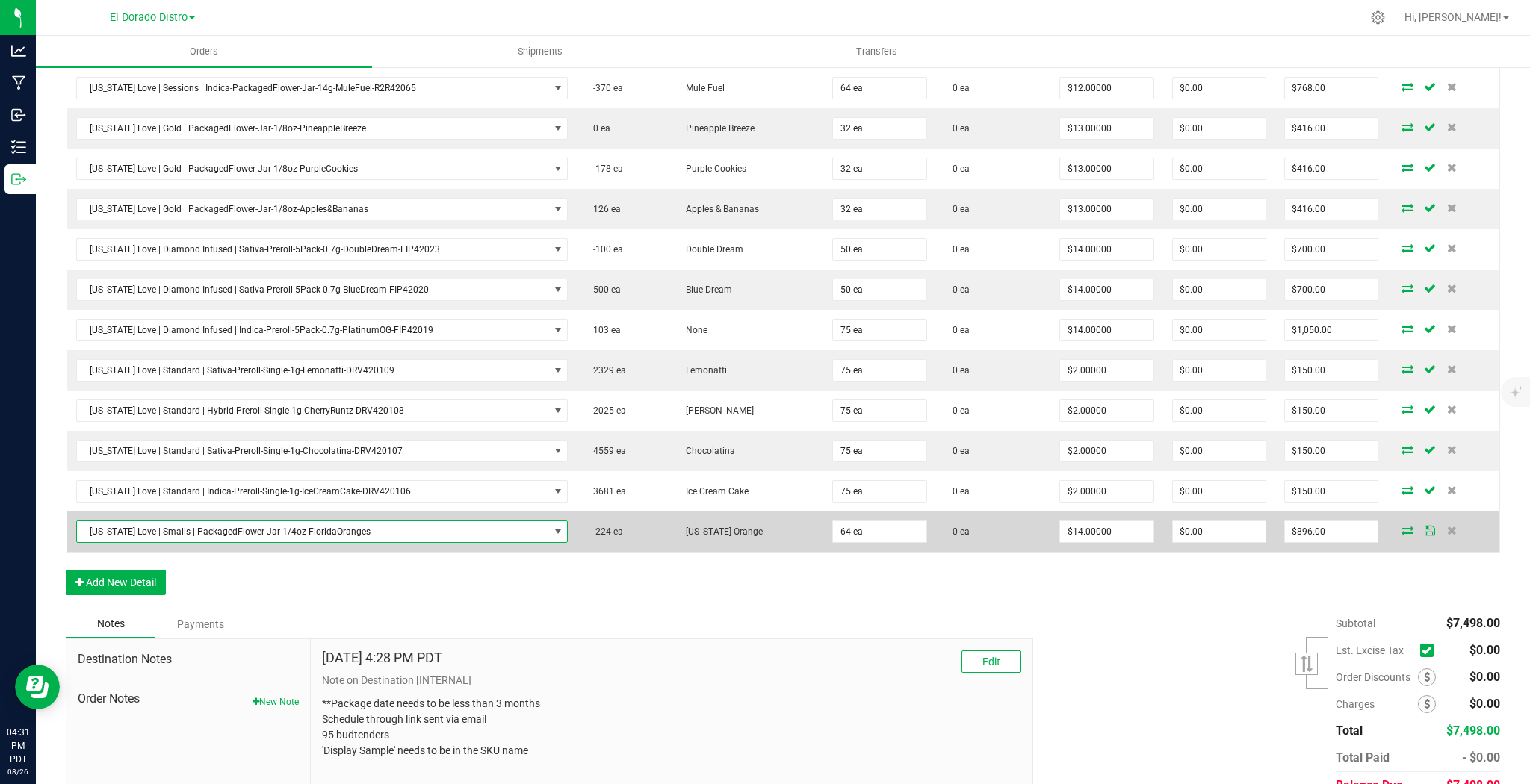
click at [381, 528] on span "[US_STATE] Love | Smalls | PackagedFlower-Jar-1/4oz-FloridaOranges" at bounding box center [313, 531] width 472 height 21
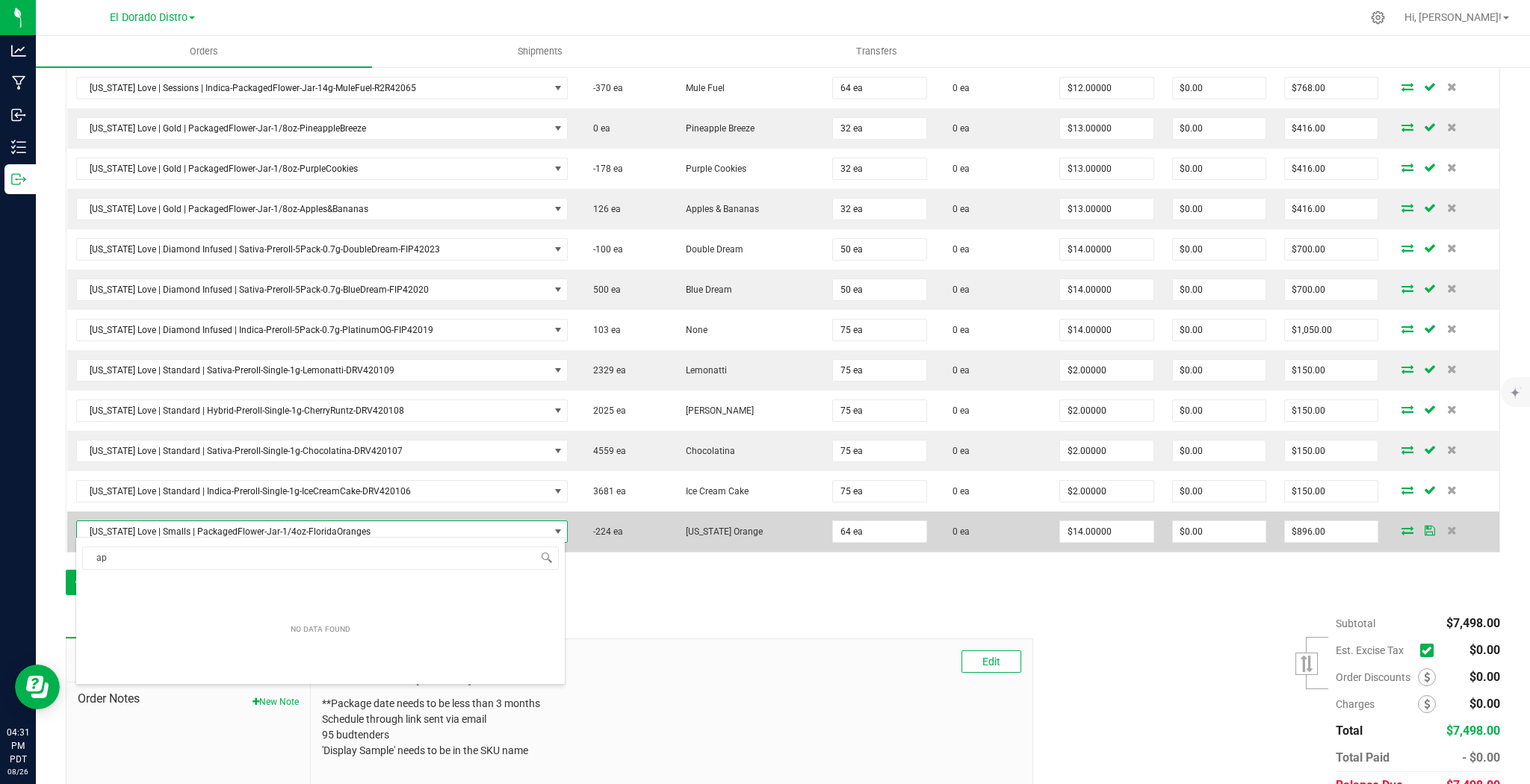
scroll to position [22, 487]
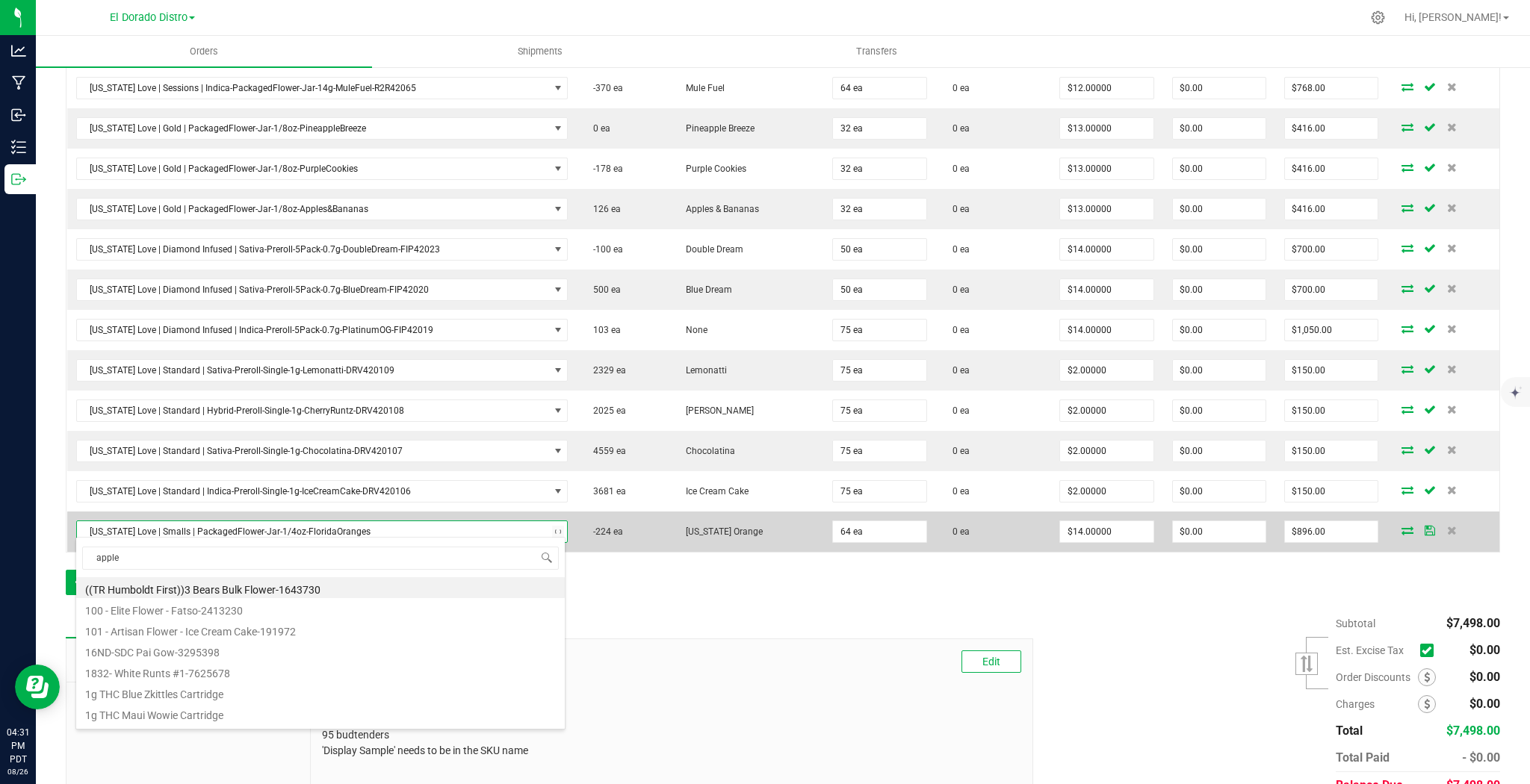
type input "applef"
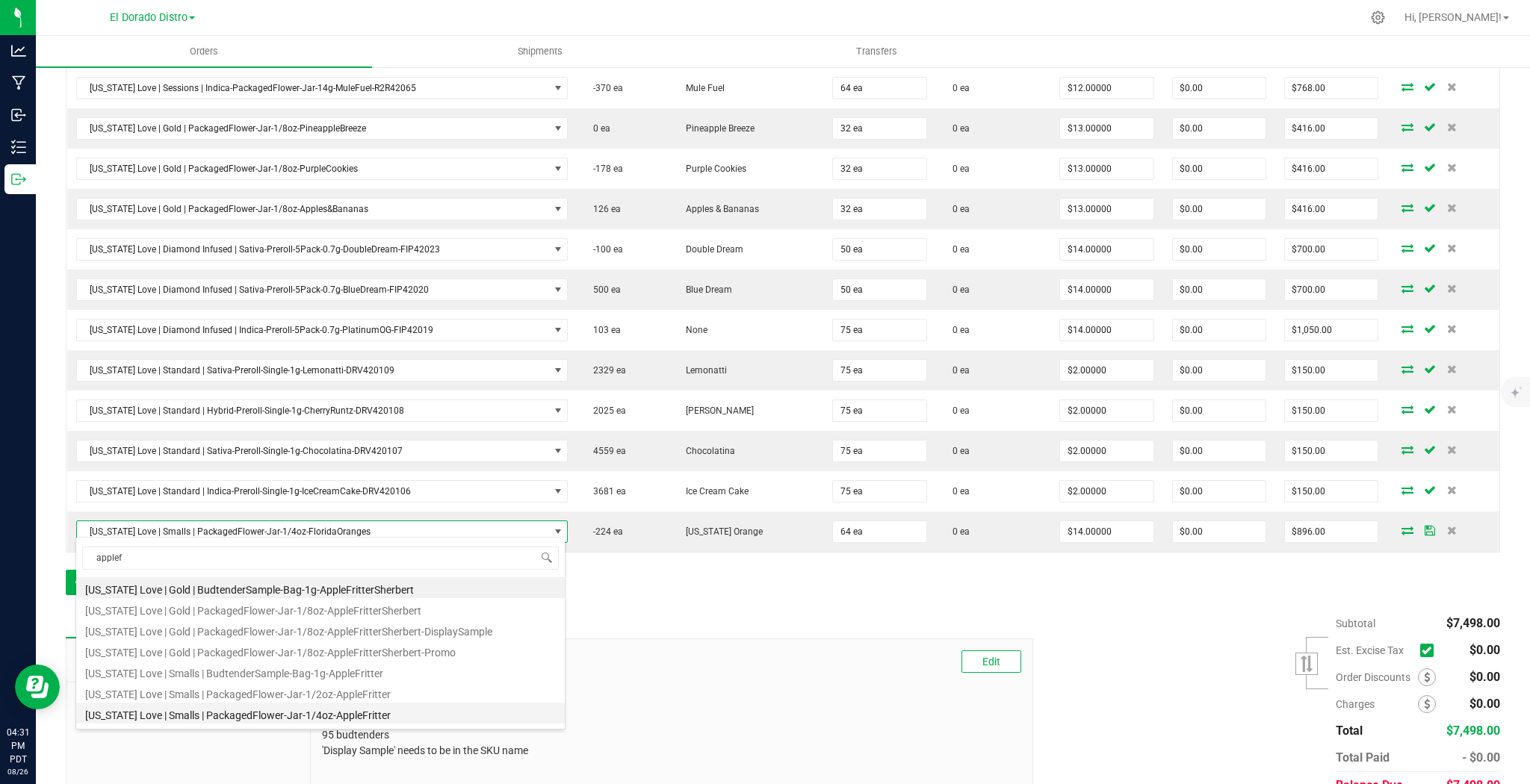
click at [378, 714] on li "[US_STATE] Love | Smalls | PackagedFlower-Jar-1/4oz-AppleFritter" at bounding box center [320, 713] width 489 height 21
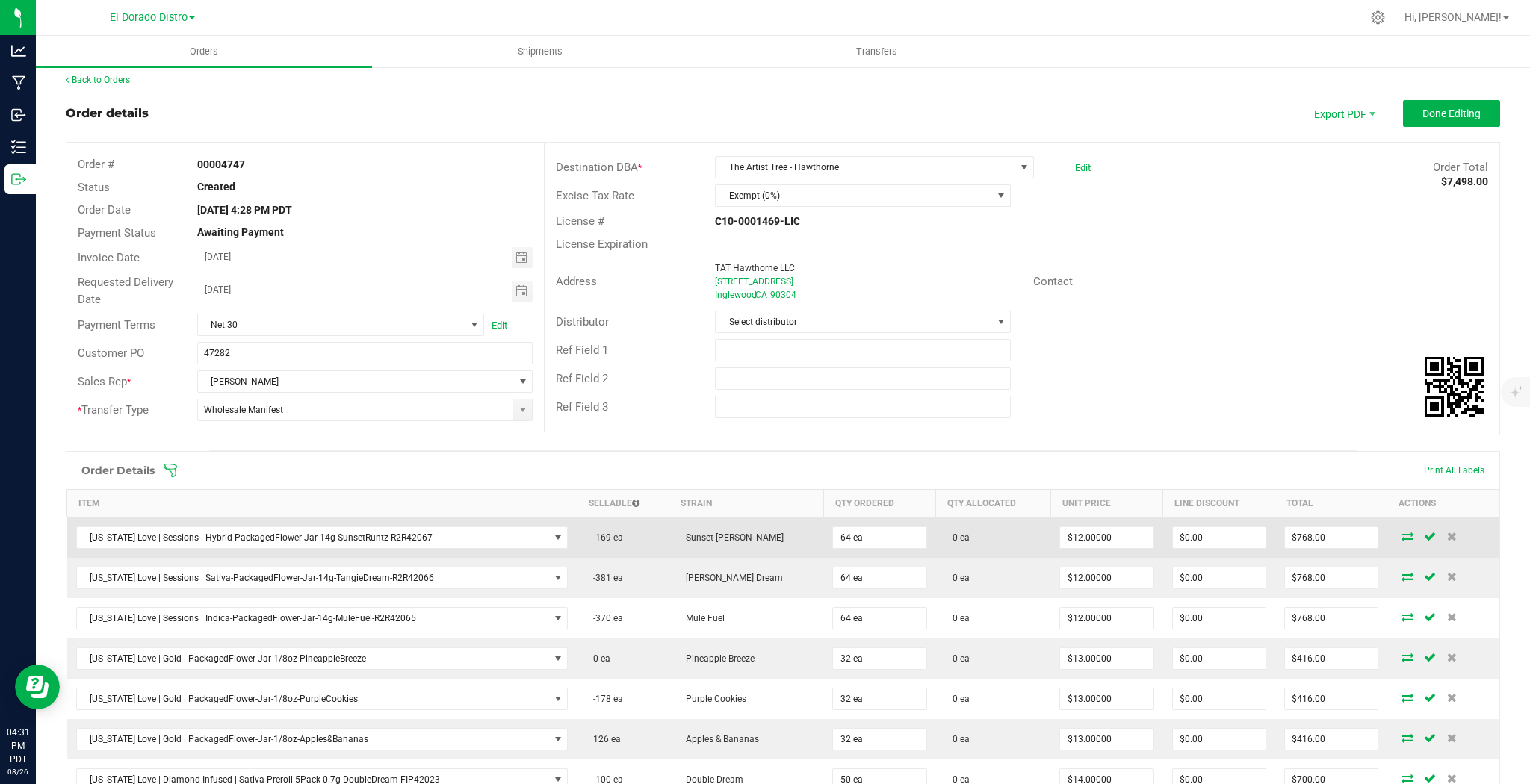
scroll to position [0, 0]
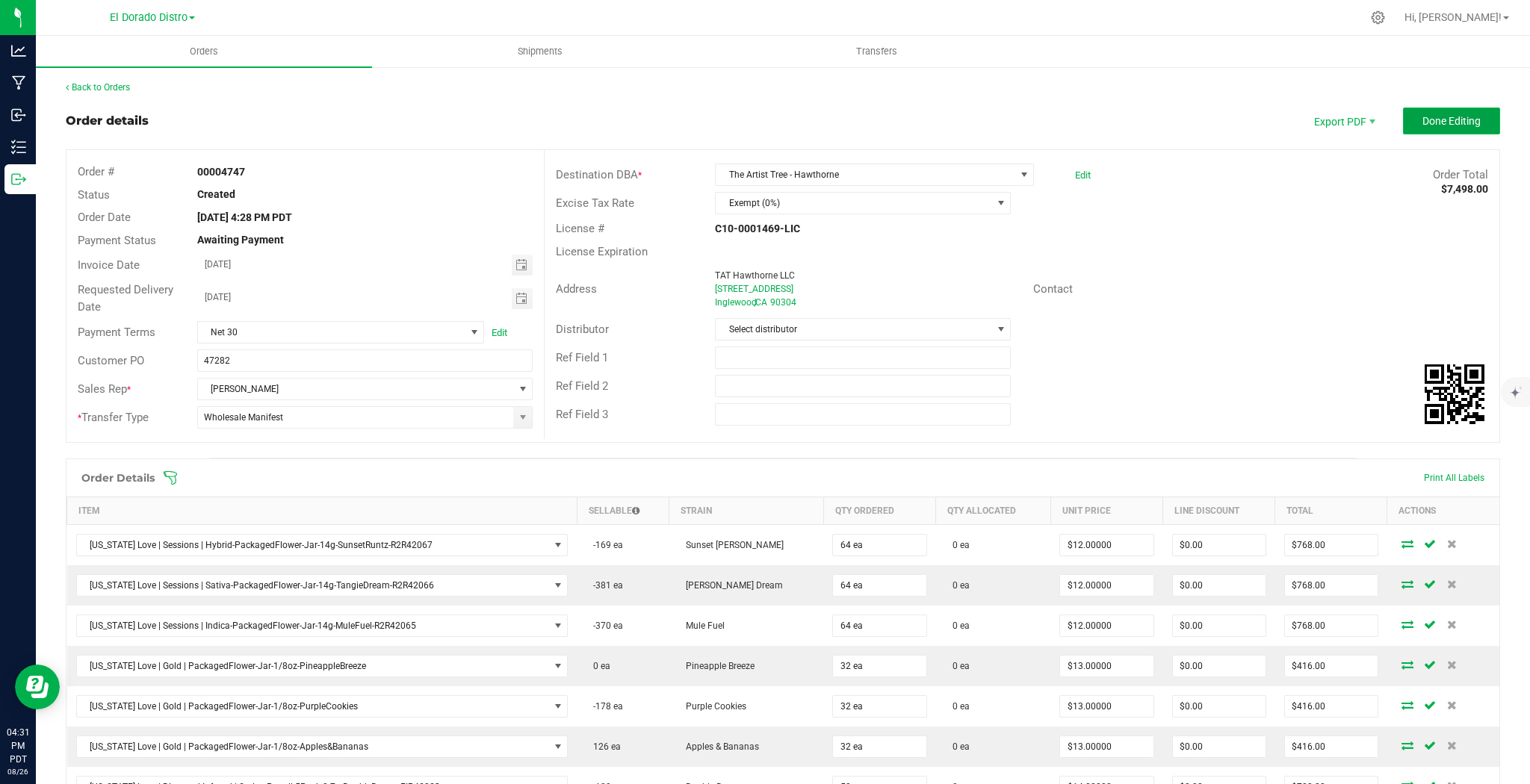
click at [1430, 120] on span "Done Editing" at bounding box center [1451, 120] width 58 height 12
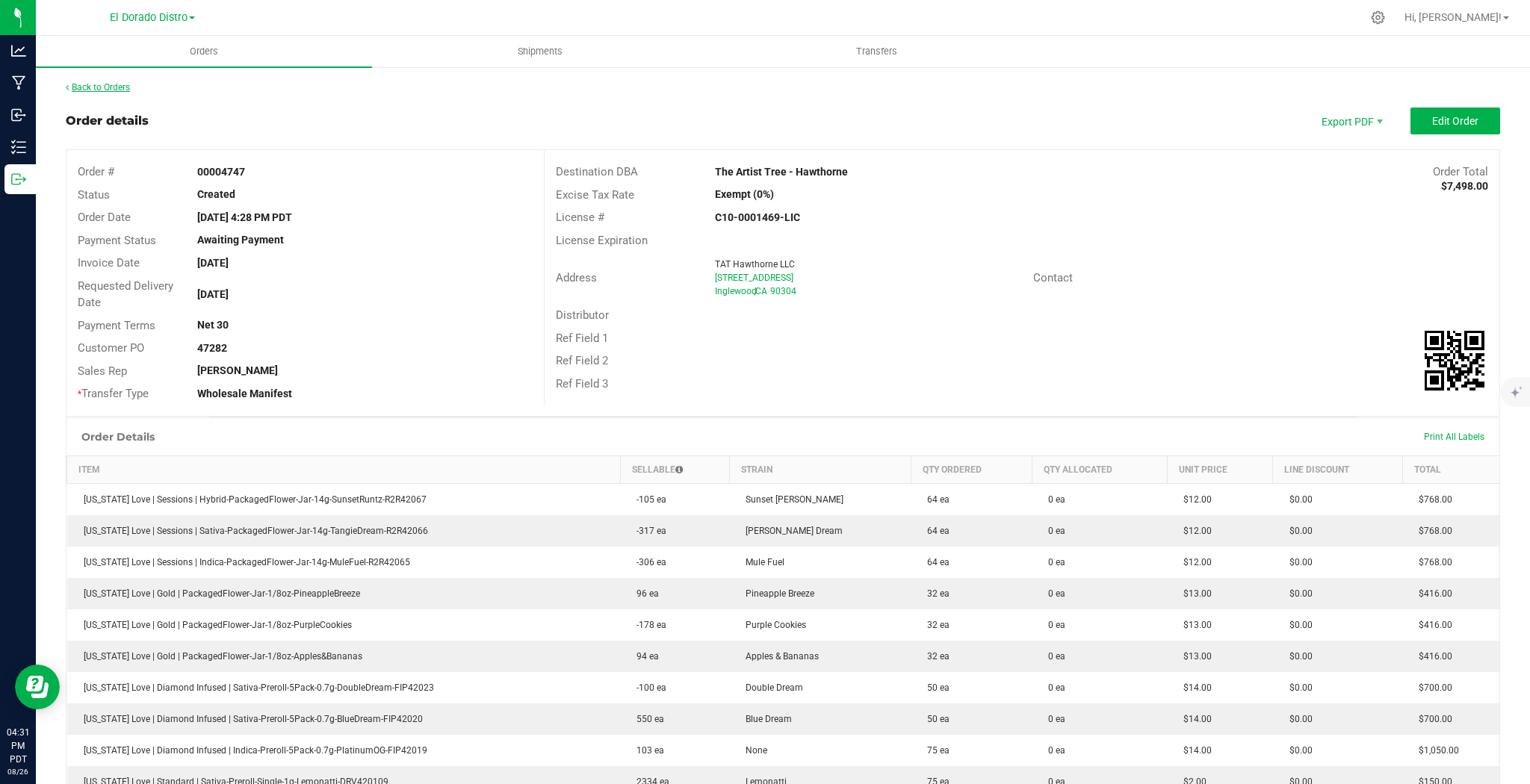
click at [120, 90] on link "Back to Orders" at bounding box center [98, 87] width 64 height 10
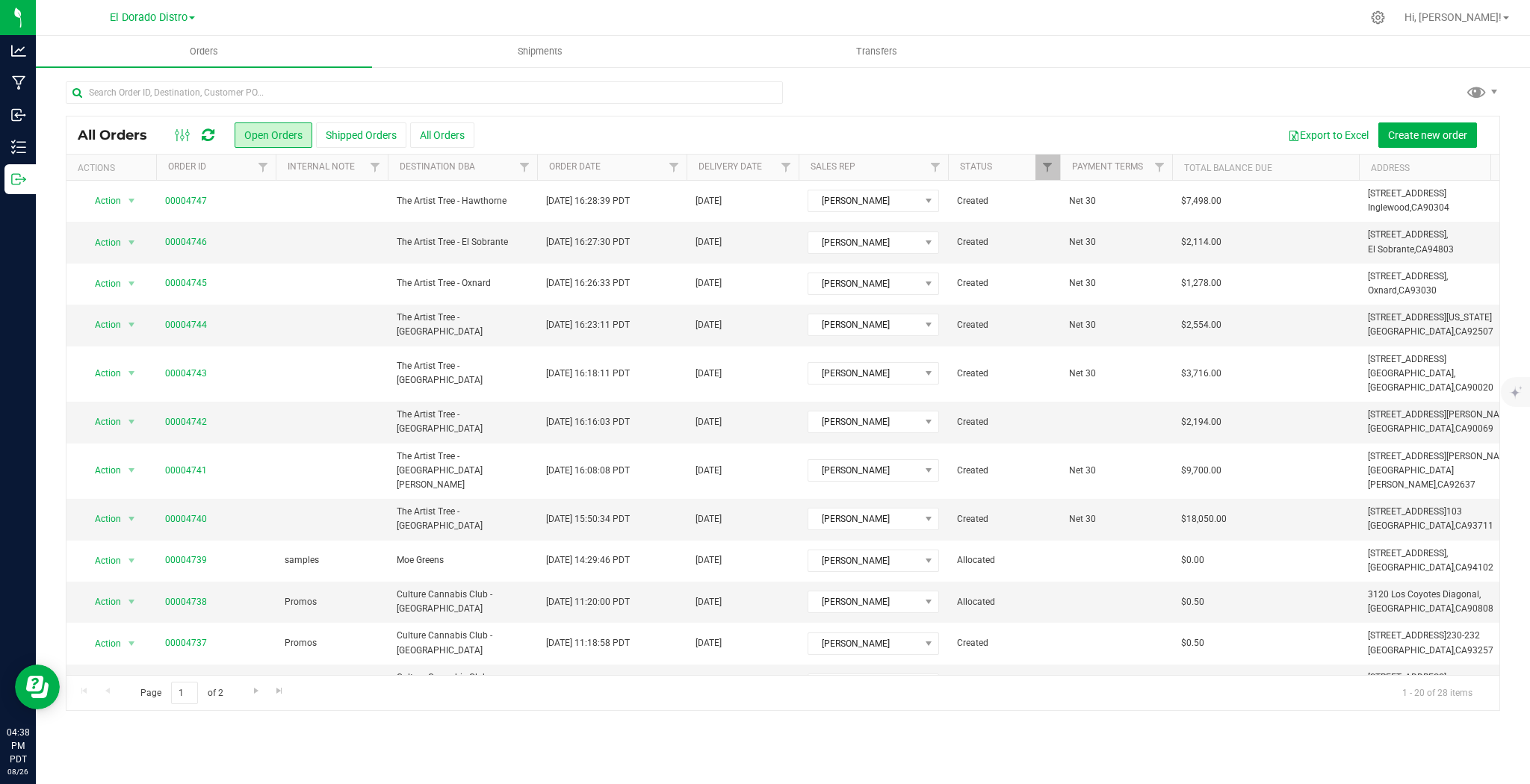
click at [207, 138] on icon at bounding box center [208, 134] width 12 height 15
click at [193, 415] on link "00004742" at bounding box center [186, 422] width 42 height 14
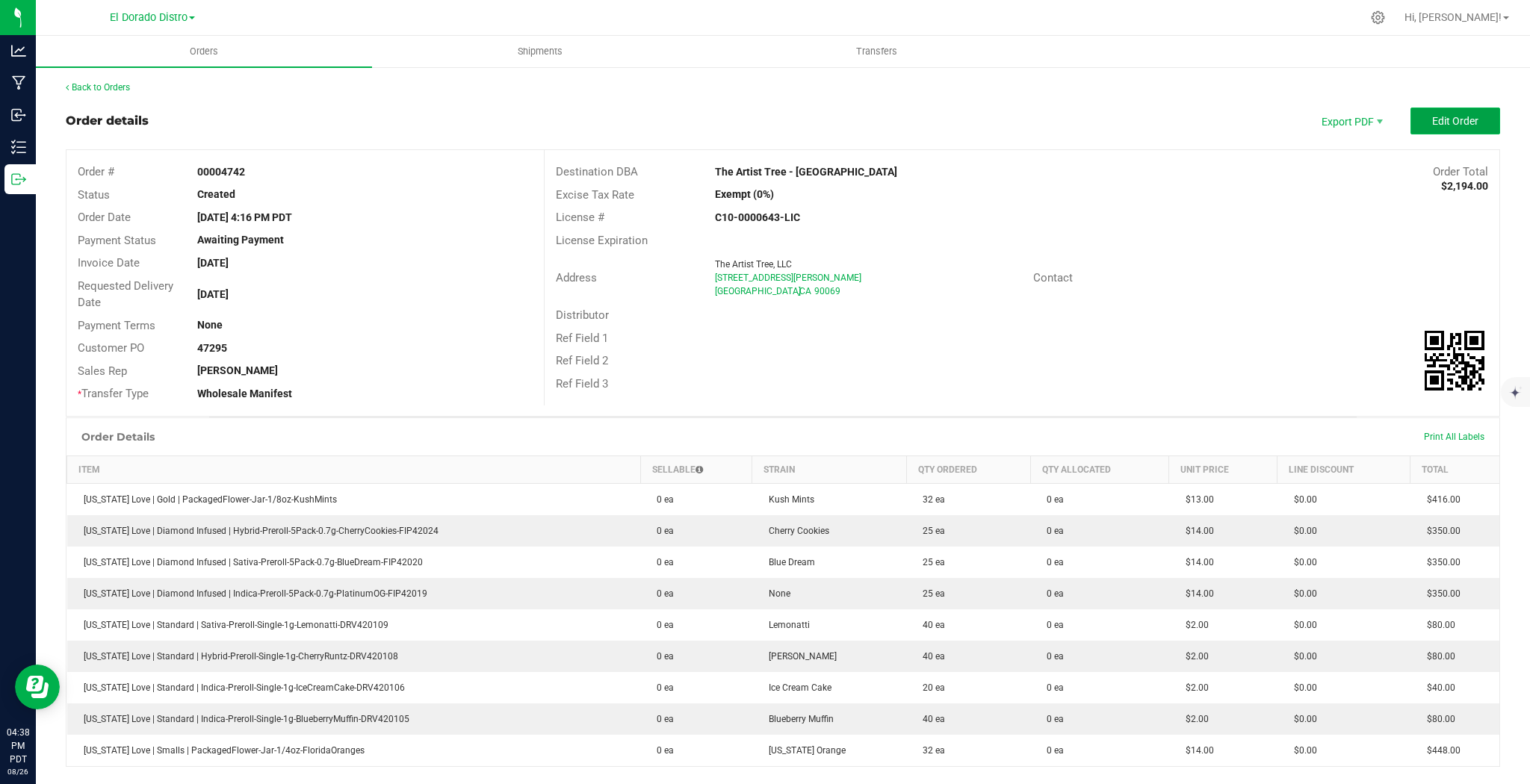
click at [1410, 120] on button "Edit Order" at bounding box center [1455, 120] width 89 height 27
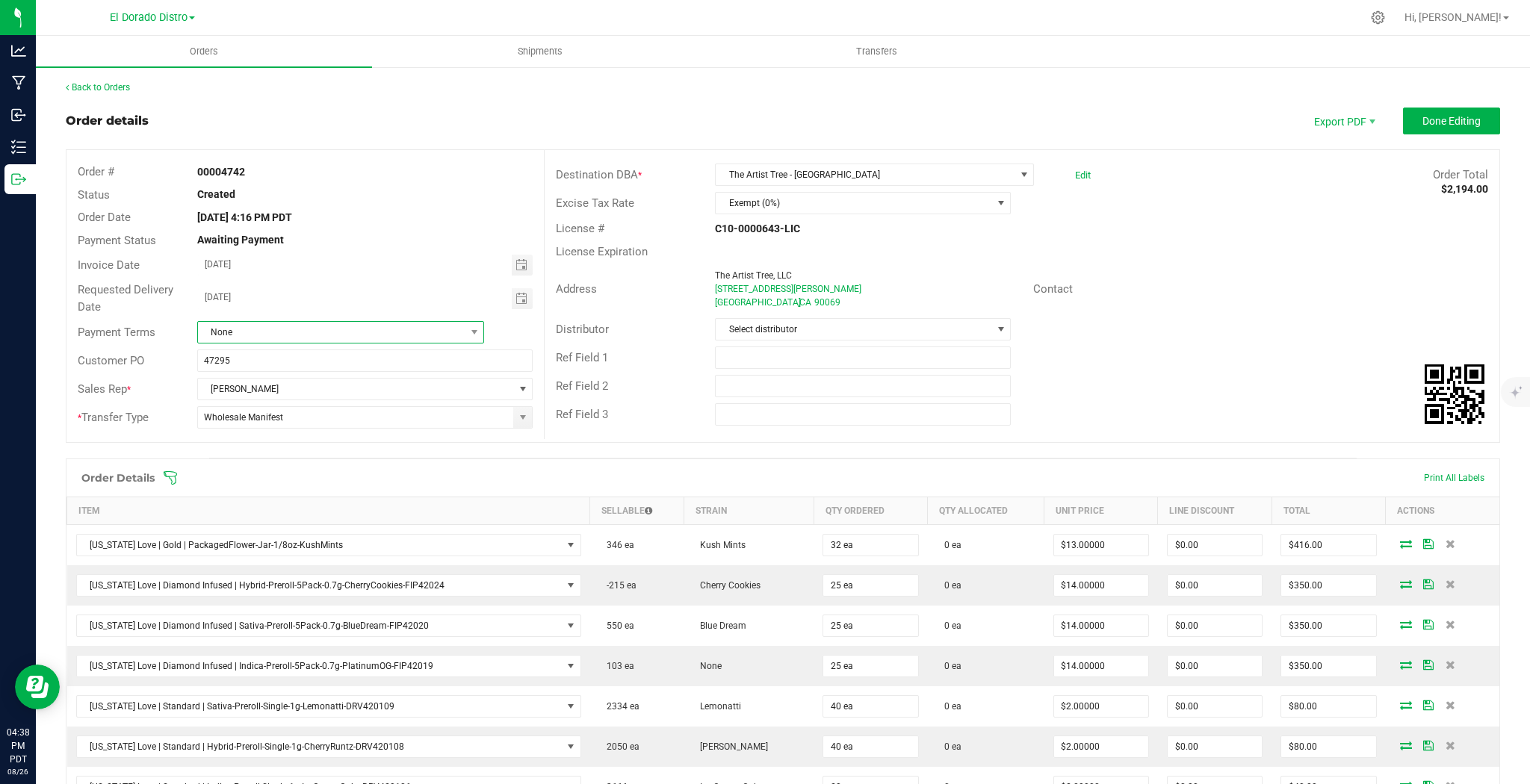
click at [217, 332] on span "None" at bounding box center [332, 332] width 267 height 21
click at [243, 385] on li "Net 30" at bounding box center [339, 391] width 284 height 26
click at [1450, 135] on outbound-order-header "Order details Export PDF Done Editing Order # 00004742 Status Created Order Dat…" at bounding box center [783, 282] width 1434 height 350
click at [1456, 121] on span "Done Editing" at bounding box center [1451, 120] width 58 height 12
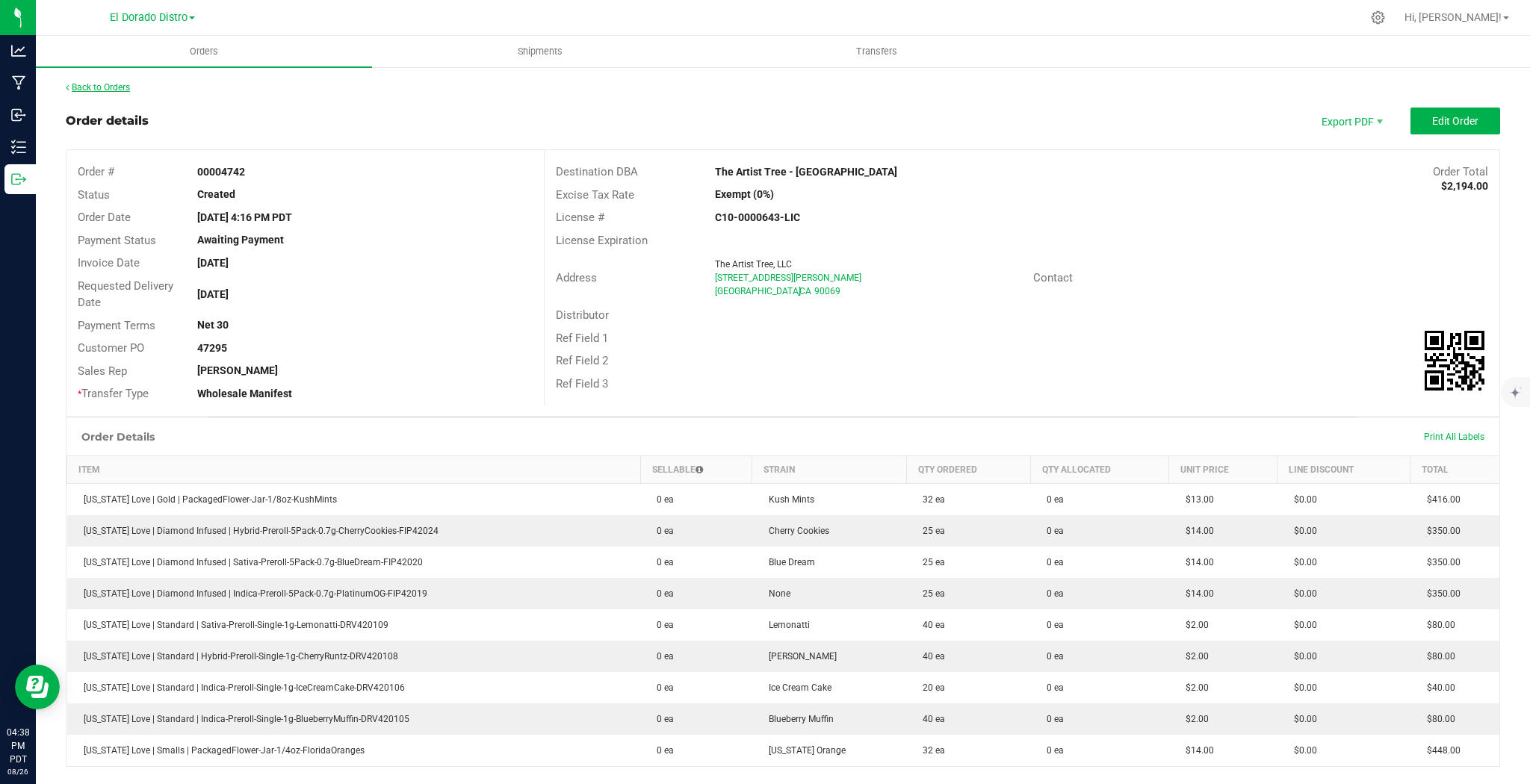
click at [106, 87] on link "Back to Orders" at bounding box center [98, 87] width 64 height 10
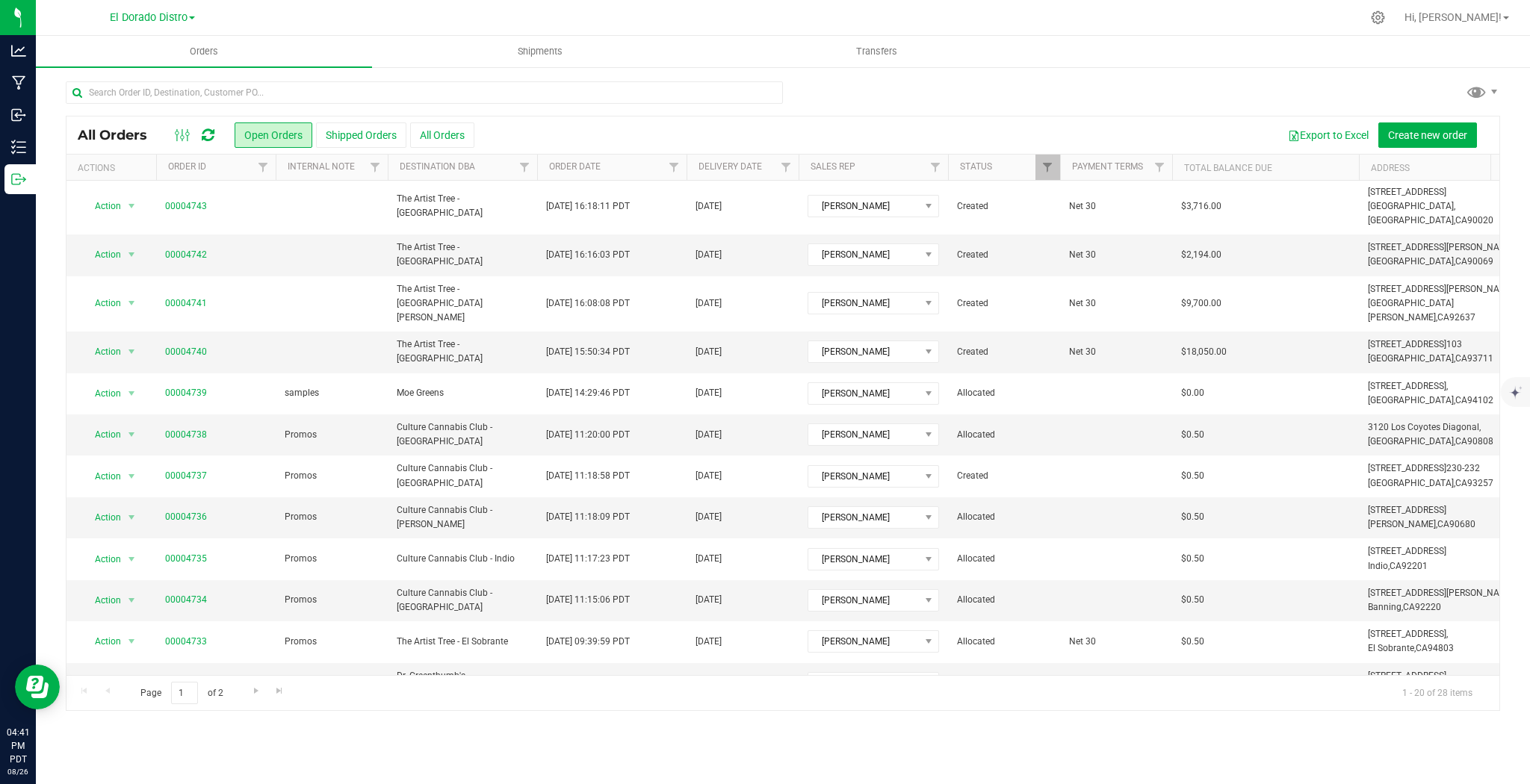
scroll to position [338, 0]
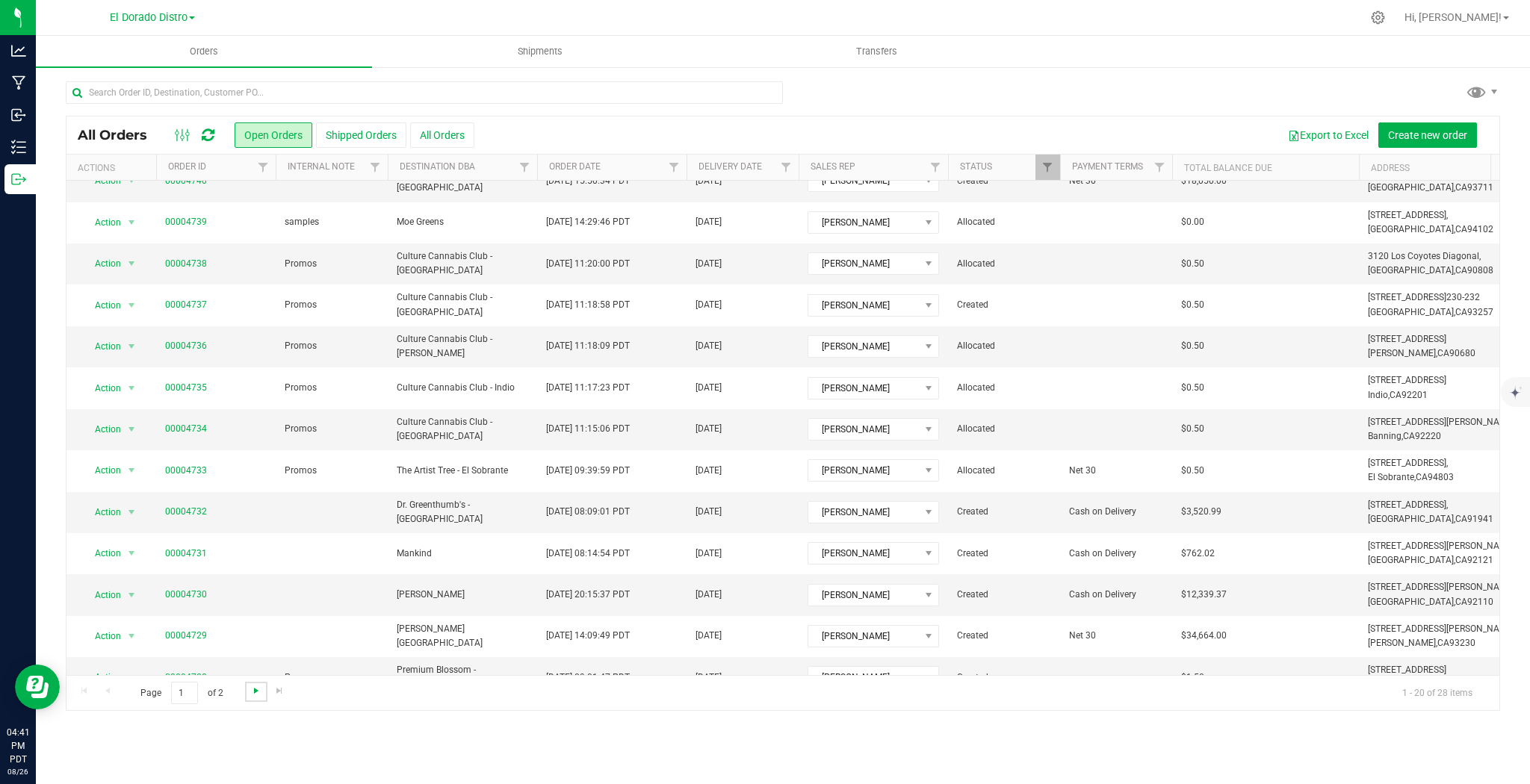
click at [252, 690] on span "Go to the next page" at bounding box center [256, 690] width 12 height 12
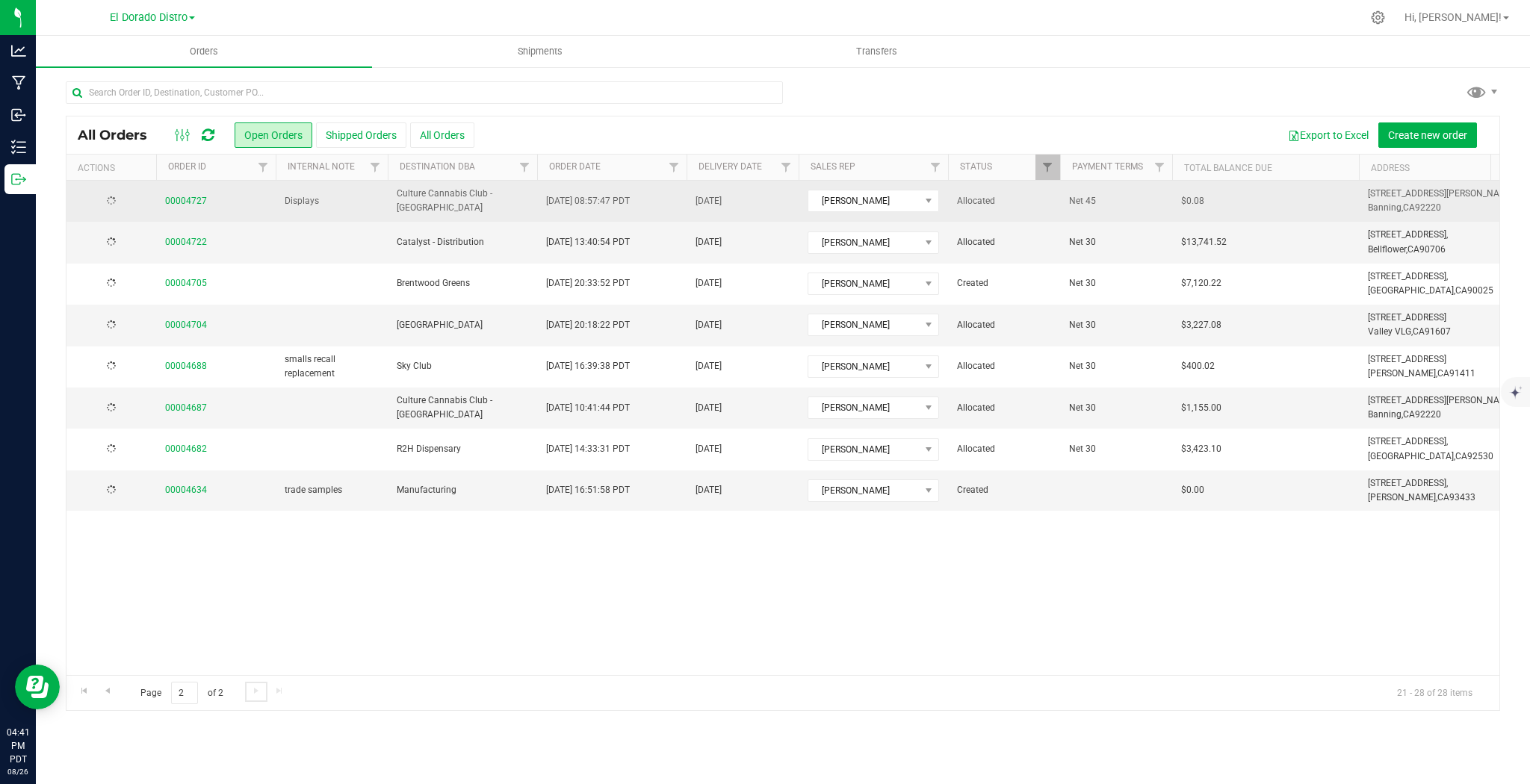
scroll to position [0, 0]
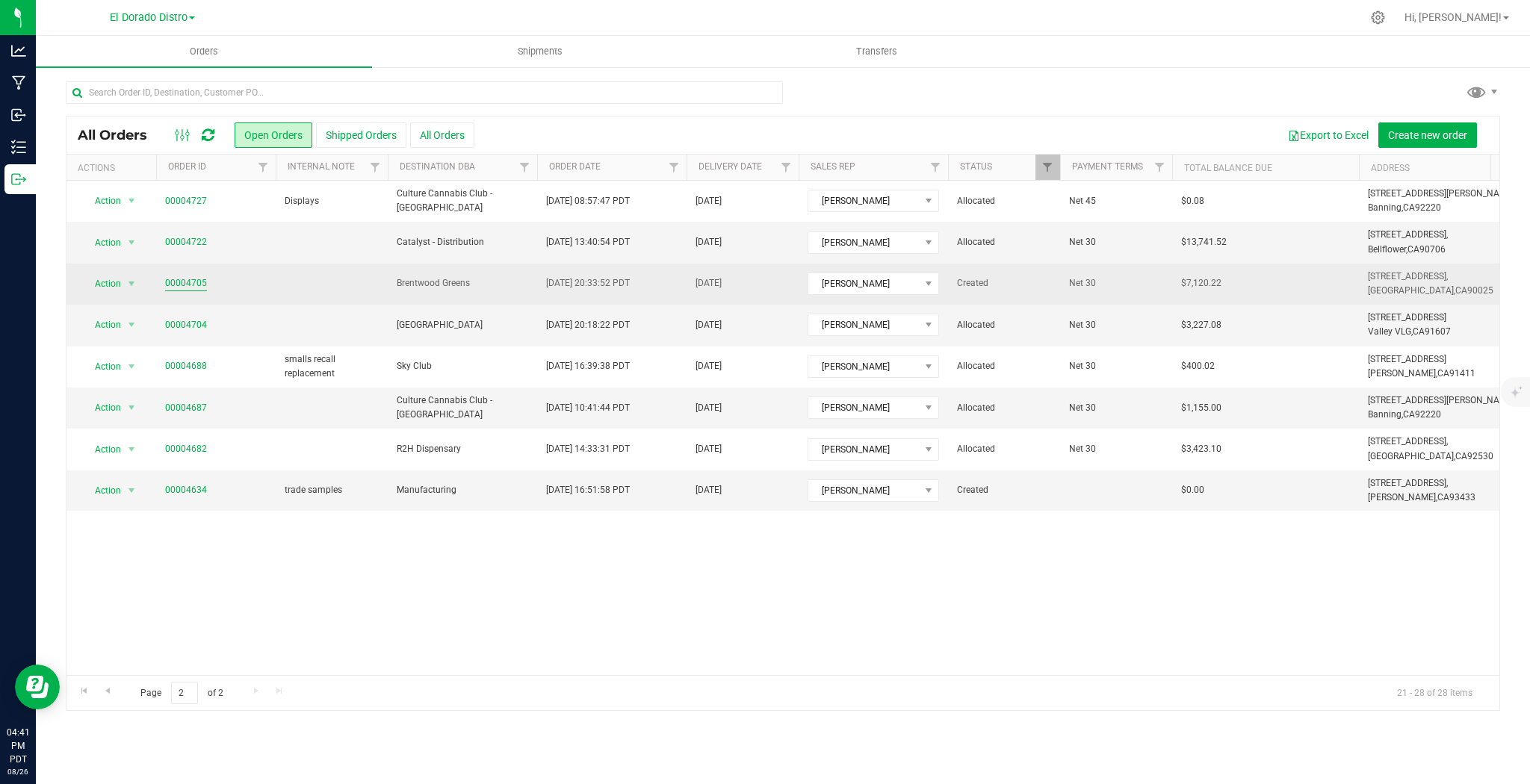
click at [190, 280] on link "00004705" at bounding box center [186, 284] width 42 height 14
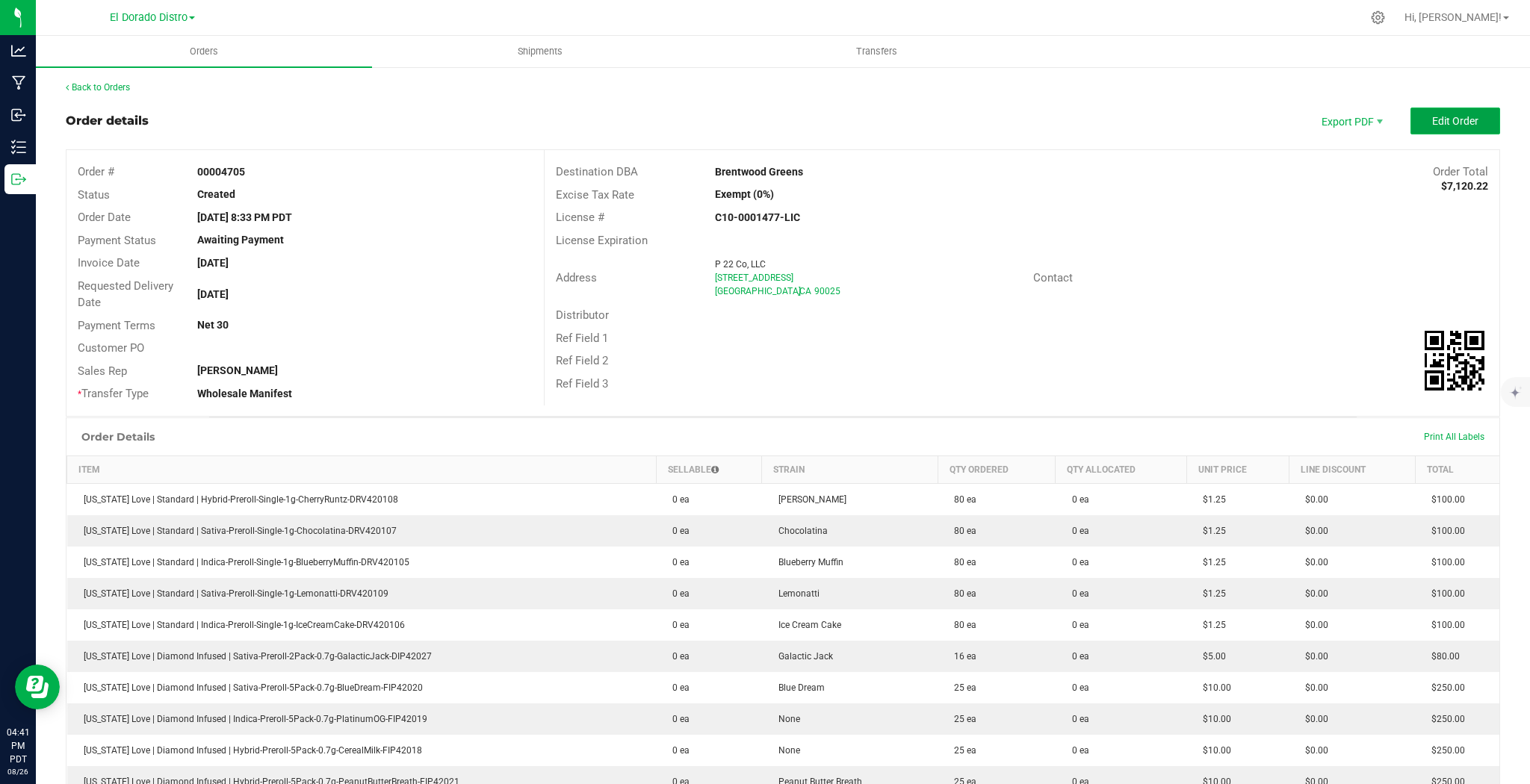
click at [1419, 125] on button "Edit Order" at bounding box center [1455, 120] width 89 height 27
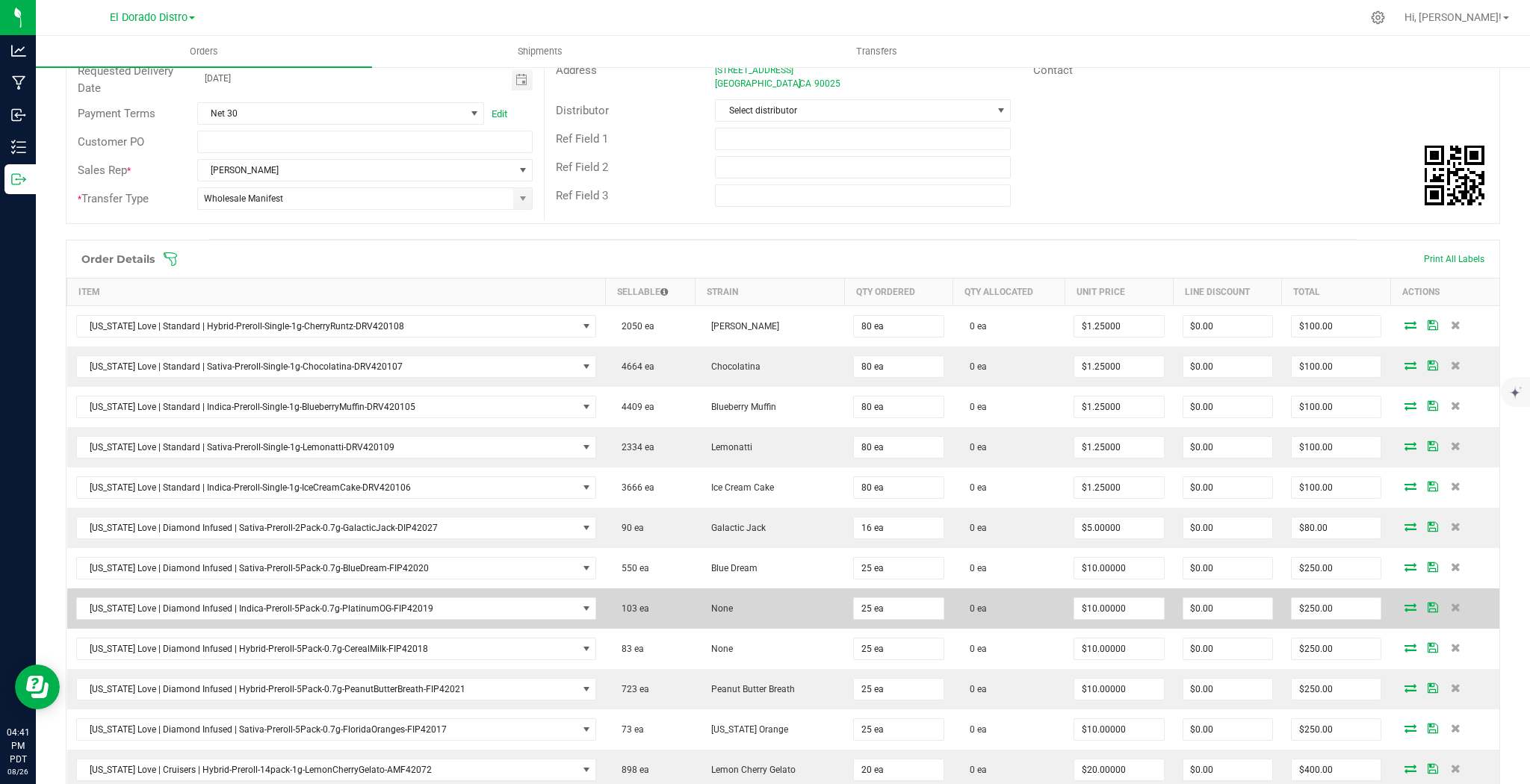
scroll to position [239, 0]
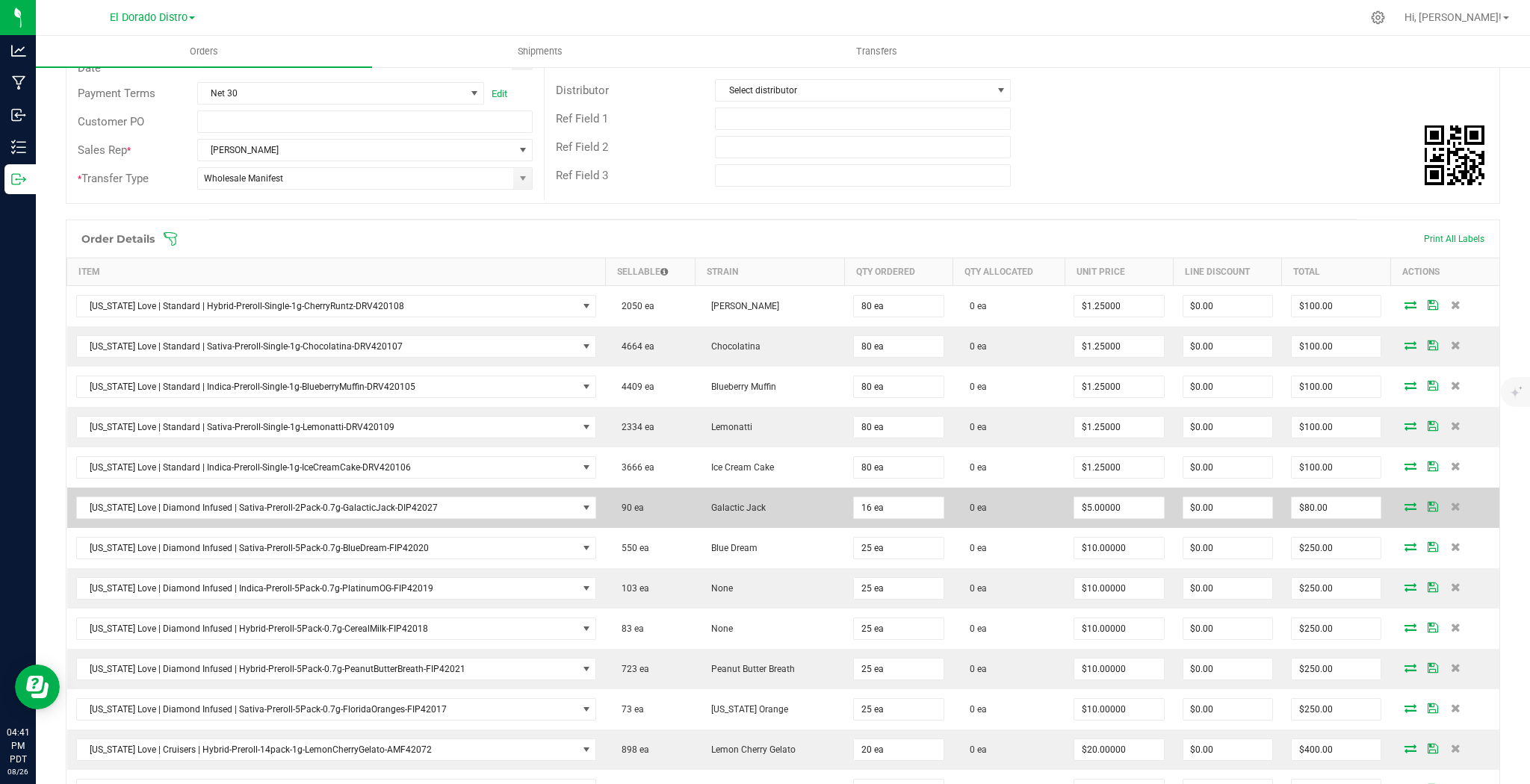
click at [872, 517] on td "16 ea" at bounding box center [897, 508] width 108 height 40
click at [876, 509] on input "16" at bounding box center [898, 507] width 89 height 21
type input "15 ea"
type input "$75.00"
click at [953, 518] on td "0 ea" at bounding box center [1009, 508] width 111 height 40
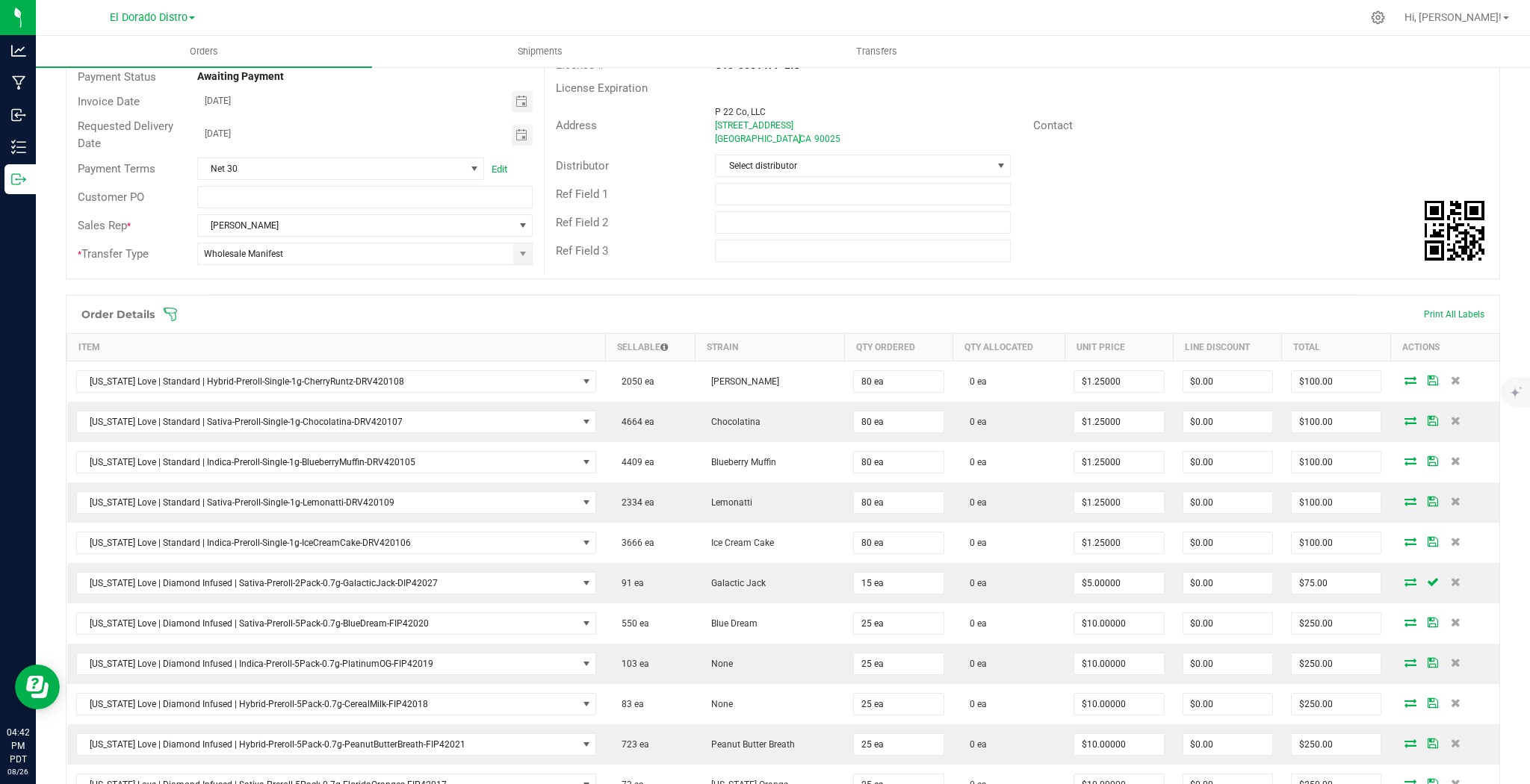
scroll to position [0, 0]
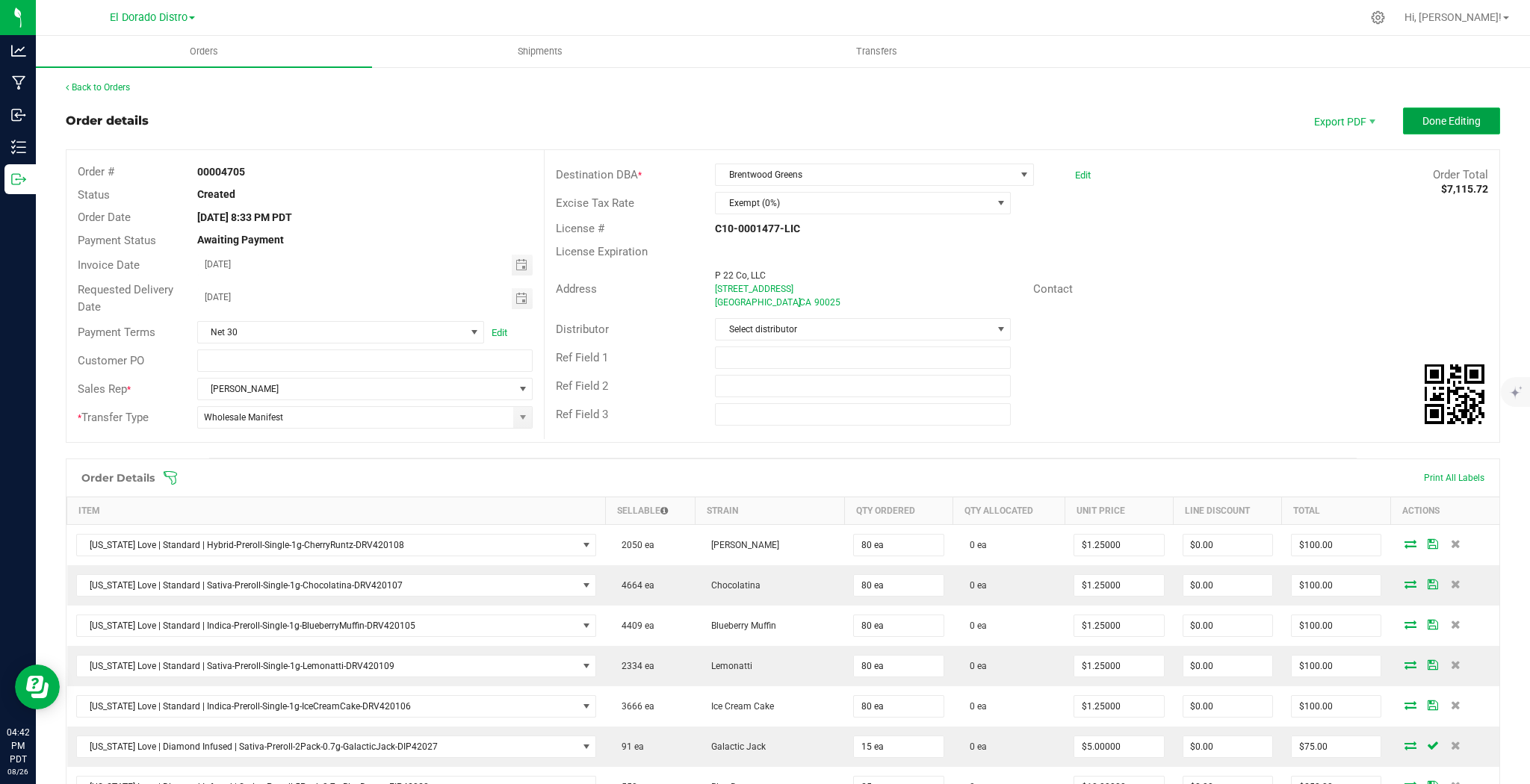
click at [1436, 117] on span "Done Editing" at bounding box center [1451, 120] width 58 height 12
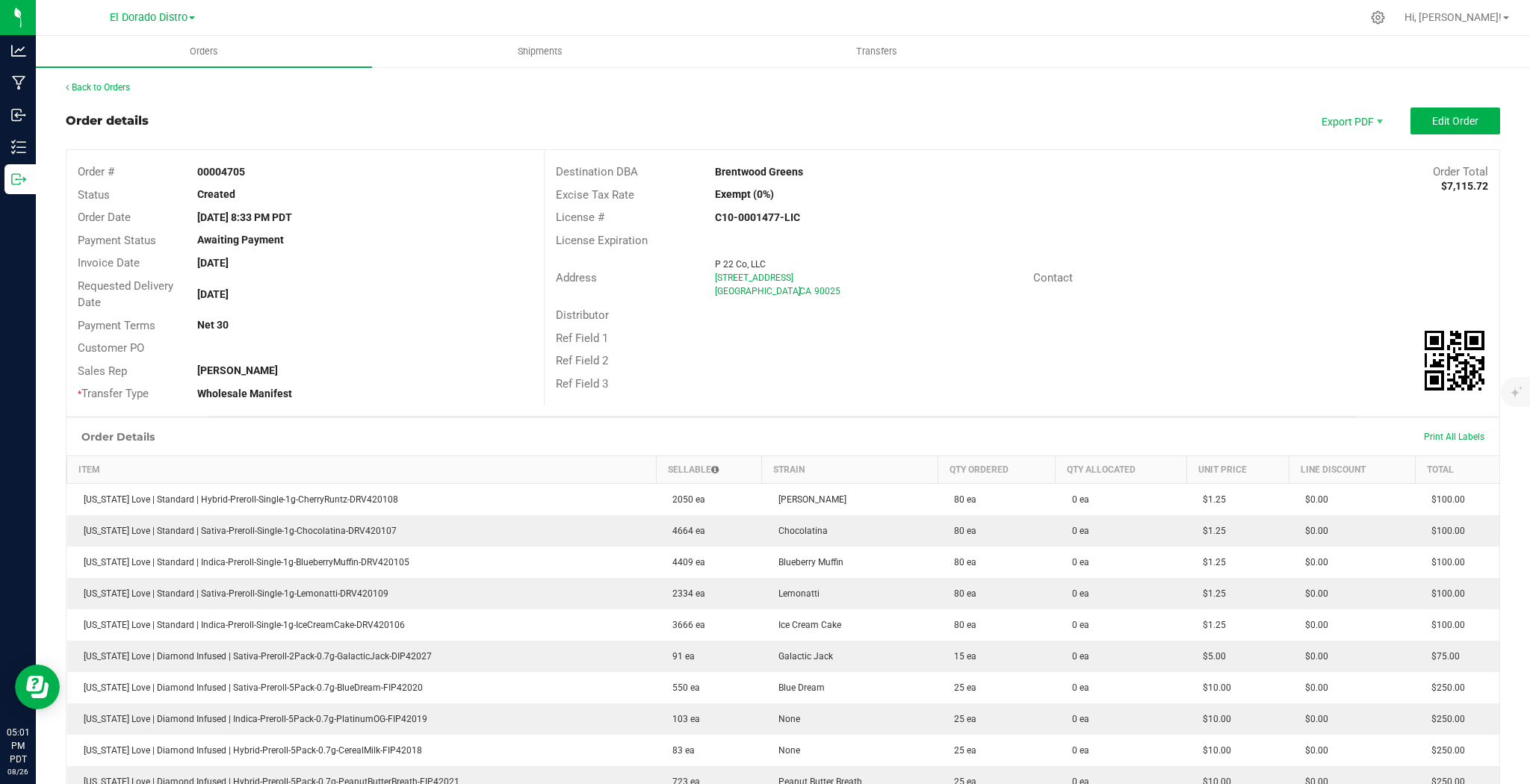
click at [111, 89] on link "Back to Orders" at bounding box center [98, 87] width 64 height 10
